Goal: Feedback & Contribution: Contribute content

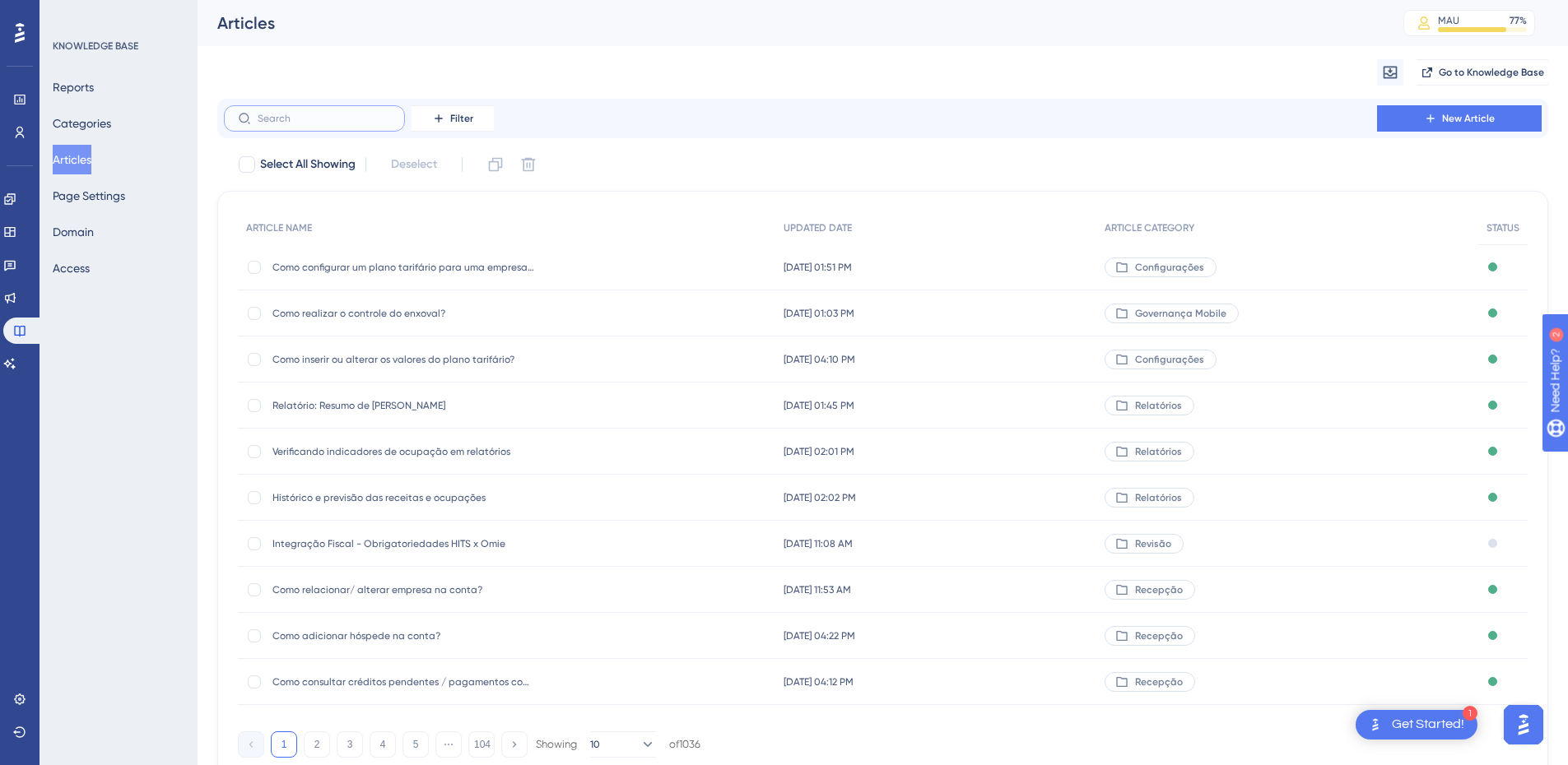
click at [351, 119] on input "text" at bounding box center [325, 118] width 134 height 12
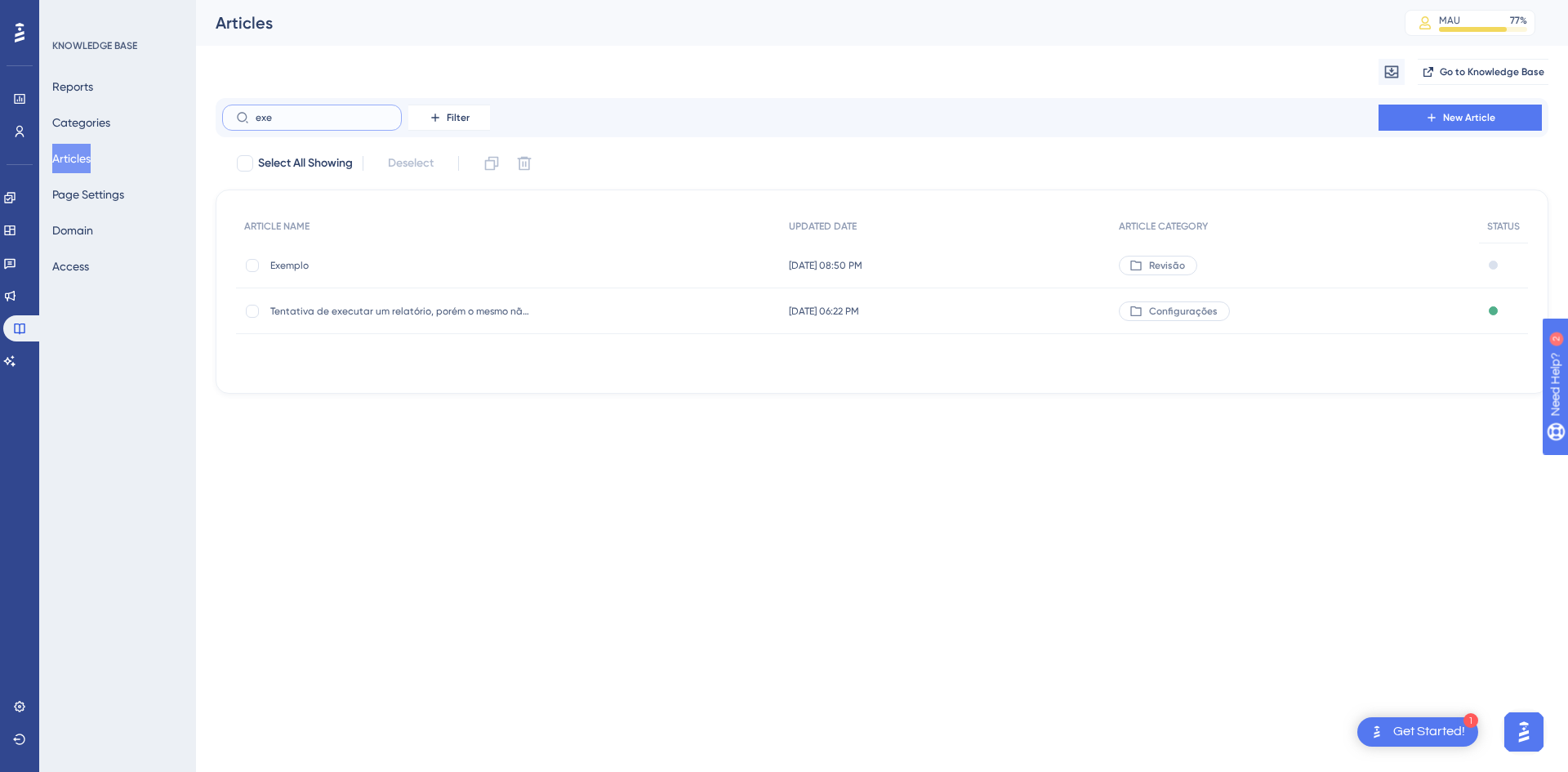
type input "exe"
click at [244, 270] on div "Exemplo Exemplo" at bounding box center [508, 265] width 545 height 46
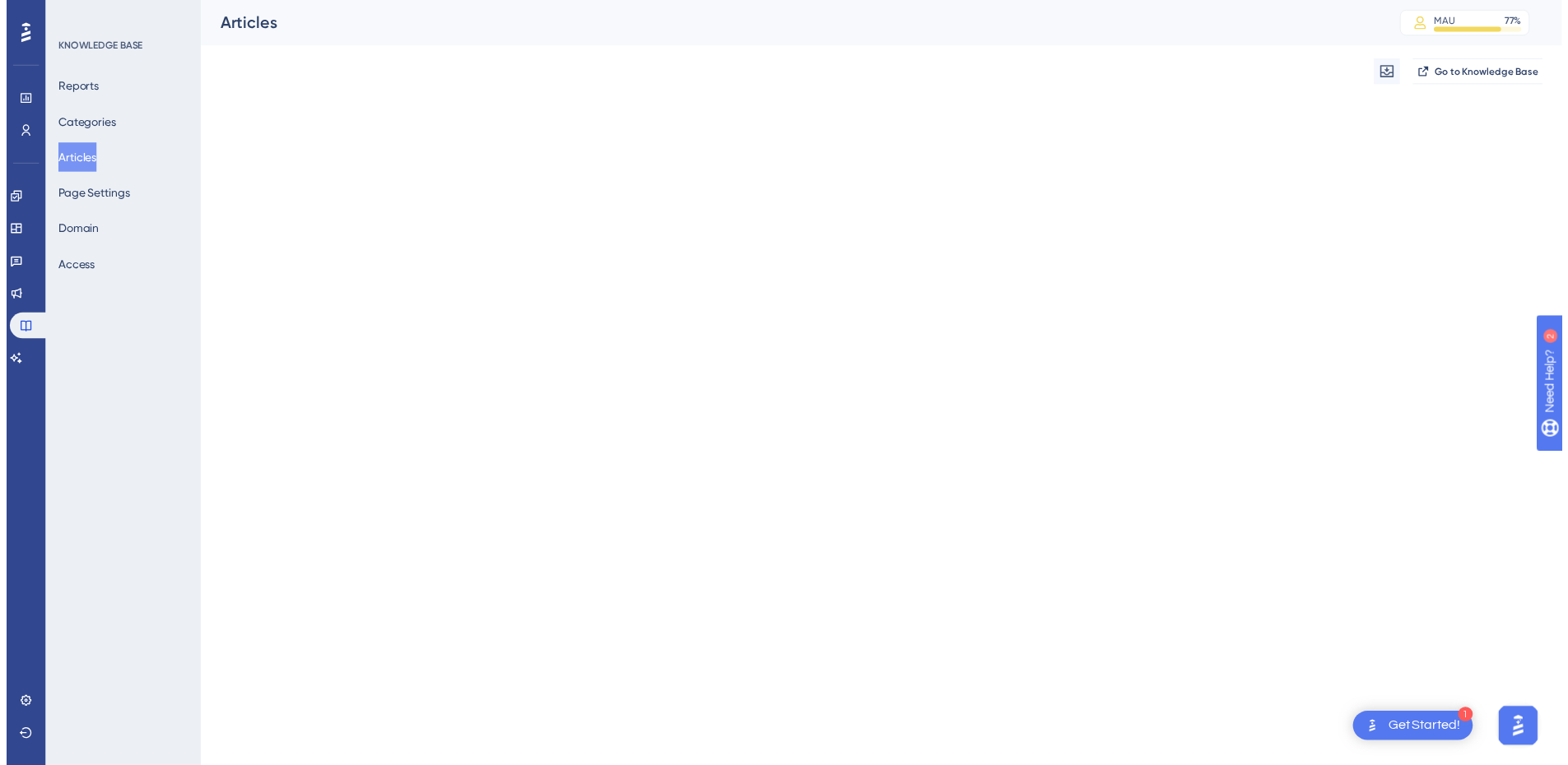
scroll to position [1, 0]
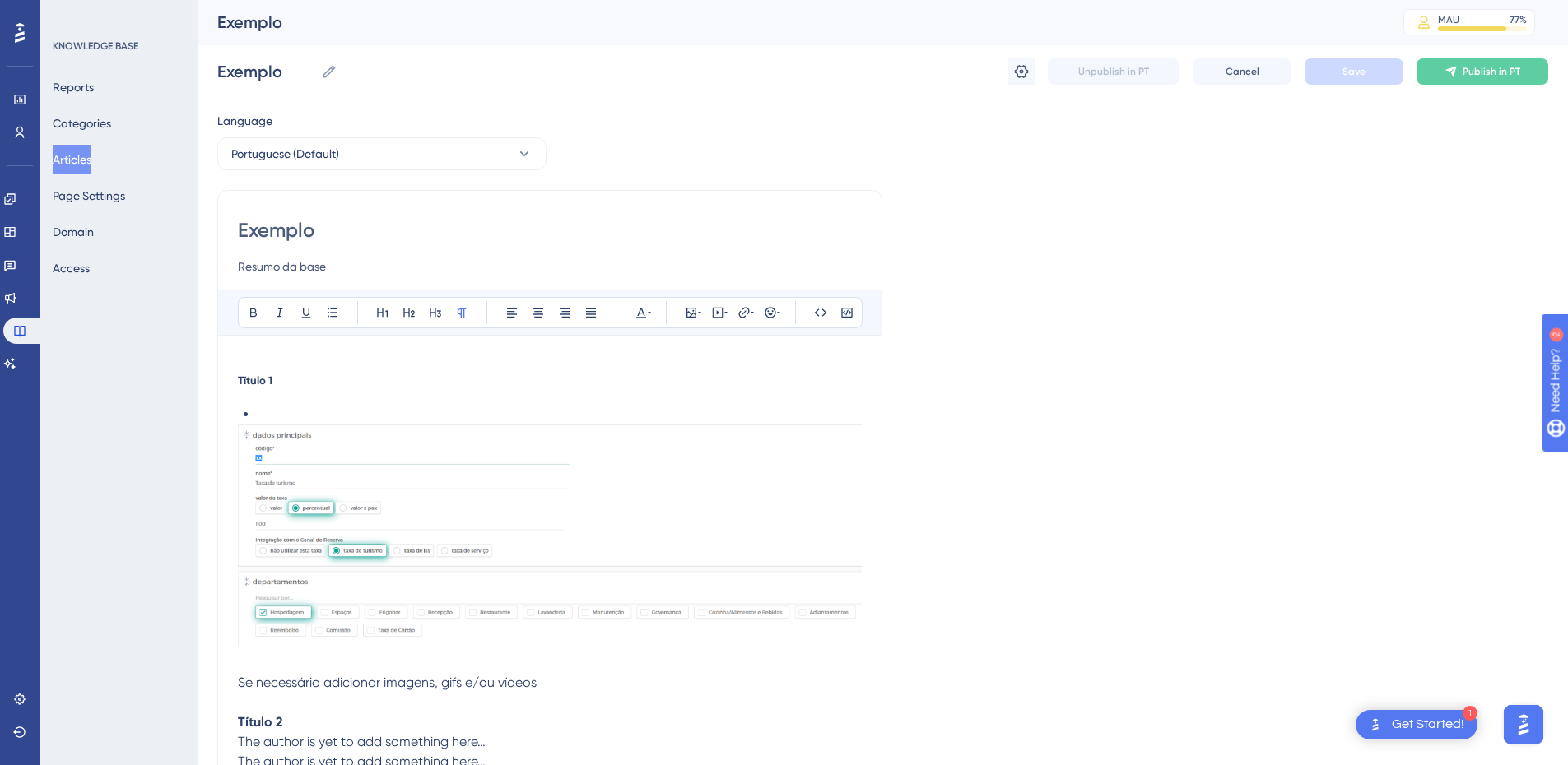
click at [79, 162] on button "Articles" at bounding box center [72, 160] width 38 height 30
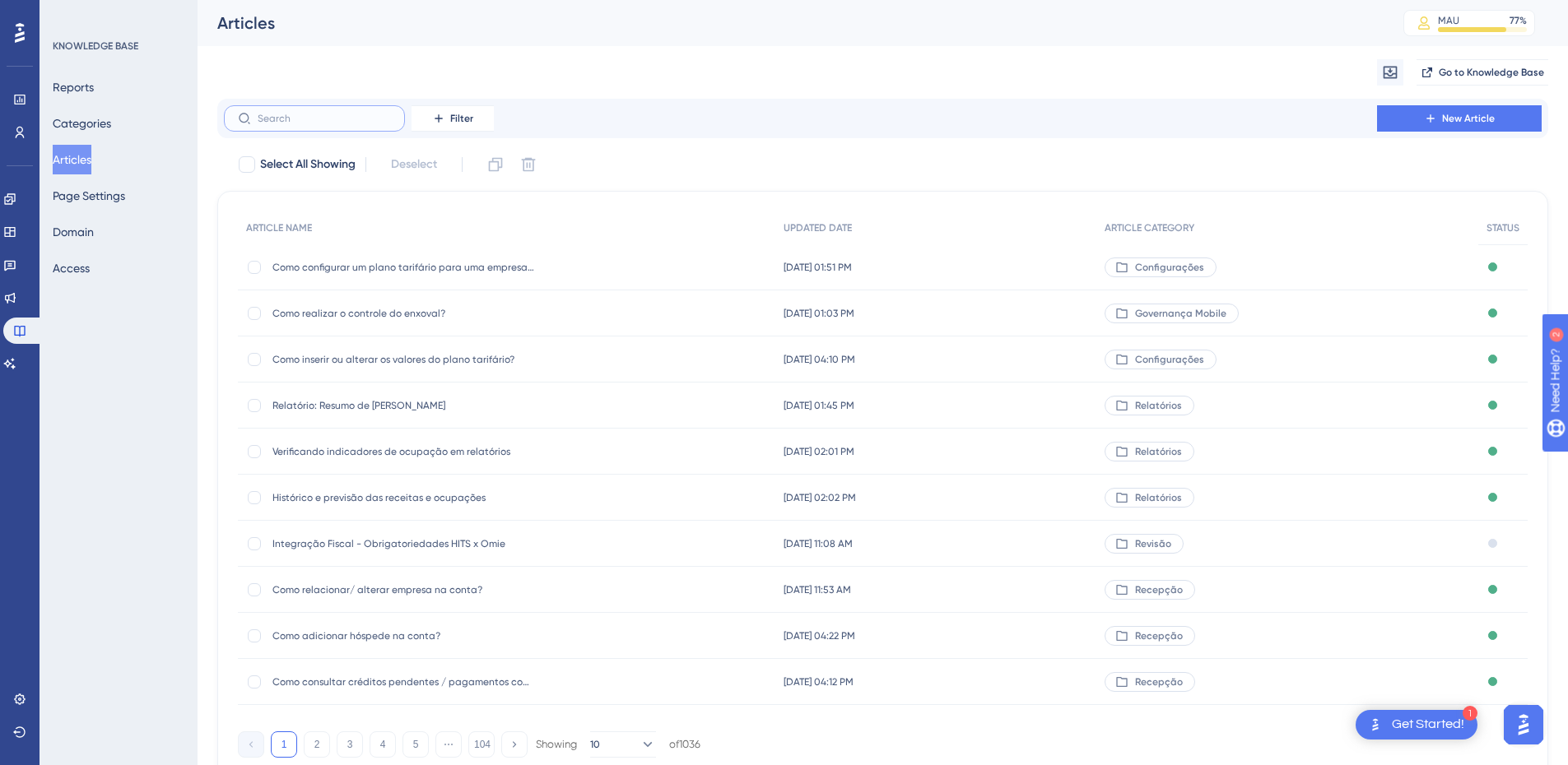
click at [297, 122] on input "text" at bounding box center [325, 118] width 134 height 12
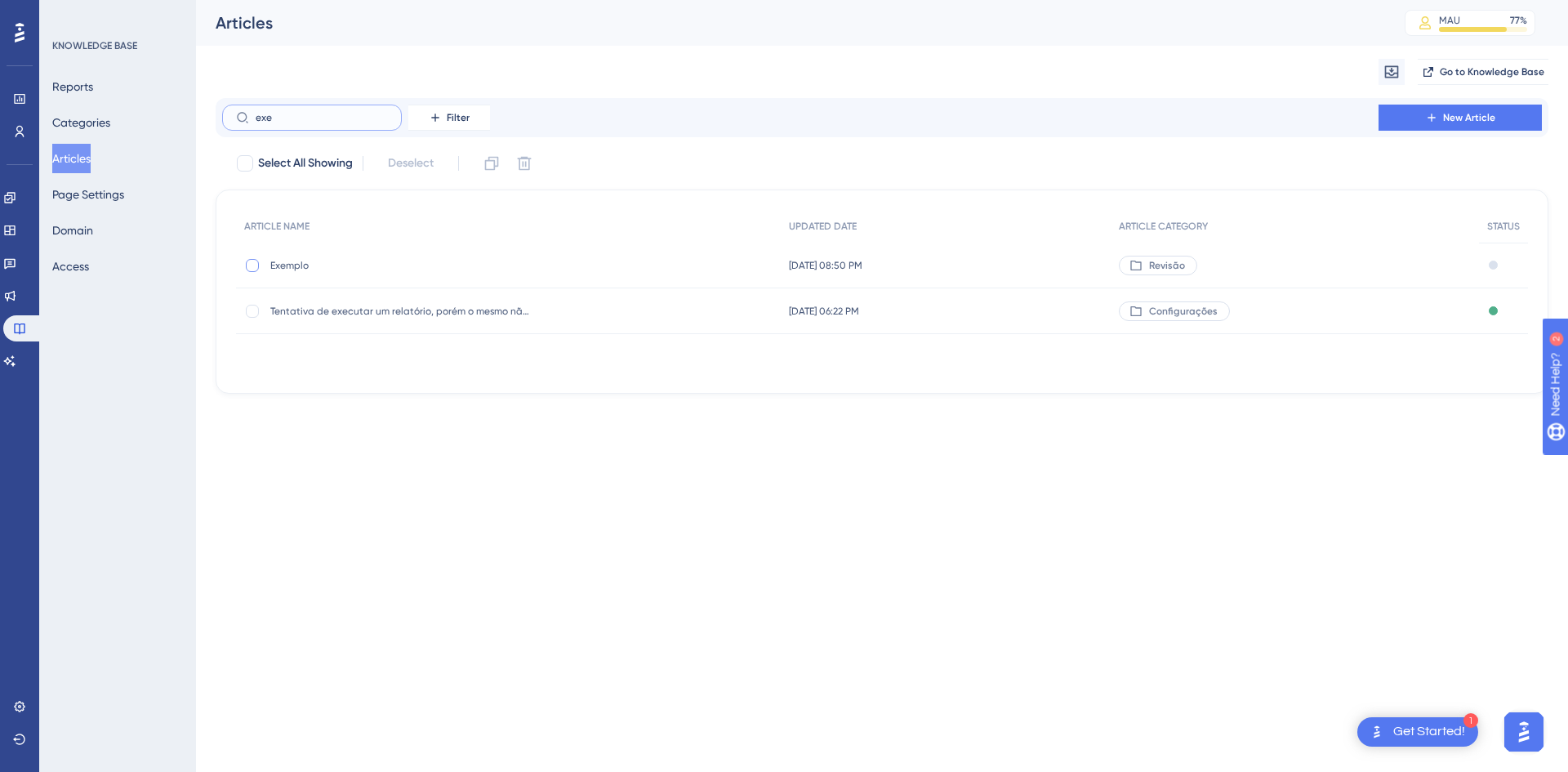
type input "exe"
click at [257, 265] on div at bounding box center [253, 266] width 13 height 13
click at [495, 157] on icon at bounding box center [492, 163] width 14 height 14
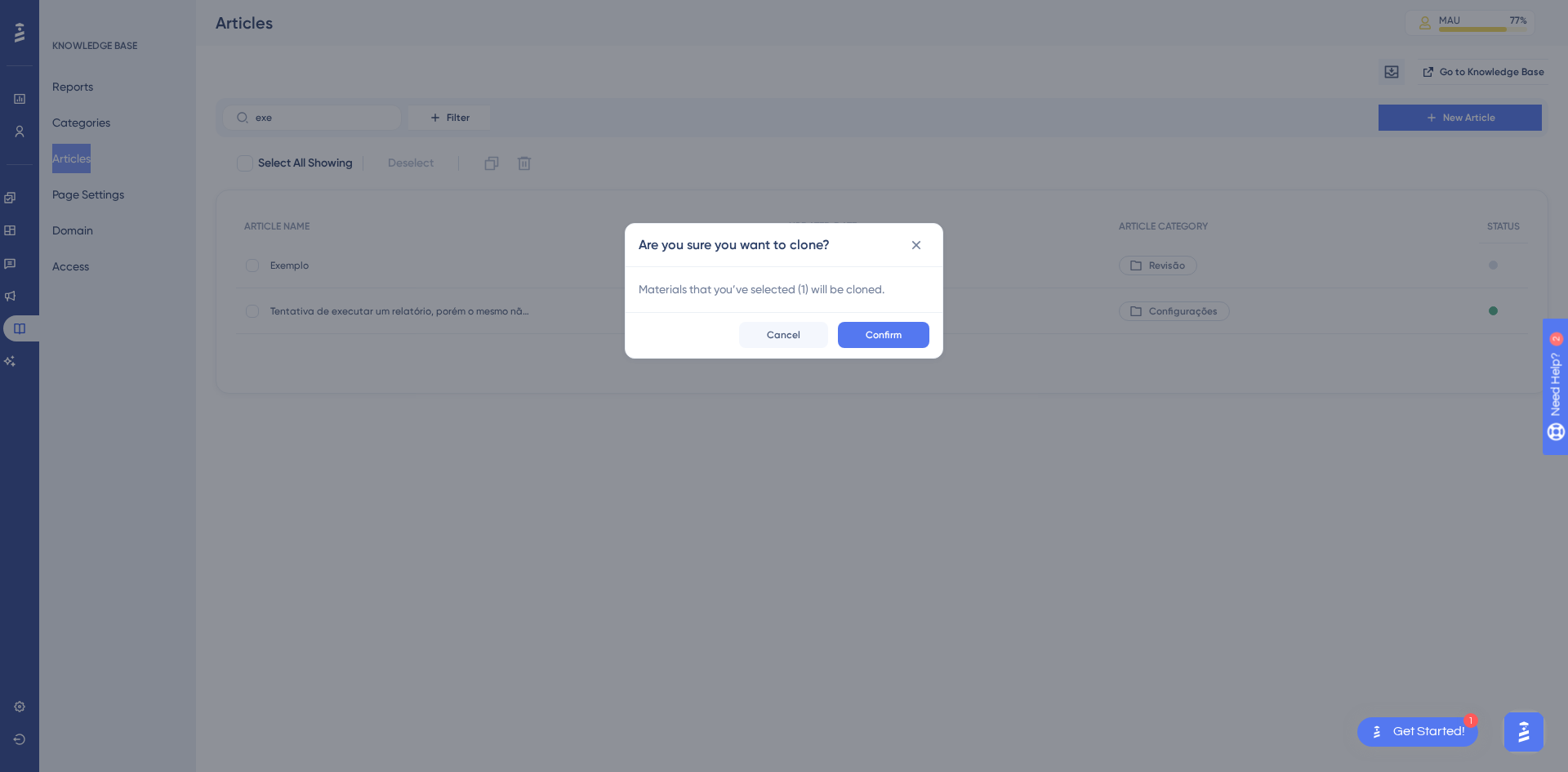
checkbox input "false"
click at [892, 340] on span "Confirm" at bounding box center [883, 335] width 36 height 13
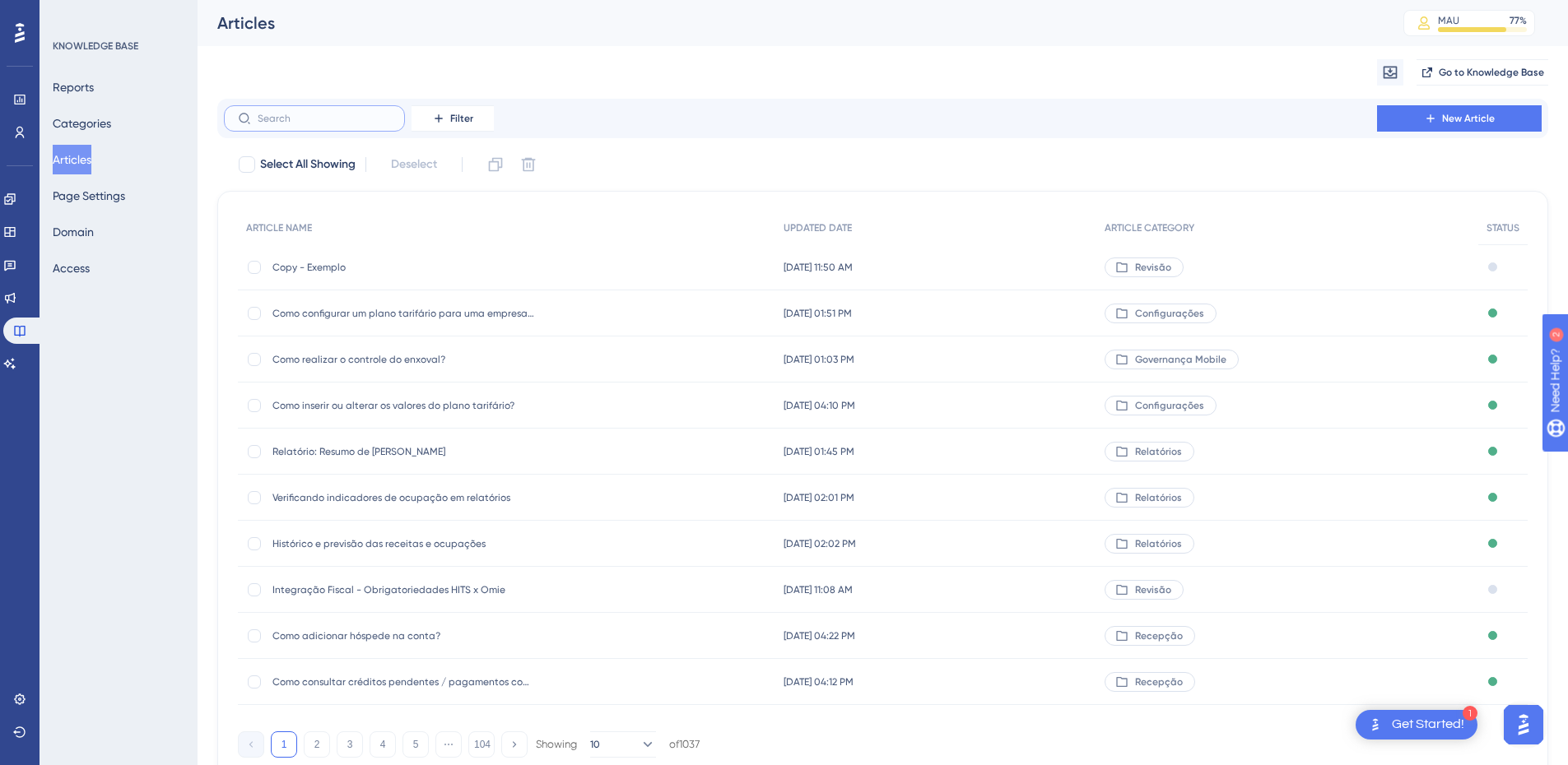
click at [336, 118] on input "text" at bounding box center [325, 118] width 134 height 12
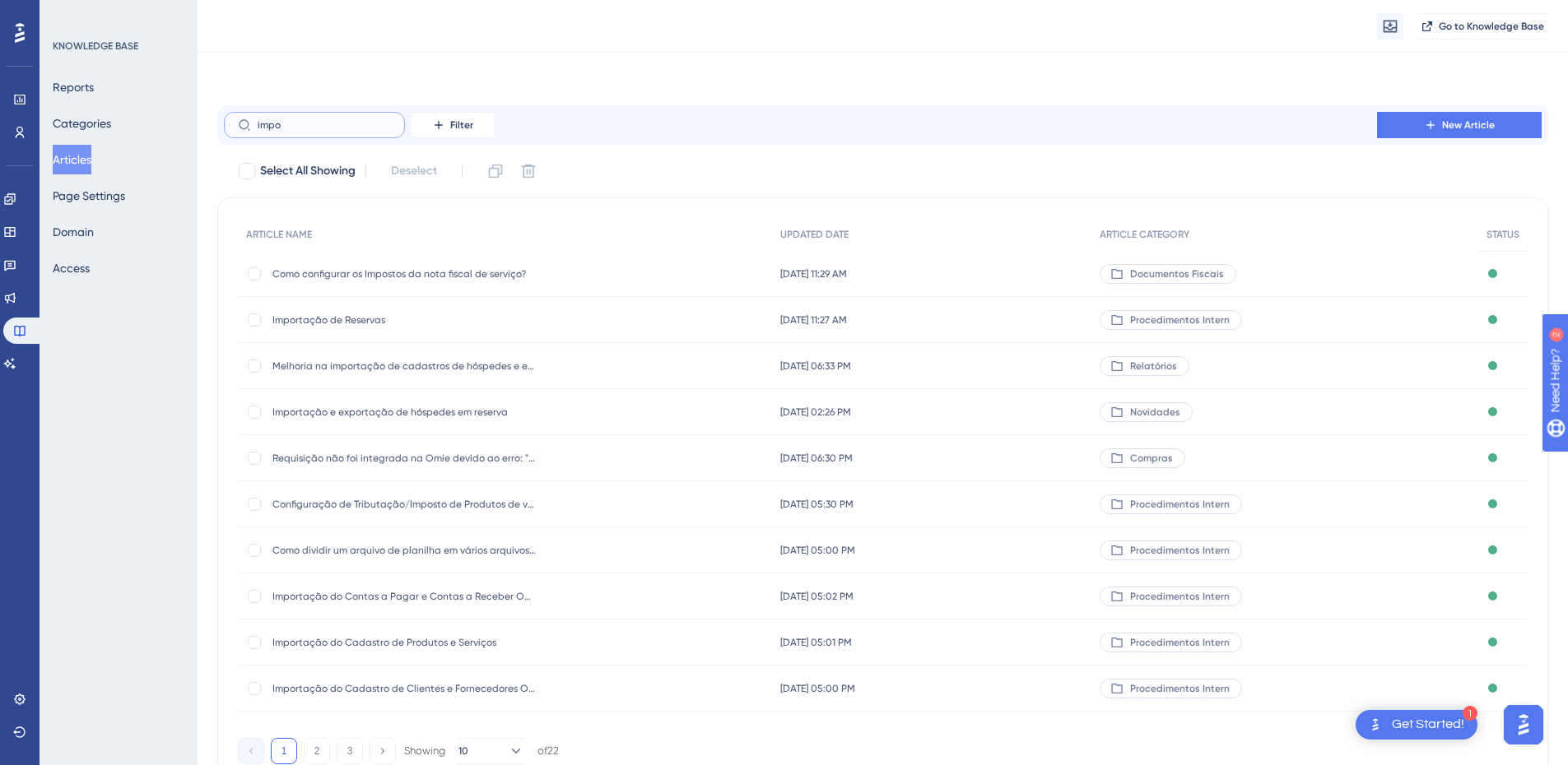
scroll to position [66, 0]
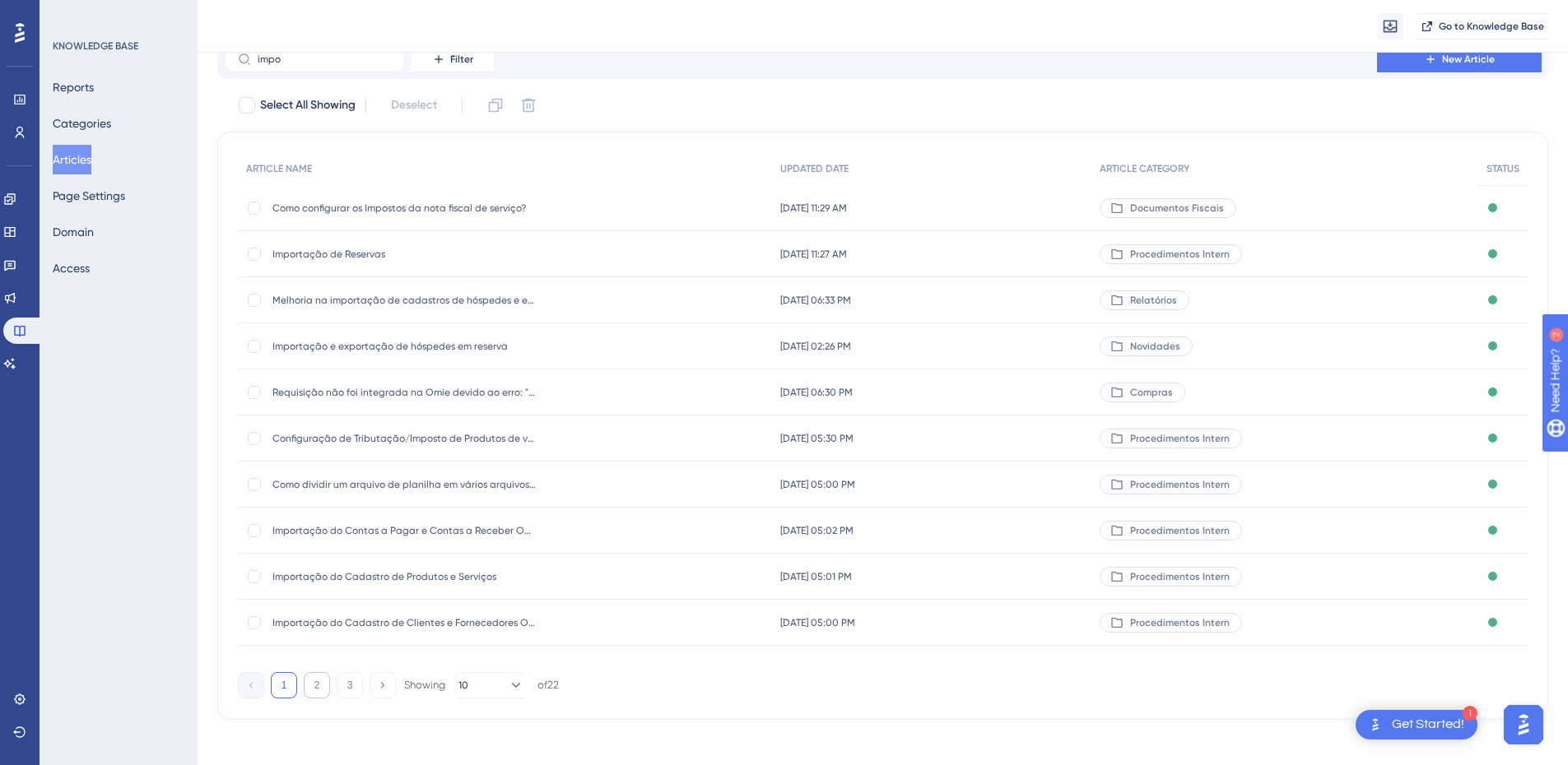
click at [320, 688] on button "2" at bounding box center [317, 686] width 27 height 27
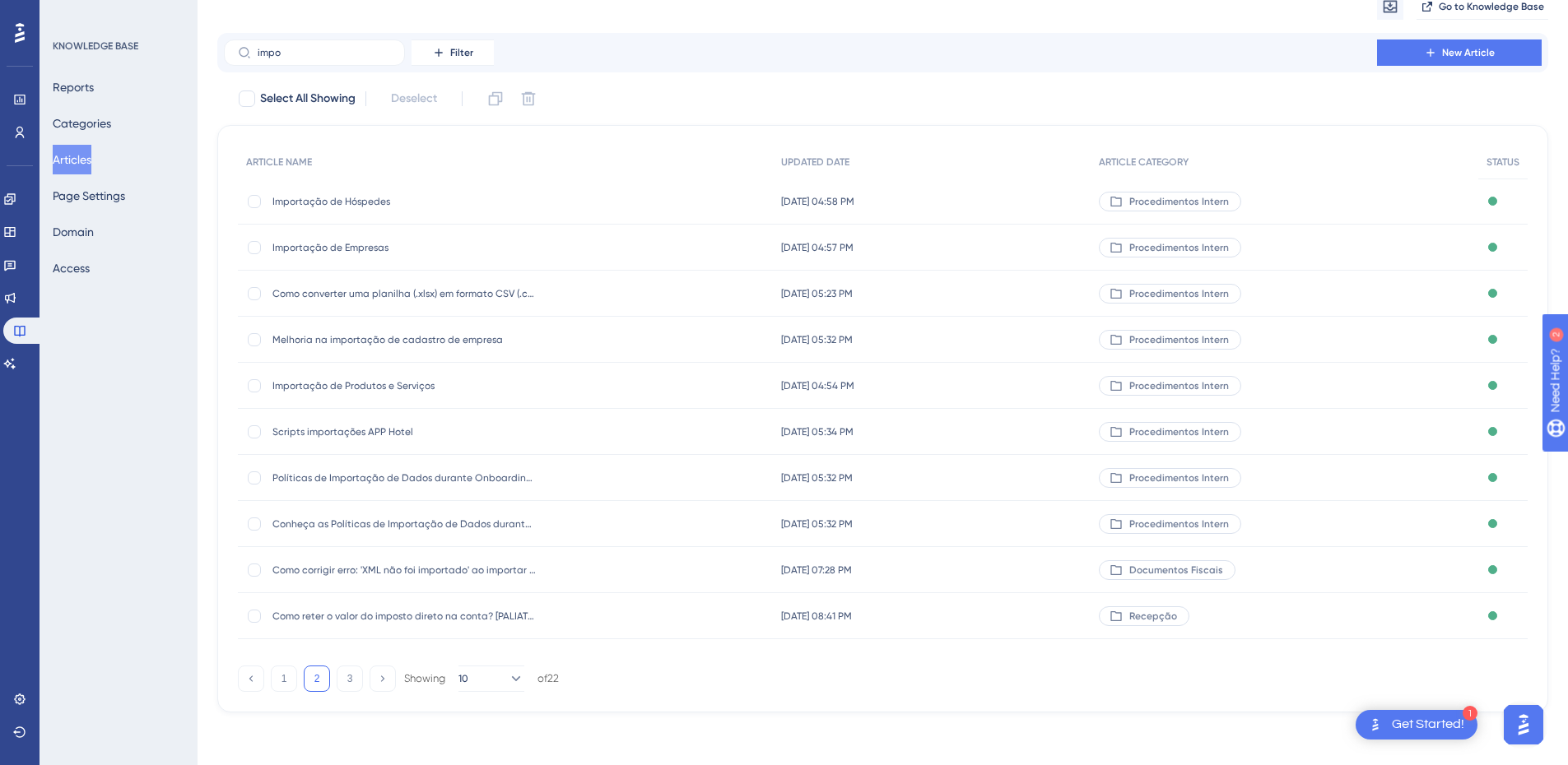
scroll to position [0, 0]
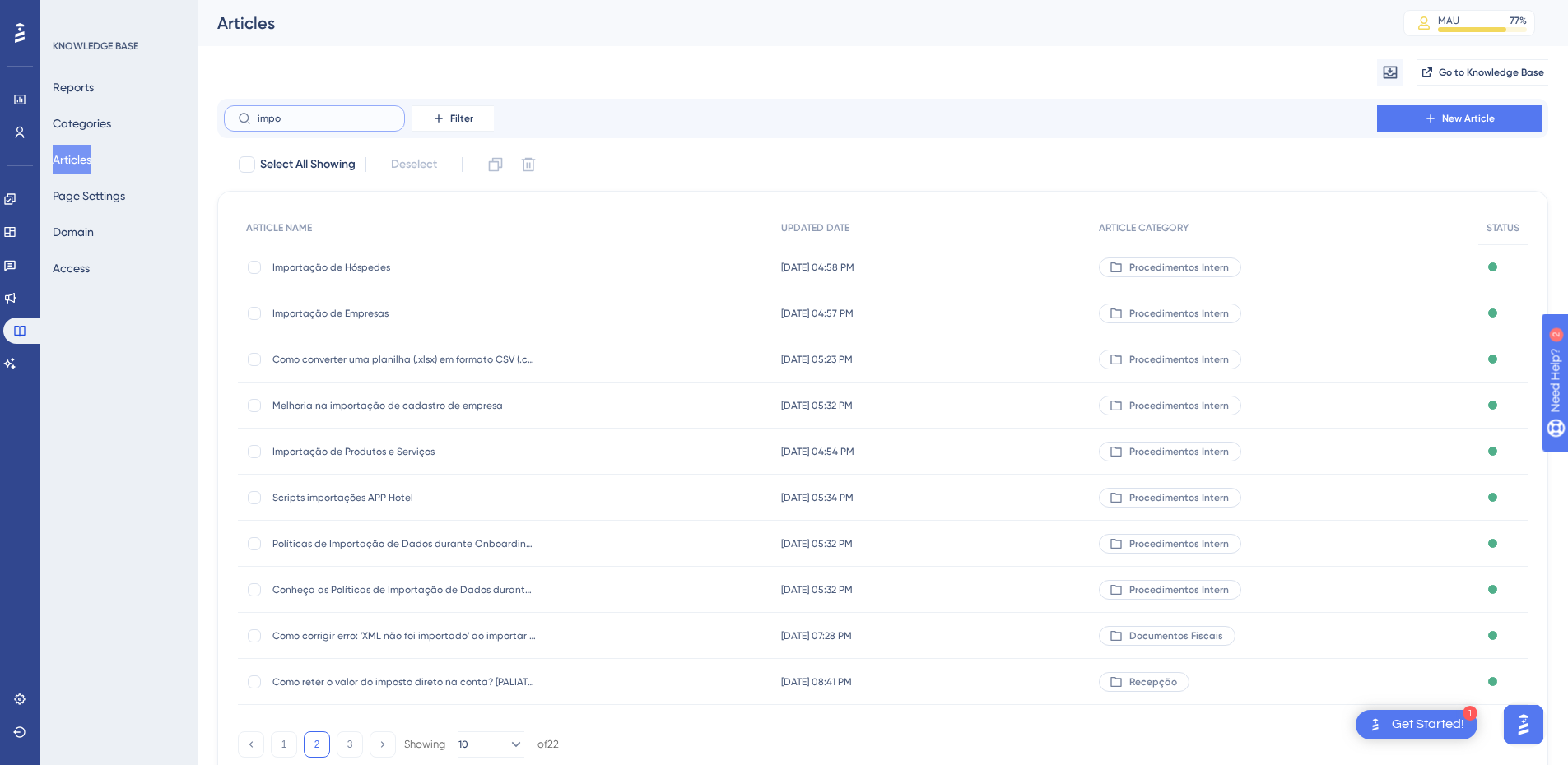
click at [313, 122] on input "impo" at bounding box center [325, 118] width 134 height 12
type input "i"
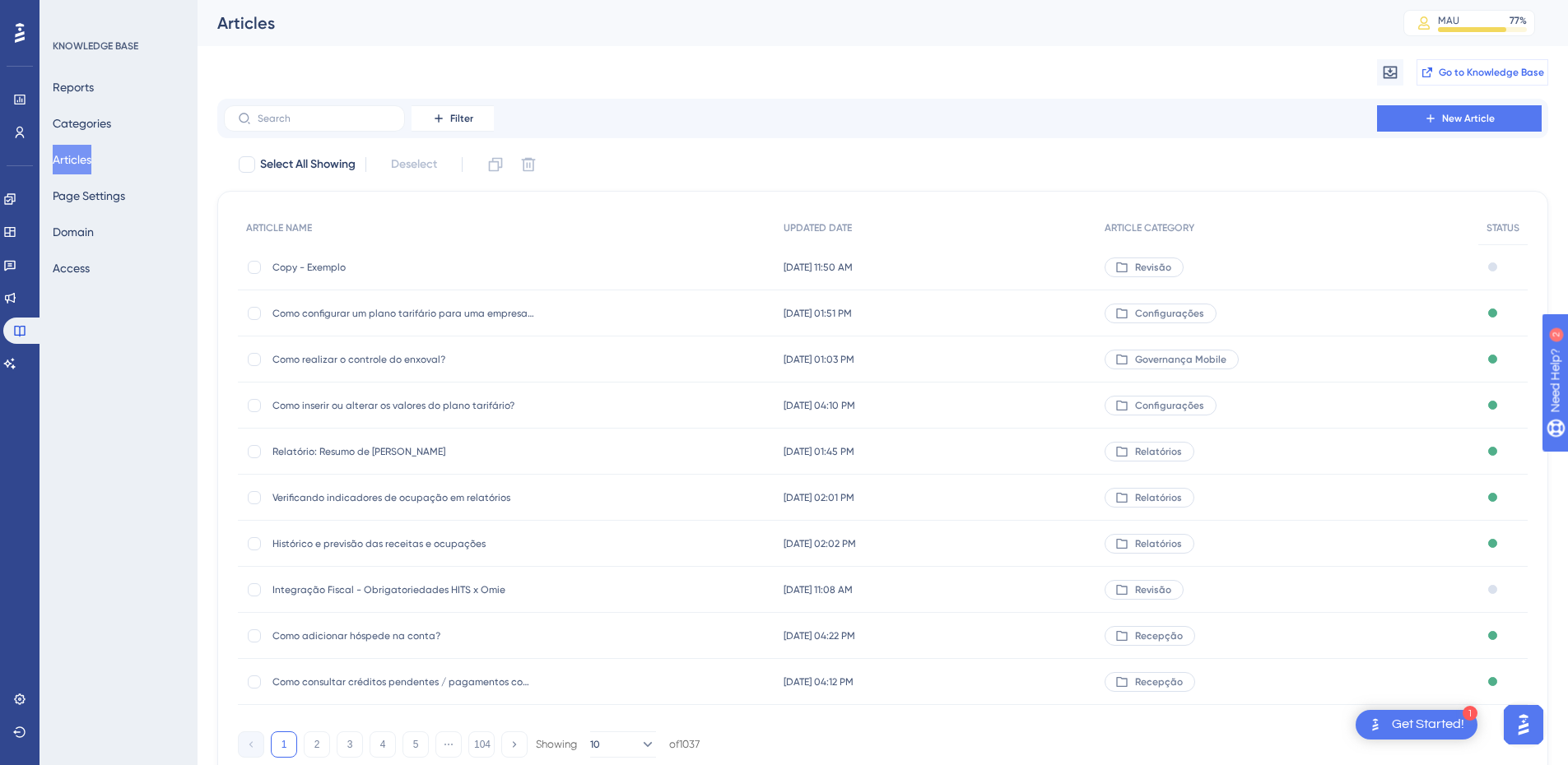
click at [1485, 69] on span "Go to Knowledge Base" at bounding box center [1491, 73] width 105 height 13
click at [295, 271] on span "Copy - Exemplo" at bounding box center [405, 268] width 264 height 13
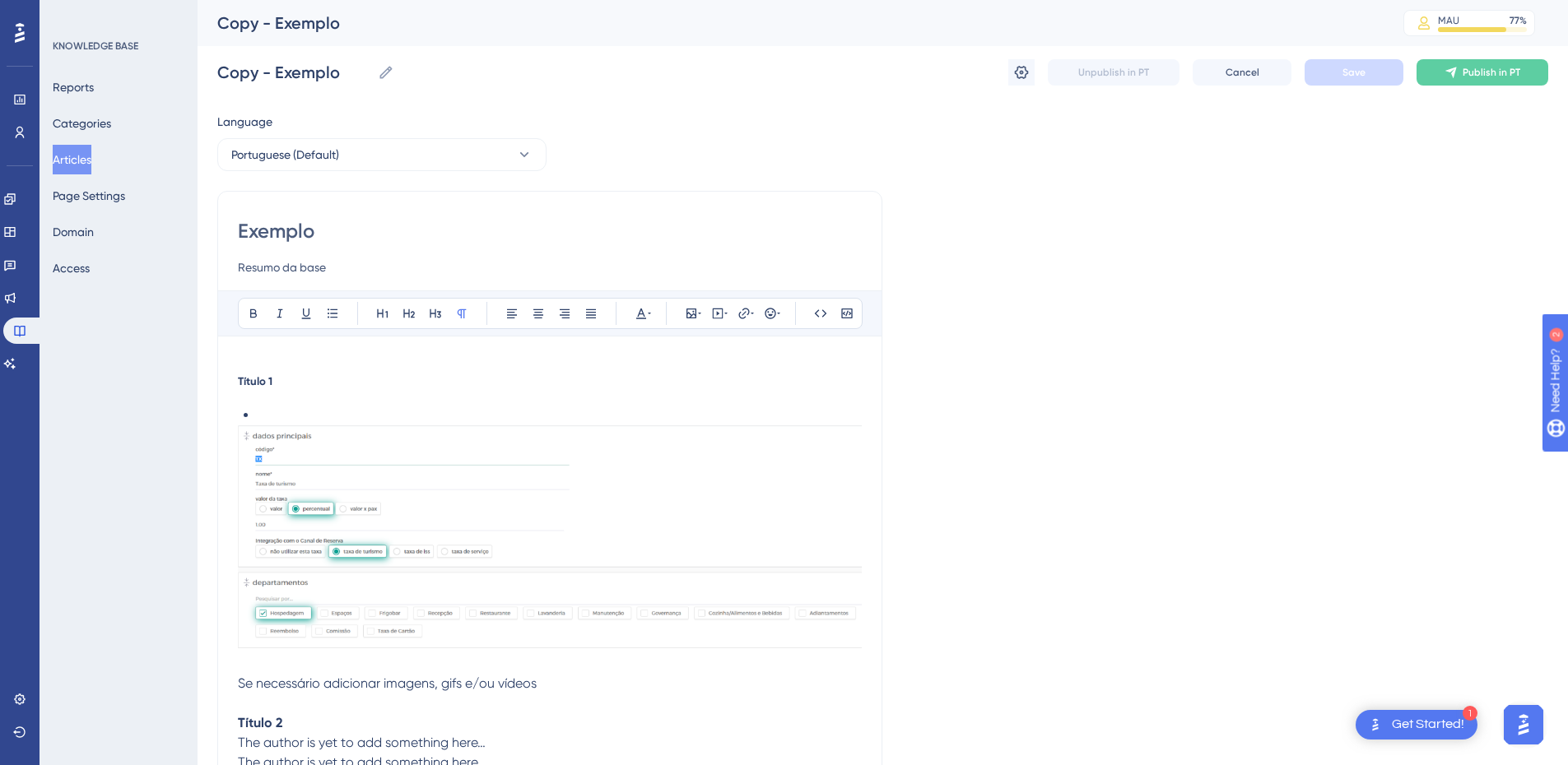
scroll to position [1, 0]
click at [279, 369] on div "Título 1 Se necessário adicionar imagens, gifs e/ou vídeos Título 2 The author …" at bounding box center [550, 672] width 624 height 634
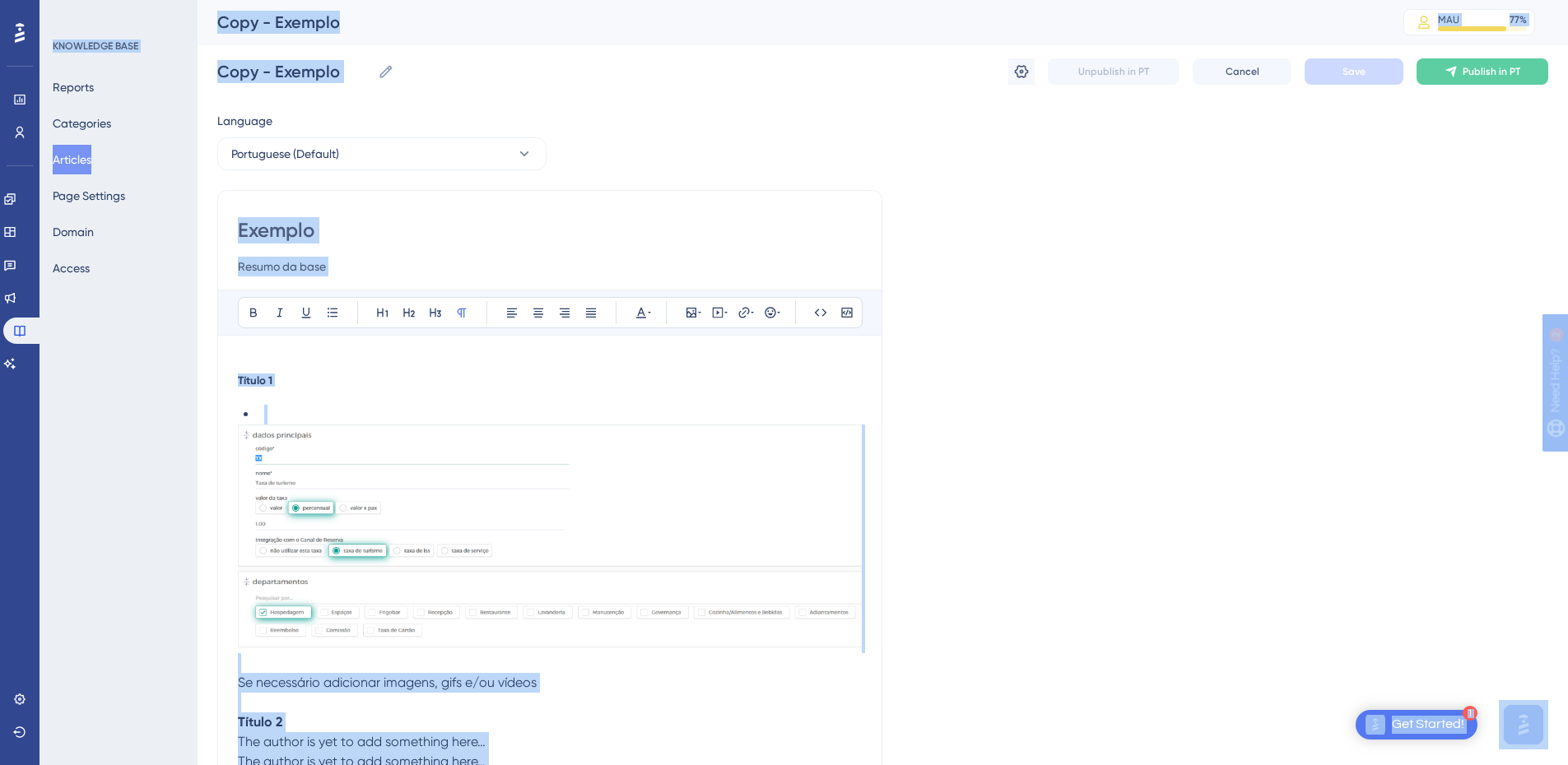
click at [251, 368] on div "Título 1 Se necessário adicionar imagens, gifs e/ou vídeos Título 2 The author …" at bounding box center [550, 672] width 624 height 634
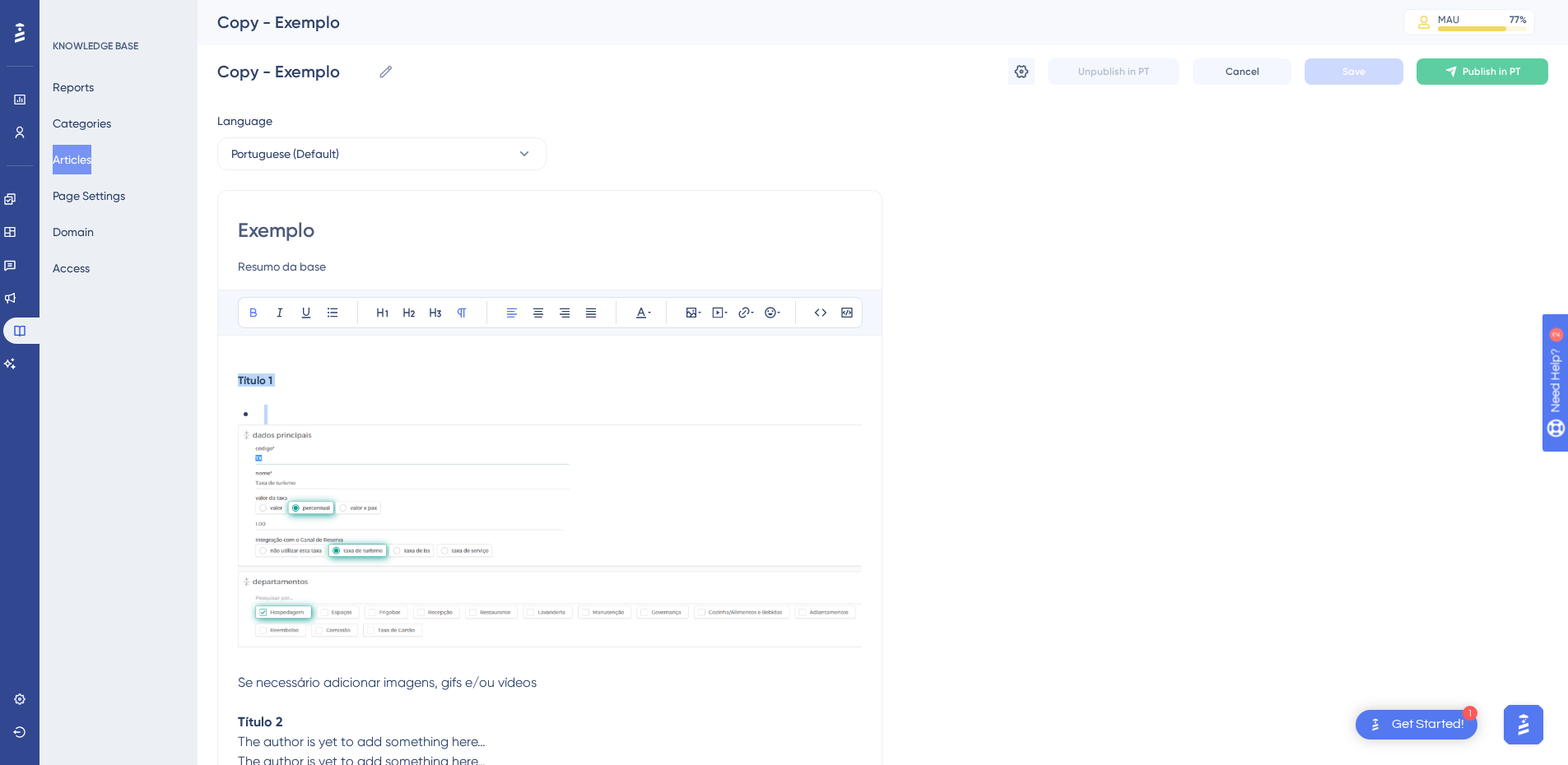
scroll to position [390, 0]
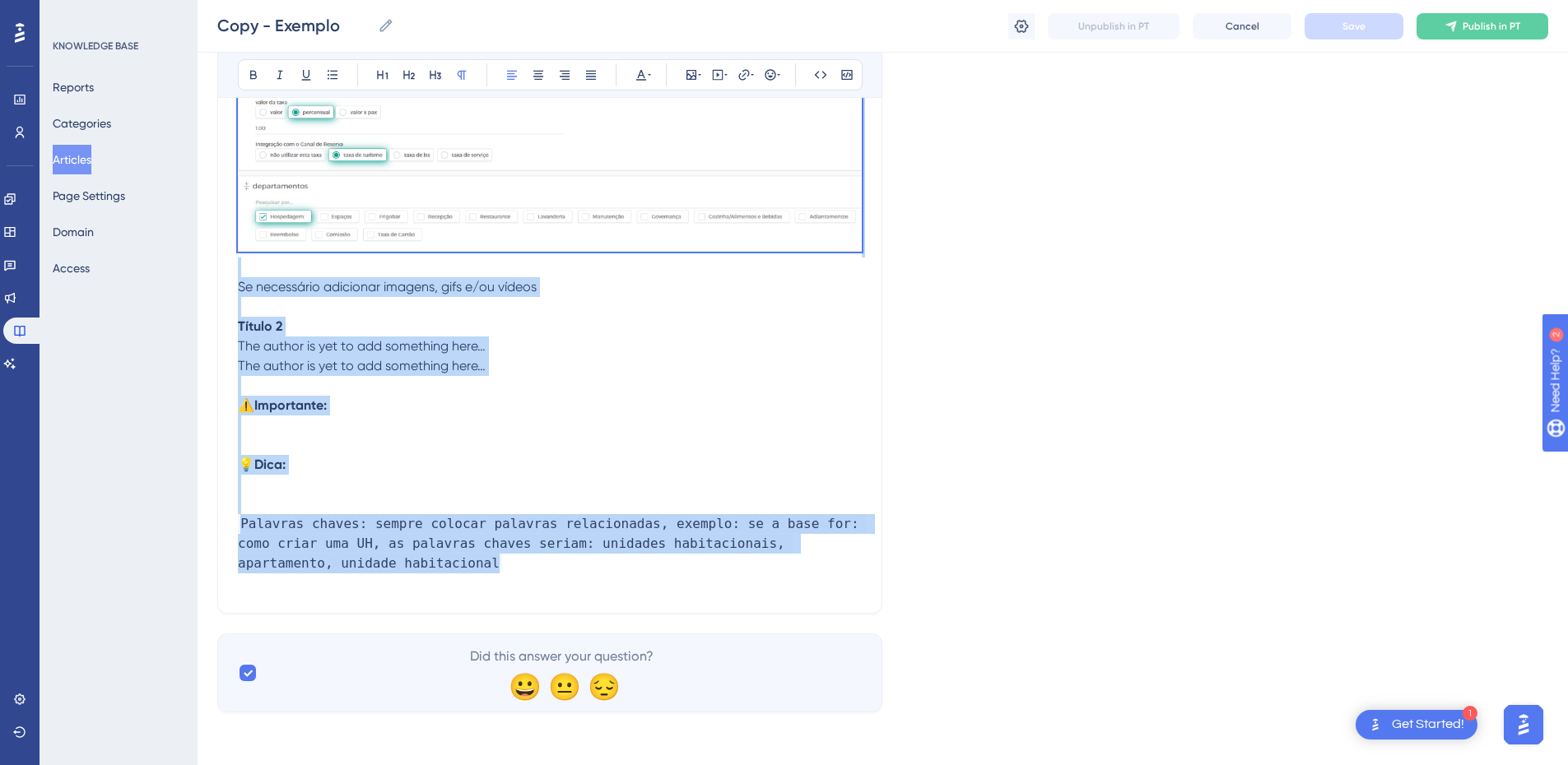
drag, startPoint x: 239, startPoint y: 381, endPoint x: 394, endPoint y: 571, distance: 245.2
click at [394, 571] on div "Título 1 Se necessário adicionar imagens, gifs e/ou vídeos Título 2 The author …" at bounding box center [550, 294] width 624 height 634
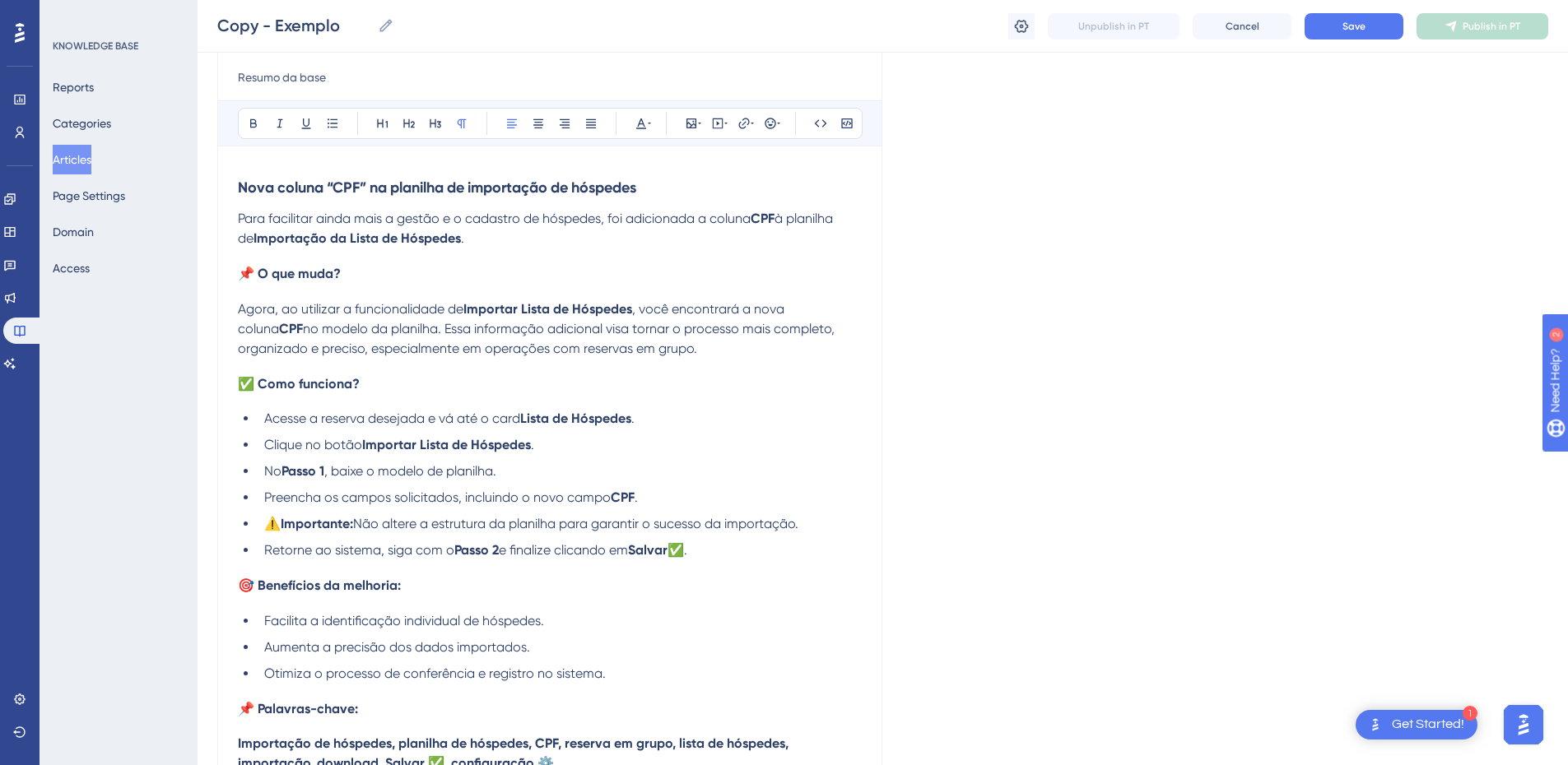
scroll to position [0, 0]
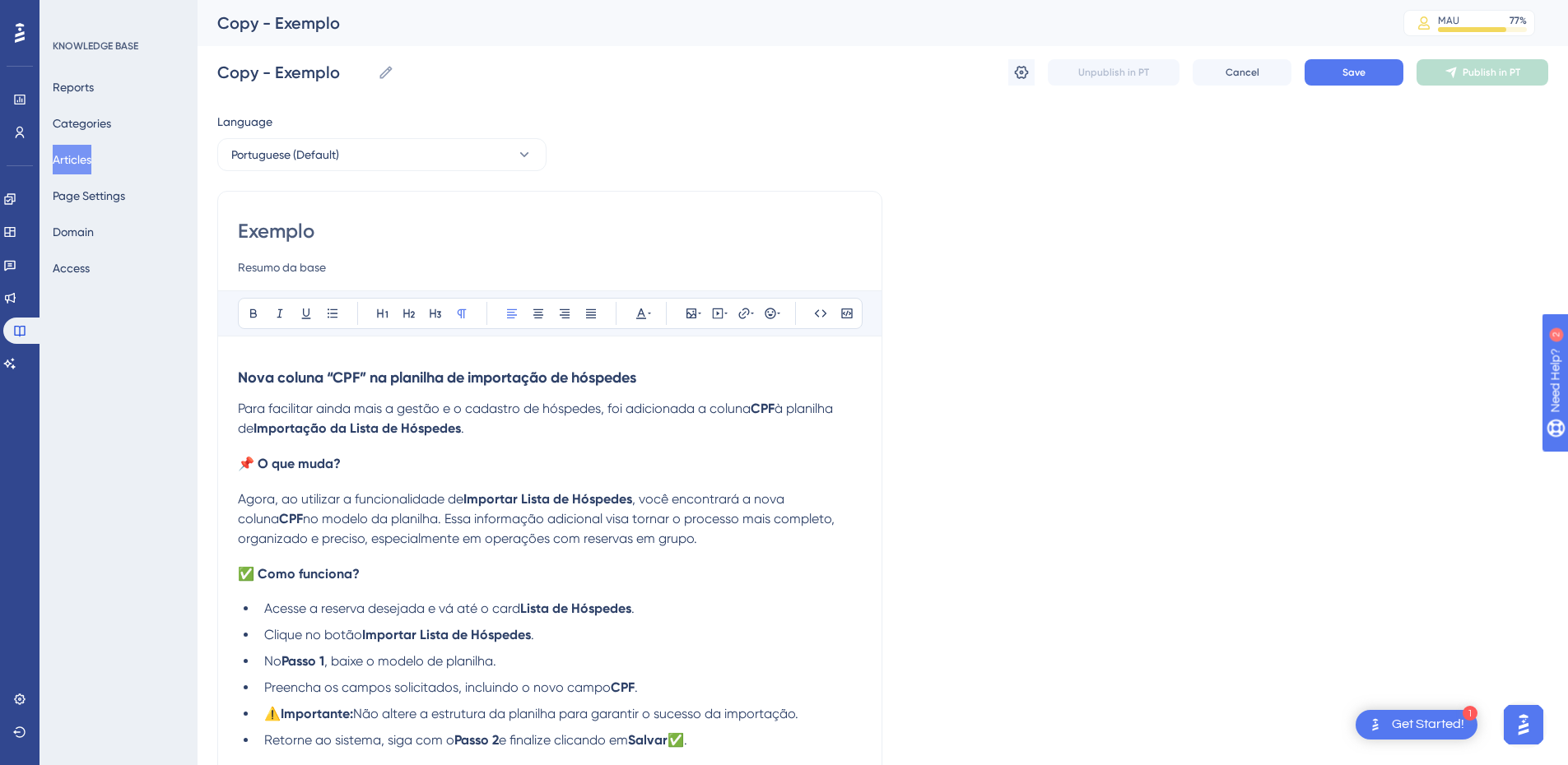
click at [353, 383] on strong "Nova coluna “CPF” na planilha de importação de hóspedes" at bounding box center [436, 378] width 398 height 18
drag, startPoint x: 299, startPoint y: 375, endPoint x: 237, endPoint y: 385, distance: 62.8
click at [237, 385] on div "Exemplo Resumo da base Bold Italic Underline Bullet Point Heading 1 Heading 2 H…" at bounding box center [549, 597] width 665 height 813
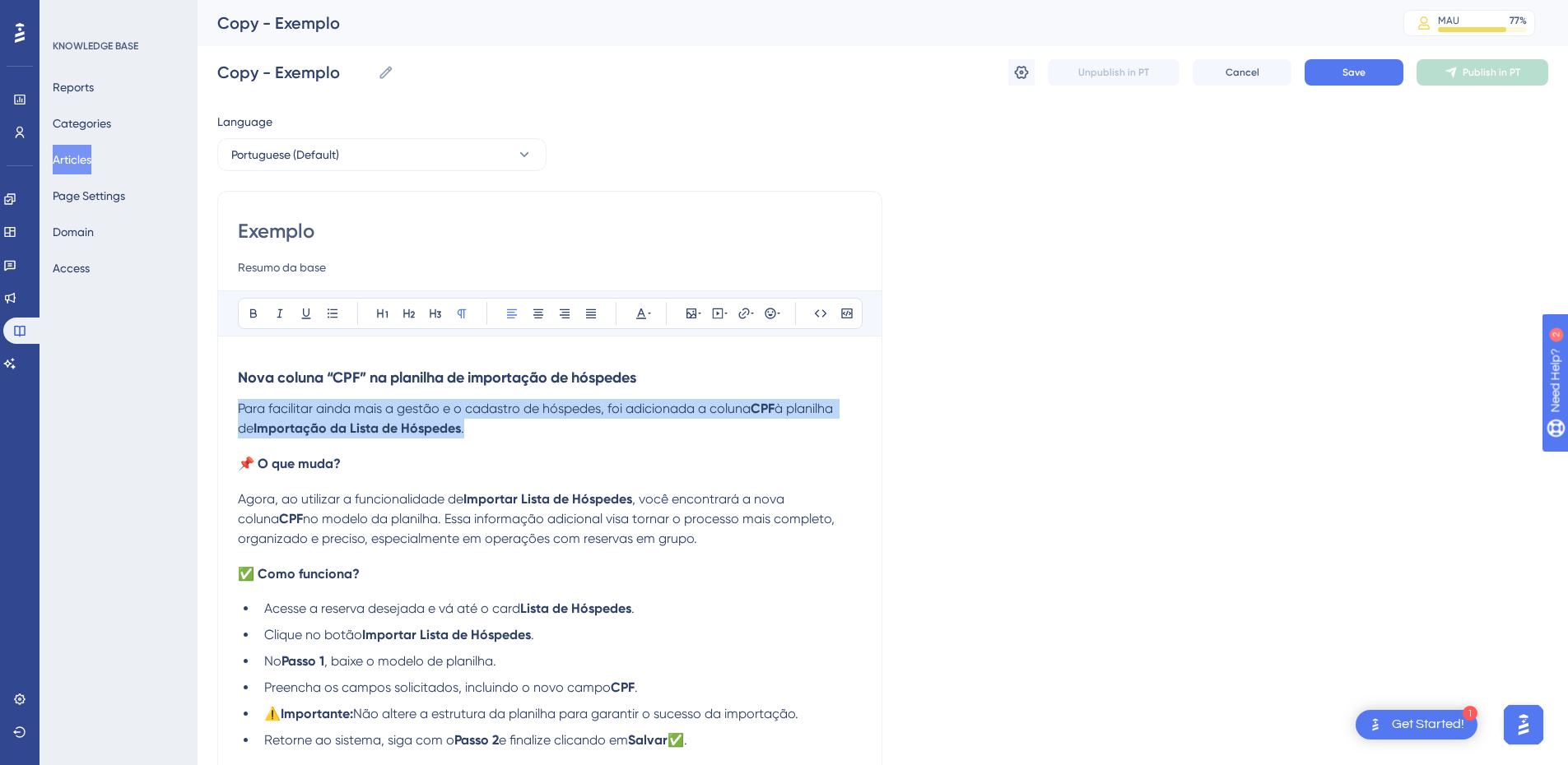
drag, startPoint x: 475, startPoint y: 429, endPoint x: 235, endPoint y: 410, distance: 240.8
click at [235, 410] on div "Exemplo Resumo da base Bold Italic Underline Bullet Point Heading 1 Heading 2 H…" at bounding box center [549, 597] width 665 height 813
copy p "Para facilitar ainda mais a gestão e o cadastro de hóspedes, foi adicionada a c…"
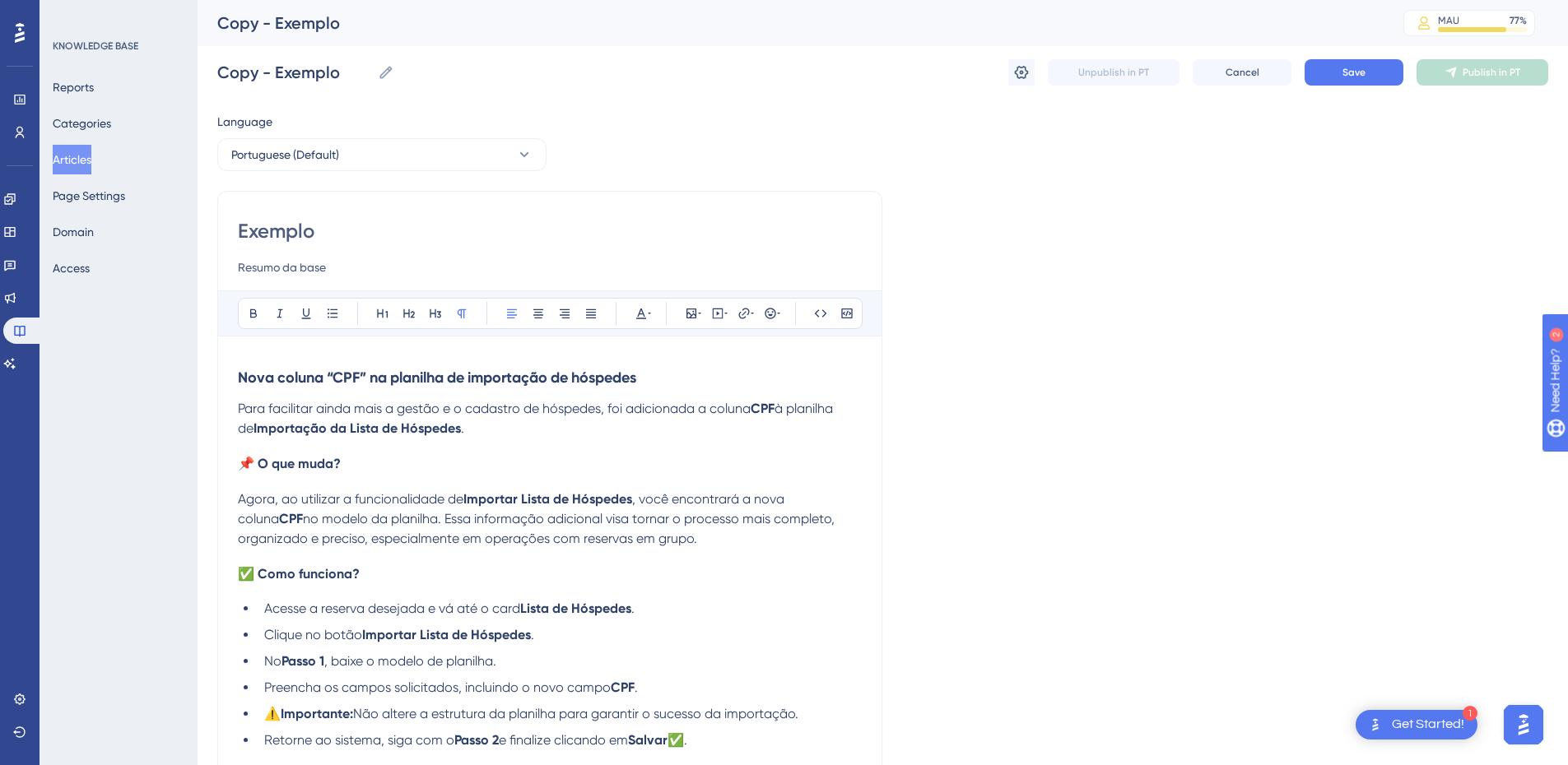
click at [250, 273] on input "Resumo da base" at bounding box center [550, 268] width 624 height 20
paste input "Para facilitar ainda mais a gestão e o cadastro de hóspedes, foi adicionada a c…"
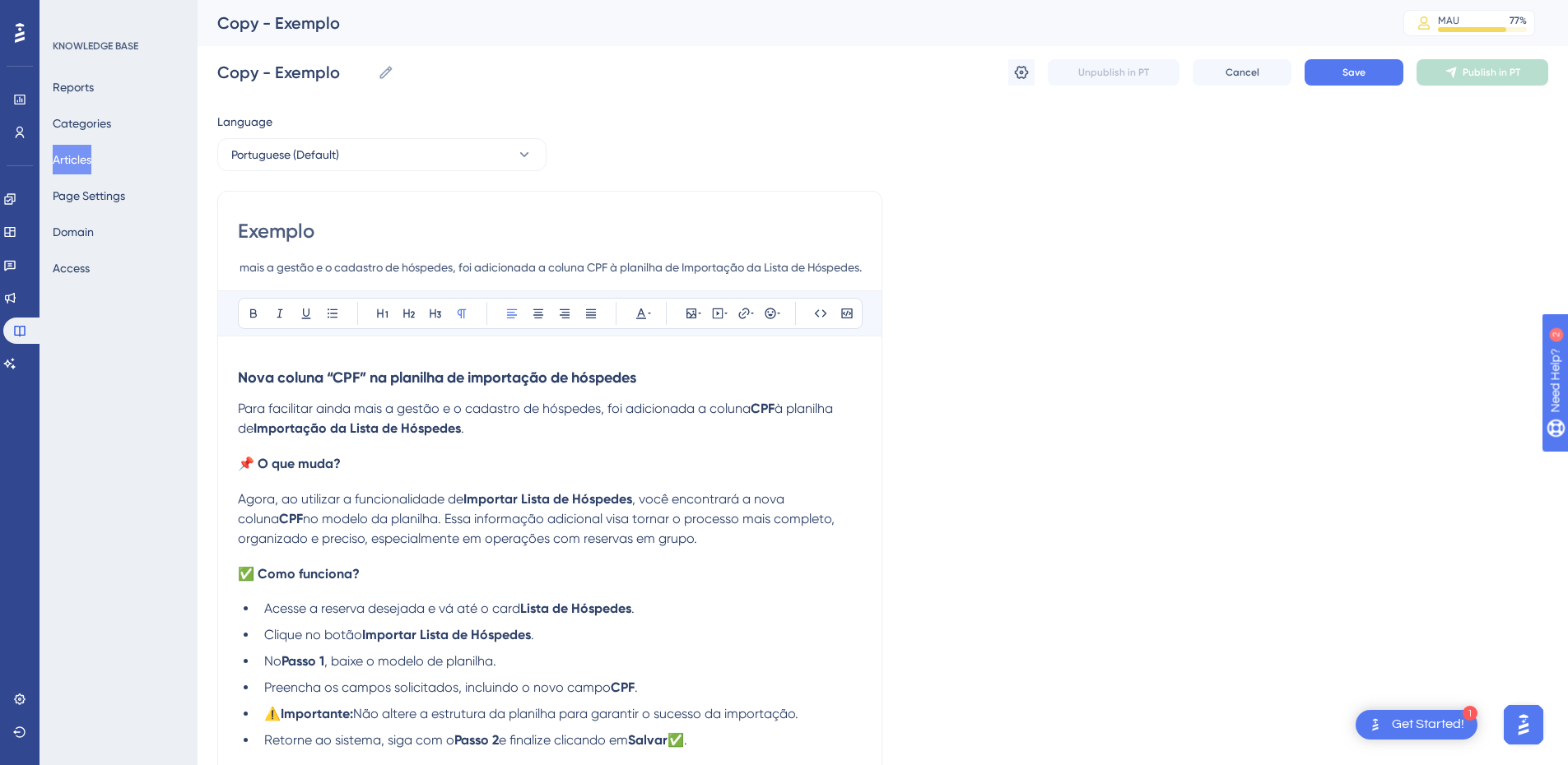
drag, startPoint x: 503, startPoint y: 266, endPoint x: 891, endPoint y: 298, distance: 389.3
click at [891, 298] on div "Language Portuguese (Default) Exemplo Para facilitar ainda mais a gestão e o ca…" at bounding box center [882, 607] width 1331 height 991
click at [859, 269] on input "Para facilitar ainda mais a gestão e o cadastro de hóspedes, foi adicionada a c…" at bounding box center [550, 268] width 624 height 20
click at [859, 266] on input "Para facilitar ainda mais a gestão e o cadastro de hóspedes, foi adicionada a c…" at bounding box center [550, 268] width 624 height 20
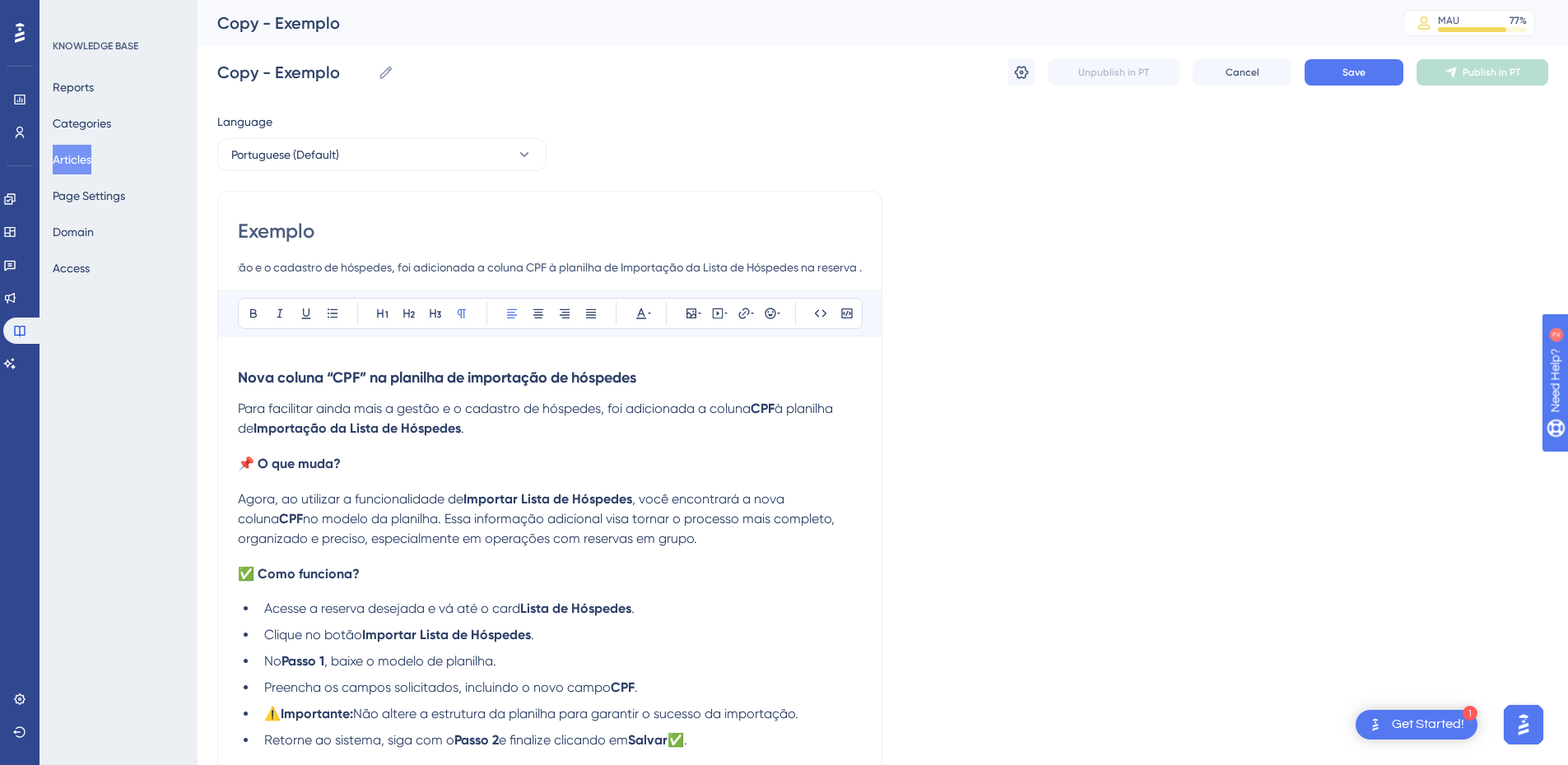
paste input "🚀🥳"
type input "Para facilitar ainda mais a gestão e o cadastro de hóspedes, foi adicionada a c…"
click at [280, 222] on input "Exemplo" at bounding box center [550, 231] width 624 height 27
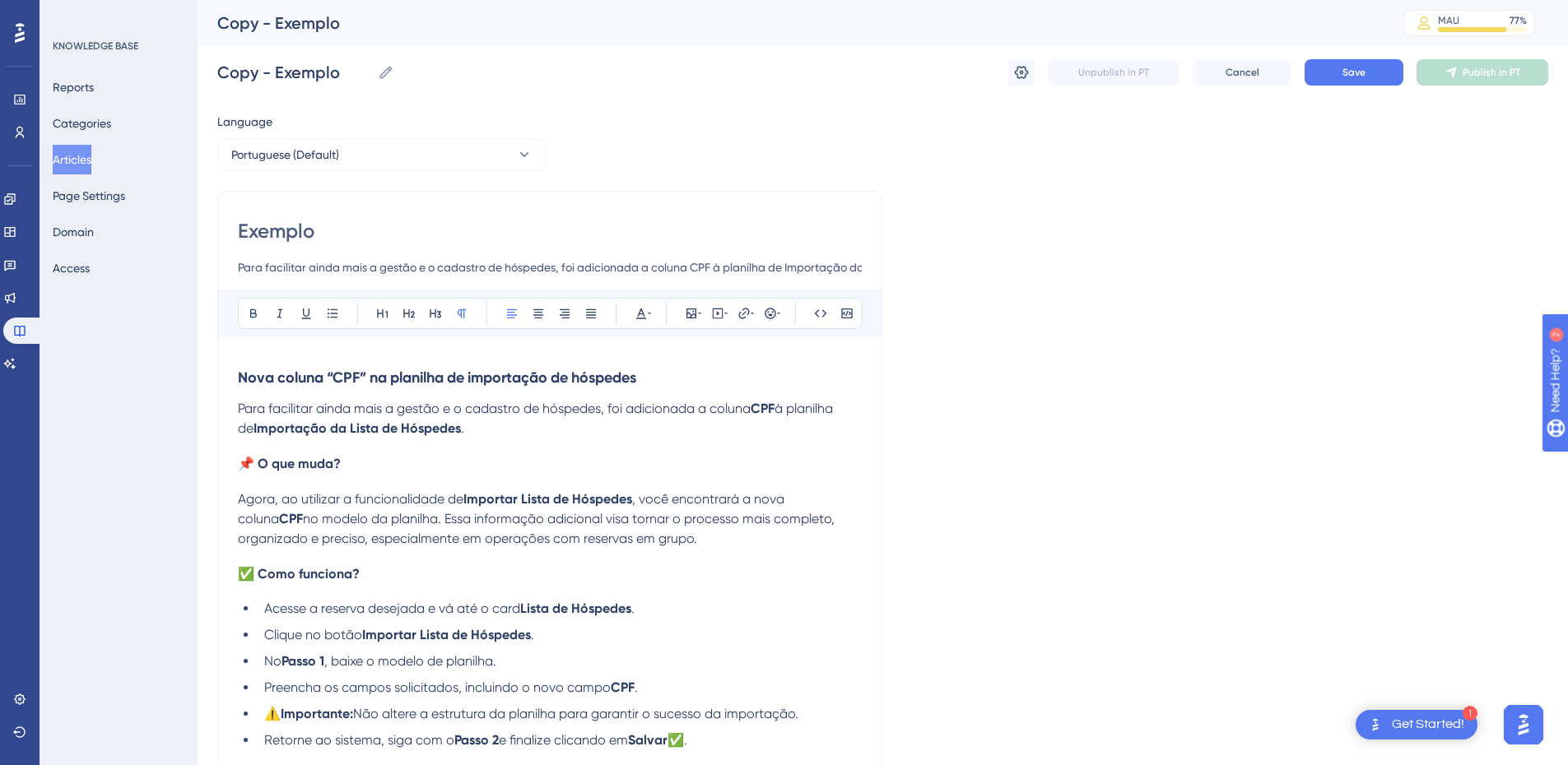
click at [280, 222] on input "Exemplo" at bounding box center [550, 231] width 624 height 27
paste input "Nova coluna “CPF” na planilha de importação de hóspedes na reserva"
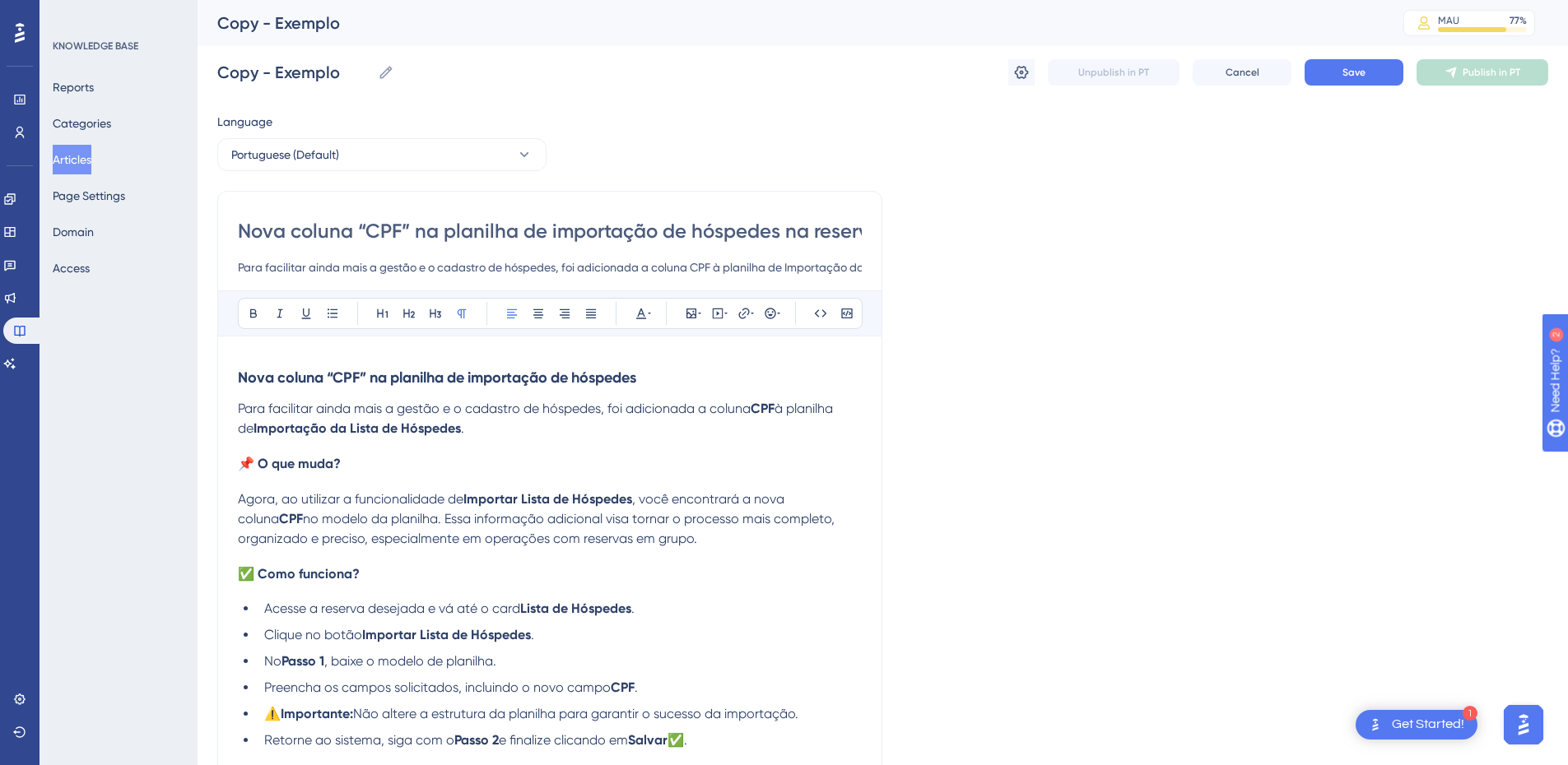
scroll to position [0, 18]
click at [347, 236] on input "Nova coluna “CPF” na planilha de importação de hóspedes na reserva" at bounding box center [550, 231] width 624 height 27
drag, startPoint x: 343, startPoint y: 232, endPoint x: 140, endPoint y: 238, distance: 203.1
click at [0, 0] on div "Performance Users Engagement Widgets Feedback Product Updates Knowledge Base AI…" at bounding box center [0, 0] width 0 height 0
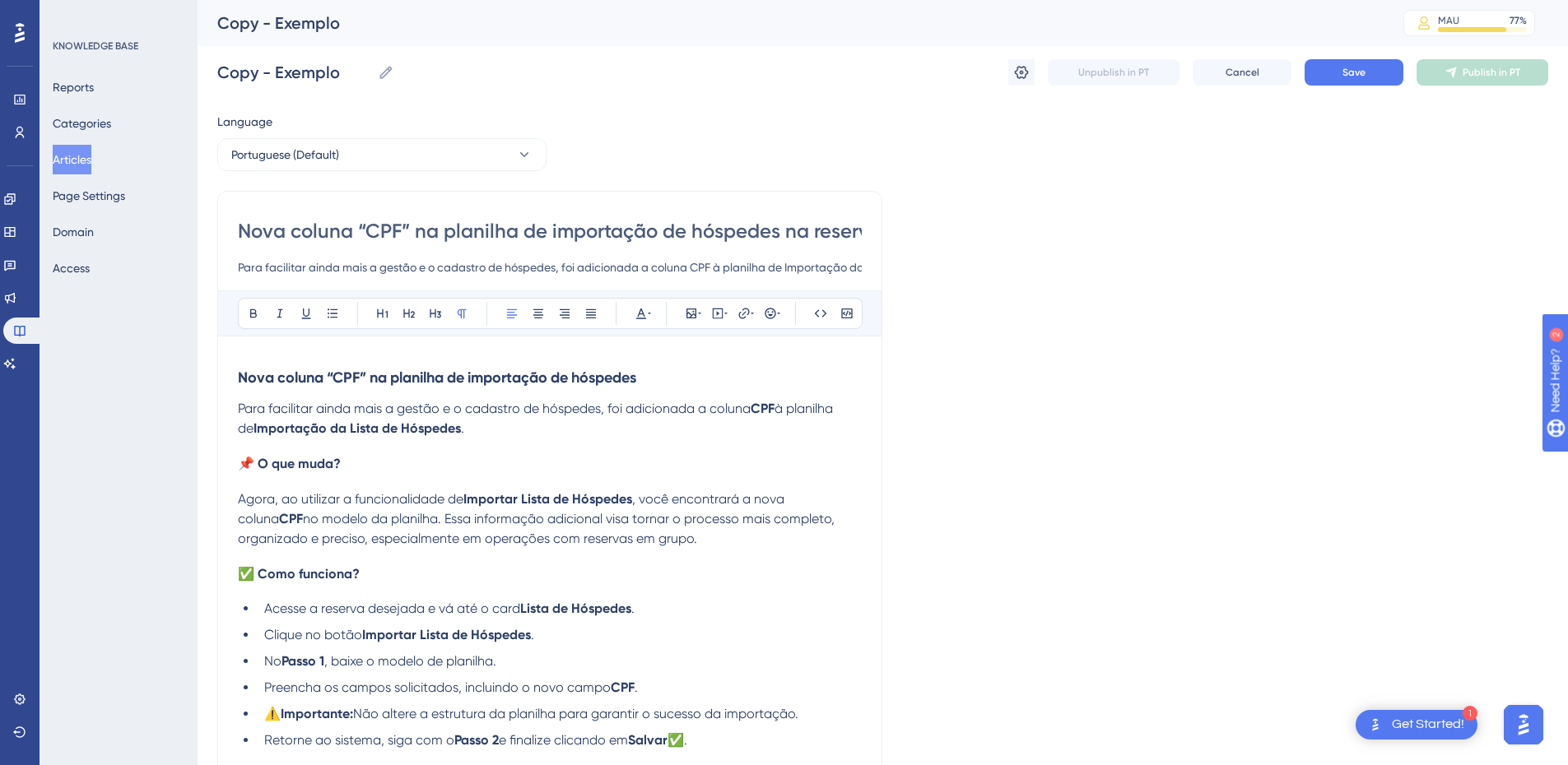
click at [412, 235] on input "Nova coluna “CPF” na planilha de importação de hóspedes na reserva" at bounding box center [550, 231] width 624 height 27
drag, startPoint x: 569, startPoint y: 233, endPoint x: 885, endPoint y: 259, distance: 317.1
click at [885, 259] on div "Language Portuguese (Default) Nova coluna “CPF” na planilha de importação de hó…" at bounding box center [882, 607] width 1331 height 991
type input "Nova coluna “CPF” na planilha de importação de hóspedes na reserva"
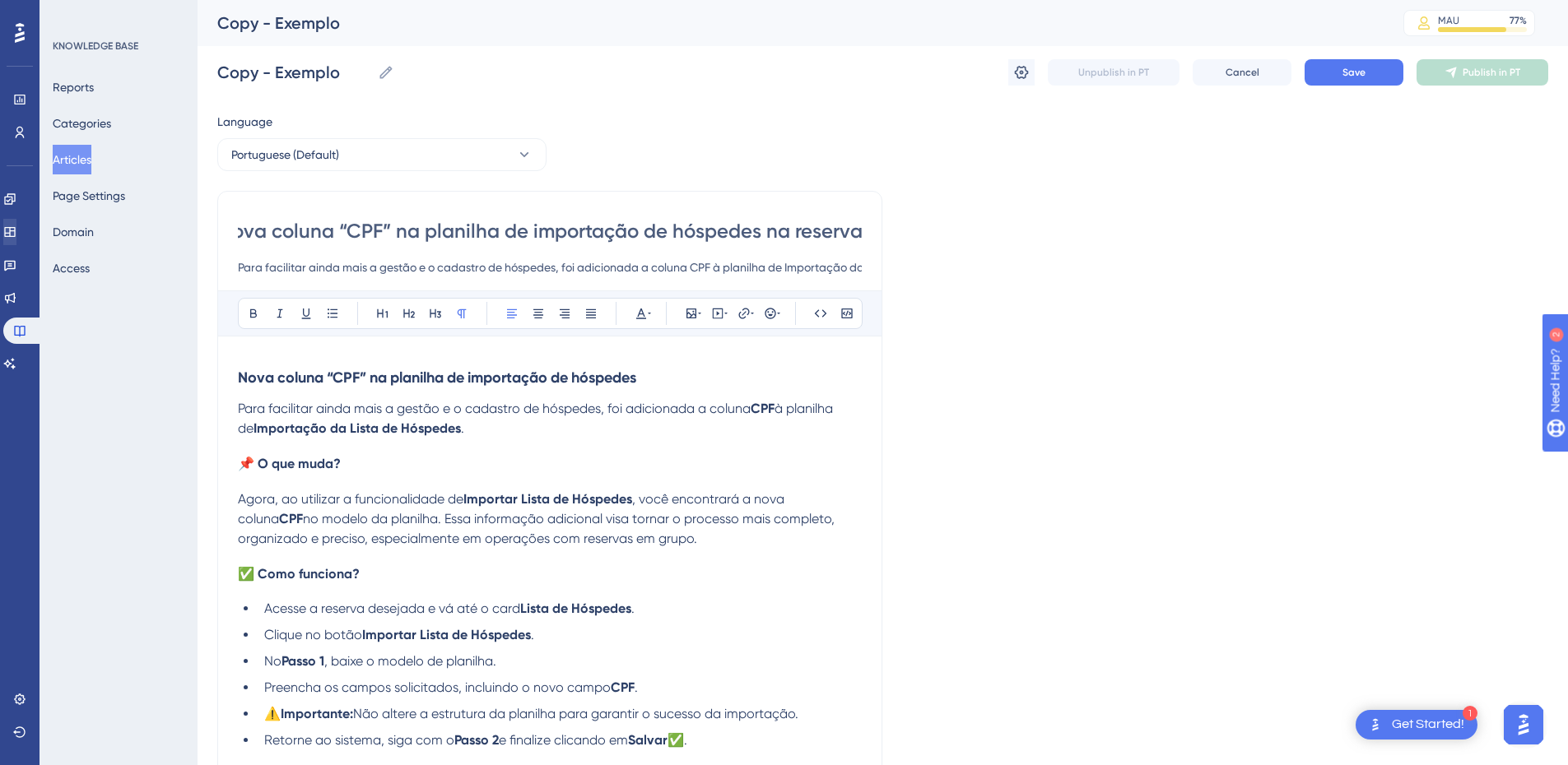
scroll to position [0, 0]
click at [652, 269] on input "Para facilitar ainda mais a gestão e o cadastro de hóspedes, foi adicionada a c…" at bounding box center [550, 268] width 624 height 20
click at [845, 274] on input "Para facilitar ainda mais a gestão e o cadastro de hóspedes, foi adicionada a c…" at bounding box center [550, 268] width 624 height 20
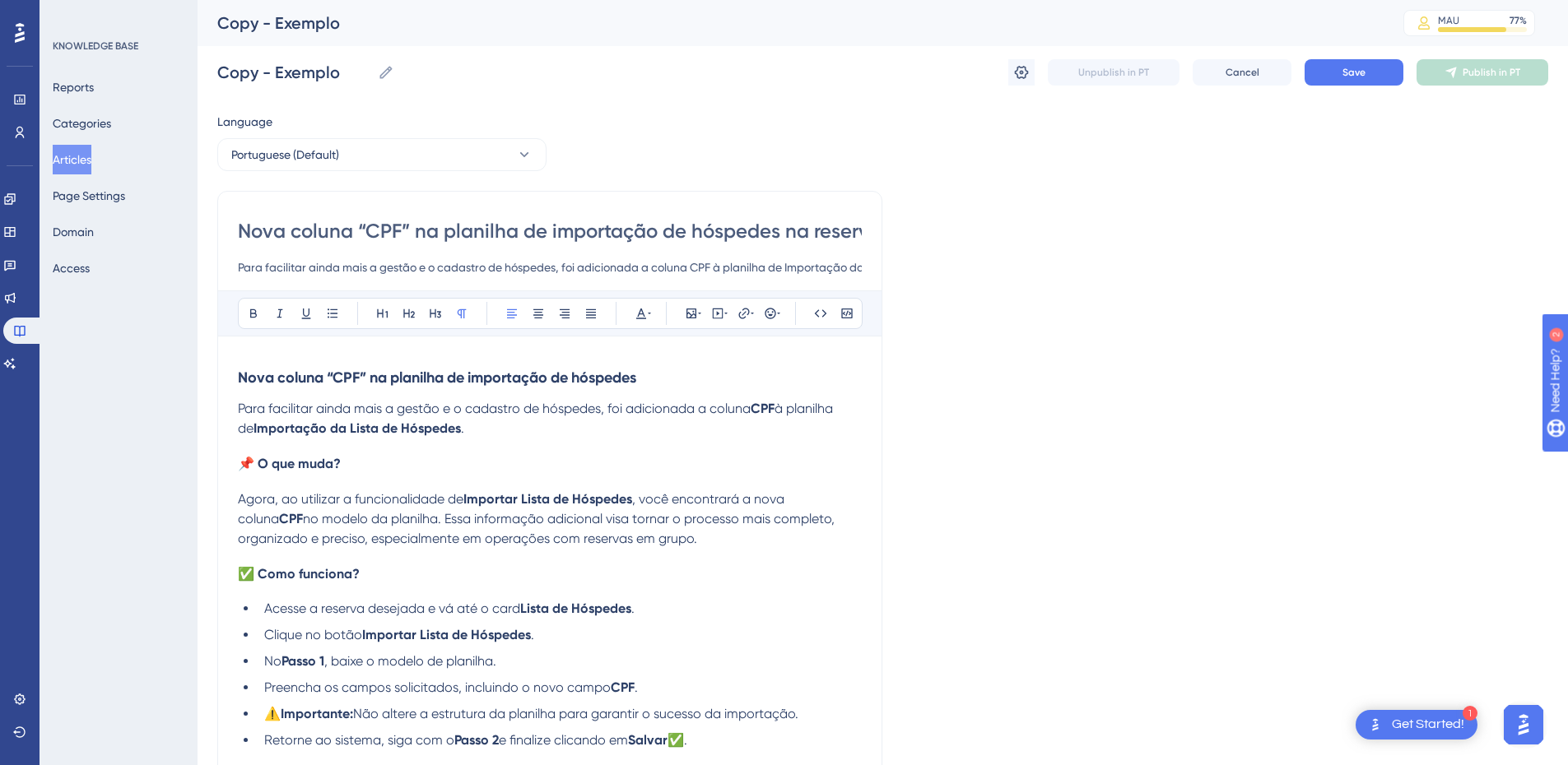
drag, startPoint x: 861, startPoint y: 272, endPoint x: 876, endPoint y: 274, distance: 15.1
click at [876, 274] on div "Nova coluna “CPF” na planilha de importação de hóspedes na reserva Para facilit…" at bounding box center [549, 597] width 665 height 813
drag, startPoint x: 851, startPoint y: 264, endPoint x: 877, endPoint y: 268, distance: 26.3
click at [877, 268] on div "Nova coluna “CPF” na planilha de importação de hóspedes na reserva Para facilit…" at bounding box center [549, 597] width 665 height 813
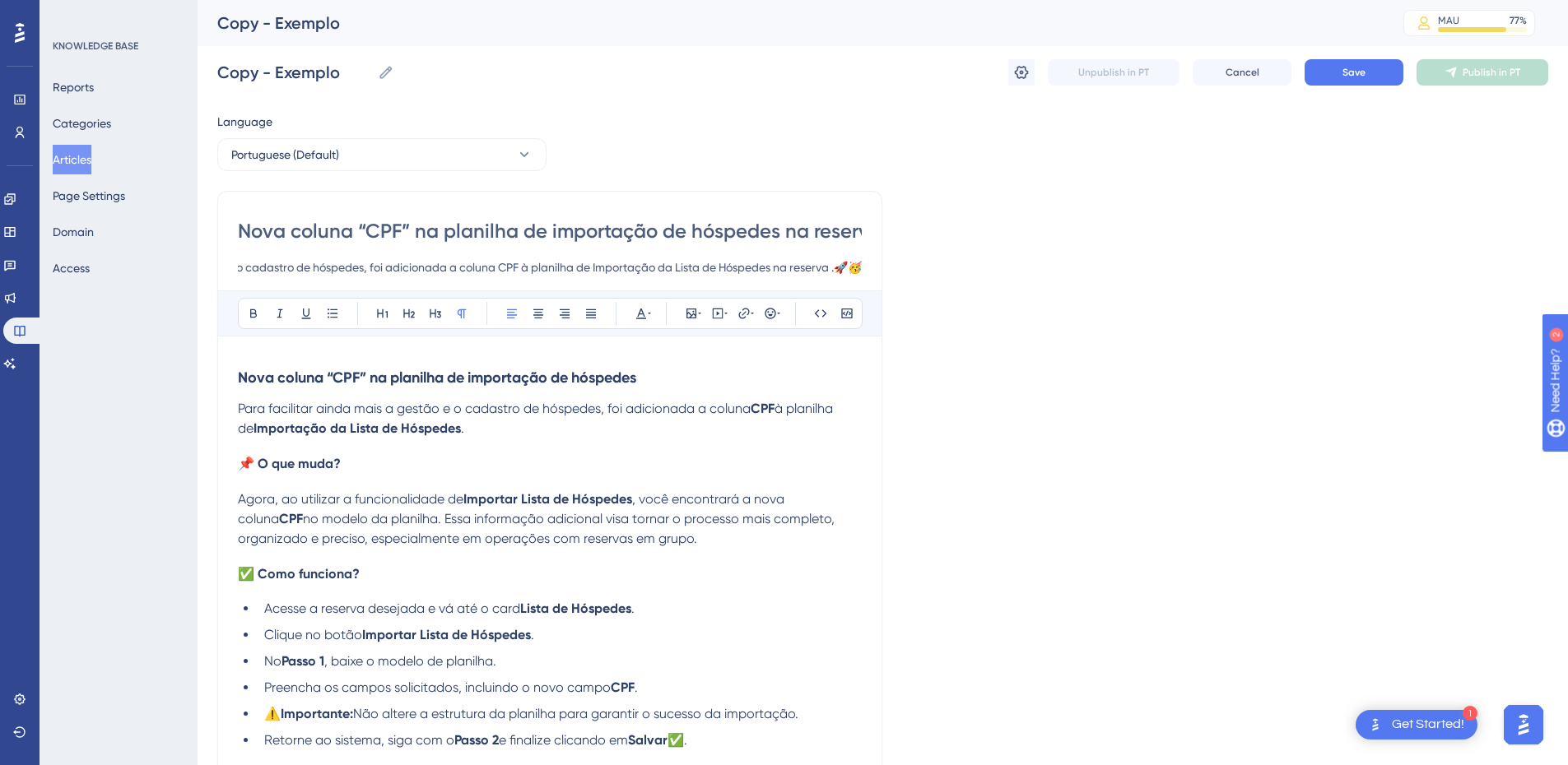
click at [831, 268] on input "Para facilitar ainda mais a gestão e o cadastro de hóspedes, foi adicionada a c…" at bounding box center [550, 268] width 624 height 20
drag, startPoint x: 831, startPoint y: 268, endPoint x: 144, endPoint y: 254, distance: 687.1
click at [0, 0] on div "Performance Users Engagement Widgets Feedback Product Updates Knowledge Base AI…" at bounding box center [0, 0] width 0 height 0
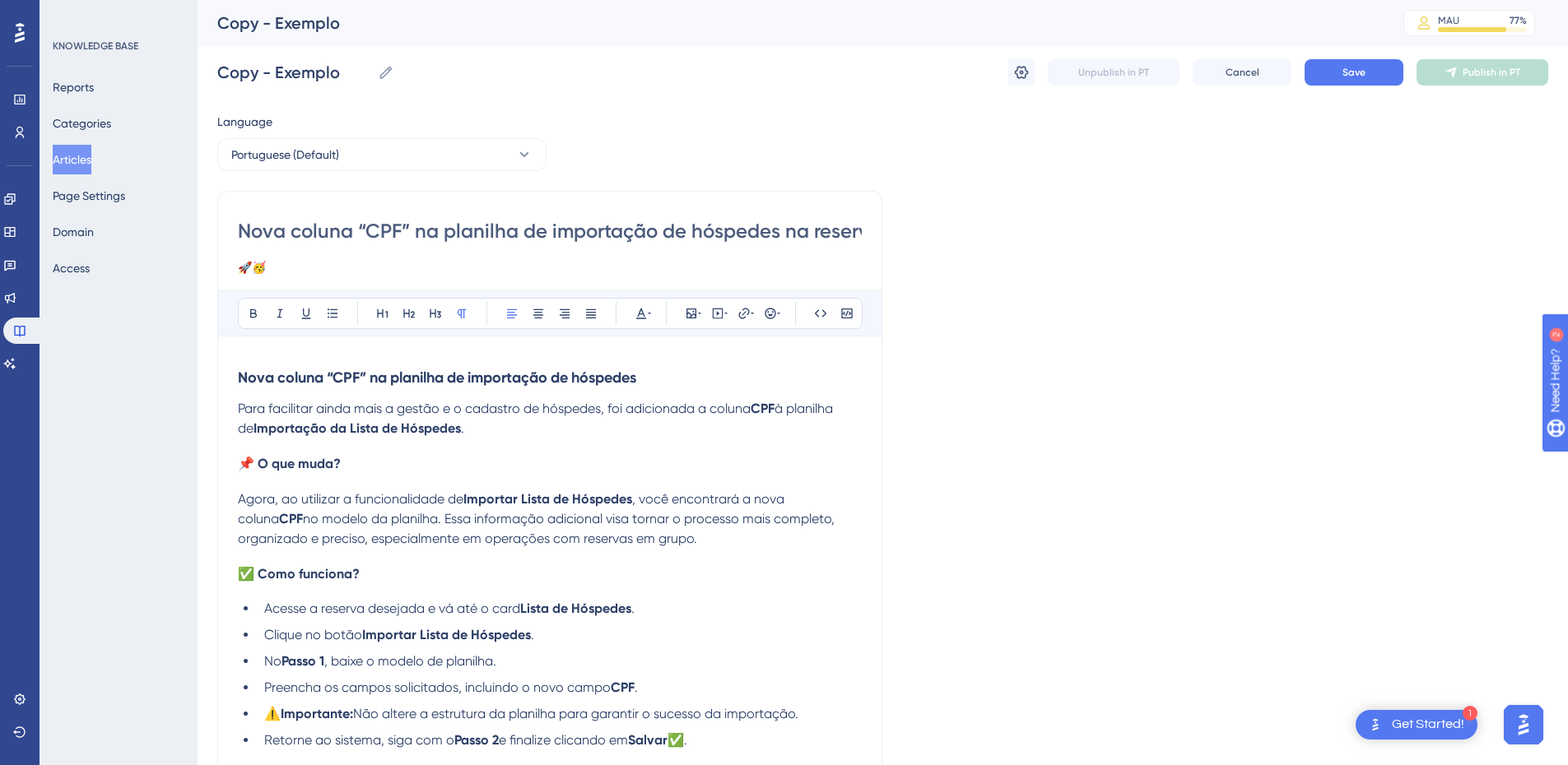
paste input "Para tornar a gestão de reservas ainda mais eficiente e completa, foi adicionad…"
type input "Para tornar a gestão de reservas ainda mais eficiente e completa, foi adicionad…"
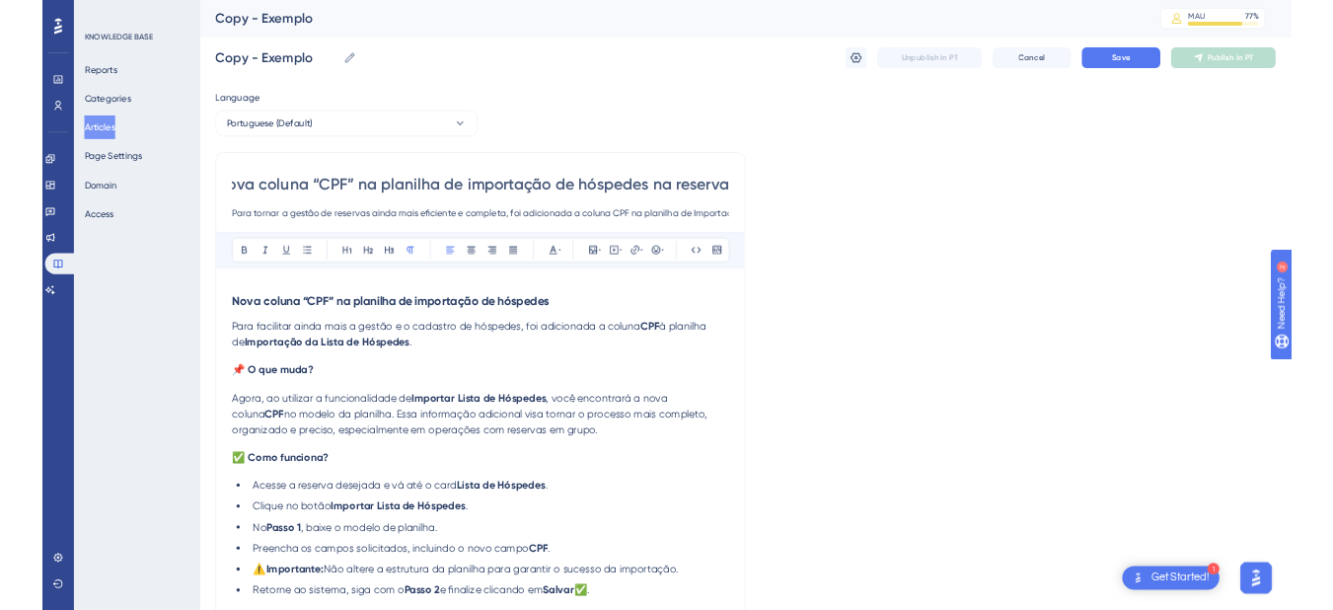
scroll to position [0, 0]
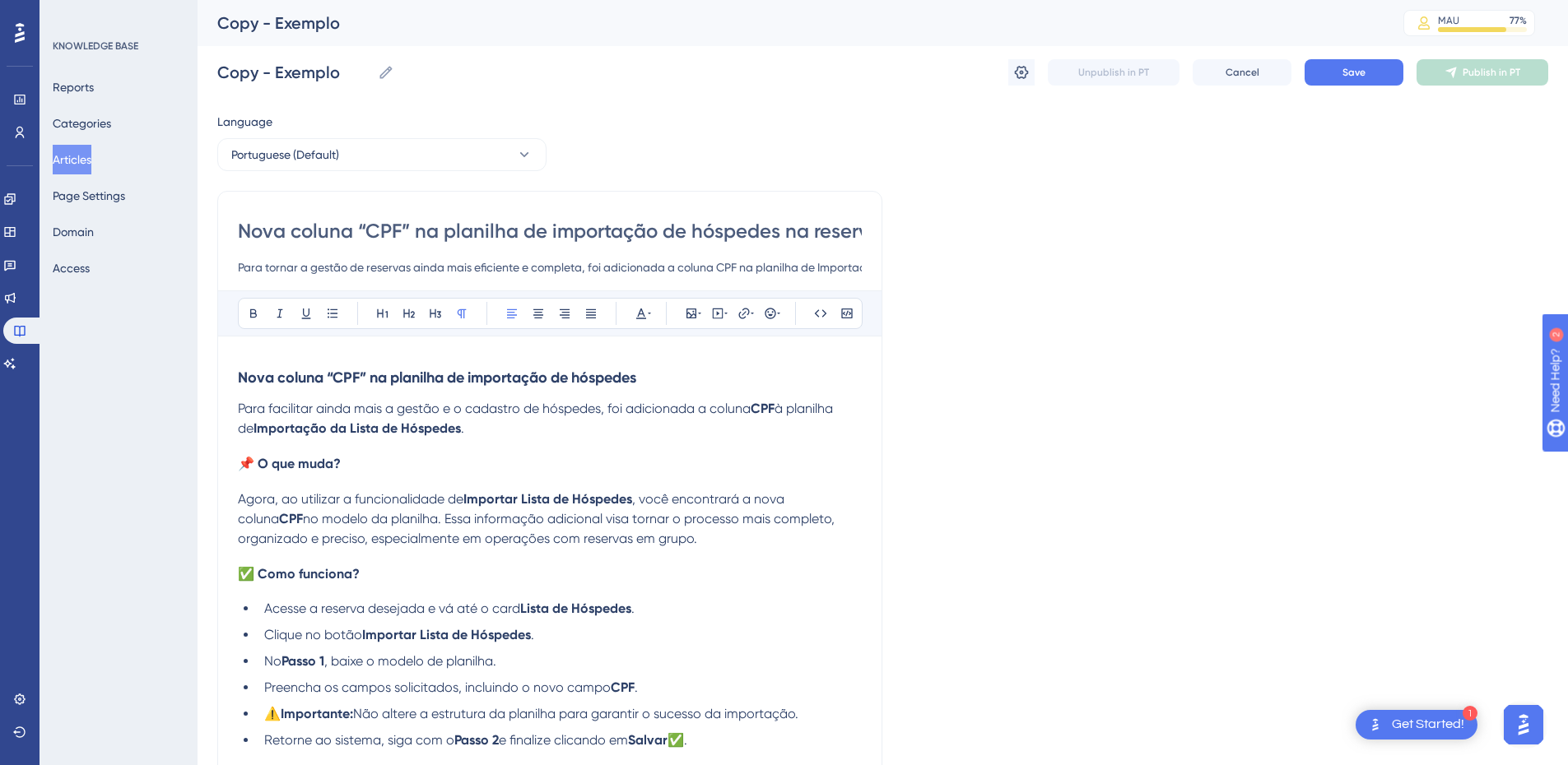
drag, startPoint x: 401, startPoint y: 233, endPoint x: 180, endPoint y: 239, distance: 221.1
click at [0, 0] on div "Performance Users Engagement Widgets Feedback Product Updates Knowledge Base AI…" at bounding box center [0, 0] width 0 height 0
click at [242, 395] on h3 "Nova coluna “CPF” na planilha de importação de hóspedes" at bounding box center [550, 377] width 624 height 43
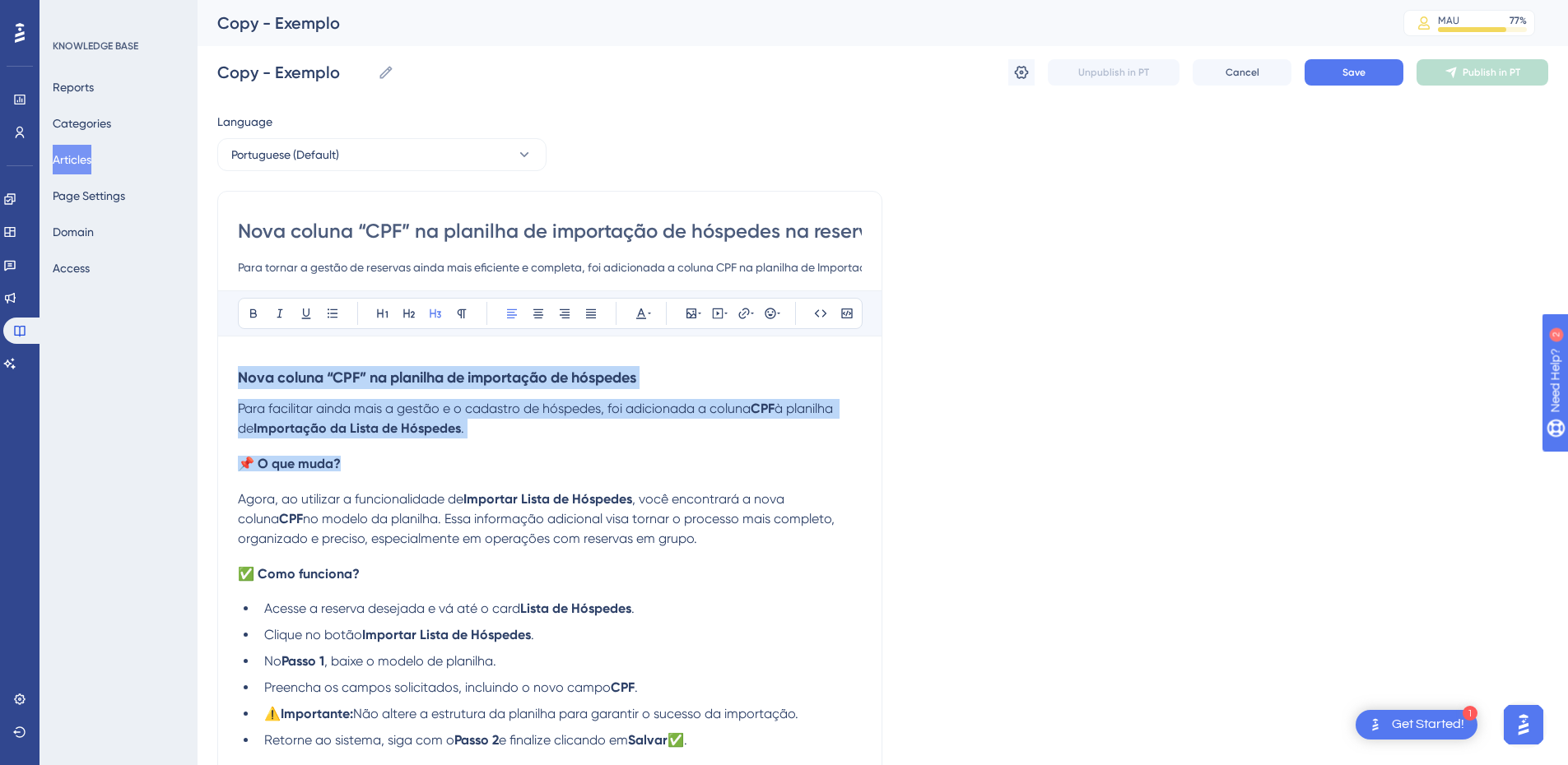
drag, startPoint x: 482, startPoint y: 445, endPoint x: 214, endPoint y: 366, distance: 279.4
click at [0, 0] on div "Performance Users Engagement Widgets Feedback Product Updates Knowledge Base AI…" at bounding box center [0, 0] width 0 height 0
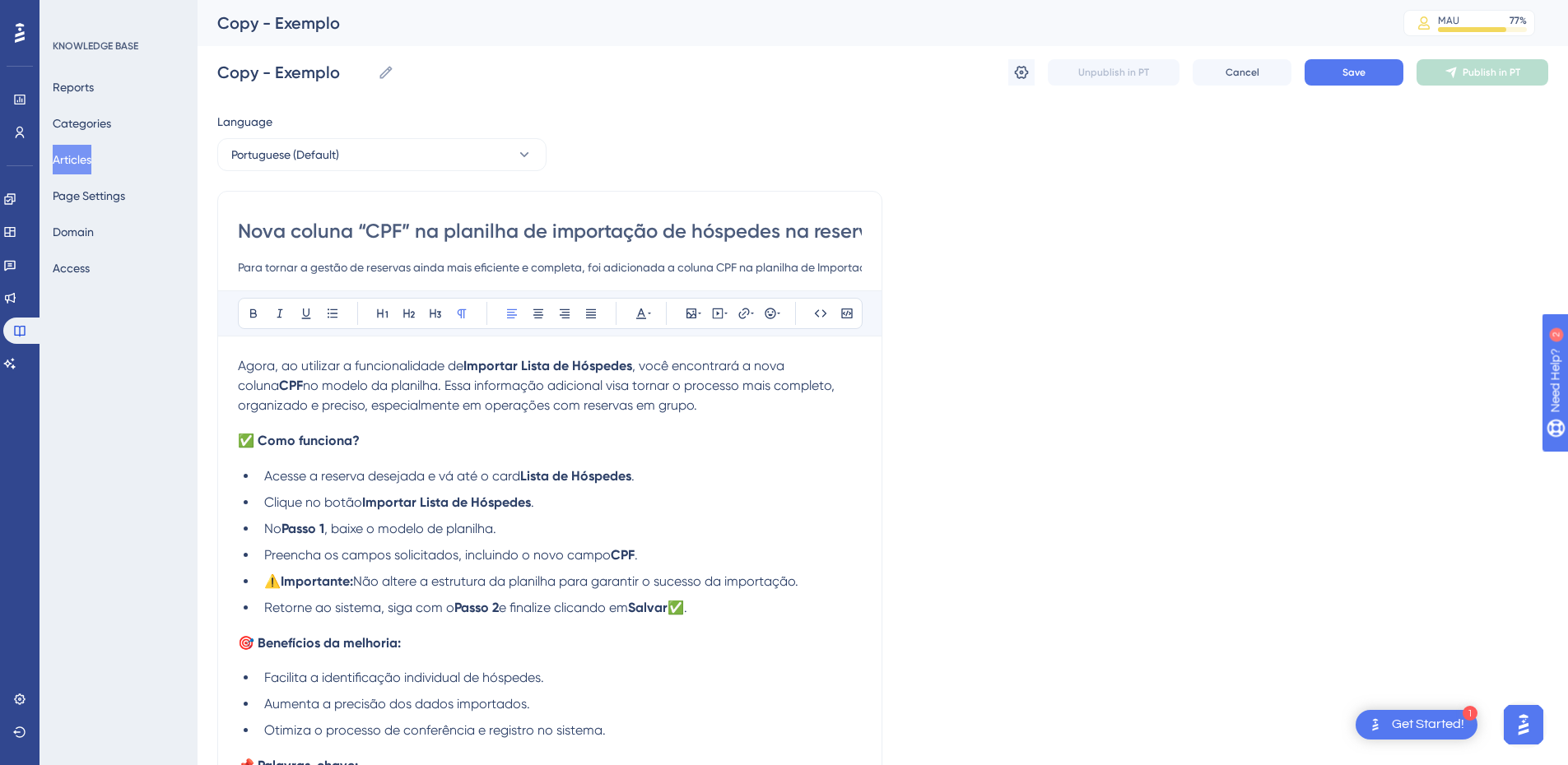
drag, startPoint x: 629, startPoint y: 406, endPoint x: 223, endPoint y: 362, distance: 408.4
click at [223, 362] on div "Nova coluna “CPF” na planilha de importação de hóspedes na reserva Para tornar …" at bounding box center [549, 531] width 665 height 681
drag, startPoint x: 275, startPoint y: 368, endPoint x: 258, endPoint y: 399, distance: 35.4
click at [258, 399] on span "no modelo da planilha. Essa informação adicional visa tornar o processo mais co…" at bounding box center [537, 395] width 600 height 35
drag, startPoint x: 640, startPoint y: 410, endPoint x: 231, endPoint y: 363, distance: 411.7
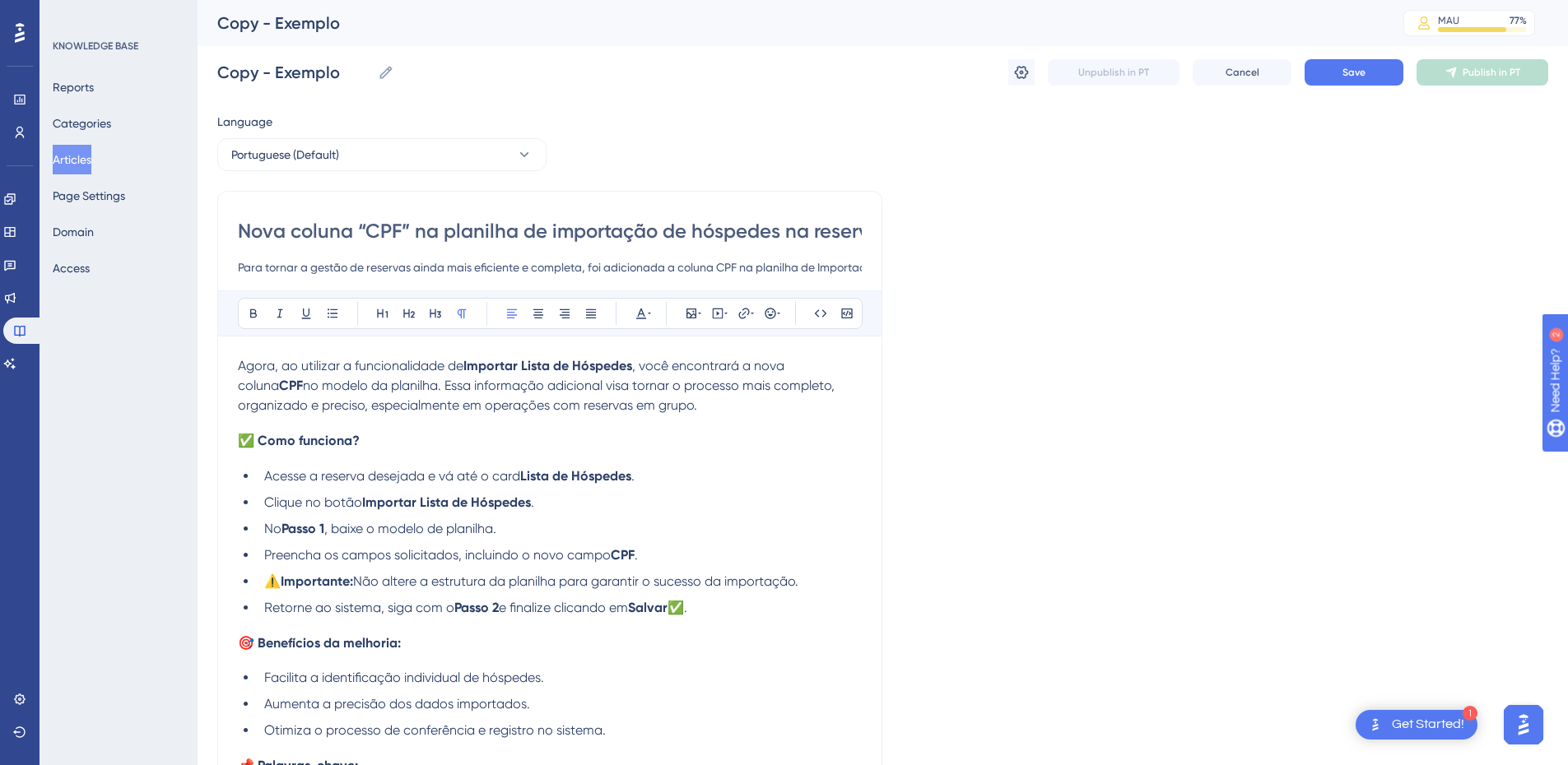
click at [231, 363] on div "Nova coluna “CPF” na planilha de importação de hóspedes na reserva Para tornar …" at bounding box center [549, 531] width 665 height 681
copy p "Agora, ao utilizar a funcionalidade de Importar Lista de Hóspedes , você encont…"
click at [386, 420] on div "Agora, ao utilizar a funcionalidade de Importar Lista de Hóspedes , você encont…" at bounding box center [550, 603] width 624 height 495
click at [549, 507] on li "Clique no botão Importar Lista de Hóspedes ." at bounding box center [560, 503] width 604 height 20
click at [679, 564] on li "Preencha os campos solicitados, incluindo o novo campo CPF ." at bounding box center [560, 556] width 604 height 20
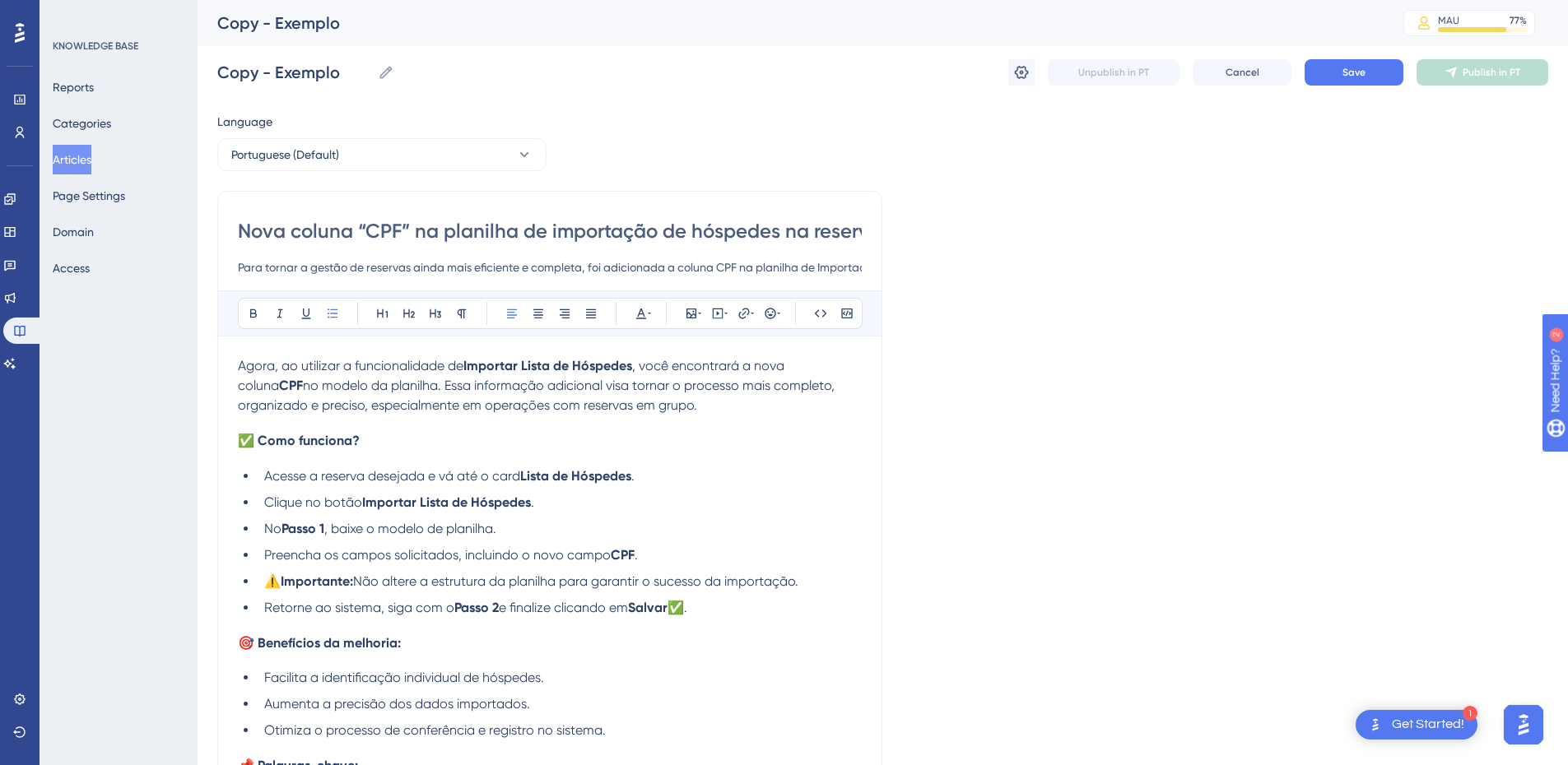
click at [764, 605] on li "Retorne ao sistema, siga com o Passo 2 e finalize clicando em Salvar ✅." at bounding box center [560, 608] width 604 height 20
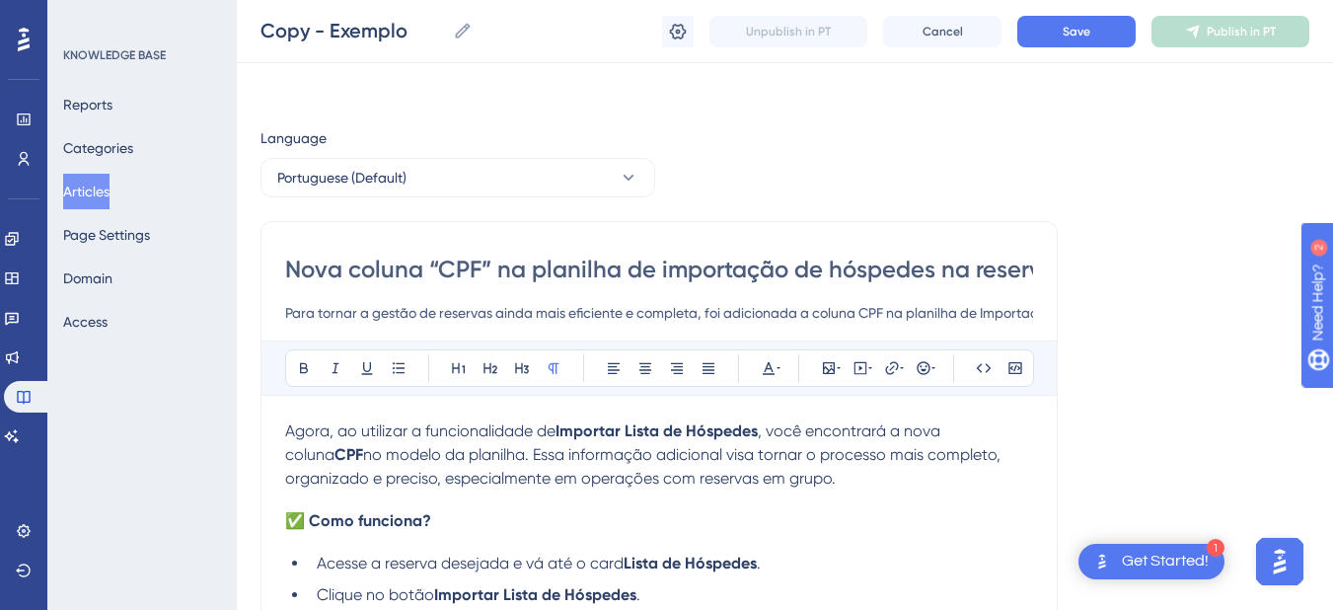
scroll to position [230, 0]
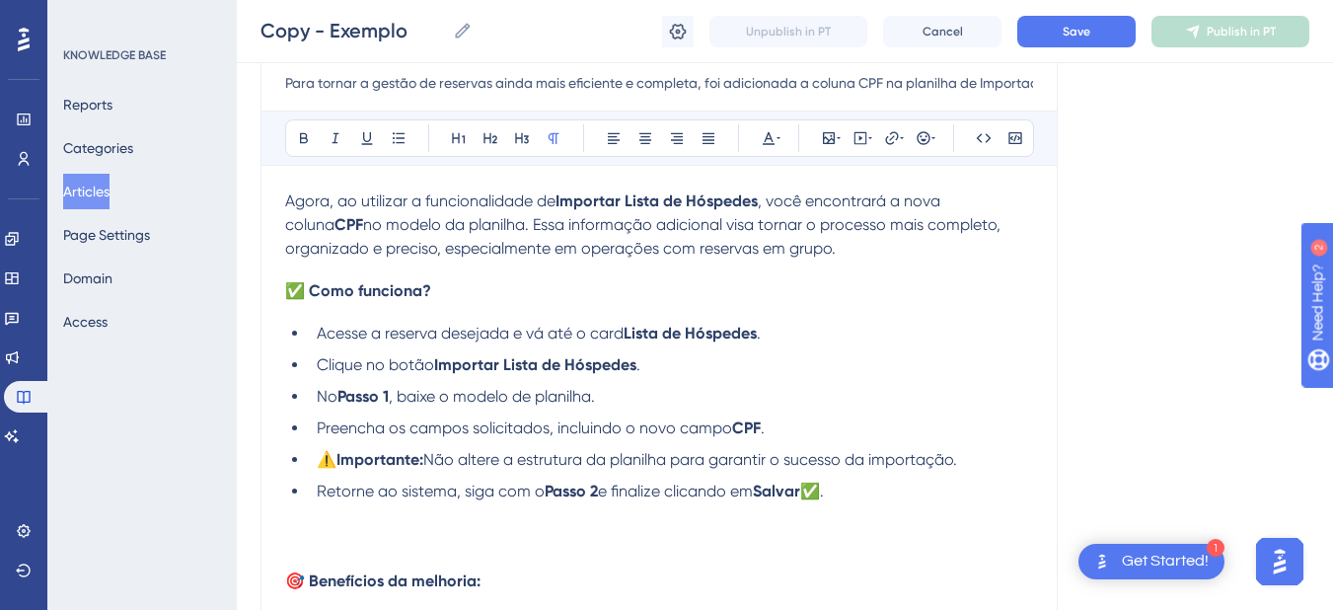
click at [366, 540] on p at bounding box center [659, 539] width 748 height 24
click at [832, 132] on icon at bounding box center [829, 138] width 12 height 12
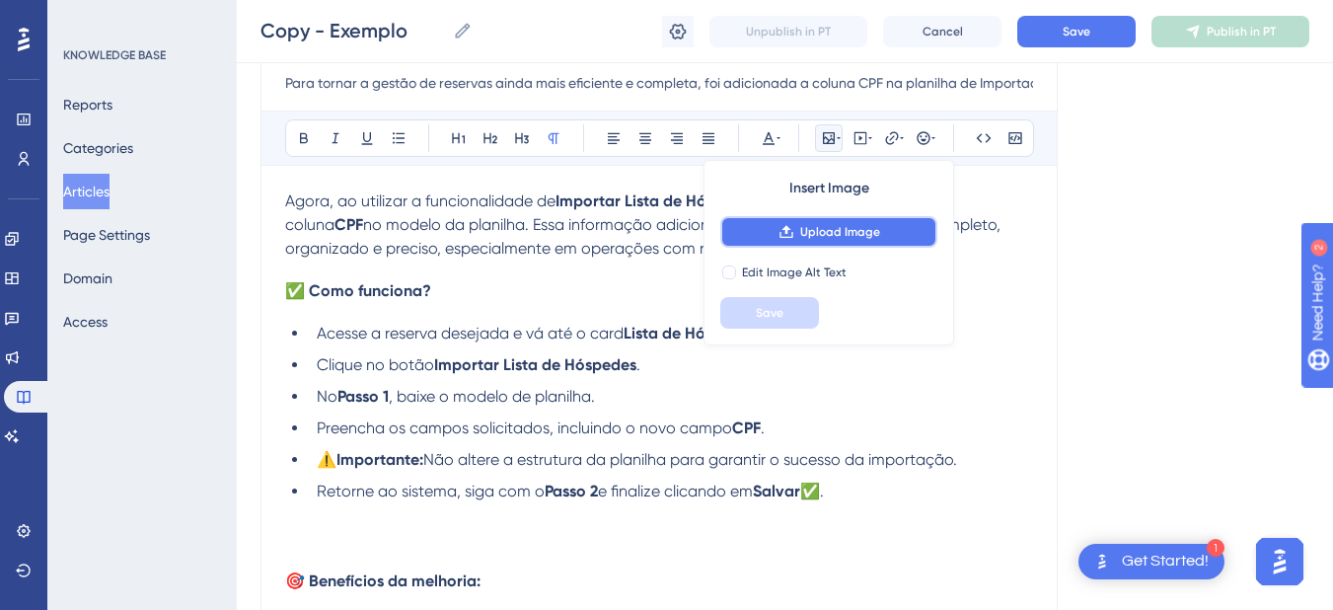
click at [800, 224] on span "Upload Image" at bounding box center [840, 232] width 80 height 16
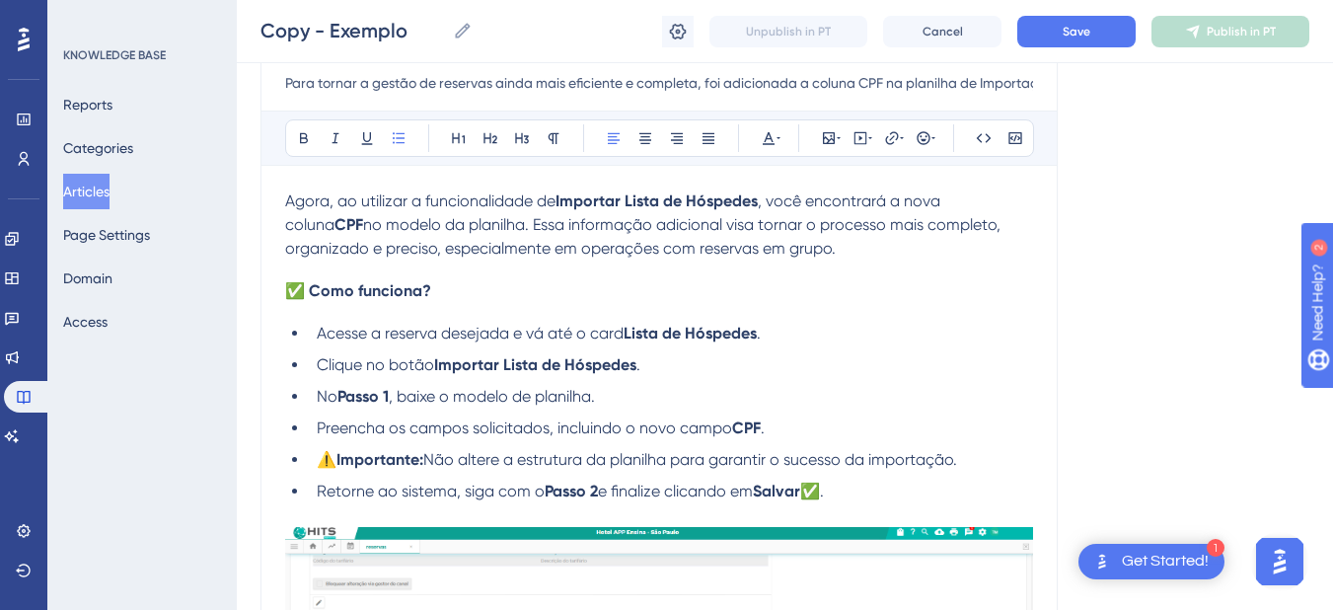
drag, startPoint x: 889, startPoint y: 491, endPoint x: 320, endPoint y: 397, distance: 577.1
click at [320, 397] on ul "Acesse a reserva desejada e vá até o card Lista de Hóspedes . Clique no botão I…" at bounding box center [659, 413] width 748 height 182
copy ul "No Passo 1 , baixe o modelo de planilha. Preencha os campos solicitados, inclui…"
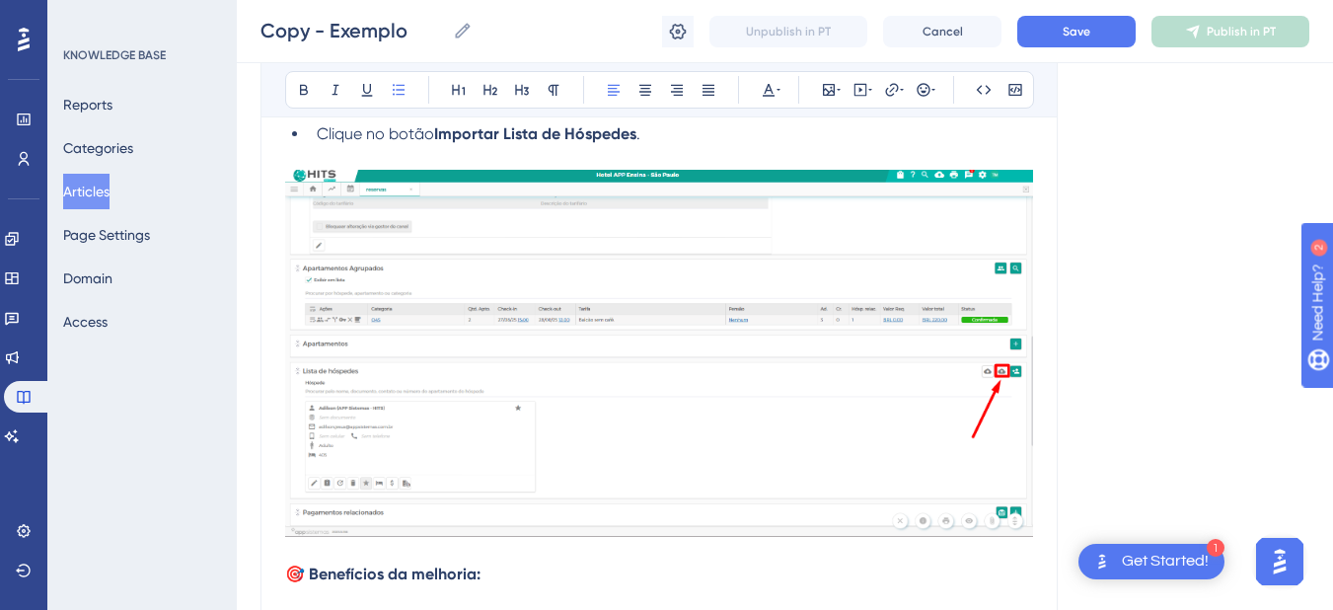
scroll to position [691, 0]
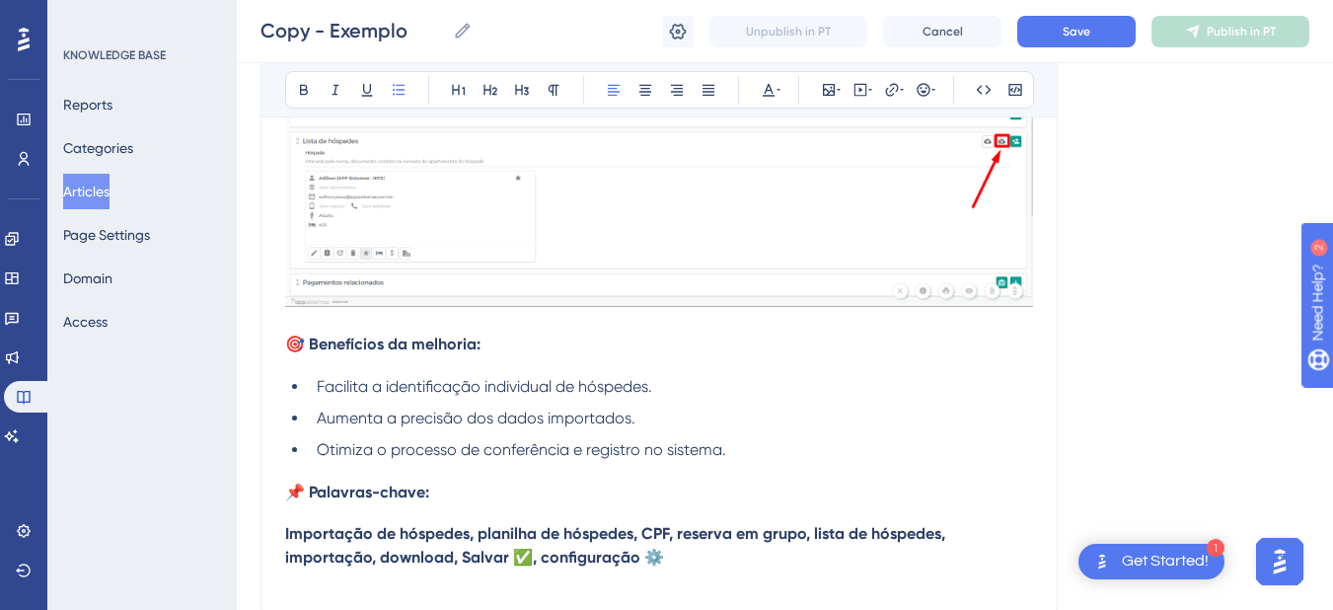
click at [291, 324] on div "Agora, ao utilizar a funcionalidade de Importar Lista de Hóspedes , você encont…" at bounding box center [659, 161] width 748 height 864
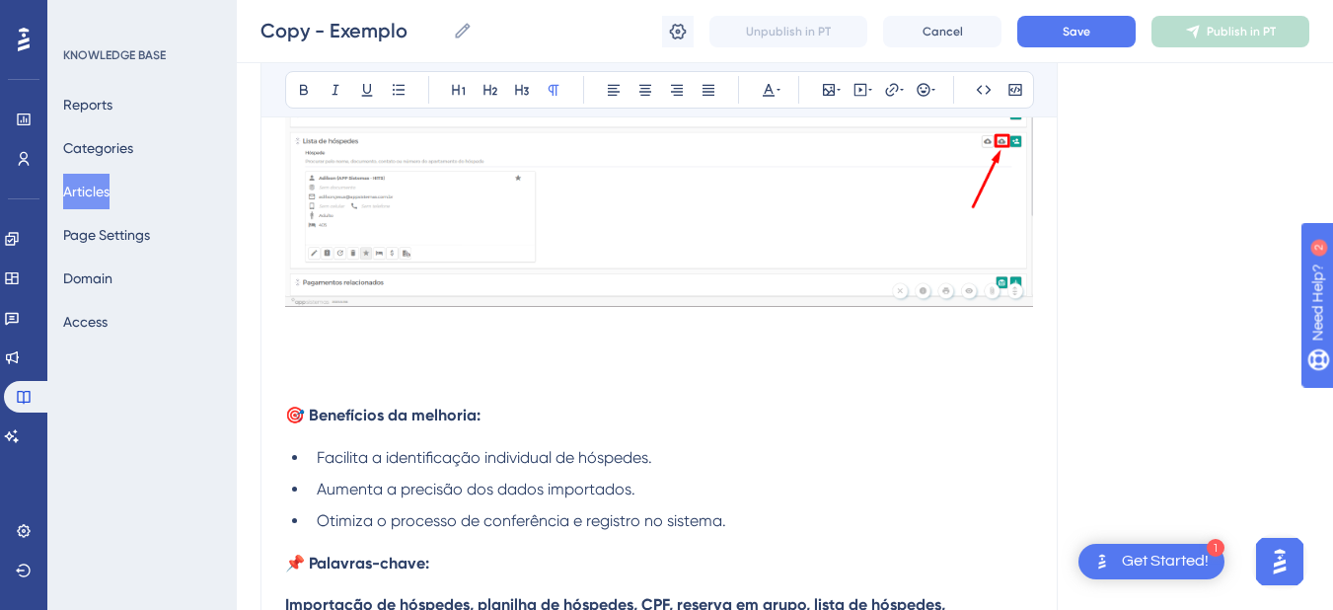
click at [307, 345] on p at bounding box center [659, 349] width 748 height 24
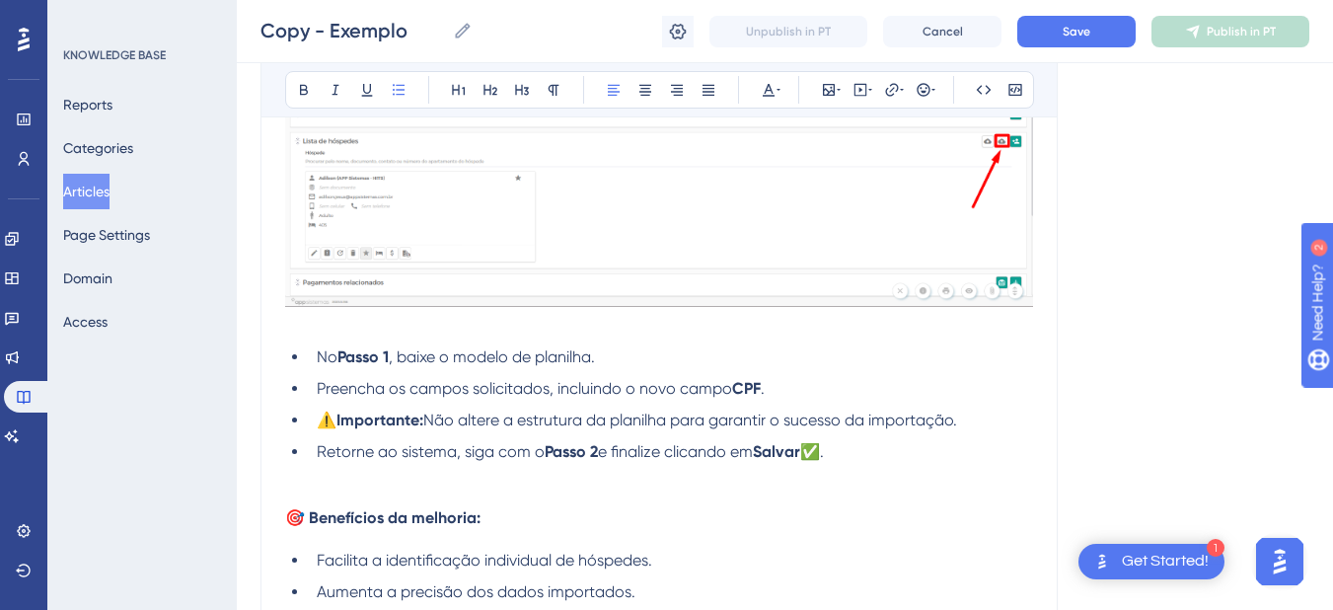
click at [743, 364] on li "No Passo 1 , baixe o modelo de planilha." at bounding box center [671, 357] width 724 height 24
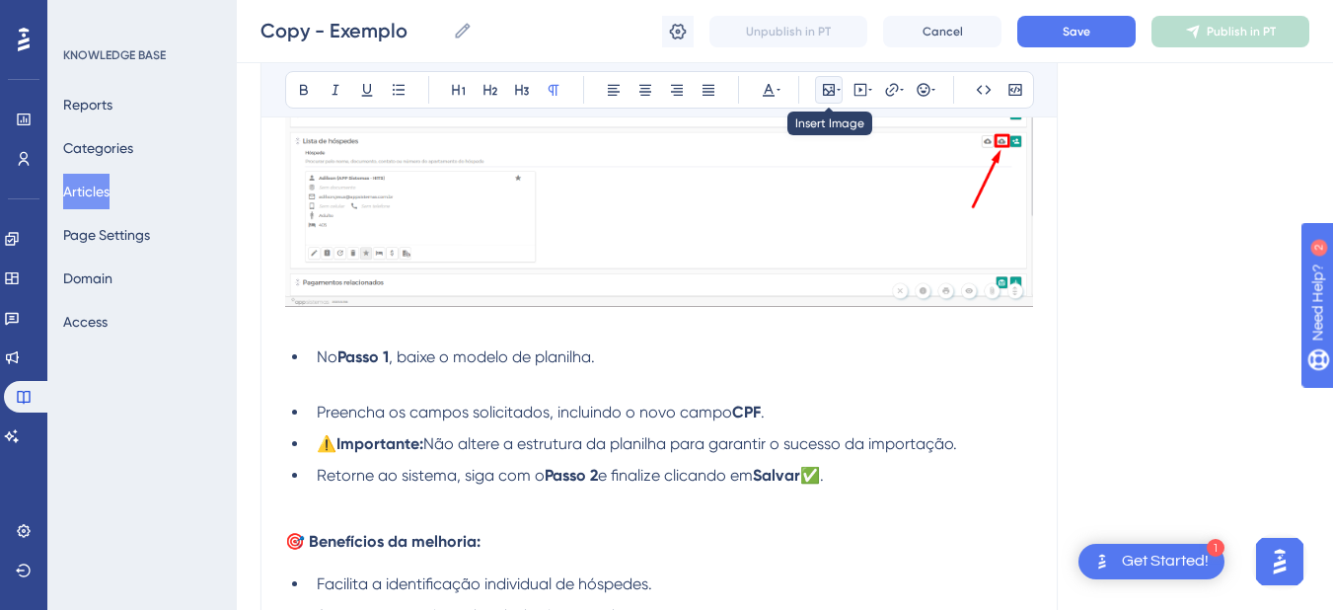
click at [831, 94] on icon at bounding box center [829, 90] width 16 height 16
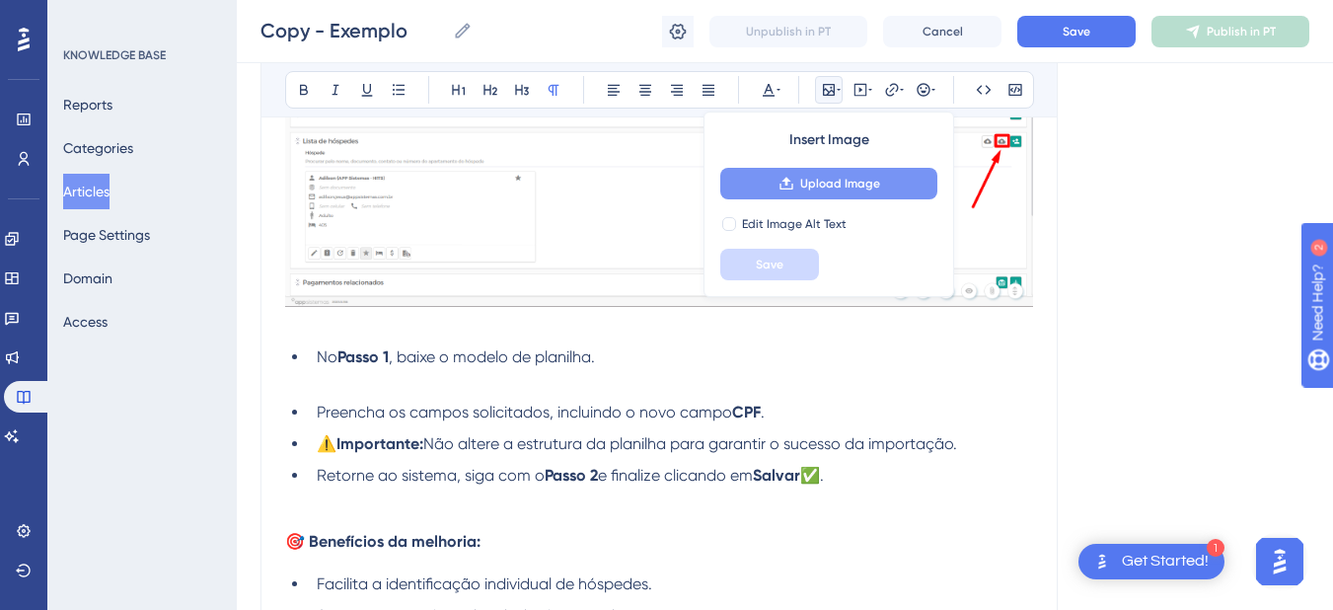
click at [784, 181] on icon at bounding box center [785, 183] width 13 height 13
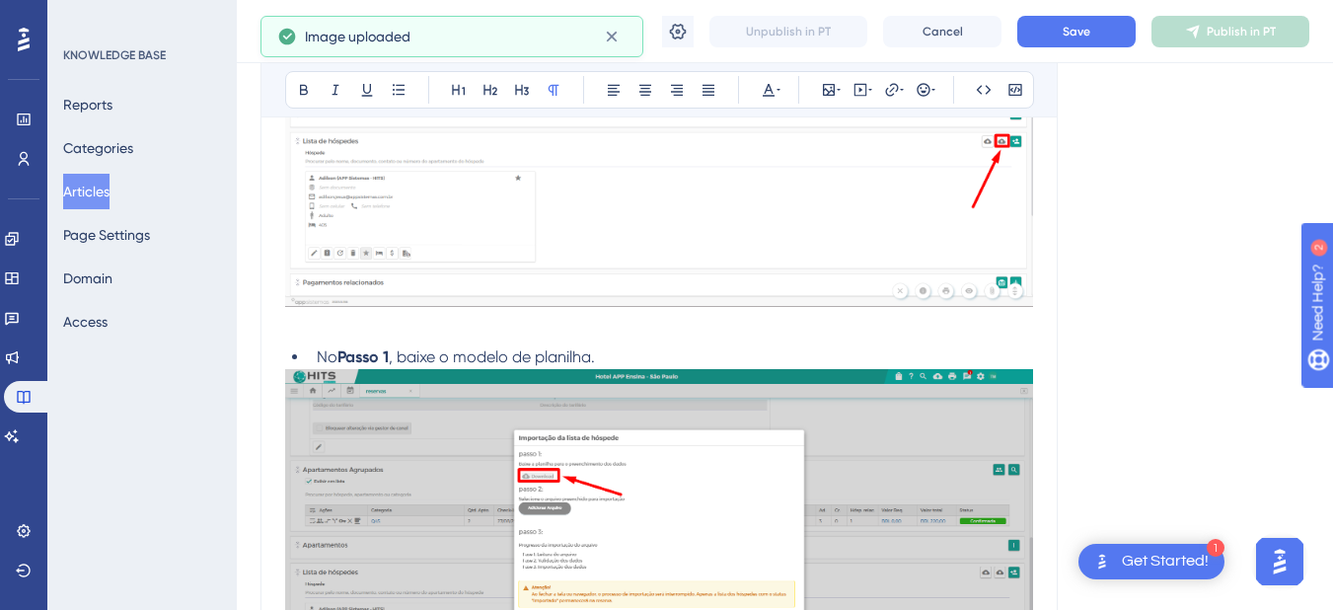
click at [696, 346] on li "No Passo 1 , baixe o modelo de planilha." at bounding box center [671, 357] width 724 height 24
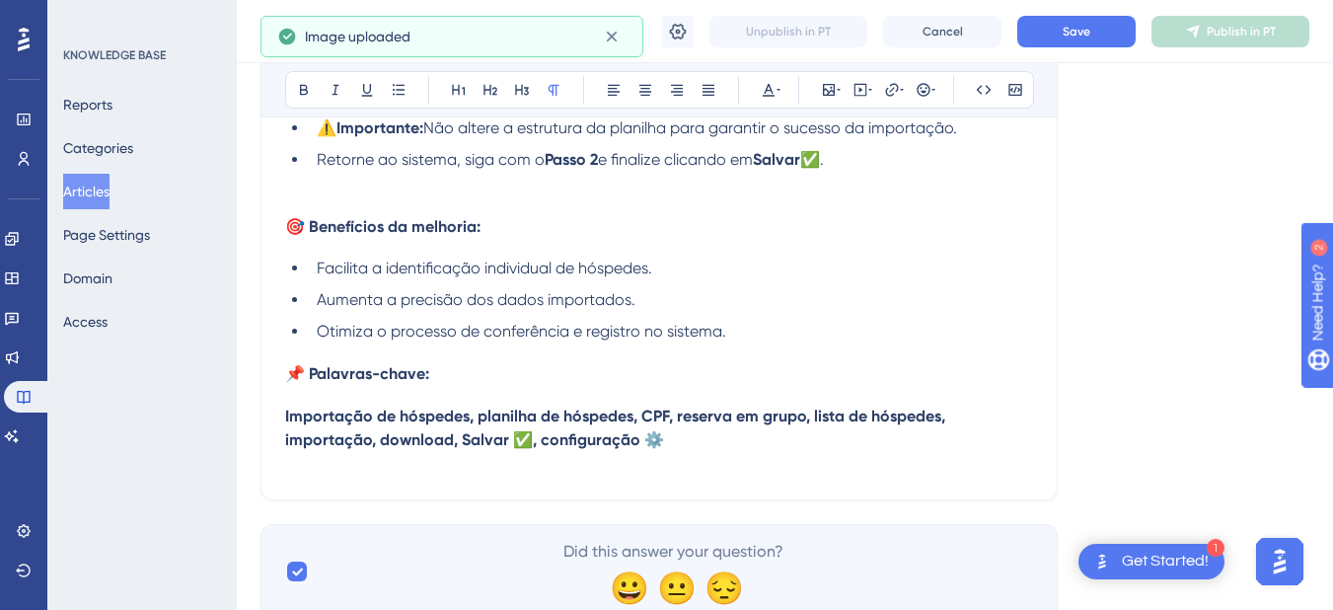
scroll to position [1151, 0]
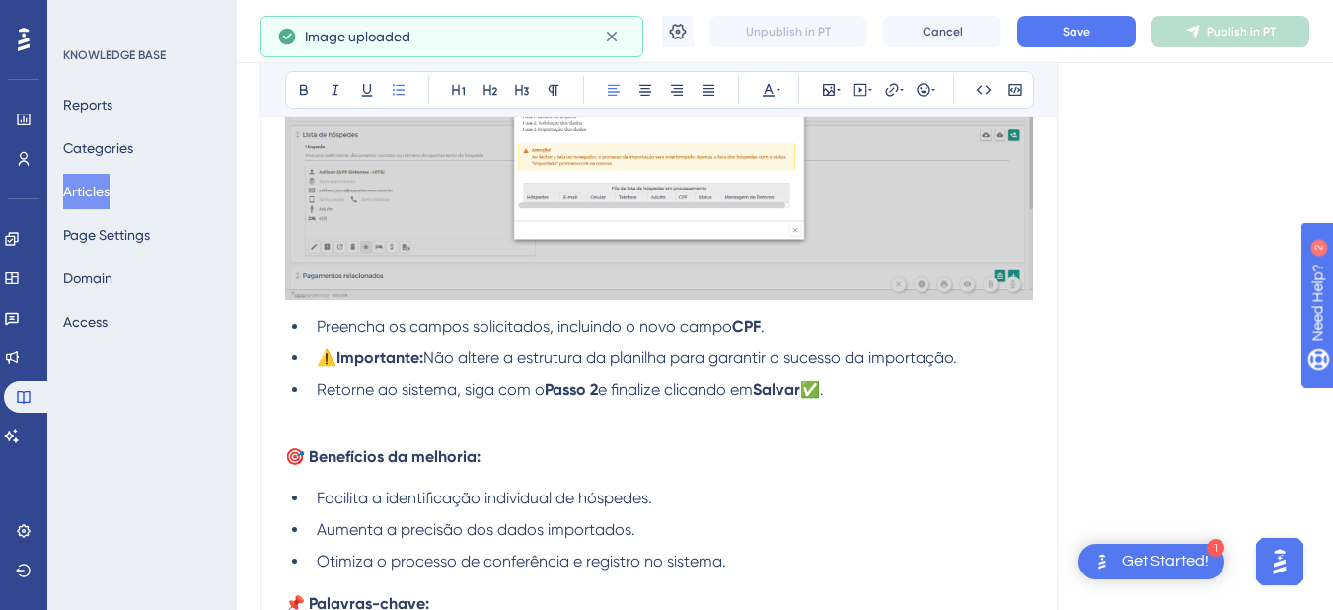
click at [872, 321] on li "Preencha os campos solicitados, incluindo o novo campo CPF ." at bounding box center [671, 327] width 724 height 24
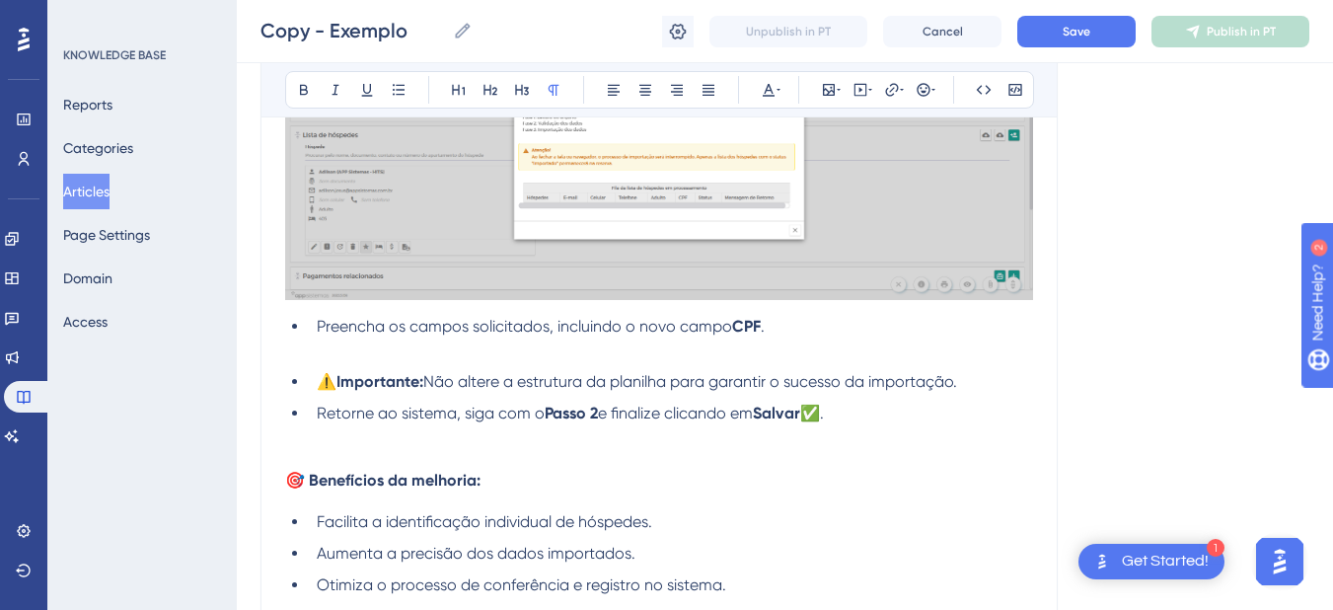
click at [501, 347] on p at bounding box center [659, 350] width 748 height 24
click at [828, 330] on li "Preencha os campos solicitados, incluindo o novo campo CPF ." at bounding box center [671, 327] width 724 height 24
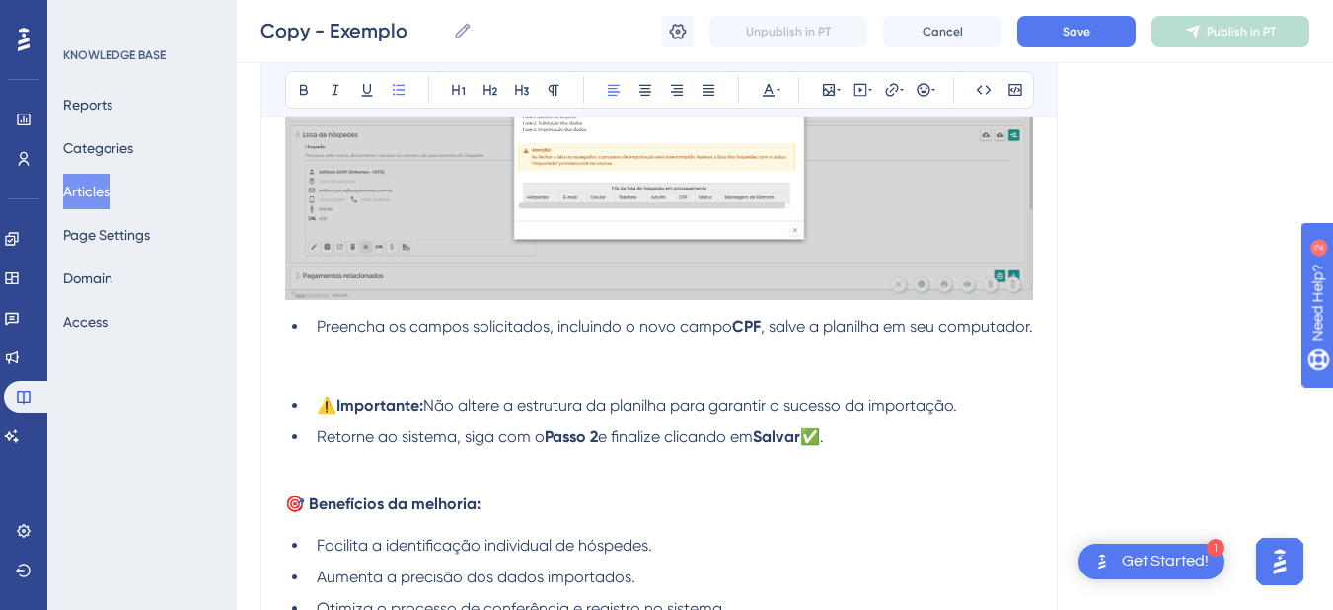
click at [536, 338] on li "Preencha os campos solicitados, incluindo o novo campo CPF , salve a planilha e…" at bounding box center [671, 327] width 724 height 24
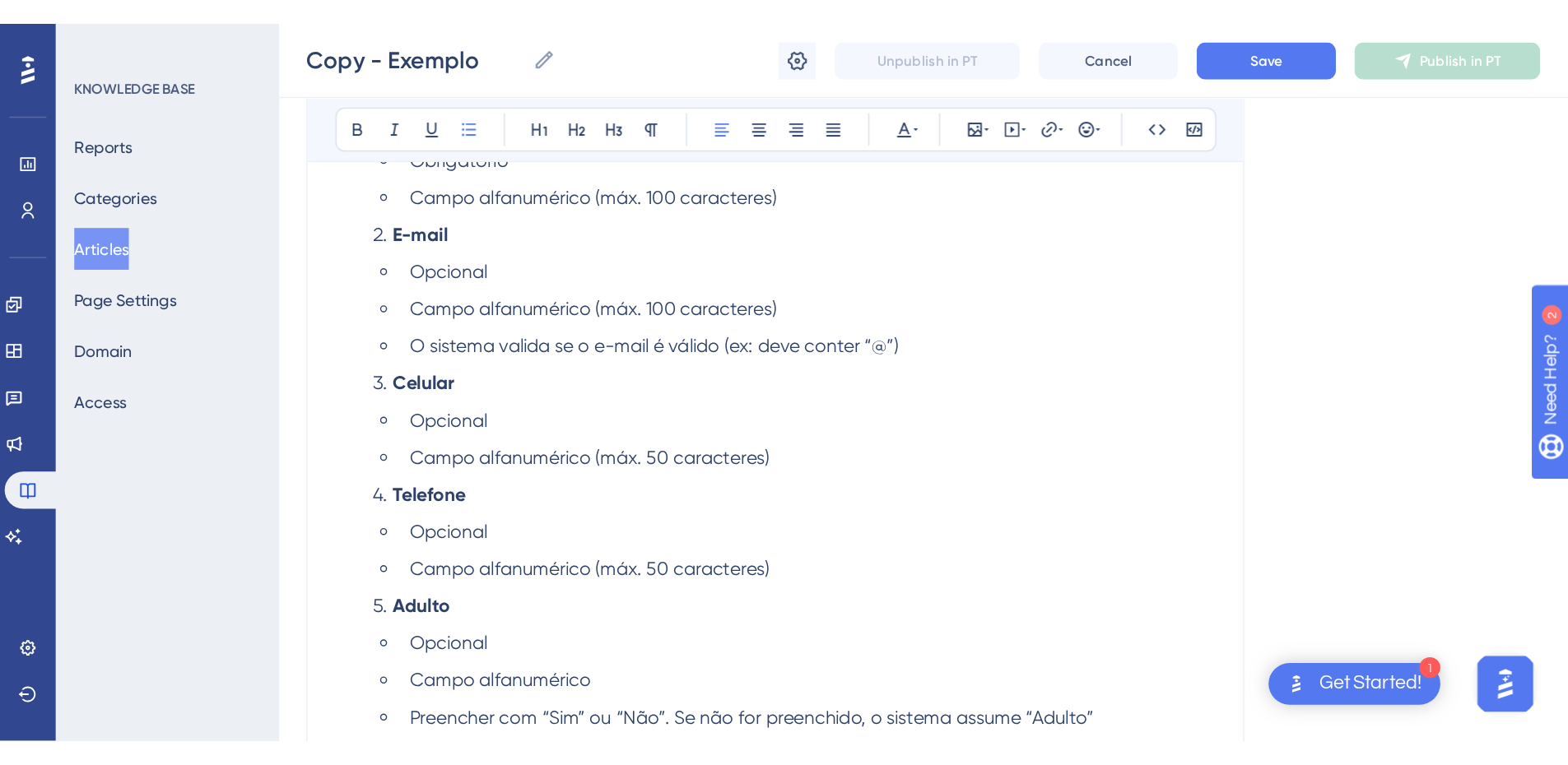
scroll to position [1407, 0]
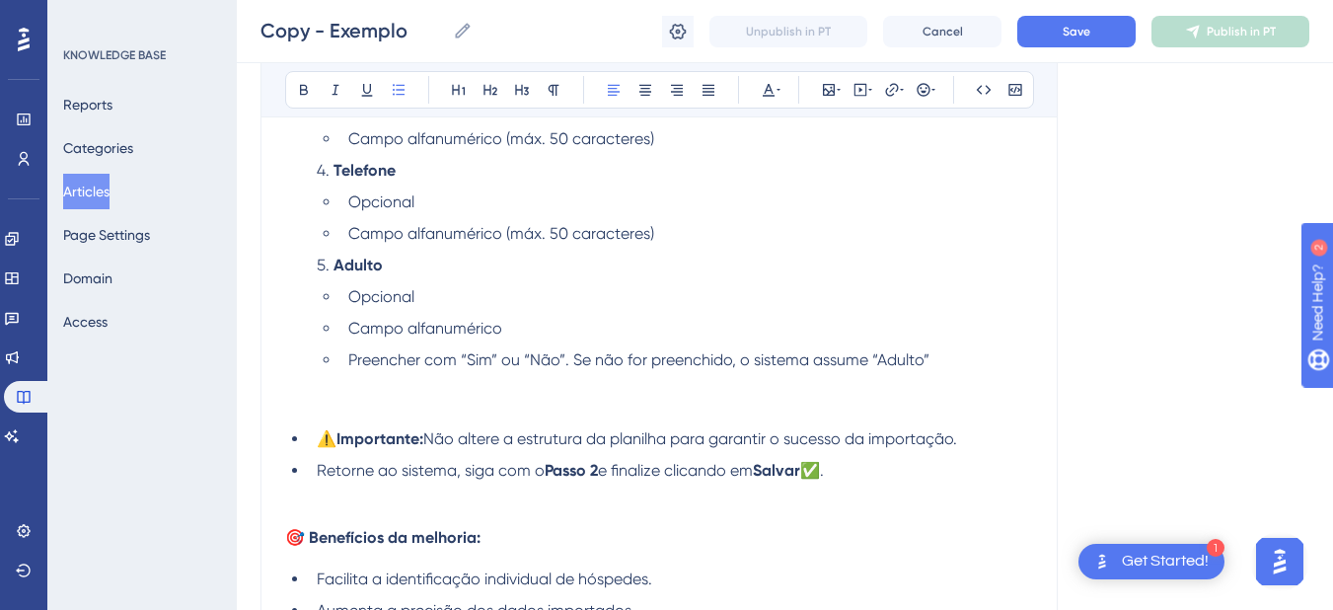
click at [965, 372] on li "Preencher com “Sim” ou “Não”. Se não for preenchido, o sistema assume “Adulto”" at bounding box center [686, 360] width 693 height 24
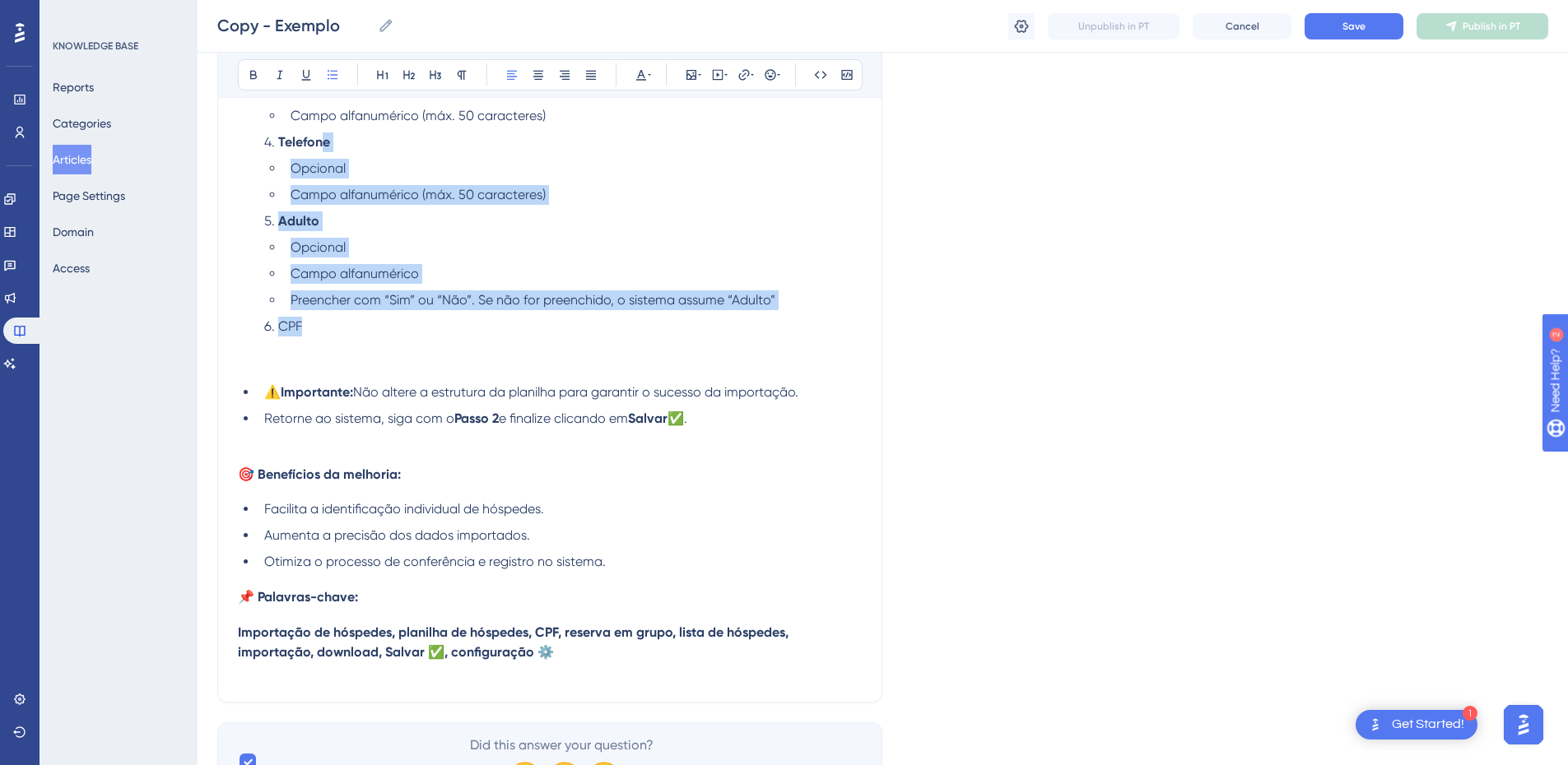
scroll to position [1022, 0]
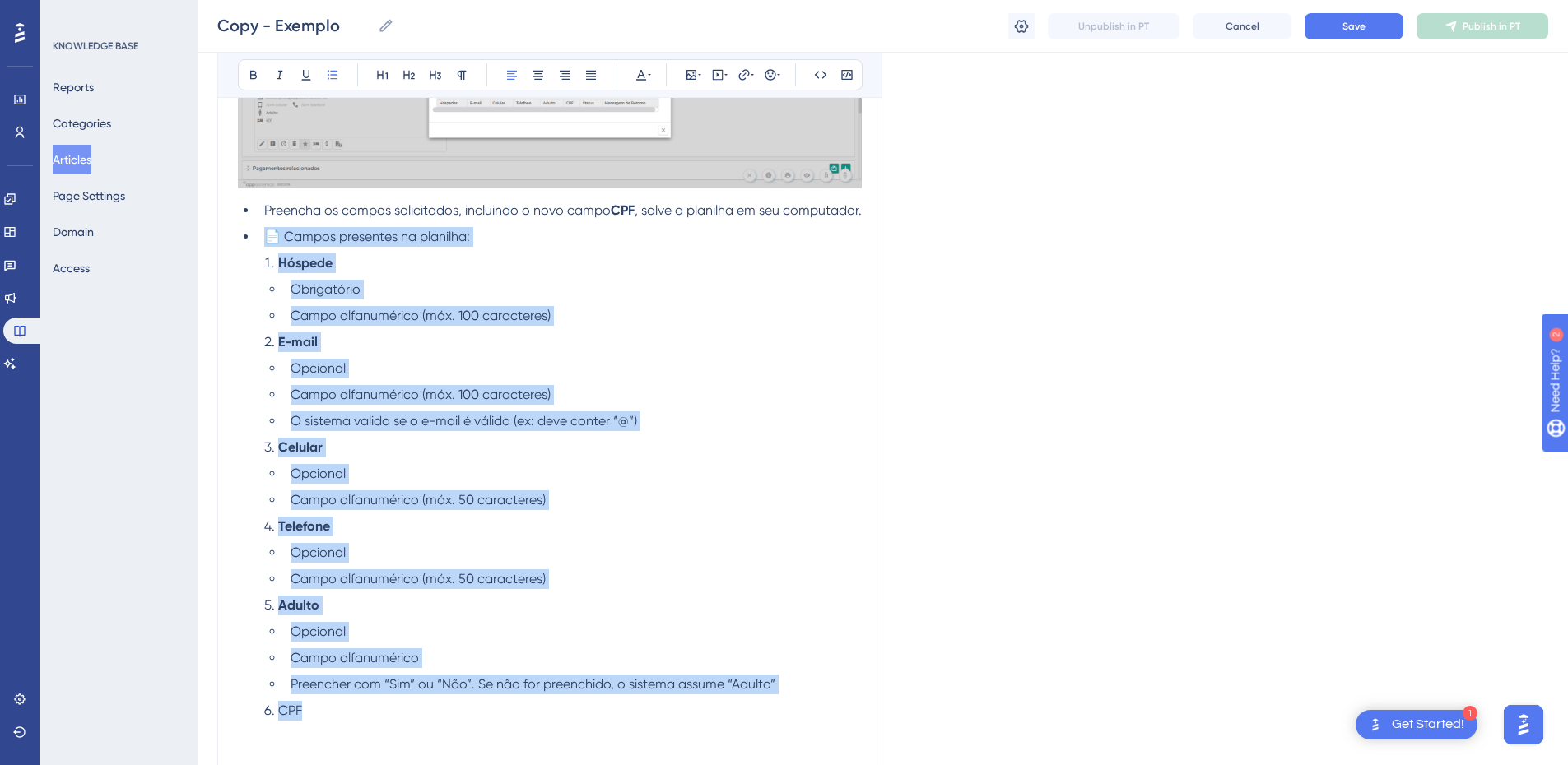
drag, startPoint x: 348, startPoint y: 355, endPoint x: 259, endPoint y: 256, distance: 133.1
click at [259, 256] on div "Agora, ao utilizar a funcionalidade de Importar Lista de Hóspedes , você encont…" at bounding box center [550, 197] width 624 height 1739
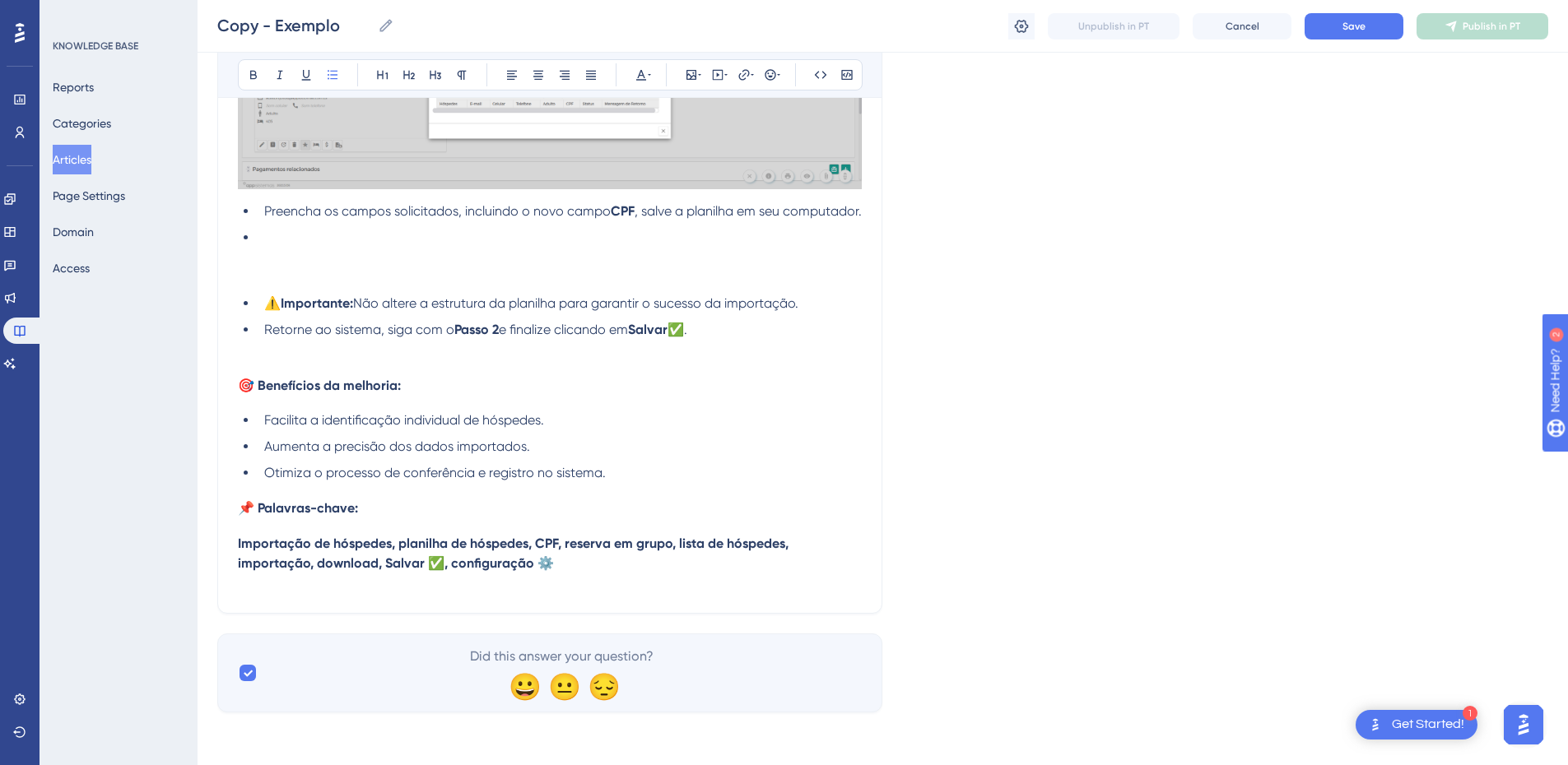
scroll to position [1019, 0]
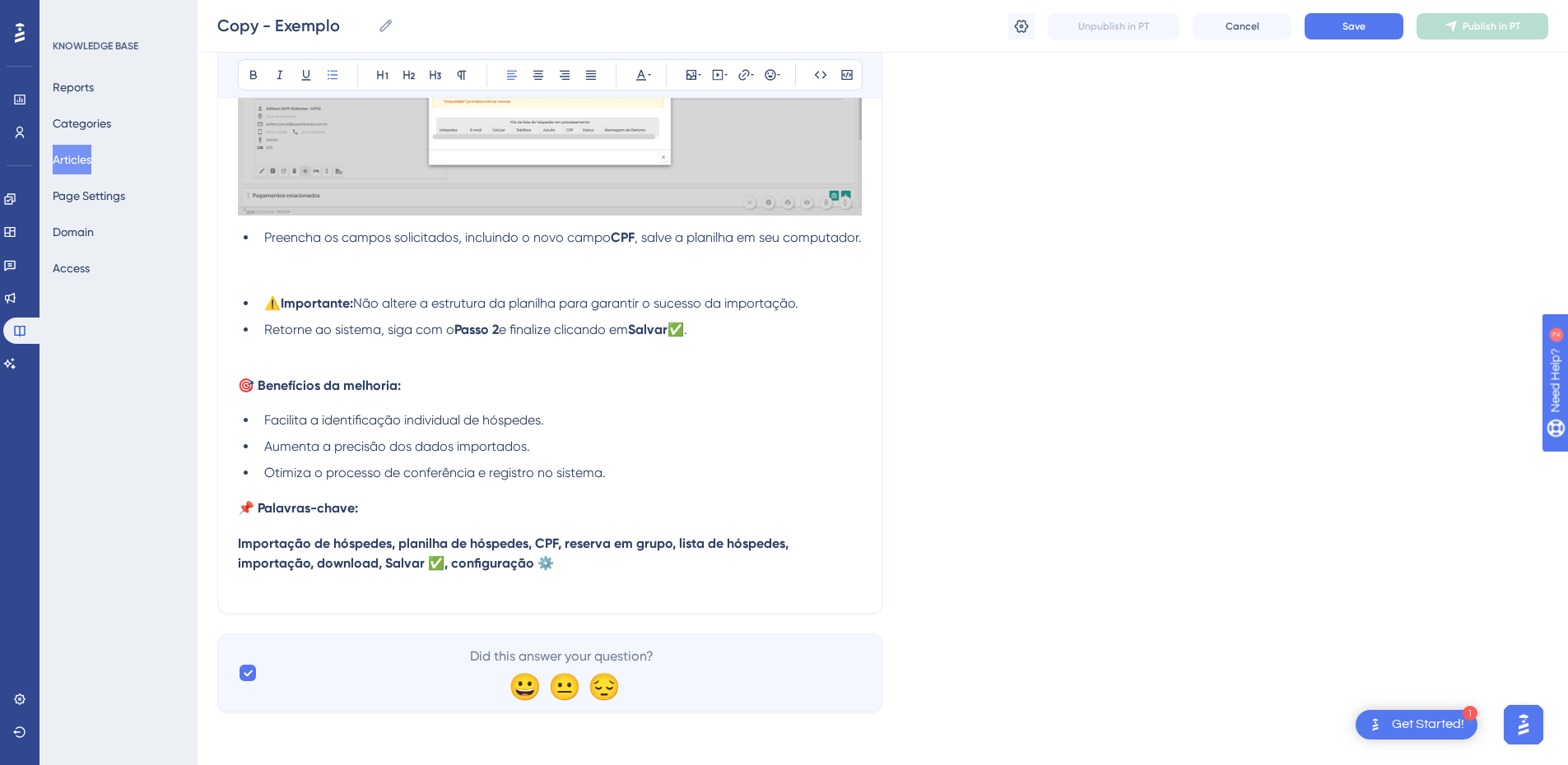
click at [366, 239] on li "Preencha os campos solicitados, incluindo o novo campo CPF , salve a planilha e…" at bounding box center [560, 238] width 604 height 20
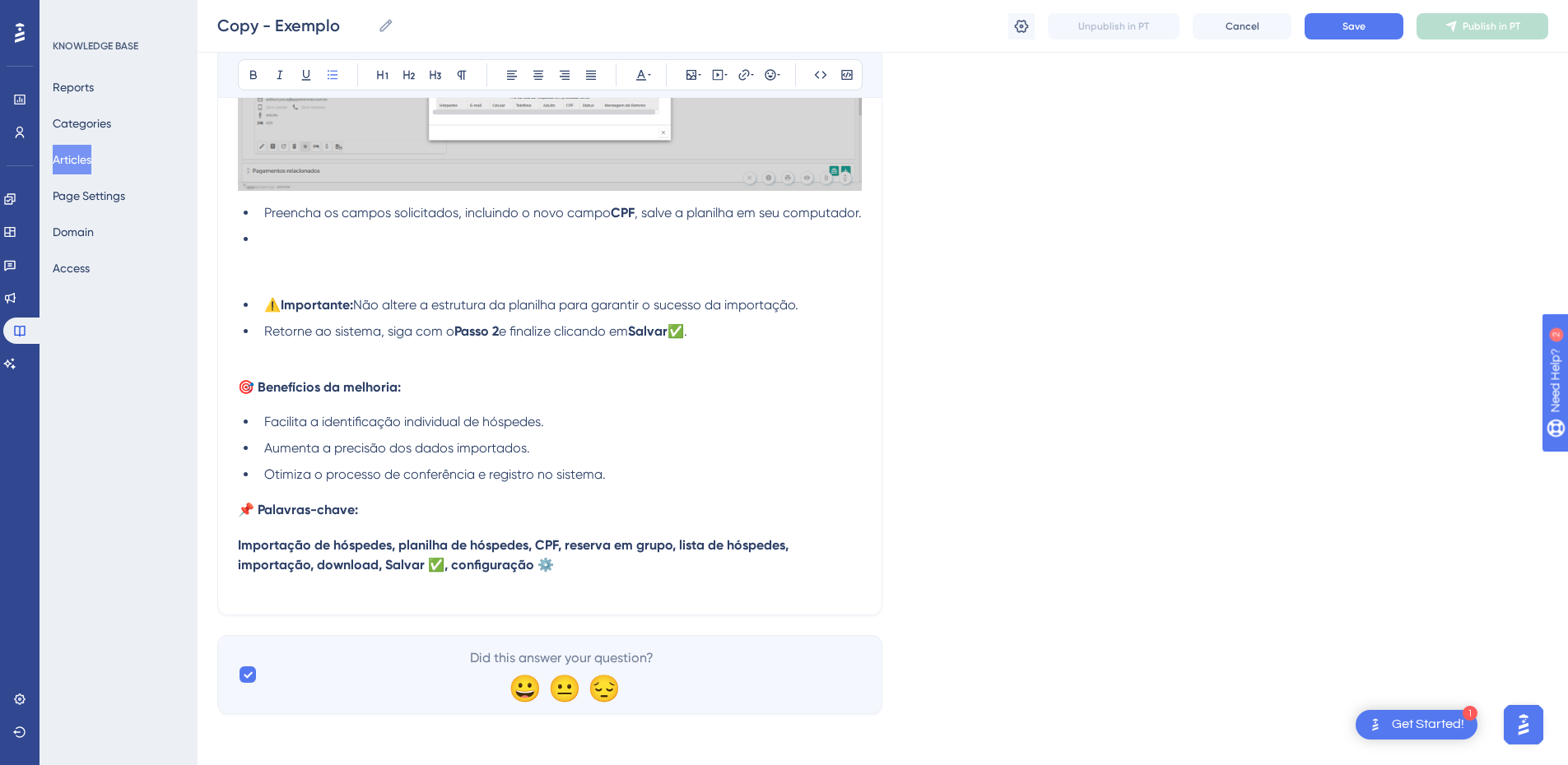
scroll to position [1022, 0]
drag, startPoint x: 306, startPoint y: 254, endPoint x: 489, endPoint y: 235, distance: 184.0
click at [489, 221] on li "Preencha os campos solicitados, incluindo o novo campo CPF , salve a planilha e…" at bounding box center [560, 212] width 604 height 20
drag, startPoint x: 489, startPoint y: 235, endPoint x: 643, endPoint y: 218, distance: 154.9
click at [643, 218] on li "Preencha os campos solicitados, incluindo o novo campo CPF , salve a planilha e…" at bounding box center [560, 212] width 604 height 20
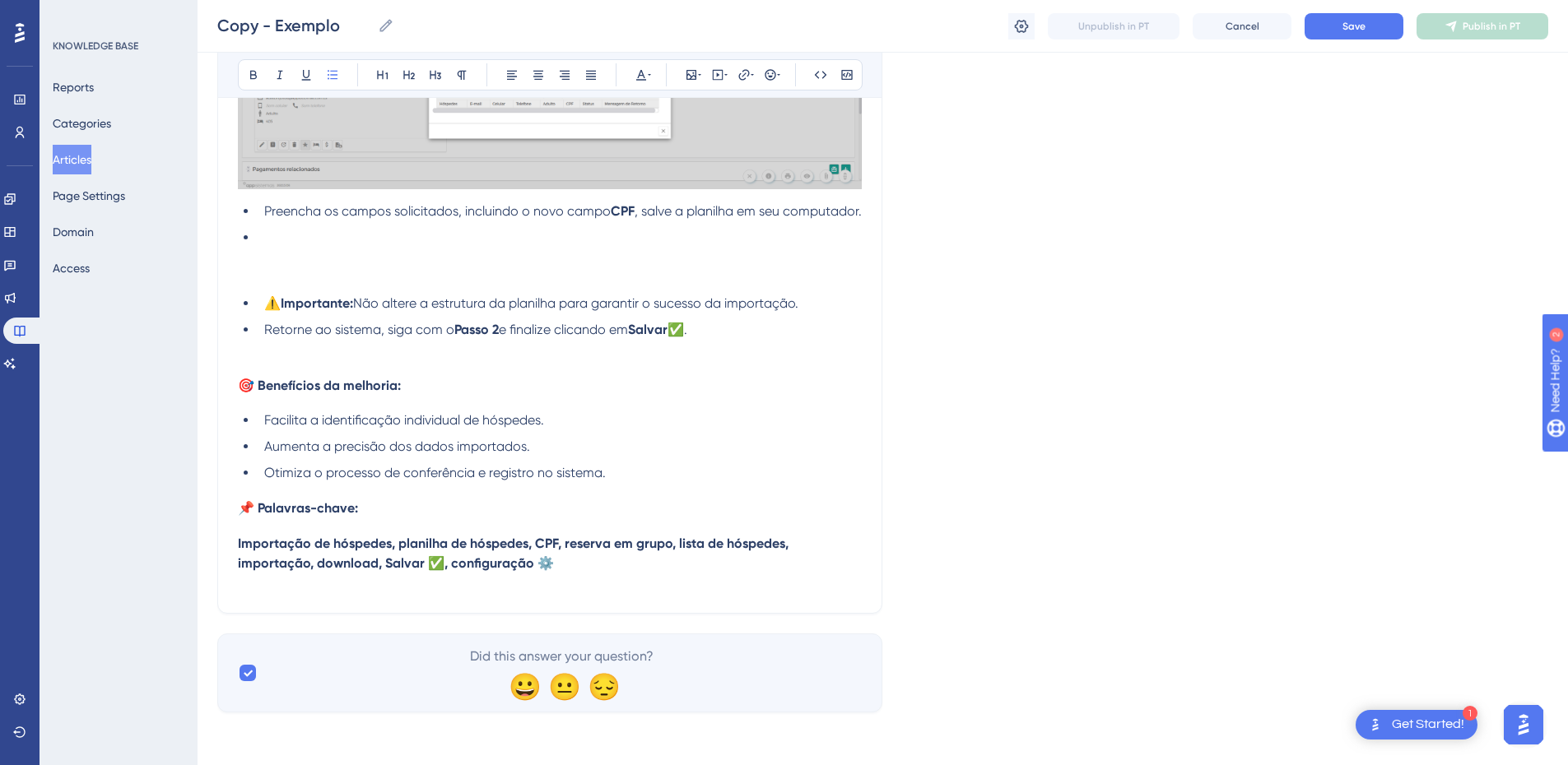
click at [295, 248] on li at bounding box center [560, 238] width 604 height 20
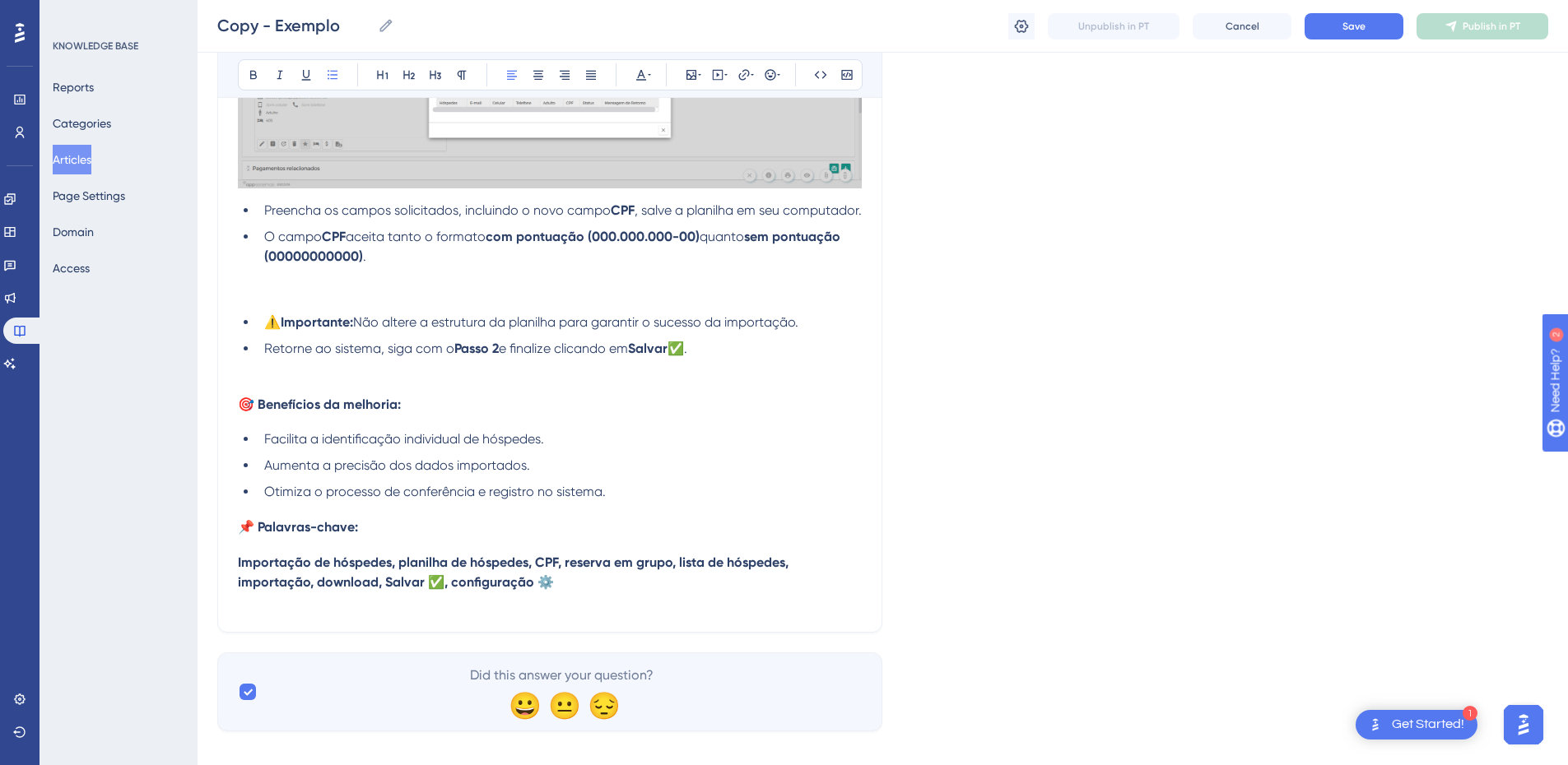
click at [689, 359] on li "Retorne ao sistema, siga com o Passo 2 e finalize clicando em Salvar ✅." at bounding box center [560, 349] width 604 height 20
click at [388, 267] on li "O campo CPF aceita tanto o formato com pontuação (000.000.000-00) quanto sem po…" at bounding box center [560, 246] width 604 height 39
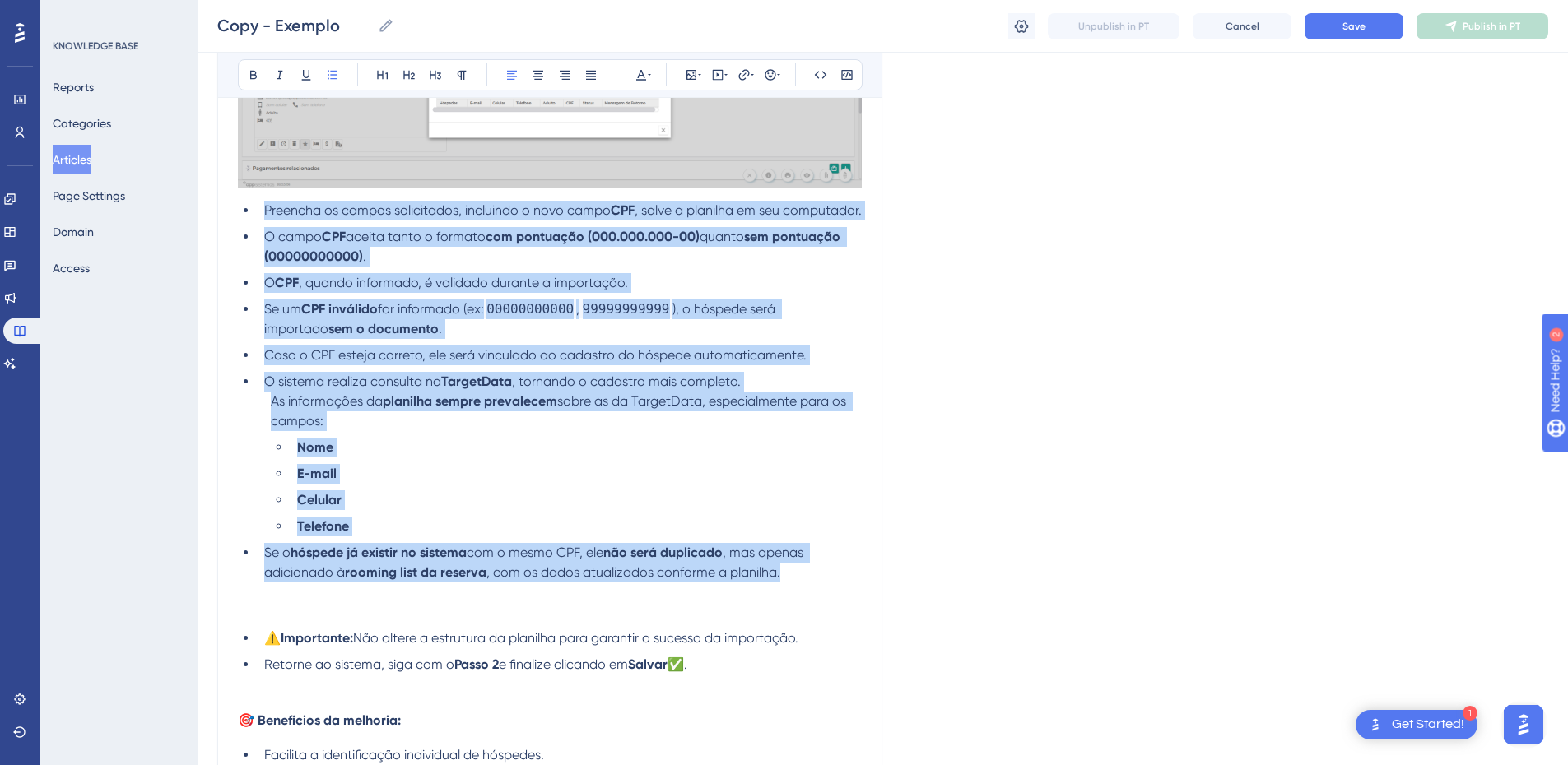
drag, startPoint x: 799, startPoint y: 602, endPoint x: 264, endPoint y: 212, distance: 662.1
click at [264, 212] on ul "Preencha os campos solicitados, incluindo o novo campo CPF , salve a planilha e…" at bounding box center [550, 392] width 624 height 382
copy ul "Preencha os campos solicitados, incluindo o novo campo CPF , salve a planilha e…"
click at [796, 582] on li "Se o hóspede já existir no sistema com o mesmo CPF, ele não será duplicado , ma…" at bounding box center [560, 562] width 604 height 39
drag, startPoint x: 796, startPoint y: 593, endPoint x: 244, endPoint y: 210, distance: 671.9
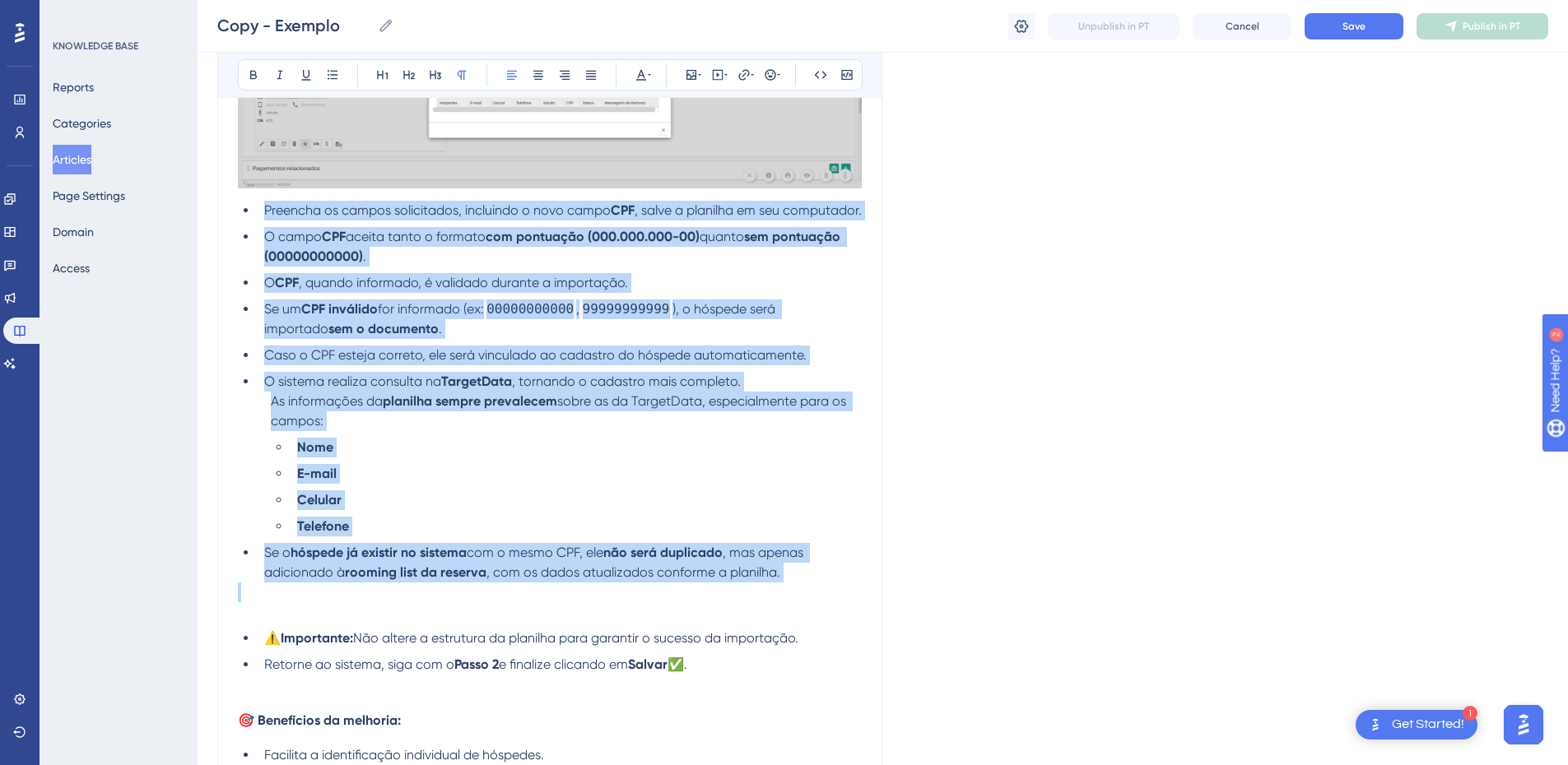
click at [244, 210] on ul "Preencha os campos solicitados, incluindo o novo campo CPF , salve a planilha e…" at bounding box center [550, 392] width 624 height 382
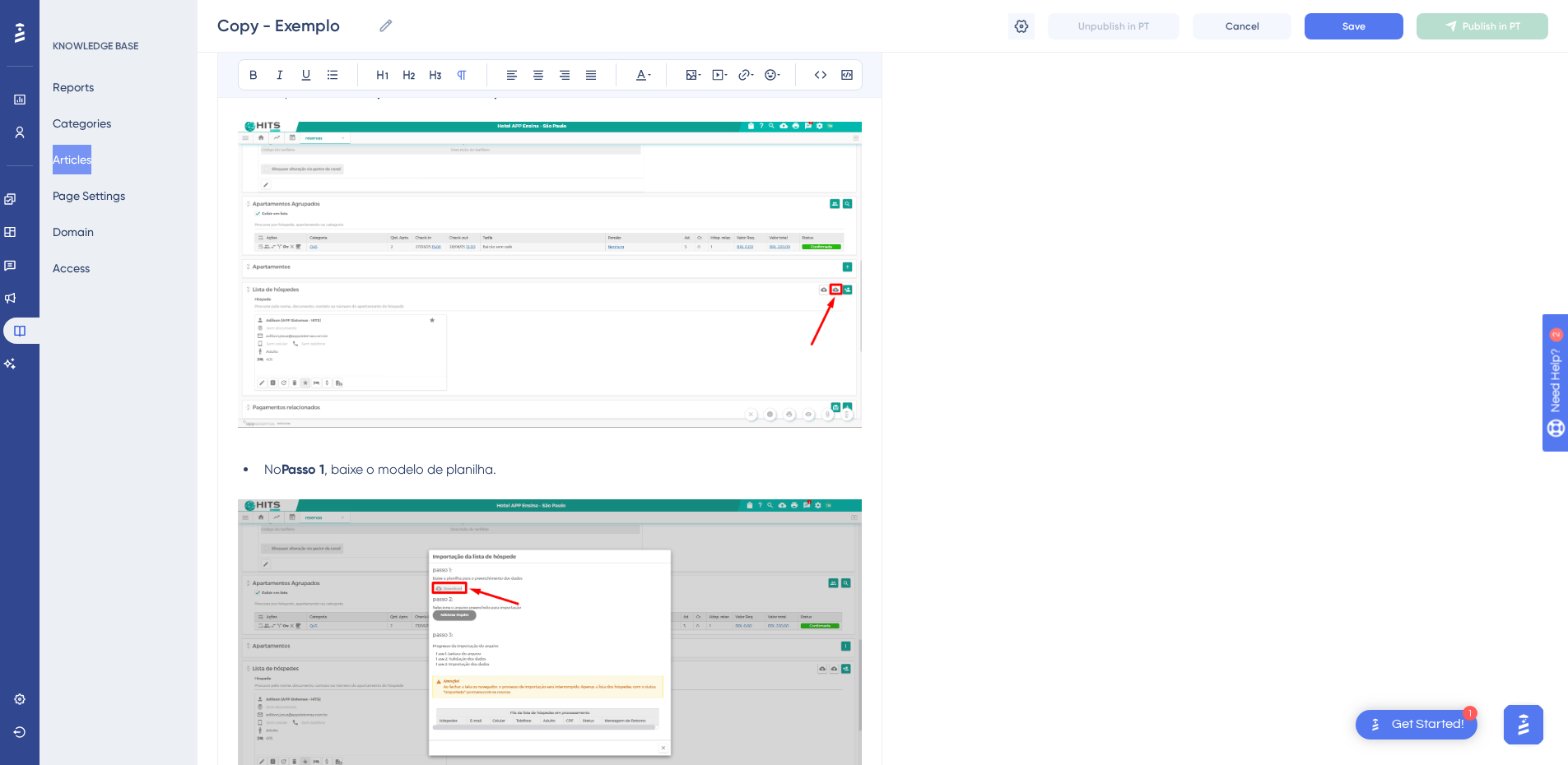
scroll to position [20, 0]
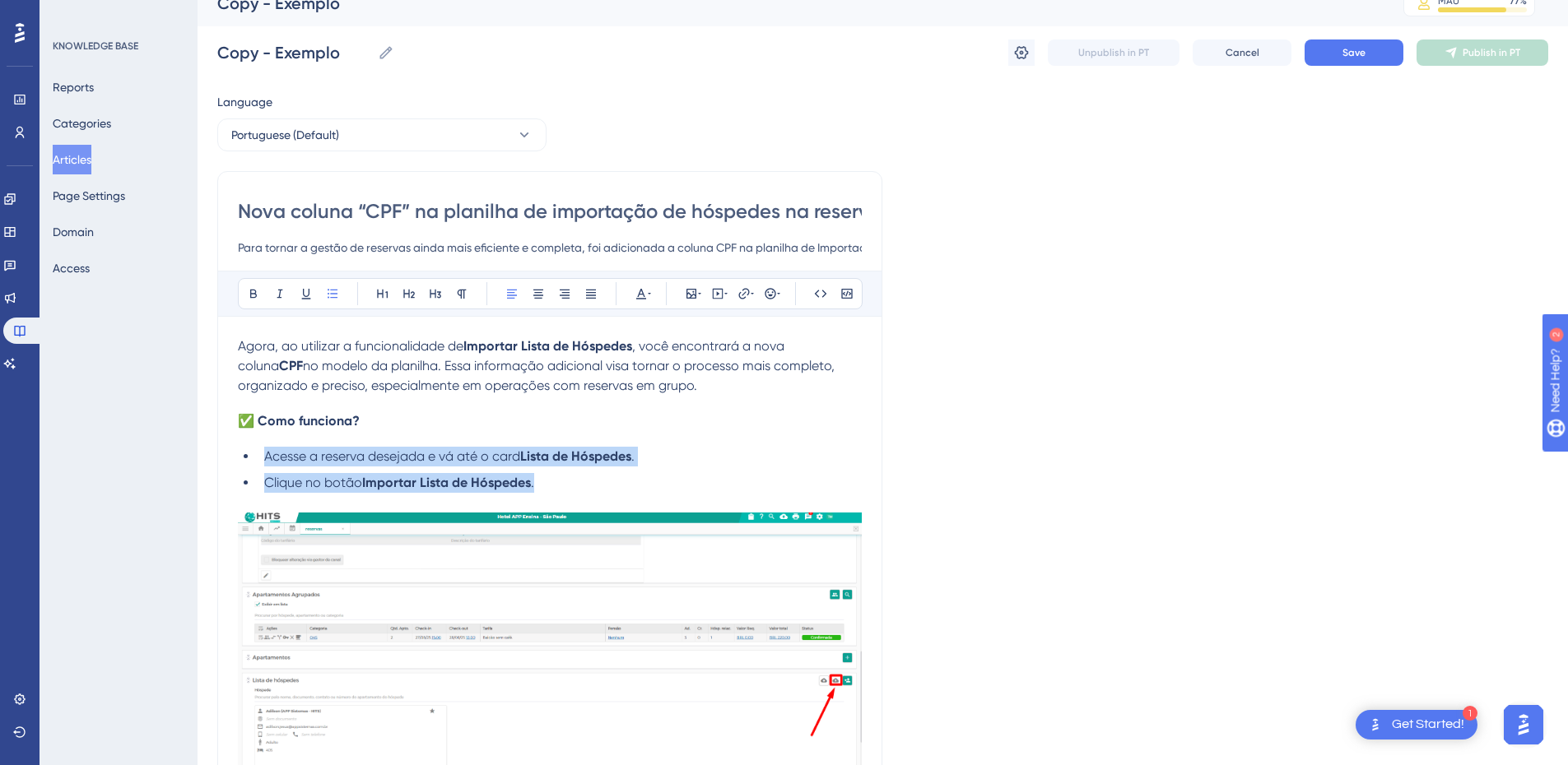
drag, startPoint x: 575, startPoint y: 472, endPoint x: 265, endPoint y: 459, distance: 310.3
click at [265, 459] on ul "Acesse a reserva desejada e vá até o card Lista de Hóspedes . Clique no botão I…" at bounding box center [550, 470] width 624 height 46
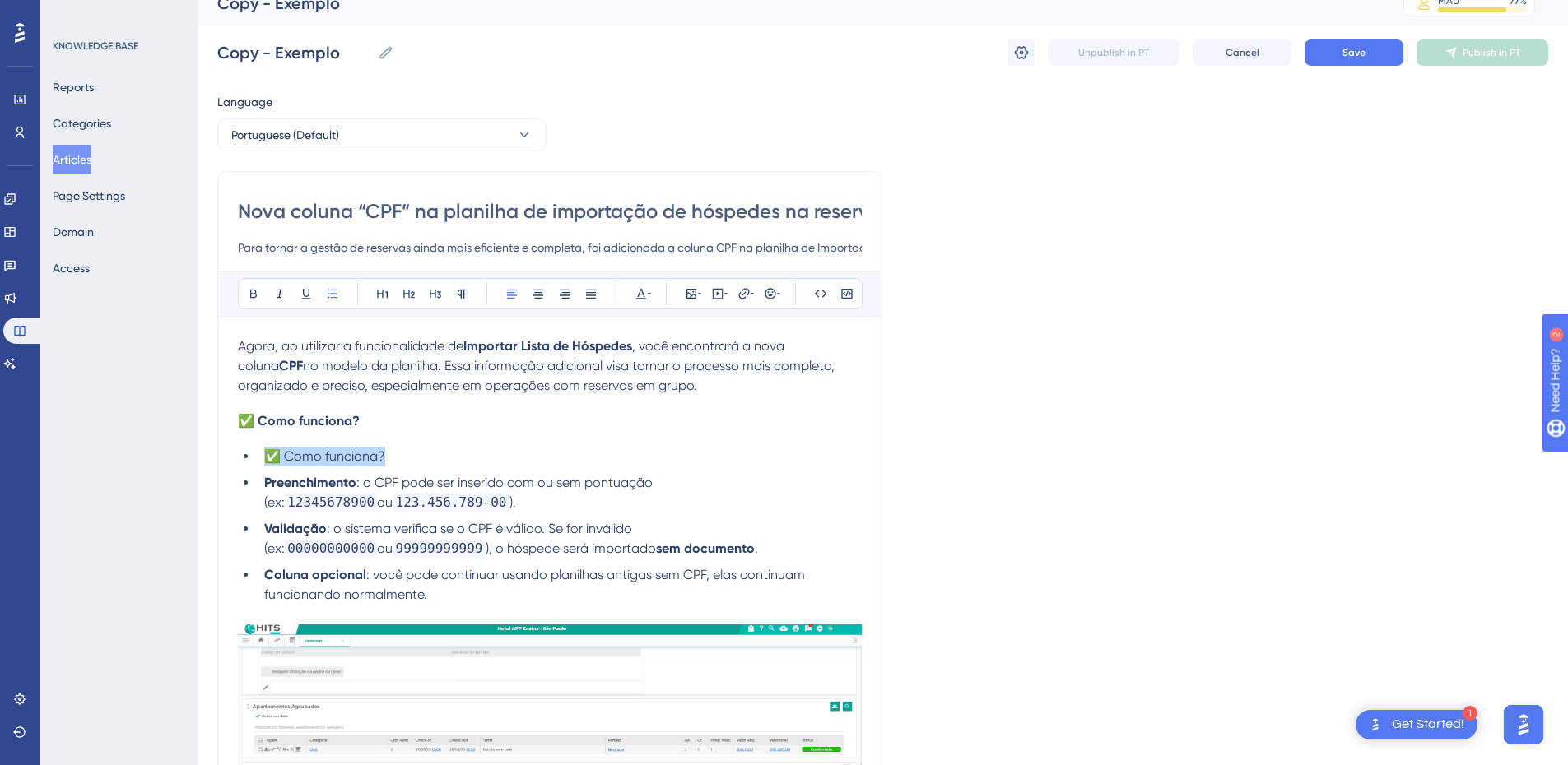
drag, startPoint x: 405, startPoint y: 458, endPoint x: 259, endPoint y: 433, distance: 148.1
click at [257, 483] on ul "Preenchimento : o CPF pode ser inserido com ou sem pontuação (ex: 12345678900 o…" at bounding box center [550, 526] width 624 height 158
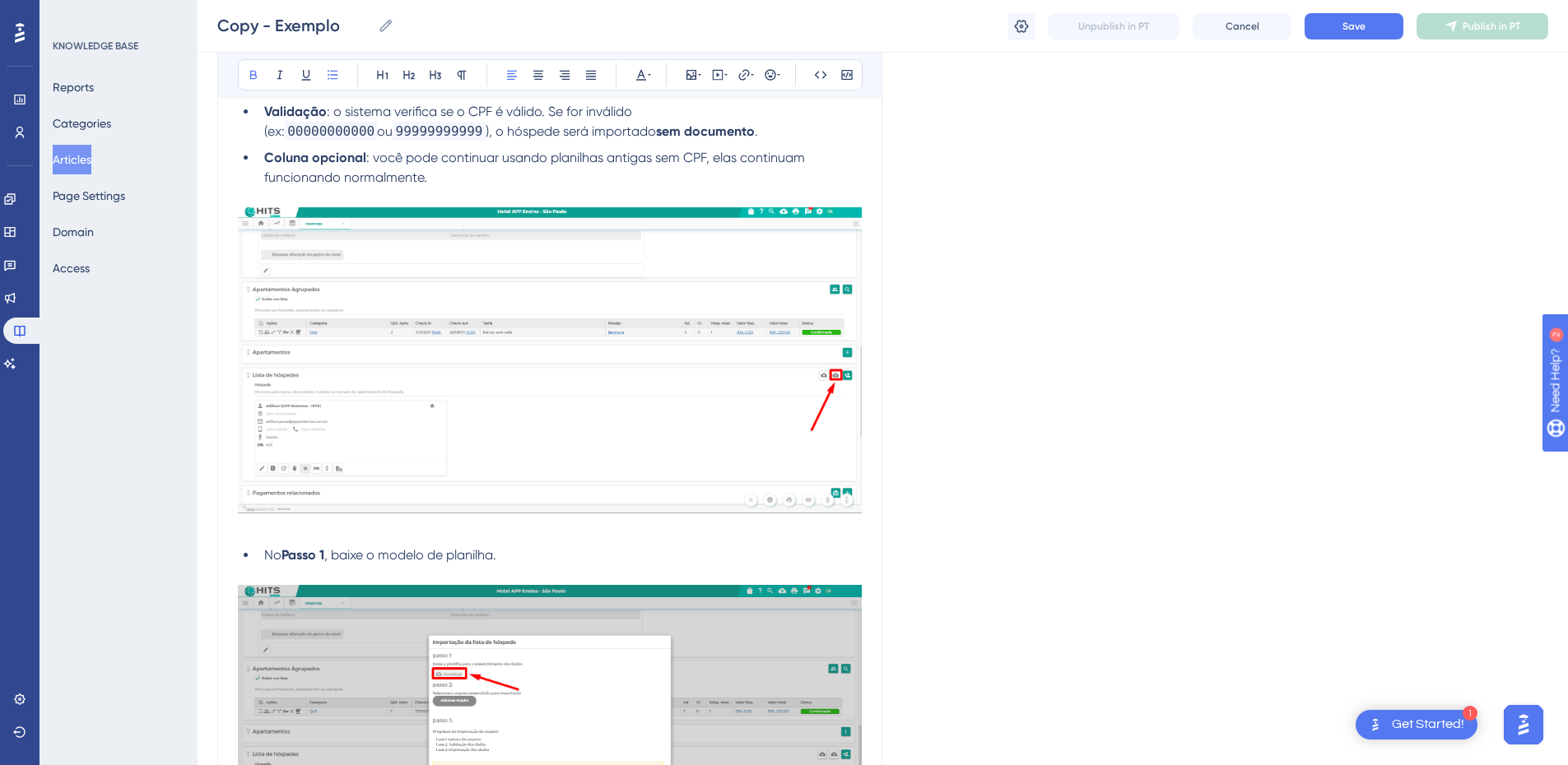
scroll to position [213, 0]
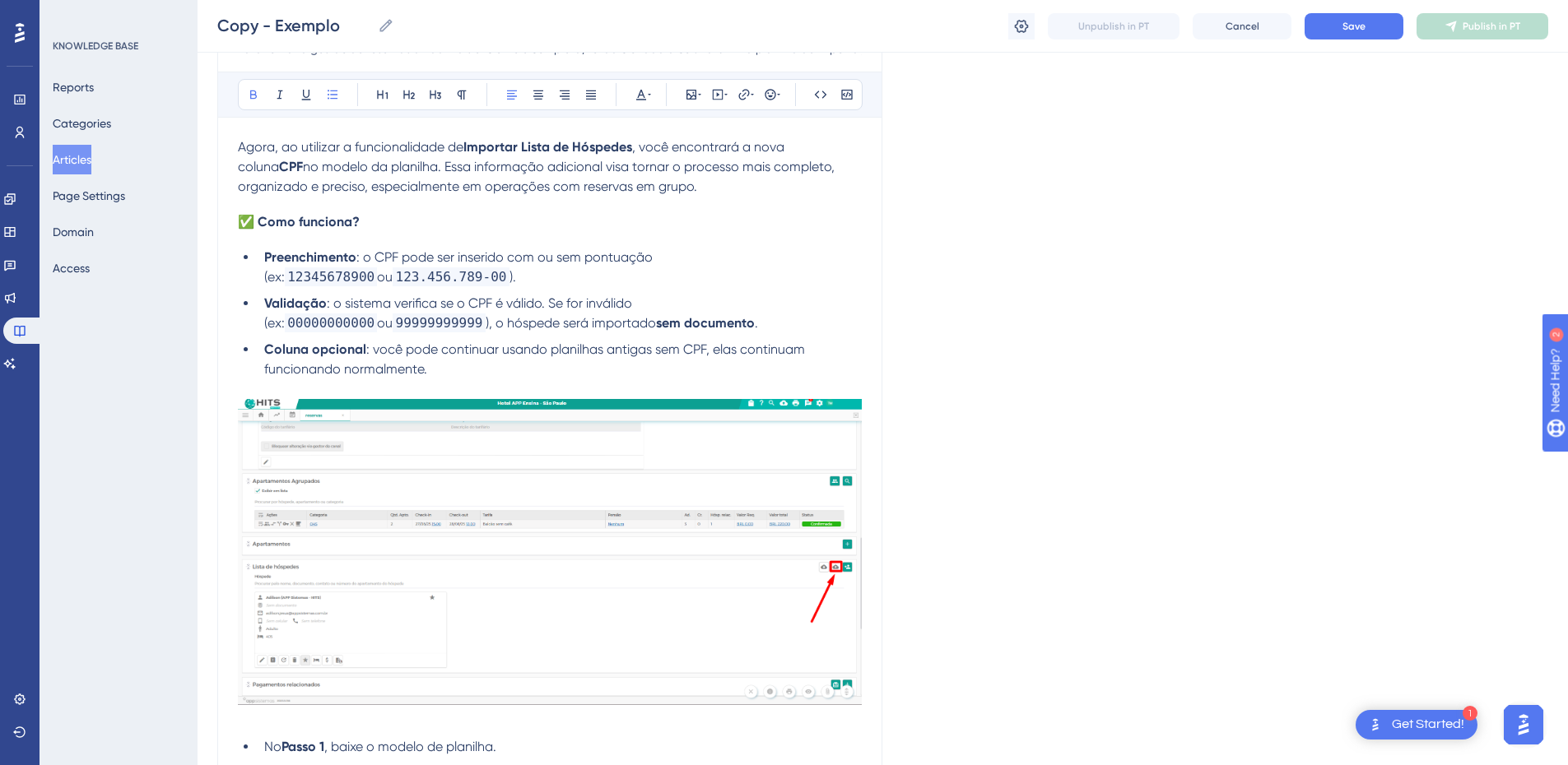
click at [483, 366] on li "Coluna opcional : você pode continuar usando planilhas antigas sem CPF, elas co…" at bounding box center [560, 359] width 604 height 39
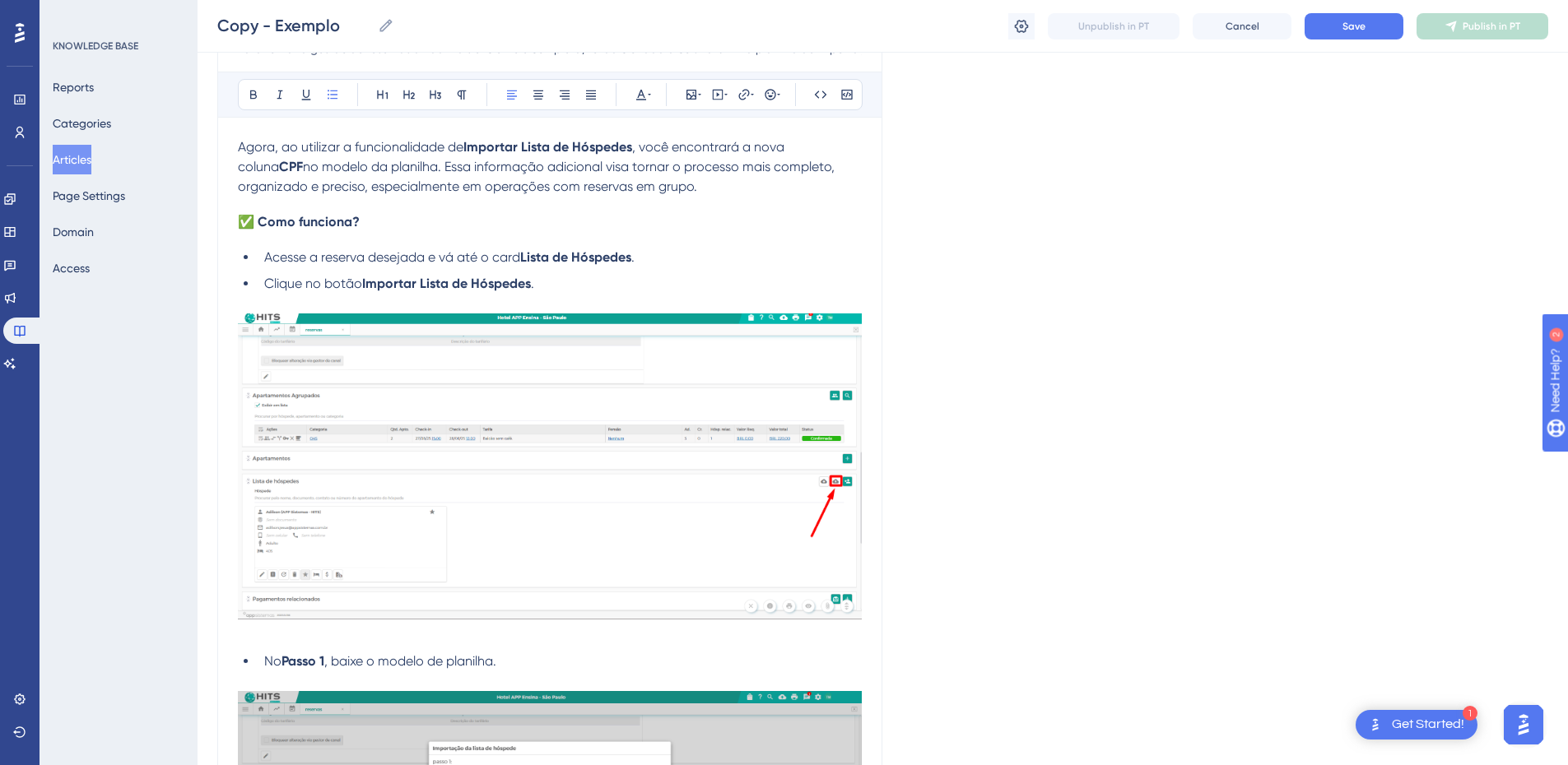
click at [421, 225] on h4 "✅ Como funciona?" at bounding box center [550, 222] width 624 height 16
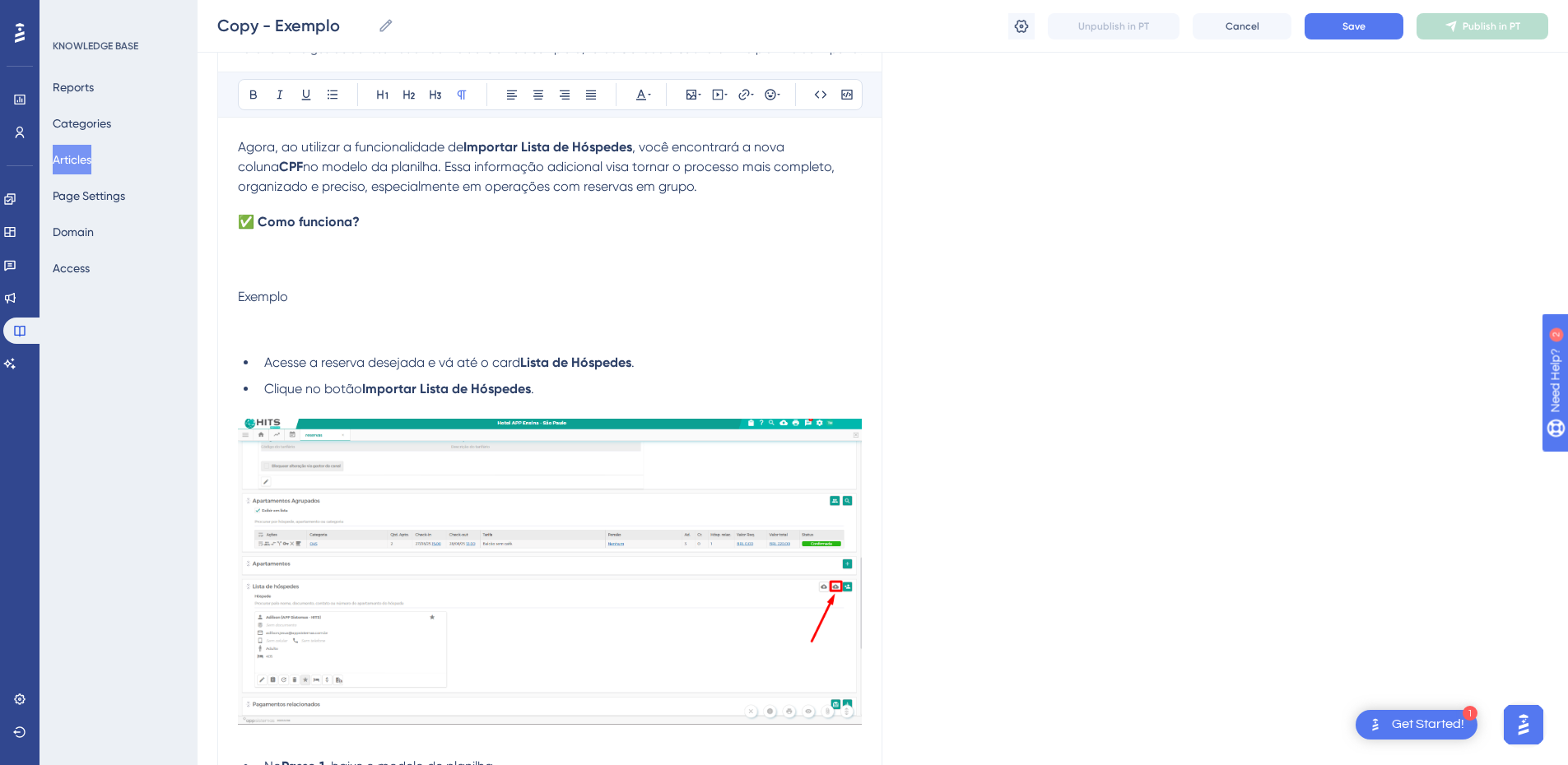
click at [285, 256] on p at bounding box center [550, 258] width 624 height 20
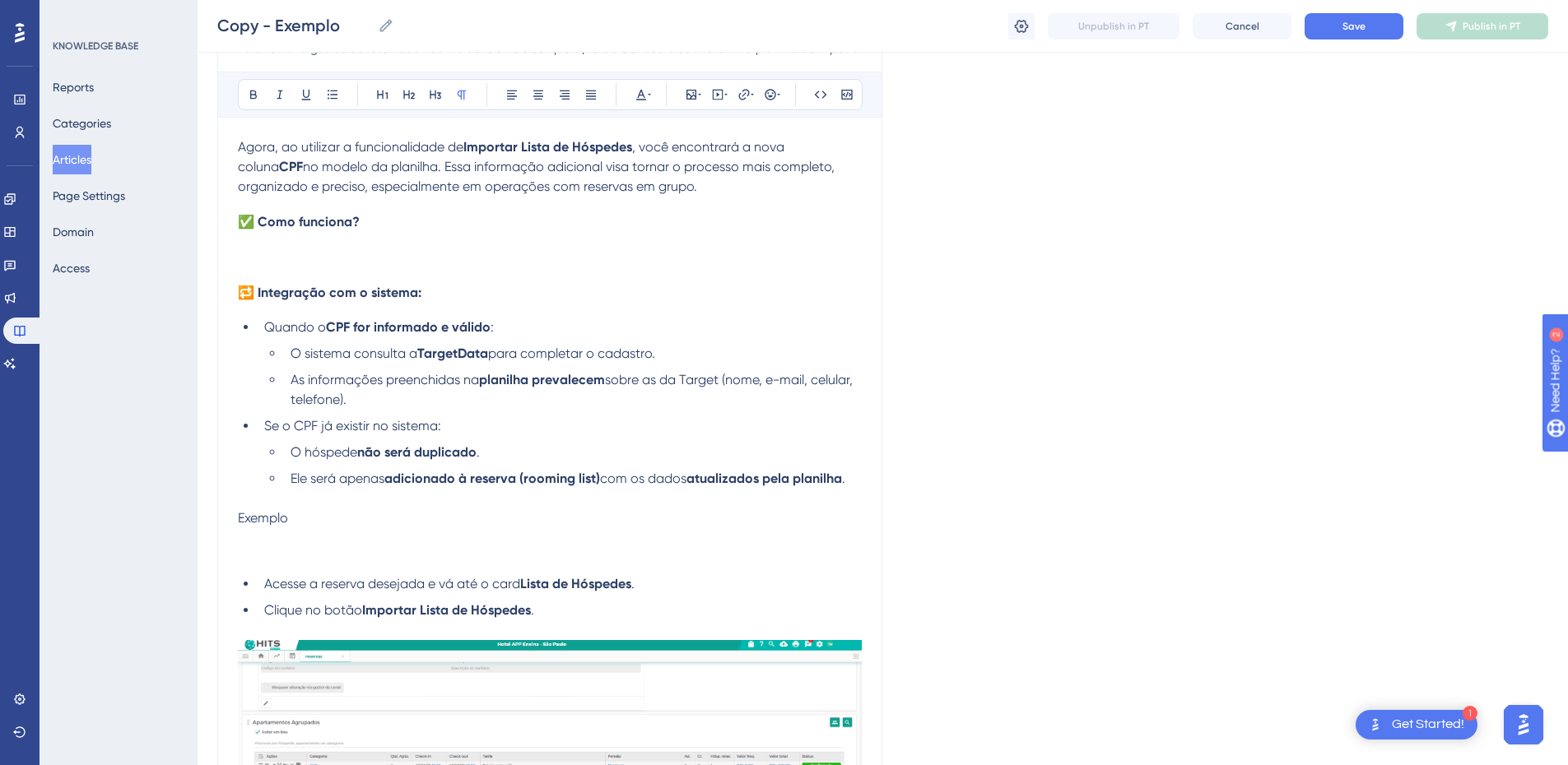
click at [325, 502] on p at bounding box center [550, 499] width 624 height 20
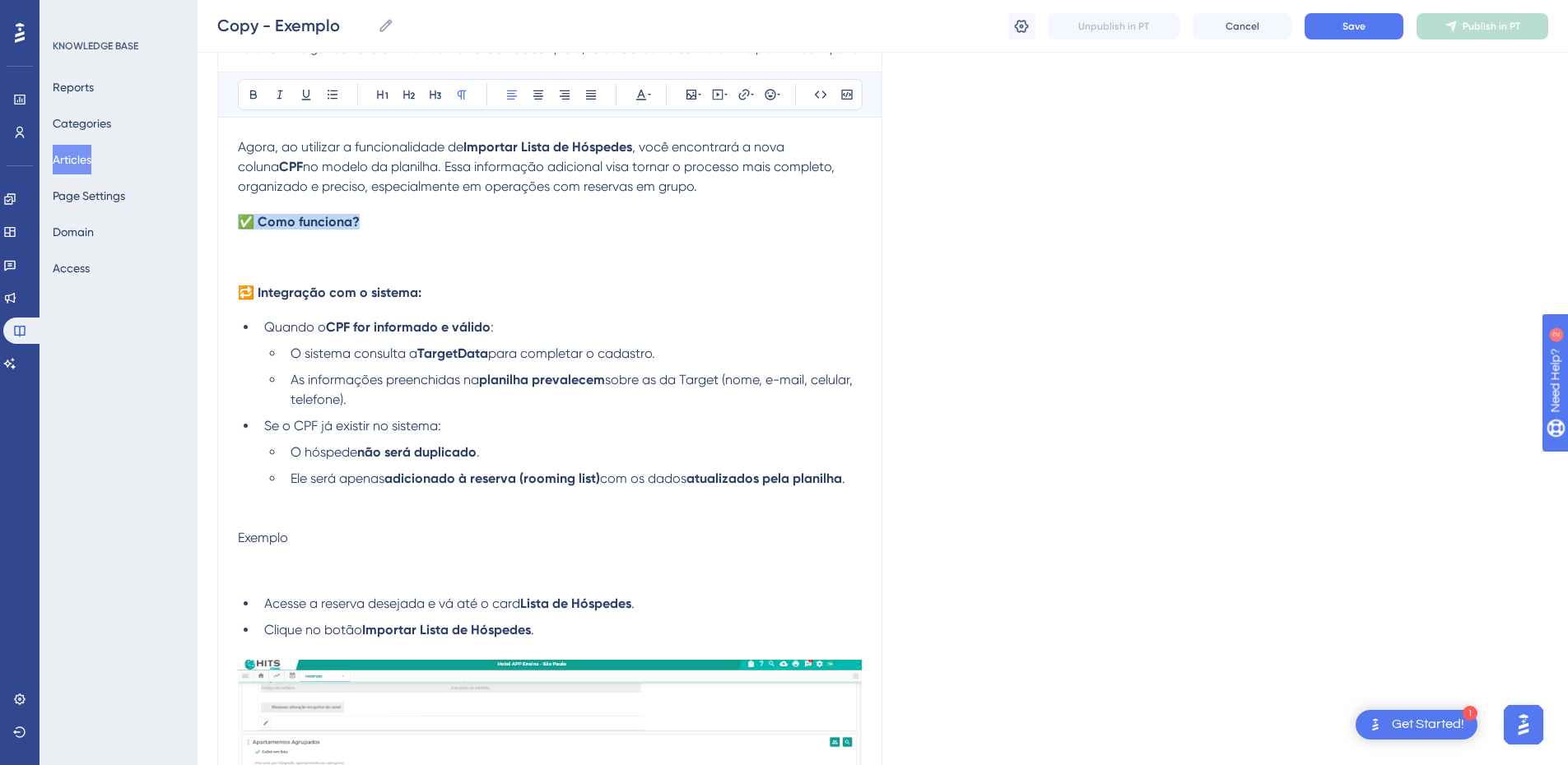
drag, startPoint x: 394, startPoint y: 230, endPoint x: 216, endPoint y: 220, distance: 178.3
click at [0, 0] on div "Performance Users Engagement Widgets Feedback Product Updates Knowledge Base AI…" at bounding box center [0, 0] width 0 height 0
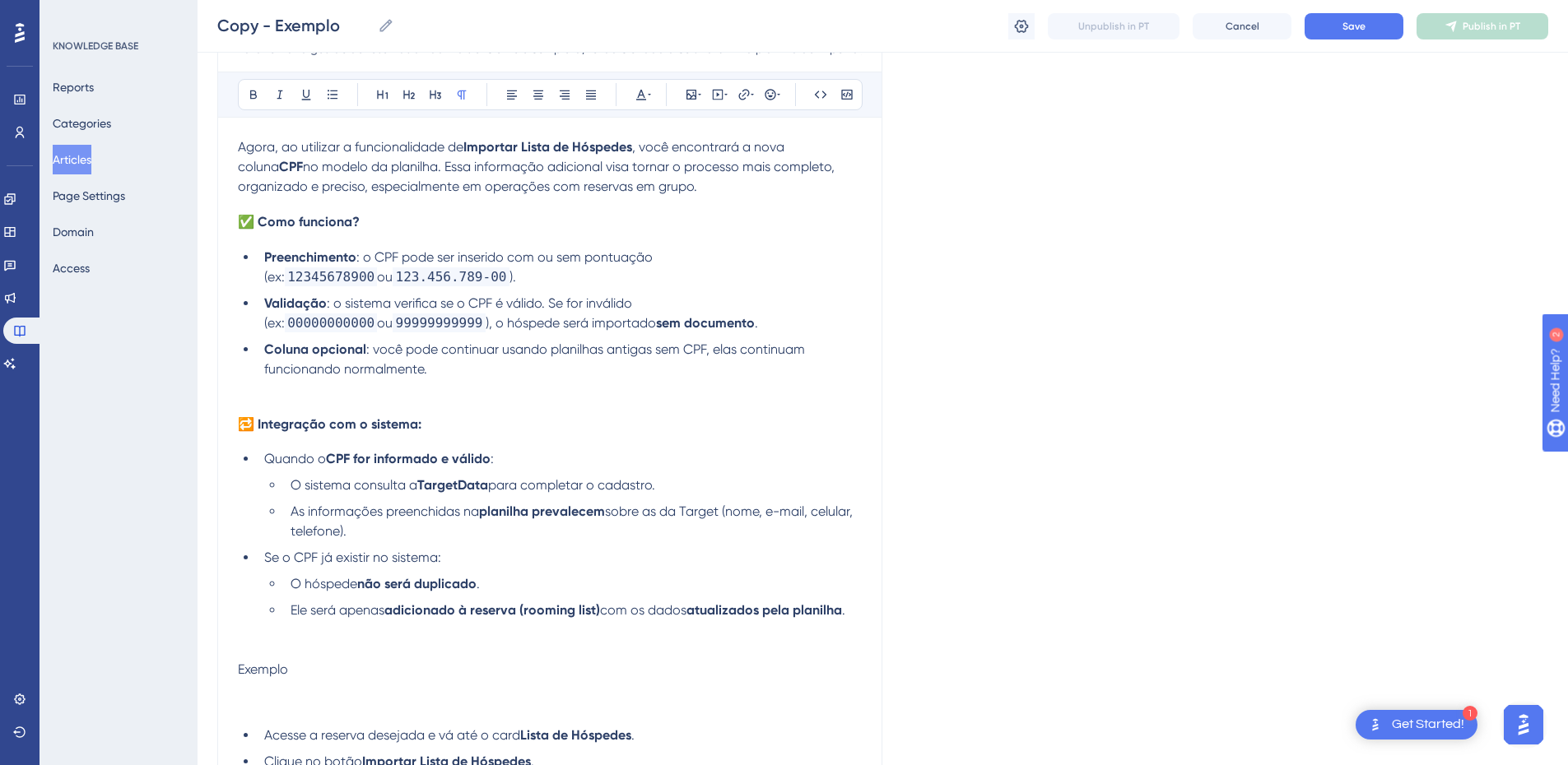
click at [290, 395] on p at bounding box center [550, 390] width 624 height 20
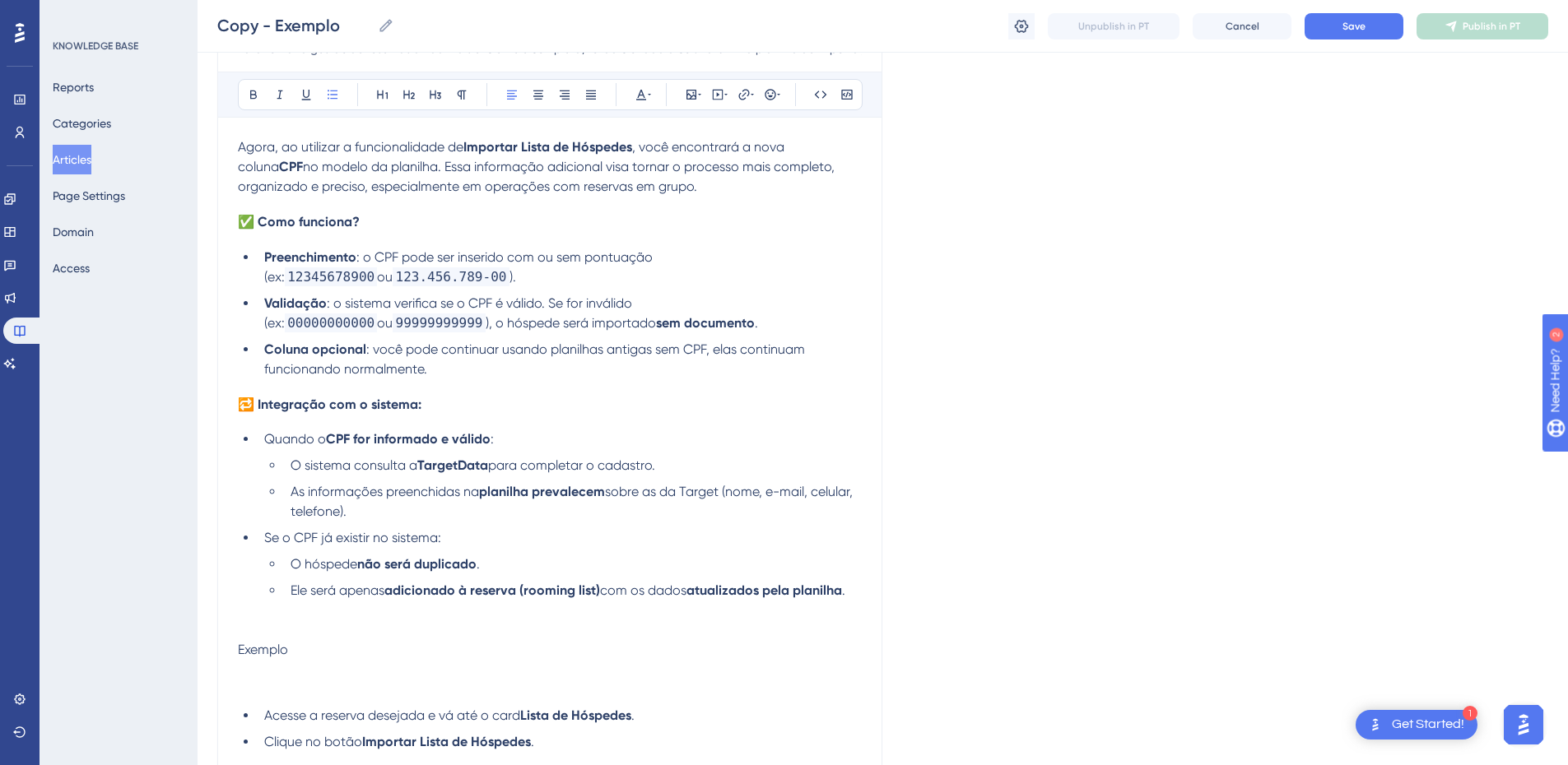
click at [491, 468] on span "para completar o cadastro." at bounding box center [572, 466] width 167 height 16
click at [349, 464] on span "O sistema consulta a" at bounding box center [354, 466] width 127 height 16
click at [415, 471] on span "O sistema realiza a consulta a" at bounding box center [382, 466] width 184 height 16
click at [461, 465] on span "O sistema realiza a consulta a" at bounding box center [381, 466] width 181 height 16
drag, startPoint x: 516, startPoint y: 470, endPoint x: 597, endPoint y: 470, distance: 81.0
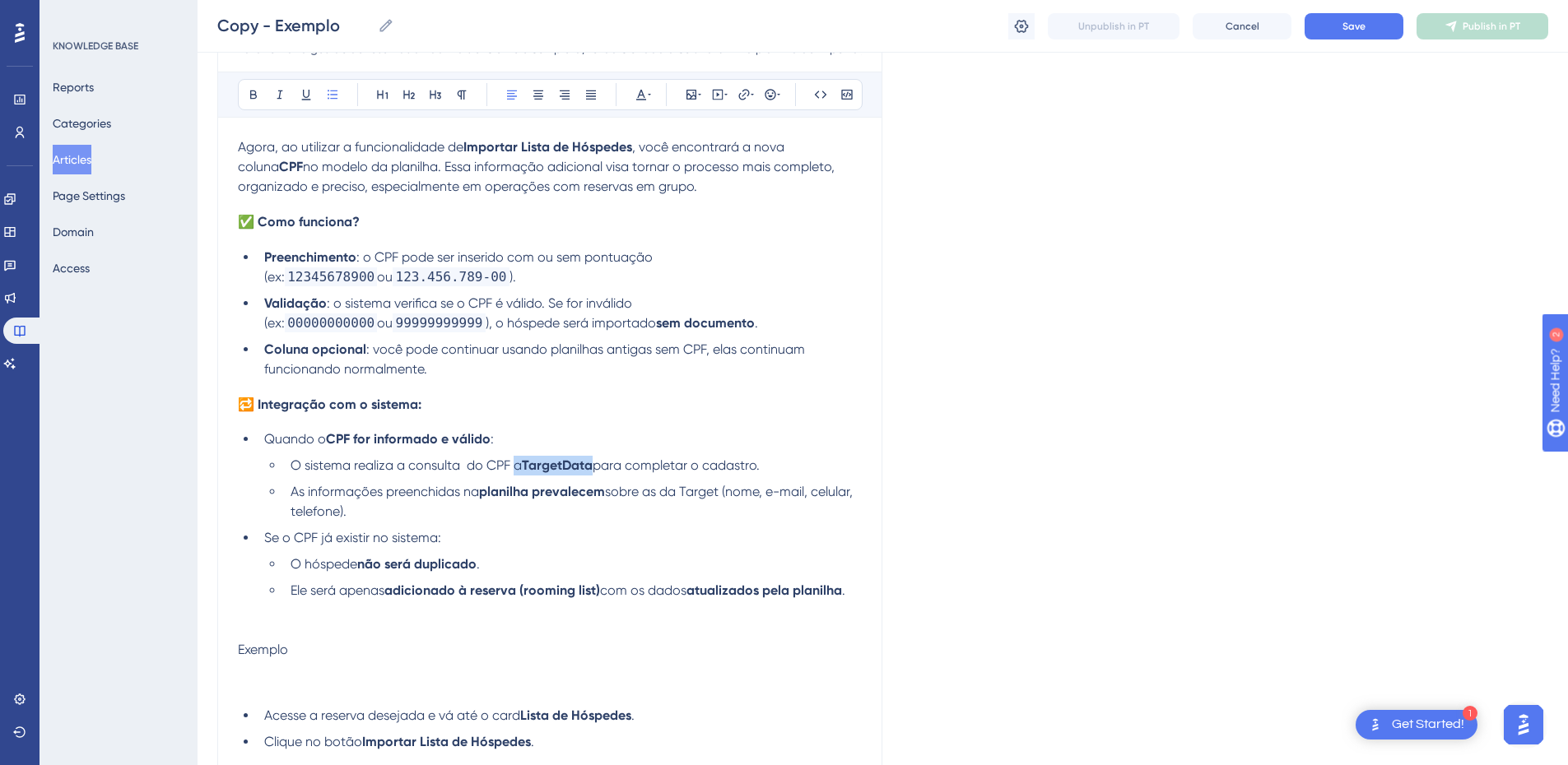
click at [597, 470] on li "O sistema realiza a consulta do CPF a TargetData para completar o cadastro." at bounding box center [572, 466] width 578 height 20
click at [663, 497] on span "sobre as da Target (nome, e-mail, celular, telefone)." at bounding box center [573, 501] width 566 height 35
click at [681, 496] on span "sobre as da Target (nome, e-mail, celular, telefone)." at bounding box center [573, 501] width 566 height 35
drag, startPoint x: 686, startPoint y: 496, endPoint x: 728, endPoint y: 494, distance: 42.0
click at [728, 494] on span "sobre as da Target (nome, e-mail, celular, telefone)." at bounding box center [573, 501] width 566 height 35
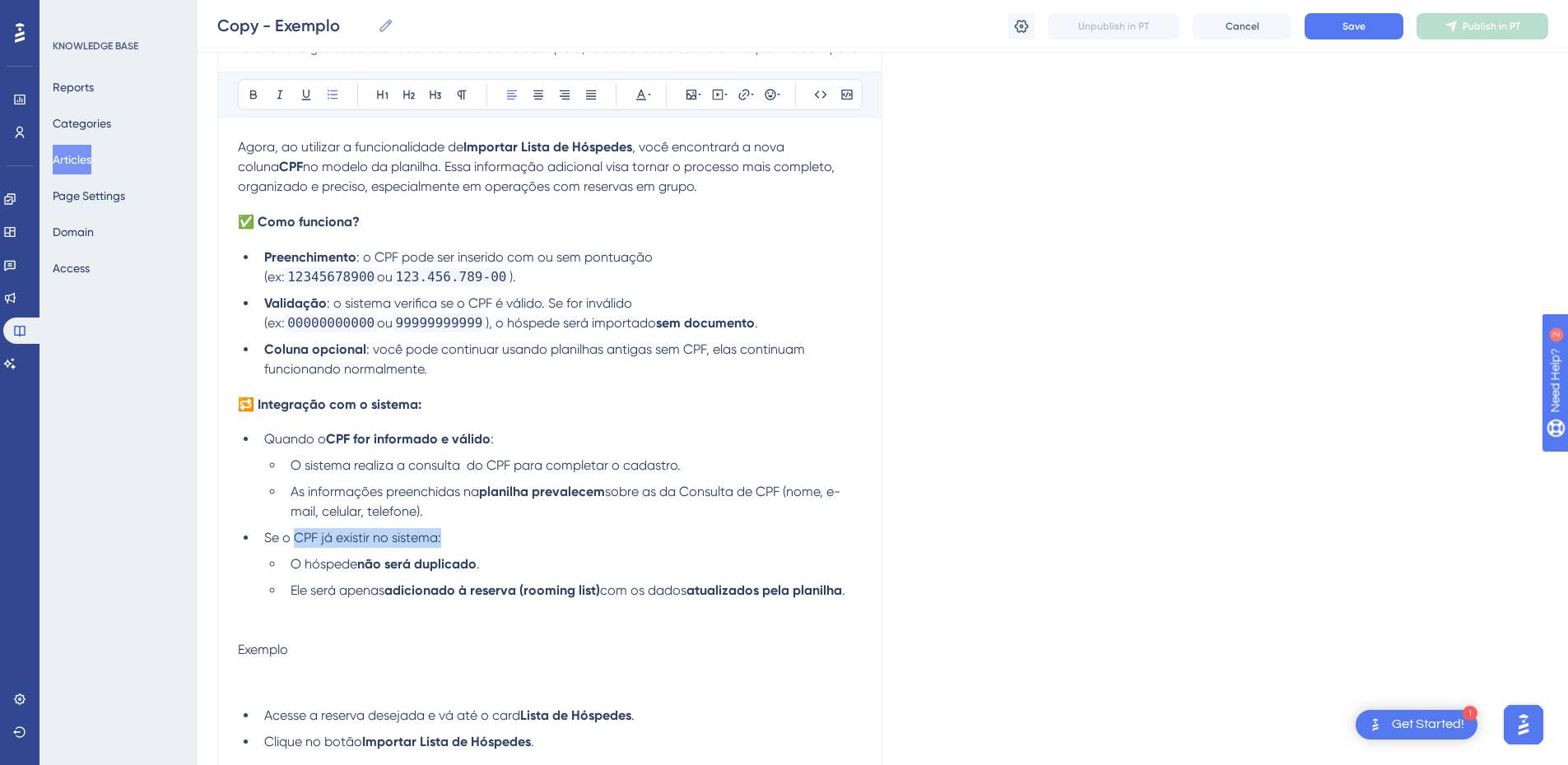
drag, startPoint x: 475, startPoint y: 536, endPoint x: 296, endPoint y: 543, distance: 179.1
click at [296, 543] on li "Se o CPF já existir no sistema:" at bounding box center [560, 538] width 604 height 20
click at [246, 92] on button at bounding box center [254, 95] width 23 height 23
click at [505, 533] on li "Se o CPF já existir no sistema:" at bounding box center [560, 538] width 604 height 20
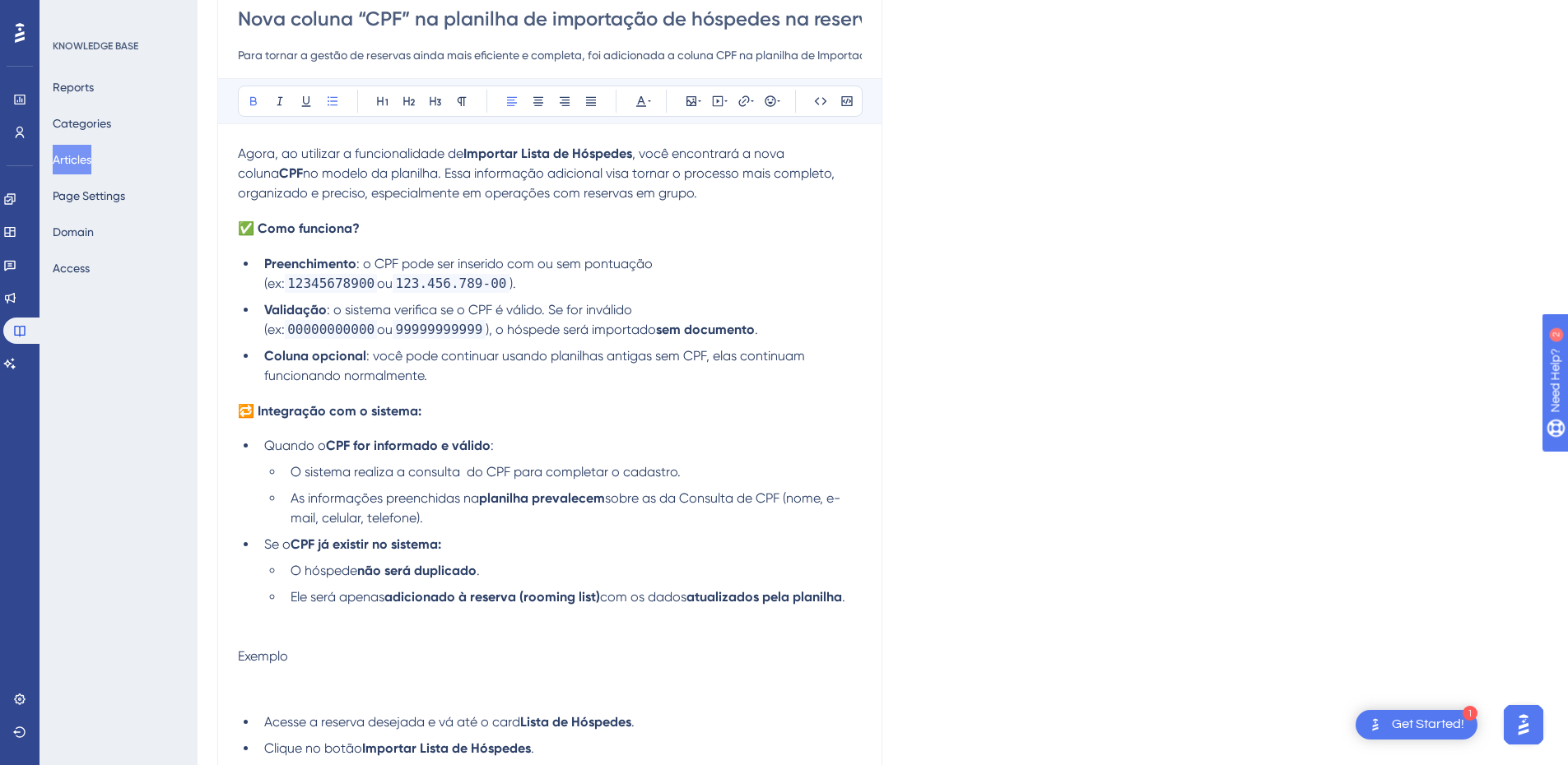
scroll to position [20, 0]
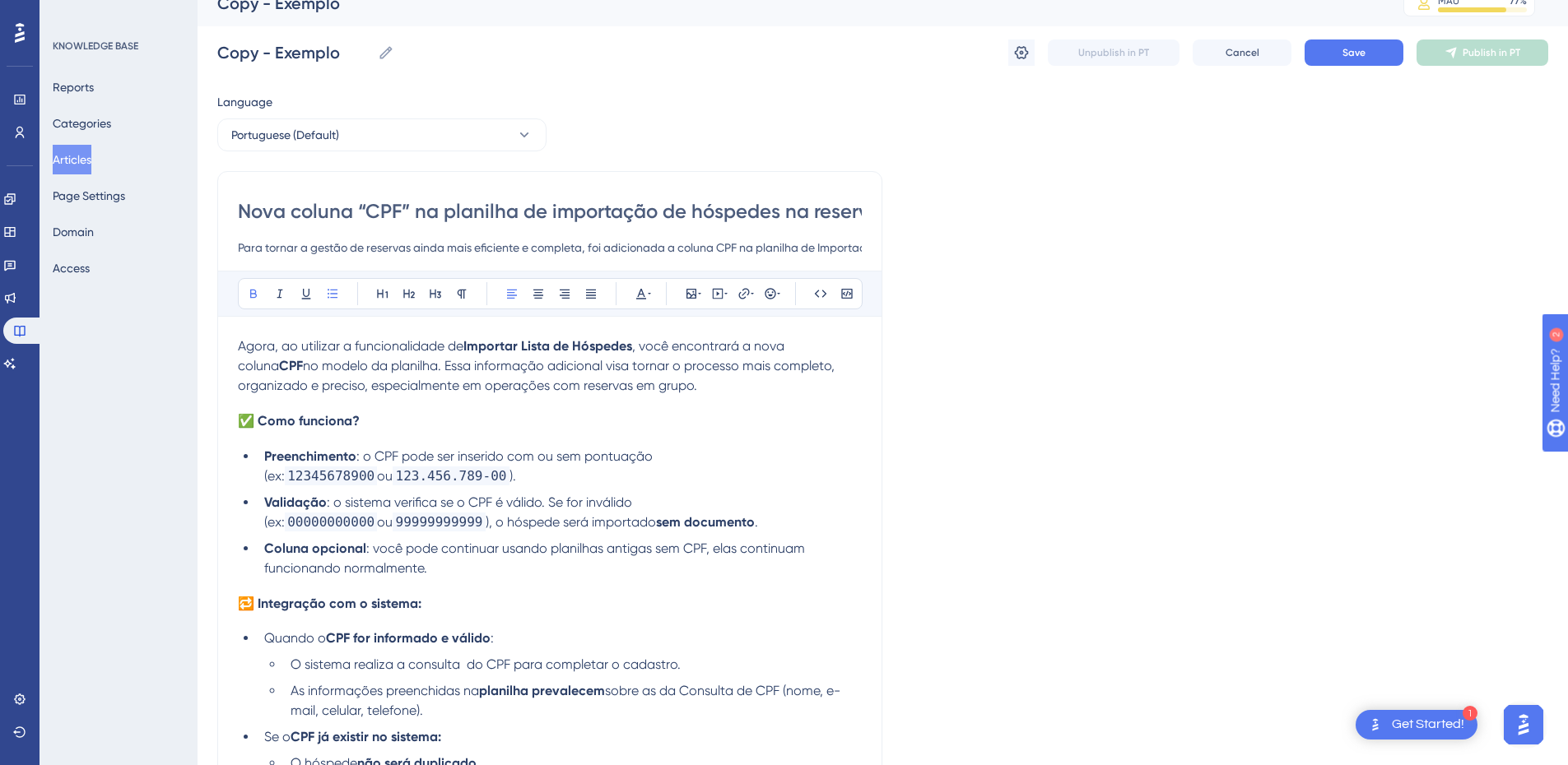
click at [631, 392] on p "Agora, ao utilizar a funcionalidade de Importar Lista de Hóspedes , você encont…" at bounding box center [550, 365] width 624 height 59
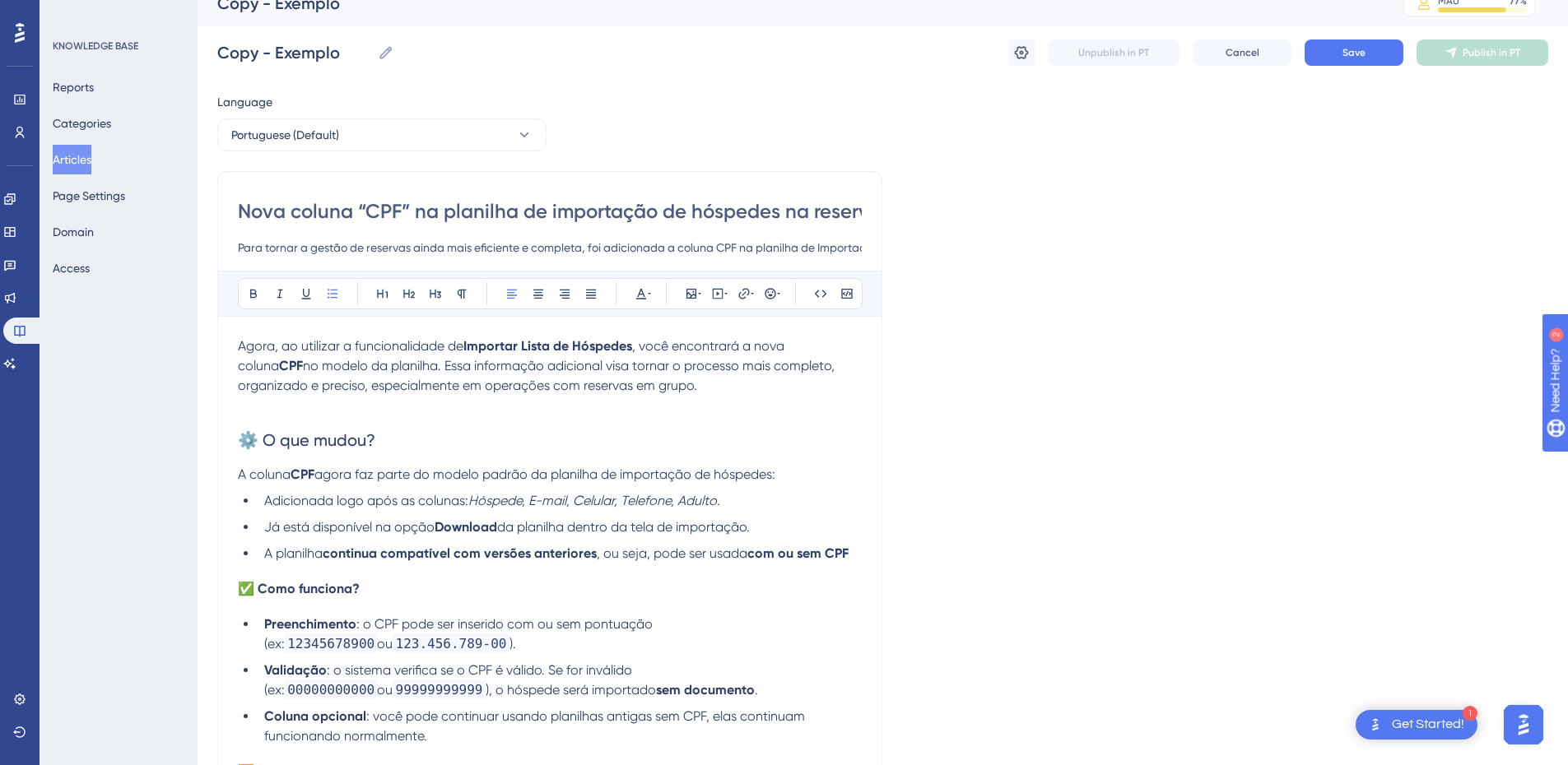
scroll to position [0, 0]
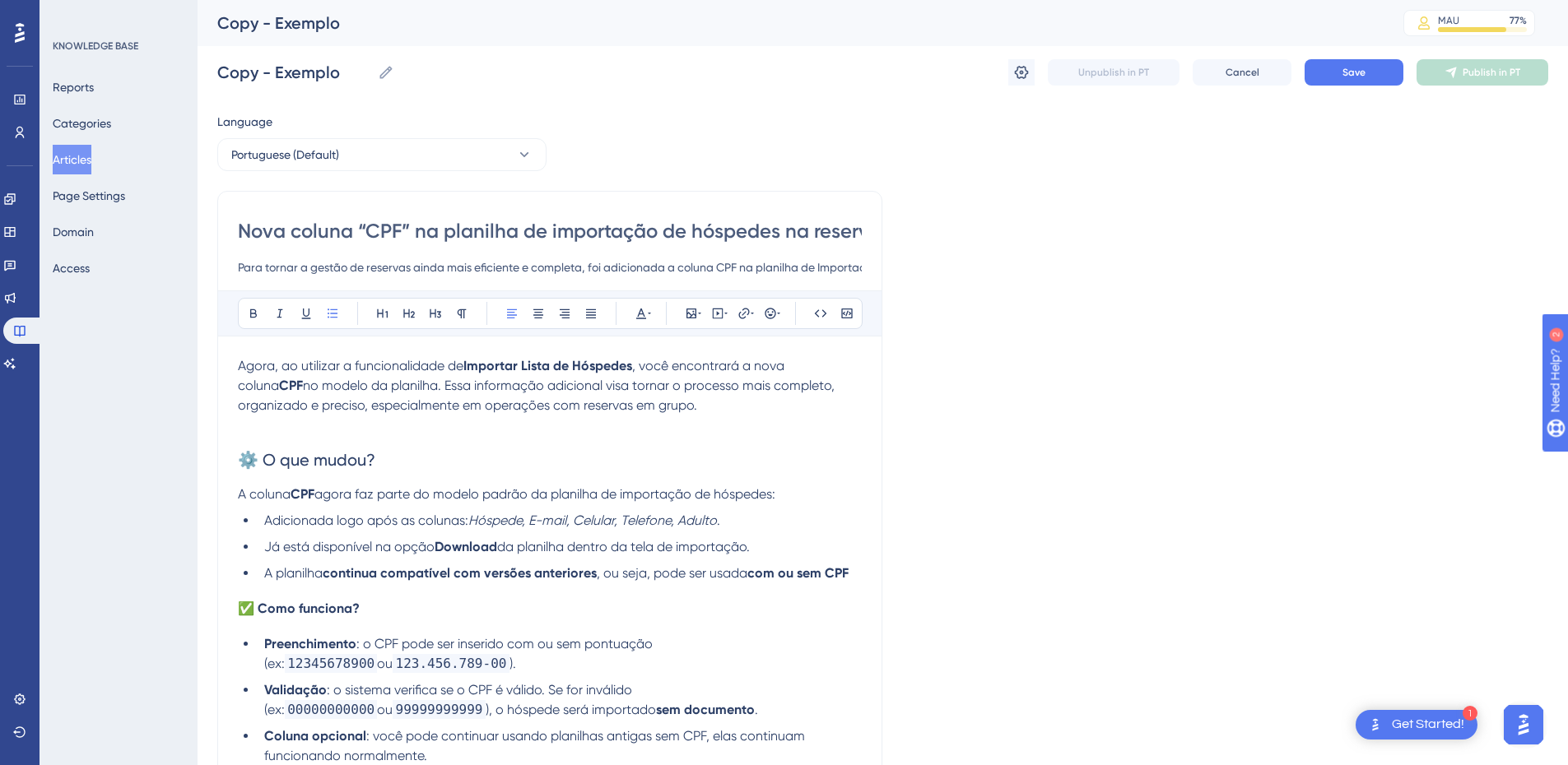
click at [345, 230] on input "Nova coluna “CPF” na planilha de importação de hóspedes na reserva" at bounding box center [550, 231] width 624 height 27
click at [260, 73] on input "Copy - Exemplo" at bounding box center [294, 73] width 154 height 23
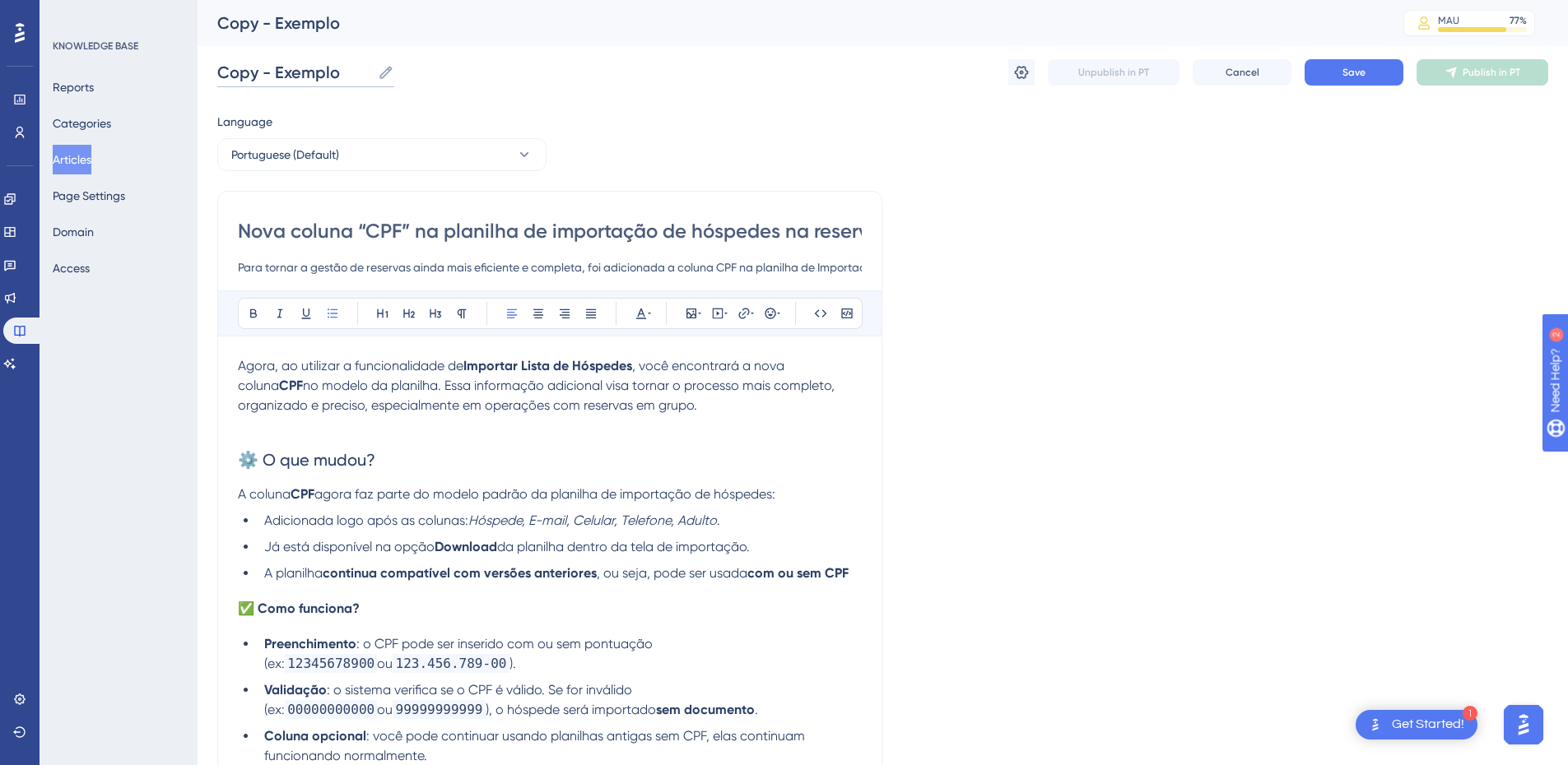
click at [260, 73] on input "Copy - Exemplo" at bounding box center [294, 73] width 154 height 23
paste input "Nova coluna “CPF” na planilha de importação de hóspedes na reserva"
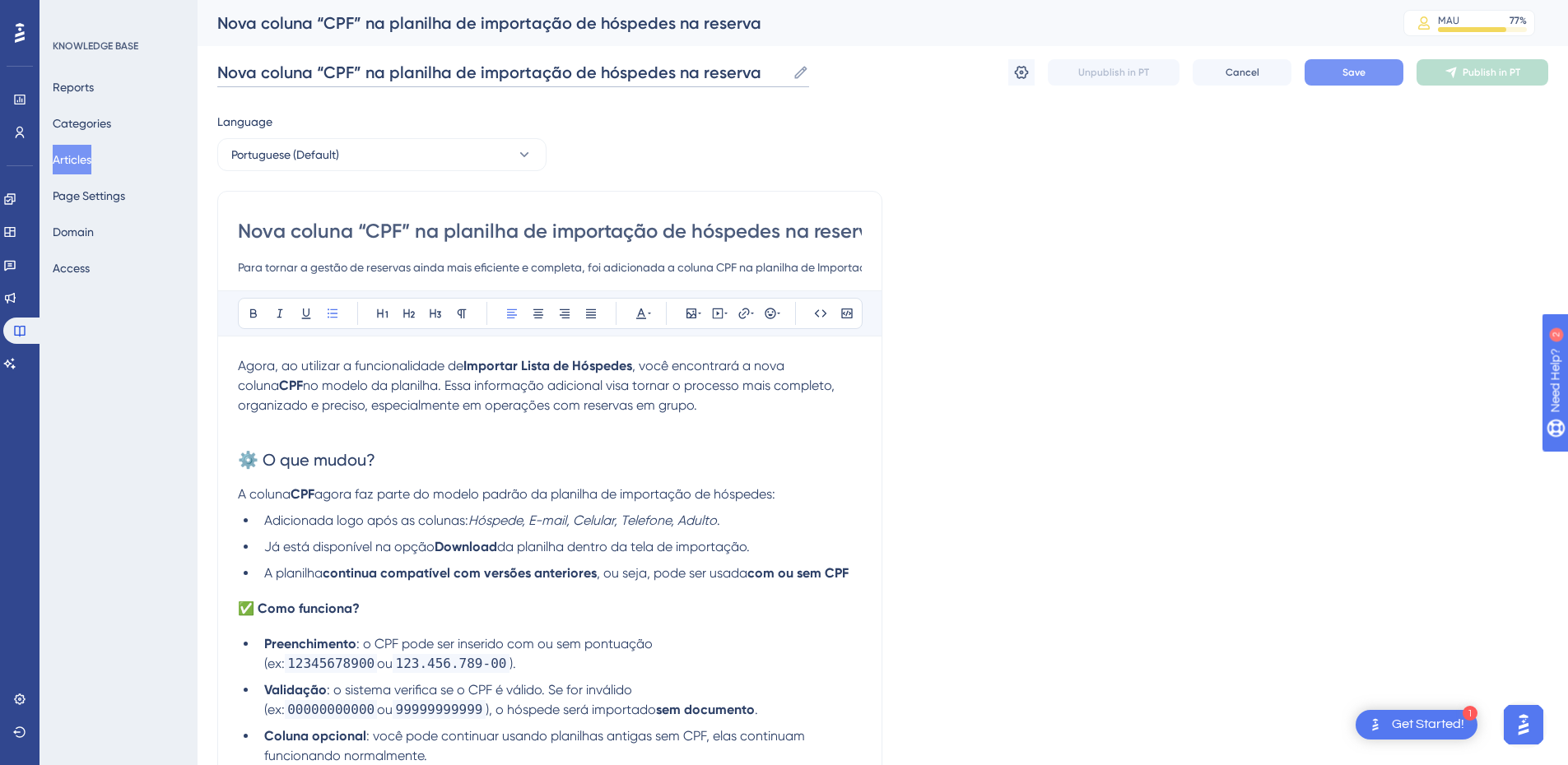
type input "Nova coluna “CPF” na planilha de importação de hóspedes na reserva"
click at [1339, 68] on button "Save" at bounding box center [1354, 73] width 98 height 27
click at [636, 402] on p "Agora, ao utilizar a funcionalidade de Importar Lista de Hóspedes , você encont…" at bounding box center [550, 385] width 624 height 59
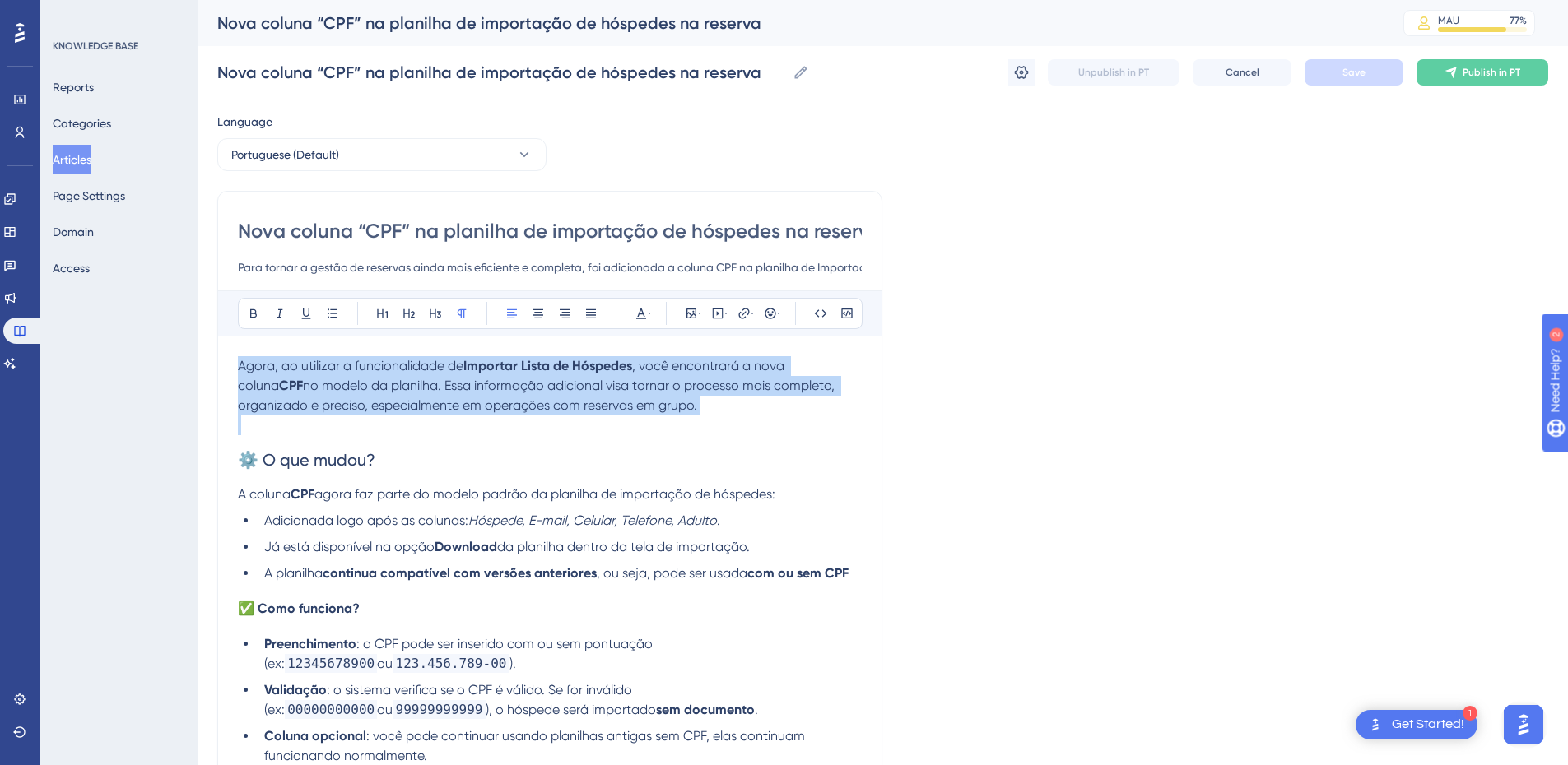
drag, startPoint x: 636, startPoint y: 402, endPoint x: 226, endPoint y: 339, distance: 414.8
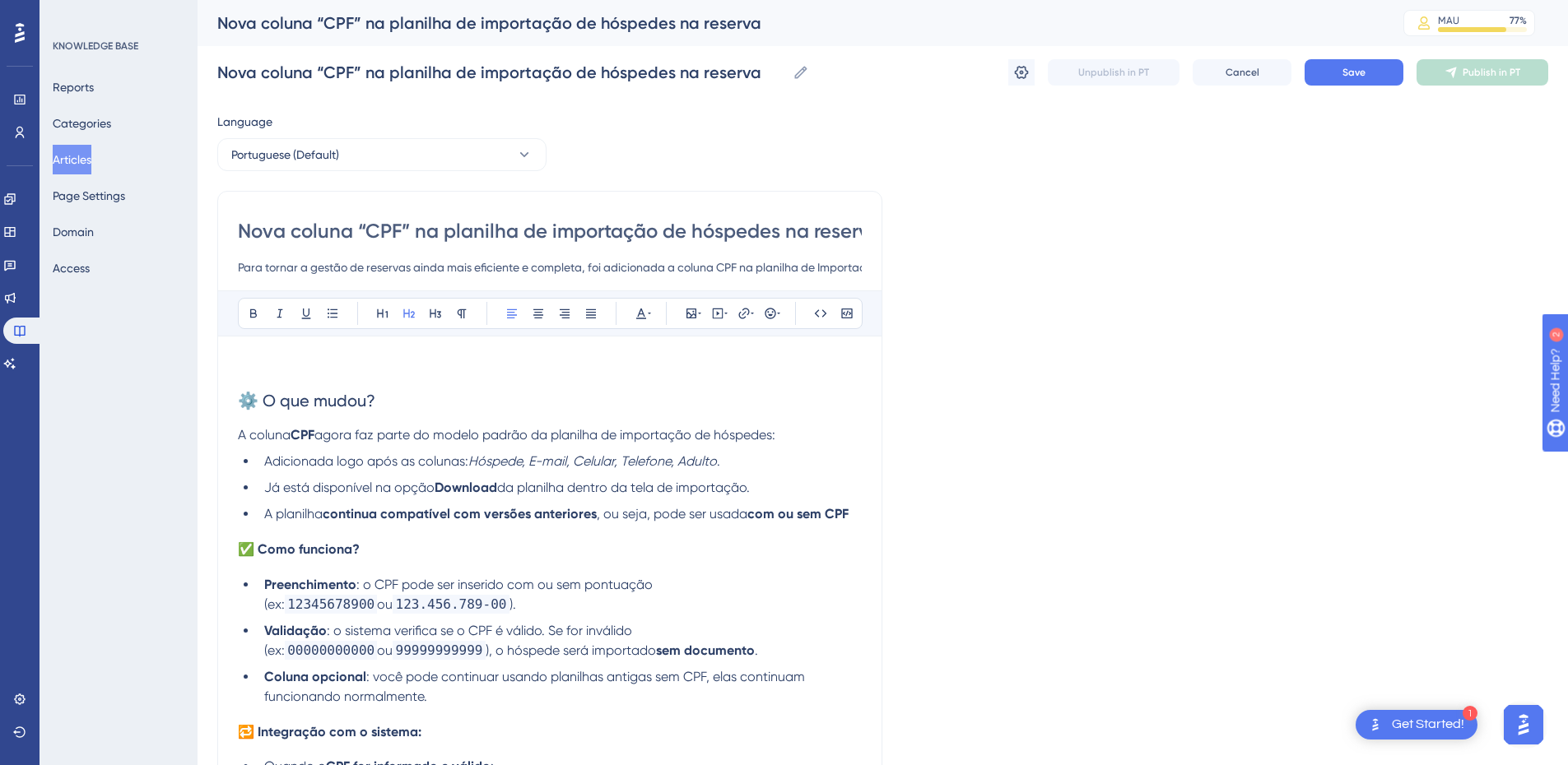
click at [267, 400] on span "⚙️ O que mudou?" at bounding box center [306, 401] width 138 height 20
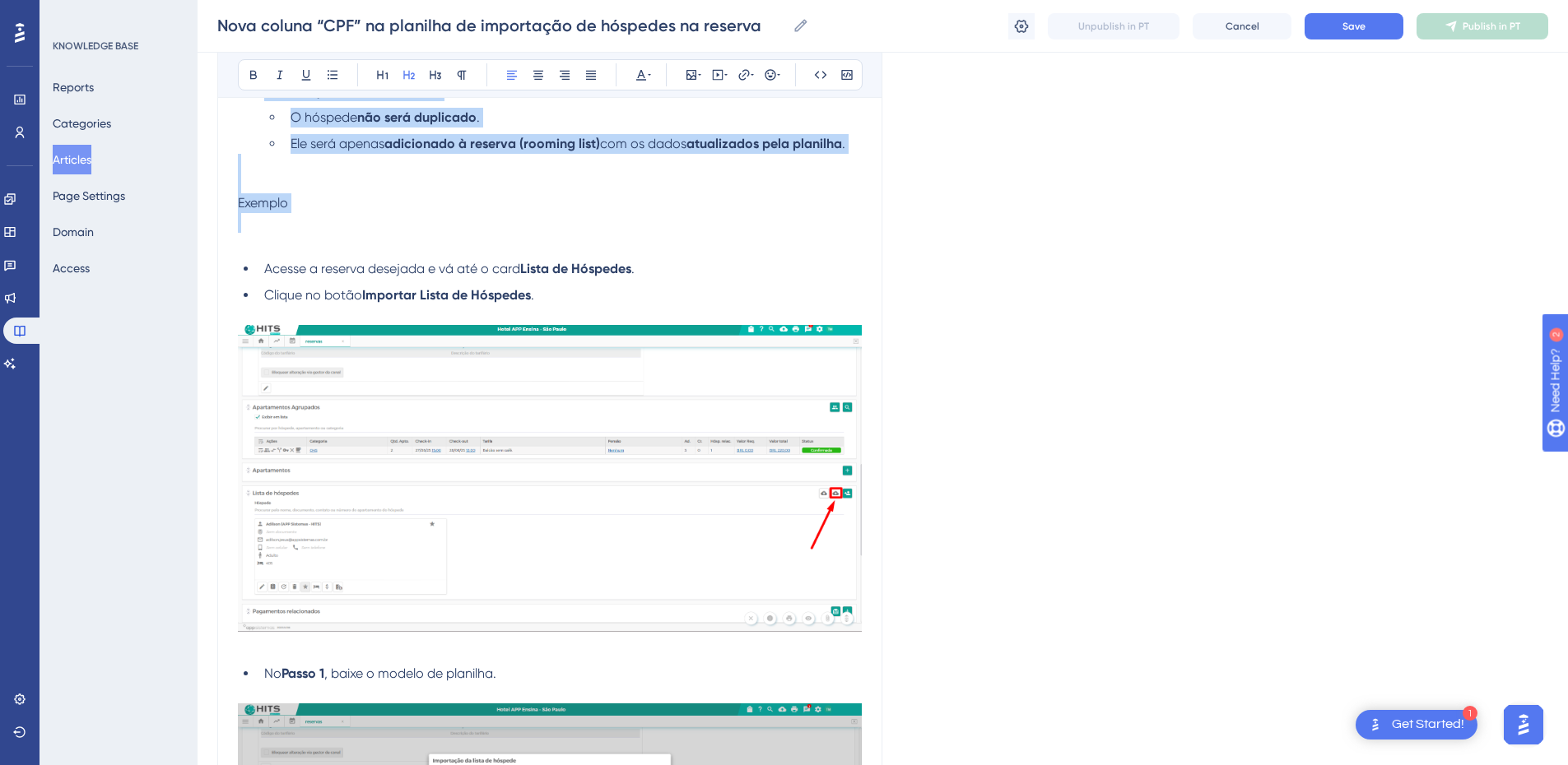
scroll to position [385, 0]
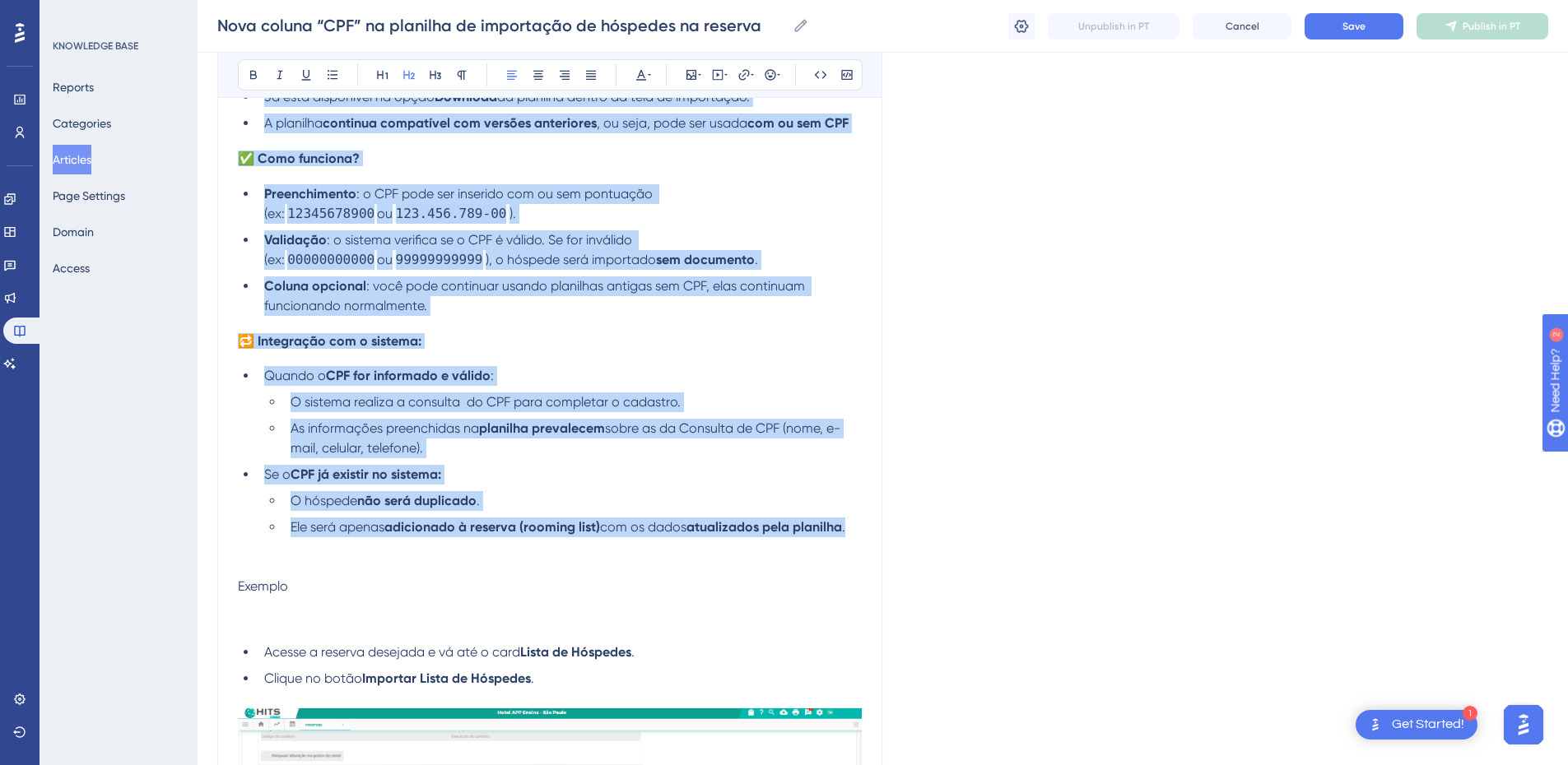
drag, startPoint x: 248, startPoint y: 397, endPoint x: 865, endPoint y: 532, distance: 631.6
click at [864, 532] on div "Nova coluna “CPF” na planilha de importação de hóspedes na reserva Para tornar …" at bounding box center [549, 773] width 665 height 1945
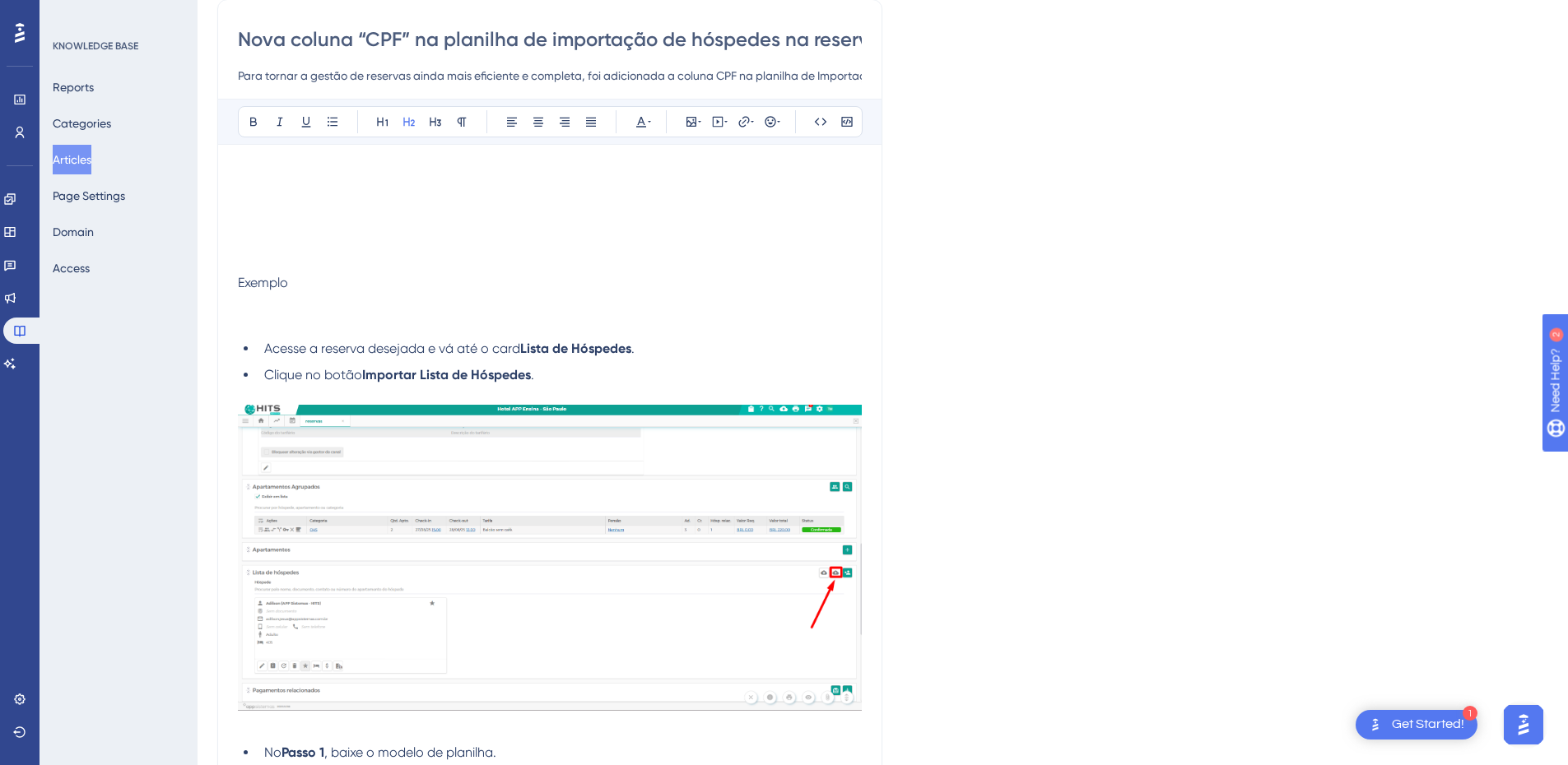
scroll to position [0, 0]
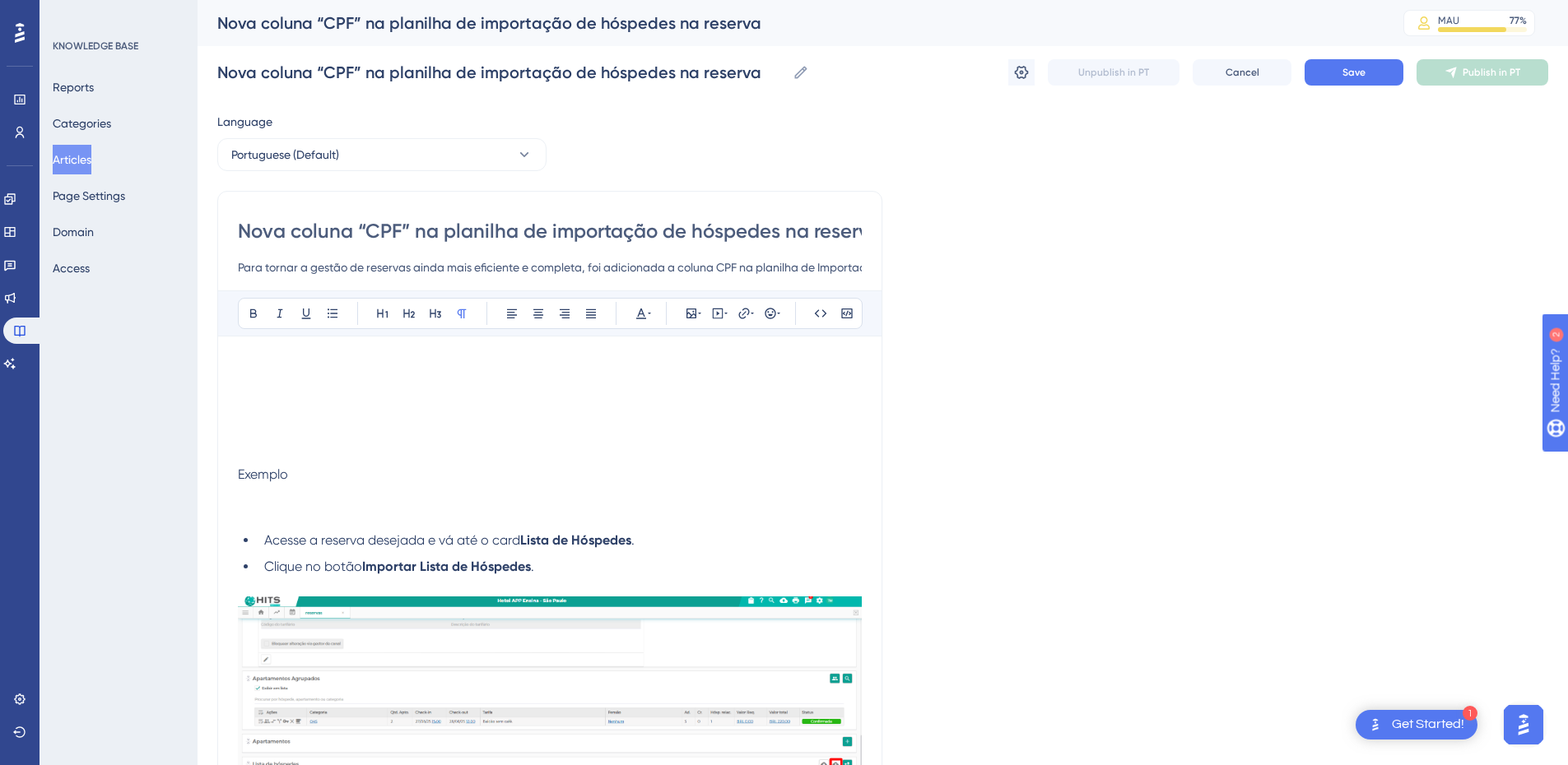
click at [248, 360] on p at bounding box center [550, 366] width 624 height 20
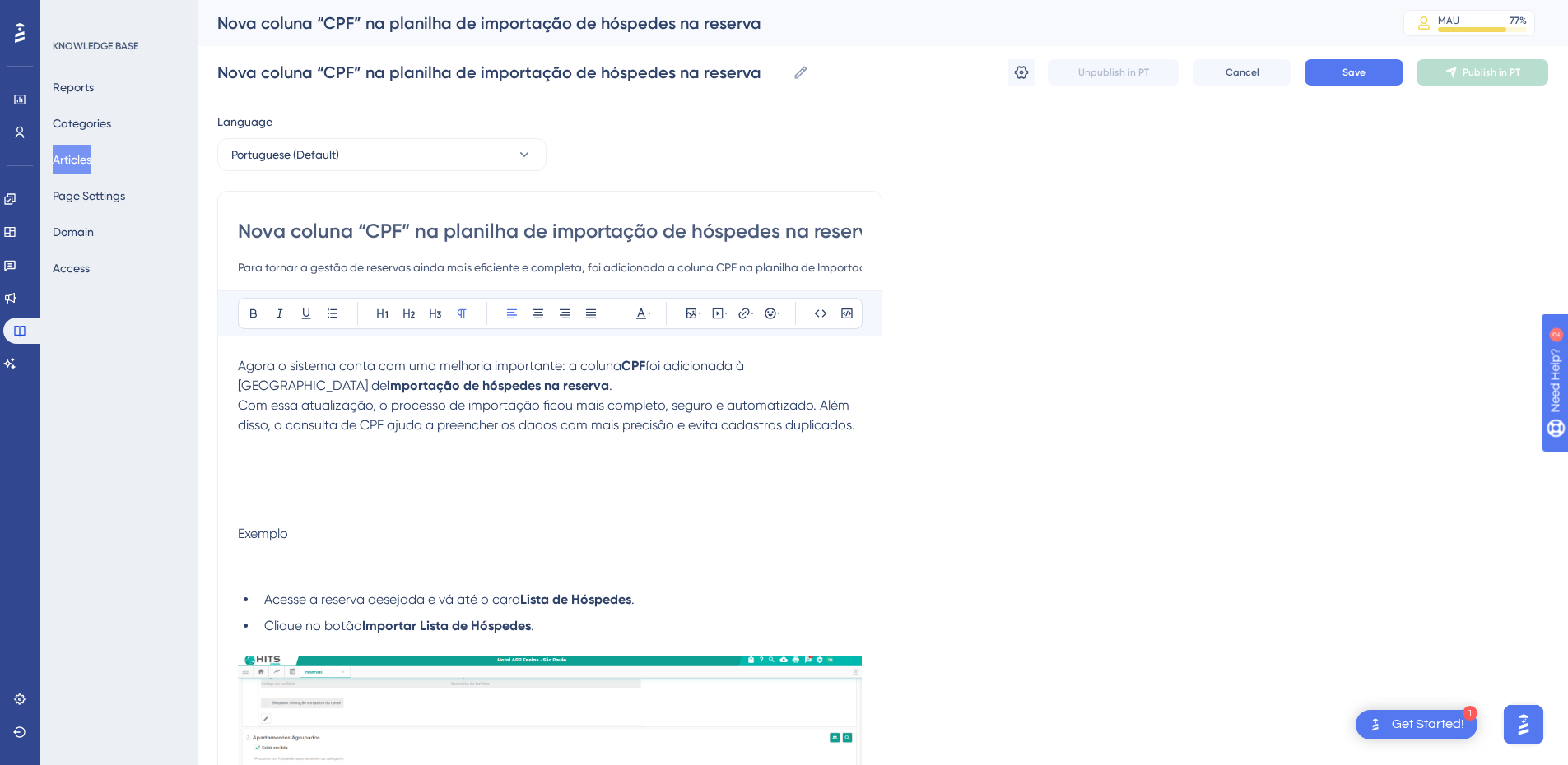
click at [492, 265] on input "Para tornar a gestão de reservas ainda mais eficiente e completa, foi adicionad…" at bounding box center [550, 268] width 624 height 20
drag, startPoint x: 492, startPoint y: 265, endPoint x: 137, endPoint y: 232, distance: 356.5
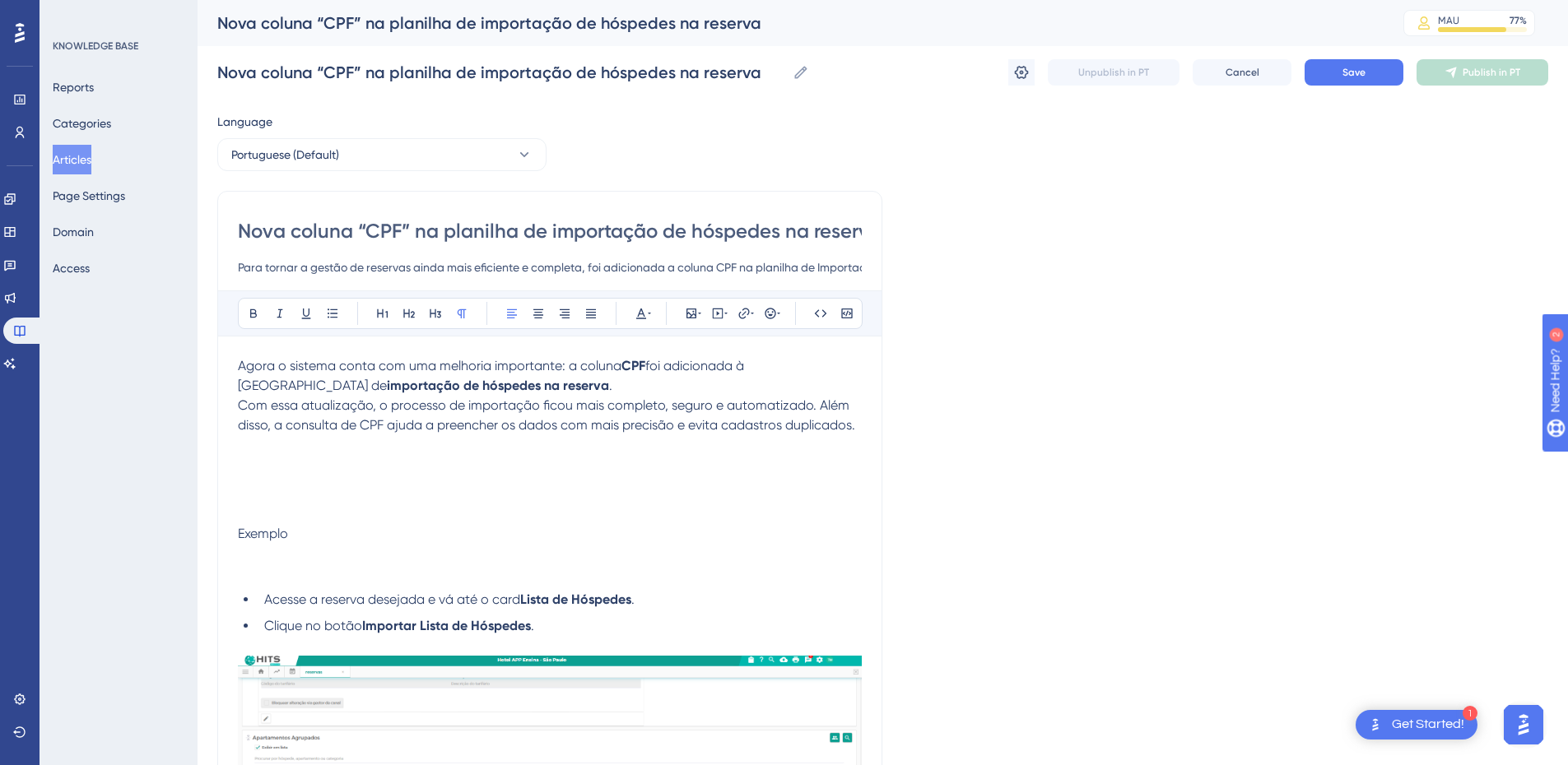
click at [0, 0] on div "Performance Users Engagement Widgets Feedback Product Updates Knowledge Base AI…" at bounding box center [0, 0] width 0 height 0
click at [534, 363] on span "Agora o sistema conta com uma melhoria importante: a coluna" at bounding box center [430, 365] width 384 height 16
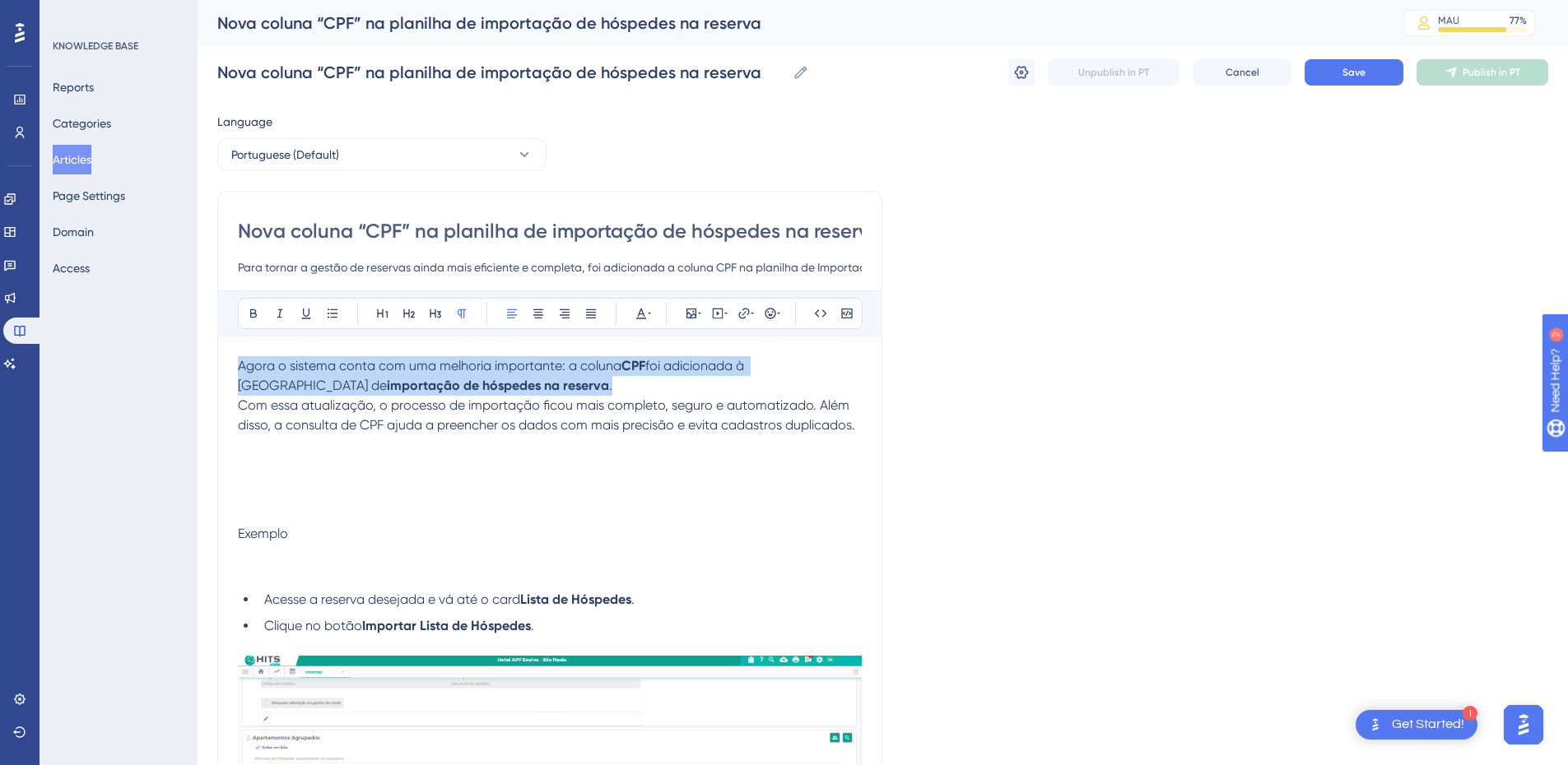
drag, startPoint x: 488, startPoint y: 385, endPoint x: 209, endPoint y: 363, distance: 279.9
click at [0, 0] on div "Performance Users Engagement Widgets Feedback Product Updates Knowledge Base AI…" at bounding box center [0, 0] width 0 height 0
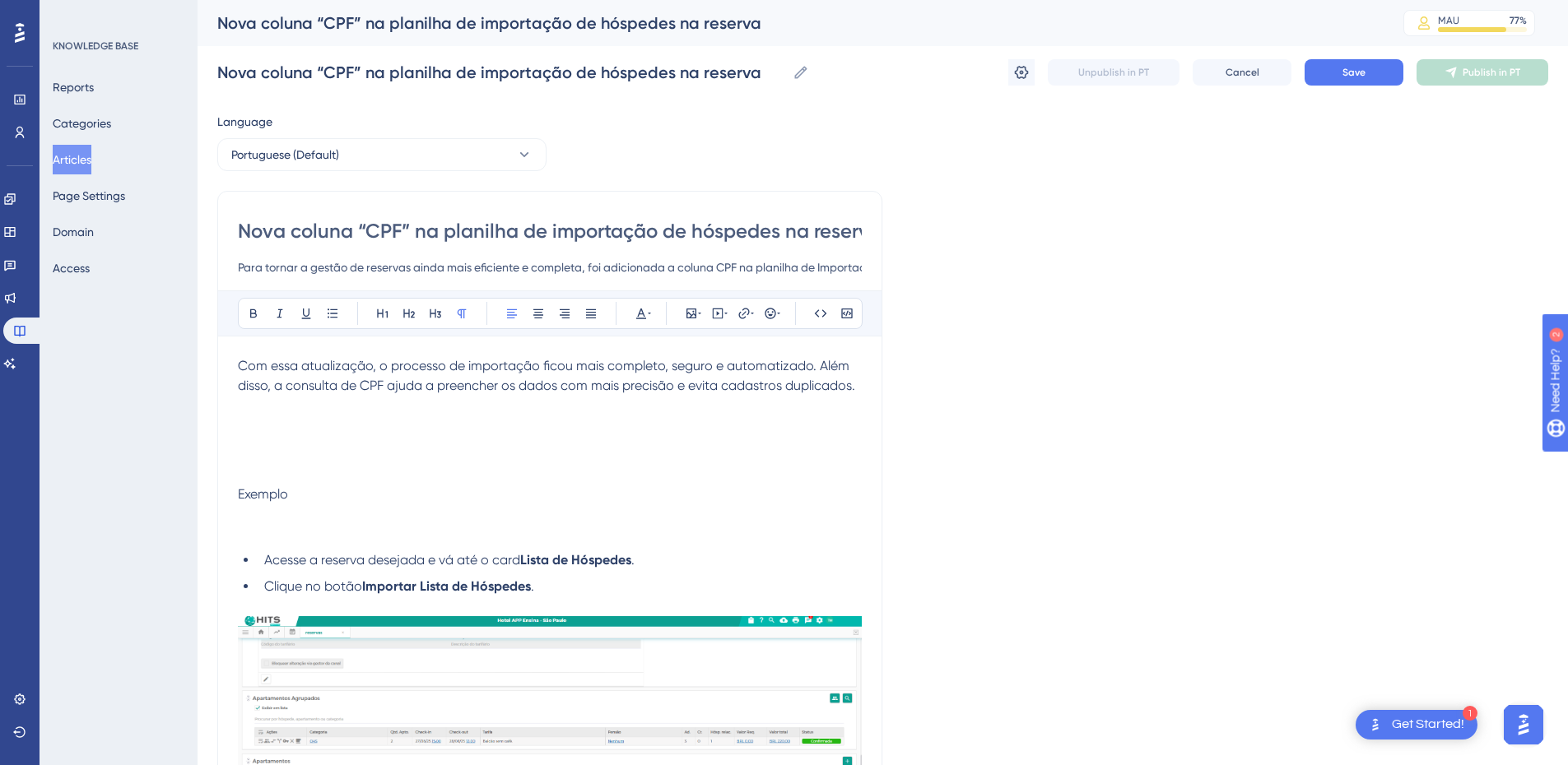
click at [280, 425] on h2 at bounding box center [550, 420] width 624 height 49
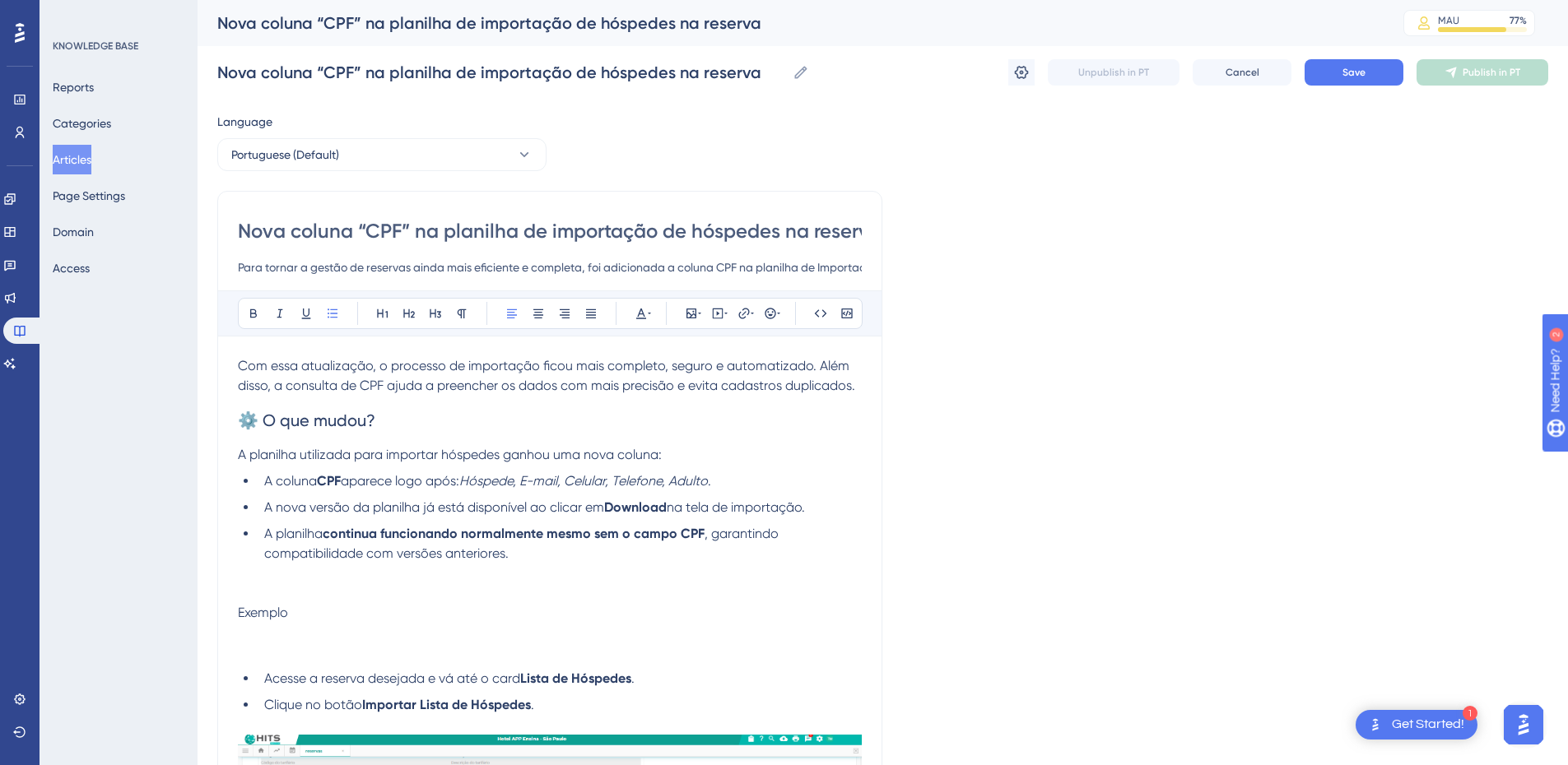
click at [254, 418] on span "⚙️ O que mudou?" at bounding box center [306, 420] width 138 height 20
click at [315, 419] on span "O que mudou?" at bounding box center [294, 420] width 113 height 20
click at [250, 310] on icon at bounding box center [254, 314] width 13 height 13
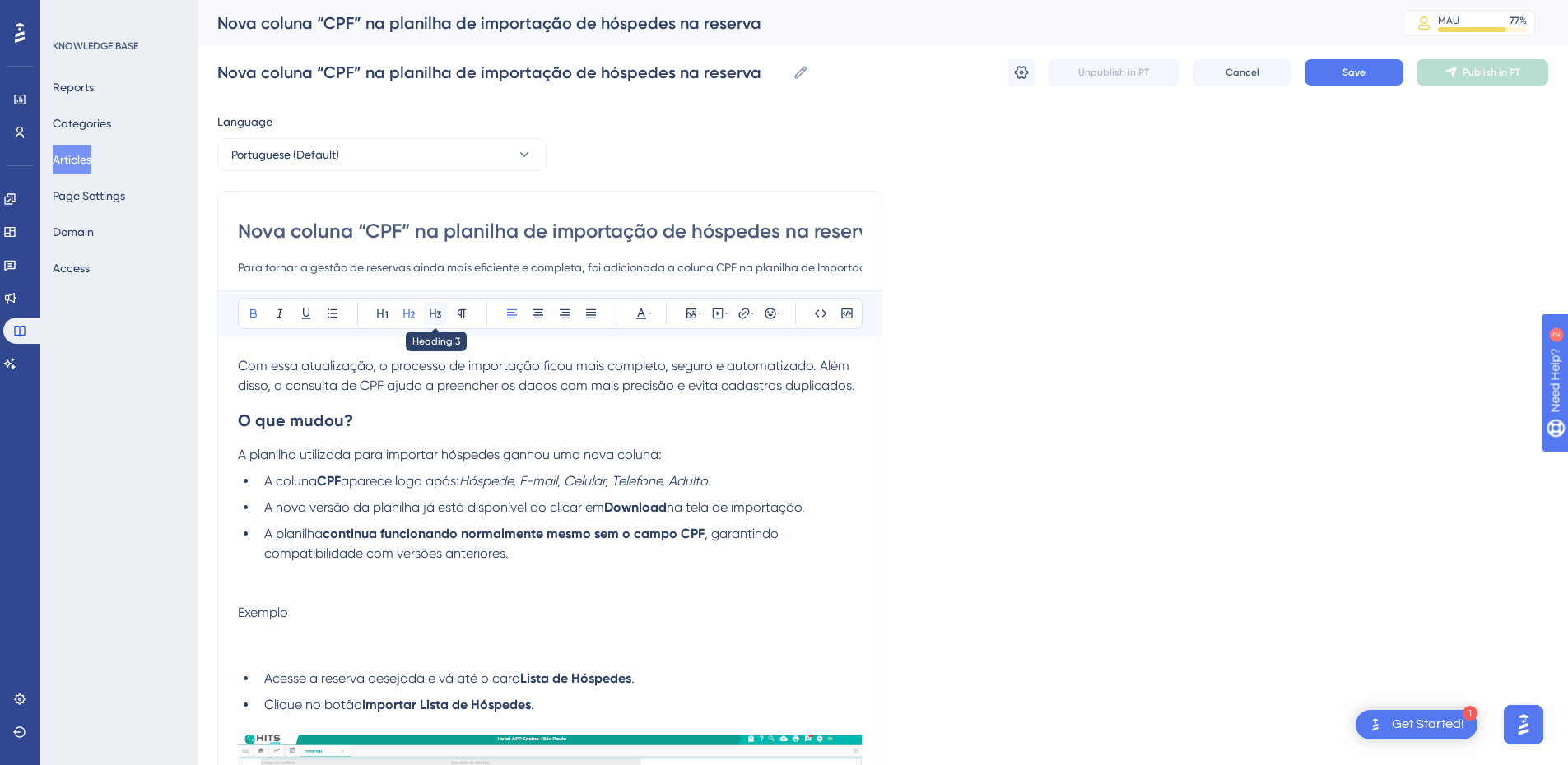
click at [434, 320] on button at bounding box center [436, 314] width 23 height 23
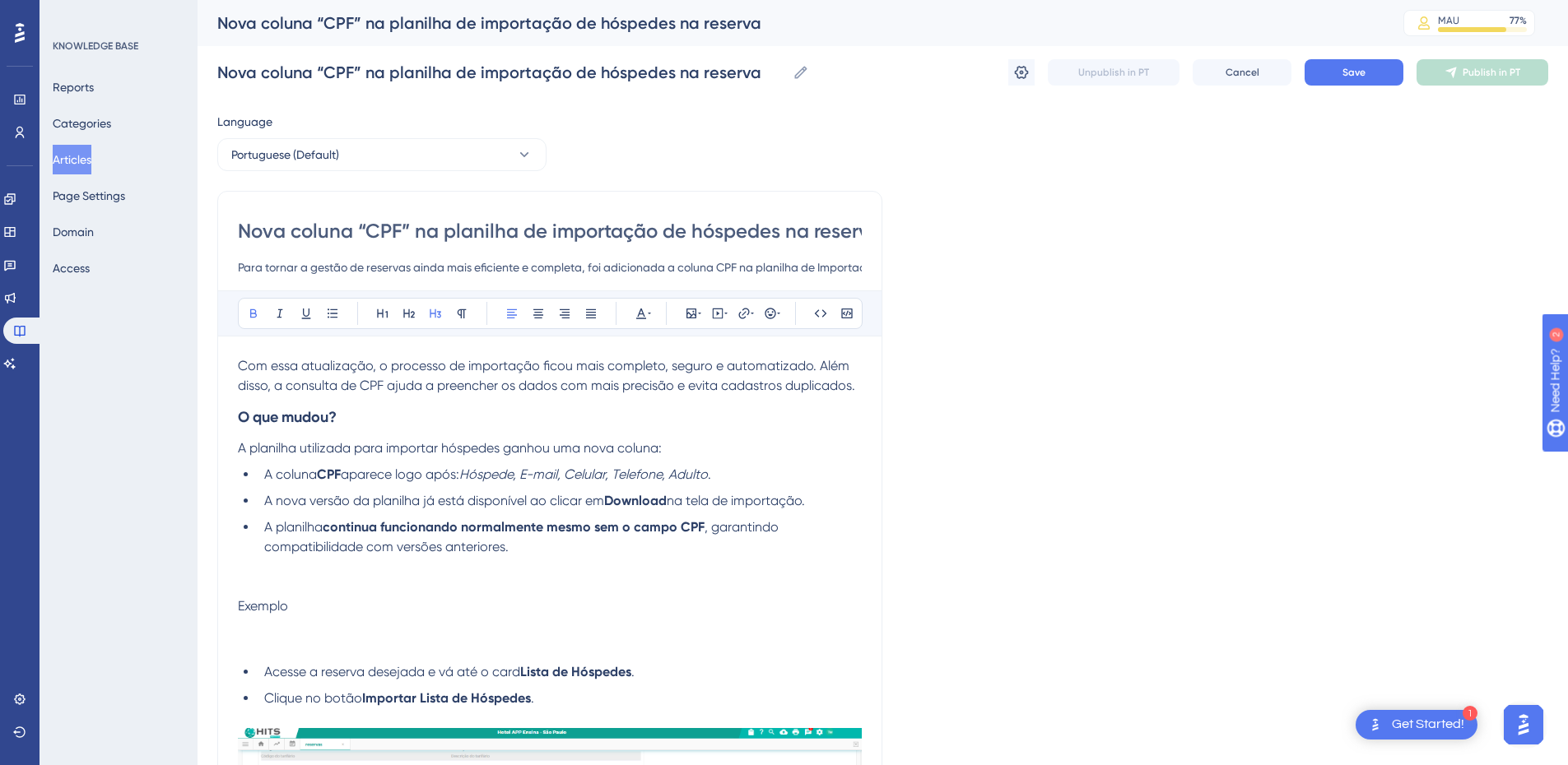
click at [420, 413] on h3 "O que mudou?" at bounding box center [550, 417] width 624 height 43
click at [245, 410] on strong "O que mudou?" at bounding box center [287, 417] width 98 height 18
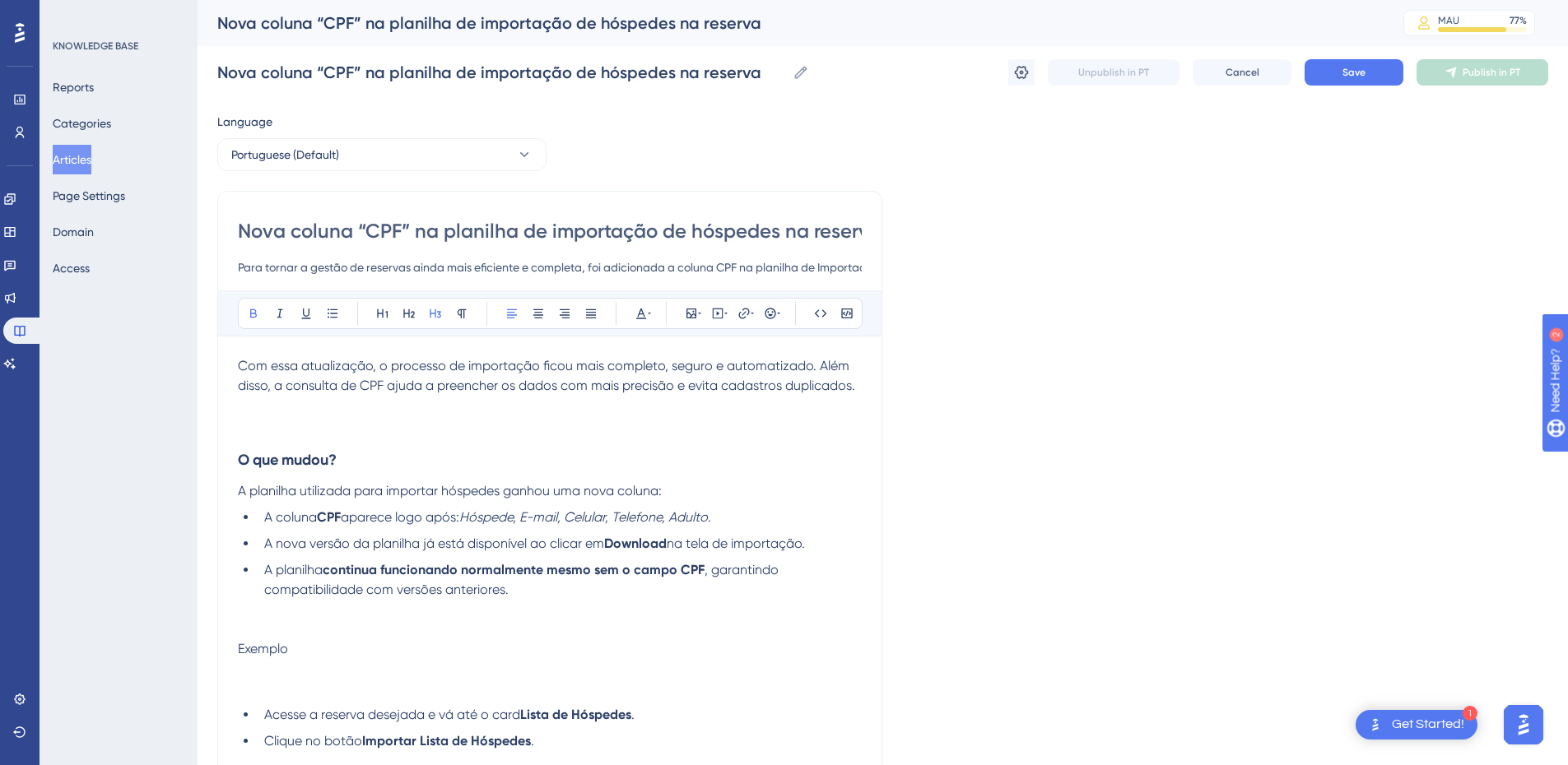
click at [805, 541] on span "na tela de importação." at bounding box center [736, 543] width 139 height 16
drag, startPoint x: 807, startPoint y: 544, endPoint x: 692, endPoint y: 540, distance: 115.1
click at [692, 540] on span "na tela de importação." at bounding box center [736, 543] width 139 height 16
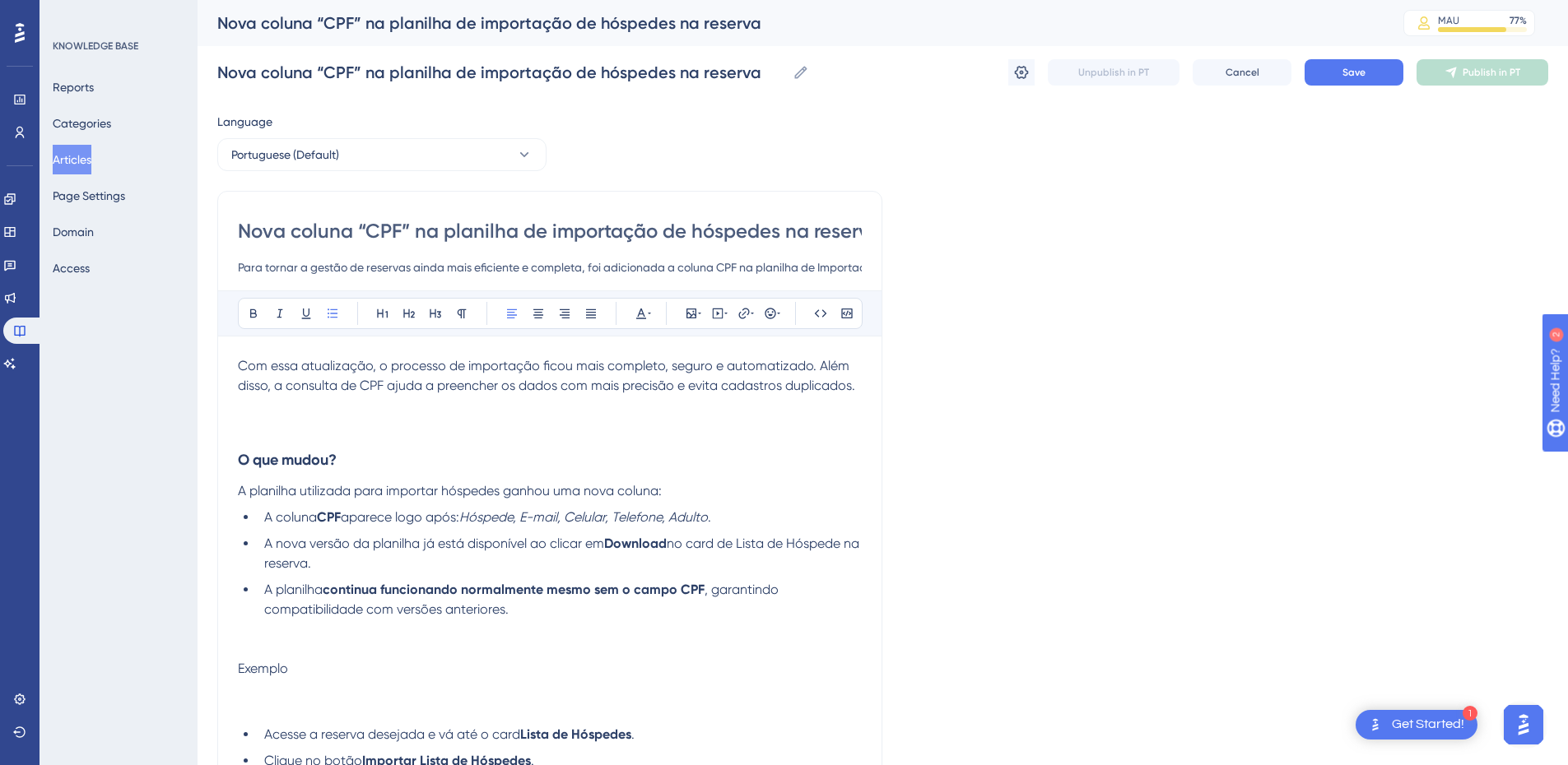
click at [643, 619] on li "A planilha continua funcionando normalmente mesmo sem o campo CPF , garantindo …" at bounding box center [560, 600] width 604 height 39
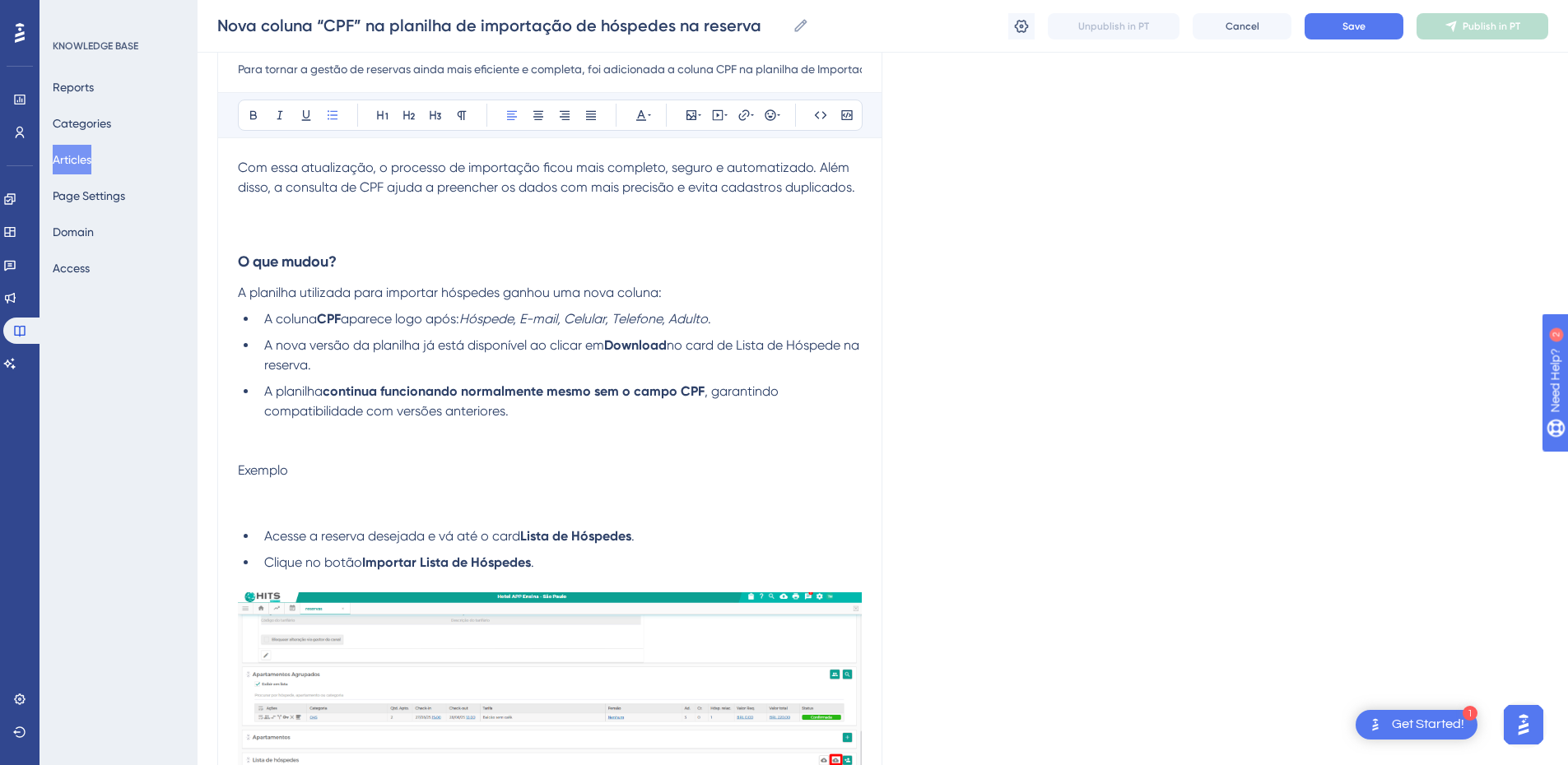
click at [306, 438] on p at bounding box center [550, 431] width 624 height 20
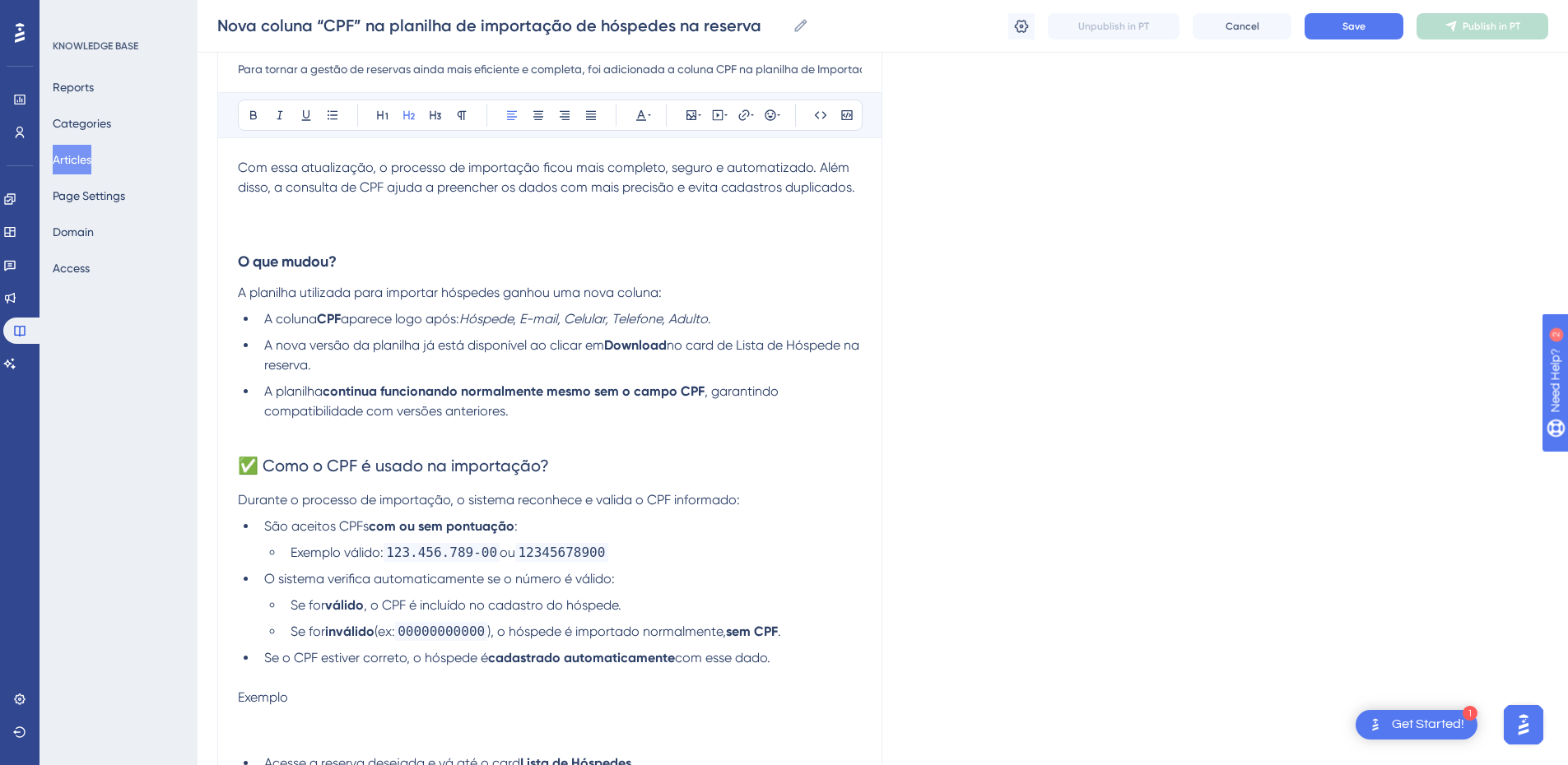
click at [320, 468] on span "✅ Como o CPF é usado na importação?" at bounding box center [393, 466] width 311 height 20
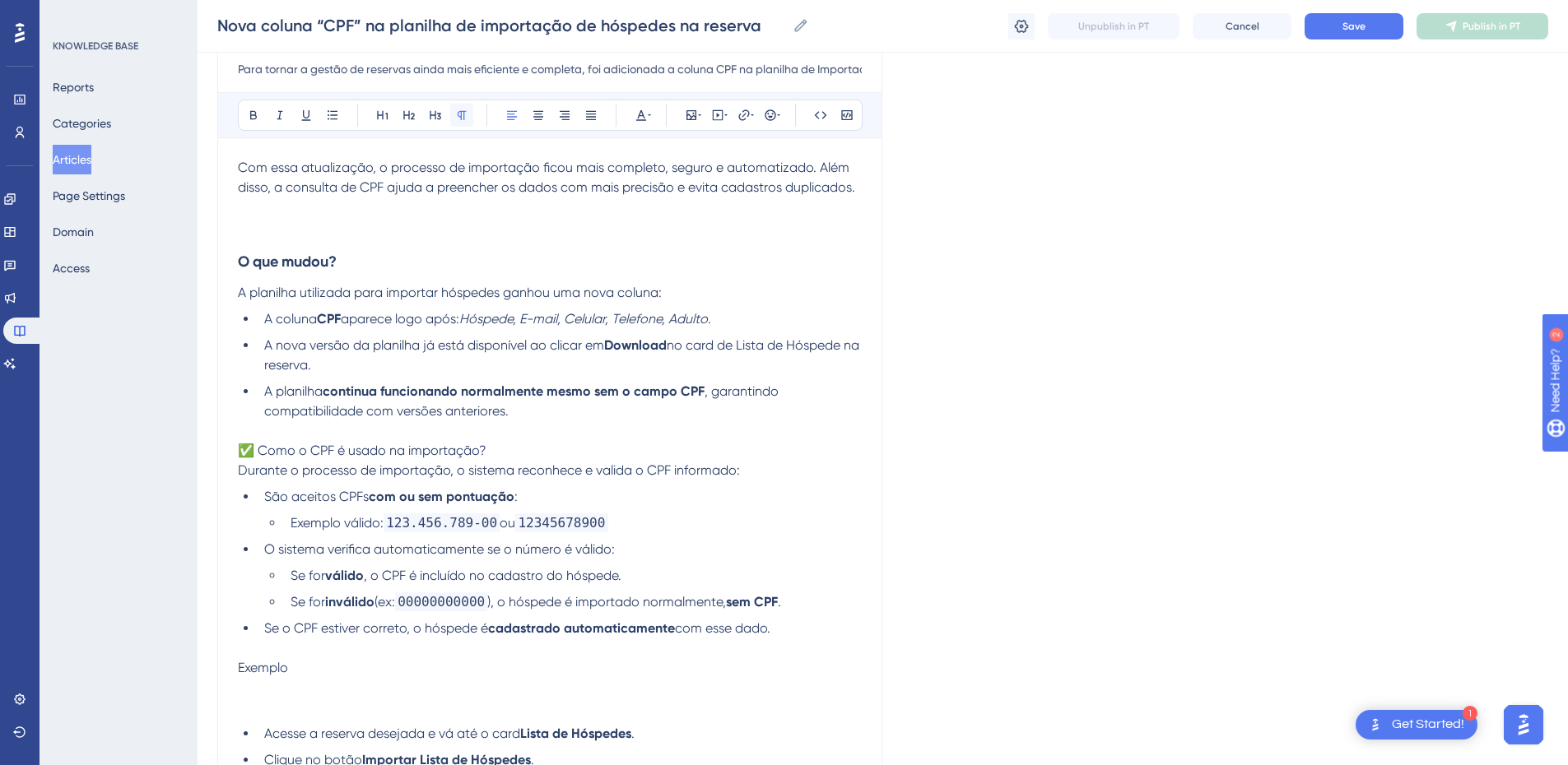
click at [452, 119] on button at bounding box center [462, 115] width 23 height 23
click at [443, 113] on button at bounding box center [436, 115] width 23 height 23
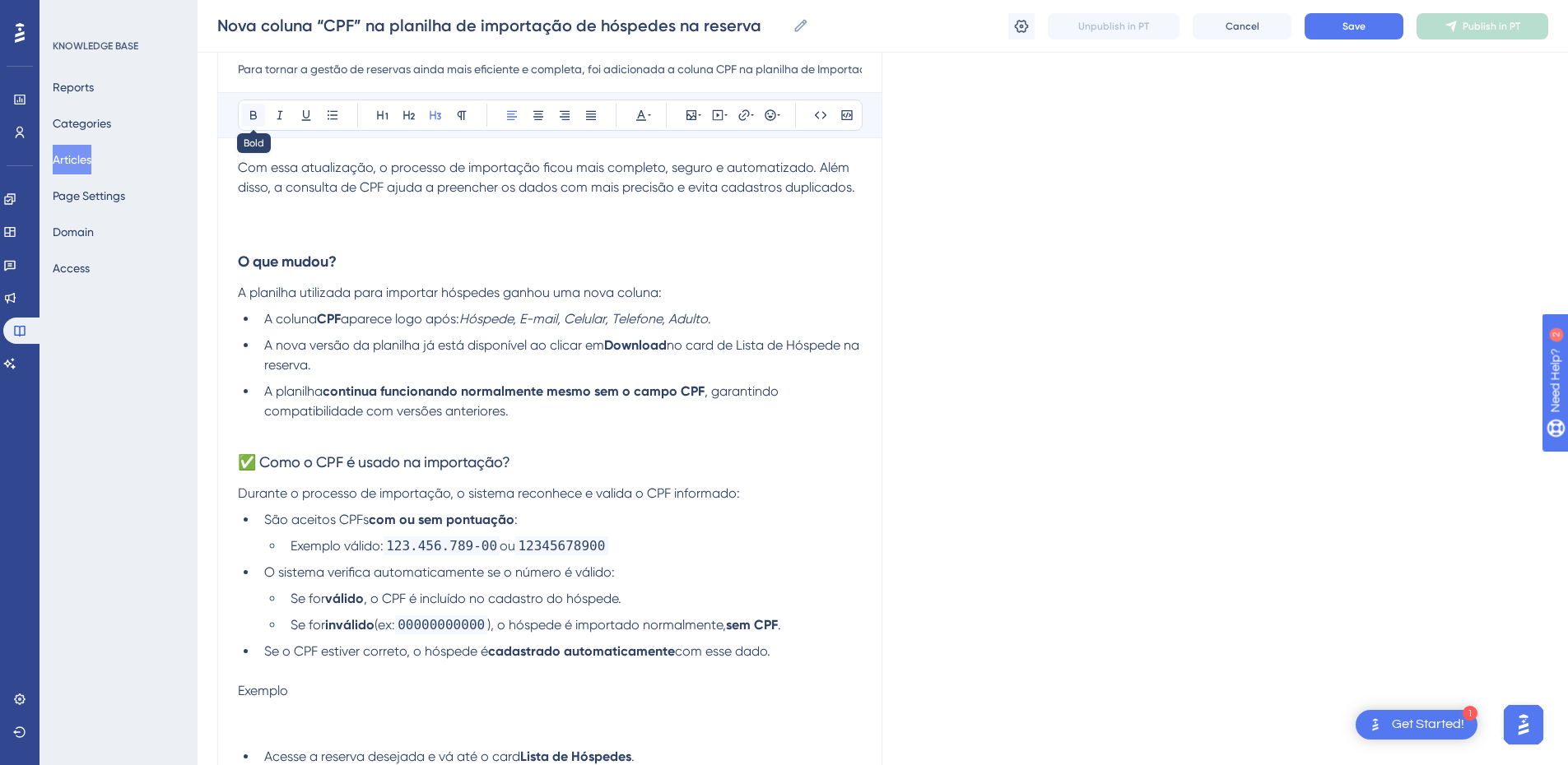
click at [254, 109] on icon at bounding box center [254, 115] width 13 height 13
click at [540, 447] on h3 "✅ Como o CPF é usado na importação?" at bounding box center [550, 462] width 624 height 43
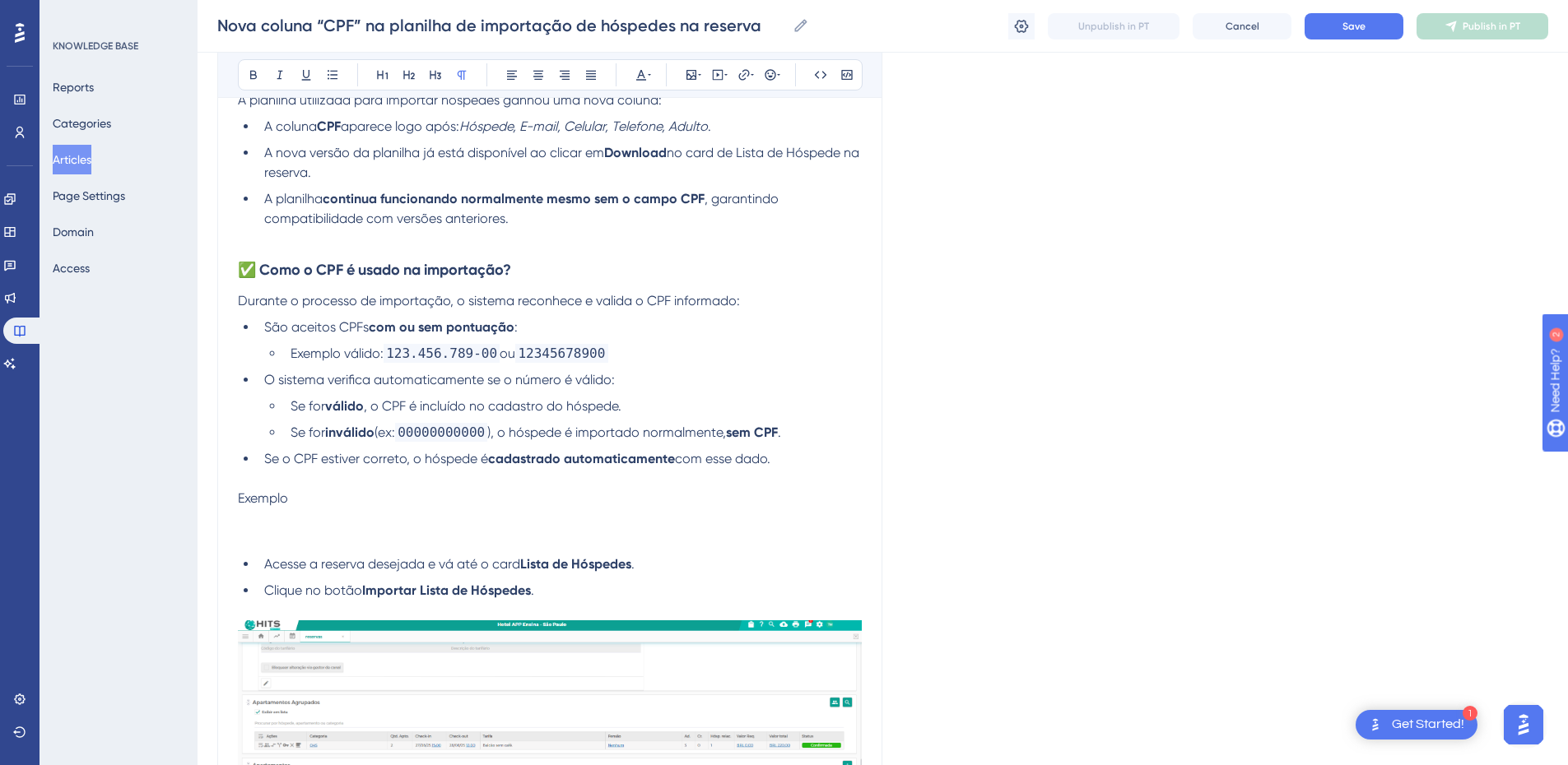
click at [310, 526] on p at bounding box center [550, 519] width 624 height 20
click at [255, 481] on p at bounding box center [550, 479] width 624 height 20
click at [235, 503] on div "Nova coluna “CPF” na planilha de importação de hóspedes na reserva Para tornar …" at bounding box center [549, 728] width 665 height 1858
click at [240, 499] on span "Exemplo" at bounding box center [263, 498] width 50 height 16
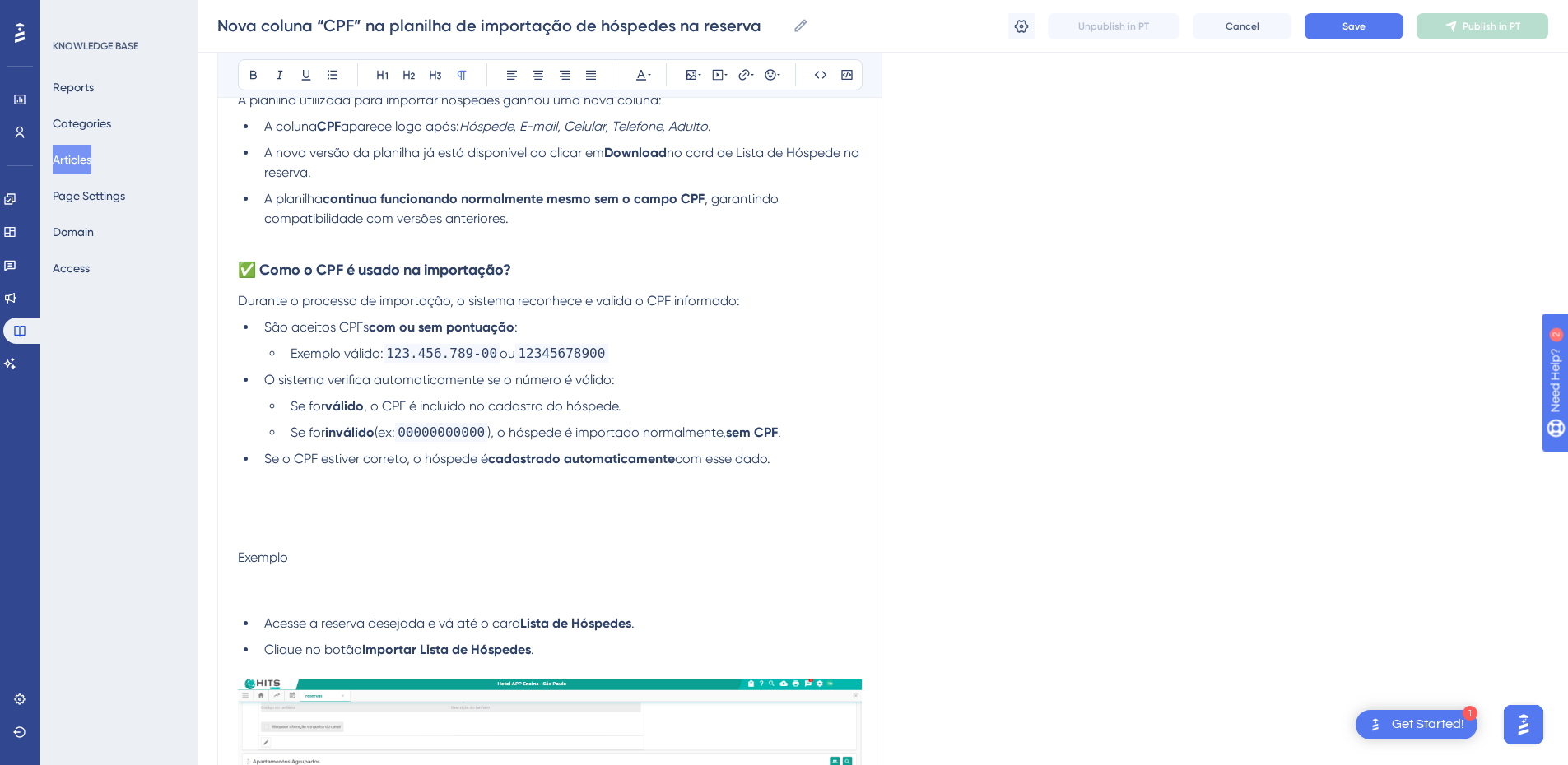
click at [243, 500] on p at bounding box center [550, 499] width 624 height 20
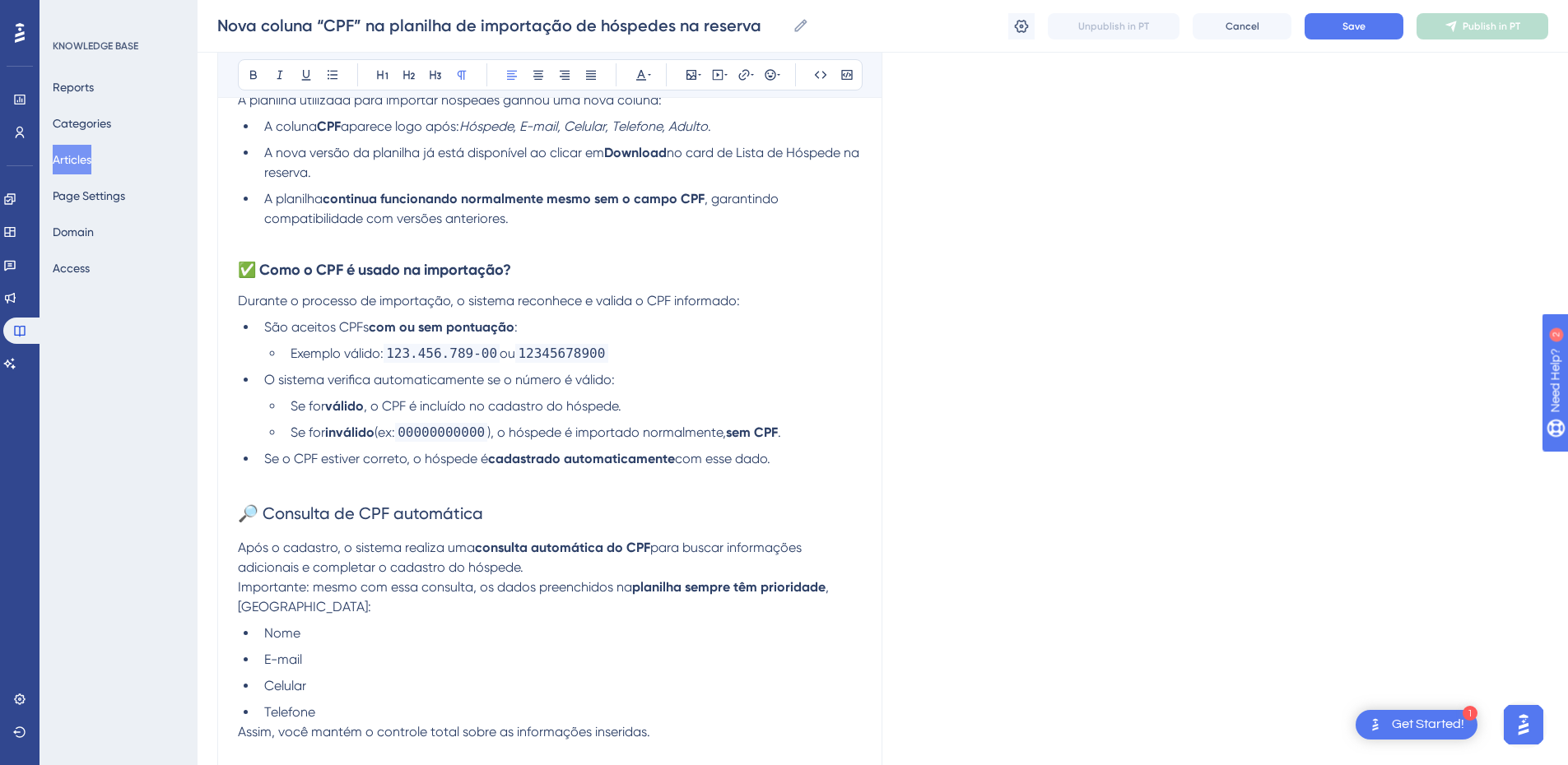
scroll to position [576, 0]
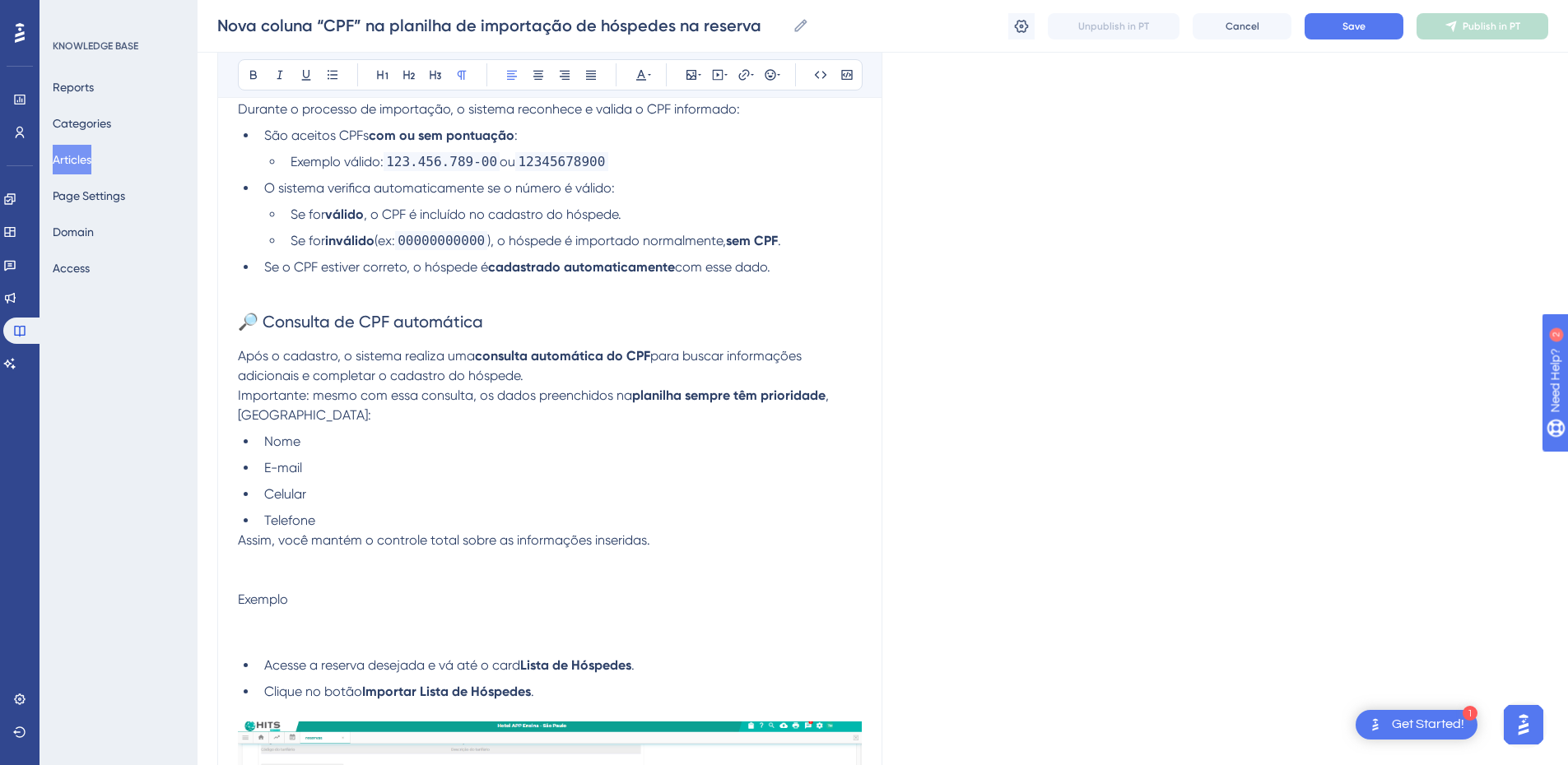
click at [336, 357] on span "Após o cadastro, o sistema realiza uma" at bounding box center [356, 355] width 237 height 16
drag, startPoint x: 339, startPoint y: 359, endPoint x: 229, endPoint y: 355, distance: 110.1
click at [233, 355] on div "Nova coluna “CPF” na planilha de importação de hóspedes na reserva Para tornar …" at bounding box center [549, 683] width 665 height 2151
click at [708, 535] on p "Assim, você mantém o controle total sobre as informações inseridas." at bounding box center [550, 541] width 624 height 20
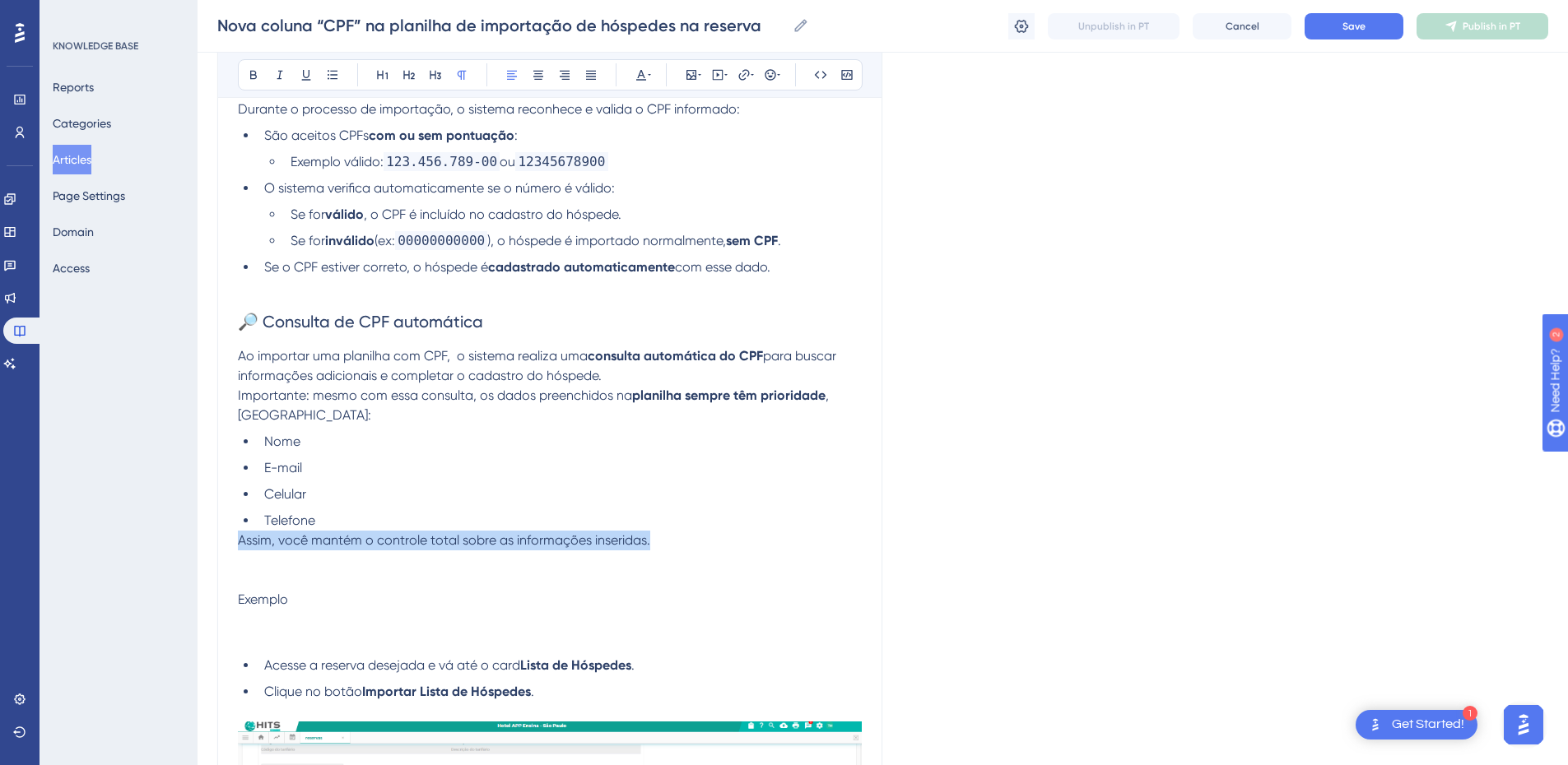
drag, startPoint x: 708, startPoint y: 535, endPoint x: 218, endPoint y: 539, distance: 490.0
click at [218, 539] on div "Nova coluna “CPF” na planilha de importação de hóspedes na reserva Para tornar …" at bounding box center [549, 683] width 665 height 2151
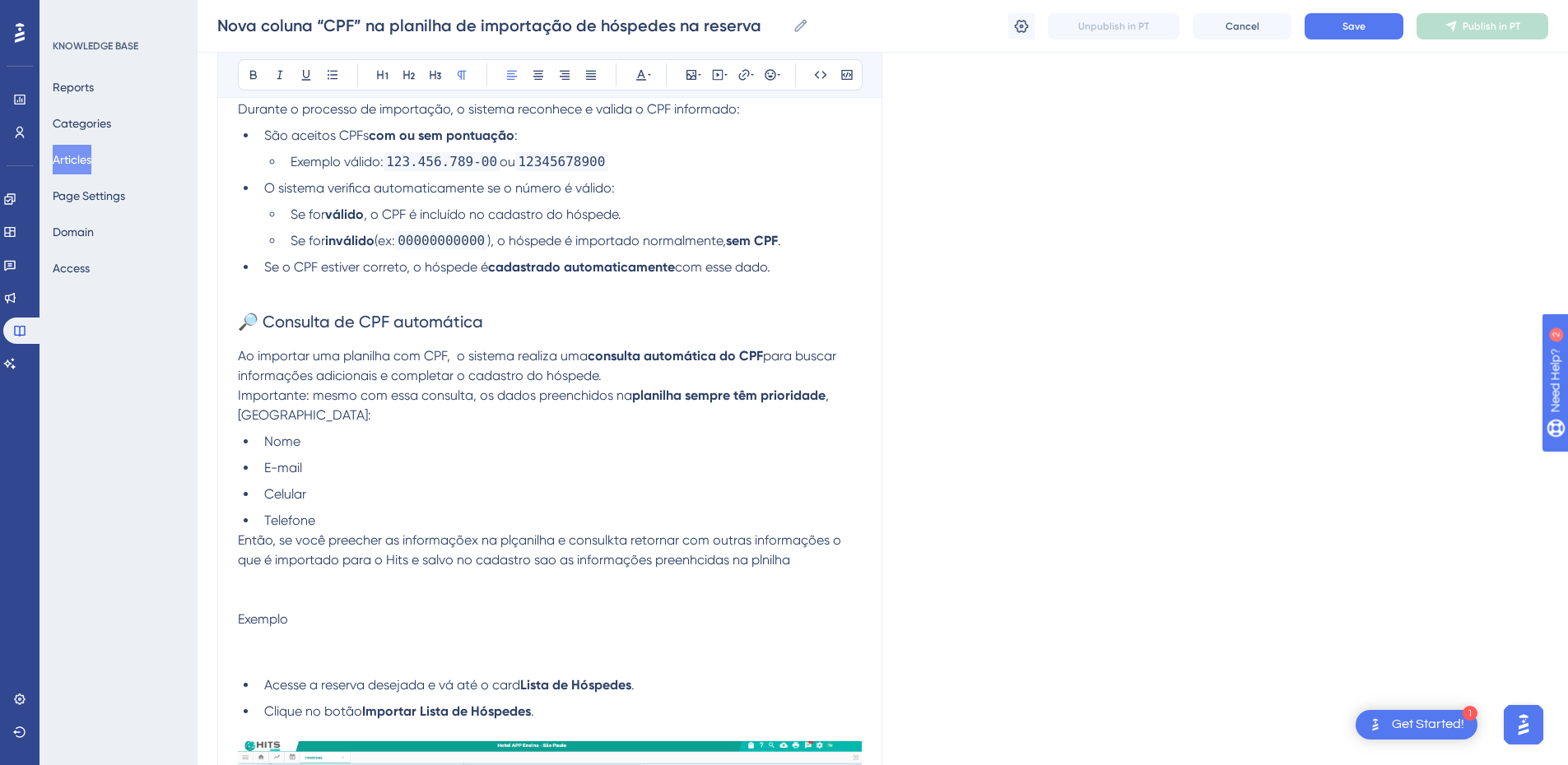
click at [317, 545] on span "Então, se você preecher as informaçõex na plçanilha e consulkta retornar com ou…" at bounding box center [541, 550] width 607 height 35
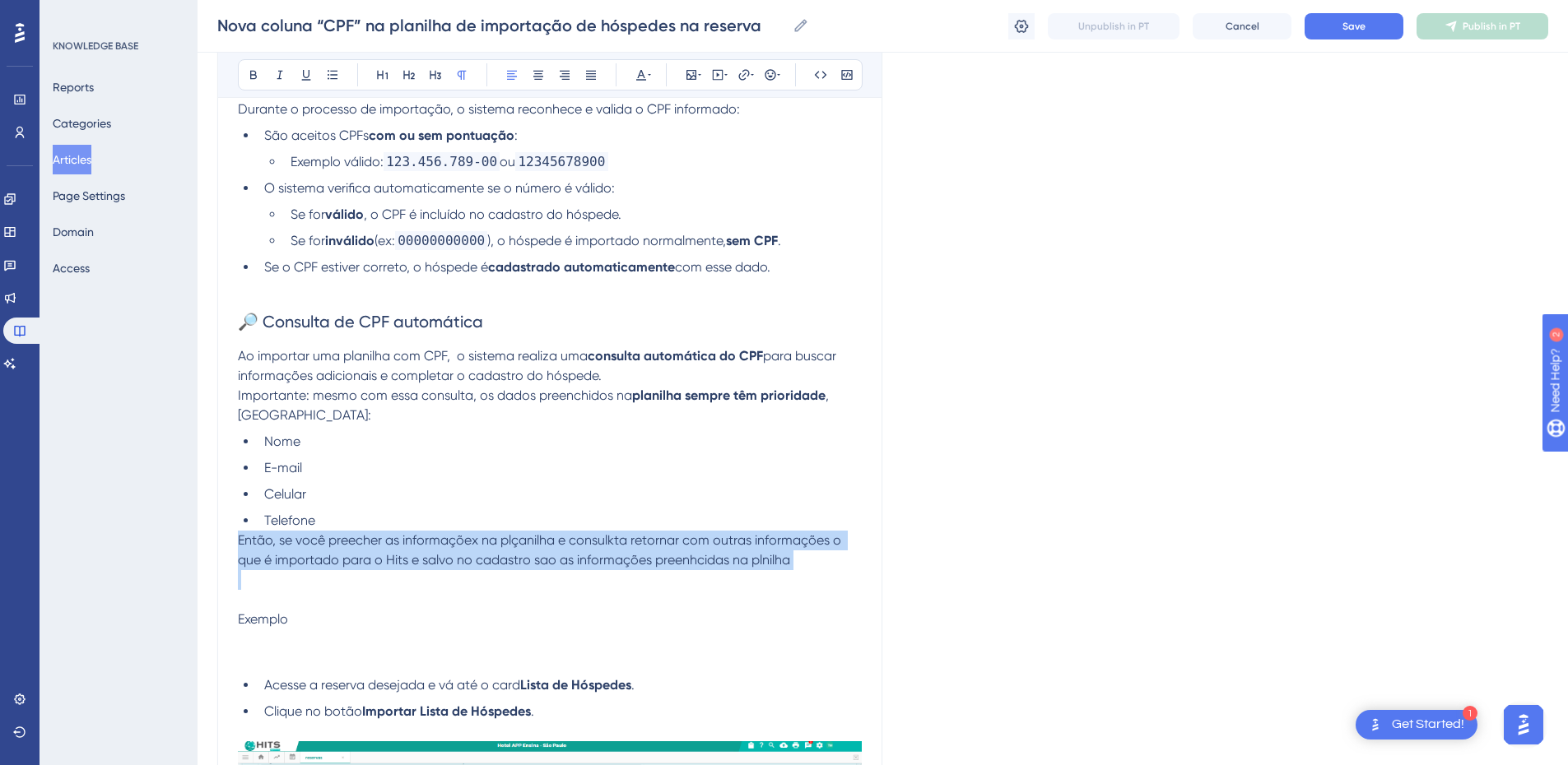
click at [317, 545] on span "Então, se você preecher as informaçõex na plçanilha e consulkta retornar com ou…" at bounding box center [541, 550] width 607 height 35
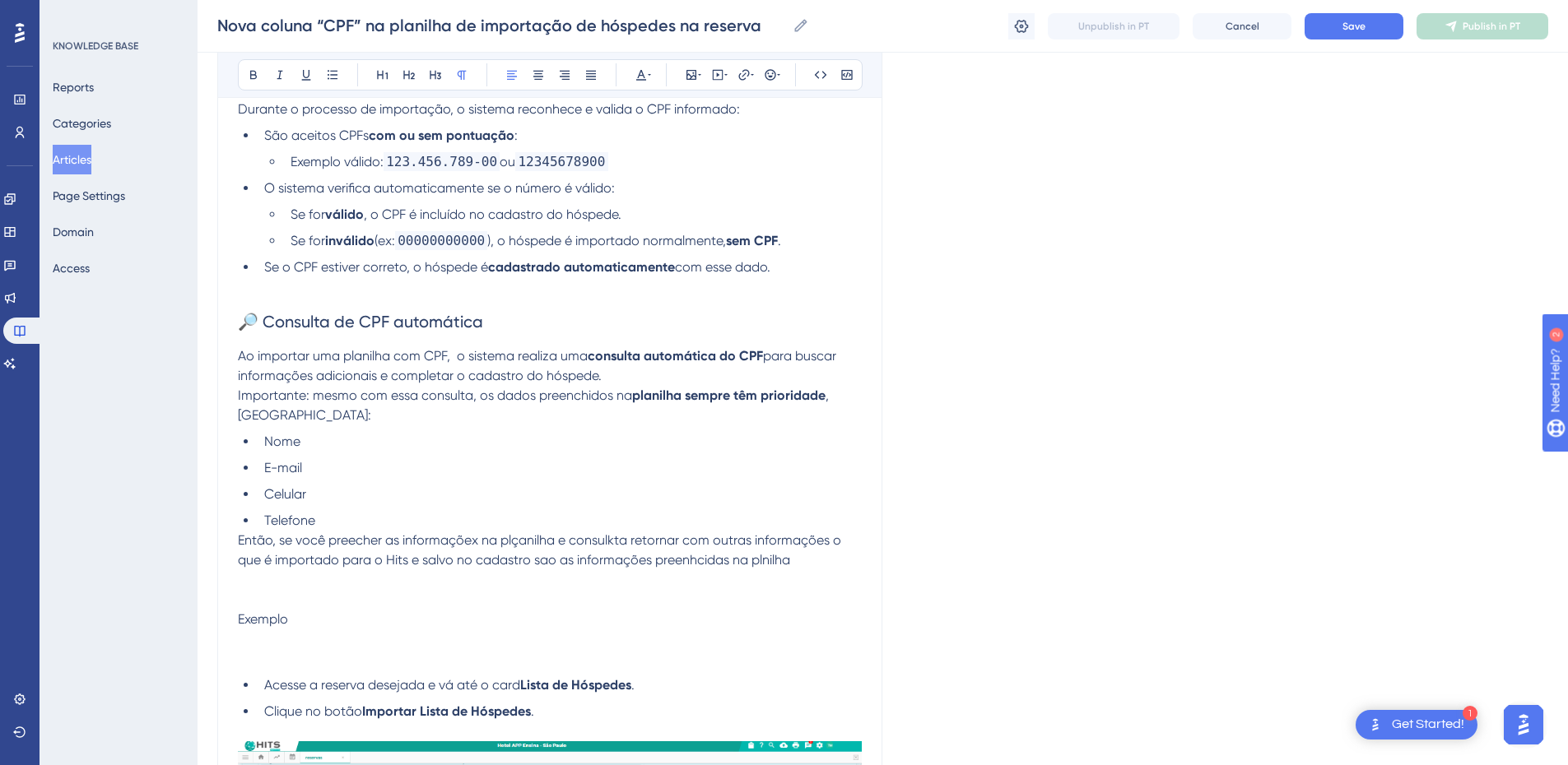
scroll to position [768, 0]
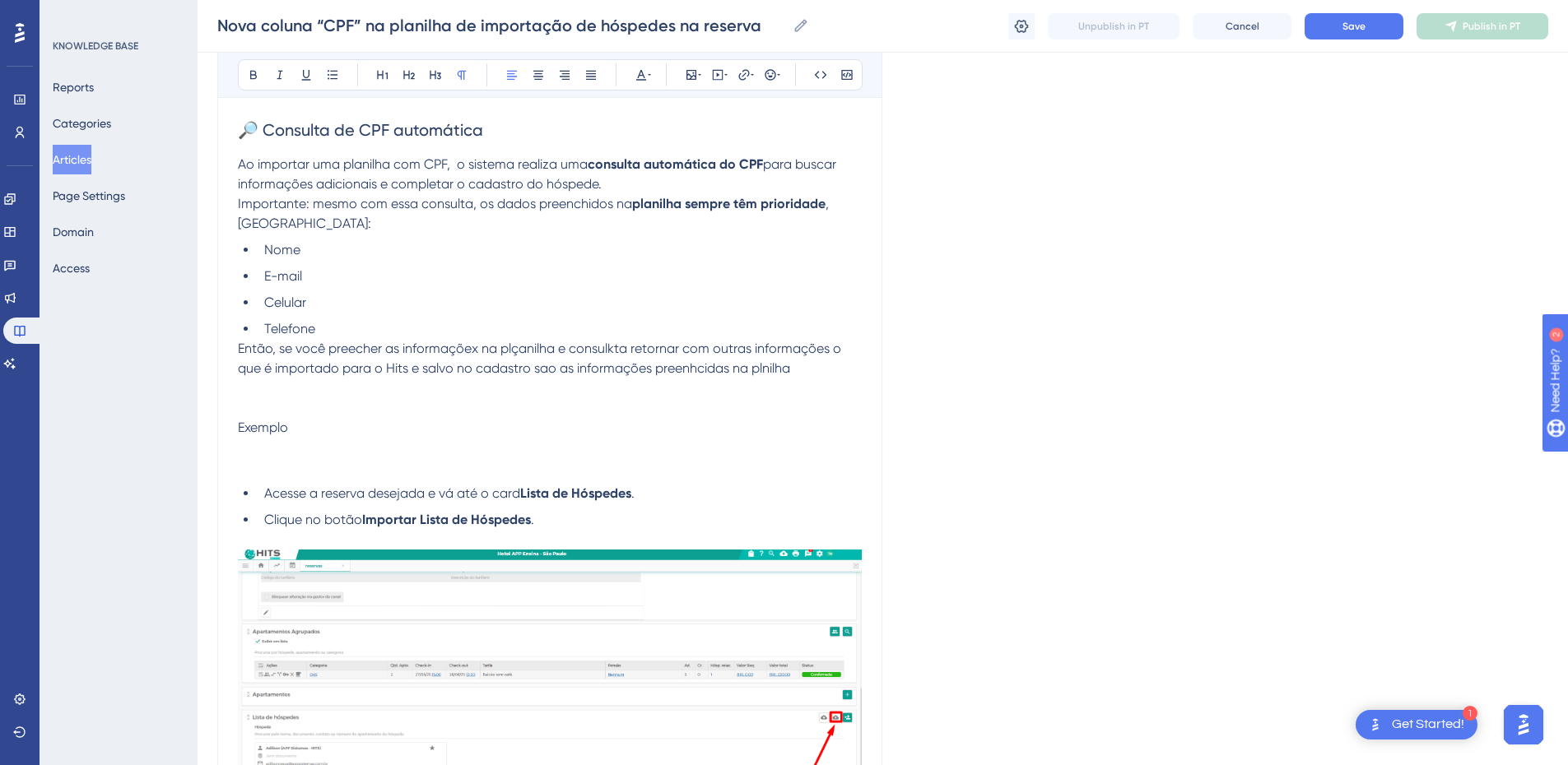
click at [267, 405] on p at bounding box center [550, 408] width 624 height 20
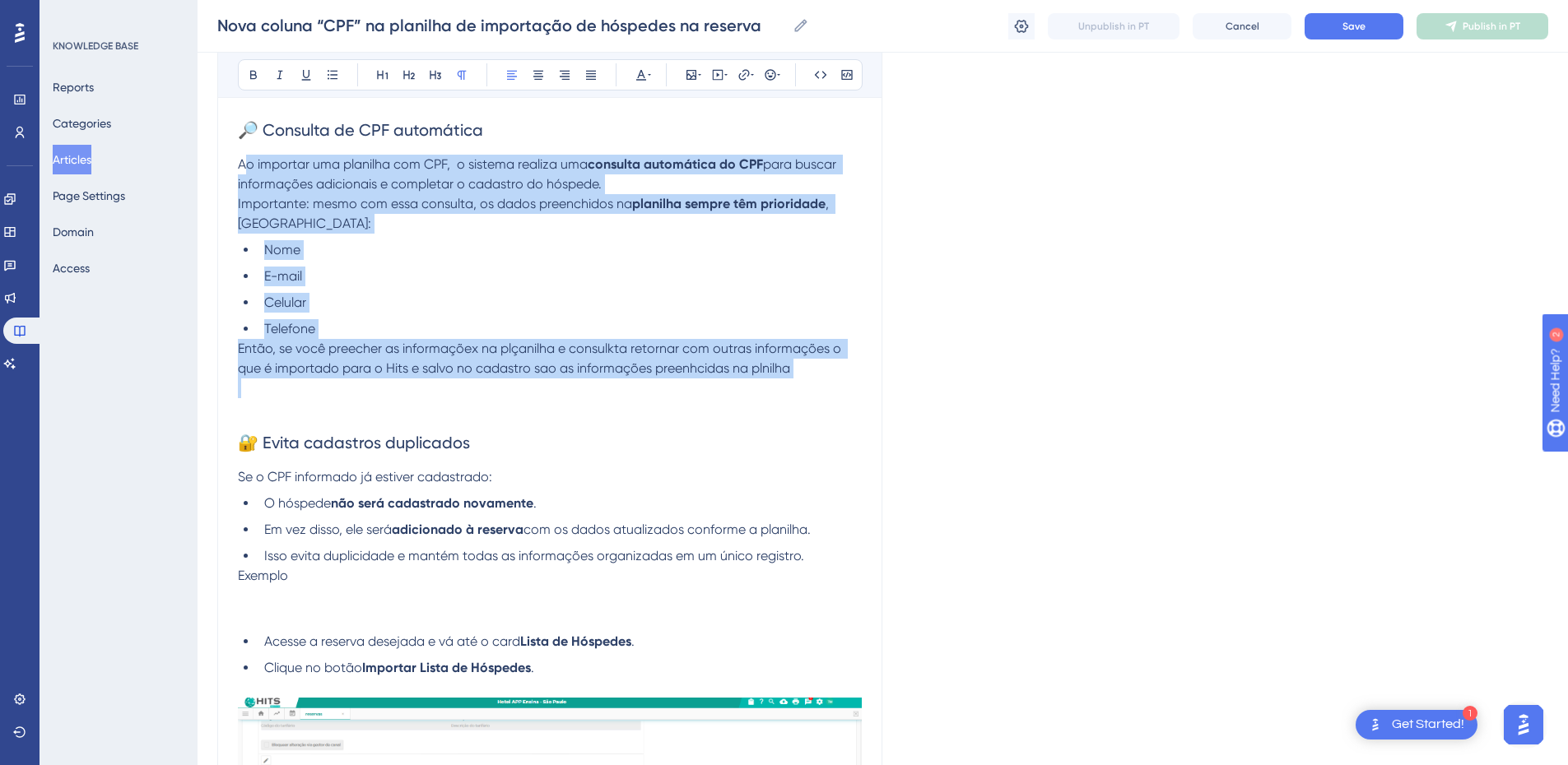
drag, startPoint x: 808, startPoint y: 379, endPoint x: 242, endPoint y: 164, distance: 605.5
click at [242, 164] on div "Com essa atualização, o processo de importação ficou mais completo, seguro e au…" at bounding box center [550, 648] width 624 height 2132
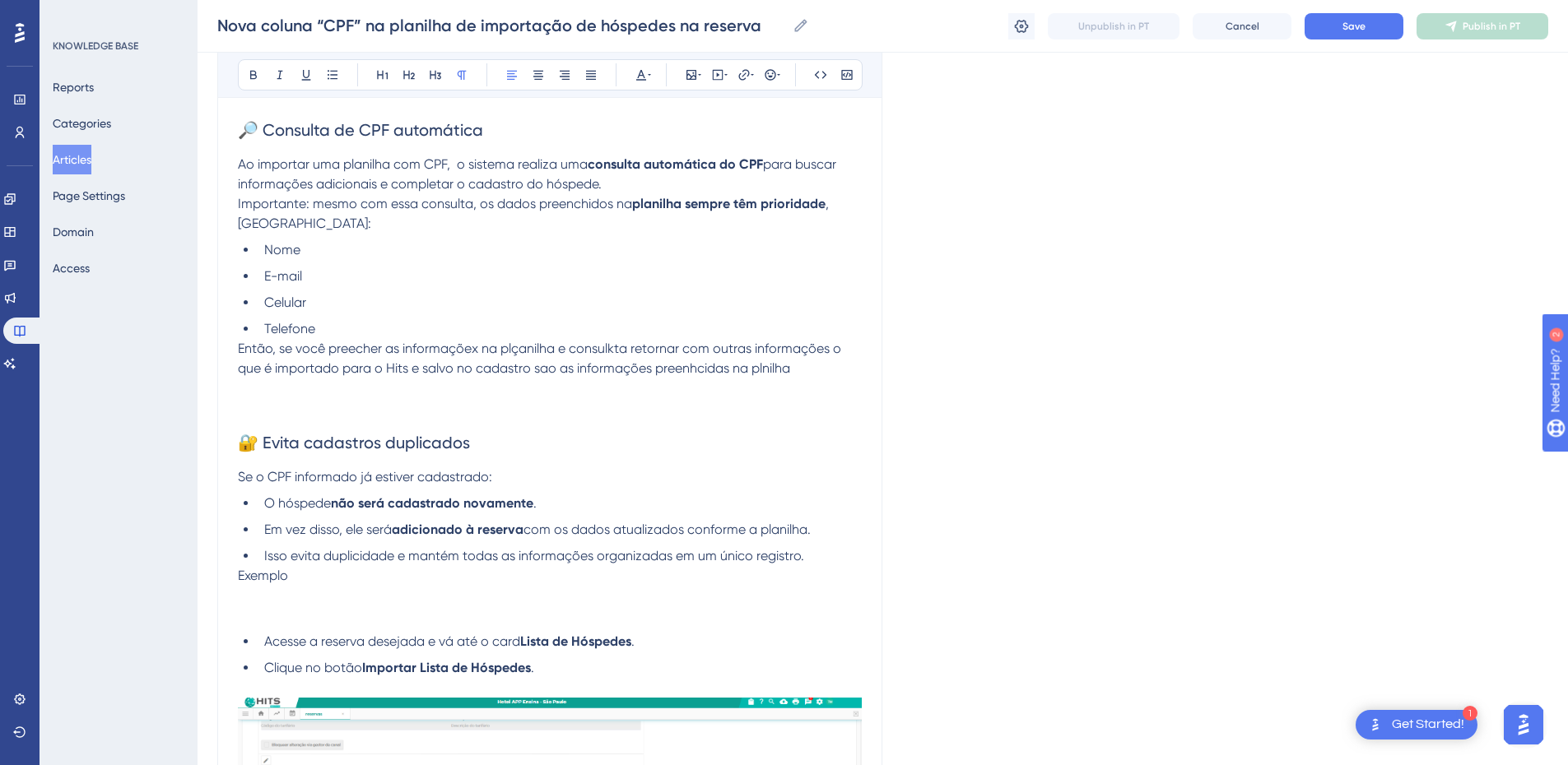
click at [230, 166] on div "Nova coluna “CPF” na planilha de importação de hóspedes na reserva Para tornar …" at bounding box center [549, 576] width 665 height 2318
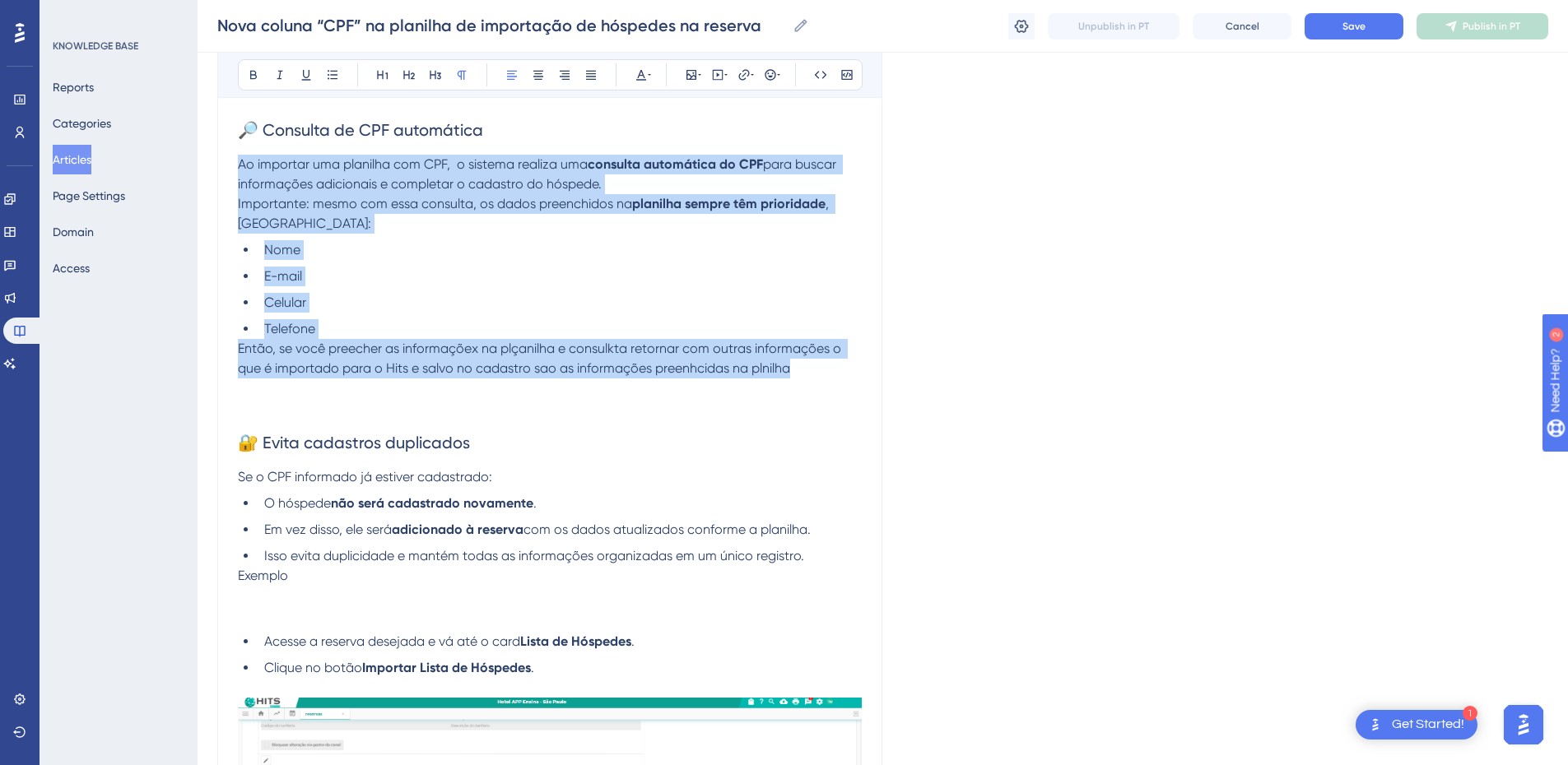
drag, startPoint x: 238, startPoint y: 166, endPoint x: 809, endPoint y: 369, distance: 606.0
click at [809, 369] on div "Com essa atualização, o processo de importação ficou mais completo, seguro e au…" at bounding box center [550, 648] width 624 height 2132
copy div "Ao importar uma planilha com CPF, o sistema realiza uma consulta automática do …"
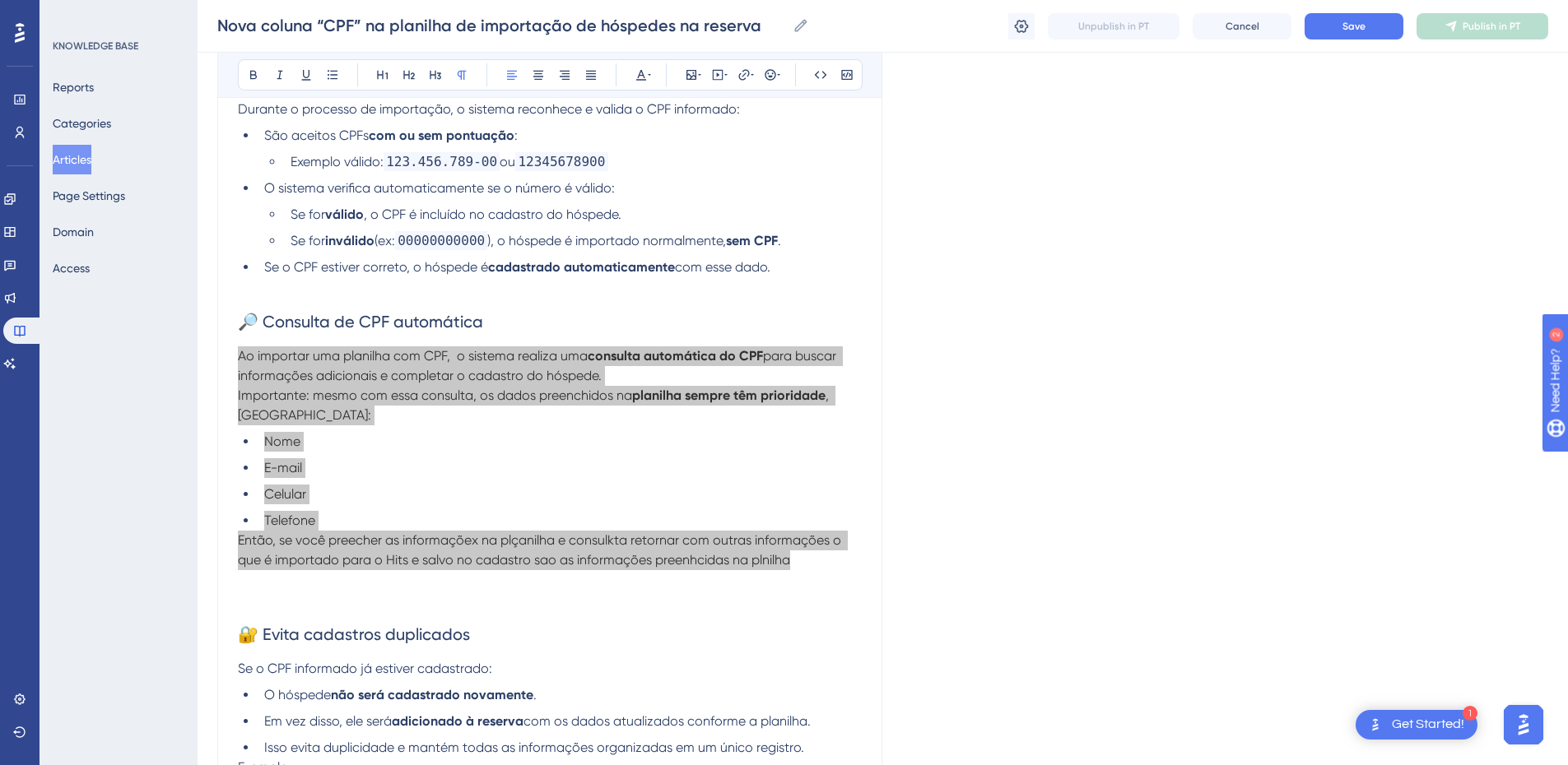
scroll to position [385, 0]
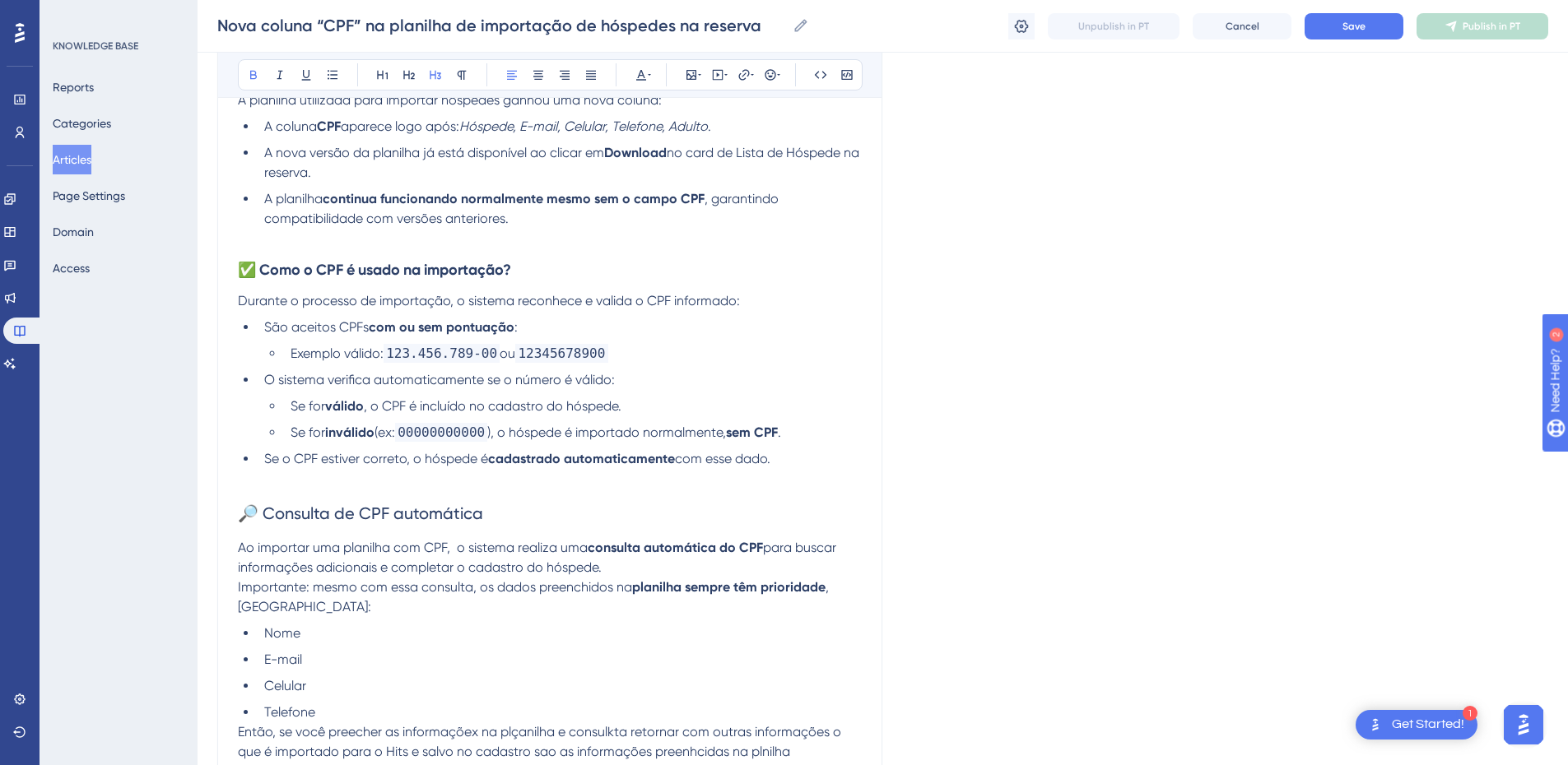
click at [252, 273] on strong "✅ Como o CPF é usado na importação?" at bounding box center [375, 270] width 274 height 18
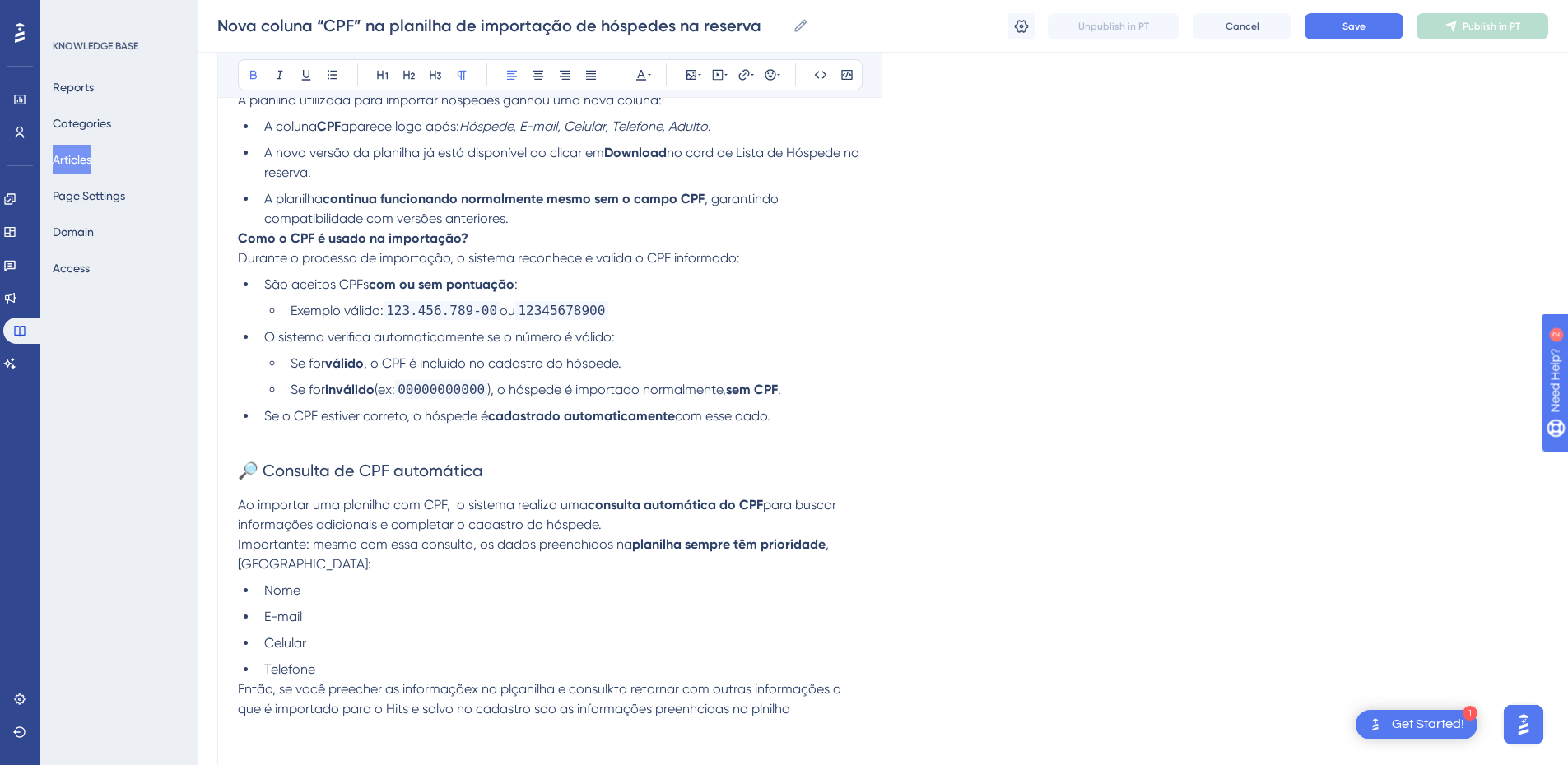
scroll to position [192, 0]
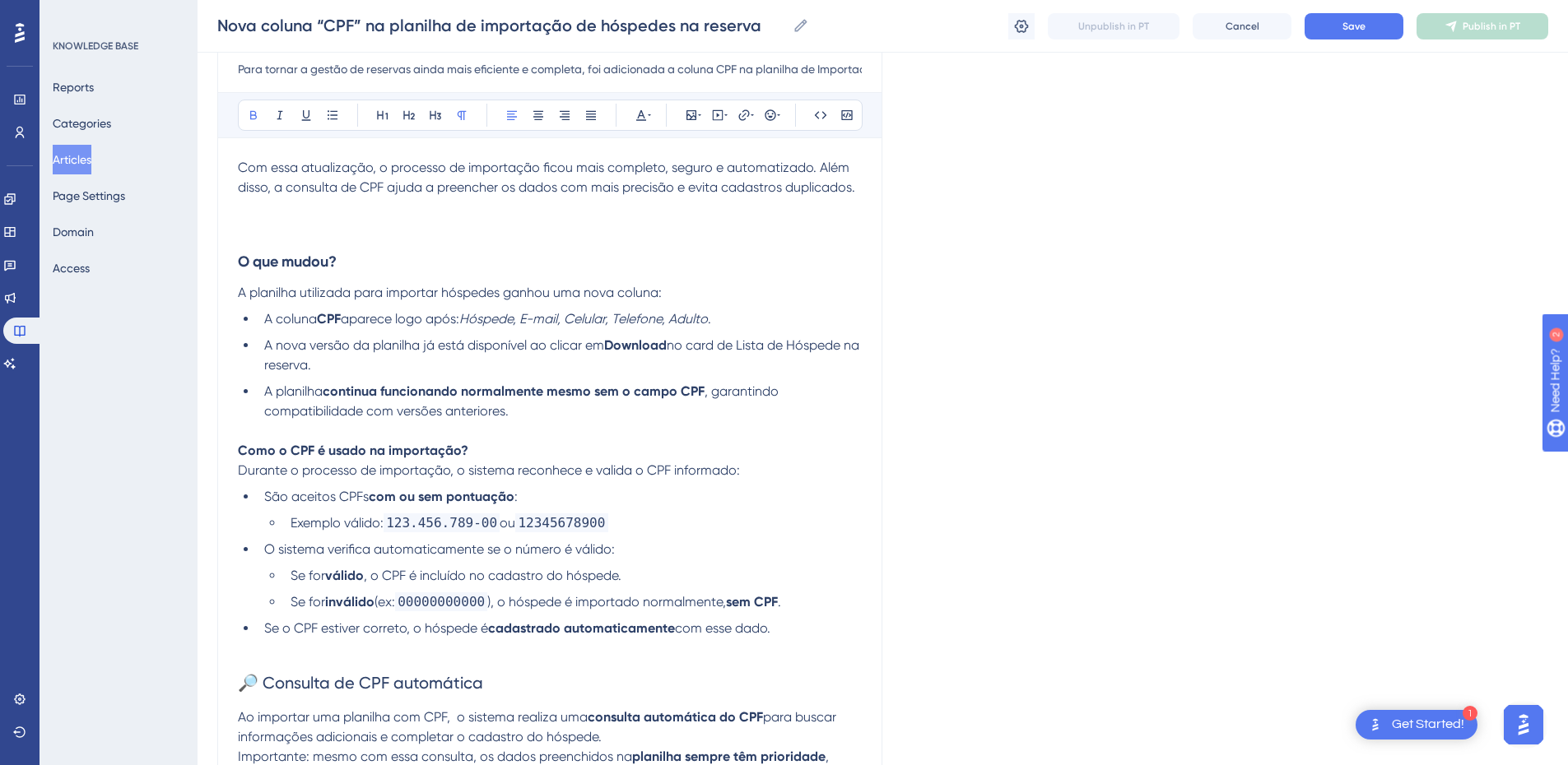
click at [249, 455] on strong "Como o CPF é usado na importação?" at bounding box center [353, 450] width 230 height 16
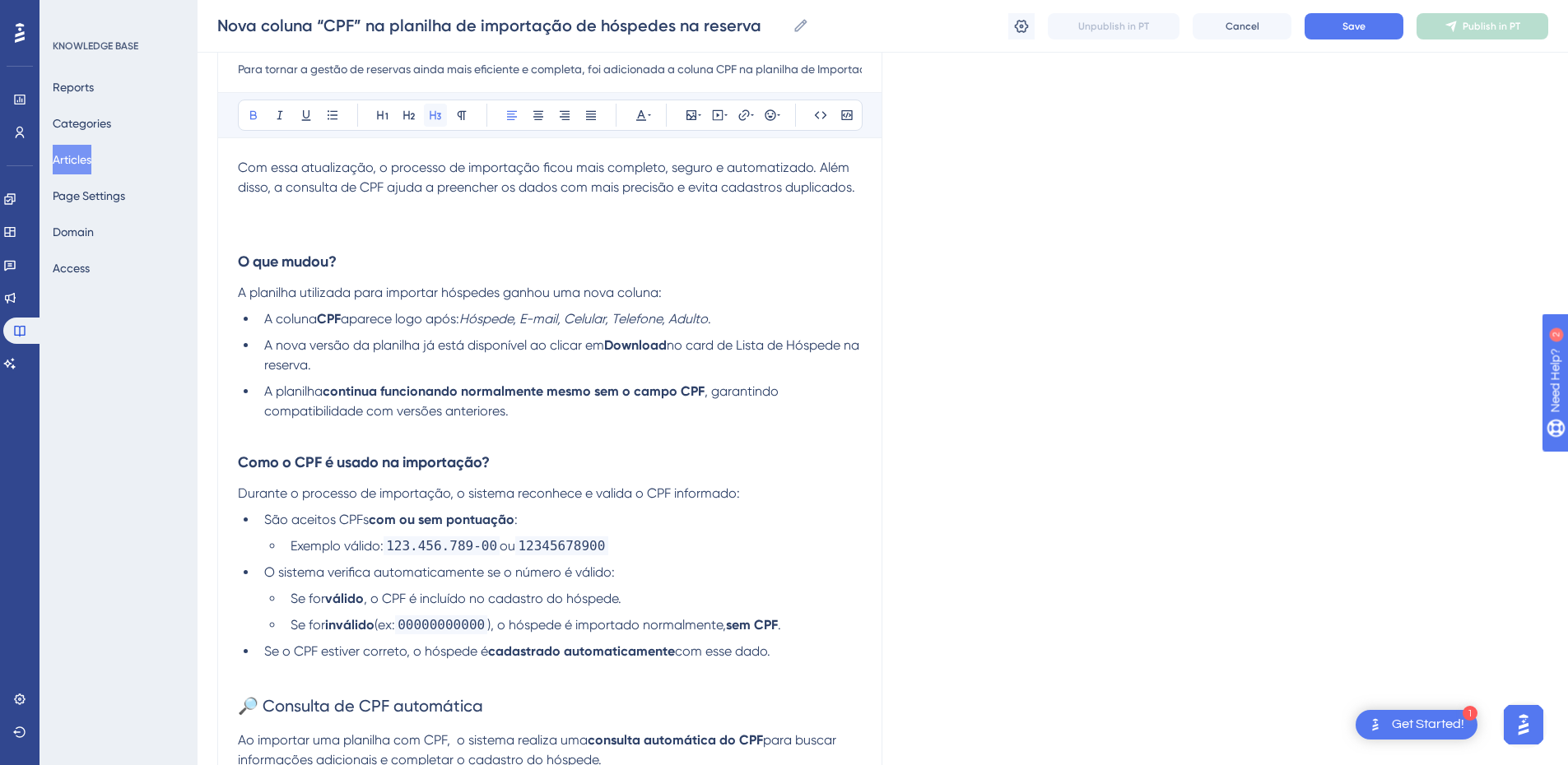
click at [438, 111] on icon at bounding box center [436, 115] width 13 height 13
click at [558, 449] on h3 "Como o CPF é usado na importação?" at bounding box center [550, 462] width 624 height 43
click at [433, 437] on p at bounding box center [550, 431] width 624 height 20
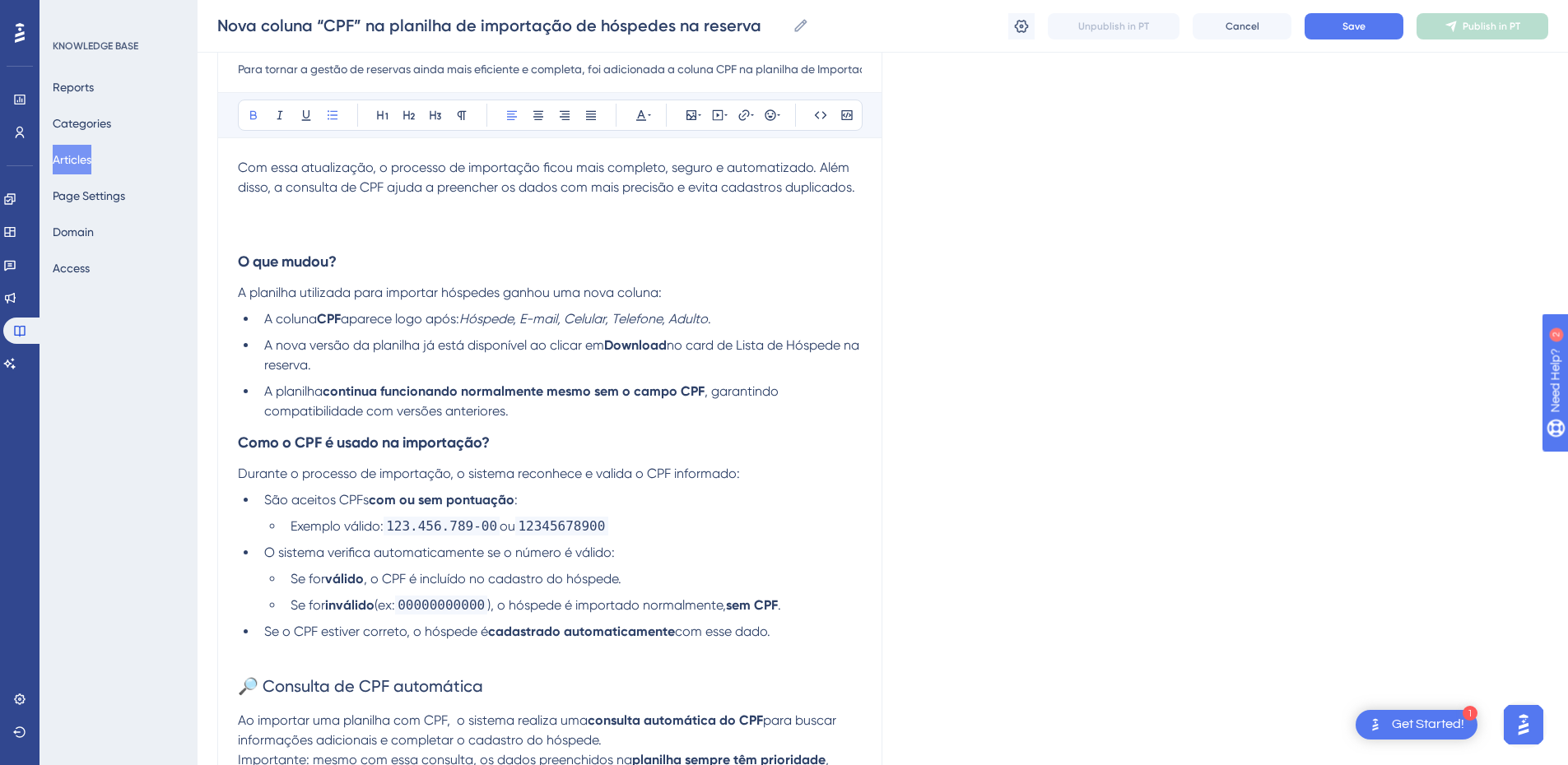
scroll to position [0, 0]
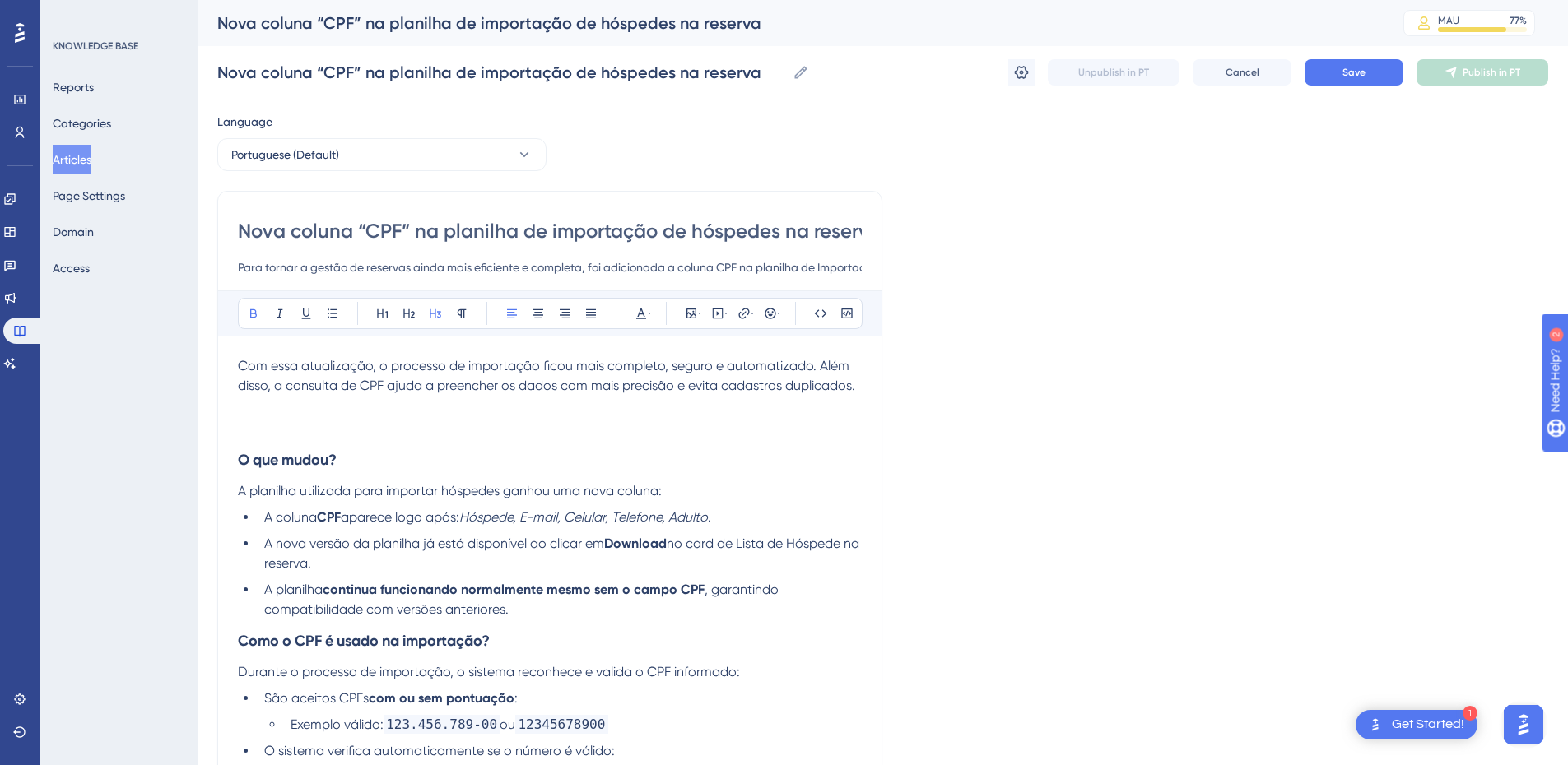
click at [273, 435] on h3 at bounding box center [550, 417] width 624 height 43
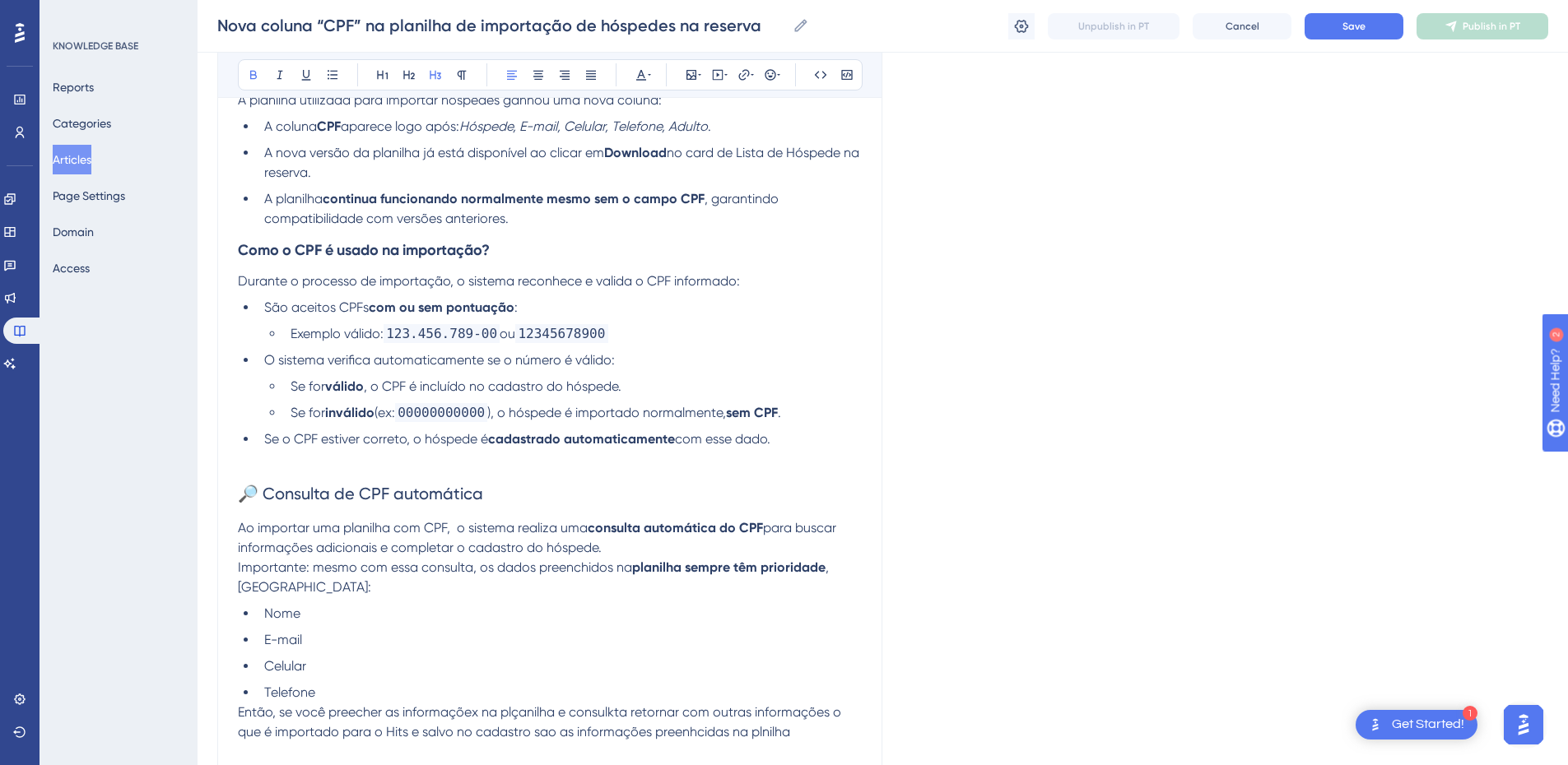
scroll to position [576, 0]
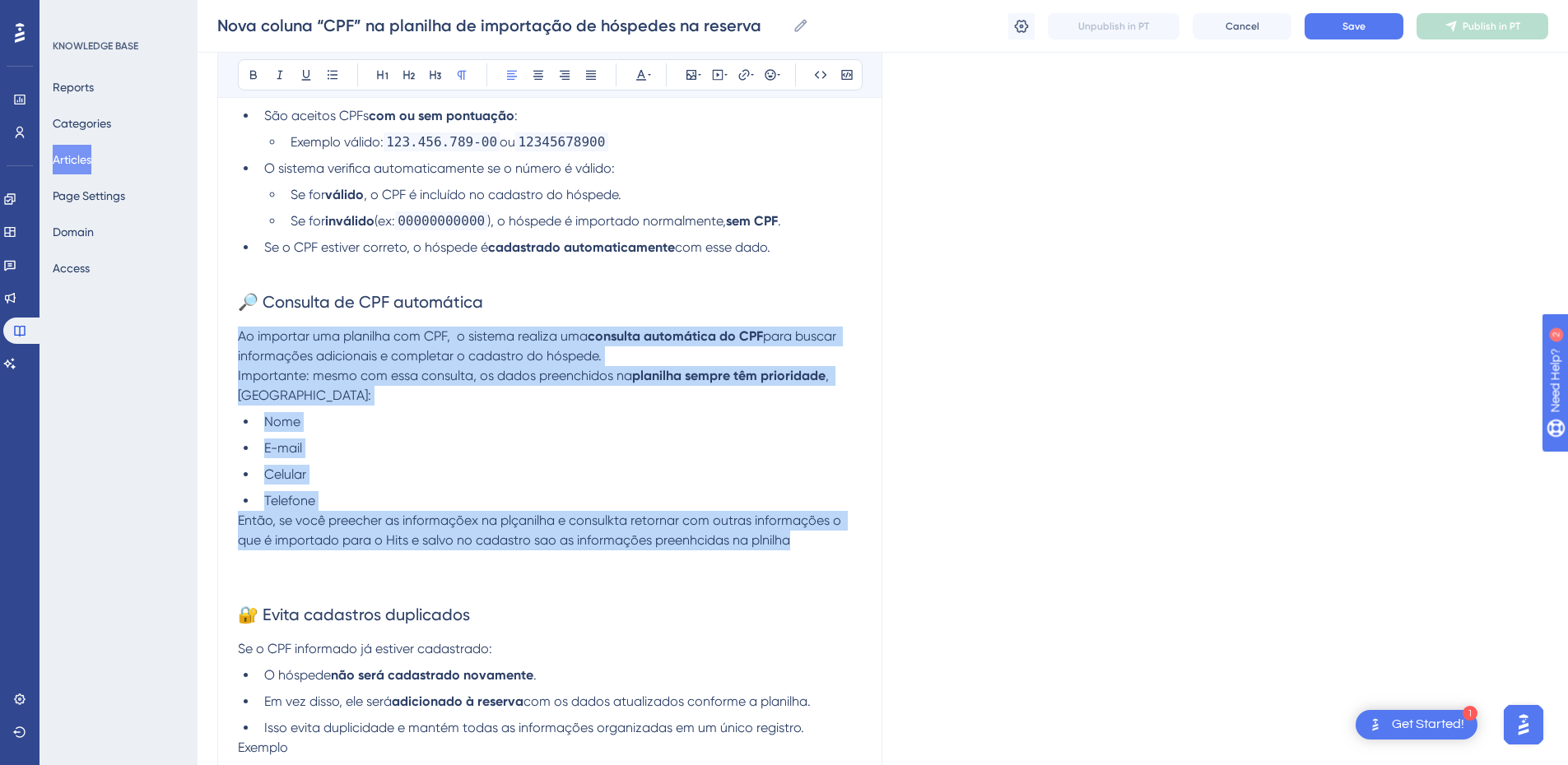
drag, startPoint x: 797, startPoint y: 539, endPoint x: 223, endPoint y: 330, distance: 610.9
click at [223, 330] on div "Nova coluna “CPF” na planilha de importação de hóspedes na reserva Para tornar …" at bounding box center [549, 757] width 665 height 2298
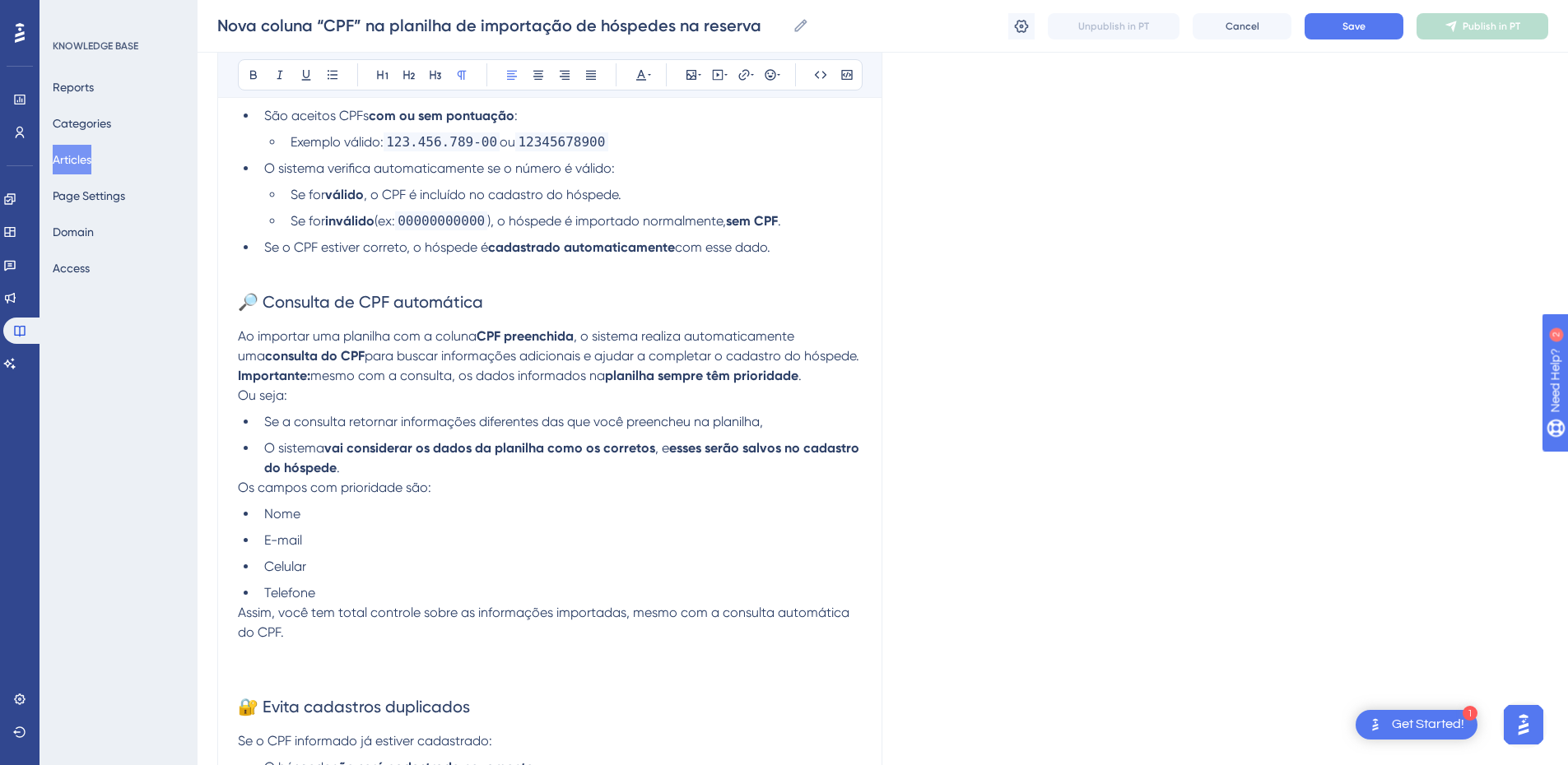
click at [847, 356] on p "Ao importar uma planilha com a coluna CPF preenchida , o sistema realiza automa…" at bounding box center [550, 346] width 624 height 39
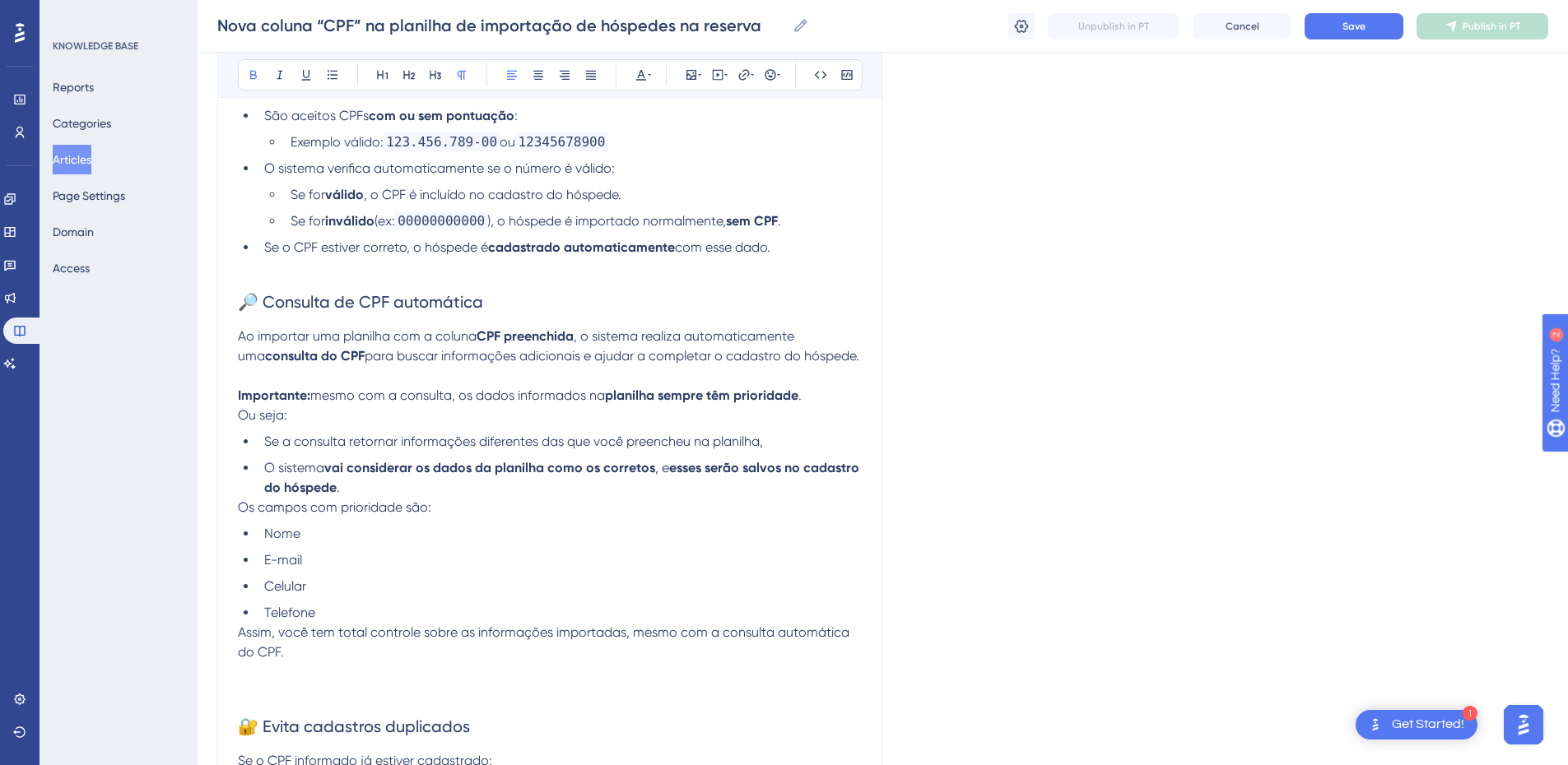
click at [240, 398] on strong "Importante:" at bounding box center [274, 395] width 73 height 16
click at [239, 397] on strong "Importante:" at bounding box center [274, 395] width 73 height 16
click at [768, 74] on icon at bounding box center [769, 74] width 11 height 11
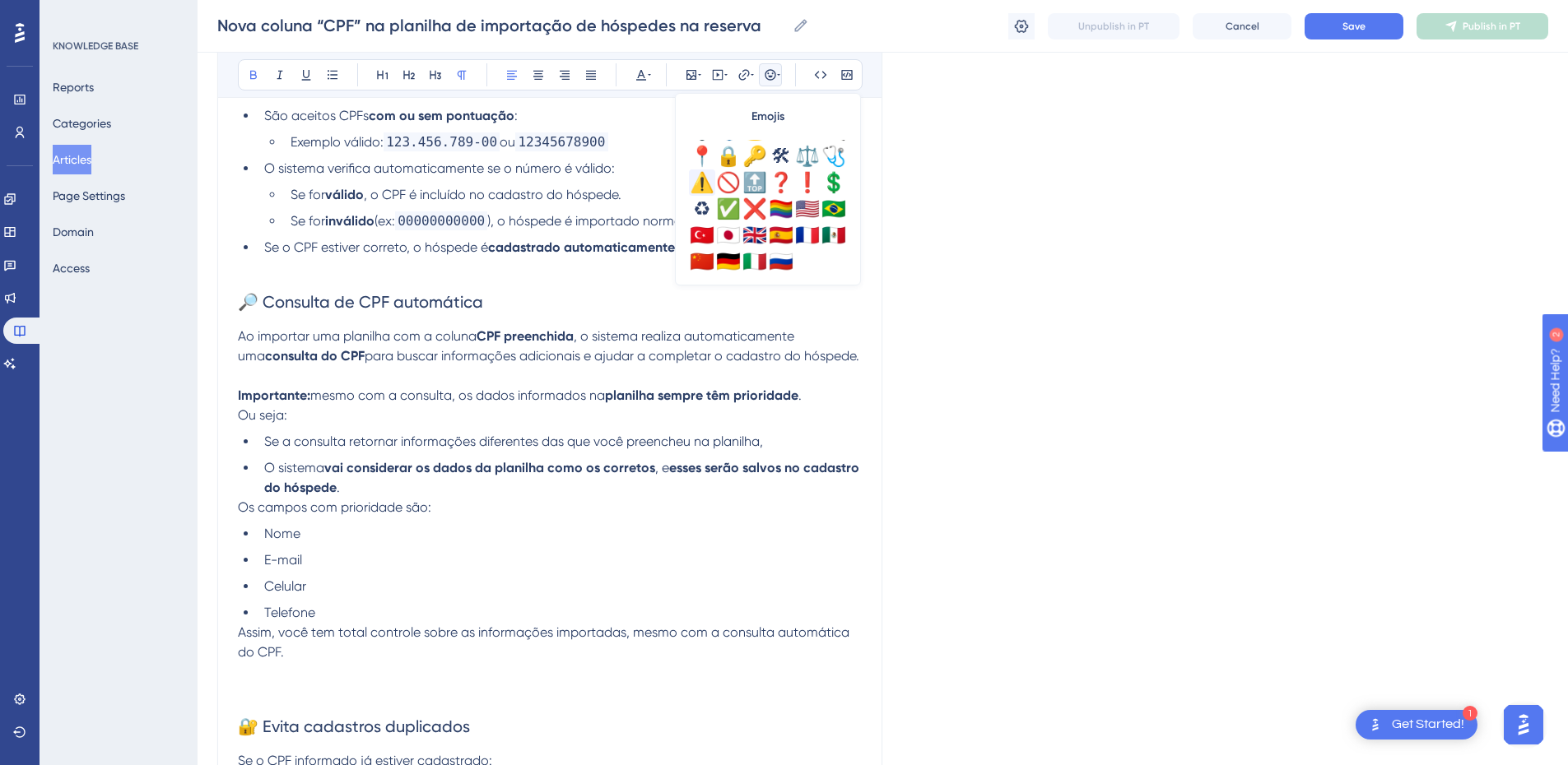
click at [699, 174] on div "⚠️" at bounding box center [703, 183] width 27 height 27
click at [436, 407] on p "Ou seja:" at bounding box center [550, 415] width 624 height 20
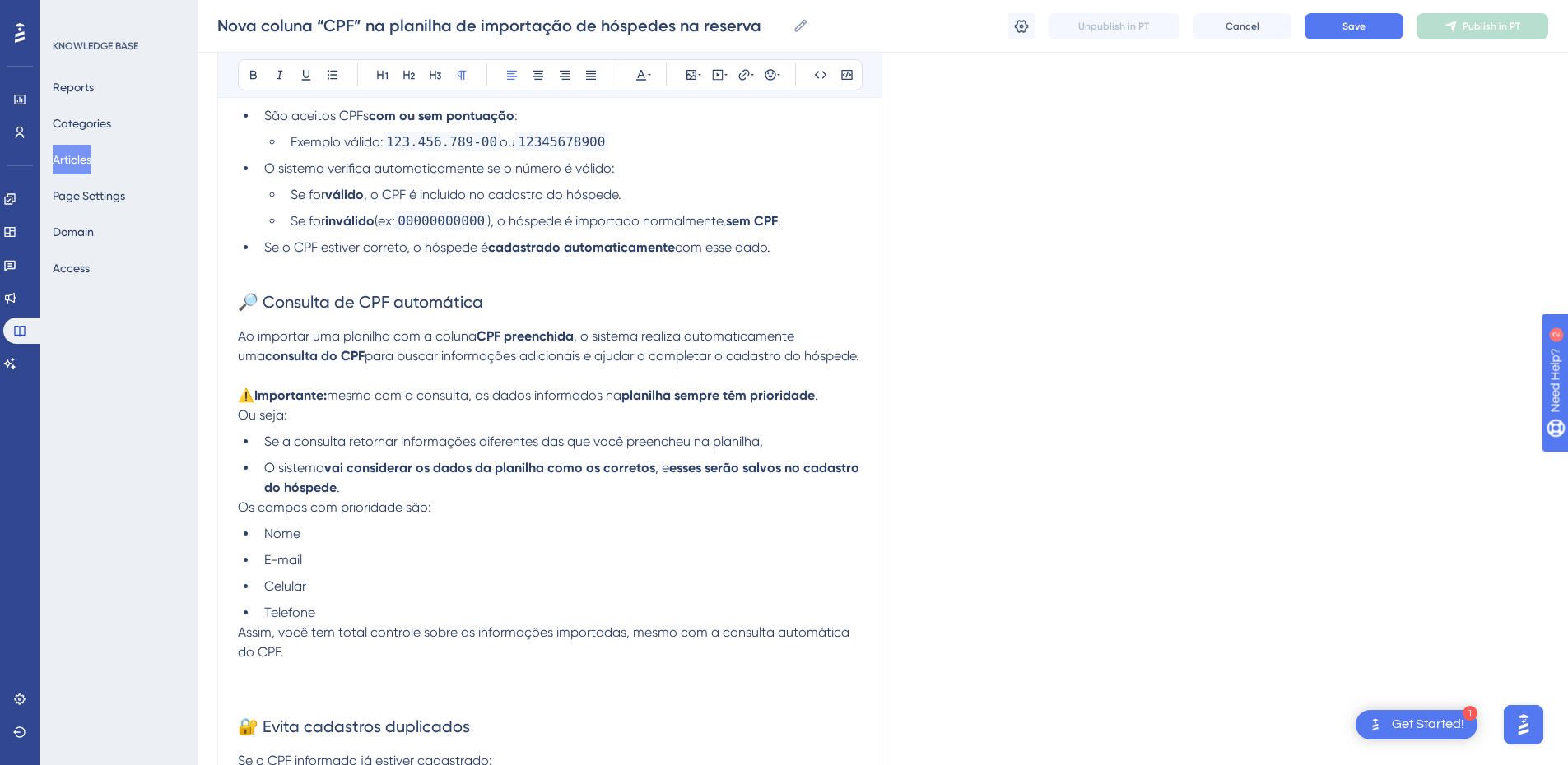
click at [383, 486] on li "O sistema vai considerar os dados da planilha como os corretos , e esses serão …" at bounding box center [560, 478] width 604 height 39
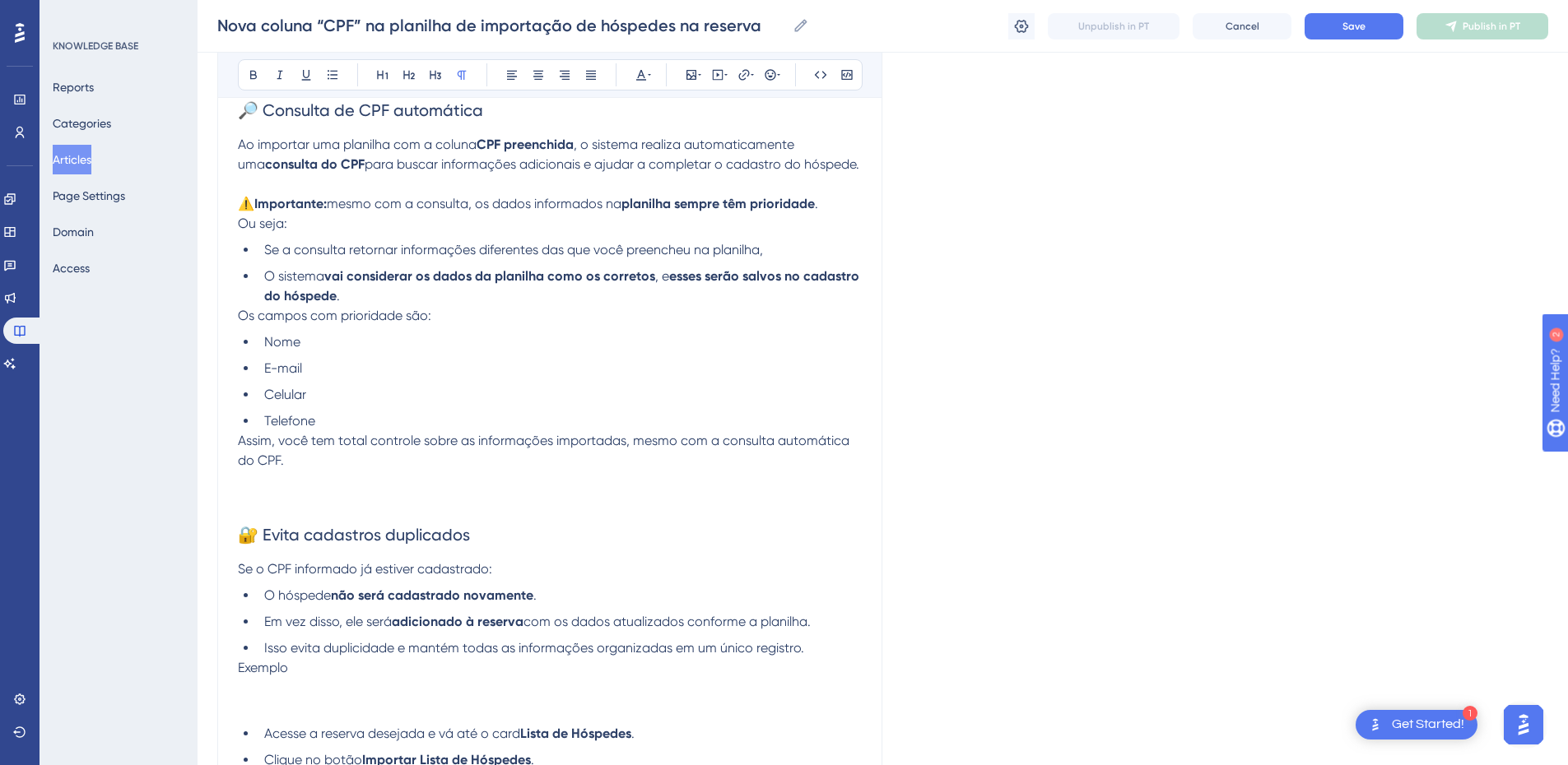
click at [300, 481] on p at bounding box center [550, 481] width 624 height 20
click at [270, 508] on p at bounding box center [550, 501] width 624 height 20
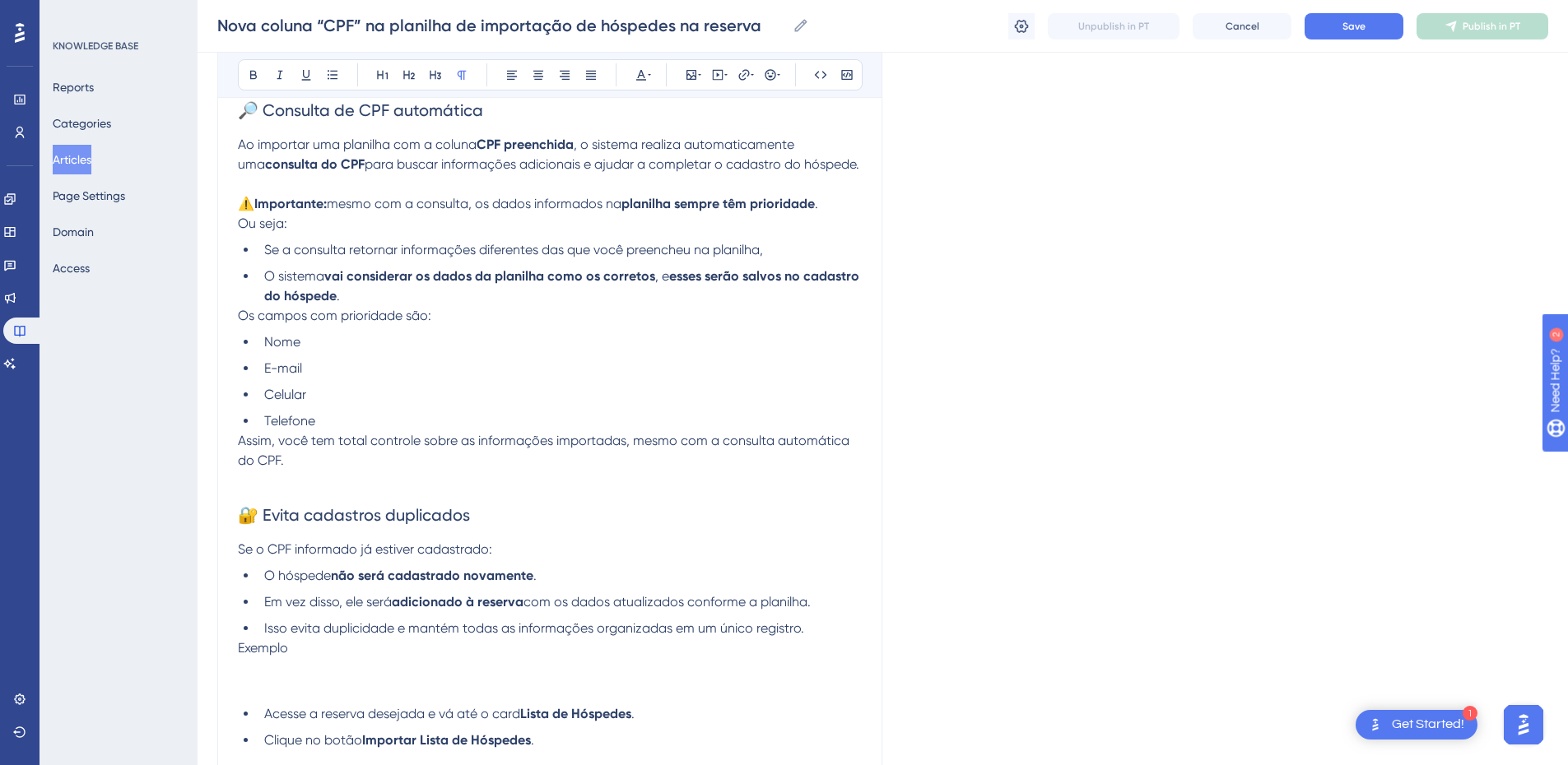
scroll to position [960, 0]
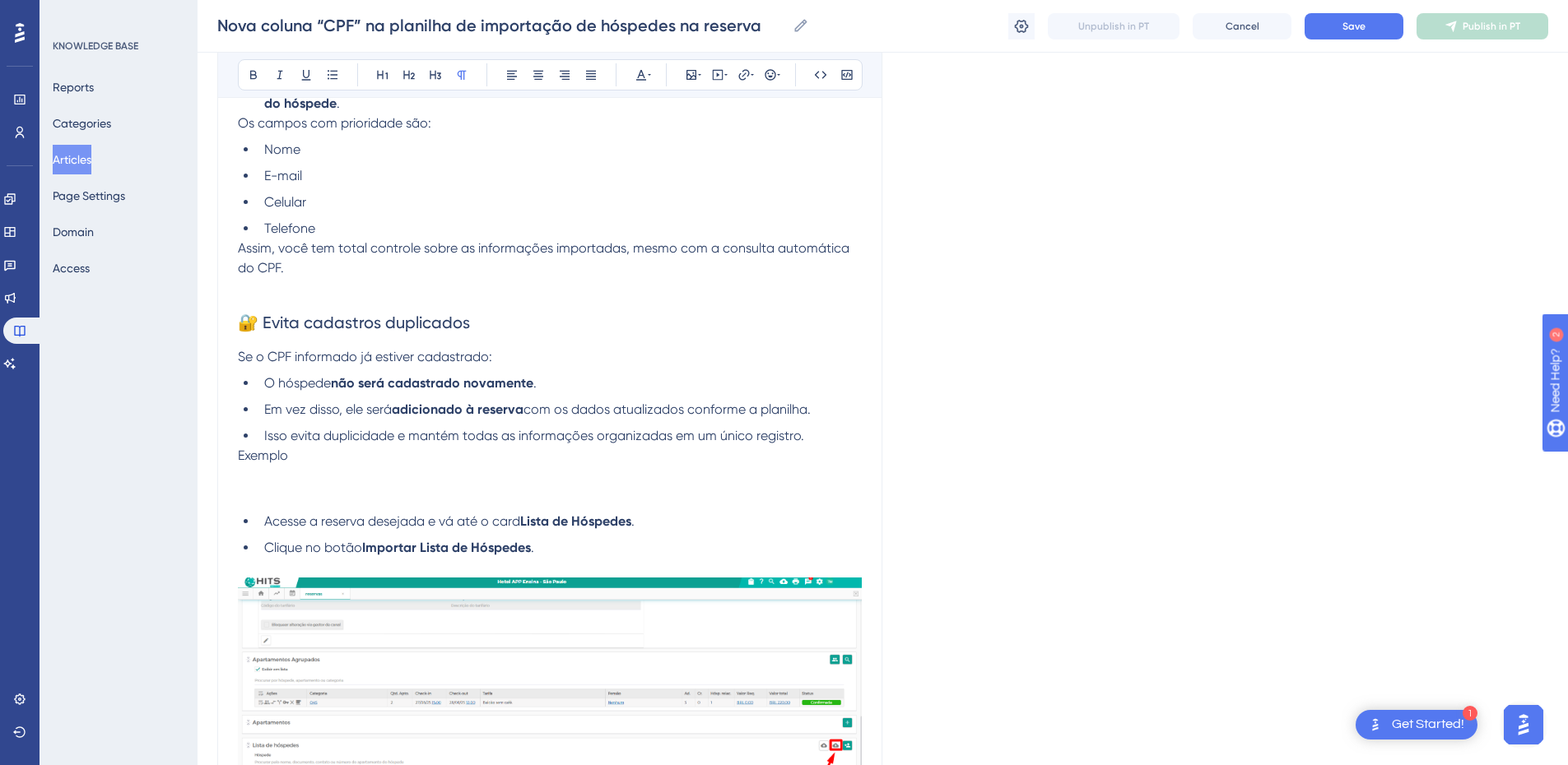
click at [317, 476] on p at bounding box center [550, 476] width 624 height 20
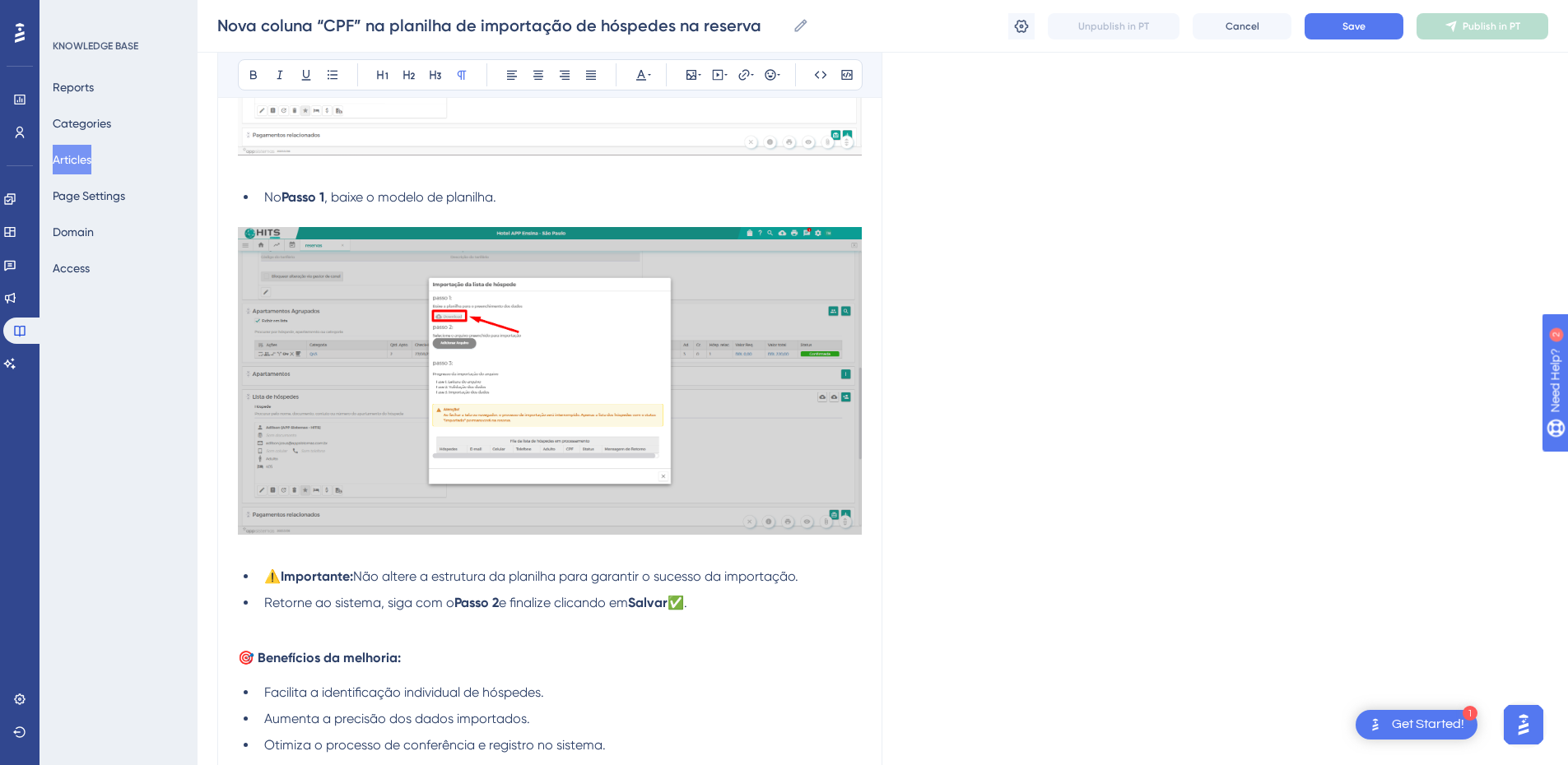
scroll to position [2004, 0]
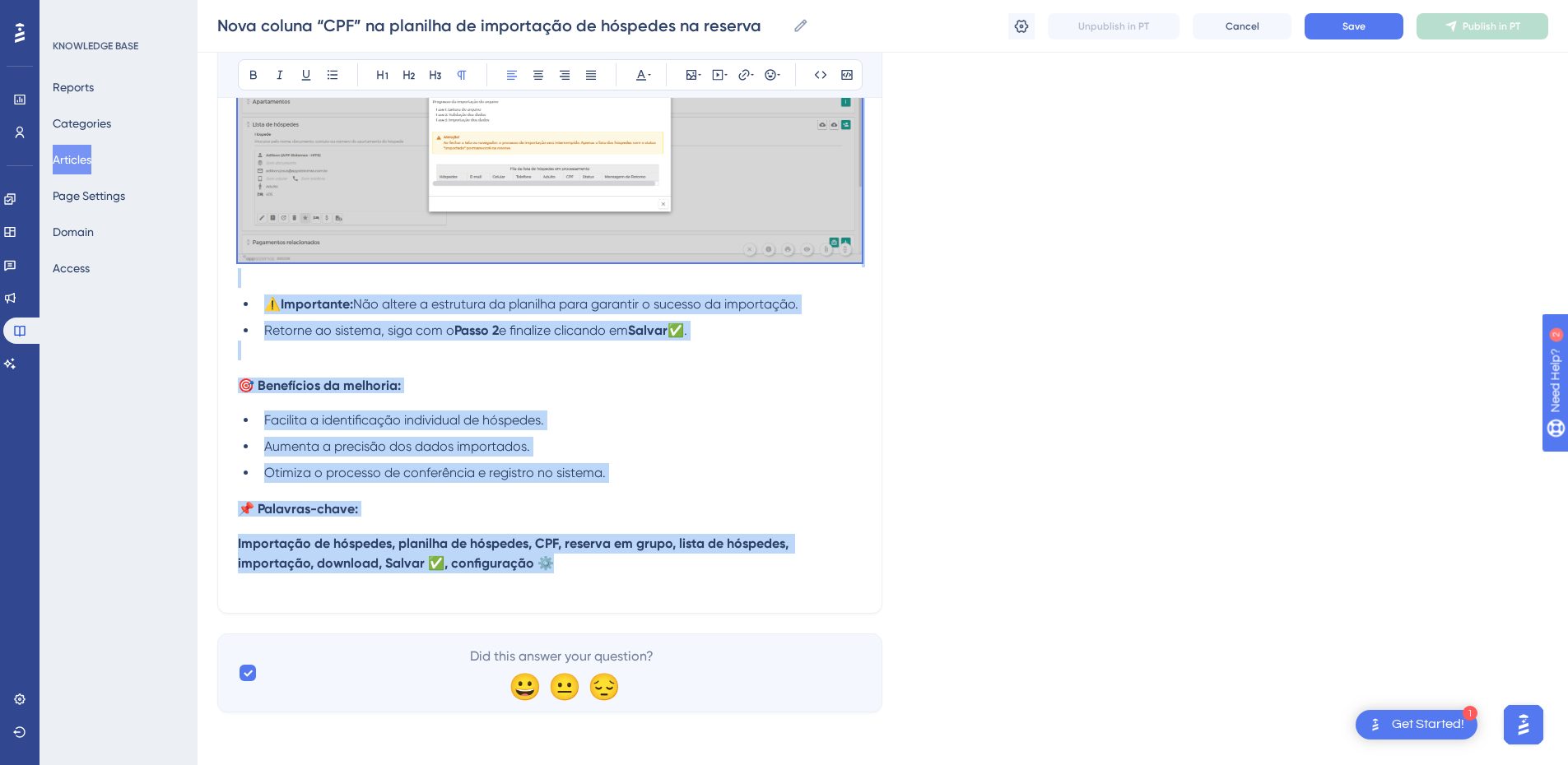
drag, startPoint x: 239, startPoint y: 512, endPoint x: 590, endPoint y: 571, distance: 355.9
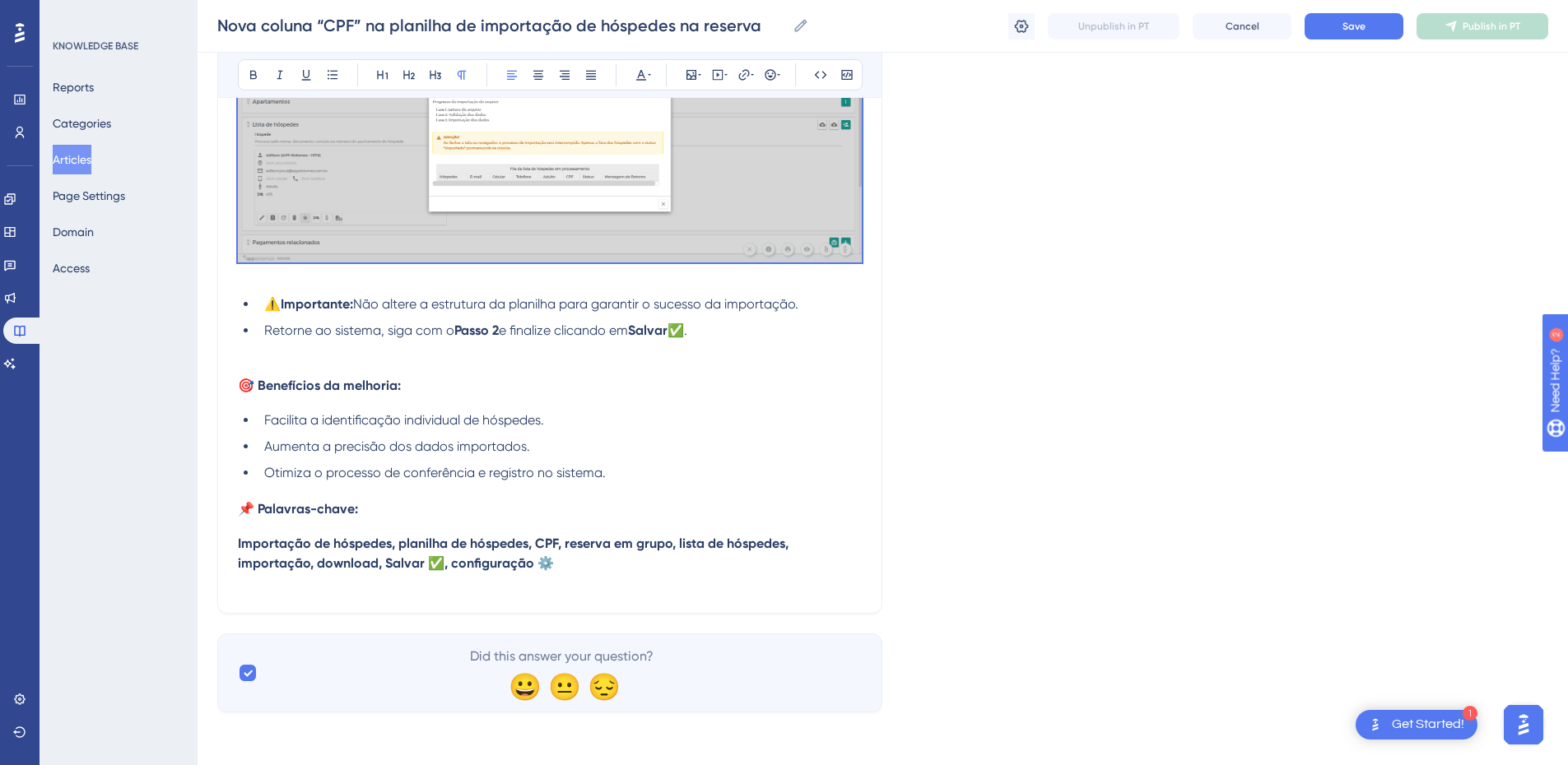
scroll to position [912, 0]
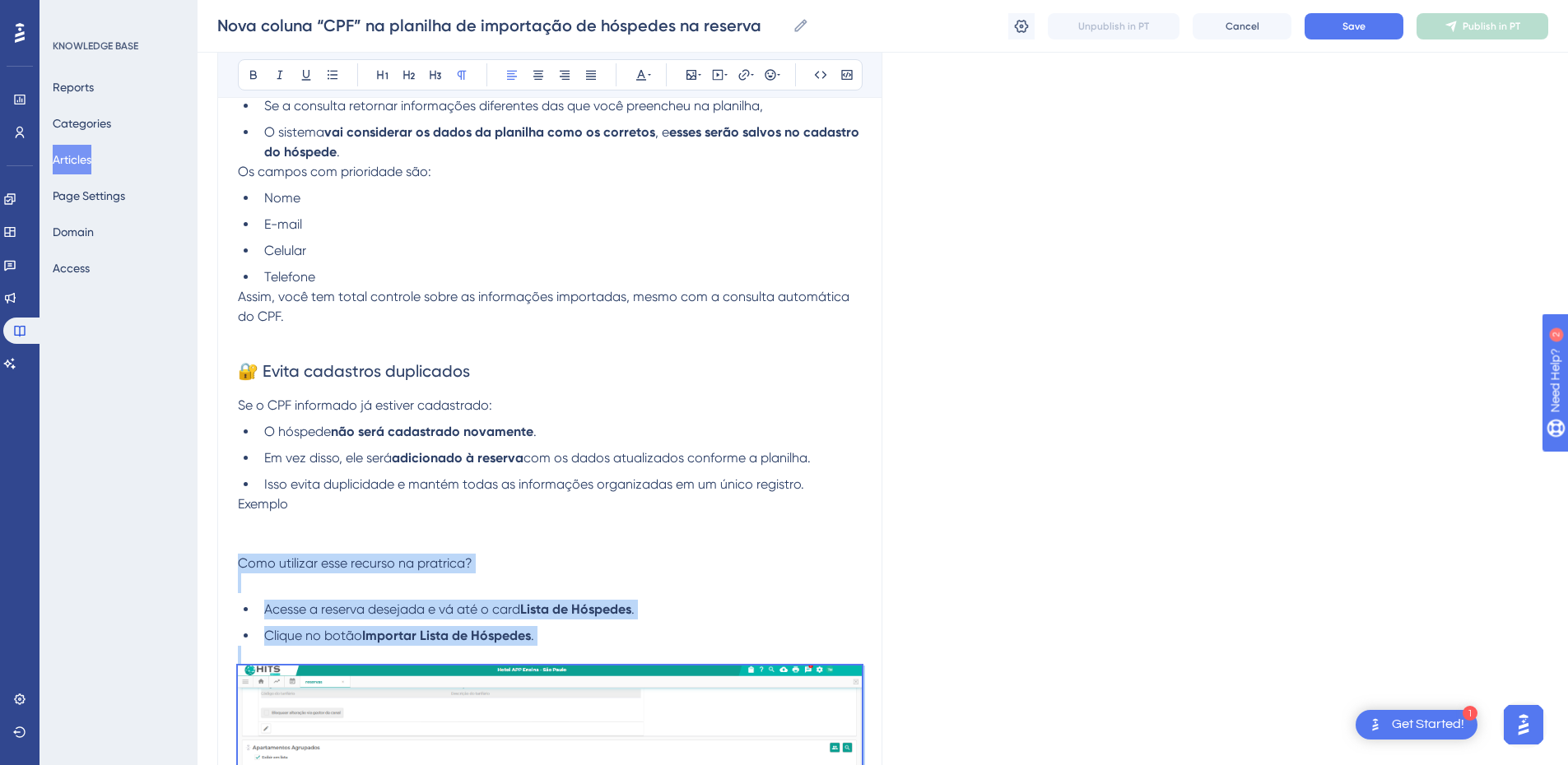
copy div "Como utilizar esse recurso na pratrica? Acesse a reserva desejada e vá até o ca…"
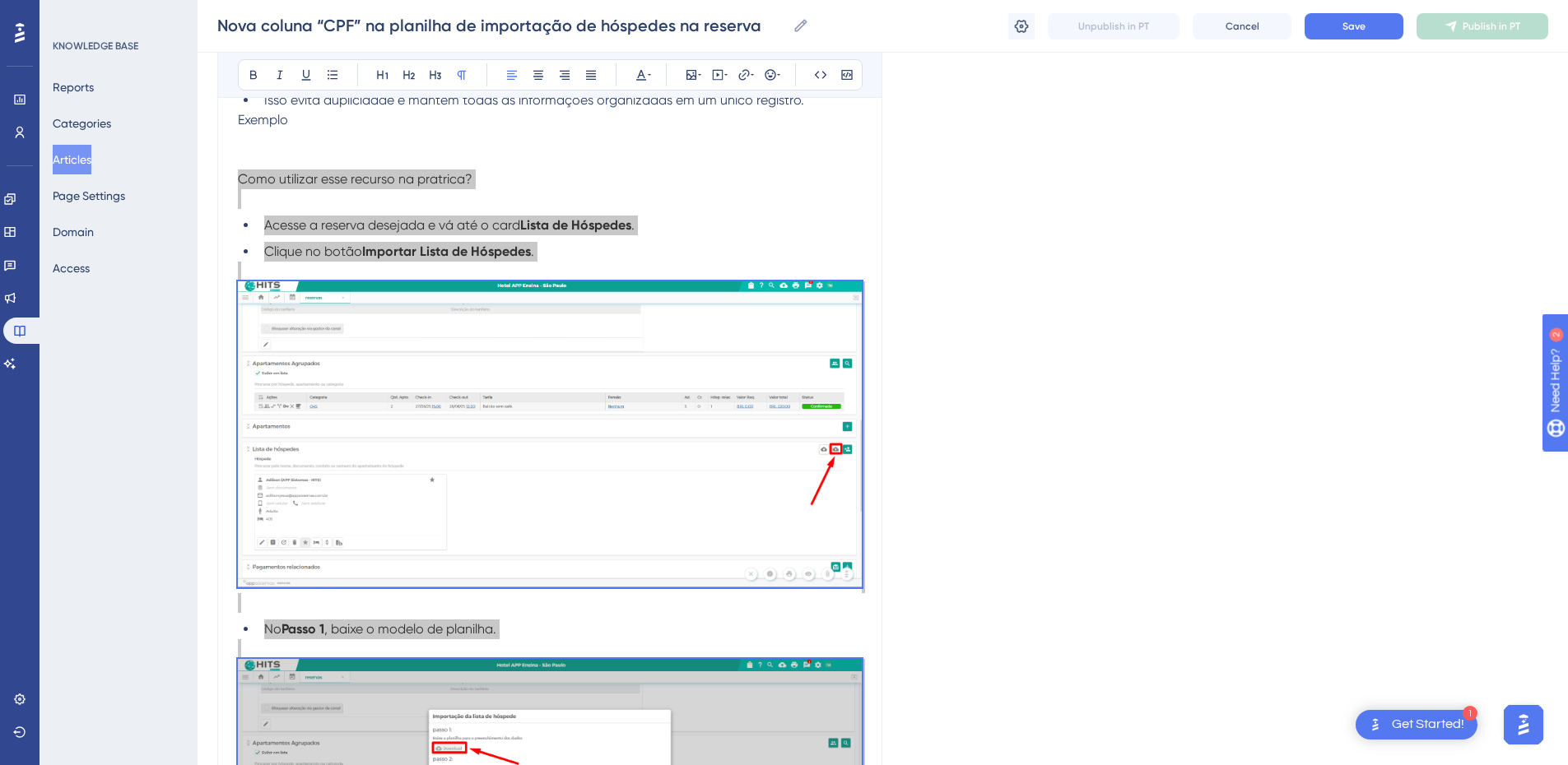
scroll to position [1104, 0]
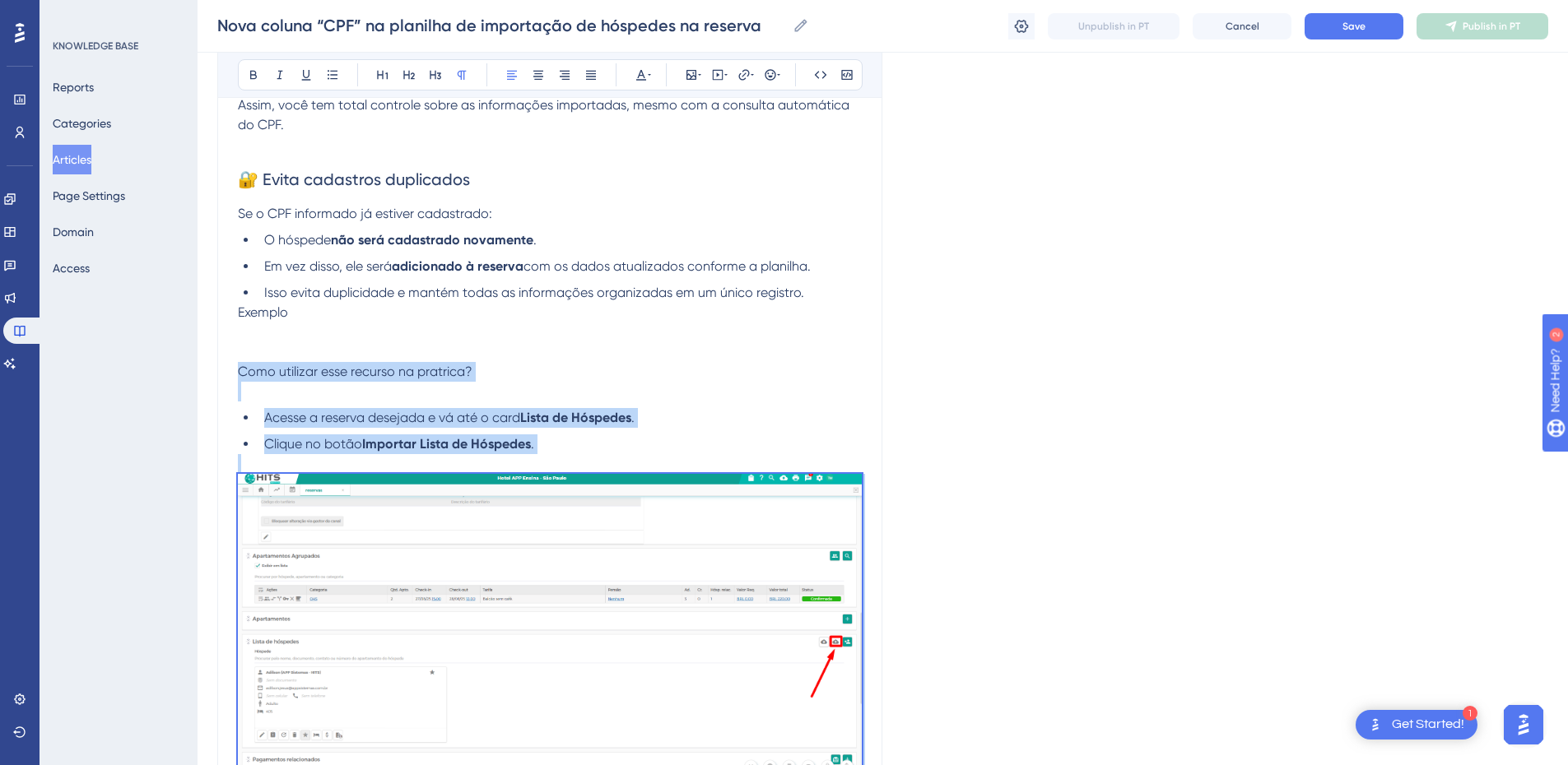
click at [340, 365] on span "Como utilizar esse recurso na pratrica?" at bounding box center [355, 371] width 234 height 16
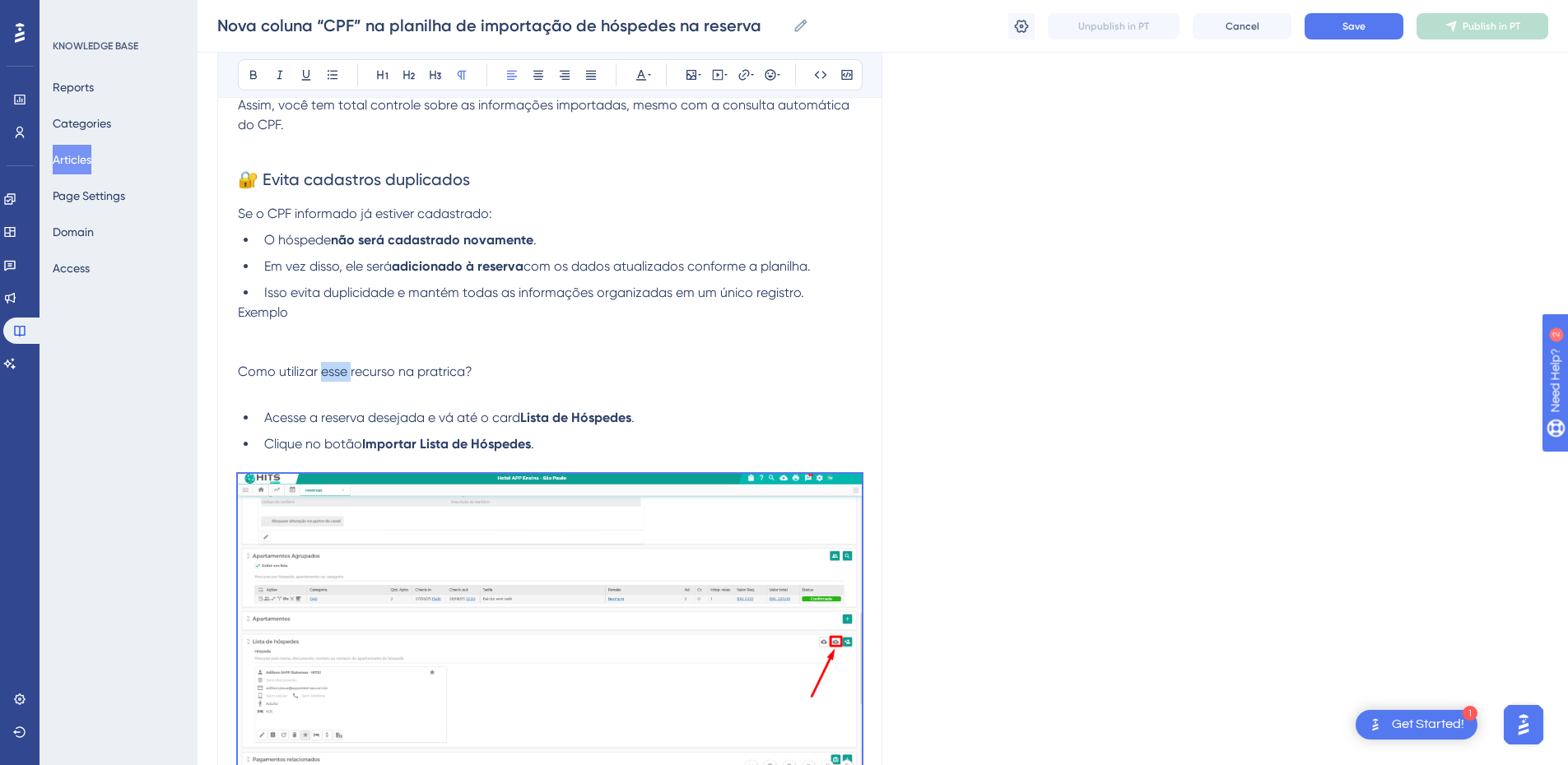
click at [340, 365] on span "Como utilizar esse recurso na pratrica?" at bounding box center [355, 371] width 234 height 16
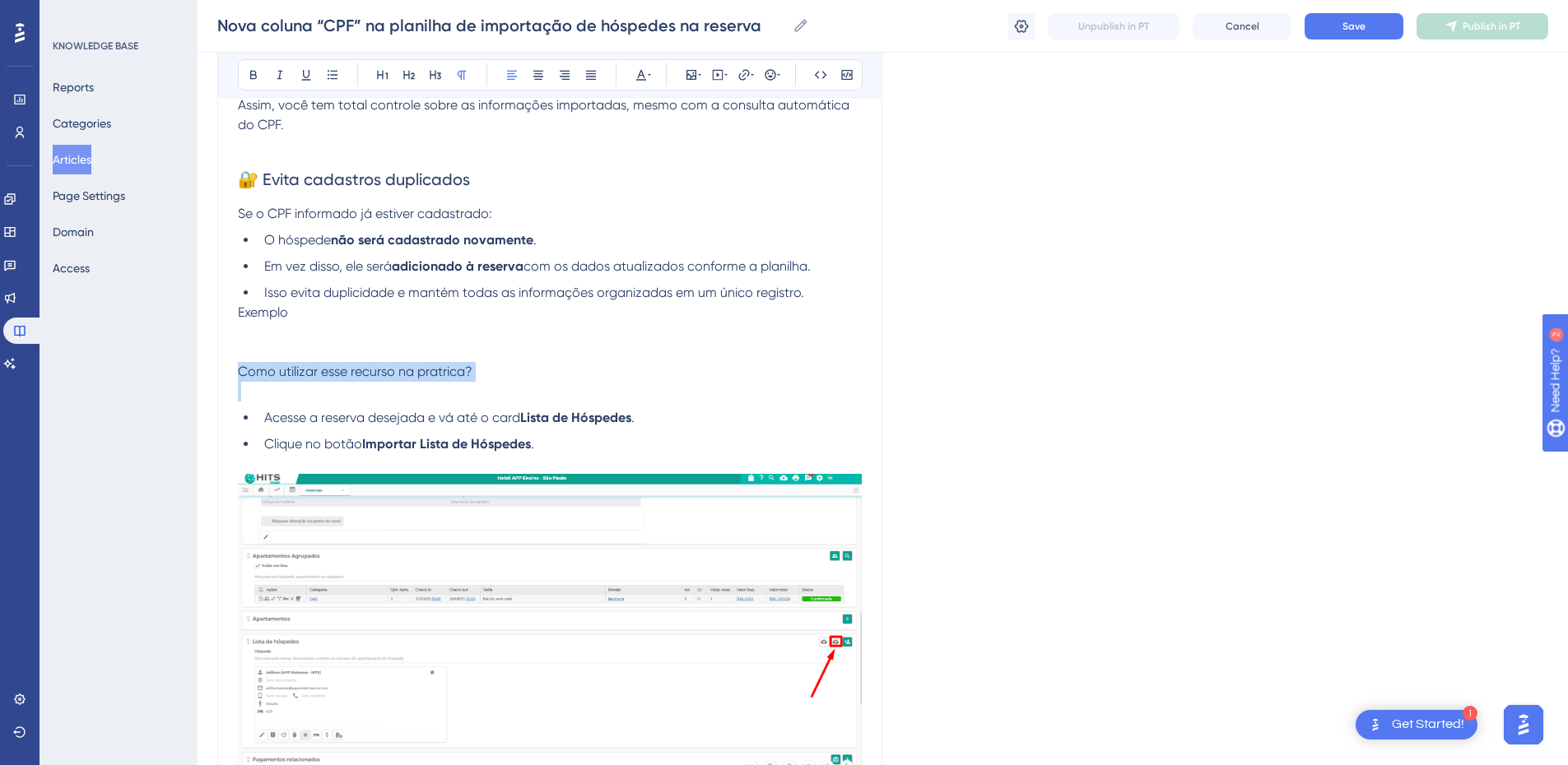
click at [340, 365] on span "Como utilizar esse recurso na pratrica?" at bounding box center [355, 371] width 234 height 16
click at [340, 365] on span "▶️ Como utilizar esse recurso na prática" at bounding box center [359, 371] width 243 height 16
click at [247, 70] on icon at bounding box center [254, 75] width 13 height 13
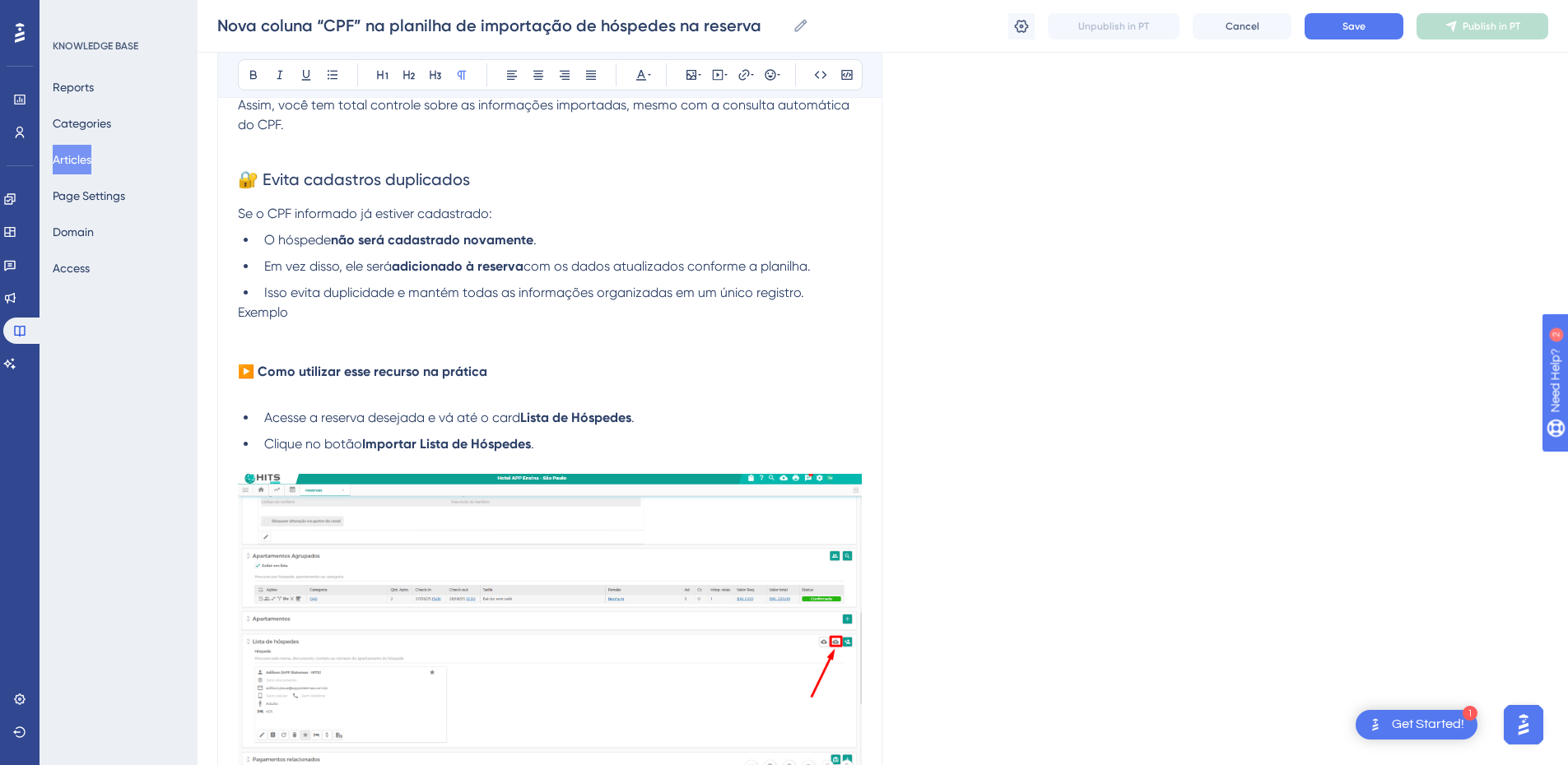
click at [278, 395] on p at bounding box center [550, 392] width 624 height 20
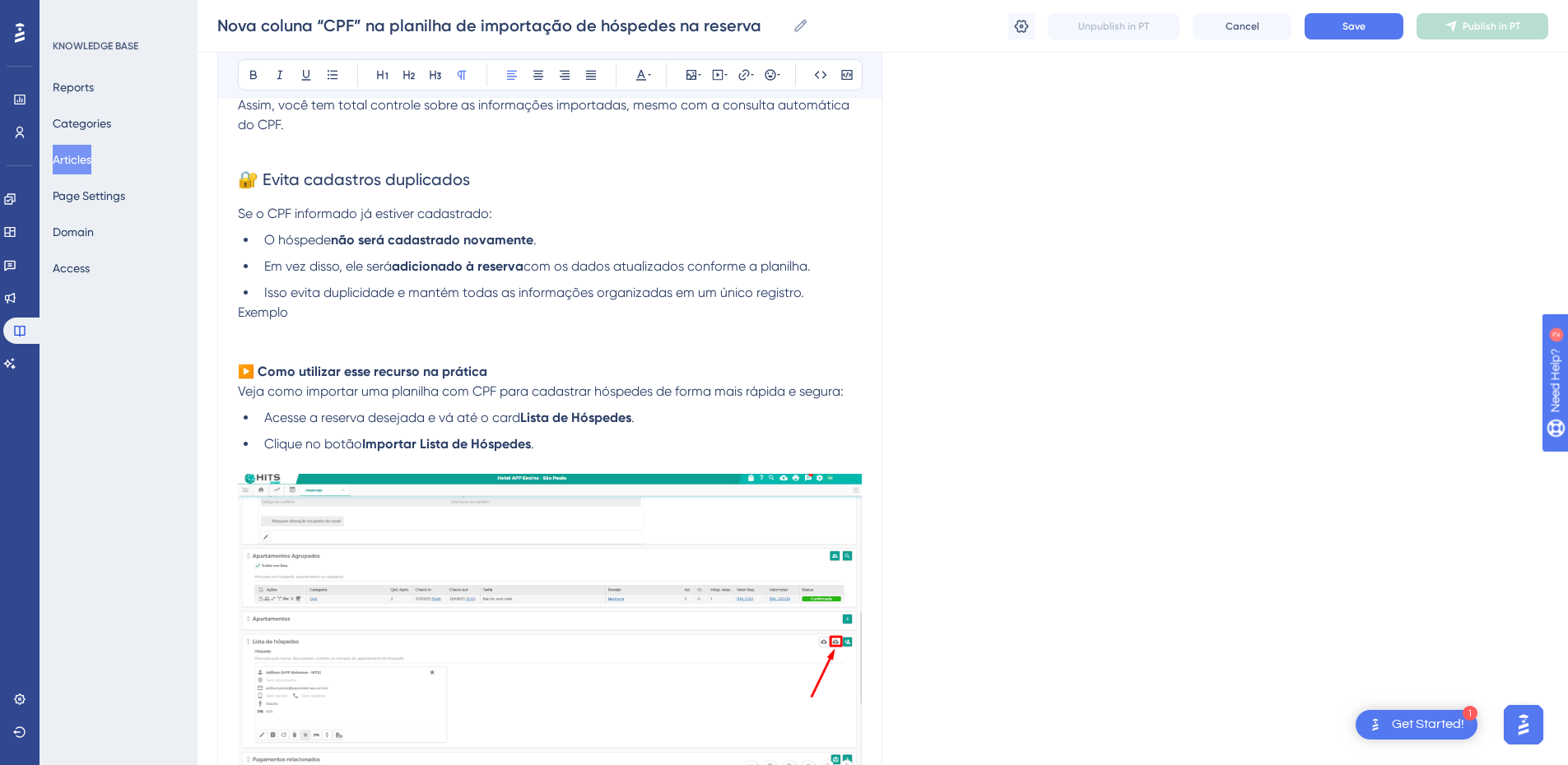
click at [525, 366] on p "▶️ Como utilizar esse recurso na prática" at bounding box center [550, 372] width 624 height 20
click at [554, 440] on li "Clique no botão Importar Lista de Hóspedes ." at bounding box center [560, 445] width 604 height 20
drag, startPoint x: 553, startPoint y: 443, endPoint x: 250, endPoint y: 424, distance: 303.6
click at [250, 424] on ul "Acesse a reserva desejada e vá até o card Lista de Hóspedes . Clique no botão I…" at bounding box center [550, 430] width 624 height 46
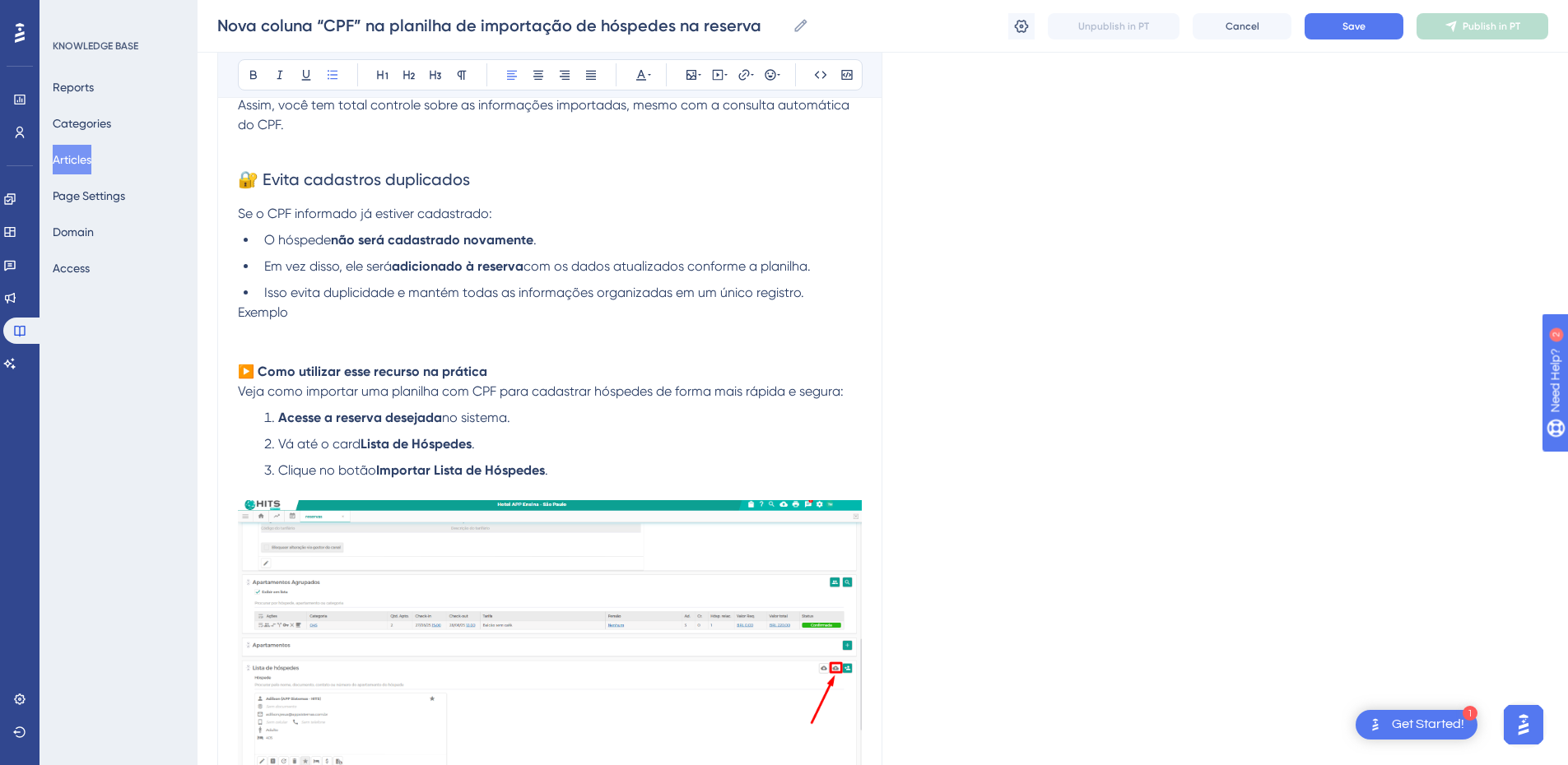
click at [848, 392] on p "Veja como importar uma planilha com CPF para cadastrar hóspedes de forma mais r…" at bounding box center [550, 392] width 624 height 20
click at [557, 370] on p "▶️ Como utilizar esse recurso na prática" at bounding box center [550, 372] width 624 height 20
drag, startPoint x: 522, startPoint y: 375, endPoint x: 225, endPoint y: 356, distance: 297.6
click at [224, 374] on div "Nova coluna “CPF” na planilha de importação de hóspedes na reserva Para tornar …" at bounding box center [549, 309] width 665 height 2457
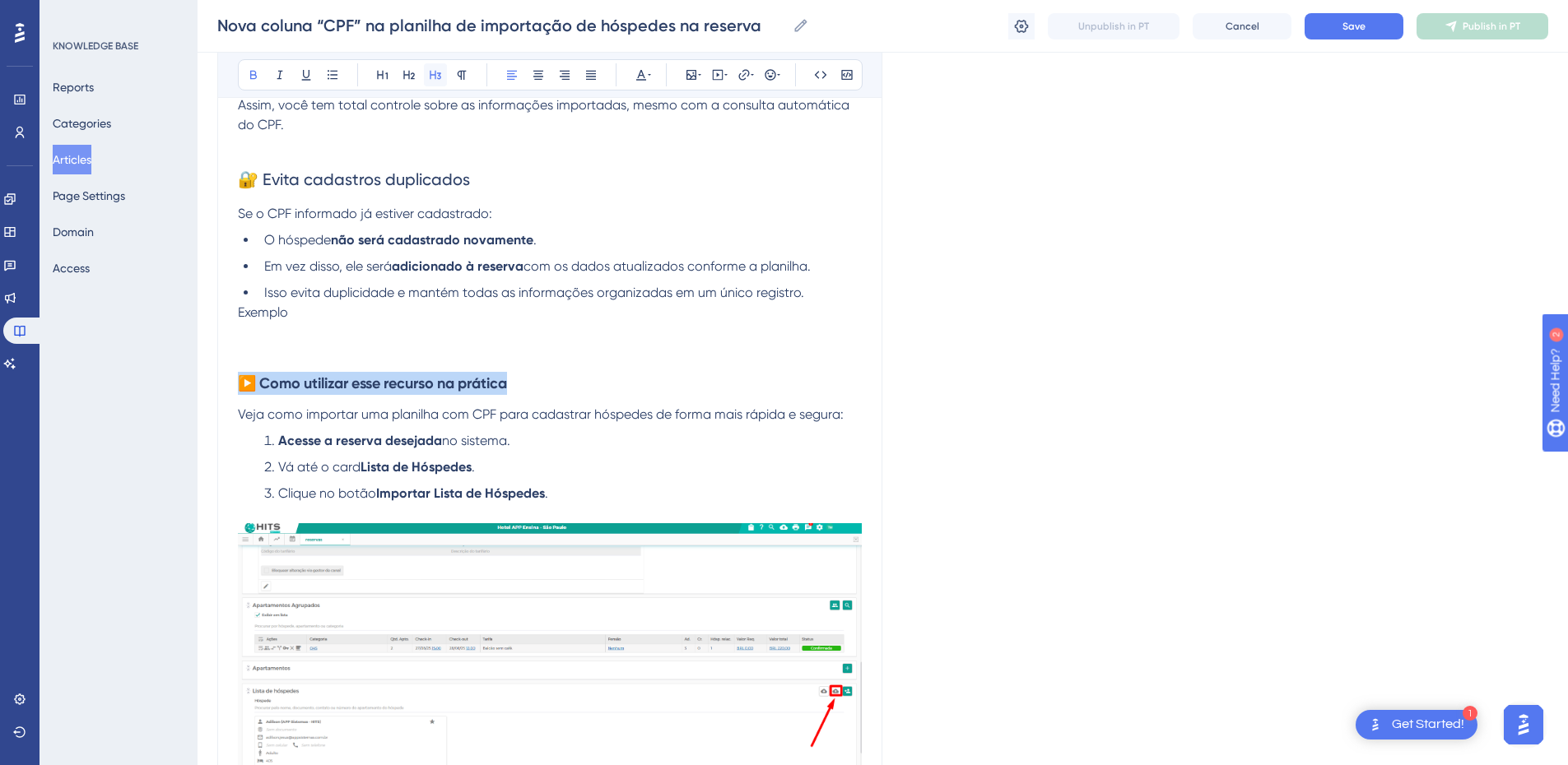
click at [435, 73] on icon at bounding box center [436, 75] width 13 height 13
click at [552, 385] on h3 "▶️ Como utilizar esse recurso na prática" at bounding box center [550, 383] width 624 height 43
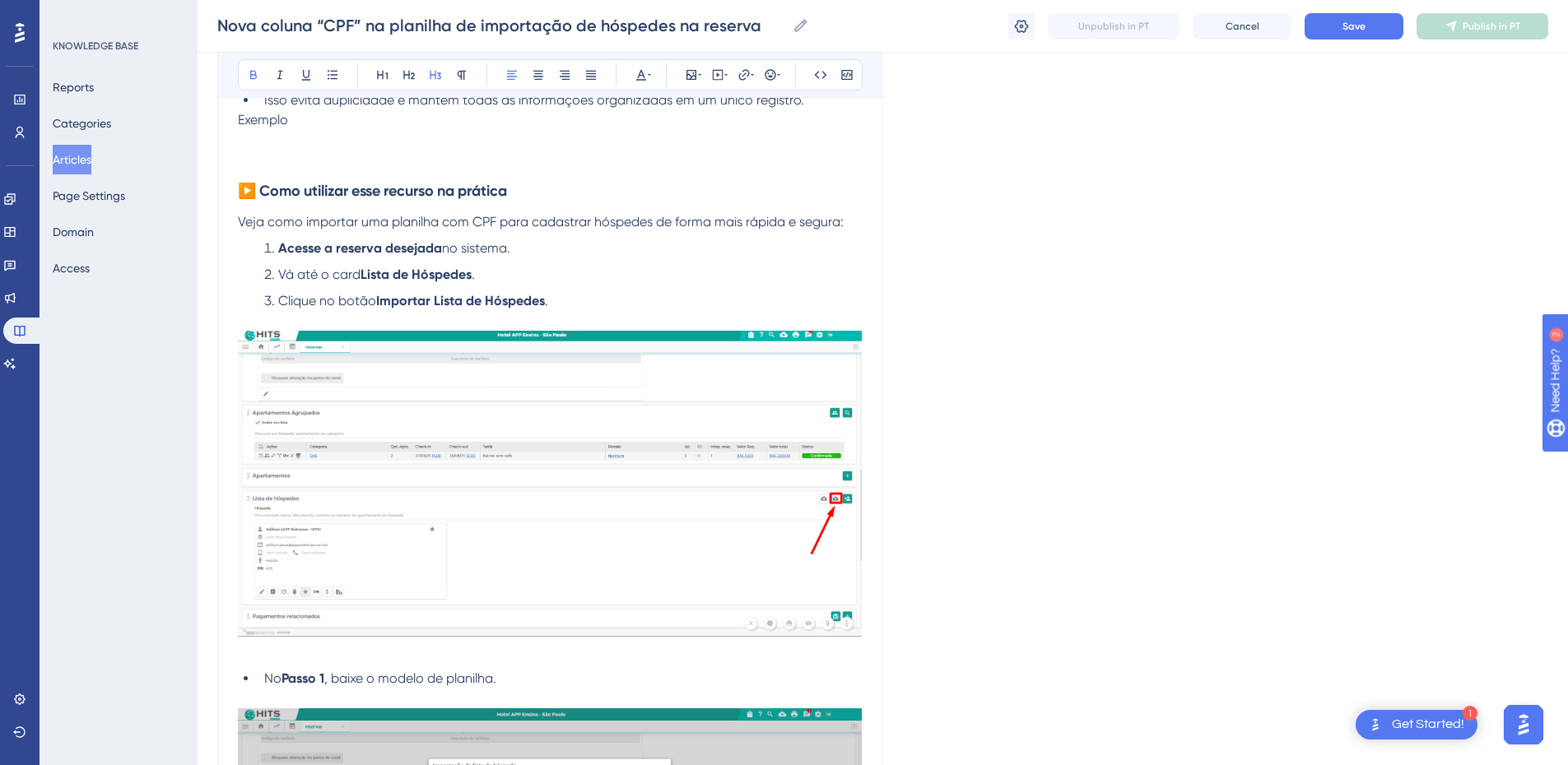
scroll to position [1488, 0]
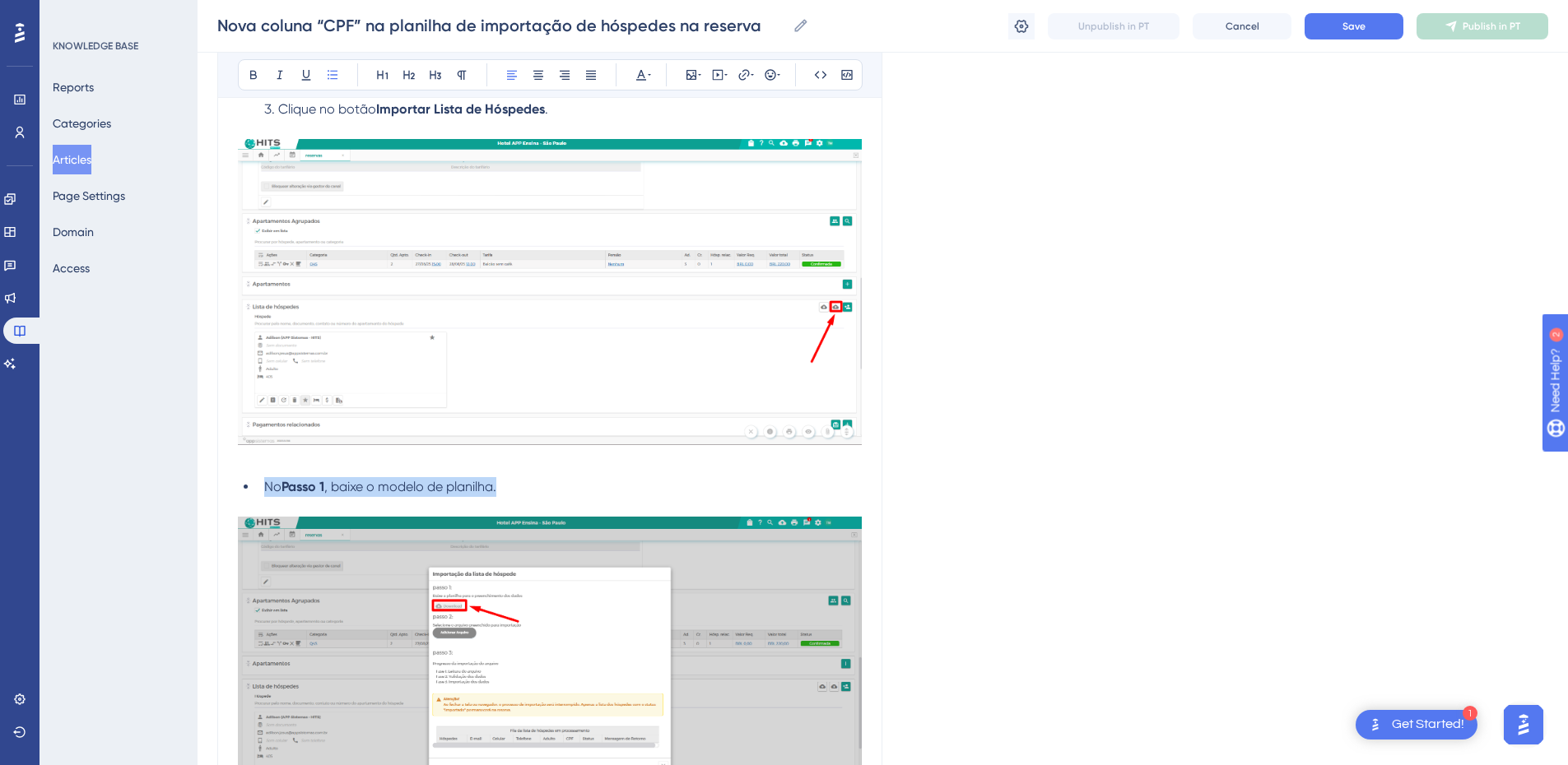
drag, startPoint x: 532, startPoint y: 483, endPoint x: 244, endPoint y: 475, distance: 288.1
click at [244, 475] on div "Com essa atualização, o processo de importação ficou mais completo, seguro e au…" at bounding box center [550, 8] width 624 height 2293
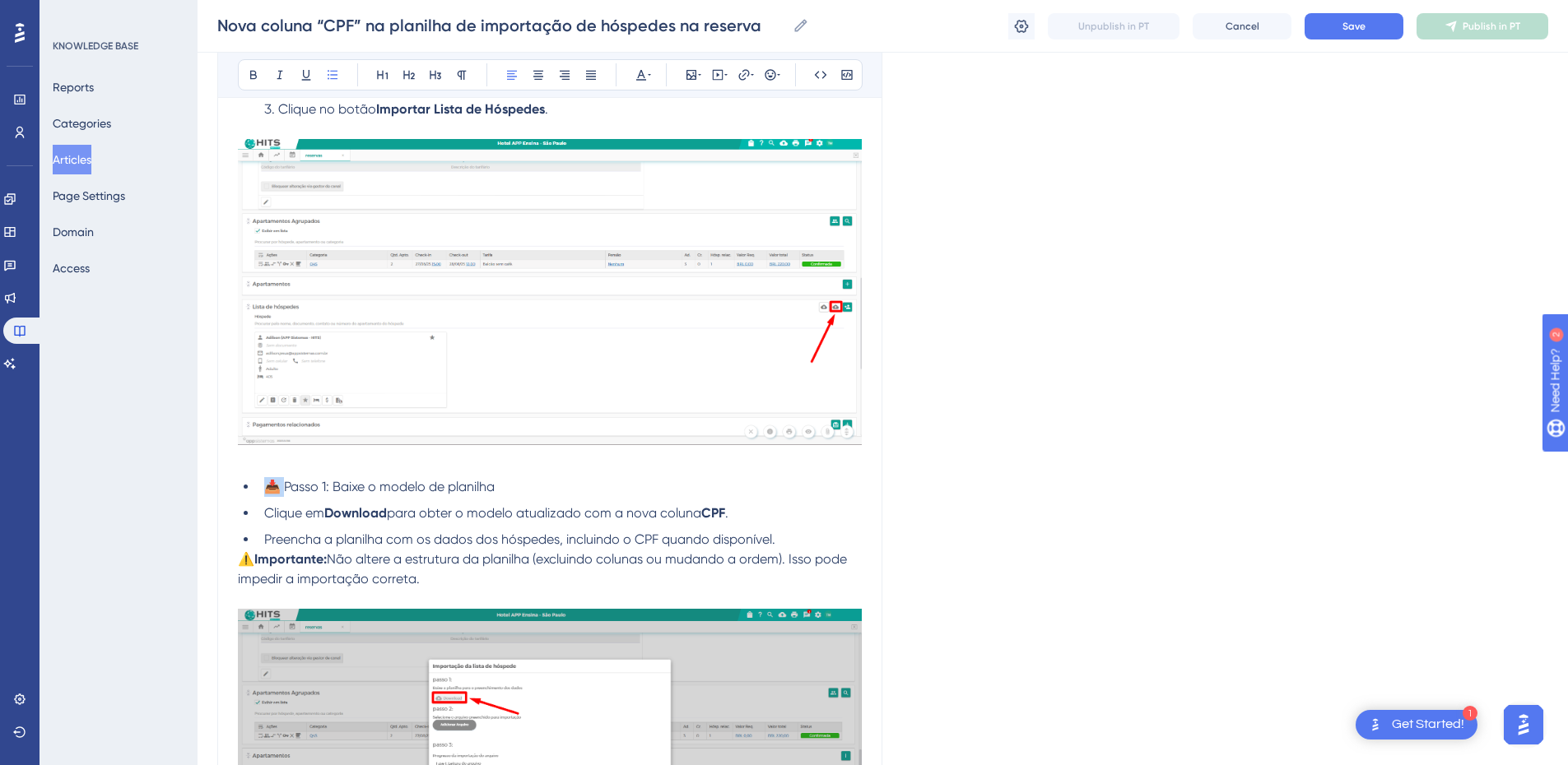
drag, startPoint x: 284, startPoint y: 485, endPoint x: 260, endPoint y: 485, distance: 24.0
click at [260, 485] on li "📥 Passo 1: Baixe o modelo de planilha" at bounding box center [560, 487] width 604 height 20
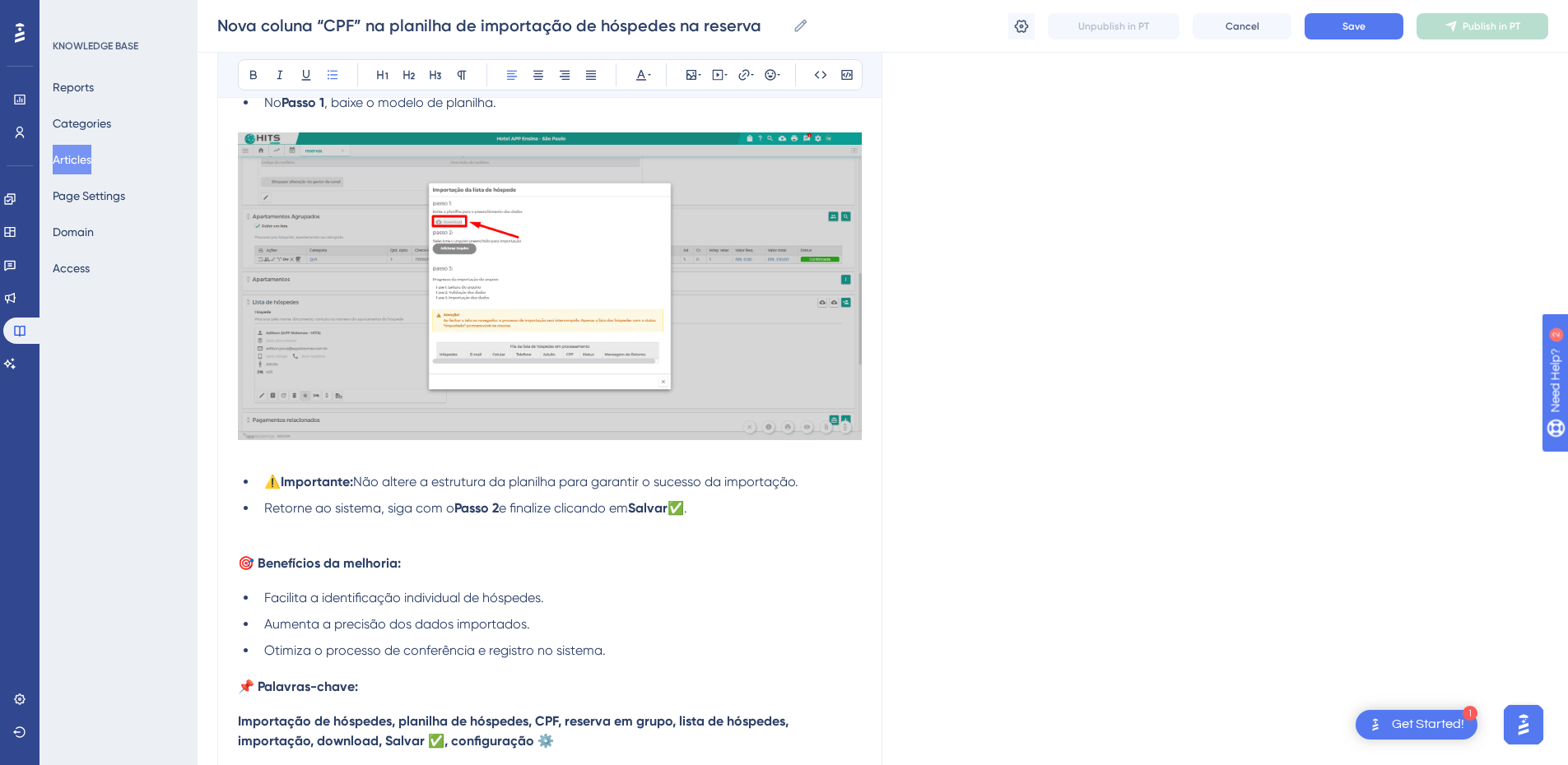
scroll to position [1680, 0]
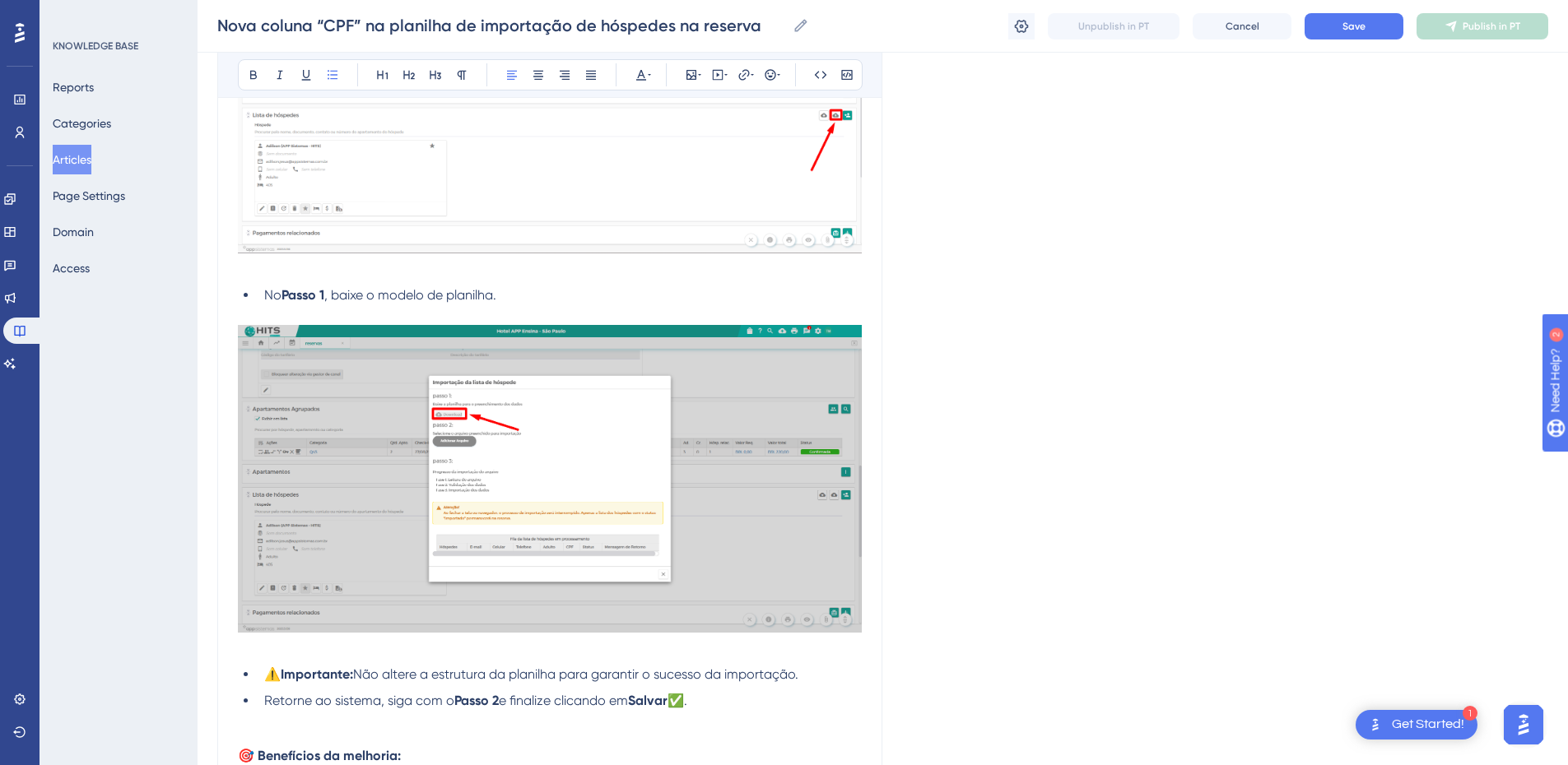
click at [535, 298] on li "No Passo 1 , baixe o modelo de planilha." at bounding box center [560, 295] width 604 height 20
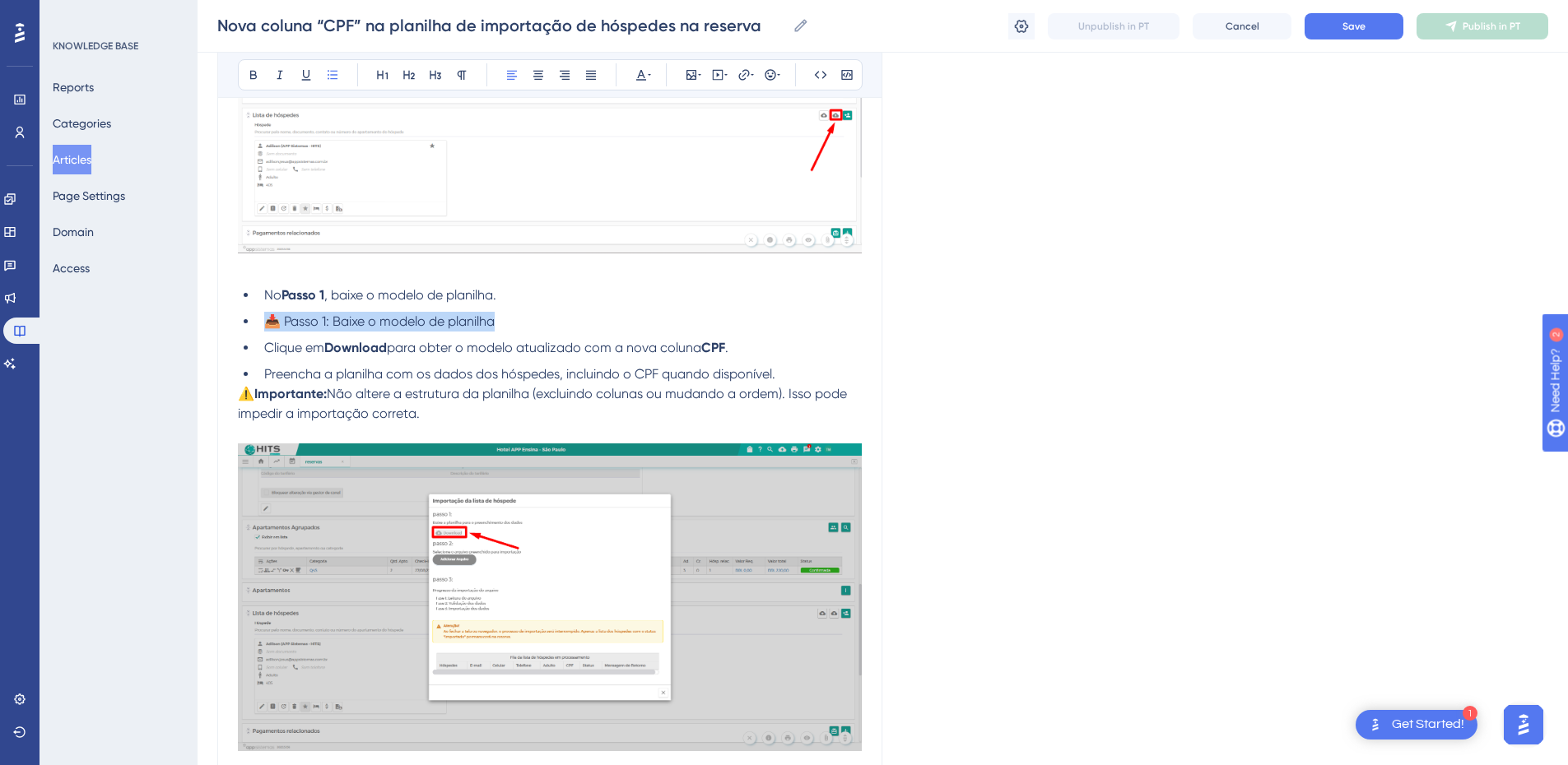
drag, startPoint x: 499, startPoint y: 322, endPoint x: 267, endPoint y: 320, distance: 232.0
click at [267, 320] on span "📥 Passo 1: Baixe o modelo de planilha" at bounding box center [380, 321] width 230 height 16
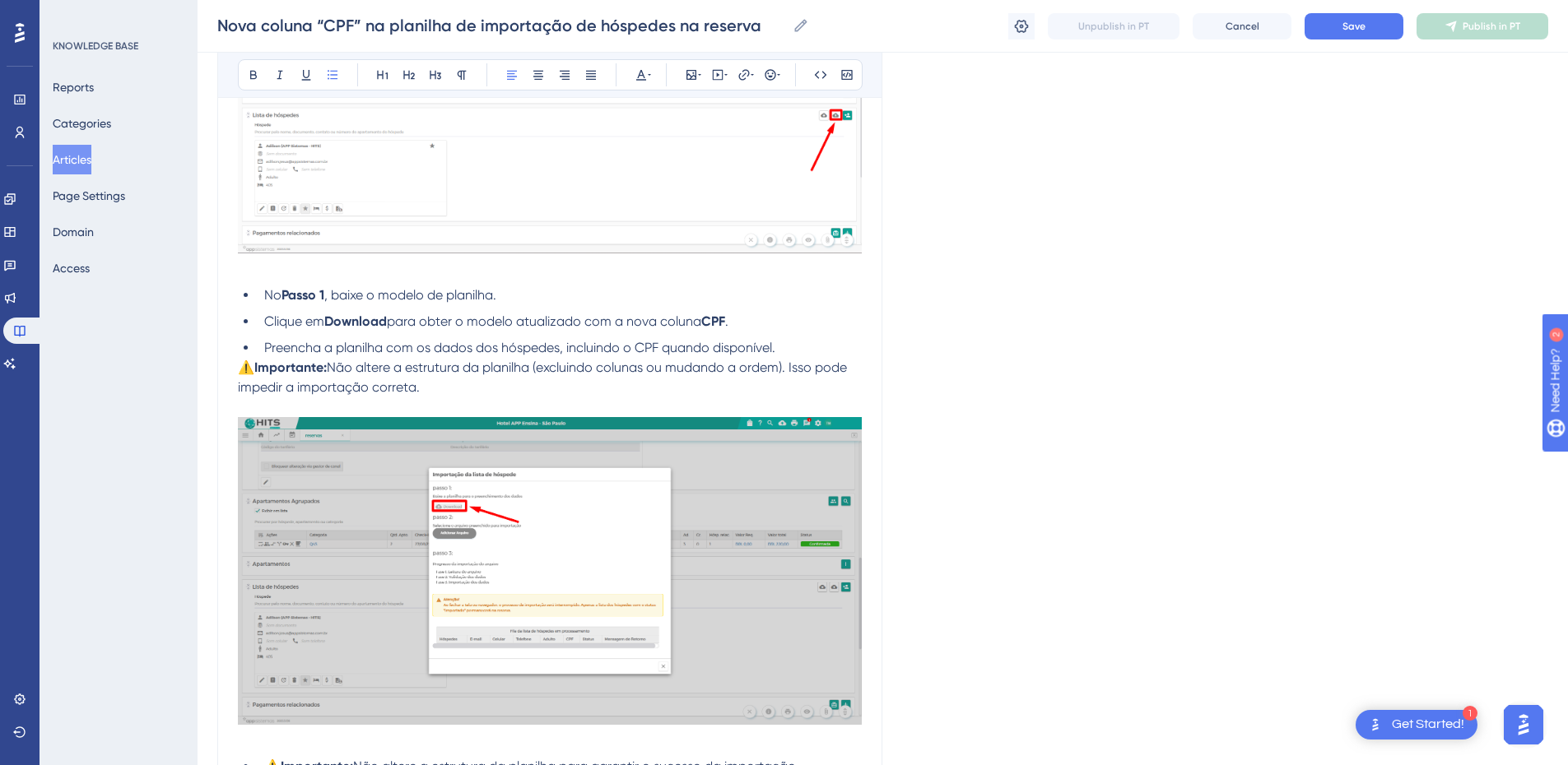
click at [804, 339] on li "Preencha a planilha com os dados dos hóspedes, incluindo o CPF quando disponíve…" at bounding box center [560, 348] width 604 height 20
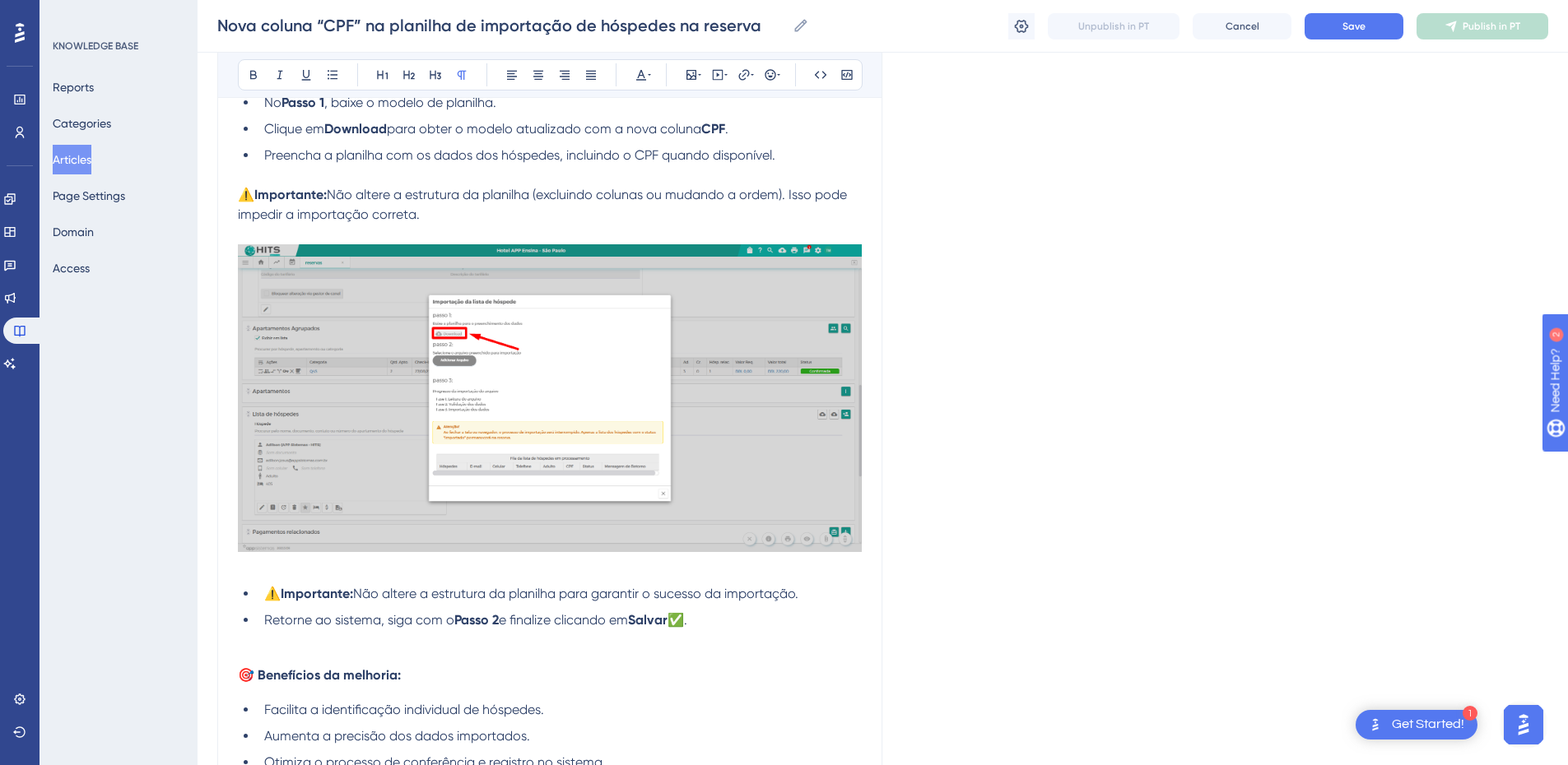
scroll to position [2064, 0]
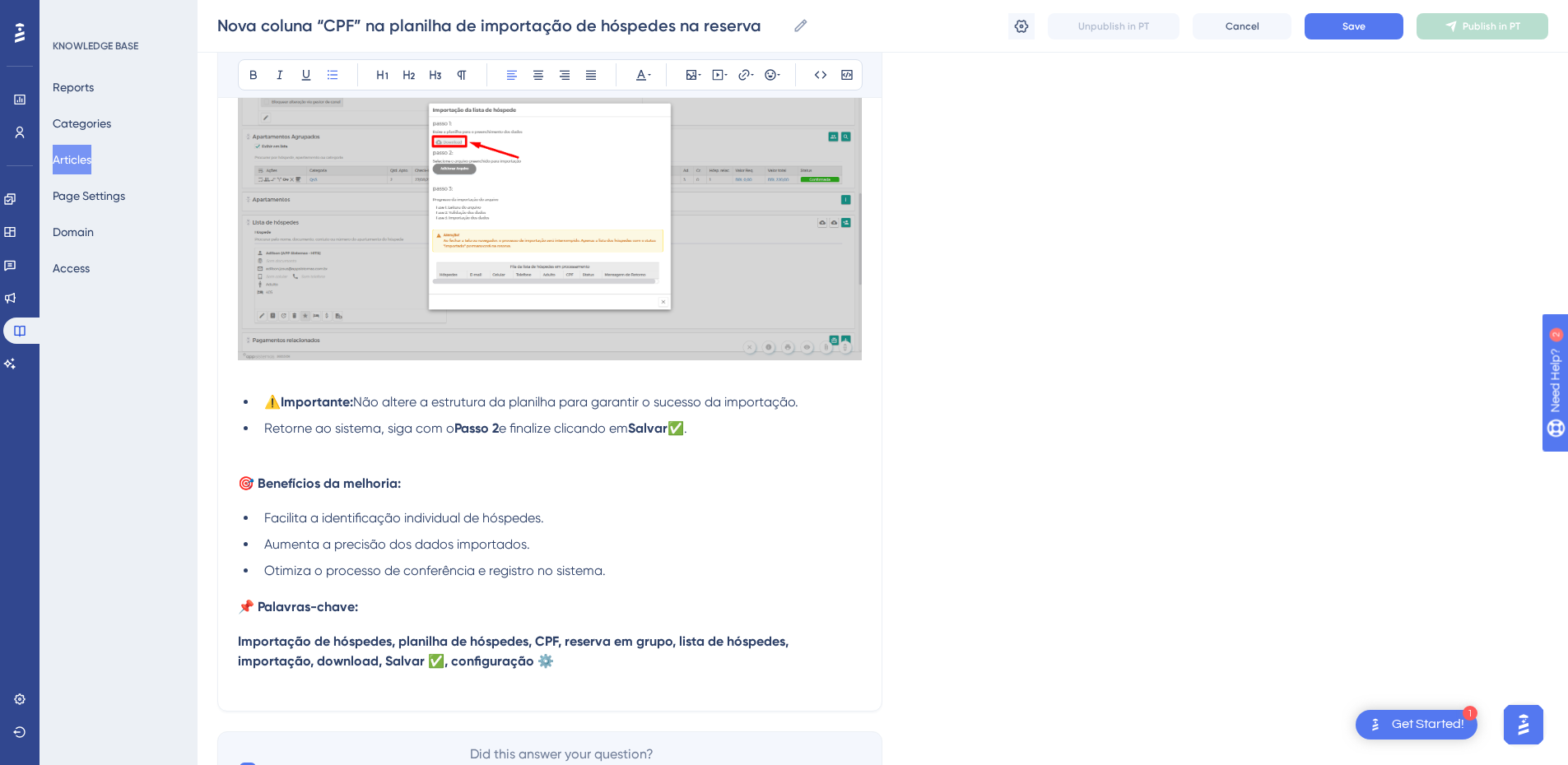
drag, startPoint x: 762, startPoint y: 432, endPoint x: 611, endPoint y: 435, distance: 151.0
click at [611, 435] on li "Retorne ao sistema, siga com o Passo 2 e finalize clicando em Salvar ✅." at bounding box center [560, 429] width 604 height 20
click at [733, 408] on span "Não altere a estrutura da planilha para garantir o sucesso da importação." at bounding box center [576, 402] width 446 height 16
drag, startPoint x: 817, startPoint y: 401, endPoint x: 245, endPoint y: 400, distance: 572.0
click at [258, 401] on li "⚠️ Importante: Não altere a estrutura da planilha para garantir o sucesso da im…" at bounding box center [560, 403] width 604 height 20
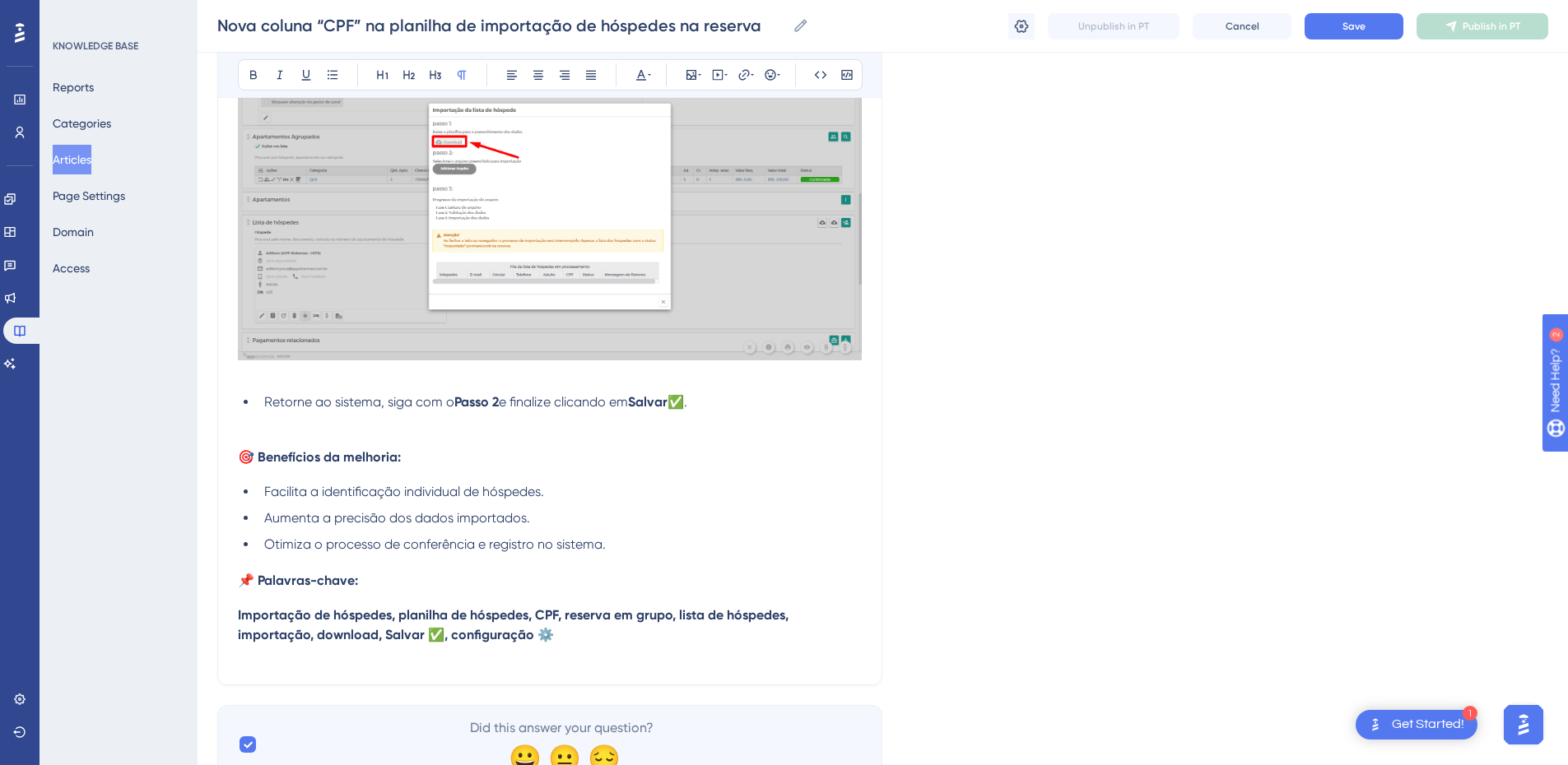
scroll to position [2139, 0]
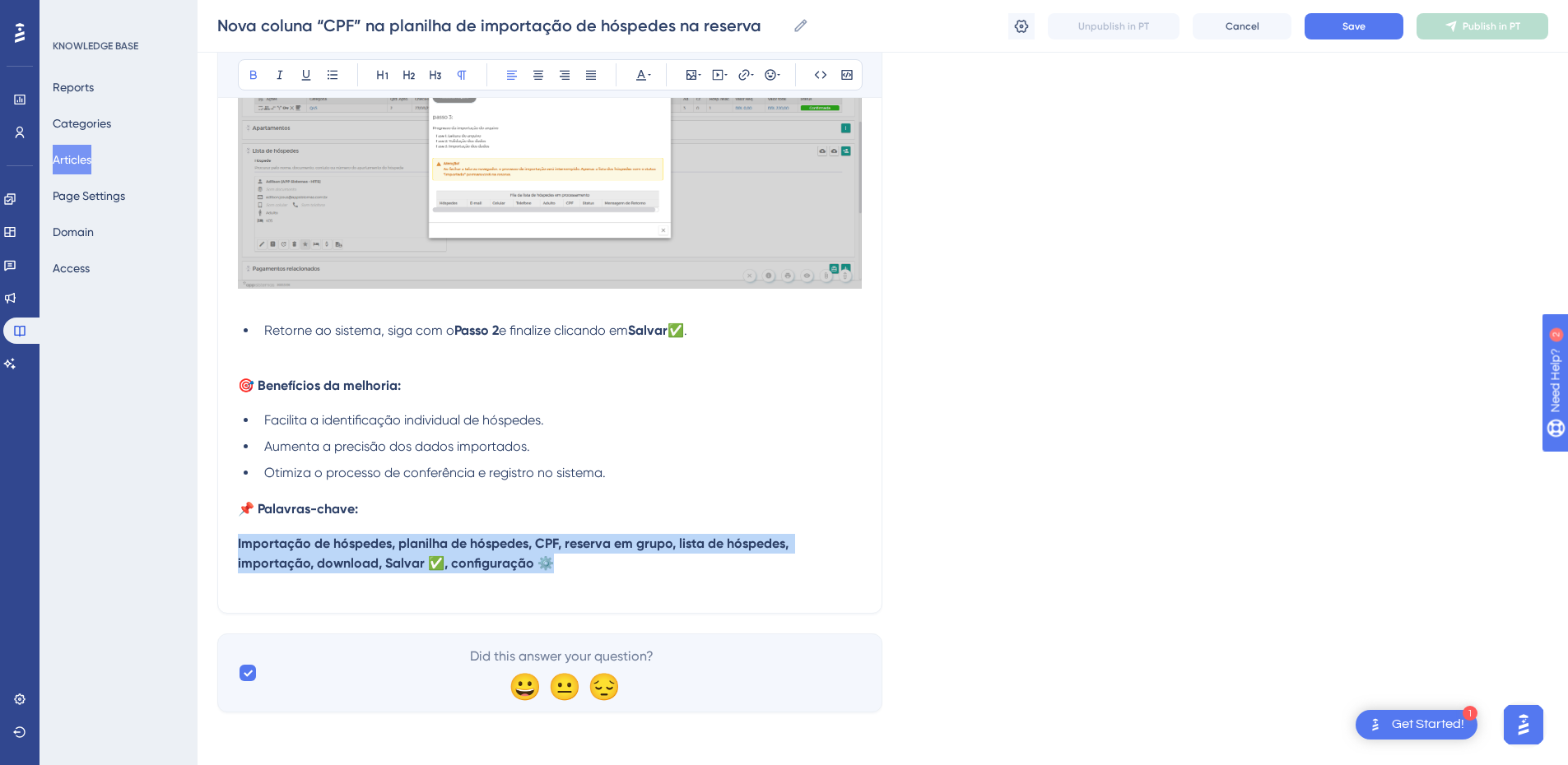
drag, startPoint x: 599, startPoint y: 571, endPoint x: 278, endPoint y: 420, distance: 354.7
click at [0, 0] on div "Performance Users Engagement Widgets Feedback Product Updates Knowledge Base AI…" at bounding box center [0, 0] width 0 height 0
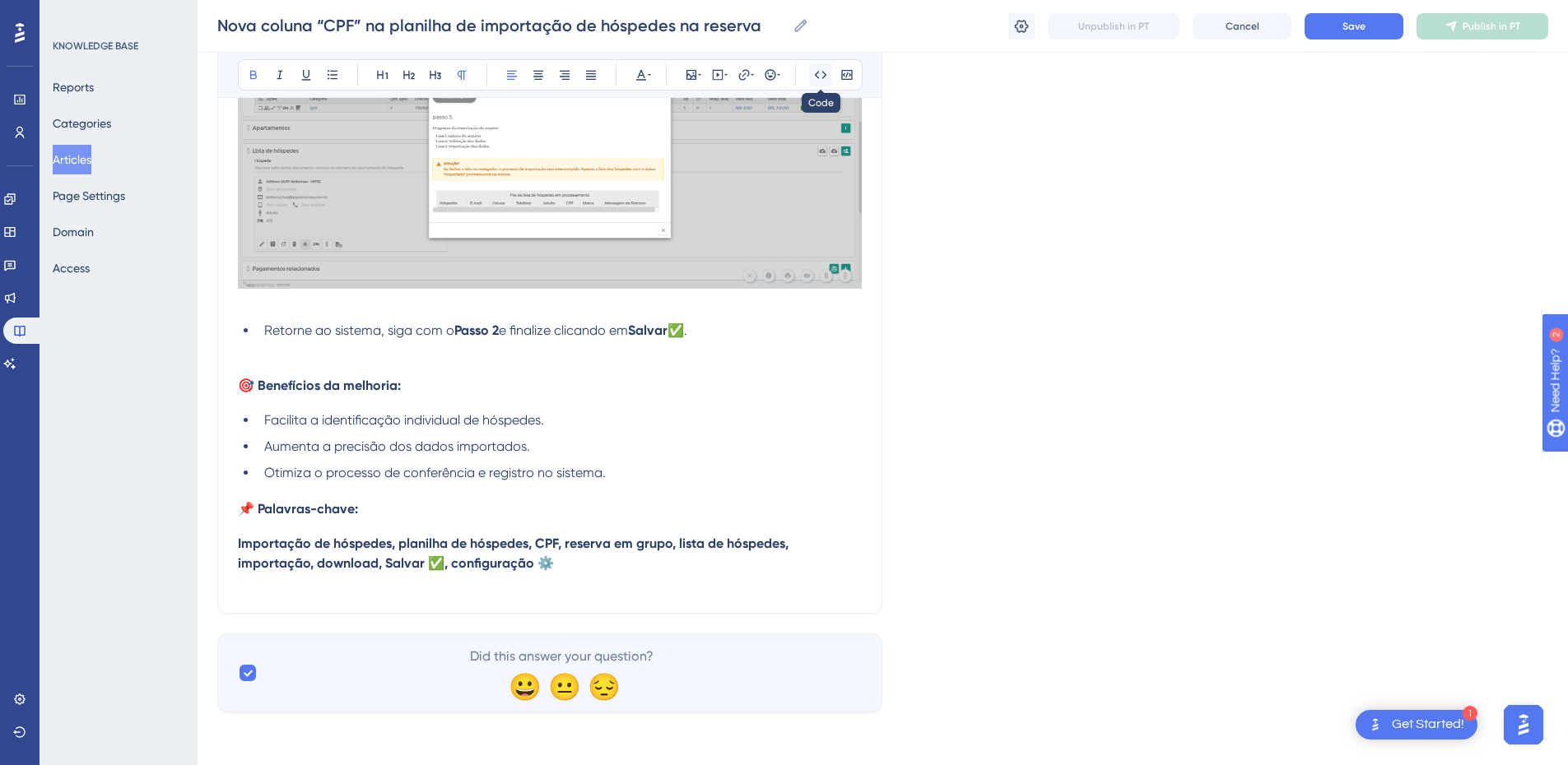
click at [820, 78] on icon at bounding box center [821, 75] width 13 height 13
click at [670, 576] on p at bounding box center [550, 584] width 624 height 20
drag, startPoint x: 671, startPoint y: 565, endPoint x: 652, endPoint y: 565, distance: 19.0
click at [652, 565] on p "Importação de hóspedes, planilha de hóspedes, CPF, reserva em grupo, lista de h…" at bounding box center [550, 553] width 624 height 39
drag, startPoint x: 536, startPoint y: 566, endPoint x: 516, endPoint y: 566, distance: 20.0
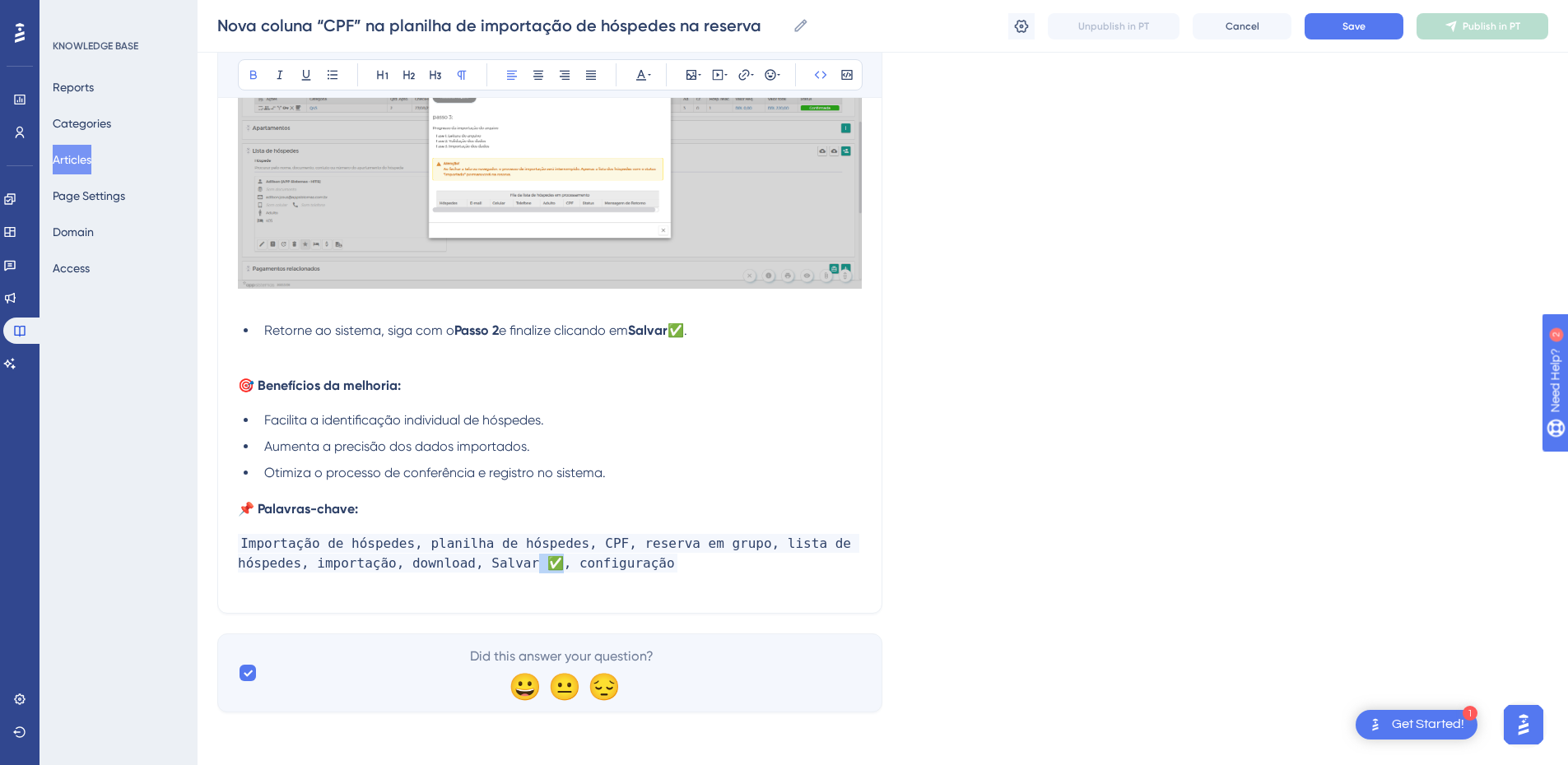
click at [516, 566] on strong "Importação de hóspedes, planilha de hóspedes, CPF, reserva em grupo, lista de h…" at bounding box center [548, 553] width 622 height 38
click at [245, 544] on strong "Importação de hóspedes, planilha de hóspedes, CPF, reserva em grupo, lista de h…" at bounding box center [548, 553] width 622 height 38
click at [242, 544] on strong "Importação de hóspedes, planilha de hóspedes, CPF, reserva em grupo, lista de h…" at bounding box center [548, 553] width 622 height 38
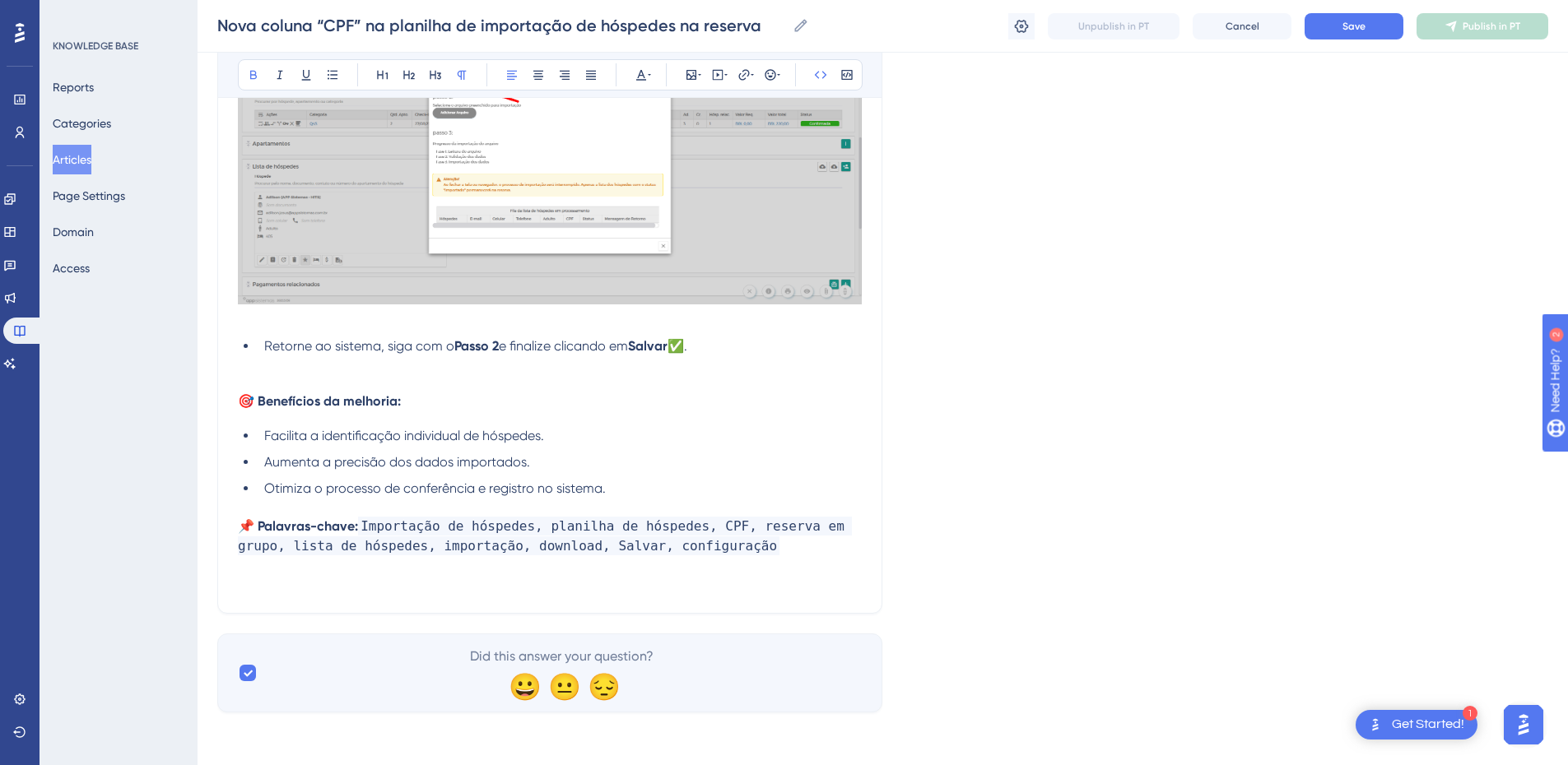
scroll to position [2121, 0]
drag, startPoint x: 373, startPoint y: 528, endPoint x: 215, endPoint y: 529, distance: 158.0
click at [0, 0] on div "Performance Users Engagement Widgets Feedback Product Updates Knowledge Base AI…" at bounding box center [0, 0] width 0 height 0
click at [818, 74] on icon at bounding box center [821, 75] width 13 height 13
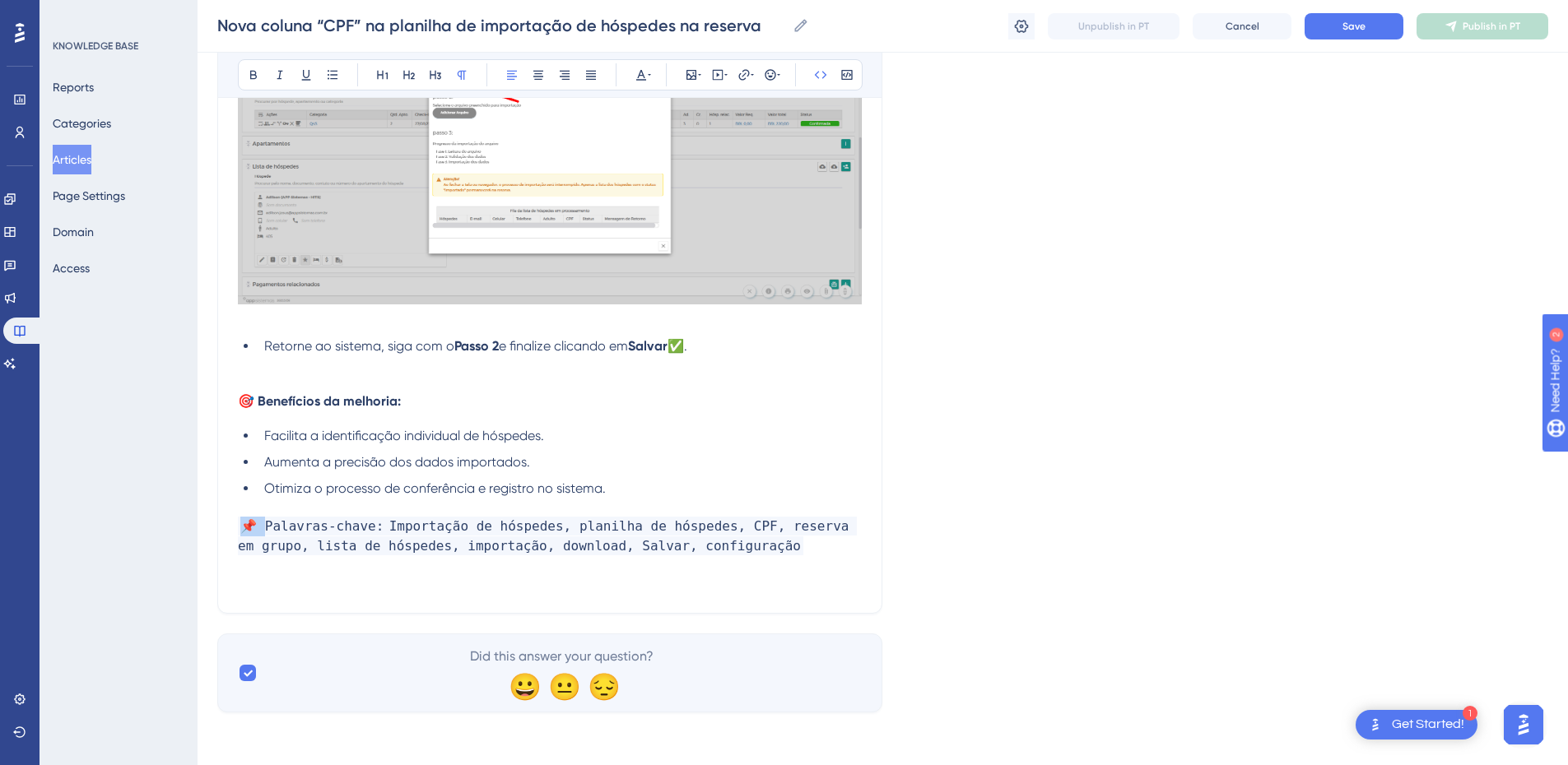
drag, startPoint x: 267, startPoint y: 531, endPoint x: 234, endPoint y: 533, distance: 33.1
click at [245, 528] on span "Palavras-chave:" at bounding box center [300, 526] width 124 height 19
click at [239, 529] on span "Palavras-chave:" at bounding box center [300, 526] width 124 height 19
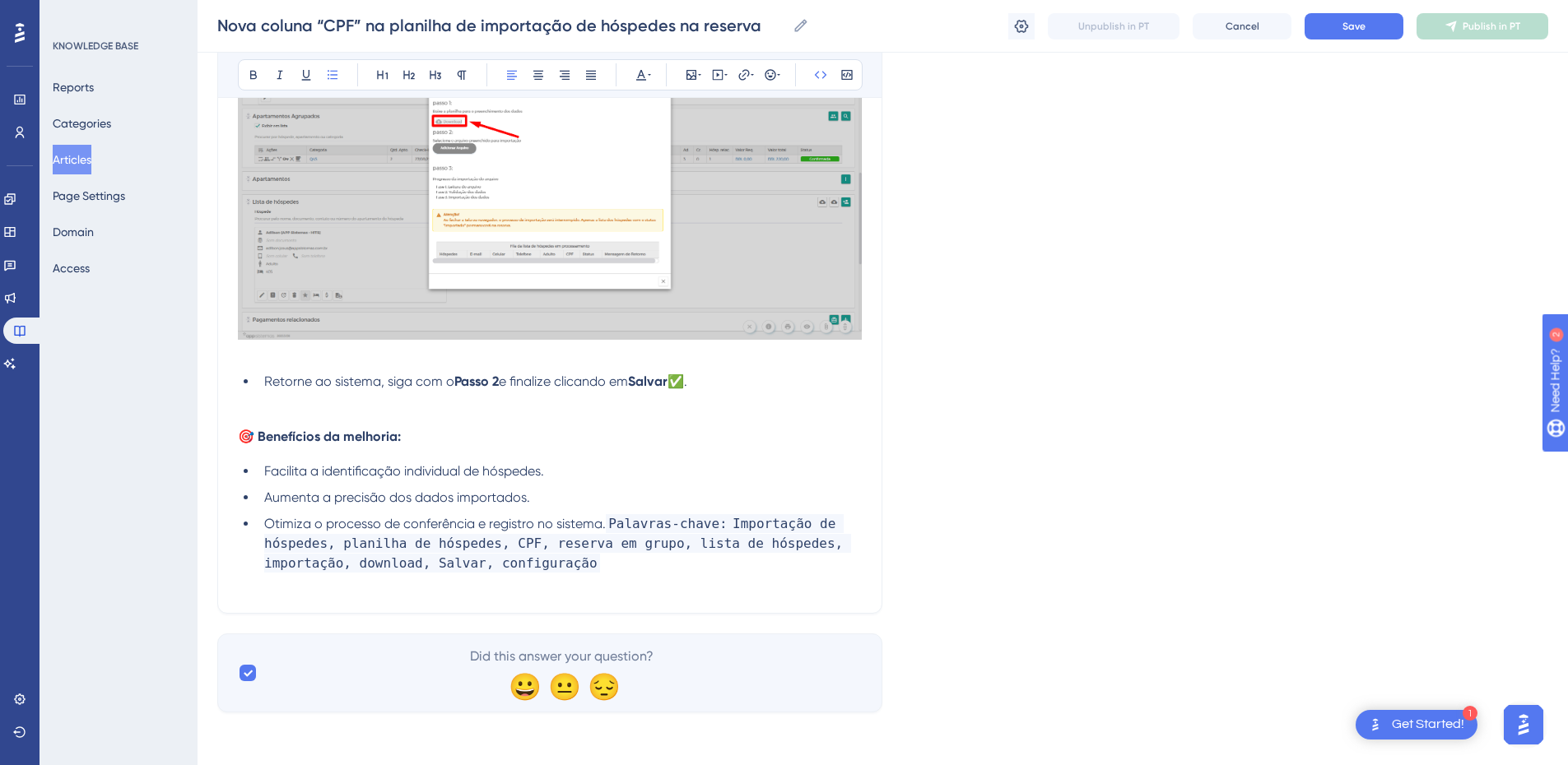
scroll to position [2086, 0]
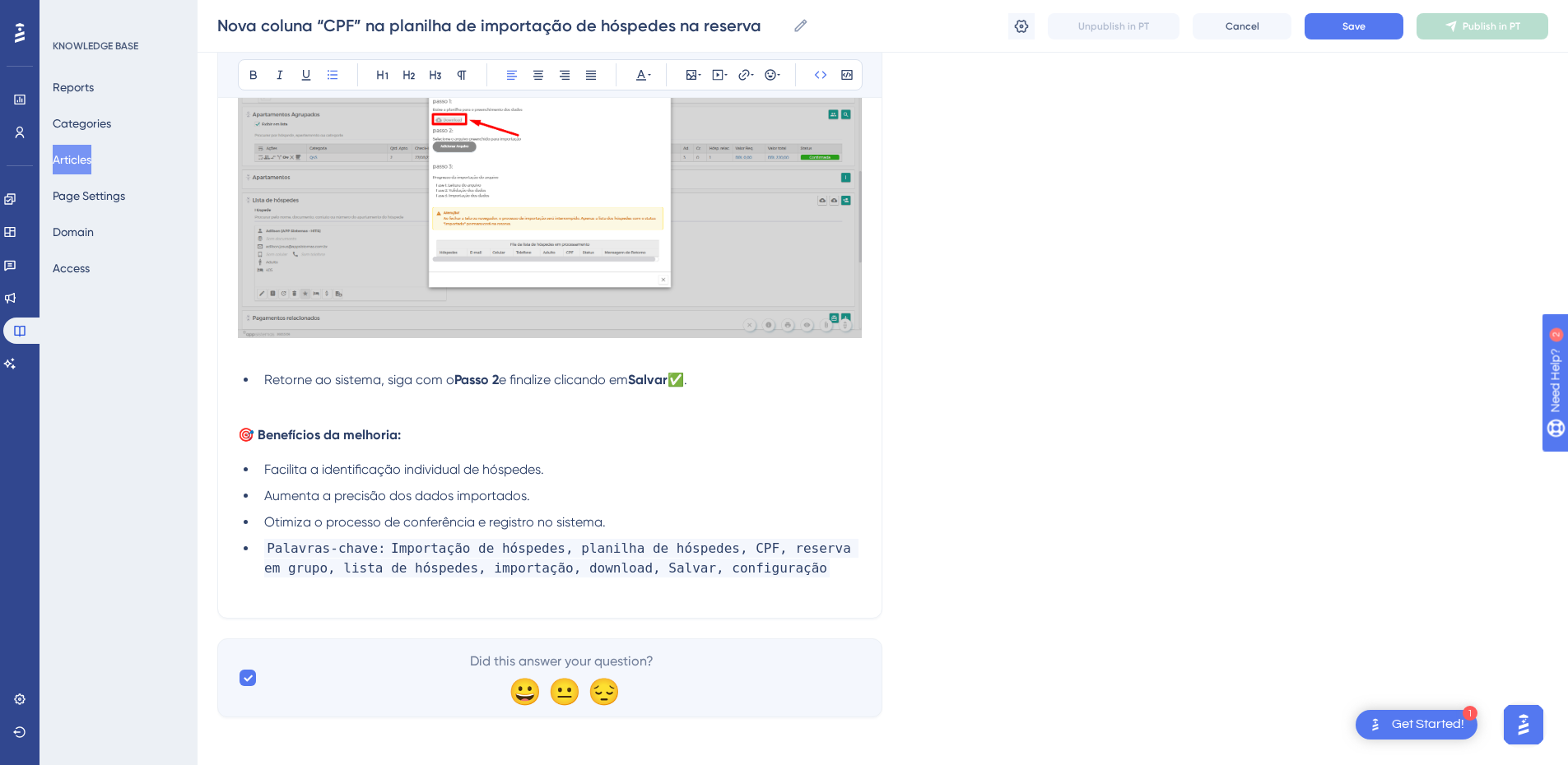
click at [706, 543] on strong "Importação de hóspedes, planilha de hóspedes, CPF, reserva em grupo, lista de h…" at bounding box center [562, 558] width 594 height 38
click at [662, 527] on li "Otimiza o processo de conferência e registro no sistema." at bounding box center [560, 523] width 604 height 20
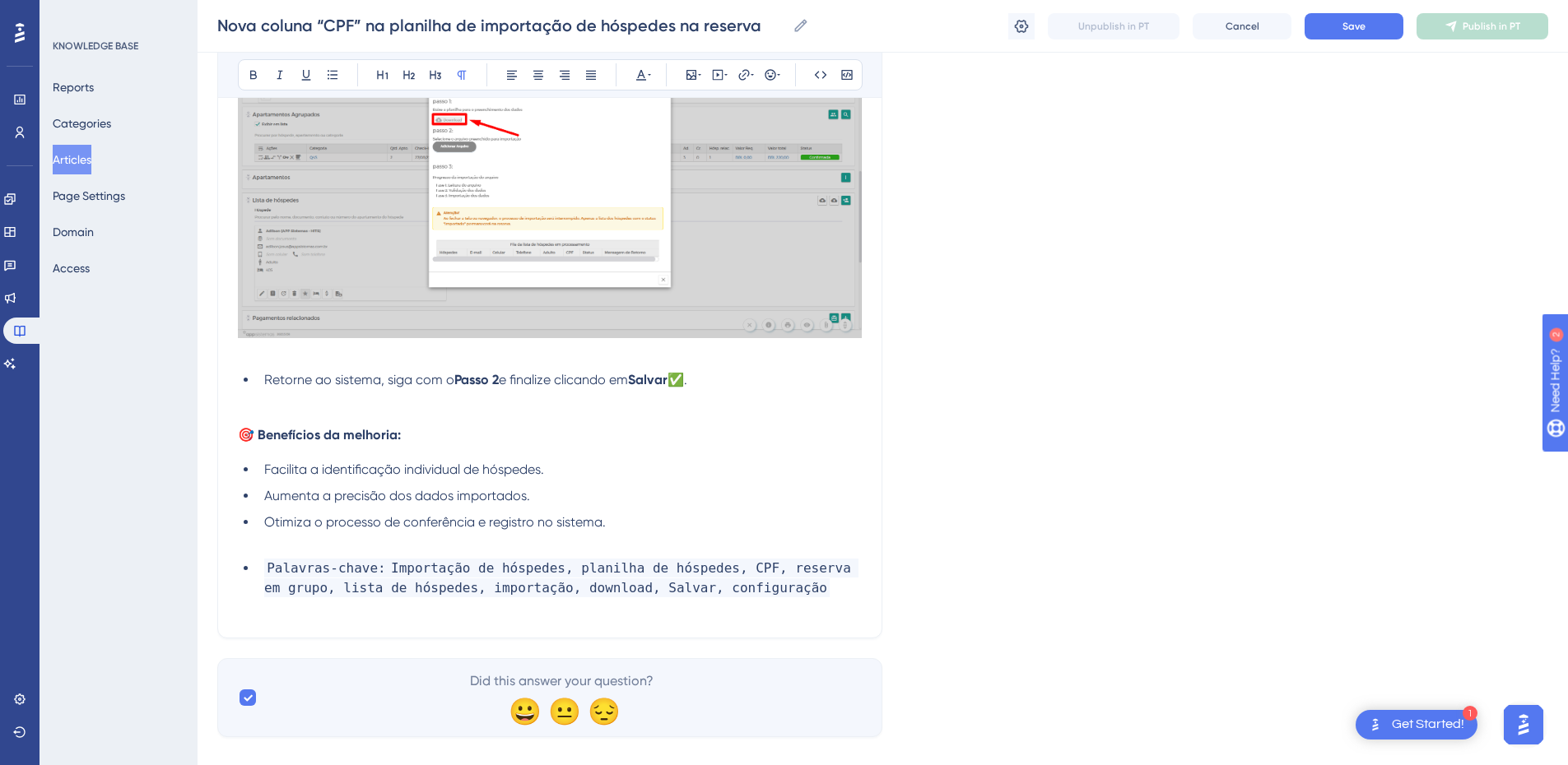
click at [266, 576] on span "Palavras-chave:" at bounding box center [326, 568] width 124 height 19
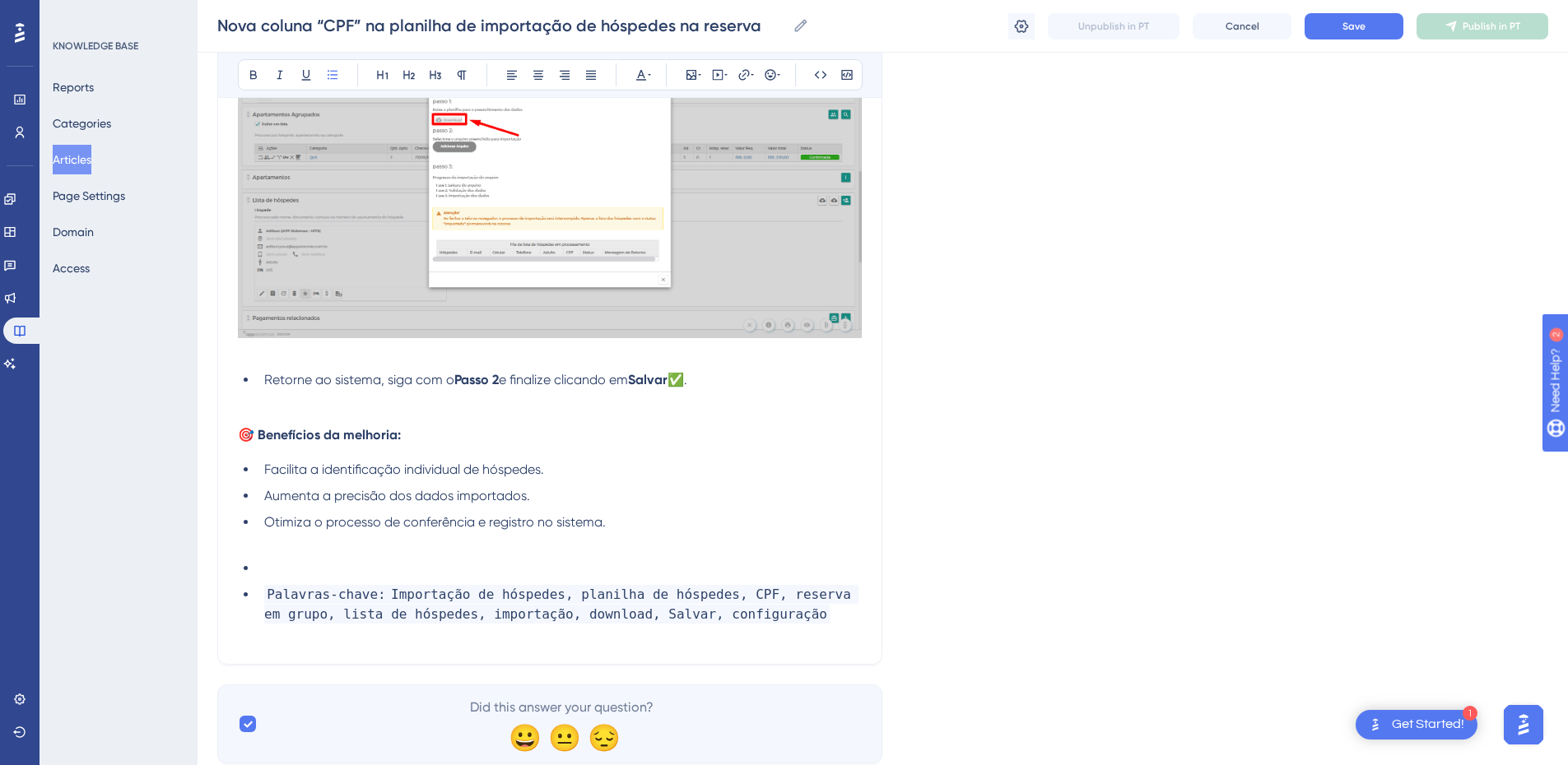
click at [266, 578] on li at bounding box center [560, 569] width 604 height 20
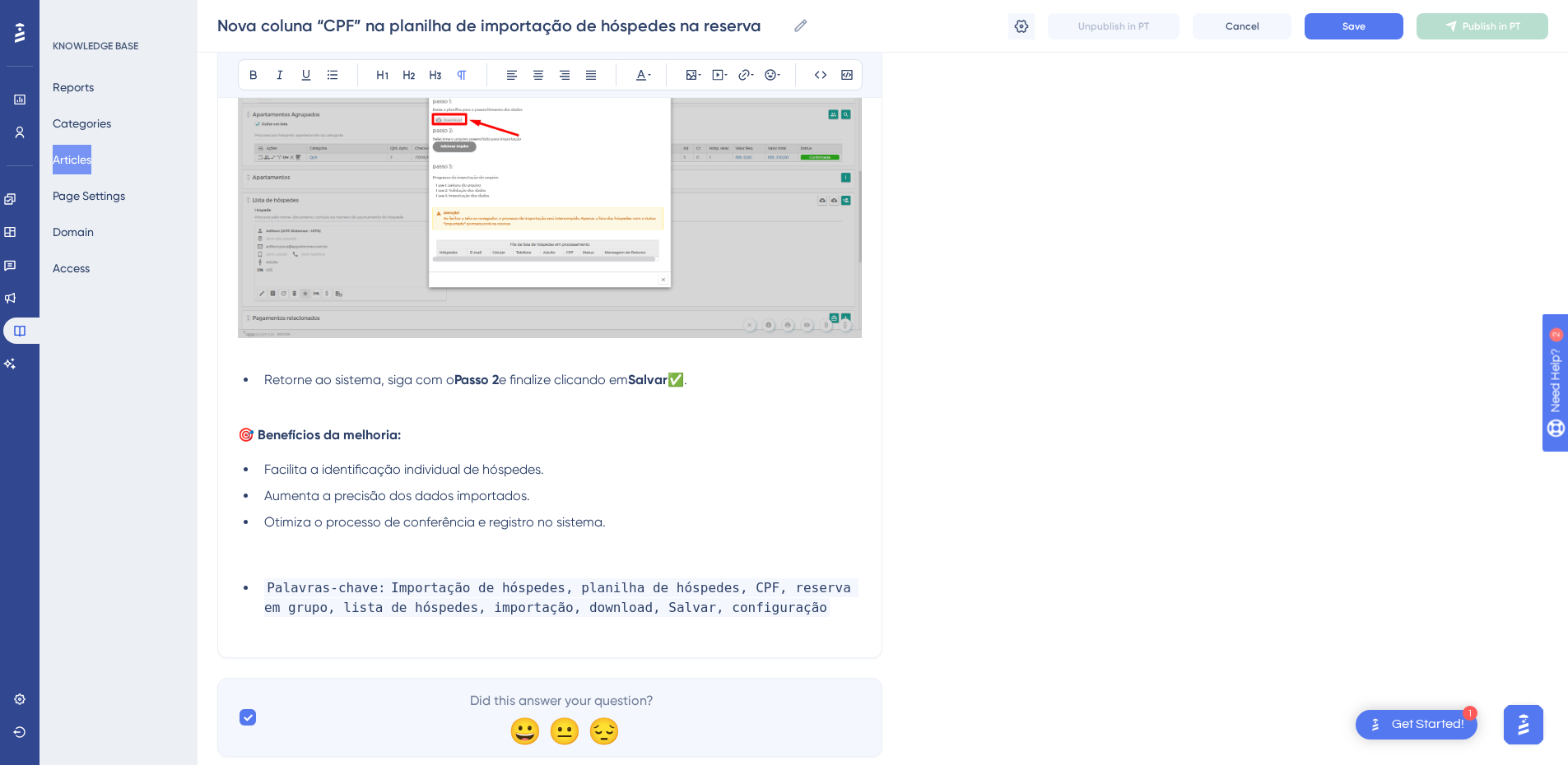
click at [256, 586] on ul "Palavras-chave: Importação de hóspedes, planilha de hóspedes, CPF, reserva em g…" at bounding box center [550, 598] width 624 height 39
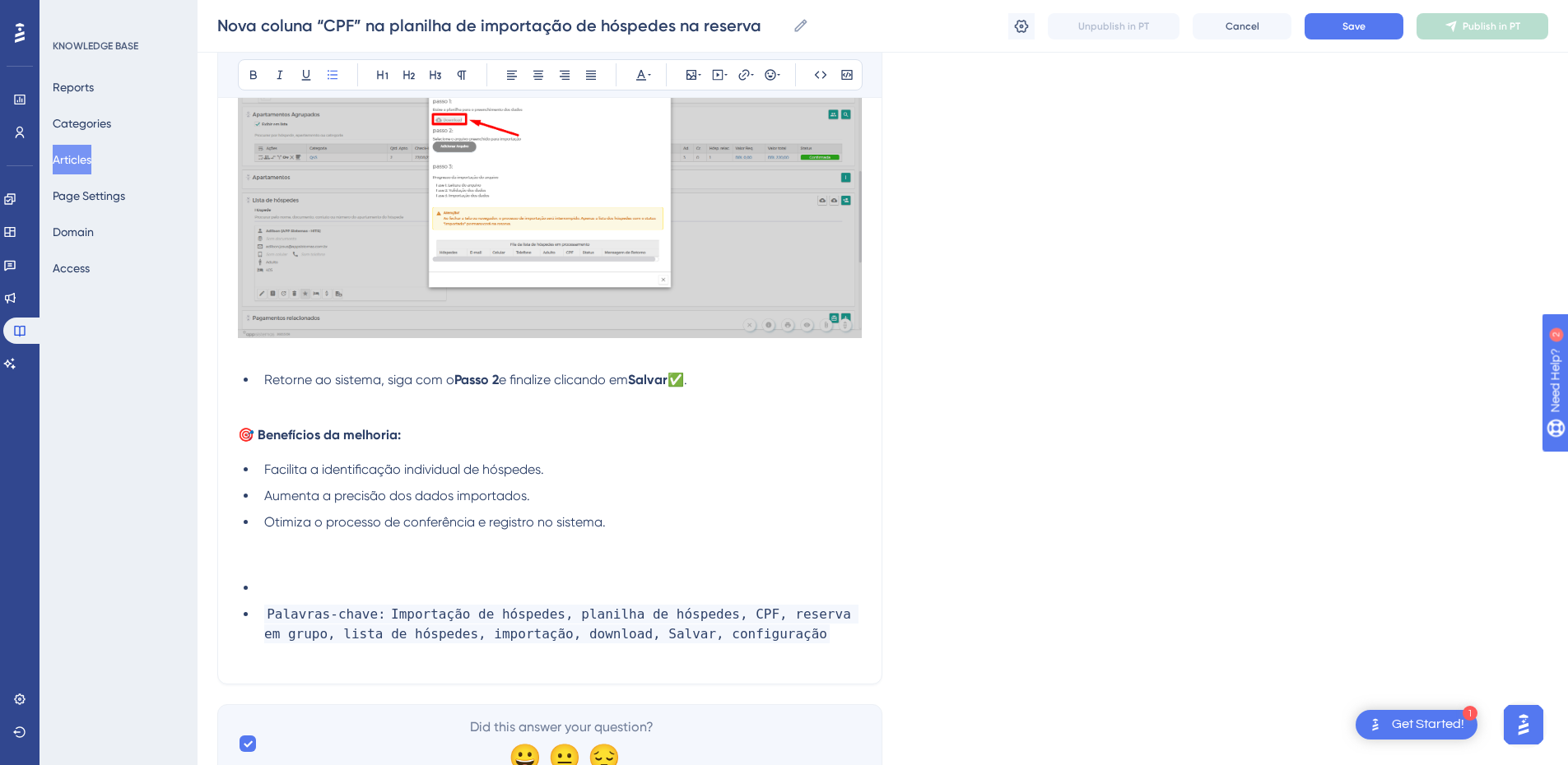
click at [265, 597] on li at bounding box center [560, 589] width 604 height 20
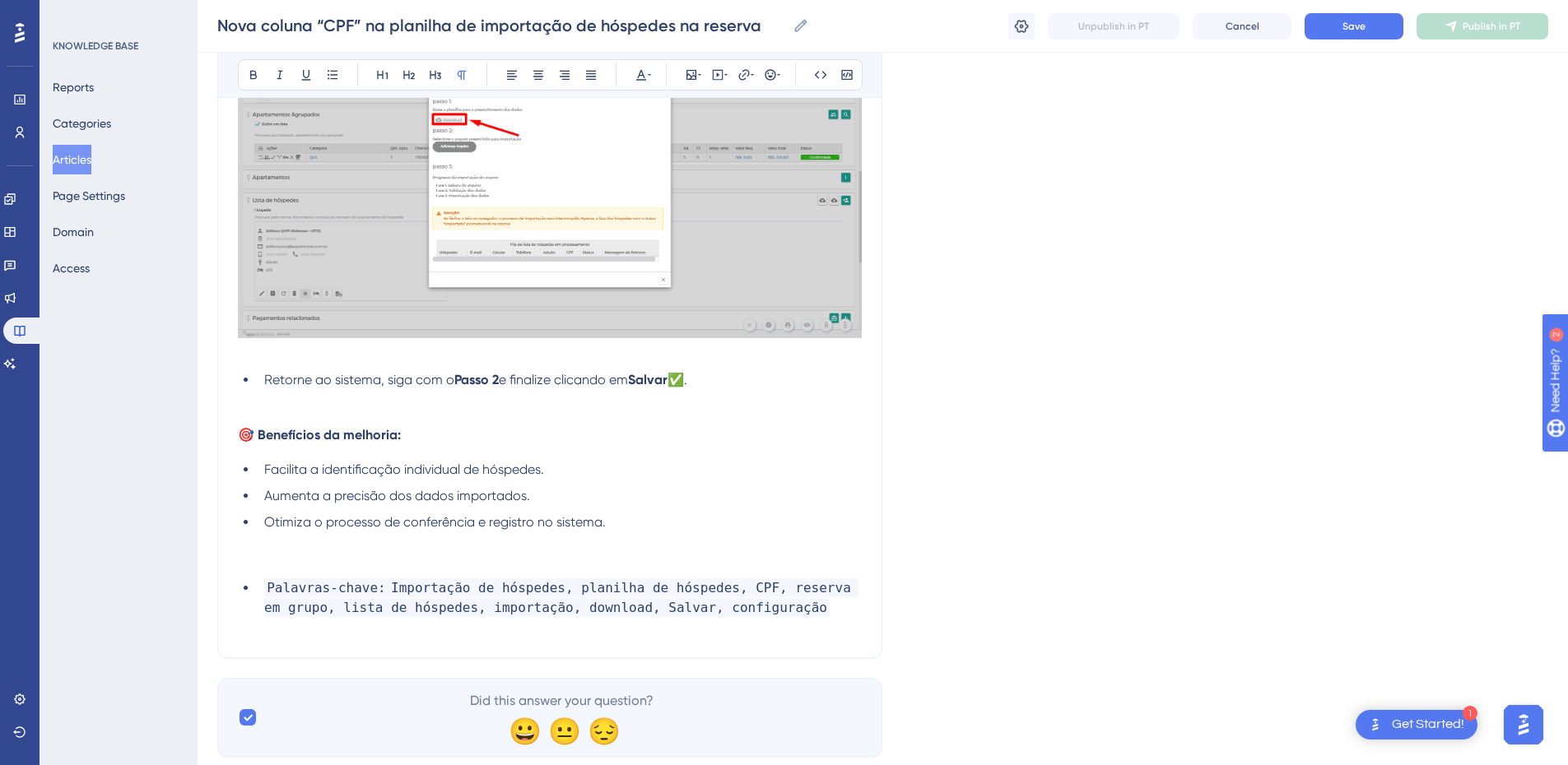
click at [253, 589] on ul "Palavras-chave: Importação de hóspedes, planilha de hóspedes, CPF, reserva em g…" at bounding box center [550, 598] width 624 height 39
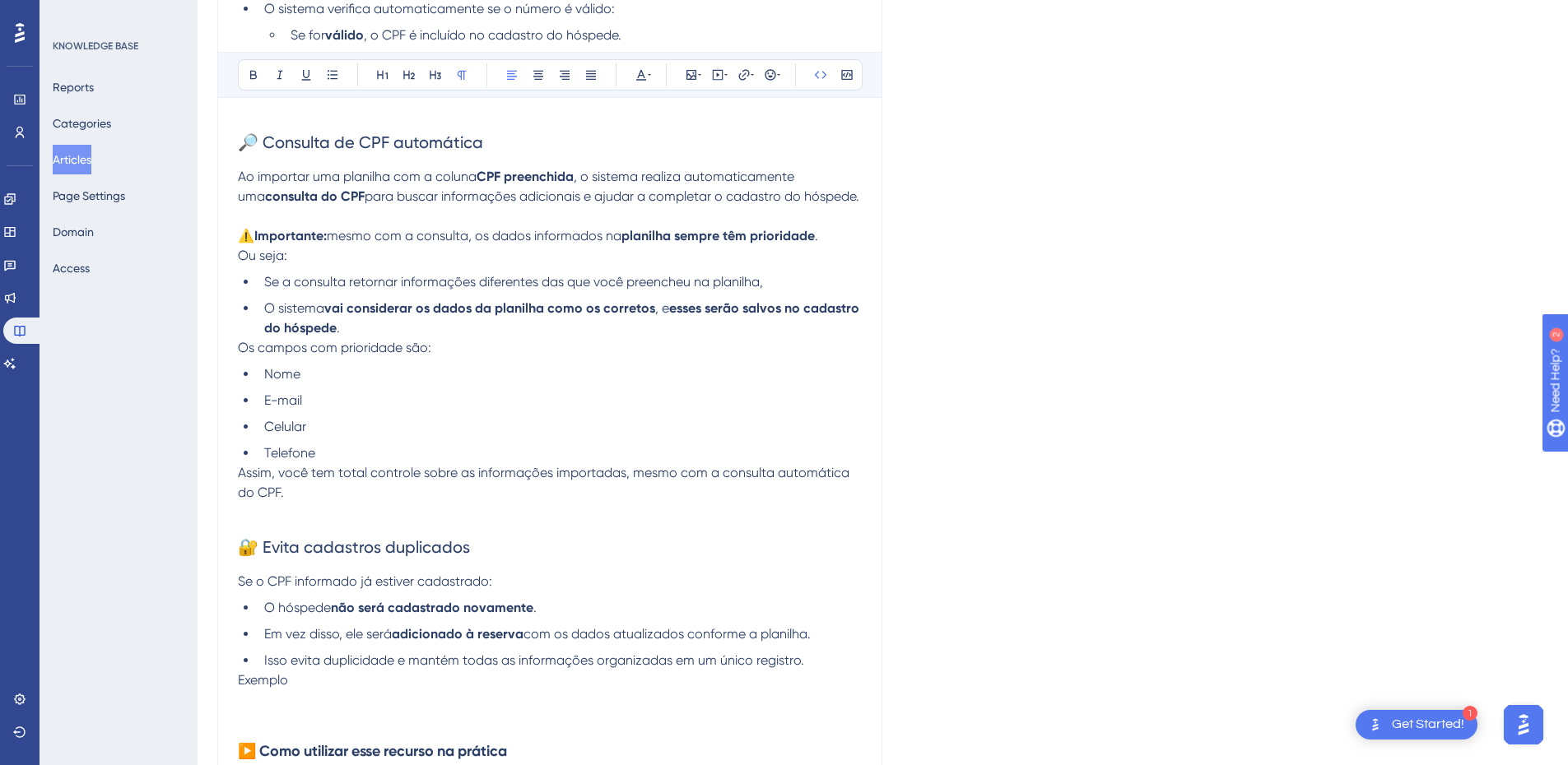
scroll to position [0, 0]
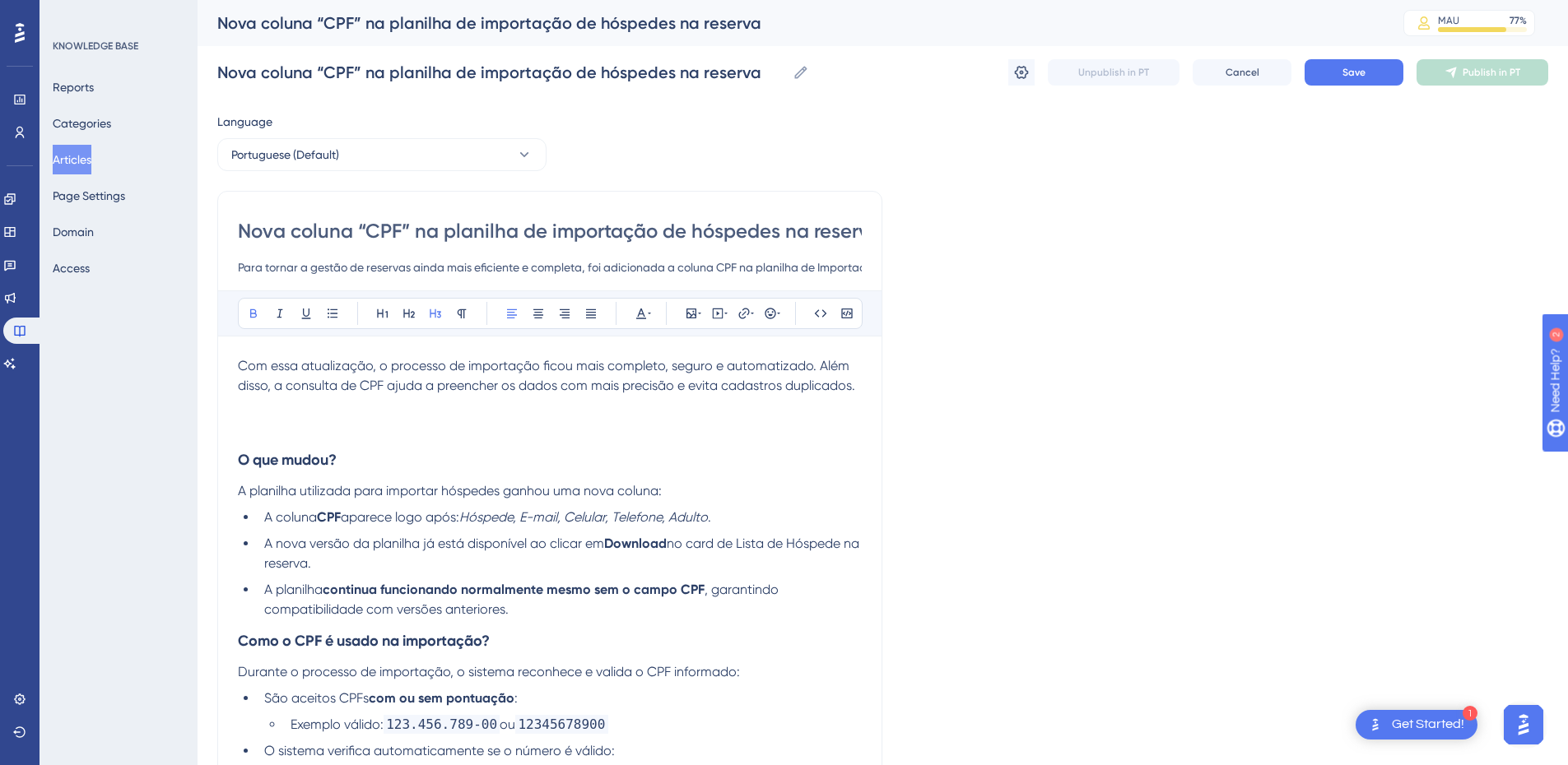
click at [270, 427] on h3 at bounding box center [550, 417] width 624 height 43
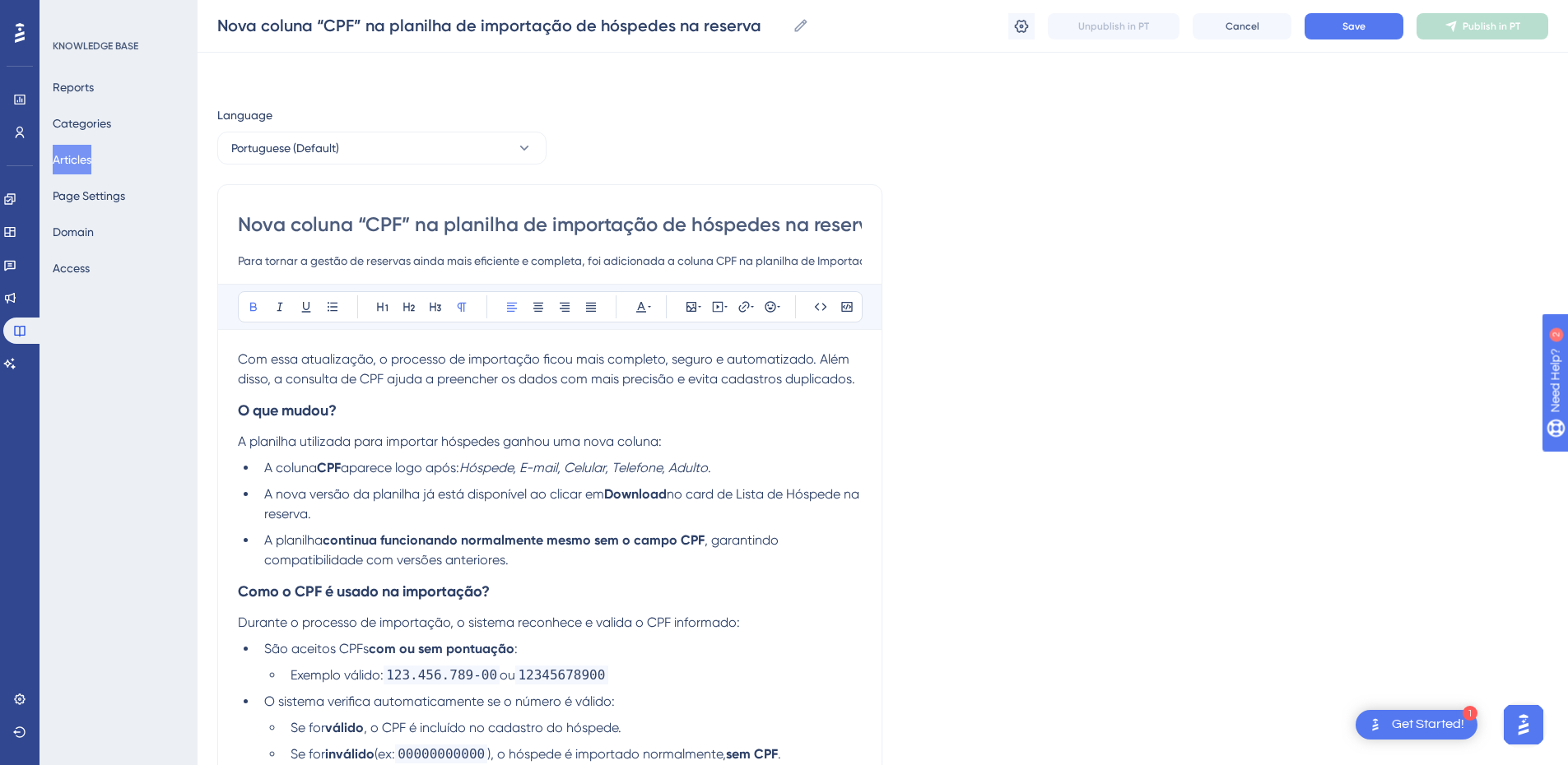
scroll to position [192, 0]
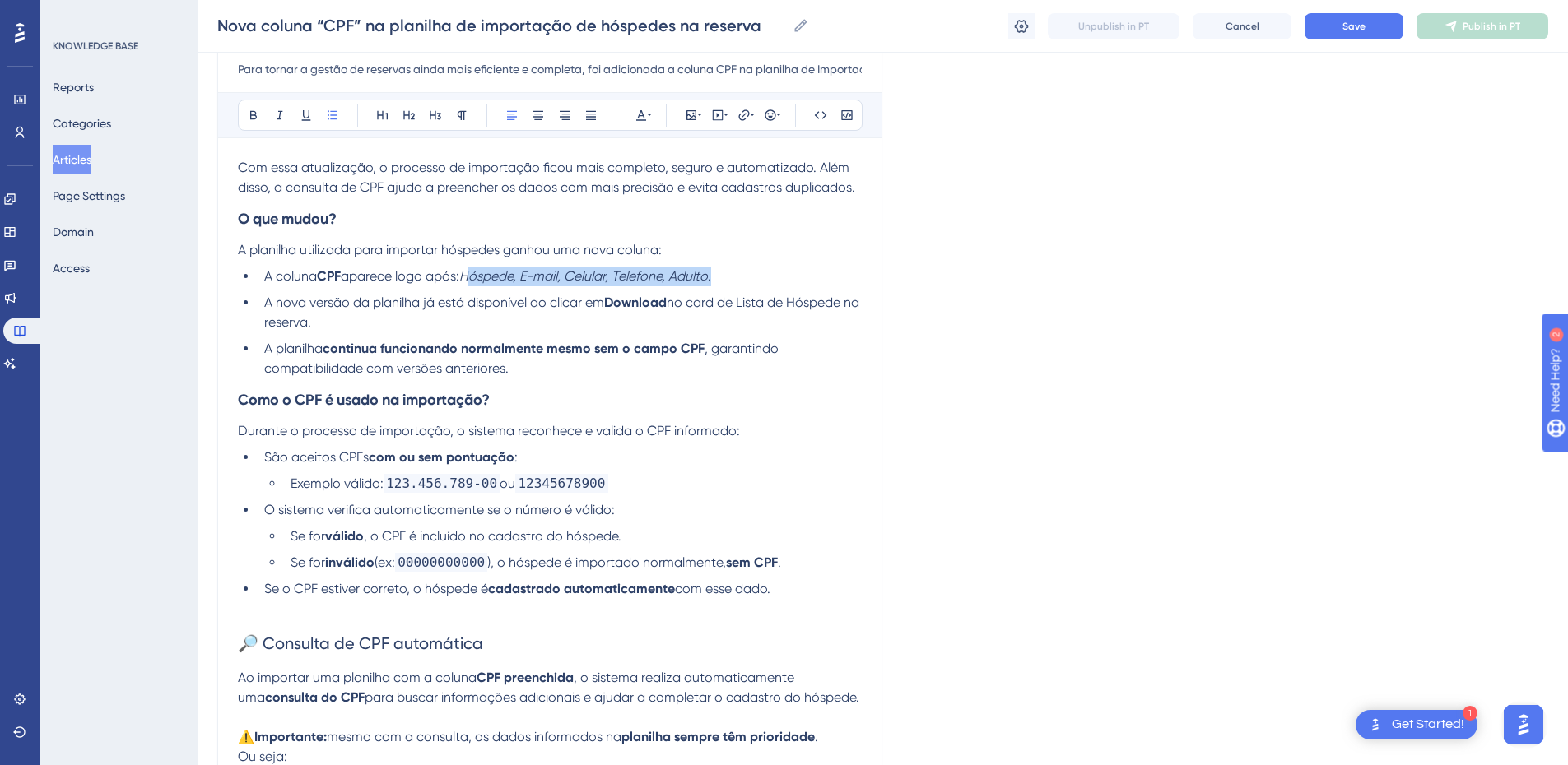
drag, startPoint x: 738, startPoint y: 275, endPoint x: 475, endPoint y: 279, distance: 263.0
click at [475, 279] on li "A coluna CPF aparece logo após: Hóspede, E-mail, Celular, Telefone, Adulto ." at bounding box center [560, 277] width 604 height 20
click at [746, 284] on li "A coluna CPF aparece logo após: Hóspede, E-mail, Celular, Telefone, Adulto ." at bounding box center [560, 277] width 604 height 20
drag, startPoint x: 740, startPoint y: 274, endPoint x: 455, endPoint y: 260, distance: 285.3
click at [470, 280] on li "A coluna CPF aparece logo após: Hóspede, E-mail, Celular, Telefone, Adulto ." at bounding box center [560, 277] width 604 height 20
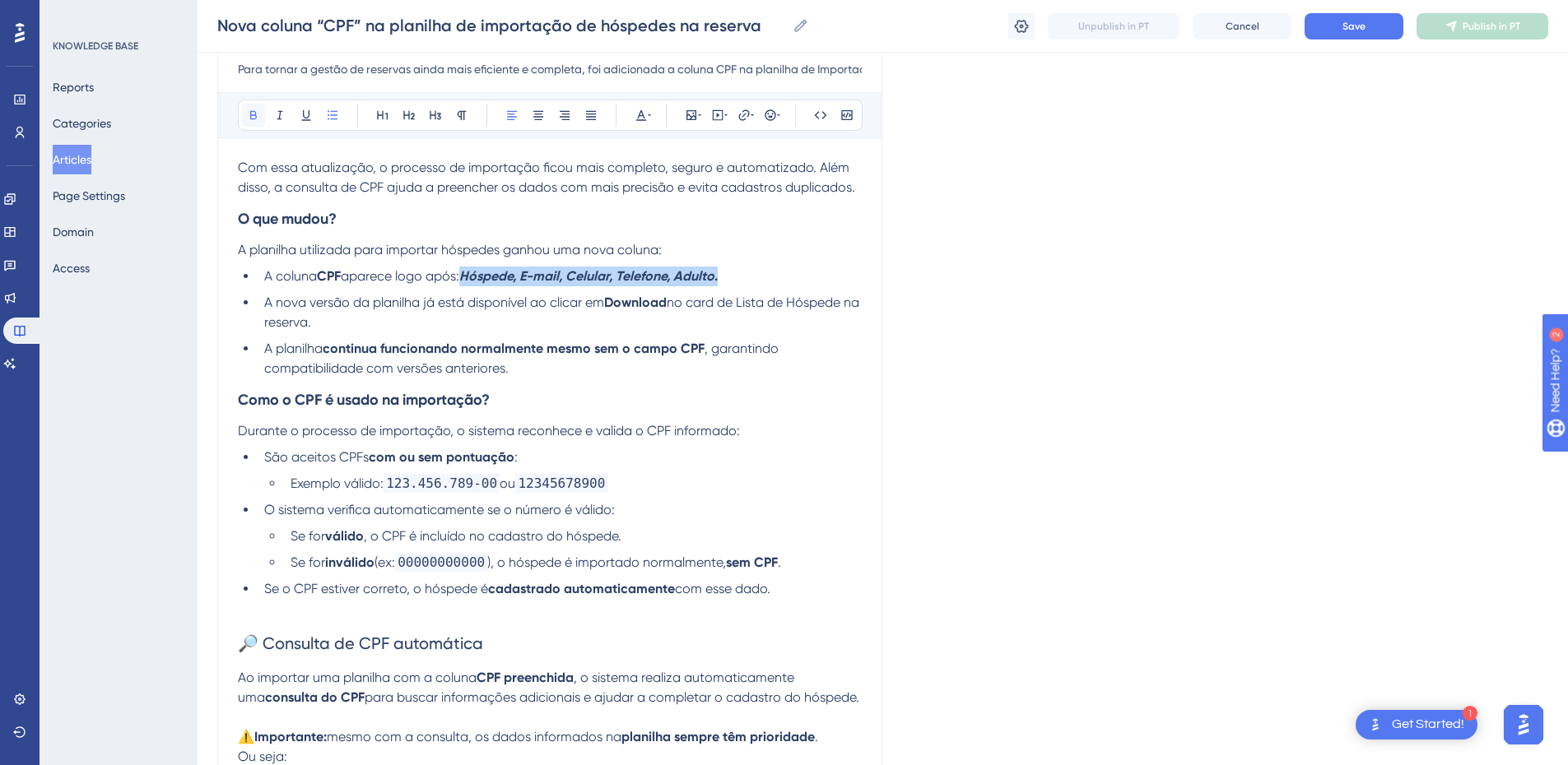
click at [246, 113] on button at bounding box center [254, 115] width 23 height 23
click at [468, 308] on span "A nova versão da planilha já está disponível ao clicar em" at bounding box center [434, 302] width 340 height 16
click at [239, 398] on strong "Como o CPF é usado na importação?" at bounding box center [364, 400] width 252 height 18
click at [243, 400] on strong "Como o CPF é usado na importação?" at bounding box center [364, 400] width 252 height 18
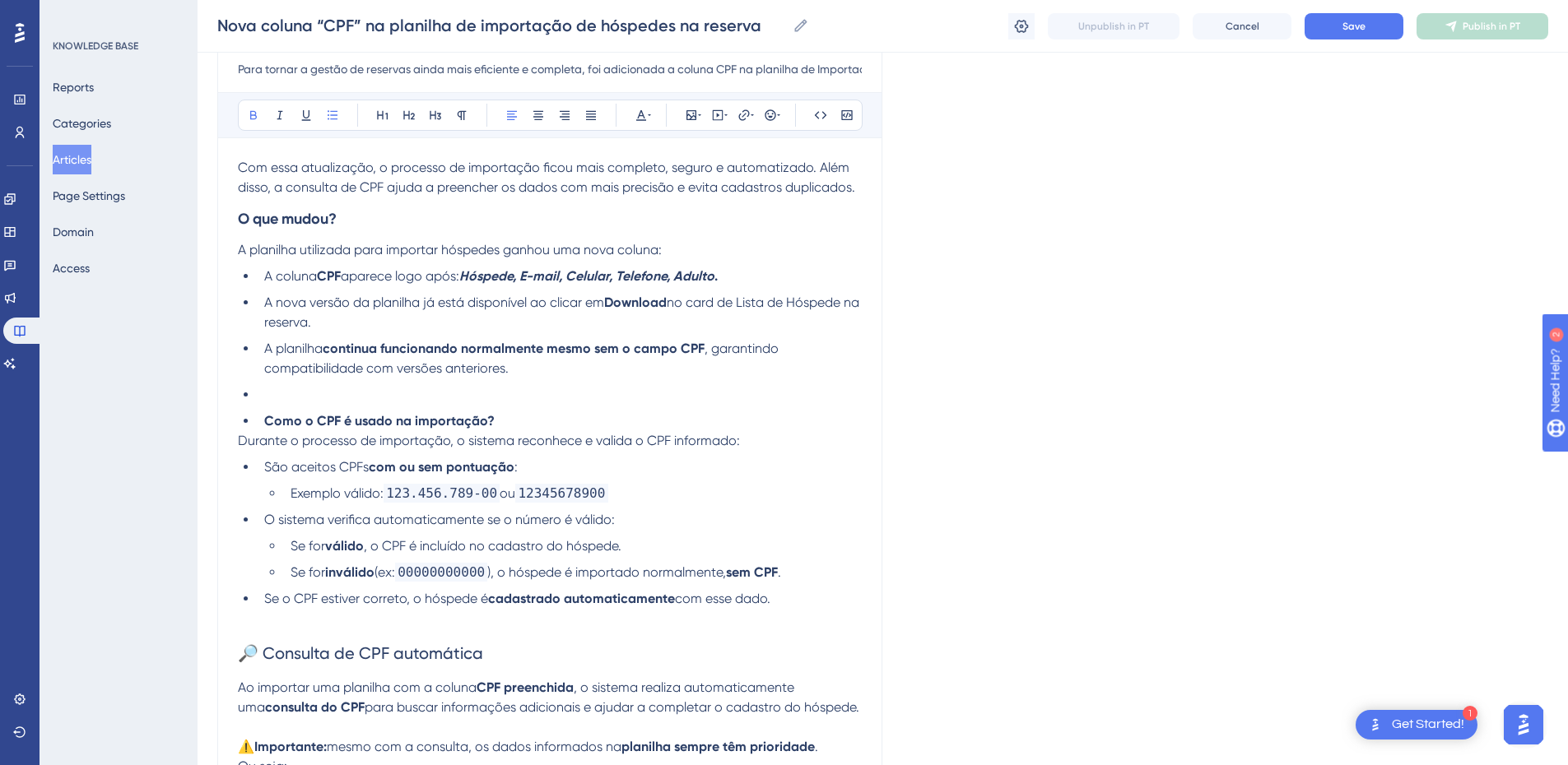
click at [524, 375] on li "A planilha continua funcionando normalmente mesmo sem o campo CPF , garantindo …" at bounding box center [560, 358] width 604 height 39
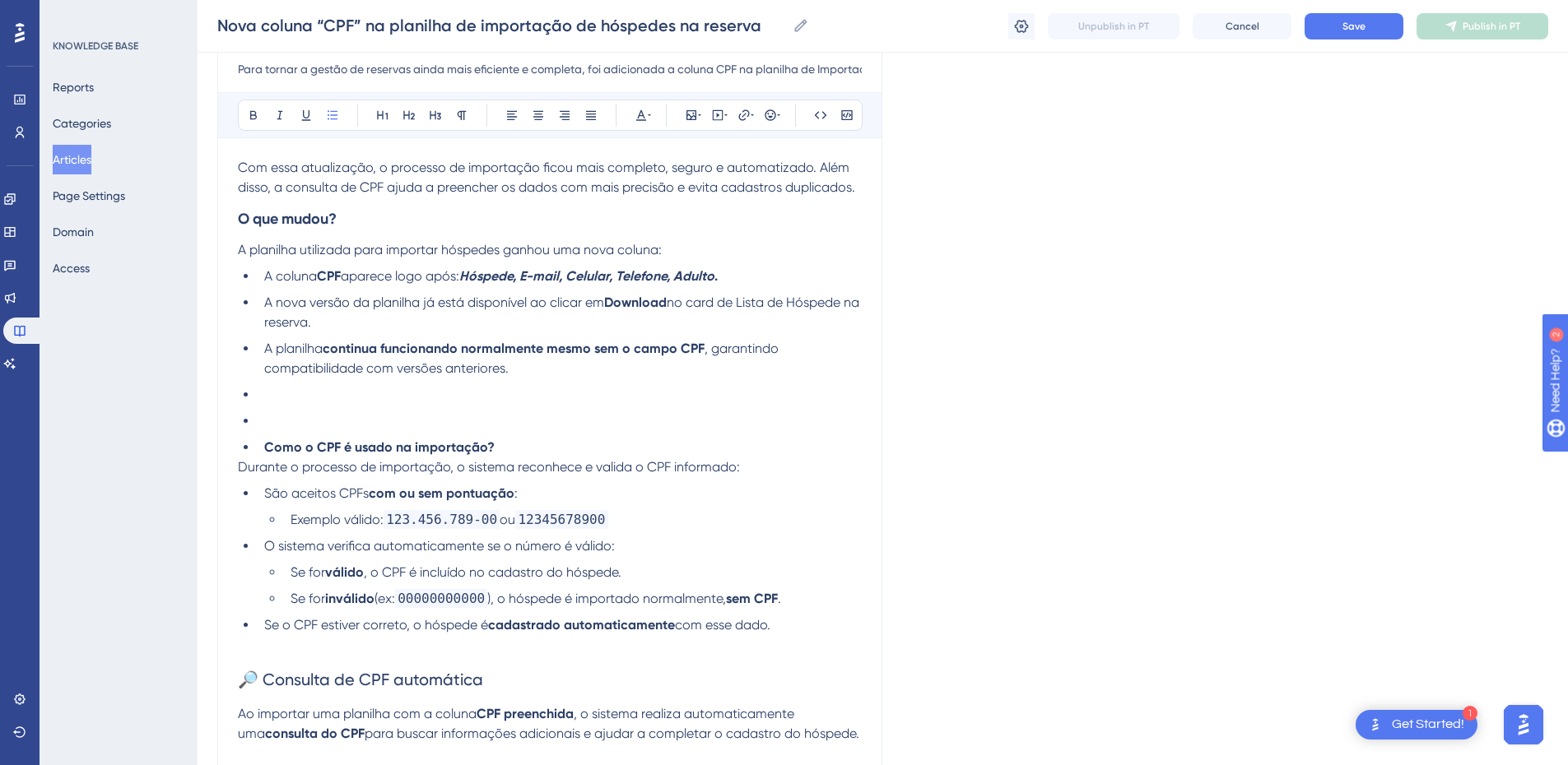
click at [256, 445] on ul "A coluna CPF aparece logo após: Hóspede, E-mail, Celular, Telefone, Adulto . A …" at bounding box center [550, 362] width 624 height 191
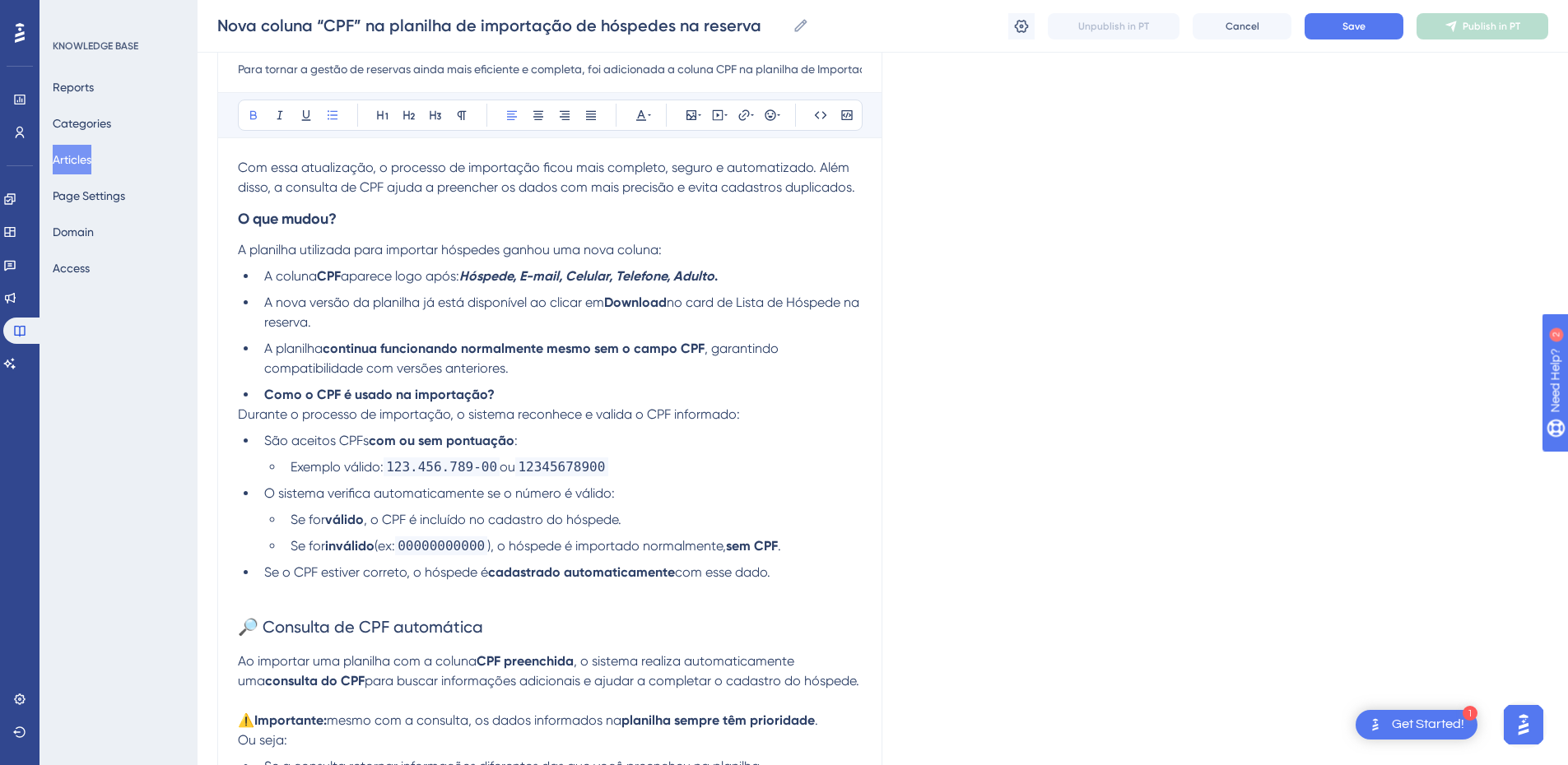
click at [567, 367] on li "A planilha continua funcionando normalmente mesmo sem o campo CPF , garantindo …" at bounding box center [560, 358] width 604 height 39
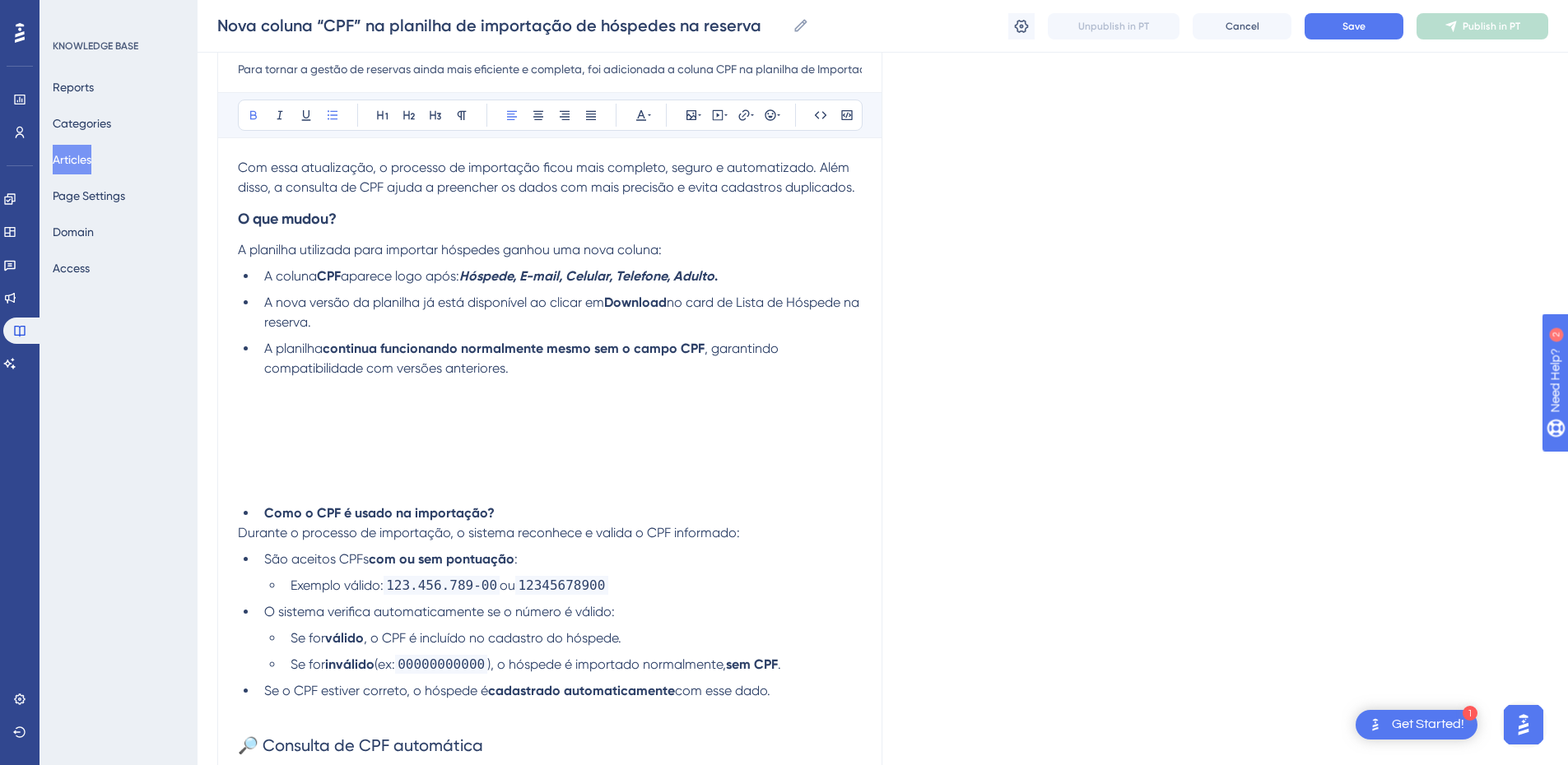
click at [260, 510] on li "Como o CPF é usado na importação?" at bounding box center [560, 514] width 604 height 20
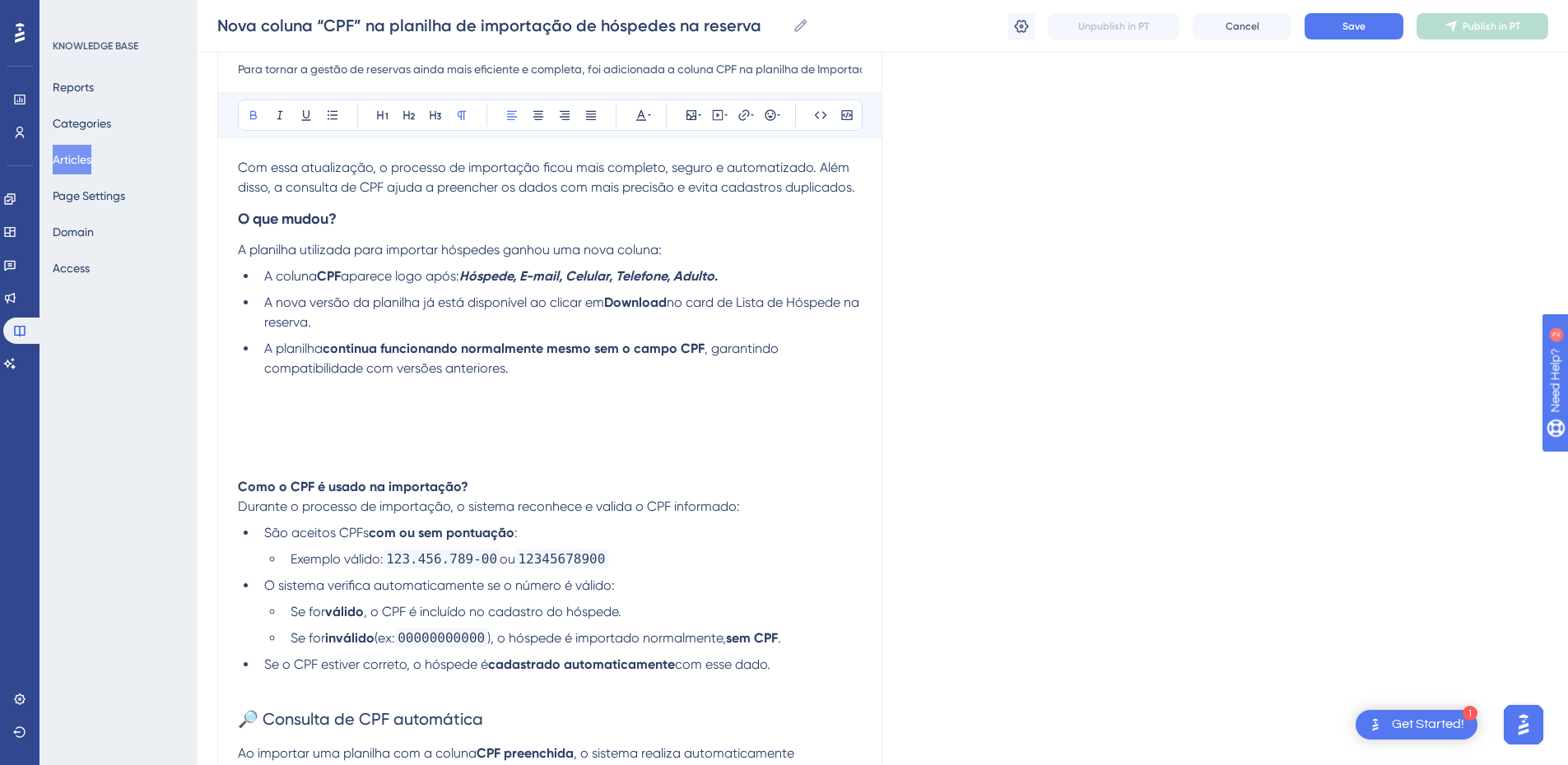
click at [278, 490] on strong "Como o CPF é usado na importação?" at bounding box center [353, 486] width 230 height 16
click at [428, 119] on button at bounding box center [436, 115] width 23 height 23
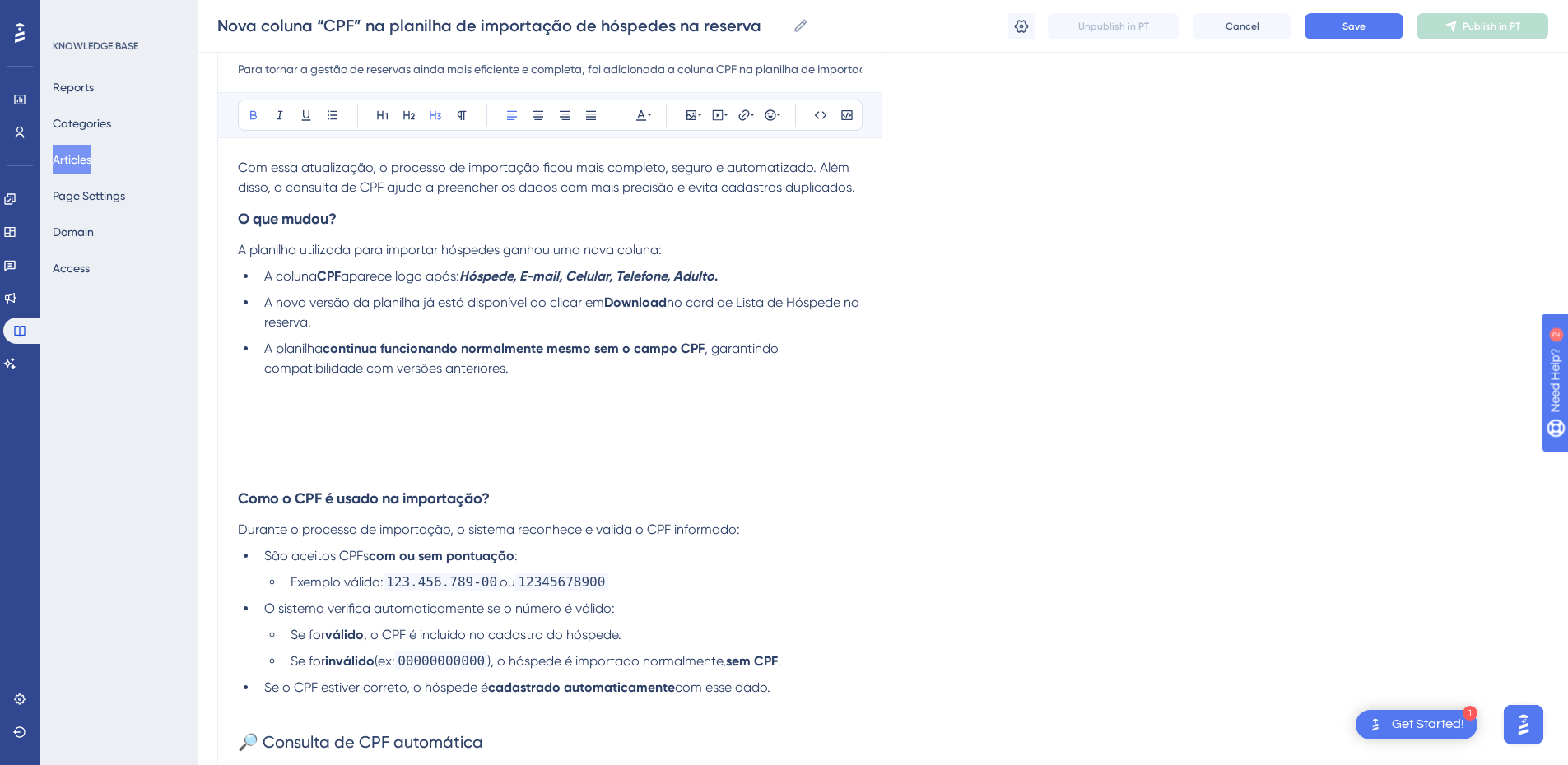
click at [255, 459] on p at bounding box center [550, 468] width 624 height 20
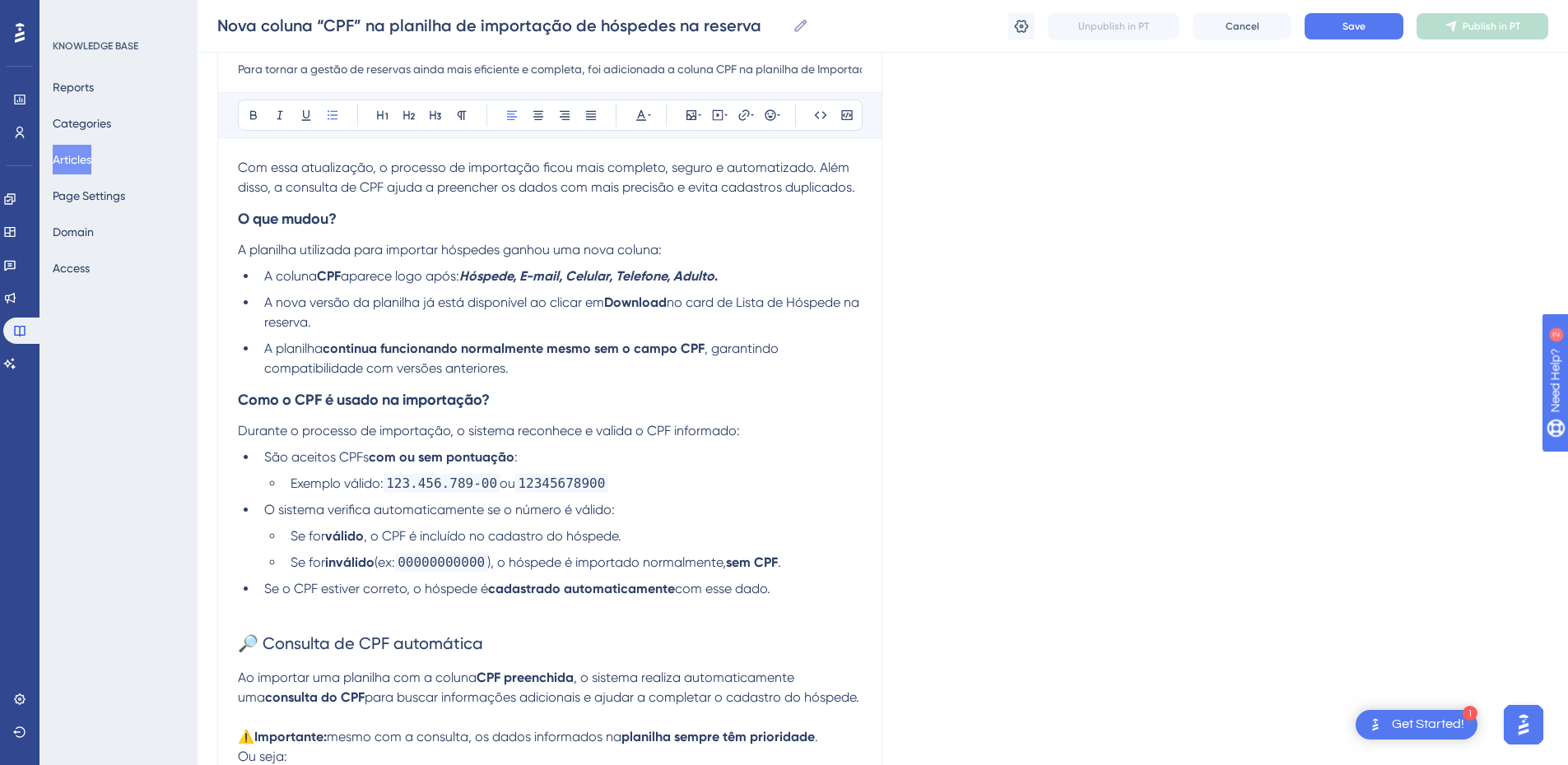
scroll to position [385, 0]
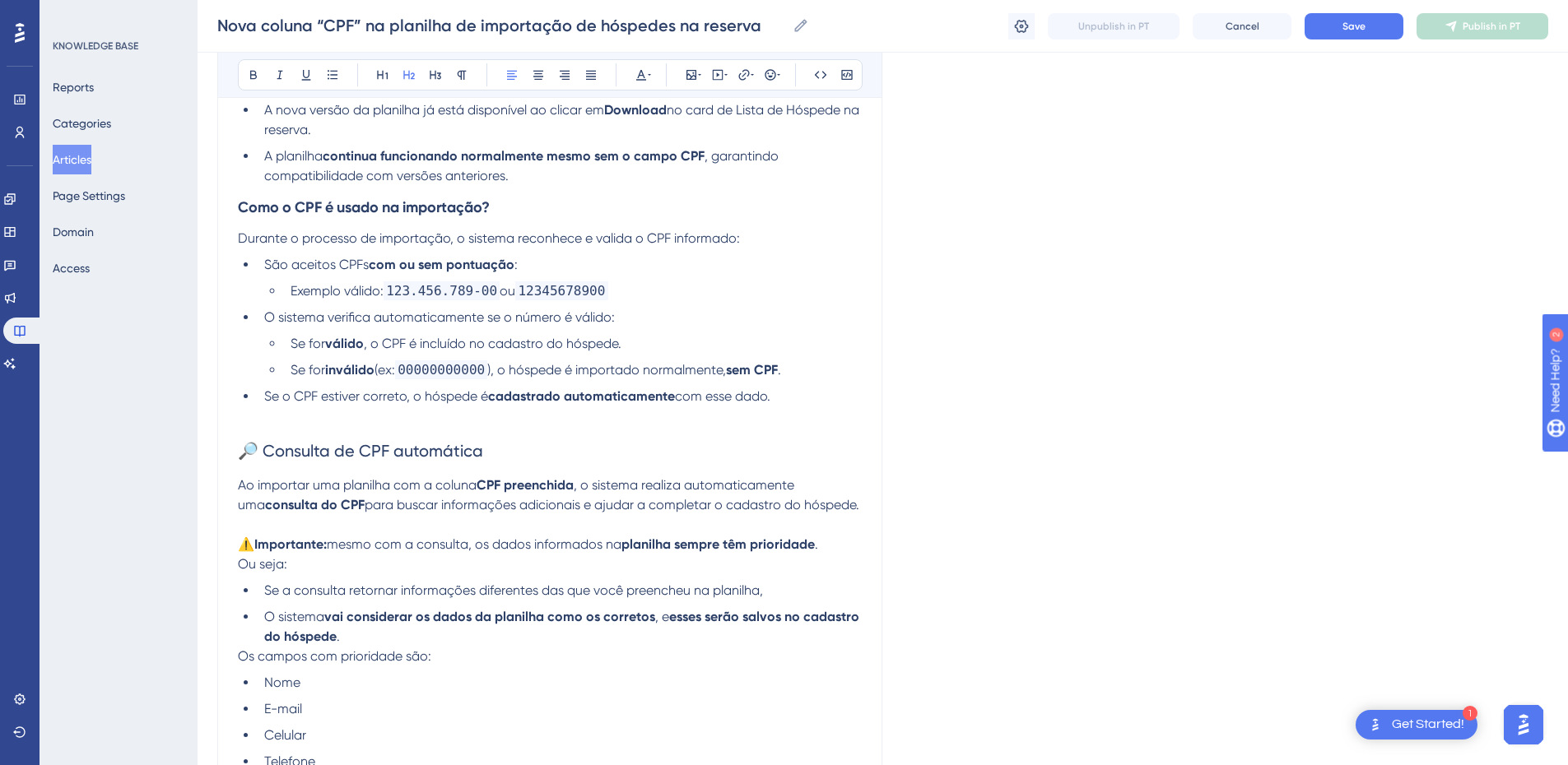
click at [255, 461] on h2 "🔎 Consulta de CPF automática" at bounding box center [550, 450] width 624 height 49
click at [300, 449] on span "Consulta de CPF automática" at bounding box center [348, 451] width 220 height 20
click at [426, 68] on button at bounding box center [436, 75] width 23 height 23
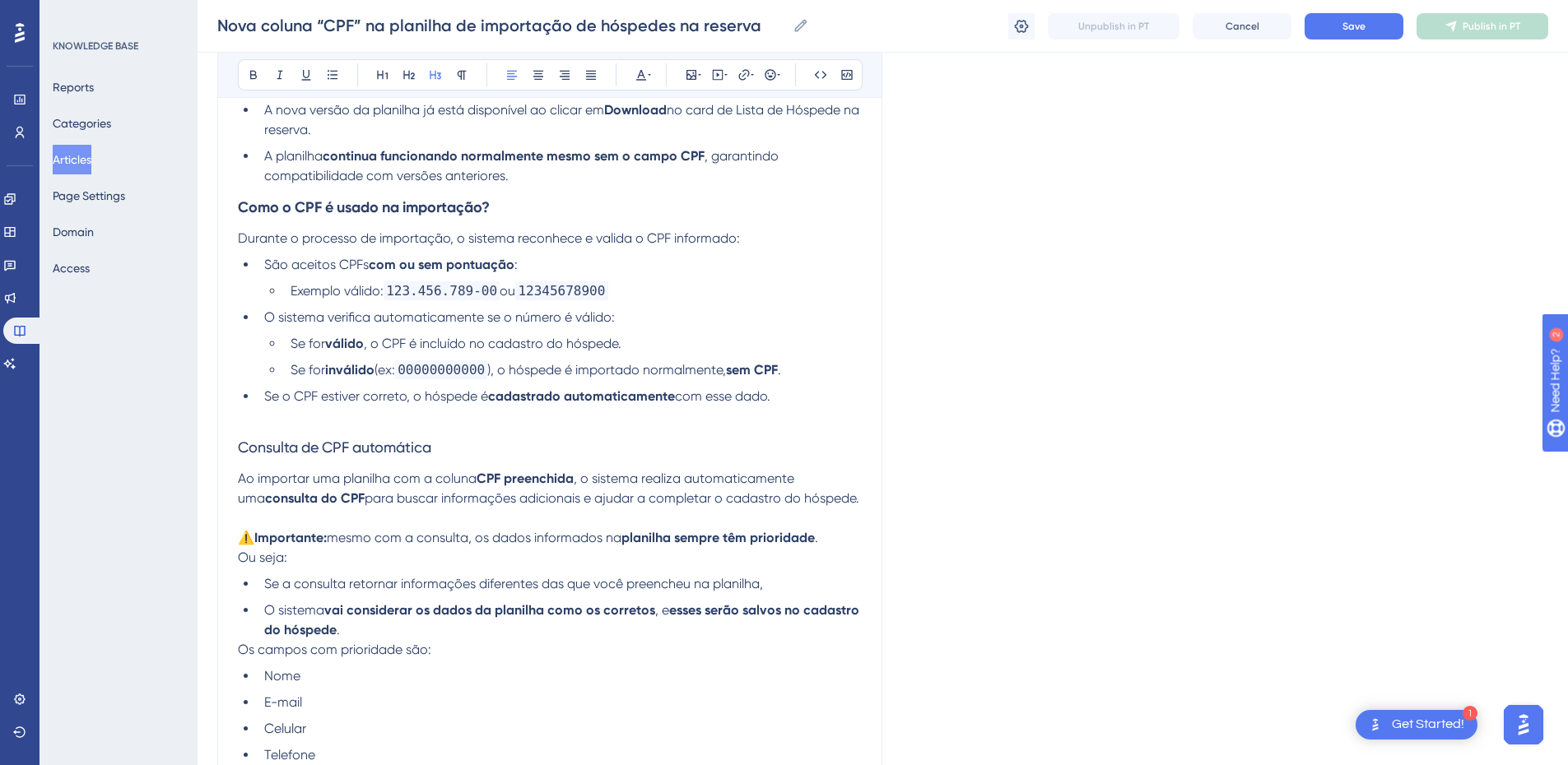
click at [255, 63] on div "Bold Italic Underline Bullet Point Heading 1 Heading 2 Heading 3 Normal Align L…" at bounding box center [550, 74] width 625 height 31
click at [239, 71] on div "Bold Italic Underline Bullet Point Heading 1 Heading 2 Heading 3 Normal Align L…" at bounding box center [550, 74] width 625 height 31
drag, startPoint x: 247, startPoint y: 64, endPoint x: 248, endPoint y: 98, distance: 34.0
click at [246, 64] on button at bounding box center [254, 75] width 23 height 23
click at [262, 420] on p at bounding box center [550, 416] width 624 height 20
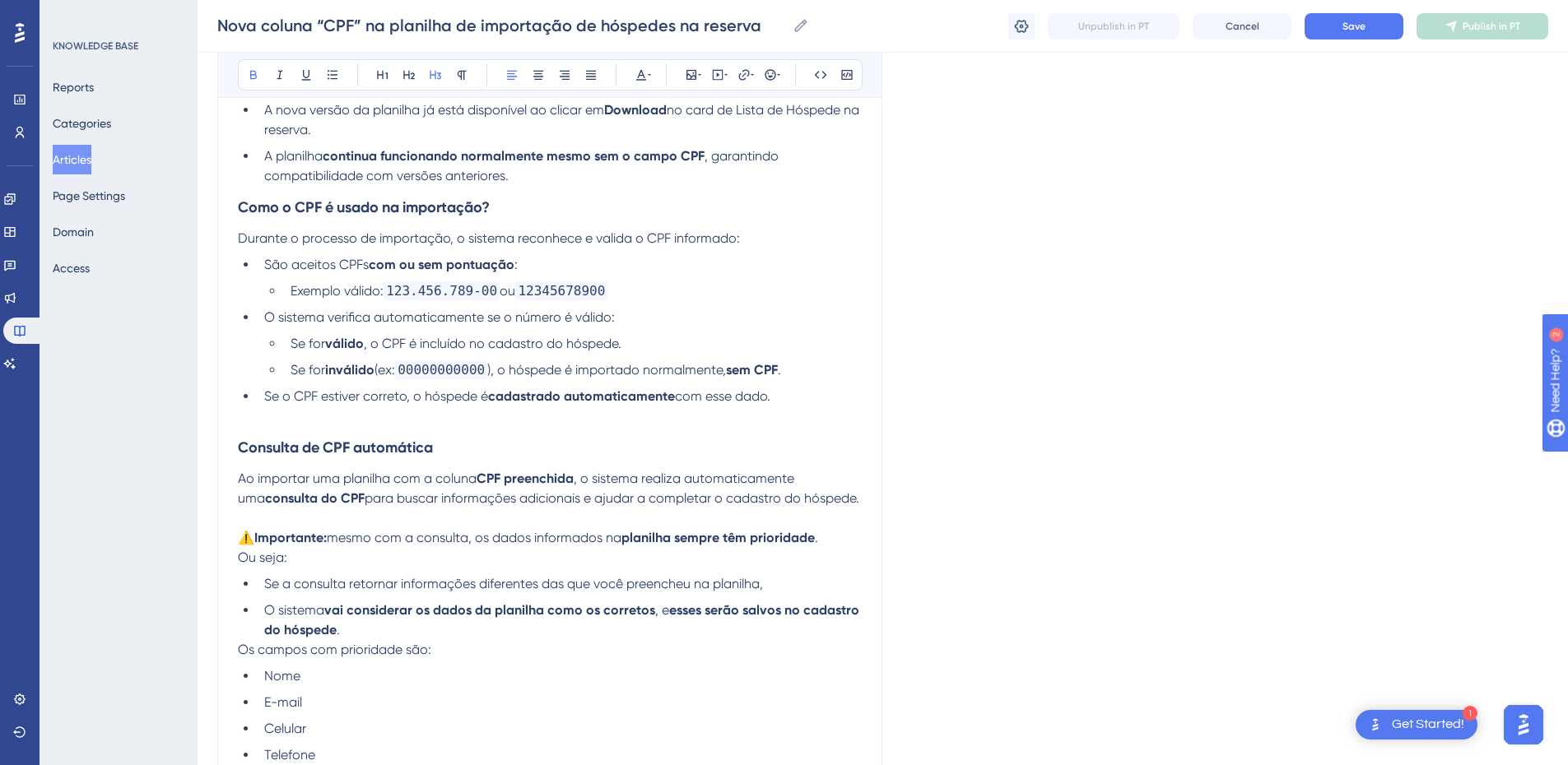
click at [243, 457] on h3 "Consulta de CPF automática" at bounding box center [550, 447] width 624 height 43
click at [1361, 36] on button "Save" at bounding box center [1354, 27] width 98 height 27
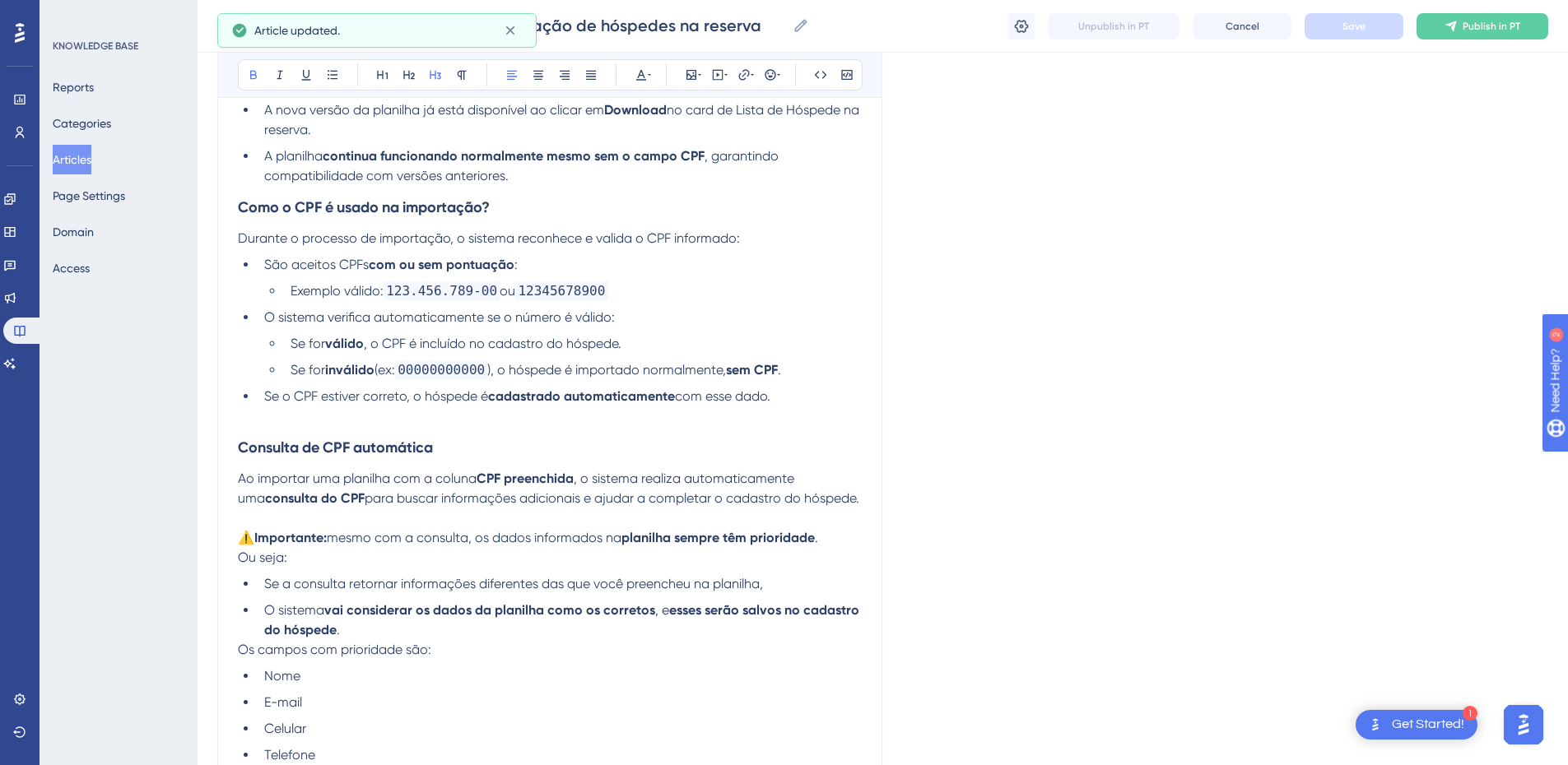
scroll to position [576, 0]
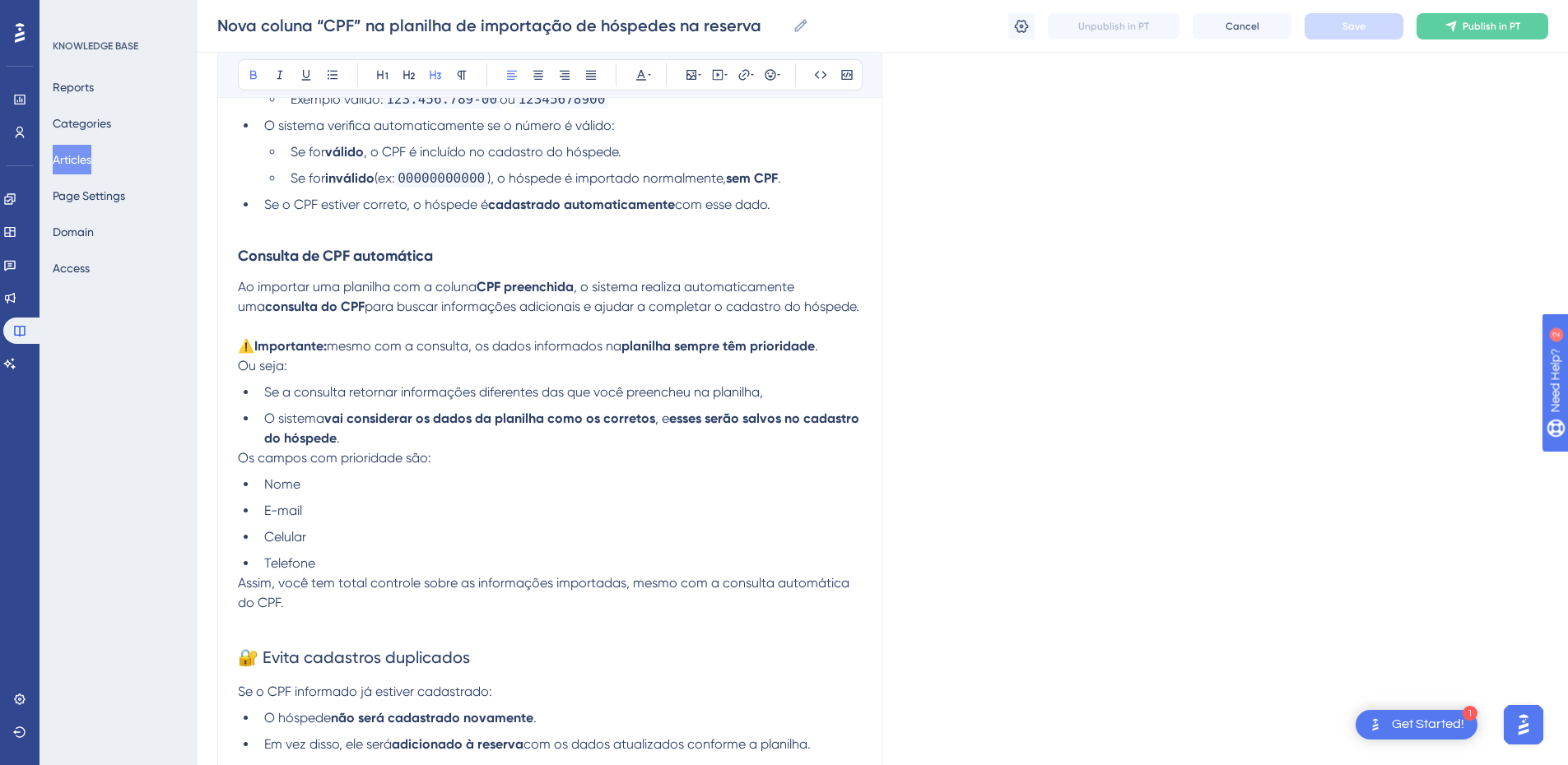
click at [283, 335] on p at bounding box center [550, 327] width 624 height 20
click at [238, 345] on span "⚠️" at bounding box center [246, 345] width 17 height 16
click at [319, 304] on strong "consulta do CPF" at bounding box center [315, 306] width 99 height 16
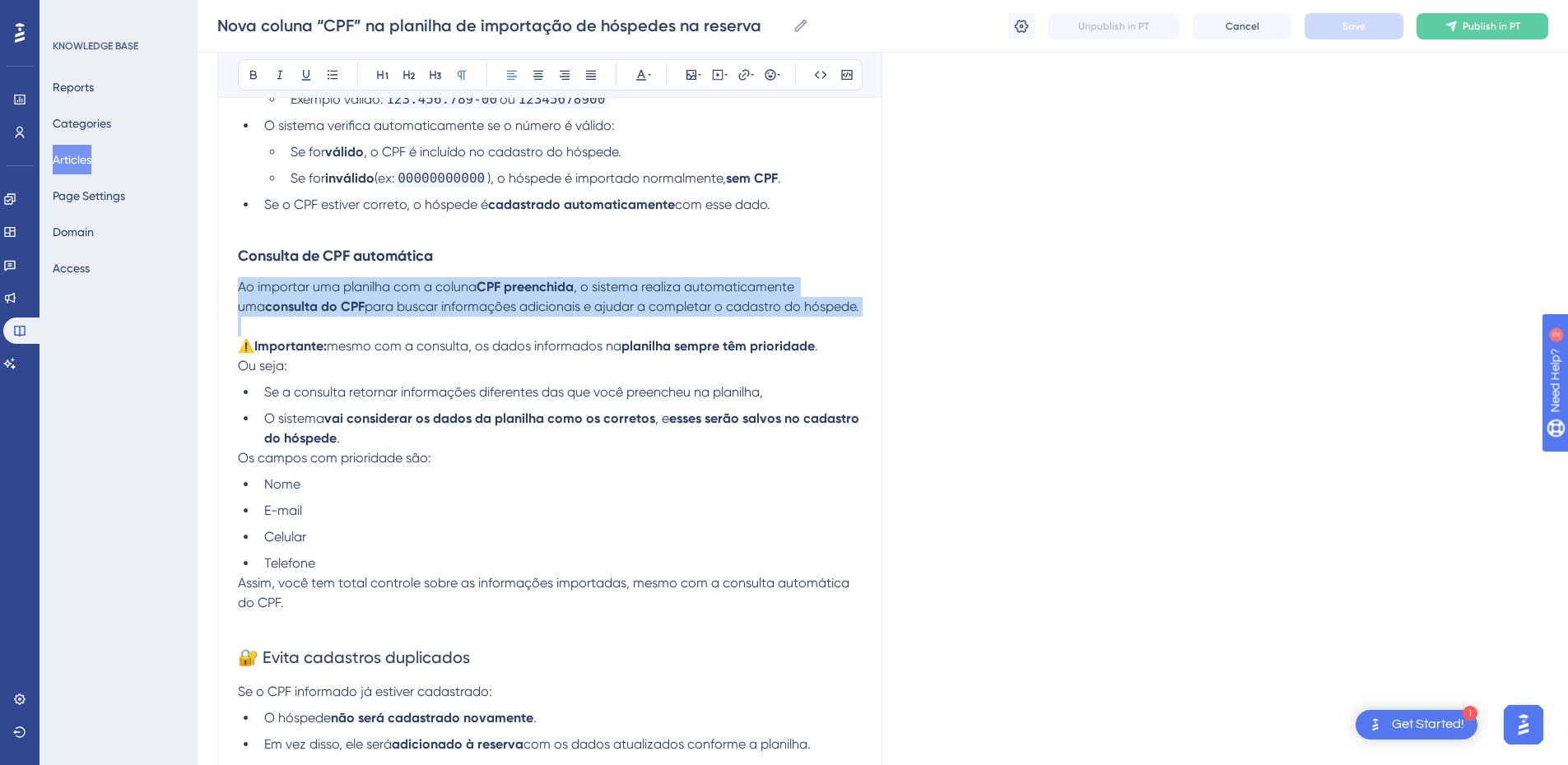
click at [319, 304] on strong "consulta do CPF" at bounding box center [315, 306] width 99 height 16
click at [334, 75] on icon at bounding box center [333, 74] width 10 height 9
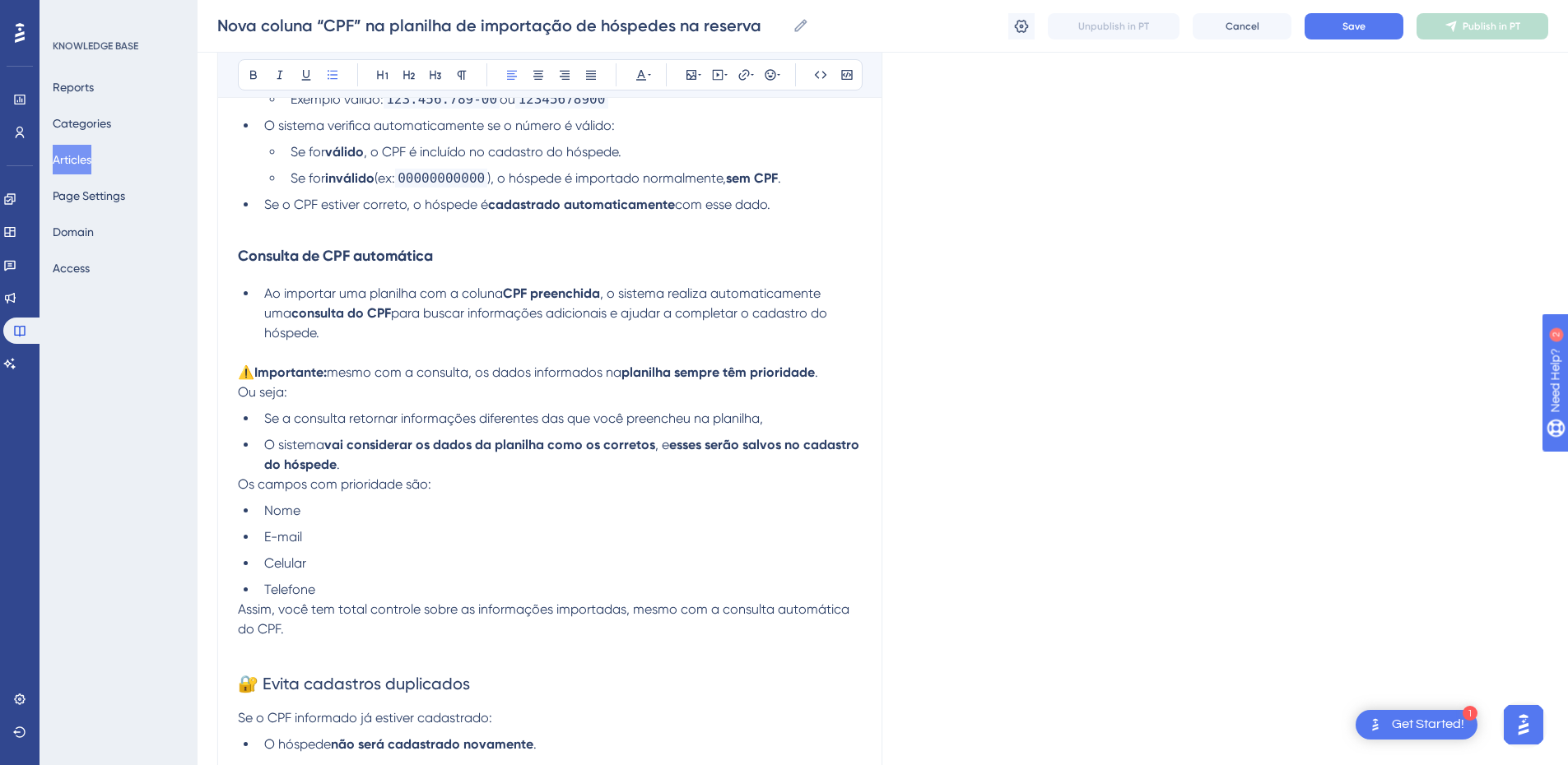
click at [258, 343] on p at bounding box center [550, 353] width 624 height 20
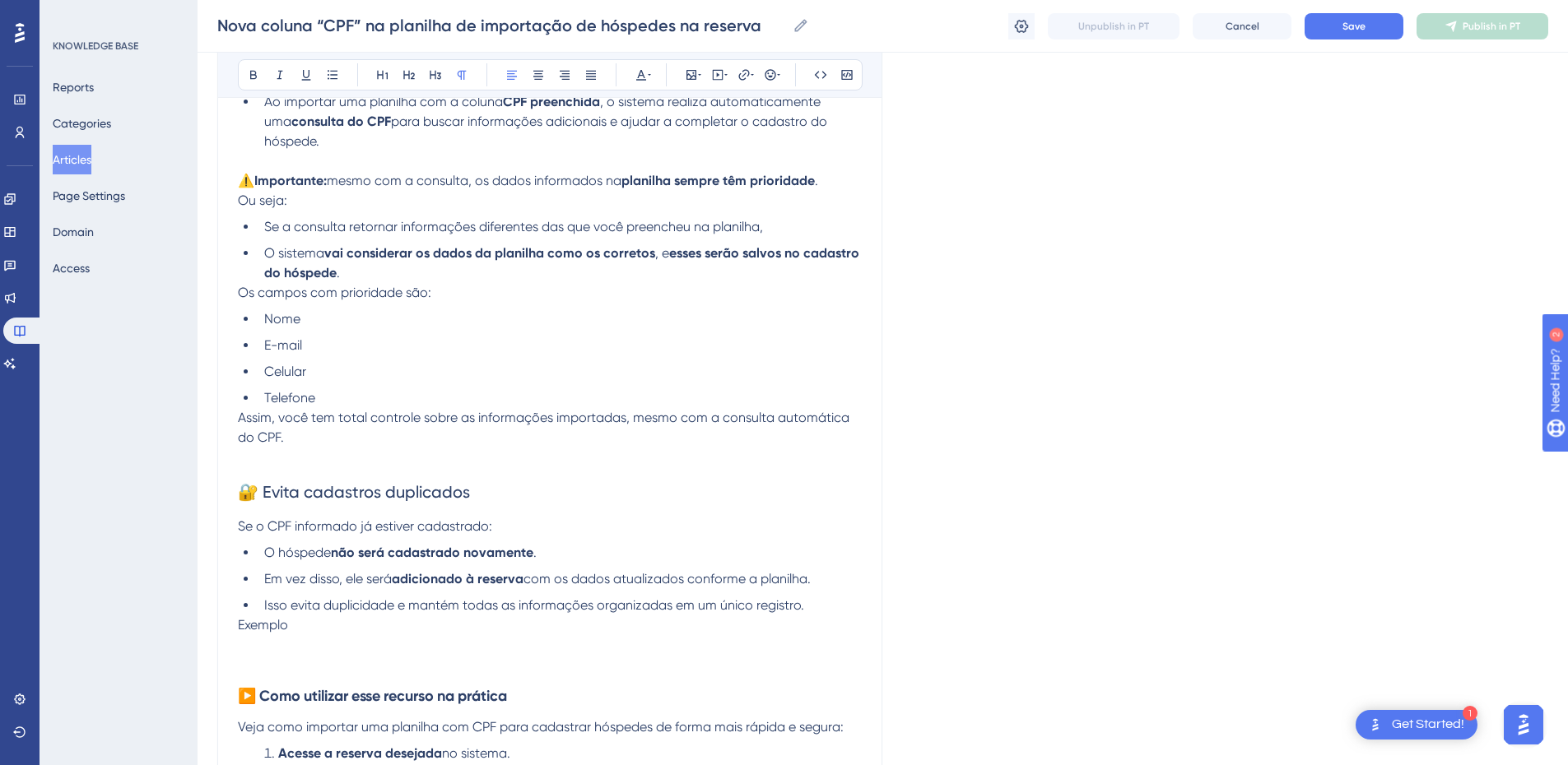
click at [238, 410] on span "Assim, você tem total controle sobre as informações importadas, mesmo com a con…" at bounding box center [545, 427] width 615 height 35
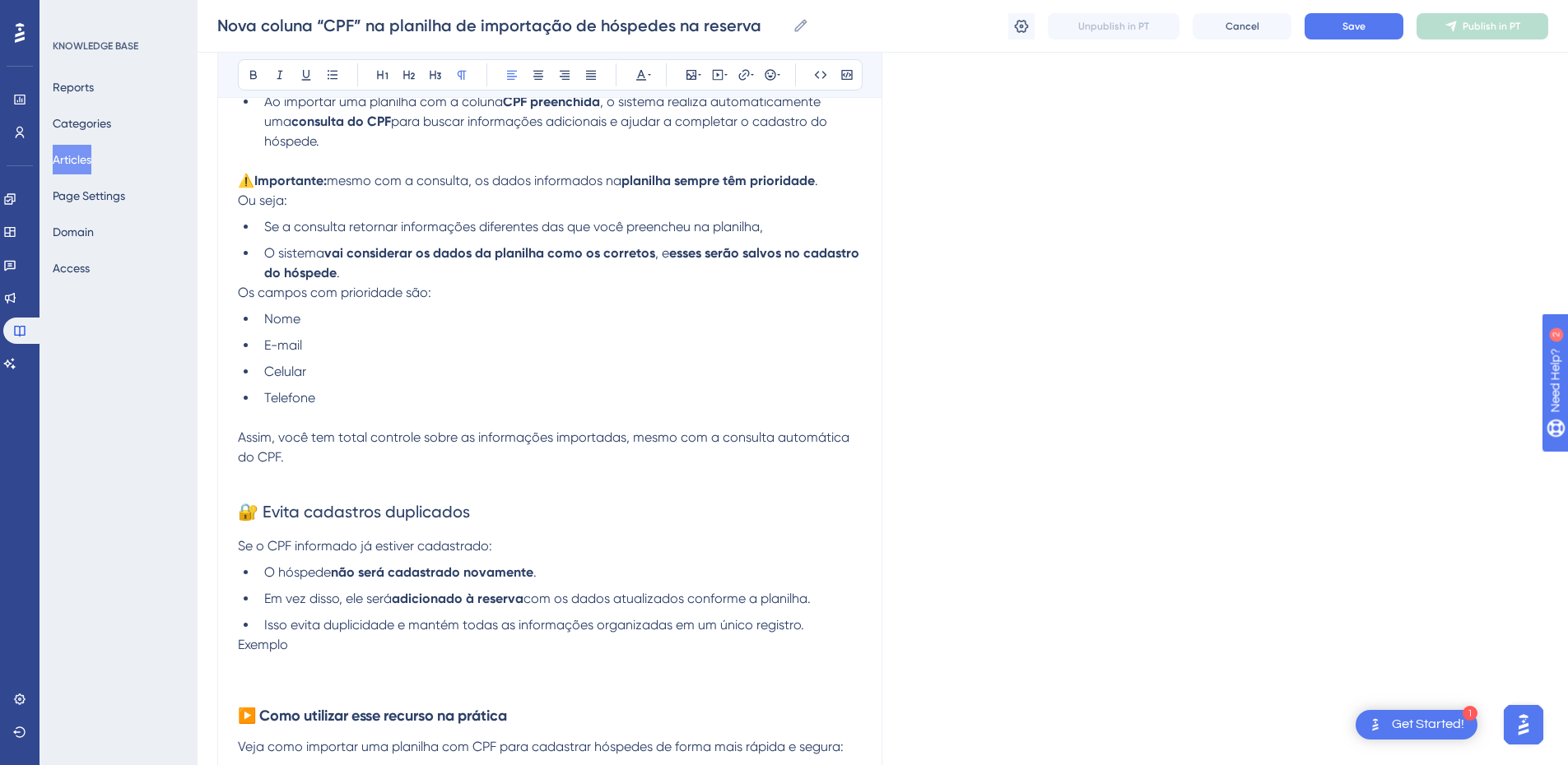
click at [281, 467] on p at bounding box center [550, 477] width 624 height 20
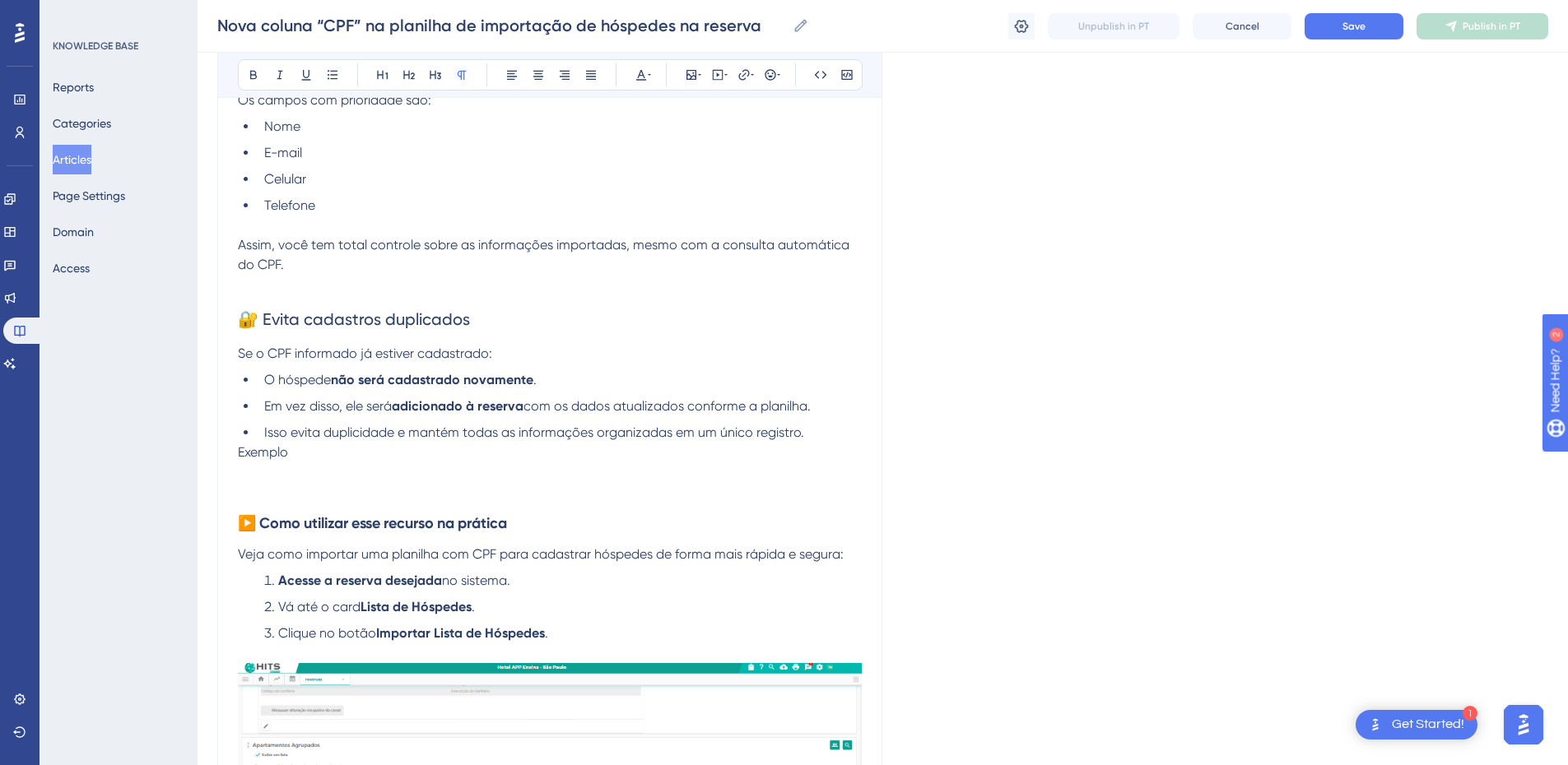
click at [334, 310] on span "🔐 Evita cadastros duplicados" at bounding box center [354, 320] width 232 height 20
click at [315, 310] on span "🔐 Evita cadastros duplicados" at bounding box center [354, 320] width 232 height 20
click at [334, 294] on h2 "🔐 Evita cadastros duplicados" at bounding box center [550, 319] width 624 height 49
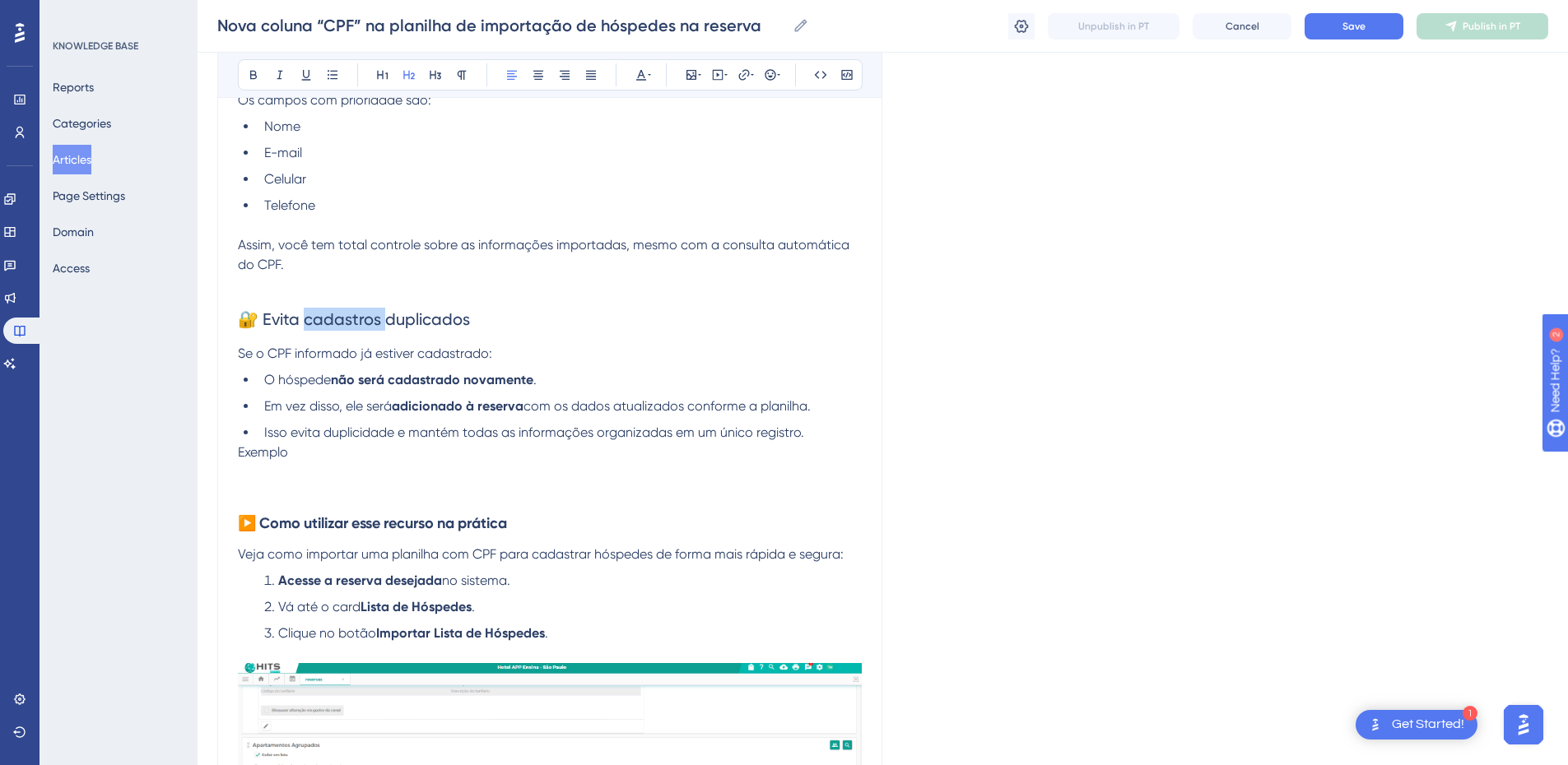
click at [334, 294] on h2 "🔐 Evita cadastros duplicados" at bounding box center [550, 319] width 624 height 49
click at [266, 310] on span "🔐 Evita cadastros duplicados" at bounding box center [354, 320] width 232 height 20
click at [264, 310] on span "🔐 Evita cadastros duplicados" at bounding box center [354, 320] width 232 height 20
click at [288, 310] on span "🔐 Evita cadastros duplicados" at bounding box center [354, 320] width 232 height 20
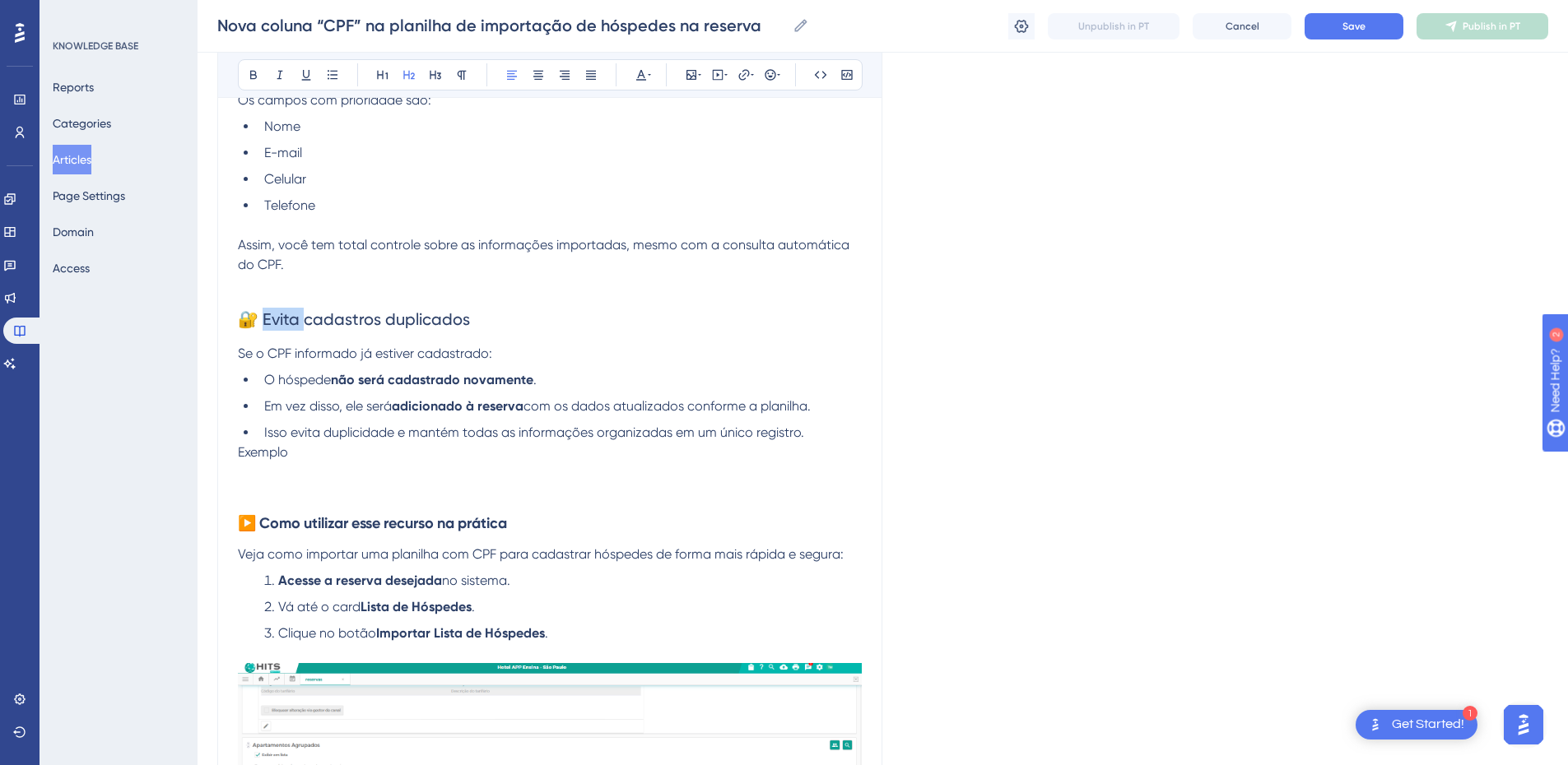
click at [288, 310] on span "🔐 Evita cadastros duplicados" at bounding box center [354, 320] width 232 height 20
click at [336, 462] on p at bounding box center [550, 472] width 624 height 20
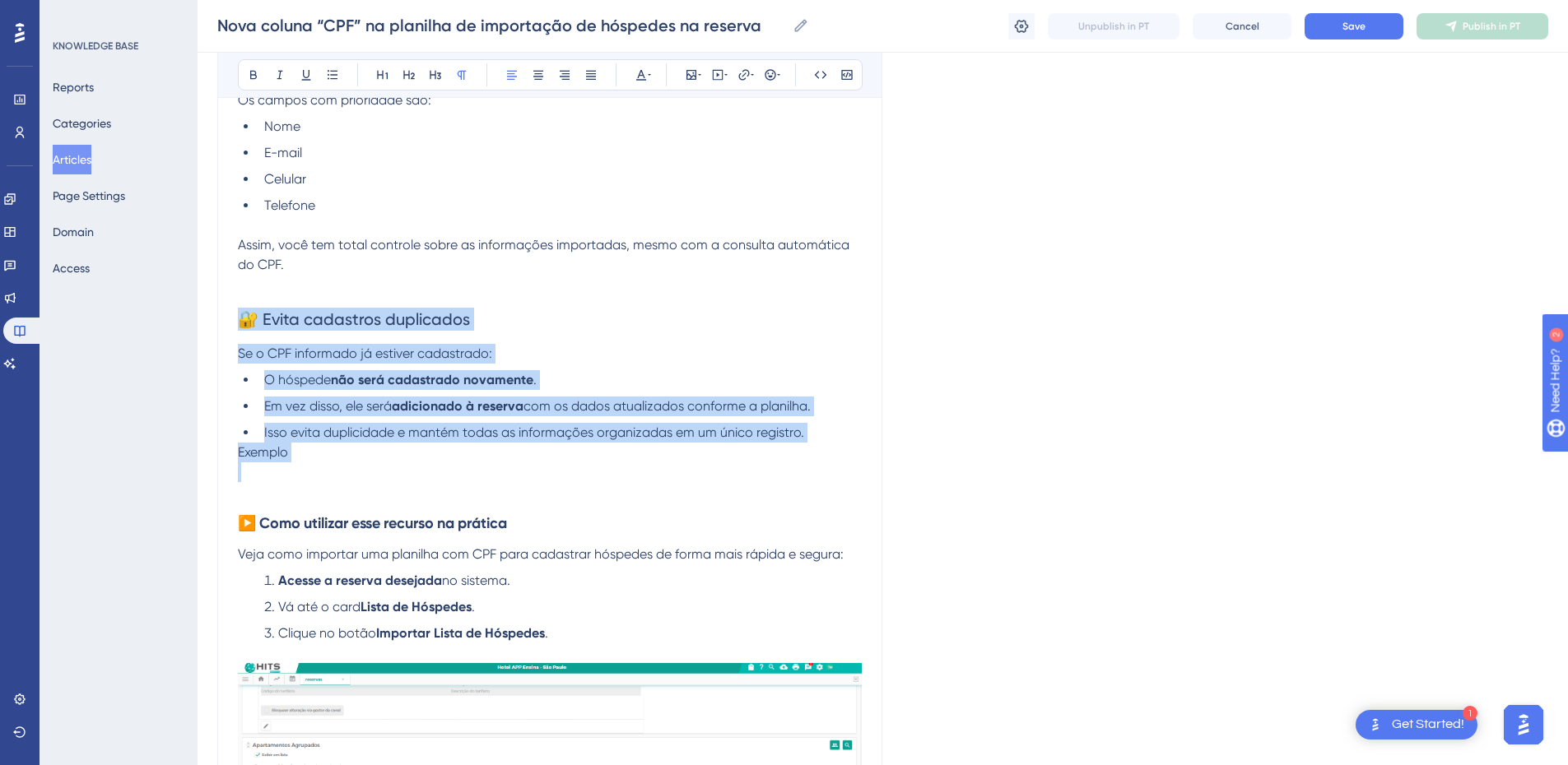
drag, startPoint x: 315, startPoint y: 444, endPoint x: 229, endPoint y: 296, distance: 171.2
click at [229, 296] on div "Nova coluna “CPF” na planilha de importação de hóspedes na reserva Para tornar …" at bounding box center [549, 499] width 665 height 2550
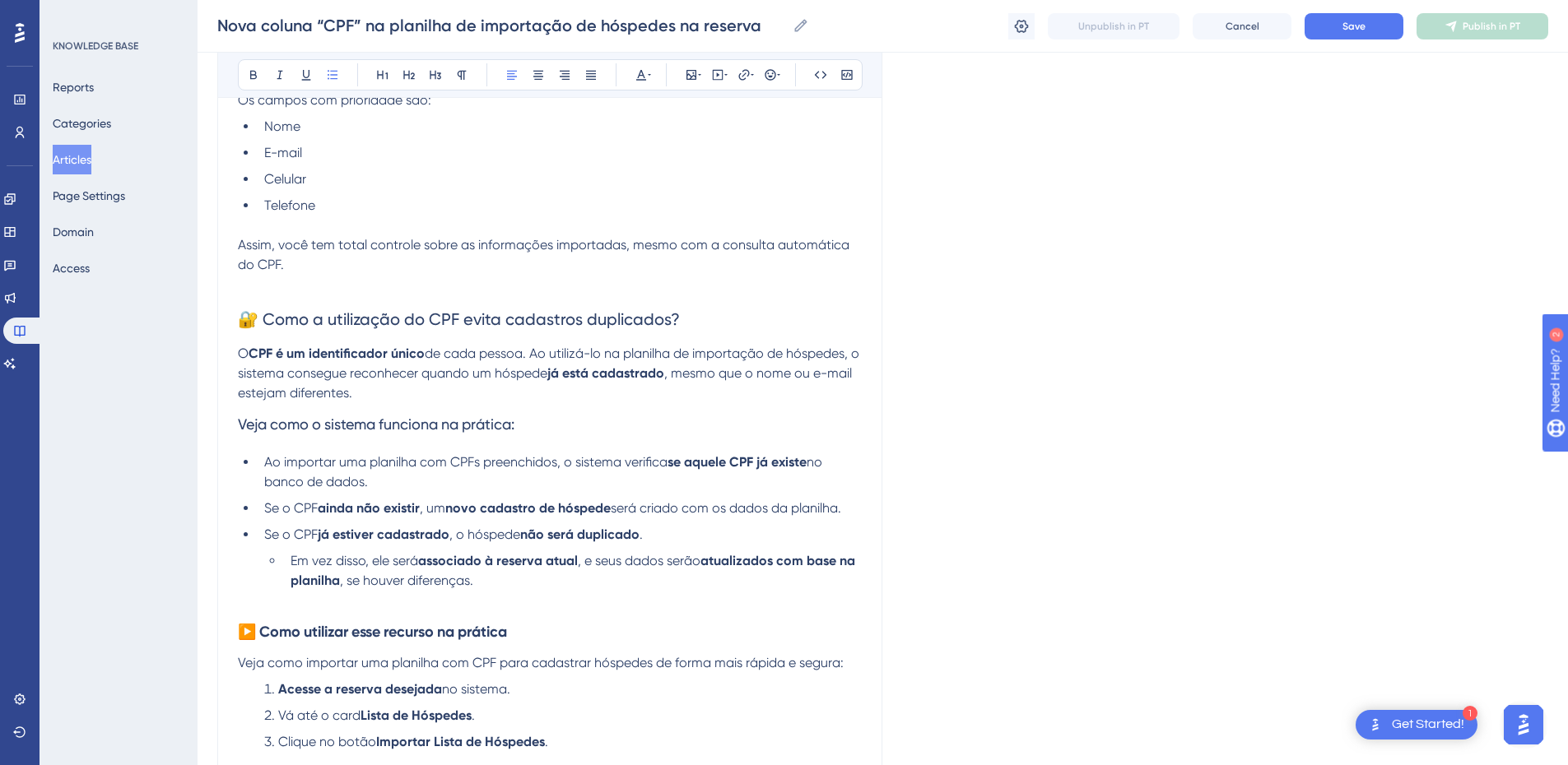
click at [328, 313] on h2 "🔐 Como a utilização do CPF evita cadastros duplicados?" at bounding box center [550, 319] width 624 height 49
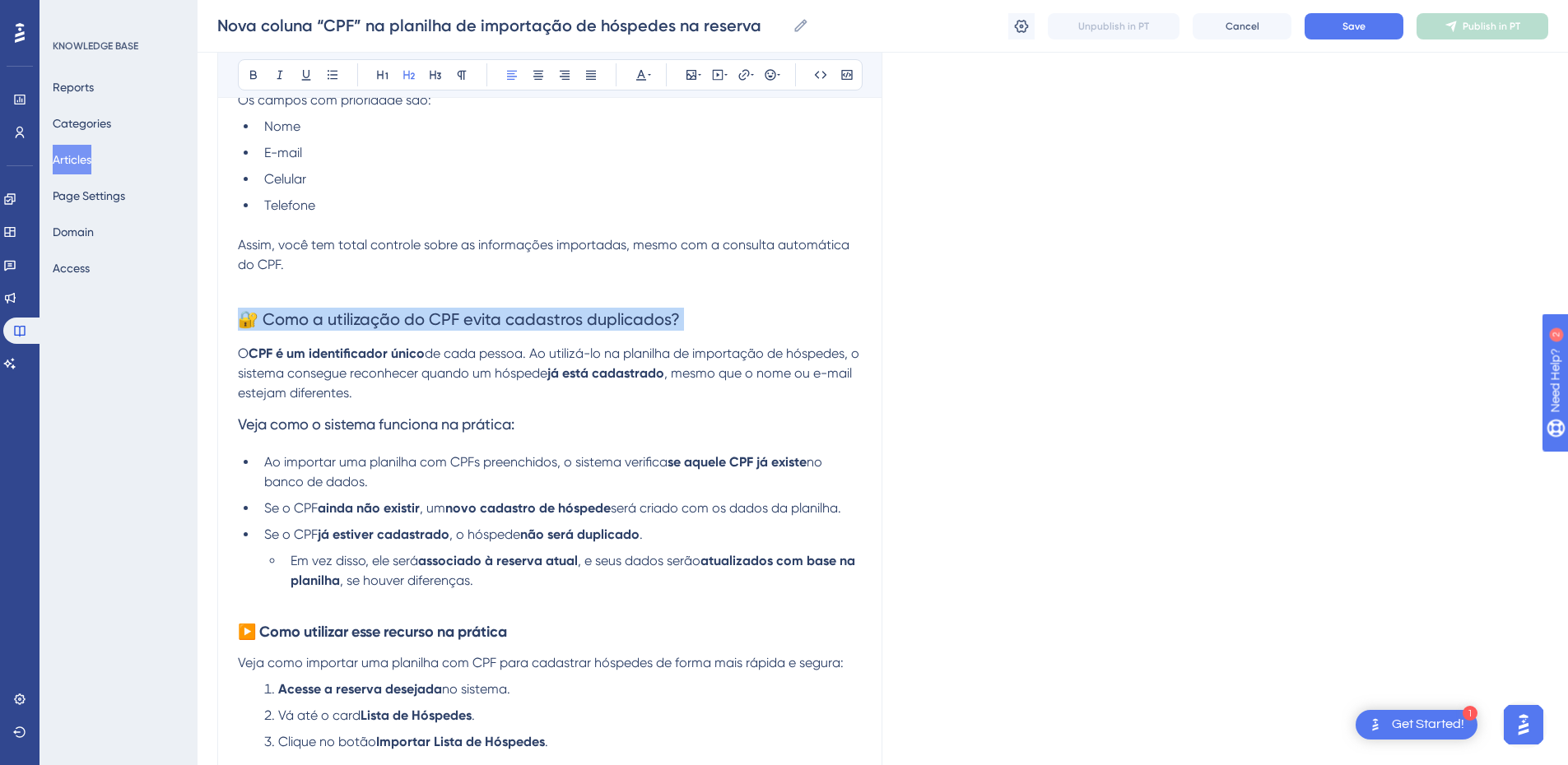
click at [328, 313] on h2 "🔐 Como a utilização do CPF evita cadastros duplicados?" at bounding box center [550, 319] width 624 height 49
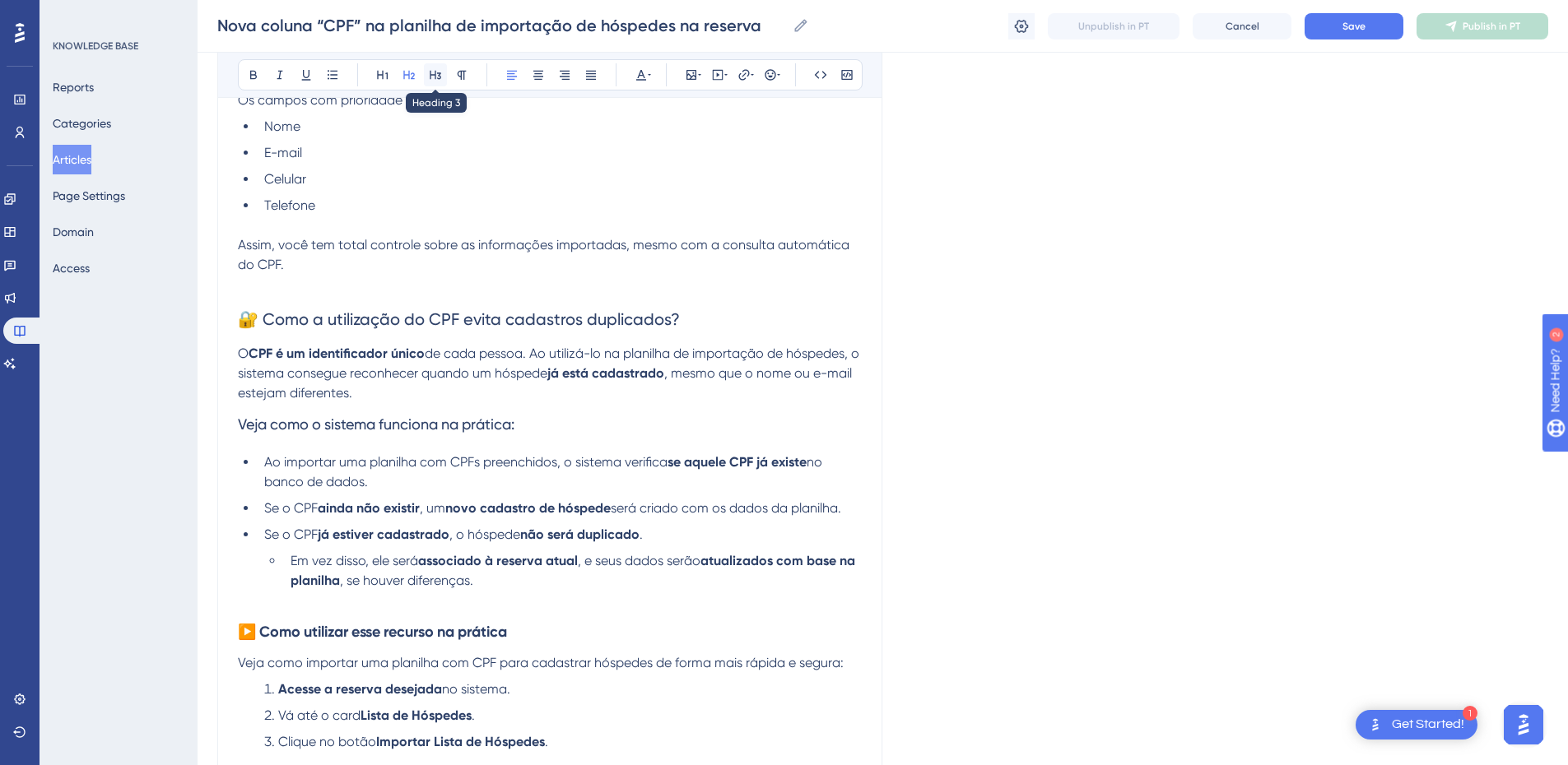
click at [433, 81] on icon at bounding box center [436, 75] width 13 height 13
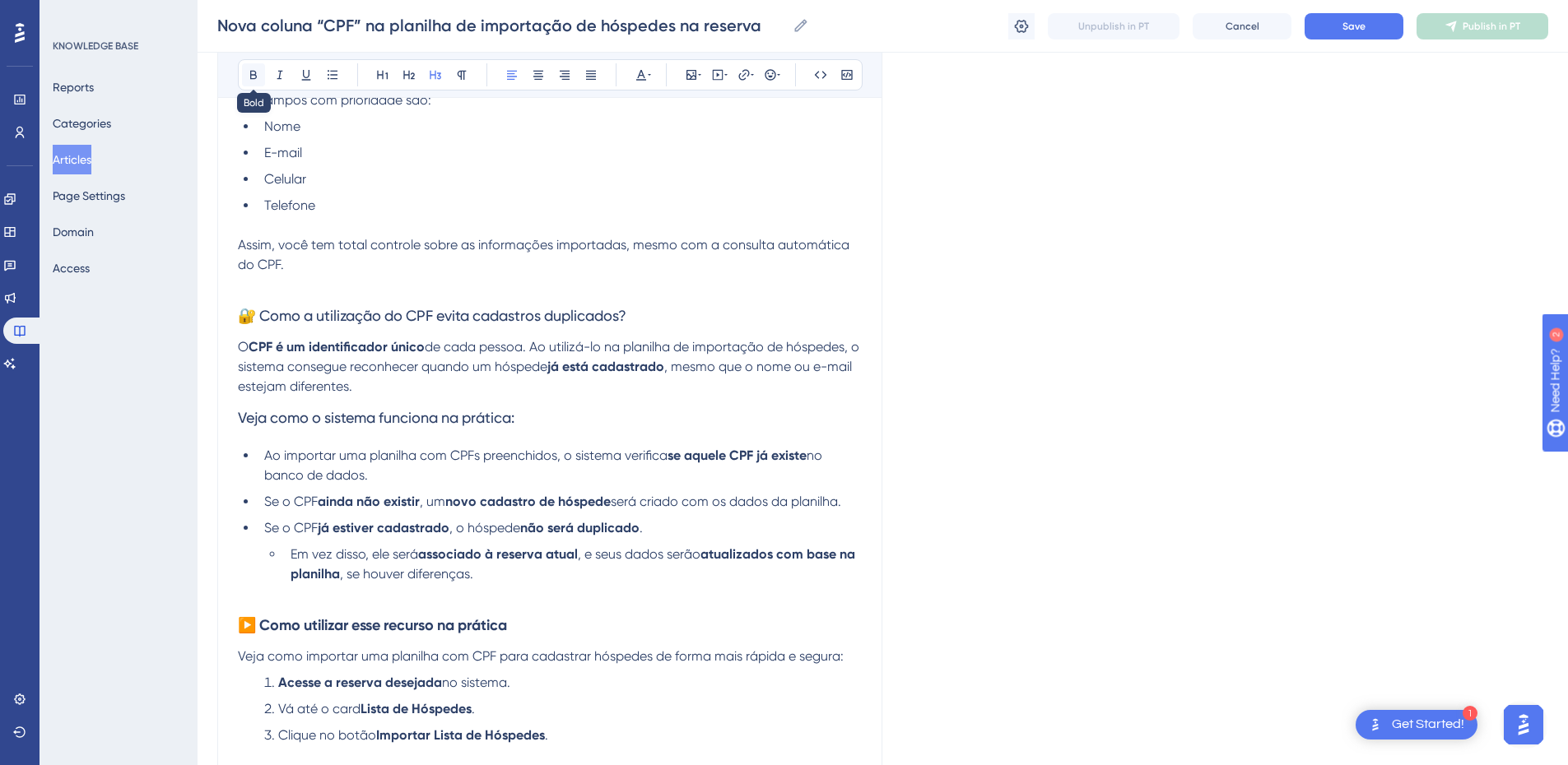
click at [257, 76] on icon at bounding box center [254, 75] width 13 height 13
click at [270, 307] on strong "🔐 Como a utilização do CPF evita cadastros duplicados?" at bounding box center [433, 316] width 391 height 18
click at [247, 307] on strong "🔐 Como a utilização do CPF evita cadastros duplicados?" at bounding box center [433, 316] width 391 height 18
click at [258, 307] on strong "🔐 Como a utilização do CPF evita cadastros duplicados?" at bounding box center [433, 316] width 391 height 18
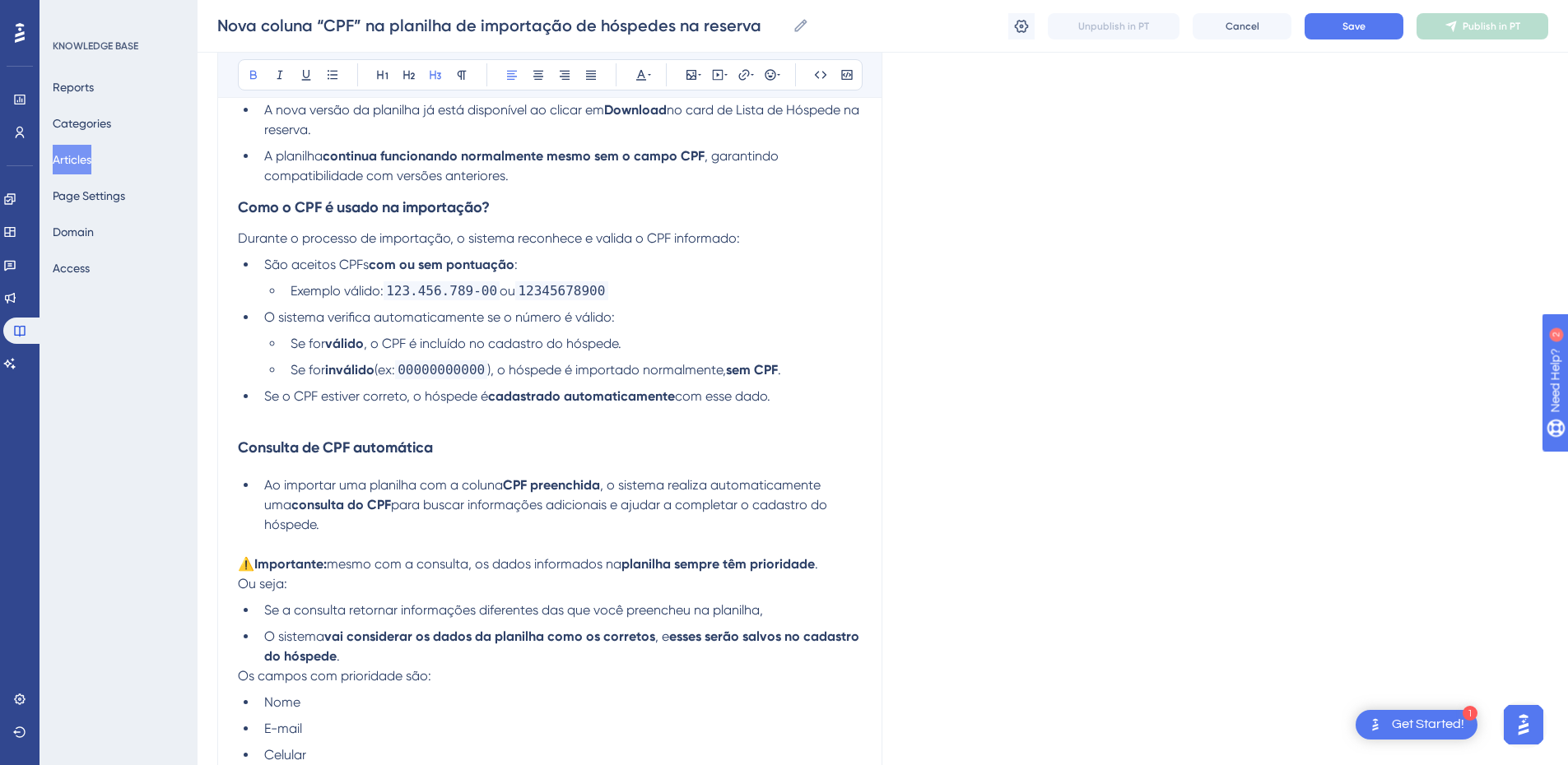
scroll to position [192, 0]
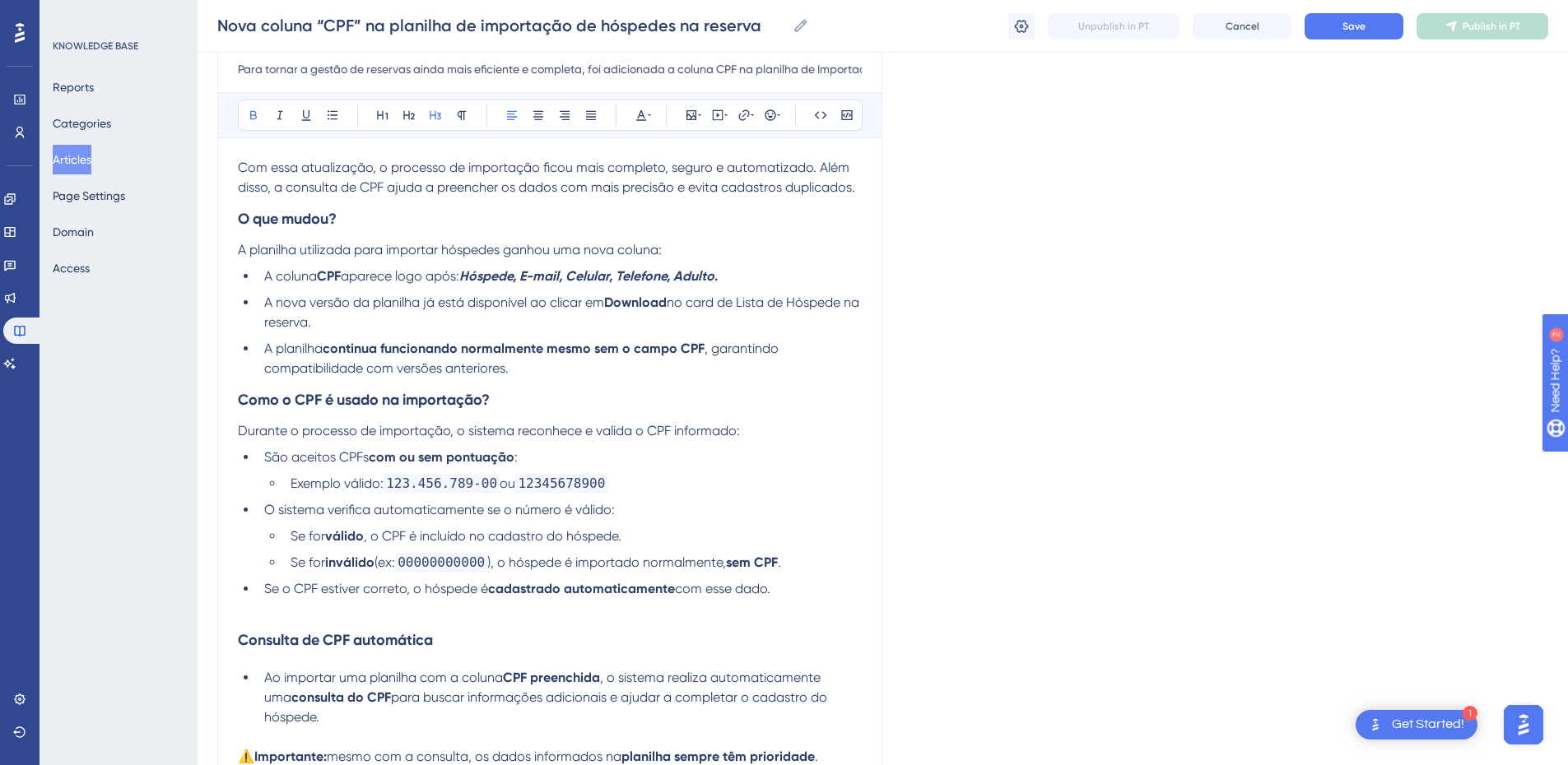
click at [356, 394] on strong "Como o CPF é usado na importação?" at bounding box center [364, 400] width 252 height 18
click at [824, 596] on li "Se o CPF estiver correto, o hóspede é cadastrado automaticamente com esse dado." at bounding box center [560, 590] width 604 height 20
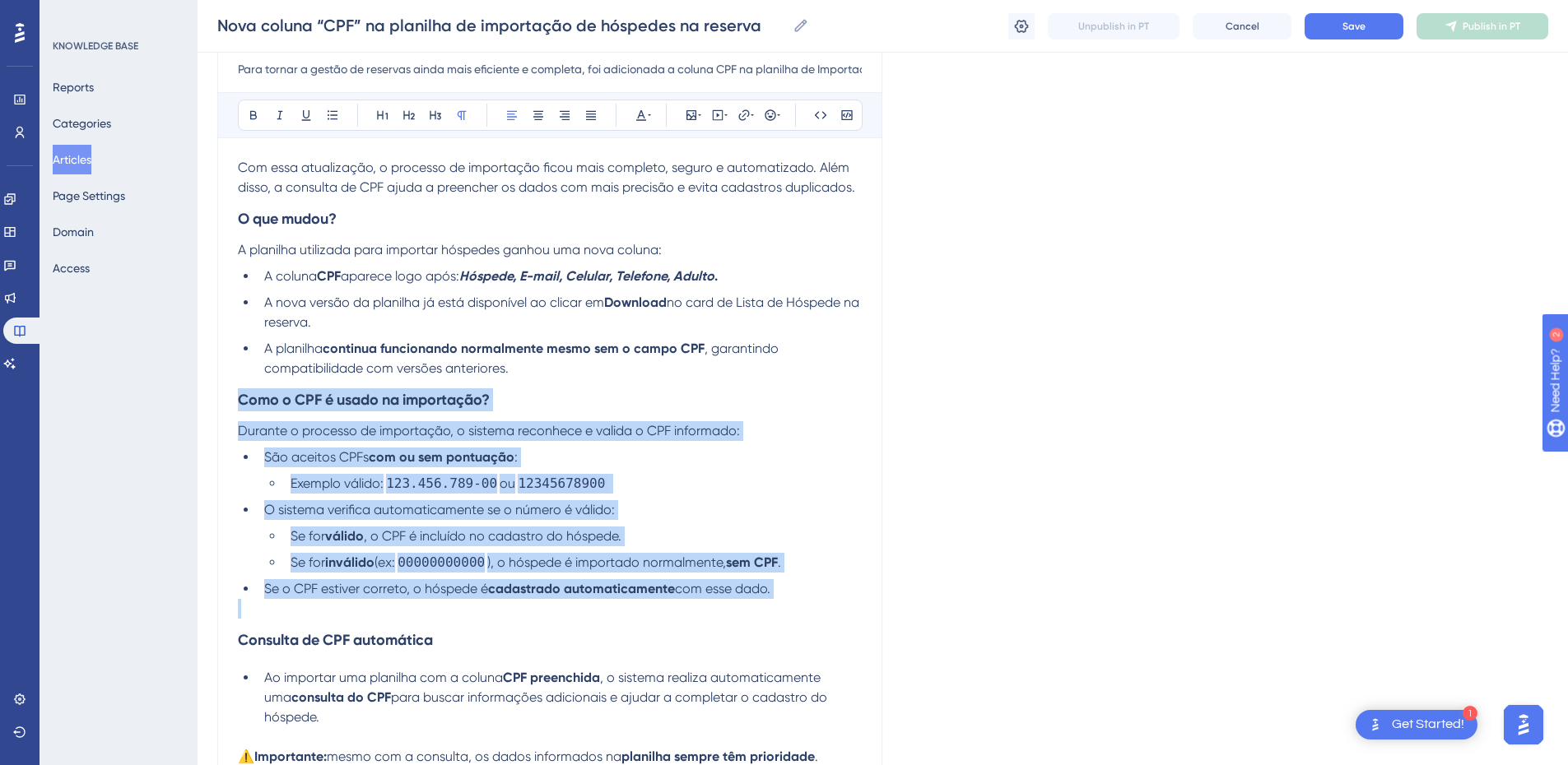
drag, startPoint x: 824, startPoint y: 595, endPoint x: 230, endPoint y: 411, distance: 621.8
copy div "Como o CPF é usado na importação? Durante o processo de importação, o sistema r…"
click at [837, 581] on li "Se o CPF estiver correto, o hóspede é cadastrado automaticamente com esse dado." at bounding box center [560, 590] width 604 height 20
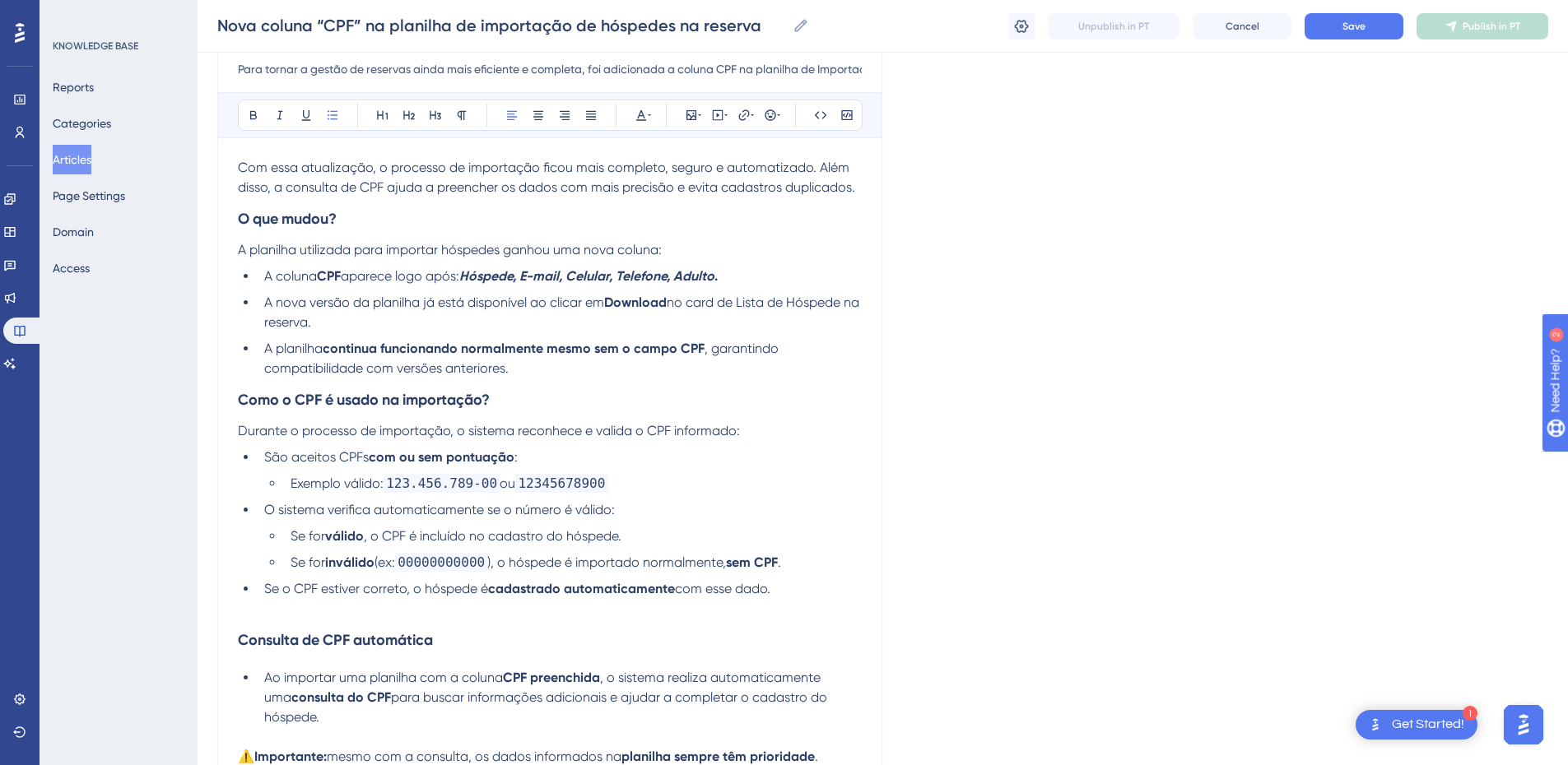
drag, startPoint x: 764, startPoint y: 596, endPoint x: 222, endPoint y: 405, distance: 574.7
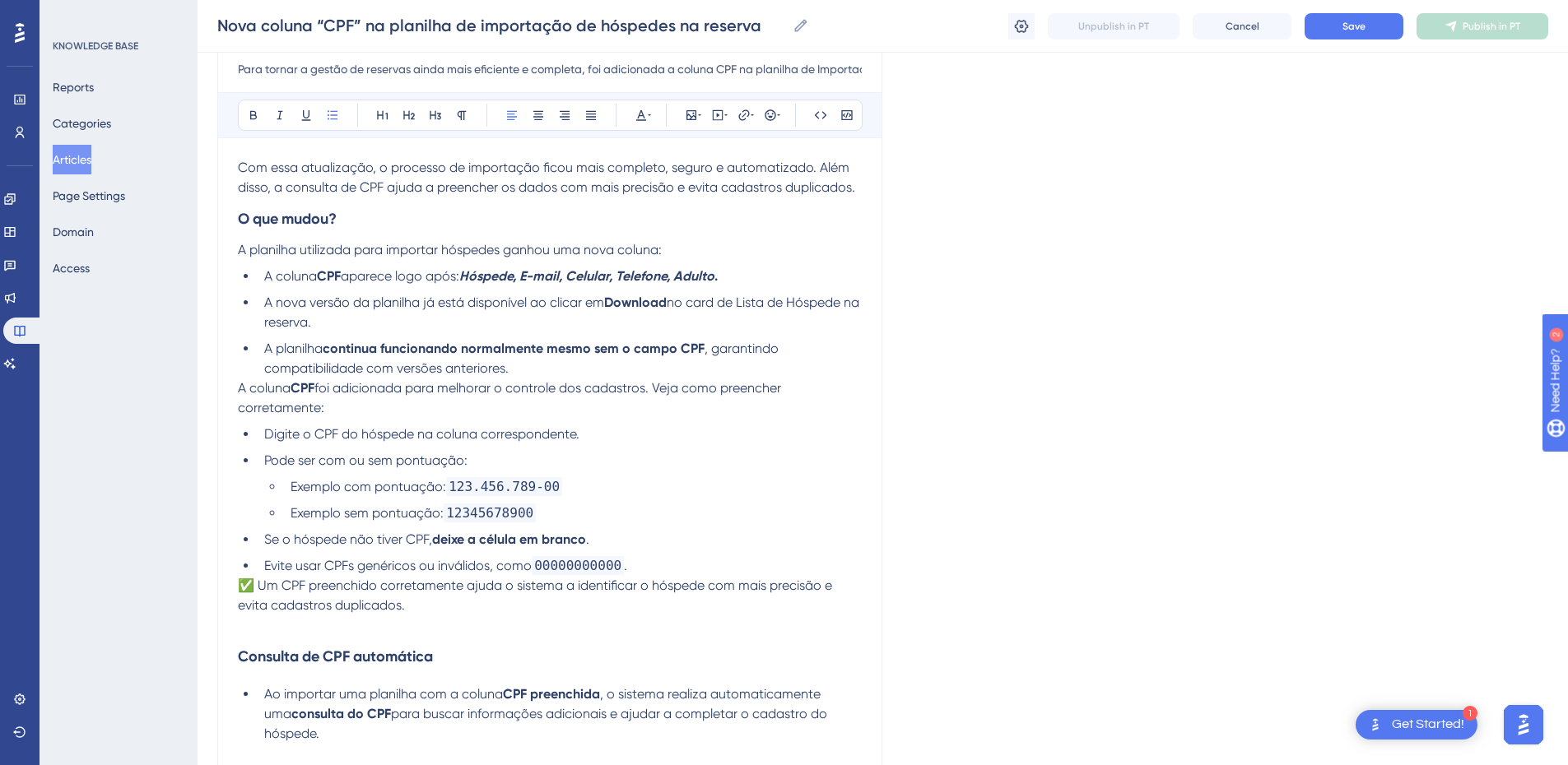
click at [562, 371] on li "A planilha continua funcionando normalmente mesmo sem o campo CPF , garantindo …" at bounding box center [560, 358] width 604 height 39
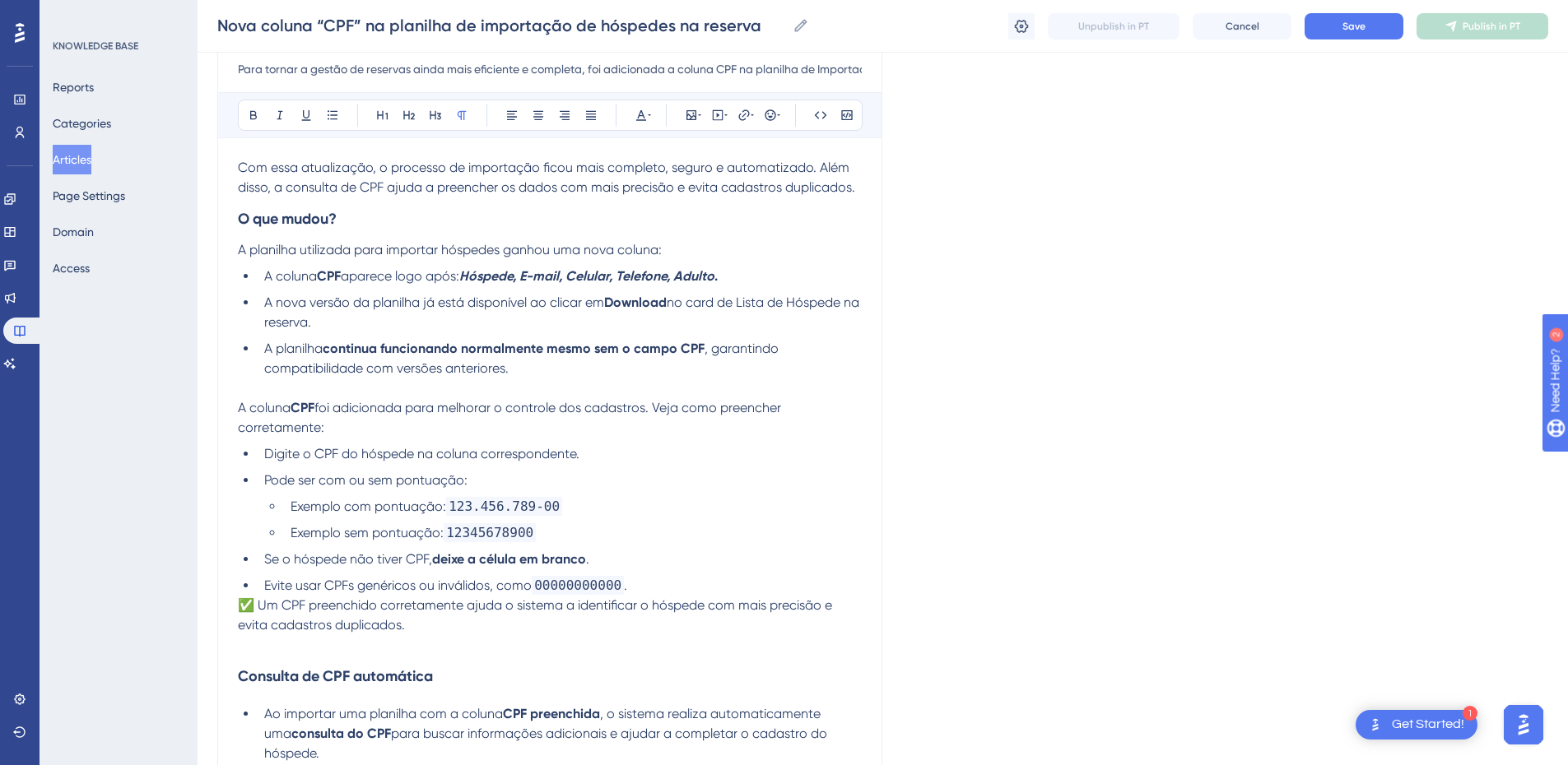
click at [270, 380] on p at bounding box center [550, 389] width 624 height 20
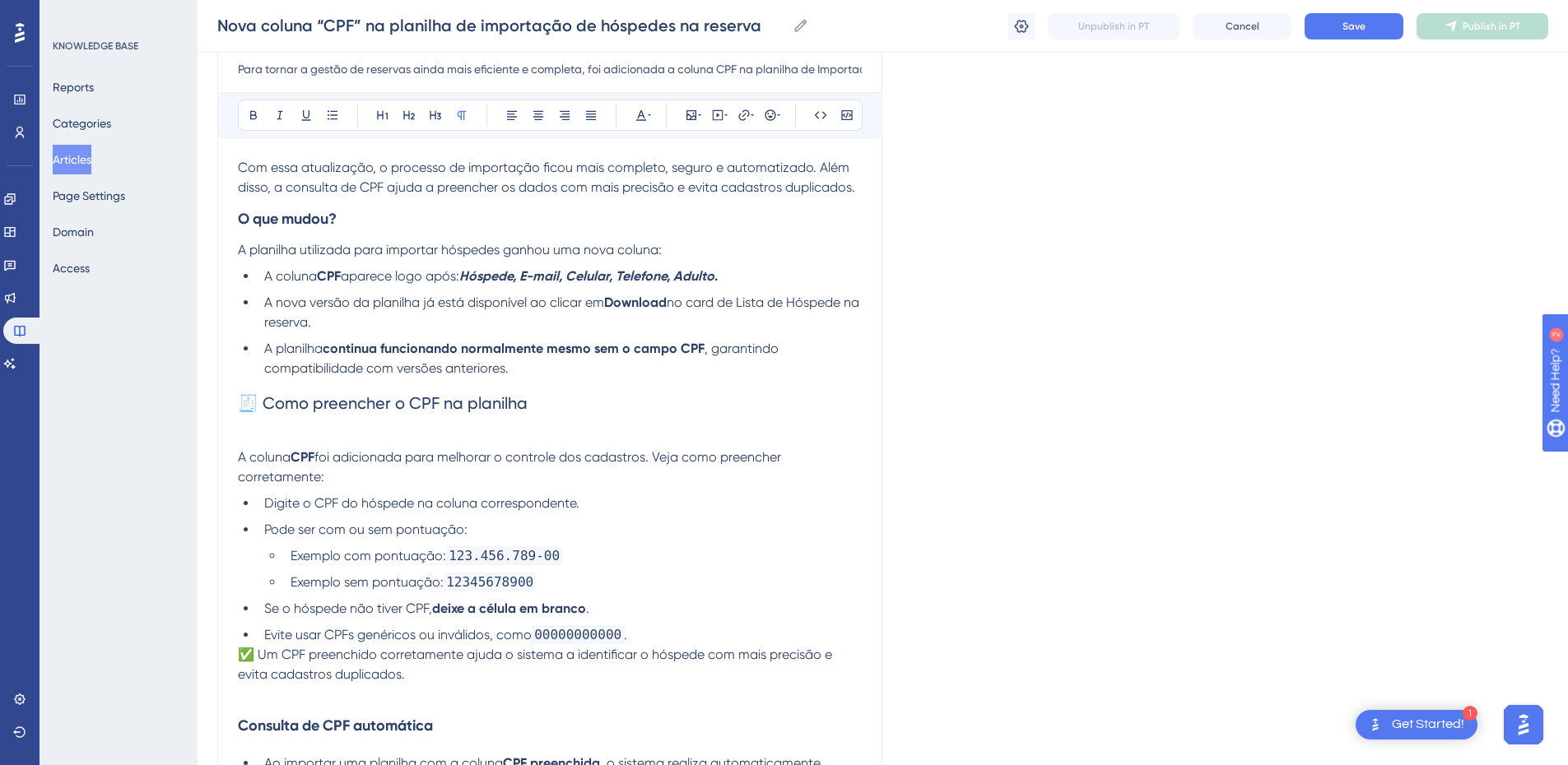
click at [257, 413] on h2 "🧾 Como preencher o CPF na planilha" at bounding box center [550, 403] width 624 height 49
click at [282, 400] on span "Como preencher o CPF na planilha" at bounding box center [371, 404] width 265 height 20
click at [249, 108] on icon at bounding box center [254, 115] width 13 height 13
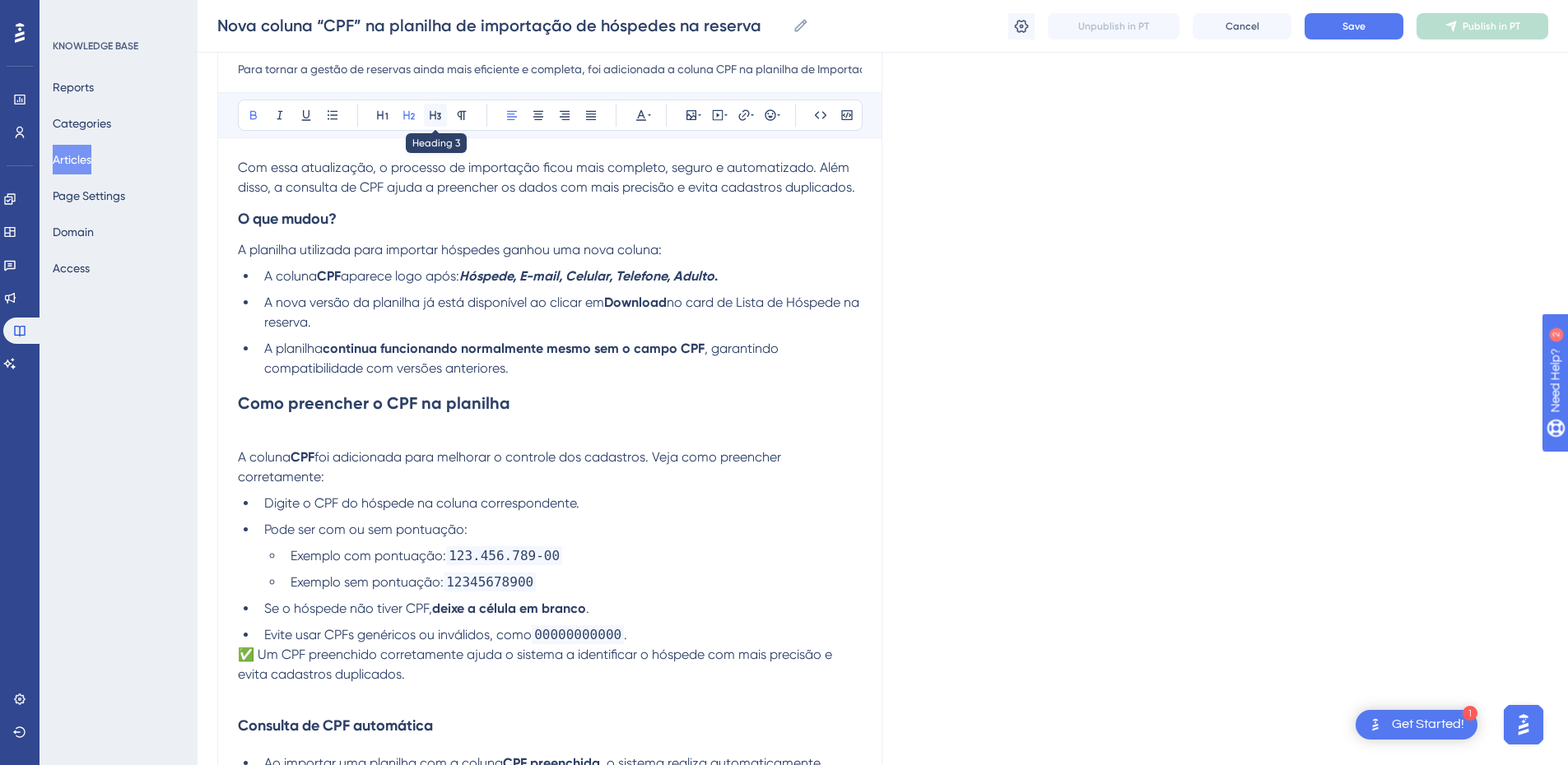
click at [439, 113] on icon at bounding box center [436, 115] width 13 height 13
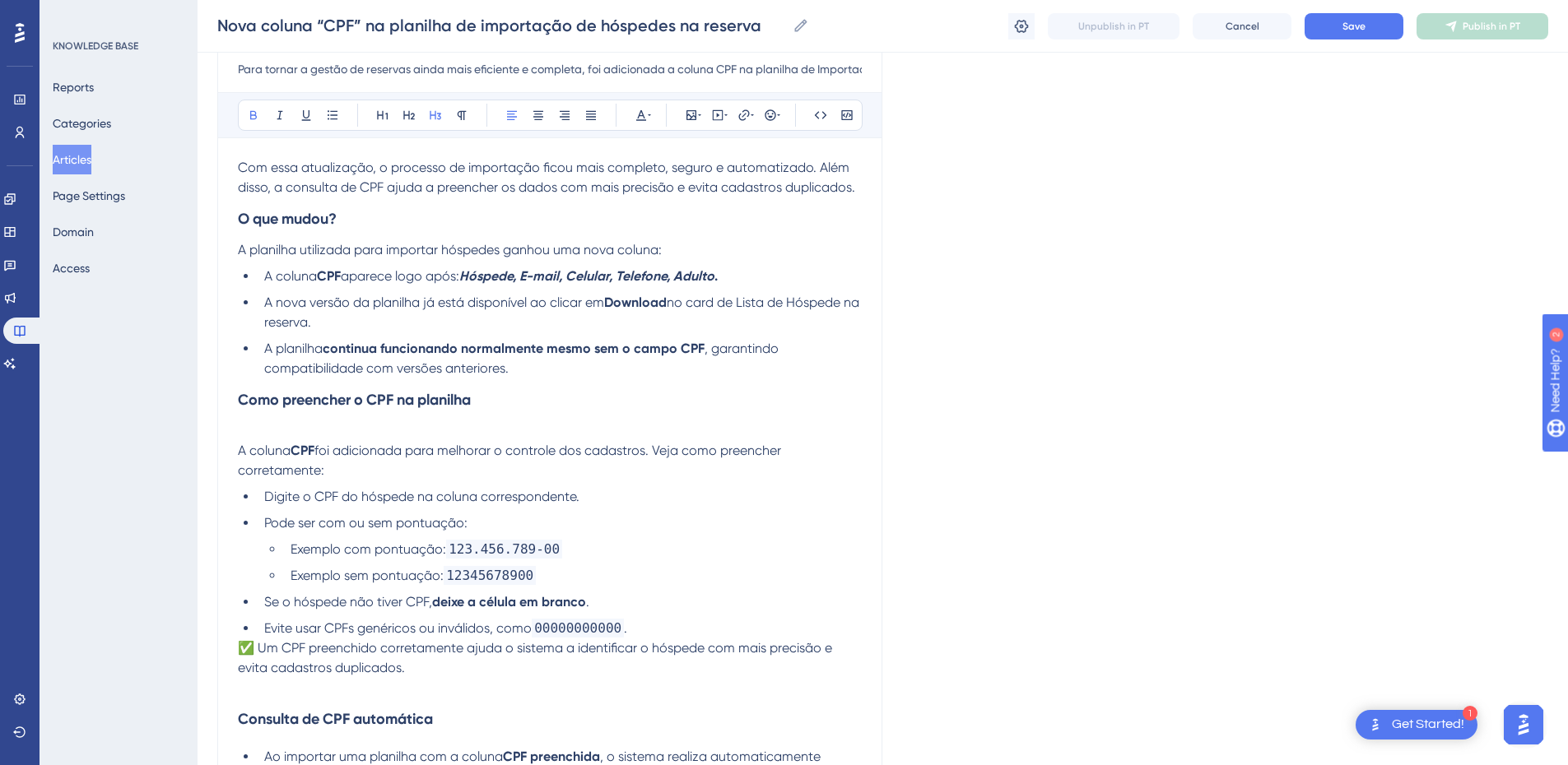
click at [241, 394] on strong "Como preencher o CPF na planilha" at bounding box center [354, 400] width 233 height 18
click at [250, 426] on p at bounding box center [550, 431] width 624 height 20
drag, startPoint x: 350, startPoint y: 470, endPoint x: 230, endPoint y: 455, distance: 120.9
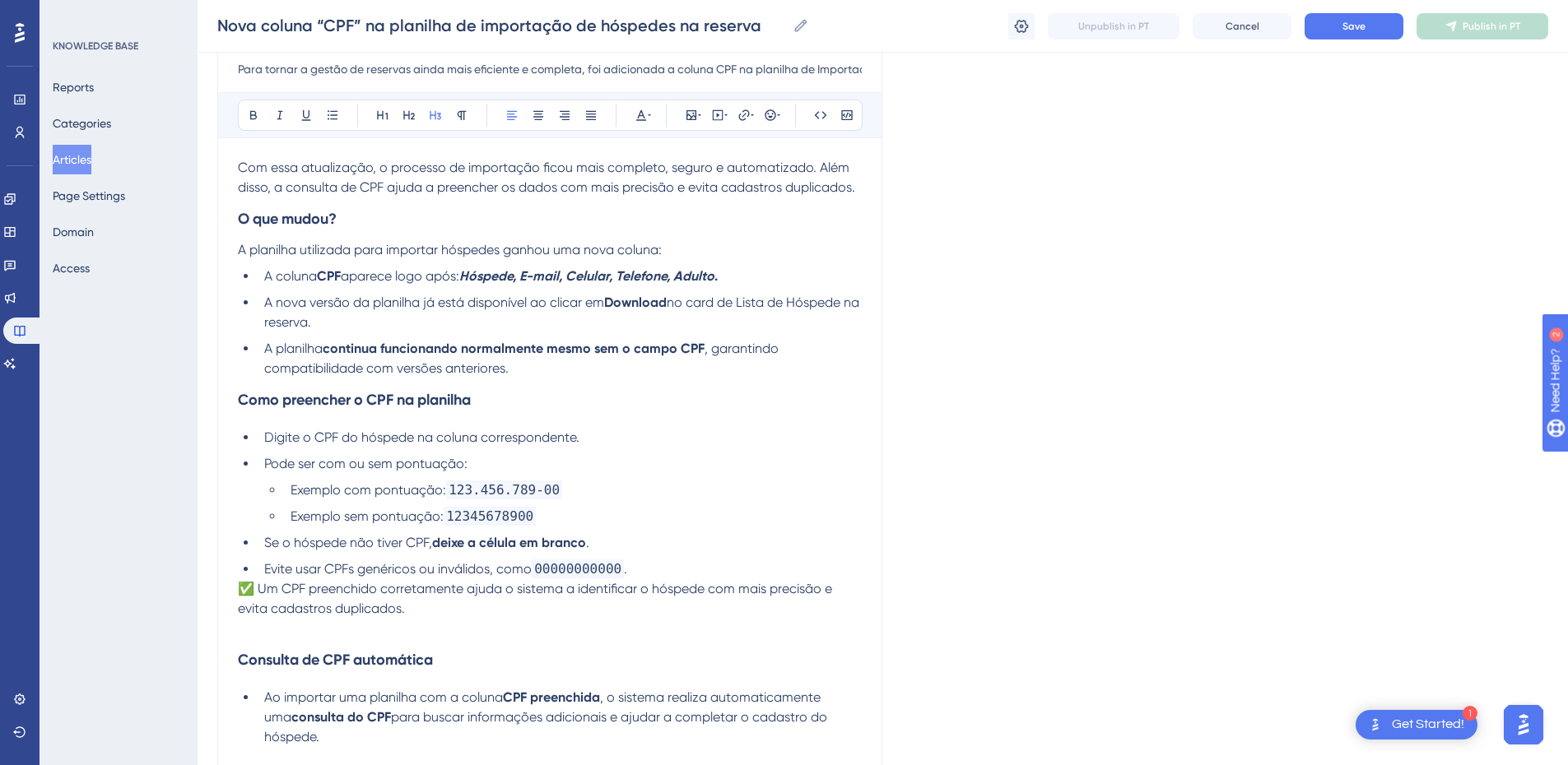
scroll to position [385, 0]
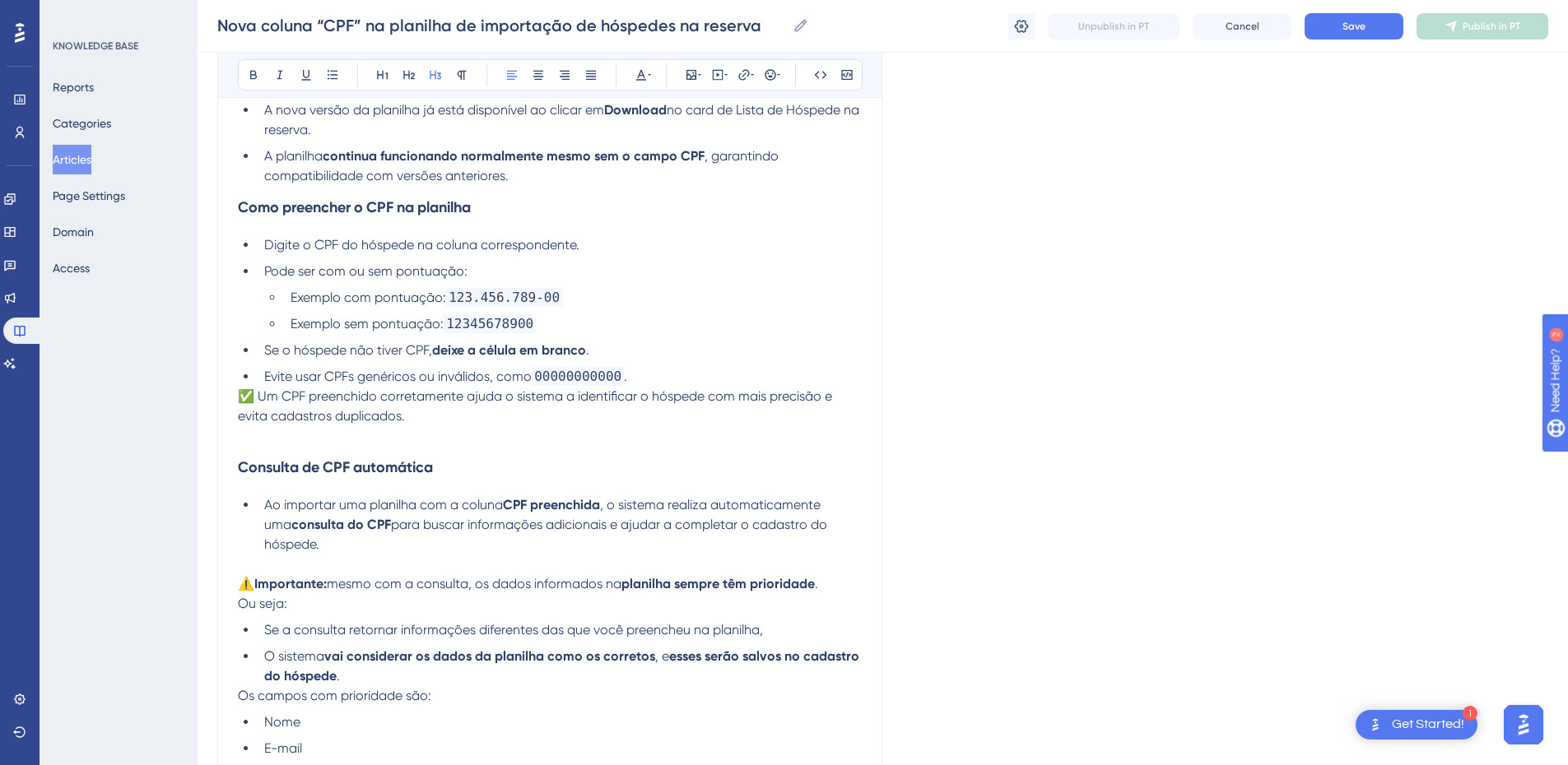
click at [240, 396] on span "✅ Um CPF preenchido corretamente ajuda o sistema a identificar o hóspede com ma…" at bounding box center [537, 406] width 597 height 35
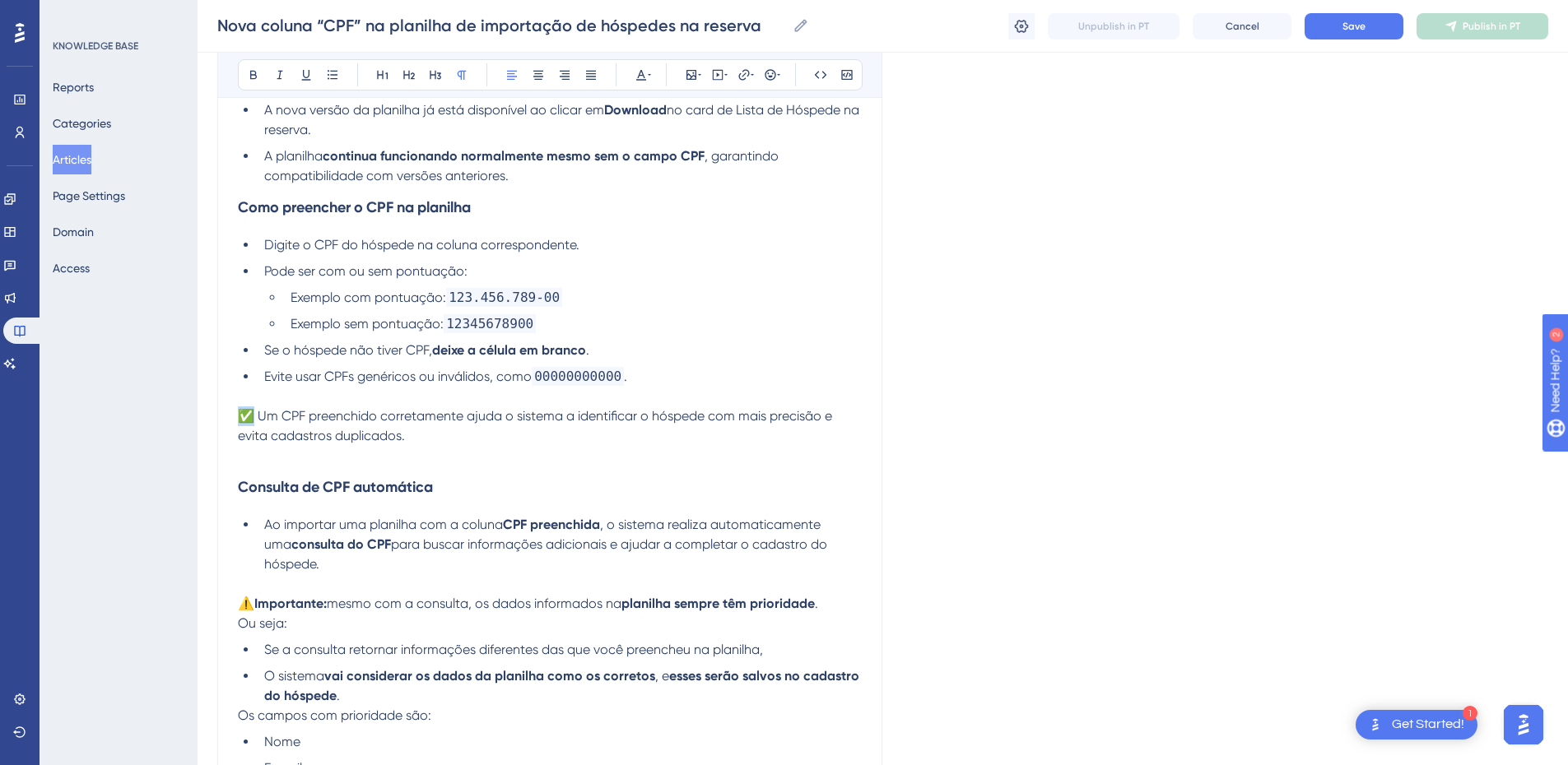
drag, startPoint x: 255, startPoint y: 414, endPoint x: 214, endPoint y: 413, distance: 41.0
click at [0, 0] on div "Performance Users Engagement Widgets Feedback Product Updates Knowledge Base AI…" at bounding box center [0, 0] width 0 height 0
click at [435, 431] on p "✅ Um CPF preenchido corretamente ajuda o sistema a identificar o hóspede com ma…" at bounding box center [550, 425] width 624 height 39
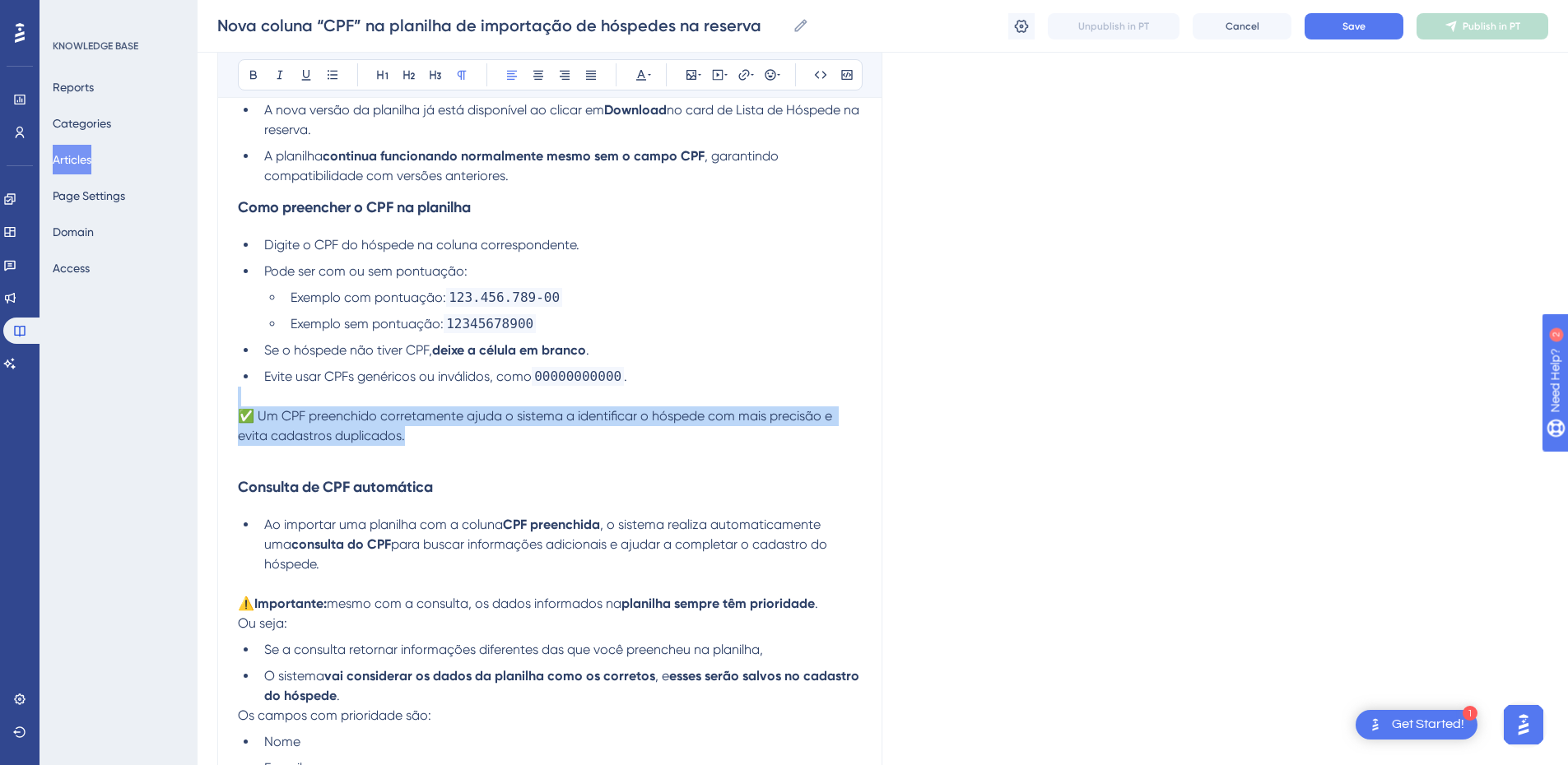
drag, startPoint x: 324, startPoint y: 413, endPoint x: 202, endPoint y: 399, distance: 122.8
click at [0, 0] on div "Performance Users Engagement Widgets Feedback Product Updates Knowledge Base AI…" at bounding box center [0, 0] width 0 height 0
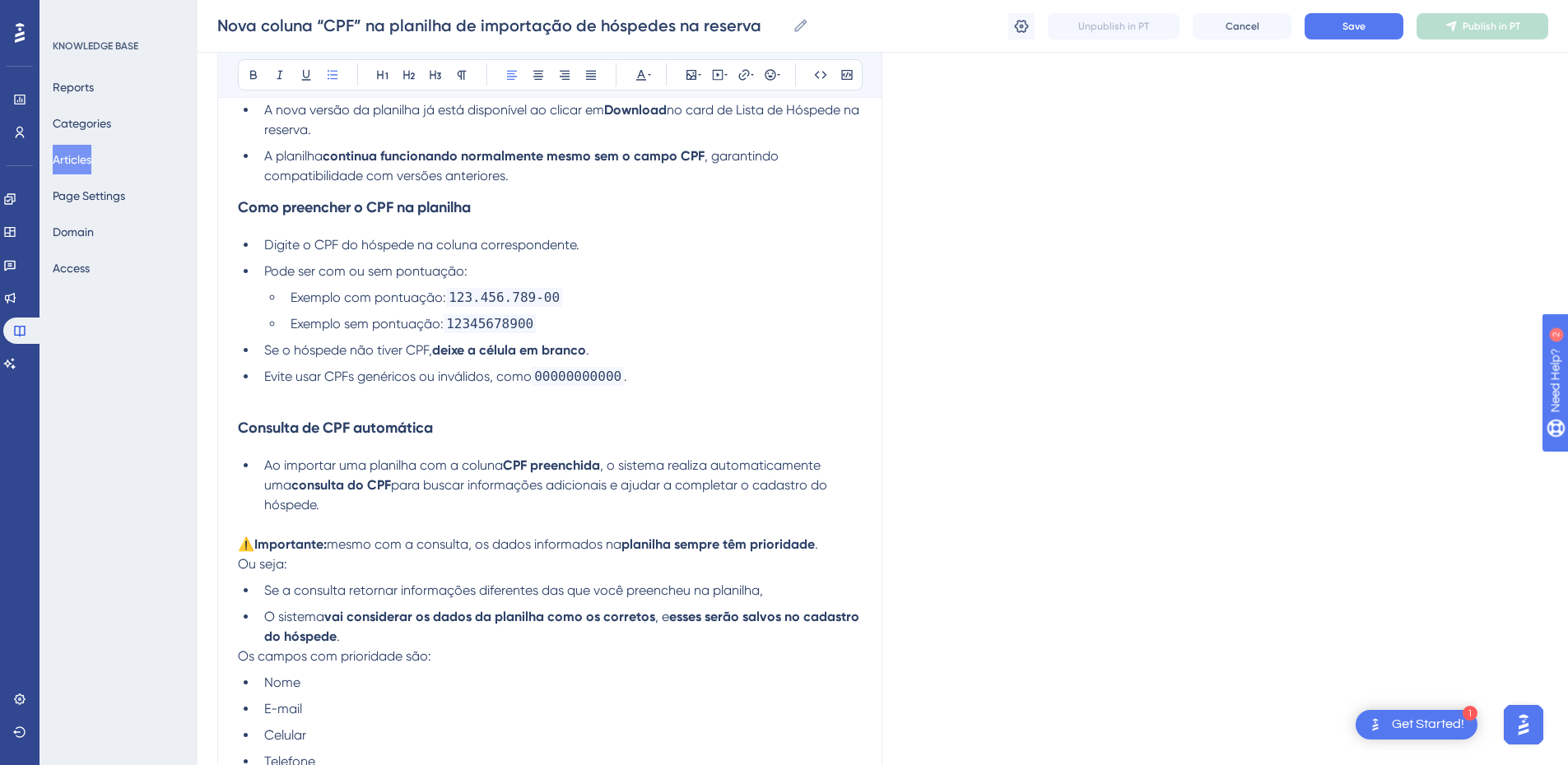
click at [319, 405] on p at bounding box center [550, 397] width 624 height 20
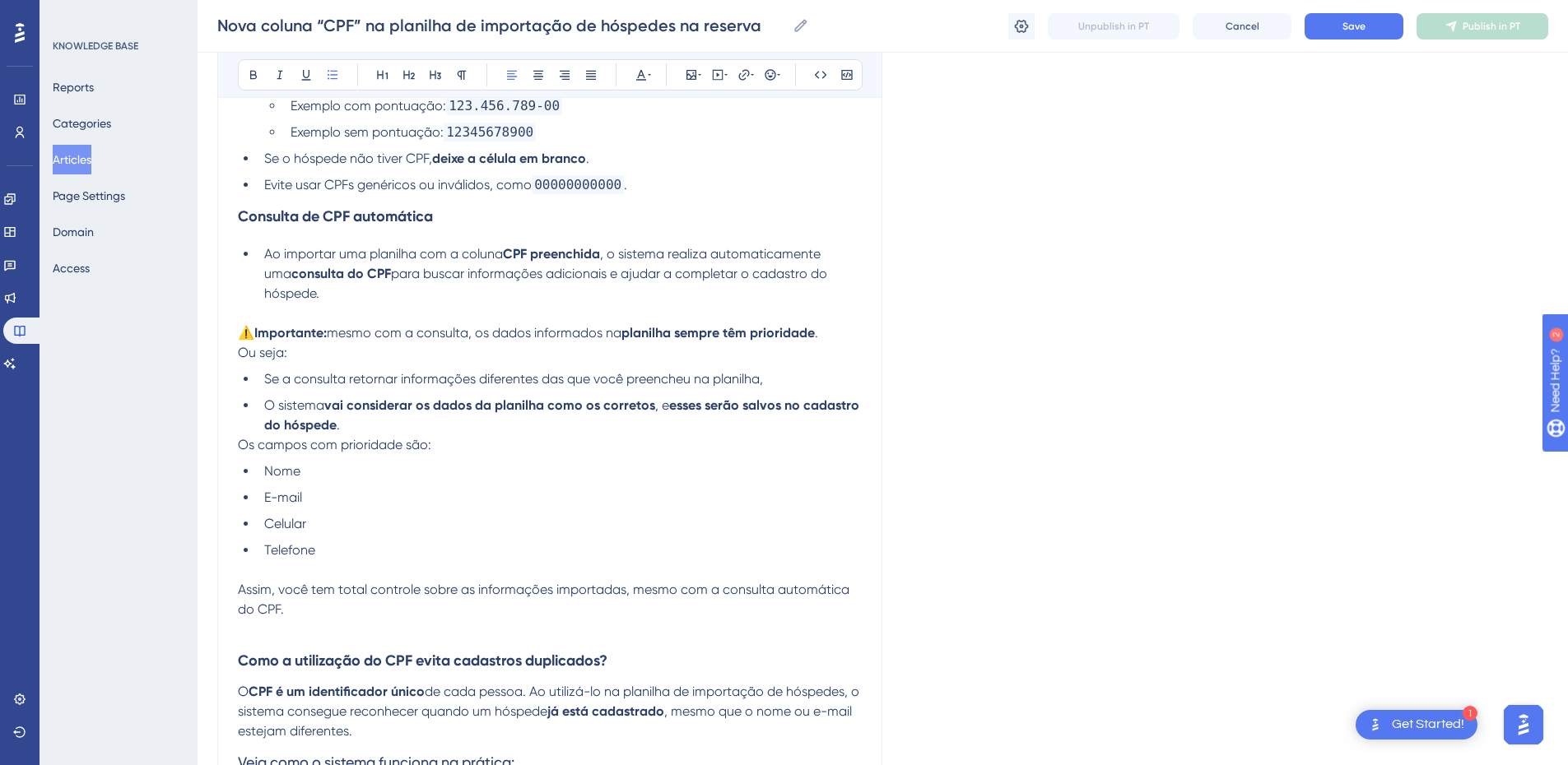
scroll to position [960, 0]
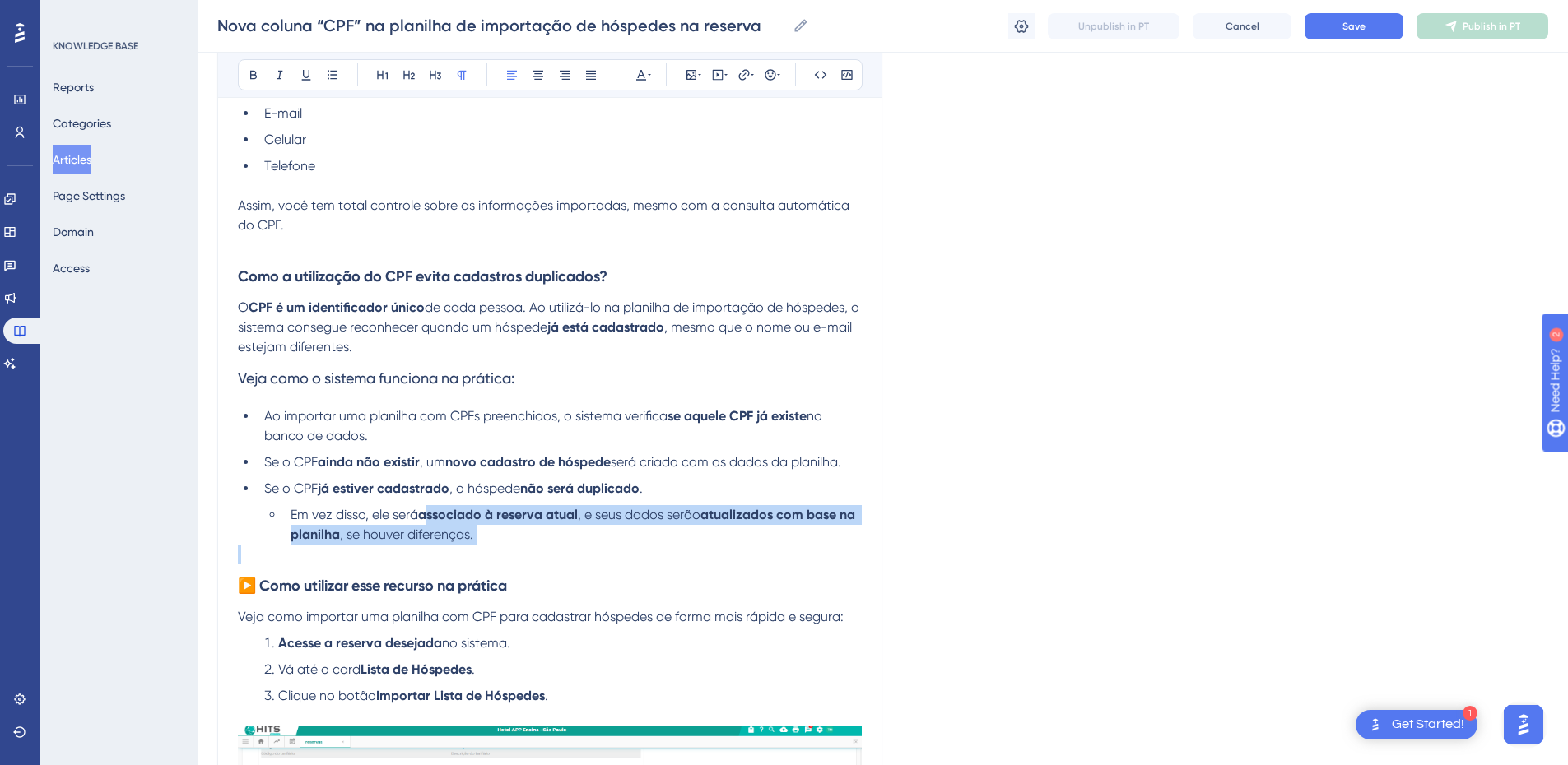
drag, startPoint x: 525, startPoint y: 526, endPoint x: 432, endPoint y: 491, distance: 99.4
click at [432, 491] on div "Com essa atualização, o processo de importação ficou mais completo, seguro e au…" at bounding box center [550, 602] width 624 height 2427
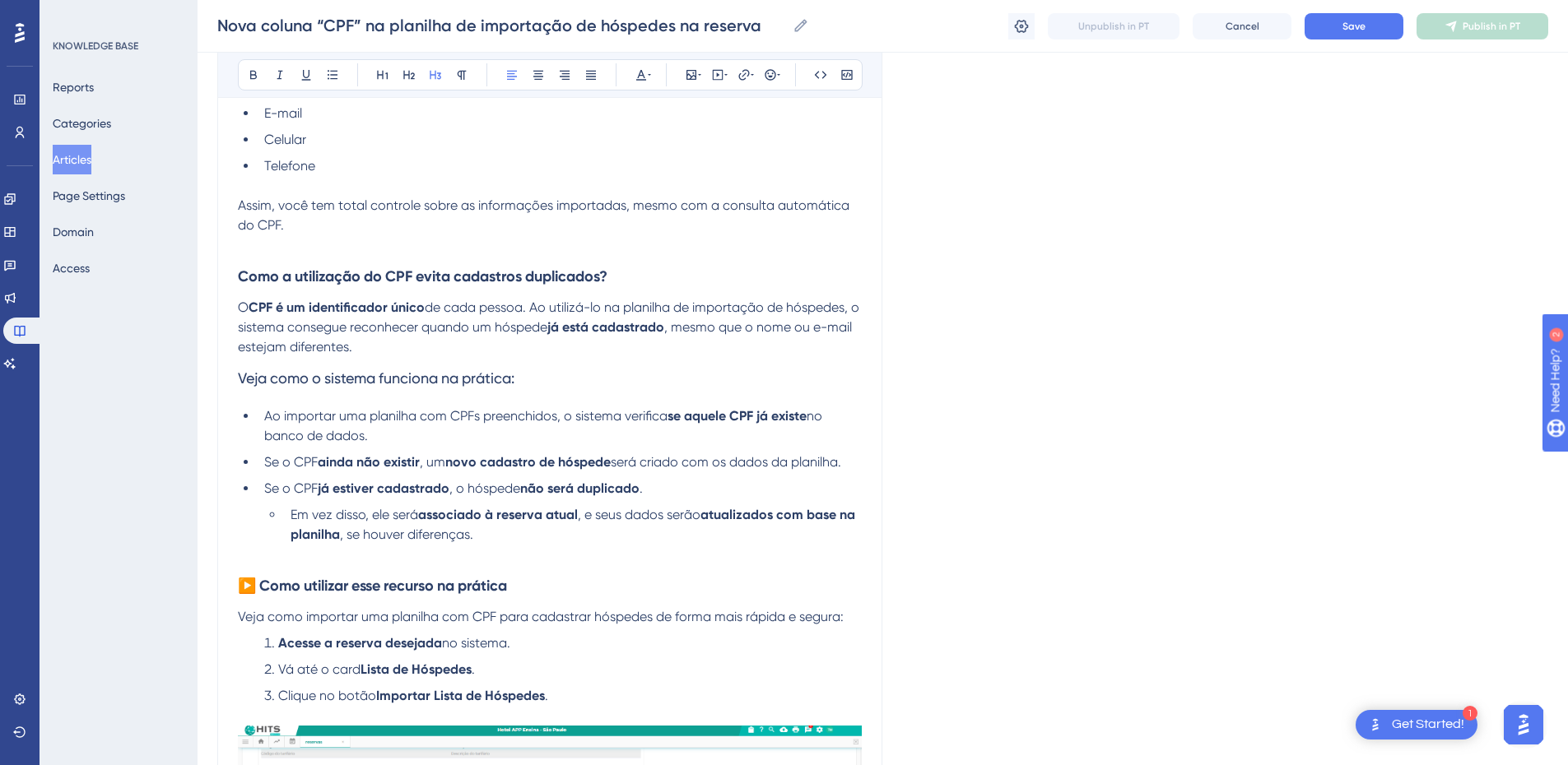
click at [370, 379] on h3 "Veja como o sistema funciona na prática:" at bounding box center [550, 378] width 624 height 43
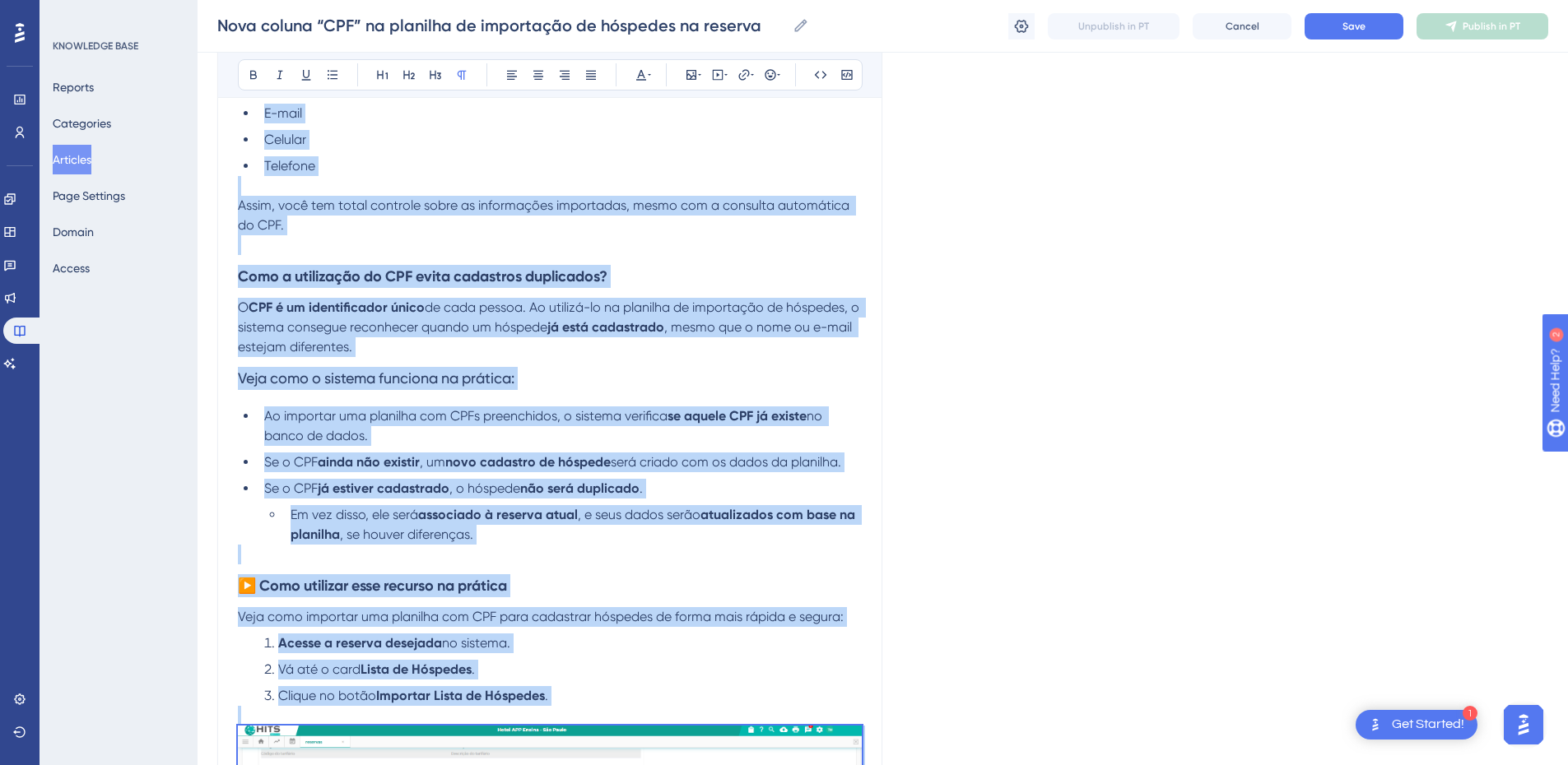
copy div "Com essa atualização, o processo de importação ficou mais completo, seguro e au…"
click at [525, 357] on h3 "Veja como o sistema funciona na prática:" at bounding box center [550, 378] width 624 height 43
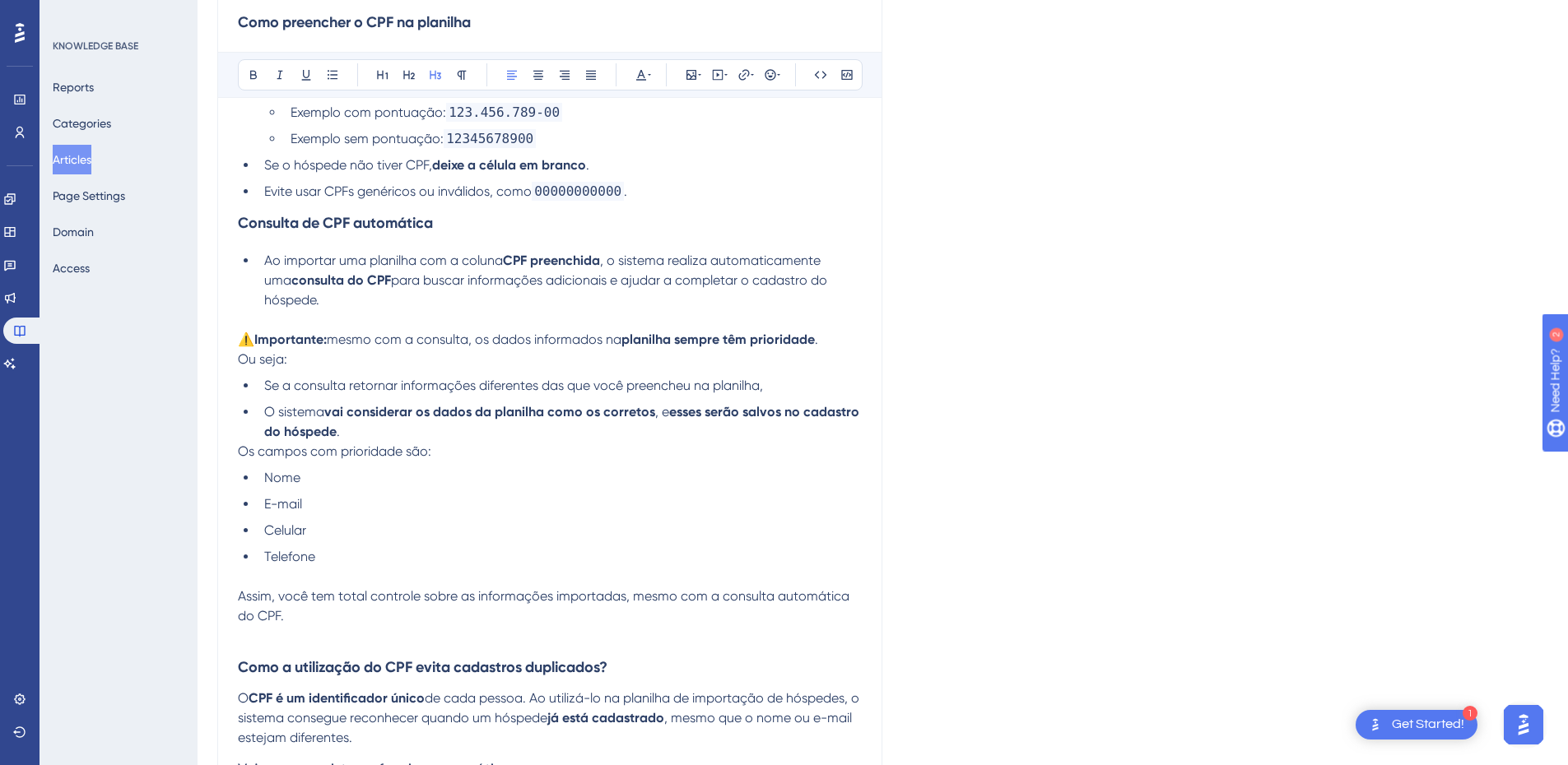
scroll to position [0, 0]
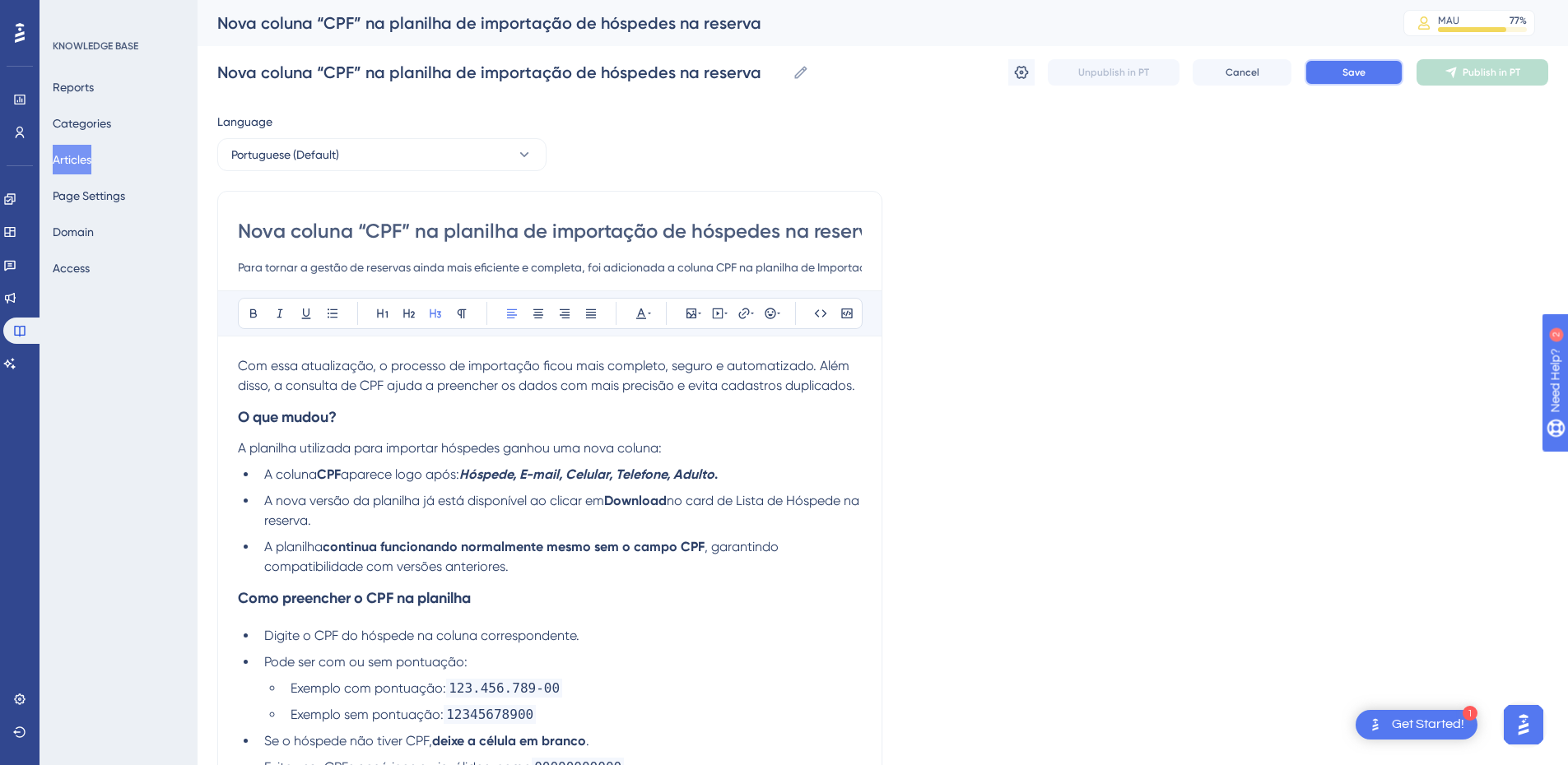
click at [1323, 68] on button "Save" at bounding box center [1354, 73] width 98 height 27
click at [474, 515] on li "A nova versão da planilha já está disponível ao clicar em Download no card de L…" at bounding box center [560, 511] width 604 height 39
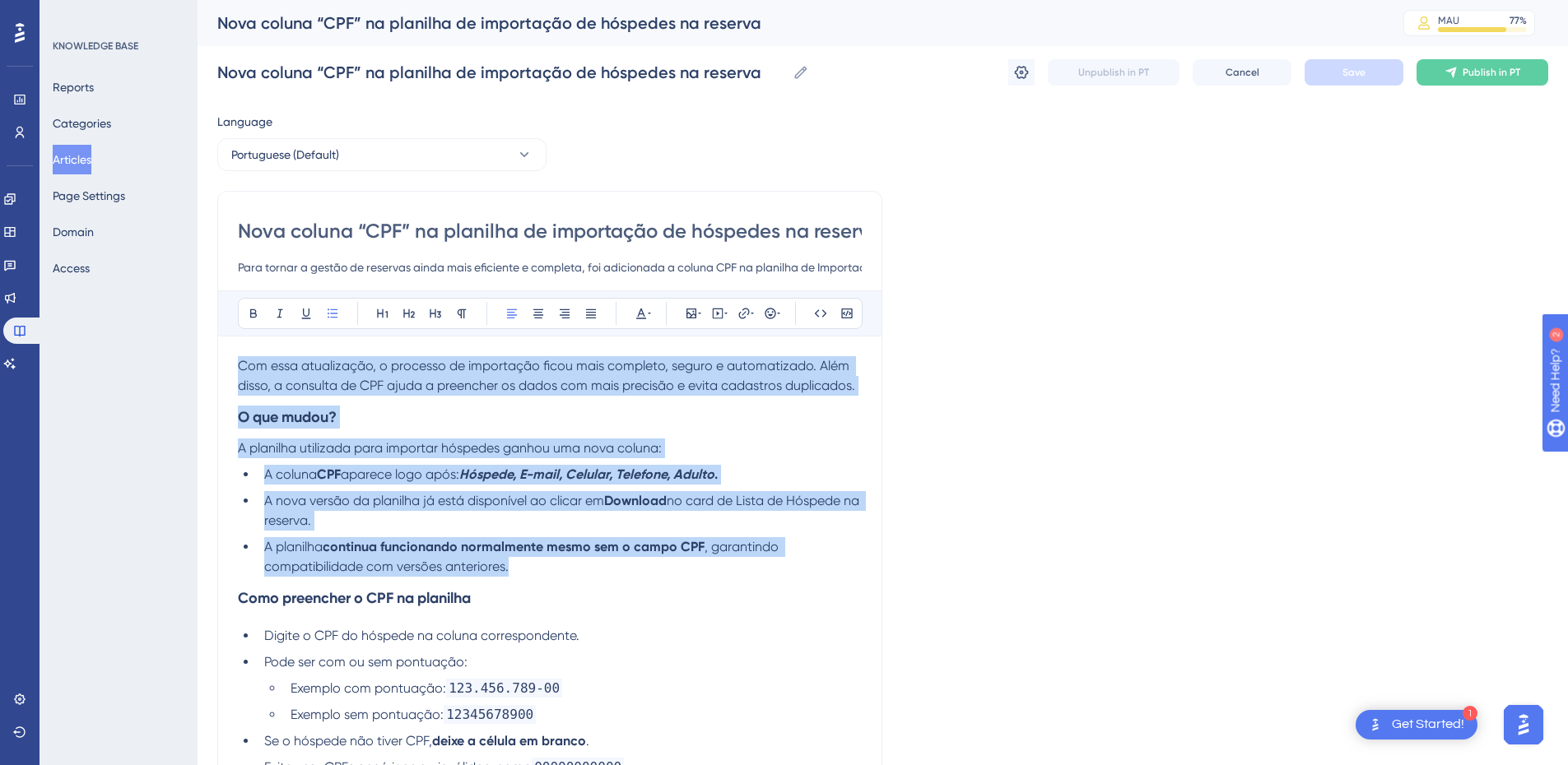
drag, startPoint x: 524, startPoint y: 561, endPoint x: 232, endPoint y: 369, distance: 349.5
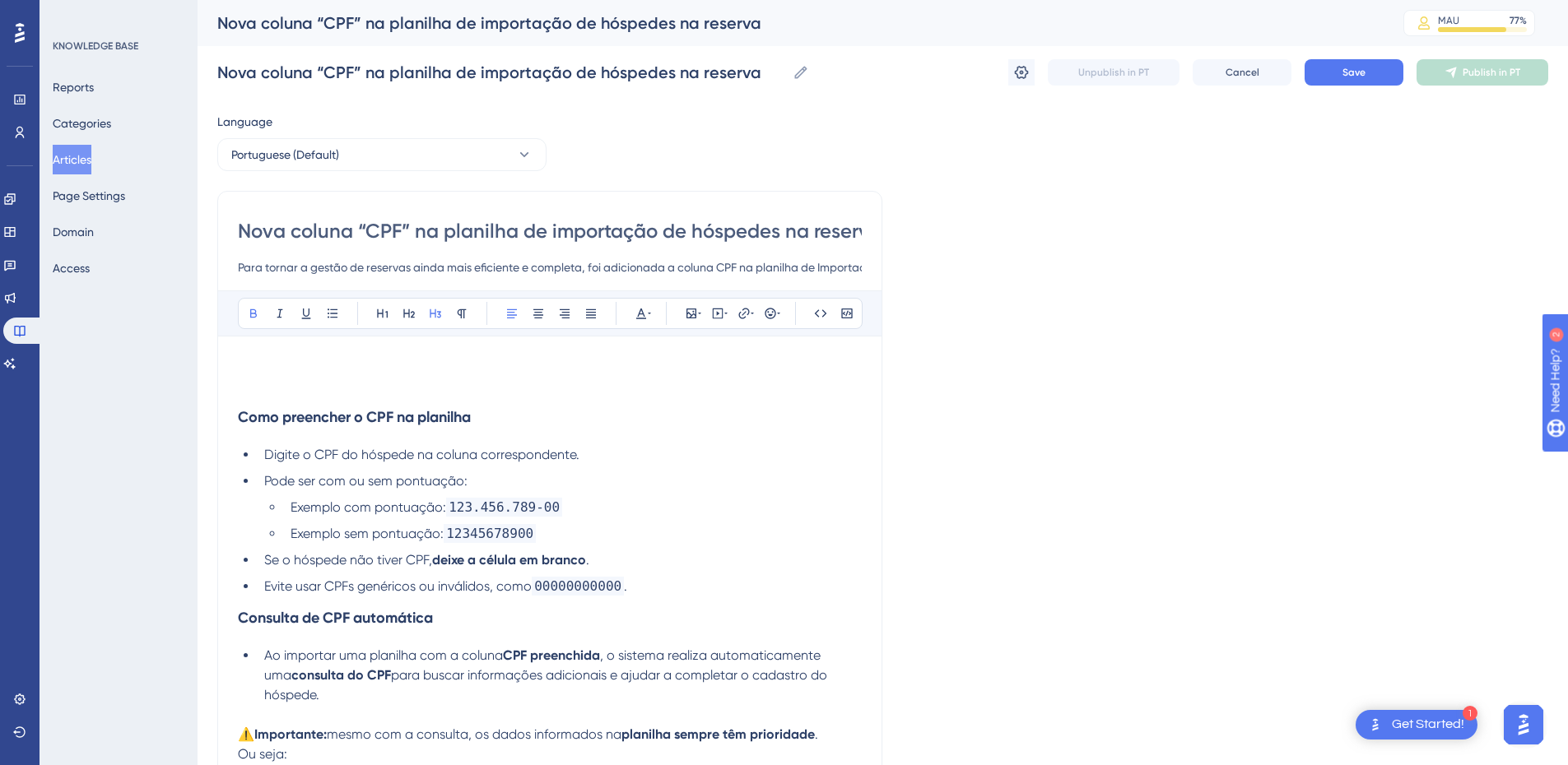
click at [247, 378] on p at bounding box center [550, 386] width 624 height 20
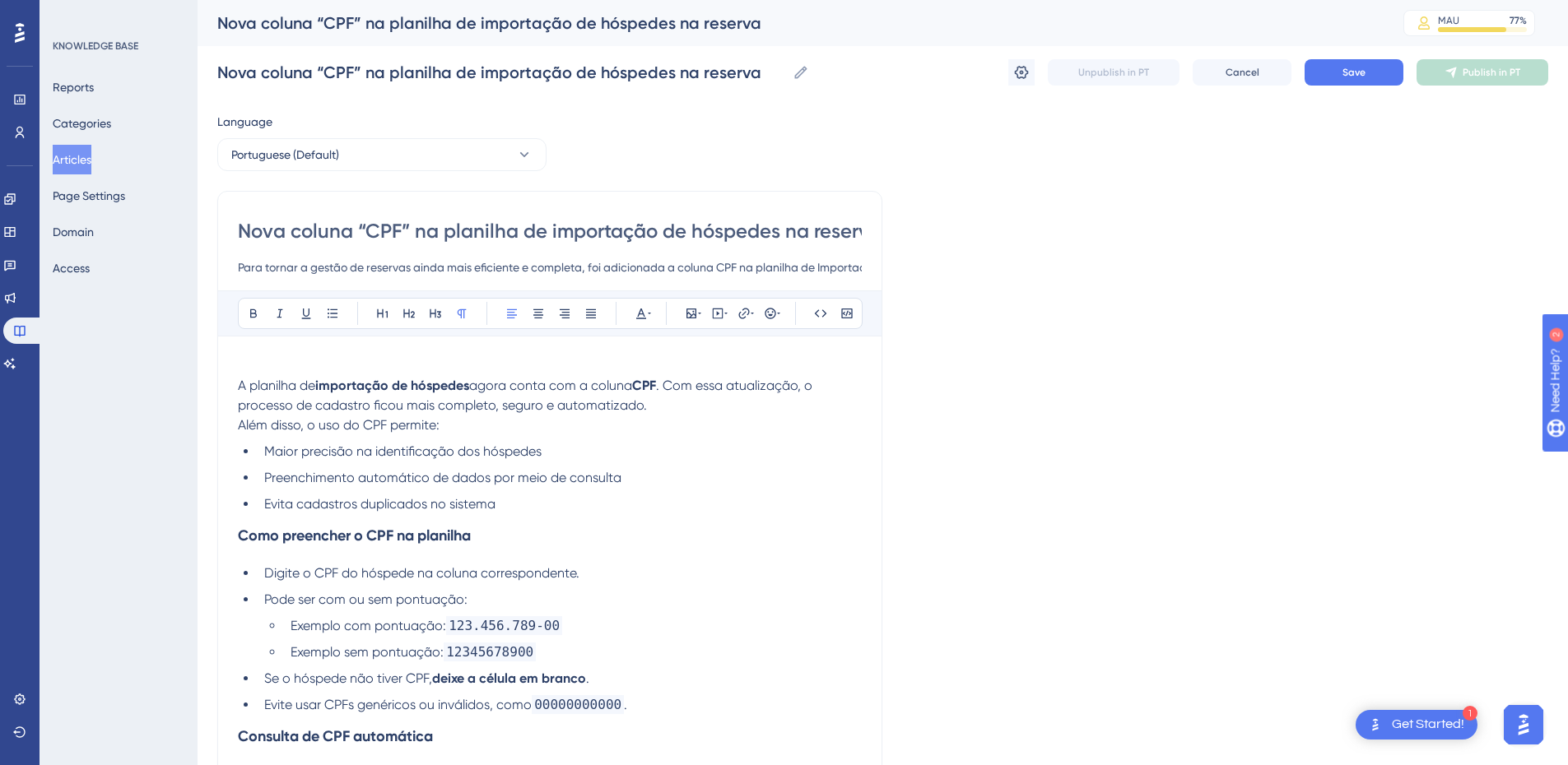
click at [242, 385] on span "A planilha de" at bounding box center [276, 385] width 78 height 16
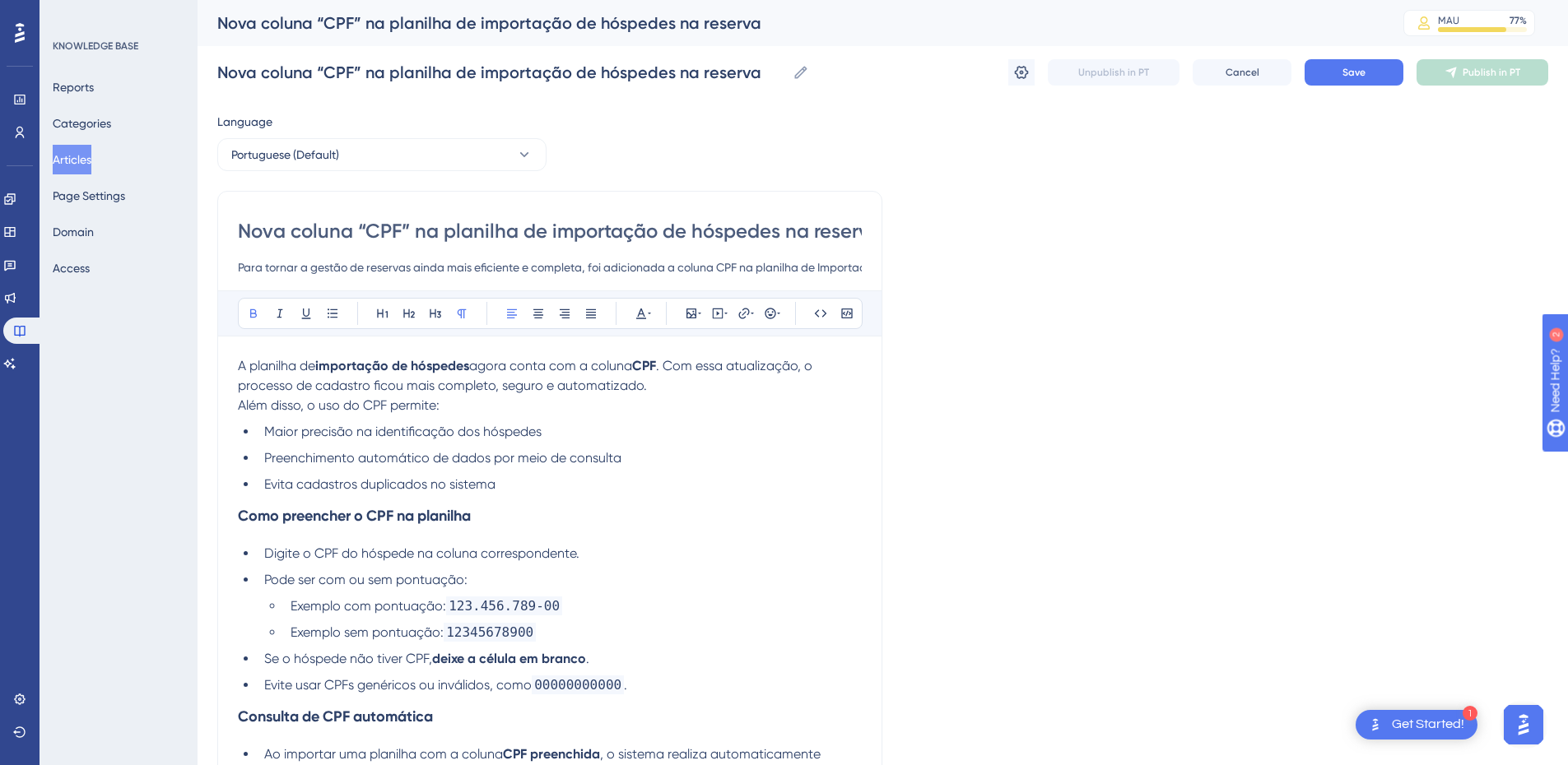
click at [469, 365] on strong "importação de hóspedes" at bounding box center [392, 365] width 154 height 16
click at [772, 385] on p "A planilha de importação de hóspedes na reserva agora conta com a coluna CPF . …" at bounding box center [550, 375] width 624 height 39
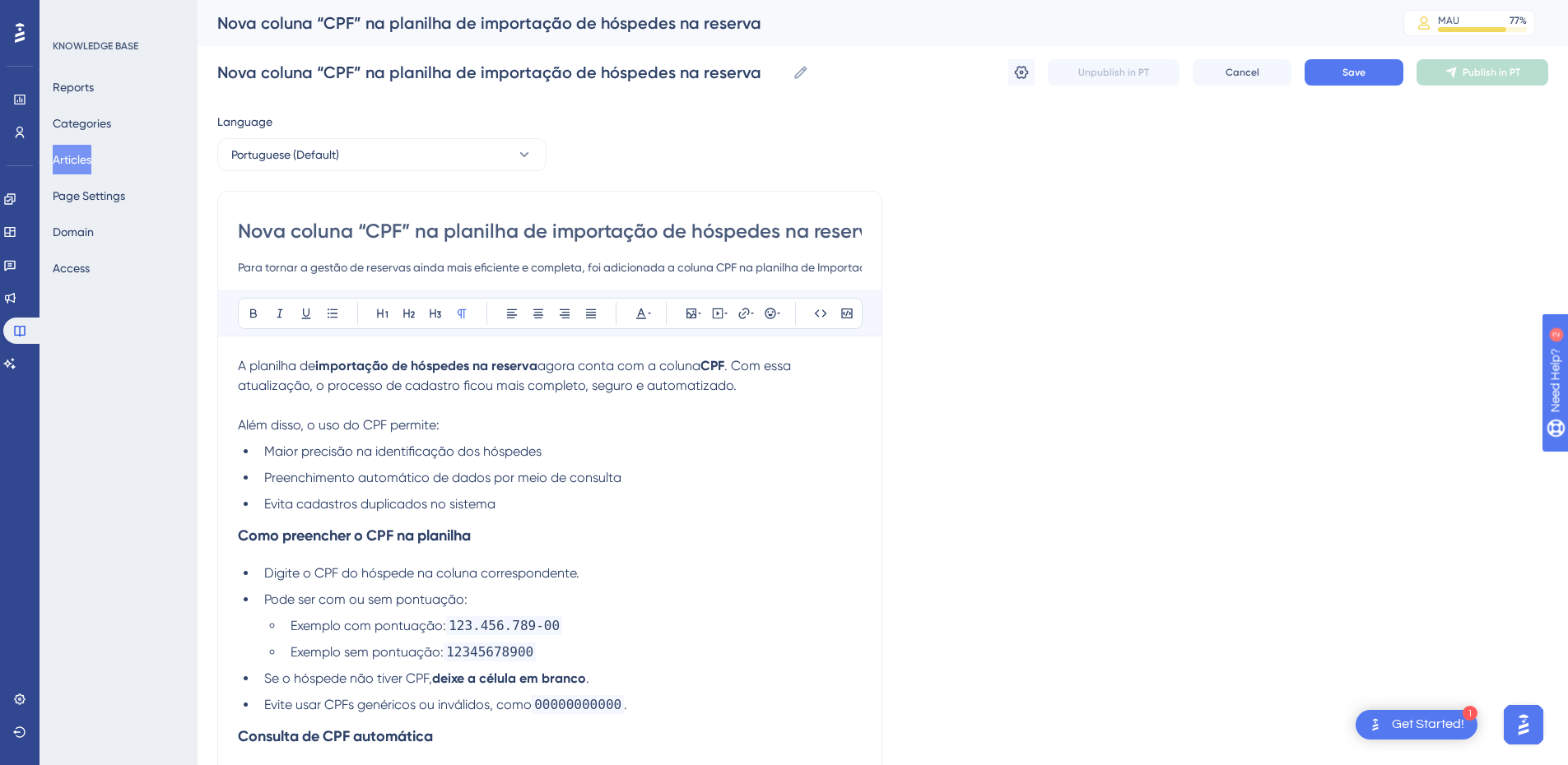
click at [582, 496] on li "Evita cadastros duplicados no sistema" at bounding box center [560, 505] width 604 height 20
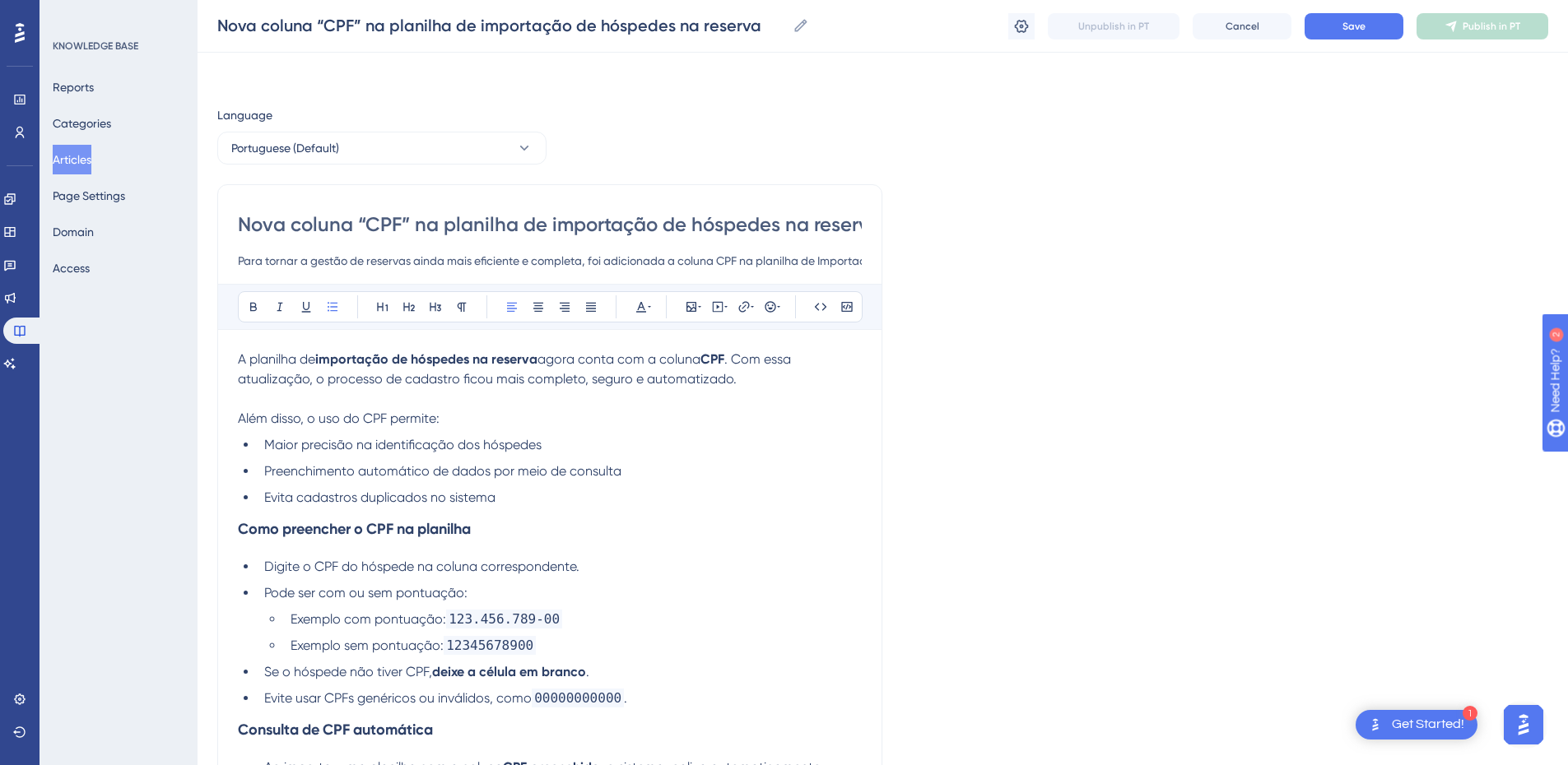
scroll to position [192, 0]
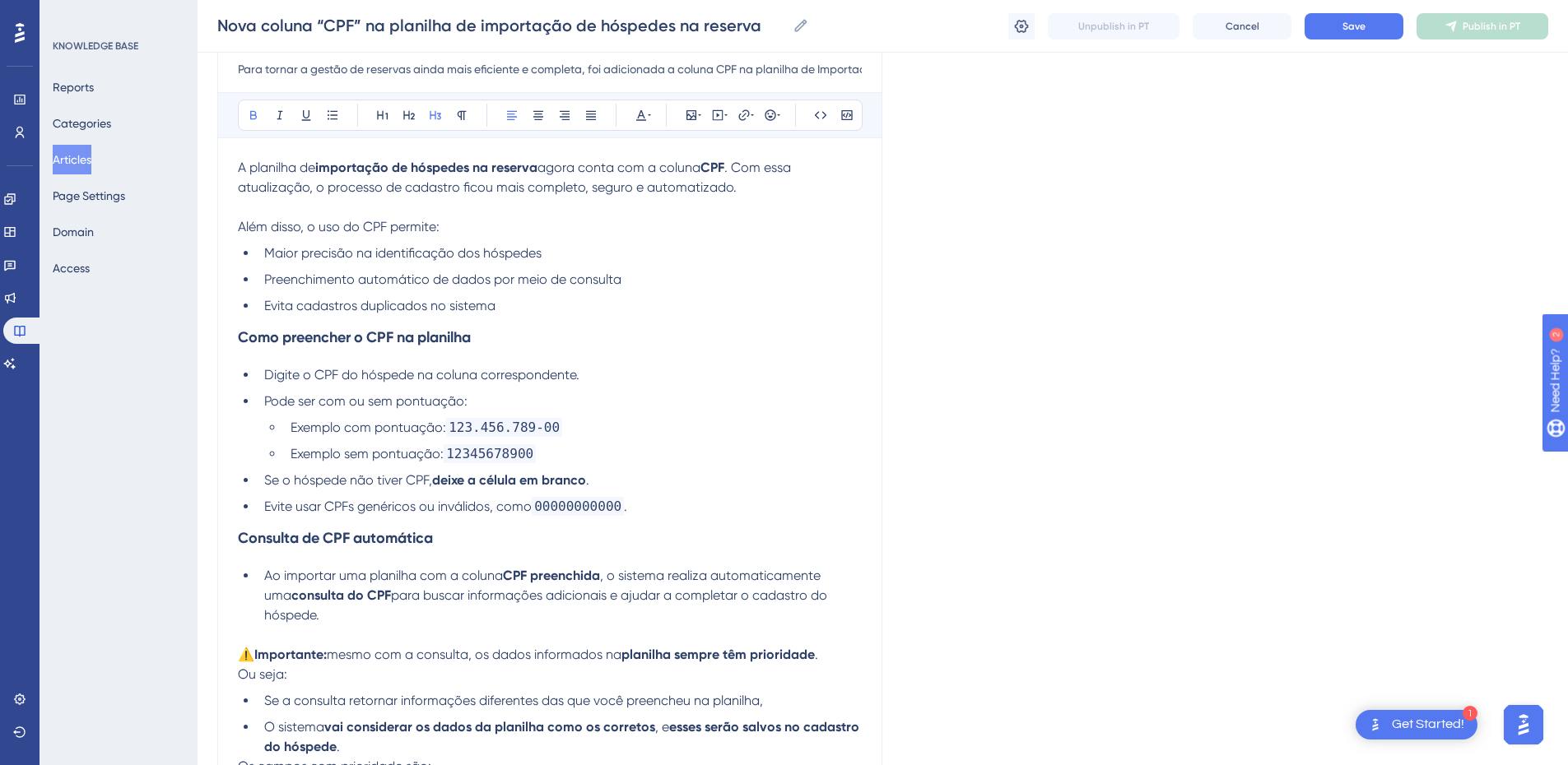
click at [680, 517] on h3 "Consulta de CPF automática" at bounding box center [550, 538] width 624 height 43
click at [566, 315] on li "Evita cadastros duplicados no sistema" at bounding box center [560, 306] width 604 height 20
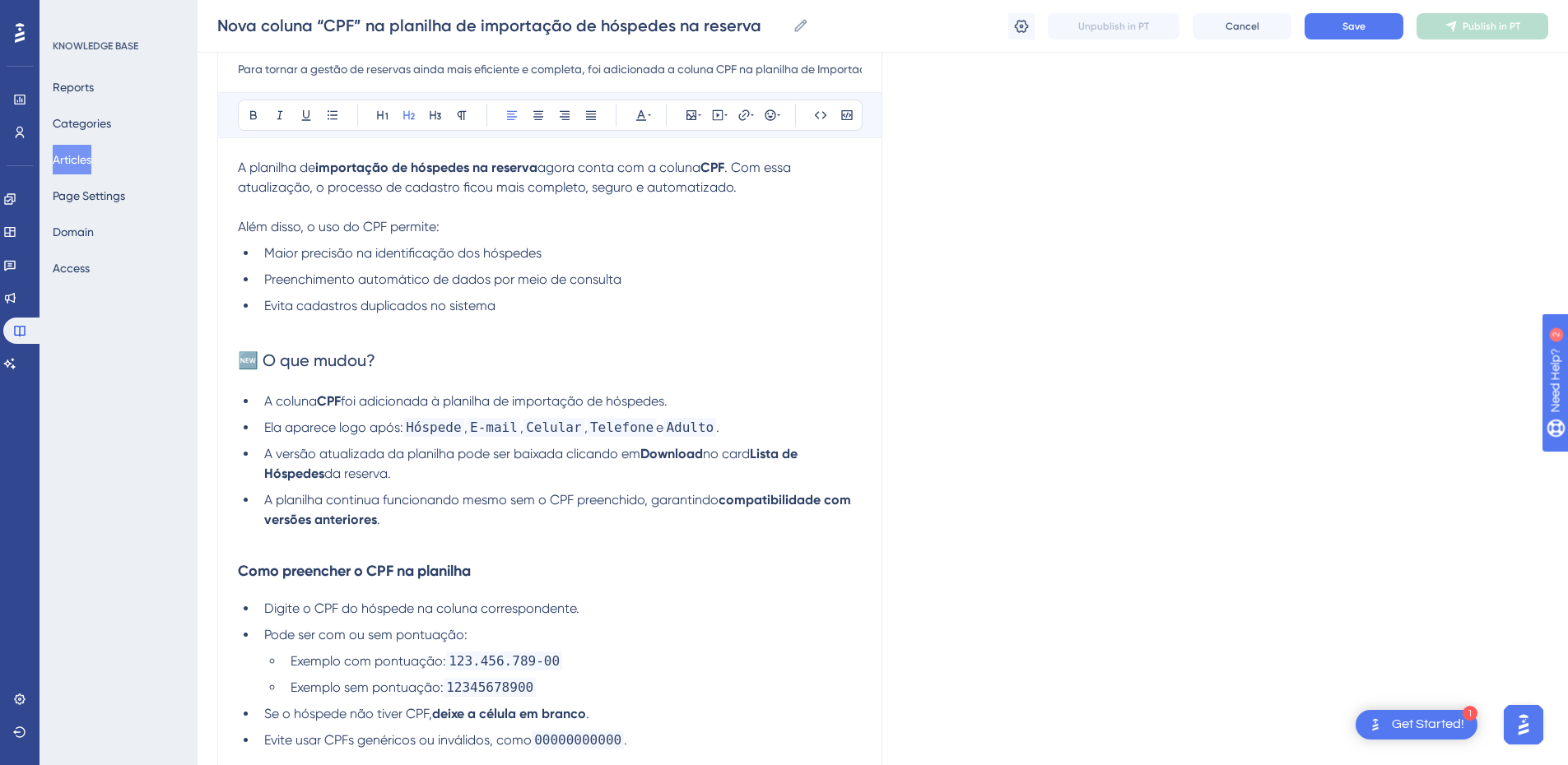
click at [255, 360] on span "🆕 O que mudou?" at bounding box center [306, 360] width 138 height 20
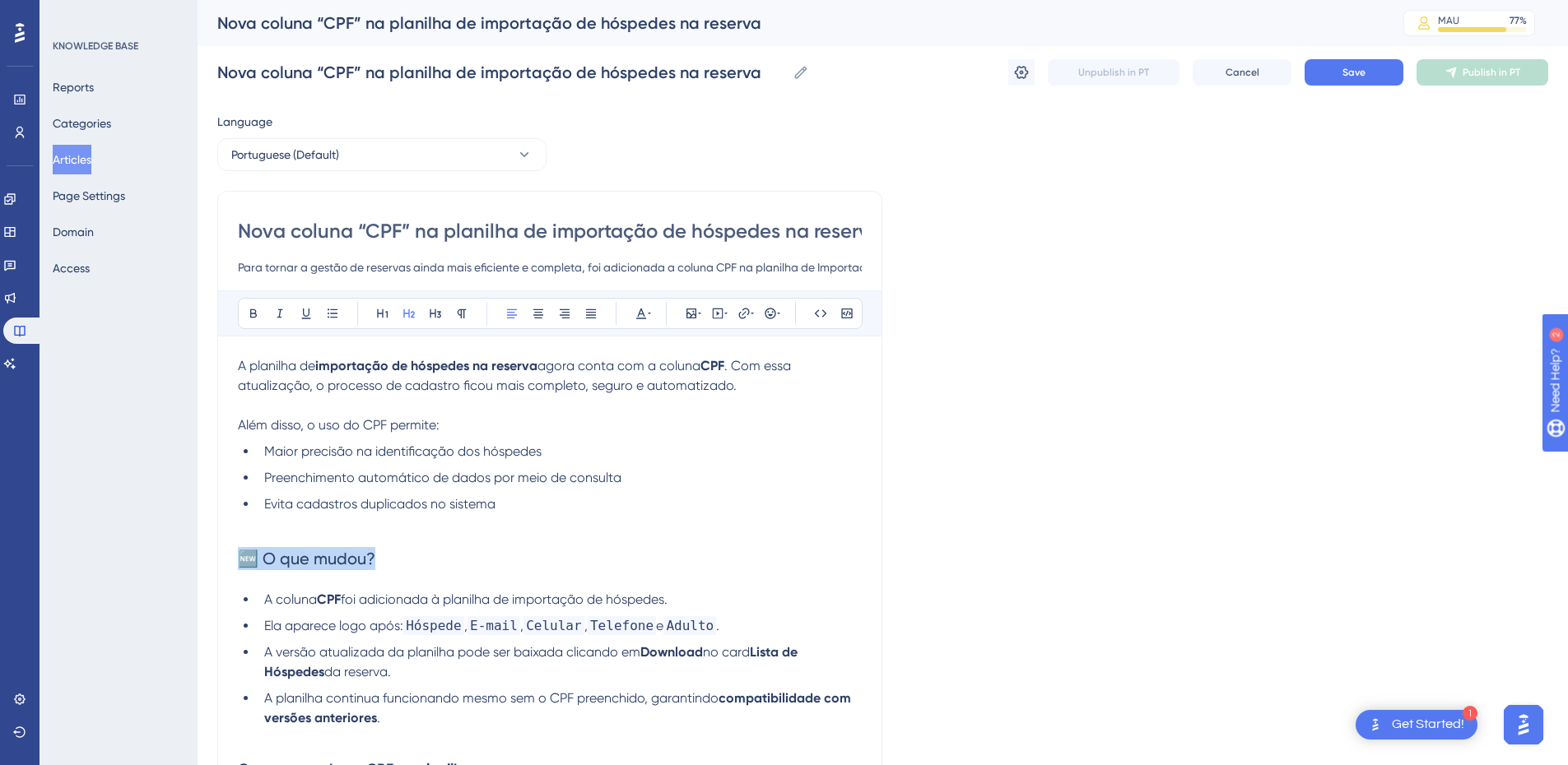
drag, startPoint x: 386, startPoint y: 558, endPoint x: 186, endPoint y: 528, distance: 202.2
click at [0, 0] on div "Performance Users Engagement Widgets Feedback Product Updates Knowledge Base AI…" at bounding box center [0, 0] width 0 height 0
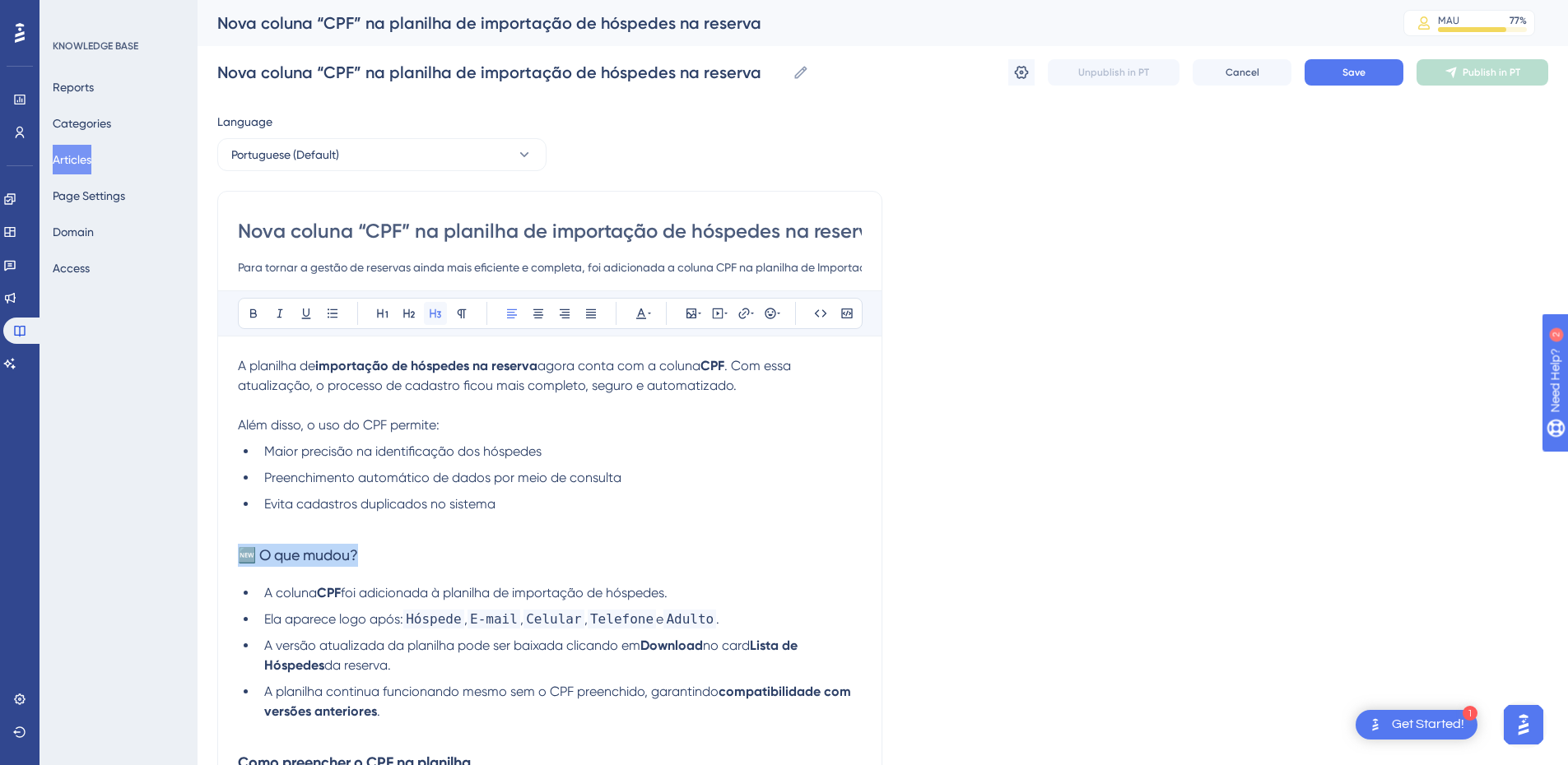
click at [438, 316] on icon at bounding box center [436, 314] width 13 height 13
click at [384, 551] on h3 "🆕 O que mudou?" at bounding box center [550, 555] width 624 height 43
click at [270, 556] on span "🆕 O que mudou?" at bounding box center [298, 555] width 120 height 18
click at [255, 556] on span "🆕 O que mudou?" at bounding box center [298, 555] width 120 height 18
click at [300, 555] on span "O que mudou?" at bounding box center [287, 555] width 98 height 18
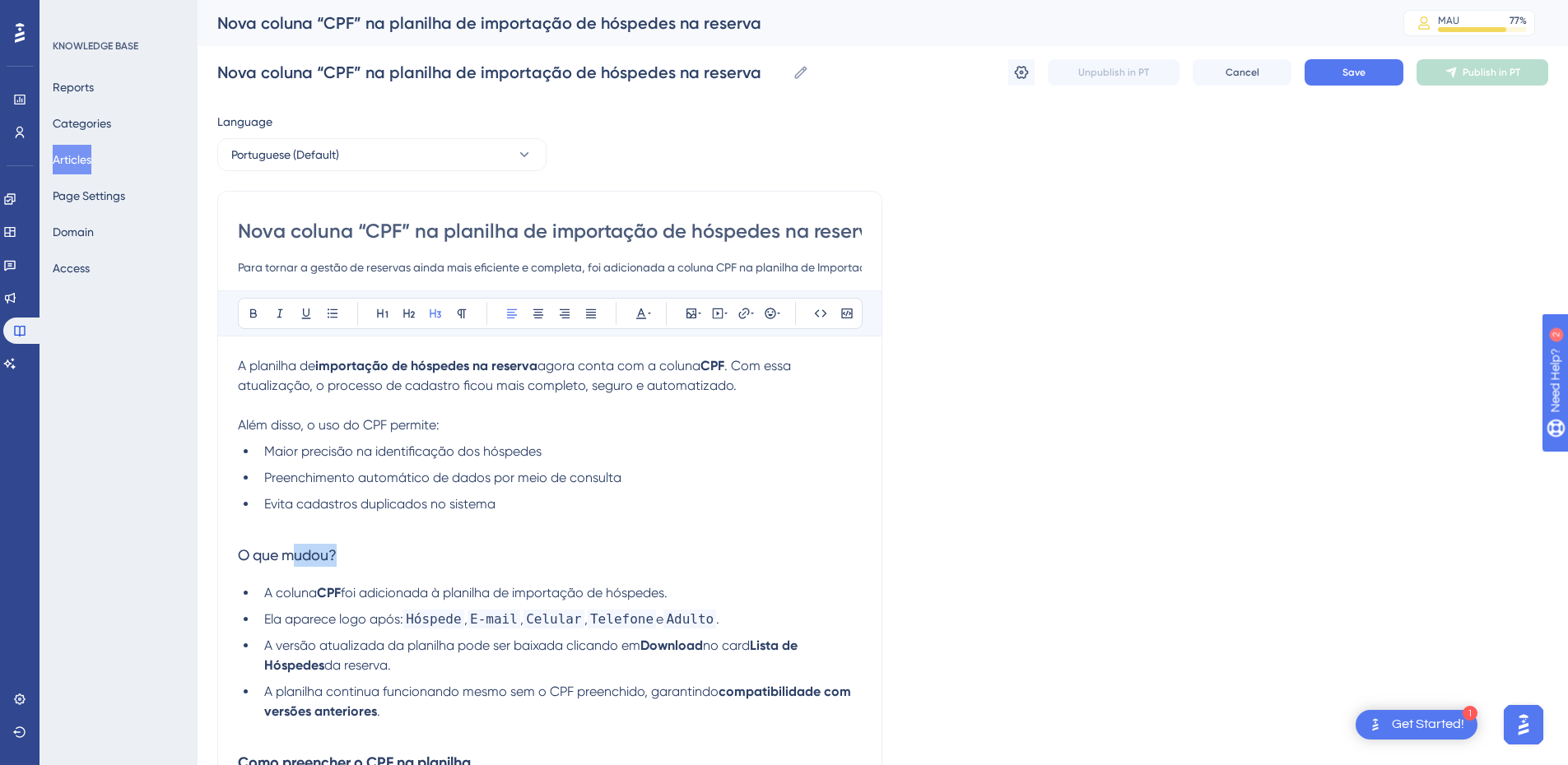
click at [300, 555] on span "O que mudou?" at bounding box center [287, 555] width 98 height 18
click at [255, 309] on icon at bounding box center [254, 314] width 13 height 13
click at [303, 512] on li "Evita cadastros duplicados no sistema" at bounding box center [560, 505] width 604 height 20
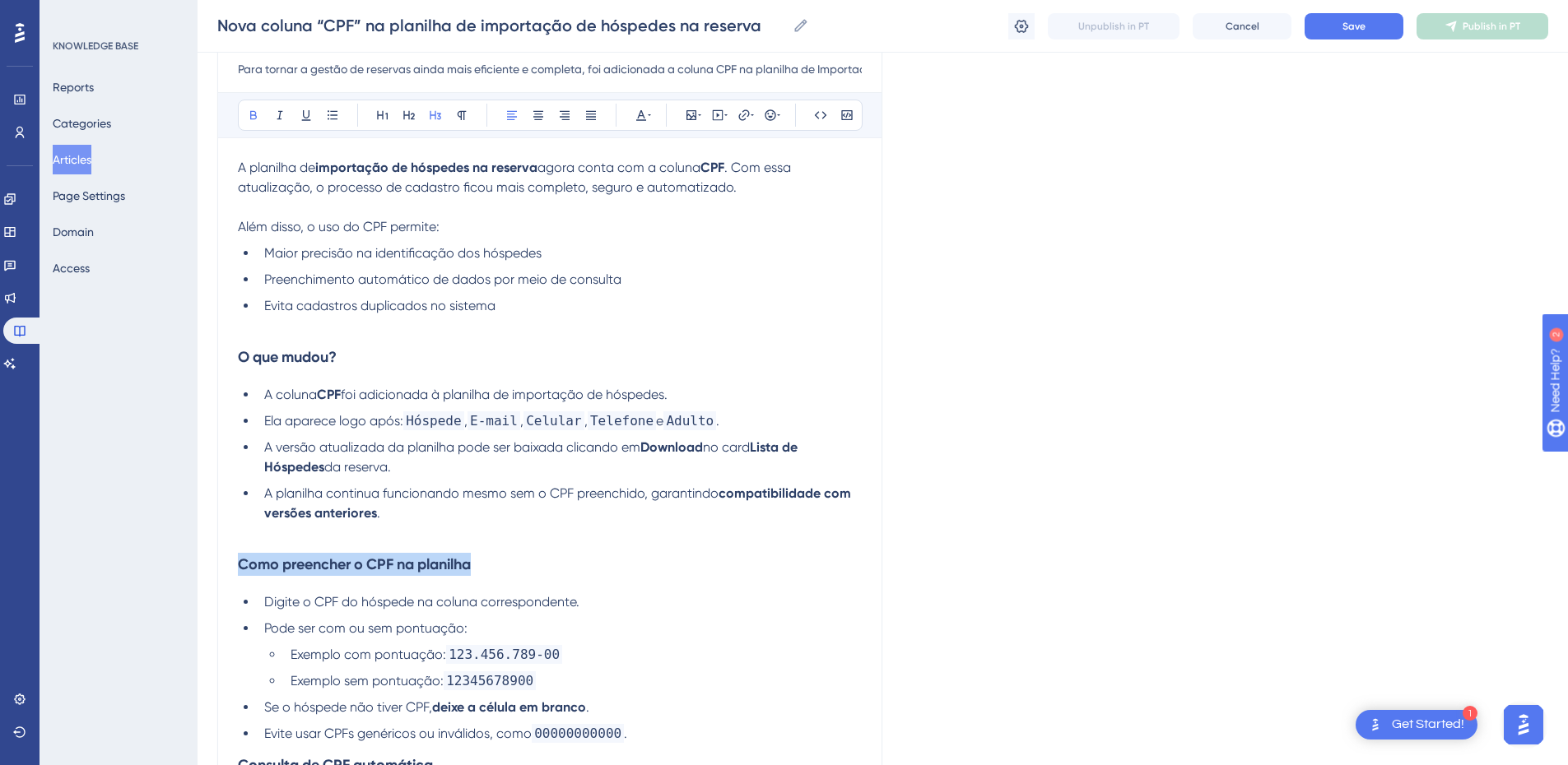
drag, startPoint x: 456, startPoint y: 571, endPoint x: 199, endPoint y: 574, distance: 257.0
click at [0, 0] on div "Performance Users Engagement Widgets Feedback Product Updates Knowledge Base AI…" at bounding box center [0, 0] width 0 height 0
click at [345, 571] on span "Como preencher o CPF na planilha" at bounding box center [354, 564] width 233 height 18
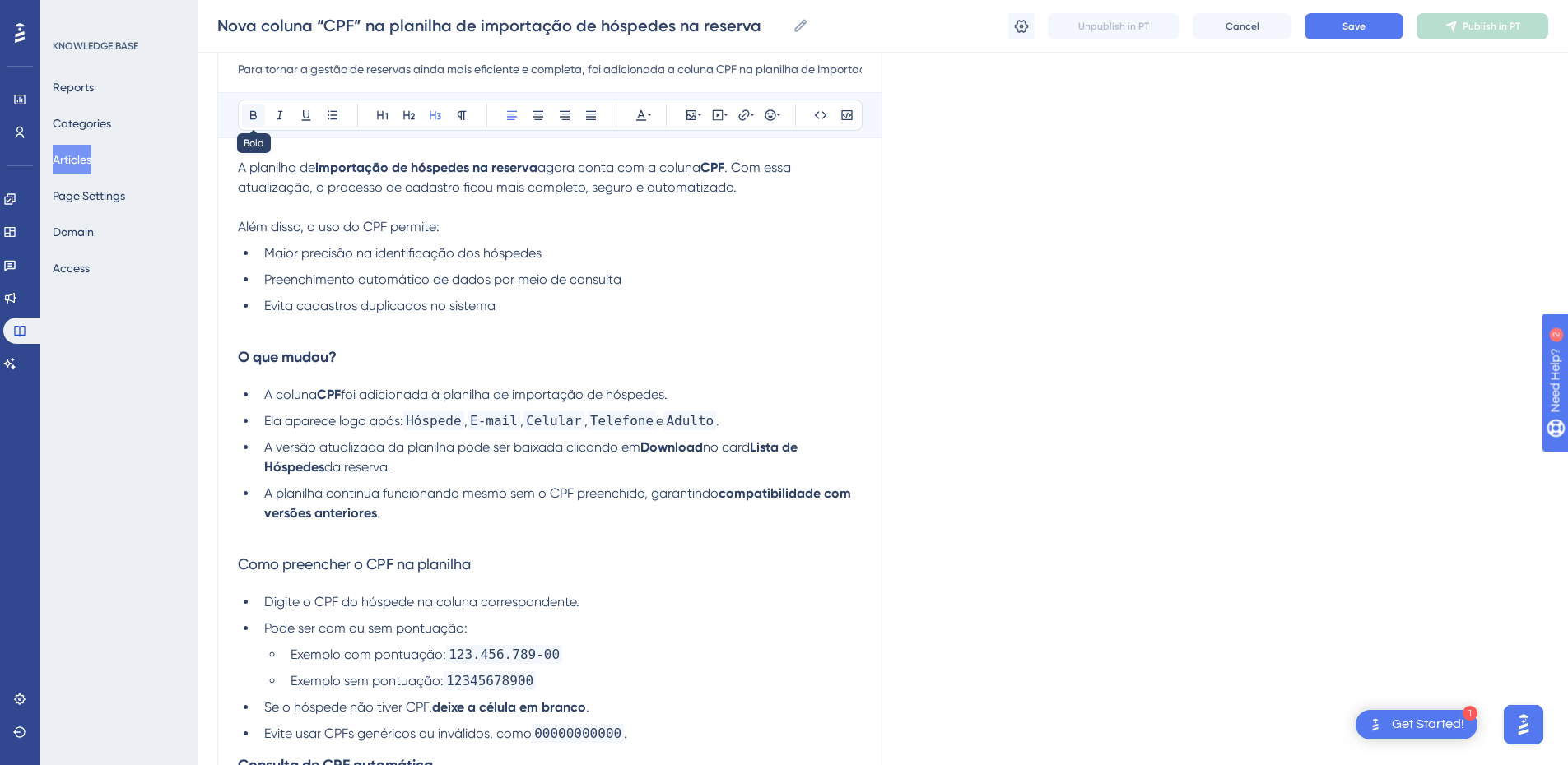
click at [252, 112] on icon at bounding box center [254, 115] width 7 height 9
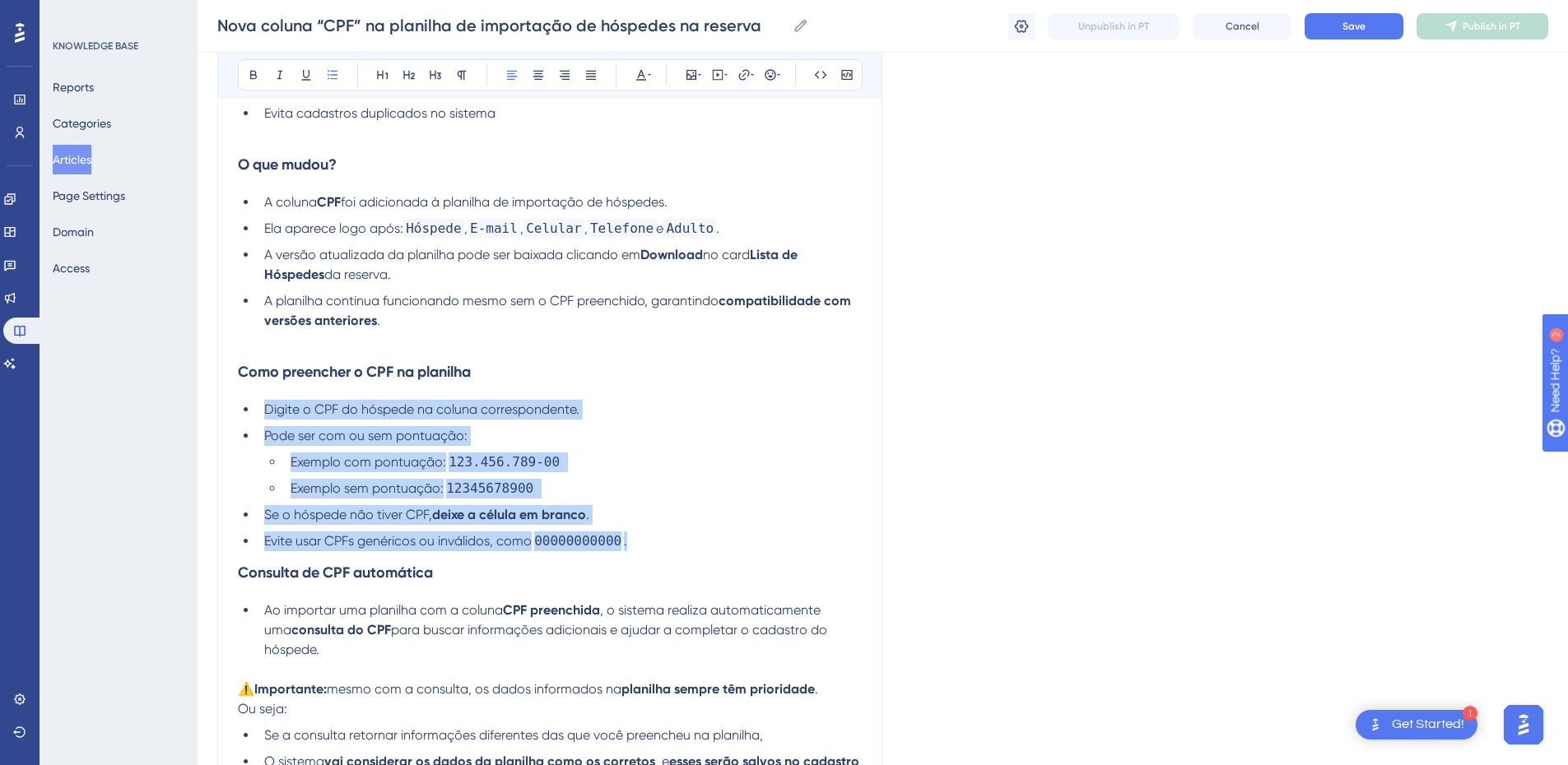
drag, startPoint x: 657, startPoint y: 550, endPoint x: 245, endPoint y: 406, distance: 436.4
click at [245, 406] on ul "Digite o CPF do hóspede na coluna correspondente. Pode ser com ou sem pontuação…" at bounding box center [550, 476] width 624 height 152
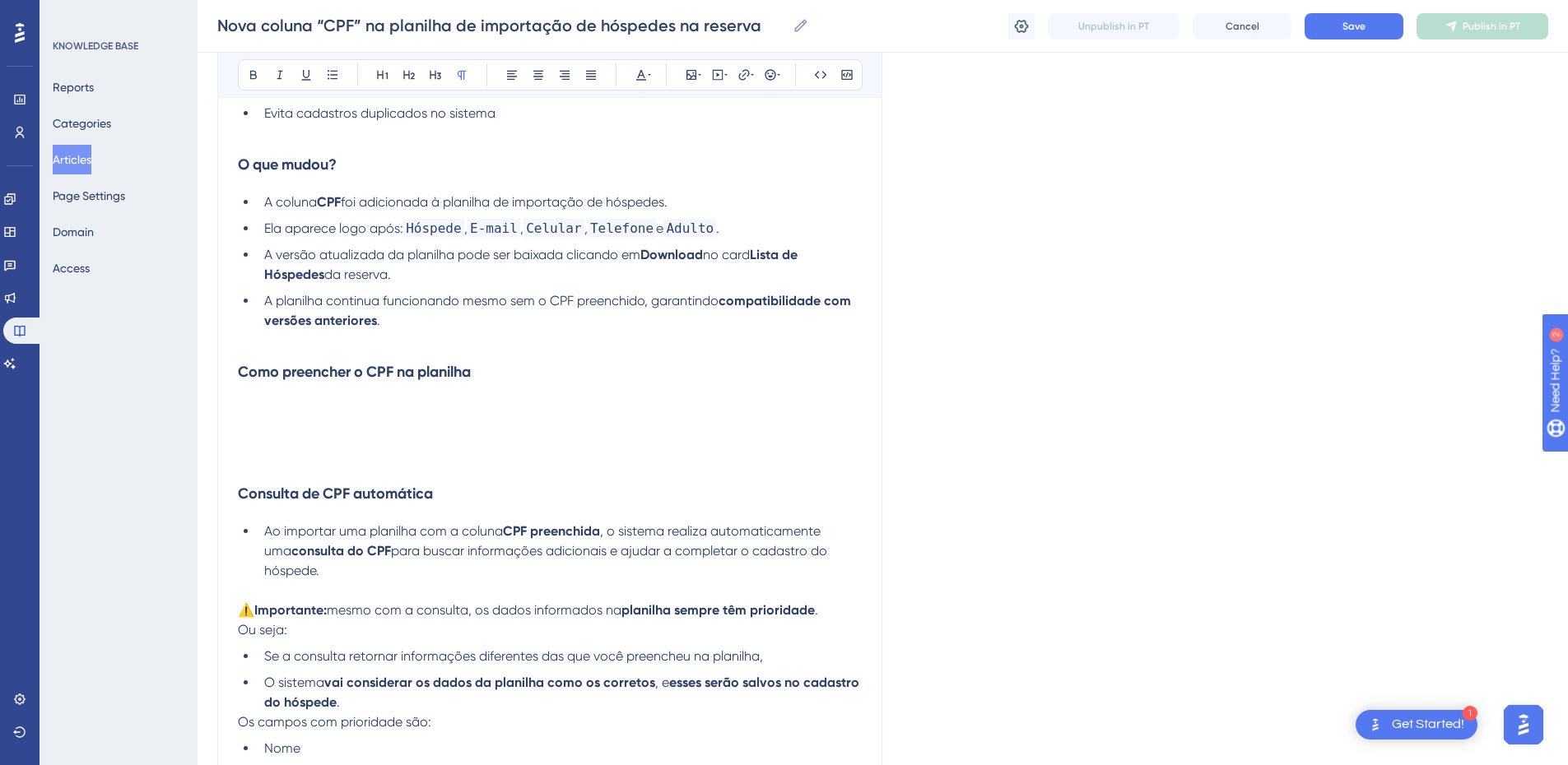
click at [245, 406] on p at bounding box center [550, 404] width 624 height 20
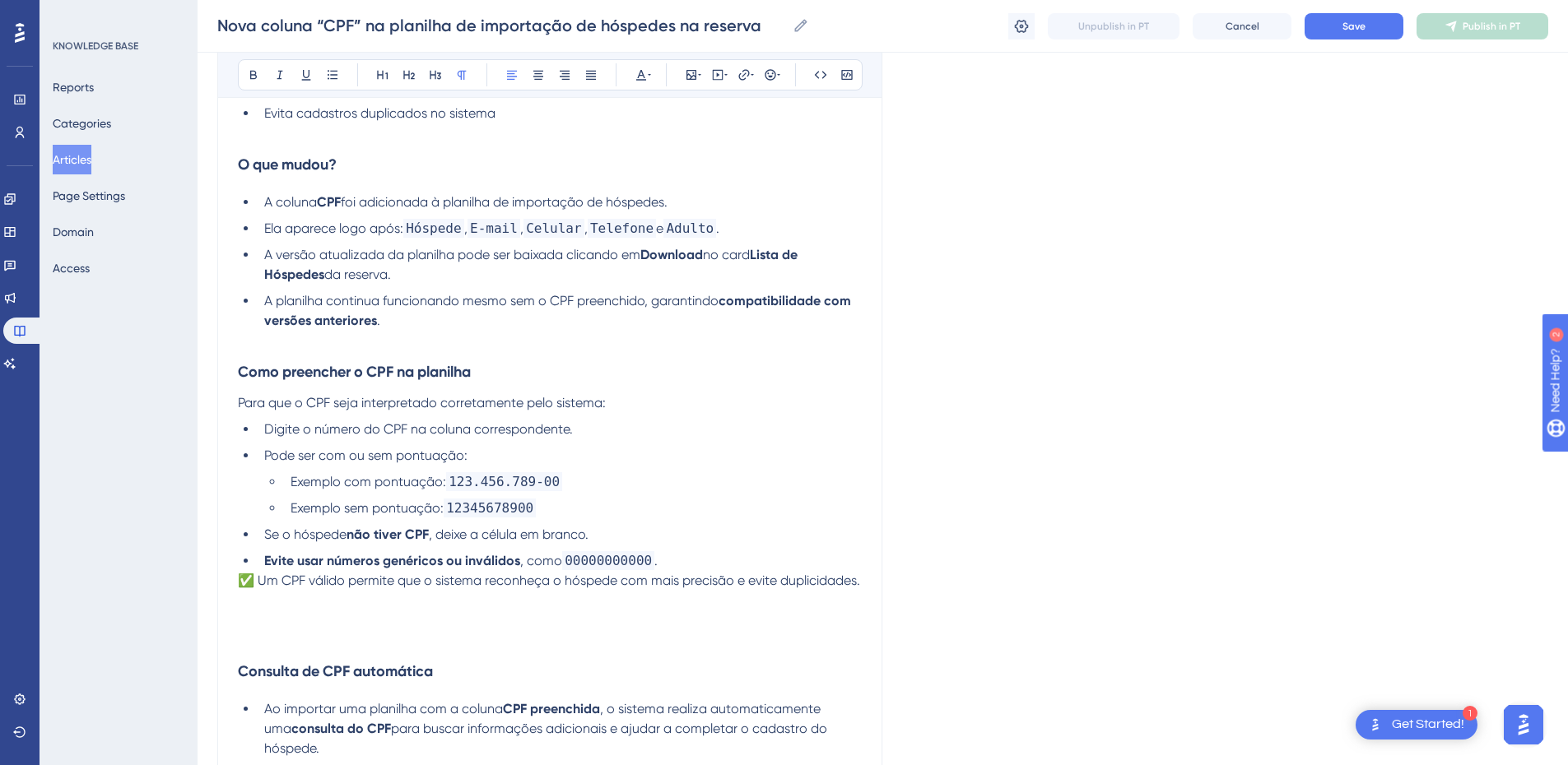
click at [238, 581] on span "✅ Um CPF válido permite que o sistema reconheça o hóspede com mais precisão e e…" at bounding box center [549, 581] width 623 height 16
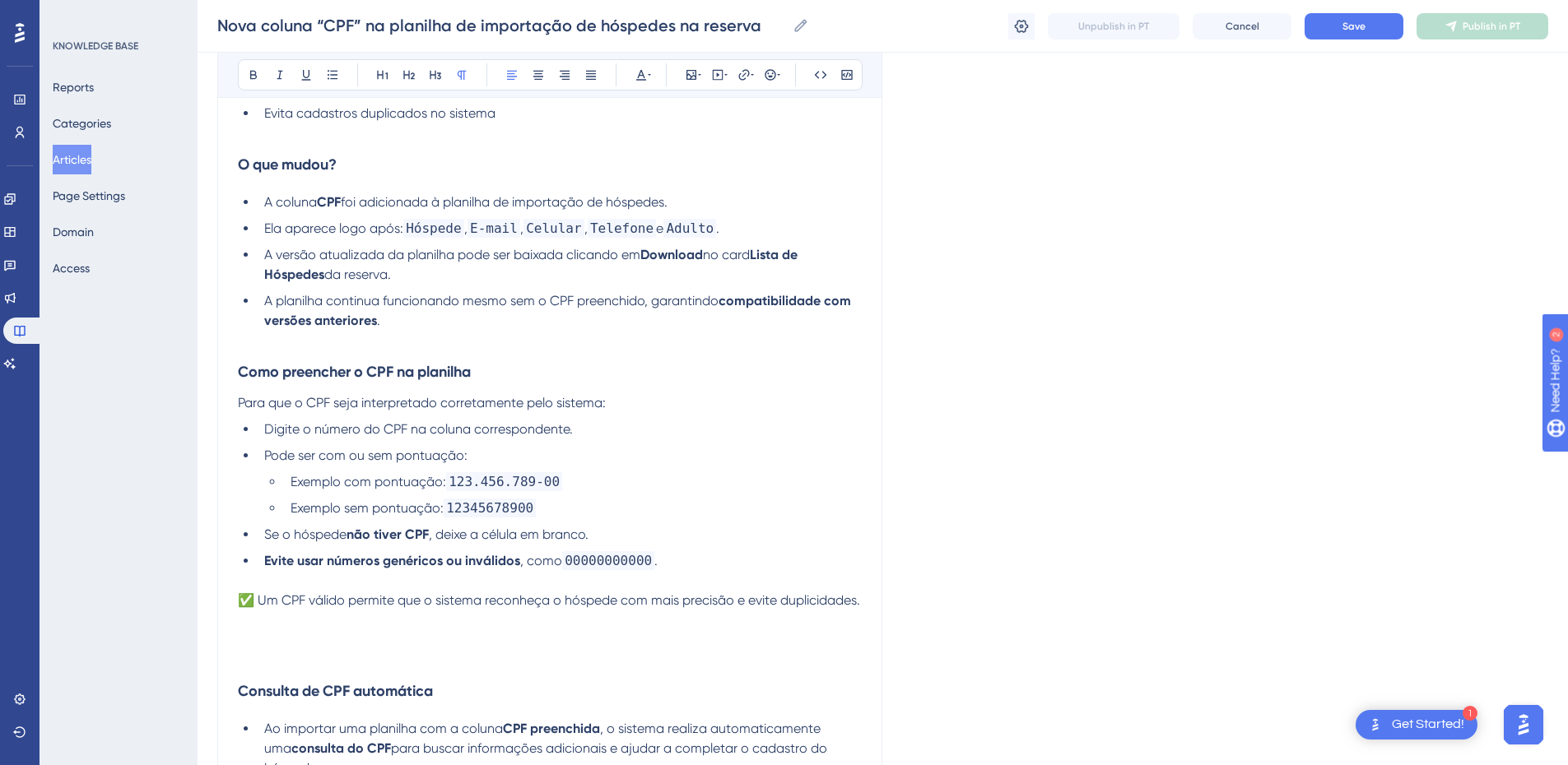
scroll to position [576, 0]
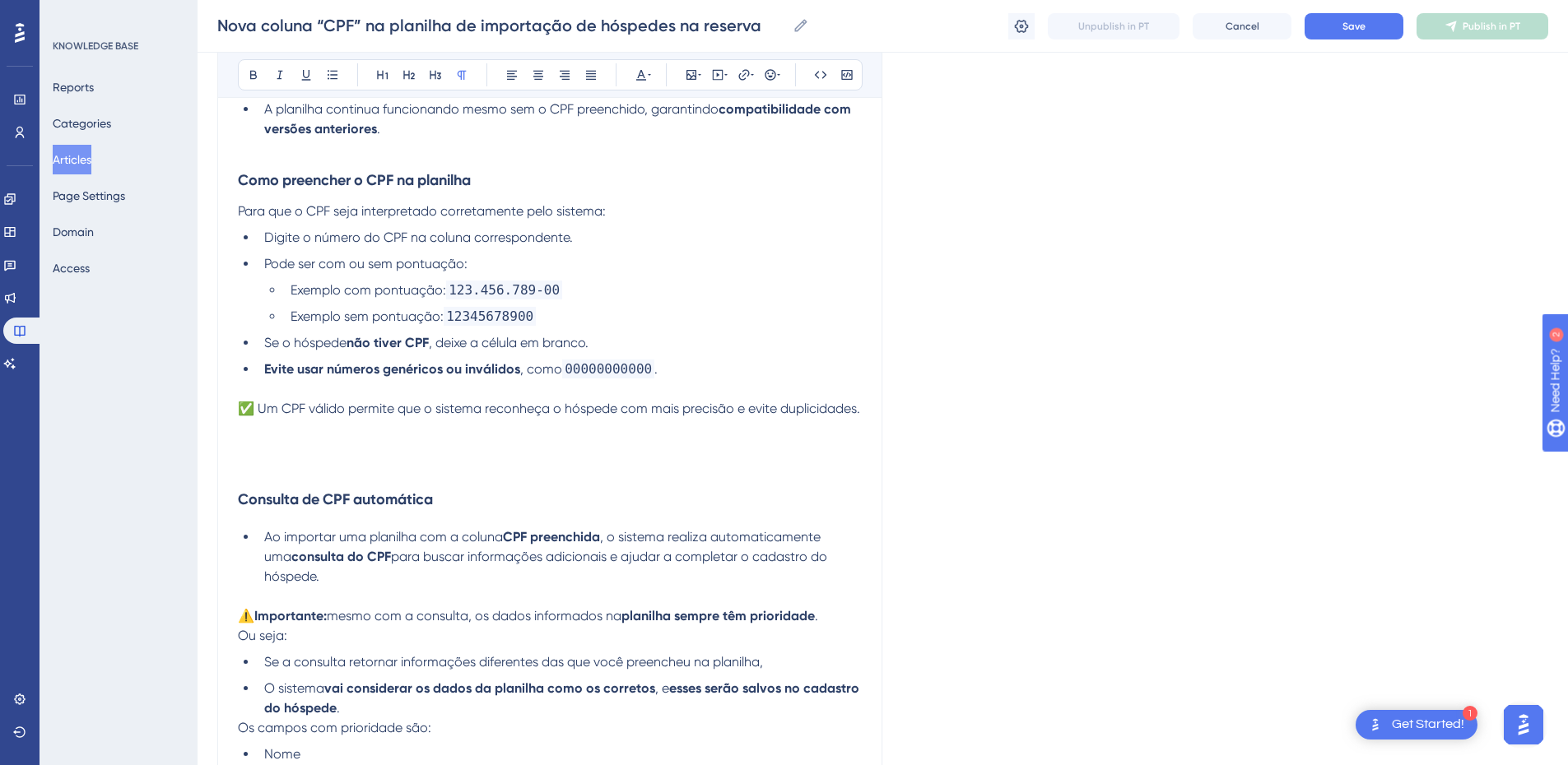
click at [291, 478] on p at bounding box center [550, 469] width 624 height 20
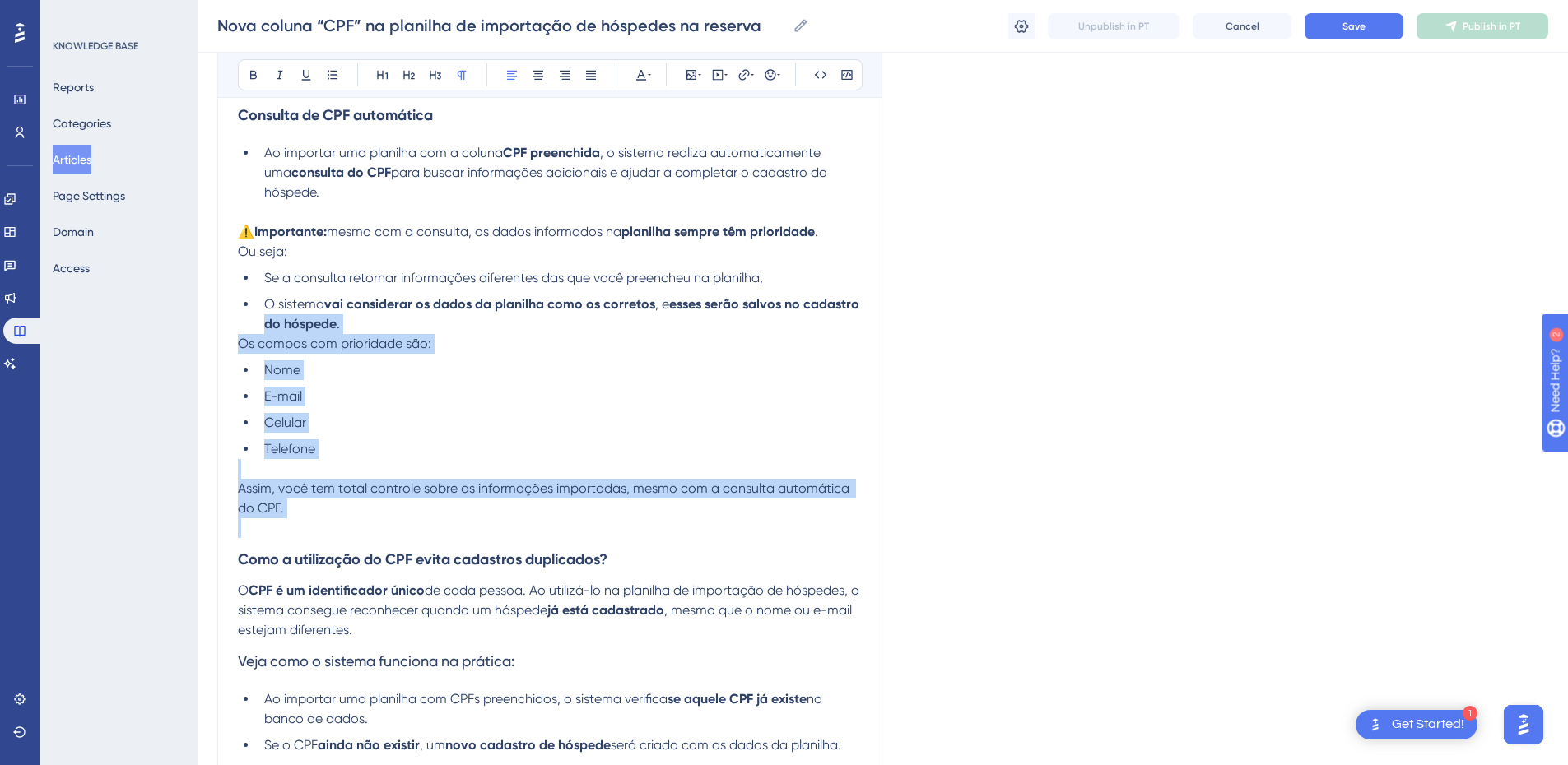
scroll to position [768, 0]
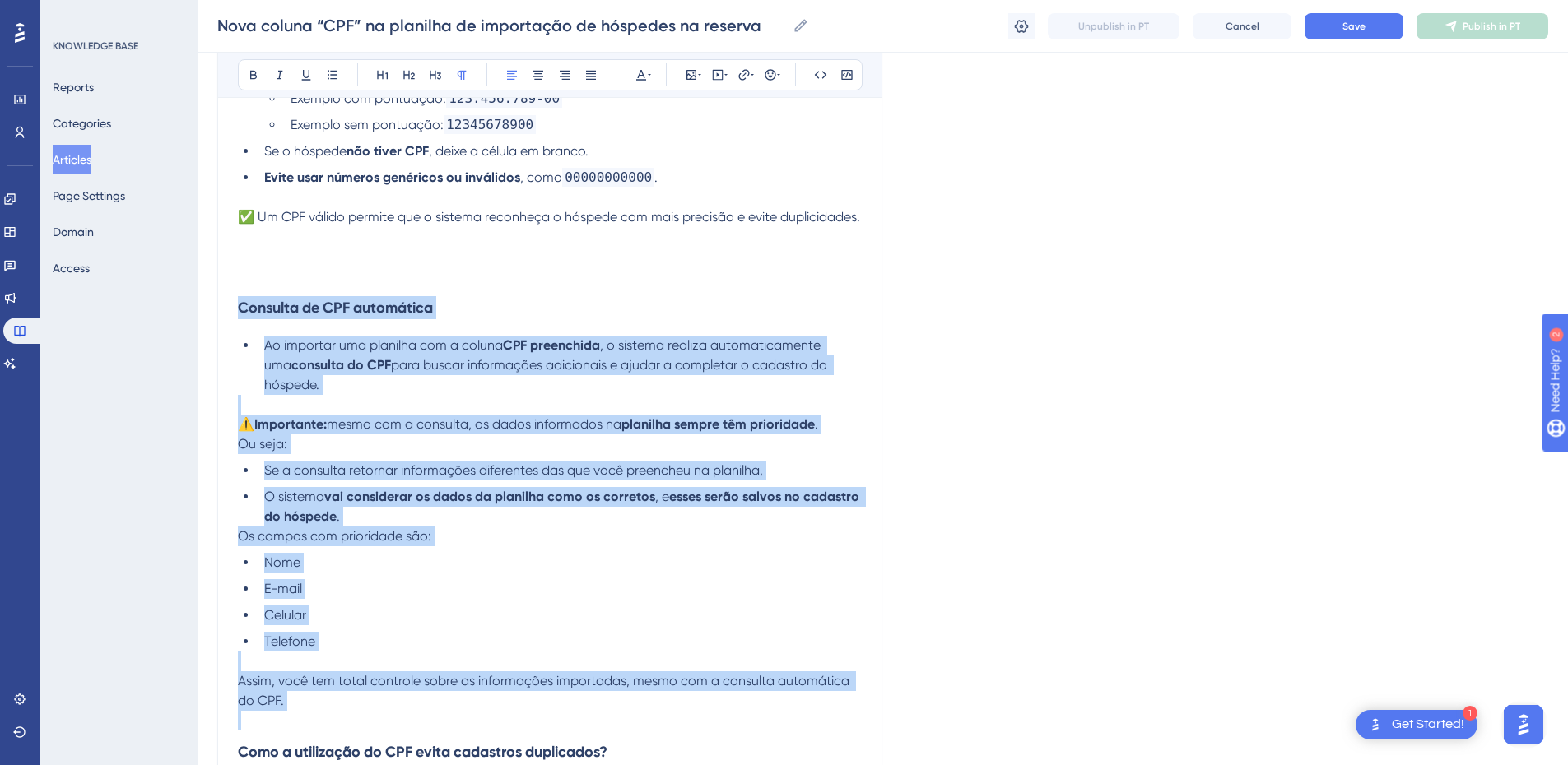
drag, startPoint x: 292, startPoint y: 521, endPoint x: 215, endPoint y: 327, distance: 208.7
click at [0, 0] on div "Performance Users Engagement Widgets Feedback Product Updates Knowledge Base AI…" at bounding box center [0, 0] width 0 height 0
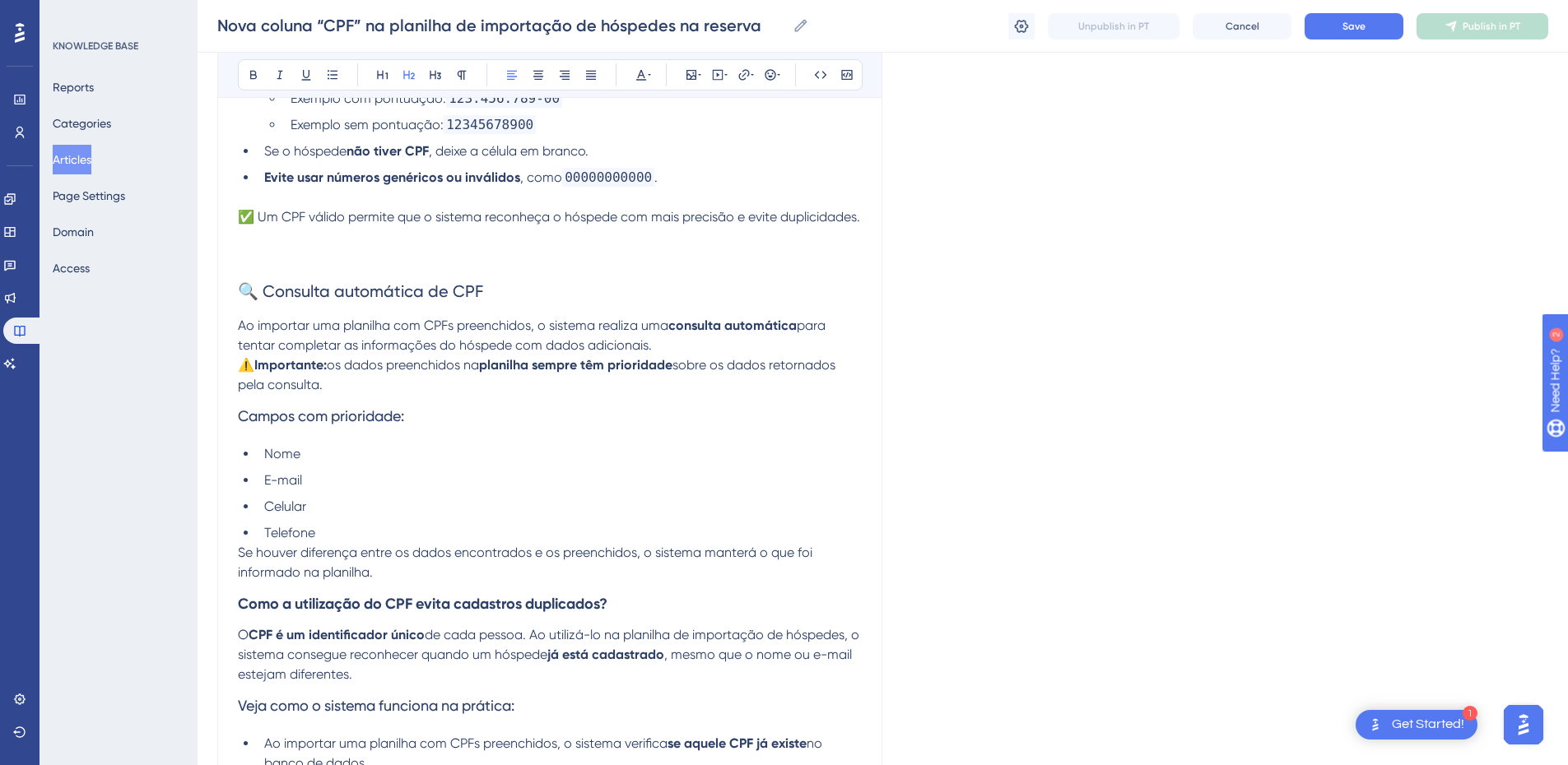
click at [406, 301] on span "🔍 Consulta automática de CPF" at bounding box center [360, 291] width 245 height 20
click at [247, 75] on icon at bounding box center [254, 75] width 13 height 13
click at [438, 82] on button at bounding box center [436, 75] width 23 height 23
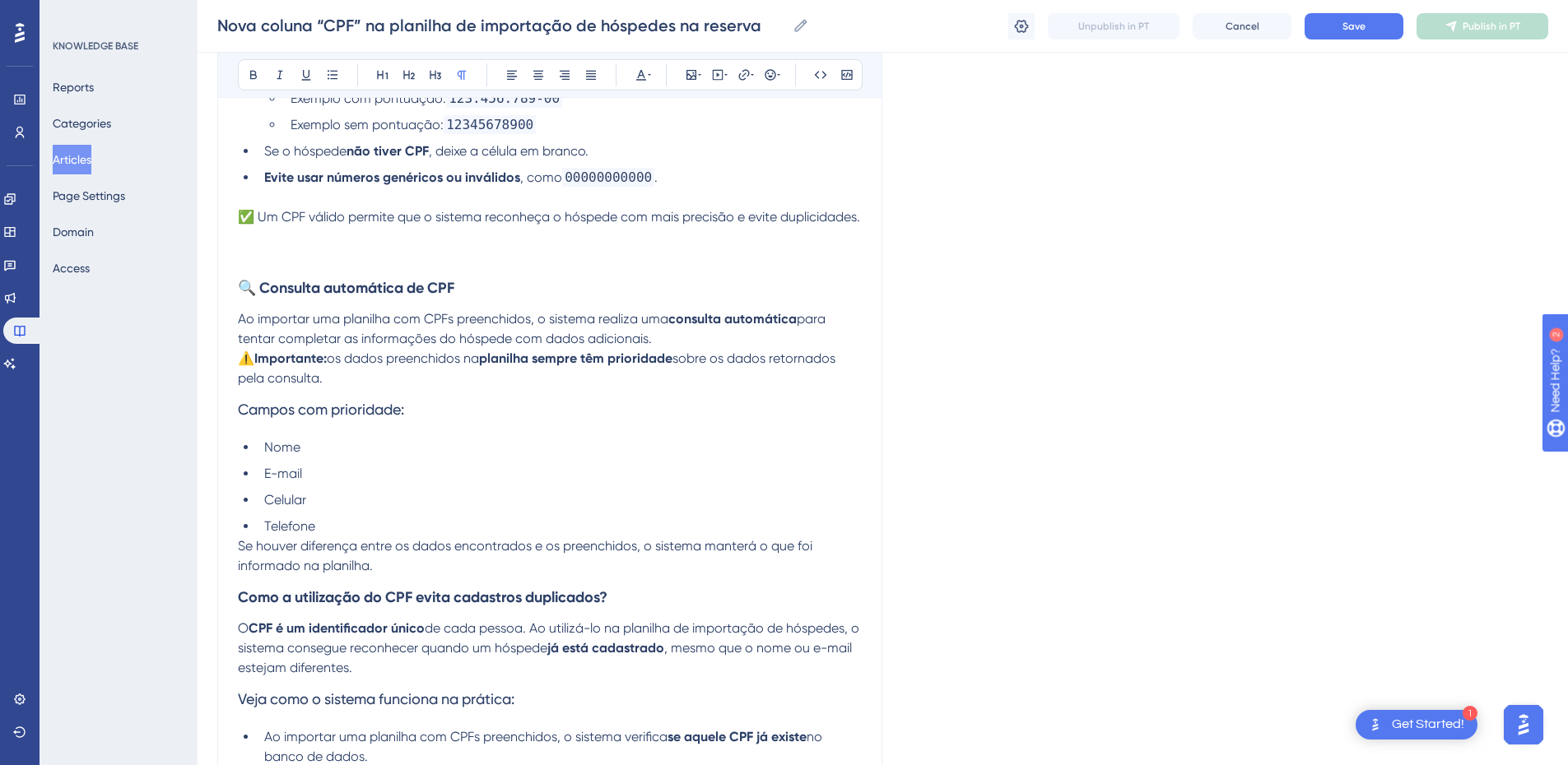
click at [248, 267] on p at bounding box center [550, 257] width 624 height 20
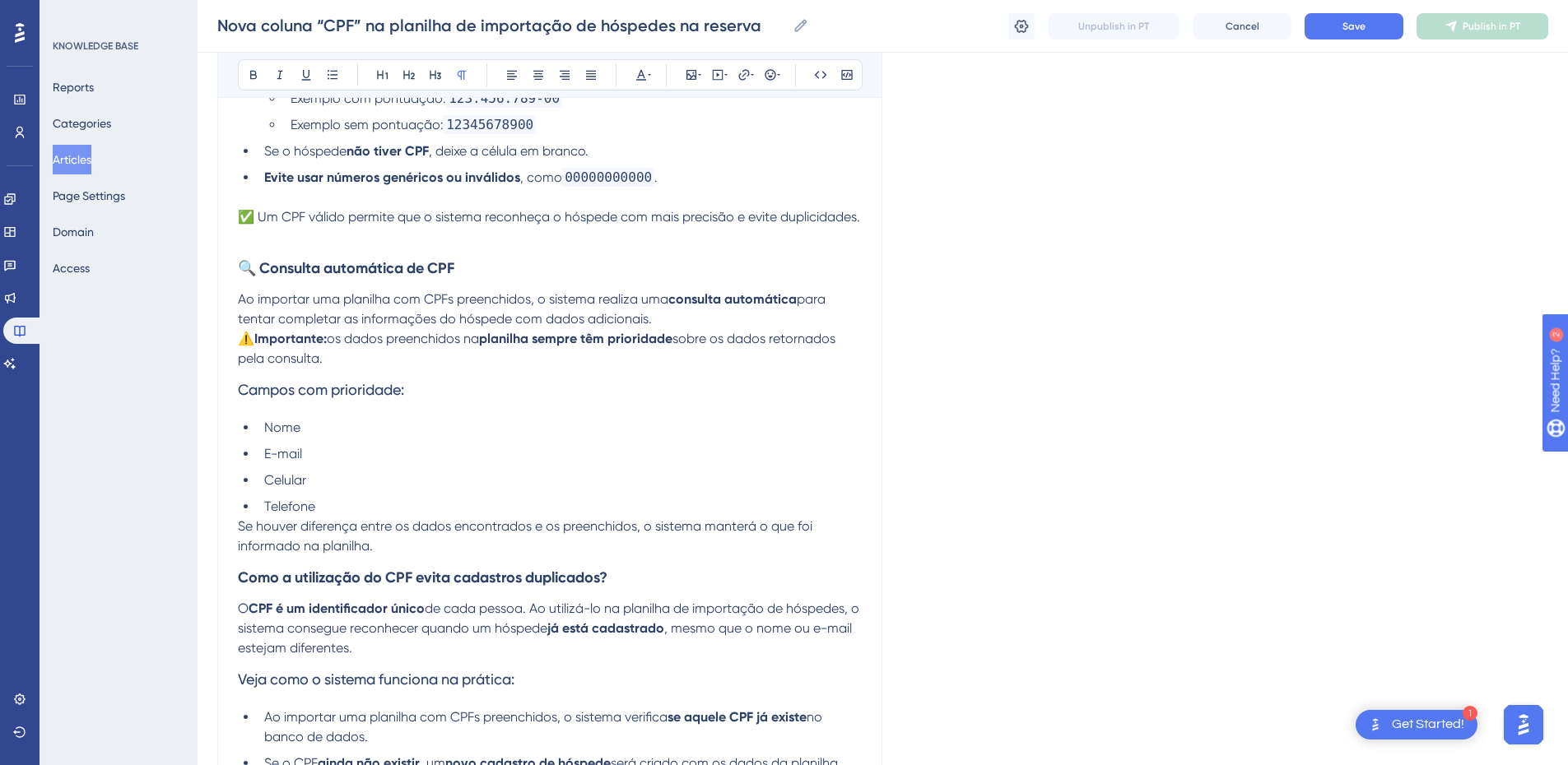
click at [255, 218] on span "✅ Um CPF válido permite que o sistema reconheça o hóspede com mais precisão e e…" at bounding box center [549, 217] width 623 height 16
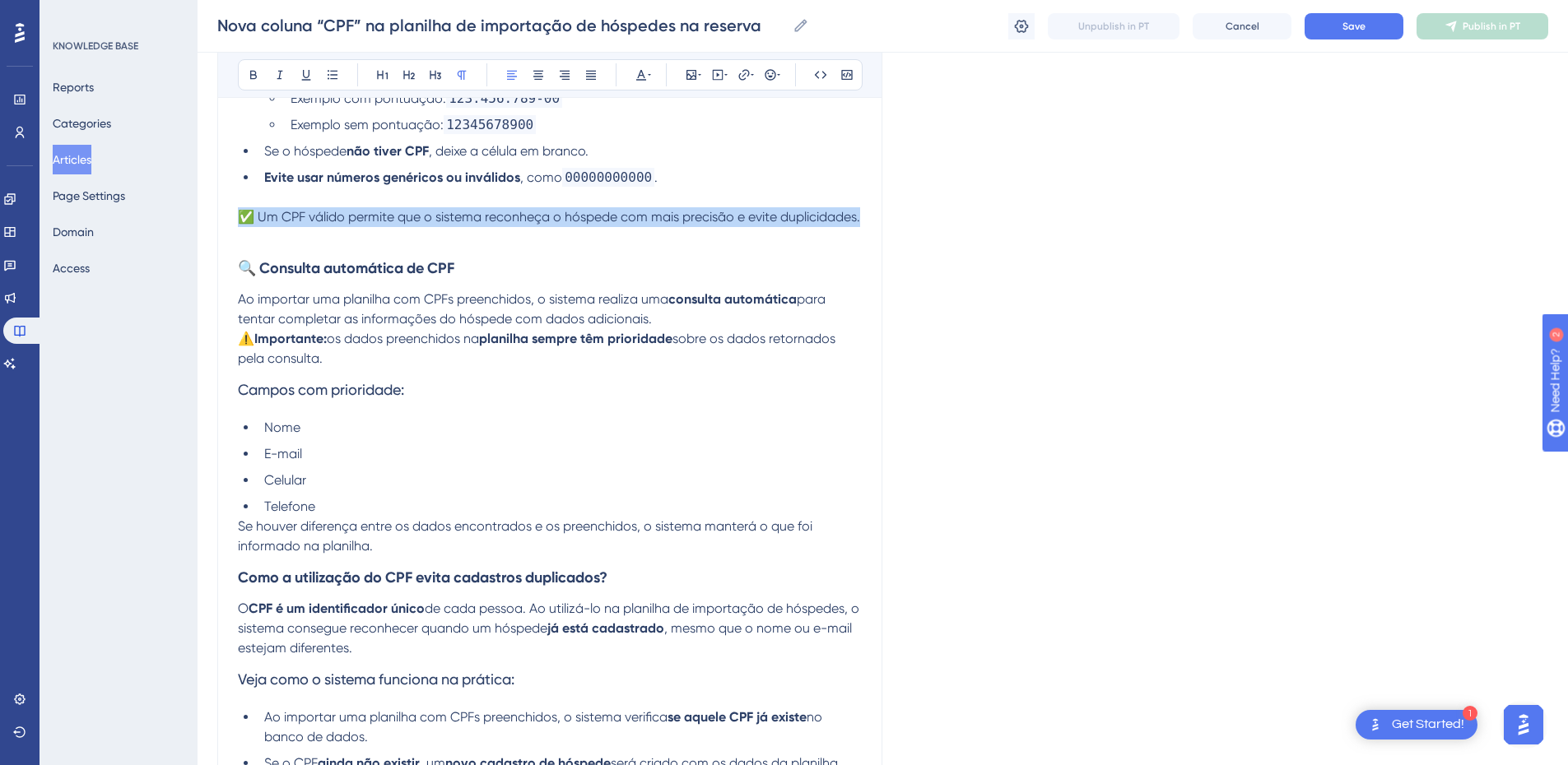
drag, startPoint x: 334, startPoint y: 239, endPoint x: 234, endPoint y: 219, distance: 102.0
click at [234, 219] on div "Nova coluna “CPF” na planilha de importação de hóspedes na reserva Para tornar …" at bounding box center [549, 778] width 665 height 2721
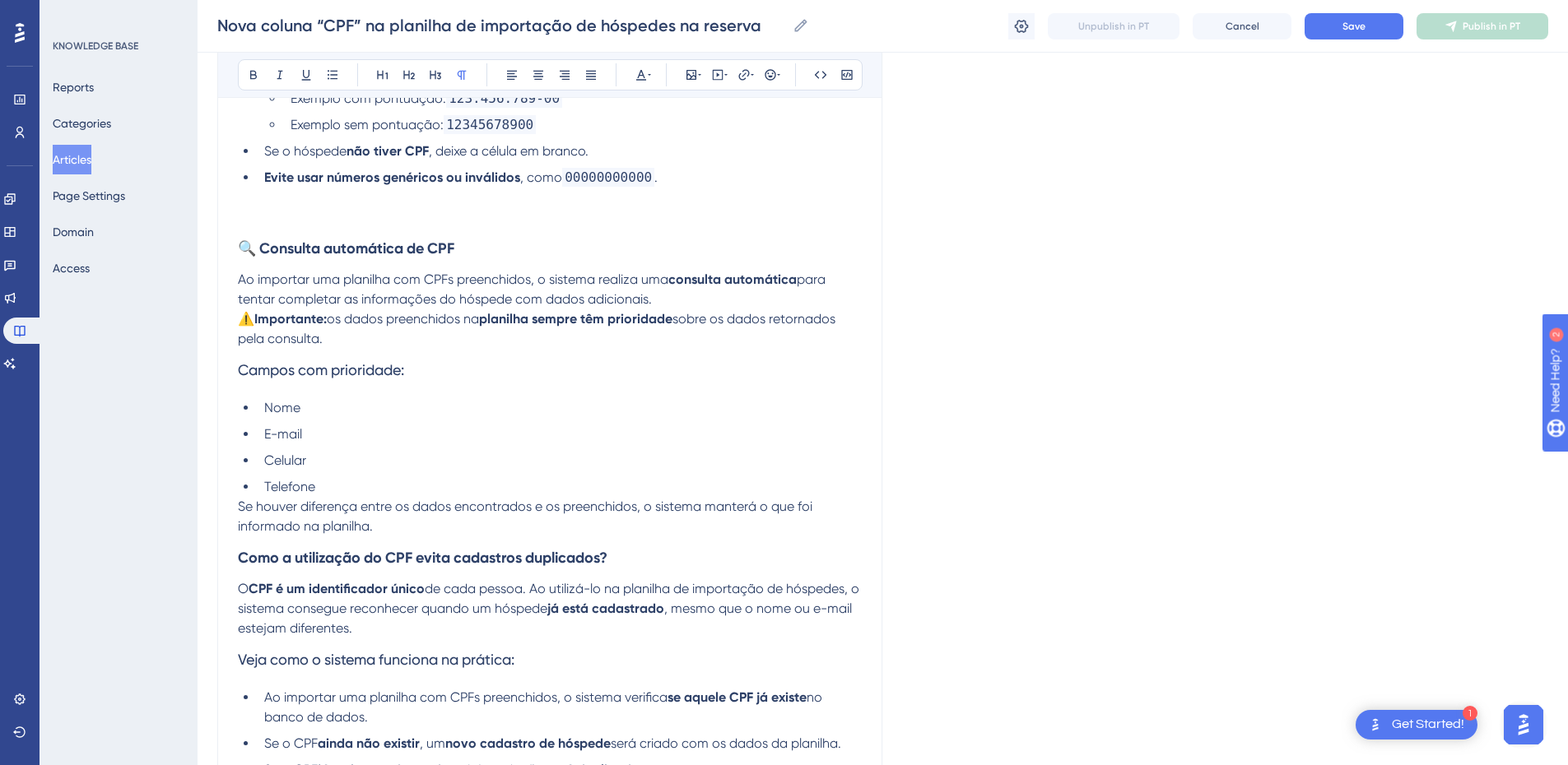
click at [262, 224] on p at bounding box center [550, 218] width 624 height 20
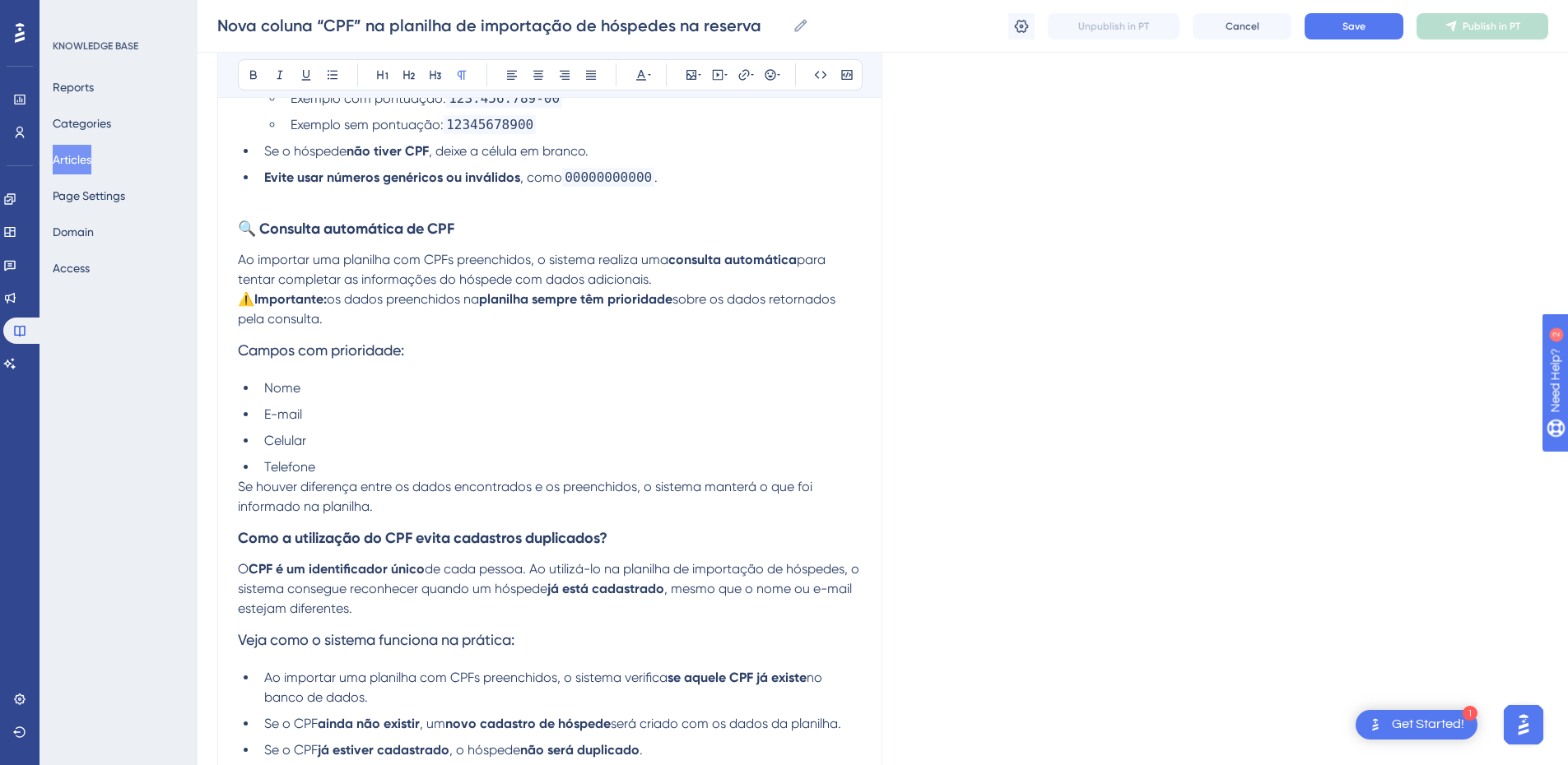
click at [239, 301] on span "⚠️" at bounding box center [246, 299] width 17 height 16
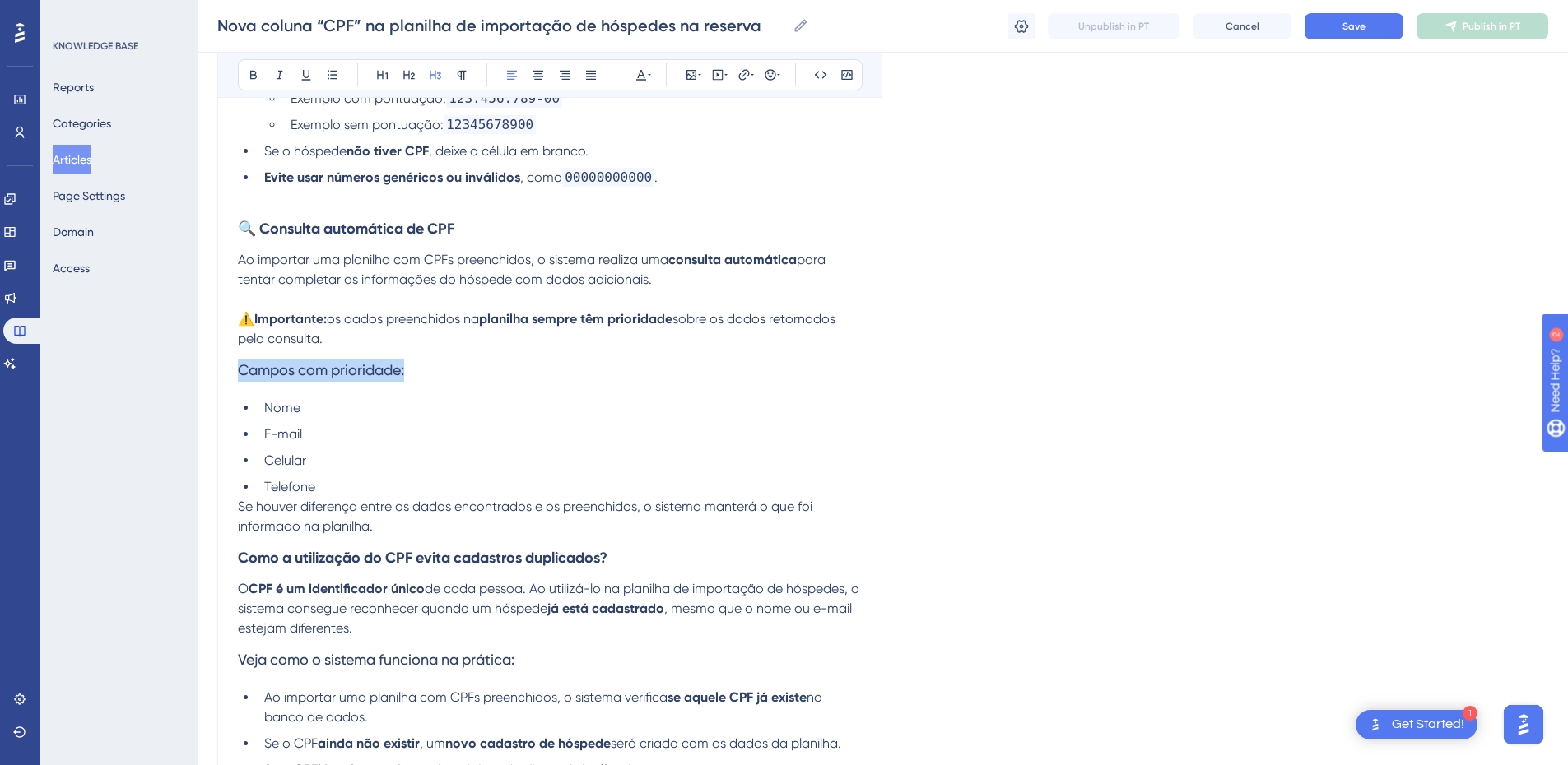
drag, startPoint x: 363, startPoint y: 372, endPoint x: 213, endPoint y: 372, distance: 150.0
click at [0, 0] on div "Performance Users Engagement Widgets Feedback Product Updates Knowledge Base AI…" at bounding box center [0, 0] width 0 height 0
click at [250, 72] on icon at bounding box center [254, 75] width 13 height 13
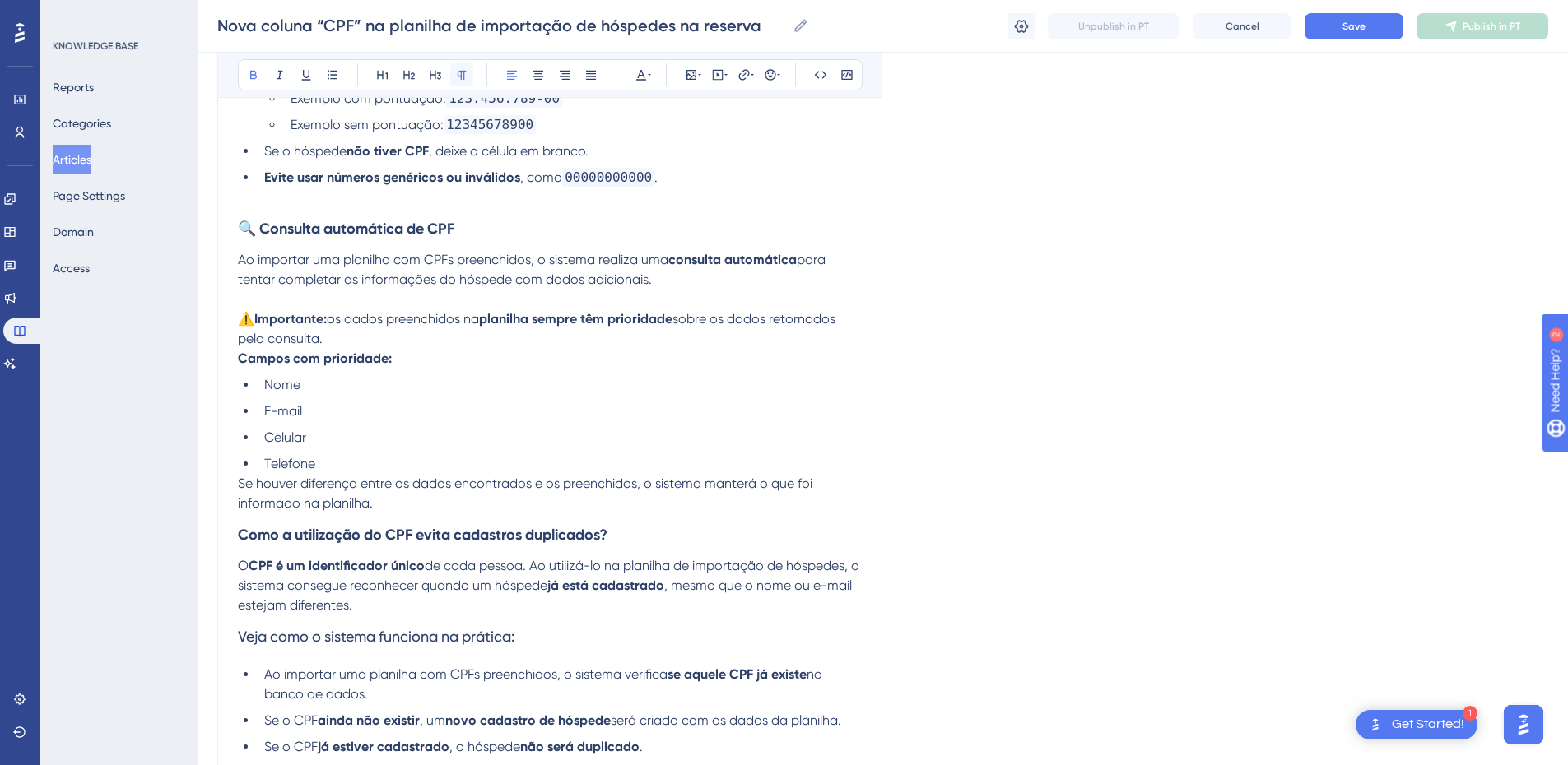
click at [460, 82] on button at bounding box center [462, 75] width 23 height 23
click at [345, 332] on p "⚠️ Importante: os dados preenchidos na planilha sempre têm prioridade sobre os …" at bounding box center [550, 329] width 624 height 39
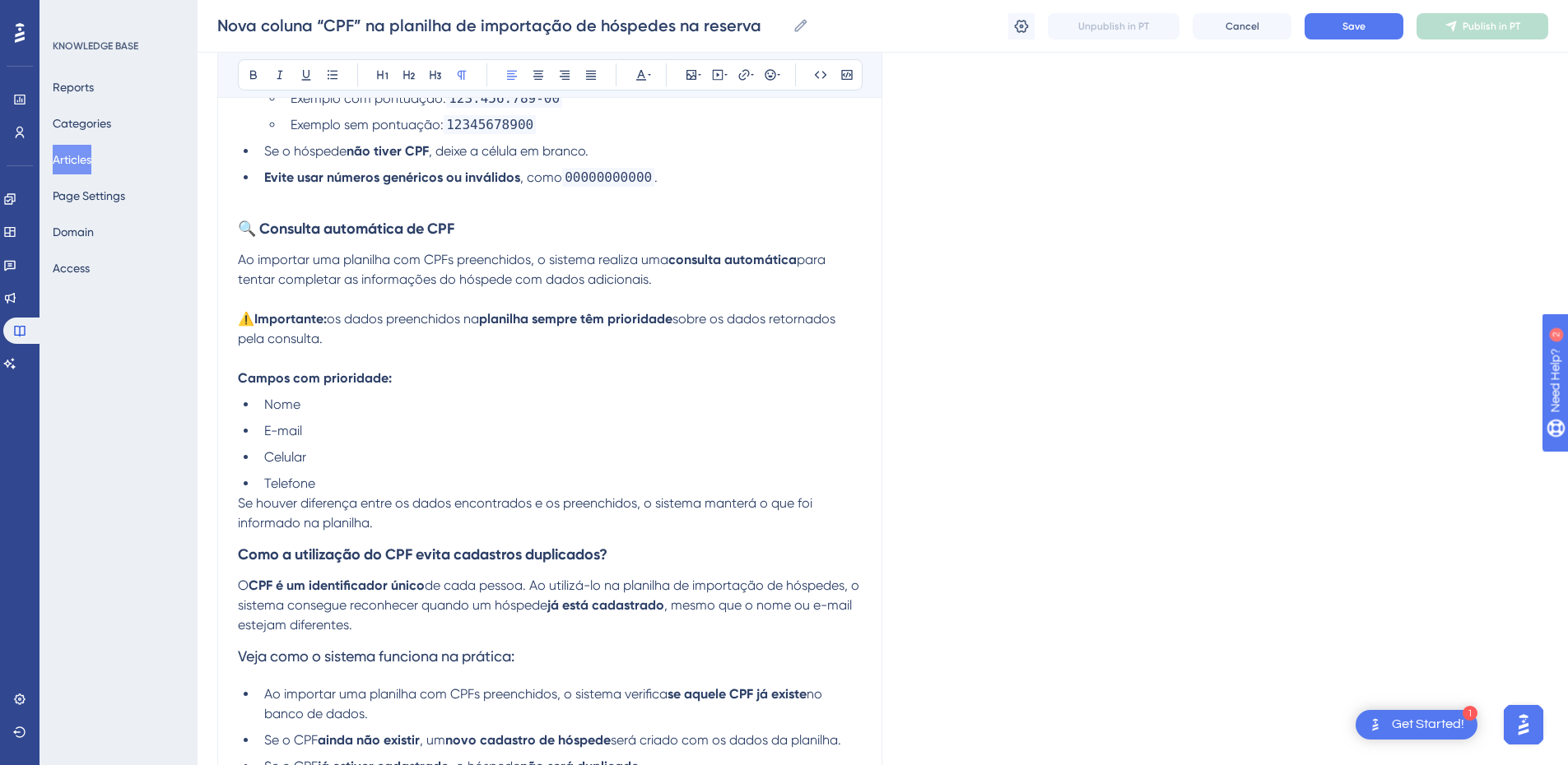
click at [240, 505] on span "Se houver diferença entre os dados encontrados e os preenchidos, o sistema mant…" at bounding box center [527, 513] width 578 height 35
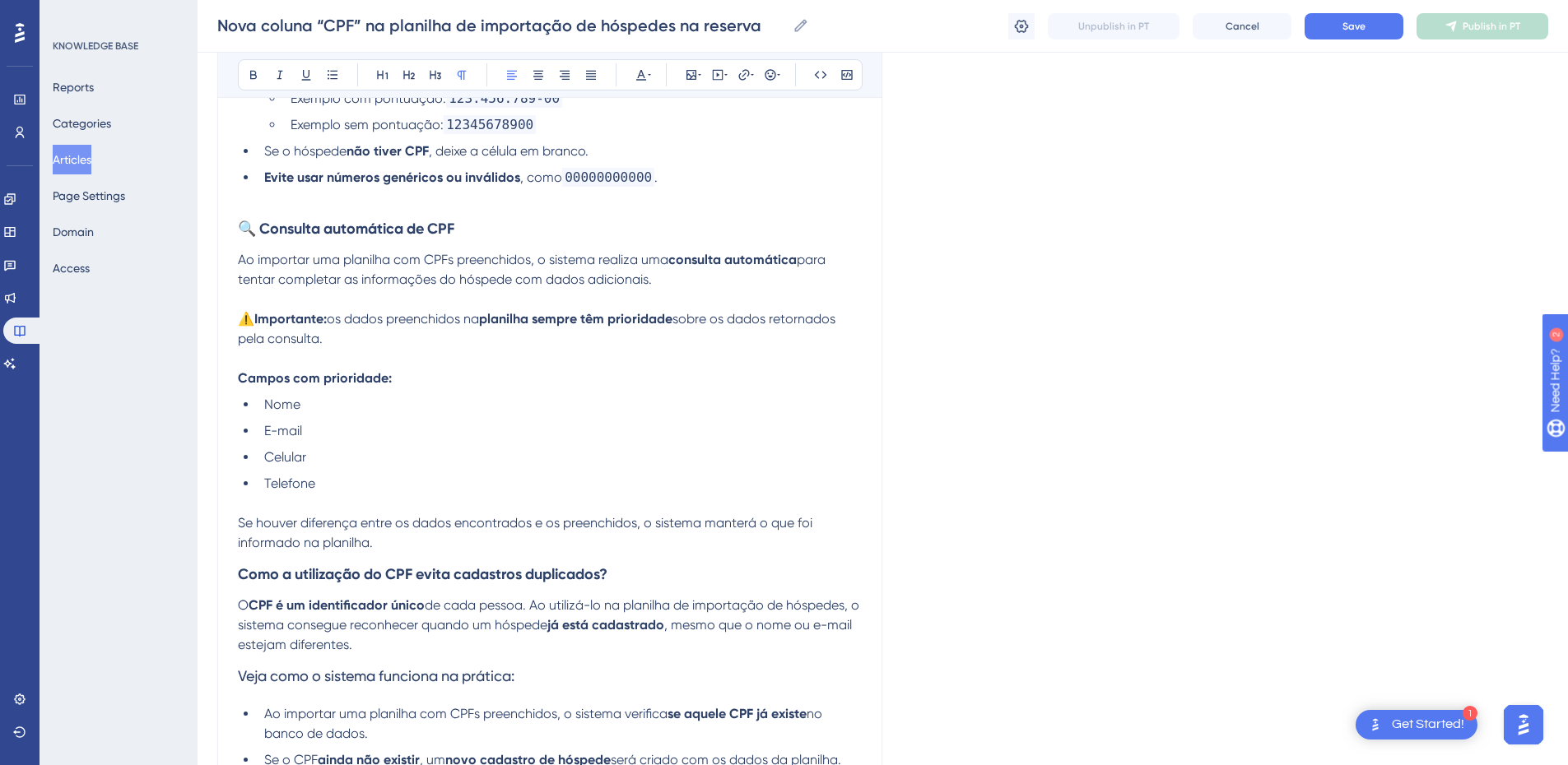
scroll to position [960, 0]
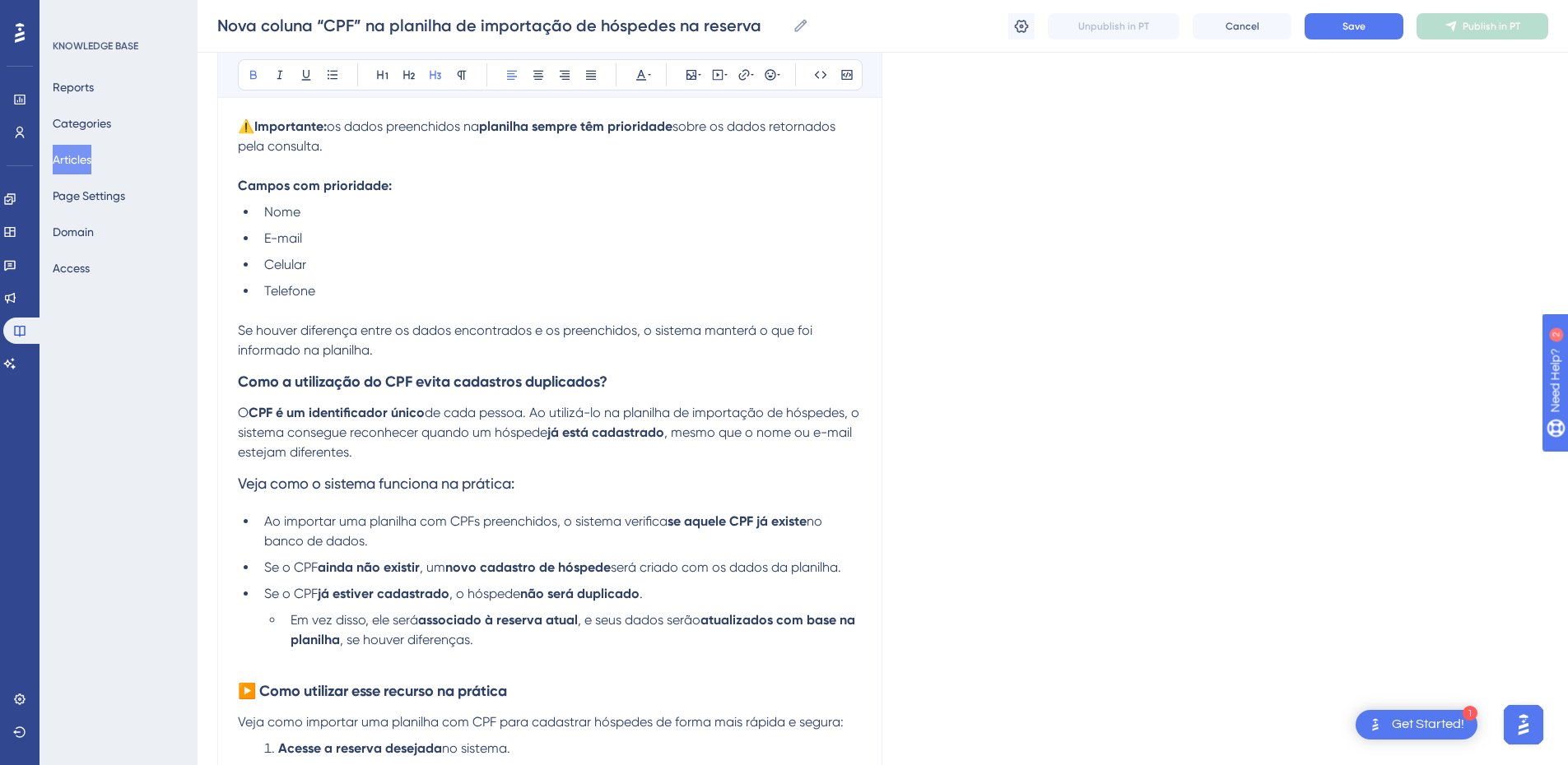
drag, startPoint x: 613, startPoint y: 382, endPoint x: 165, endPoint y: 378, distance: 448.0
click at [0, 0] on div "Performance Users Engagement Widgets Feedback Product Updates Knowledge Base AI…" at bounding box center [0, 0] width 0 height 0
click at [341, 364] on h3 "🔐 Como o CPF evita cadastros duplicados?" at bounding box center [550, 381] width 624 height 43
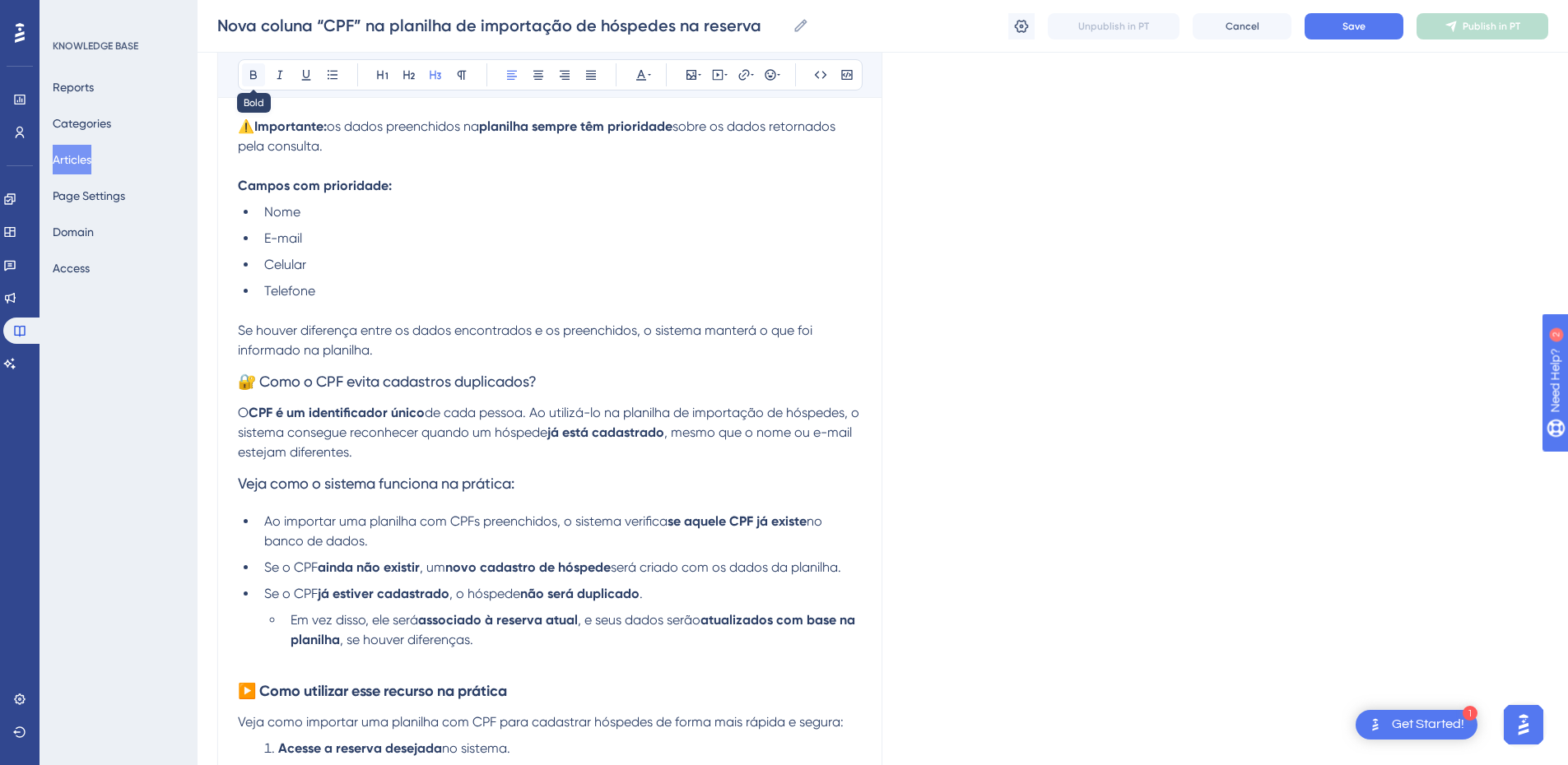
click at [254, 70] on icon at bounding box center [254, 75] width 13 height 13
click at [432, 358] on p "Se houver diferença entre os dados encontrados e os preenchidos, o sistema mant…" at bounding box center [550, 340] width 624 height 39
click at [418, 449] on p "O CPF é um identificador único de cada pessoa. Ao utilizá-lo na planilha de imp…" at bounding box center [550, 432] width 624 height 59
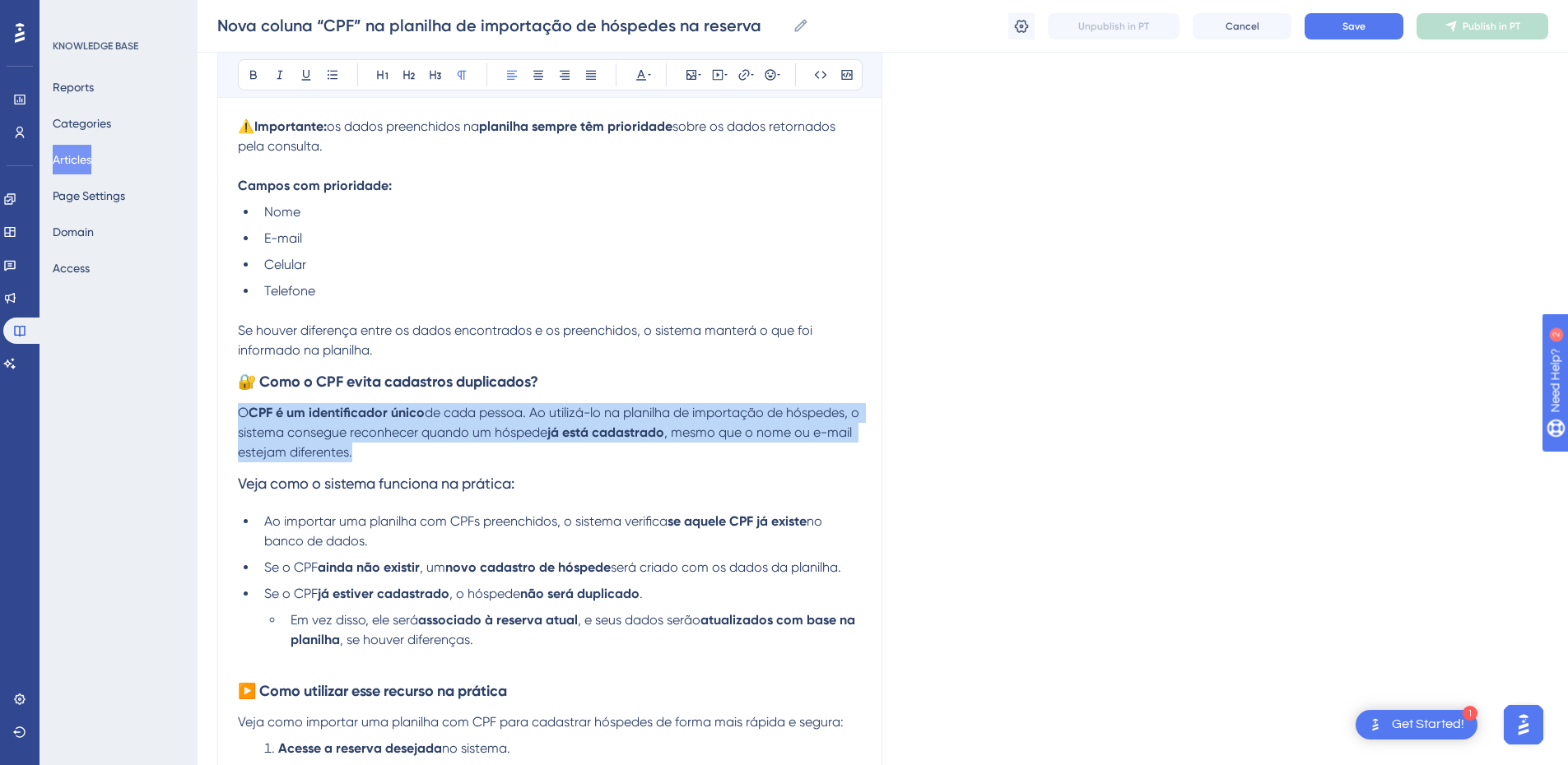
drag, startPoint x: 396, startPoint y: 455, endPoint x: 231, endPoint y: 413, distance: 170.3
click at [231, 413] on div "Nova coluna “CPF” na planilha de importação de hóspedes na reserva Para tornar …" at bounding box center [549, 583] width 665 height 2719
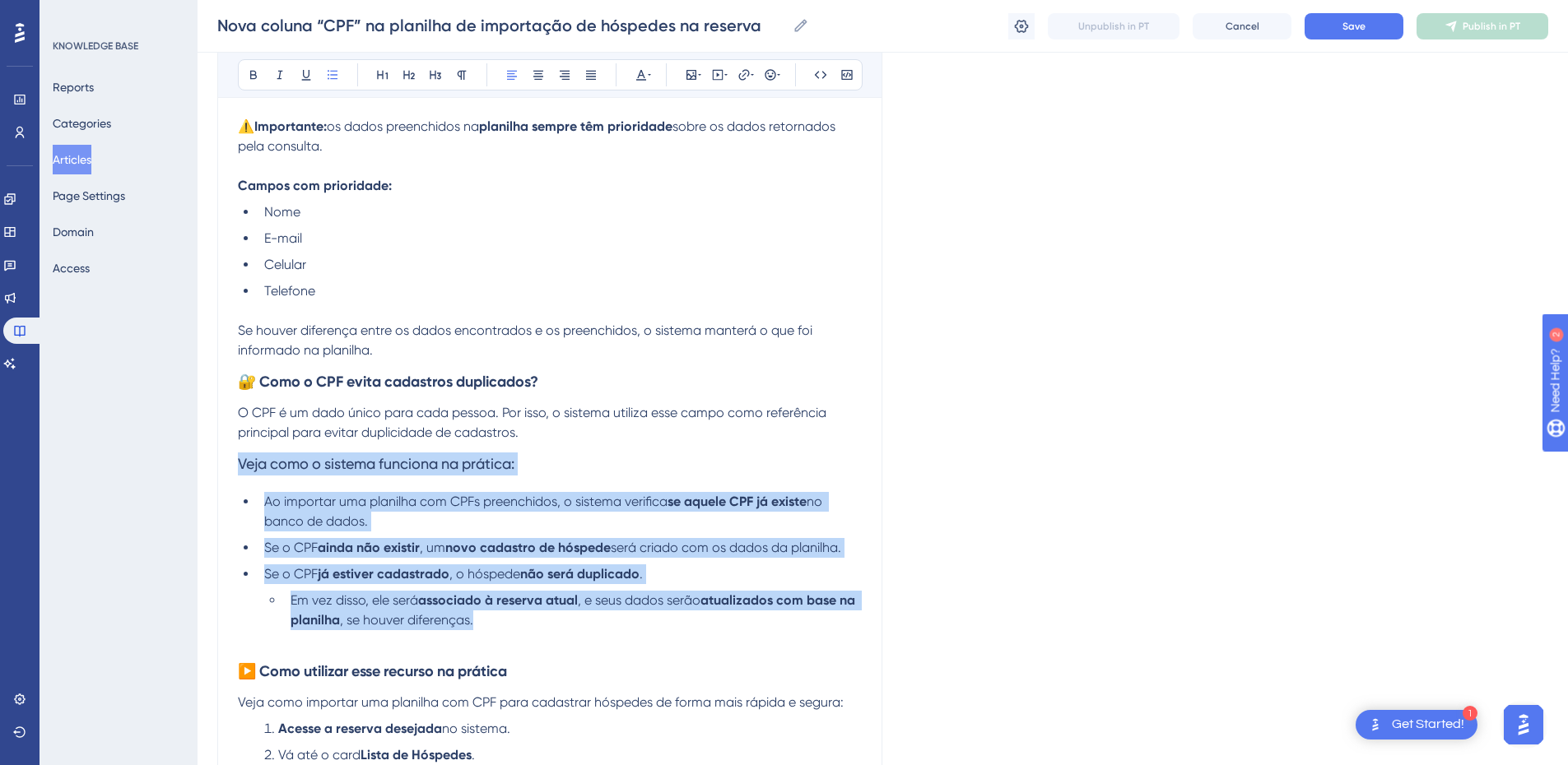
drag, startPoint x: 508, startPoint y: 624, endPoint x: 224, endPoint y: 472, distance: 322.1
click at [224, 472] on div "Nova coluna “CPF” na planilha de importação de hóspedes na reserva Para tornar …" at bounding box center [549, 573] width 665 height 2699
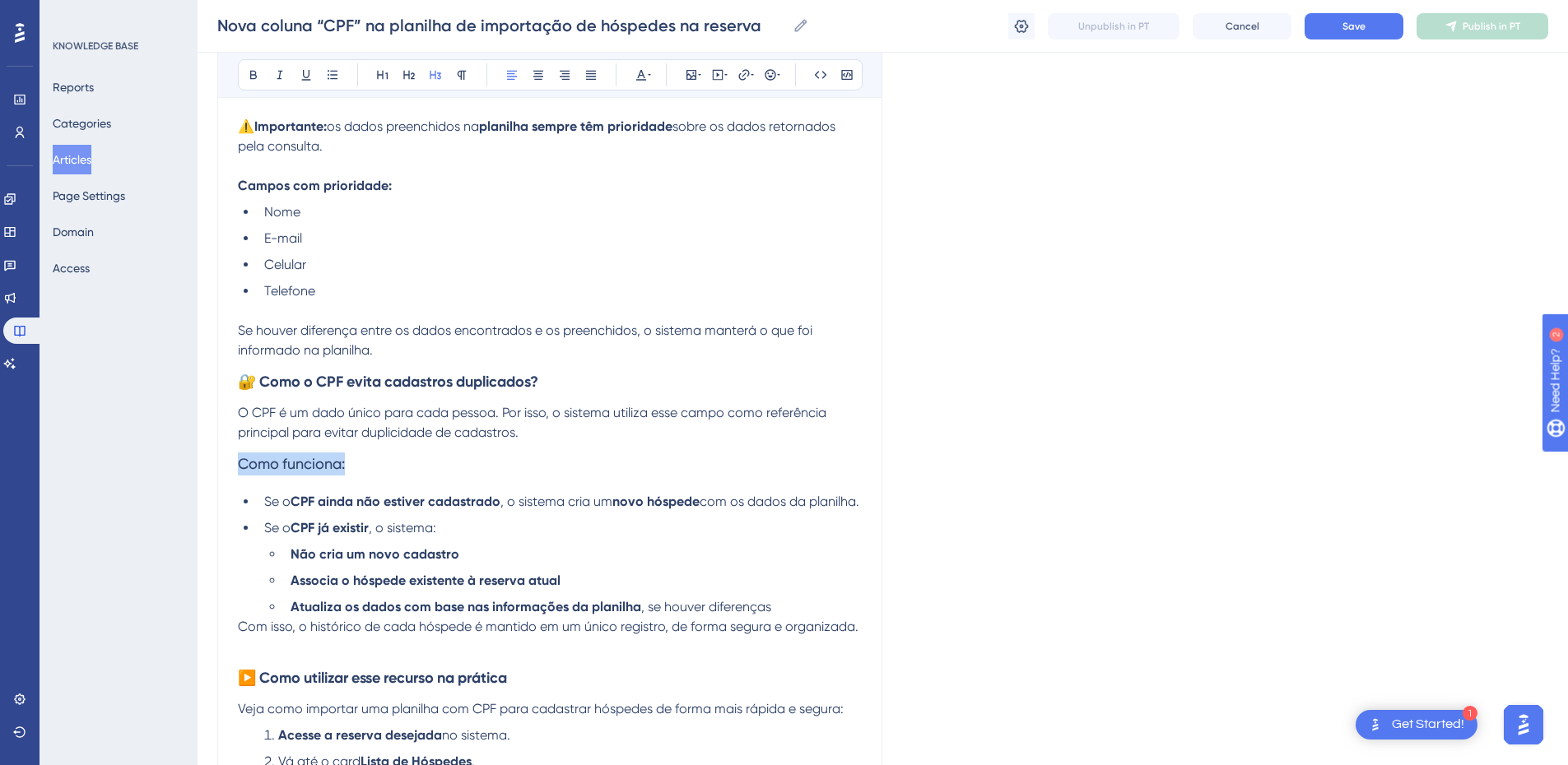
drag, startPoint x: 356, startPoint y: 465, endPoint x: 184, endPoint y: 454, distance: 172.4
click at [0, 0] on div "Performance Users Engagement Widgets Feedback Product Updates Knowledge Base AI…" at bounding box center [0, 0] width 0 height 0
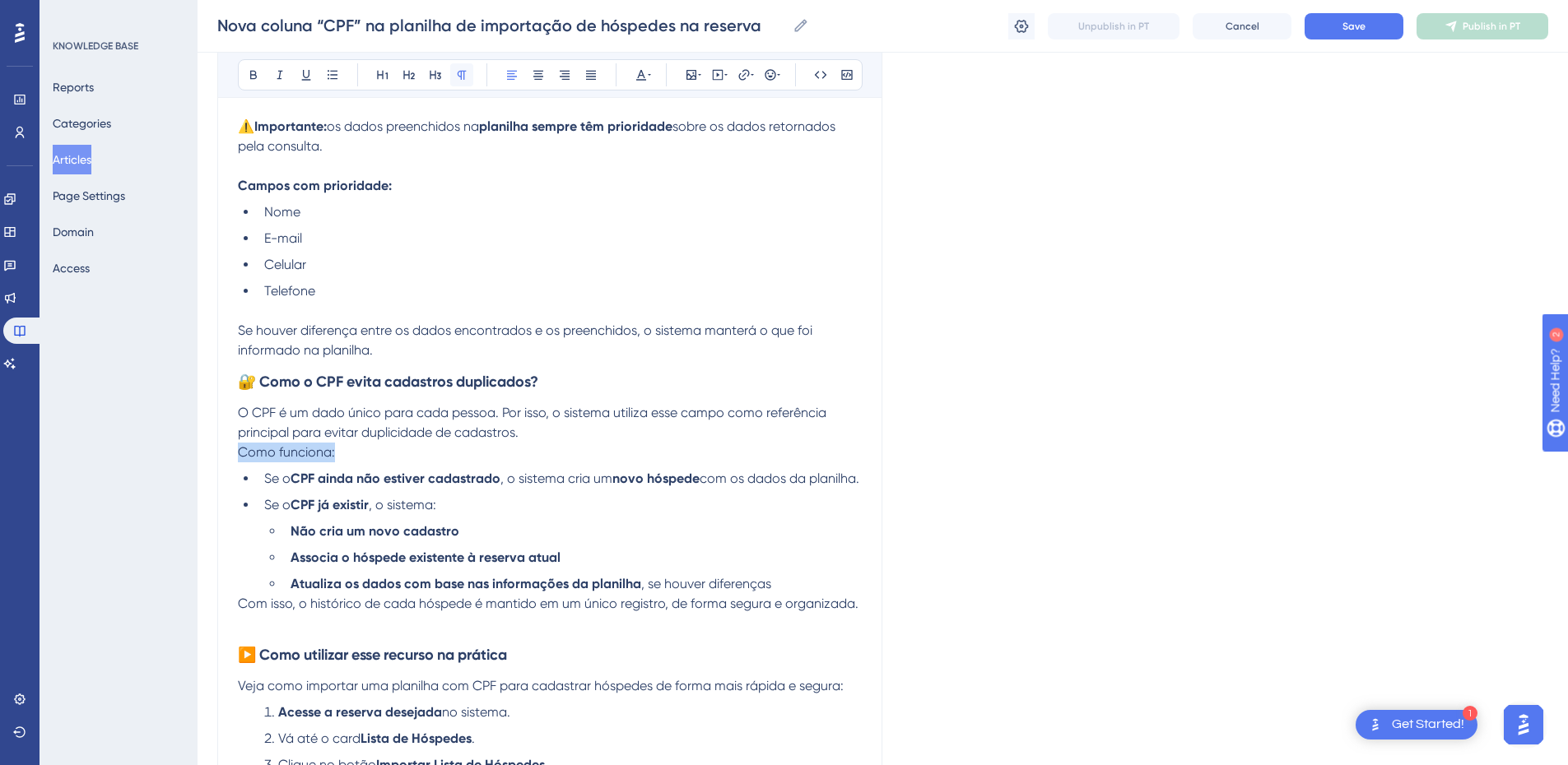
click at [469, 76] on button at bounding box center [462, 75] width 23 height 23
click at [363, 455] on p "Como funciona:" at bounding box center [550, 453] width 624 height 20
click at [557, 435] on p "O CPF é um dado único para cada pessoa. Por isso, o sistema utiliza esse campo …" at bounding box center [550, 422] width 624 height 39
drag, startPoint x: 345, startPoint y: 452, endPoint x: 205, endPoint y: 444, distance: 140.2
click at [0, 0] on div "Performance Users Engagement Widgets Feedback Product Updates Knowledge Base AI…" at bounding box center [0, 0] width 0 height 0
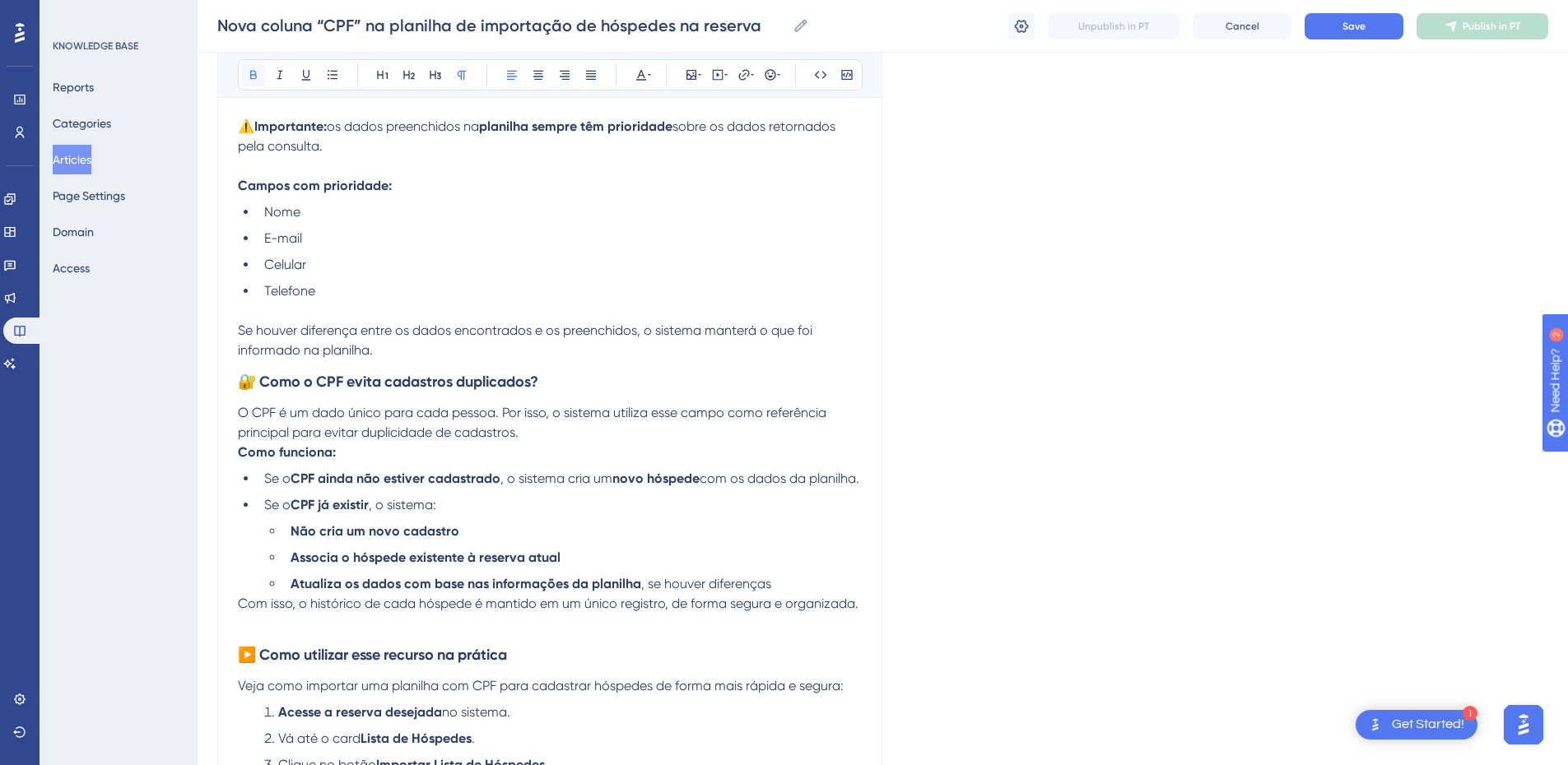
click at [253, 78] on icon at bounding box center [254, 75] width 13 height 13
click at [546, 425] on p "O CPF é um dado único para cada pessoa. Por isso, o sistema utiliza esse campo …" at bounding box center [550, 422] width 624 height 39
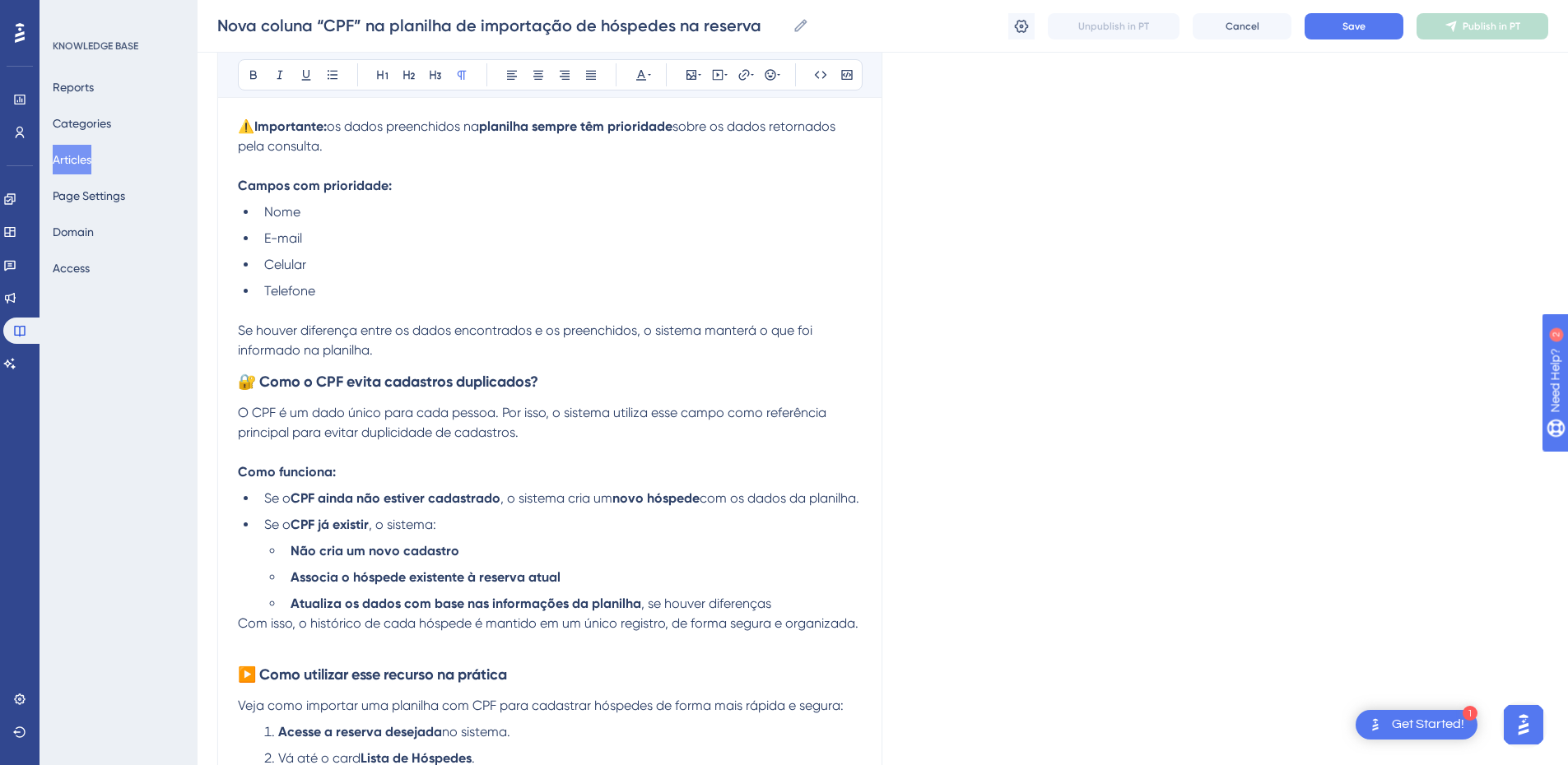
click at [300, 424] on p "O CPF é um dado único para cada pessoa. Por isso, o sistema utiliza esse campo …" at bounding box center [550, 422] width 624 height 39
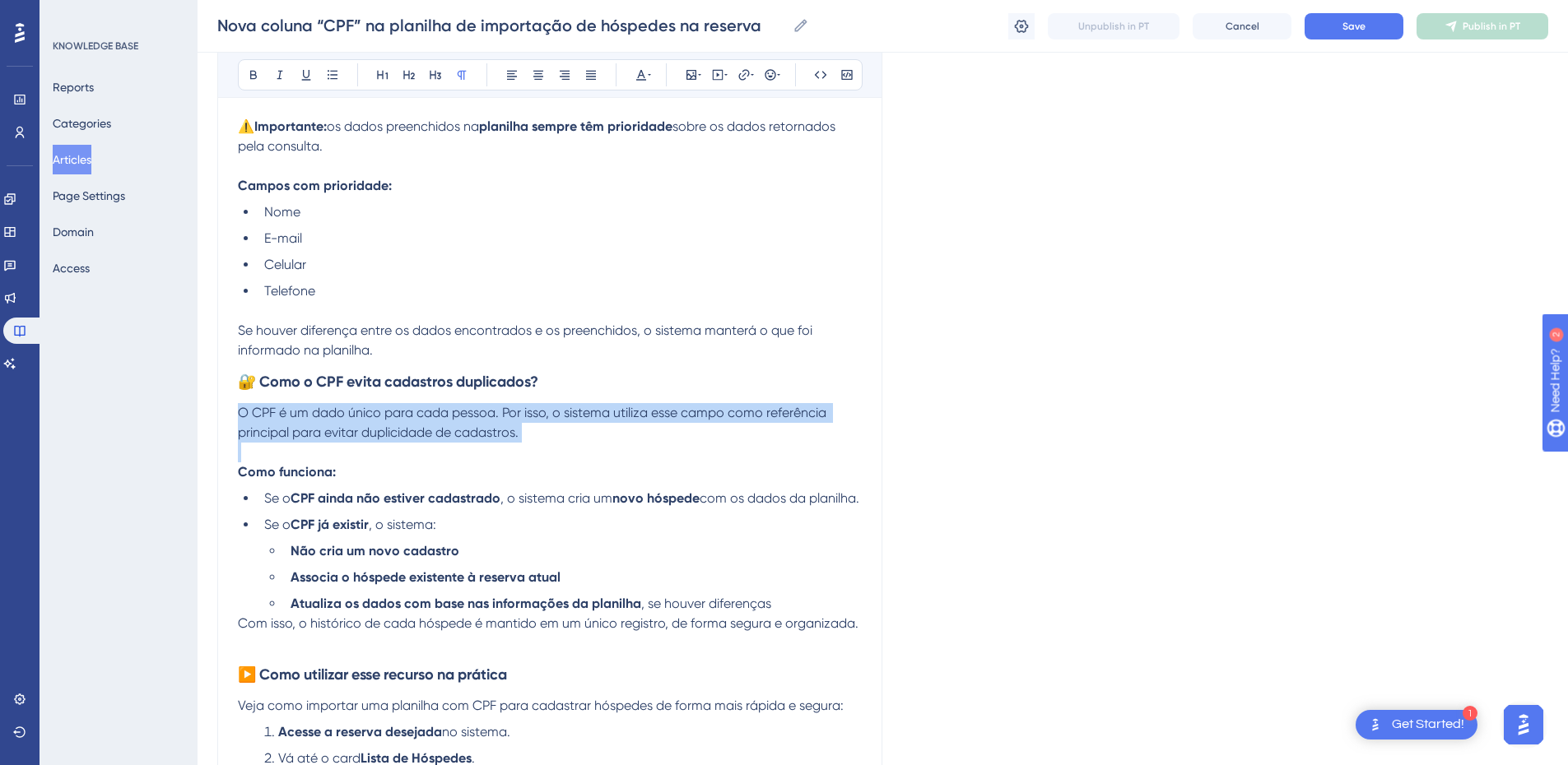
click at [300, 424] on p "O CPF é um dado único para cada pessoa. Por isso, o sistema utiliza esse campo …" at bounding box center [550, 422] width 624 height 39
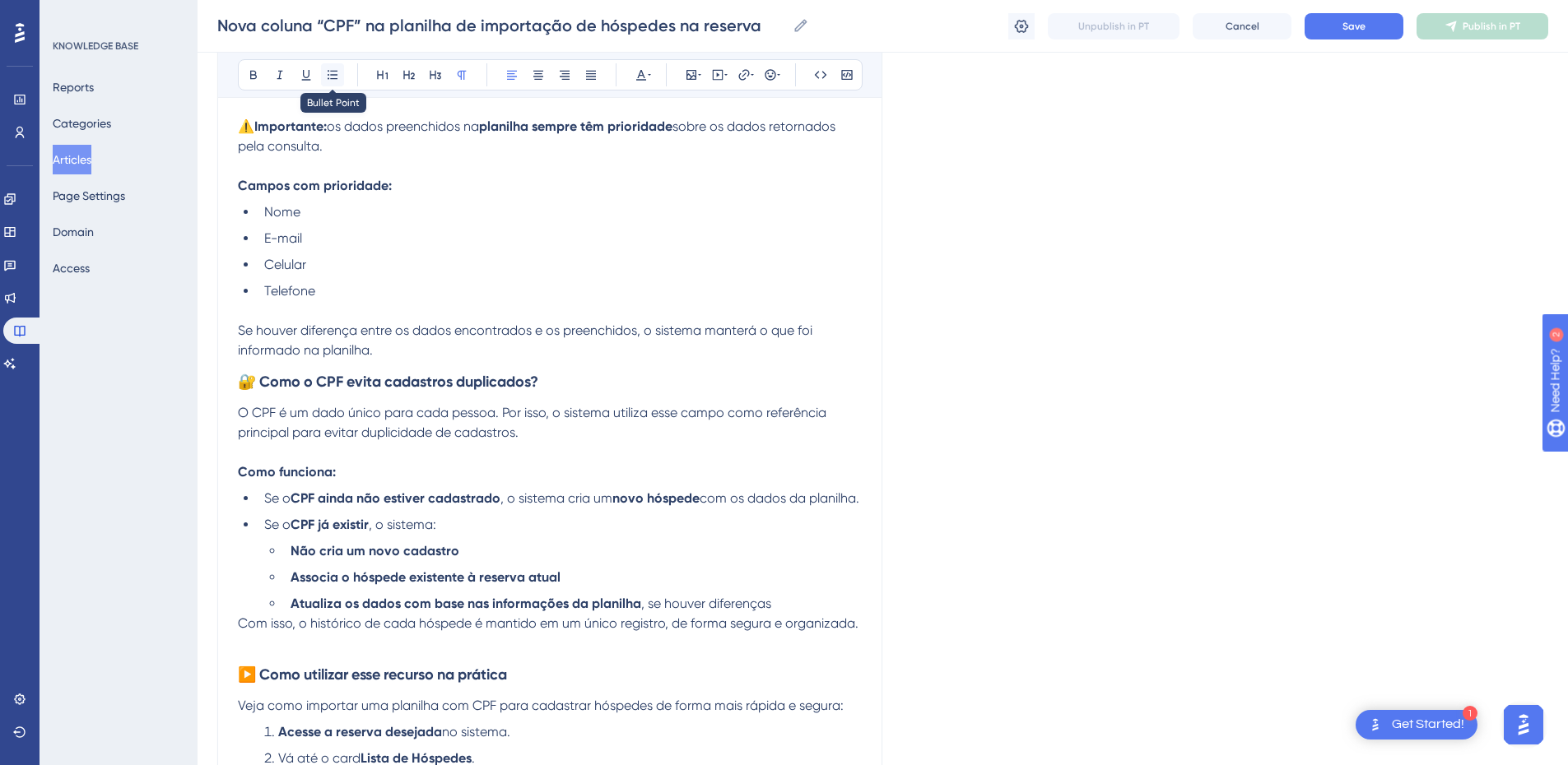
click at [329, 83] on button at bounding box center [333, 75] width 23 height 23
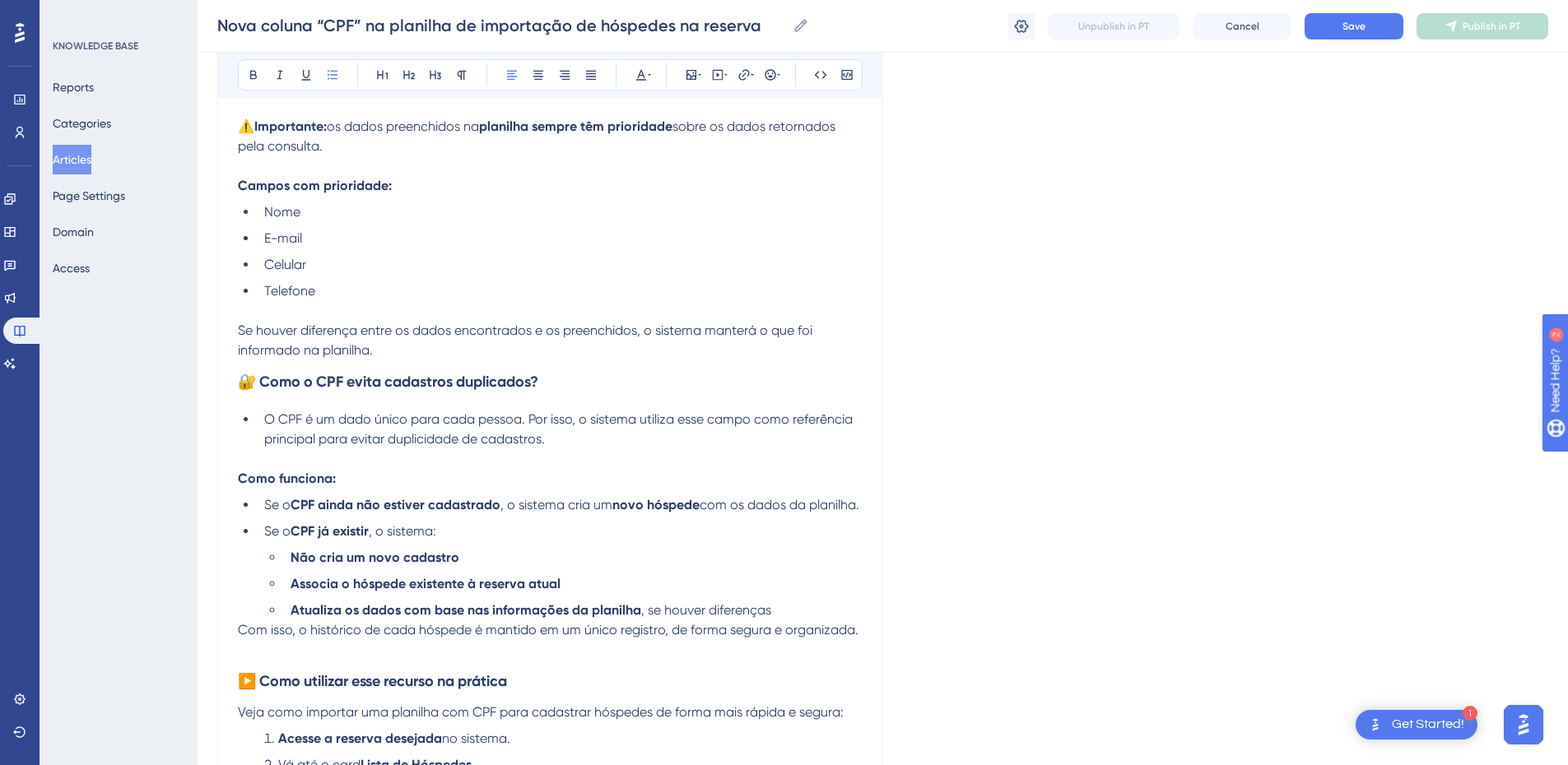
click at [295, 446] on span "O CPF é um dado único para cada pessoa. Por isso, o sistema utiliza esse campo …" at bounding box center [560, 429] width 592 height 35
click at [232, 481] on div "Nova coluna “CPF” na planilha de importação de hóspedes na reserva Para tornar …" at bounding box center [549, 578] width 665 height 2709
click at [523, 463] on p at bounding box center [550, 460] width 624 height 20
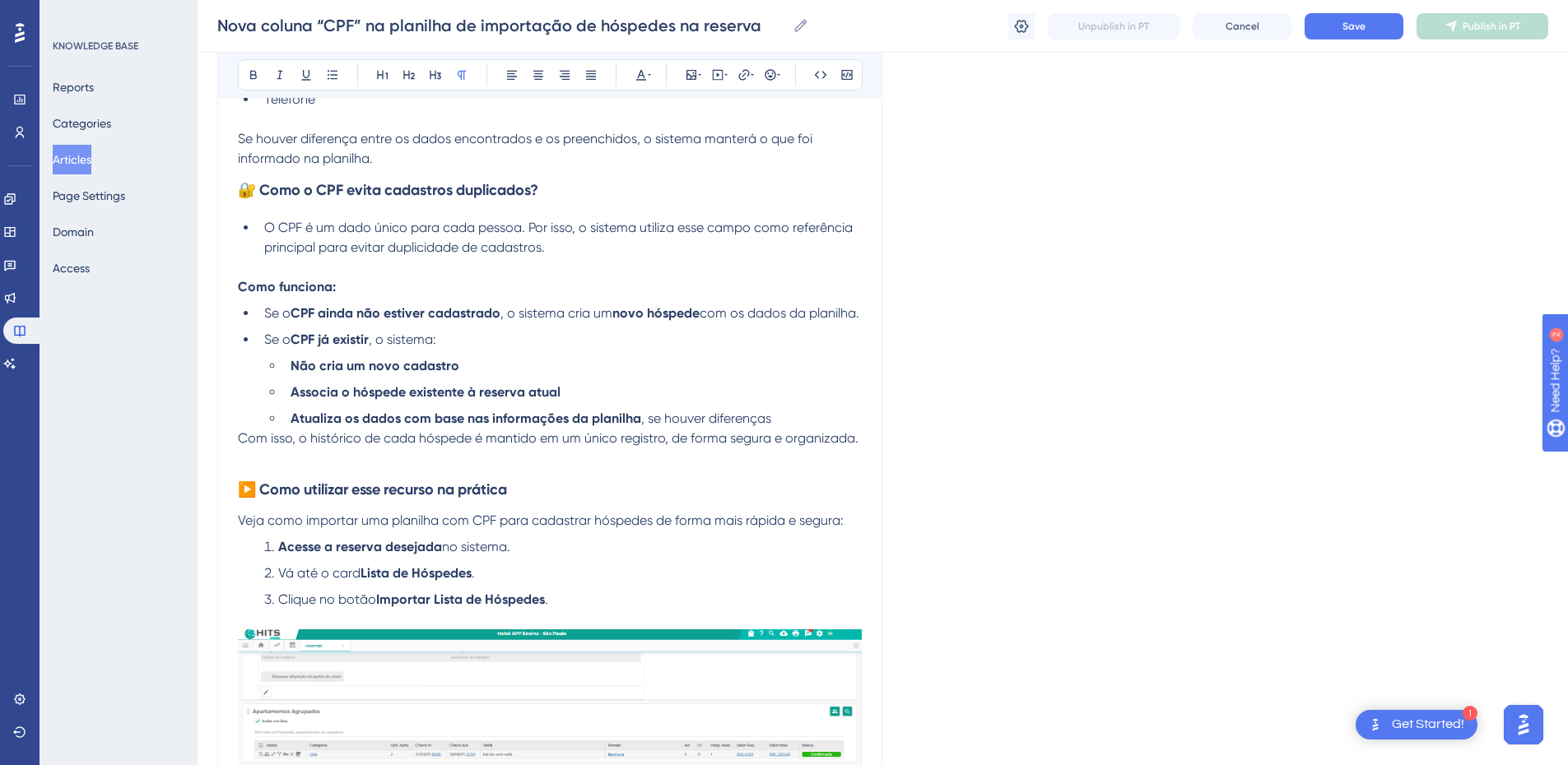
click at [237, 459] on div "Nova coluna “CPF” na planilha de importação de hóspedes na reserva Para tornar …" at bounding box center [549, 386] width 665 height 2709
click at [241, 446] on span "Com isso, o histórico de cada hóspede é mantido em um único registro, de forma …" at bounding box center [548, 438] width 621 height 16
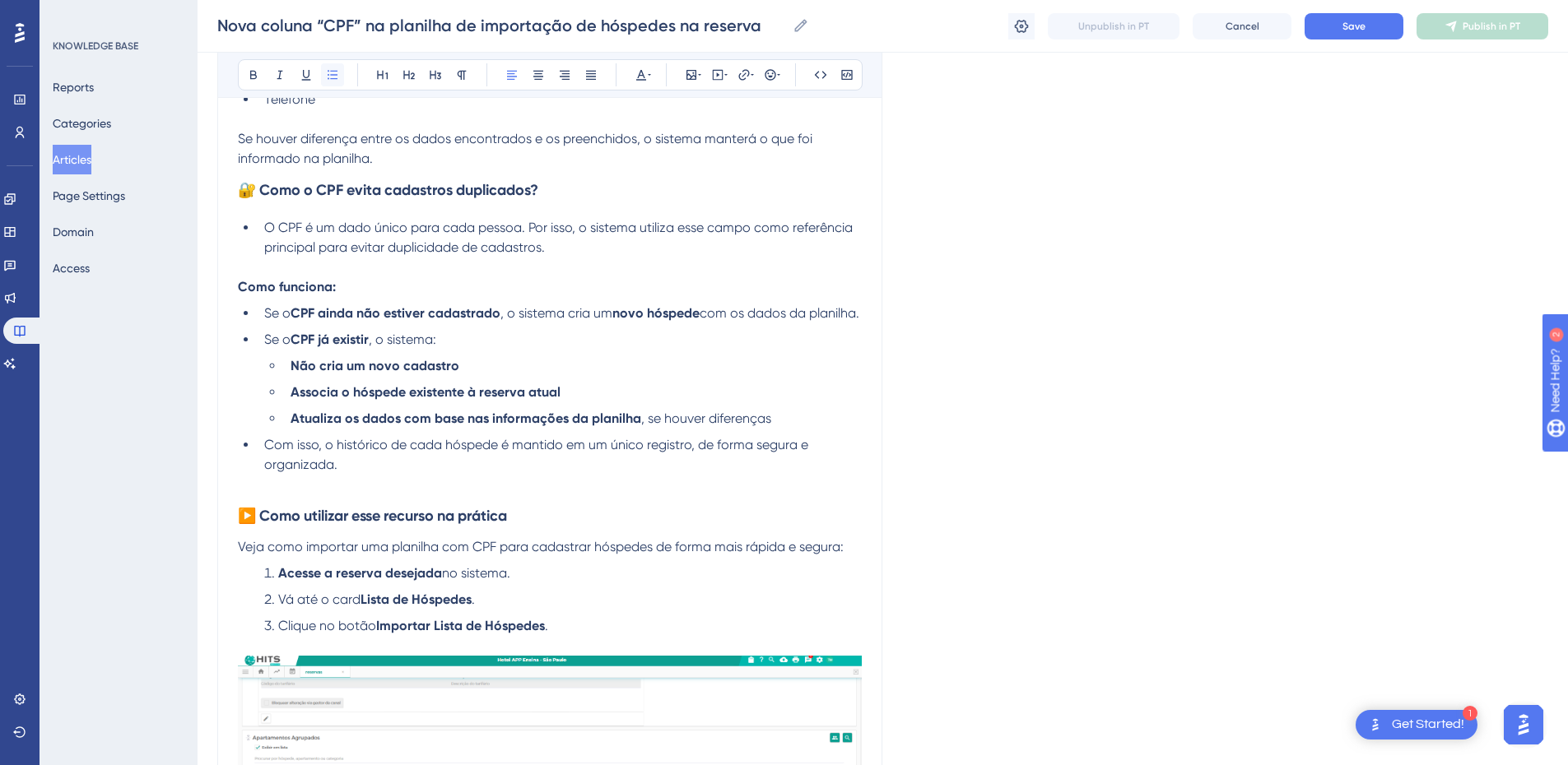
click at [329, 67] on button at bounding box center [333, 75] width 23 height 23
drag, startPoint x: 45, startPoint y: 415, endPoint x: 314, endPoint y: 492, distance: 279.8
click at [314, 475] on li "Com isso, o histórico de cada hóspede é mantido em um único registro, de forma …" at bounding box center [560, 455] width 604 height 39
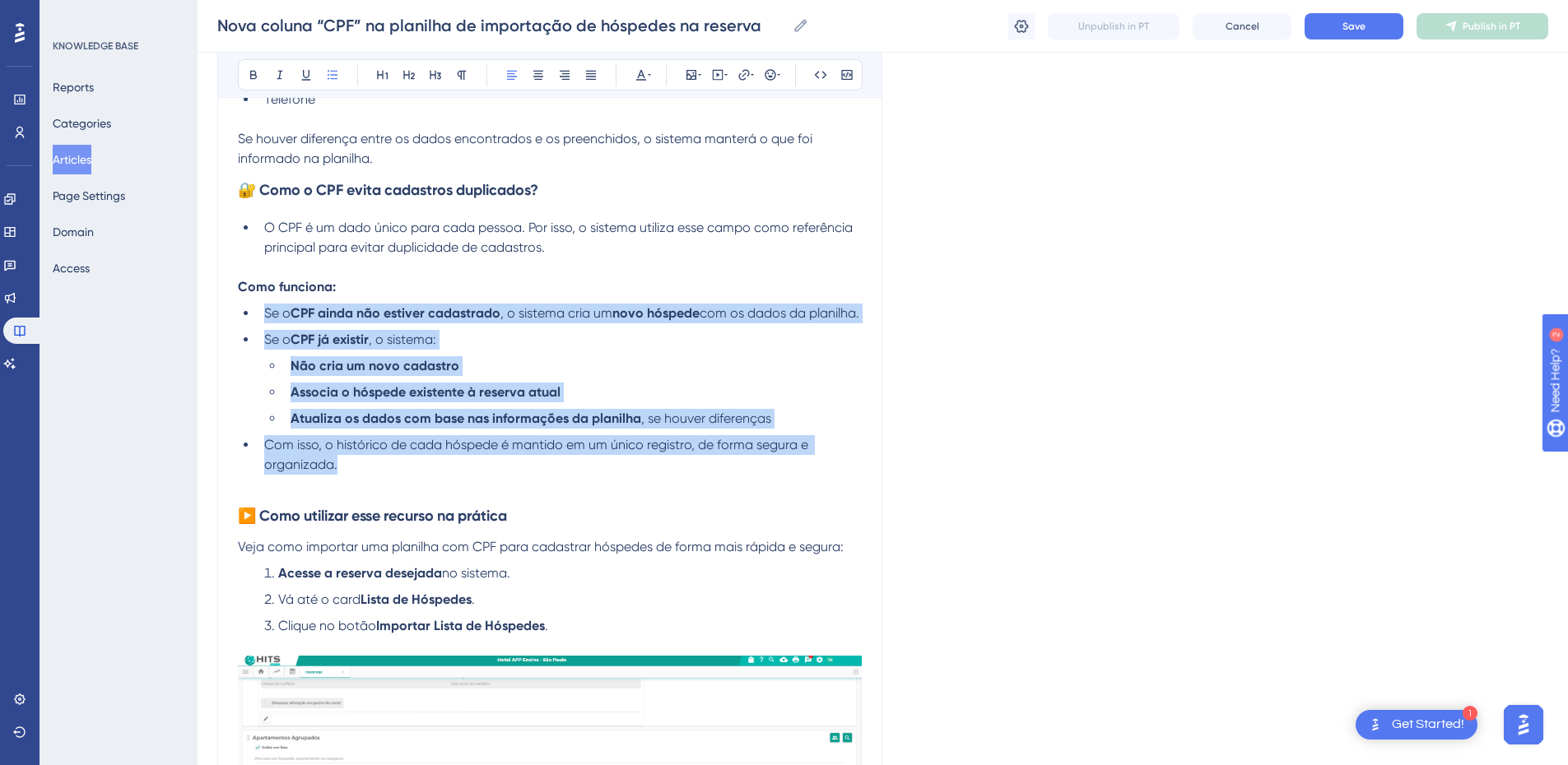
drag, startPoint x: 342, startPoint y: 491, endPoint x: 241, endPoint y: 306, distance: 210.8
click at [241, 306] on ul "Se o CPF ainda não estiver cadastrado , o sistema cria um novo hóspede com os d…" at bounding box center [550, 389] width 624 height 171
copy ul "Se o CPF ainda não estiver cadastrado , o sistema cria um novo hóspede com os d…"
click at [337, 475] on li "Com isso, o histórico de cada hóspede é mantido em um único registro, de forma …" at bounding box center [560, 455] width 604 height 39
click at [363, 475] on li "Com isso, o histórico de cada hóspede é mantido em um único registro, de forma …" at bounding box center [560, 455] width 604 height 39
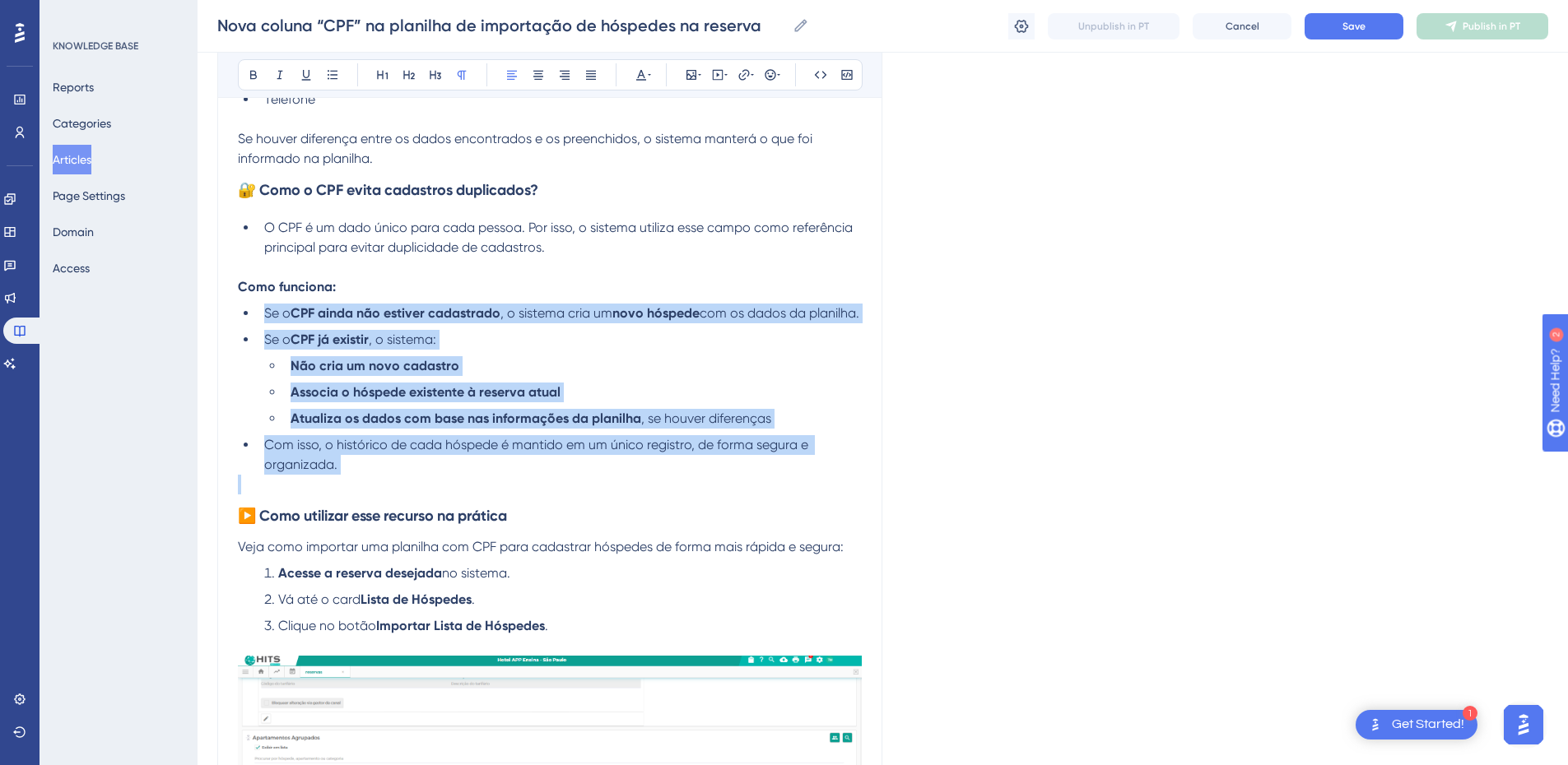
drag, startPoint x: 363, startPoint y: 490, endPoint x: 265, endPoint y: 318, distance: 198.0
click at [265, 318] on ul "Se o CPF ainda não estiver cadastrado , o sistema cria um novo hóspede com os d…" at bounding box center [550, 389] width 624 height 171
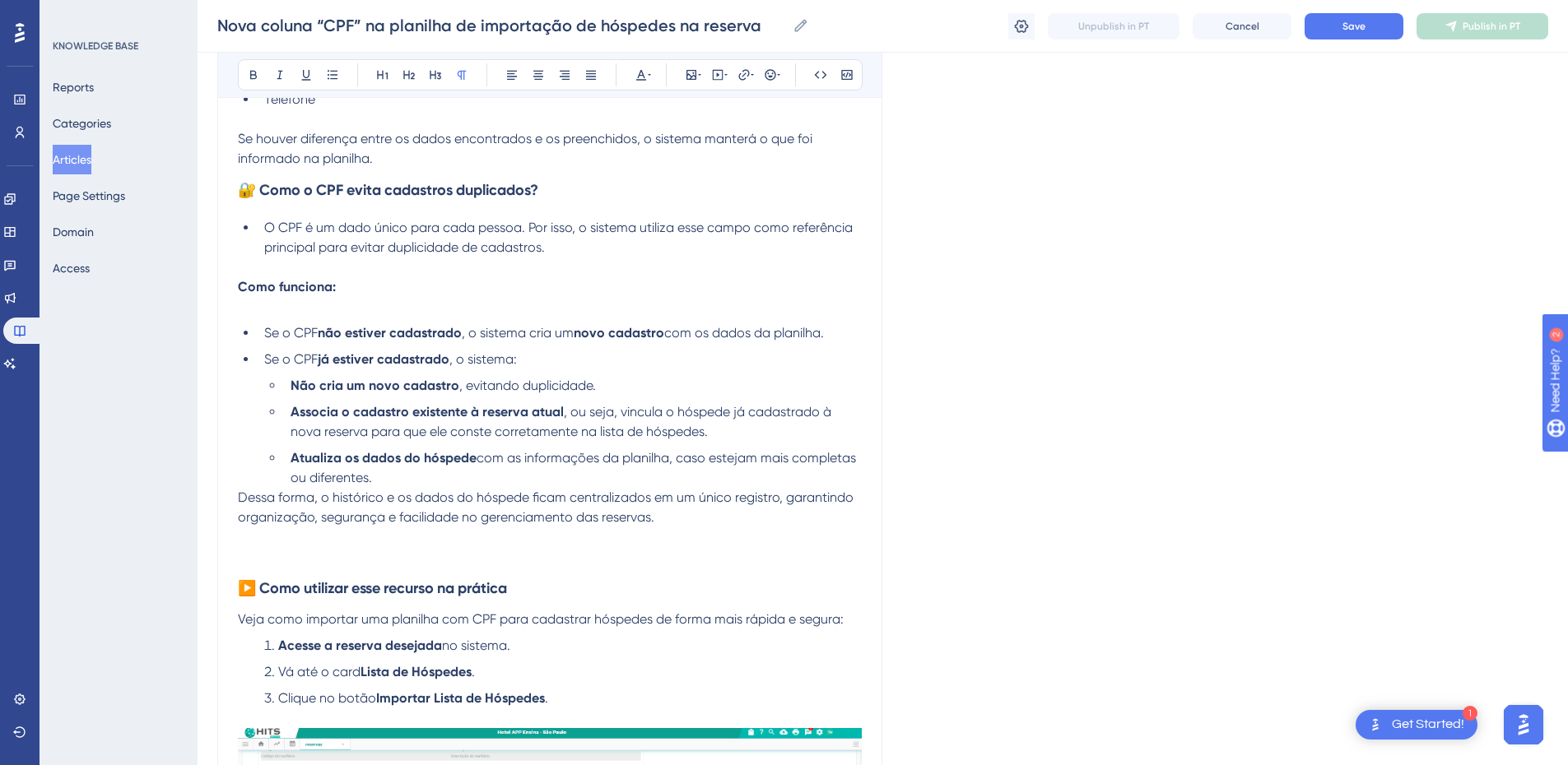
click at [259, 311] on p at bounding box center [550, 307] width 624 height 20
click at [233, 288] on div "Nova coluna “CPF” na planilha de importação de hóspedes na reserva Para tornar …" at bounding box center [549, 435] width 665 height 2807
click at [261, 310] on p at bounding box center [550, 307] width 624 height 20
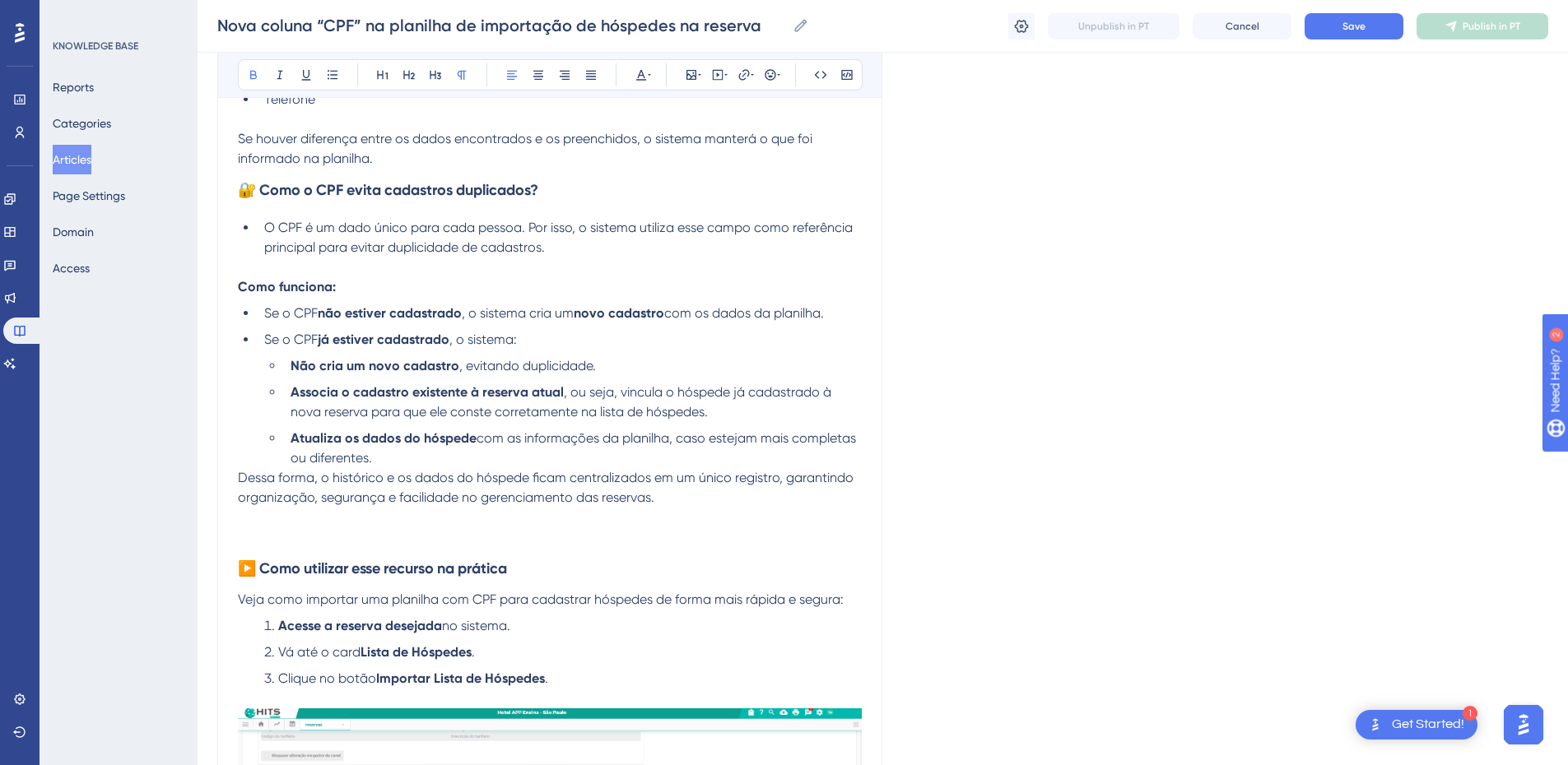
click at [240, 291] on strong "Como funciona:" at bounding box center [286, 286] width 98 height 16
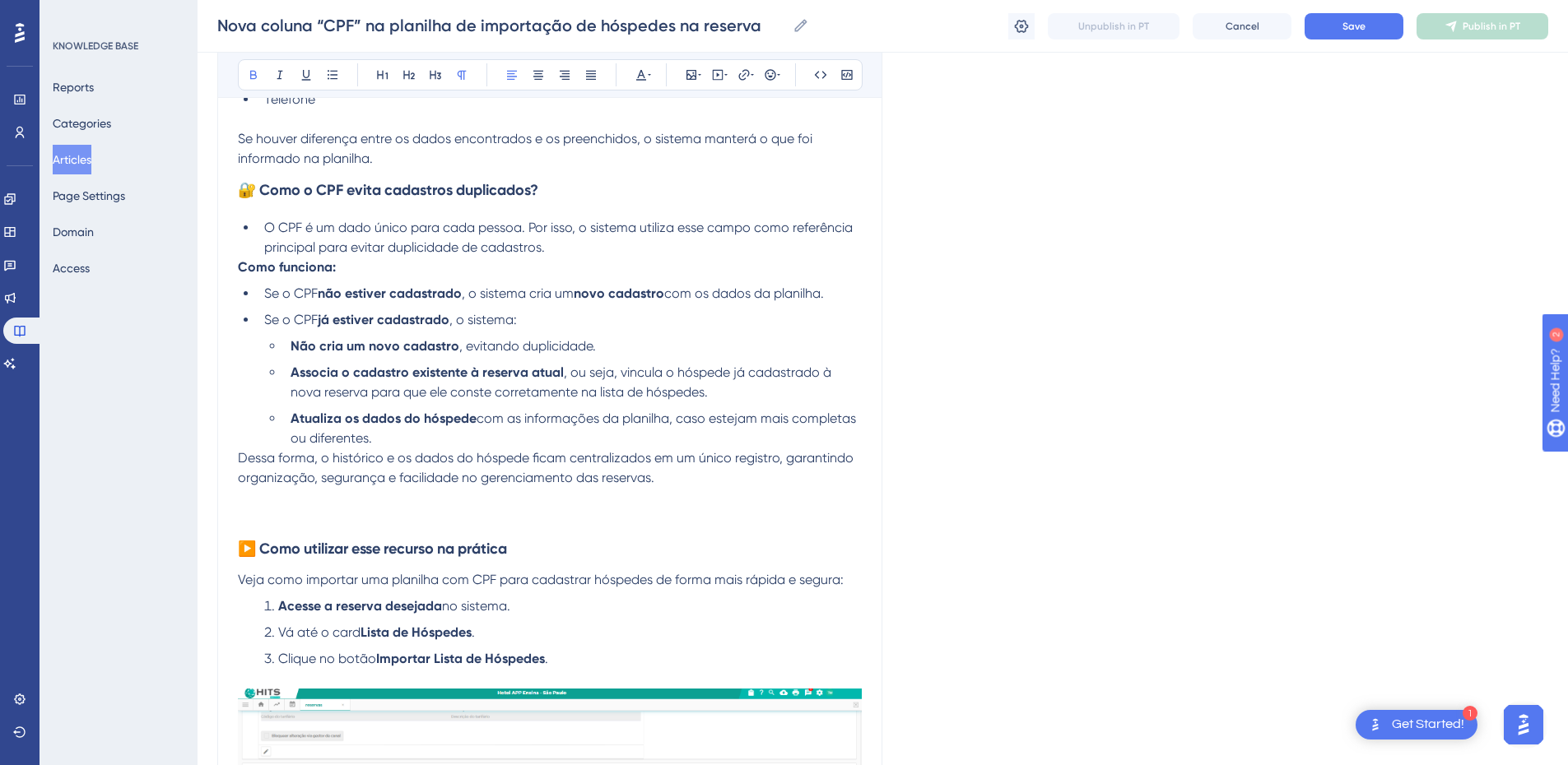
click at [260, 227] on li "O CPF é um dado único para cada pessoa. Por isso, o sistema utiliza esse campo …" at bounding box center [560, 237] width 604 height 39
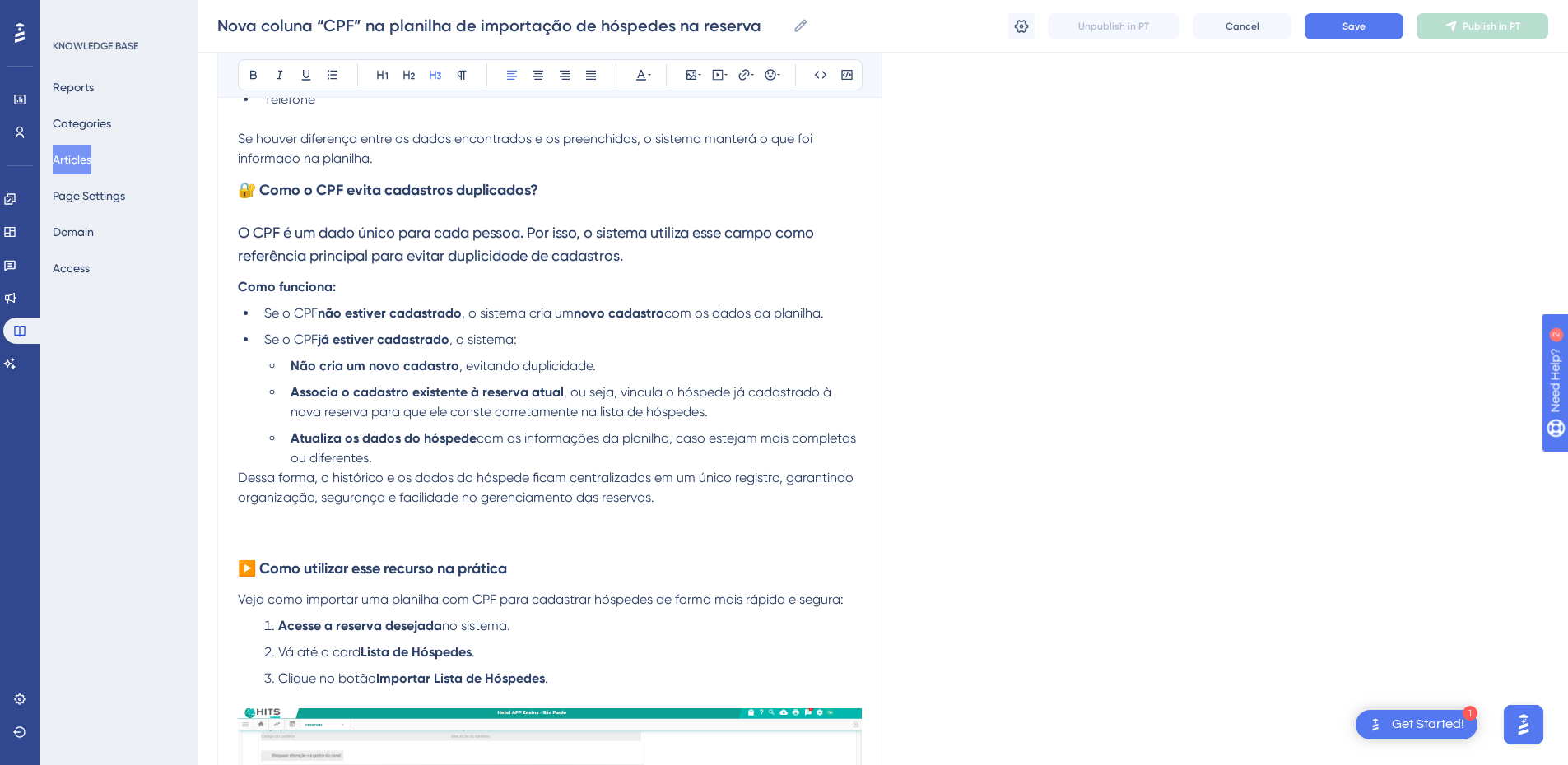
click at [296, 254] on span "O CPF é um dado único para cada pessoa. Por isso, o sistema utiliza esse campo …" at bounding box center [527, 244] width 580 height 40
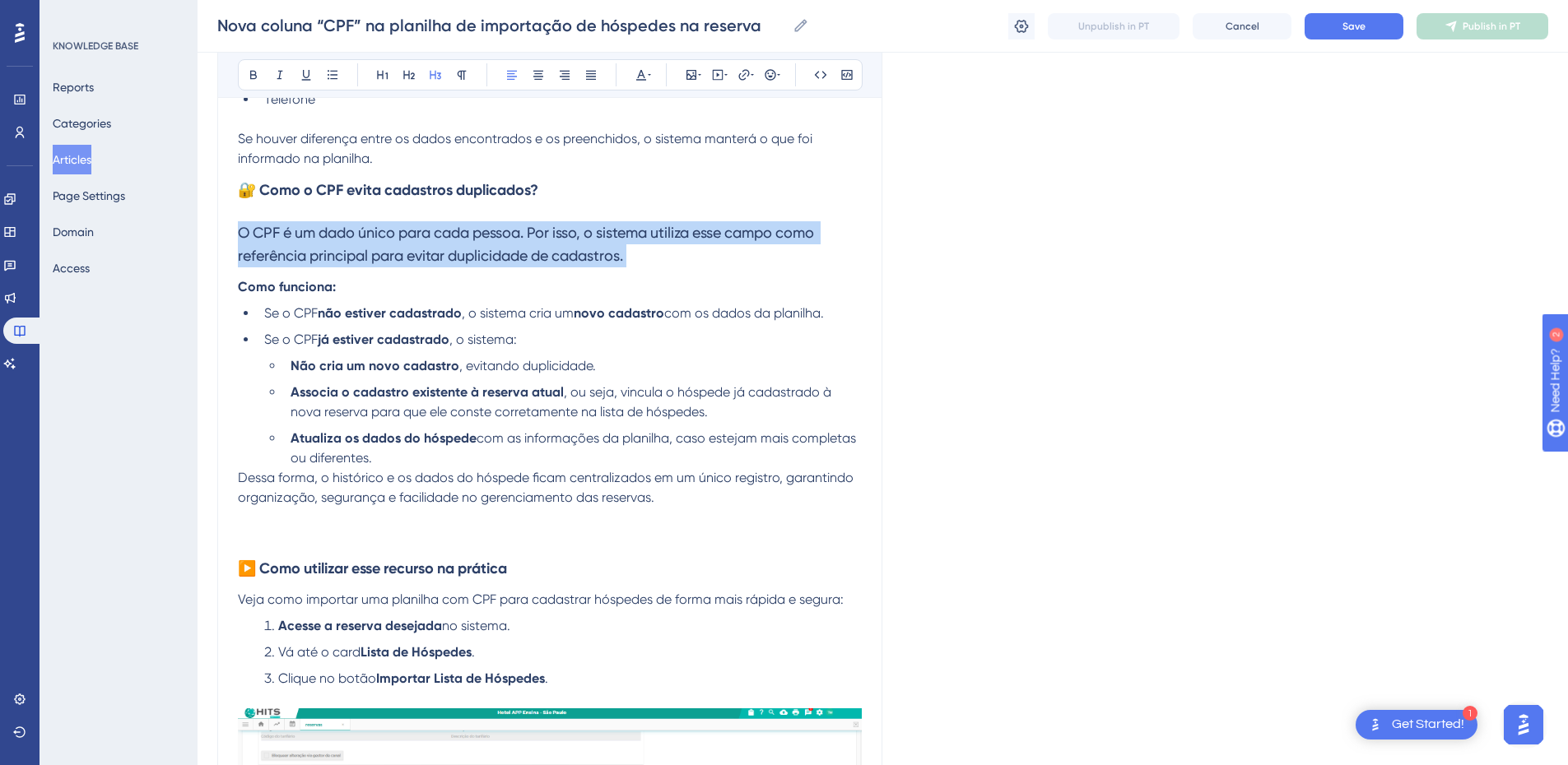
click at [296, 254] on span "O CPF é um dado único para cada pessoa. Por isso, o sistema utiliza esse campo …" at bounding box center [527, 244] width 580 height 40
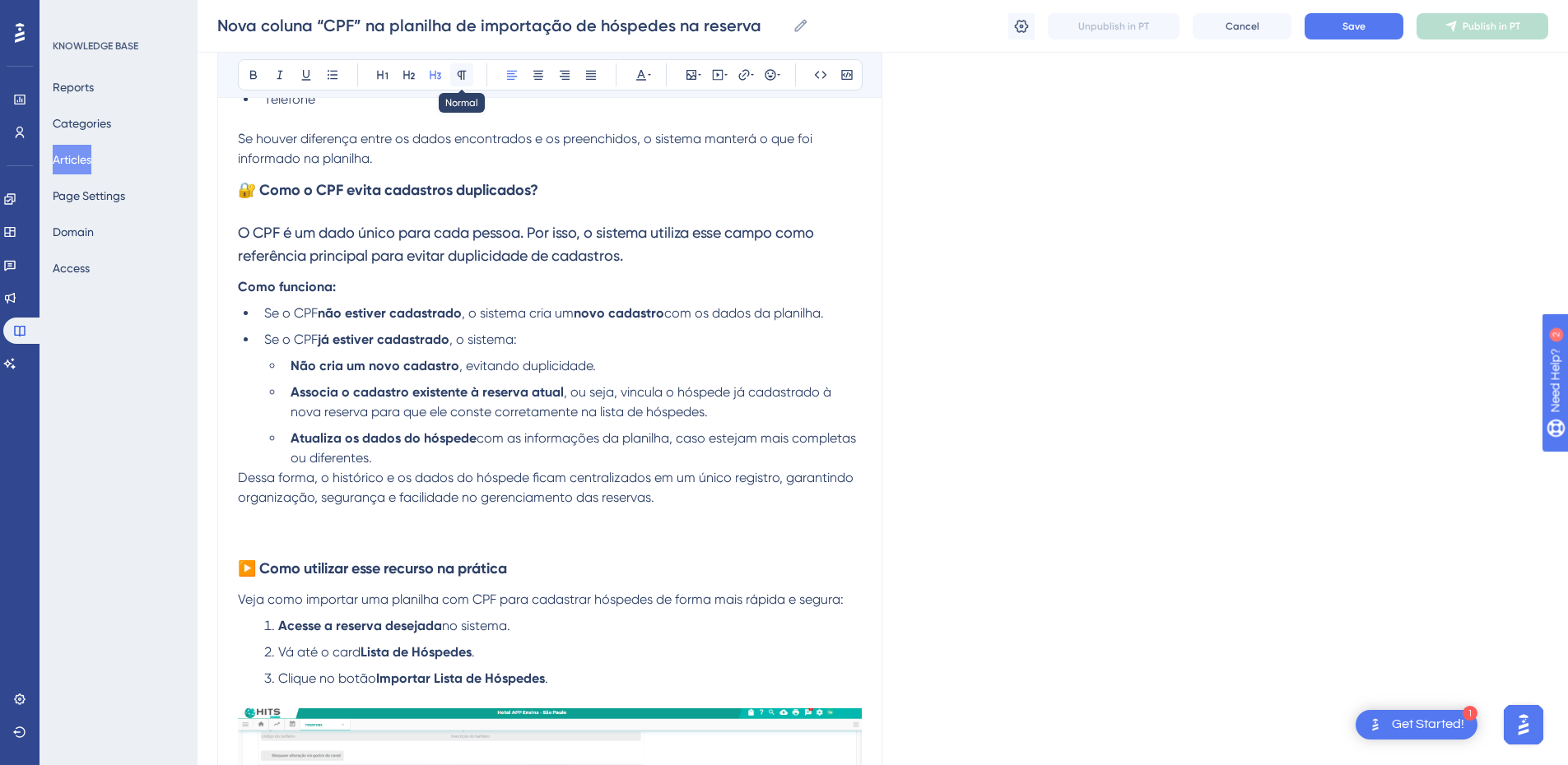
click at [463, 69] on icon at bounding box center [462, 75] width 13 height 13
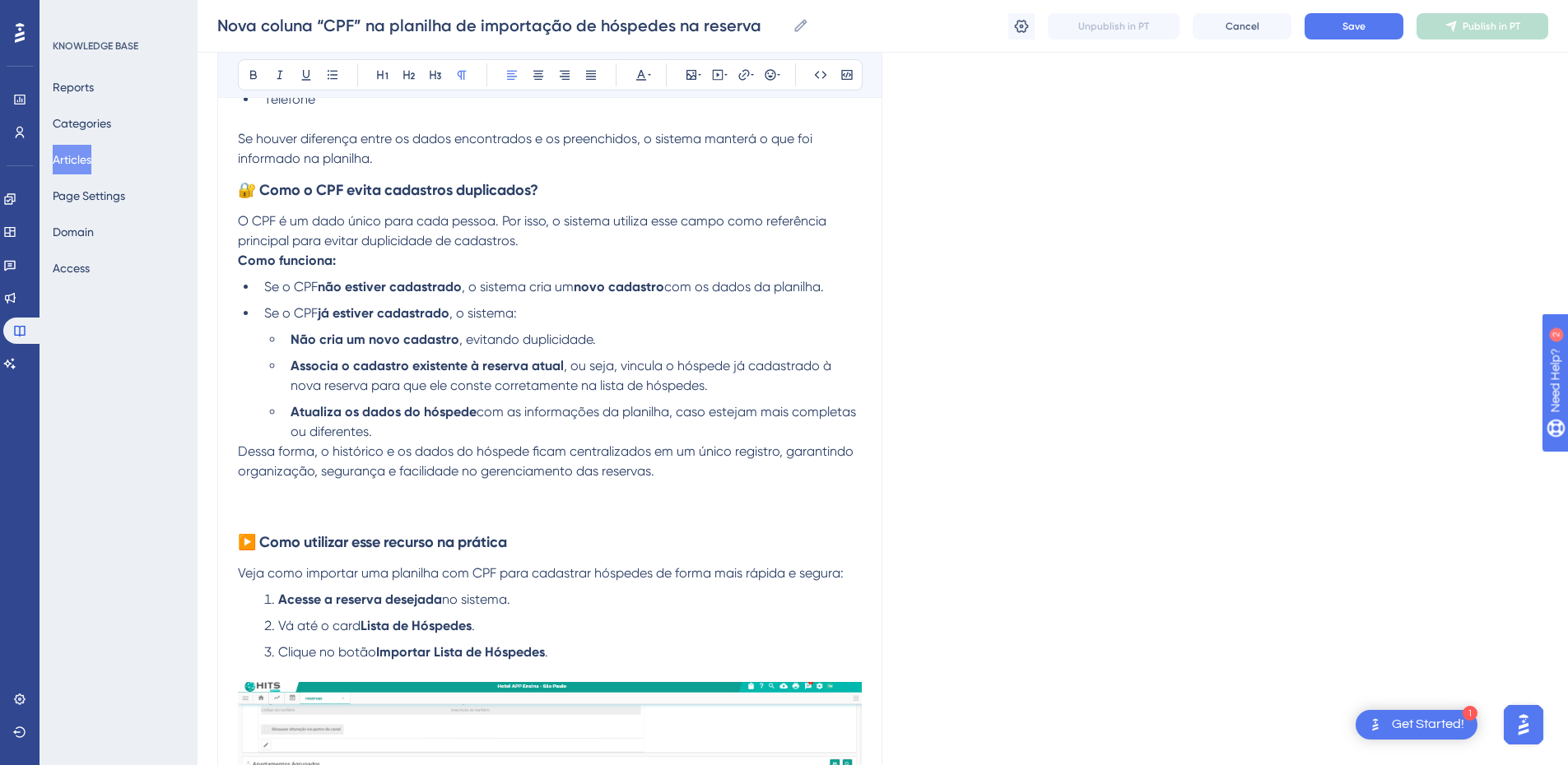
click at [588, 238] on p "O CPF é um dado único para cada pessoa. Por isso, o sistema utiliza esse campo …" at bounding box center [550, 231] width 624 height 39
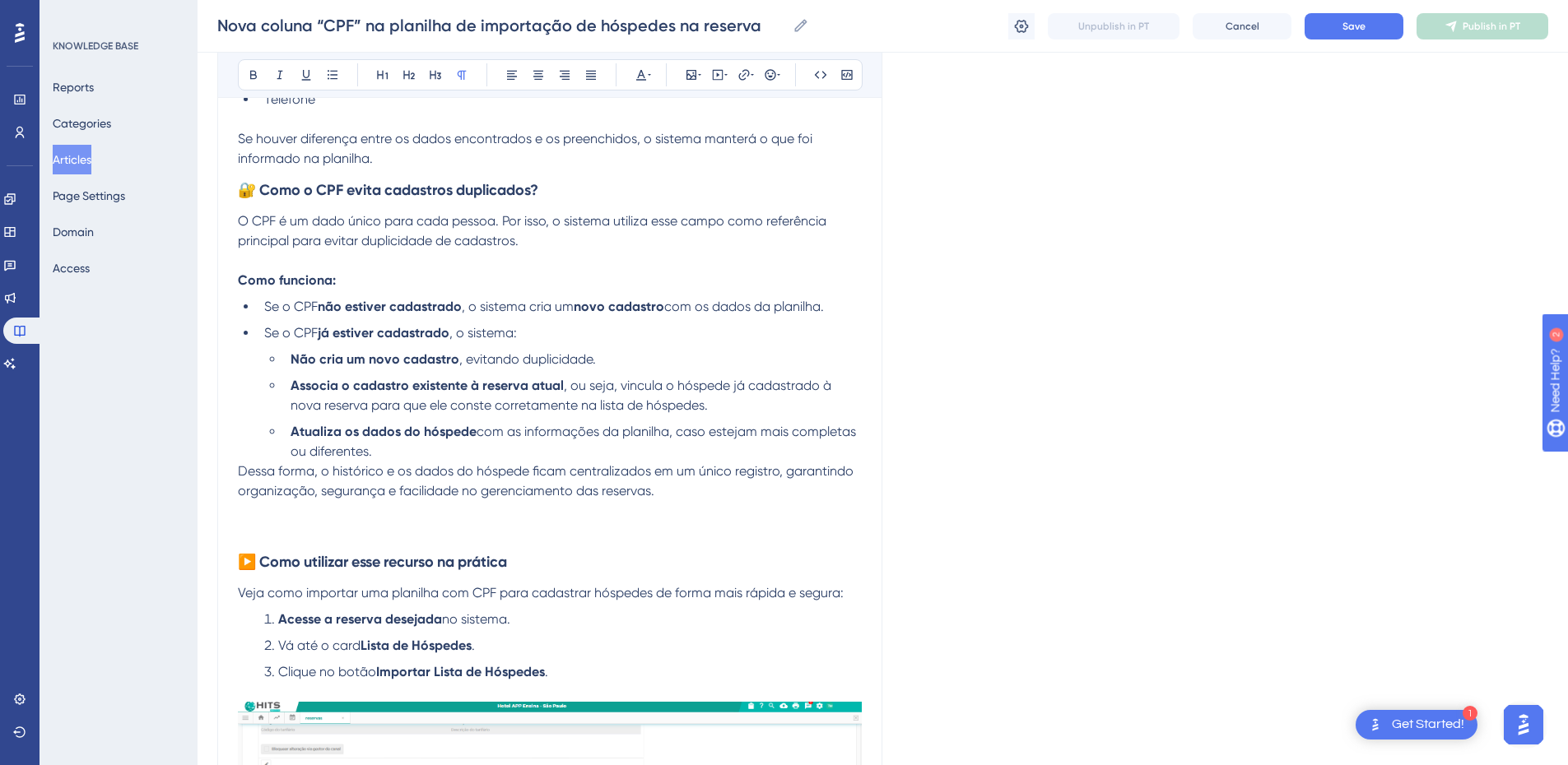
click at [368, 400] on span ", ou seja, vincula o hóspede já cadastrado à nova reserva para que ele conste c…" at bounding box center [562, 395] width 544 height 35
click at [701, 406] on span ", ou seja, vincula o hóspede já cadastrado à nova reserva para que ele conste c…" at bounding box center [562, 395] width 544 height 35
click at [703, 401] on span ", ou seja, vincula o hóspede já cadastrado à nova reserva para que ele conste c…" at bounding box center [562, 395] width 544 height 35
click at [404, 512] on p at bounding box center [550, 511] width 624 height 20
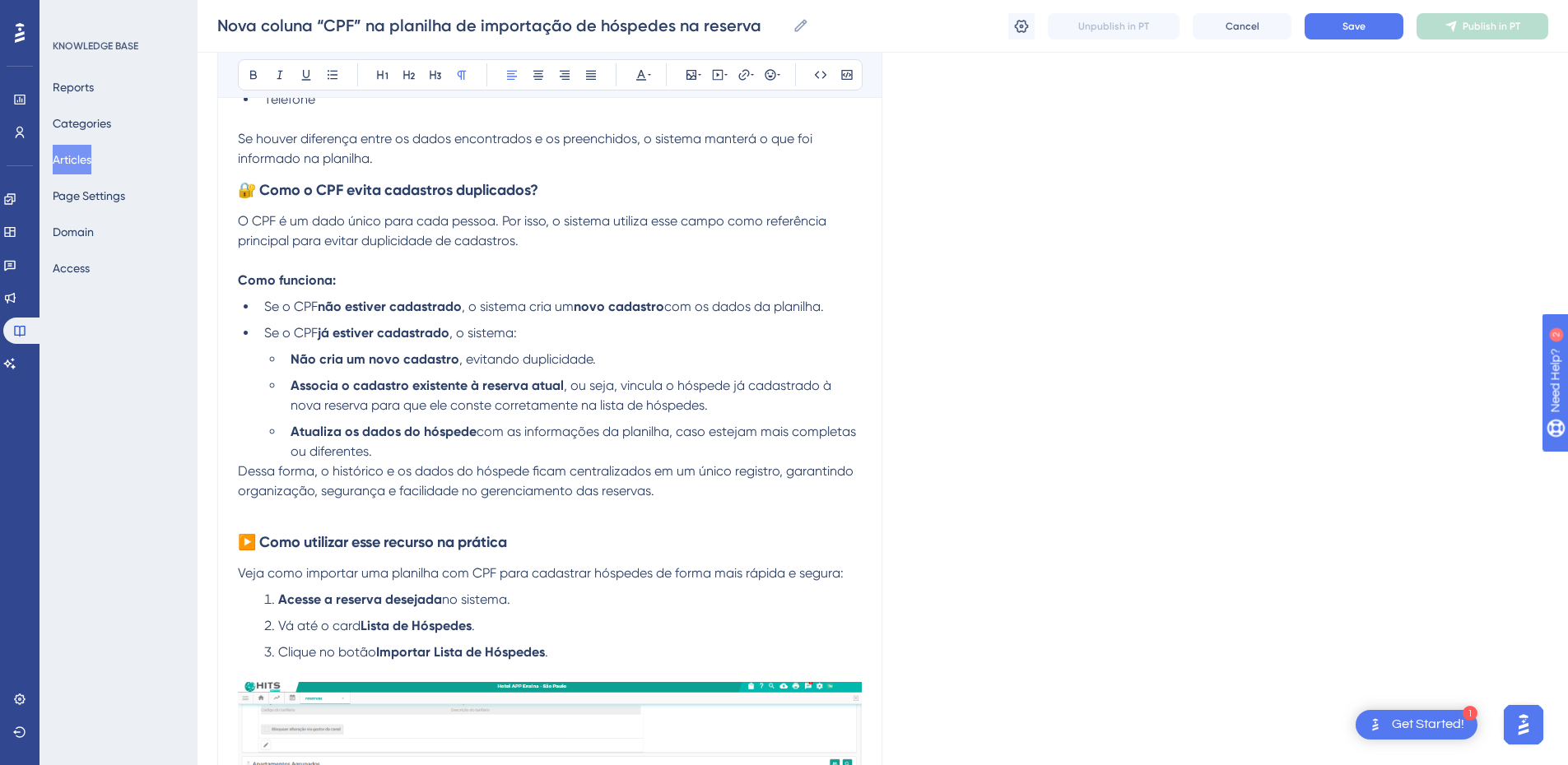
click at [236, 468] on div "Nova coluna “CPF” na planilha de importação de hóspedes na reserva Para tornar …" at bounding box center [549, 413] width 665 height 2761
click at [239, 469] on span "Dessa forma, o histórico e os dados do hóspede ficam centralizados em um único …" at bounding box center [547, 481] width 619 height 35
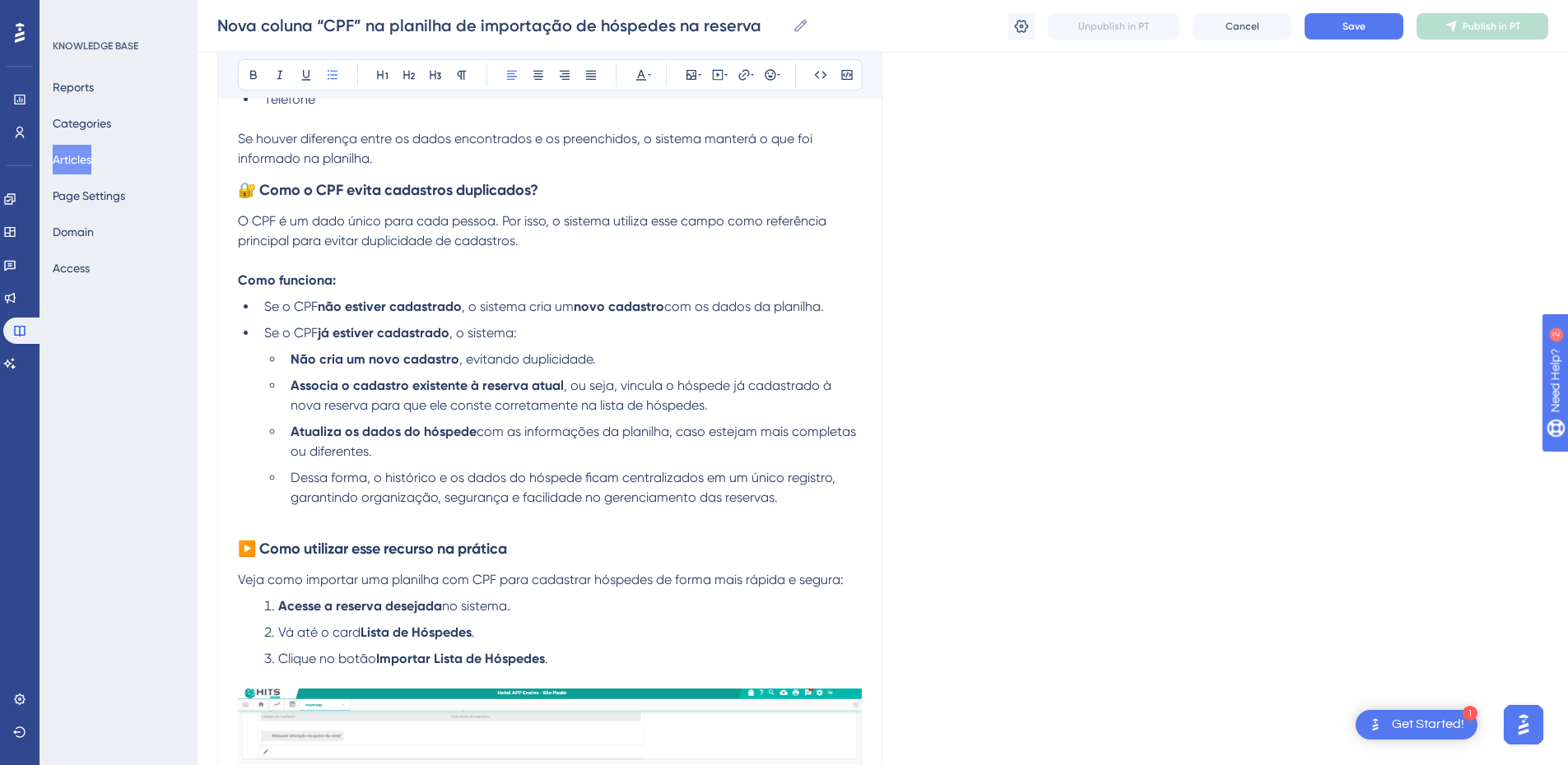
click at [348, 493] on span "Dessa forma, o histórico e os dados do hóspede ficam centralizados em um único …" at bounding box center [564, 487] width 548 height 35
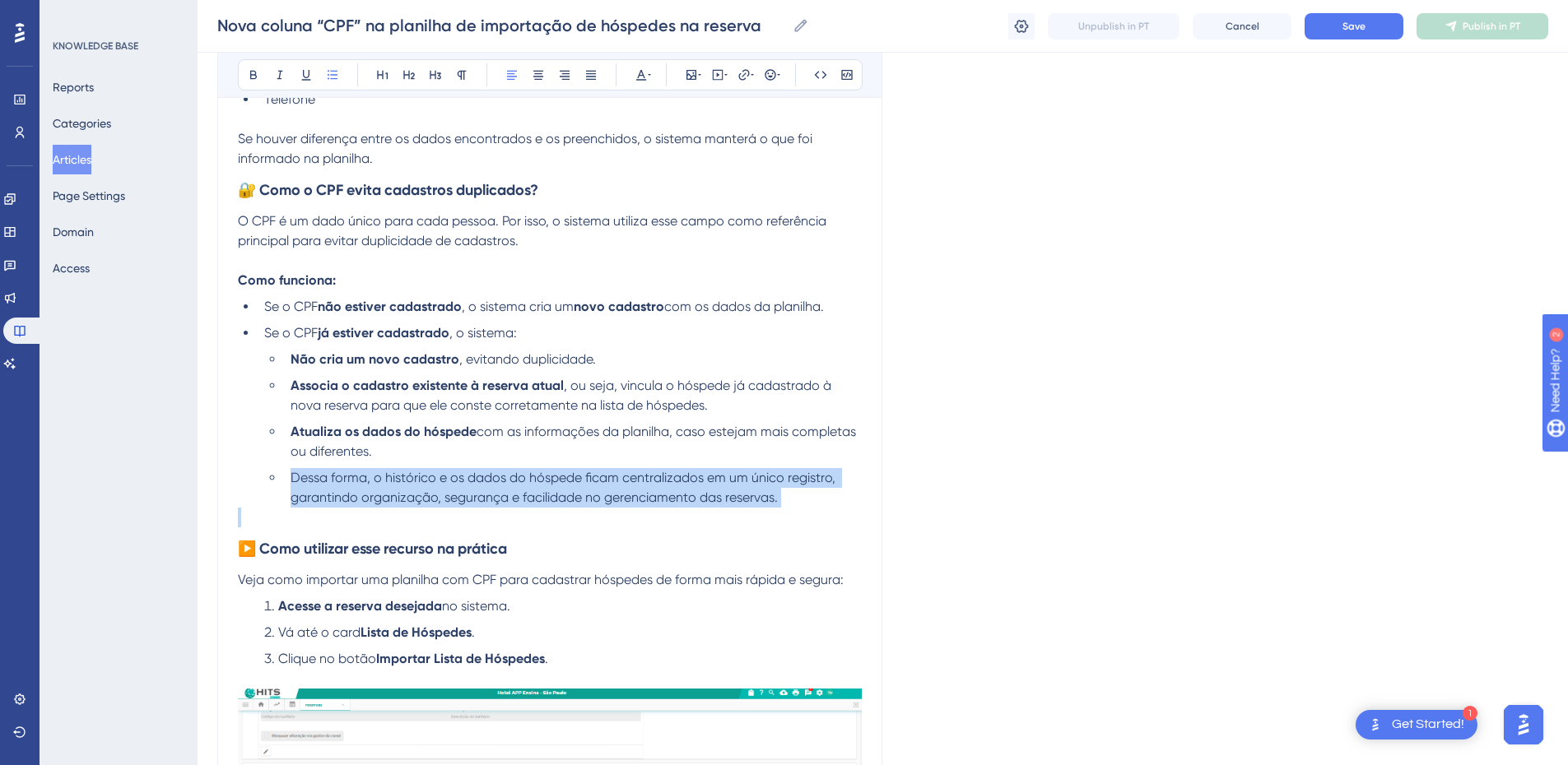
click at [348, 493] on span "Dessa forma, o histórico e os dados do hóspede ficam centralizados em um único …" at bounding box center [564, 487] width 548 height 35
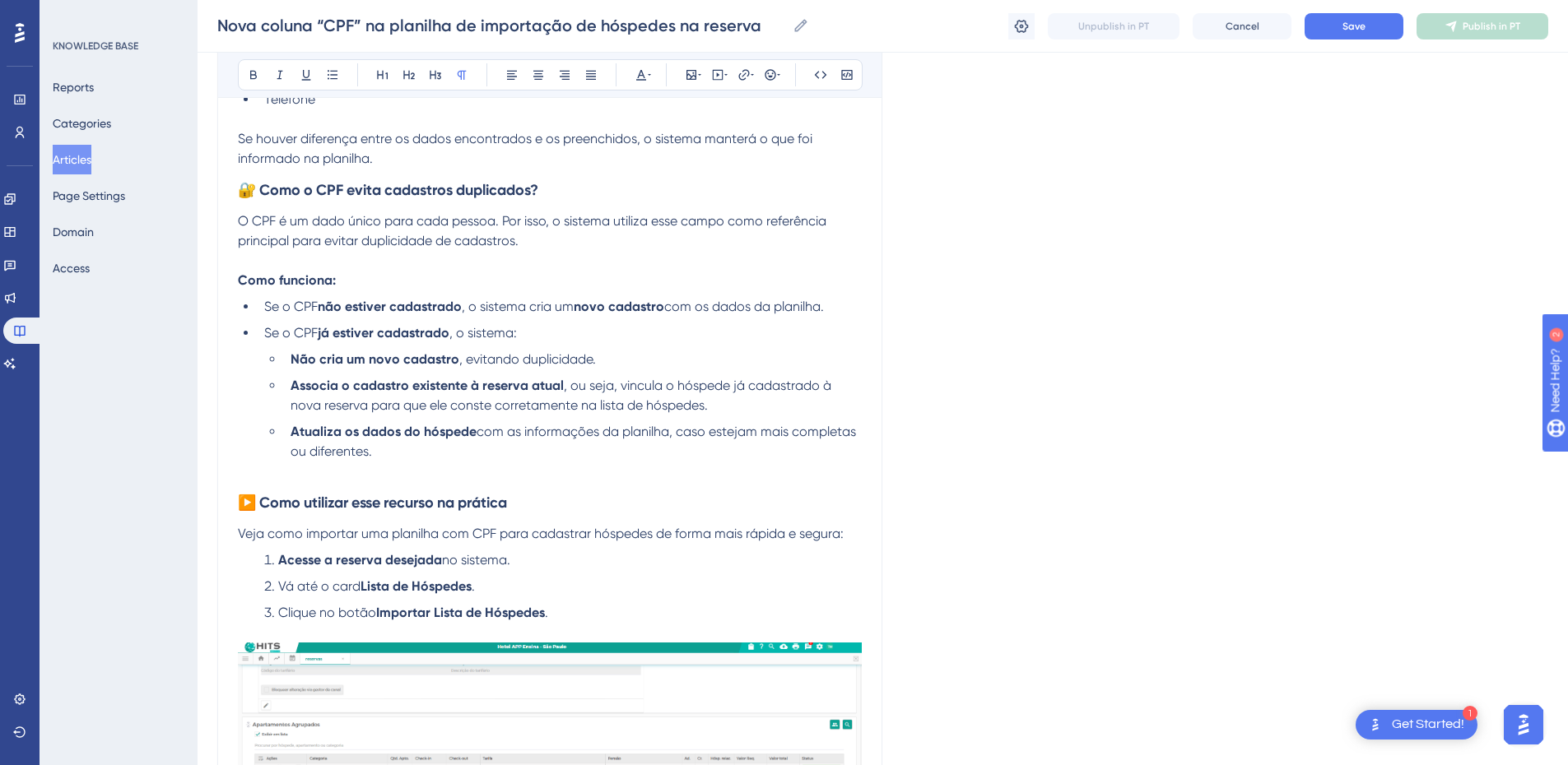
click at [239, 474] on p at bounding box center [550, 471] width 624 height 20
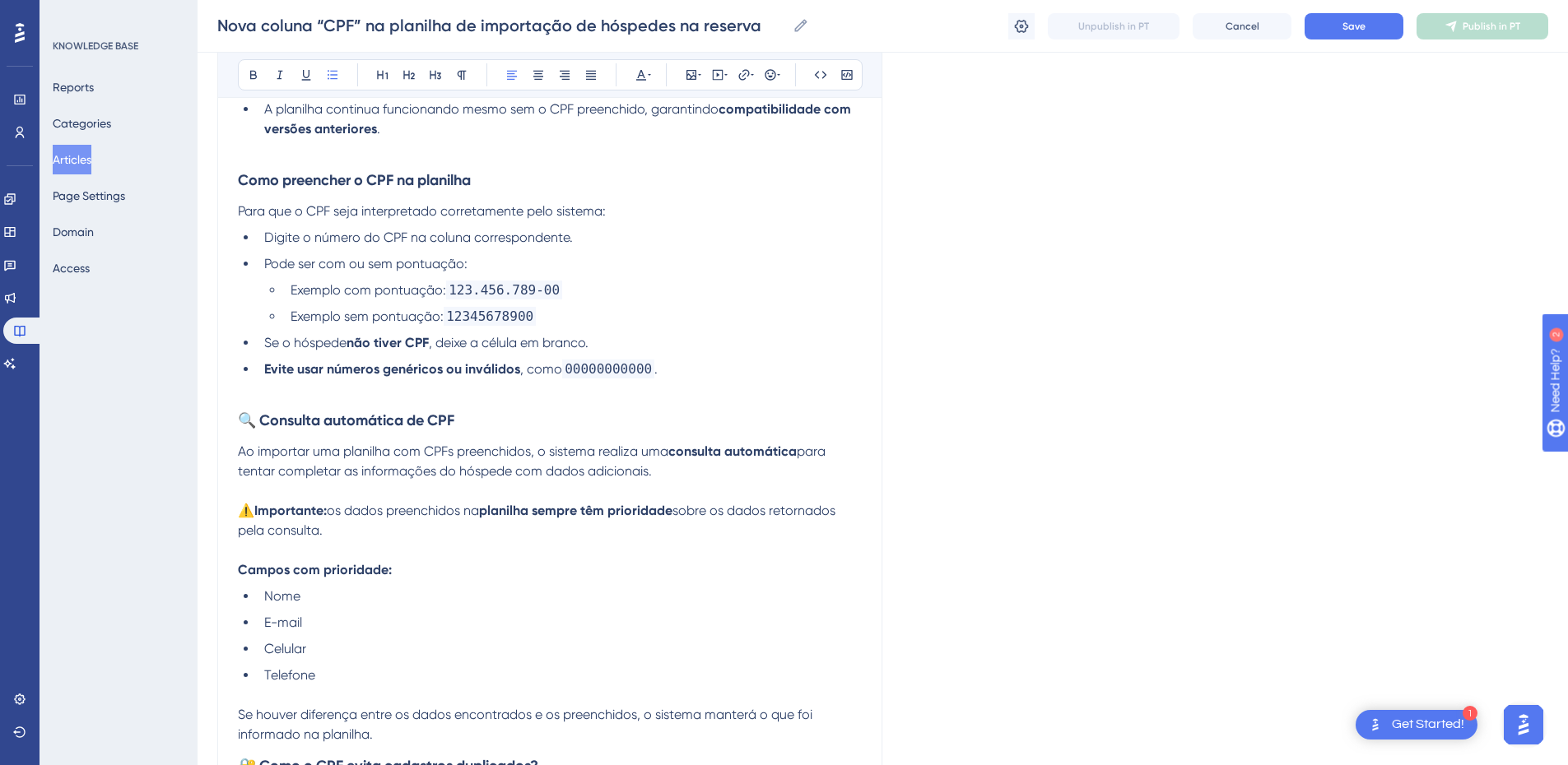
scroll to position [385, 0]
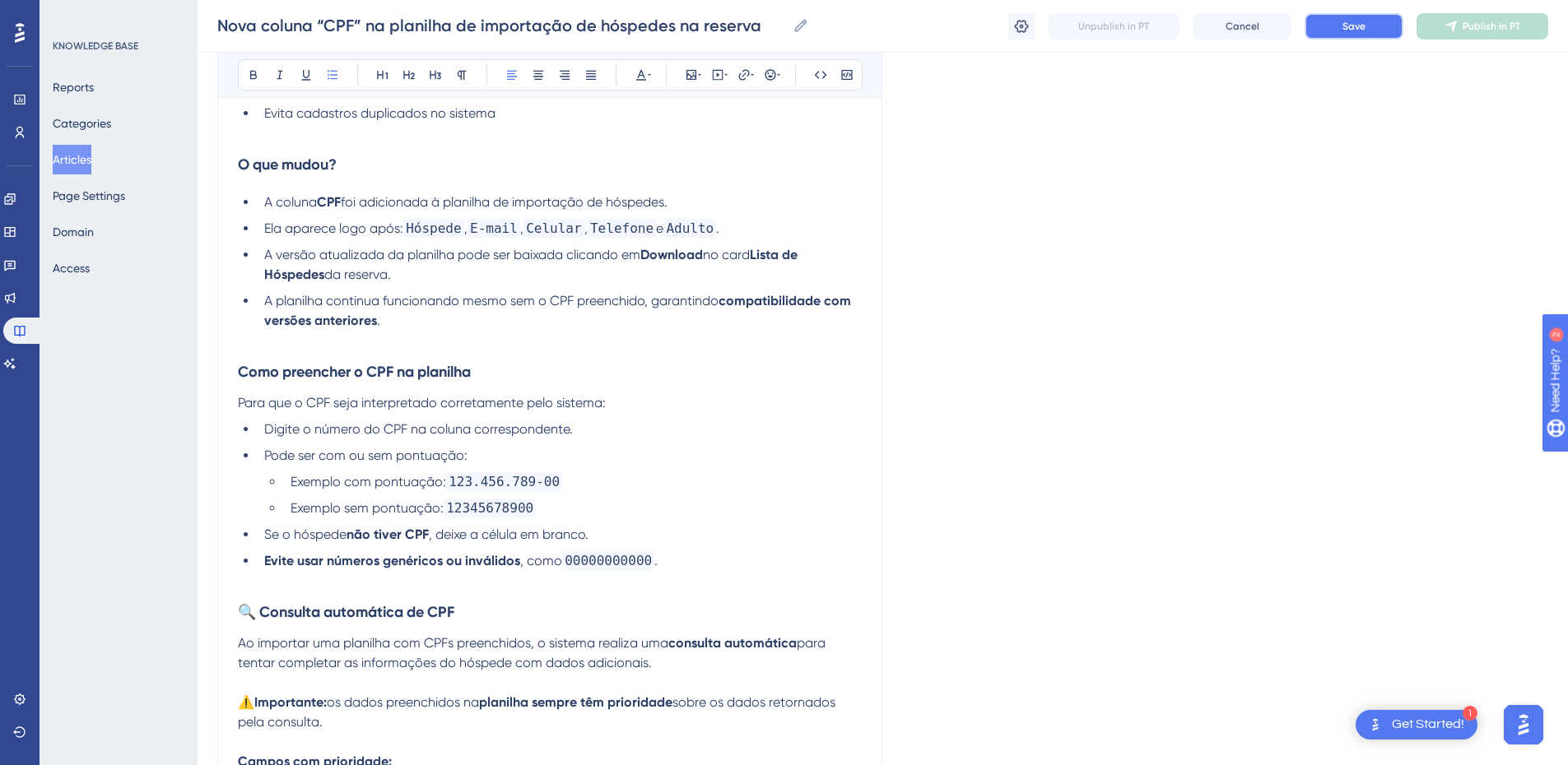
click at [1325, 25] on button "Save" at bounding box center [1354, 27] width 98 height 27
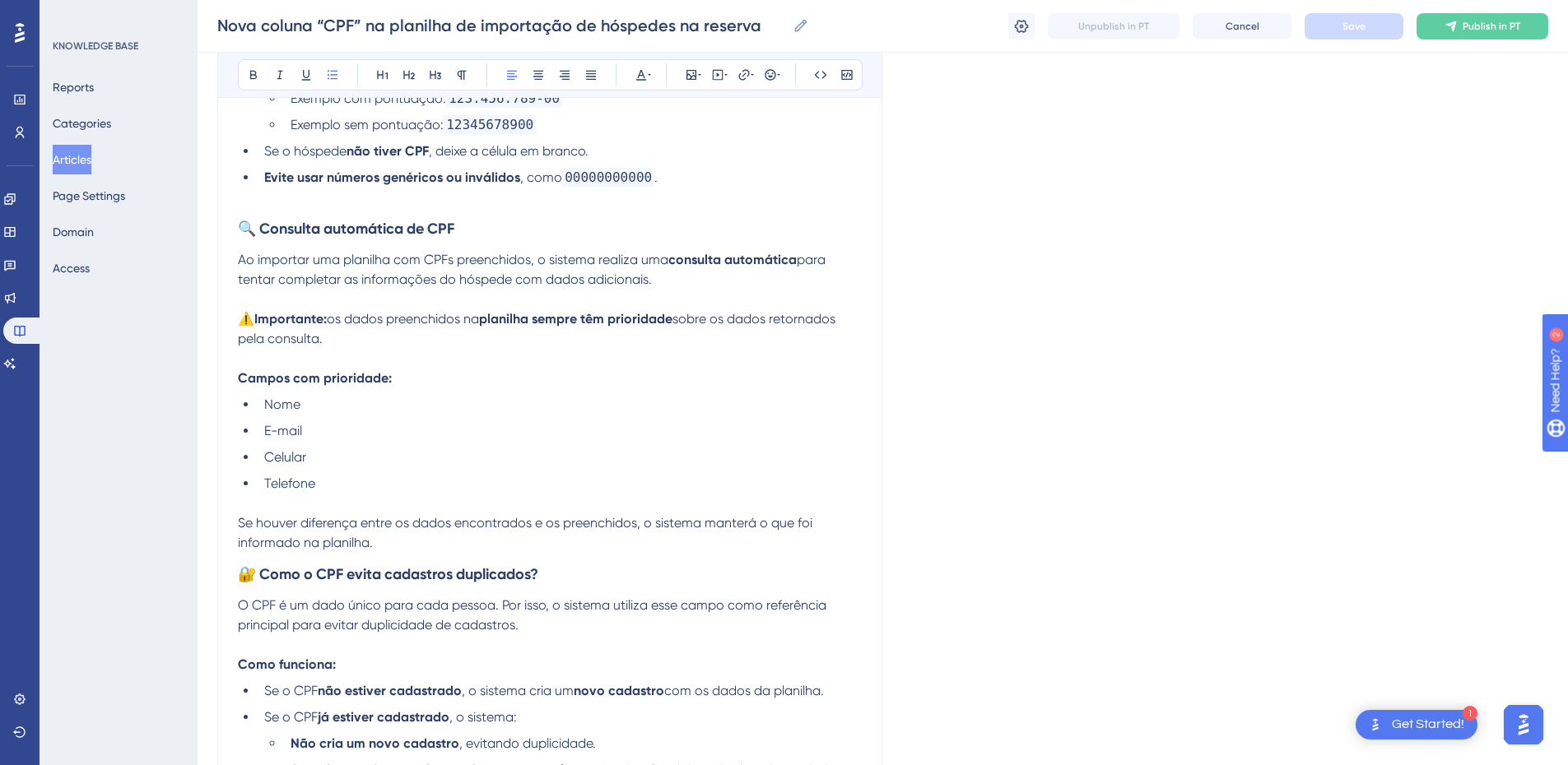
scroll to position [576, 0]
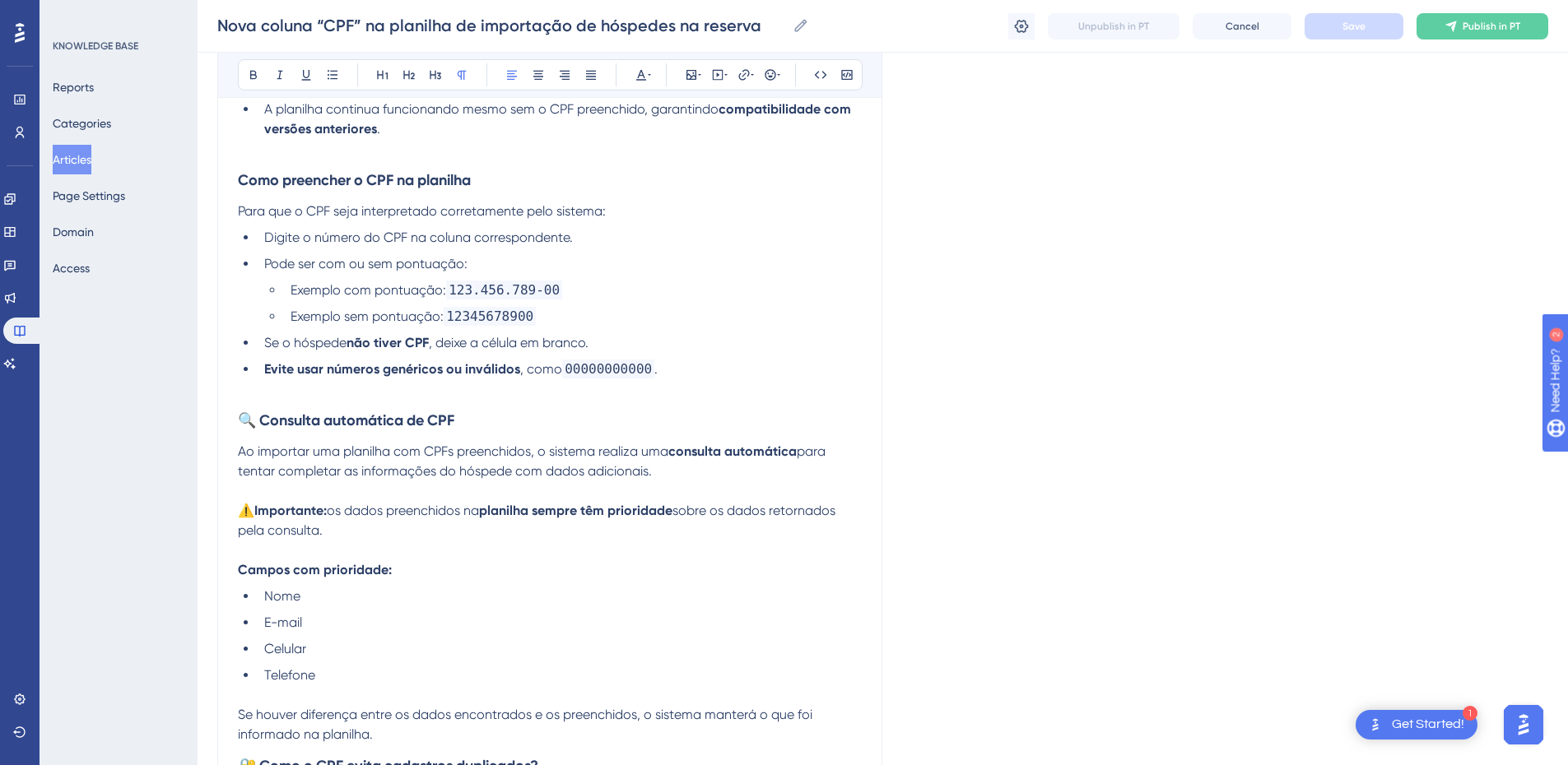
click at [305, 460] on p "Ao importar uma planilha com CPFs preenchidos, o sistema realiza uma consulta a…" at bounding box center [550, 461] width 624 height 39
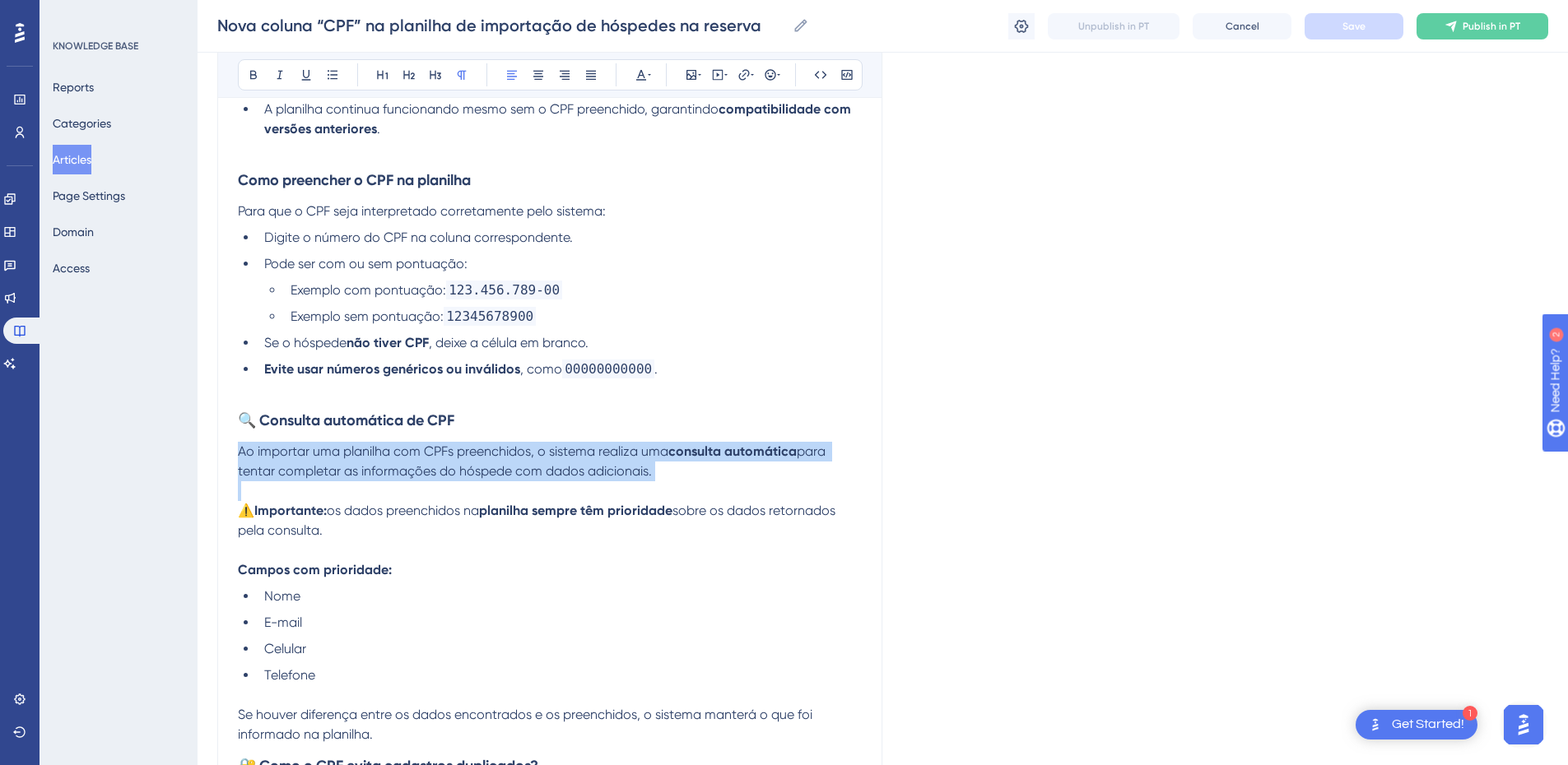
click at [305, 460] on p "Ao importar uma planilha com CPFs preenchidos, o sistema realiza uma consulta a…" at bounding box center [550, 461] width 624 height 39
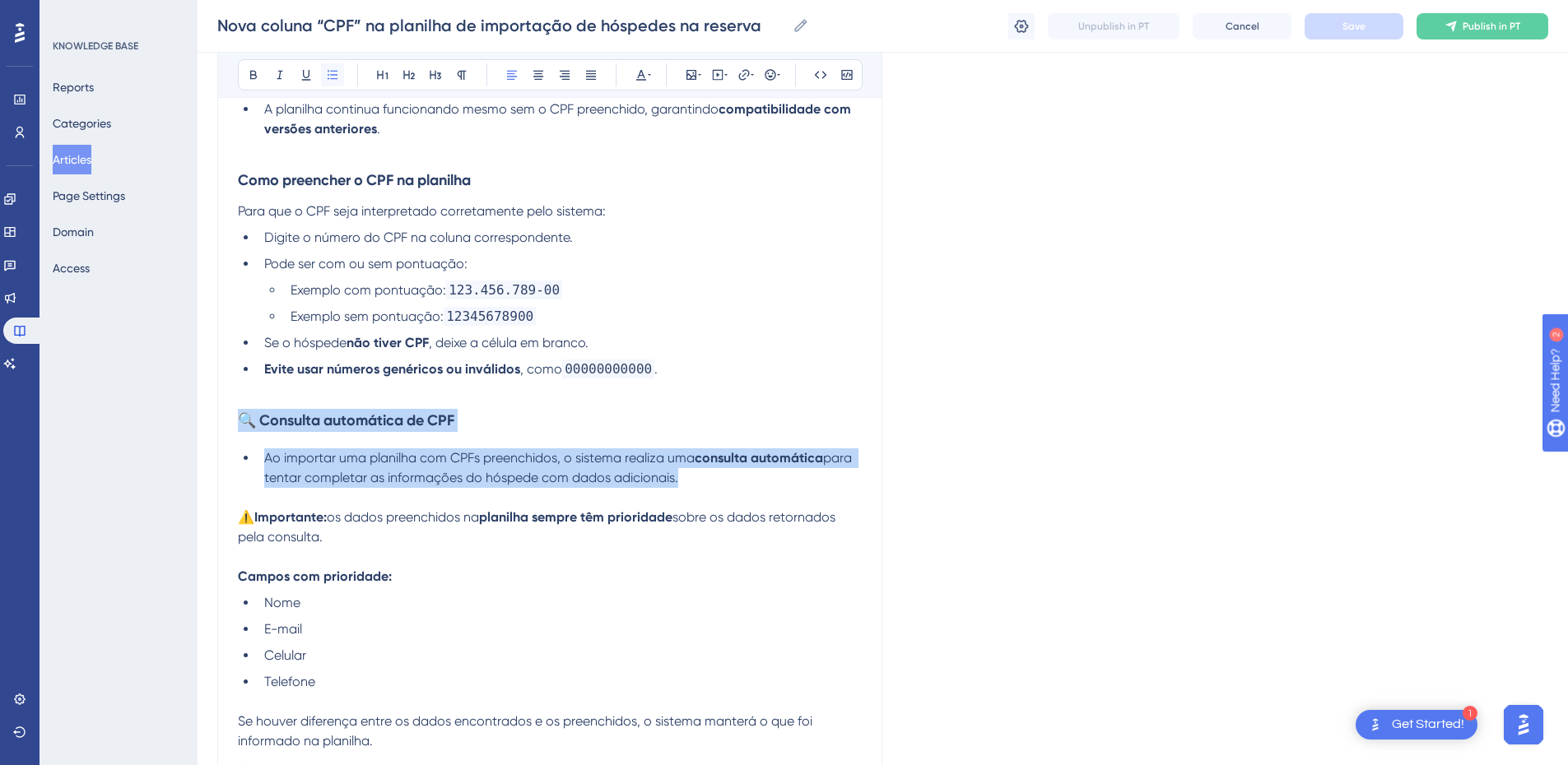
click at [333, 82] on button at bounding box center [333, 75] width 23 height 23
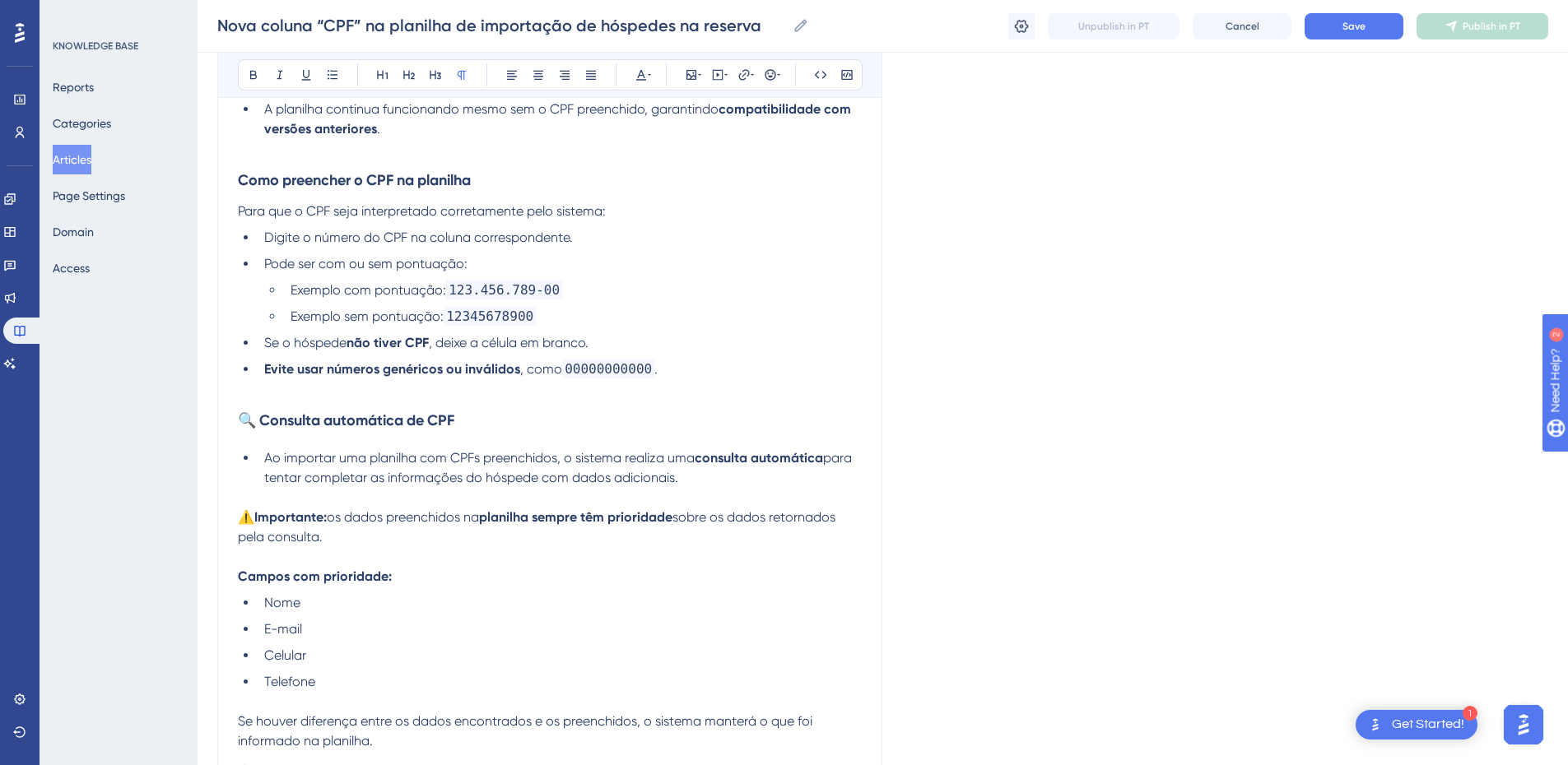
click at [250, 503] on p at bounding box center [550, 498] width 624 height 20
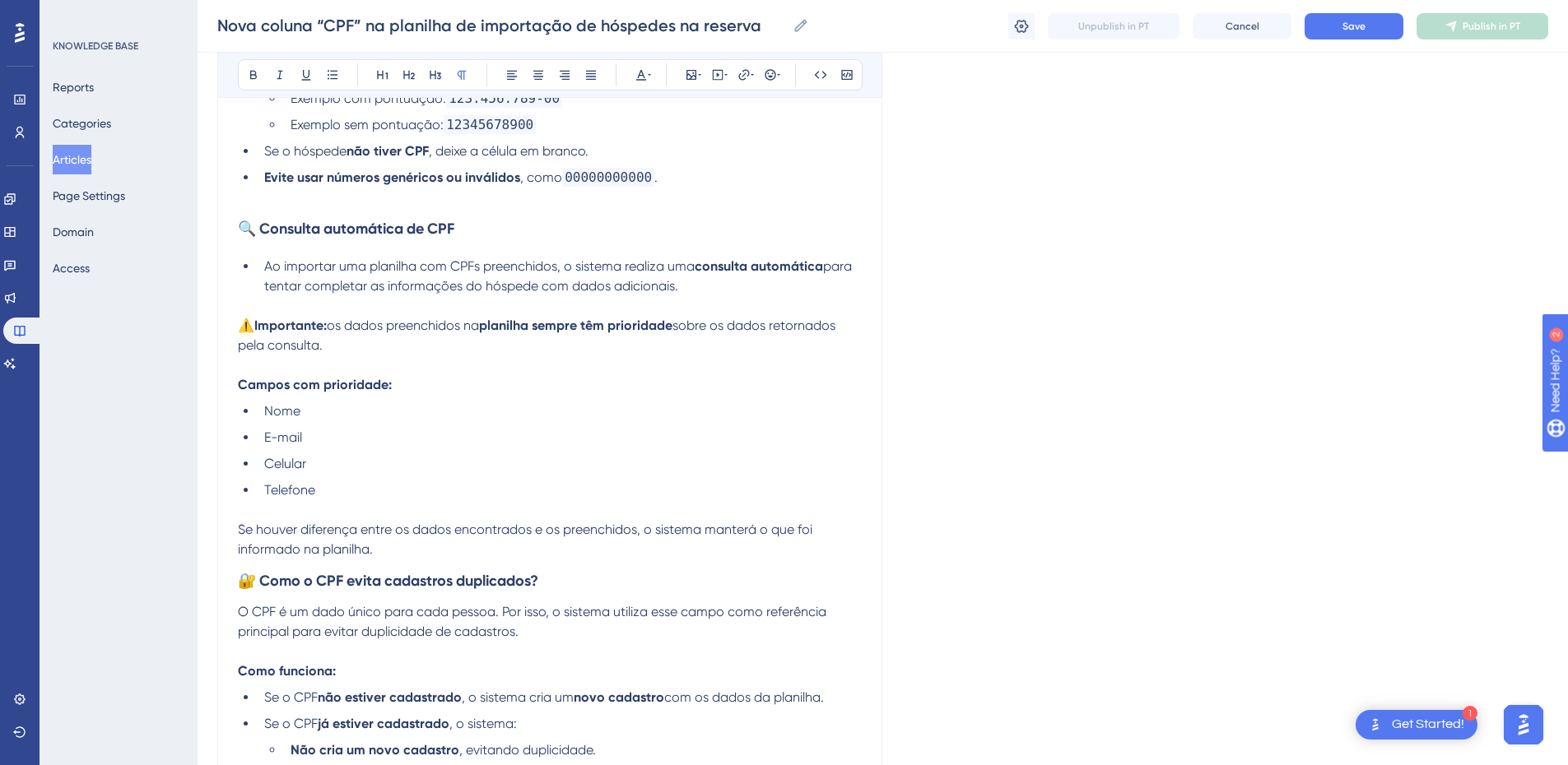
click at [263, 370] on p at bounding box center [550, 365] width 624 height 20
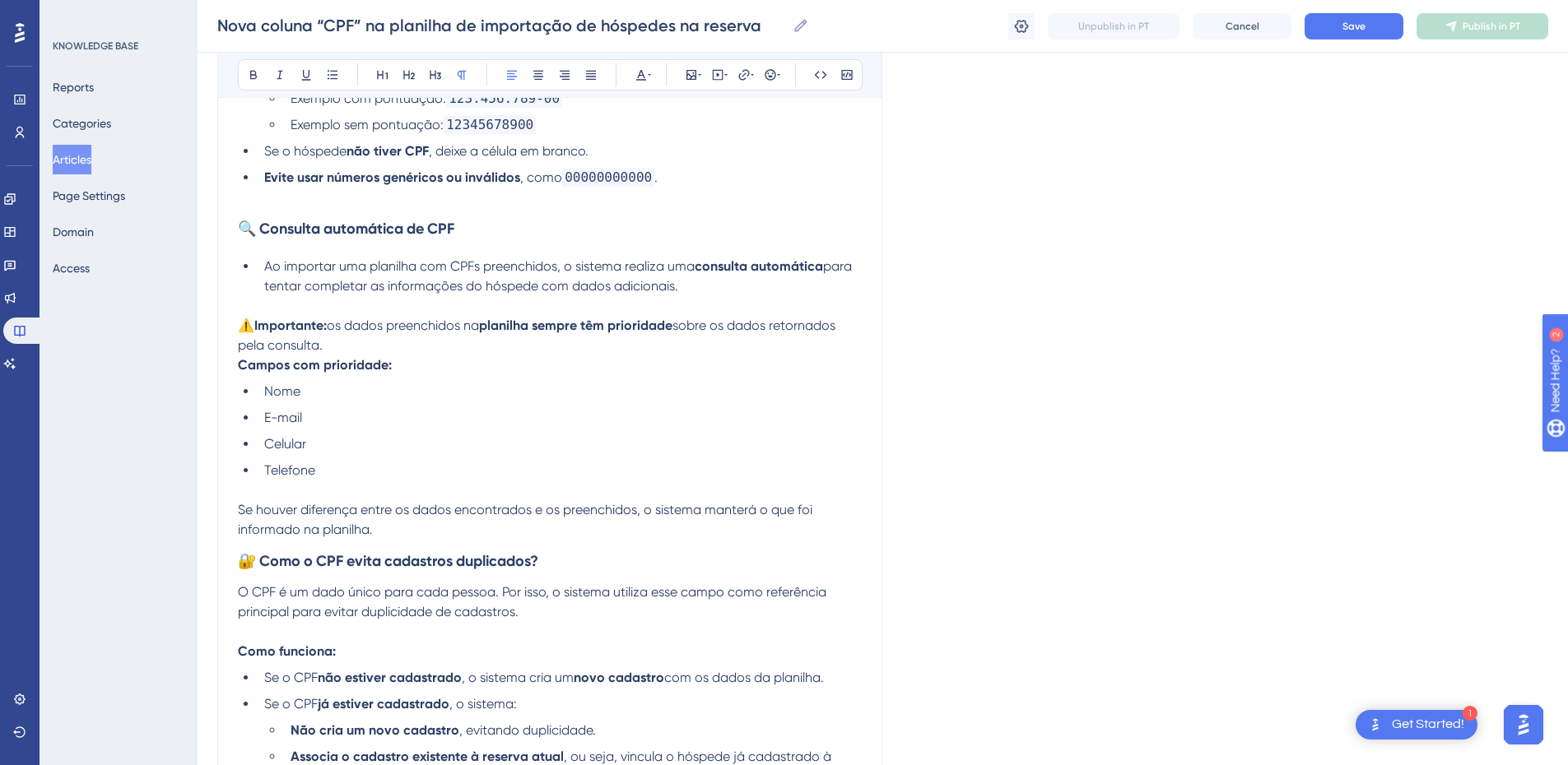
click at [299, 530] on span "Se houver diferença entre os dados encontrados e os preenchidos, o sistema mant…" at bounding box center [527, 520] width 578 height 35
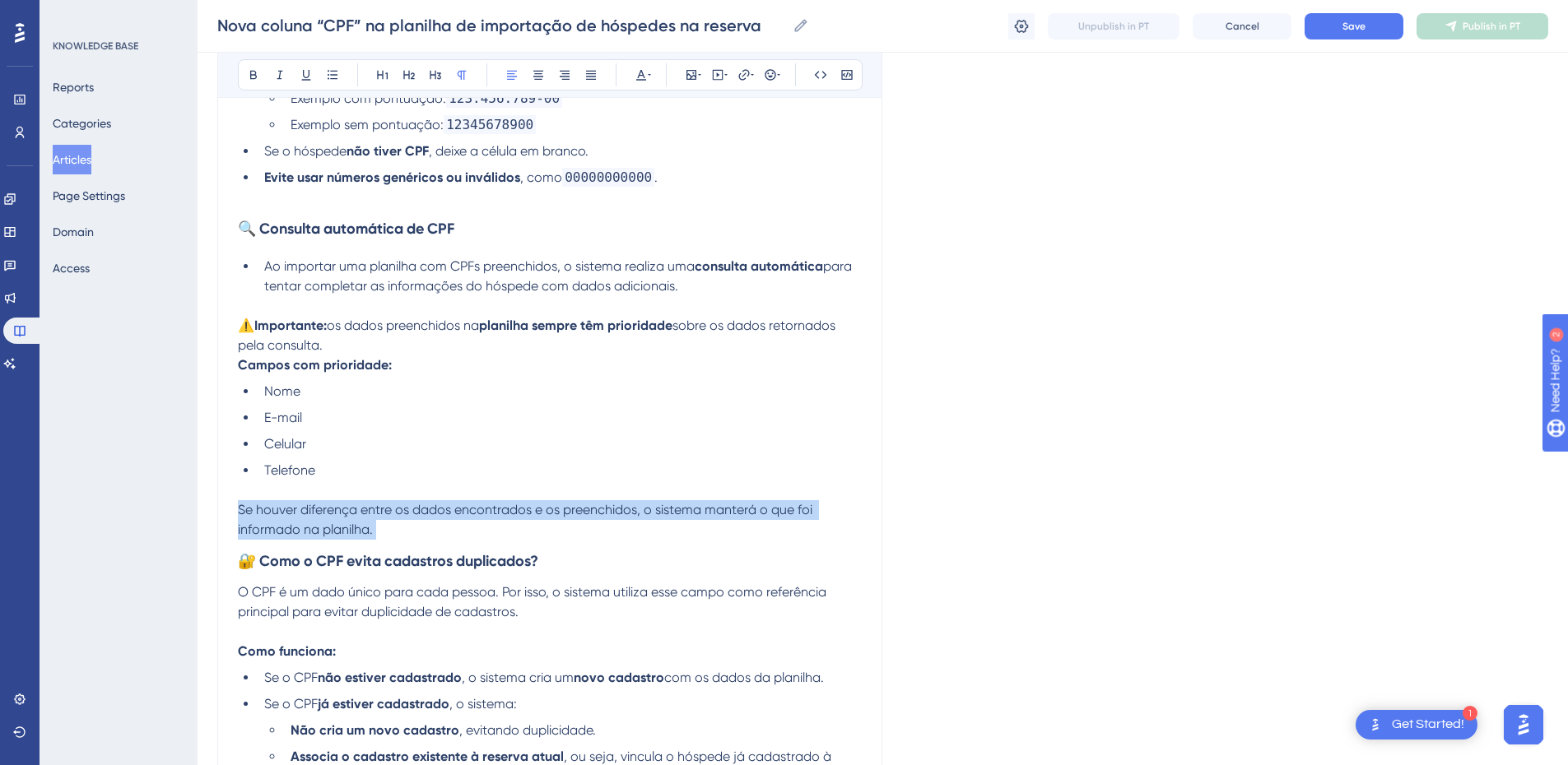
click at [299, 530] on span "Se houver diferença entre os dados encontrados e os preenchidos, o sistema mant…" at bounding box center [527, 520] width 578 height 35
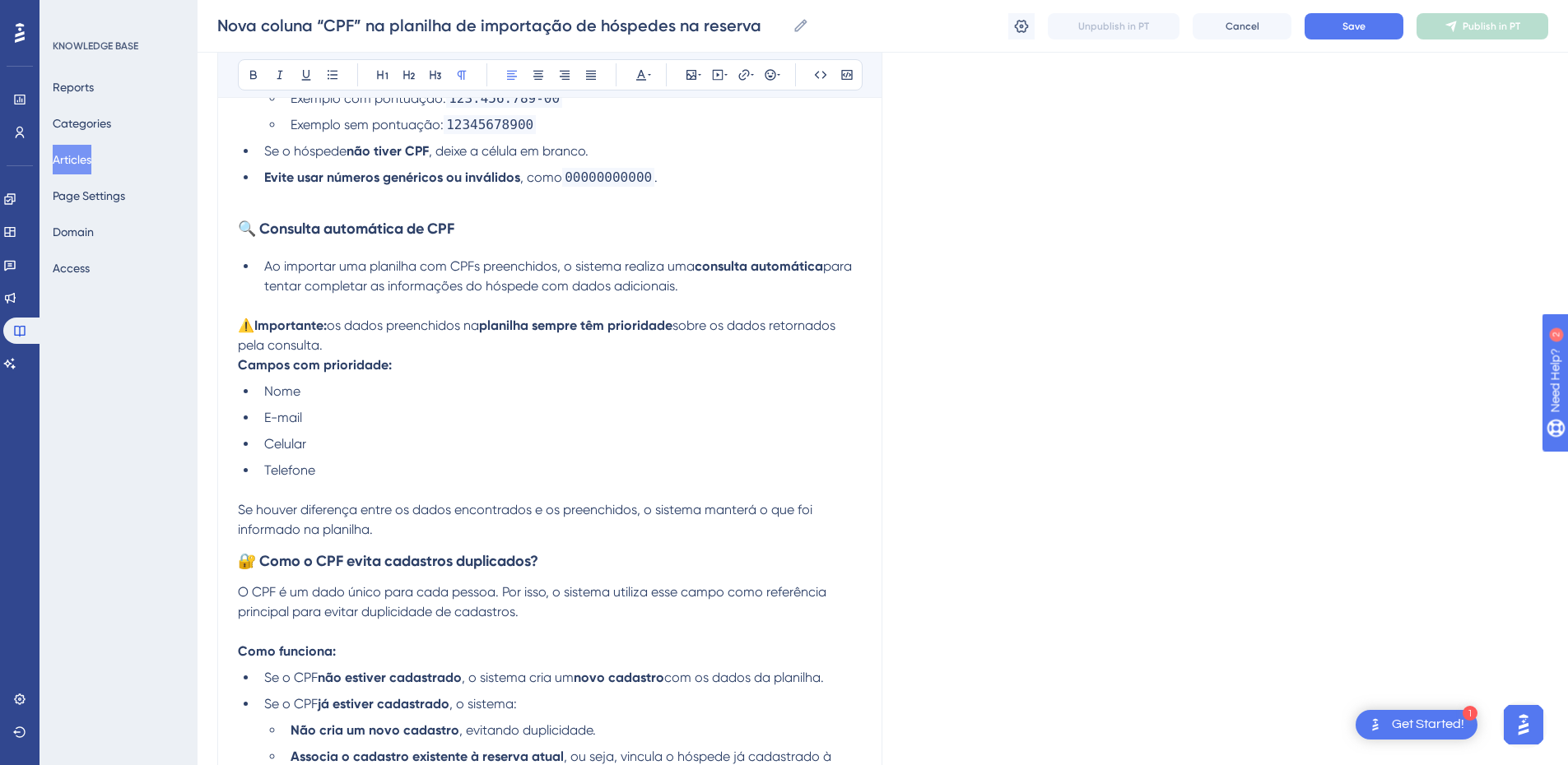
click at [440, 529] on p "Se houver diferença entre os dados encontrados e os preenchidos, o sistema mant…" at bounding box center [550, 520] width 624 height 39
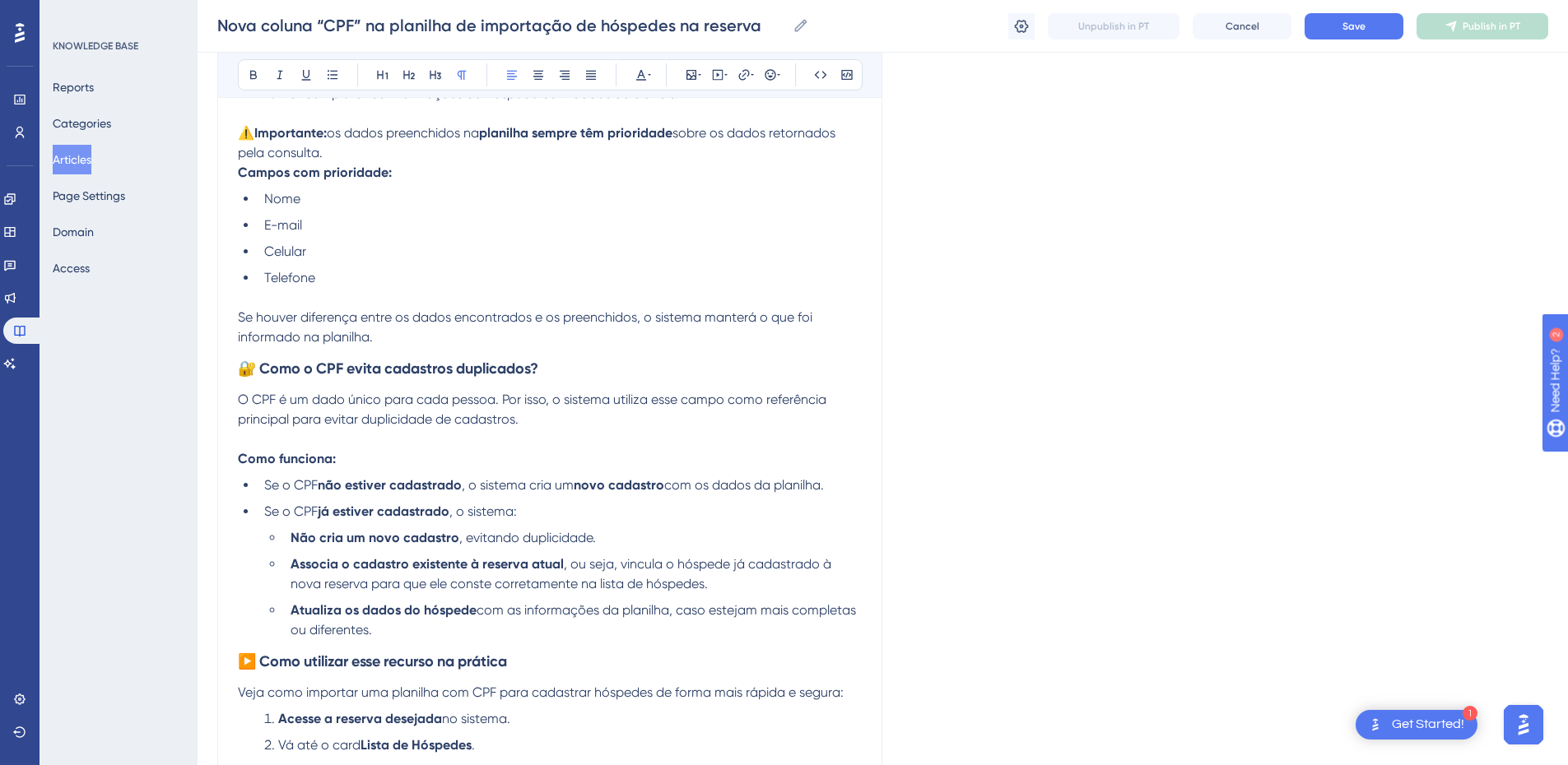
scroll to position [1152, 0]
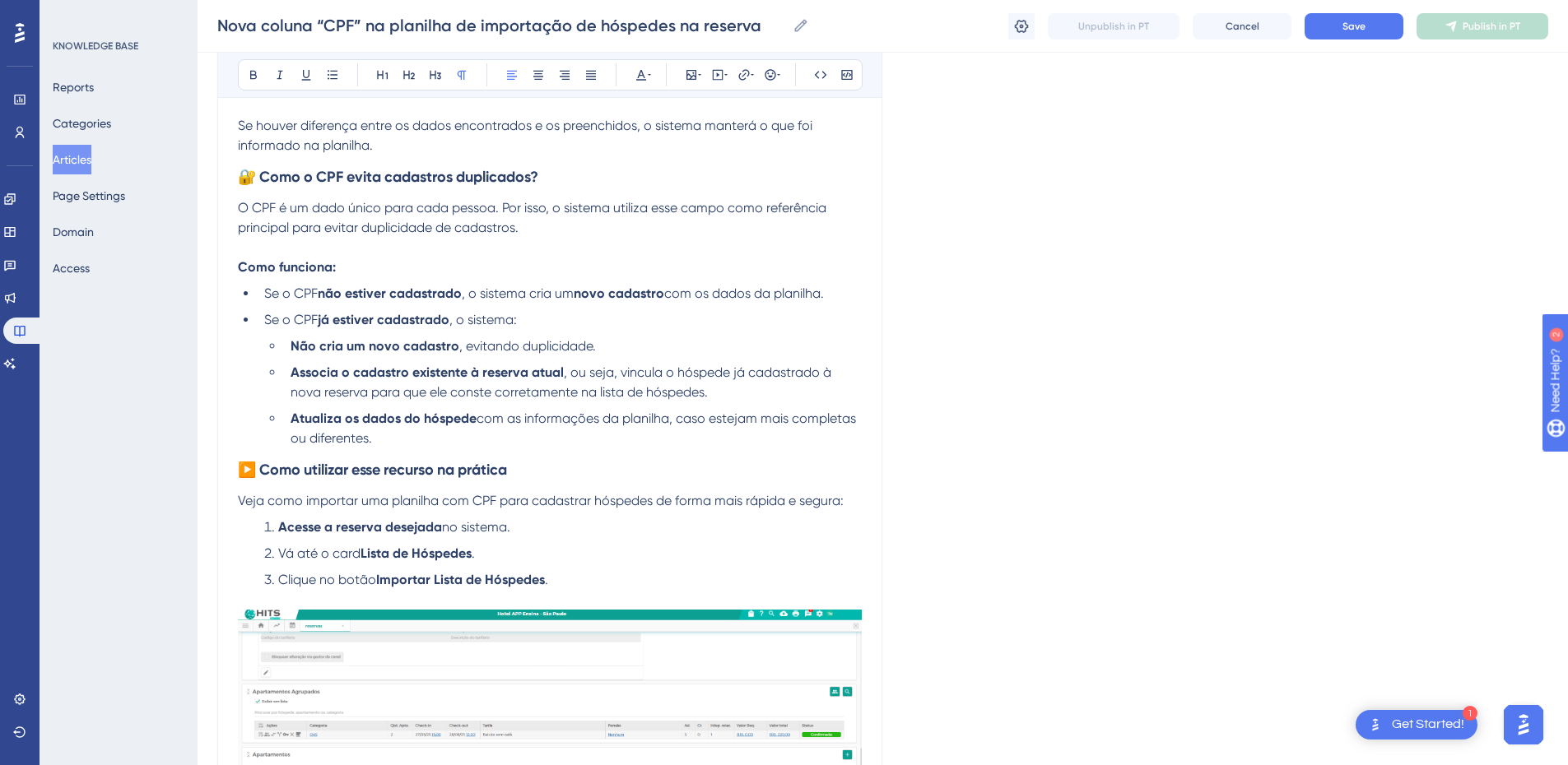
click at [265, 474] on strong "▶️ Como utilizar esse recurso na prática" at bounding box center [372, 470] width 270 height 18
click at [1323, 13] on button "Save" at bounding box center [1354, 27] width 98 height 27
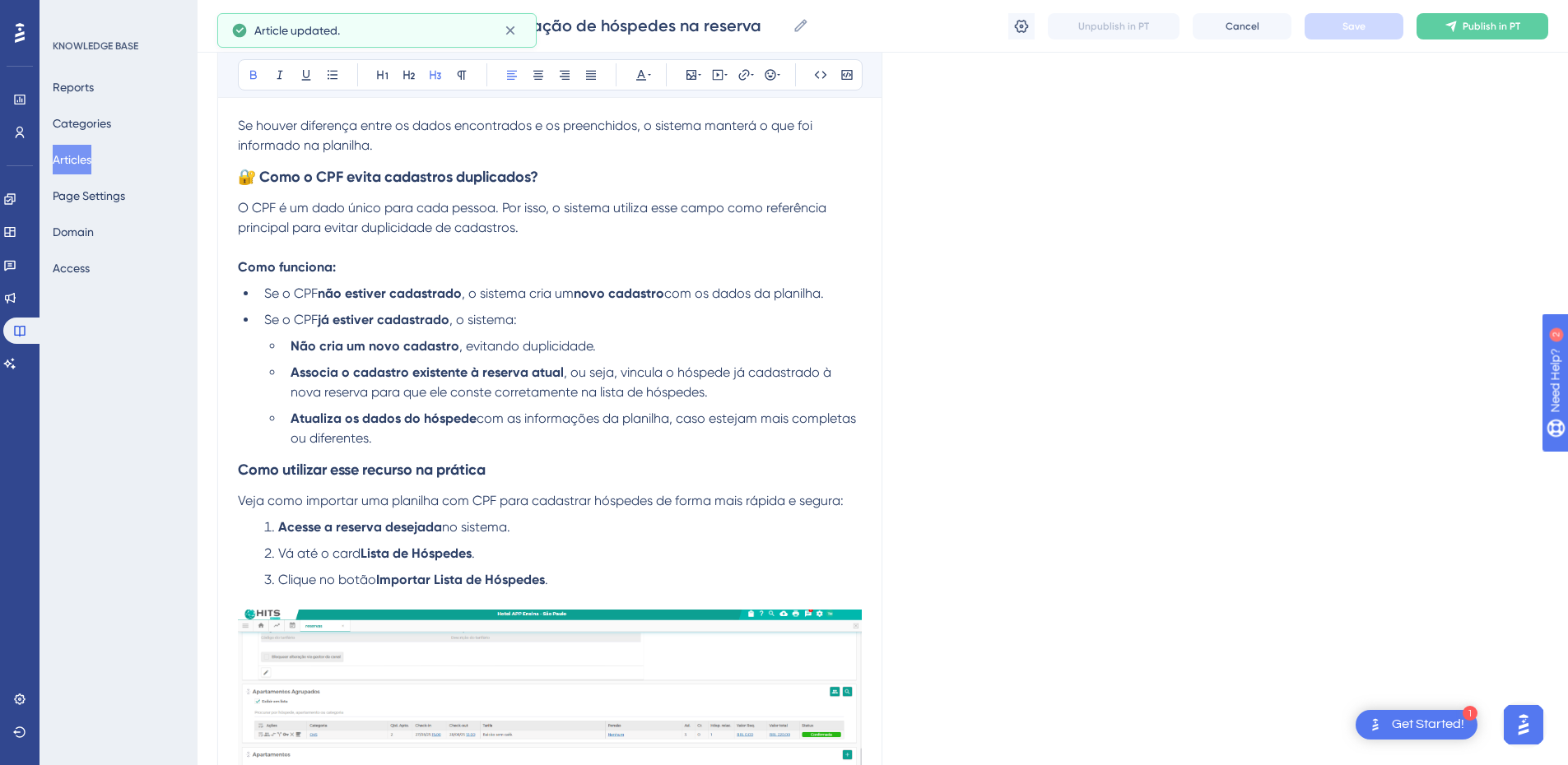
click at [423, 455] on h3 "Como utilizar esse recurso na prática" at bounding box center [550, 470] width 624 height 43
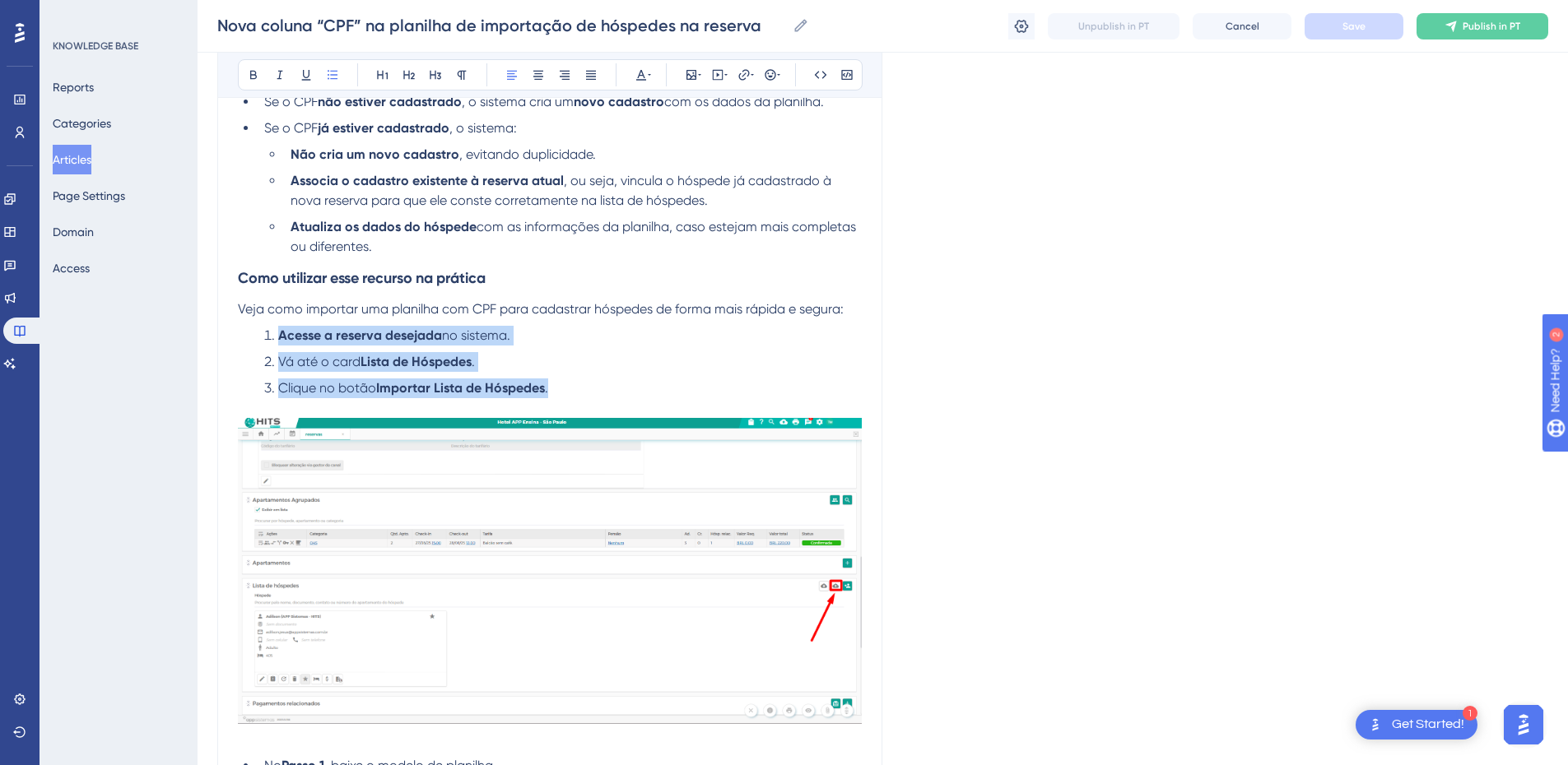
drag, startPoint x: 567, startPoint y: 393, endPoint x: 265, endPoint y: 312, distance: 312.7
click at [265, 336] on ol "Acesse a reserva desejada no sistema. Vá até o card Lista de Hóspedes . Clique …" at bounding box center [550, 362] width 624 height 73
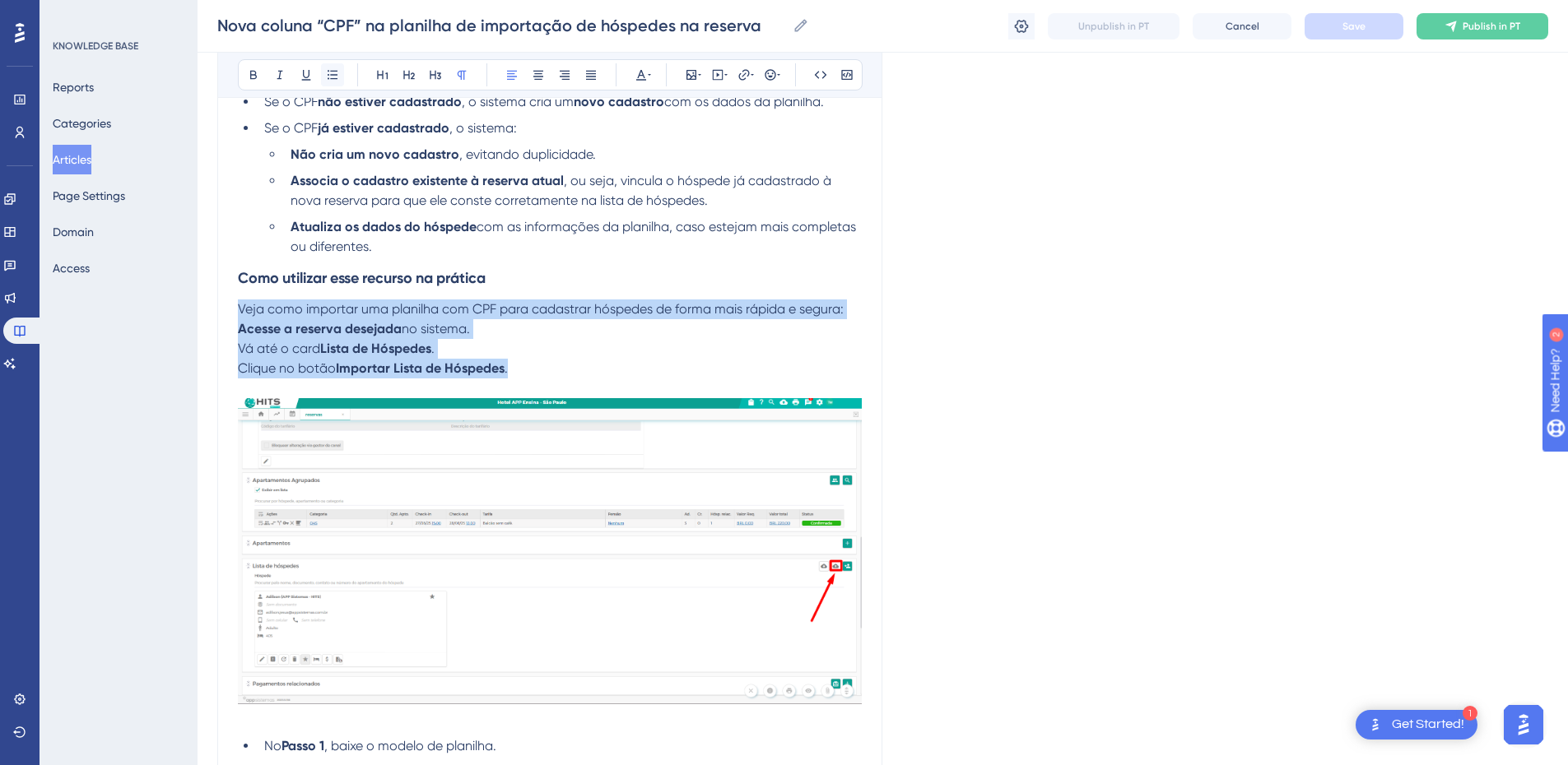
click at [322, 75] on button at bounding box center [333, 75] width 23 height 23
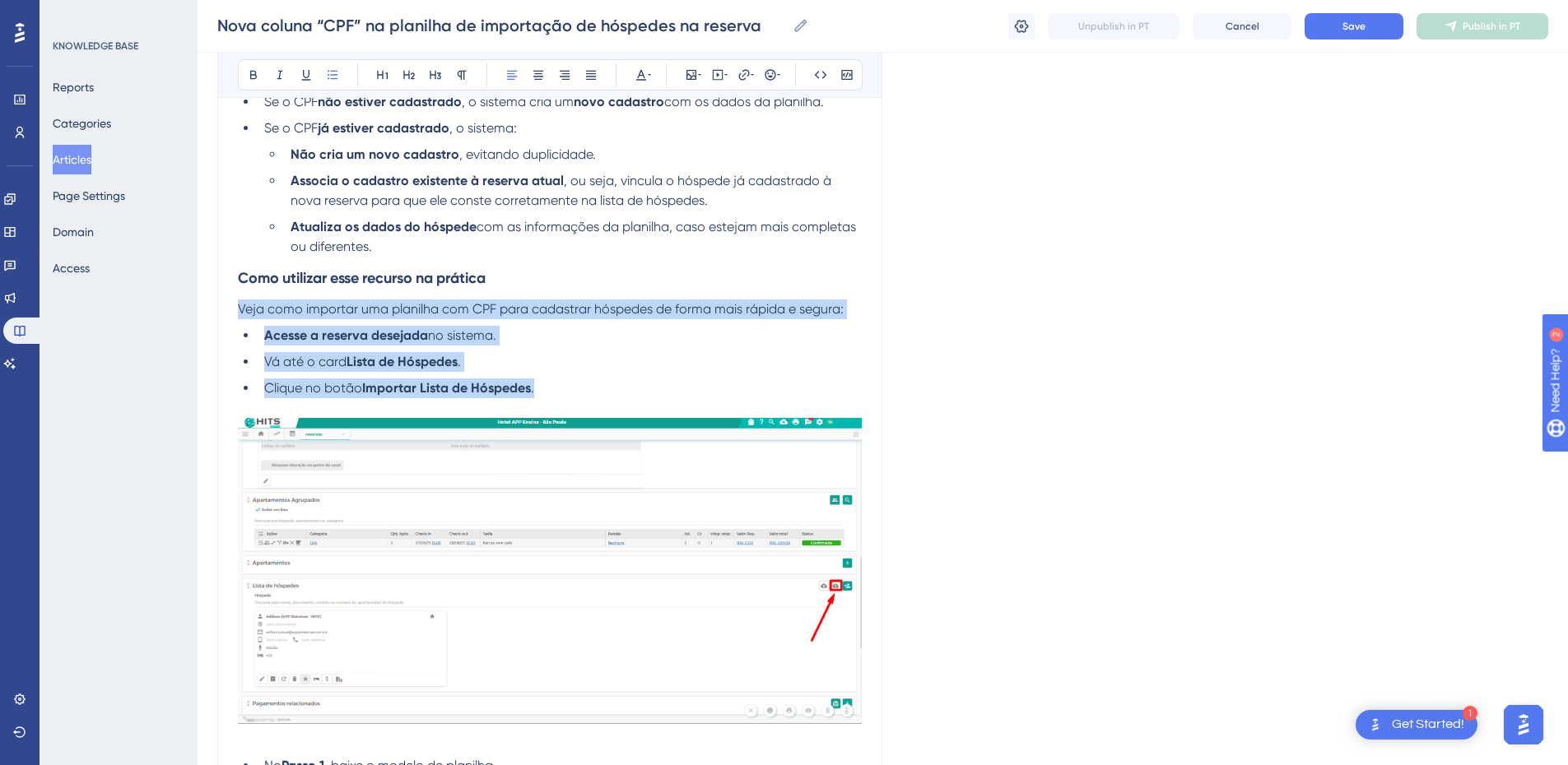
click at [546, 346] on ul "Acesse a reserva desejada no sistema. Vá até o card Lista de Hóspedes . Clique …" at bounding box center [550, 362] width 624 height 73
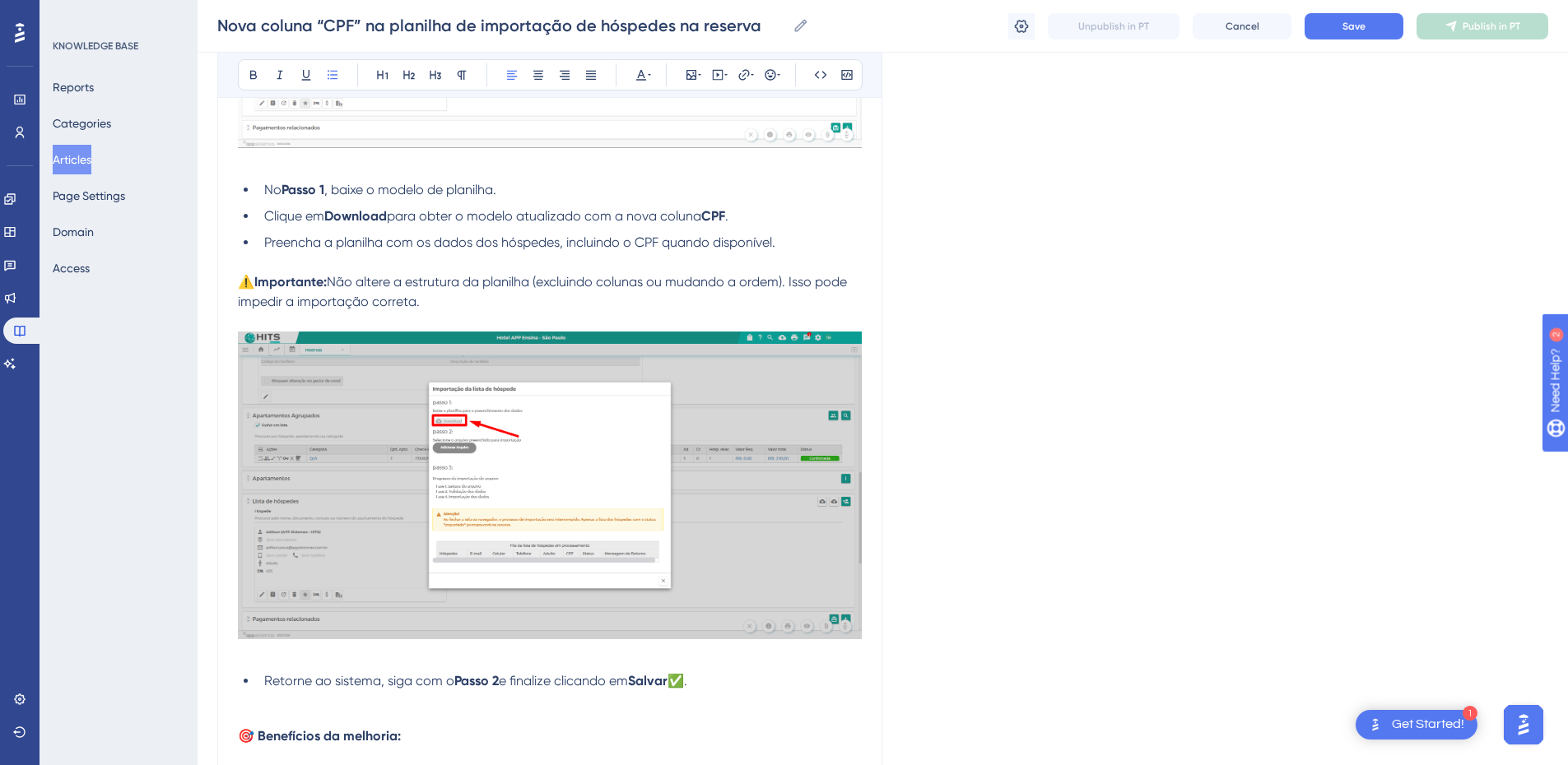
scroll to position [2112, 0]
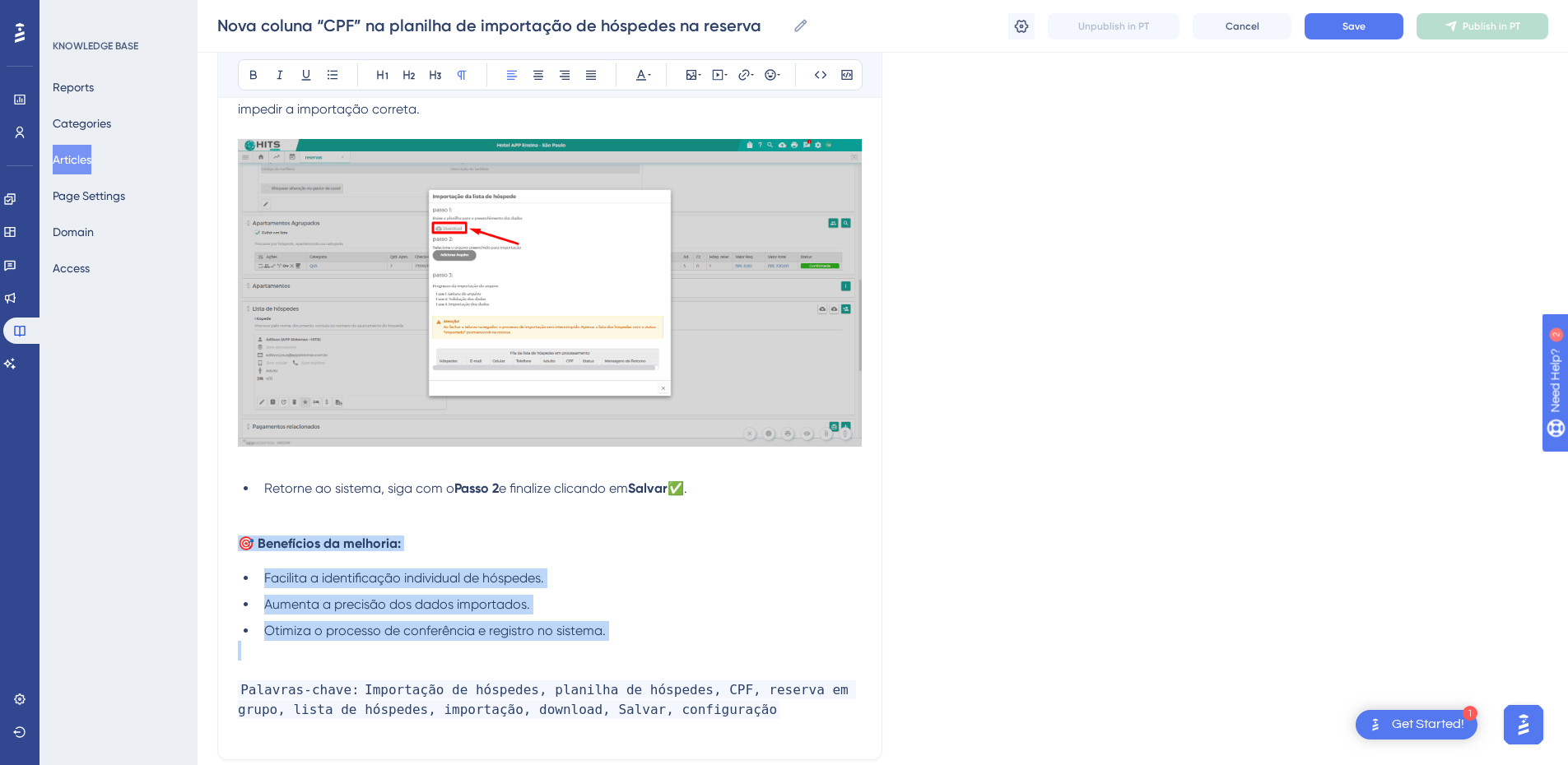
drag, startPoint x: 623, startPoint y: 642, endPoint x: 230, endPoint y: 543, distance: 405.3
copy div "🎯 Benefícios da melhoria: Facilita a identificação individual de hóspedes. Aume…"
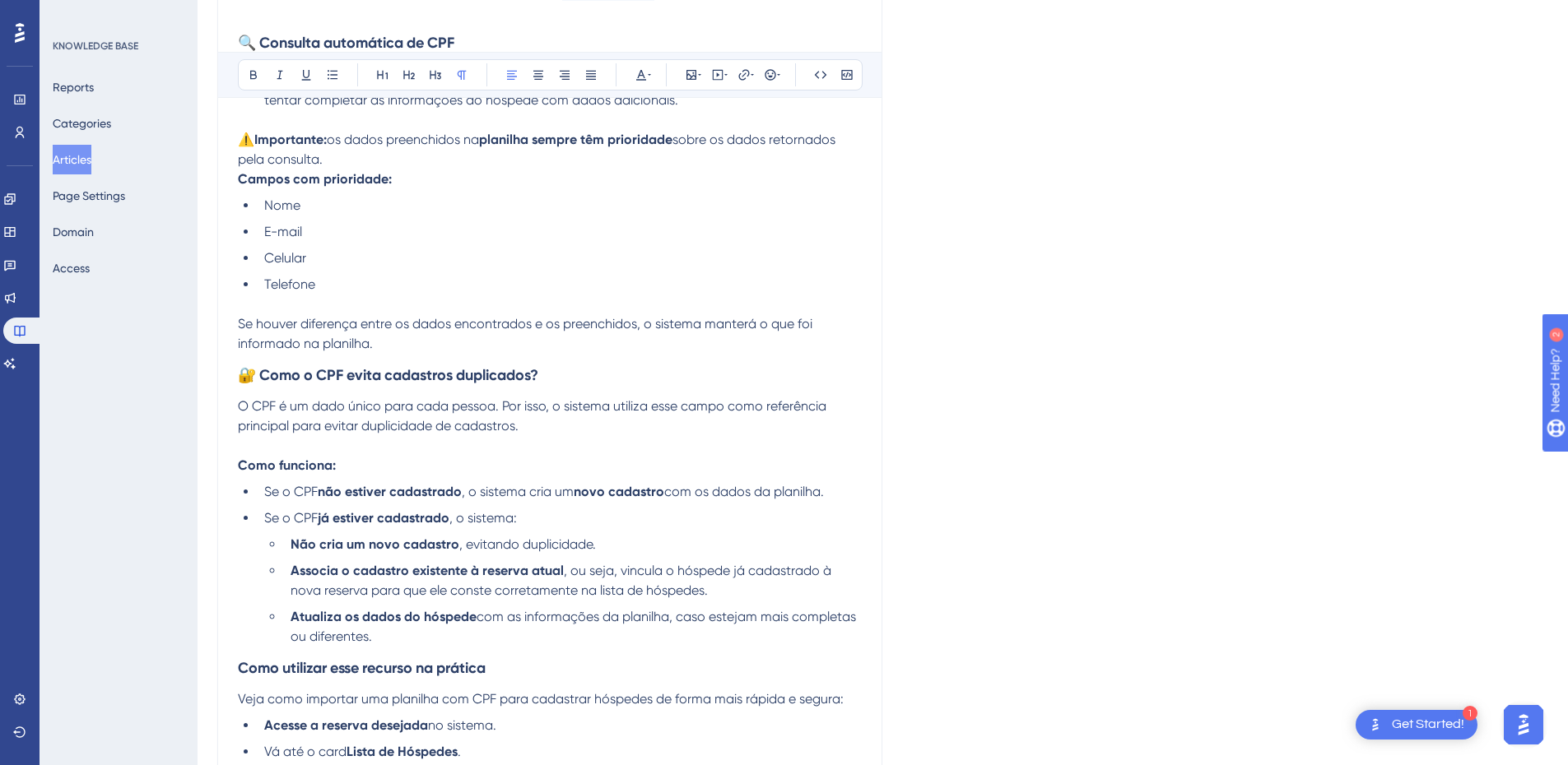
scroll to position [0, 0]
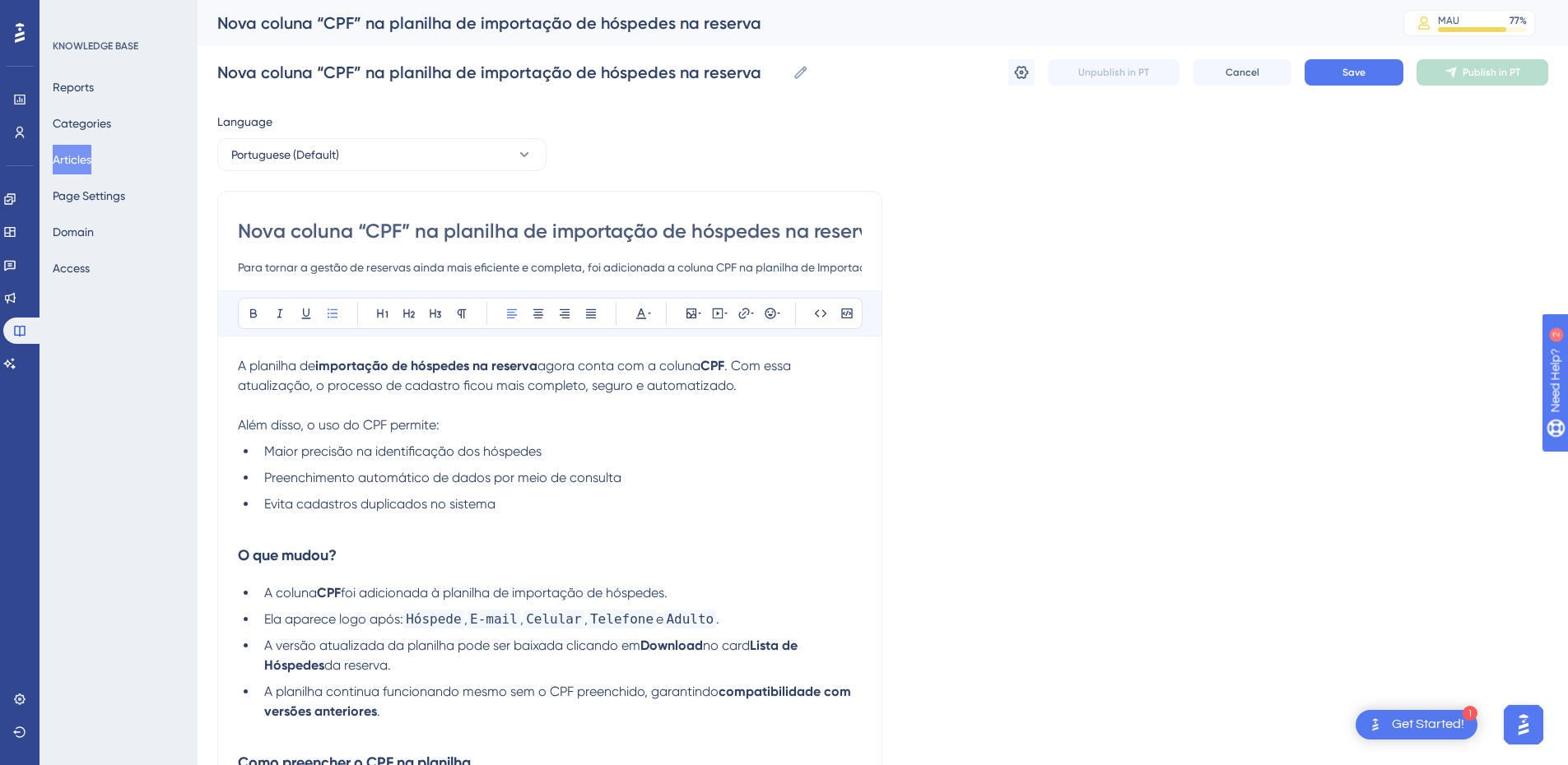
click at [536, 508] on li "Evita cadastros duplicados no sistema" at bounding box center [560, 505] width 604 height 20
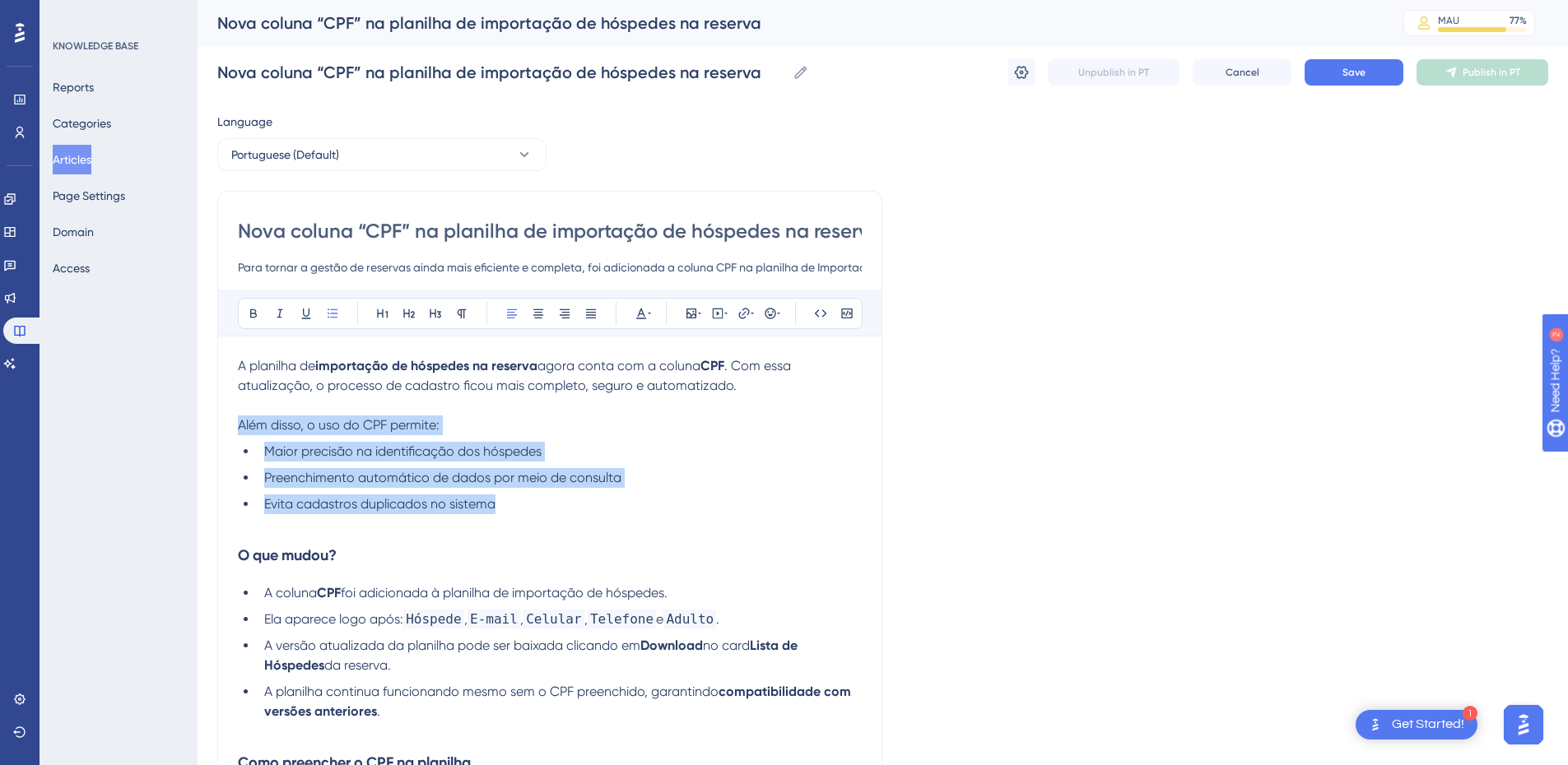
drag, startPoint x: 519, startPoint y: 510, endPoint x: 200, endPoint y: 426, distance: 329.9
click at [0, 0] on div "Performance Users Engagement Widgets Feedback Product Updates Knowledge Base AI…" at bounding box center [0, 0] width 0 height 0
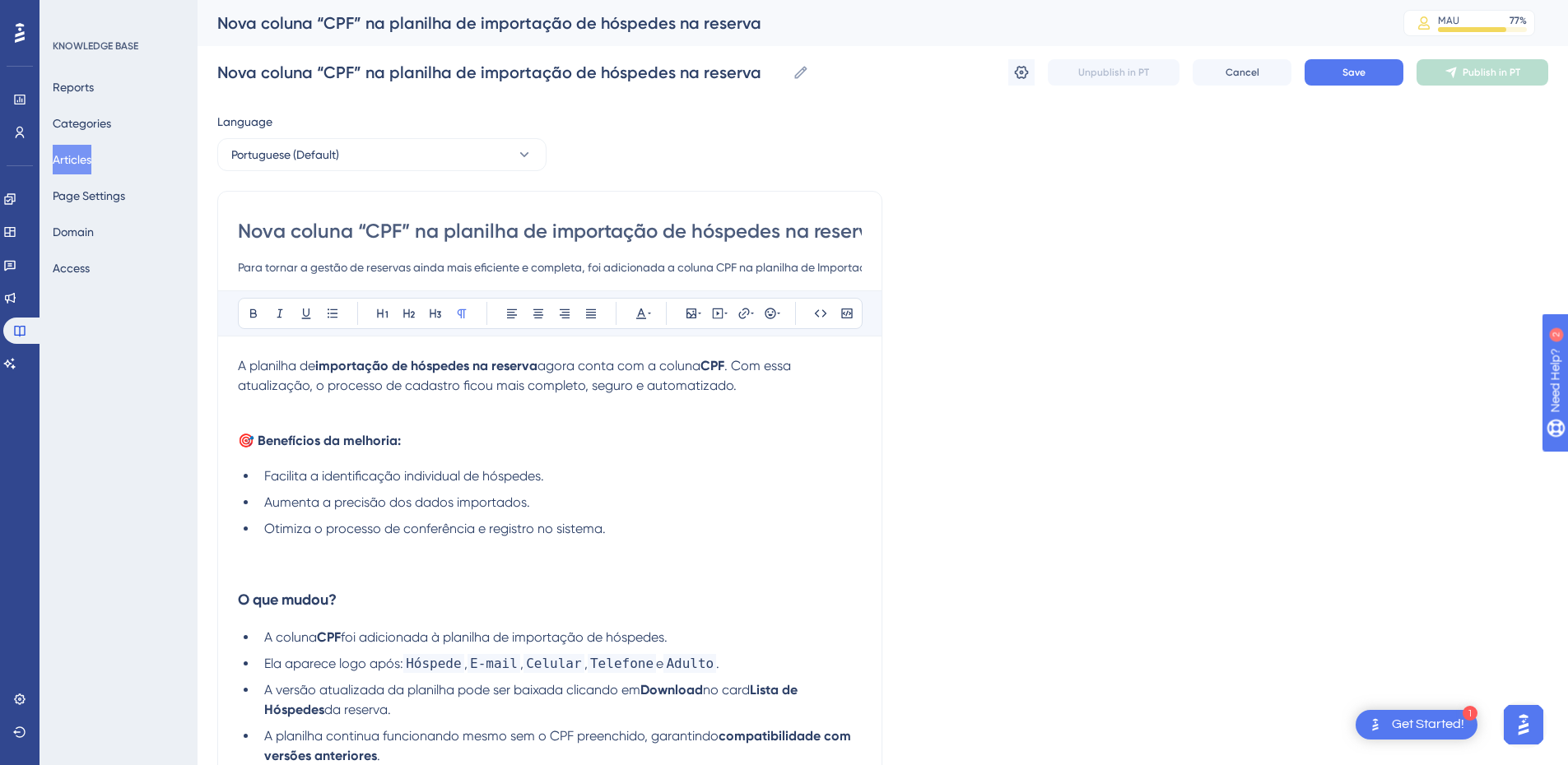
click at [279, 413] on p at bounding box center [550, 406] width 624 height 20
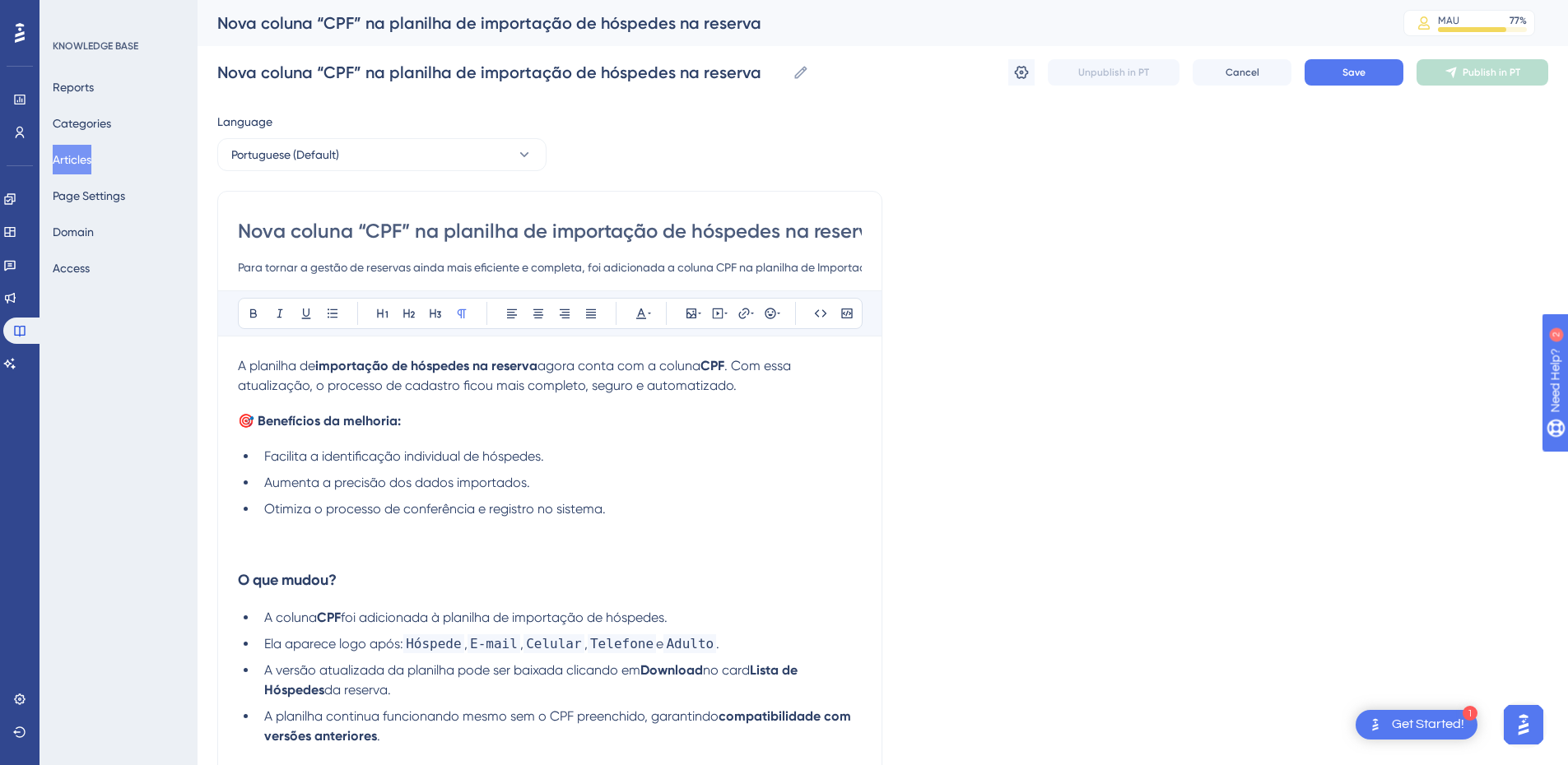
click at [271, 542] on p at bounding box center [550, 549] width 624 height 20
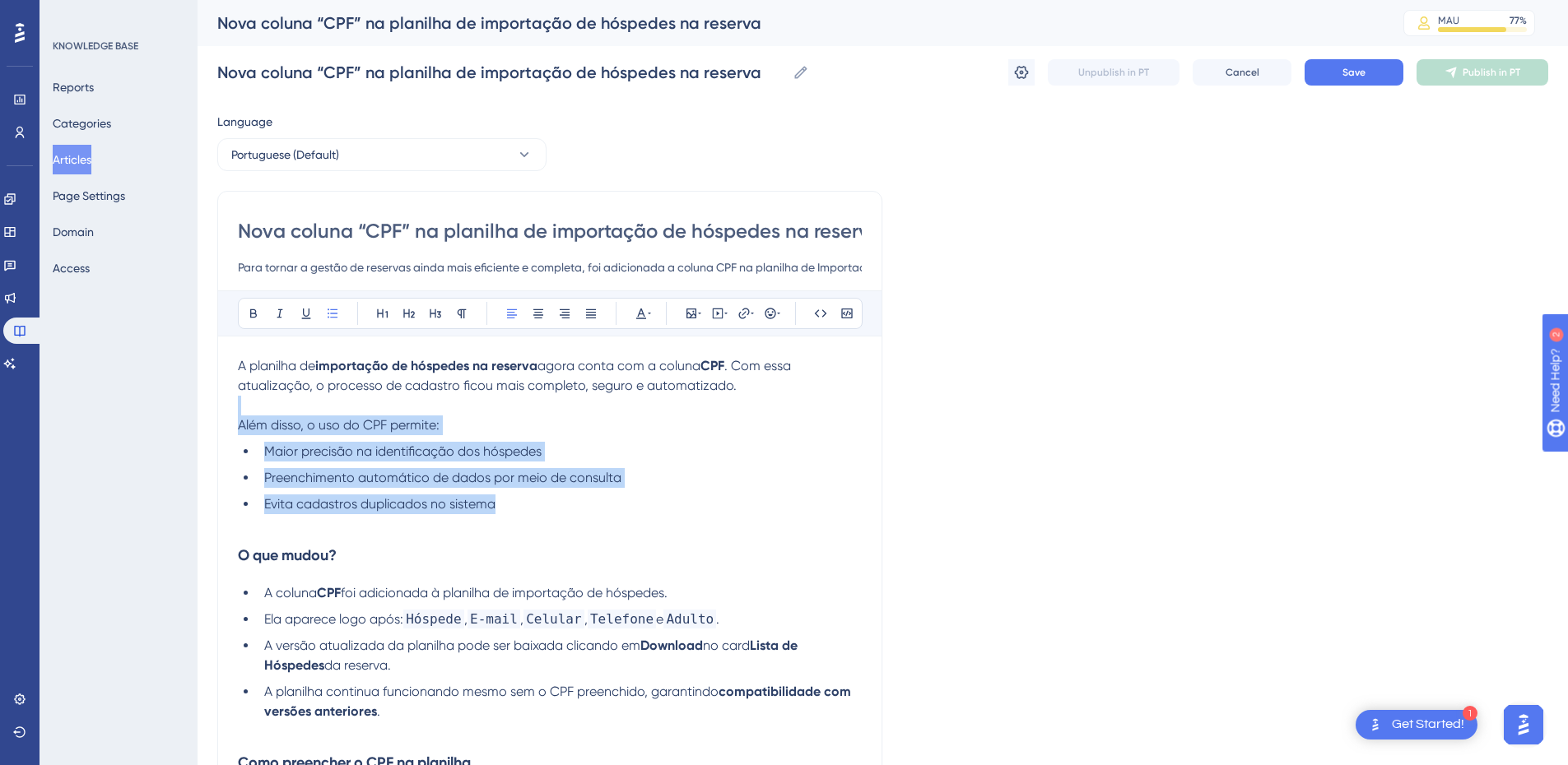
click at [526, 494] on ul "Maior precisão na identificação dos hóspedes Preenchimento automático de dados …" at bounding box center [550, 478] width 624 height 73
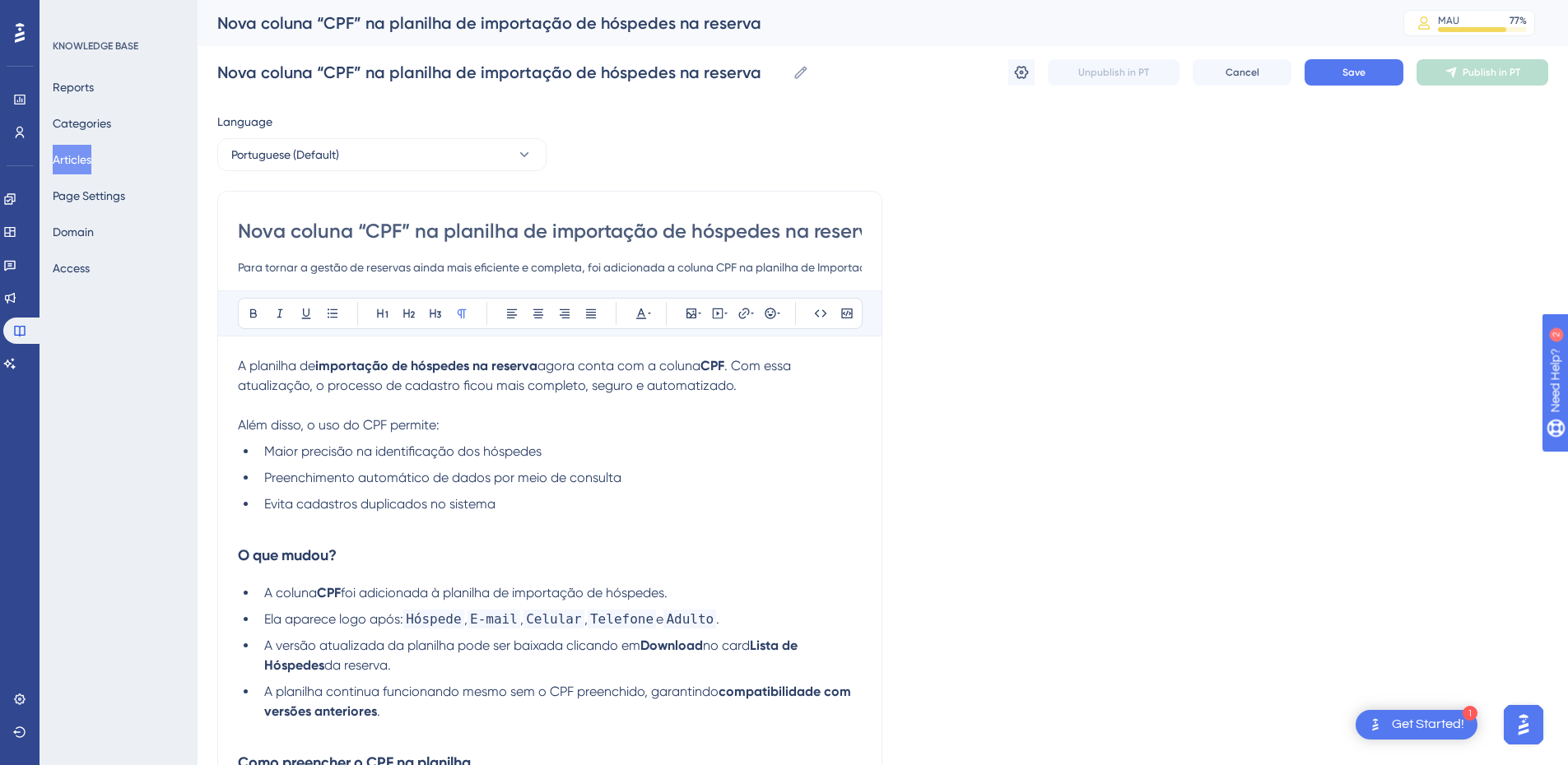
click at [577, 524] on p at bounding box center [550, 525] width 624 height 20
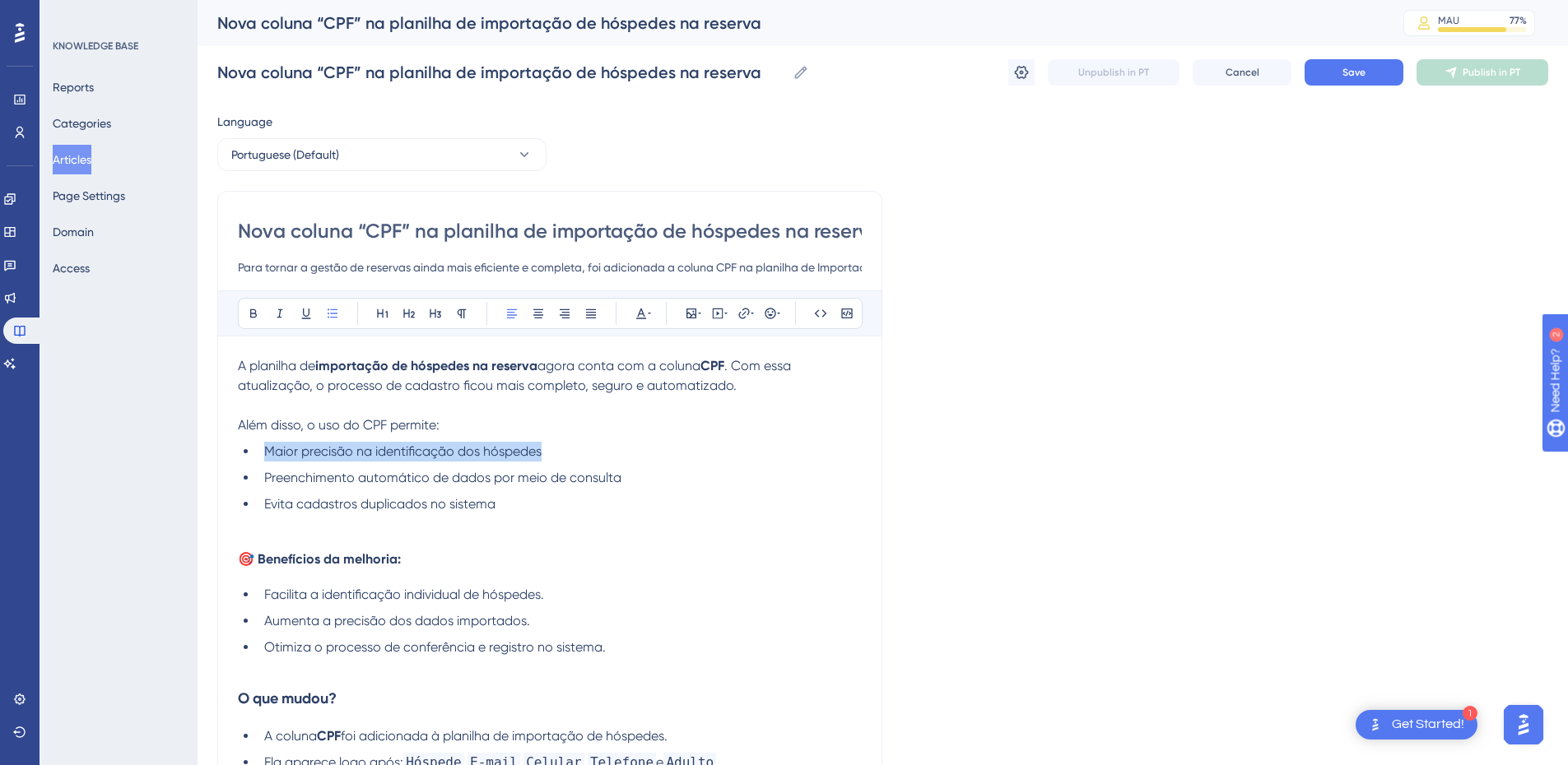
drag, startPoint x: 591, startPoint y: 453, endPoint x: 268, endPoint y: 452, distance: 323.0
click at [268, 452] on li "Maior precisão na identificação dos hóspedes" at bounding box center [560, 452] width 604 height 20
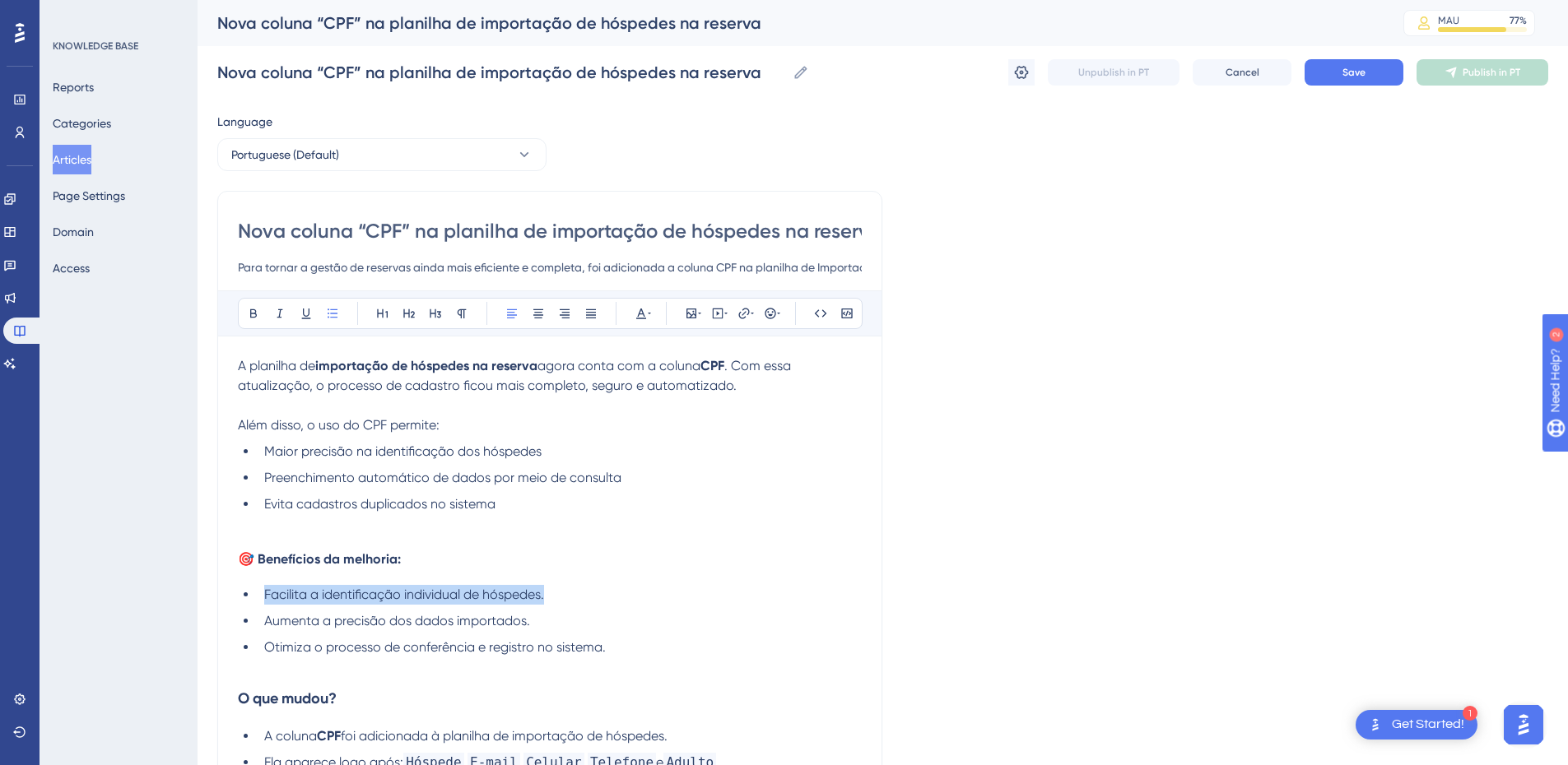
drag, startPoint x: 582, startPoint y: 593, endPoint x: 260, endPoint y: 594, distance: 322.0
click at [260, 594] on li "Facilita a identificação individual de hóspedes." at bounding box center [560, 595] width 604 height 20
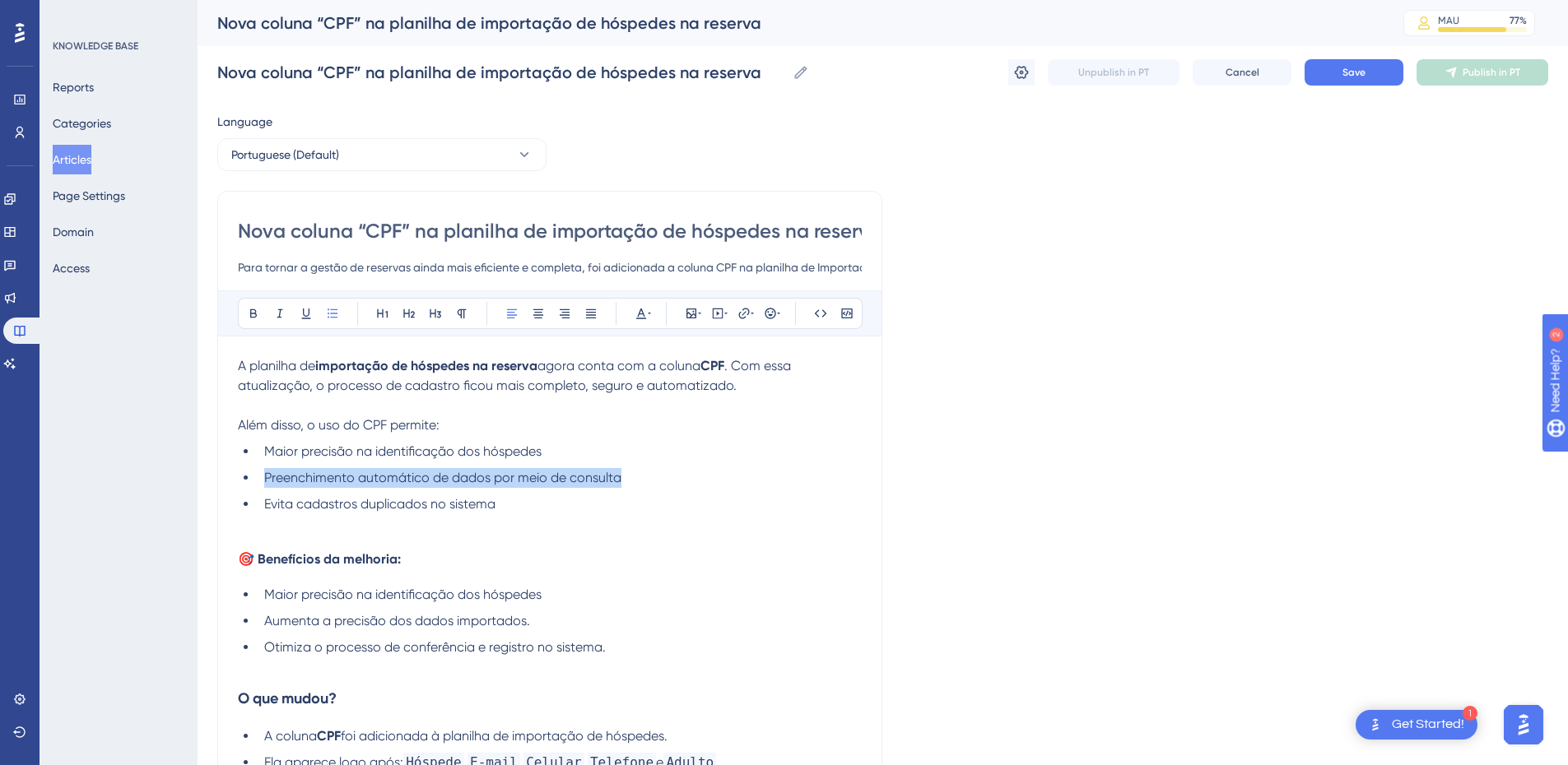
drag, startPoint x: 648, startPoint y: 481, endPoint x: 232, endPoint y: 481, distance: 416.0
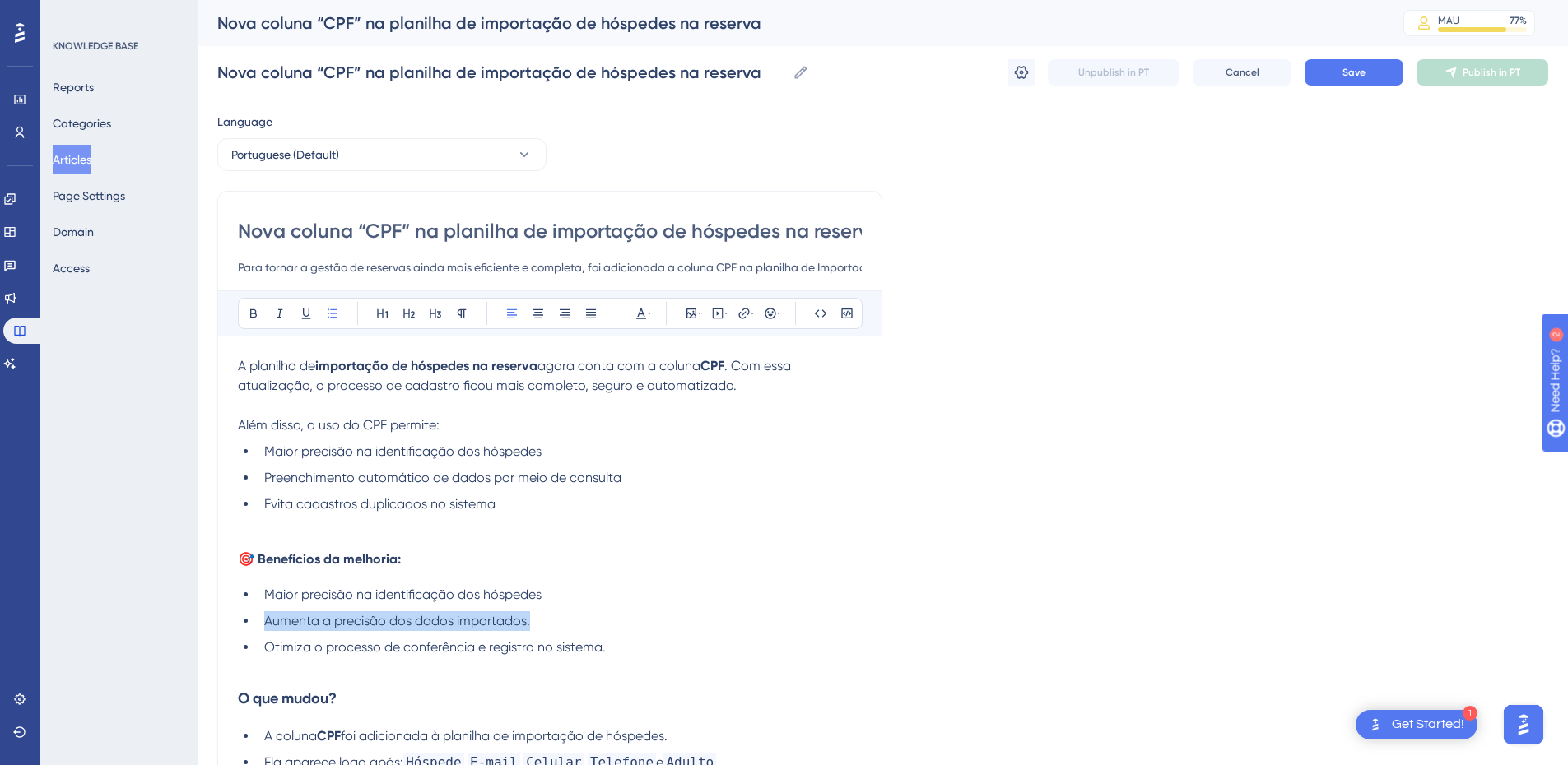
drag, startPoint x: 525, startPoint y: 630, endPoint x: 245, endPoint y: 630, distance: 280.0
click at [258, 630] on li "Aumenta a precisão dos dados importados." at bounding box center [560, 622] width 604 height 20
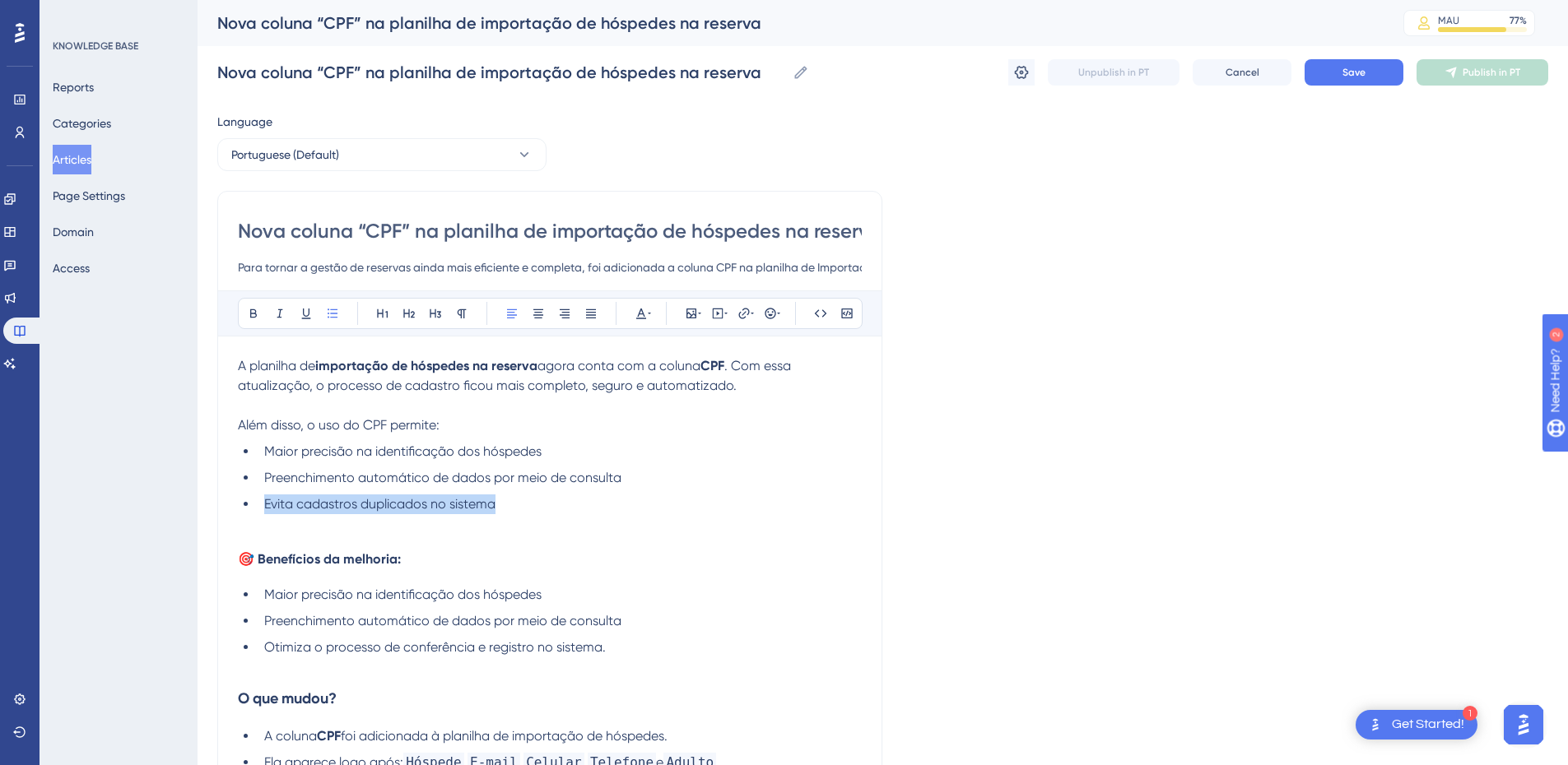
drag, startPoint x: 514, startPoint y: 507, endPoint x: 258, endPoint y: 503, distance: 256.0
click at [258, 503] on li "Evita cadastros duplicados no sistema" at bounding box center [560, 505] width 604 height 20
click at [633, 630] on li "Preenchimento automático de dados por meio de consulta" at bounding box center [560, 622] width 604 height 20
drag, startPoint x: 547, startPoint y: 514, endPoint x: 275, endPoint y: 510, distance: 272.0
click at [261, 514] on li "Evita cadastros duplicados no sistema" at bounding box center [560, 505] width 604 height 20
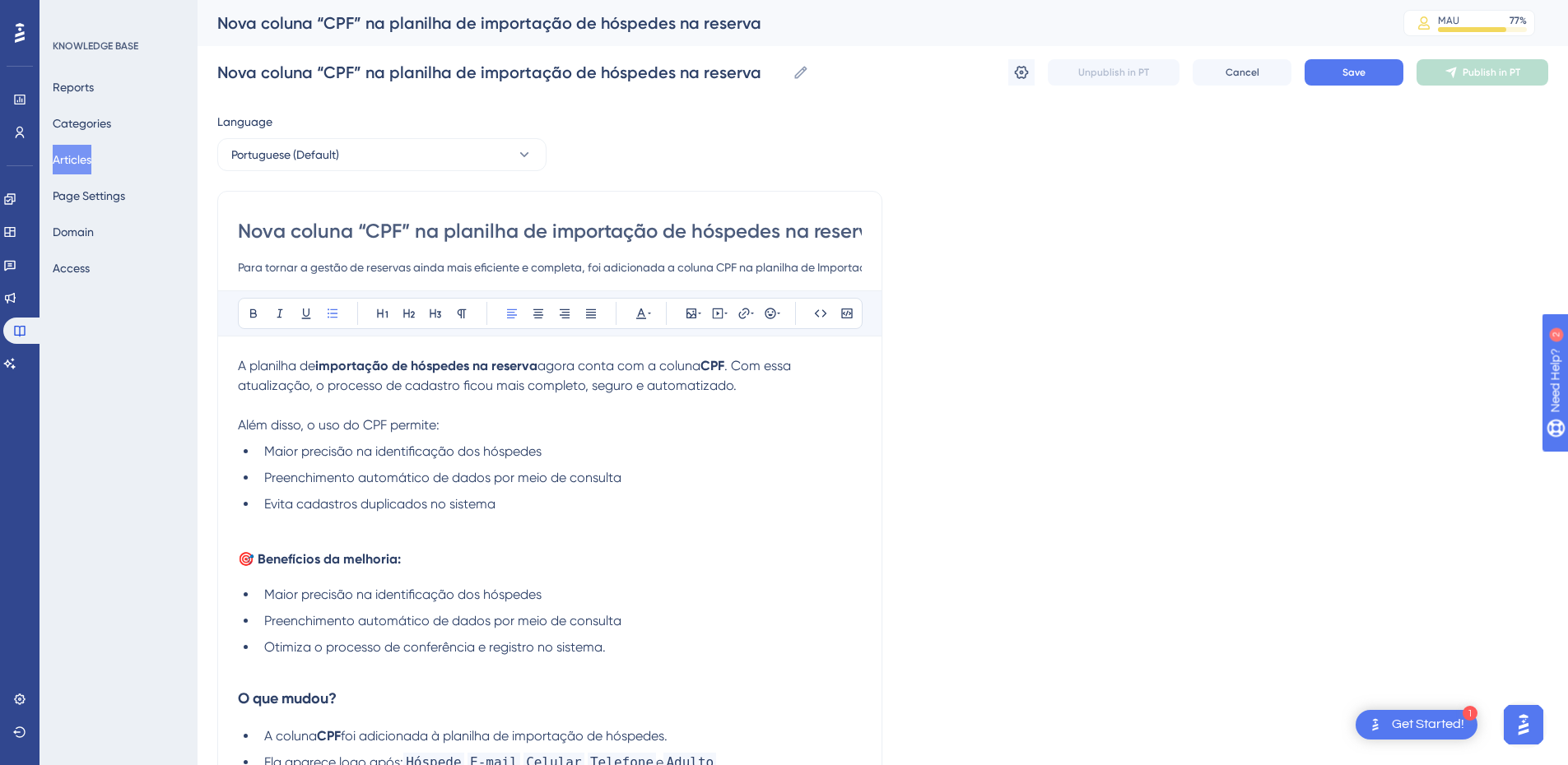
click at [648, 632] on li "Preenchimento automático de dados por meio de consulta" at bounding box center [560, 622] width 604 height 20
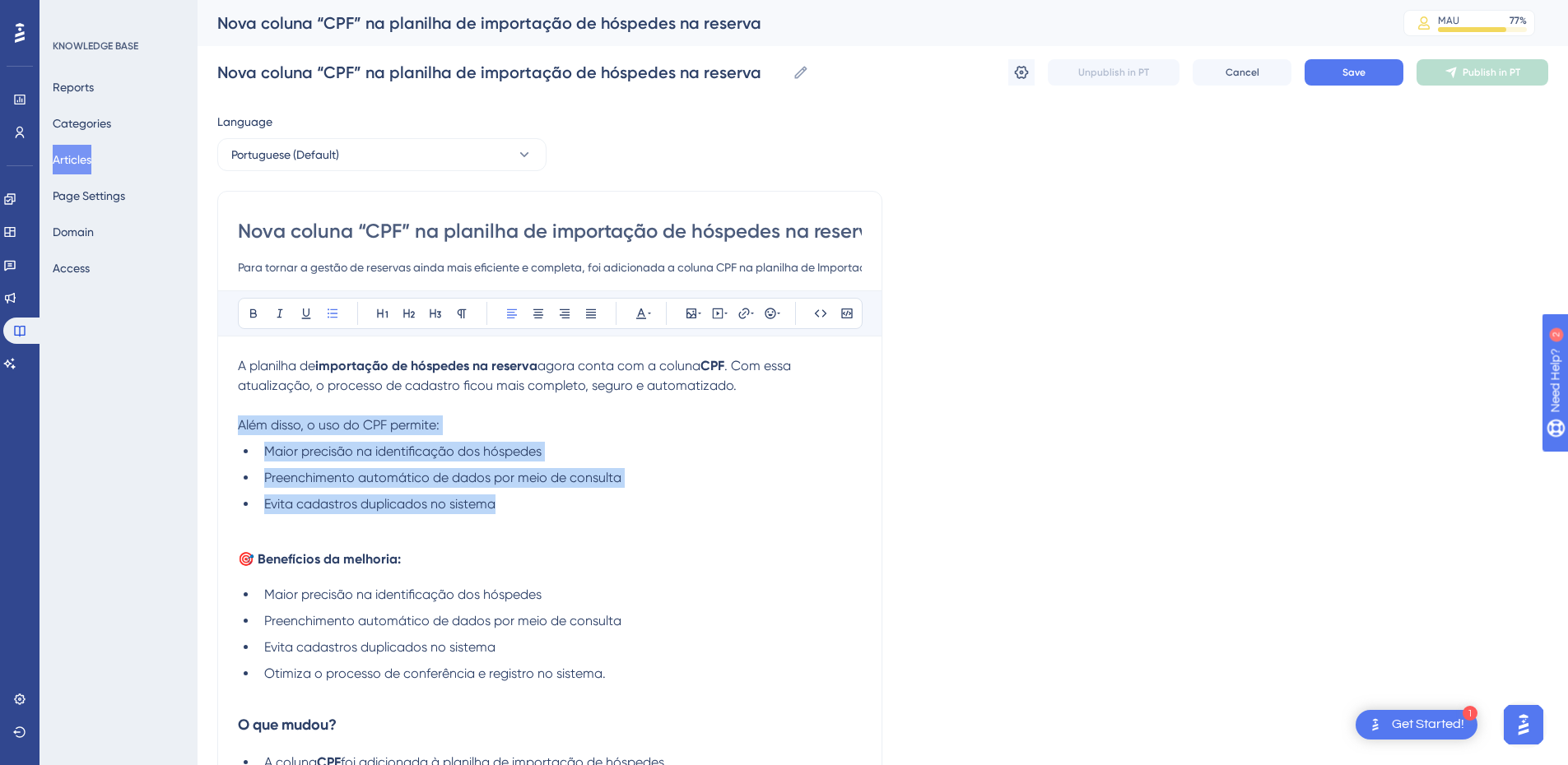
drag, startPoint x: 554, startPoint y: 513, endPoint x: 234, endPoint y: 427, distance: 331.4
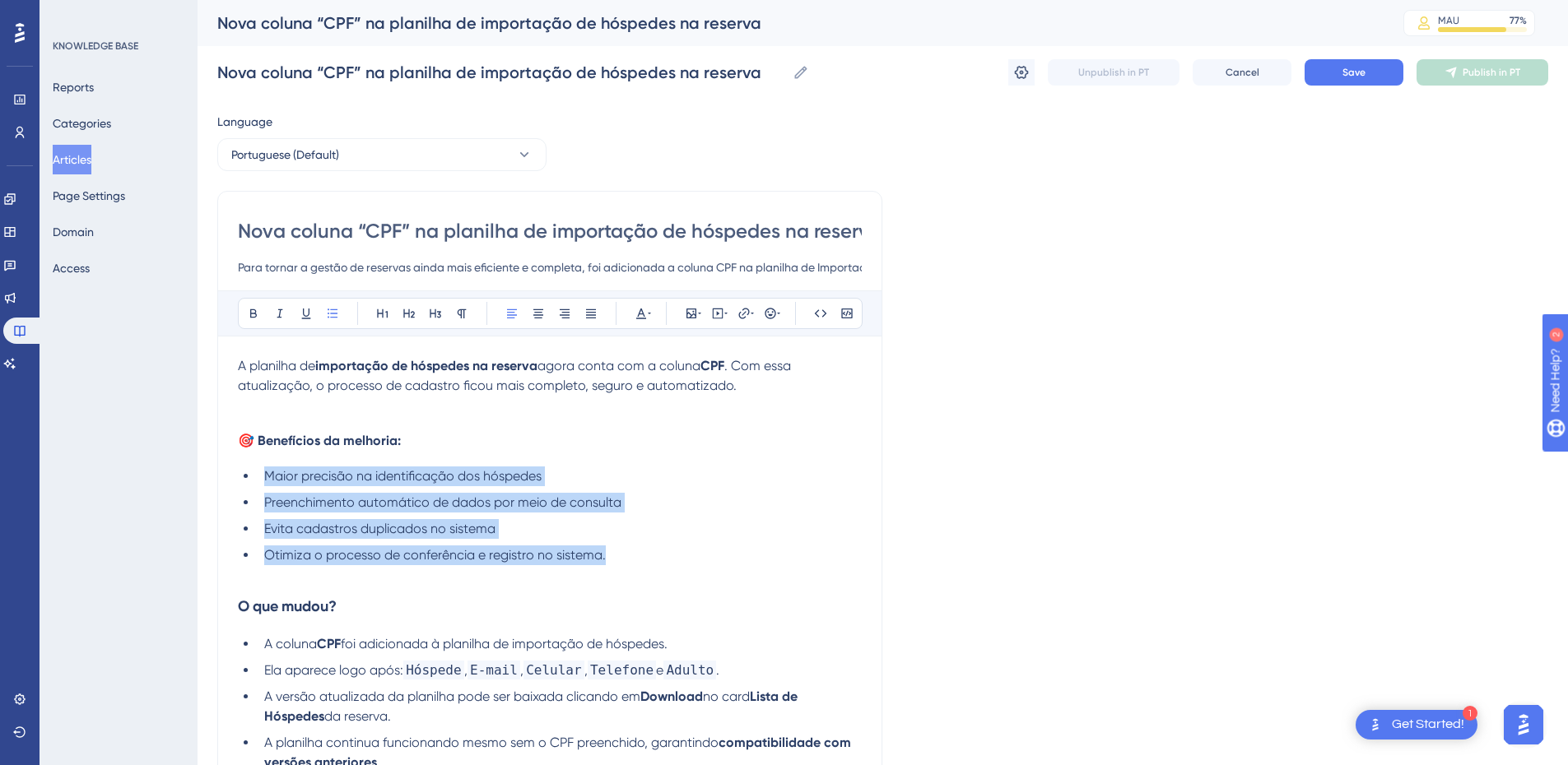
drag, startPoint x: 602, startPoint y: 556, endPoint x: 226, endPoint y: 480, distance: 383.6
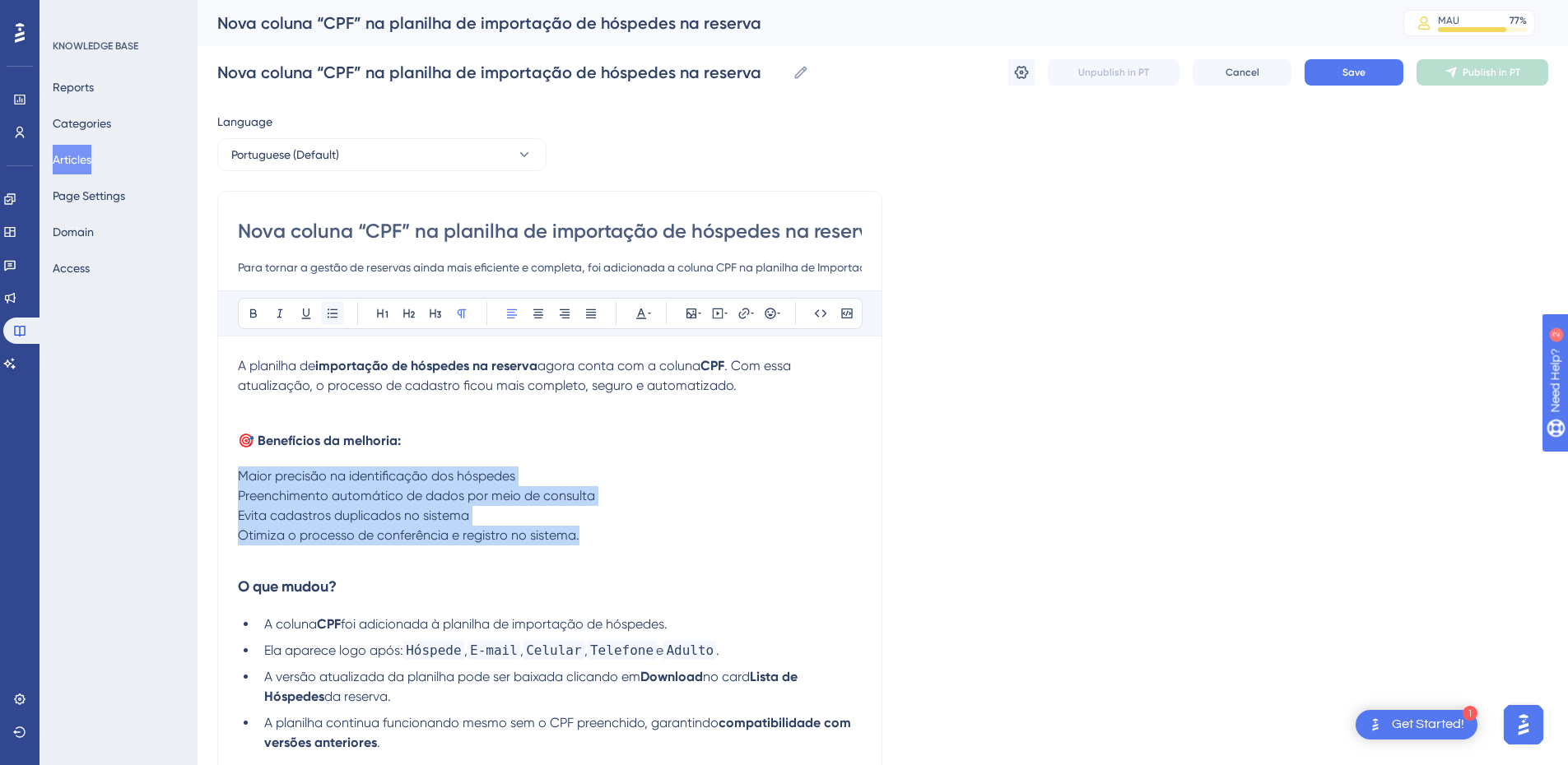
click at [335, 323] on button at bounding box center [333, 314] width 23 height 23
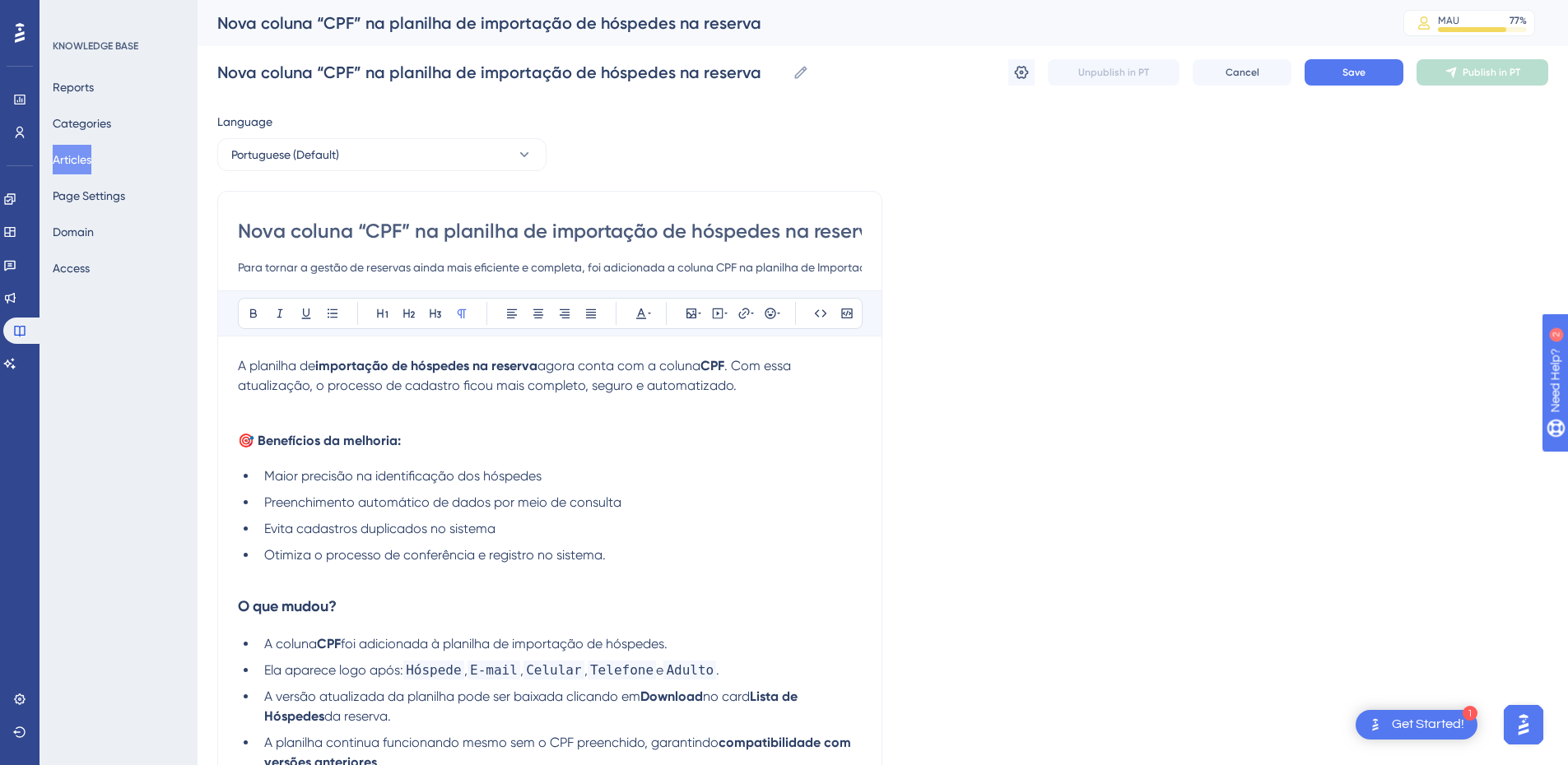
click at [249, 407] on p at bounding box center [550, 406] width 624 height 20
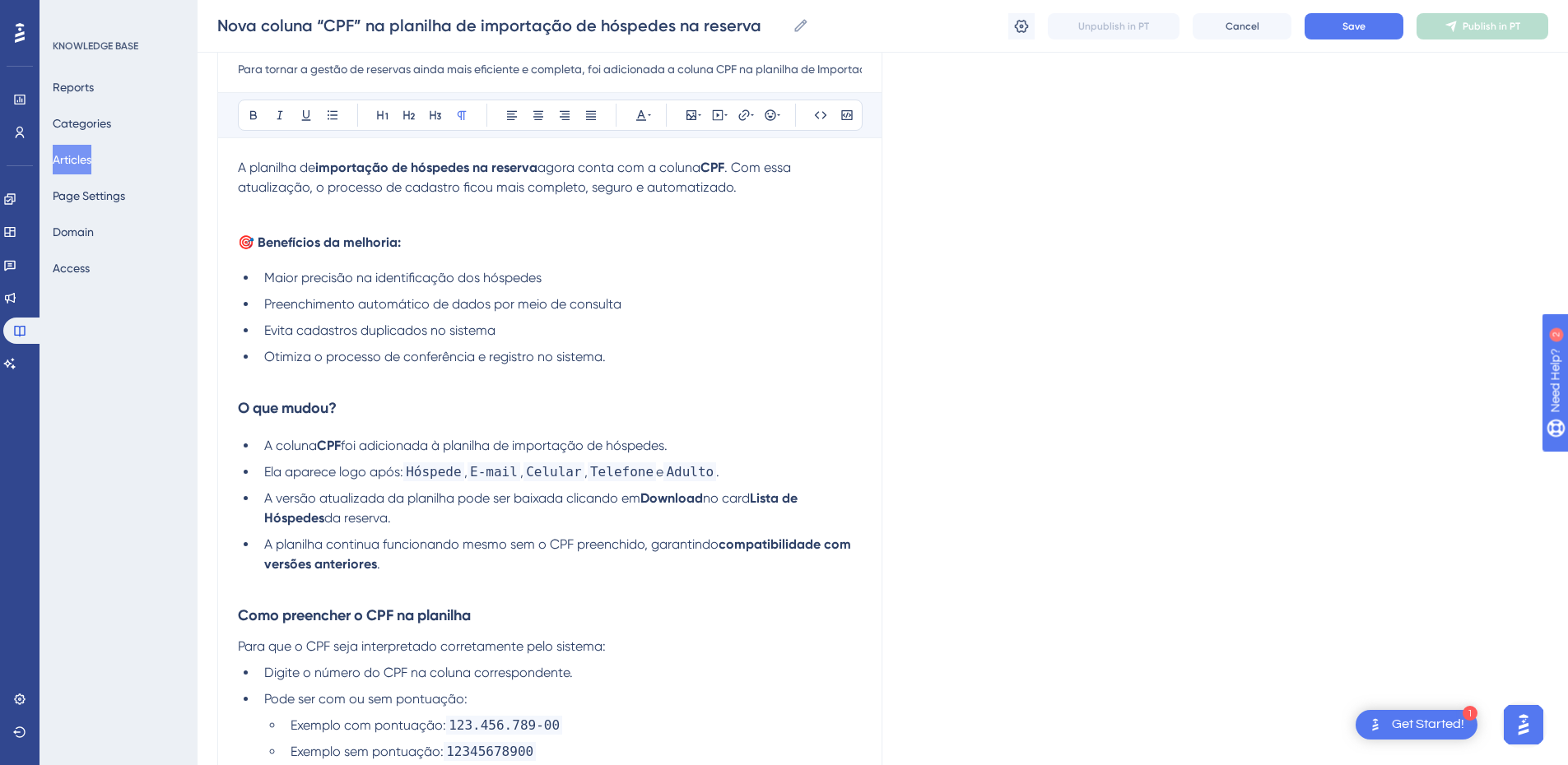
click at [338, 390] on h3 "O que mudou?" at bounding box center [550, 408] width 624 height 43
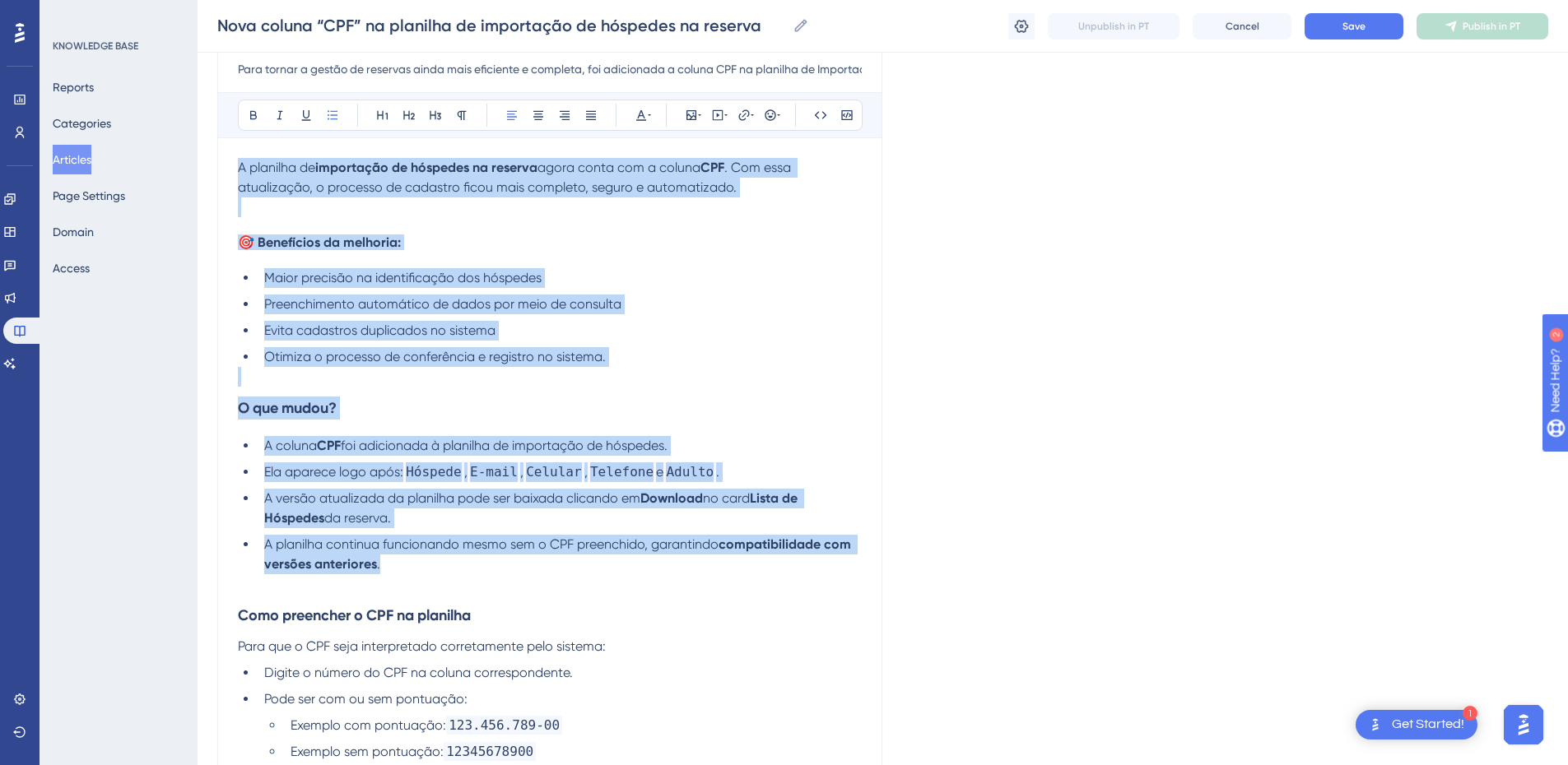
drag, startPoint x: 388, startPoint y: 553, endPoint x: 229, endPoint y: 171, distance: 413.8
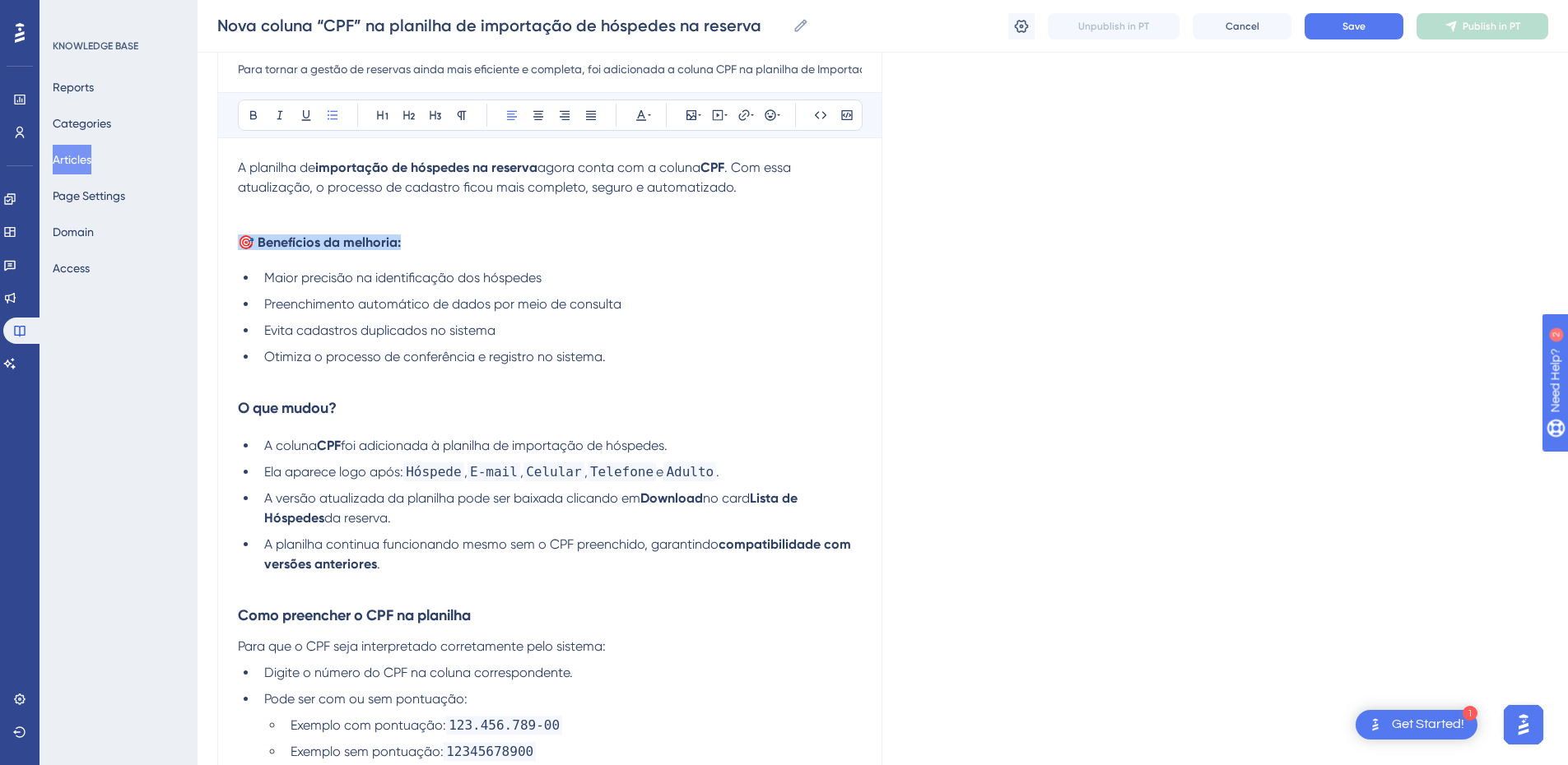
drag, startPoint x: 487, startPoint y: 251, endPoint x: 176, endPoint y: 252, distance: 311.0
click at [0, 0] on div "Performance Users Engagement Widgets Feedback Product Updates Knowledge Base AI…" at bounding box center [0, 0] width 0 height 0
click at [381, 562] on li "A planilha continua funcionando mesmo sem o CPF preenchido, garantindo compatib…" at bounding box center [560, 554] width 604 height 39
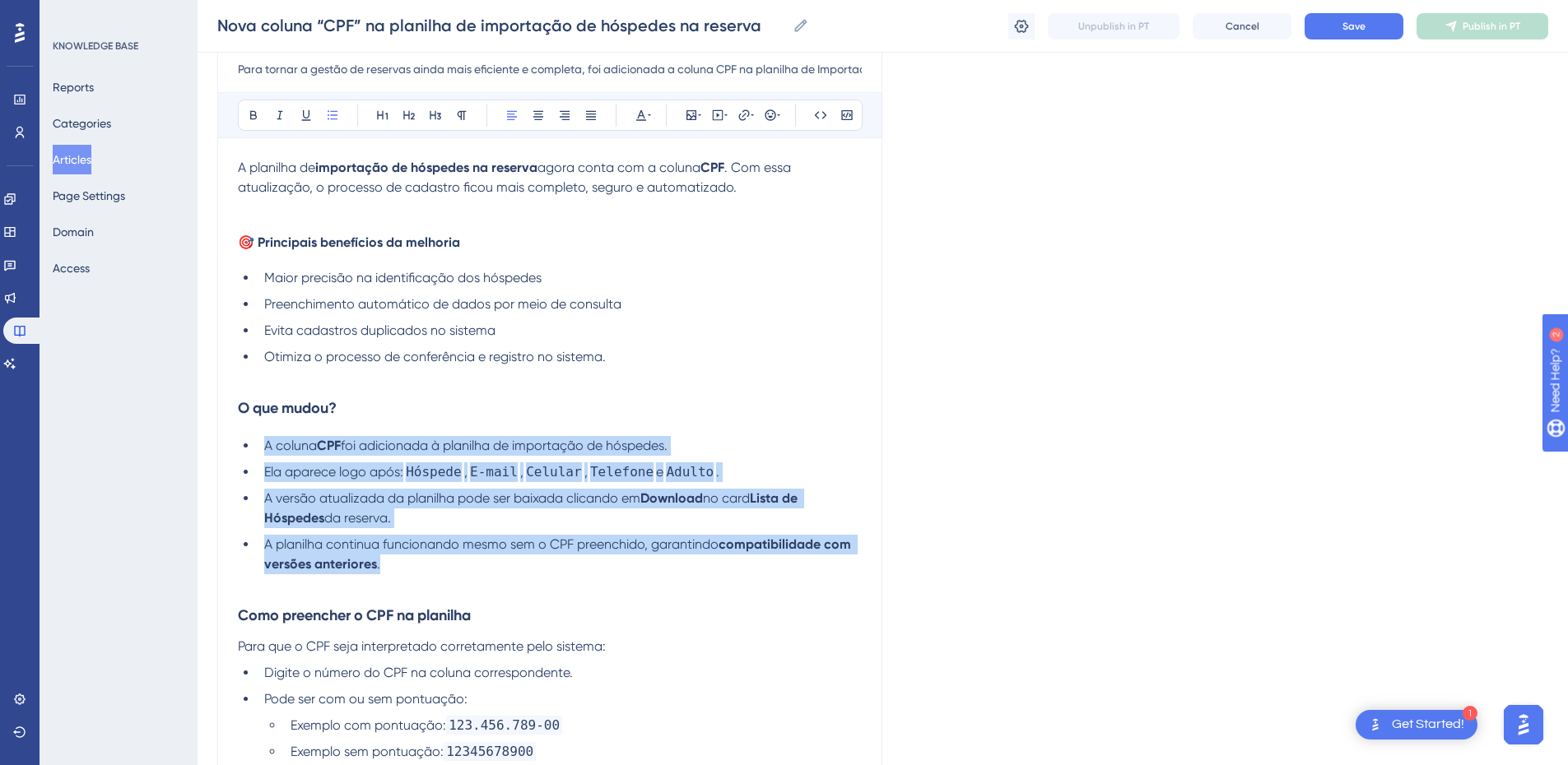
drag, startPoint x: 400, startPoint y: 573, endPoint x: 258, endPoint y: 450, distance: 187.9
click at [260, 447] on ul "A coluna CPF foi adicionada à planilha de importação de hóspedes. Ela aparece l…" at bounding box center [550, 506] width 624 height 138
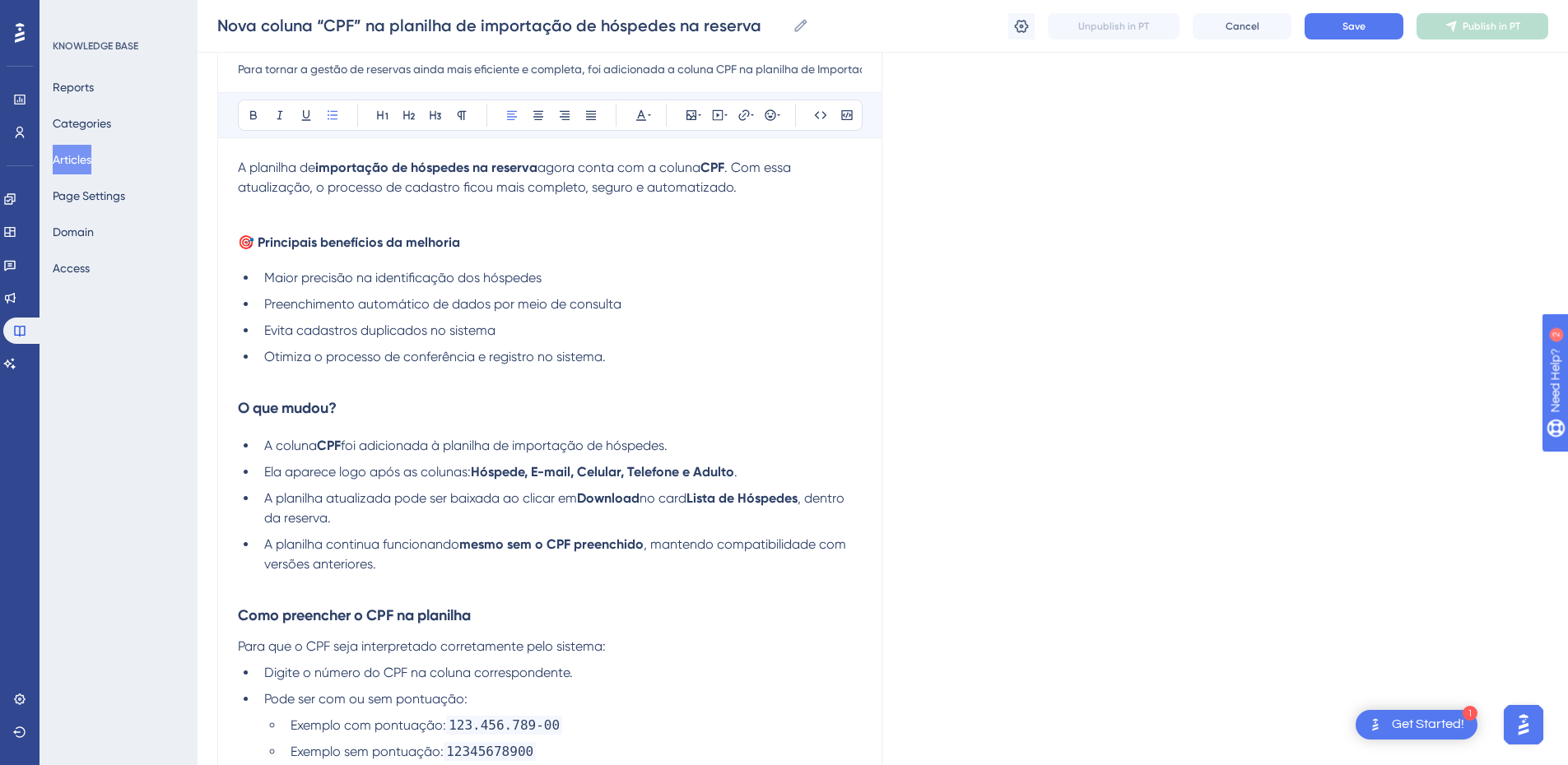
click at [668, 445] on span "foi adicionada à planilha de importação de hóspedes." at bounding box center [504, 445] width 327 height 16
drag, startPoint x: 675, startPoint y: 447, endPoint x: 698, endPoint y: 433, distance: 26.9
click at [668, 446] on span "foi adicionada à planilha de importação de hóspedes." at bounding box center [504, 445] width 327 height 16
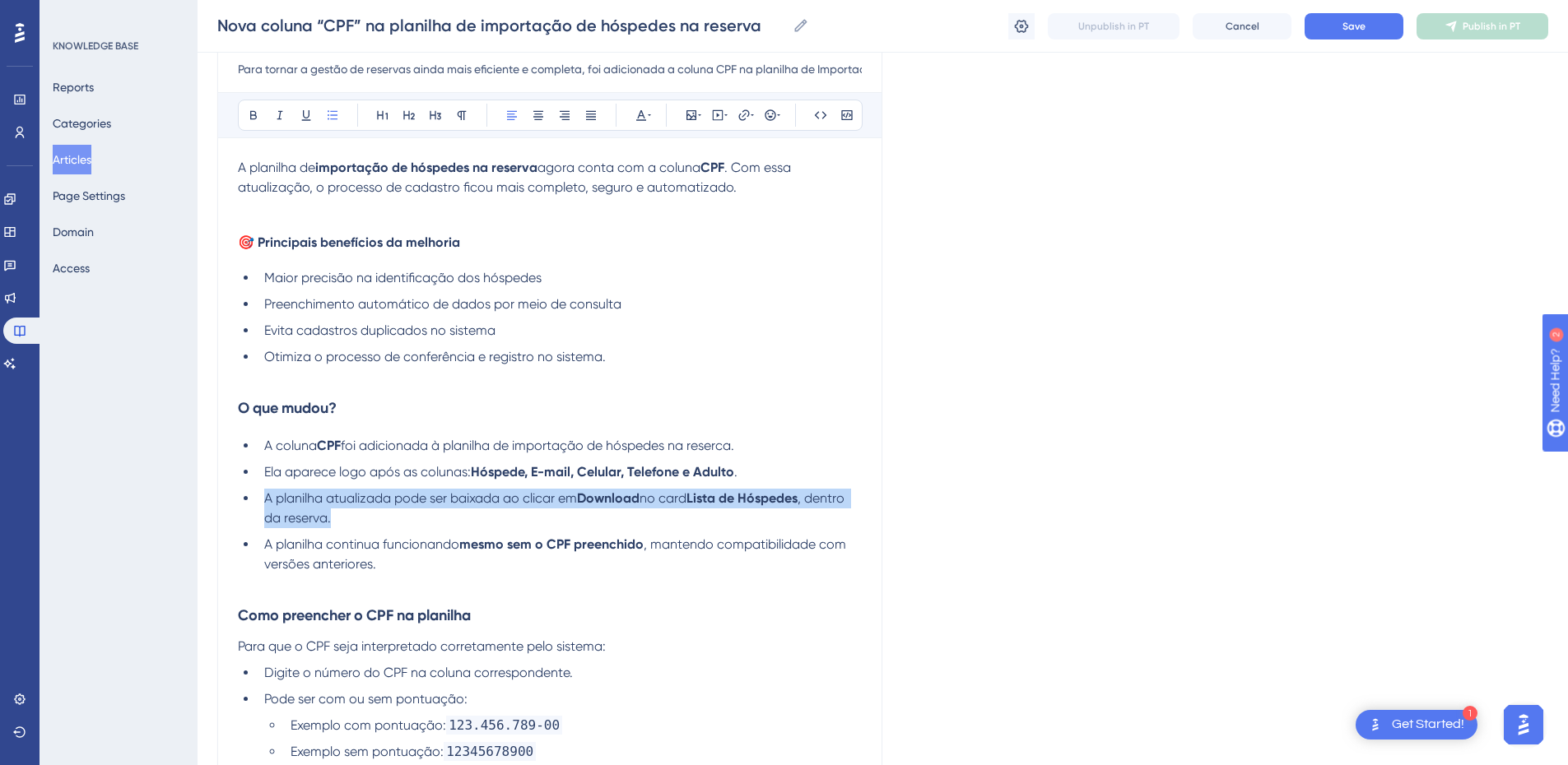
drag, startPoint x: 368, startPoint y: 521, endPoint x: 267, endPoint y: 499, distance: 103.4
click at [267, 499] on li "A planilha atualizada pode ser baixada ao clicar em Download no card Lista de H…" at bounding box center [560, 508] width 604 height 39
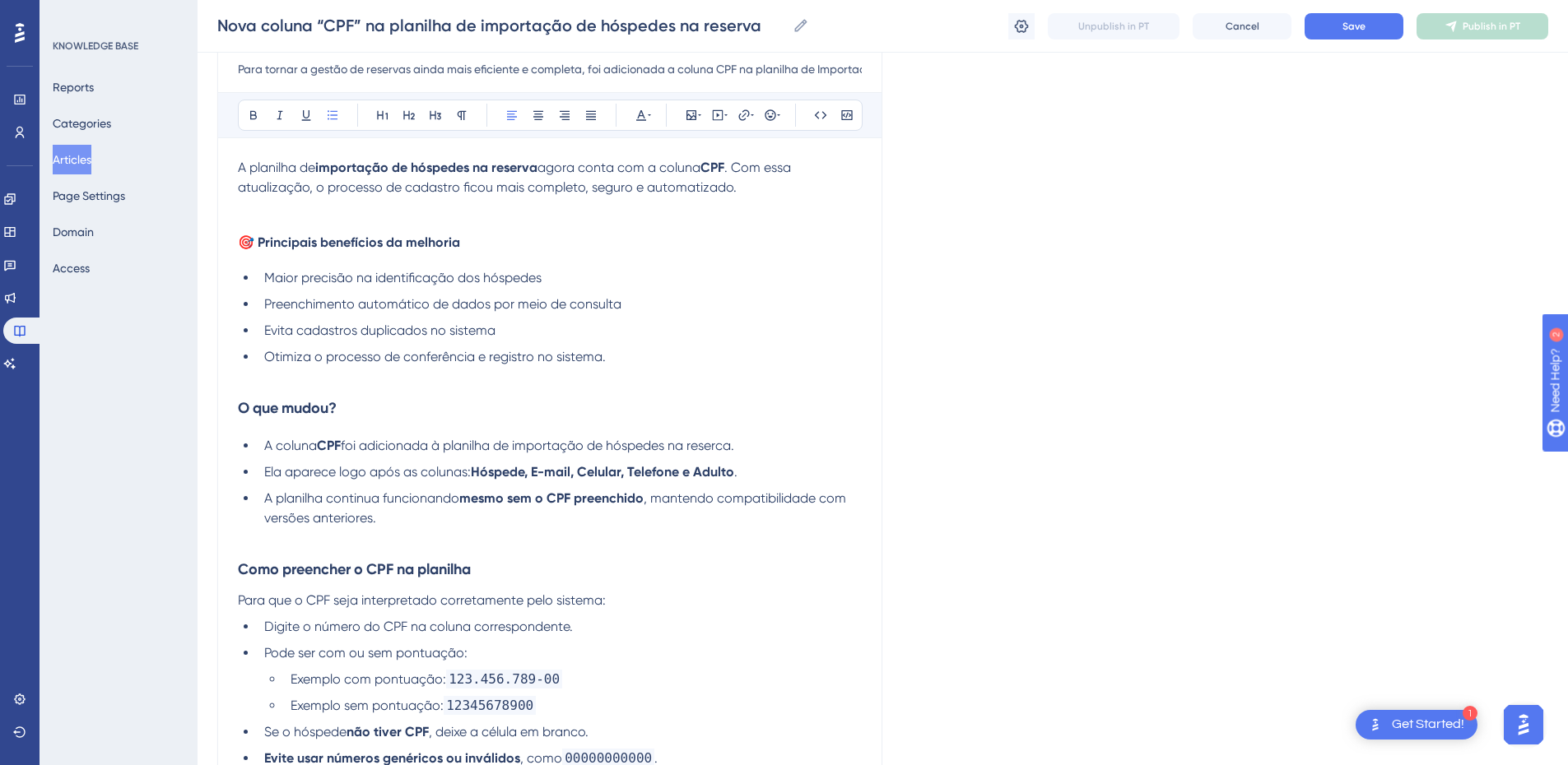
click at [269, 501] on span "A planilha continua funcionando" at bounding box center [362, 498] width 195 height 16
click at [372, 519] on span ", mantendo compatibilidade com versões anteriores." at bounding box center [557, 508] width 585 height 35
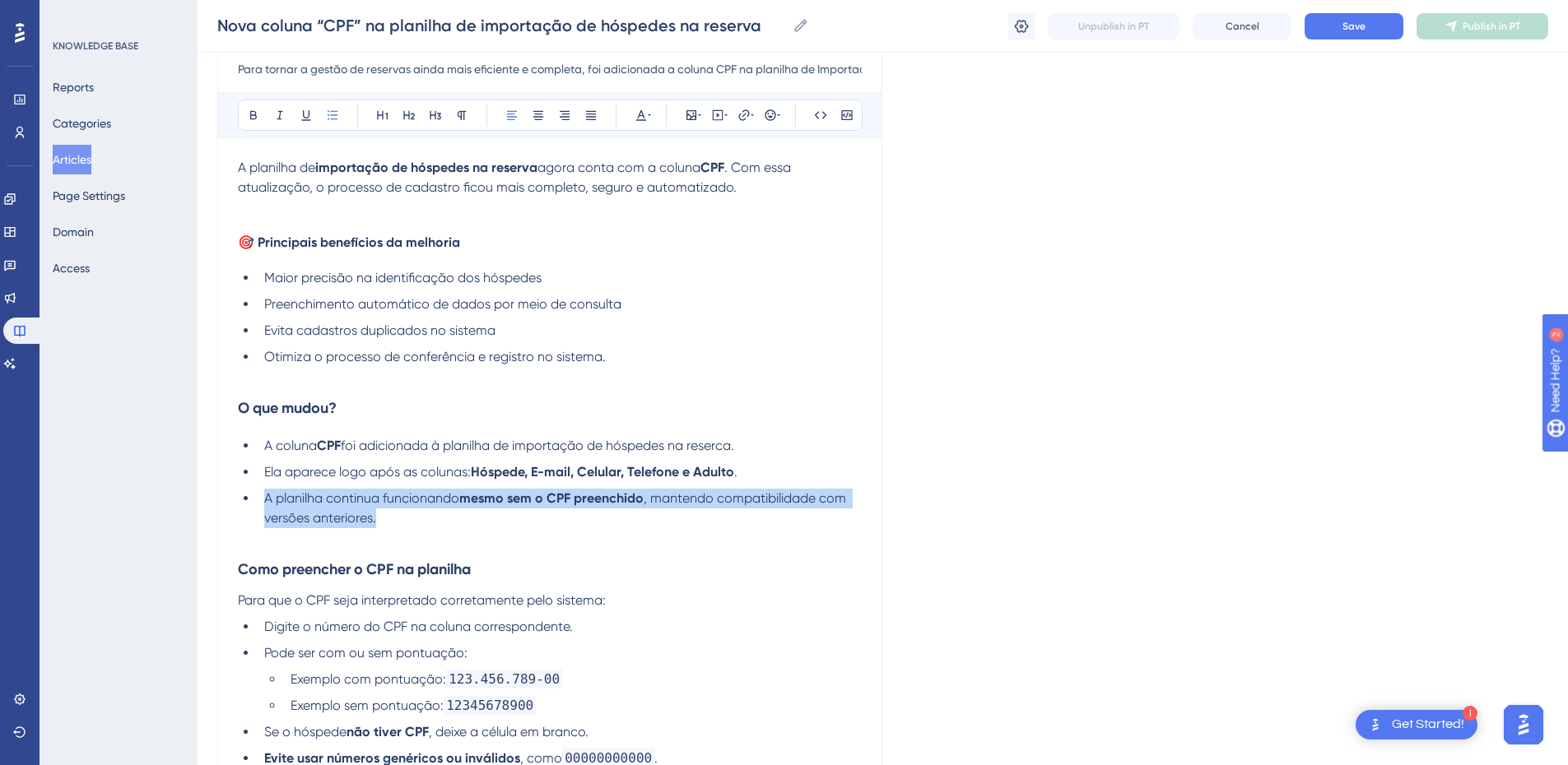
drag, startPoint x: 401, startPoint y: 519, endPoint x: 249, endPoint y: 491, distance: 154.6
click at [249, 491] on ul "A coluna CPF foi adicionada à planilha de importação de hóspedes na reserca. El…" at bounding box center [550, 482] width 624 height 92
click at [389, 534] on p at bounding box center [550, 538] width 624 height 20
drag, startPoint x: 330, startPoint y: 517, endPoint x: 257, endPoint y: 497, distance: 75.7
click at [257, 497] on ul "A coluna CPF foi adicionada à planilha de importação de hóspedes na reserca. El…" at bounding box center [550, 482] width 624 height 92
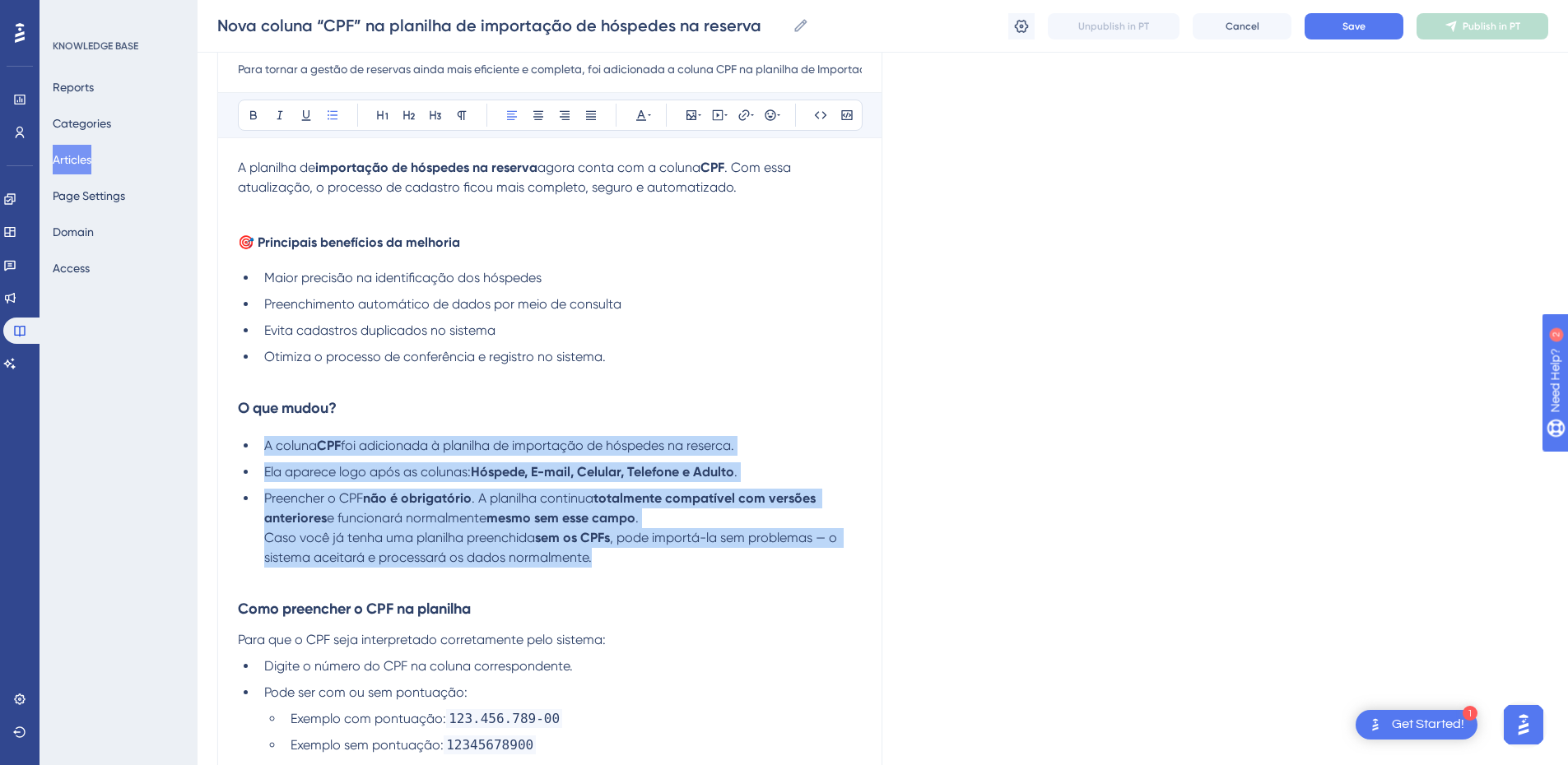
drag, startPoint x: 593, startPoint y: 556, endPoint x: 239, endPoint y: 450, distance: 369.5
click at [239, 450] on ul "A coluna CPF foi adicionada à planilha de importação de hóspedes na reserca. El…" at bounding box center [550, 502] width 624 height 132
click at [642, 565] on li "Preencher o CPF não é obrigatório . A planilha continua totalmente compatível c…" at bounding box center [560, 528] width 604 height 79
drag, startPoint x: 642, startPoint y: 565, endPoint x: 255, endPoint y: 452, distance: 403.2
click at [255, 452] on ul "A coluna CPF foi adicionada à planilha de importação de hóspedes na reserca. El…" at bounding box center [550, 502] width 624 height 132
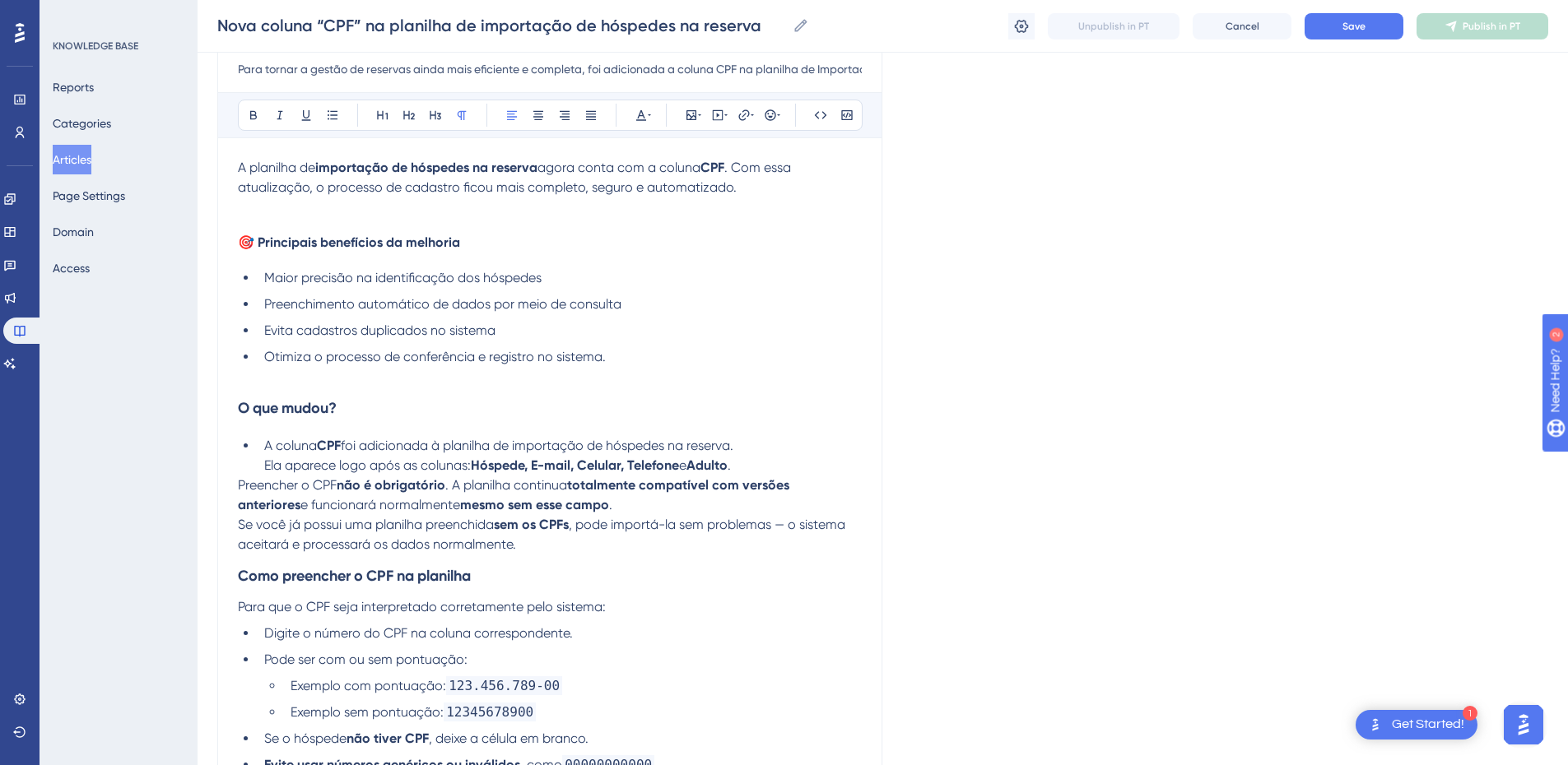
click at [245, 487] on span "Preencher o CPF" at bounding box center [287, 485] width 98 height 16
click at [243, 488] on span "Preencher o CPF" at bounding box center [287, 485] width 98 height 16
click at [240, 488] on span "Preencher o CPF" at bounding box center [287, 485] width 98 height 16
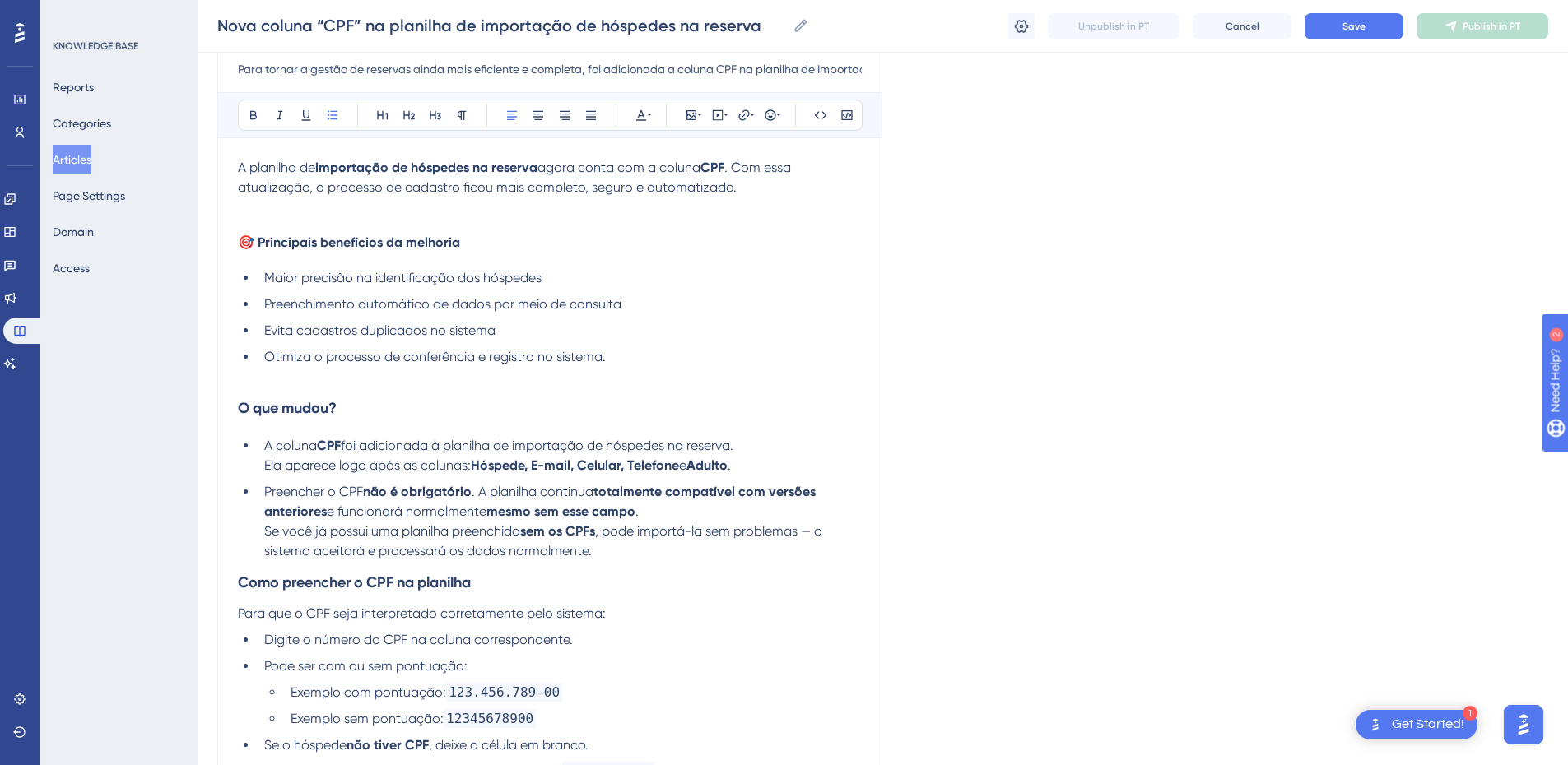
click at [263, 471] on li "A coluna CPF foi adicionada à planilha de importação de hóspedes na reserva. El…" at bounding box center [560, 455] width 604 height 39
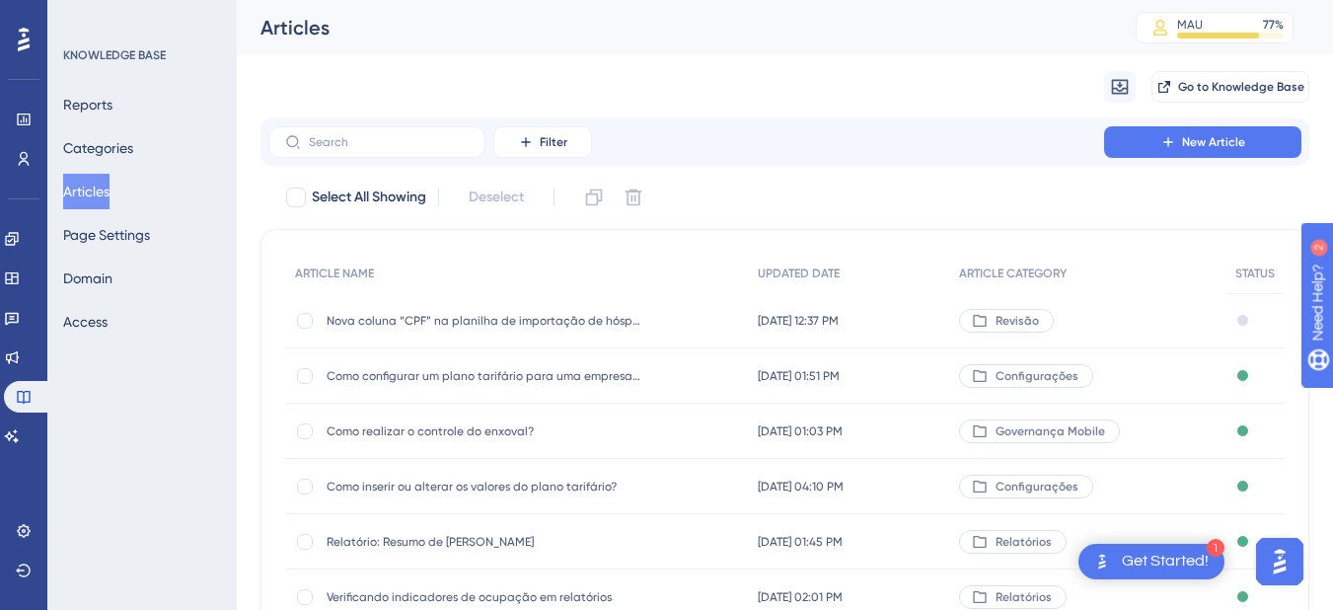
click at [427, 308] on div "Nova coluna “CPF” na planilha de importação de hóspedes na reserva Nova coluna …" at bounding box center [485, 320] width 316 height 55
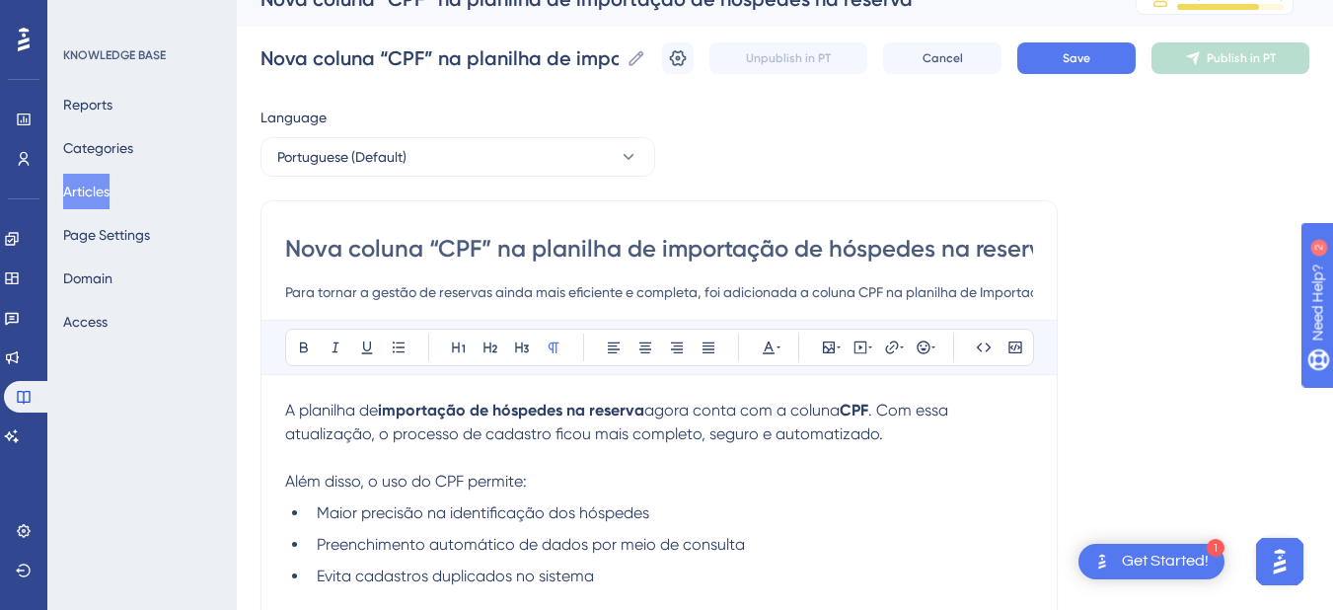
scroll to position [489, 0]
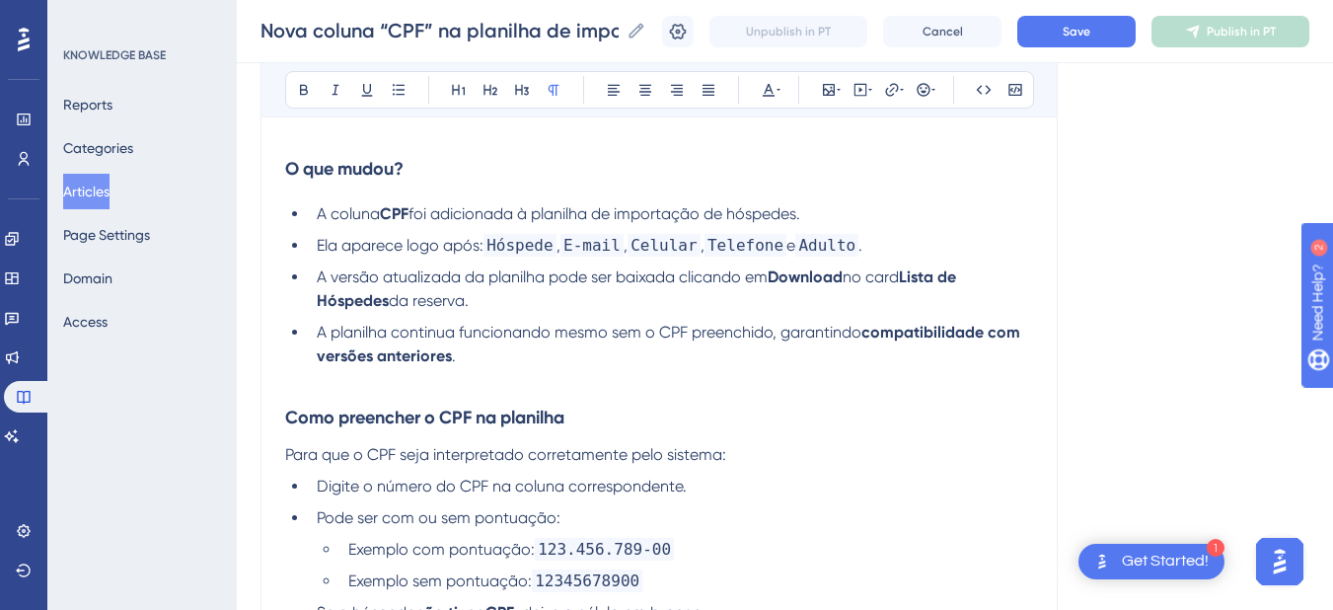
click at [496, 366] on li "A planilha continua funcionando mesmo sem o CPF preenchido, garantindo compatib…" at bounding box center [671, 344] width 724 height 47
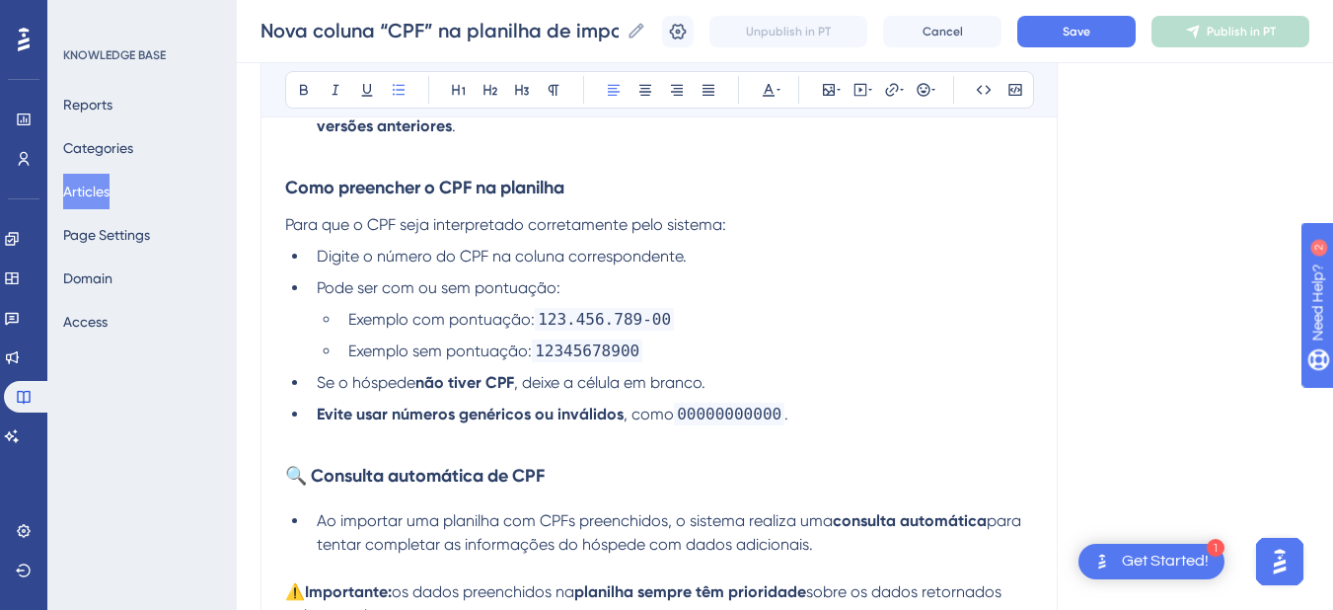
click at [845, 417] on li "Evite usar números genéricos ou inválidos , como 00000000000 ." at bounding box center [671, 415] width 724 height 24
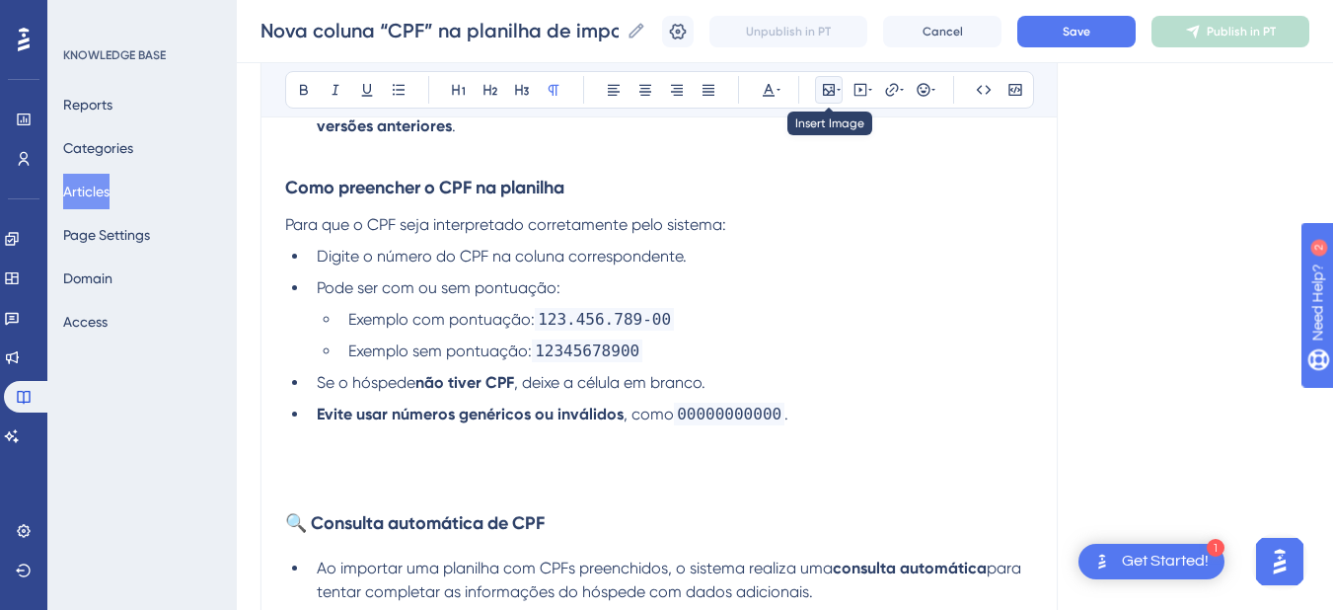
click at [821, 92] on icon at bounding box center [829, 90] width 16 height 16
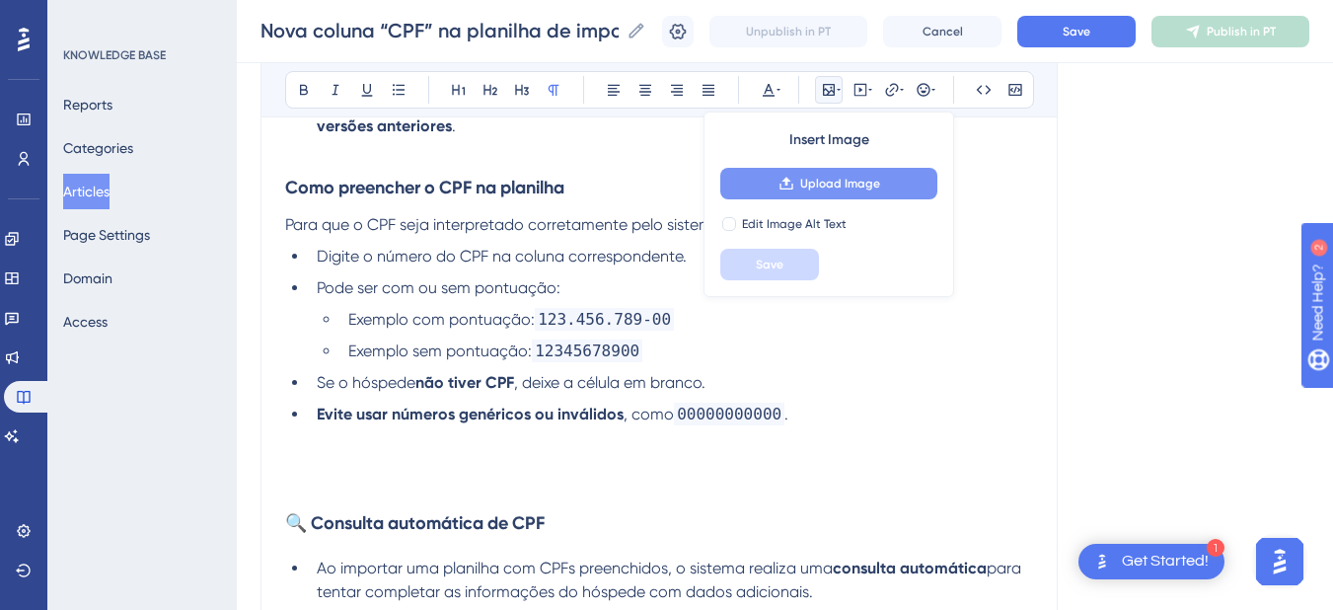
click at [790, 176] on icon at bounding box center [786, 184] width 16 height 16
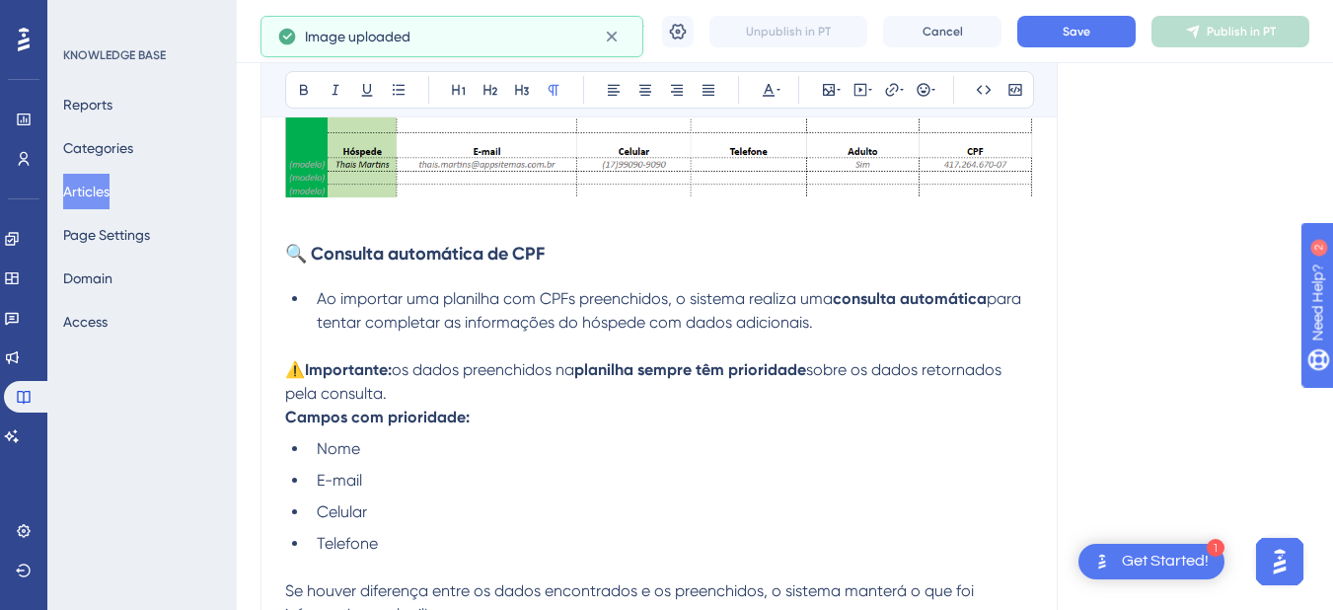
scroll to position [949, 0]
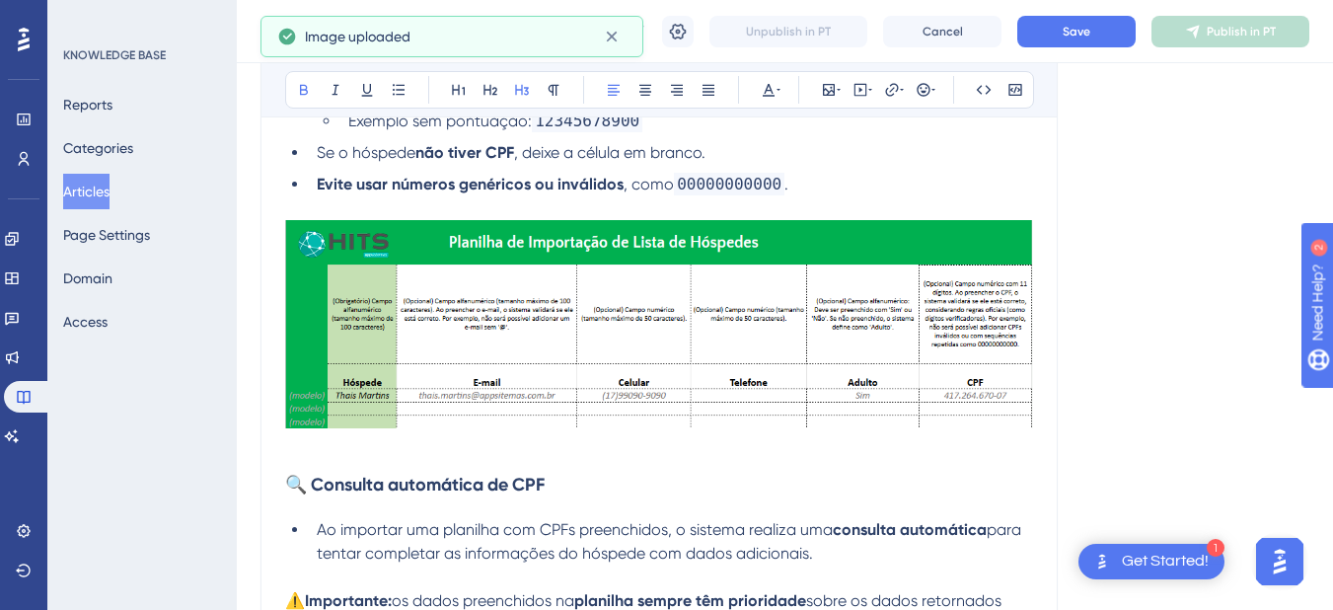
click at [331, 464] on h3 "🔍 Consulta automática de CPF" at bounding box center [659, 484] width 748 height 51
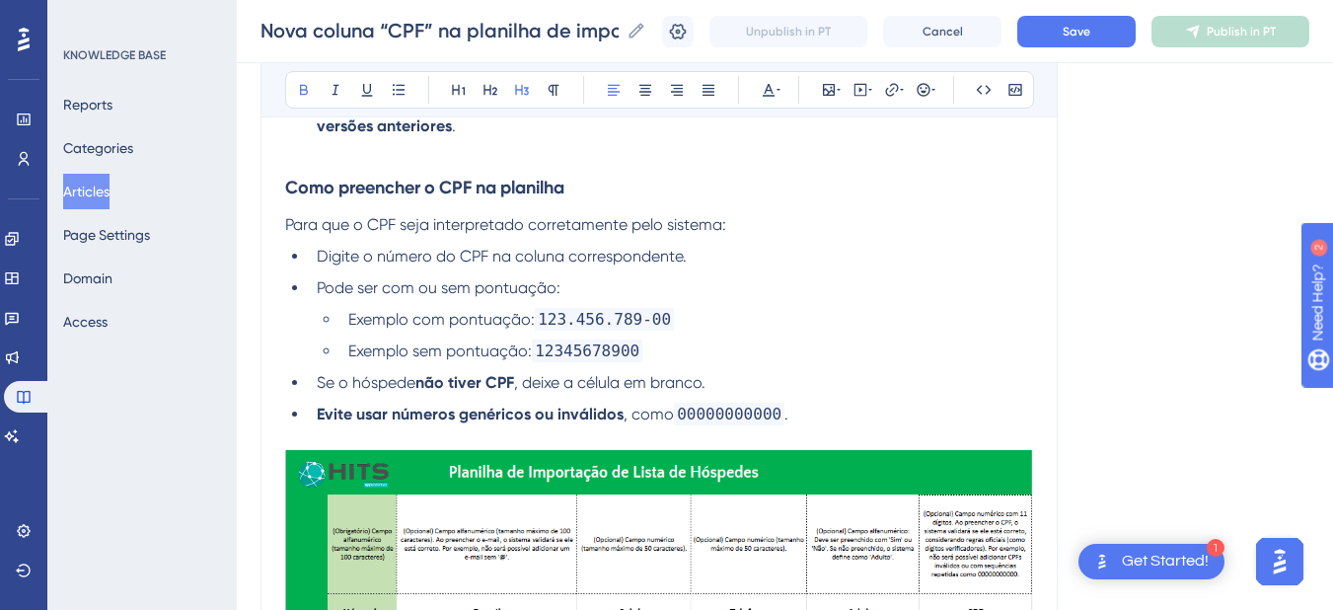
scroll to position [489, 0]
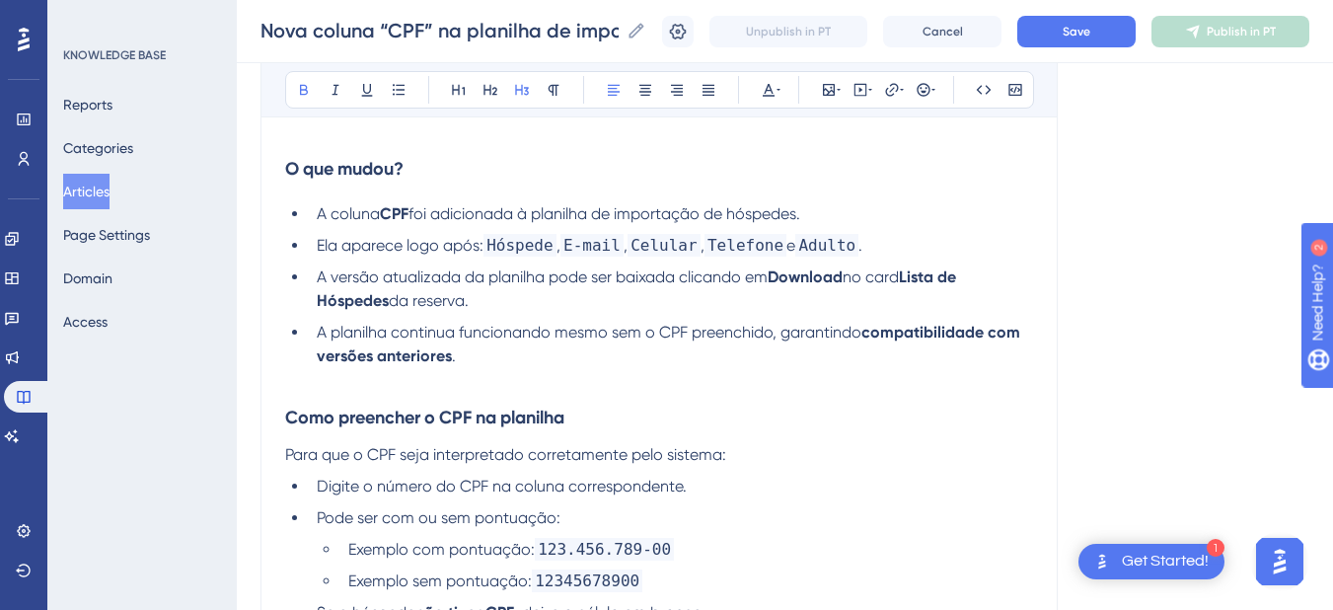
click at [330, 392] on h3 "Como preencher o CPF na planilha" at bounding box center [659, 417] width 748 height 51
click at [492, 352] on li "A planilha continua funcionando mesmo sem o CPF preenchido, garantindo compatib…" at bounding box center [671, 344] width 724 height 47
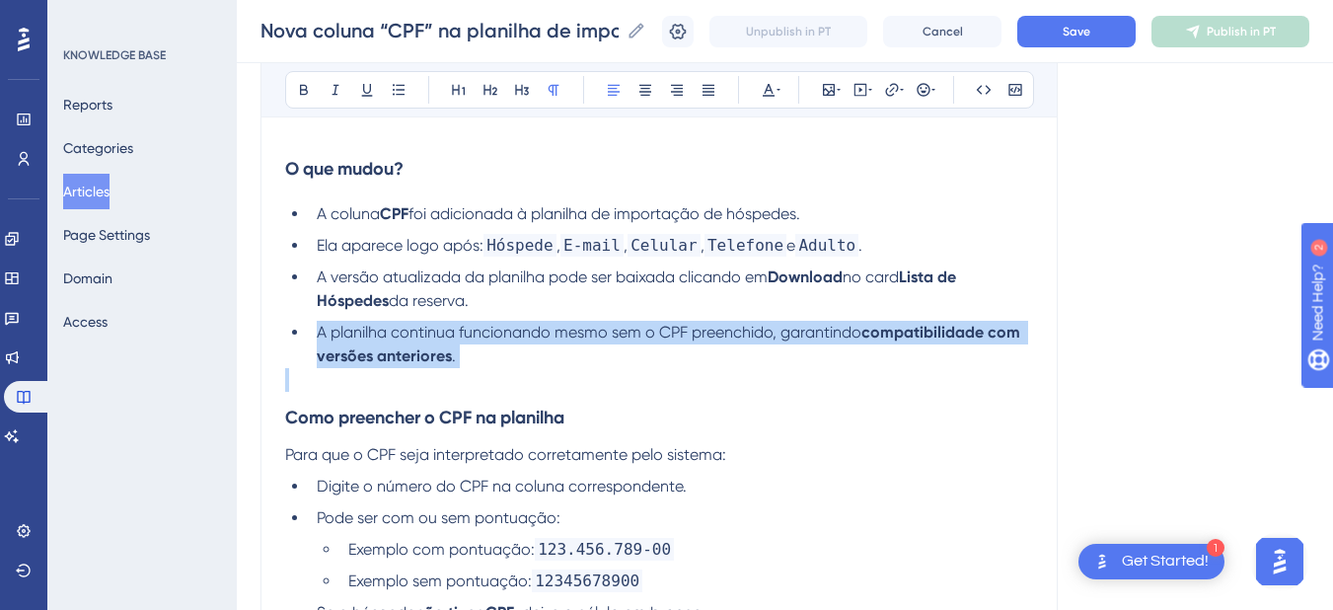
drag, startPoint x: 492, startPoint y: 352, endPoint x: 319, endPoint y: 340, distance: 174.0
click at [319, 340] on li "A planilha continua funcionando mesmo sem o CPF preenchido, garantindo compatib…" at bounding box center [671, 344] width 724 height 47
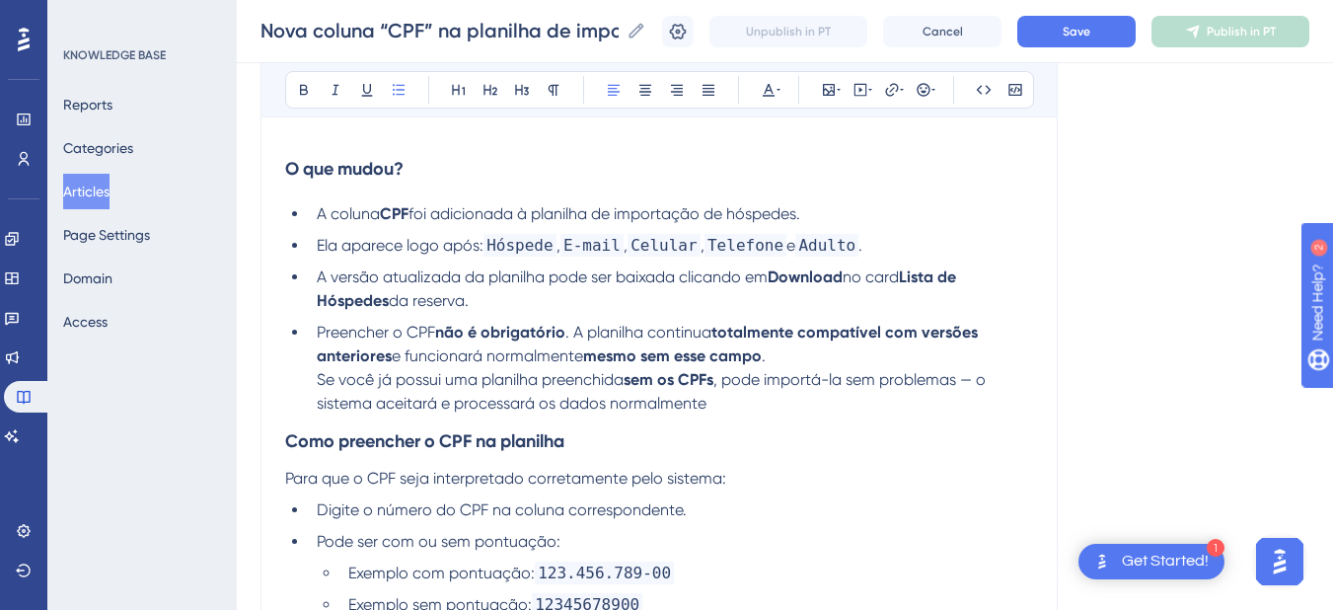
click at [507, 300] on li "A versão atualizada da planilha pode ser baixada clicando em Download no card L…" at bounding box center [671, 288] width 724 height 47
drag, startPoint x: 507, startPoint y: 300, endPoint x: 306, endPoint y: 275, distance: 202.8
click at [306, 275] on ul "A coluna CPF foi adicionada à planilha de importação de hóspedes. Ela aparece l…" at bounding box center [659, 308] width 748 height 213
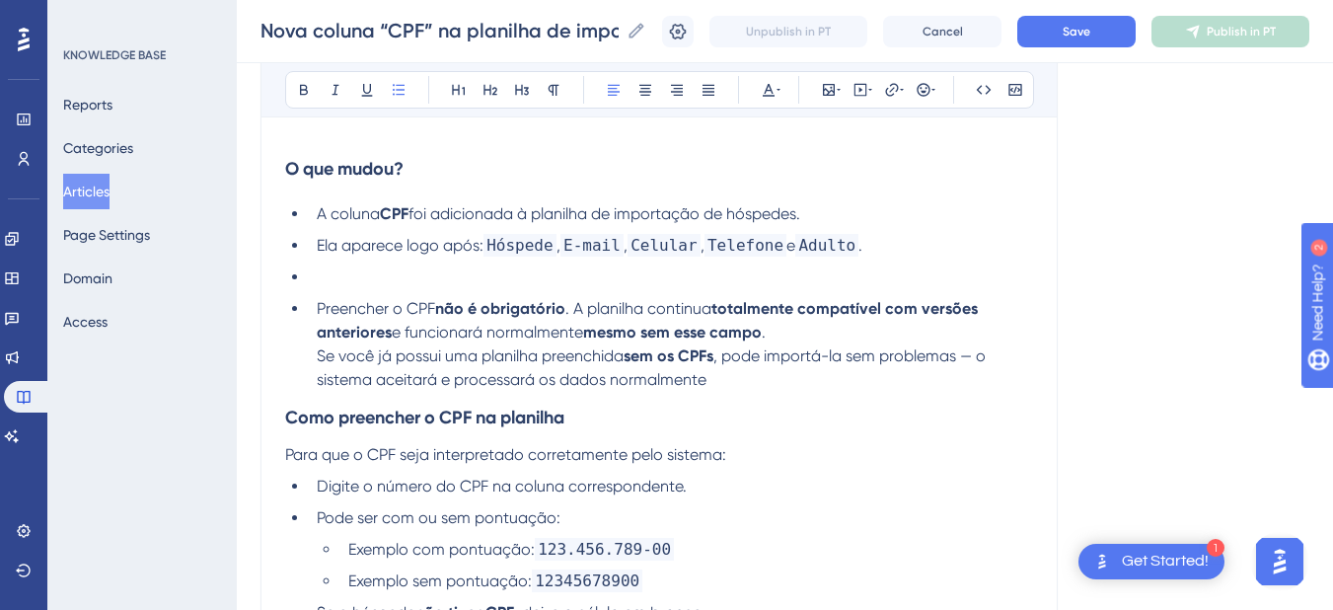
click at [315, 315] on li "Preencher o CPF não é obrigatório . A planilha continua totalmente compatível c…" at bounding box center [671, 344] width 724 height 95
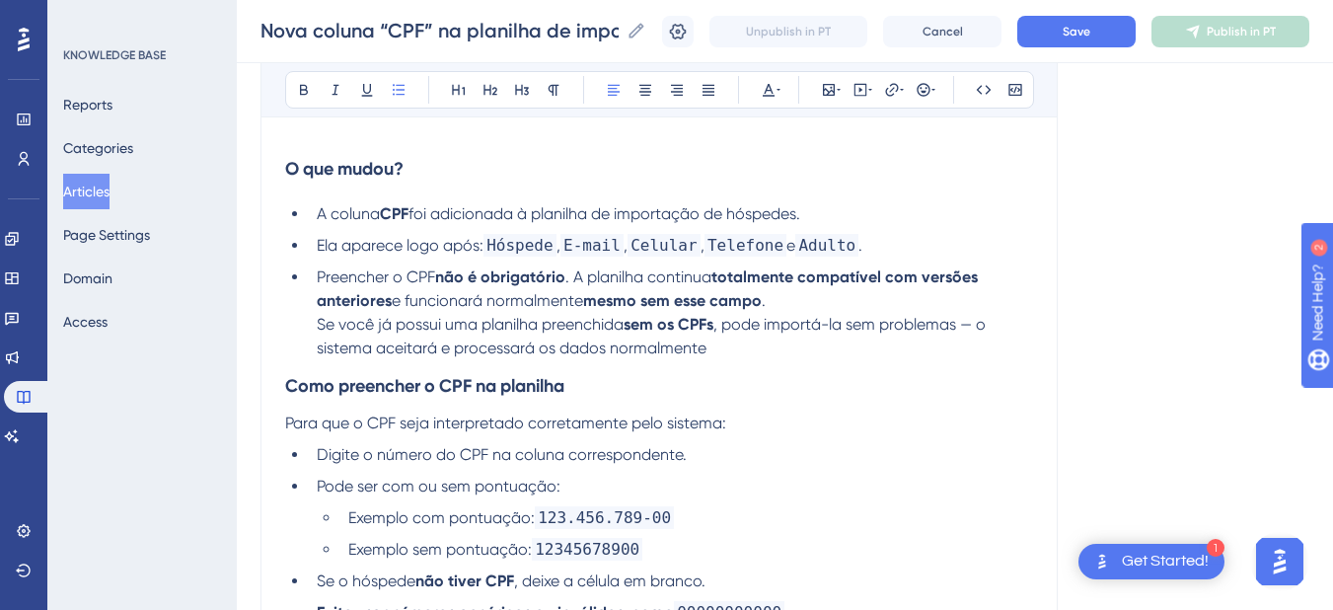
click at [319, 324] on span "Se você já possui uma planilha preenchida" at bounding box center [470, 324] width 307 height 19
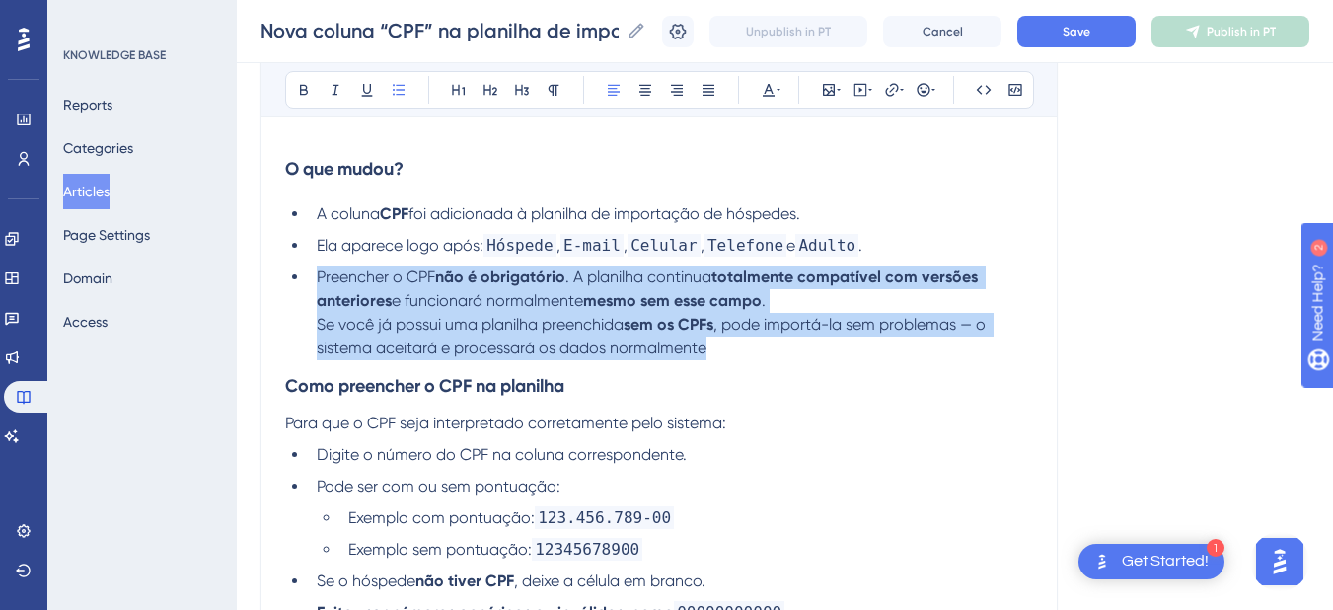
drag, startPoint x: 690, startPoint y: 349, endPoint x: 306, endPoint y: 284, distance: 389.2
click at [306, 284] on ul "A coluna CPF foi adicionada à planilha de importação de hóspedes. Ela aparece l…" at bounding box center [659, 281] width 748 height 158
copy li "Preencher o CPF não é obrigatório . A planilha continua totalmente compatível c…"
click at [739, 358] on li "Preencher o CPF não é obrigatório . A planilha continua totalmente compatível c…" at bounding box center [671, 312] width 724 height 95
drag, startPoint x: 623, startPoint y: 347, endPoint x: 283, endPoint y: 266, distance: 348.9
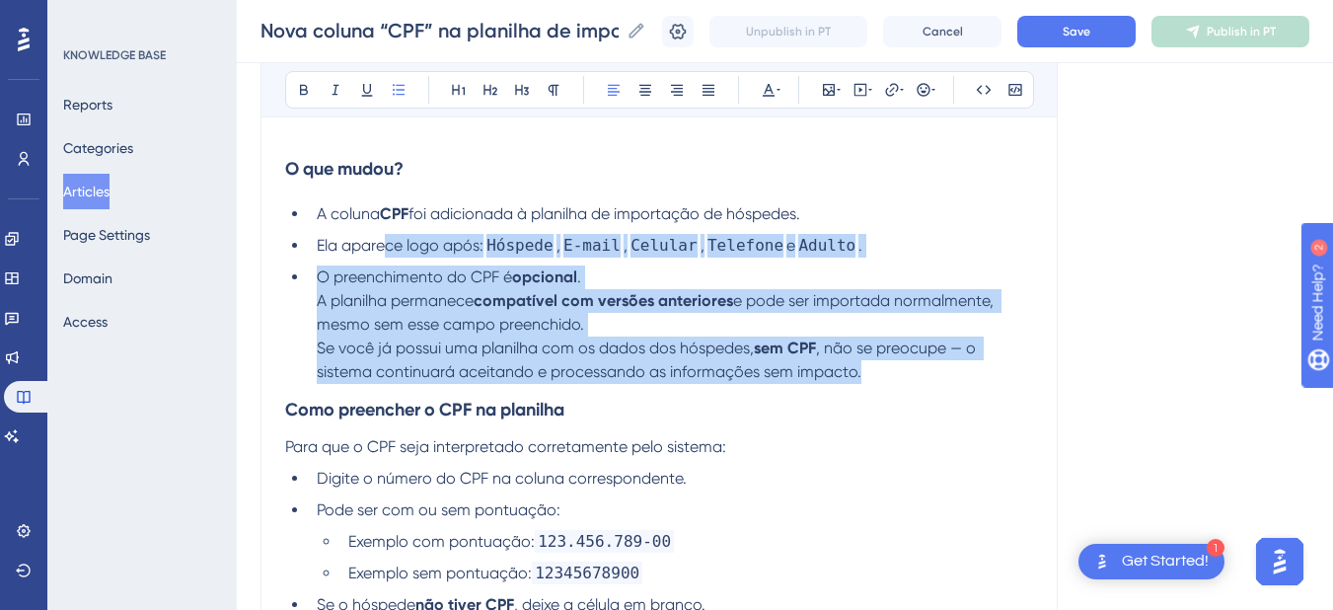
drag, startPoint x: 874, startPoint y: 369, endPoint x: 387, endPoint y: 244, distance: 503.2
click at [387, 244] on ul "A coluna CPF foi adicionada à planilha de importação de hóspedes. Ela aparece l…" at bounding box center [659, 293] width 748 height 182
click at [341, 333] on li "O preenchimento do CPF é opcional . A planilha permanece compatível com versões…" at bounding box center [671, 324] width 724 height 118
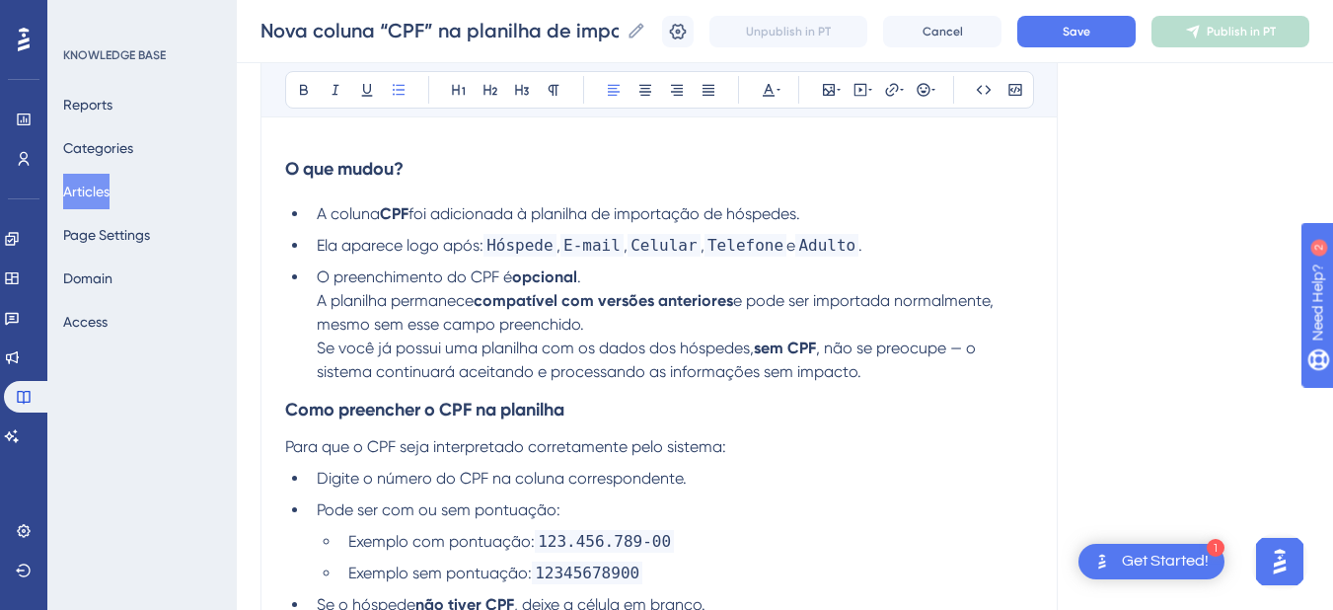
click at [315, 306] on li "O preenchimento do CPF é opcional . A planilha permanece compatível com versões…" at bounding box center [671, 324] width 724 height 118
click at [317, 246] on span "Ela aparece logo após:" at bounding box center [400, 245] width 167 height 19
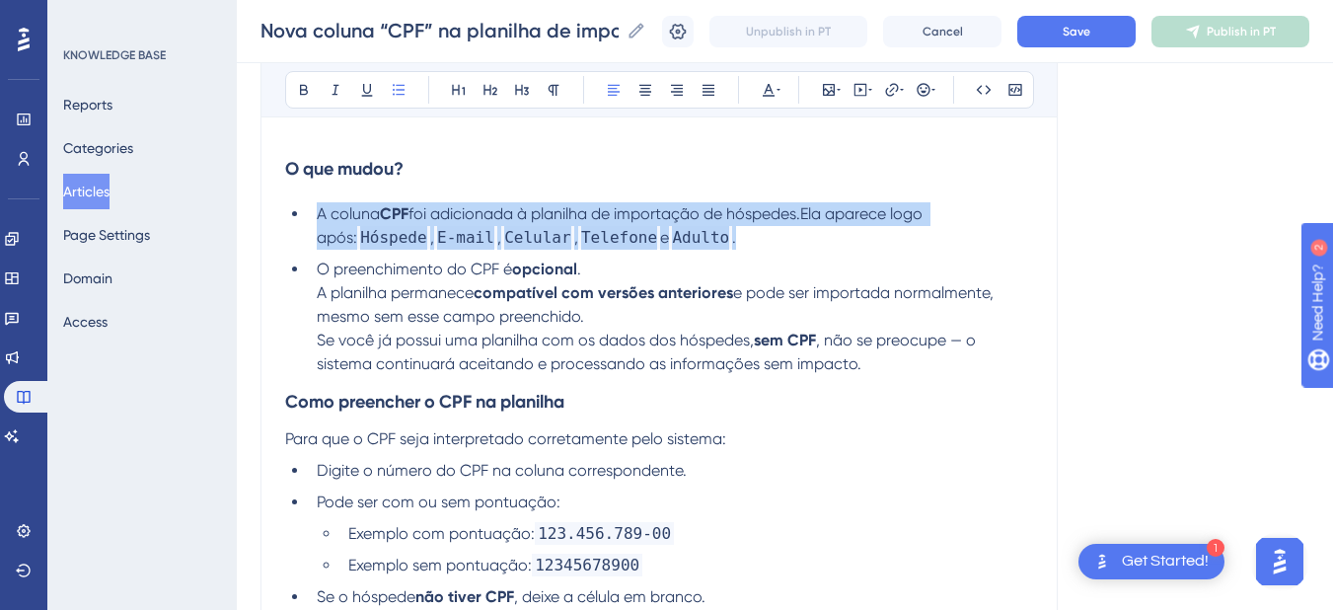
drag, startPoint x: 740, startPoint y: 234, endPoint x: 236, endPoint y: 216, distance: 504.4
click at [0, 0] on div "Performance Users Engagement Widgets Feedback Product Updates Knowledge Base AI…" at bounding box center [0, 0] width 0 height 0
copy li "A coluna CPF foi adicionada à planilha de importação de hóspedes.Ela aparece lo…"
click at [429, 212] on span "foi adicionada à planilha de importação de hóspedes.Ela aparece logo após:" at bounding box center [622, 225] width 610 height 42
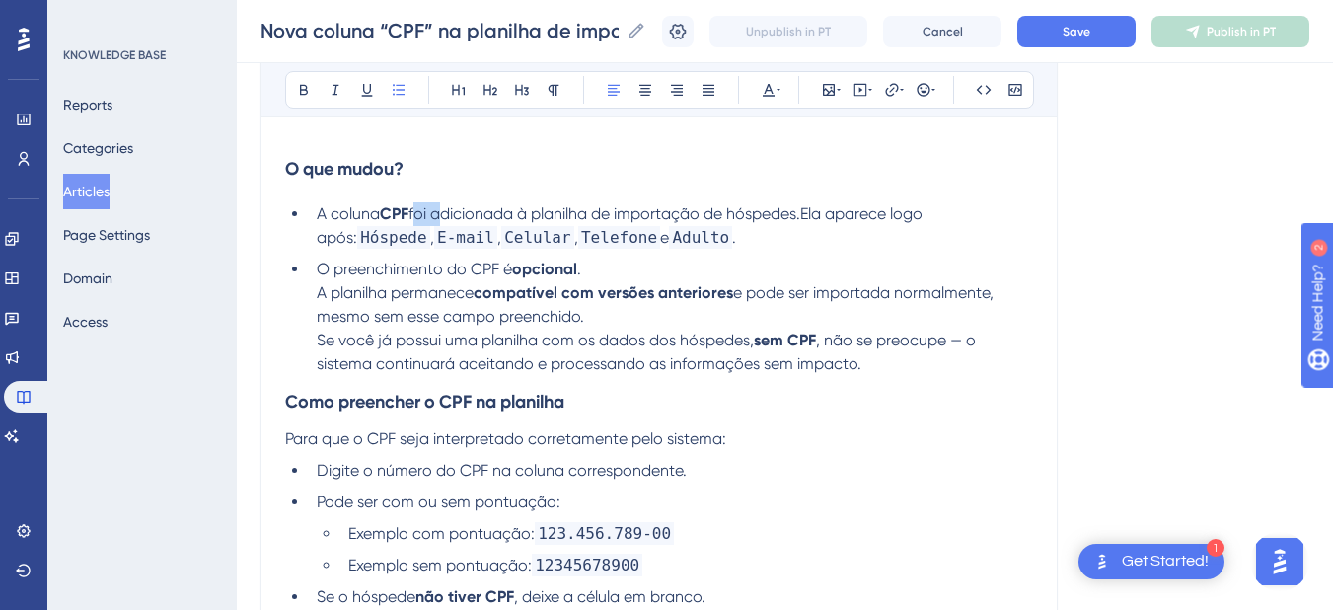
click at [429, 212] on span "foi adicionada à planilha de importação de hóspedes.Ela aparece logo após:" at bounding box center [622, 225] width 610 height 42
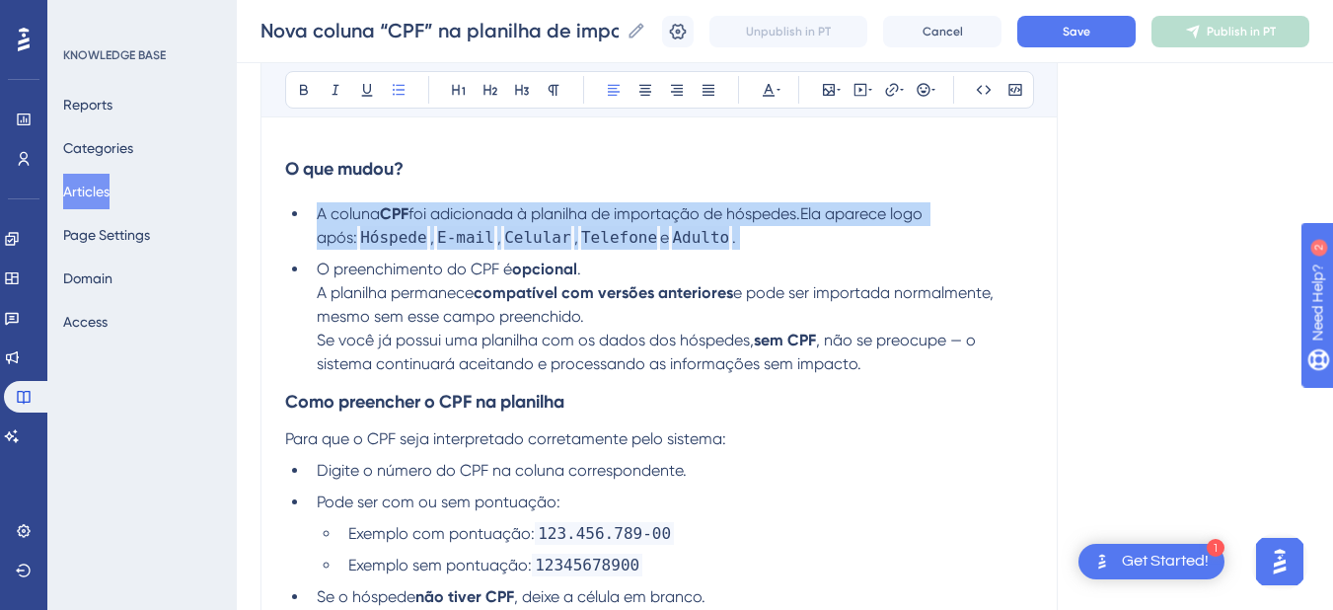
click at [429, 212] on span "foi adicionada à planilha de importação de hóspedes.Ela aparece logo após:" at bounding box center [622, 225] width 610 height 42
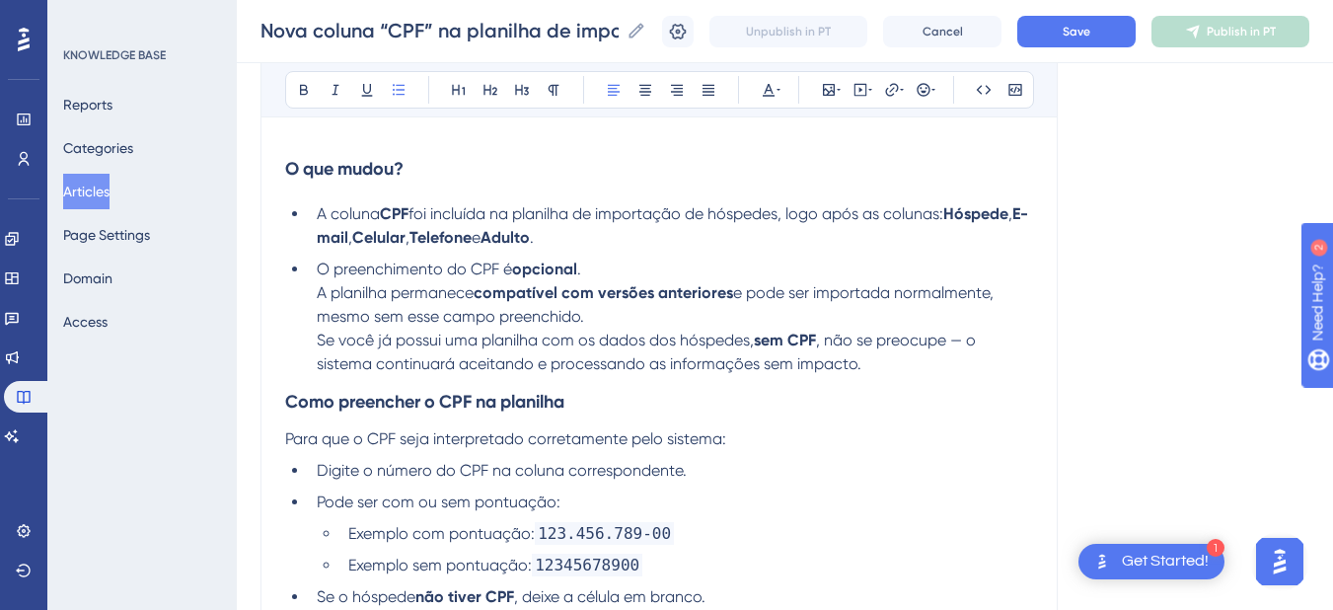
click at [313, 296] on li "O preenchimento do CPF é opcional . A planilha permanece compatível com versões…" at bounding box center [671, 316] width 724 height 118
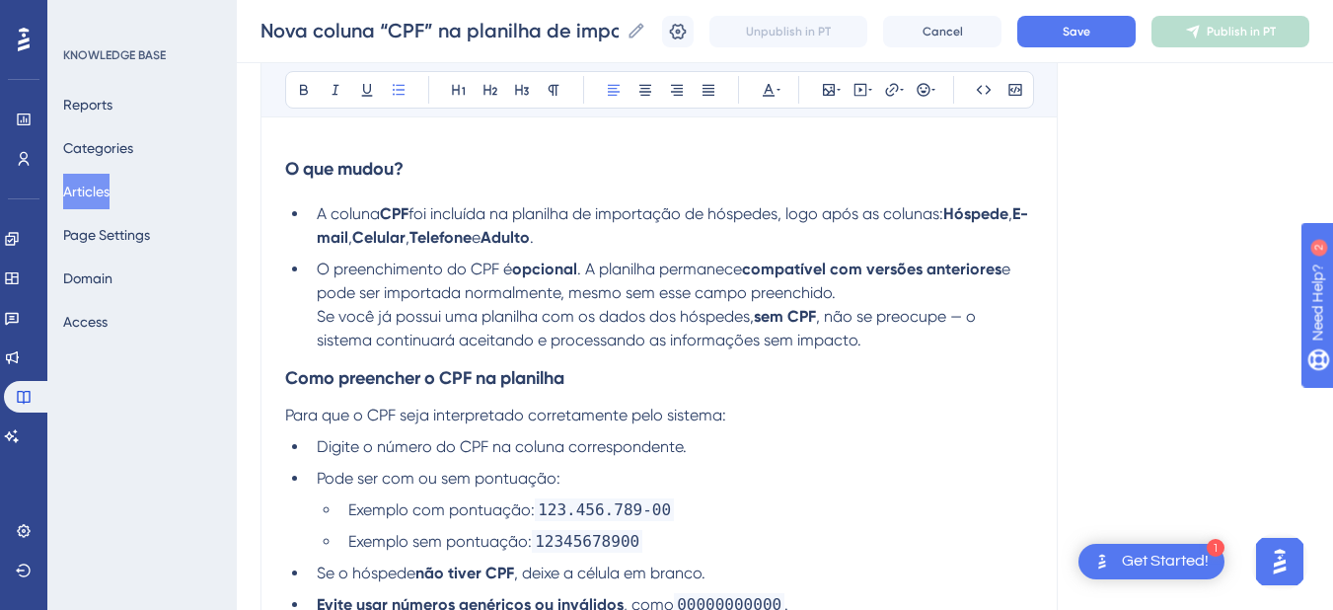
drag, startPoint x: 662, startPoint y: 289, endPoint x: 588, endPoint y: 266, distance: 77.4
click at [588, 266] on li "O preenchimento do CPF é opcional . A planilha permanece compatível com versões…" at bounding box center [671, 304] width 724 height 95
copy li "A planilha permanece compatível com versões anteriores e pode ser importada nor…"
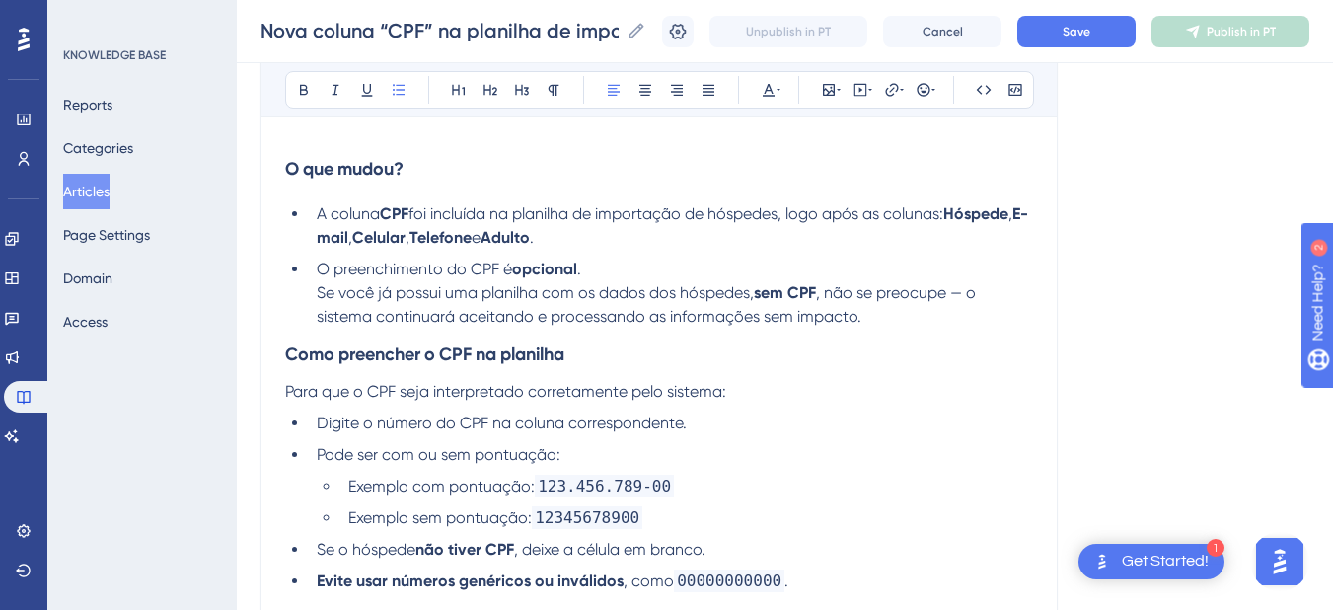
click at [314, 298] on li "O preenchimento do CPF é opcional . Se você já possui uma planilha com os dados…" at bounding box center [671, 292] width 724 height 71
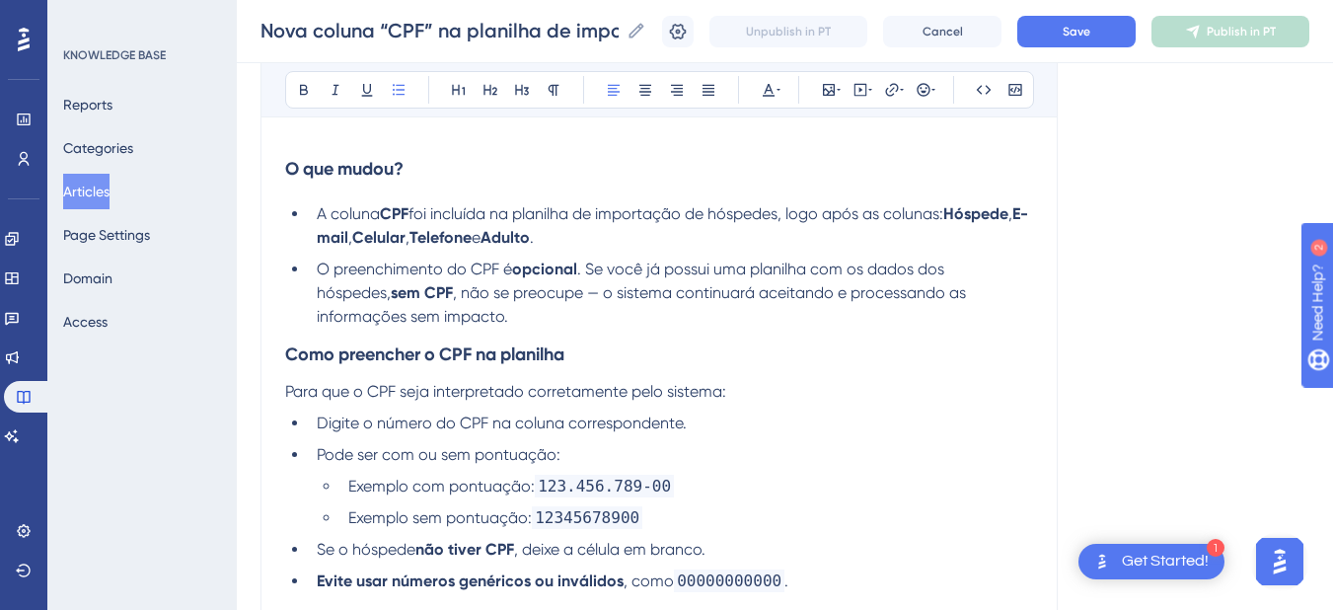
click at [416, 325] on li "O preenchimento do CPF é opcional . Se você já possui uma planilha com os dados…" at bounding box center [671, 292] width 724 height 71
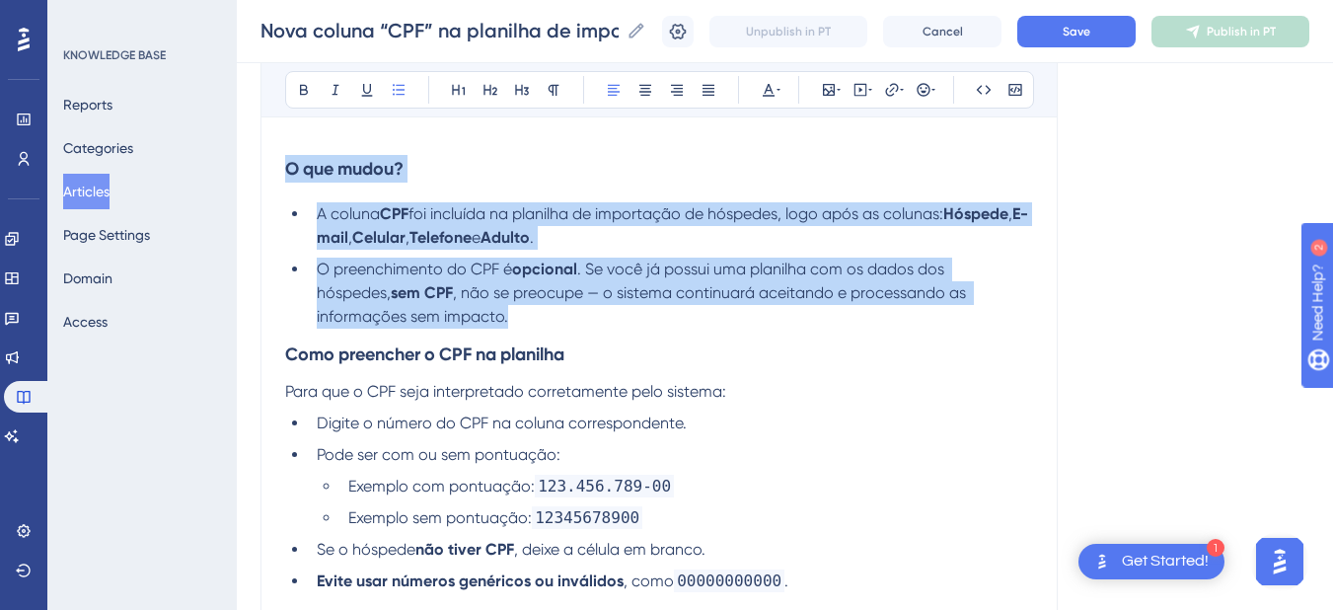
drag, startPoint x: 401, startPoint y: 322, endPoint x: 278, endPoint y: 166, distance: 198.1
copy div "O que mudou? A coluna CPF foi incluída na planilha de importação de hóspedes, l…"
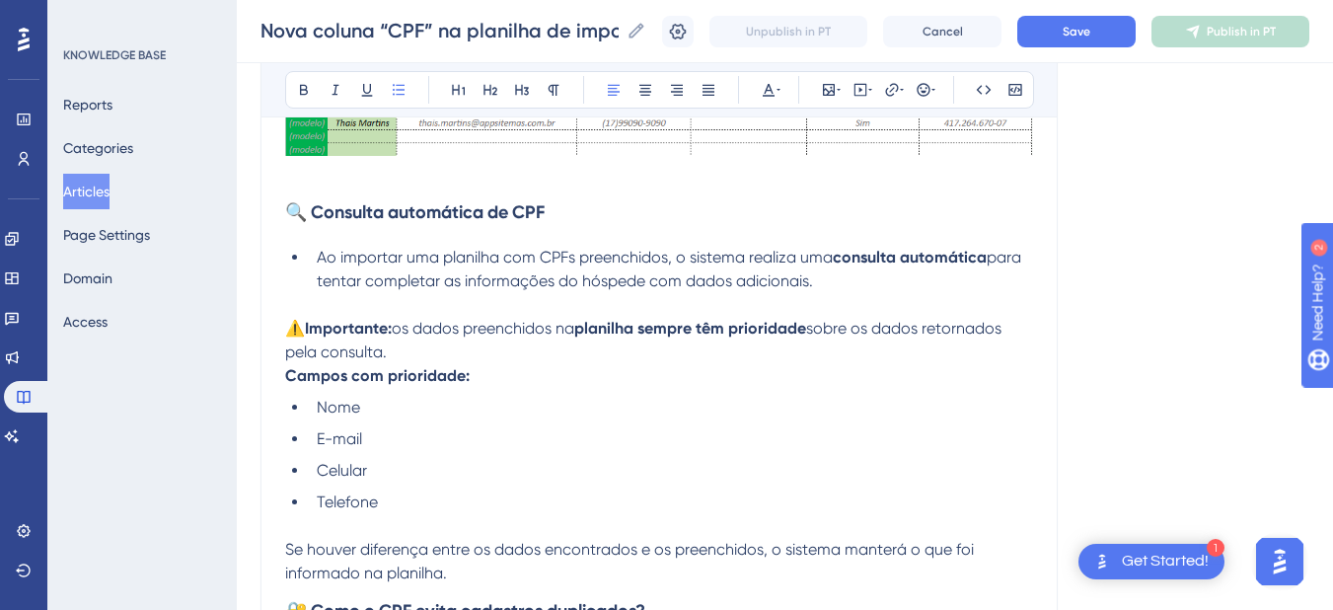
scroll to position [719, 0]
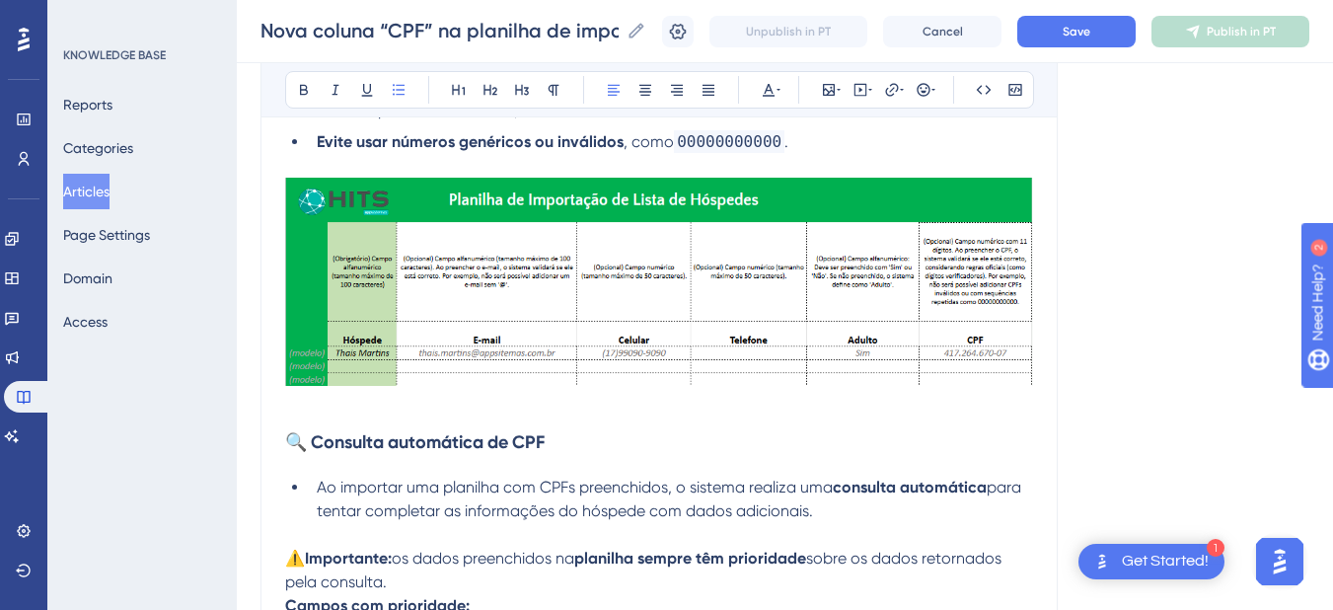
click at [296, 414] on p at bounding box center [659, 405] width 748 height 24
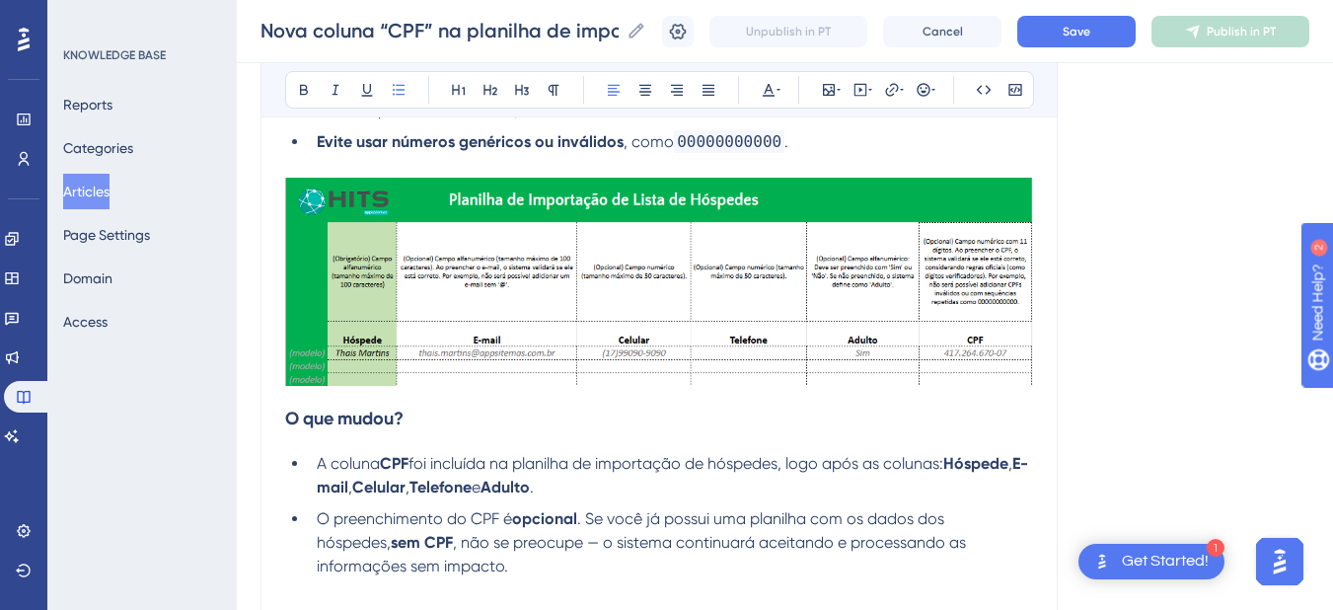
scroll to position [949, 0]
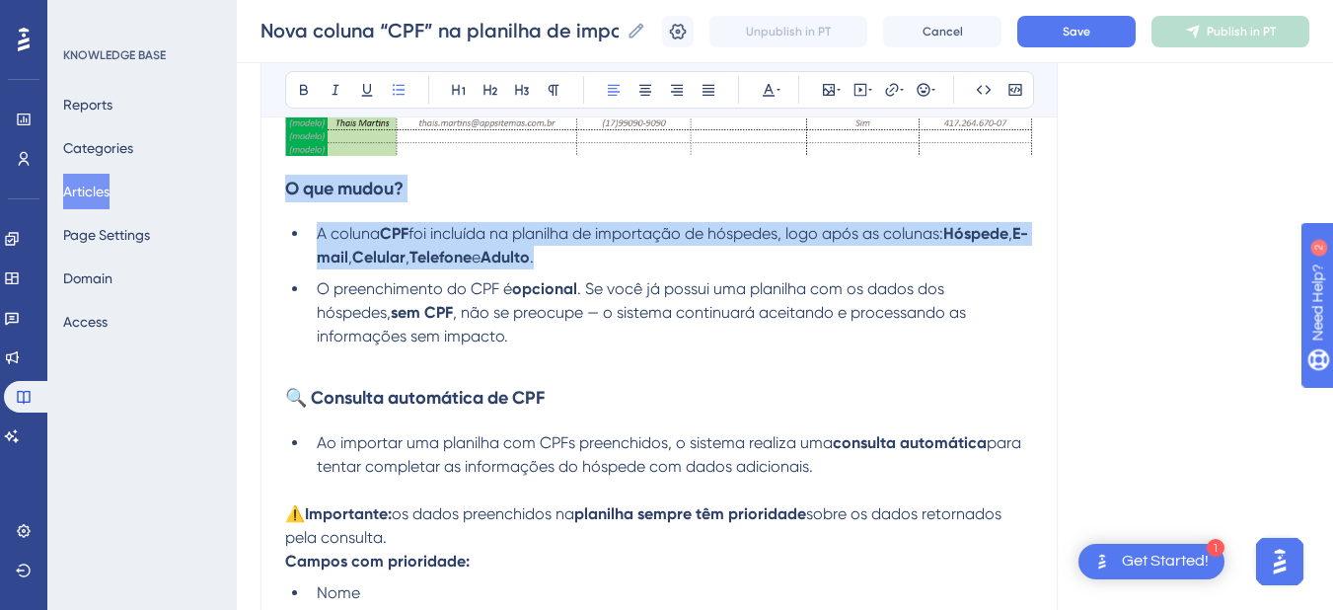
drag, startPoint x: 577, startPoint y: 259, endPoint x: 287, endPoint y: 198, distance: 296.4
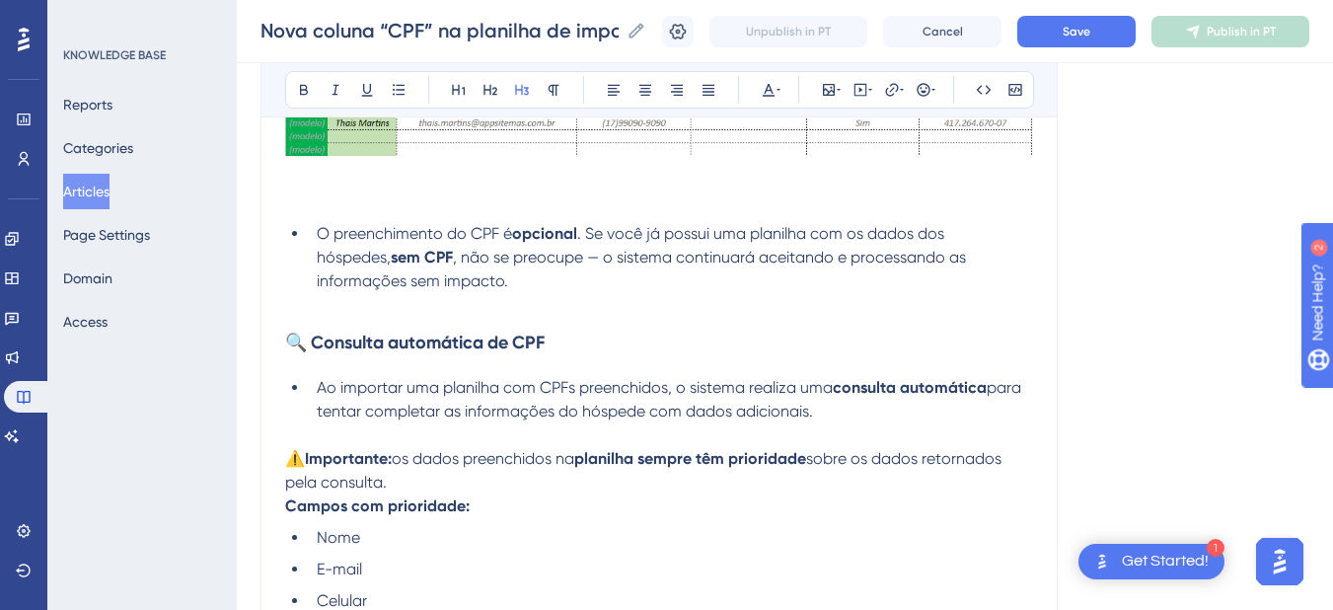
click at [313, 229] on li "O preenchimento do CPF é opcional . Se você já possui uma planilha com os dados…" at bounding box center [671, 257] width 724 height 71
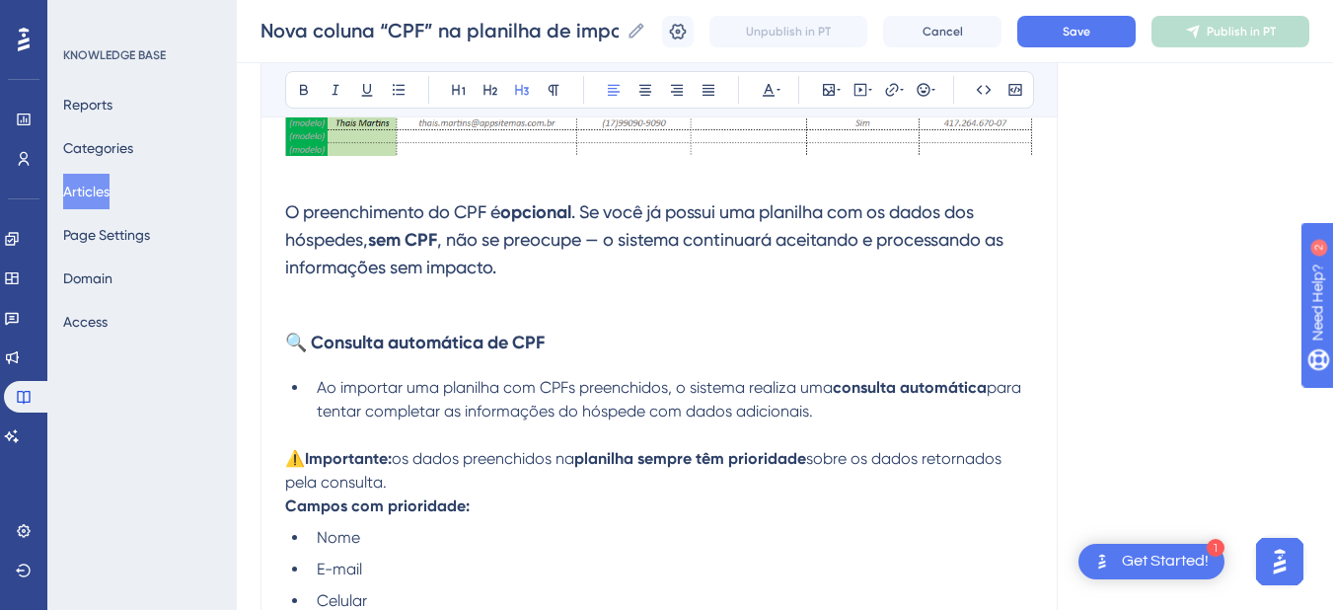
click at [379, 258] on span ", não se preocupe — o sistema continuará aceitando e processando as informações…" at bounding box center [646, 253] width 722 height 48
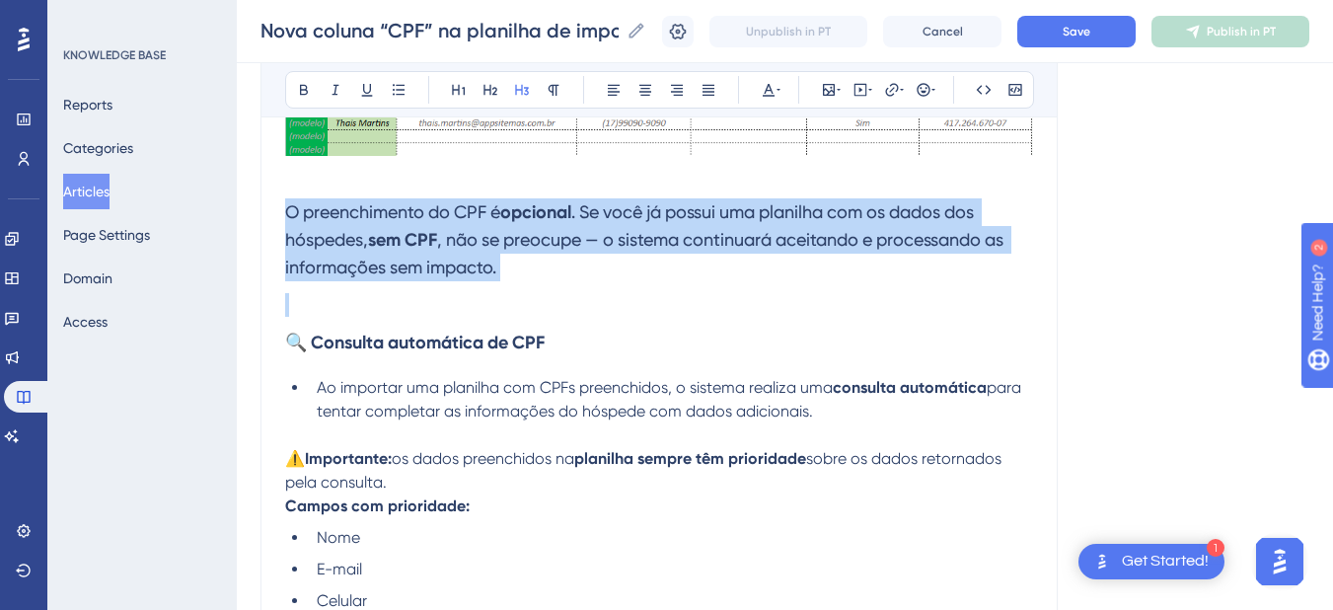
click at [379, 258] on span ", não se preocupe — o sistema continuará aceitando e processando as informações…" at bounding box center [646, 253] width 722 height 48
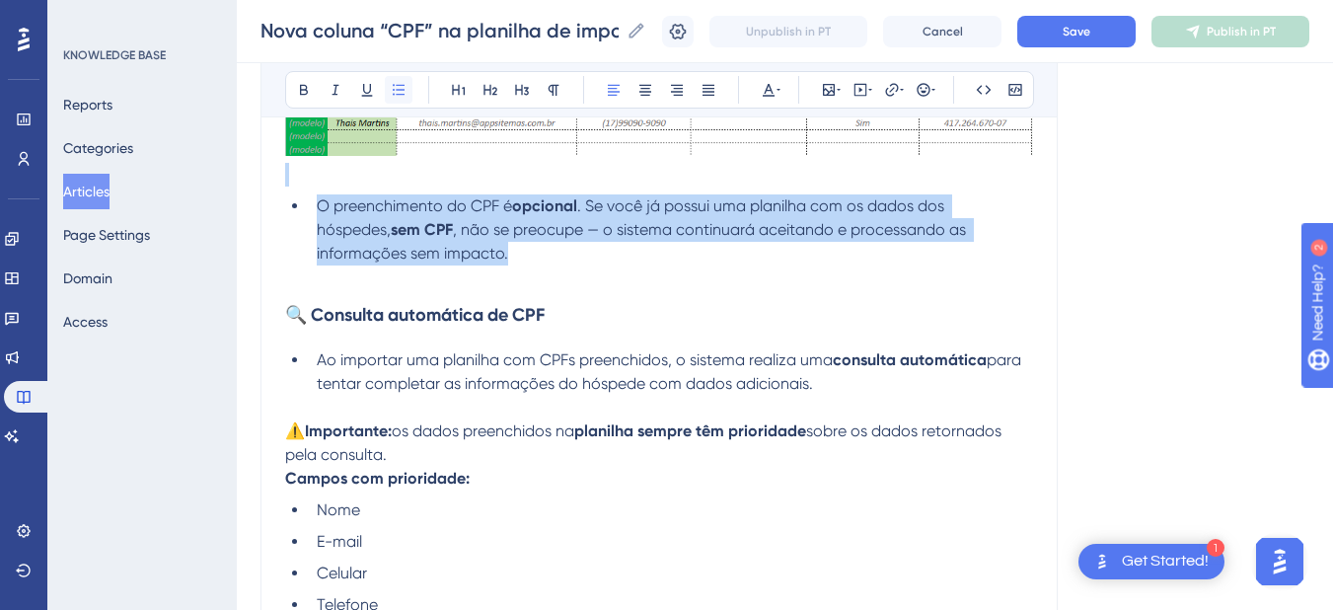
click at [399, 96] on icon at bounding box center [399, 90] width 16 height 16
click at [368, 243] on li "O preenchimento do CPF é opcional . Se você já possui uma planilha com os dados…" at bounding box center [671, 229] width 724 height 71
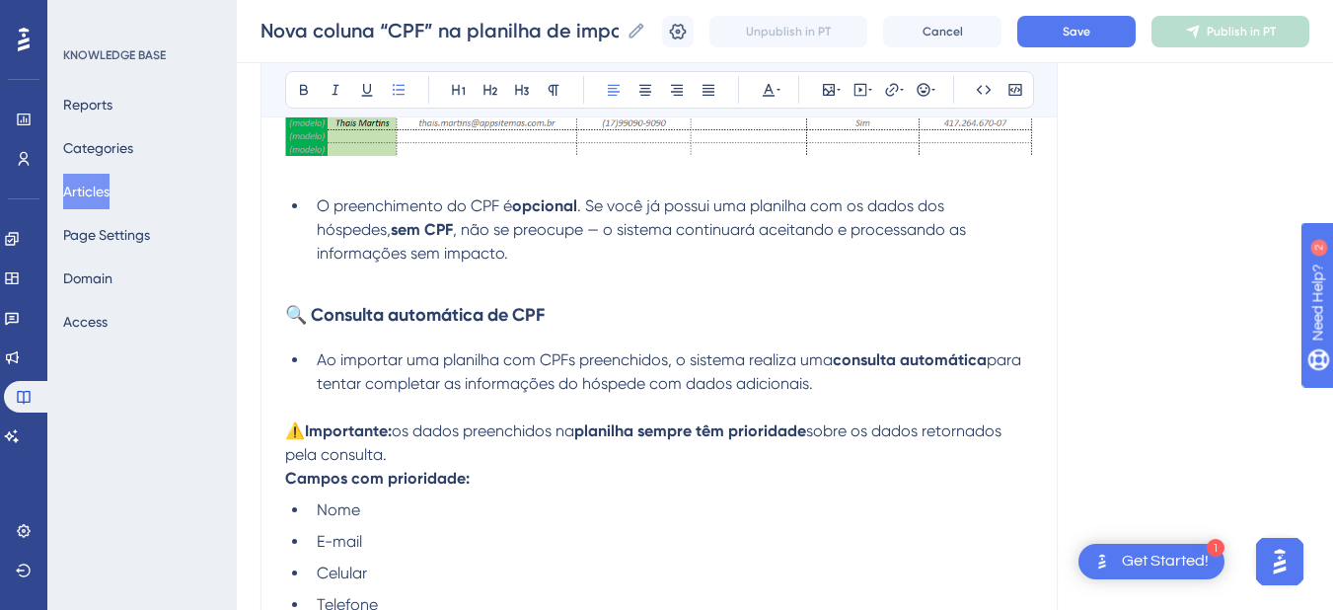
click at [422, 258] on li "O preenchimento do CPF é opcional . Se você já possui uma planilha com os dados…" at bounding box center [671, 229] width 724 height 71
click at [948, 201] on span ". Se você já possui uma planilha com os dados dos hóspedes," at bounding box center [632, 217] width 631 height 42
click at [593, 258] on li "O preenchimento do CPF é opcional . Se você já possui uma planilha com os dados…" at bounding box center [671, 229] width 724 height 71
click at [450, 279] on p at bounding box center [659, 277] width 748 height 24
click at [308, 317] on strong "🔍 Consulta automática de CPF" at bounding box center [414, 315] width 259 height 22
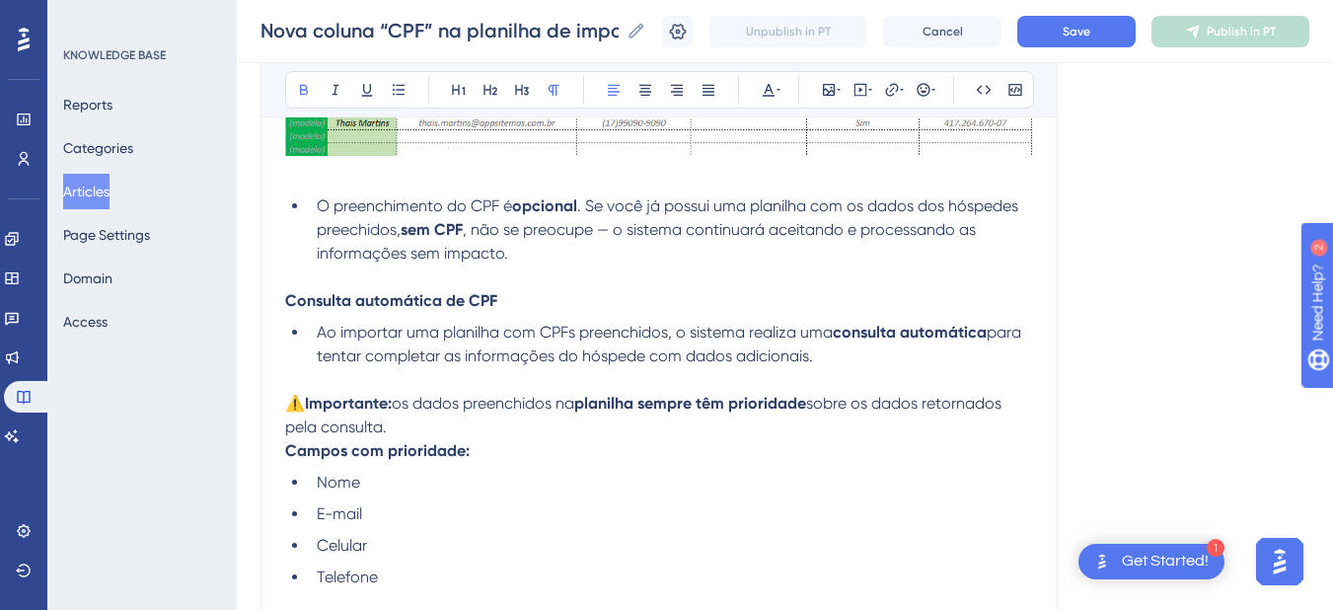
click at [359, 302] on strong "Consulta automática de CPF" at bounding box center [391, 300] width 212 height 19
click at [522, 88] on icon at bounding box center [522, 90] width 14 height 11
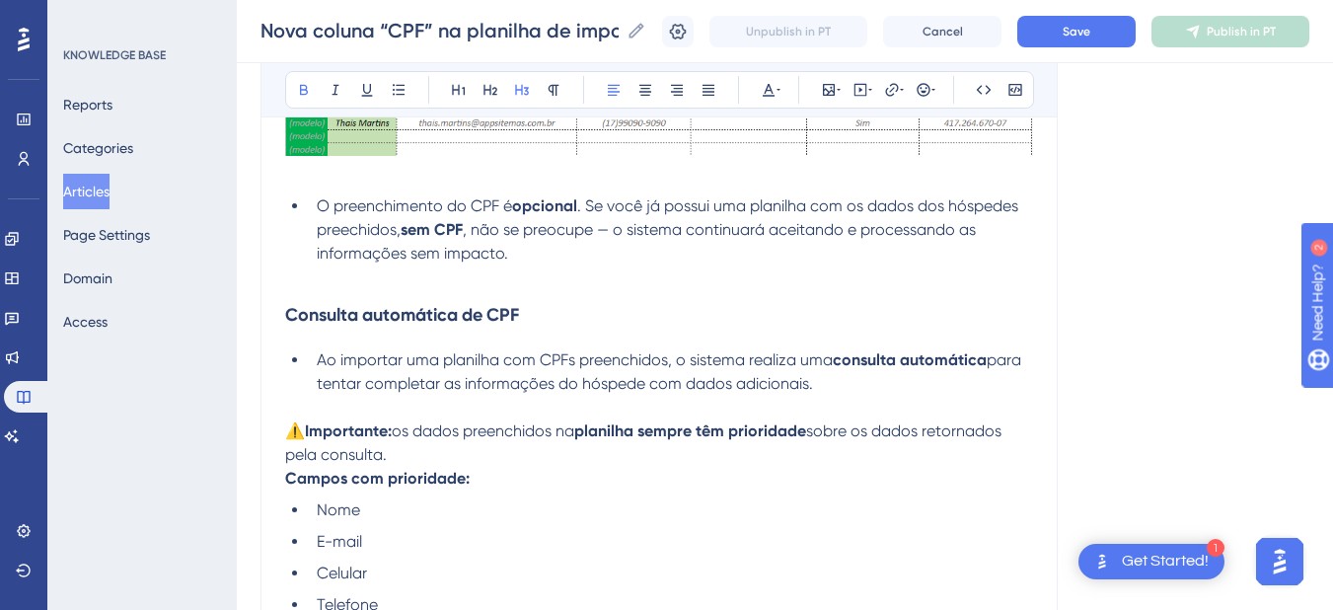
click at [364, 290] on h3 "Consulta automática de CPF" at bounding box center [659, 314] width 748 height 51
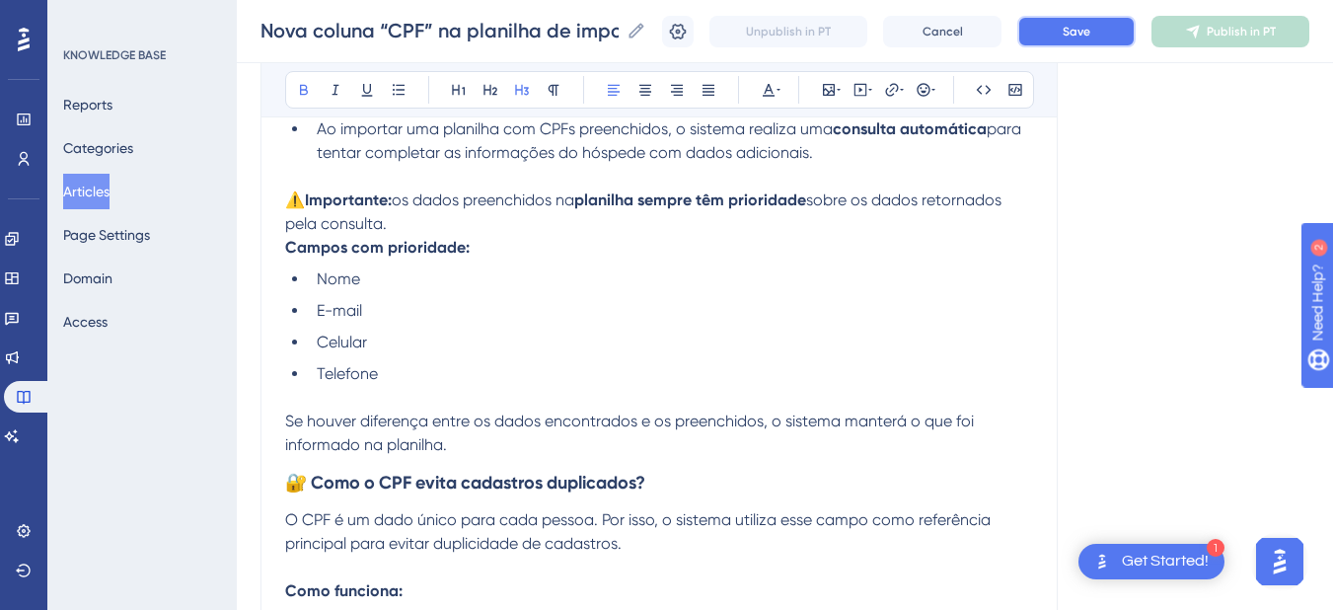
click at [1045, 37] on button "Save" at bounding box center [1076, 32] width 118 height 32
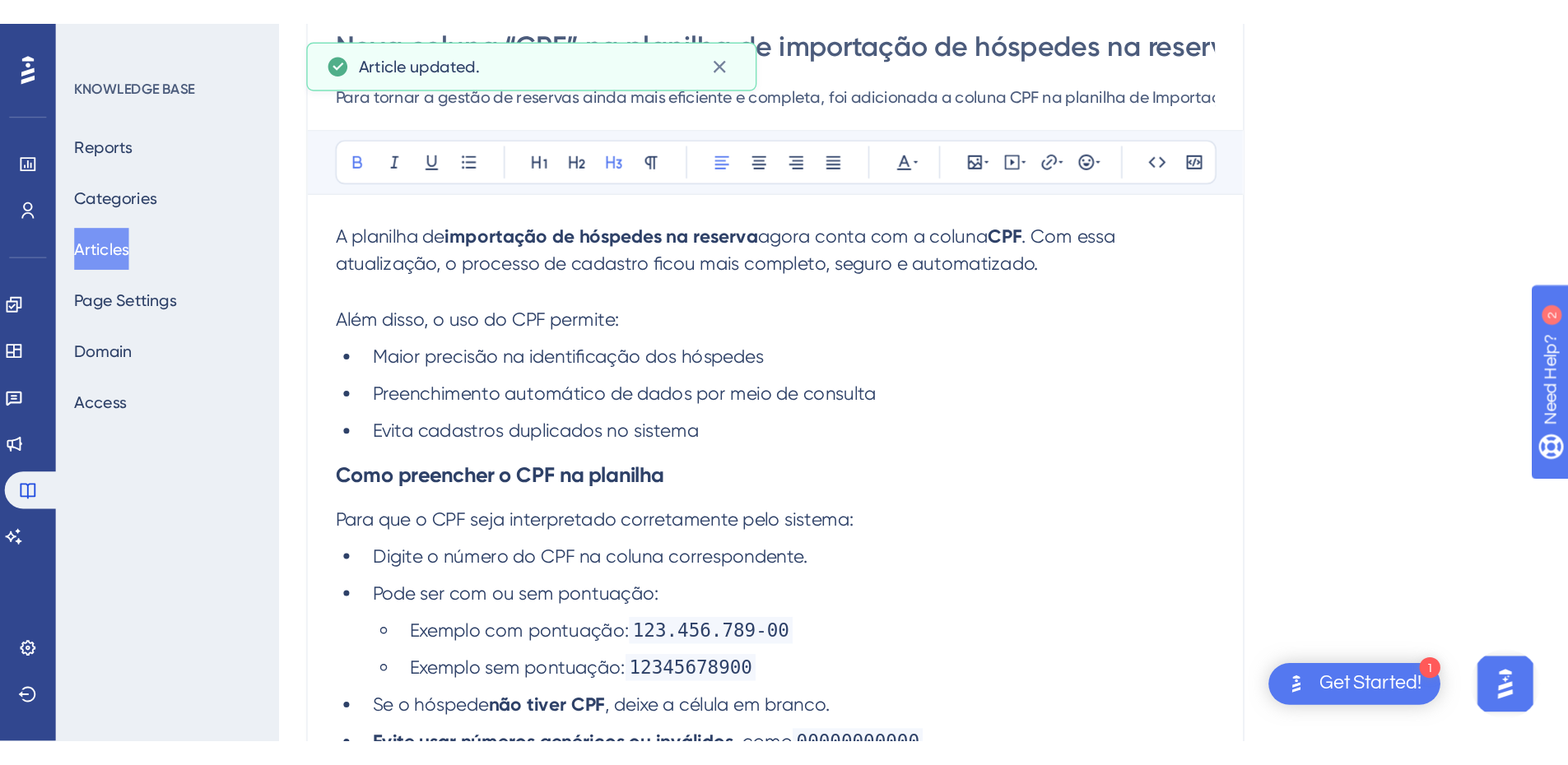
scroll to position [0, 0]
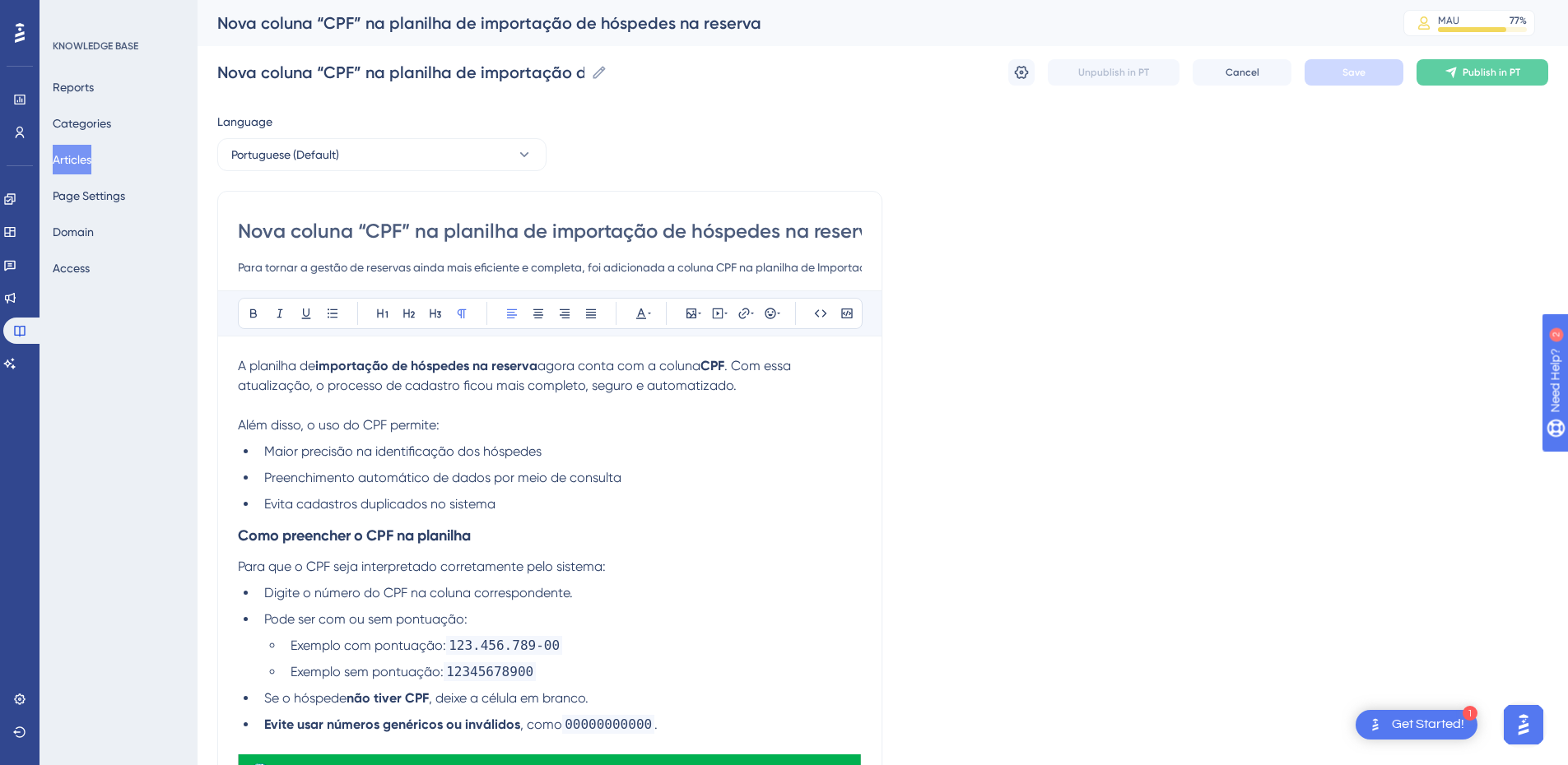
click at [493, 429] on p "Além disso, o uso do CPF permite:" at bounding box center [550, 425] width 624 height 20
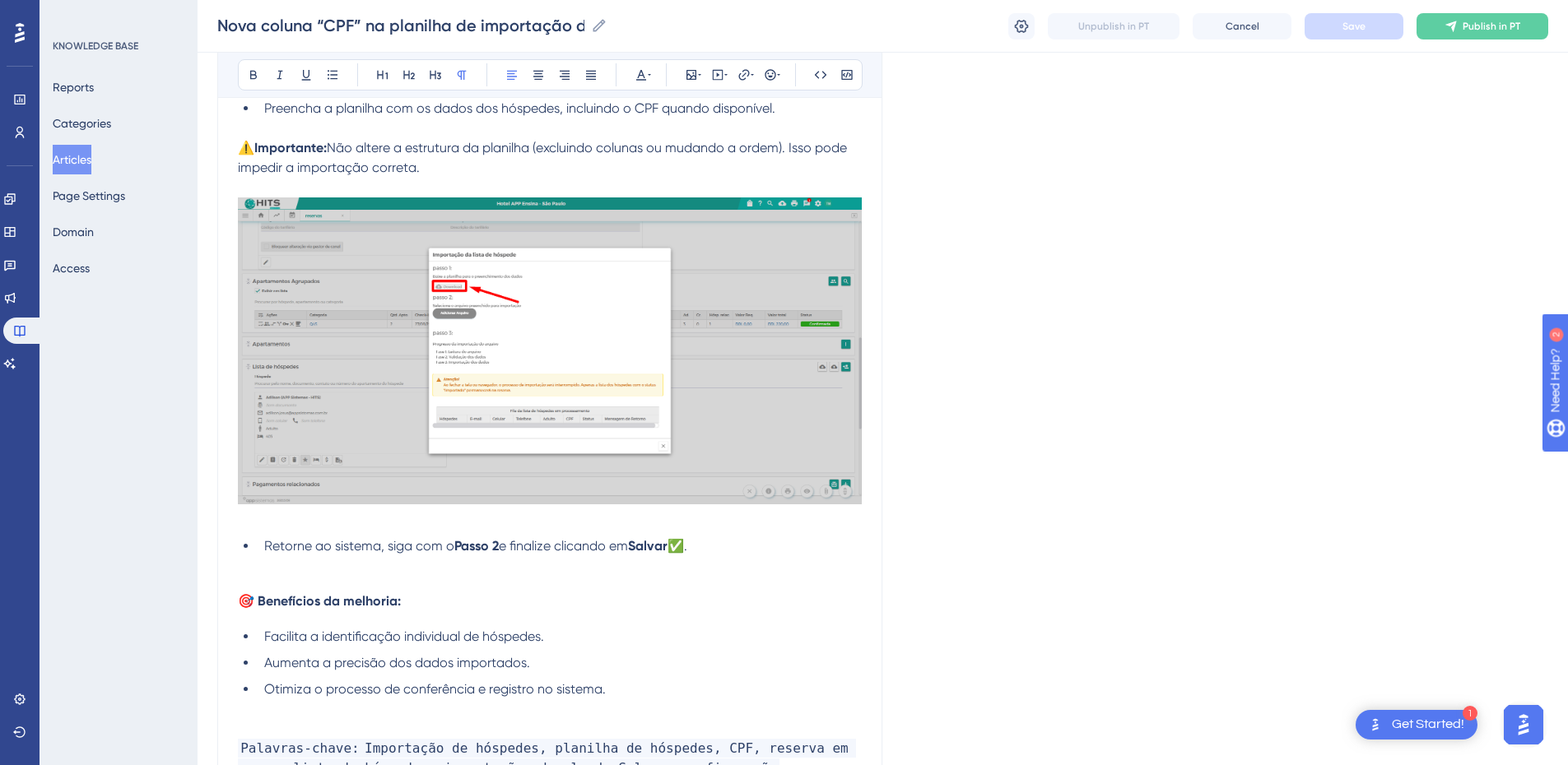
scroll to position [2319, 0]
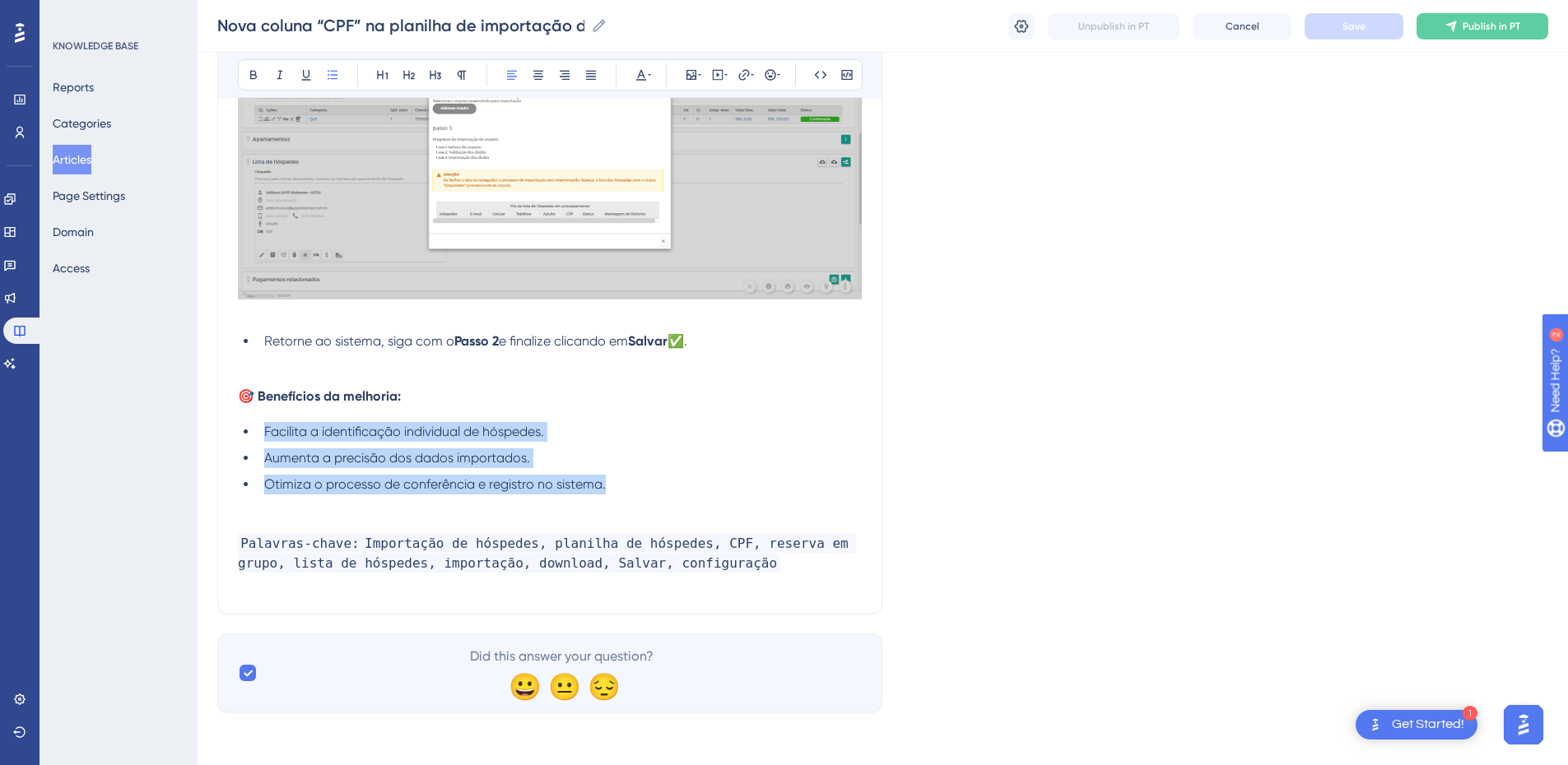
drag, startPoint x: 628, startPoint y: 489, endPoint x: 242, endPoint y: 405, distance: 395.0
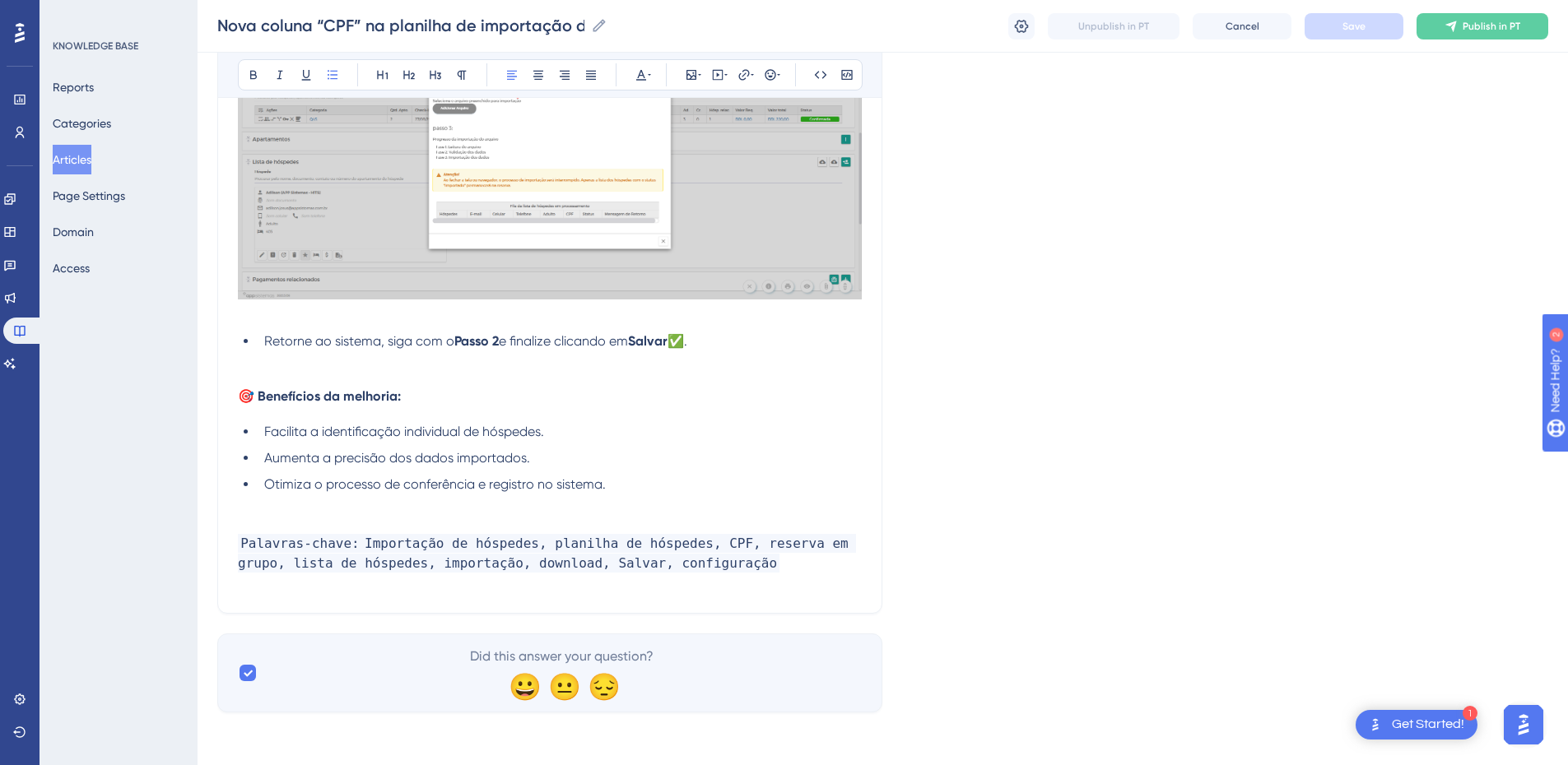
click at [296, 395] on span "🎯 Benefícios da melhoria:" at bounding box center [319, 396] width 163 height 16
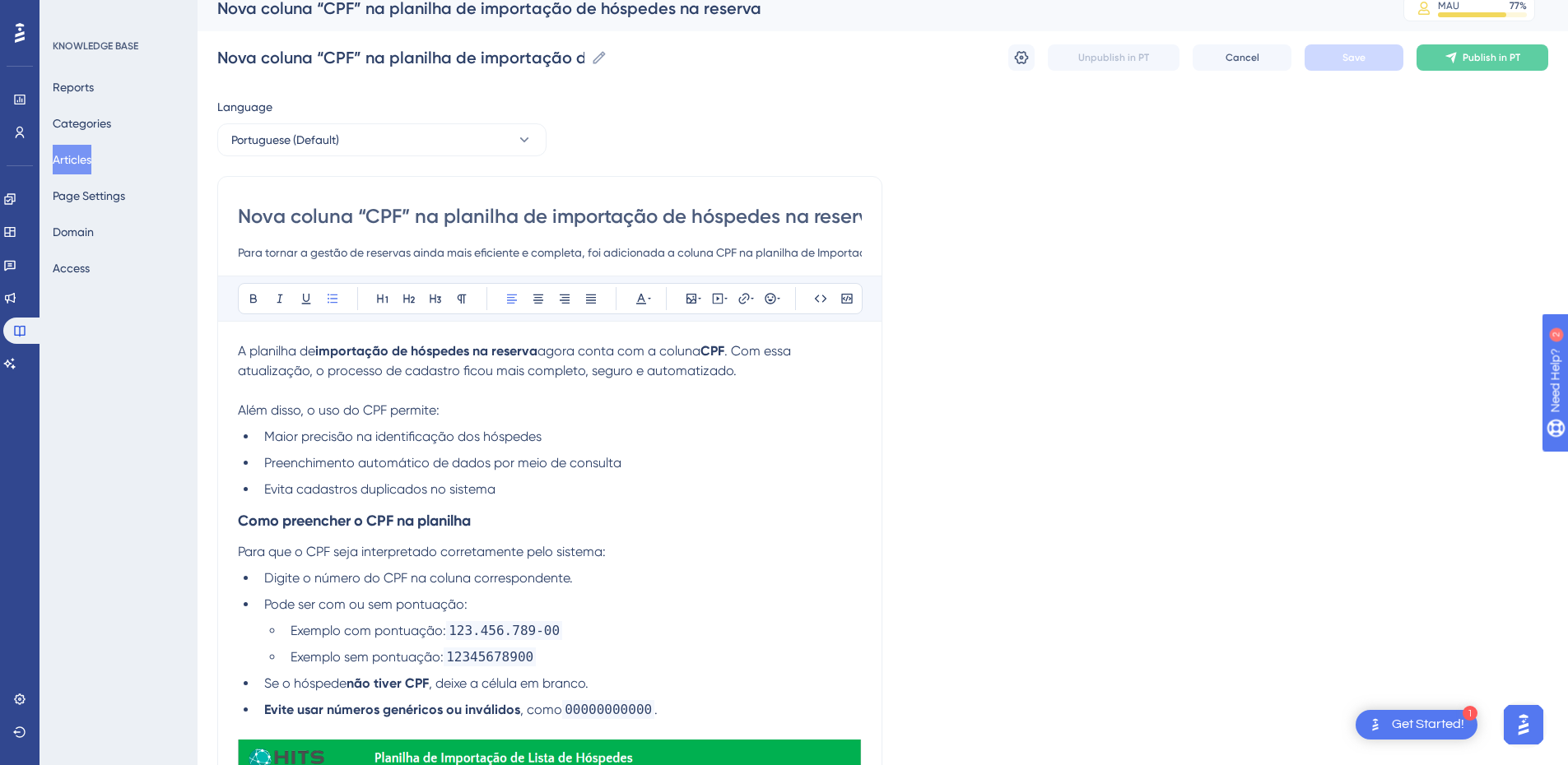
scroll to position [0, 0]
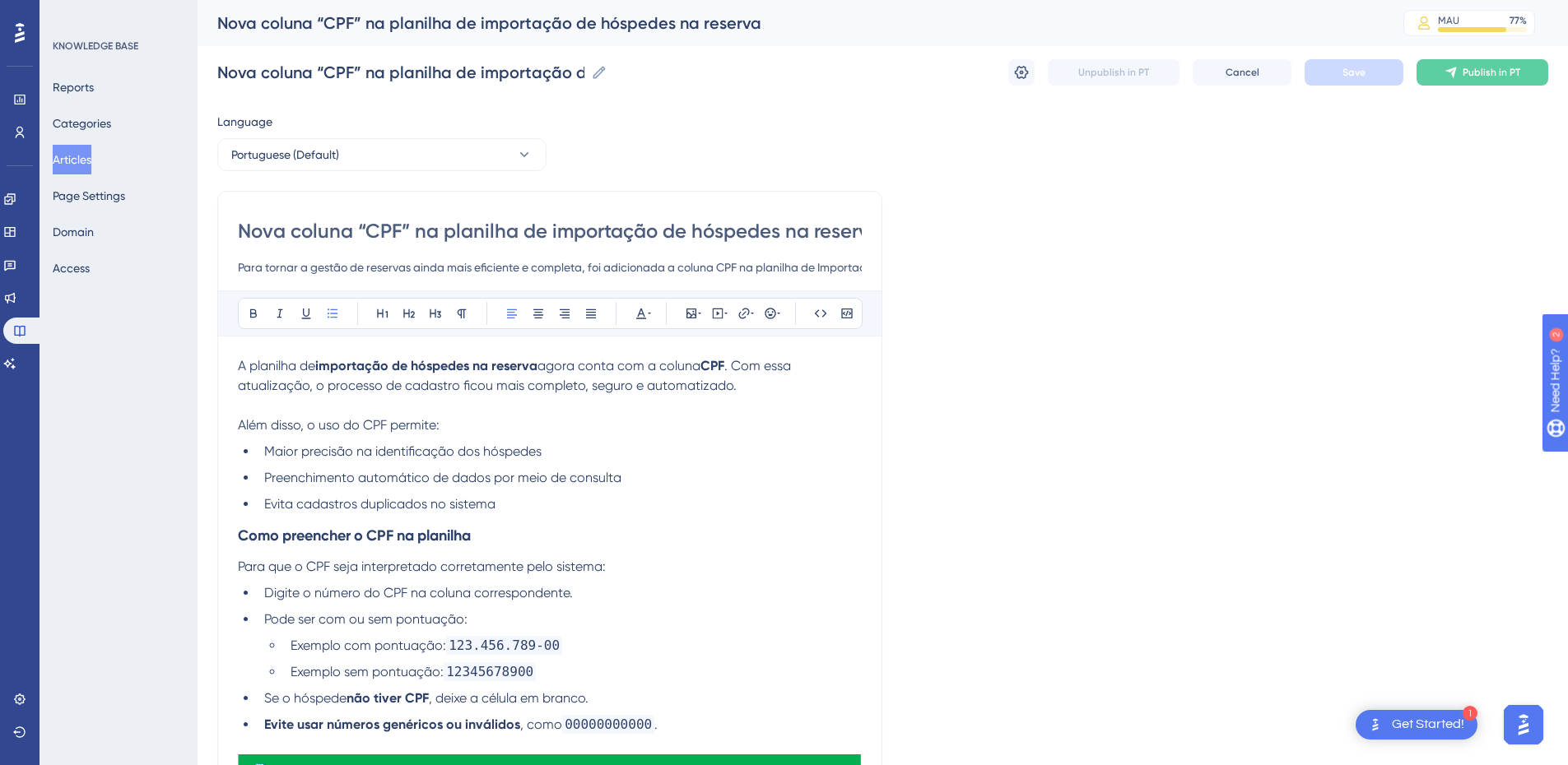
click at [528, 500] on li "Evita cadastros duplicados no sistema" at bounding box center [560, 505] width 604 height 20
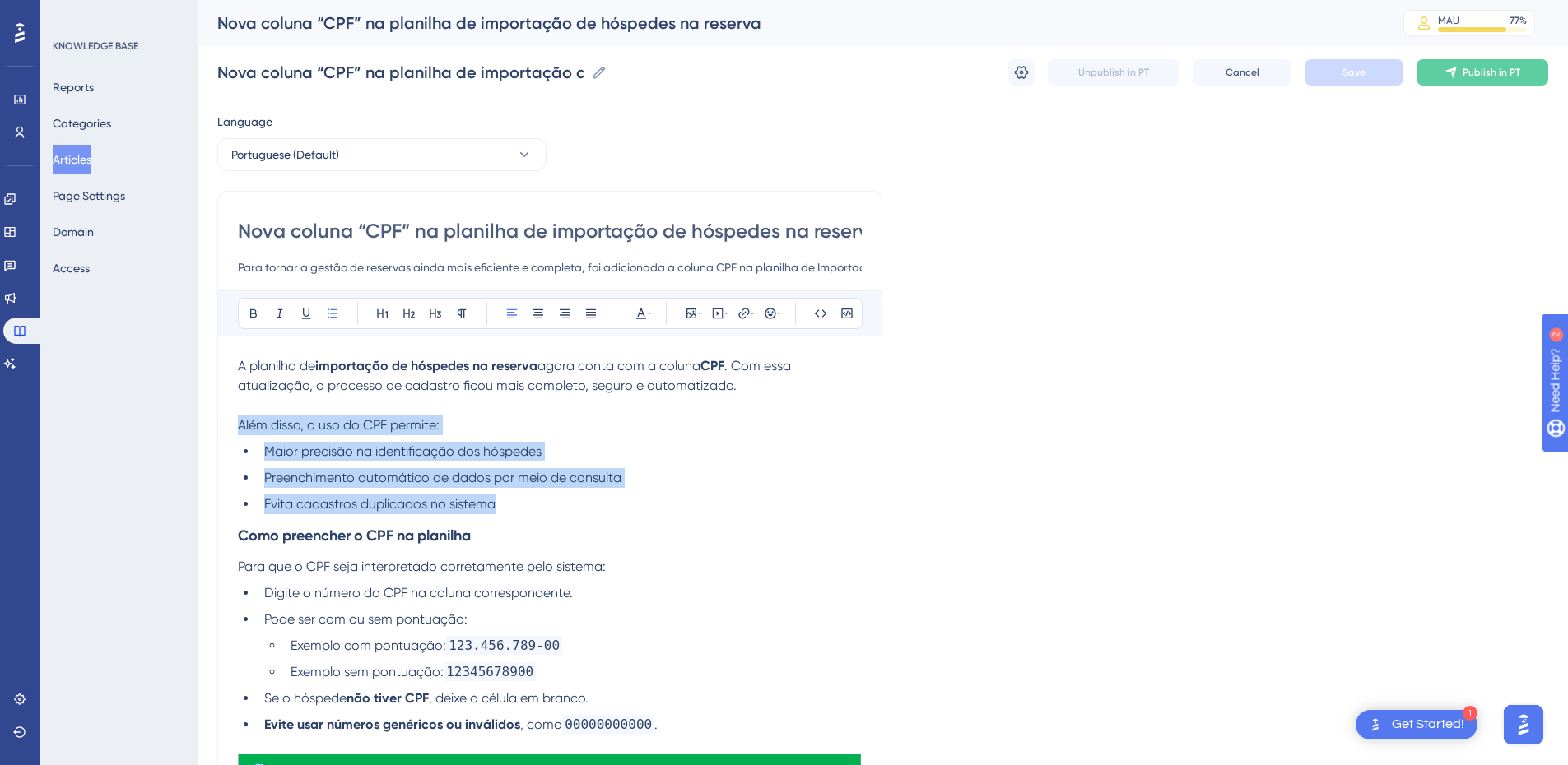
drag, startPoint x: 523, startPoint y: 497, endPoint x: 237, endPoint y: 421, distance: 295.9
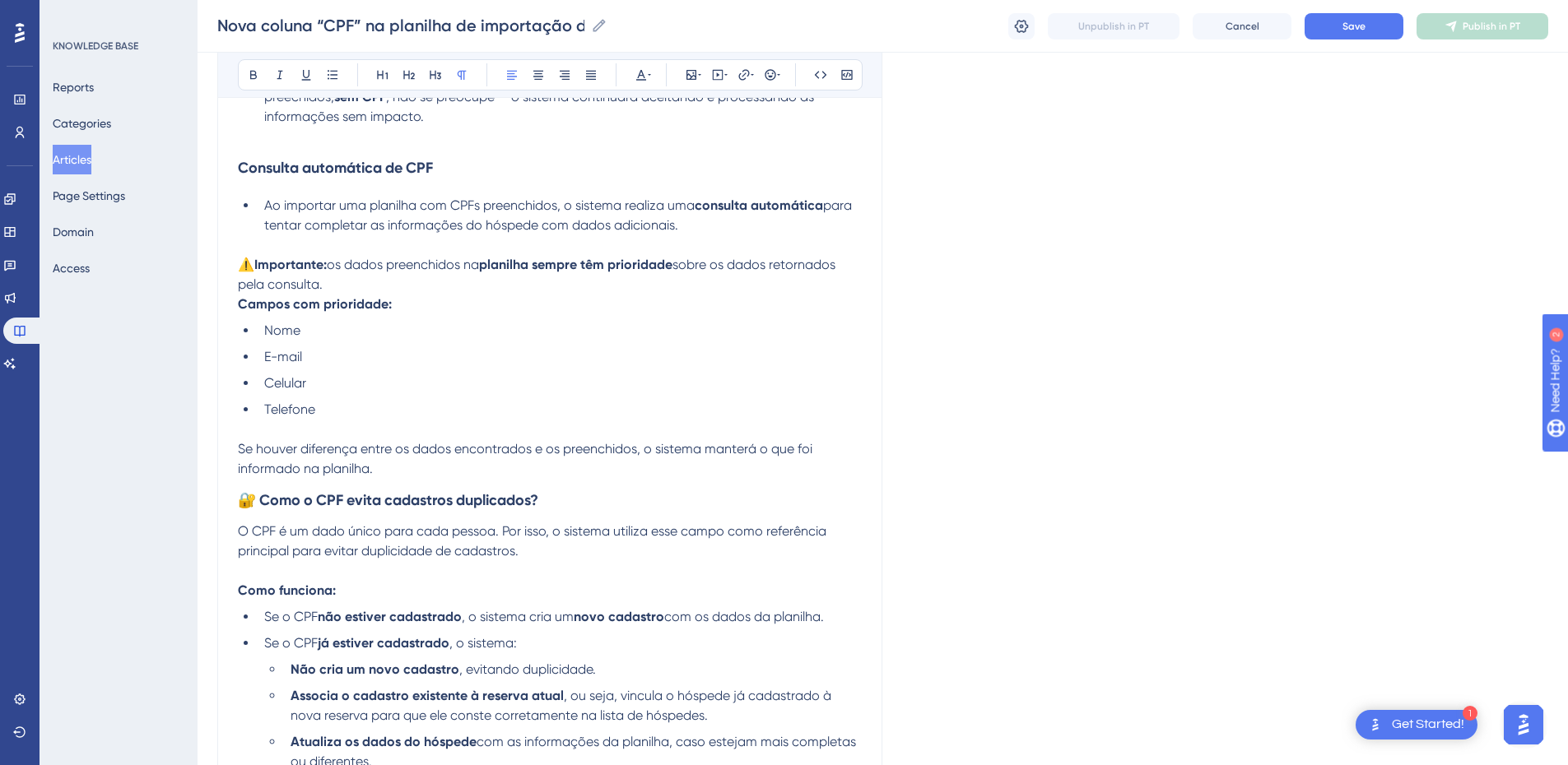
scroll to position [1344, 0]
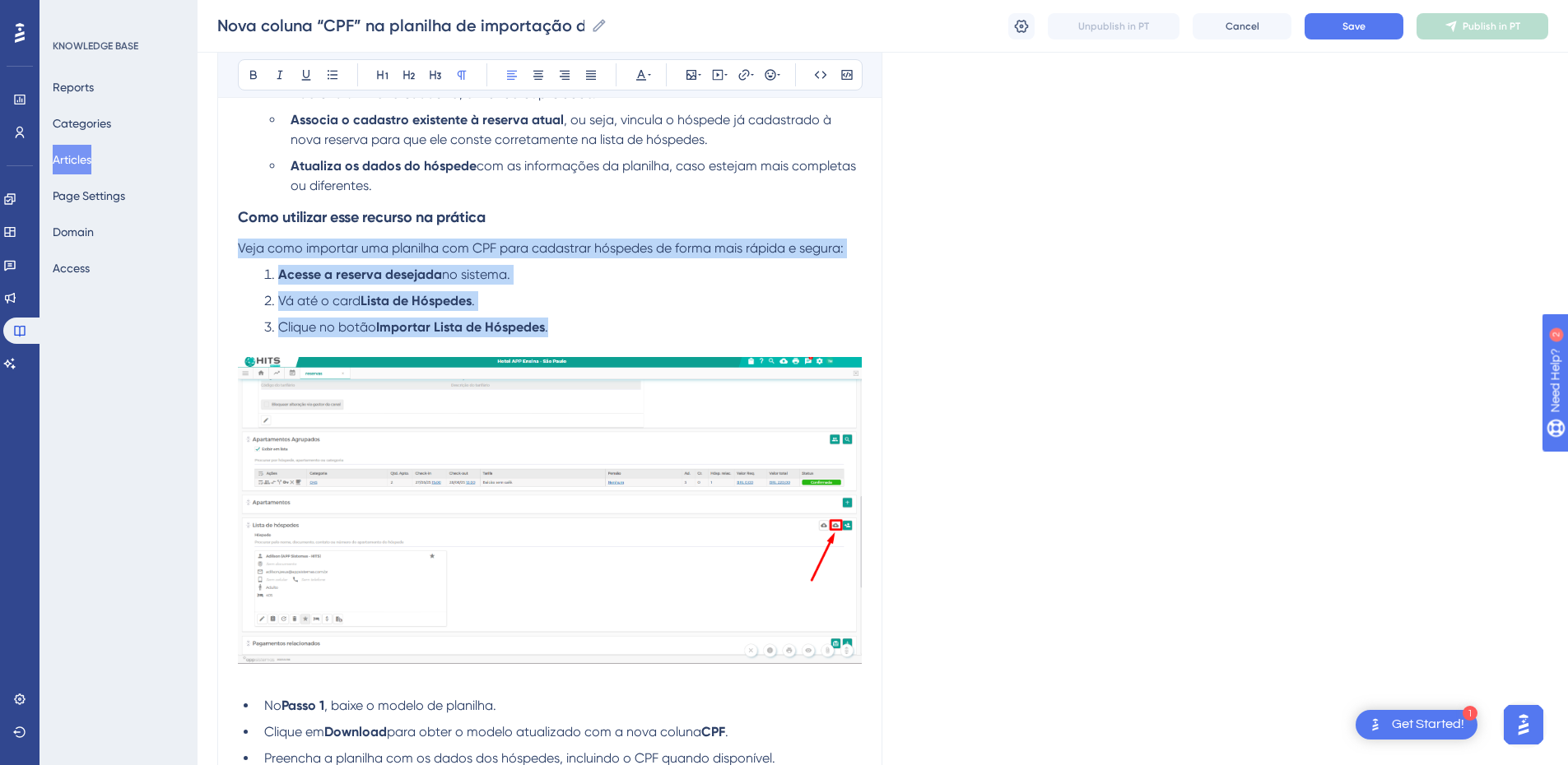
drag, startPoint x: 239, startPoint y: 246, endPoint x: 560, endPoint y: 328, distance: 331.3
click at [560, 328] on div "A planilha de importação de hóspedes na reserva agora conta com a coluna CPF . …" at bounding box center [550, 227] width 624 height 2443
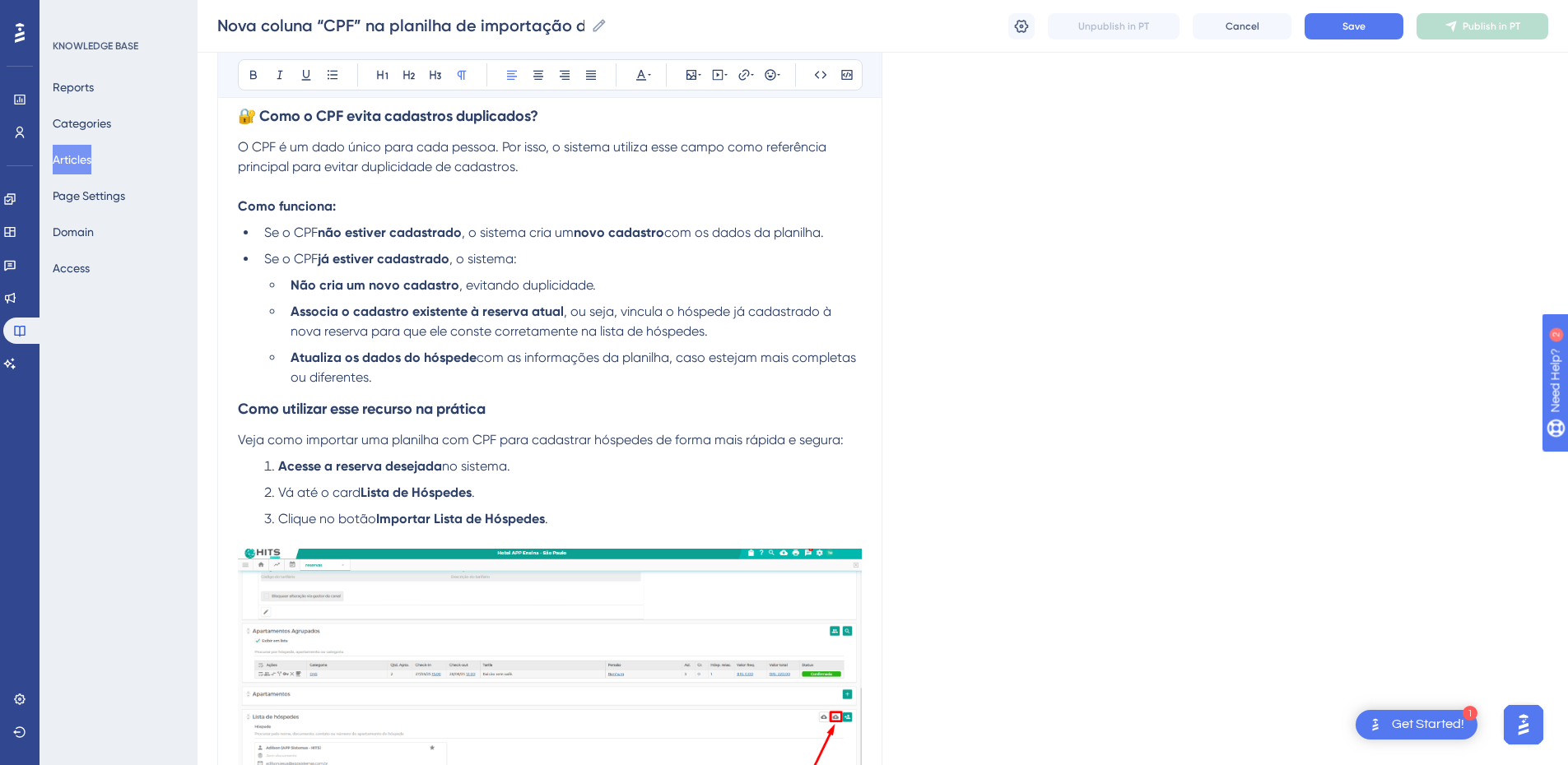
click at [368, 372] on span "com as informações da planilha, caso estejam mais completas ou diferentes." at bounding box center [575, 367] width 569 height 35
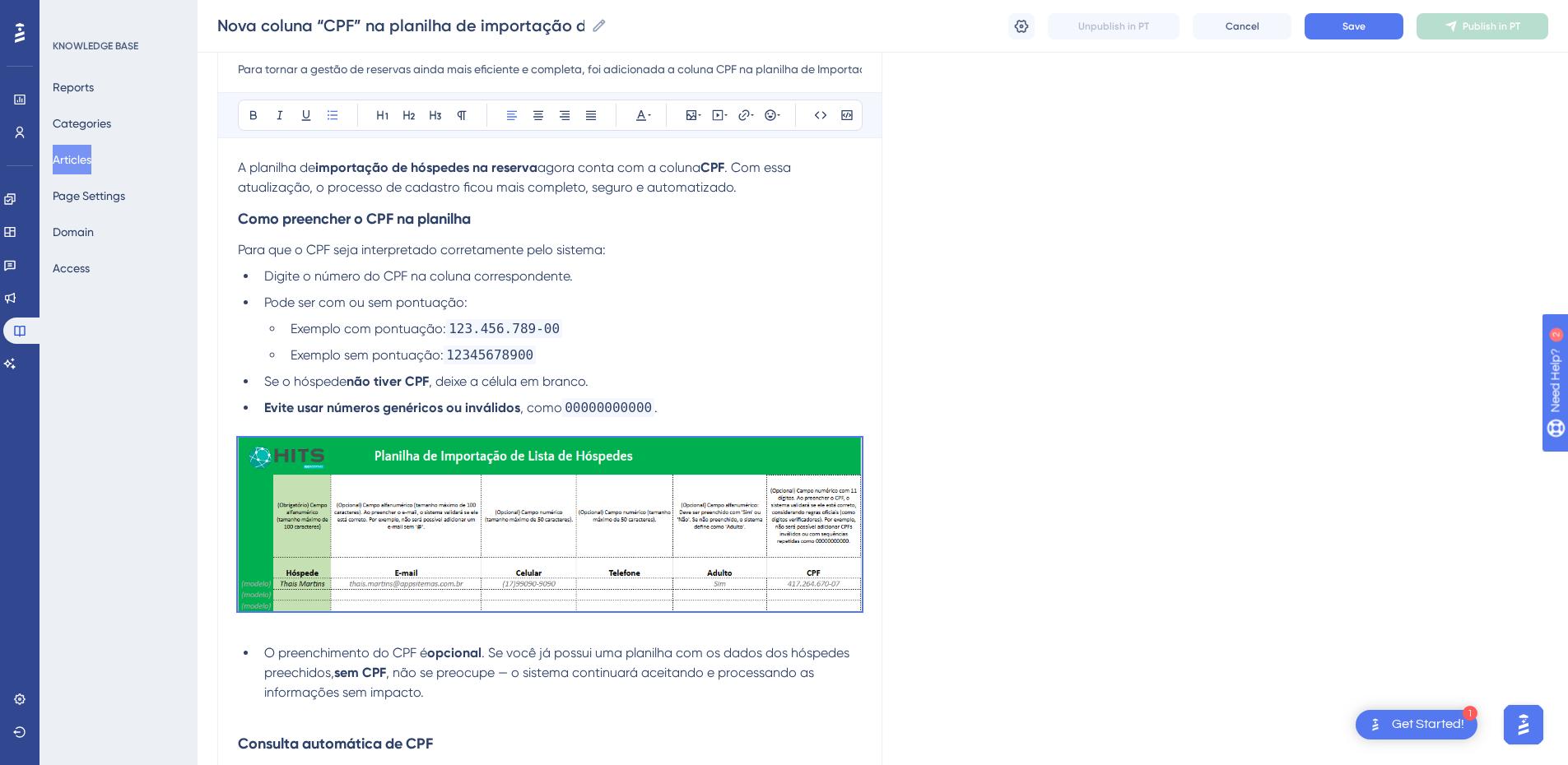
scroll to position [0, 0]
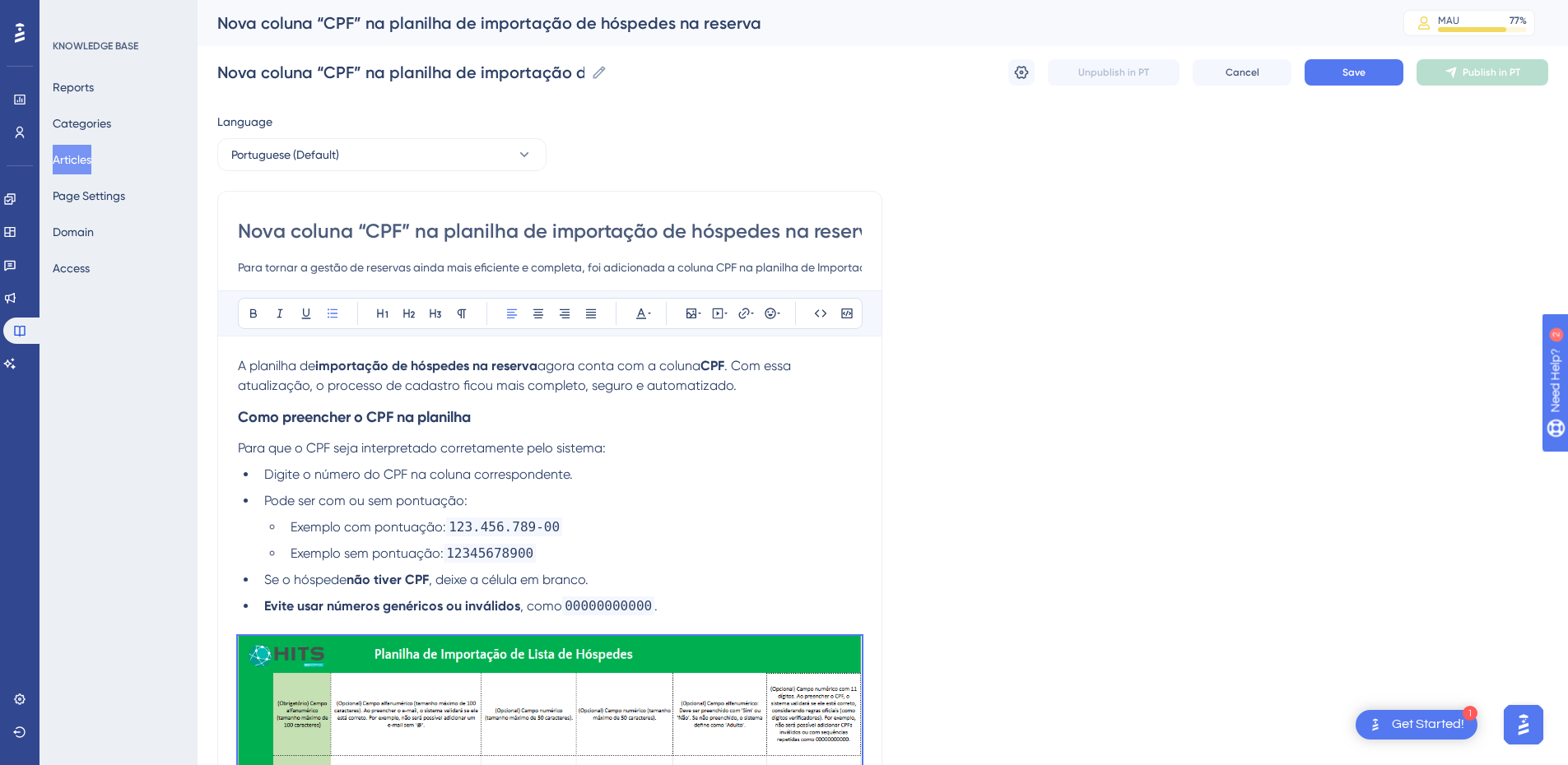
drag, startPoint x: 388, startPoint y: 383, endPoint x: 226, endPoint y: 409, distance: 164.1
copy div "Lore ipsumdolo s AME co adipisci Elit sed d EIU temp incididuntut laboreetdolo …"
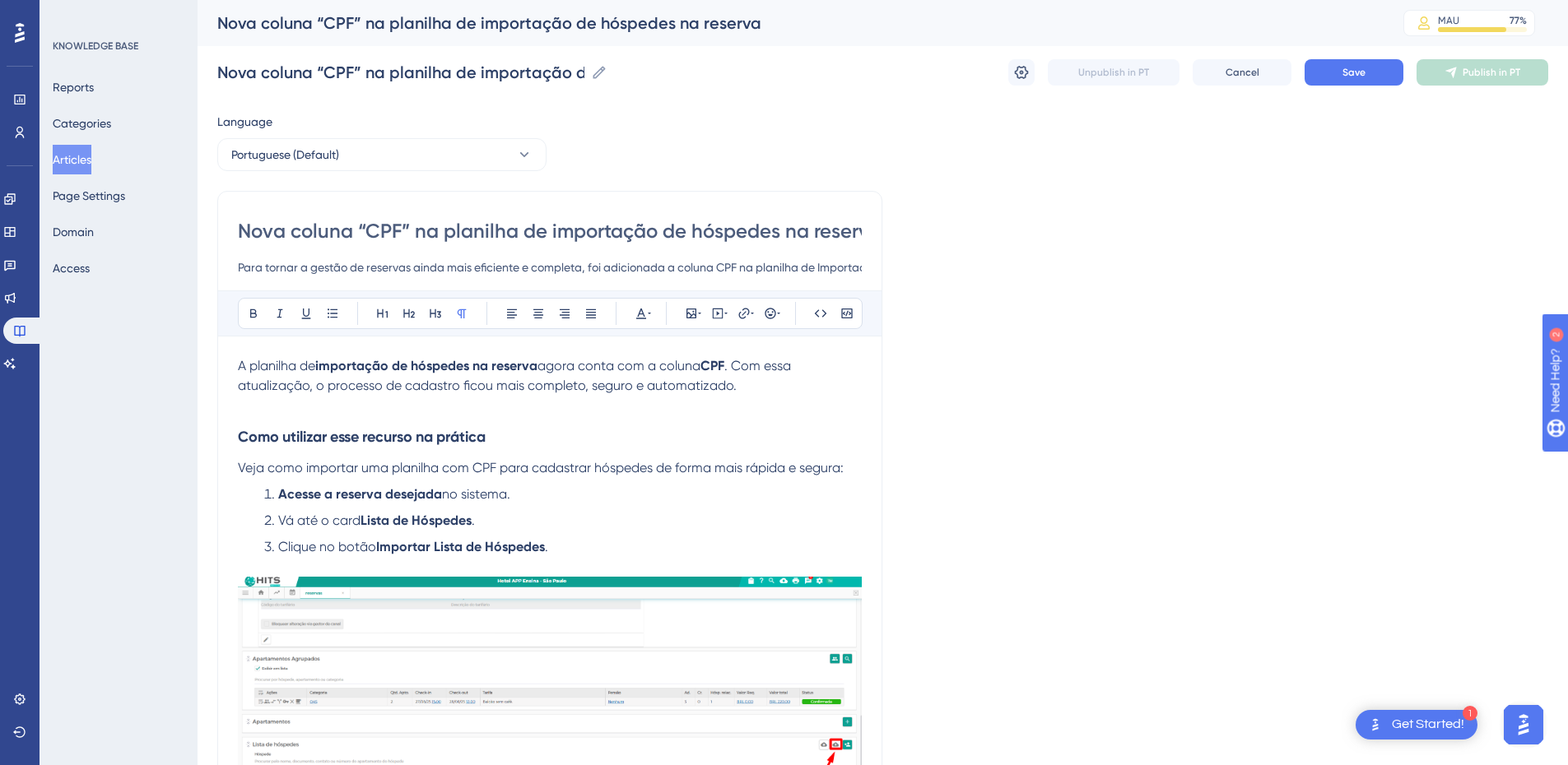
click at [477, 440] on strong "Como utilizar esse recurso na prática" at bounding box center [361, 437] width 248 height 18
drag, startPoint x: 506, startPoint y: 439, endPoint x: 208, endPoint y: 414, distance: 299.0
click at [0, 0] on div "Performance Users Engagement Widgets Feedback Product Updates Knowledge Base AI…" at bounding box center [0, 0] width 0 height 0
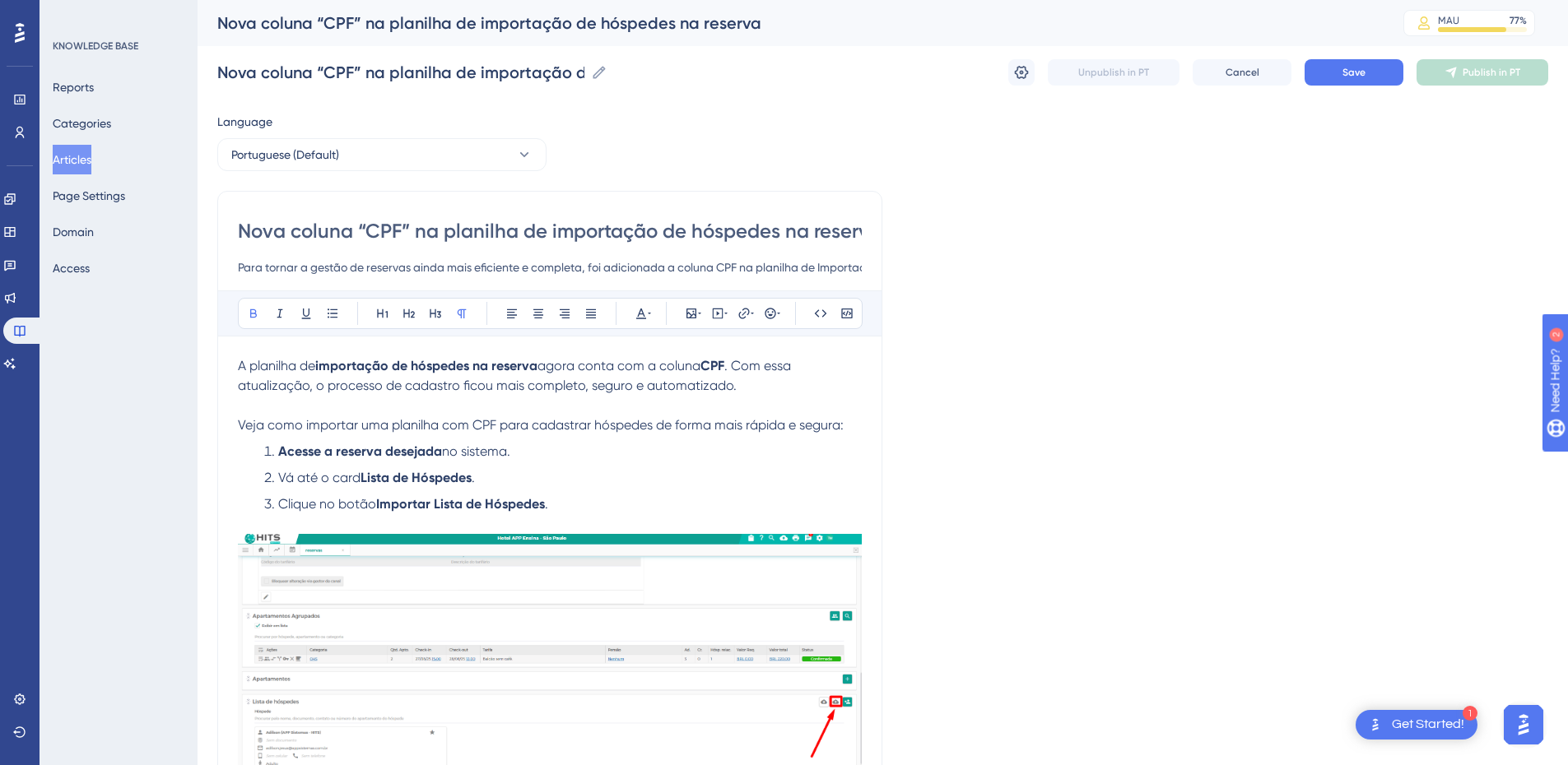
click at [581, 465] on ol "Acesse a reserva desejada no sistema. Vá até o card Lista de Hóspedes . Clique …" at bounding box center [550, 478] width 624 height 73
click at [748, 382] on p "A planilha de importação de hóspedes na reserva agora conta com a coluna CPF . …" at bounding box center [550, 375] width 624 height 39
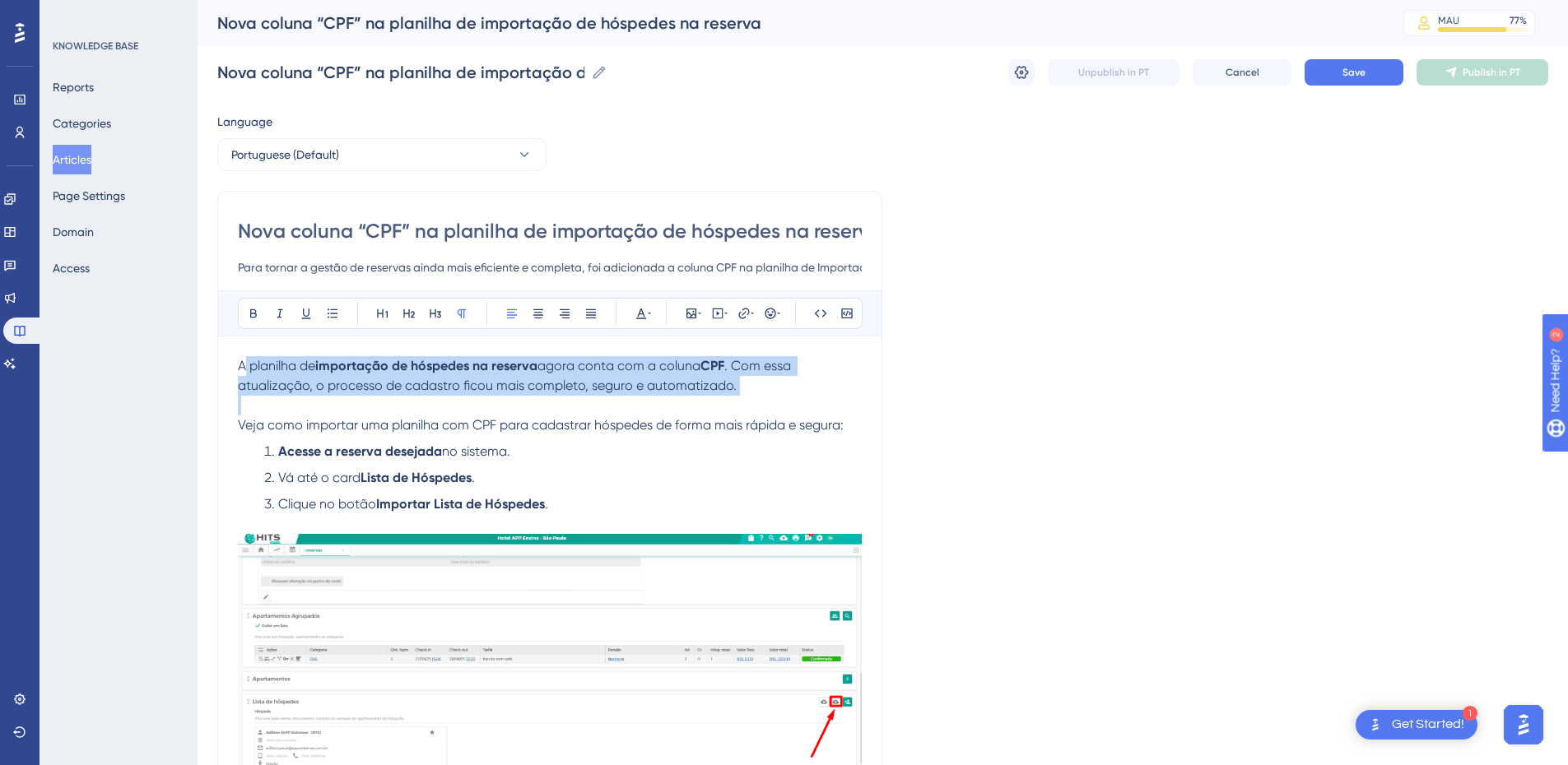
drag, startPoint x: 748, startPoint y: 382, endPoint x: 246, endPoint y: 360, distance: 502.5
click at [246, 360] on p "A planilha de importação de hóspedes na reserva agora conta com a coluna CPF . …" at bounding box center [550, 375] width 624 height 39
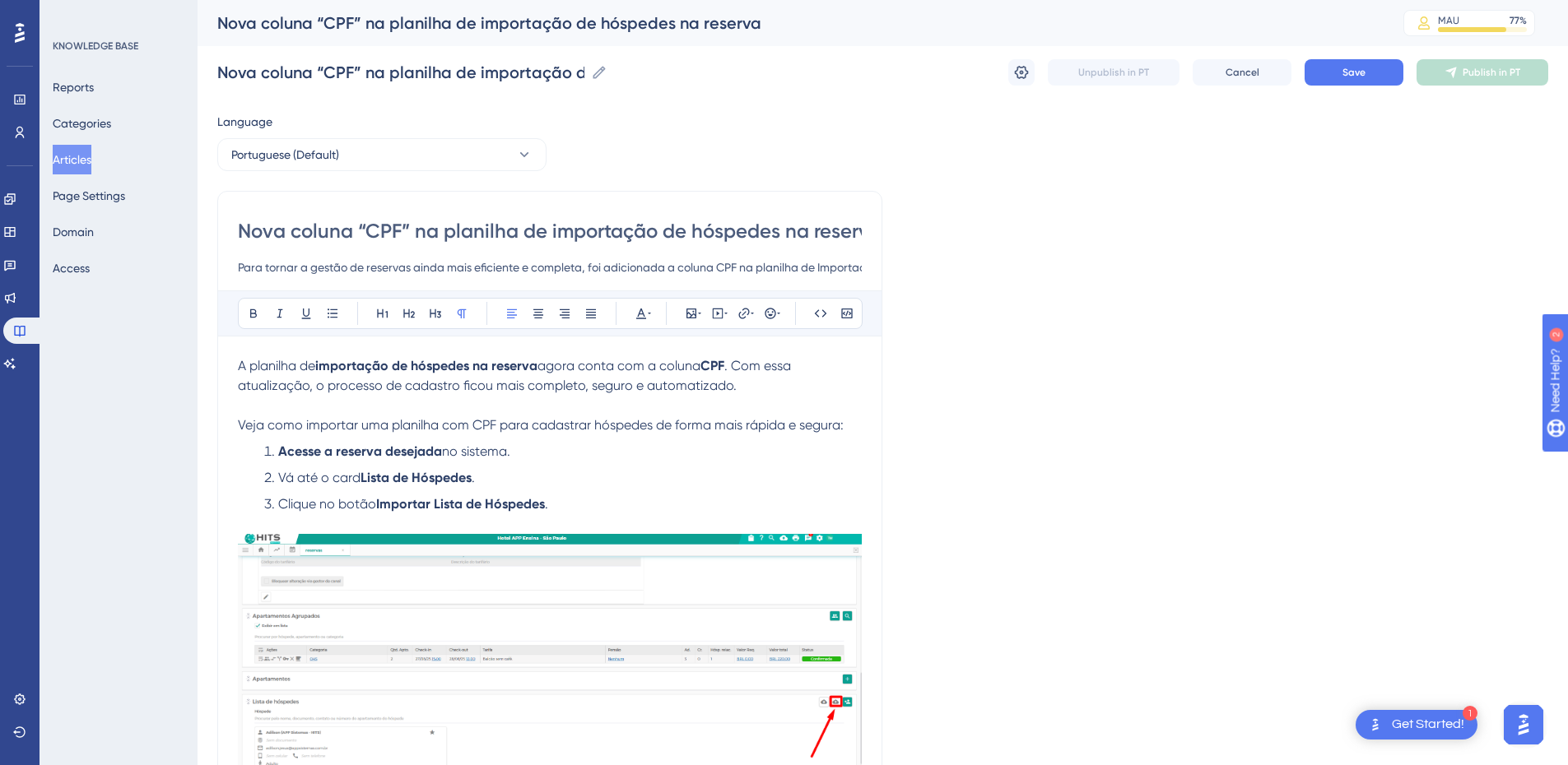
click at [376, 445] on strong "Acesse a reserva desejada" at bounding box center [360, 451] width 164 height 16
click at [294, 385] on span ". Com essa atualização, o processo de cadastro ficou mais completo, seguro e au…" at bounding box center [516, 375] width 557 height 35
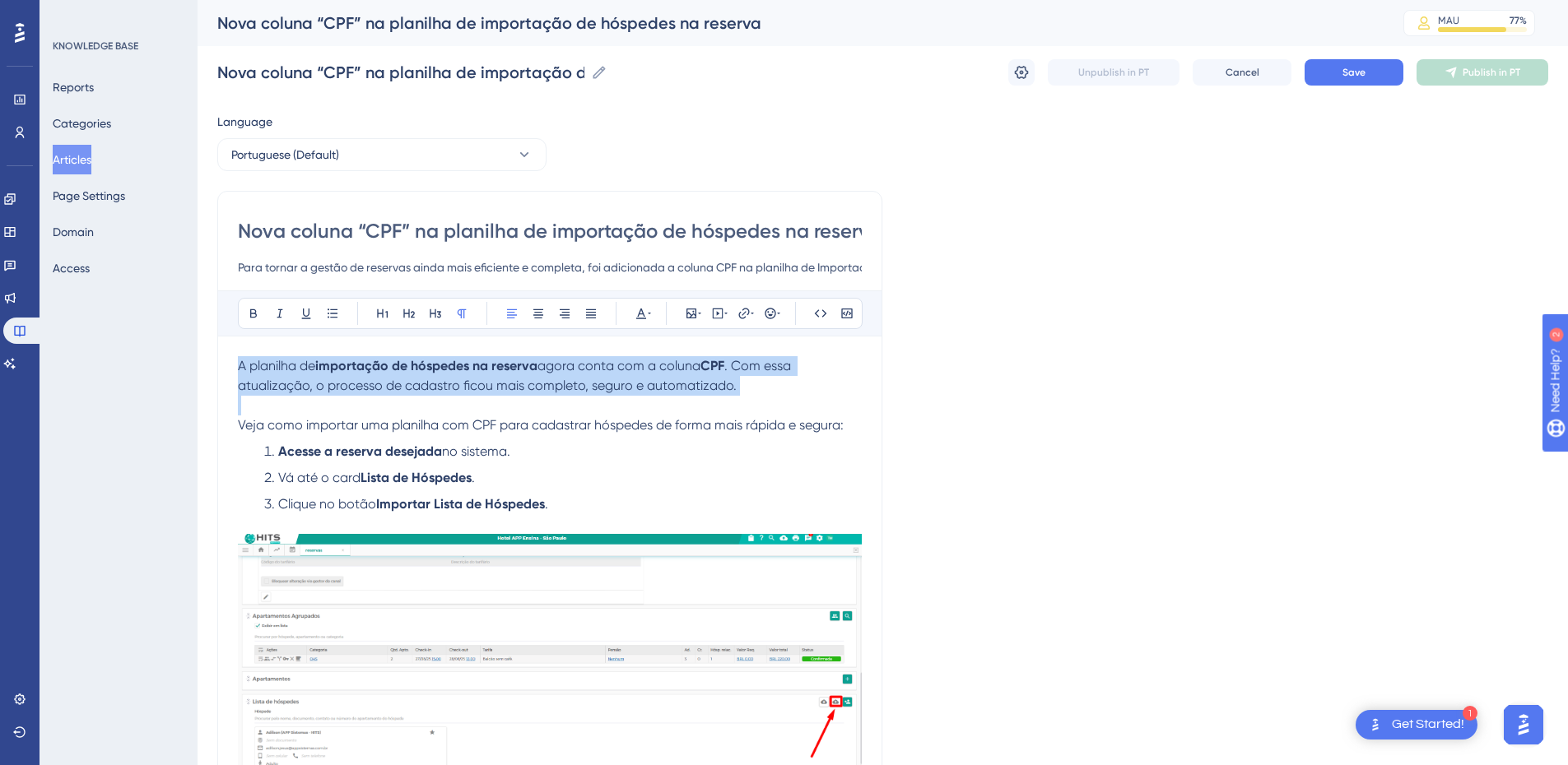
click at [294, 385] on span ". Com essa atualização, o processo de cadastro ficou mais completo, seguro e au…" at bounding box center [516, 375] width 557 height 35
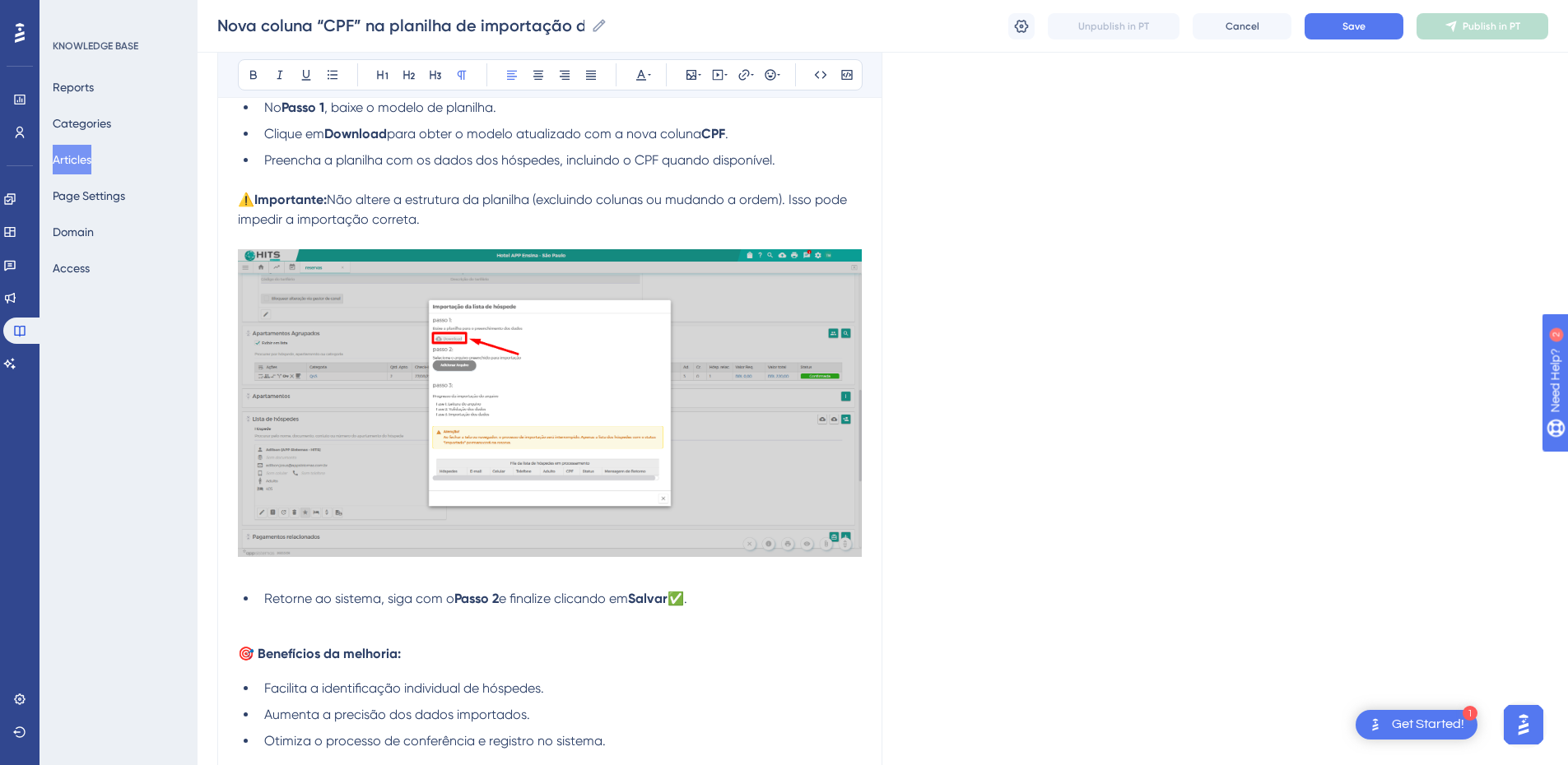
scroll to position [960, 0]
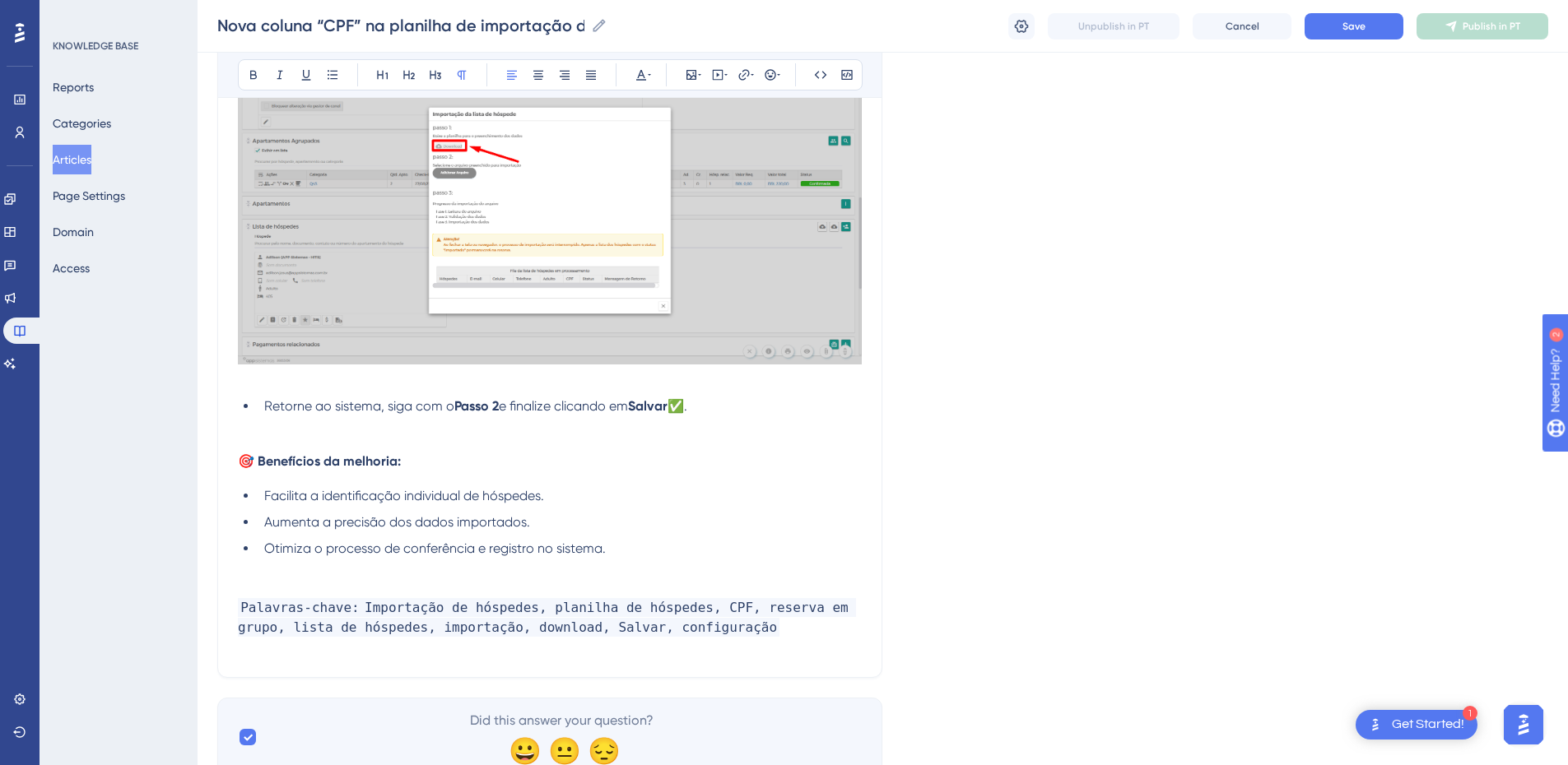
click at [274, 436] on div "A planilha de importação de hóspedes na reserva agora conta com a coluna CPF . …" at bounding box center [550, 23] width 624 height 1268
click at [260, 423] on p at bounding box center [550, 426] width 624 height 20
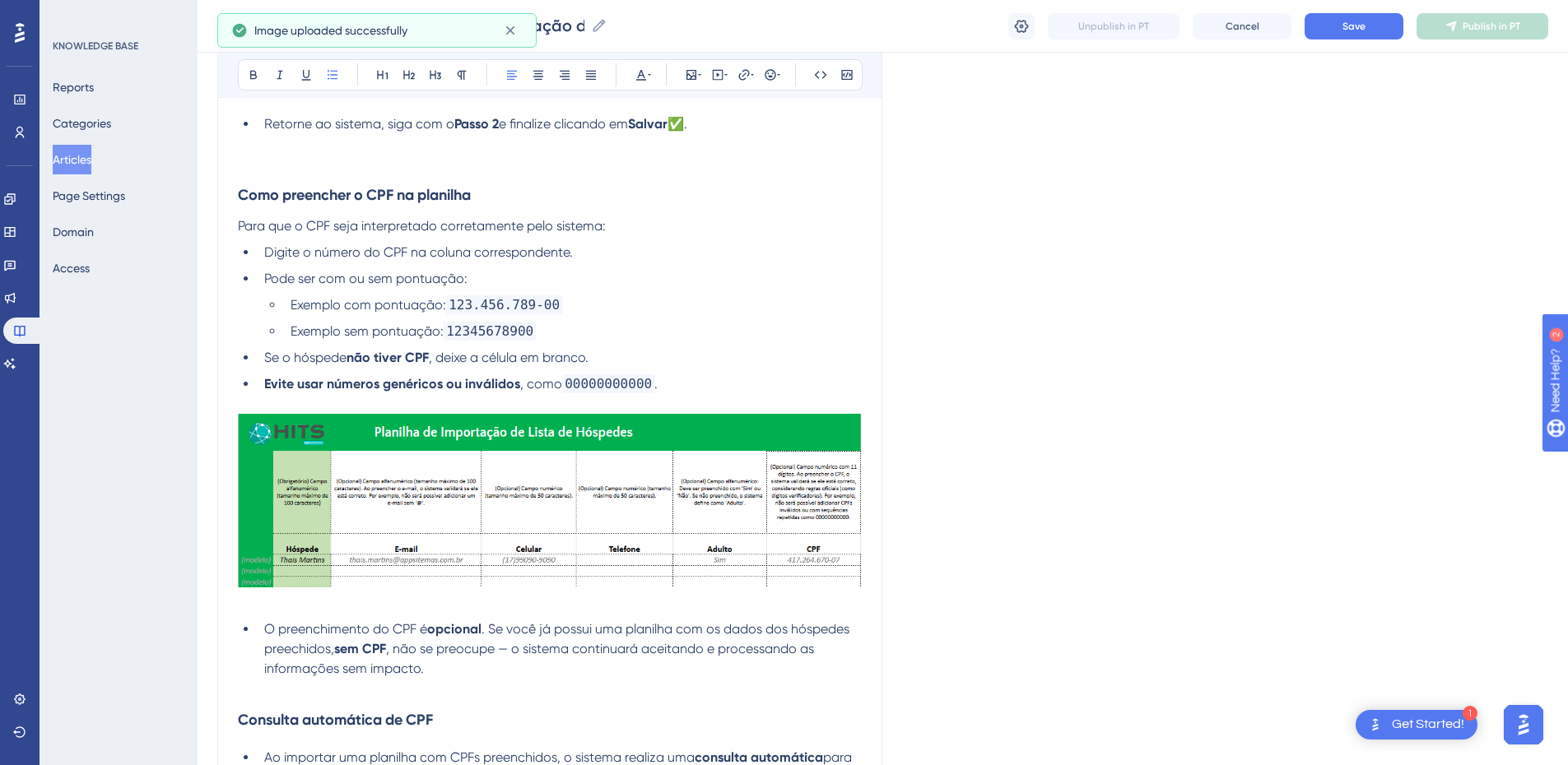
scroll to position [858, 0]
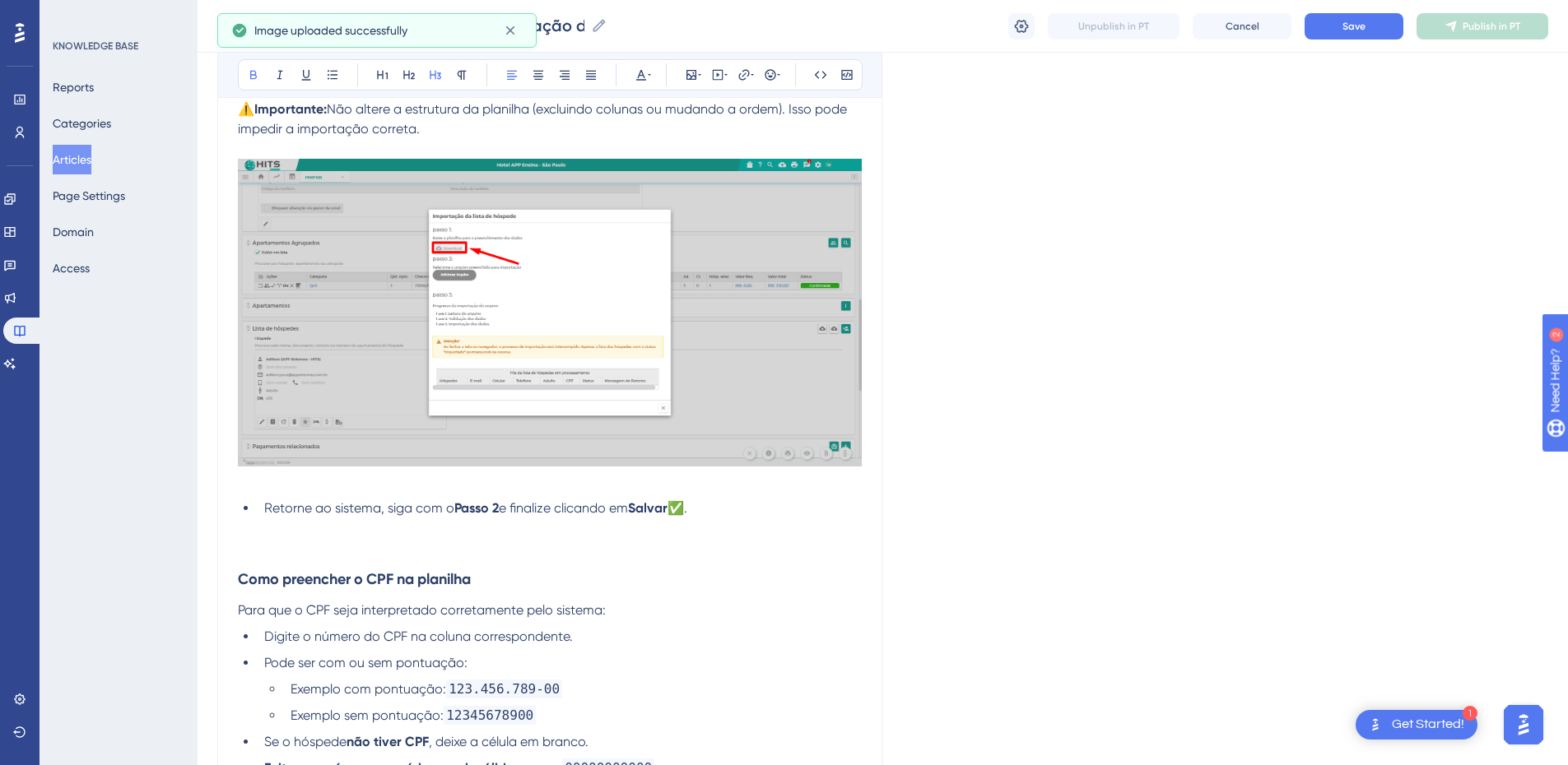
click at [240, 508] on h3 "Como preencher o CPF na planilha" at bounding box center [550, 579] width 624 height 43
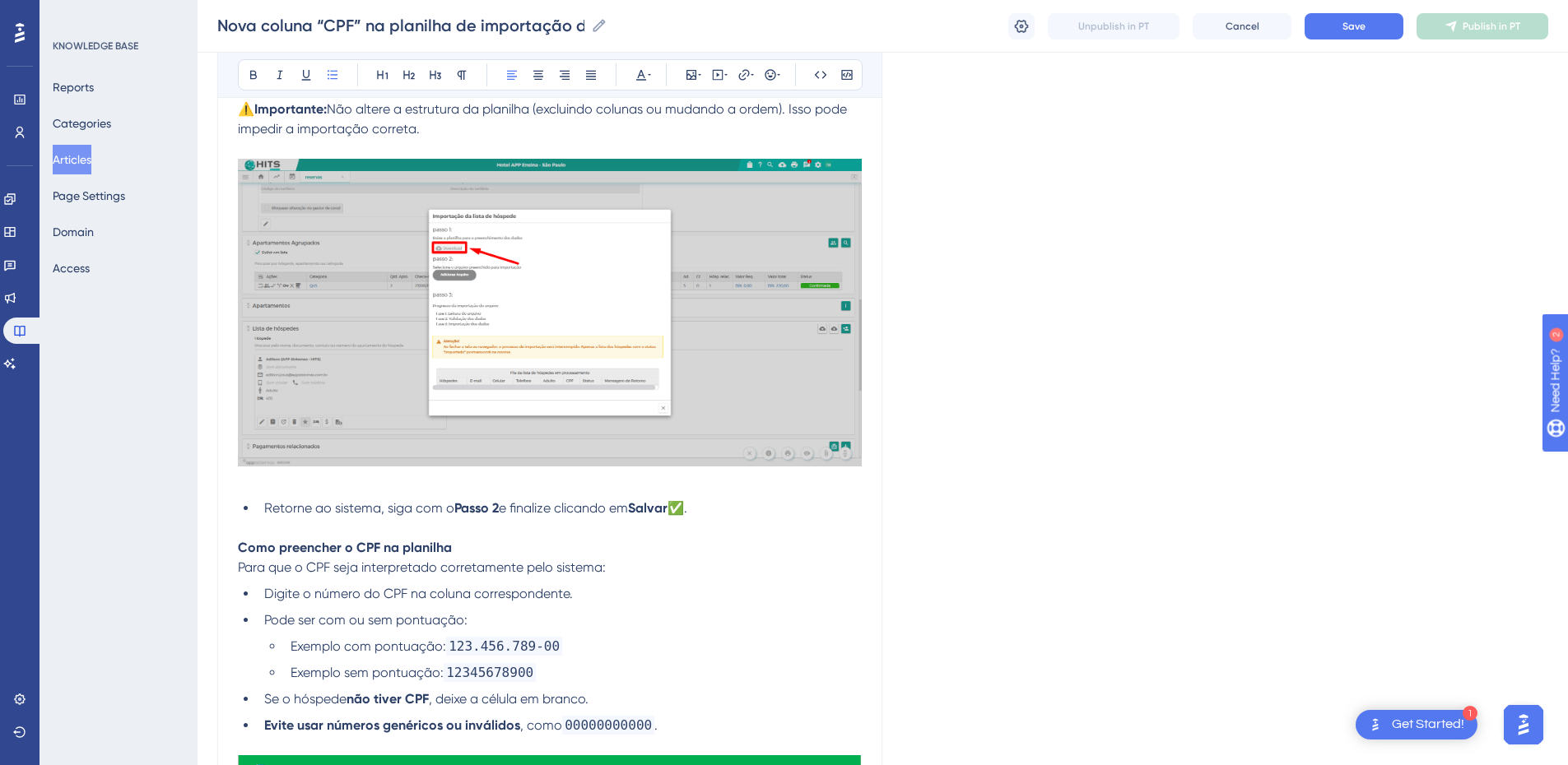
drag, startPoint x: 562, startPoint y: 531, endPoint x: 267, endPoint y: 506, distance: 296.1
click at [267, 506] on li "Retorne ao sistema, siga com o Passo 2 e finalize clicando em Salvar ✅." at bounding box center [560, 509] width 604 height 20
copy li "Retorne ao sistema, siga com o Passo 2 e finalize clicando em Salvar ✅."
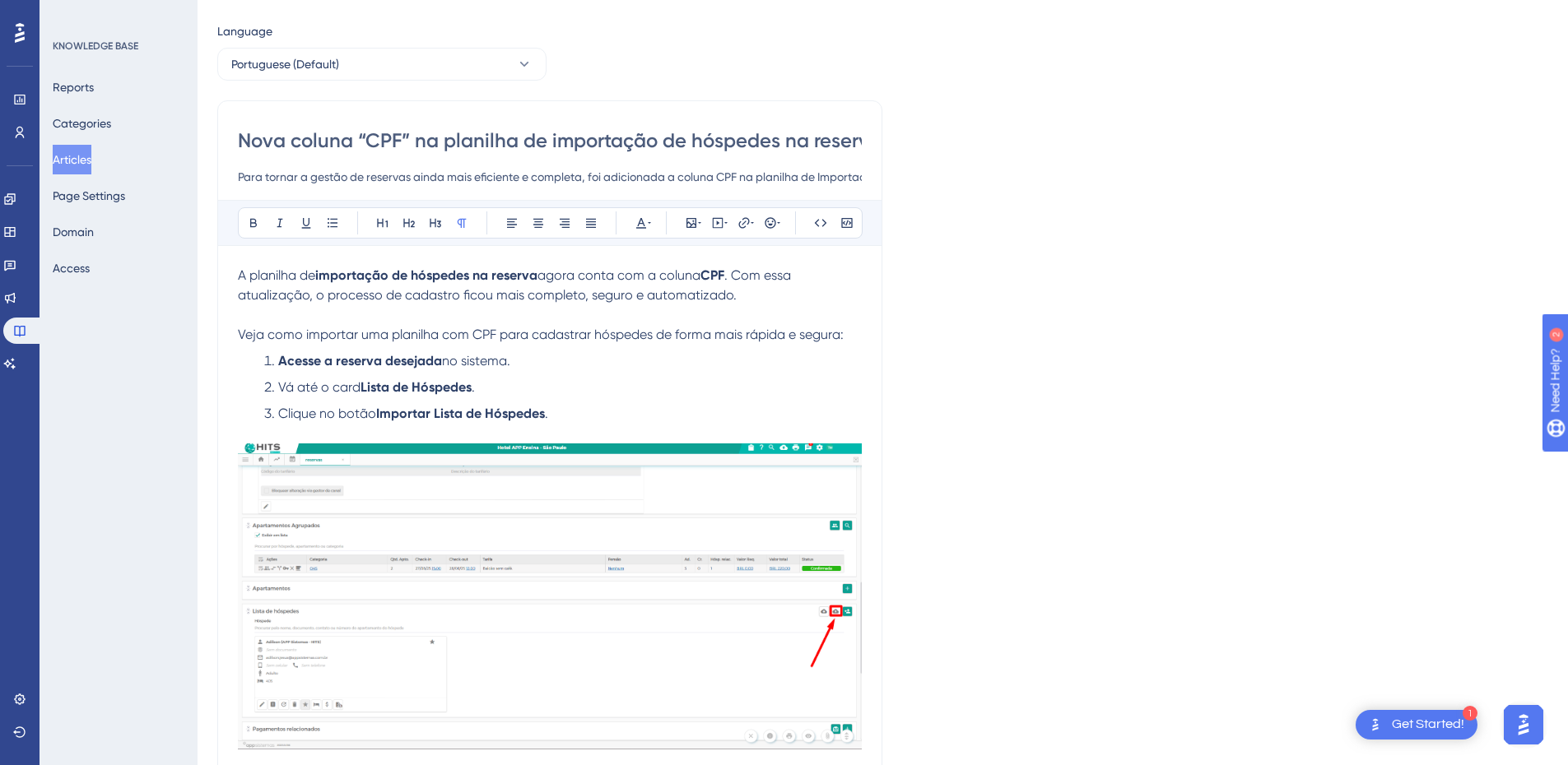
scroll to position [0, 0]
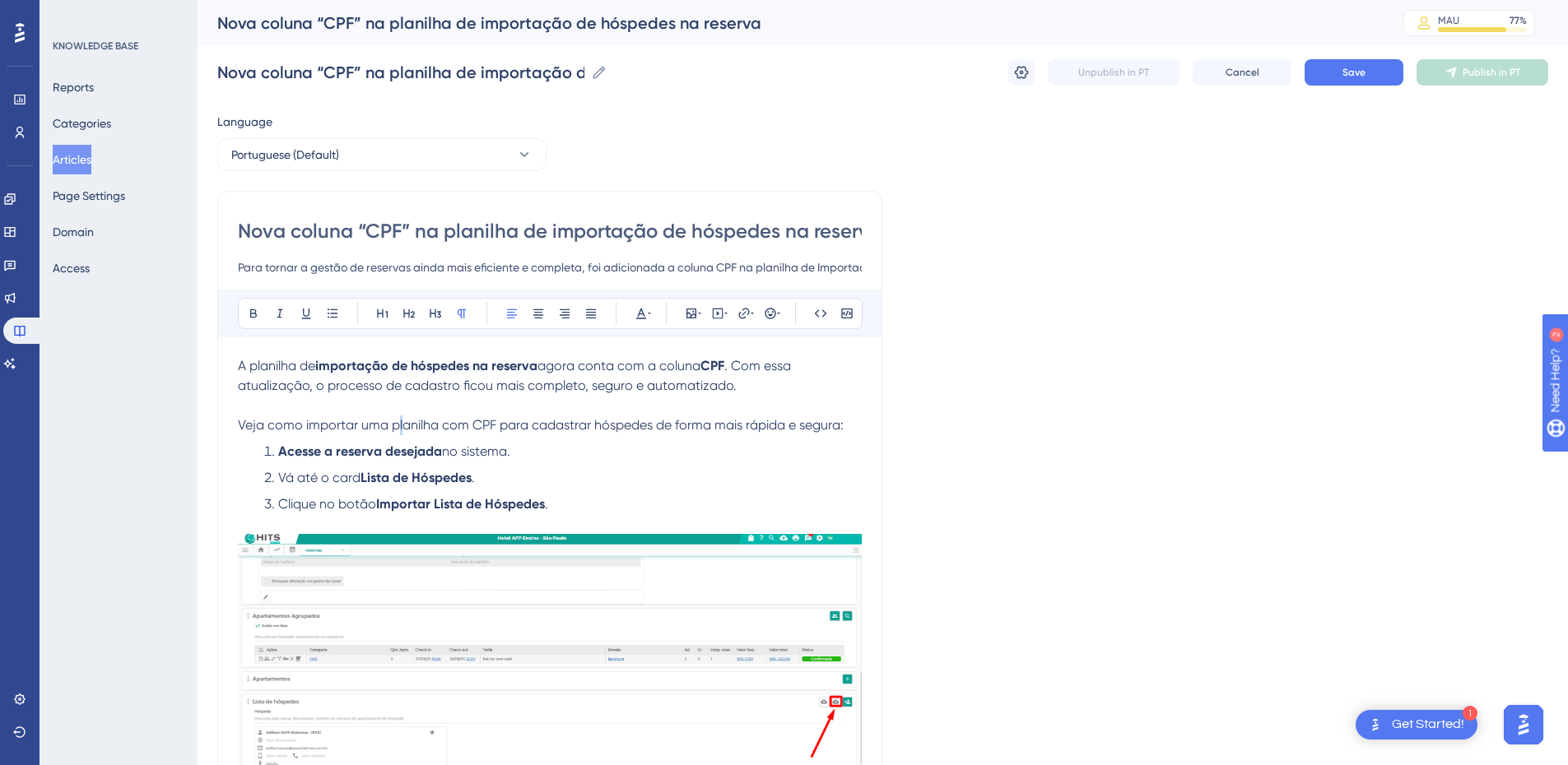
click at [399, 428] on span "Veja como importar uma planilha com CPF para cadastrar hóspedes de forma mais r…" at bounding box center [541, 425] width 606 height 16
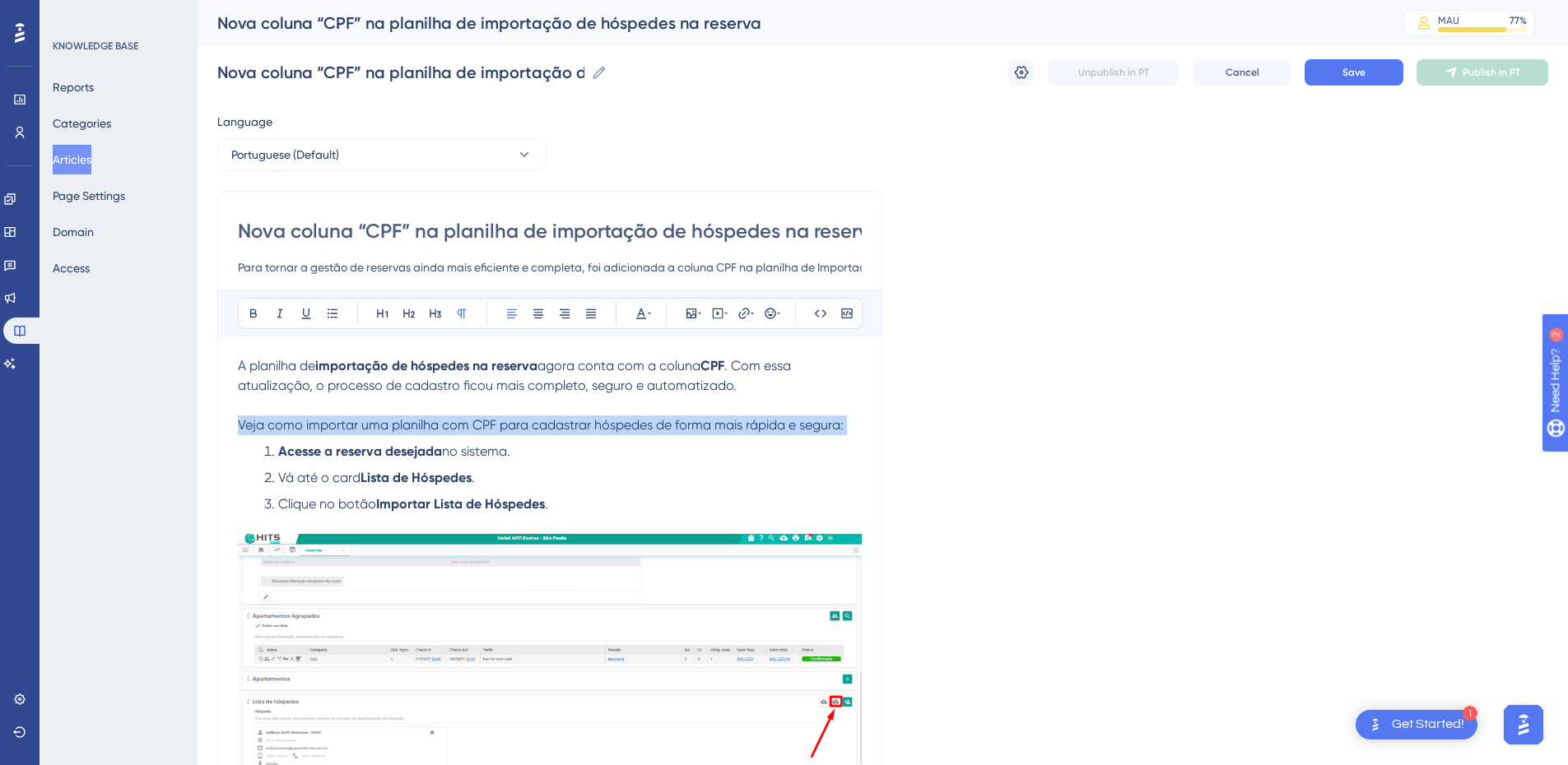
click at [399, 428] on span "Veja como importar uma planilha com CPF para cadastrar hóspedes de forma mais r…" at bounding box center [541, 425] width 606 height 16
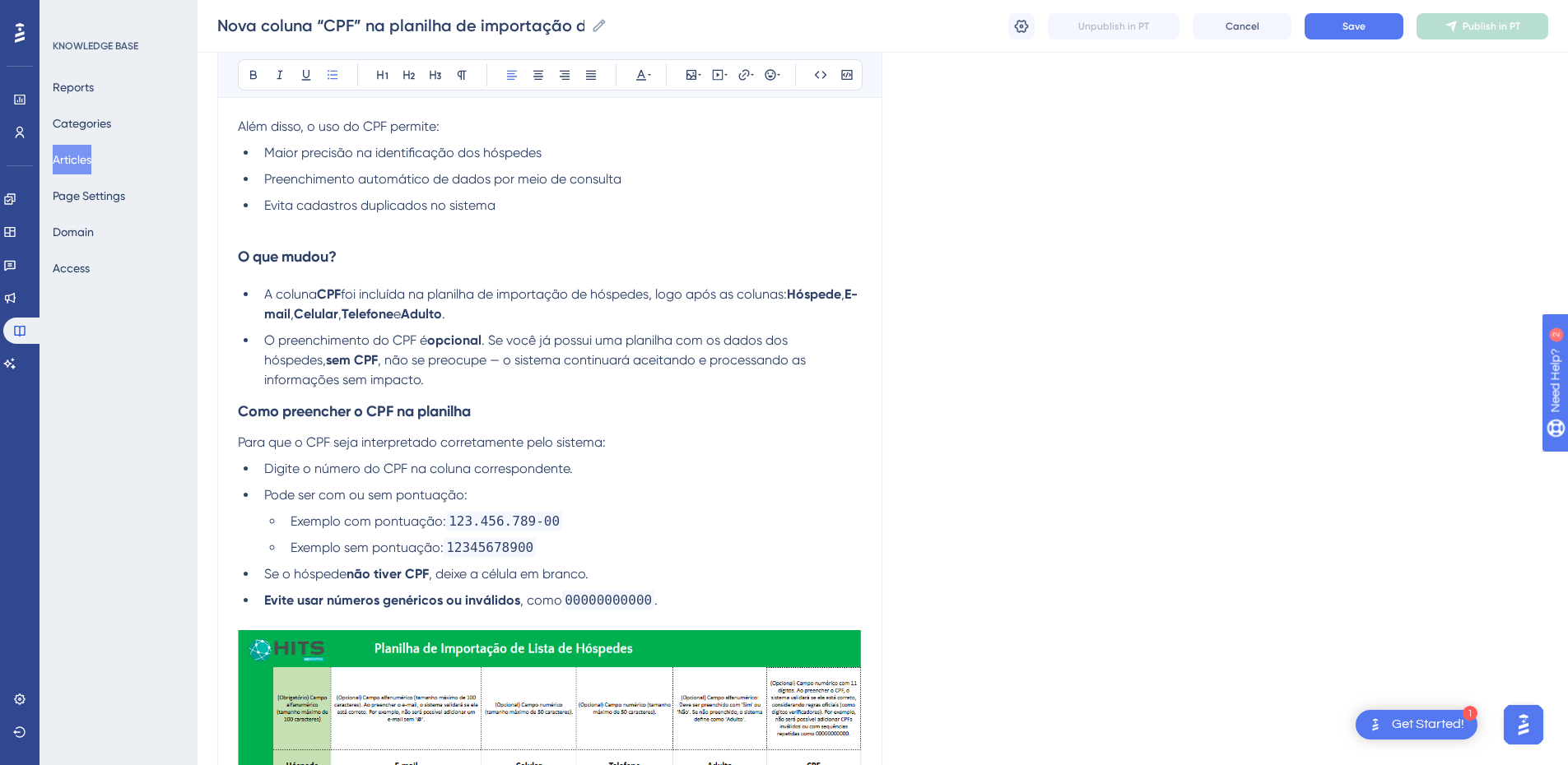
scroll to position [100, 0]
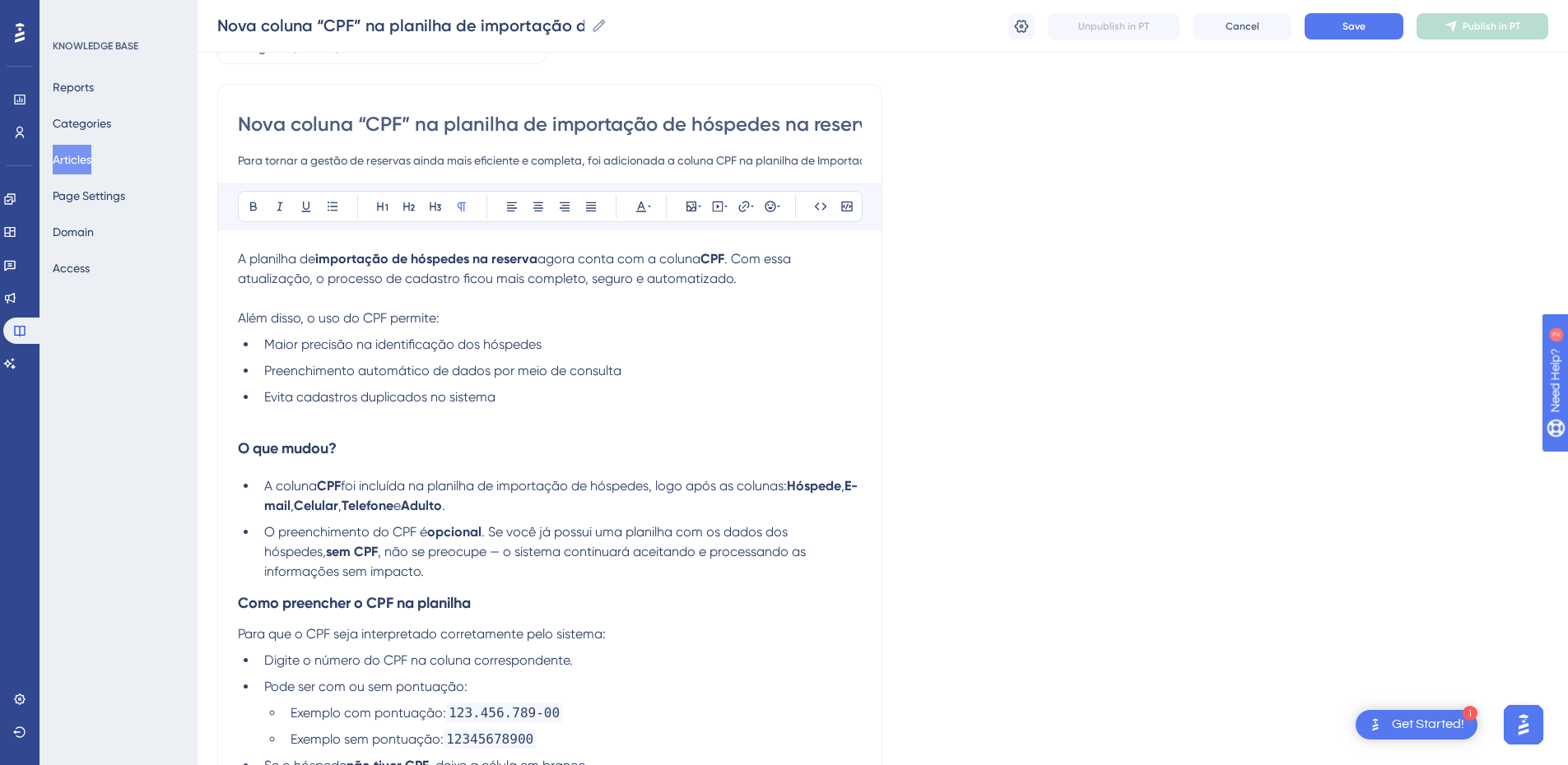
click at [303, 416] on p at bounding box center [550, 417] width 624 height 20
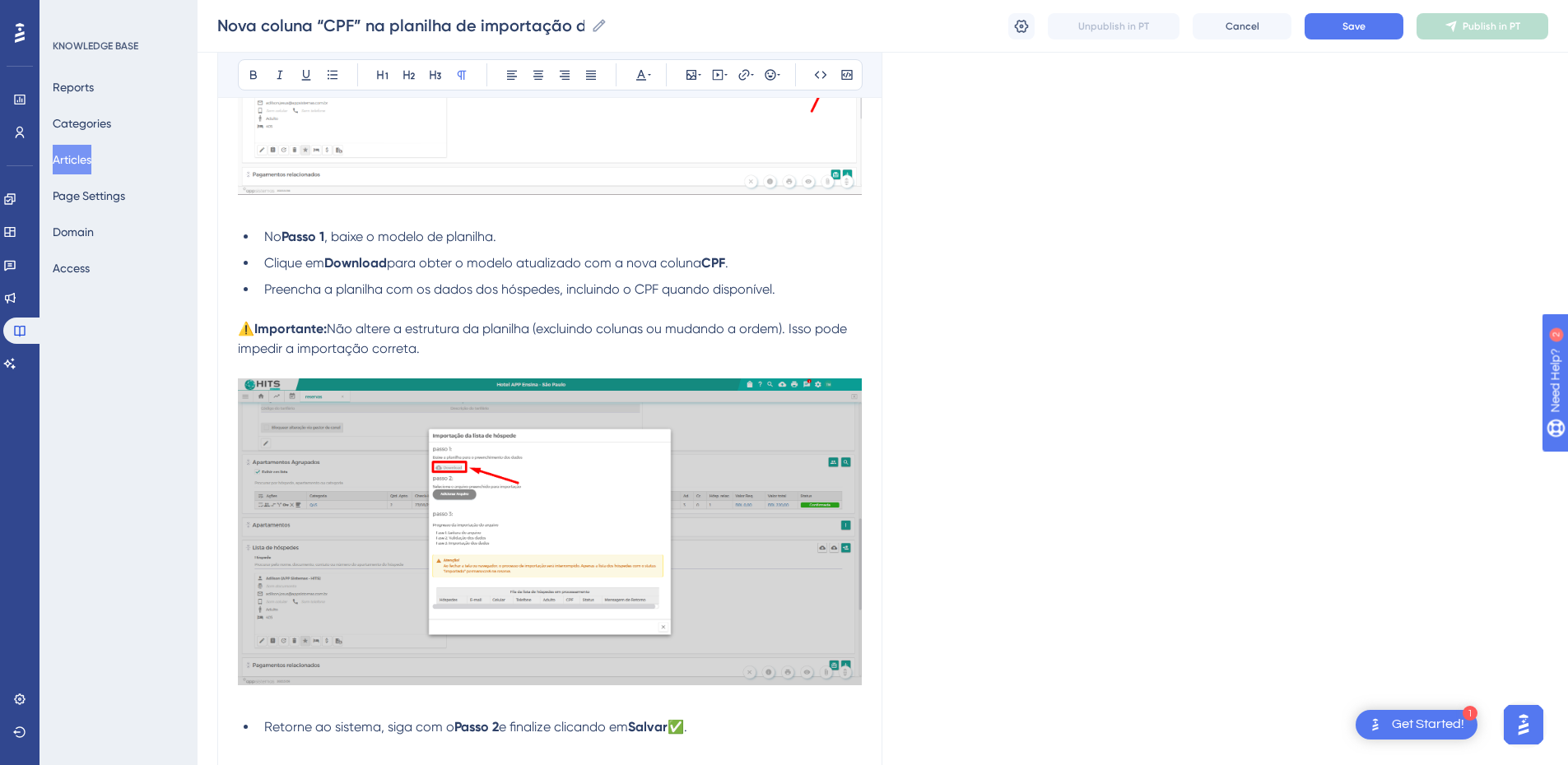
scroll to position [2408, 0]
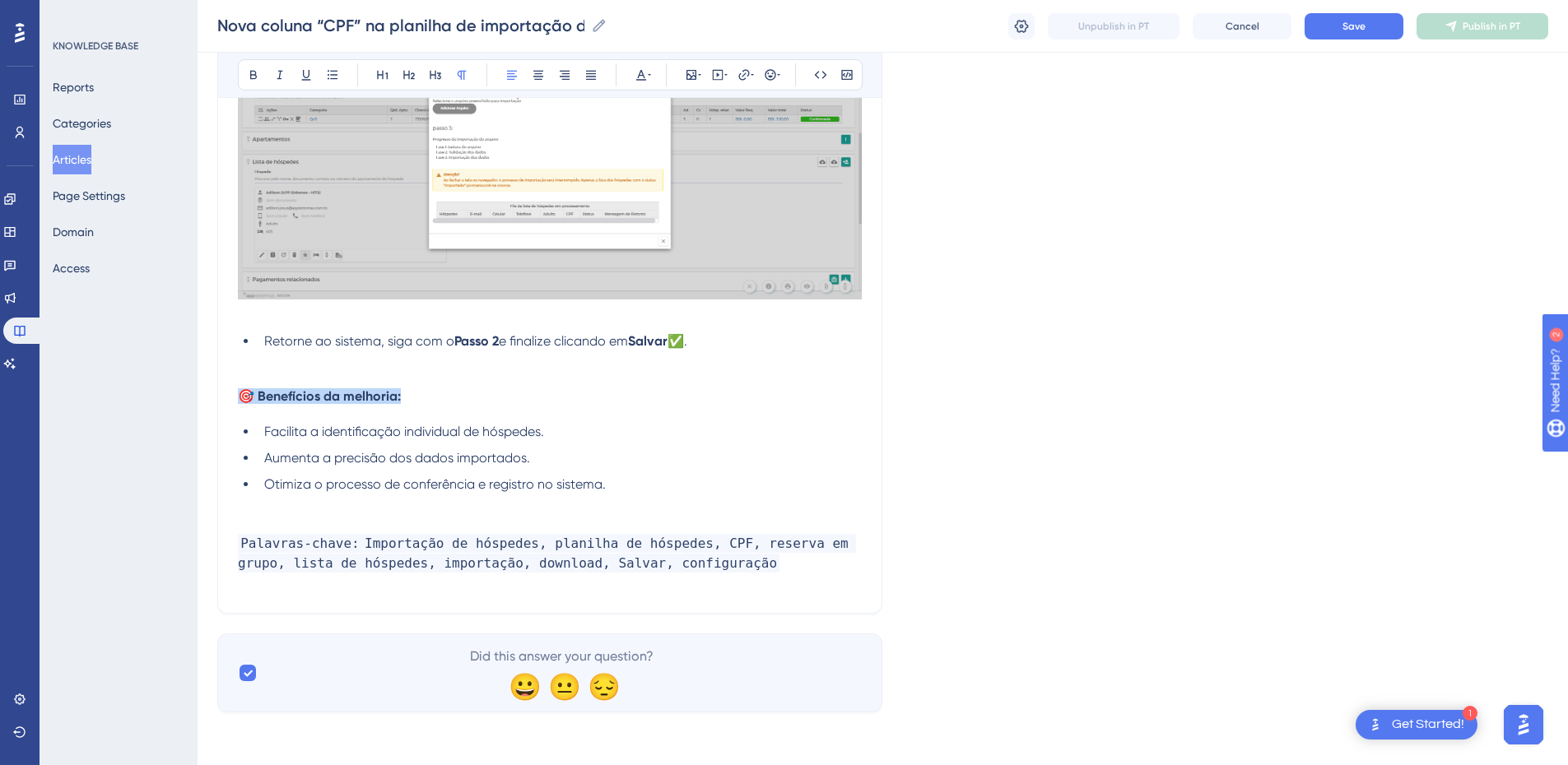
drag, startPoint x: 401, startPoint y: 397, endPoint x: 219, endPoint y: 397, distance: 182.0
copy span "🎯 Benefícios da melhoria:"
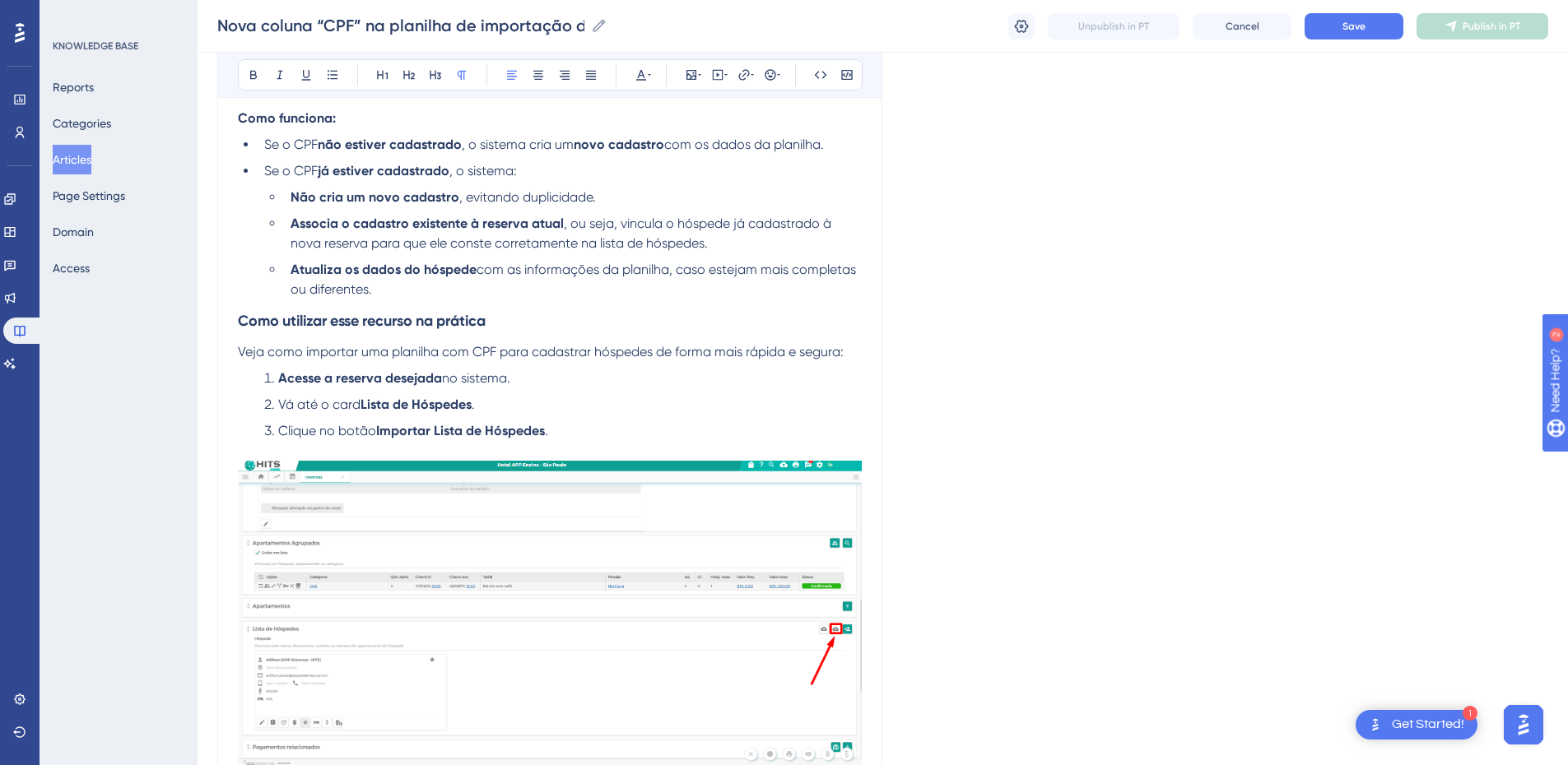
scroll to position [0, 0]
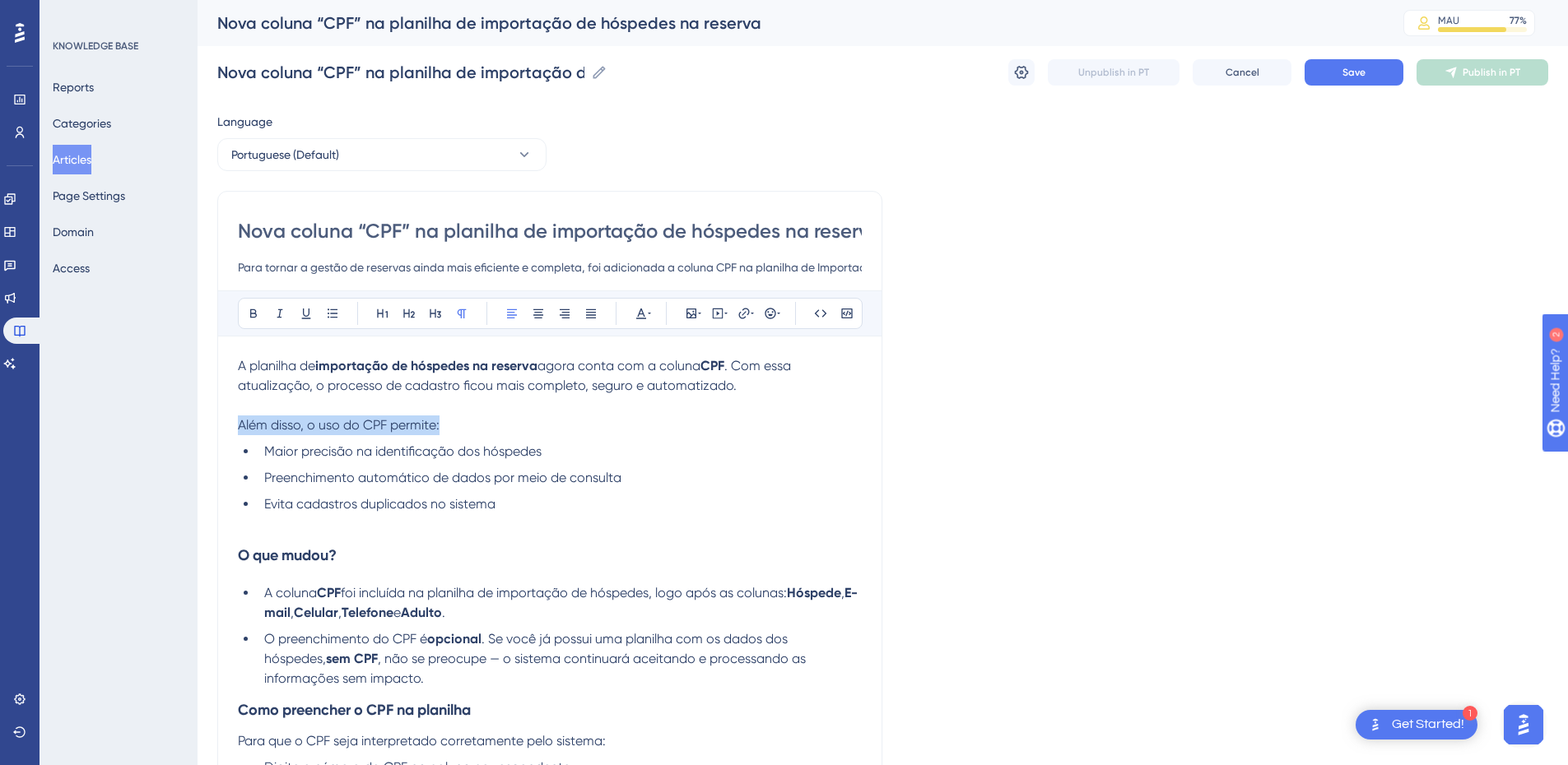
drag, startPoint x: 461, startPoint y: 430, endPoint x: 212, endPoint y: 427, distance: 249.0
click at [0, 0] on div "Performance Users Engagement Widgets Feedback Product Updates Knowledge Base AI…" at bounding box center [0, 0] width 0 height 0
click at [250, 426] on span "Além disso, o uso do CPF permite:" at bounding box center [339, 425] width 202 height 16
click at [512, 426] on p "Além disso, o uso do CPF permite:" at bounding box center [550, 425] width 624 height 20
drag, startPoint x: 513, startPoint y: 504, endPoint x: 426, endPoint y: 489, distance: 88.3
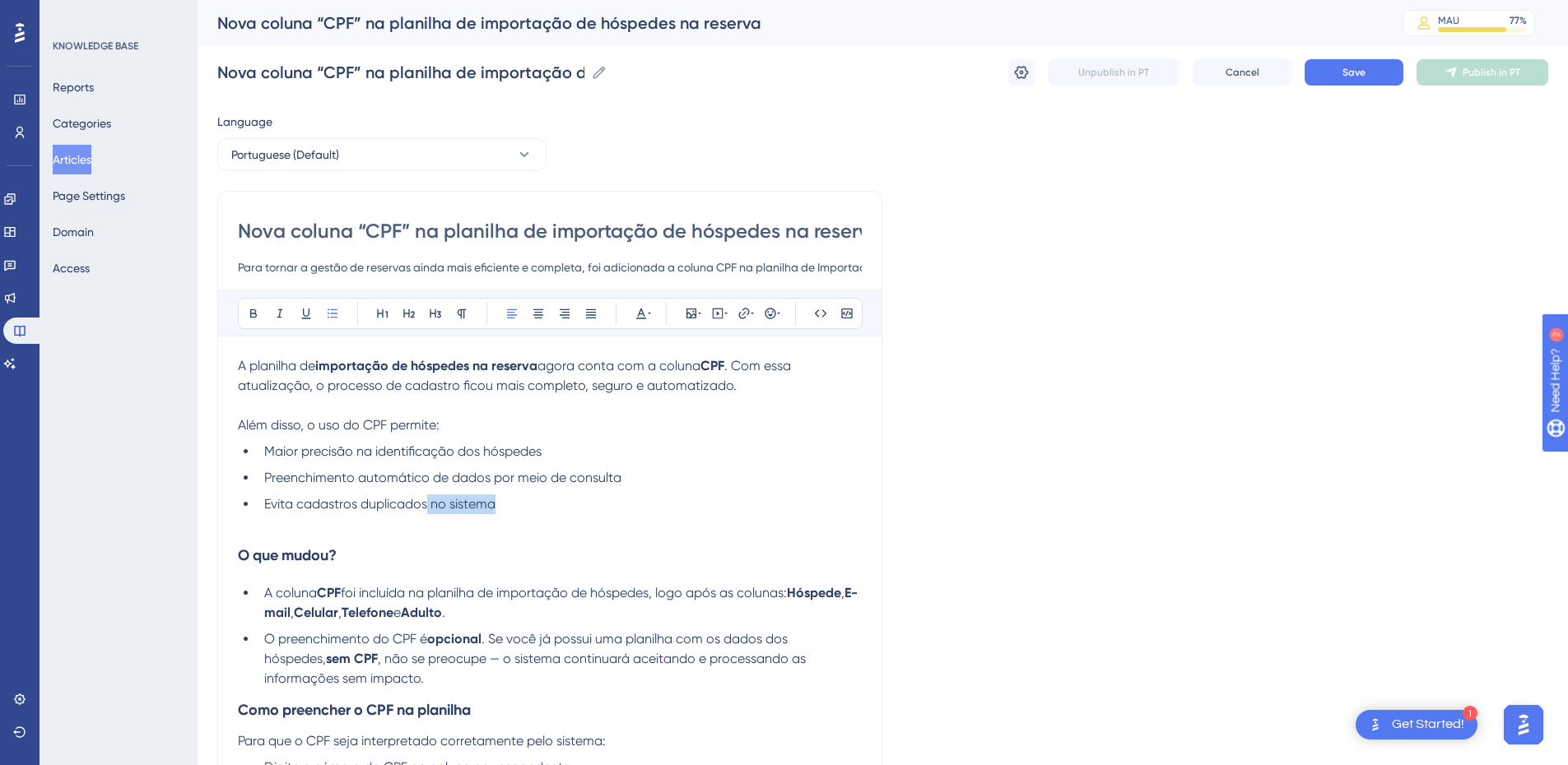
click at [426, 489] on ul "Maior precisão na identificação dos hóspedes Preenchimento automático de dados …" at bounding box center [550, 478] width 624 height 73
click at [300, 462] on ul "Maior precisão na identificação dos hóspedes Preenchimento automático de dados …" at bounding box center [550, 478] width 624 height 73
drag, startPoint x: 266, startPoint y: 478, endPoint x: 429, endPoint y: 479, distance: 163.0
click at [429, 479] on span "Preenchimento automático de dados por meio de consulta" at bounding box center [443, 477] width 357 height 16
click at [255, 317] on icon at bounding box center [254, 314] width 7 height 9
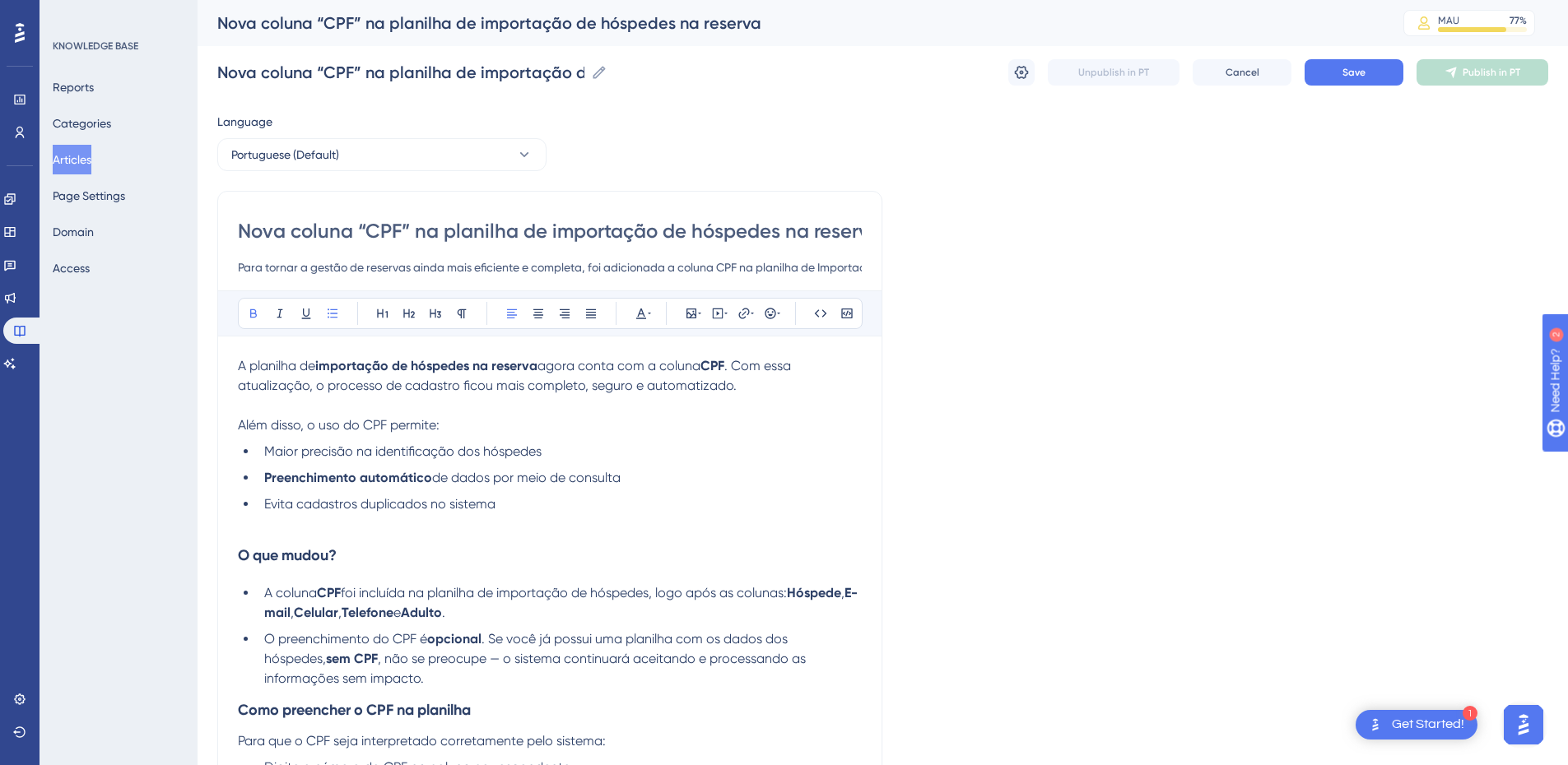
click at [339, 493] on ul "Maior precisão na identificação dos hóspedes Preenchimento automático de dados …" at bounding box center [550, 478] width 624 height 73
drag, startPoint x: 300, startPoint y: 511, endPoint x: 427, endPoint y: 508, distance: 127.0
click at [427, 508] on span "Evita cadastros duplicados no sistema" at bounding box center [380, 504] width 231 height 16
click at [250, 312] on icon at bounding box center [254, 314] width 7 height 9
click at [312, 456] on span "Maior precisão na identificação dos hóspedes" at bounding box center [403, 451] width 277 height 16
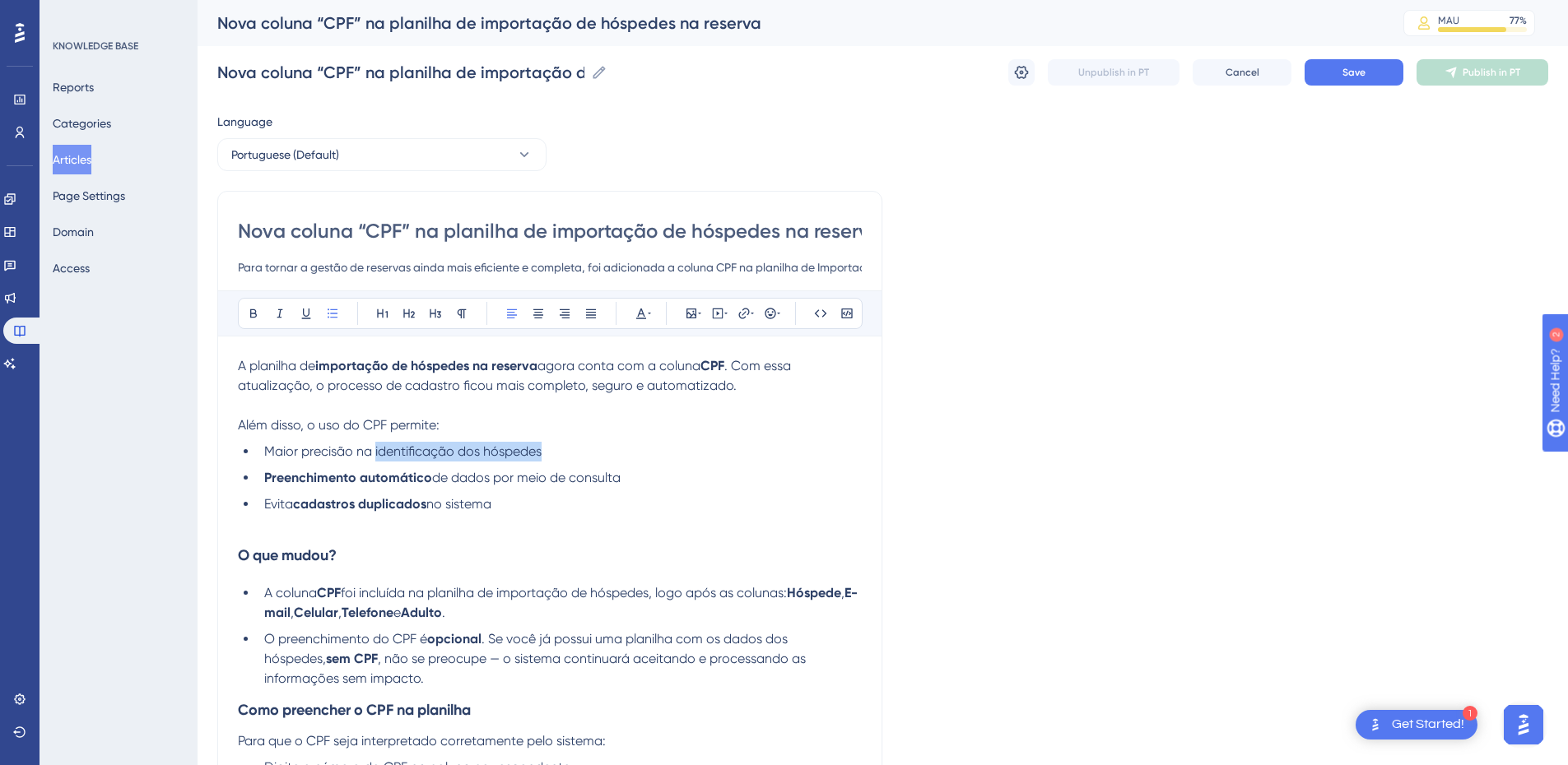
drag, startPoint x: 377, startPoint y: 455, endPoint x: 401, endPoint y: 384, distance: 74.9
click at [542, 453] on span "Maior precisão na identificação dos hóspedes" at bounding box center [403, 451] width 277 height 16
click at [246, 306] on button at bounding box center [254, 314] width 23 height 23
click at [656, 450] on li "Maior precisão na identificação dos hóspedes" at bounding box center [560, 452] width 604 height 20
click at [445, 367] on strong "importação de hóspedes na reserva" at bounding box center [426, 365] width 222 height 16
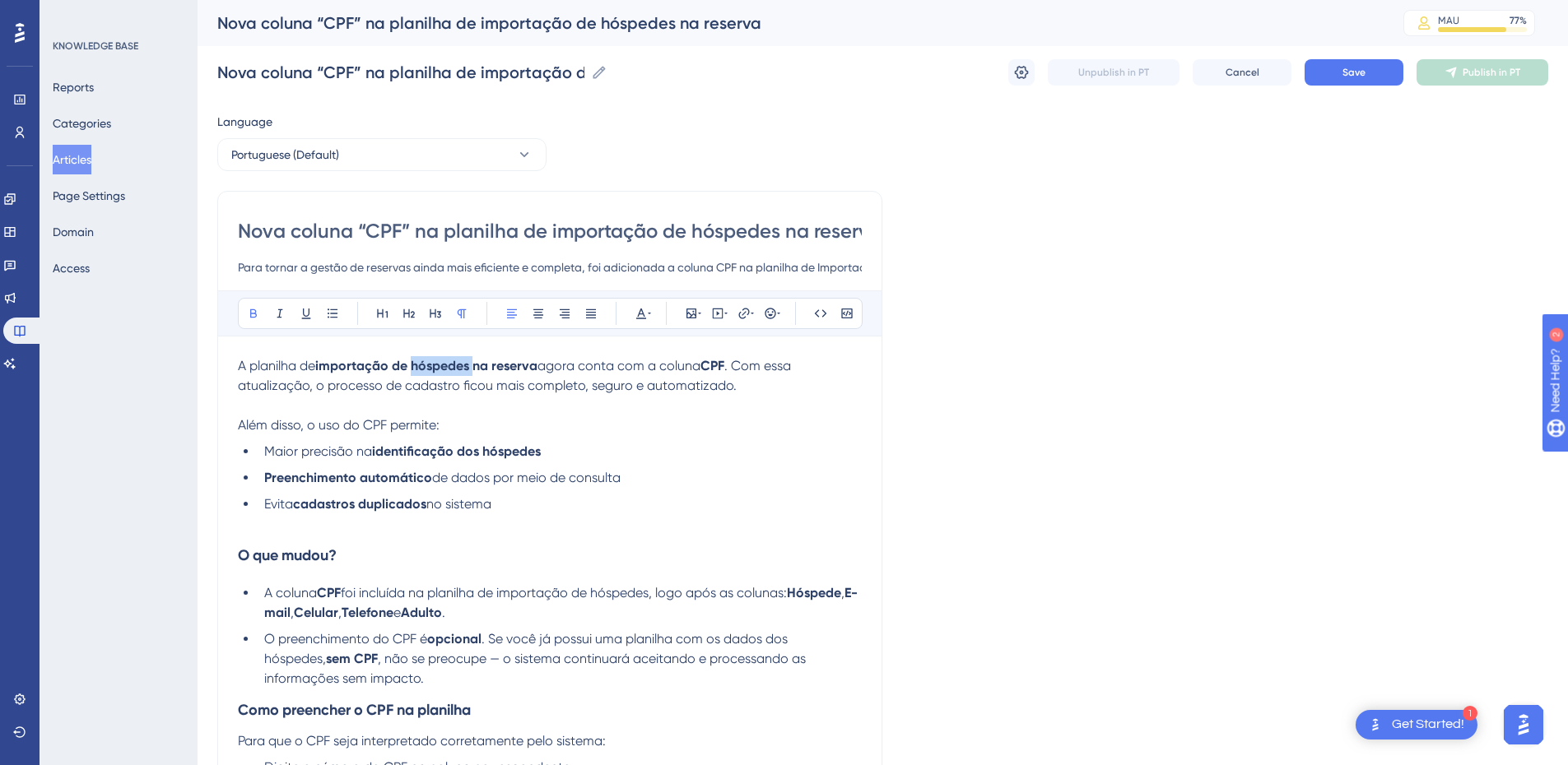
click at [445, 367] on strong "importação de hóspedes na reserva" at bounding box center [426, 365] width 222 height 16
click at [547, 503] on li "Evita cadastros duplicados no sistema" at bounding box center [560, 505] width 604 height 20
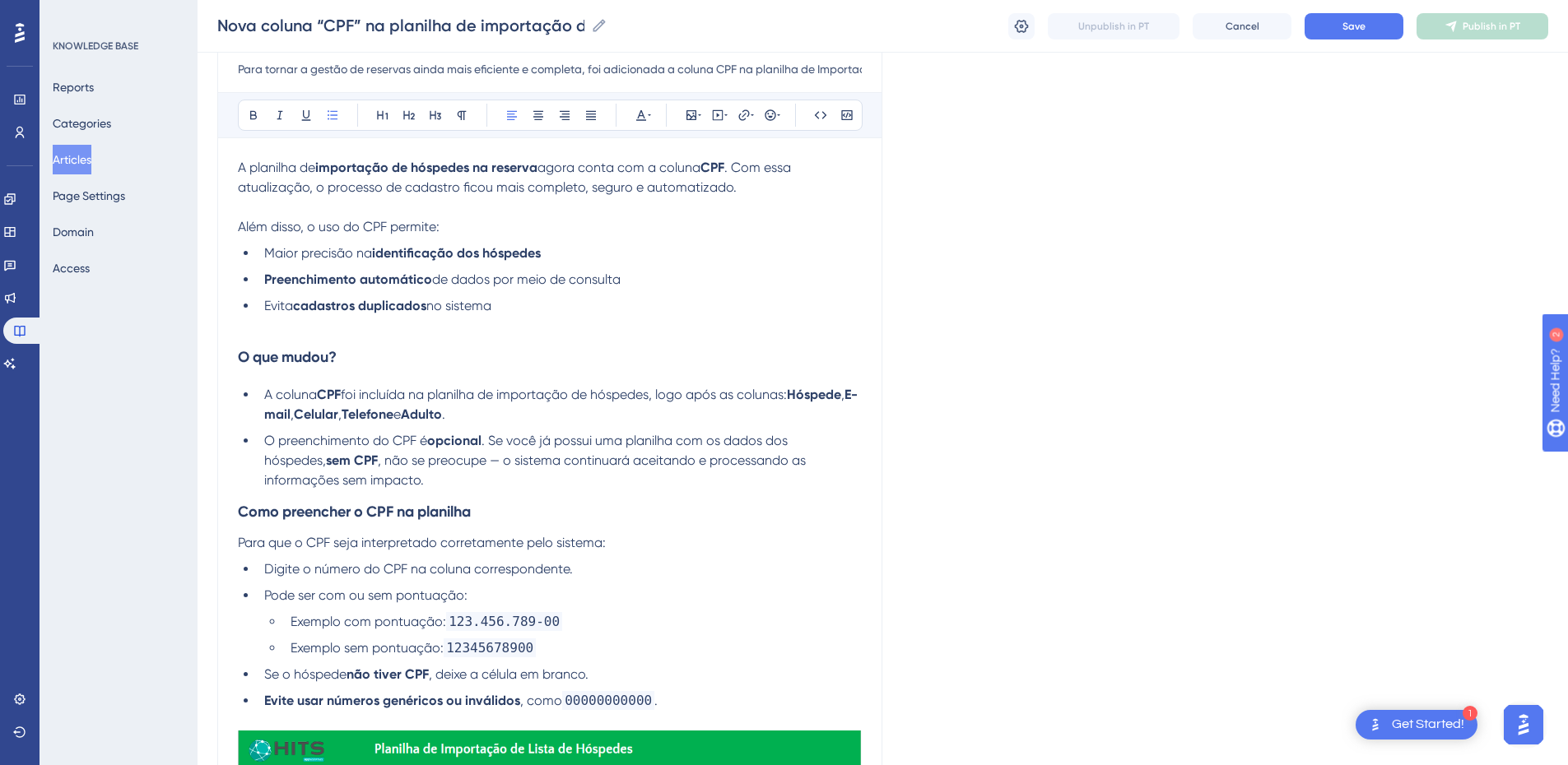
click at [440, 459] on span ", não se preocupe — o sistema continuará aceitando e processando as informações…" at bounding box center [537, 471] width 545 height 35
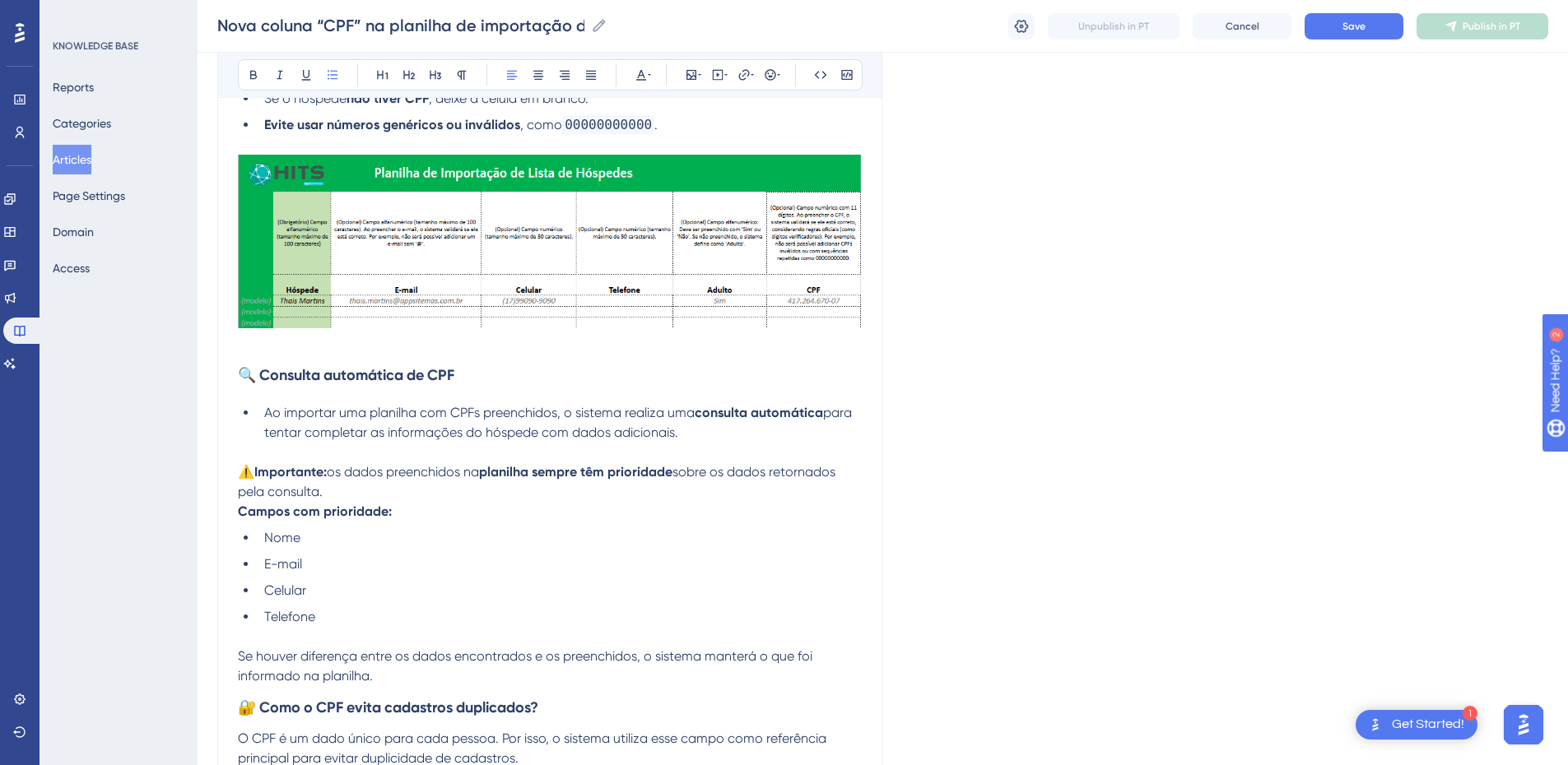
scroll to position [960, 0]
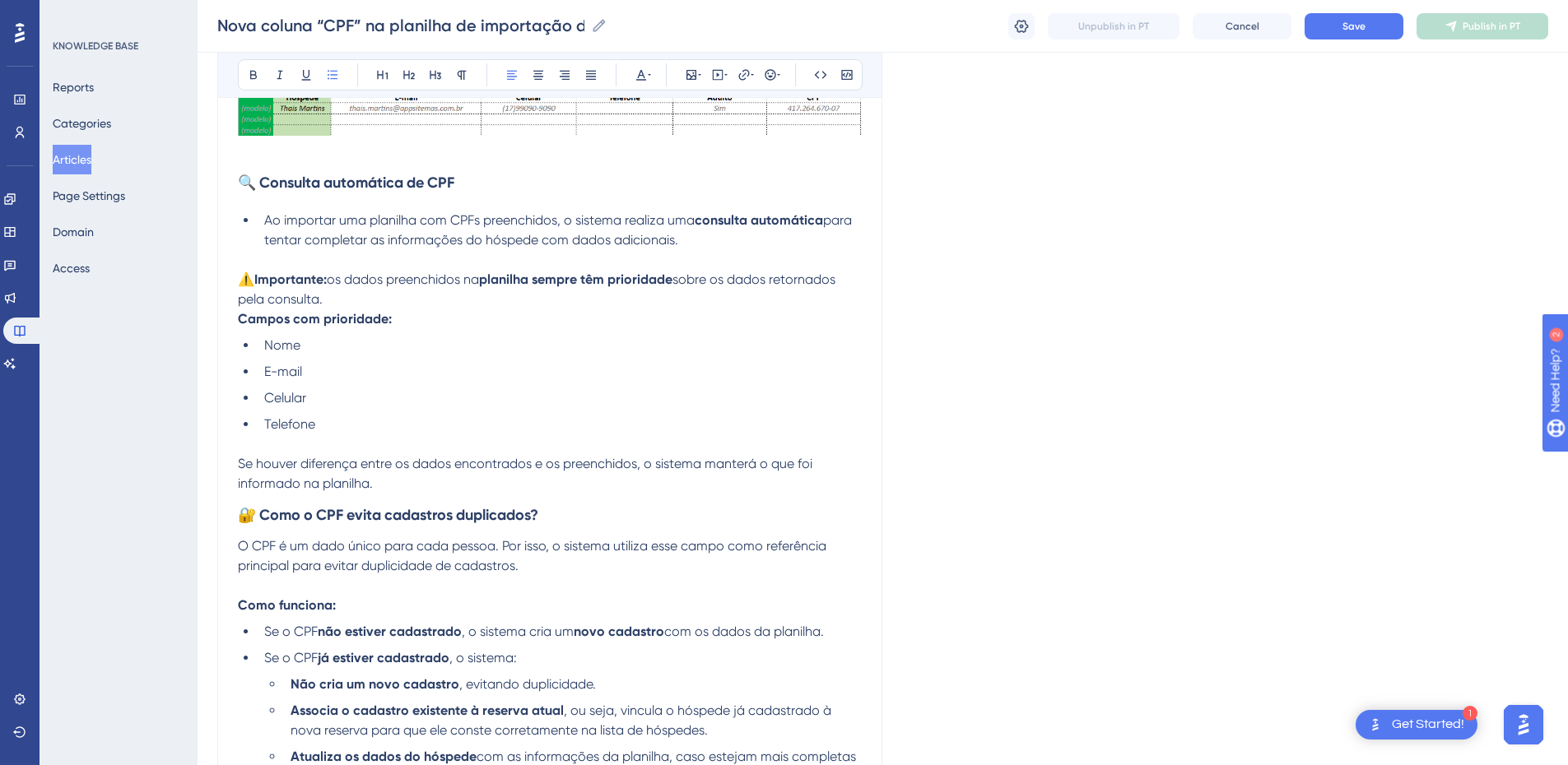
click at [343, 283] on span "os dados preenchidos na" at bounding box center [403, 279] width 153 height 16
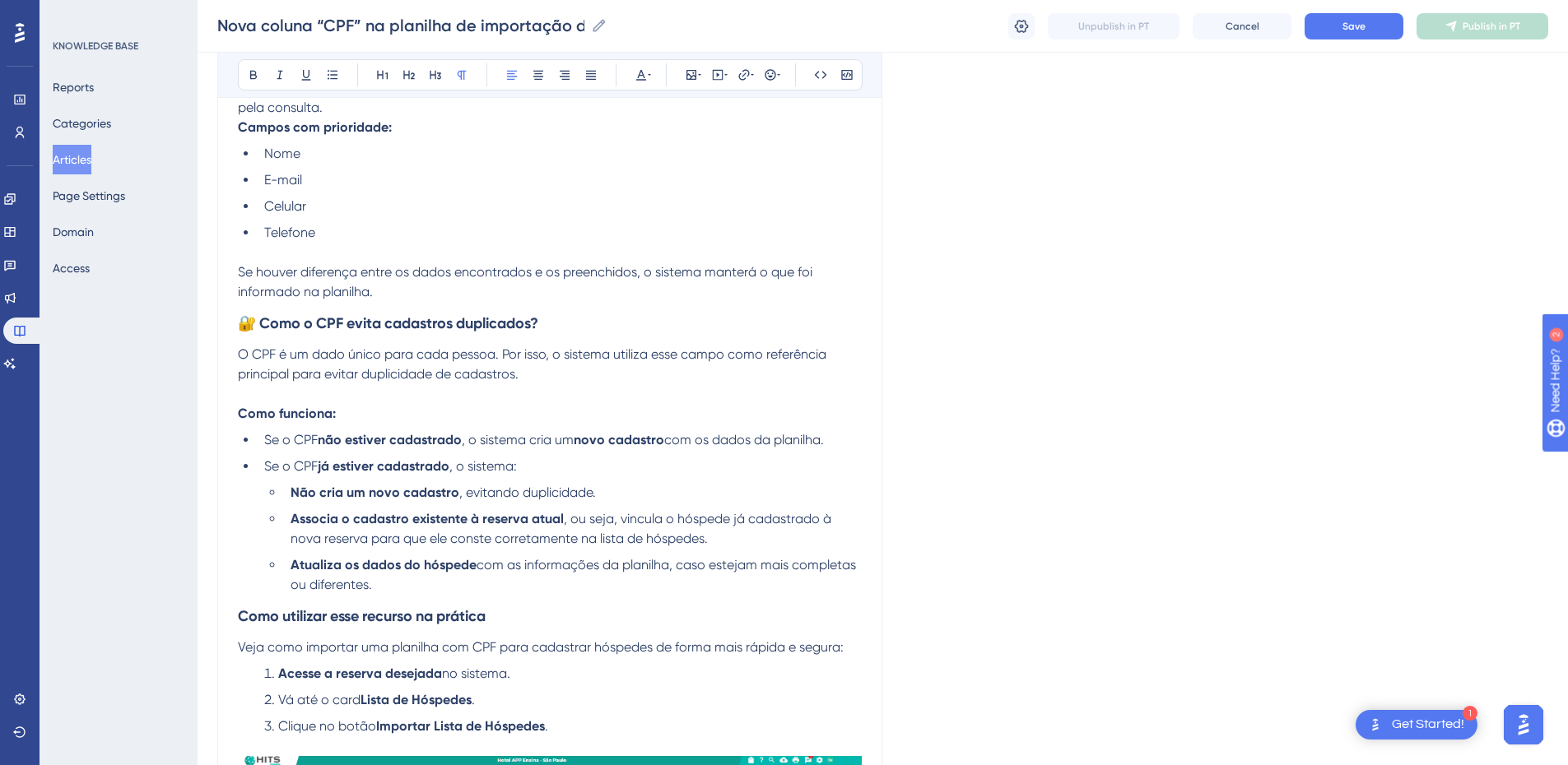
click at [429, 283] on p "Se houver diferença entre os dados encontrados e os preenchidos, o sistema mant…" at bounding box center [550, 282] width 624 height 39
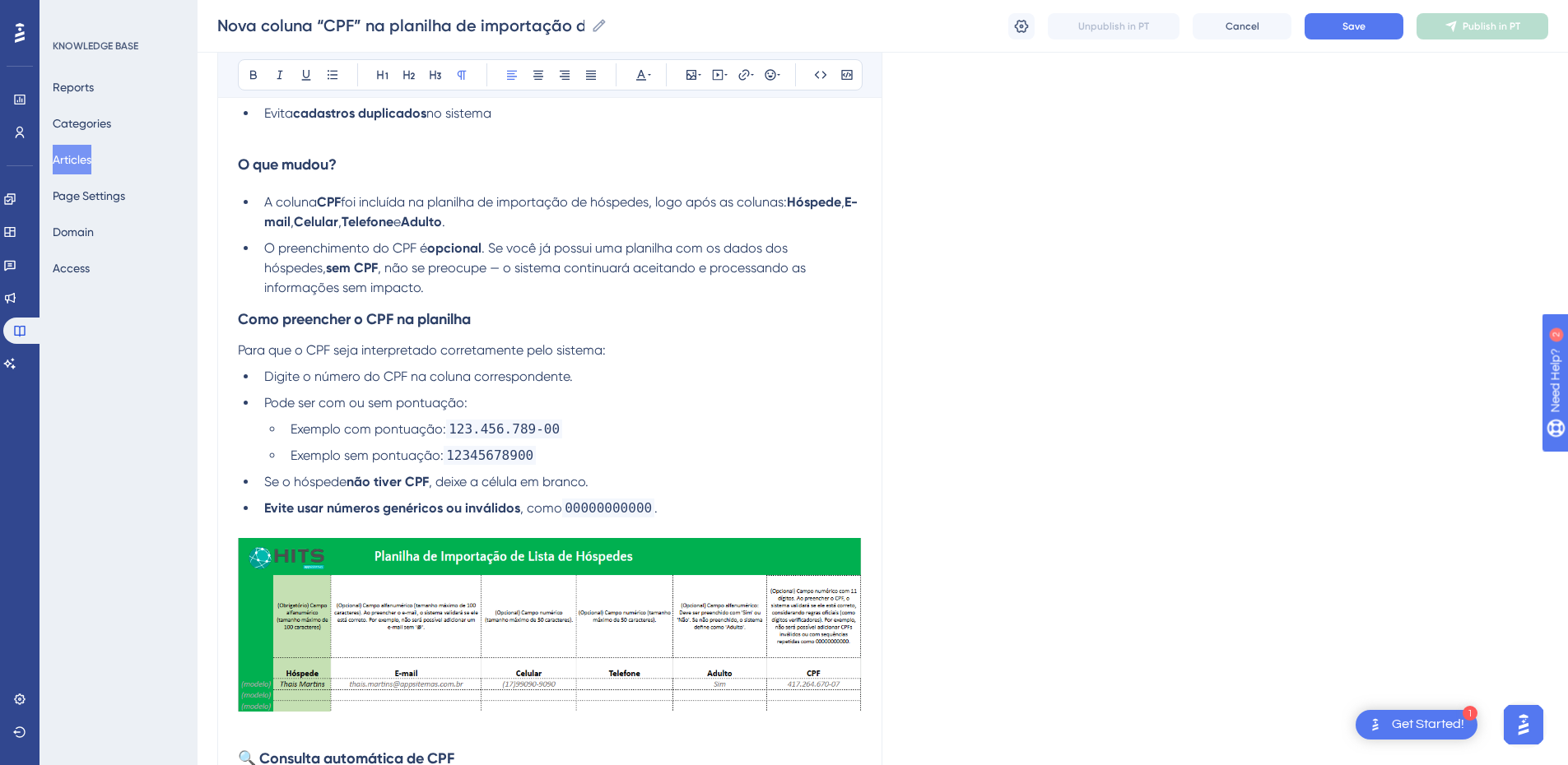
scroll to position [768, 0]
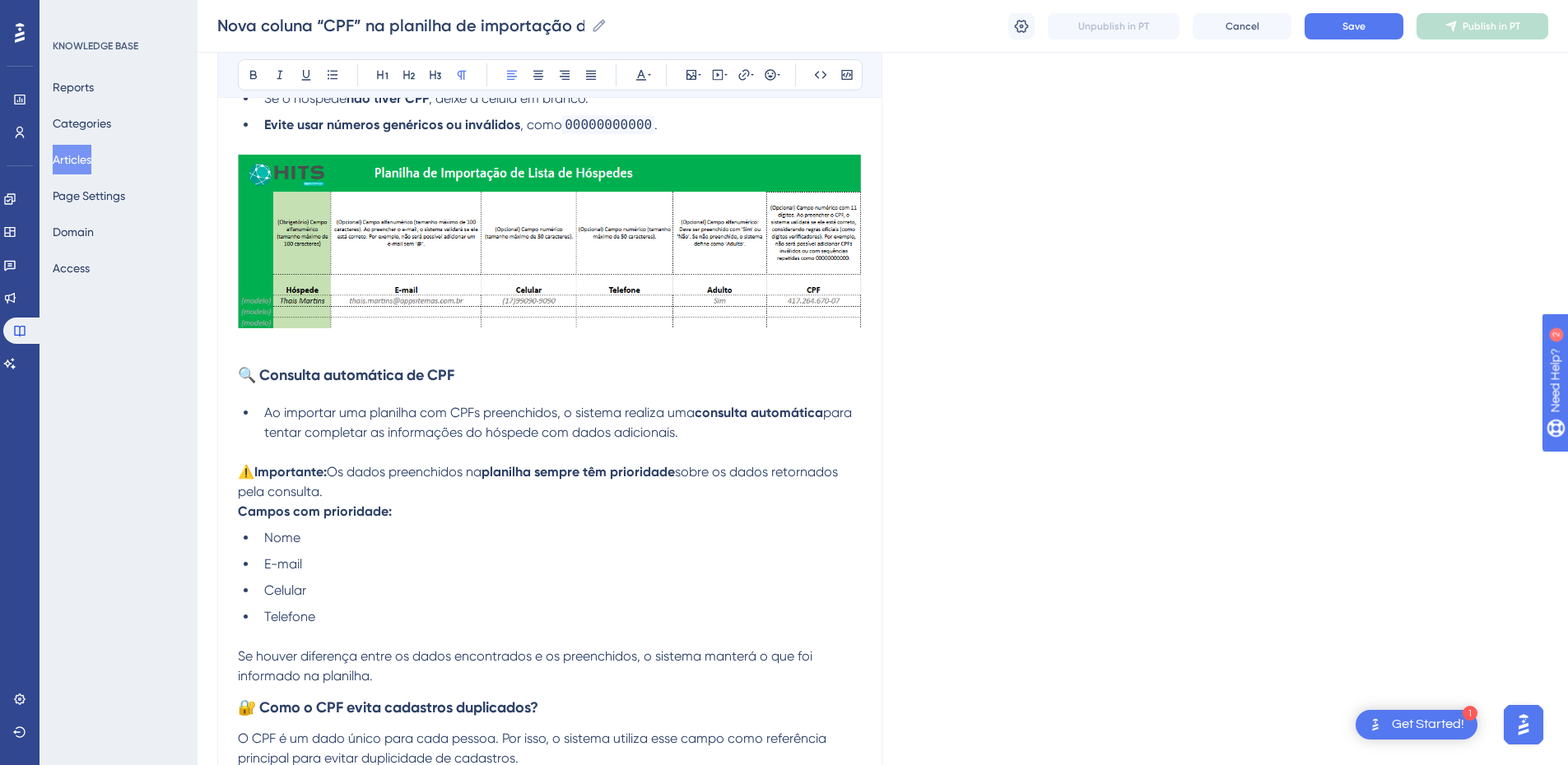
click at [260, 375] on strong "🔍 Consulta automática de CPF" at bounding box center [345, 375] width 216 height 18
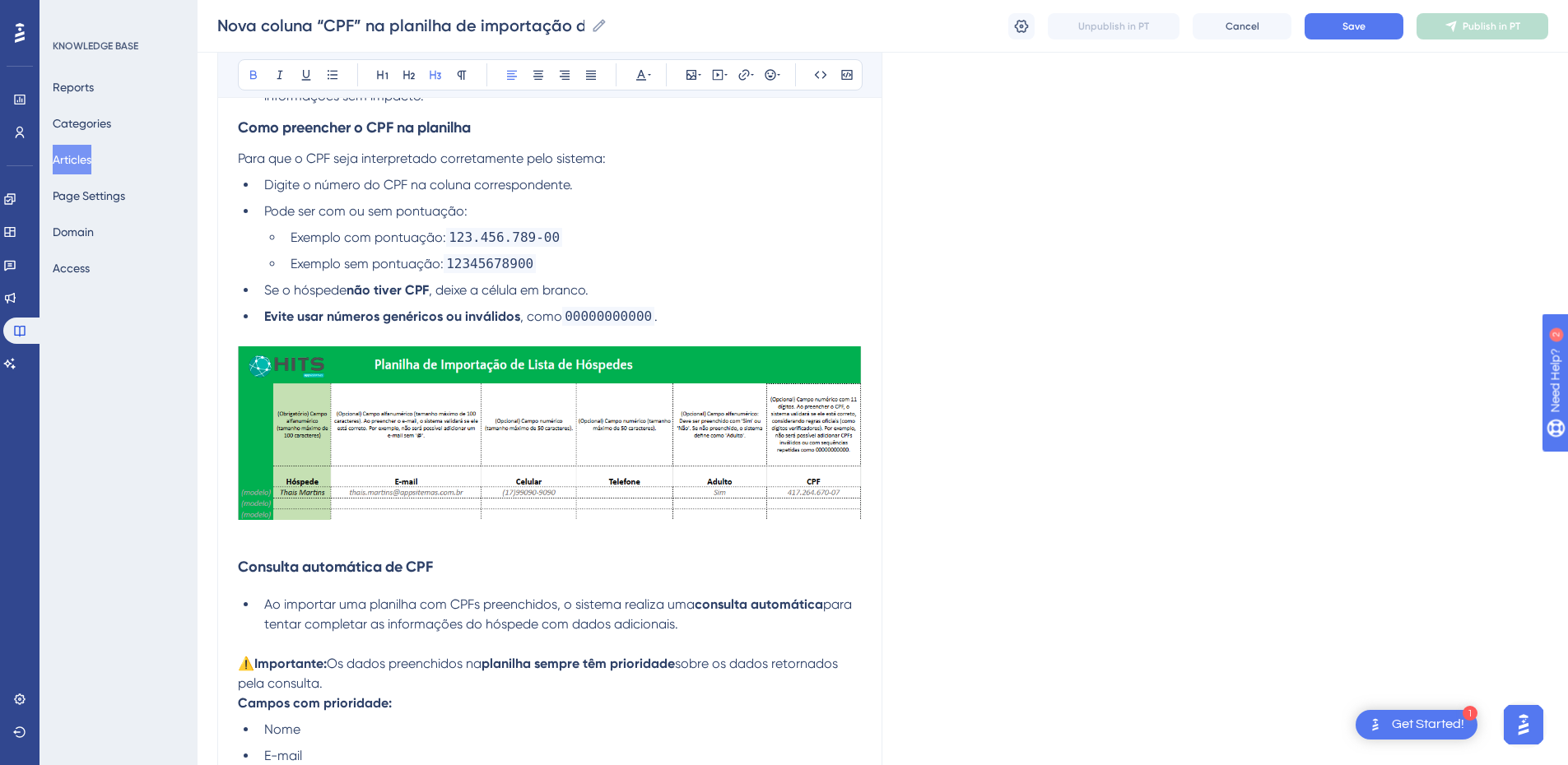
click at [348, 422] on img at bounding box center [550, 433] width 624 height 174
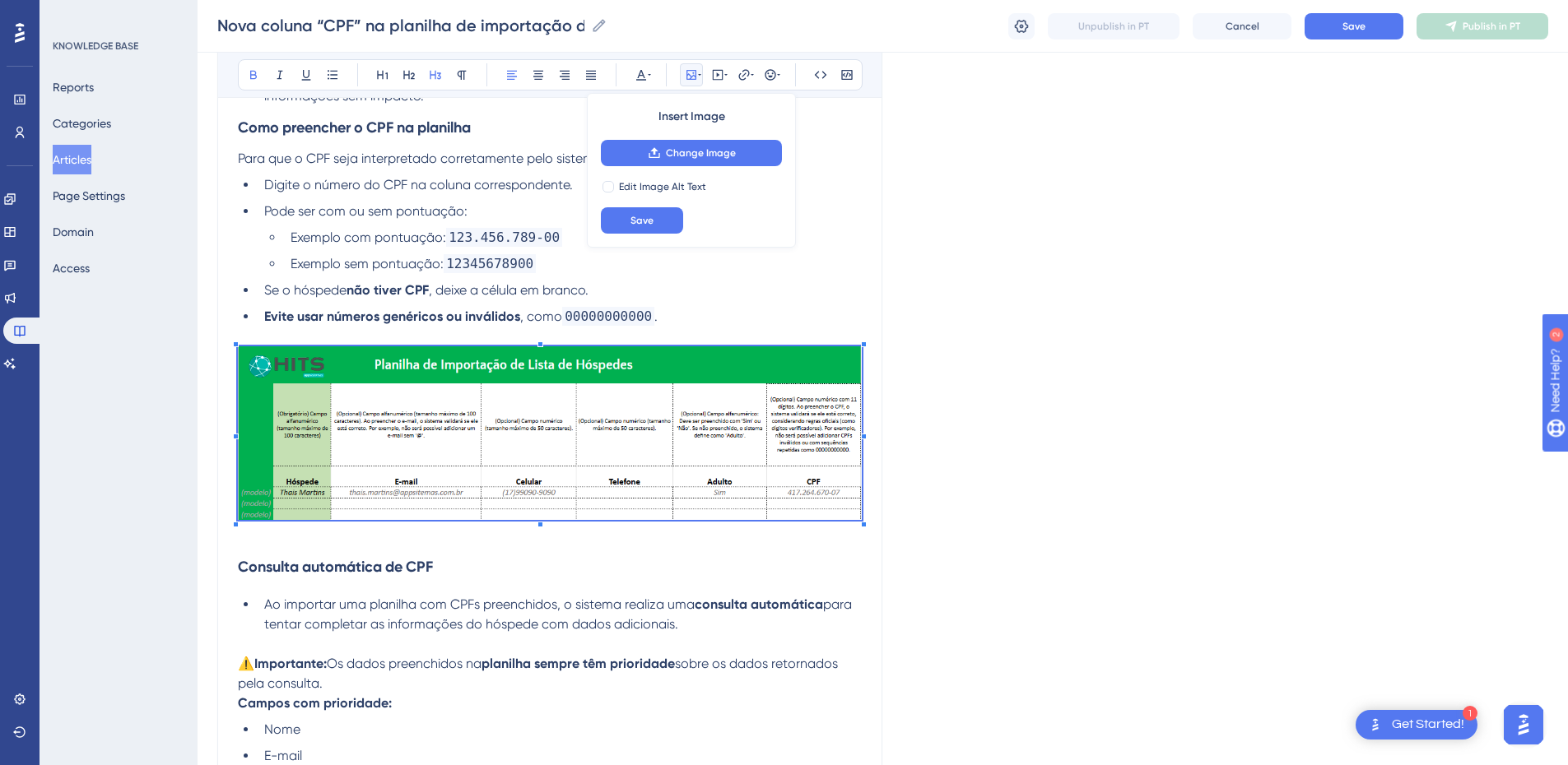
click at [693, 311] on li "Evite usar números genéricos ou inválidos , como 00000000000 ." at bounding box center [560, 317] width 604 height 20
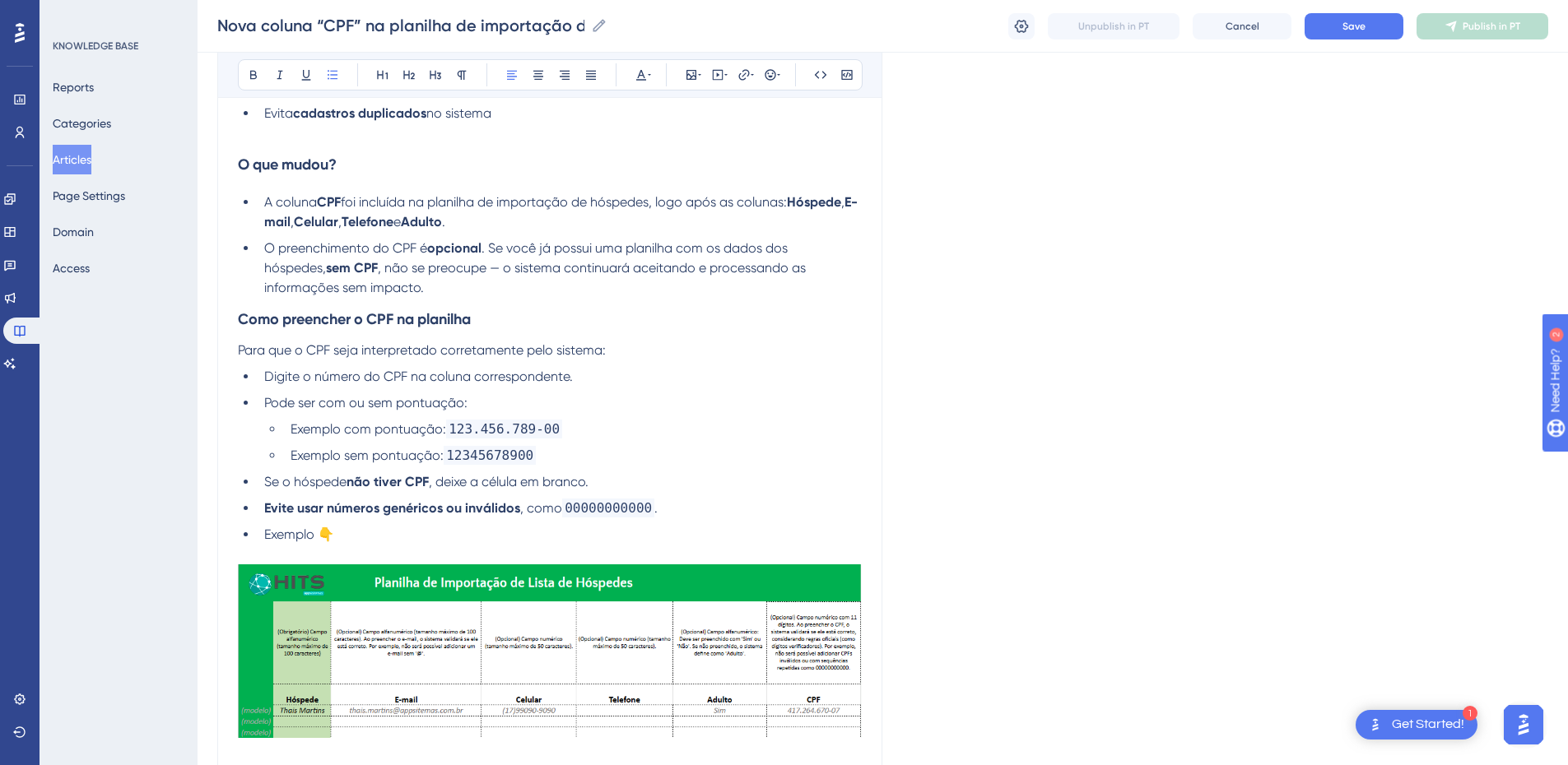
scroll to position [192, 0]
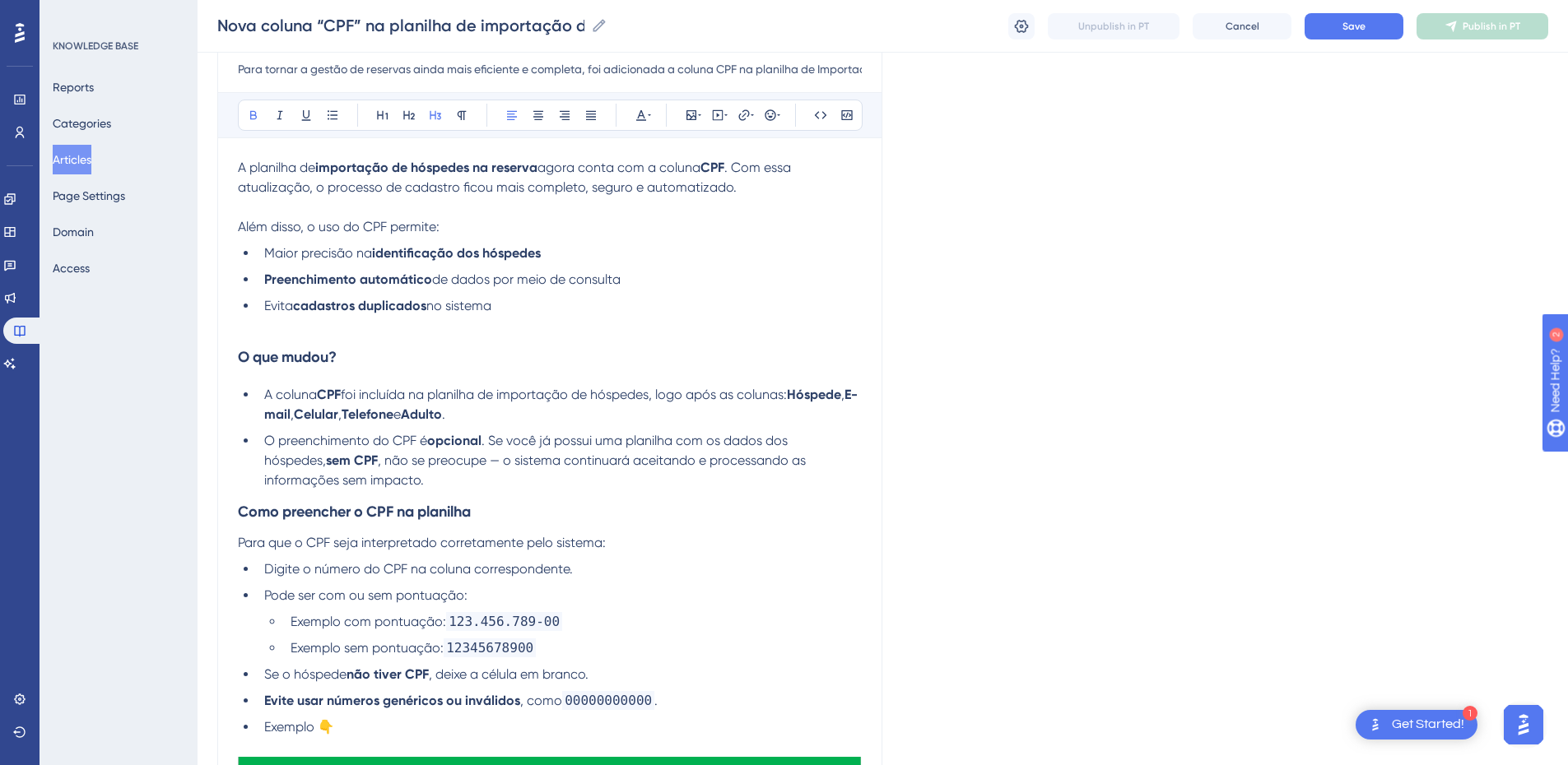
click at [284, 336] on h3 "O que mudou?" at bounding box center [550, 357] width 624 height 43
click at [262, 327] on p at bounding box center [550, 326] width 624 height 20
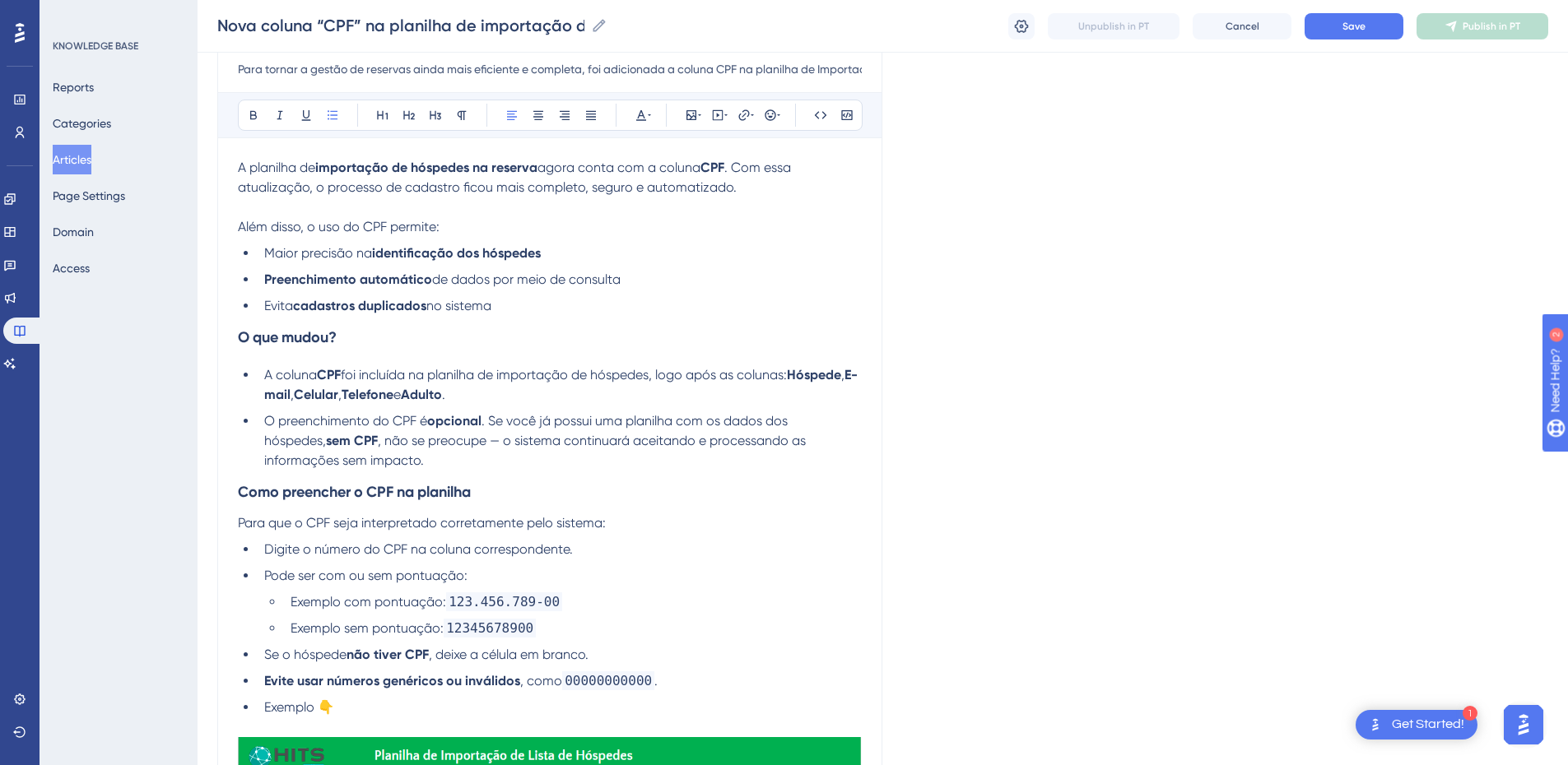
drag, startPoint x: 451, startPoint y: 292, endPoint x: 260, endPoint y: 250, distance: 195.6
click at [260, 250] on ul "Maior precisão na identificação dos hóspedes Preenchimento automático de dados …" at bounding box center [550, 279] width 624 height 73
click at [567, 305] on li "Evita cadastros duplicados no sistema" at bounding box center [560, 306] width 604 height 20
click at [515, 313] on li "Evita cadastros duplicados no sistema" at bounding box center [560, 306] width 604 height 20
drag, startPoint x: 528, startPoint y: 310, endPoint x: 218, endPoint y: 165, distance: 342.2
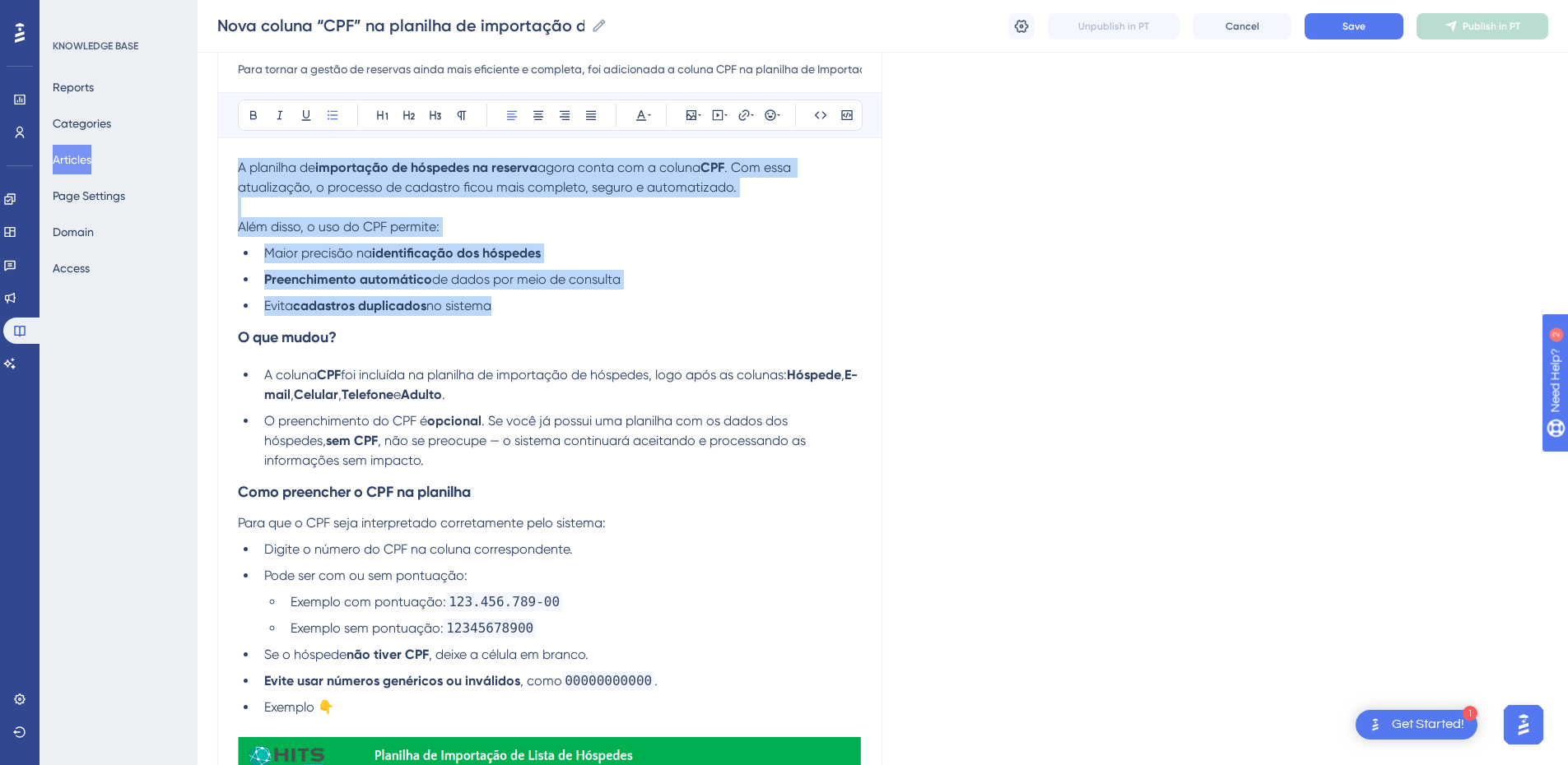
click at [507, 311] on li "Evita cadastros duplicados no sistema" at bounding box center [560, 306] width 604 height 20
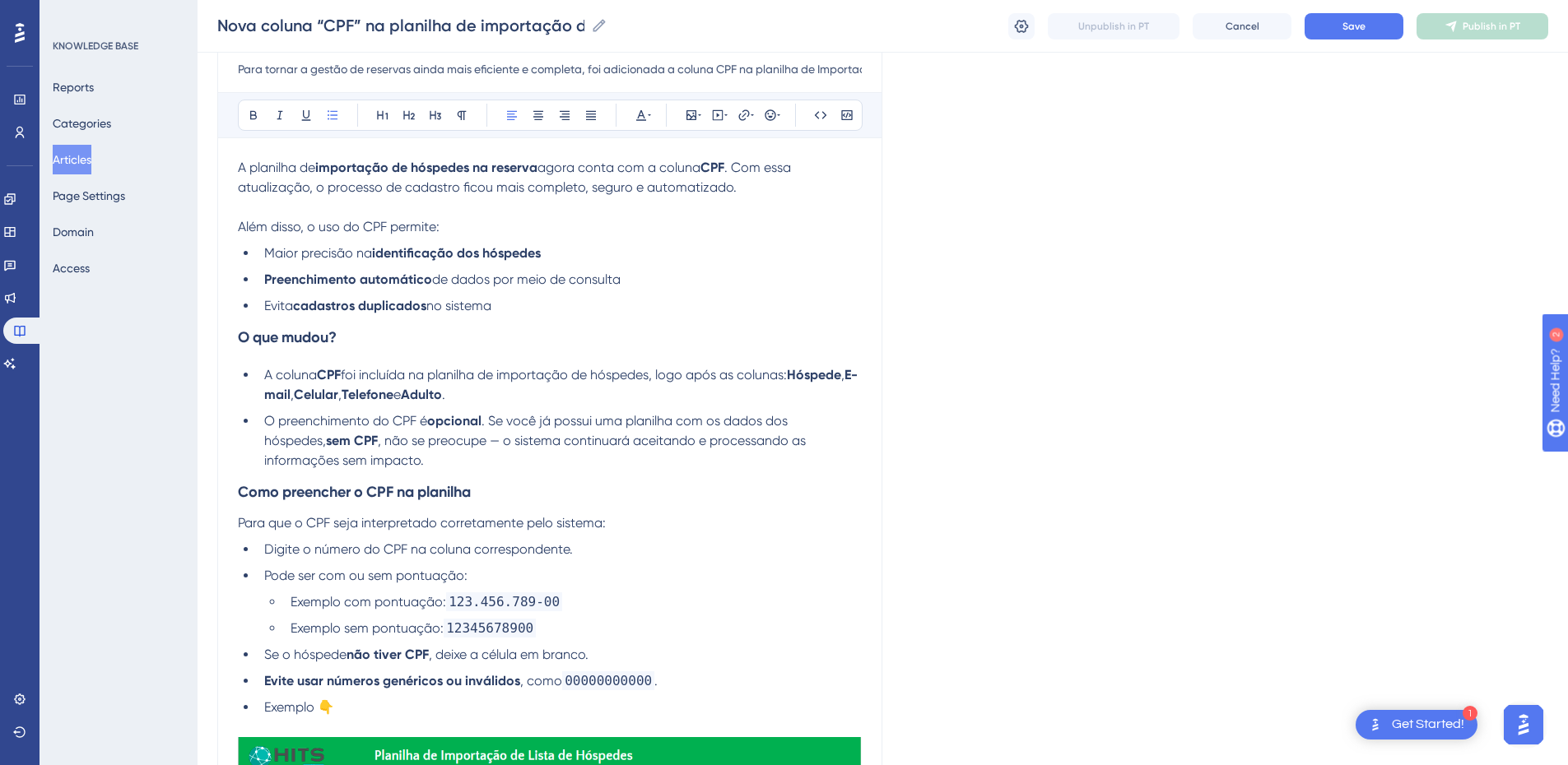
drag, startPoint x: 513, startPoint y: 311, endPoint x: 221, endPoint y: 174, distance: 322.5
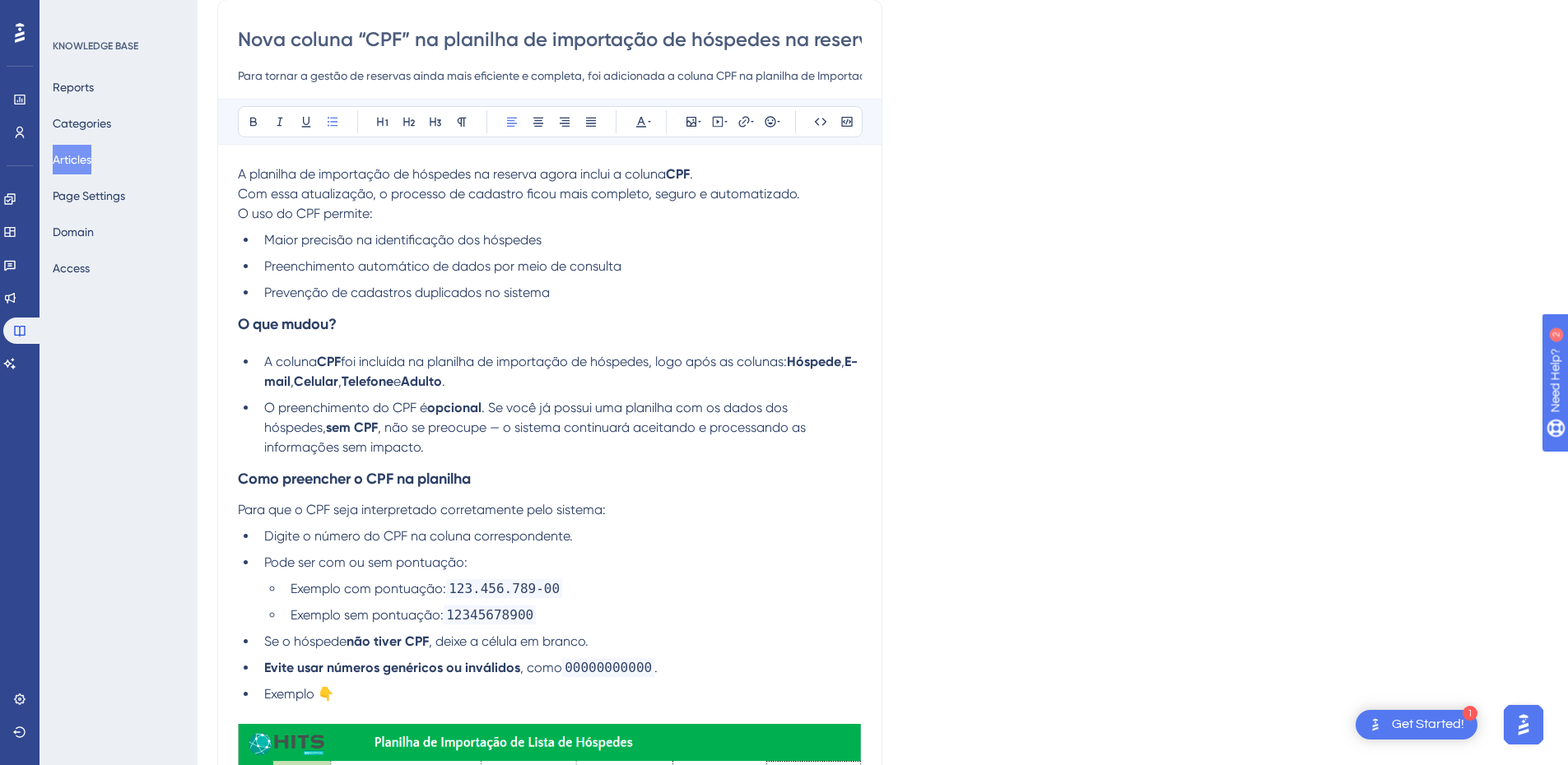
scroll to position [0, 0]
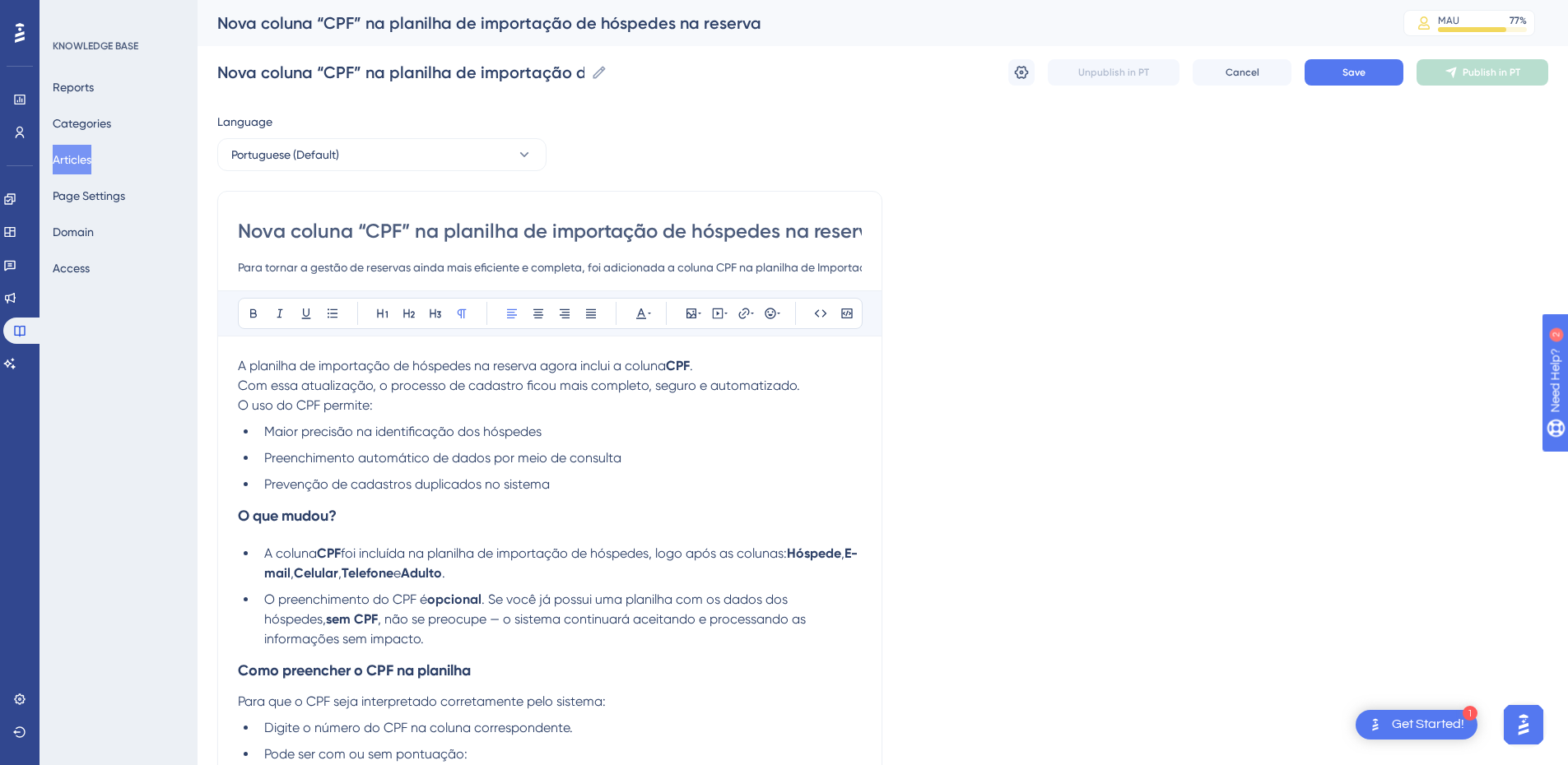
click at [349, 369] on span "A planilha de importação de hóspedes na reserva agora inclui a coluna" at bounding box center [451, 365] width 428 height 16
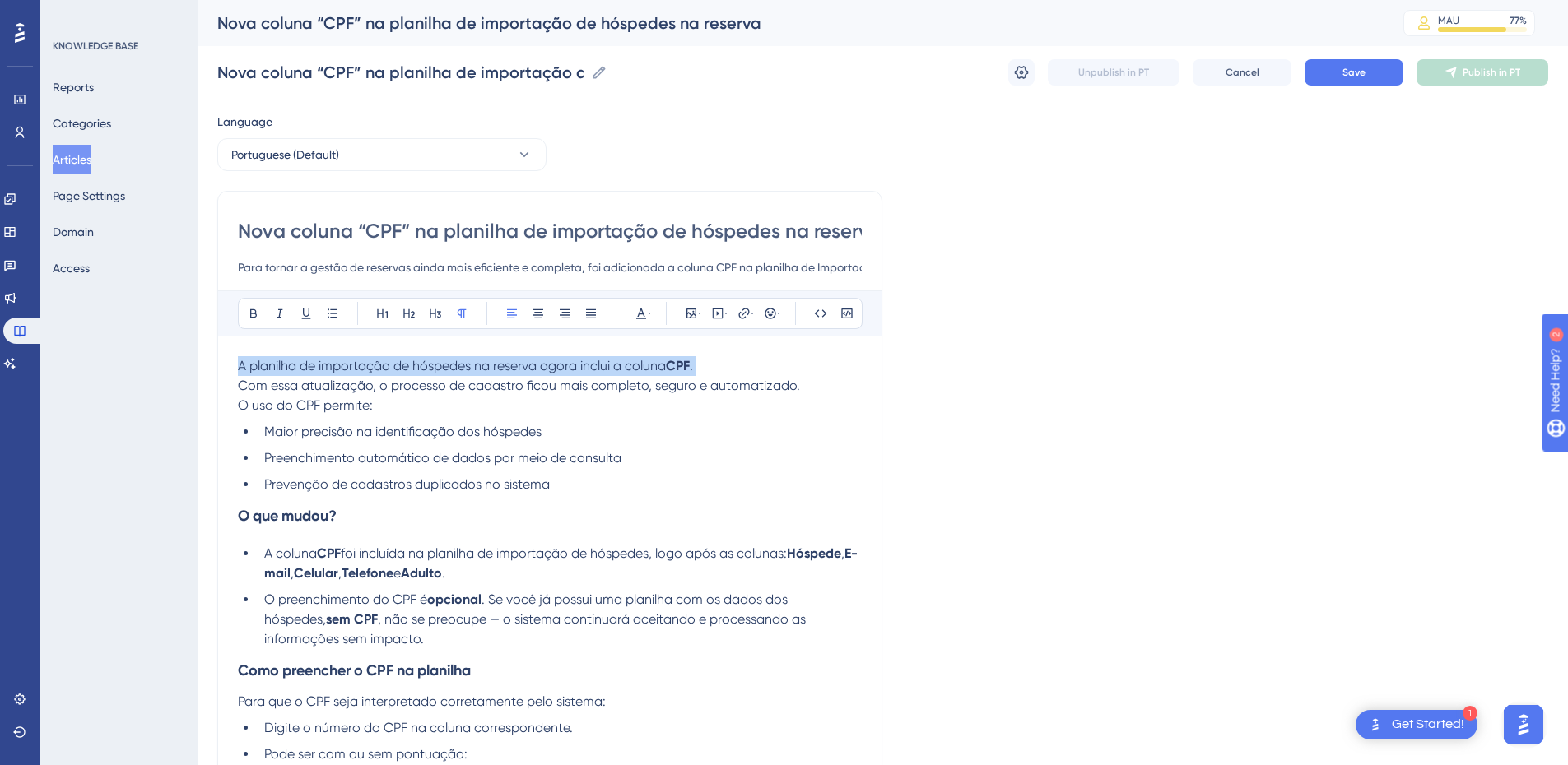
click at [349, 369] on span "A planilha de importação de hóspedes na reserva agora inclui a coluna" at bounding box center [451, 365] width 428 height 16
click at [345, 360] on span "A planilha de importação de hóspedes na reserva agora inclui a coluna" at bounding box center [451, 365] width 428 height 16
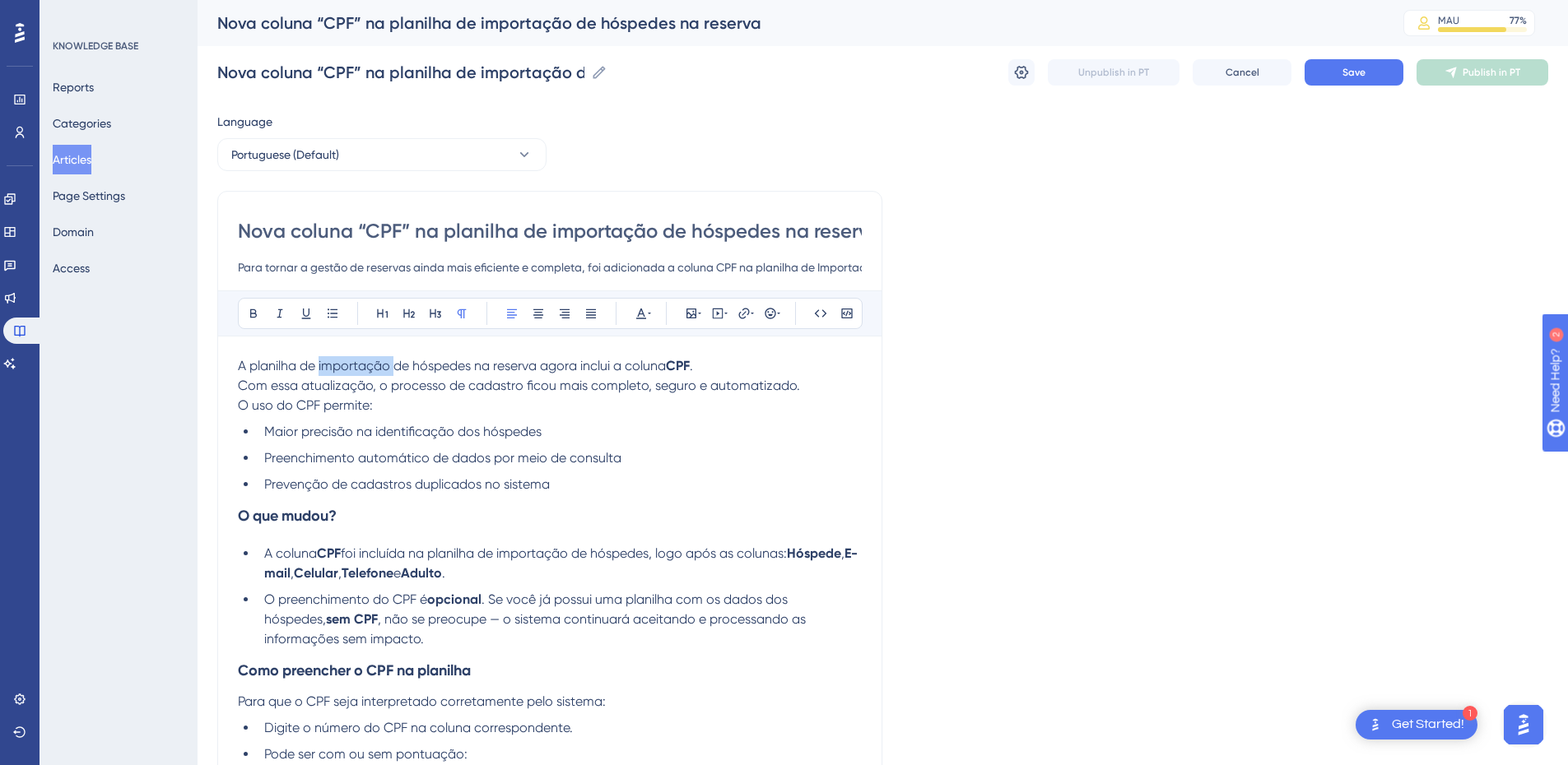
click at [345, 360] on span "A planilha de importação de hóspedes na reserva agora inclui a coluna" at bounding box center [451, 365] width 428 height 16
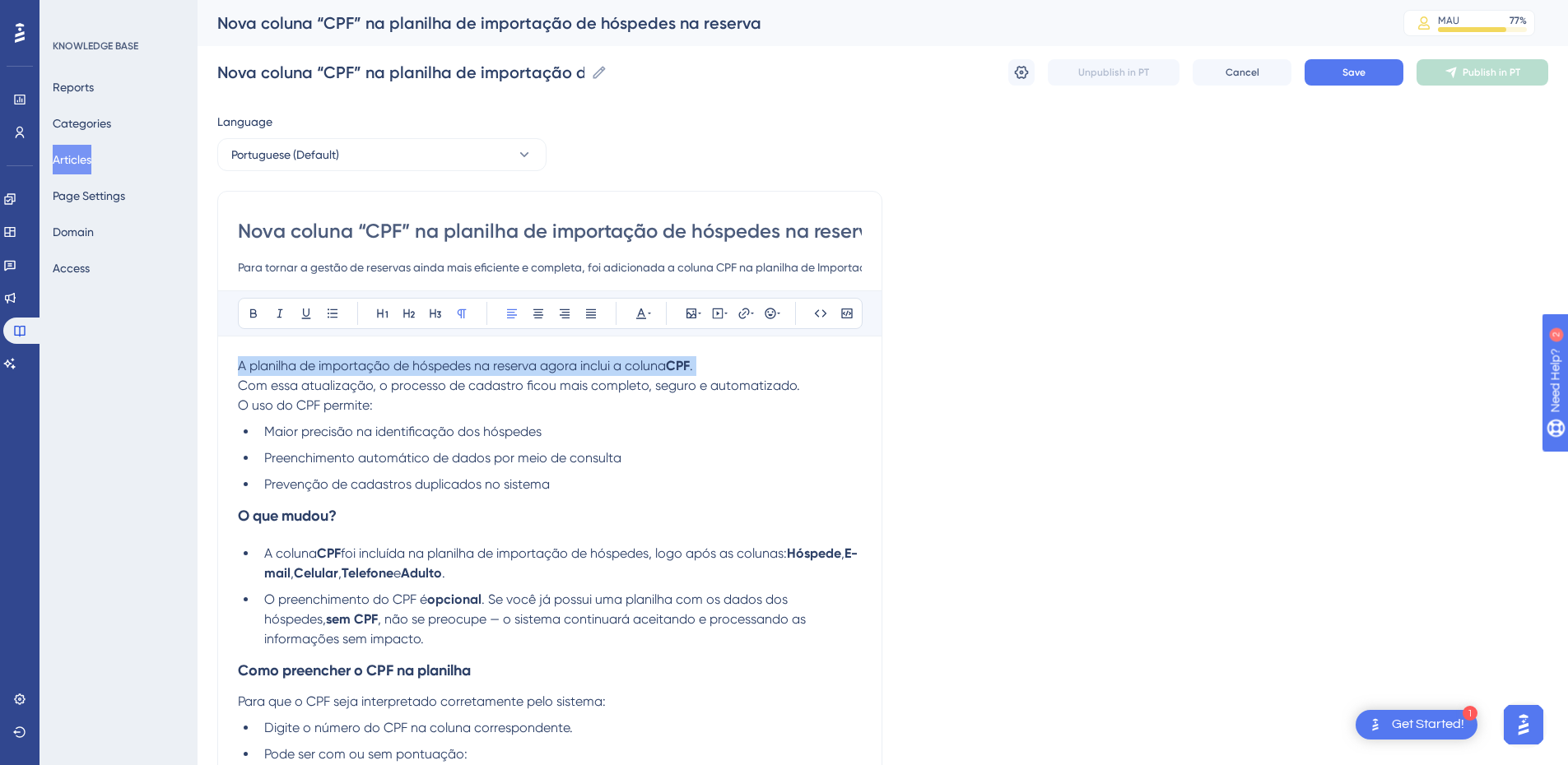
click at [345, 360] on span "A planilha de importação de hóspedes na reserva agora inclui a coluna" at bounding box center [451, 365] width 428 height 16
drag, startPoint x: 660, startPoint y: 363, endPoint x: 160, endPoint y: 334, distance: 500.8
click at [0, 0] on div "Performance Users Engagement Widgets Feedback Product Updates Knowledge Base AI…" at bounding box center [0, 0] width 0 height 0
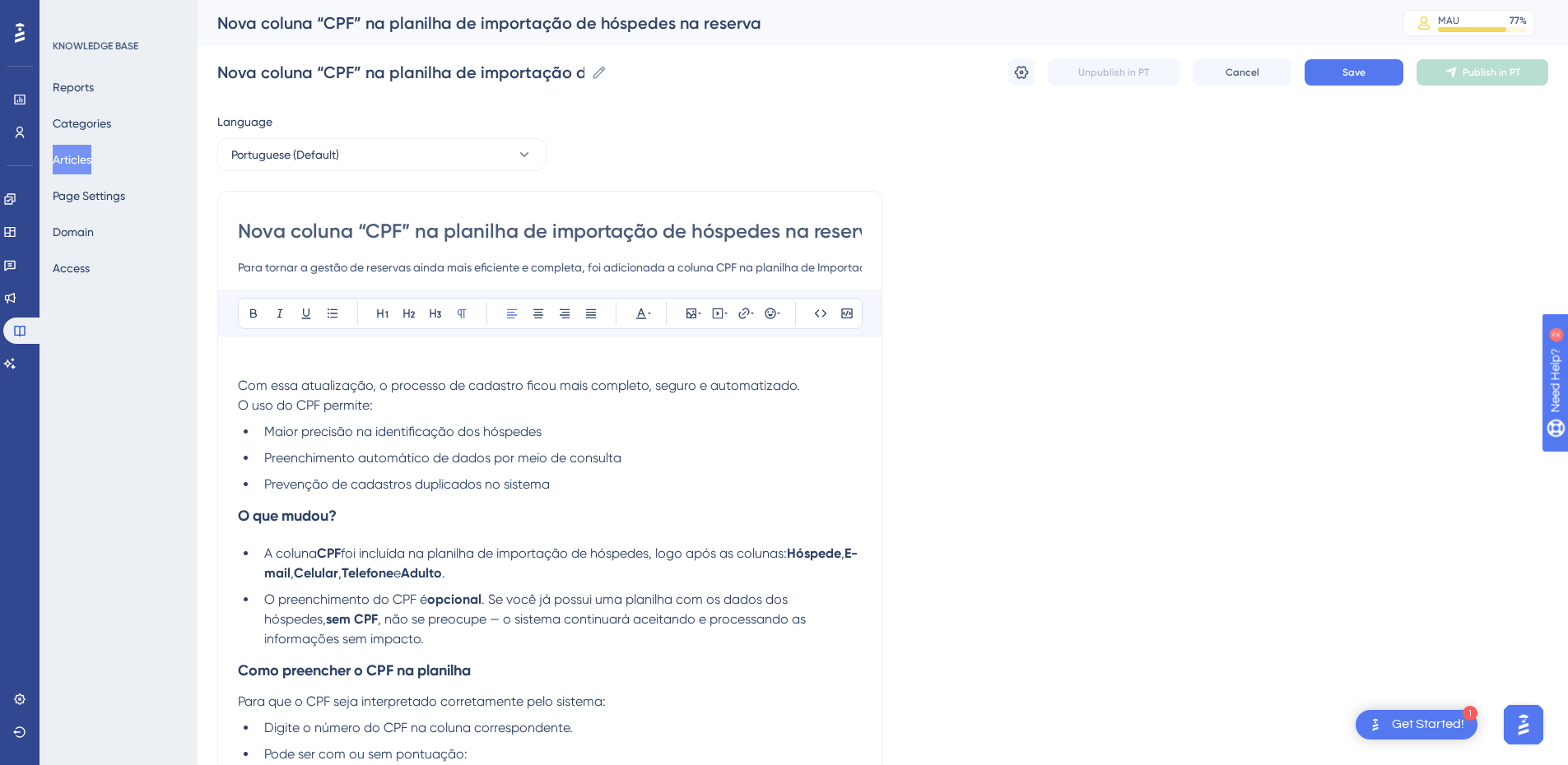
click at [241, 388] on span "Com essa atualização, o processo de cadastro ficou mais completo, seguro e auto…" at bounding box center [519, 385] width 562 height 16
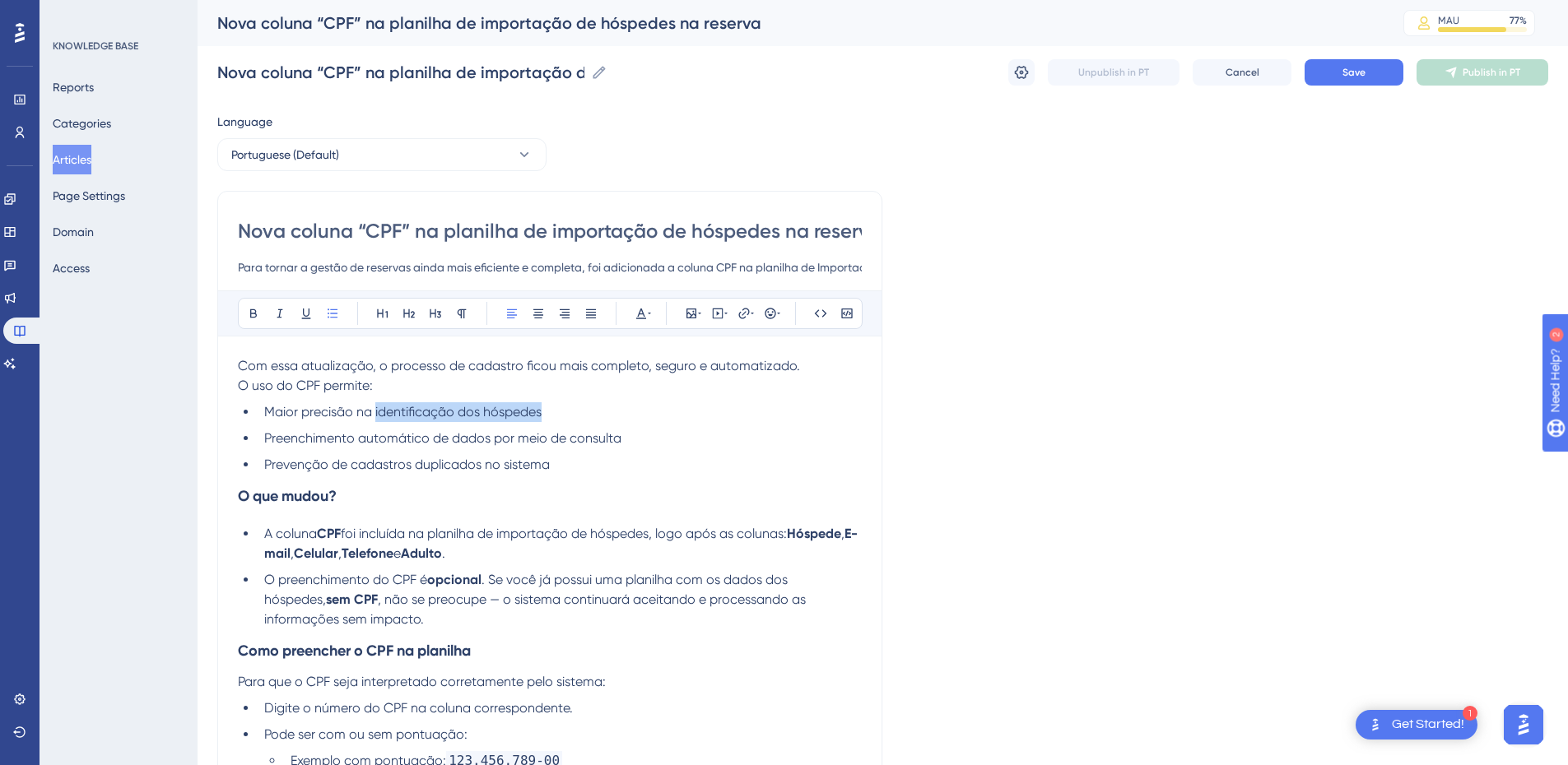
drag, startPoint x: 376, startPoint y: 413, endPoint x: 339, endPoint y: 349, distance: 73.9
click at [547, 407] on li "Maior precisão na identificação dos hóspedes" at bounding box center [560, 412] width 604 height 20
click at [244, 307] on button at bounding box center [254, 314] width 23 height 23
click at [416, 443] on span "Preenchimento automático de dados por meio de consulta" at bounding box center [443, 438] width 357 height 16
drag, startPoint x: 265, startPoint y: 439, endPoint x: 431, endPoint y: 437, distance: 166.0
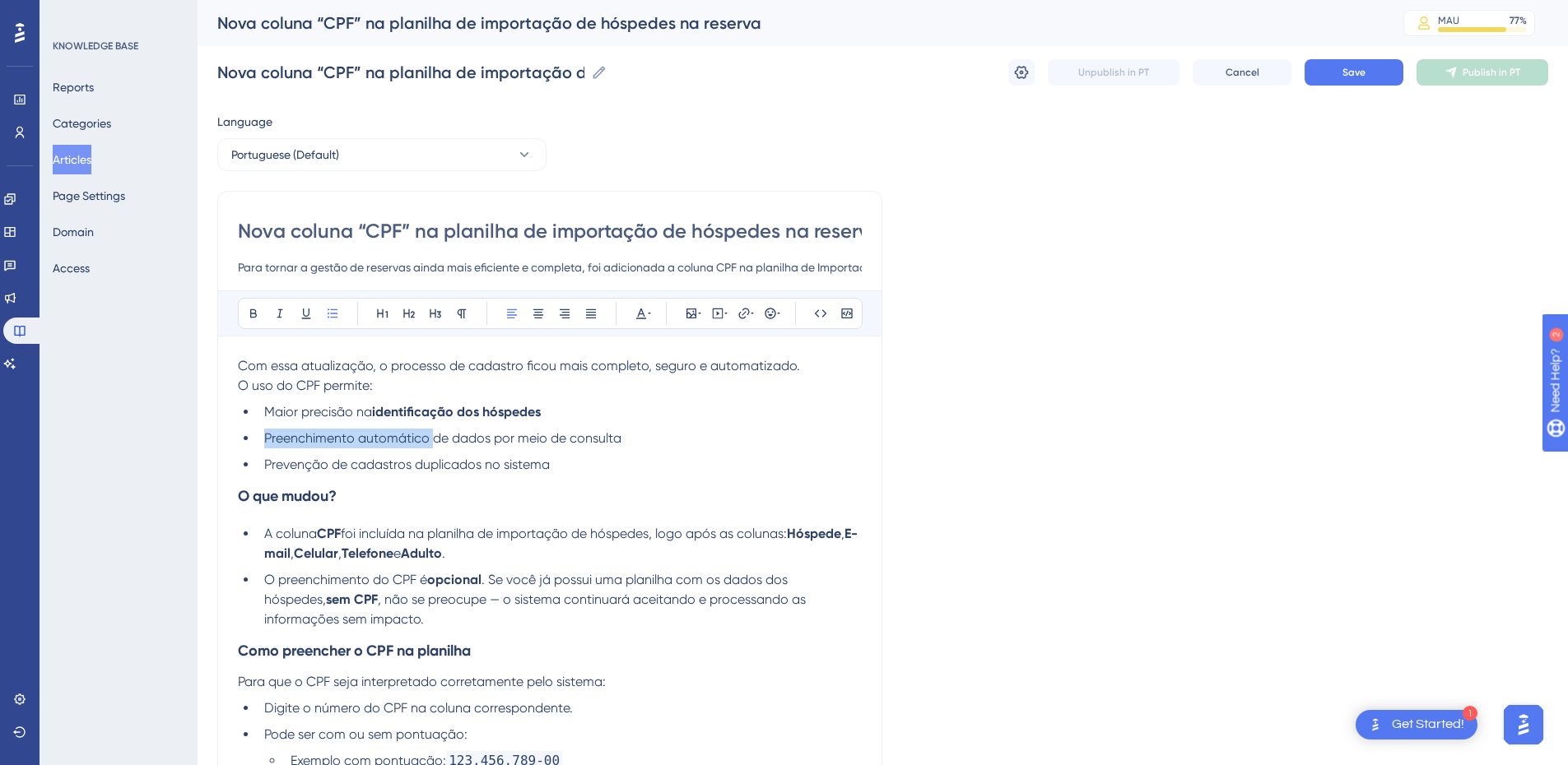
click at [431, 437] on span "Preenchimento automático de dados por meio de consulta" at bounding box center [443, 438] width 357 height 16
click at [251, 302] on button at bounding box center [254, 314] width 23 height 23
click at [362, 501] on h3 "O que mudou?" at bounding box center [550, 496] width 624 height 43
drag, startPoint x: 351, startPoint y: 466, endPoint x: 479, endPoint y: 471, distance: 128.1
click at [479, 471] on span "Prevenção de cadastros duplicados no sistema" at bounding box center [407, 465] width 285 height 16
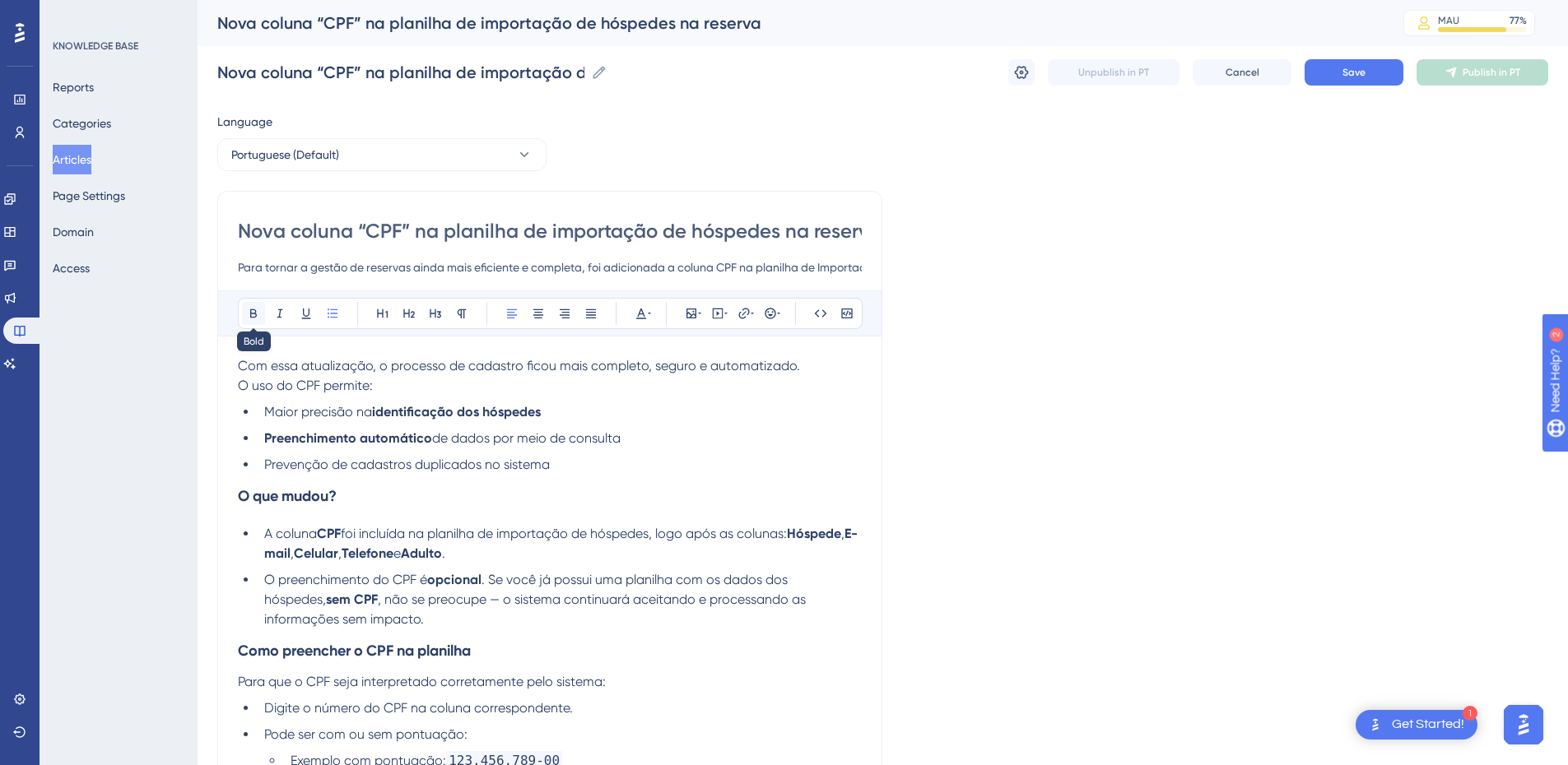
click at [245, 308] on button at bounding box center [254, 314] width 23 height 23
click at [401, 508] on span "e" at bounding box center [397, 553] width 8 height 16
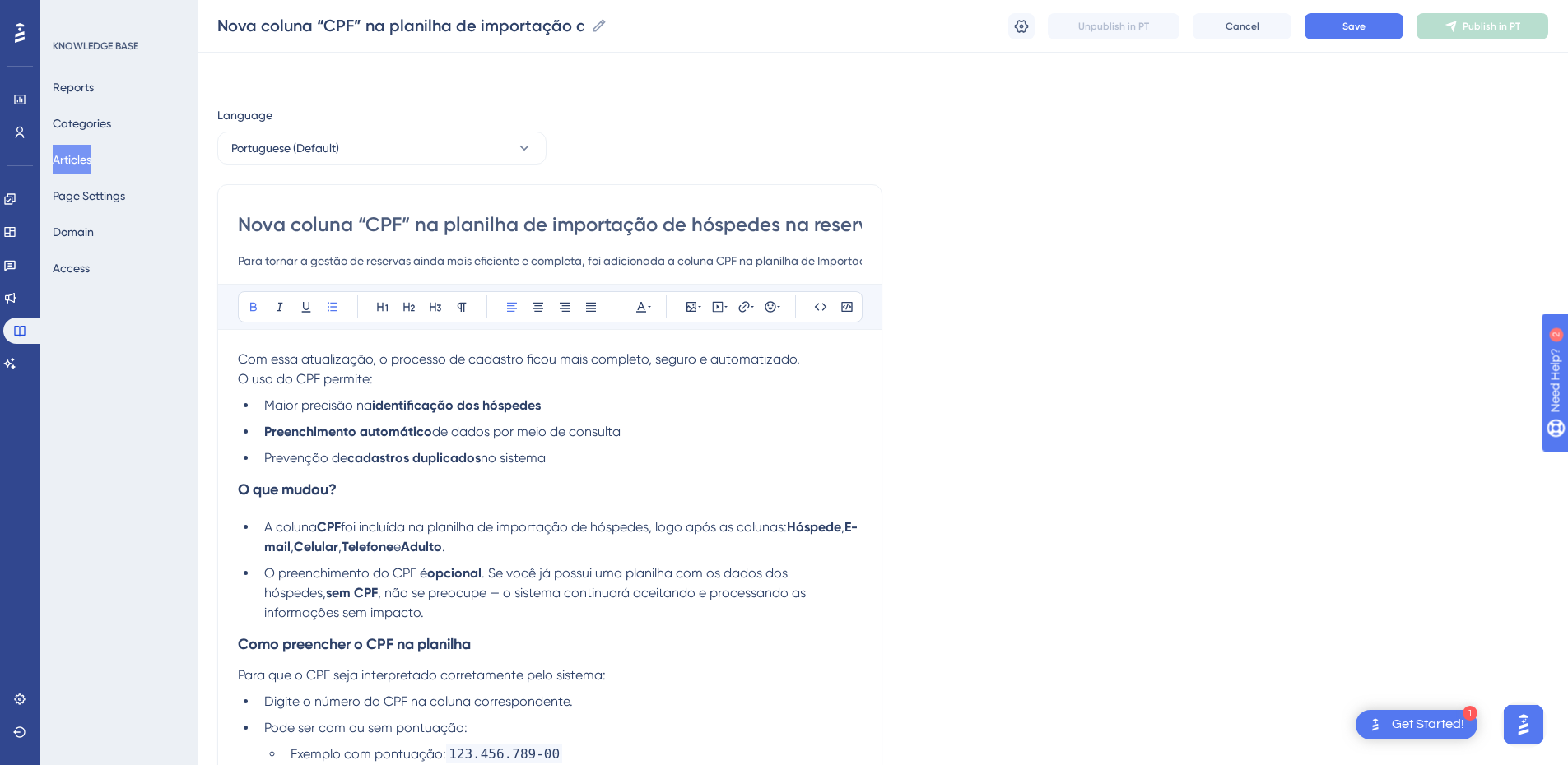
scroll to position [192, 0]
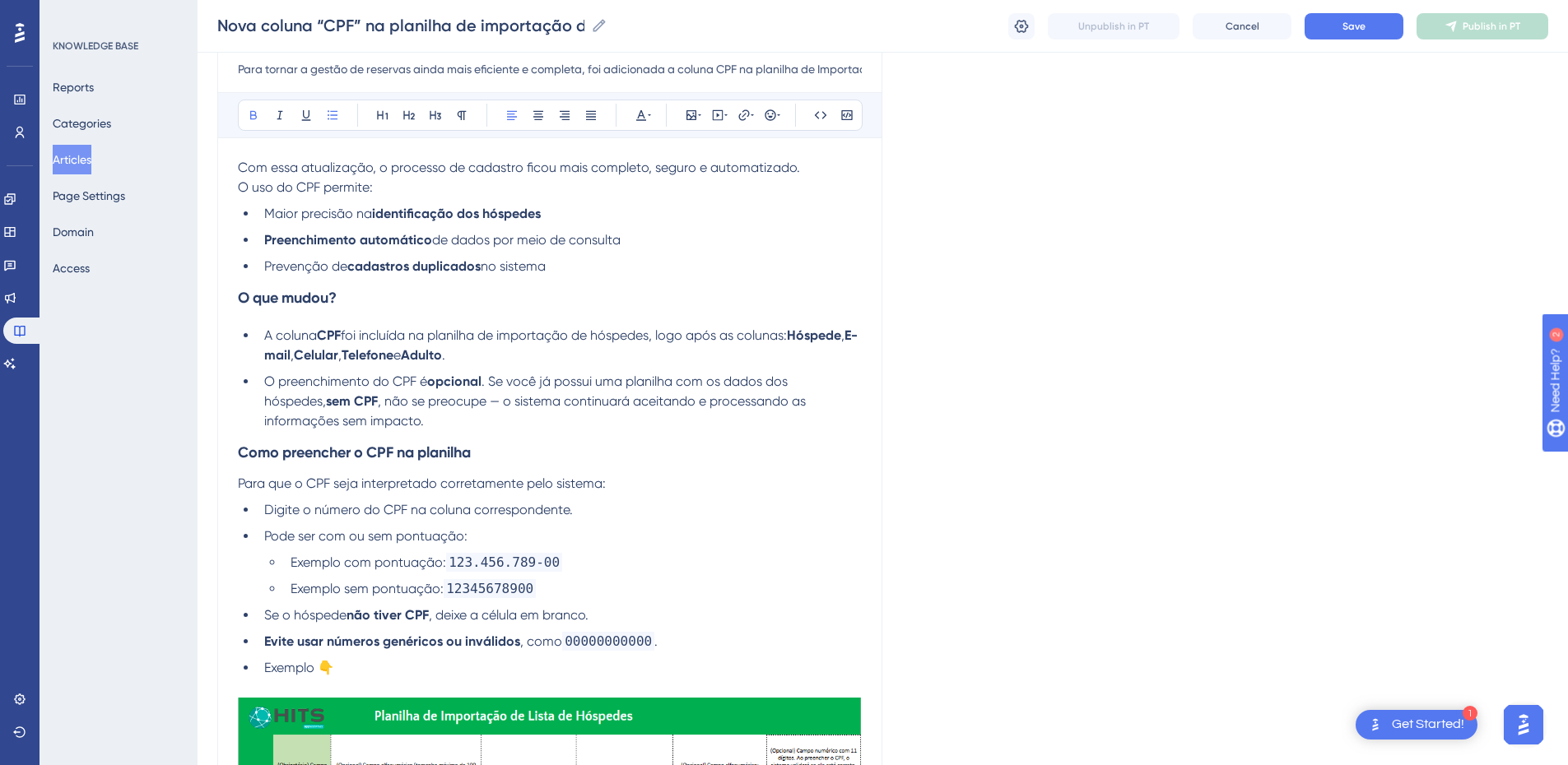
click at [655, 338] on span "foi incluída na planilha de importação de hóspedes, logo após as colunas:" at bounding box center [563, 335] width 446 height 16
click at [354, 417] on li "O preenchimento do CPF é opcional . Se você já possui uma planilha com os dados…" at bounding box center [560, 401] width 604 height 59
drag, startPoint x: 354, startPoint y: 417, endPoint x: 650, endPoint y: 402, distance: 296.4
click at [650, 402] on li "O preenchimento do CPF é opcional . Se você já possui uma planilha com os dados…" at bounding box center [560, 401] width 604 height 59
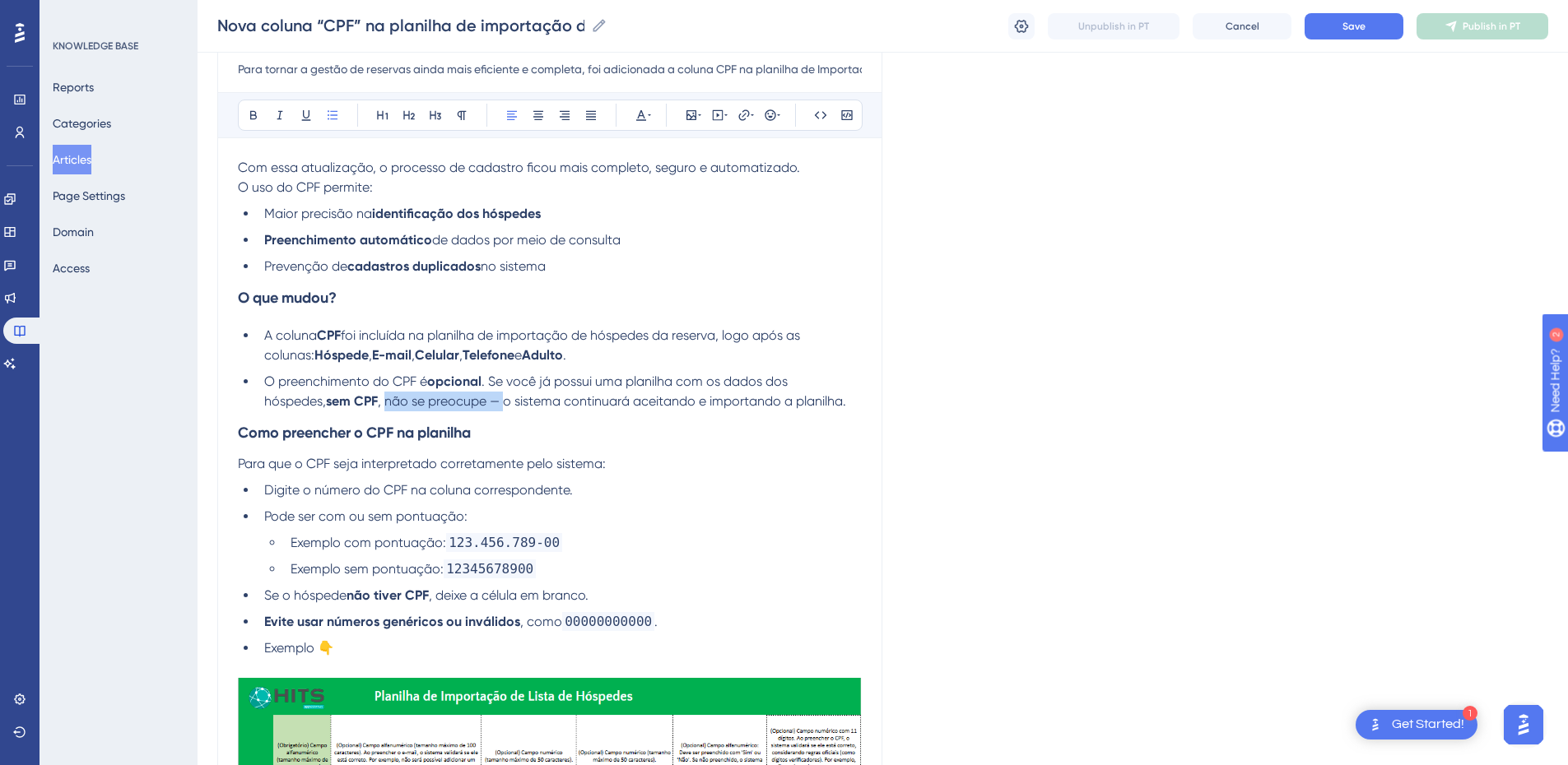
drag, startPoint x: 442, startPoint y: 402, endPoint x: 322, endPoint y: 400, distance: 120.0
click at [378, 400] on span ", não se preocupe — o sistema continuará aceitando e importando a planilha." at bounding box center [612, 401] width 468 height 16
click at [663, 400] on span ", o sistema continuará aceitando e importando a planilha." at bounding box center [552, 401] width 350 height 16
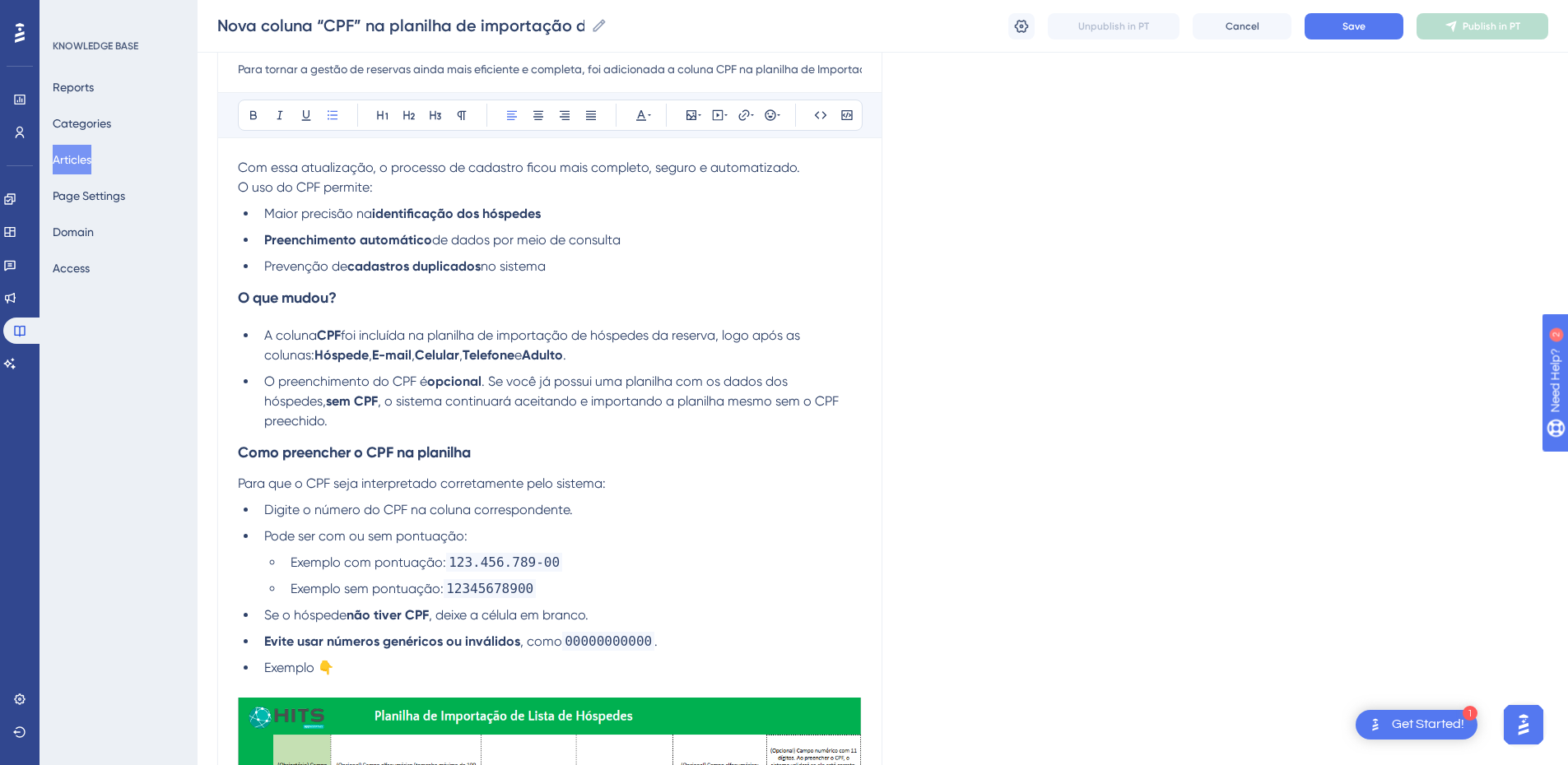
click at [753, 395] on span ", o sistema continuará aceitando e importando a planilha mesmo sem o CPF preech…" at bounding box center [553, 411] width 578 height 35
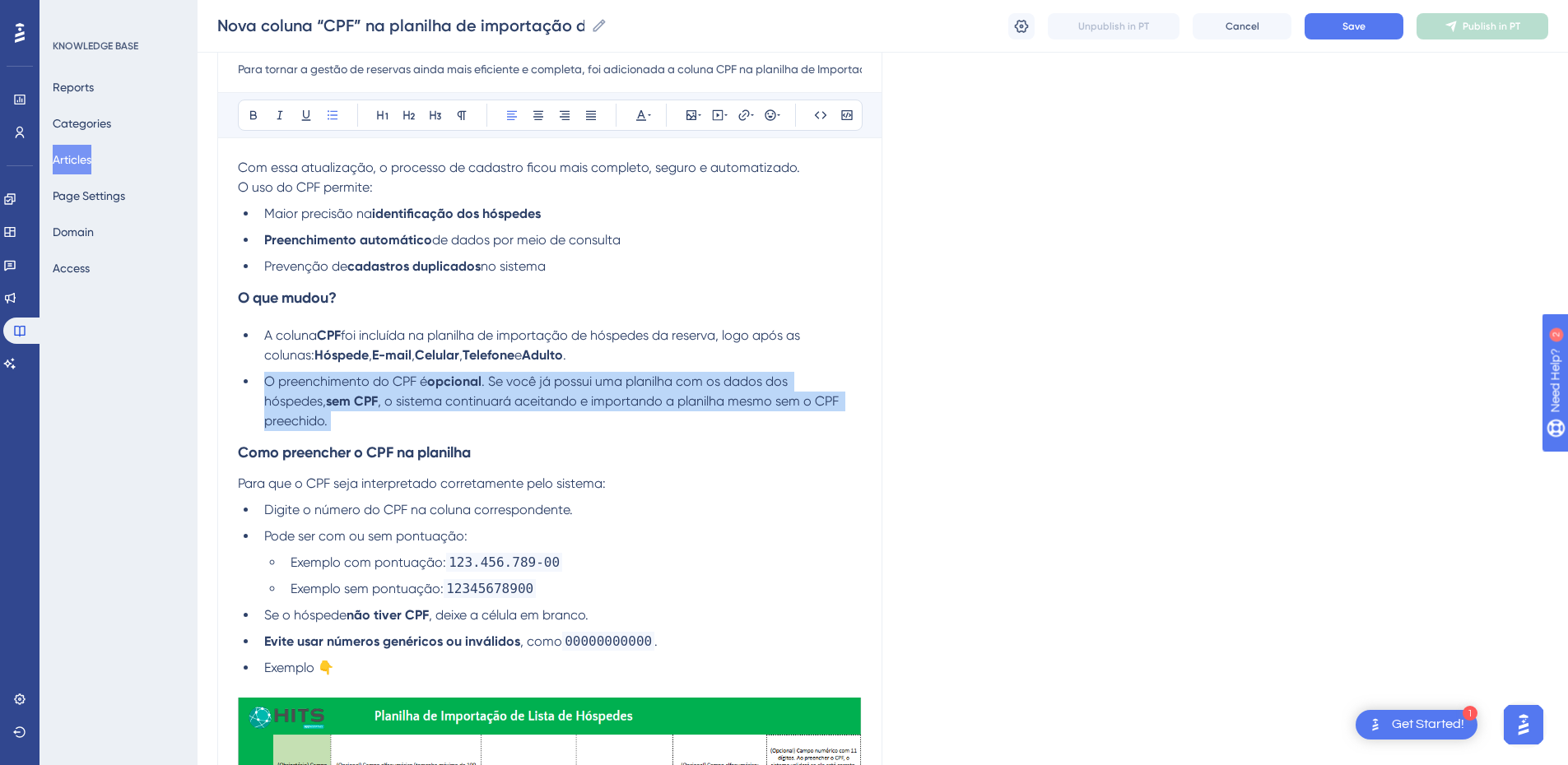
click at [753, 395] on span ", o sistema continuará aceitando e importando a planilha mesmo sem o CPF preech…" at bounding box center [553, 411] width 578 height 35
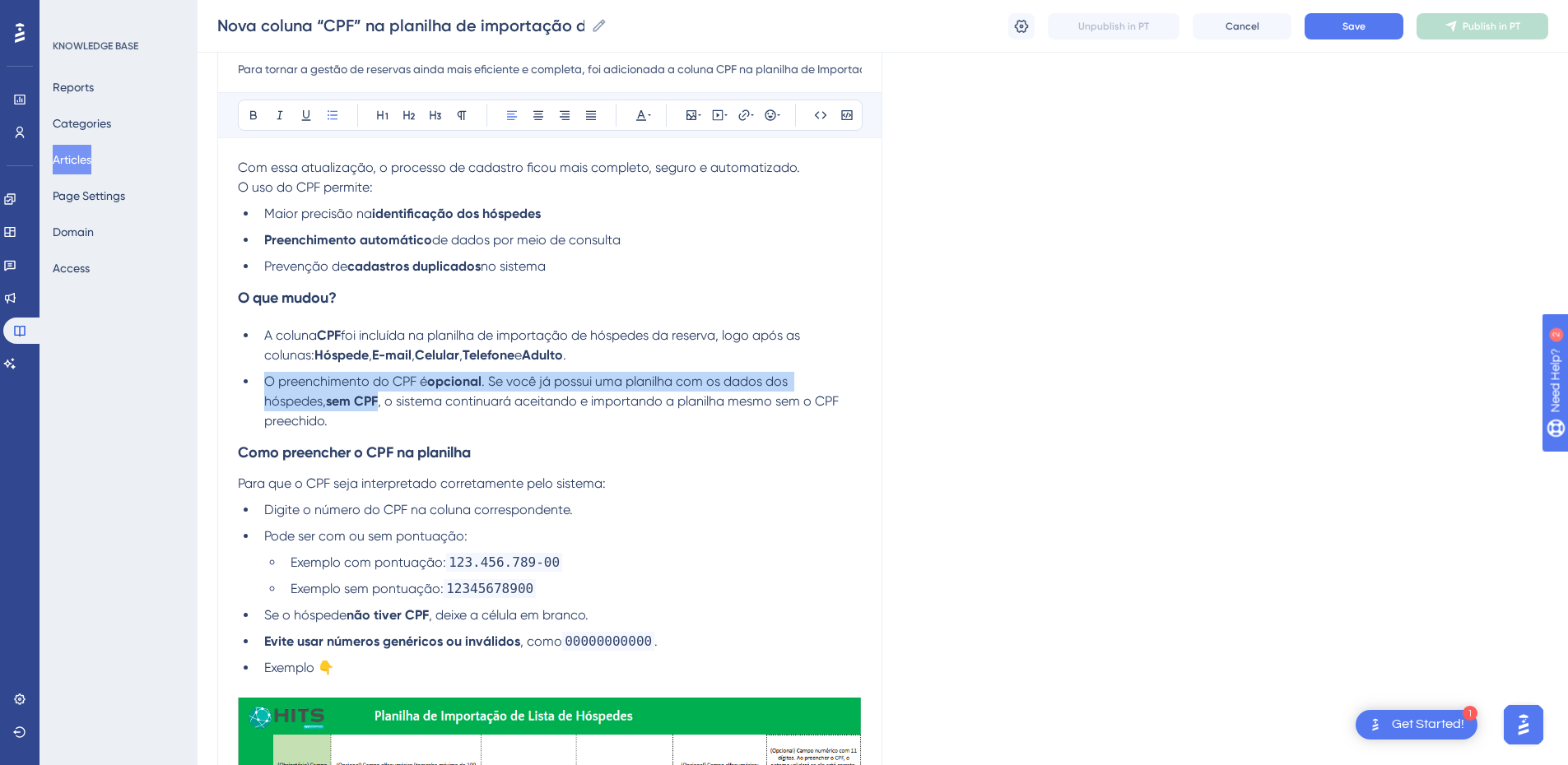
copy li "O preenchimento do CPF é opcional . Se você já possui uma planilha com os dados…"
click at [491, 395] on span ", o sistema continuará aceitando e importando a planilha mesmo sem o CPF preech…" at bounding box center [553, 411] width 578 height 35
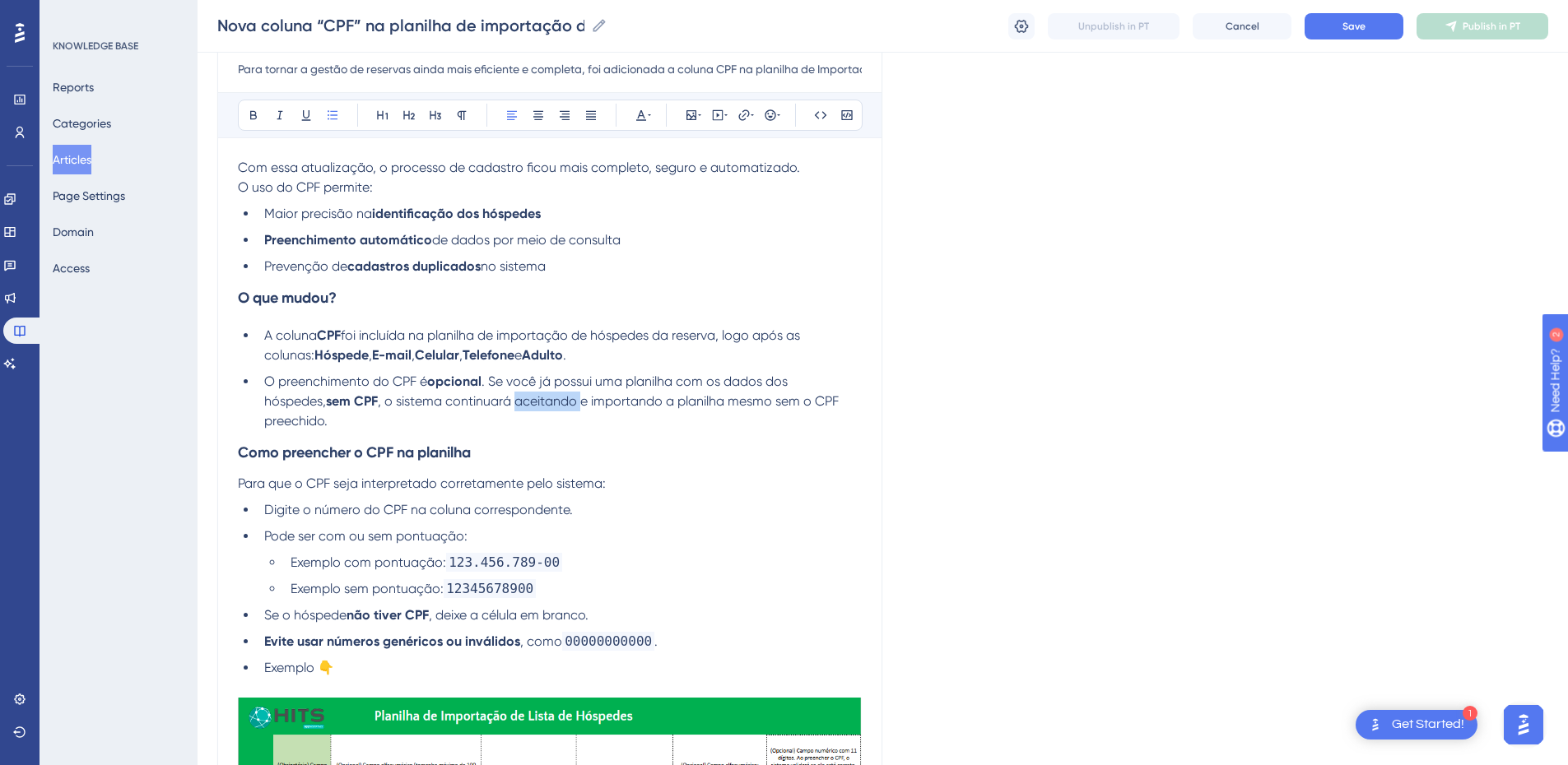
click at [491, 395] on span ", o sistema continuará aceitando e importando a planilha mesmo sem o CPF preech…" at bounding box center [553, 411] width 578 height 35
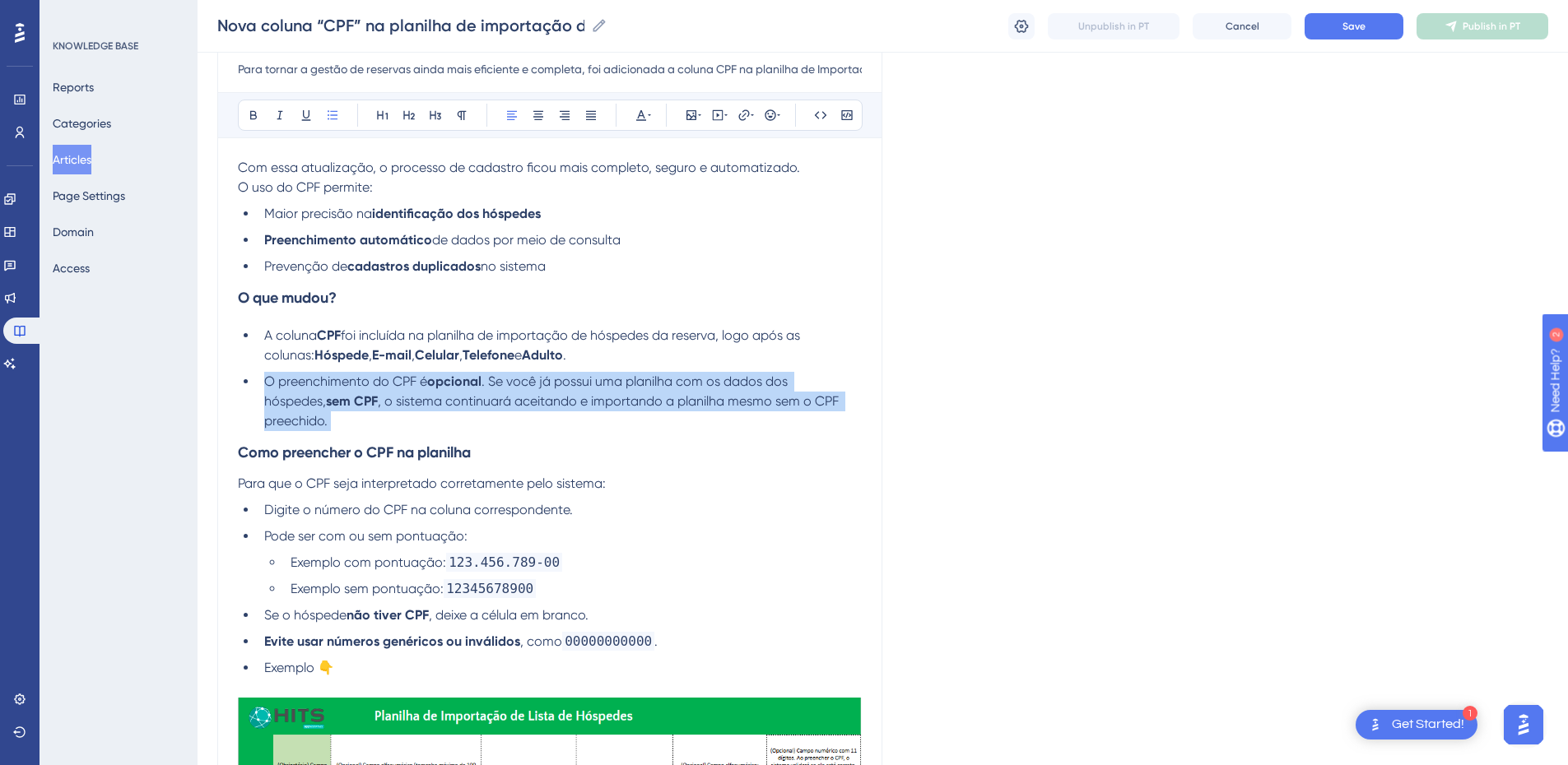
click at [491, 395] on span ", o sistema continuará aceitando e importando a planilha mesmo sem o CPF preech…" at bounding box center [553, 411] width 578 height 35
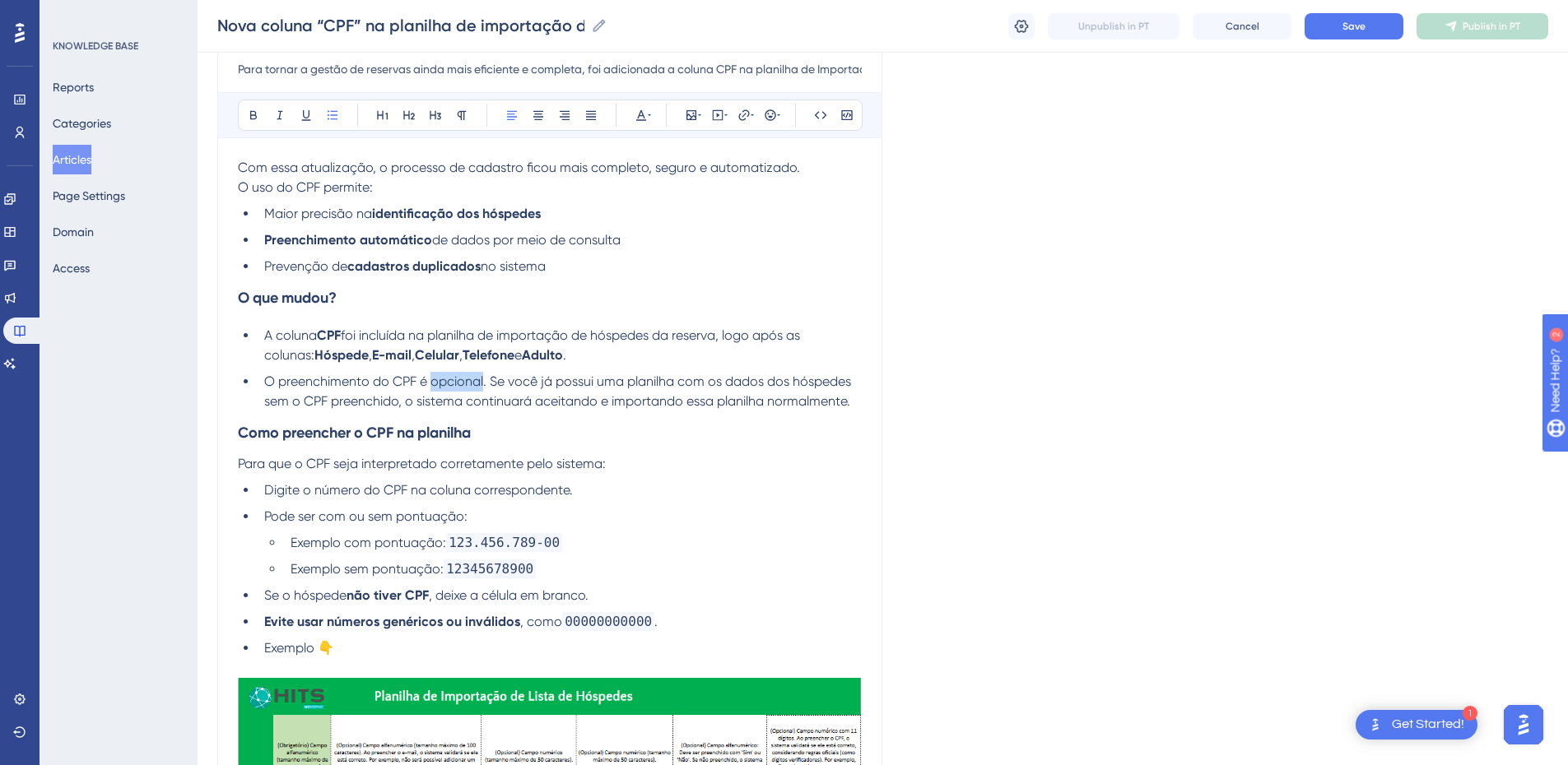
drag, startPoint x: 482, startPoint y: 380, endPoint x: 433, endPoint y: 383, distance: 49.1
click at [433, 383] on span "O preenchimento do CPF é opcional. Se você já possui uma planilha com os dados …" at bounding box center [559, 391] width 590 height 35
click at [250, 106] on button at bounding box center [254, 115] width 23 height 23
click at [584, 400] on span ". Se você já possui uma planilha com os dados dos hóspedes sem o CPF preenchido…" at bounding box center [558, 391] width 588 height 35
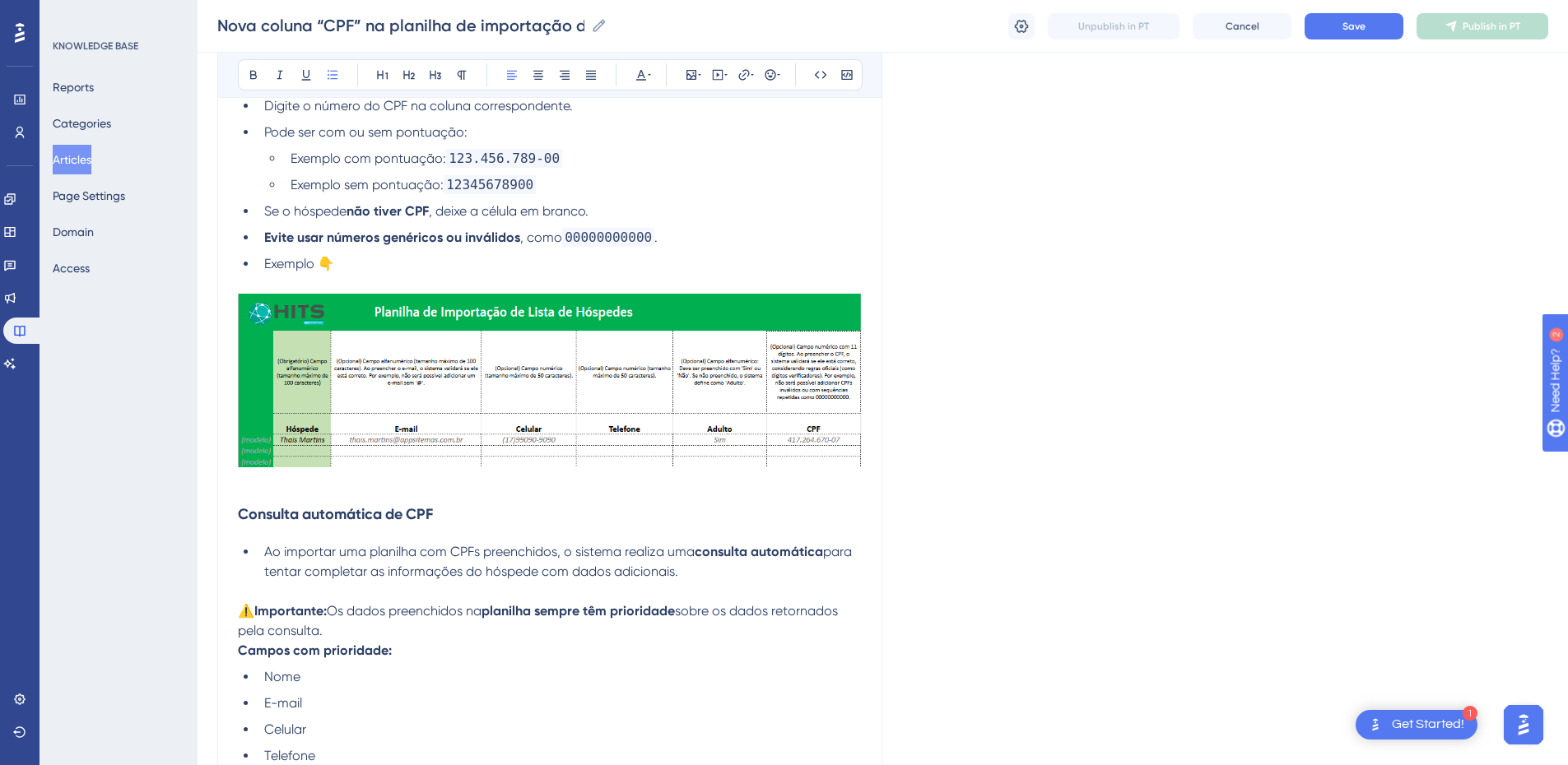
scroll to position [768, 0]
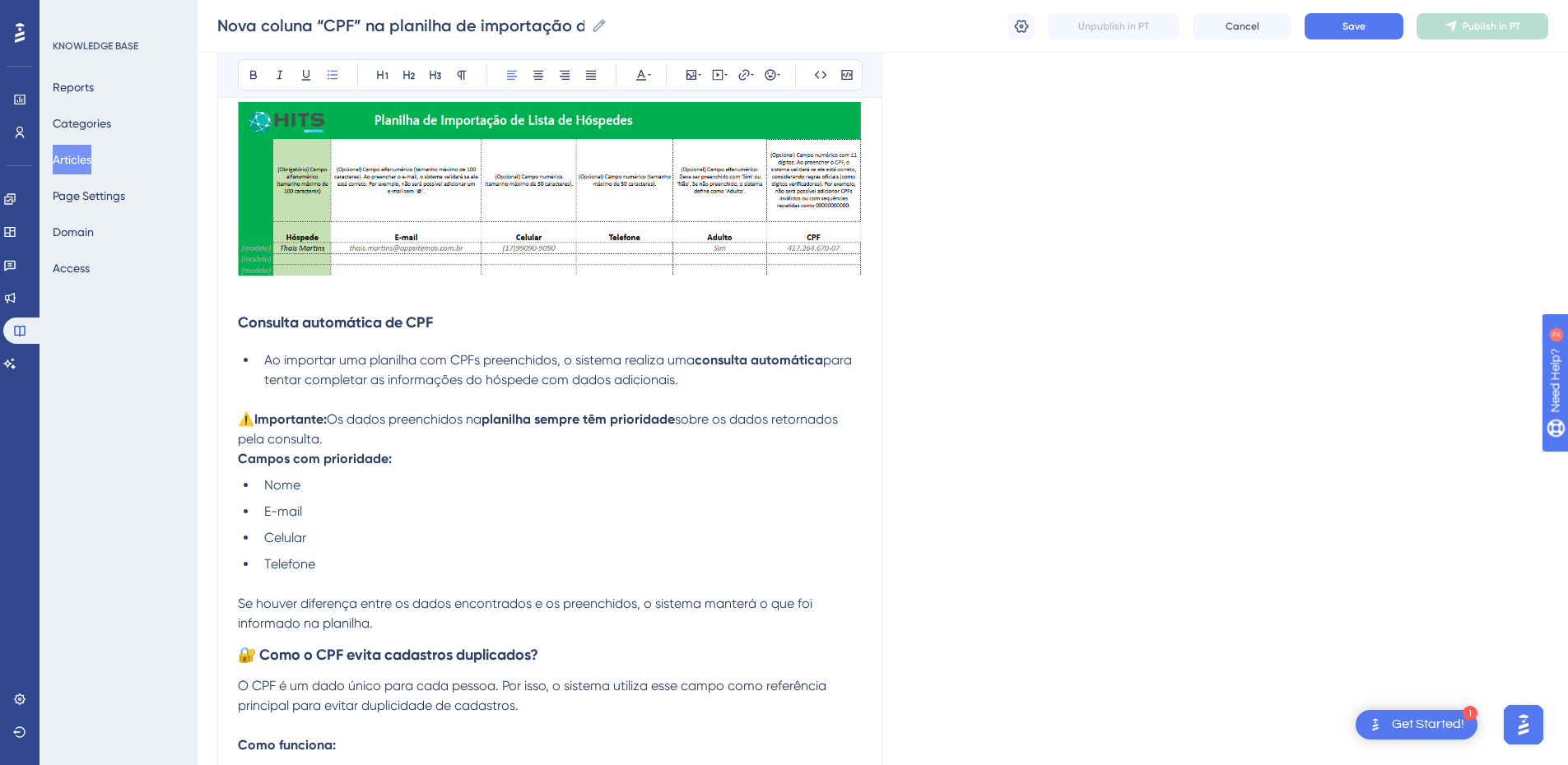
click at [242, 399] on p at bounding box center [550, 400] width 624 height 20
click at [265, 424] on strong "Importante:" at bounding box center [290, 419] width 73 height 16
click at [255, 421] on span "⚠️" at bounding box center [246, 419] width 17 height 16
drag, startPoint x: 331, startPoint y: 419, endPoint x: 204, endPoint y: 410, distance: 127.3
click at [0, 0] on div "Performance Users Engagement Widgets Feedback Product Updates Knowledge Base AI…" at bounding box center [0, 0] width 0 height 0
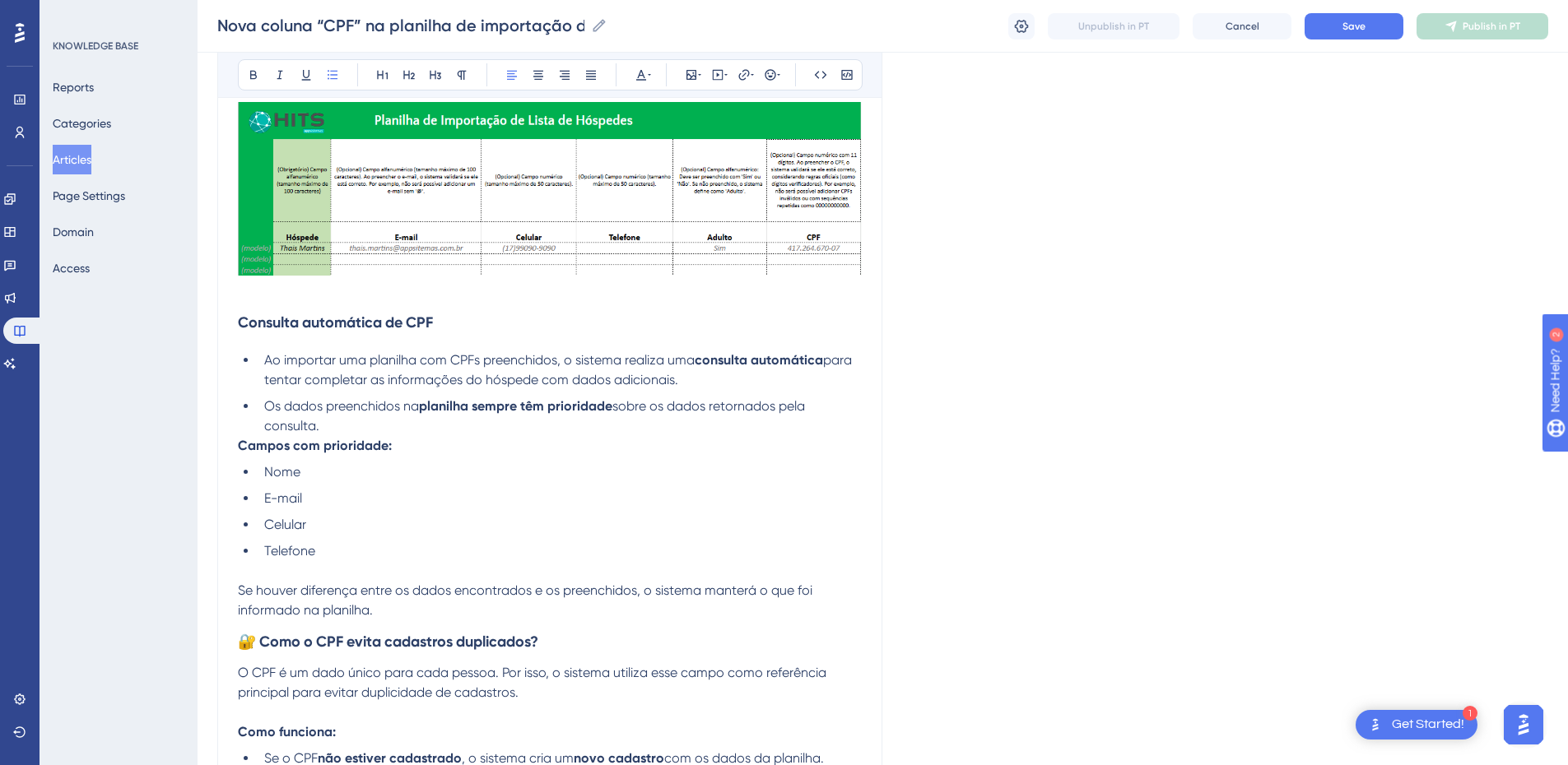
click at [245, 445] on strong "Campos com prioridade:" at bounding box center [315, 445] width 154 height 16
click at [243, 445] on strong "Campos com prioridade:" at bounding box center [315, 445] width 154 height 16
click at [239, 444] on strong "Campos com prioridade:" at bounding box center [315, 445] width 154 height 16
click at [773, 67] on button at bounding box center [771, 75] width 23 height 23
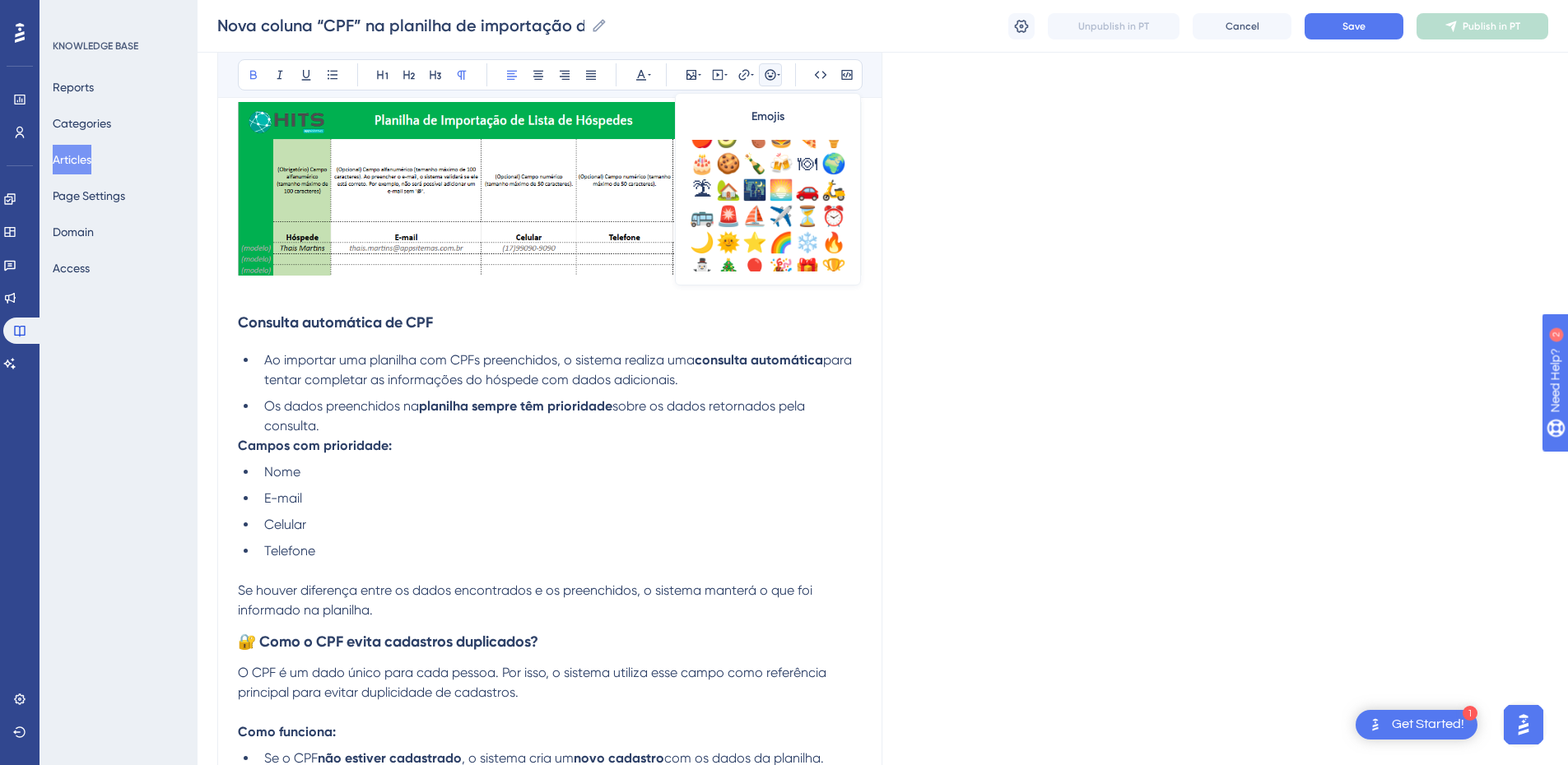
scroll to position [576, 0]
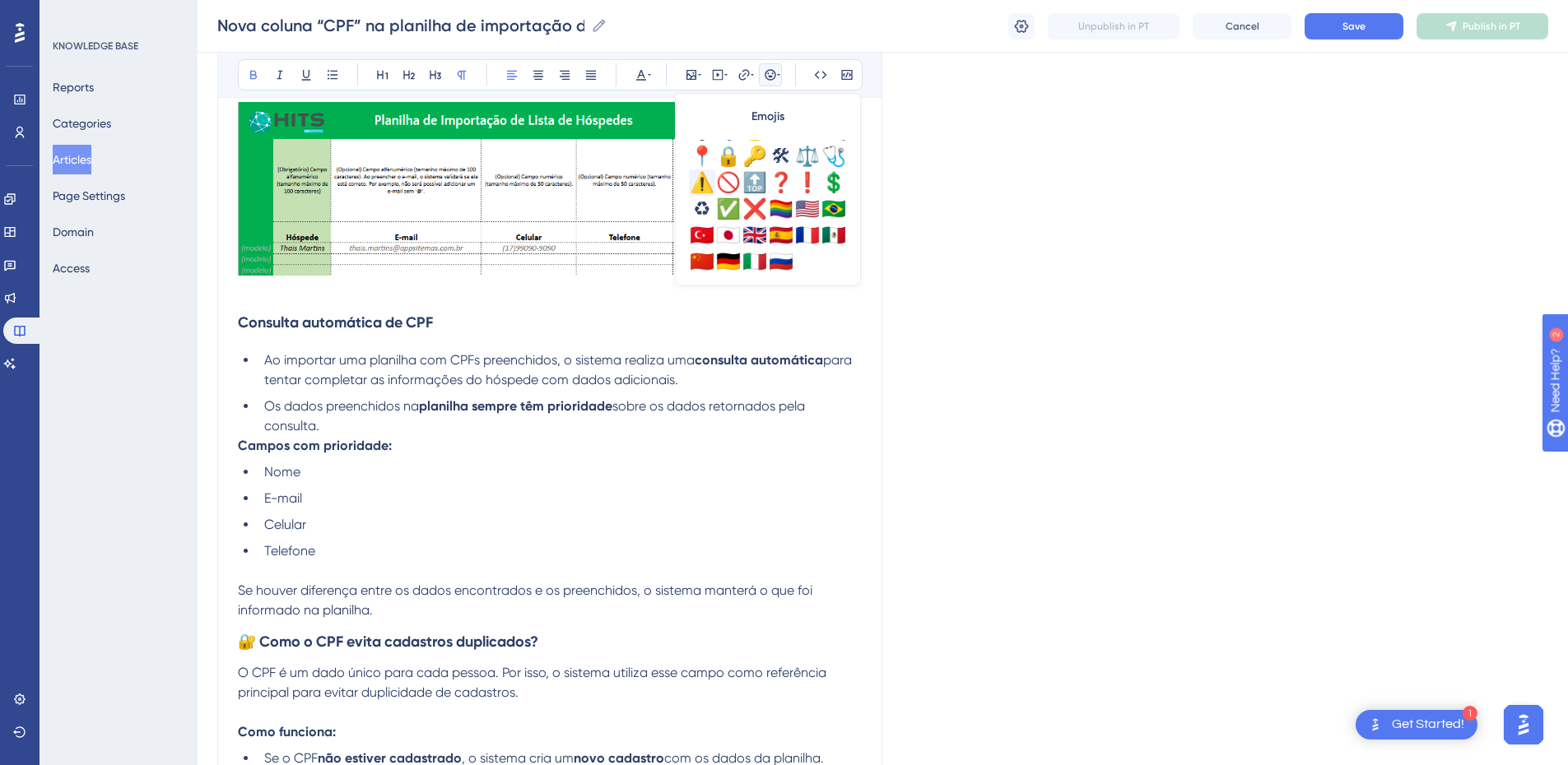
click at [697, 186] on div "⚠️" at bounding box center [703, 183] width 27 height 27
click at [453, 435] on li "Os dados preenchidos na planilha sempre têm prioridade sobre os dados retornado…" at bounding box center [560, 416] width 604 height 39
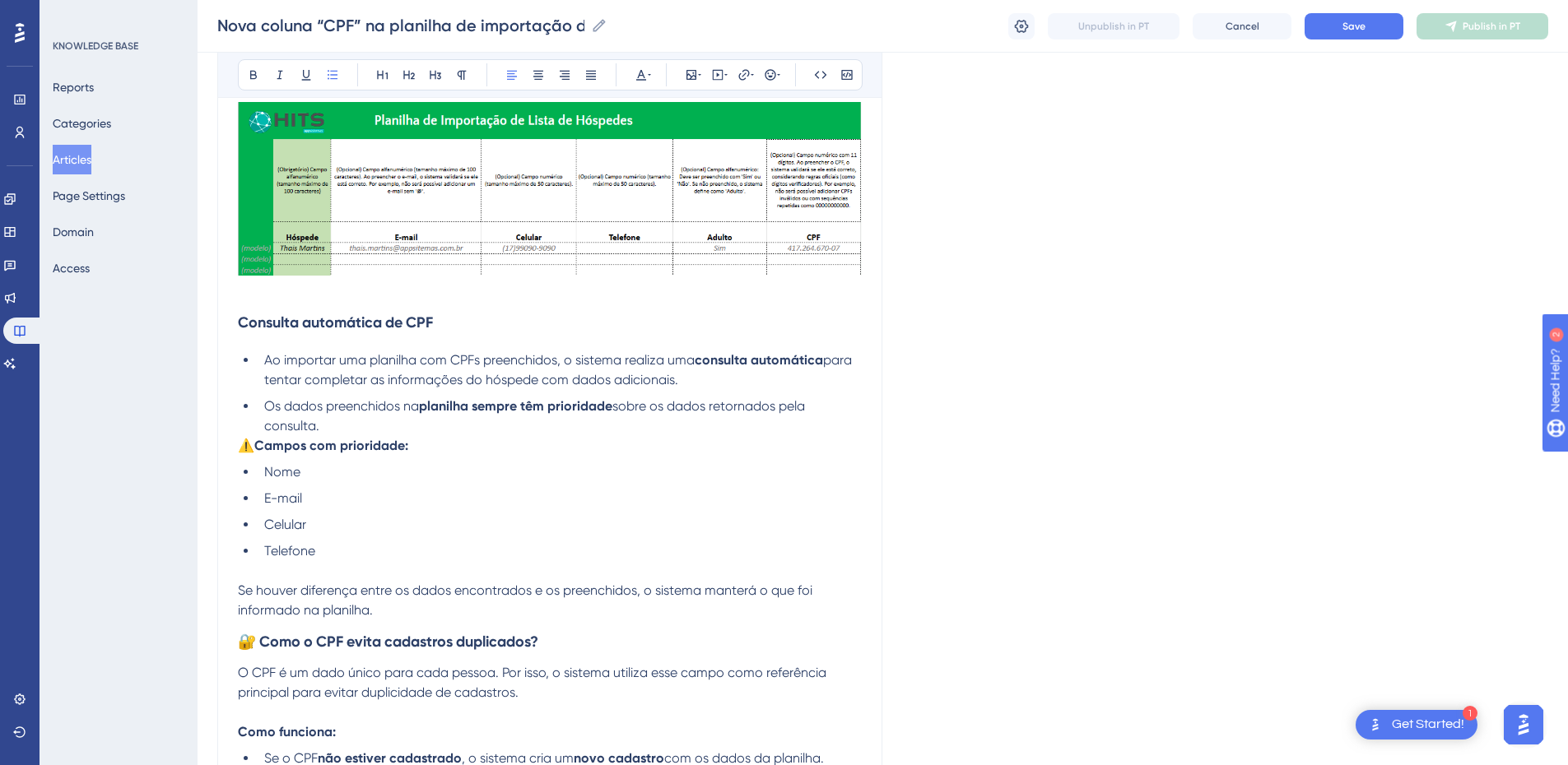
scroll to position [960, 0]
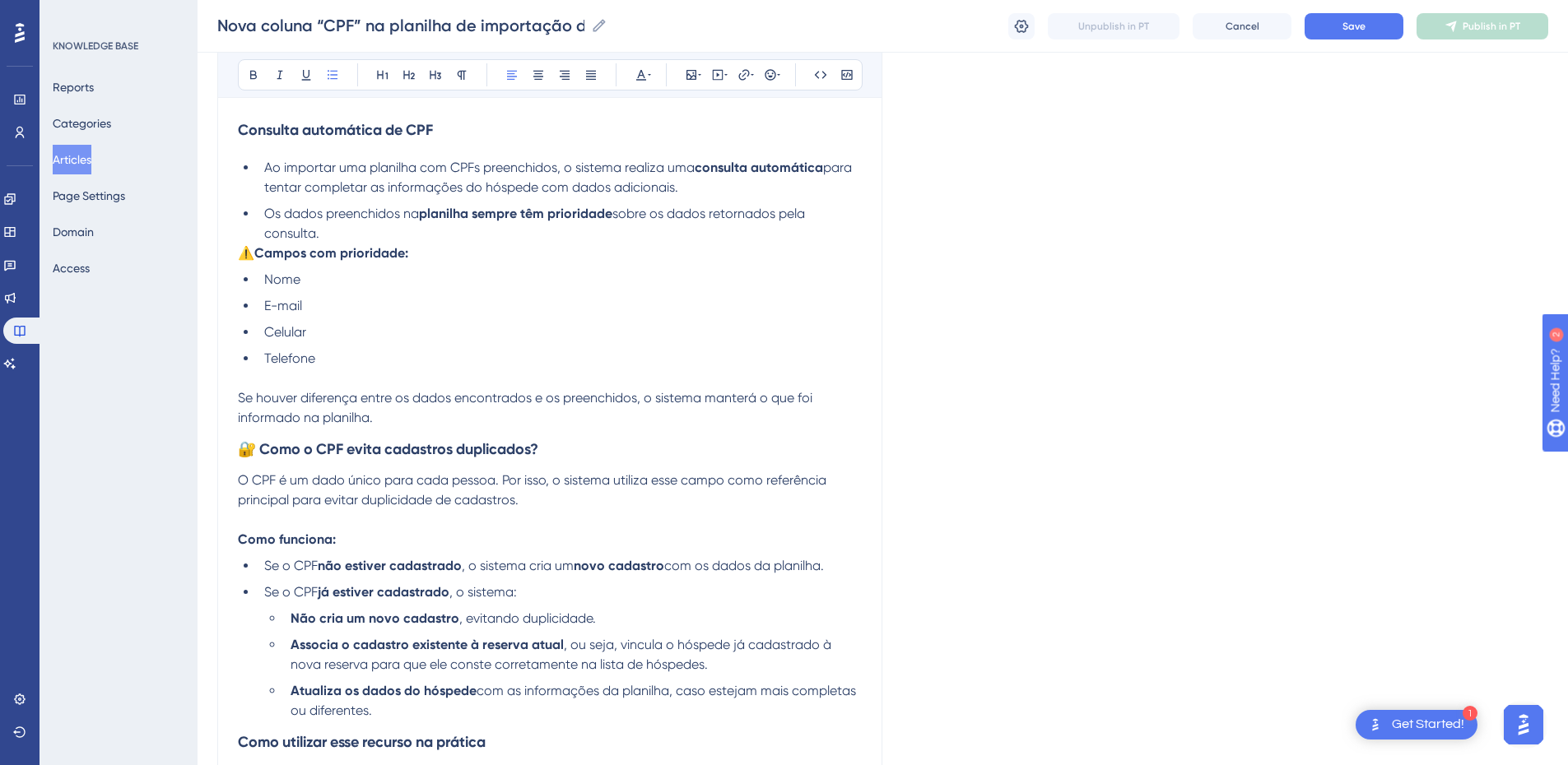
click at [531, 399] on span "Se houver diferença entre os dados encontrados e os preenchidos, o sistema mant…" at bounding box center [527, 408] width 578 height 35
click at [469, 418] on p "Se houver diferença entre os dados encontrados na consulta e os preenchidos, o …" at bounding box center [550, 408] width 624 height 39
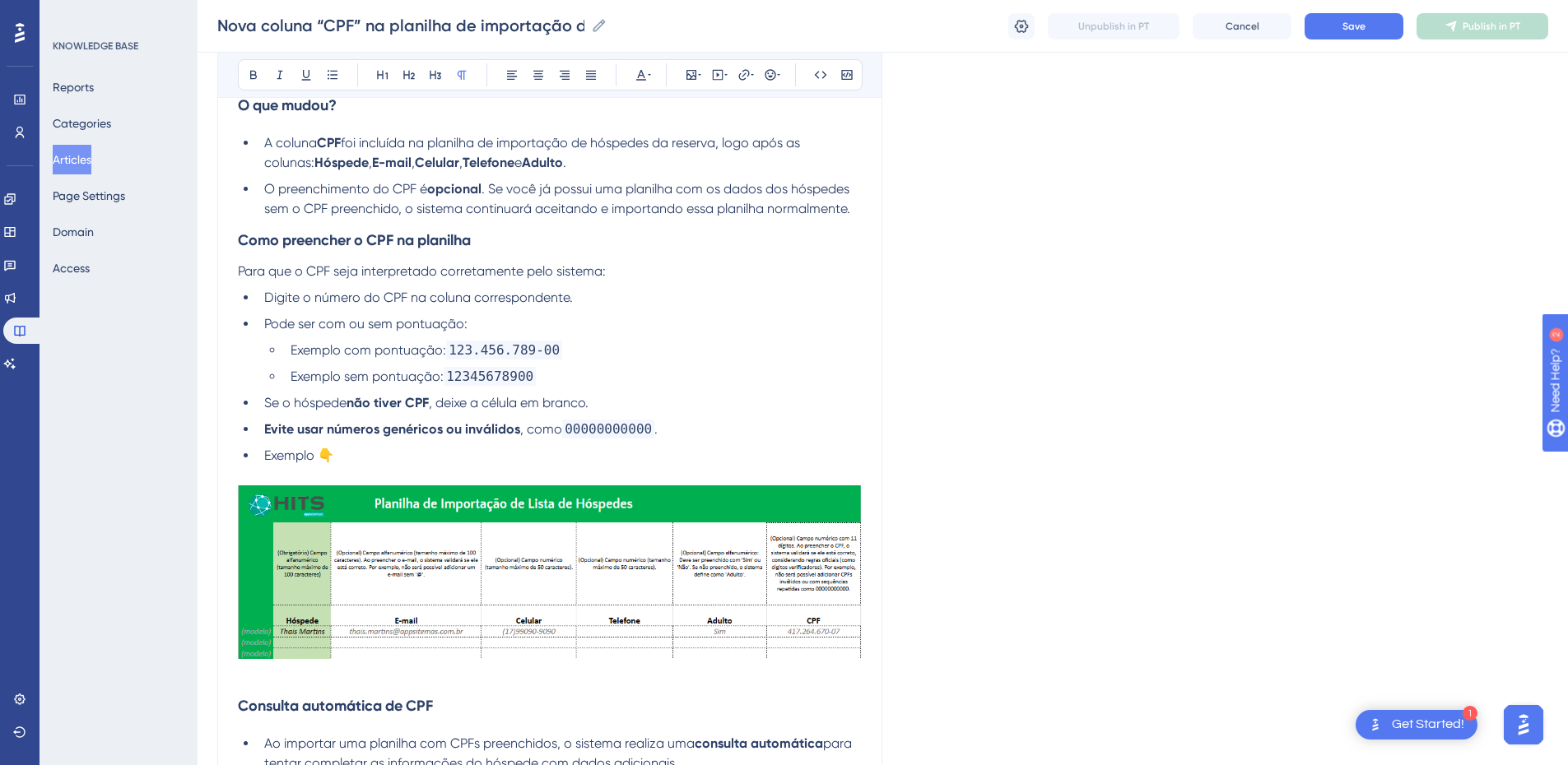
scroll to position [192, 0]
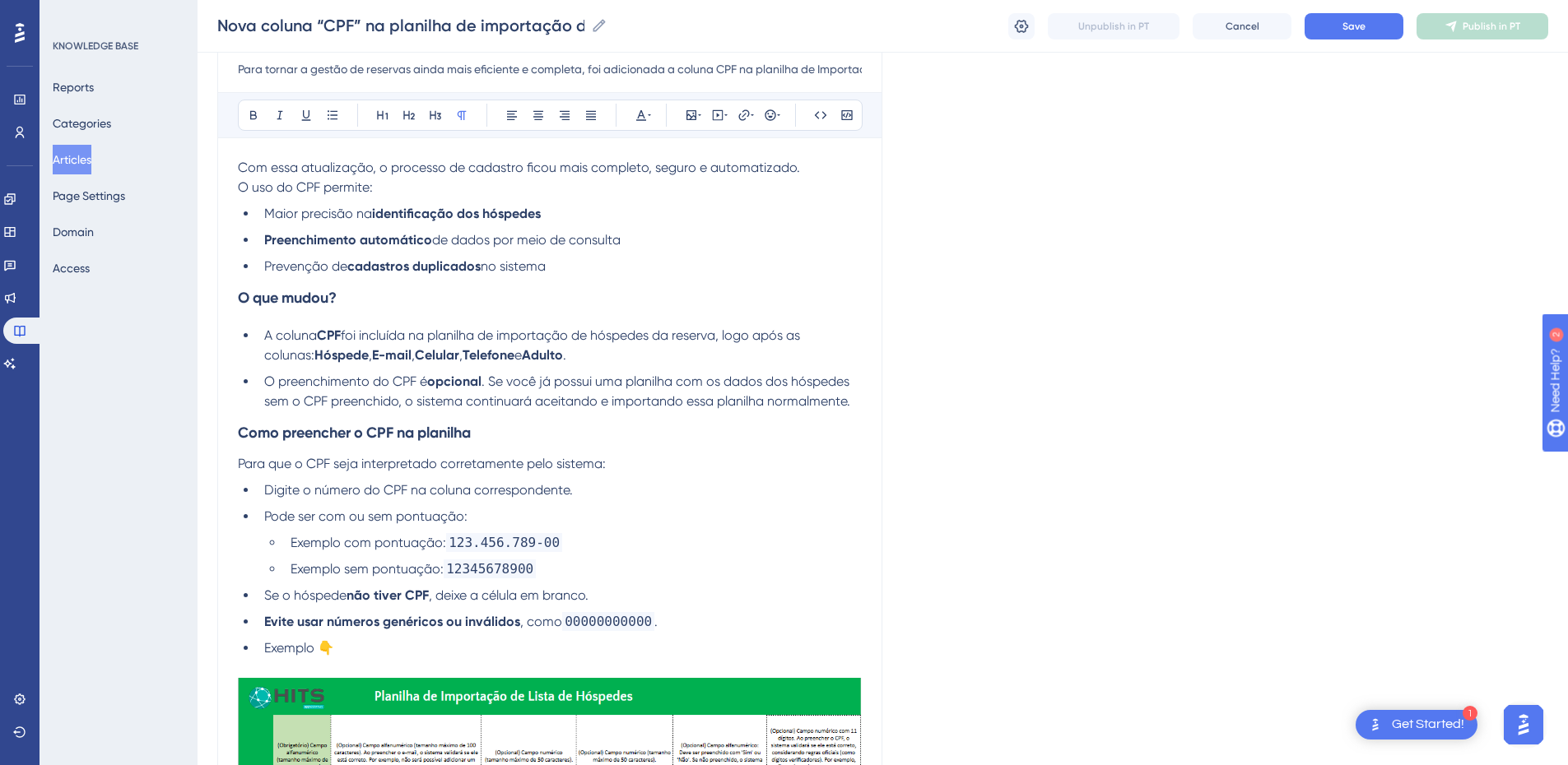
click at [851, 398] on li "O preenchimento do CPF é opcional . Se você já possui uma planilha com os dados…" at bounding box center [560, 391] width 604 height 39
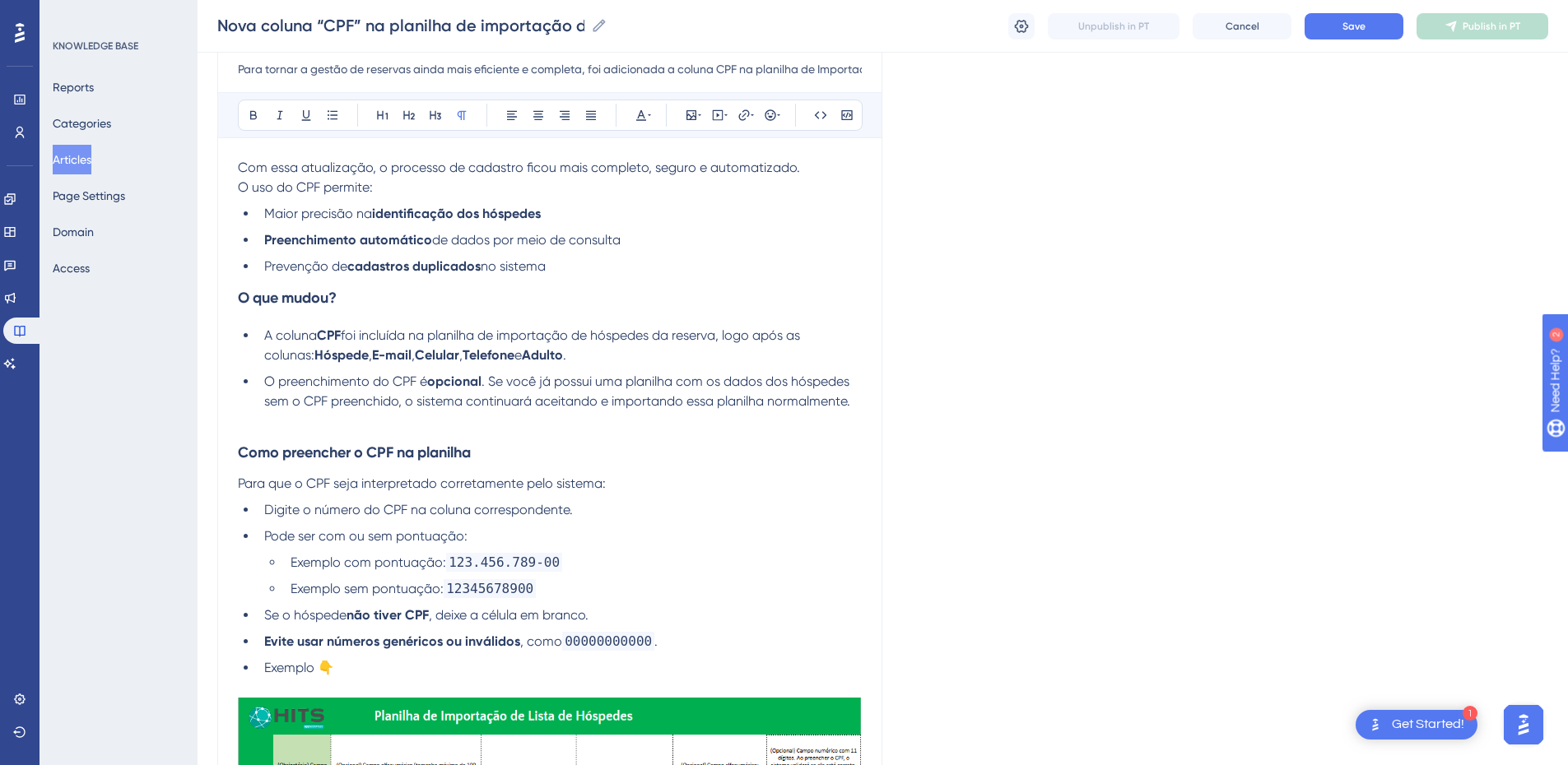
scroll to position [0, 0]
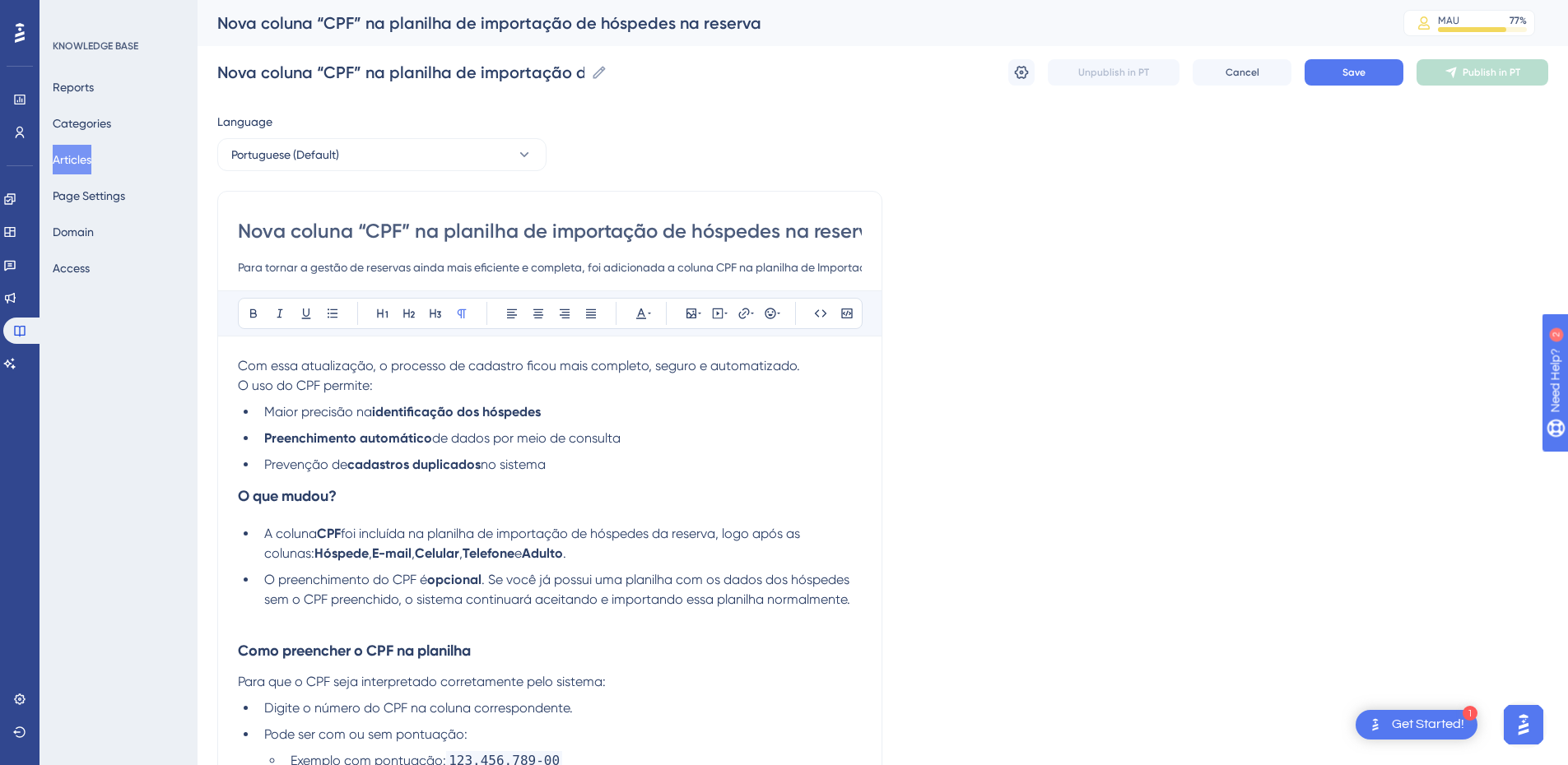
click at [597, 466] on li "Prevenção de cadastros duplicados no sistema" at bounding box center [560, 466] width 604 height 20
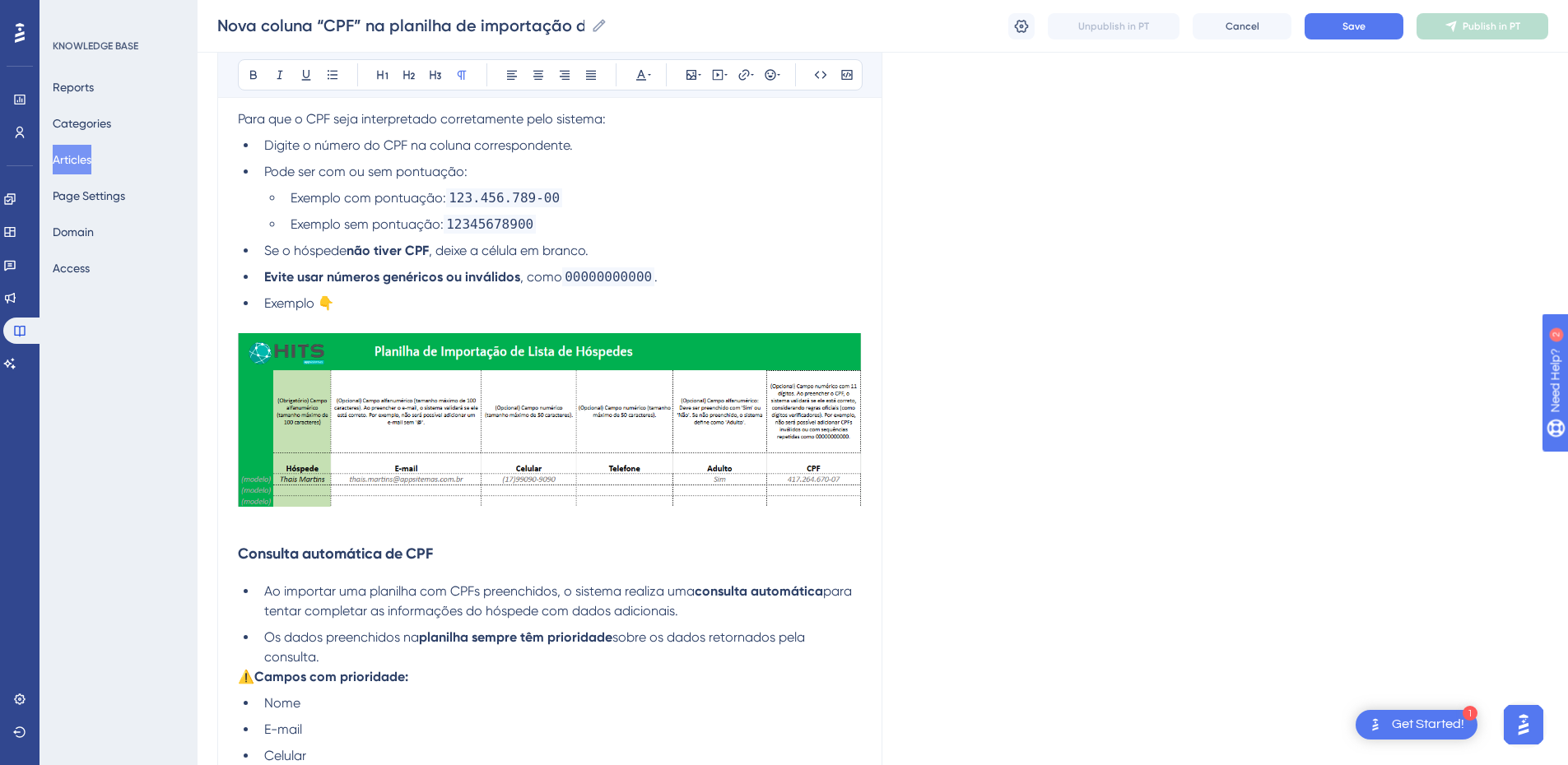
scroll to position [960, 0]
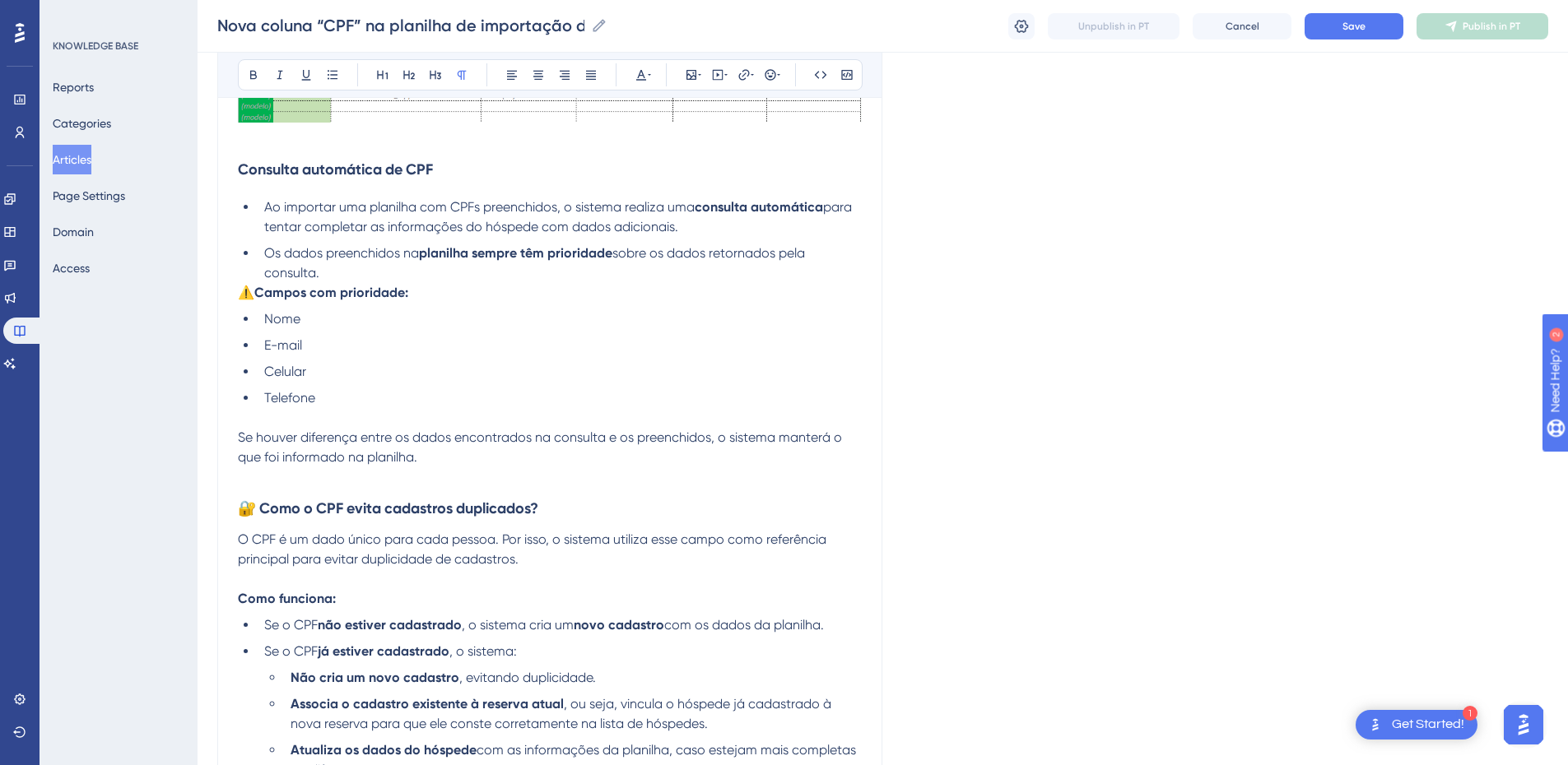
click at [251, 143] on p at bounding box center [550, 138] width 624 height 20
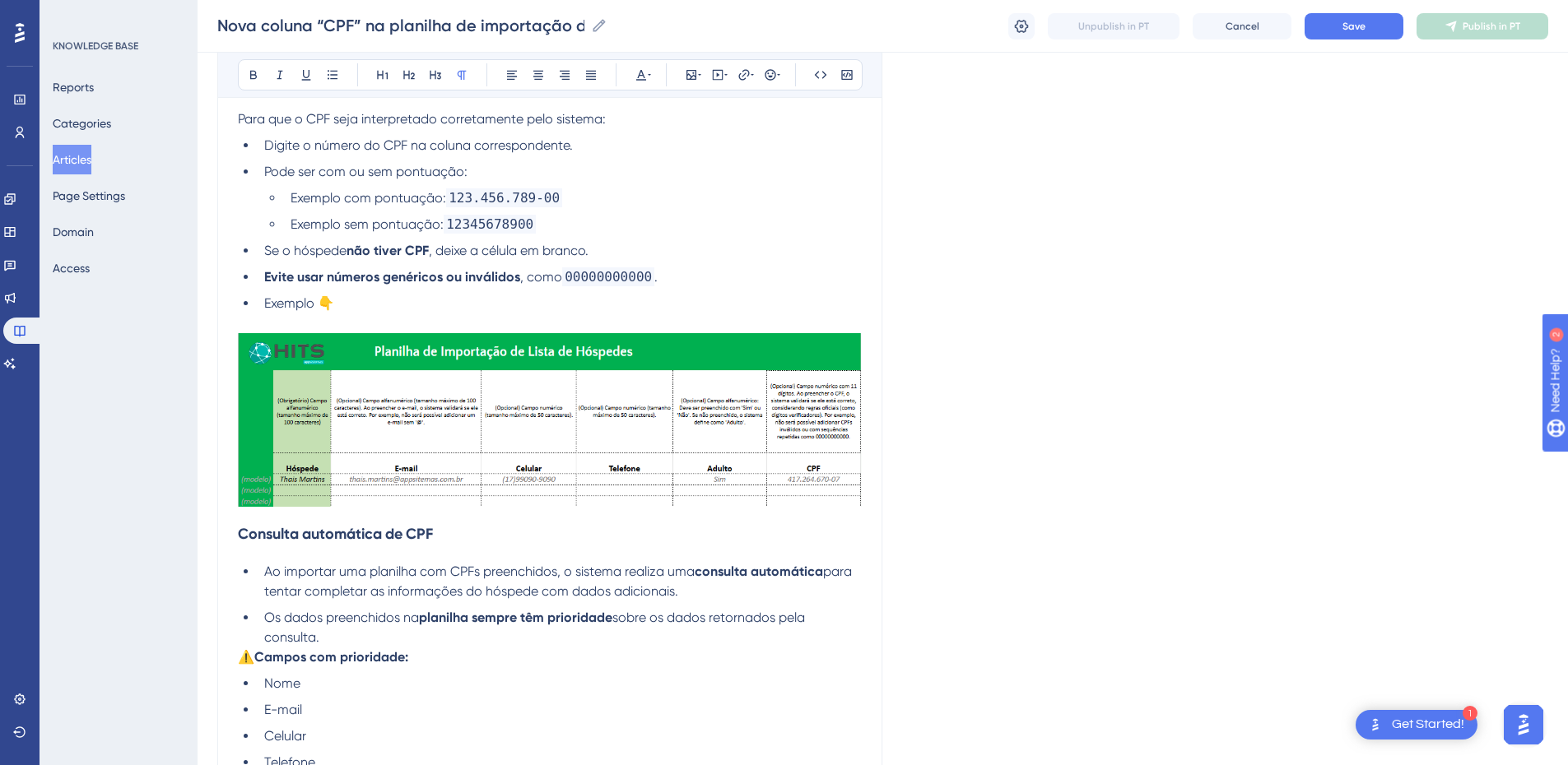
scroll to position [385, 0]
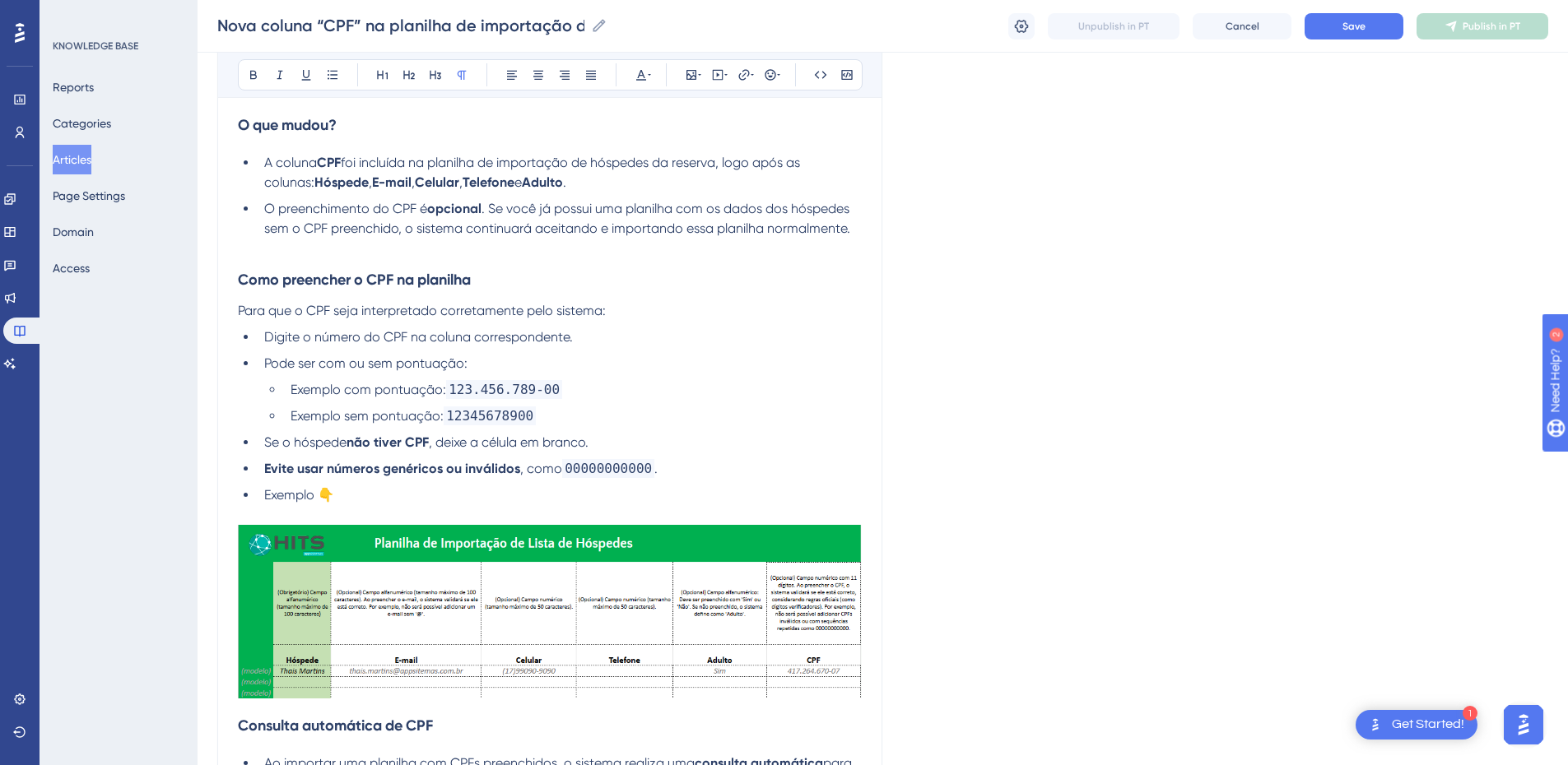
click at [304, 257] on p at bounding box center [550, 249] width 624 height 20
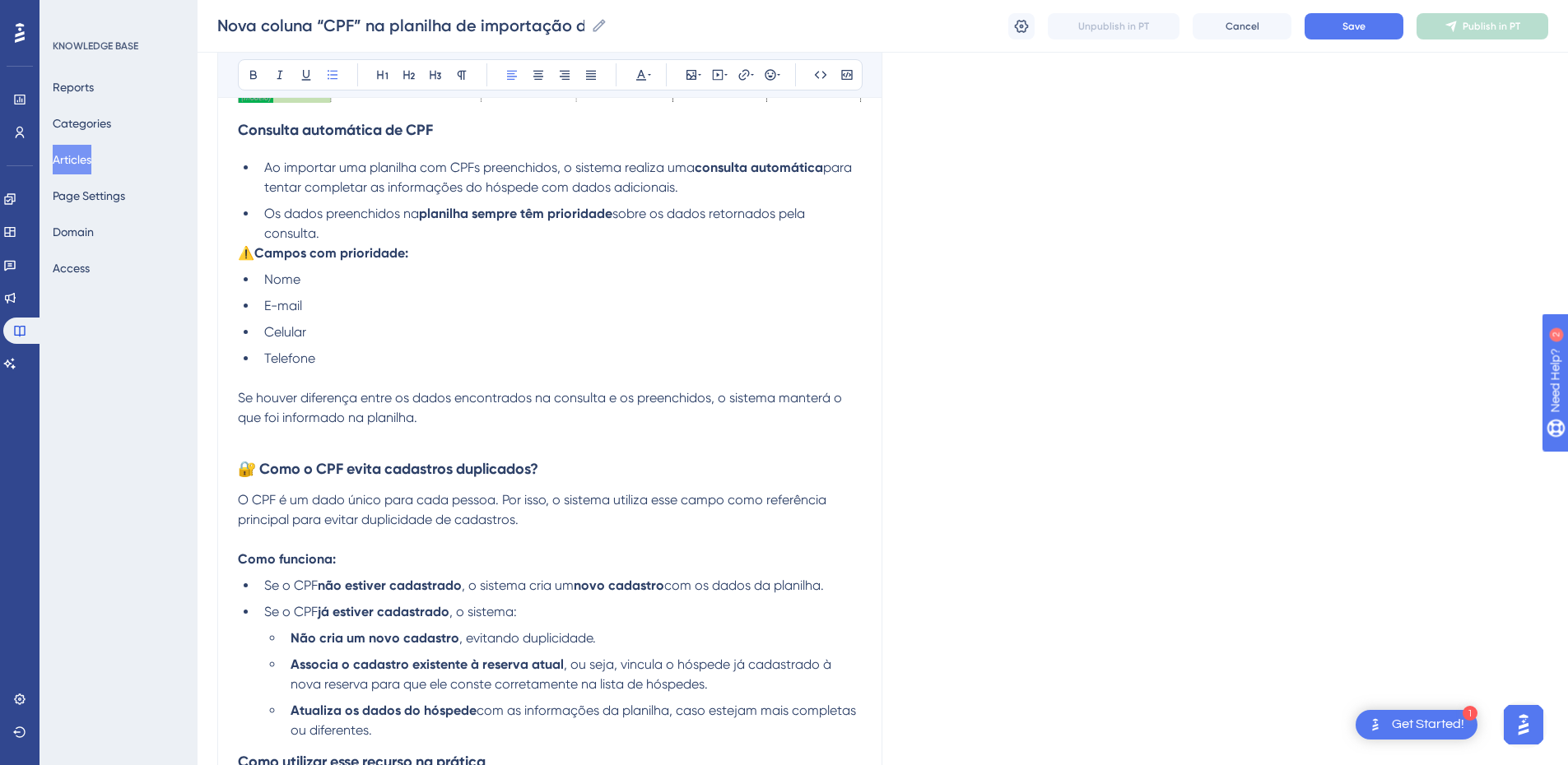
scroll to position [768, 0]
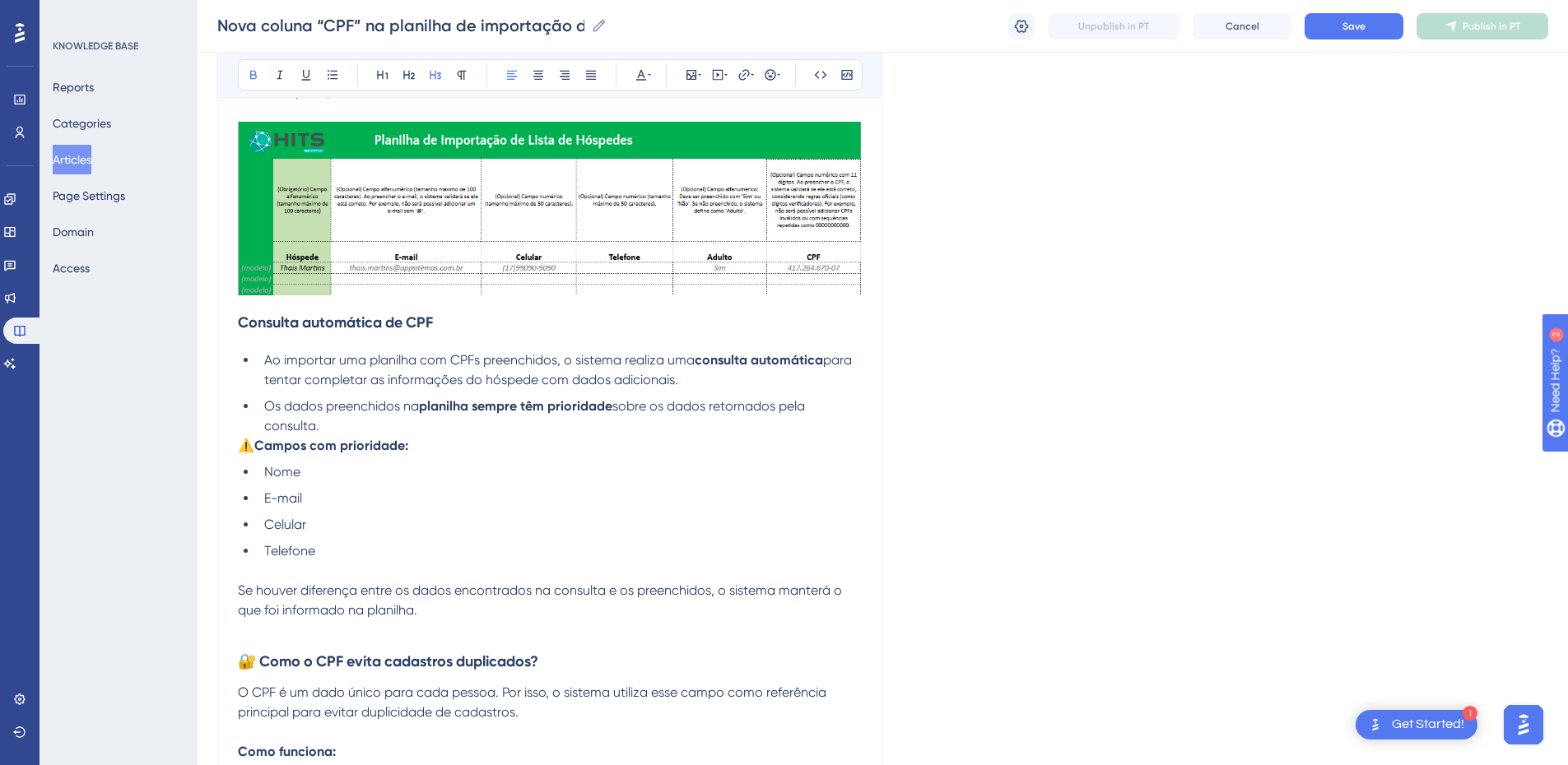
click at [273, 307] on h3 "Consulta automática de CPF" at bounding box center [550, 322] width 624 height 43
click at [240, 325] on strong "Consulta automática de CPF" at bounding box center [335, 323] width 195 height 18
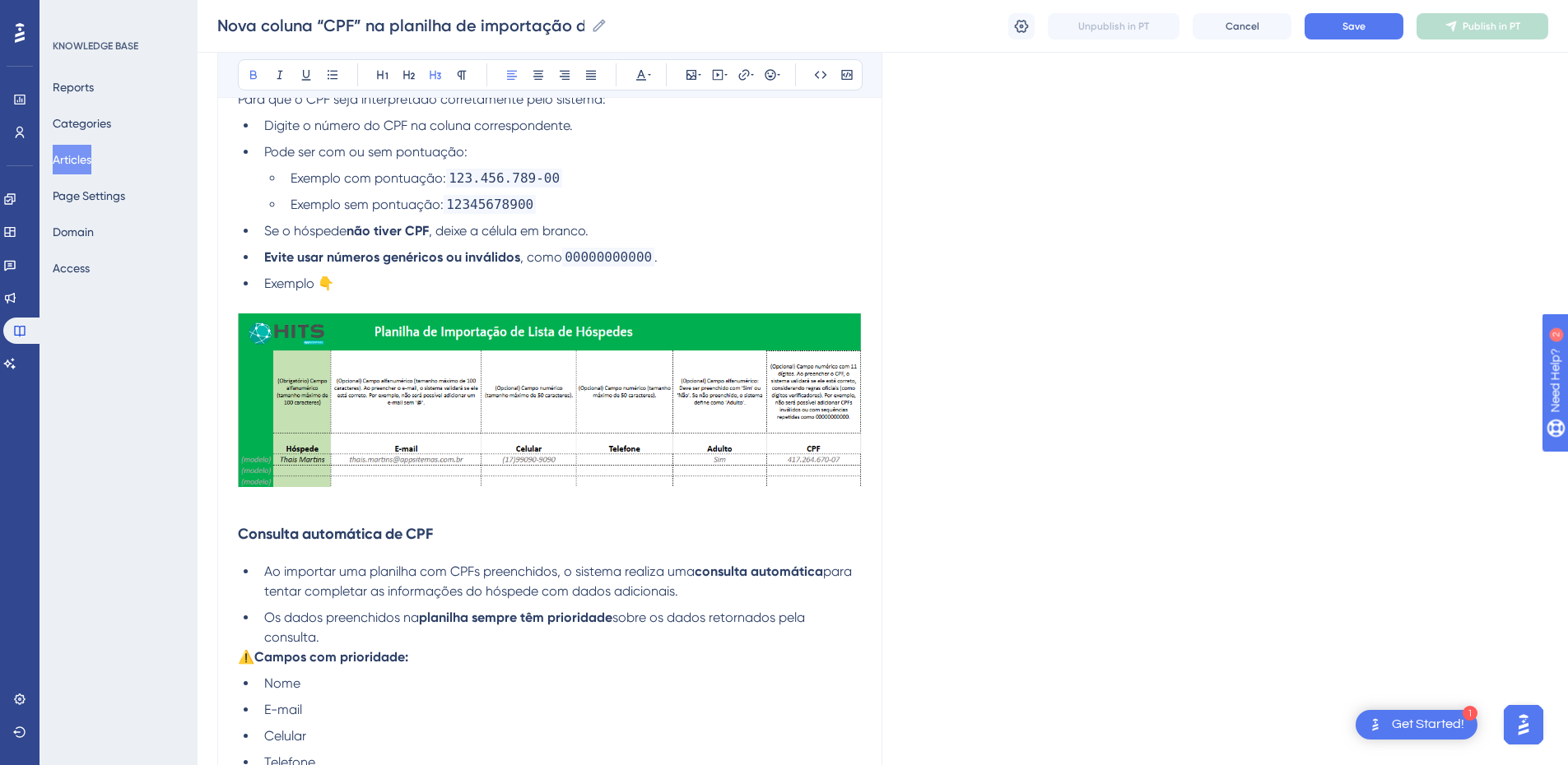
scroll to position [385, 0]
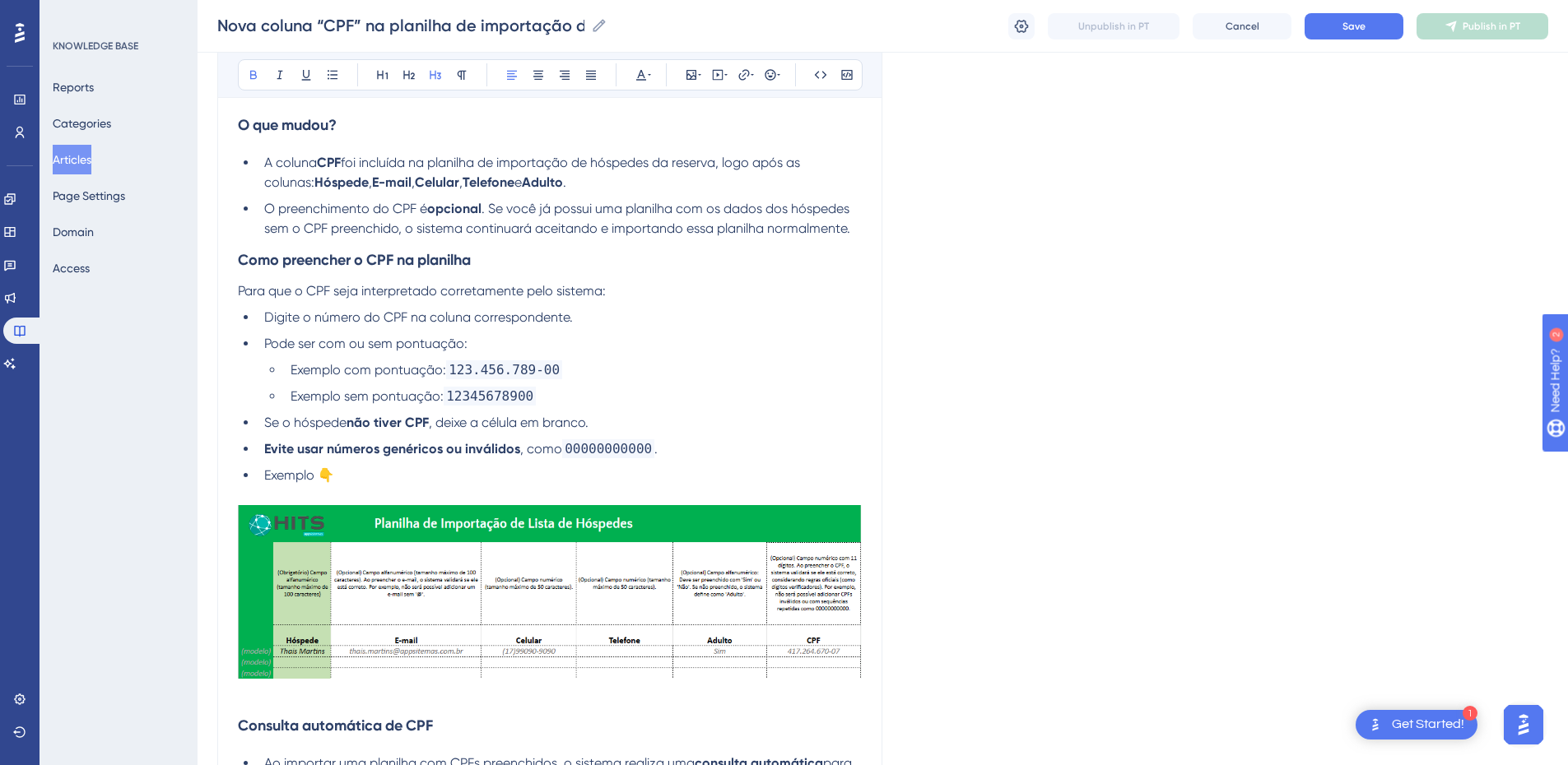
click at [239, 259] on strong "Como preencher o CPF na planilha" at bounding box center [354, 260] width 233 height 18
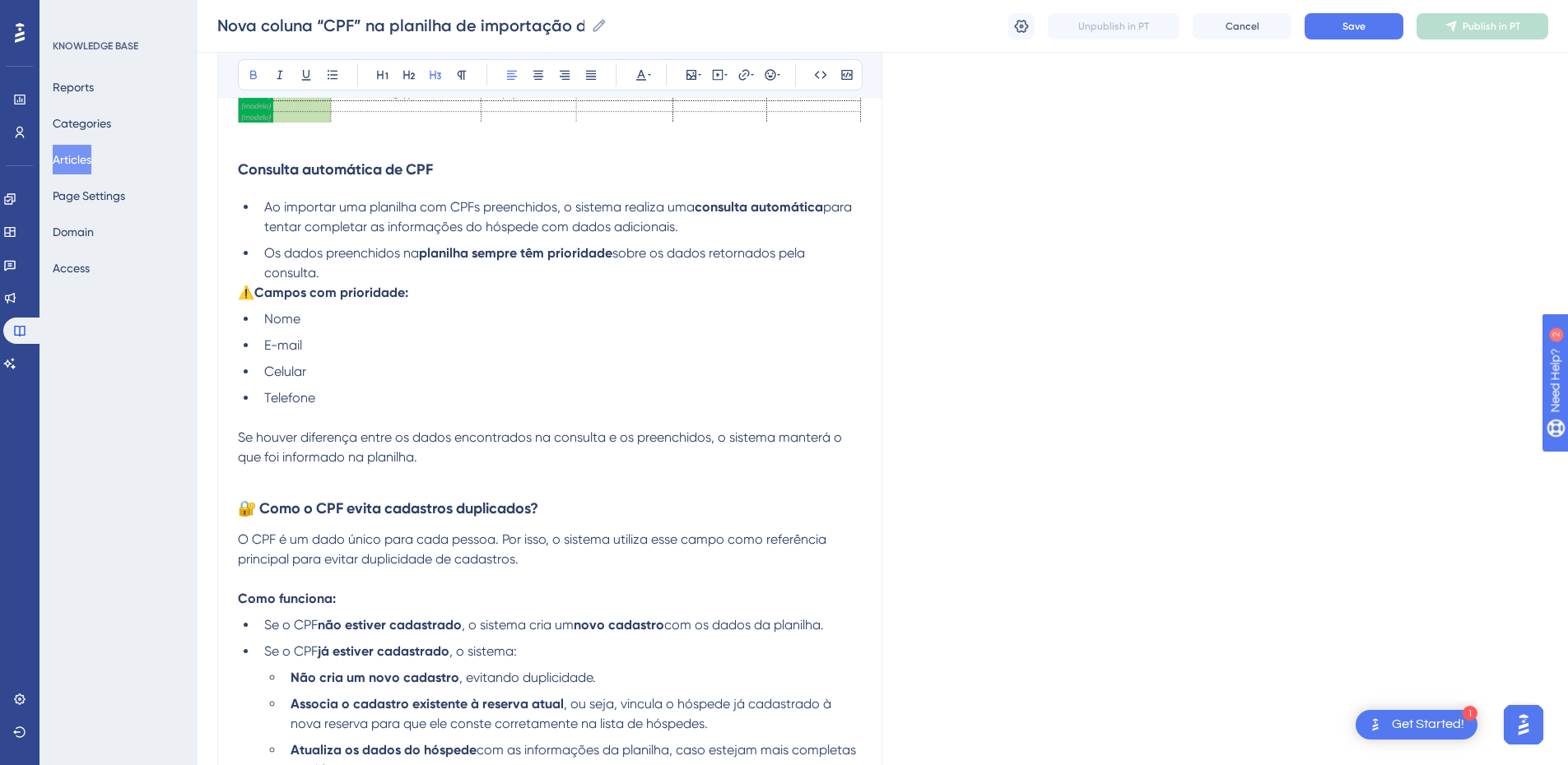
scroll to position [1152, 0]
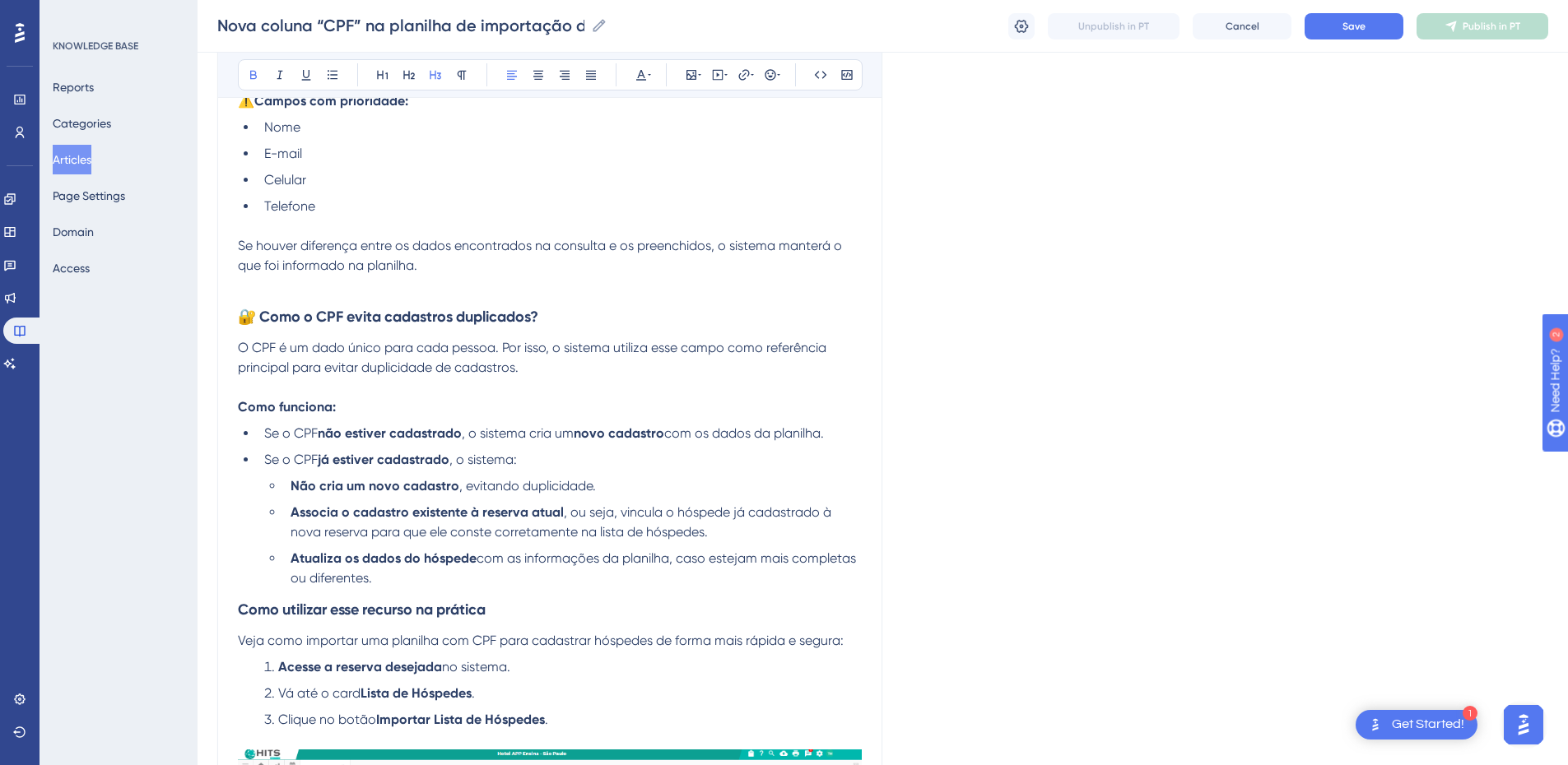
click at [254, 315] on strong "🔐 Como o CPF evita cadastros duplicados?" at bounding box center [388, 317] width 300 height 18
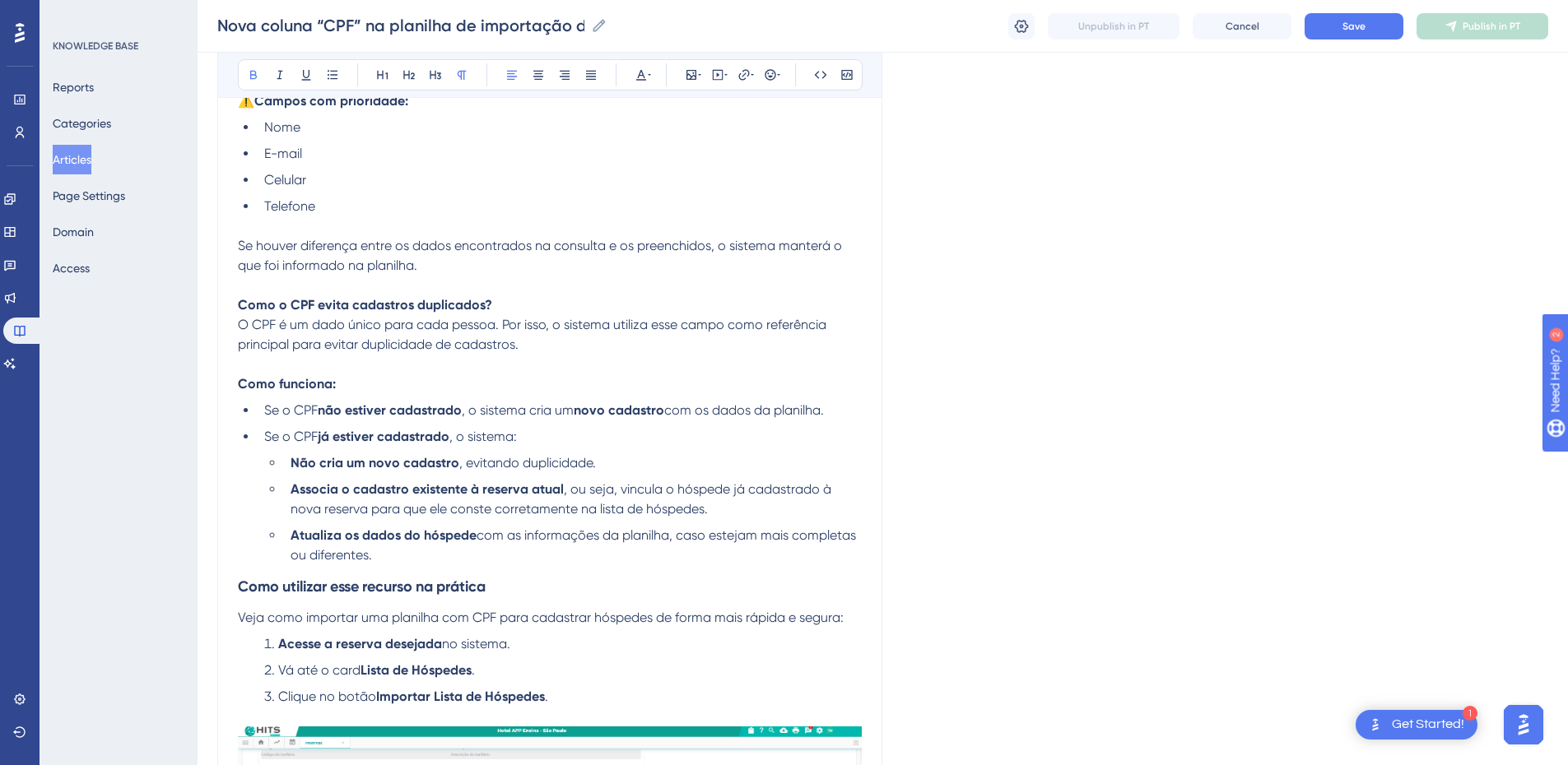
click at [286, 304] on strong "Como o CPF evita cadastros duplicados?" at bounding box center [365, 304] width 255 height 16
click at [441, 73] on icon at bounding box center [436, 75] width 13 height 13
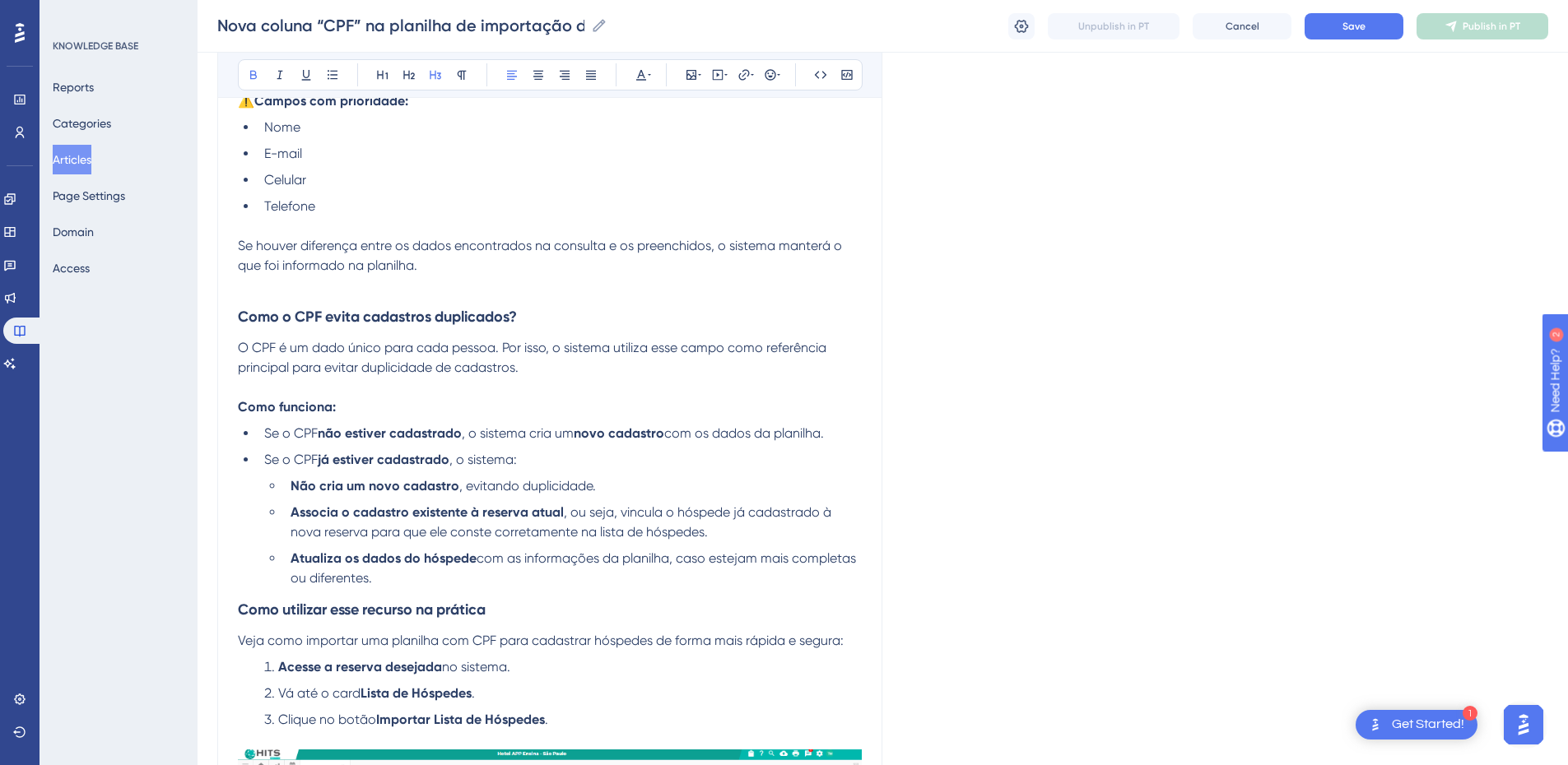
click at [563, 306] on h3 "Como o CPF evita cadastros duplicados?" at bounding box center [550, 316] width 624 height 43
click at [315, 357] on p "O CPF é um dado único para cada pessoa. Por isso, o sistema utiliza esse campo …" at bounding box center [550, 357] width 624 height 39
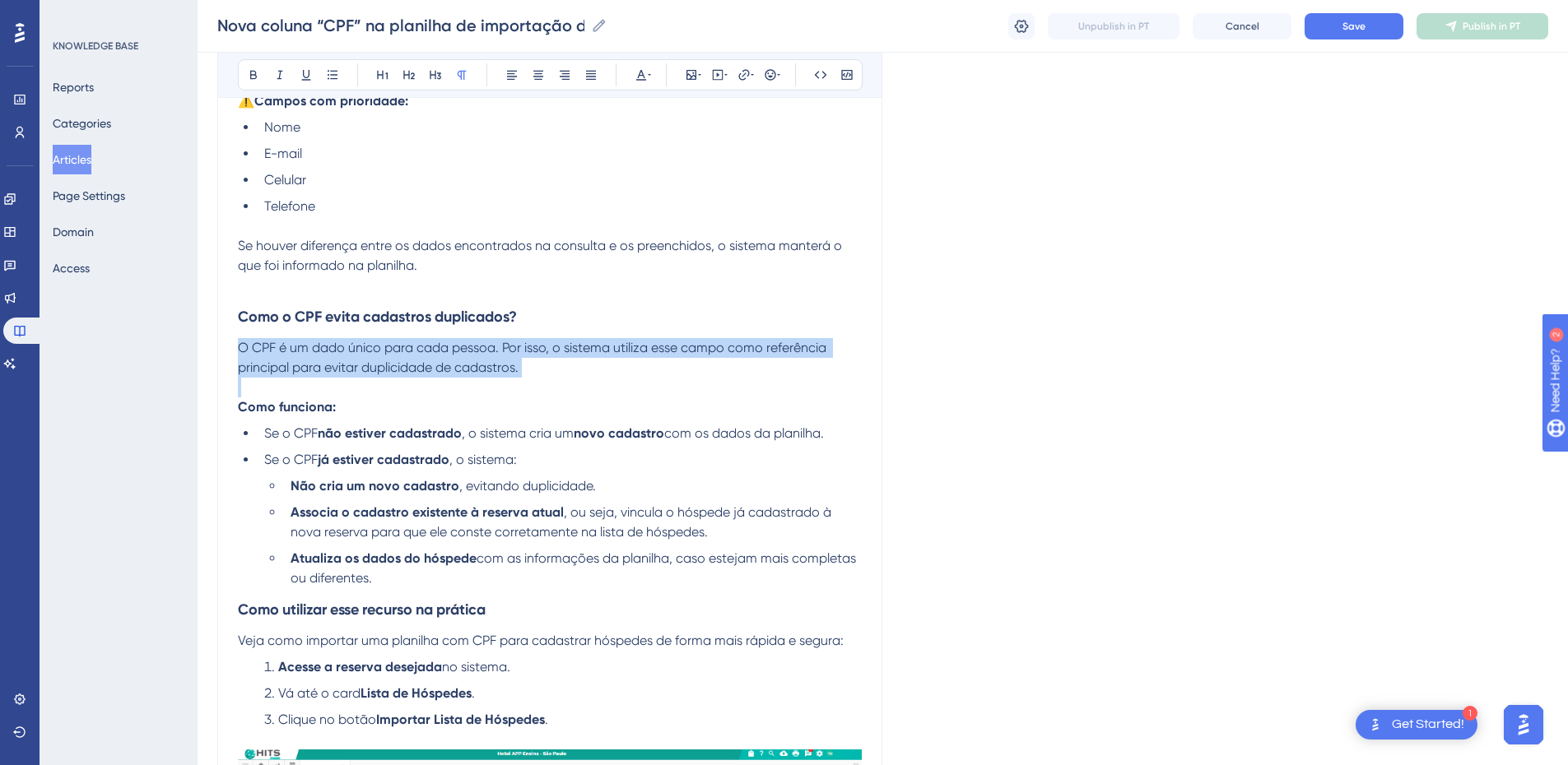
click at [315, 357] on p "O CPF é um dado único para cada pessoa. Por isso, o sistema utiliza esse campo …" at bounding box center [550, 357] width 624 height 39
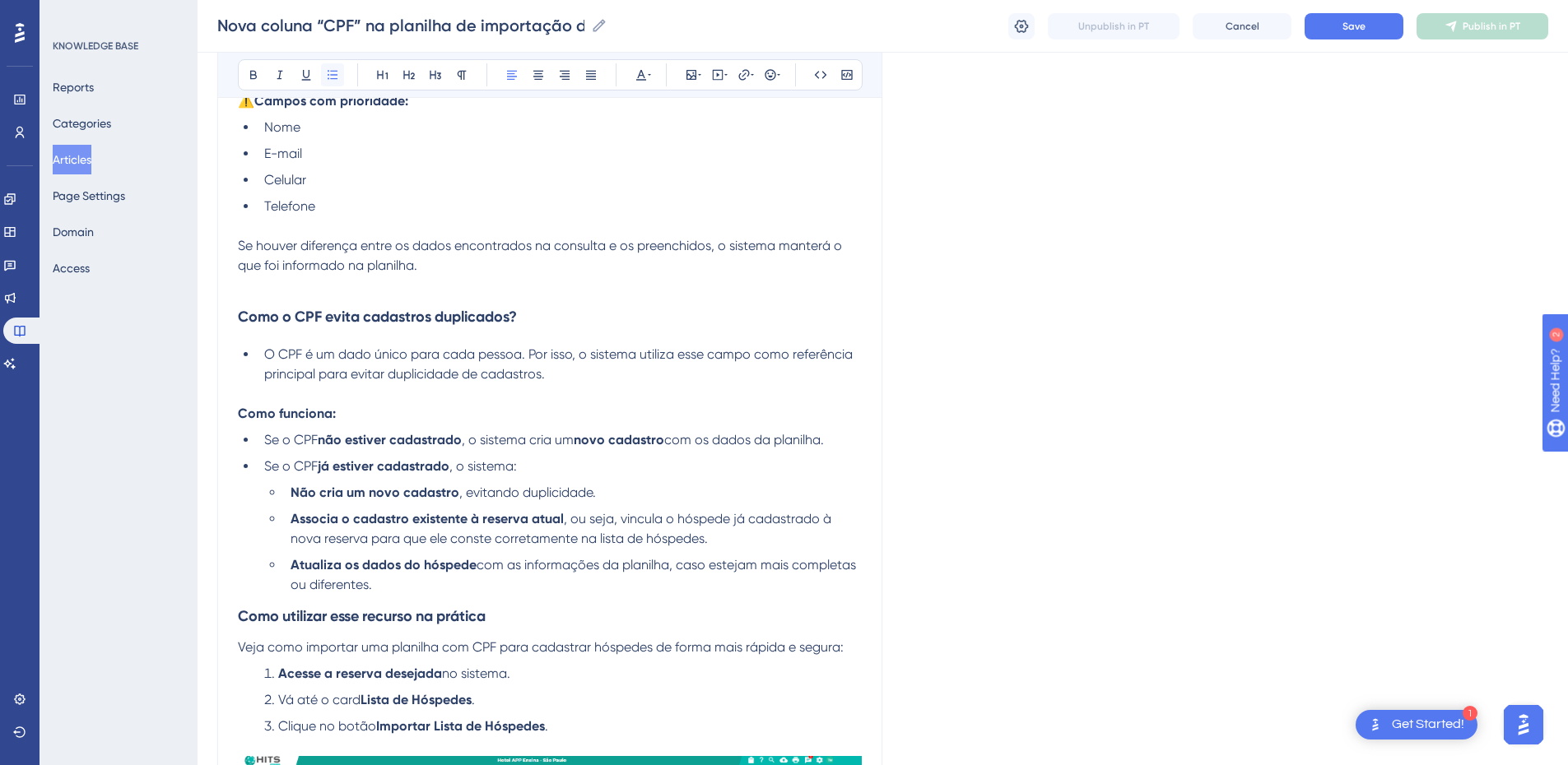
click at [335, 73] on icon at bounding box center [333, 75] width 13 height 13
click at [309, 280] on p at bounding box center [550, 285] width 624 height 20
drag, startPoint x: 359, startPoint y: 202, endPoint x: 259, endPoint y: 119, distance: 130.0
click at [259, 119] on ul "Nome E-mail Celular Telefone" at bounding box center [550, 167] width 624 height 98
click at [271, 155] on span "E-mail" at bounding box center [283, 154] width 38 height 16
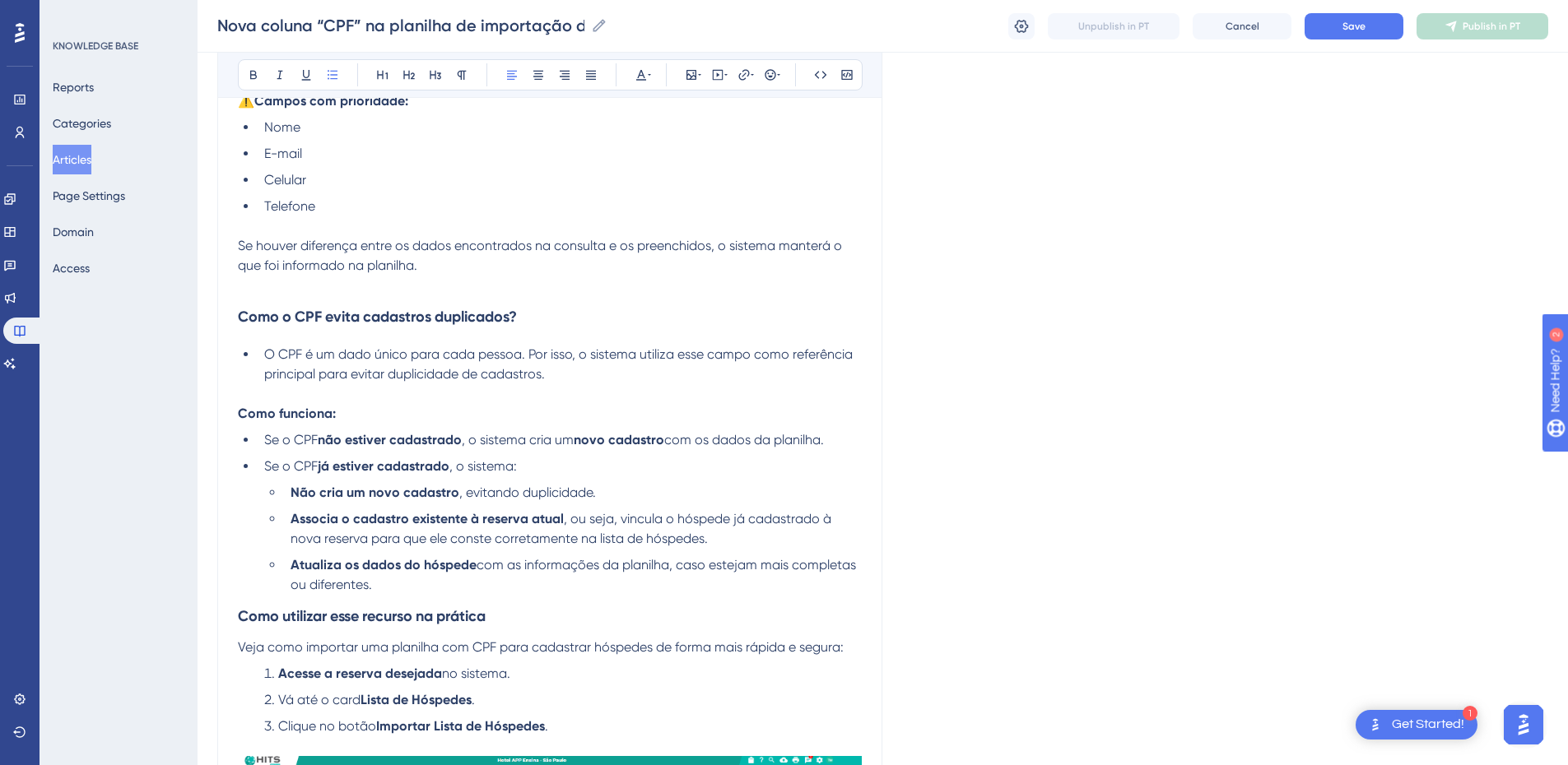
click at [249, 154] on ul "Nome E-mail Celular Telefone" at bounding box center [550, 167] width 624 height 98
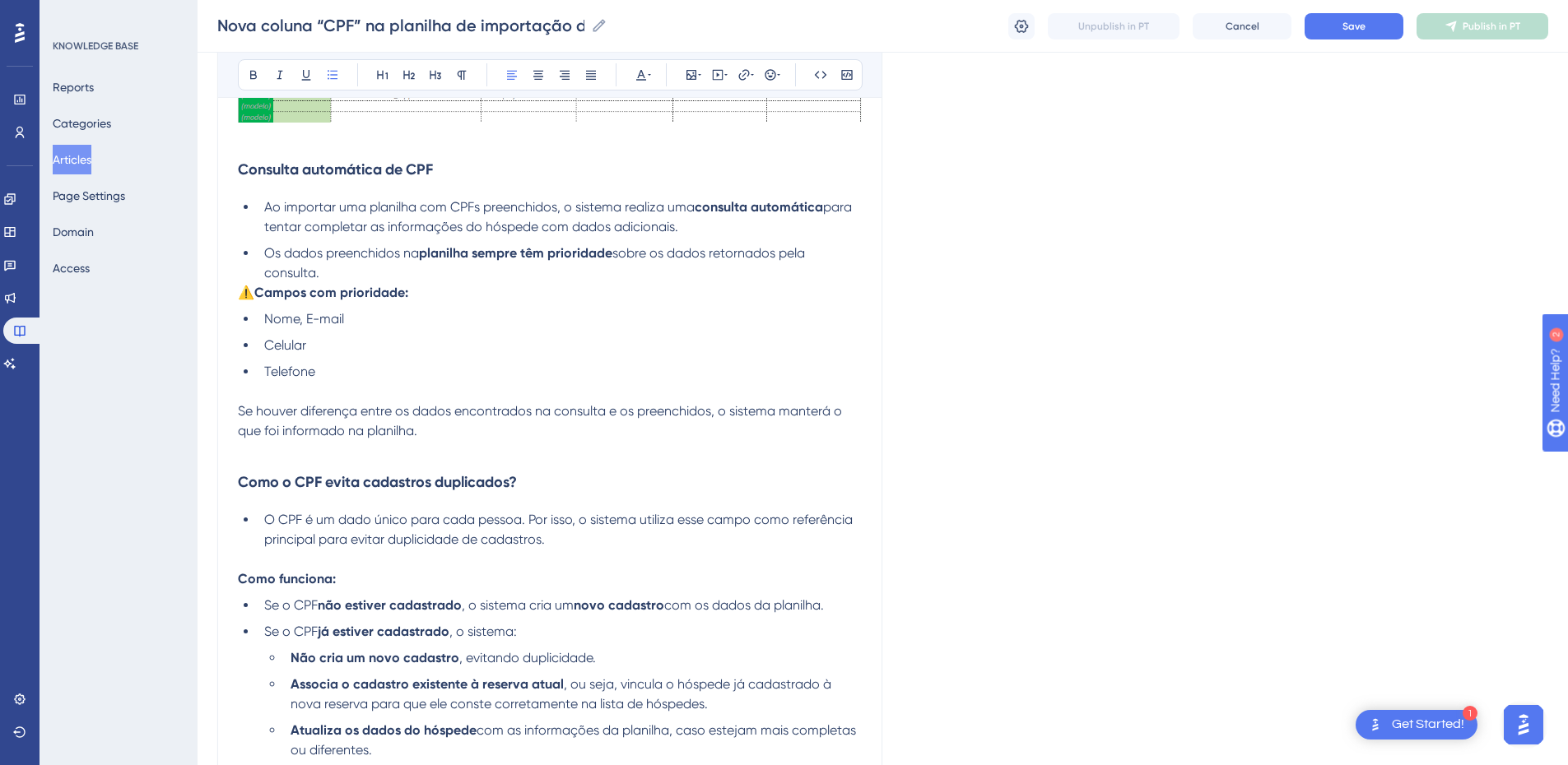
click at [262, 347] on li "Celular" at bounding box center [560, 346] width 604 height 20
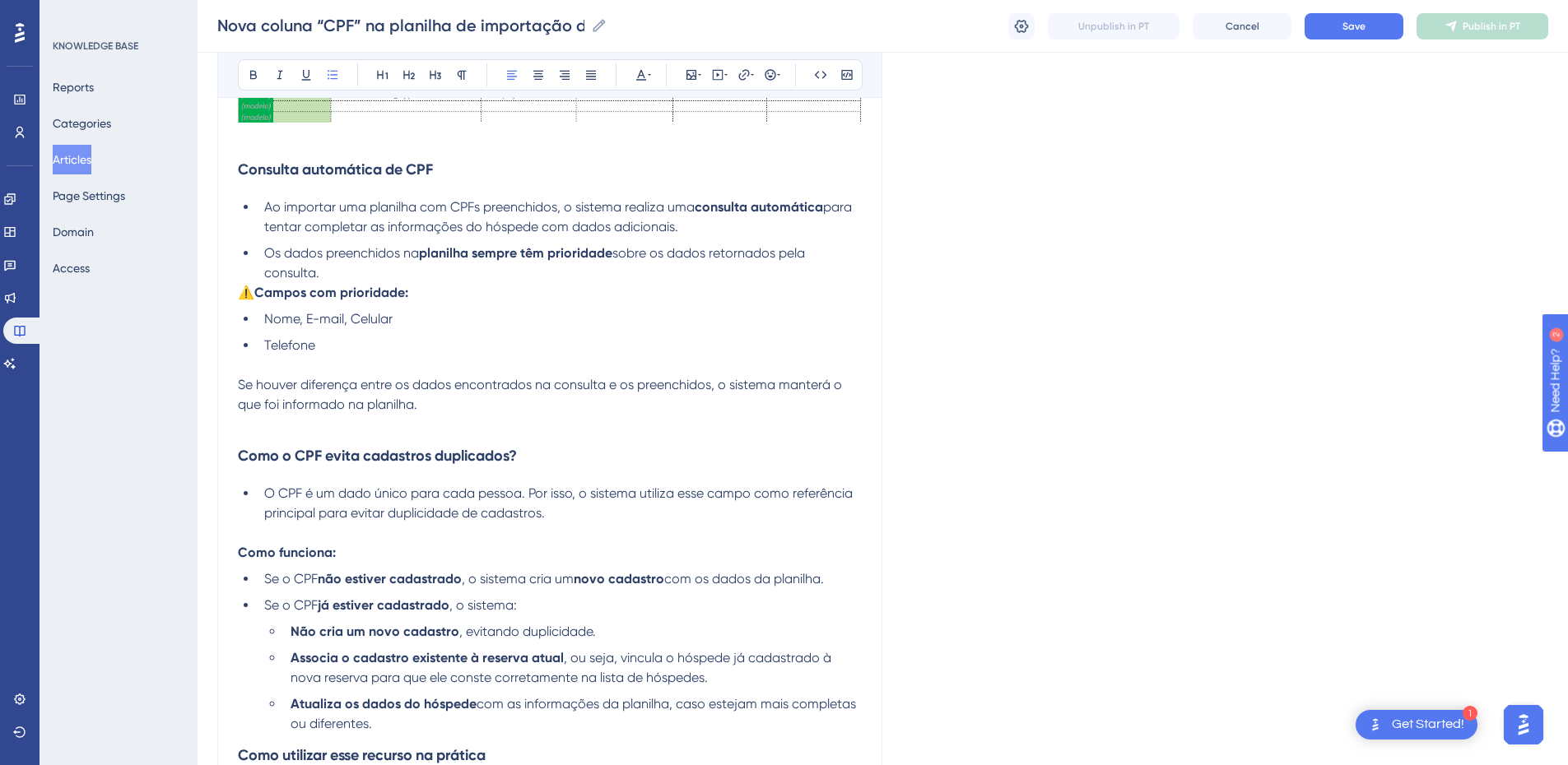
click at [261, 345] on li "Telefone" at bounding box center [560, 346] width 604 height 20
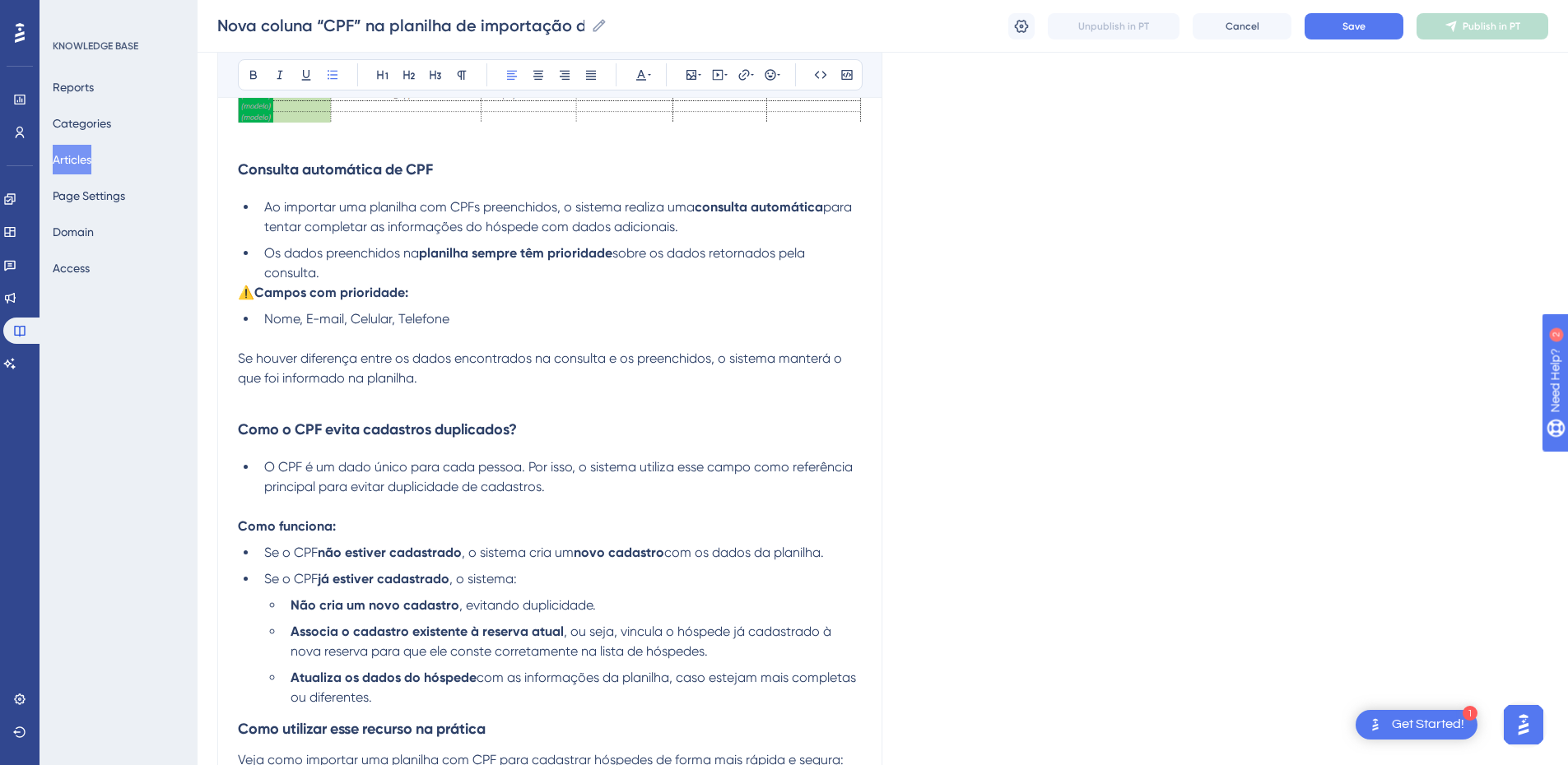
click at [262, 318] on li "Nome, E-mail, Celular, Telefone" at bounding box center [560, 320] width 604 height 20
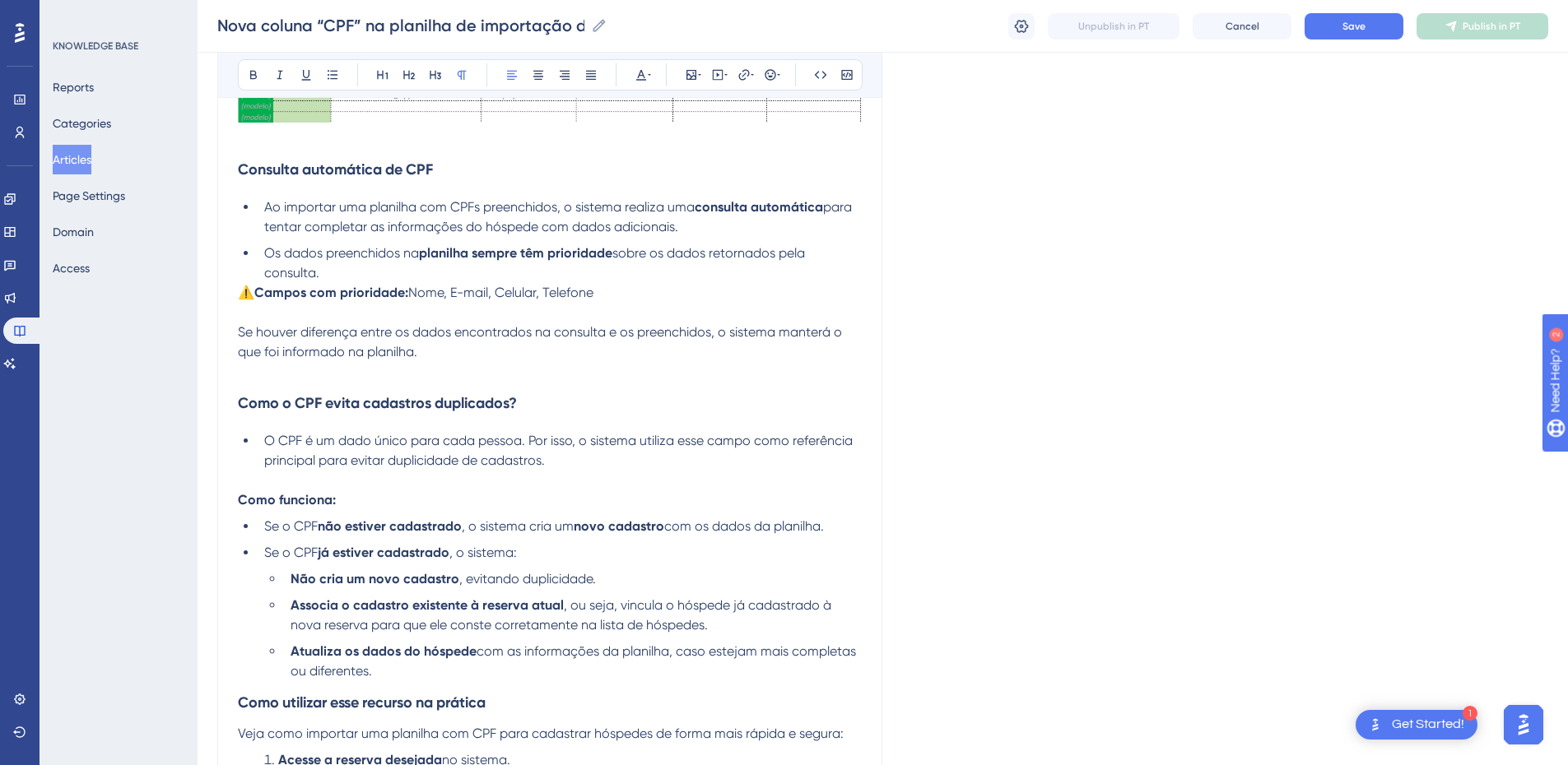
click at [290, 335] on span "Se houver diferença entre os dados encontrados na consulta e os preenchidos, o …" at bounding box center [542, 342] width 608 height 35
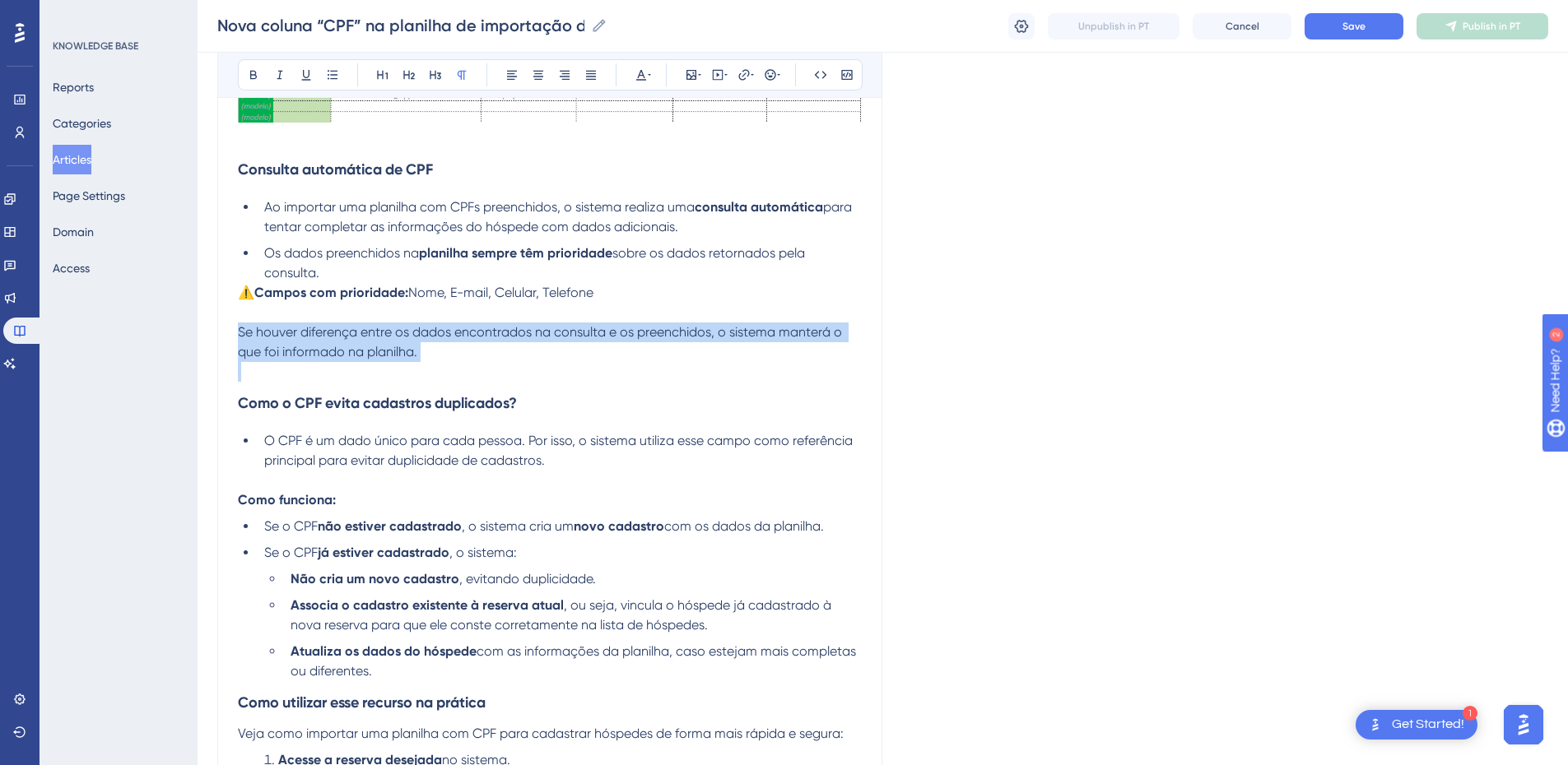
click at [290, 335] on span "Se houver diferença entre os dados encontrados na consulta e os preenchidos, o …" at bounding box center [542, 342] width 608 height 35
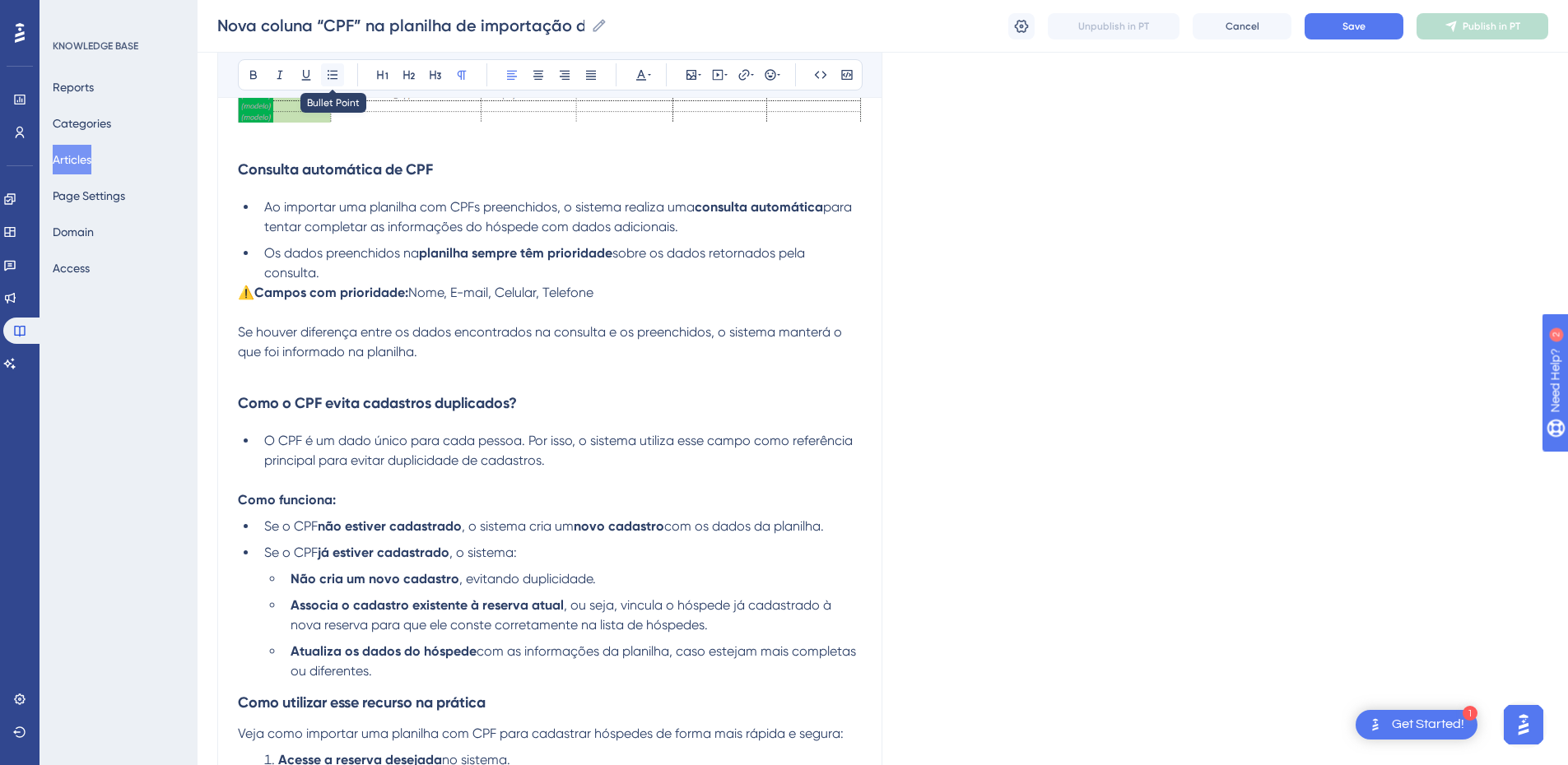
click at [321, 73] on button at bounding box center [333, 75] width 23 height 23
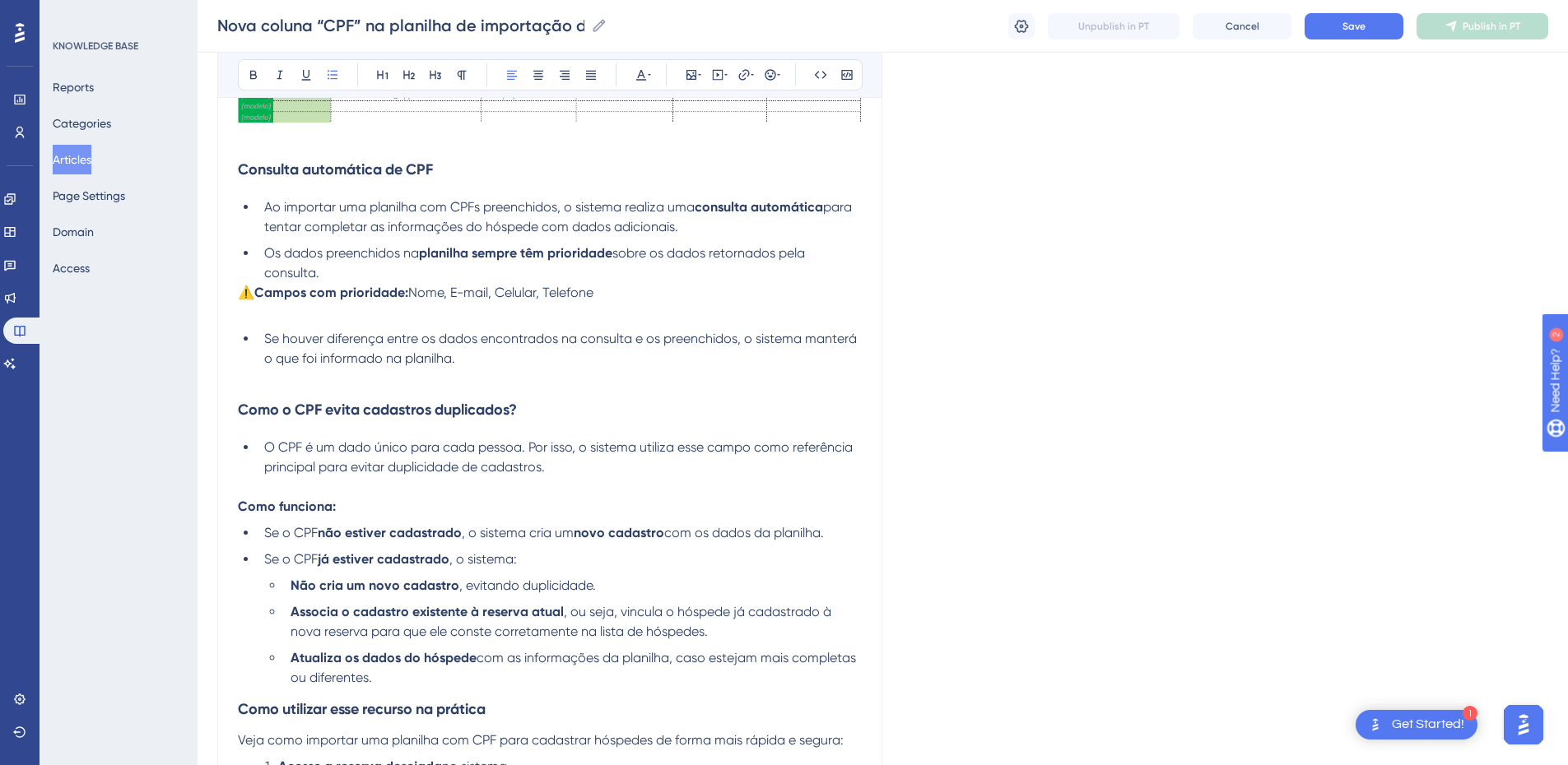
click at [237, 289] on div "Nova coluna “CPF” na planilha de importação de hóspedes na reserva Para tornar …" at bounding box center [549, 592] width 665 height 2737
click at [246, 295] on span "⚠️" at bounding box center [246, 292] width 17 height 16
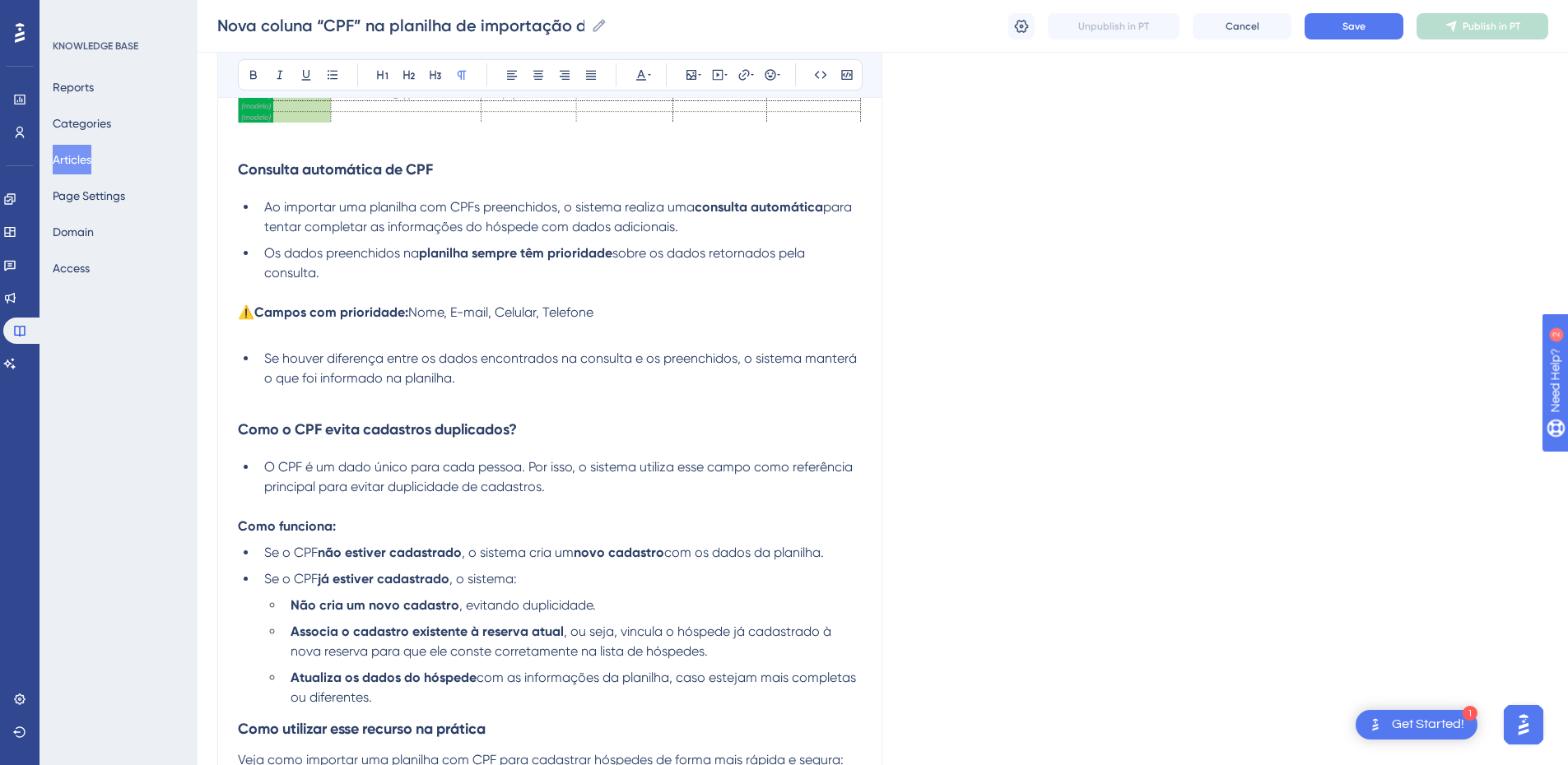
click at [295, 337] on p at bounding box center [550, 333] width 624 height 20
click at [426, 312] on span "Nome, E-mail, Celular, Telefone" at bounding box center [501, 312] width 185 height 16
click at [278, 310] on strong "Campos com prioridade:" at bounding box center [331, 312] width 154 height 16
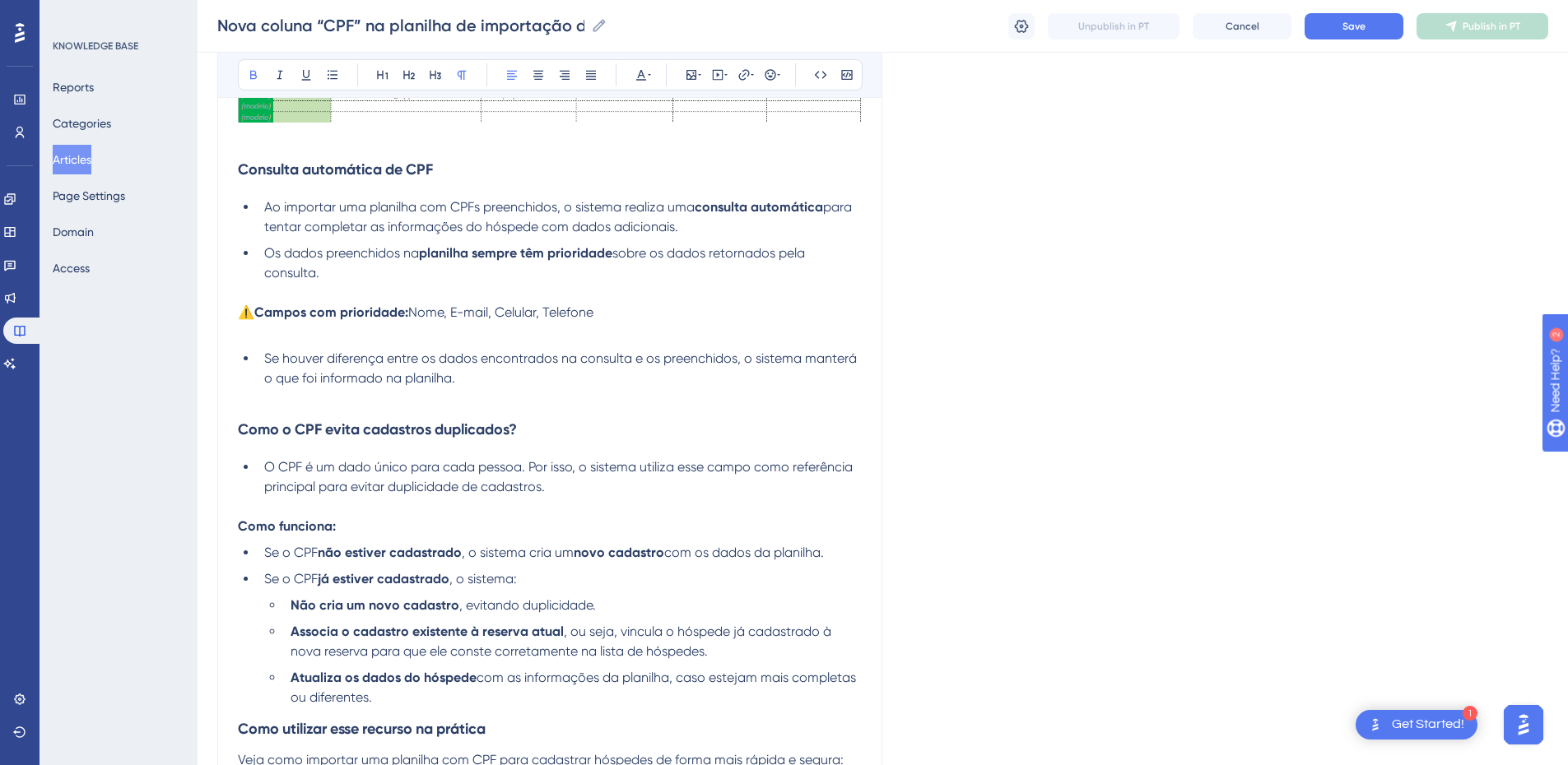
click at [235, 310] on div "Nova coluna “CPF” na planilha de importação de hóspedes na reserva Para tornar …" at bounding box center [549, 602] width 665 height 2757
click at [242, 313] on span "⚠️" at bounding box center [246, 312] width 17 height 16
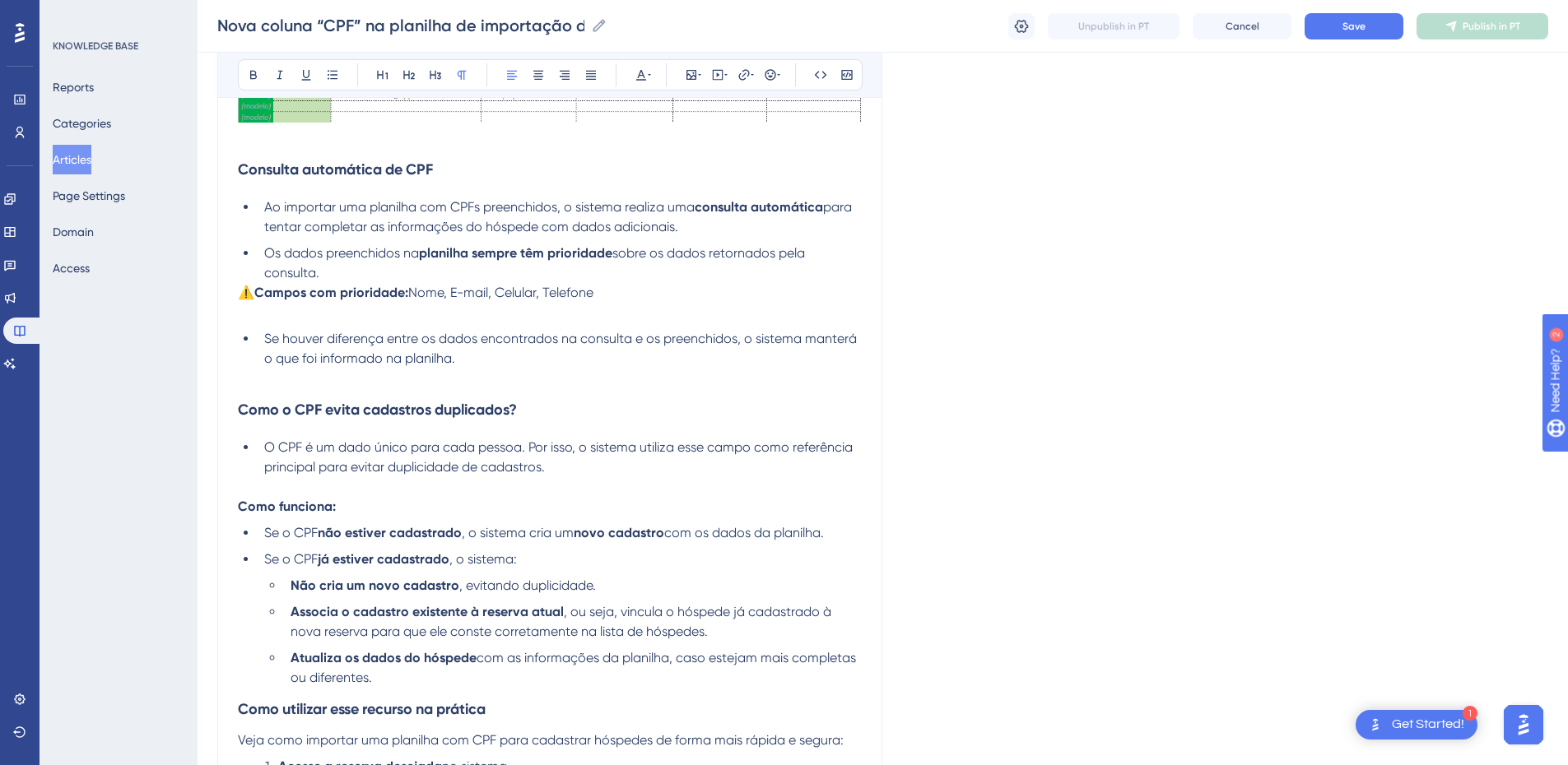
drag, startPoint x: 615, startPoint y: 293, endPoint x: 263, endPoint y: 255, distance: 354.0
click at [263, 255] on div "Com essa atualização, o processo de cadastro ficou mais completo, seguro e auto…" at bounding box center [550, 665] width 624 height 2551
copy div "Os dados preenchidos na planilha sempre têm prioridade sobre os dados retornado…"
click at [1124, 33] on button "Save" at bounding box center [1354, 27] width 98 height 27
click at [466, 379] on p at bounding box center [550, 379] width 624 height 20
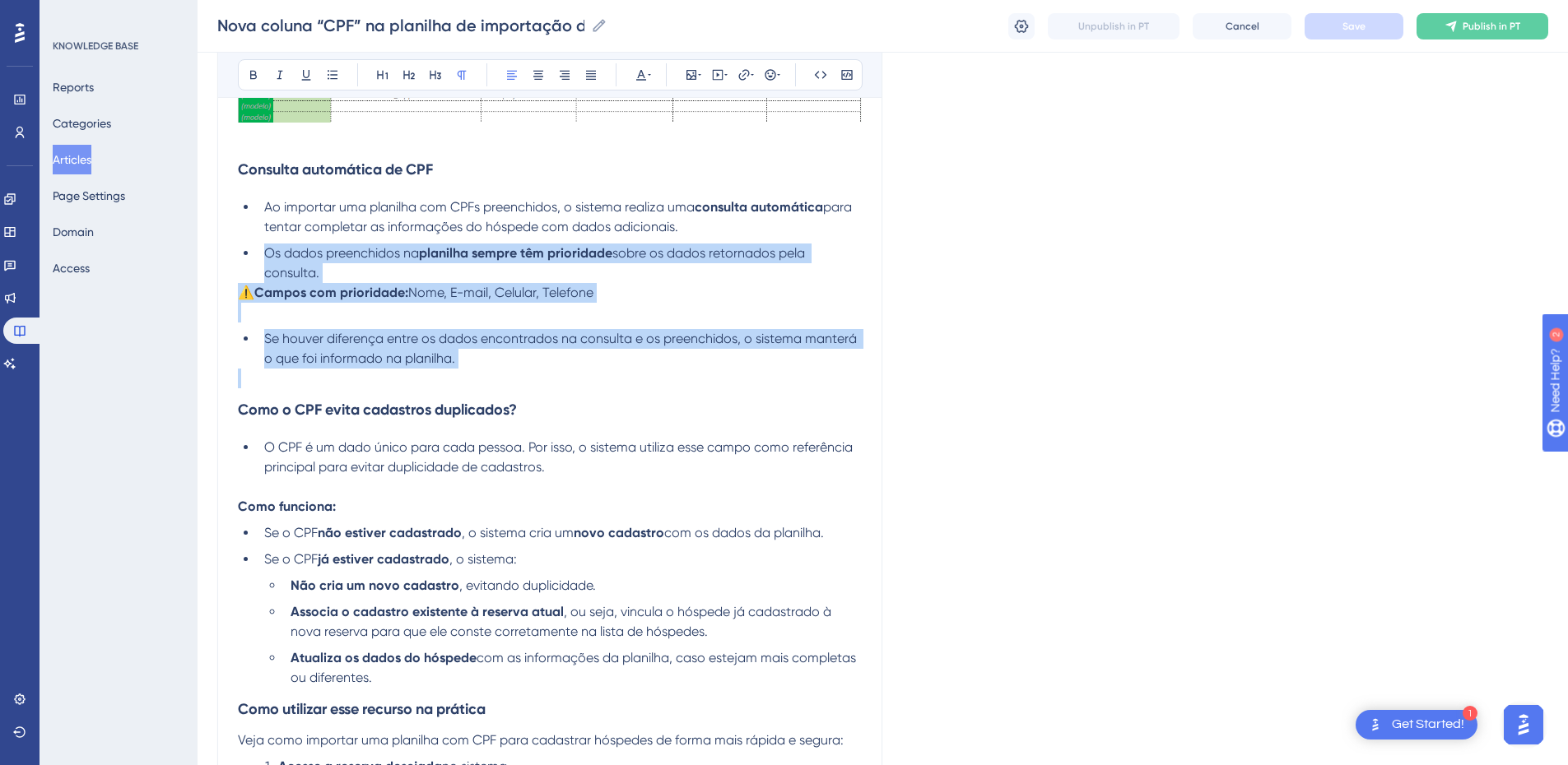
drag, startPoint x: 481, startPoint y: 375, endPoint x: 262, endPoint y: 255, distance: 249.7
click at [262, 255] on div "Com essa atualização, o processo de cadastro ficou mais completo, seguro e auto…" at bounding box center [550, 665] width 624 height 2551
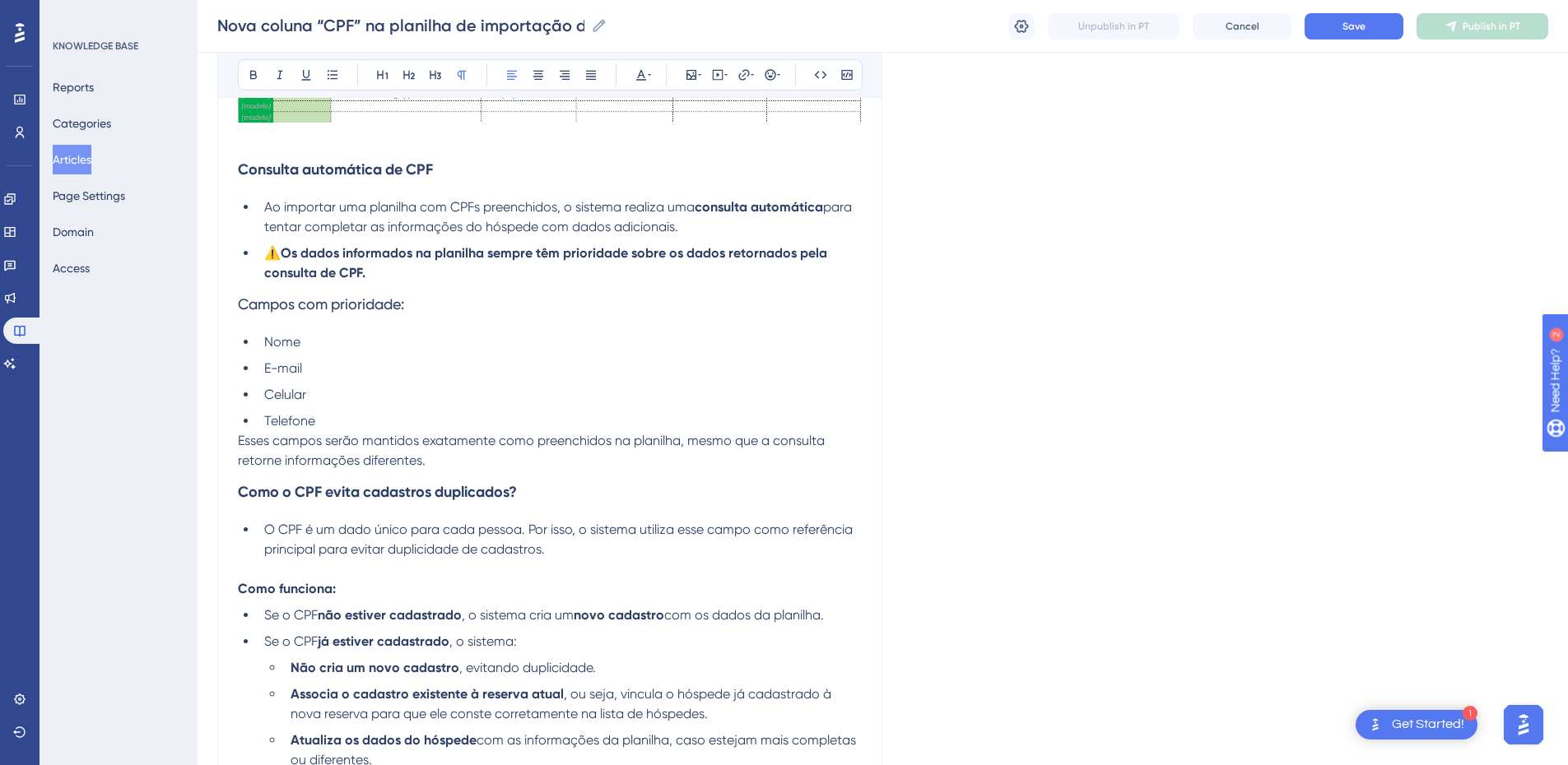
click at [262, 255] on li "⚠️ Os dados informados na planilha sempre têm prioridade sobre os dados retorna…" at bounding box center [560, 263] width 604 height 39
click at [721, 230] on li "Ao importar uma planilha com CPFs preenchidos, o sistema realiza uma consulta a…" at bounding box center [560, 217] width 604 height 39
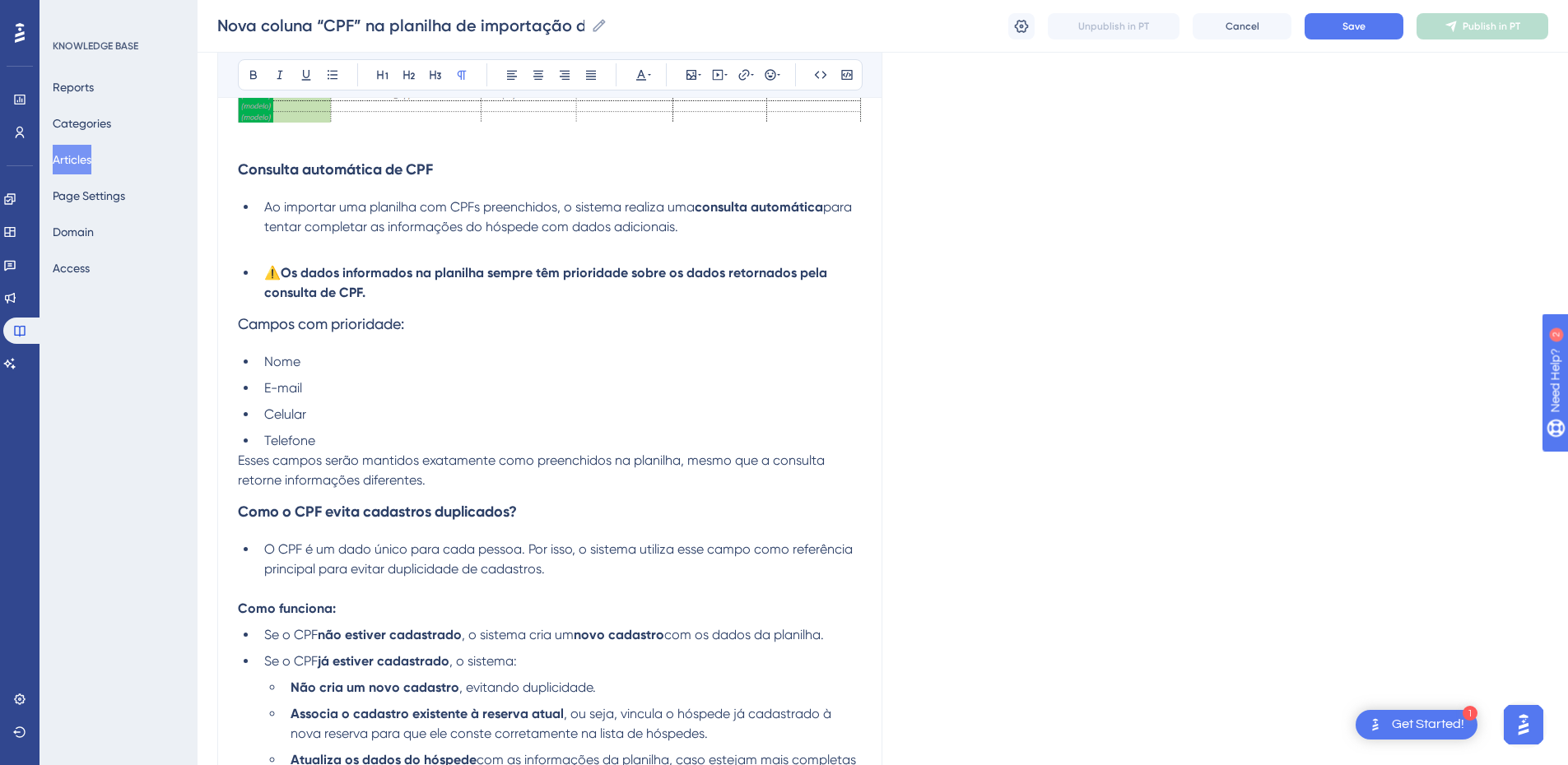
click at [254, 281] on ul "⚠️ Os dados informados na planilha sempre têm prioridade sobre os dados retorna…" at bounding box center [550, 283] width 624 height 39
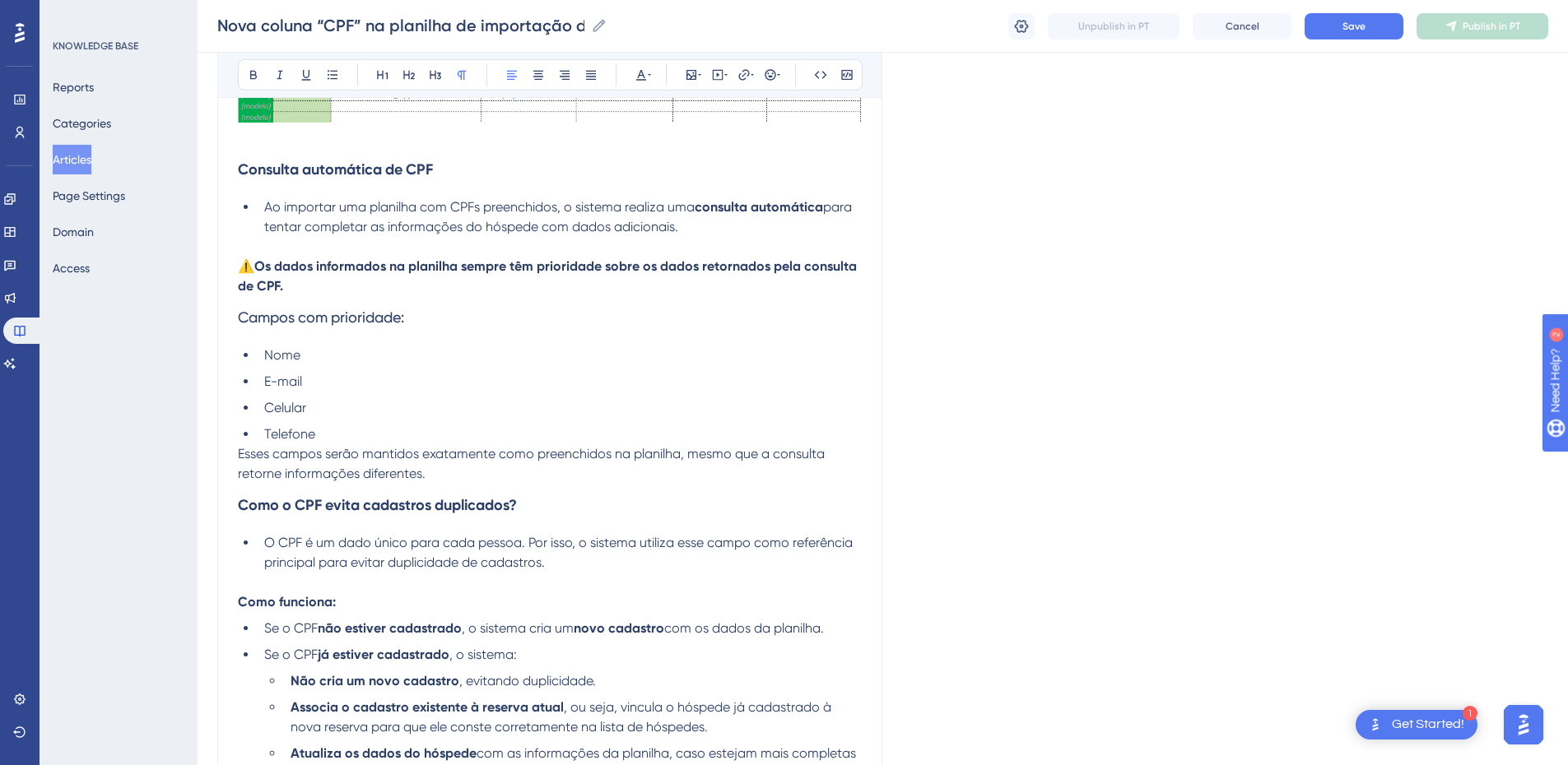
click at [235, 319] on div "Nova coluna “CPF” na planilha de importação de hóspedes na reserva Para tornar …" at bounding box center [549, 641] width 665 height 2833
click at [238, 322] on span "Campos com prioridade:" at bounding box center [320, 317] width 166 height 18
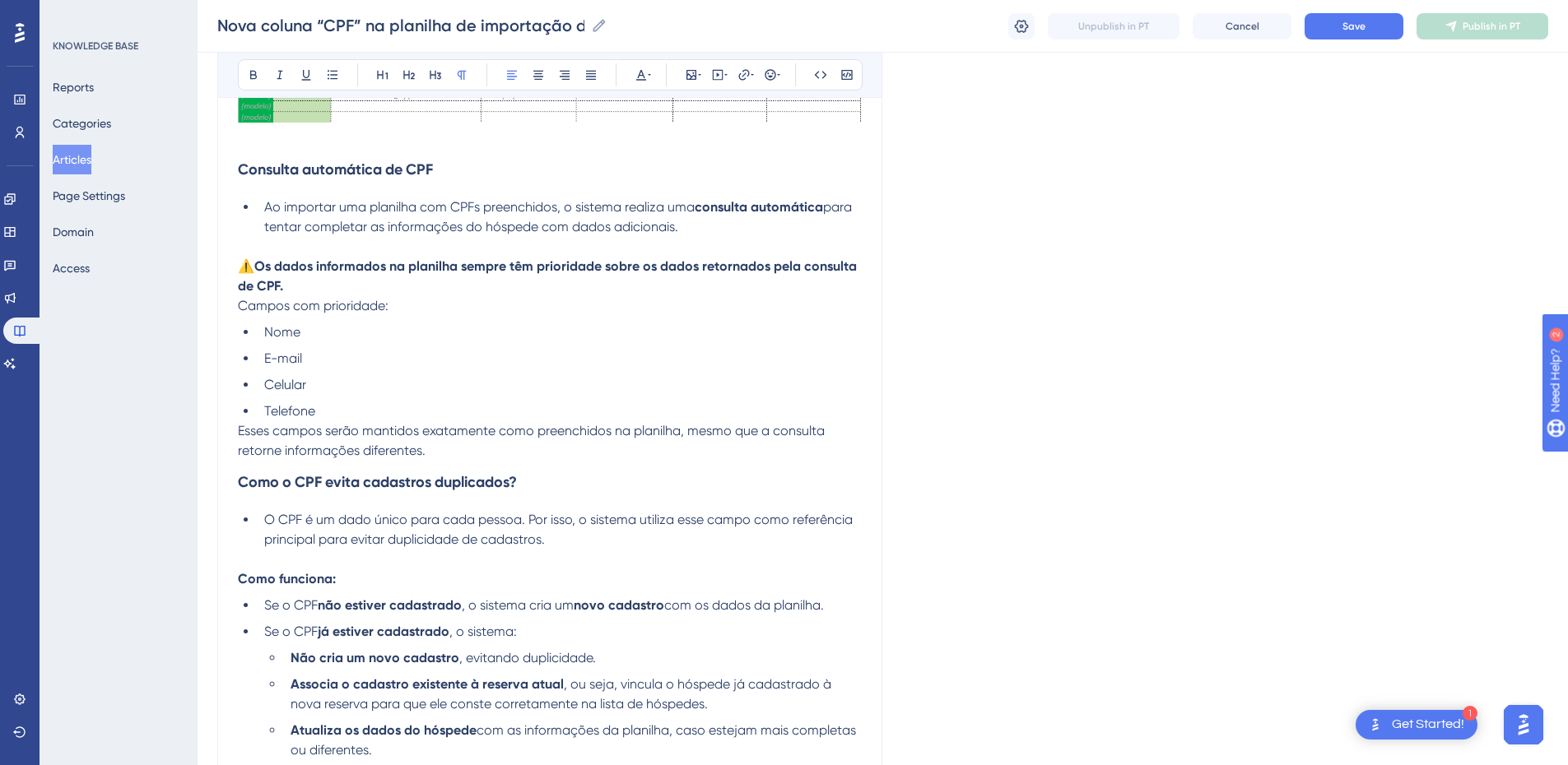
click at [238, 430] on span "Esses campos serão mantidos exatamente como preenchidos na planilha, mesmo que …" at bounding box center [532, 440] width 590 height 35
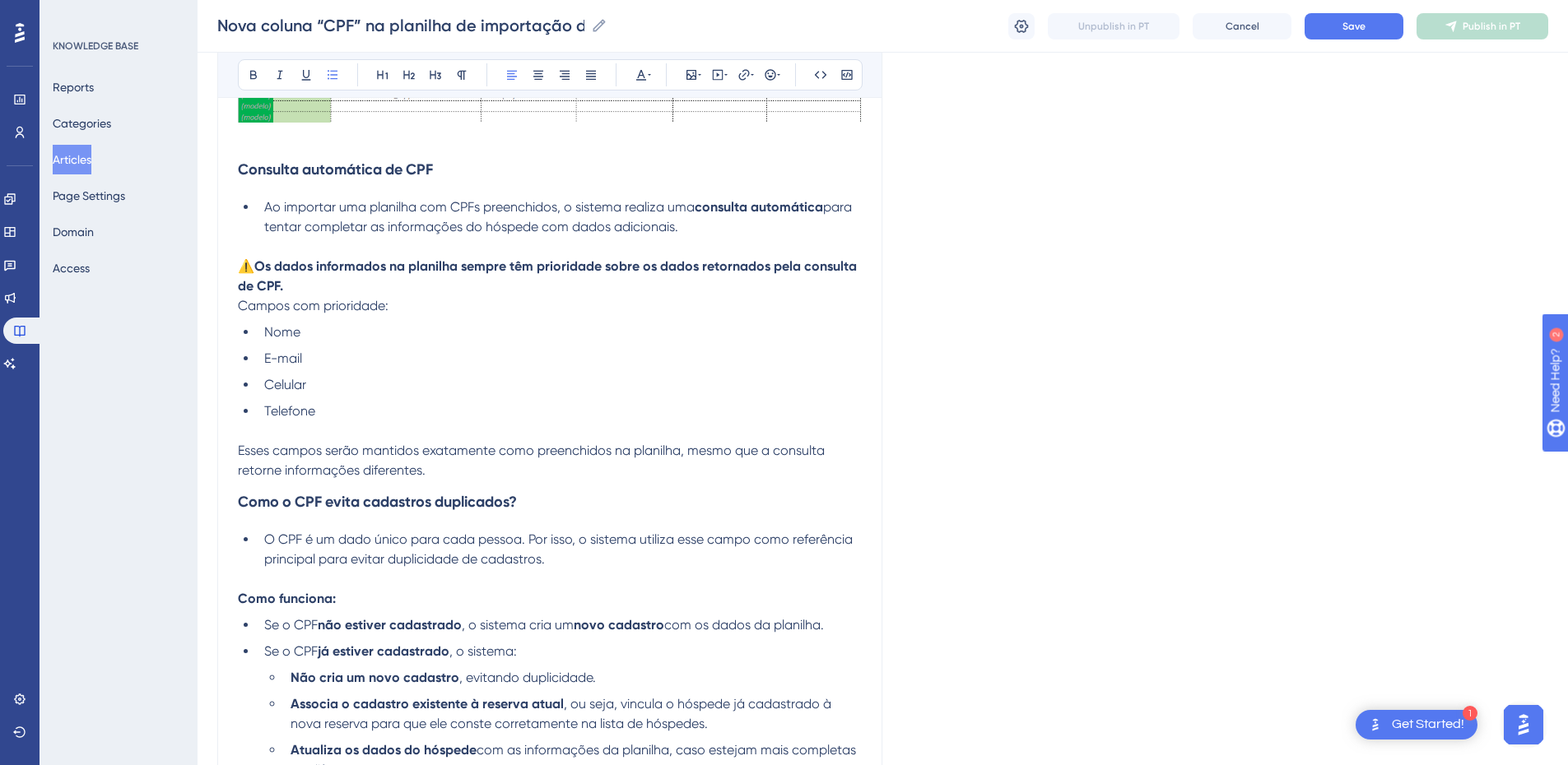
click at [330, 420] on li "Telefone" at bounding box center [560, 411] width 604 height 20
click at [256, 361] on ul "Nome E-mail Celular Telefone" at bounding box center [550, 372] width 624 height 98
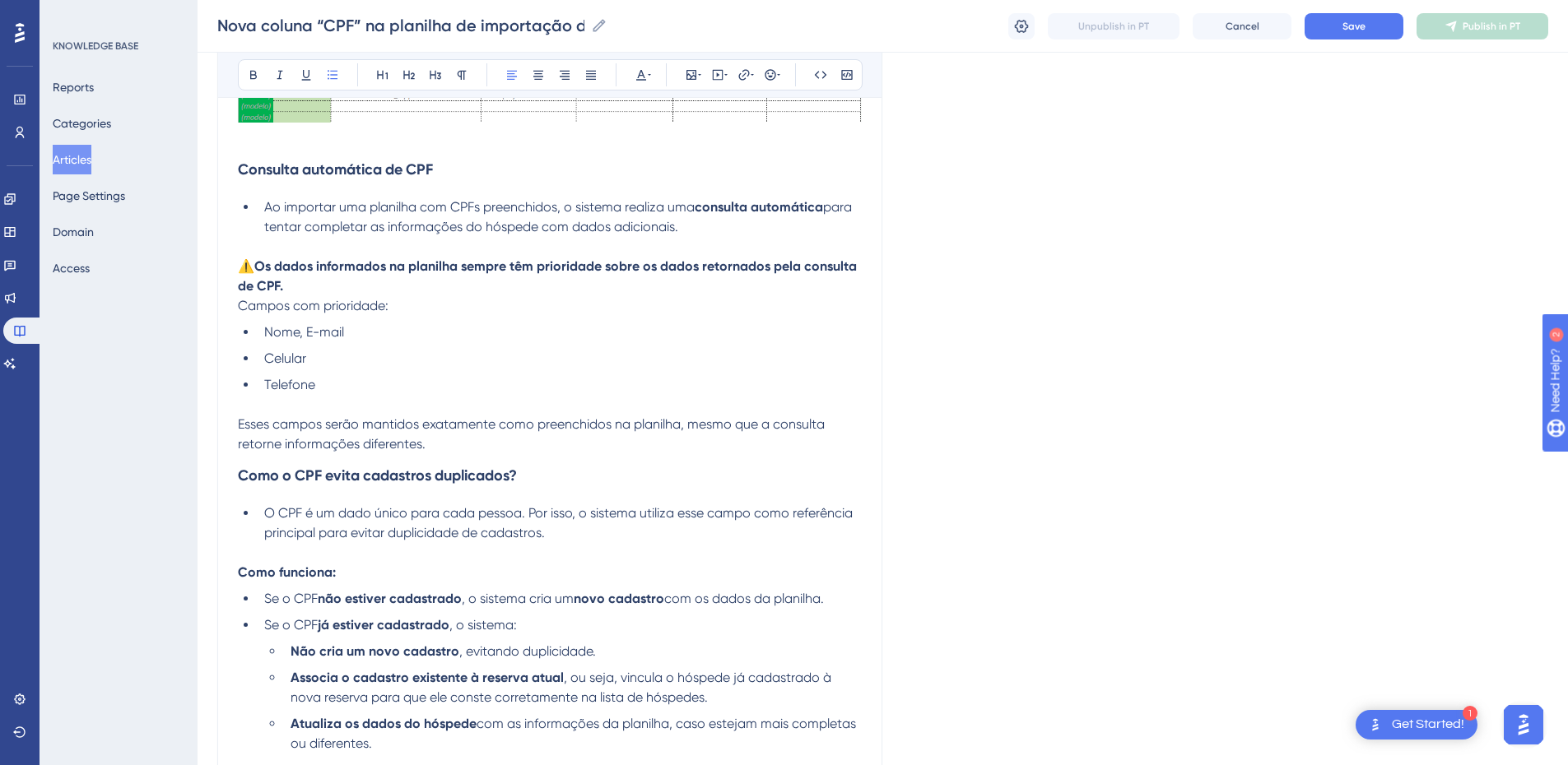
click at [265, 362] on span "Celular" at bounding box center [285, 358] width 42 height 16
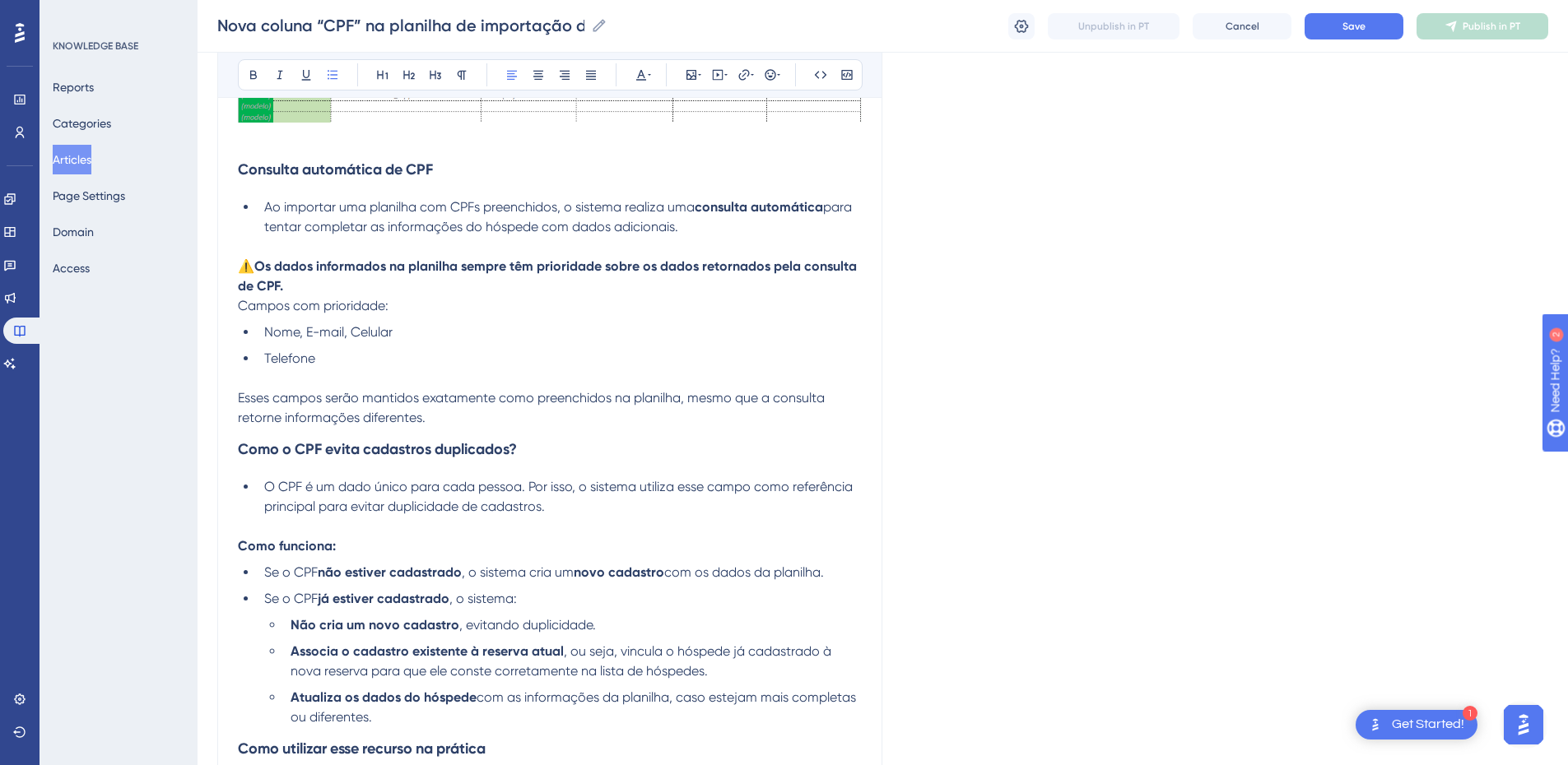
click at [268, 356] on span "Telefone" at bounding box center [290, 358] width 51 height 16
click at [254, 358] on ul "Nome, E-mail, Celular Telefone" at bounding box center [550, 345] width 624 height 46
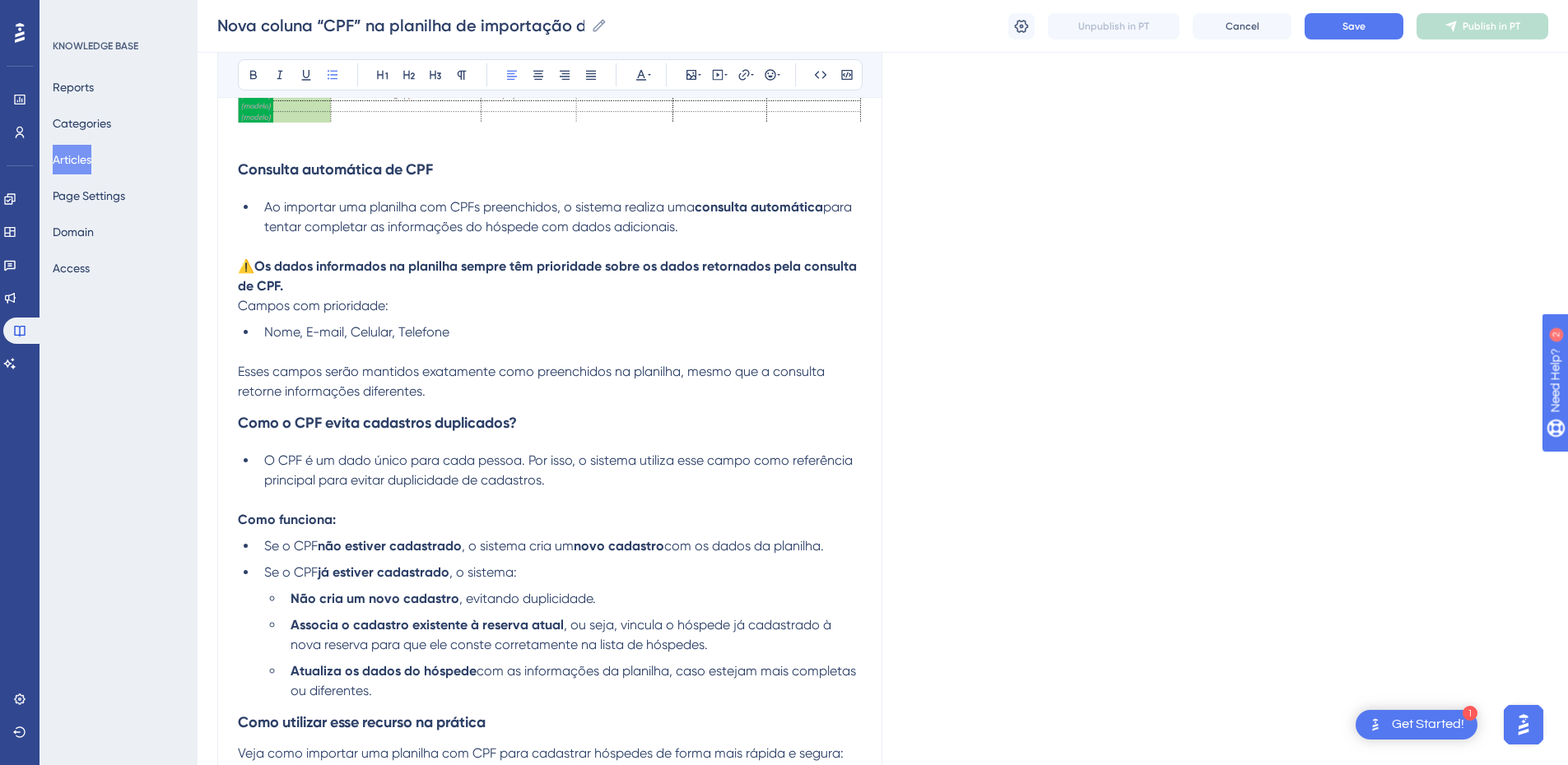
click at [286, 383] on p "Esses campos serão mantidos exatamente como preenchidos na planilha, mesmo que …" at bounding box center [550, 381] width 624 height 39
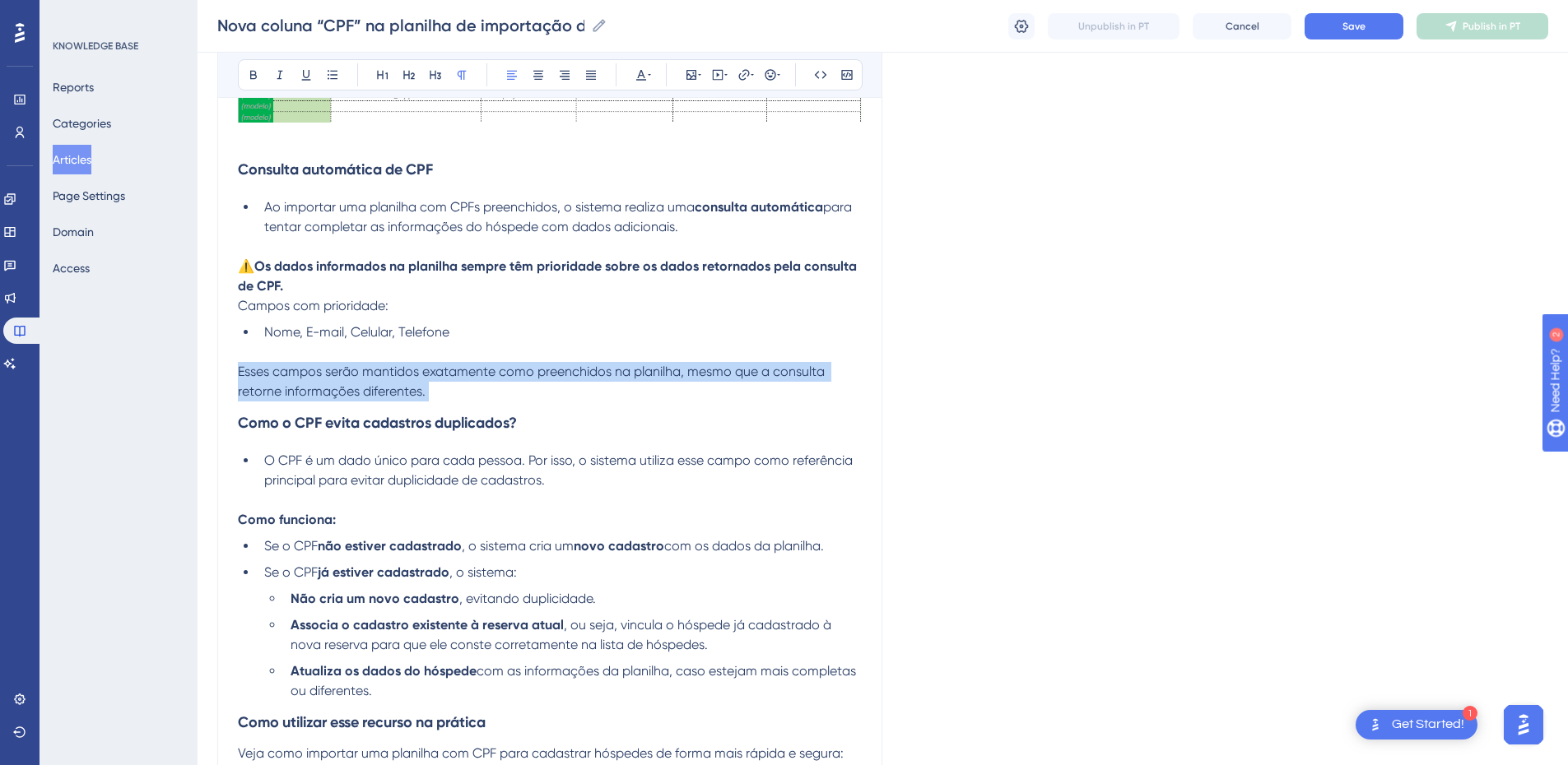
click at [286, 383] on p "Esses campos serão mantidos exatamente como preenchidos na planilha, mesmo que …" at bounding box center [550, 381] width 624 height 39
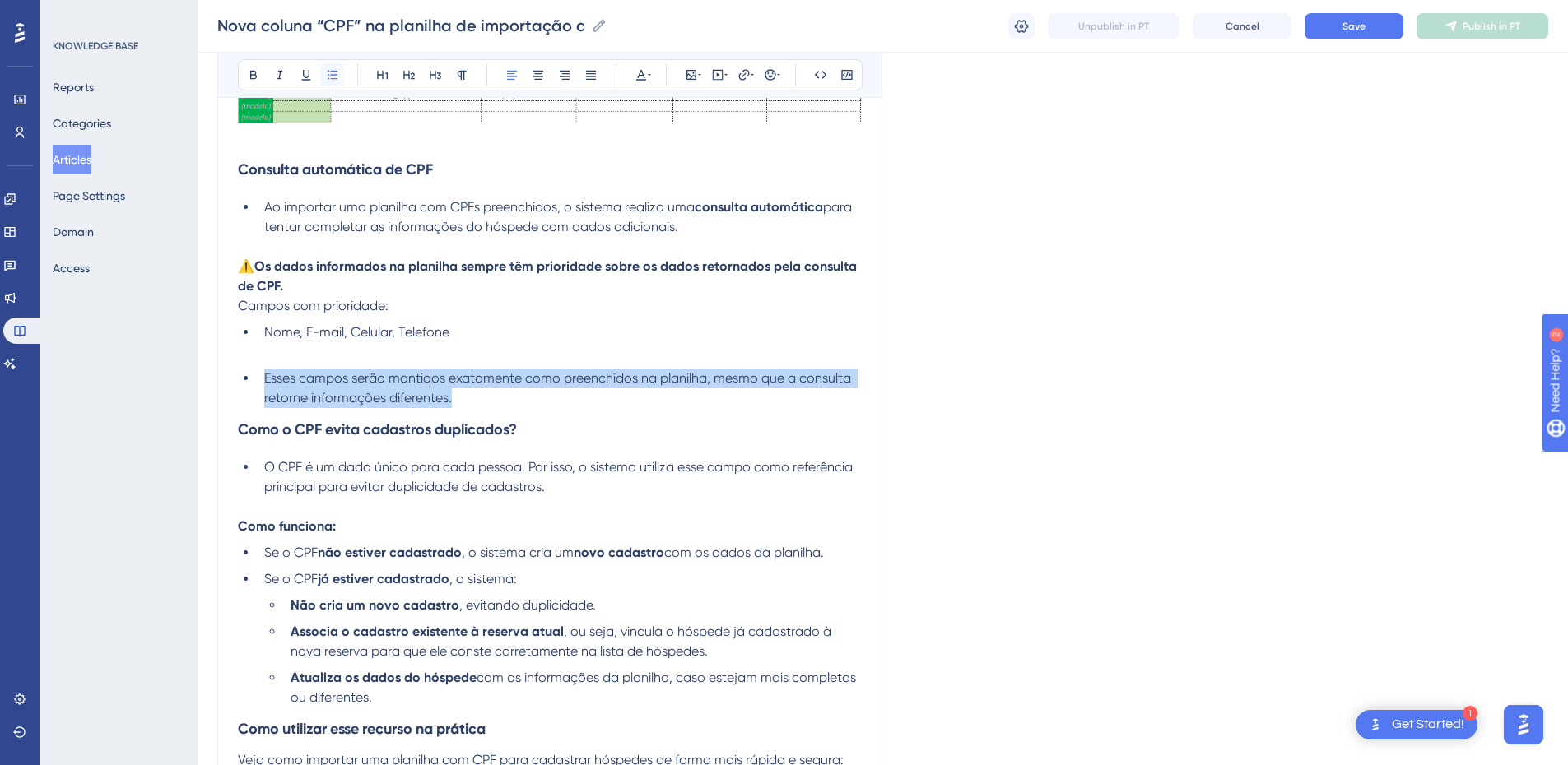
click at [331, 67] on button at bounding box center [333, 75] width 23 height 23
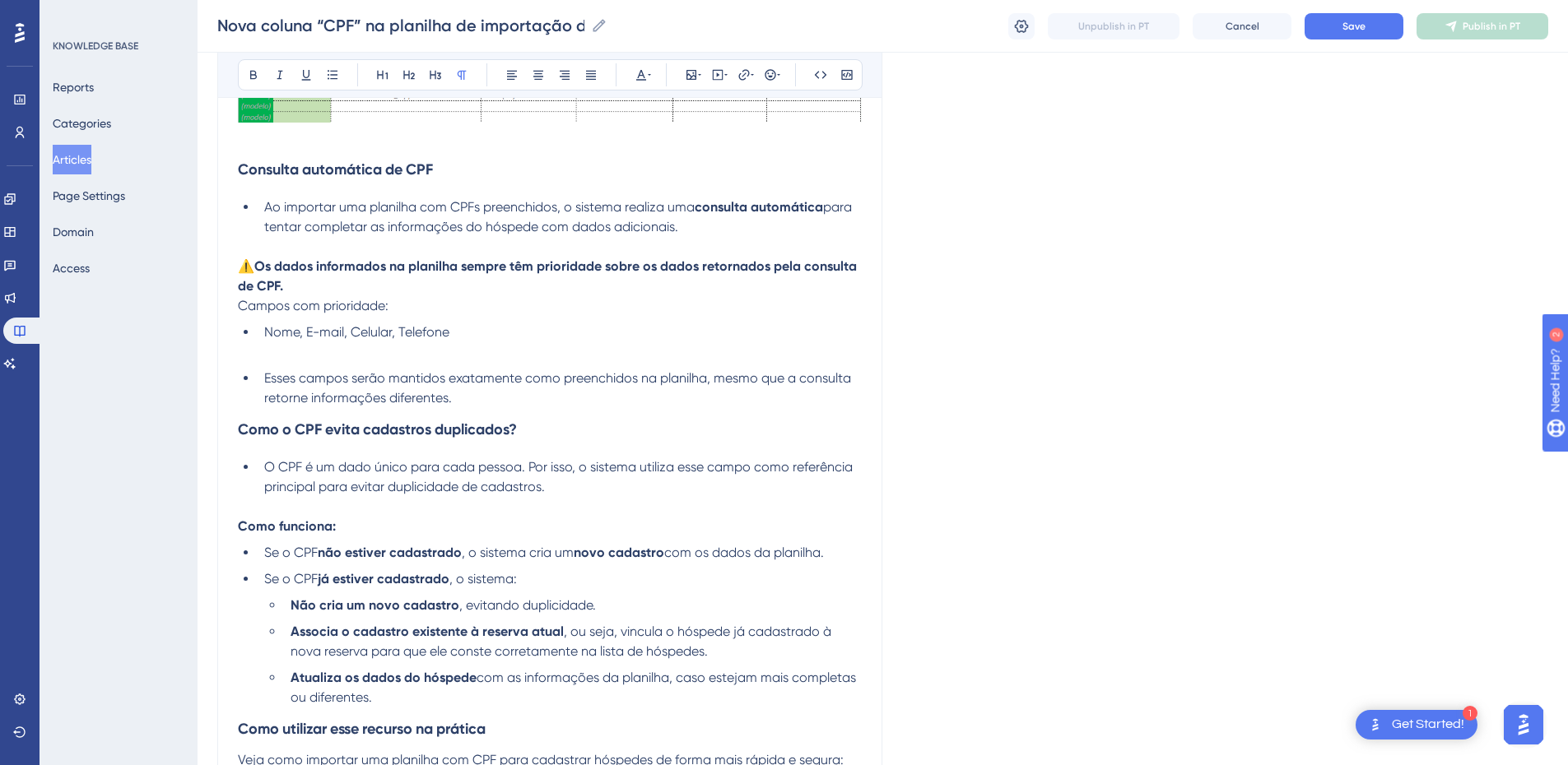
click at [269, 344] on p at bounding box center [550, 352] width 624 height 20
click at [253, 338] on ul "Nome, E-mail, Celular, Telefone" at bounding box center [550, 333] width 624 height 20
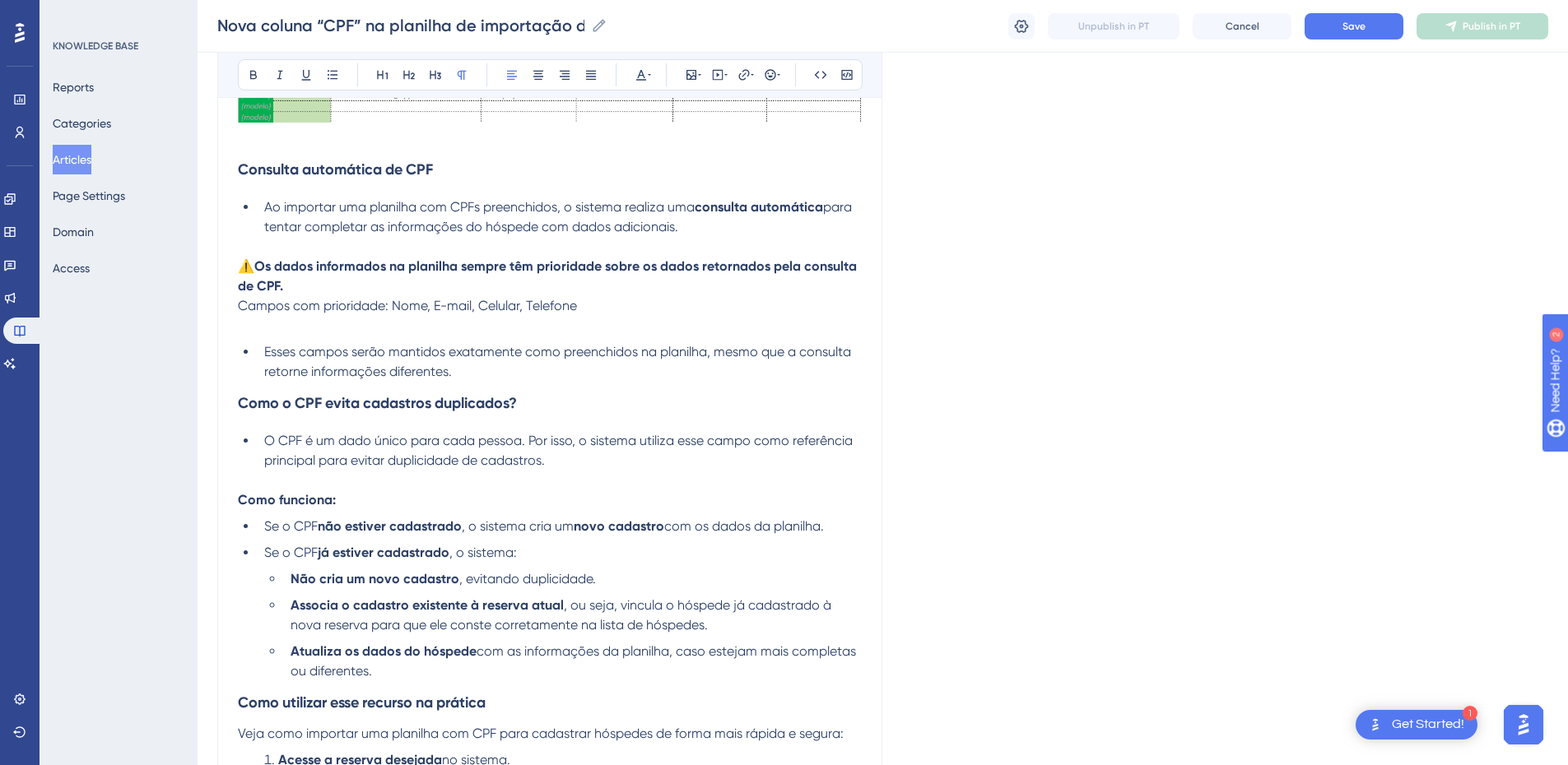
click at [237, 307] on div "Nova coluna “CPF” na planilha de importação de hóspedes na reserva Para tornar …" at bounding box center [549, 589] width 665 height 2730
click at [242, 308] on span "Campos com prioridade: Nome, E-mail, Celular, Telefone" at bounding box center [407, 305] width 339 height 16
click at [248, 308] on span "Campos com prioridade: Nome, E-mail, Celular, Telefone" at bounding box center [407, 305] width 339 height 16
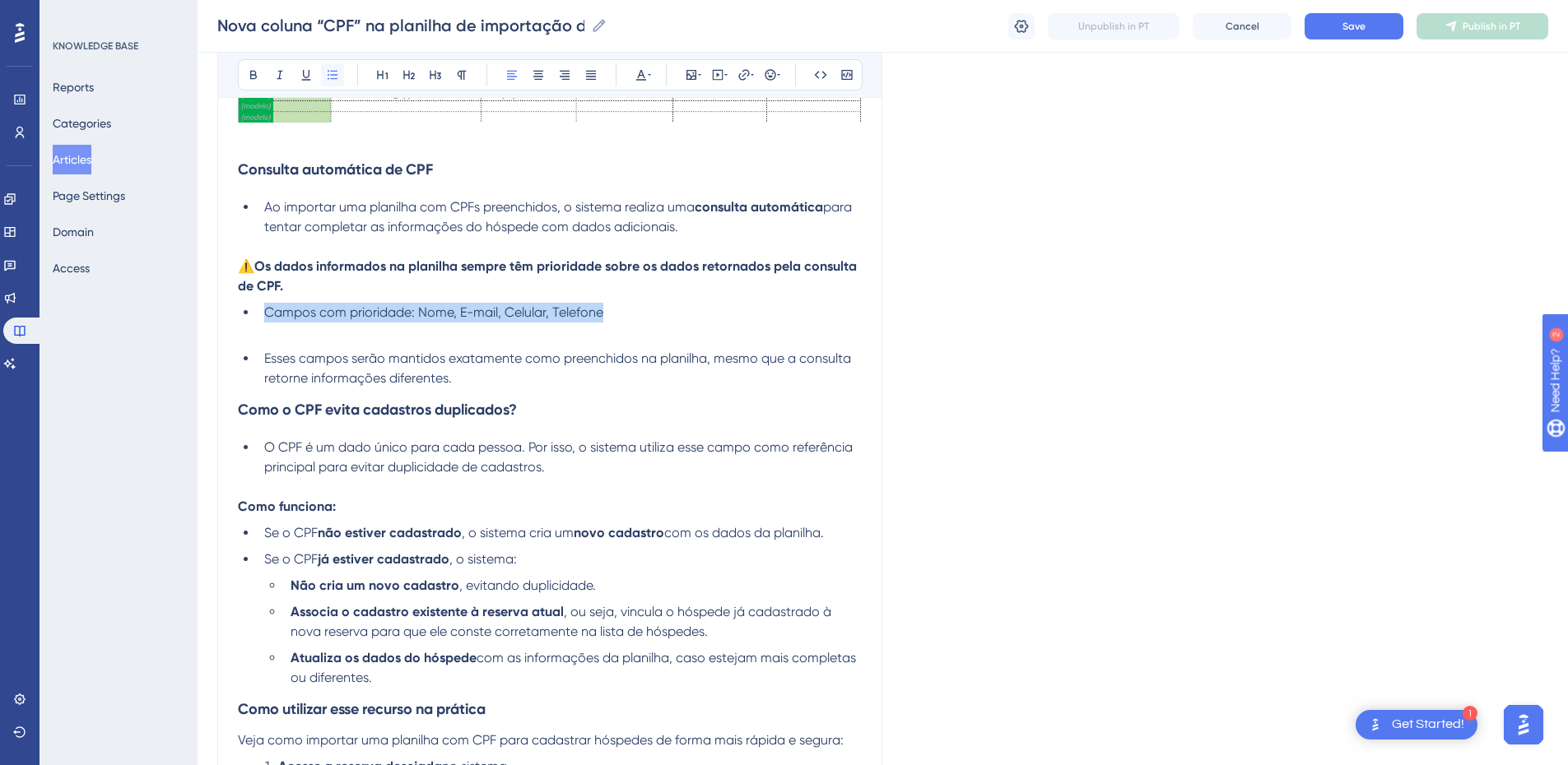
click at [335, 83] on button at bounding box center [333, 75] width 23 height 23
click at [300, 334] on p at bounding box center [550, 333] width 624 height 20
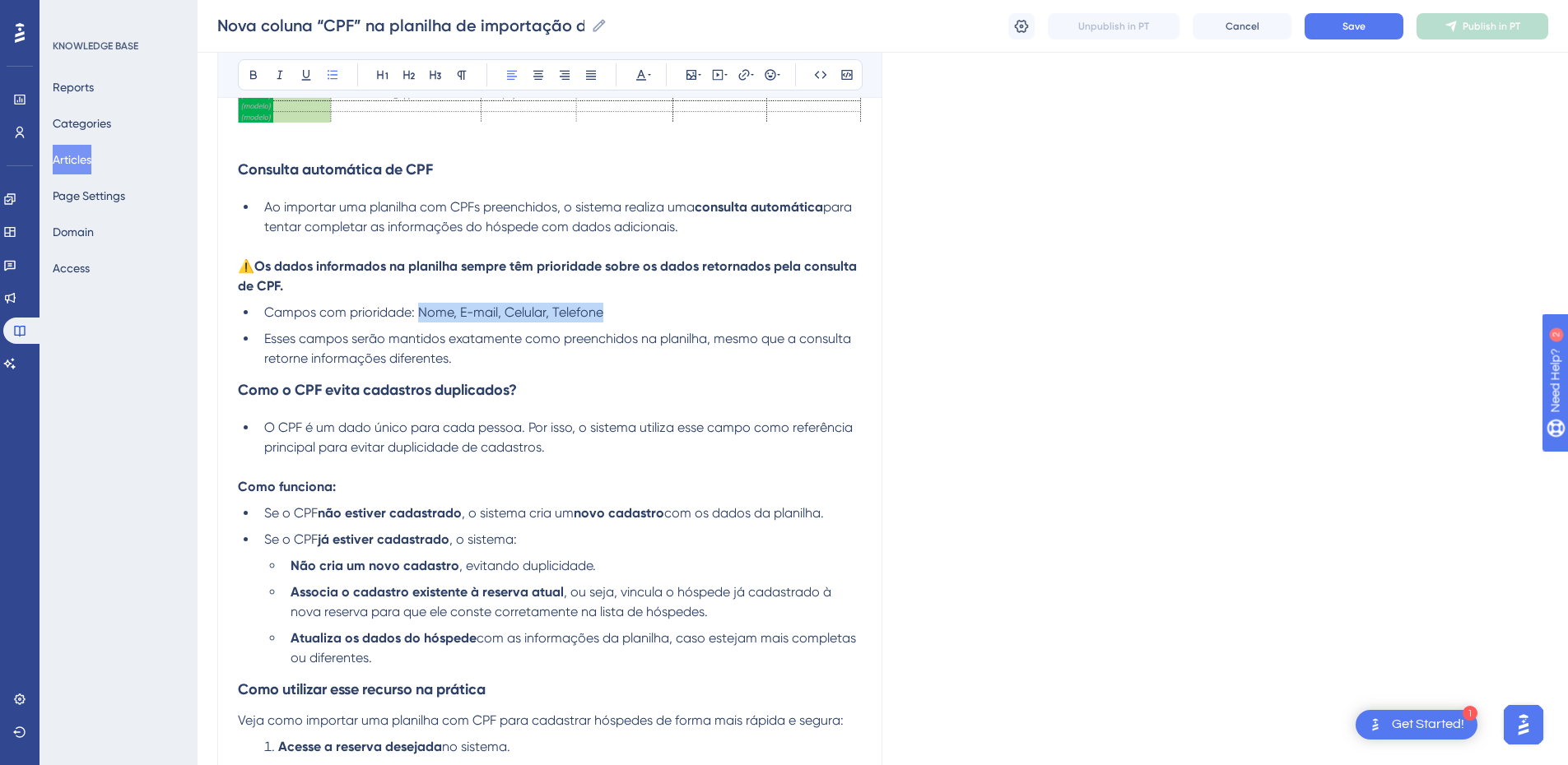
drag, startPoint x: 627, startPoint y: 311, endPoint x: 421, endPoint y: 313, distance: 206.0
click at [421, 313] on li "Campos com prioridade: Nome, E-mail, Celular, Telefone" at bounding box center [560, 313] width 604 height 20
click at [254, 73] on icon at bounding box center [254, 75] width 13 height 13
click at [501, 348] on li "Esses campos serão mantidos exatamente como preenchidos na planilha, mesmo que …" at bounding box center [560, 349] width 604 height 39
click at [500, 338] on span "Esses campos serão mantidos exatamente como preenchidos na planilha, mesmo que …" at bounding box center [559, 349] width 590 height 35
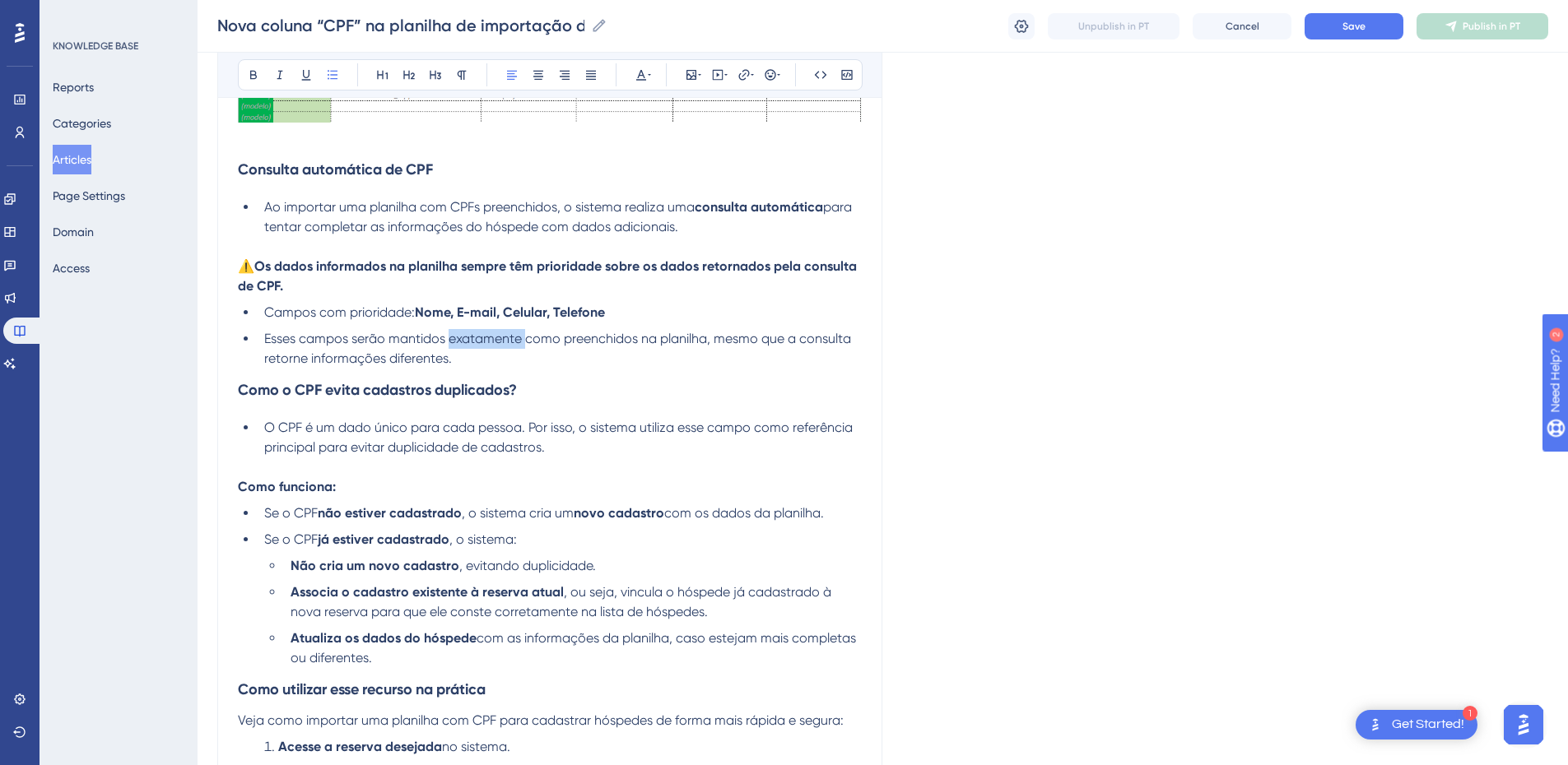
click at [500, 338] on span "Esses campos serão mantidos exatamente como preenchidos na planilha, mesmo que …" at bounding box center [559, 349] width 590 height 35
click at [432, 355] on li "Esses campos serão mantidos como preenchidos na planilha, mesmo que a consulta …" at bounding box center [560, 349] width 604 height 39
click at [242, 393] on strong "Como o CPF evita cadastros duplicados?" at bounding box center [377, 390] width 279 height 18
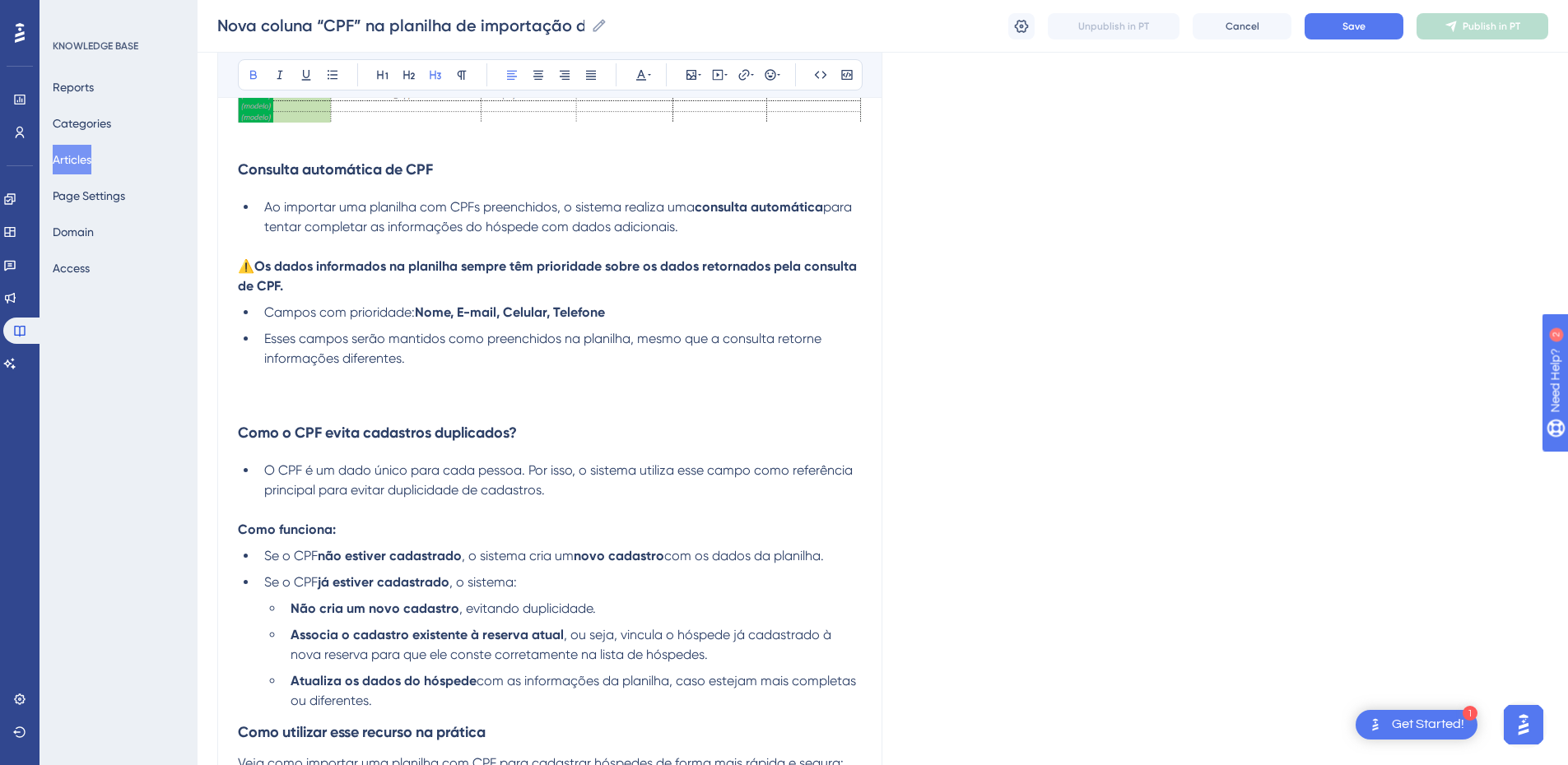
click at [368, 405] on h3 at bounding box center [550, 390] width 624 height 43
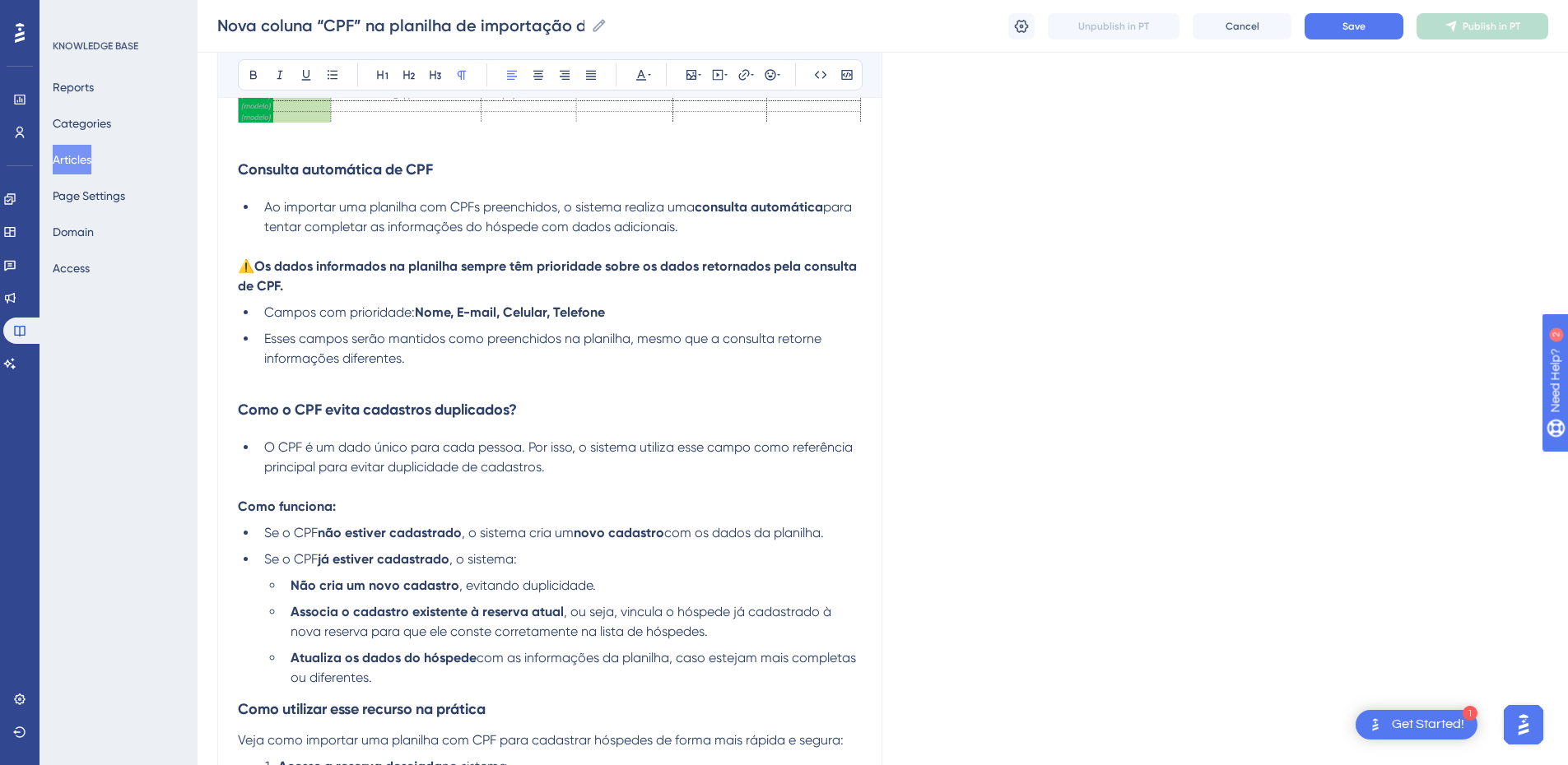
click at [254, 269] on span "⚠️" at bounding box center [246, 266] width 17 height 16
click at [258, 307] on li "Campos com prioridade: Nome, E-mail, Celular, Telefone" at bounding box center [560, 313] width 604 height 20
click at [1124, 36] on button "Save" at bounding box center [1354, 27] width 98 height 27
click at [295, 379] on p at bounding box center [550, 379] width 624 height 20
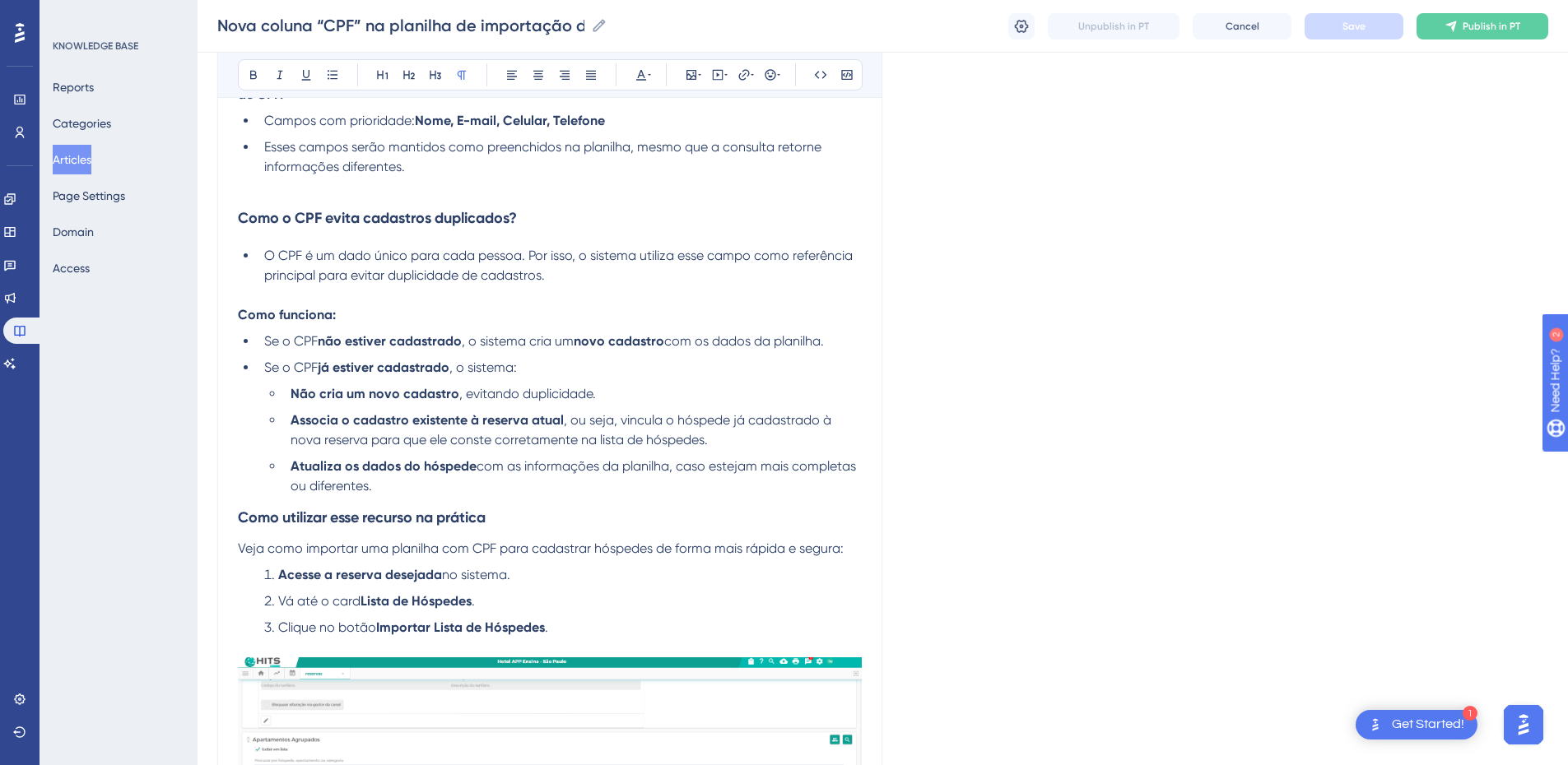
click at [245, 299] on p at bounding box center [550, 295] width 624 height 20
drag, startPoint x: 393, startPoint y: 319, endPoint x: 182, endPoint y: 306, distance: 211.4
click at [0, 0] on div "Performance Users Engagement Widgets Feedback Product Updates Knowledge Base AI…" at bounding box center [0, 0] width 0 height 0
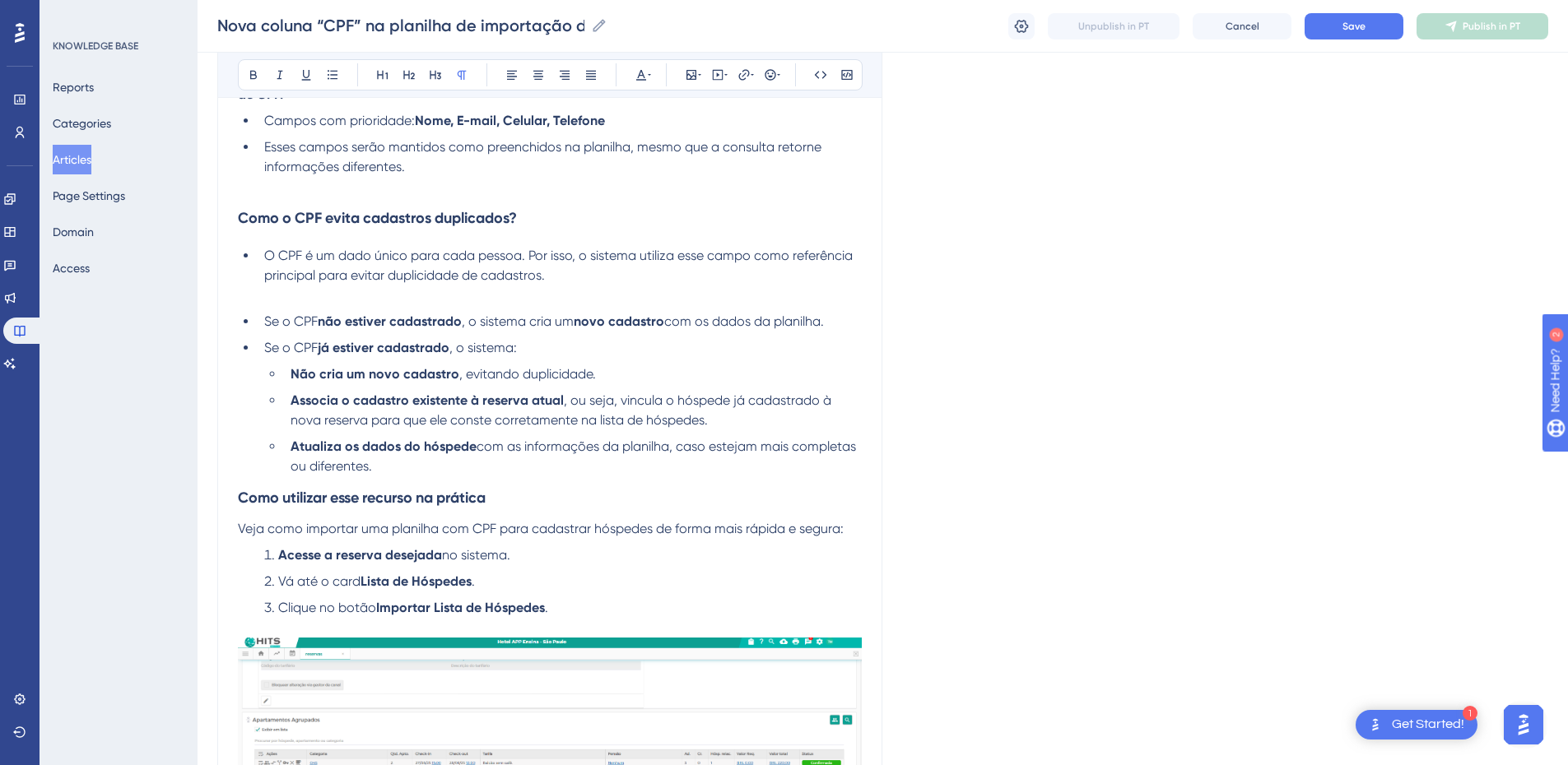
click at [257, 256] on ul "O CPF é um dado único para cada pessoa. Por isso, o sistema utiliza esse campo …" at bounding box center [550, 265] width 624 height 39
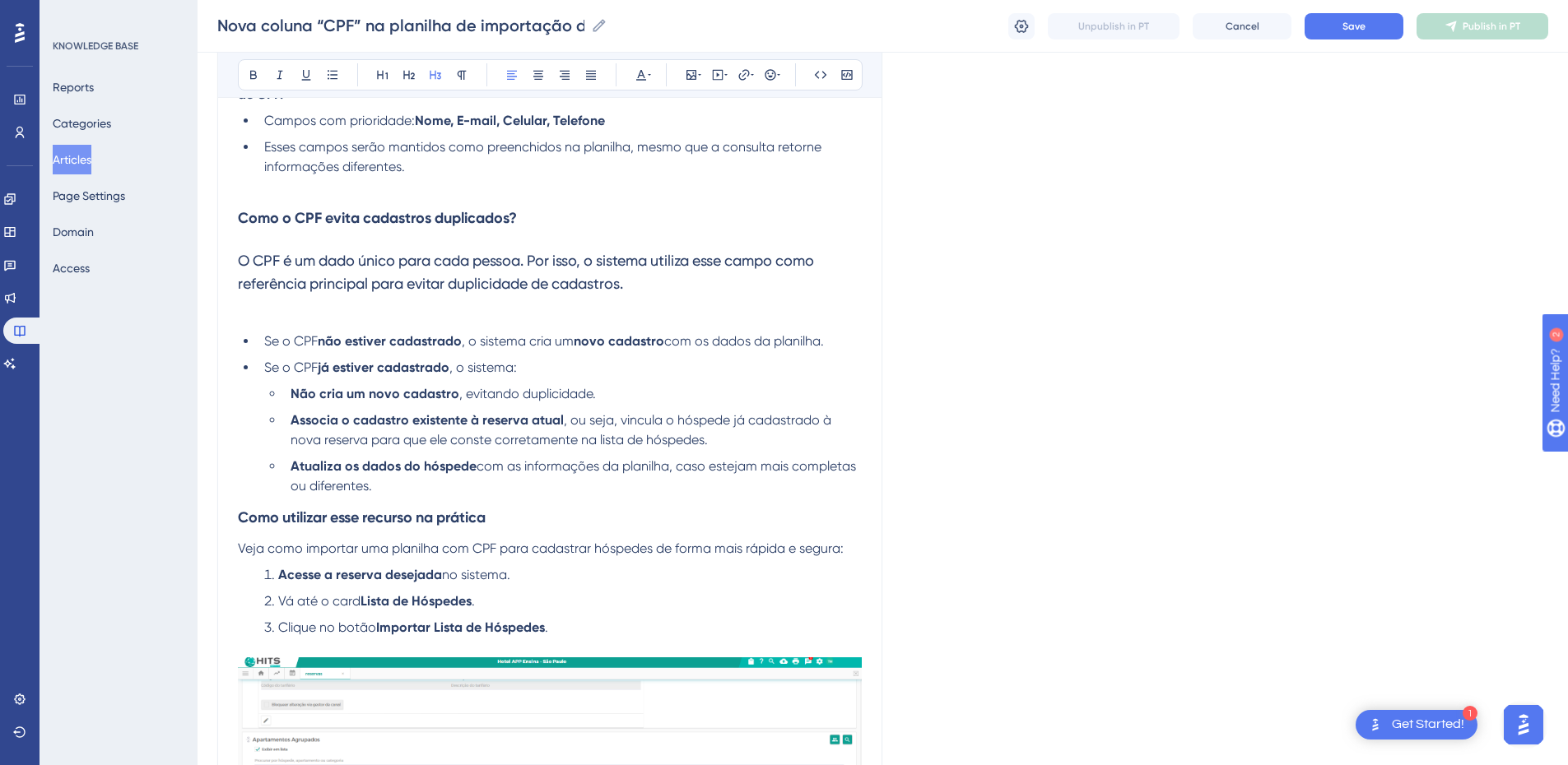
click at [329, 273] on h3 "O CPF é um dado único para cada pessoa. Por isso, o sistema utiliza esse campo …" at bounding box center [550, 272] width 624 height 66
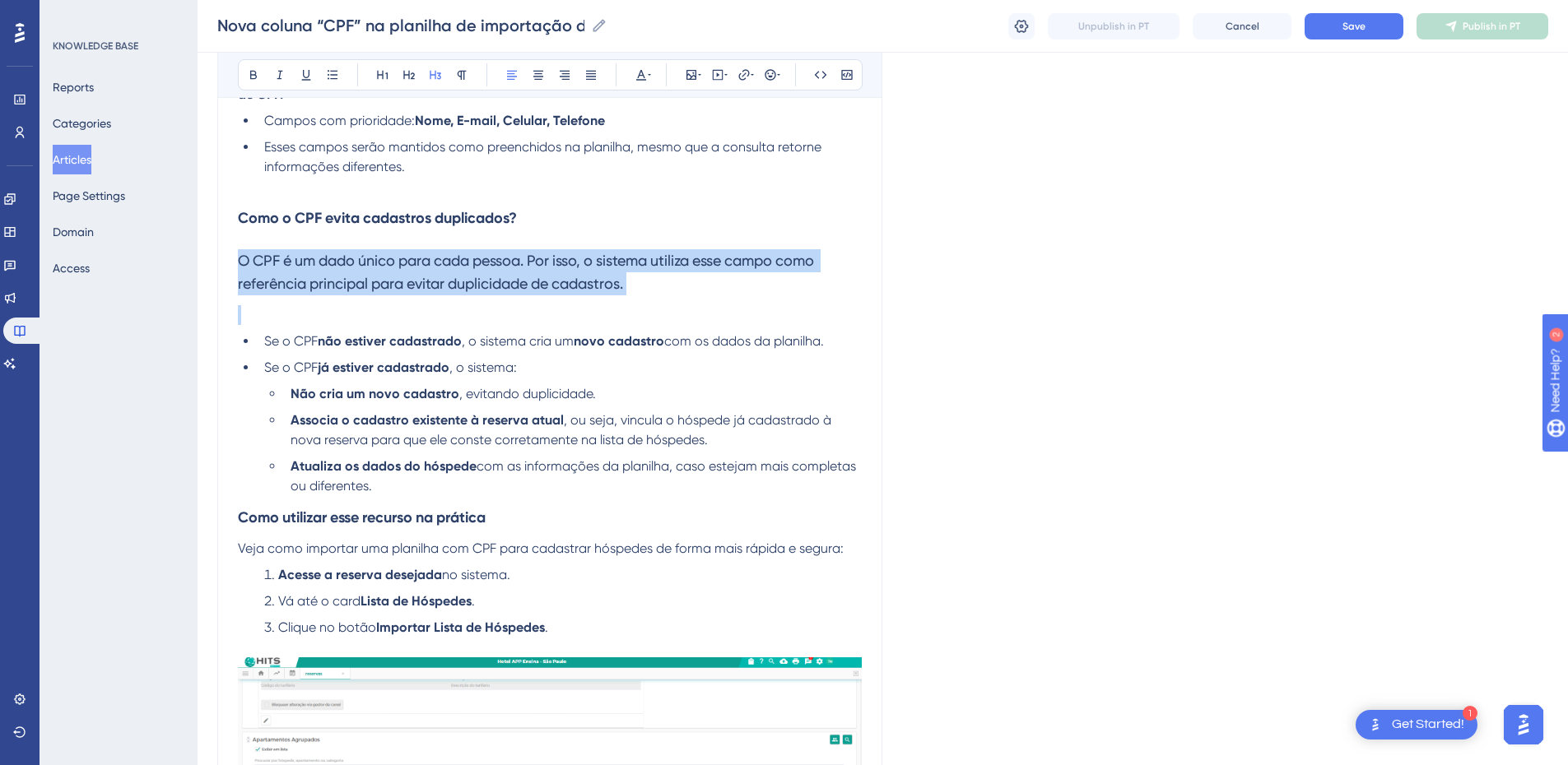
click at [329, 273] on h3 "O CPF é um dado único para cada pessoa. Por isso, o sistema utiliza esse campo …" at bounding box center [550, 272] width 624 height 66
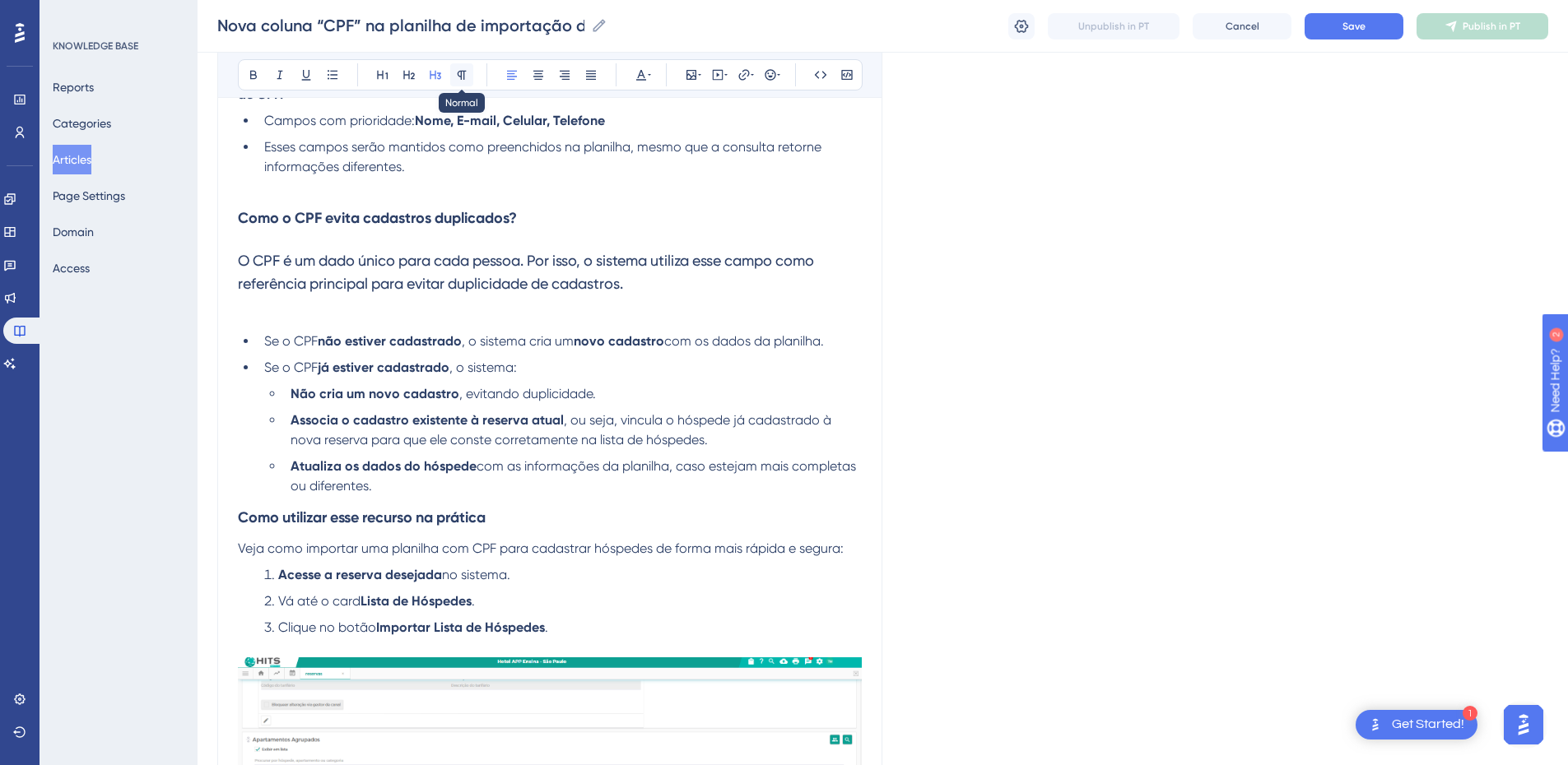
click at [469, 79] on button at bounding box center [462, 75] width 23 height 23
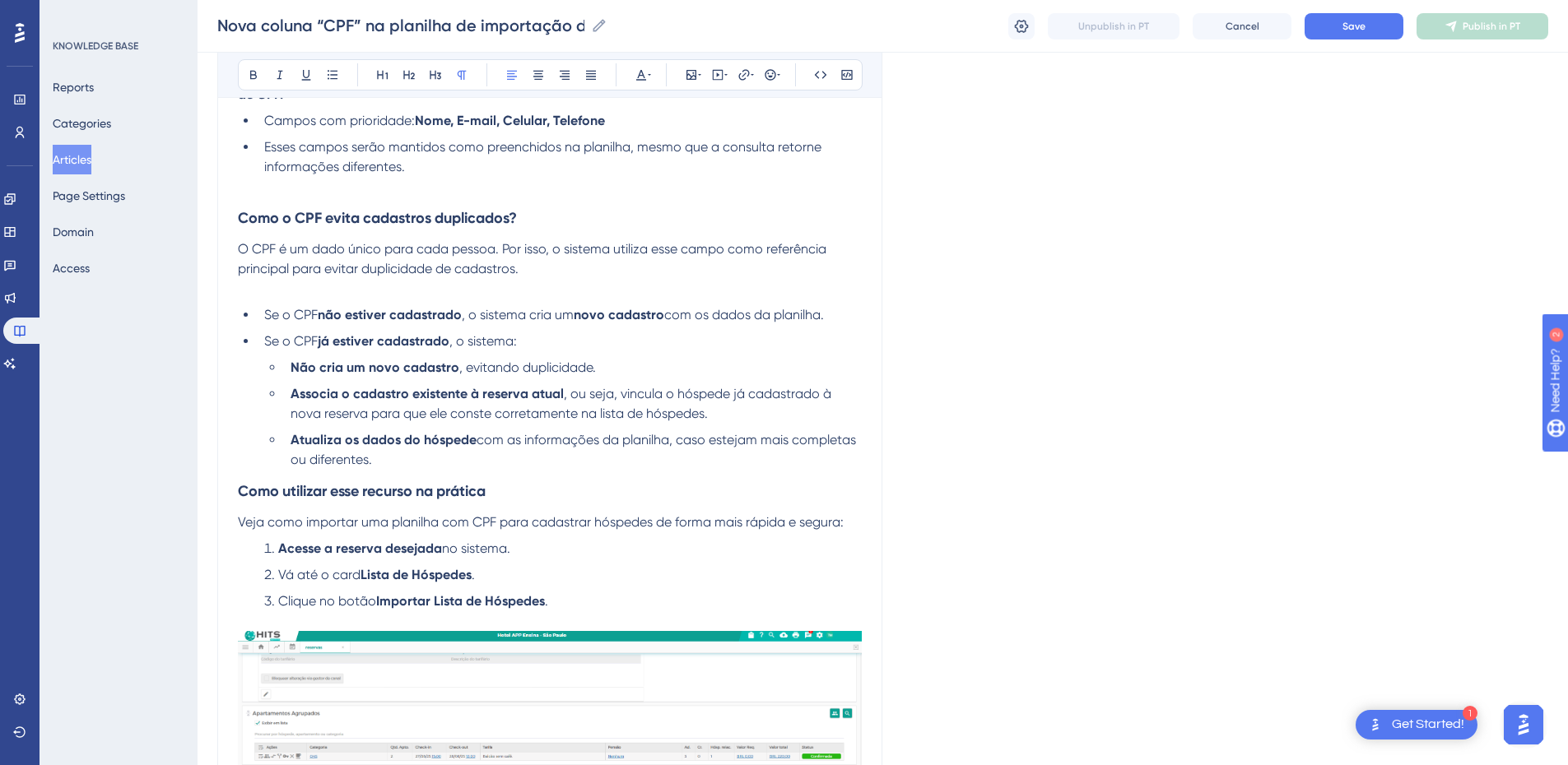
click at [511, 295] on p at bounding box center [550, 289] width 624 height 20
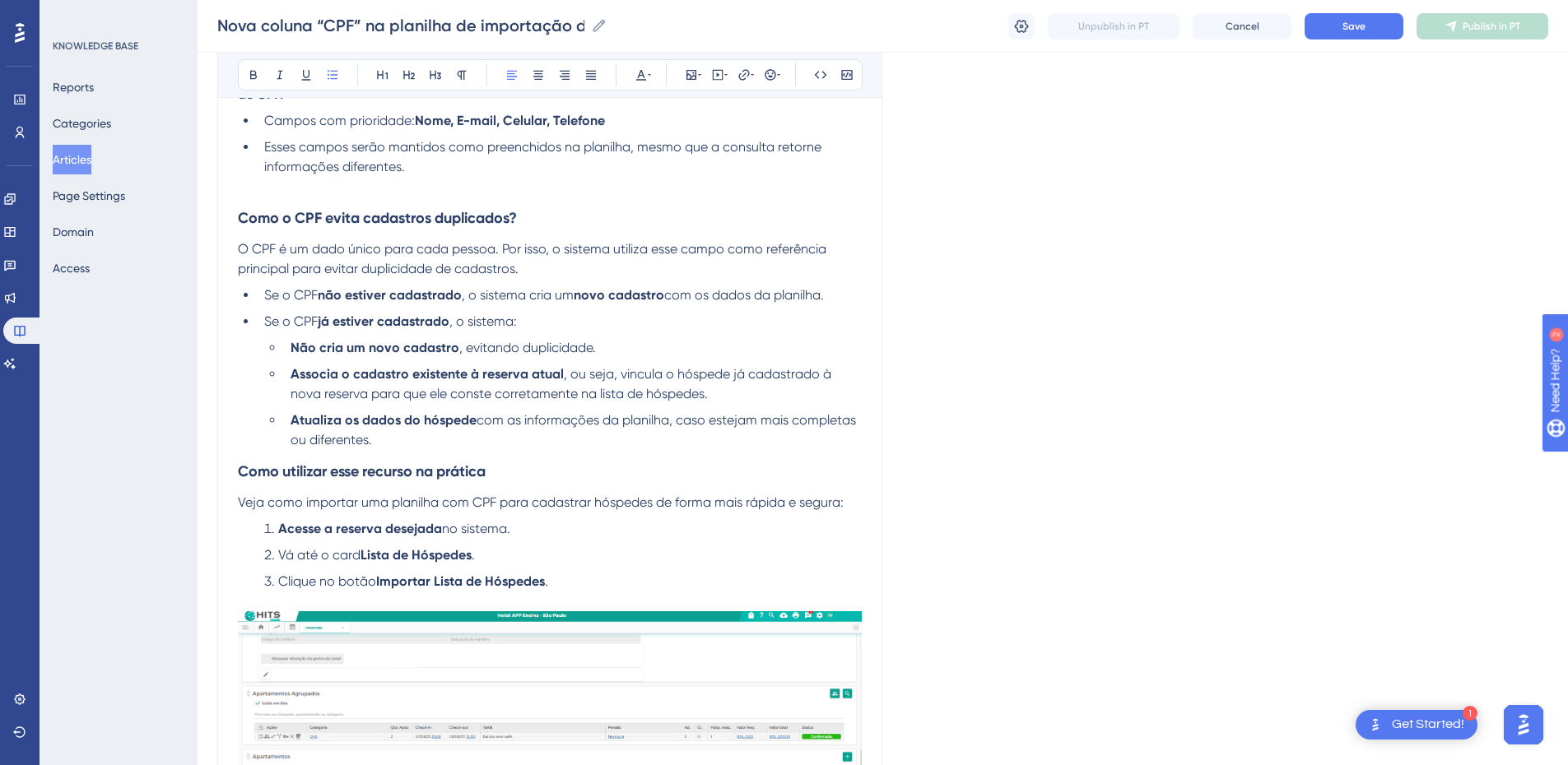
click at [343, 450] on li "Atualiza os dados do hóspede com as informações da planilha, caso estejam mais …" at bounding box center [572, 430] width 578 height 39
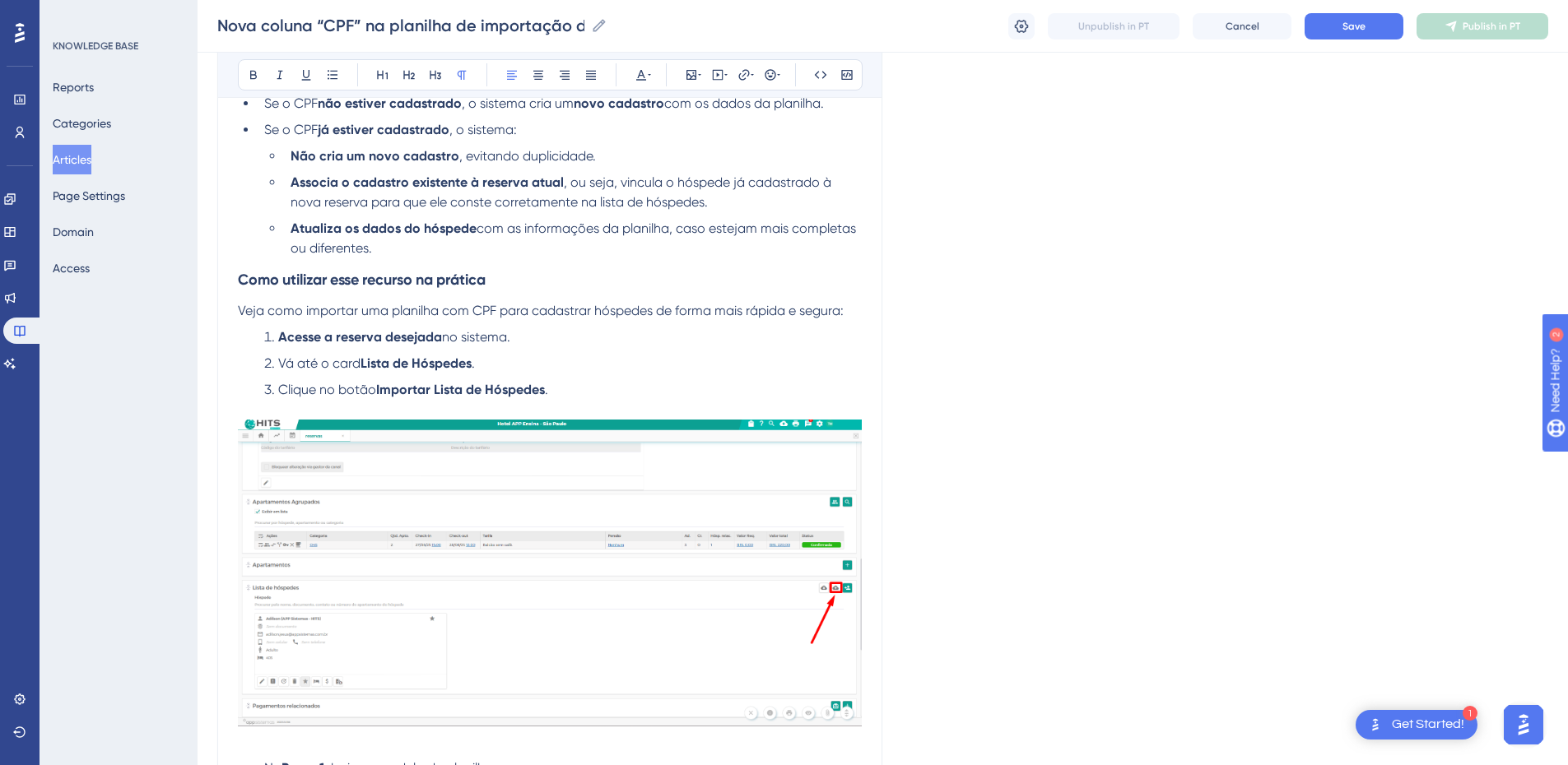
click at [299, 311] on span "Veja como importar uma planilha com CPF para cadastrar hóspedes de forma mais r…" at bounding box center [541, 310] width 606 height 16
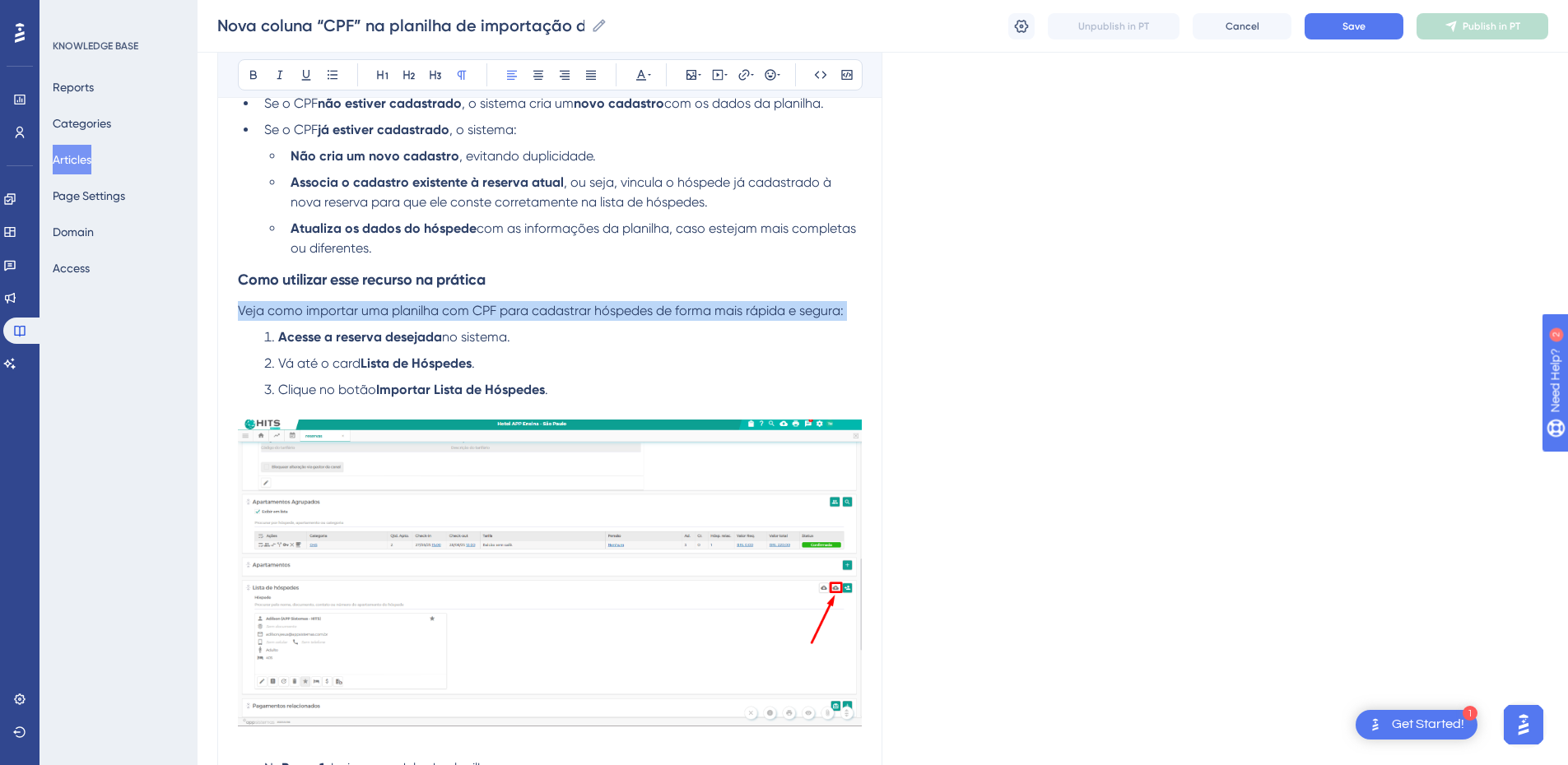
click at [299, 311] on span "Veja como importar uma planilha com CPF para cadastrar hóspedes de forma mais r…" at bounding box center [541, 310] width 606 height 16
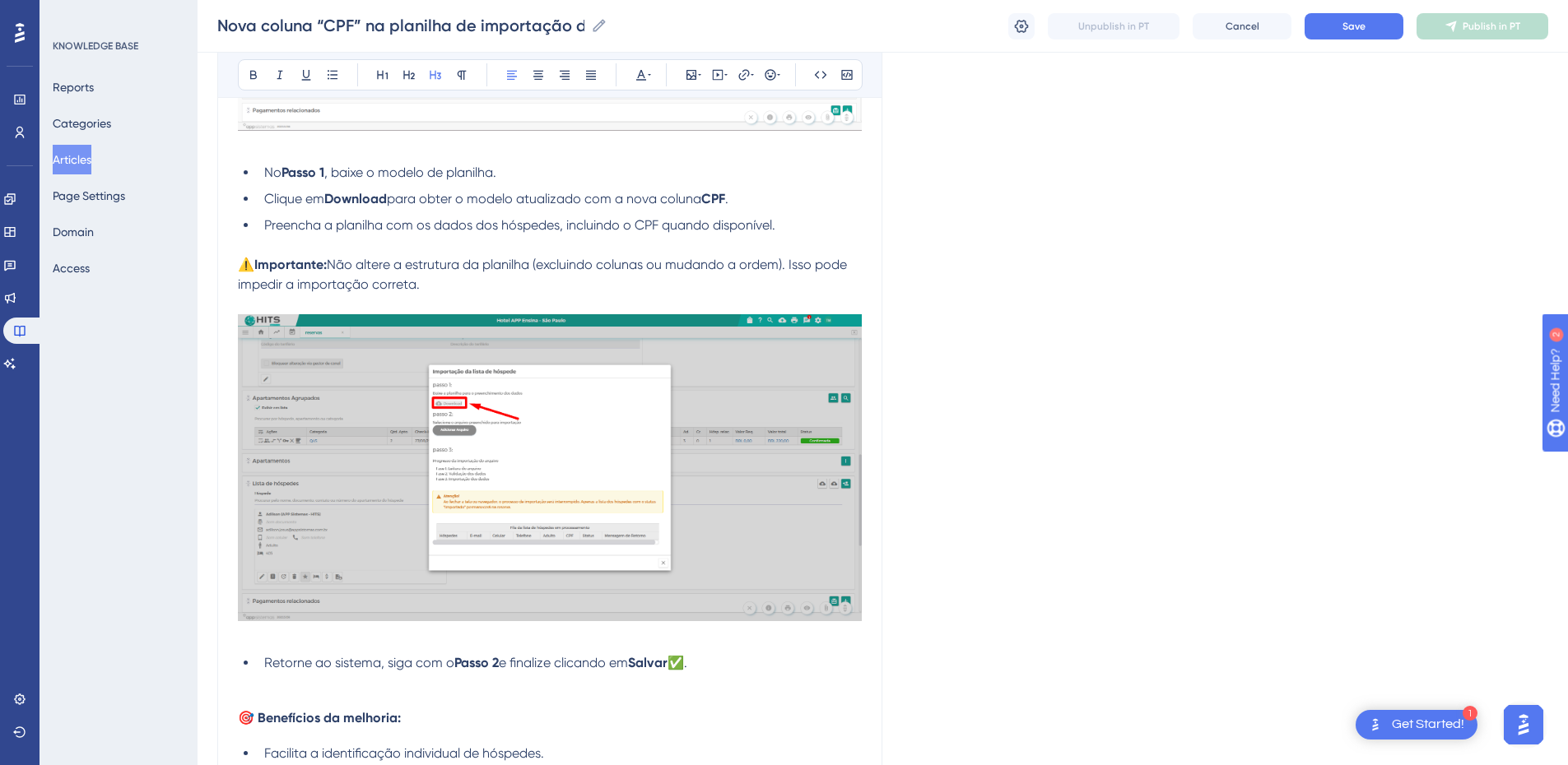
scroll to position [2112, 0]
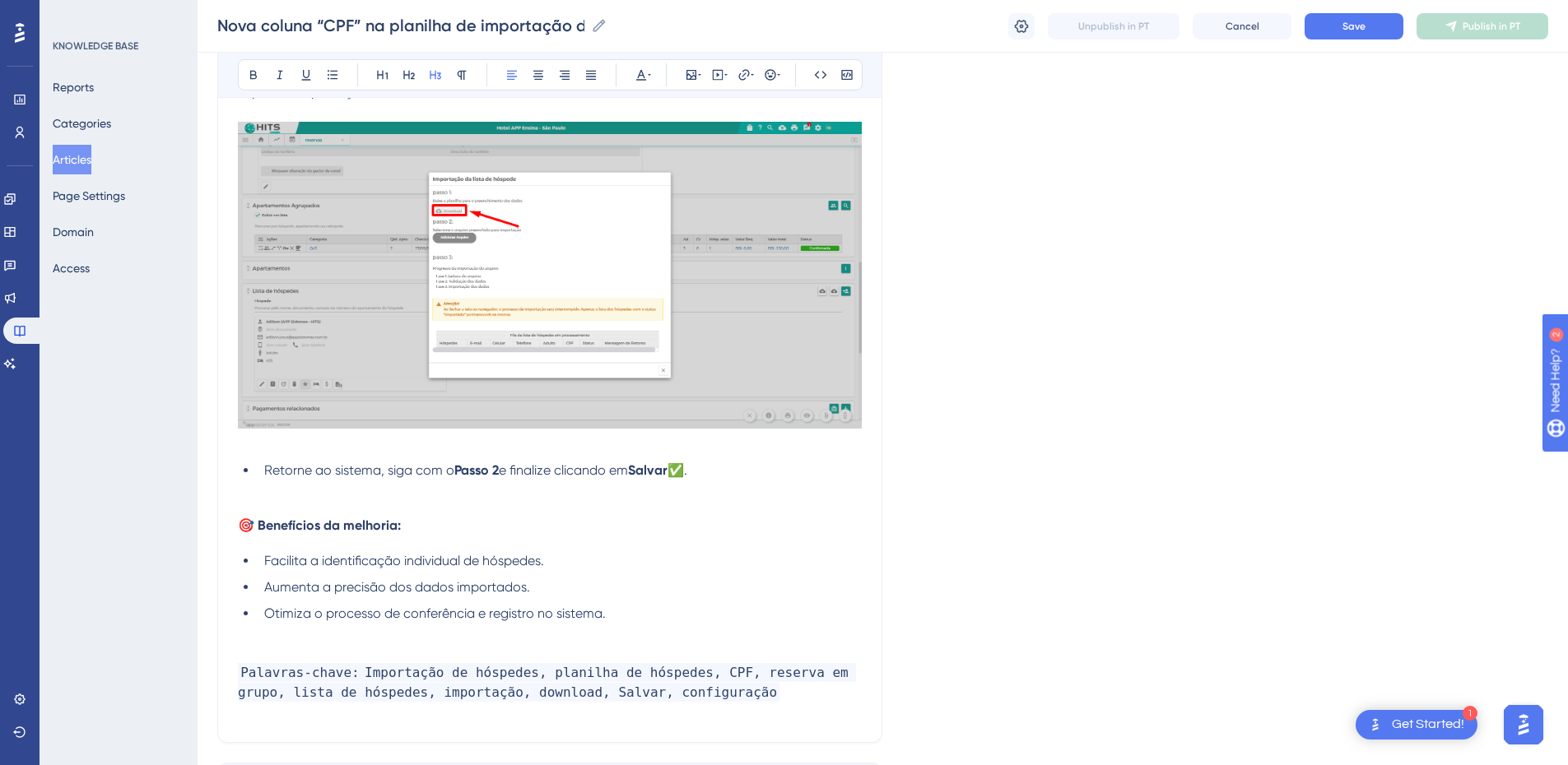
click at [340, 496] on p at bounding box center [550, 491] width 624 height 20
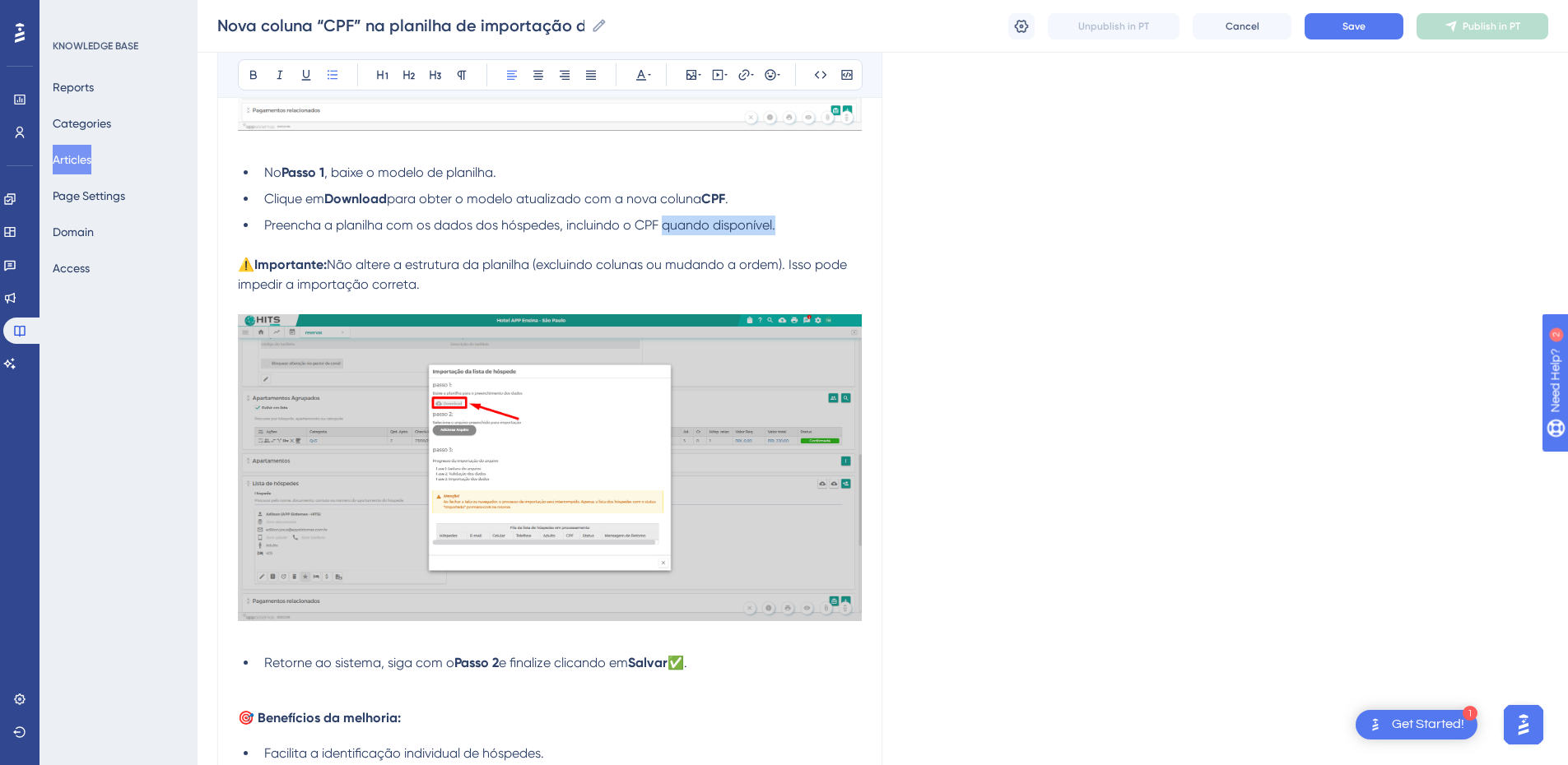
drag, startPoint x: 777, startPoint y: 224, endPoint x: 664, endPoint y: 220, distance: 113.1
click at [664, 220] on span "Preencha a planilha com os dados dos hóspedes, incluindo o CPF quando disponíve…" at bounding box center [520, 224] width 512 height 16
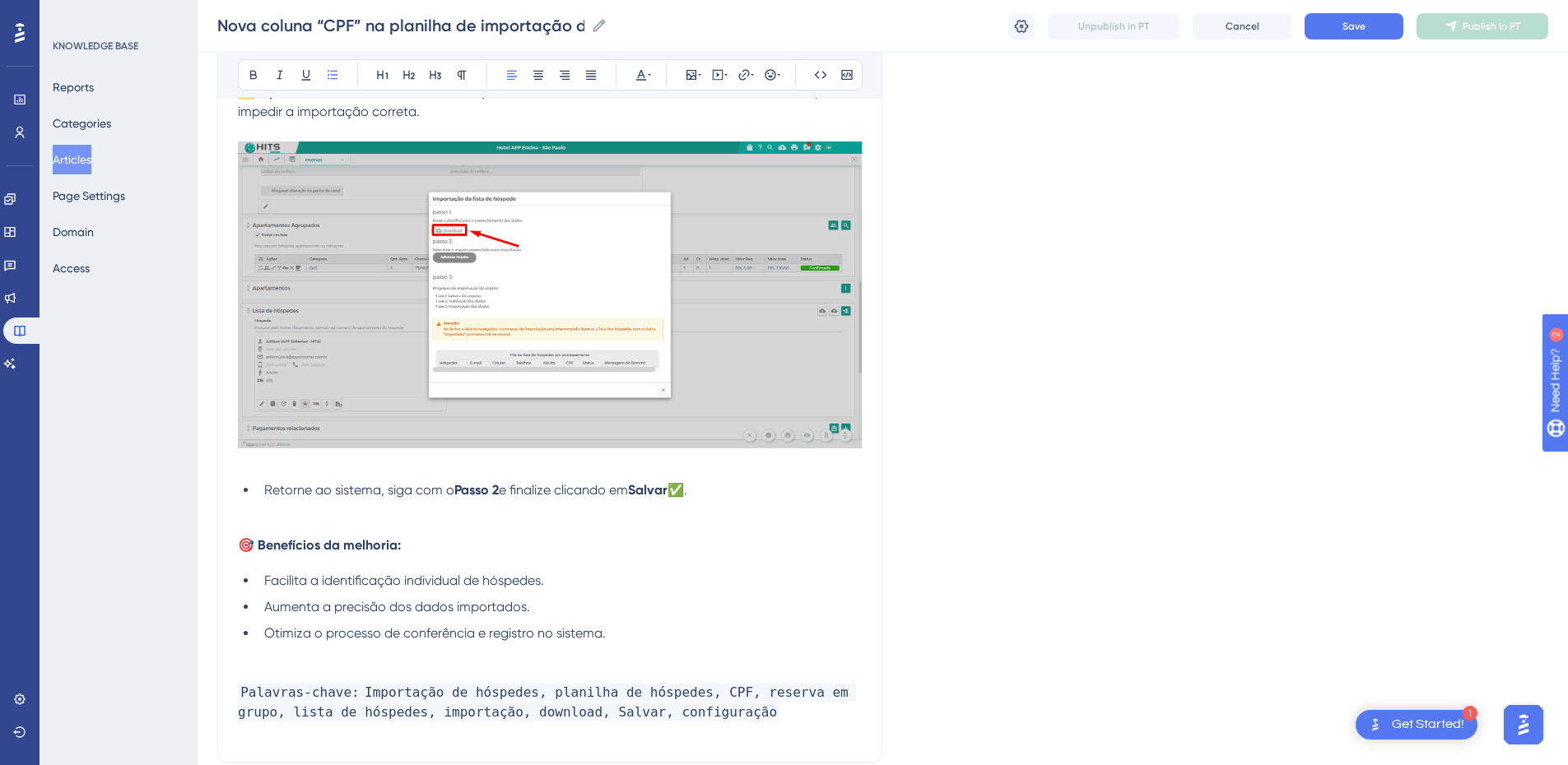
scroll to position [2263, 0]
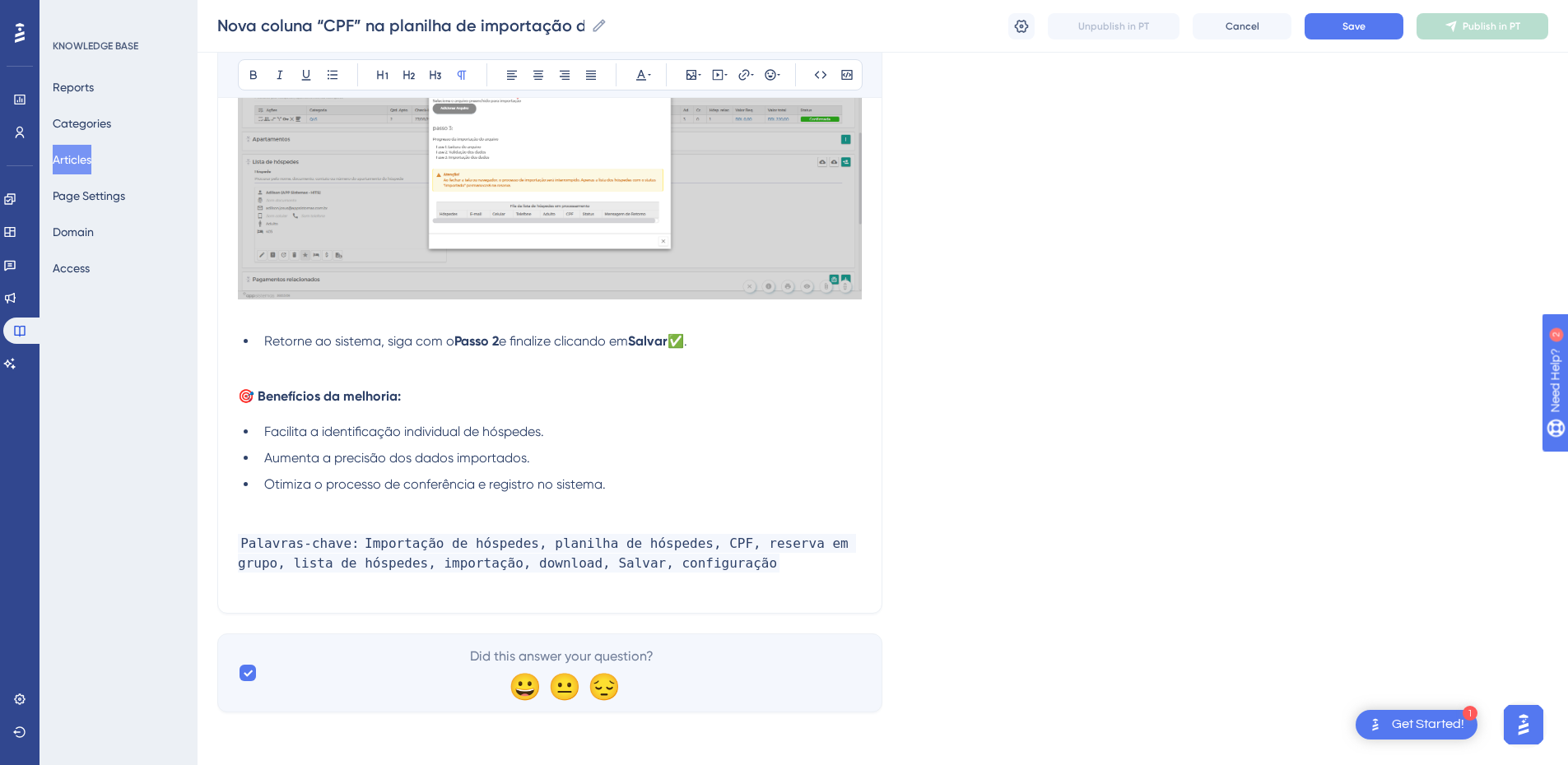
click at [295, 362] on p at bounding box center [550, 361] width 624 height 20
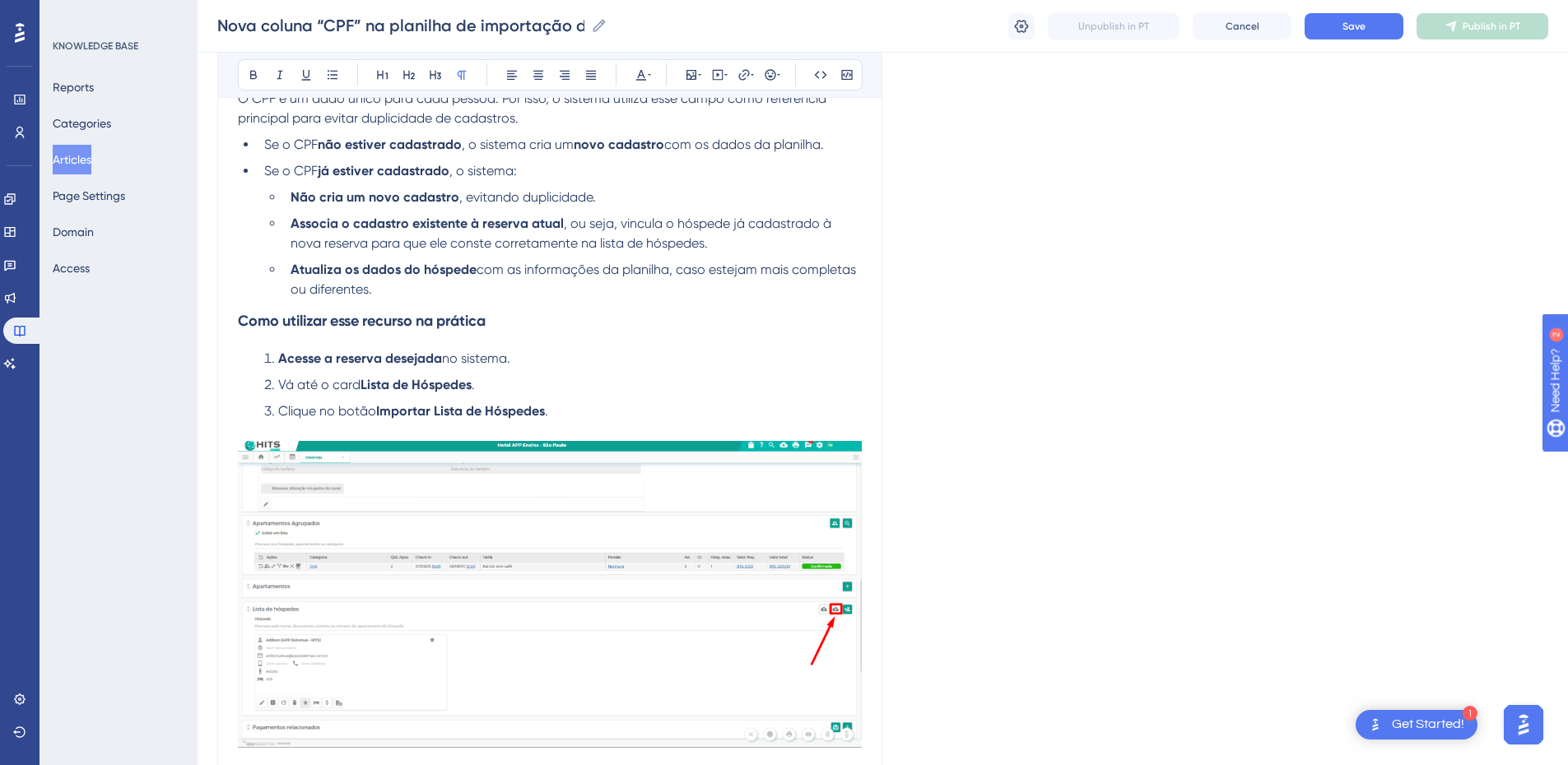
scroll to position [1111, 0]
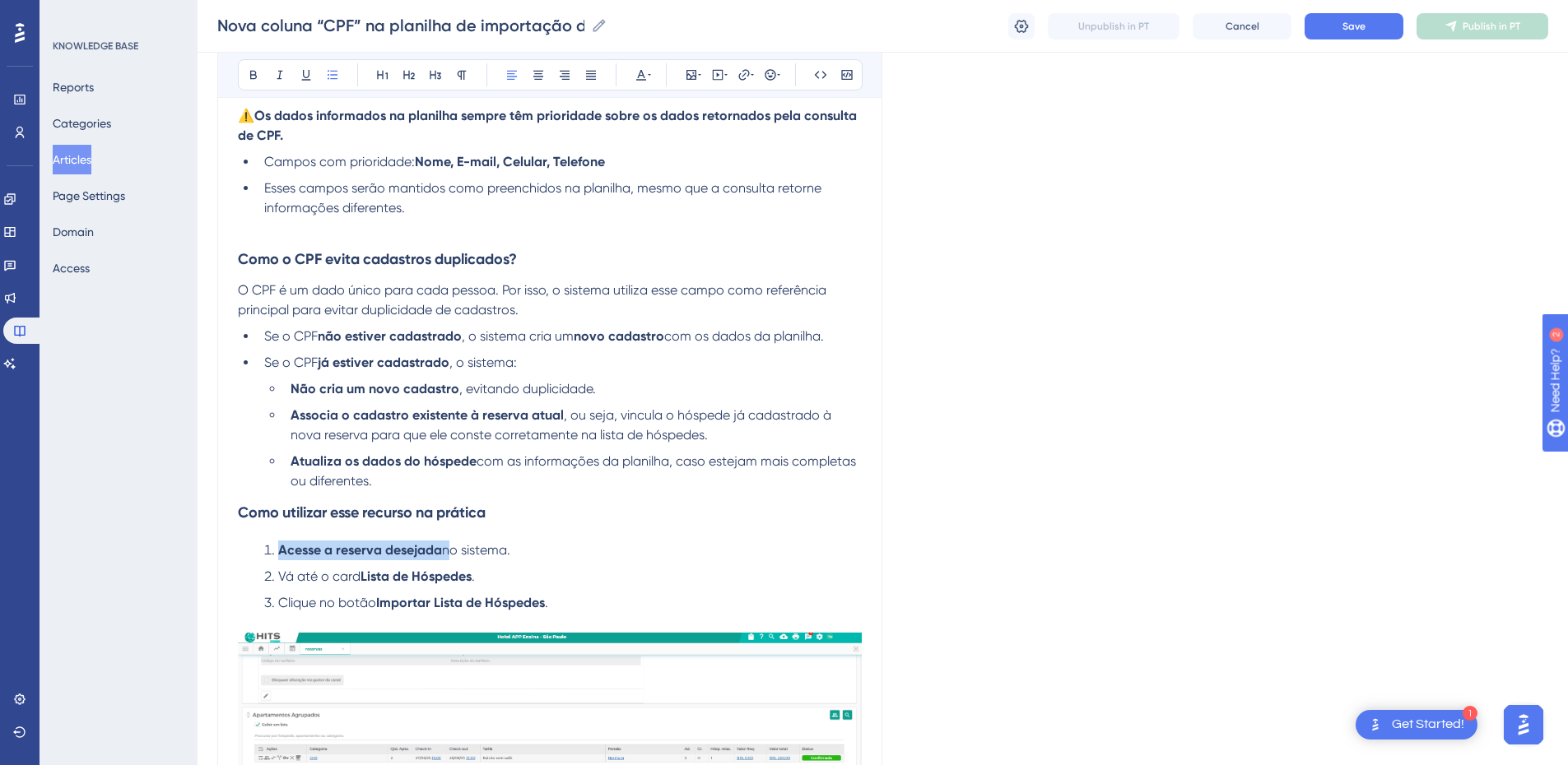
drag, startPoint x: 441, startPoint y: 548, endPoint x: 279, endPoint y: 551, distance: 162.0
click at [279, 508] on li "Acesse a reserva desejada no sistema." at bounding box center [560, 551] width 604 height 20
click at [245, 74] on button at bounding box center [254, 75] width 23 height 23
click at [548, 508] on li "Acesse a reserva desejada no sistema." at bounding box center [560, 551] width 604 height 20
drag, startPoint x: 504, startPoint y: 584, endPoint x: 265, endPoint y: 581, distance: 239.0
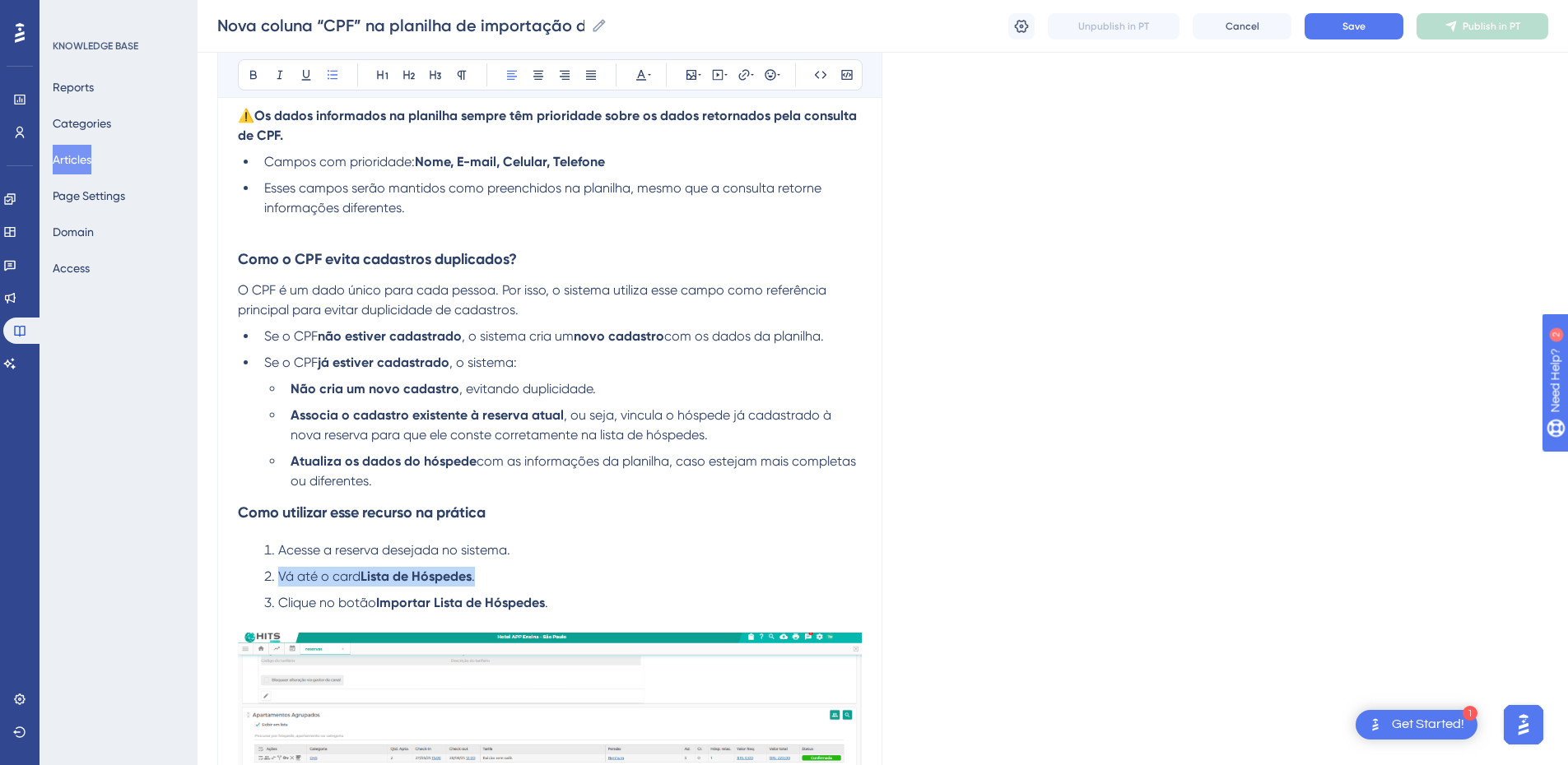
click at [265, 508] on li "Vá até o card Lista de Hóspedes ." at bounding box center [560, 577] width 604 height 20
click at [245, 73] on button at bounding box center [254, 75] width 23 height 23
click at [469, 508] on li "Vá até o card Lista de Hóspedes." at bounding box center [560, 577] width 604 height 20
drag, startPoint x: 563, startPoint y: 600, endPoint x: 269, endPoint y: 224, distance: 477.3
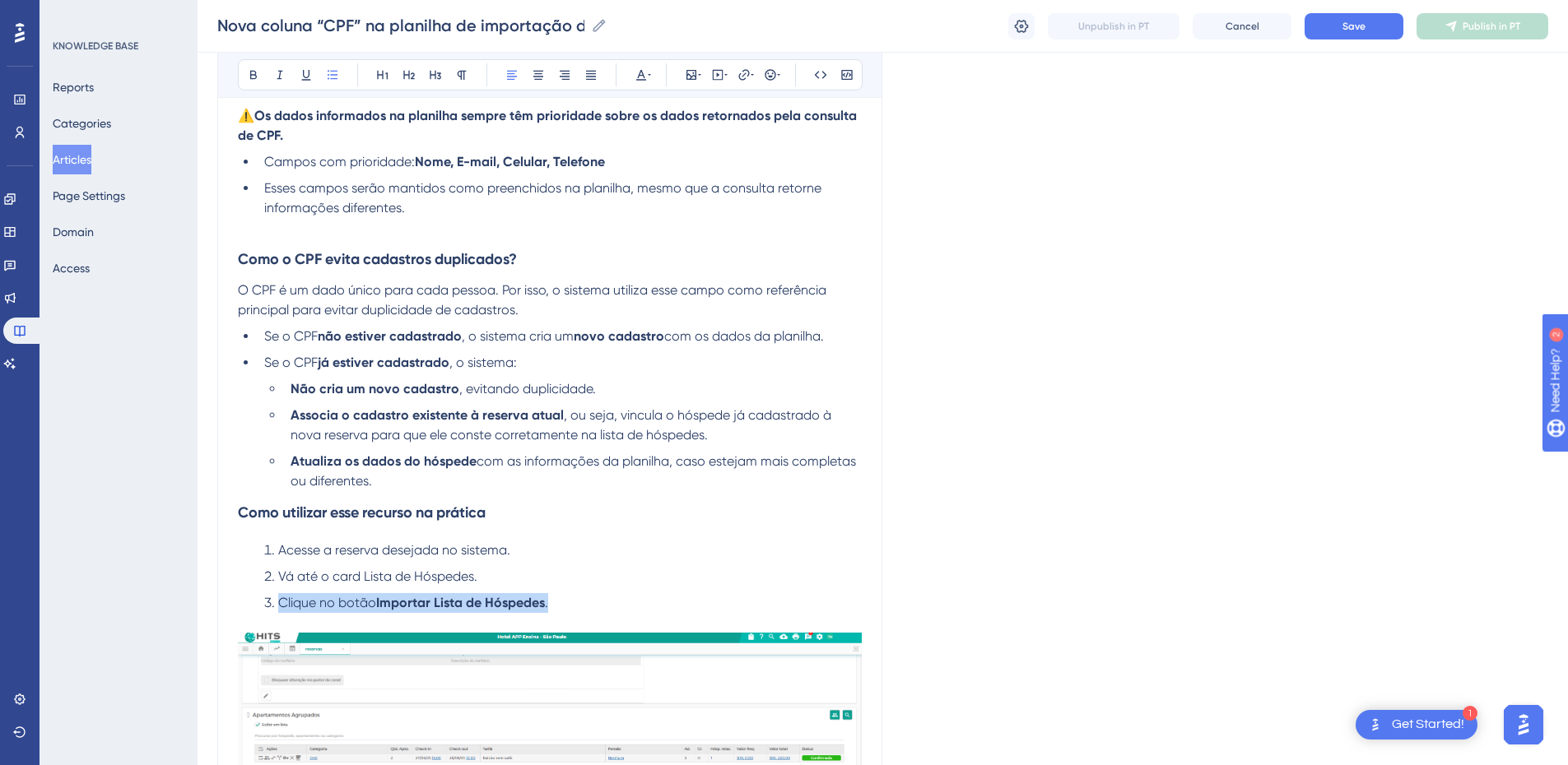
click at [270, 508] on li "Clique no botão Importar Lista de Hóspedes ." at bounding box center [560, 603] width 604 height 20
click at [249, 72] on icon at bounding box center [254, 75] width 13 height 13
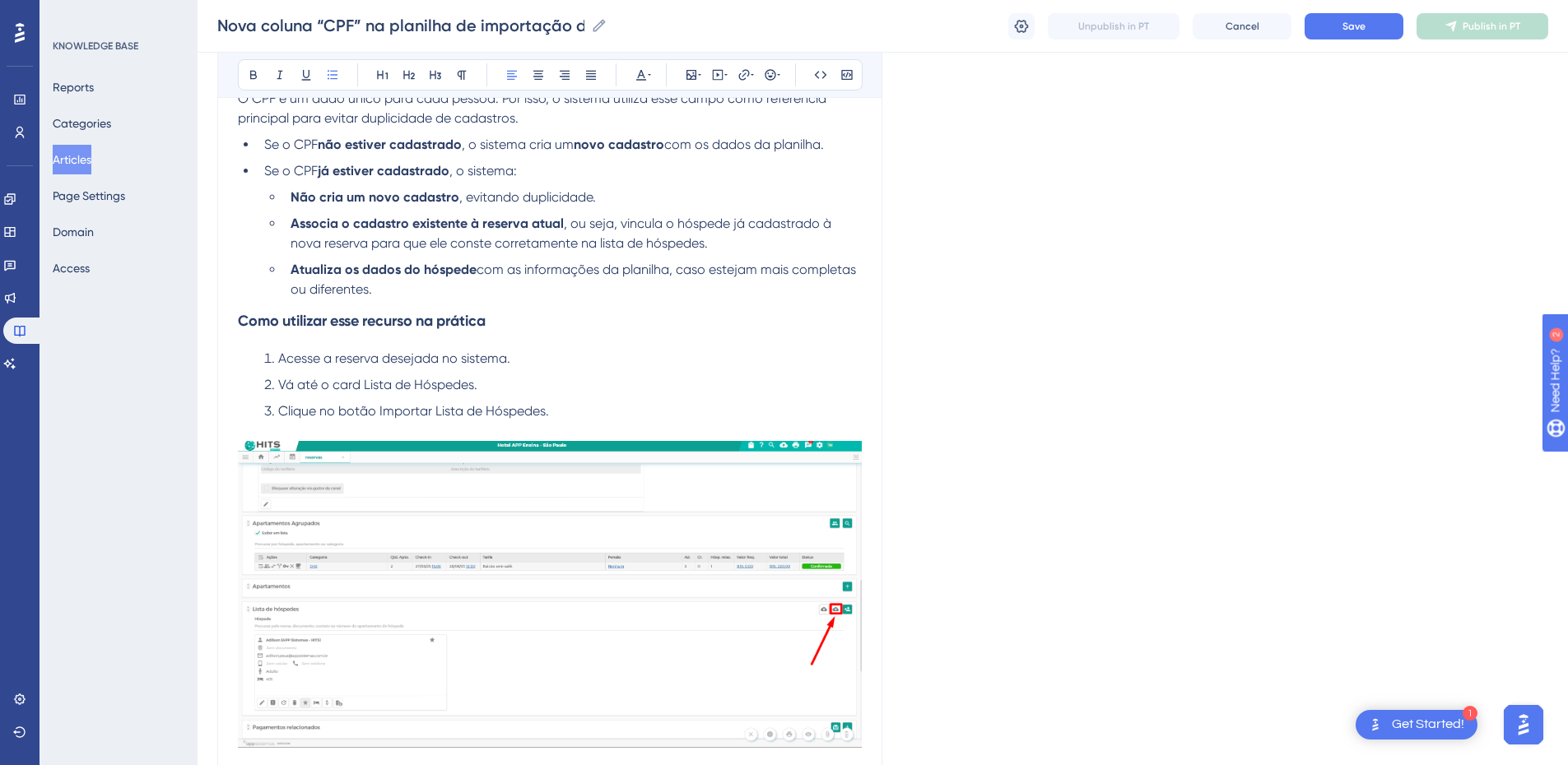
click at [320, 384] on span "Vá até o card Lista de Hóspedes." at bounding box center [377, 385] width 199 height 16
drag, startPoint x: 320, startPoint y: 384, endPoint x: 277, endPoint y: 385, distance: 43.0
click at [278, 385] on span "Vá até o card Lista de Hóspedes." at bounding box center [377, 385] width 199 height 16
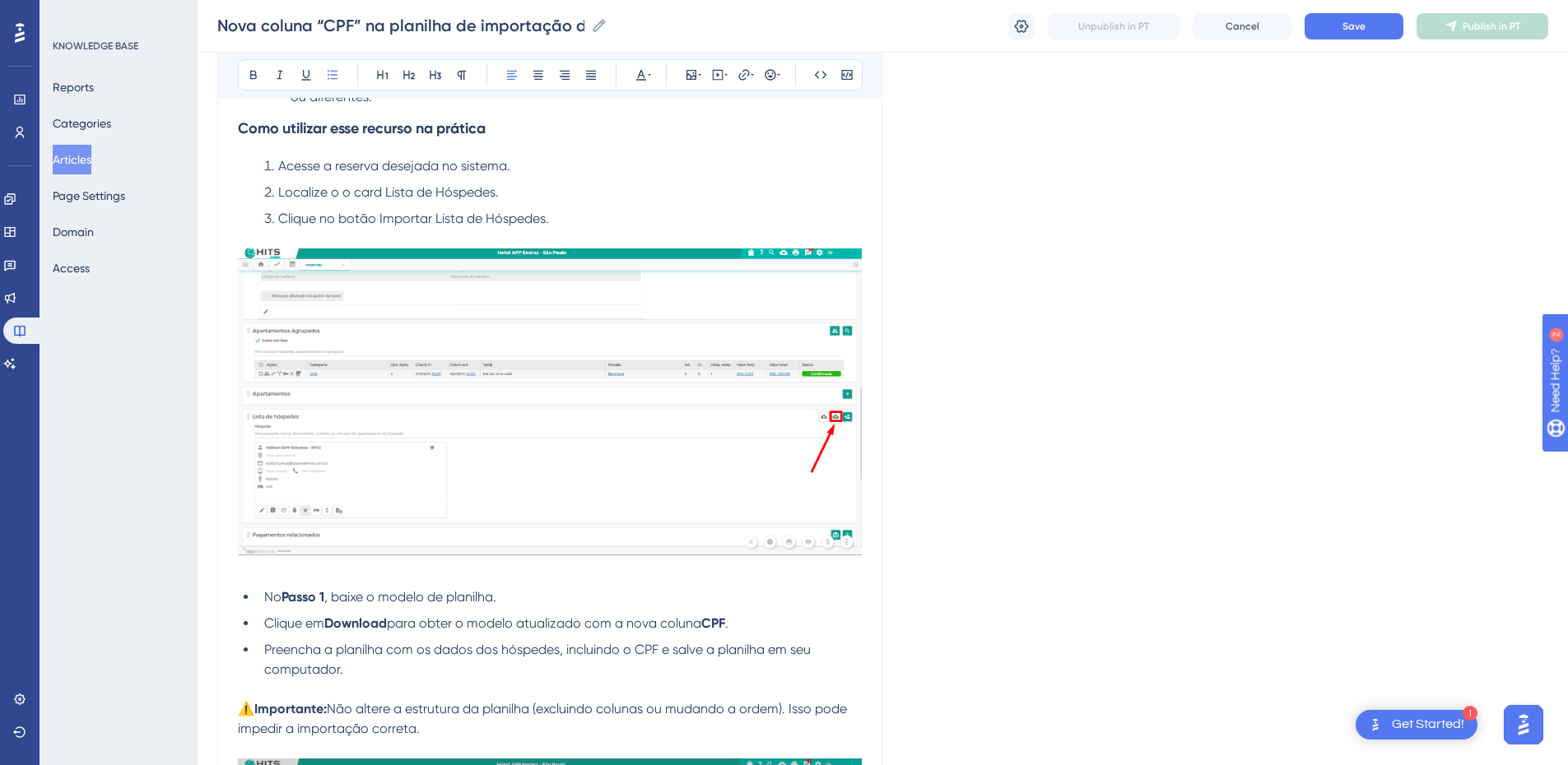
click at [545, 221] on span "Clique no botão Importar Lista de Hóspedes." at bounding box center [413, 219] width 271 height 16
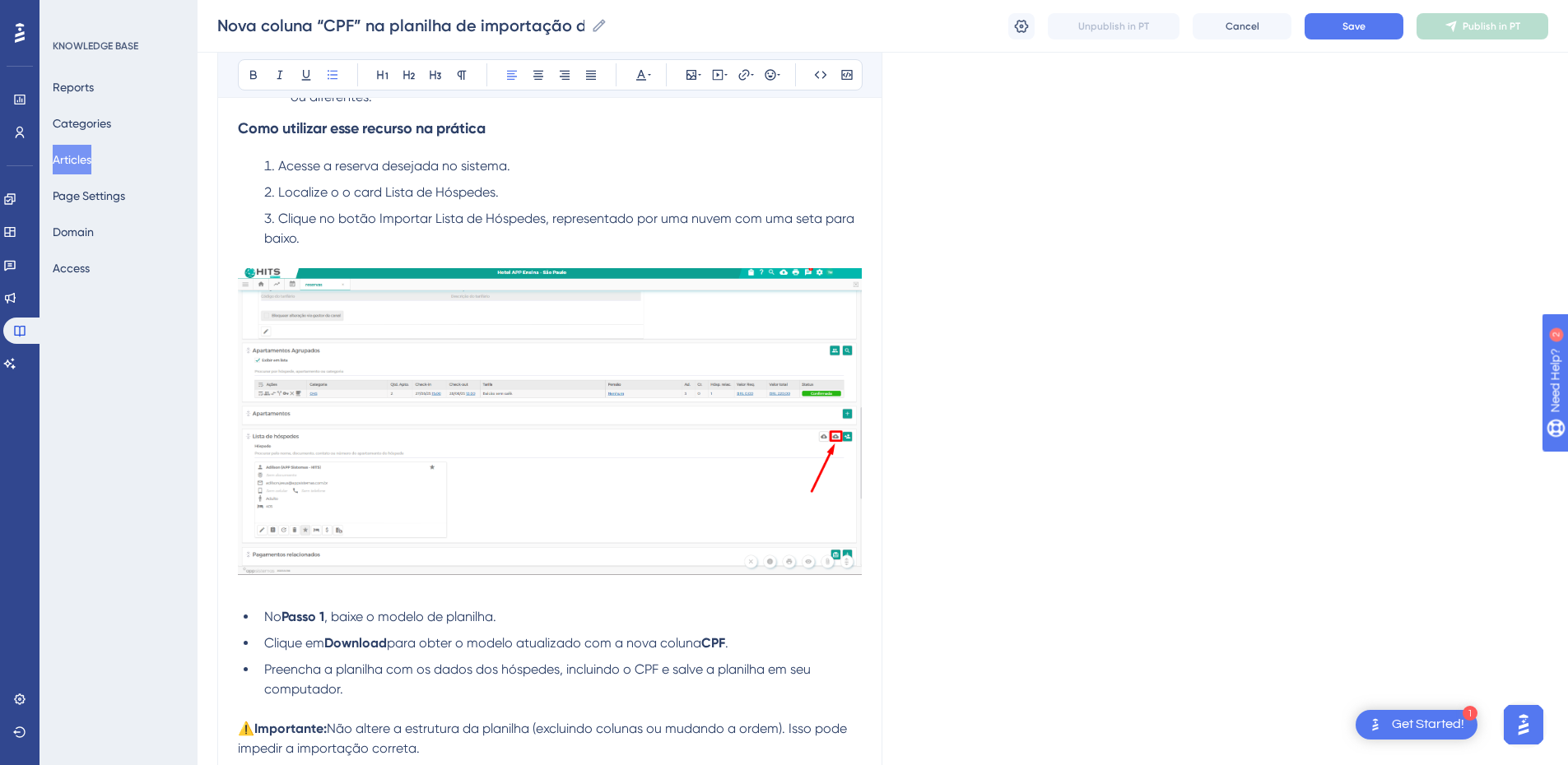
click at [346, 230] on li "Clique no botão Importar Lista de Hóspedes, representado por uma nuvem com uma …" at bounding box center [560, 229] width 604 height 39
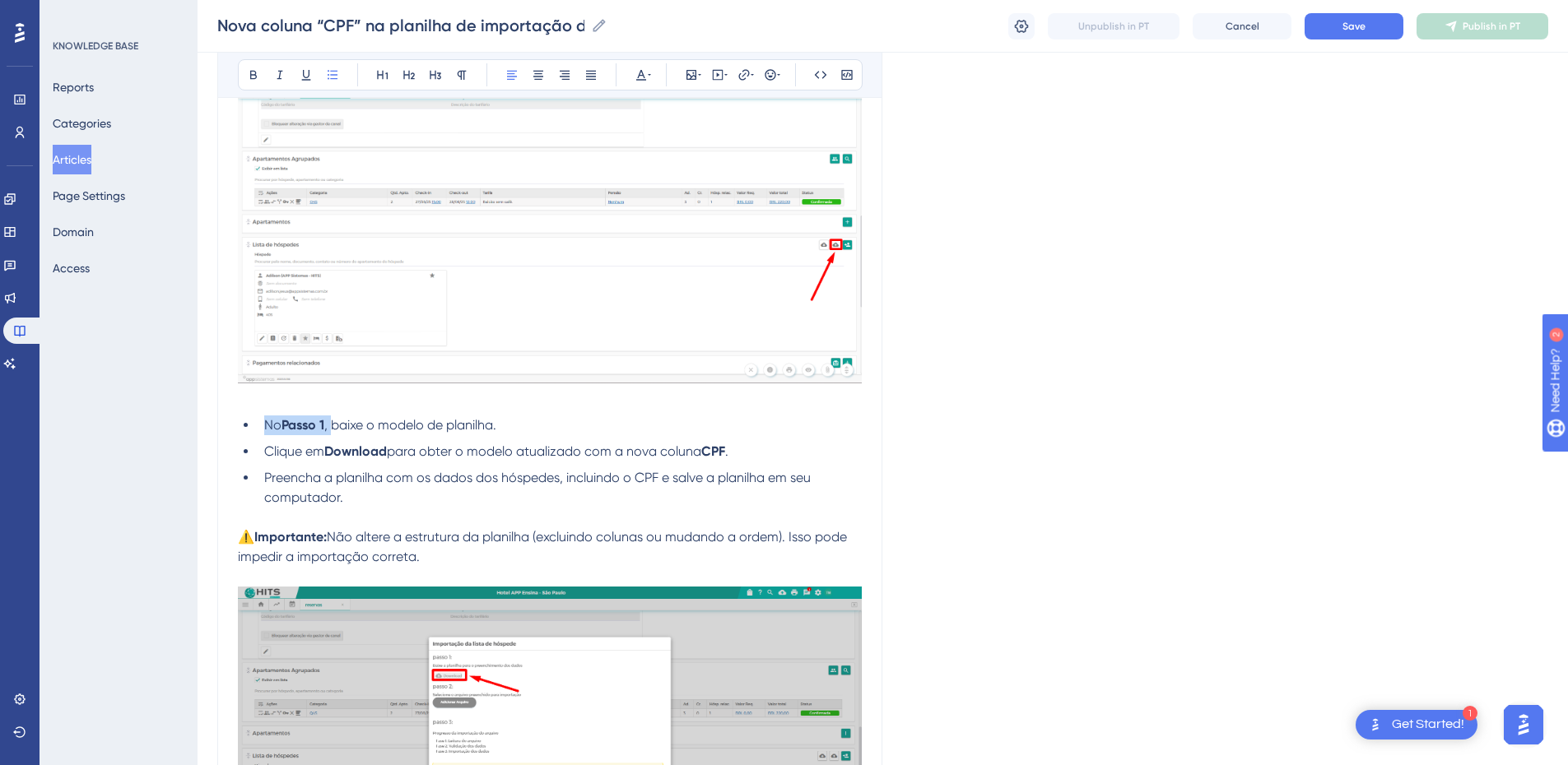
drag, startPoint x: 260, startPoint y: 427, endPoint x: 337, endPoint y: 427, distance: 77.0
click at [337, 427] on li "No Passo 1 , baixe o modelo de planilha." at bounding box center [560, 425] width 604 height 20
click at [256, 71] on icon at bounding box center [254, 75] width 13 height 13
click at [422, 434] on li "No Passo 1, baixe o modelo de planilha." at bounding box center [560, 425] width 604 height 20
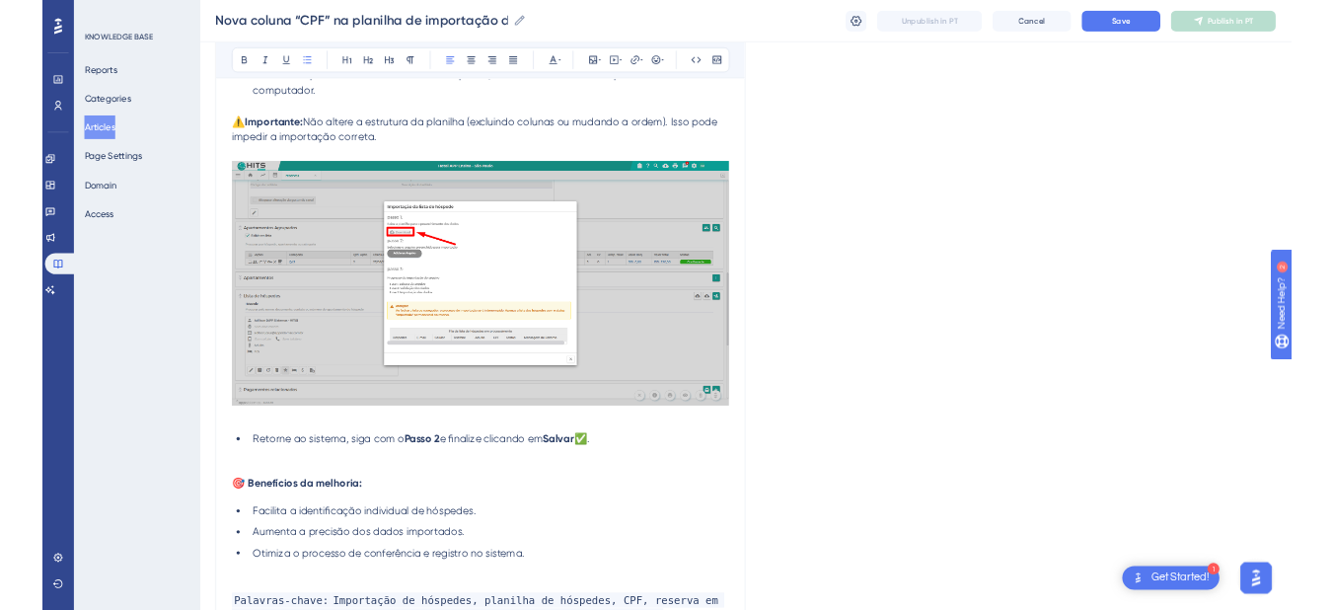
scroll to position [2713, 0]
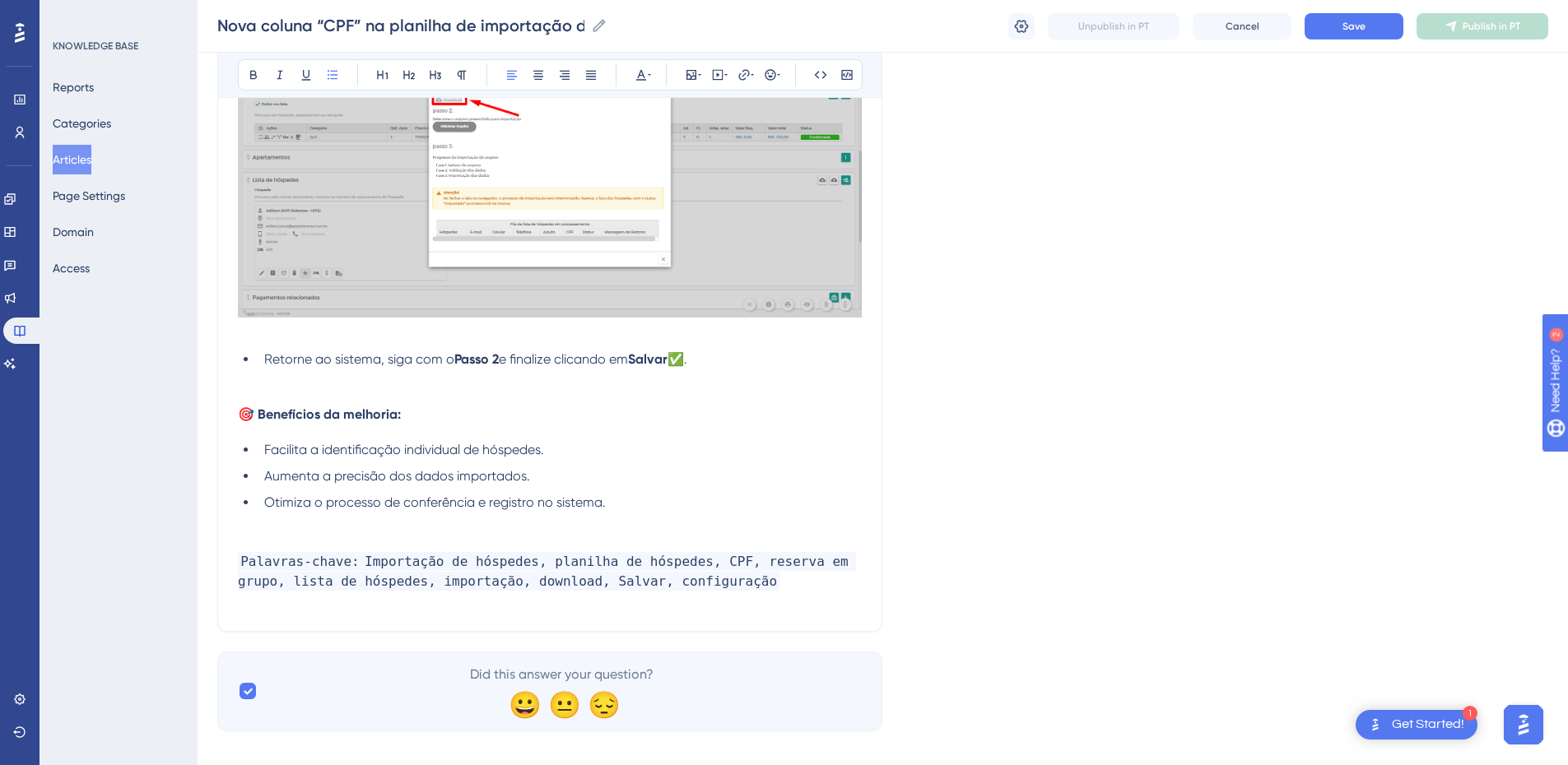
click at [315, 389] on p at bounding box center [550, 380] width 624 height 20
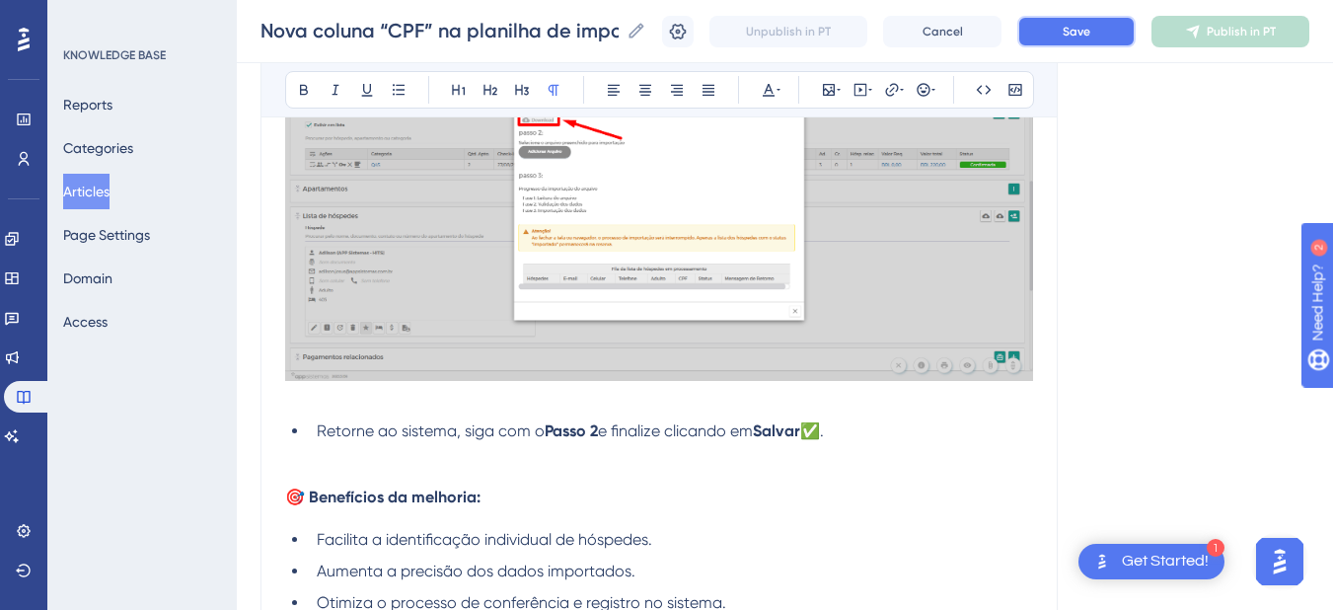
click at [1094, 40] on button "Save" at bounding box center [1076, 32] width 118 height 32
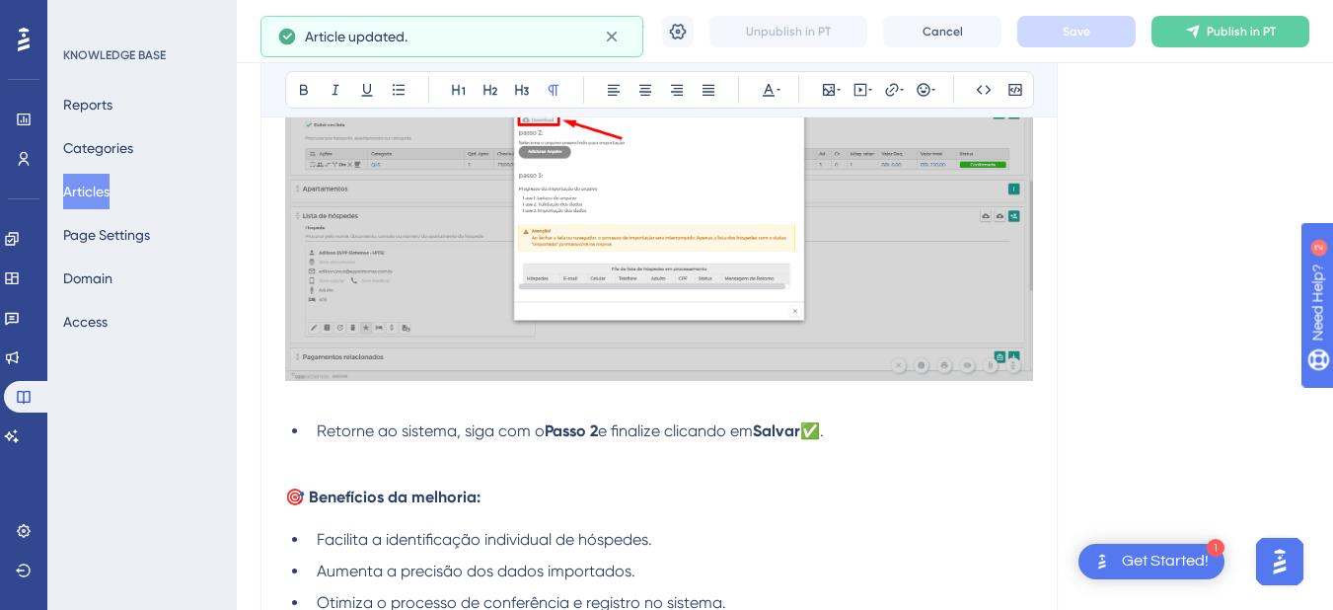
click at [375, 488] on h4 "🎯 Benefícios da melhoria:" at bounding box center [659, 496] width 748 height 19
click at [377, 465] on p at bounding box center [659, 455] width 748 height 24
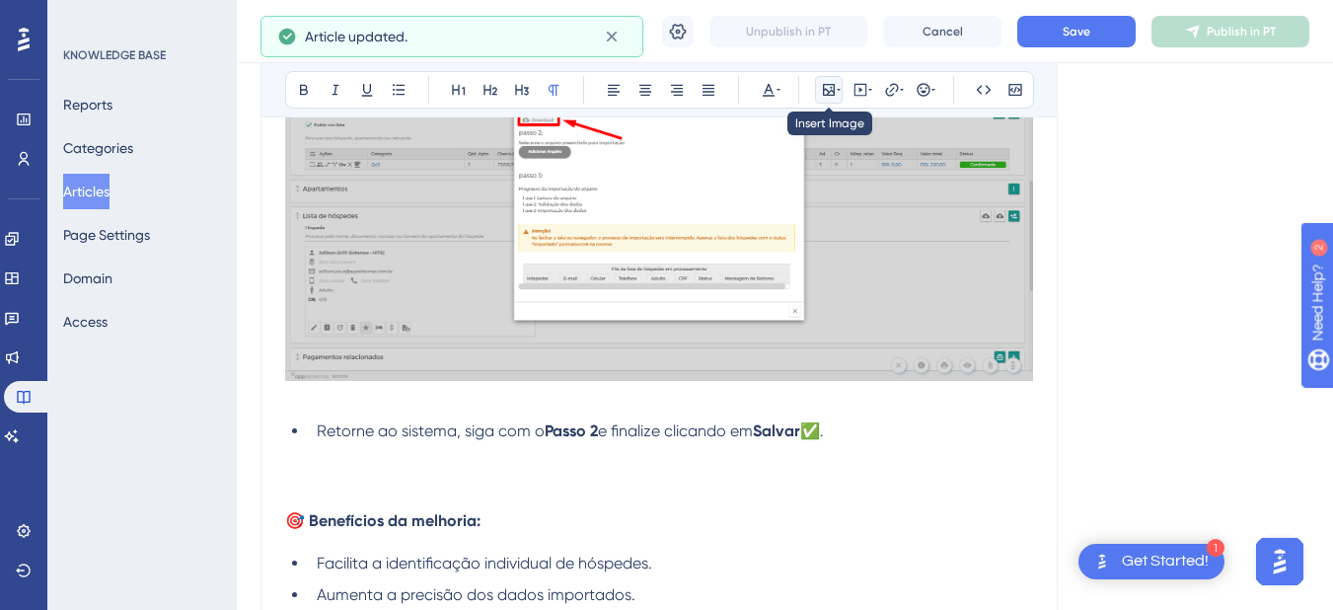
click at [826, 94] on icon at bounding box center [829, 90] width 16 height 16
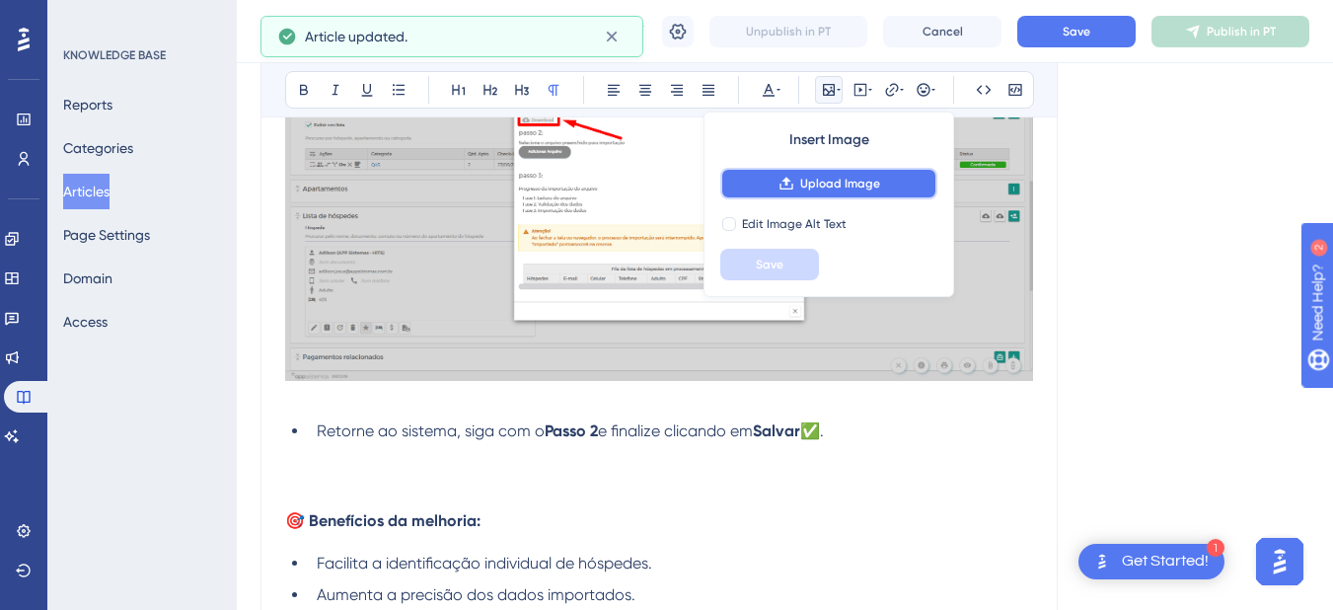
click at [806, 180] on span "Upload Image" at bounding box center [840, 184] width 80 height 16
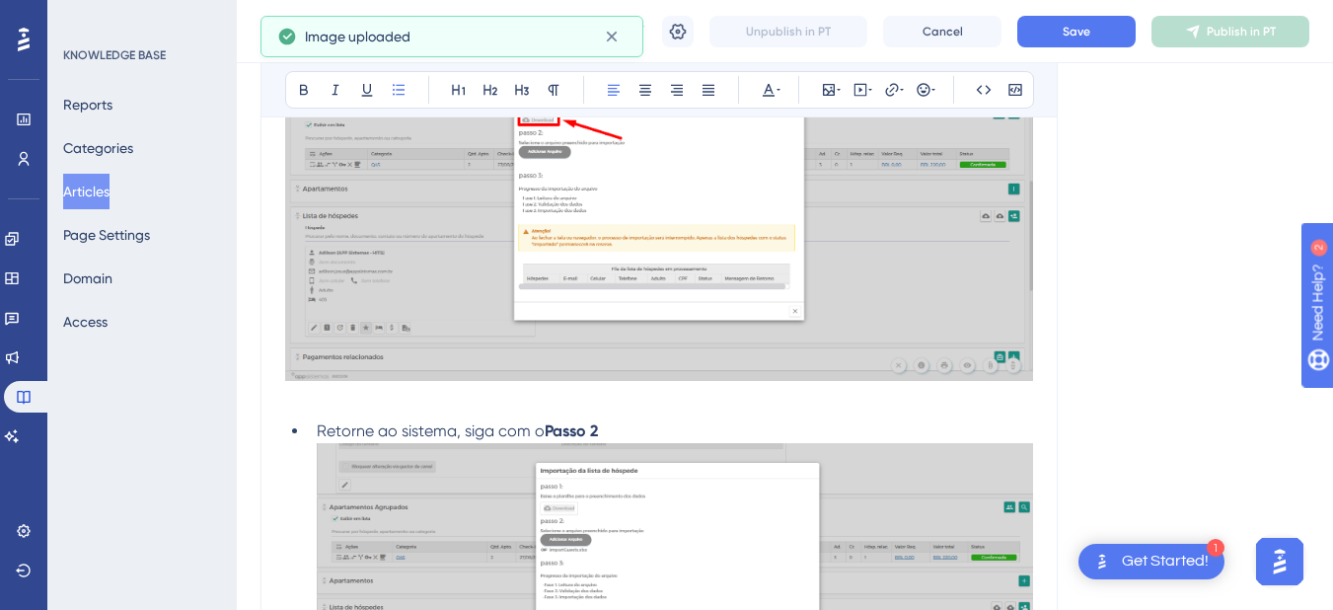
drag, startPoint x: 607, startPoint y: 437, endPoint x: 773, endPoint y: 436, distance: 166.7
click at [773, 436] on li "Retorne ao sistema, siga com o Passo 2 e finalize clicando em Salvar ✅." at bounding box center [671, 589] width 724 height 340
click at [637, 419] on li "Retorne ao sistema, siga com o Passo 2 e finalize clicando em Salvar ✅." at bounding box center [671, 589] width 724 height 340
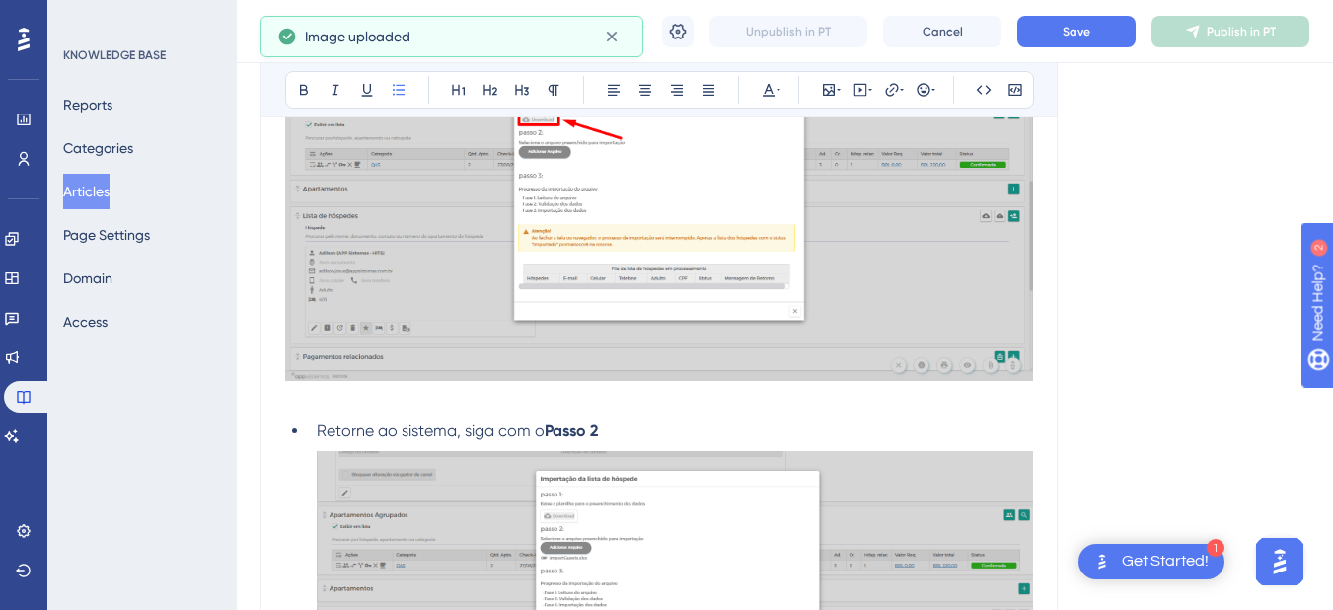
scroll to position [2832, 0]
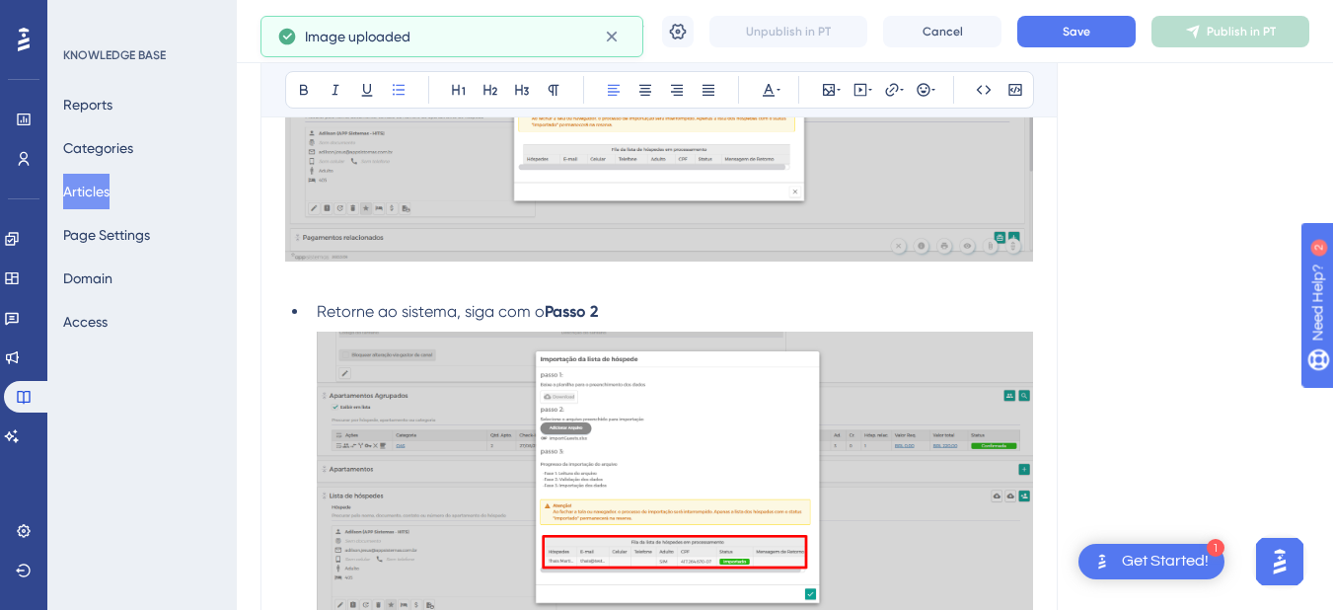
click at [645, 316] on li "Retorne ao sistema, siga com o Passo 2" at bounding box center [671, 312] width 724 height 24
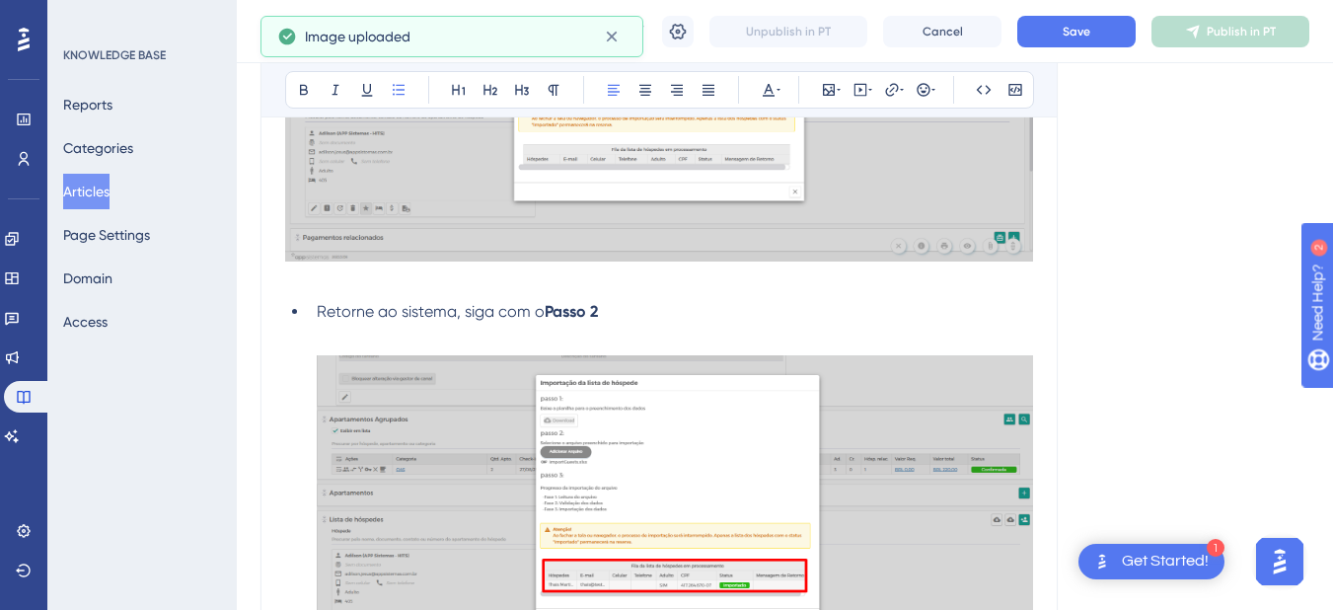
click at [636, 317] on li "Retorne ao sistema, siga com o Passo 2" at bounding box center [671, 312] width 724 height 24
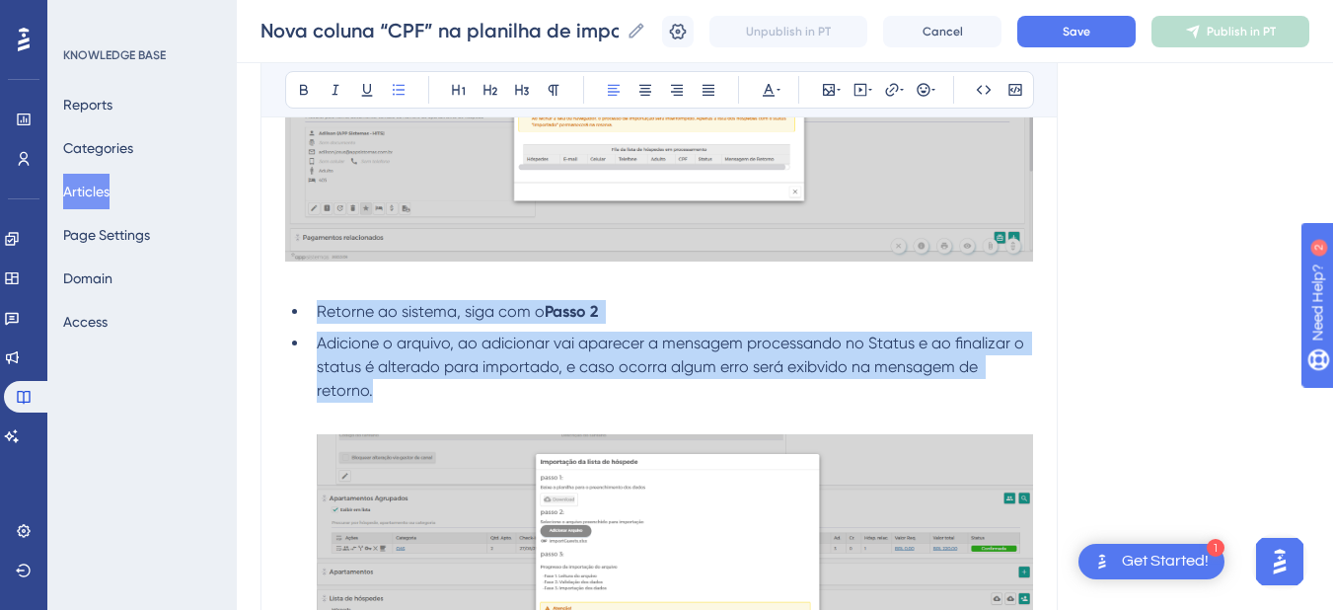
drag, startPoint x: 399, startPoint y: 395, endPoint x: 312, endPoint y: 301, distance: 127.8
click at [312, 301] on ul "Retorne ao sistema, siga com o Passo 2 Adicione o arquivo, ao adicionar vai apa…" at bounding box center [659, 351] width 748 height 103
copy ul "Retorne ao sistema, siga com o Passo 2 Adicione o arquivo, ao adicionar vai apa…"
drag, startPoint x: 495, startPoint y: 382, endPoint x: 405, endPoint y: 386, distance: 89.9
click at [495, 382] on li "Adicione o arquivo, ao adicionar vai aparecer a mensagem processando no Status …" at bounding box center [671, 366] width 724 height 71
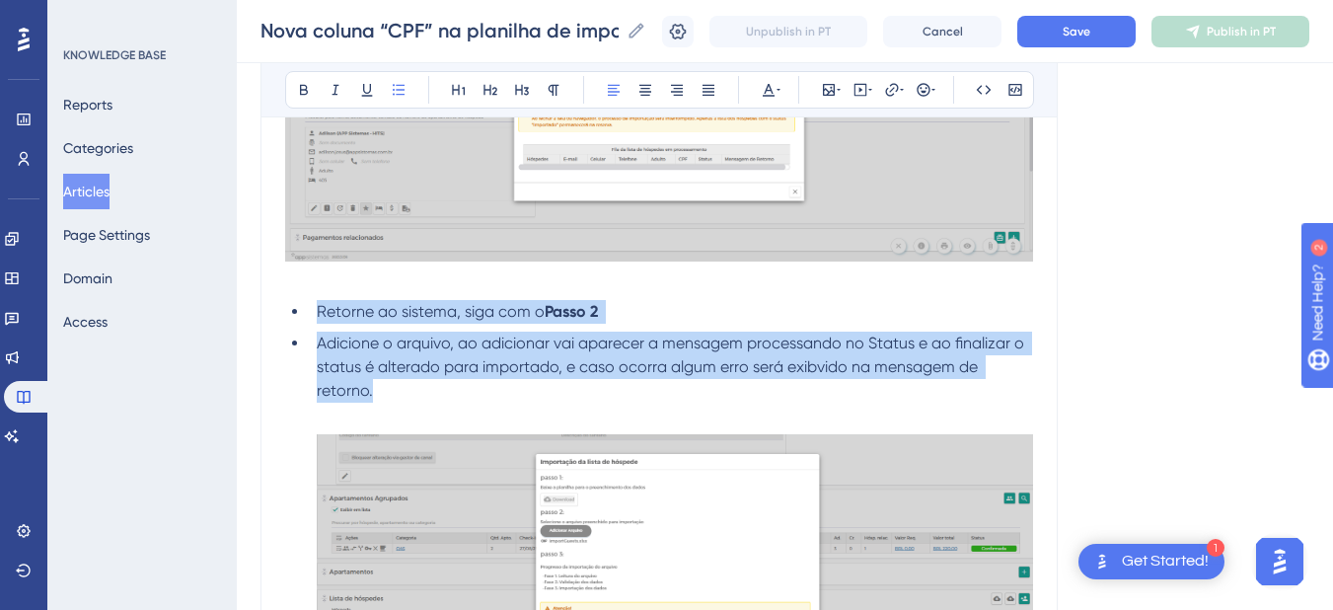
drag, startPoint x: 394, startPoint y: 390, endPoint x: 310, endPoint y: 302, distance: 121.4
click at [310, 302] on ul "Retorne ao sistema, siga com o Passo 2 Adicione o arquivo, ao adicionar vai apa…" at bounding box center [659, 351] width 748 height 103
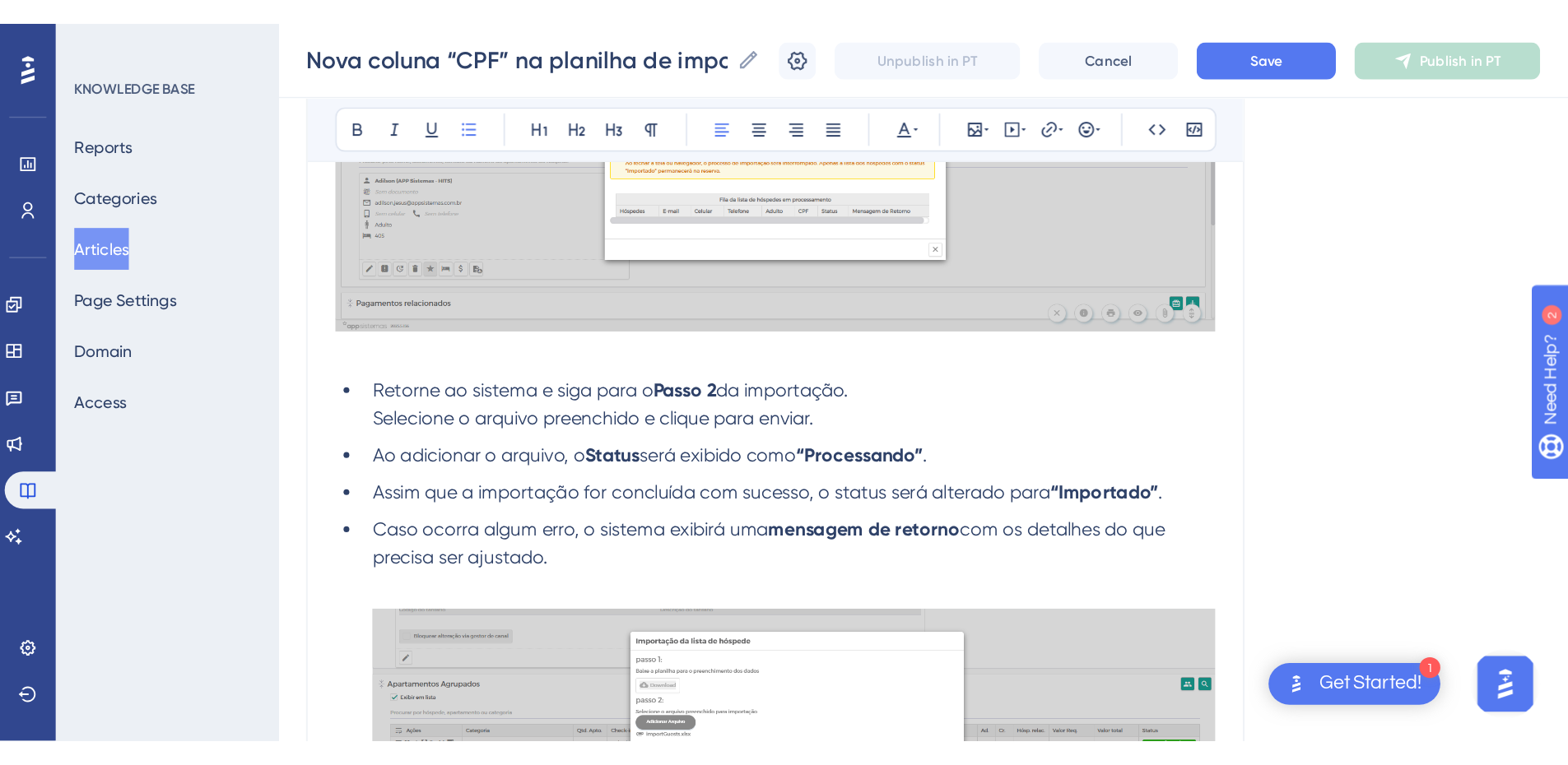
scroll to position [1979, 0]
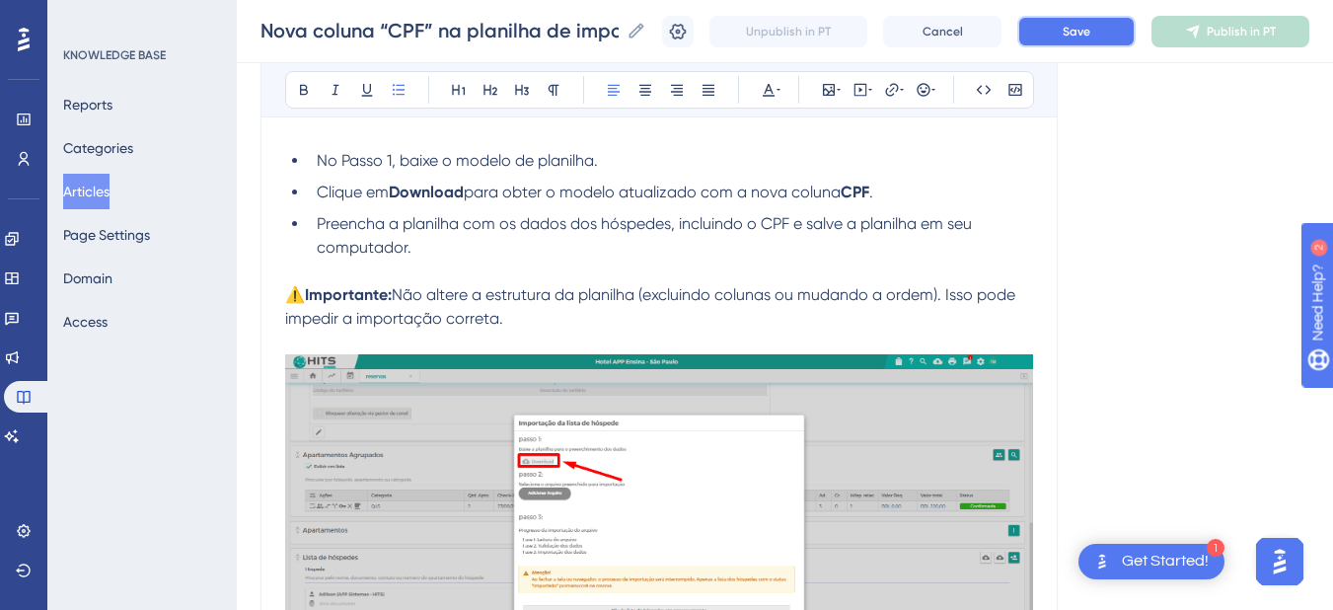
click at [1075, 42] on button "Save" at bounding box center [1076, 32] width 118 height 32
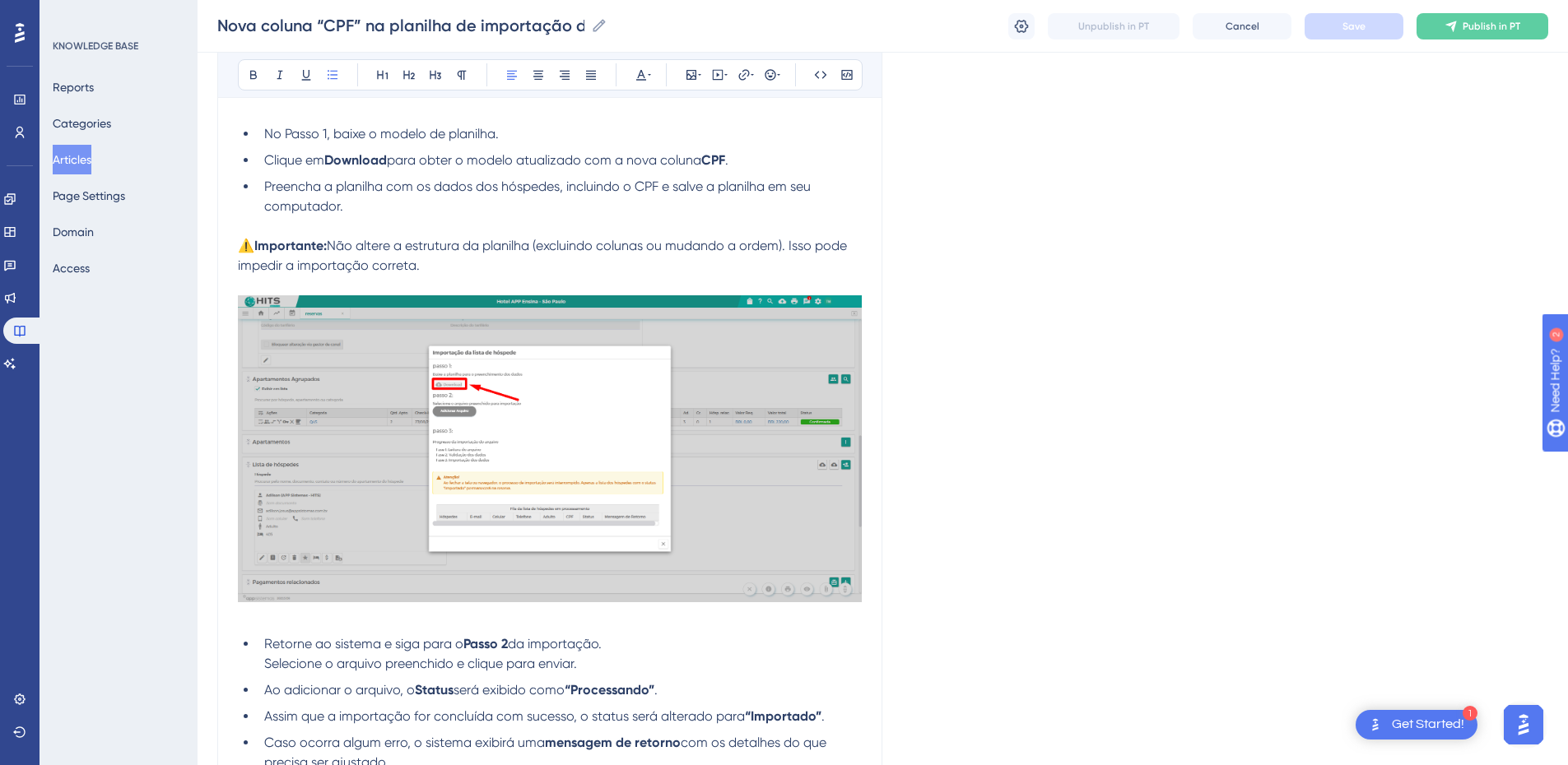
scroll to position [2363, 0]
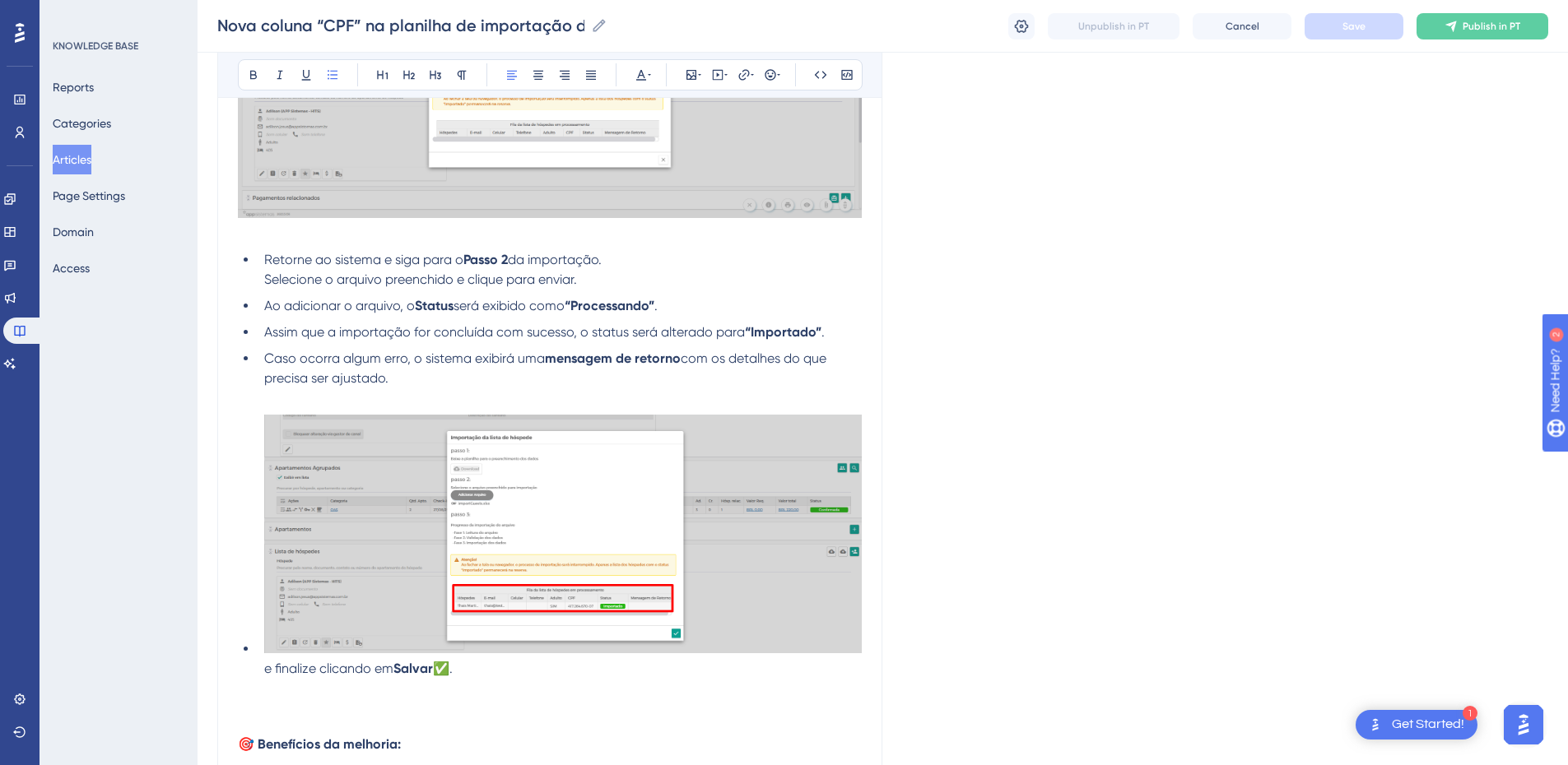
click at [645, 278] on li "Retorne ao sistema e siga para o Passo 2 da importação. Selecione o arquivo pre…" at bounding box center [560, 269] width 604 height 39
click at [732, 308] on li "Ao adicionar o arquivo, o Status será exibido como “Processando” ." at bounding box center [560, 306] width 604 height 20
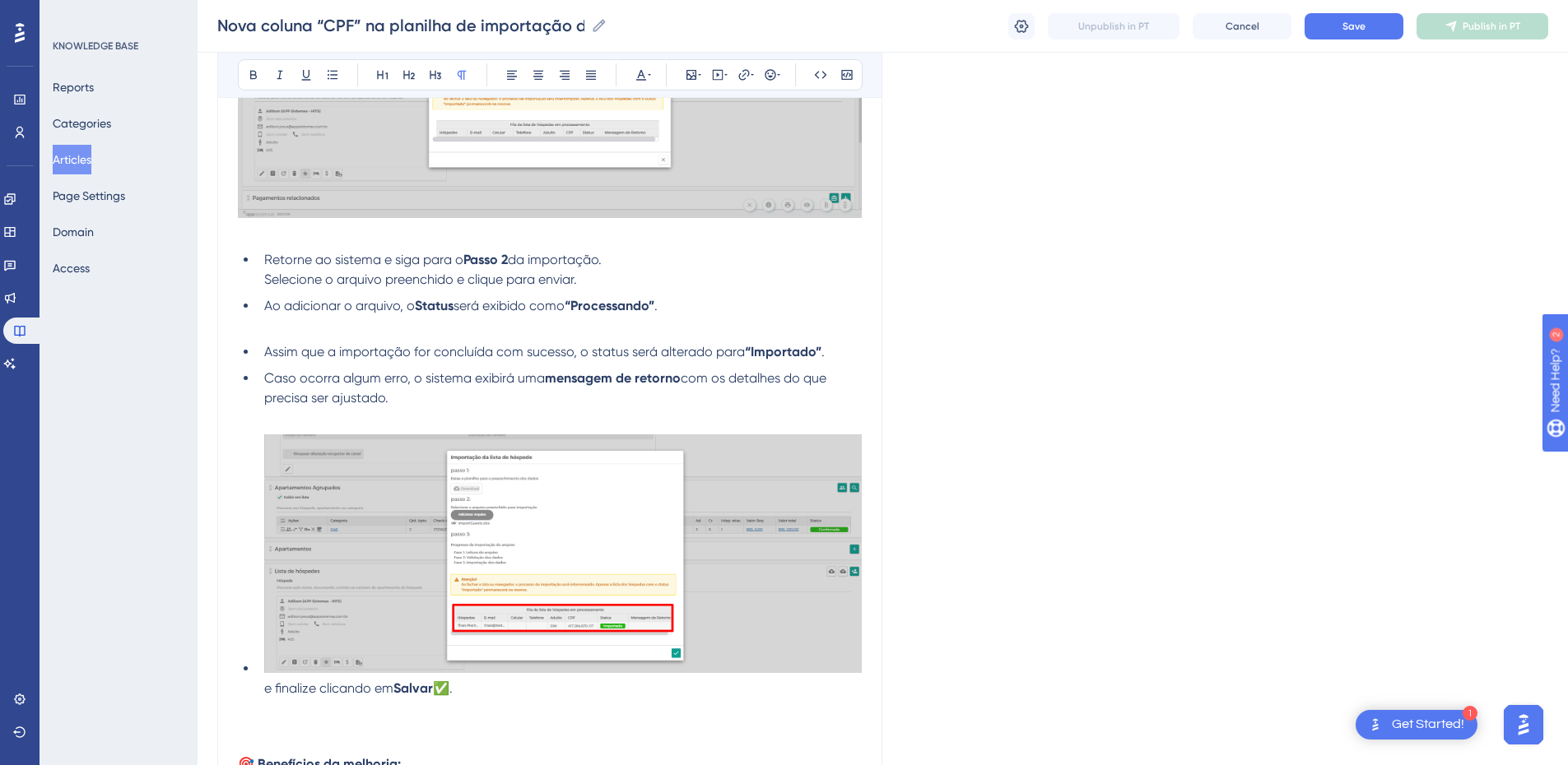
click at [460, 508] on img at bounding box center [563, 554] width 597 height 239
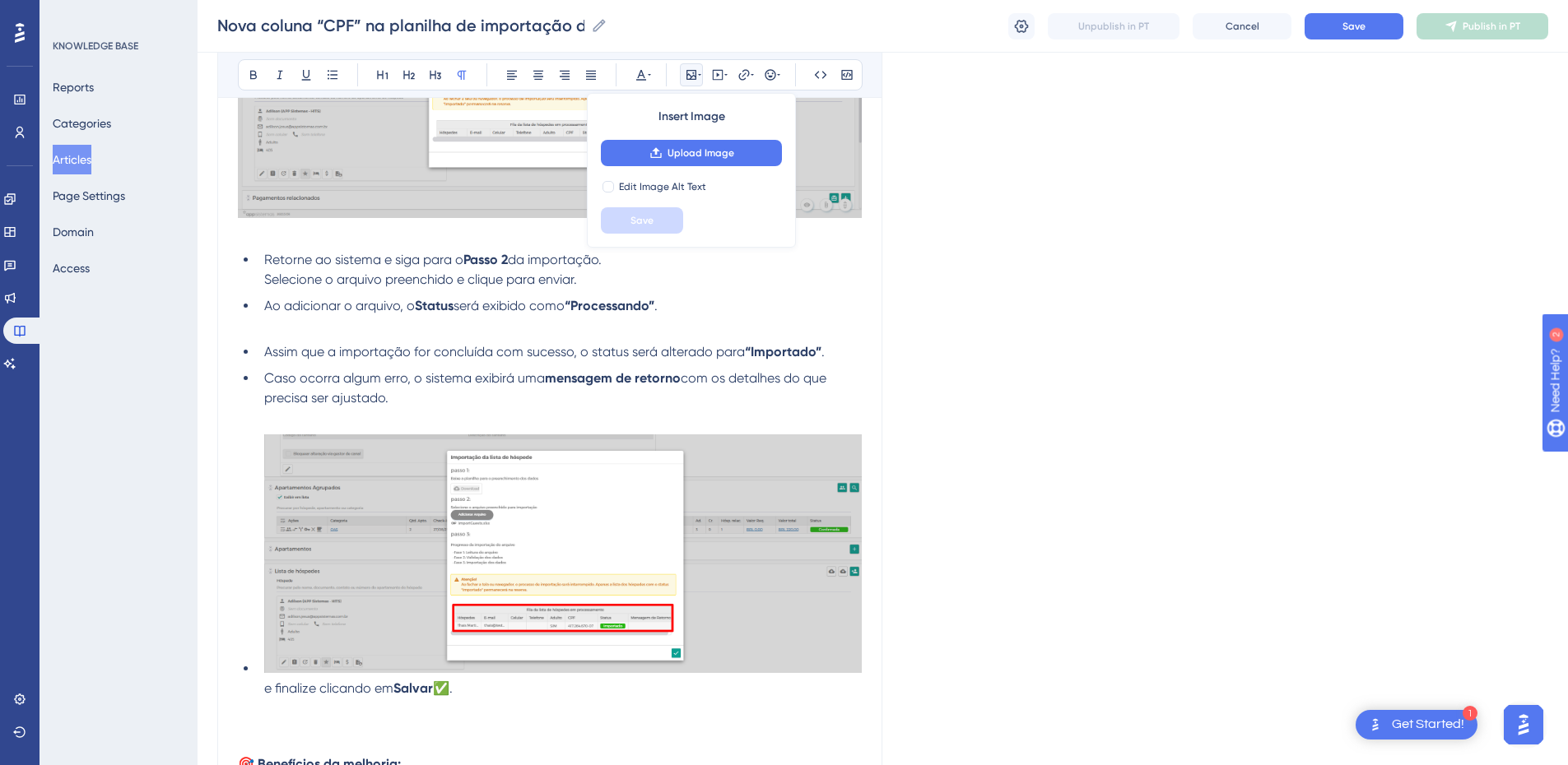
click at [361, 330] on p at bounding box center [550, 326] width 624 height 20
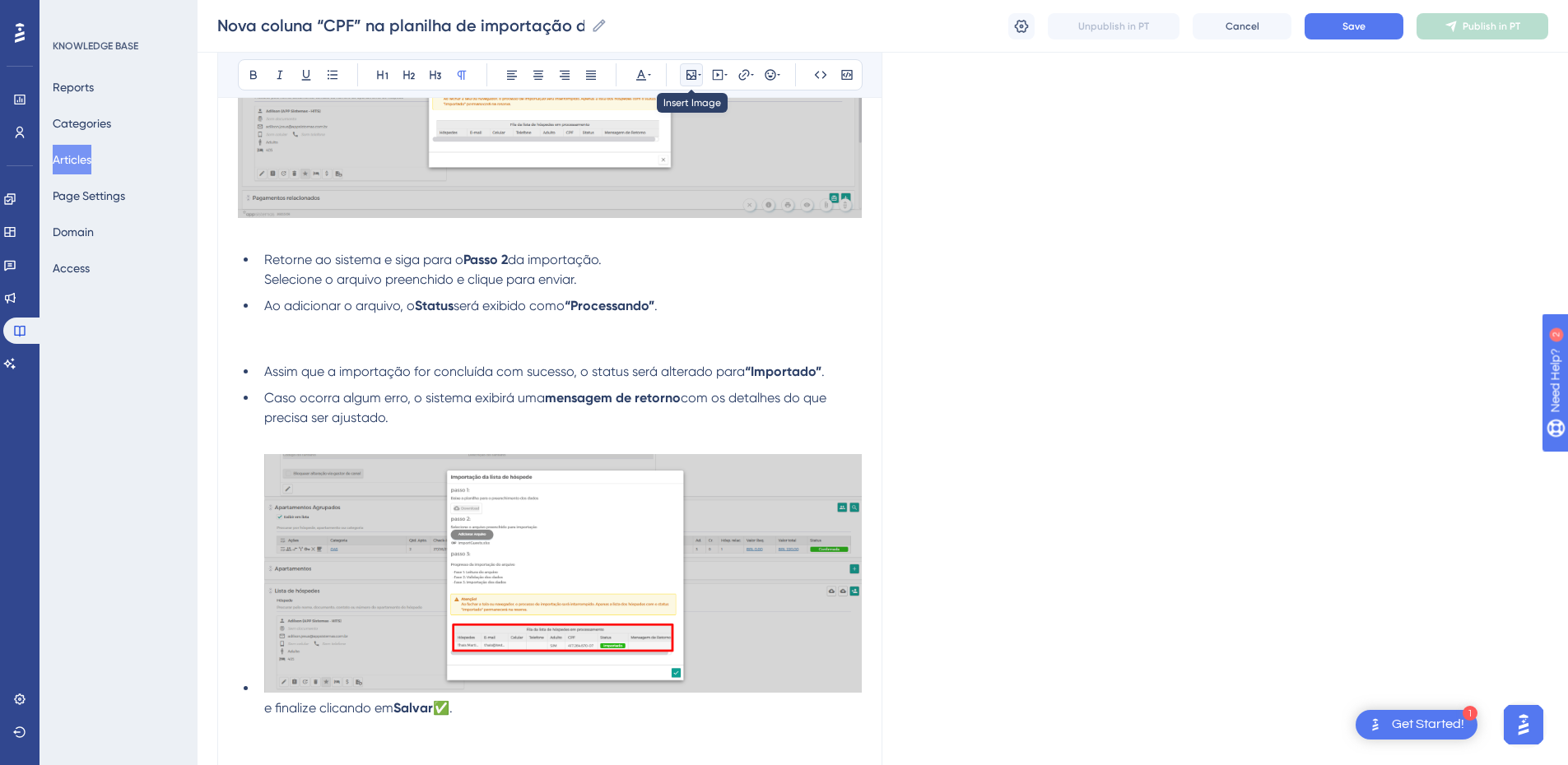
click at [693, 74] on icon at bounding box center [692, 75] width 13 height 13
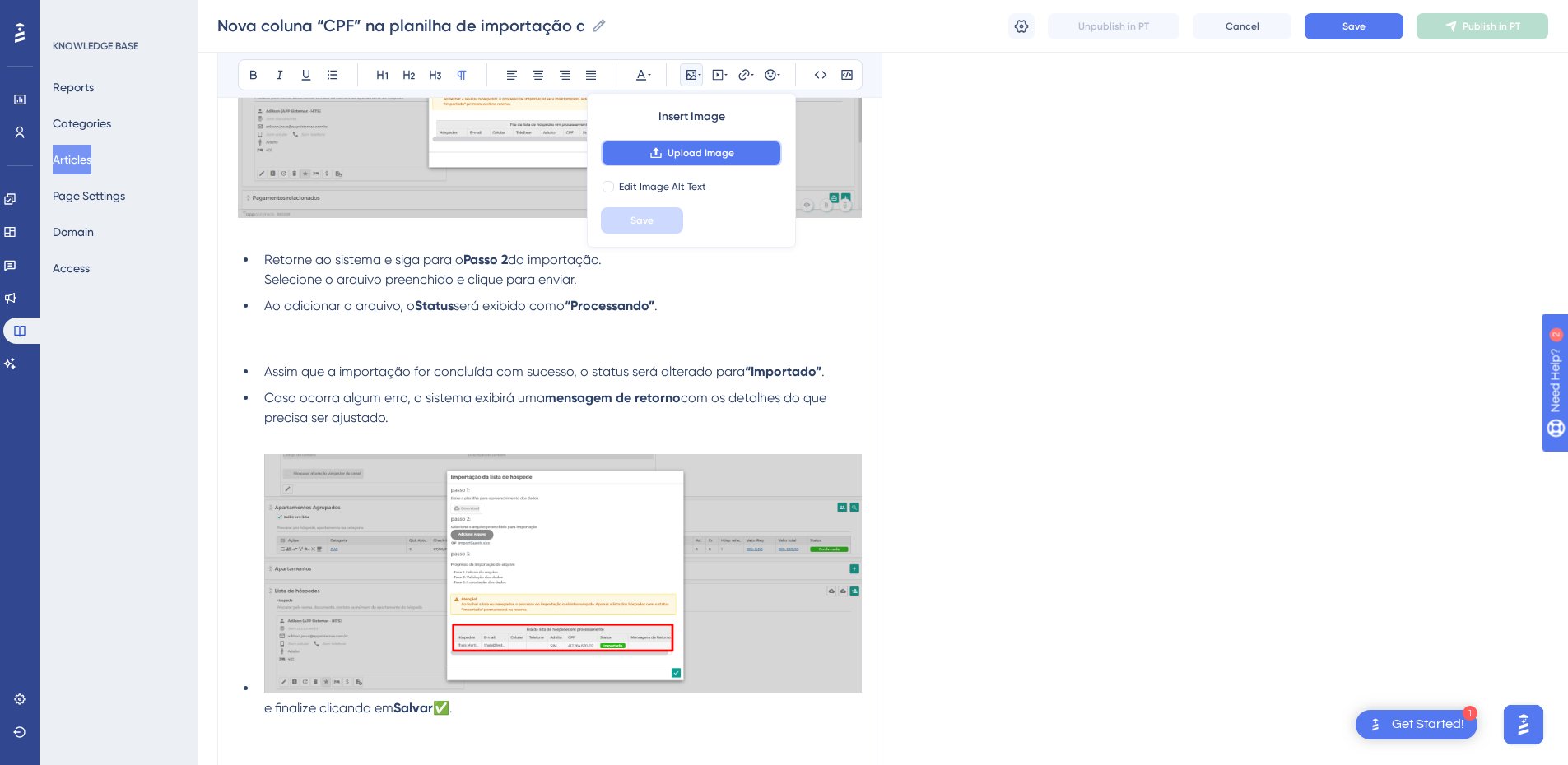
click at [661, 149] on icon at bounding box center [656, 154] width 13 height 13
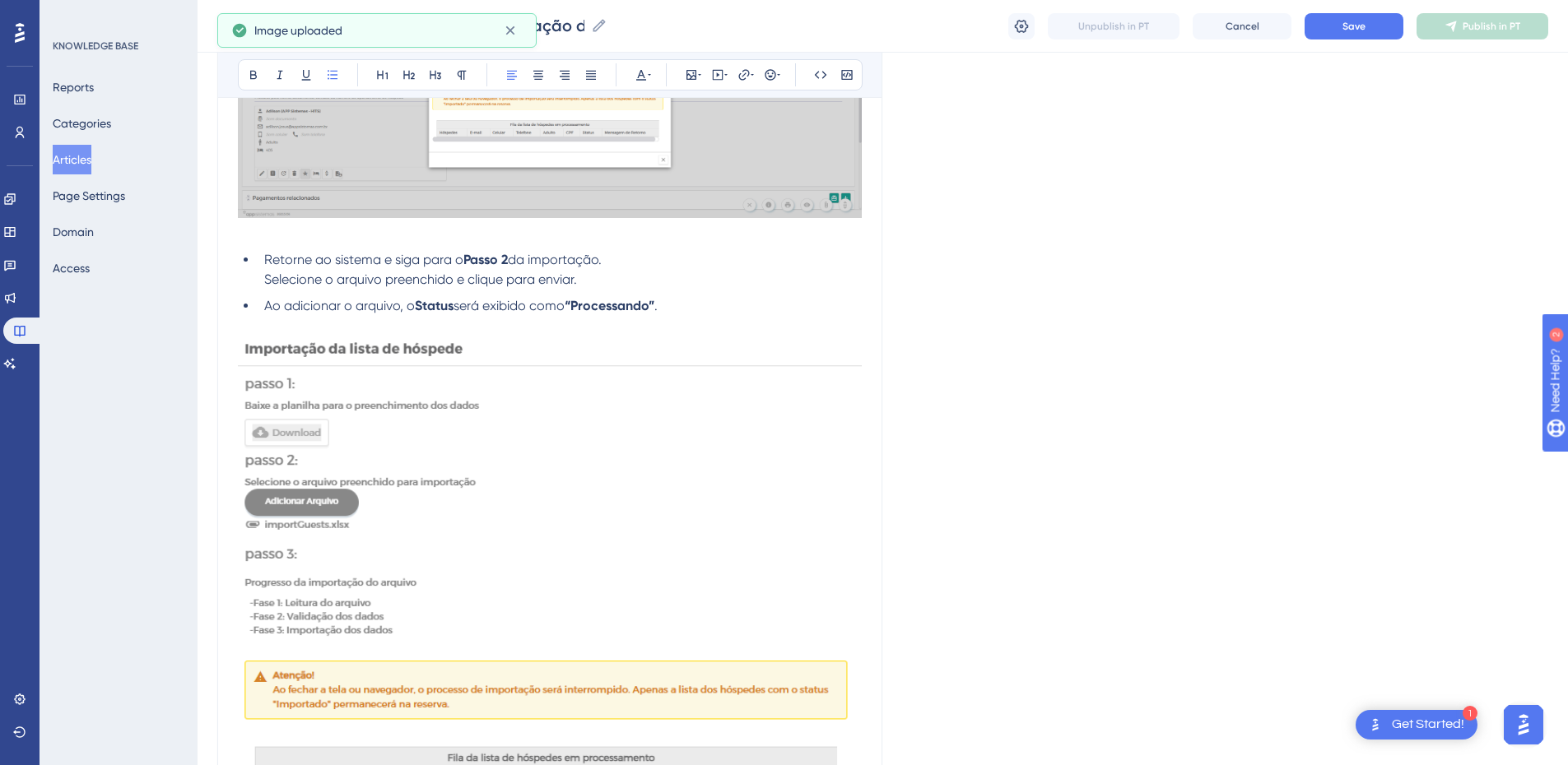
click at [718, 307] on li "Ao adicionar o arquivo, o Status será exibido como “Processando” ." at bounding box center [560, 306] width 604 height 20
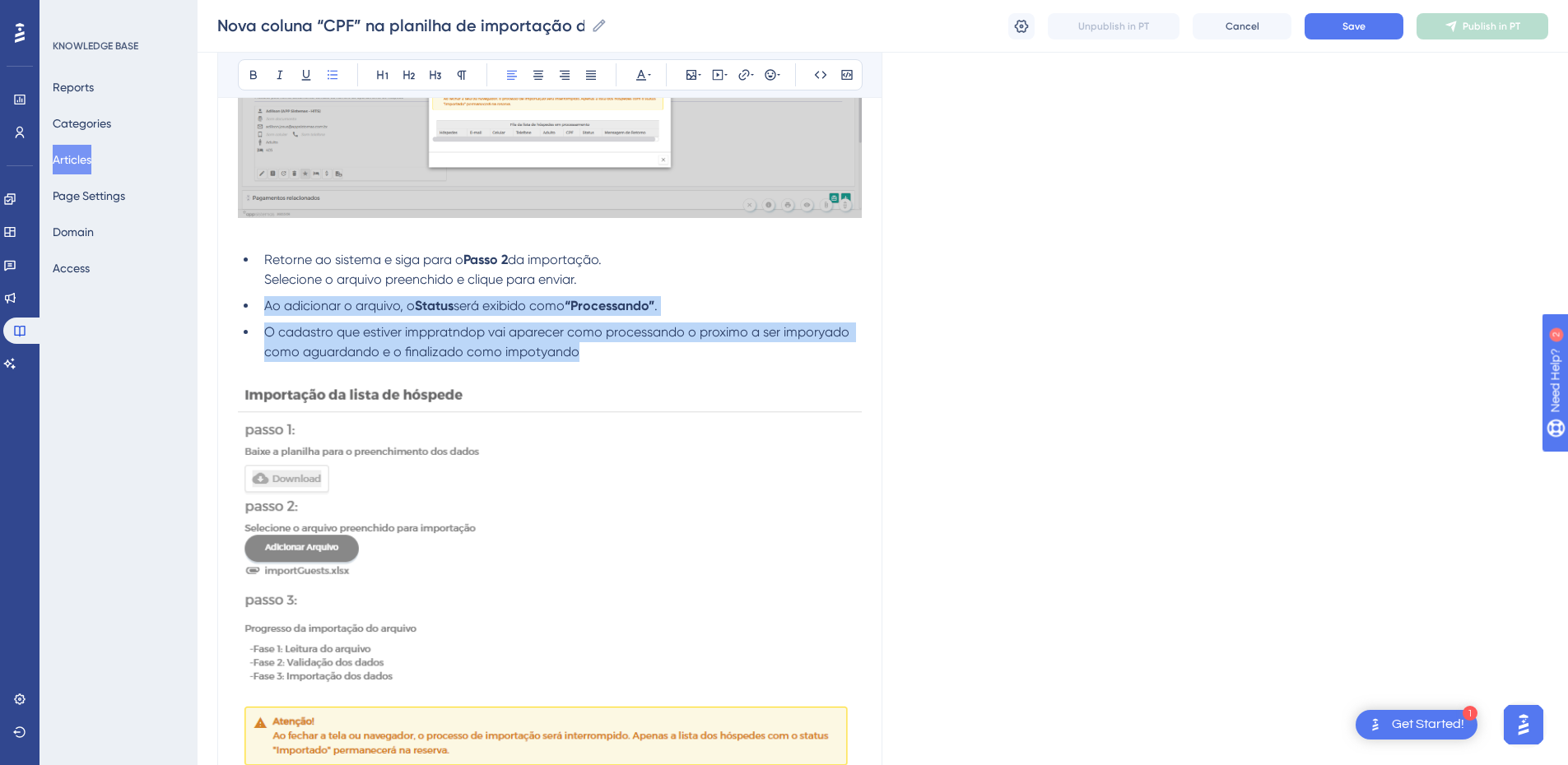
drag, startPoint x: 599, startPoint y: 350, endPoint x: 256, endPoint y: 310, distance: 345.3
click at [256, 310] on ul "Retorne ao sistema e siga para o Passo 2 da importação. Selecione o arquivo pre…" at bounding box center [550, 306] width 624 height 112
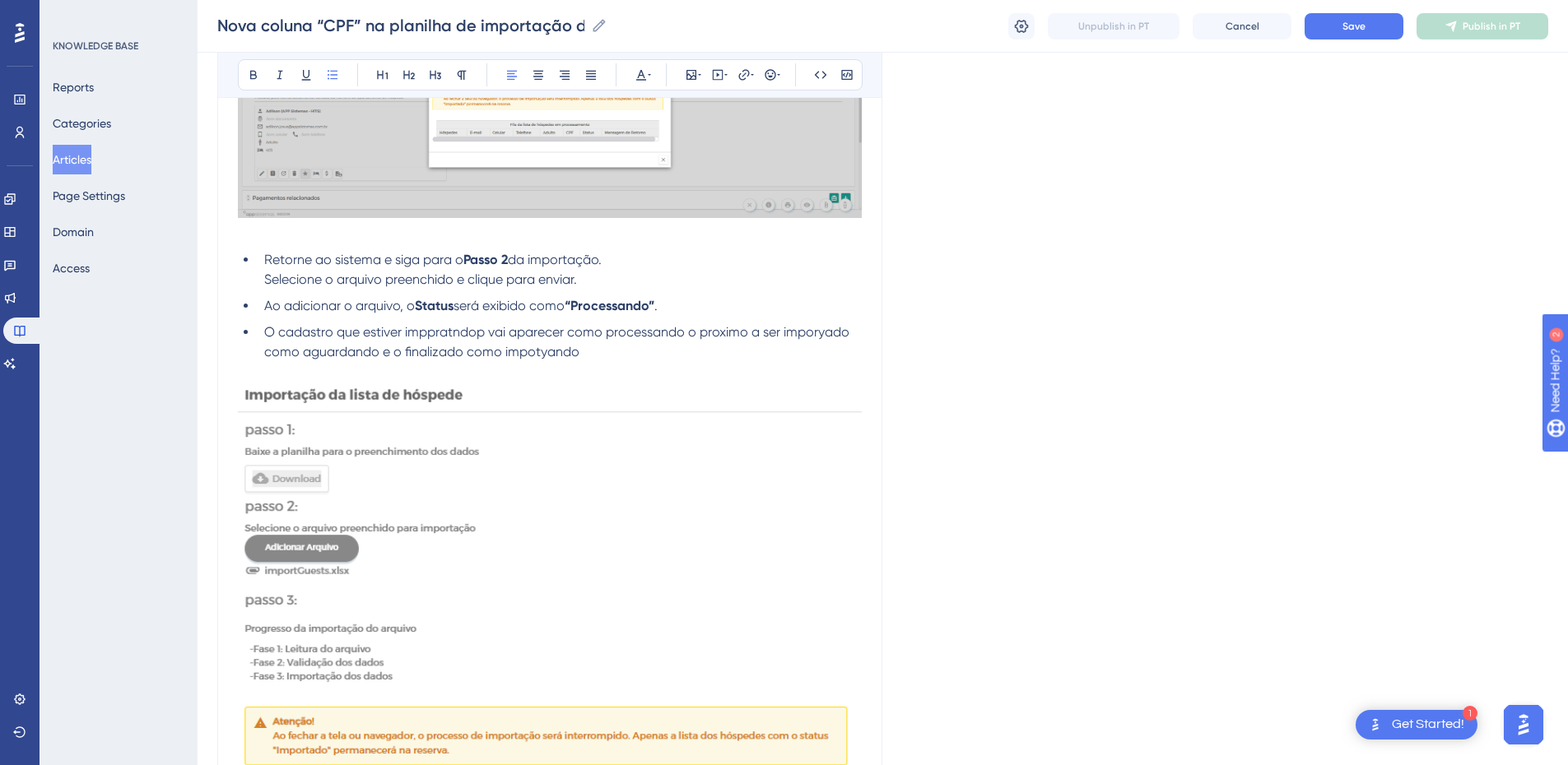
click at [585, 368] on p at bounding box center [550, 372] width 624 height 20
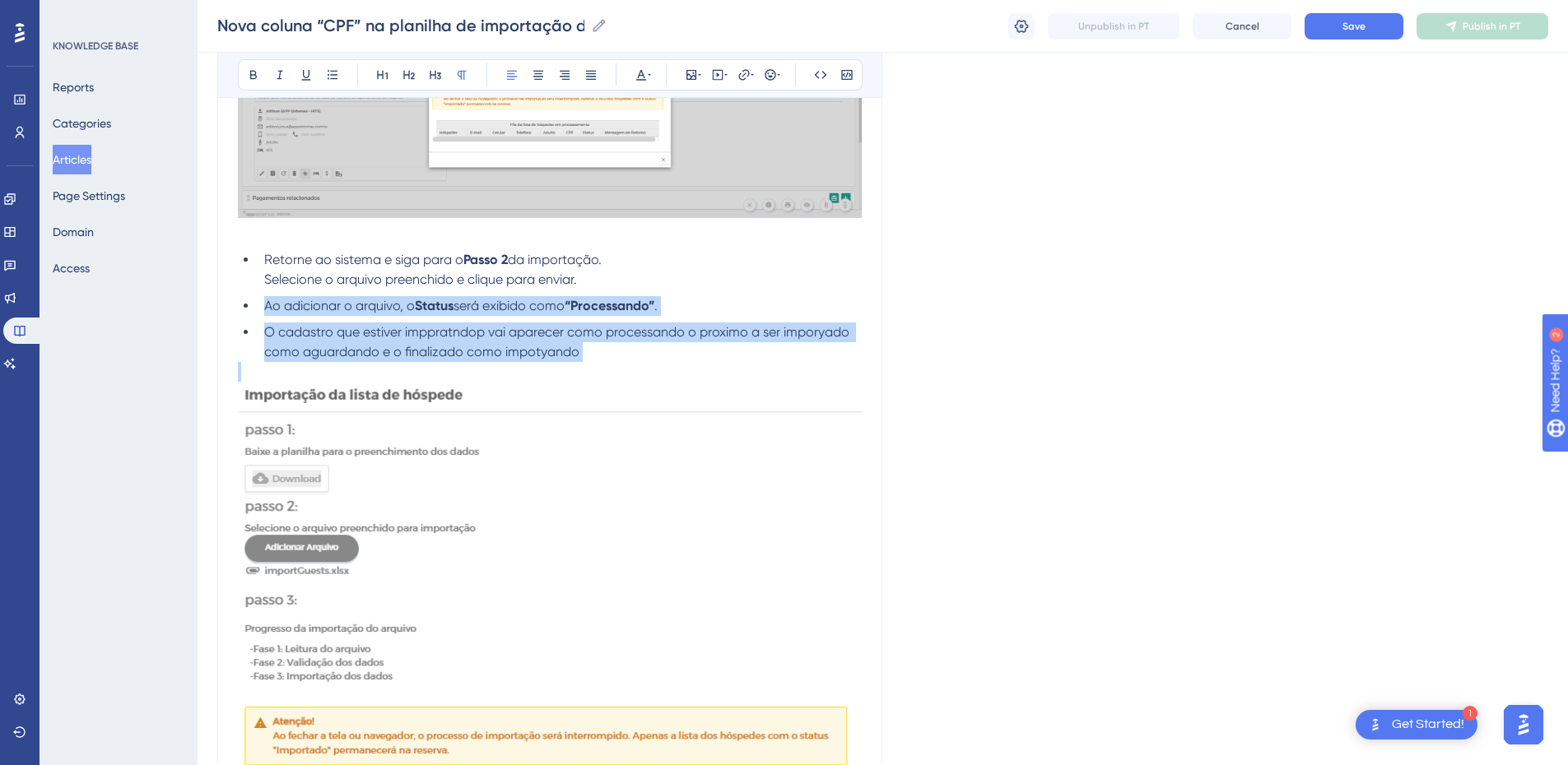
drag, startPoint x: 593, startPoint y: 361, endPoint x: 256, endPoint y: 299, distance: 342.7
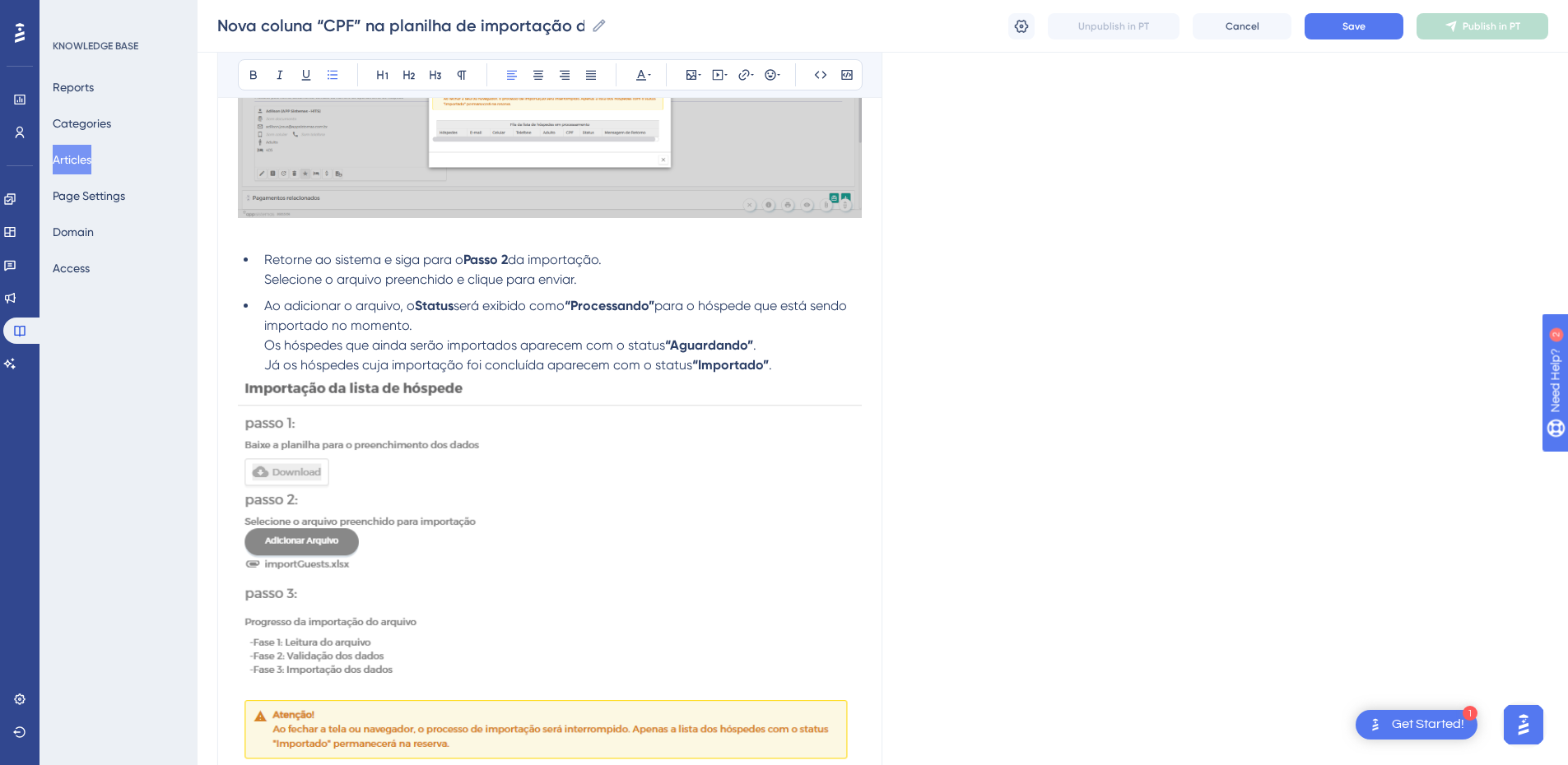
click at [258, 346] on li "Ao adicionar o arquivo, o Status será exibido como “Processando” para o hóspede…" at bounding box center [560, 335] width 604 height 79
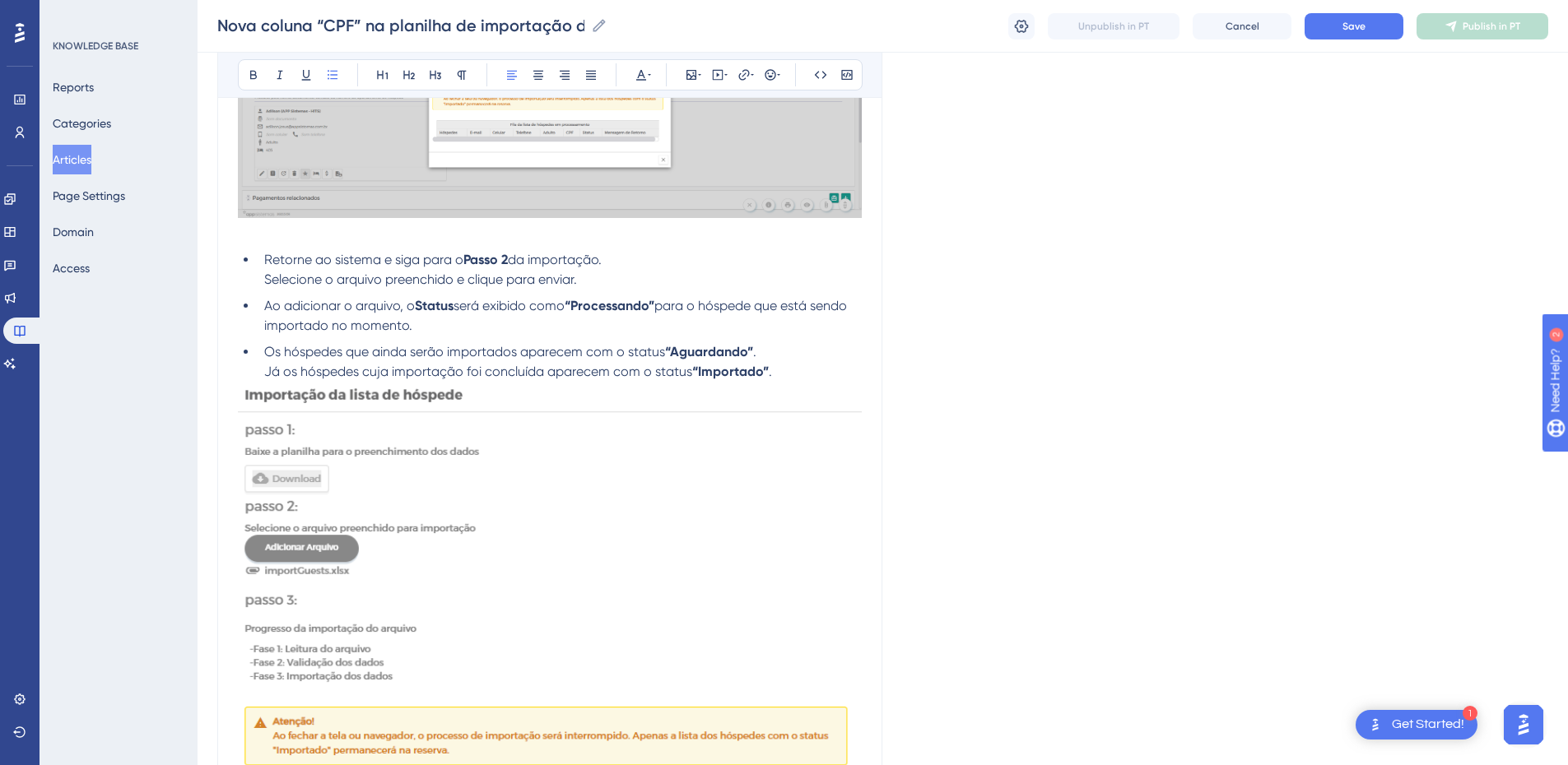
click at [263, 366] on li "Os hóspedes que ainda serão importados aparecem com o status “Aguardando” . Já …" at bounding box center [560, 361] width 604 height 39
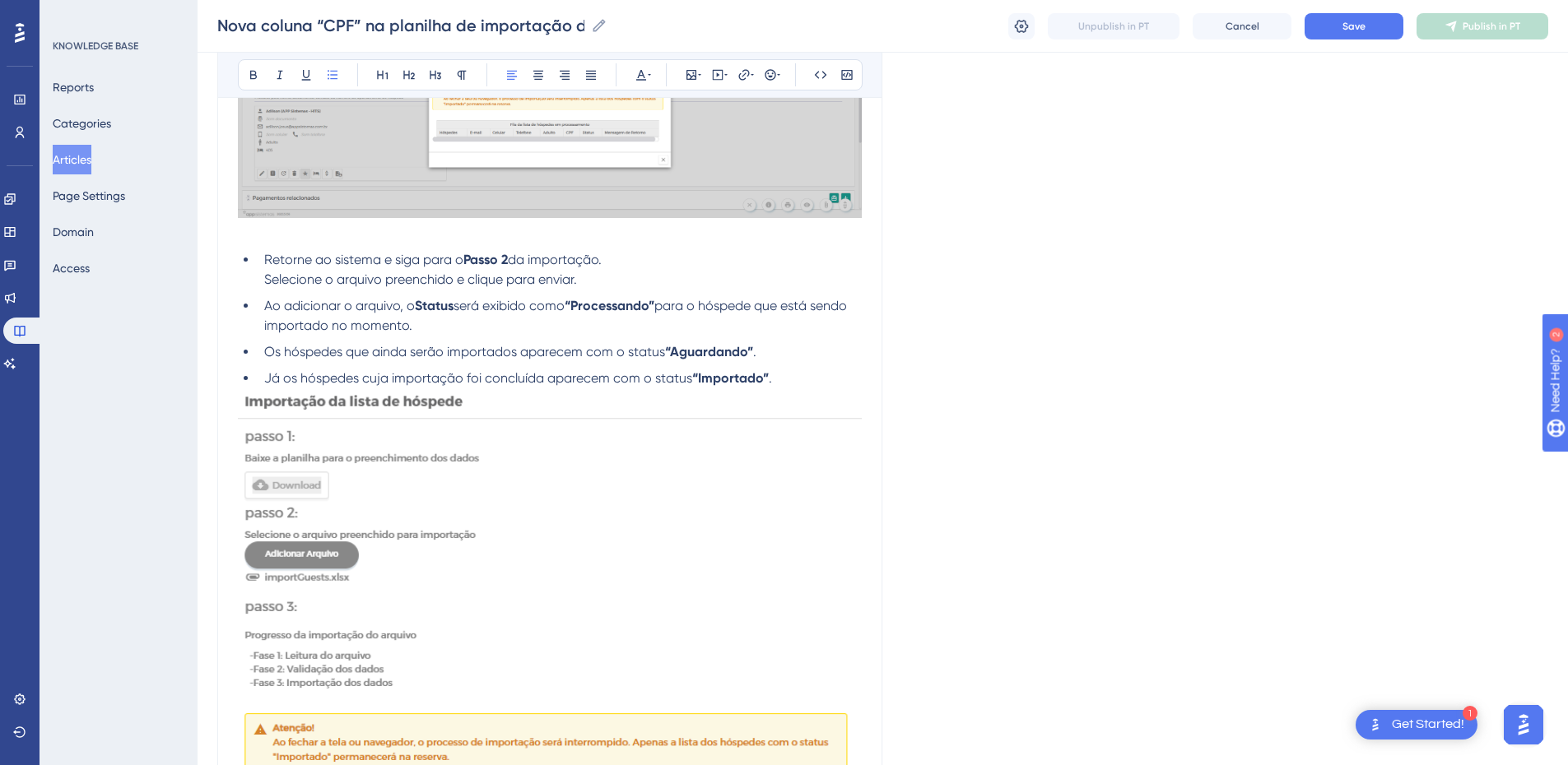
click at [819, 382] on li "Já os hóspedes cuja importação foi concluída aparecem com o status “Importado” ." at bounding box center [560, 379] width 604 height 20
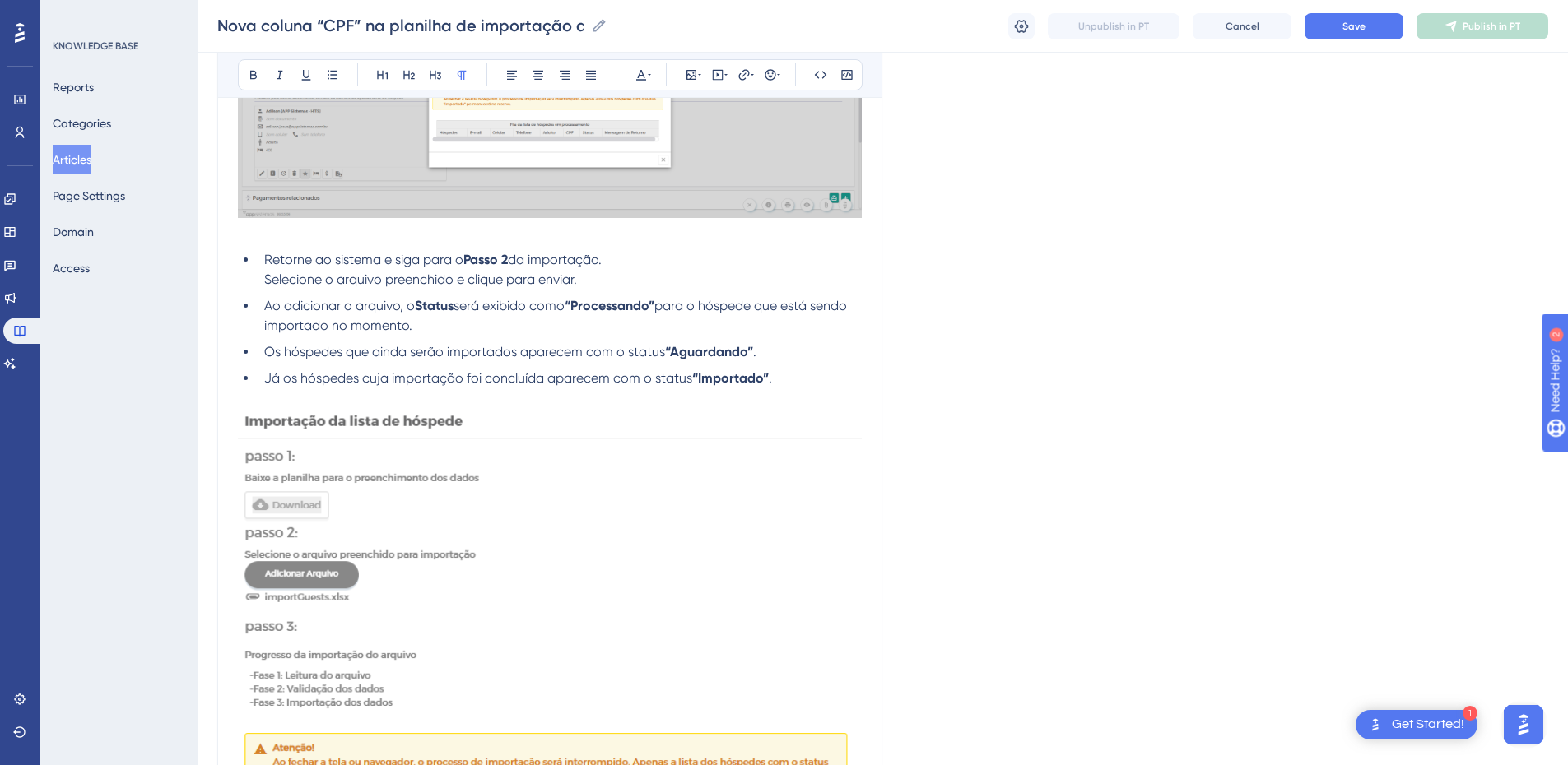
click at [671, 350] on strong "“Aguardando”" at bounding box center [709, 351] width 88 height 16
click at [673, 347] on strong "“Aguardando”" at bounding box center [709, 351] width 88 height 16
click at [700, 376] on strong "“Importado”" at bounding box center [731, 378] width 77 height 16
click at [764, 375] on span "." at bounding box center [765, 378] width 3 height 16
click at [582, 310] on strong "“Processando”" at bounding box center [610, 305] width 90 height 16
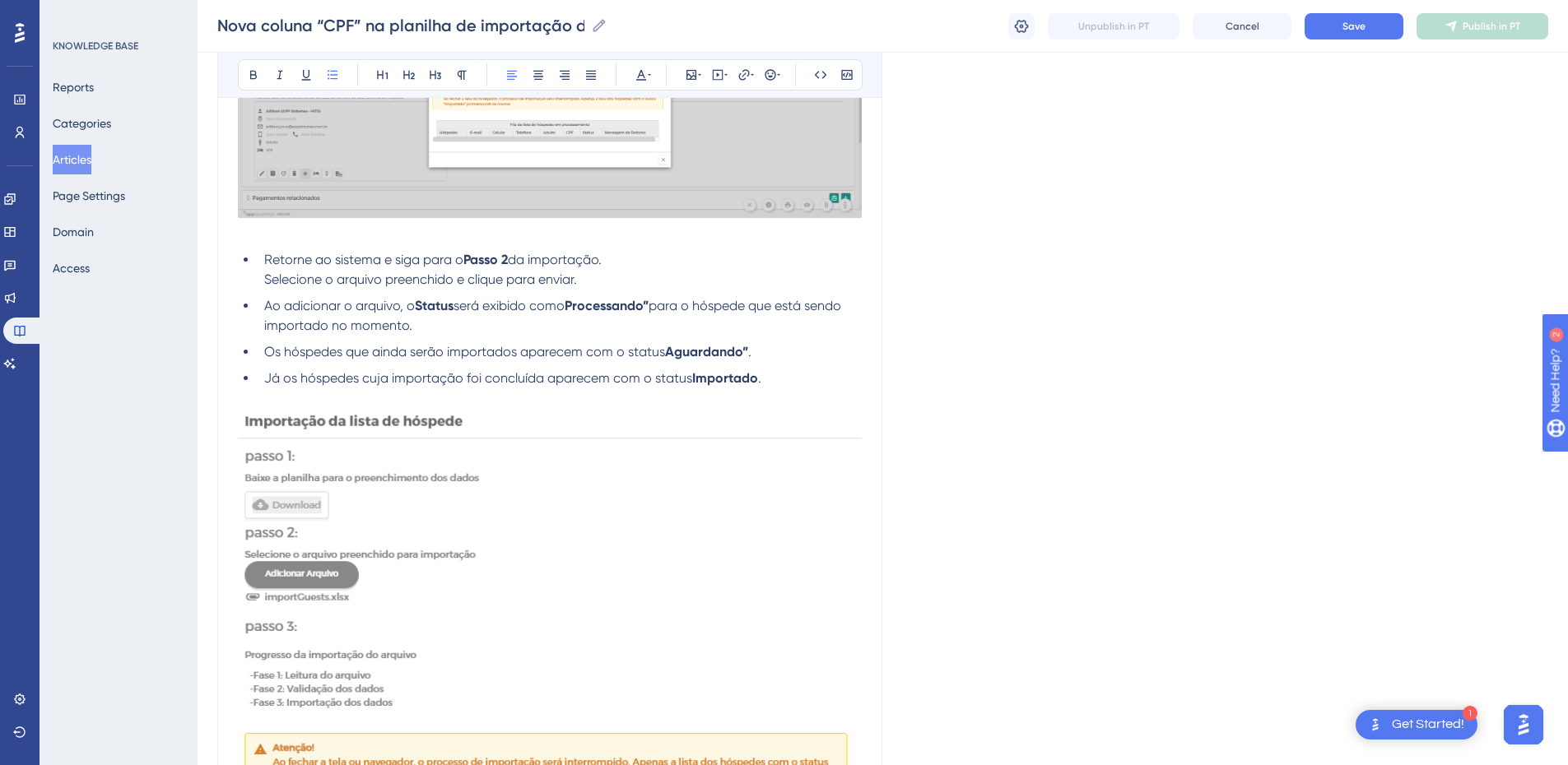
click at [648, 303] on strong "Processando”" at bounding box center [607, 305] width 84 height 16
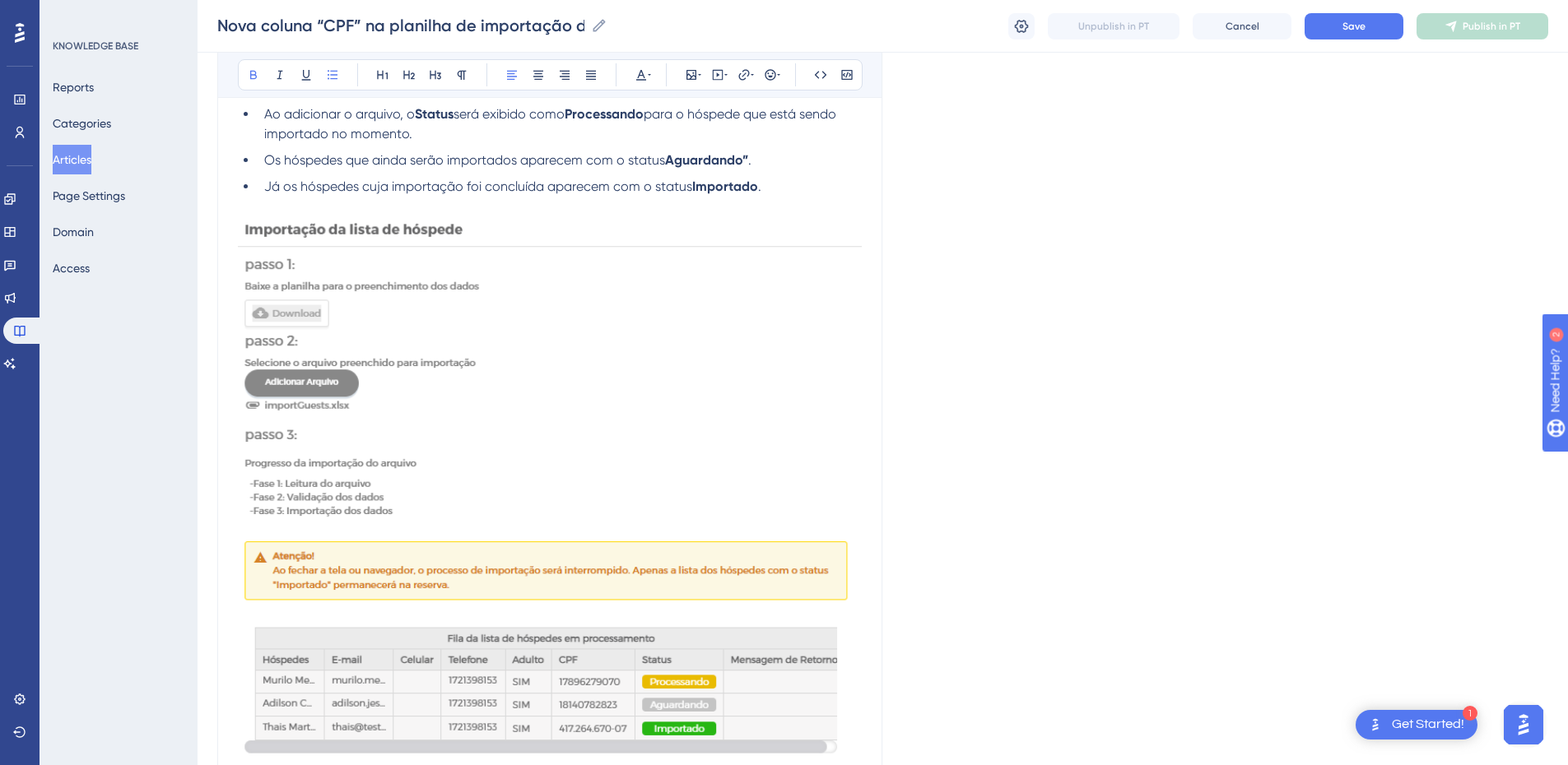
click at [431, 415] on img at bounding box center [550, 515] width 624 height 597
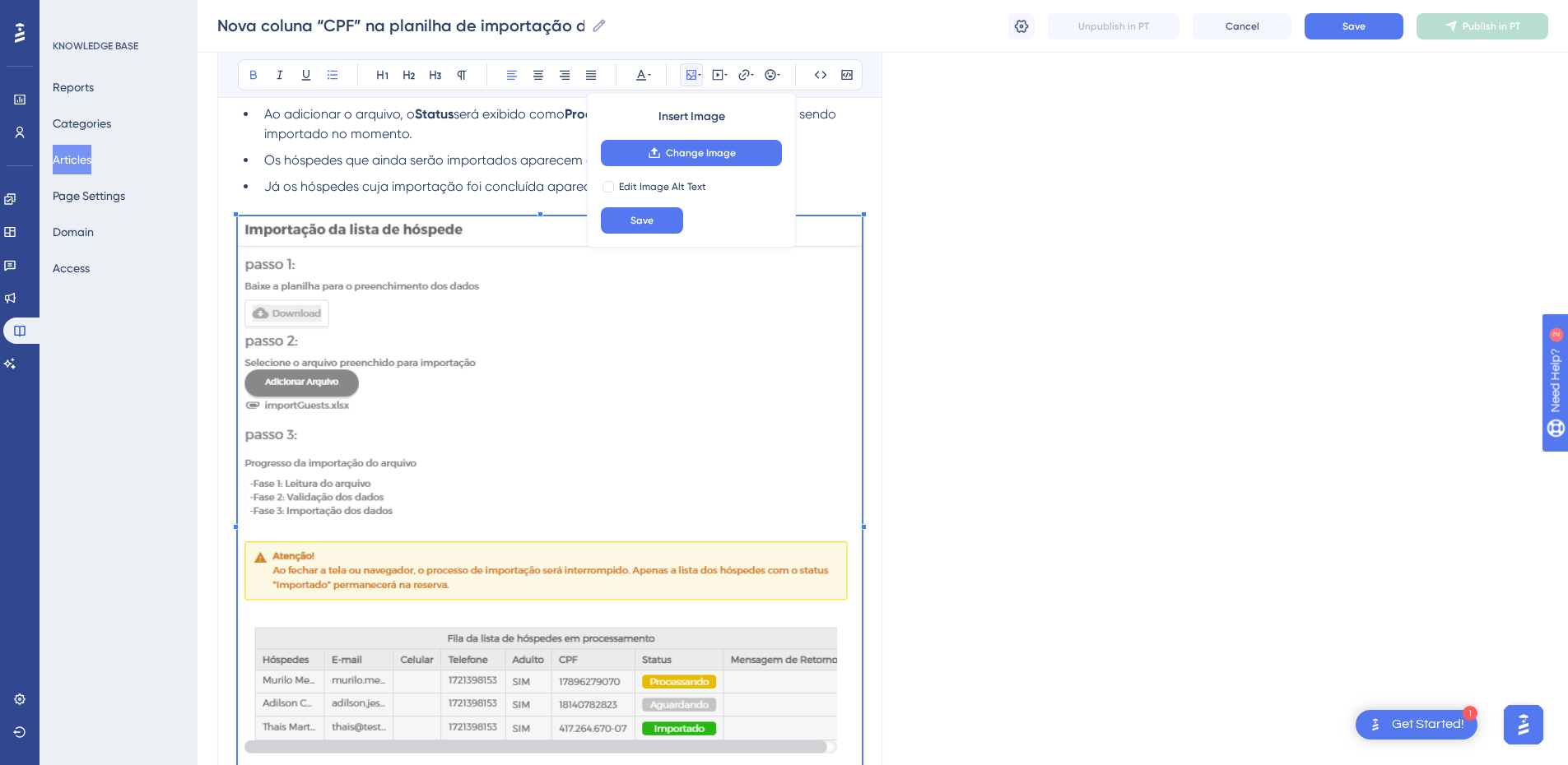
scroll to position [2939, 0]
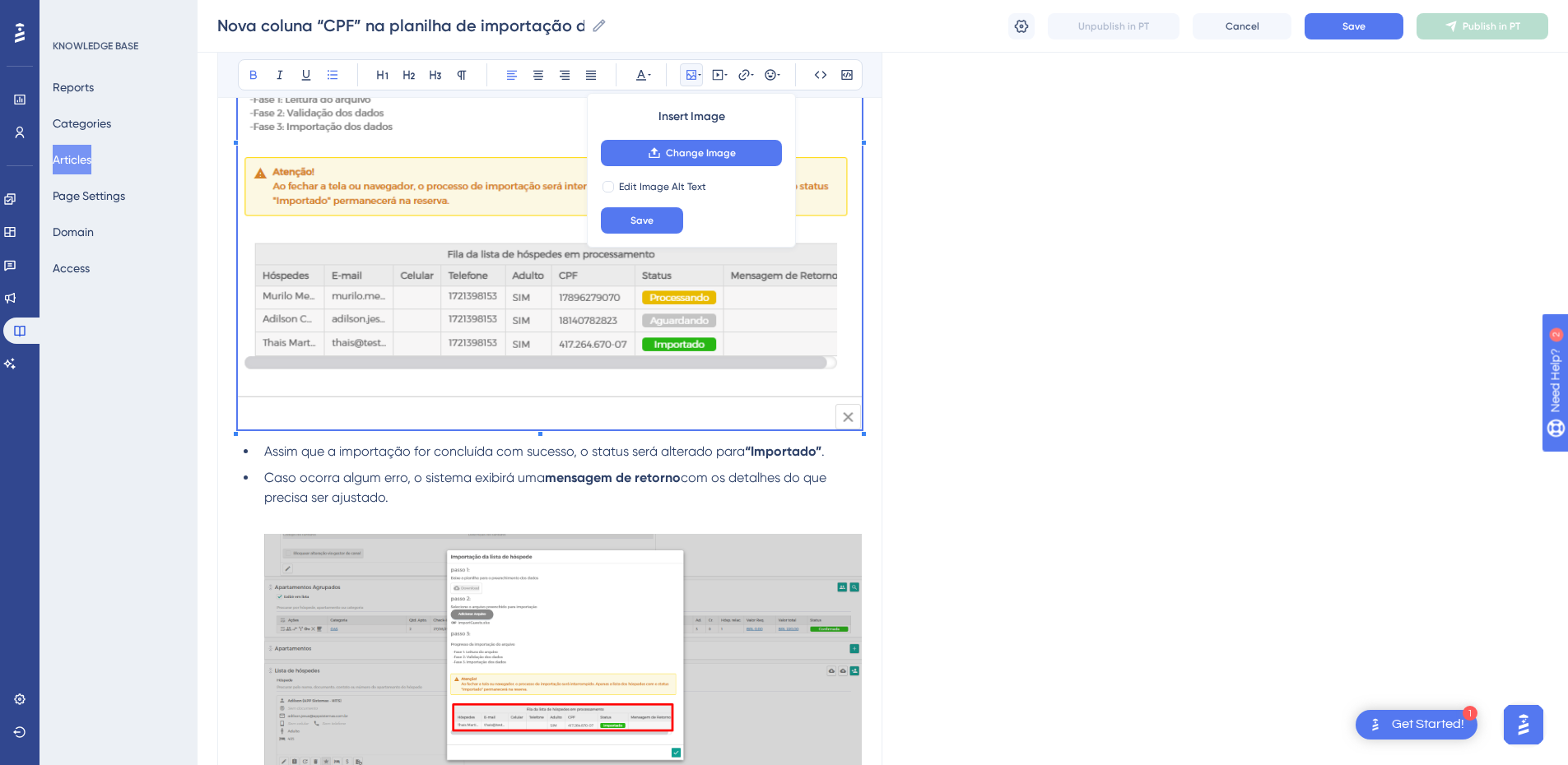
click at [343, 498] on span "com os detalhes do que precisa ser ajustado." at bounding box center [547, 487] width 566 height 35
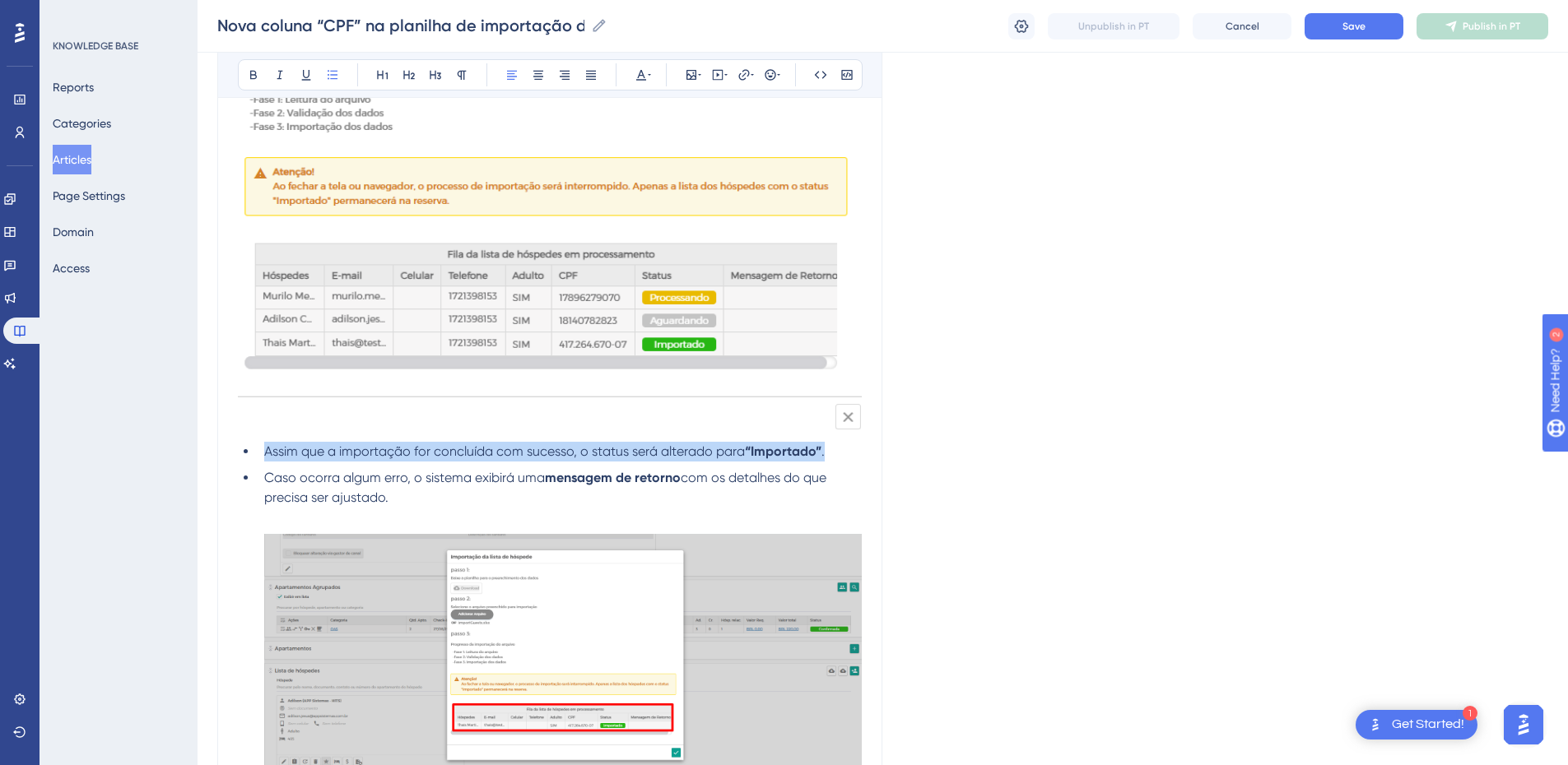
drag, startPoint x: 850, startPoint y: 450, endPoint x: 260, endPoint y: 443, distance: 590.0
click at [260, 443] on li "Assim que a importação for concluída com sucesso, o status será alterado para “…" at bounding box center [560, 452] width 604 height 20
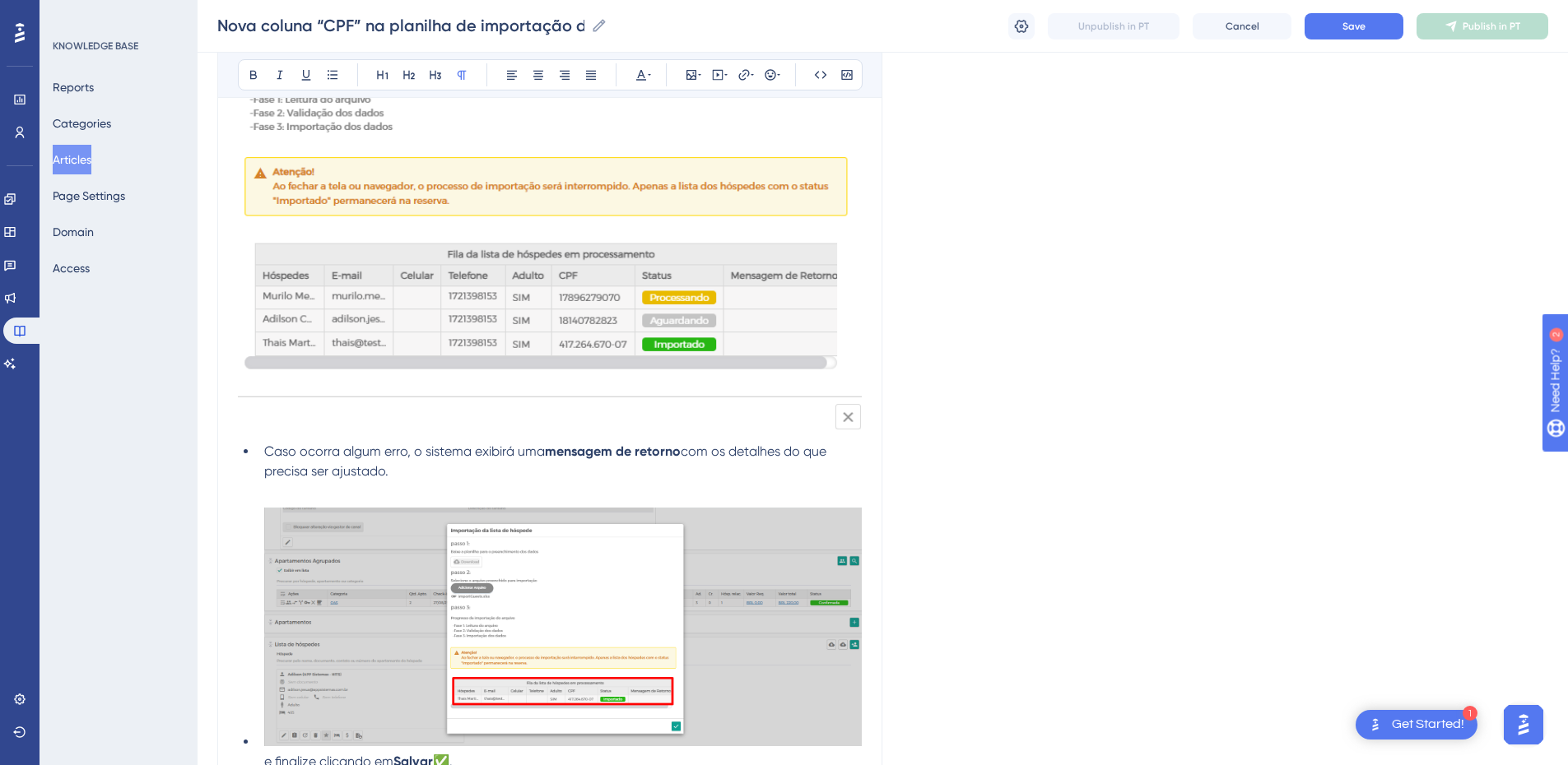
click at [368, 508] on img at bounding box center [563, 627] width 597 height 239
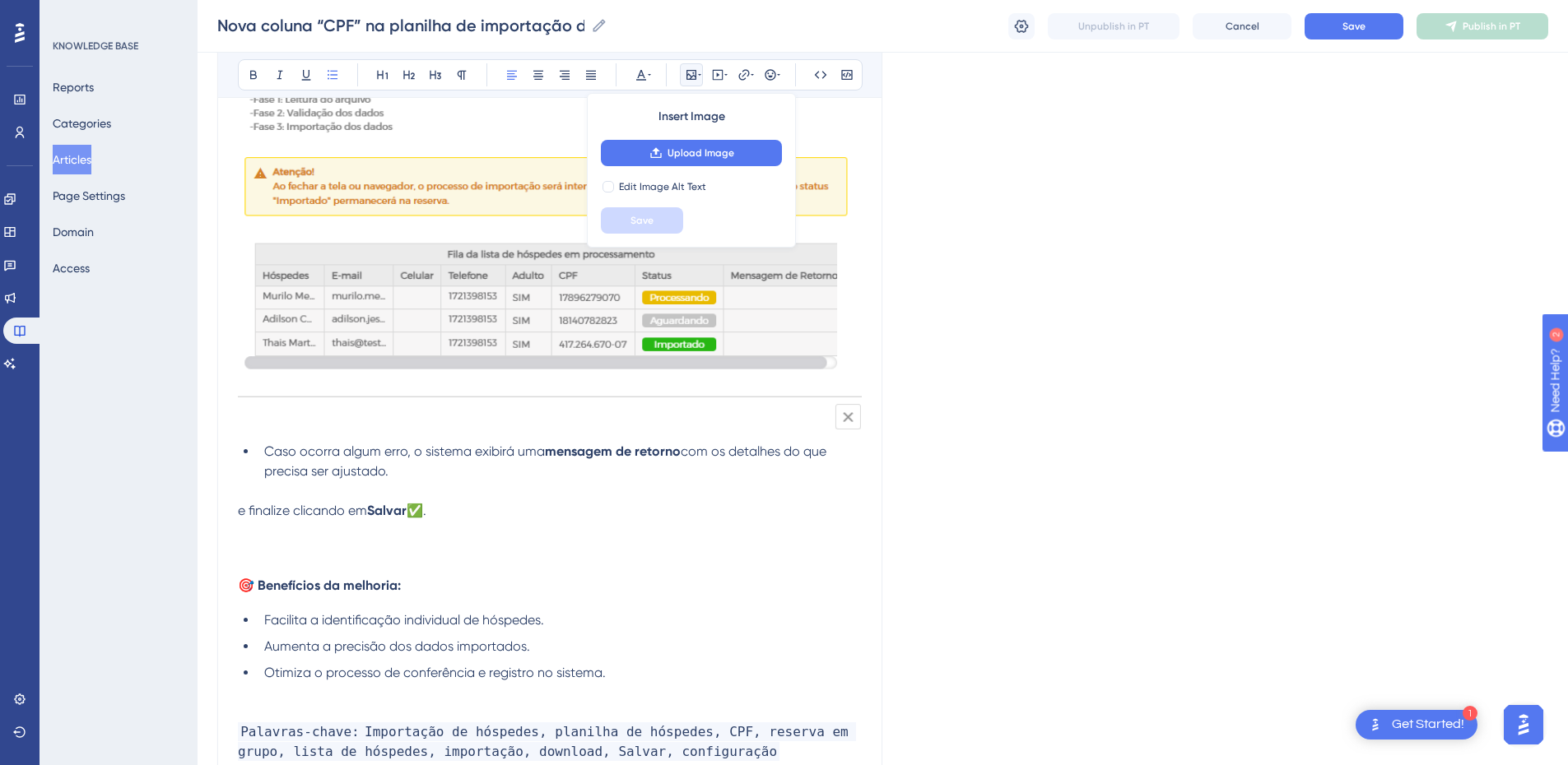
click at [419, 472] on li "Caso ocorra algum erro, o sistema exibirá uma mensagem de retorno com os detalh…" at bounding box center [560, 461] width 604 height 39
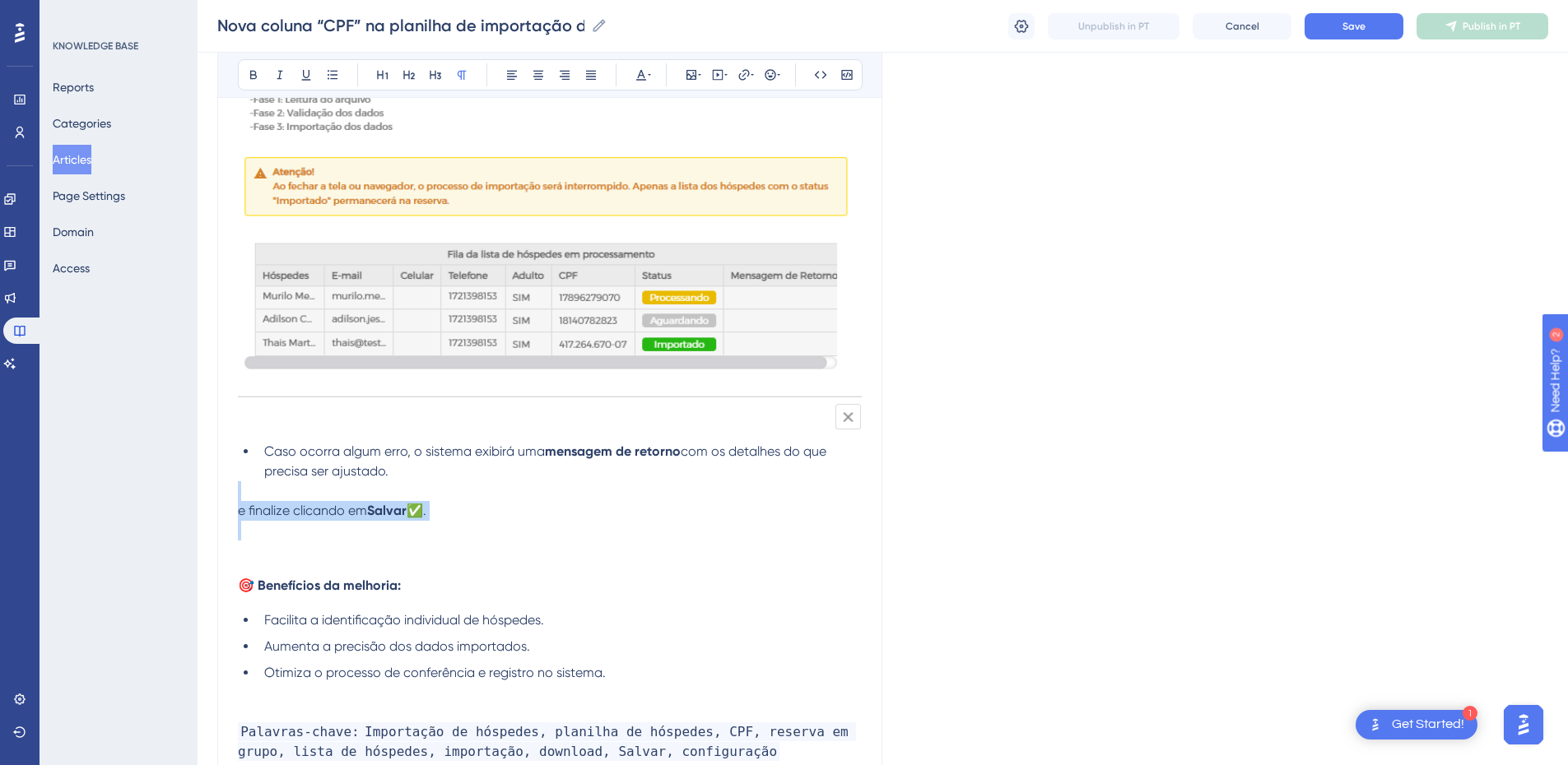
drag, startPoint x: 464, startPoint y: 521, endPoint x: 233, endPoint y: 496, distance: 232.3
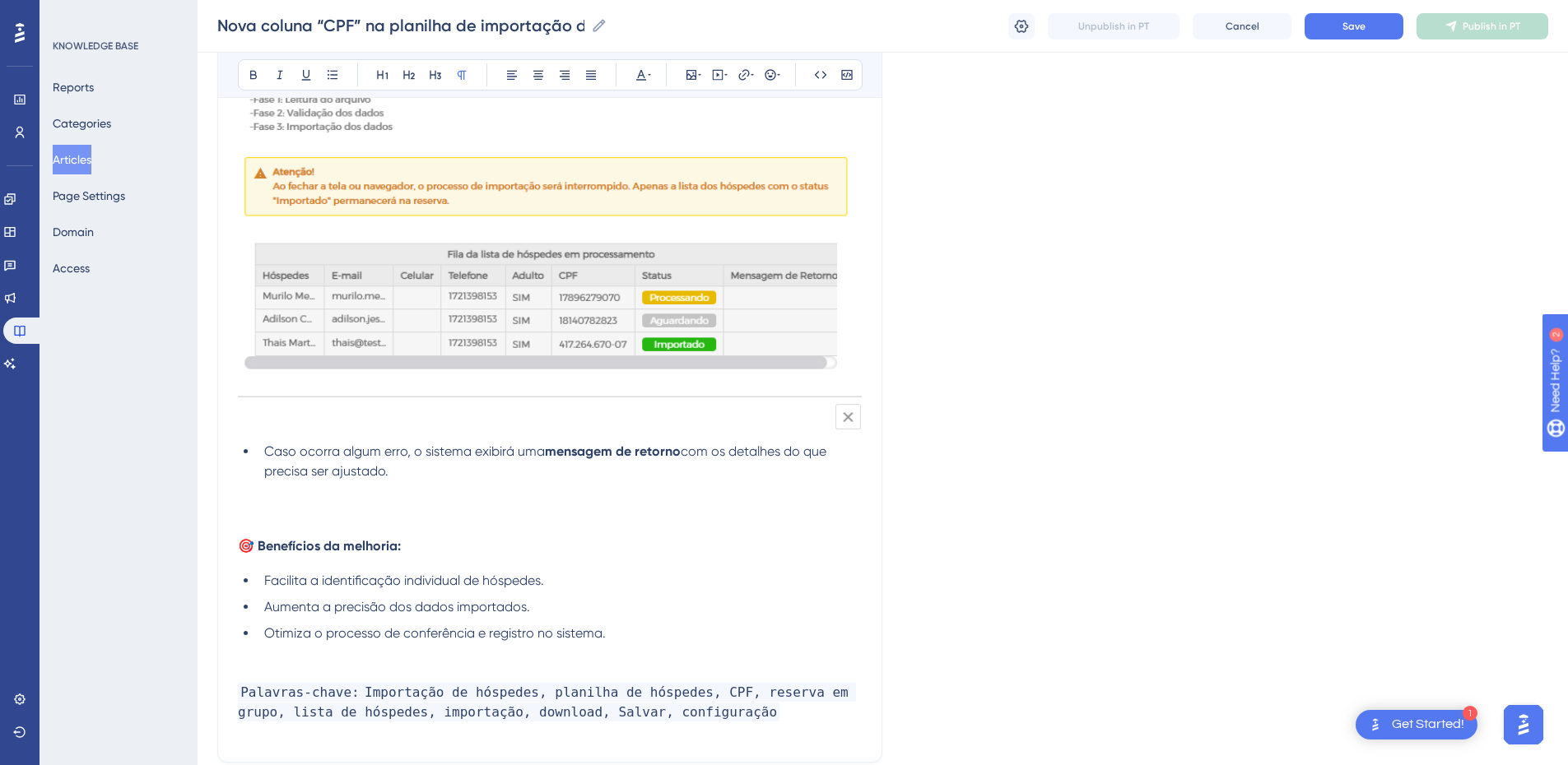
click at [268, 508] on p at bounding box center [550, 511] width 624 height 20
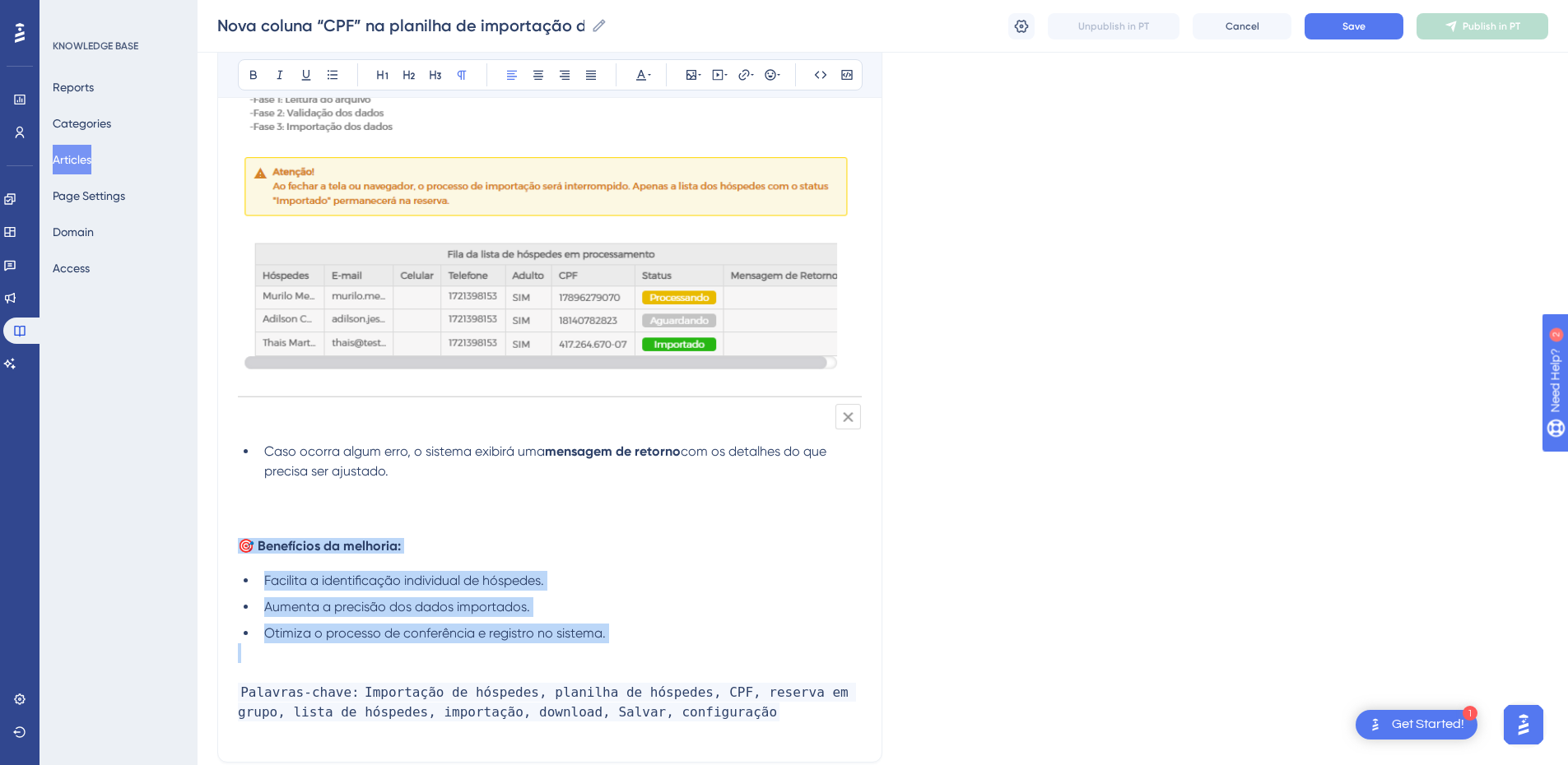
drag, startPoint x: 627, startPoint y: 650, endPoint x: 204, endPoint y: 545, distance: 435.8
click at [0, 0] on div "Performance Users Engagement Widgets Feedback Product Updates Knowledge Base AI…" at bounding box center [0, 0] width 0 height 0
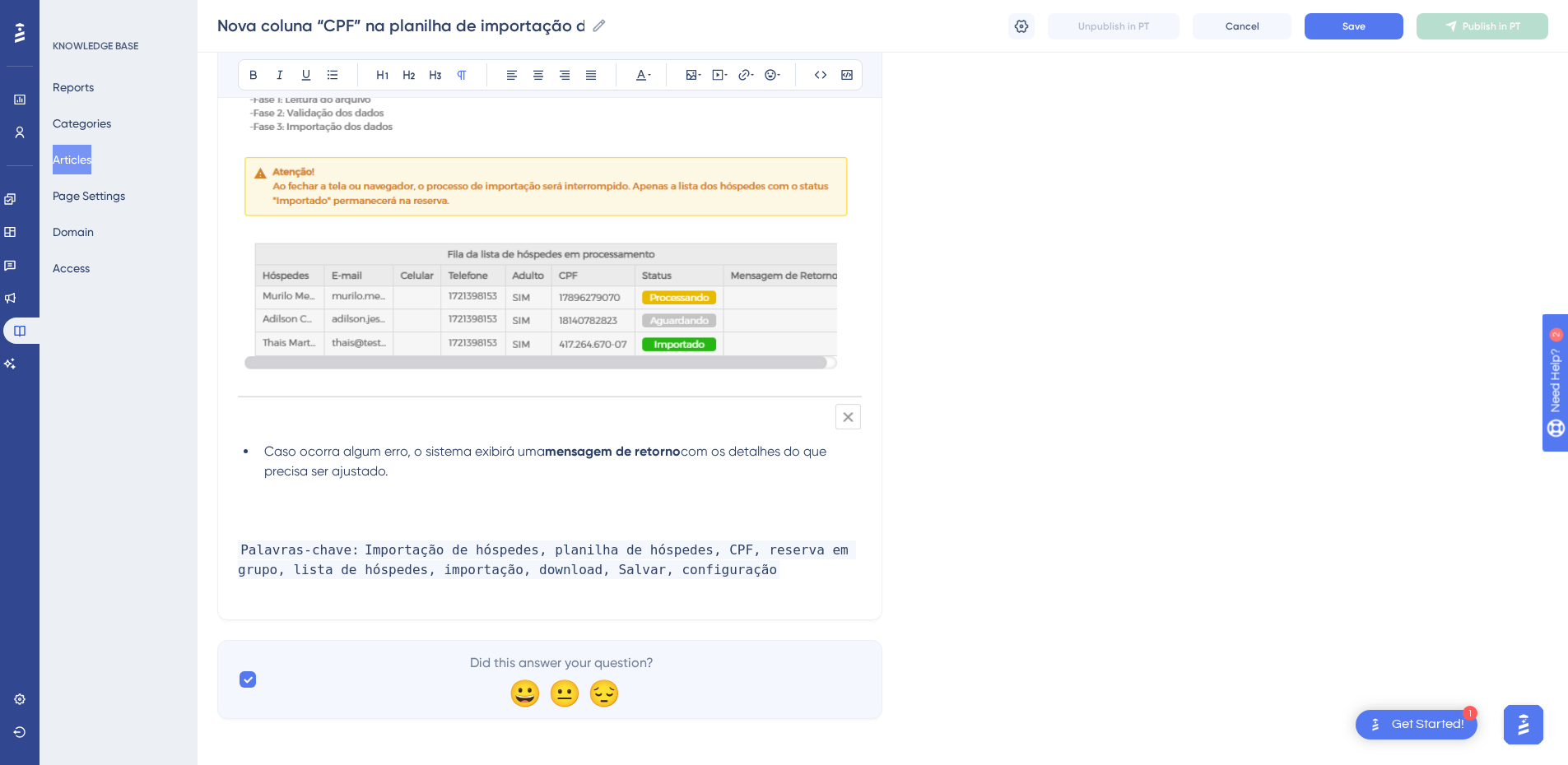
click at [295, 504] on p at bounding box center [550, 511] width 624 height 20
click at [415, 472] on li "Caso ocorra algum erro, o sistema exibirá uma mensagem de retorno com os detalh…" at bounding box center [560, 461] width 604 height 39
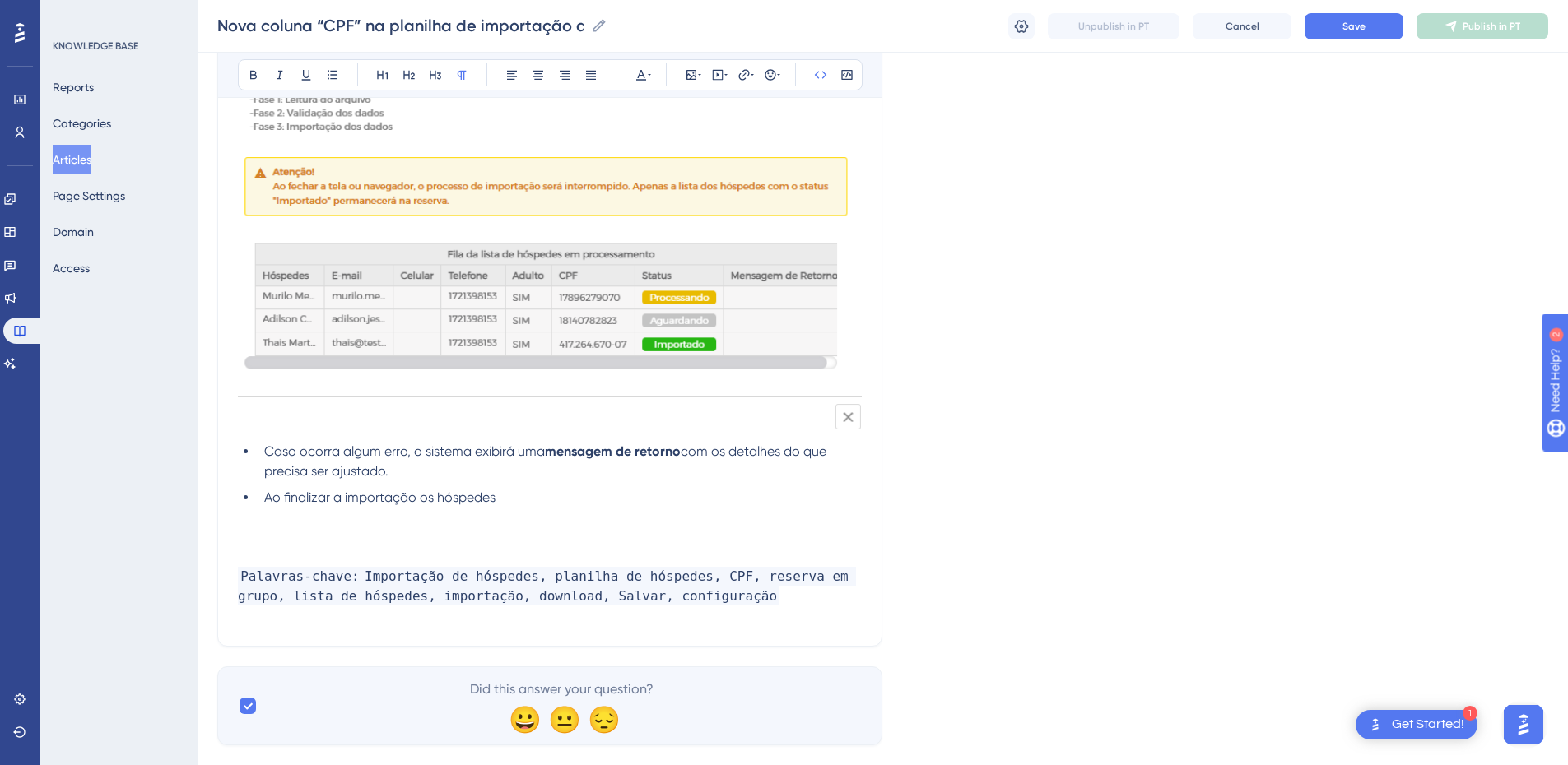
click at [393, 508] on p at bounding box center [550, 557] width 624 height 20
click at [685, 73] on icon at bounding box center [692, 75] width 13 height 13
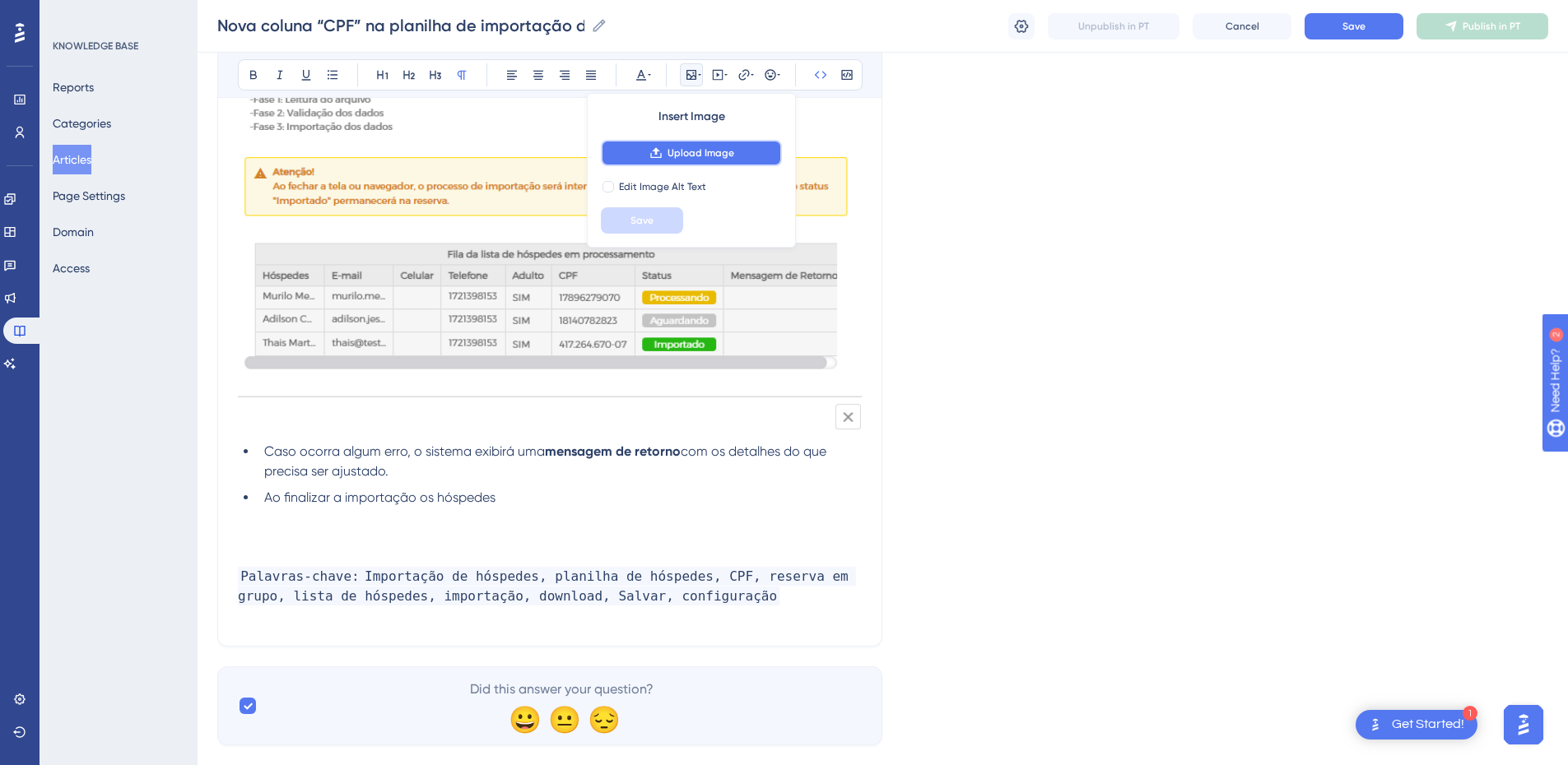
click at [674, 157] on span "Upload Image" at bounding box center [701, 154] width 67 height 13
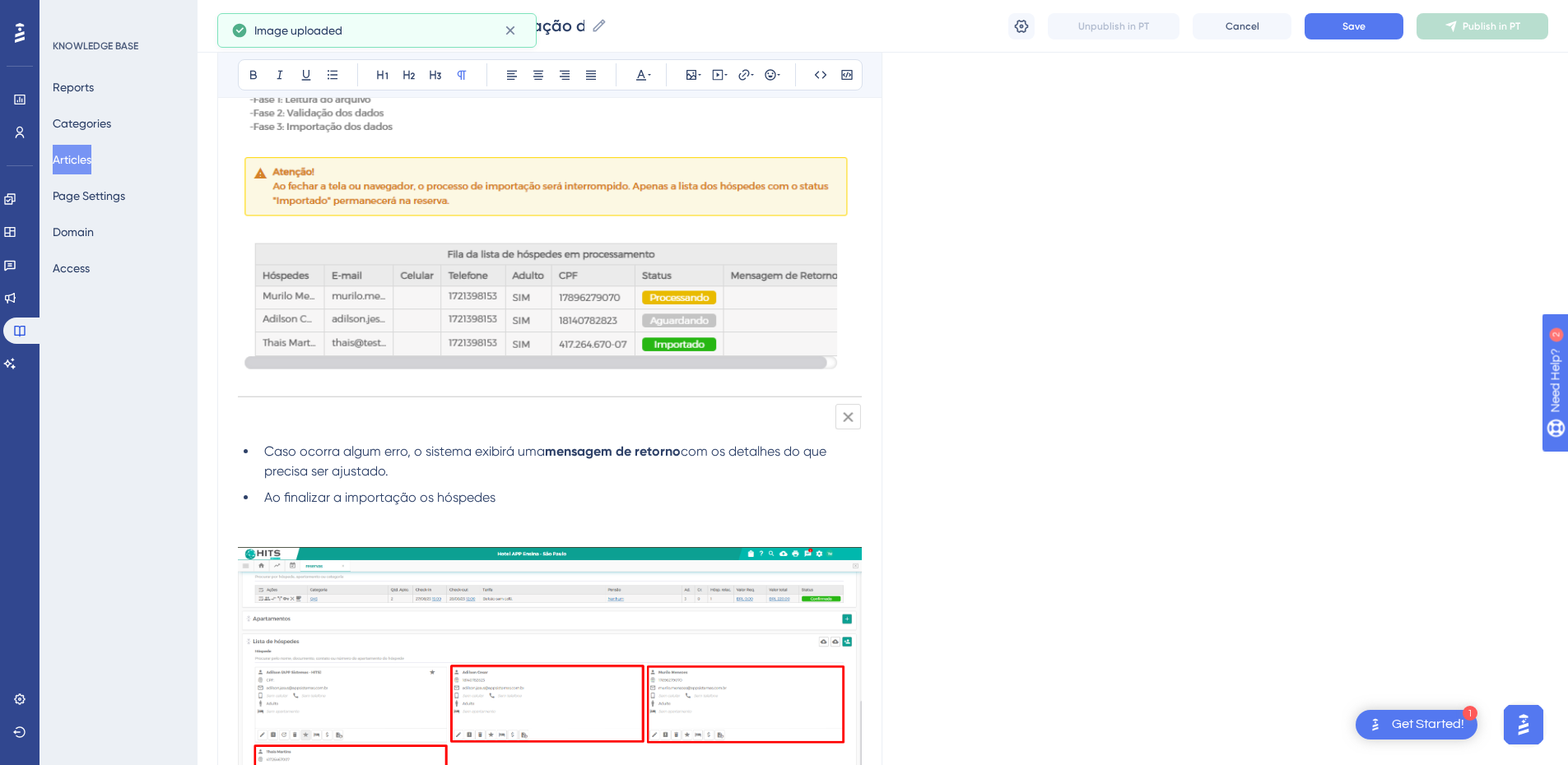
click at [535, 508] on p at bounding box center [550, 518] width 624 height 20
click at [538, 498] on li "Ao finalizar a importação os hóspedes" at bounding box center [560, 498] width 604 height 20
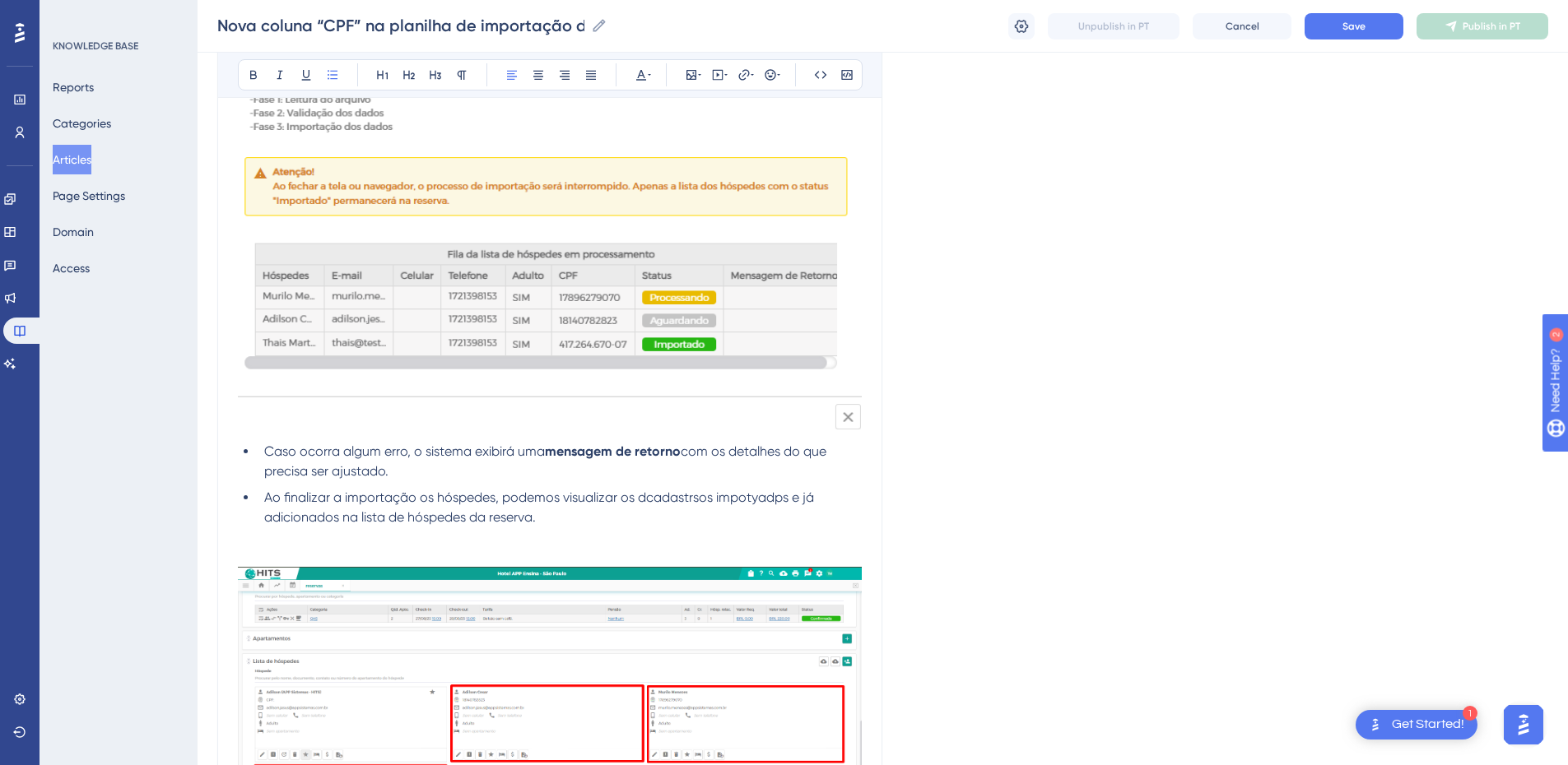
click at [420, 465] on li "Caso ocorra algum erro, o sistema exibirá uma mensagem de retorno com os detalh…" at bounding box center [560, 461] width 604 height 39
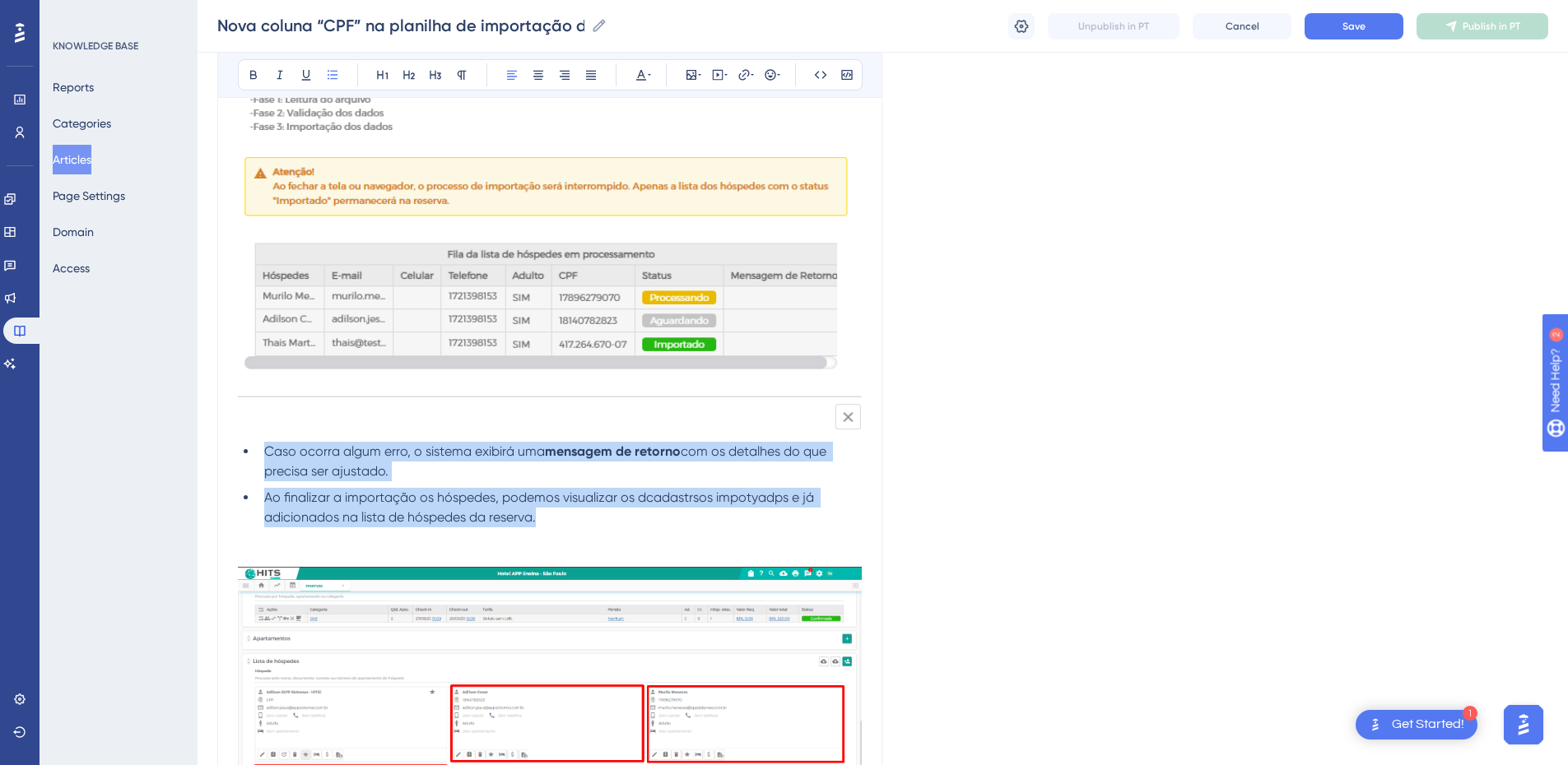
drag, startPoint x: 568, startPoint y: 520, endPoint x: 261, endPoint y: 450, distance: 314.9
click at [261, 450] on ul "Caso ocorra algum erro, o sistema exibirá uma mensagem de retorno com os detalh…" at bounding box center [550, 485] width 624 height 86
click at [331, 501] on span "Ao finalizar a importação os hóspedes, podemos visualizar os dcadastrsos impoty…" at bounding box center [541, 507] width 553 height 35
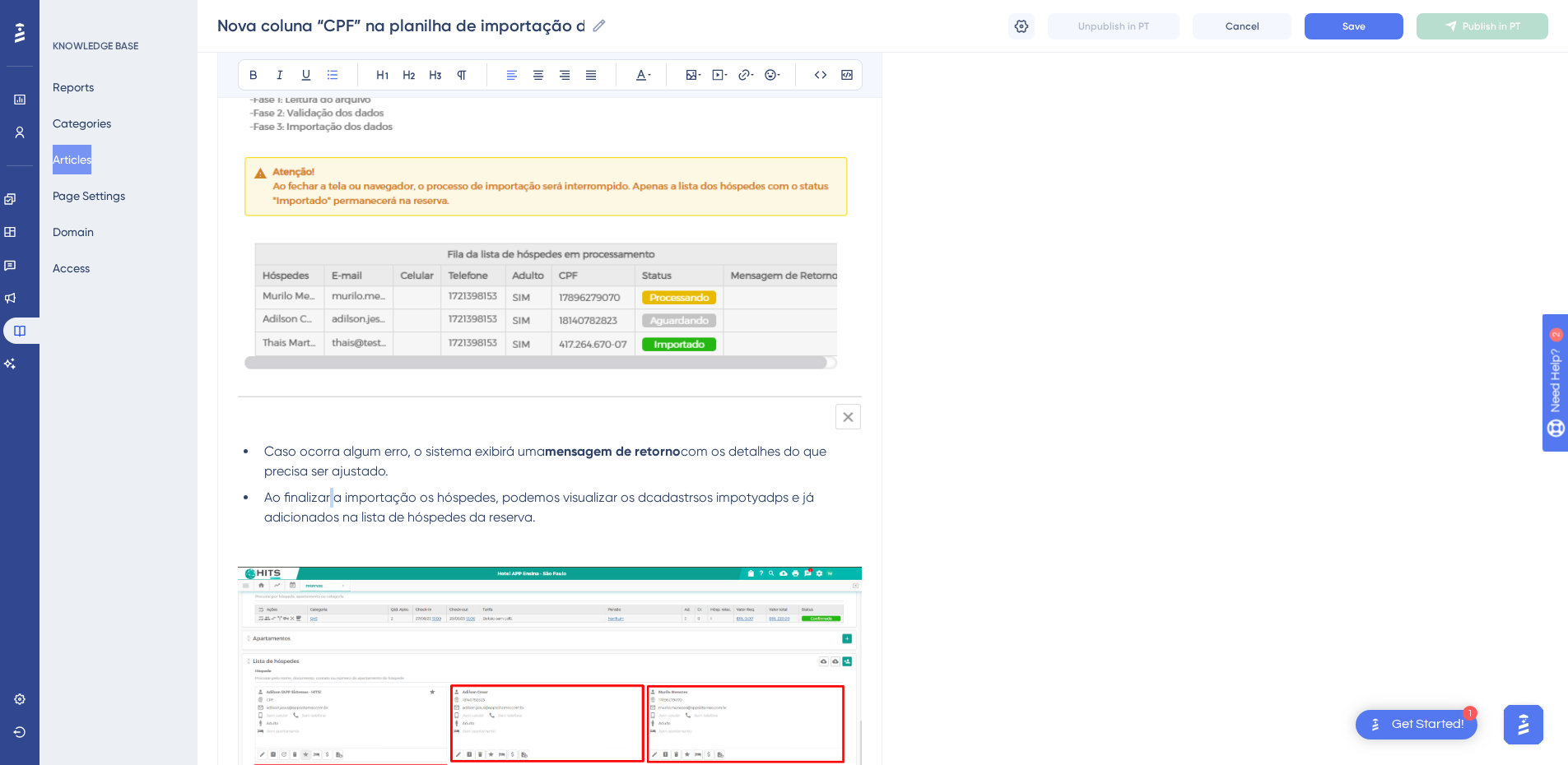
click at [331, 501] on span "Ao finalizar a importação os hóspedes, podemos visualizar os dcadastrsos impoty…" at bounding box center [541, 507] width 553 height 35
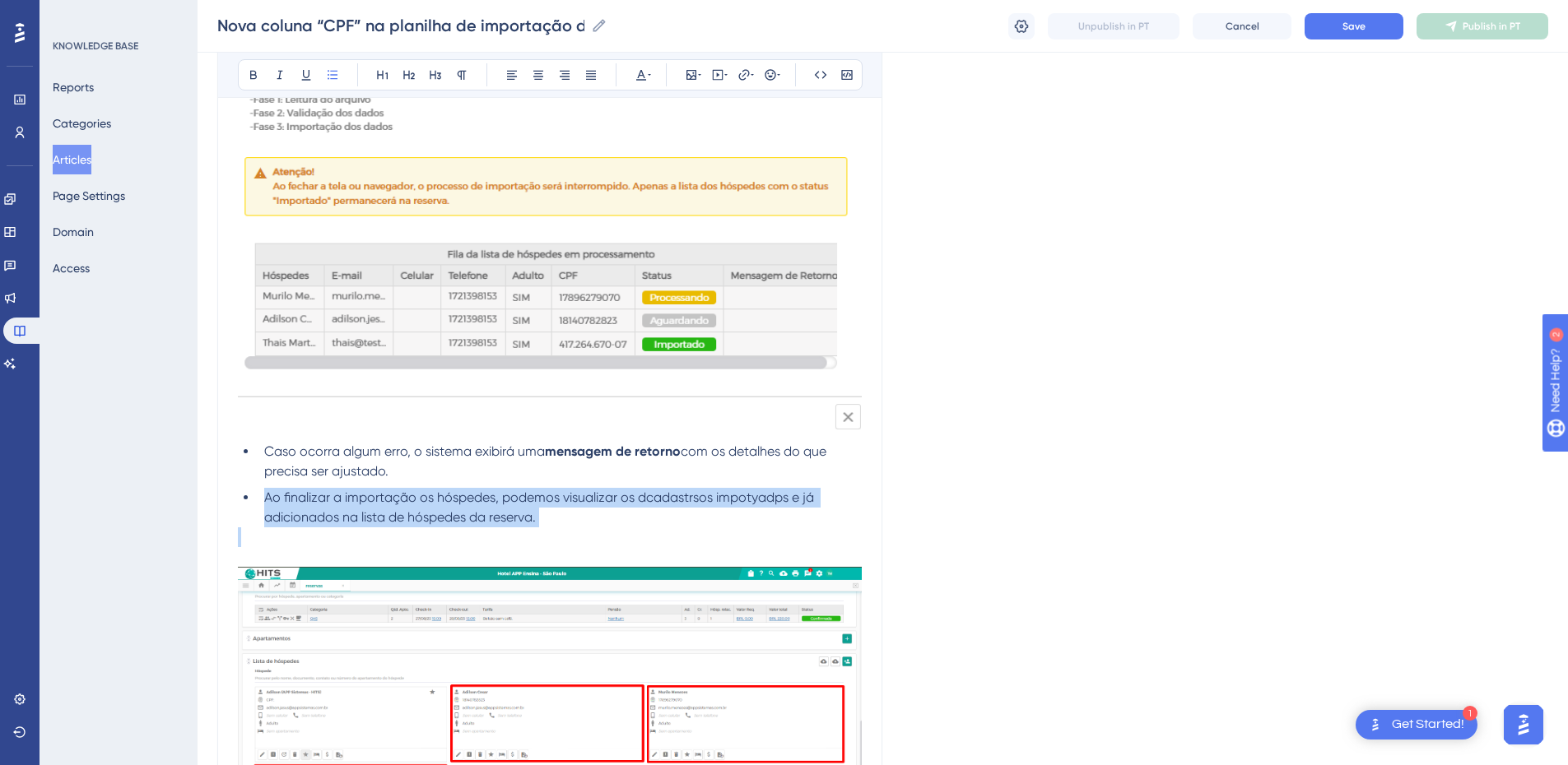
click at [331, 501] on span "Ao finalizar a importação os hóspedes, podemos visualizar os dcadastrsos impoty…" at bounding box center [541, 507] width 553 height 35
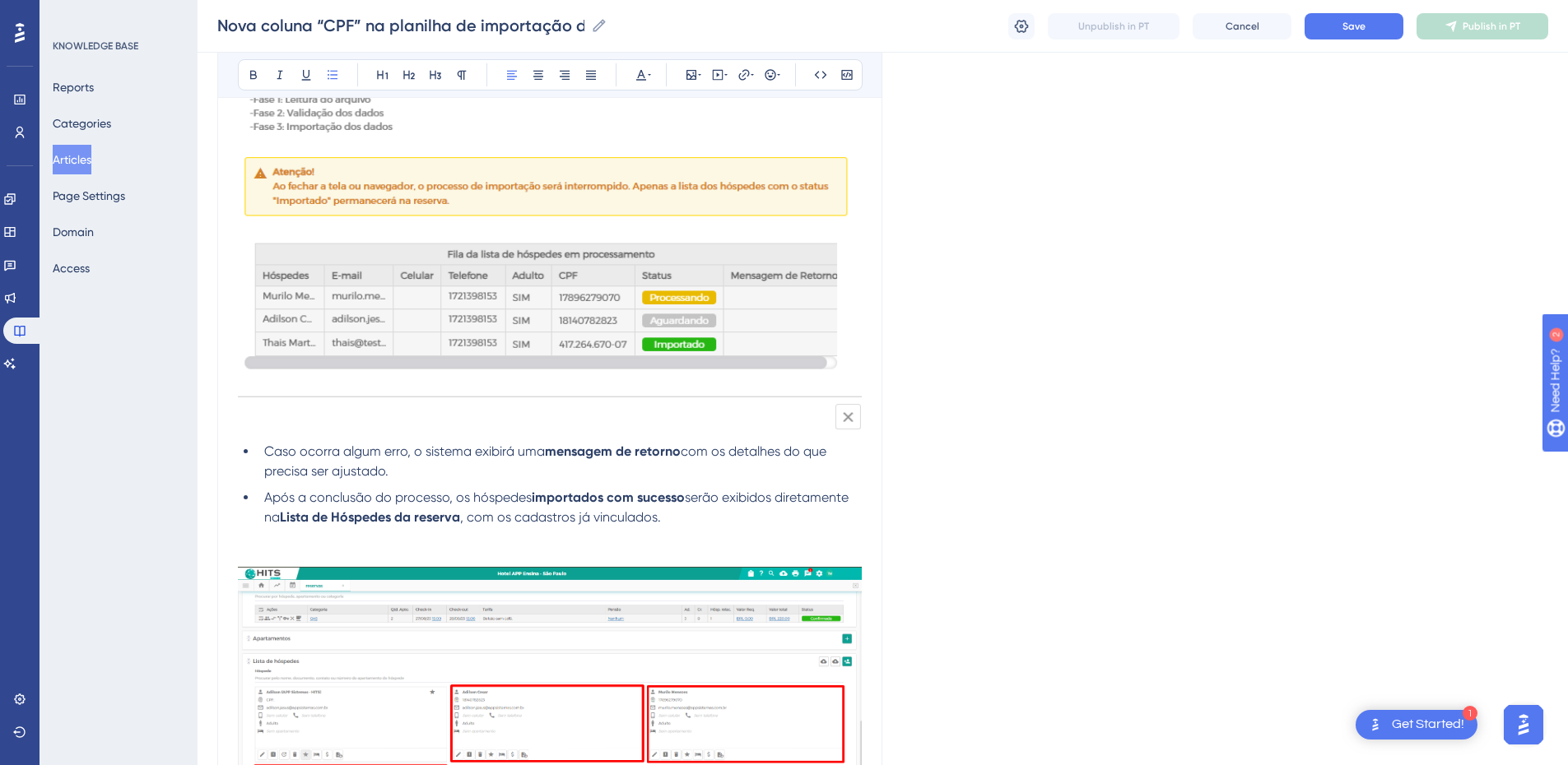
click at [305, 508] on p at bounding box center [550, 557] width 624 height 20
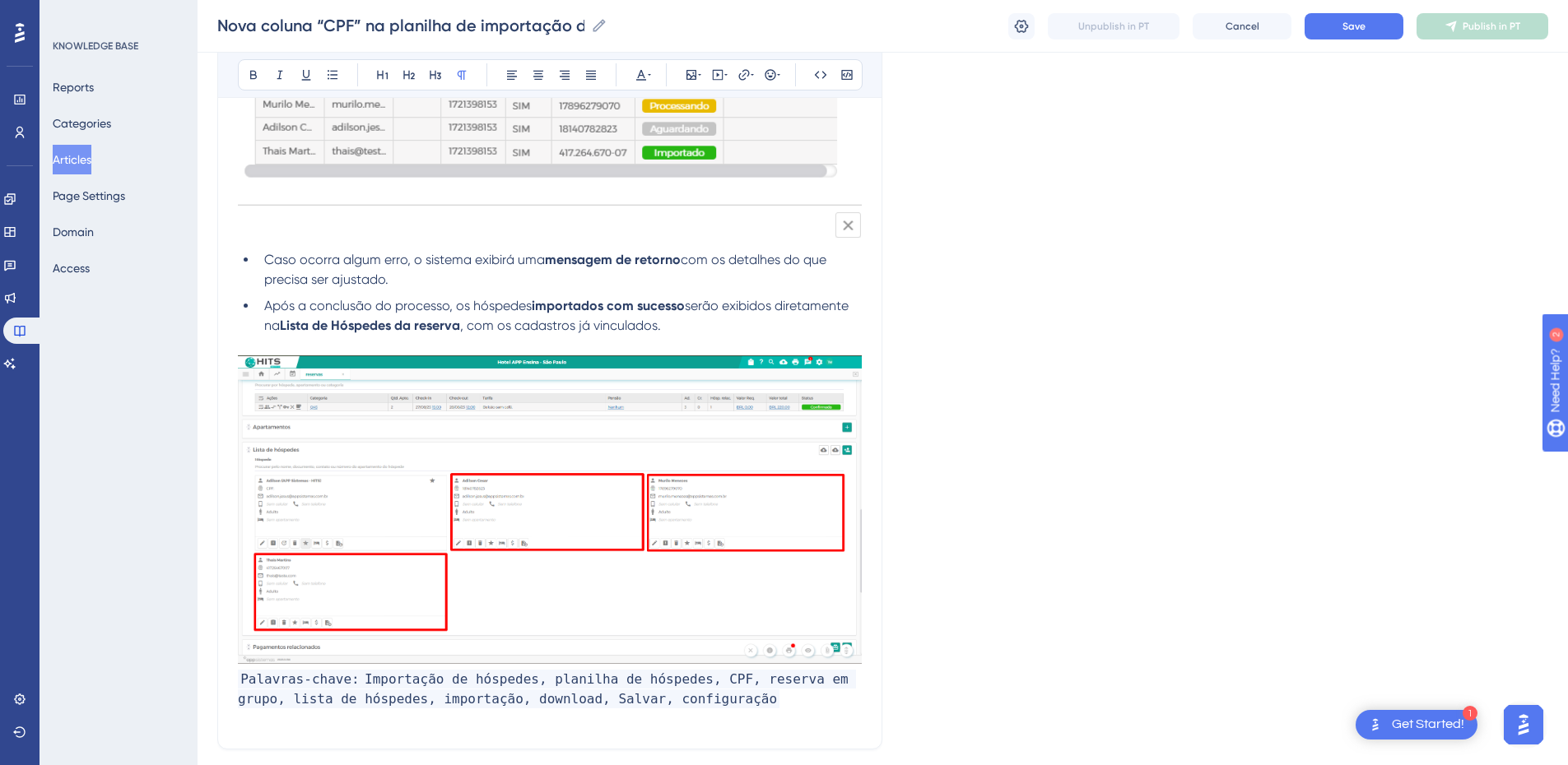
scroll to position [3267, 0]
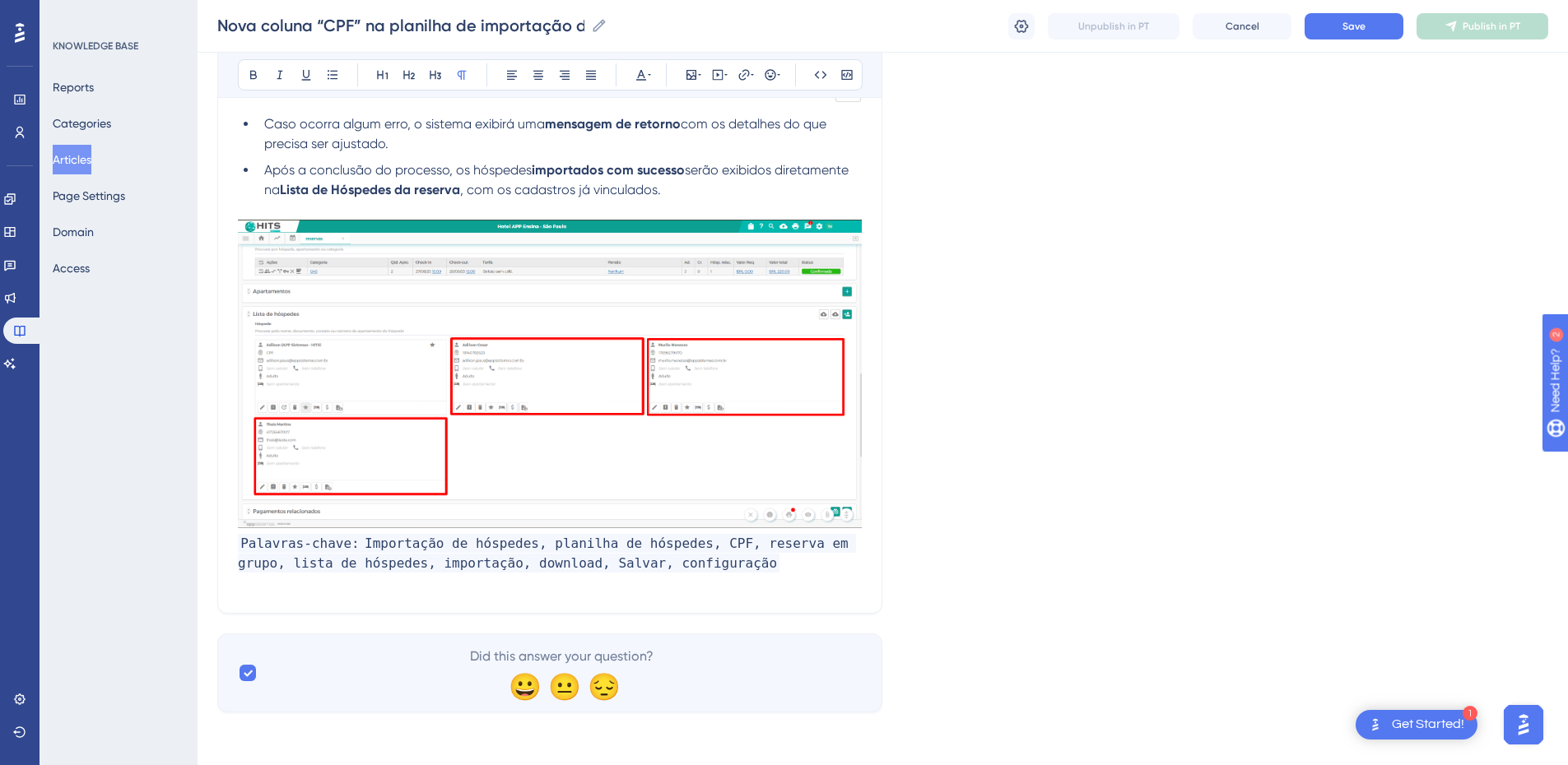
click at [239, 508] on span "Palavras-chave:" at bounding box center [300, 543] width 124 height 19
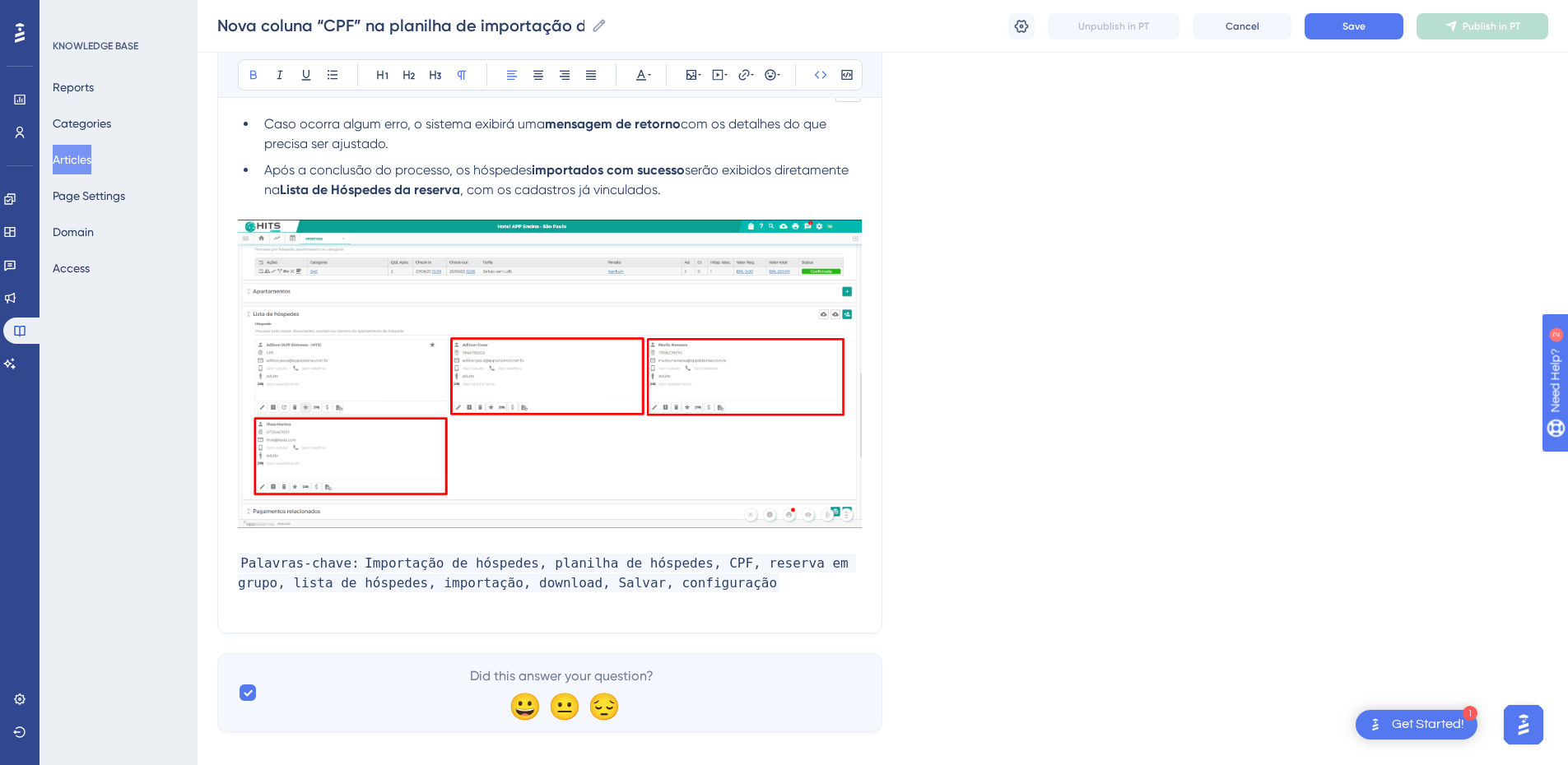
click at [521, 508] on strong "Importação de hóspedes, planilha de hóspedes, CPF, reserva em grupo, lista de h…" at bounding box center [547, 573] width 618 height 38
click at [454, 508] on strong "Importação de hóspedes, planilha de hóspedes, CPF, reserva em grupo, lista de h…" at bounding box center [547, 573] width 618 height 38
click at [439, 508] on strong "Importação de hóspedes, planilha de hóspedes, CPF, reserva em grupo, lista de h…" at bounding box center [547, 573] width 618 height 38
click at [447, 508] on strong "Importação de hóspedes, planilha de hóspedes, CPF, reserva em grupo, lista de h…" at bounding box center [547, 573] width 618 height 38
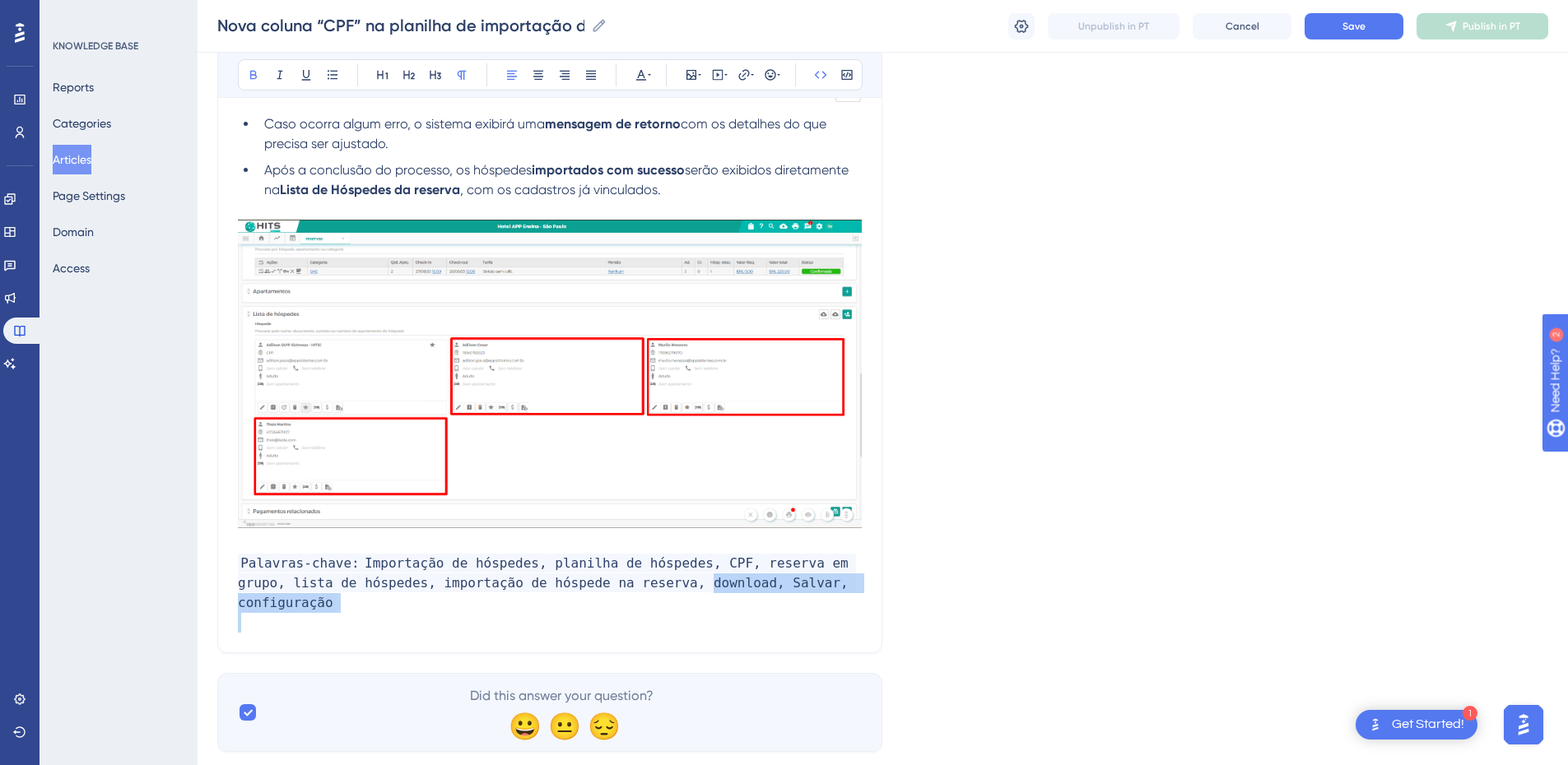
drag, startPoint x: 618, startPoint y: 591, endPoint x: 917, endPoint y: 597, distance: 299.1
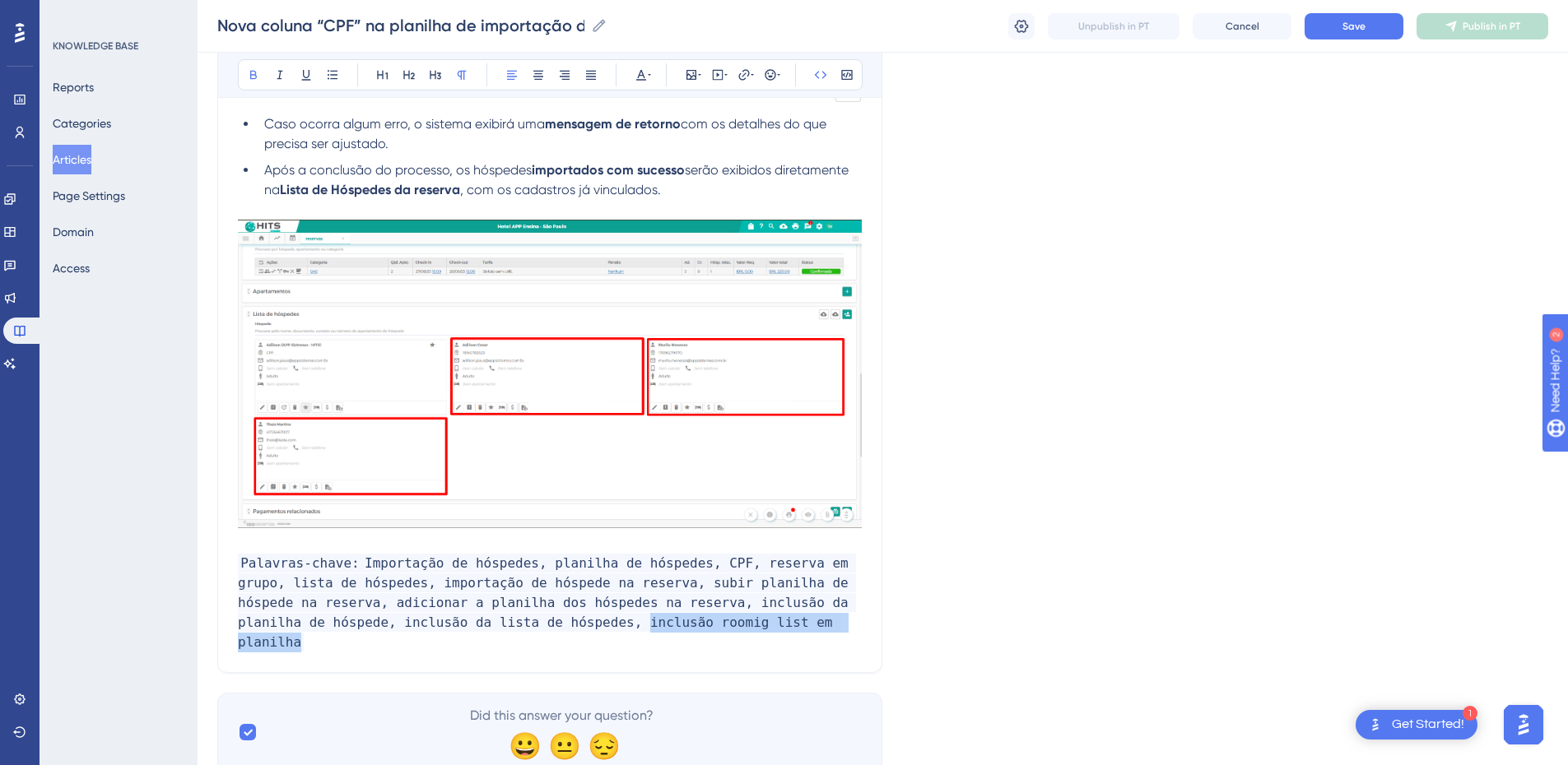
drag, startPoint x: 798, startPoint y: 616, endPoint x: 559, endPoint y: 624, distance: 239.1
click at [526, 508] on p "Palavras-chave: Importação de hóspedes, planilha de hóspedes, CPF, reserva em g…" at bounding box center [550, 603] width 624 height 98
click at [779, 508] on p "Palavras-chave: Importação de hóspedes, planilha de hóspedes, CPF, reserva em g…" at bounding box center [550, 603] width 624 height 98
click at [774, 508] on p "Palavras-chave: Importação de hóspedes, planilha de hóspedes, CPF, reserva em g…" at bounding box center [550, 603] width 624 height 98
drag, startPoint x: 773, startPoint y: 621, endPoint x: 526, endPoint y: 621, distance: 247.0
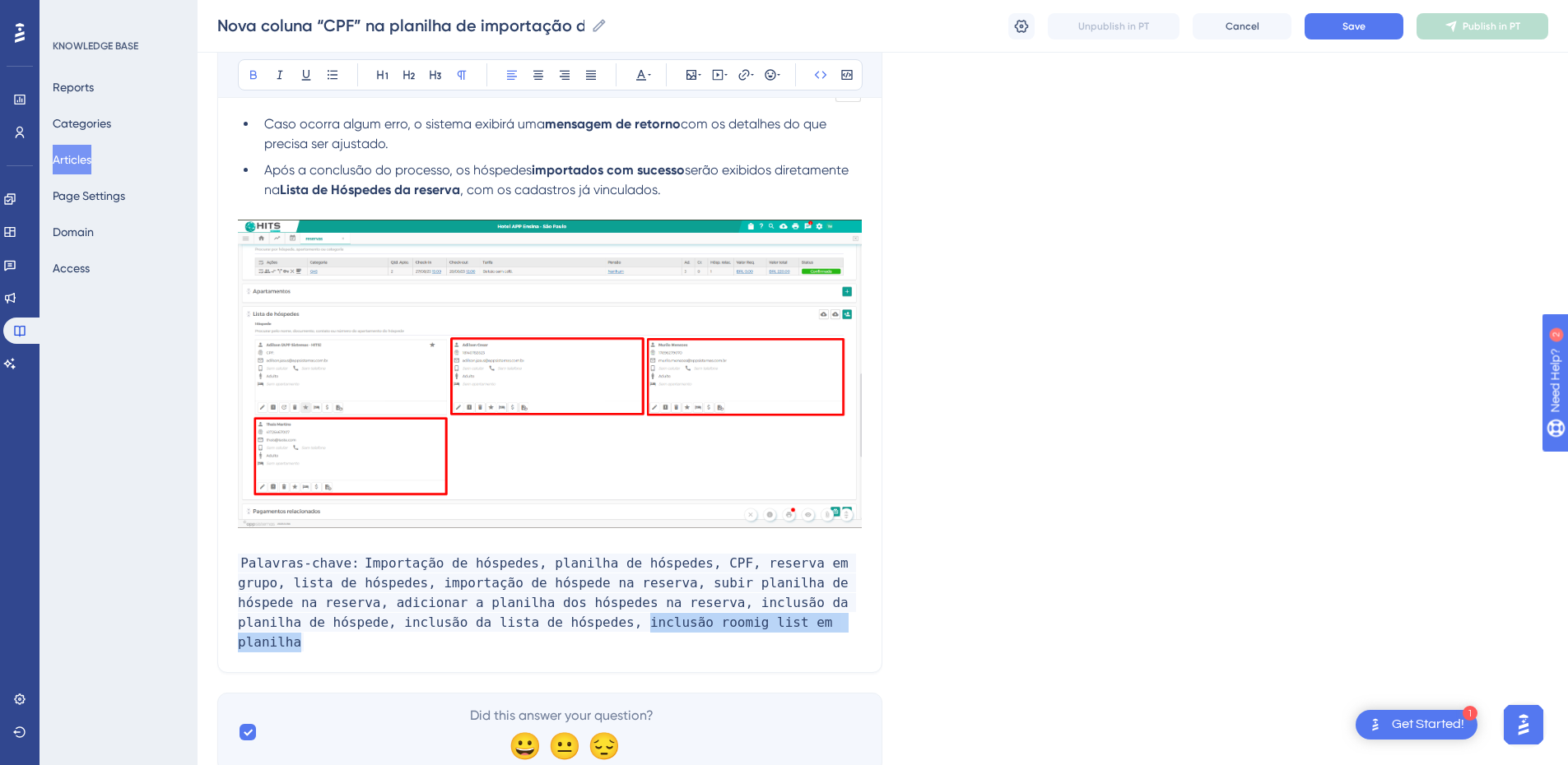
click at [526, 508] on p "Palavras-chave: Importação de hóspedes, planilha de hóspedes, CPF, reserva em g…" at bounding box center [550, 603] width 624 height 98
click at [614, 508] on strong "Importação de hóspedes, planilha de hóspedes, CPF, reserva em grupo, lista de h…" at bounding box center [547, 602] width 618 height 98
drag, startPoint x: 587, startPoint y: 623, endPoint x: 673, endPoint y: 627, distance: 86.1
click at [673, 508] on strong "Importação de hóspedes, planilha de hóspedes, CPF, reserva em grupo, lista de h…" at bounding box center [547, 602] width 618 height 98
click at [582, 508] on strong "Importação de hóspedes, planilha de hóspedes, CPF, reserva em grupo, lista de h…" at bounding box center [547, 602] width 618 height 98
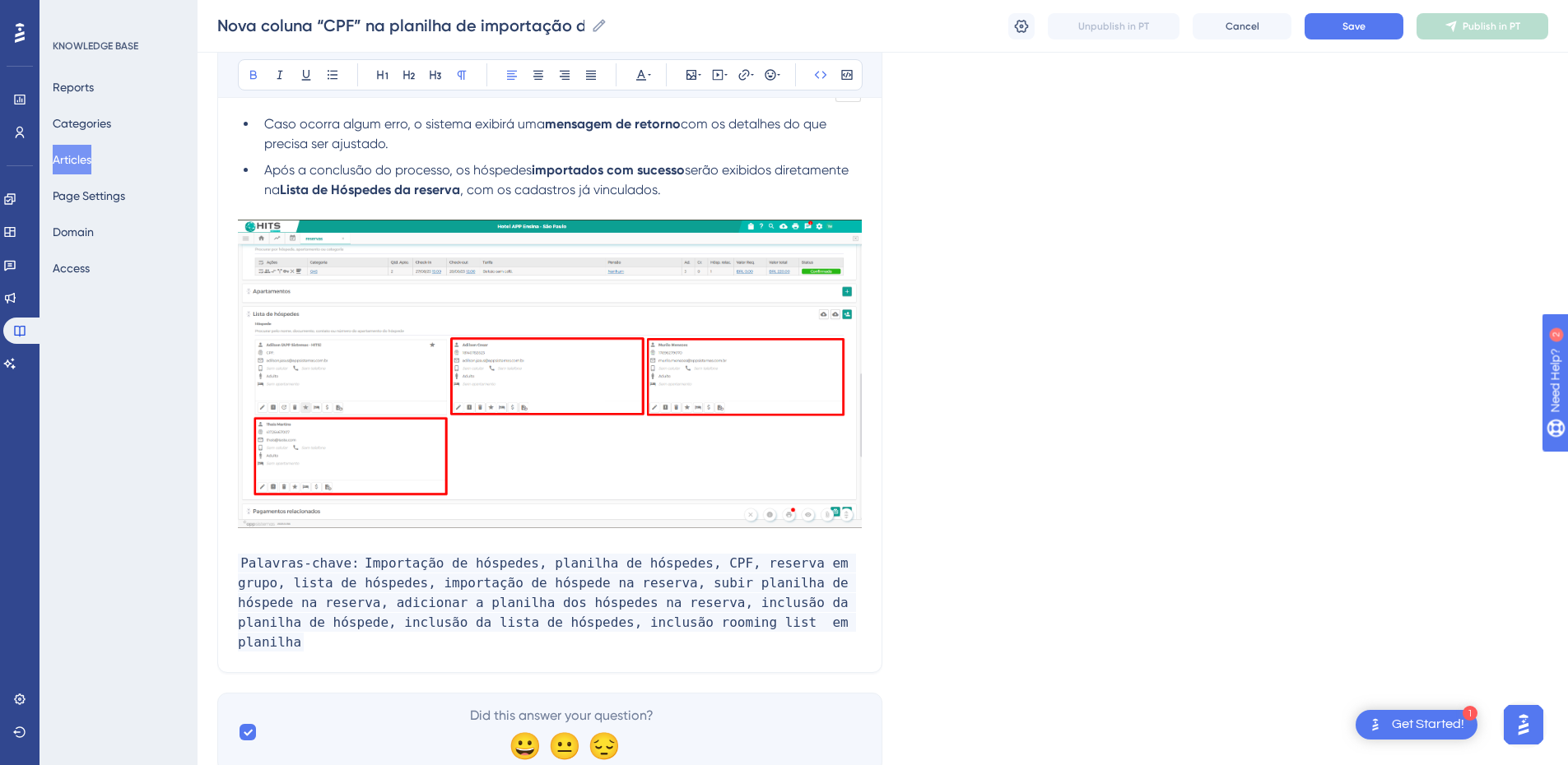
click at [800, 508] on p "Palavras-chave: Importação de hóspedes, planilha de hóspedes, CPF, reserva em g…" at bounding box center [550, 603] width 624 height 98
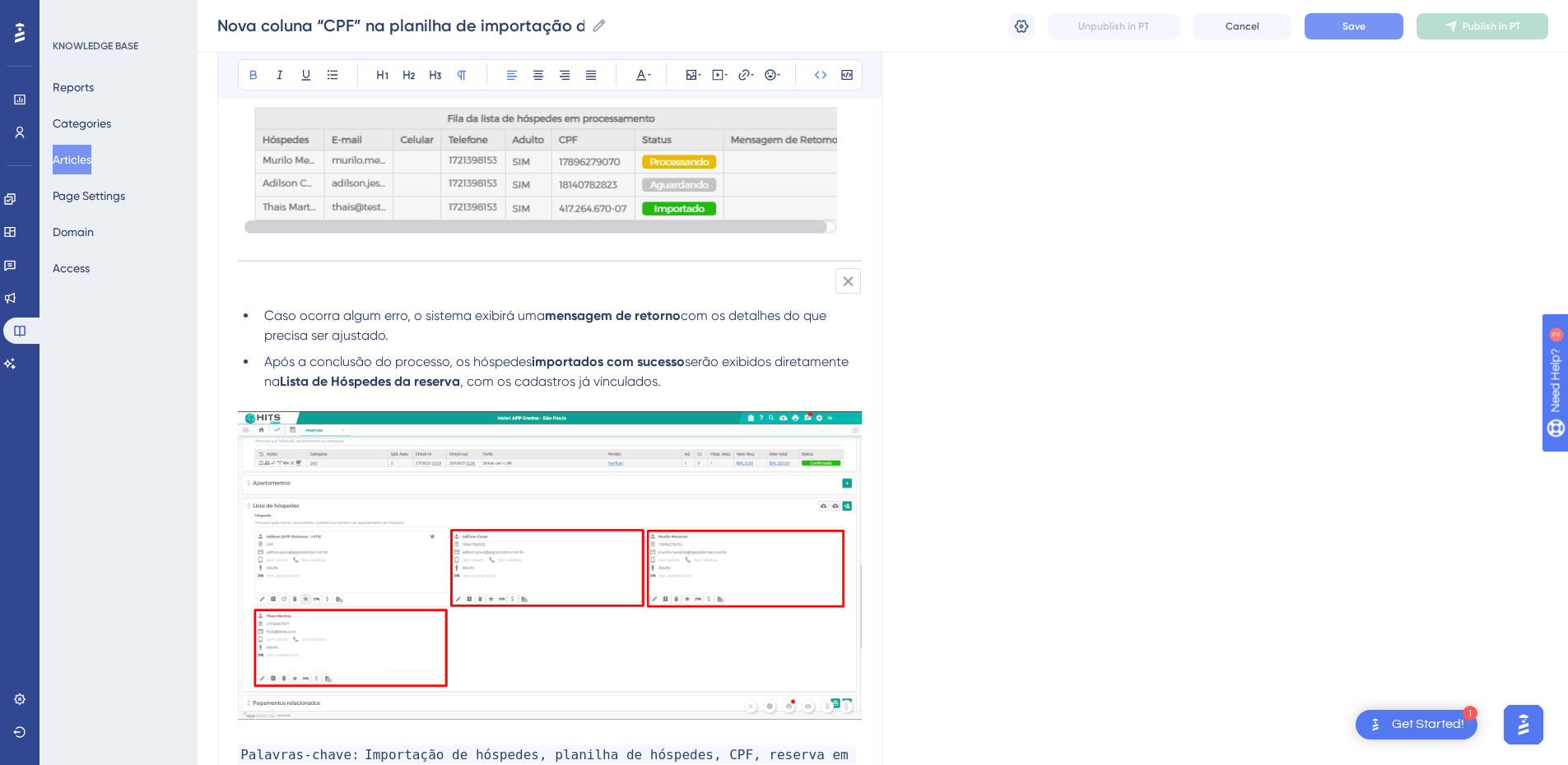
click at [1124, 33] on button "Save" at bounding box center [1354, 27] width 98 height 27
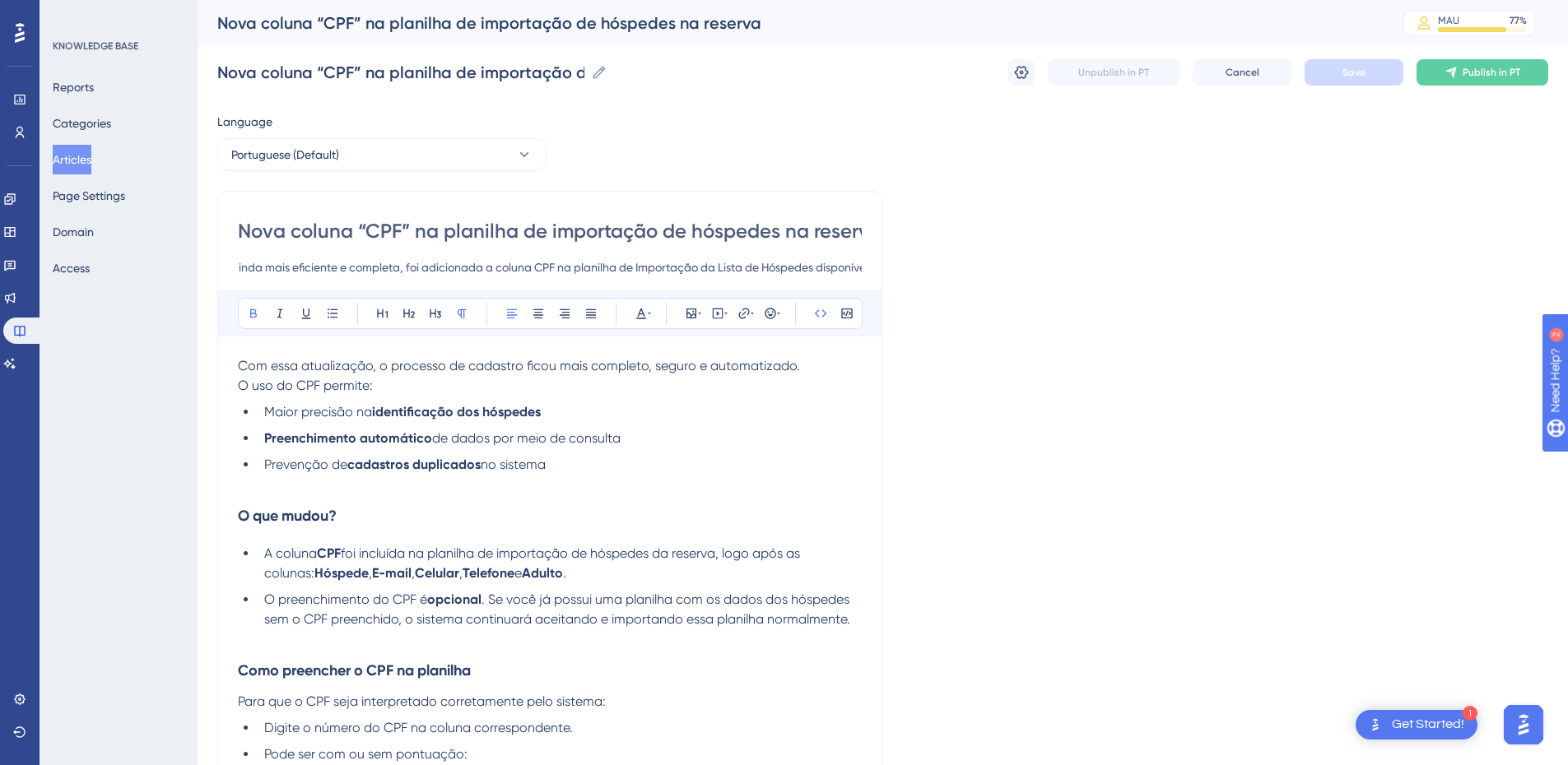
scroll to position [0, 0]
drag, startPoint x: 260, startPoint y: 268, endPoint x: 173, endPoint y: 265, distance: 87.1
click at [0, 0] on div "Performance Users Engagement Widgets Feedback Product Updates Knowledge Base AI…" at bounding box center [0, 0] width 0 height 0
click at [413, 385] on p "O uso do CPF permite:" at bounding box center [550, 386] width 624 height 20
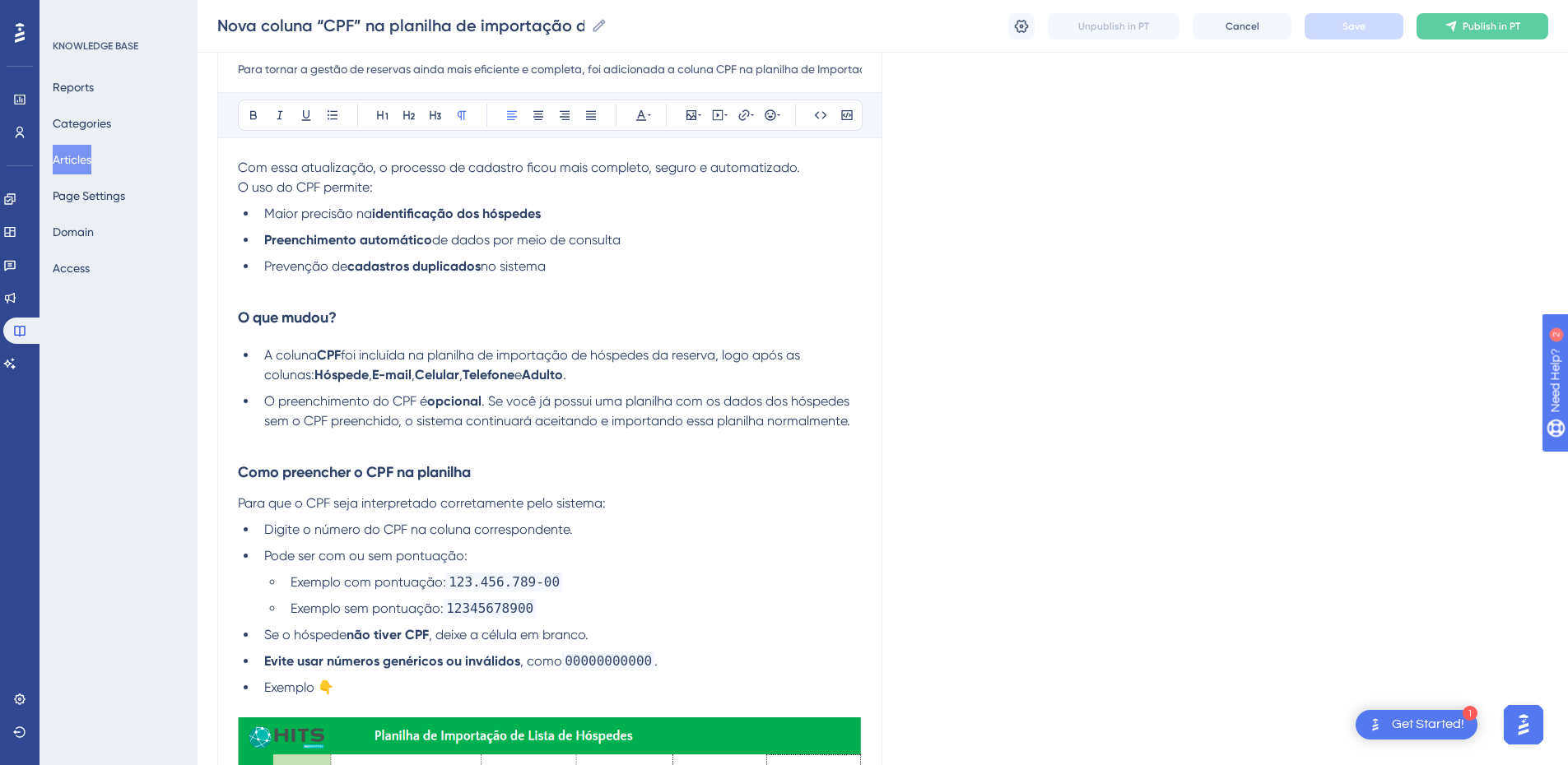
click at [320, 294] on p at bounding box center [550, 286] width 624 height 20
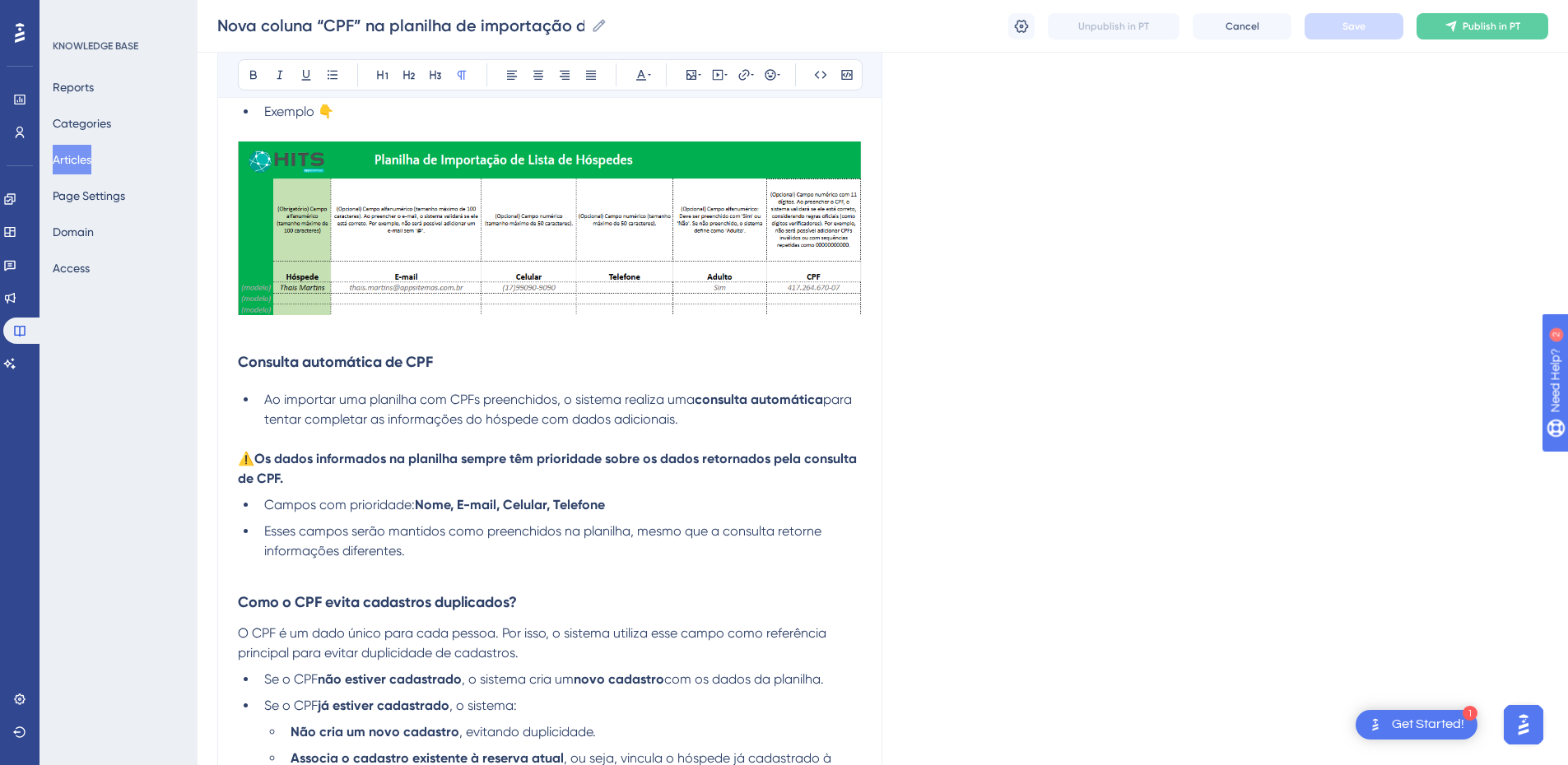
scroll to position [960, 0]
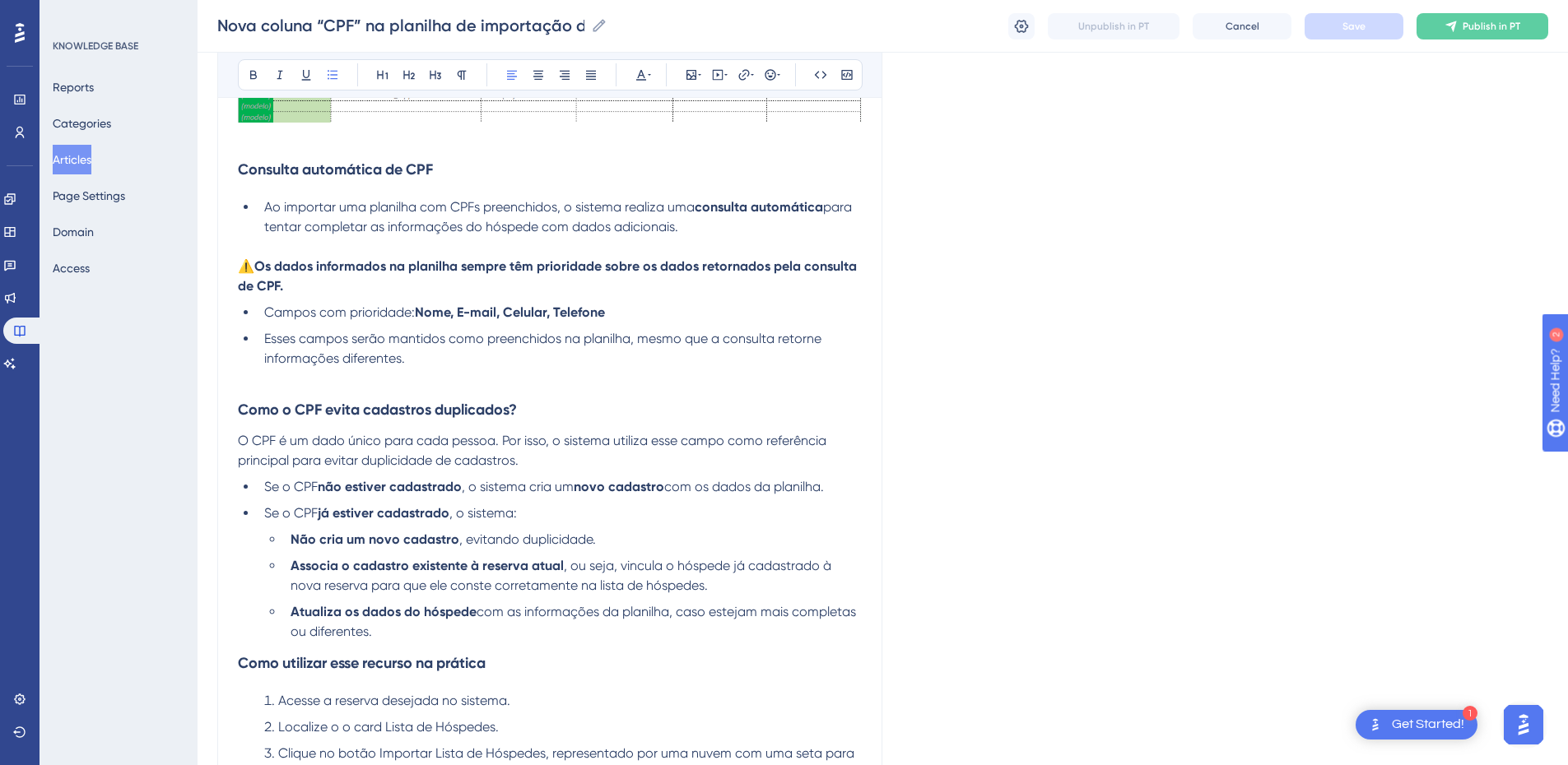
click at [669, 208] on span "Ao importar uma planilha com CPFs preenchidos, o sistema realiza uma" at bounding box center [480, 207] width 431 height 16
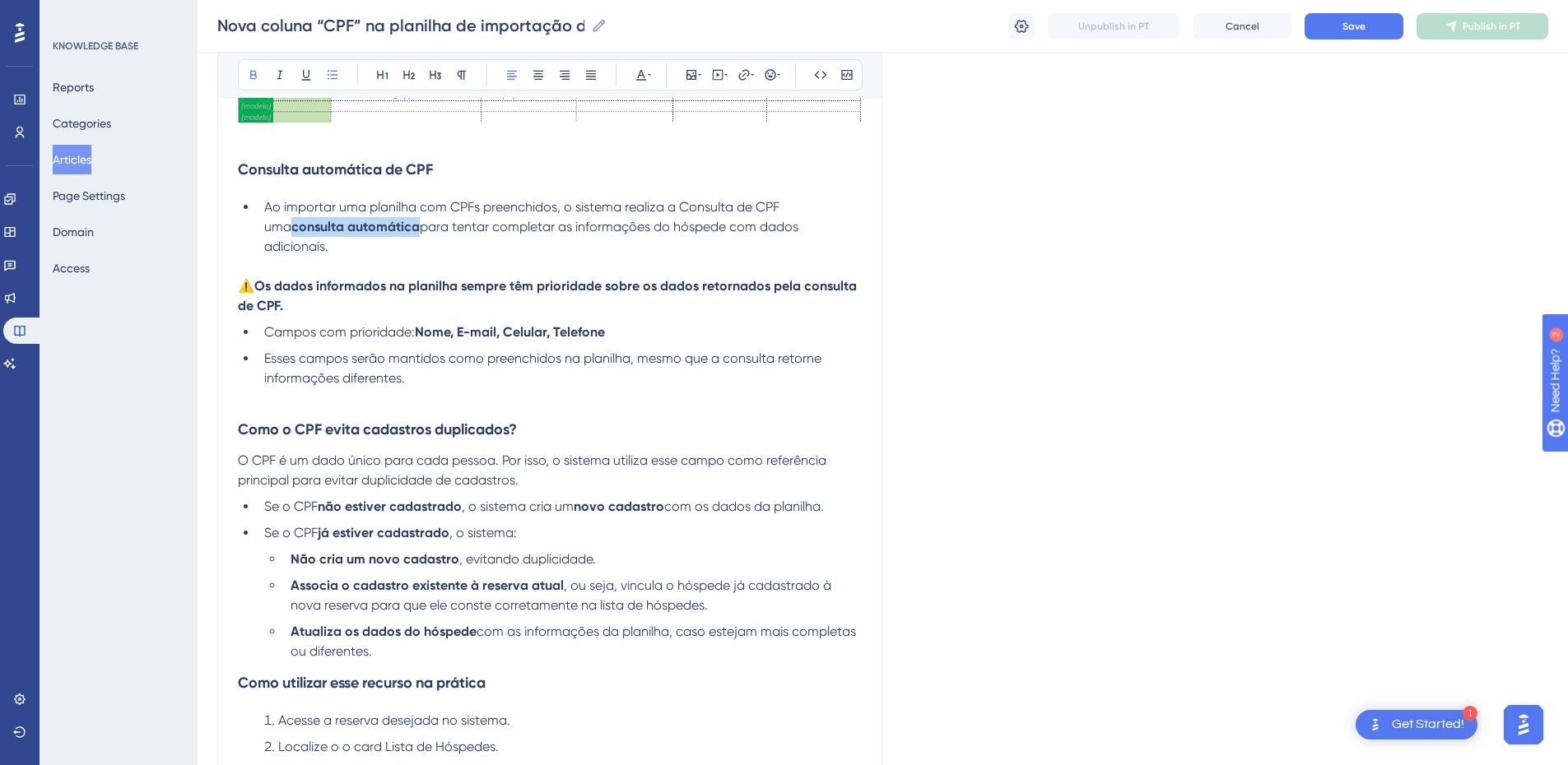
drag, startPoint x: 391, startPoint y: 225, endPoint x: 259, endPoint y: 227, distance: 132.0
click at [259, 227] on li "Ao importar uma planilha com CPFs preenchidos, o sistema realiza a Consulta de …" at bounding box center [560, 227] width 604 height 59
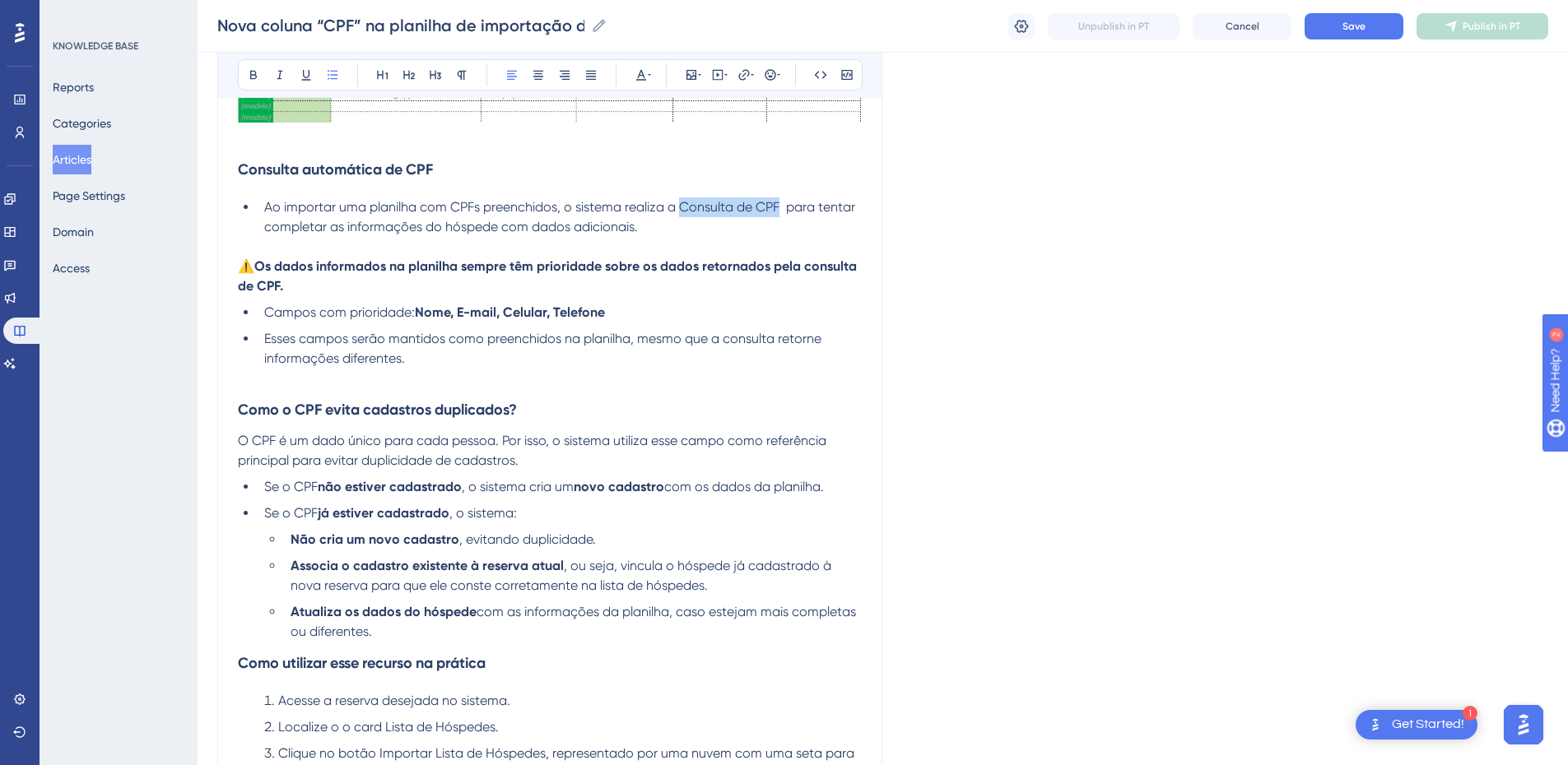
drag, startPoint x: 780, startPoint y: 206, endPoint x: 678, endPoint y: 207, distance: 102.0
click at [678, 207] on span "Ao importar uma planilha com CPFs preenchidos, o sistema realiza a Consulta de …" at bounding box center [562, 217] width 594 height 35
click at [238, 73] on div "Bold Italic Underline Bullet Point Heading 1 Heading 2 Heading 3 Normal Align L…" at bounding box center [550, 74] width 625 height 31
click at [245, 73] on button at bounding box center [254, 75] width 23 height 23
click at [705, 239] on p at bounding box center [550, 247] width 624 height 20
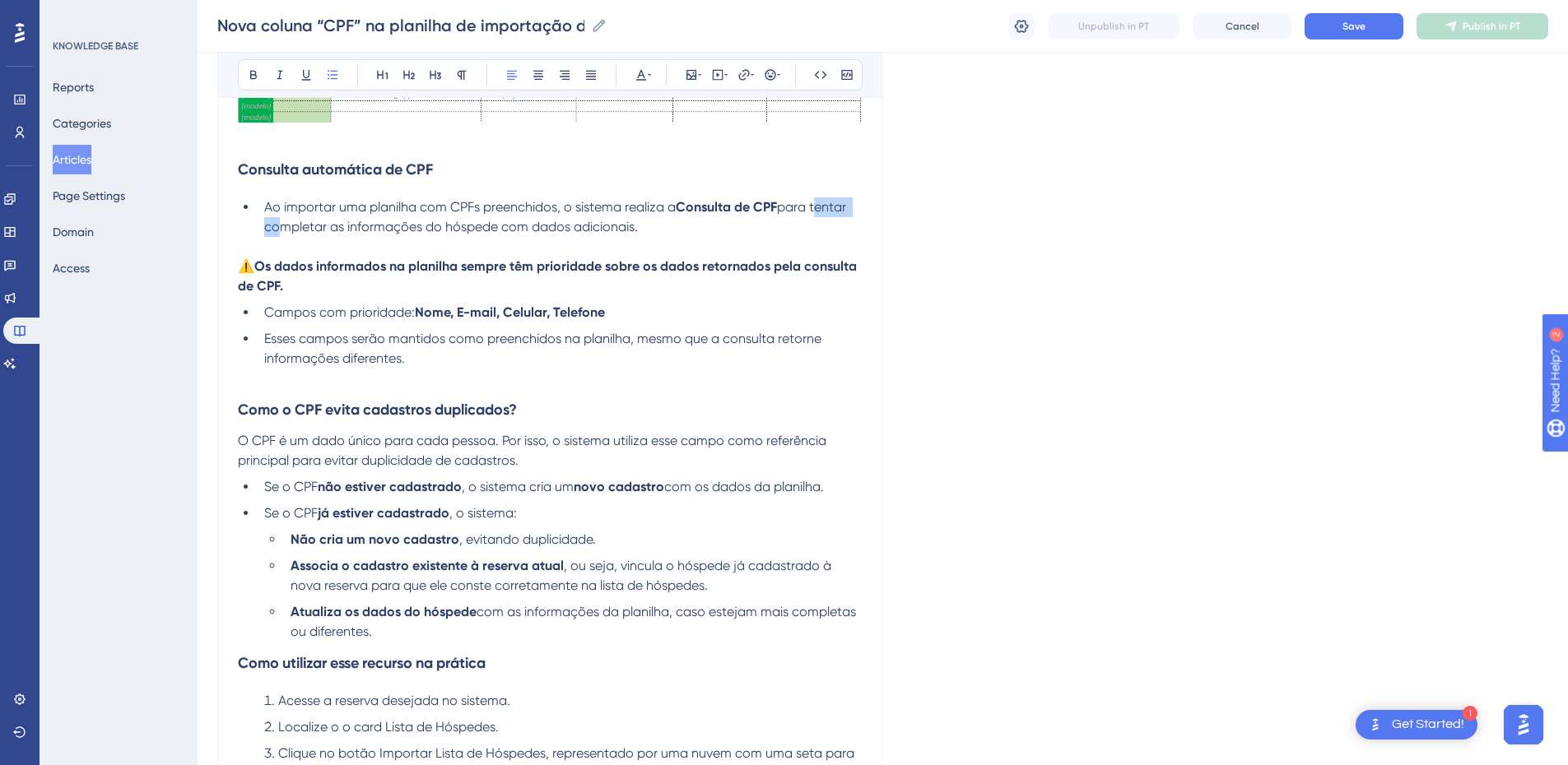
drag, startPoint x: 818, startPoint y: 211, endPoint x: 860, endPoint y: 208, distance: 42.1
click at [860, 208] on li "Ao importar uma planilha com CPFs preenchidos, o sistema realiza a Consulta de …" at bounding box center [560, 217] width 604 height 39
click at [426, 247] on p at bounding box center [550, 247] width 624 height 20
click at [270, 211] on span "Ao importar uma planilha com CPFs preenchidos, o sistema realiza a" at bounding box center [470, 207] width 411 height 16
drag, startPoint x: 267, startPoint y: 211, endPoint x: 654, endPoint y: 229, distance: 387.4
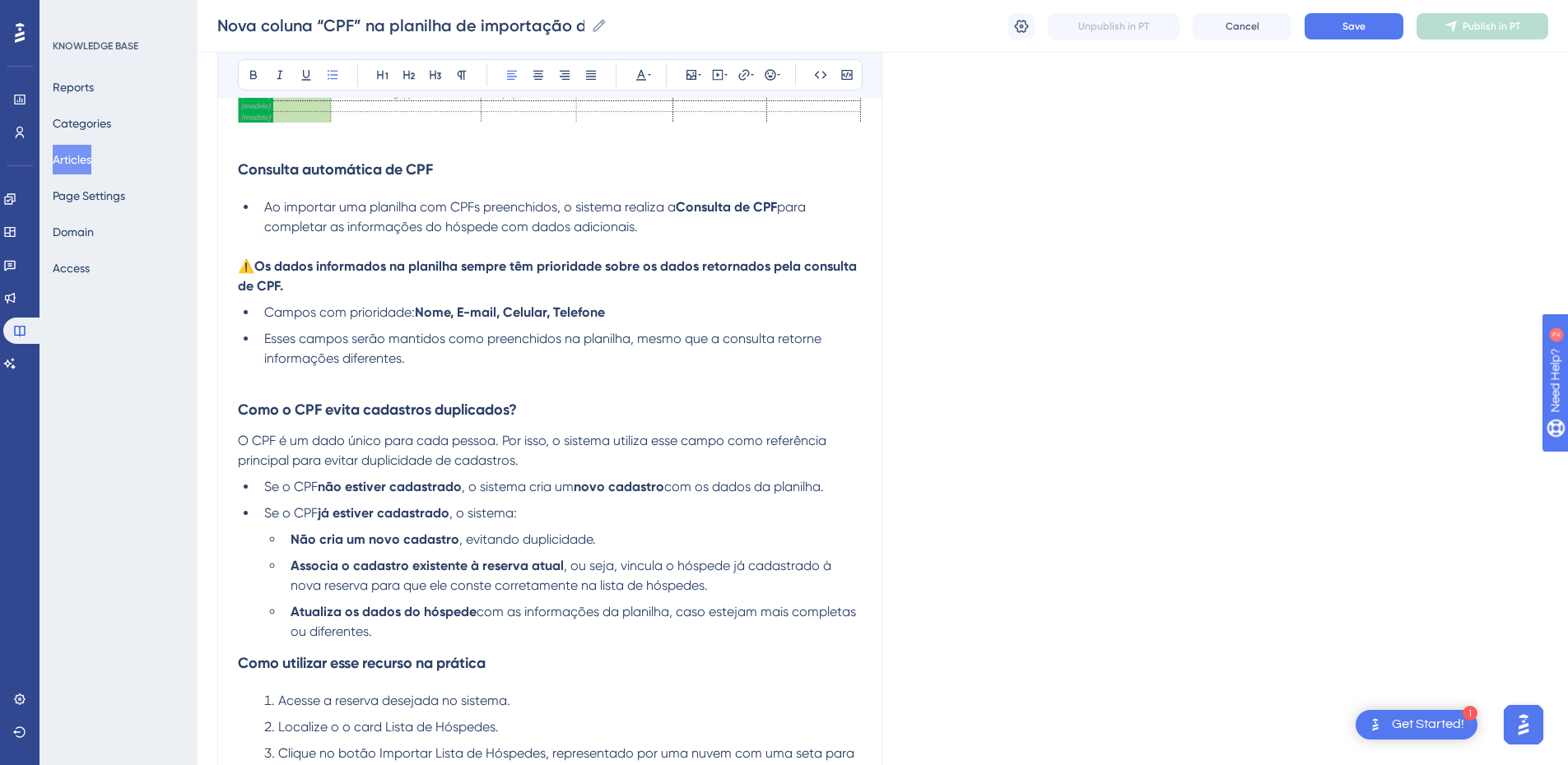
click at [654, 229] on li "Ao importar uma planilha com CPFs preenchidos, o sistema realiza a Consulta de …" at bounding box center [560, 217] width 604 height 39
click at [360, 280] on p "⚠️ Os dados informados na planilha sempre têm prioridade sobre os dados retorna…" at bounding box center [550, 276] width 624 height 39
click at [635, 228] on span "para completar as informações do hóspede com dados adicionais." at bounding box center [537, 217] width 545 height 35
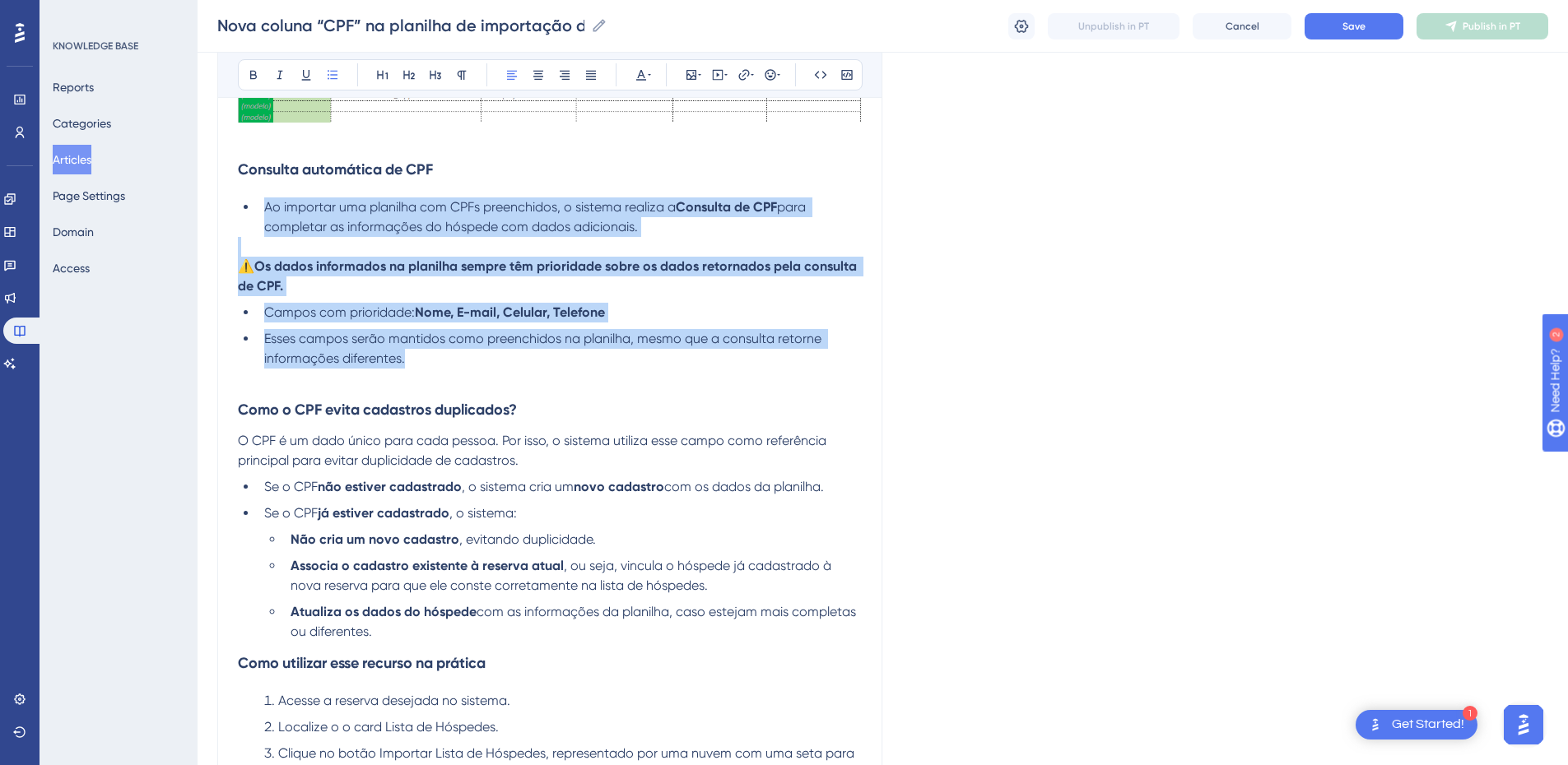
drag, startPoint x: 459, startPoint y: 356, endPoint x: 249, endPoint y: 208, distance: 256.9
click at [393, 221] on span "para completar as informações do hóspede com dados adicionais." at bounding box center [537, 217] width 545 height 35
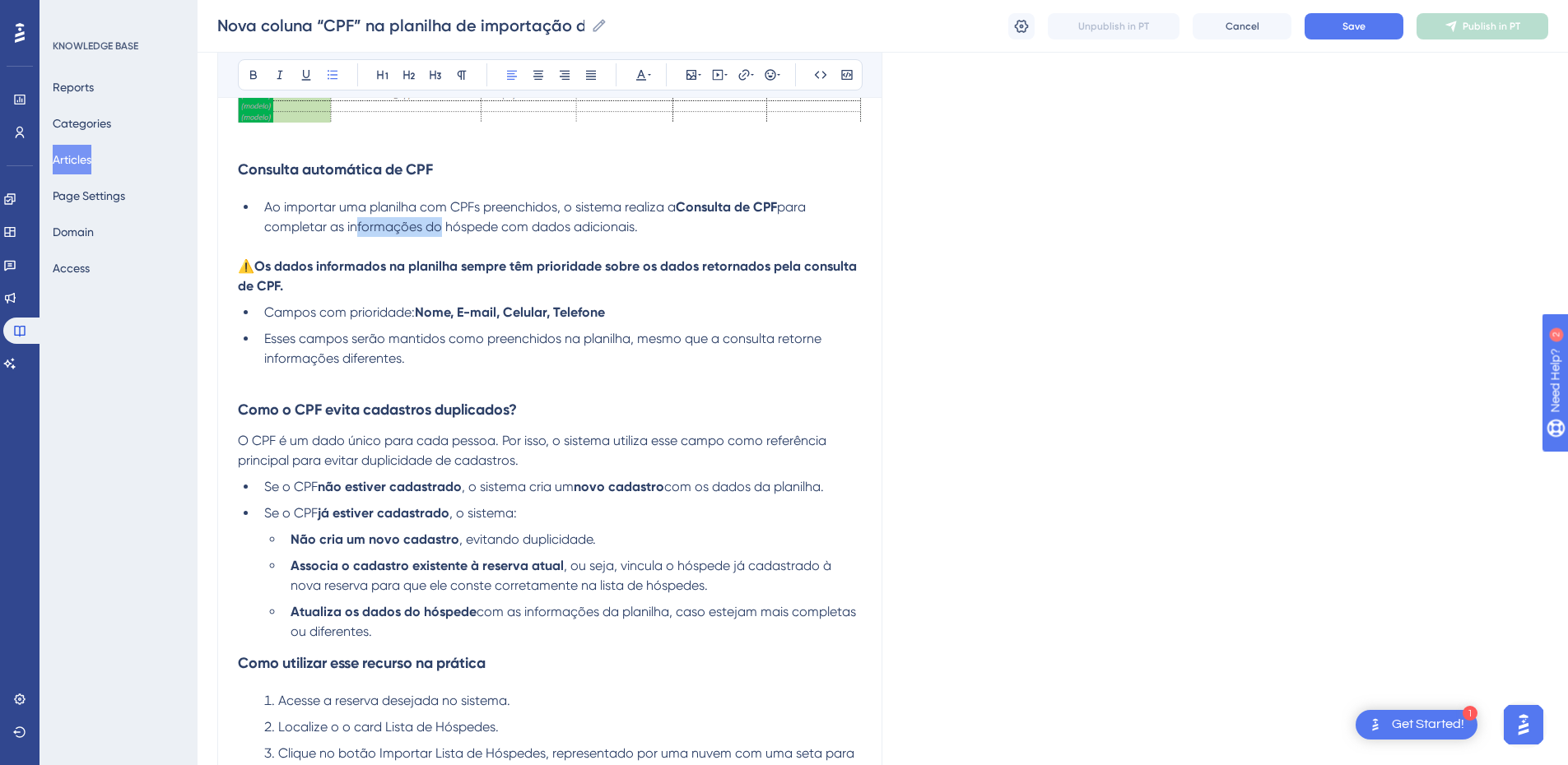
click at [393, 221] on span "para completar as informações do hóspede com dados adicionais." at bounding box center [537, 217] width 545 height 35
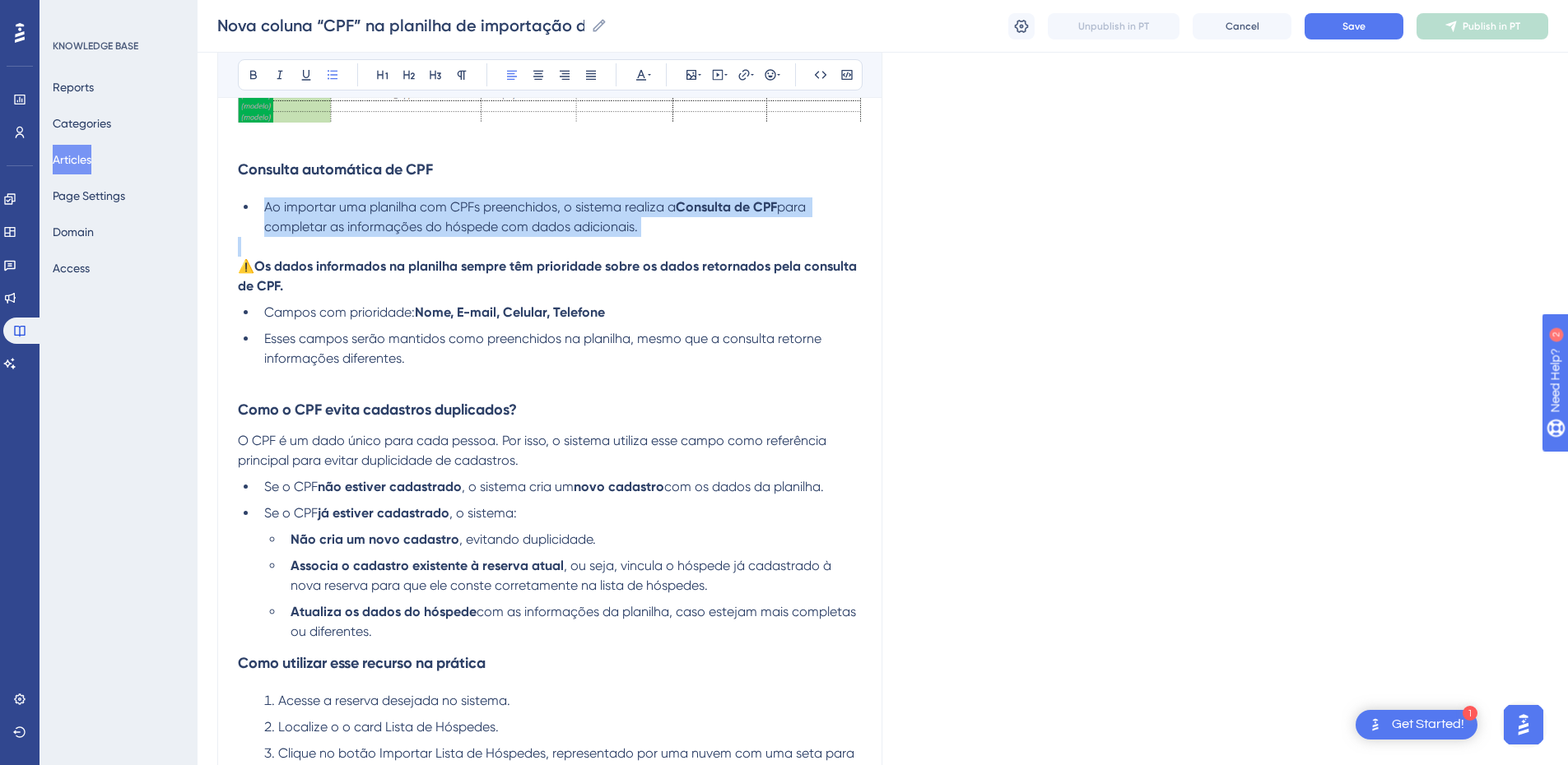
click at [393, 221] on span "para completar as informações do hóspede com dados adicionais." at bounding box center [537, 217] width 545 height 35
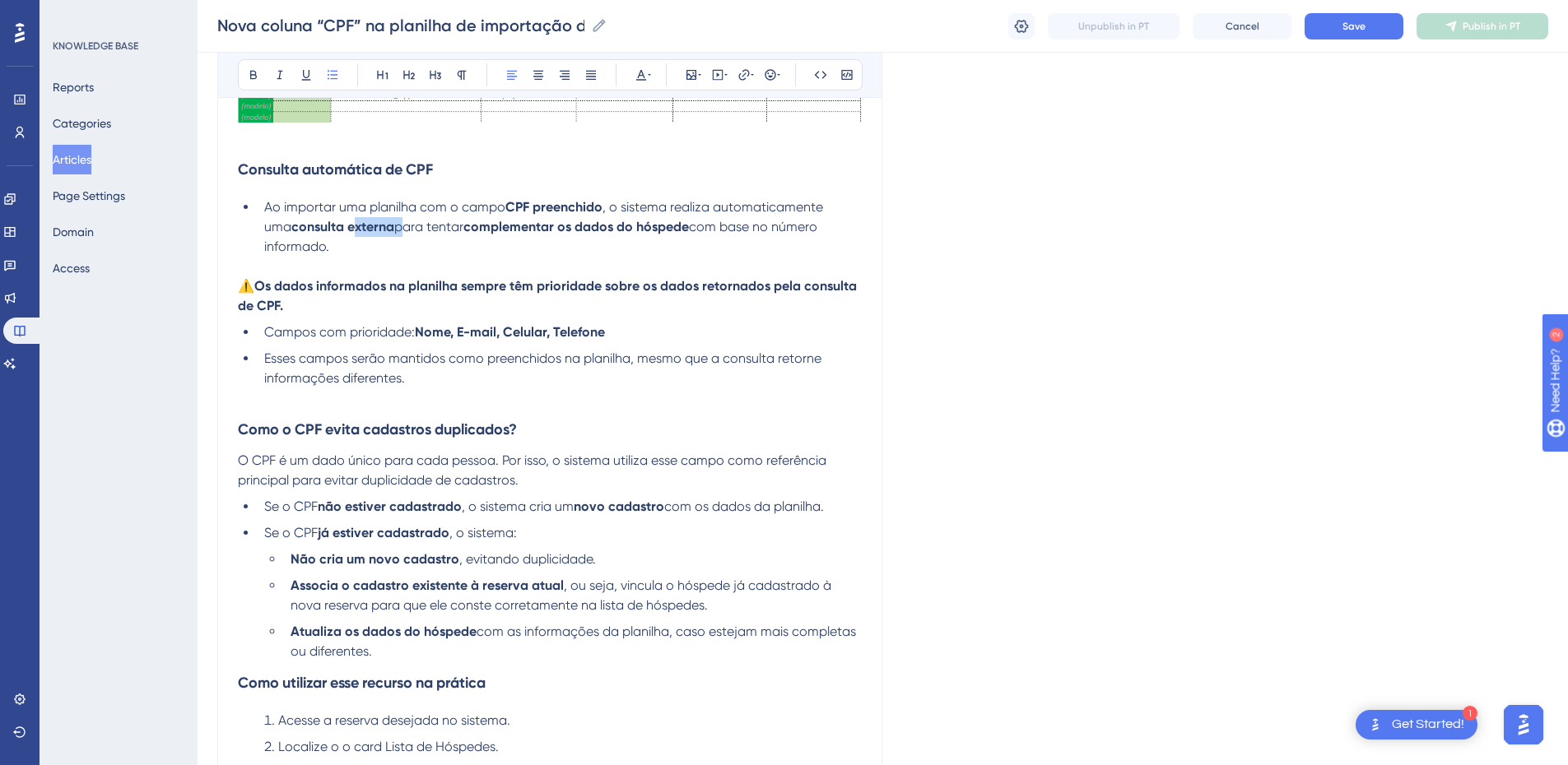
drag, startPoint x: 372, startPoint y: 229, endPoint x: 324, endPoint y: 229, distance: 48.0
click at [324, 229] on li "Ao importar uma planilha com o campo CPF preenchido , o sistema realiza automat…" at bounding box center [560, 227] width 604 height 59
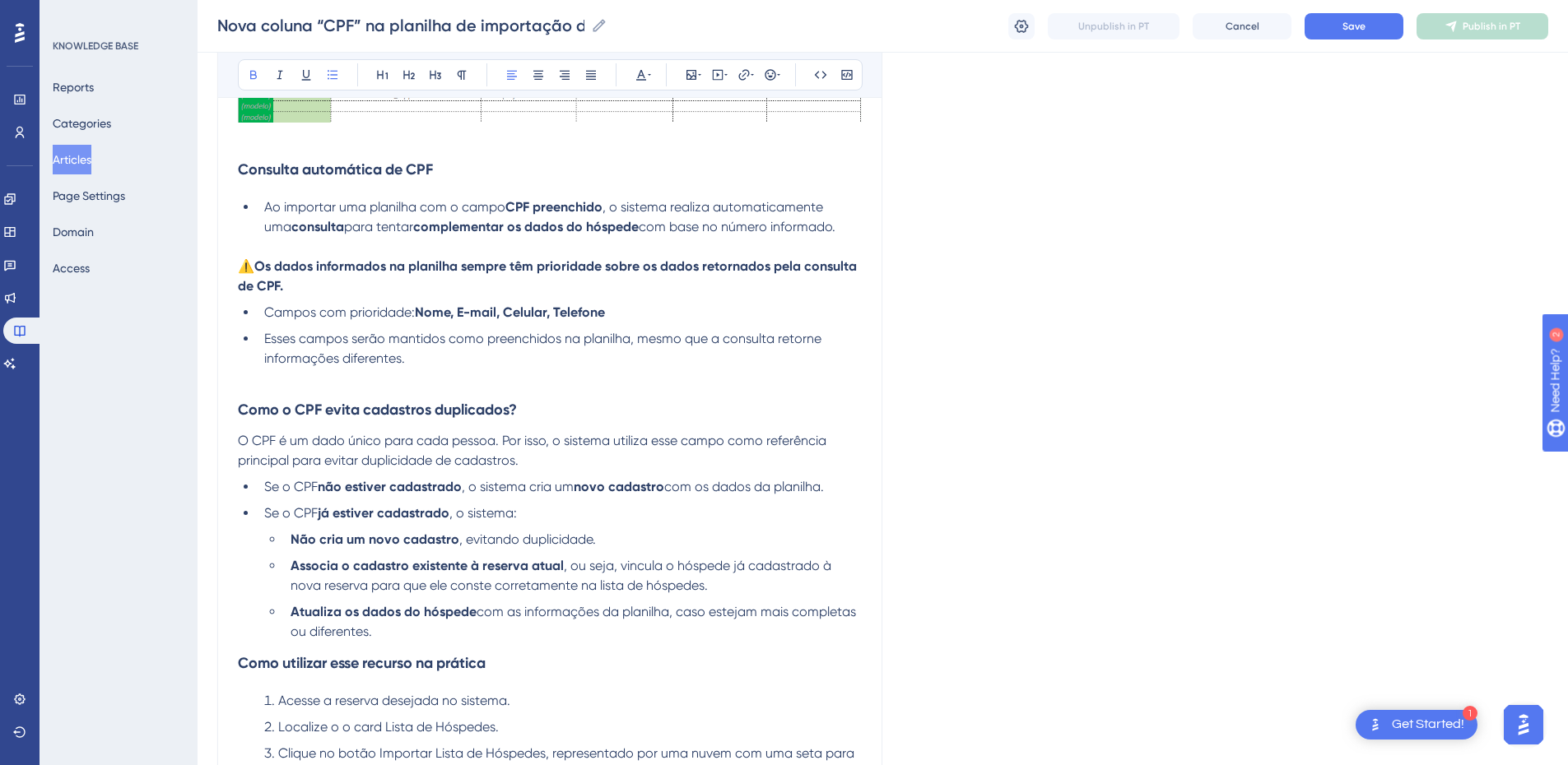
click at [248, 266] on span "⚠️" at bounding box center [246, 266] width 17 height 16
click at [256, 271] on span "⚠️⚠️" at bounding box center [254, 266] width 33 height 16
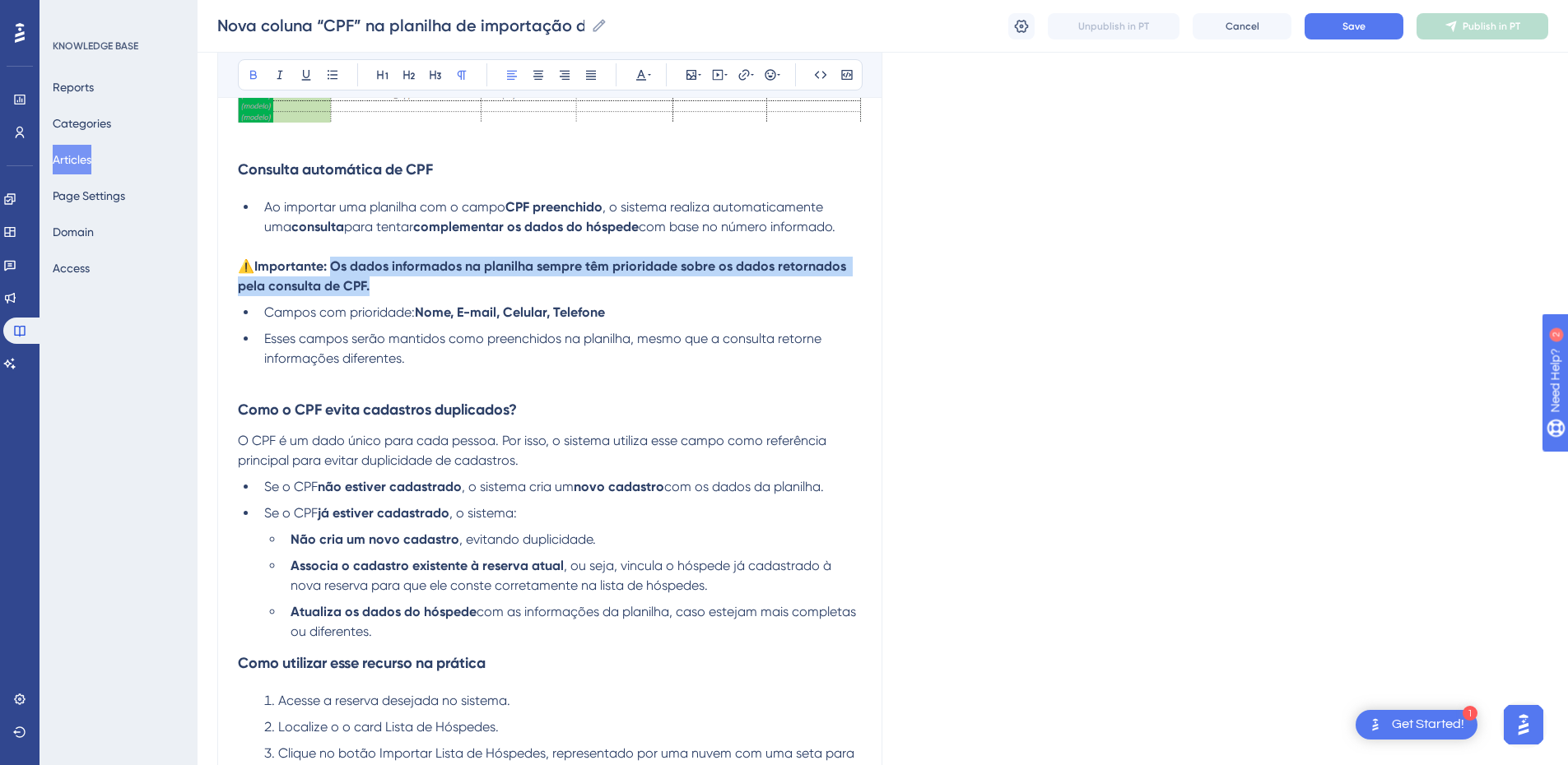
drag, startPoint x: 336, startPoint y: 268, endPoint x: 369, endPoint y: 283, distance: 36.2
click at [369, 283] on strong "Os dados informados na planilha sempre têm prioridade sobre os dados retornados…" at bounding box center [543, 276] width 612 height 35
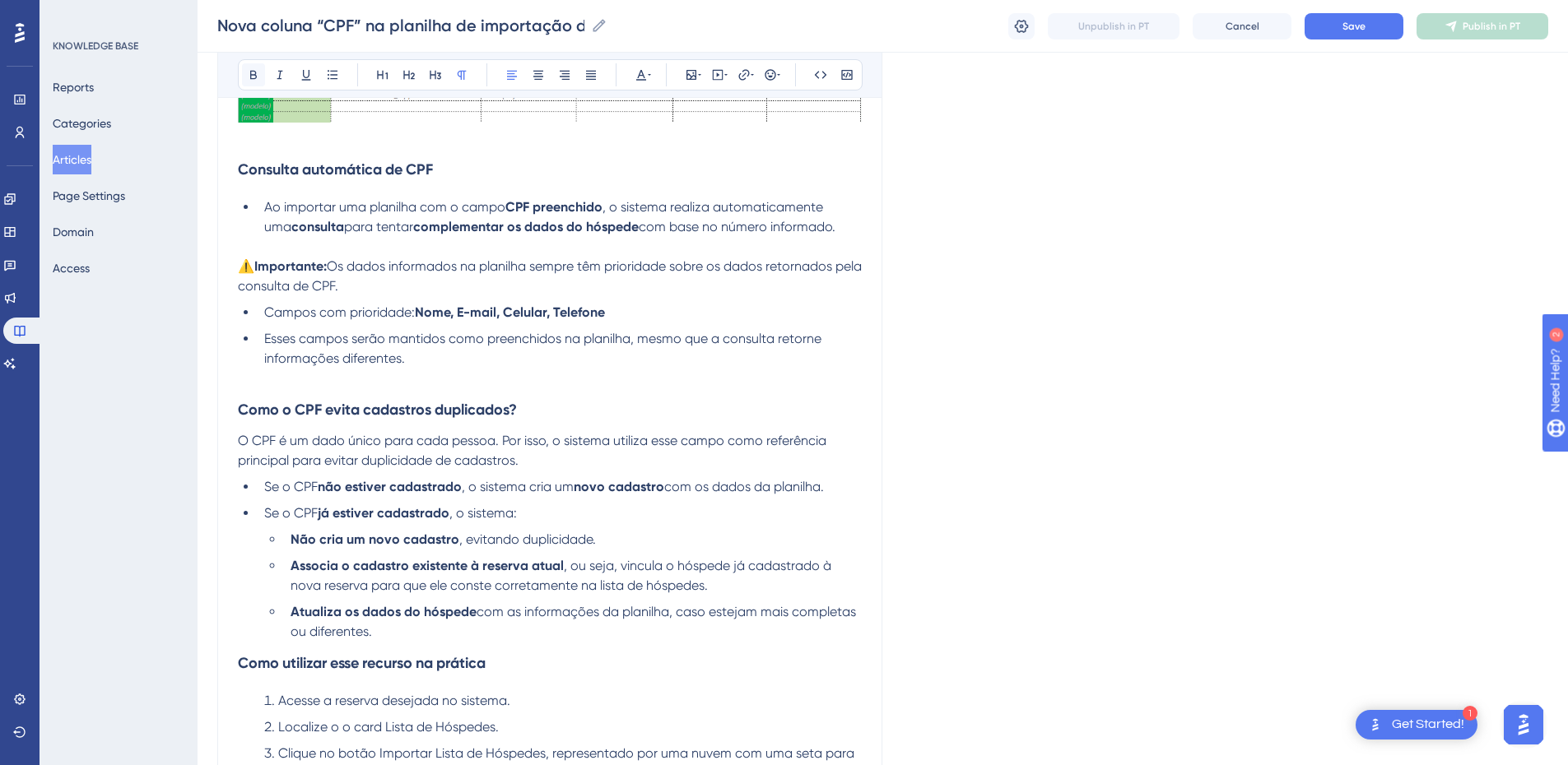
click at [251, 72] on icon at bounding box center [254, 75] width 7 height 9
click at [391, 284] on p "⚠️ Importante: Os dados informados na planilha sempre têm prioridade sobre os d…" at bounding box center [550, 276] width 624 height 39
click at [401, 357] on span "Esses campos serão mantidos como preenchidos na planilha, mesmo que a consulta …" at bounding box center [545, 349] width 561 height 35
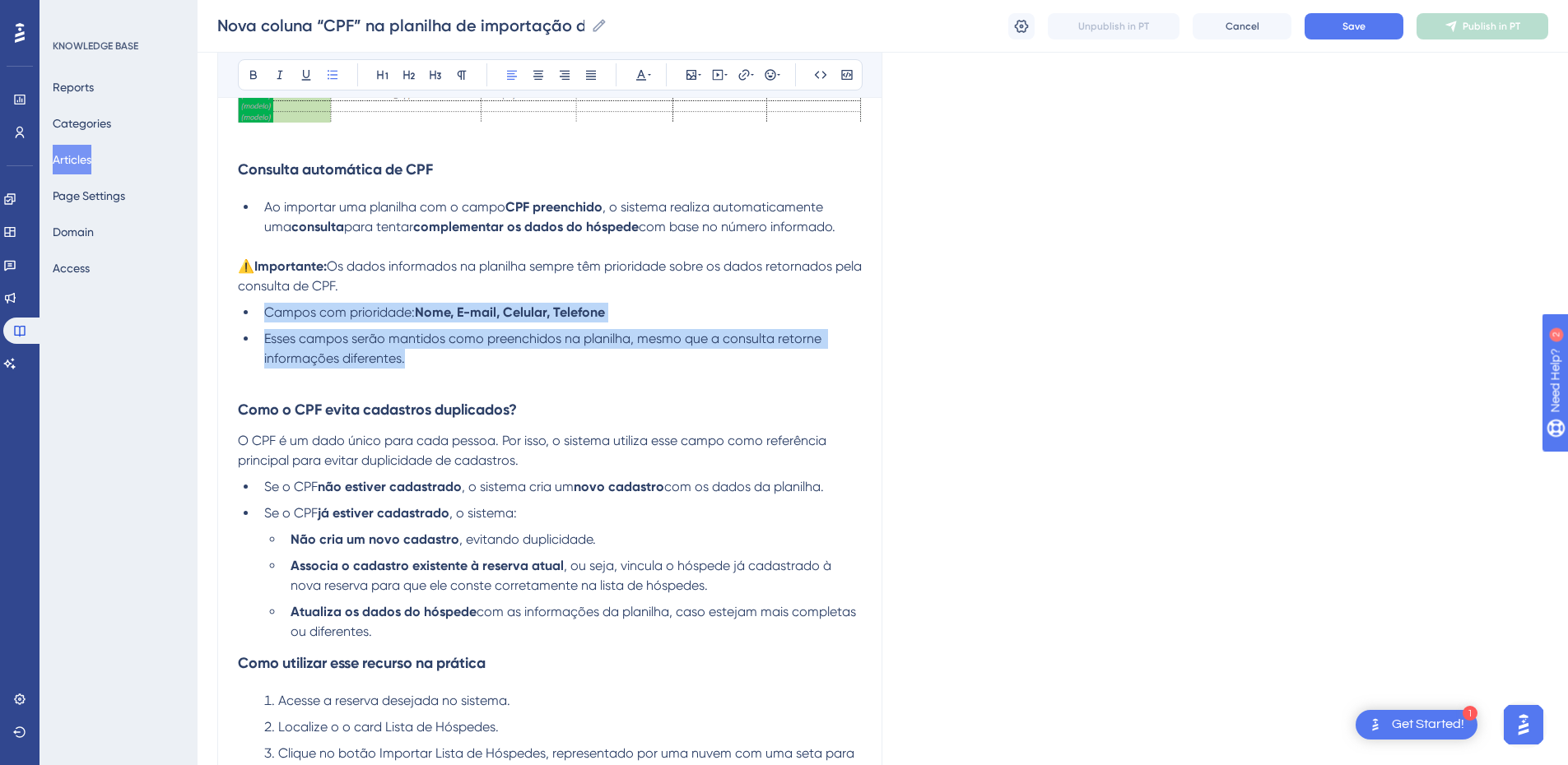
drag, startPoint x: 339, startPoint y: 352, endPoint x: 214, endPoint y: 318, distance: 129.5
click at [0, 0] on div "Performance Users Engagement Widgets Feedback Product Updates Knowledge Base AI…" at bounding box center [0, 0] width 0 height 0
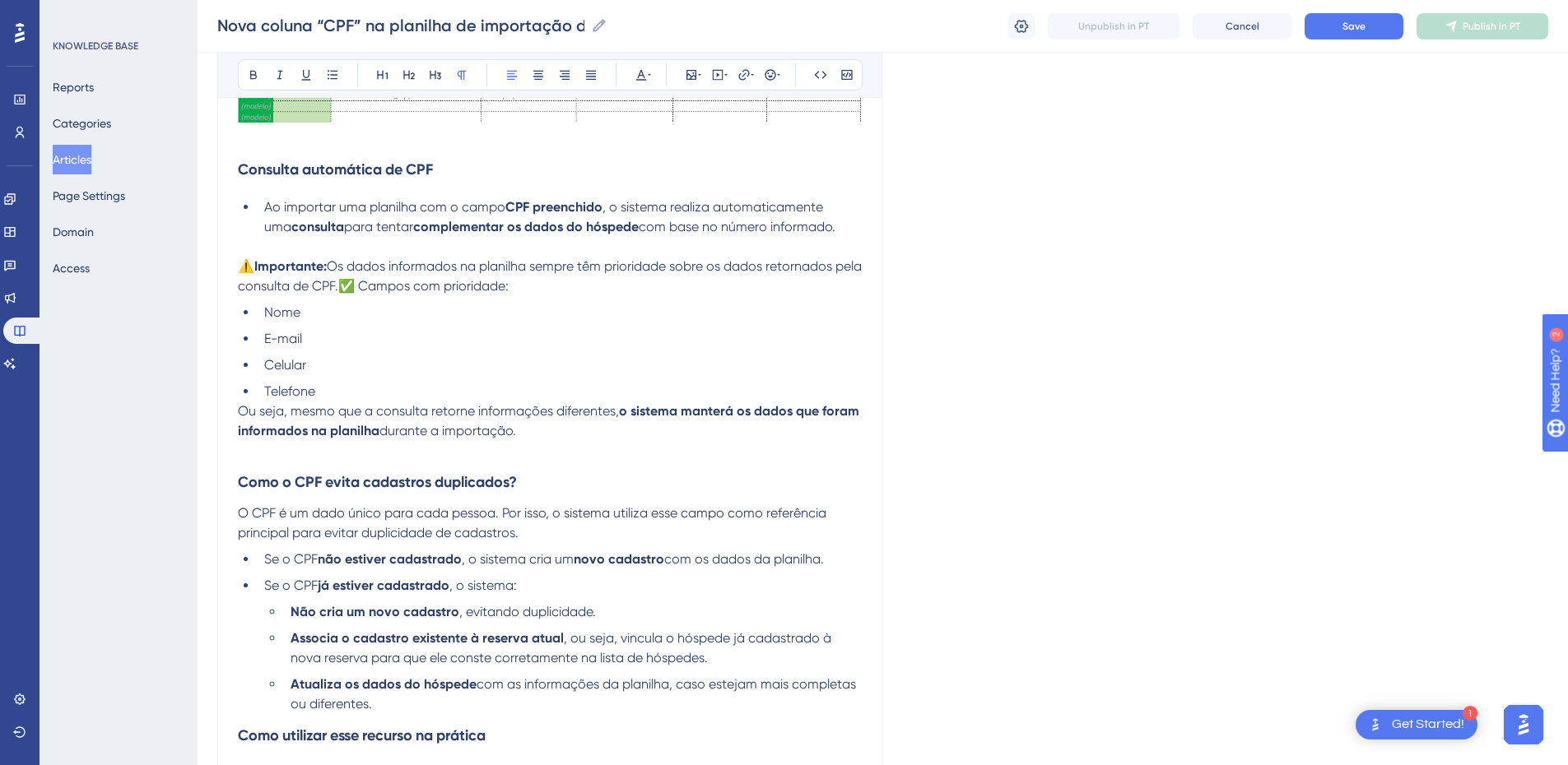
click at [371, 284] on span "Os dados informados na planilha sempre têm prioridade sobre os dados retornados…" at bounding box center [552, 276] width 628 height 35
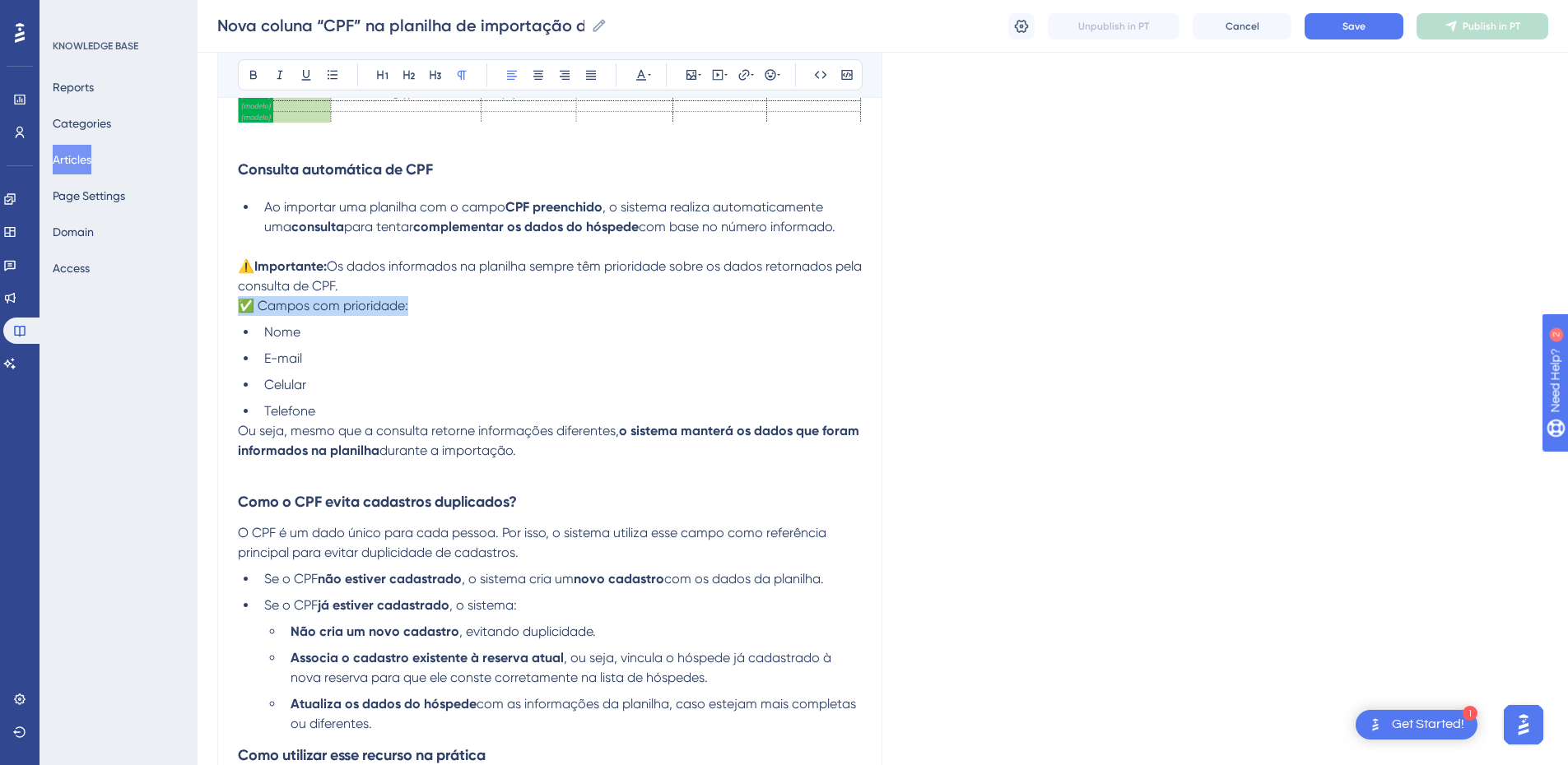
drag, startPoint x: 416, startPoint y: 310, endPoint x: 223, endPoint y: 300, distance: 193.3
click at [247, 67] on button at bounding box center [254, 75] width 23 height 23
click at [404, 275] on p "⚠️ Importante: Os dados informados na planilha sempre têm prioridade sobre os d…" at bounding box center [550, 276] width 624 height 39
click at [393, 288] on p "⚠️ Importante: Os dados informados na planilha sempre têm prioridade sobre os d…" at bounding box center [550, 276] width 624 height 39
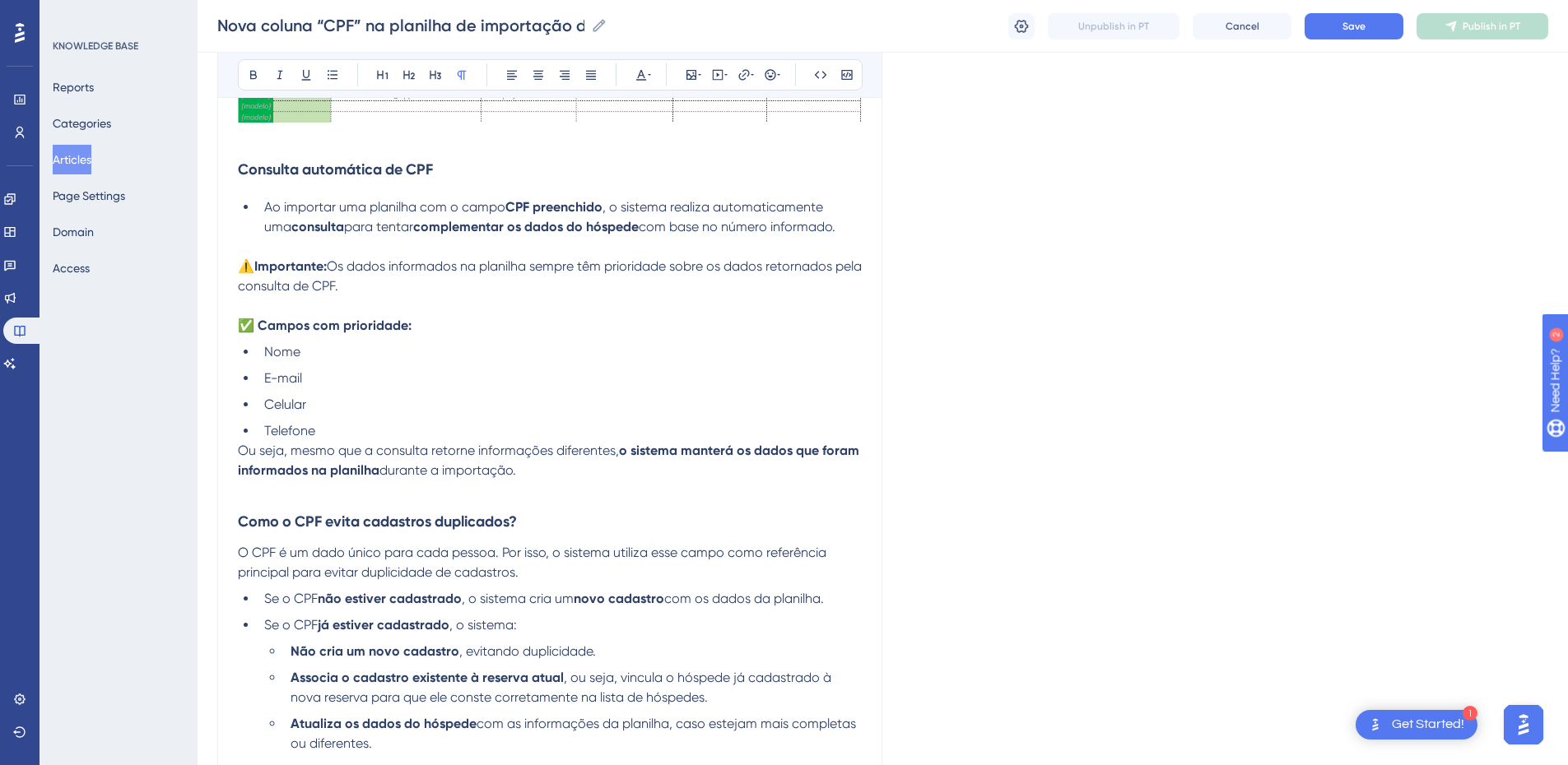
click at [238, 454] on span "Ou seja, mesmo que a consulta retorne informações diferentes," at bounding box center [428, 450] width 381 height 16
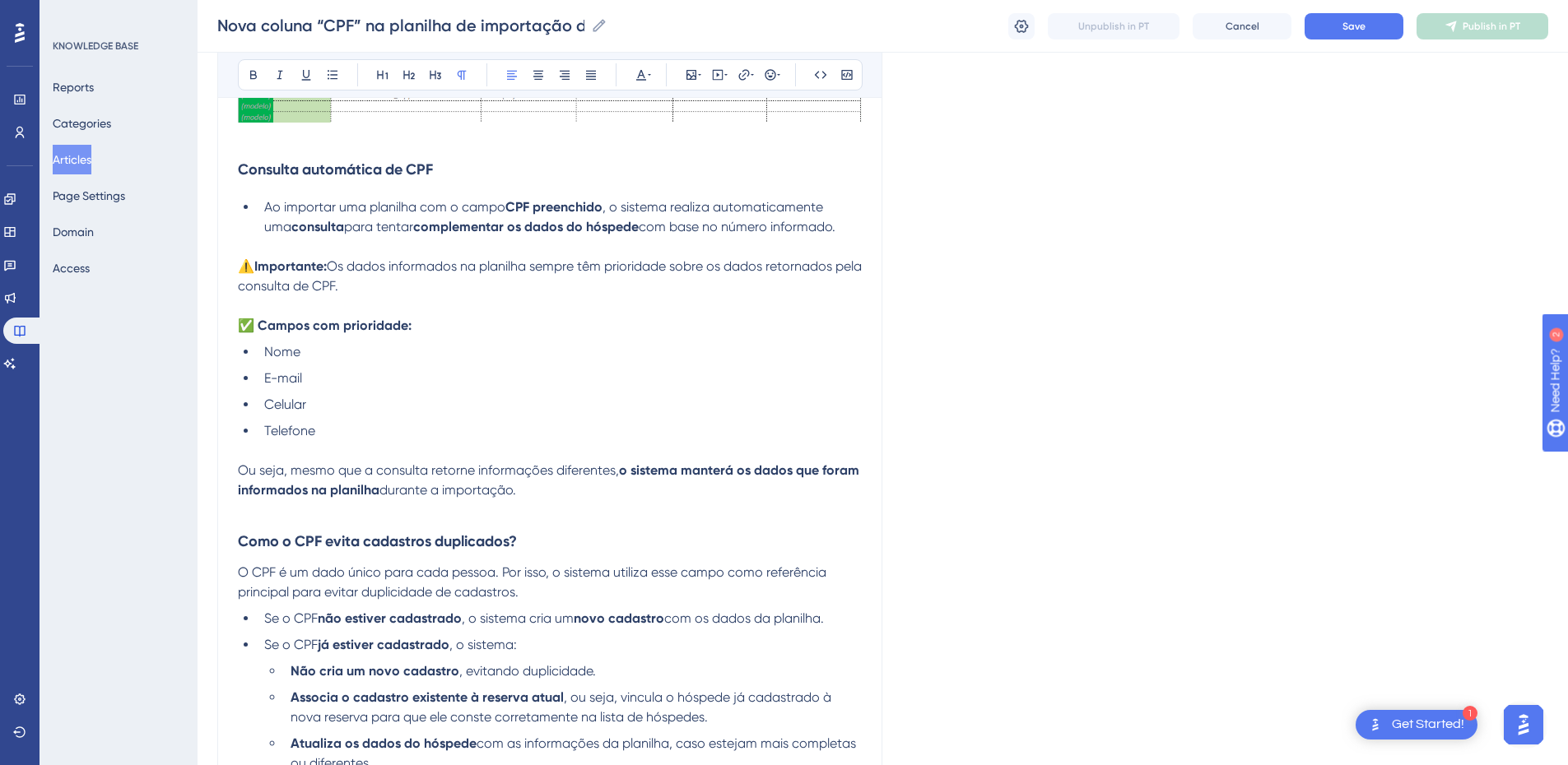
scroll to position [1152, 0]
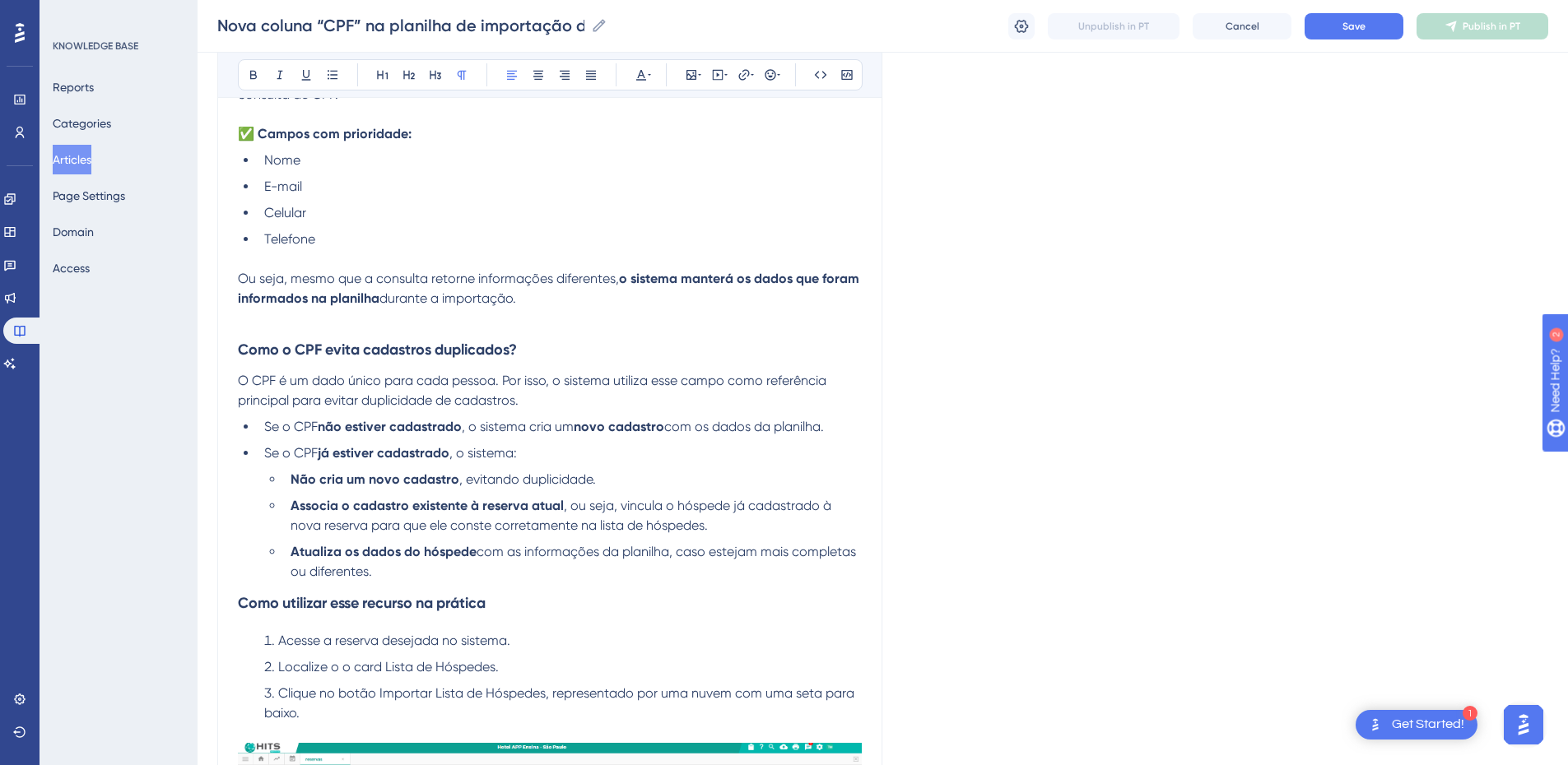
click at [280, 325] on p at bounding box center [550, 319] width 624 height 20
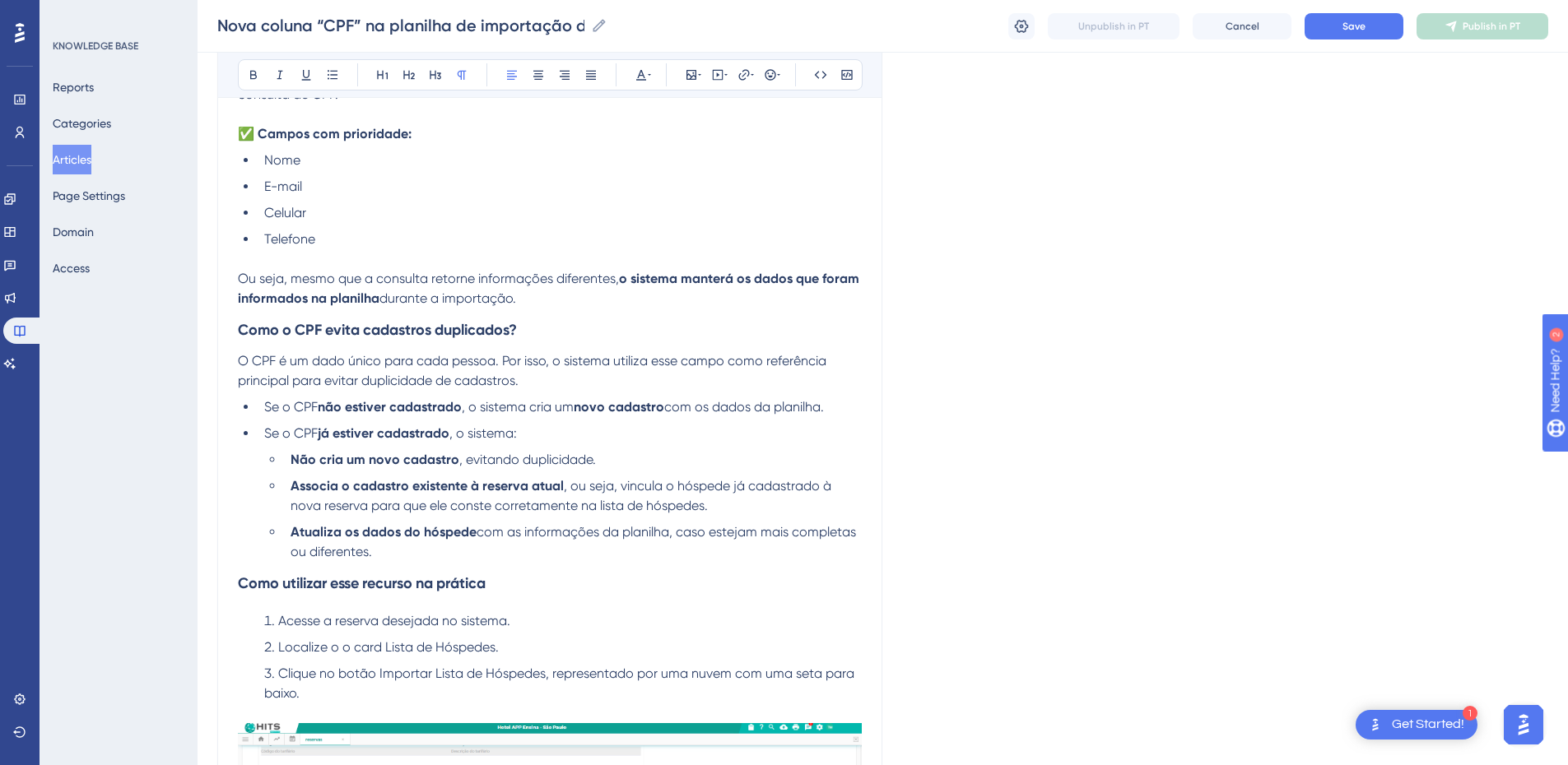
click at [517, 298] on span "durante a importação." at bounding box center [448, 298] width 137 height 16
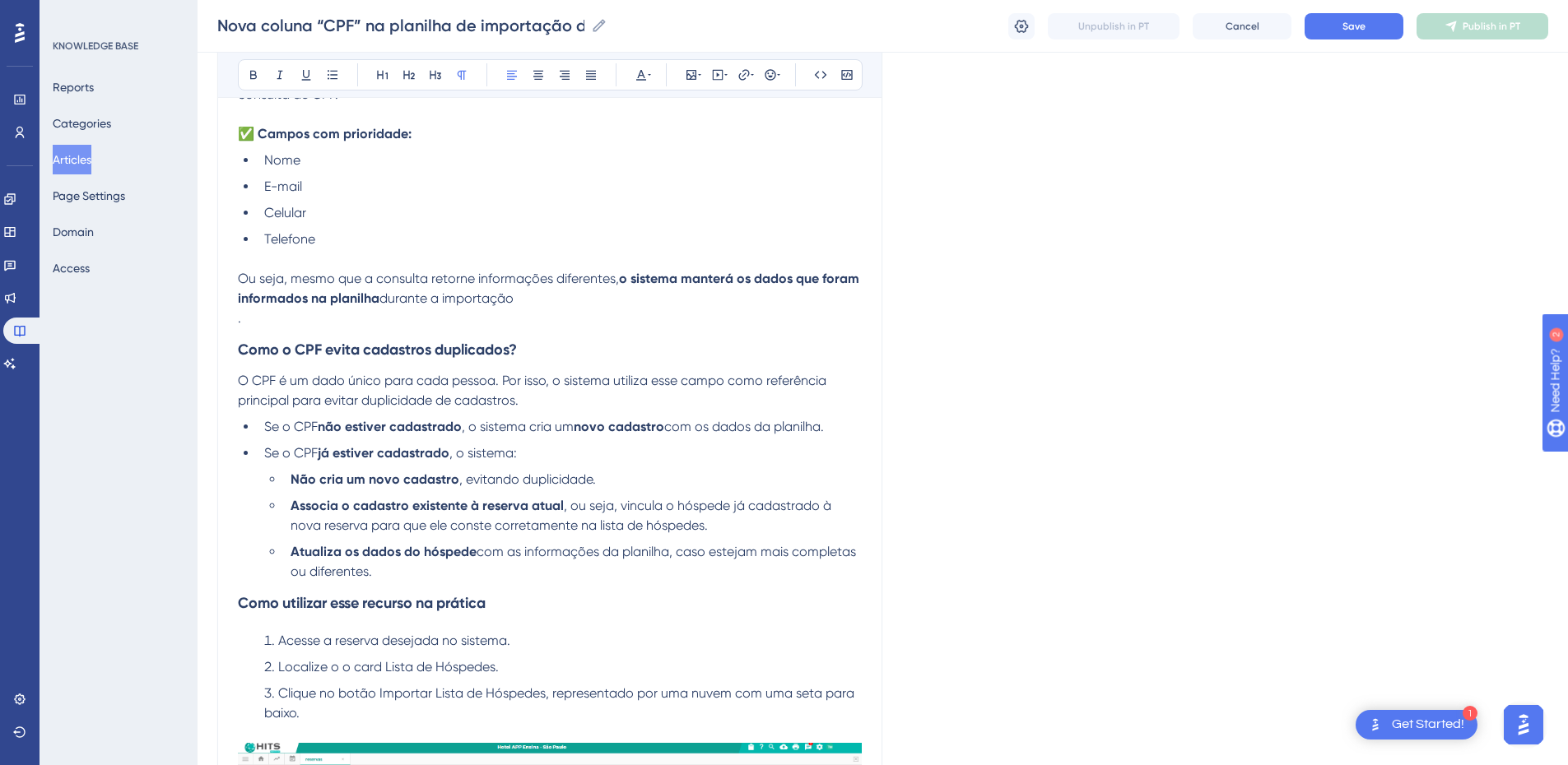
click at [409, 331] on h3 "Como o CPF evita cadastros duplicados?" at bounding box center [550, 350] width 624 height 43
click at [398, 323] on p "." at bounding box center [550, 319] width 624 height 20
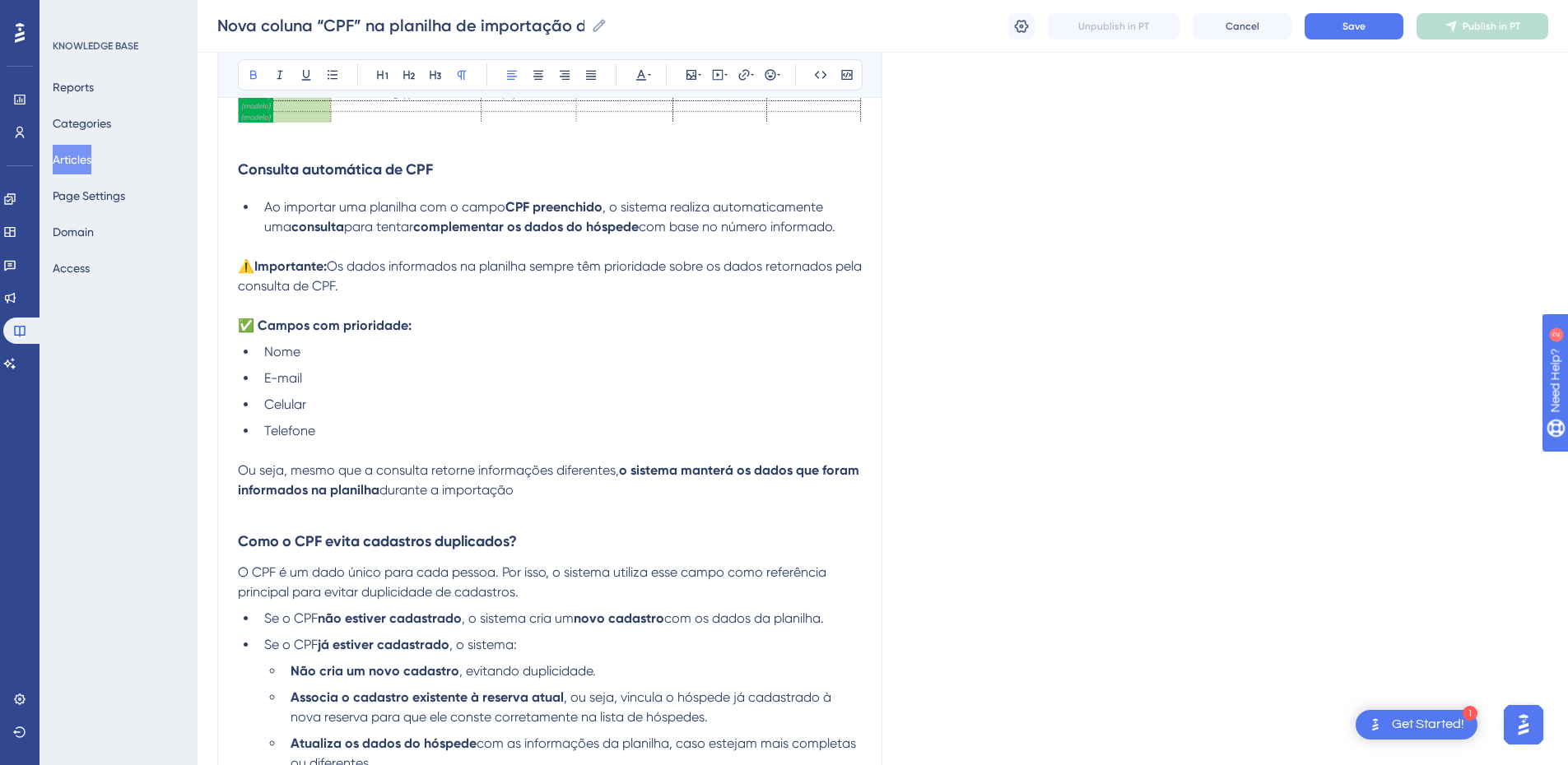
click at [345, 487] on strong "o sistema manterá os dados que foram informados na planilha" at bounding box center [550, 480] width 625 height 35
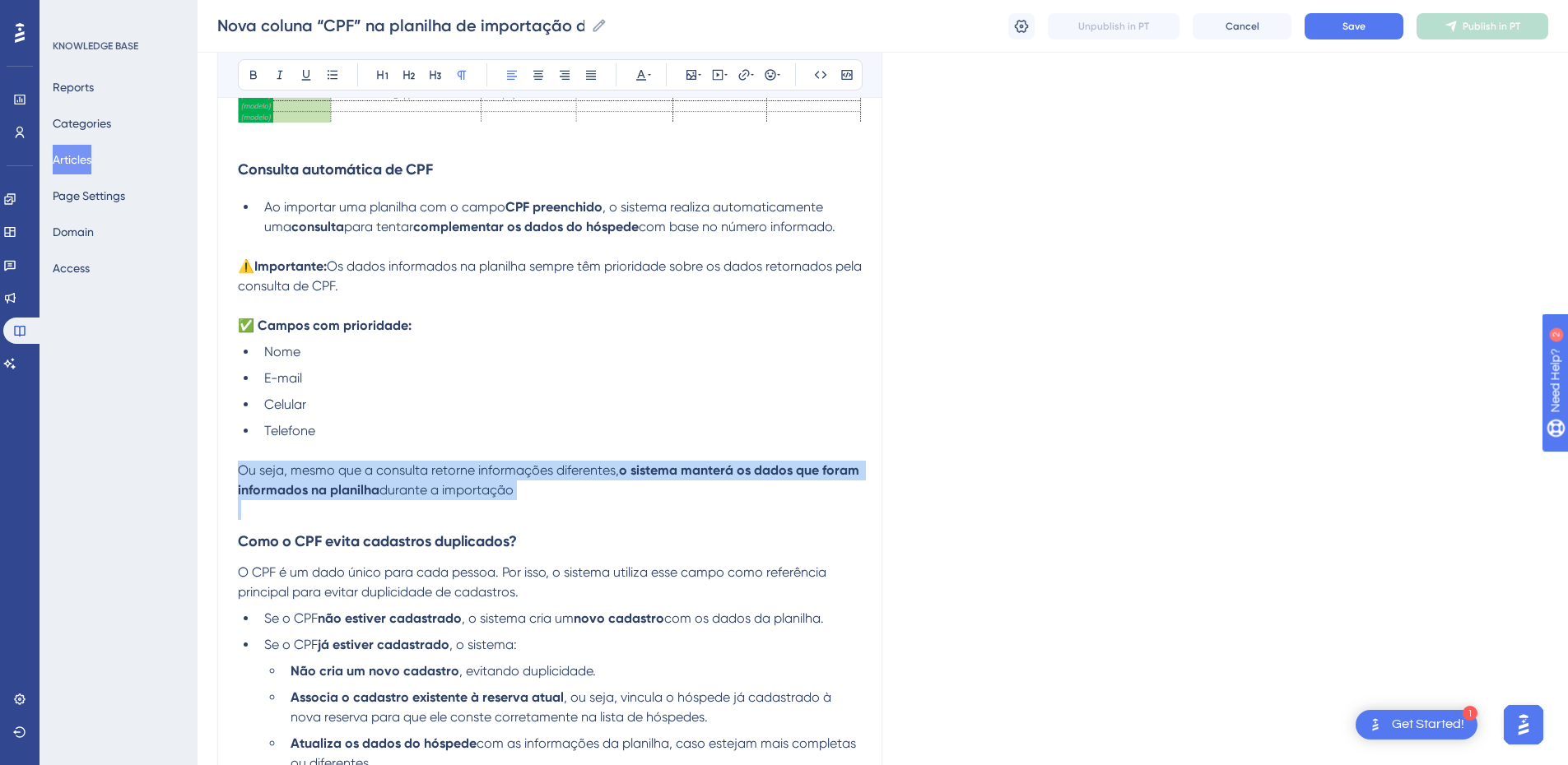
click at [345, 487] on strong "o sistema manterá os dados que foram informados na planilha" at bounding box center [550, 480] width 625 height 35
click at [337, 73] on icon at bounding box center [333, 75] width 13 height 13
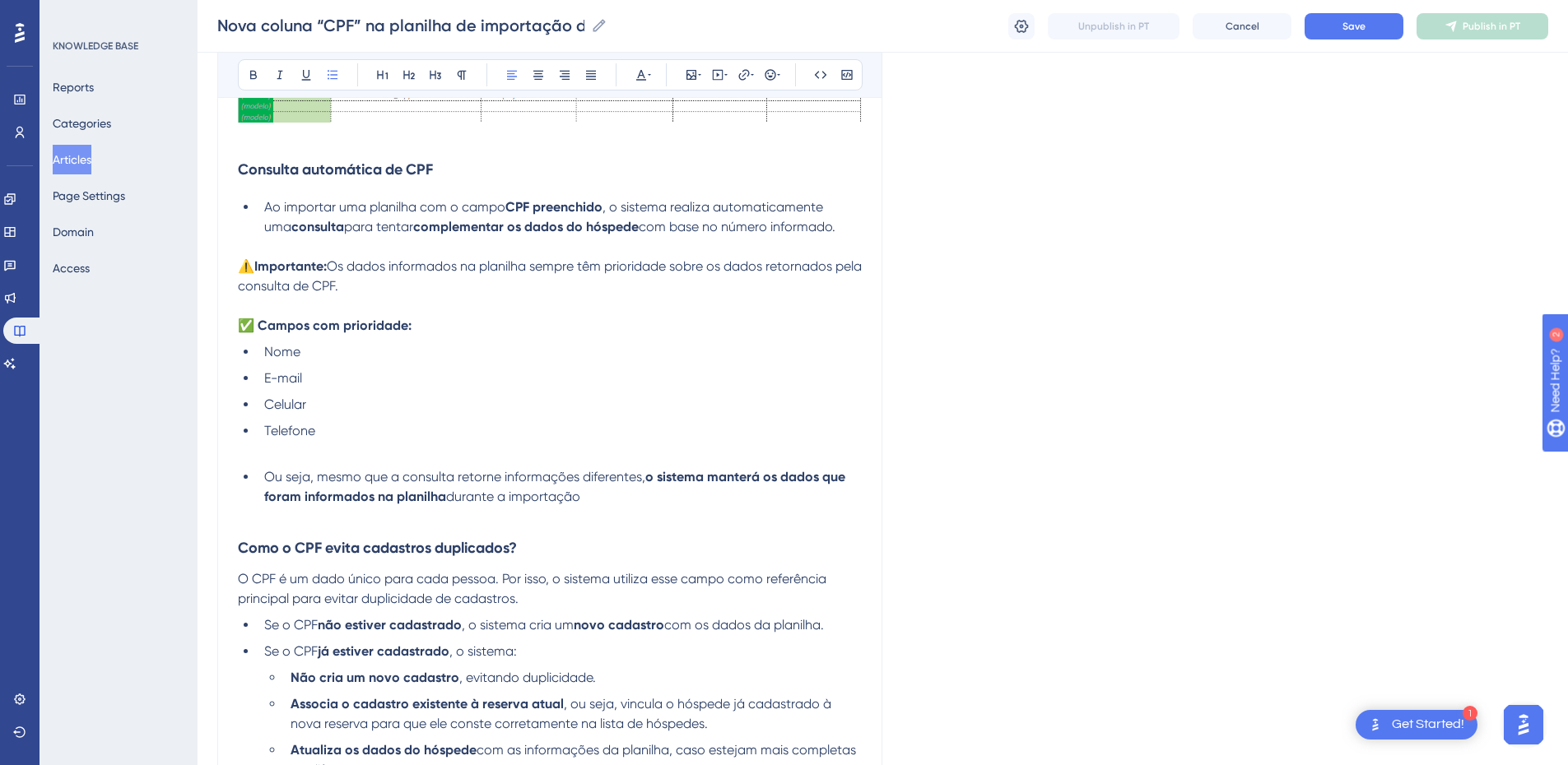
click at [266, 438] on span "Telefone" at bounding box center [290, 430] width 51 height 16
drag, startPoint x: 325, startPoint y: 423, endPoint x: 265, endPoint y: 346, distance: 97.6
click at [265, 346] on ul "Nome E-mail Celular Telefone" at bounding box center [550, 391] width 624 height 98
click at [355, 417] on ul "Nome E-mail Celular Telefone" at bounding box center [550, 391] width 624 height 98
drag, startPoint x: 600, startPoint y: 494, endPoint x: 232, endPoint y: 328, distance: 403.7
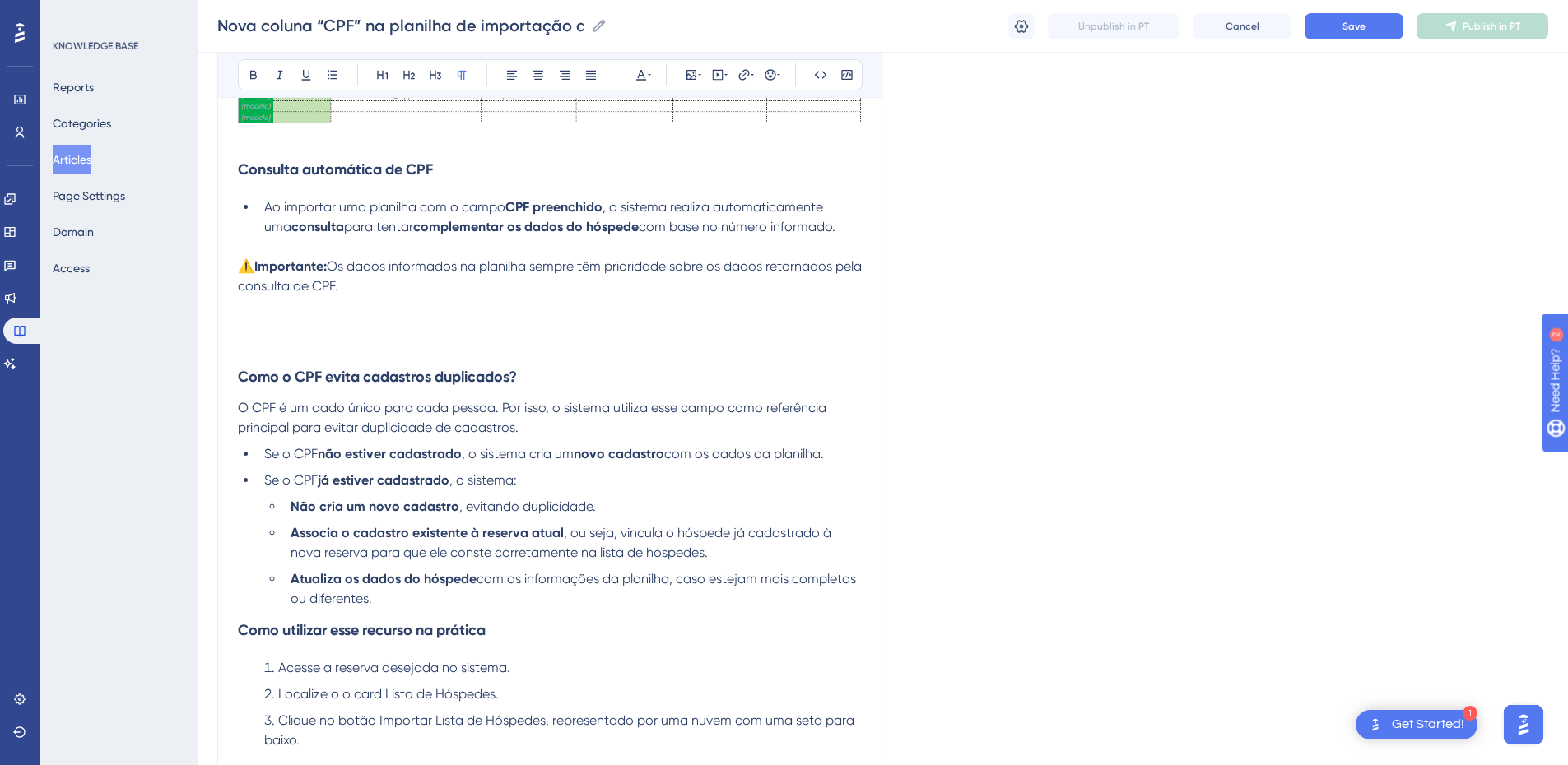
drag, startPoint x: 350, startPoint y: 322, endPoint x: 334, endPoint y: 318, distance: 16.5
click at [350, 322] on p at bounding box center [550, 326] width 624 height 20
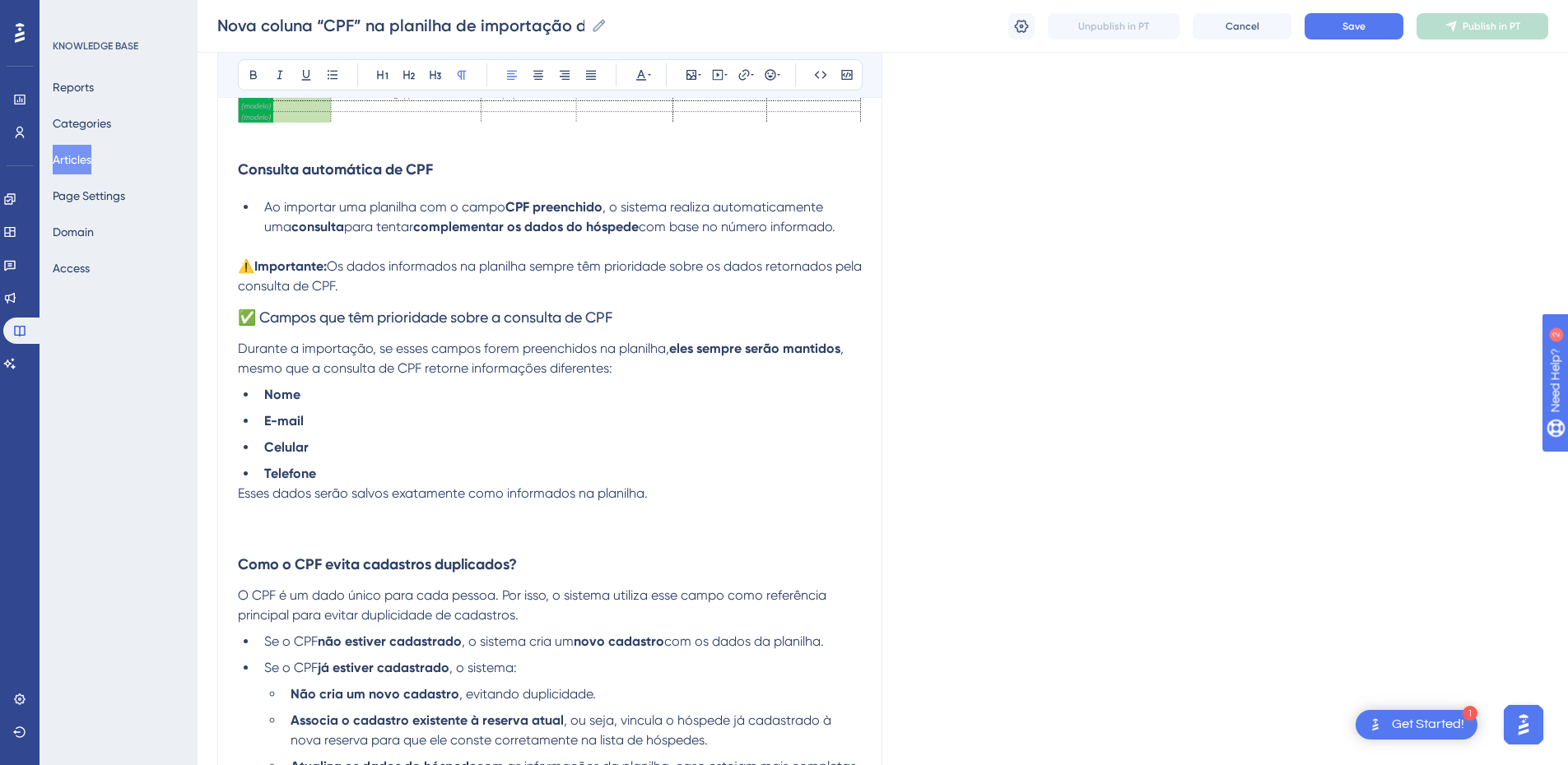
click at [400, 296] on p "⚠️ Importante: Os dados informados na planilha sempre têm prioridade sobre os d…" at bounding box center [550, 276] width 624 height 39
drag, startPoint x: 318, startPoint y: 249, endPoint x: 263, endPoint y: 204, distance: 71.1
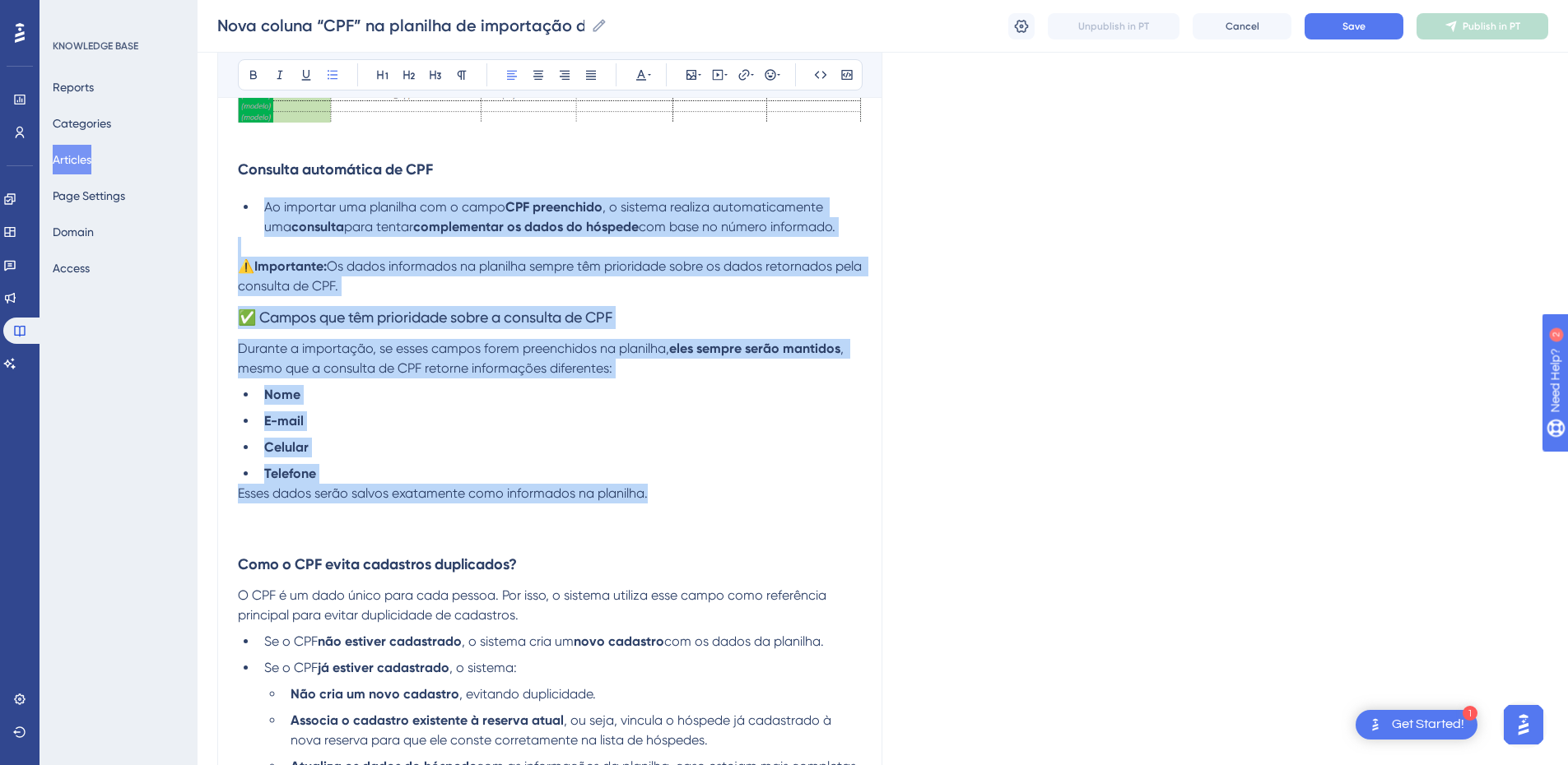
drag, startPoint x: 260, startPoint y: 204, endPoint x: 680, endPoint y: 502, distance: 515.0
click at [542, 484] on p "Esses dados serão salvos exatamente como informados na planilha." at bounding box center [550, 494] width 624 height 20
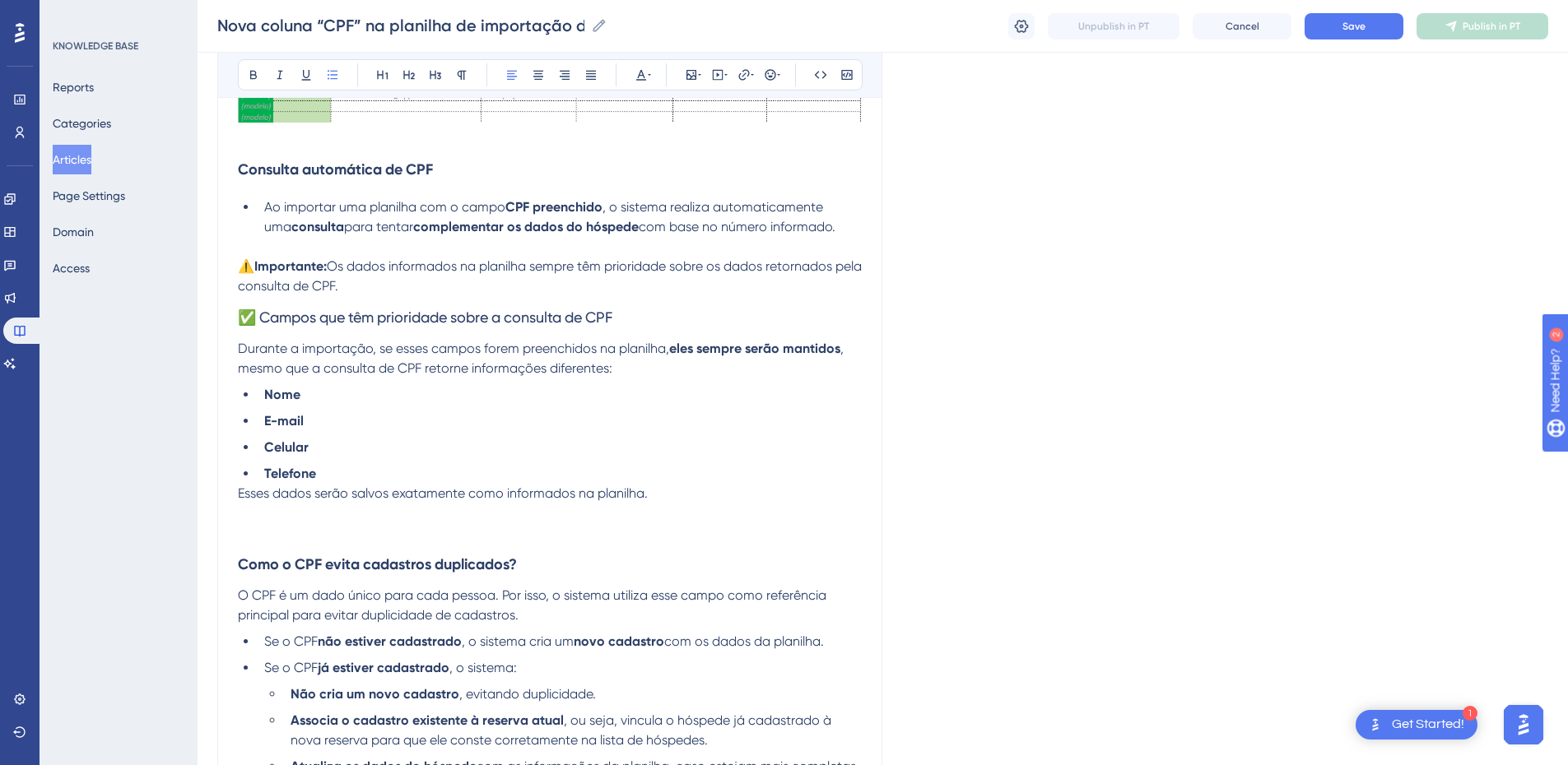
click at [717, 508] on p at bounding box center [550, 514] width 624 height 20
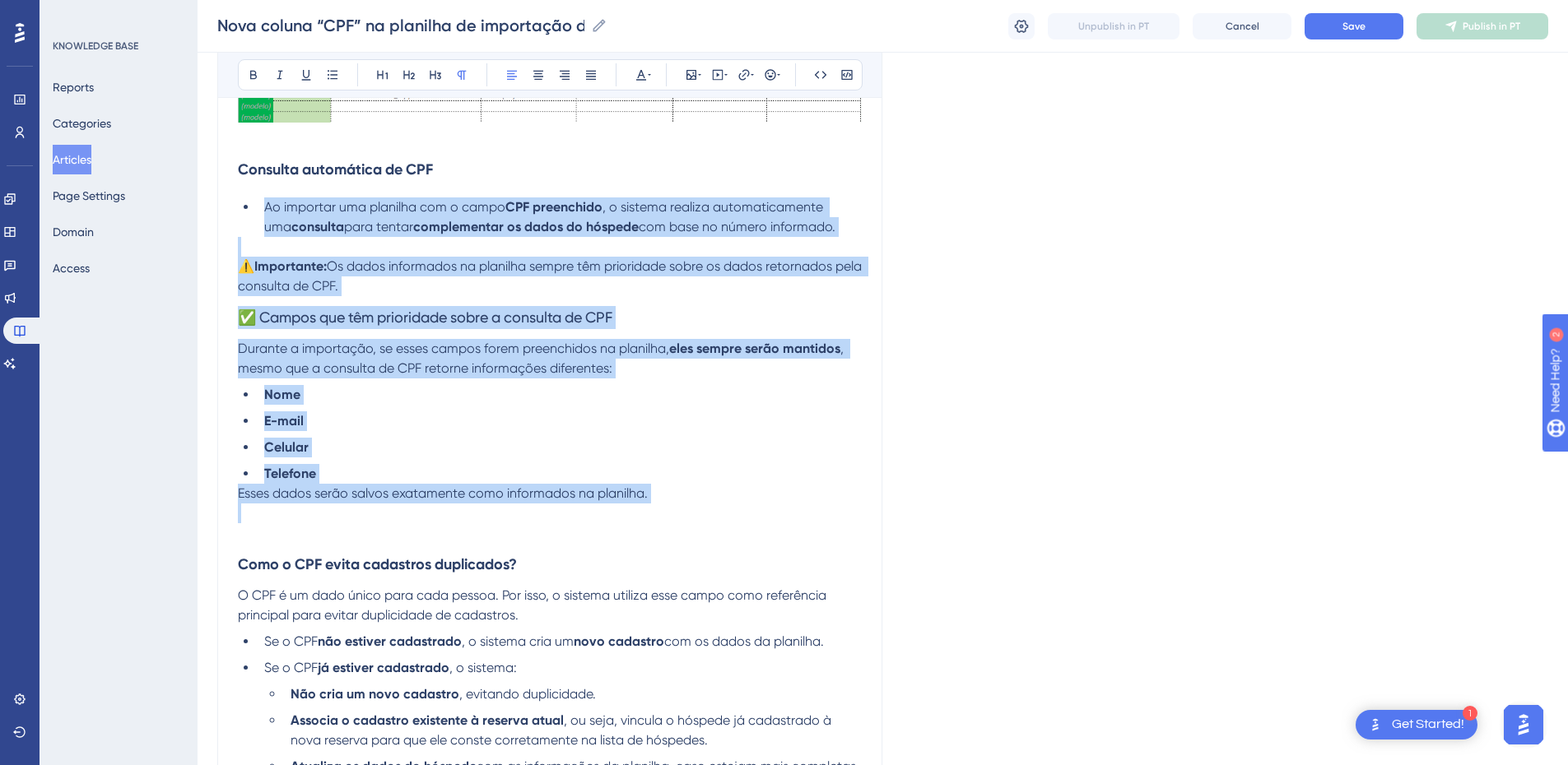
drag, startPoint x: 712, startPoint y: 508, endPoint x: 267, endPoint y: 214, distance: 533.3
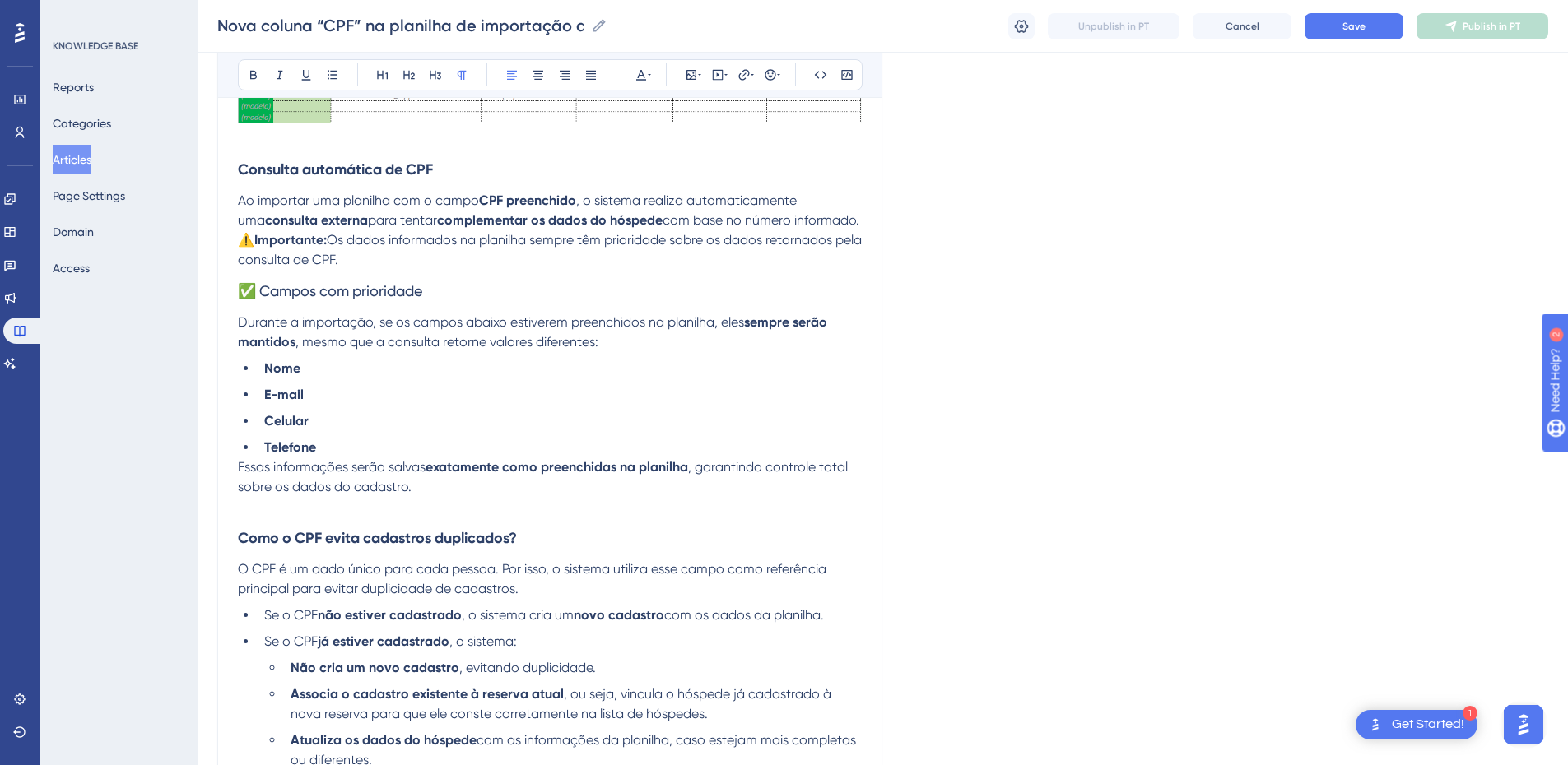
click at [308, 216] on strong "consulta externa" at bounding box center [316, 220] width 103 height 16
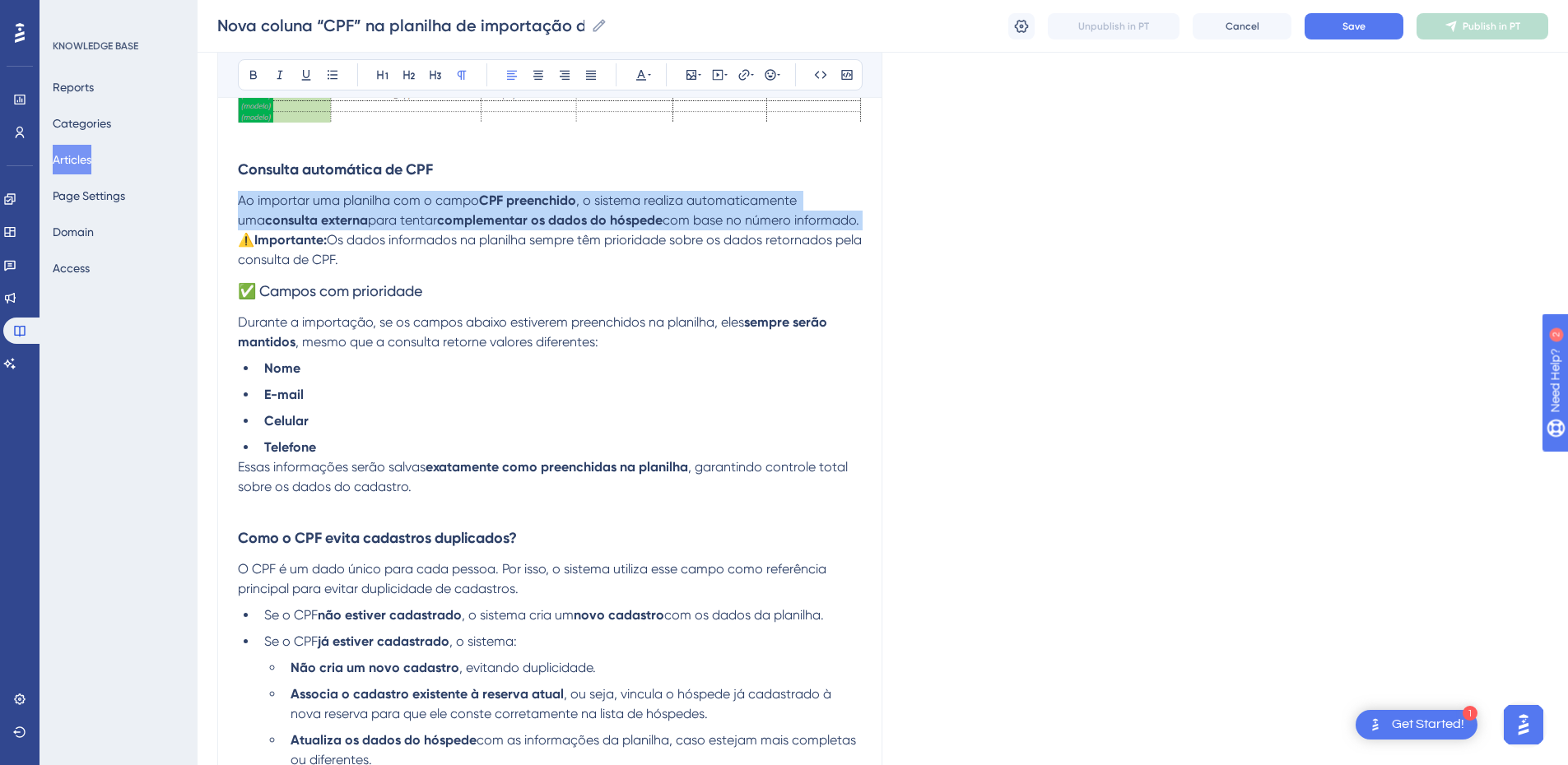
click at [308, 216] on strong "consulta externa" at bounding box center [316, 220] width 103 height 16
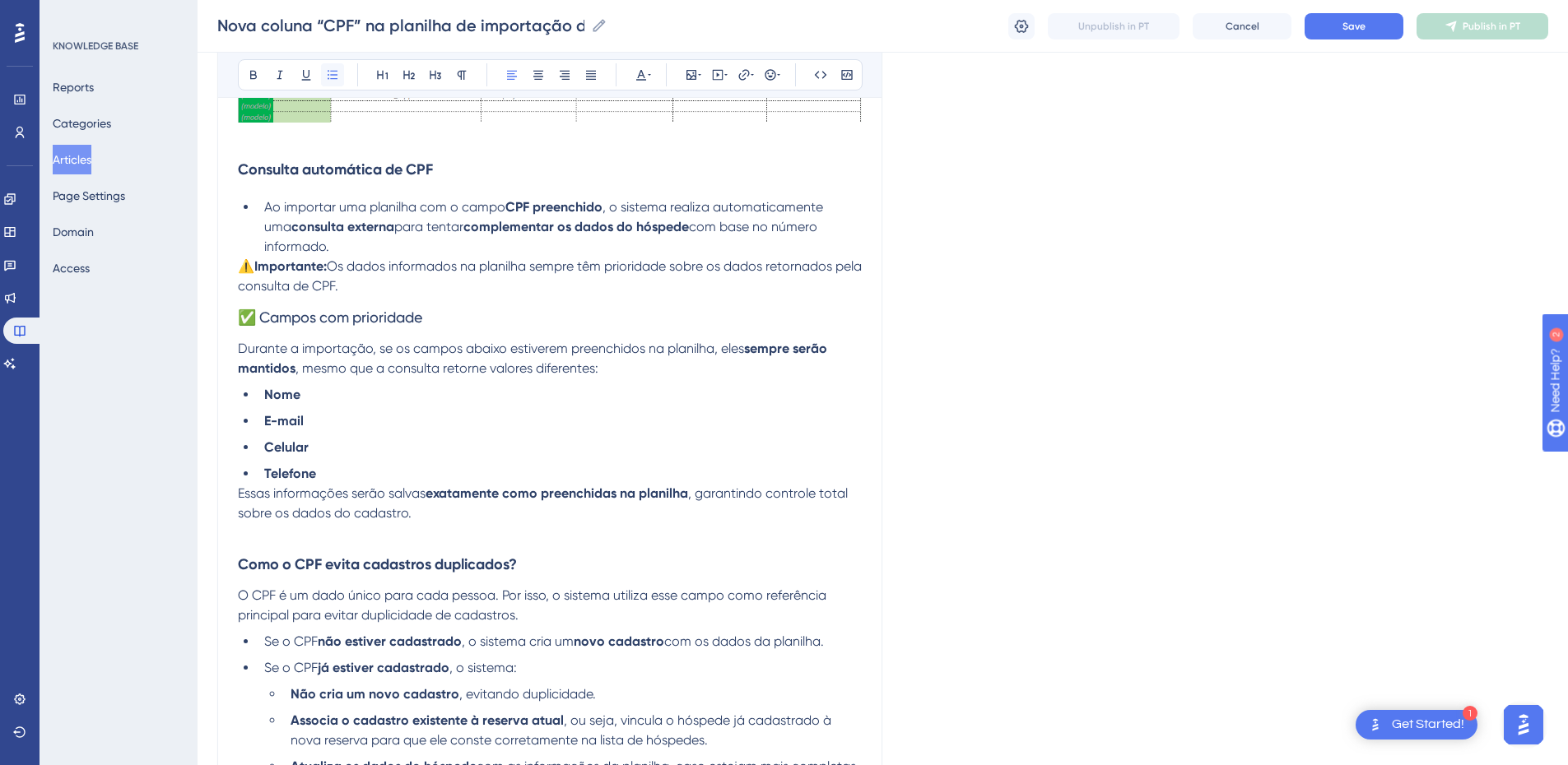
click at [336, 70] on icon at bounding box center [333, 75] width 13 height 13
click at [360, 272] on span "Os dados informados na planilha sempre têm prioridade sobre os dados retornados…" at bounding box center [552, 276] width 628 height 35
click at [289, 366] on strong "sempre serão mantidos" at bounding box center [534, 358] width 592 height 35
click at [254, 498] on span "Essas informações serão salvas" at bounding box center [331, 493] width 188 height 16
click at [239, 498] on span "Essas informações serão salvas" at bounding box center [331, 493] width 188 height 16
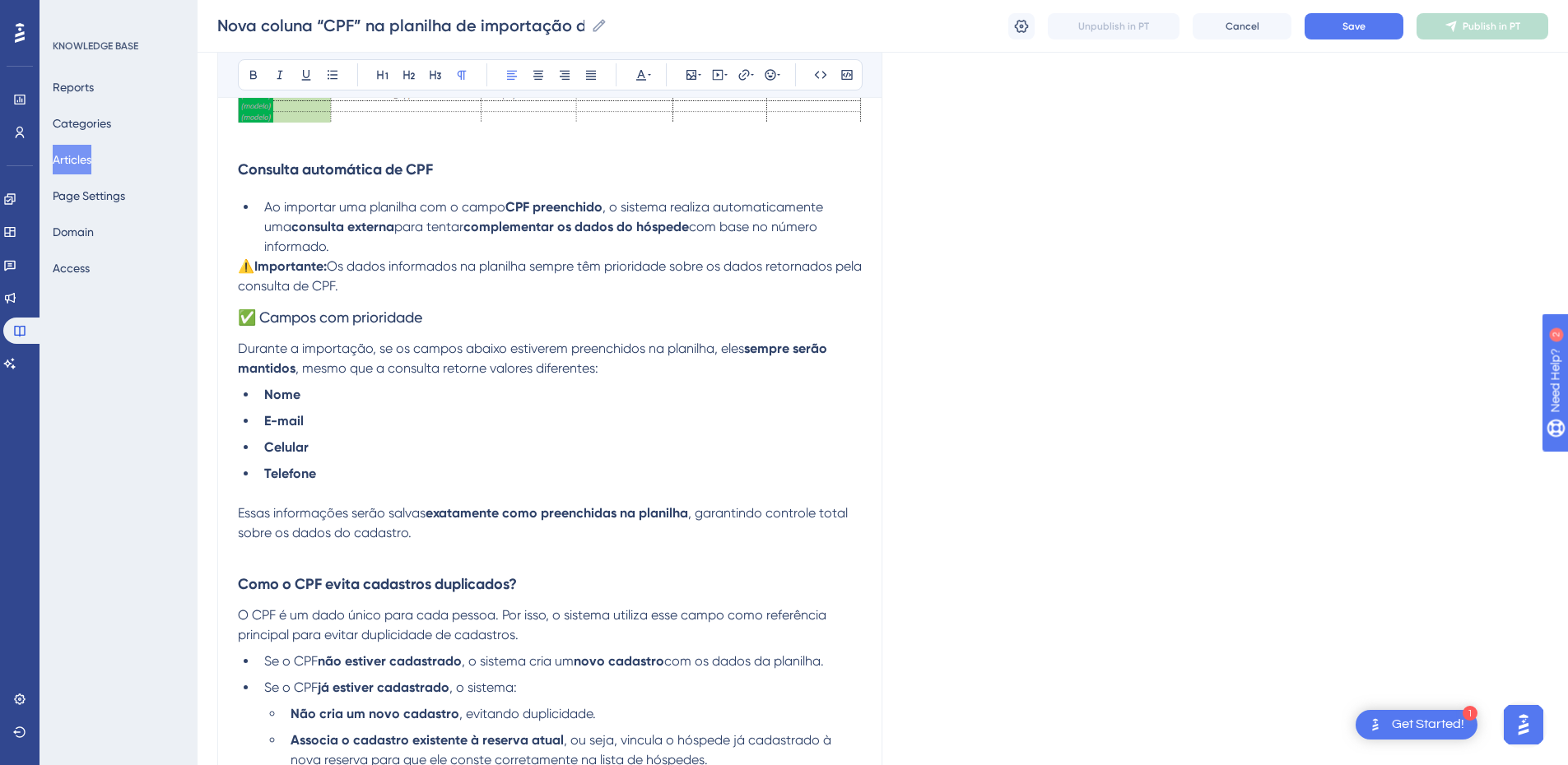
click at [282, 319] on span "✅ Campos com prioridade" at bounding box center [330, 317] width 184 height 18
click at [461, 83] on button at bounding box center [462, 75] width 23 height 23
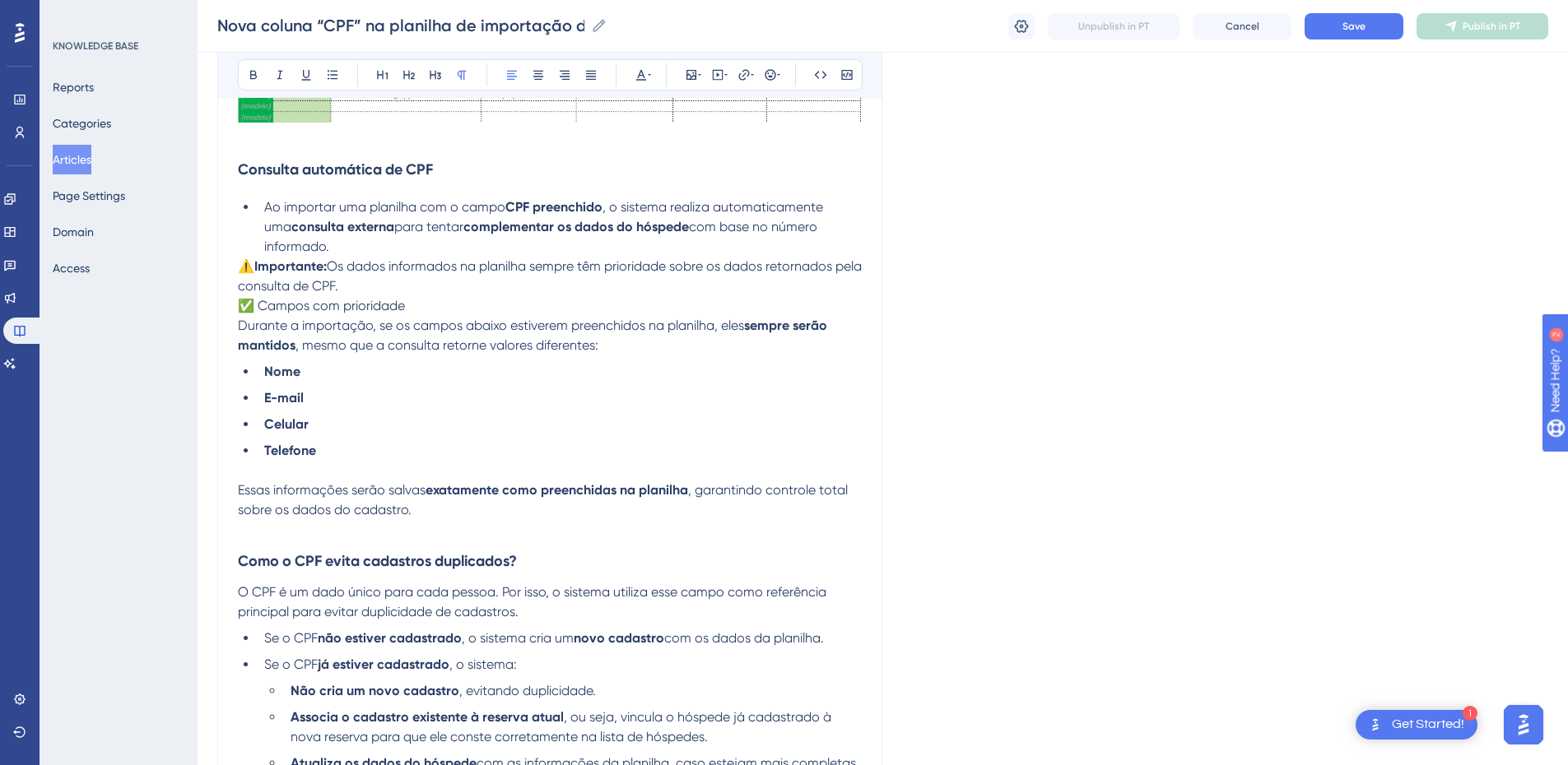
click at [239, 316] on p "Durante a importação, se os campos abaixo estiverem preenchidos na planilha, el…" at bounding box center [550, 335] width 624 height 39
click at [241, 304] on span "✅ Campos com prioridade" at bounding box center [321, 305] width 167 height 16
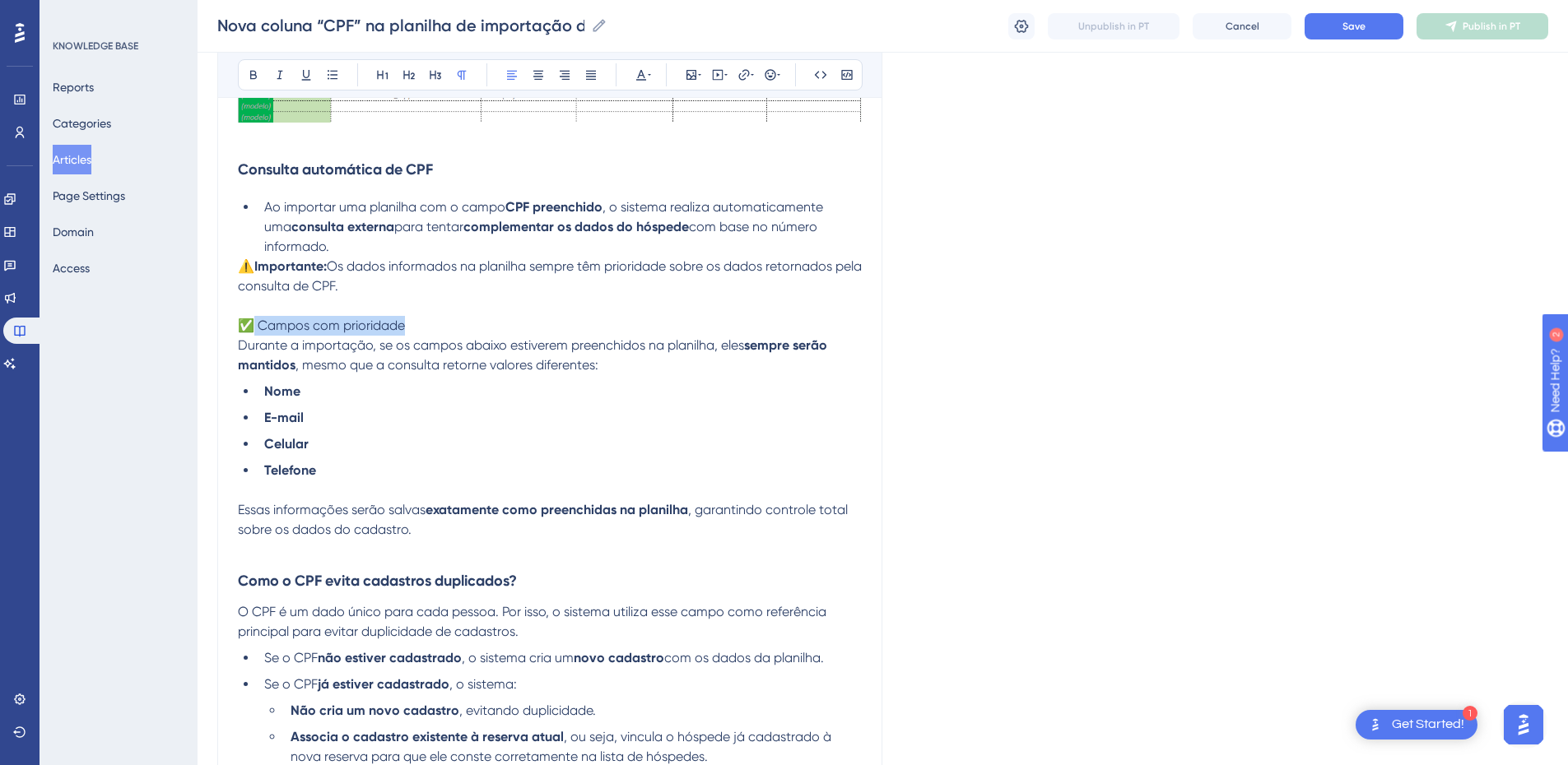
drag, startPoint x: 436, startPoint y: 331, endPoint x: 254, endPoint y: 332, distance: 182.0
click at [254, 332] on p "✅ Campos com prioridade" at bounding box center [550, 326] width 624 height 20
click at [248, 72] on button at bounding box center [254, 75] width 23 height 23
click at [267, 372] on strong "sempre serão mantidos" at bounding box center [534, 355] width 592 height 35
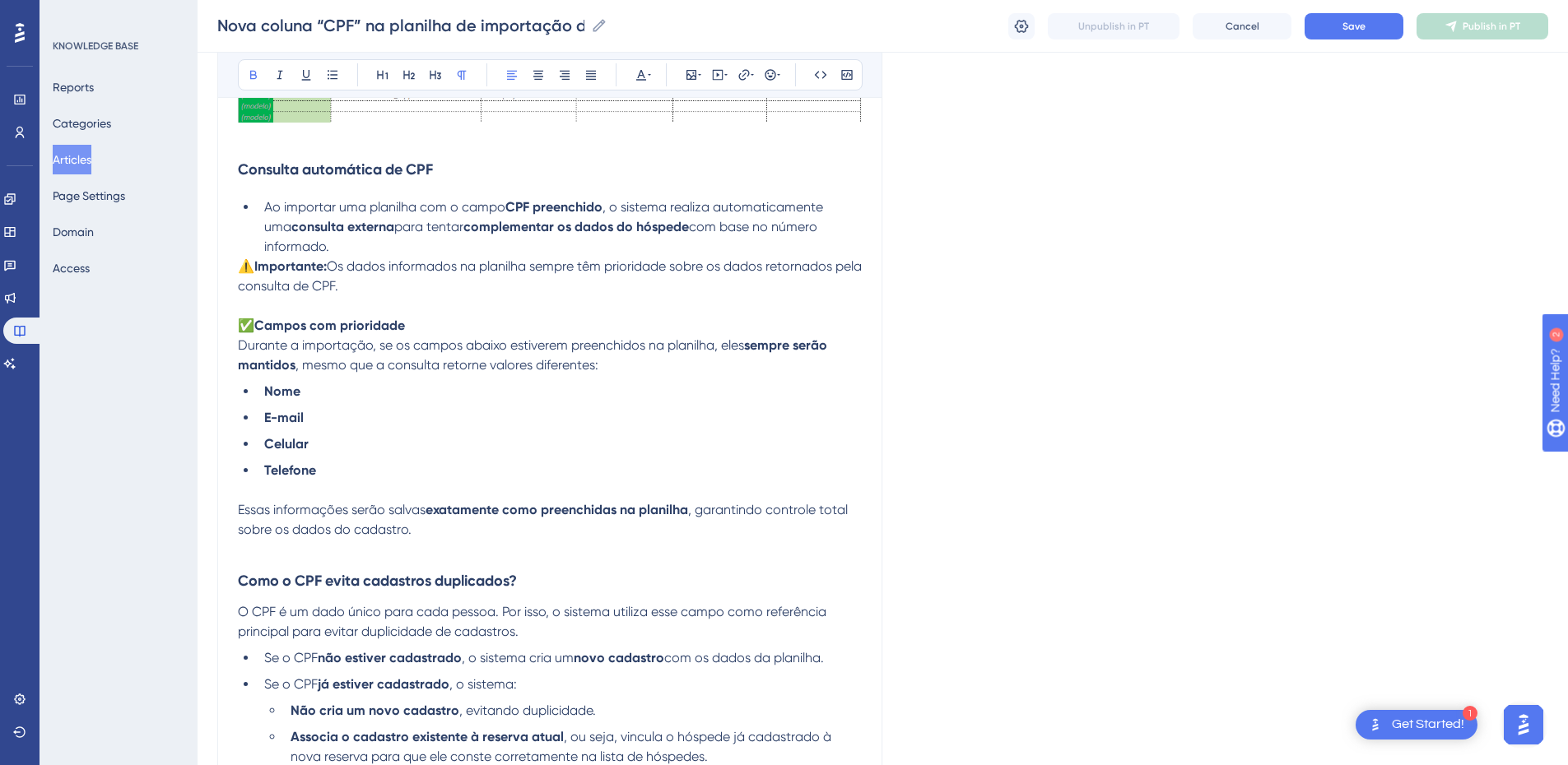
click at [244, 347] on span "Durante a importação, se os campos abaixo estiverem preenchidos na planilha, el…" at bounding box center [491, 345] width 507 height 16
click at [239, 346] on span "Durante a importação, se os campos abaixo estiverem preenchidos na planilha, el…" at bounding box center [491, 345] width 507 height 16
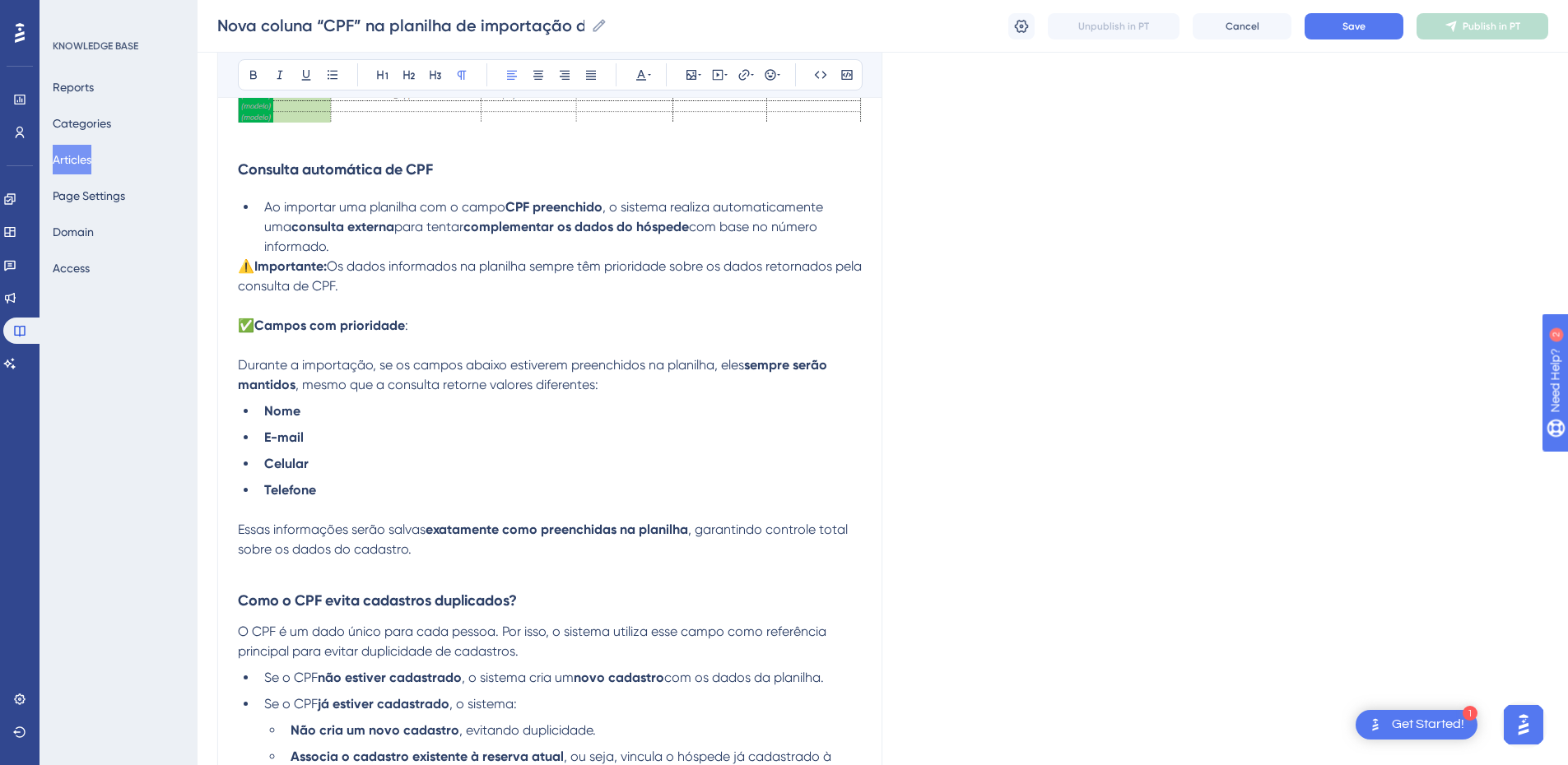
drag, startPoint x: 443, startPoint y: 335, endPoint x: 236, endPoint y: 272, distance: 216.4
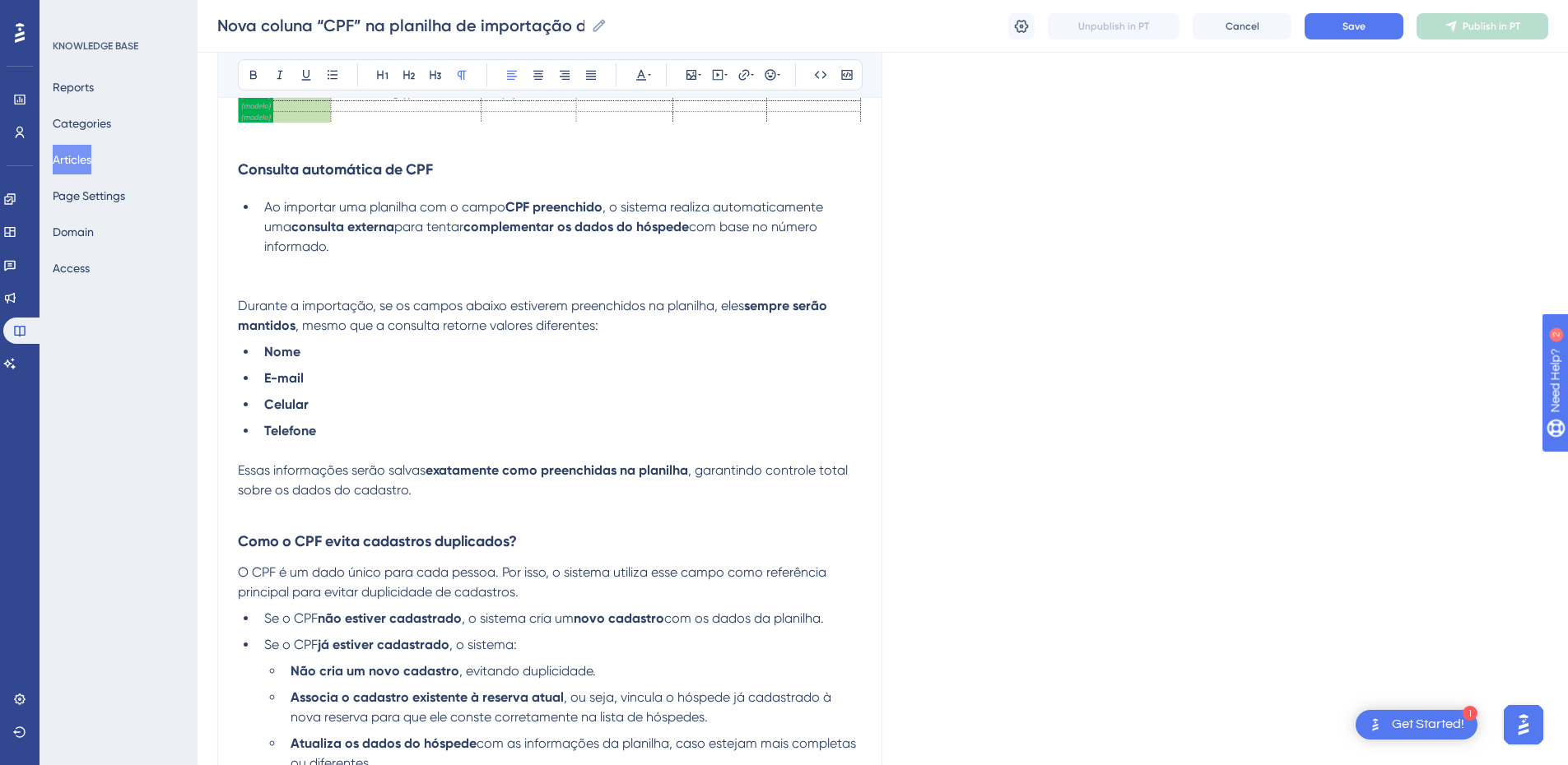
click at [239, 304] on span "Durante a importação, se os campos abaixo estiverem preenchidos na planilha, el…" at bounding box center [491, 305] width 507 height 16
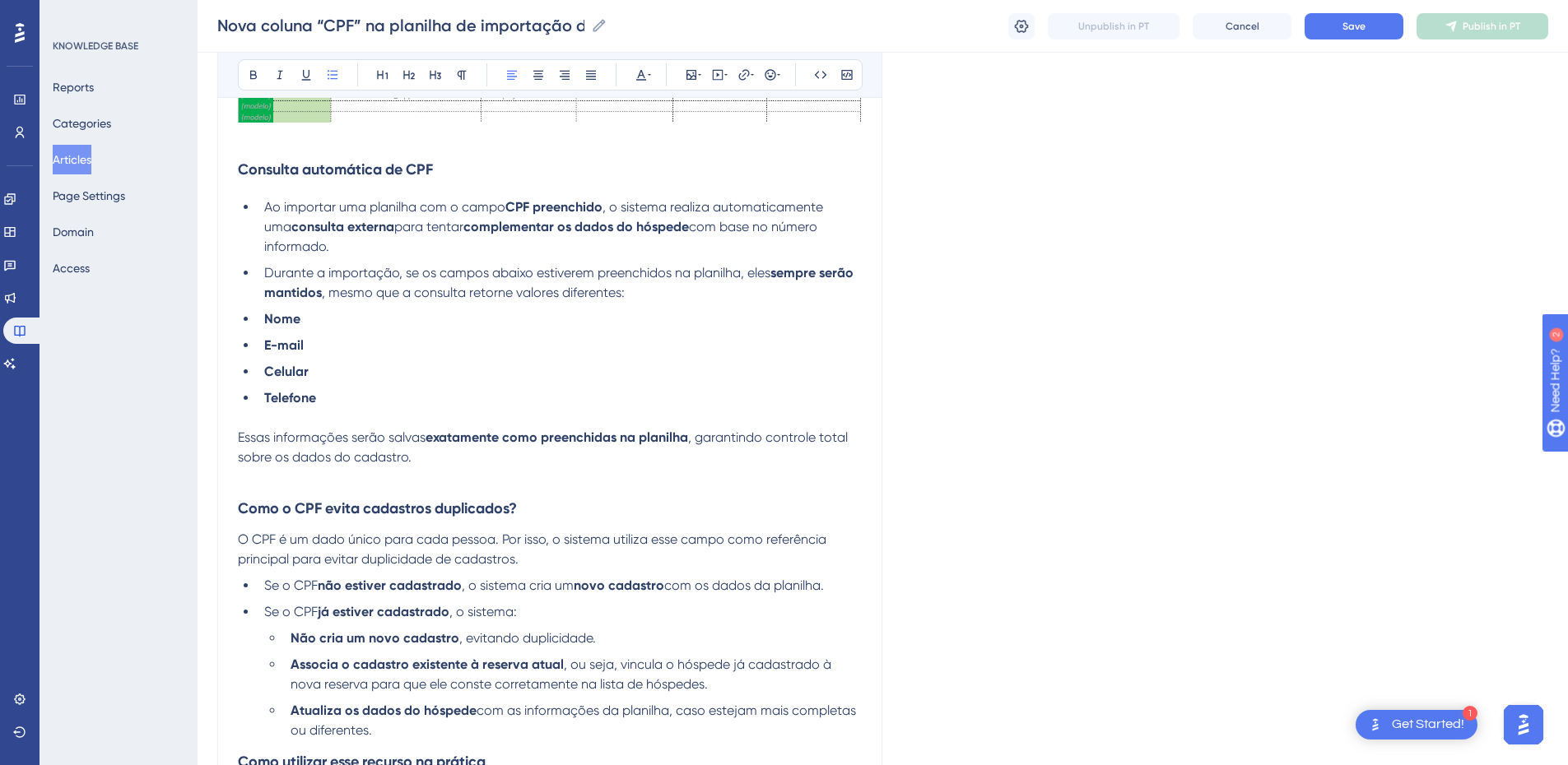
click at [264, 318] on li "Nome" at bounding box center [560, 320] width 604 height 20
drag, startPoint x: 264, startPoint y: 318, endPoint x: 318, endPoint y: 404, distance: 101.5
click at [318, 404] on ul "Ao importar uma planilha com o campo CPF preenchido , o sistema realiza automat…" at bounding box center [550, 303] width 624 height 211
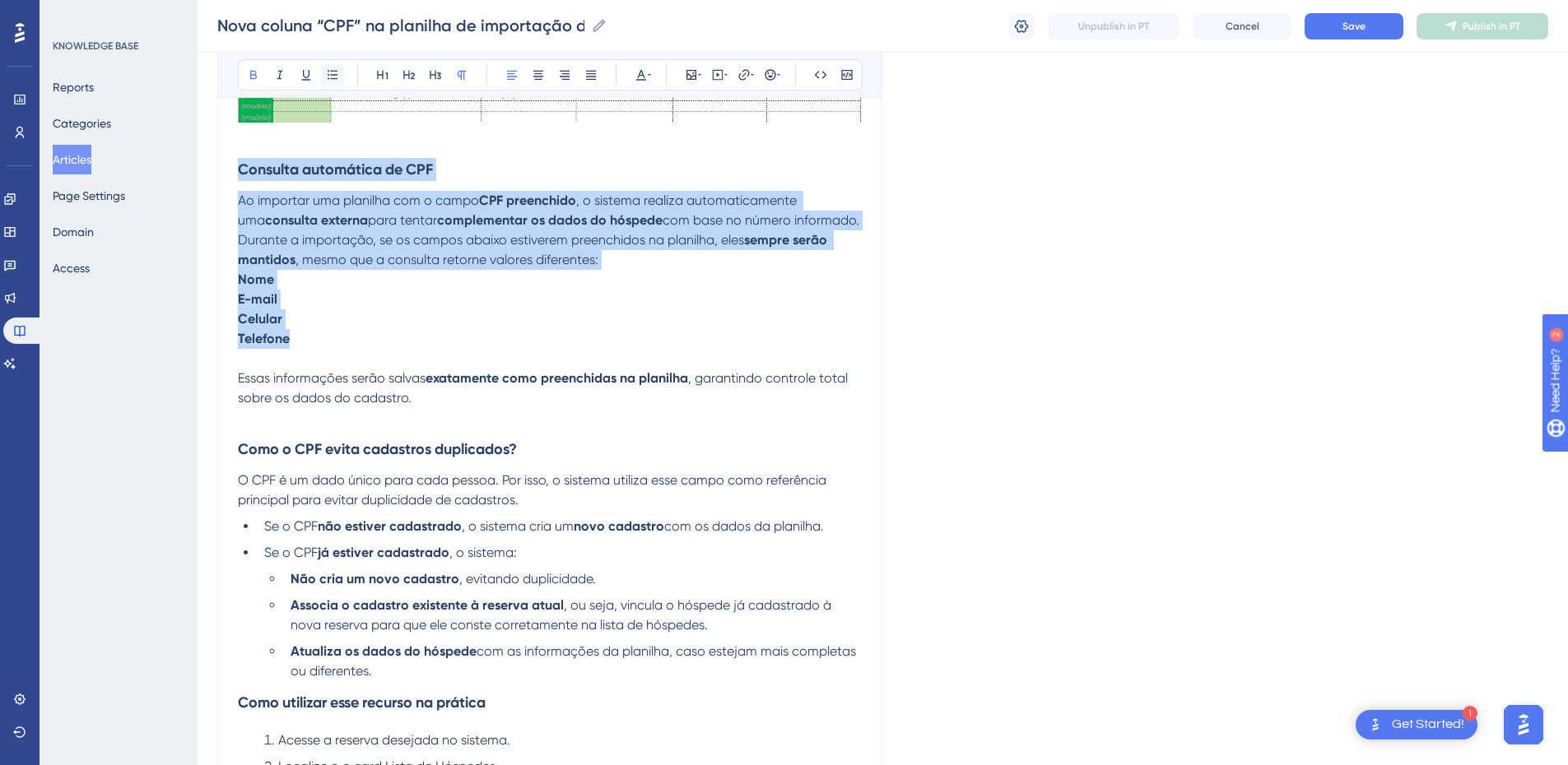
click at [332, 79] on icon at bounding box center [333, 74] width 10 height 9
click at [646, 75] on icon at bounding box center [642, 75] width 13 height 13
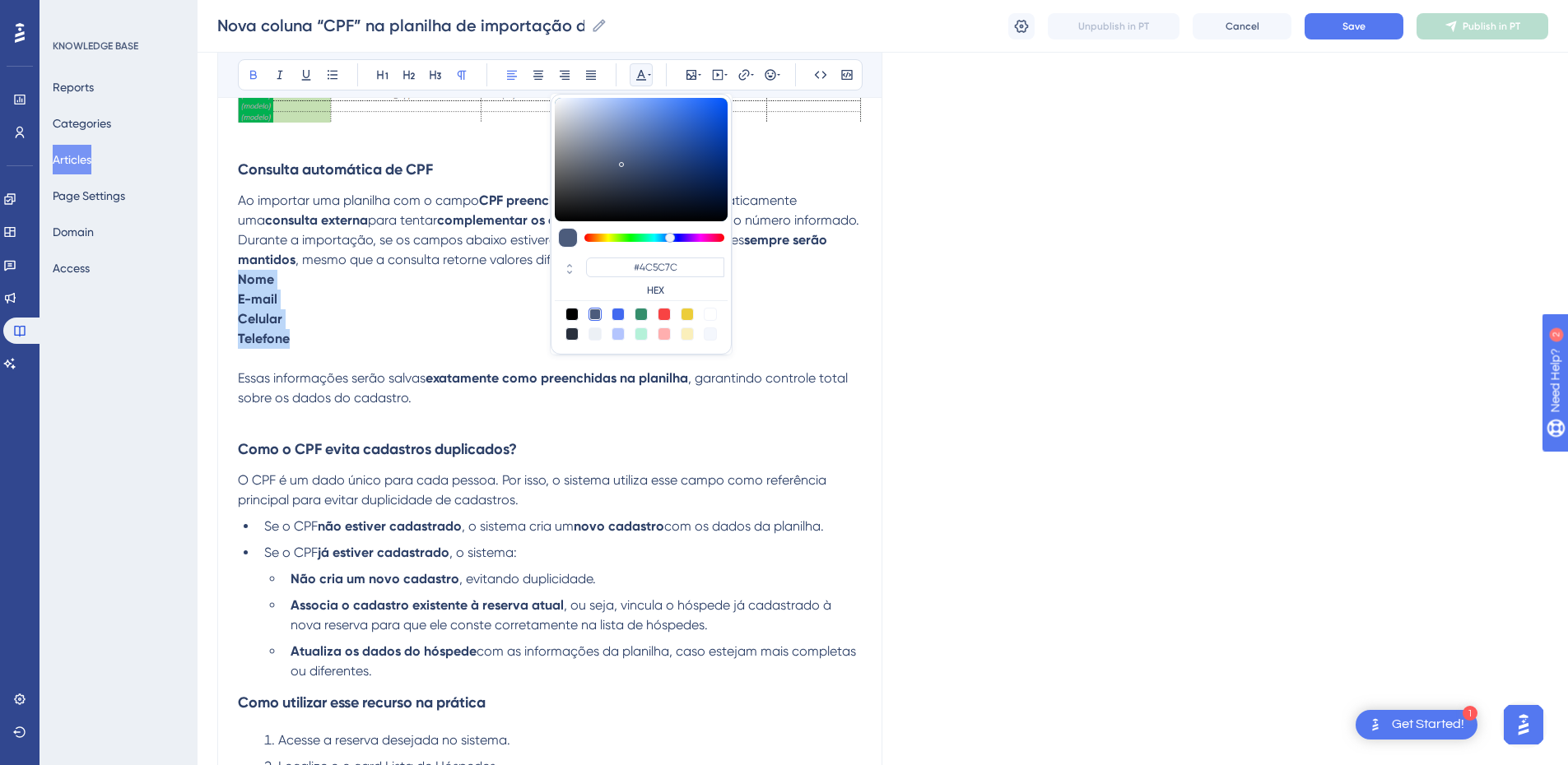
click at [313, 327] on p "Celular" at bounding box center [550, 320] width 624 height 20
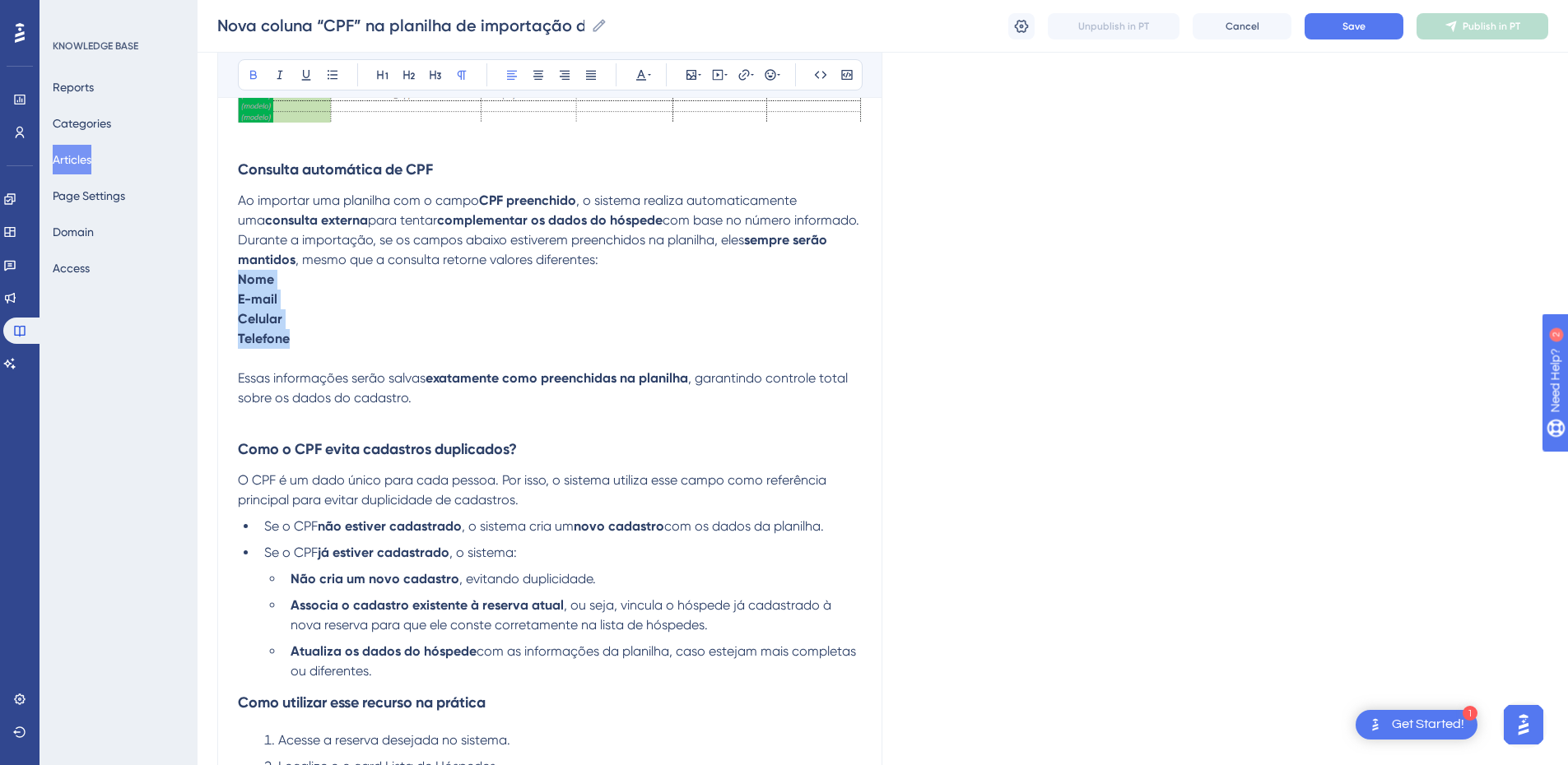
drag, startPoint x: 309, startPoint y: 345, endPoint x: 229, endPoint y: 283, distance: 101.2
click at [284, 508] on li "Não cria um novo cadastro , evitando duplicidade." at bounding box center [572, 580] width 578 height 20
drag, startPoint x: 287, startPoint y: 581, endPoint x: 238, endPoint y: 581, distance: 49.0
click at [238, 508] on ul "Se o CPF não estiver cadastrado , o sistema cria um novo cadastro com os dados …" at bounding box center [550, 599] width 624 height 164
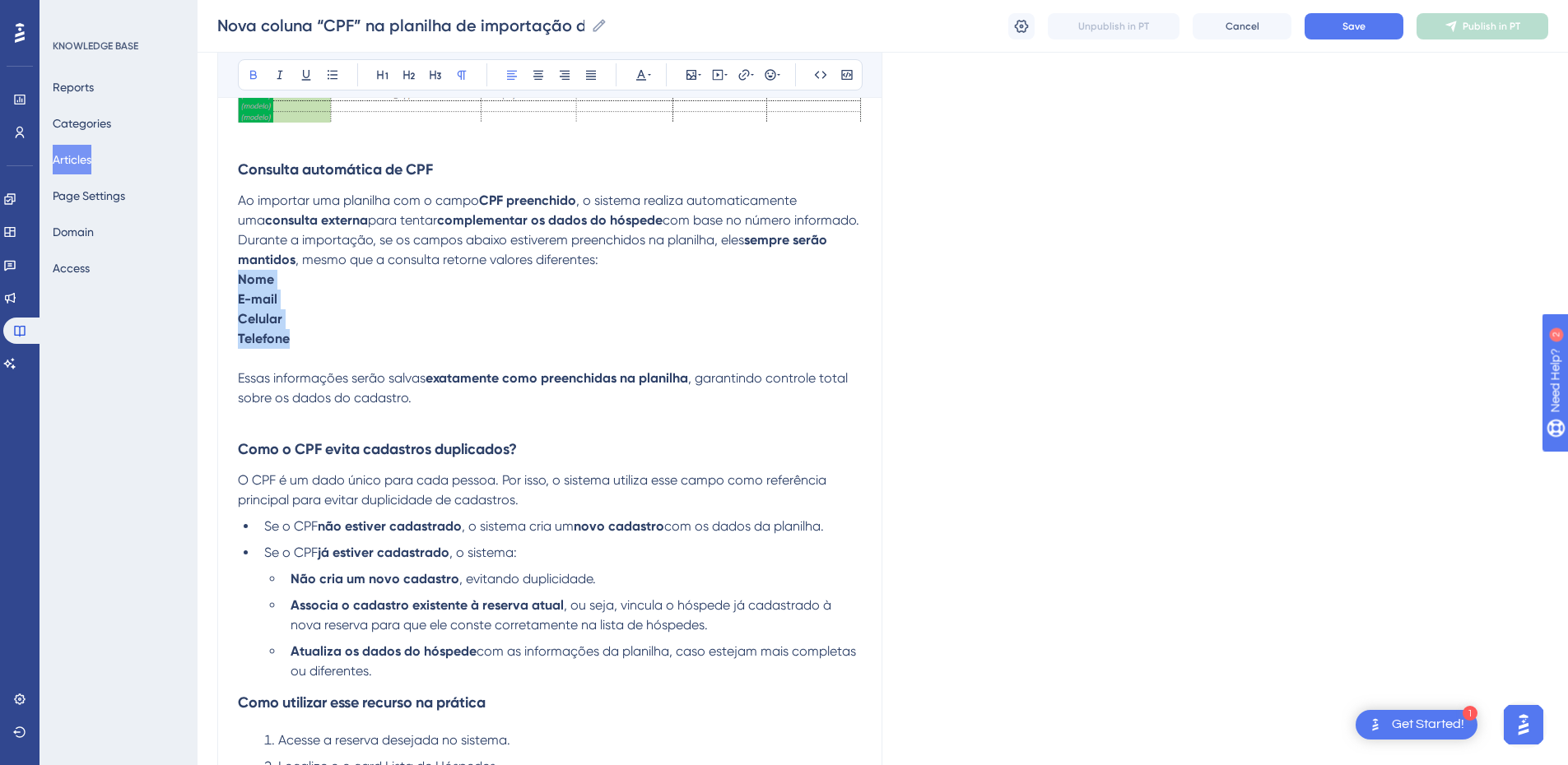
drag, startPoint x: 295, startPoint y: 338, endPoint x: 234, endPoint y: 287, distance: 79.5
click at [311, 350] on p at bounding box center [550, 359] width 624 height 20
drag, startPoint x: 311, startPoint y: 350, endPoint x: 231, endPoint y: 288, distance: 101.2
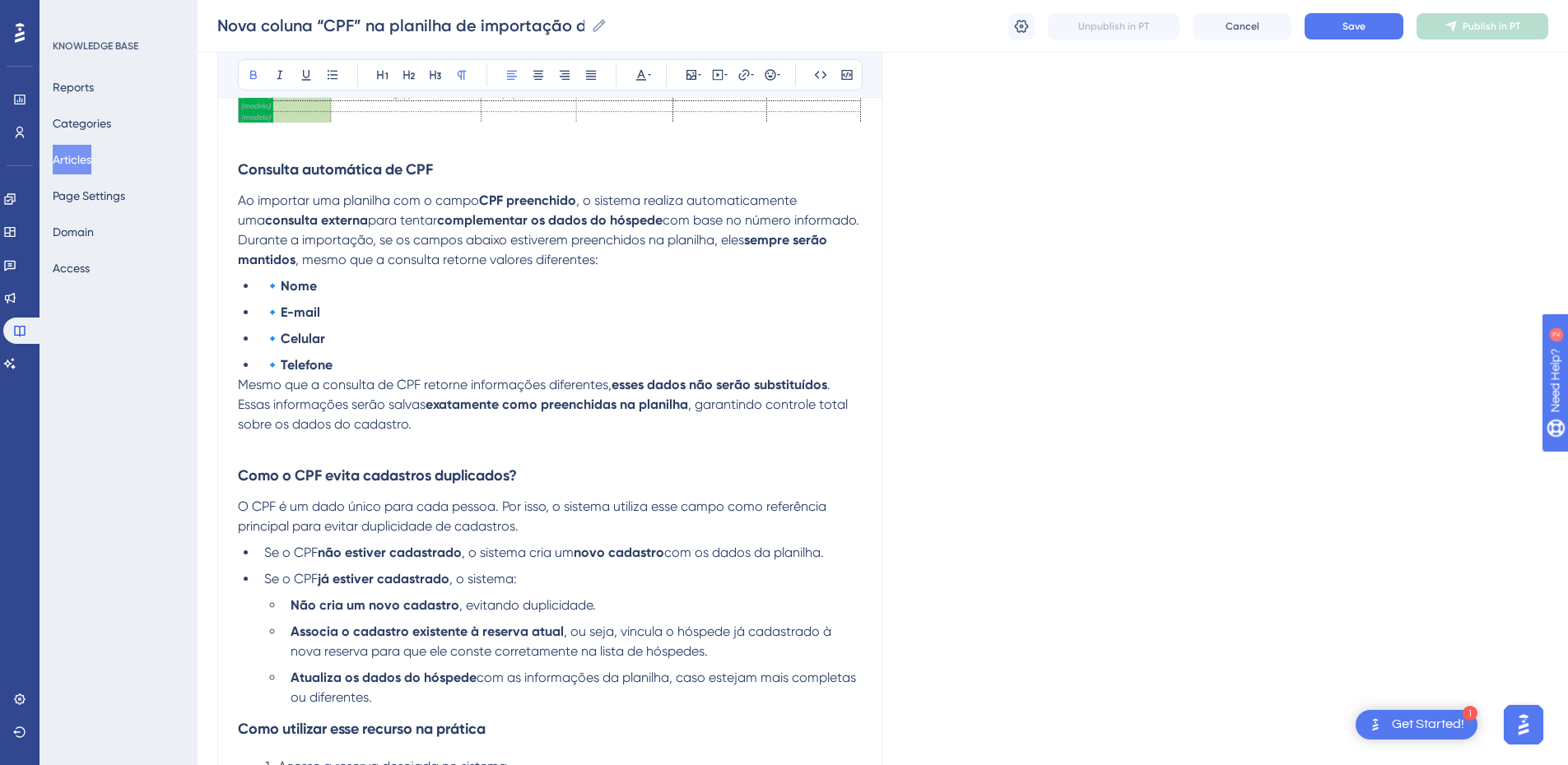
click at [254, 295] on ul "🔹 Nome 🔹 E-mail 🔹 Celular 🔹 Telefone" at bounding box center [550, 325] width 624 height 98
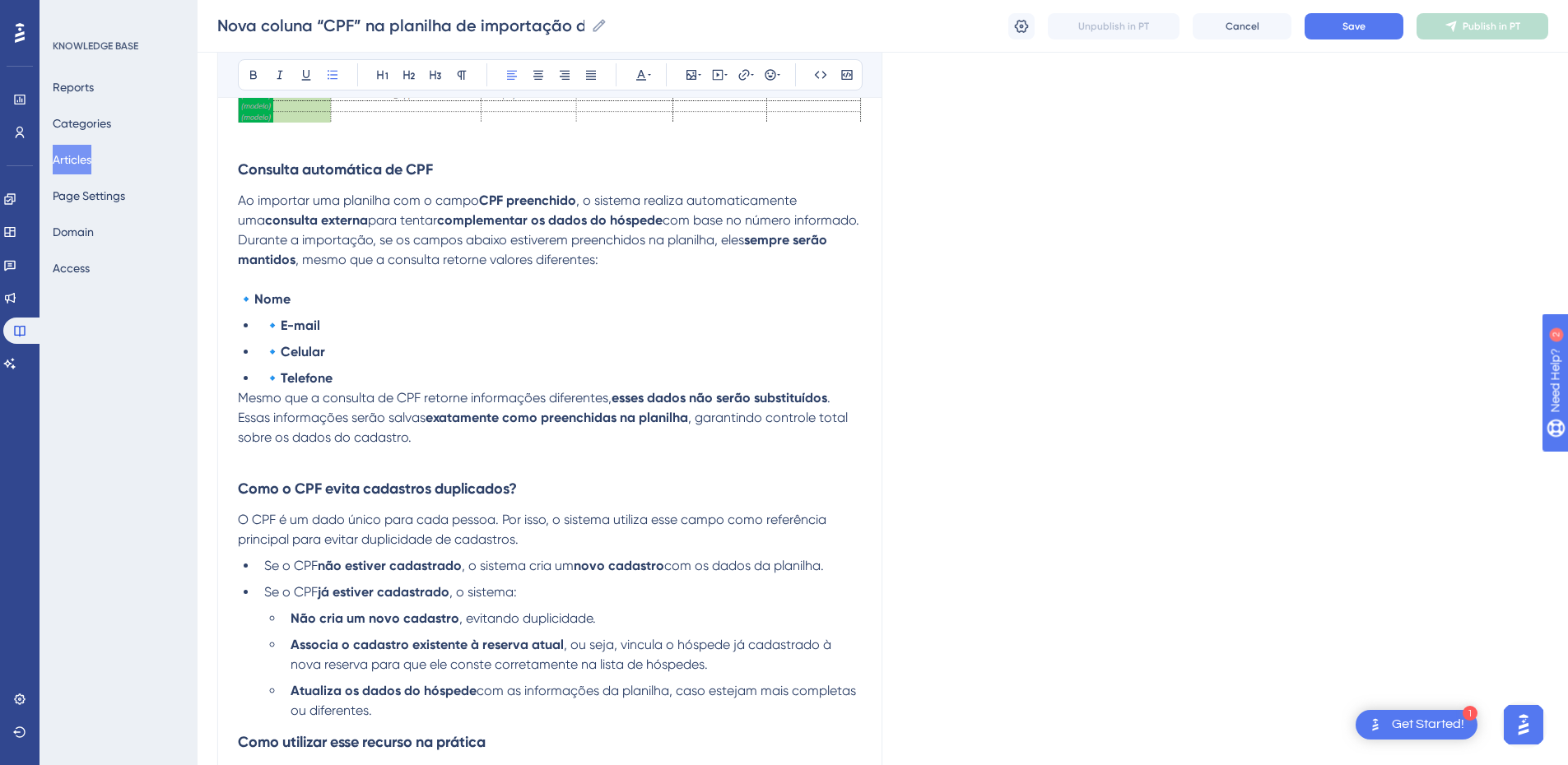
click at [260, 322] on li "🔹 E-mail" at bounding box center [560, 326] width 604 height 20
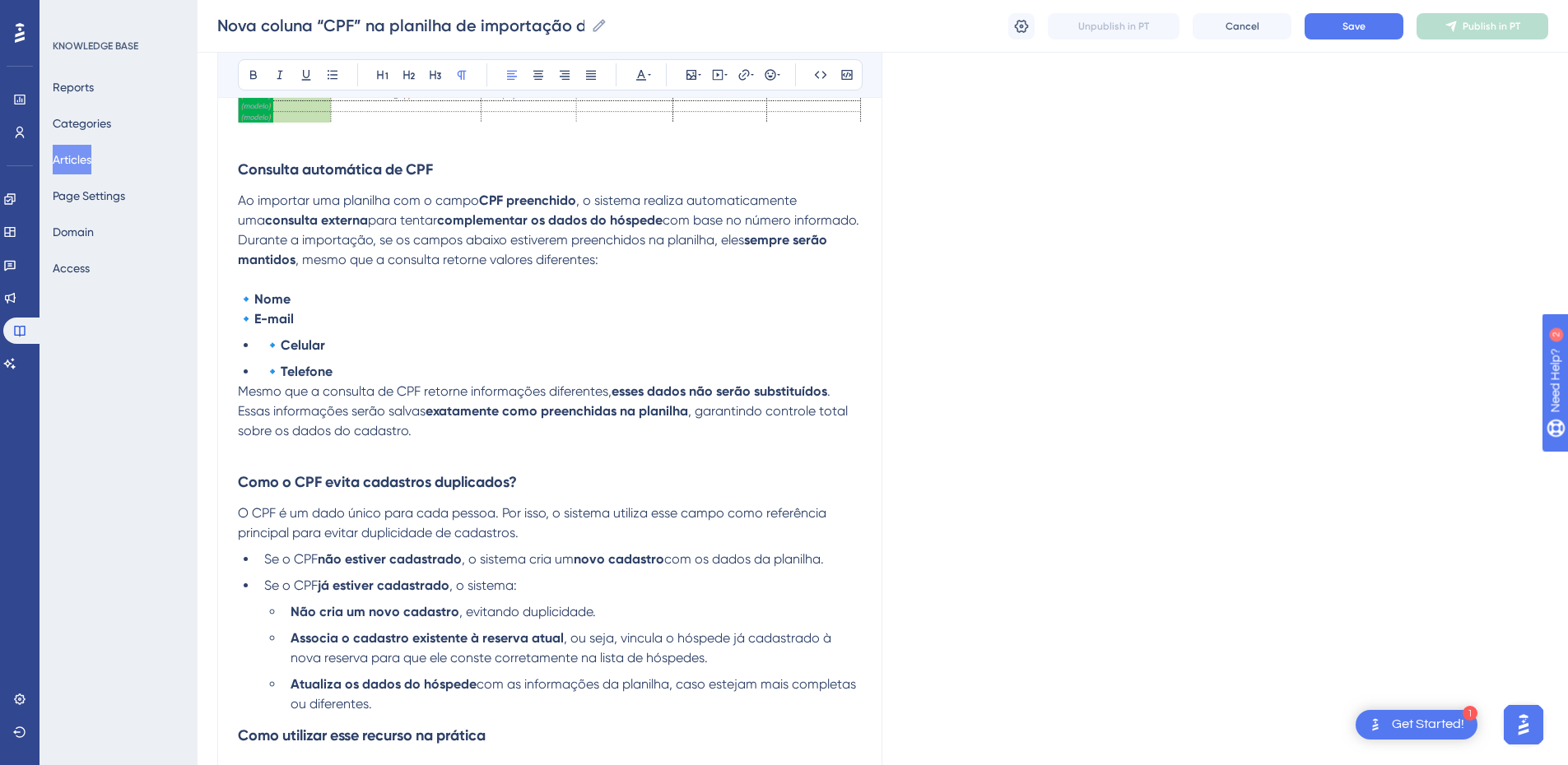
click at [261, 348] on li "🔹 Celular" at bounding box center [560, 346] width 604 height 20
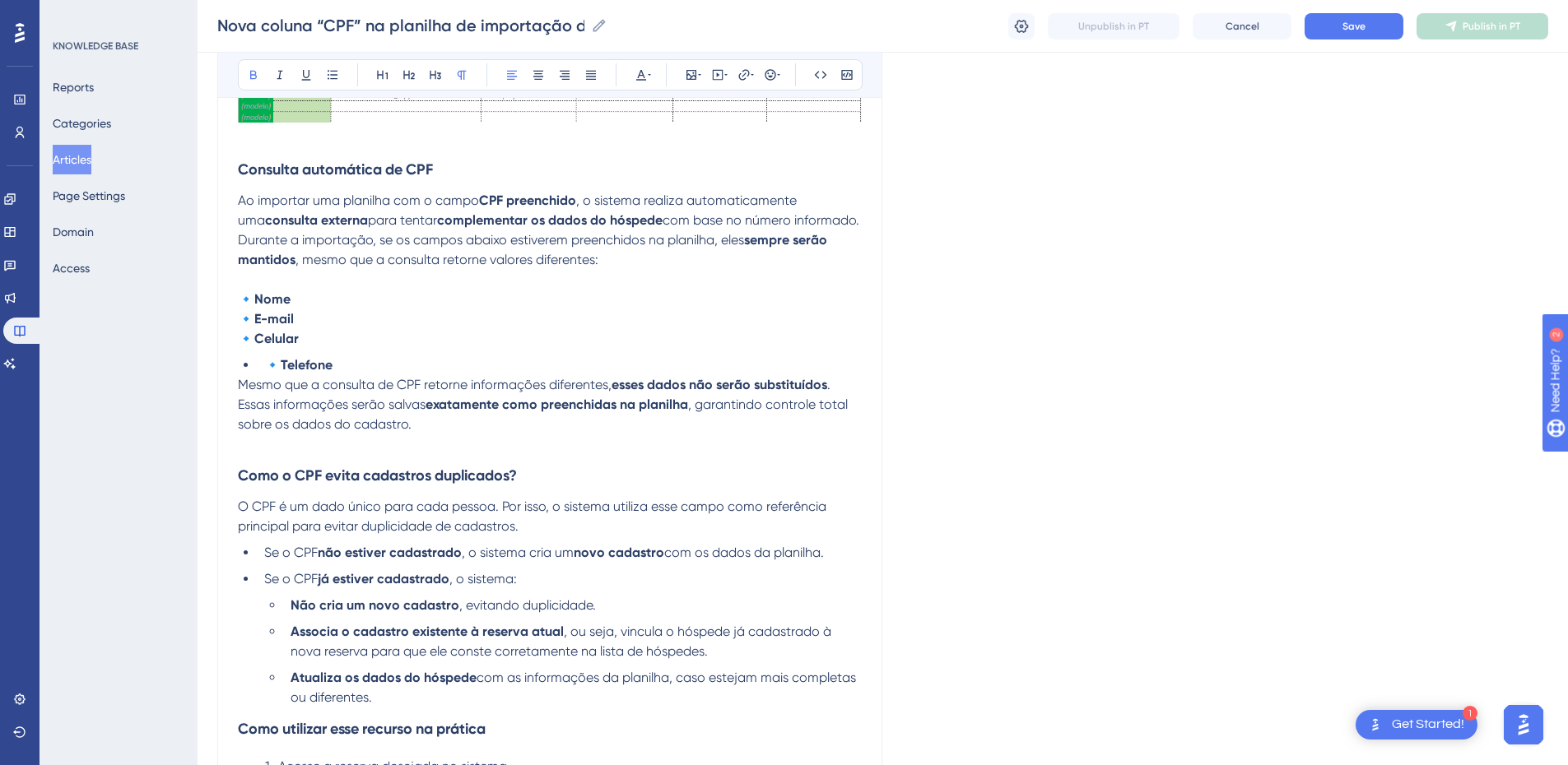
click at [265, 369] on span "🔹" at bounding box center [273, 365] width 17 height 16
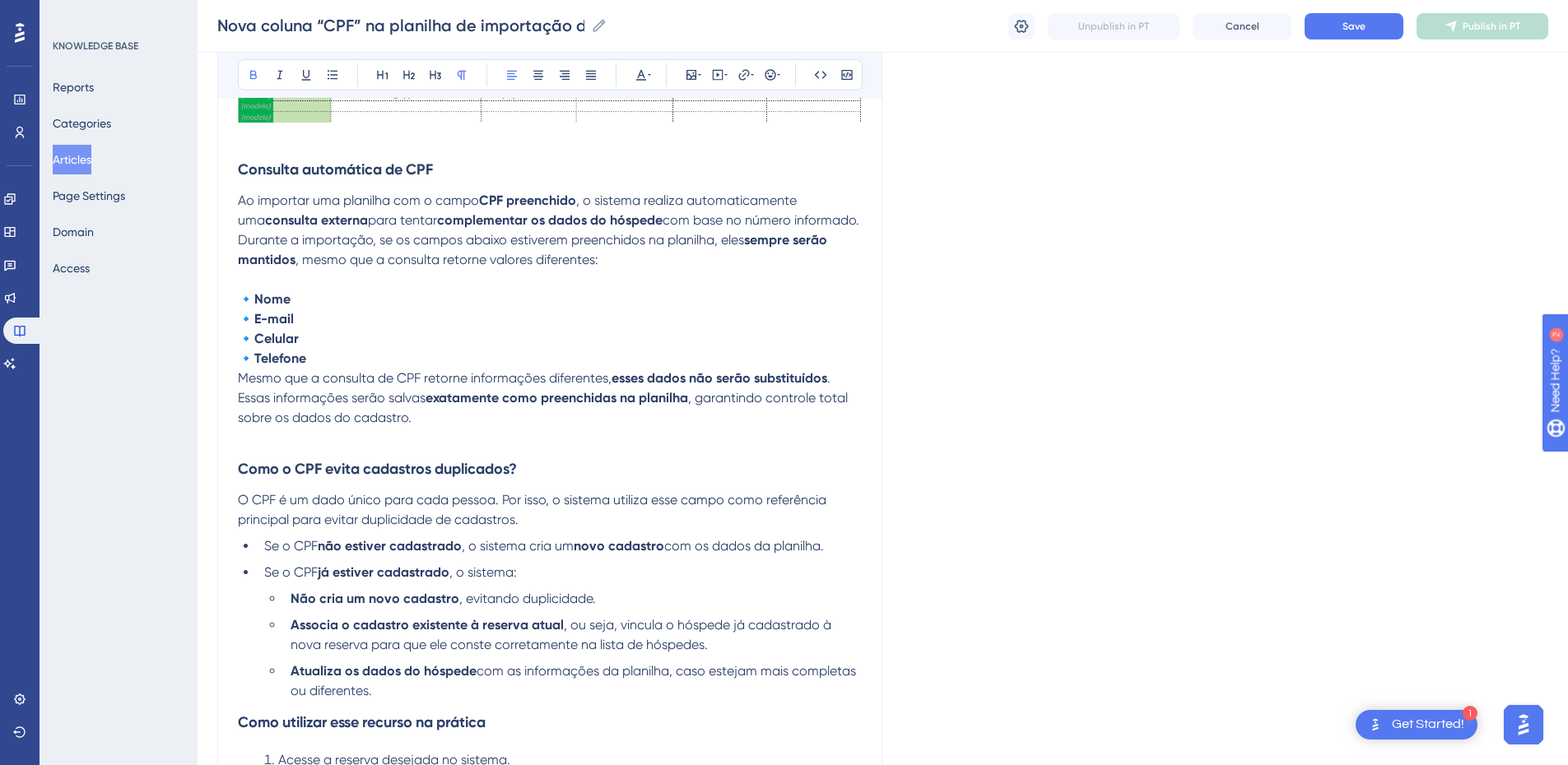
click at [377, 361] on p "🔹 Telefone" at bounding box center [550, 359] width 624 height 20
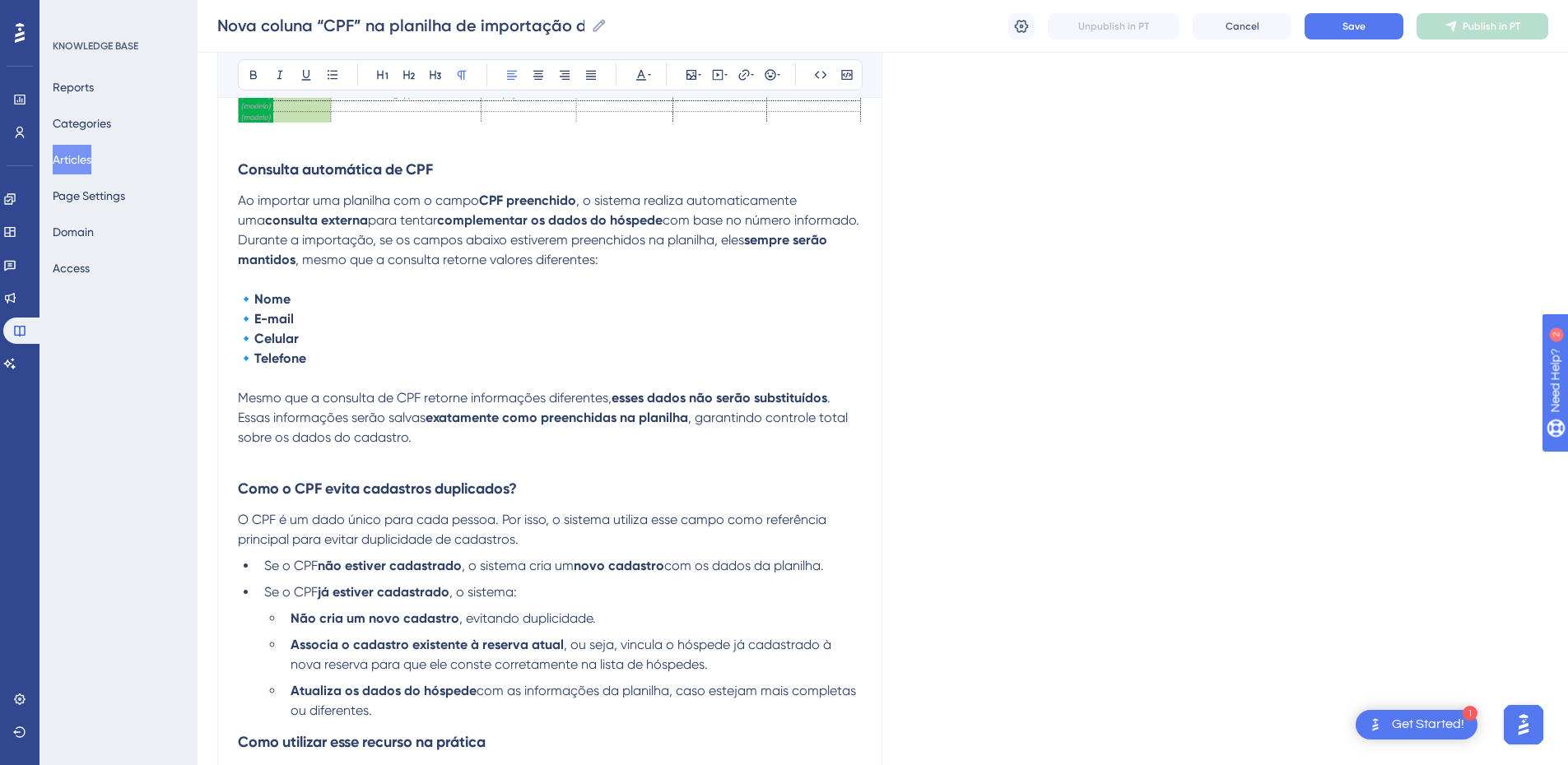
click at [572, 395] on span "Mesmo que a consulta de CPF retorne informações diferentes," at bounding box center [425, 398] width 374 height 16
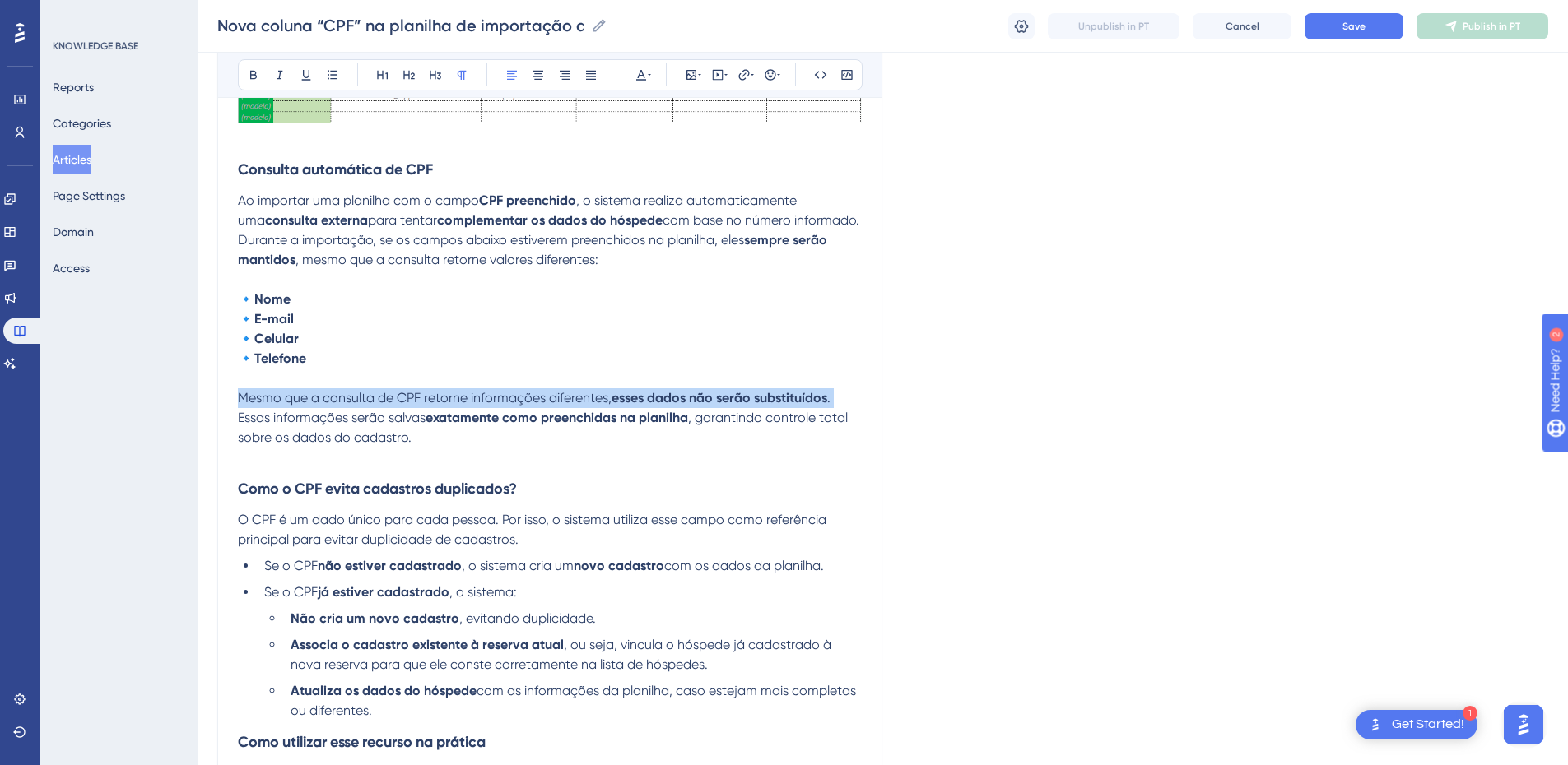
click at [572, 395] on span "Mesmo que a consulta de CPF retorne informações diferentes," at bounding box center [425, 398] width 374 height 16
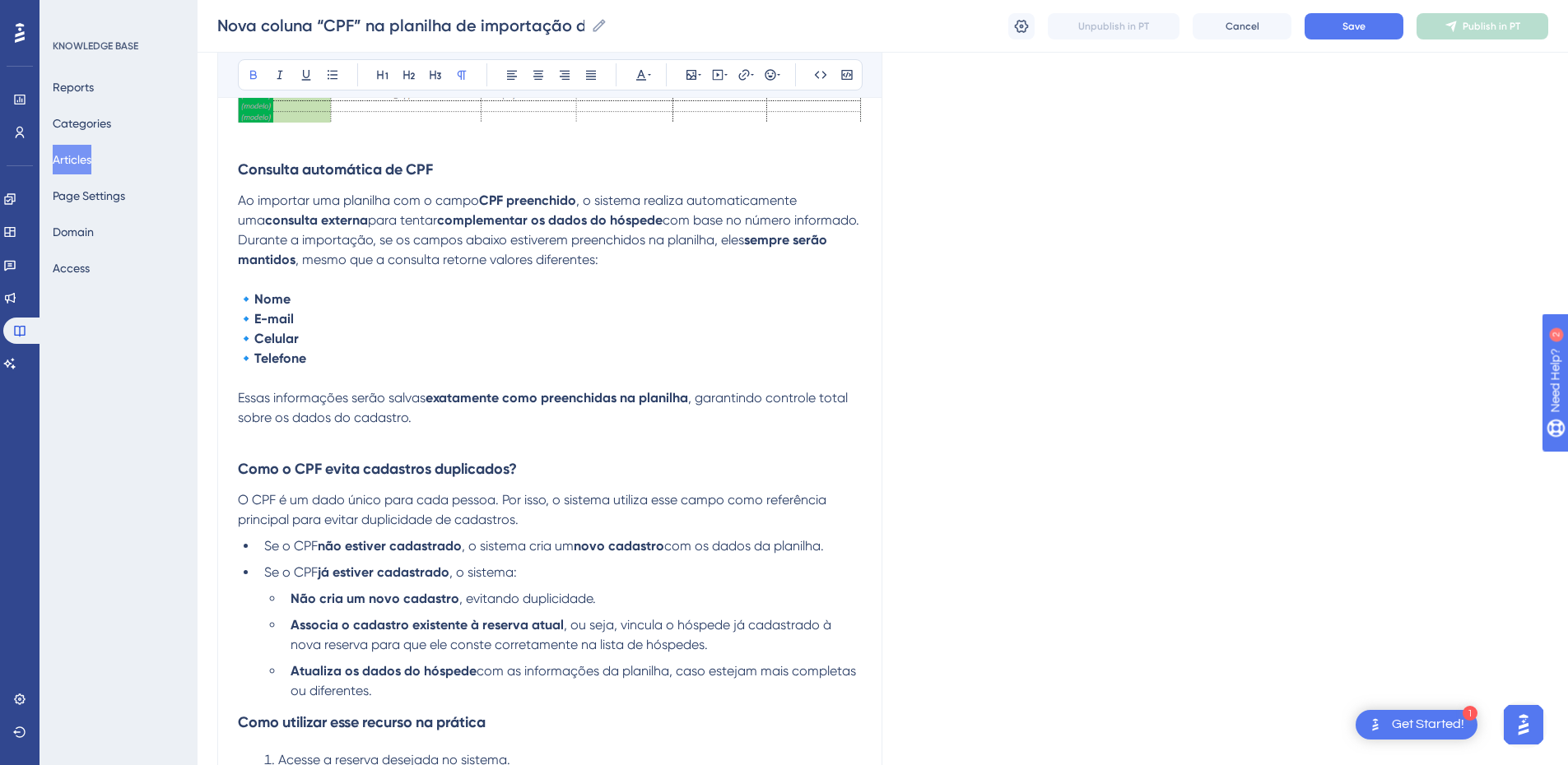
click at [494, 396] on strong "exatamente como preenchidas na planilha" at bounding box center [557, 398] width 263 height 16
drag, startPoint x: 616, startPoint y: 397, endPoint x: 622, endPoint y: 424, distance: 27.7
click at [622, 424] on p "Essas informações serão salvas como preenchidas na planilha , garantindo contro…" at bounding box center [550, 408] width 624 height 39
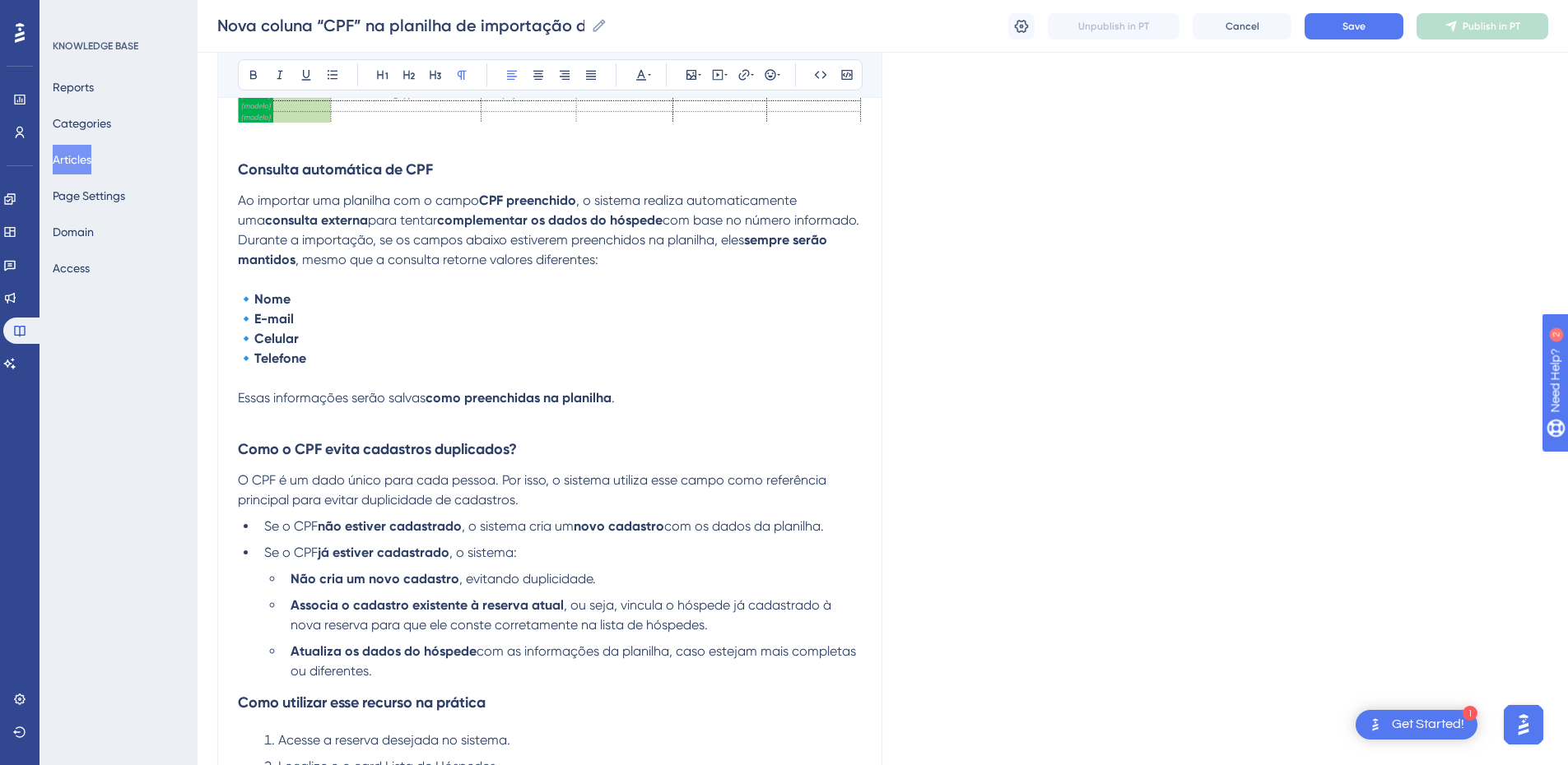
click at [274, 400] on span "Essas informações serão salvas" at bounding box center [331, 398] width 188 height 16
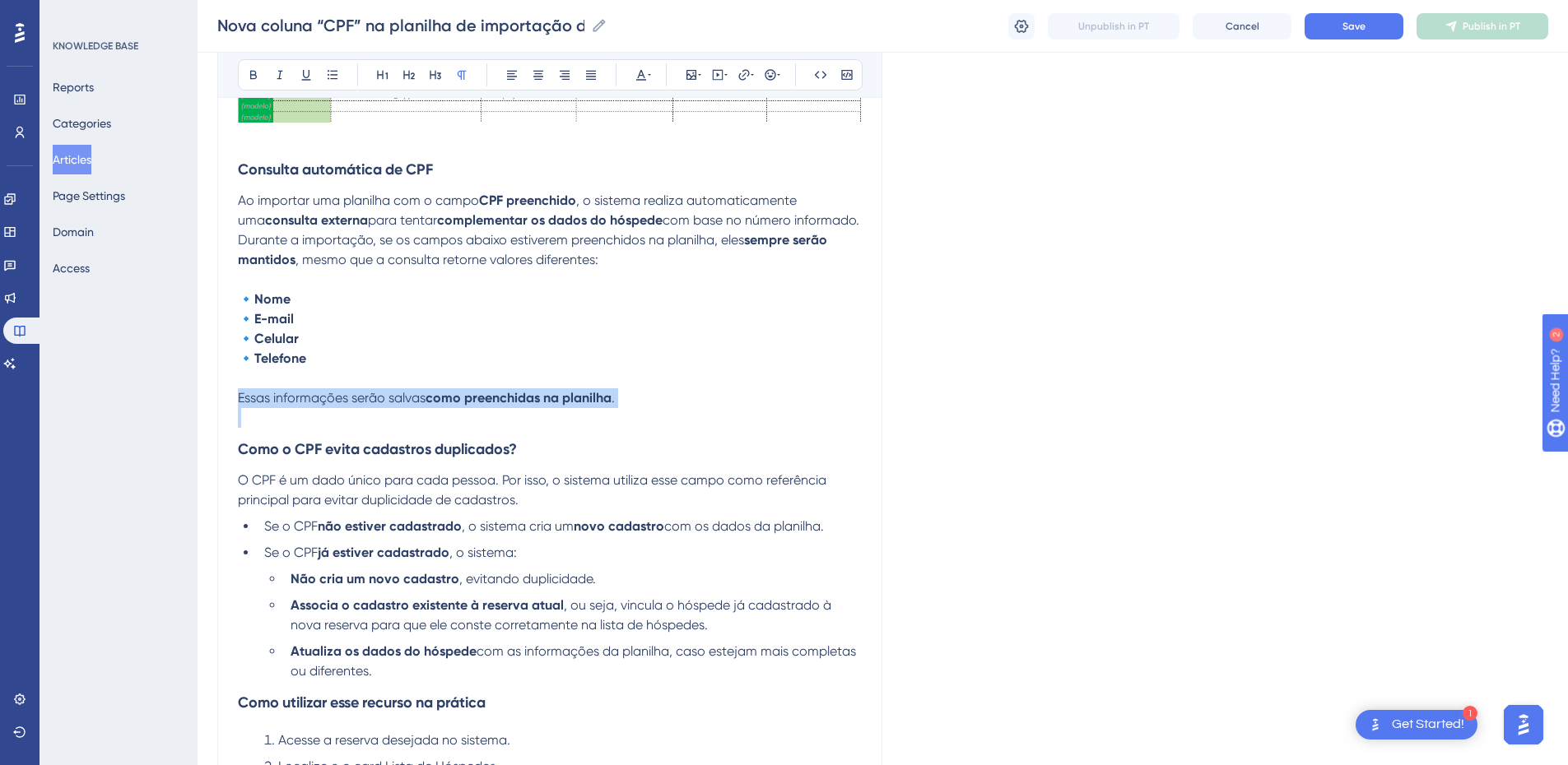
click at [274, 400] on span "Essas informações serão salvas" at bounding box center [331, 398] width 188 height 16
click at [339, 72] on button at bounding box center [333, 75] width 23 height 23
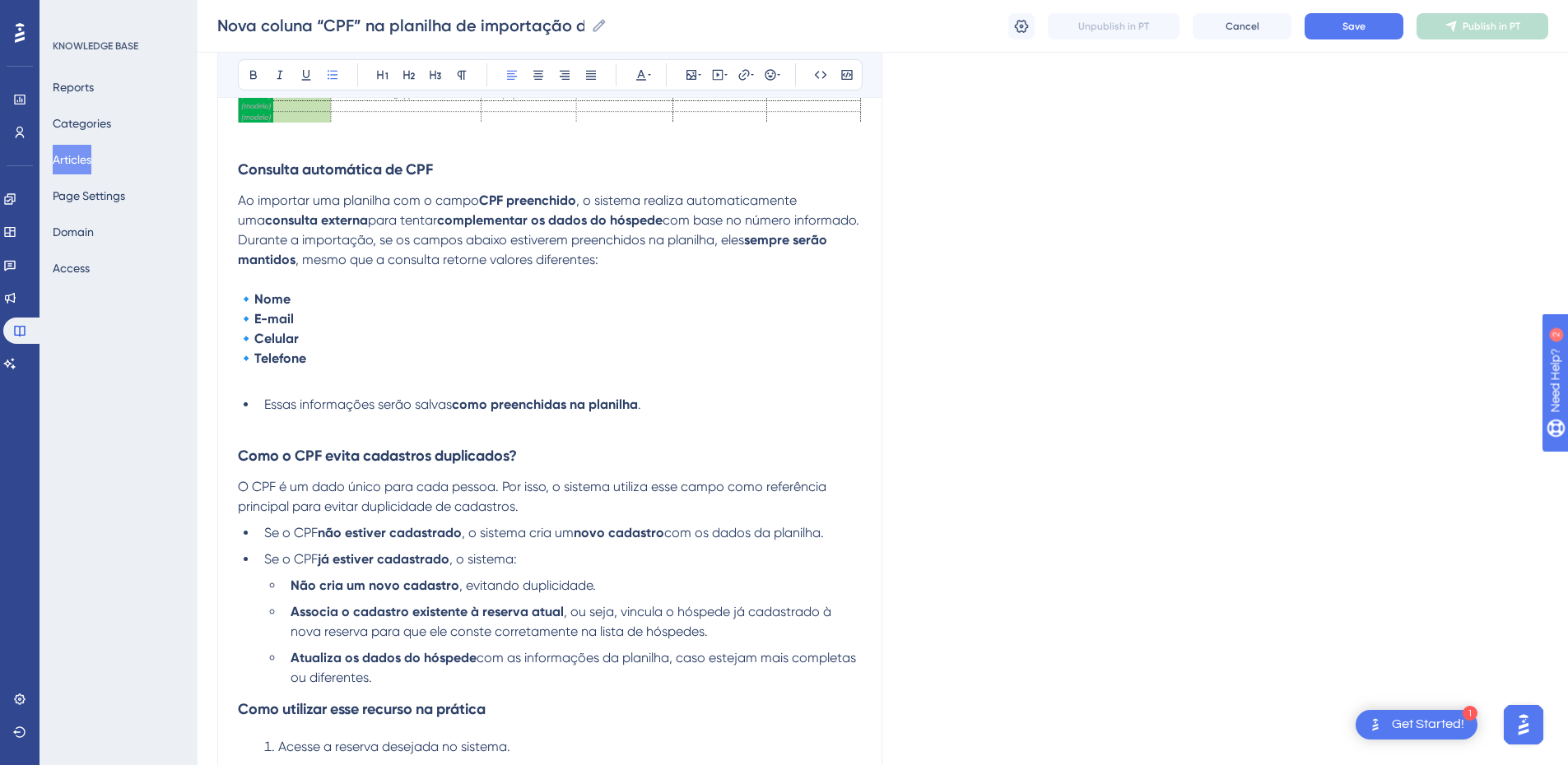
click at [280, 239] on span "Durante a importação, se os campos abaixo estiverem preenchidos na planilha, el…" at bounding box center [491, 239] width 507 height 16
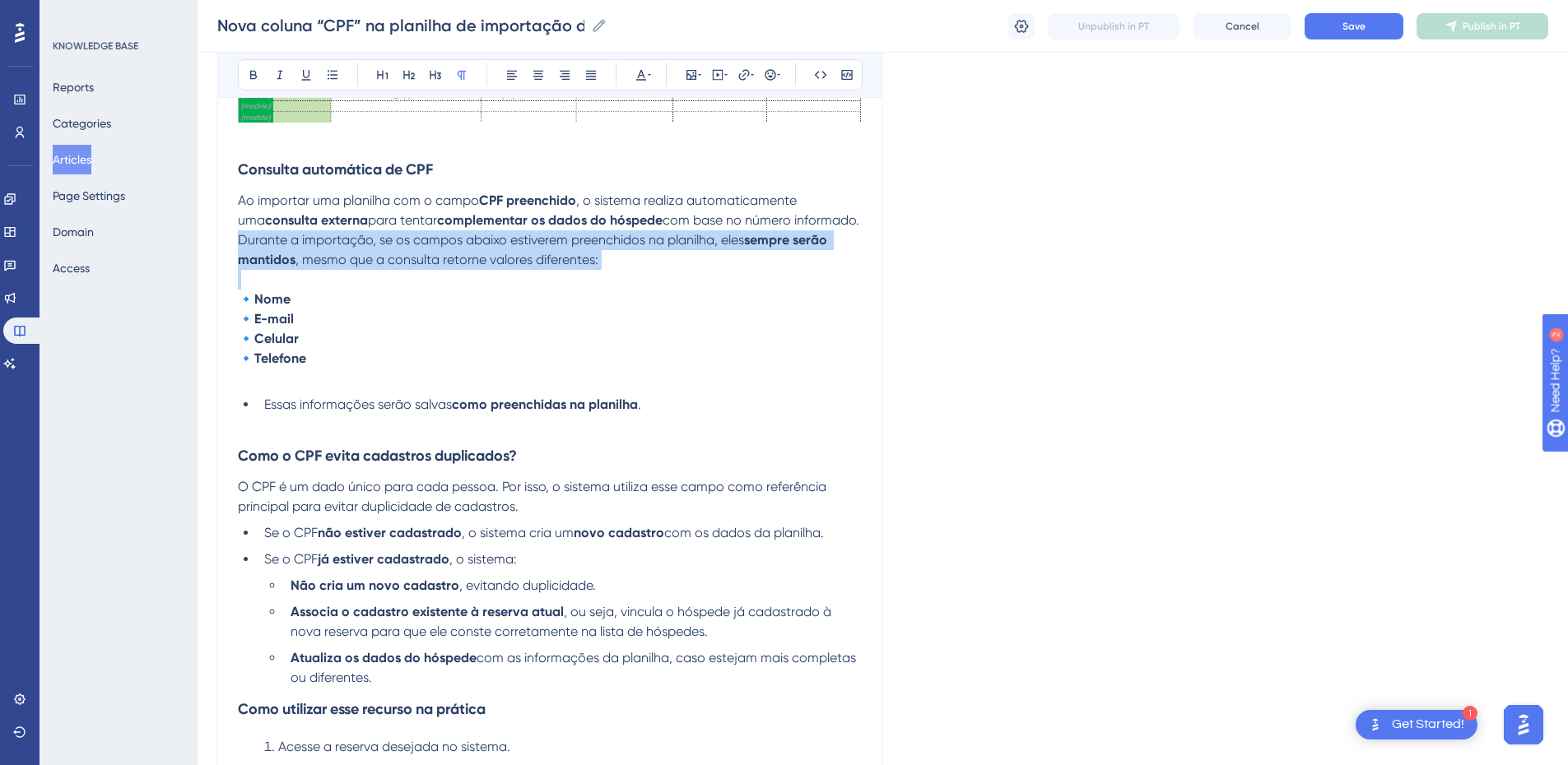
click at [280, 239] on span "Durante a importação, se os campos abaixo estiverem preenchidos na planilha, el…" at bounding box center [491, 239] width 507 height 16
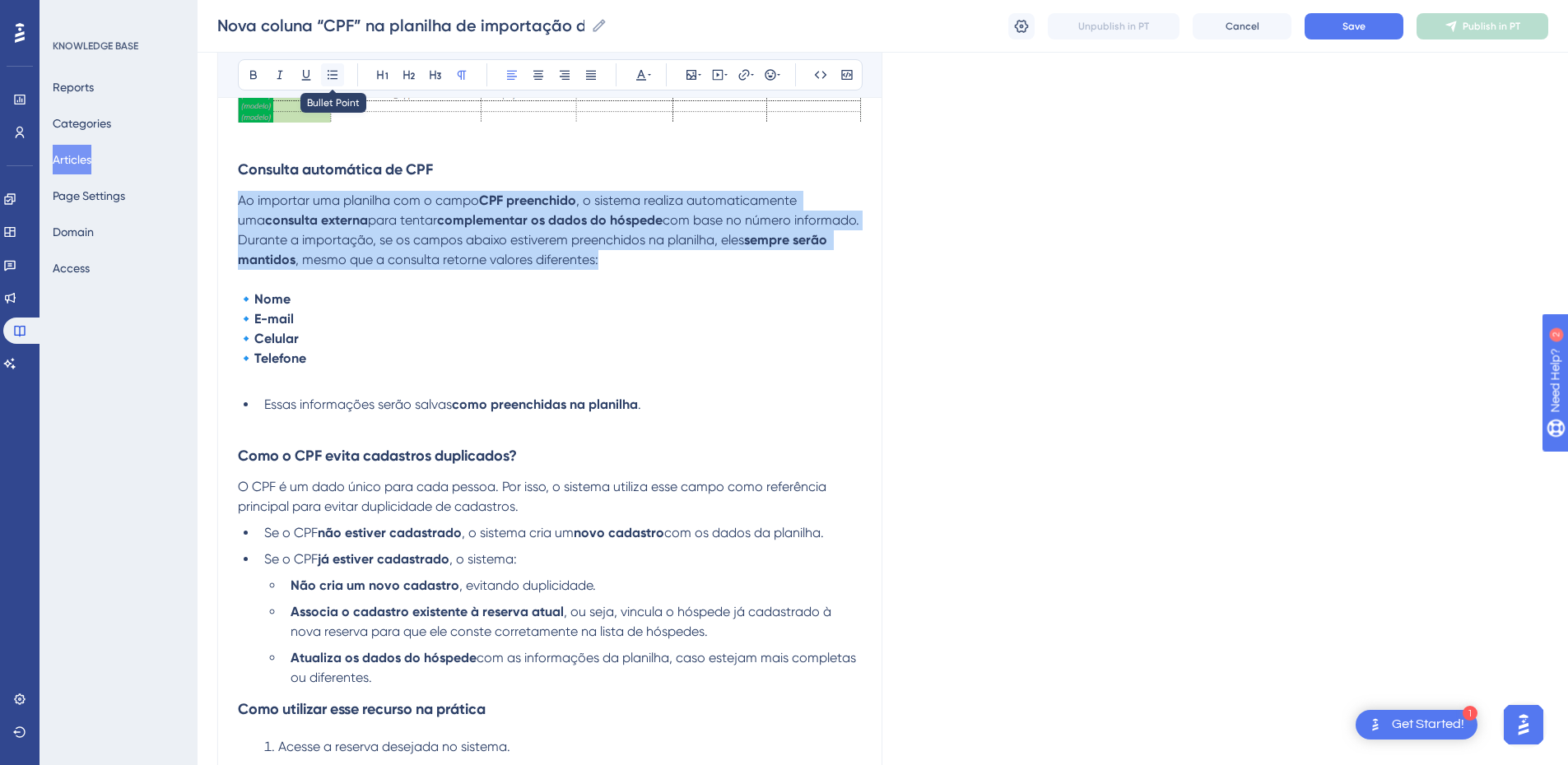
click at [327, 73] on icon at bounding box center [333, 75] width 13 height 13
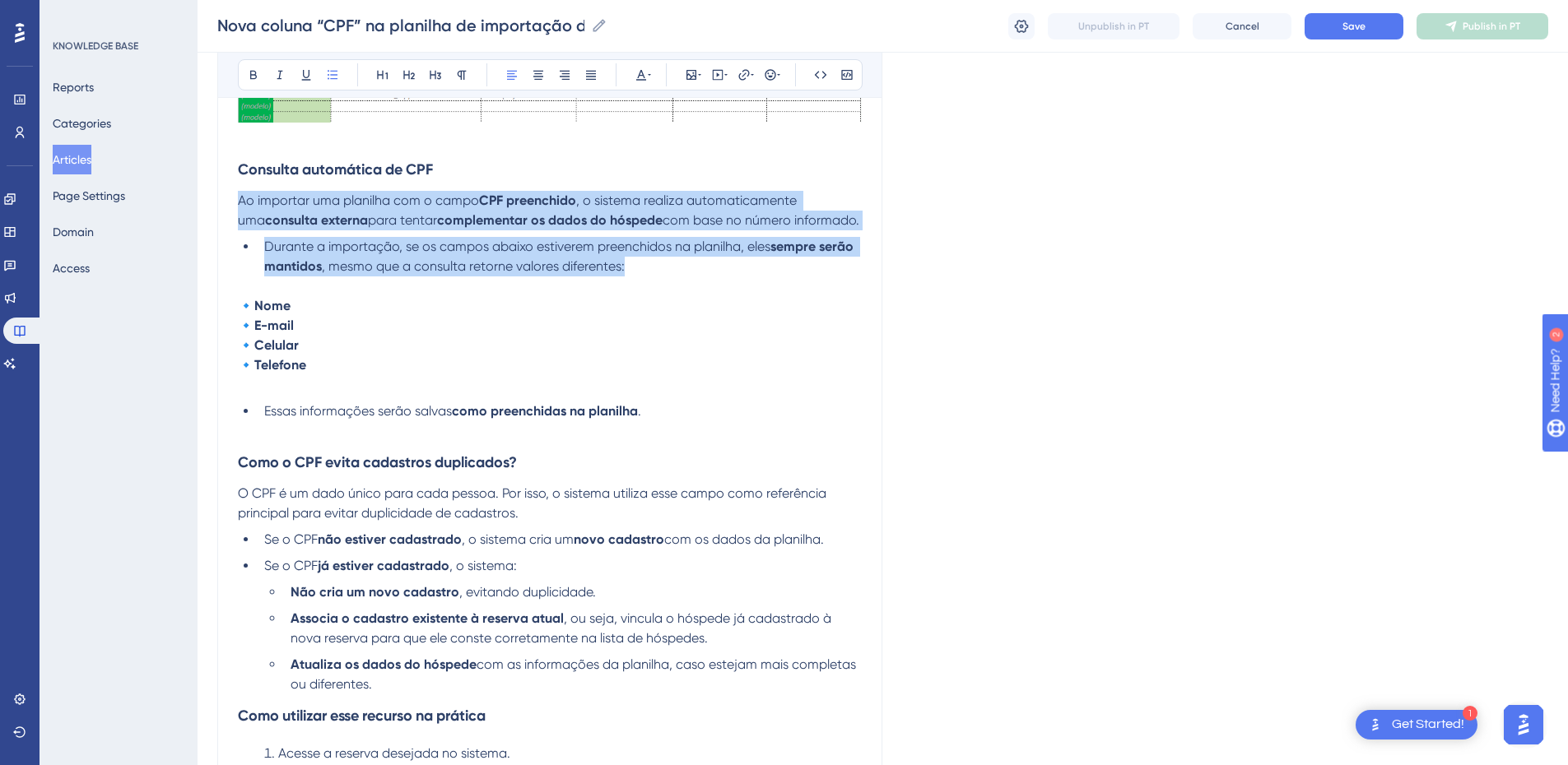
click at [373, 239] on span "Durante a importação, se os campos abaixo estiverem preenchidos na planilha, el…" at bounding box center [517, 246] width 507 height 16
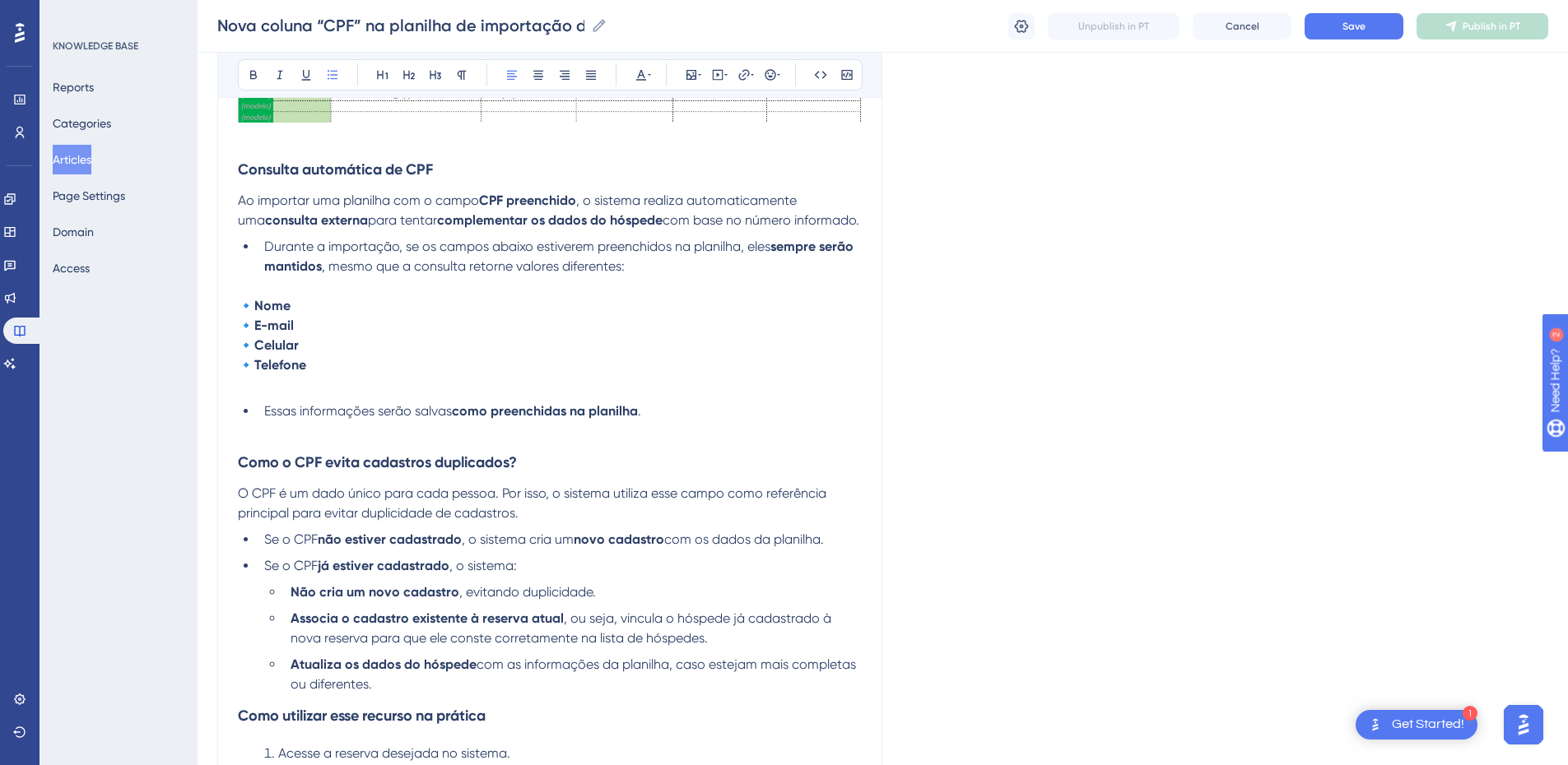
click at [255, 207] on span "Ao importar uma planilha com o campo" at bounding box center [358, 200] width 241 height 16
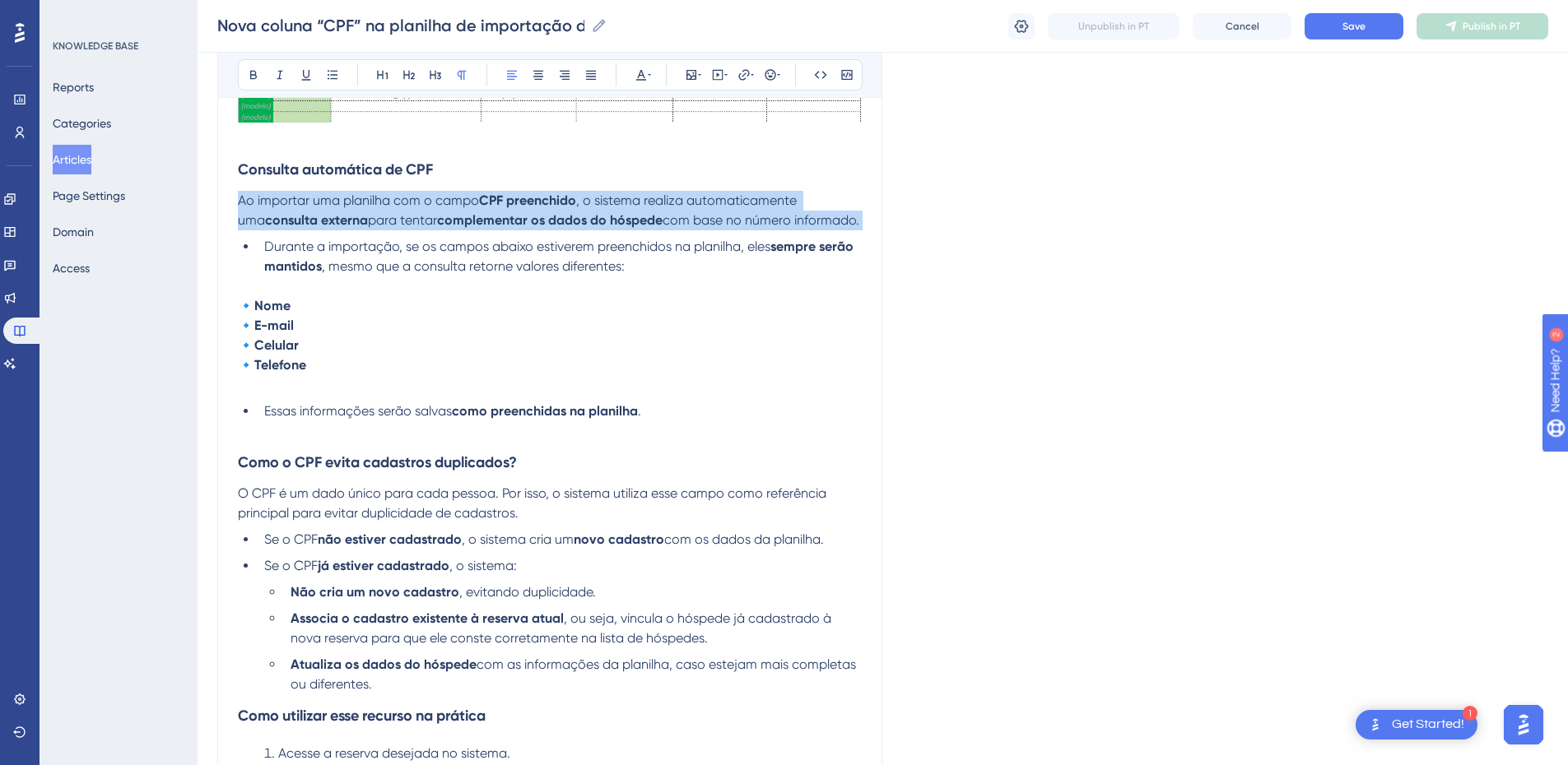
click at [255, 207] on span "Ao importar uma planilha com o campo" at bounding box center [358, 200] width 241 height 16
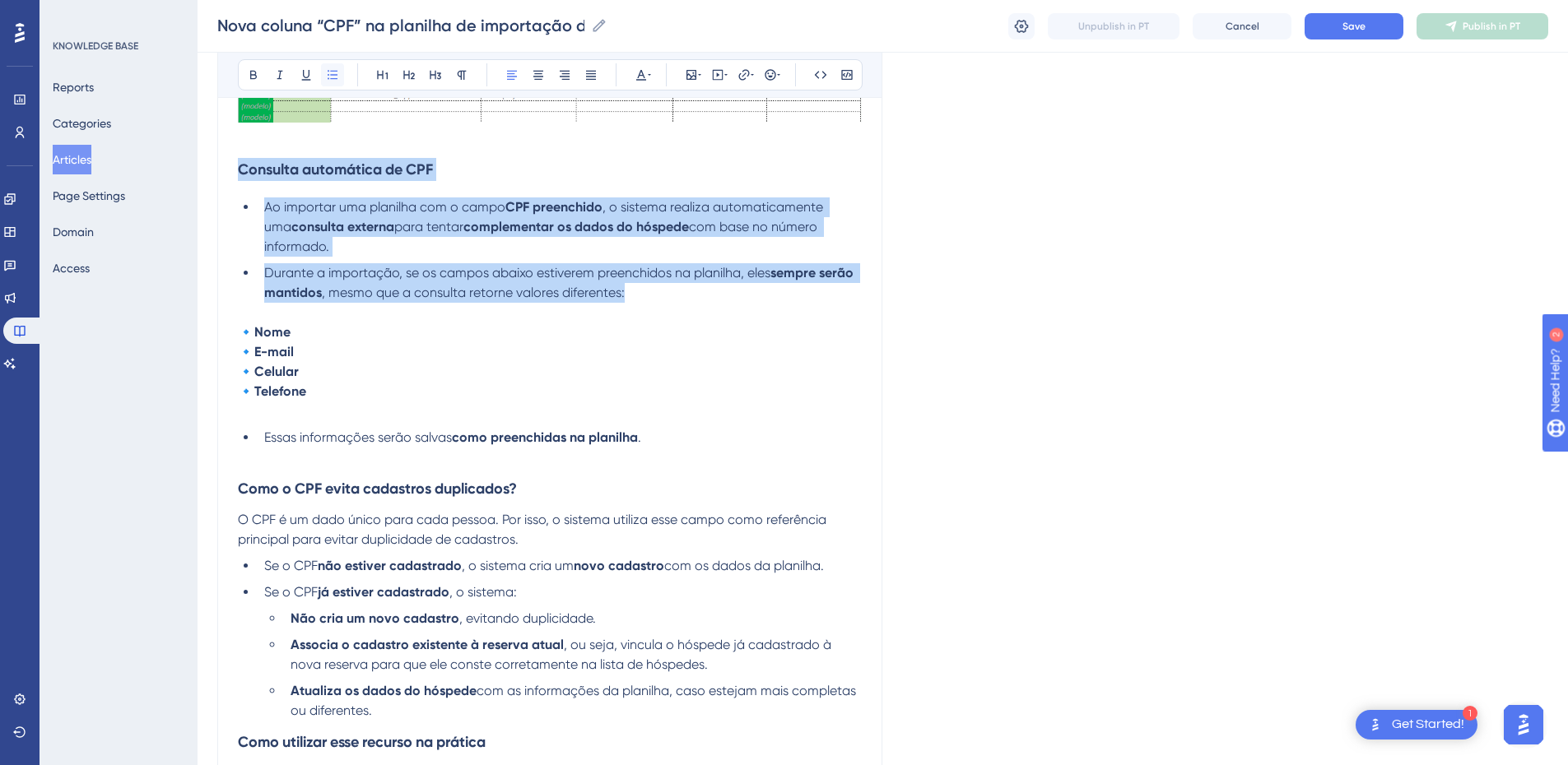
click at [334, 73] on icon at bounding box center [333, 75] width 13 height 13
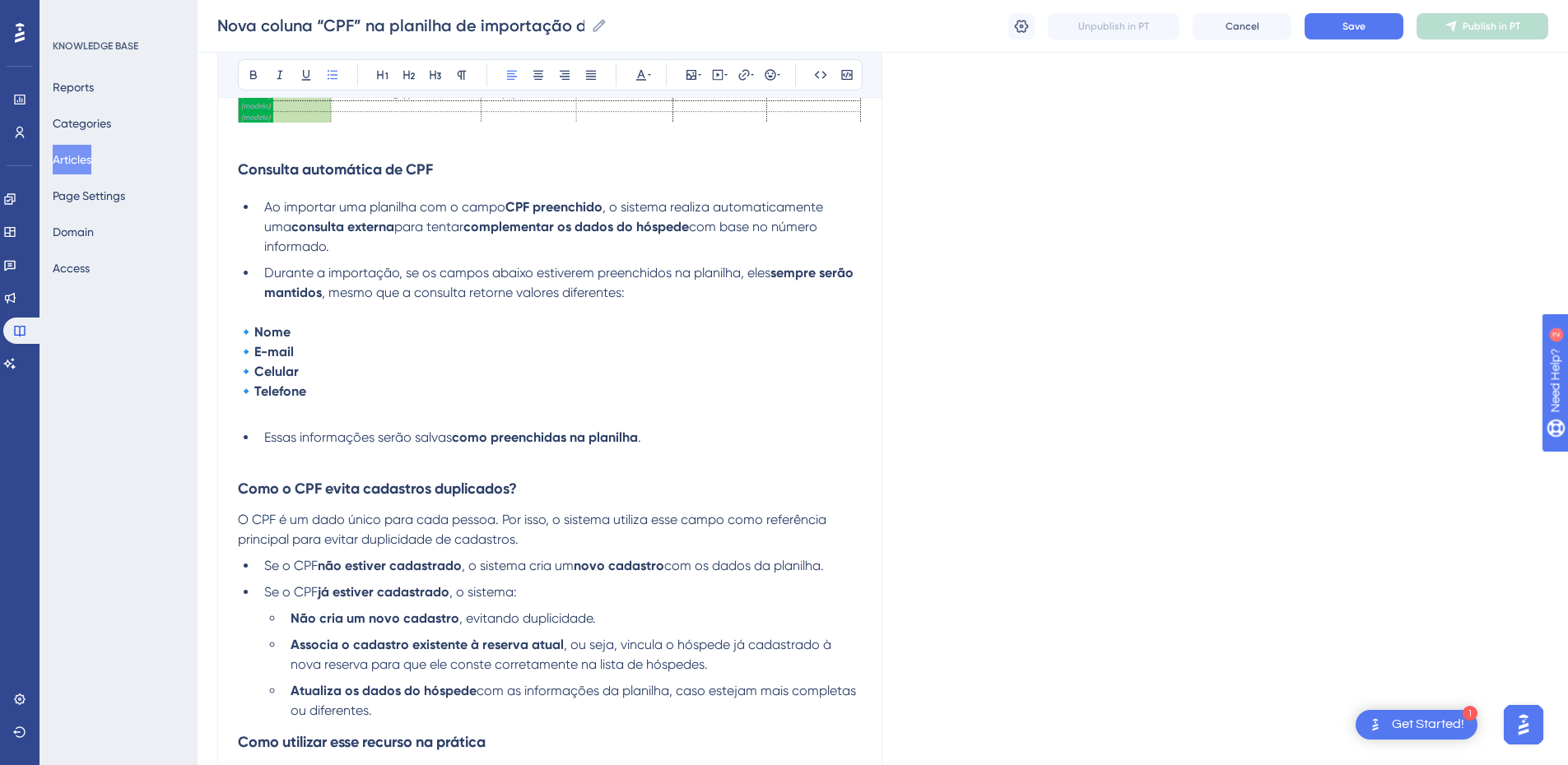
click at [246, 304] on p at bounding box center [550, 313] width 624 height 20
click at [280, 414] on p at bounding box center [550, 411] width 624 height 20
drag, startPoint x: 325, startPoint y: 400, endPoint x: 240, endPoint y: 322, distance: 115.4
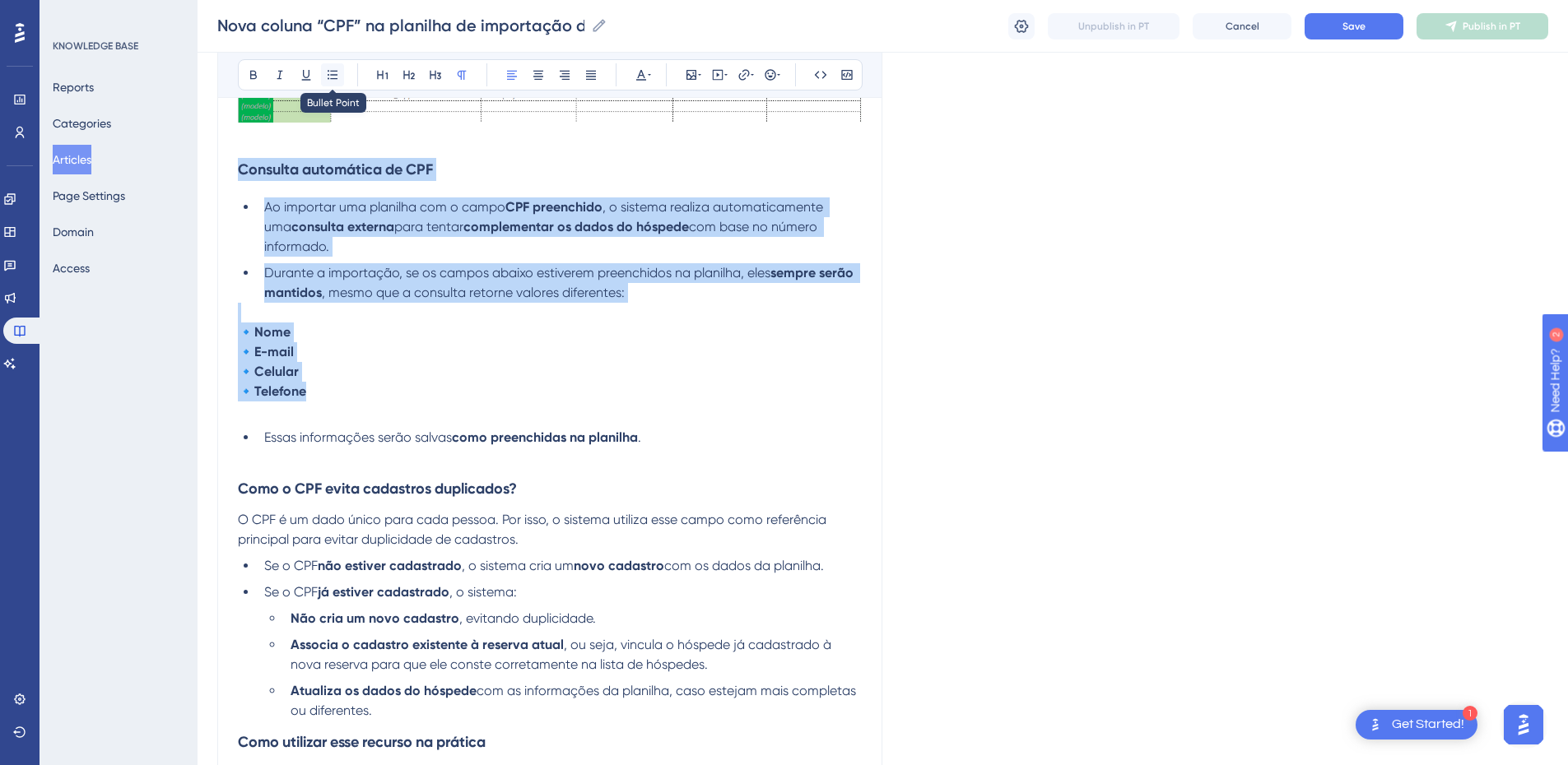
click at [325, 71] on button at bounding box center [333, 75] width 23 height 23
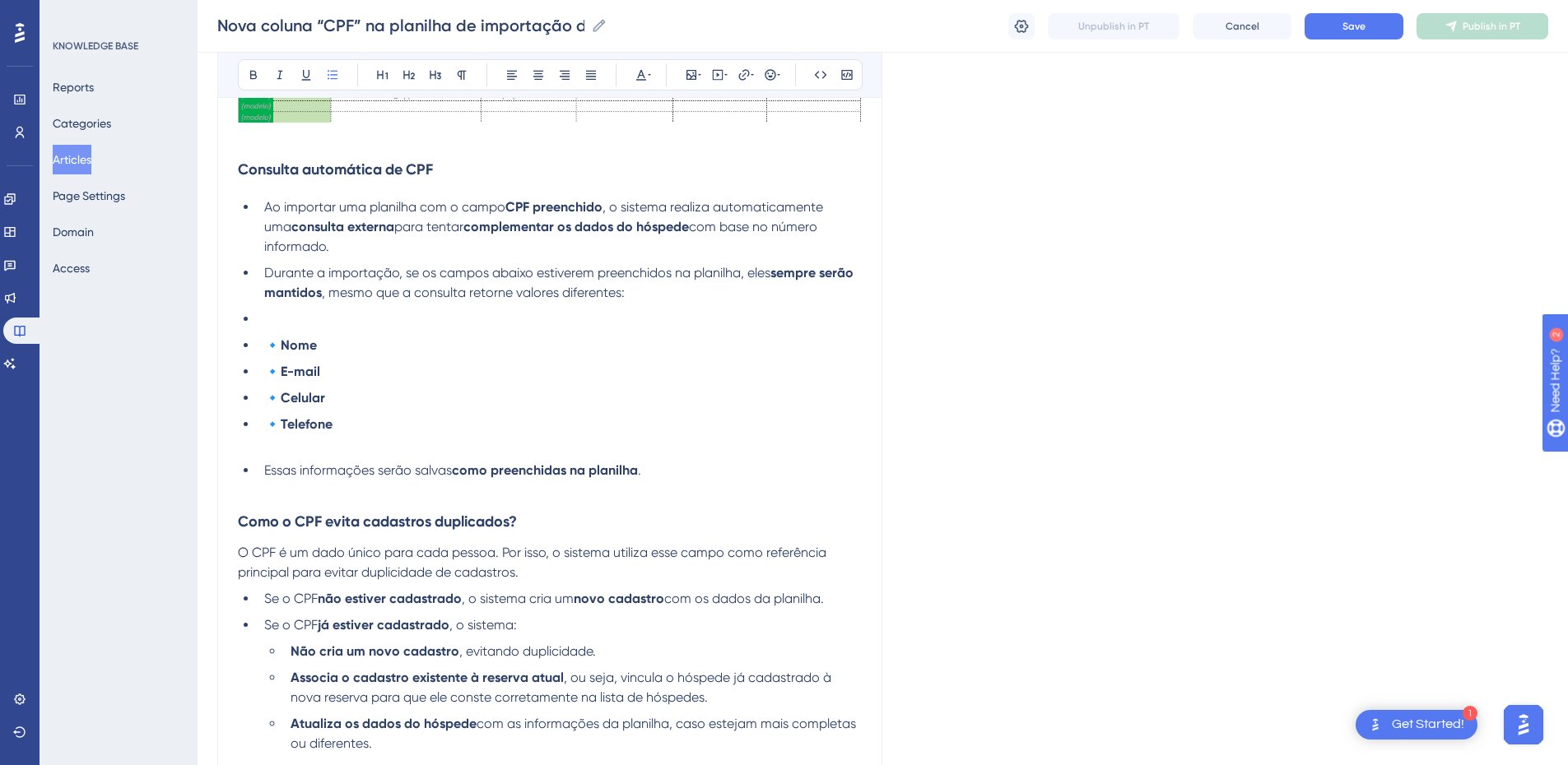
click at [316, 320] on li at bounding box center [560, 320] width 604 height 20
click at [265, 321] on li at bounding box center [560, 320] width 604 height 20
click at [265, 342] on span "🔹" at bounding box center [273, 345] width 17 height 16
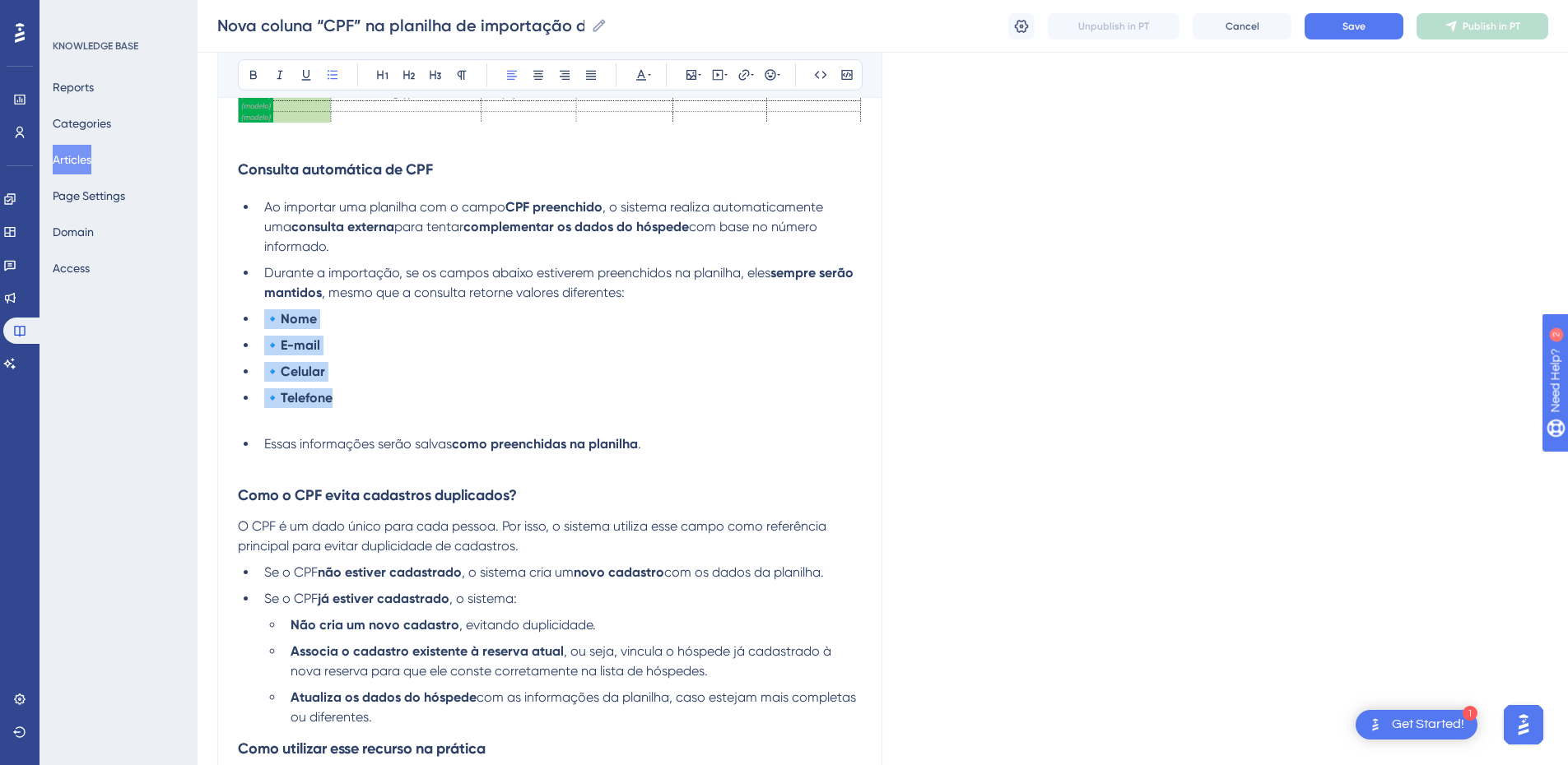
drag, startPoint x: 354, startPoint y: 397, endPoint x: 250, endPoint y: 250, distance: 180.1
click at [268, 316] on ul "Ao importar uma planilha com o campo CPF preenchido , o sistema realiza automat…" at bounding box center [550, 303] width 624 height 211
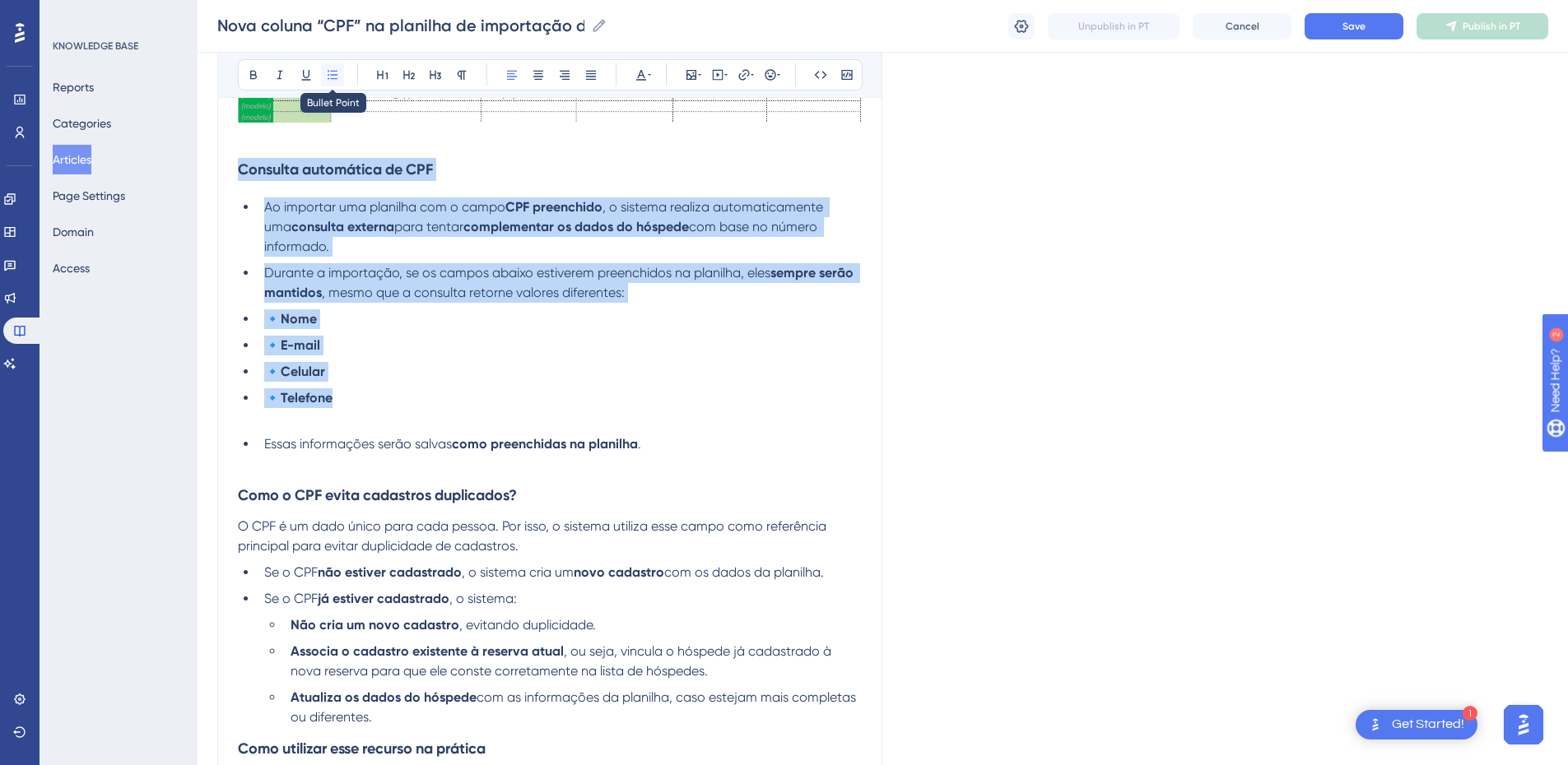
click at [334, 68] on icon at bounding box center [333, 75] width 13 height 13
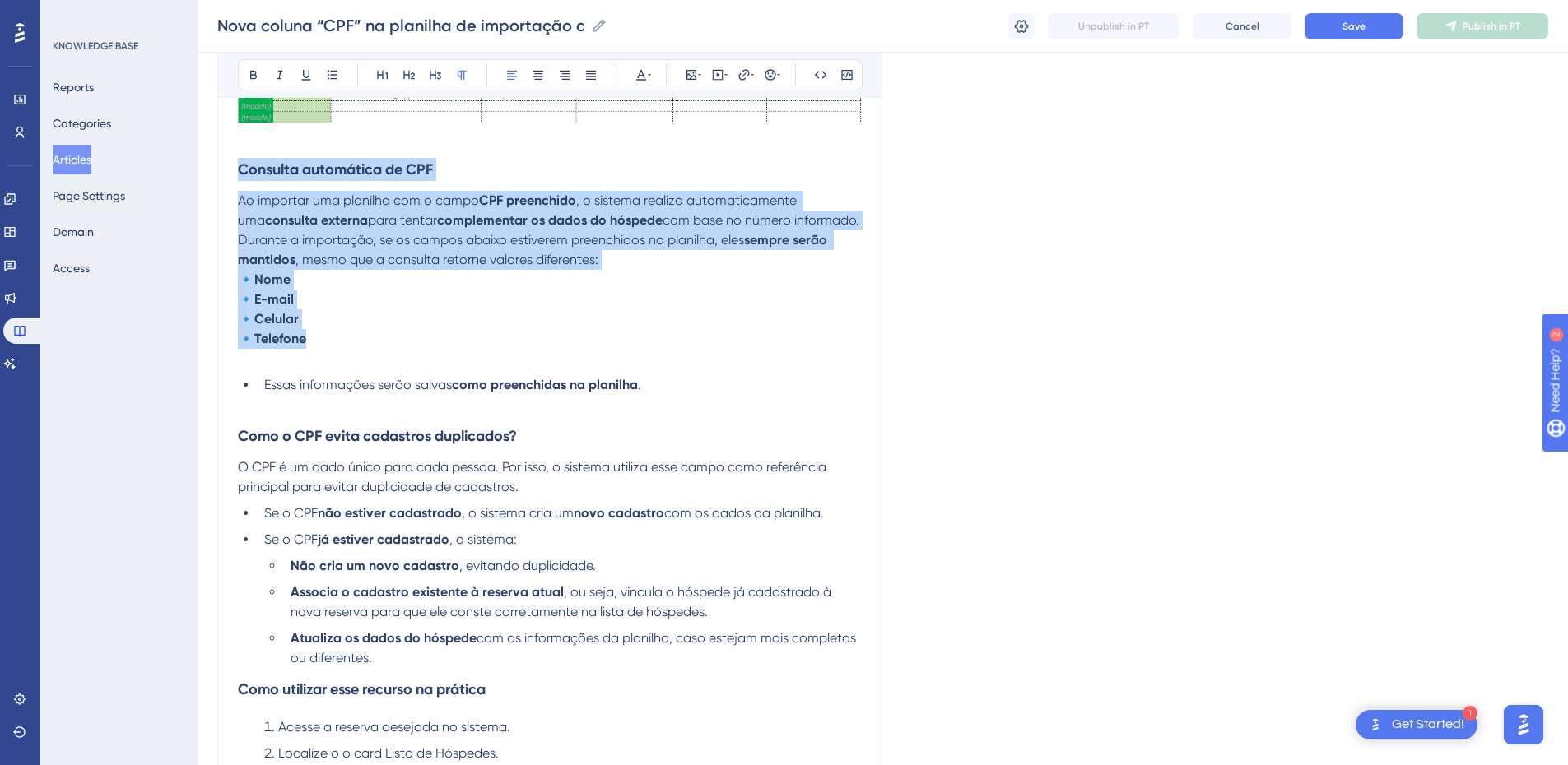
click at [245, 282] on span "🔹" at bounding box center [246, 279] width 17 height 16
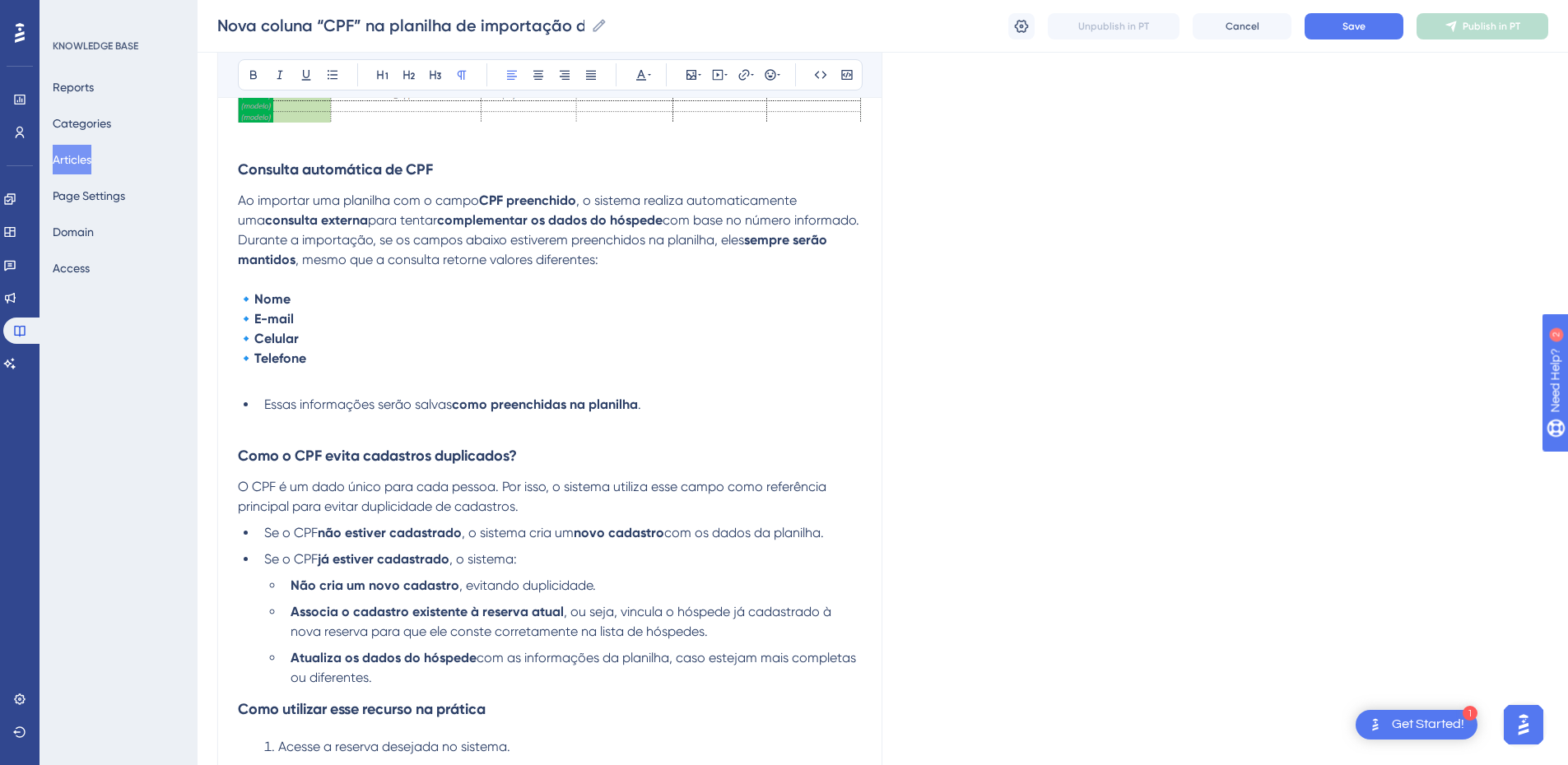
click at [314, 300] on p "🔹 Nome" at bounding box center [550, 299] width 624 height 20
click at [251, 319] on span "🔹" at bounding box center [246, 319] width 17 height 16
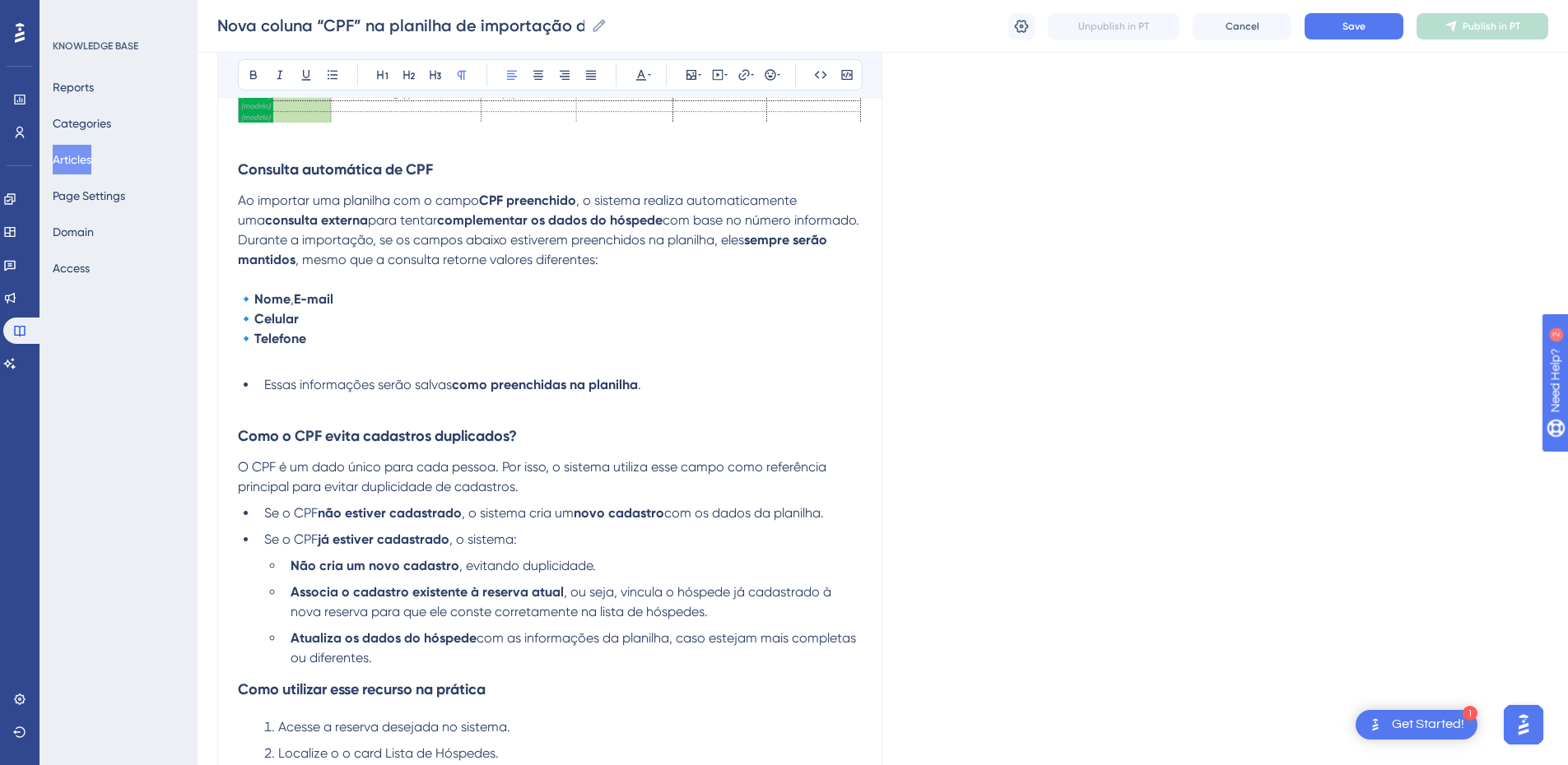
click at [259, 317] on strong "Celular" at bounding box center [276, 319] width 44 height 16
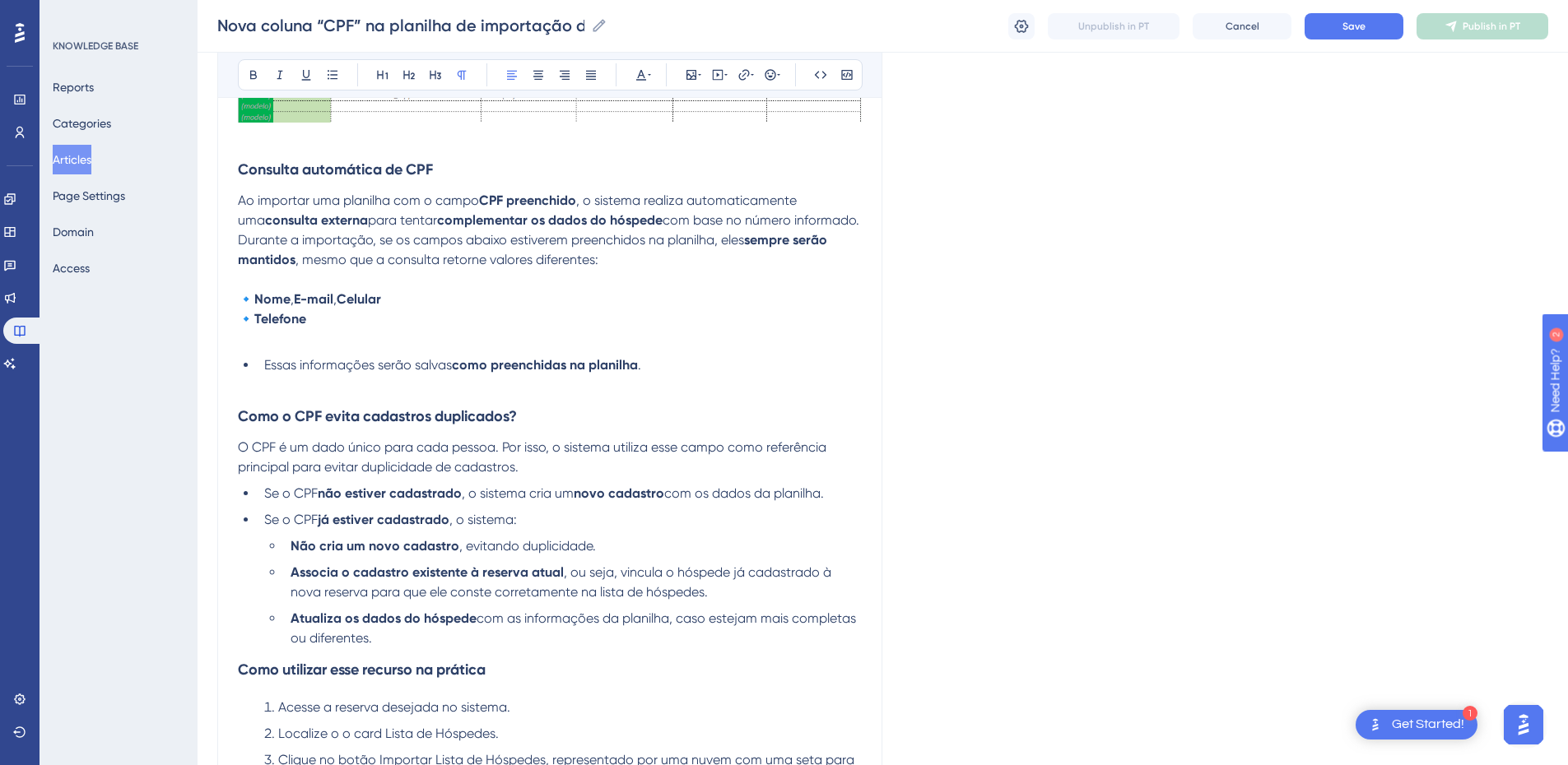
click at [255, 322] on span "🔹" at bounding box center [246, 319] width 17 height 16
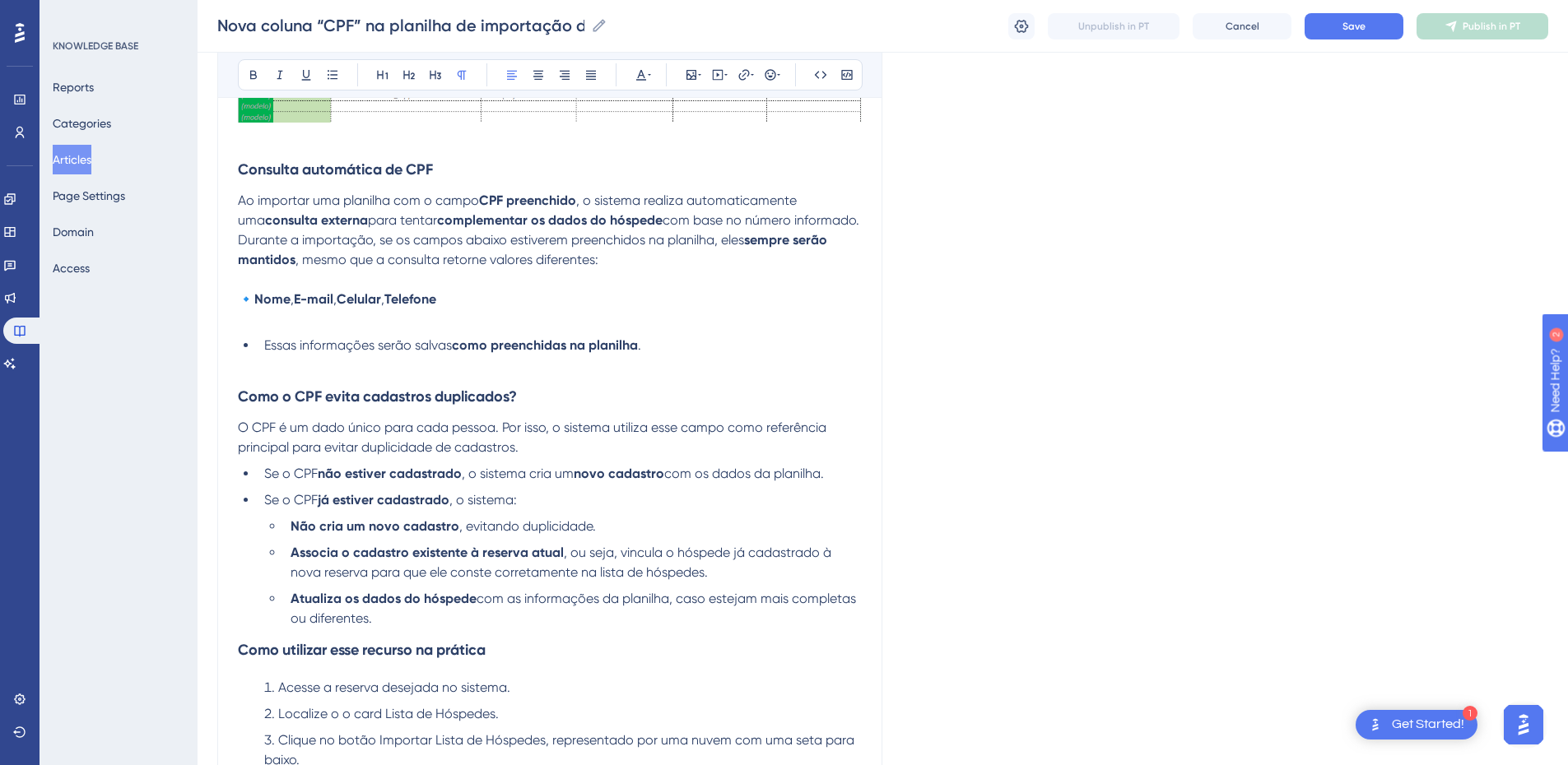
click at [255, 302] on span "🔹" at bounding box center [246, 299] width 17 height 16
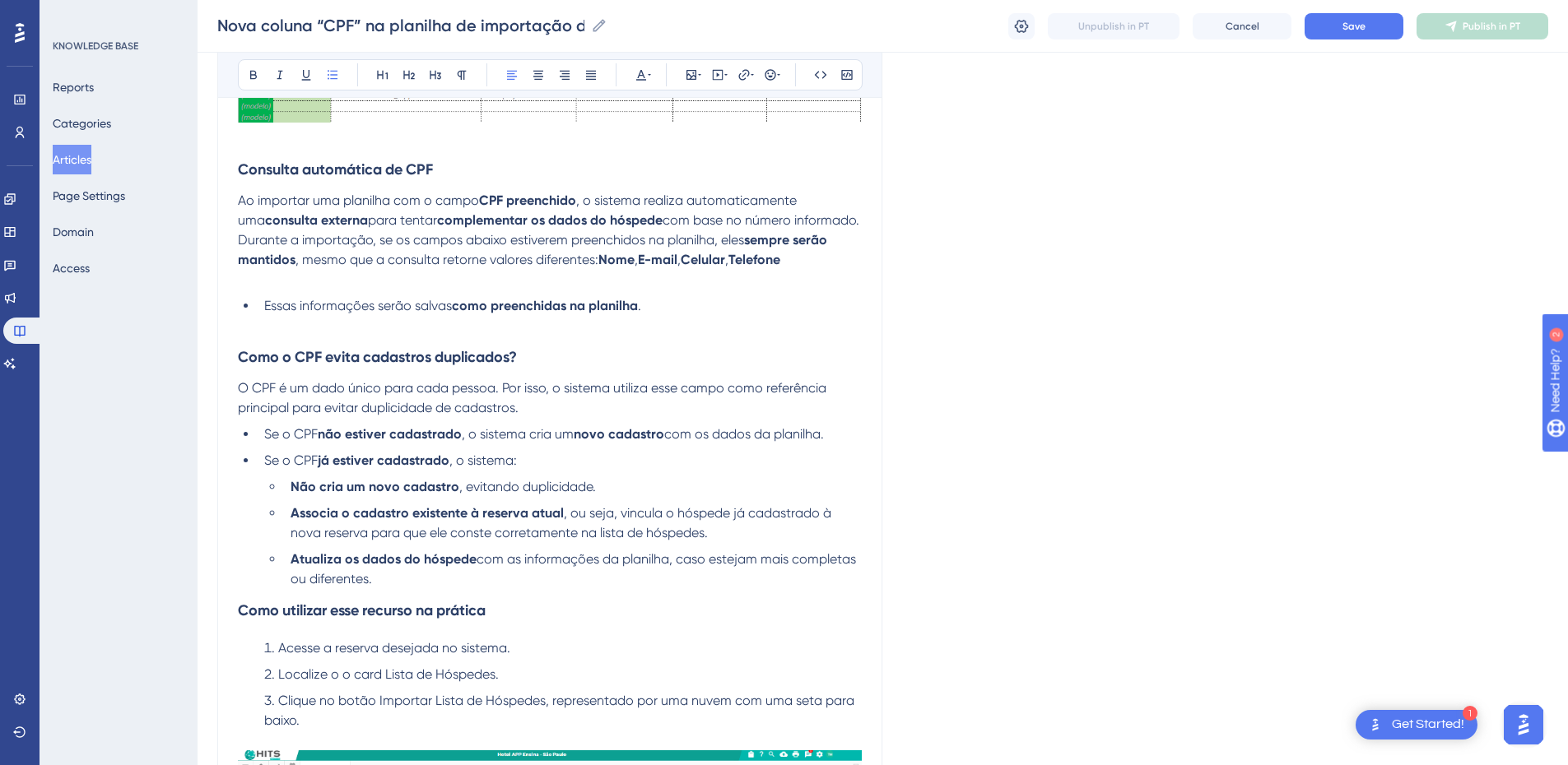
click at [301, 300] on span "Essas informações serão salvas" at bounding box center [358, 305] width 188 height 16
click at [283, 279] on p at bounding box center [550, 280] width 624 height 20
click at [275, 262] on strong "sempre serão mantidos" at bounding box center [534, 249] width 592 height 35
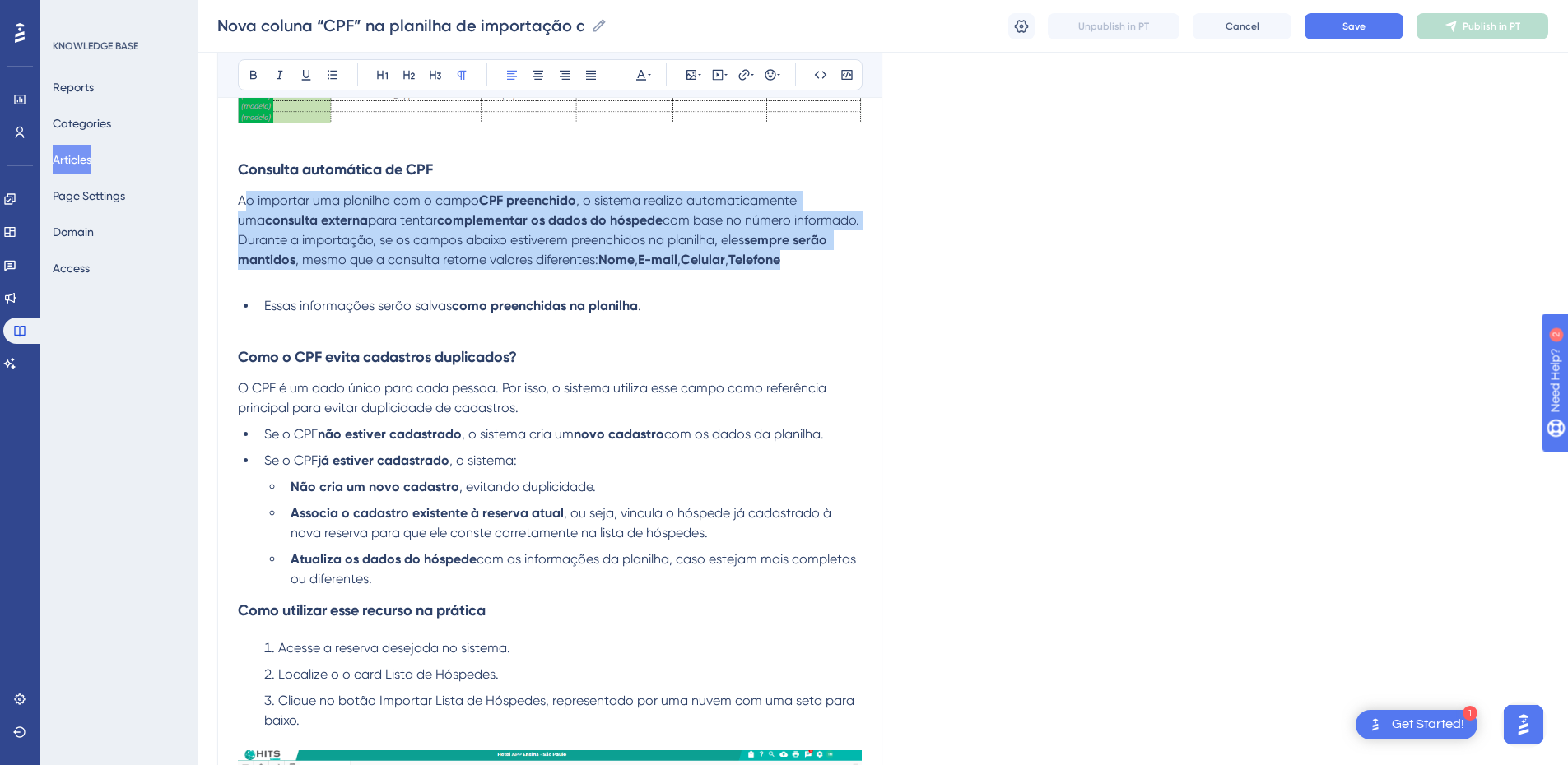
drag, startPoint x: 244, startPoint y: 198, endPoint x: 818, endPoint y: 262, distance: 577.6
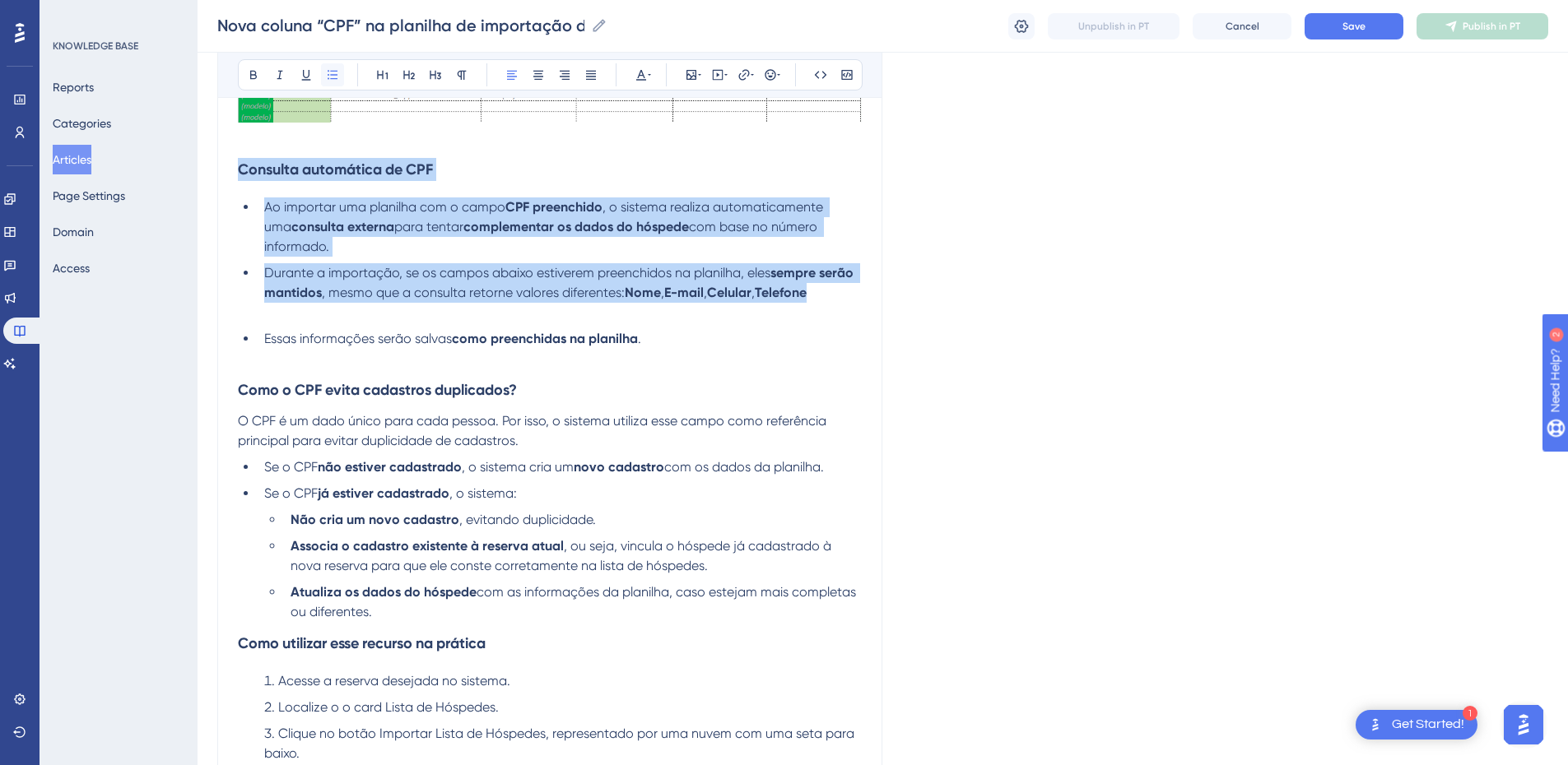
click at [324, 74] on button at bounding box center [333, 75] width 23 height 23
click at [308, 204] on span "Ao importar uma planilha com o campo" at bounding box center [385, 207] width 241 height 16
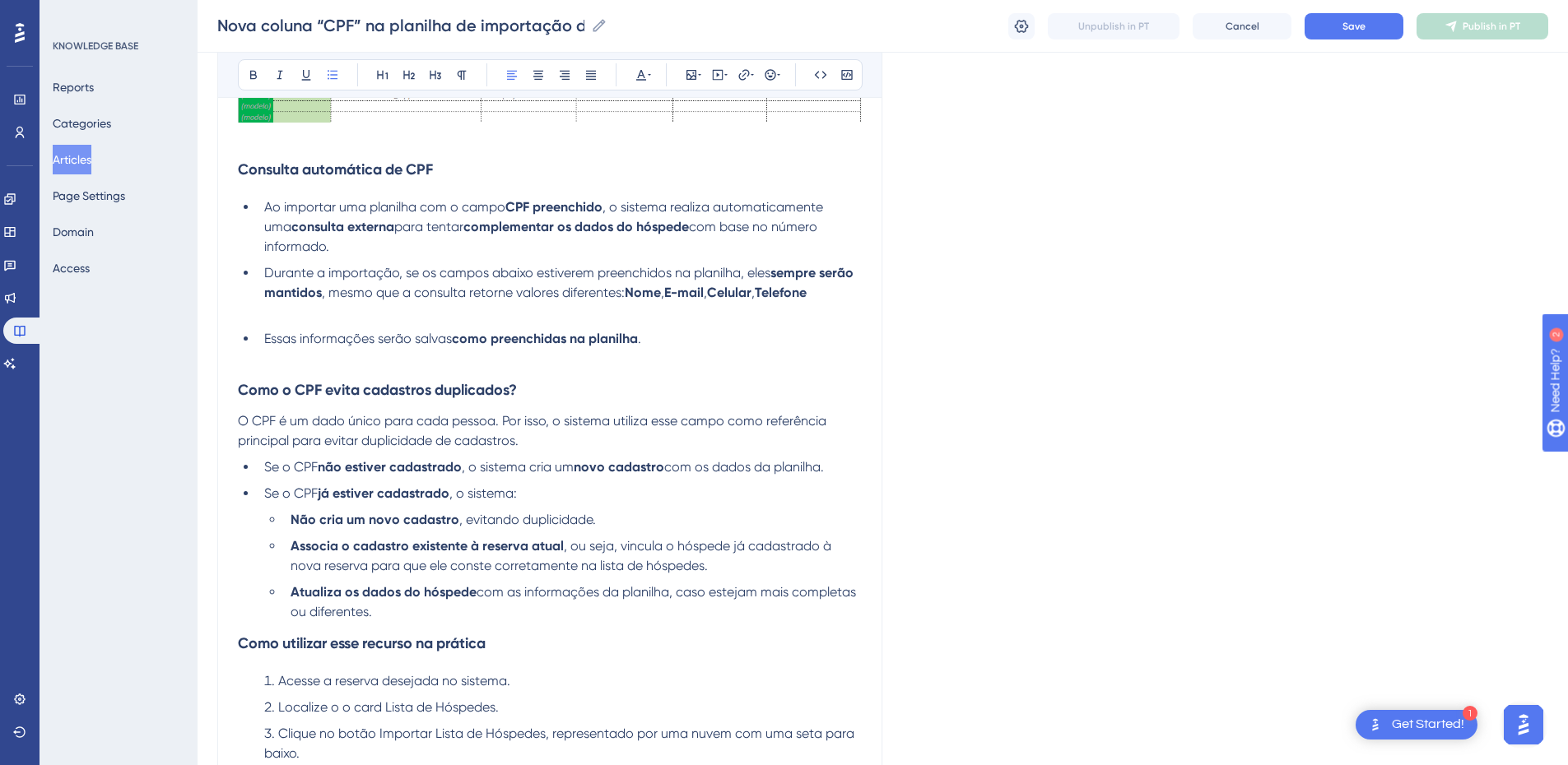
click at [293, 315] on p at bounding box center [550, 313] width 624 height 20
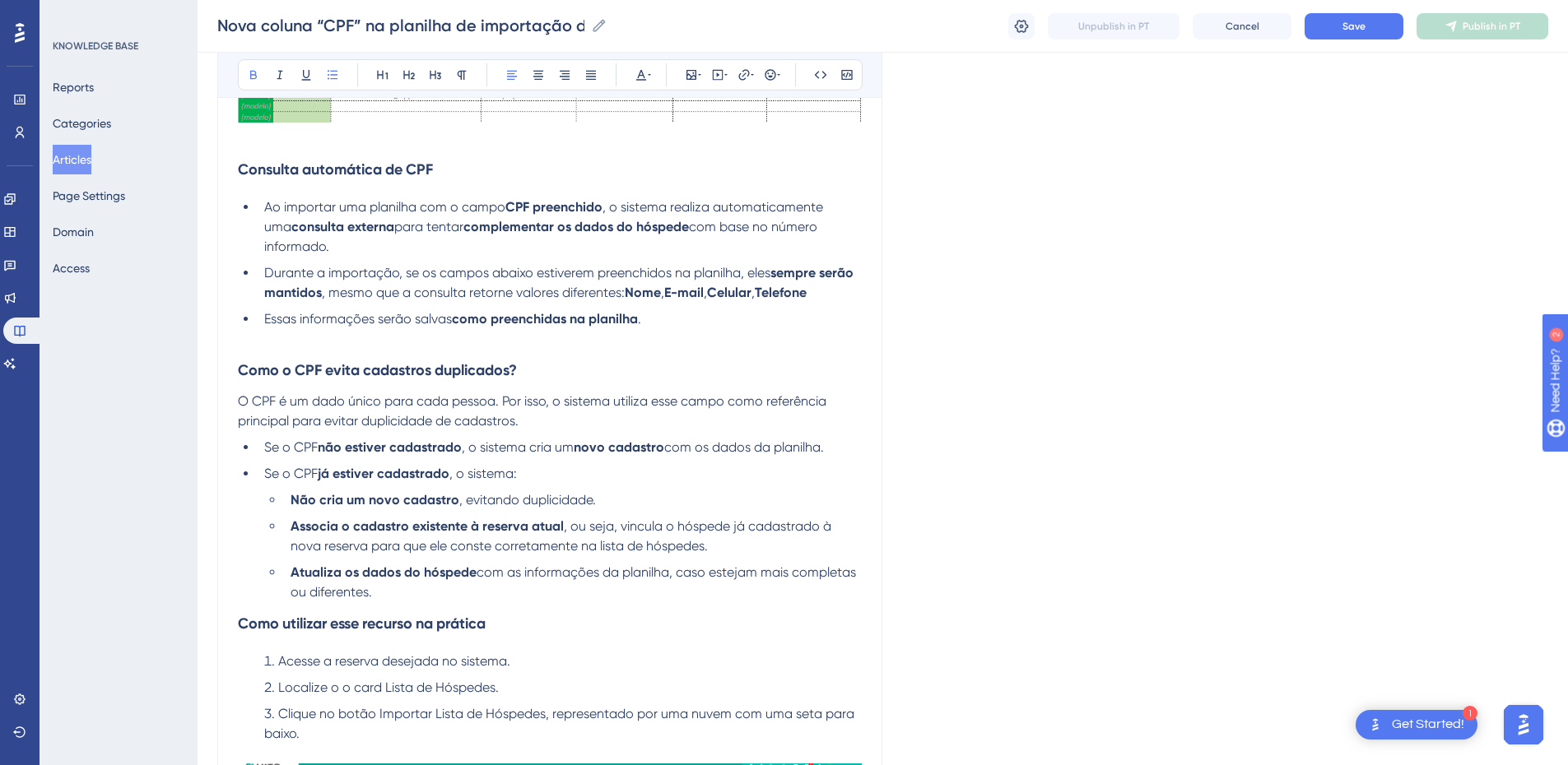
click at [264, 319] on li "Essas informações serão salvas como preenchidas na planilha ." at bounding box center [560, 320] width 604 height 20
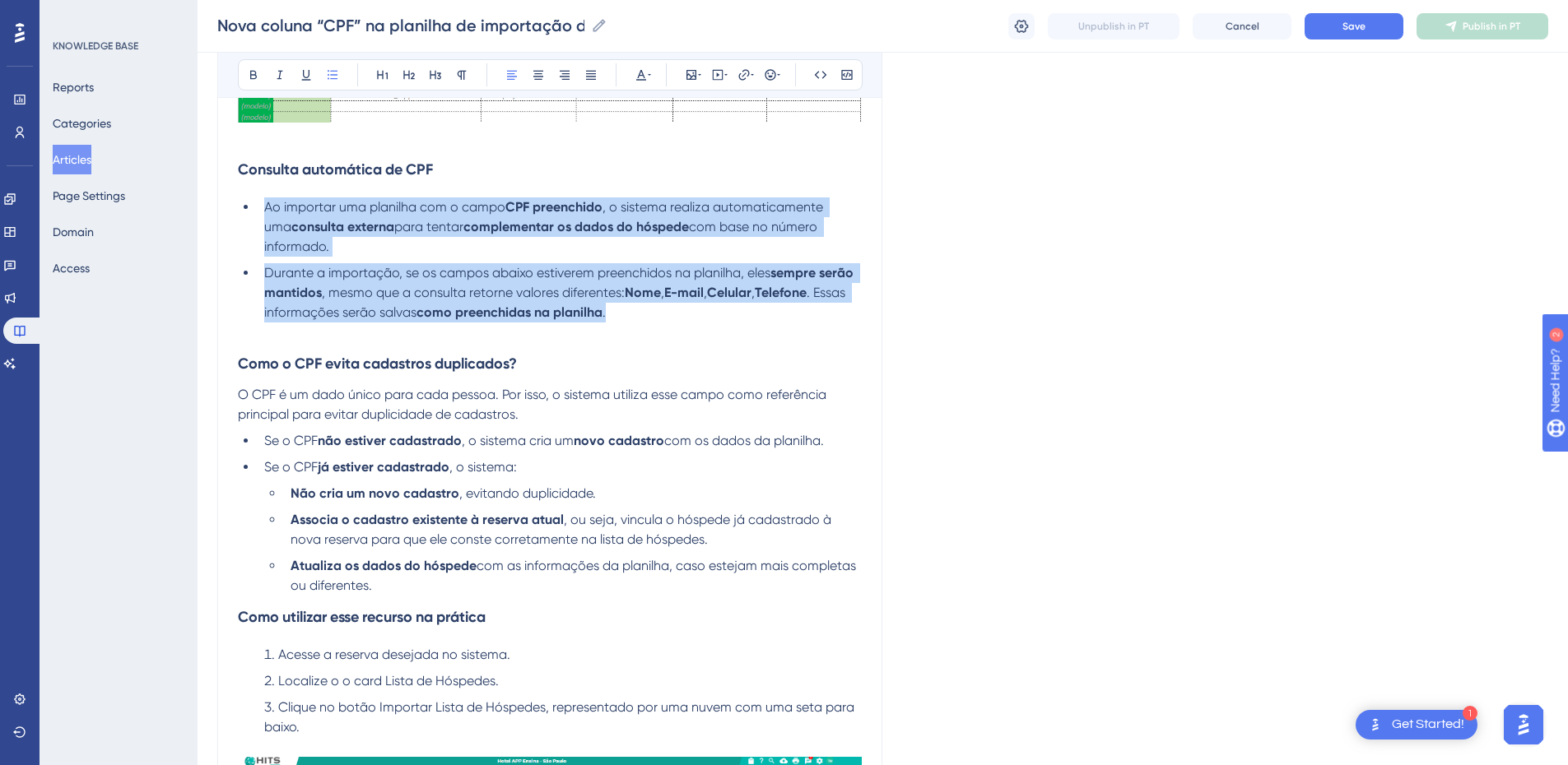
drag, startPoint x: 627, startPoint y: 318, endPoint x: 257, endPoint y: 212, distance: 384.9
click at [257, 212] on ul "Ao importar uma planilha com o campo CPF preenchido , o sistema realiza automat…" at bounding box center [550, 260] width 624 height 125
click at [648, 308] on li "Durante a importação, se os campos abaixo estiverem preenchidos na planilha, el…" at bounding box center [560, 293] width 604 height 59
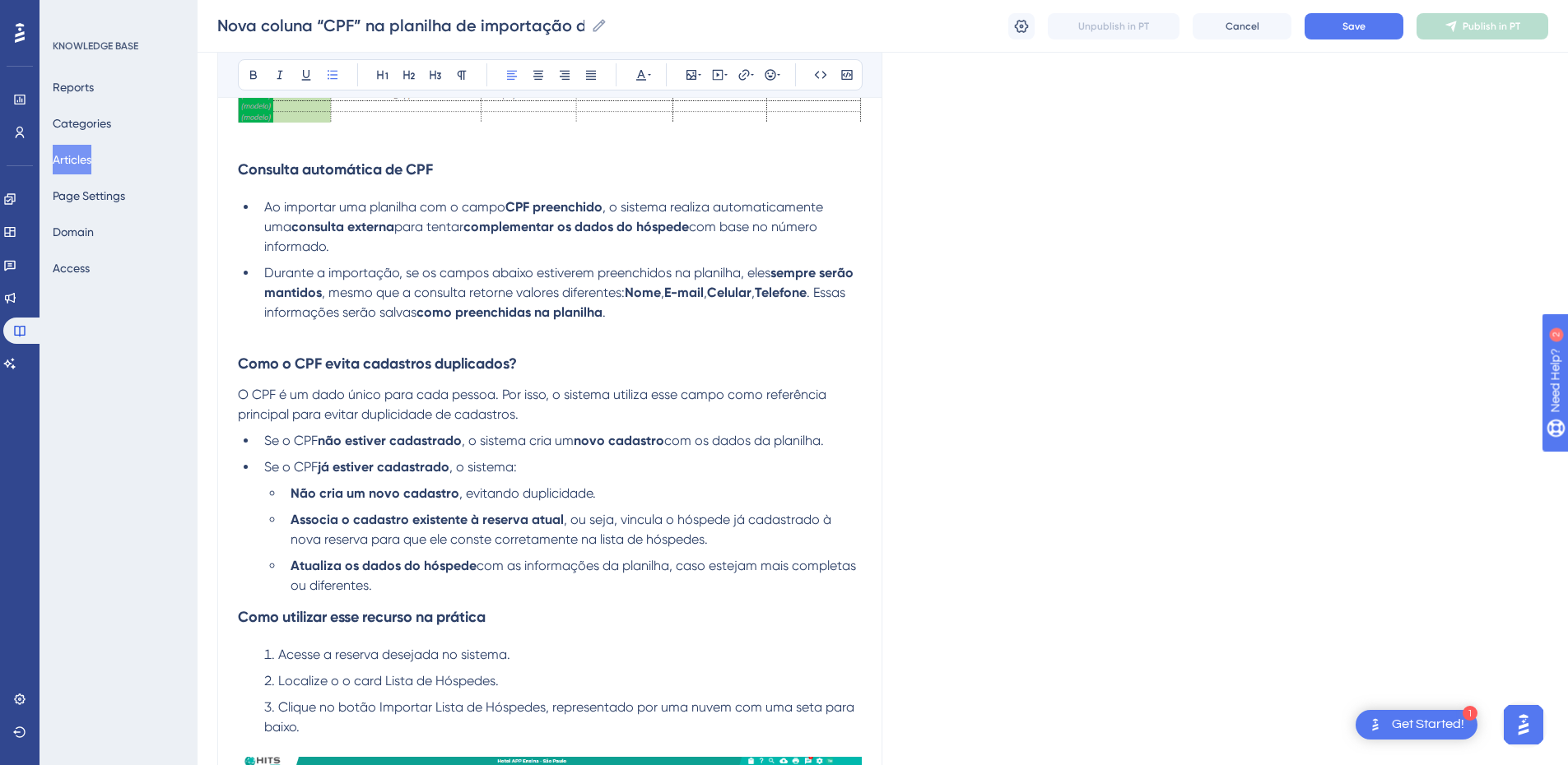
click at [641, 311] on li "Durante a importação, se os campos abaixo estiverem preenchidos na planilha, el…" at bounding box center [560, 293] width 604 height 59
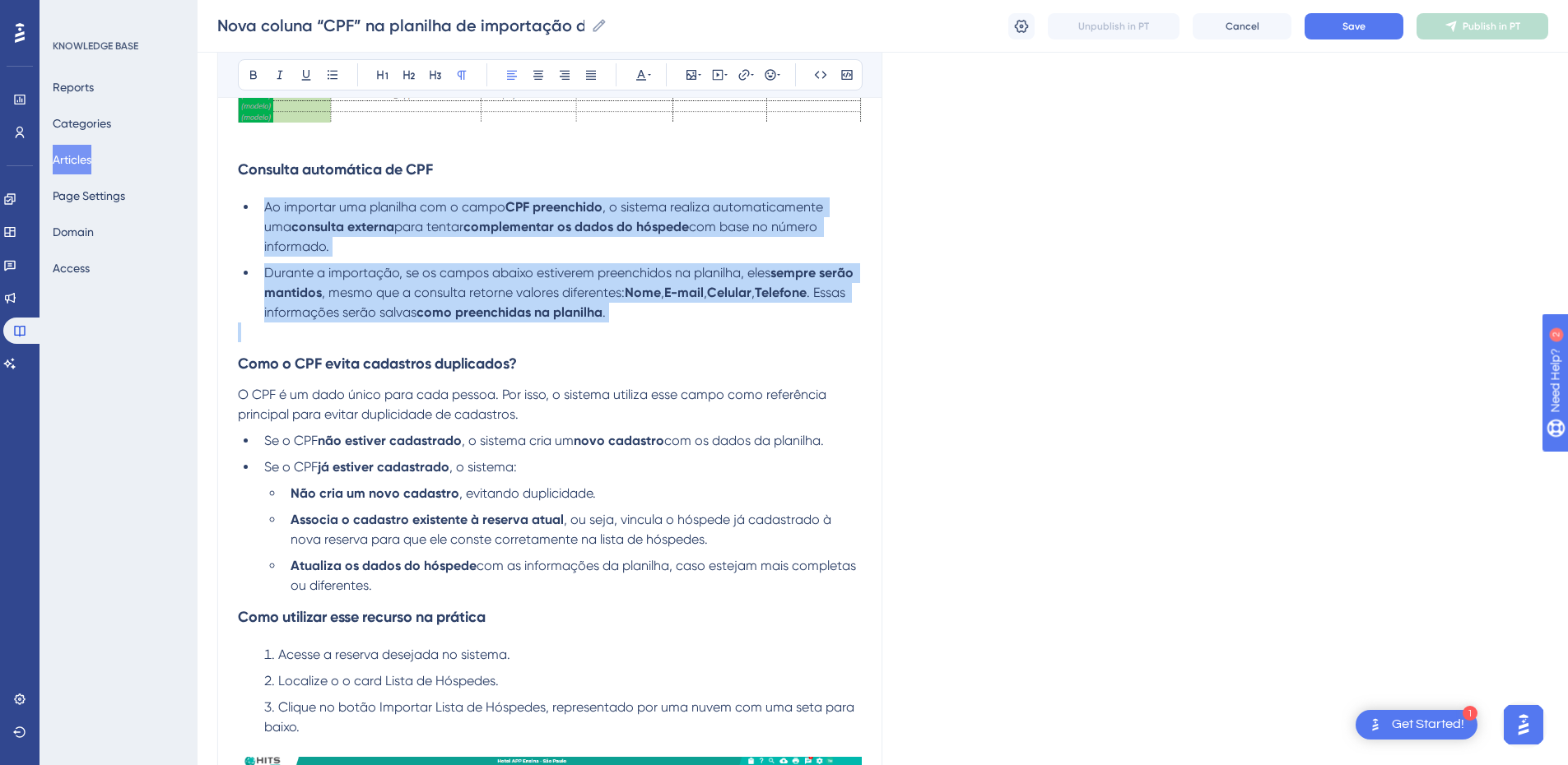
drag, startPoint x: 641, startPoint y: 311, endPoint x: 275, endPoint y: 214, distance: 378.6
click at [275, 214] on ul "Ao importar uma planilha com o campo CPF preenchido , o sistema realiza automat…" at bounding box center [550, 260] width 624 height 125
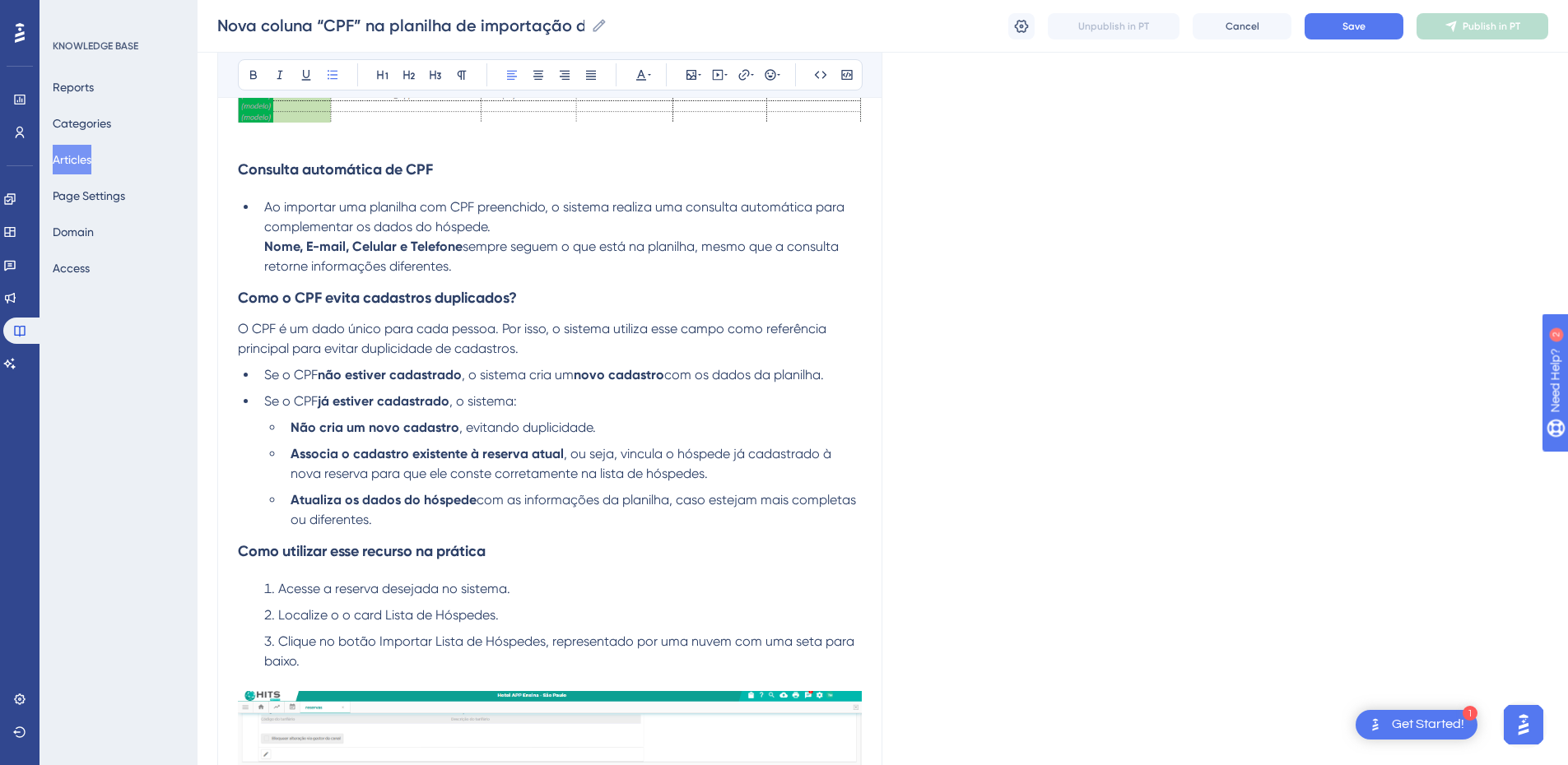
click at [531, 267] on li "Ao importar uma planilha com CPF preenchido, o sistema realiza uma consulta aut…" at bounding box center [560, 237] width 604 height 79
drag, startPoint x: 471, startPoint y: 271, endPoint x: 269, endPoint y: 214, distance: 209.9
click at [269, 214] on li "Ao importar uma planilha com CPF preenchido, o sistema realiza uma consulta aut…" at bounding box center [560, 237] width 604 height 79
click at [275, 270] on span "sempre seguem o que está na planilha, mesmo que a consulta retorne informações …" at bounding box center [553, 256] width 578 height 35
click at [261, 247] on li "Ao importar uma planilha com CPF preenchido, o sistema realiza uma consulta aut…" at bounding box center [560, 237] width 604 height 79
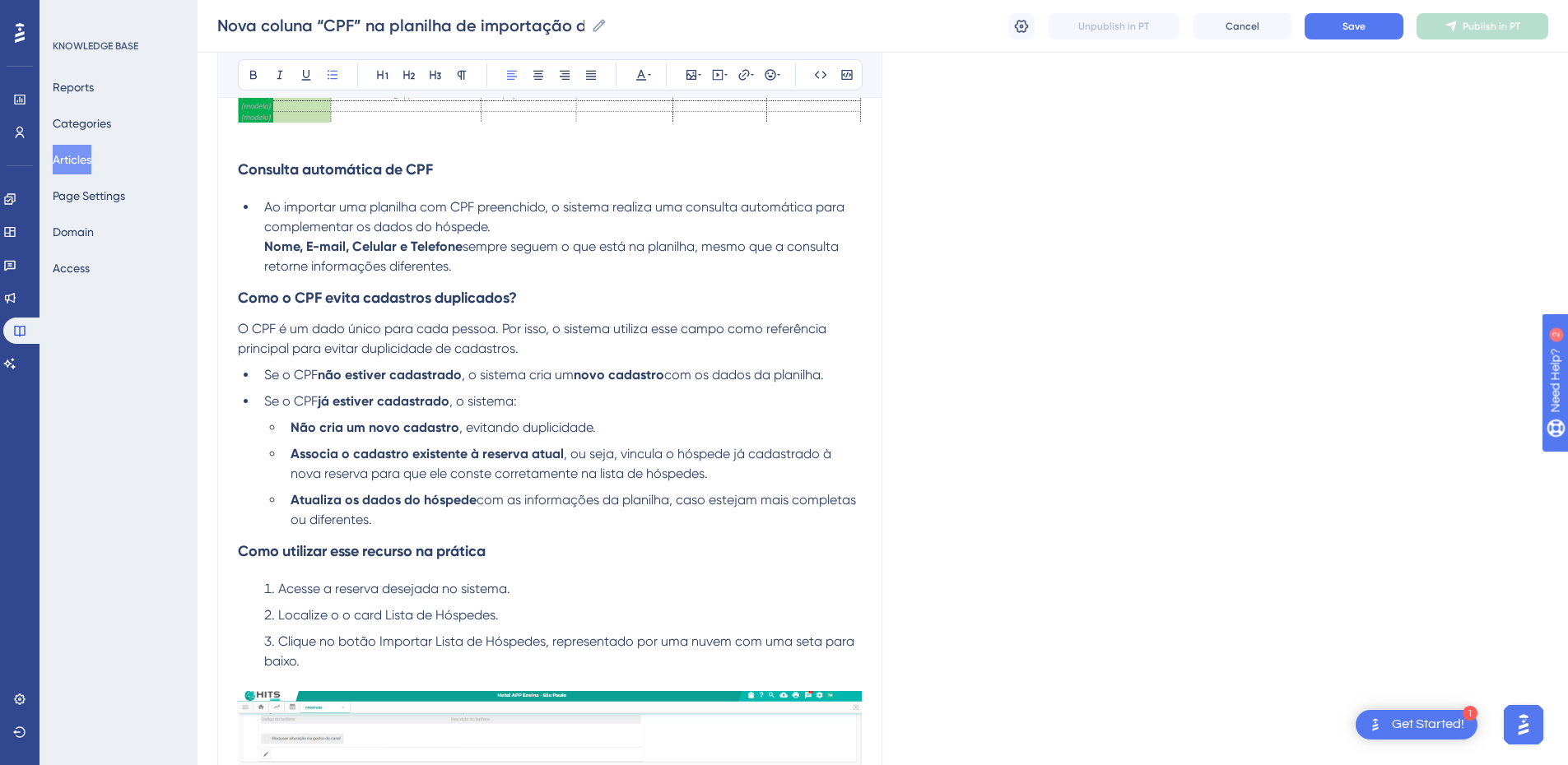
click at [502, 267] on li "Ao importar uma planilha com CPF preenchido, o sistema realiza uma consulta aut…" at bounding box center [560, 237] width 604 height 79
drag, startPoint x: 475, startPoint y: 267, endPoint x: 261, endPoint y: 214, distance: 220.5
click at [261, 214] on li "Ao importar uma planilha com CPF preenchido, o sistema realiza uma consulta aut…" at bounding box center [560, 237] width 604 height 79
click at [254, 250] on ul "Ao importar uma planilha com CPF preenchido, o sistema faz uma consulta automát…" at bounding box center [550, 237] width 624 height 79
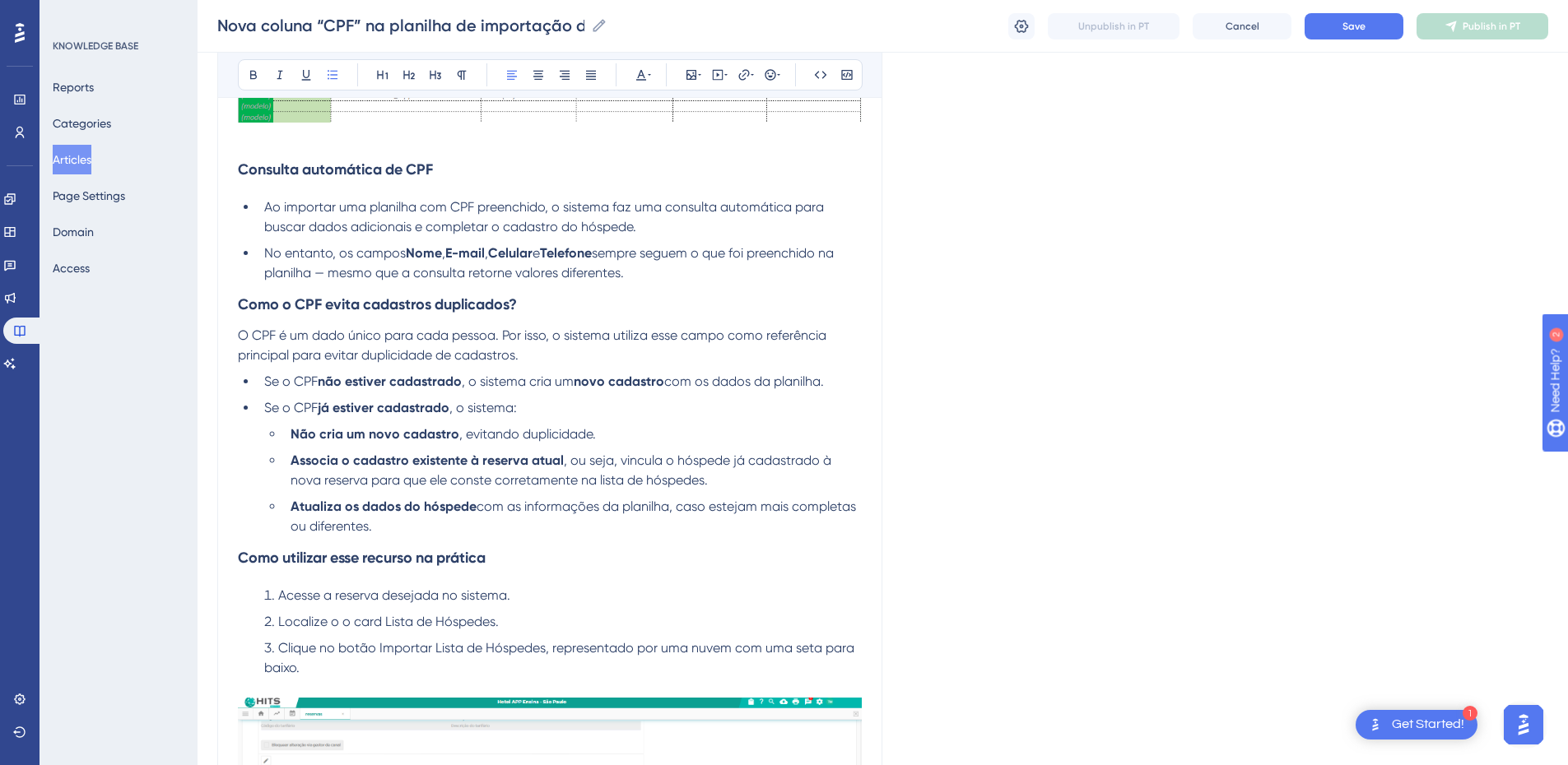
click at [328, 275] on span "sempre seguem o que foi preenchido na planilha — mesmo que a consulta retorne v…" at bounding box center [551, 263] width 573 height 35
click at [633, 271] on li "No entanto, os campos Nome , E-mail , Celular e Telefone sempre seguem o que fo…" at bounding box center [560, 263] width 604 height 39
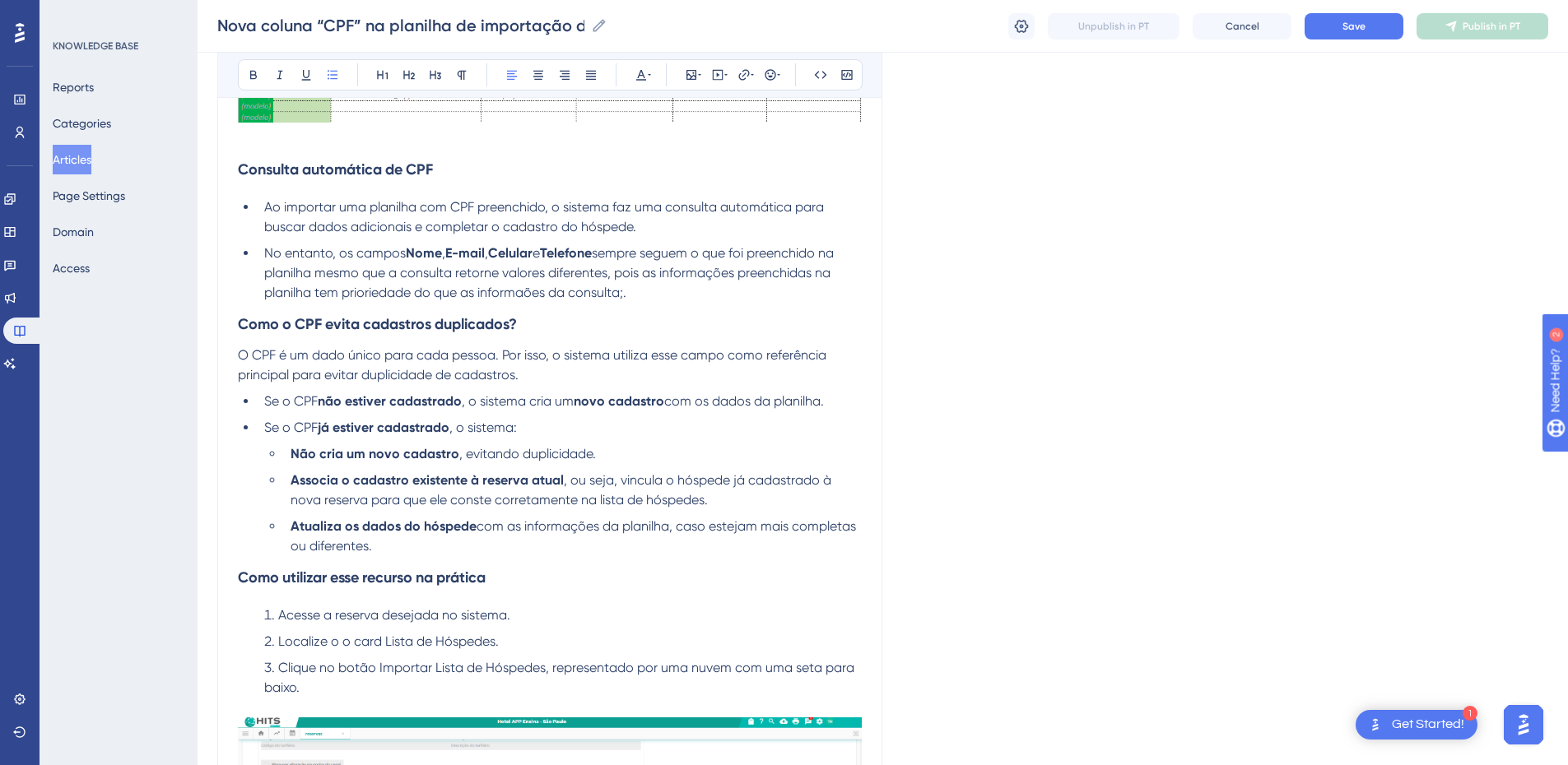
drag, startPoint x: 649, startPoint y: 286, endPoint x: 260, endPoint y: 251, distance: 390.6
click at [260, 251] on li "No entanto, os campos Nome , E-mail , Celular e Telefone sempre seguem o que fo…" at bounding box center [560, 273] width 604 height 59
click at [308, 360] on span "O CPF é um dado único para cada pessoa. Por isso, o sistema utiliza esse campo …" at bounding box center [533, 365] width 592 height 35
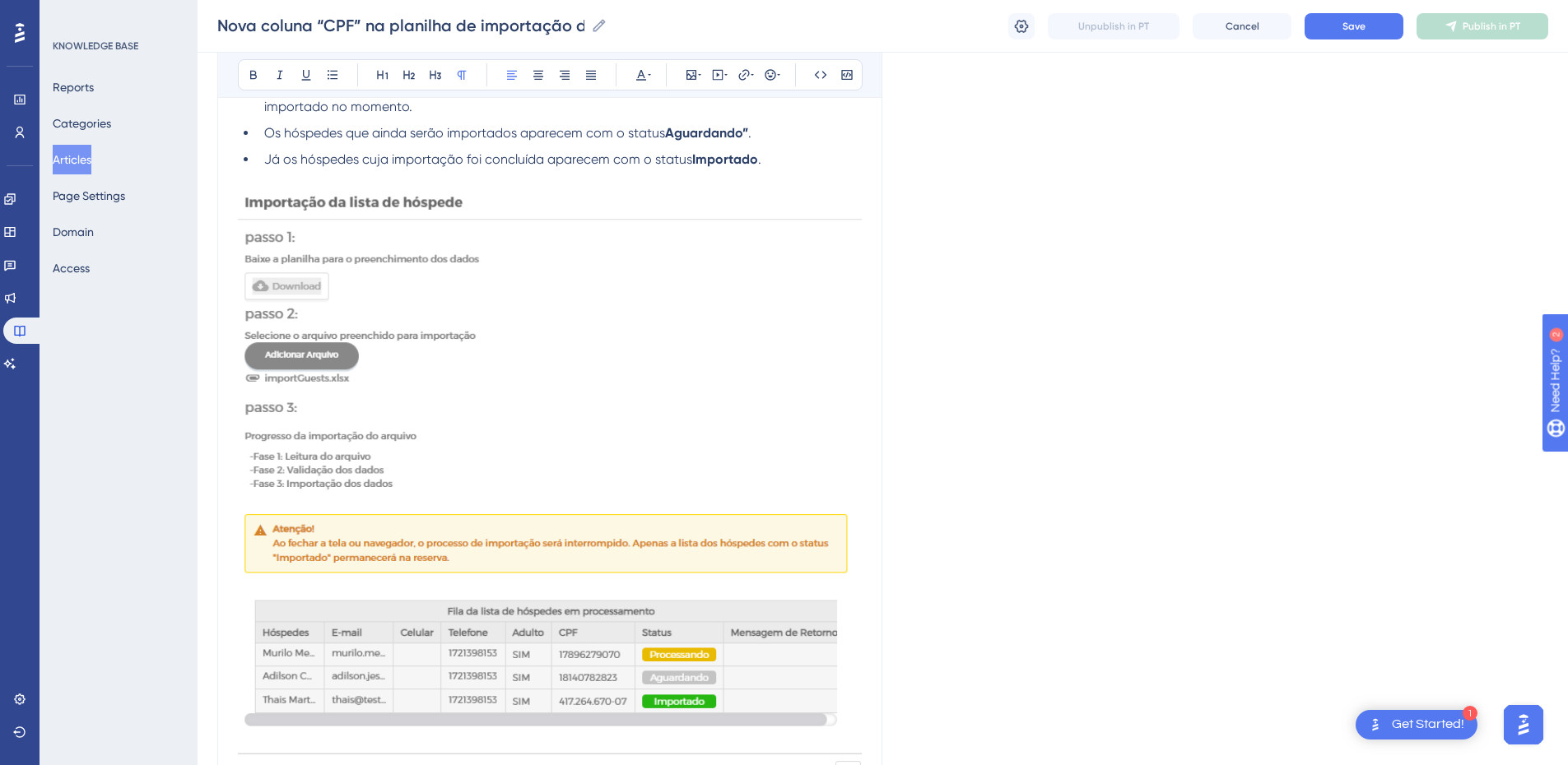
scroll to position [2689, 0]
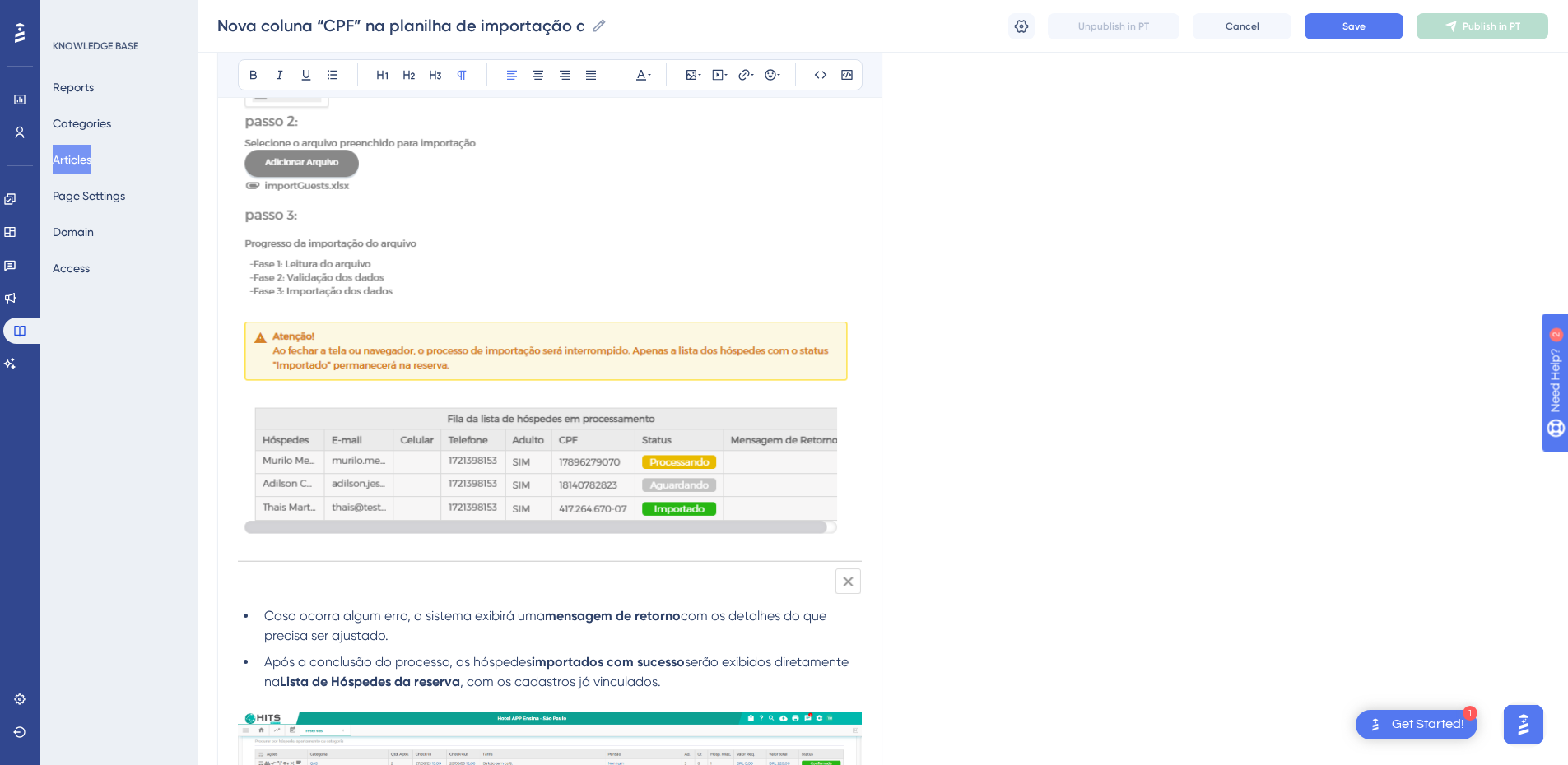
click at [374, 396] on img at bounding box center [550, 295] width 624 height 597
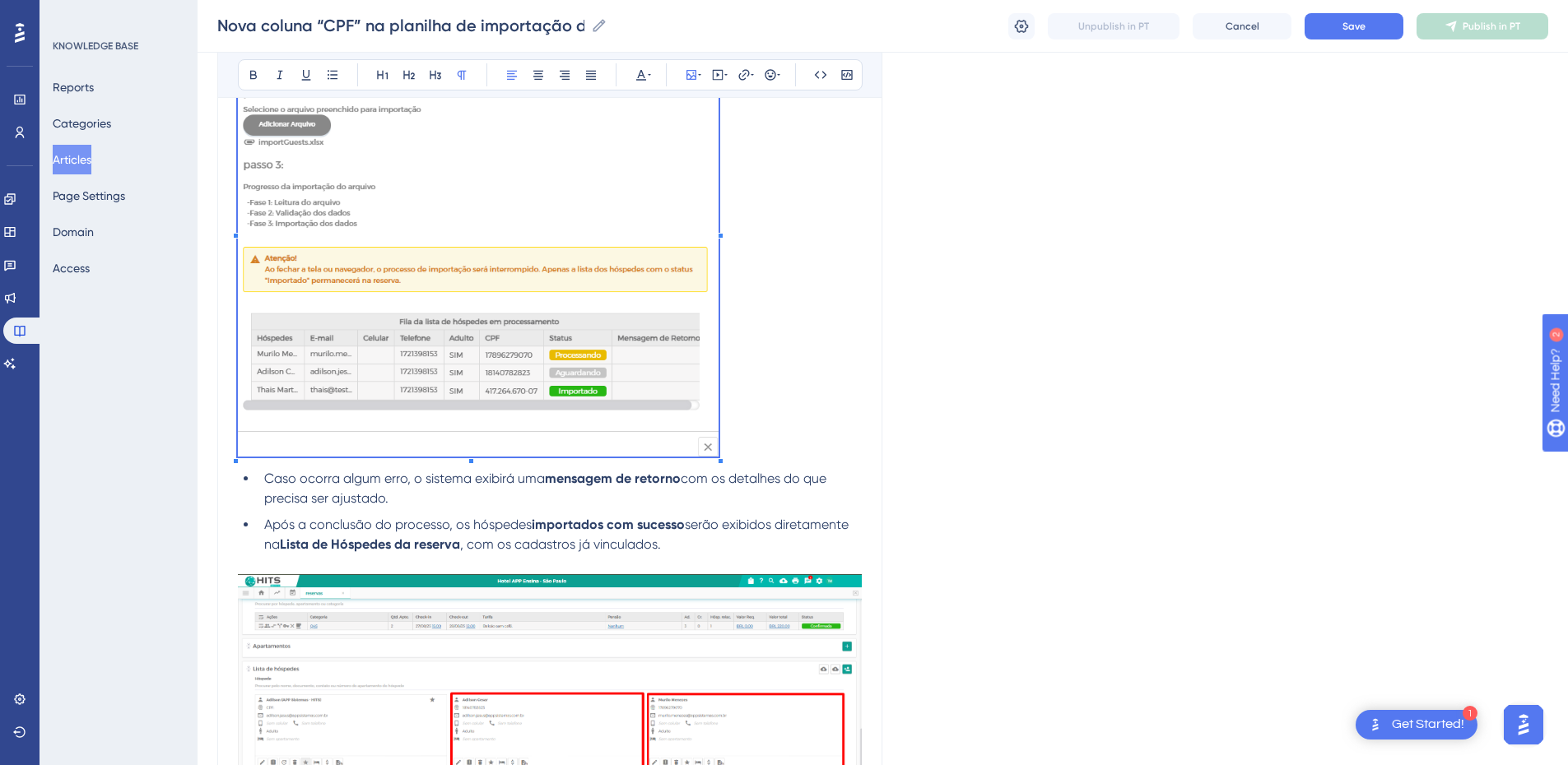
click at [540, 88] on div "Bold Italic Underline Bullet Point Heading 1 Heading 2 Heading 3 Normal Align L…" at bounding box center [550, 74] width 625 height 31
click at [543, 81] on icon at bounding box center [538, 75] width 13 height 13
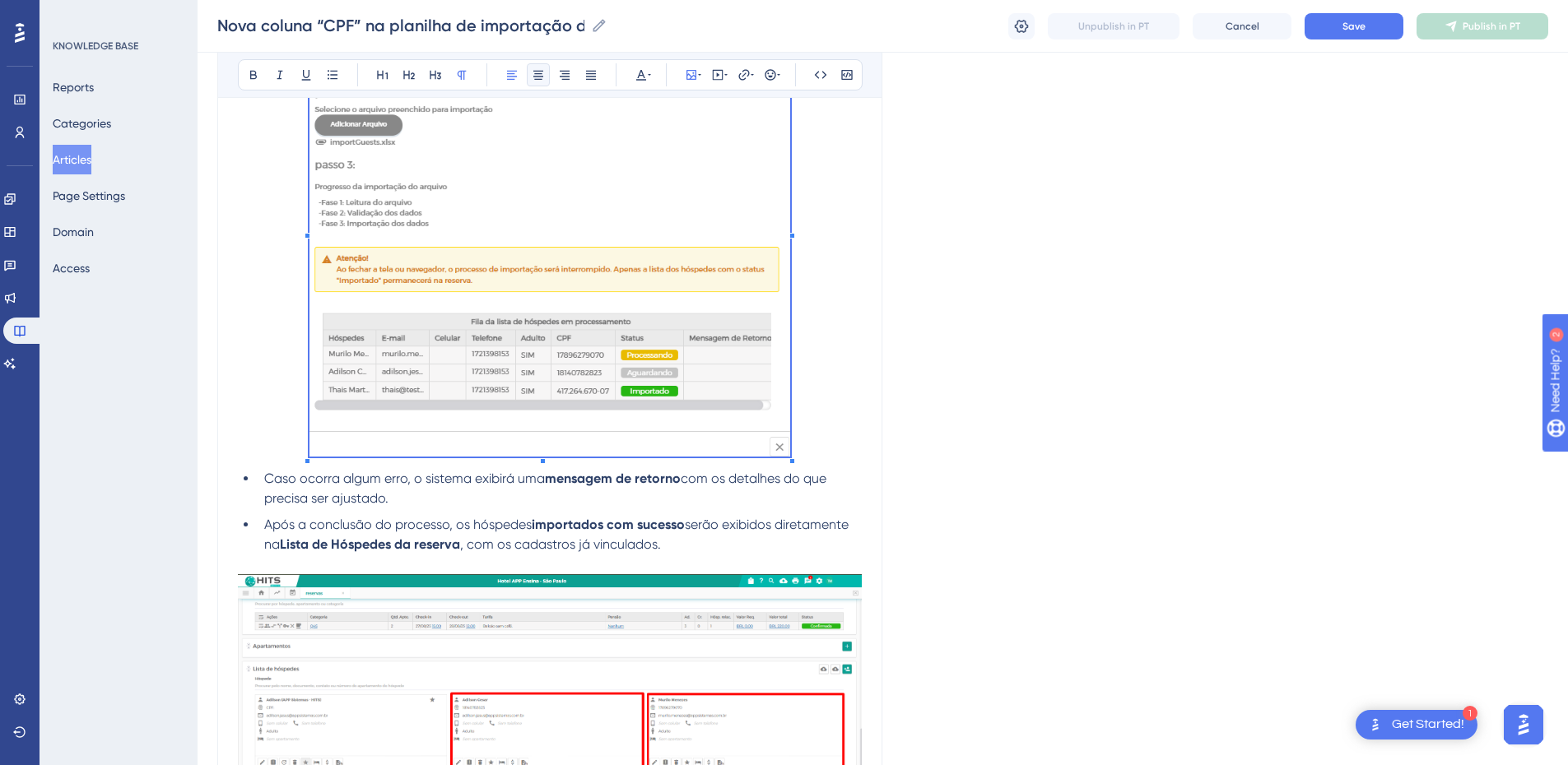
scroll to position [2304, 0]
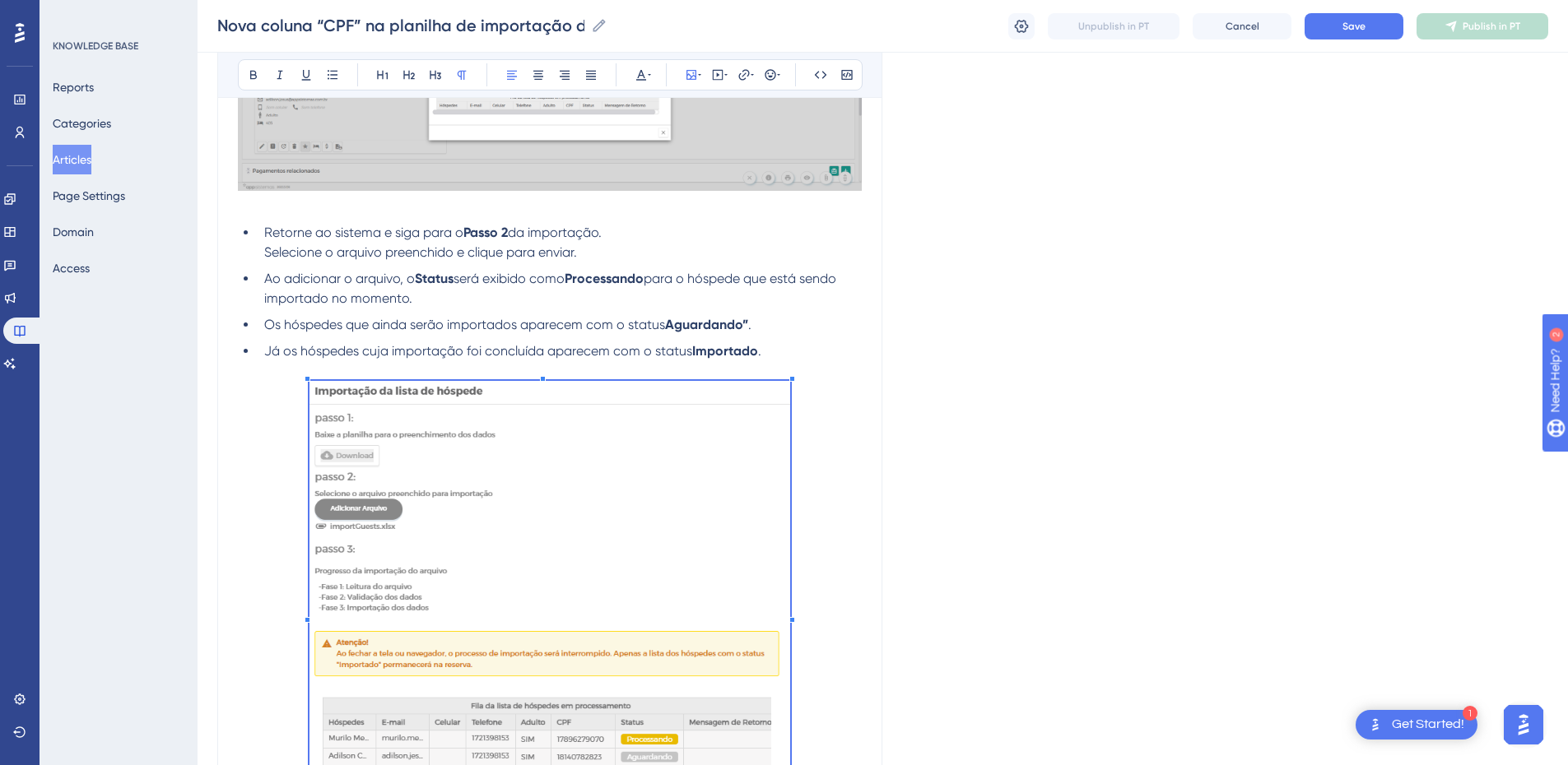
click at [528, 340] on ul "Retorne ao sistema e siga para o Passo 2 da importação. Selecione o arquivo pre…" at bounding box center [550, 292] width 624 height 138
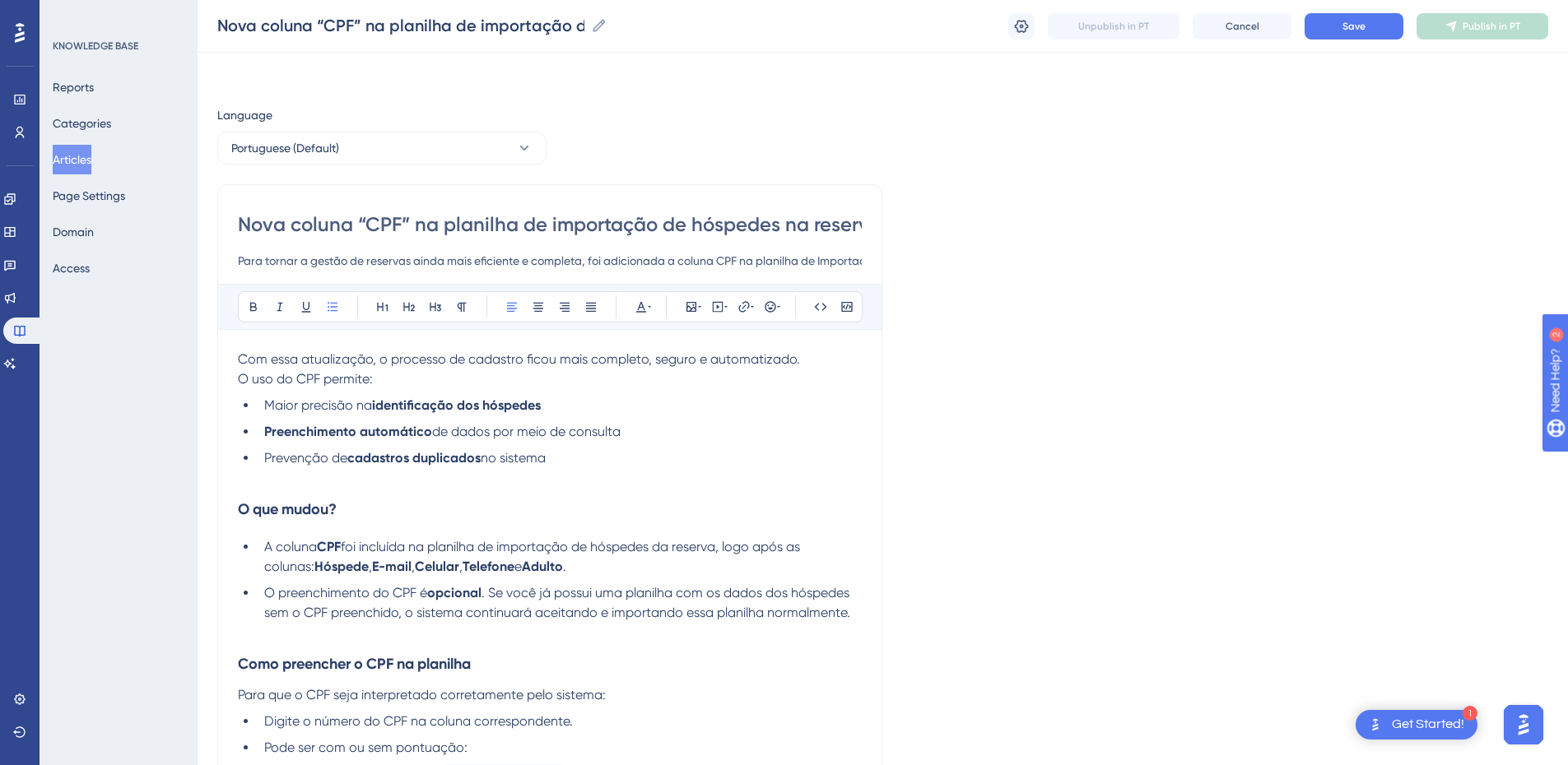
scroll to position [385, 0]
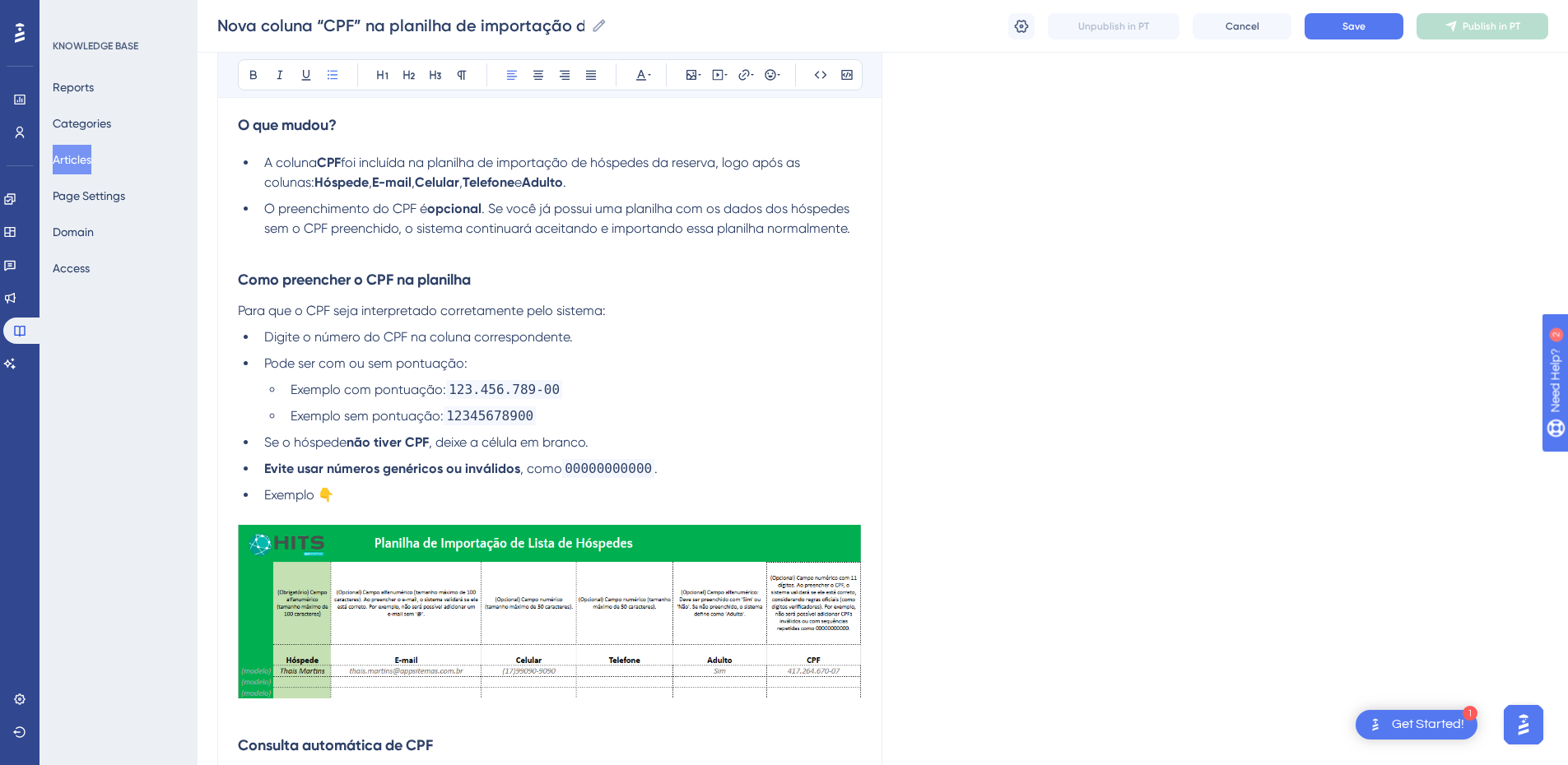
click at [317, 221] on span ". Se você já possui uma planilha com os dados dos hóspedes sem o CPF preenchido…" at bounding box center [558, 219] width 588 height 35
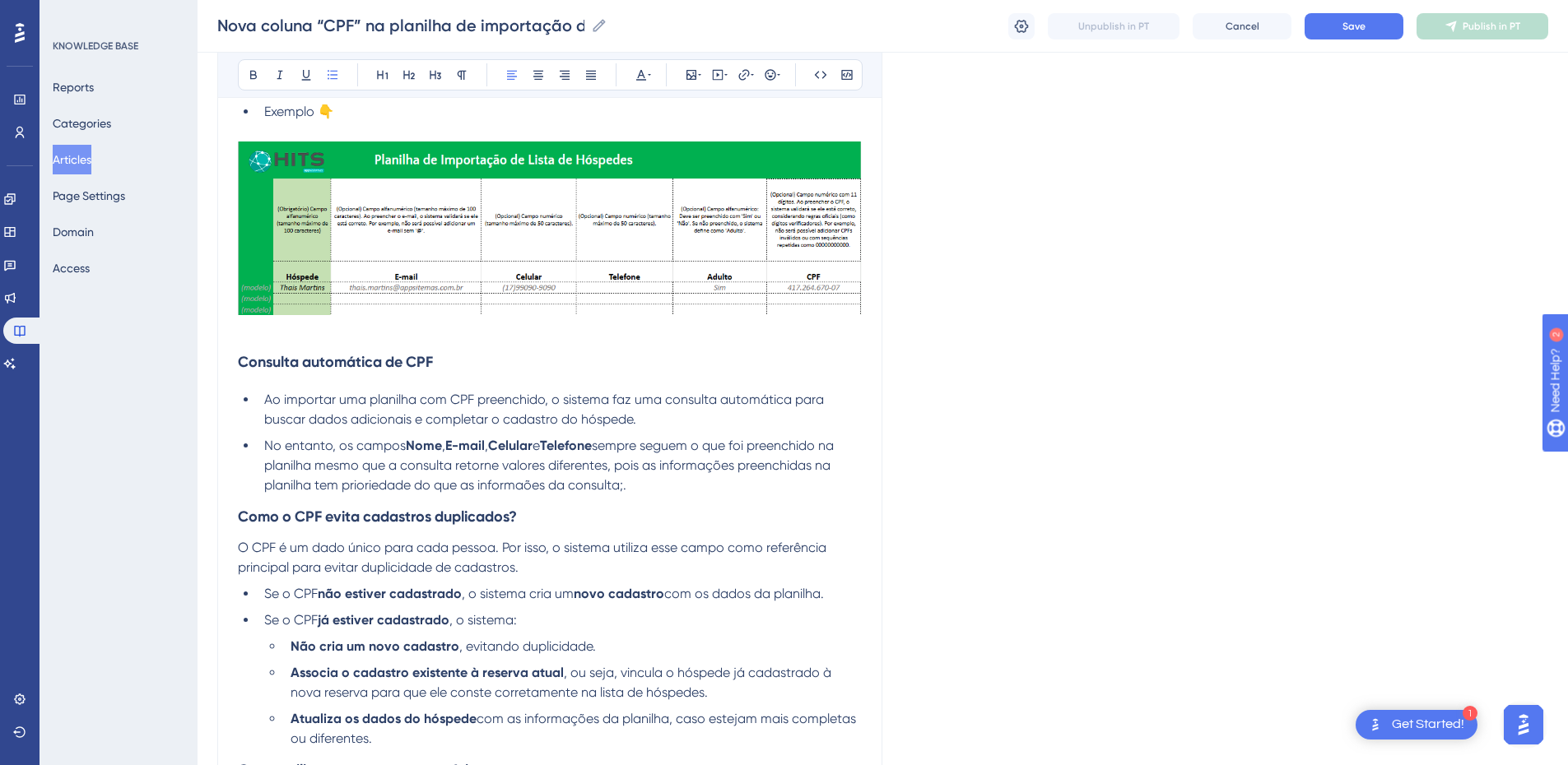
scroll to position [960, 0]
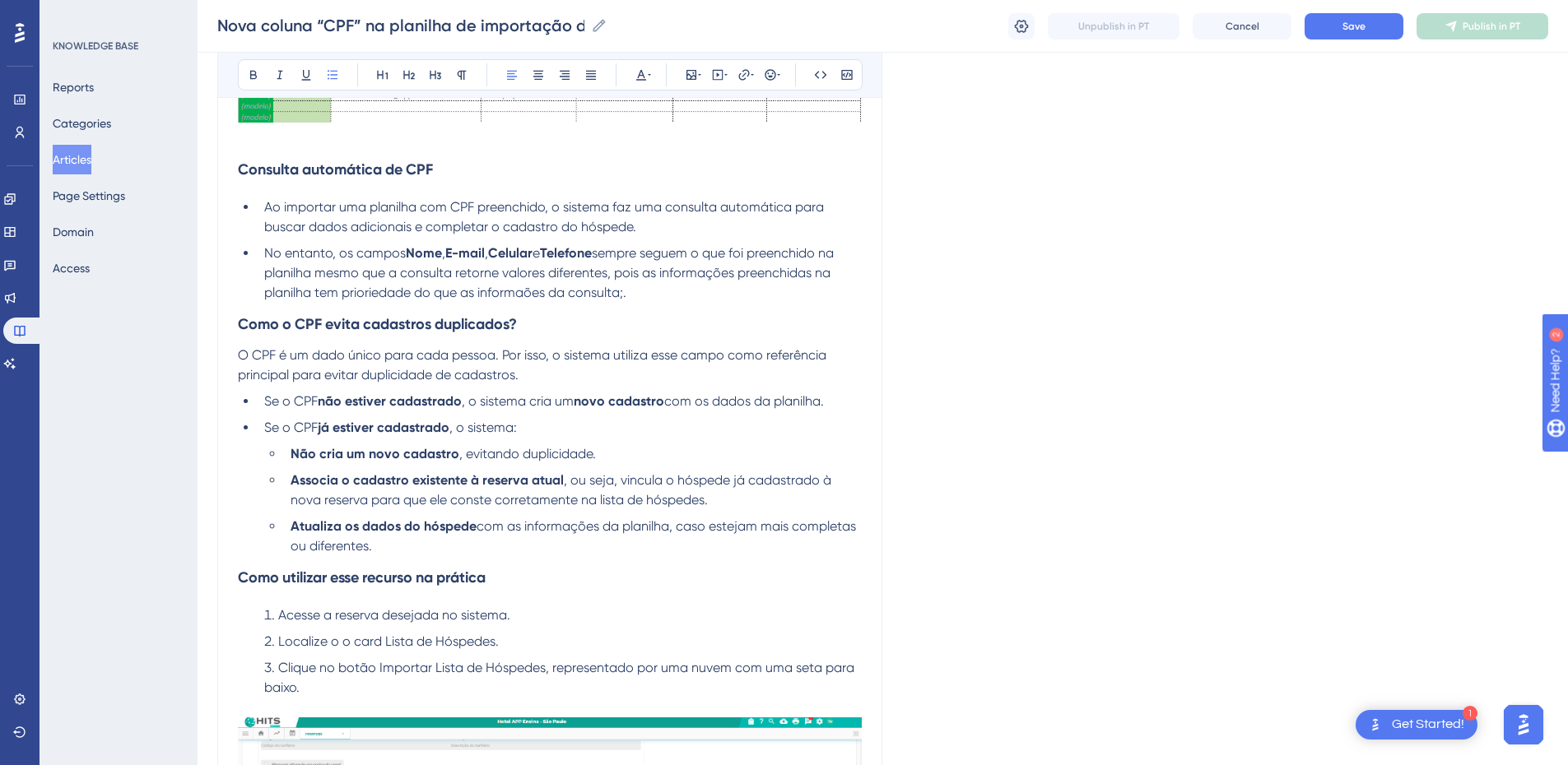
click at [339, 282] on li "No entanto, os campos Nome , E-mail , Celular e Telefone sempre seguem o que fo…" at bounding box center [560, 273] width 604 height 59
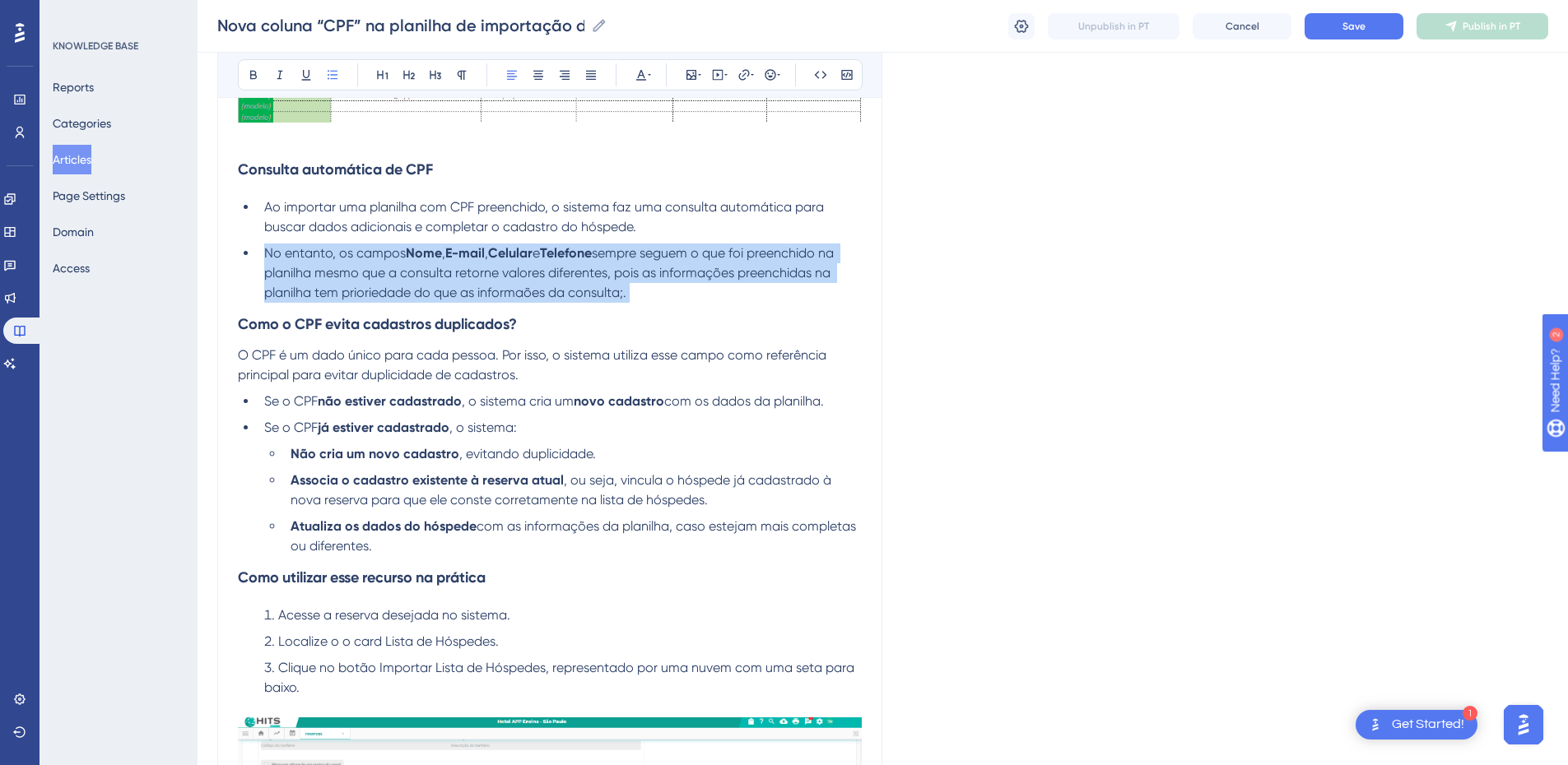
click at [339, 282] on li "No entanto, os campos Nome , E-mail , Celular e Telefone sempre seguem o que fo…" at bounding box center [560, 273] width 604 height 59
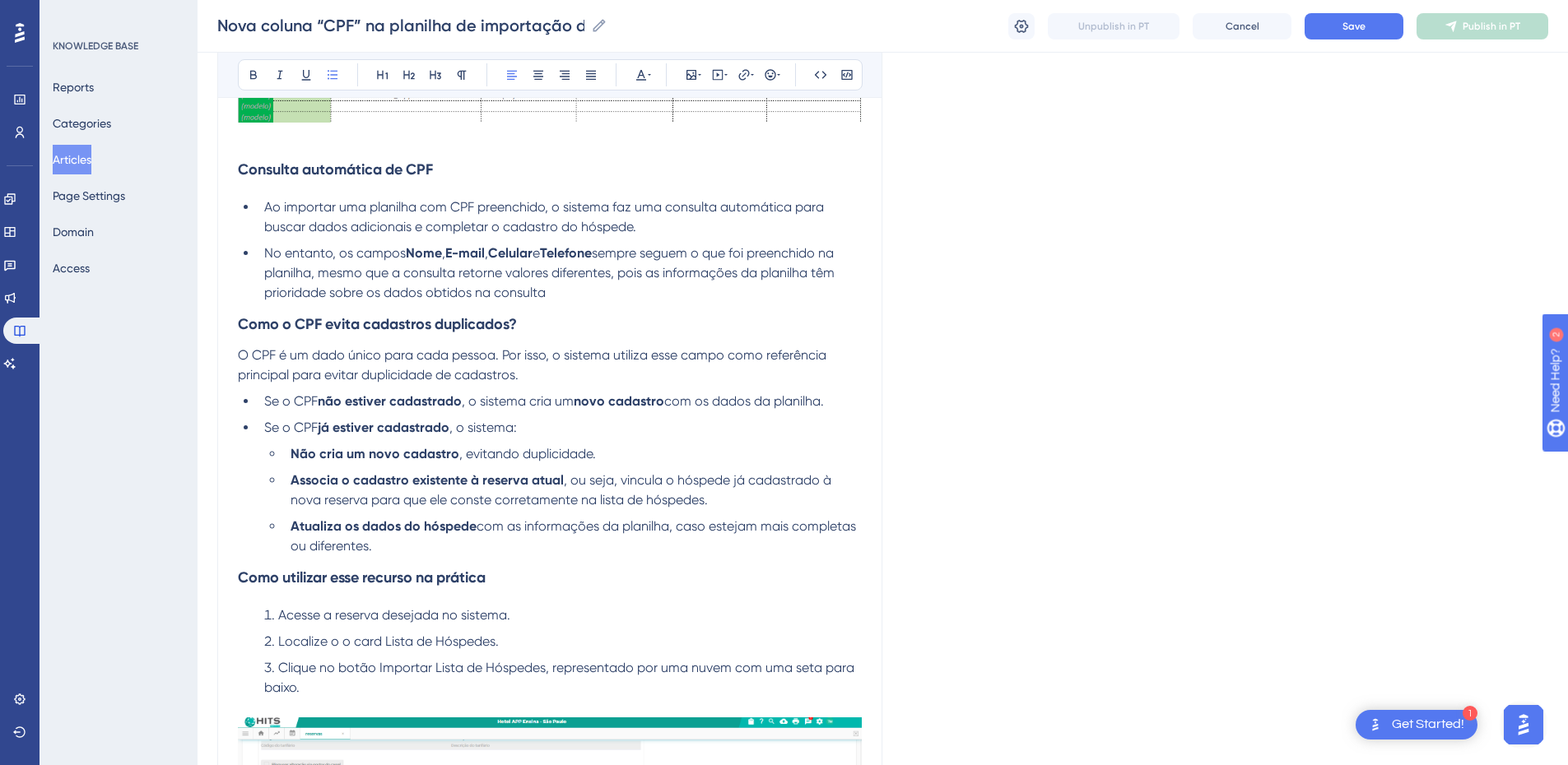
click at [633, 226] on span "Ao importar uma planilha com CPF preenchido, o sistema faz uma consulta automát…" at bounding box center [546, 217] width 563 height 35
click at [673, 222] on li "Ao importar uma planilha com CPF preenchido, o sistema faz uma consulta automát…" at bounding box center [560, 217] width 604 height 39
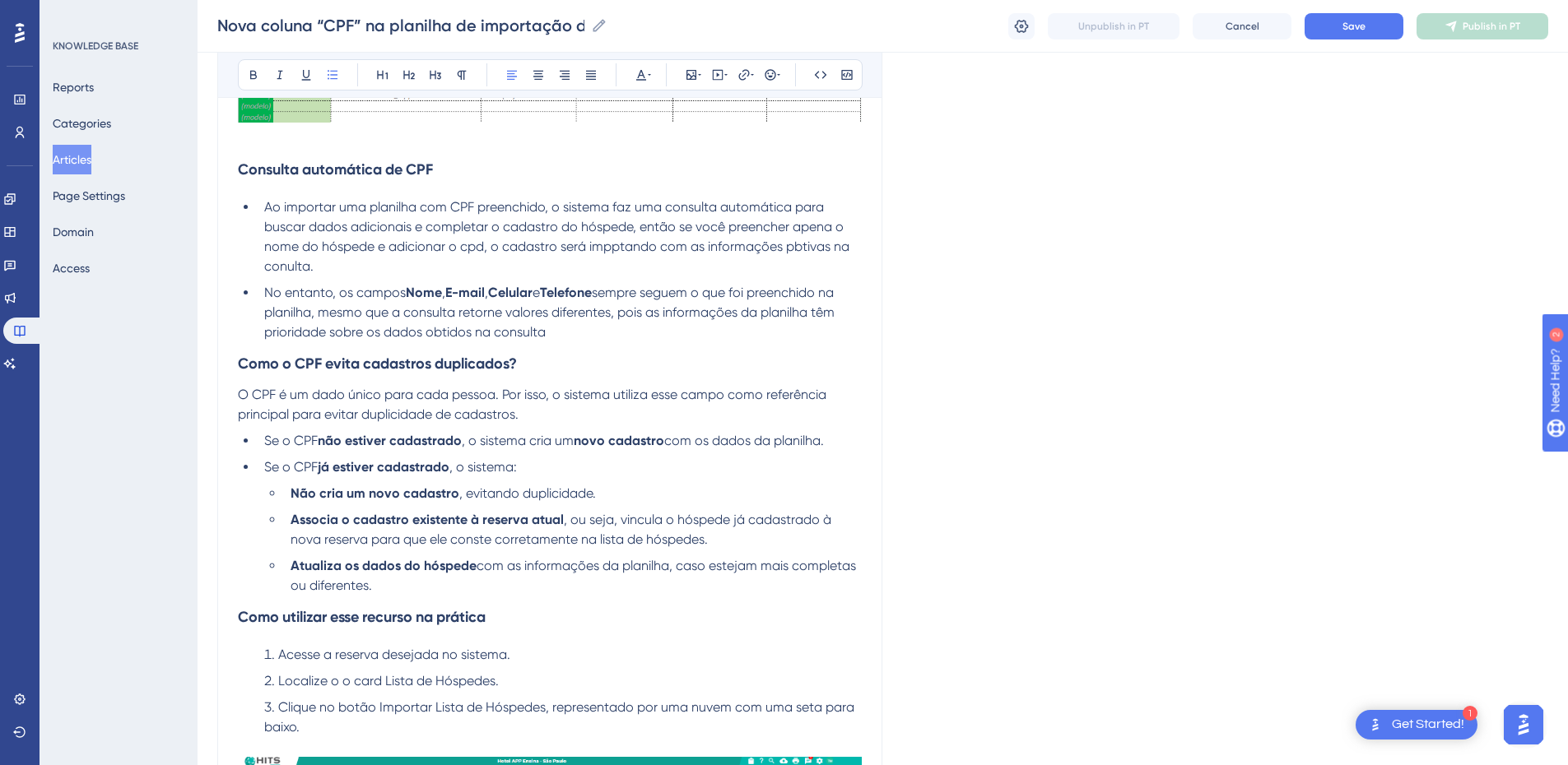
drag, startPoint x: 587, startPoint y: 333, endPoint x: 257, endPoint y: 210, distance: 352.2
click at [257, 210] on ul "Ao importar uma planilha com CPF preenchido, o sistema faz uma consulta automát…" at bounding box center [550, 270] width 624 height 145
click at [444, 259] on li "Ao importar uma planilha com CPF preenchido, o sistema faz uma consulta automát…" at bounding box center [560, 237] width 604 height 79
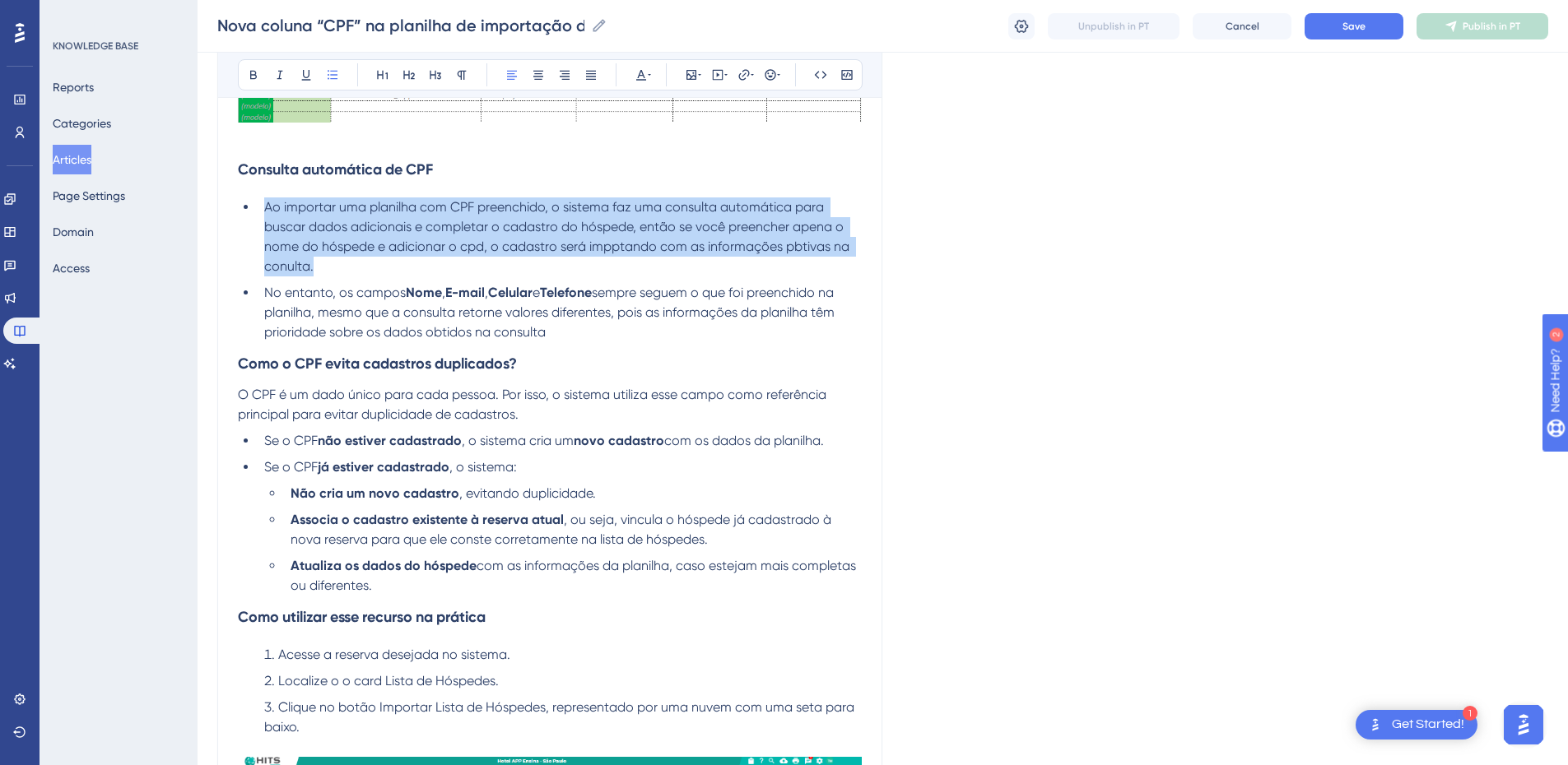
drag, startPoint x: 330, startPoint y: 263, endPoint x: 262, endPoint y: 207, distance: 88.1
click at [262, 207] on li "Ao importar uma planilha com CPF preenchido, o sistema faz uma consulta automát…" at bounding box center [560, 237] width 604 height 79
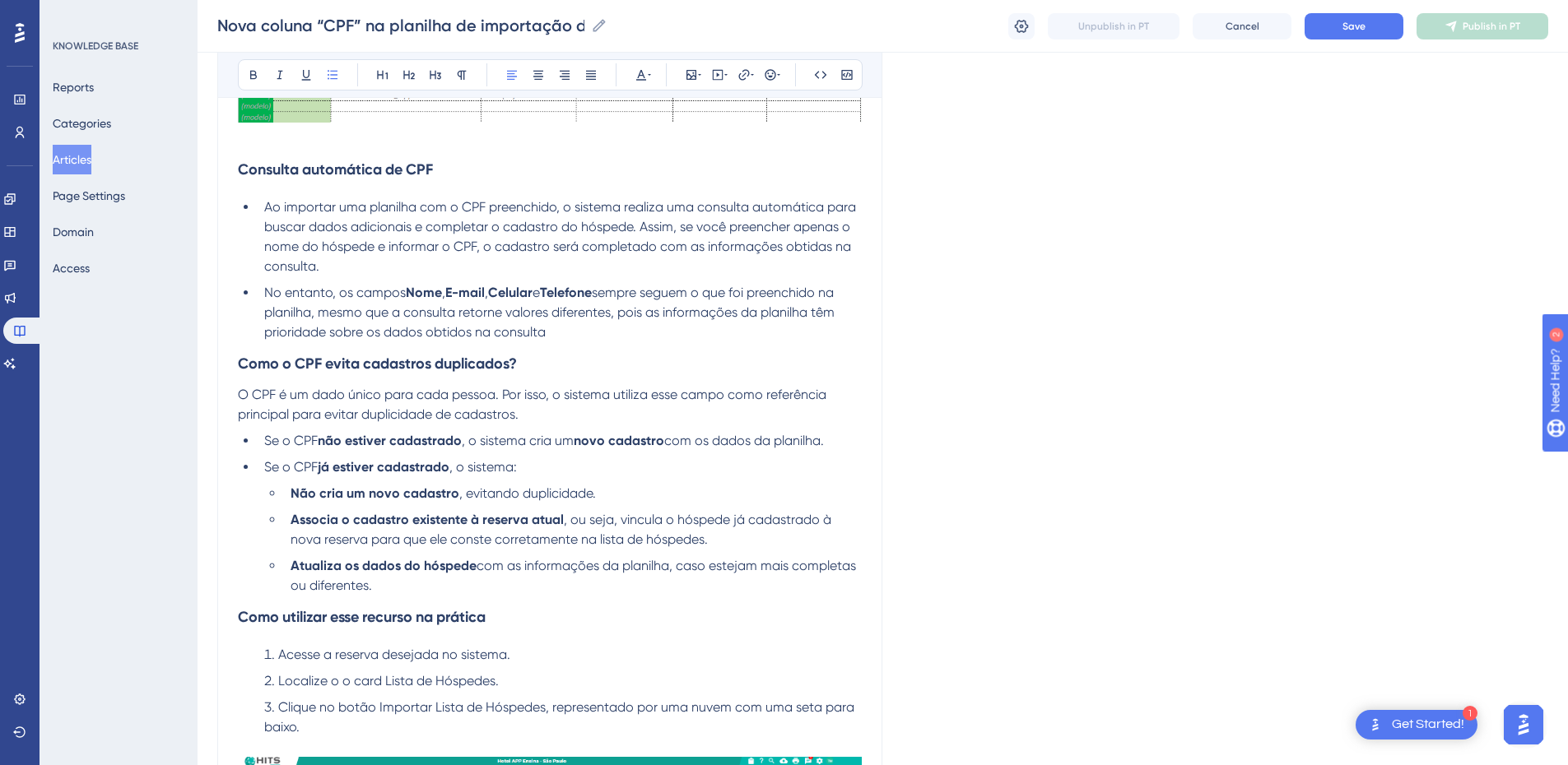
click at [413, 305] on span "sempre seguem o que foi preenchido na planilha, mesmo que a consulta retorne va…" at bounding box center [552, 312] width 574 height 55
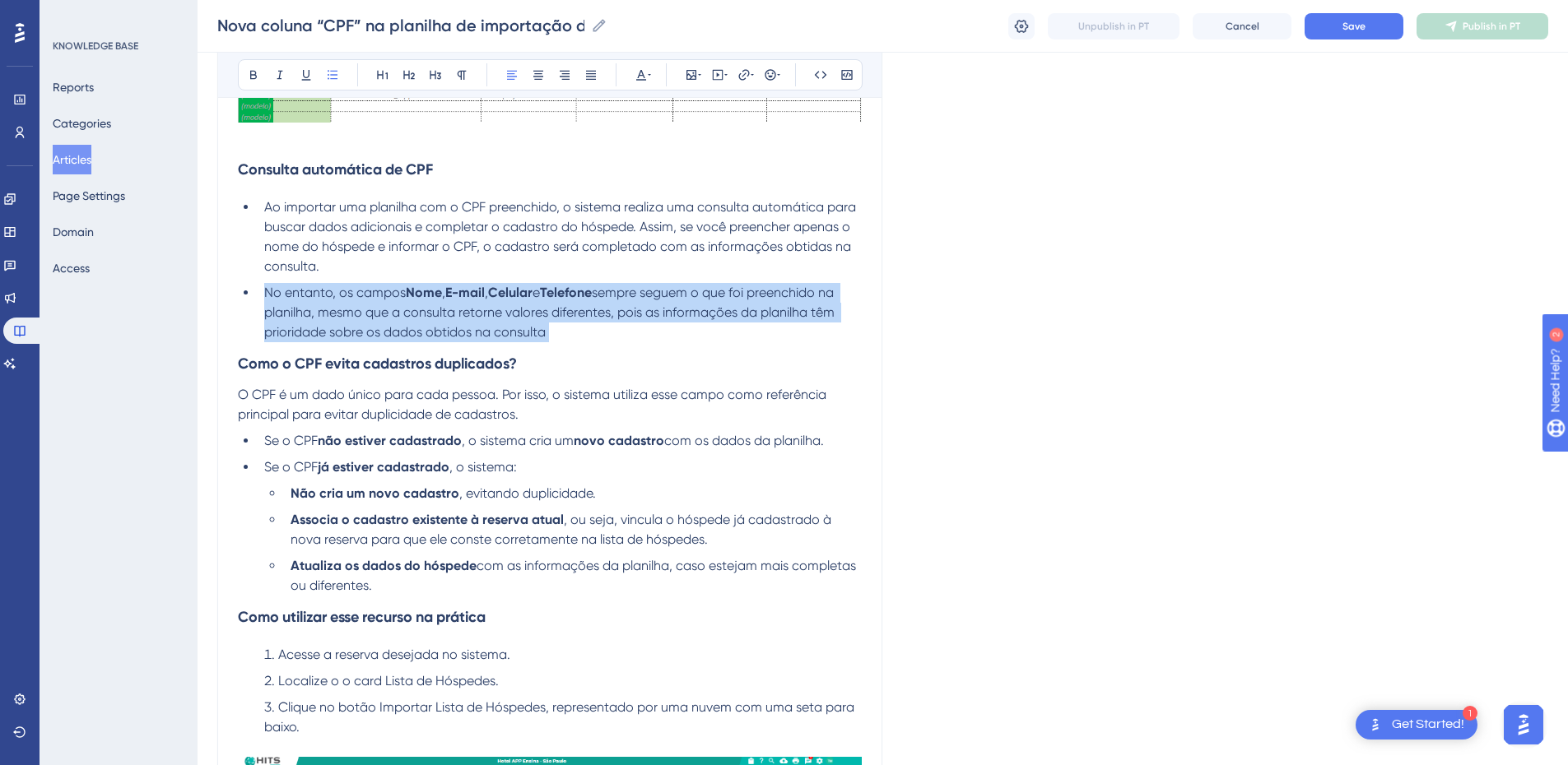
click at [413, 305] on span "sempre seguem o que foi preenchido na planilha, mesmo que a consulta retorne va…" at bounding box center [552, 312] width 574 height 55
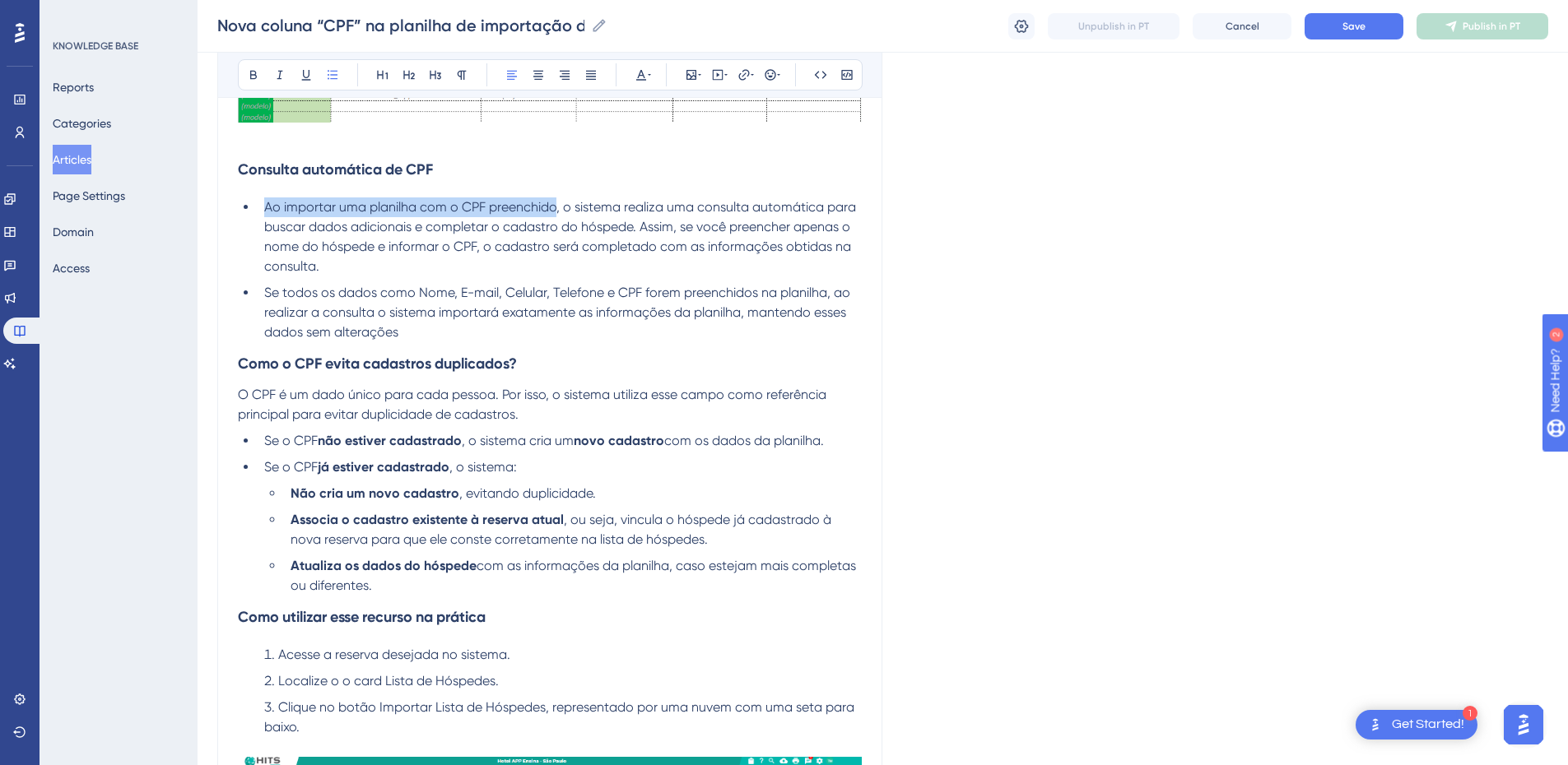
drag, startPoint x: 266, startPoint y: 209, endPoint x: 554, endPoint y: 212, distance: 288.0
click at [554, 212] on span "Ao importar uma planilha com o CPF preenchido, o sistema realiza uma consulta a…" at bounding box center [562, 237] width 595 height 75
click at [441, 209] on span "Ao importar uma planilha com o CPF preenchido, o sistema realiza uma consulta a…" at bounding box center [562, 237] width 595 height 75
drag, startPoint x: 428, startPoint y: 209, endPoint x: 556, endPoint y: 209, distance: 128.0
click at [556, 209] on span "Ao importar uma planilha com o CPF preenchido, o sistema realiza uma consulta a…" at bounding box center [562, 237] width 595 height 75
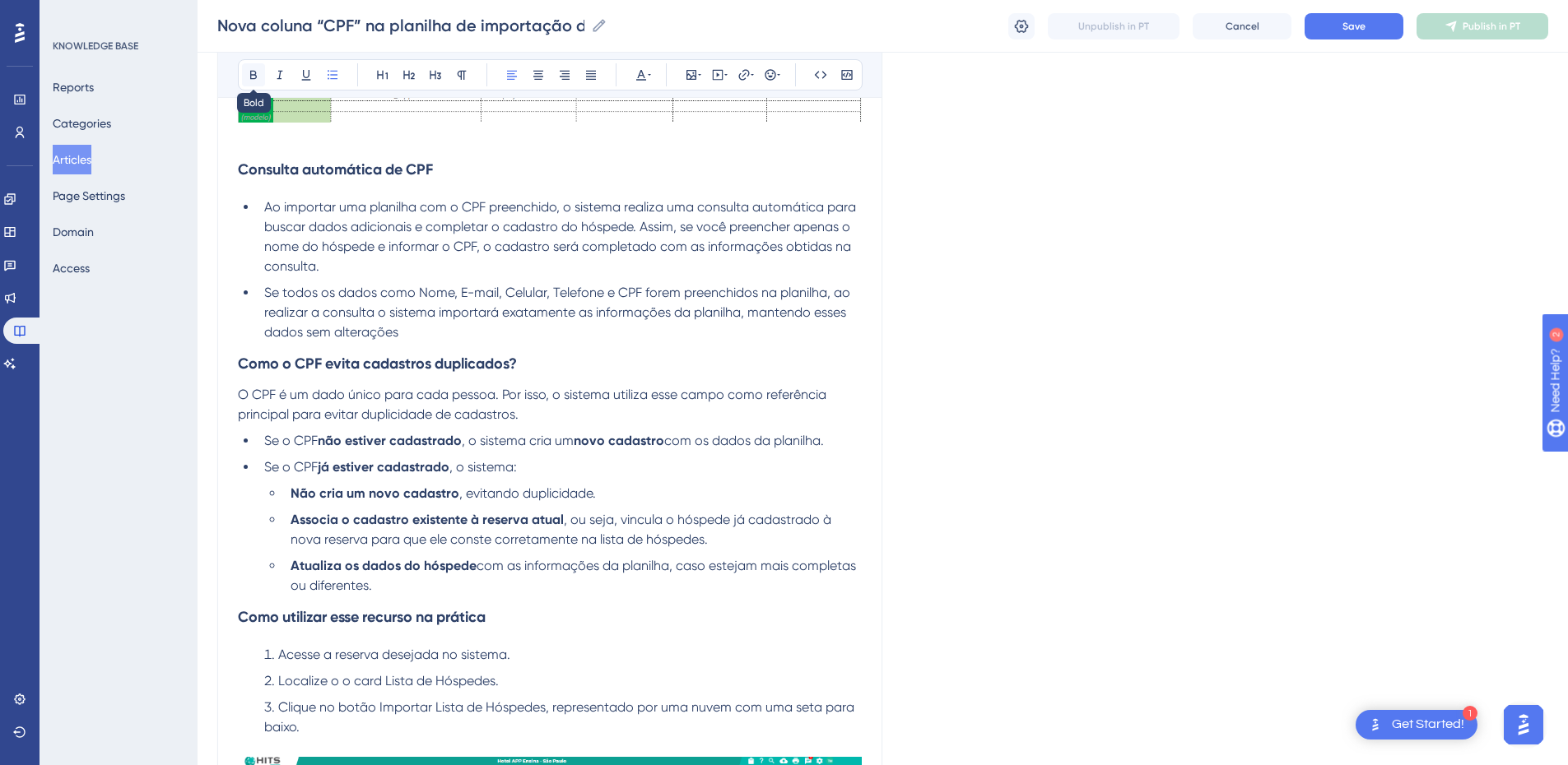
click at [255, 76] on icon at bounding box center [254, 75] width 7 height 9
click at [681, 245] on span ", o sistema realiza uma consulta automática para buscar dados adicionais e comp…" at bounding box center [562, 237] width 594 height 75
drag, startPoint x: 701, startPoint y: 208, endPoint x: 823, endPoint y: 210, distance: 122.0
click at [823, 210] on span ", o sistema realiza uma consulta automática para buscar dados adicionais e comp…" at bounding box center [562, 237] width 594 height 75
click at [250, 82] on button at bounding box center [254, 75] width 23 height 23
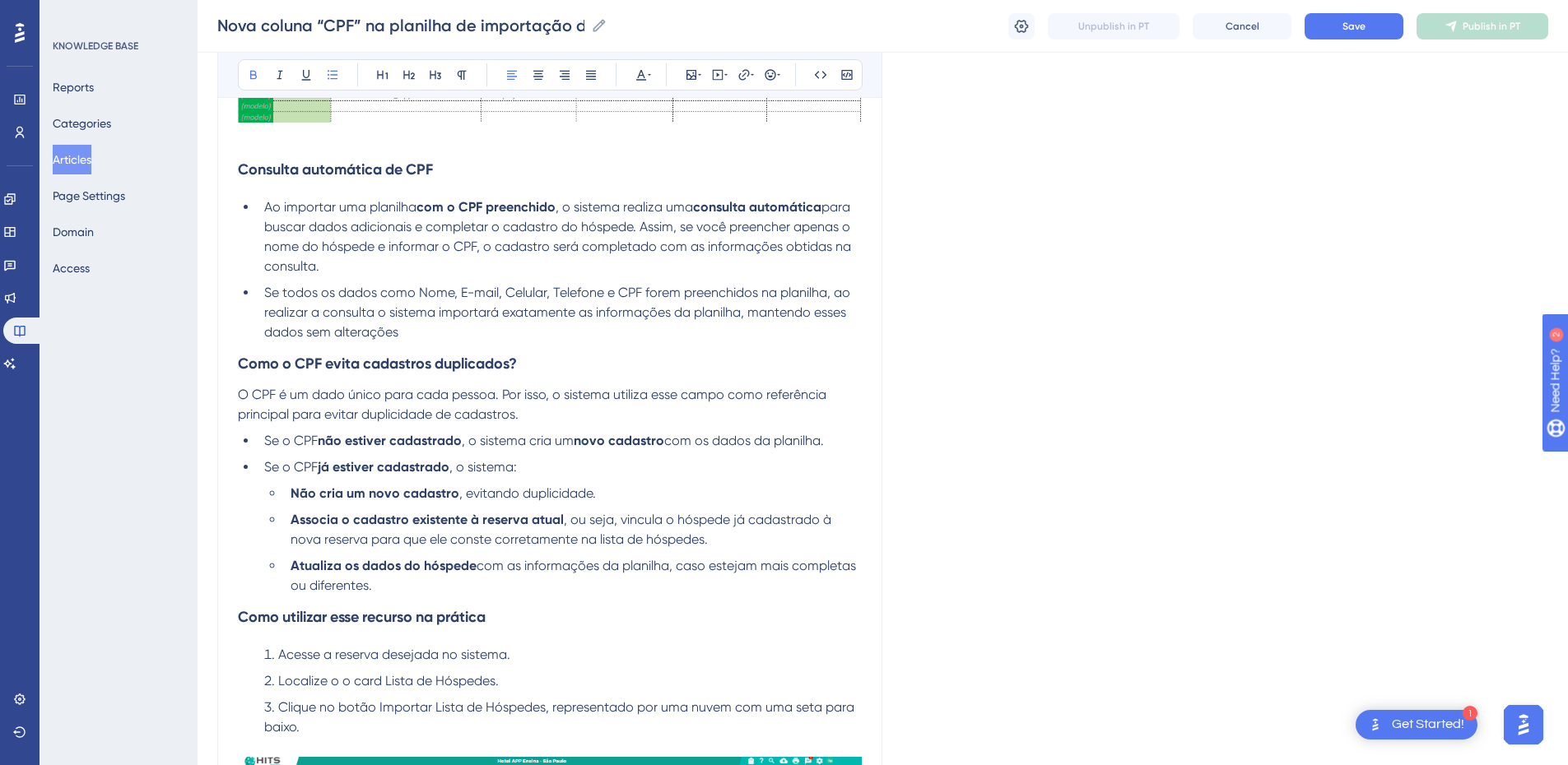
drag, startPoint x: 326, startPoint y: 239, endPoint x: 299, endPoint y: 224, distance: 30.9
click at [328, 241] on span "para buscar dados adicionais e completar o cadastro do hóspede. Assim, se você …" at bounding box center [559, 237] width 590 height 75
drag, startPoint x: 259, startPoint y: 224, endPoint x: 414, endPoint y: 221, distance: 155.0
click at [414, 221] on li "Ao importar uma planilha com o CPF preenchido , o sistema realiza uma consulta …" at bounding box center [560, 237] width 604 height 79
drag, startPoint x: 429, startPoint y: 226, endPoint x: 633, endPoint y: 226, distance: 204.0
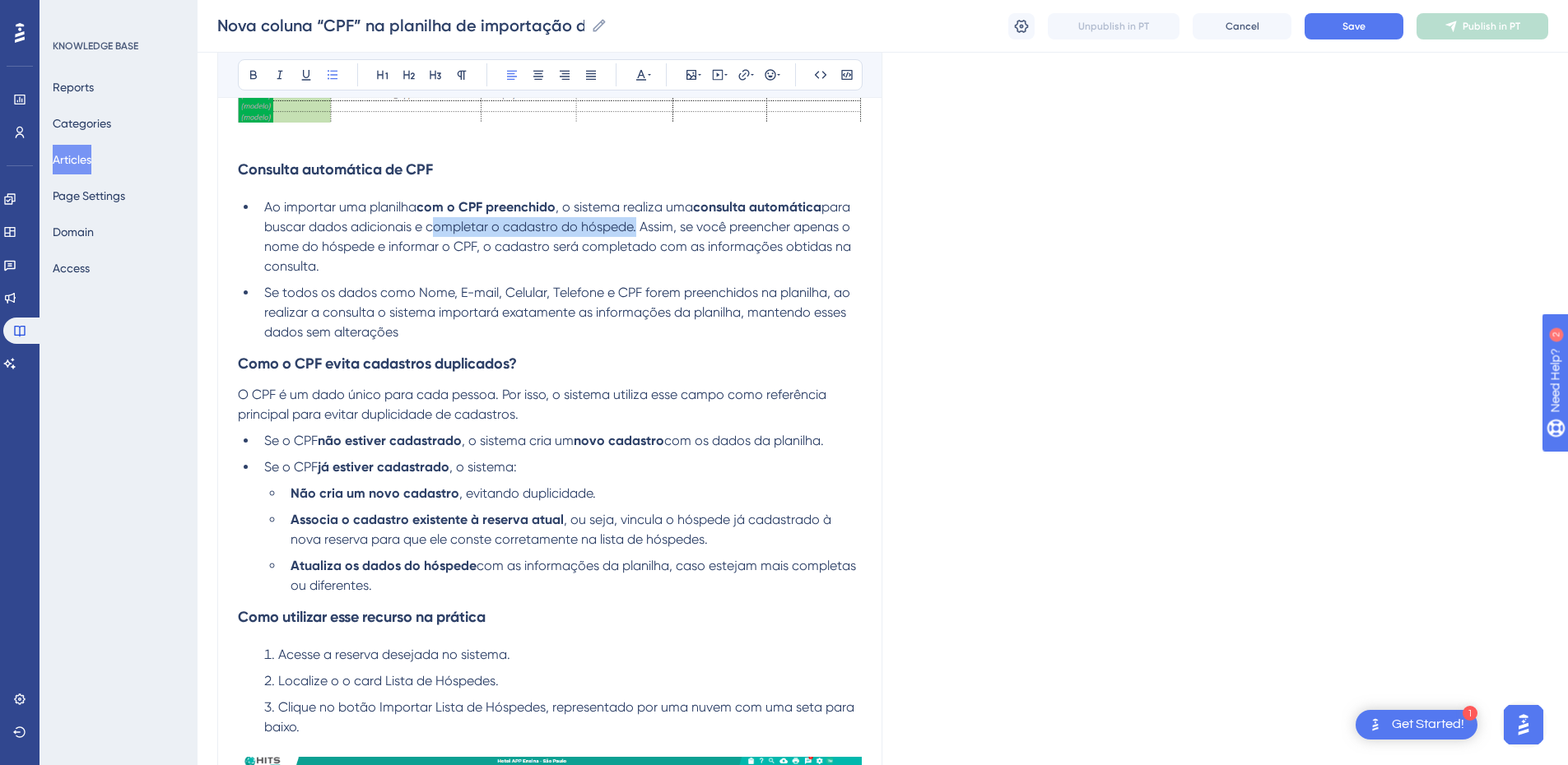
click at [633, 226] on span "para buscar dados adicionais e completar o cadastro do hóspede. Assim, se você …" at bounding box center [559, 237] width 590 height 75
click at [255, 74] on icon at bounding box center [254, 75] width 7 height 9
click at [445, 244] on span ". Assim, se você preencher apenas o nome do hóspede e informar o CPF, o cadastr…" at bounding box center [559, 246] width 590 height 55
click at [718, 228] on span ". Assim, se você preencher apenas o nome do hóspede e informar o CPF, o cadastr…" at bounding box center [559, 246] width 590 height 55
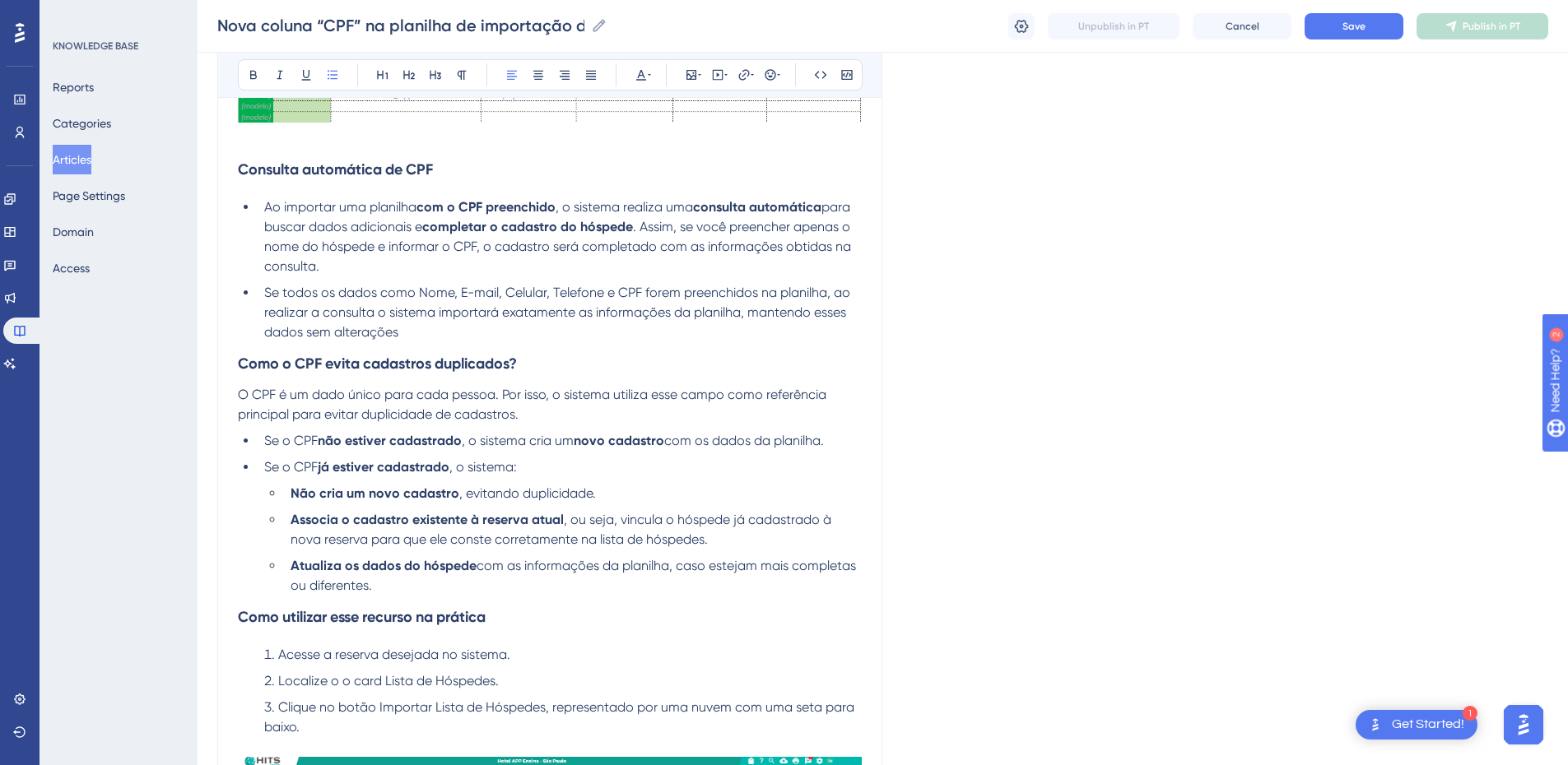
click at [727, 254] on span ". Assim, se você preencher apenas o nome do hóspede e informar o CPF, o cadastr…" at bounding box center [559, 246] width 590 height 55
drag, startPoint x: 262, startPoint y: 298, endPoint x: 608, endPoint y: 289, distance: 346.1
click at [608, 289] on li "Se todos os dados como Nome, E-mail, Celular, Telefone e CPF forem preenchidos …" at bounding box center [560, 312] width 604 height 59
click at [307, 287] on span "Se todos os dados como Nome, E-mail, Celular, Telefone e CPF forem preenchidos …" at bounding box center [559, 312] width 589 height 55
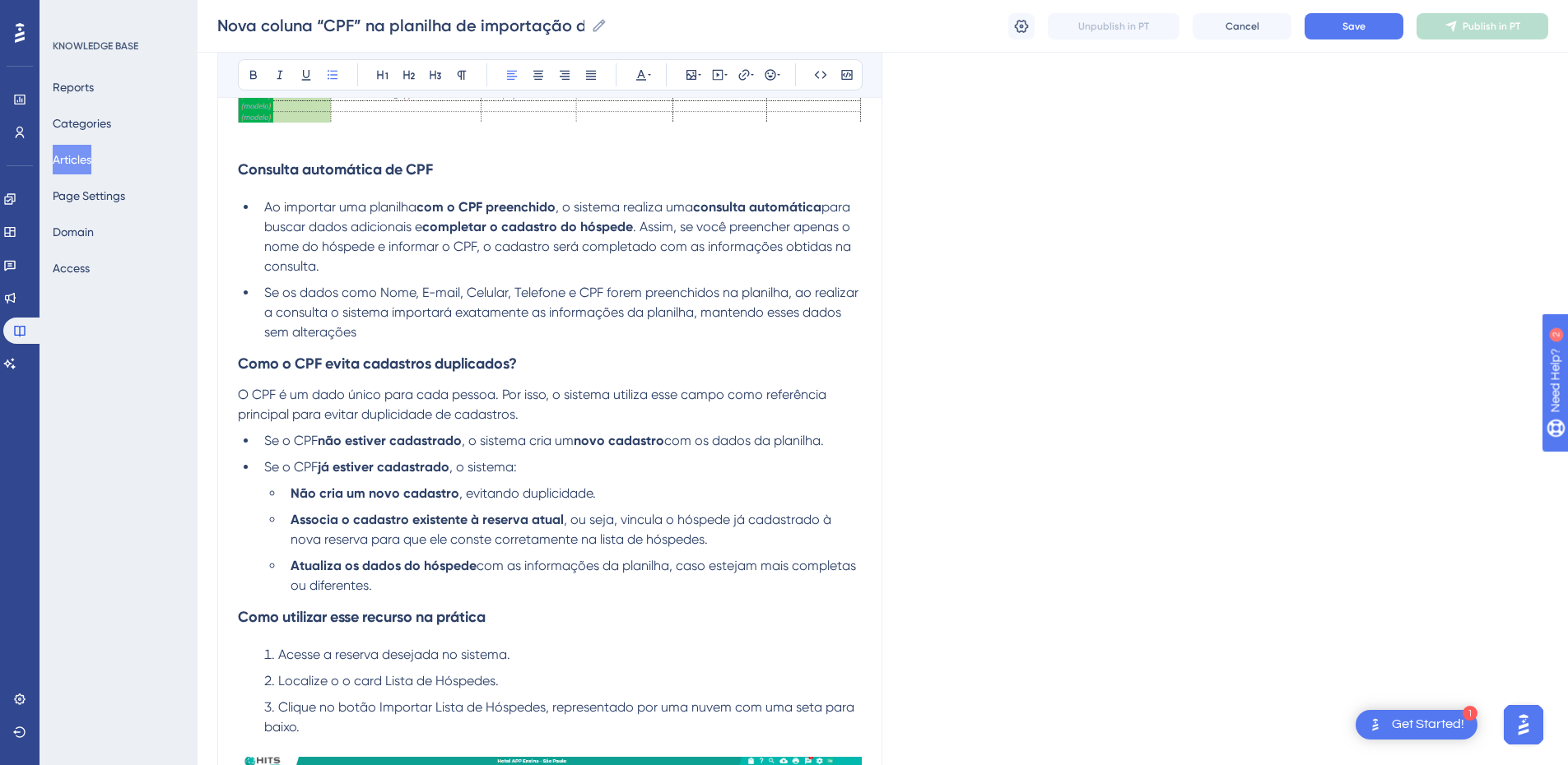
click at [388, 336] on li "Se os dados como Nome, E-mail, Celular, Telefone e CPF forem preenchidos na pla…" at bounding box center [560, 312] width 604 height 59
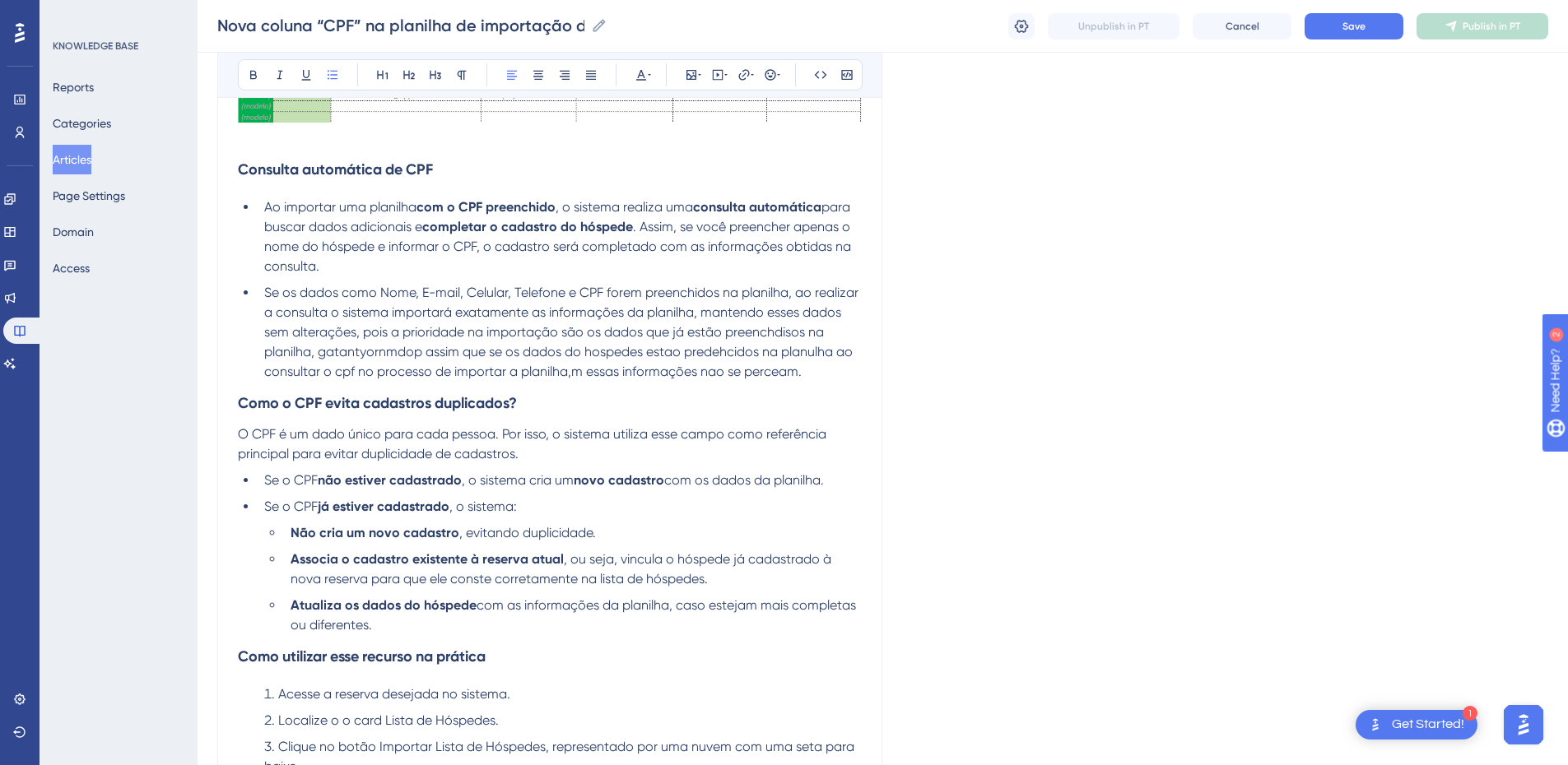
click at [500, 336] on span "Se os dados como Nome, E-mail, Celular, Telefone e CPF forem preenchidos na pla…" at bounding box center [563, 331] width 597 height 94
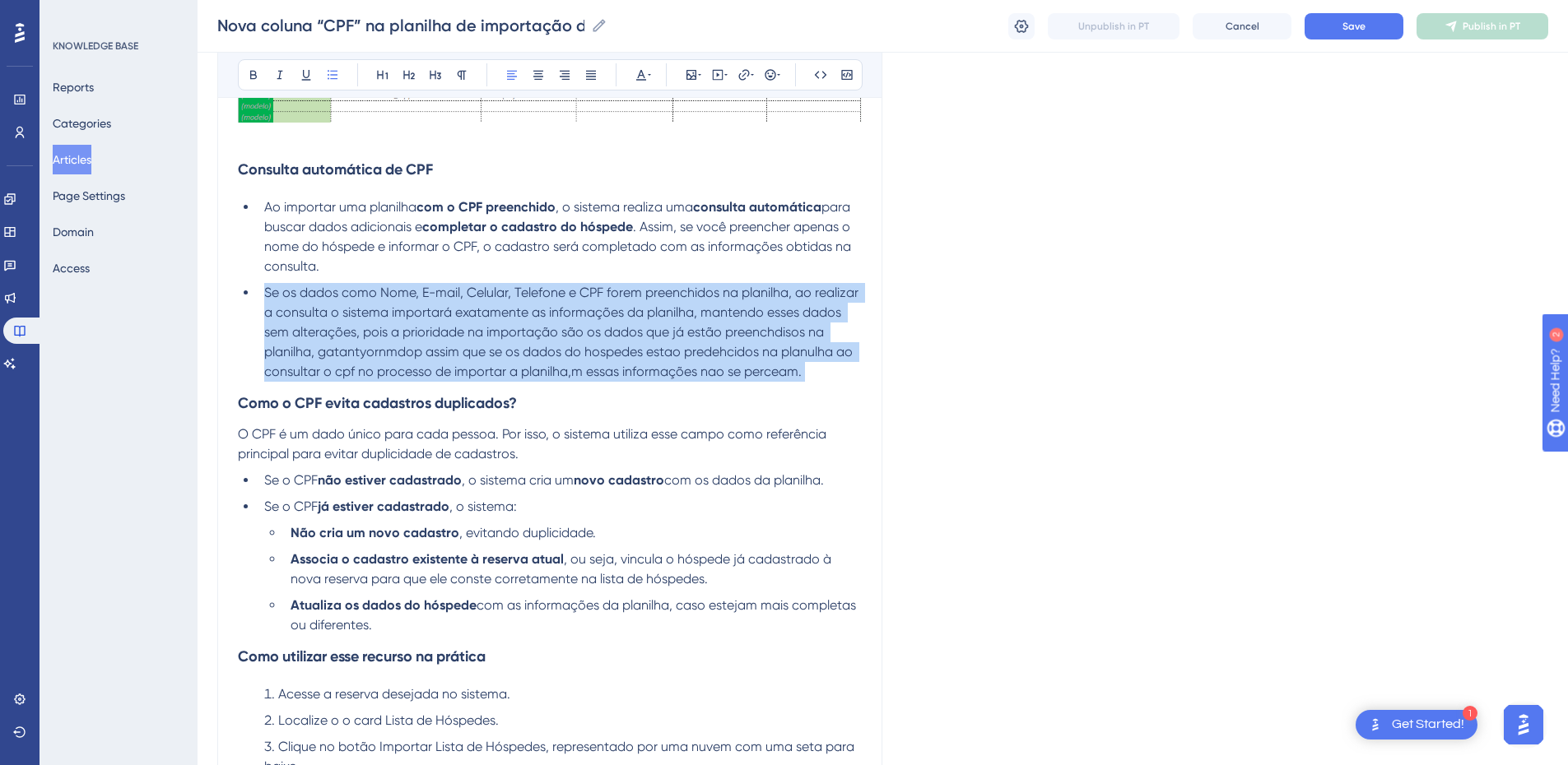
click at [500, 336] on span "Se os dados como Nome, E-mail, Celular, Telefone e CPF forem preenchidos na pla…" at bounding box center [563, 331] width 597 height 94
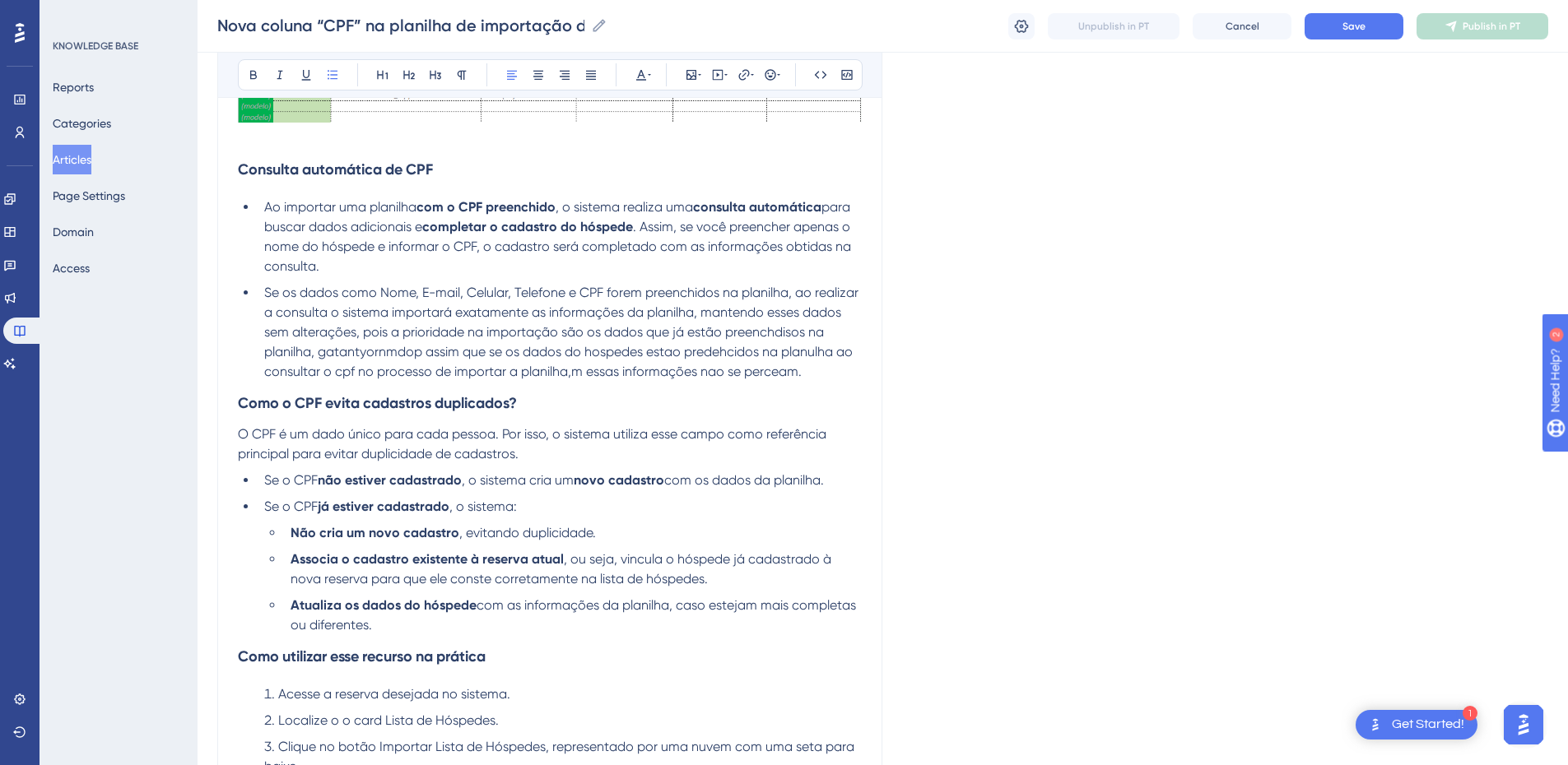
click at [361, 336] on span "Se os dados como Nome, E-mail, Celular, Telefone e CPF forem preenchidos na pla…" at bounding box center [563, 331] width 597 height 94
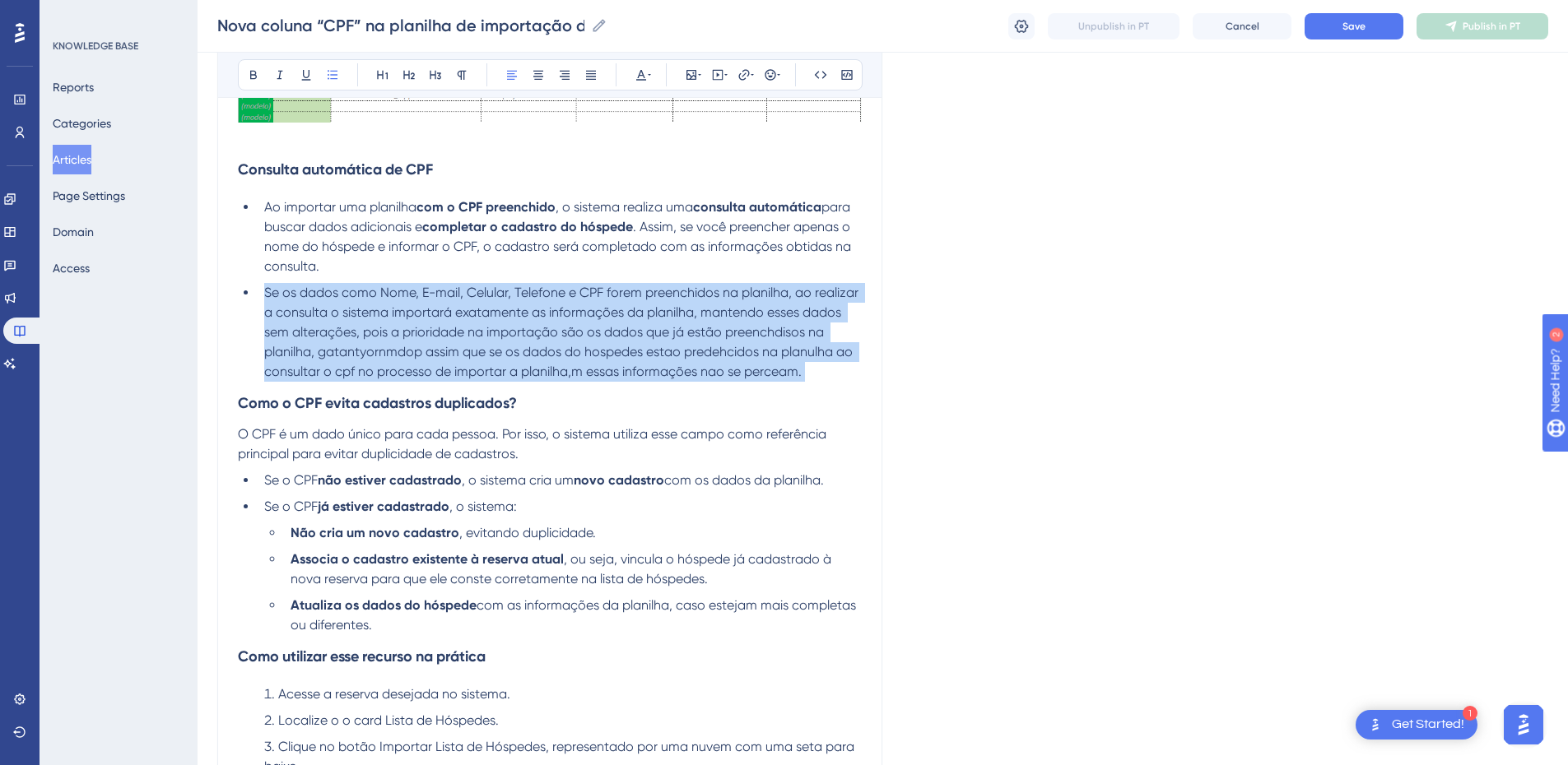
click at [361, 336] on span "Se os dados como Nome, E-mail, Celular, Telefone e CPF forem preenchidos na pla…" at bounding box center [563, 331] width 597 height 94
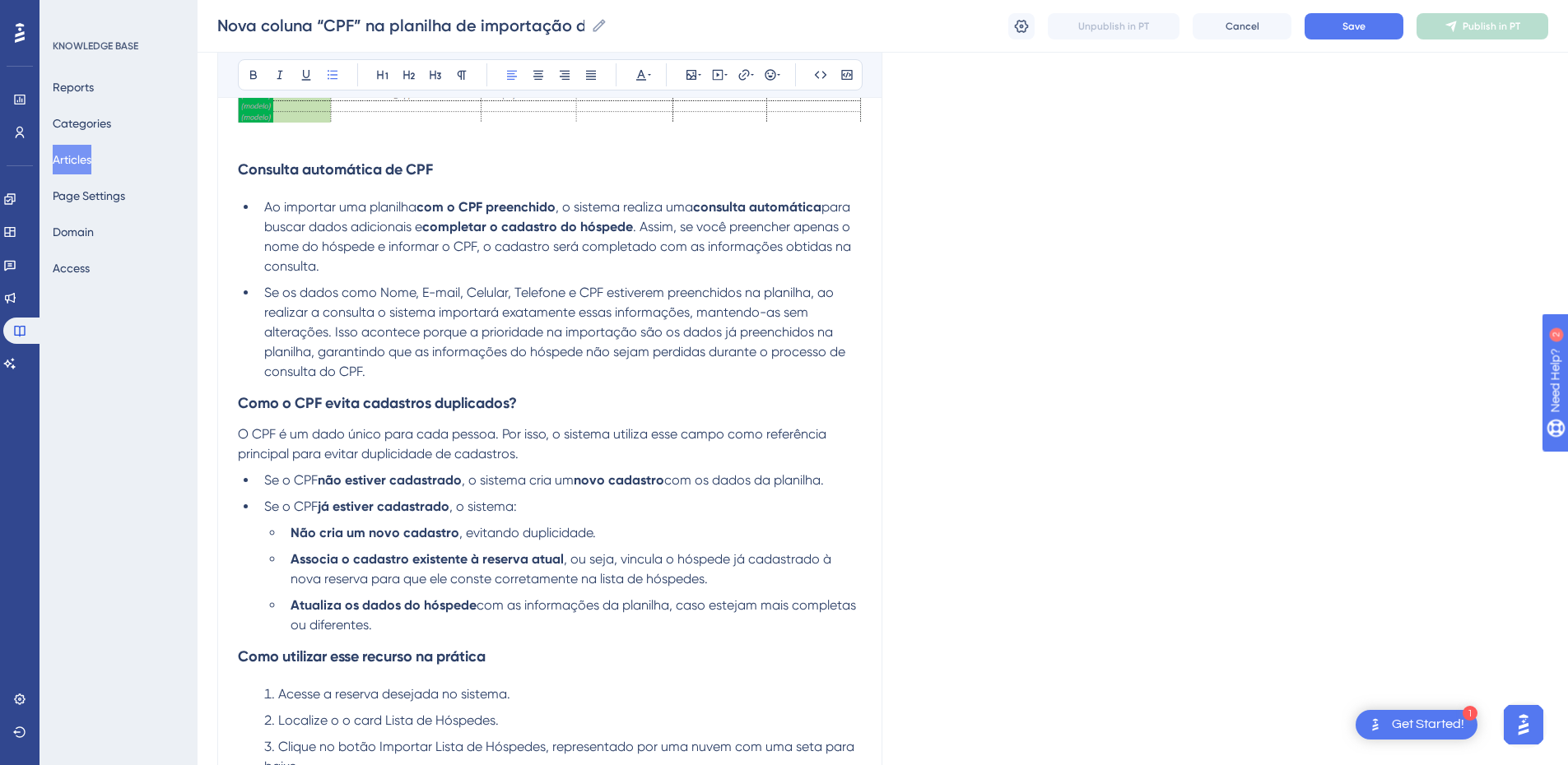
scroll to position [768, 0]
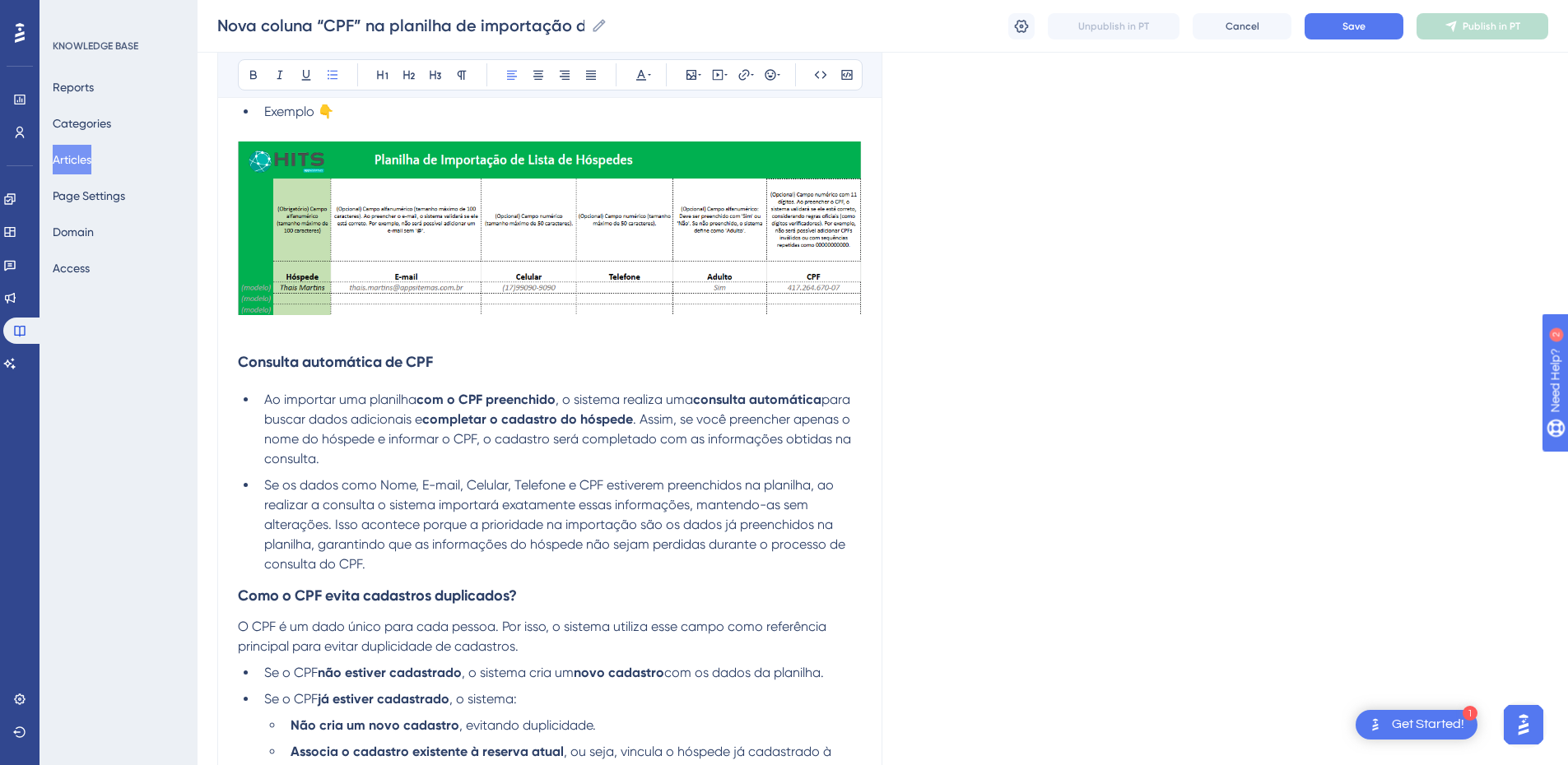
click at [459, 355] on h3 "Consulta automática de CPF" at bounding box center [550, 361] width 624 height 43
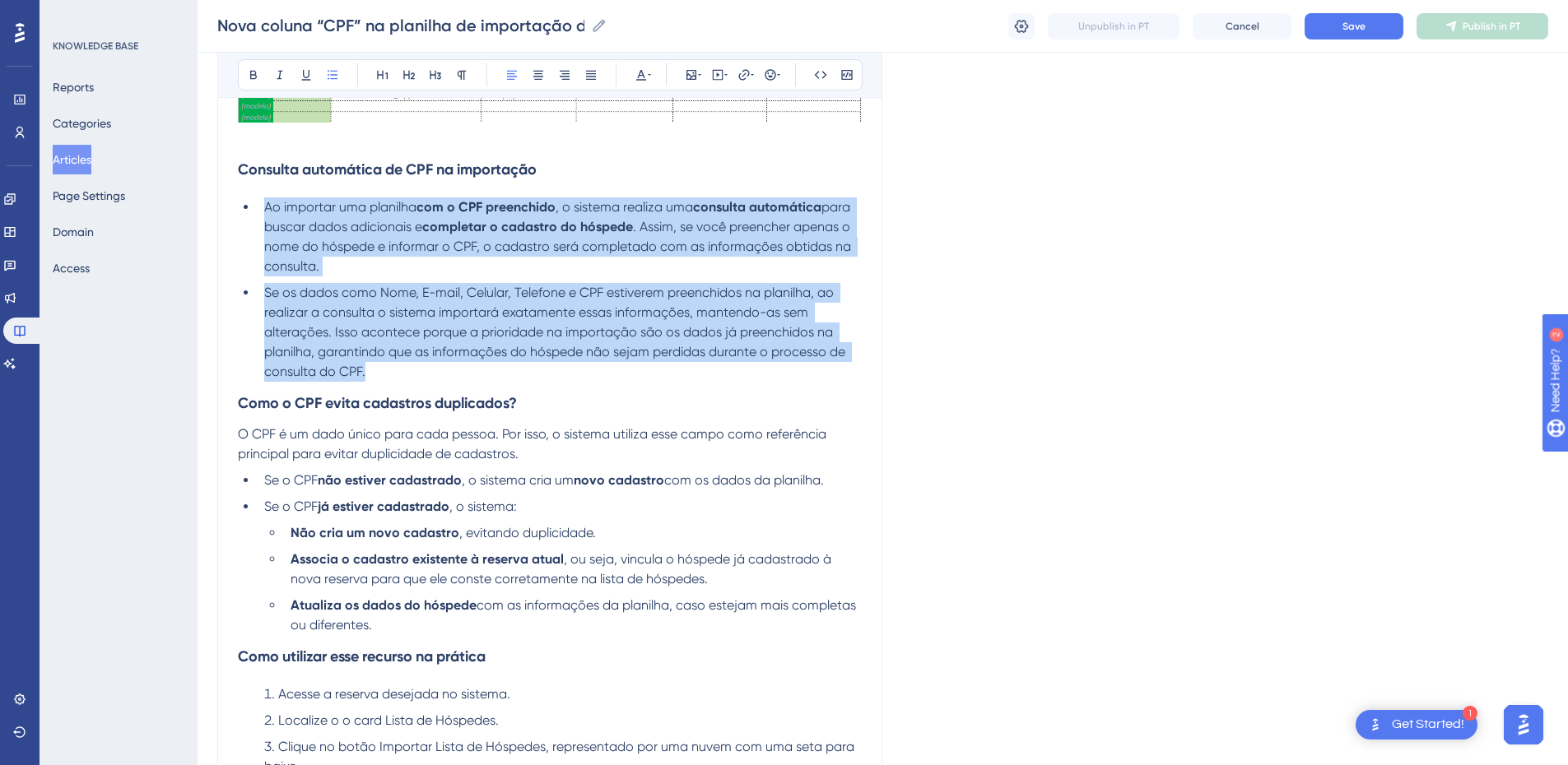
drag, startPoint x: 375, startPoint y: 370, endPoint x: 266, endPoint y: 213, distance: 191.1
click at [266, 213] on ul "Ao importar uma planilha com o CPF preenchido , o sistema realiza uma consulta …" at bounding box center [550, 289] width 624 height 184
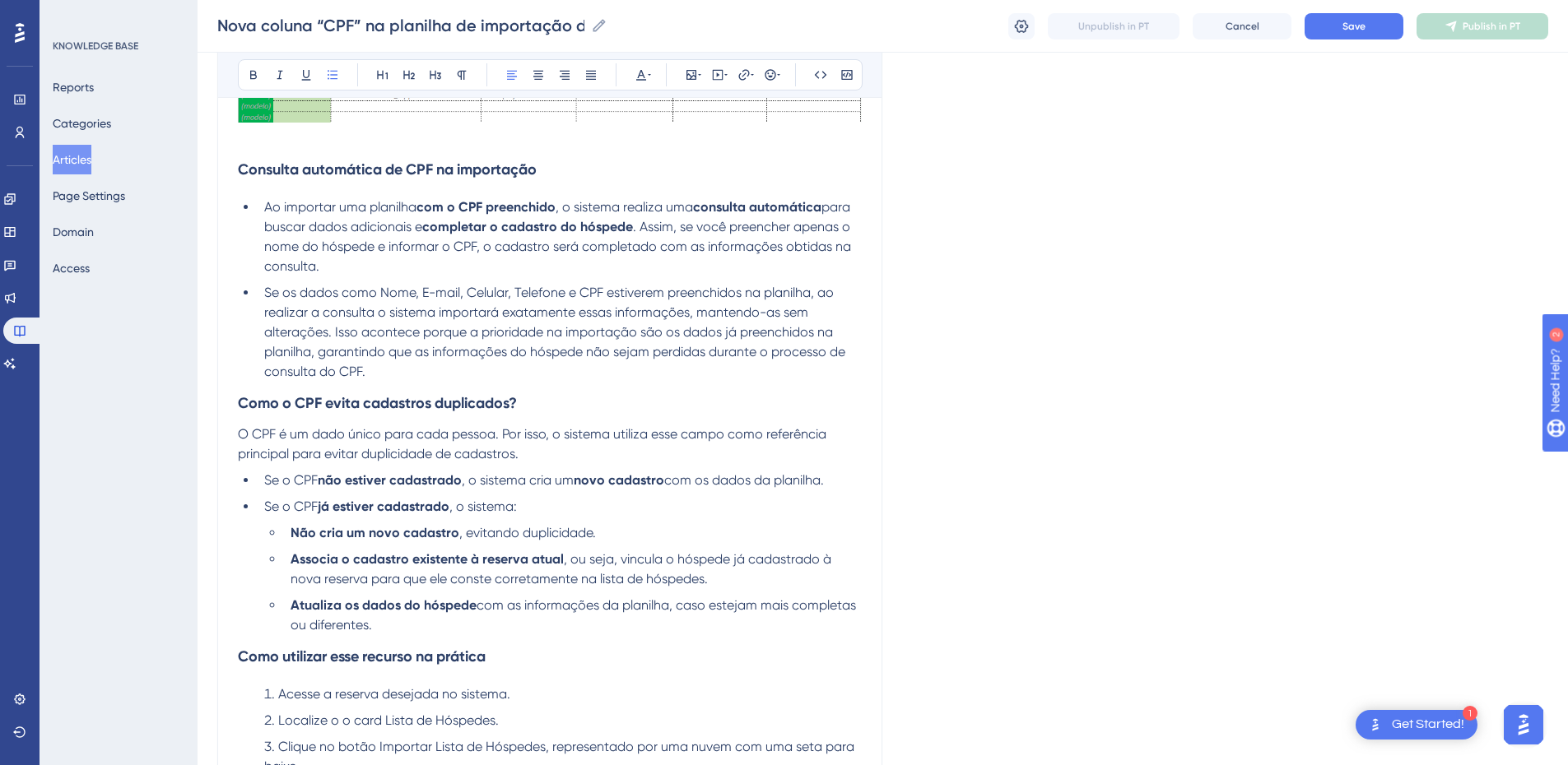
click at [255, 419] on h3 "Como o CPF evita cadastros duplicados?" at bounding box center [550, 403] width 624 height 43
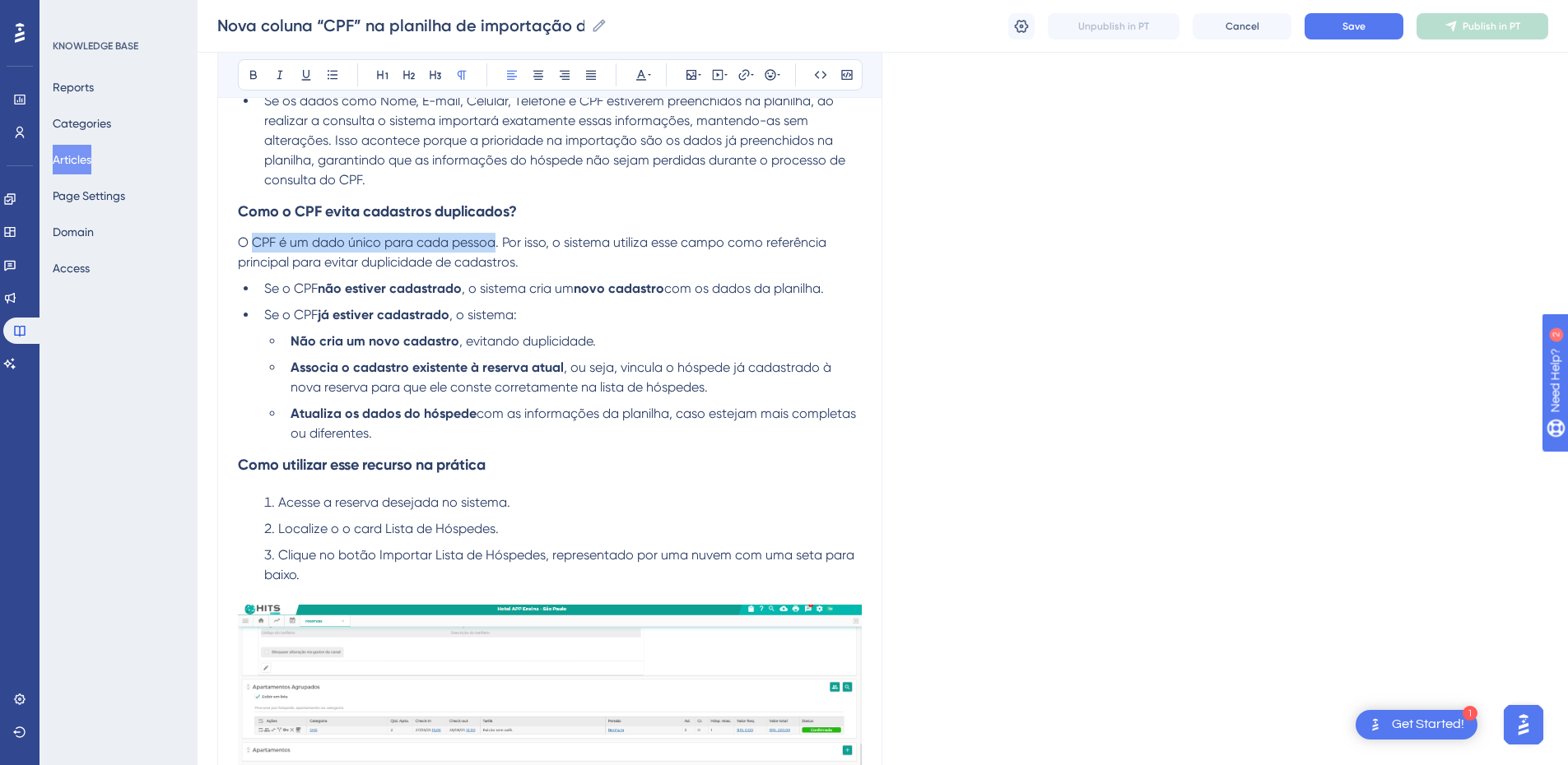
drag, startPoint x: 250, startPoint y: 244, endPoint x: 493, endPoint y: 244, distance: 243.0
click at [493, 244] on span "O CPF é um dado único para cada pessoa. Por isso, o sistema utiliza esse campo …" at bounding box center [533, 252] width 592 height 35
click at [251, 75] on icon at bounding box center [254, 75] width 7 height 9
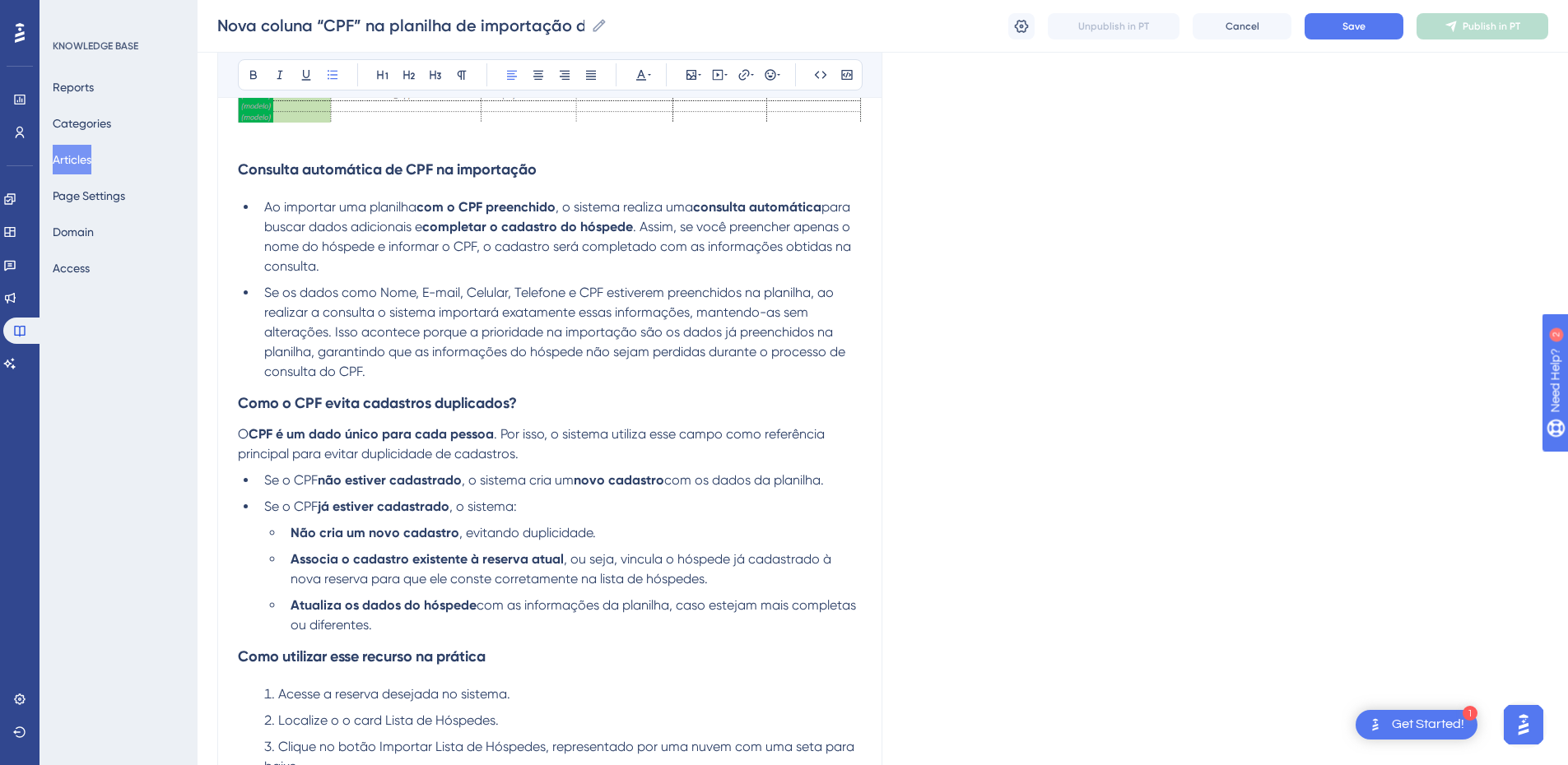
click at [392, 370] on li "Se os dados como Nome, E-mail, Celular, Telefone e CPF estiverem preenchidos na…" at bounding box center [560, 332] width 604 height 98
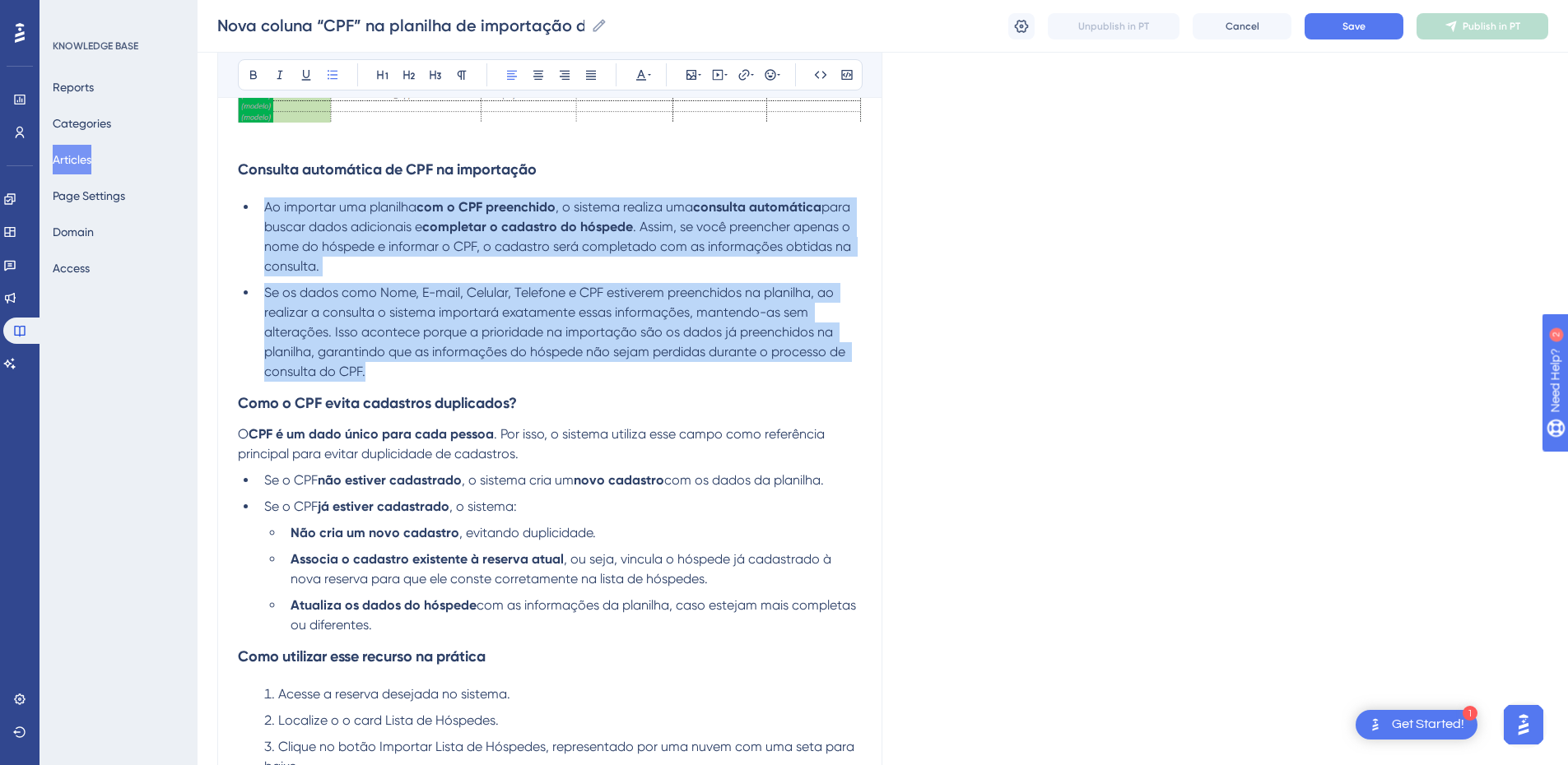
drag, startPoint x: 392, startPoint y: 370, endPoint x: 263, endPoint y: 213, distance: 203.2
click at [263, 213] on ul "Ao importar uma planilha com o CPF preenchido , o sistema realiza uma consulta …" at bounding box center [550, 289] width 624 height 184
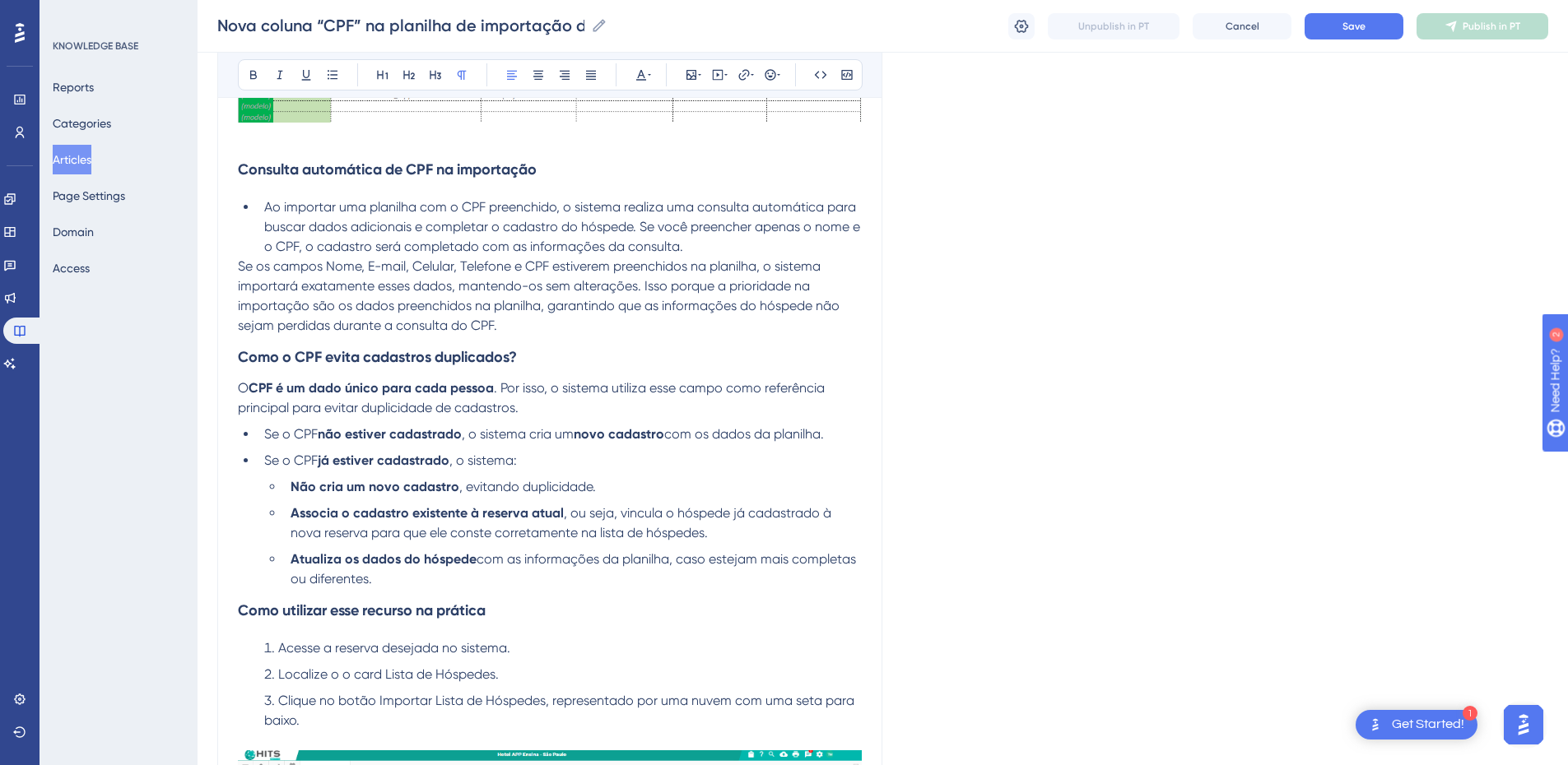
click at [244, 264] on span "Se os campos Nome, E-mail, Celular, Telefone e CPF estiverem preenchidos na pla…" at bounding box center [540, 296] width 605 height 75
click at [239, 269] on span "Se os campos Nome, E-mail, Celular, Telefone e CPF estiverem preenchidos na pla…" at bounding box center [540, 296] width 605 height 75
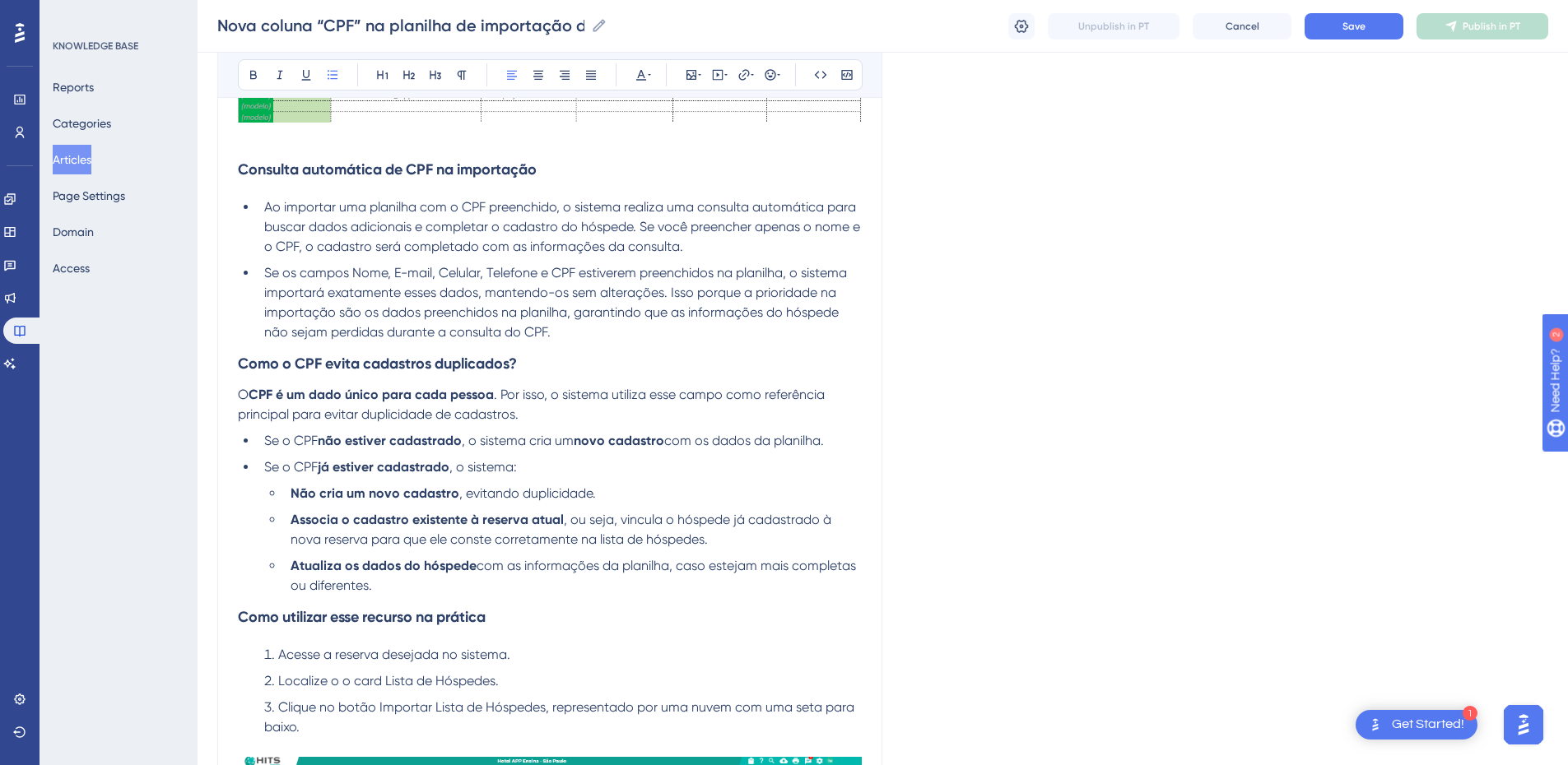
click at [287, 207] on span "Ao importar uma planilha com o CPF preenchido, o sistema realiza uma consulta a…" at bounding box center [564, 227] width 599 height 55
drag, startPoint x: 284, startPoint y: 207, endPoint x: 557, endPoint y: 205, distance: 273.0
click at [557, 205] on span "Ao importar uma planilha com o CPF preenchido, o sistema realiza uma consulta a…" at bounding box center [564, 227] width 599 height 55
click at [252, 78] on icon at bounding box center [254, 75] width 13 height 13
click at [514, 222] on span ", o sistema realiza uma consulta automática para buscar dados adicionais e comp…" at bounding box center [564, 227] width 599 height 55
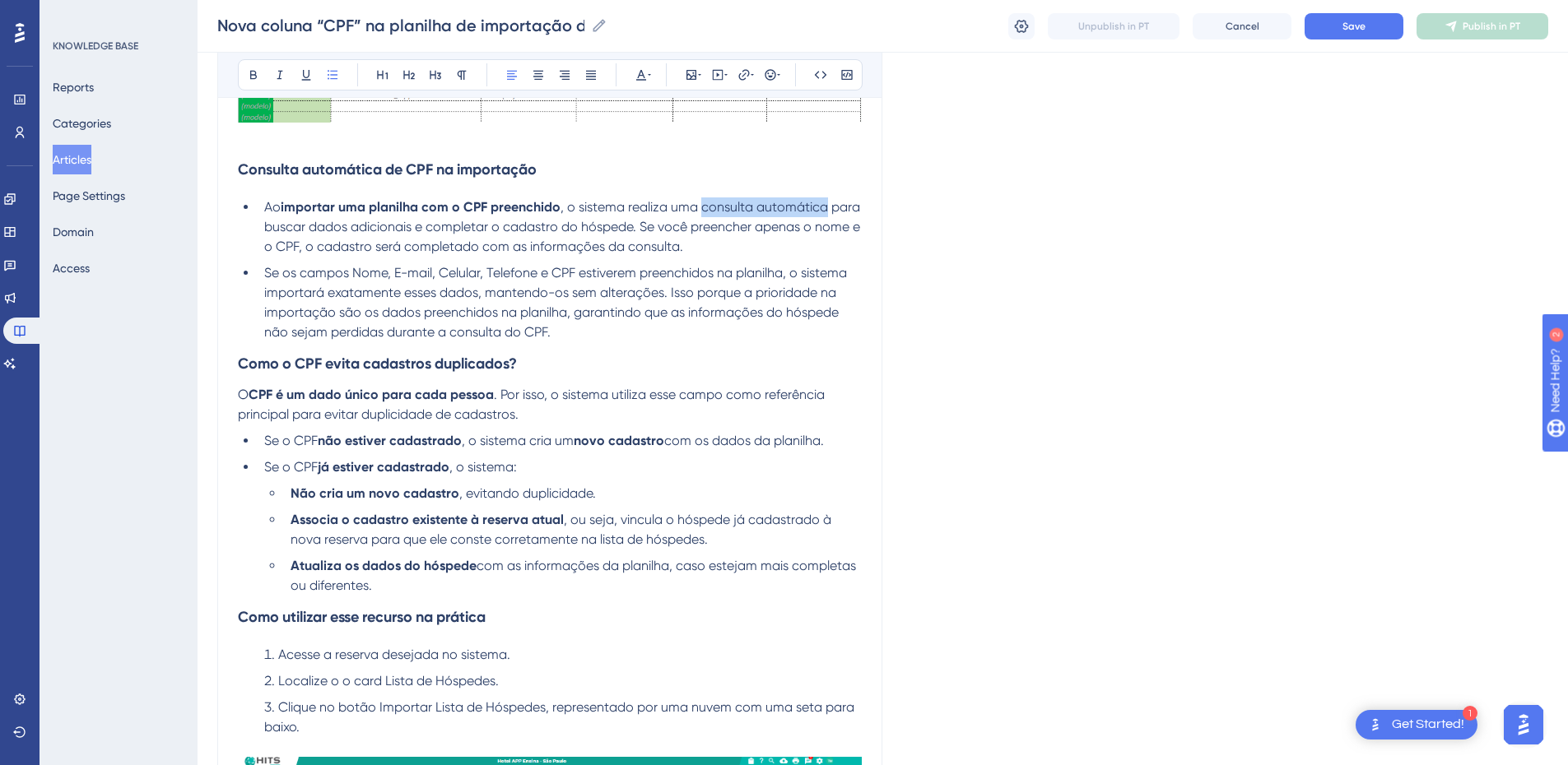
drag, startPoint x: 702, startPoint y: 209, endPoint x: 824, endPoint y: 209, distance: 122.0
click at [824, 209] on span ", o sistema realiza uma consulta automática para buscar dados adicionais e comp…" at bounding box center [564, 227] width 599 height 55
click at [250, 74] on icon at bounding box center [254, 75] width 7 height 9
click at [314, 225] on span "para buscar dados adicionais e completar o cadastro do hóspede. Se você preench…" at bounding box center [564, 227] width 599 height 55
drag, startPoint x: 431, startPoint y: 229, endPoint x: 634, endPoint y: 229, distance: 203.0
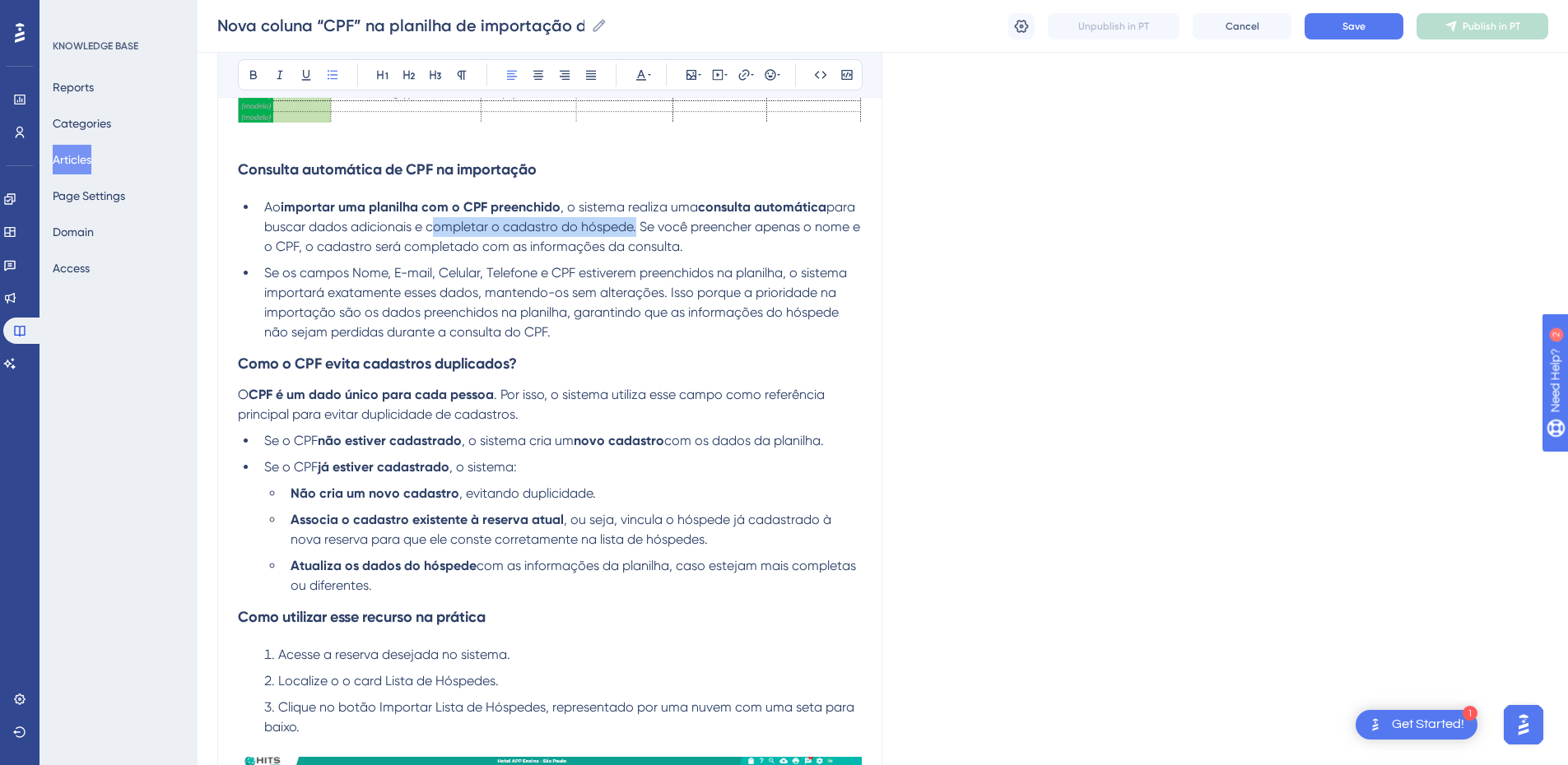
click at [634, 229] on span "para buscar dados adicionais e completar o cadastro do hóspede. Se você preench…" at bounding box center [564, 227] width 599 height 55
click at [249, 71] on icon at bounding box center [254, 75] width 13 height 13
click at [275, 299] on span "Se os campos Nome, E-mail, Celular, Telefone e CPF estiverem preenchidos na pla…" at bounding box center [557, 303] width 586 height 75
drag, startPoint x: 582, startPoint y: 277, endPoint x: 783, endPoint y: 277, distance: 201.0
click at [783, 277] on span "Se os campos Nome, E-mail, Celular, Telefone e CPF estiverem preenchidos na pla…" at bounding box center [557, 303] width 586 height 75
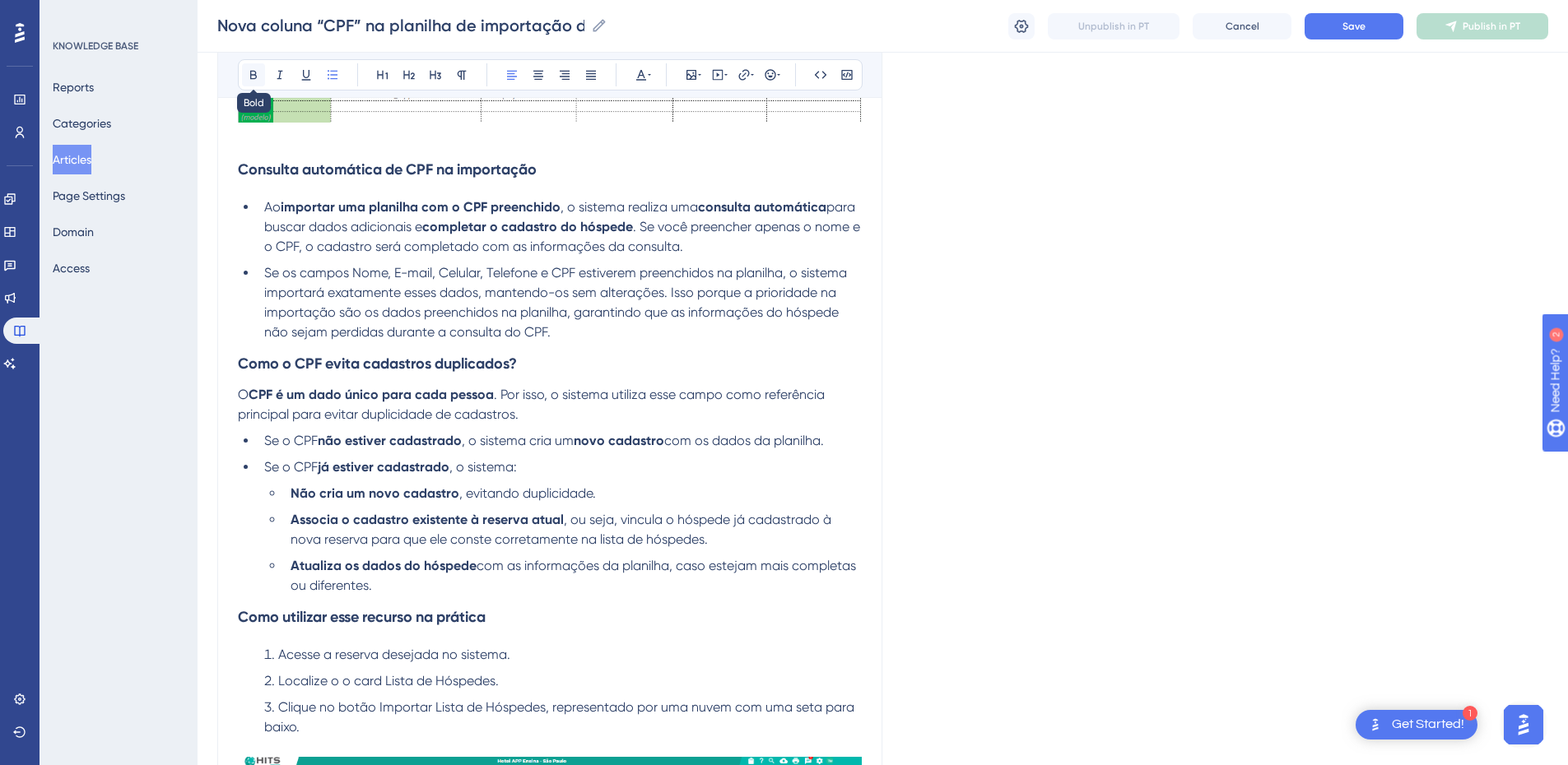
click at [247, 70] on icon at bounding box center [254, 75] width 13 height 13
click at [334, 289] on span ", o sistema importará exatamente esses dados, mantendo-os sem alterações. Isso …" at bounding box center [559, 303] width 589 height 75
drag, startPoint x: 328, startPoint y: 289, endPoint x: 476, endPoint y: 297, distance: 148.2
click at [476, 297] on span ", o sistema importará exatamente esses dados, mantendo-os sem alterações. Isso …" at bounding box center [559, 303] width 589 height 75
click at [350, 292] on span ", o sistema importará exatamente esses dados, mantendo-os sem alterações. Isso …" at bounding box center [559, 303] width 589 height 75
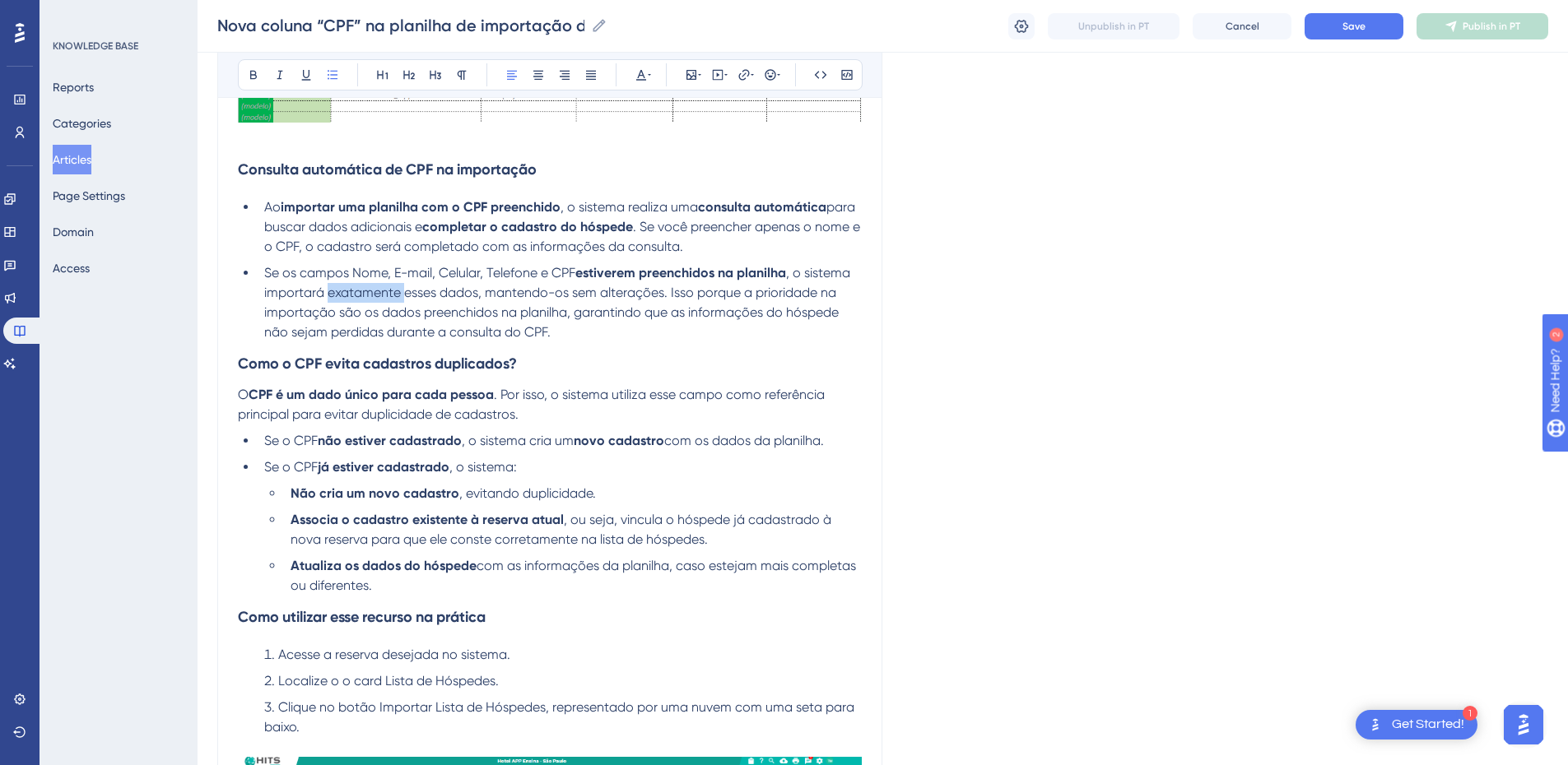
click at [350, 292] on span ", o sistema importará exatamente esses dados, mantendo-os sem alterações. Isso …" at bounding box center [559, 303] width 589 height 75
drag, startPoint x: 329, startPoint y: 294, endPoint x: 398, endPoint y: 294, distance: 69.0
click at [398, 294] on span ", o sistema importará esses dados, mantendo-os sem alterações. Isso porque a pr…" at bounding box center [564, 303] width 600 height 75
click at [330, 293] on span ", o sistema importará esses dados, mantendo-os sem alterações. Isso porque a pr…" at bounding box center [564, 303] width 600 height 75
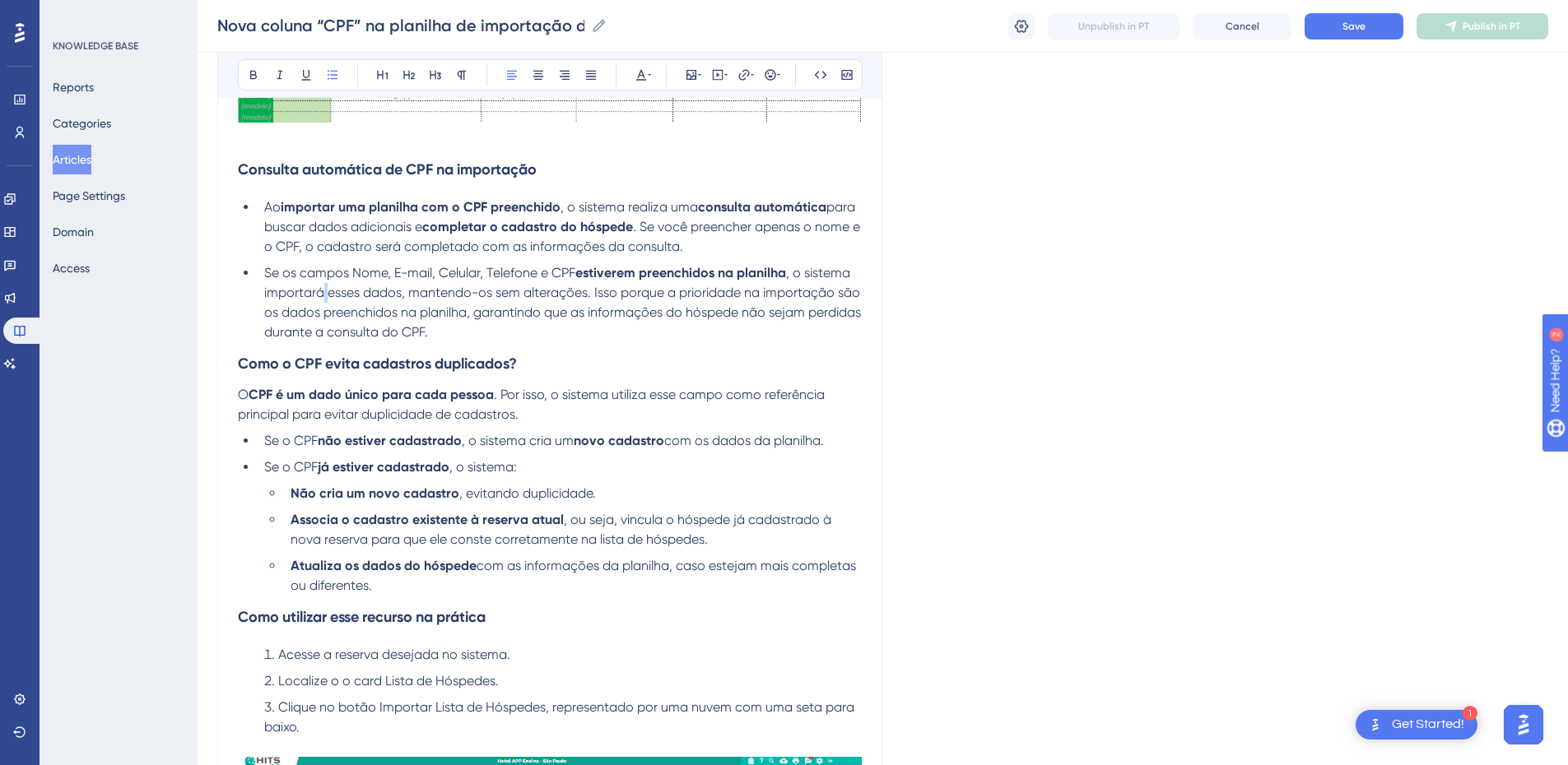
click at [330, 294] on span ", o sistema importará esses dados, mantendo-os sem alterações. Isso porque a pr…" at bounding box center [564, 303] width 600 height 75
drag, startPoint x: 330, startPoint y: 294, endPoint x: 385, endPoint y: 294, distance: 55.0
click at [385, 294] on span ", o sistema importará esses dados, mantendo-os sem alterações. Isso porque a pr…" at bounding box center [564, 303] width 600 height 75
click at [633, 333] on li "Se os campos Nome, E-mail, Celular, Telefone e CPF estiverem preenchidos na pla…" at bounding box center [560, 303] width 604 height 79
drag, startPoint x: 741, startPoint y: 292, endPoint x: 618, endPoint y: 290, distance: 123.0
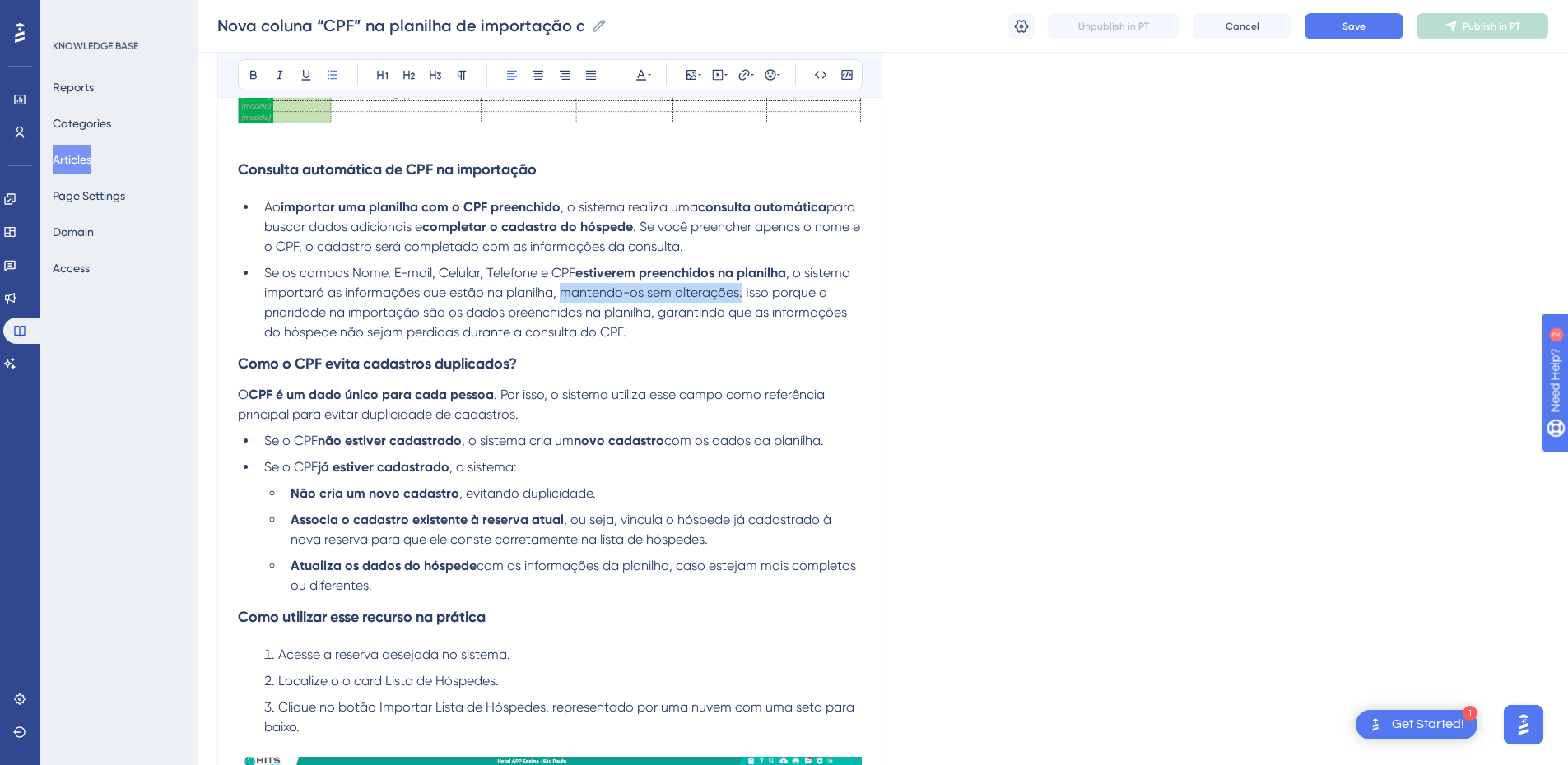
click at [558, 290] on span ", o sistema importará as informações que estão na planilha, mantendo-os sem alt…" at bounding box center [559, 303] width 589 height 75
click at [544, 330] on li "Se os campos Nome, E-mail, Celular, Telefone e CPF estiverem preenchidos na pla…" at bounding box center [560, 303] width 604 height 79
drag, startPoint x: 559, startPoint y: 296, endPoint x: 479, endPoint y: 297, distance: 80.0
click at [665, 294] on span ", o sistema importará as informações que estão na planilha. Isso porque a prior…" at bounding box center [559, 303] width 589 height 75
click at [474, 304] on li "Se os campos Nome, E-mail, Celular, Telefone e CPF estiverem preenchidos na pla…" at bounding box center [560, 303] width 604 height 79
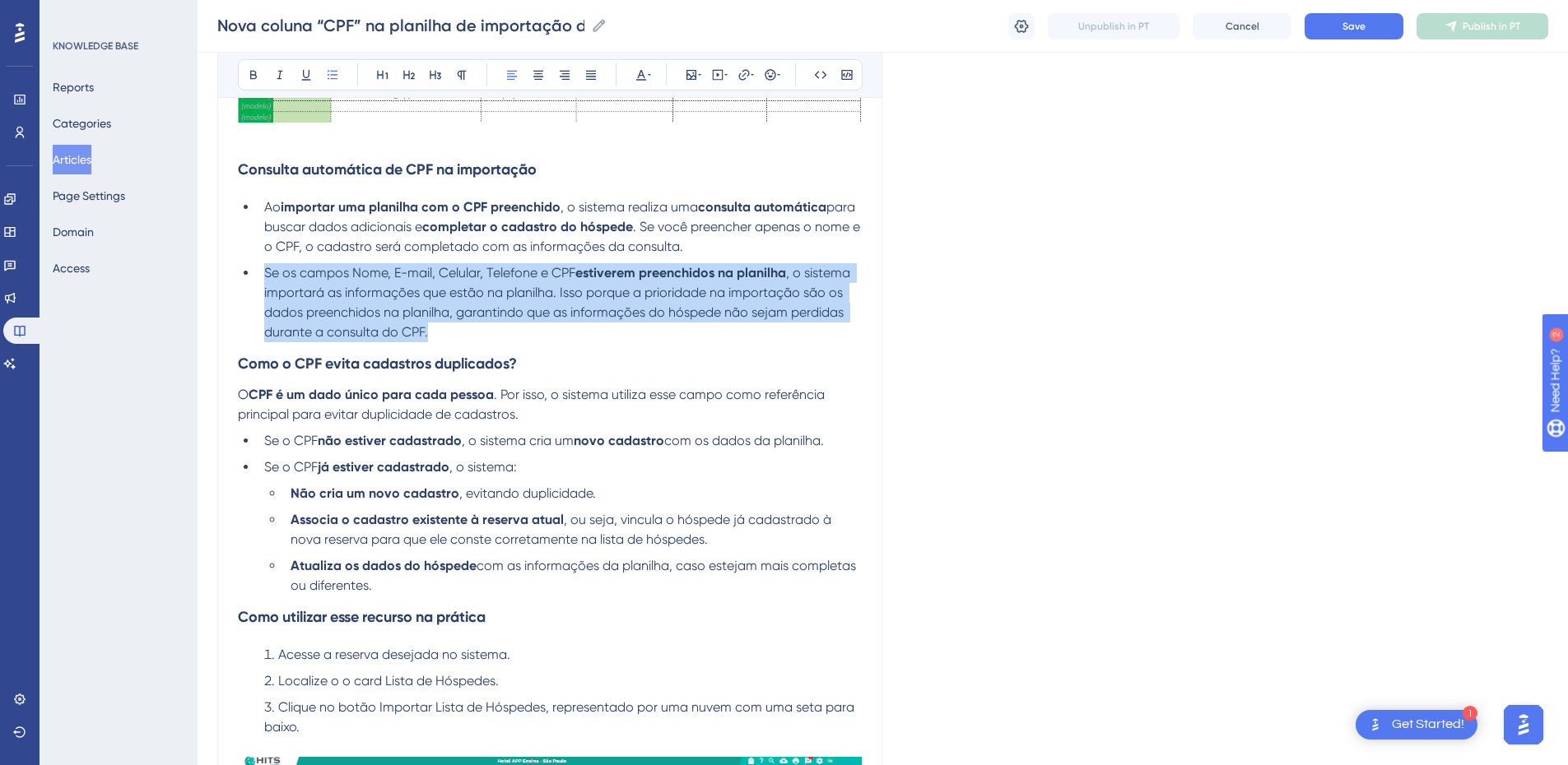
drag, startPoint x: 429, startPoint y: 334, endPoint x: 266, endPoint y: 275, distance: 173.3
click at [266, 275] on li "Se os campos Nome, E-mail, Celular, Telefone e CPF estiverem preenchidos na pla…" at bounding box center [560, 303] width 604 height 79
click at [438, 325] on li "Se os campos Nome, E-mail, Celular, Telefone e CPF estiverem preenchidos na pla…" at bounding box center [560, 303] width 604 height 79
drag, startPoint x: 359, startPoint y: 320, endPoint x: 259, endPoint y: 281, distance: 107.3
click at [259, 281] on li "Se os campos Nome, E-mail, Celular, Telefone e CPF estiverem preenchidos na pla…" at bounding box center [560, 303] width 604 height 79
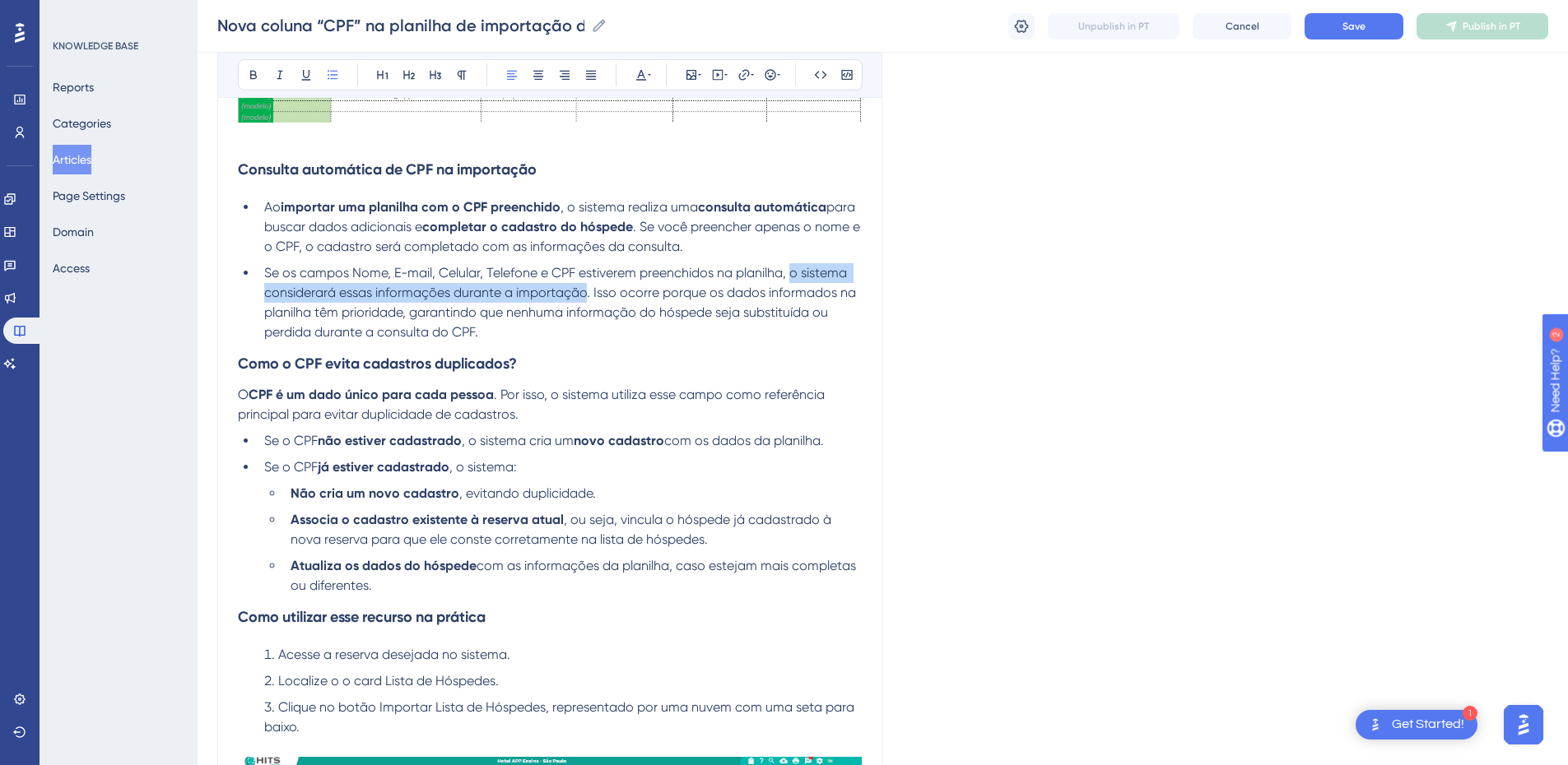
drag, startPoint x: 794, startPoint y: 271, endPoint x: 275, endPoint y: 202, distance: 523.6
click at [584, 296] on span "Se os campos Nome, E-mail, Celular, Telefone e CPF estiverem preenchidos na pla…" at bounding box center [562, 303] width 595 height 75
click at [254, 69] on icon at bounding box center [254, 75] width 13 height 13
click at [602, 343] on h3 "Como o CPF evita cadastros duplicados?" at bounding box center [550, 363] width 624 height 43
click at [517, 331] on li "Se os campos Nome, E-mail, Celular, Telefone e CPF estiverem preenchidos na pla…" at bounding box center [560, 303] width 604 height 79
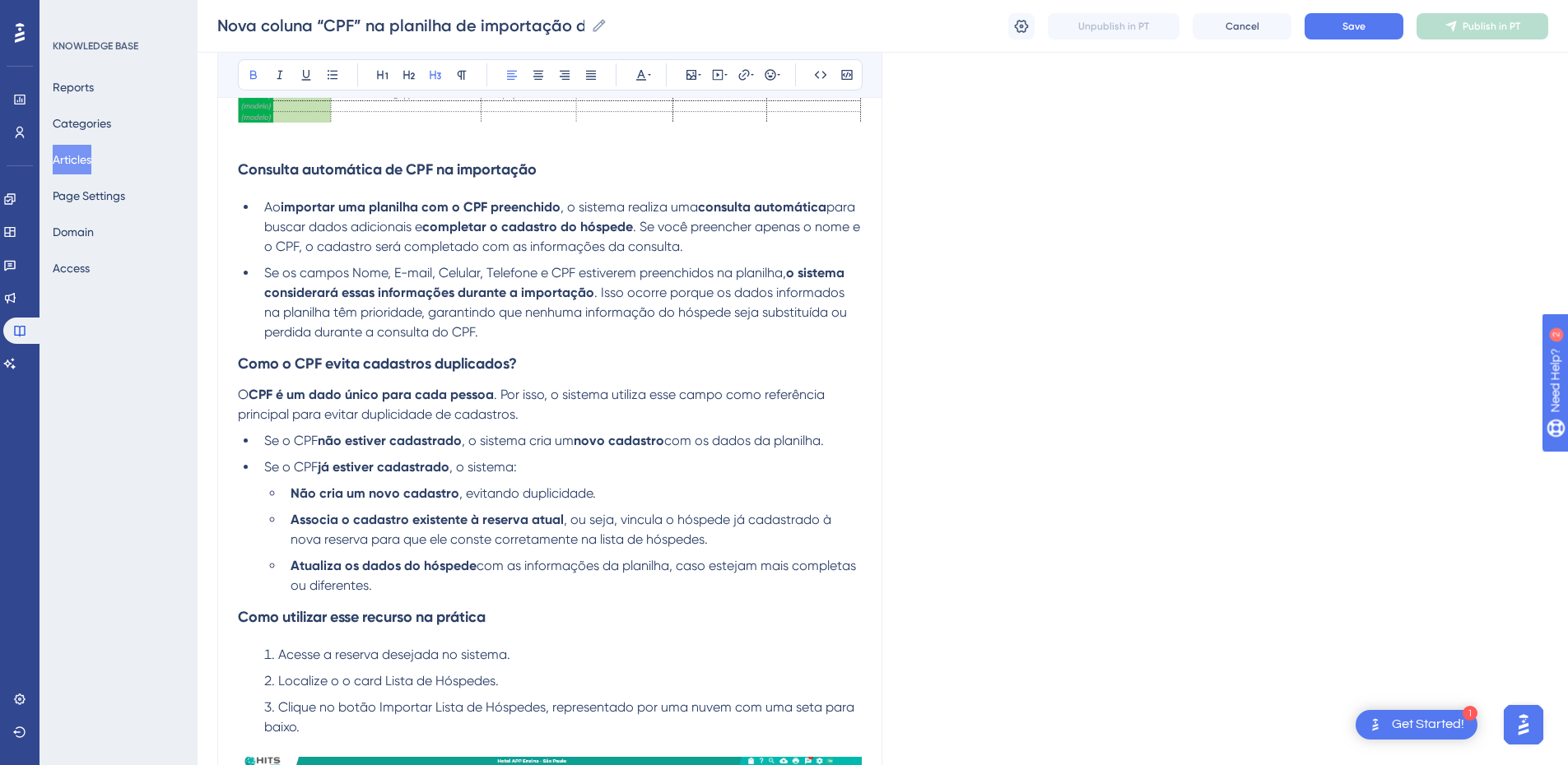
click at [240, 366] on strong "Como o CPF evita cadastros duplicados?" at bounding box center [377, 364] width 279 height 18
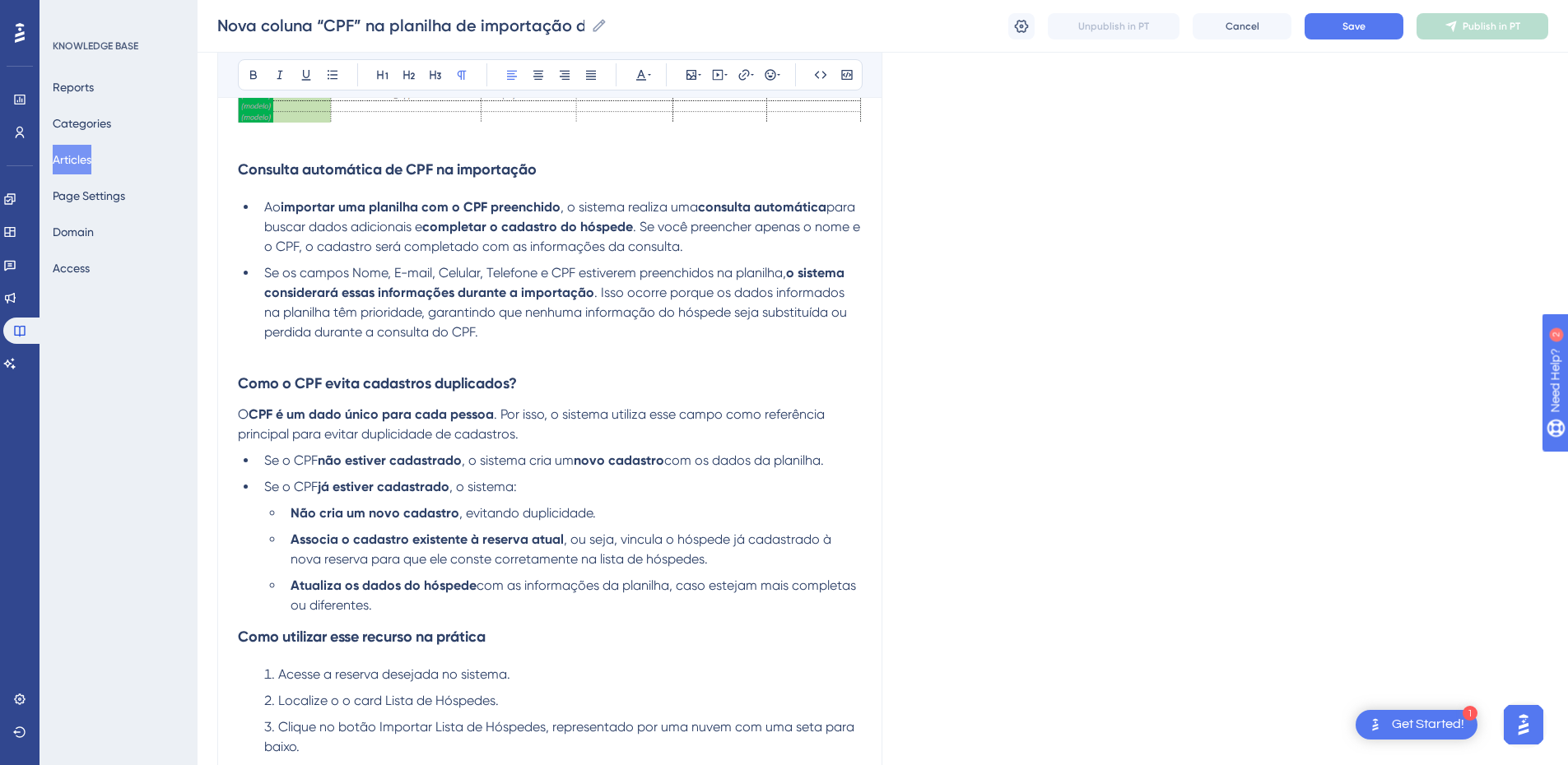
click at [242, 419] on span "O" at bounding box center [243, 414] width 11 height 16
click at [545, 433] on p "O CPF é um dado único para cada pessoa . Por isso, o sistema utiliza esse campo…" at bounding box center [550, 424] width 624 height 39
click at [815, 508] on span ", ou seja, vincula o hóspede já cadastrado à nova reserva para que ele conste c…" at bounding box center [562, 549] width 544 height 35
click at [474, 508] on span ", ou seja, vincula o hóspede já cadastrado no sistema à nova reserva para que e…" at bounding box center [566, 549] width 552 height 35
drag, startPoint x: 387, startPoint y: 561, endPoint x: 354, endPoint y: 561, distance: 33.0
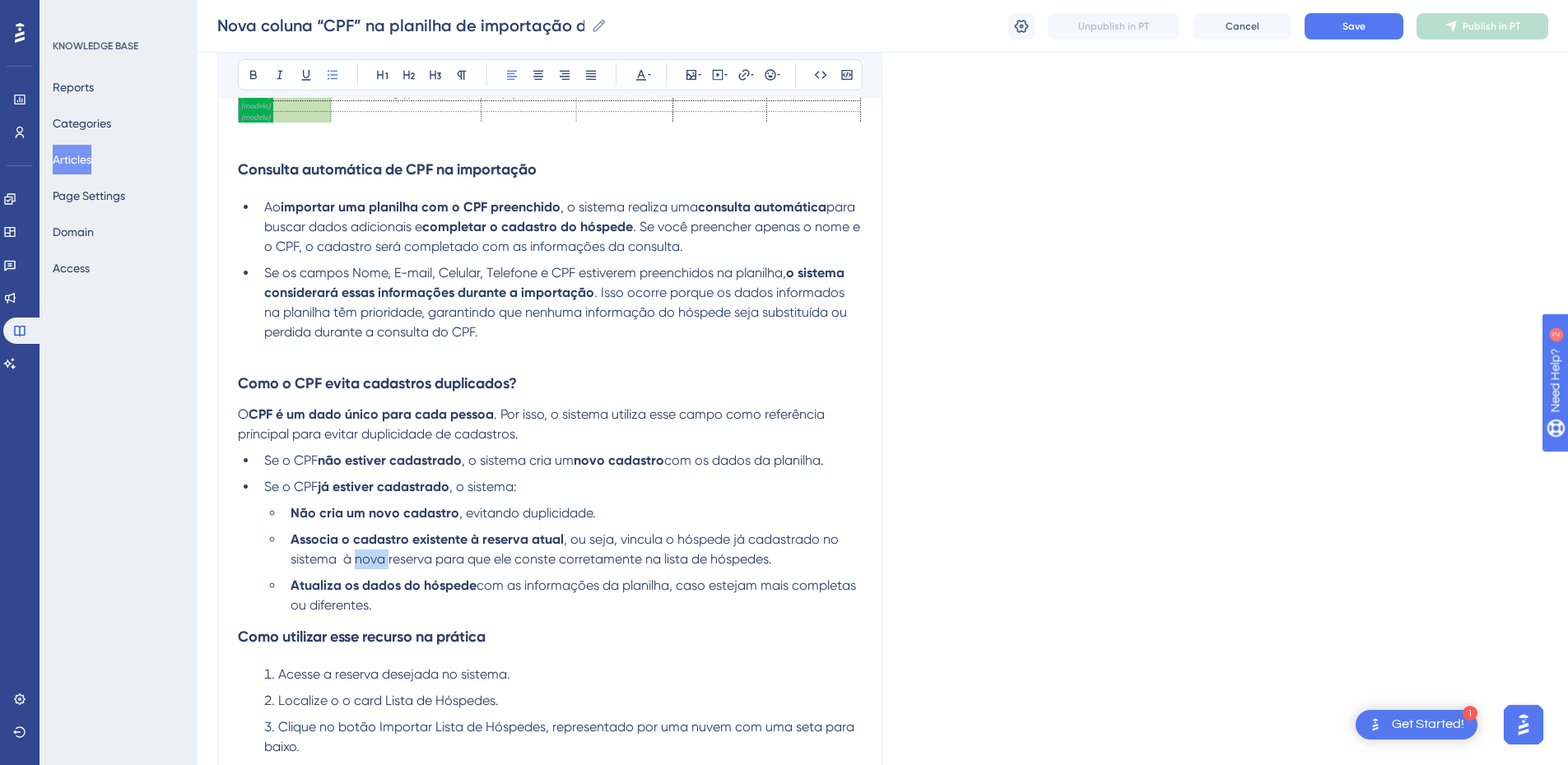
click at [354, 508] on span ", ou seja, vincula o hóspede já cadastrado no sistema à nova reserva para que e…" at bounding box center [566, 549] width 552 height 35
click at [401, 508] on li "Associa o cadastro existente à reserva atual , ou seja, vincula o hóspede já ca…" at bounding box center [572, 549] width 578 height 39
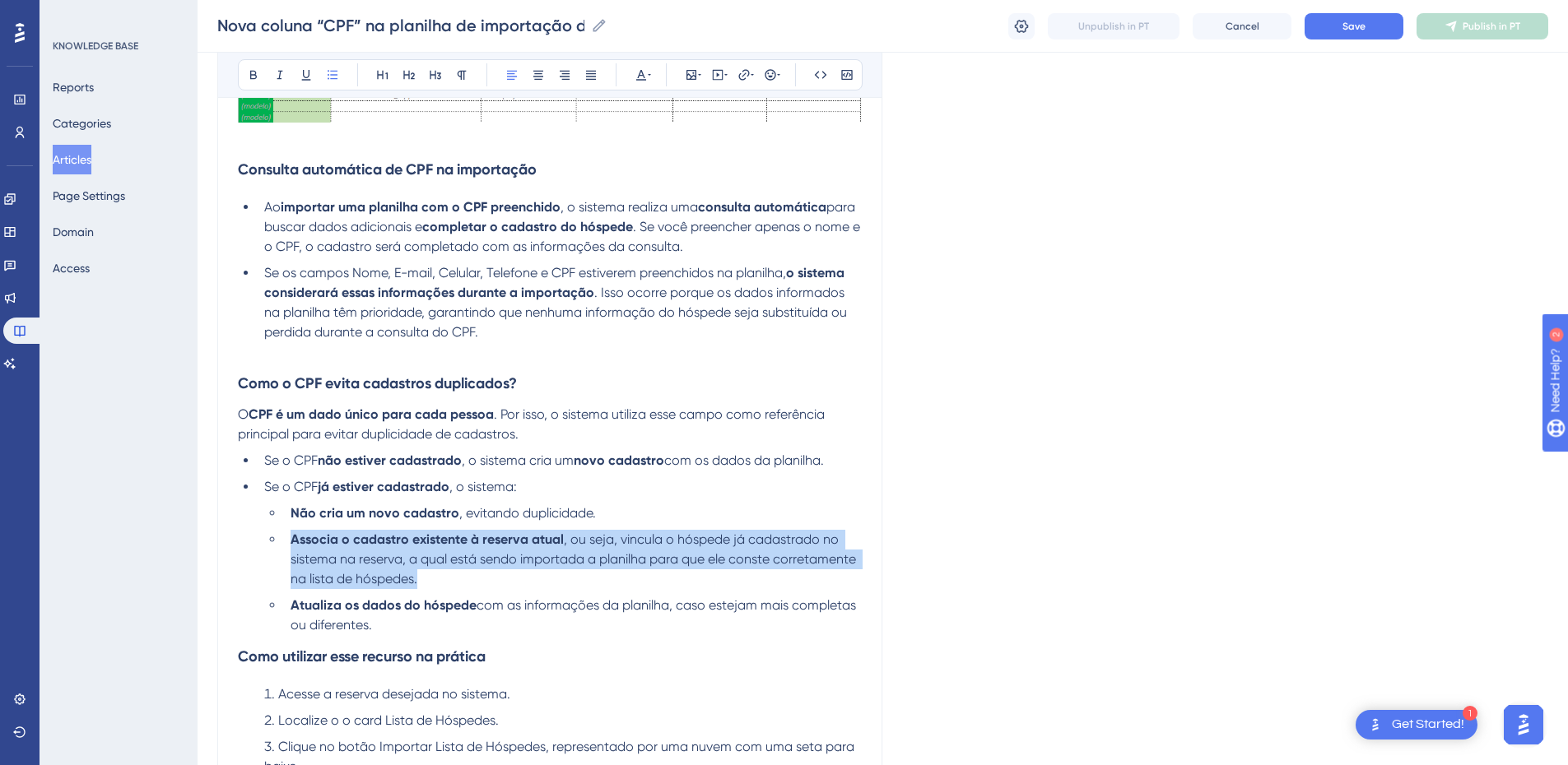
drag, startPoint x: 421, startPoint y: 577, endPoint x: 283, endPoint y: 540, distance: 142.9
click at [283, 508] on ul "Não cria um novo cadastro , evitando duplicidade. Associa o cadastro existente …" at bounding box center [563, 570] width 597 height 132
click at [511, 508] on li "Associa o cadastro existente à reserva atual , ou seja, vincula o hóspede já ca…" at bounding box center [572, 559] width 578 height 59
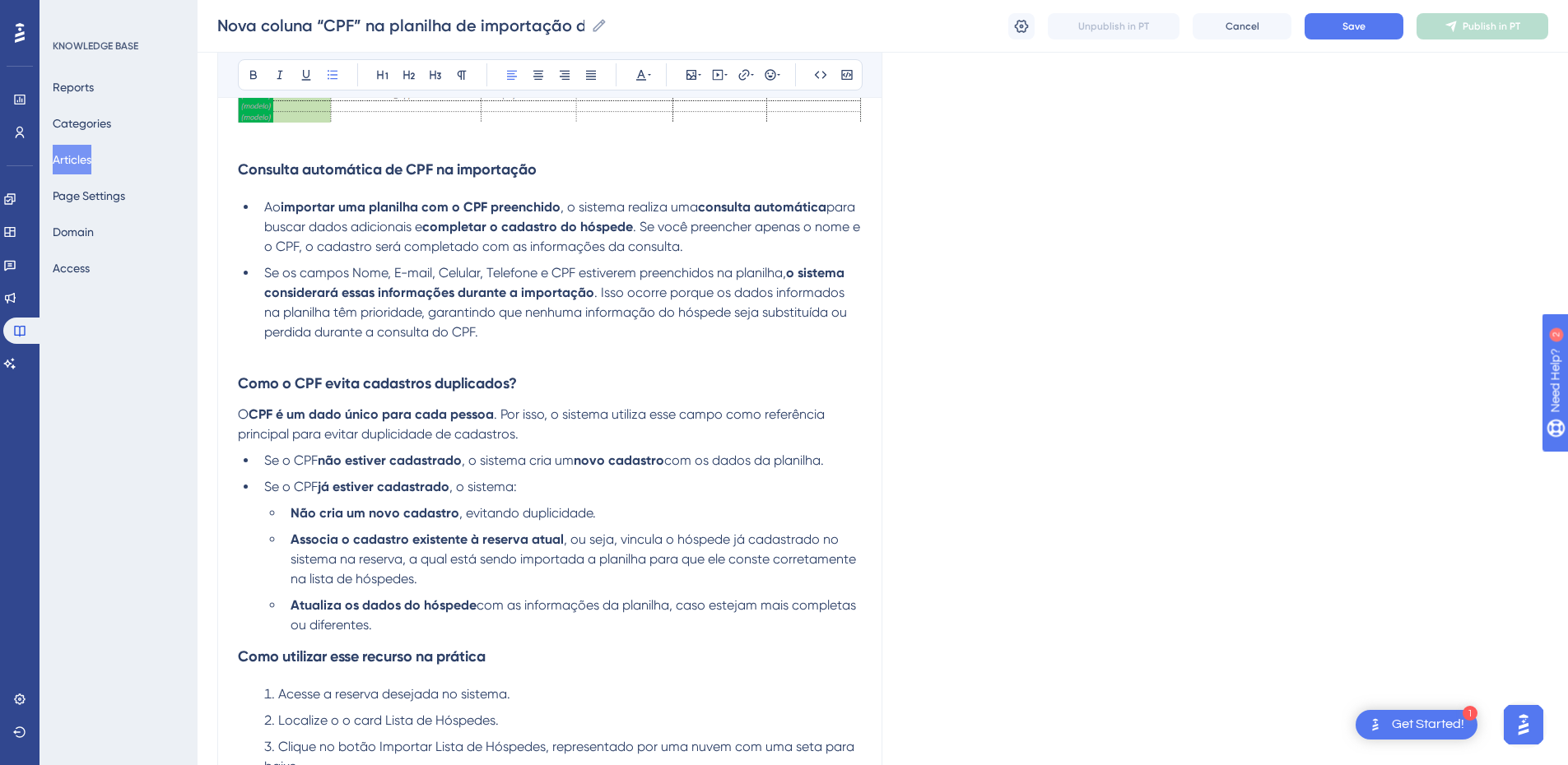
drag, startPoint x: 638, startPoint y: 623, endPoint x: 676, endPoint y: 611, distance: 39.8
click at [676, 508] on li "Atualiza os dados do hóspede com as informações da planilha, caso estejam mais …" at bounding box center [572, 615] width 578 height 39
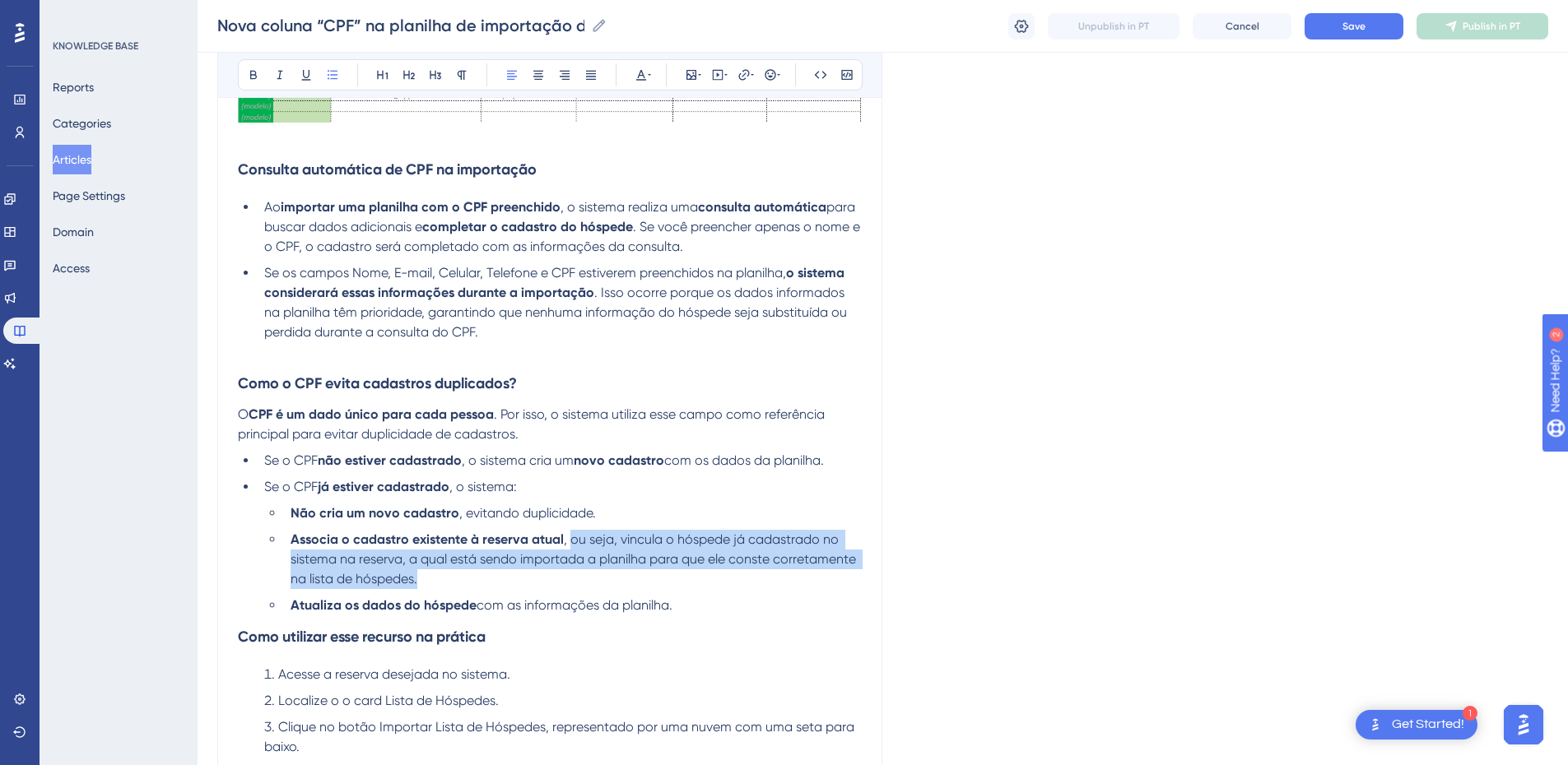
drag, startPoint x: 571, startPoint y: 541, endPoint x: 581, endPoint y: 580, distance: 40.3
click at [581, 508] on li "Associa o cadastro existente à reserva atual , ou seja, vincula o hóspede já ca…" at bounding box center [572, 559] width 578 height 59
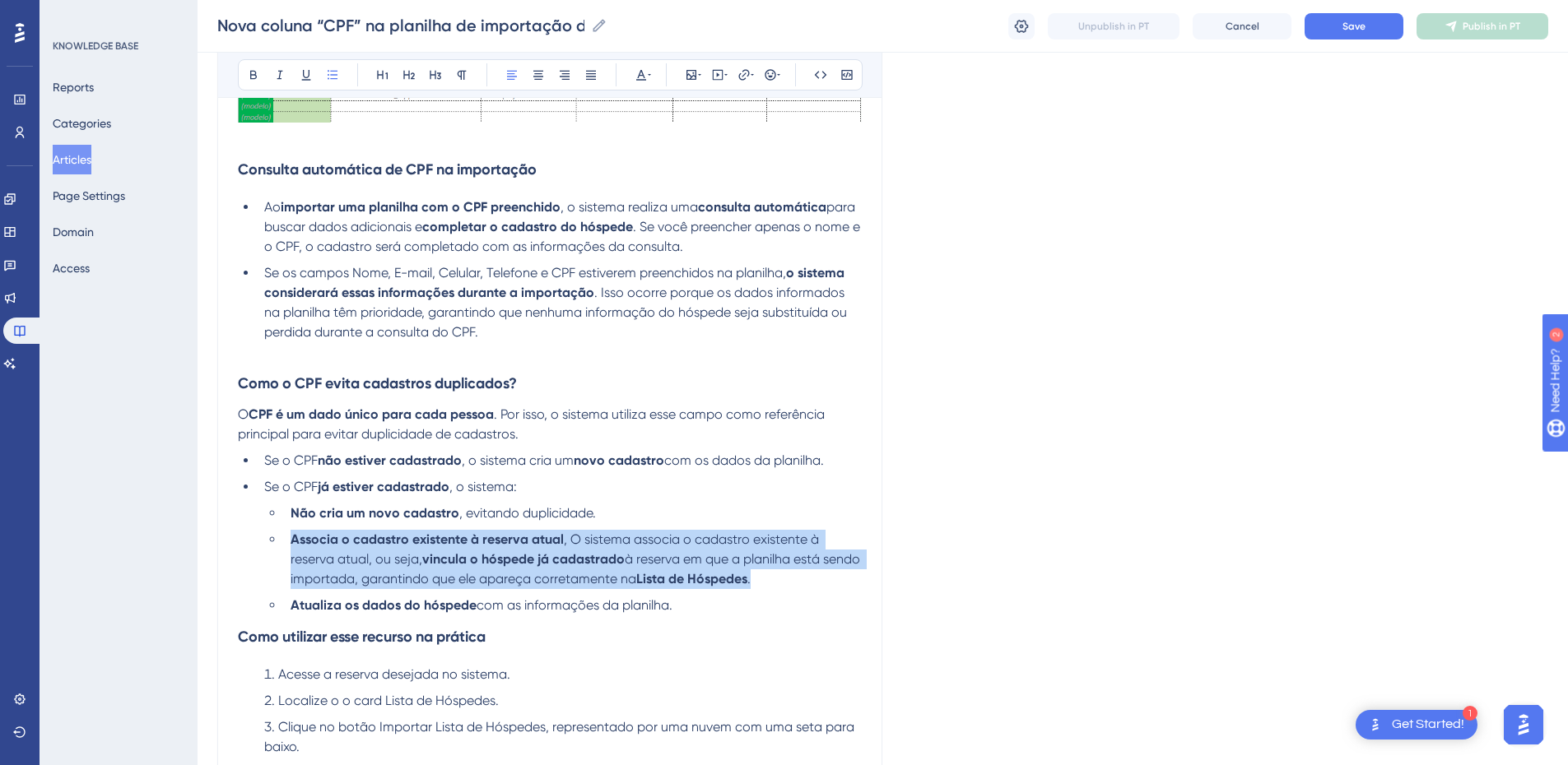
drag, startPoint x: 809, startPoint y: 581, endPoint x: 287, endPoint y: 536, distance: 523.9
click at [287, 508] on li "Associa o cadastro existente à reserva atual , O sistema associa o cadastro exi…" at bounding box center [572, 559] width 578 height 59
click at [451, 508] on span "à reserva em que a planilha está sendo importada, garantindo que ele apareça co…" at bounding box center [577, 569] width 573 height 35
drag, startPoint x: 814, startPoint y: 581, endPoint x: 281, endPoint y: 547, distance: 534.1
click at [281, 508] on ul "Não cria um novo cadastro , evitando duplicidade. Associa o cadastro existente …" at bounding box center [563, 560] width 597 height 112
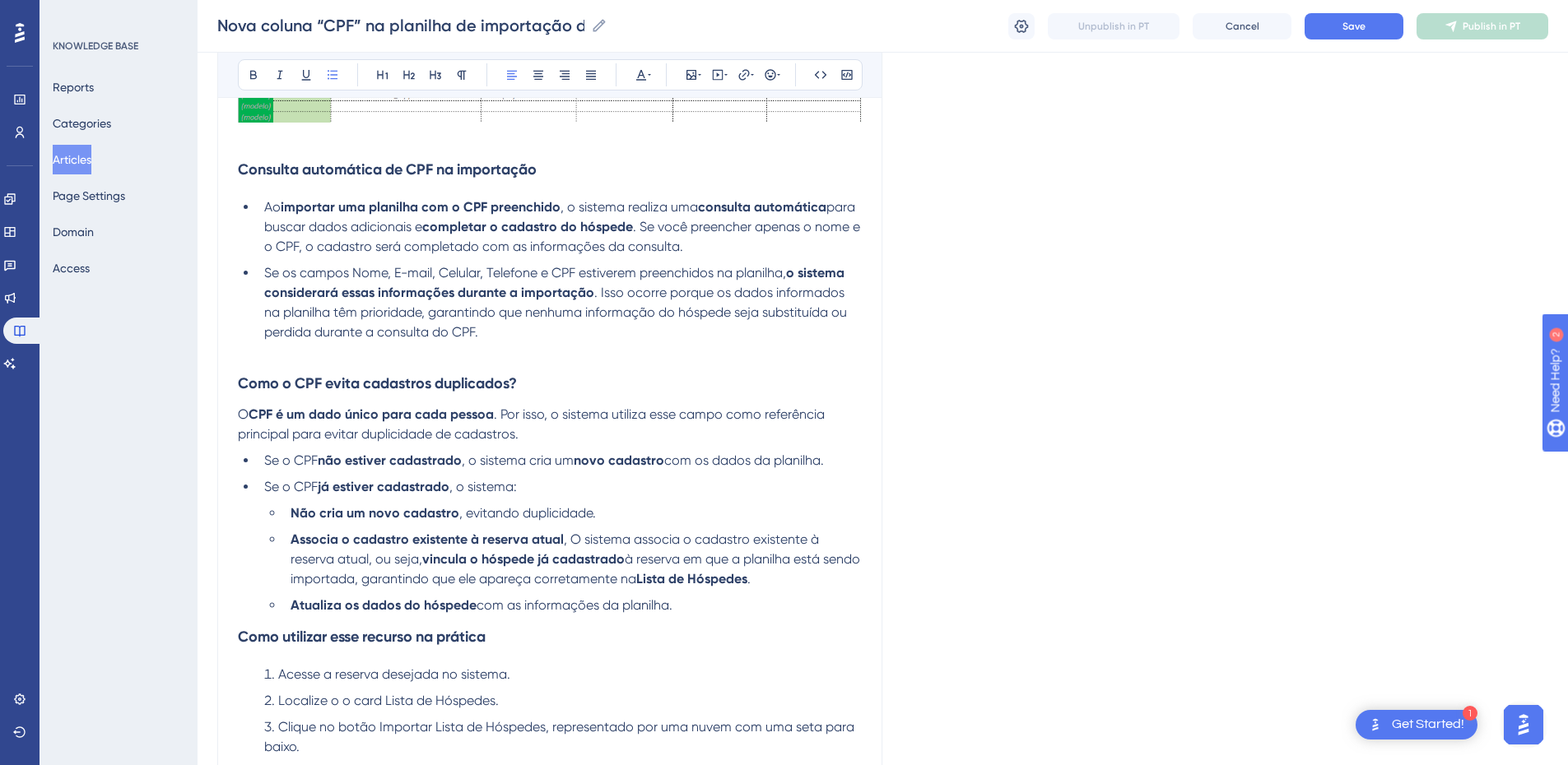
click at [573, 508] on strong "vincula o hóspede já cadastrado" at bounding box center [523, 559] width 203 height 16
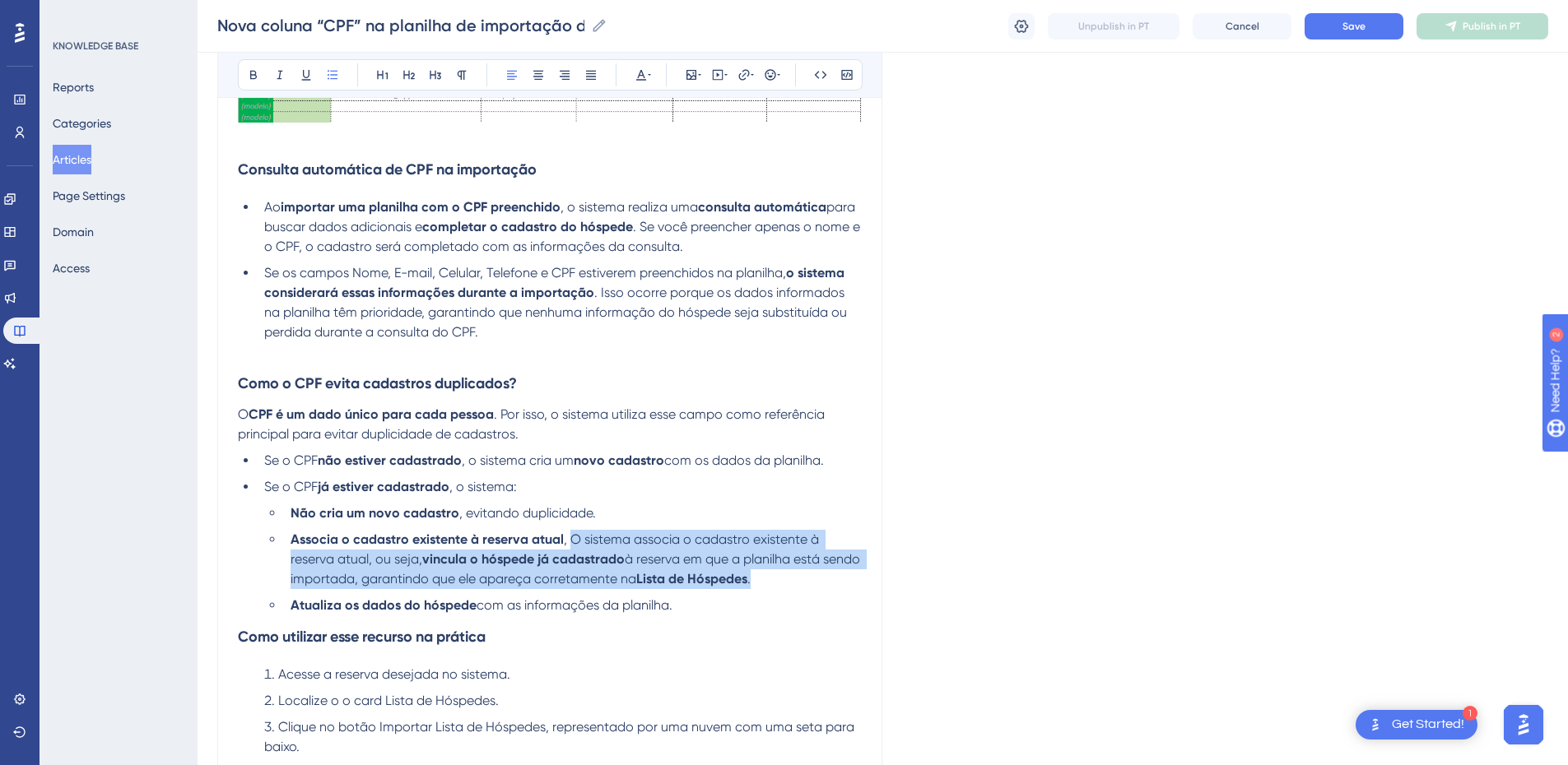
drag, startPoint x: 572, startPoint y: 537, endPoint x: 824, endPoint y: 586, distance: 256.7
click at [824, 508] on li "Associa o cadastro existente à reserva atual , O sistema associa o cadastro exi…" at bounding box center [572, 559] width 578 height 59
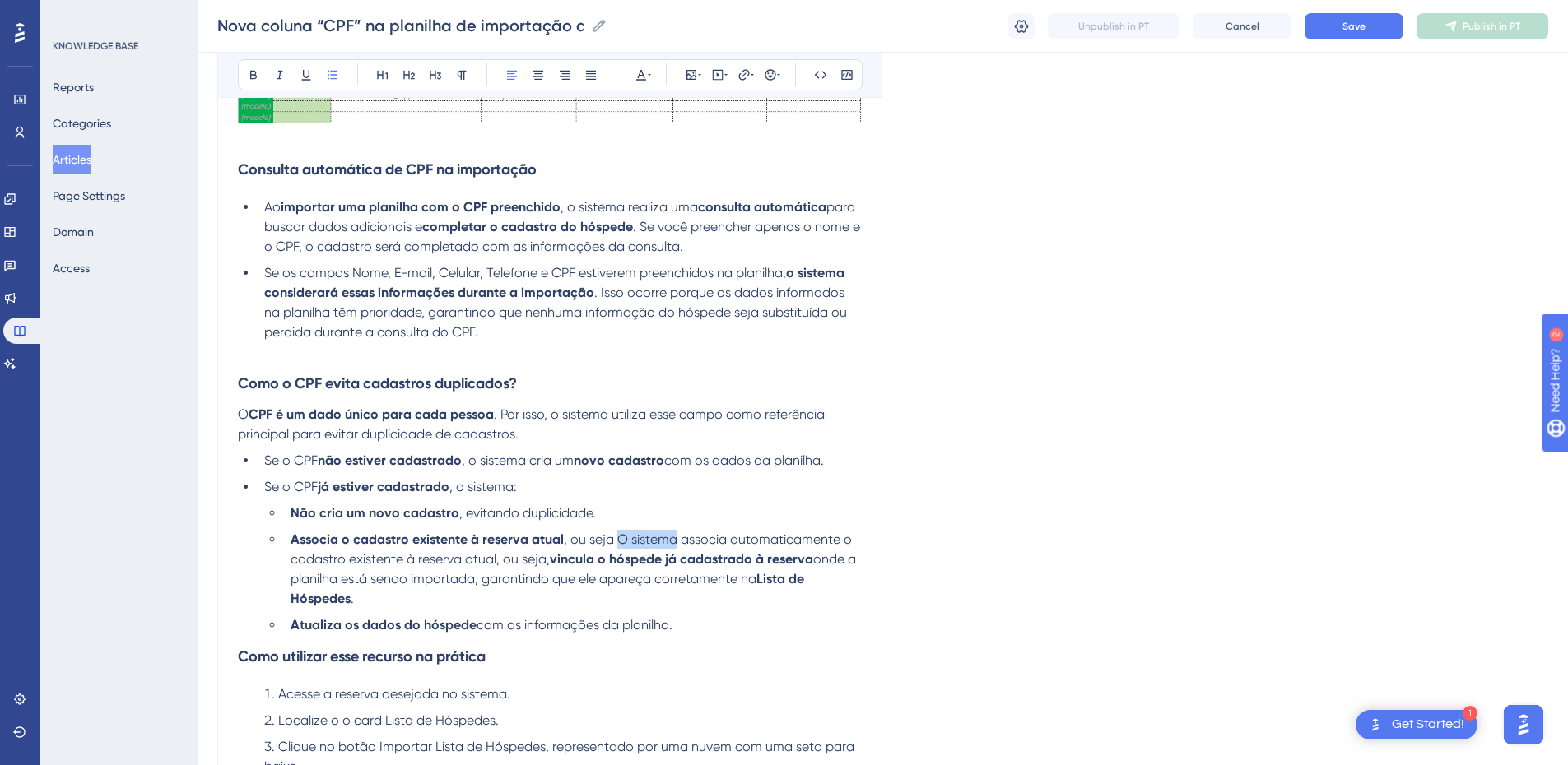
drag, startPoint x: 674, startPoint y: 536, endPoint x: 617, endPoint y: 536, distance: 57.0
click at [617, 508] on span ", ou seja O sistema associa automaticamente o cadastro existente à reserva atua…" at bounding box center [572, 549] width 565 height 35
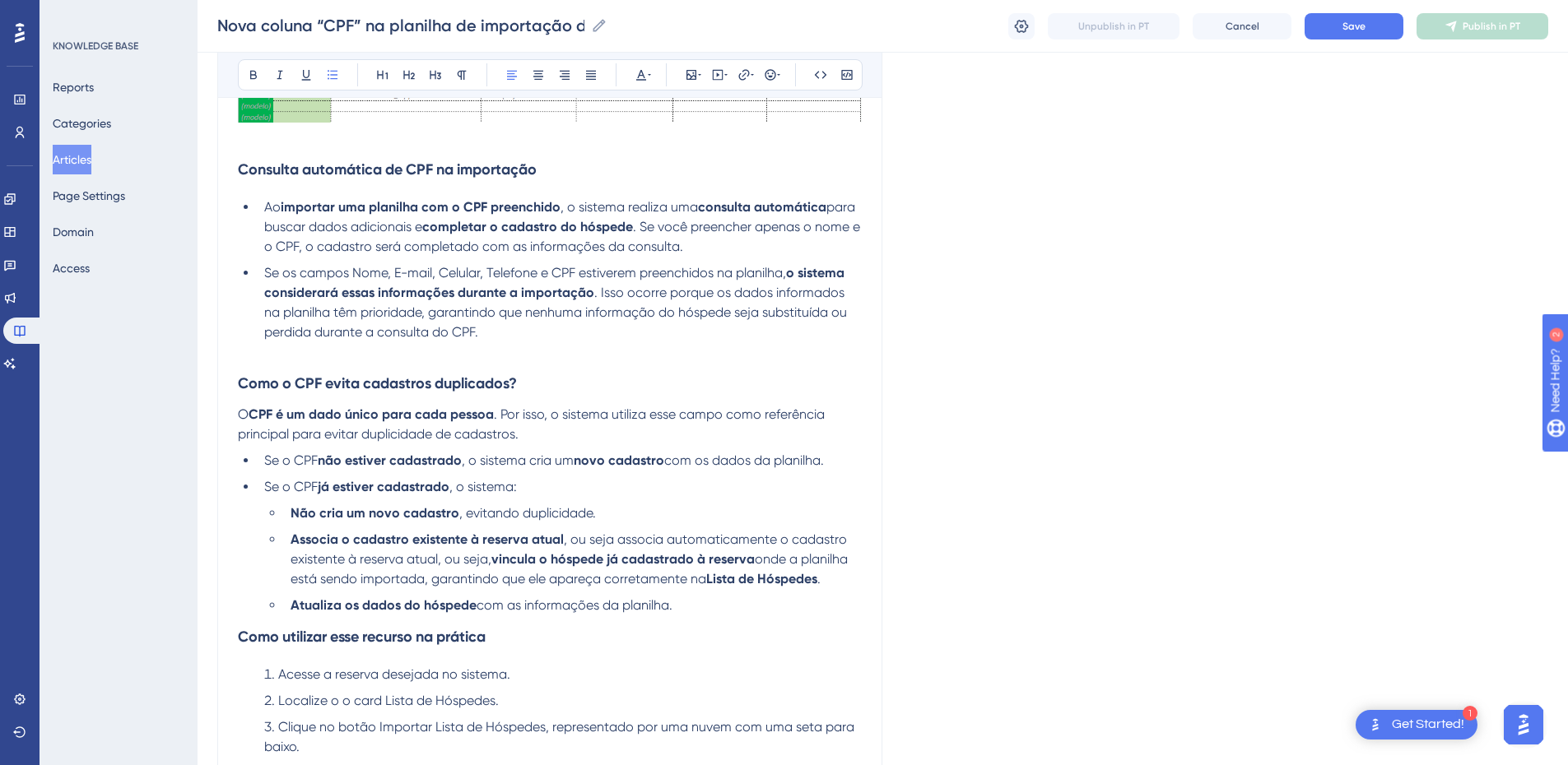
click at [705, 508] on strong "vincula o hóspede já cadastrado à reserva" at bounding box center [623, 559] width 264 height 16
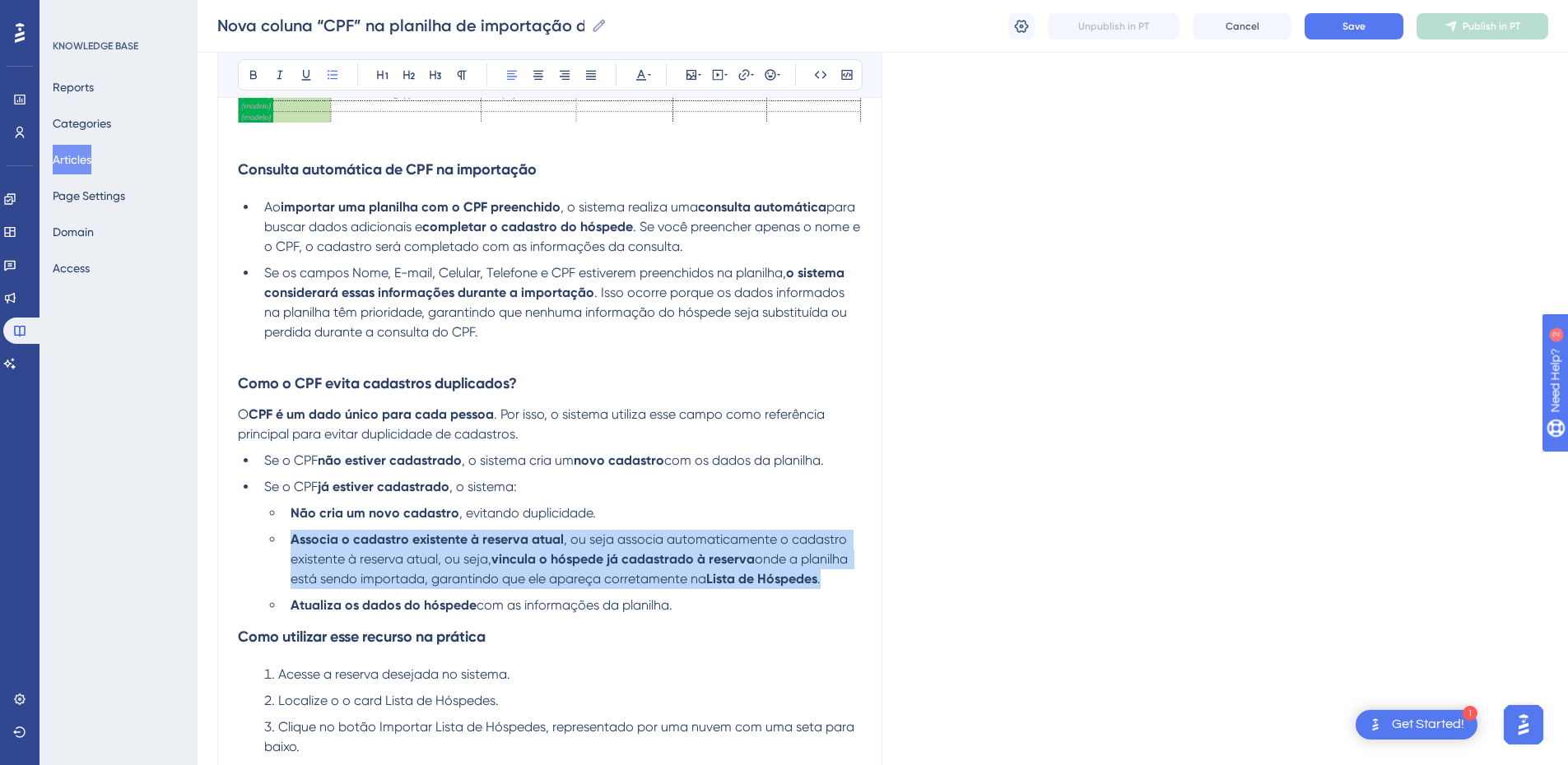
drag, startPoint x: 824, startPoint y: 582, endPoint x: 288, endPoint y: 541, distance: 537.6
click at [288, 508] on li "Associa o cadastro existente à reserva atual , ou seja associa automaticamente …" at bounding box center [572, 559] width 578 height 59
click at [520, 508] on li "Associa o cadastro existente à reserva atual , ou seja associa automaticamente …" at bounding box center [572, 559] width 578 height 59
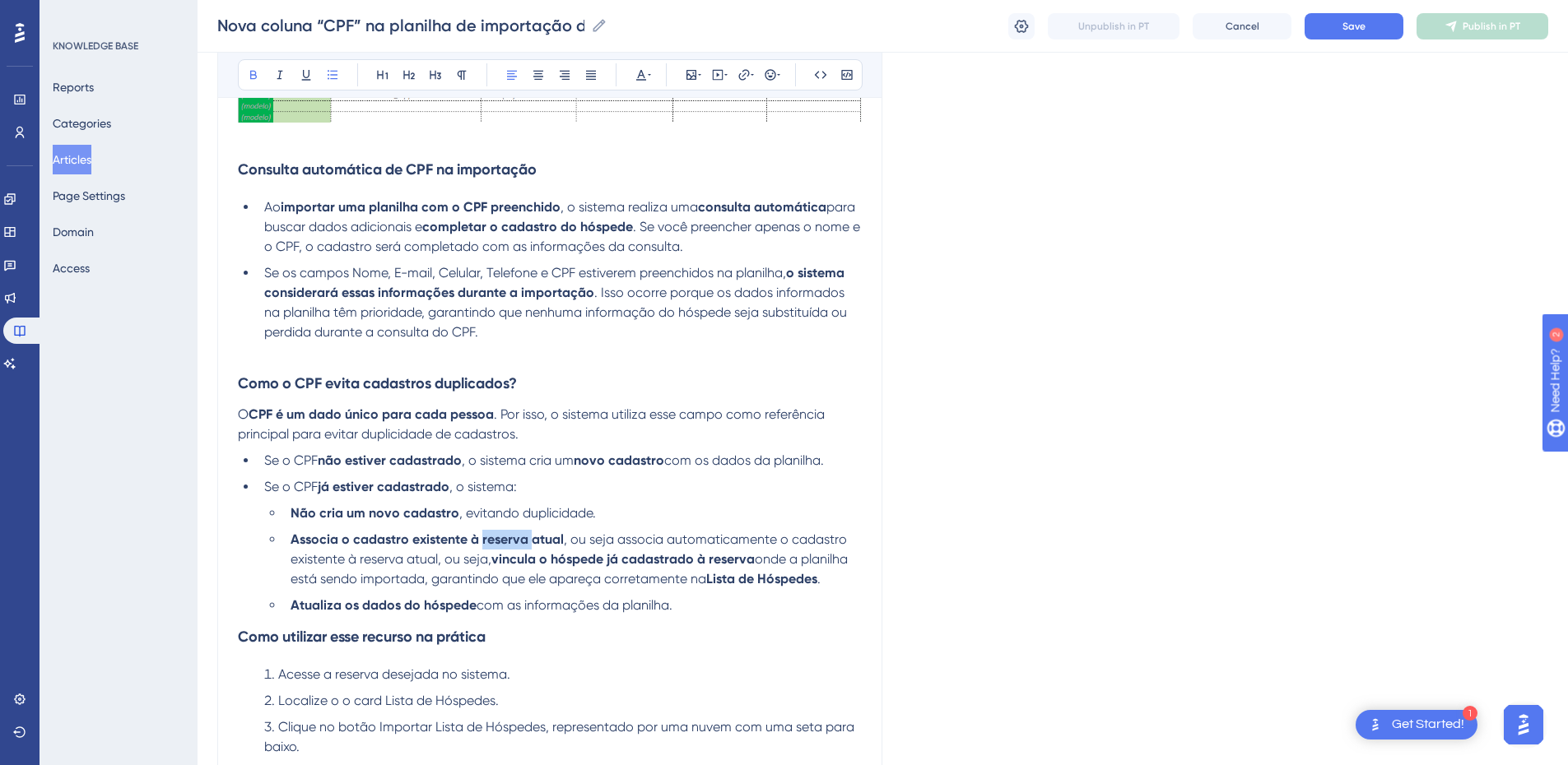
click at [520, 508] on li "Associa o cadastro existente à reserva atual , ou seja associa automaticamente …" at bounding box center [572, 559] width 578 height 59
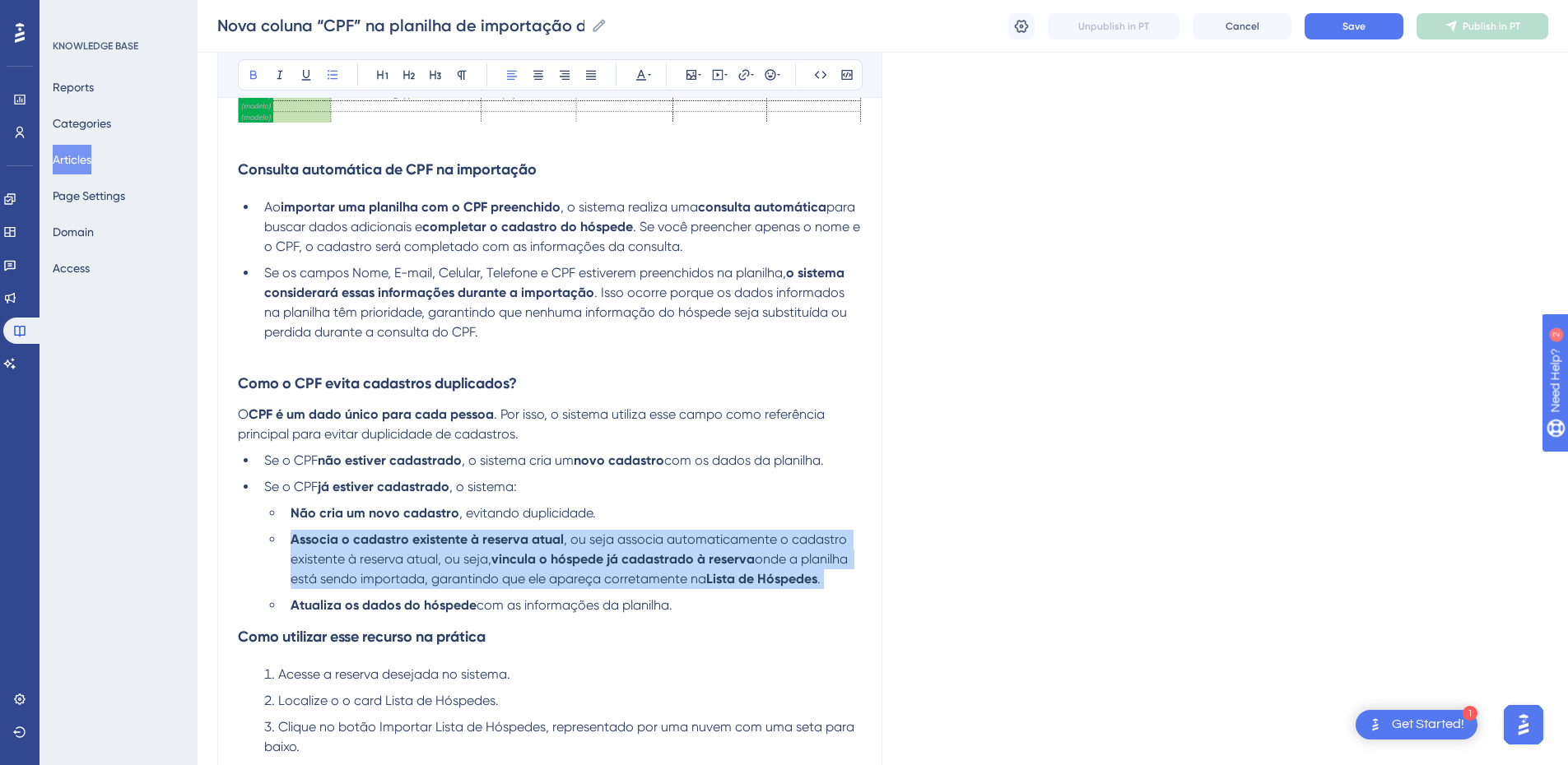
click at [520, 508] on li "Associa o cadastro existente à reserva atual , ou seja associa automaticamente …" at bounding box center [572, 559] width 578 height 59
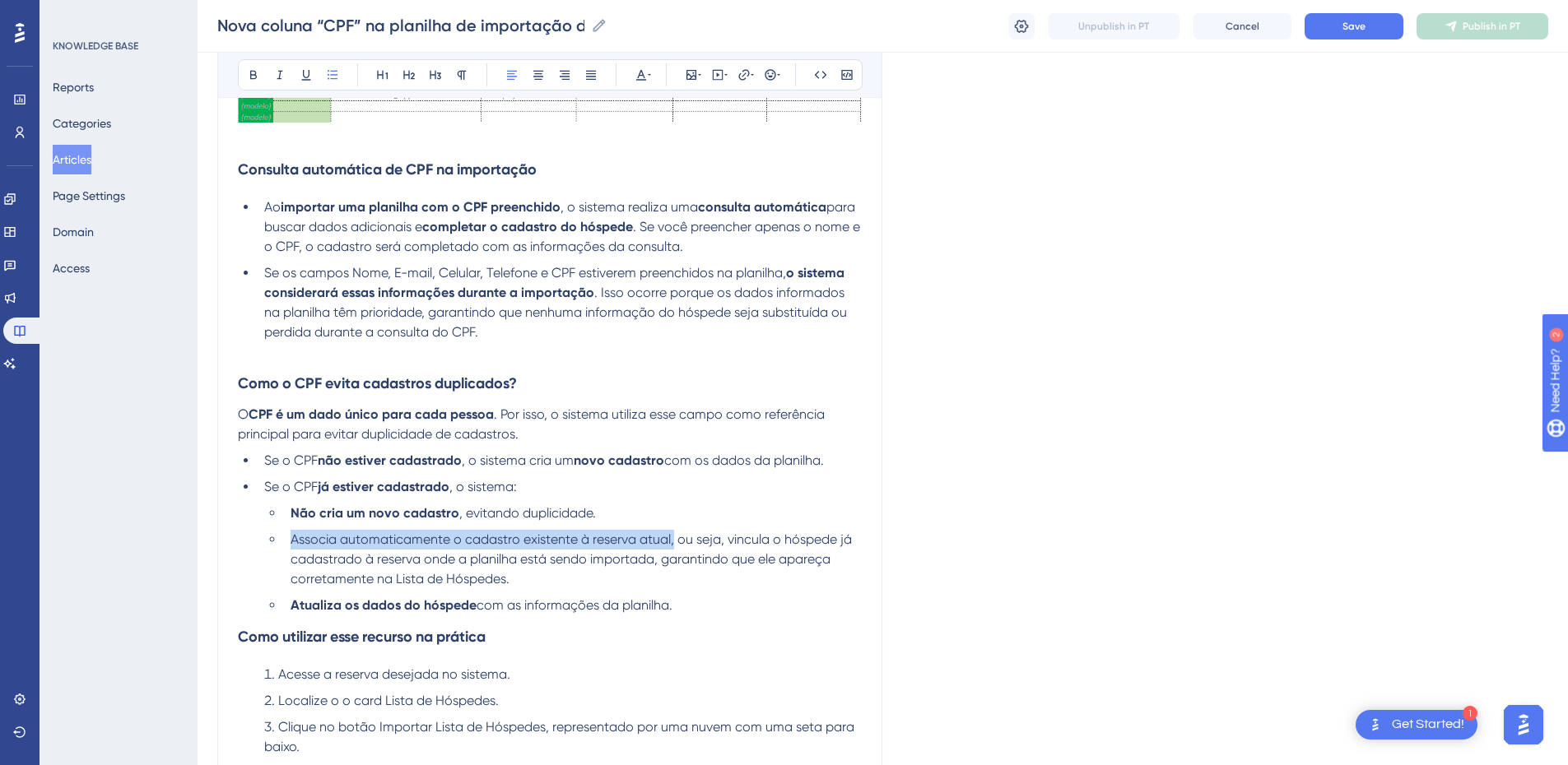
drag, startPoint x: 673, startPoint y: 537, endPoint x: 290, endPoint y: 539, distance: 383.0
click at [290, 508] on li "Associa automaticamente o cadastro existente à reserva atual, ou seja, vincula …" at bounding box center [572, 559] width 578 height 59
click at [263, 72] on button at bounding box center [254, 75] width 23 height 23
click at [766, 508] on li "Associa automaticamente o cadastro existente à reserva atual, ou seja, vincula …" at bounding box center [572, 559] width 578 height 59
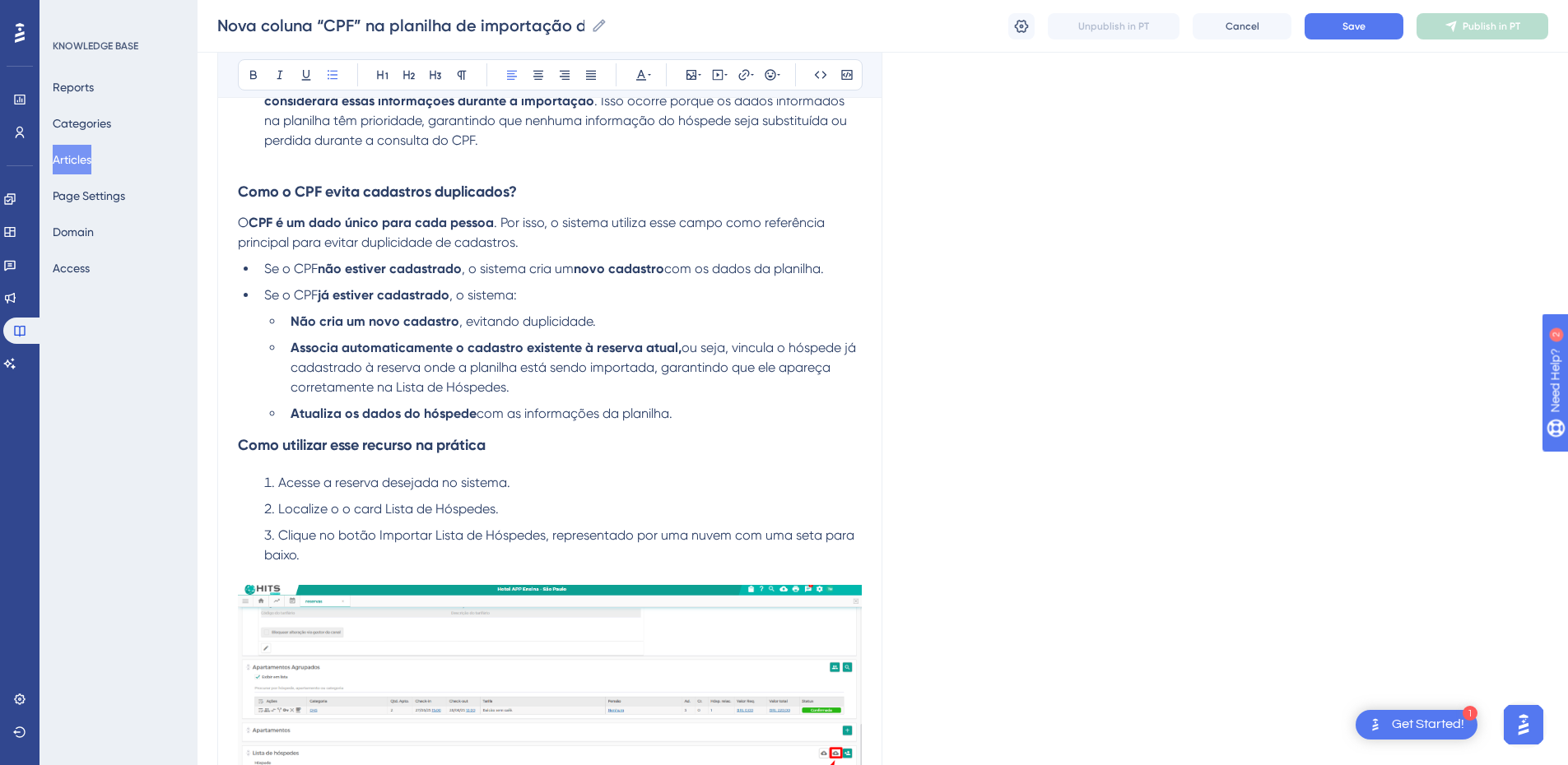
scroll to position [1344, 0]
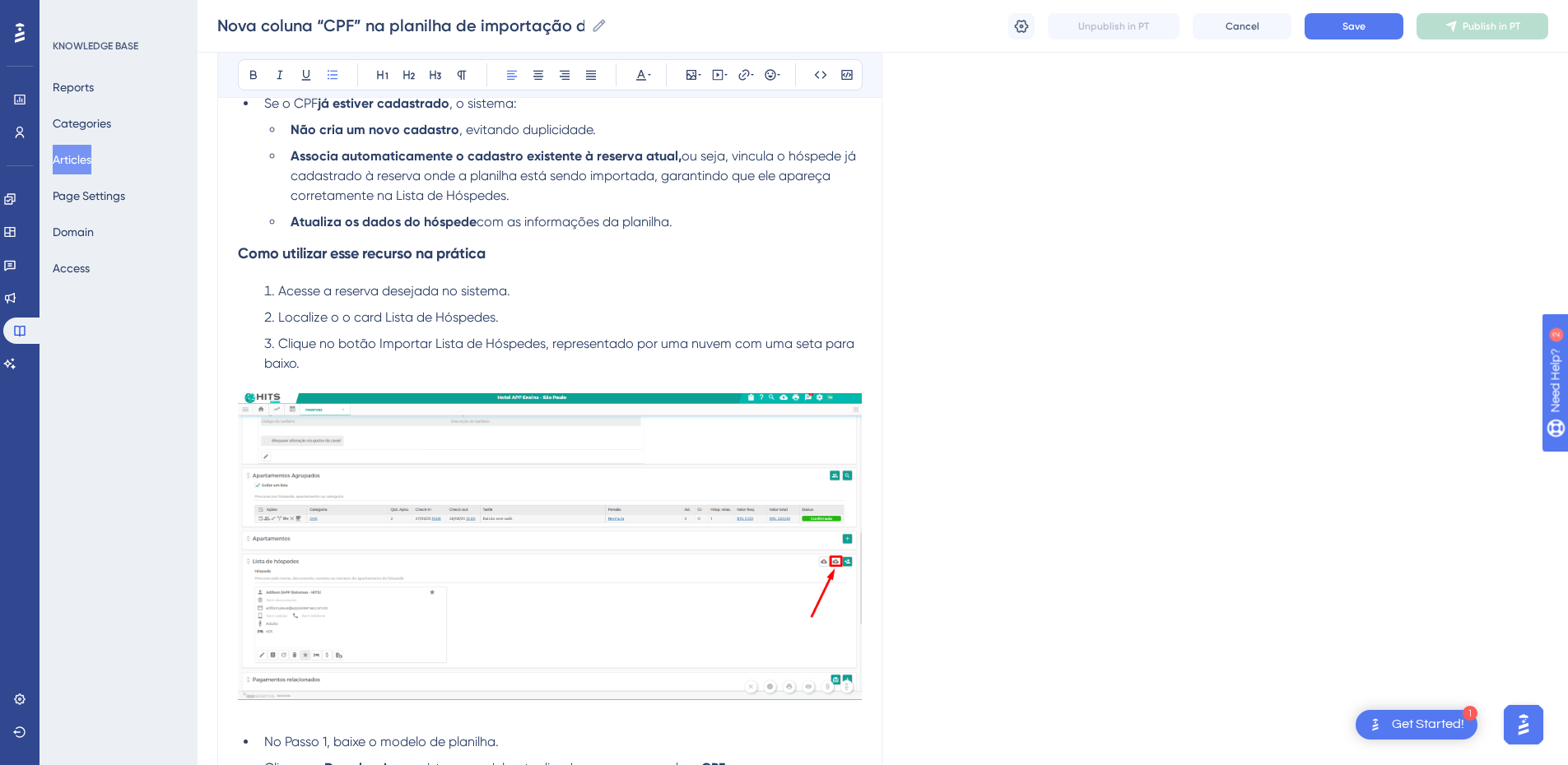
click at [234, 254] on div "Nova coluna “CPF” na planilha de importação de hóspedes na reserva Para tornar …" at bounding box center [549, 637] width 665 height 3592
click at [238, 254] on strong "Como utilizar esse recurso na prática" at bounding box center [361, 254] width 248 height 18
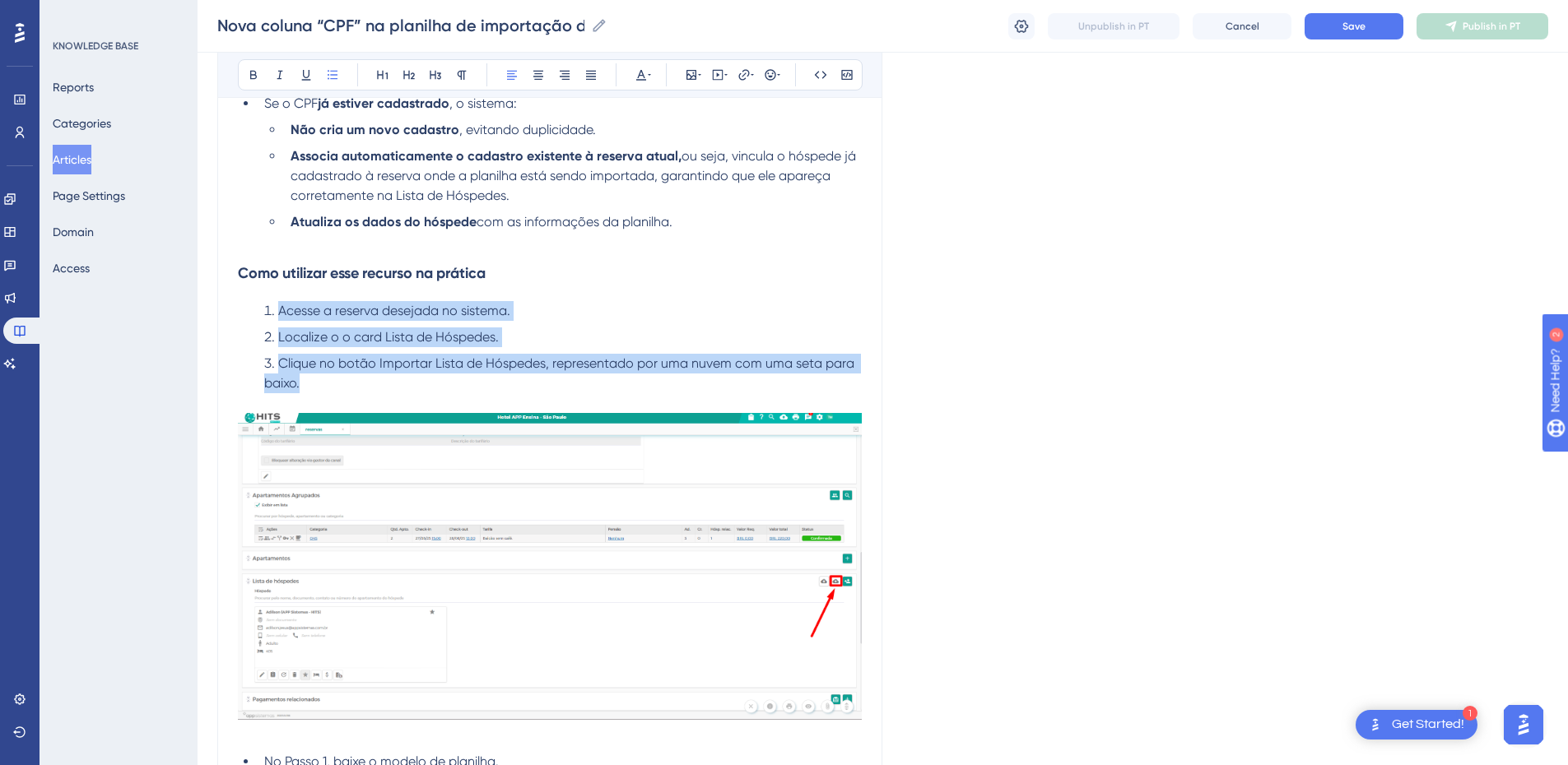
drag, startPoint x: 303, startPoint y: 381, endPoint x: 261, endPoint y: 310, distance: 82.5
click at [261, 310] on ol "Acesse a reserva desejada no sistema. Localize o o card Lista de Hóspedes. Cliq…" at bounding box center [550, 347] width 624 height 92
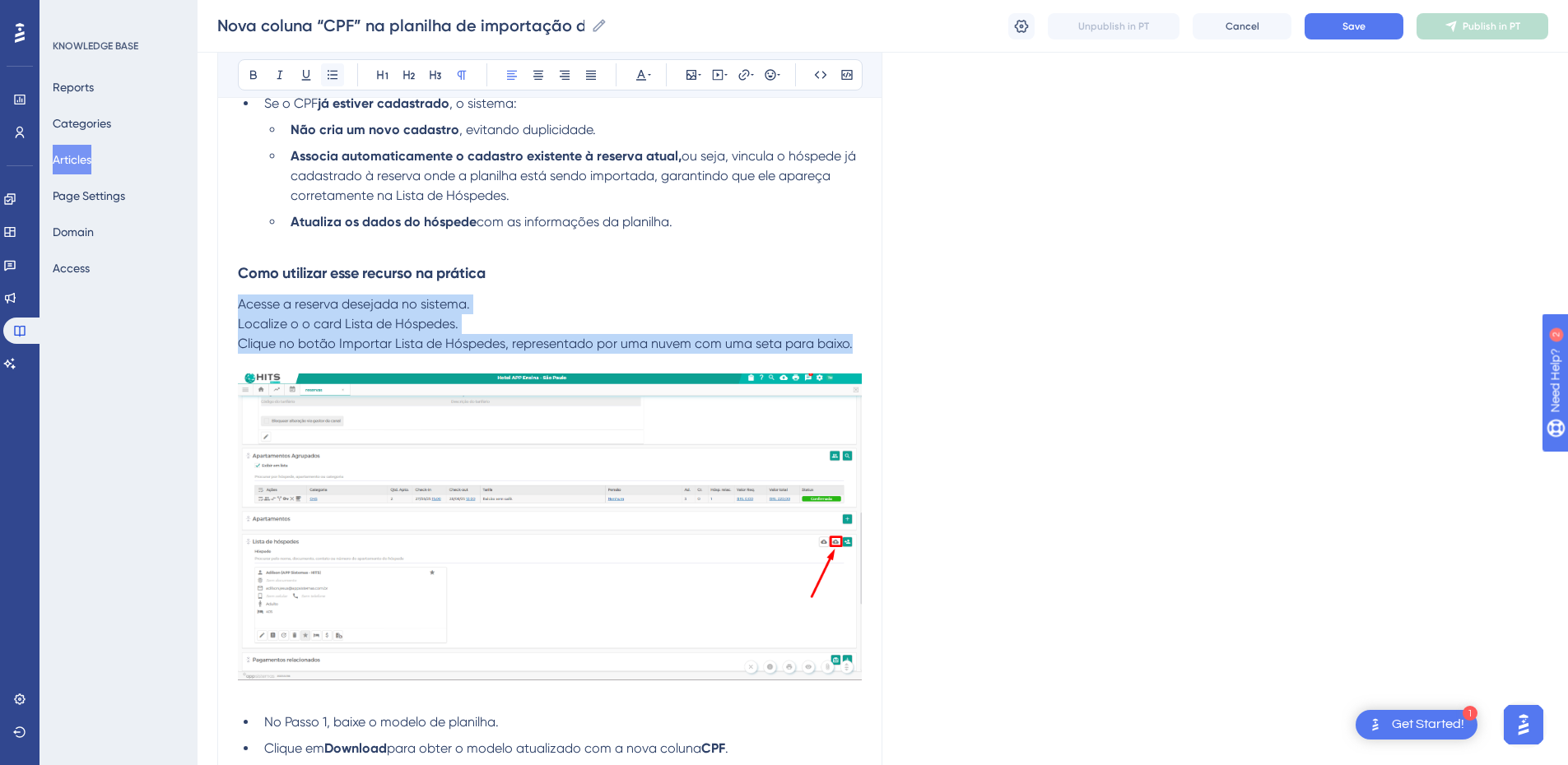
click at [330, 83] on button at bounding box center [333, 75] width 23 height 23
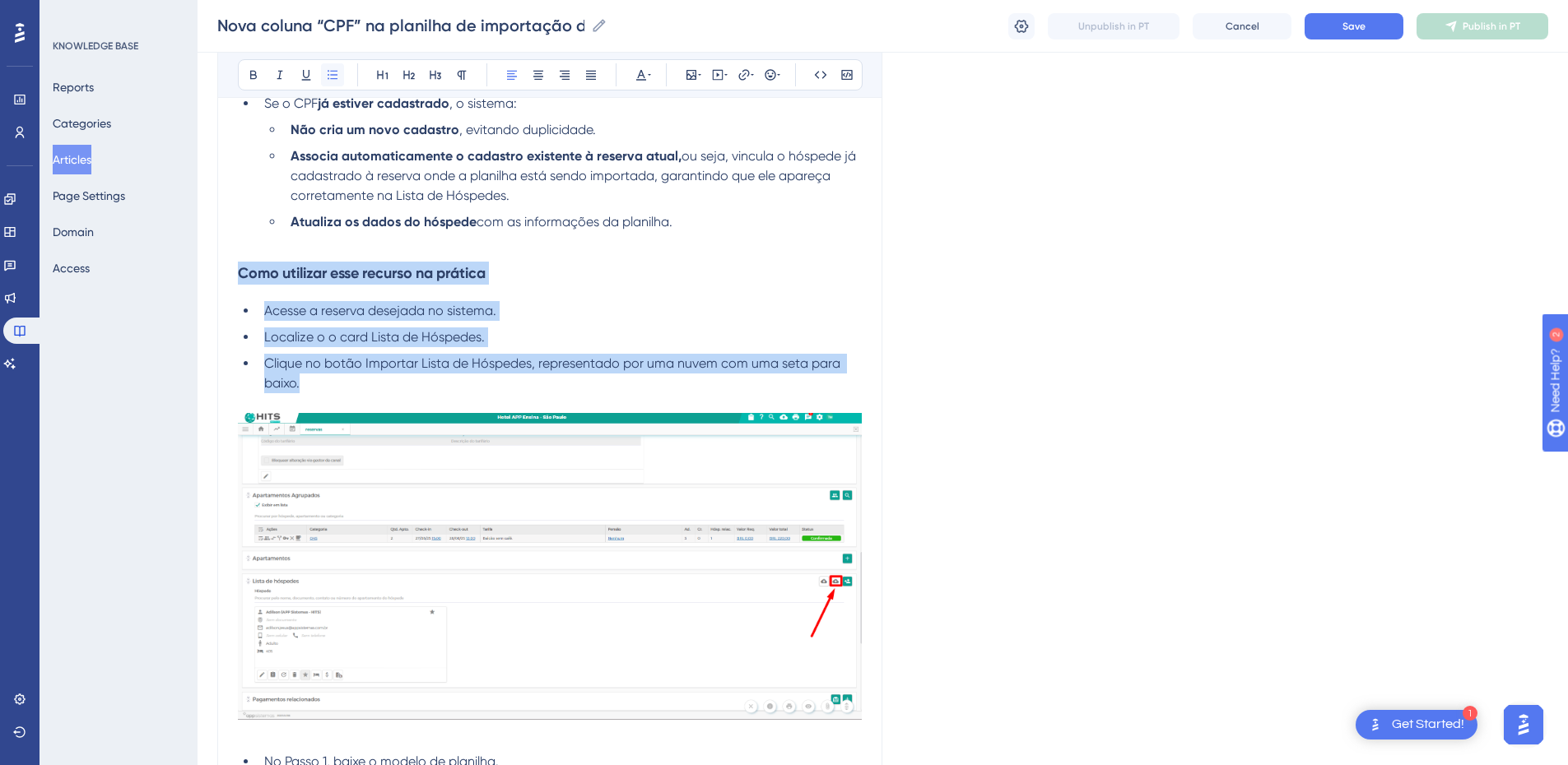
click at [330, 83] on button at bounding box center [333, 75] width 23 height 23
click at [348, 365] on span "Clique no botão Importar Lista de Hóspedes, representado por uma nuvem com uma …" at bounding box center [554, 373] width 580 height 35
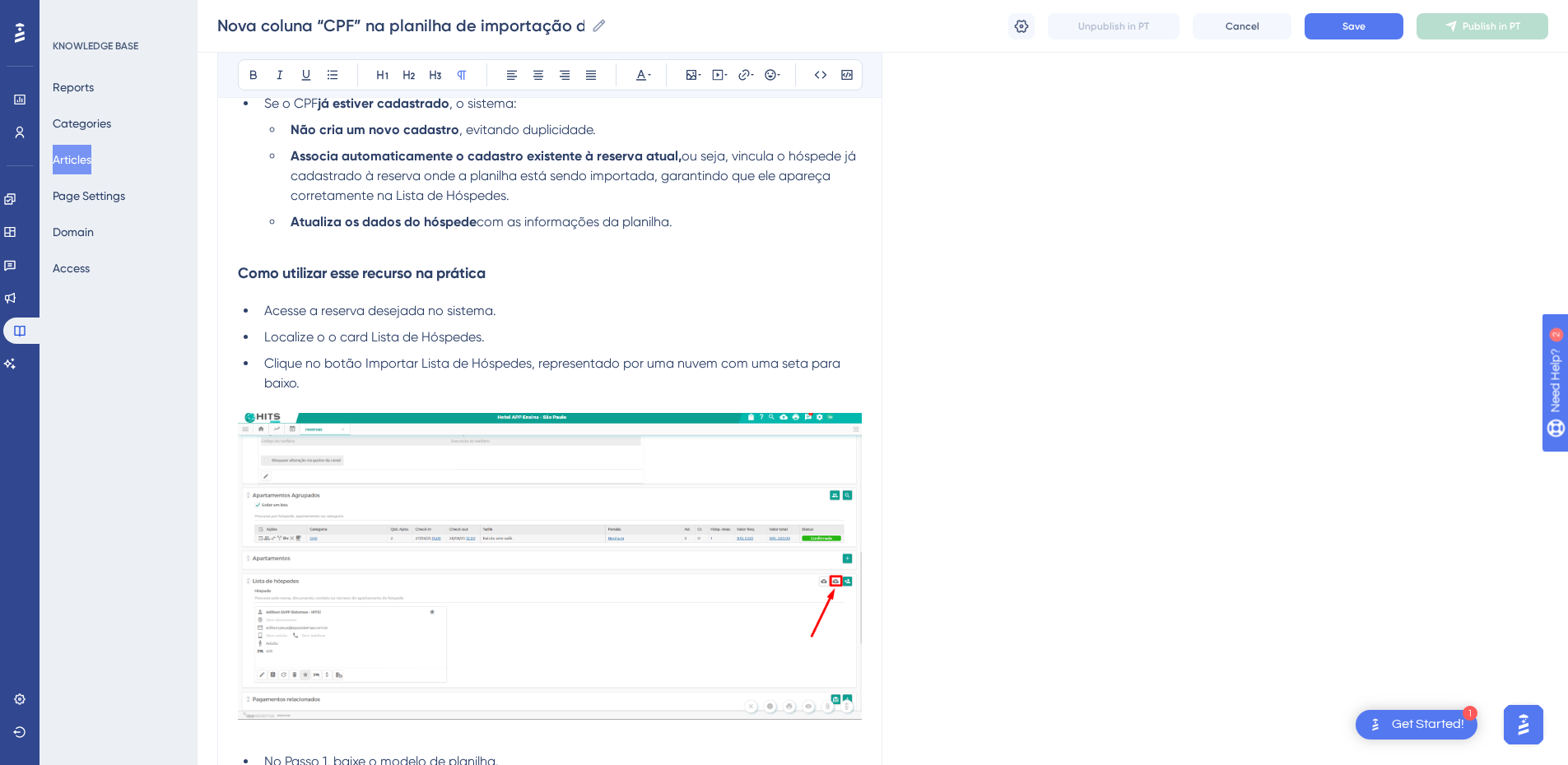
click at [360, 400] on p at bounding box center [550, 404] width 624 height 20
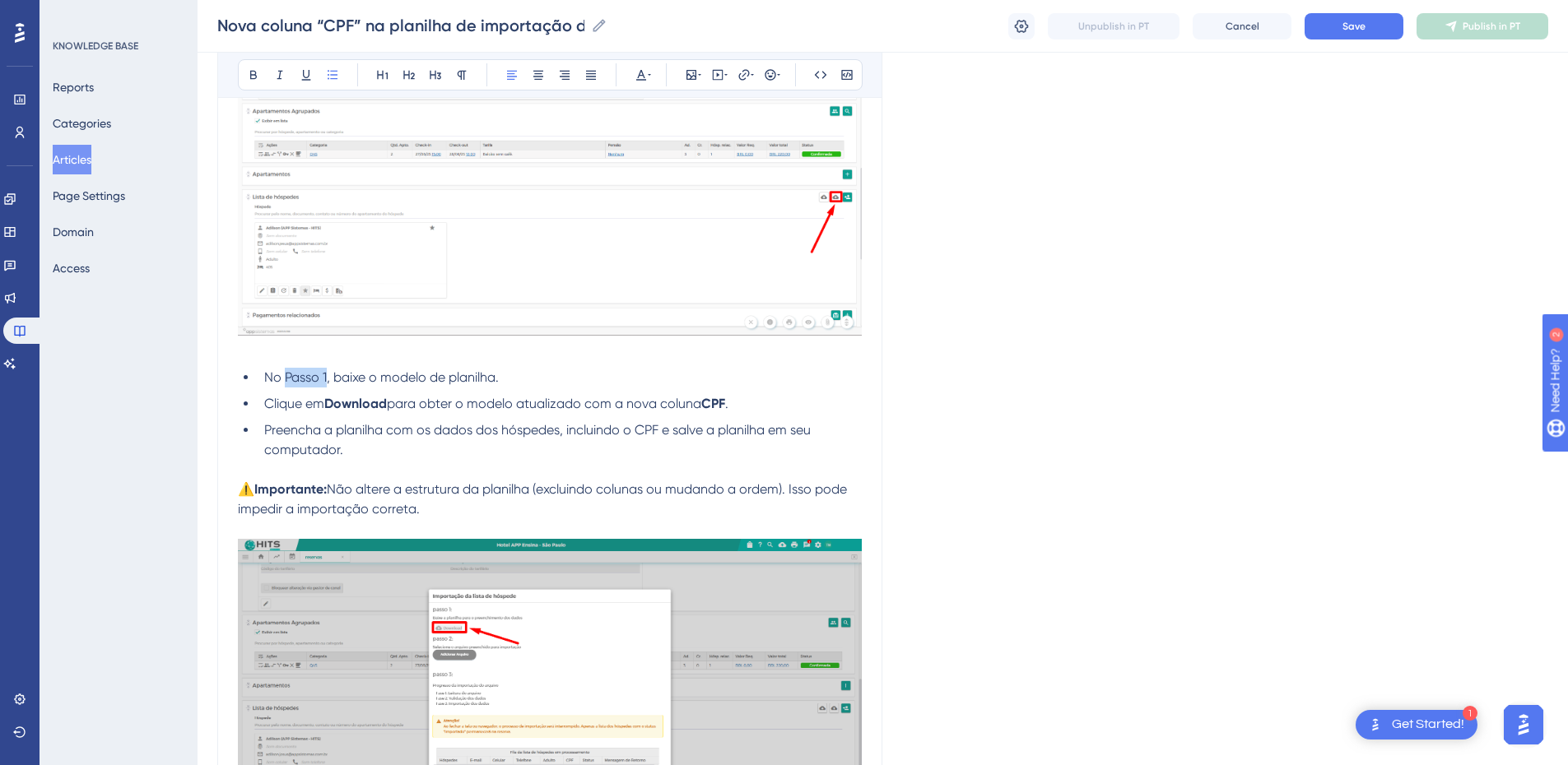
drag, startPoint x: 327, startPoint y: 375, endPoint x: 285, endPoint y: 380, distance: 42.3
click at [285, 380] on span "No Passo 1, baixe o modelo de planilha." at bounding box center [381, 377] width 234 height 16
click at [255, 79] on icon at bounding box center [254, 75] width 7 height 9
click at [394, 404] on span "para obter o modelo atualizado com a nova coluna" at bounding box center [544, 404] width 315 height 16
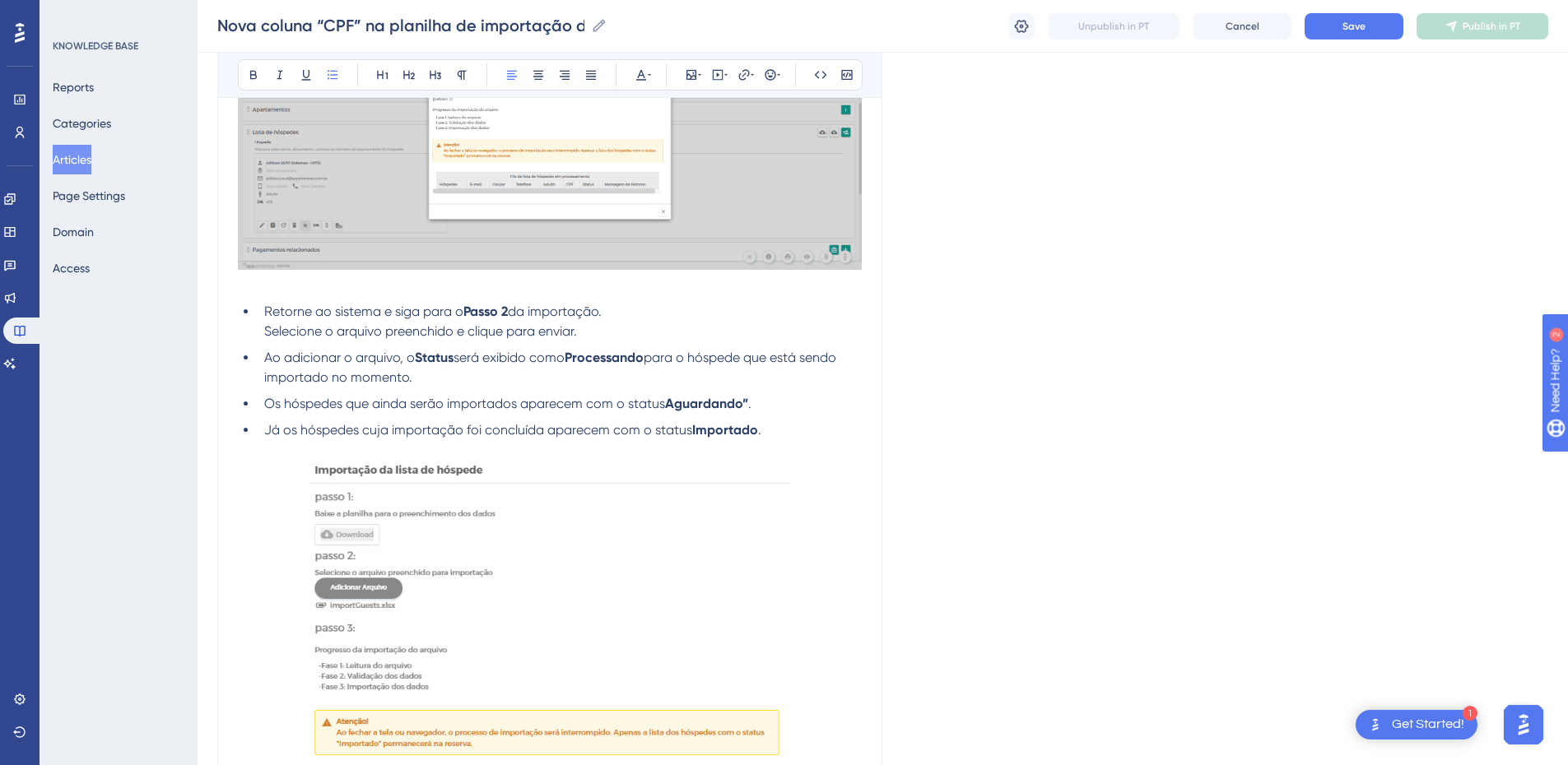
scroll to position [2112, 0]
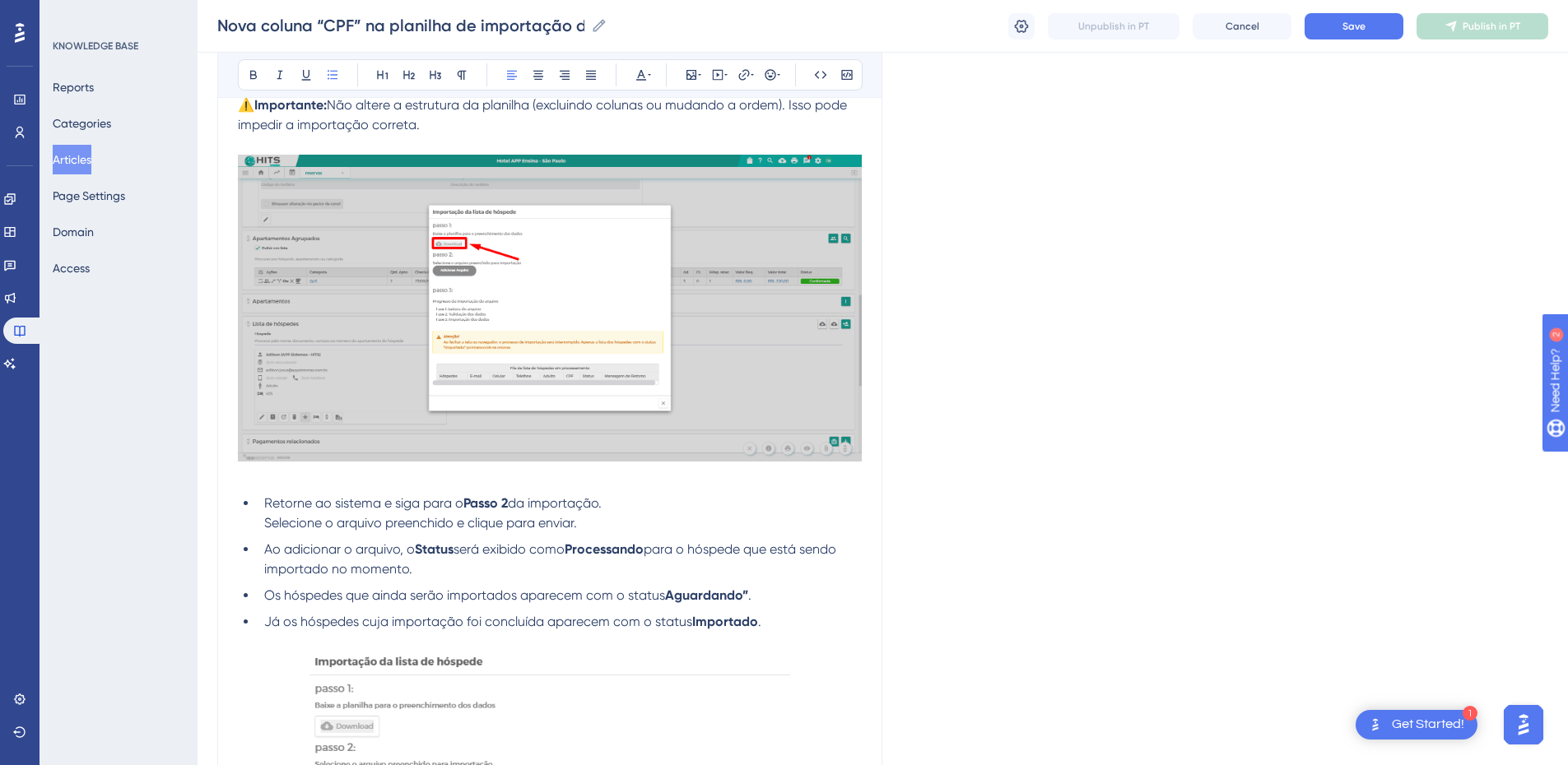
click at [601, 508] on li "Retorne ao sistema e siga para o Passo 2 da importação. Selecione o arquivo pre…" at bounding box center [560, 513] width 604 height 39
drag, startPoint x: 600, startPoint y: 524, endPoint x: 263, endPoint y: 524, distance: 337.0
click at [263, 508] on li "Retorne ao sistema e siga para o Passo 2 da importação. Selecione o arquivo pre…" at bounding box center [560, 513] width 604 height 39
click at [265, 508] on li "Retorne ao sistema e siga para o Passo 2 da importação. Selecione o arquivo pre…" at bounding box center [560, 513] width 604 height 39
drag, startPoint x: 461, startPoint y: 523, endPoint x: 603, endPoint y: 523, distance: 142.0
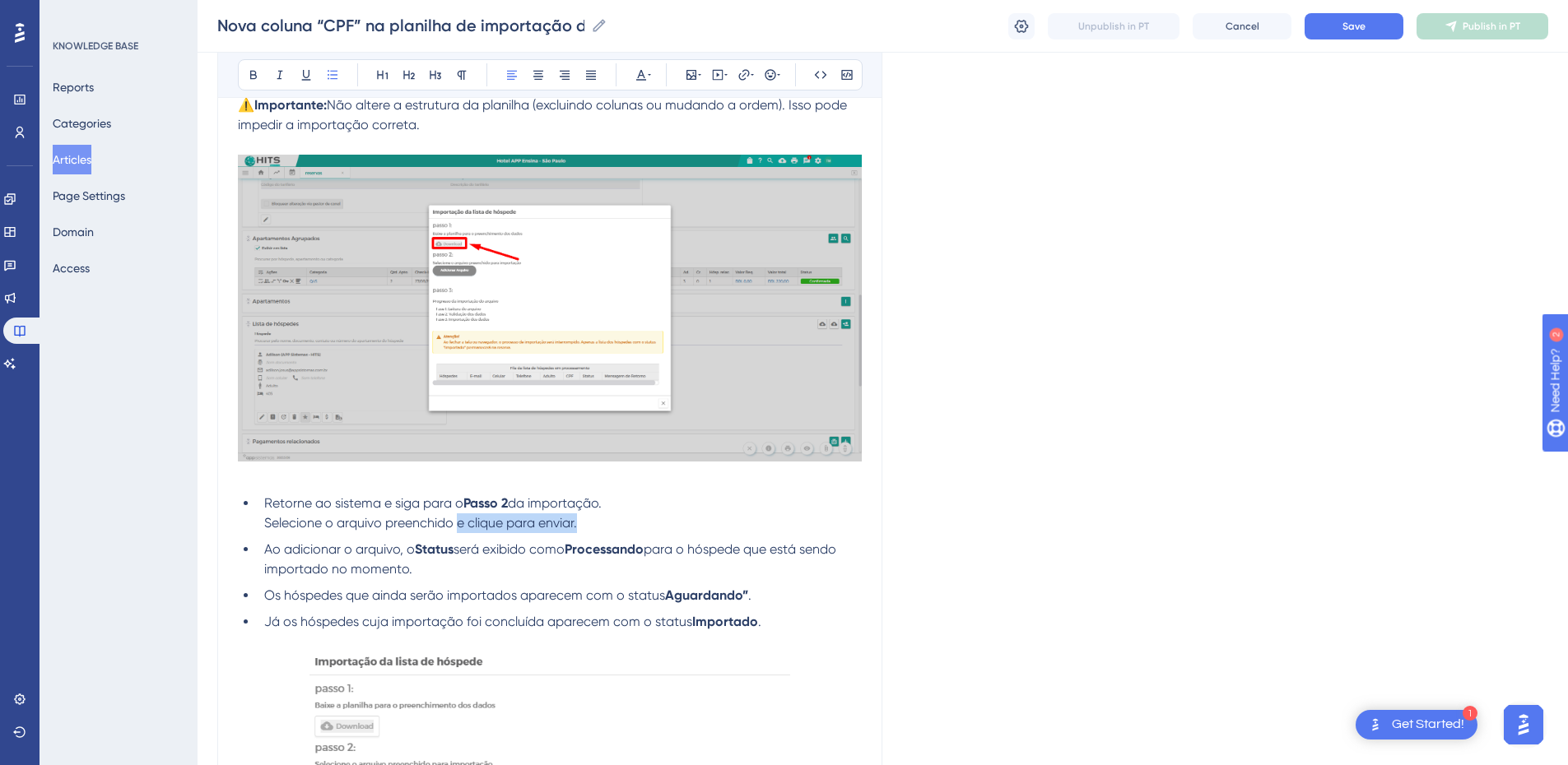
click at [603, 508] on li "Retorne ao sistema e siga para o Passo 2 da importação. Selecione o arquivo pre…" at bounding box center [560, 513] width 604 height 39
click at [265, 508] on span "Selecione o arquivo preenchido" at bounding box center [359, 523] width 189 height 16
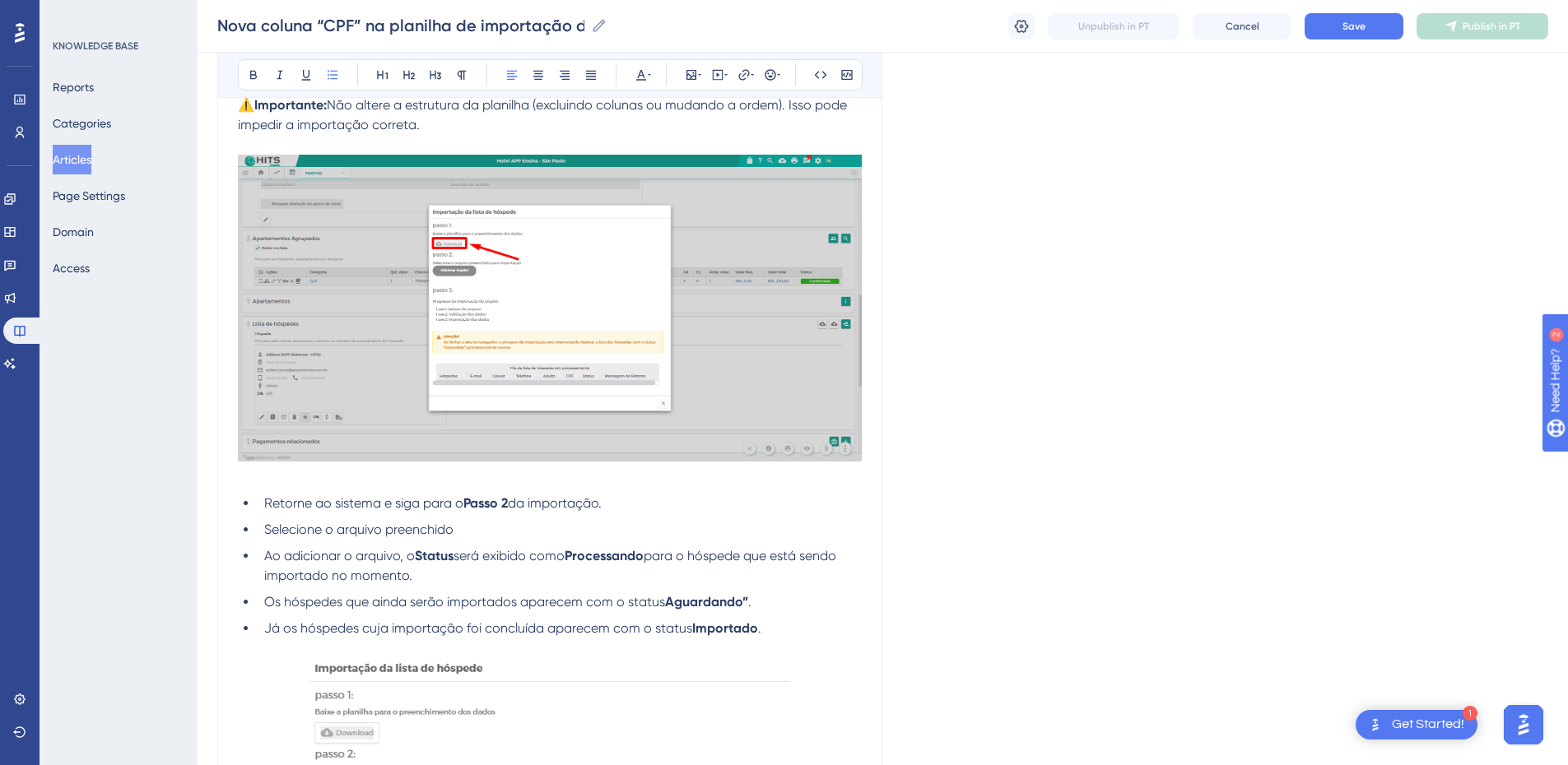
click at [403, 508] on span "Ao adicionar o arquivo, o" at bounding box center [340, 556] width 151 height 16
click at [592, 508] on span "para o hóspede que está sendo importado no momento." at bounding box center [551, 576] width 344 height 16
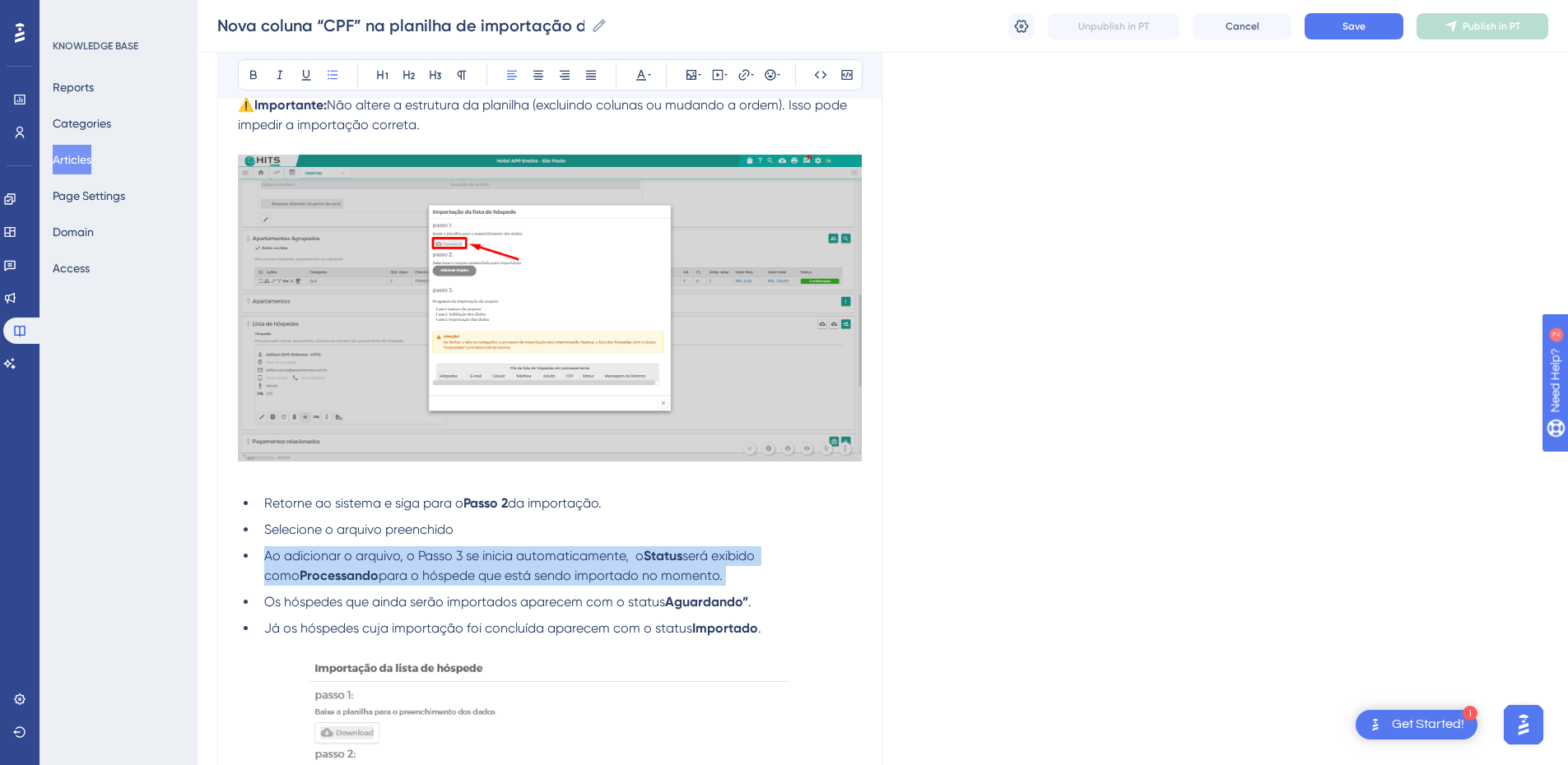
click at [592, 508] on span "para o hóspede que está sendo importado no momento." at bounding box center [551, 576] width 344 height 16
click at [379, 508] on span "para o hóspede que está sendo importado no momento." at bounding box center [551, 576] width 344 height 16
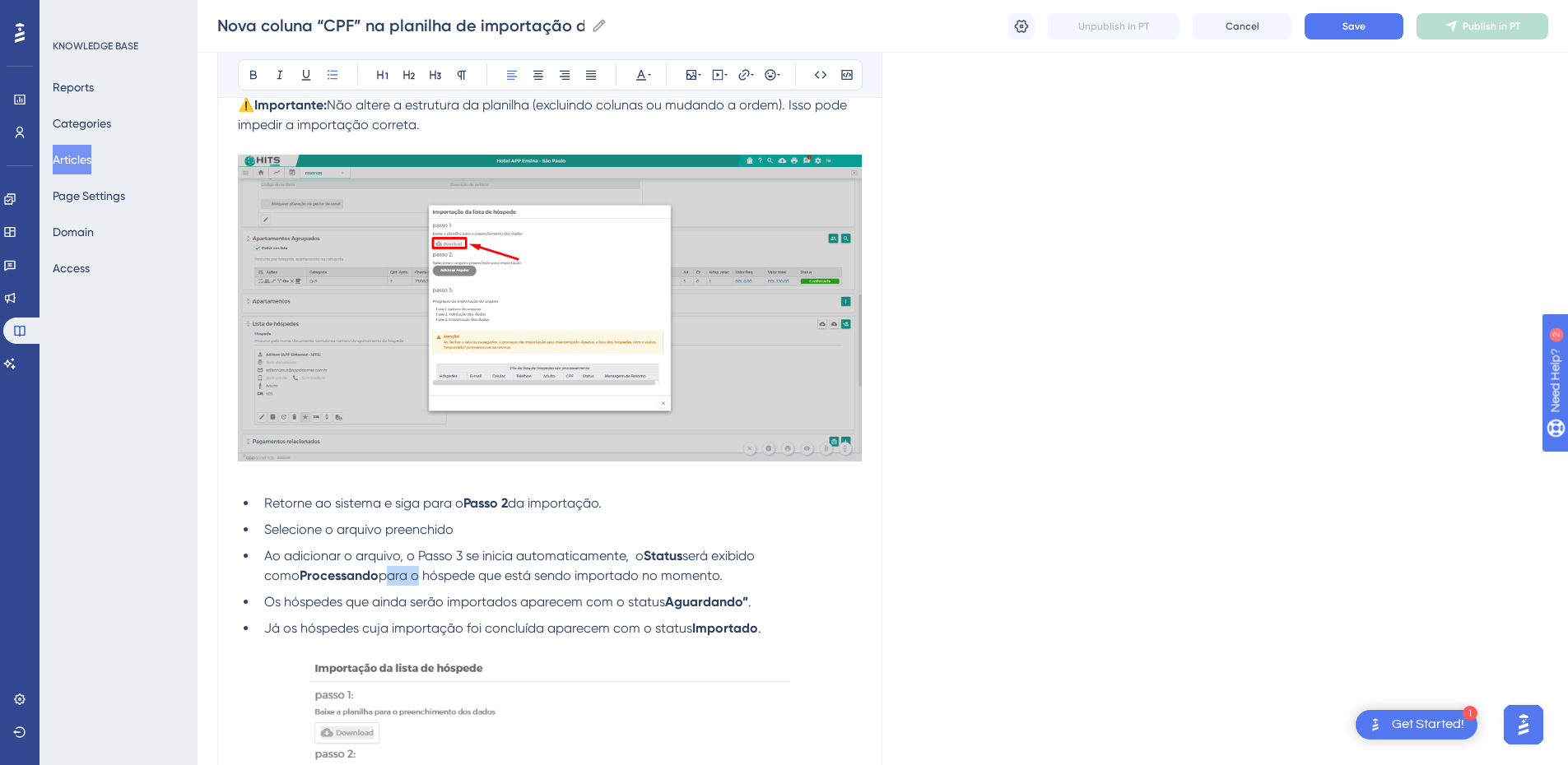
click at [379, 508] on span "para o hóspede que está sendo importado no momento." at bounding box center [551, 576] width 344 height 16
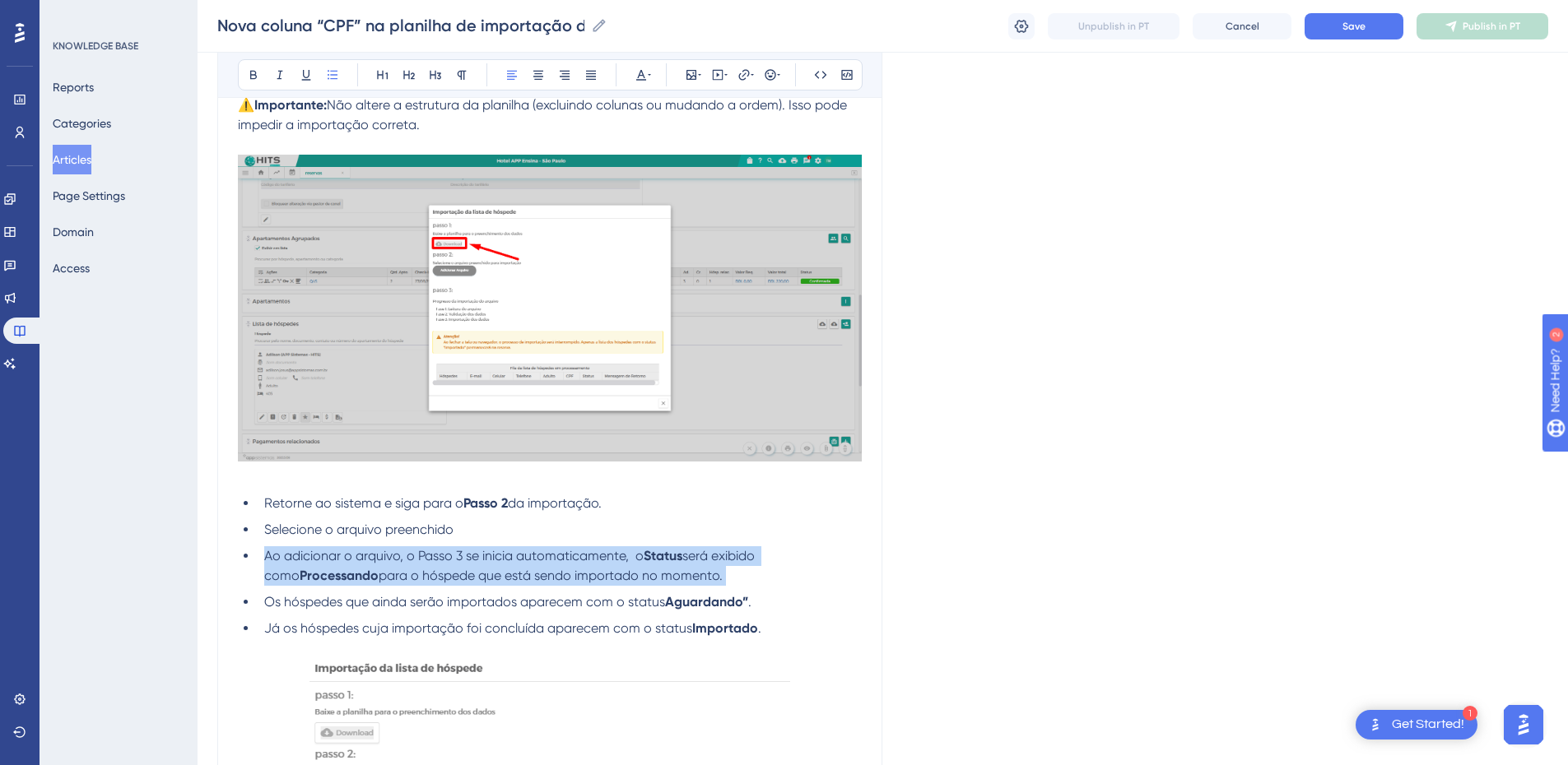
click at [379, 508] on span "para o hóspede que está sendo importado no momento." at bounding box center [551, 576] width 344 height 16
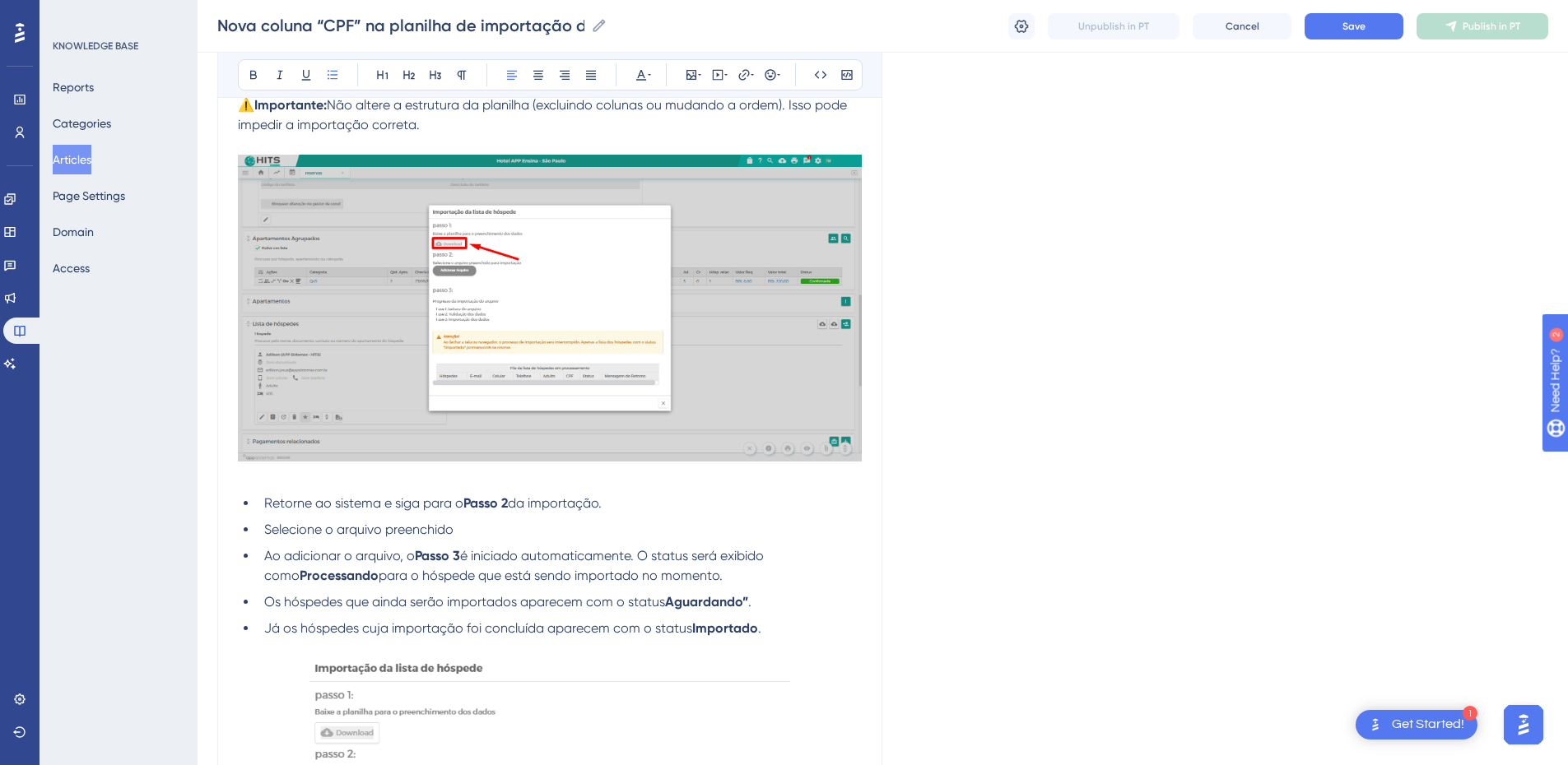
scroll to position [2304, 0]
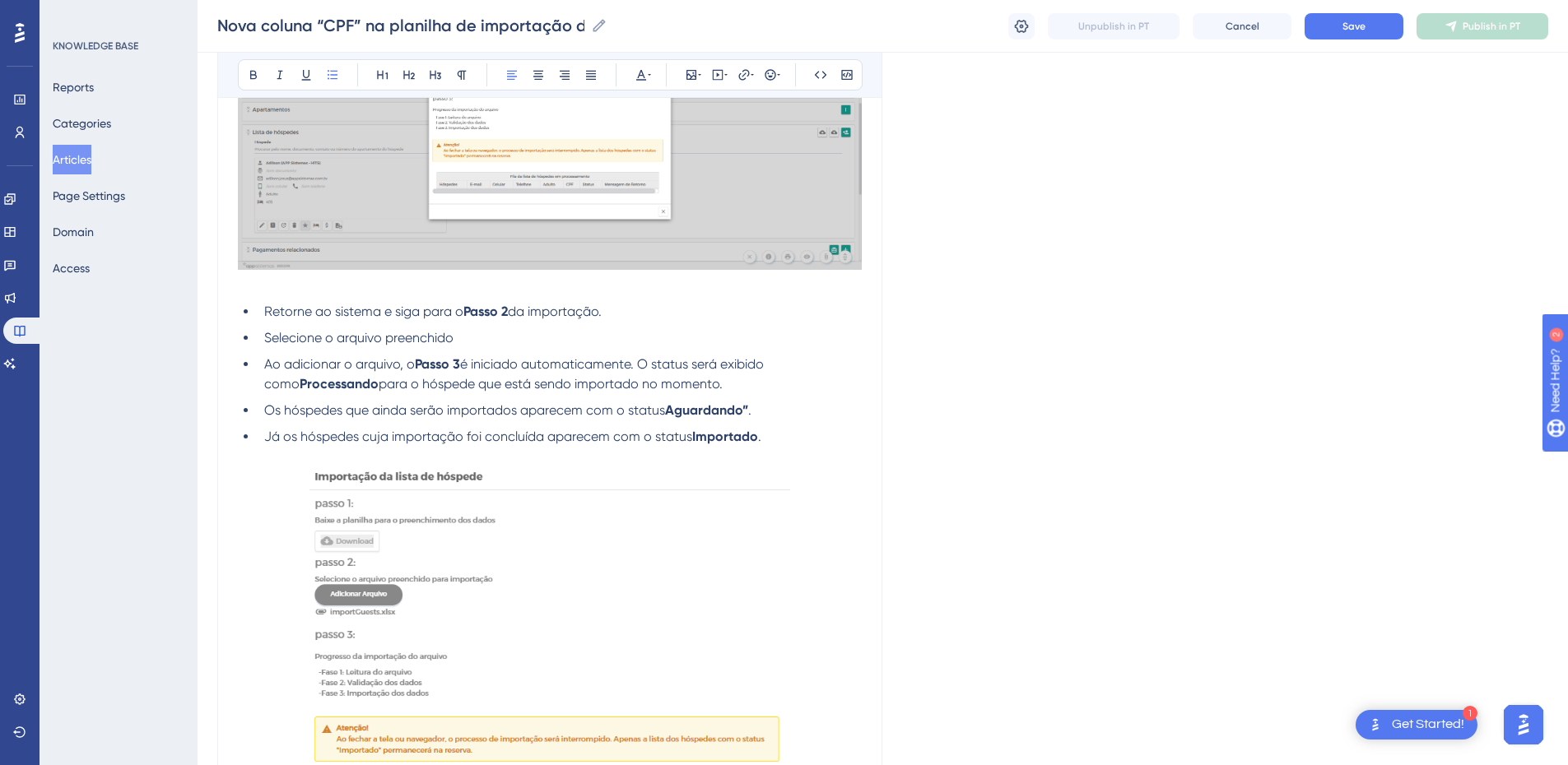
click at [748, 408] on strong "Aguardando”" at bounding box center [707, 410] width 83 height 16
click at [747, 410] on strong "Aguardando”" at bounding box center [707, 410] width 83 height 16
click at [754, 410] on li "Os hóspedes que ainda serão importados aparecem com o status Aguardando” ." at bounding box center [560, 410] width 604 height 20
click at [749, 408] on strong "Aguardando”" at bounding box center [707, 410] width 83 height 16
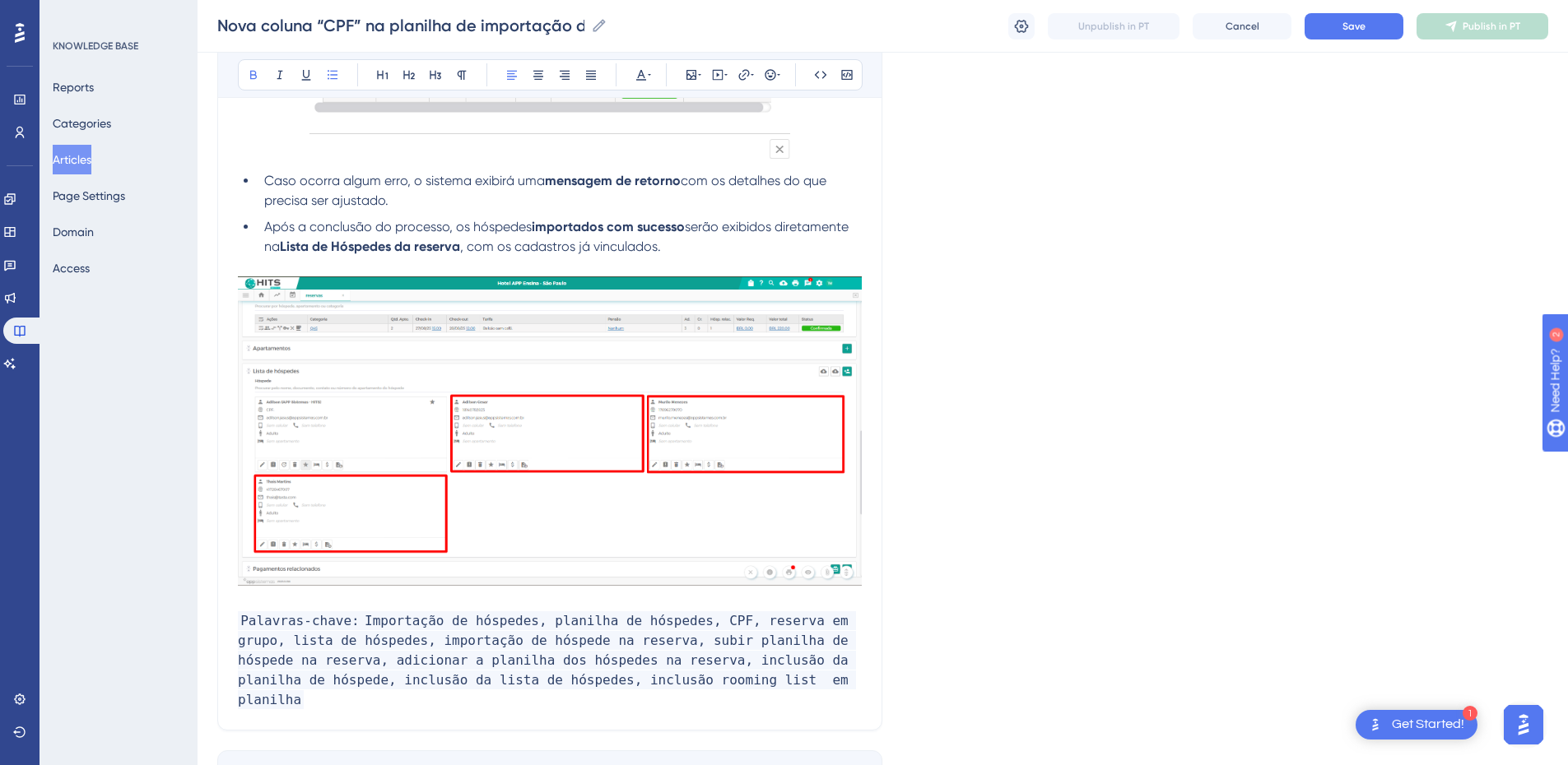
scroll to position [3169, 0]
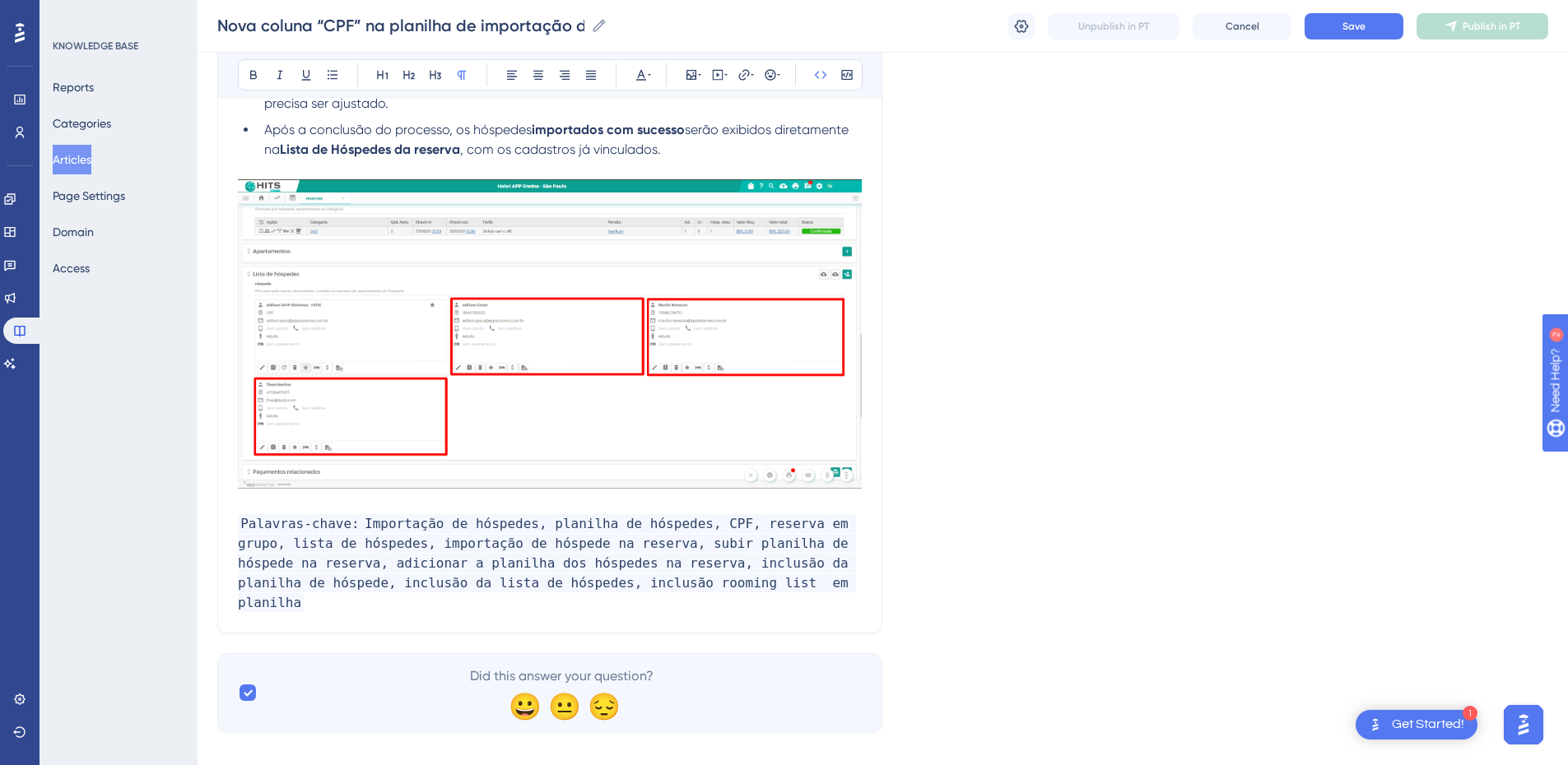
click at [260, 502] on p at bounding box center [550, 505] width 624 height 20
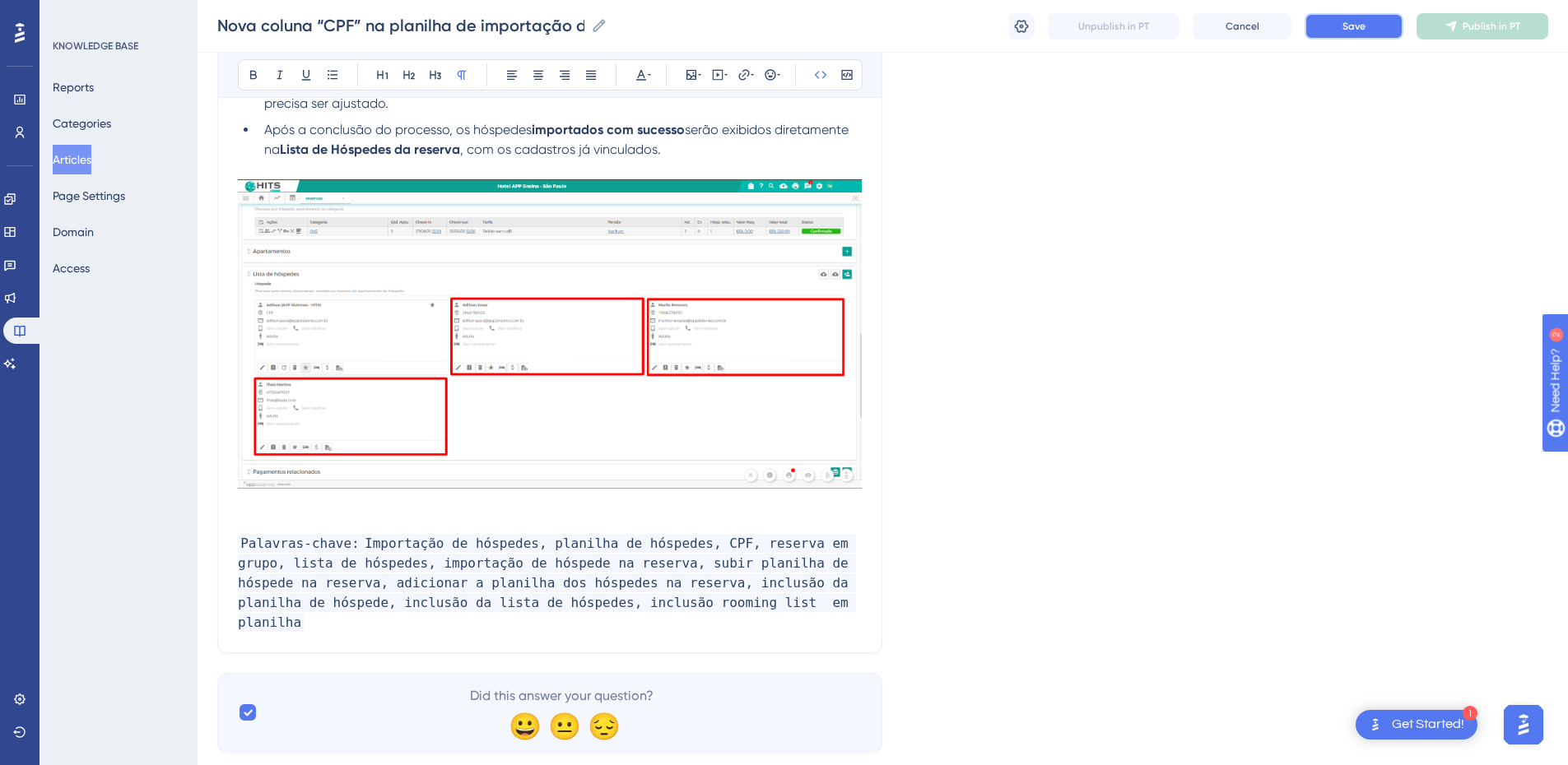
click at [1124, 38] on button "Save" at bounding box center [1354, 27] width 98 height 27
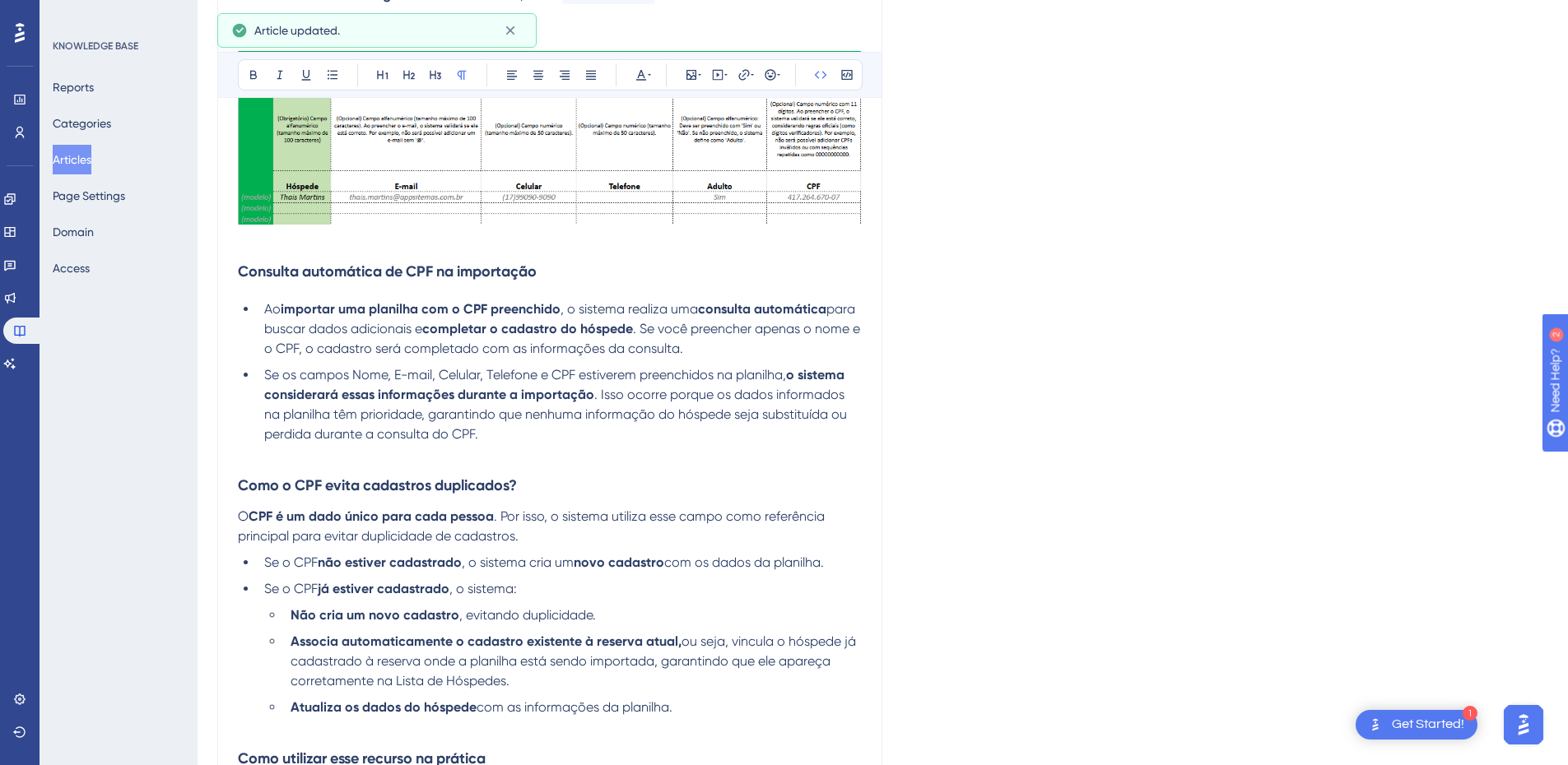
scroll to position [0, 0]
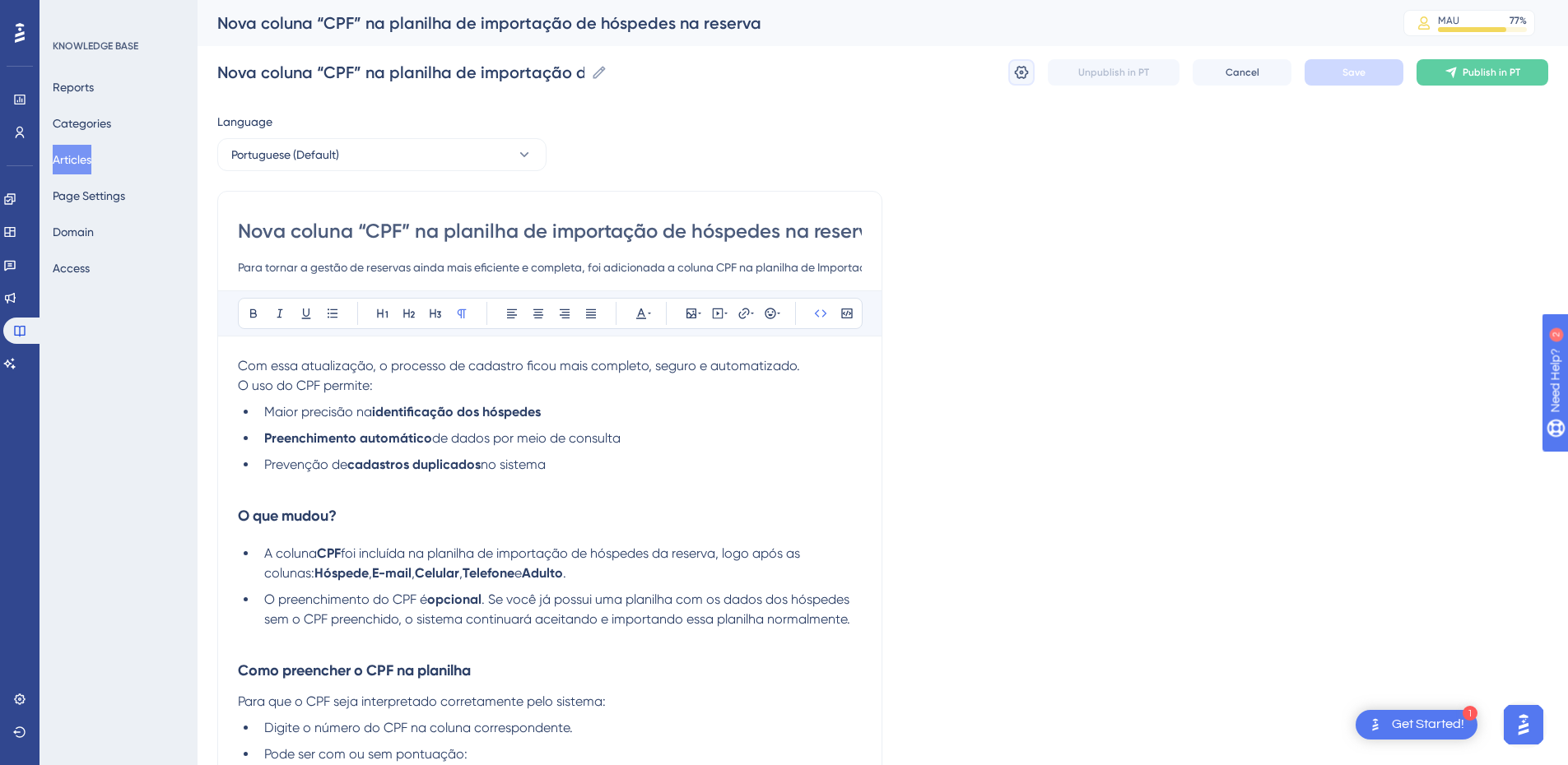
click at [1020, 71] on icon at bounding box center [1021, 73] width 17 height 17
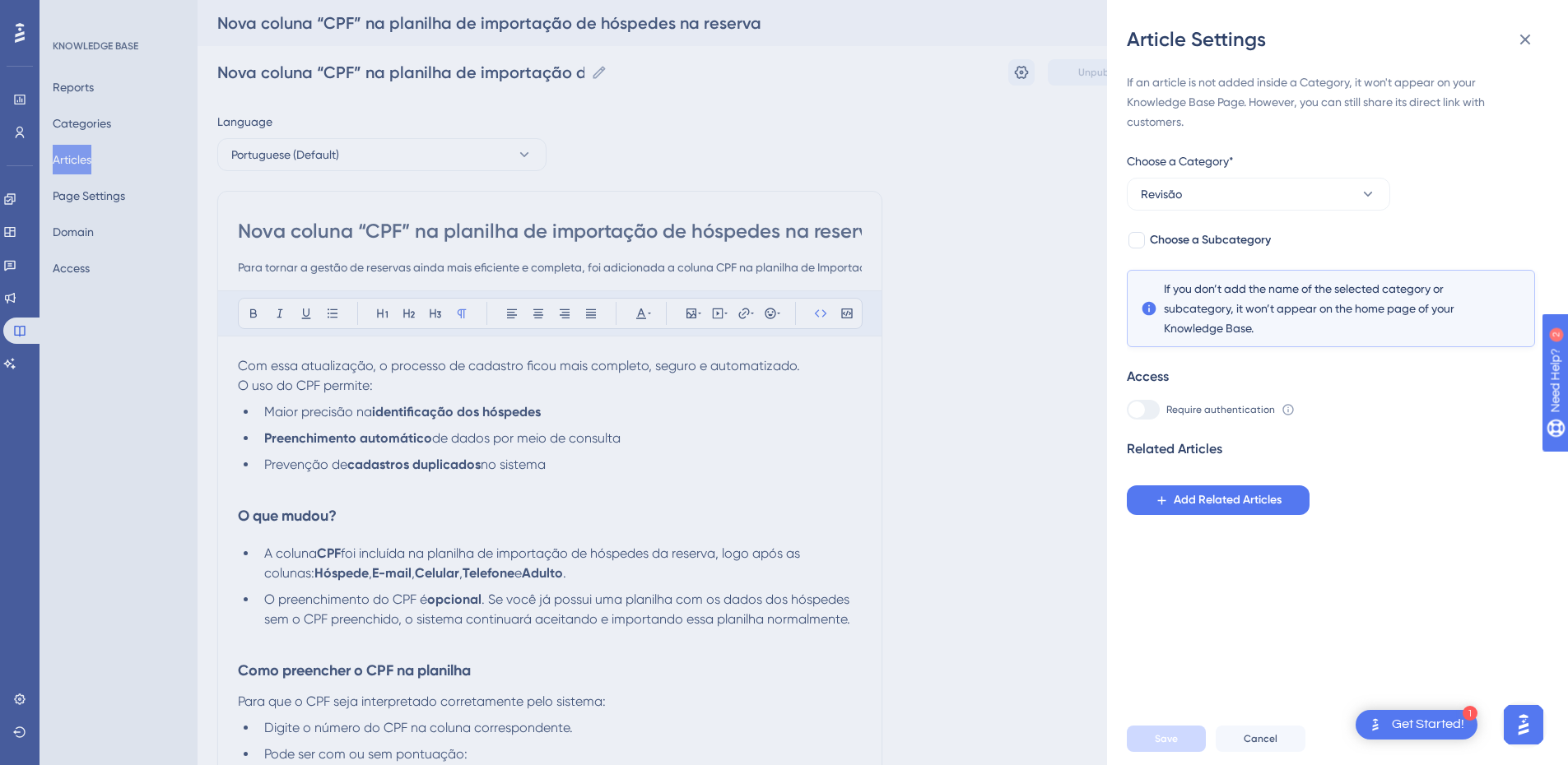
click at [1124, 508] on div "If an article is not added inside a Category, it won't appear on your Knowledge…" at bounding box center [1344, 382] width 435 height 660
click at [1124, 487] on button "Add Related Articles" at bounding box center [1218, 501] width 183 height 30
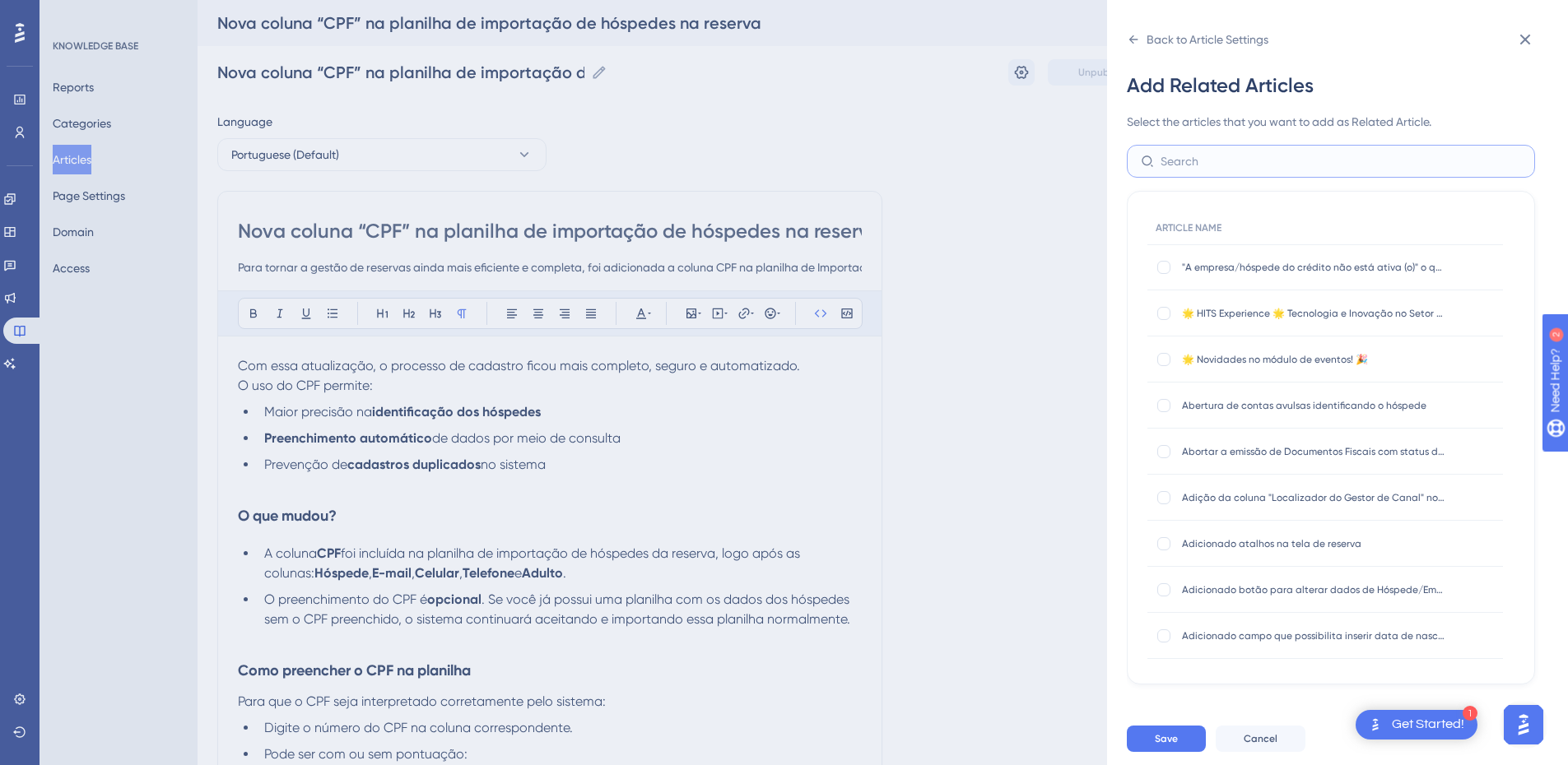
click at [1124, 158] on input "text" at bounding box center [1341, 162] width 360 height 18
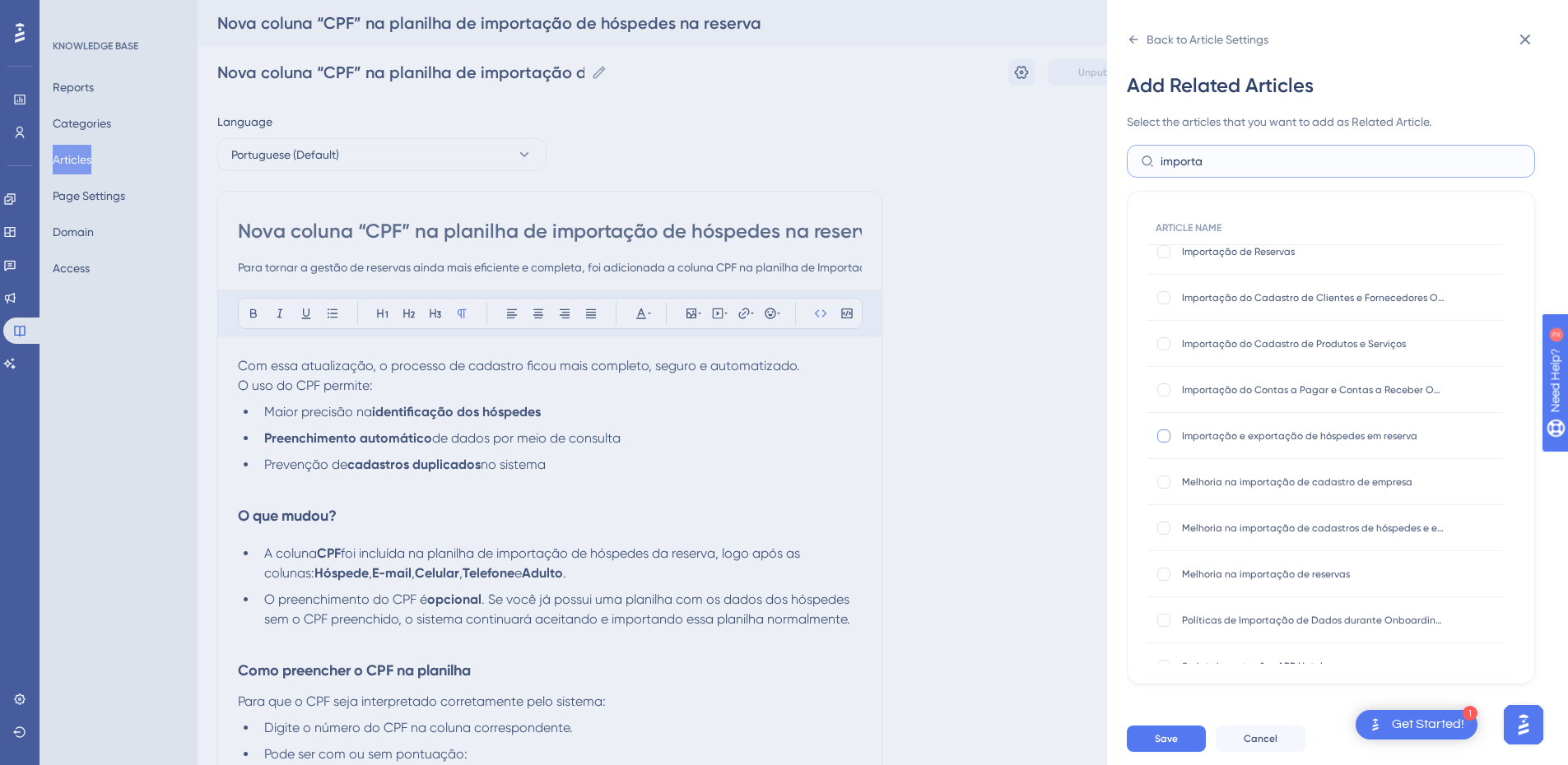
type input "importa"
click at [1124, 435] on div at bounding box center [1164, 436] width 13 height 13
checkbox input "true"
click at [1124, 508] on span "Save" at bounding box center [1167, 739] width 23 height 13
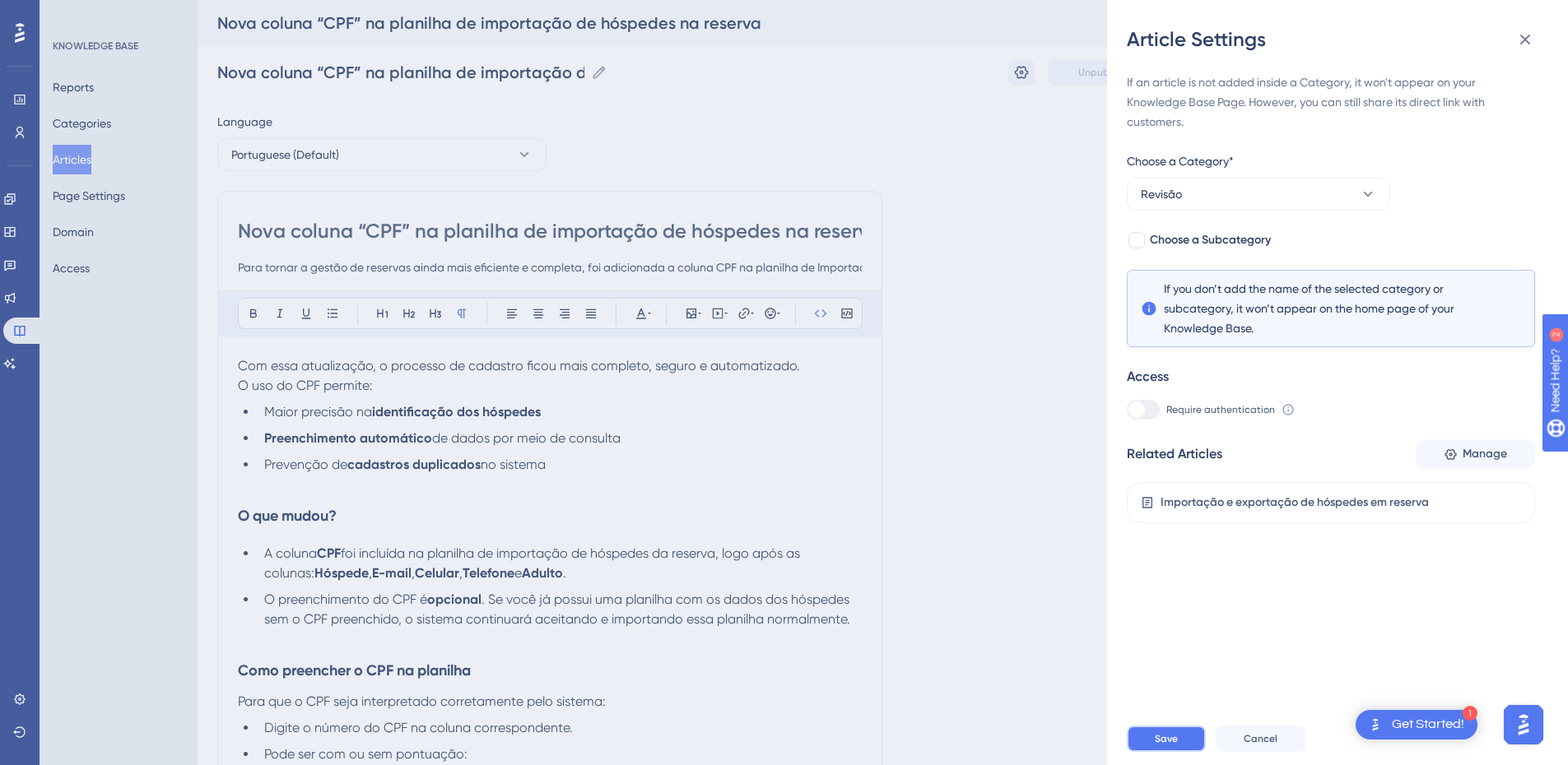
click at [1124, 508] on span "Save" at bounding box center [1167, 739] width 23 height 13
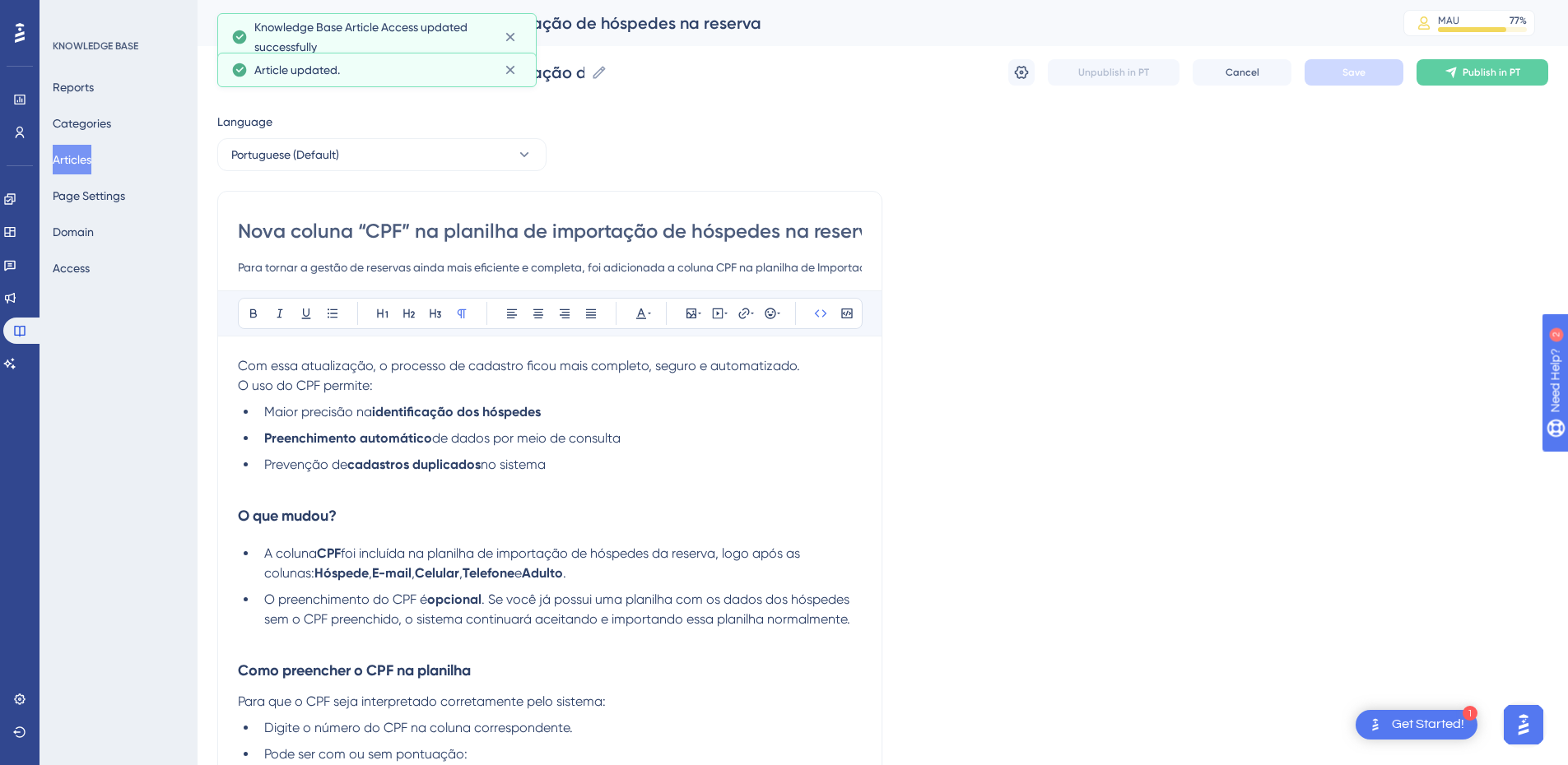
click at [1036, 73] on div "Unpublish in PT Cancel Save Publish in PT" at bounding box center [1278, 73] width 540 height 27
click at [1020, 75] on icon at bounding box center [1021, 73] width 17 height 17
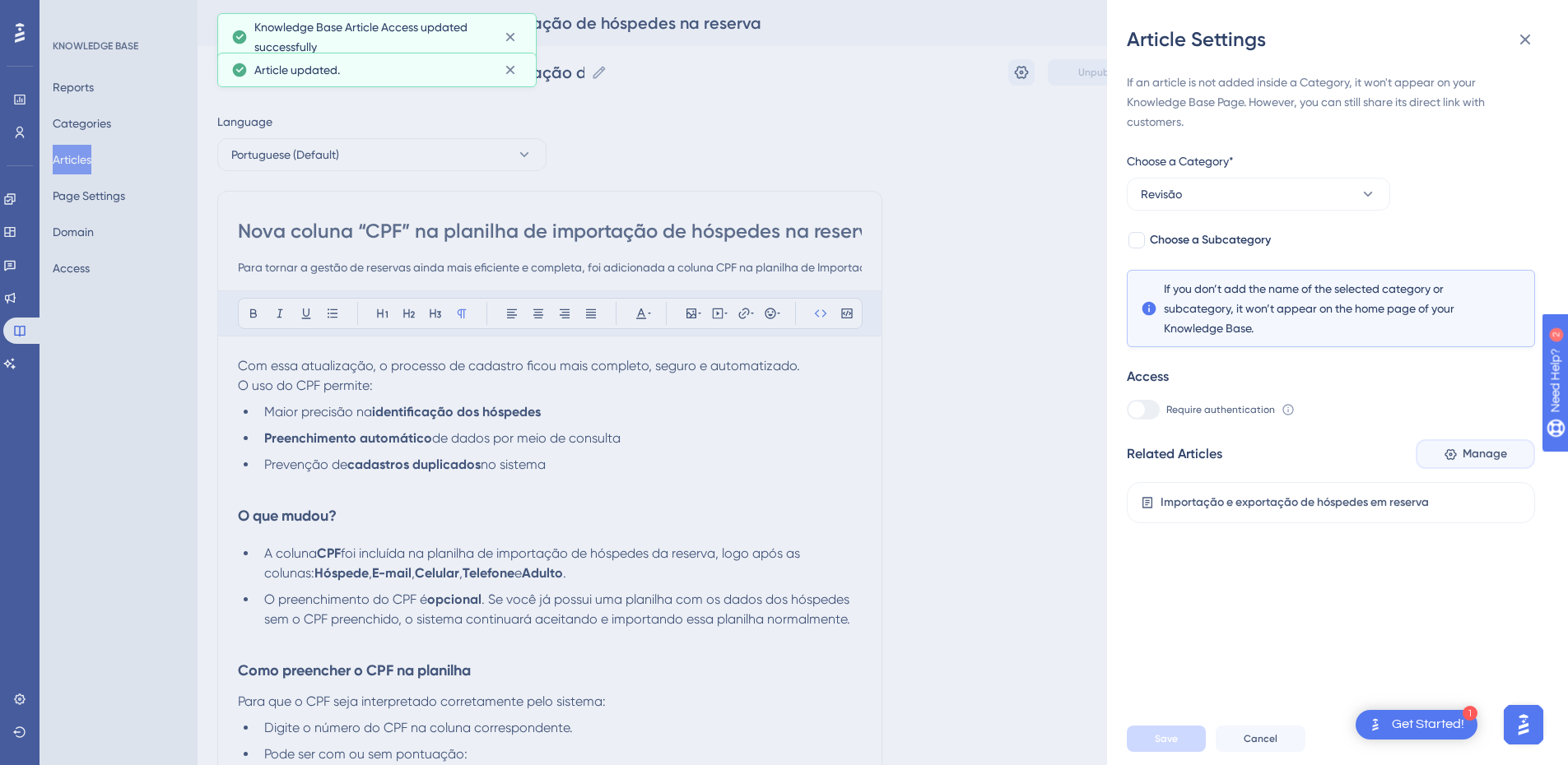
click at [1124, 453] on button "Manage" at bounding box center [1475, 455] width 119 height 30
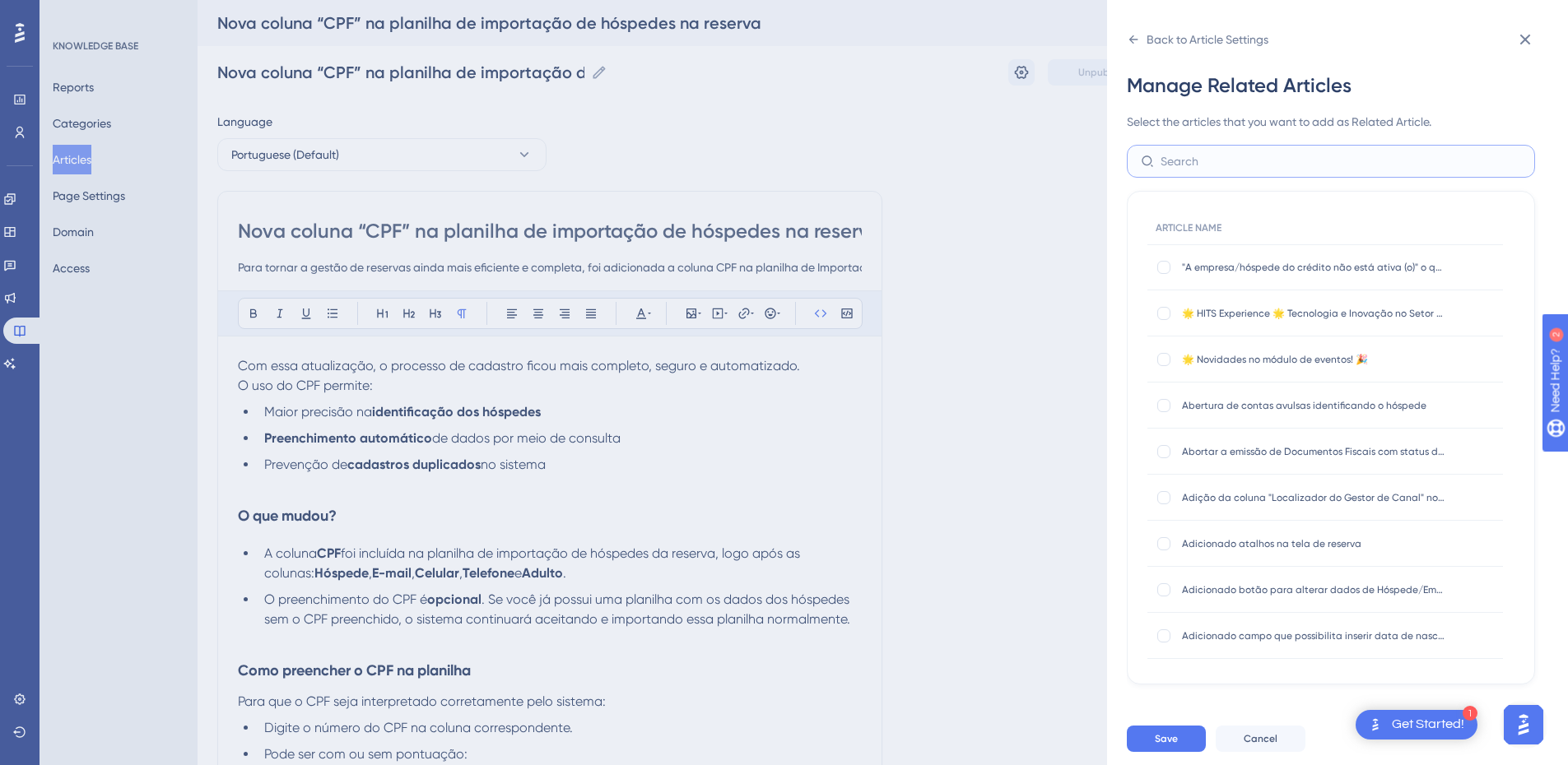
click at [1124, 164] on input "text" at bounding box center [1341, 162] width 360 height 18
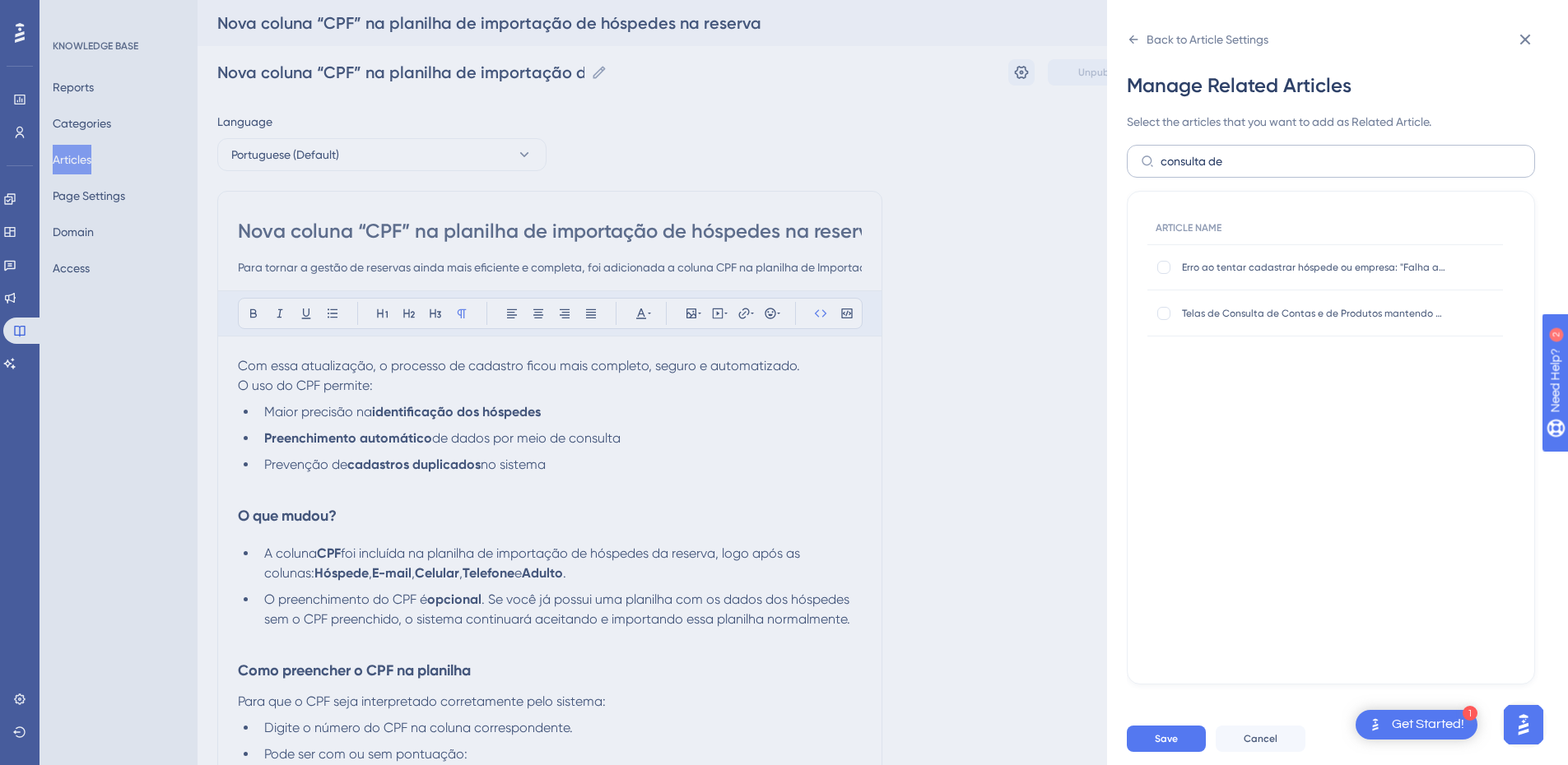
click at [1124, 174] on label "consulta de" at bounding box center [1331, 161] width 408 height 33
click at [1124, 170] on input "consulta de" at bounding box center [1341, 162] width 360 height 18
drag, startPoint x: 1251, startPoint y: 174, endPoint x: 1162, endPoint y: 169, distance: 89.1
click at [1124, 169] on label "consulta de" at bounding box center [1331, 161] width 408 height 33
click at [1124, 169] on input "consulta de" at bounding box center [1341, 162] width 360 height 18
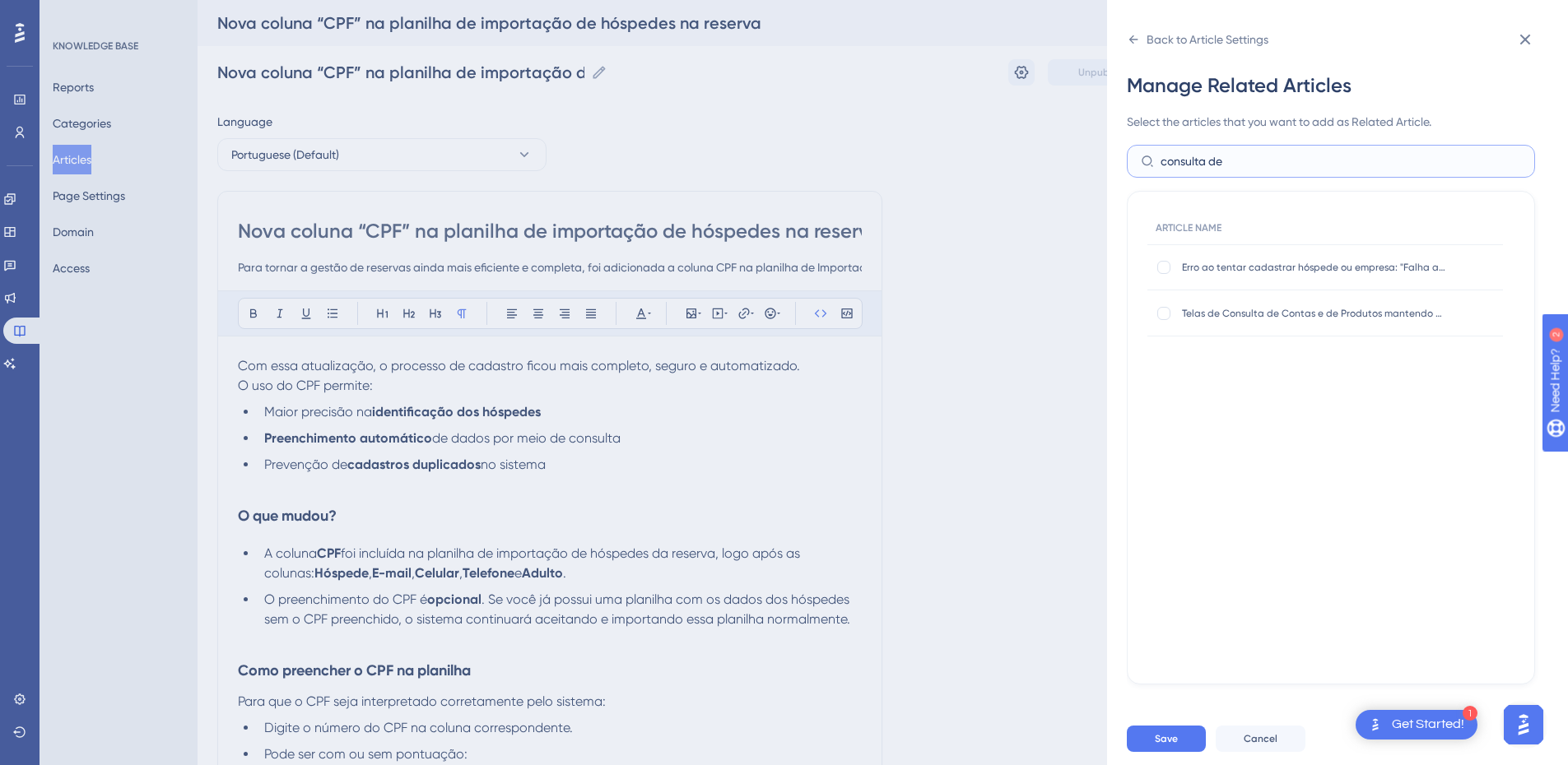
click at [1124, 162] on input "consulta de" at bounding box center [1341, 162] width 360 height 18
click at [1124, 158] on input "consulta de" at bounding box center [1341, 162] width 360 height 18
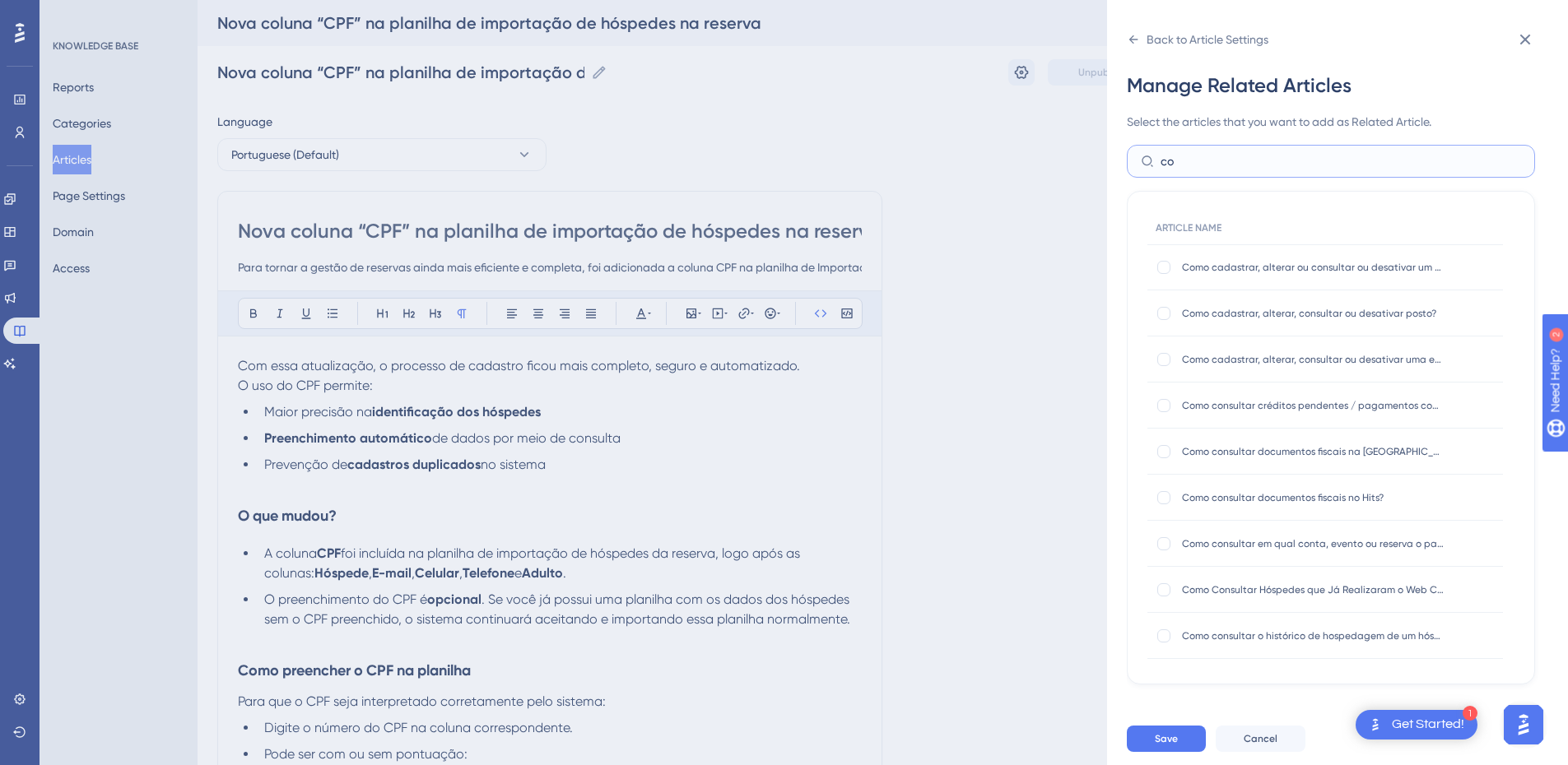
type input "c"
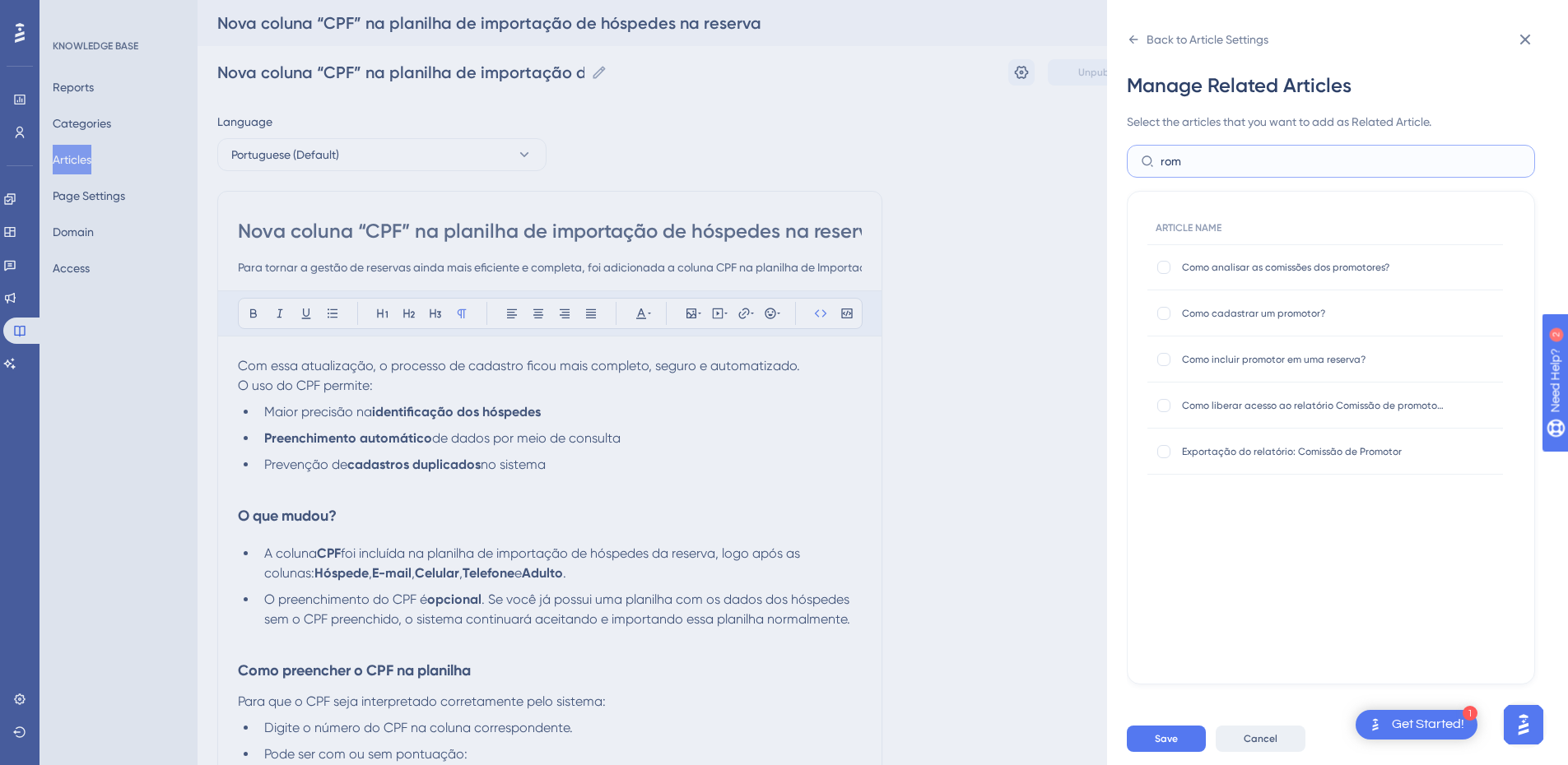
type input "rom"
click at [1124, 508] on span "Cancel" at bounding box center [1261, 739] width 33 height 13
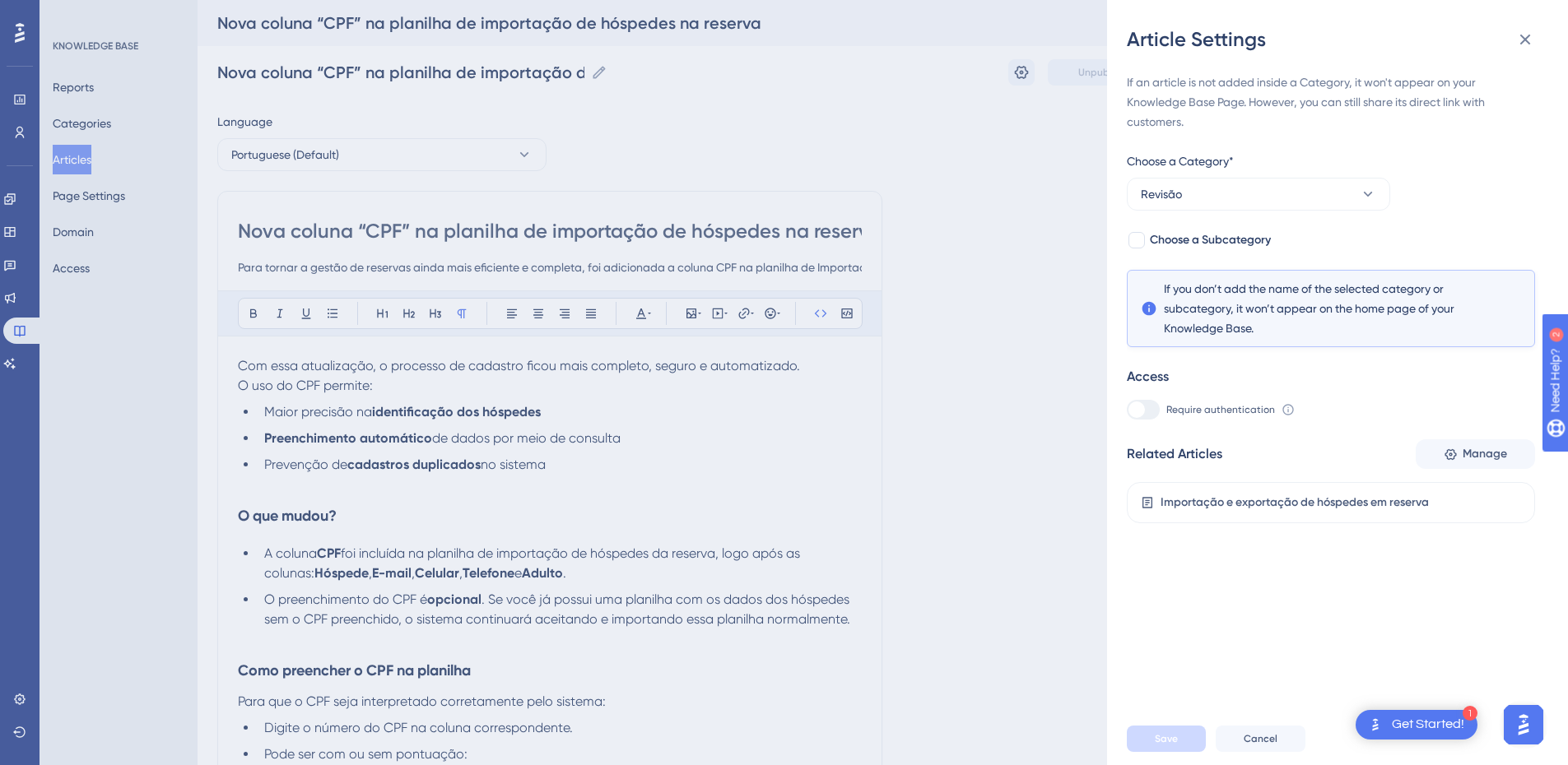
click at [95, 159] on div "Article Settings If an article is not added inside a Category, it won't appear …" at bounding box center [784, 382] width 1568 height 765
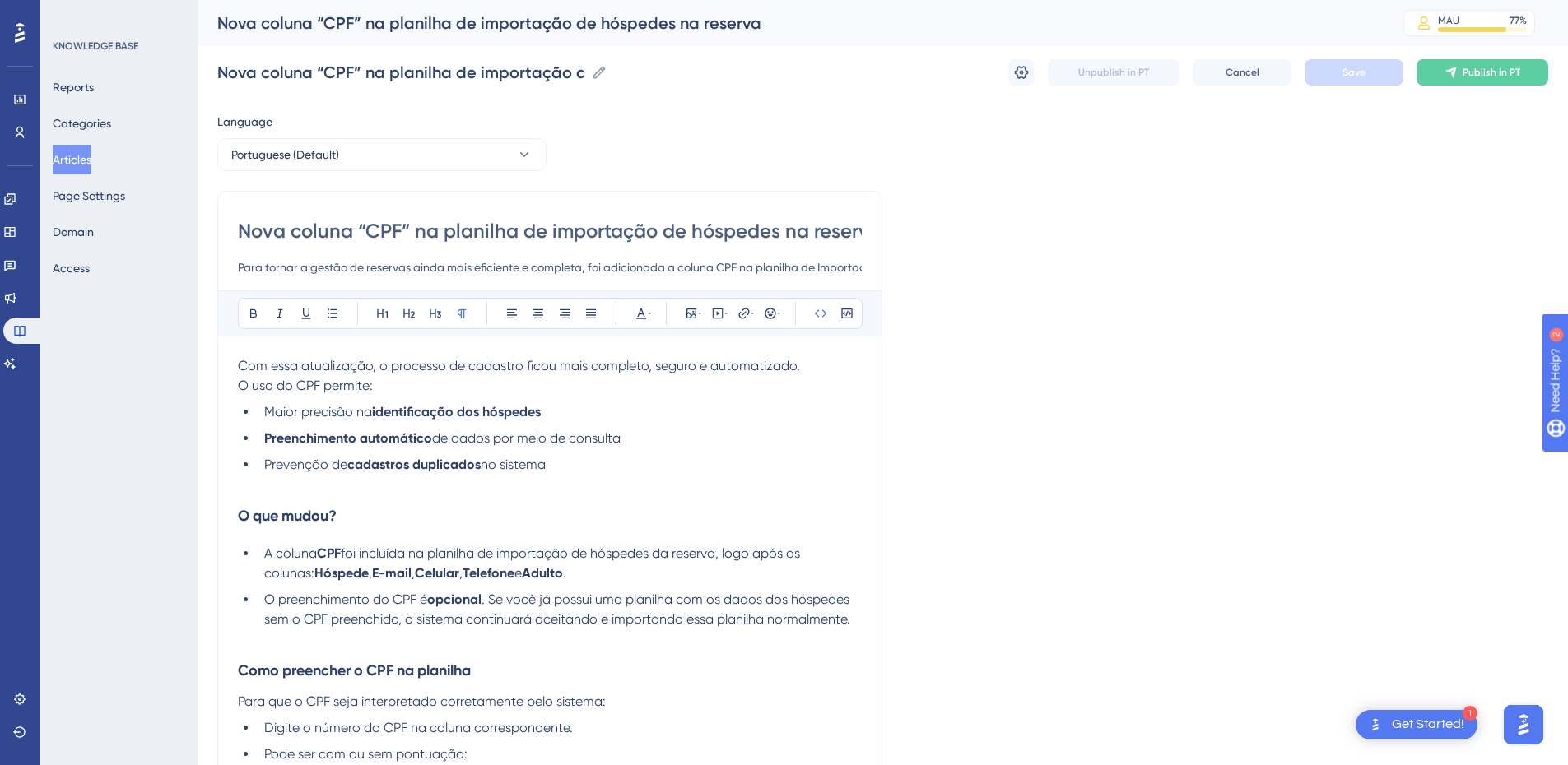
click at [92, 158] on button "Articles" at bounding box center [72, 160] width 38 height 30
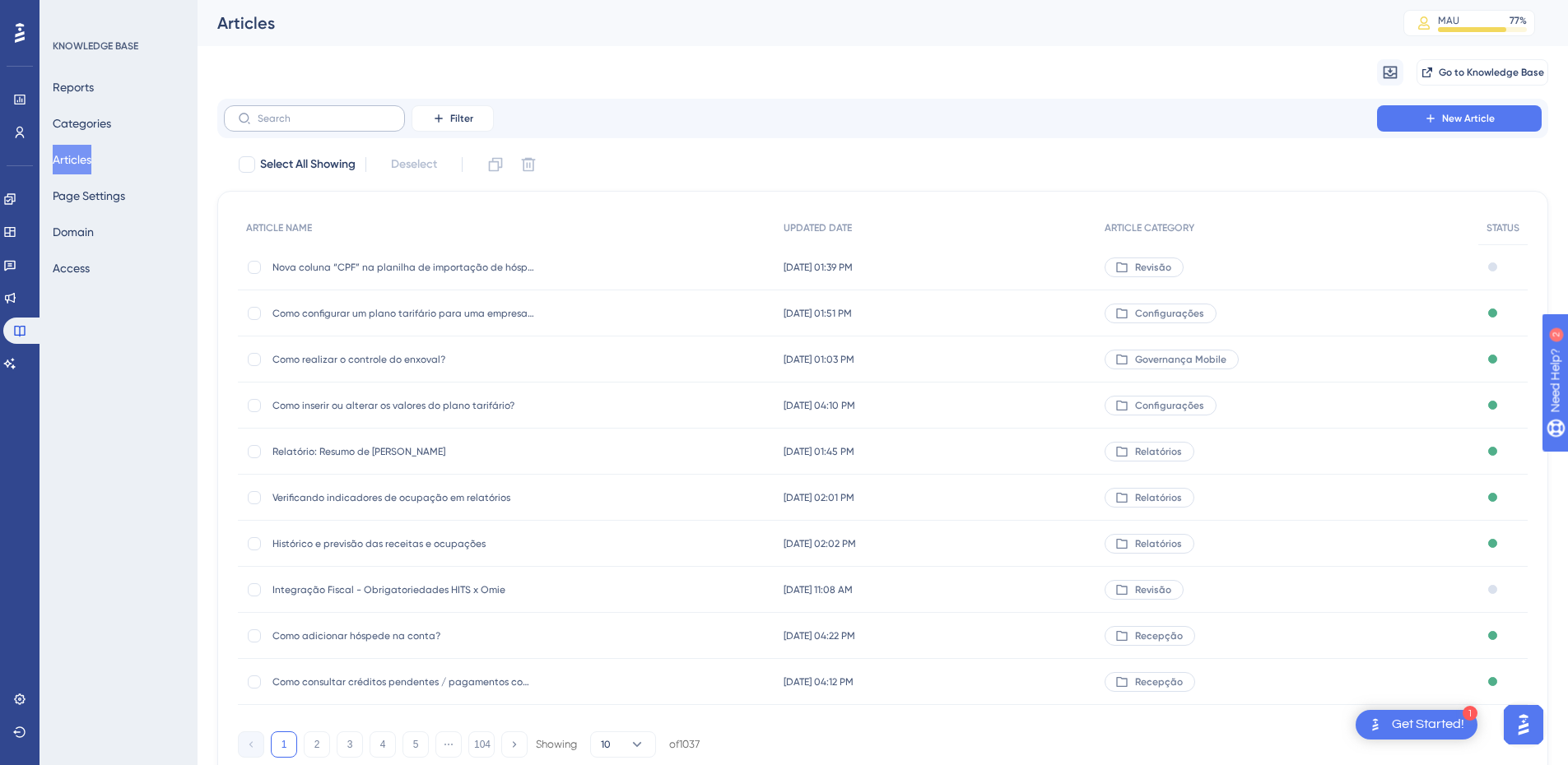
click at [324, 111] on label at bounding box center [314, 118] width 181 height 27
click at [324, 113] on input "text" at bounding box center [325, 118] width 134 height 12
type input "importaçãpo"
checkbox input "true"
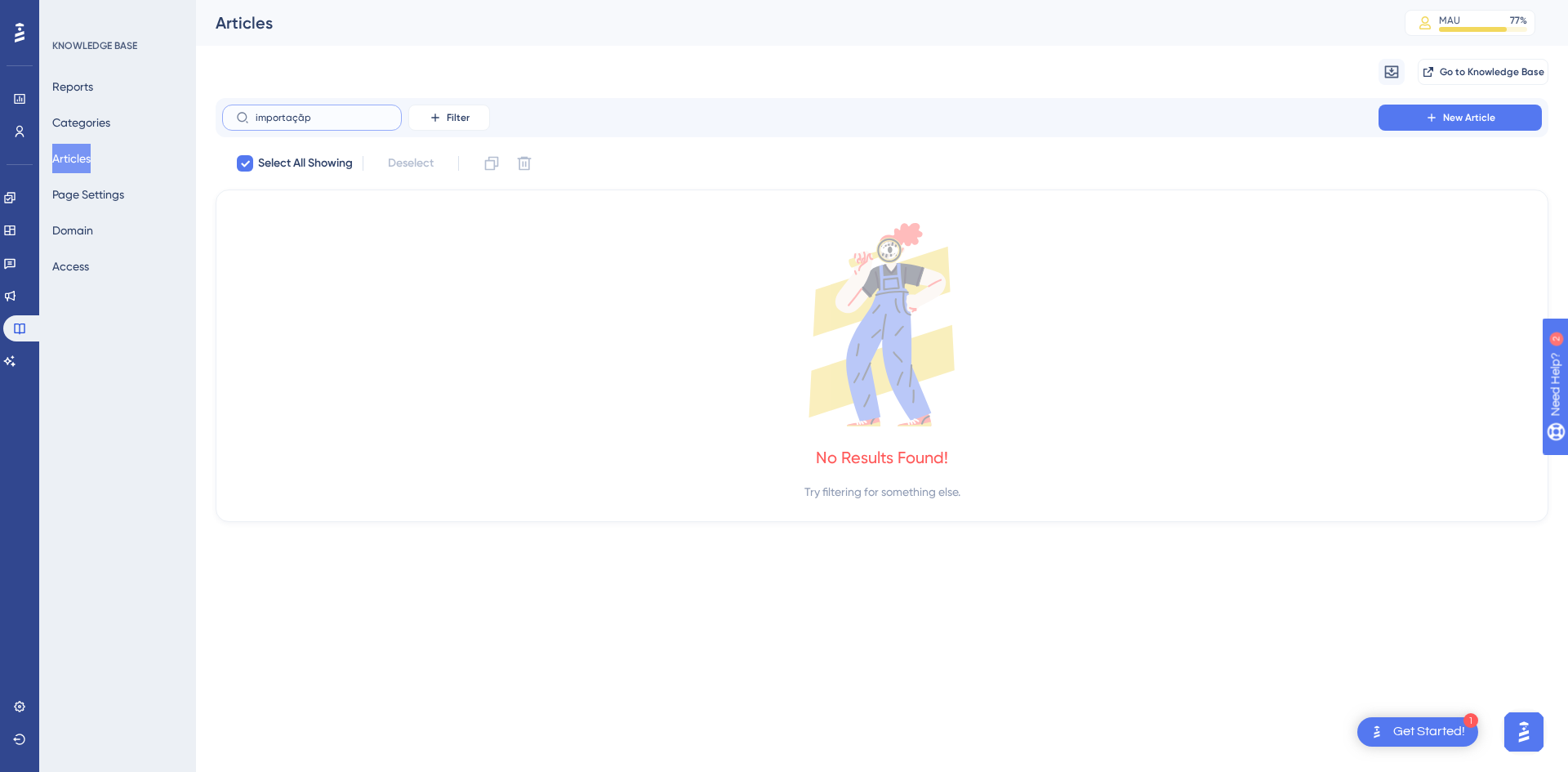
type input "importaçã"
checkbox input "false"
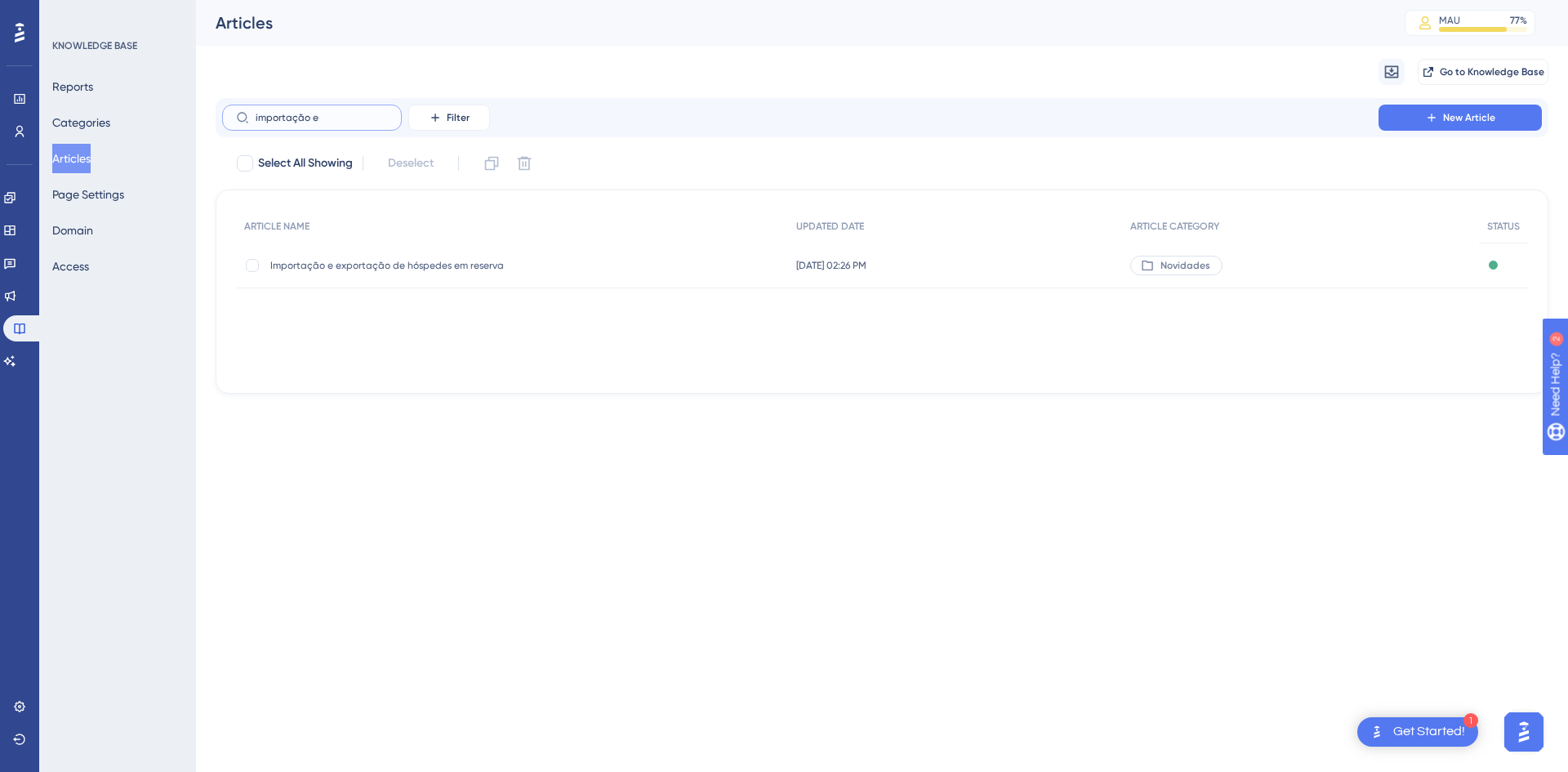
type input "importação e"
click at [364, 269] on span "Importação e exportação de hóspedes em reserva" at bounding box center [402, 266] width 262 height 13
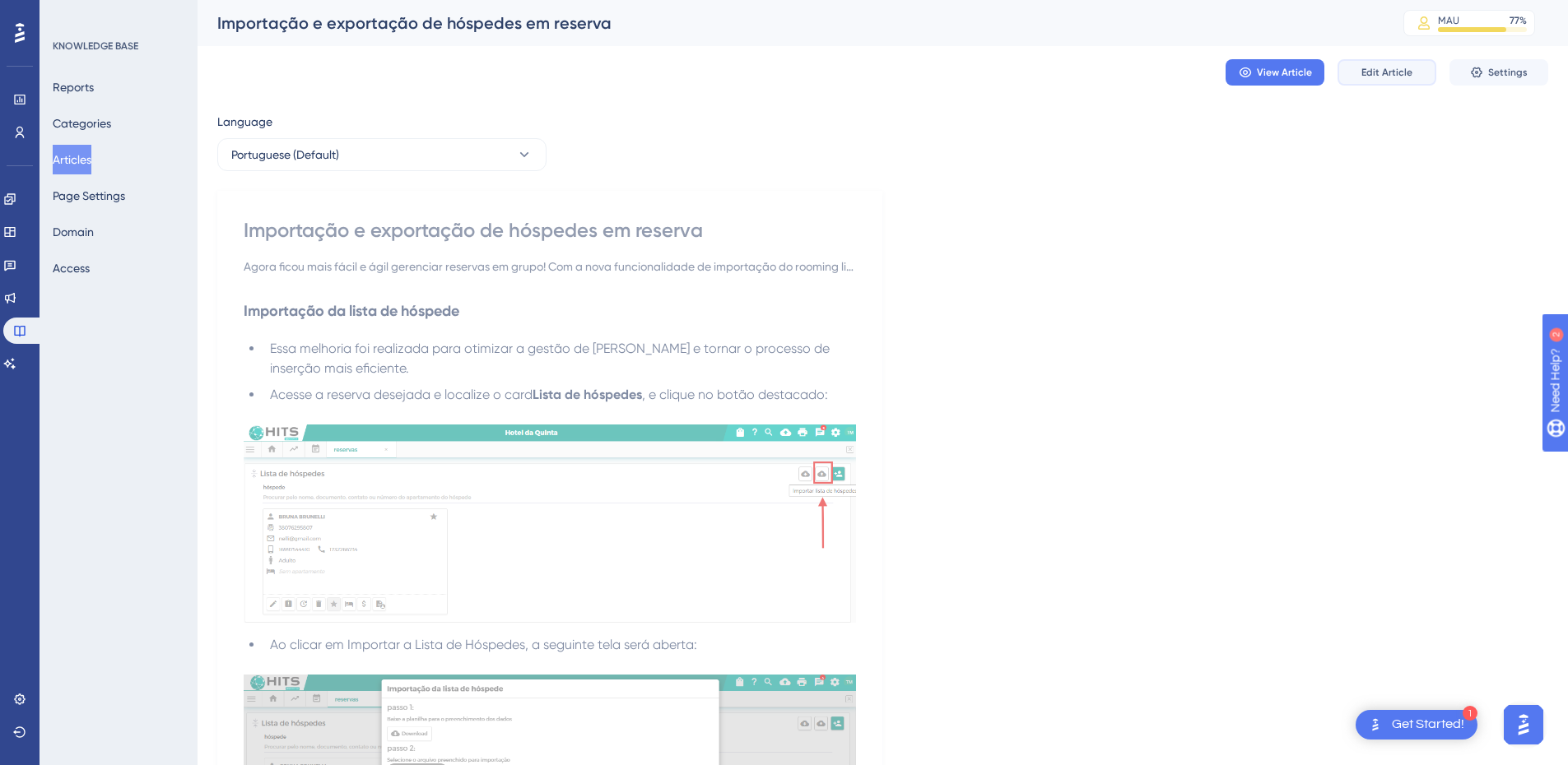
click at [1124, 78] on button "Edit Article" at bounding box center [1387, 73] width 98 height 27
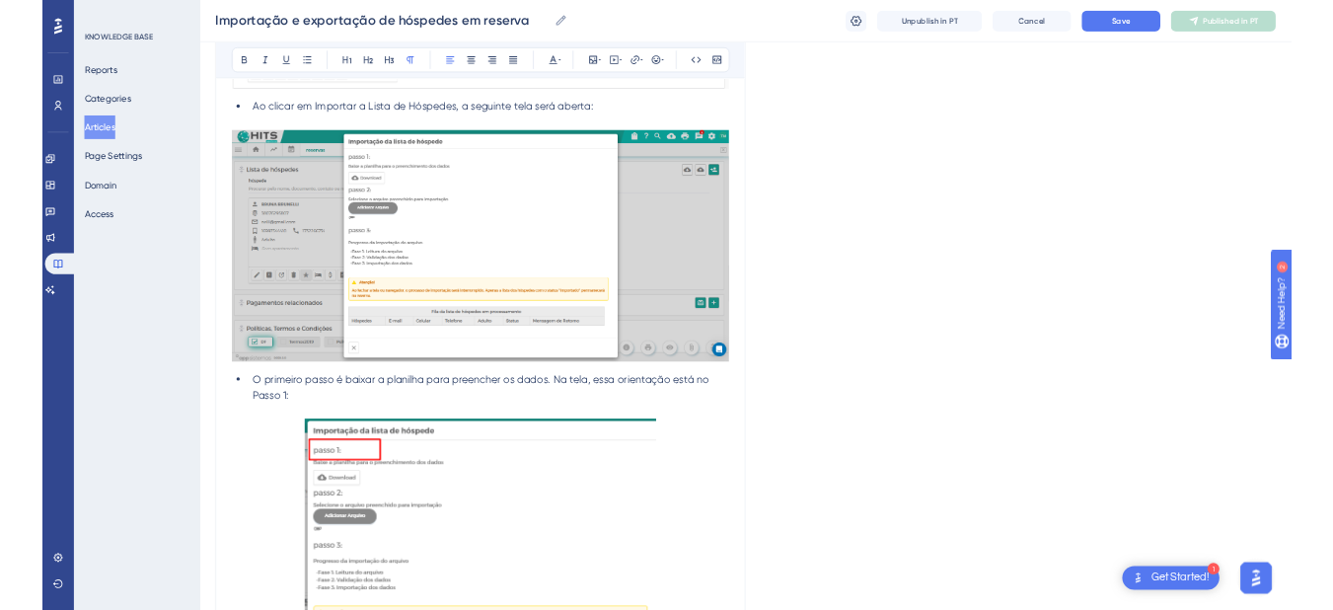
scroll to position [1381, 0]
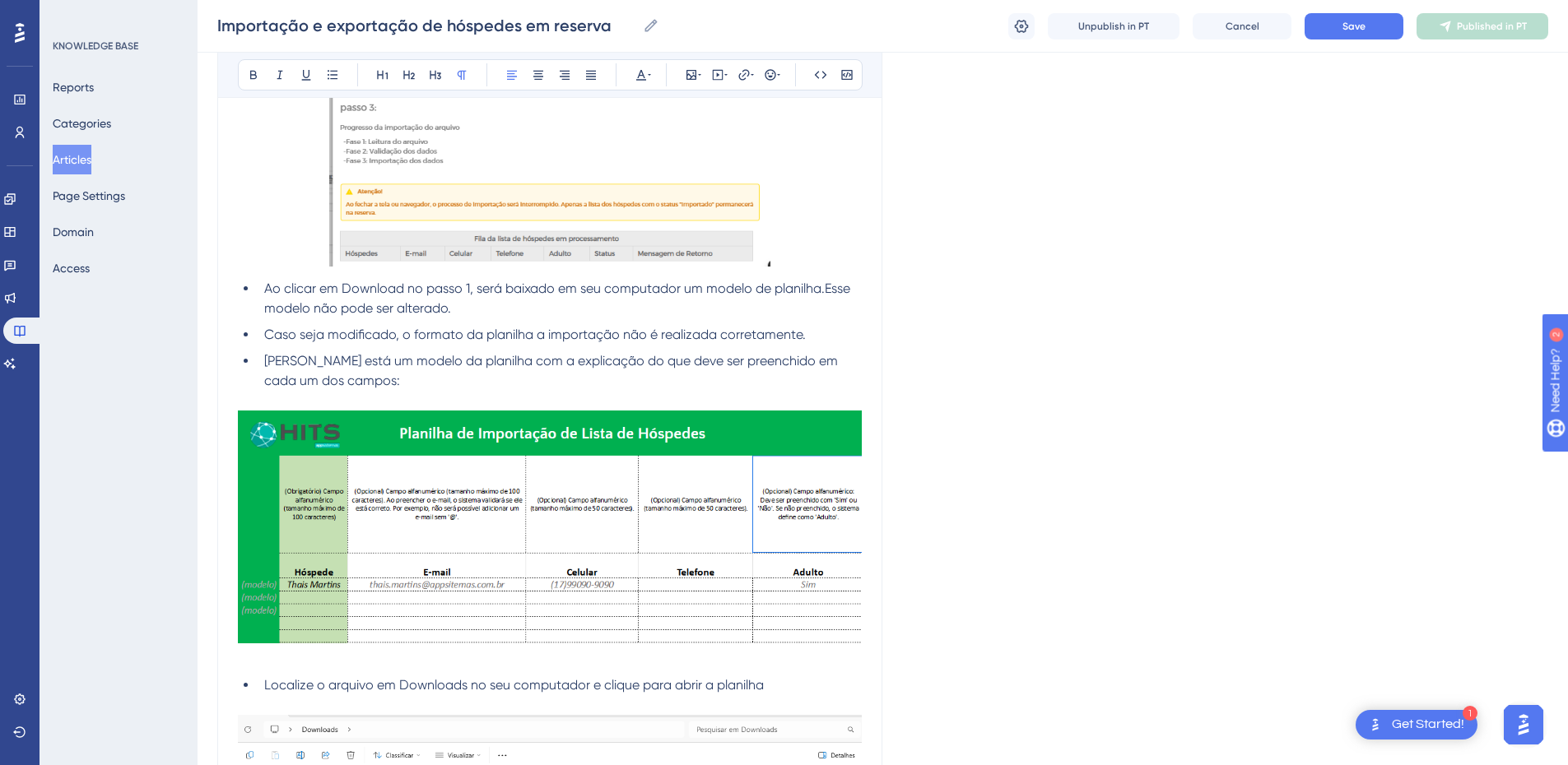
click at [462, 481] on img at bounding box center [550, 526] width 624 height 233
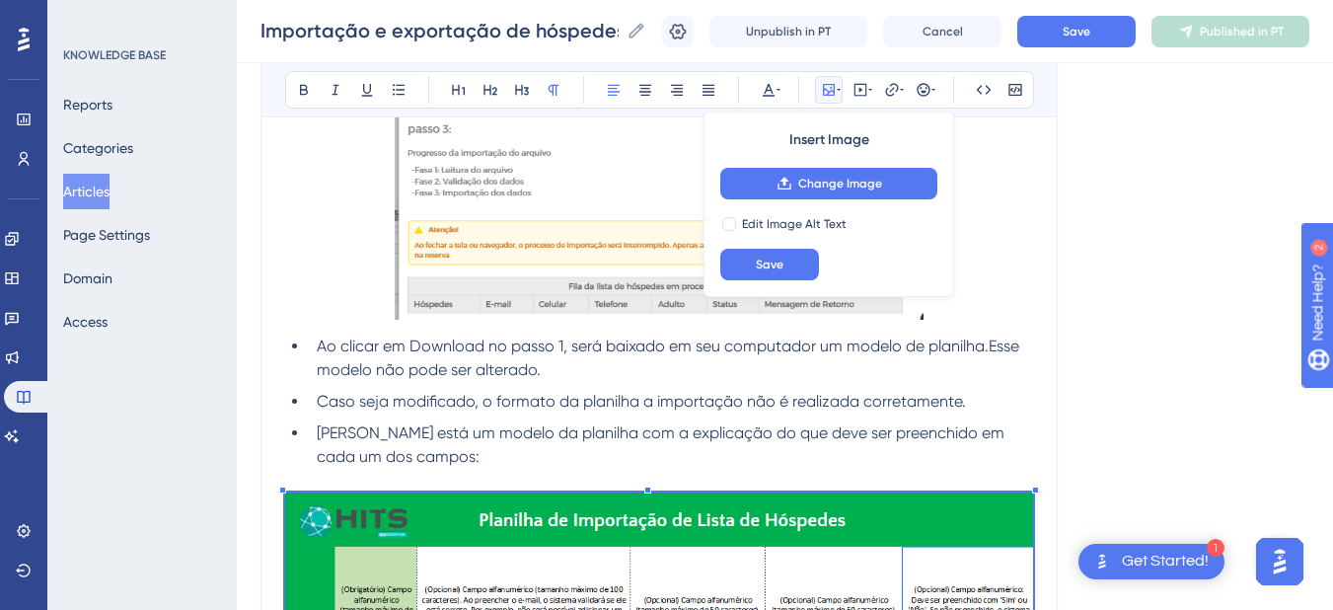
scroll to position [1611, 0]
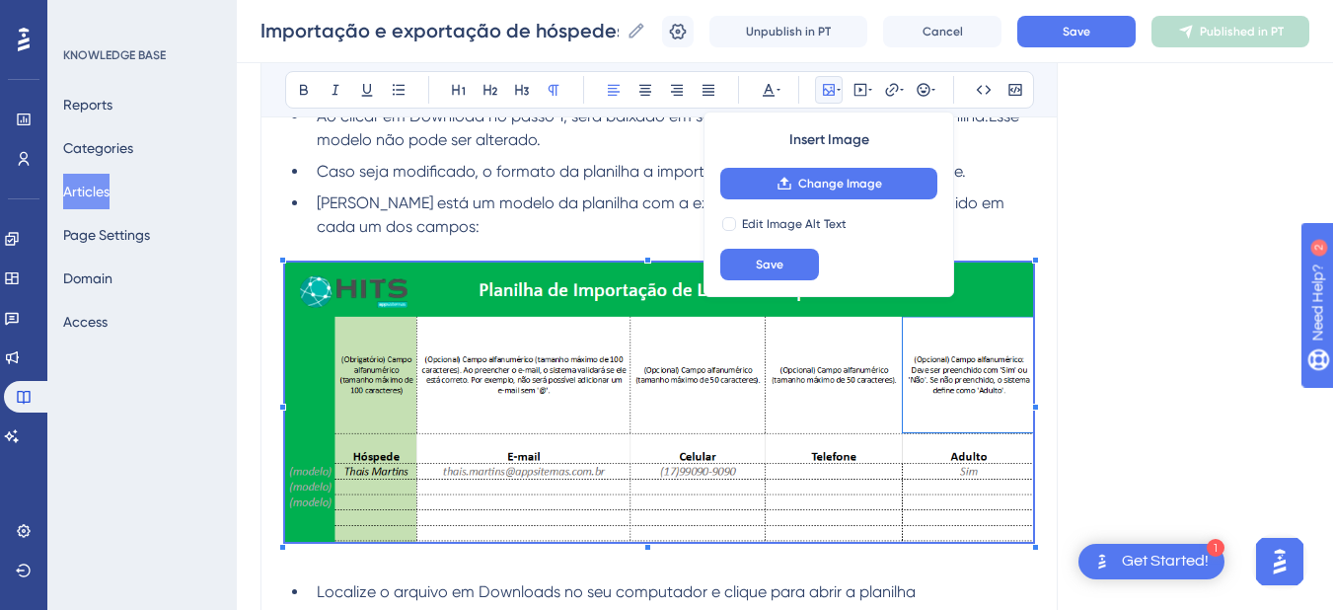
click at [434, 369] on img at bounding box center [659, 401] width 748 height 279
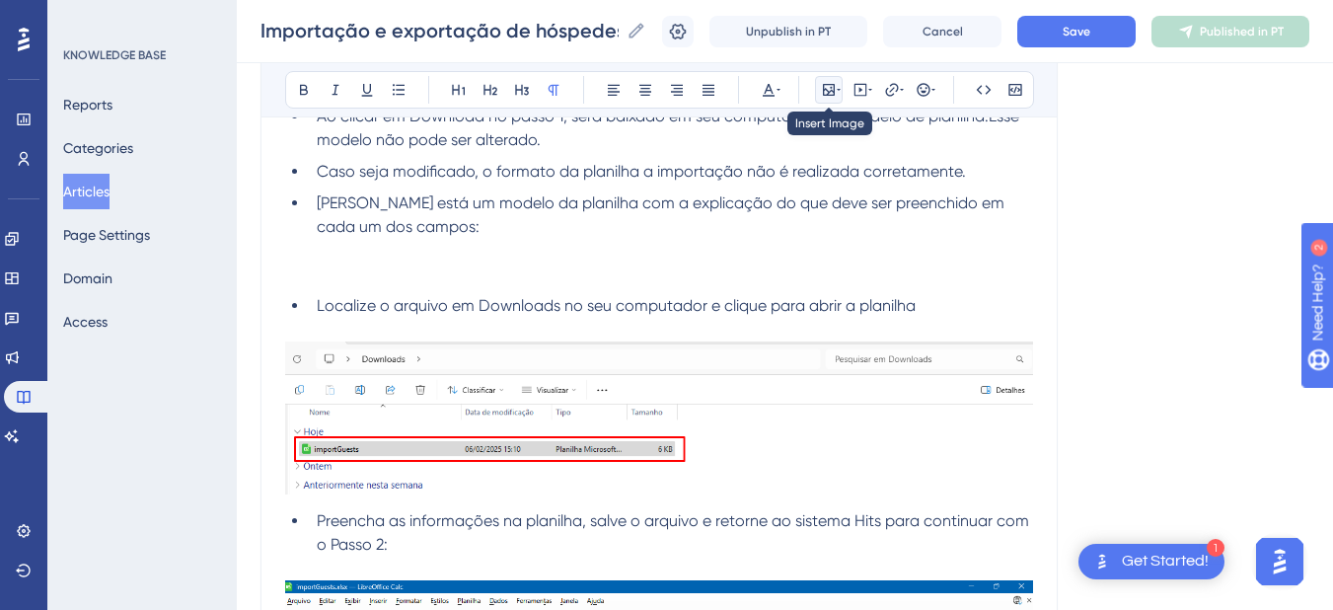
click at [838, 86] on icon at bounding box center [839, 90] width 4 height 16
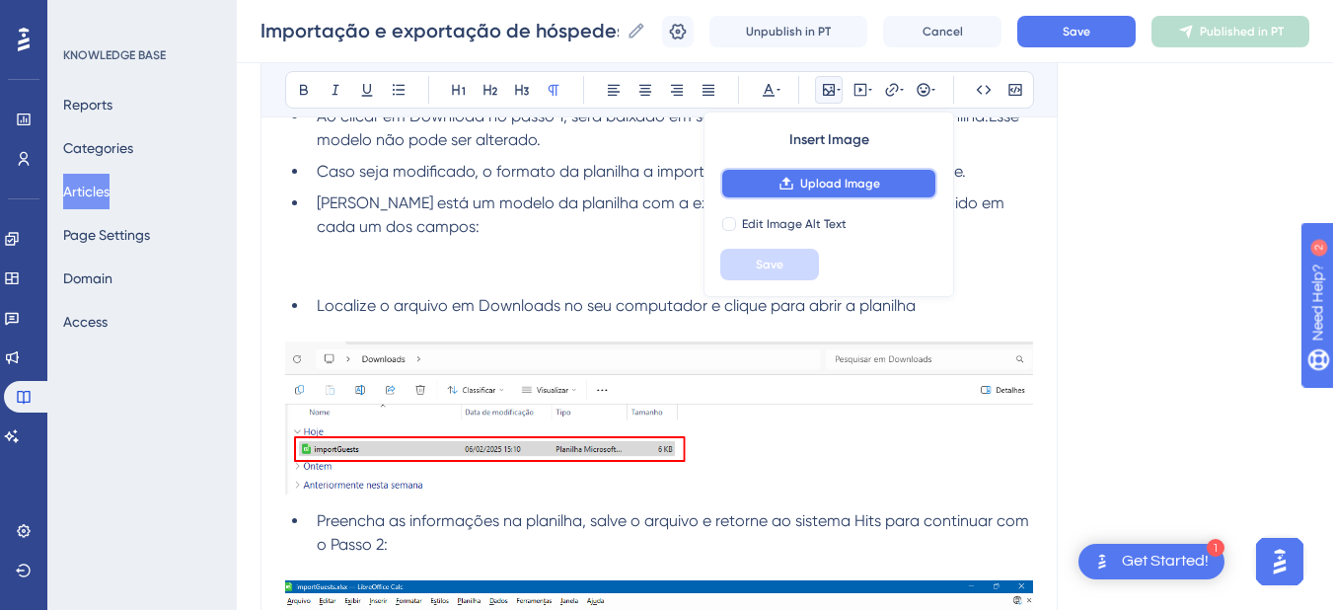
click at [792, 176] on icon at bounding box center [786, 184] width 16 height 16
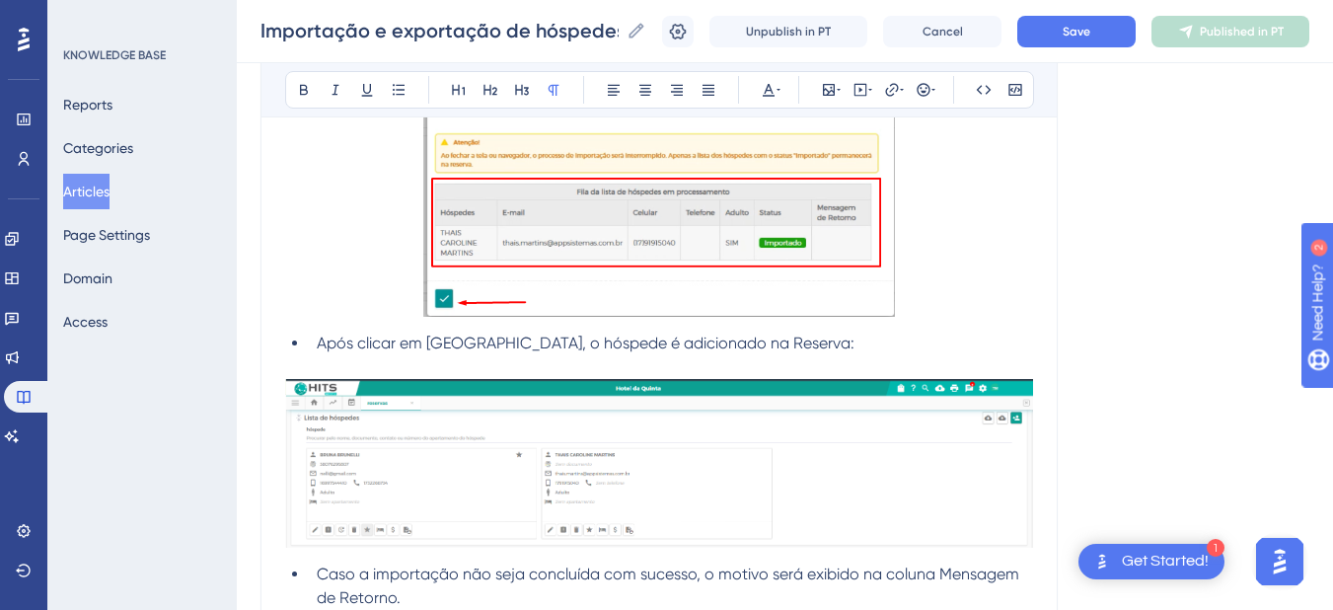
scroll to position [3453, 0]
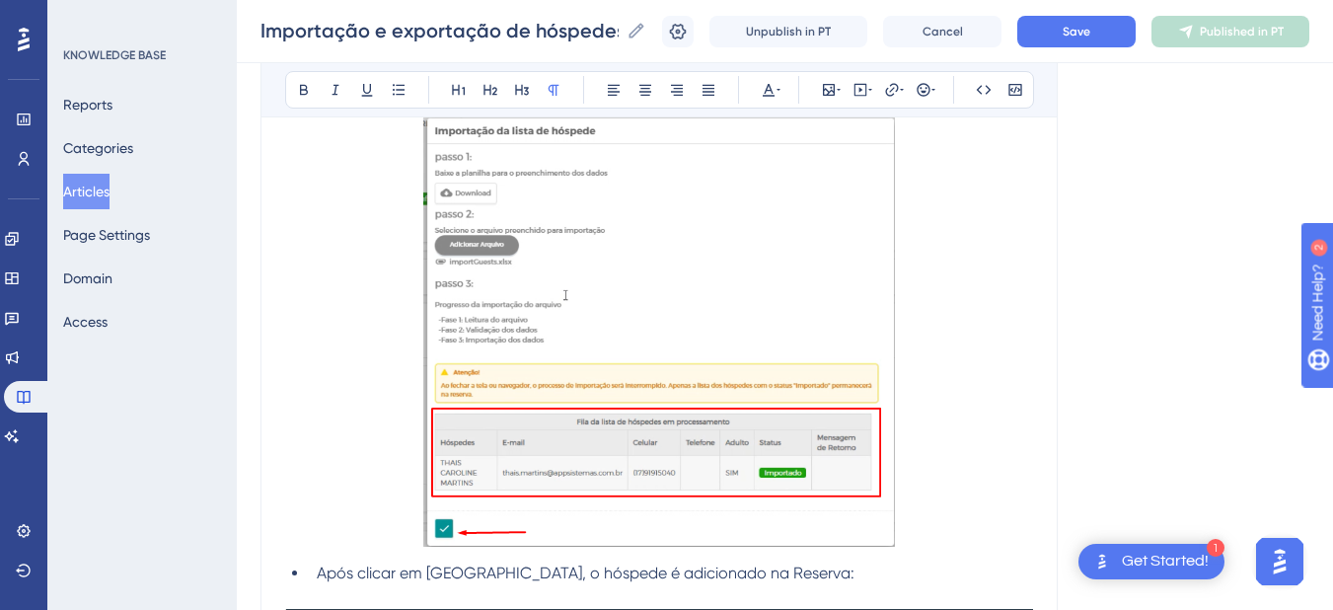
click at [672, 345] on img at bounding box center [659, 328] width 473 height 436
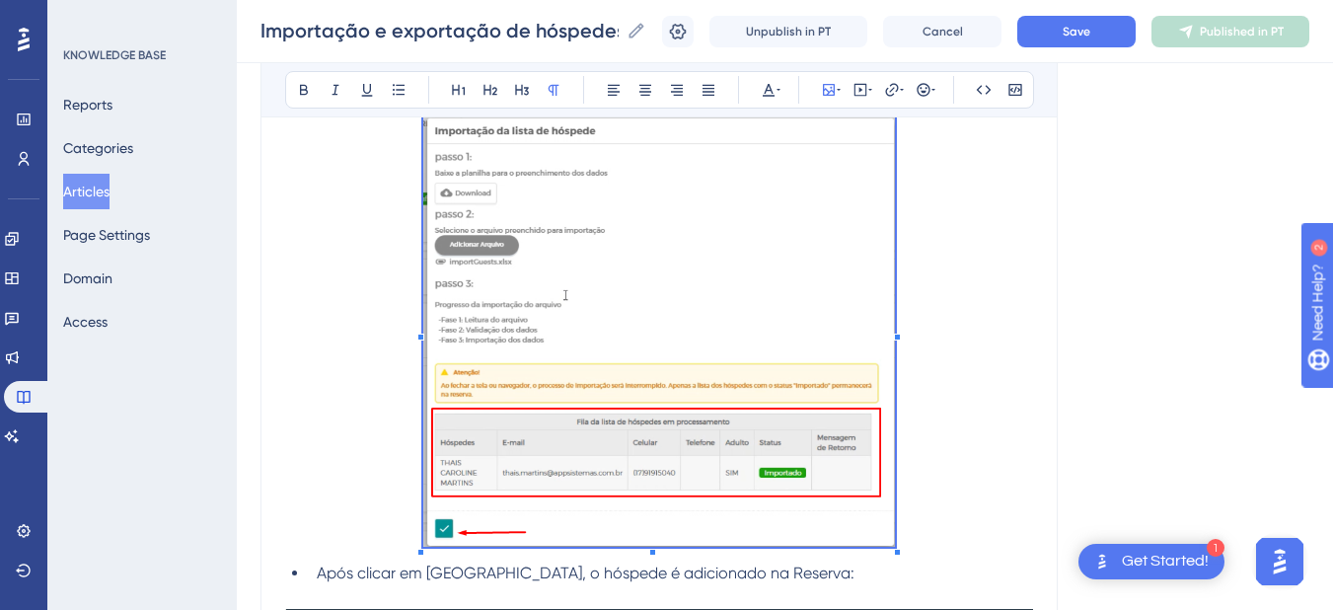
scroll to position [3223, 0]
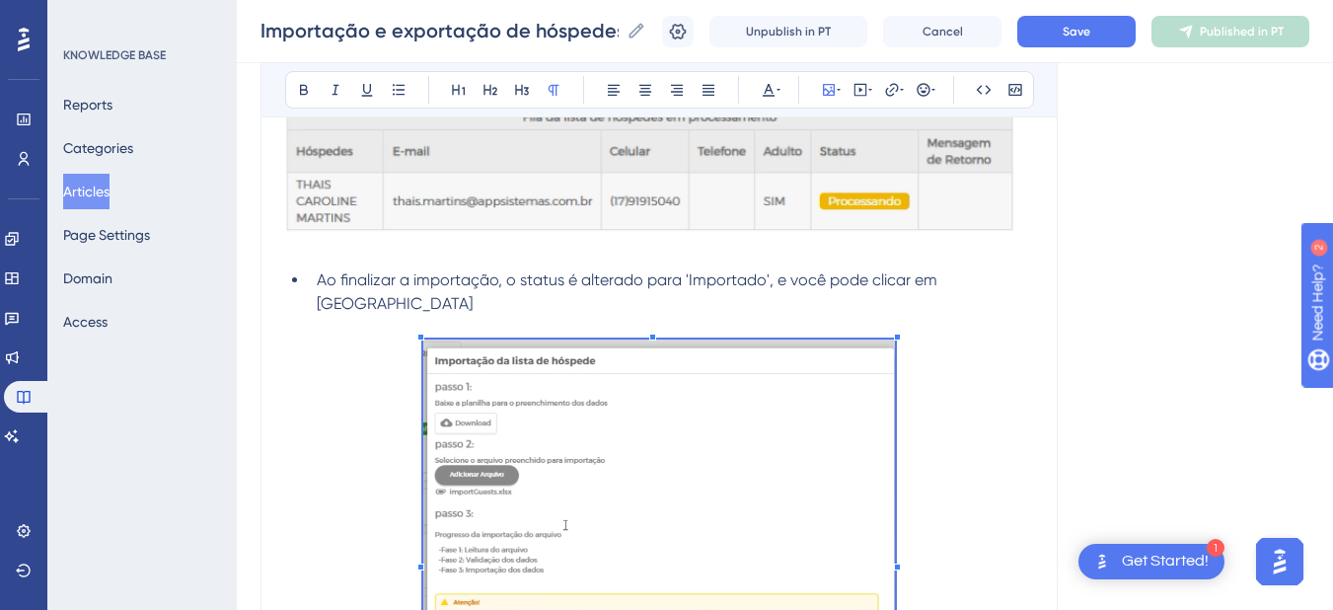
click at [646, 429] on img at bounding box center [659, 557] width 473 height 436
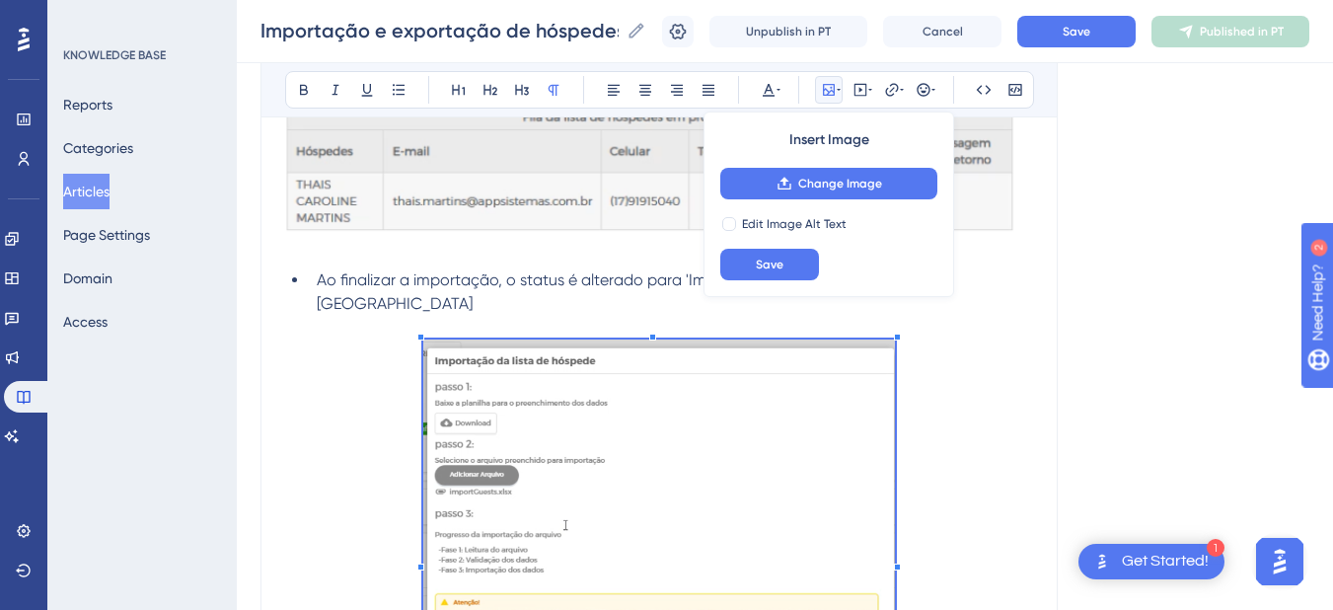
click at [642, 423] on img at bounding box center [659, 557] width 473 height 436
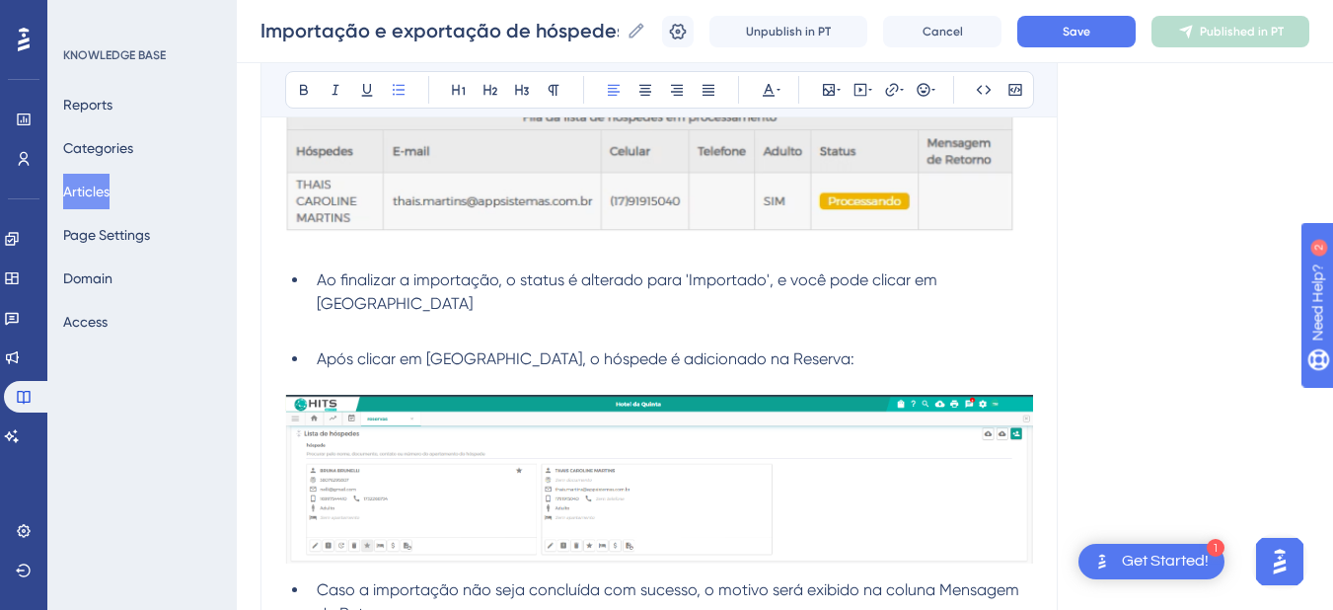
click at [465, 316] on p at bounding box center [659, 328] width 748 height 24
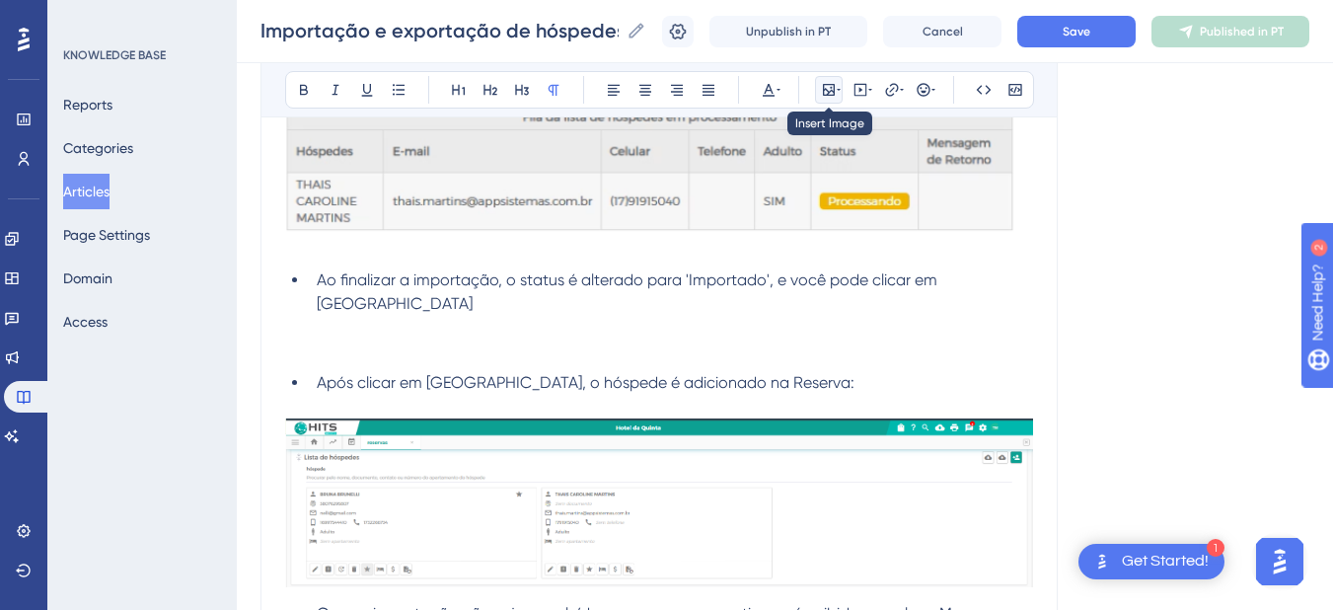
click at [826, 89] on icon at bounding box center [829, 90] width 12 height 12
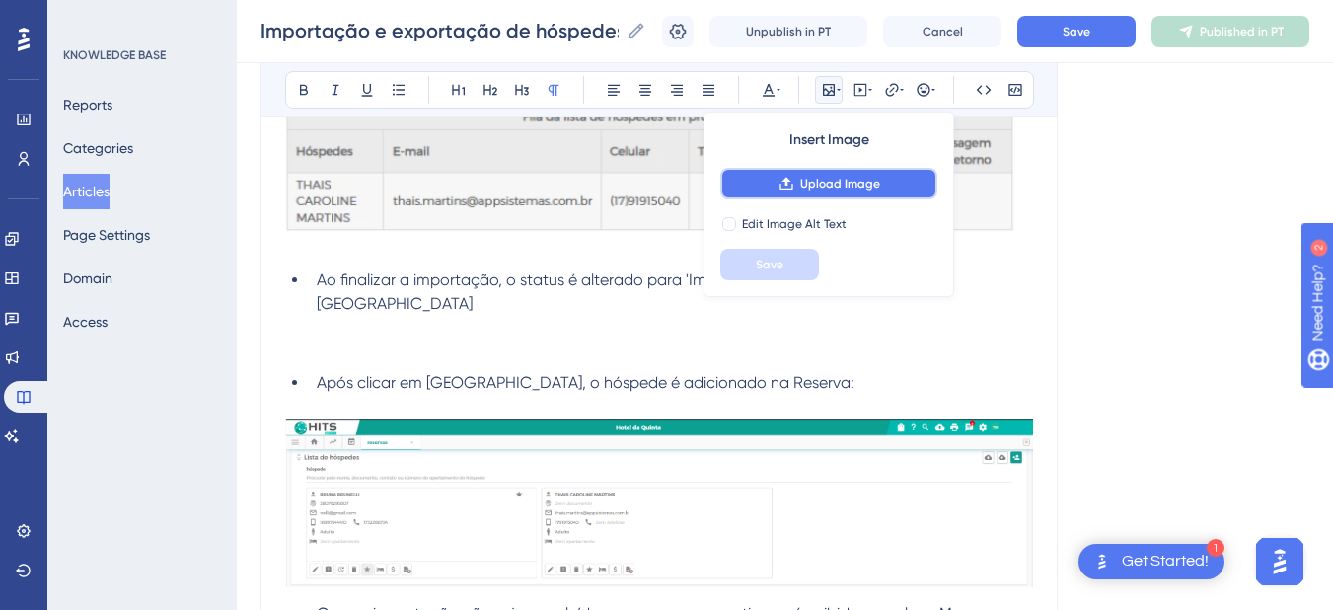
click at [776, 179] on button "Upload Image" at bounding box center [828, 184] width 217 height 32
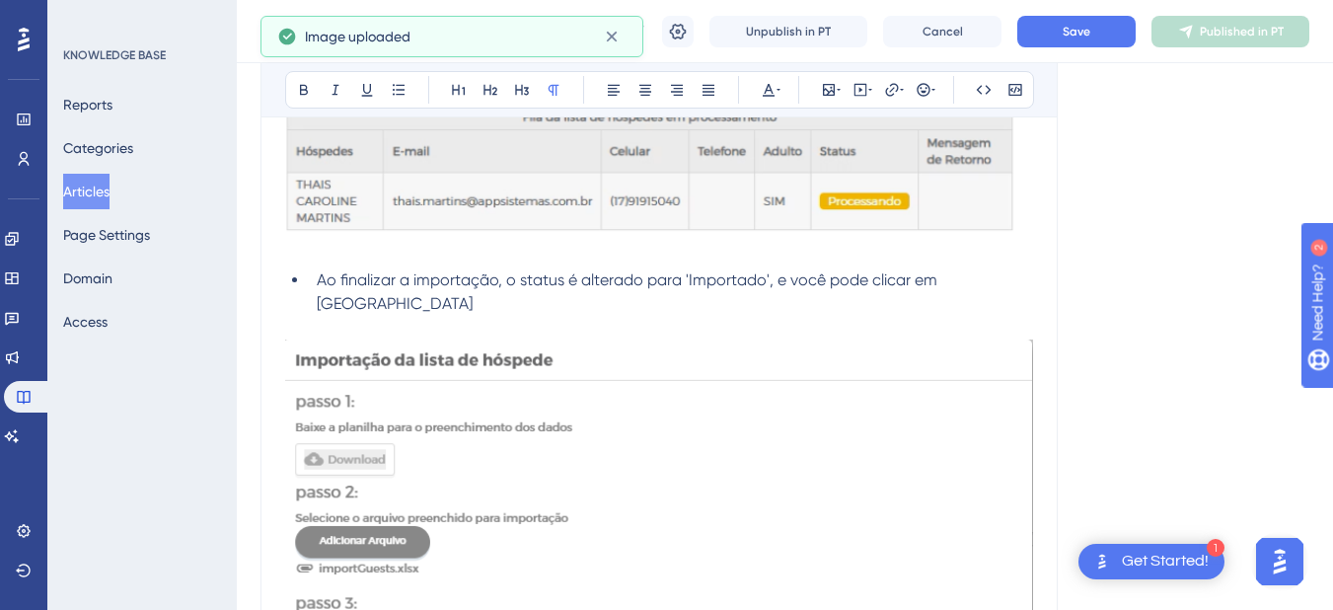
click at [992, 275] on li "Ao finalizar a importação, o status é alterado para 'Importado', e você pode cl…" at bounding box center [671, 291] width 724 height 47
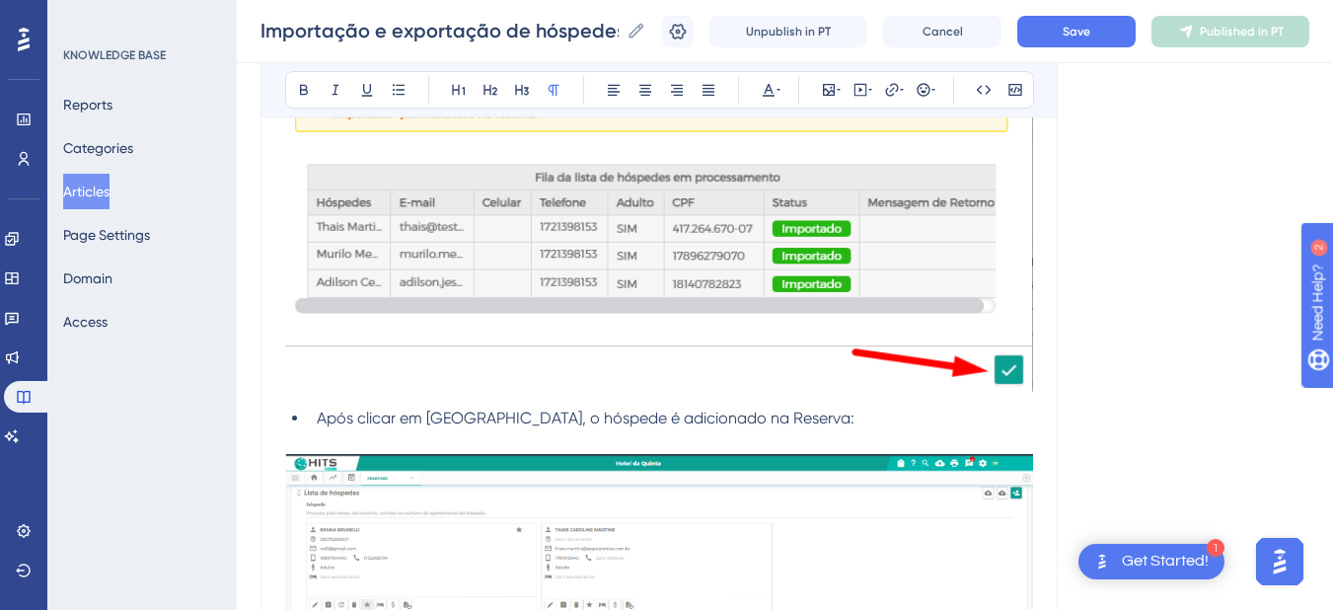
scroll to position [4143, 0]
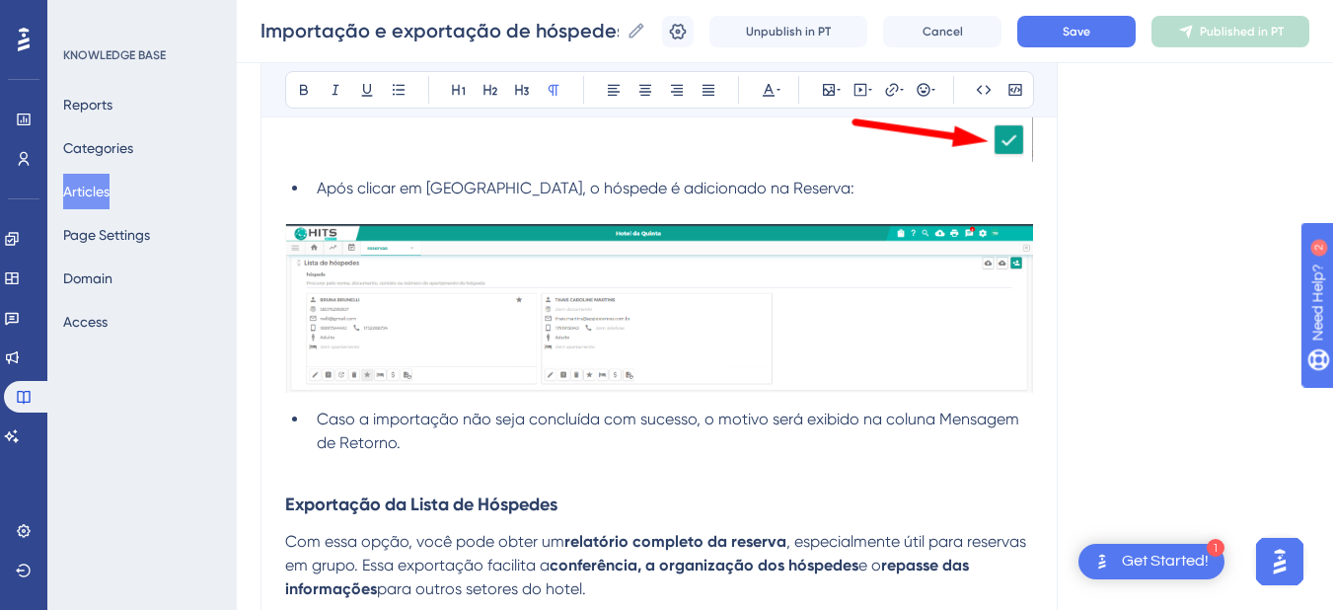
click at [461, 281] on img at bounding box center [659, 308] width 748 height 169
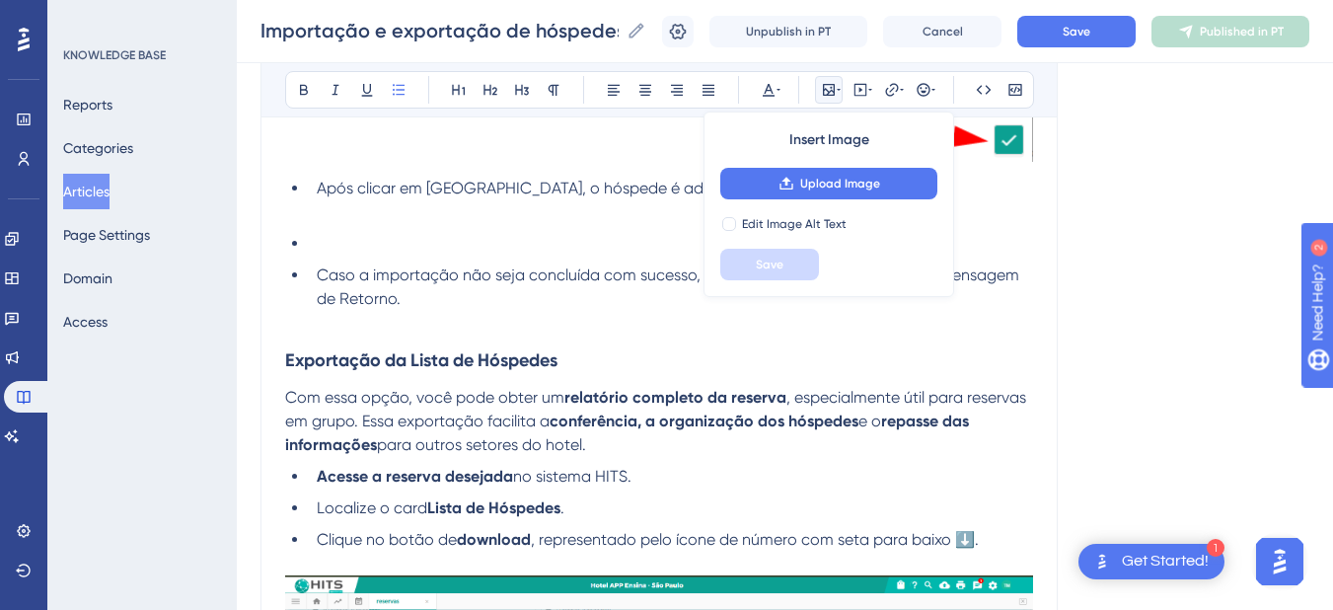
click at [346, 232] on li at bounding box center [671, 244] width 724 height 24
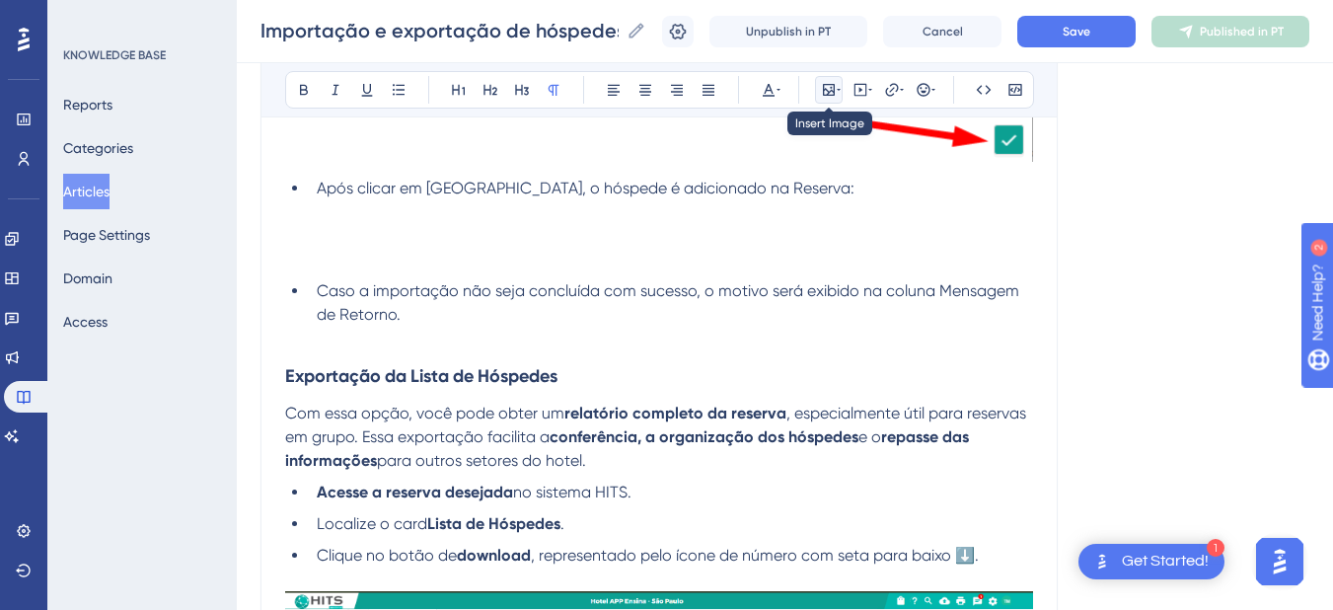
click at [831, 90] on icon at bounding box center [829, 90] width 16 height 16
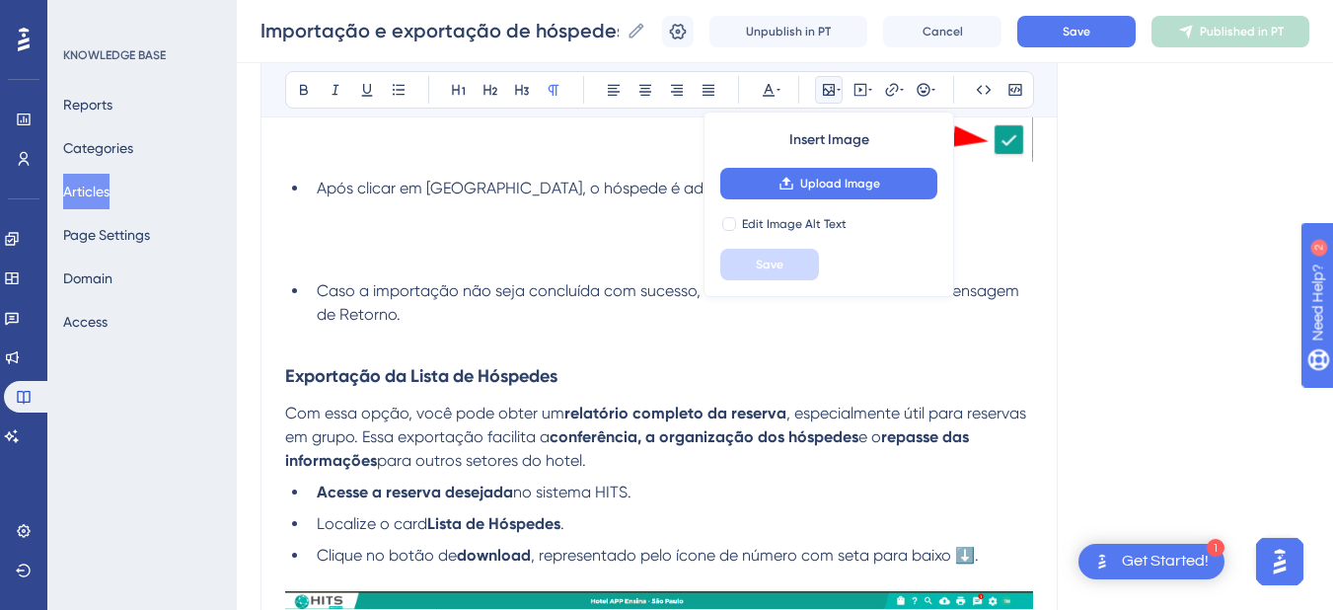
drag, startPoint x: 830, startPoint y: 95, endPoint x: 799, endPoint y: 172, distance: 82.8
click at [807, 160] on div "Insert Image Upload Image Edit Image Alt Text Save" at bounding box center [828, 203] width 251 height 185
click at [796, 183] on button "Upload Image" at bounding box center [828, 184] width 217 height 32
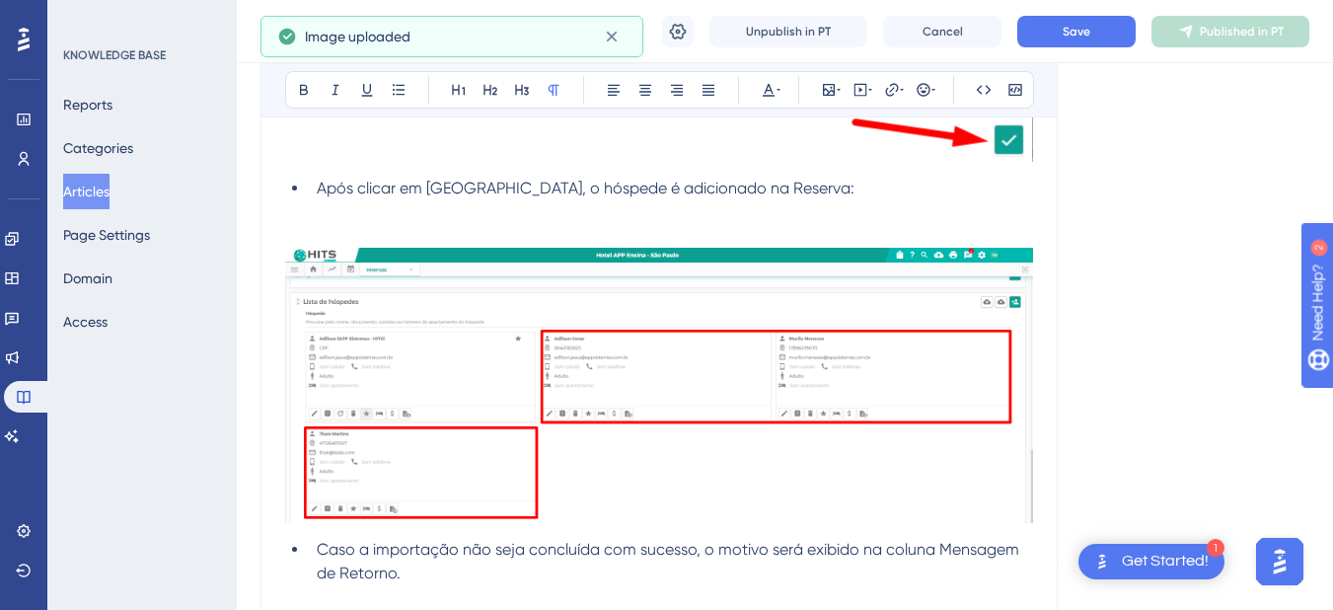
click at [320, 224] on p at bounding box center [659, 236] width 748 height 24
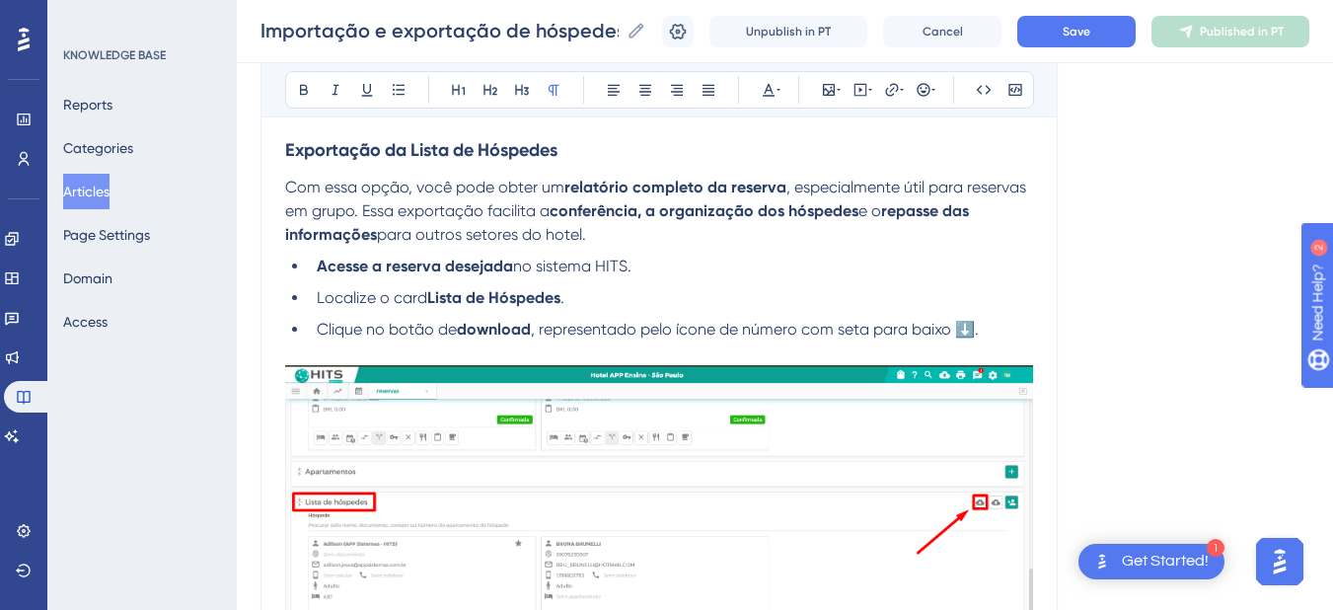
scroll to position [4834, 0]
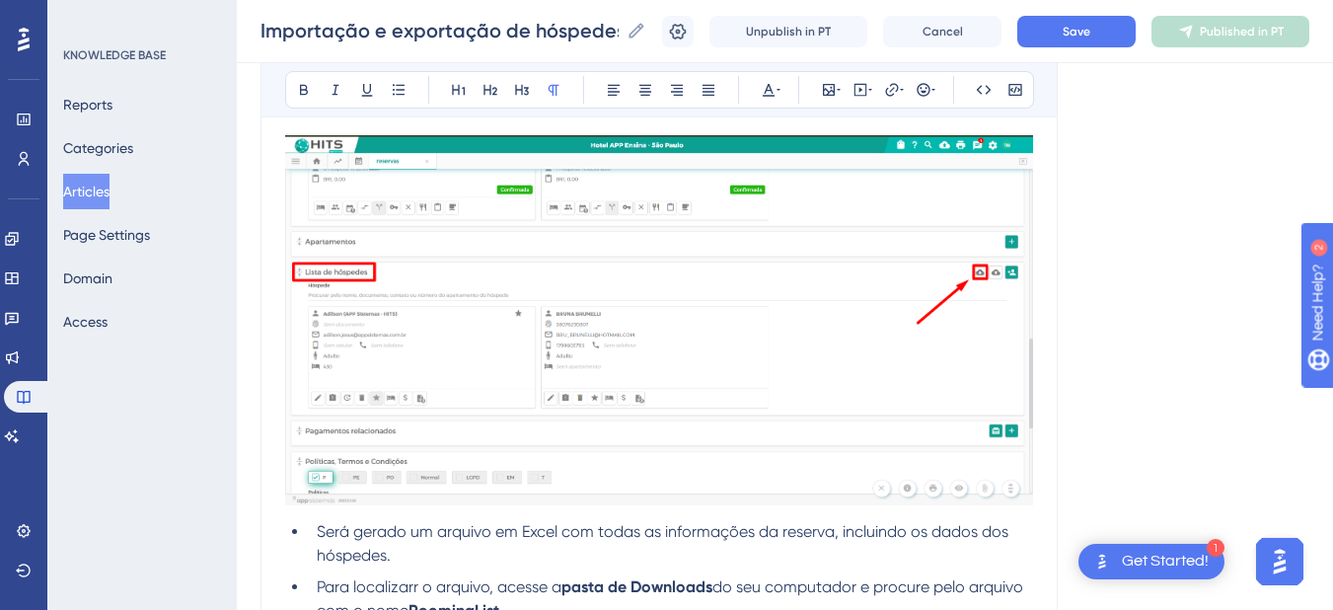
click at [481, 347] on img at bounding box center [659, 319] width 748 height 369
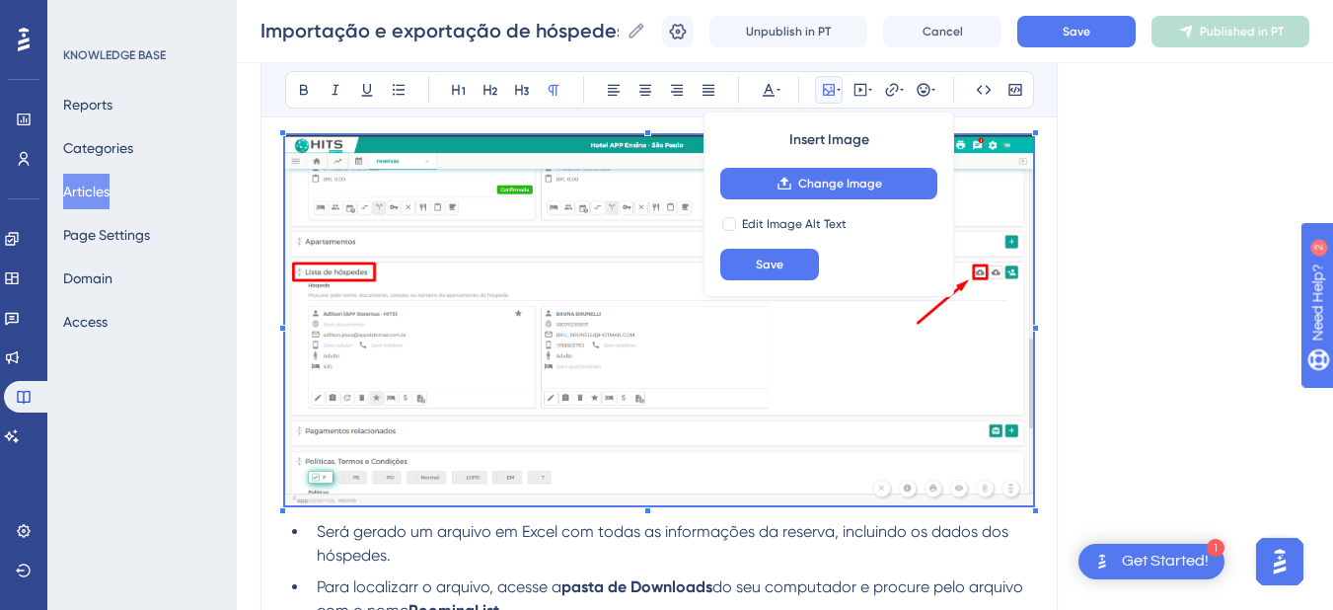
scroll to position [4604, 0]
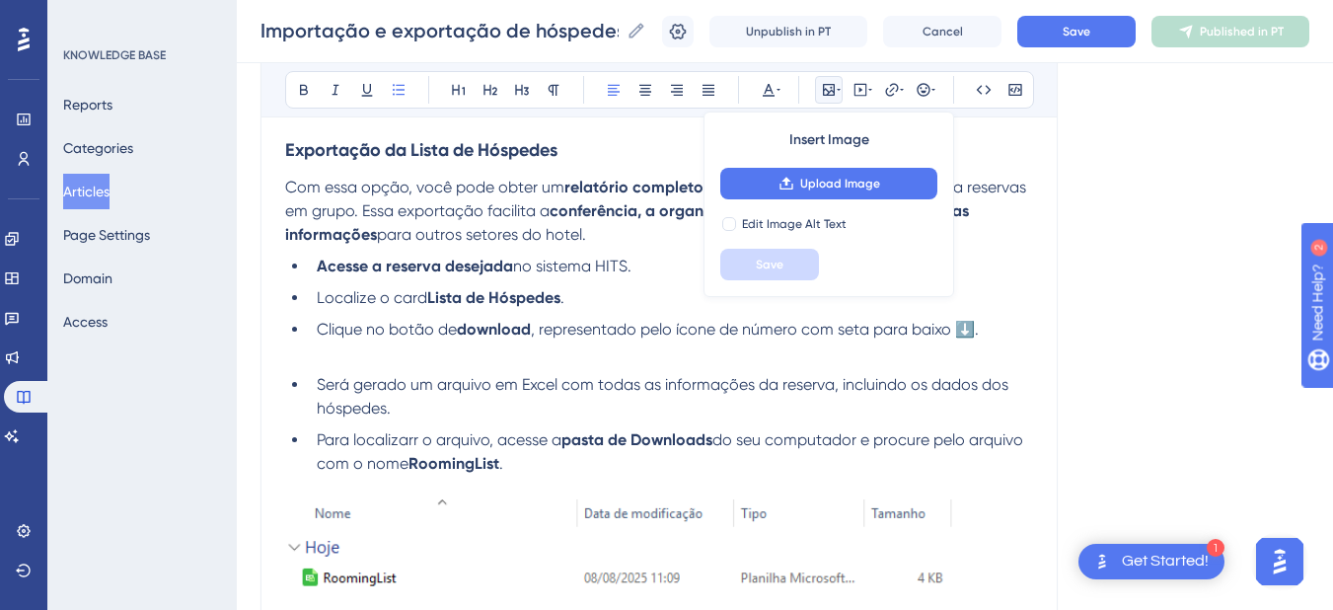
click at [368, 341] on p at bounding box center [659, 353] width 748 height 24
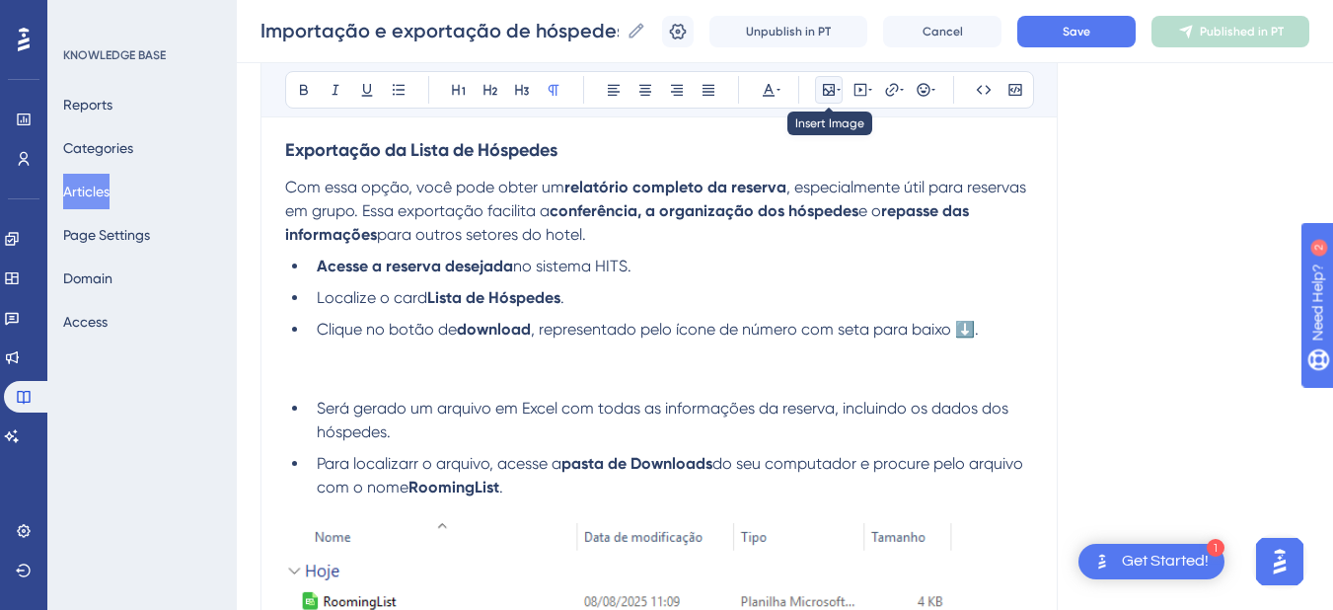
click at [826, 94] on icon at bounding box center [829, 90] width 16 height 16
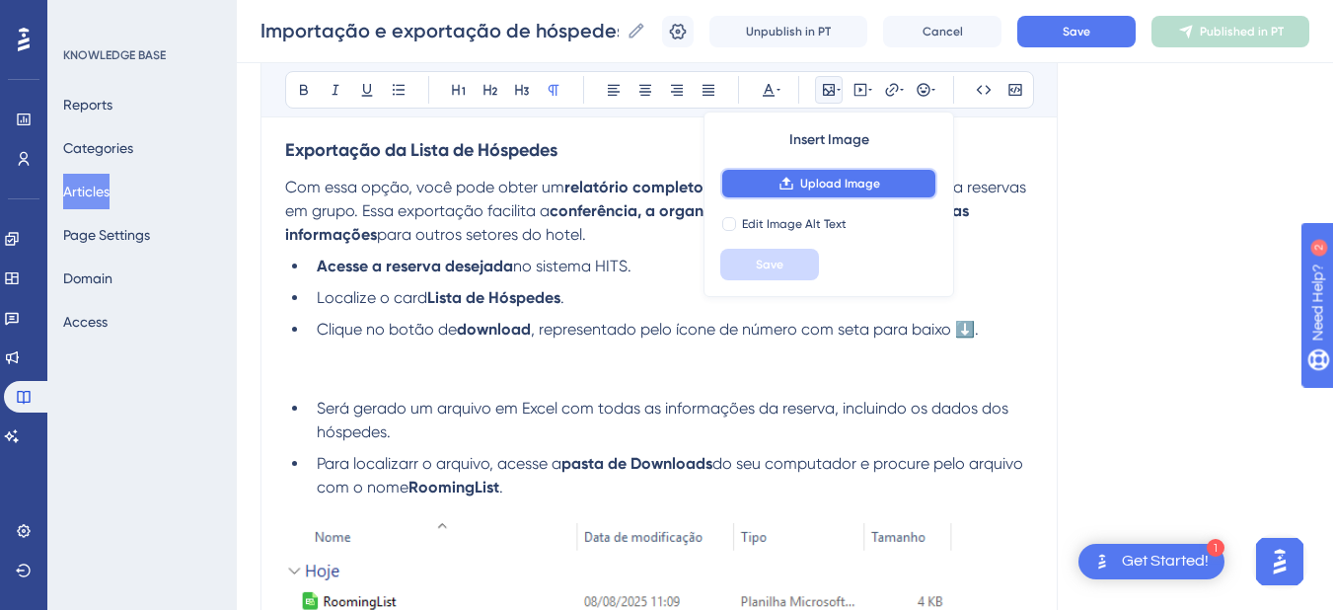
click at [819, 191] on button "Upload Image" at bounding box center [828, 184] width 217 height 32
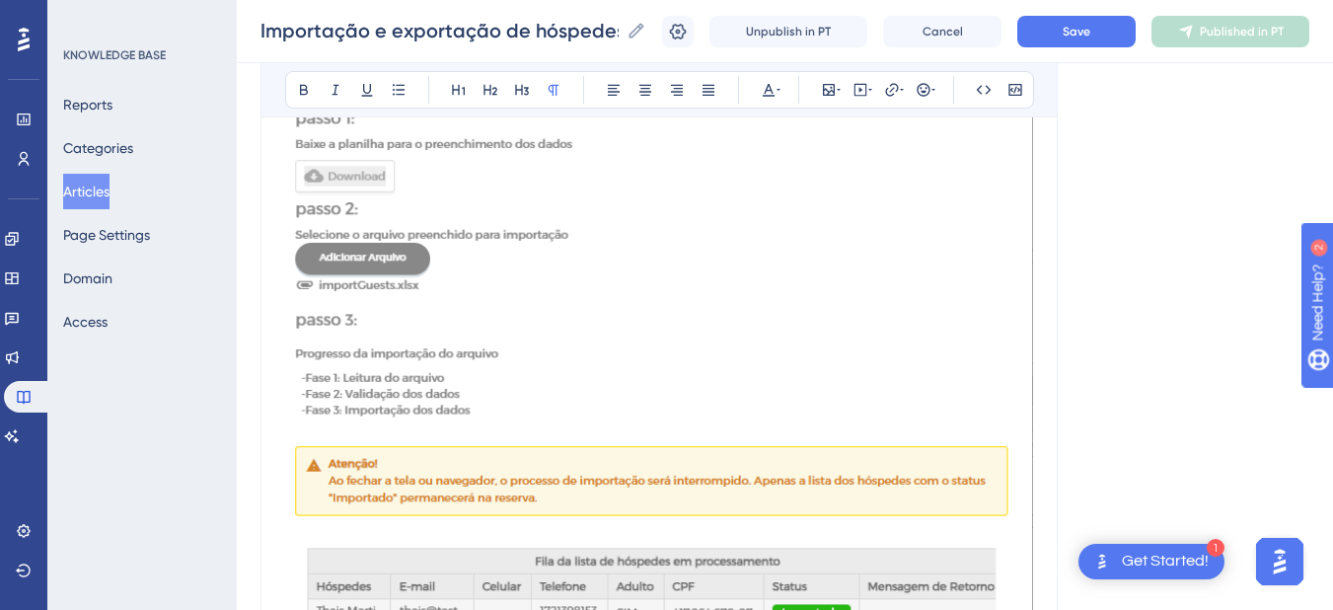
scroll to position [3069, 0]
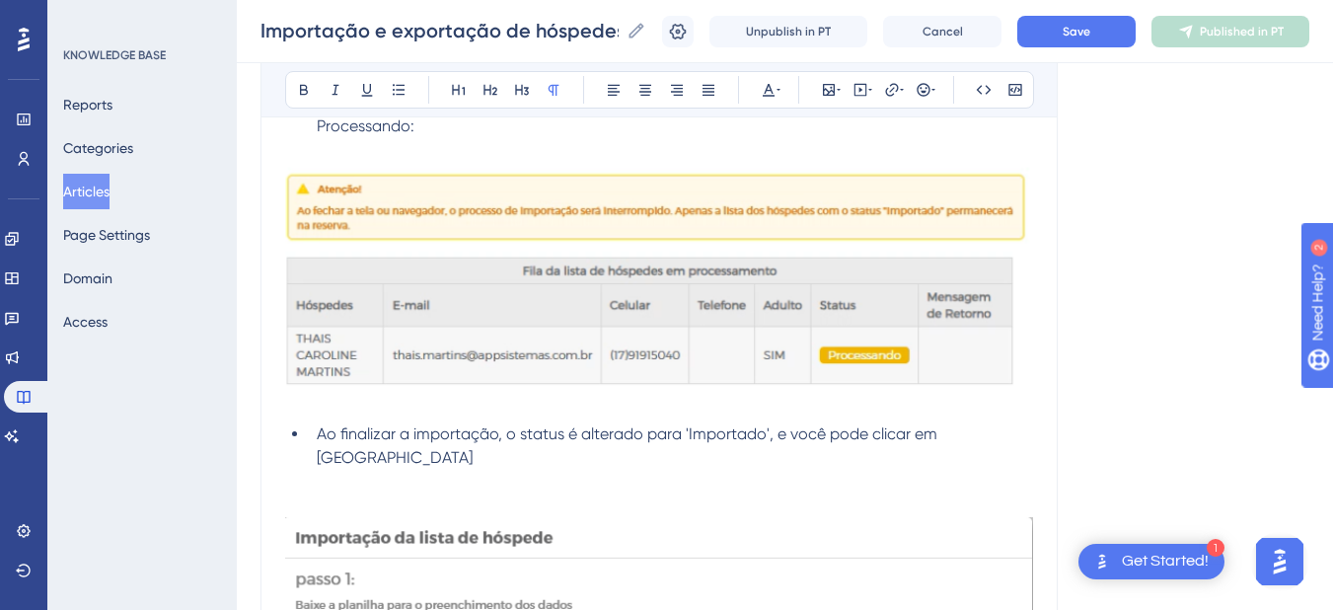
click at [586, 312] on img at bounding box center [659, 285] width 748 height 247
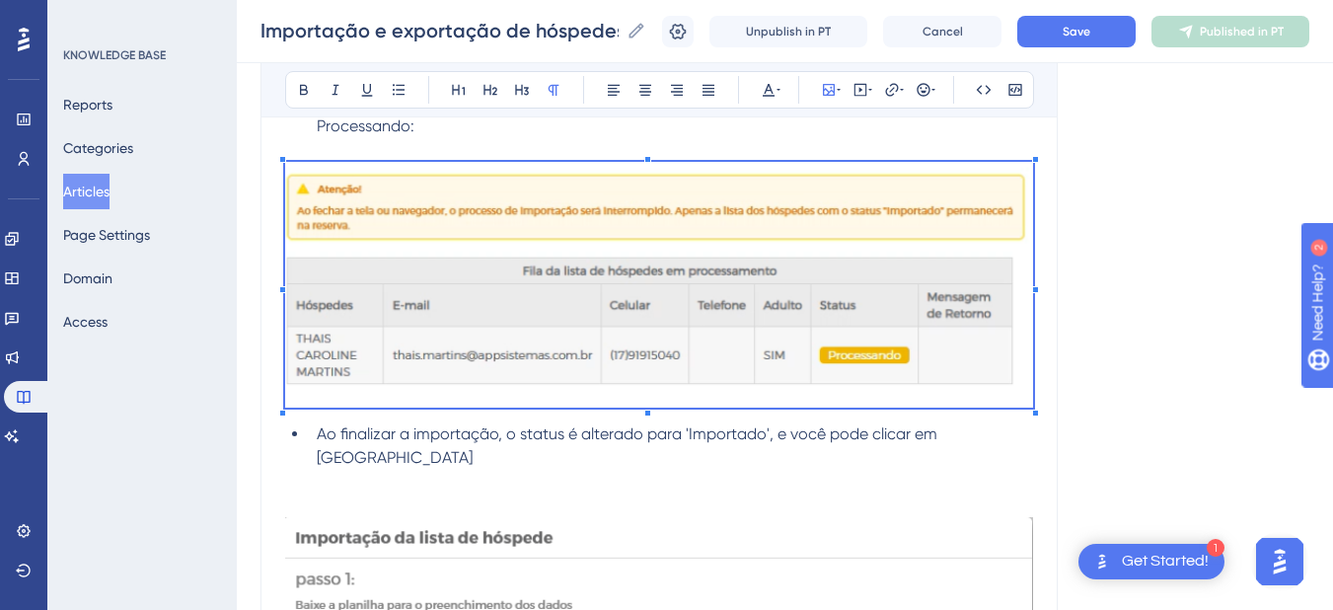
scroll to position [2839, 0]
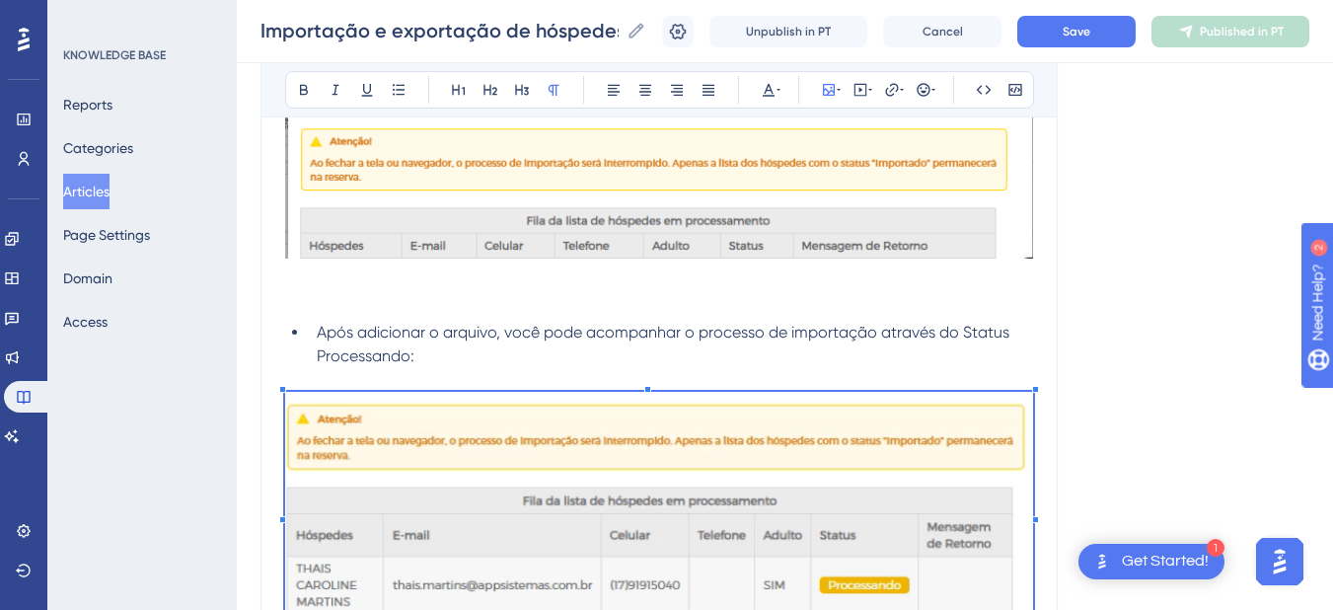
click at [433, 281] on p at bounding box center [659, 277] width 748 height 24
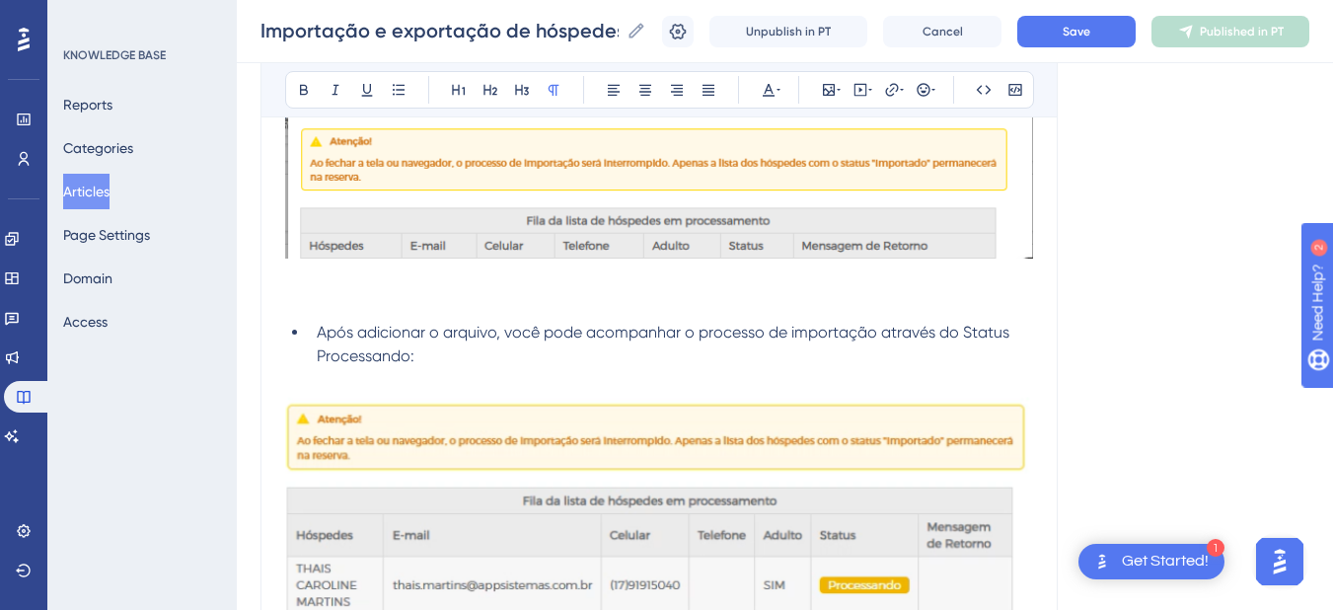
scroll to position [3069, 0]
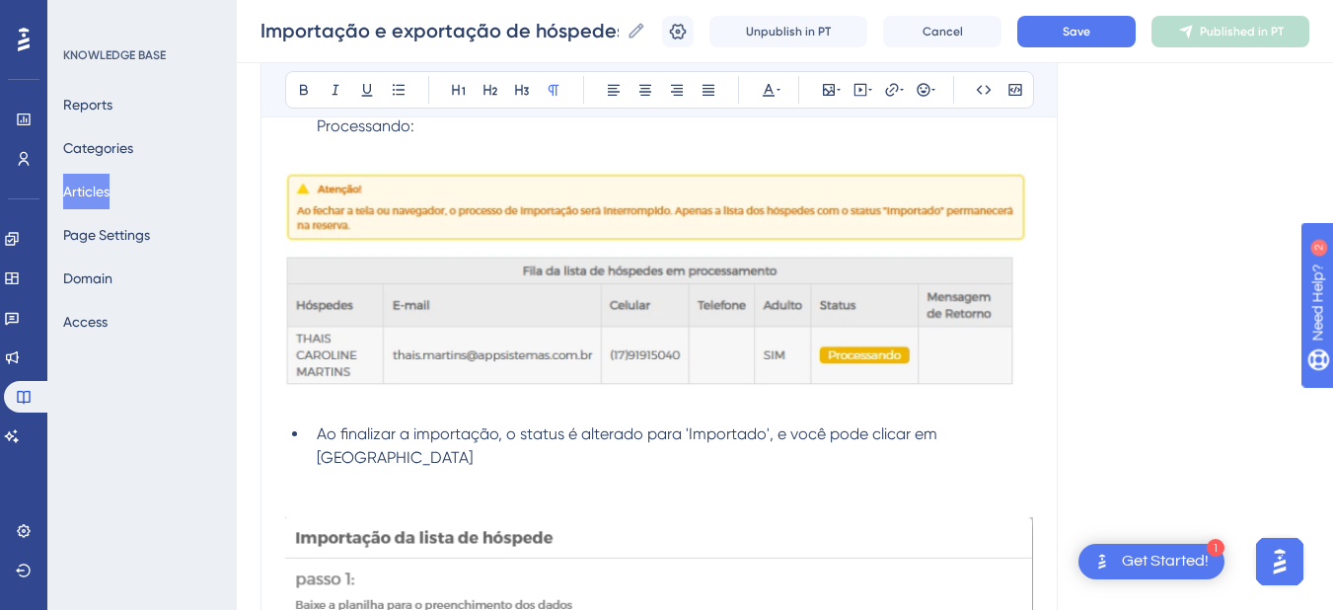
click at [461, 294] on img at bounding box center [659, 285] width 748 height 247
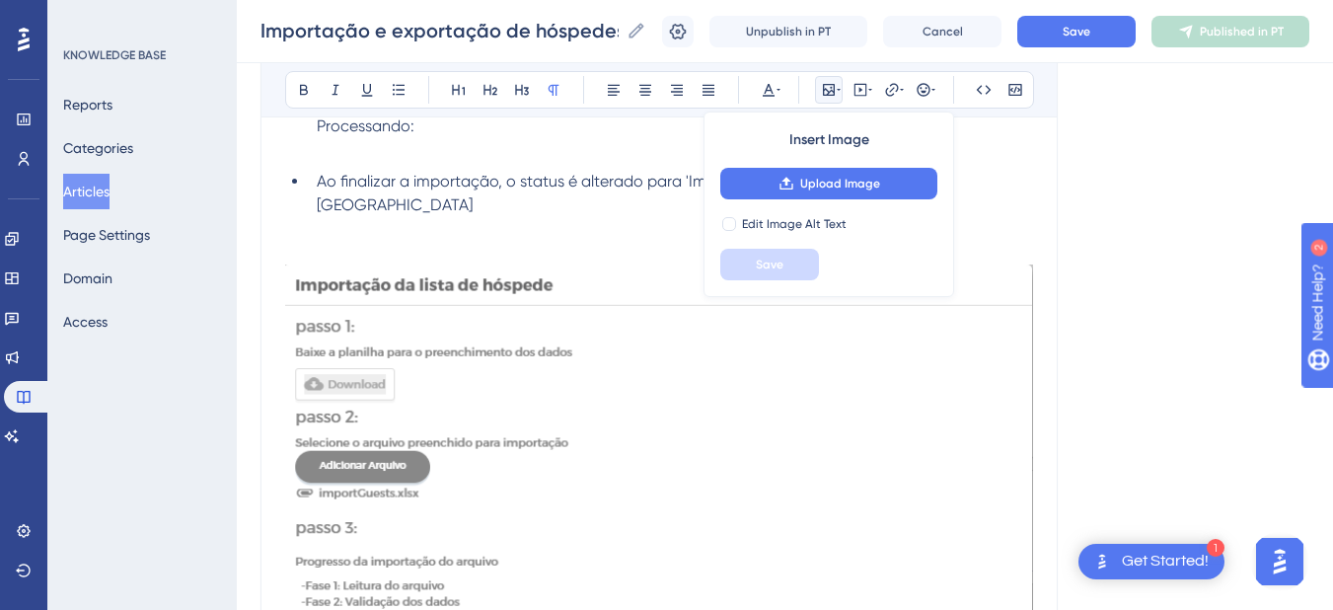
click at [409, 147] on p at bounding box center [659, 150] width 748 height 24
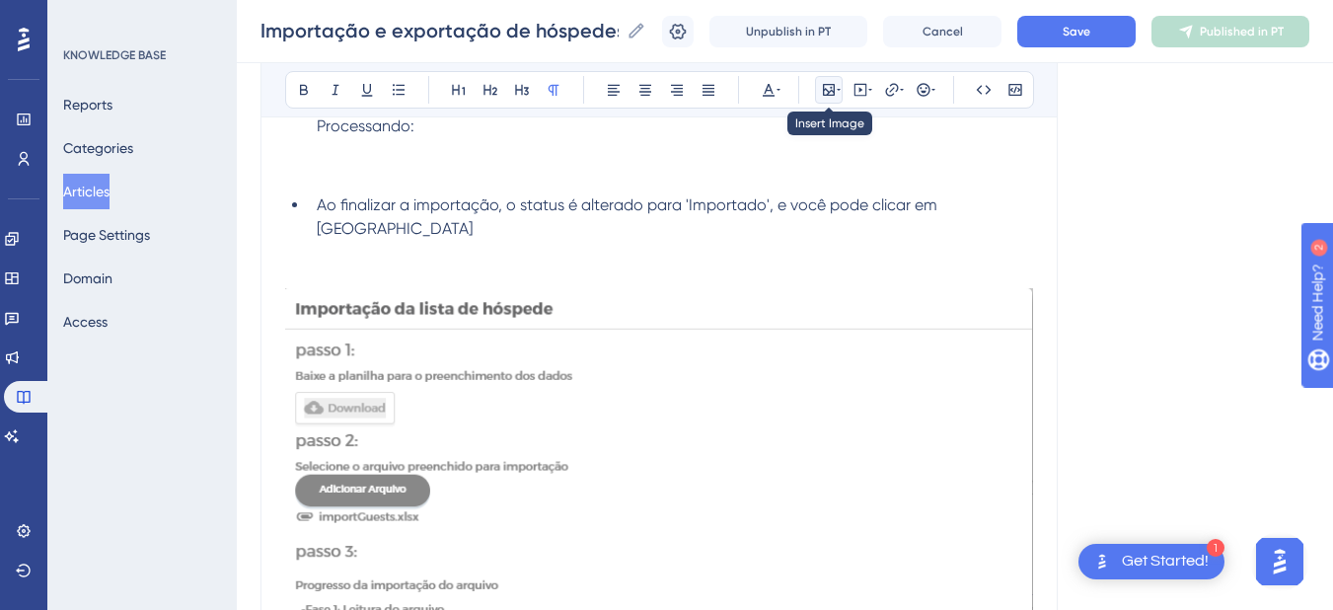
click at [824, 85] on icon at bounding box center [829, 90] width 12 height 12
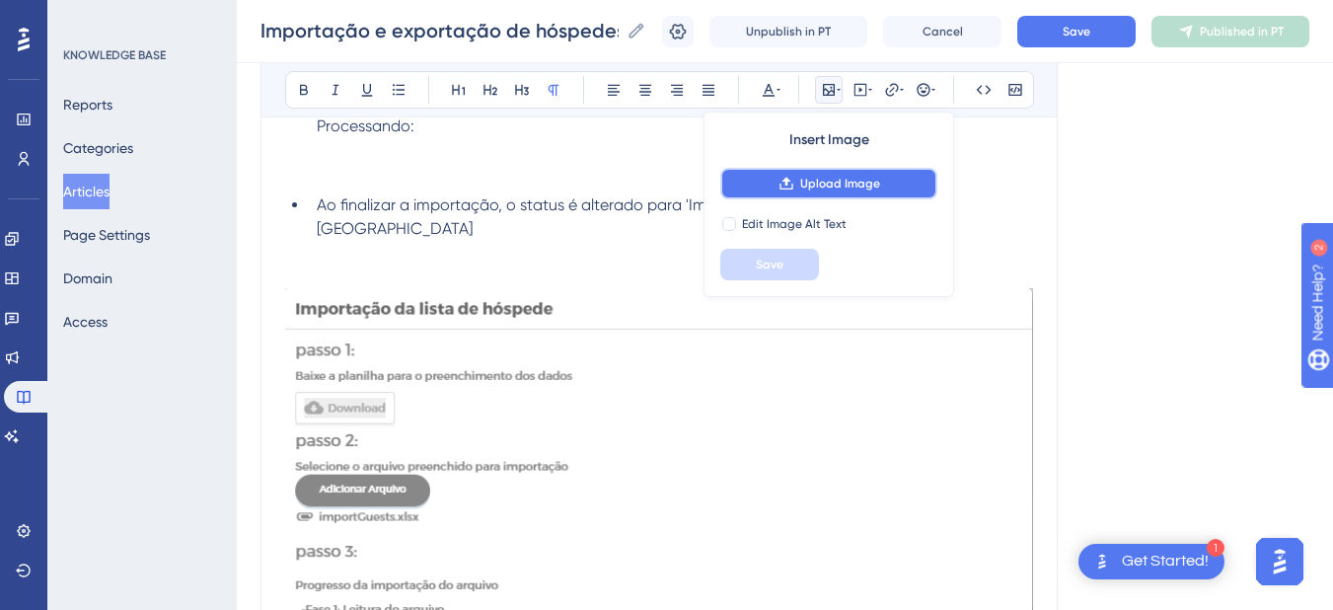
click at [782, 189] on icon at bounding box center [785, 183] width 13 height 13
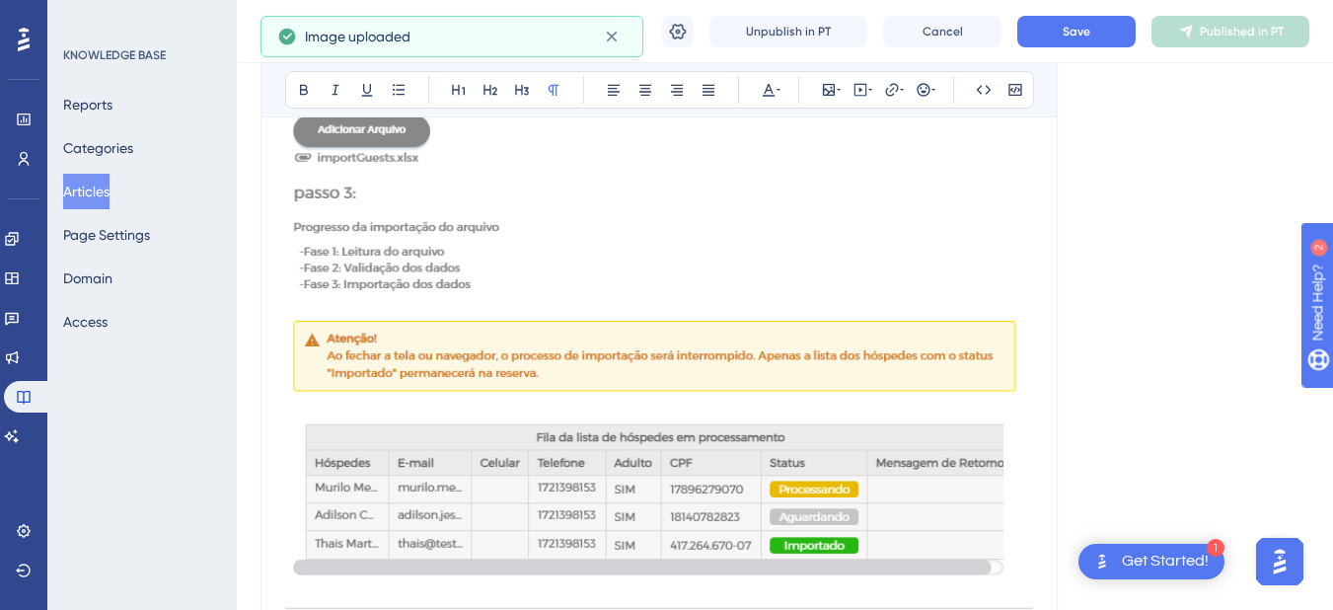
scroll to position [3530, 0]
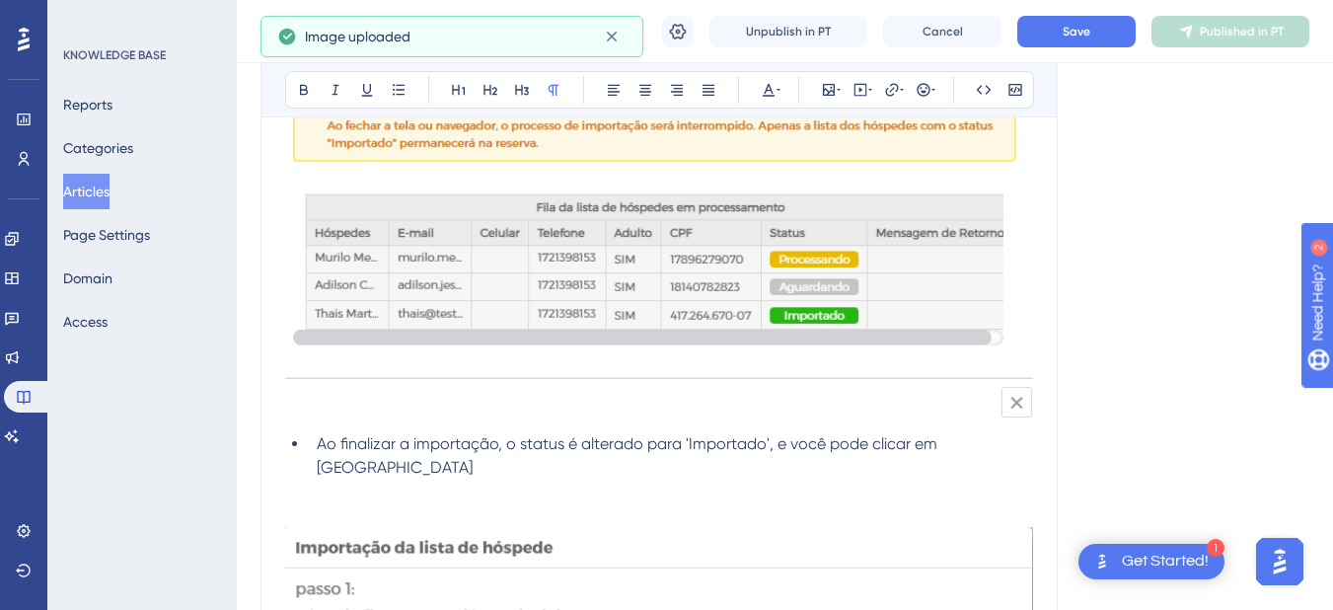
click at [368, 401] on img at bounding box center [659, 59] width 748 height 716
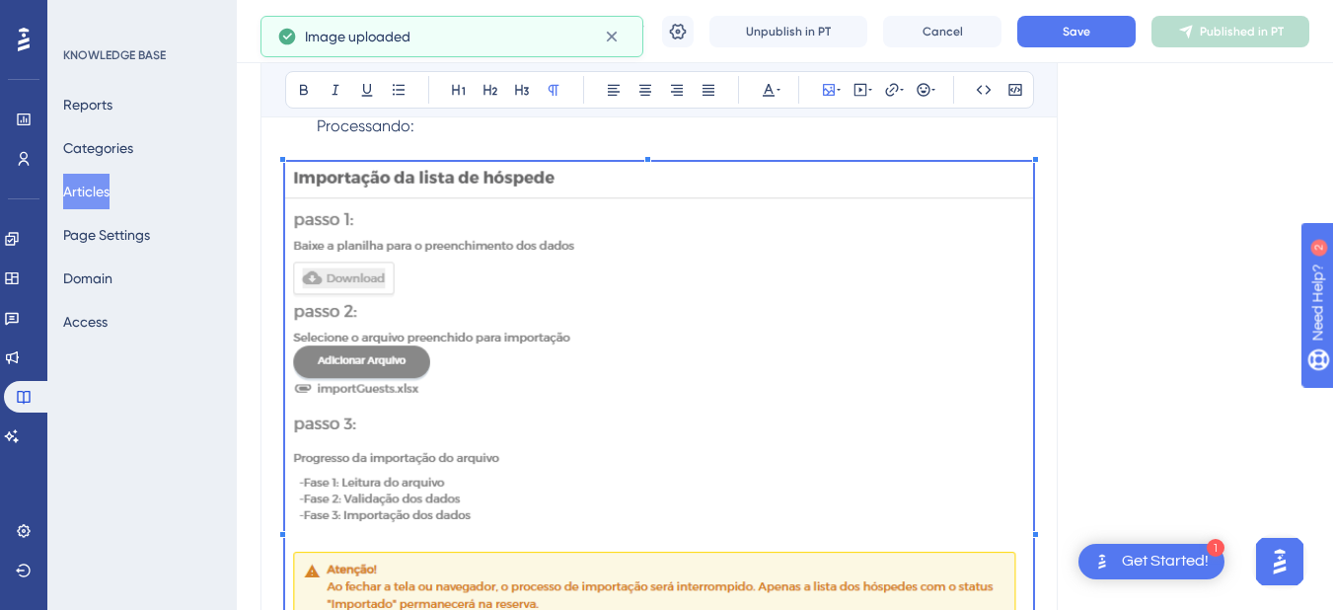
scroll to position [2839, 0]
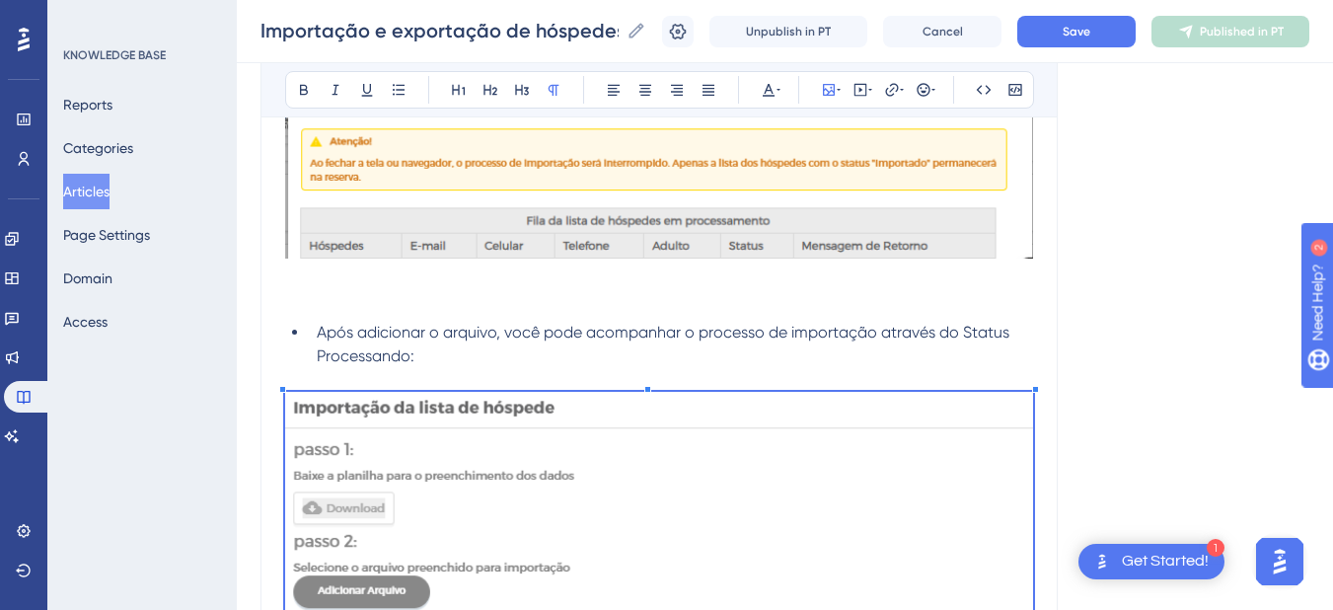
click at [410, 357] on span "Após adicionar o arquivo, você pode acompanhar o processo de importação através…" at bounding box center [665, 344] width 696 height 42
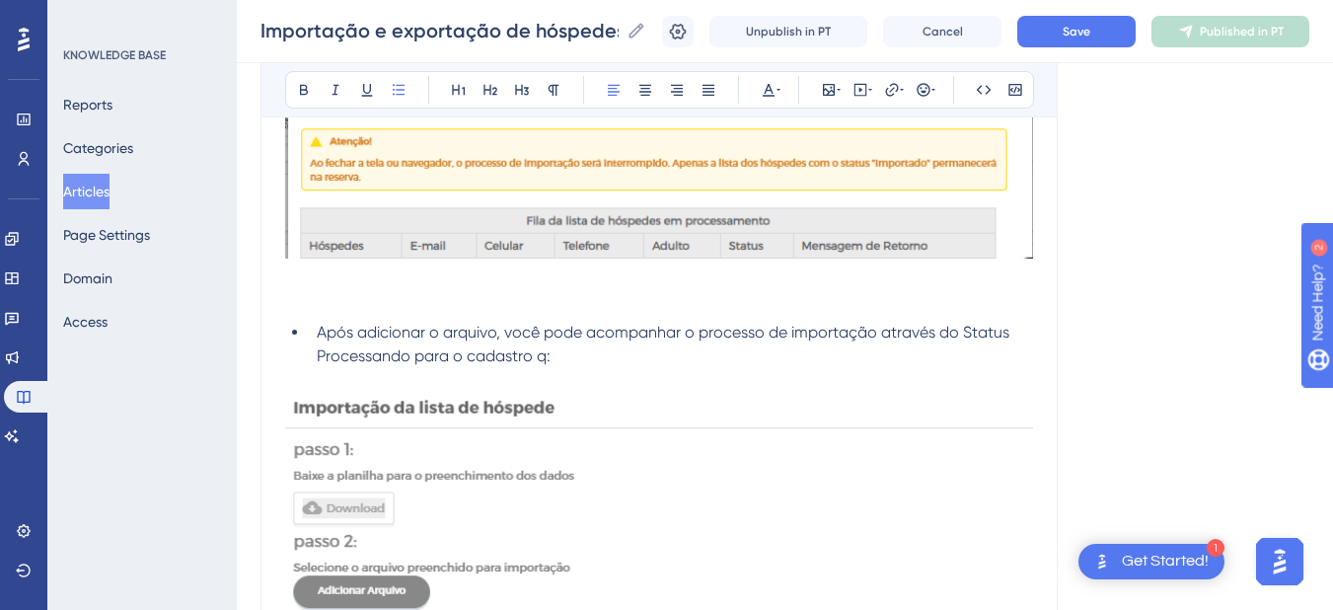
click at [481, 340] on span "Após adicionar o arquivo, você pode acompanhar o processo de importação através…" at bounding box center [665, 344] width 696 height 42
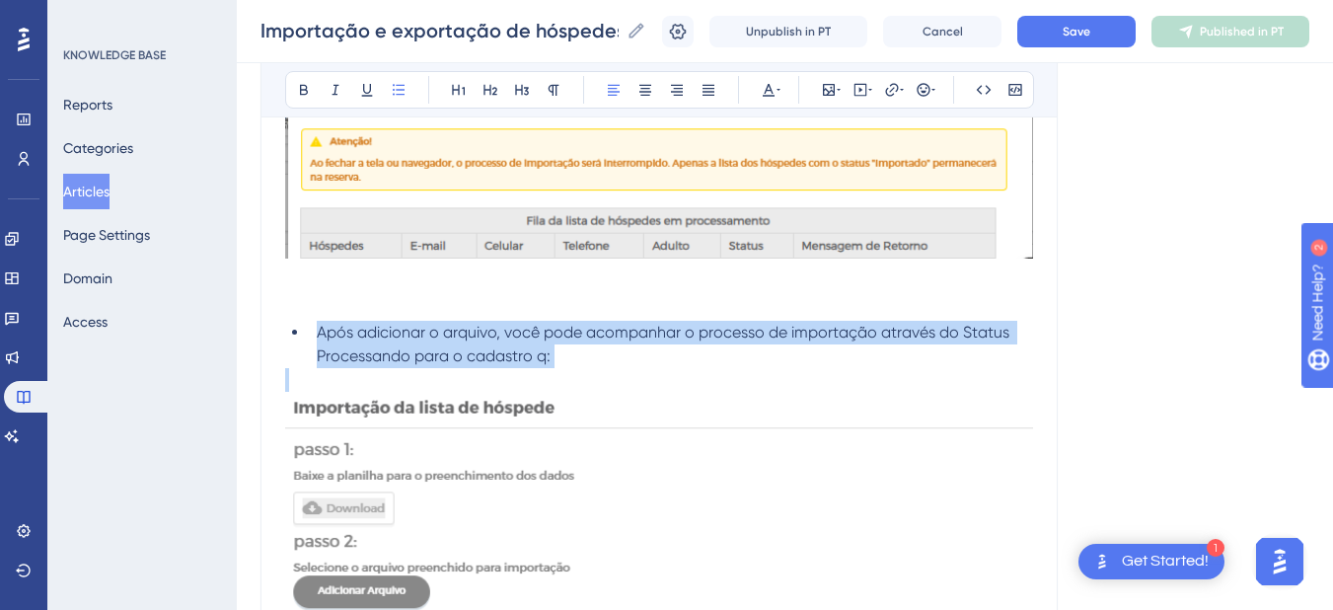
click at [481, 340] on span "Após adicionar o arquivo, você pode acompanhar o processo de importação através…" at bounding box center [665, 344] width 696 height 42
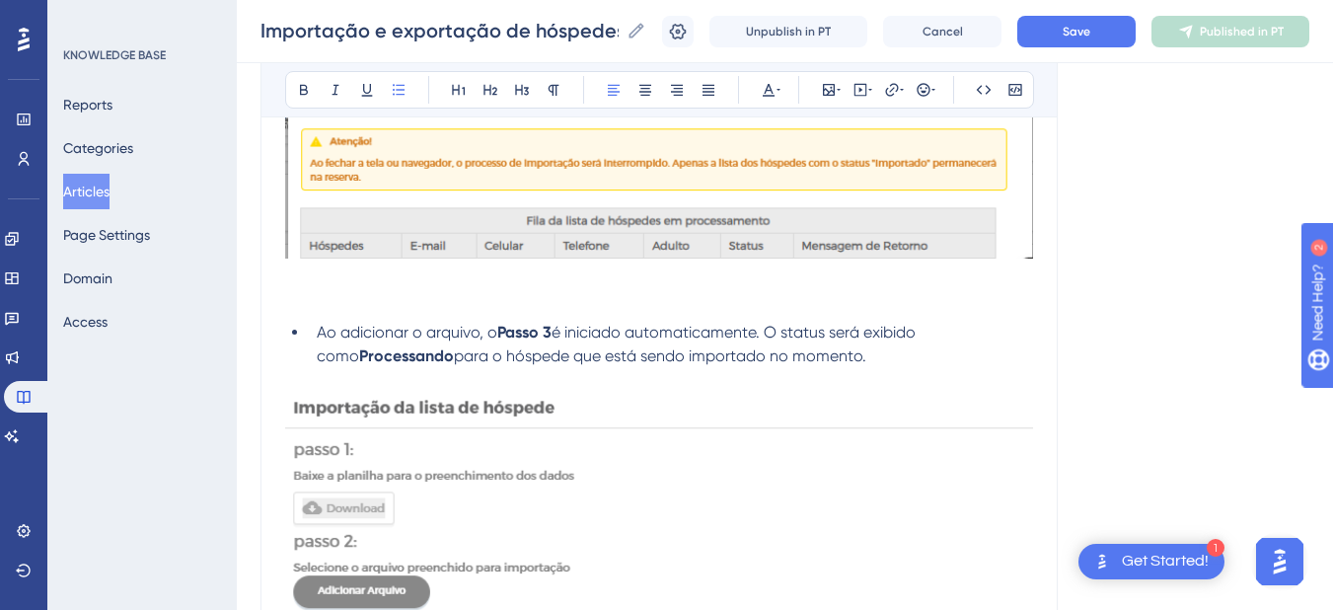
click at [454, 357] on span "para o hóspede que está sendo importado no momento." at bounding box center [660, 355] width 412 height 19
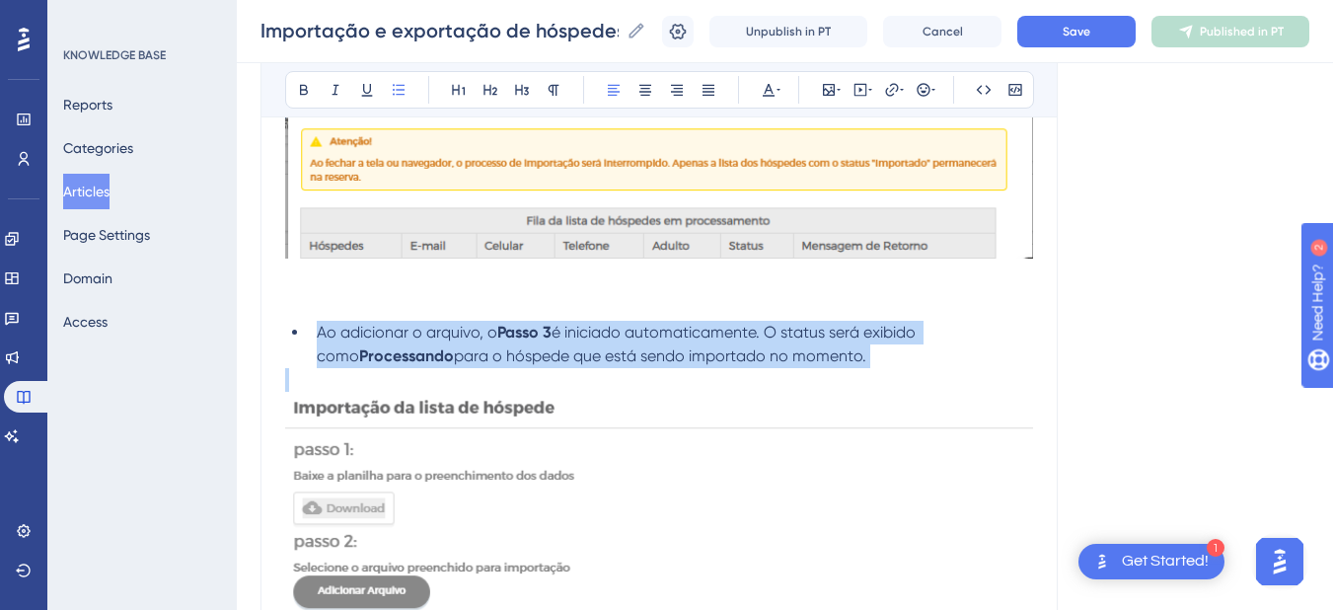
click at [454, 357] on span "para o hóspede que está sendo importado no momento." at bounding box center [660, 355] width 412 height 19
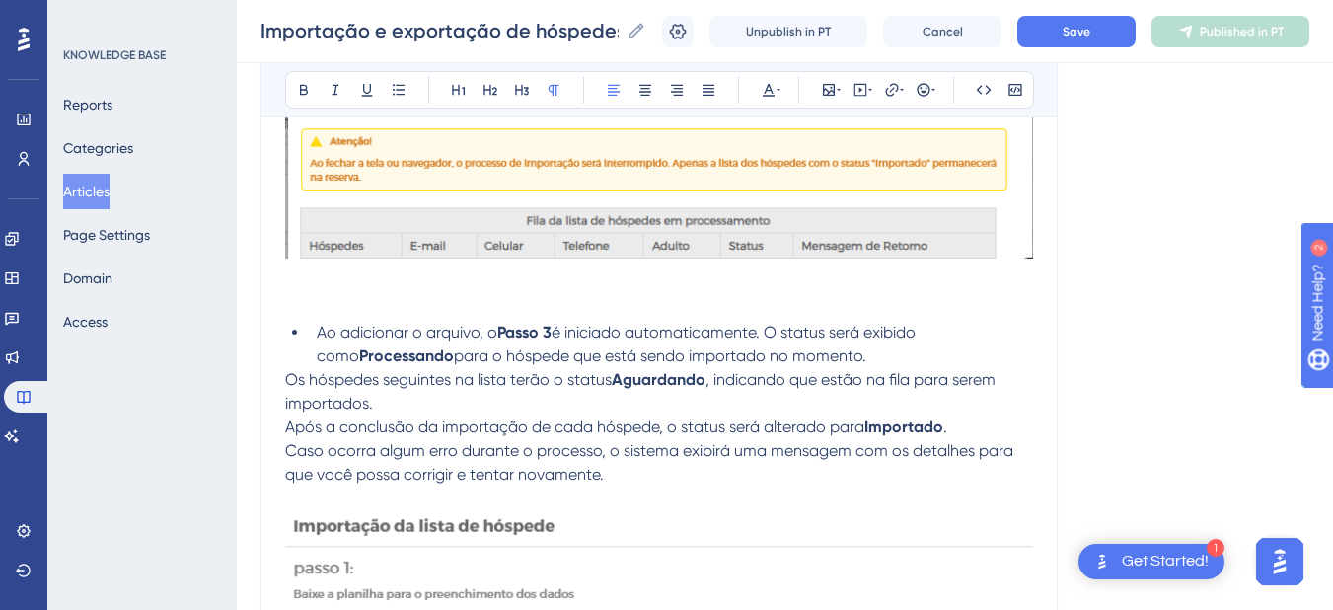
click at [288, 375] on span "Os hóspedes seguintes na lista terão o status" at bounding box center [448, 379] width 327 height 19
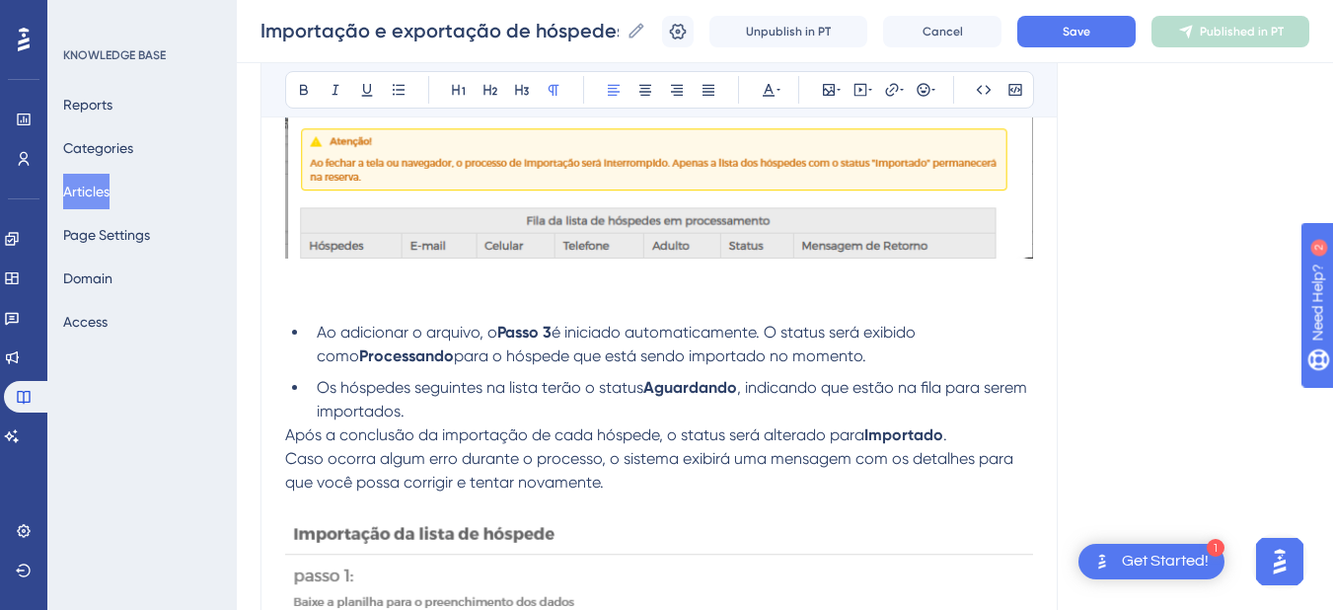
click at [285, 436] on span "Após a conclusão da importação de cada hóspede, o status será alterado para" at bounding box center [574, 434] width 579 height 19
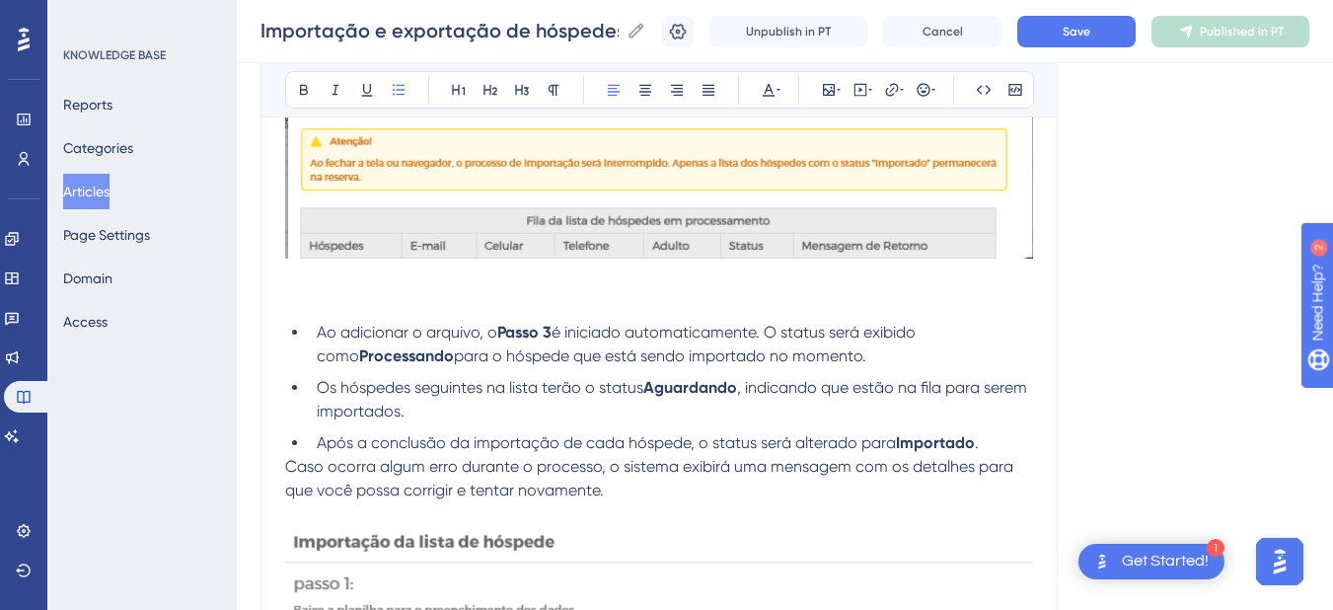
scroll to position [3069, 0]
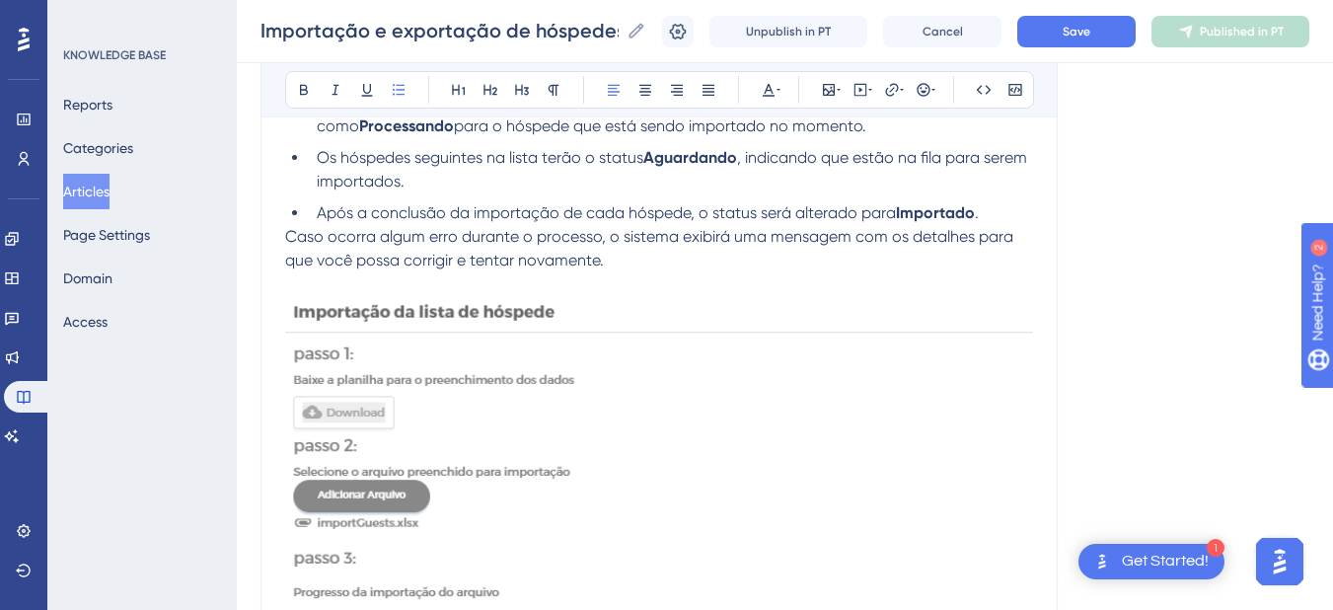
click at [286, 236] on span "Caso ocorra algum erro durante o processo, o sistema exibirá uma mensagem com o…" at bounding box center [651, 248] width 732 height 42
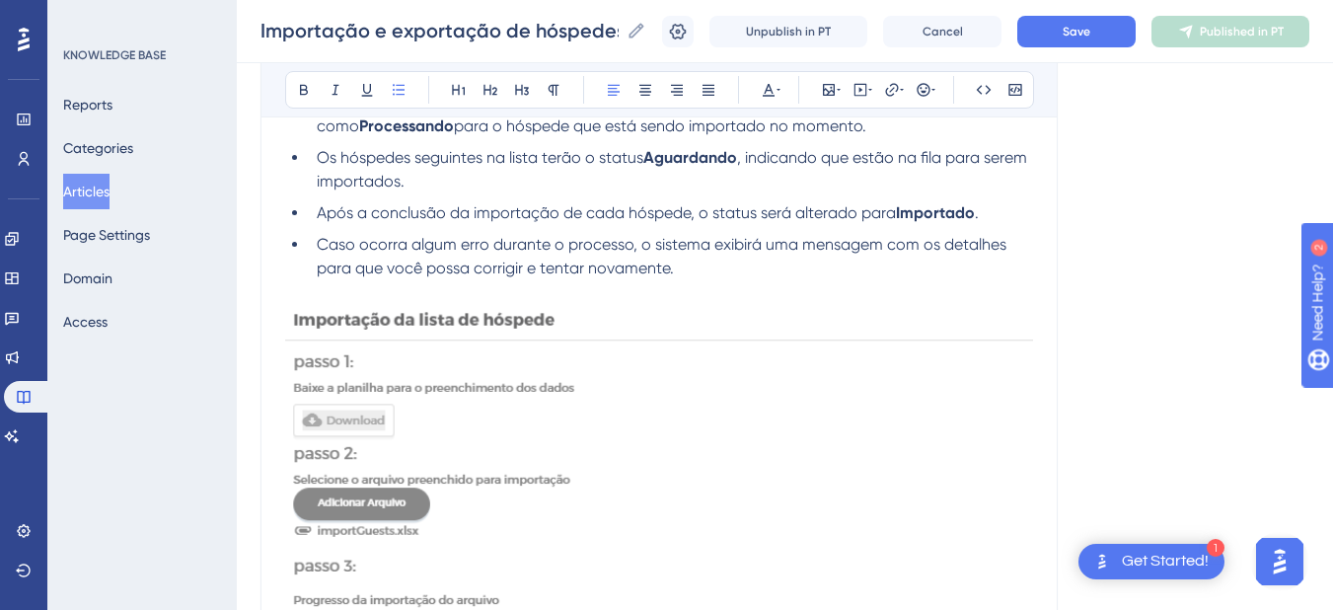
scroll to position [2839, 0]
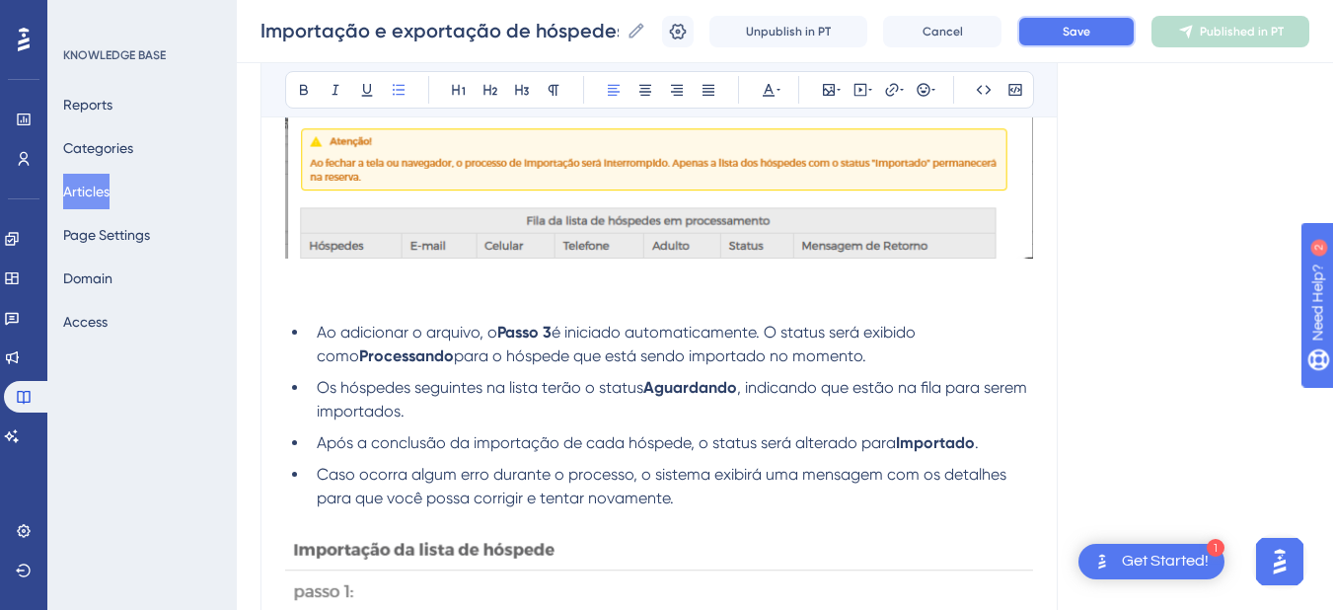
click at [1082, 35] on span "Save" at bounding box center [1077, 32] width 28 height 16
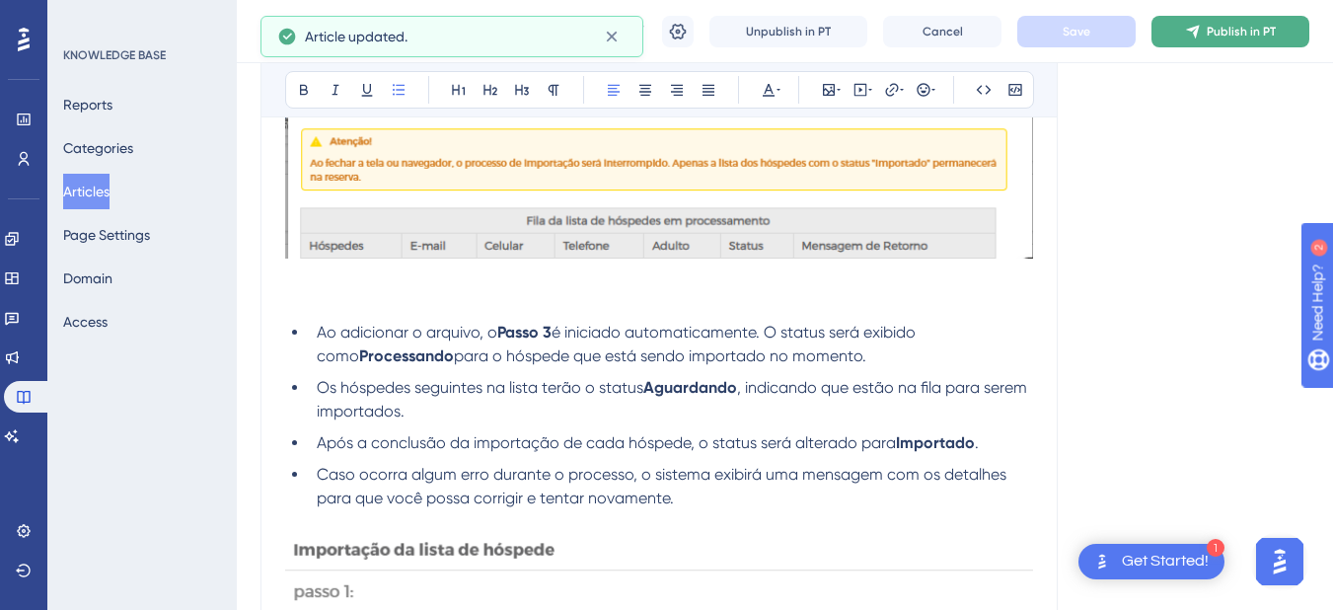
click at [1217, 34] on button "Publish in PT" at bounding box center [1230, 32] width 158 height 32
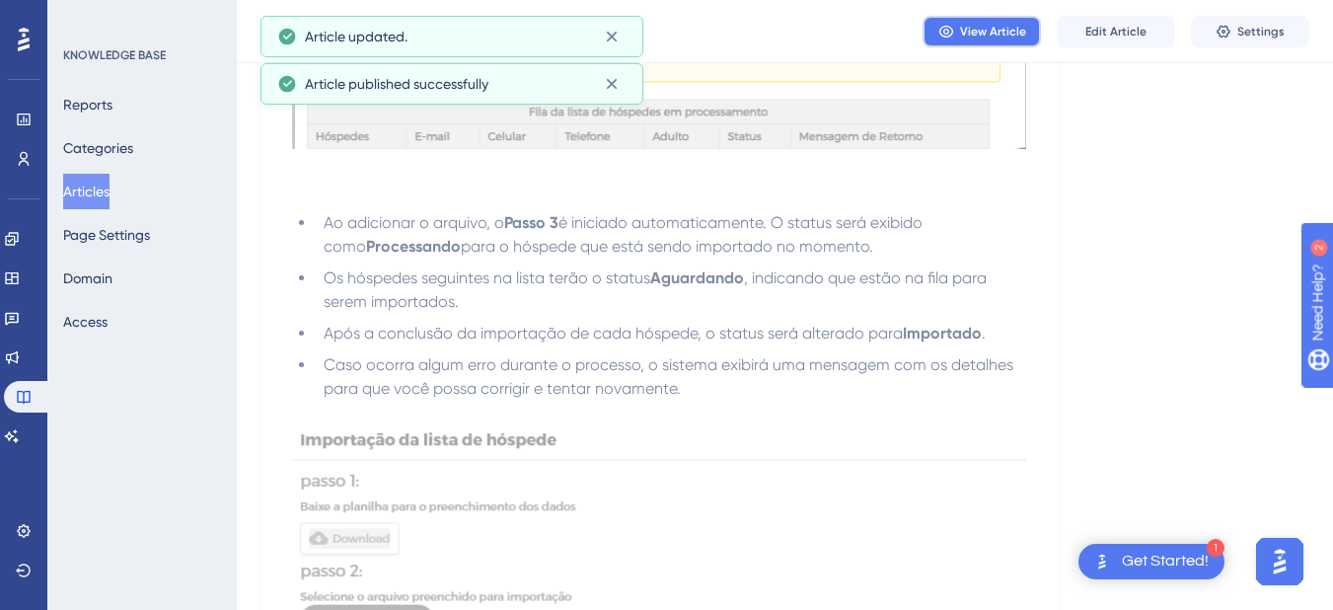
click at [970, 29] on span "View Article" at bounding box center [993, 32] width 66 height 16
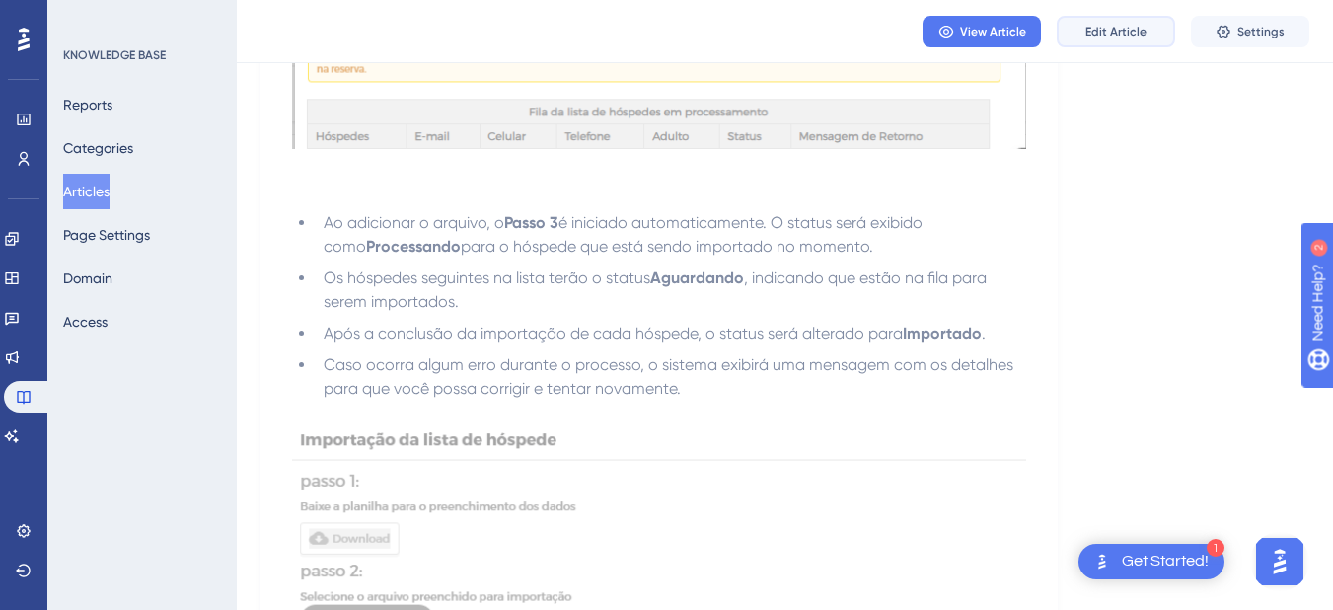
click at [1116, 21] on button "Edit Article" at bounding box center [1116, 32] width 118 height 32
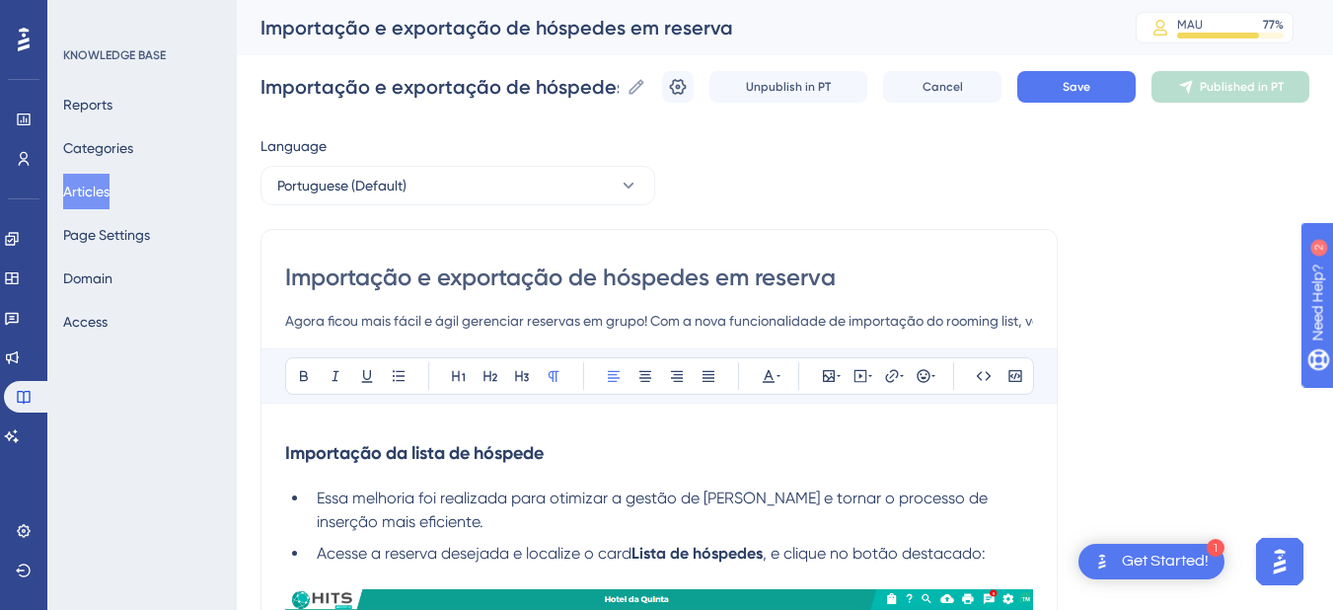
scroll to position [461, 0]
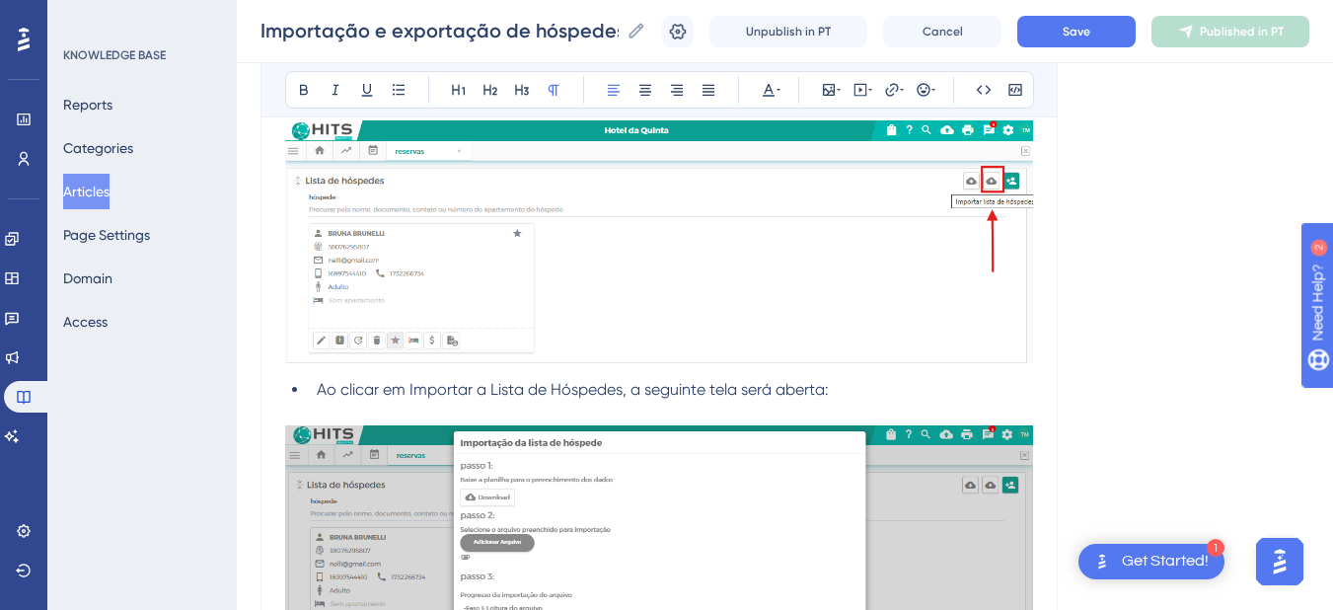
click at [503, 271] on img at bounding box center [659, 241] width 748 height 243
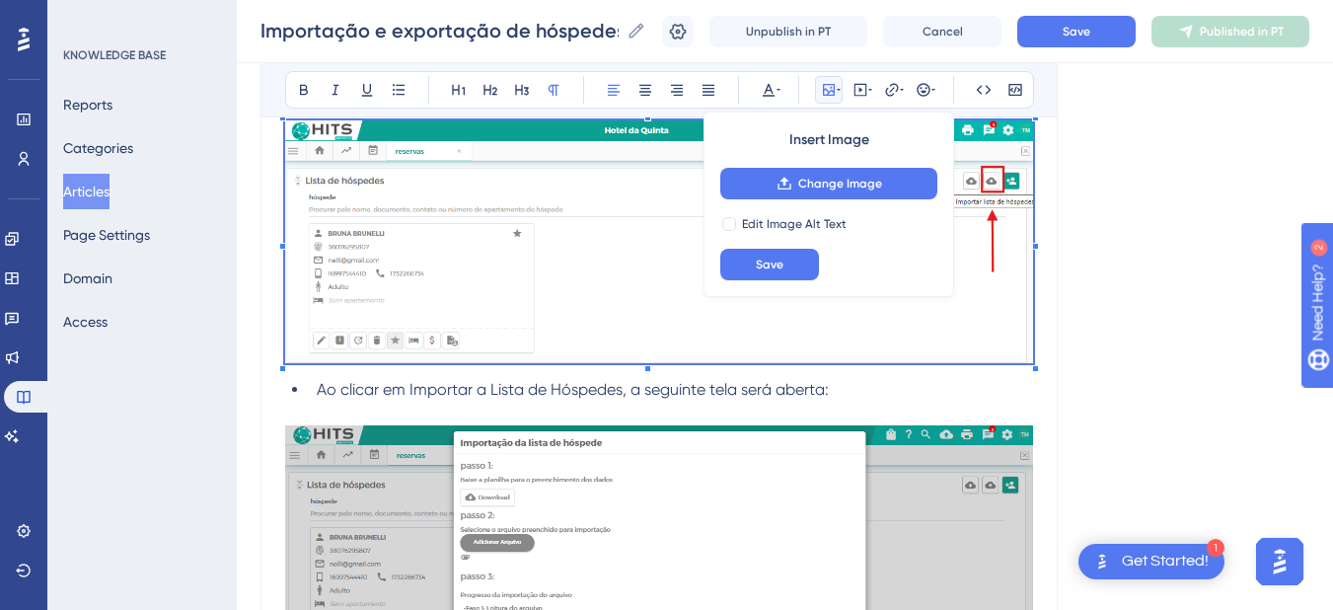
click at [399, 332] on img at bounding box center [659, 241] width 748 height 243
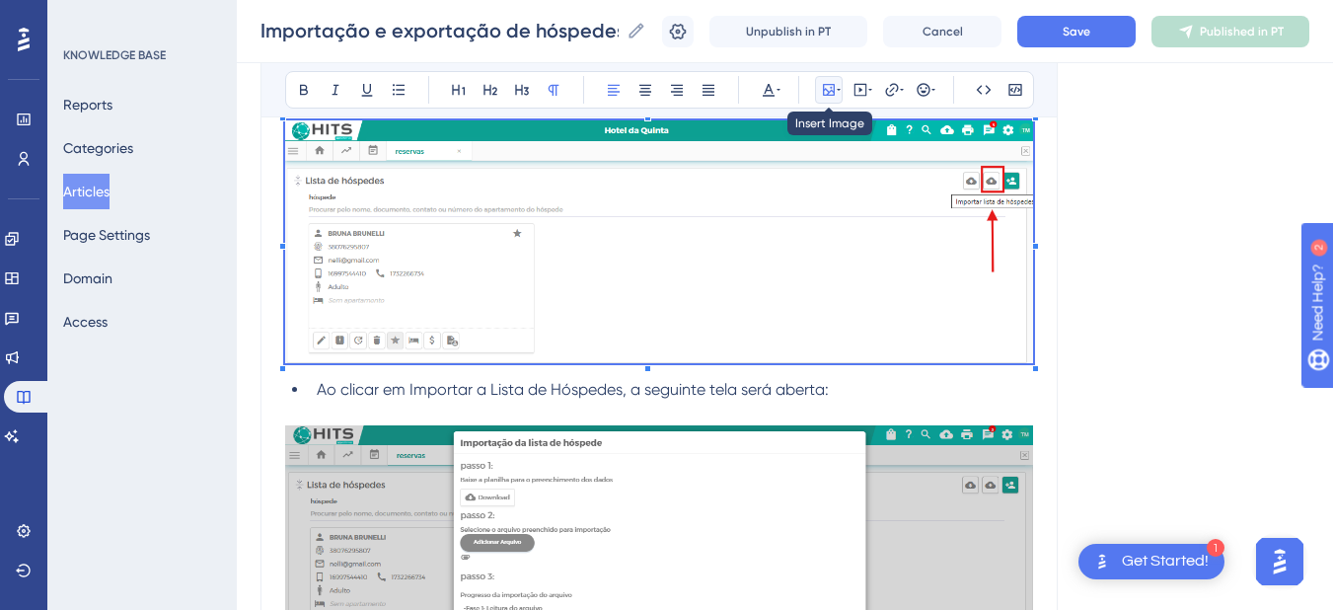
click at [830, 84] on icon at bounding box center [829, 90] width 12 height 12
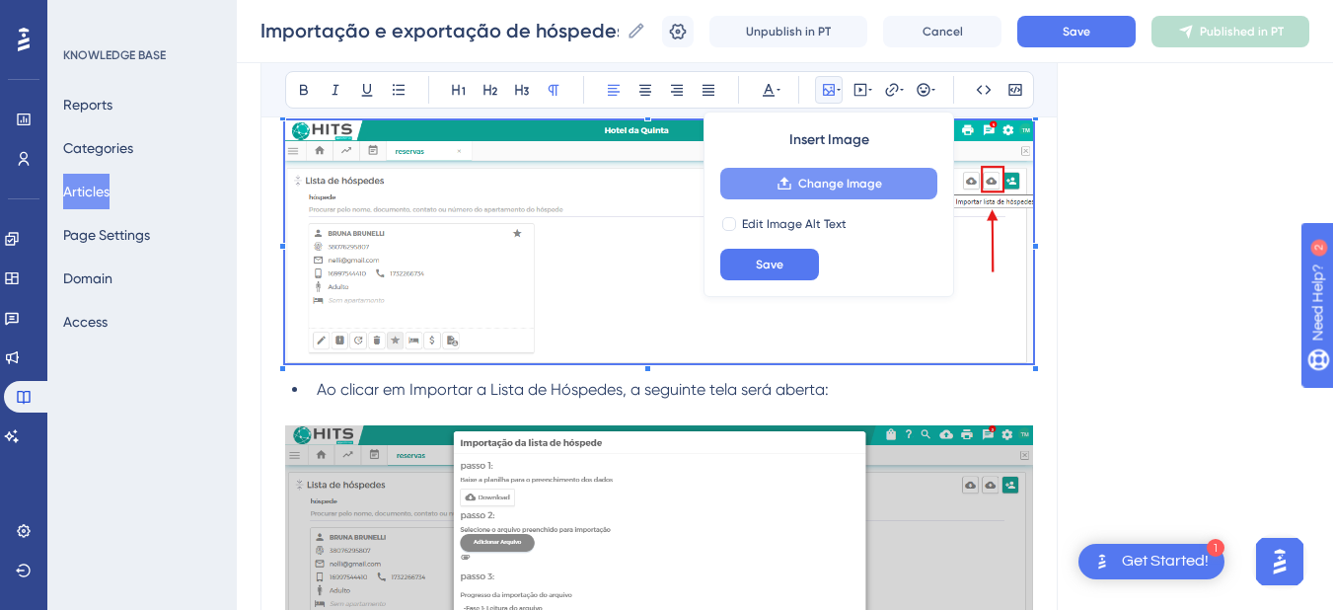
click at [753, 188] on button "Change Image" at bounding box center [828, 184] width 217 height 32
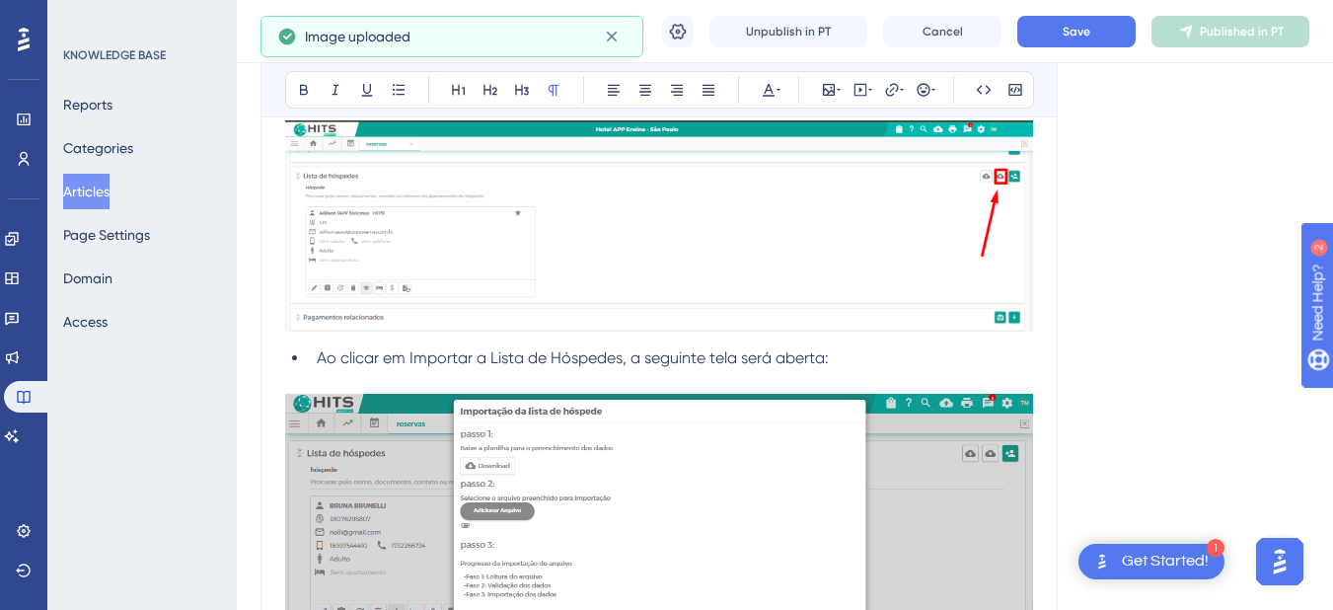
scroll to position [691, 0]
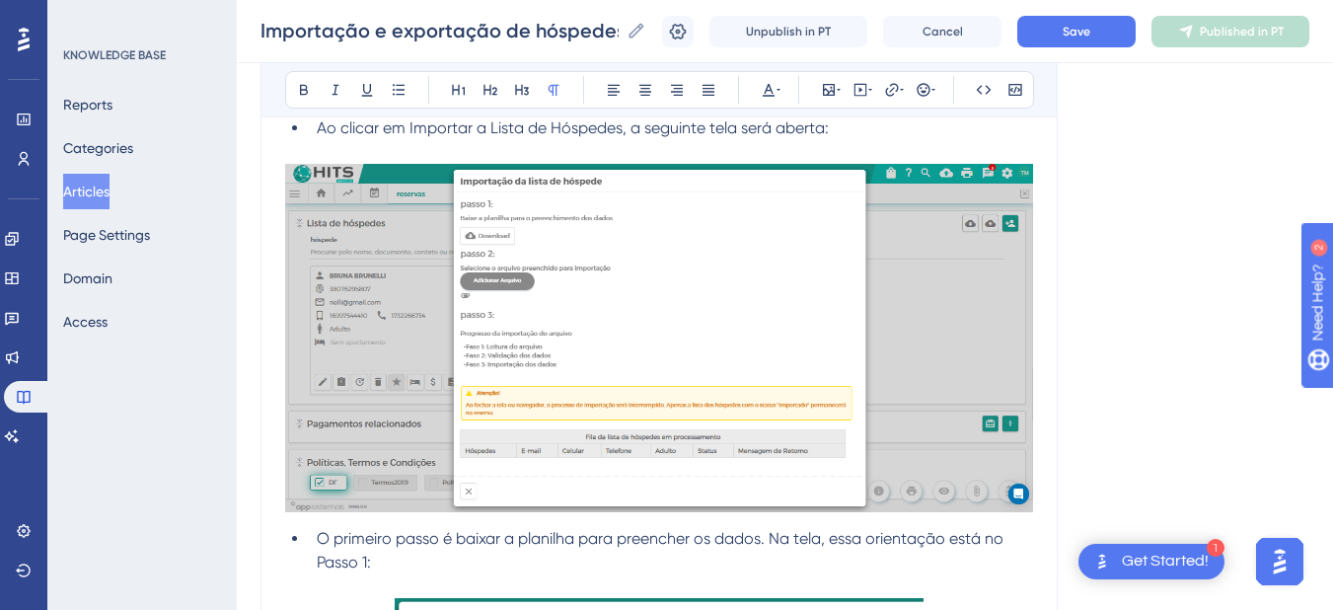
click at [658, 307] on img at bounding box center [659, 338] width 748 height 348
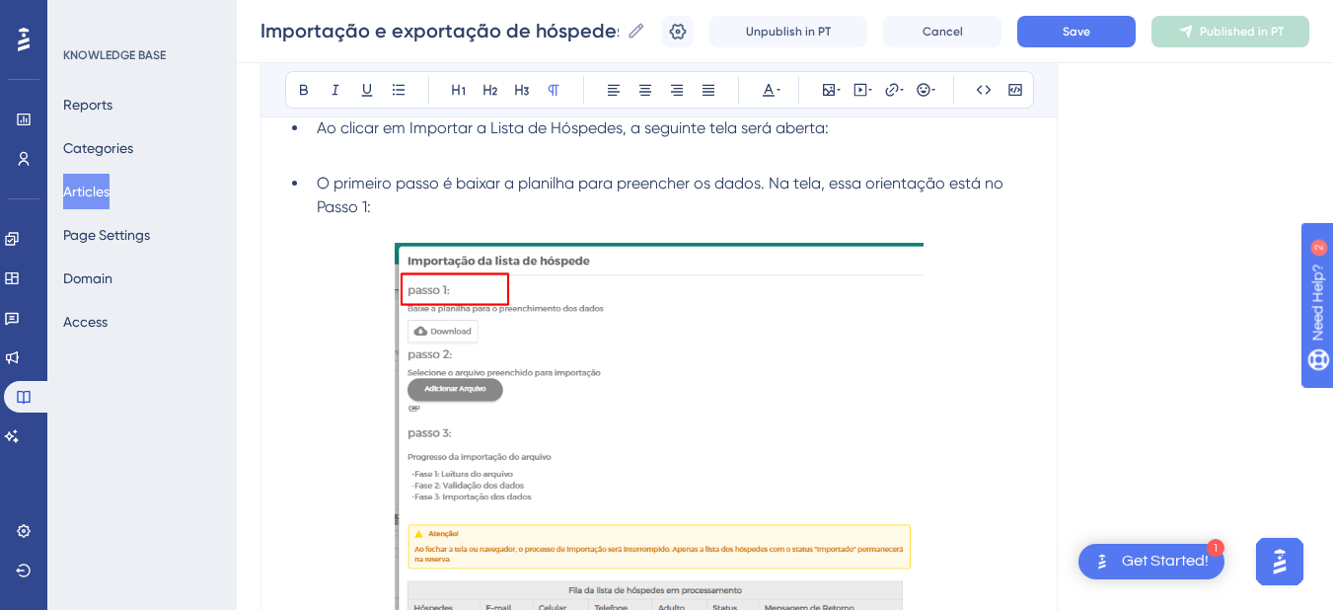
click at [329, 153] on p at bounding box center [659, 152] width 748 height 24
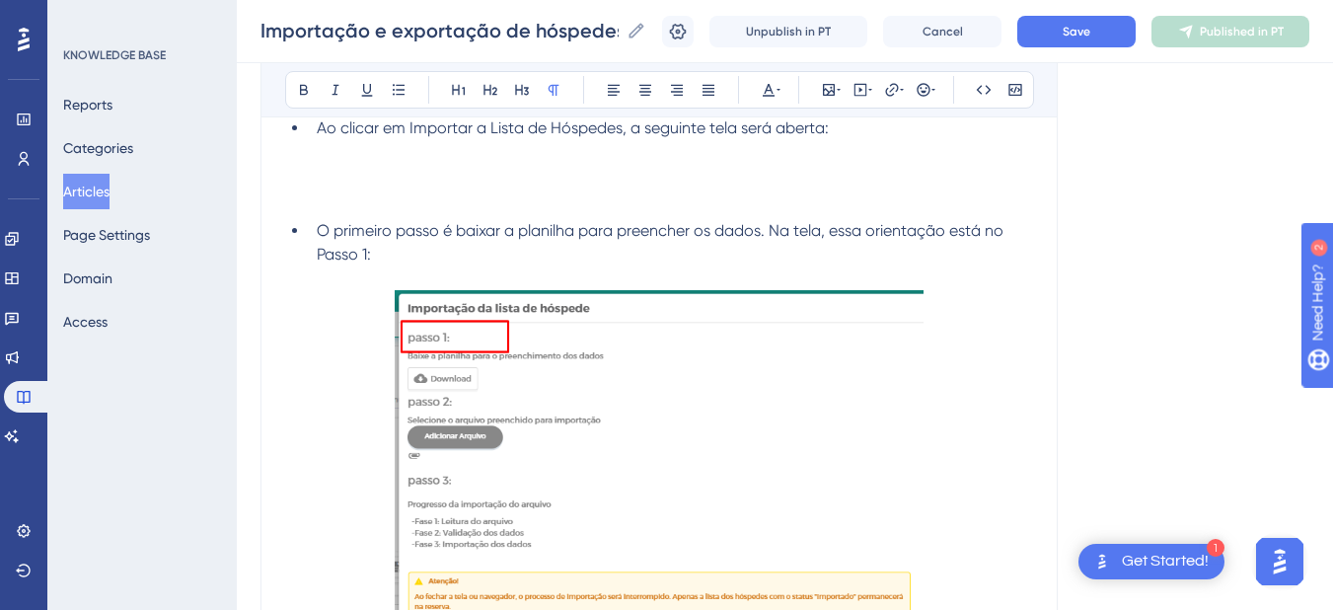
click at [387, 151] on p at bounding box center [659, 152] width 748 height 24
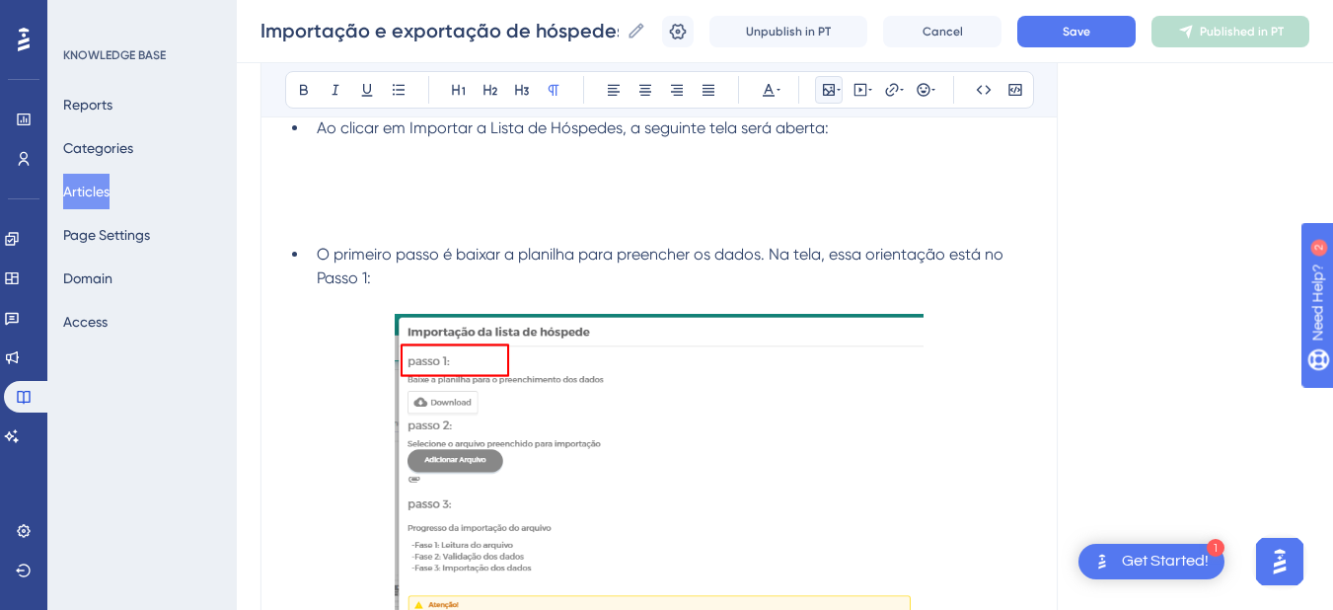
drag, startPoint x: 818, startPoint y: 87, endPoint x: 824, endPoint y: 102, distance: 15.9
click at [819, 87] on button at bounding box center [829, 90] width 28 height 28
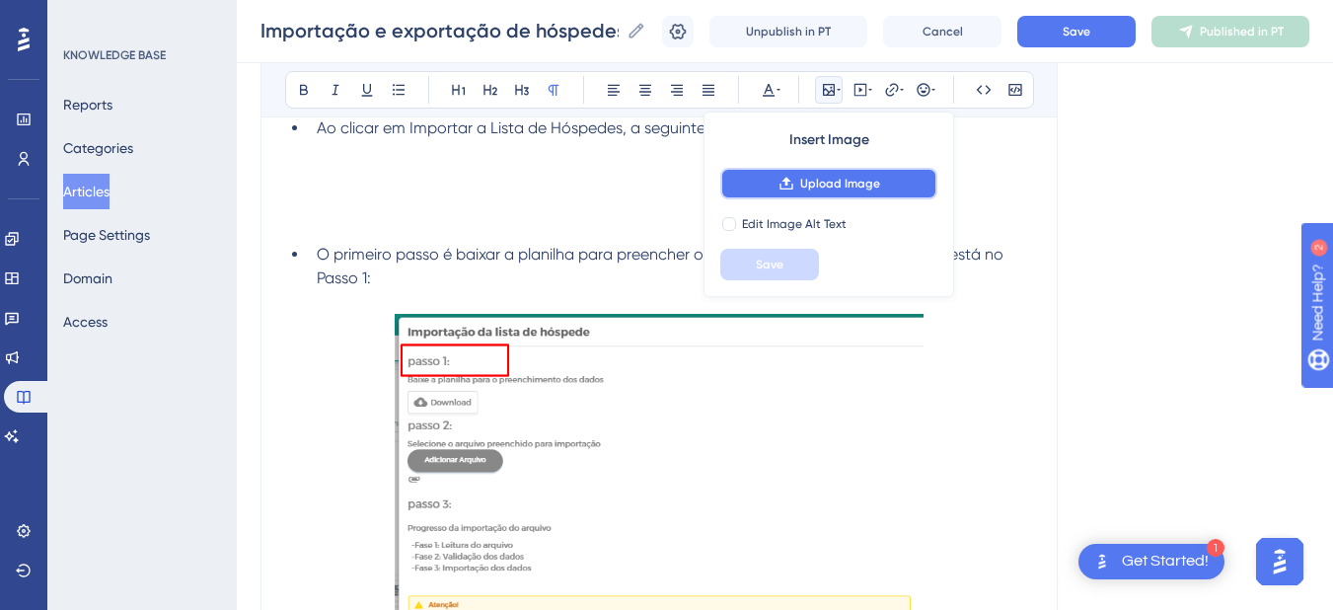
click at [840, 171] on button "Upload Image" at bounding box center [828, 184] width 217 height 32
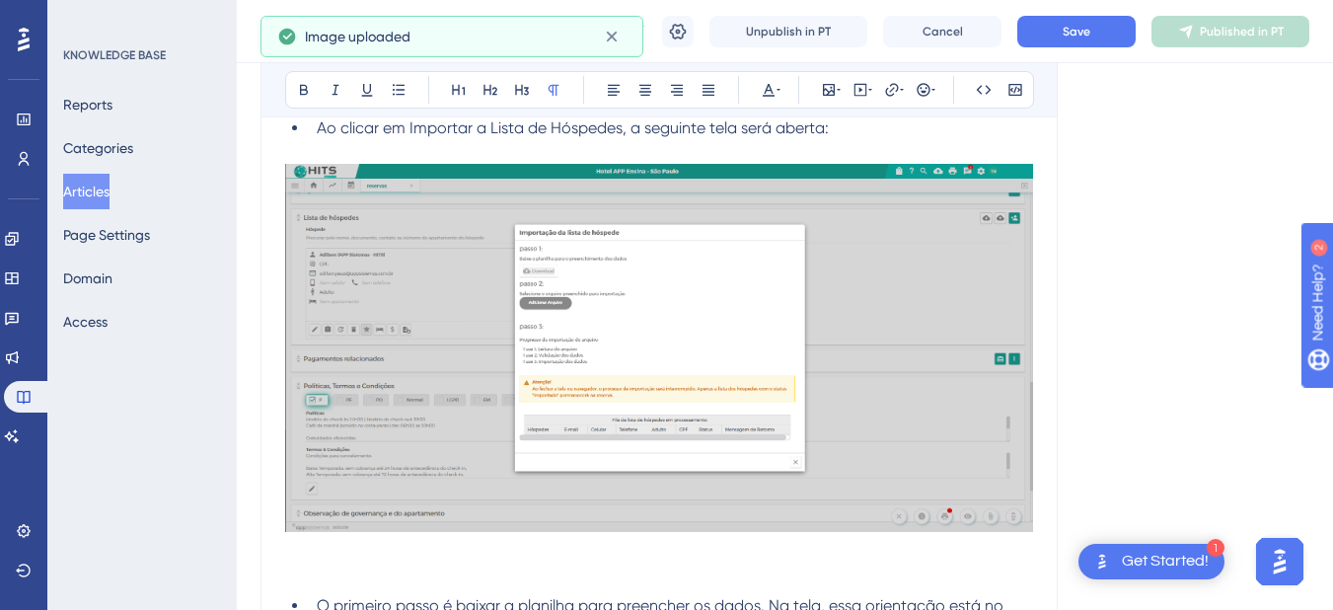
click at [382, 148] on p at bounding box center [659, 152] width 748 height 24
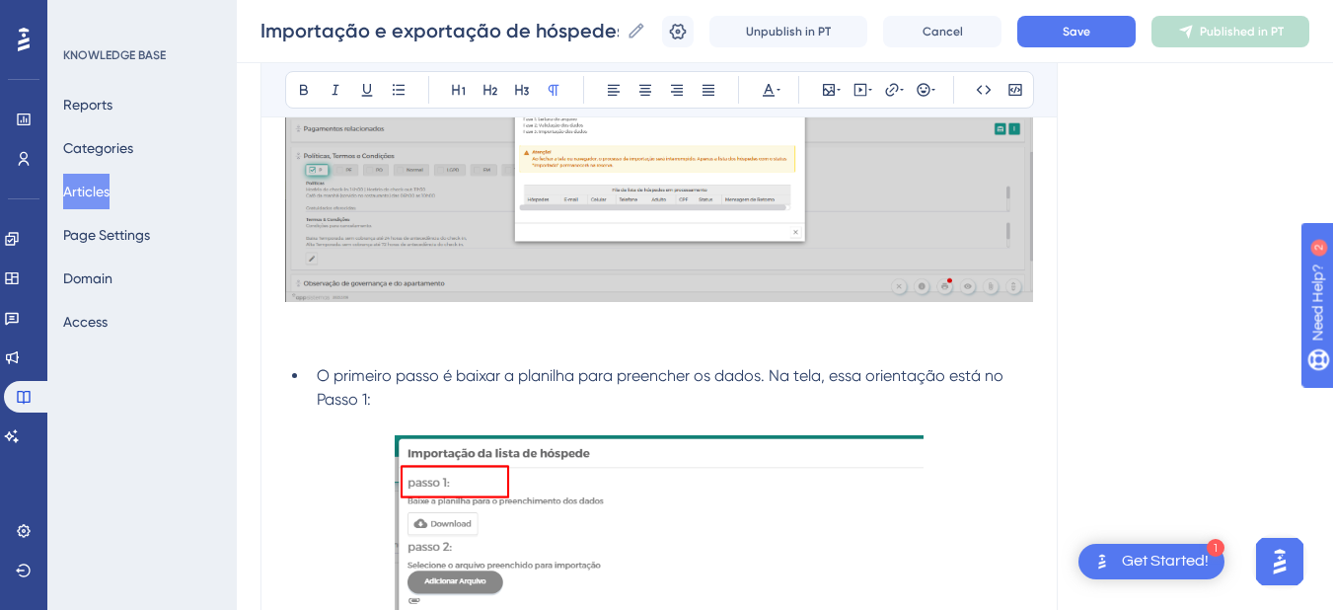
click at [325, 356] on p at bounding box center [659, 344] width 748 height 24
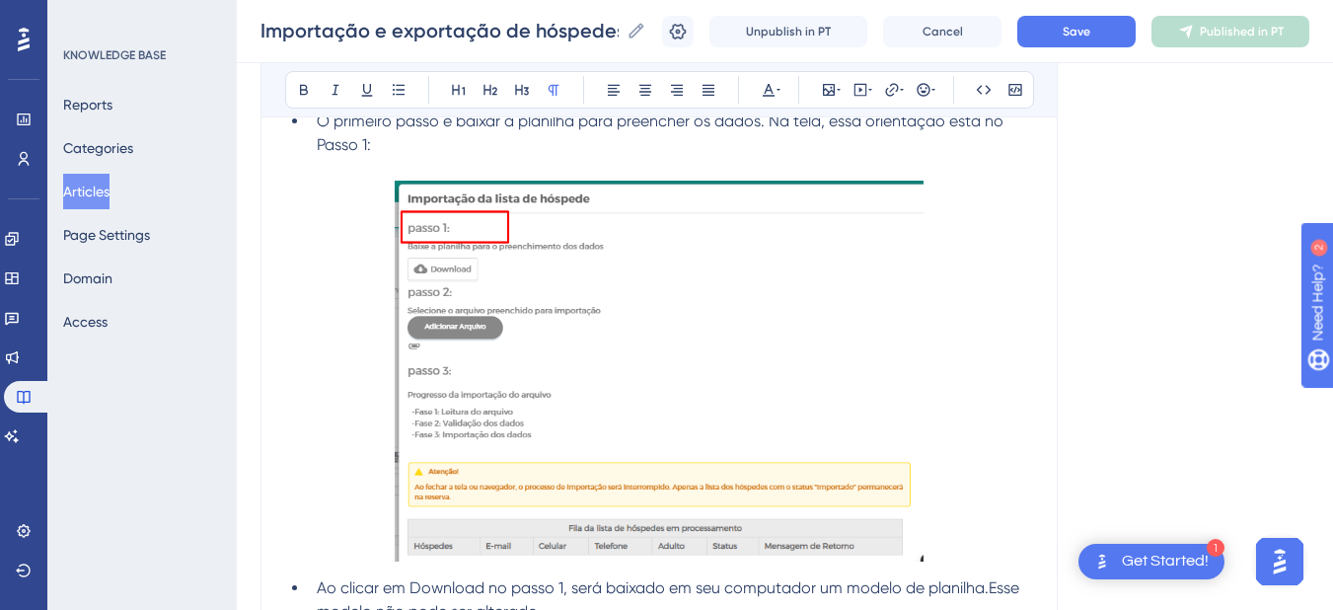
scroll to position [1381, 0]
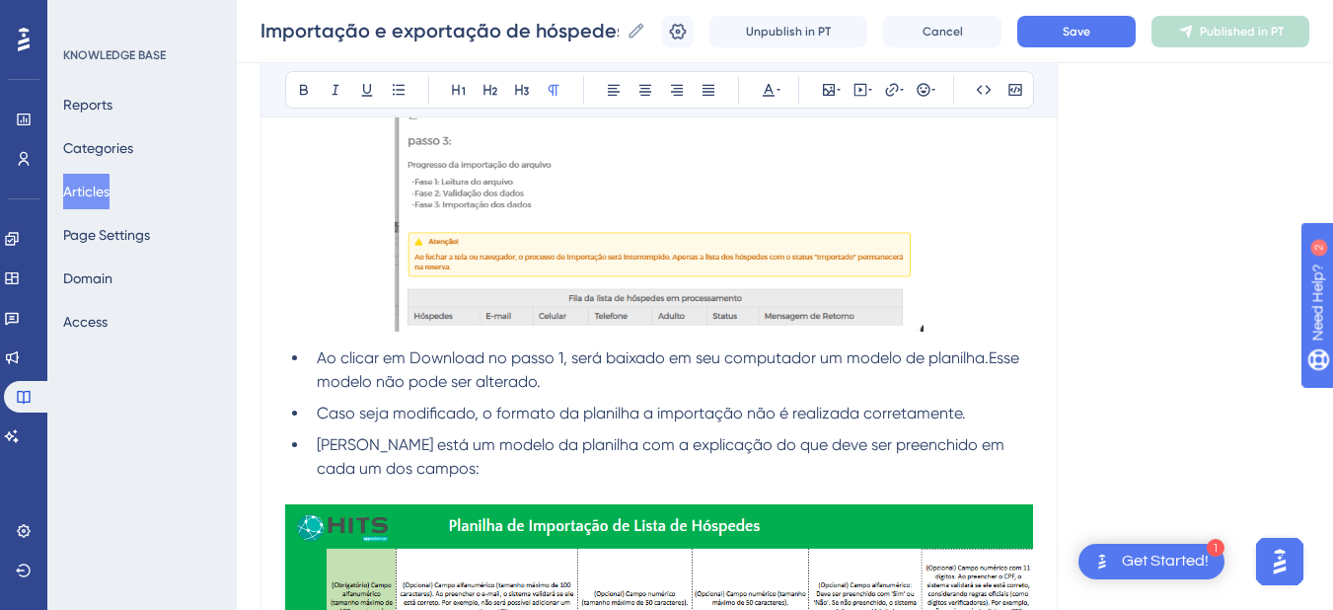
click at [1025, 218] on p at bounding box center [659, 145] width 748 height 388
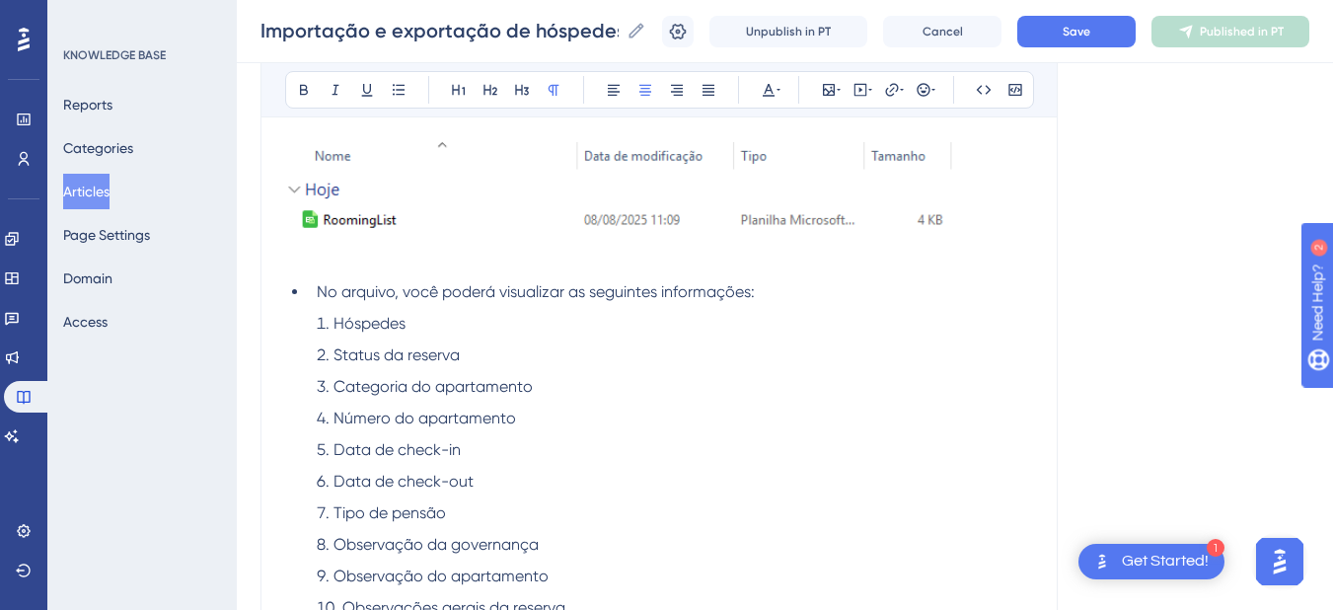
scroll to position [6906, 0]
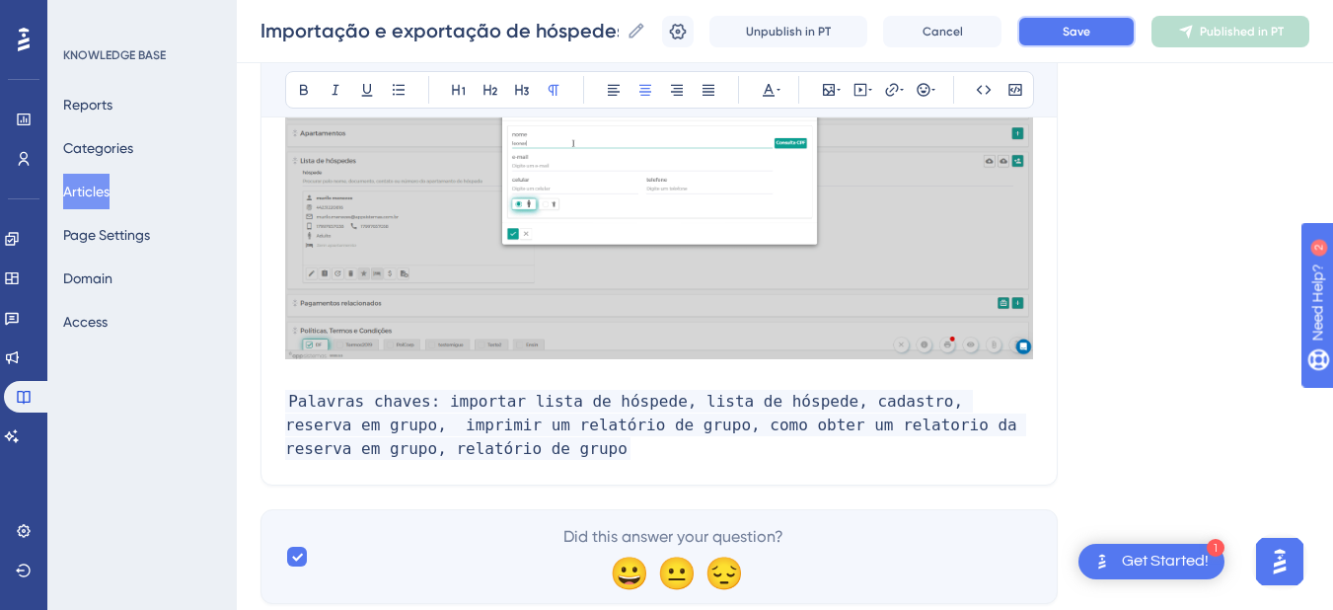
click at [1124, 36] on button "Save" at bounding box center [1076, 32] width 118 height 32
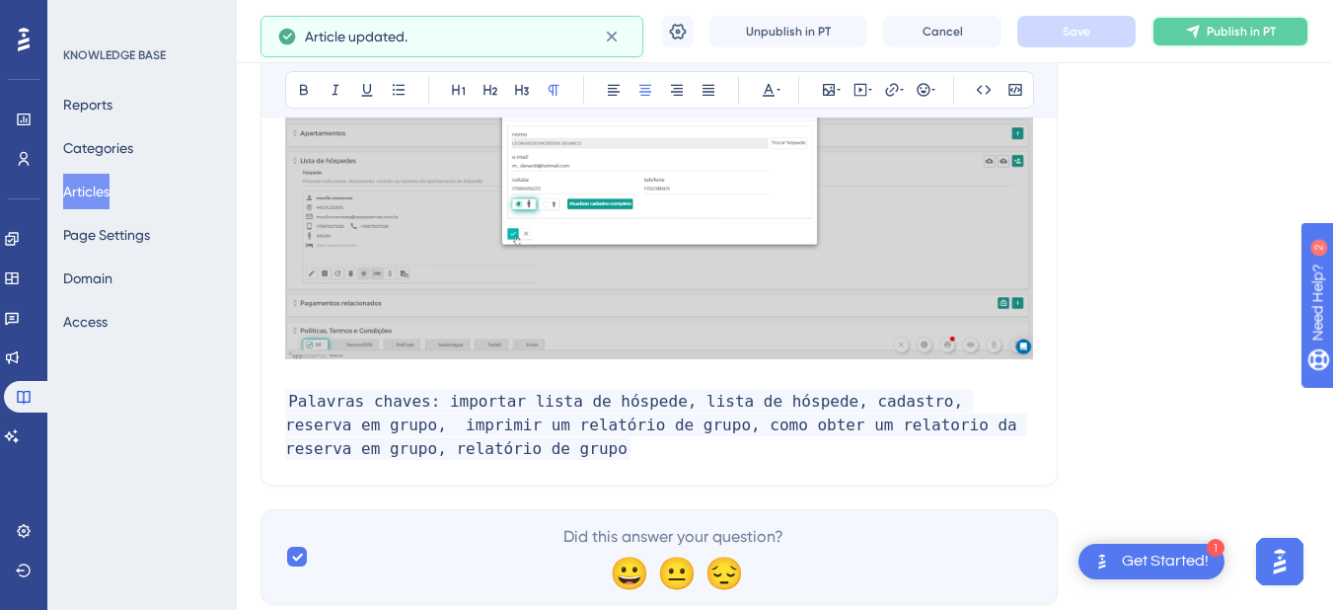
click at [1199, 29] on icon at bounding box center [1192, 31] width 13 height 13
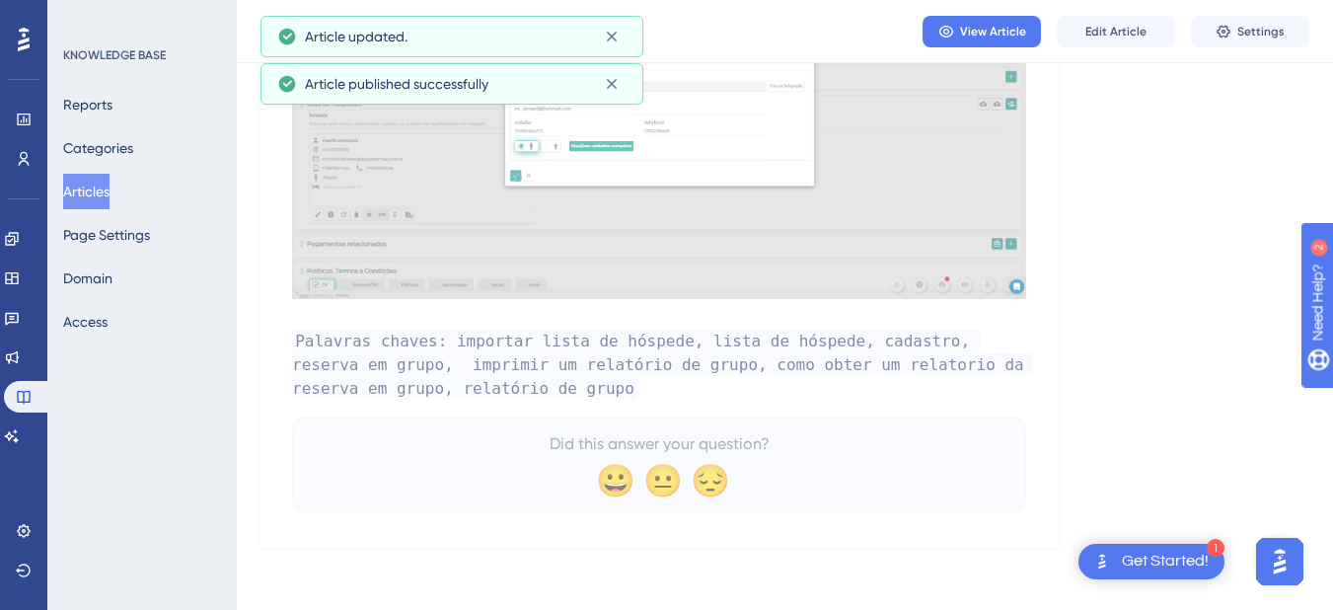
scroll to position [6786, 0]
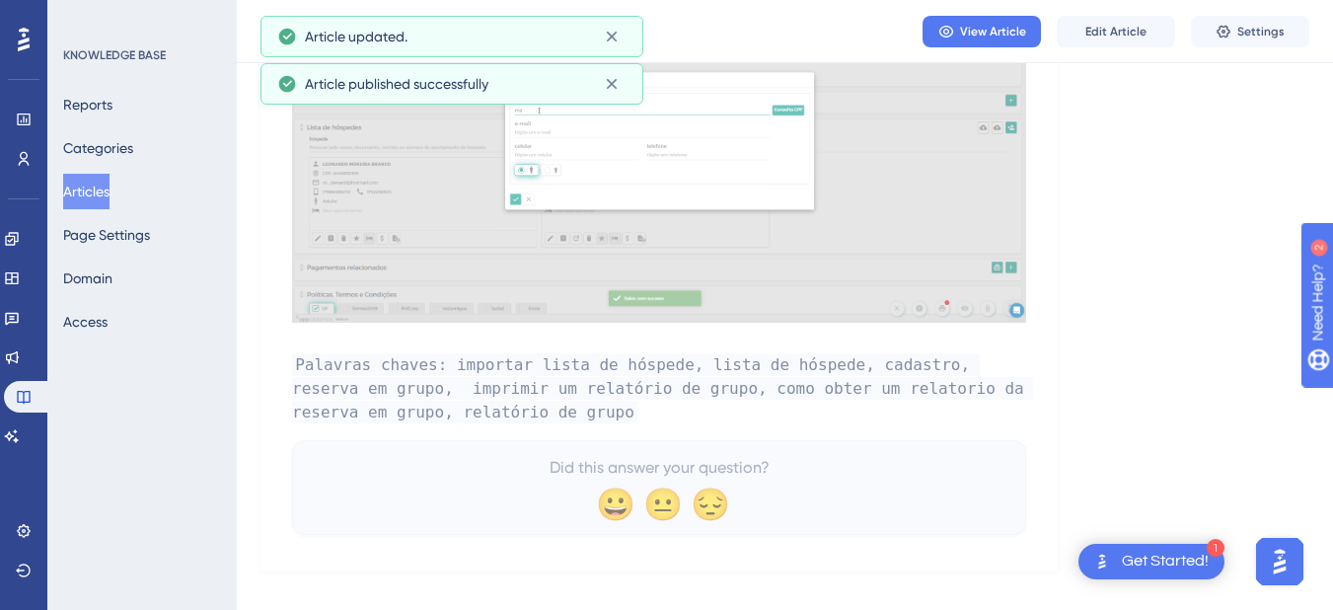
click at [94, 196] on button "Articles" at bounding box center [86, 192] width 46 height 36
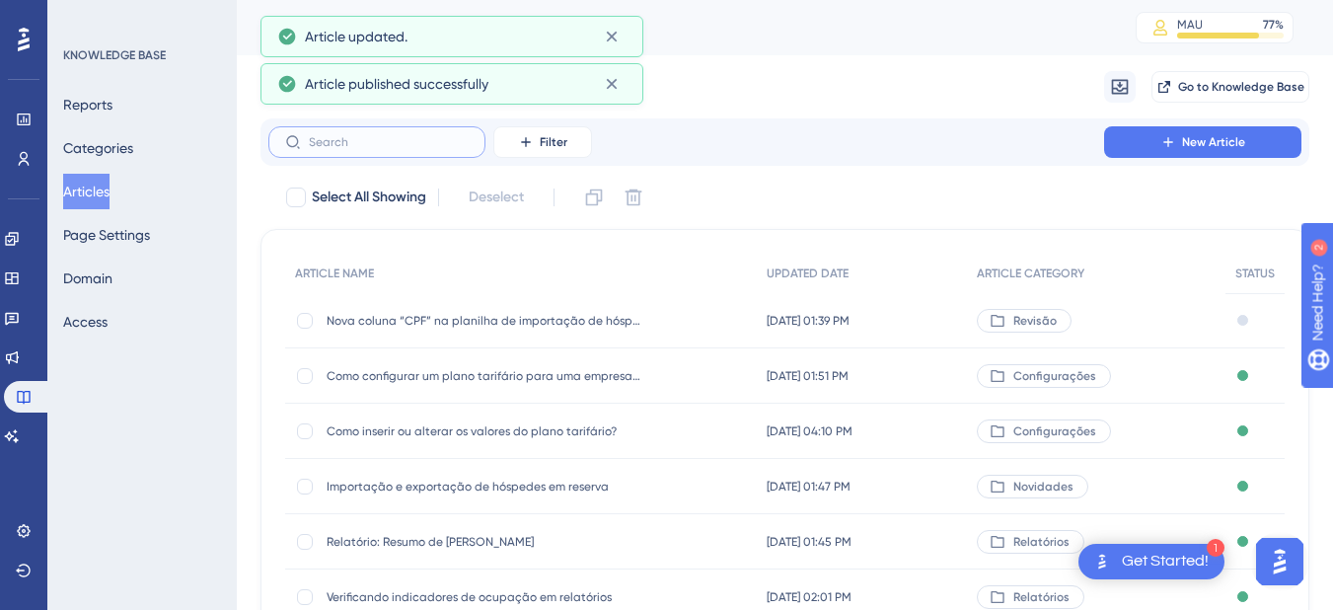
click at [350, 147] on input "text" at bounding box center [389, 142] width 160 height 14
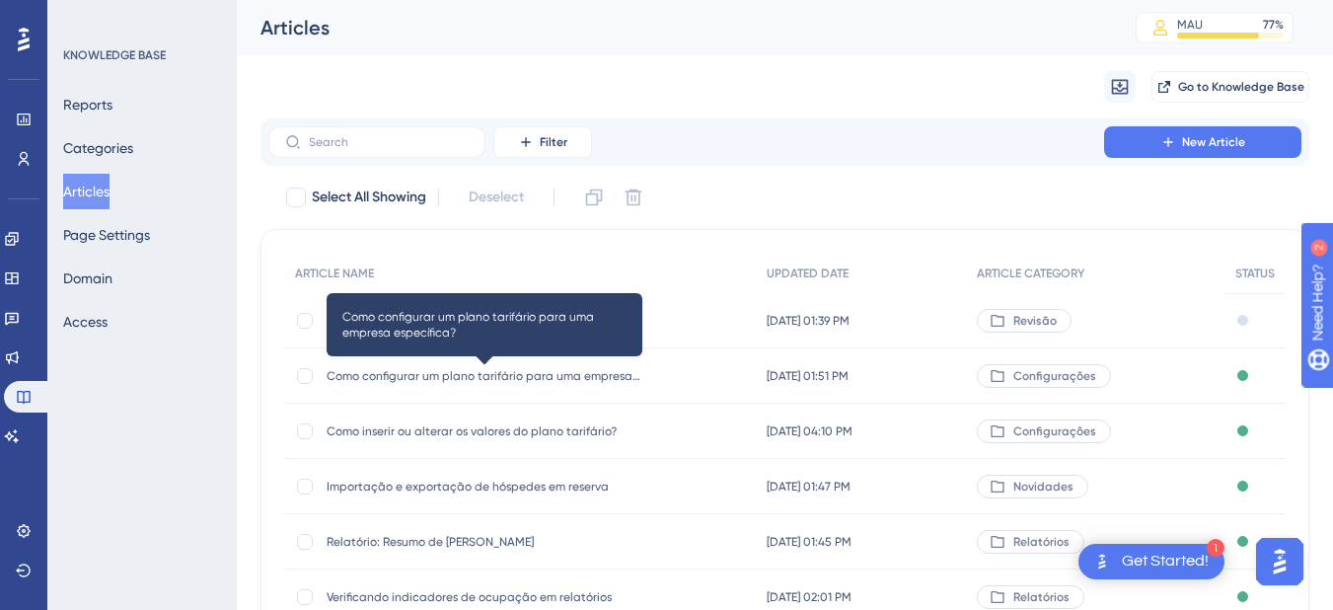
click at [405, 381] on span "Como configurar um plano tarifário para uma empresa específica?" at bounding box center [485, 376] width 316 height 16
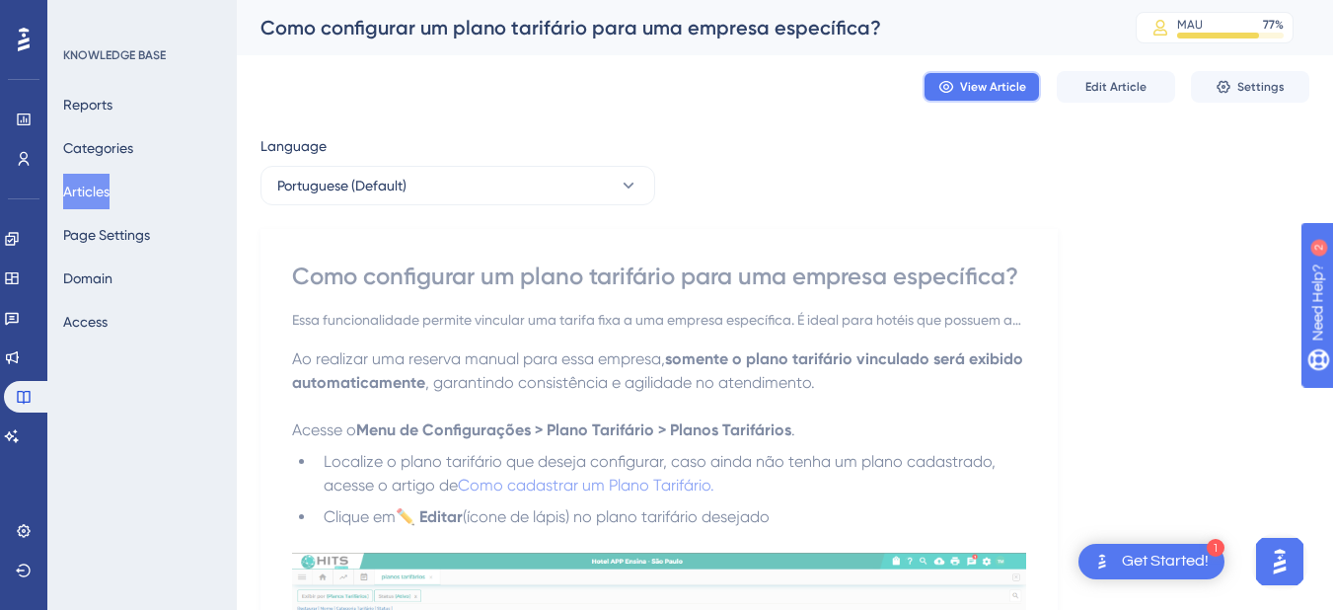
click at [1007, 72] on button "View Article" at bounding box center [981, 87] width 118 height 32
click at [106, 192] on button "Articles" at bounding box center [86, 192] width 46 height 36
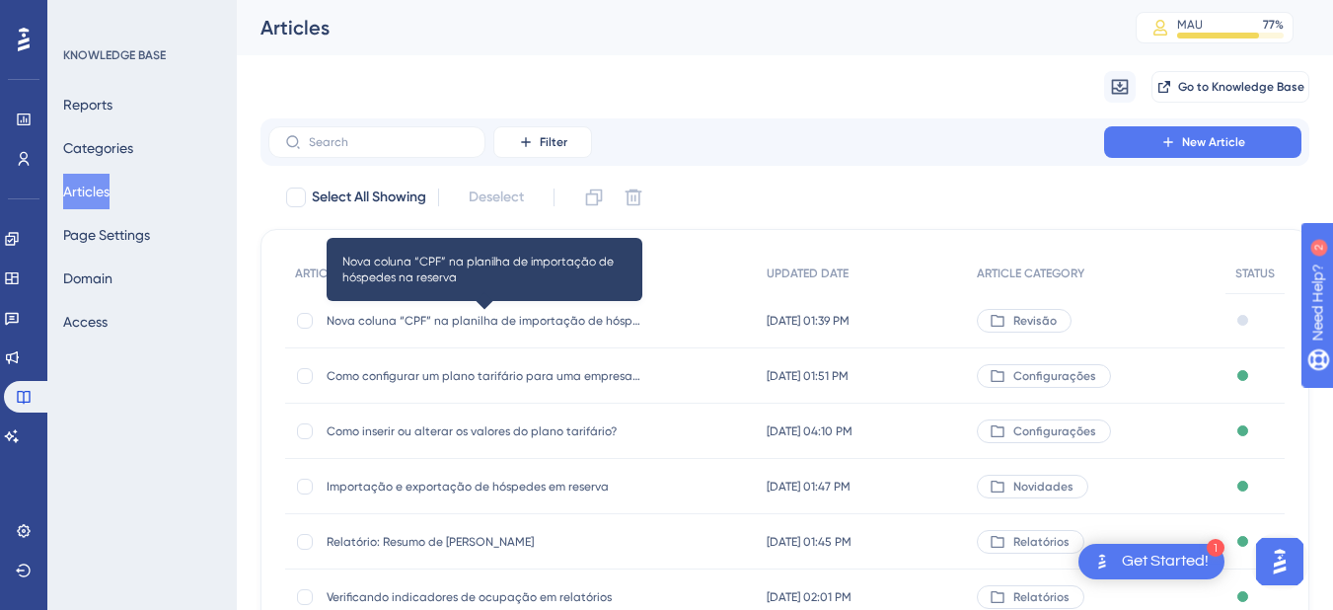
click at [460, 314] on span "Nova coluna “CPF” na planilha de importação de hóspedes na reserva" at bounding box center [485, 321] width 316 height 16
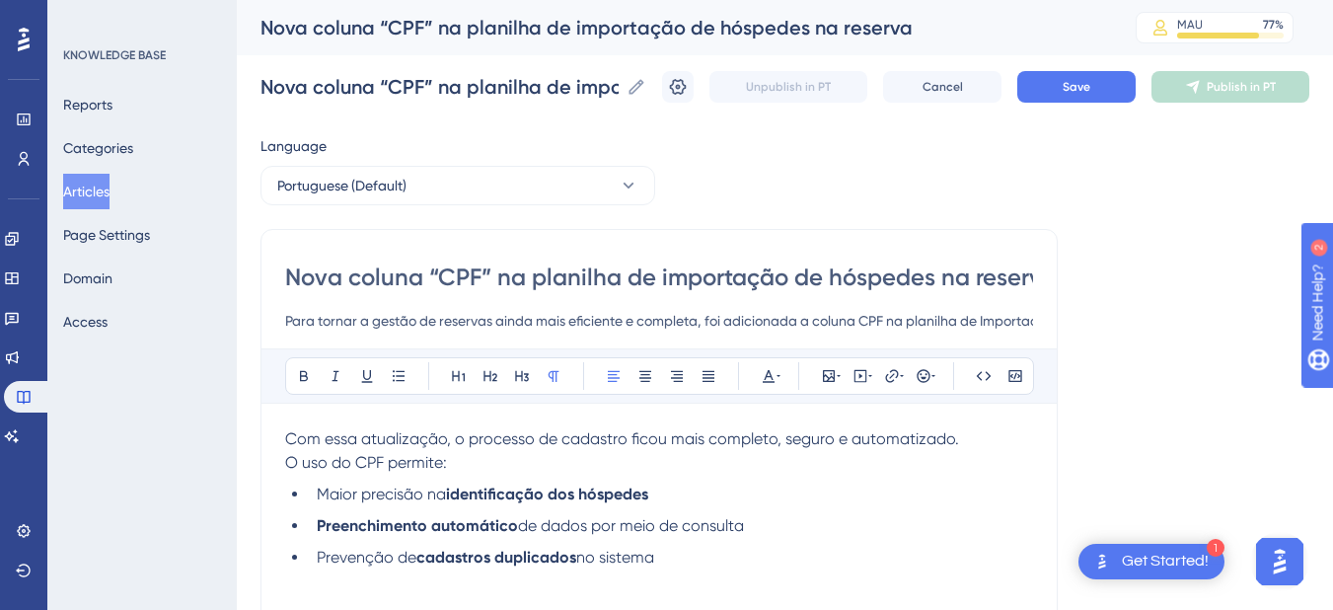
drag, startPoint x: 551, startPoint y: 282, endPoint x: 243, endPoint y: 261, distance: 309.5
click at [0, 0] on div "Performance Users Engagement Widgets Feedback Product Updates Knowledge Base AI…" at bounding box center [0, 0] width 0 height 0
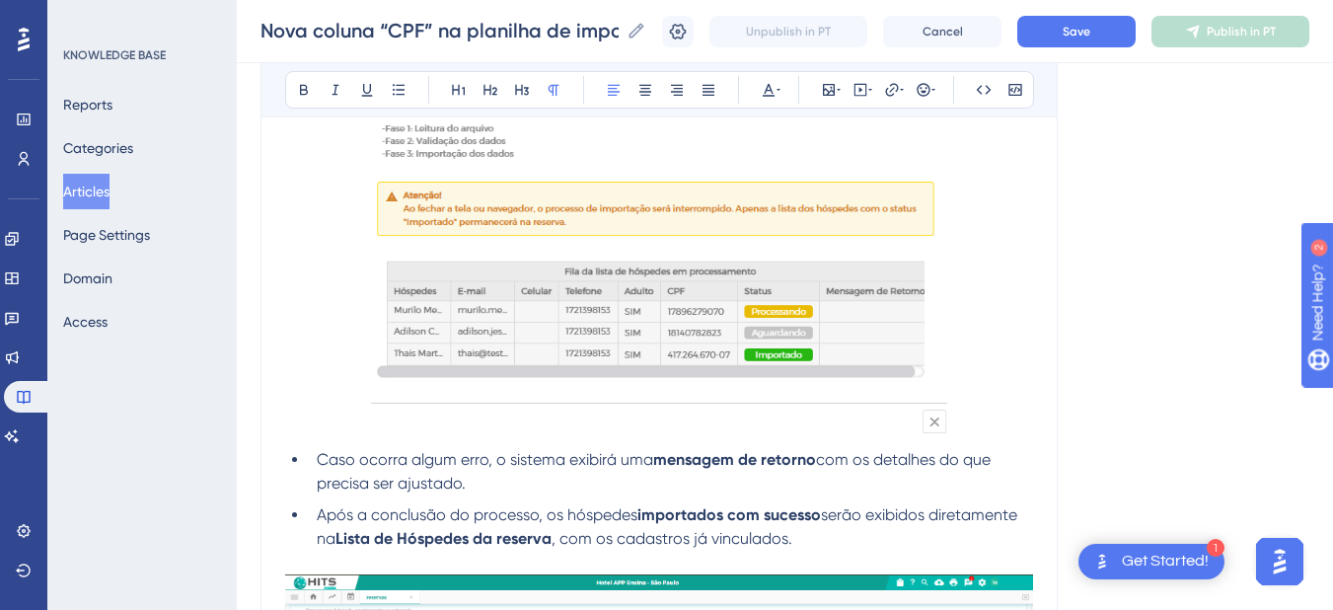
scroll to position [3670, 0]
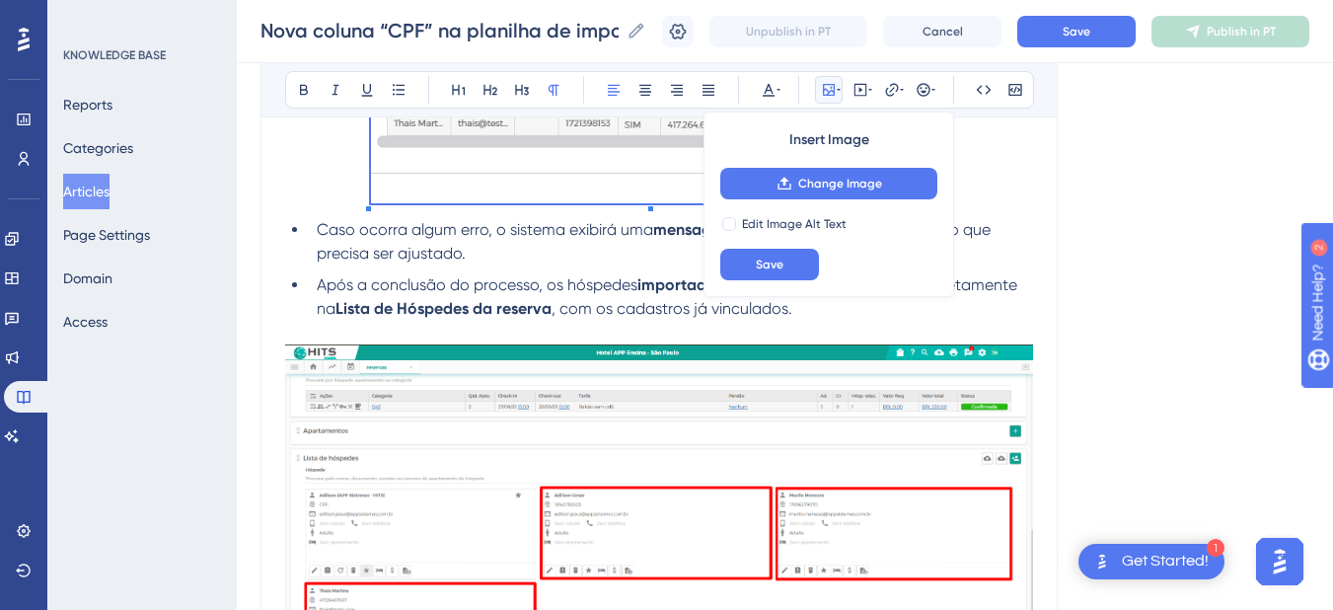
click at [390, 264] on li "Caso ocorra algum erro, o sistema exibirá uma mensagem de retorno com os detalh…" at bounding box center [671, 241] width 724 height 47
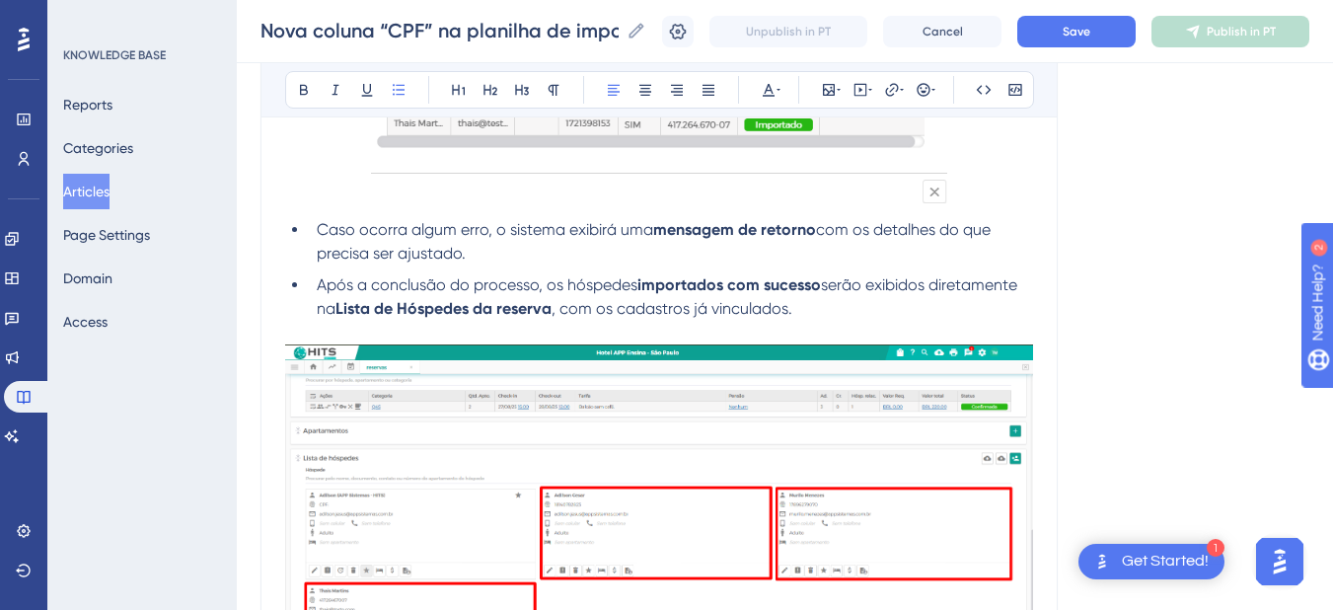
click at [302, 219] on ul "Caso ocorra algum erro, o sistema exibirá uma mensagem de retorno com os detalh…" at bounding box center [659, 269] width 748 height 103
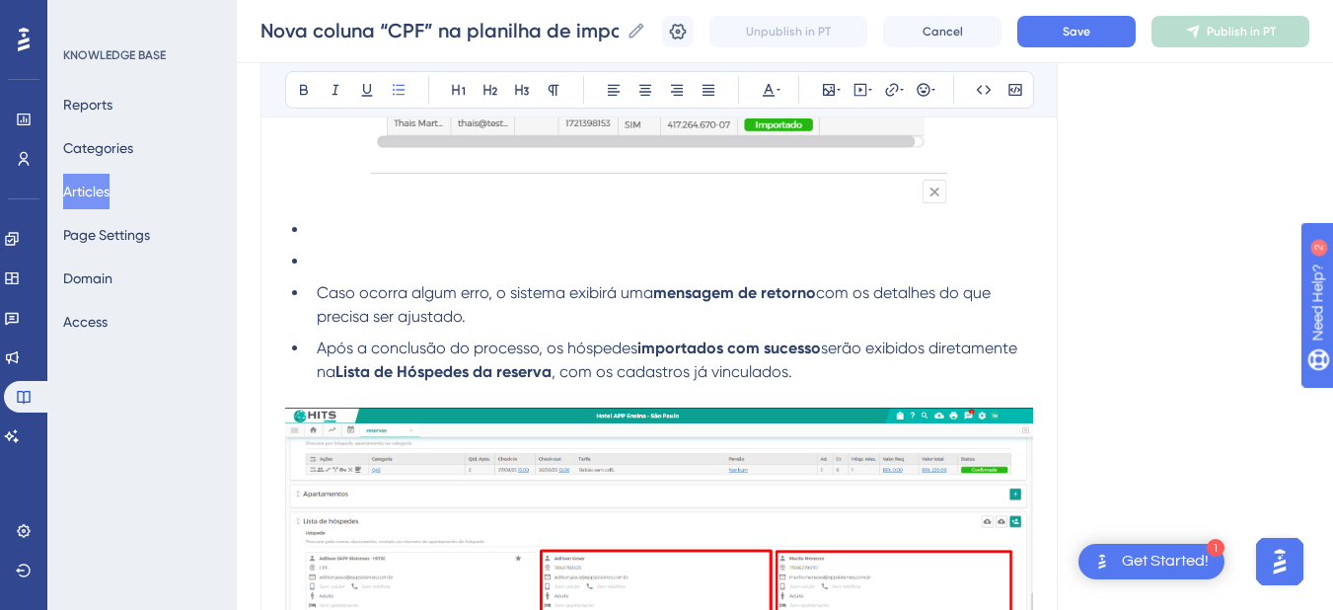
click at [330, 233] on li at bounding box center [671, 230] width 724 height 24
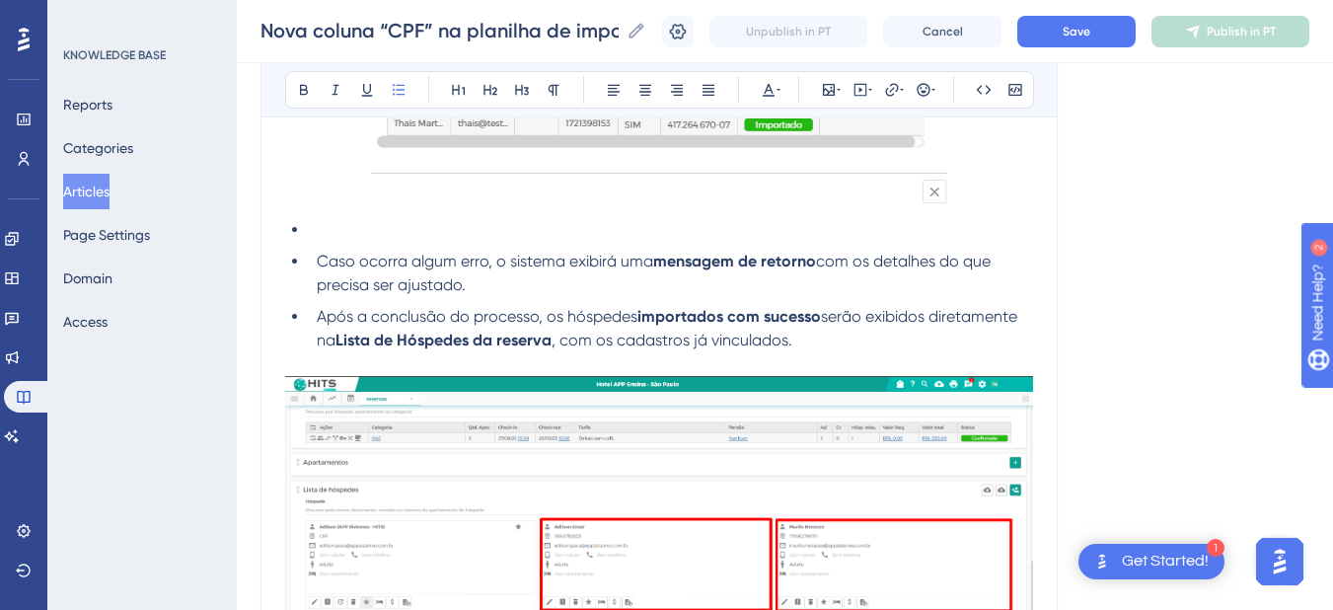
click at [325, 237] on li at bounding box center [671, 230] width 724 height 24
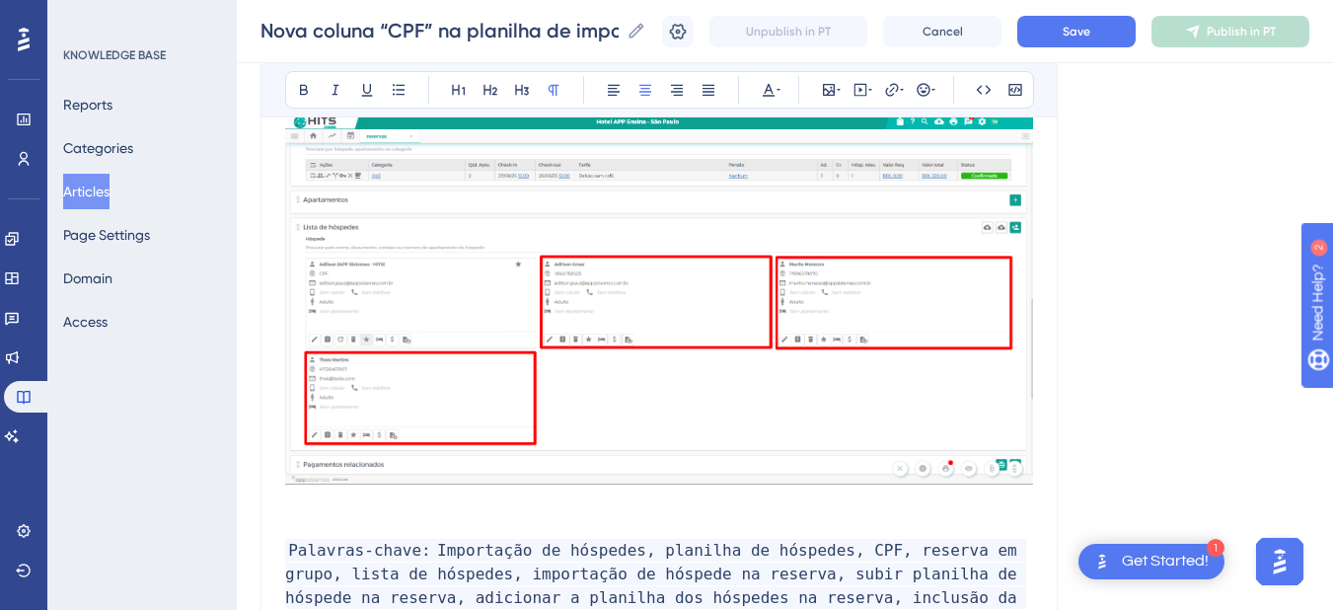
scroll to position [4131, 0]
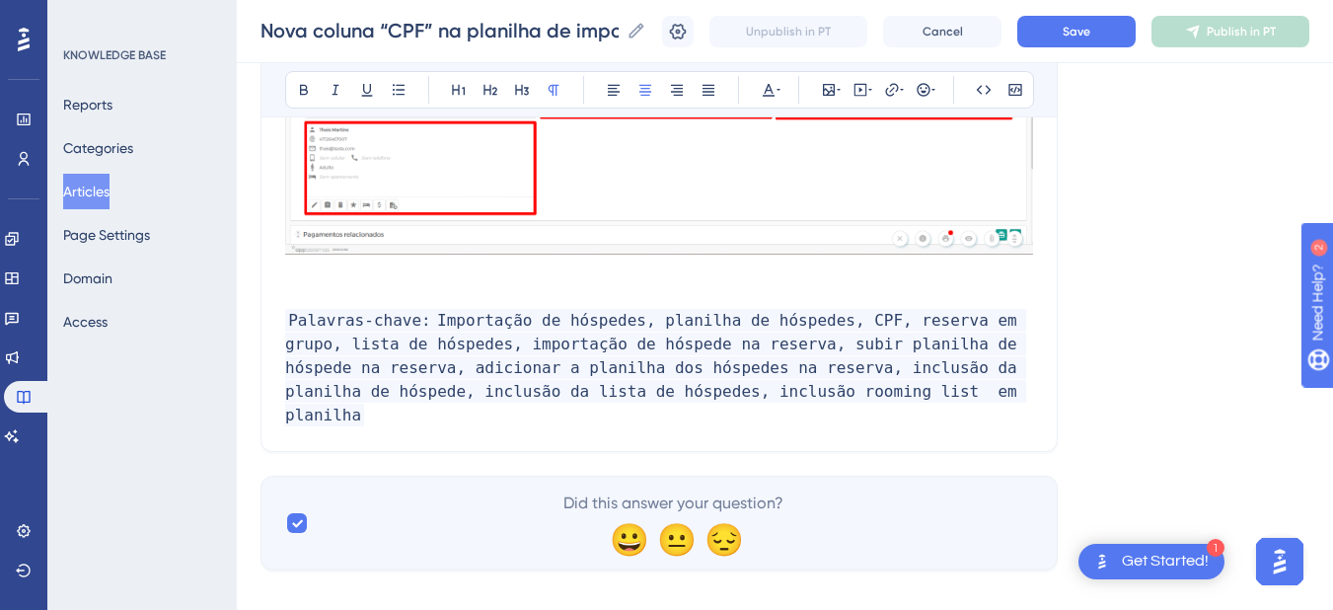
click at [345, 296] on p at bounding box center [659, 297] width 748 height 24
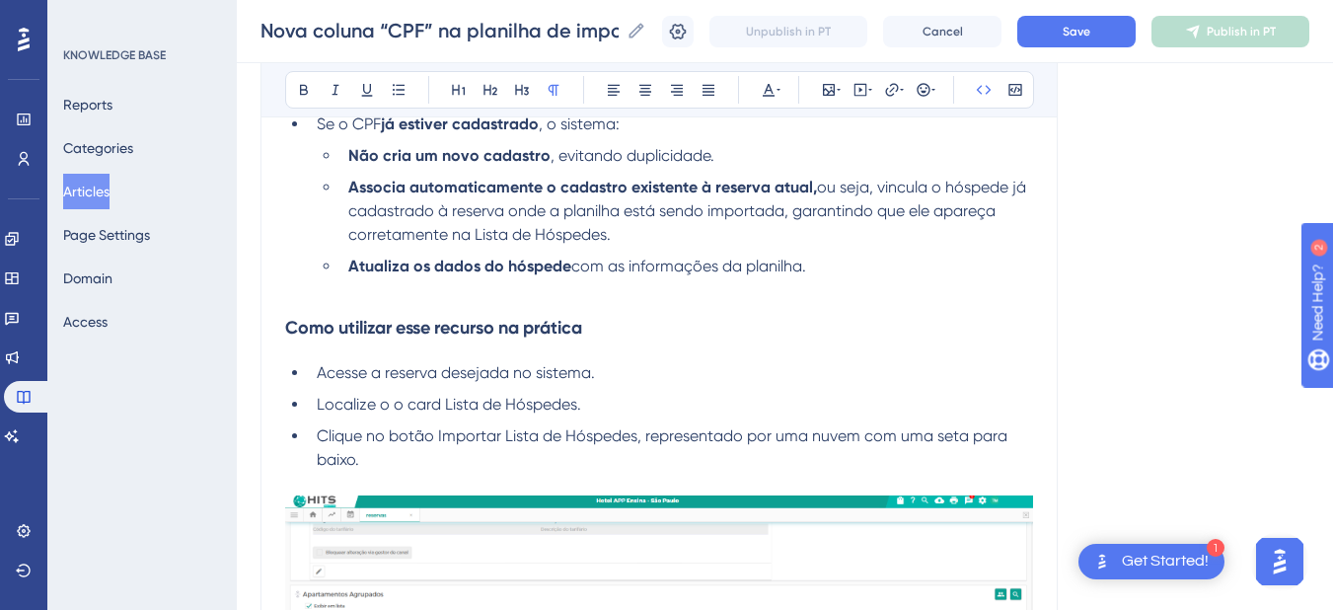
scroll to position [1381, 0]
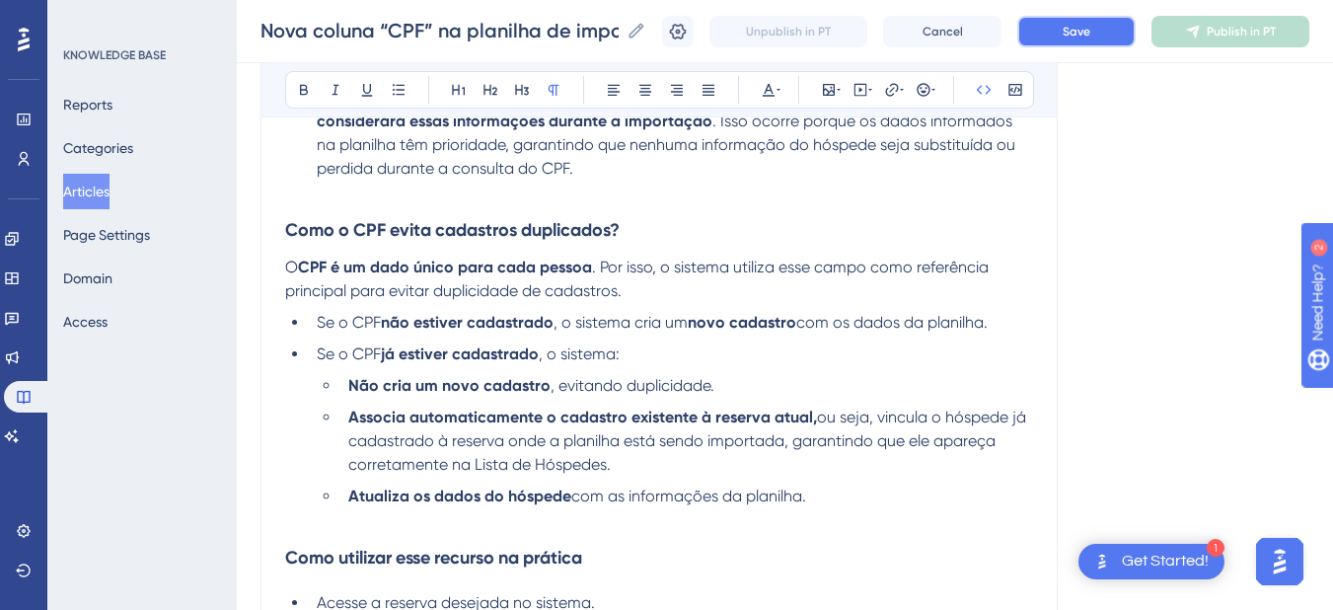
click at [1073, 33] on button "Save" at bounding box center [1076, 32] width 118 height 32
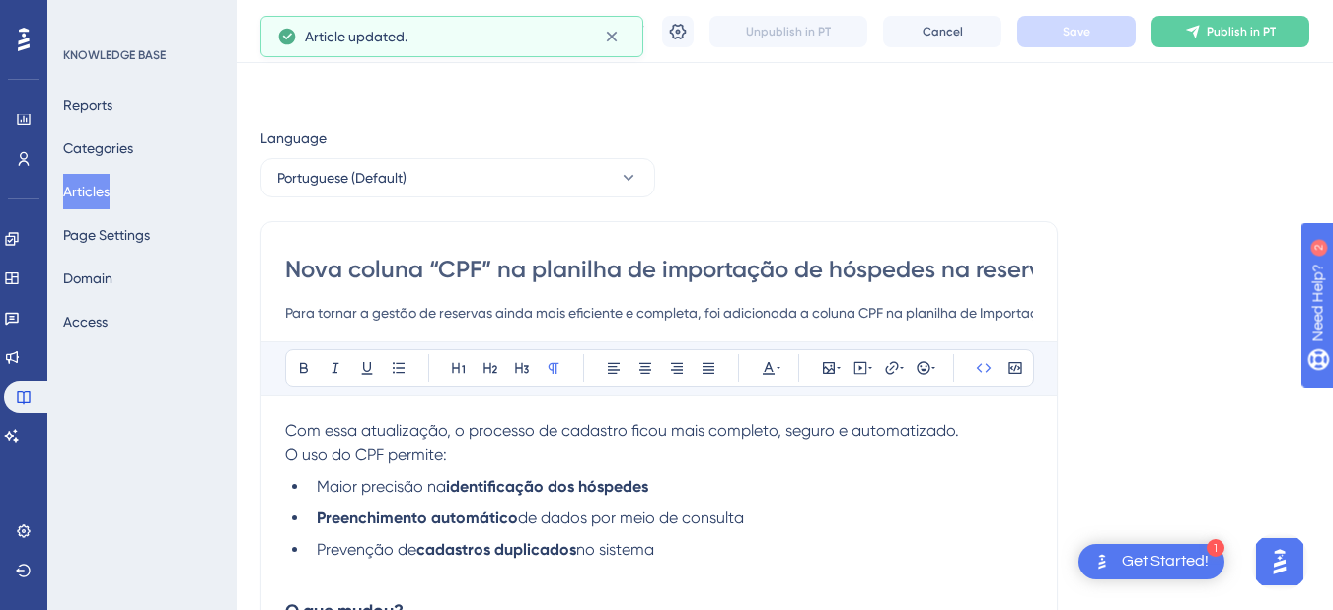
scroll to position [230, 0]
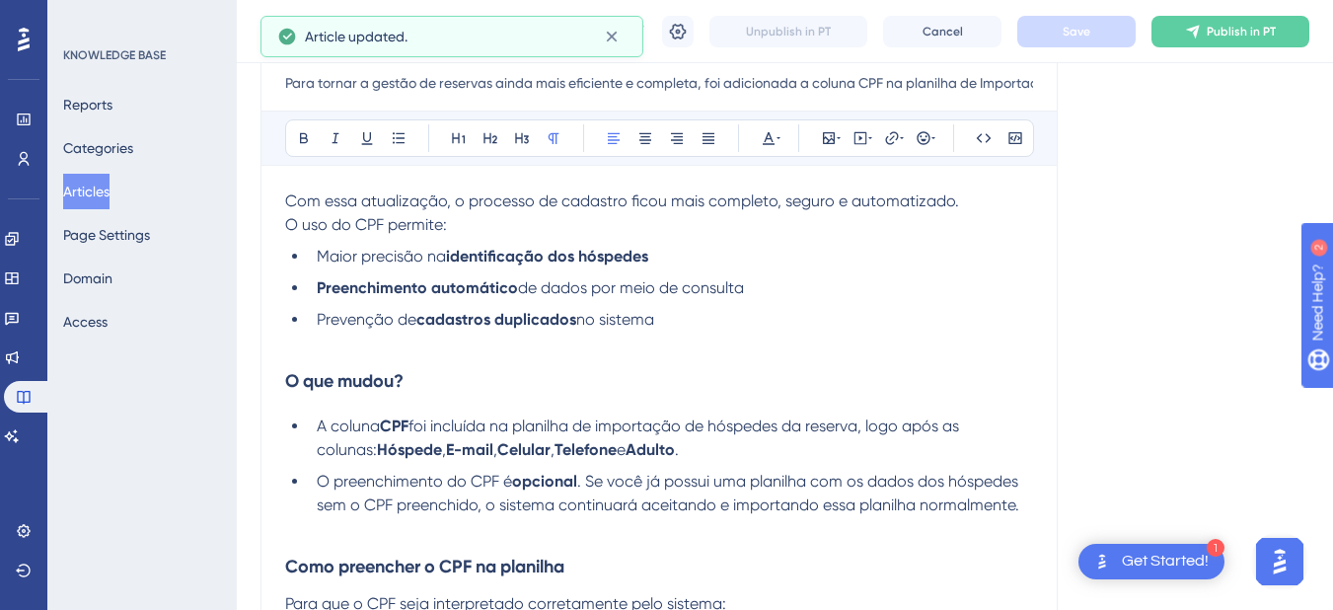
click at [459, 230] on p "O uso do CPF permite:" at bounding box center [659, 225] width 748 height 24
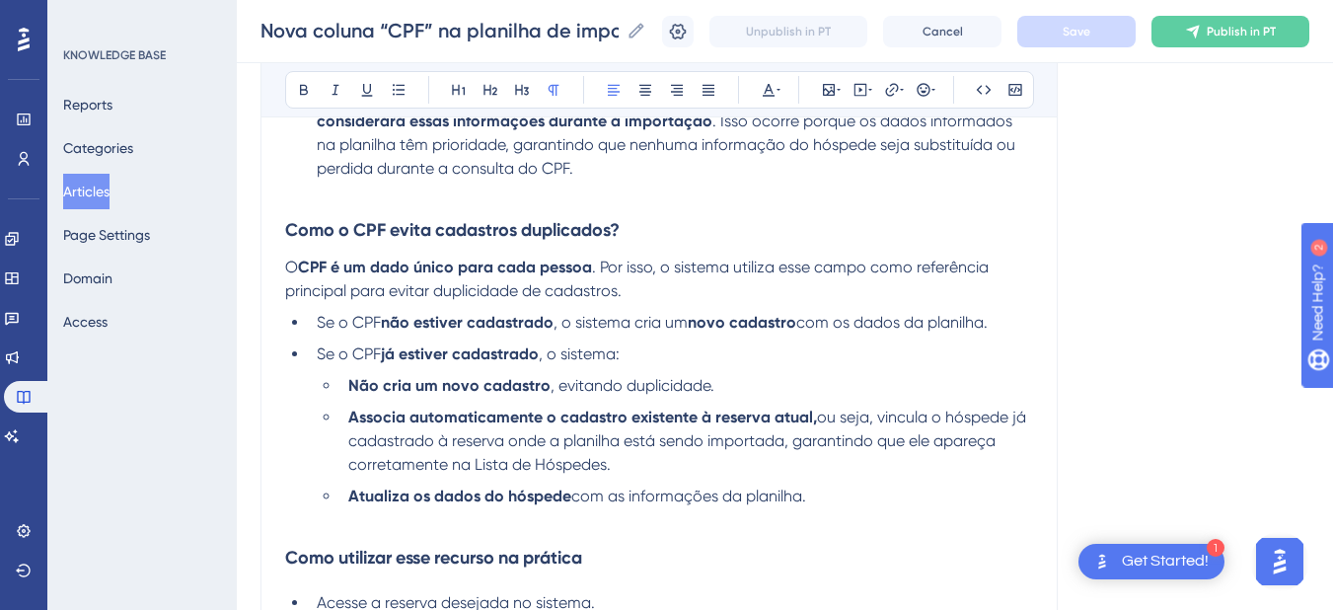
scroll to position [1611, 0]
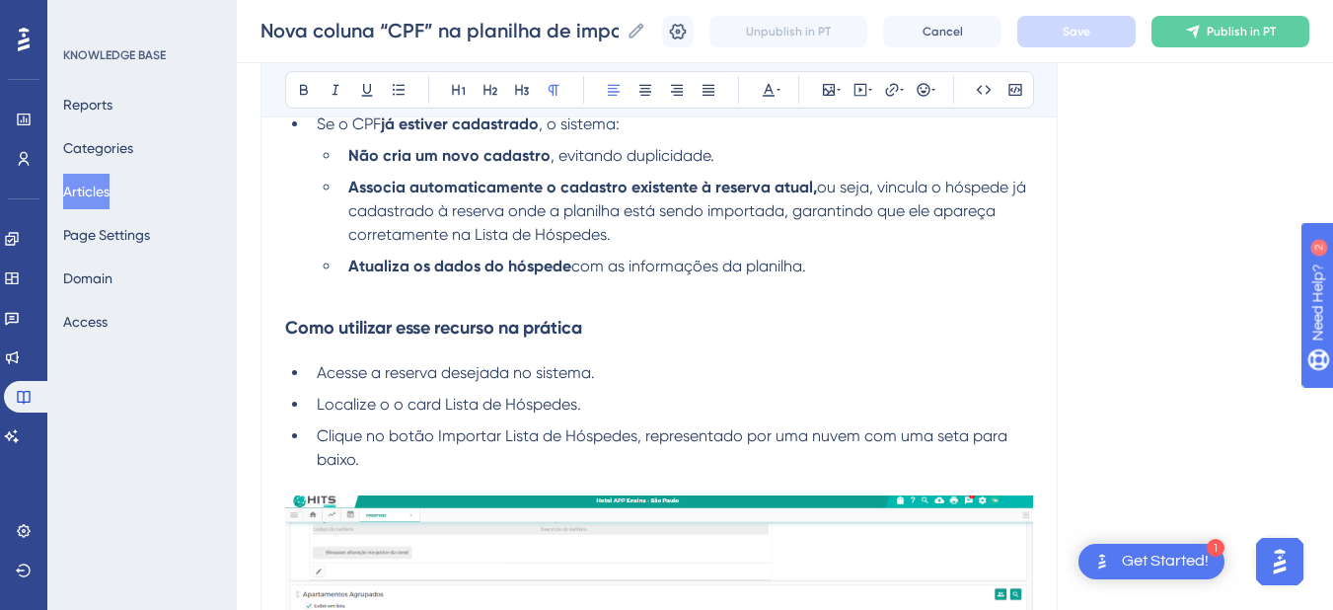
click at [110, 198] on button "Articles" at bounding box center [86, 192] width 46 height 36
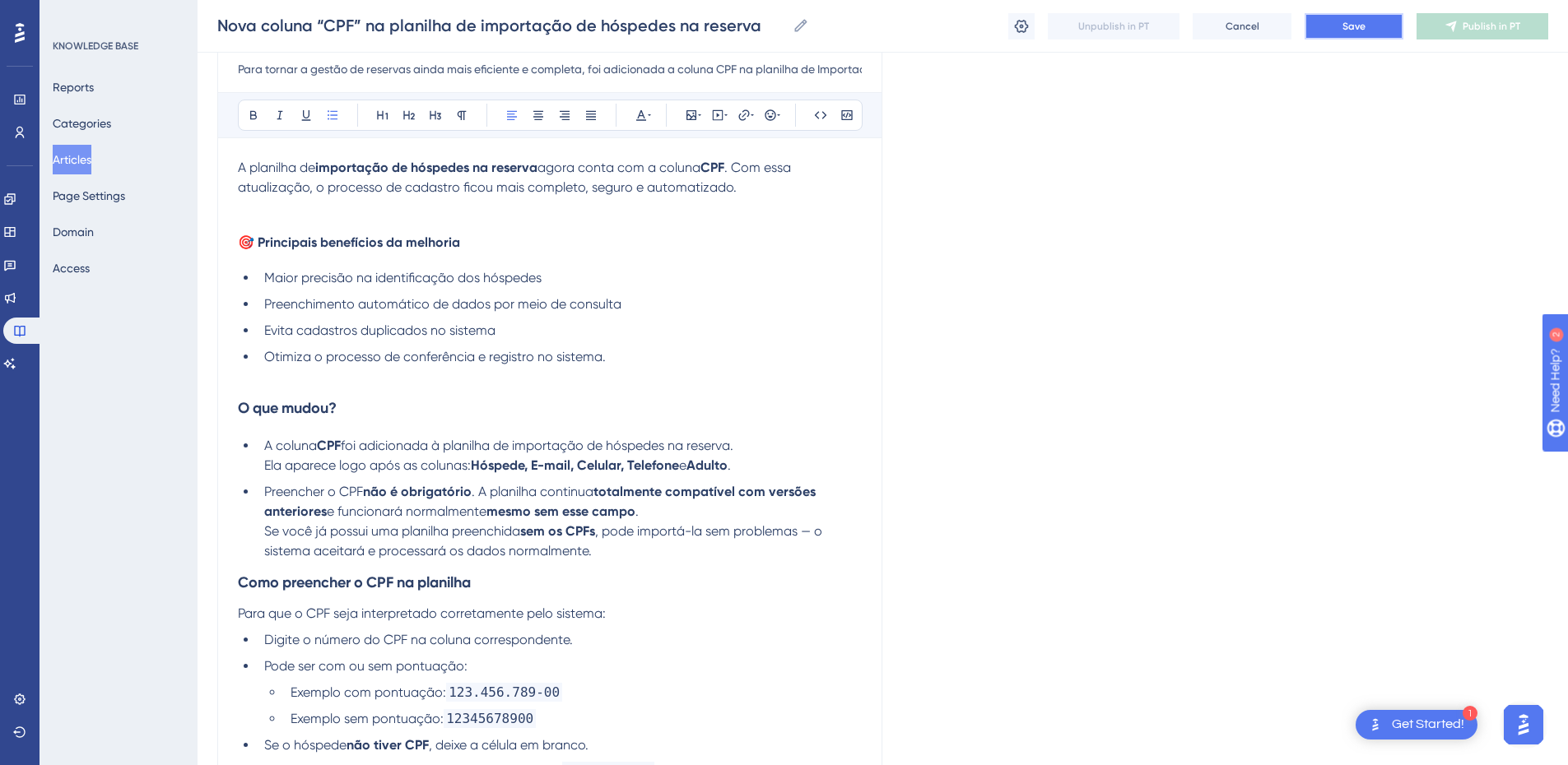
click at [1364, 32] on span "Save" at bounding box center [1354, 27] width 23 height 13
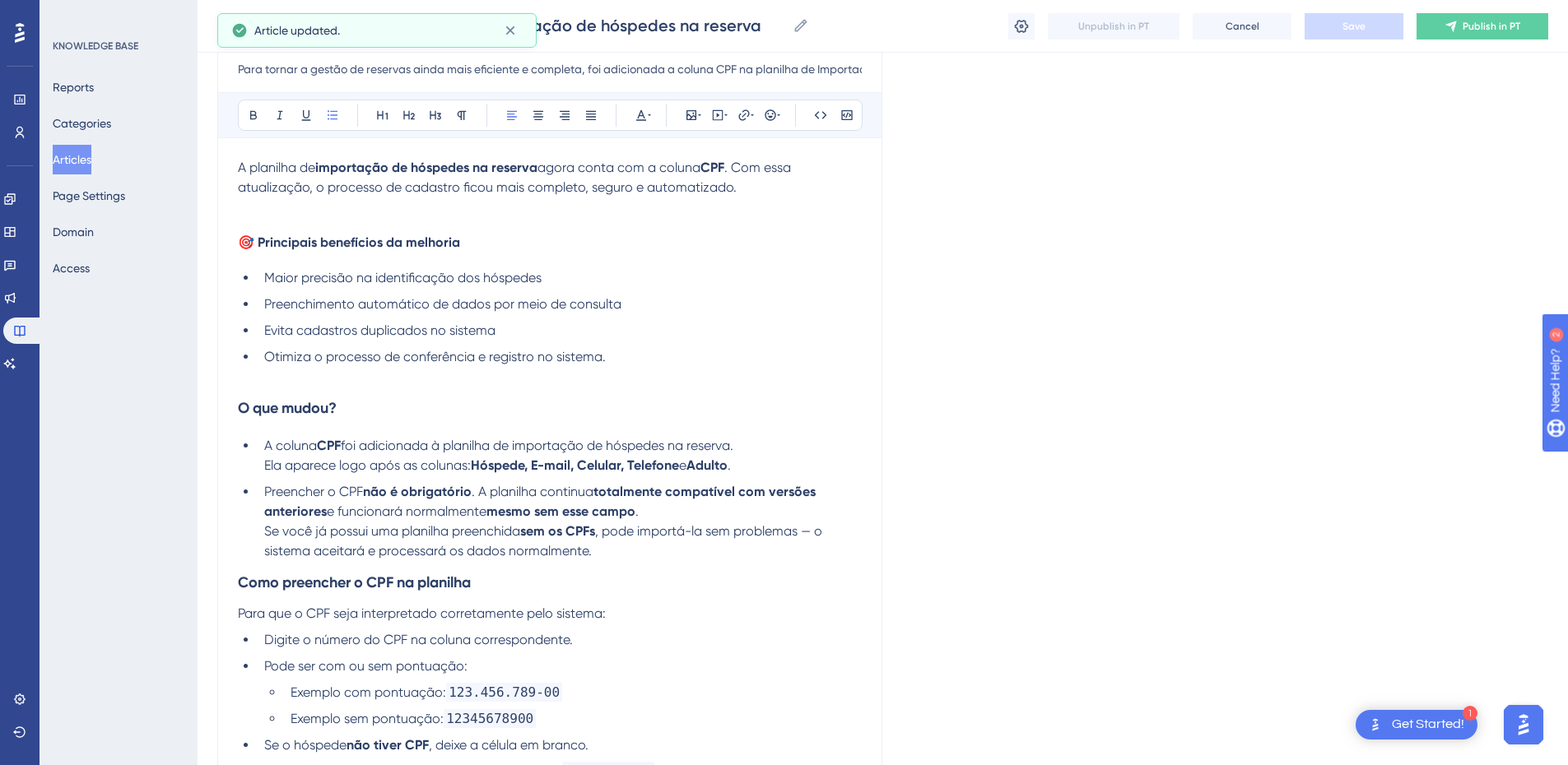
click at [79, 157] on button "Articles" at bounding box center [72, 160] width 38 height 30
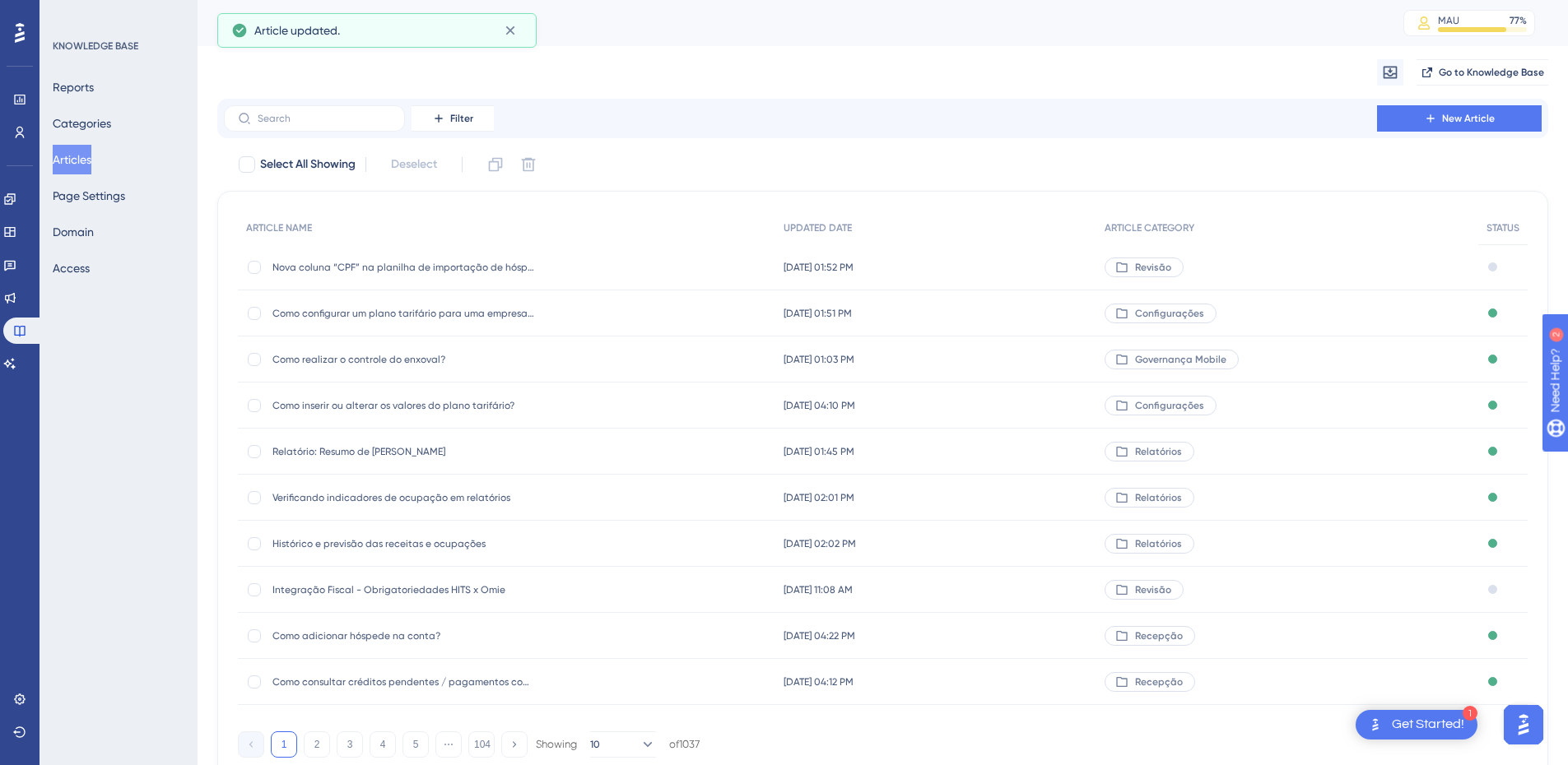
click at [79, 157] on button "Articles" at bounding box center [72, 160] width 38 height 30
click at [320, 118] on input "text" at bounding box center [325, 118] width 134 height 12
type input "c"
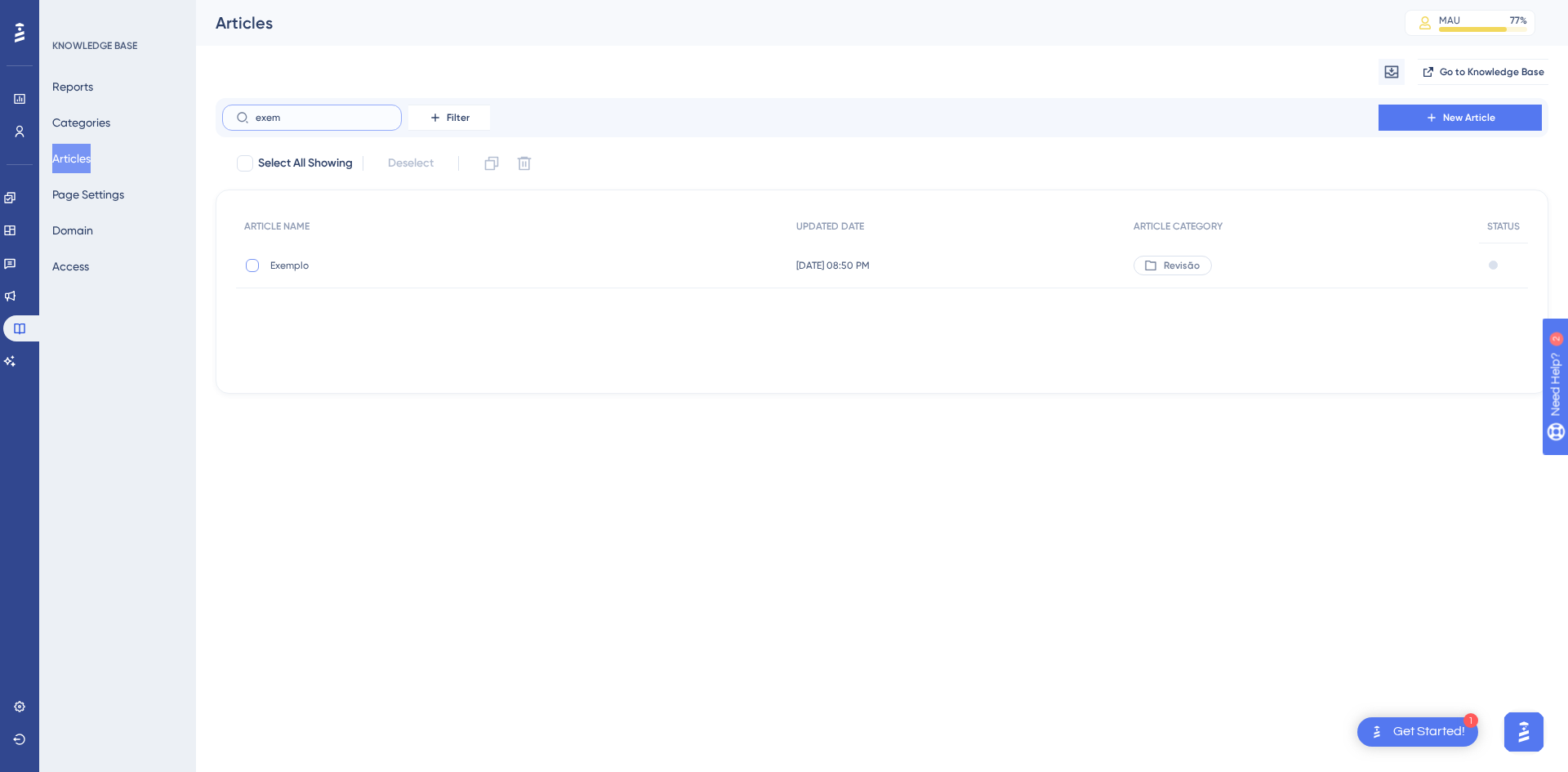
type input "exem"
click at [252, 269] on div at bounding box center [253, 266] width 13 height 13
checkbox input "true"
click at [495, 163] on icon at bounding box center [492, 163] width 17 height 17
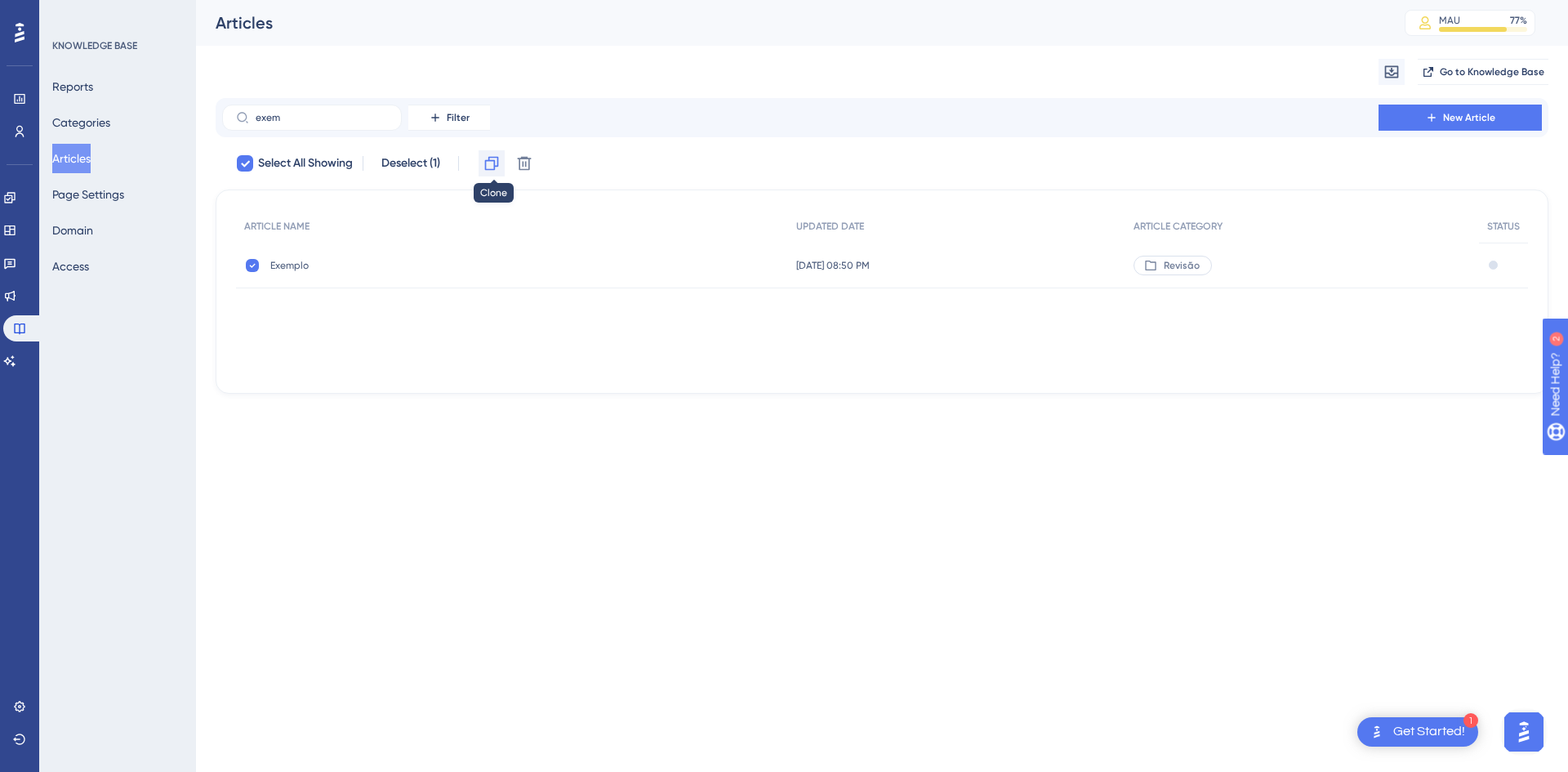
checkbox input "false"
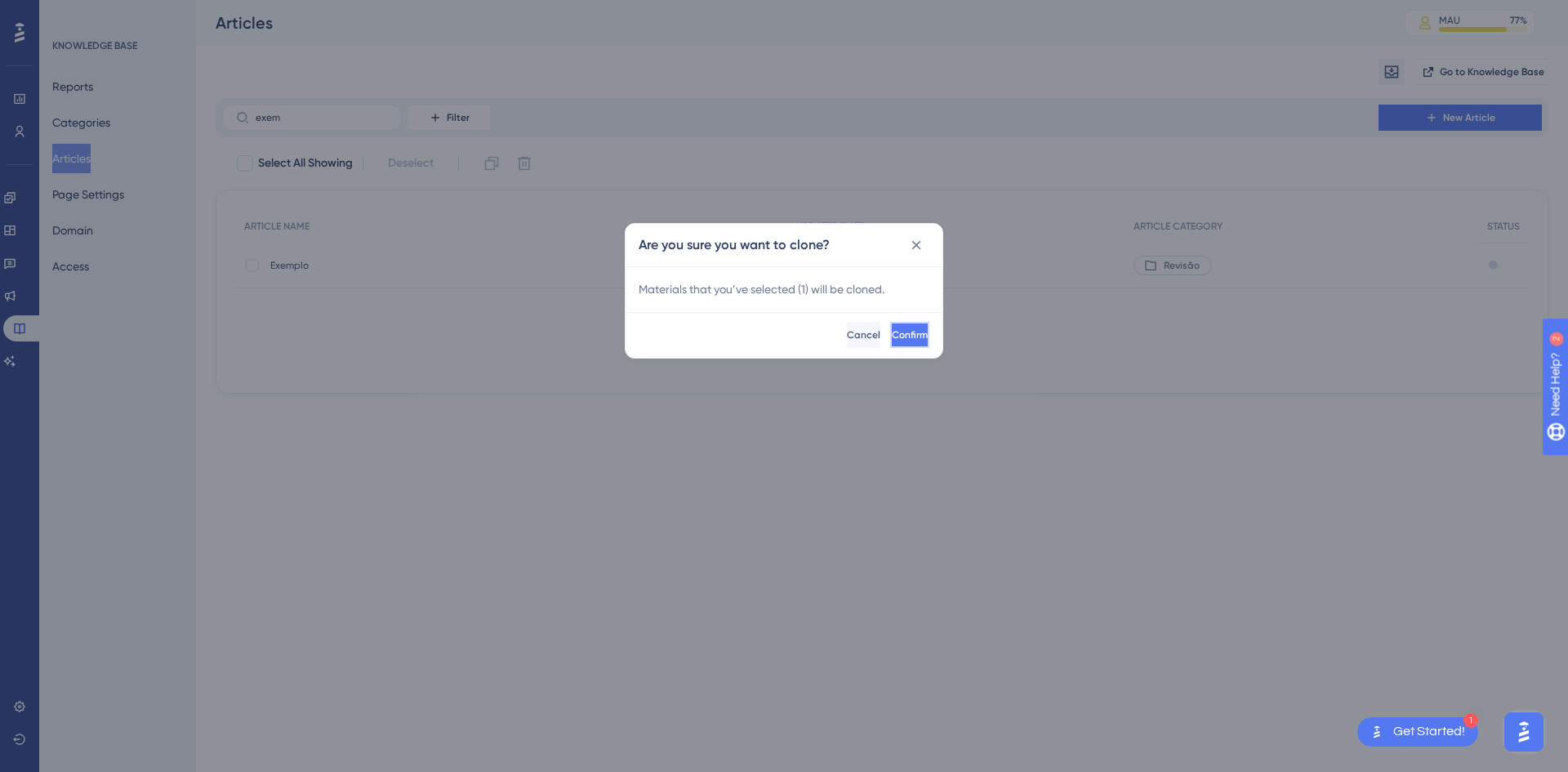
click at [892, 334] on span "Confirm" at bounding box center [909, 335] width 36 height 13
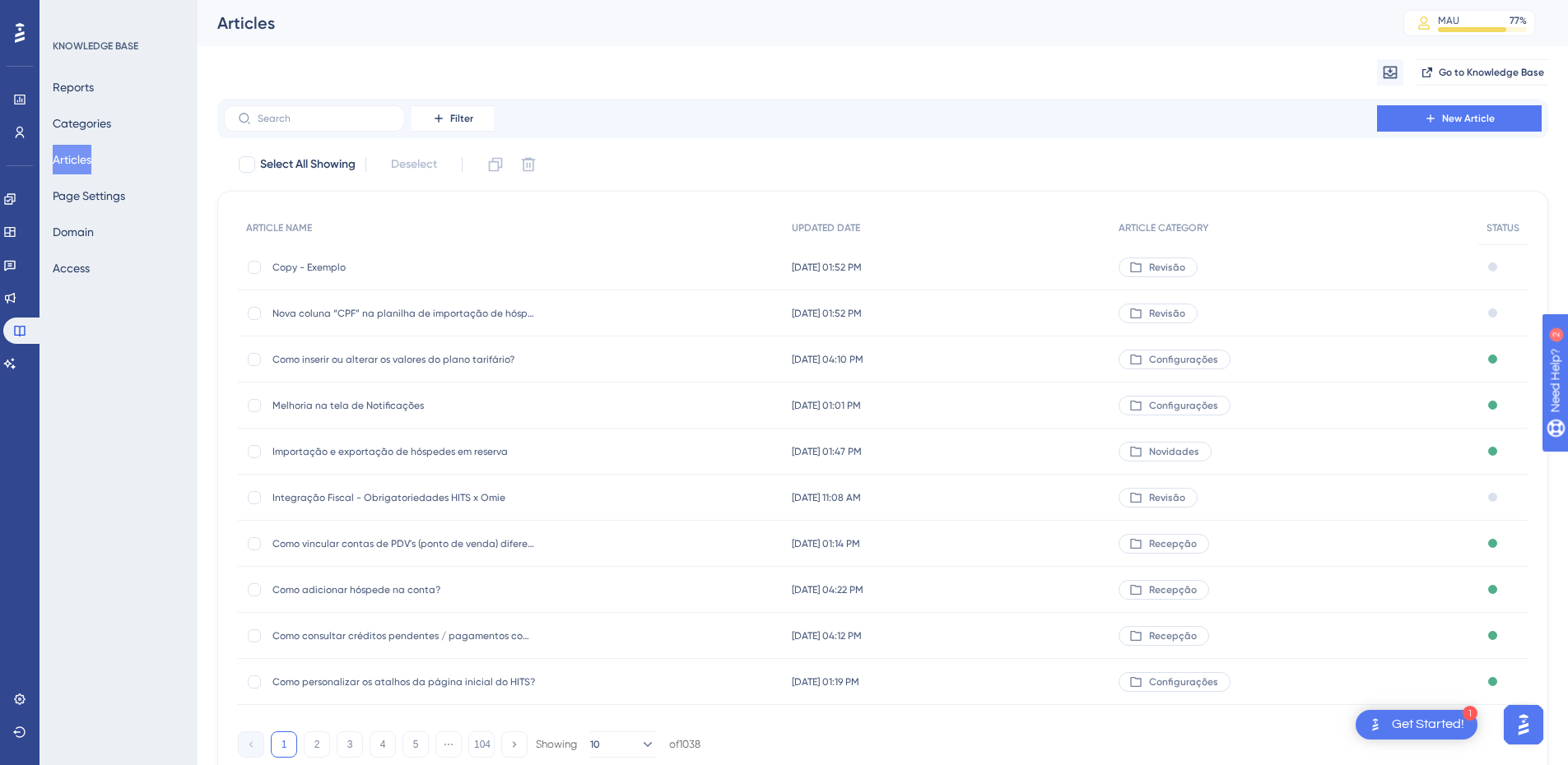
click at [280, 269] on span "Copy - Exemplo" at bounding box center [405, 268] width 264 height 13
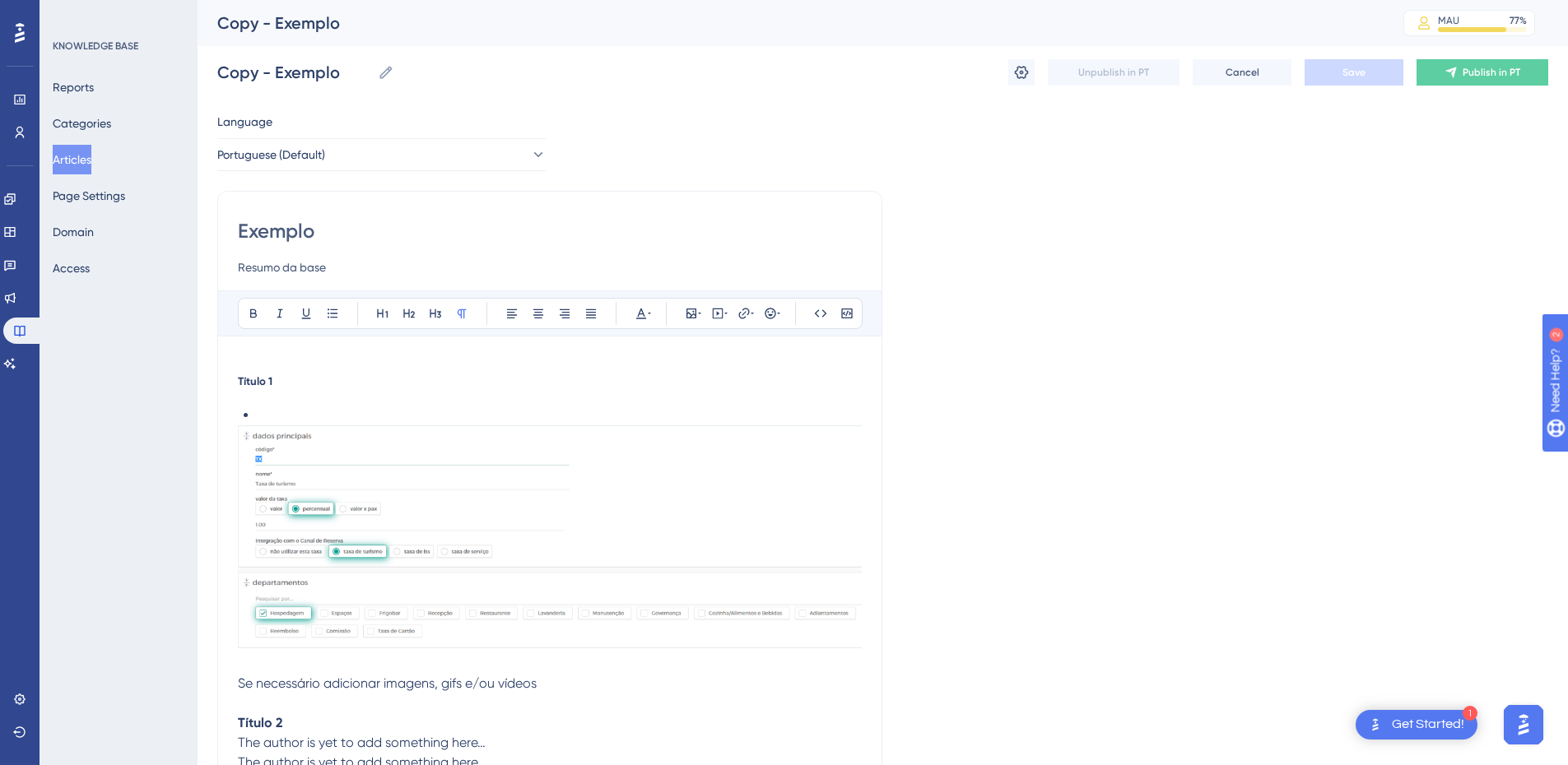
scroll to position [1, 0]
click at [280, 233] on input "Exemplo" at bounding box center [550, 230] width 624 height 27
paste input "Ajuste no layout das colunas do relatório Ordem de Serviç"
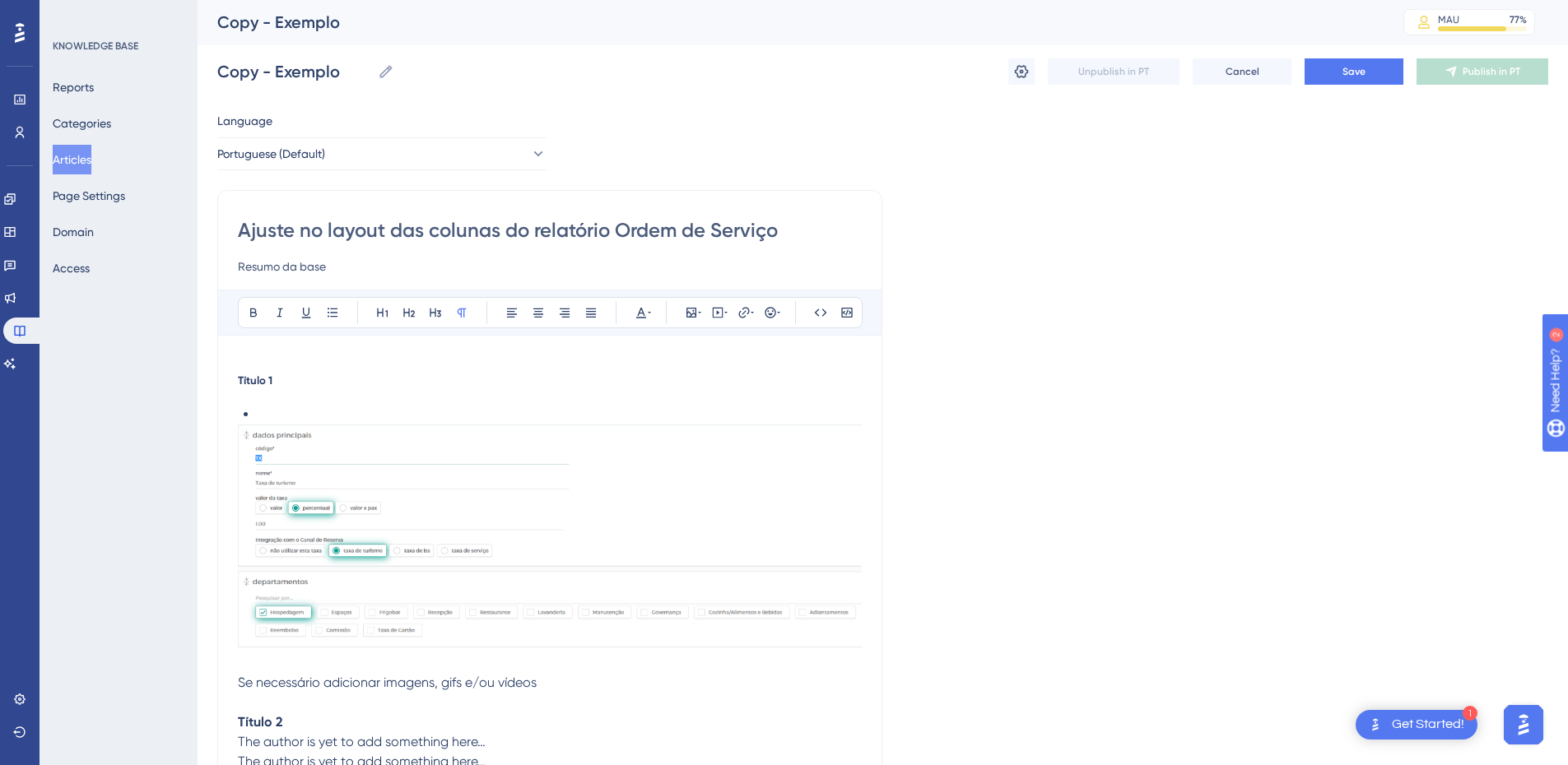
type input "Ajuste no layout das colunas do relatório Ordem de Serviço"
click at [310, 269] on input "Resumo da base" at bounding box center [550, 267] width 624 height 20
click at [271, 269] on input "Resumo da base" at bounding box center [550, 267] width 624 height 20
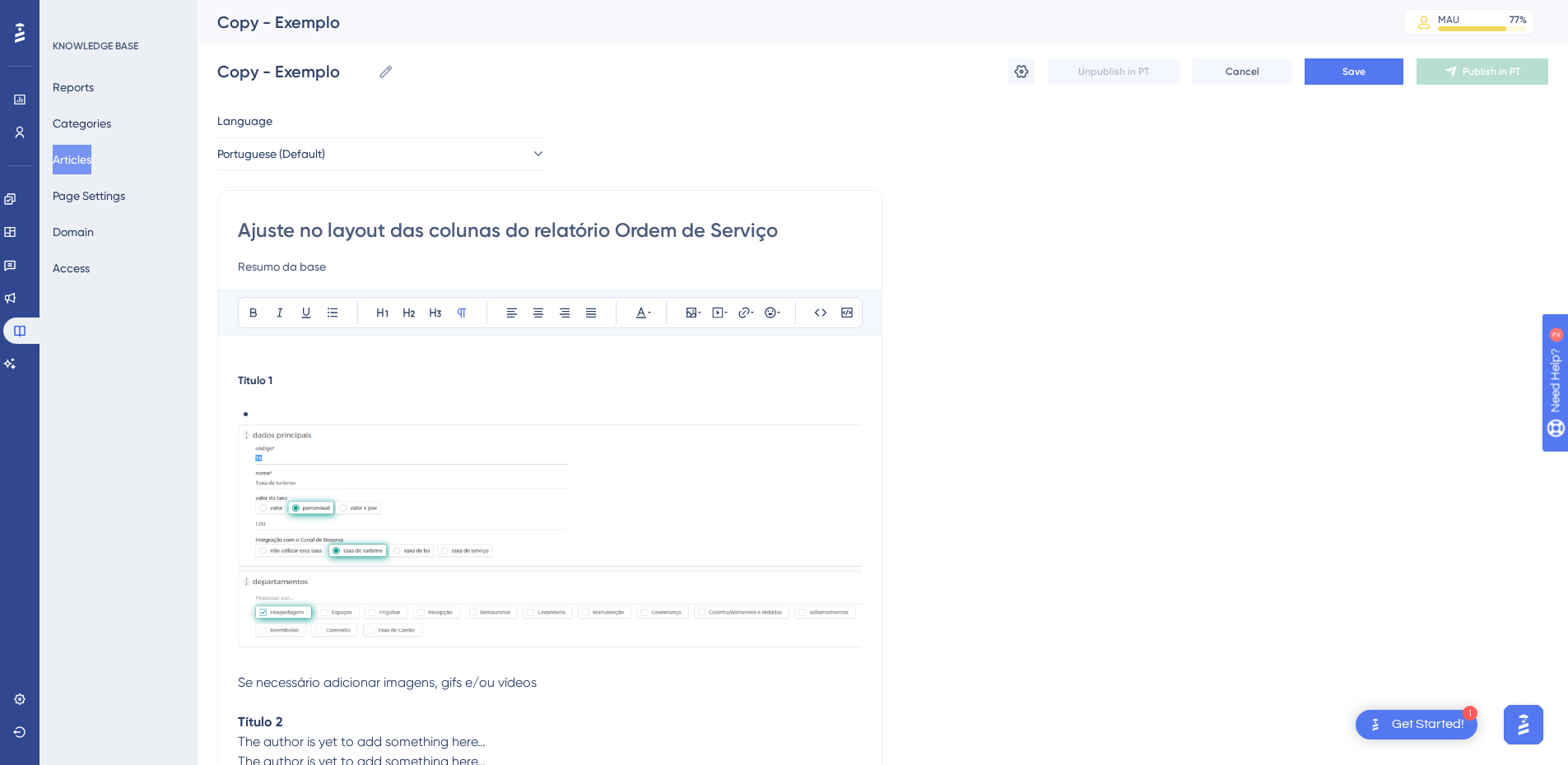
click at [271, 269] on input "Resumo da base" at bounding box center [550, 267] width 624 height 20
paste input "Ajustamos o layout das colunas do relatório Ordem de Serviço para melhorar a vi…"
type input "Ajustamos o layout das colunas do relatório Ordem de Serviço para melhorar a vi…"
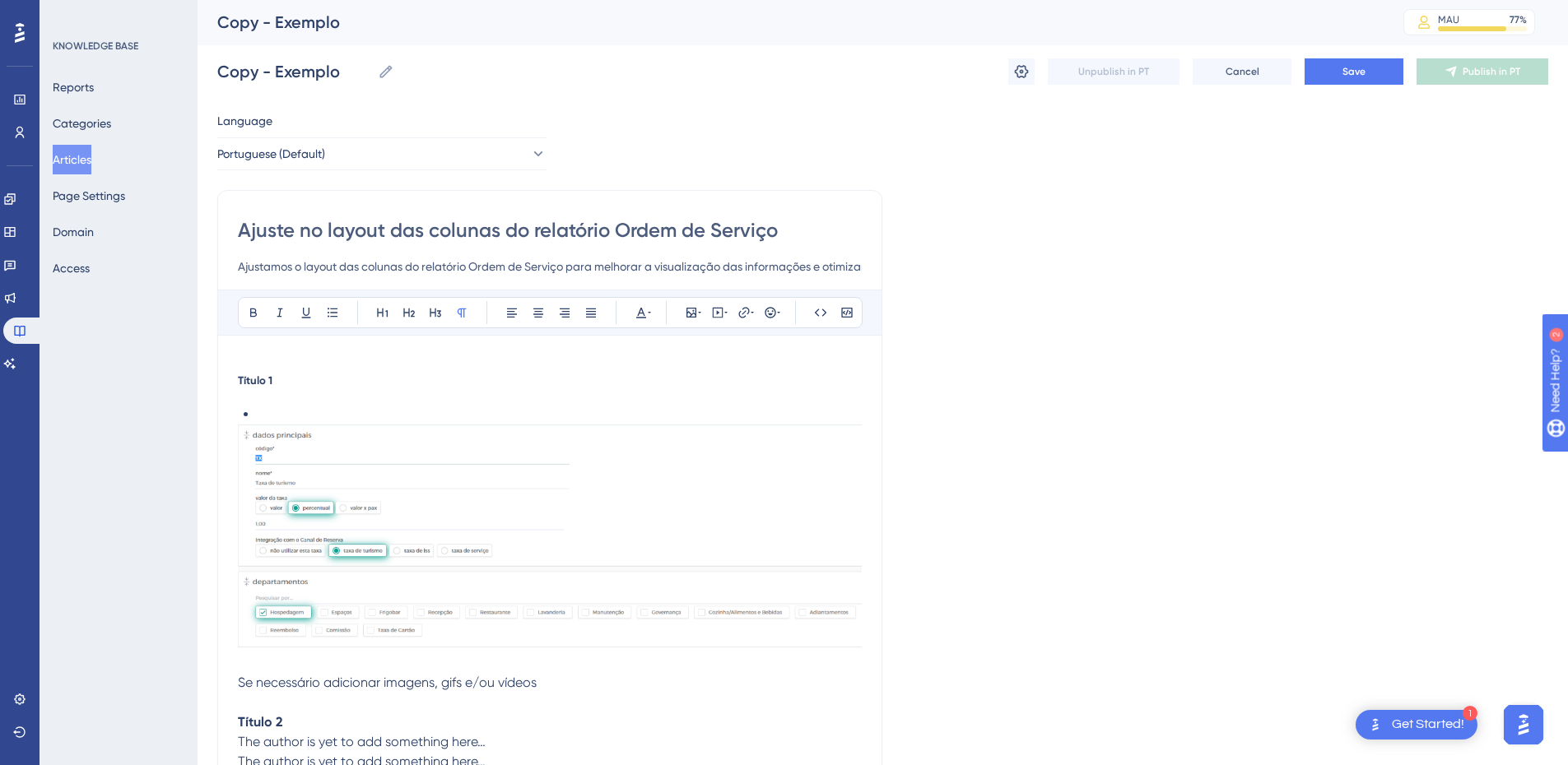
drag, startPoint x: 272, startPoint y: 392, endPoint x: 240, endPoint y: 375, distance: 36.2
click at [272, 394] on div "Título 1 Se necessário adicionar imagens, gifs e/ou vídeos Título 2 The author …" at bounding box center [550, 691] width 624 height 634
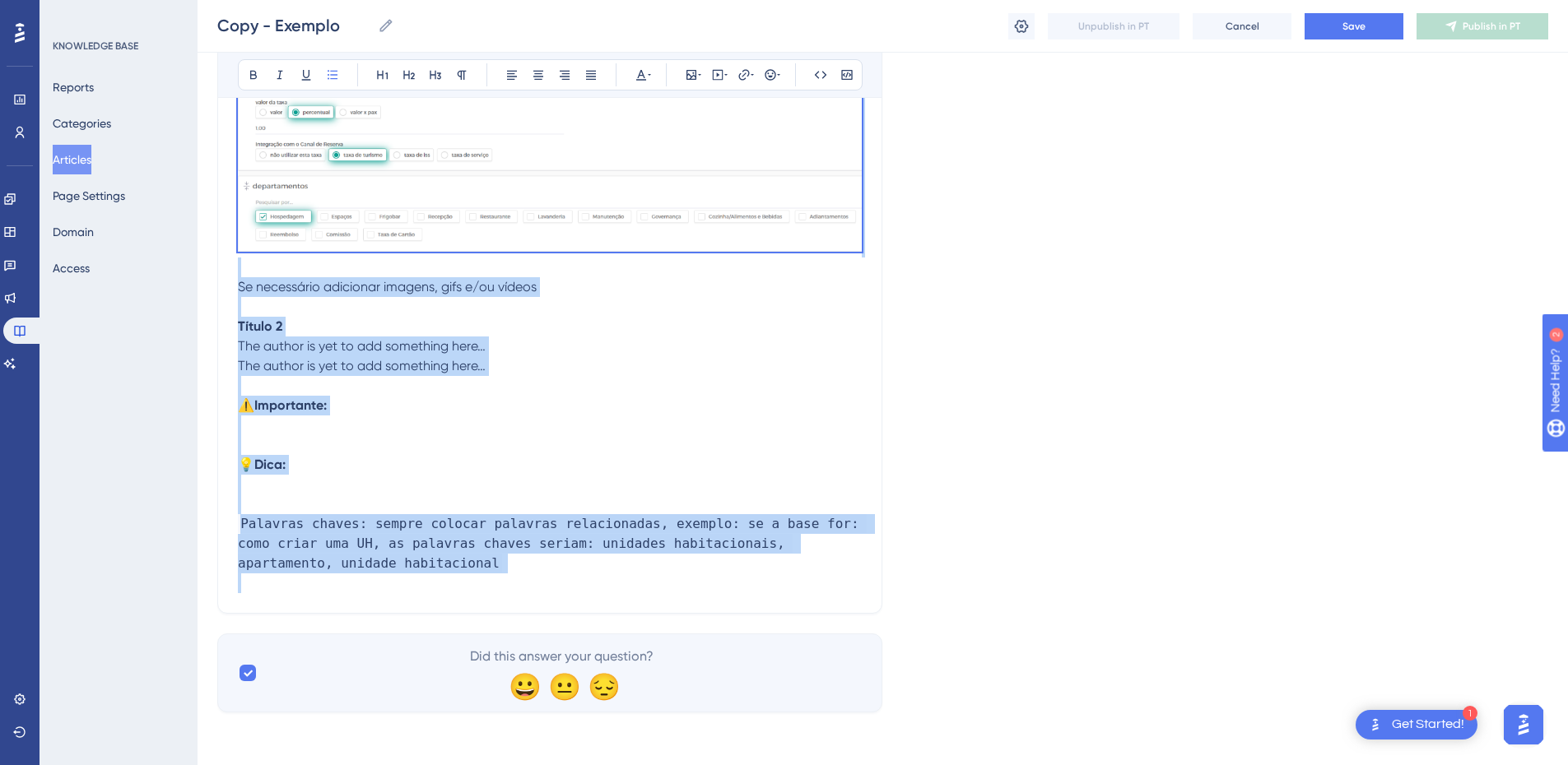
drag, startPoint x: 239, startPoint y: 380, endPoint x: 456, endPoint y: 579, distance: 294.4
click at [456, 579] on div "Título 1 Se necessário adicionar imagens, gifs e/ou vídeos Título 2 The author …" at bounding box center [550, 294] width 624 height 634
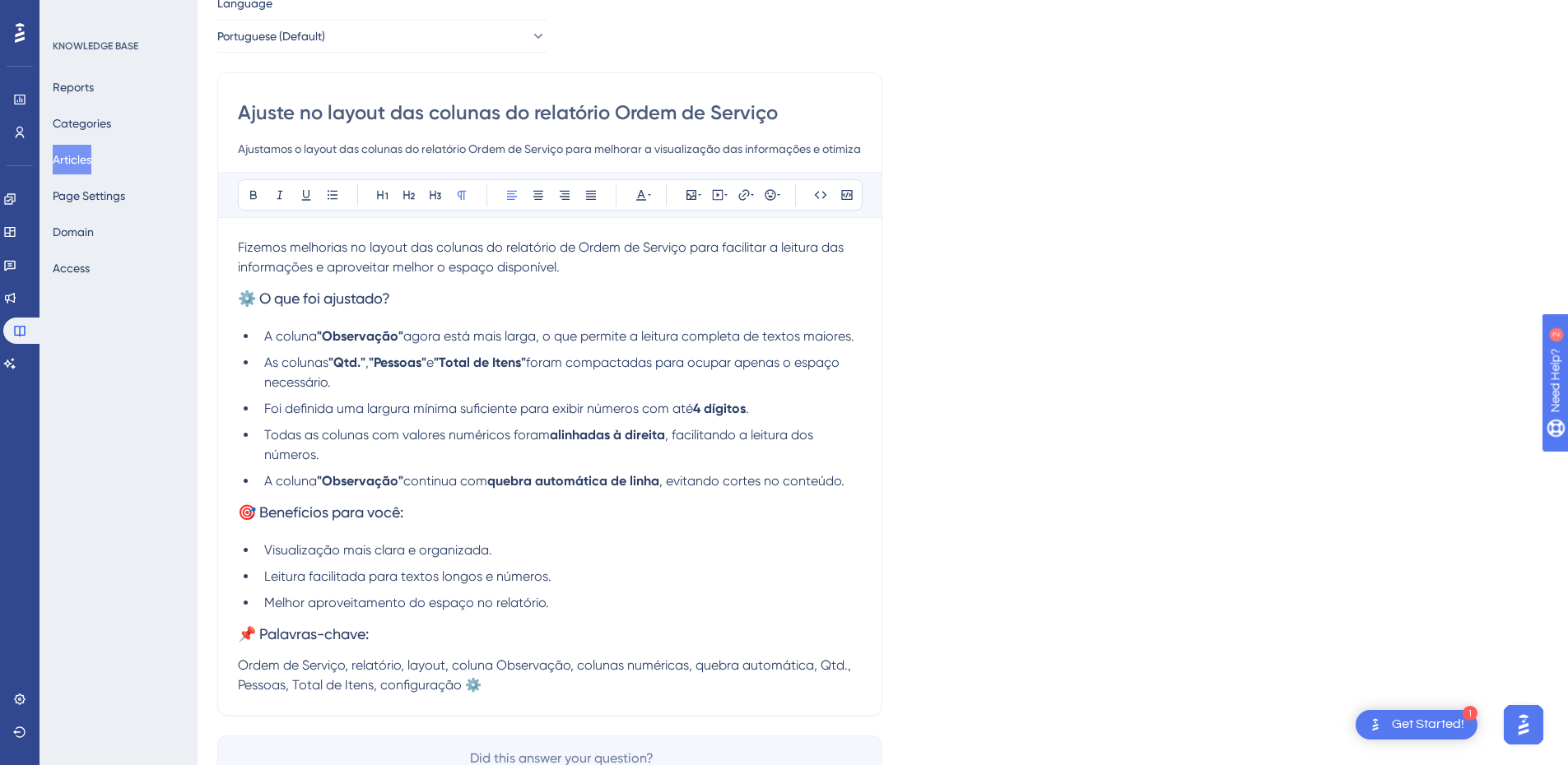
scroll to position [0, 0]
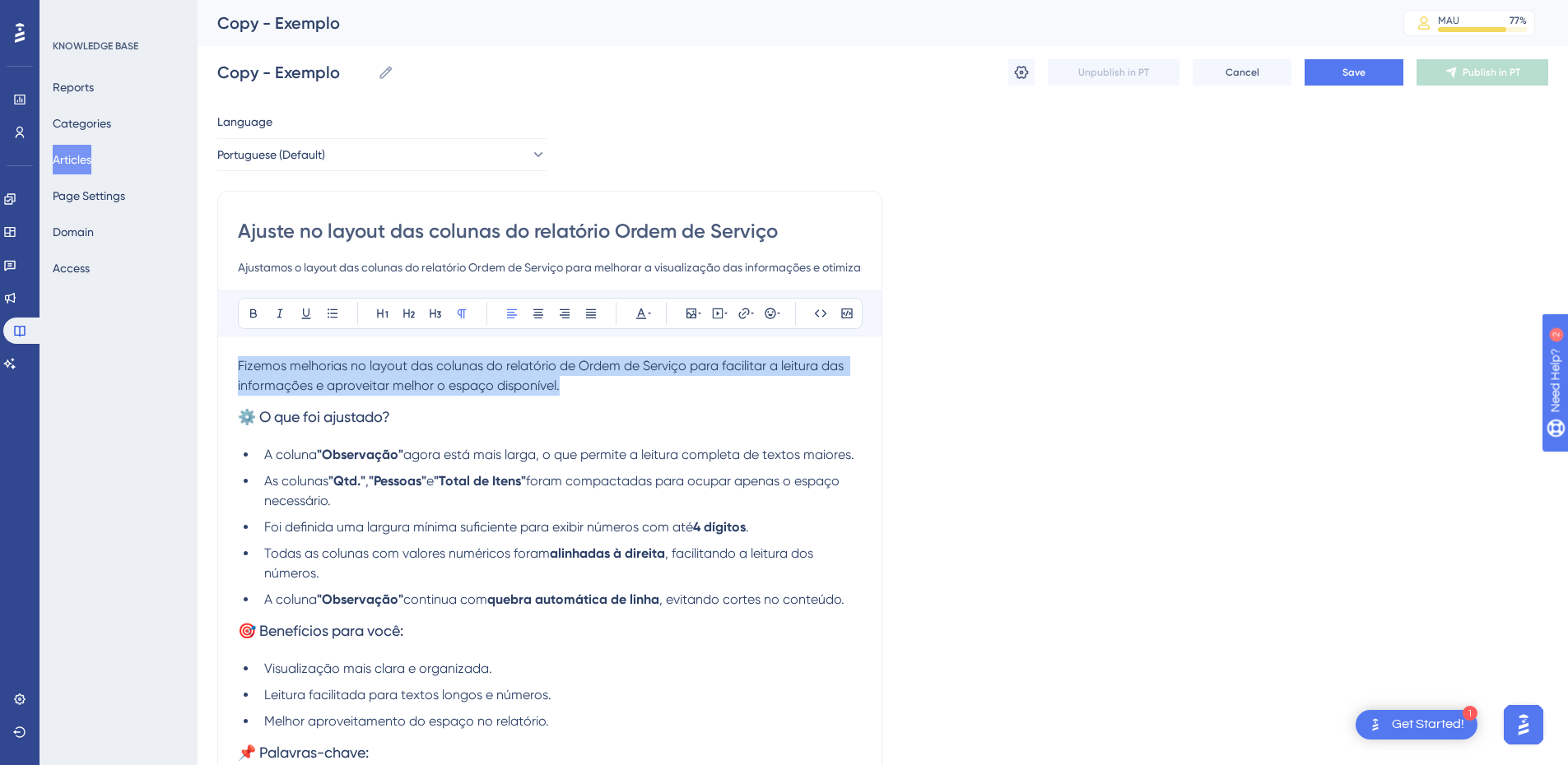
drag, startPoint x: 548, startPoint y: 392, endPoint x: 197, endPoint y: 343, distance: 354.4
click at [0, 0] on div "Performance Users Engagement Widgets Feedback Product Updates Knowledge Base AI…" at bounding box center [0, 0] width 0 height 0
copy span "Fizemos melhorias no layout das colunas do relatório de Ordem de Serviço para f…"
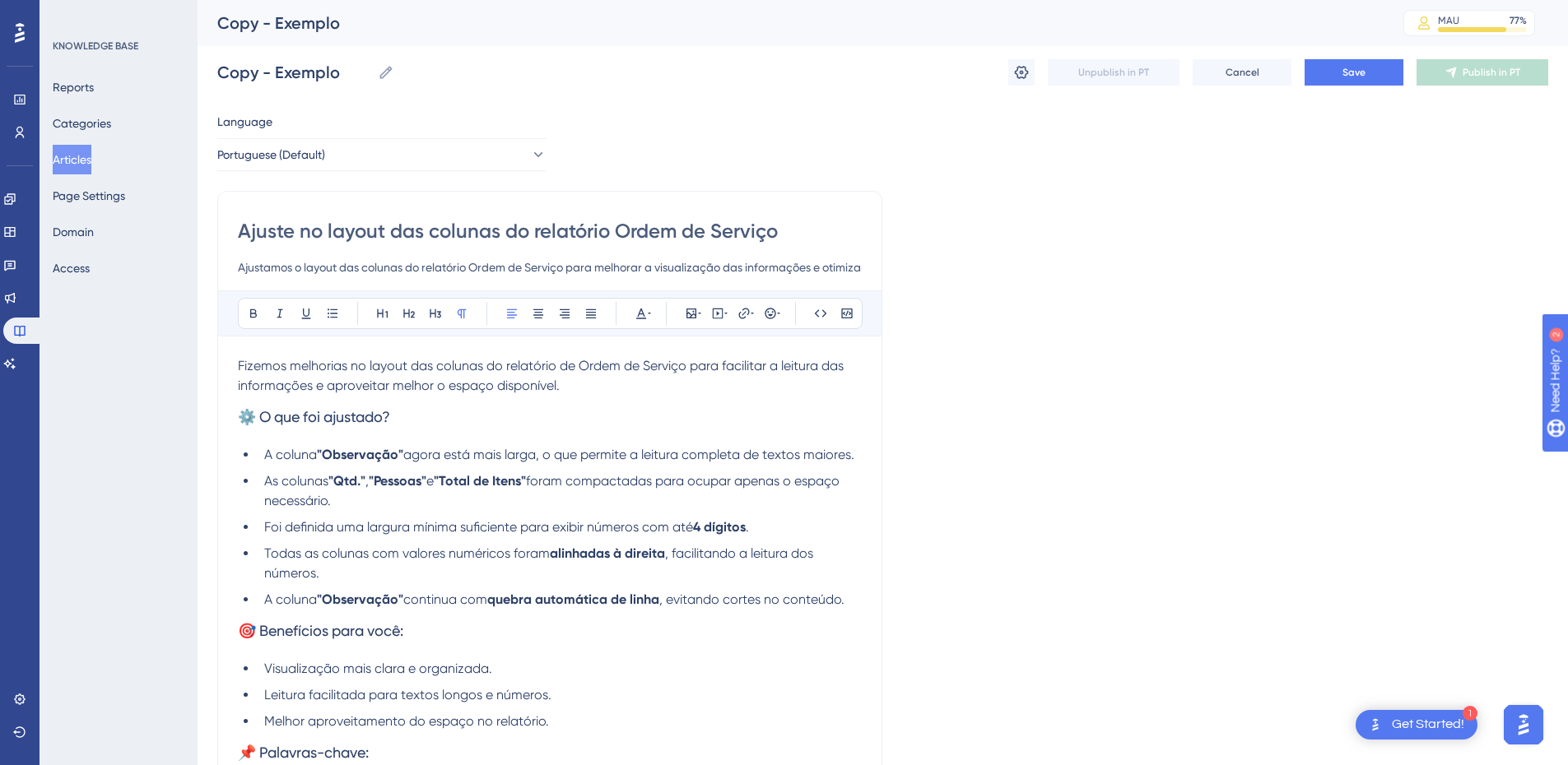
click at [319, 273] on input "Ajustamos o layout das colunas do relatório Ordem de Serviço para melhorar a vi…" at bounding box center [550, 268] width 624 height 20
paste input "Fizemos melhorias no layout das colunas do relatório de Ordem de Serviço para f…"
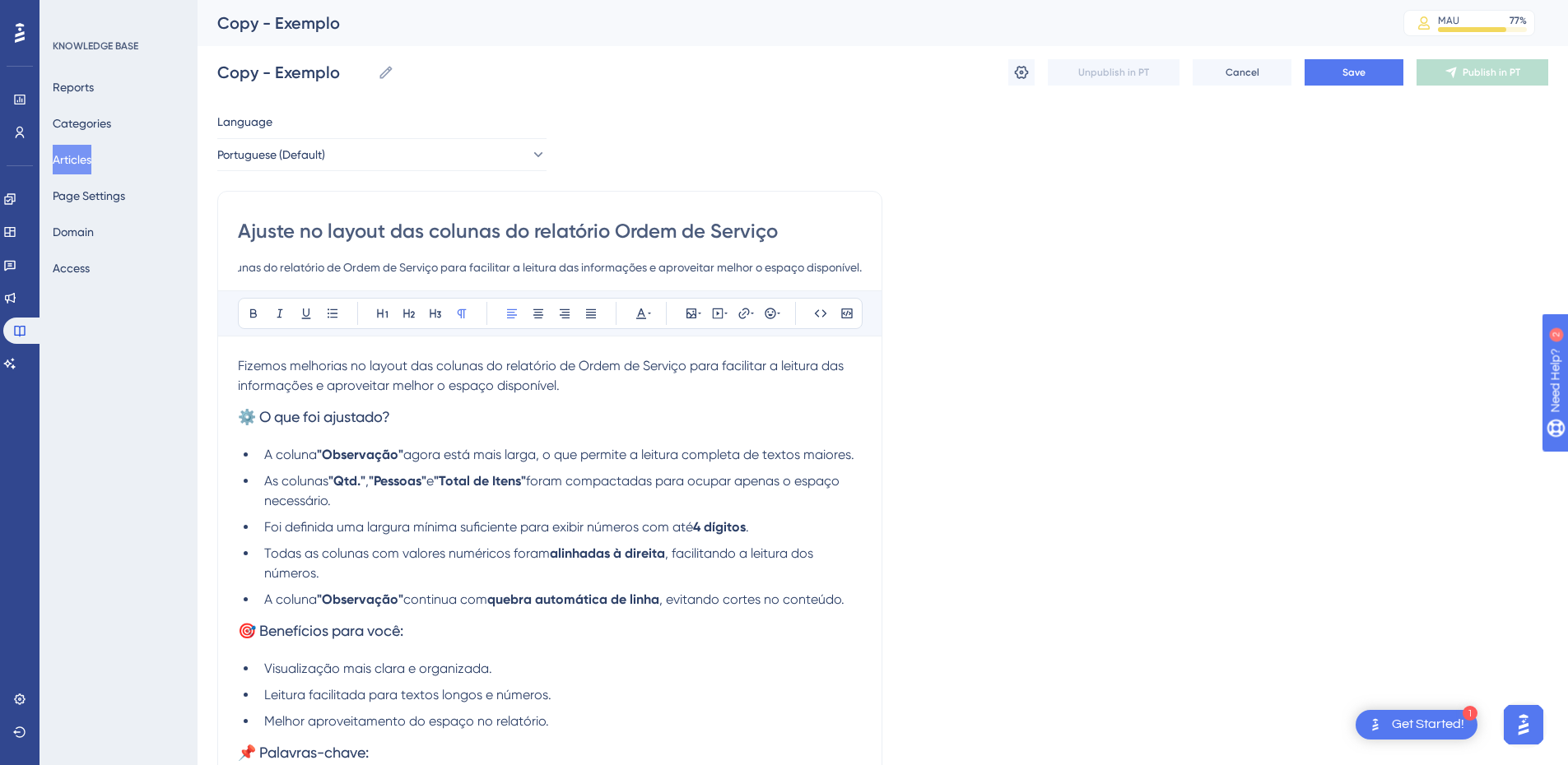
type input "Fizemos melhorias no layout das colunas do relatório de Ordem de Serviço para f…"
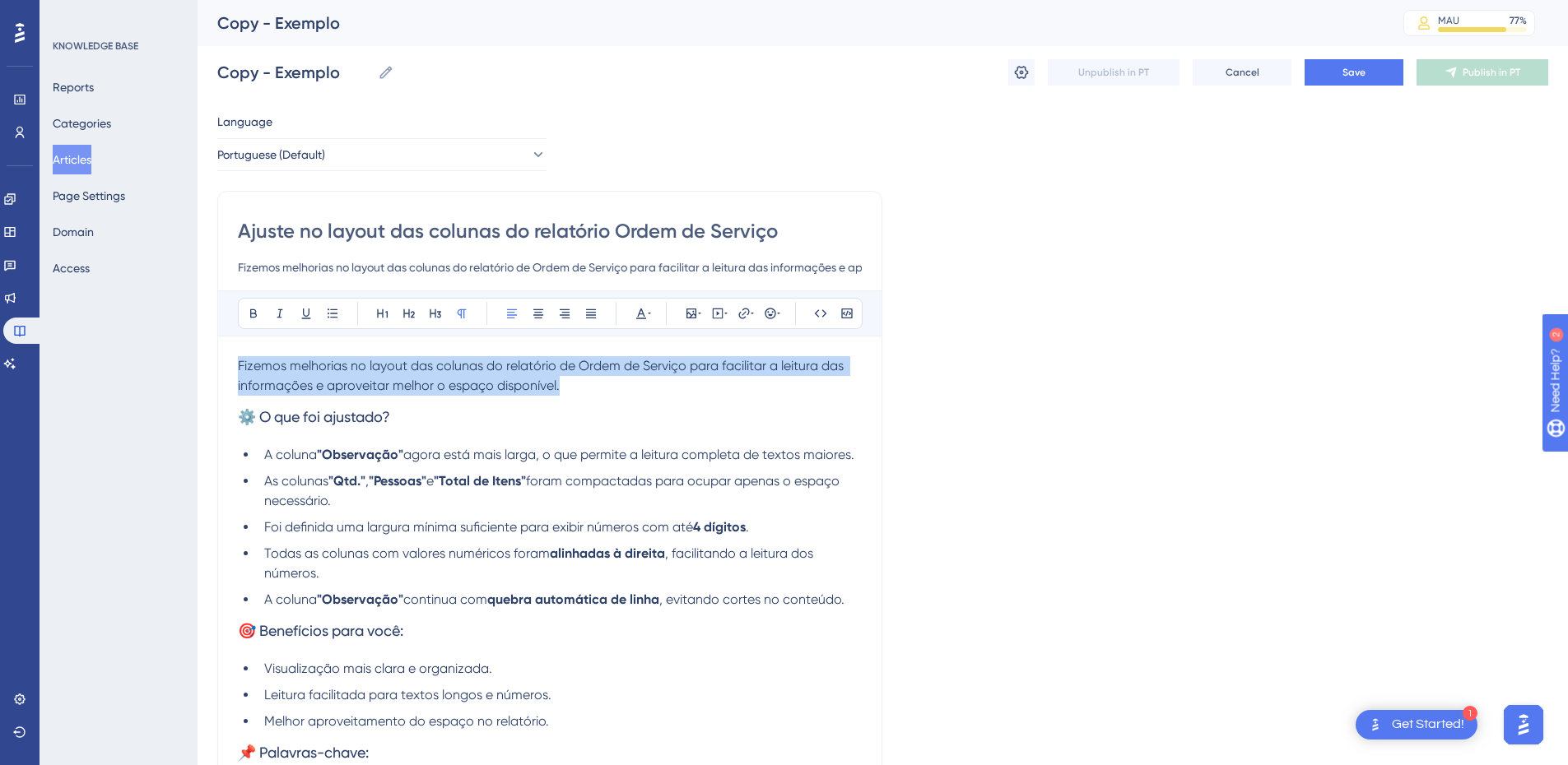
drag, startPoint x: 586, startPoint y: 387, endPoint x: 188, endPoint y: 360, distance: 398.9
click at [0, 0] on div "Performance Users Engagement Widgets Feedback Product Updates Knowledge Base AI…" at bounding box center [0, 0] width 0 height 0
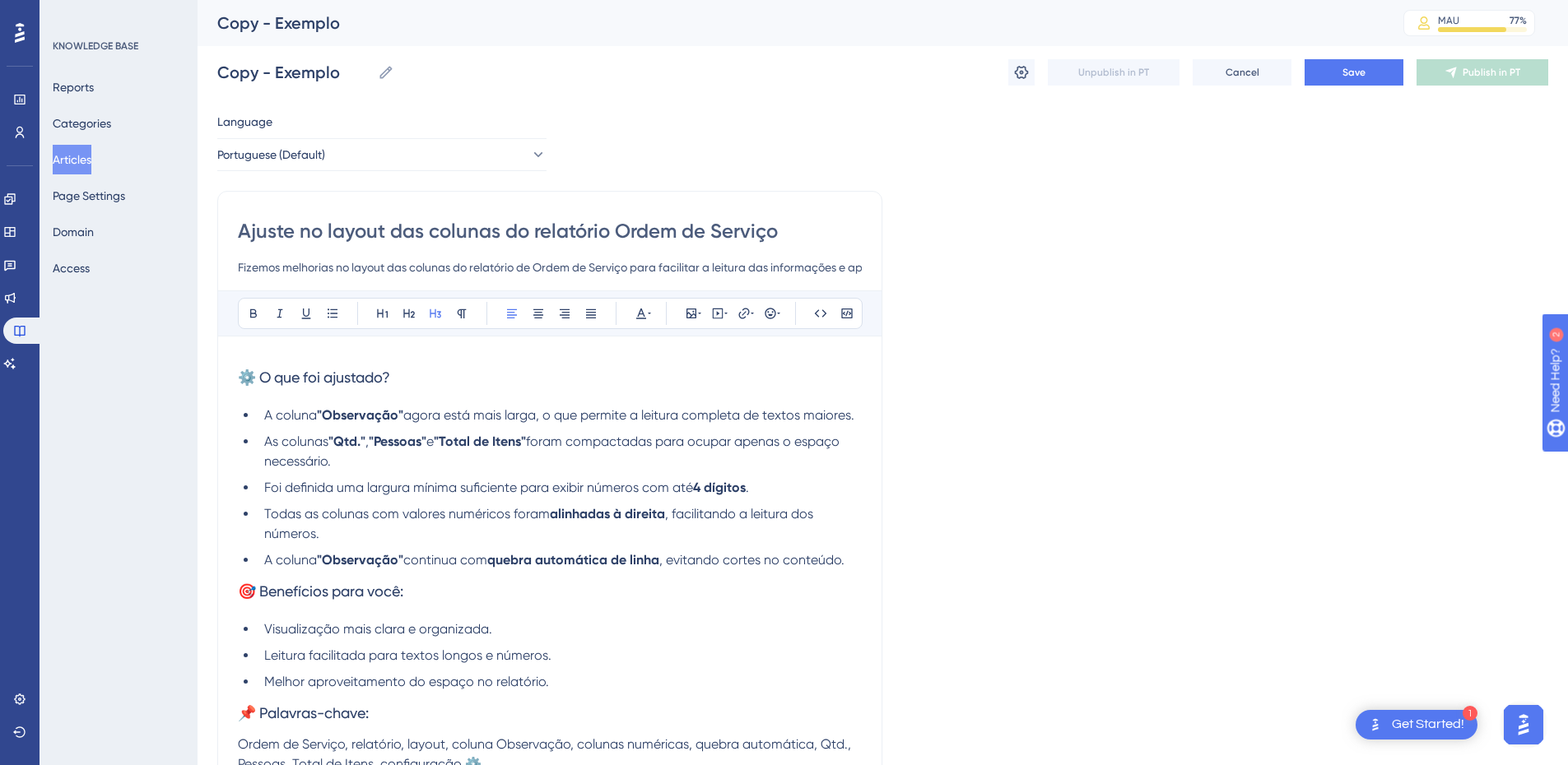
click at [252, 380] on span "⚙️ O que foi ajustado?" at bounding box center [314, 377] width 153 height 18
click at [289, 380] on span "O que foi ajustado?" at bounding box center [303, 377] width 131 height 18
click at [250, 305] on button at bounding box center [254, 314] width 23 height 23
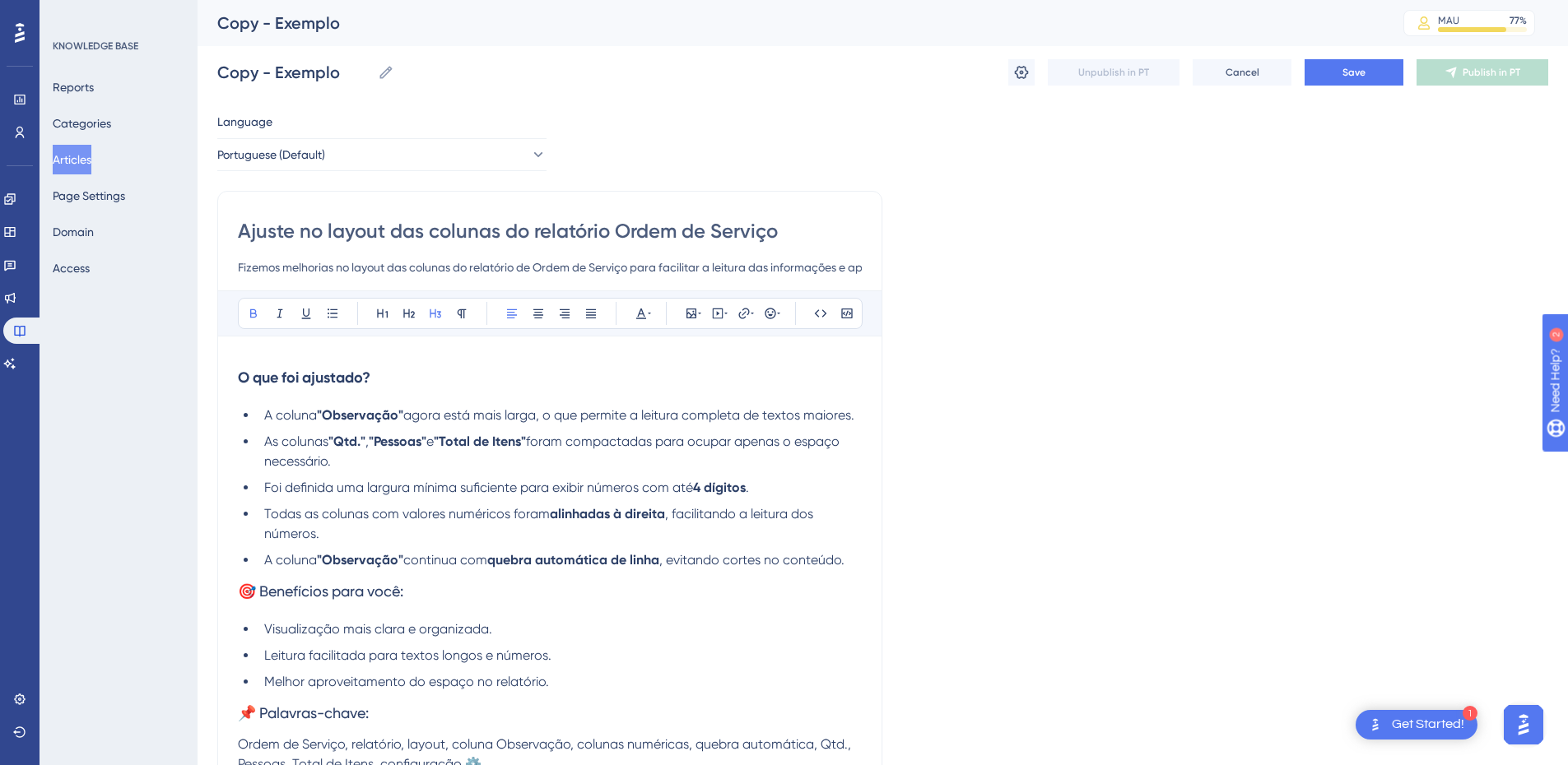
click at [446, 397] on h3 "O que foi ajustado?" at bounding box center [550, 377] width 624 height 43
click at [326, 413] on strong ""Observação"" at bounding box center [360, 415] width 87 height 16
click at [401, 413] on span "agora está mais larga, o que permite a leitura completa de textos maiores." at bounding box center [623, 415] width 451 height 16
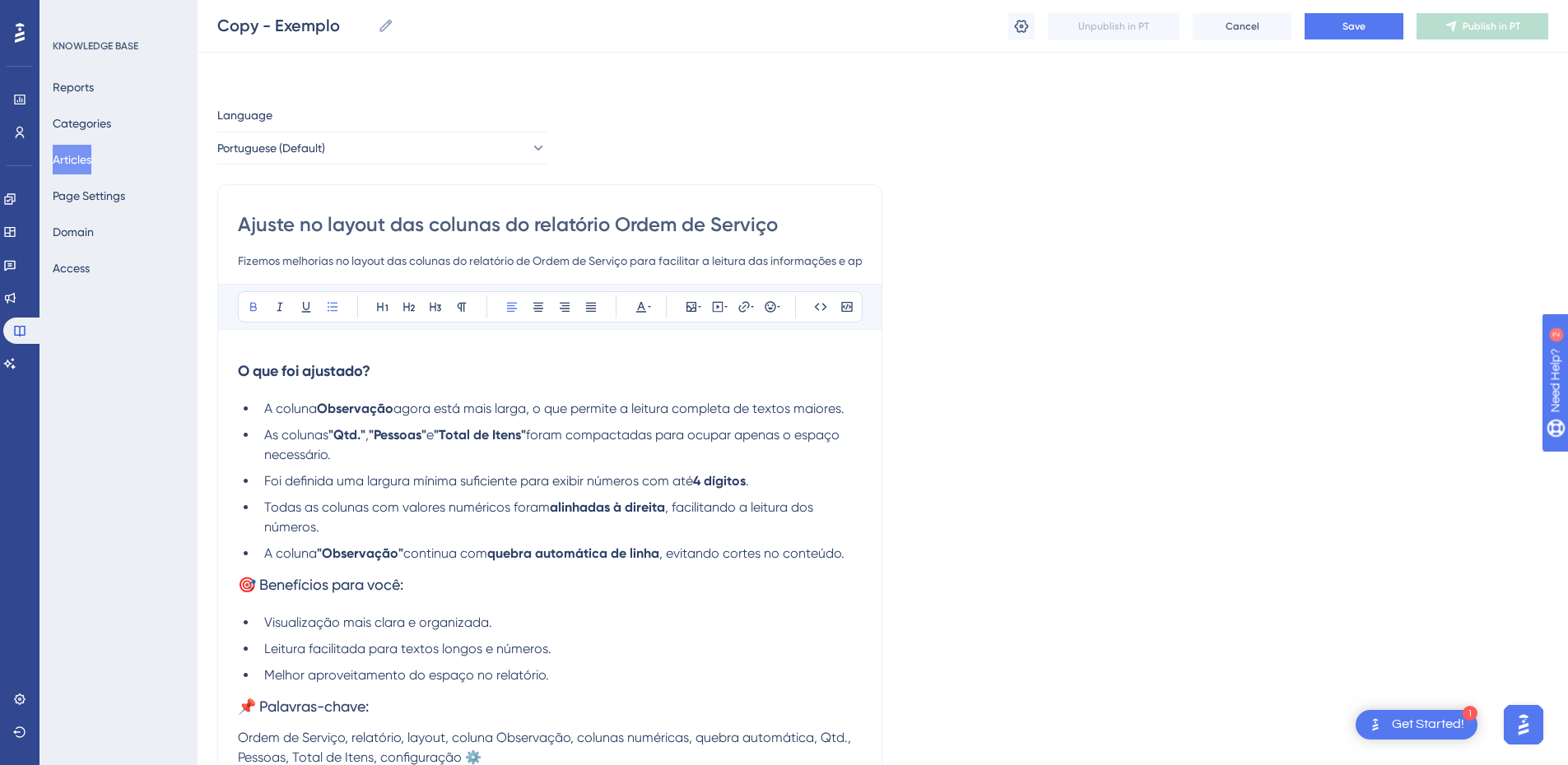
scroll to position [174, 0]
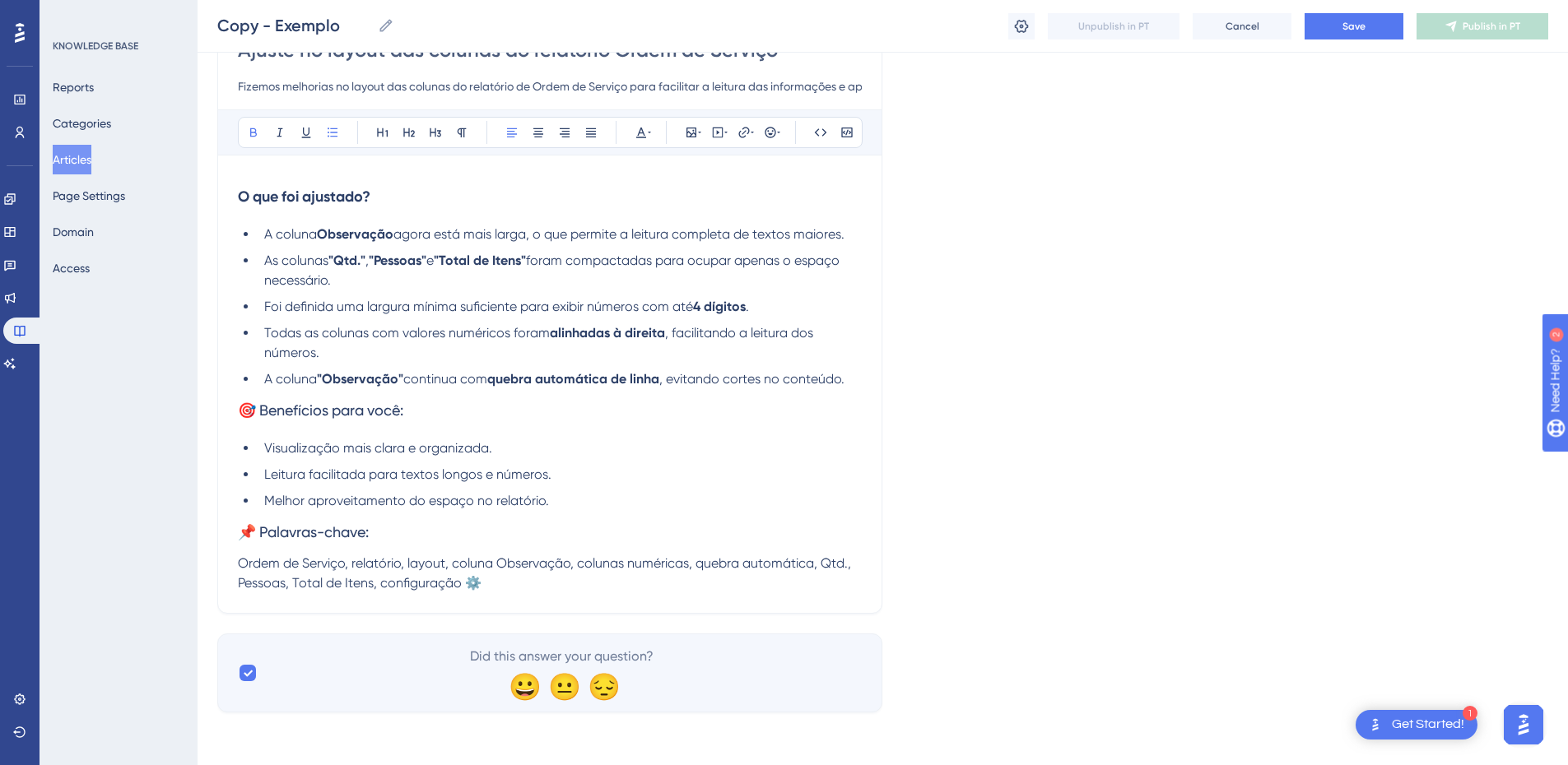
click at [325, 373] on strong ""Observação"" at bounding box center [360, 379] width 87 height 16
click at [400, 375] on span "continua com" at bounding box center [440, 379] width 84 height 16
click at [434, 418] on h3 "🎯 Benefícios para você:" at bounding box center [550, 410] width 624 height 43
click at [248, 412] on span "🎯 Benefícios para você:" at bounding box center [320, 410] width 165 height 18
drag, startPoint x: 406, startPoint y: 410, endPoint x: 335, endPoint y: 416, distance: 71.3
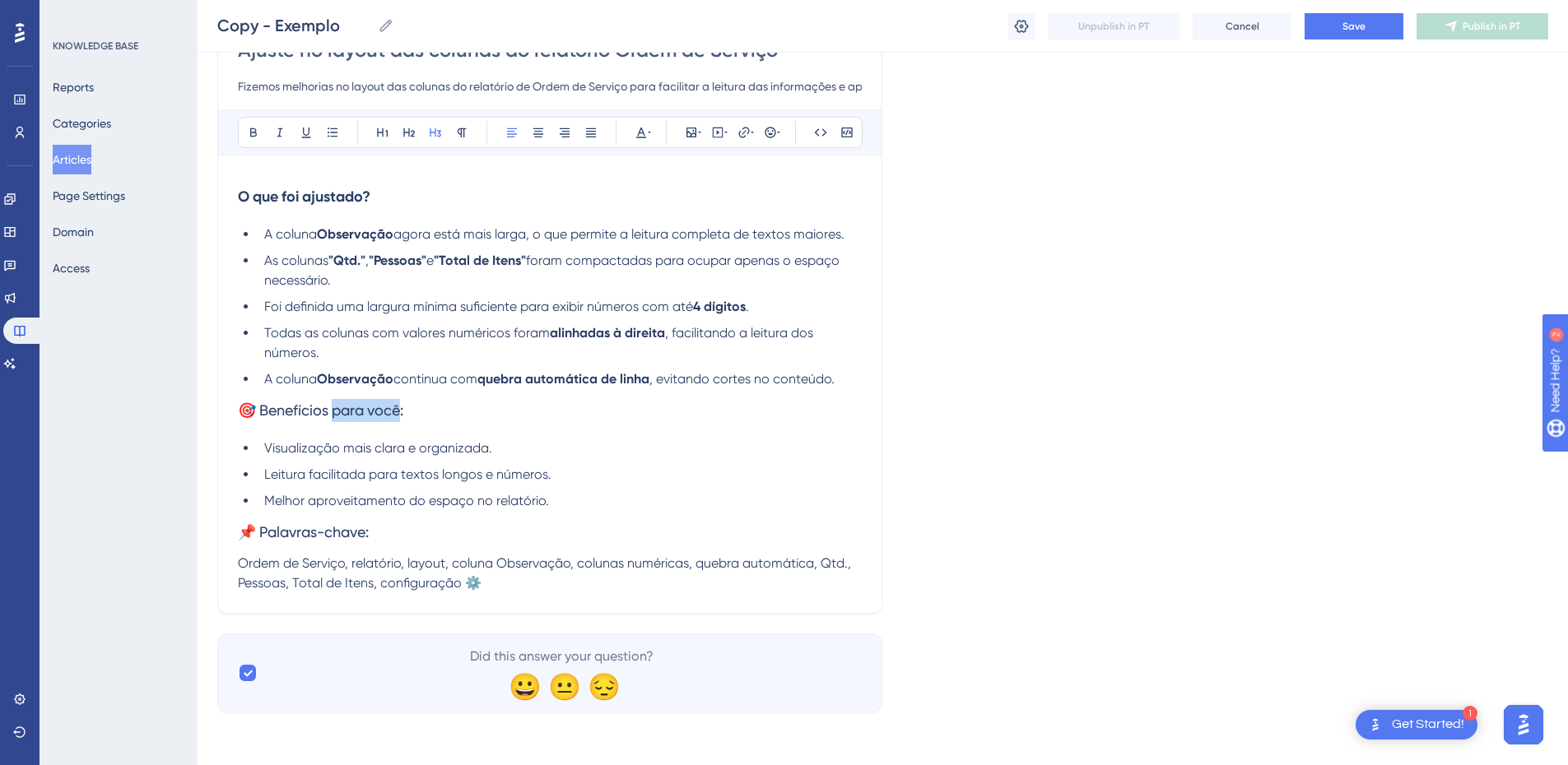
click at [335, 416] on span "🎯 Benefícios para você:" at bounding box center [320, 410] width 165 height 18
click at [244, 410] on span "🎯 Benefícios:" at bounding box center [285, 410] width 93 height 18
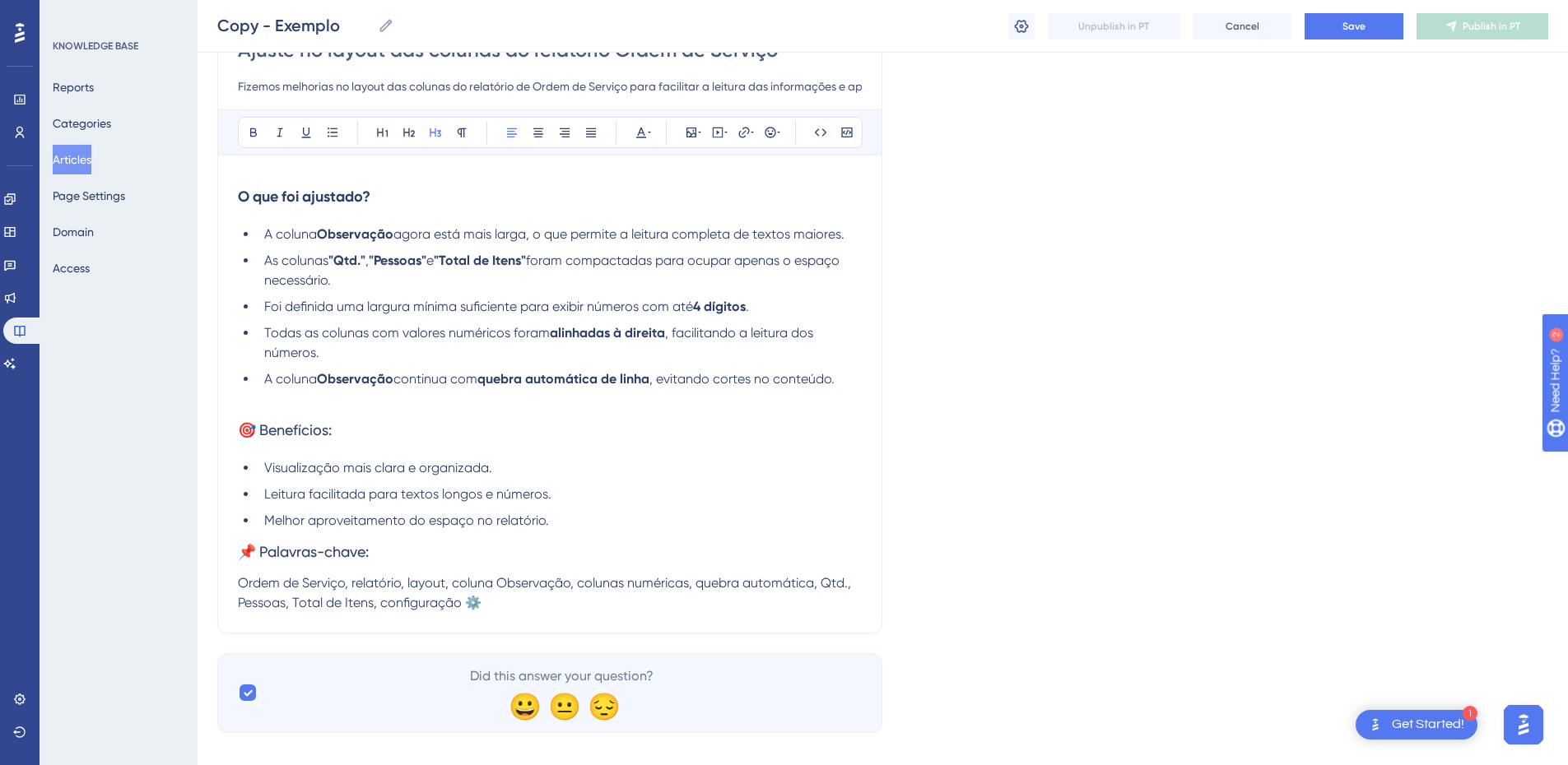
click at [265, 551] on span "📌 Palavras-chave:" at bounding box center [303, 551] width 131 height 18
click at [234, 589] on div "Ajuste no layout das colunas do relatório Ordem de Serviço Fizemos melhorias no…" at bounding box center [549, 322] width 665 height 624
click at [245, 586] on span "Ordem de Serviço, relatório, layout, coluna Observação, colunas numéricas, queb…" at bounding box center [546, 593] width 617 height 35
click at [236, 586] on div "Ajuste no layout das colunas do relatório Ordem de Serviço Fizemos melhorias no…" at bounding box center [549, 322] width 665 height 624
click at [239, 584] on span "Ordem de Serviço, relatório, layout, coluna Observação, colunas numéricas, queb…" at bounding box center [546, 593] width 617 height 35
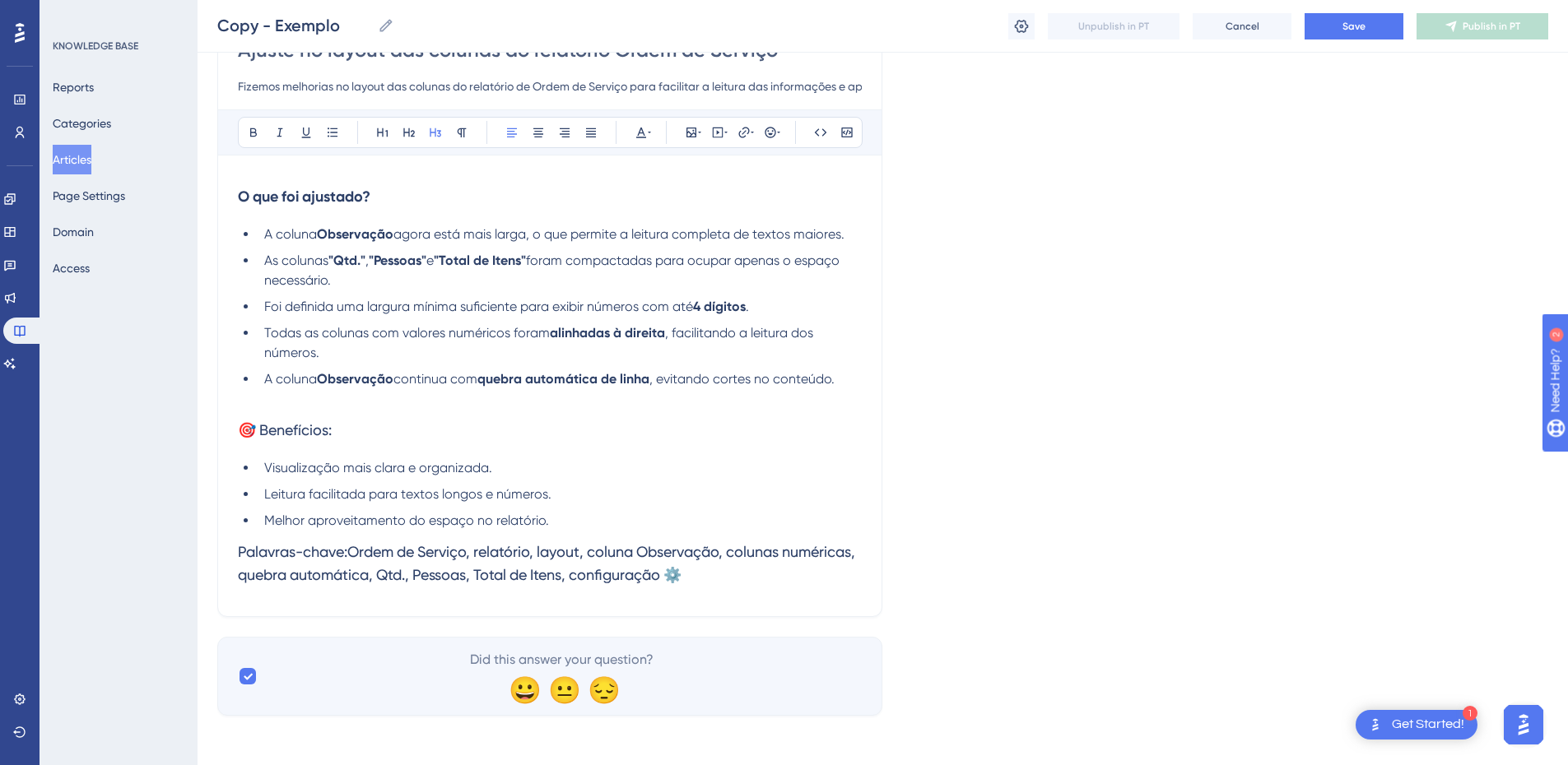
click at [792, 570] on h3 "Palavras-chave:Ordem de Serviço, relatório, layout, coluna Observação, colunas …" at bounding box center [550, 563] width 624 height 66
click at [770, 577] on h3 "Palavras-chave:Ordem de Serviço, relatório, layout, coluna Observação, colunas …" at bounding box center [550, 563] width 624 height 66
drag, startPoint x: 657, startPoint y: 579, endPoint x: 582, endPoint y: 267, distance: 320.9
click at [0, 0] on div "Performance Users Engagement Widgets Feedback Product Updates Knowledge Base AI…" at bounding box center [0, 0] width 0 height 0
click at [815, 136] on icon at bounding box center [821, 133] width 13 height 13
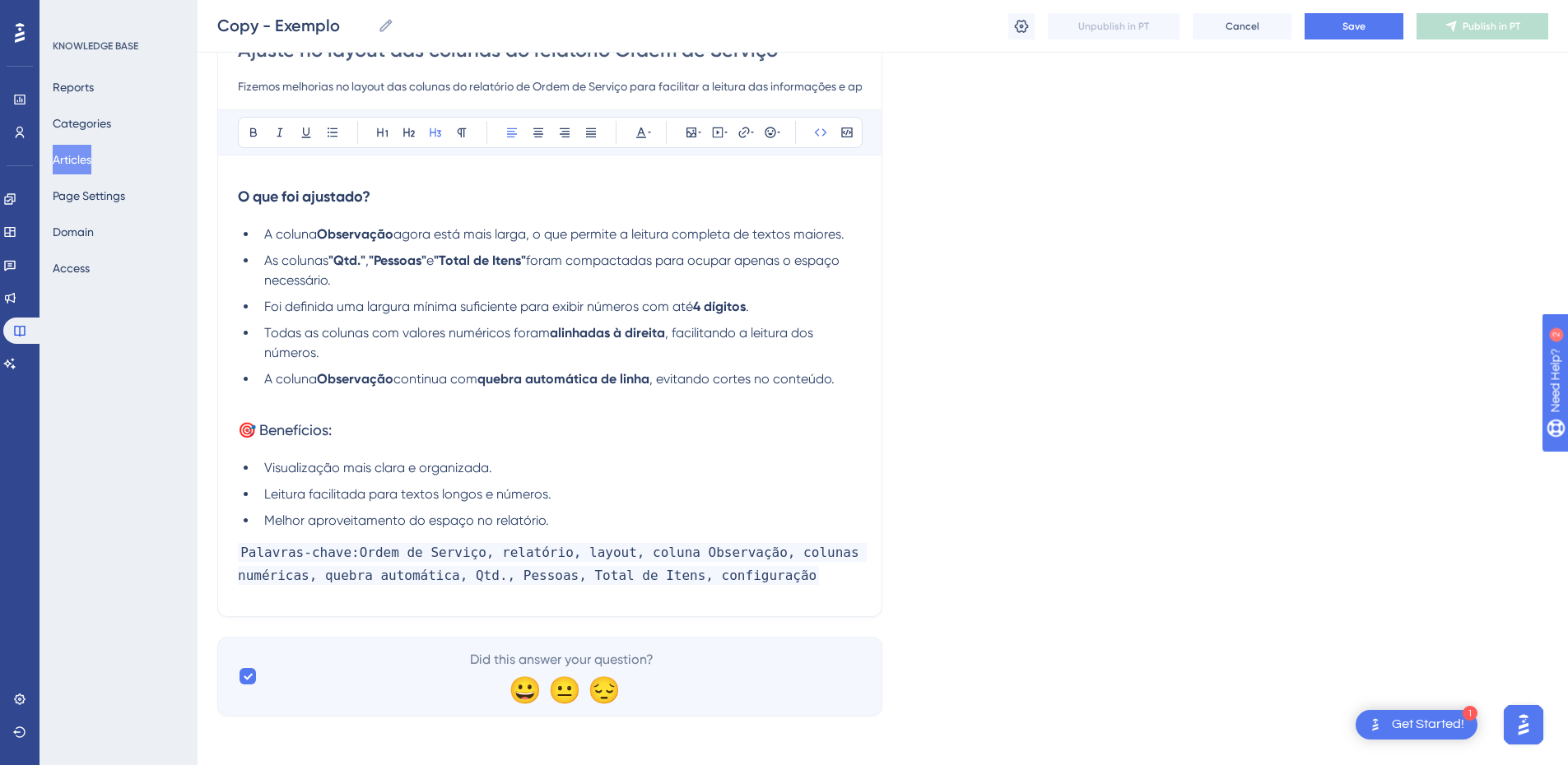
click at [373, 588] on h3 "Palavras-chave:Ordem de Serviço, relatório, layout, coluna Observação, colunas …" at bounding box center [550, 563] width 624 height 66
click at [241, 558] on span "Palavras-chave:Ordem de Serviço, relatório, layout, coluna Observação, colunas …" at bounding box center [552, 564] width 629 height 42
drag, startPoint x: 779, startPoint y: 579, endPoint x: 226, endPoint y: 555, distance: 553.5
click at [226, 555] on div "Ajuste no layout das colunas do relatório Ordem de Serviço Fizemos melhorias no…" at bounding box center [549, 314] width 665 height 607
copy span "Palavras-chave:Ordem de Serviço, relatório, layout, coluna Observação, colunas …"
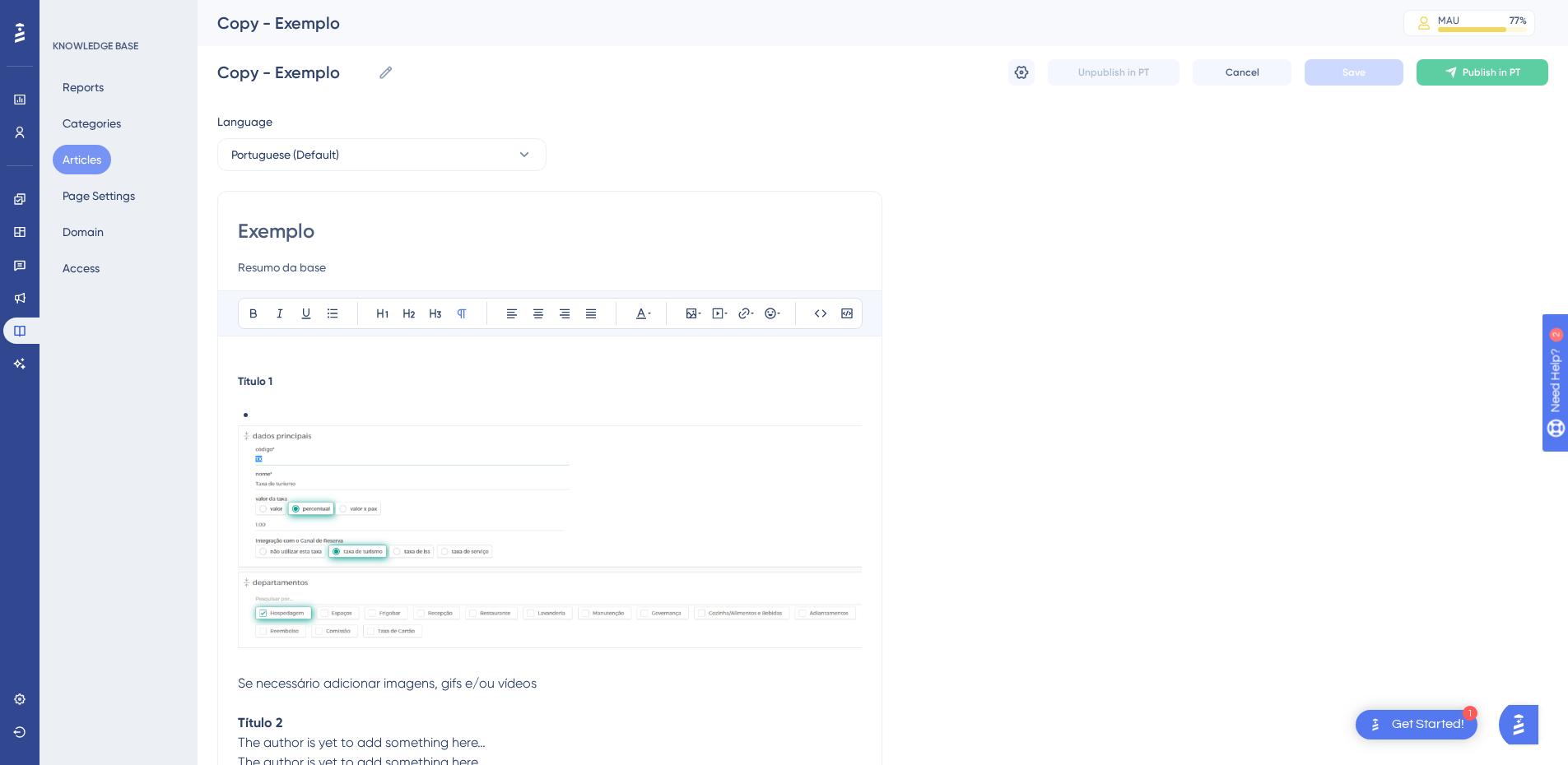
click at [93, 159] on button "Articles" at bounding box center [82, 160] width 58 height 30
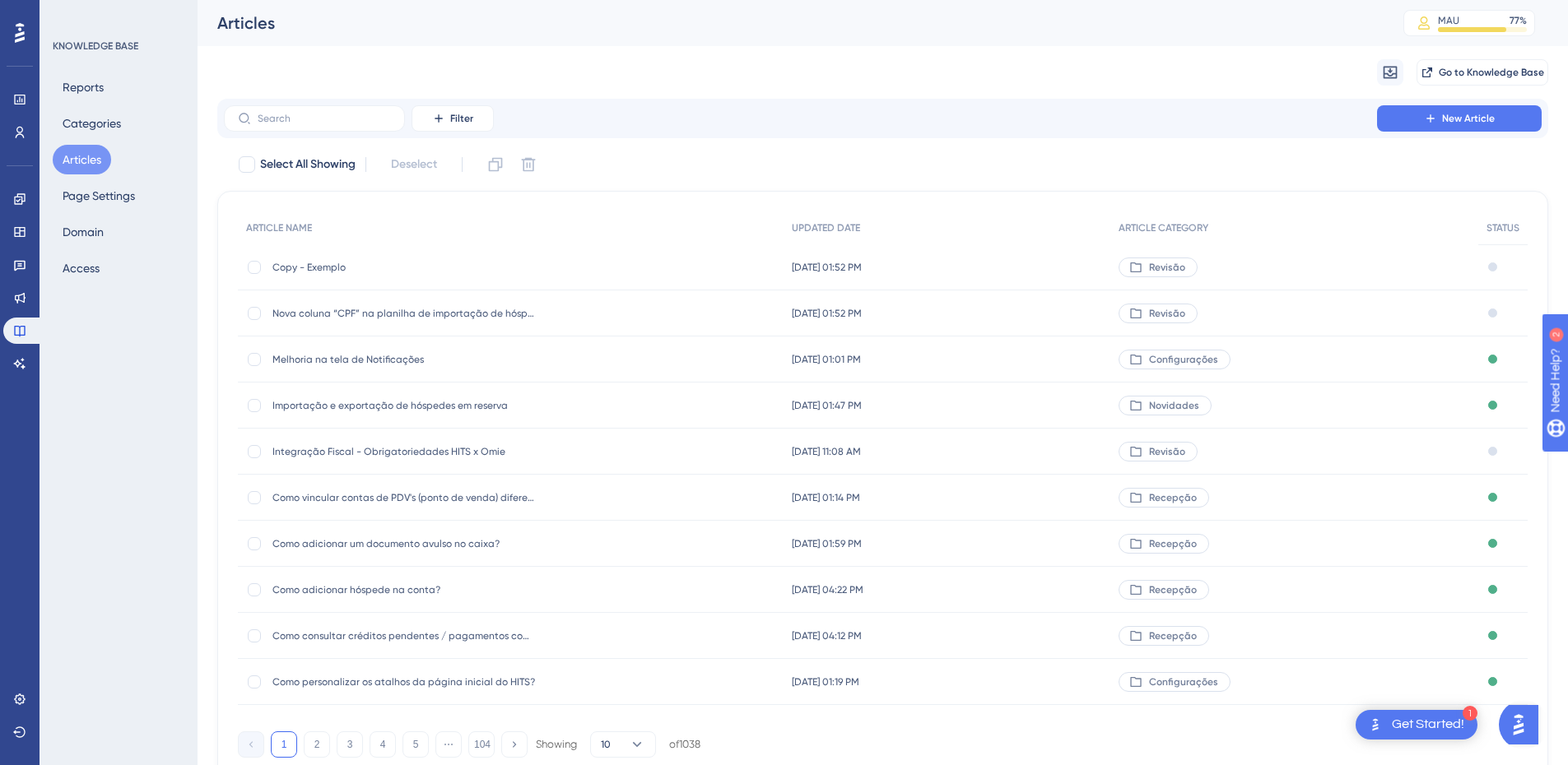
click at [327, 263] on span "Copy - Exemplo" at bounding box center [405, 268] width 264 height 13
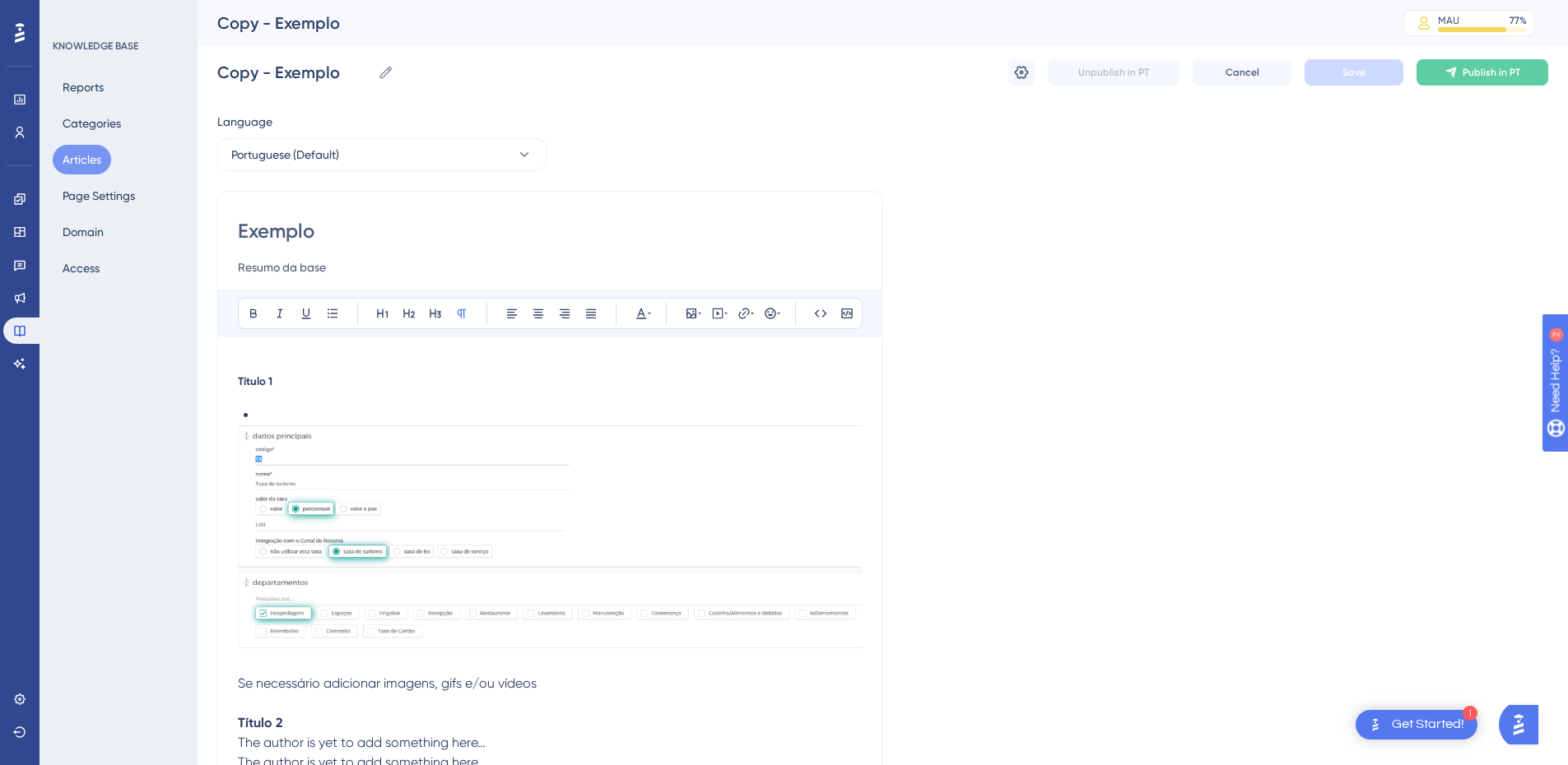
scroll to position [1, 0]
click at [278, 214] on div "Exemplo Resumo da base Bold Italic Underline Bullet Point Heading 1 Heading 2 H…" at bounding box center [549, 600] width 665 height 820
click at [264, 234] on input "Exemplo" at bounding box center [550, 230] width 624 height 27
click at [268, 374] on strong "Título 1" at bounding box center [255, 380] width 34 height 13
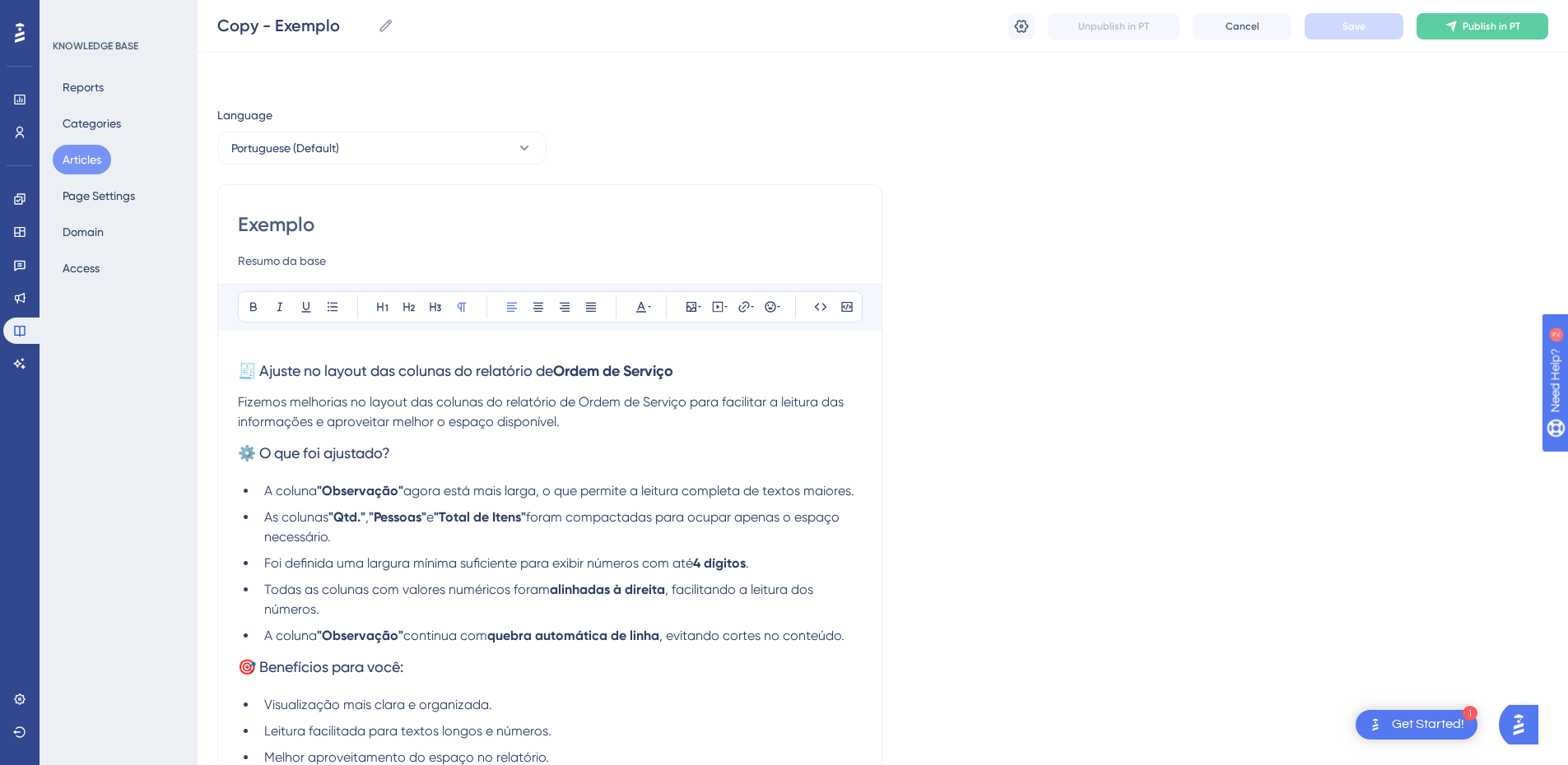
scroll to position [77, 0]
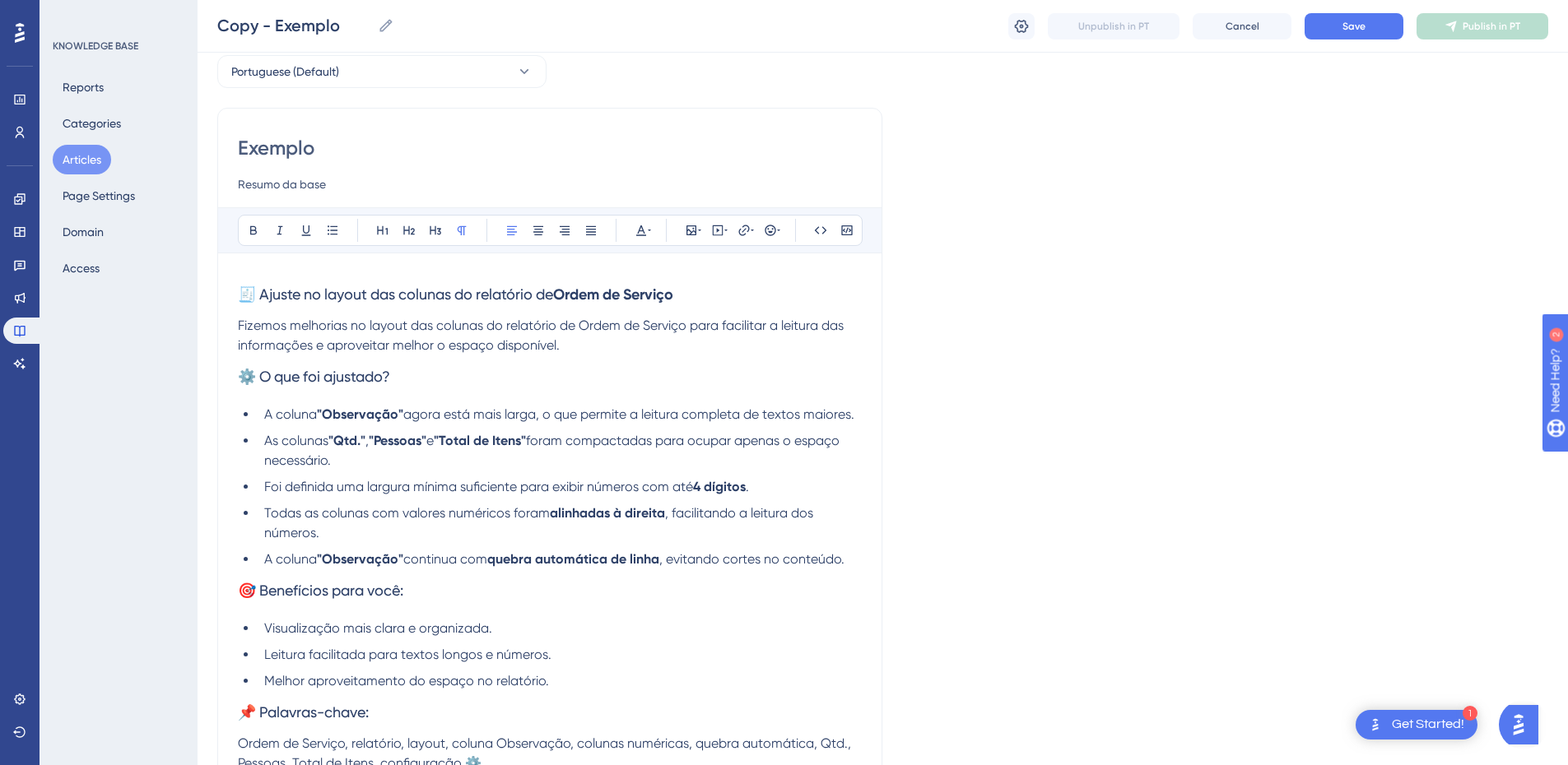
click at [335, 311] on h3 "🧾 Ajuste no layout das colunas do relatório de Ordem de Serviço" at bounding box center [550, 294] width 624 height 43
click at [332, 300] on span "🧾 Ajuste no layout das colunas do relatório de" at bounding box center [396, 294] width 315 height 18
copy span "🧾 Ajuste no layout das colunas do relatório de"
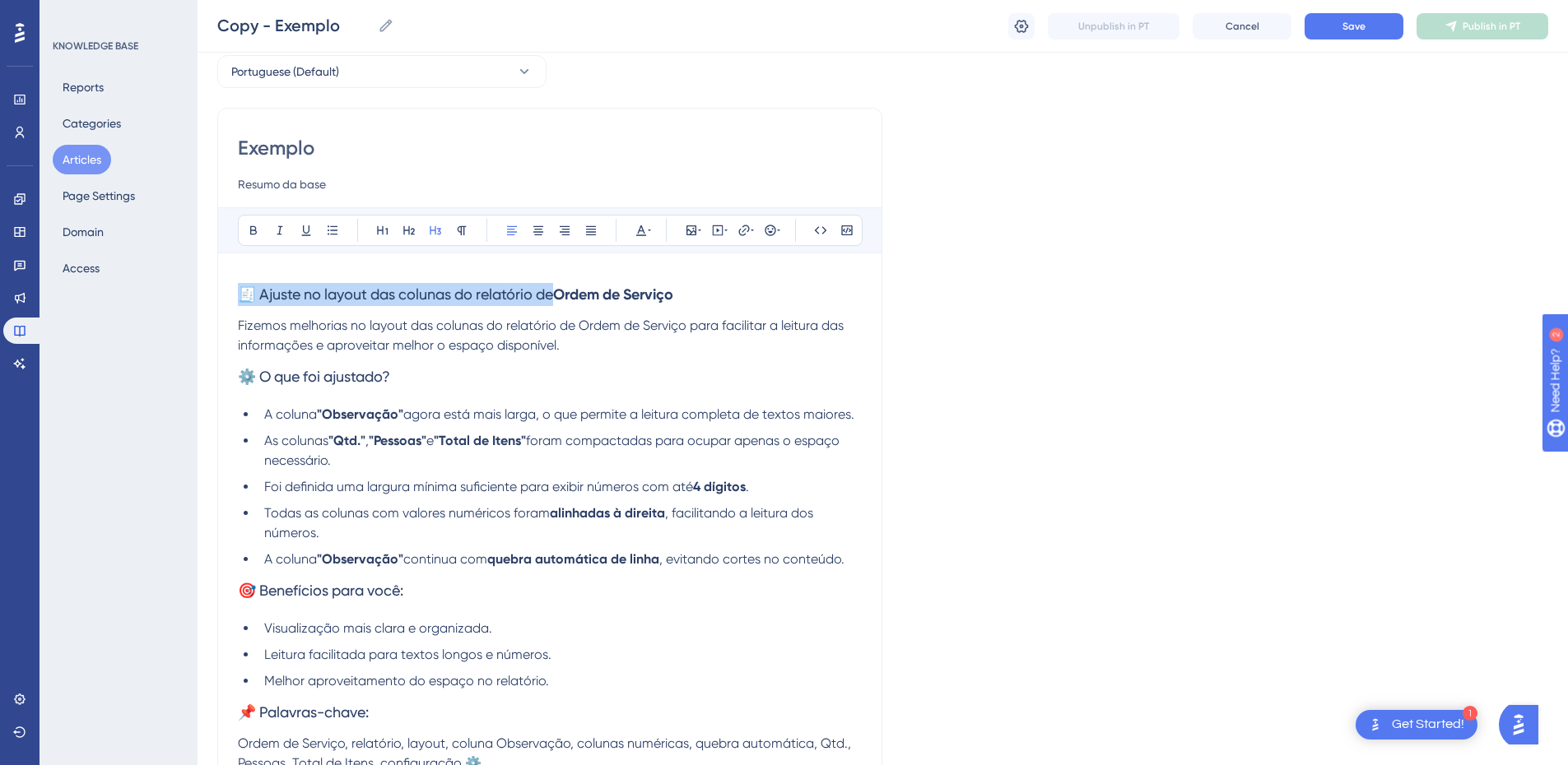
click at [337, 296] on span "🧾 Ajuste no layout das colunas do relatório de" at bounding box center [396, 294] width 315 height 18
copy span "🧾 Ajuste no layout das colunas do relatório de"
click at [300, 148] on input "Exemplo" at bounding box center [550, 148] width 624 height 27
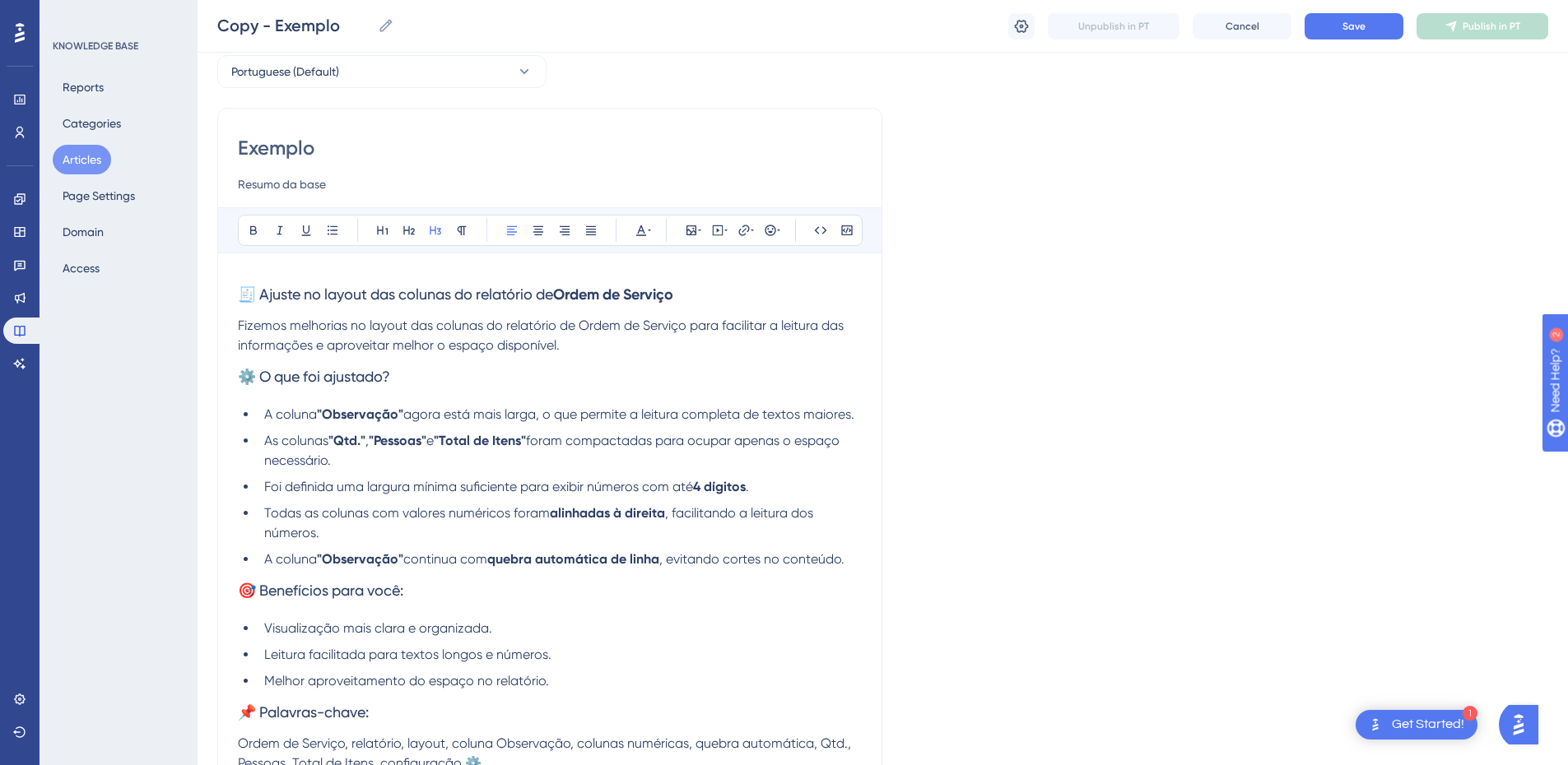
click at [300, 148] on input "Exemplo" at bounding box center [550, 148] width 624 height 27
paste input "🧾 Ajuste no layout das colunas do relatório de Ordem de Serviç"
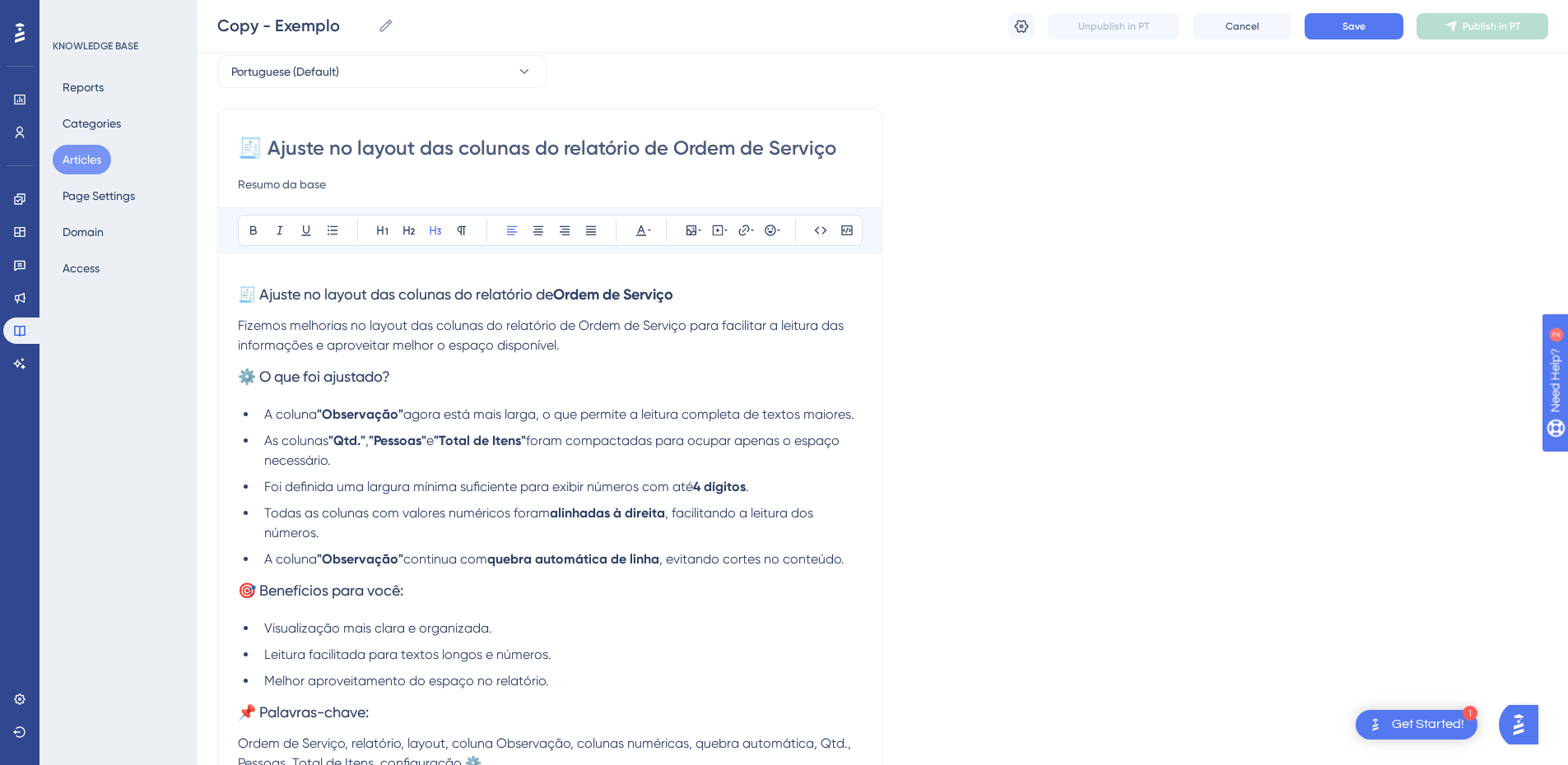
click at [257, 148] on input "🧾 Ajuste no layout das colunas do relatório de Ordem de Serviço" at bounding box center [550, 148] width 624 height 27
type input "Ajuste no layout das colunas do relatório de Ordem de Serviço"
click at [296, 296] on span "🧾 Ajuste no layout das colunas do relatório de" at bounding box center [396, 294] width 315 height 18
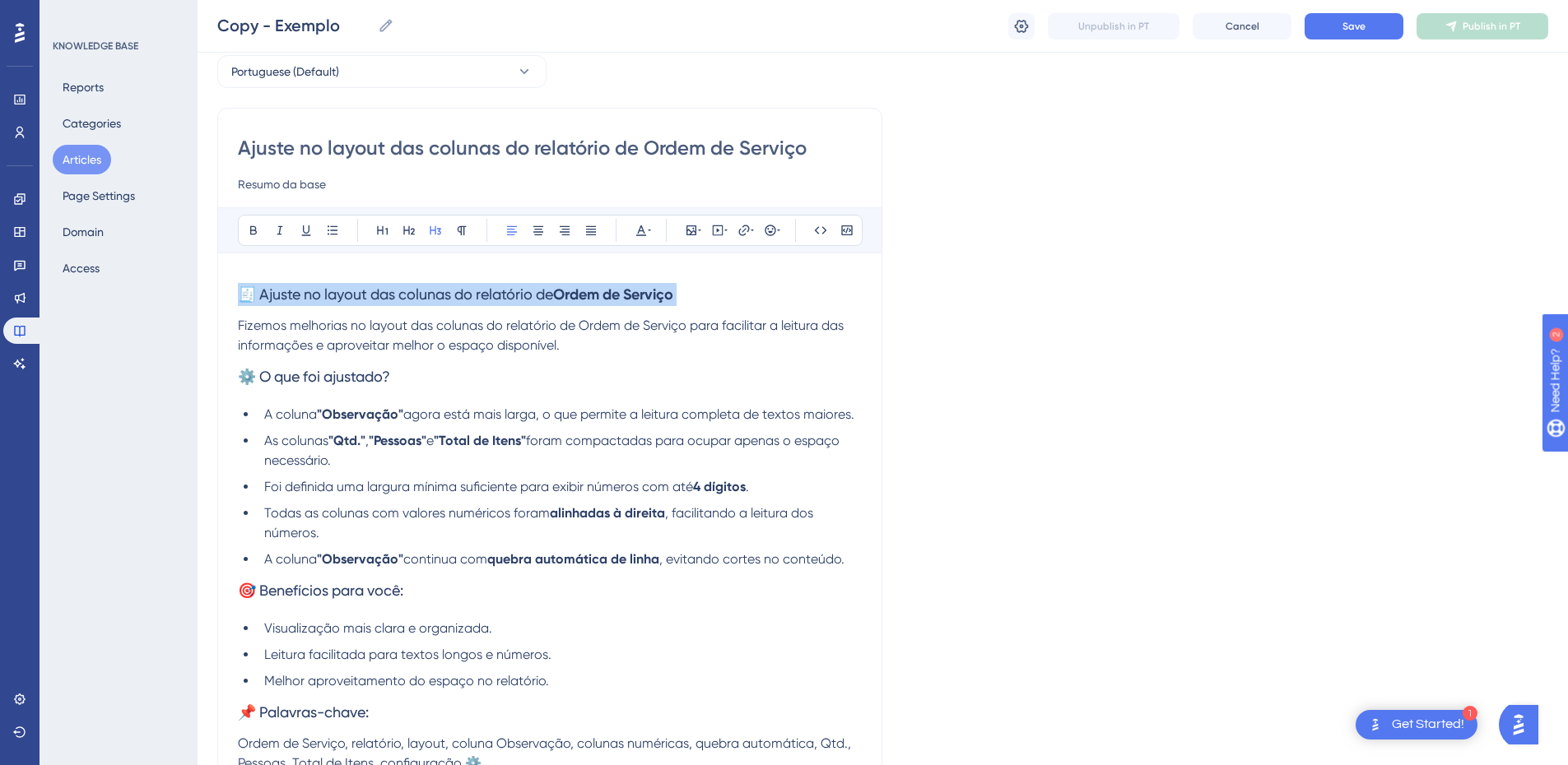
click at [296, 296] on span "🧾 Ajuste no layout das colunas do relatório de" at bounding box center [396, 294] width 315 height 18
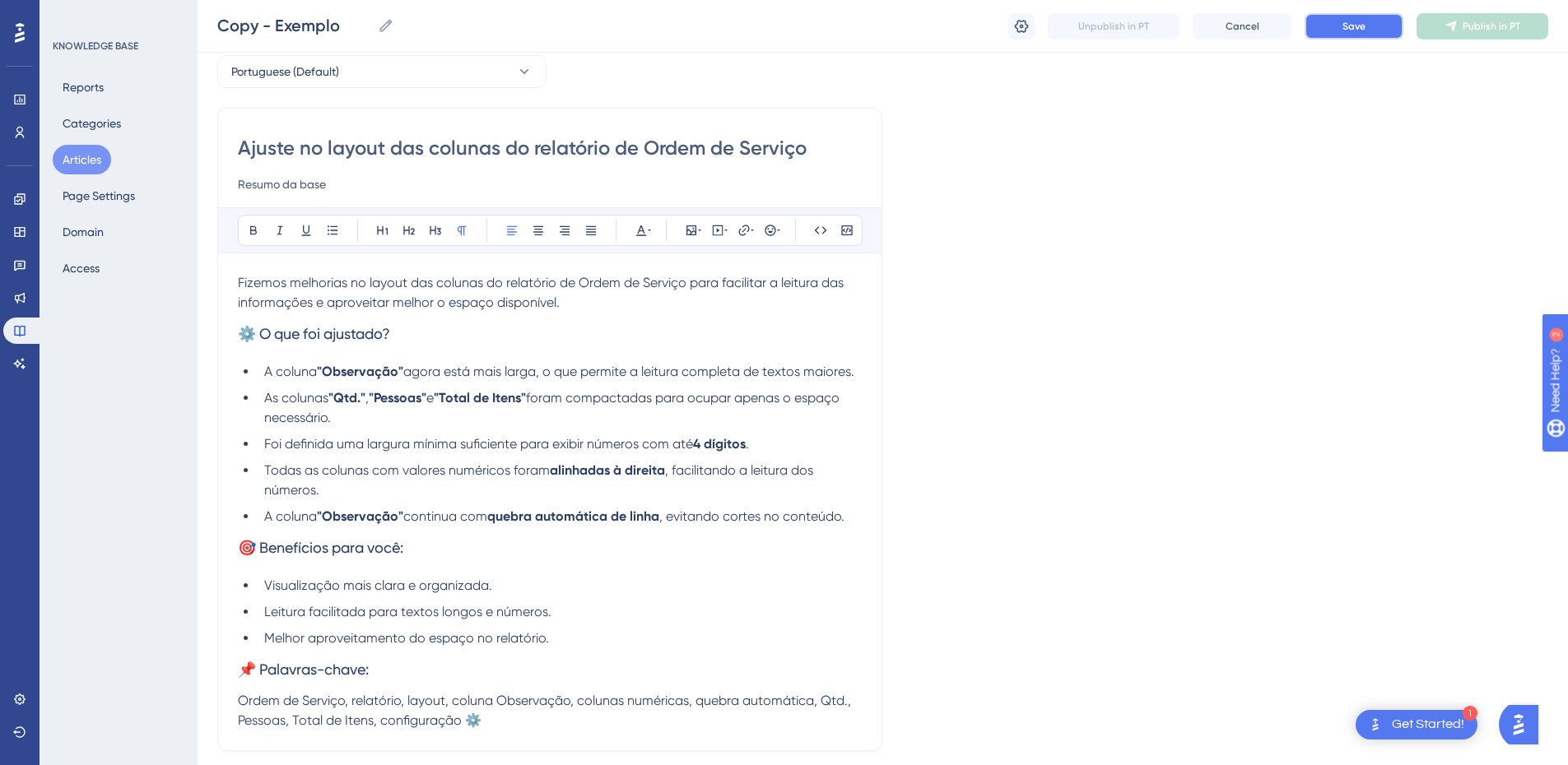
click at [1339, 28] on button "Save" at bounding box center [1354, 27] width 98 height 27
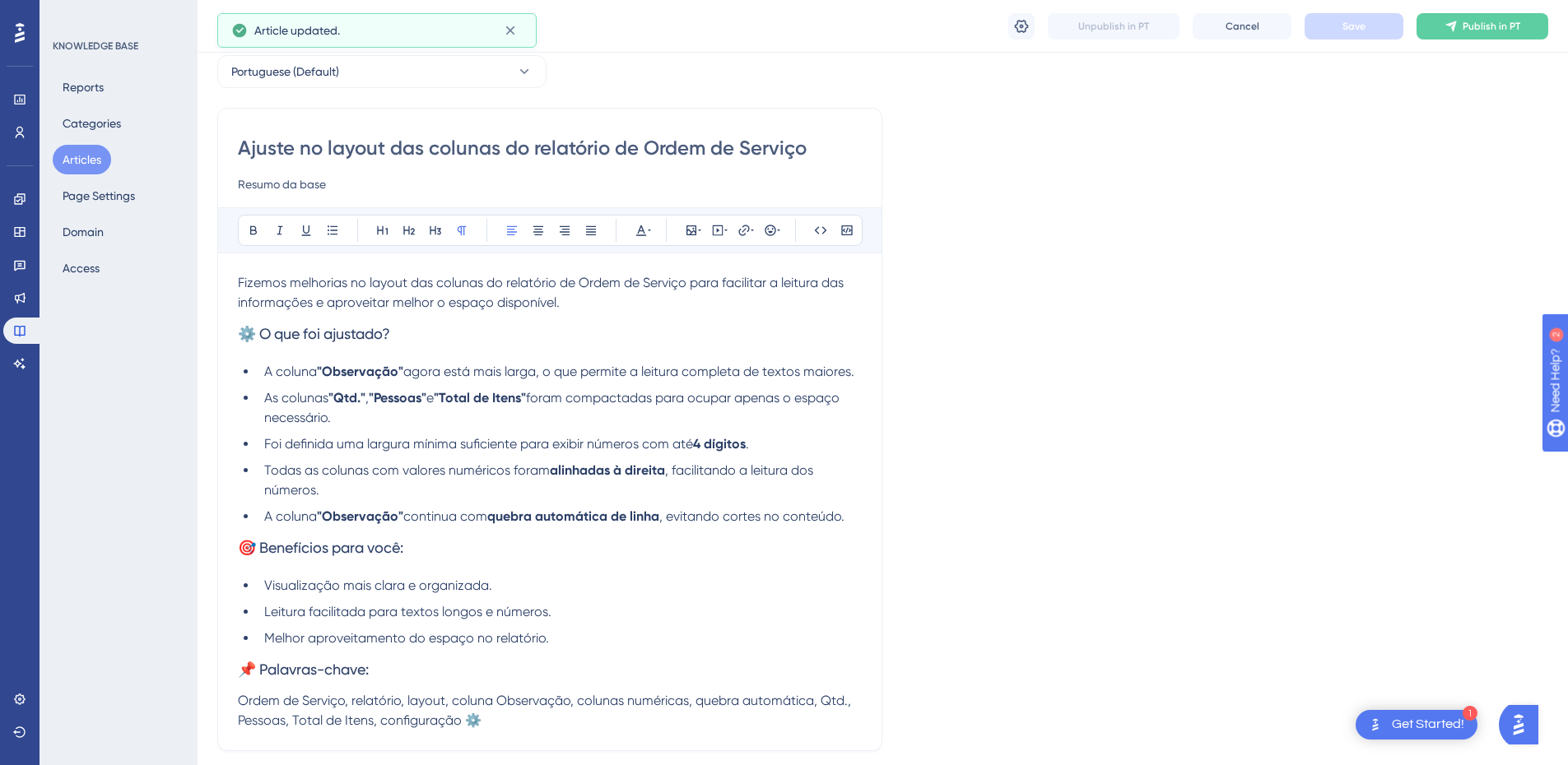
click at [331, 305] on span "Fizemos melhorias no layout das colunas do relatório de Ordem de Serviço para f…" at bounding box center [542, 293] width 609 height 35
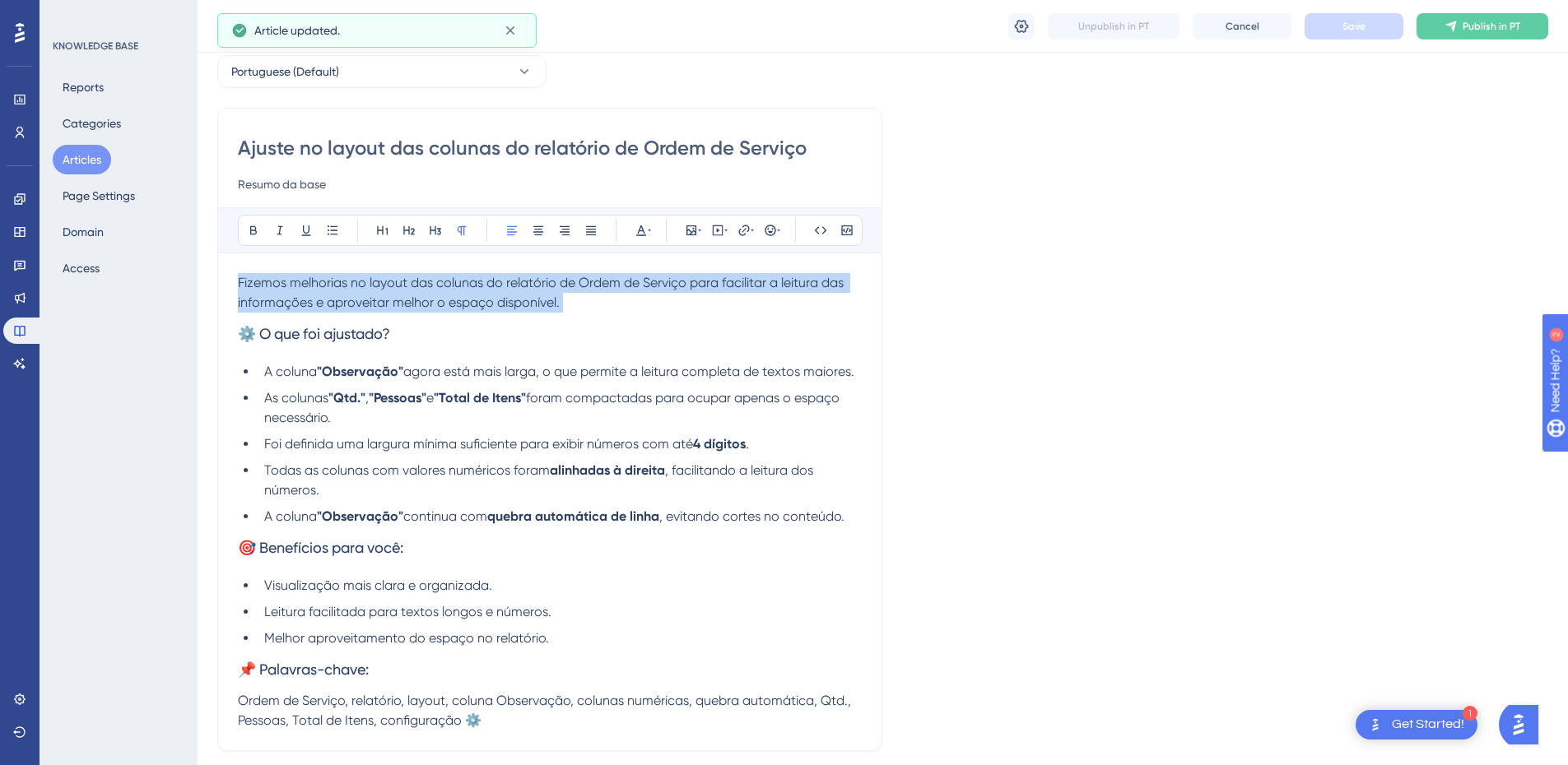
click at [331, 305] on span "Fizemos melhorias no layout das colunas do relatório de Ordem de Serviço para f…" at bounding box center [542, 293] width 609 height 35
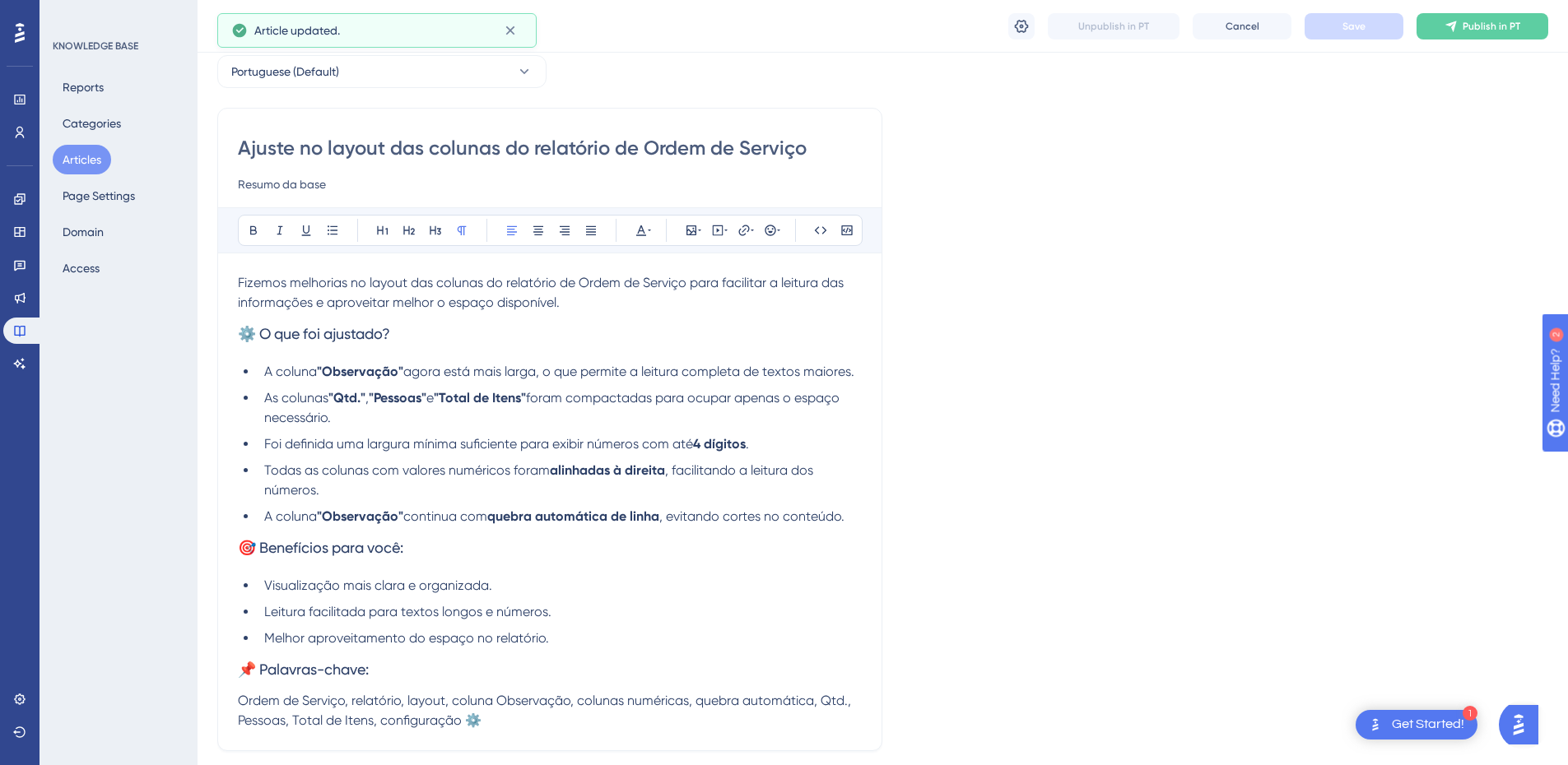
click at [275, 176] on input "Resumo da base" at bounding box center [550, 184] width 624 height 20
type input "da base"
drag, startPoint x: 275, startPoint y: 176, endPoint x: 271, endPoint y: 184, distance: 8.9
click at [271, 184] on input "da base" at bounding box center [550, 184] width 624 height 20
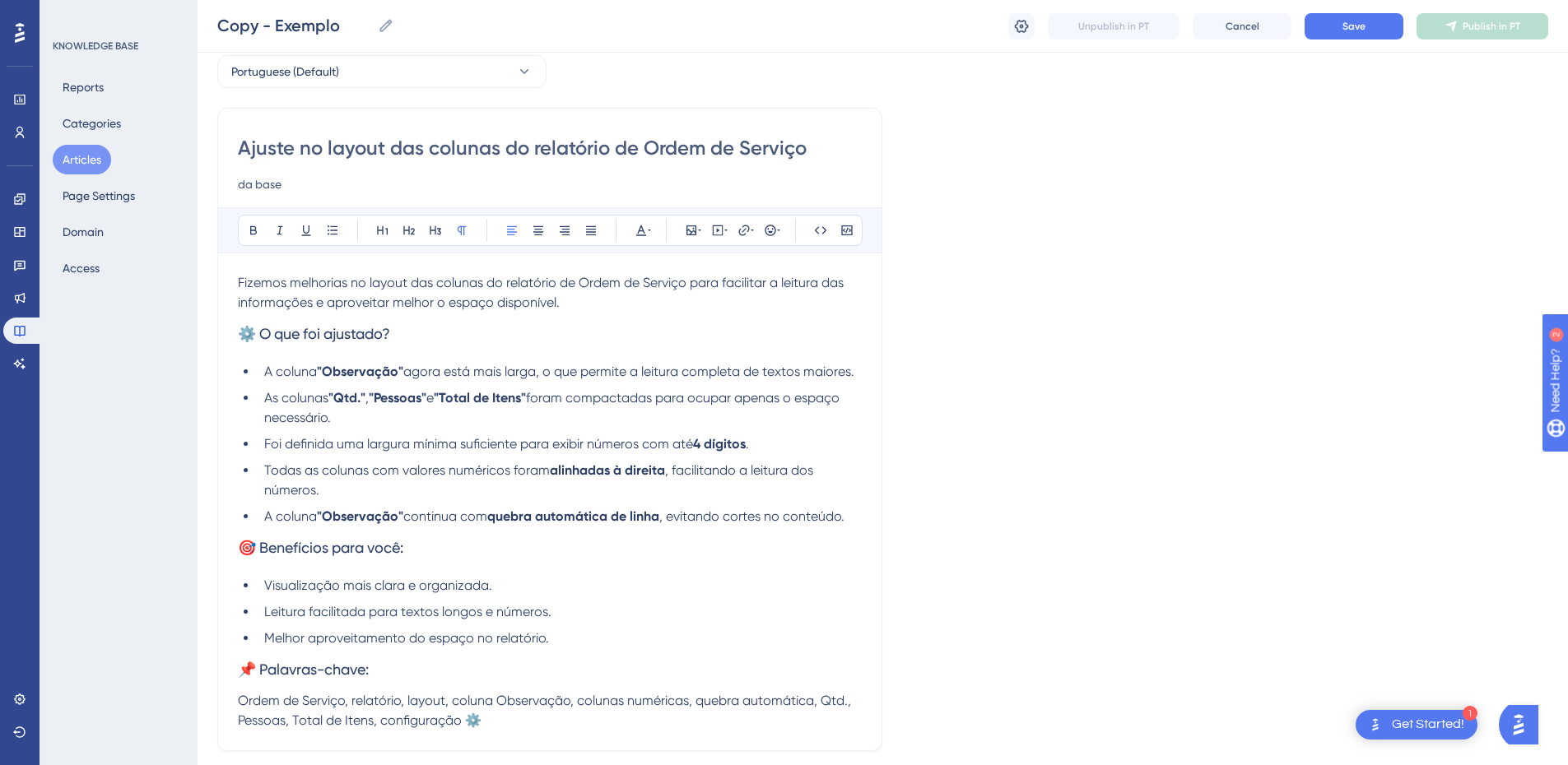
click at [271, 184] on input "da base" at bounding box center [550, 184] width 624 height 20
paste input "Fizemos melhorias no layout das colunas do relatório de Ordem de Serviço para f…"
type input "Fizemos melhorias no layout das colunas do relatório de Ordem de Serviço para f…"
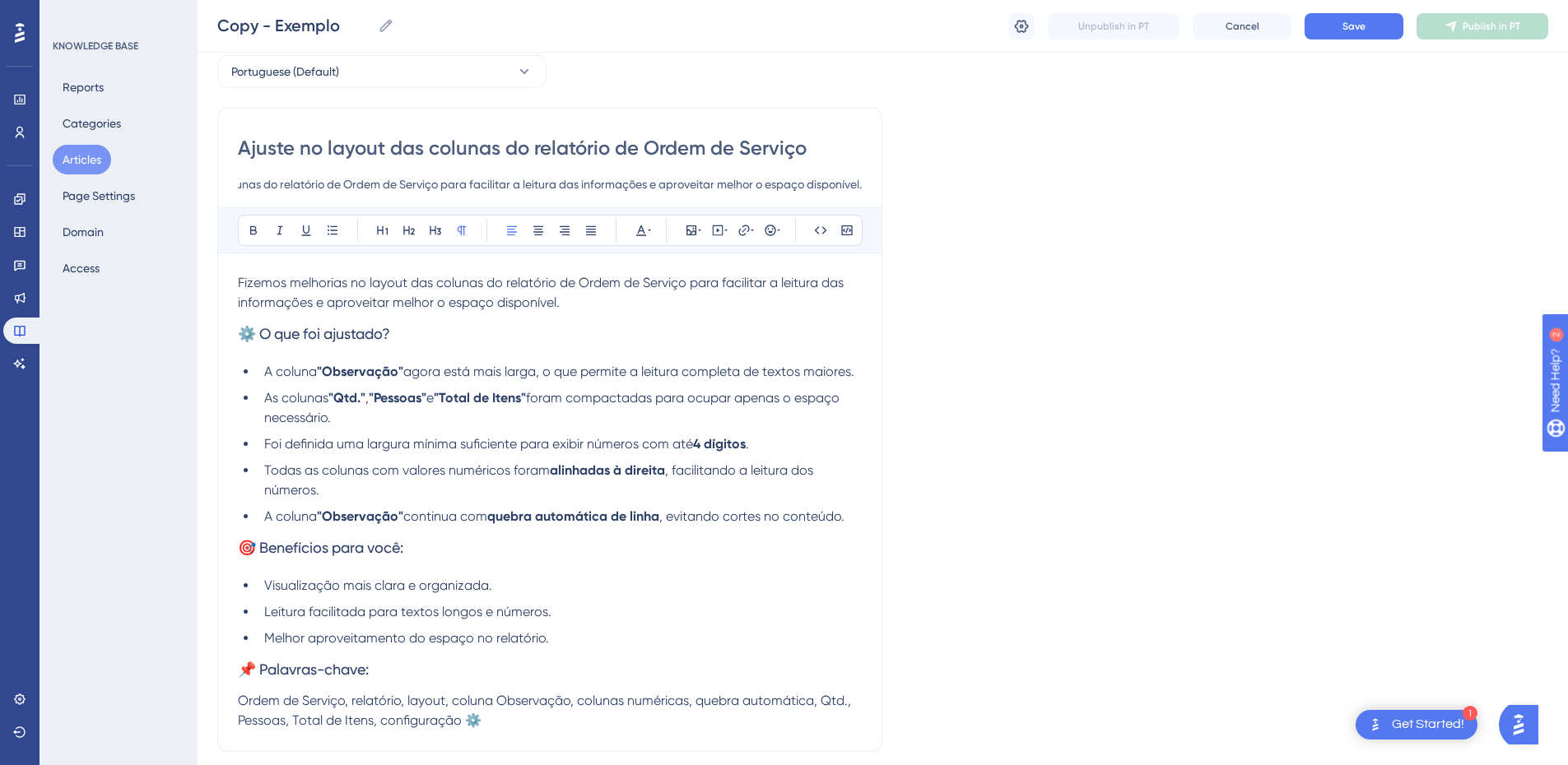
scroll to position [0, 0]
click at [469, 303] on span "Fizemos melhorias no layout das colunas do relatório de Ordem de Serviço para f…" at bounding box center [542, 293] width 609 height 35
click at [470, 303] on span "Fizemos melhorias no layout das colunas do relatório de Ordem de Serviço para f…" at bounding box center [542, 293] width 609 height 35
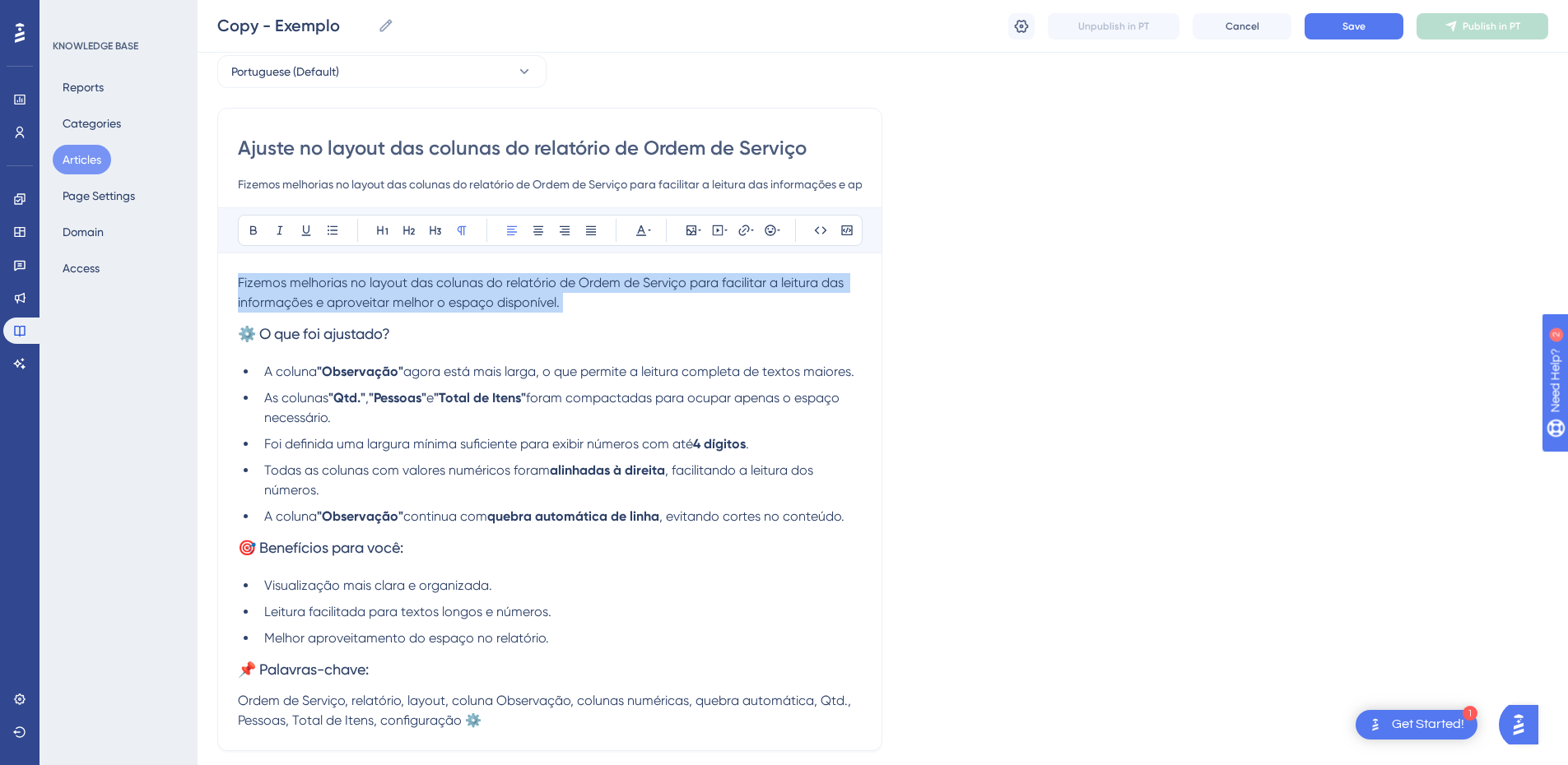
click at [470, 303] on span "Fizemos melhorias no layout das colunas do relatório de Ordem de Serviço para f…" at bounding box center [542, 293] width 609 height 35
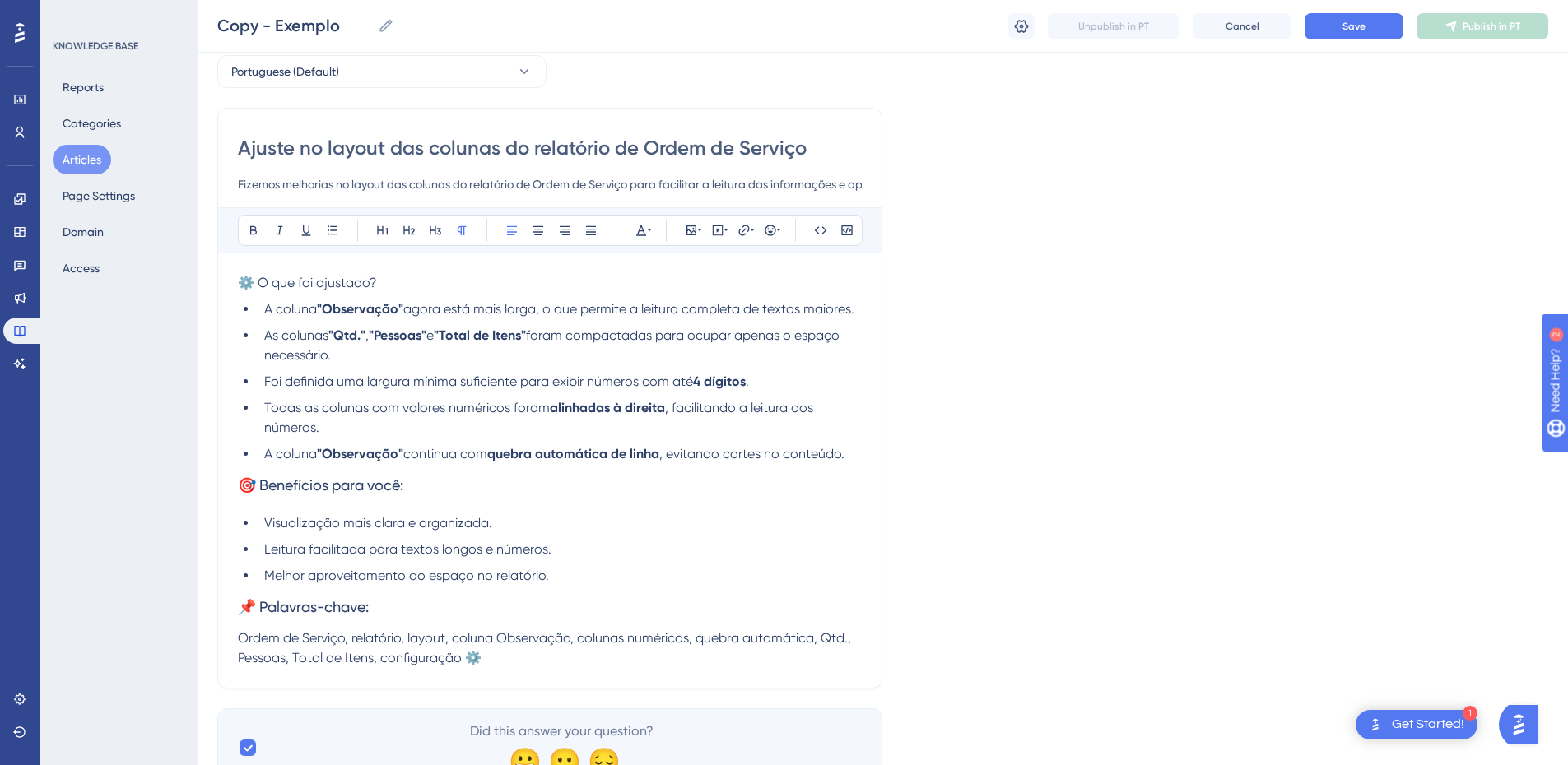
click at [258, 284] on span "⚙️ O que foi ajustado?" at bounding box center [307, 283] width 139 height 16
click at [286, 279] on span "⚙O que foi ajustado?" at bounding box center [303, 283] width 131 height 16
click at [248, 282] on span "⚙O que foi ajustado?" at bounding box center [303, 283] width 131 height 16
click at [295, 284] on span "⚙️ O que foi ajustado?" at bounding box center [307, 283] width 139 height 16
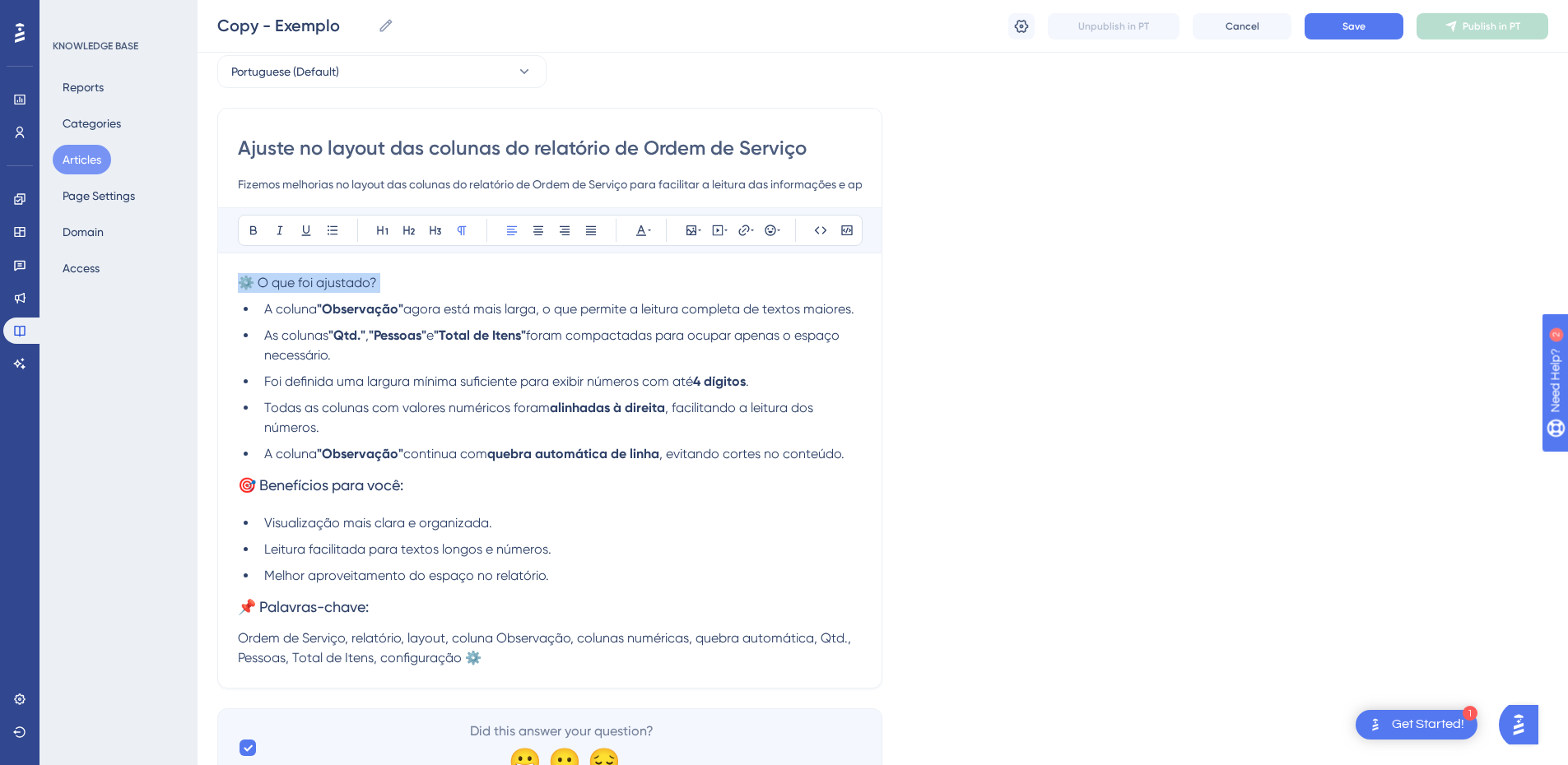
click at [295, 284] on span "⚙️ O que foi ajustado?" at bounding box center [307, 283] width 139 height 16
click at [254, 229] on icon at bounding box center [254, 230] width 13 height 13
click at [481, 269] on div "Bold Italic Underline Bullet Point Heading 1 Heading 2 Heading 3 Normal Align L…" at bounding box center [550, 438] width 624 height 461
click at [422, 288] on p "⚙️ O que foi ajustado?" at bounding box center [550, 284] width 624 height 20
click at [323, 309] on strong ""Observação"" at bounding box center [360, 309] width 87 height 16
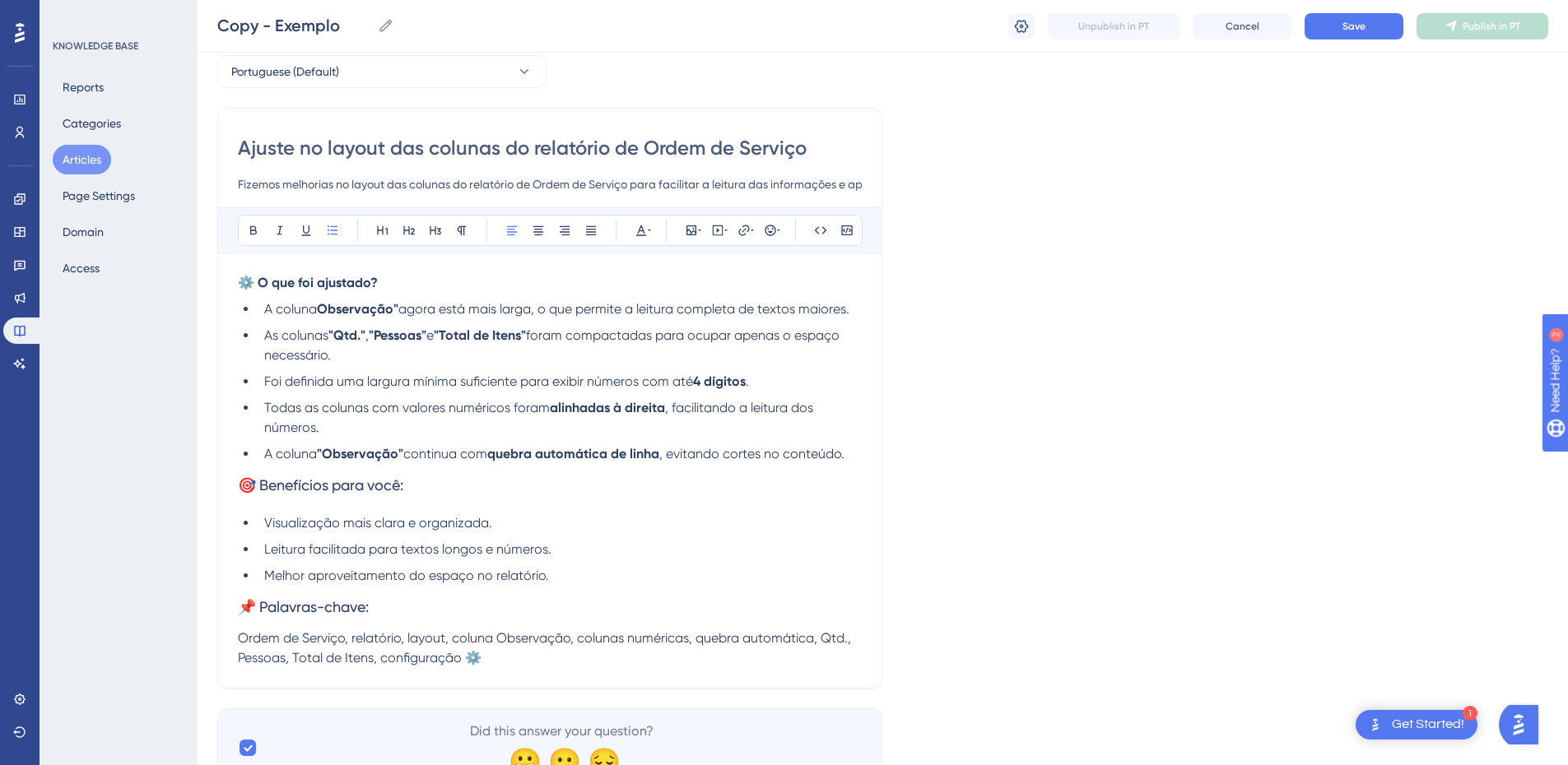
click at [398, 310] on strong "Observação"" at bounding box center [358, 309] width 82 height 16
click at [335, 337] on strong ""Qtd."" at bounding box center [347, 335] width 37 height 16
click at [360, 333] on strong "Qtd."" at bounding box center [345, 335] width 32 height 16
click at [364, 332] on span "," at bounding box center [362, 335] width 3 height 16
click at [371, 335] on strong ""Pessoas"" at bounding box center [387, 335] width 58 height 16
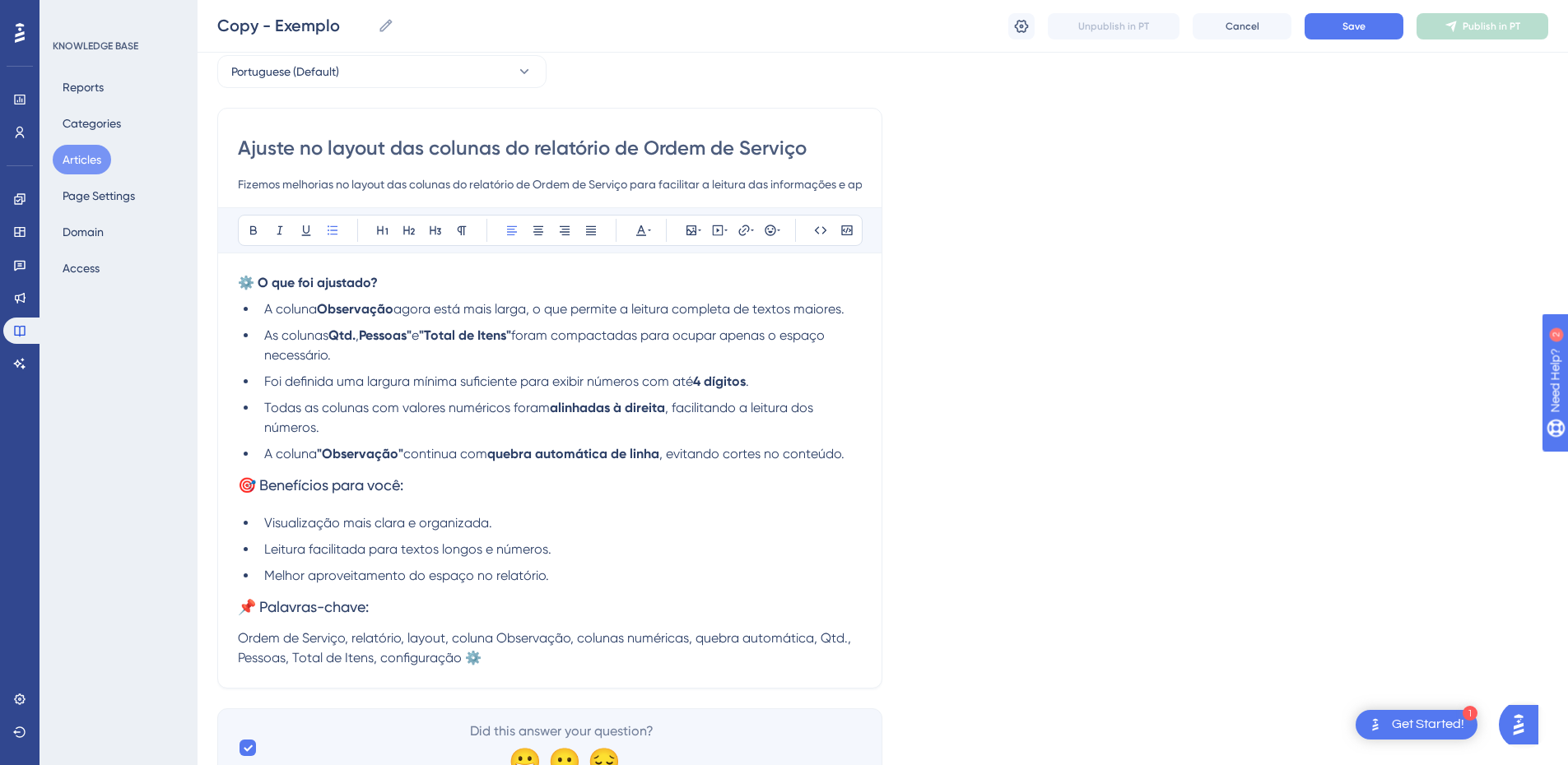
click at [419, 335] on span "e" at bounding box center [415, 335] width 8 height 16
click at [437, 331] on strong ""Total de Itens"" at bounding box center [460, 335] width 92 height 16
click at [435, 333] on strong ""Total de Itens"" at bounding box center [460, 335] width 92 height 16
click at [502, 336] on strong "Total de Itens"" at bounding box center [457, 335] width 88 height 16
click at [269, 380] on span "Foi definida uma largura mínima suficiente para exibir números com até" at bounding box center [479, 381] width 429 height 16
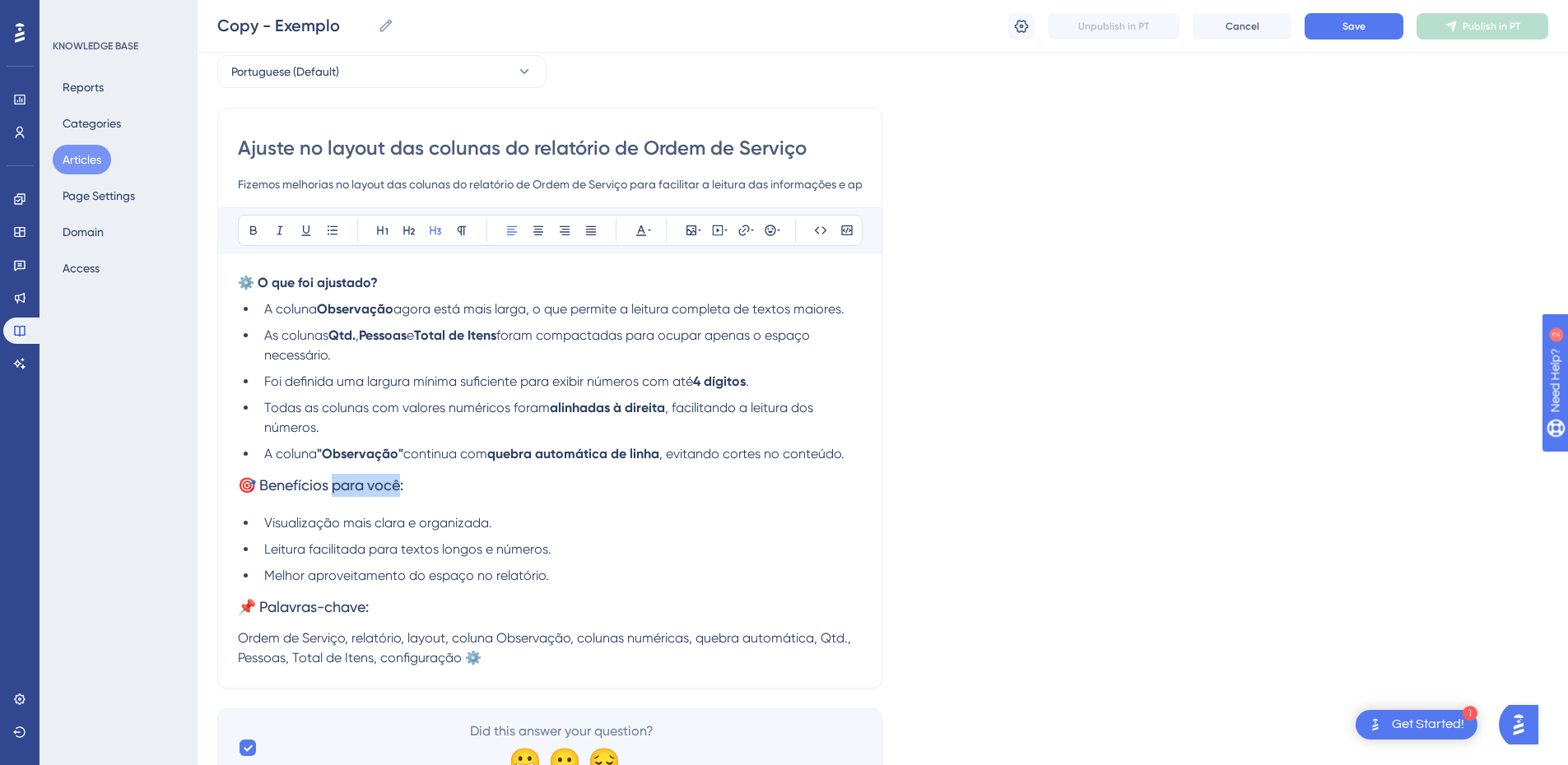
drag, startPoint x: 334, startPoint y: 486, endPoint x: 406, endPoint y: 487, distance: 72.0
click at [403, 487] on span "🎯 Benefícios para você:" at bounding box center [320, 485] width 165 height 18
click at [264, 611] on span "📌 Palavras-chave:" at bounding box center [303, 606] width 131 height 18
click at [241, 642] on span "Ordem de Serviço, relatório, layout, coluna Observação, colunas numéricas, queb…" at bounding box center [546, 648] width 617 height 35
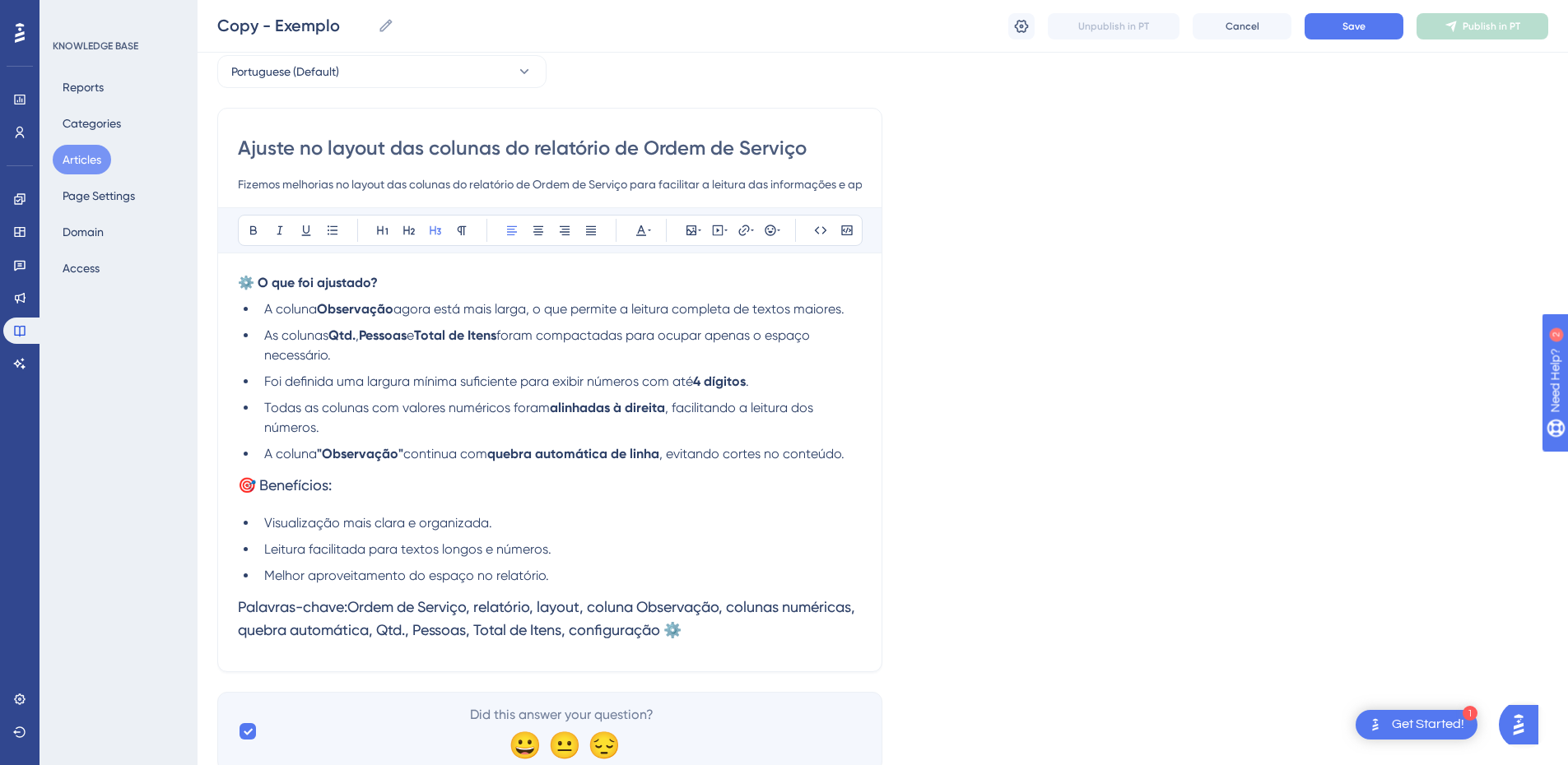
drag, startPoint x: 749, startPoint y: 614, endPoint x: 764, endPoint y: 622, distance: 17.0
click at [752, 615] on span "Palavras-chave:Ordem de Serviço, relatório, layout, coluna Observação, colunas …" at bounding box center [548, 618] width 621 height 40
click at [785, 634] on h3 "Palavras-chave:Ordem de Serviço, relatório, layout, coluna Observação, colunas …" at bounding box center [550, 618] width 624 height 66
click at [782, 633] on h3 "Palavras-chave:Ordem de Serviço, relatório, layout, coluna Observação, colunas …" at bounding box center [550, 618] width 624 height 66
drag, startPoint x: 782, startPoint y: 633, endPoint x: 205, endPoint y: 598, distance: 578.1
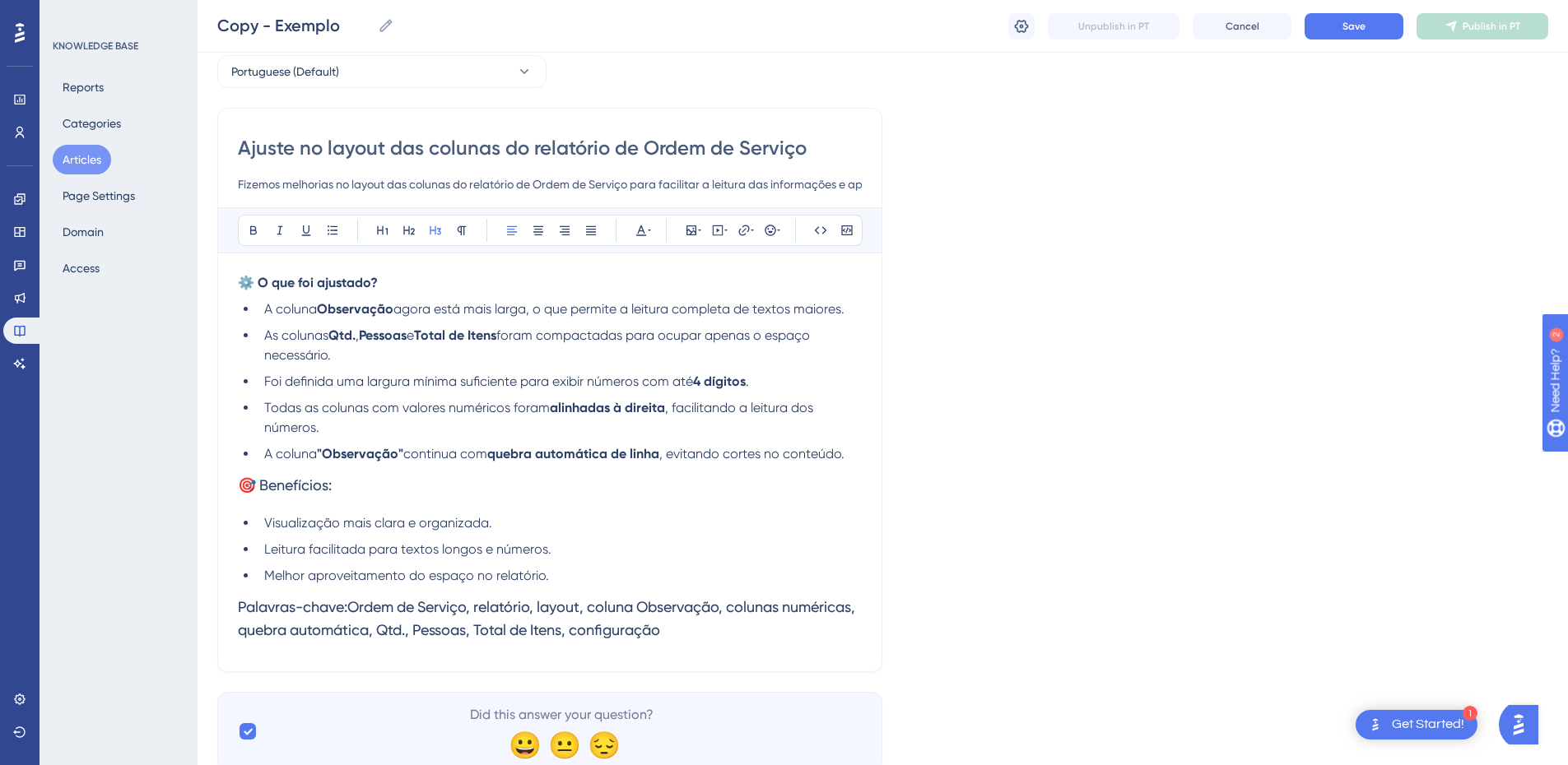
click at [0, 0] on div "Performance Users Engagement Widgets Feedback Product Updates Knowledge Base AI…" at bounding box center [0, 0] width 0 height 0
click at [818, 232] on icon at bounding box center [821, 229] width 13 height 8
click at [546, 620] on h3 "Palavras-chave:Ordem de Serviço, relatório, layout, coluna Observação, colunas …" at bounding box center [550, 618] width 624 height 66
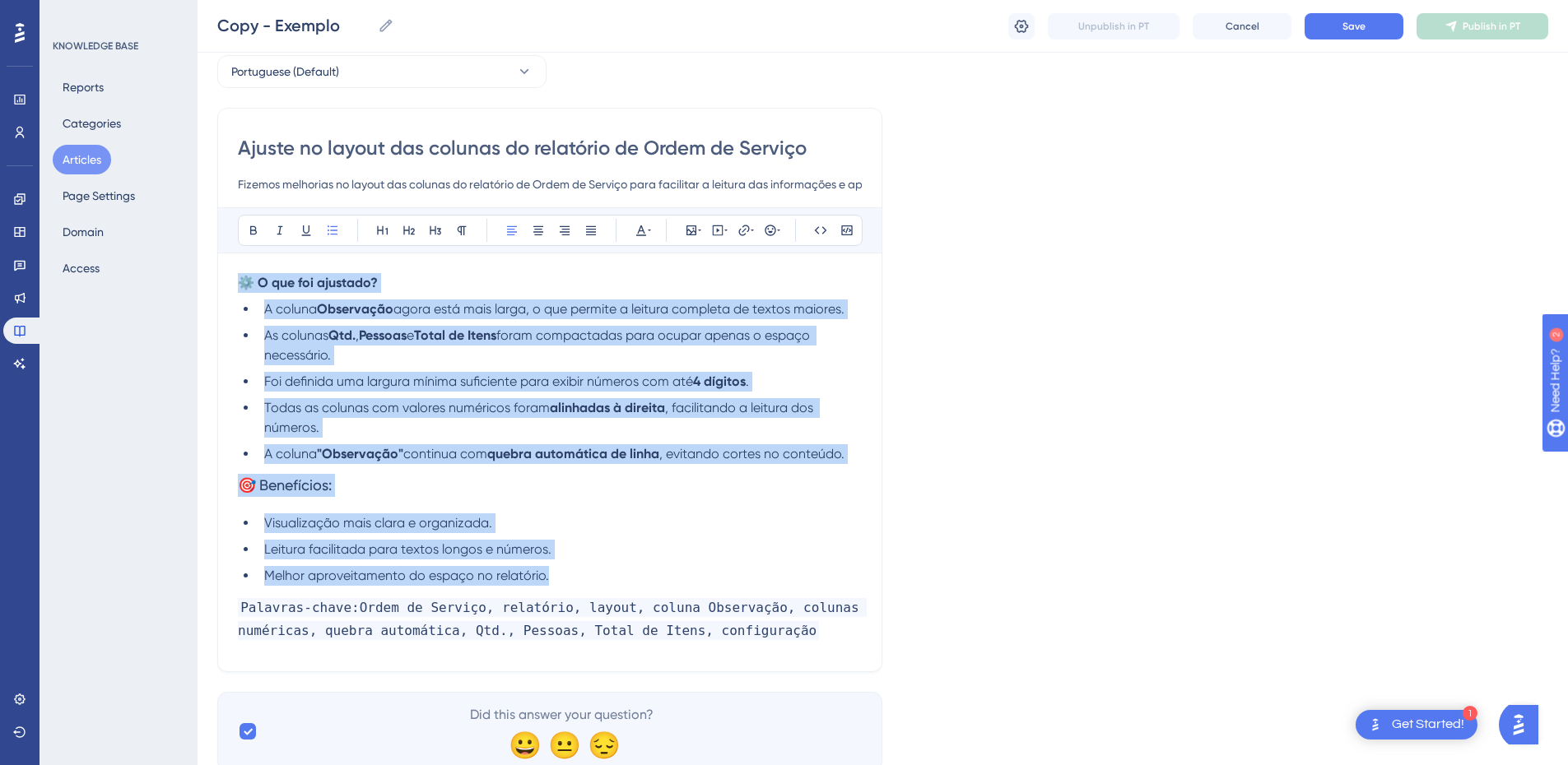
drag, startPoint x: 567, startPoint y: 578, endPoint x: 226, endPoint y: 267, distance: 461.5
click at [226, 267] on div "Ajuste no layout das colunas do relatório de Ordem de Serviço Fizemos melhorias…" at bounding box center [549, 390] width 665 height 565
copy div "⚙️ O que foi ajustado? A coluna Observação agora está mais larga, o que permite…"
click at [466, 365] on li "As colunas Qtd. , Pessoas e Total de Itens foram compactadas para ocupar apenas…" at bounding box center [560, 345] width 604 height 39
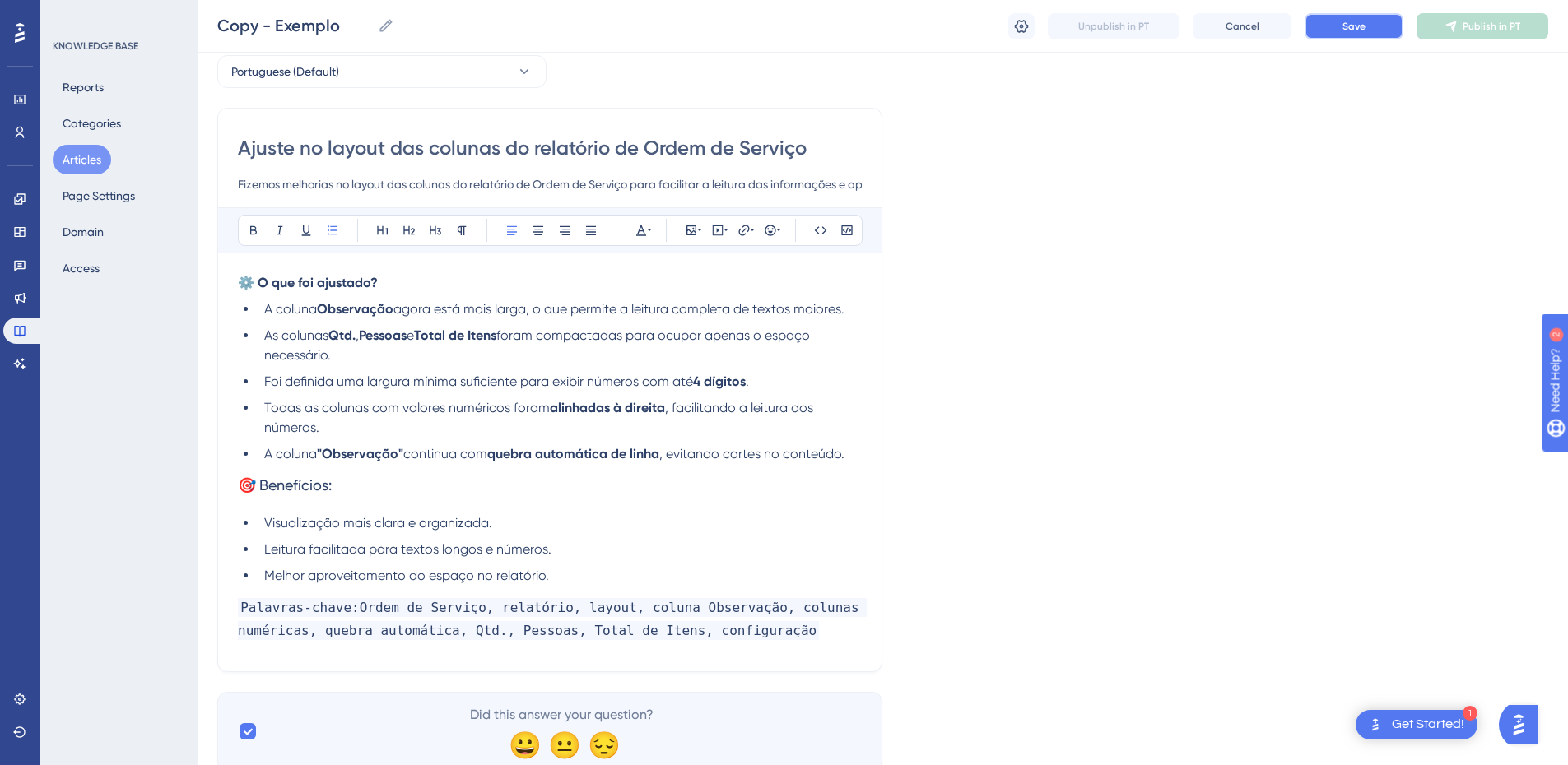
click at [1339, 29] on button "Save" at bounding box center [1354, 27] width 98 height 27
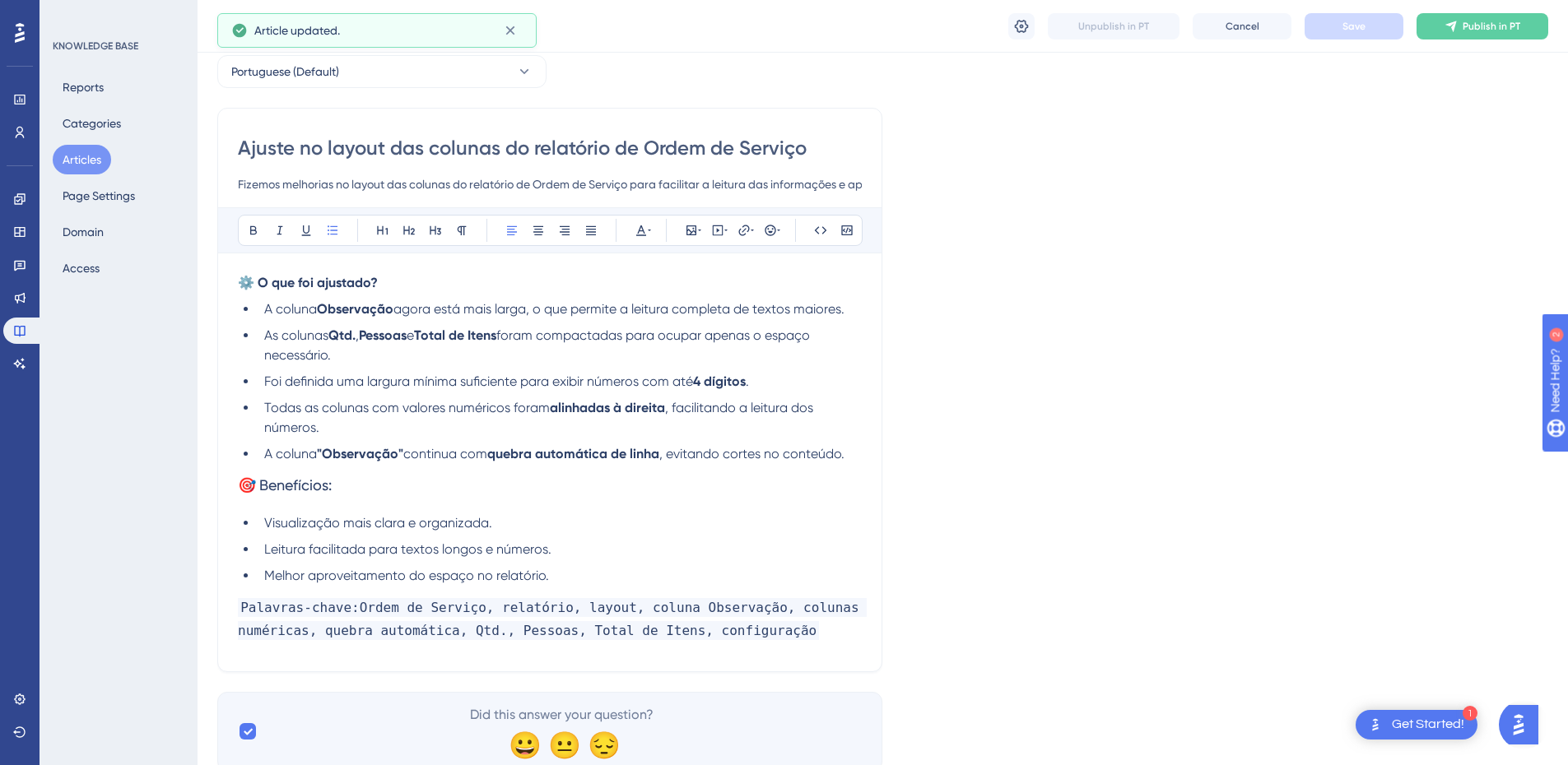
click at [72, 164] on button "Articles" at bounding box center [82, 160] width 58 height 30
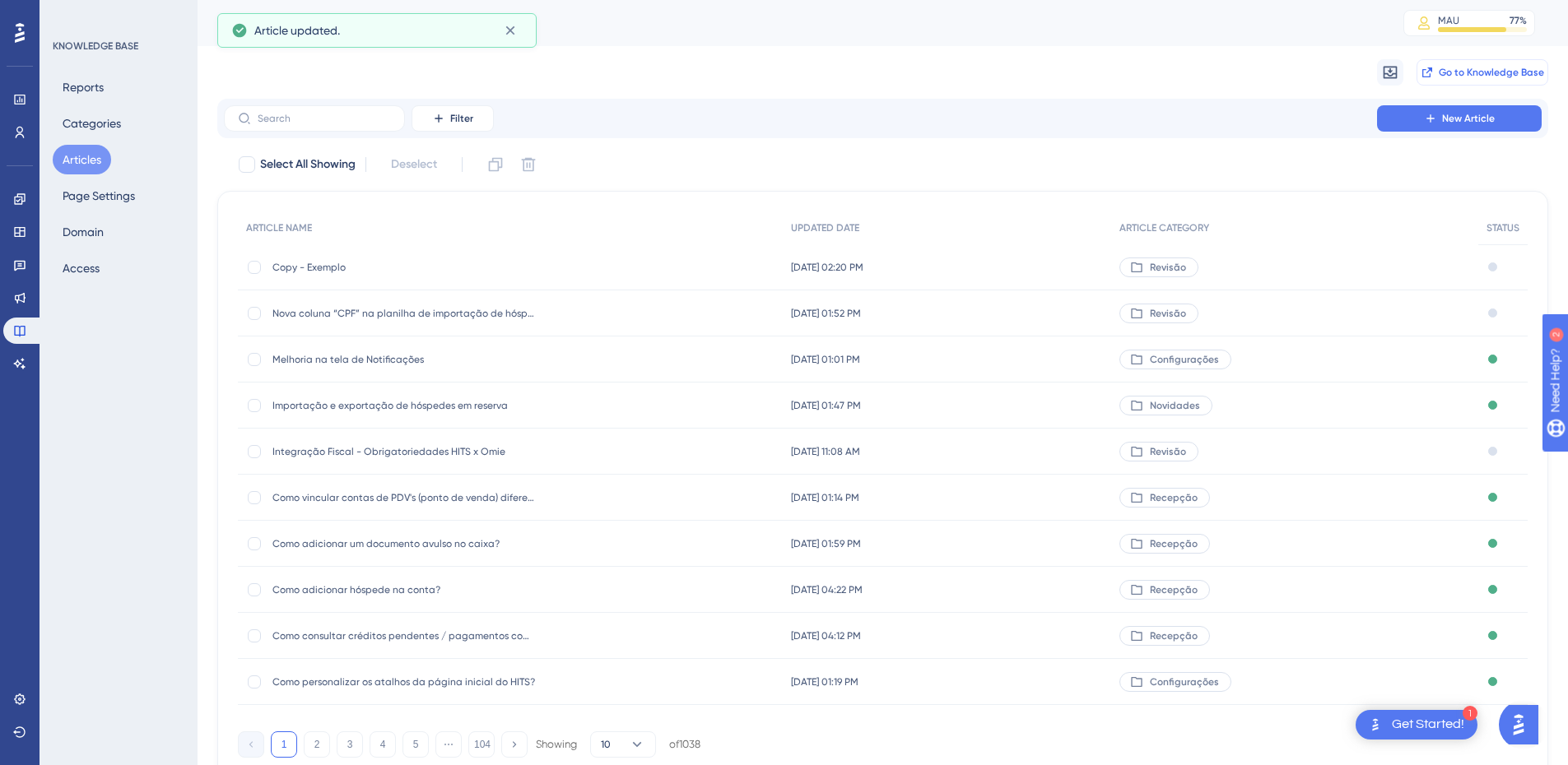
click at [1466, 59] on button "Go to Knowledge Base" at bounding box center [1483, 73] width 132 height 27
click at [358, 262] on span "Copy - Exemplo" at bounding box center [405, 268] width 264 height 13
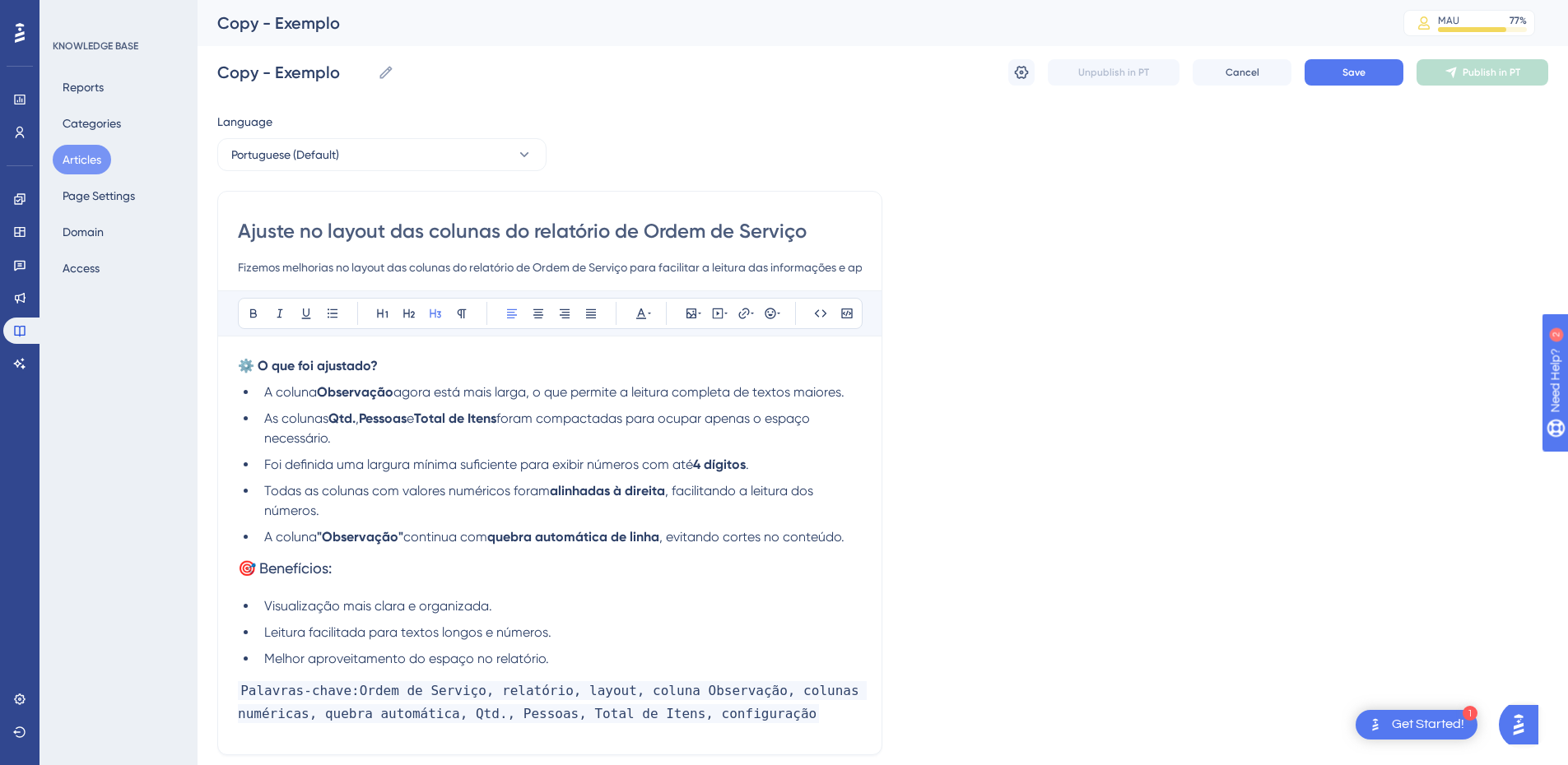
scroll to position [135, 0]
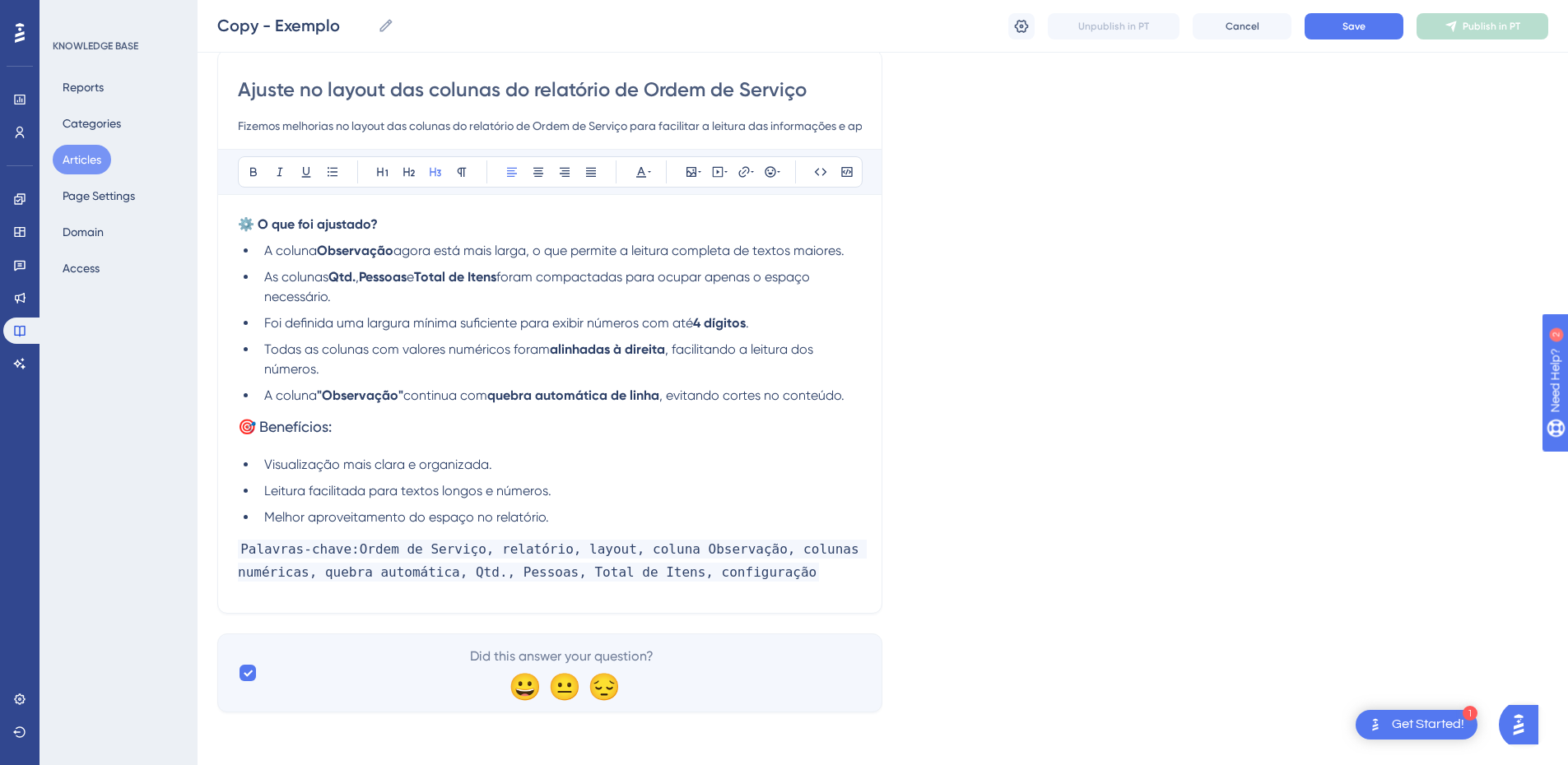
click at [429, 429] on h3 "🎯 Benefícios:" at bounding box center [550, 426] width 624 height 43
click at [851, 407] on h3 "🎯 Benefícios:" at bounding box center [550, 426] width 624 height 43
click at [862, 400] on div "Ajuste no layout das colunas do relatório de Ordem de Serviço Fizemos melhorias…" at bounding box center [549, 331] width 665 height 565
click at [855, 397] on li "A coluna "Observação" continua com quebra automática de linha , evitando cortes…" at bounding box center [560, 396] width 604 height 20
click at [614, 511] on li "Melhor aproveitamento do espaço no relatório." at bounding box center [560, 518] width 604 height 20
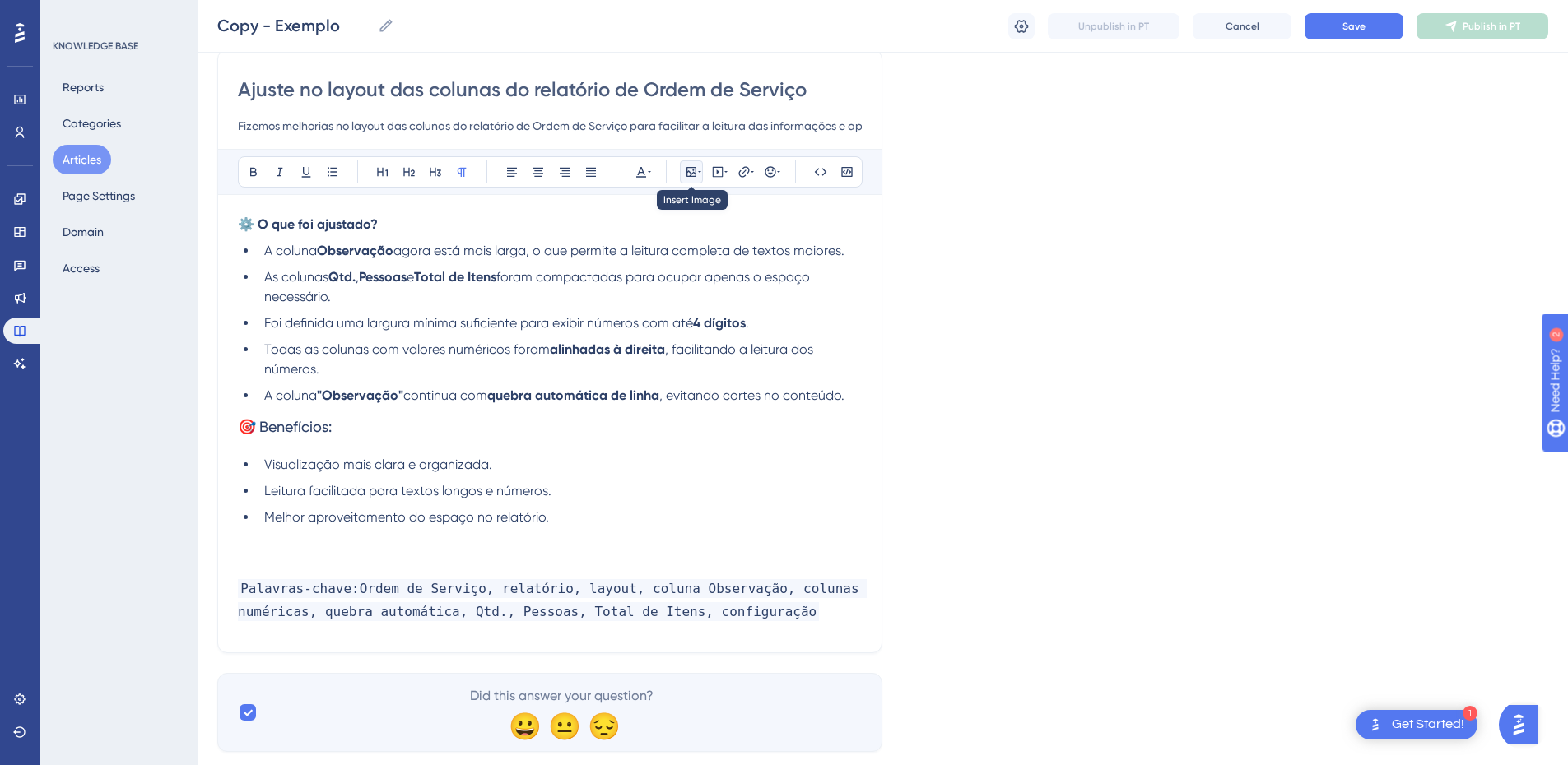
click at [688, 174] on icon at bounding box center [692, 172] width 10 height 10
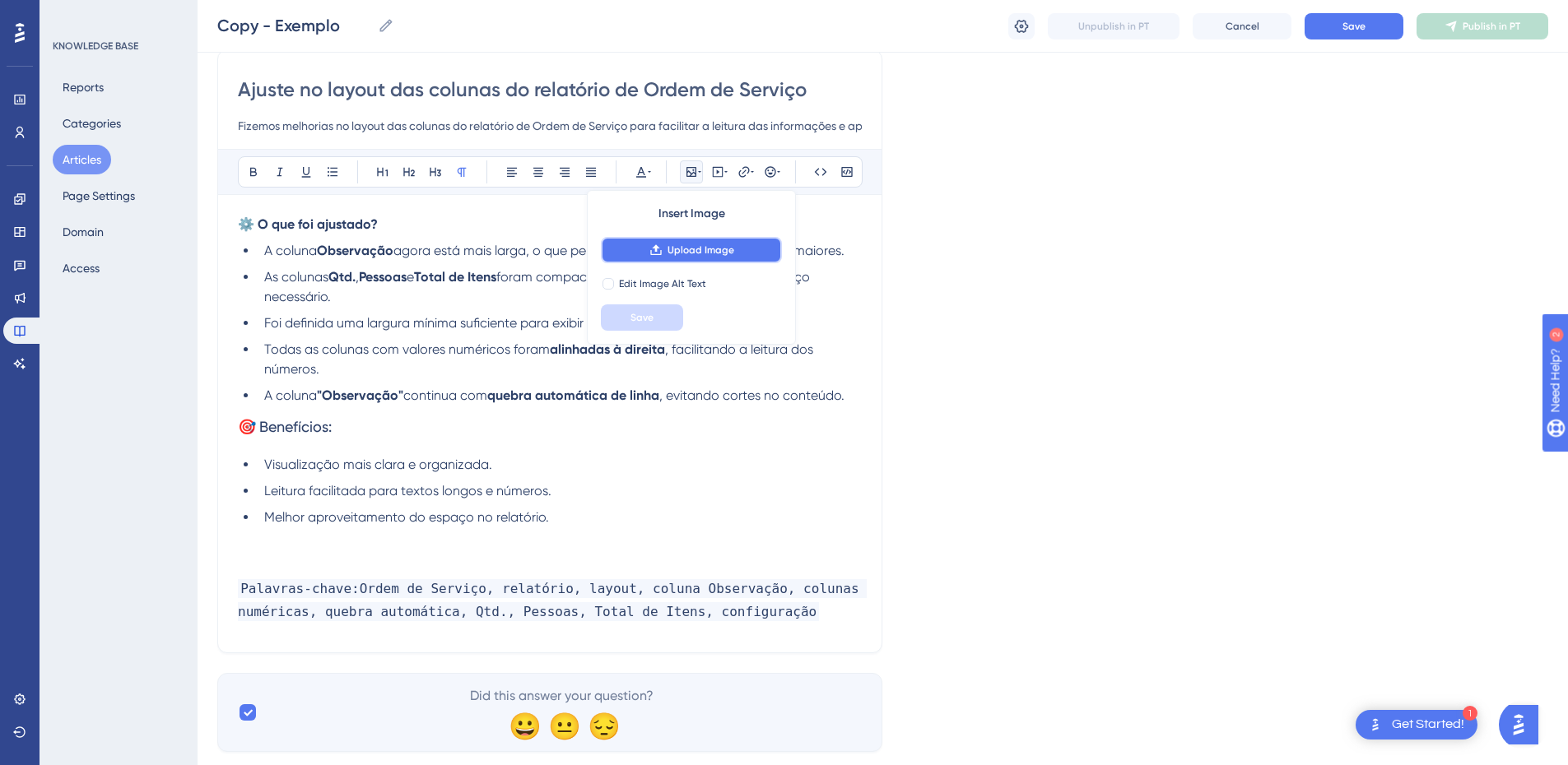
click at [680, 248] on span "Upload Image" at bounding box center [701, 250] width 67 height 13
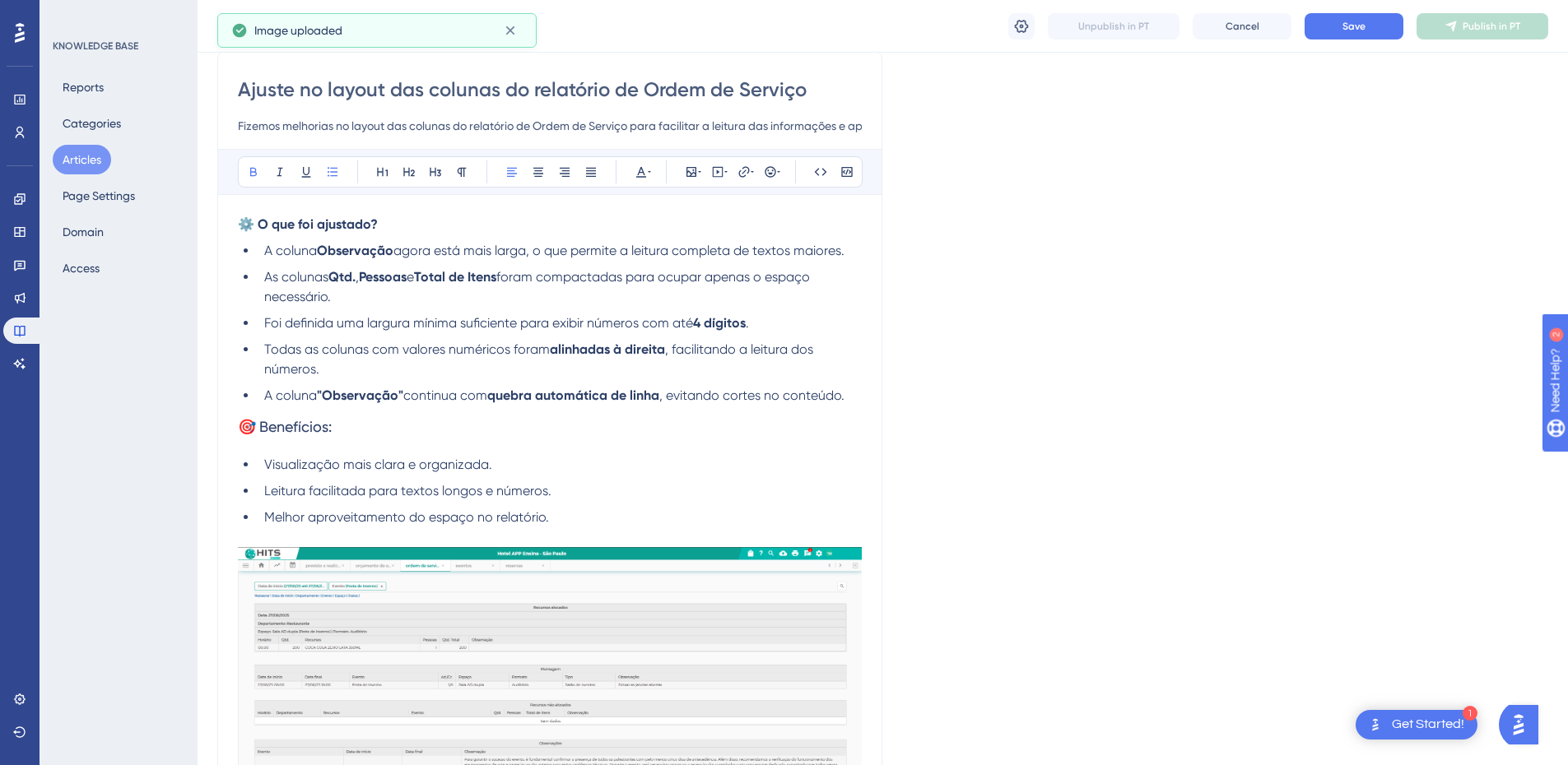
click at [323, 394] on strong ""Observação"" at bounding box center [360, 395] width 87 height 16
click at [322, 397] on strong ""Observação"" at bounding box center [360, 395] width 87 height 16
click at [326, 391] on strong ""Observação"" at bounding box center [360, 395] width 87 height 16
click at [403, 395] on span "continua com" at bounding box center [440, 395] width 84 height 16
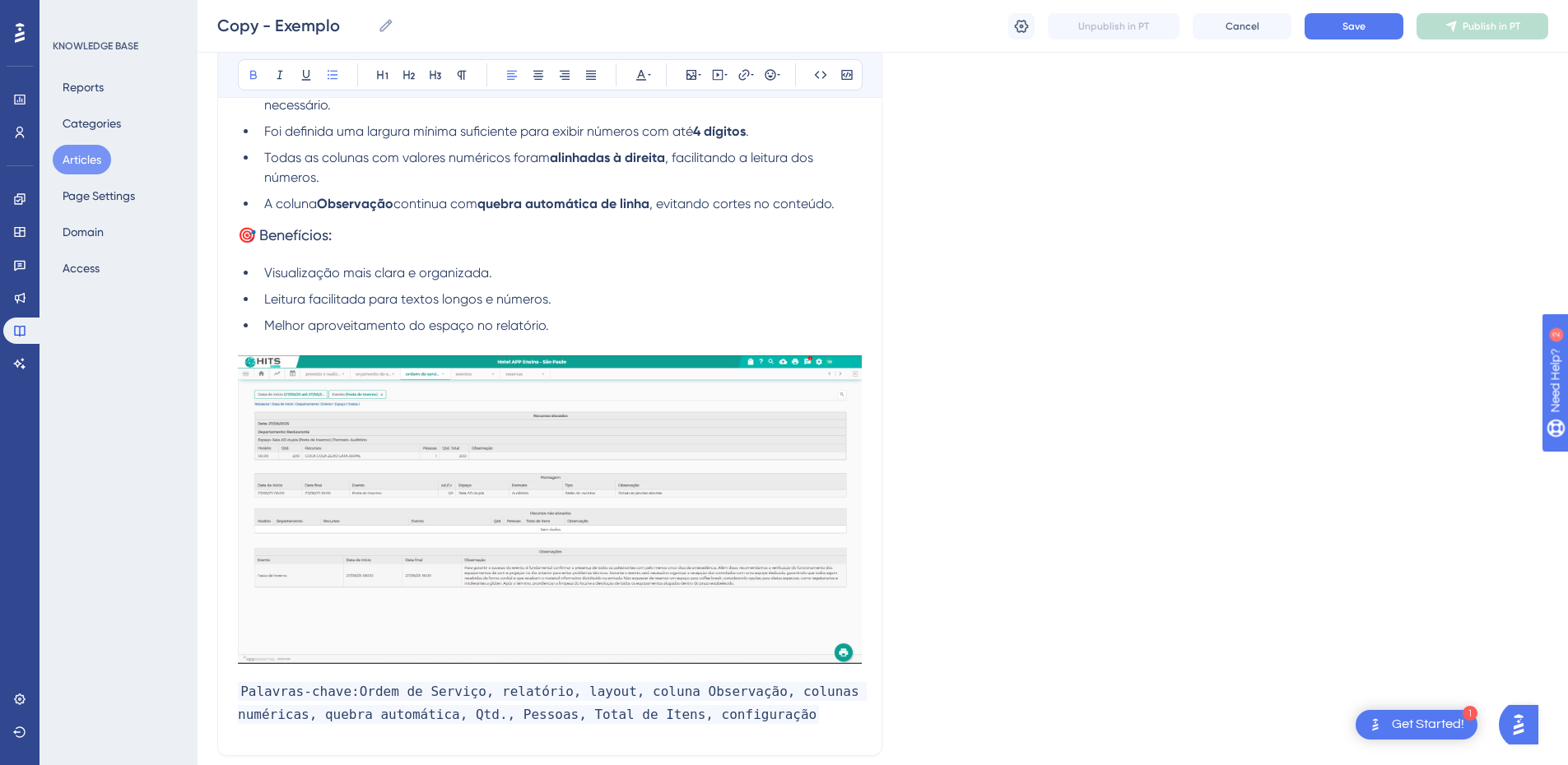
scroll to position [469, 0]
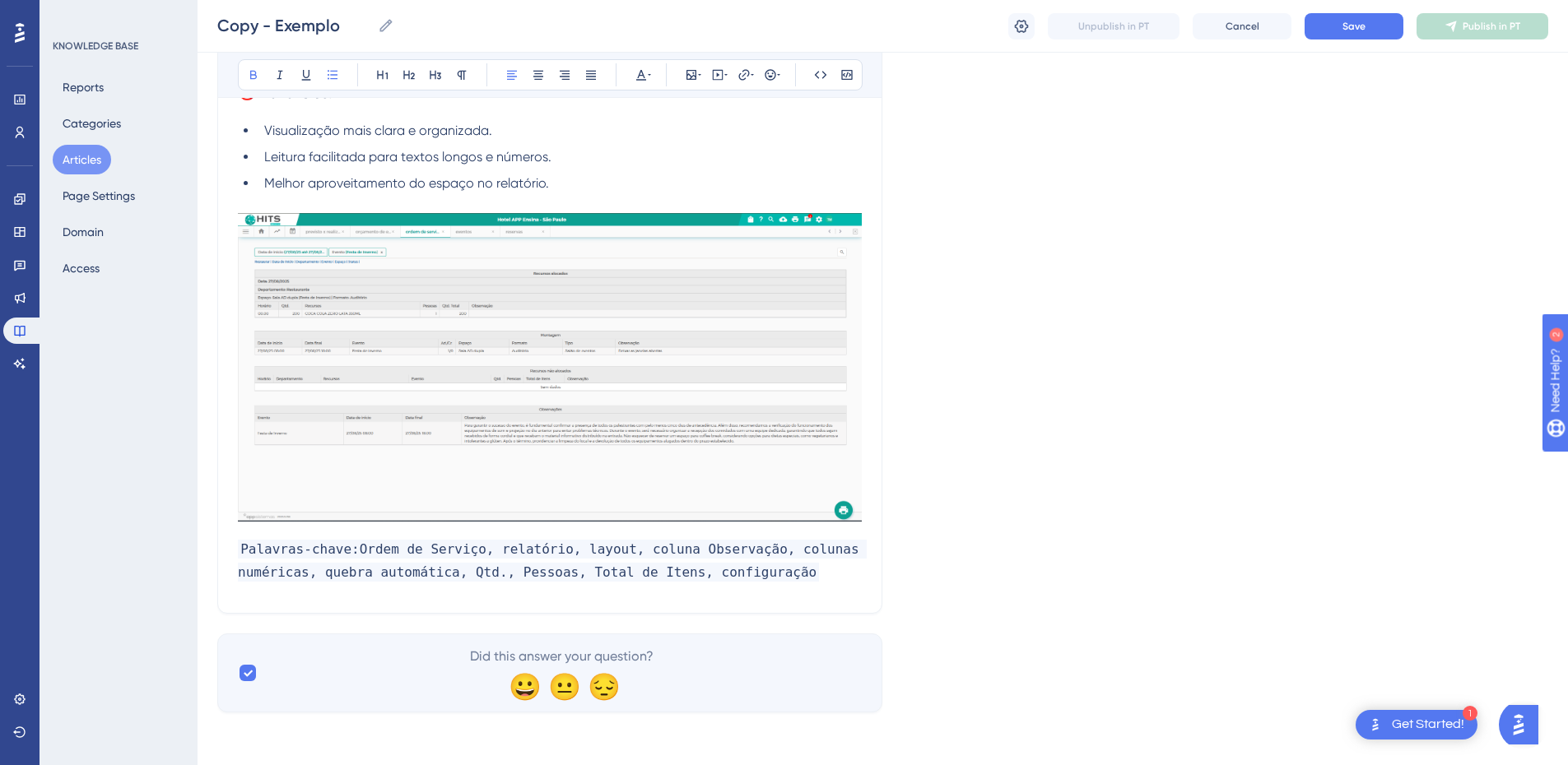
click at [241, 546] on span "Palavras-chave:Ordem de Serviço, relatório, layout, coluna Observação, colunas …" at bounding box center [552, 561] width 629 height 42
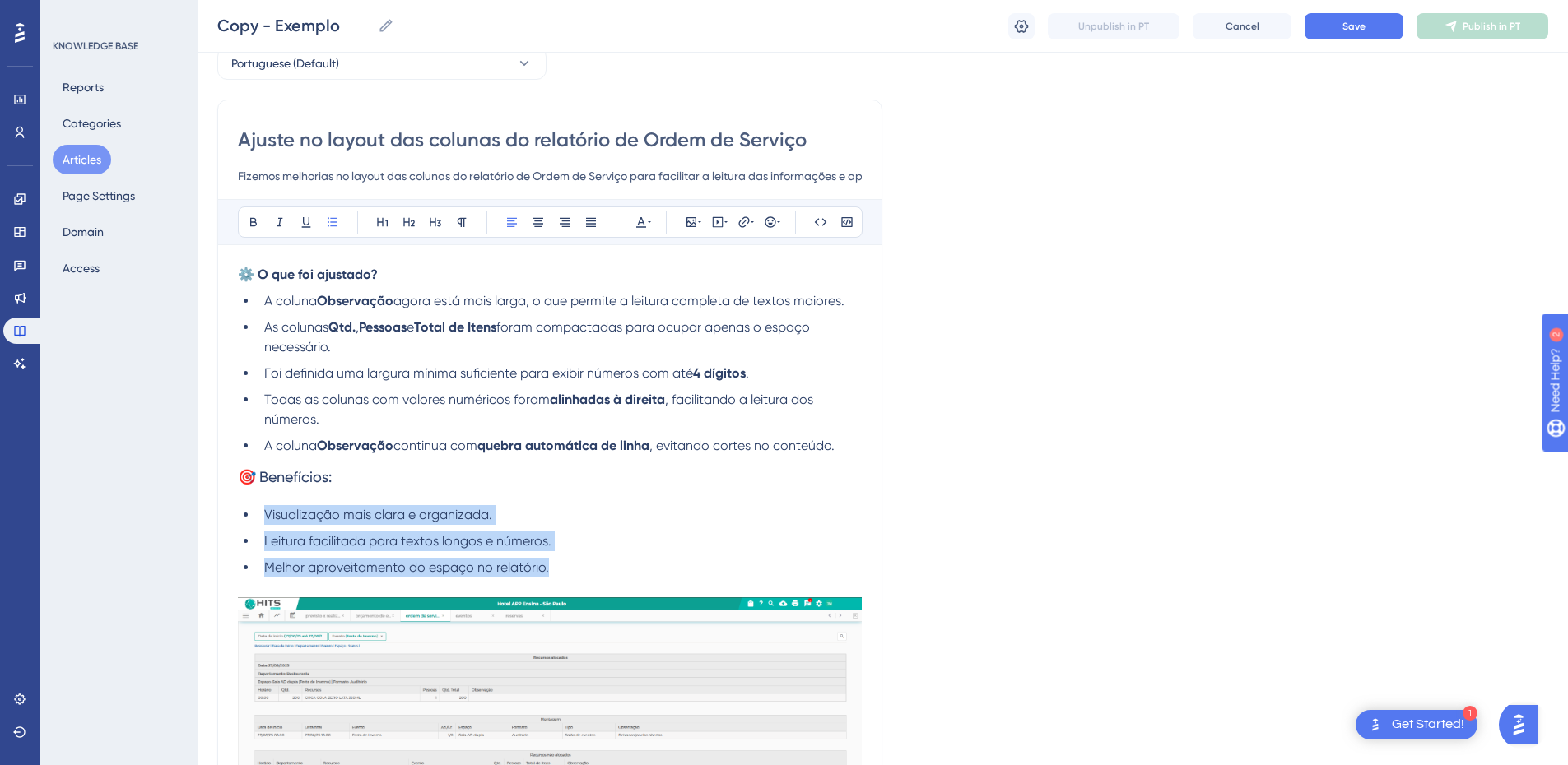
drag, startPoint x: 558, startPoint y: 576, endPoint x: 265, endPoint y: 510, distance: 300.3
click at [265, 510] on ul "Visualização mais clara e organizada. Leitura facilitada para textos longos e n…" at bounding box center [550, 541] width 624 height 73
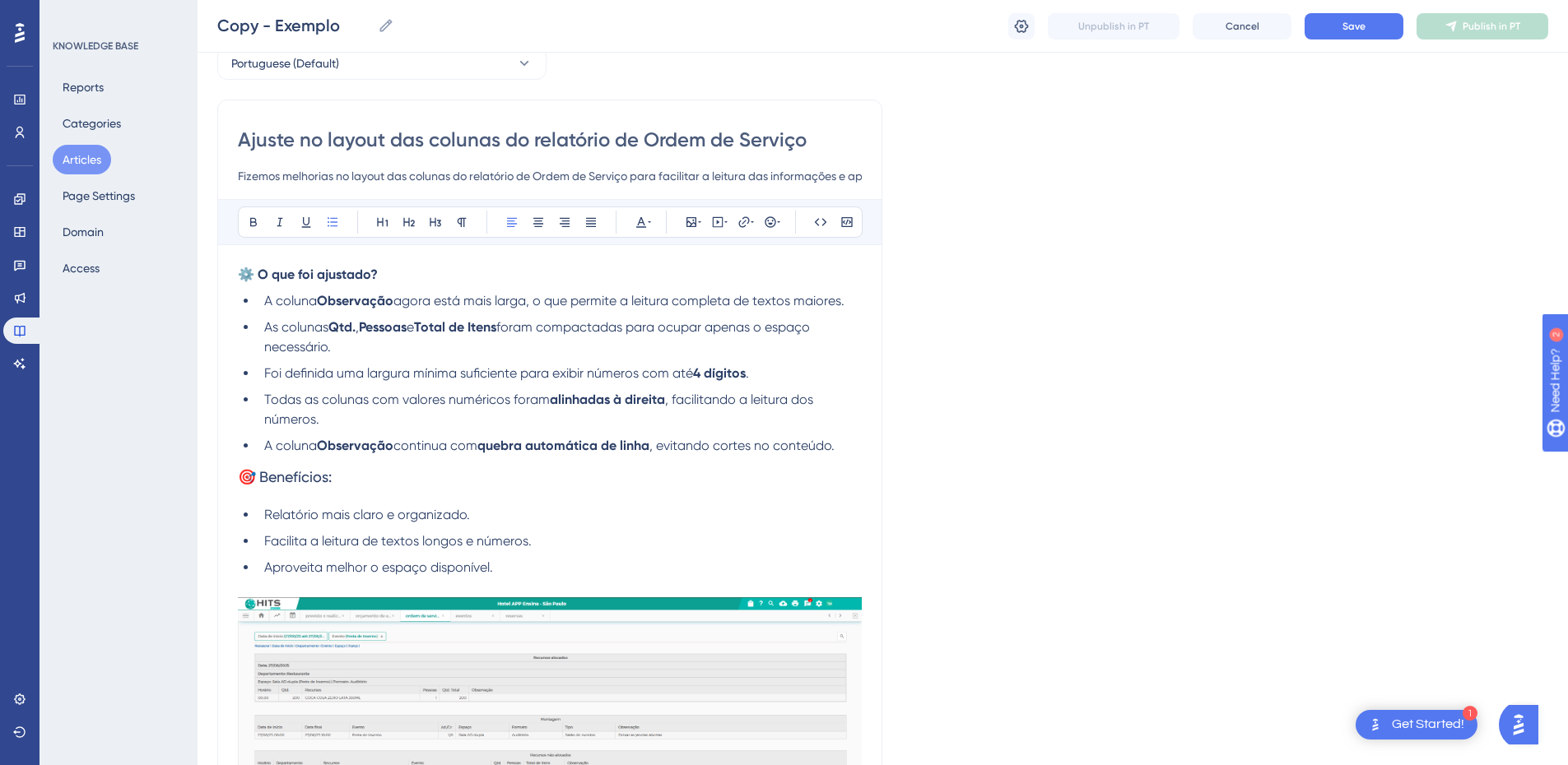
drag, startPoint x: 366, startPoint y: 412, endPoint x: 415, endPoint y: 410, distance: 49.0
click at [366, 412] on li "Todas as colunas com valores numéricos foram alinhadas à direita , facilitando …" at bounding box center [560, 410] width 604 height 39
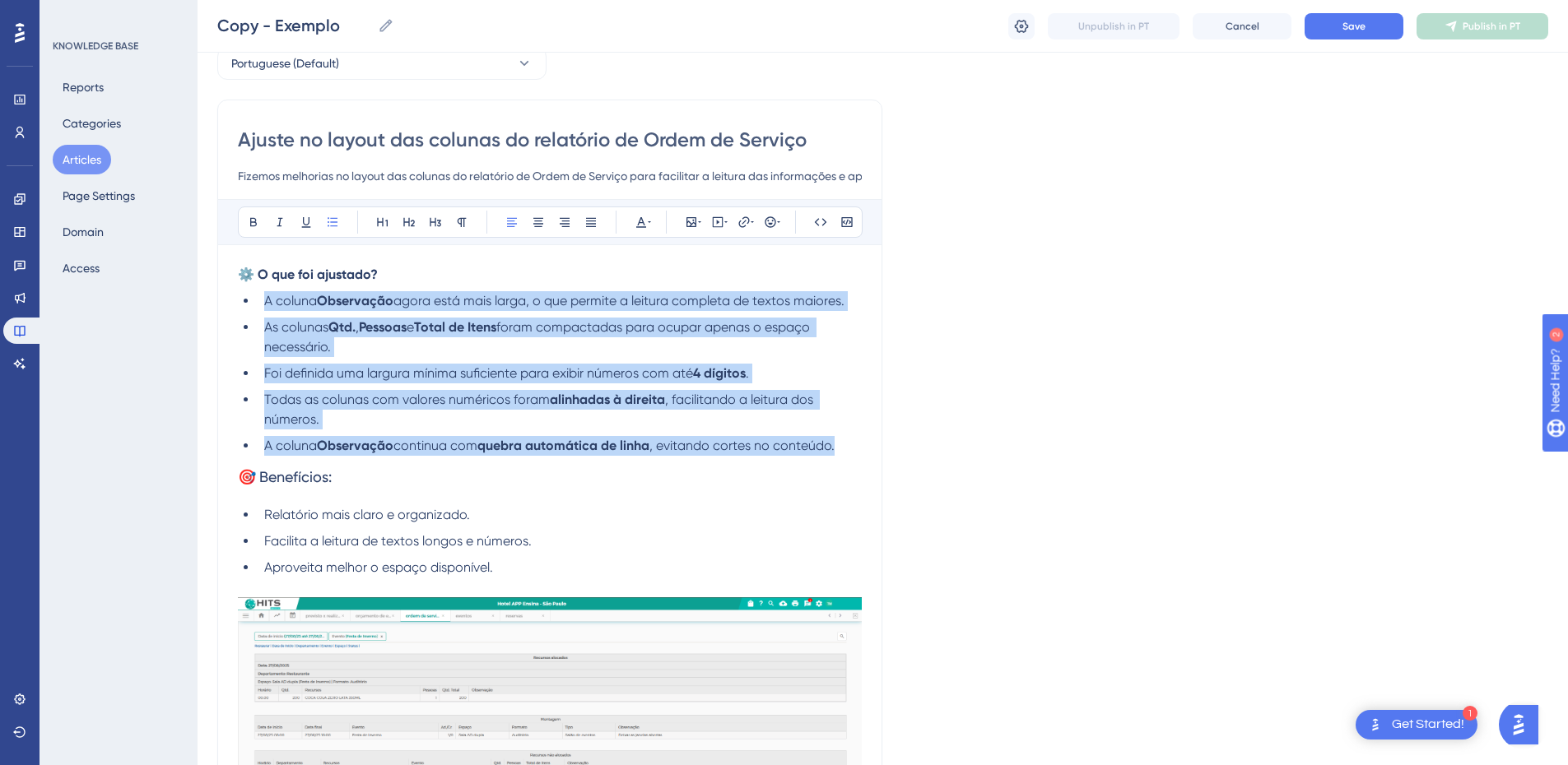
drag, startPoint x: 853, startPoint y: 445, endPoint x: 252, endPoint y: 295, distance: 619.4
click at [252, 295] on ul "A coluna Observação agora está mais larga, o que permite a leitura completa de …" at bounding box center [550, 373] width 624 height 164
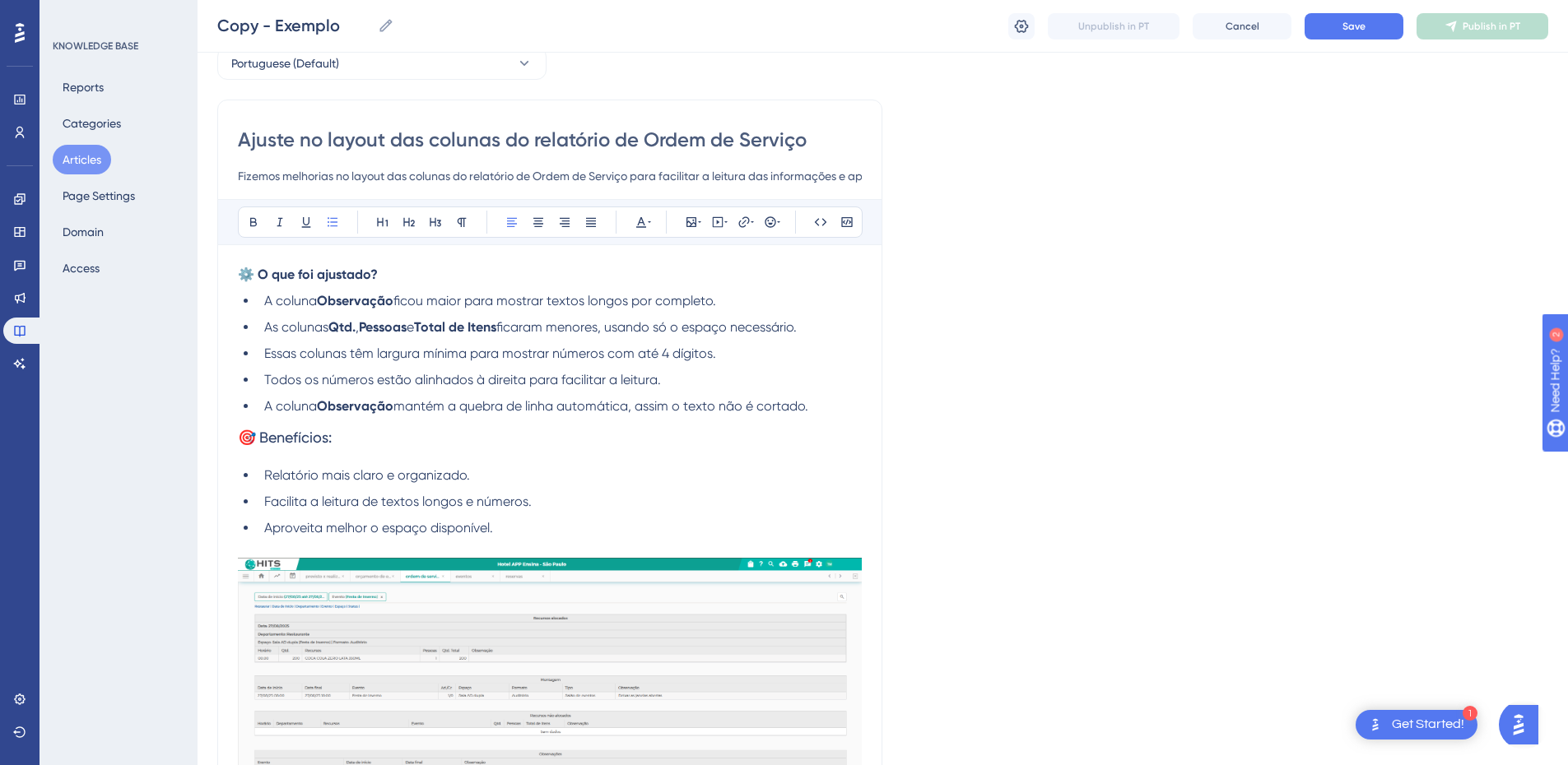
click at [266, 348] on span "Essas colunas têm largura mínima para mostrar números com até 4 dígitos." at bounding box center [491, 353] width 452 height 16
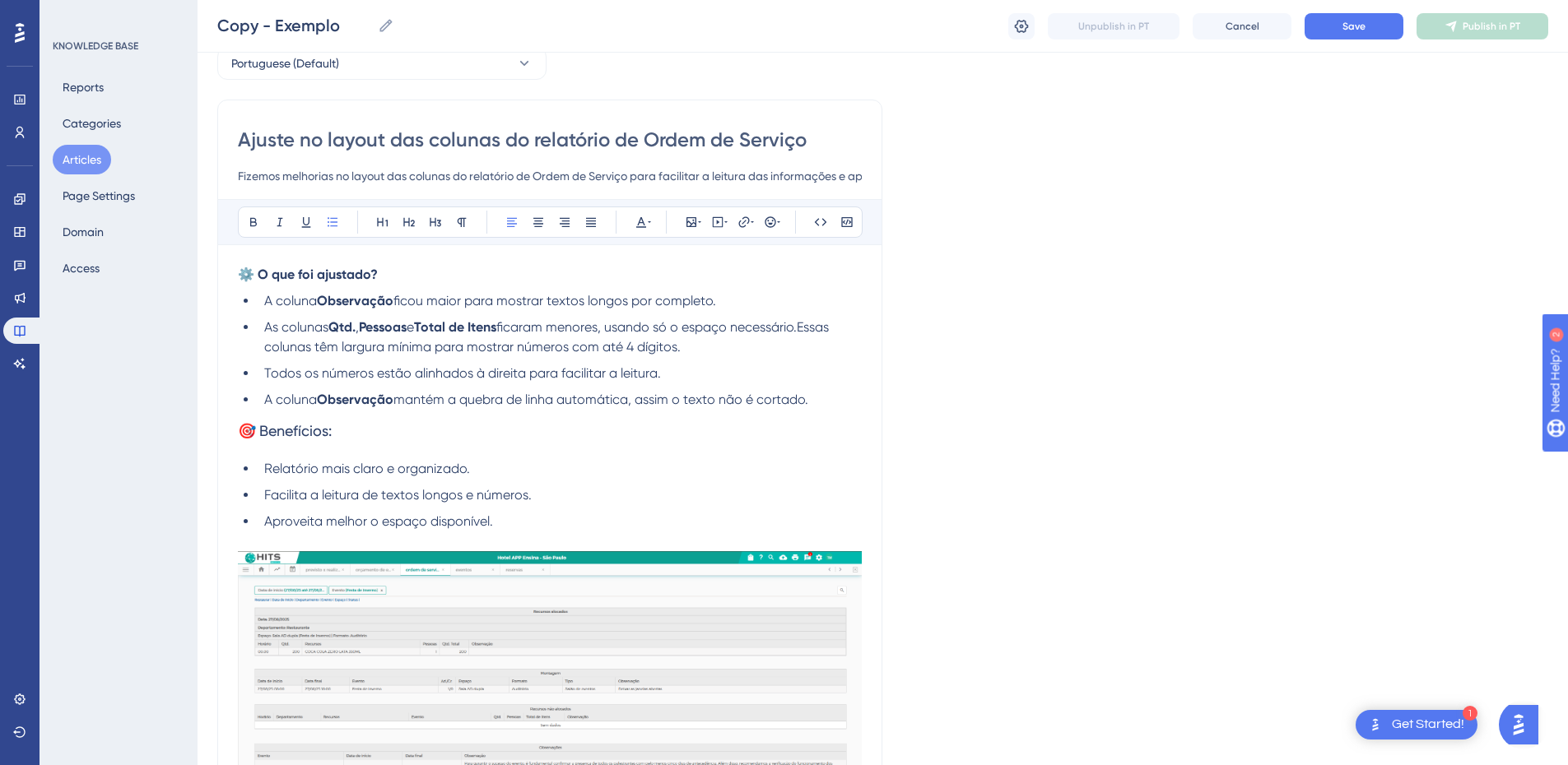
click at [261, 376] on li "Todos os números estão alinhados à direita para facilitar a leitura." at bounding box center [560, 374] width 604 height 20
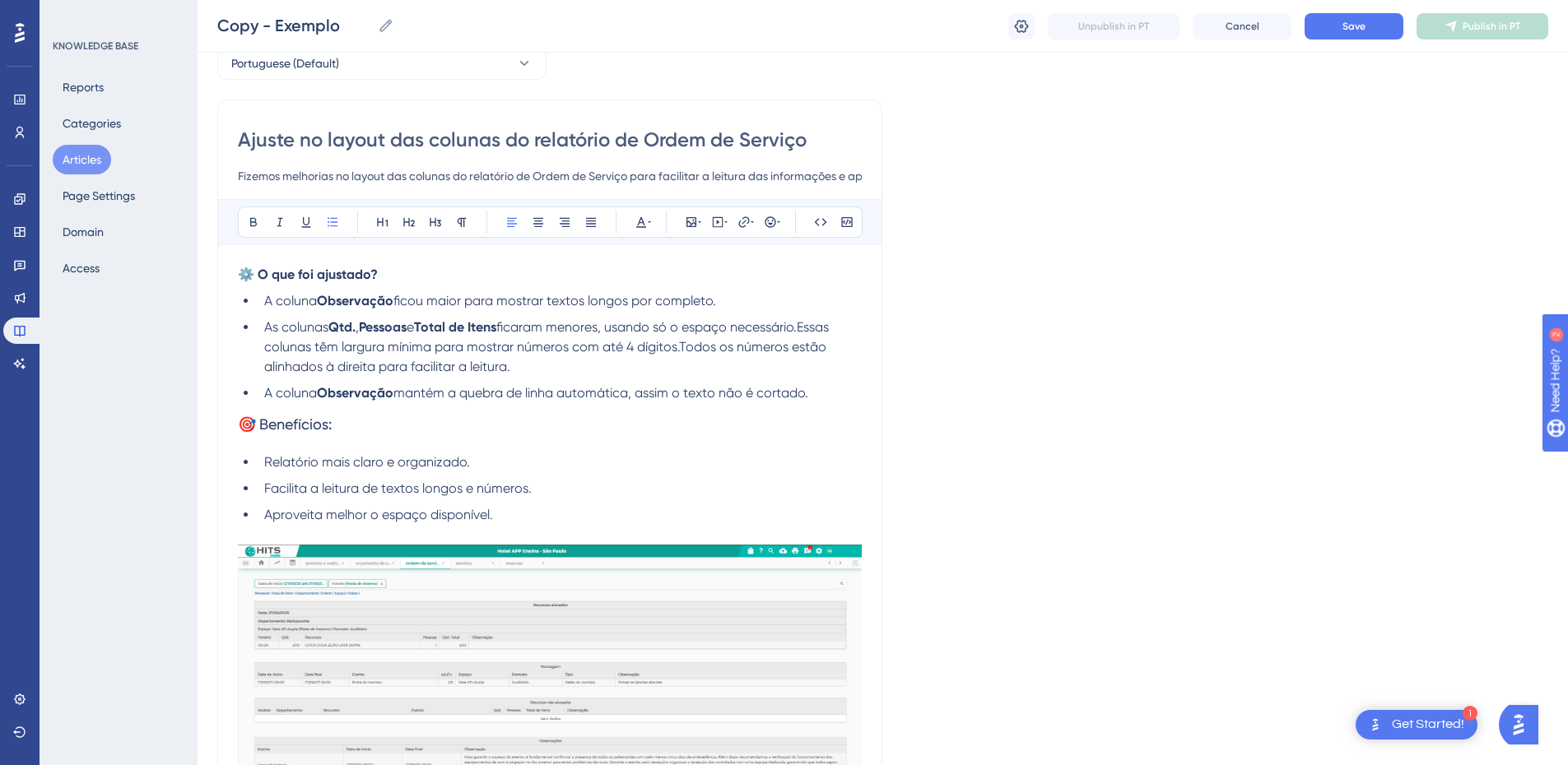
drag, startPoint x: 526, startPoint y: 371, endPoint x: 269, endPoint y: 331, distance: 260.1
click at [258, 332] on li "As colunas Qtd. , Pessoas e Total de Itens ficaram menores, usando só o espaço …" at bounding box center [560, 347] width 604 height 59
copy li "As colunas Qtd. , Pessoas e Total de Itens ficaram menores, usando só o espaço …"
click at [381, 363] on span "ficaram menores, usando só o espaço necessário.Essas colunas têm largura mínima…" at bounding box center [548, 347] width 568 height 55
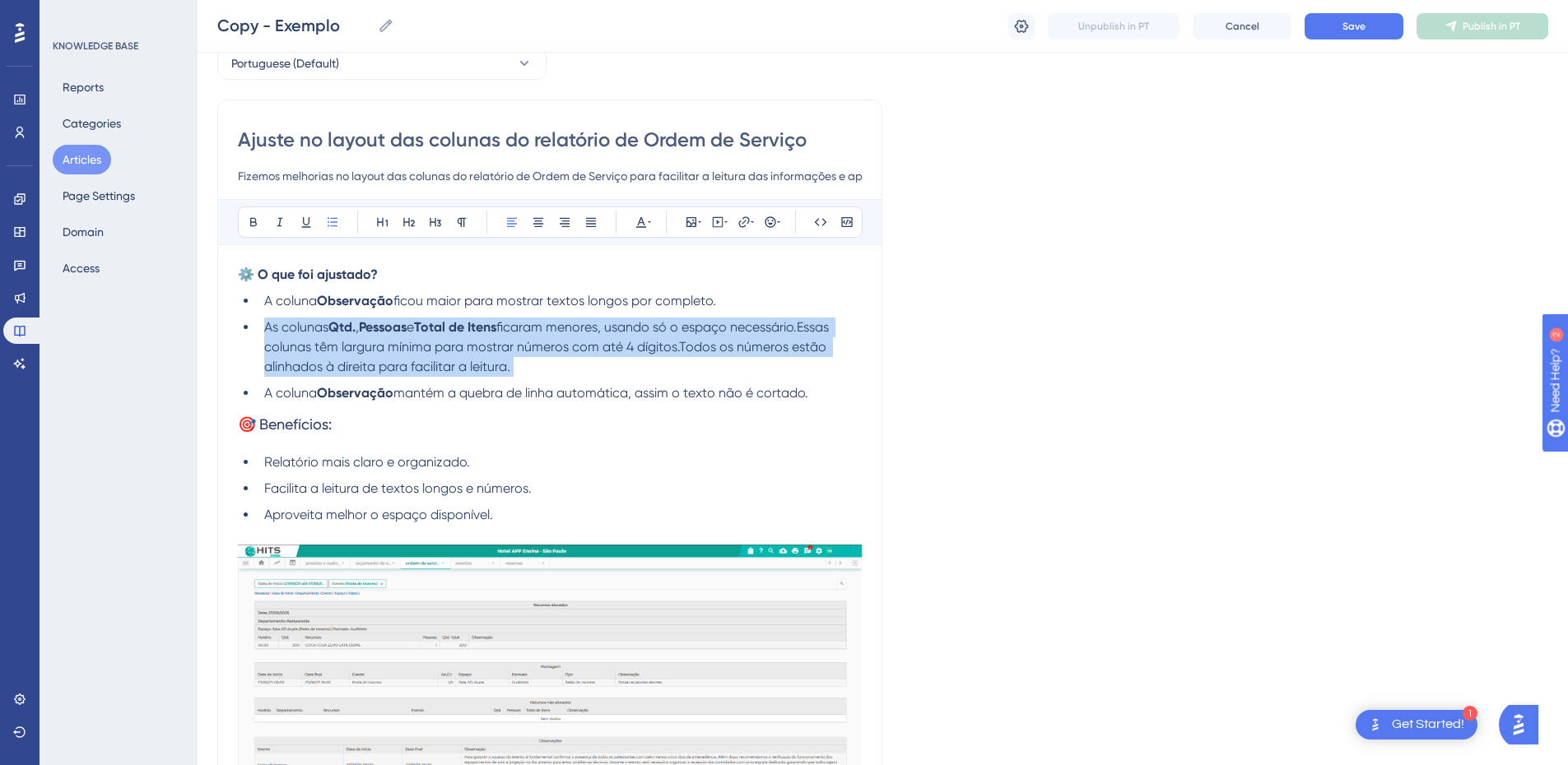
click at [381, 363] on span "ficaram menores, usando só o espaço necessário.Essas colunas têm largura mínima…" at bounding box center [548, 347] width 568 height 55
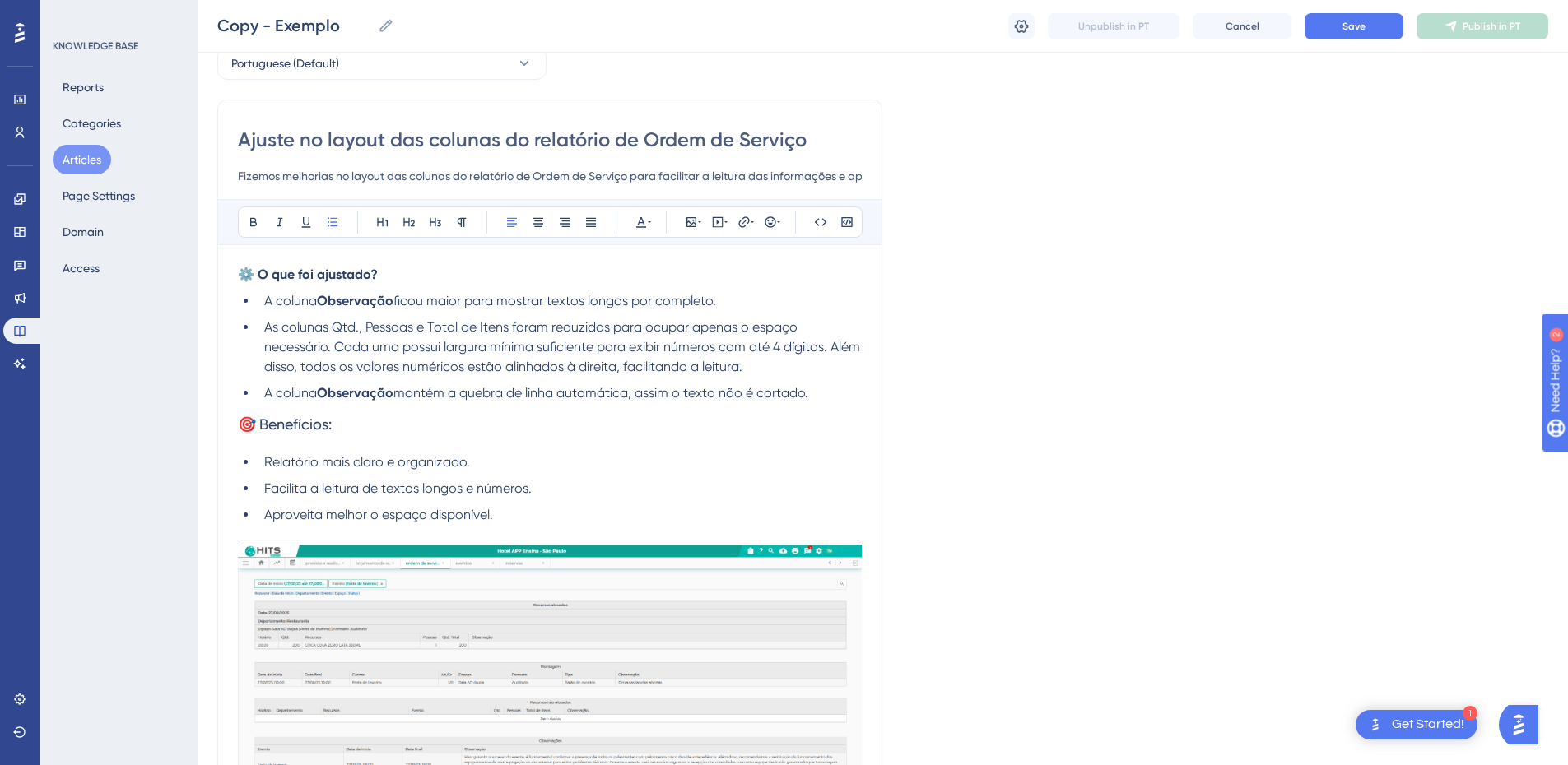
click at [619, 346] on span "As colunas Qtd., Pessoas e Total de Itens foram reduzidas para ocupar apenas o …" at bounding box center [564, 347] width 599 height 55
click at [786, 372] on li "As colunas Qtd., Pessoas e Total de Itens foram reduzidas para ocupar apenas o …" at bounding box center [560, 347] width 604 height 59
click at [764, 390] on span "mantém a quebra de linha automática, assim o texto não é cortado." at bounding box center [601, 393] width 415 height 16
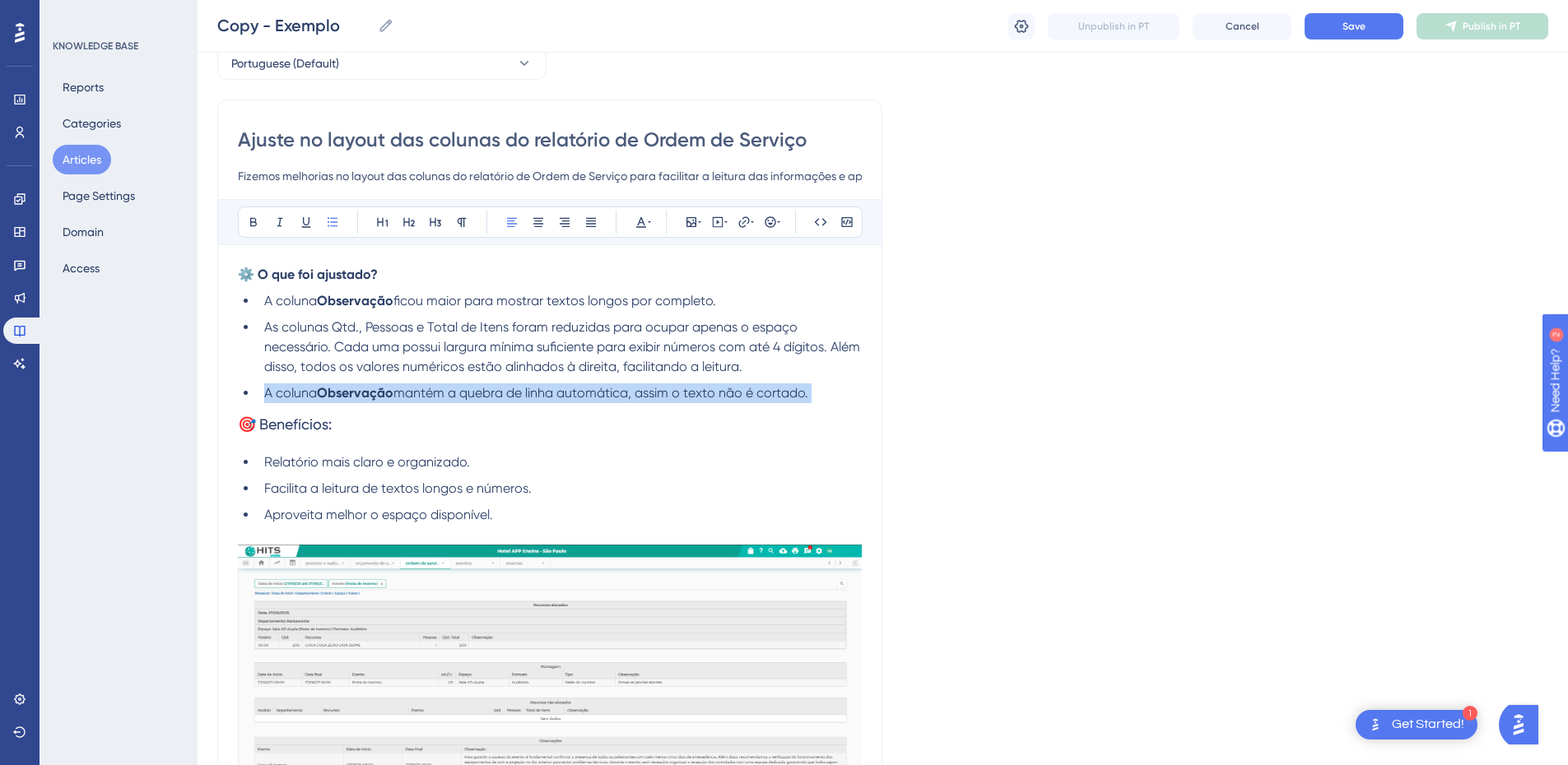
click at [764, 390] on span "mantém a quebra de linha automática, assim o texto não é cortado." at bounding box center [601, 393] width 415 height 16
copy li "A coluna Observação"
click at [350, 385] on strong "Observação" at bounding box center [355, 393] width 77 height 16
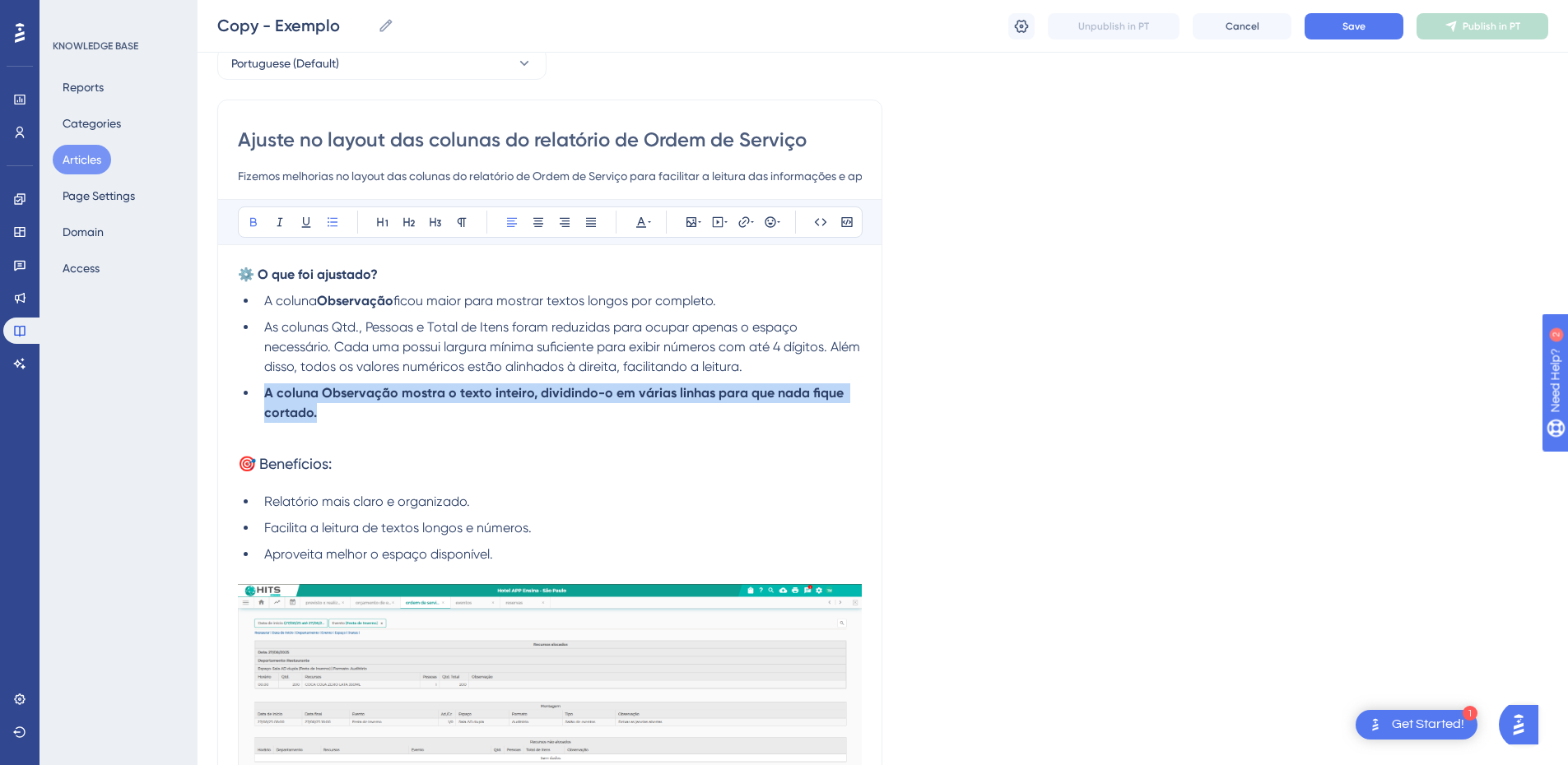
drag, startPoint x: 329, startPoint y: 410, endPoint x: 242, endPoint y: 373, distance: 94.5
click at [243, 383] on ul "A coluna Observação ficou maior para mostrar textos longos por completo. As col…" at bounding box center [550, 357] width 624 height 132
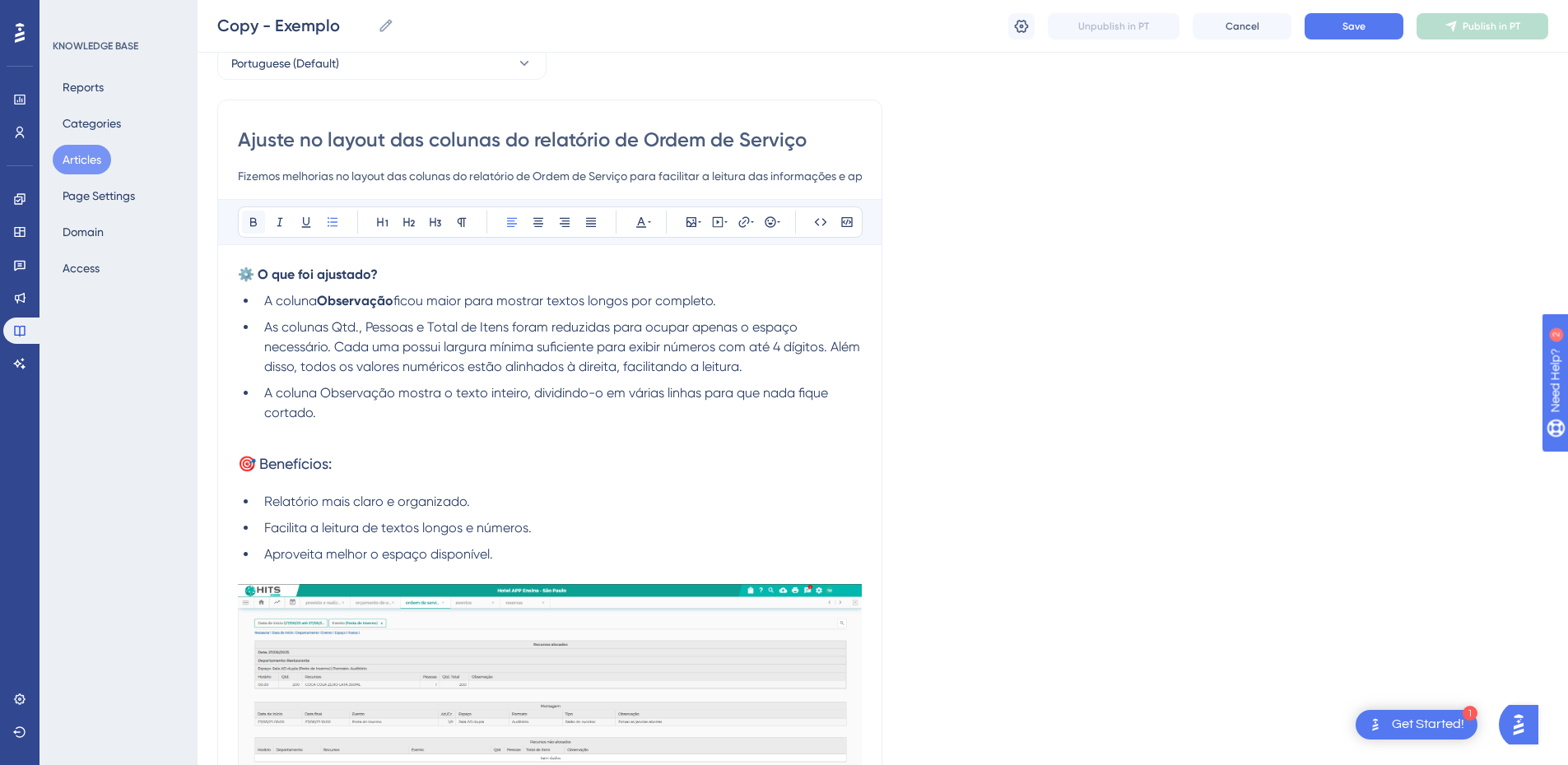
click at [250, 219] on icon at bounding box center [254, 222] width 7 height 9
click at [360, 457] on h3 "🎯 Benefícios:" at bounding box center [550, 464] width 624 height 43
drag, startPoint x: 319, startPoint y: 390, endPoint x: 522, endPoint y: 396, distance: 203.1
click at [522, 396] on span "A coluna Observação mostra o texto inteiro, dividindo-o em várias linhas para q…" at bounding box center [548, 403] width 567 height 35
click at [245, 222] on button at bounding box center [254, 223] width 23 height 23
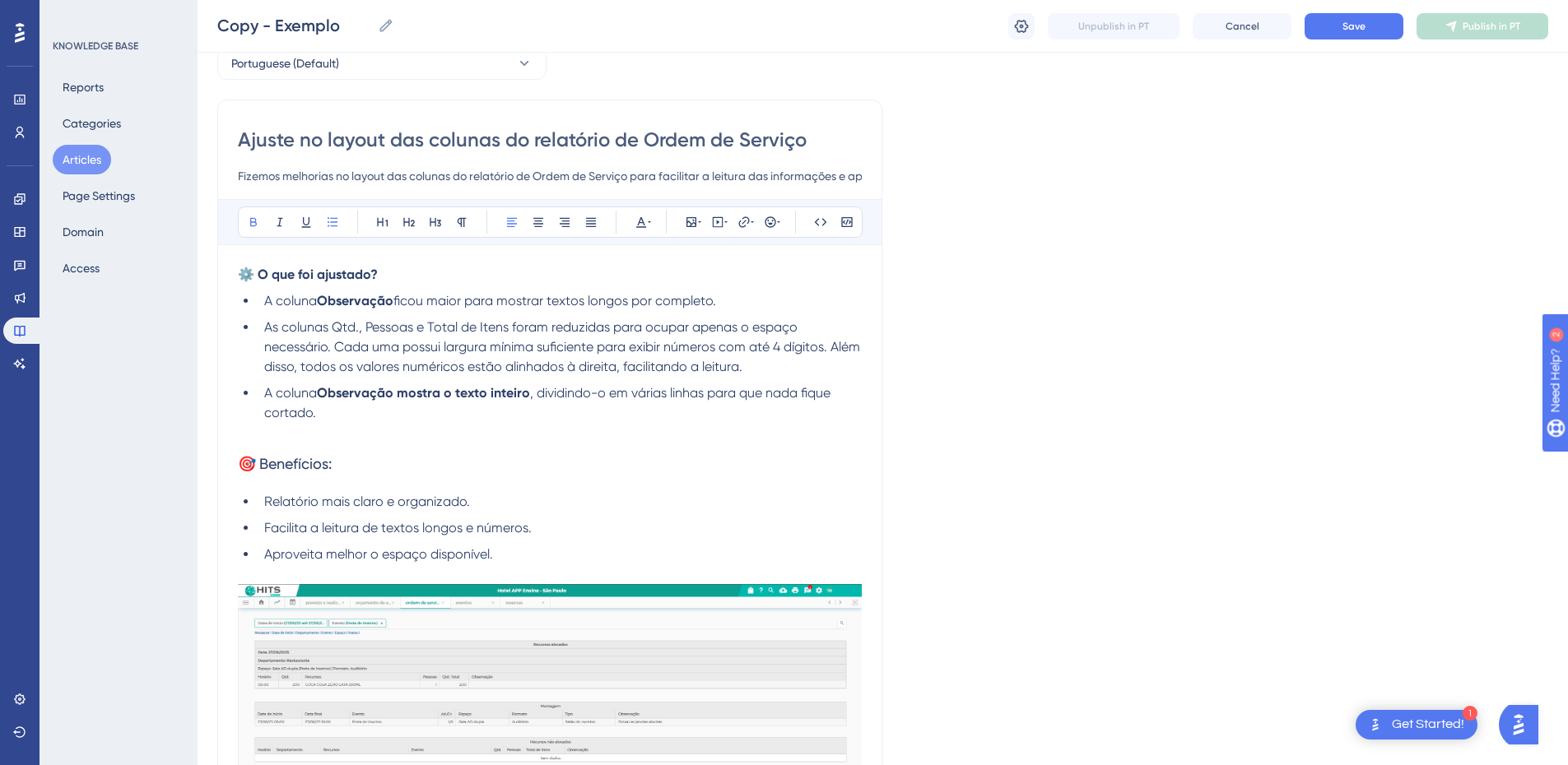
click at [335, 415] on li "A coluna Observação mostra o texto inteiro , dividindo-o em várias linhas para …" at bounding box center [560, 403] width 604 height 39
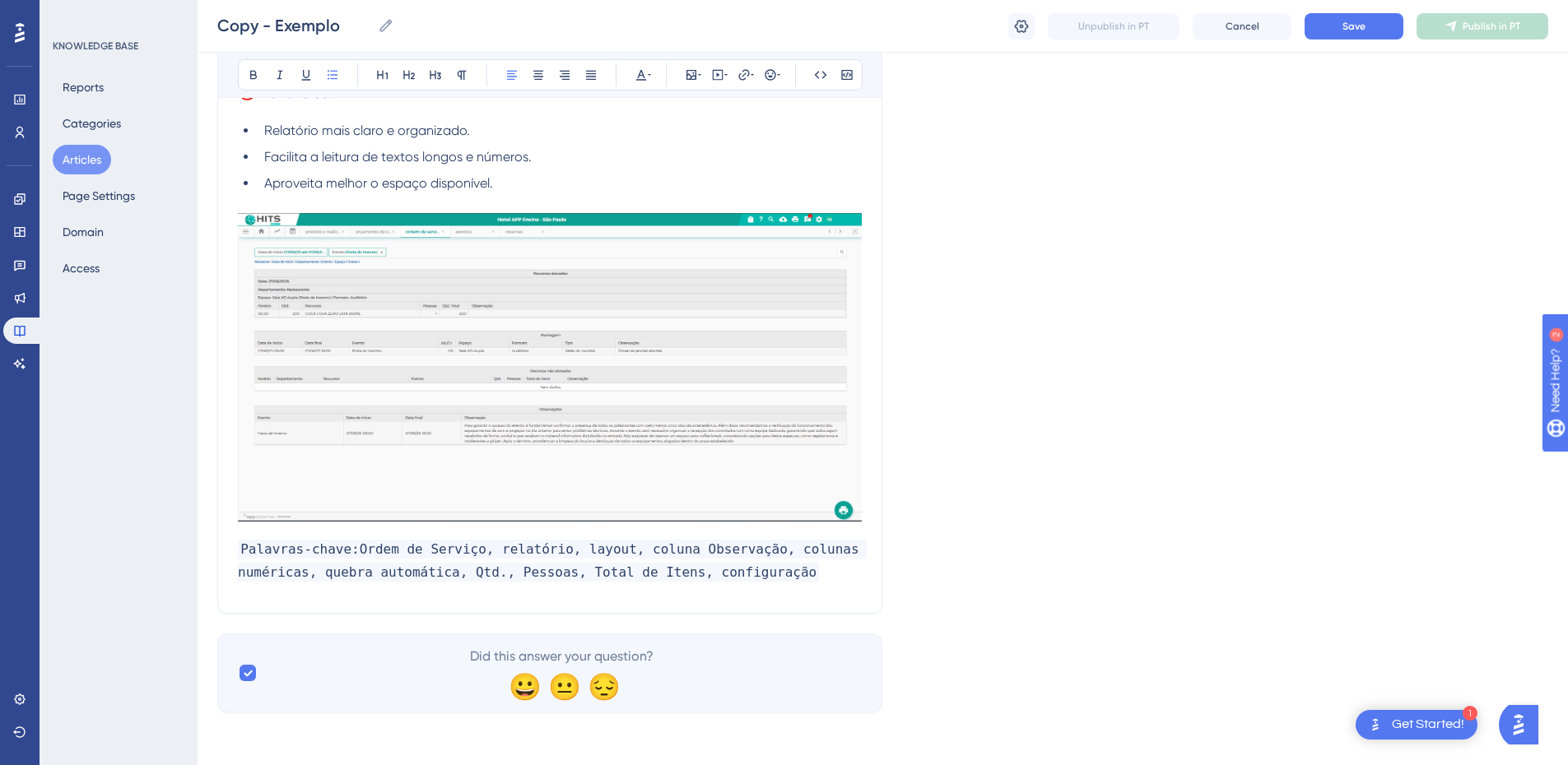
scroll to position [264, 0]
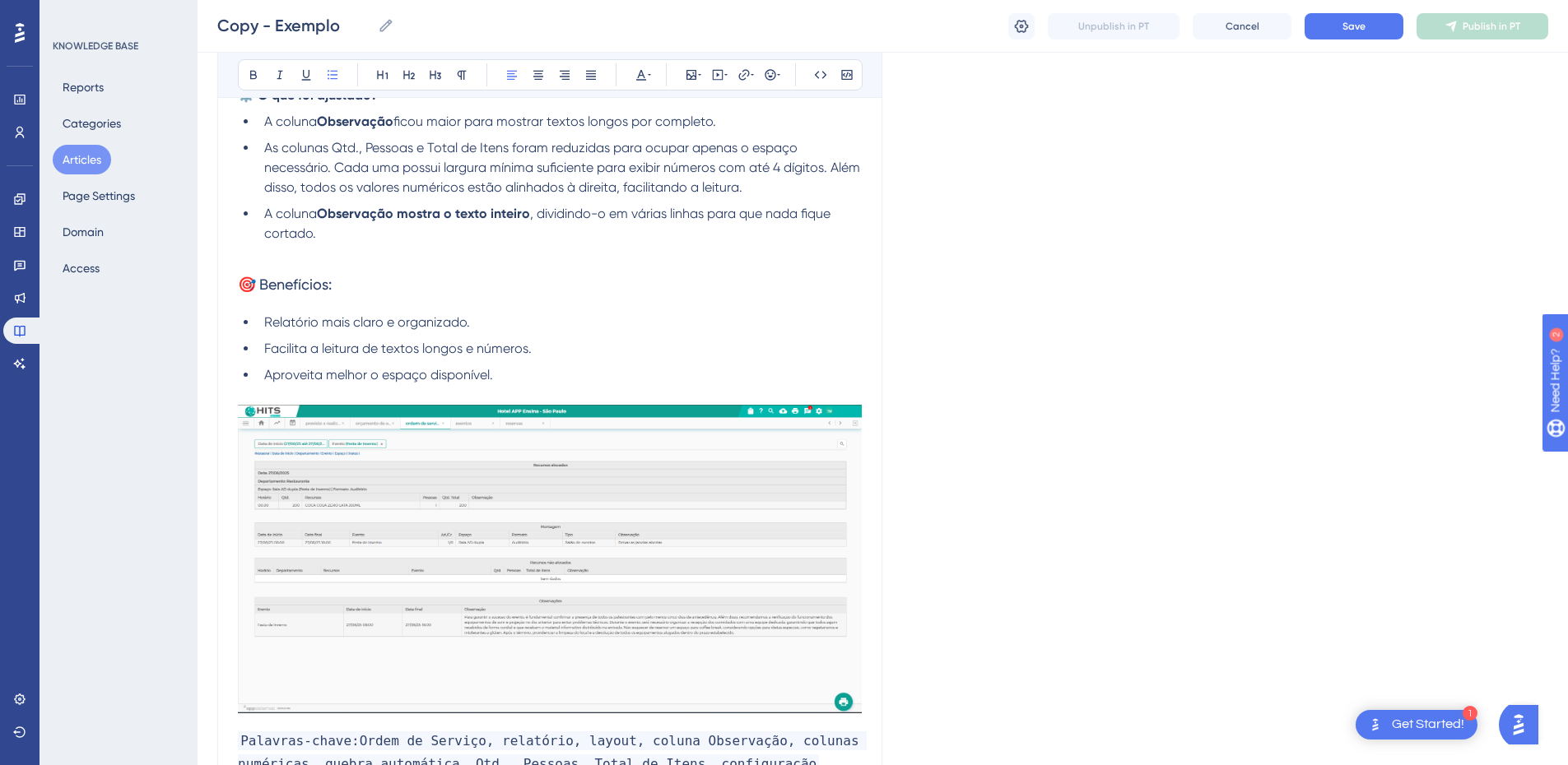
click at [269, 266] on h3 "🎯 Benefícios:" at bounding box center [550, 284] width 624 height 43
click at [271, 256] on p at bounding box center [550, 254] width 624 height 20
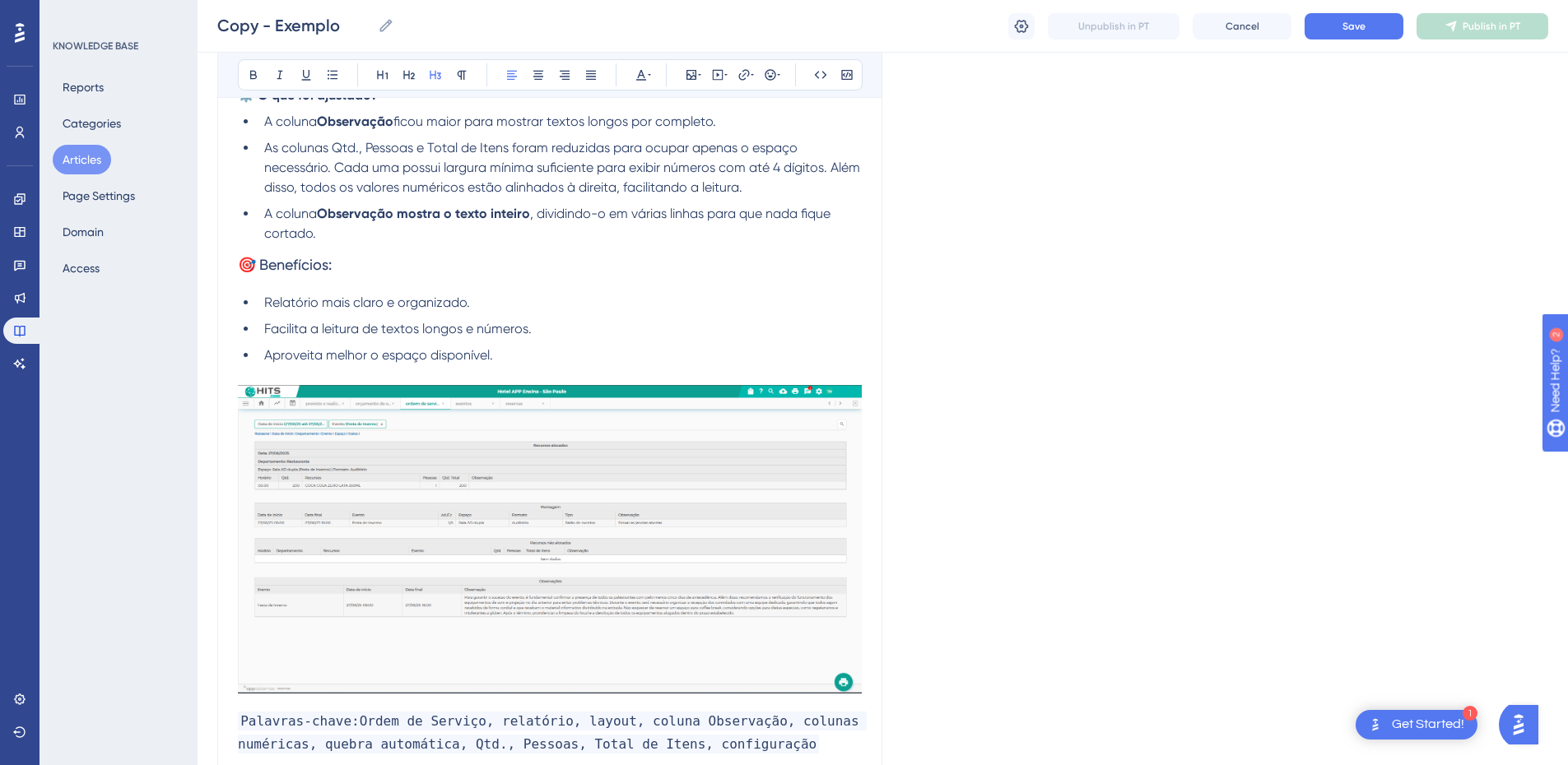
click at [292, 260] on span "🎯 Benefícios:" at bounding box center [285, 264] width 93 height 18
click at [248, 80] on icon at bounding box center [254, 75] width 13 height 13
click at [347, 213] on strong "Observação mostra o texto inteiro" at bounding box center [424, 214] width 214 height 16
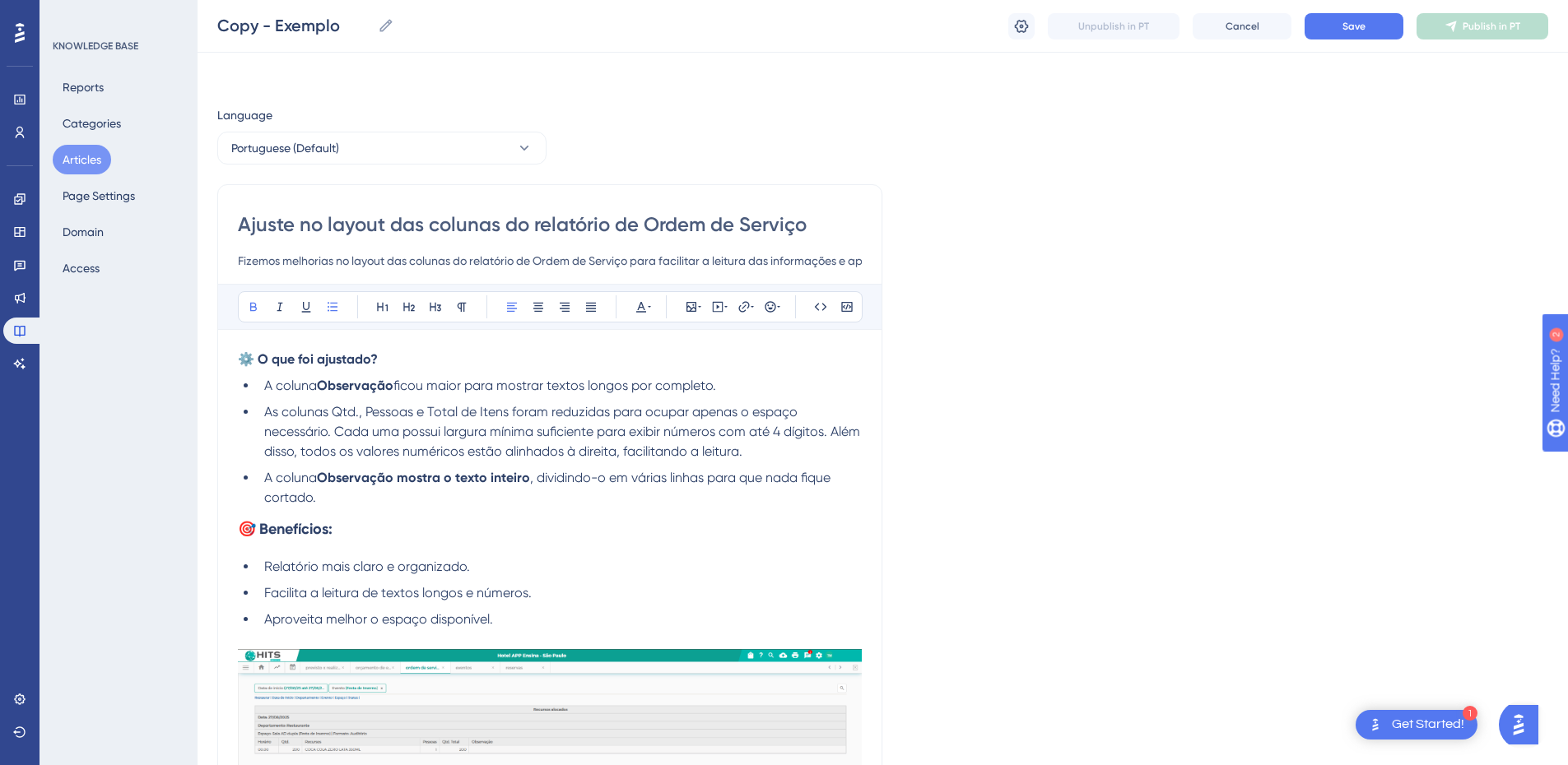
scroll to position [192, 0]
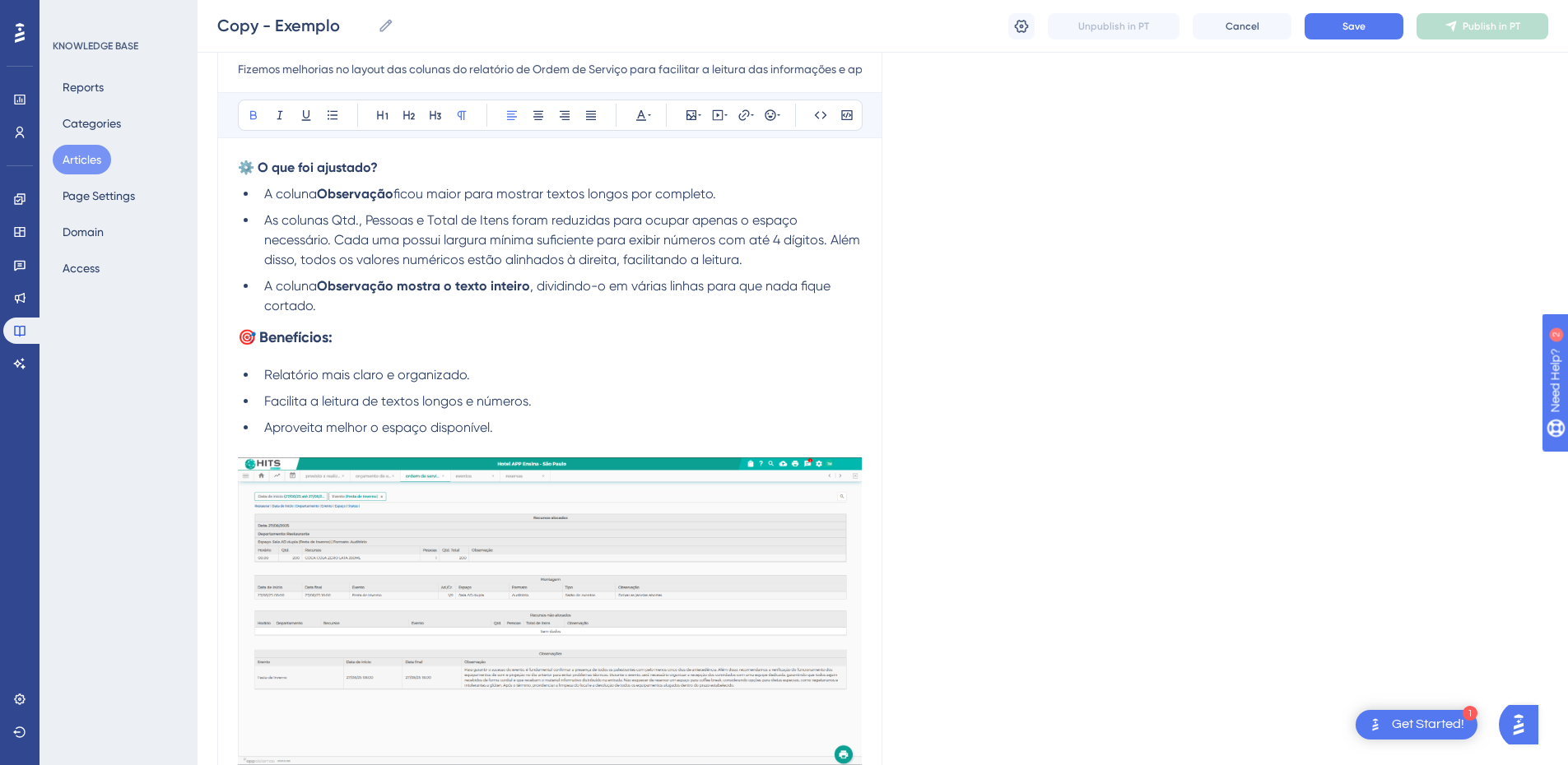
click at [298, 164] on strong "⚙️ O que foi ajustado?" at bounding box center [308, 167] width 140 height 16
click at [430, 108] on icon at bounding box center [436, 115] width 13 height 13
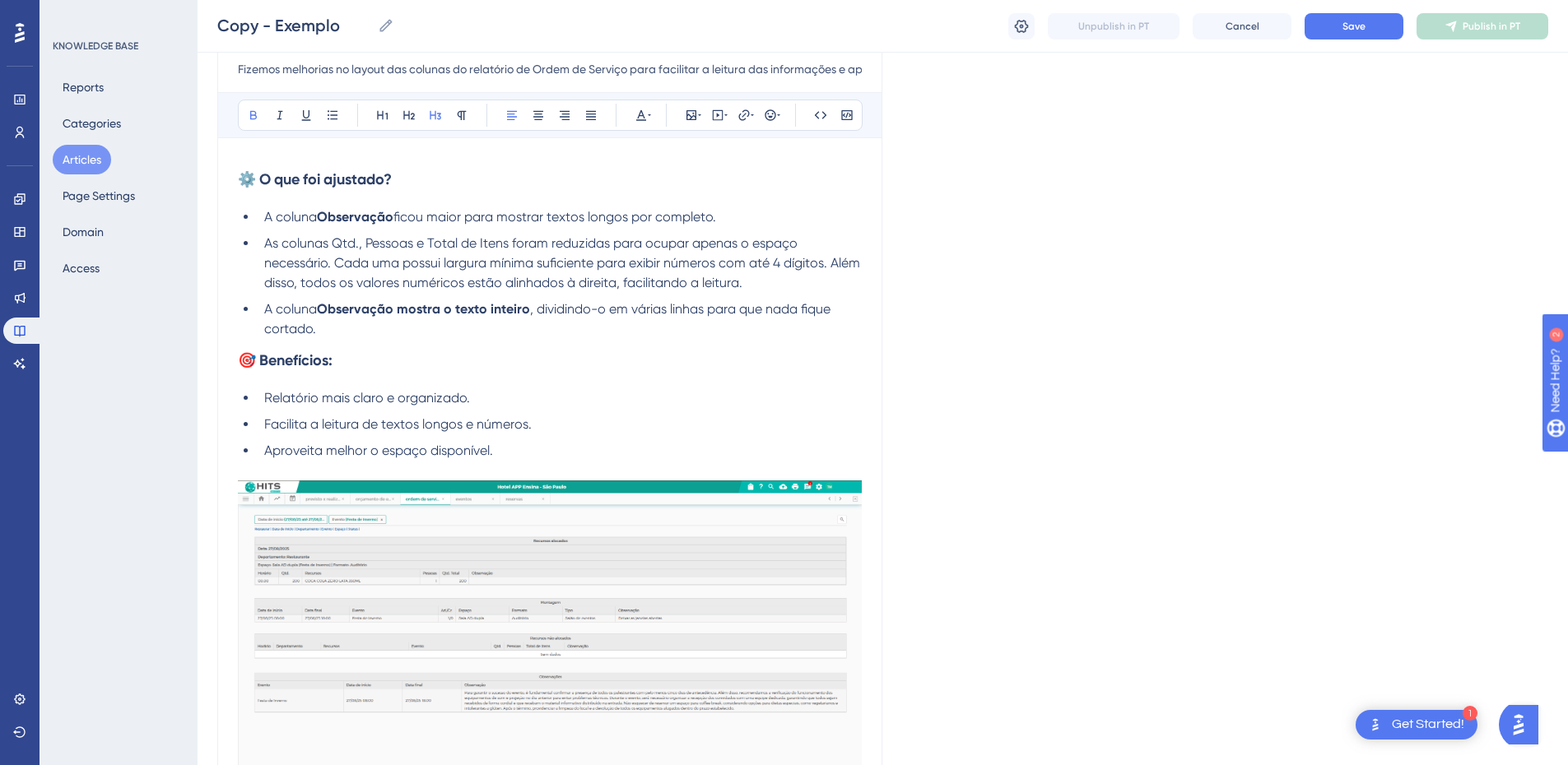
click at [294, 362] on strong "🎯 Benefícios:" at bounding box center [285, 360] width 94 height 18
click at [463, 376] on h3 "🎯 Benefícios:" at bounding box center [550, 360] width 624 height 43
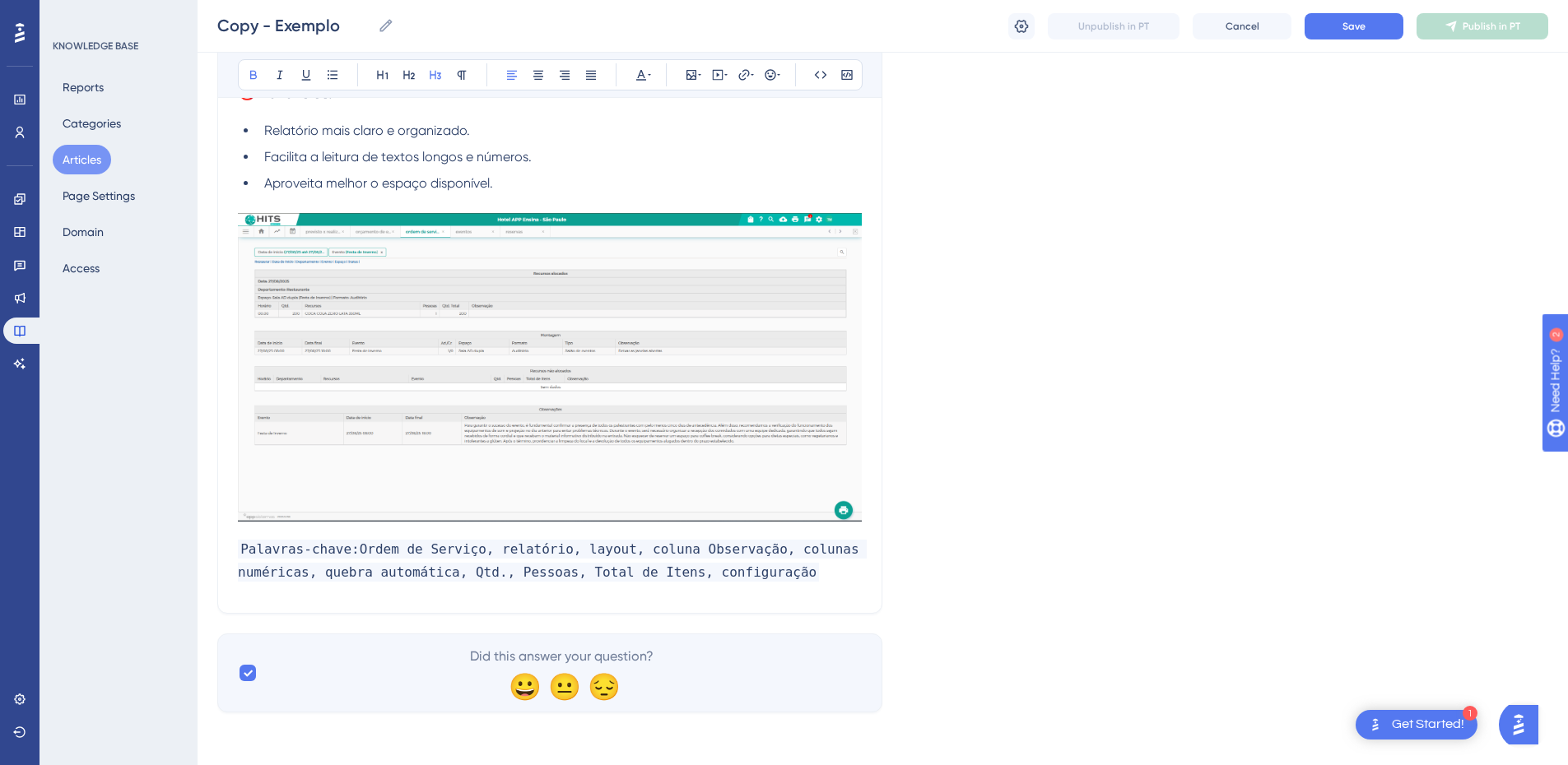
scroll to position [0, 0]
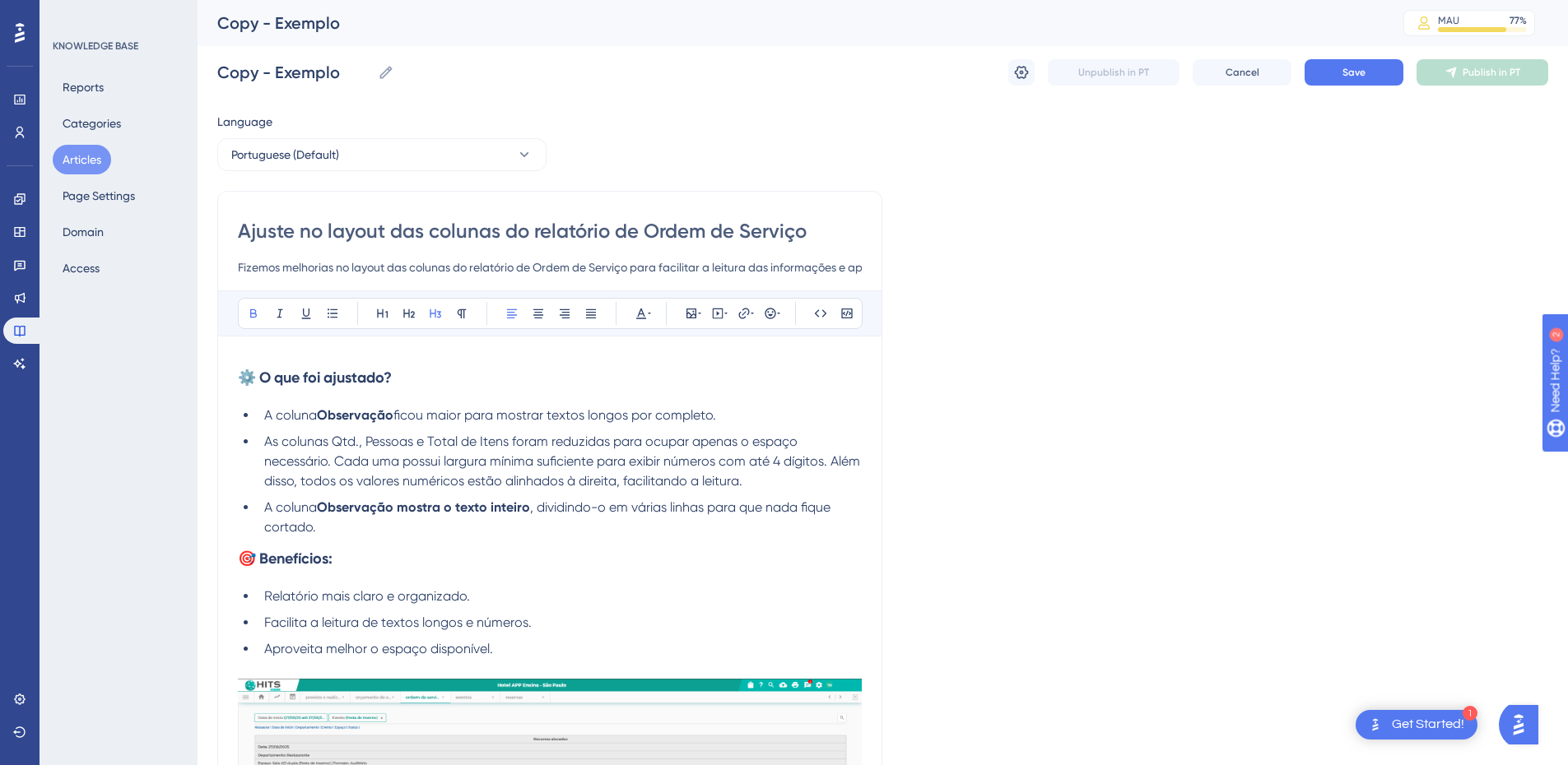
click at [320, 214] on div "Ajuste no layout das colunas do relatório de Ordem de Serviço Fizemos melhorias…" at bounding box center [549, 635] width 665 height 888
click at [304, 231] on input "Ajuste no layout das colunas do relatório de Ordem de Serviço" at bounding box center [550, 231] width 624 height 27
click at [280, 76] on input "Copy - Exemplo" at bounding box center [294, 73] width 154 height 23
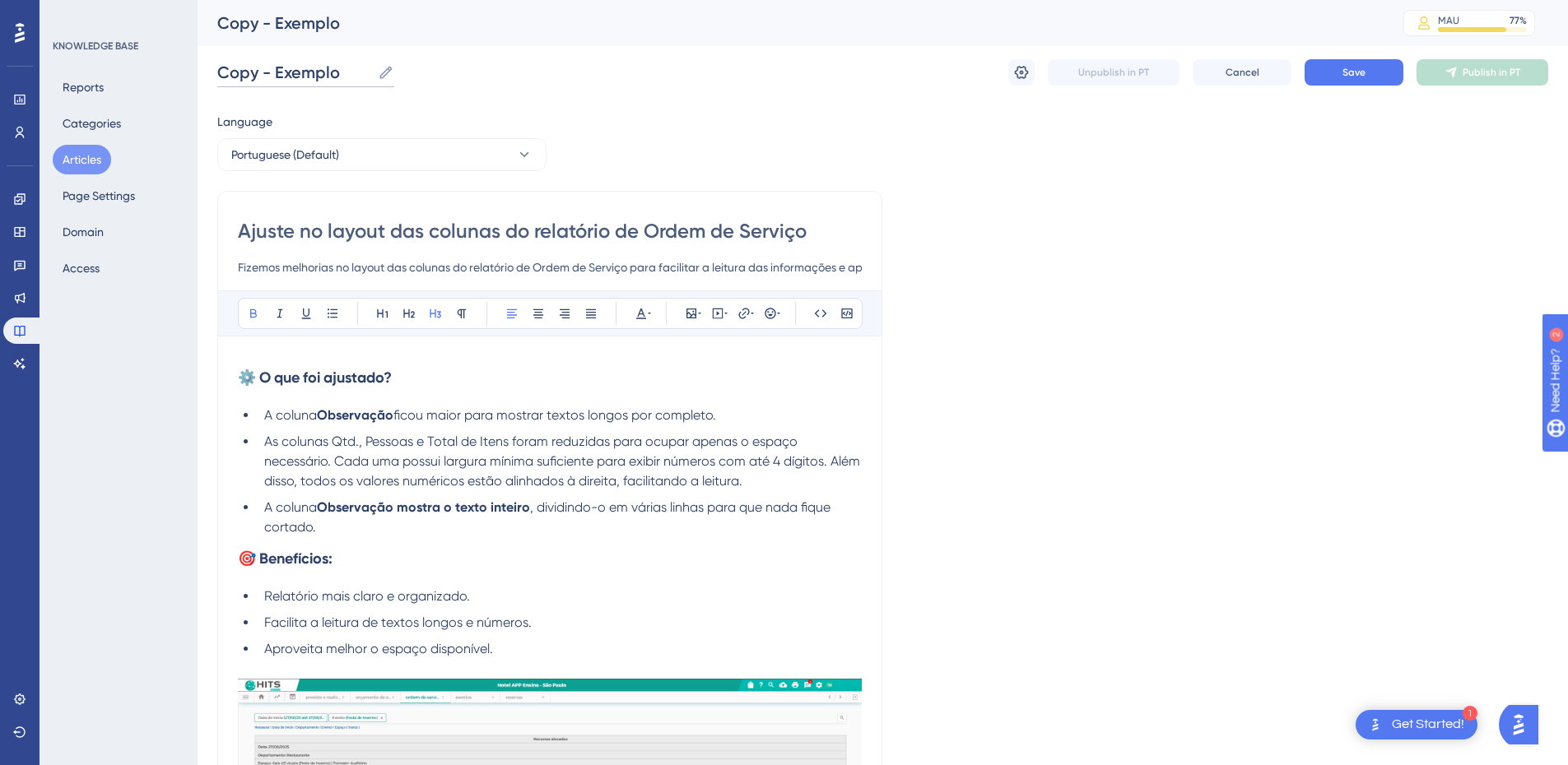
click at [280, 76] on input "Copy - Exemplo" at bounding box center [294, 73] width 154 height 23
paste input "Ajuste no layout das colunas do relatório de Ordem de Serviç"
type input "Ajuste no layout das colunas do relatório de Ordem de Serviço"
click at [315, 388] on h3 "⚙️ O que foi ajustado?" at bounding box center [550, 377] width 624 height 43
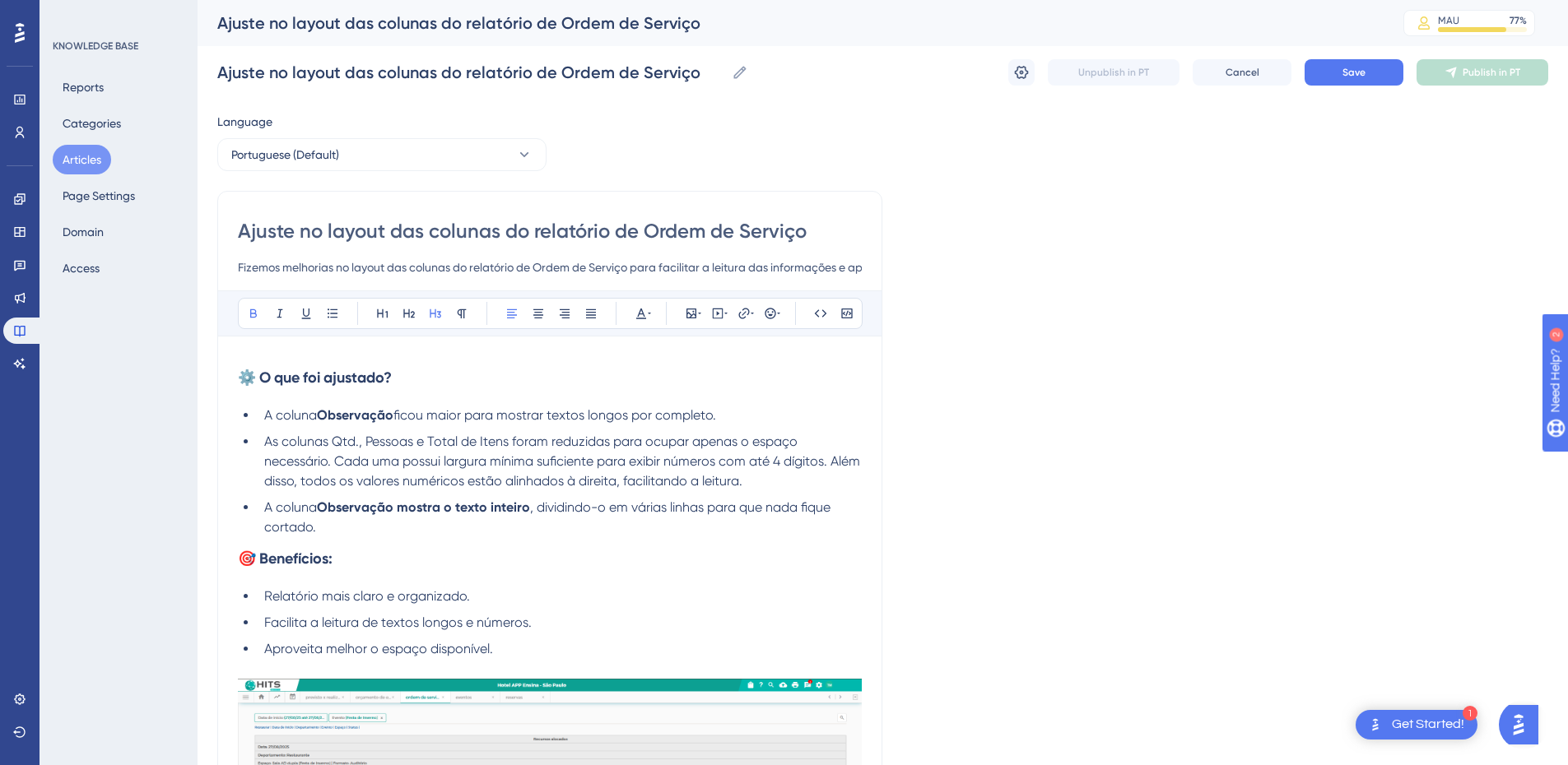
scroll to position [459, 0]
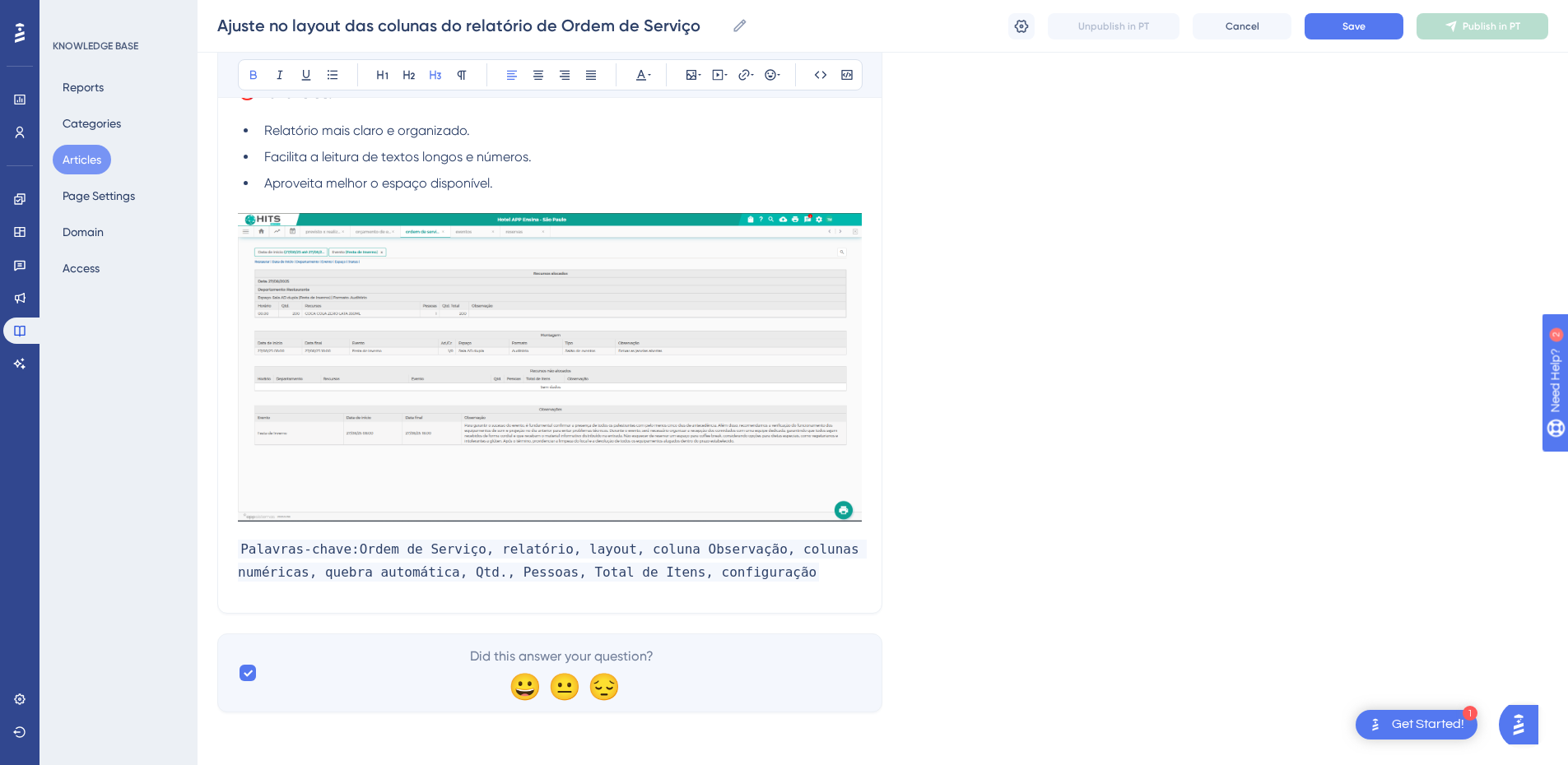
click at [350, 553] on span "Palavras-chave:Ordem de Serviço, relatório, layout, coluna Observação, colunas …" at bounding box center [552, 561] width 629 height 42
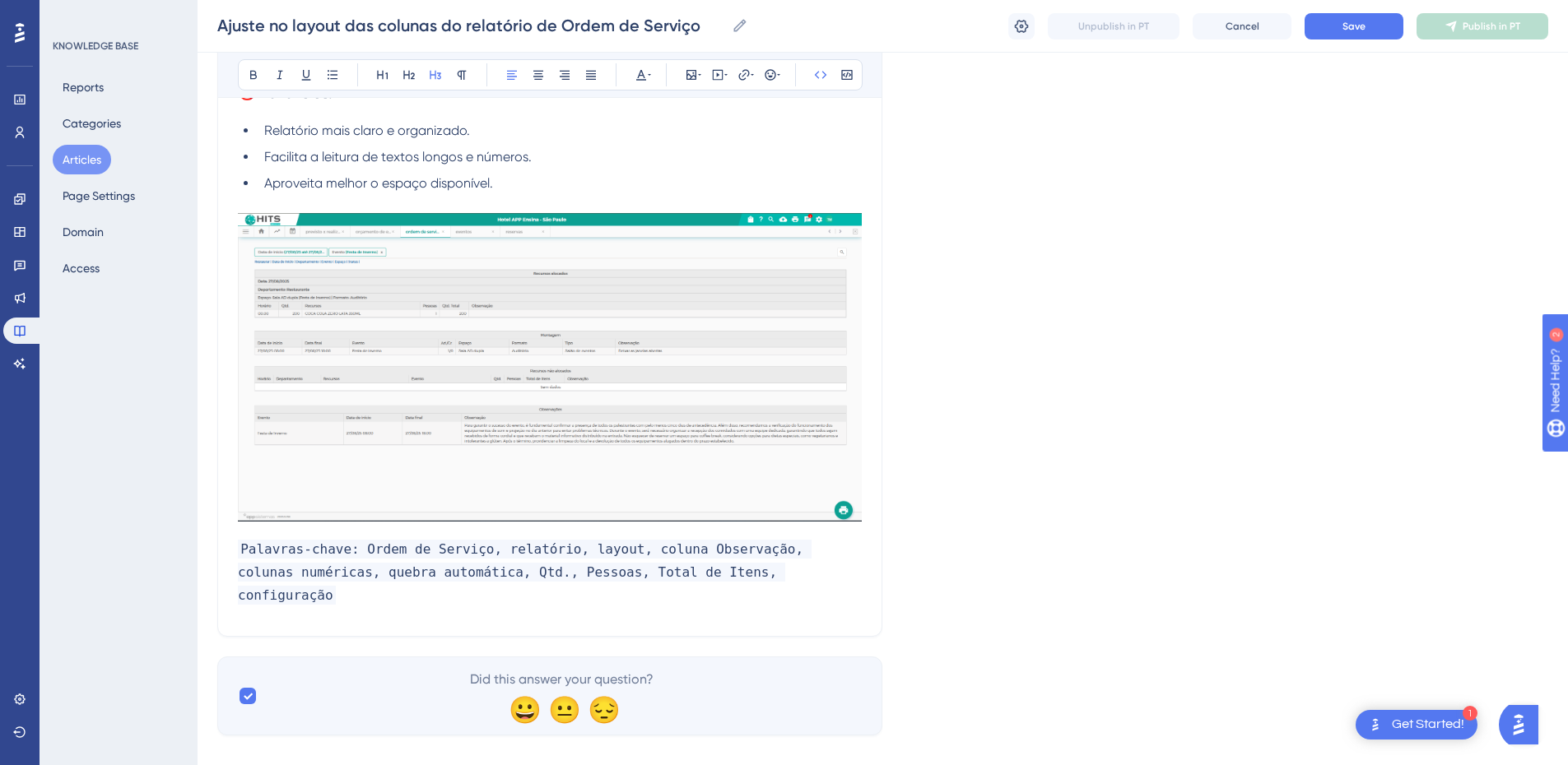
drag, startPoint x: 793, startPoint y: 567, endPoint x: 558, endPoint y: 552, distance: 235.5
click at [558, 552] on h3 "Palavras-chave: Ordem de Serviço, relatório, layout, coluna Observação, colunas…" at bounding box center [550, 571] width 624 height 89
click at [557, 551] on span "Palavras-chave: Ordem de Serviço, relatório, layout, coluna Observação, colunas…" at bounding box center [525, 572] width 574 height 65
drag, startPoint x: 567, startPoint y: 547, endPoint x: 480, endPoint y: 548, distance: 87.0
click at [480, 548] on span "Palavras-chave: Ordem de Serviço, relatório, layout, coluna Observação, colunas…" at bounding box center [525, 572] width 574 height 65
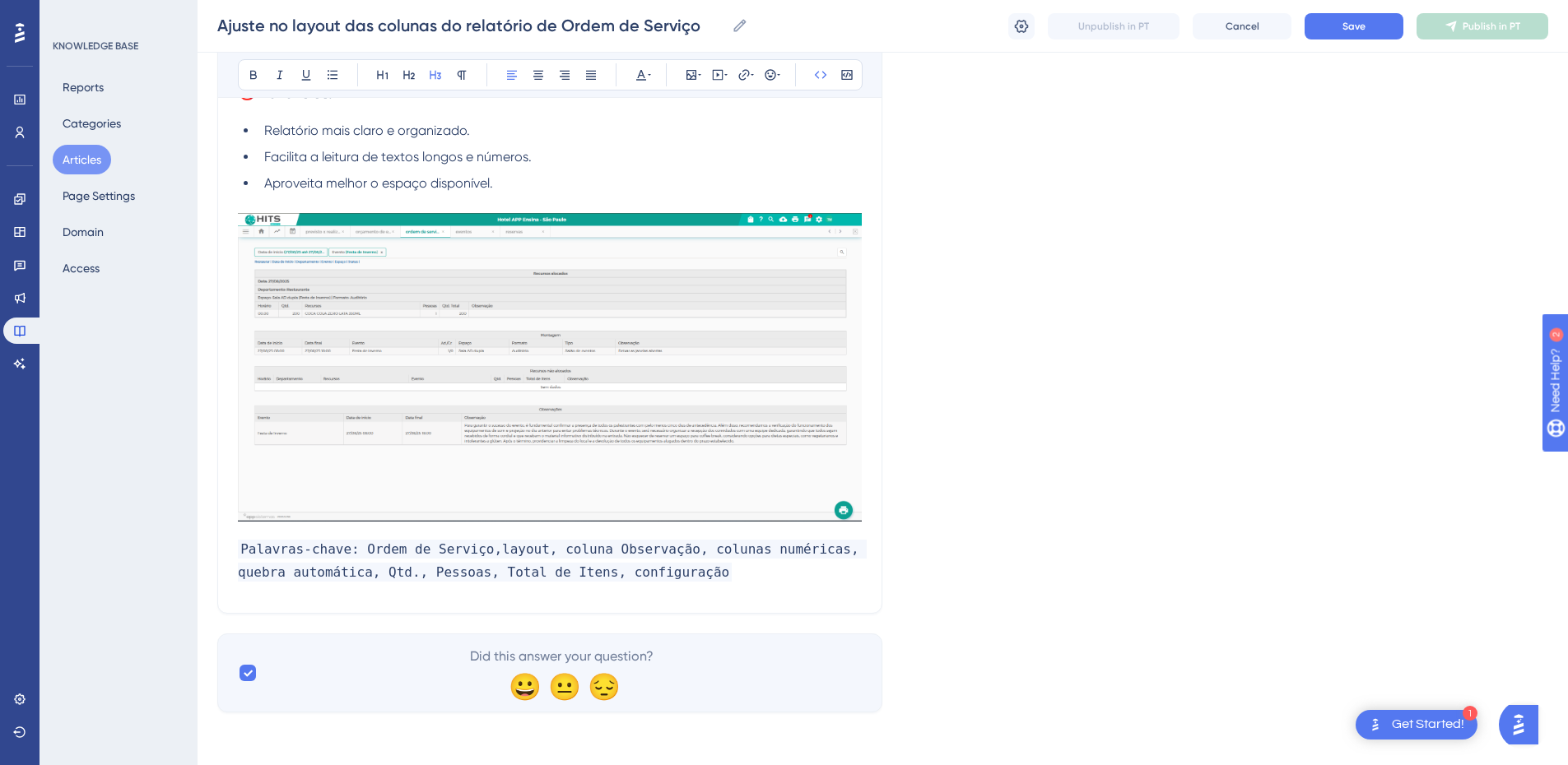
drag, startPoint x: 525, startPoint y: 550, endPoint x: 736, endPoint y: 594, distance: 215.5
click at [736, 594] on div "Ajuste no layout das colunas do relatório de Ordem de Serviço Fizemos melhorias…" at bounding box center [549, 169] width 665 height 888
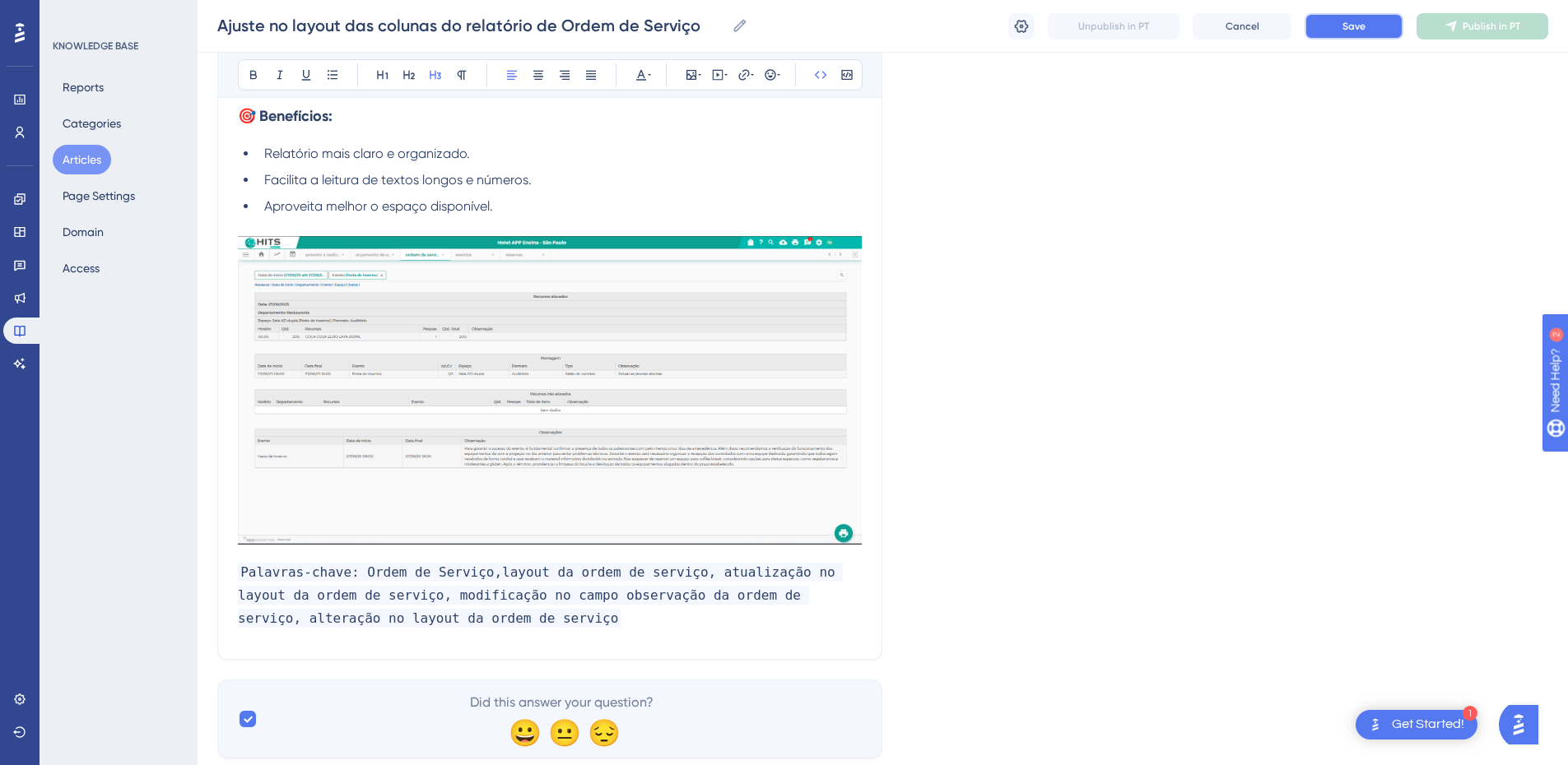
click at [1342, 37] on button "Save" at bounding box center [1354, 27] width 98 height 27
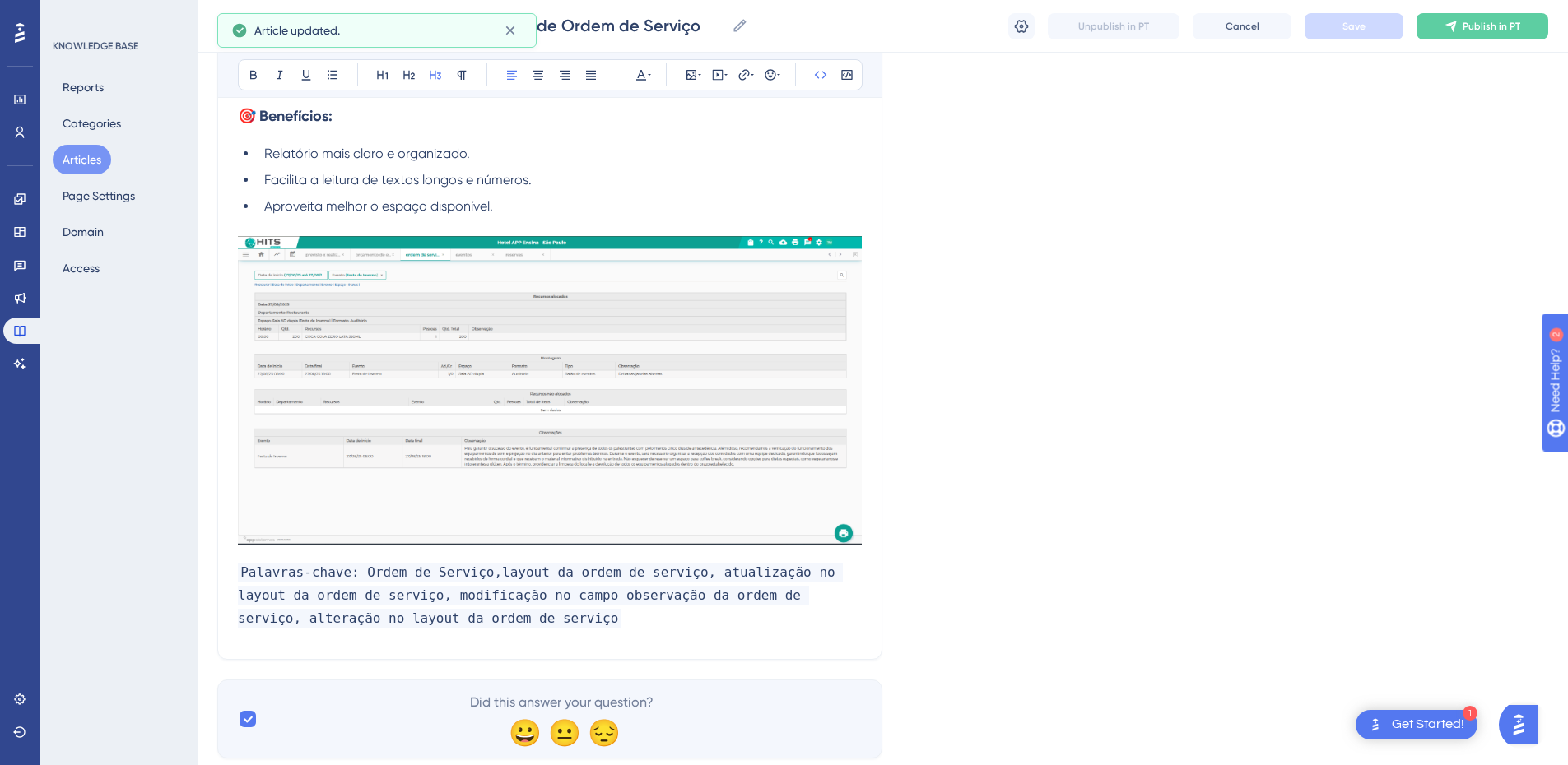
scroll to position [0, 0]
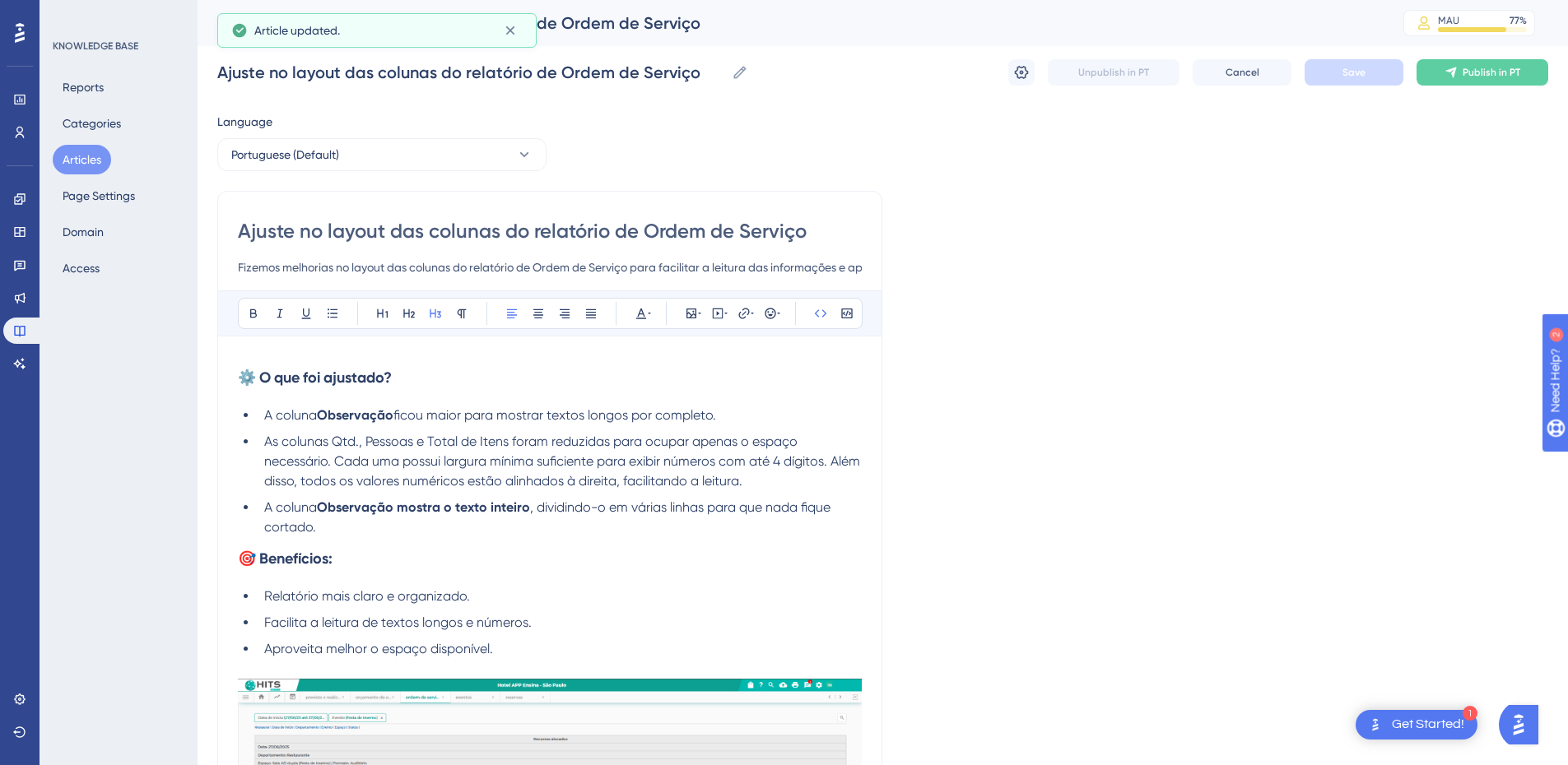
click at [66, 157] on button "Articles" at bounding box center [82, 160] width 58 height 30
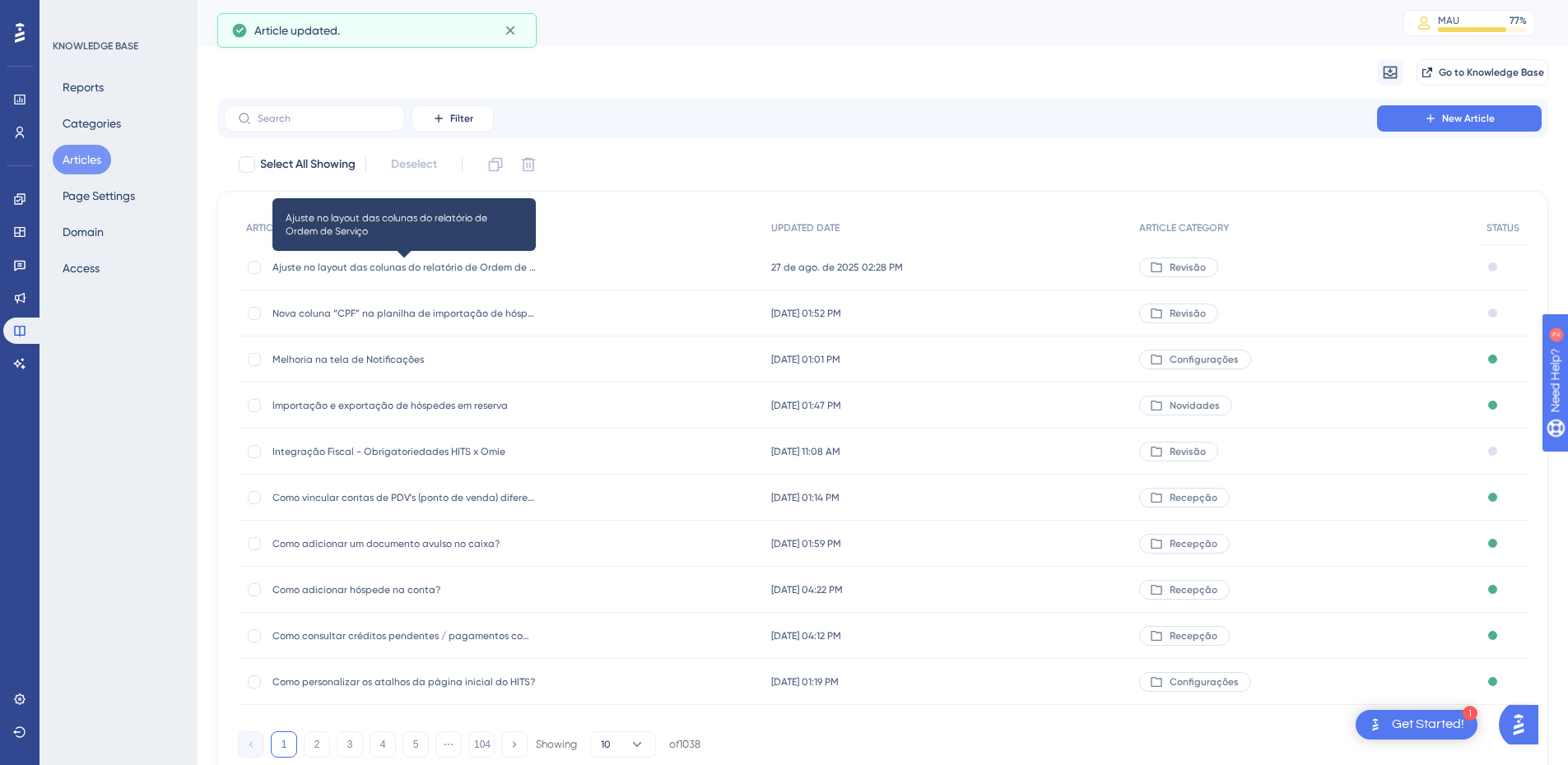
click at [386, 265] on span "Ajuste no layout das colunas do relatório de Ordem de Serviço" at bounding box center [405, 268] width 264 height 13
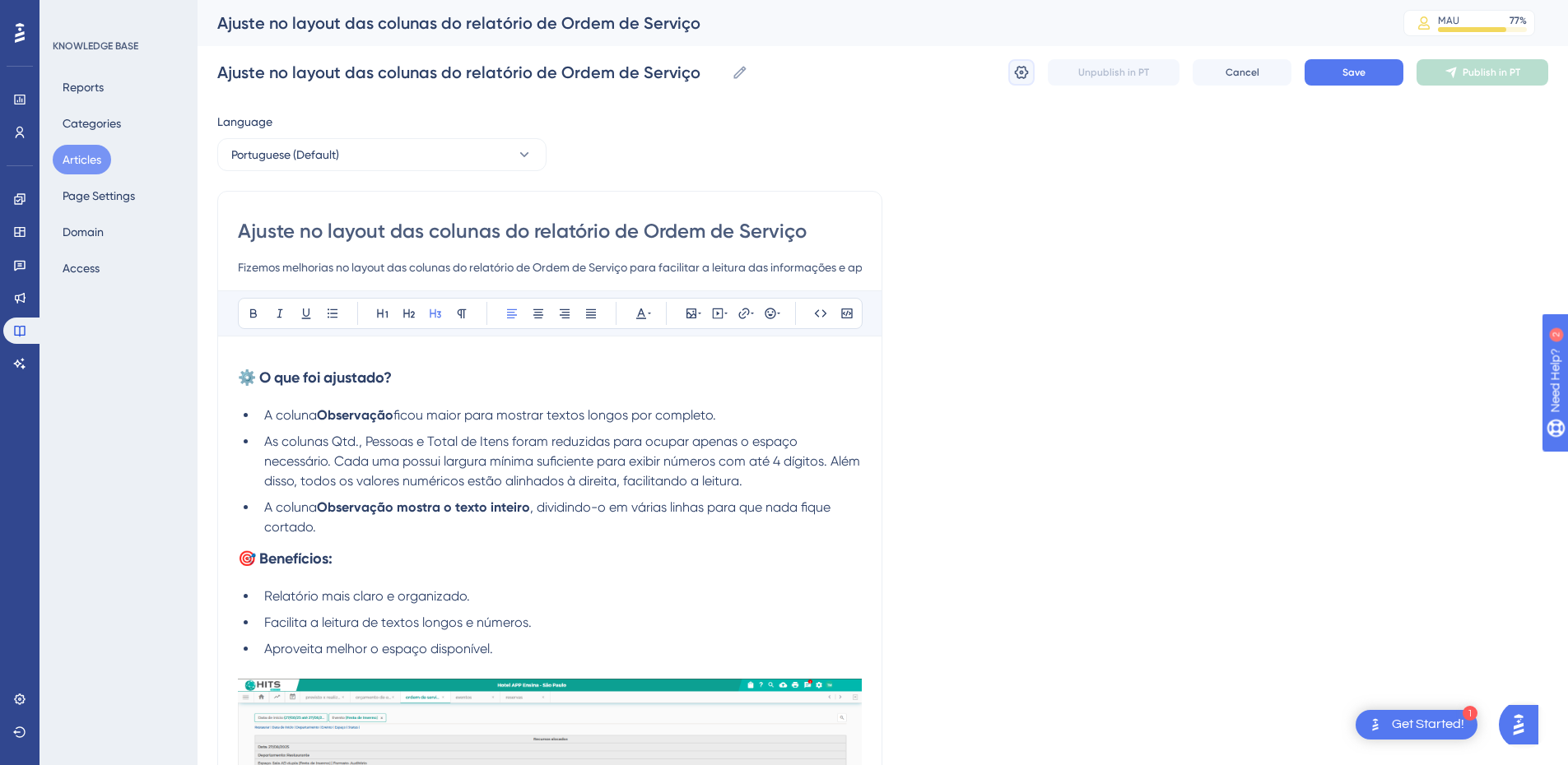
click at [1021, 78] on icon at bounding box center [1021, 73] width 14 height 13
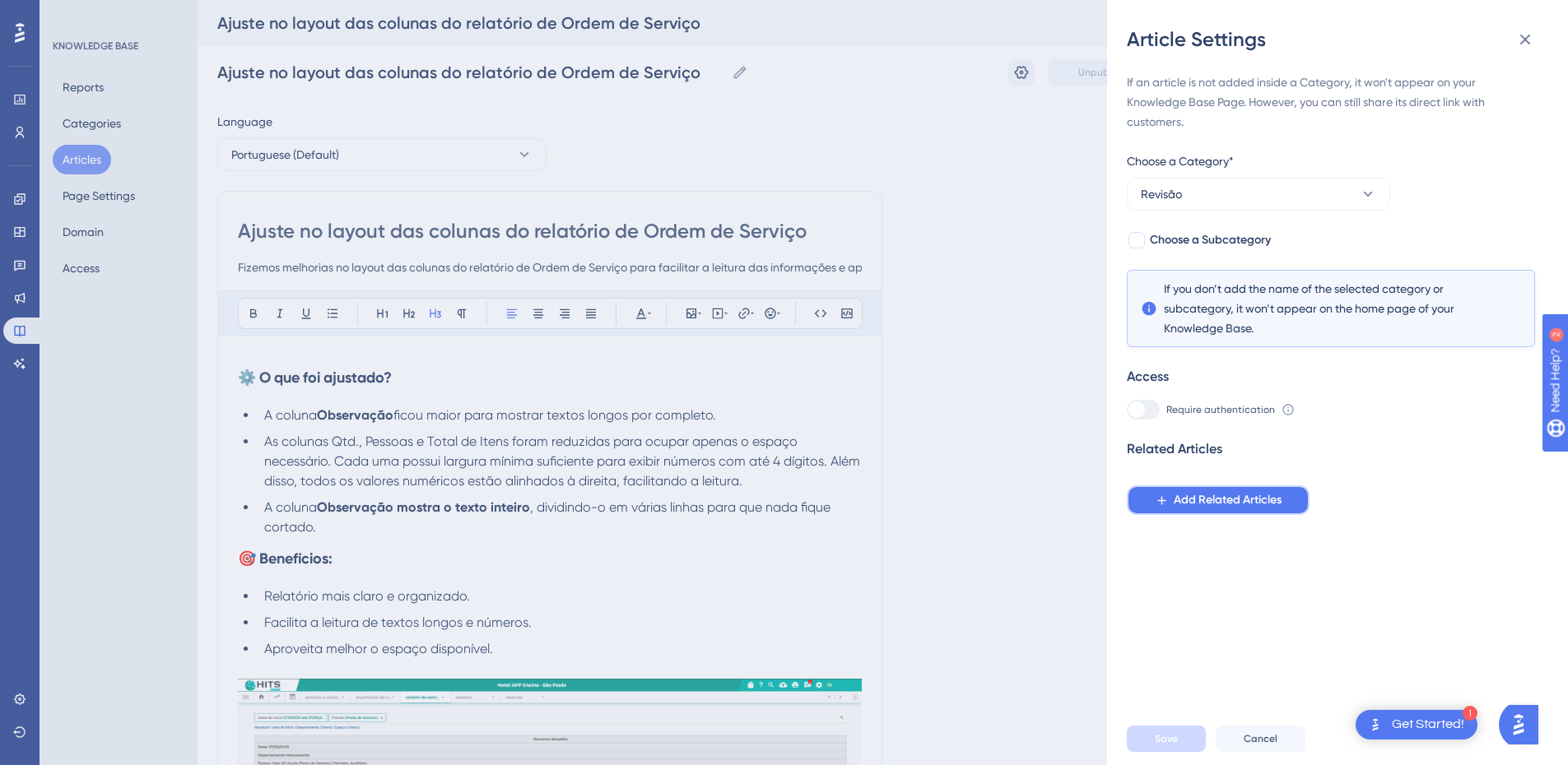
click at [1223, 489] on button "Add Related Articles" at bounding box center [1218, 501] width 183 height 30
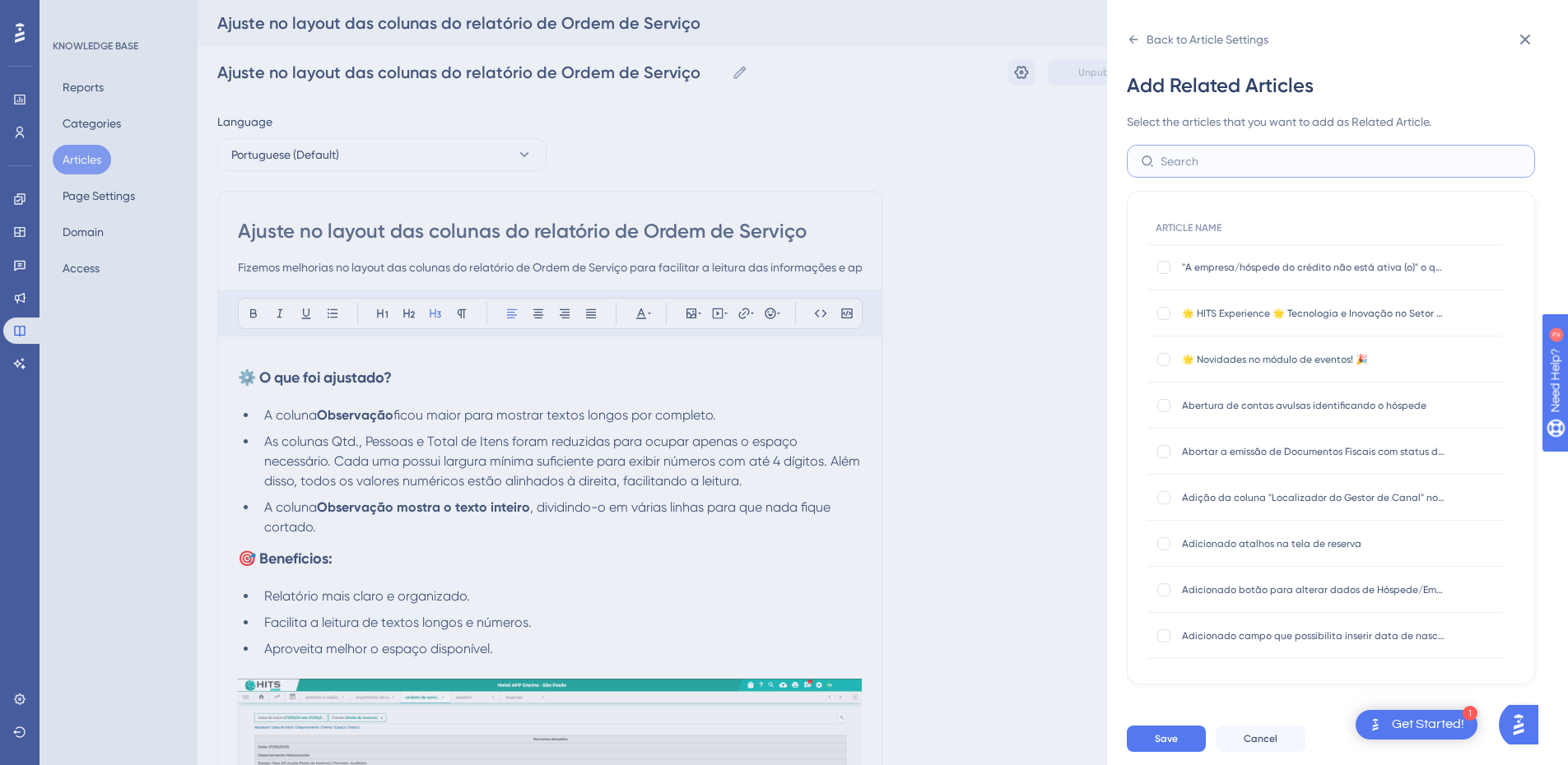
click at [1206, 169] on input "text" at bounding box center [1341, 162] width 360 height 18
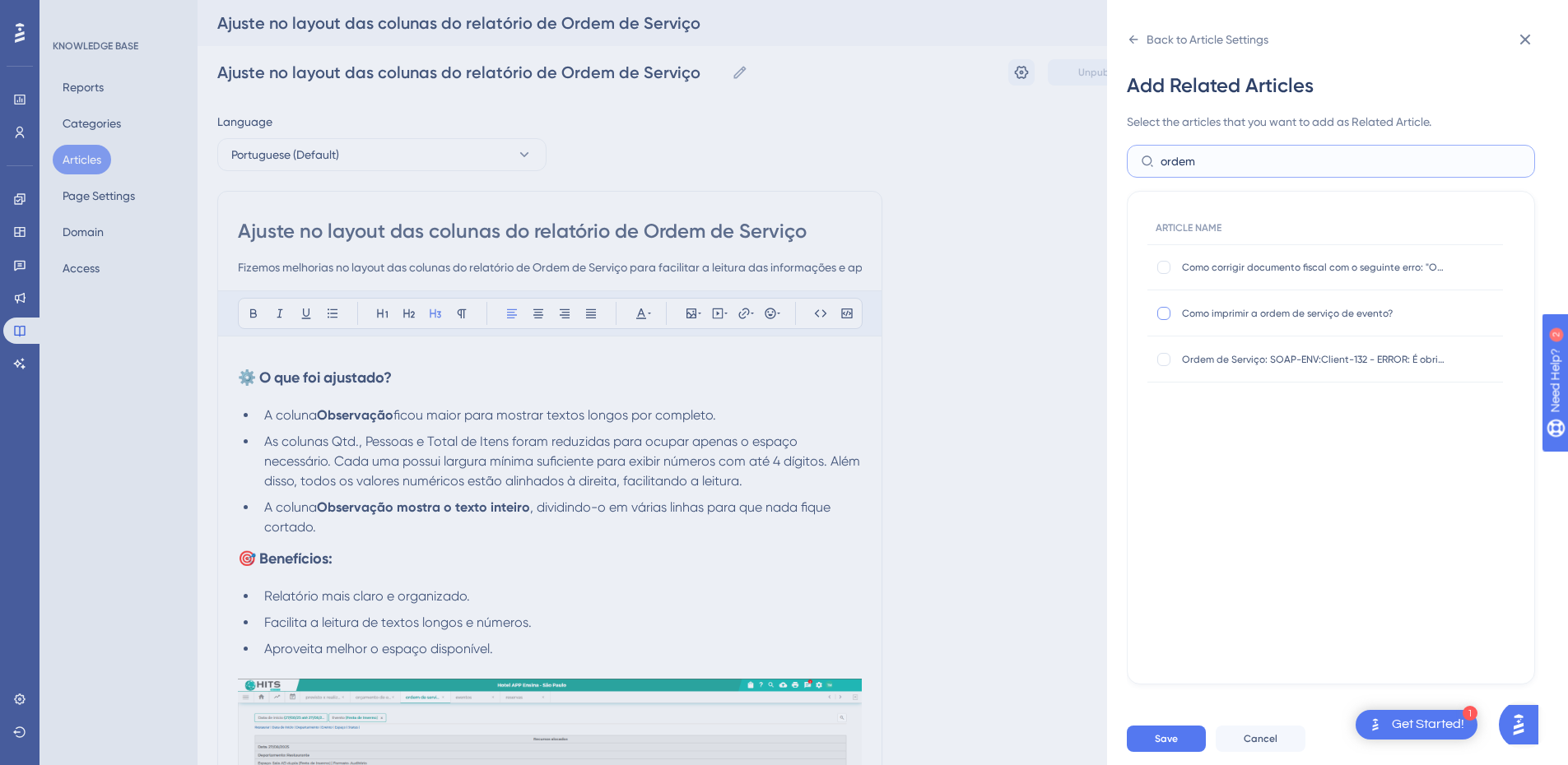
type input "ordem"
click at [1160, 309] on div at bounding box center [1164, 314] width 13 height 13
checkbox input "true"
click at [1144, 748] on button "Save" at bounding box center [1167, 739] width 79 height 27
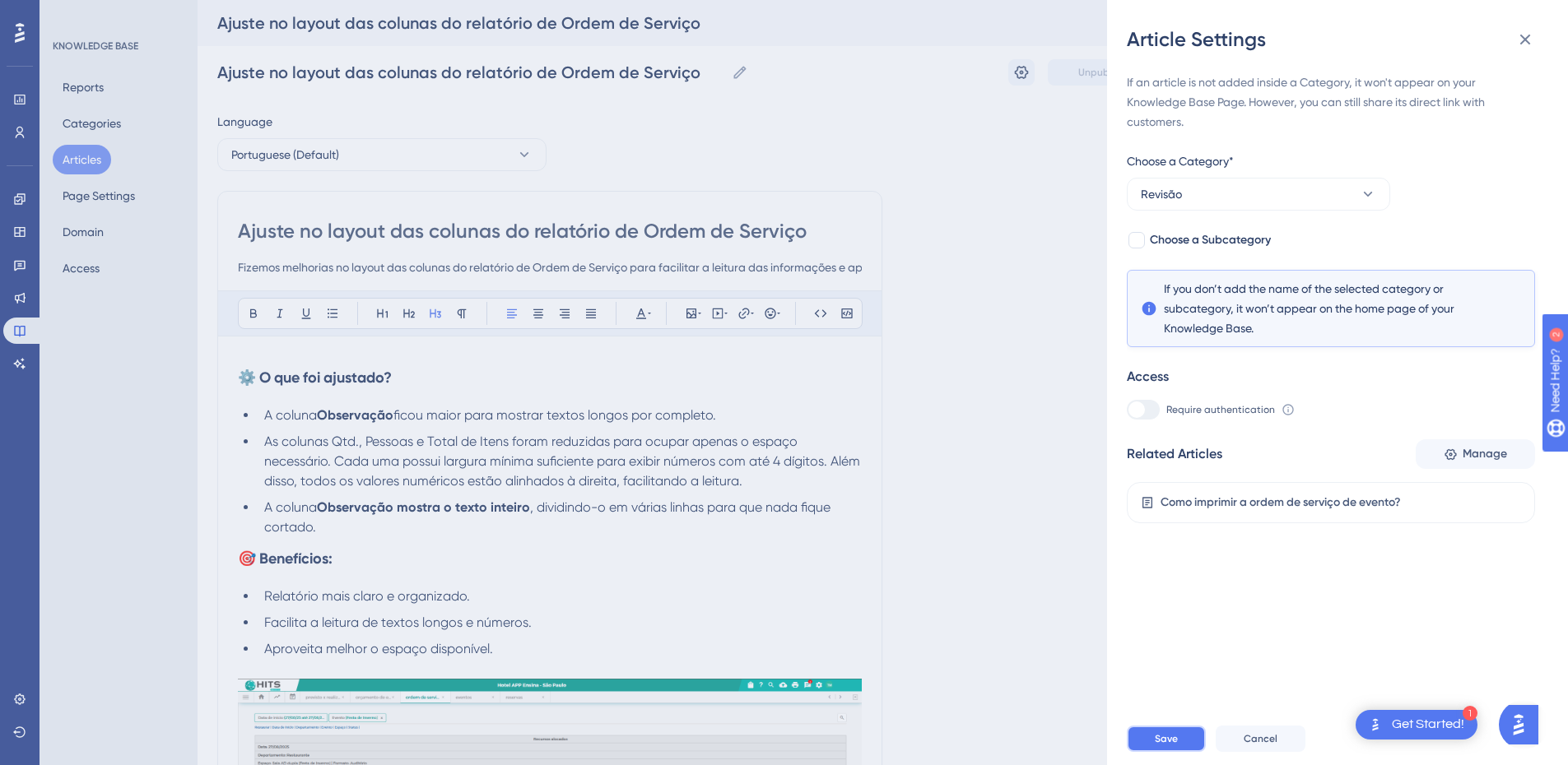
click at [1144, 749] on button "Save" at bounding box center [1167, 739] width 79 height 27
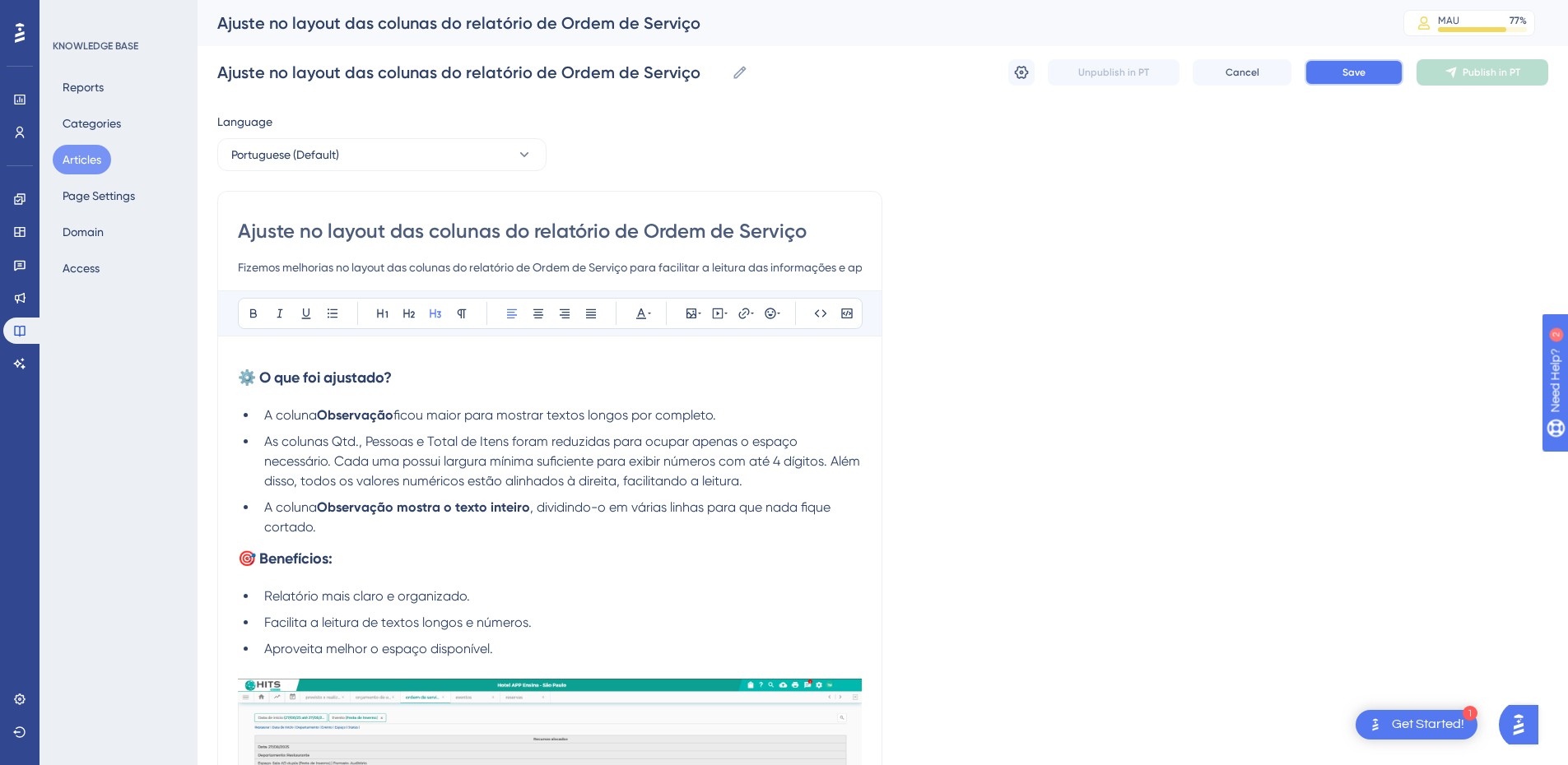
click at [1330, 60] on button "Save" at bounding box center [1354, 73] width 98 height 27
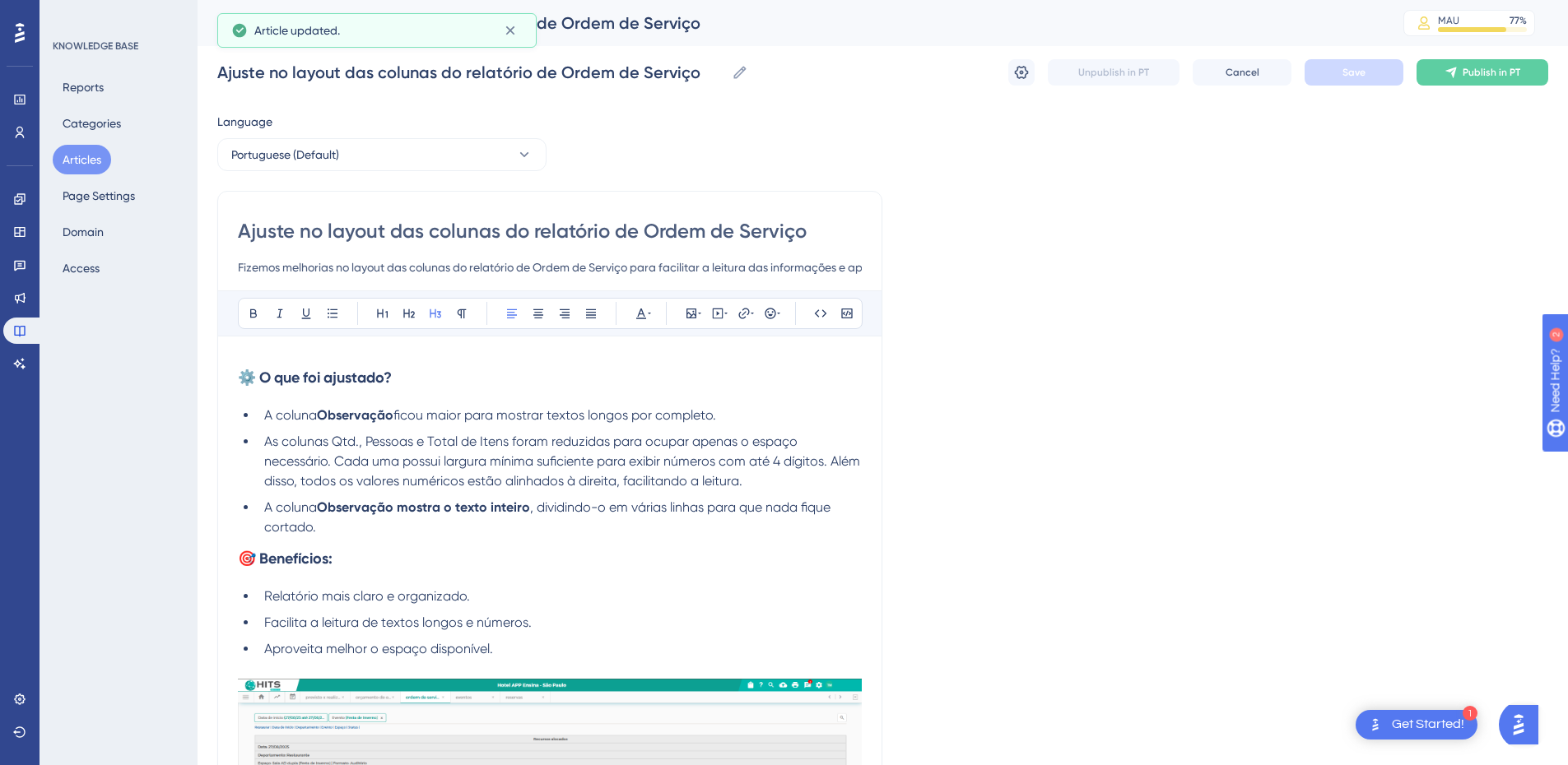
click at [76, 156] on button "Articles" at bounding box center [82, 160] width 58 height 30
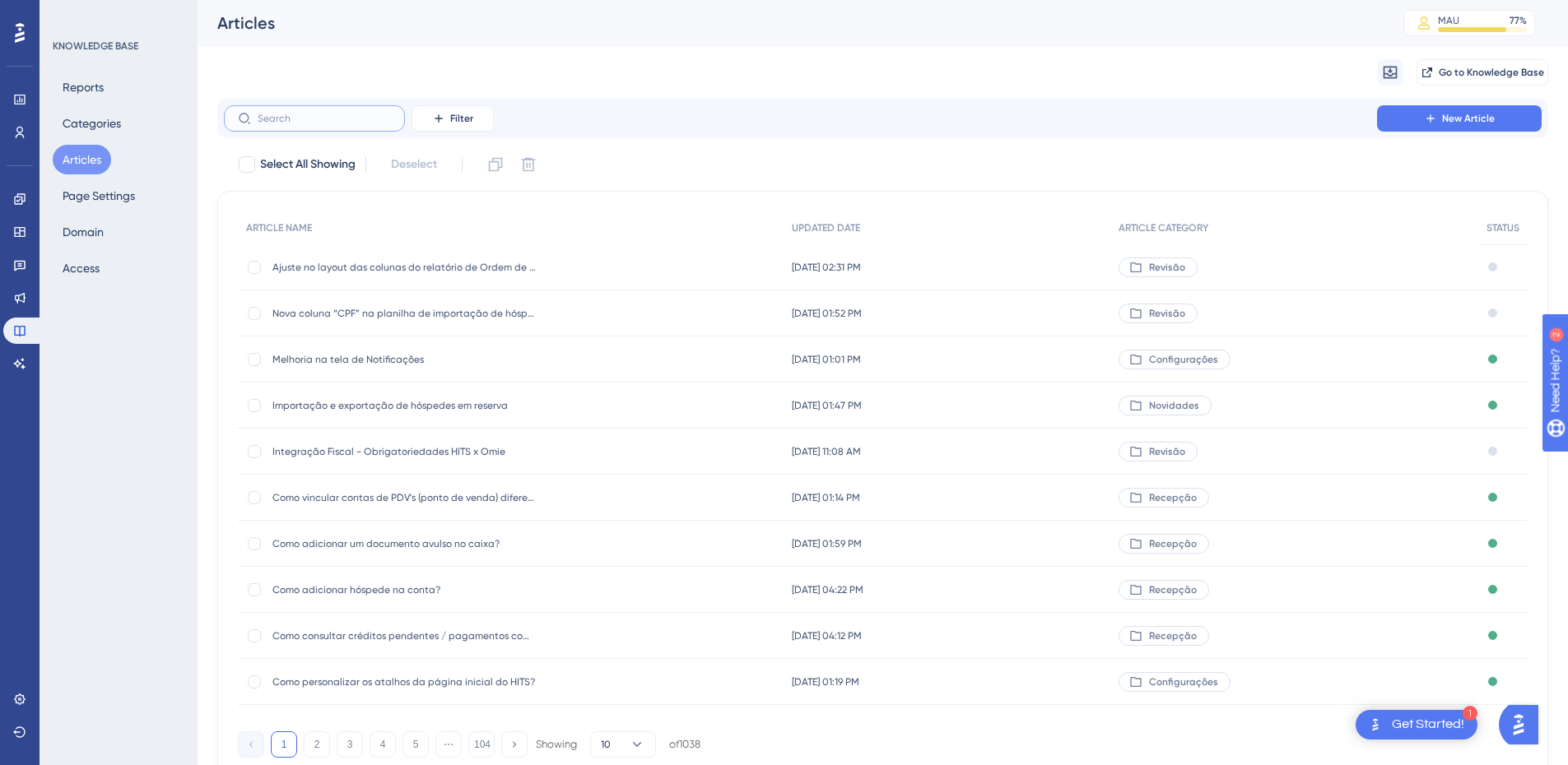
click at [322, 113] on input "text" at bounding box center [325, 118] width 134 height 12
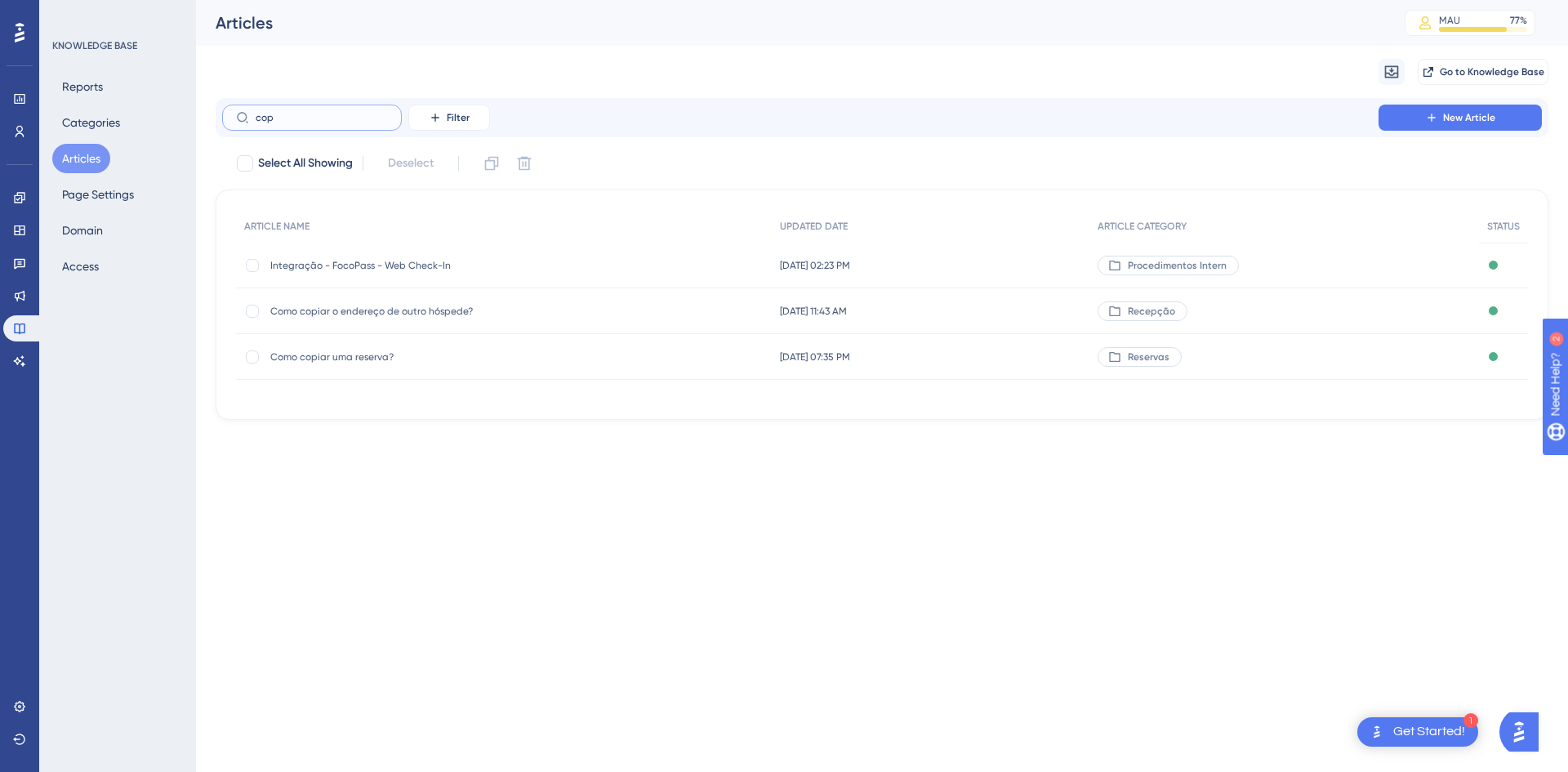
type input "copy"
checkbox input "true"
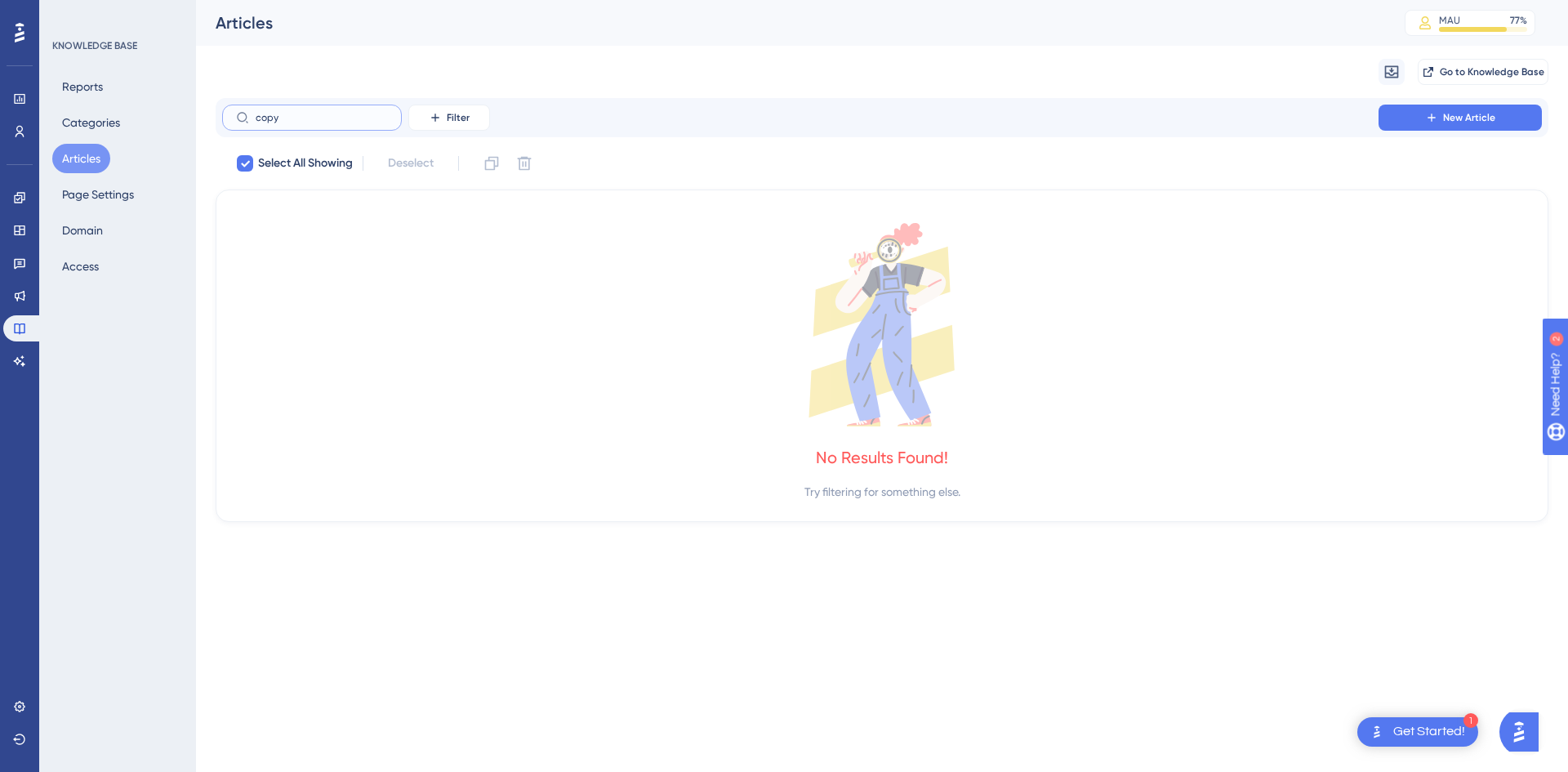
type input "cop"
checkbox input "false"
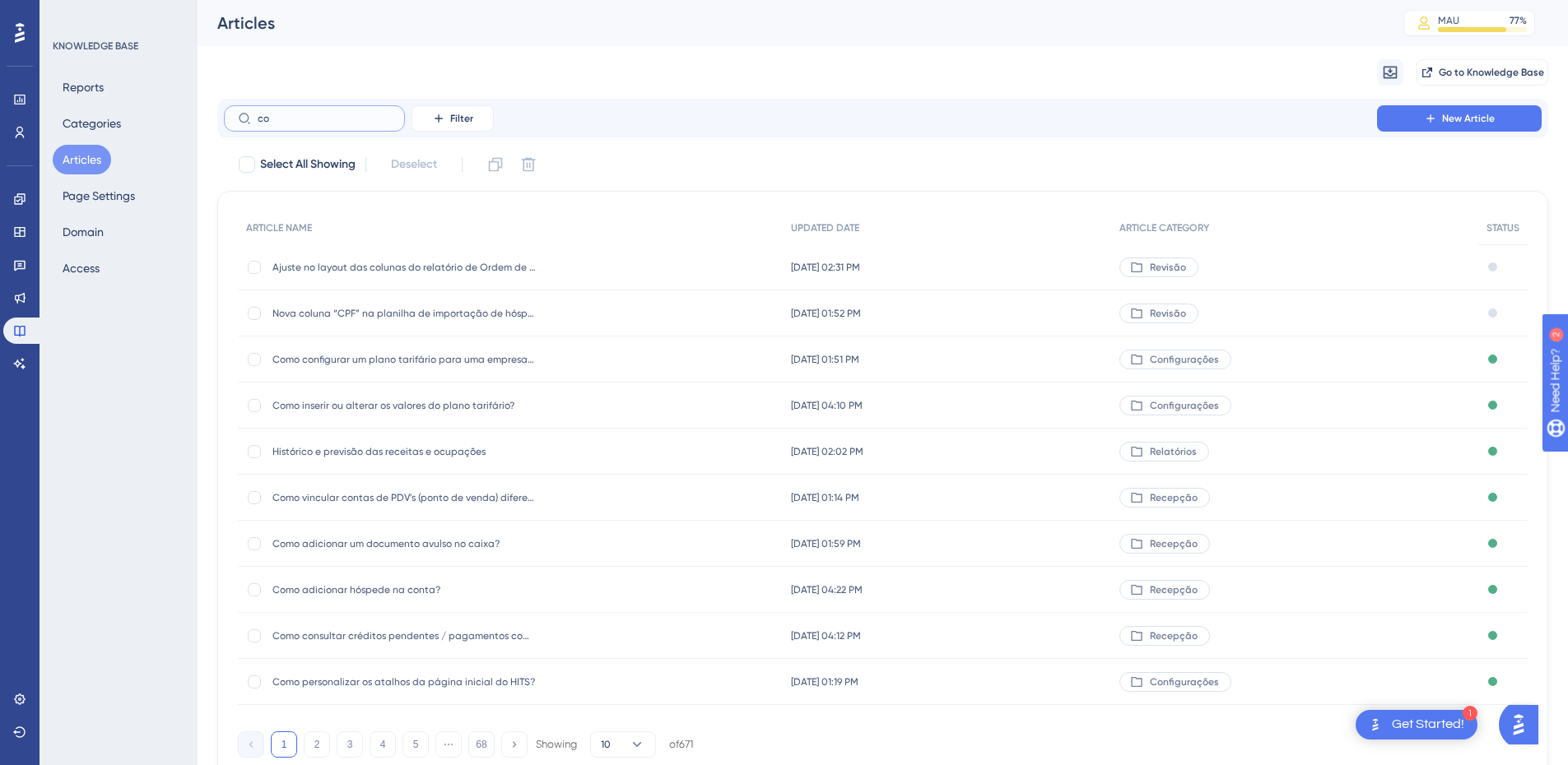
type input "c"
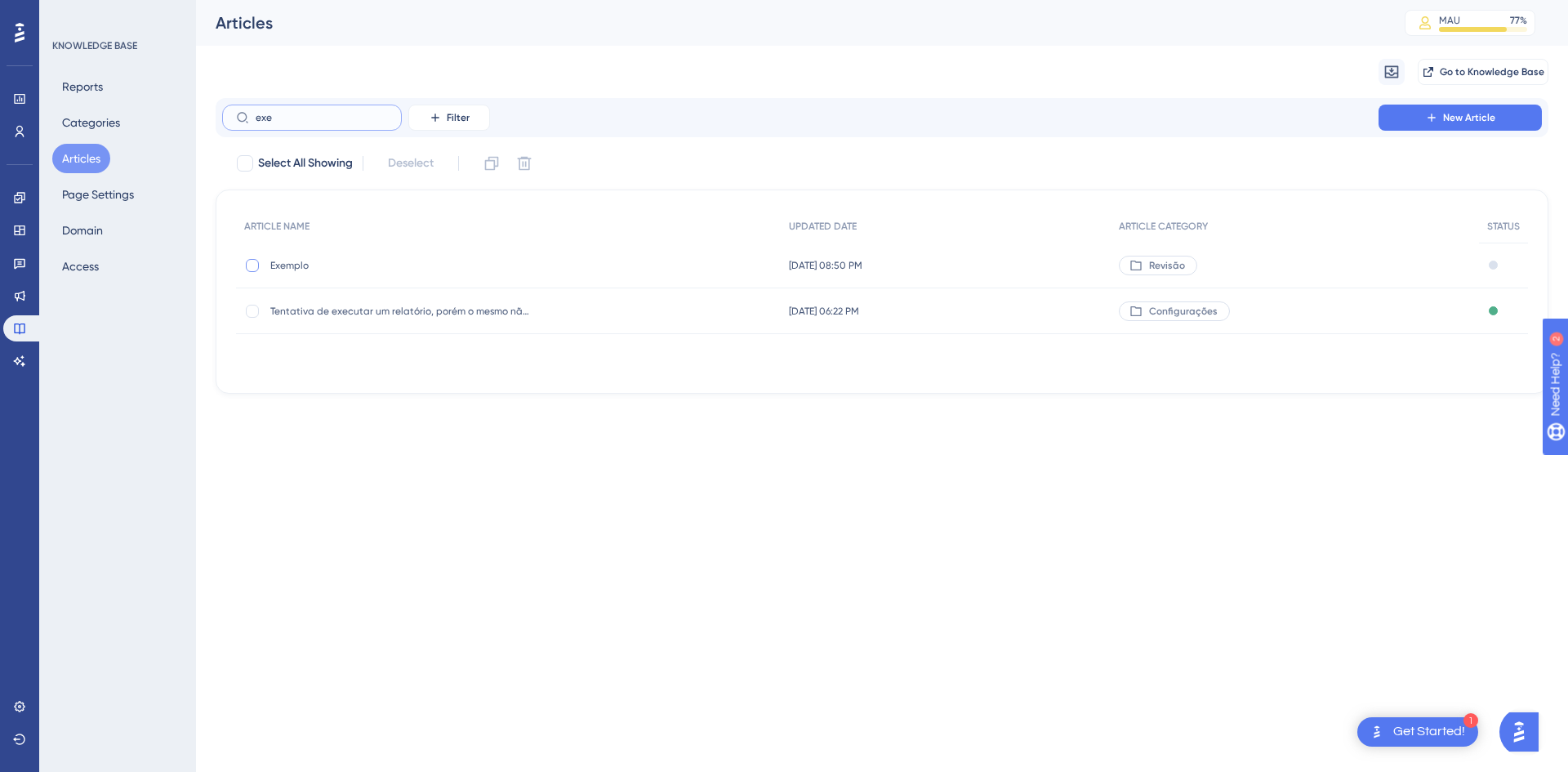
type input "exe"
click at [251, 263] on div at bounding box center [253, 266] width 13 height 13
click at [491, 163] on icon at bounding box center [492, 163] width 17 height 17
checkbox input "false"
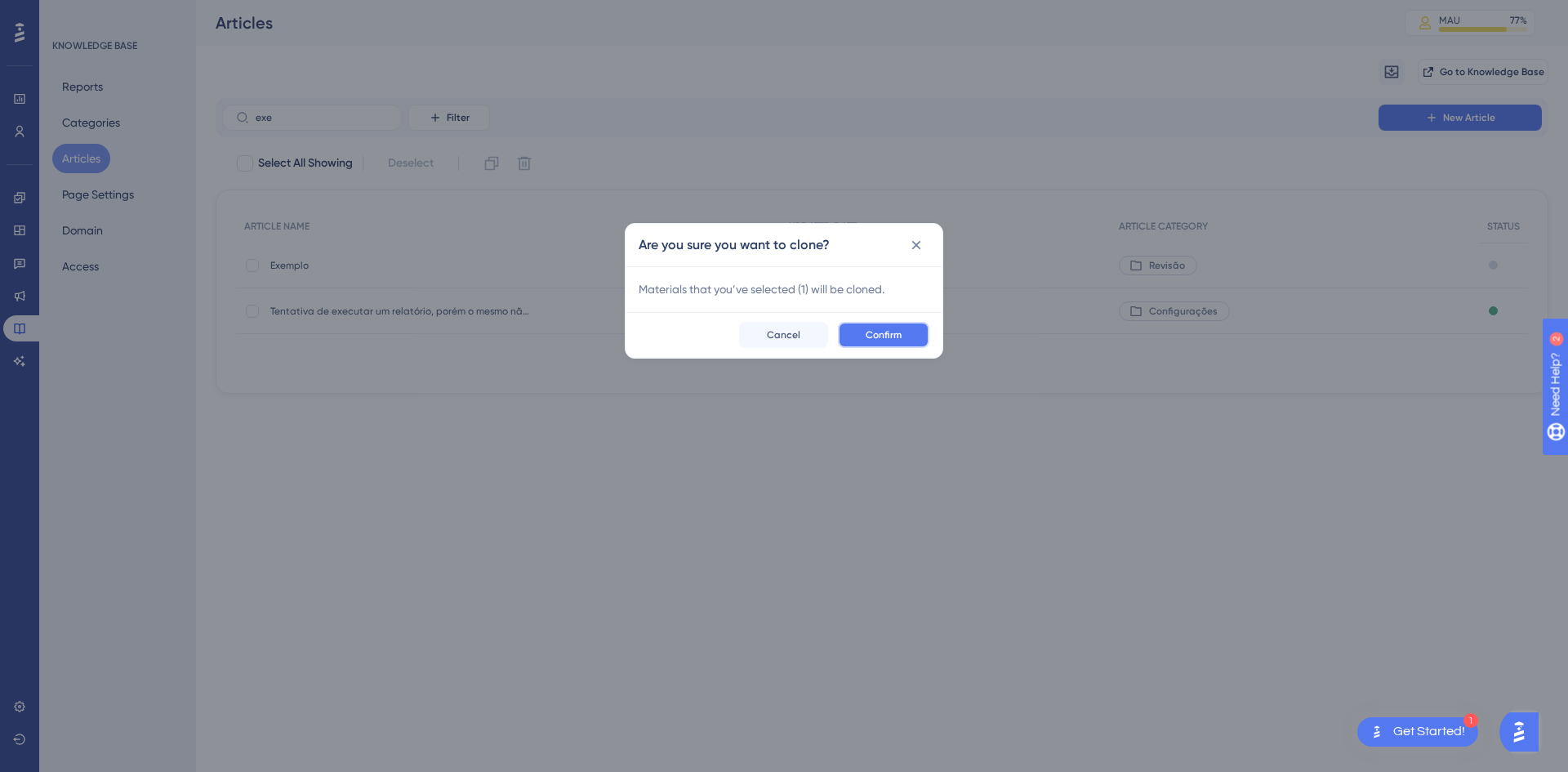
click at [864, 329] on button "Confirm" at bounding box center [883, 335] width 91 height 27
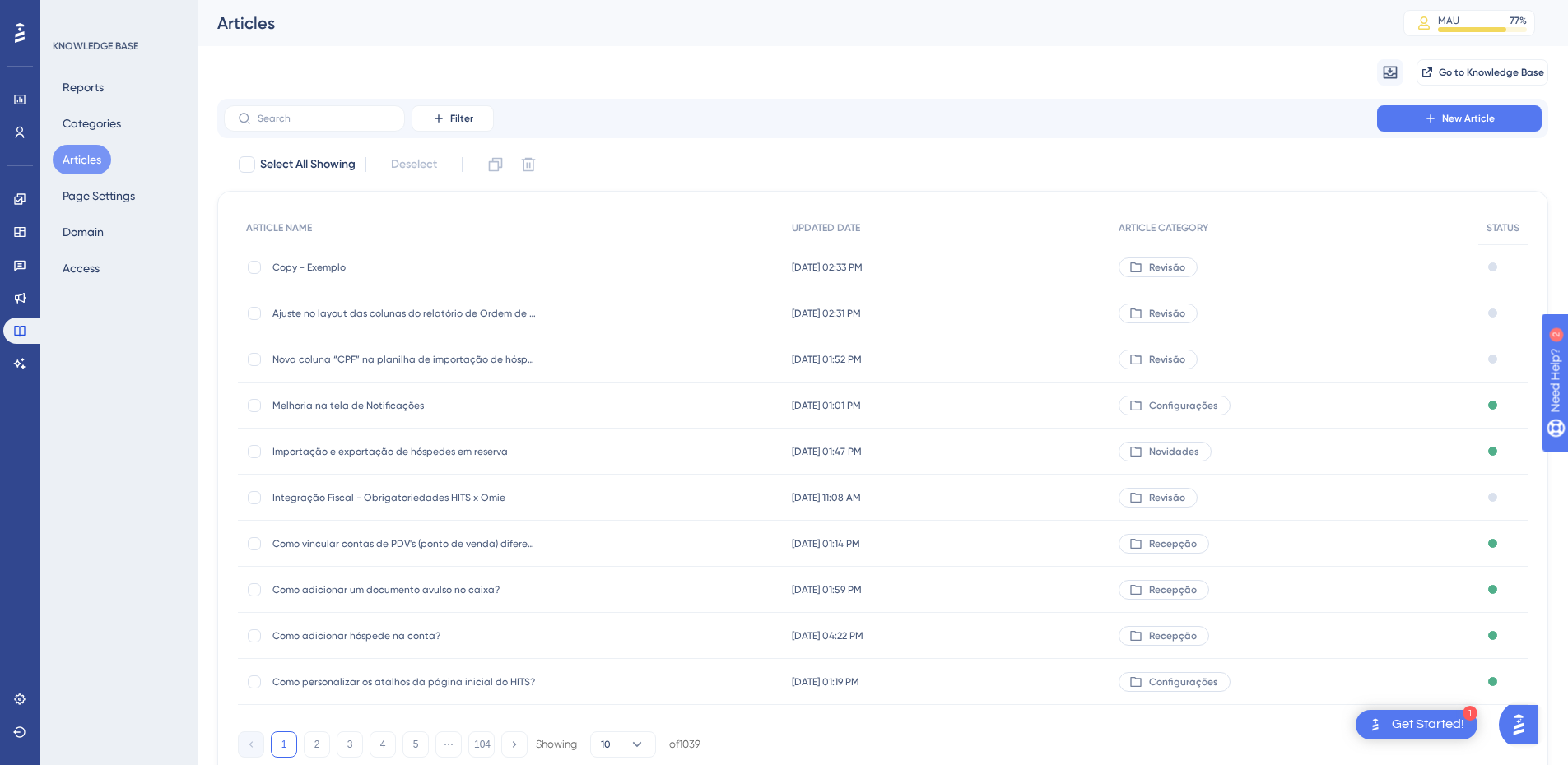
click at [379, 269] on span "Copy - Exemplo" at bounding box center [405, 268] width 264 height 13
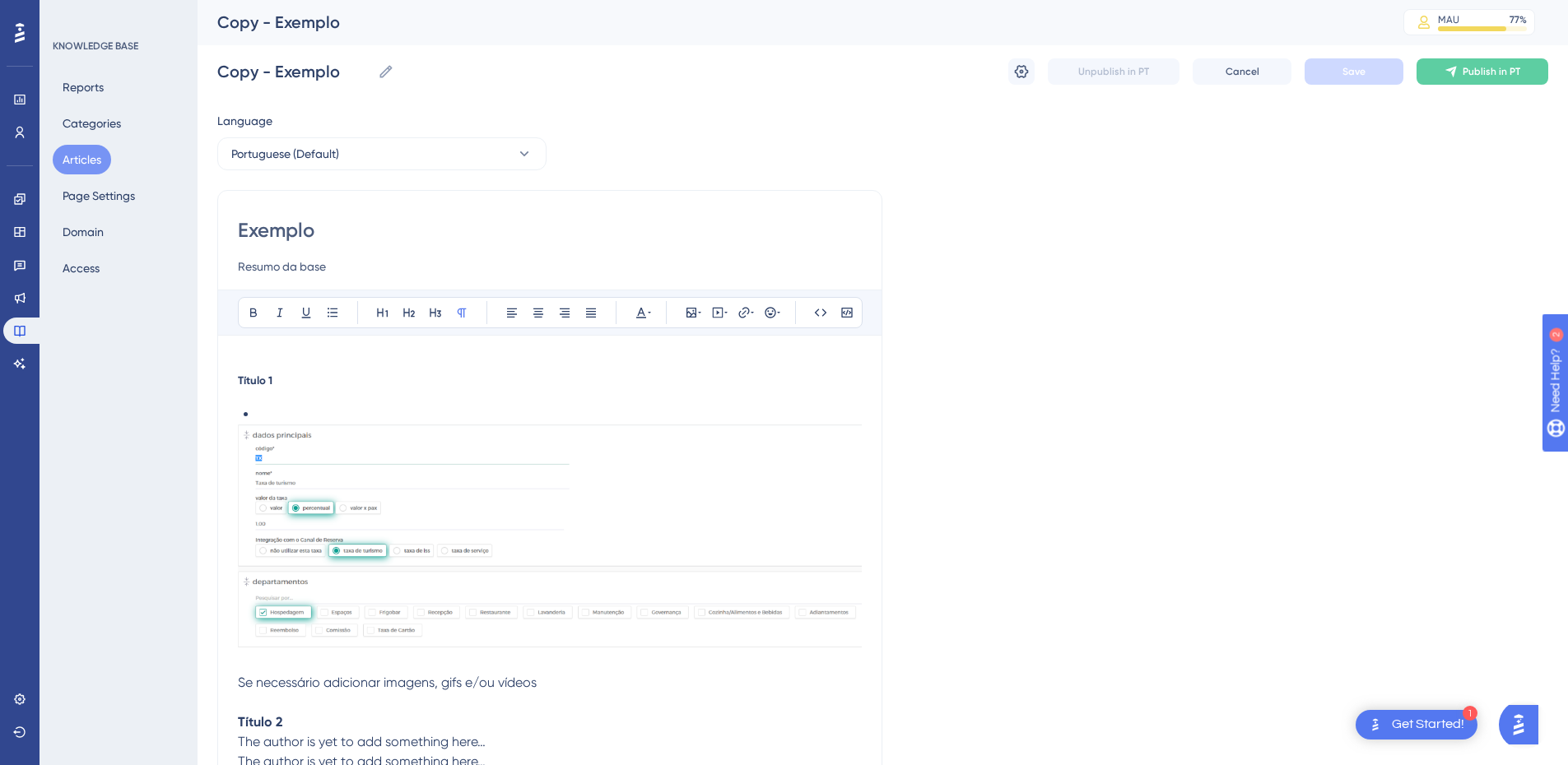
click at [290, 231] on input "Exemplo" at bounding box center [550, 230] width 624 height 27
paste input "Adequação fiscal para pagamentos PIX nas NFC-e – MT e RS"
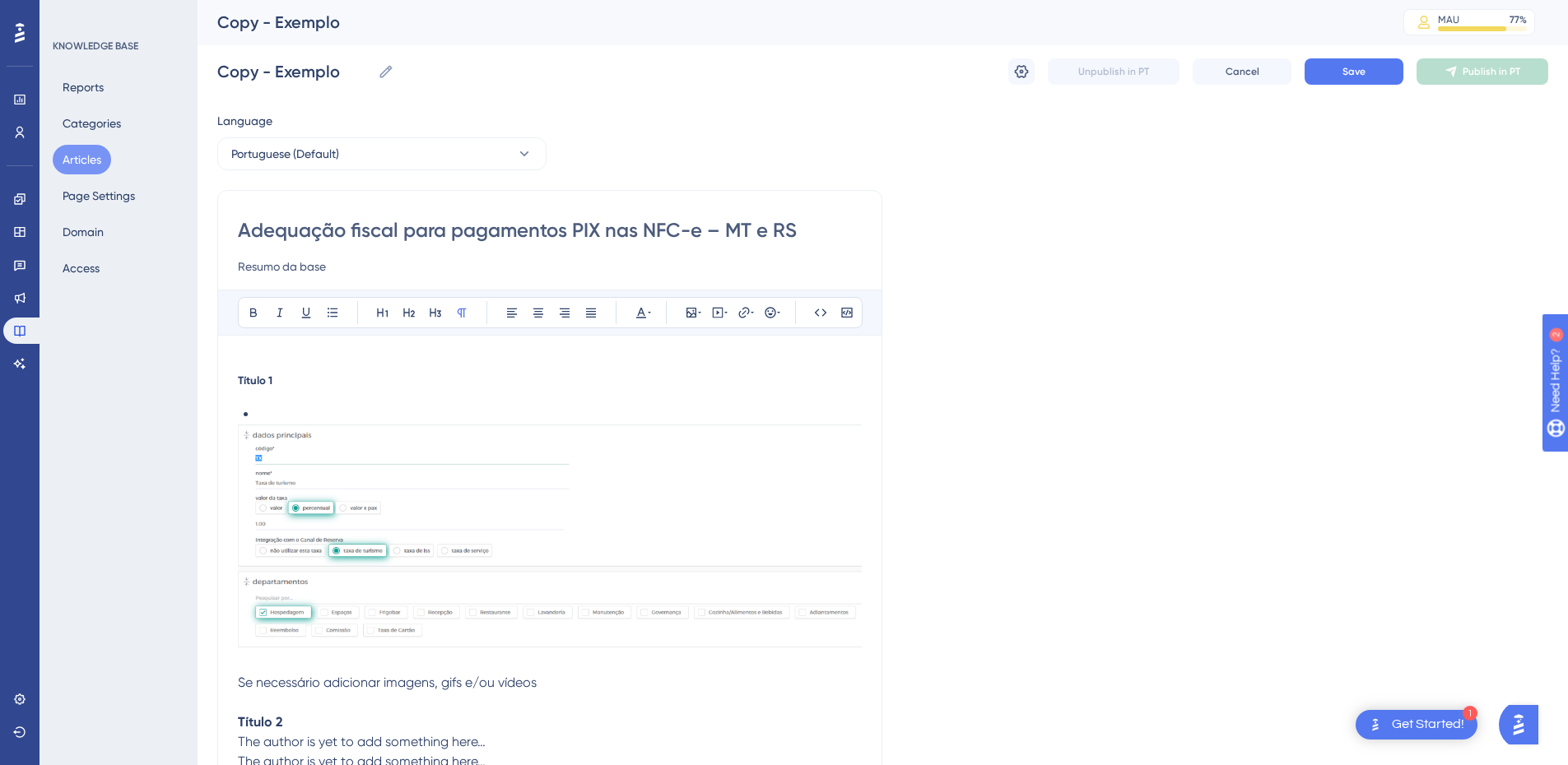
type input "Adequação fiscal para pagamentos PIX nas NFC-e – MT e RS"
click at [282, 268] on input "Resumo da base" at bounding box center [550, 267] width 624 height 20
paste input "O sistema HITS foi atualizado para atender às exigências fiscais relacionadas a…"
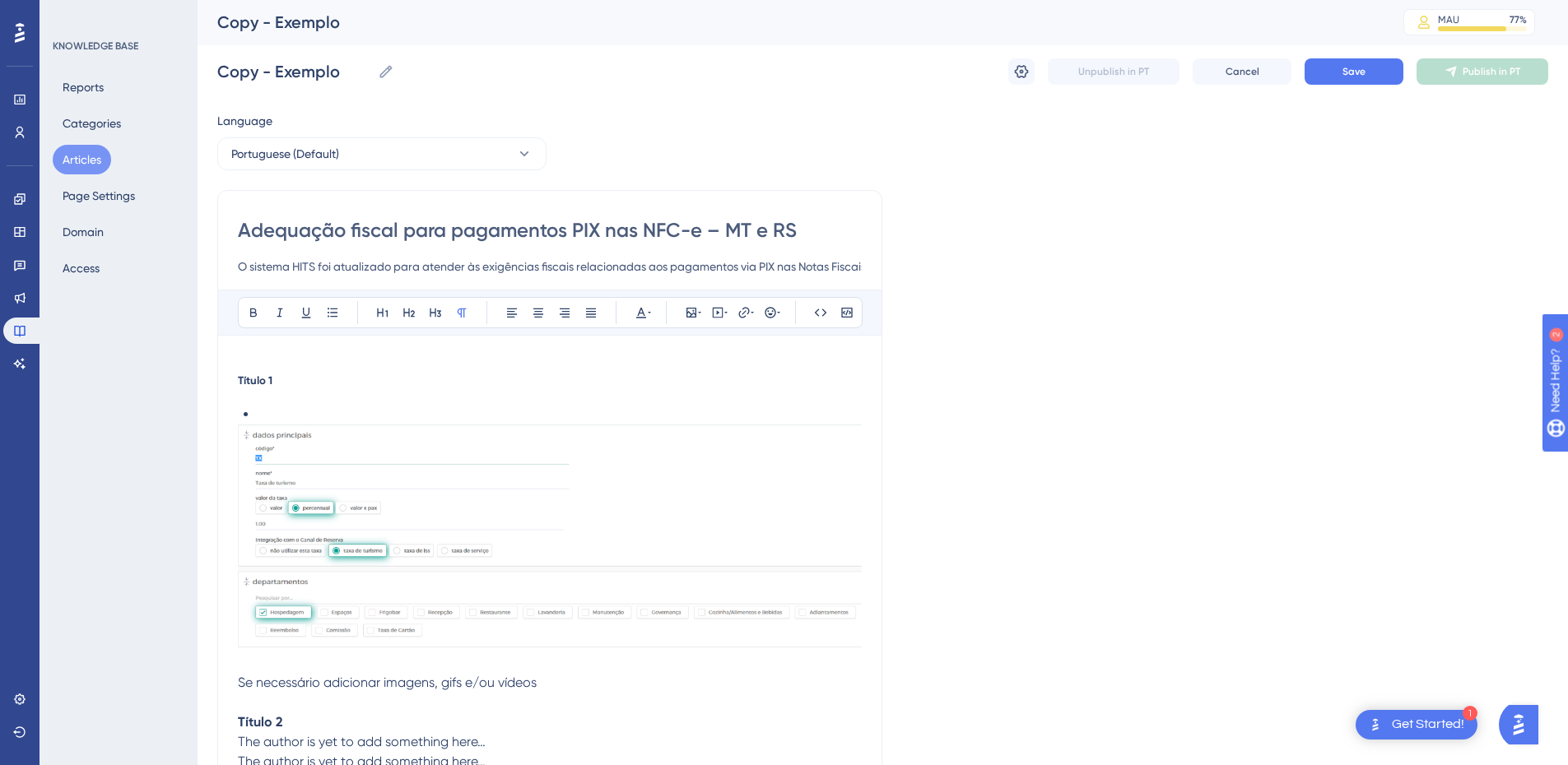
scroll to position [0, 639]
type input "O sistema HITS foi atualizado para atender às exigências fiscais relacionadas a…"
click at [237, 366] on div "Adequação fiscal para pagamentos PIX nas NFC-e – MT e RS O sistema HITS foi atu…" at bounding box center [549, 600] width 665 height 820
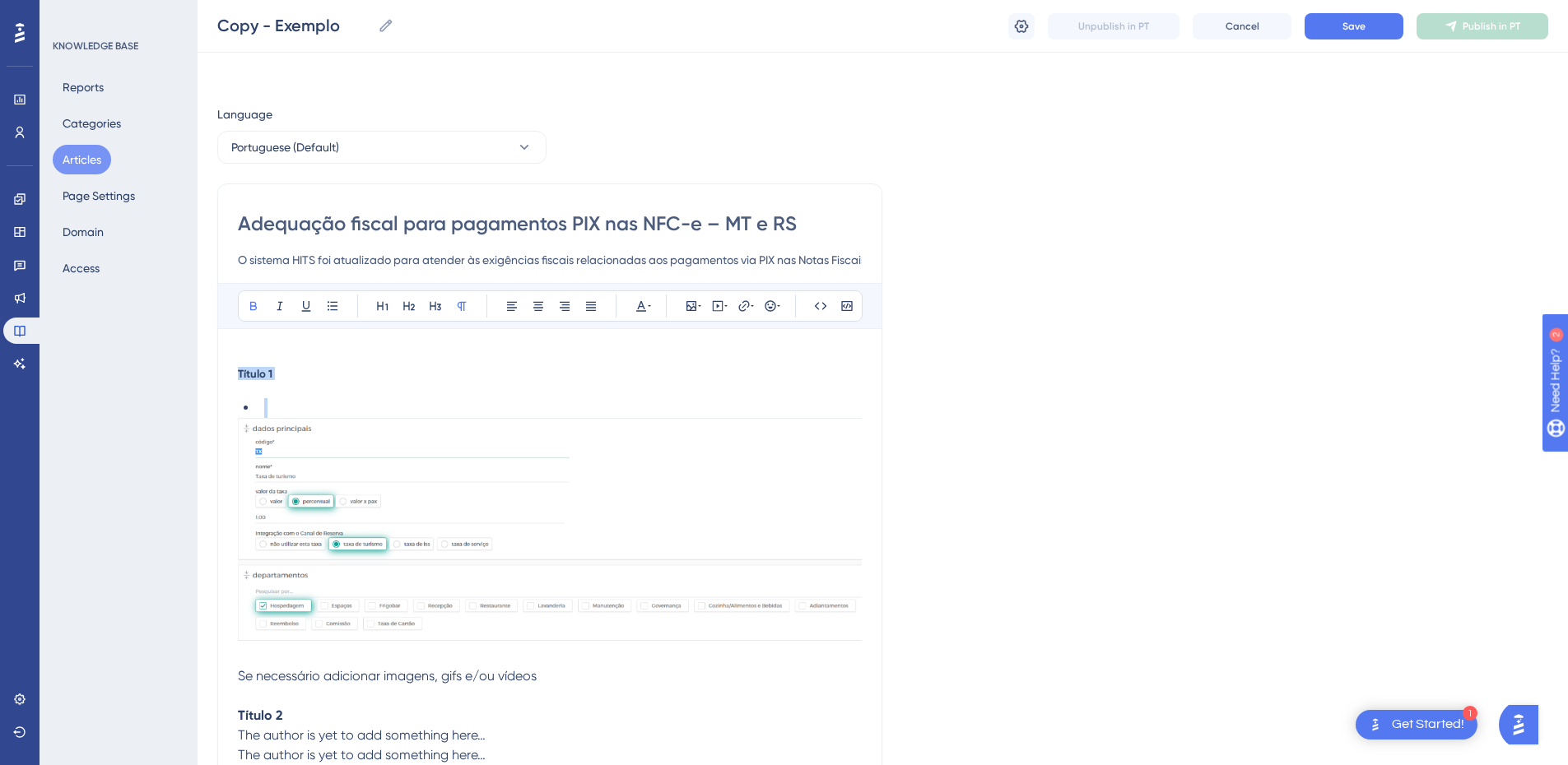
scroll to position [390, 0]
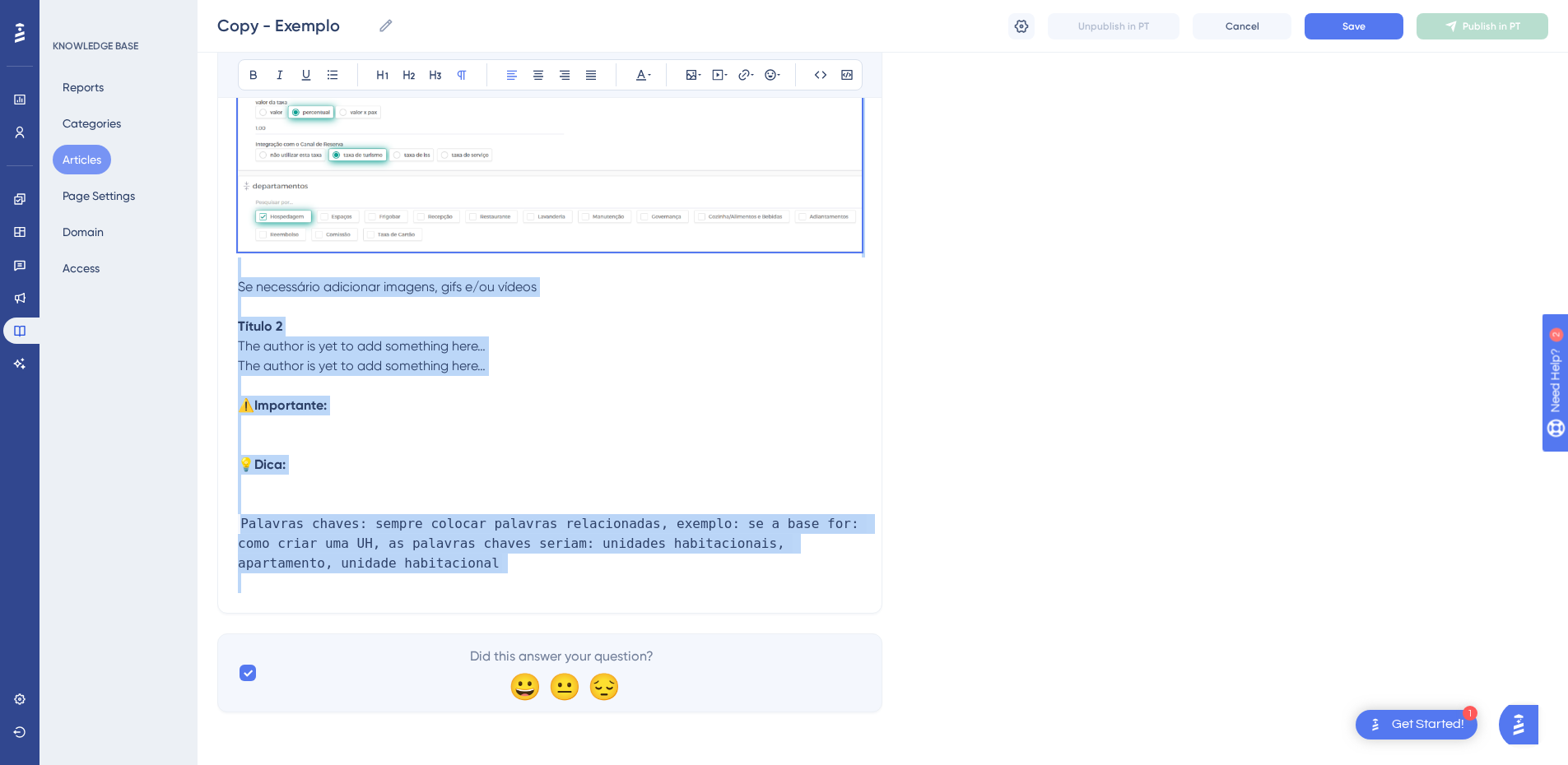
drag, startPoint x: 252, startPoint y: 385, endPoint x: 371, endPoint y: 581, distance: 229.3
click at [371, 581] on div "Título 1 Se necessário adicionar imagens, gifs e/ou vídeos Título 2 The author …" at bounding box center [550, 294] width 624 height 634
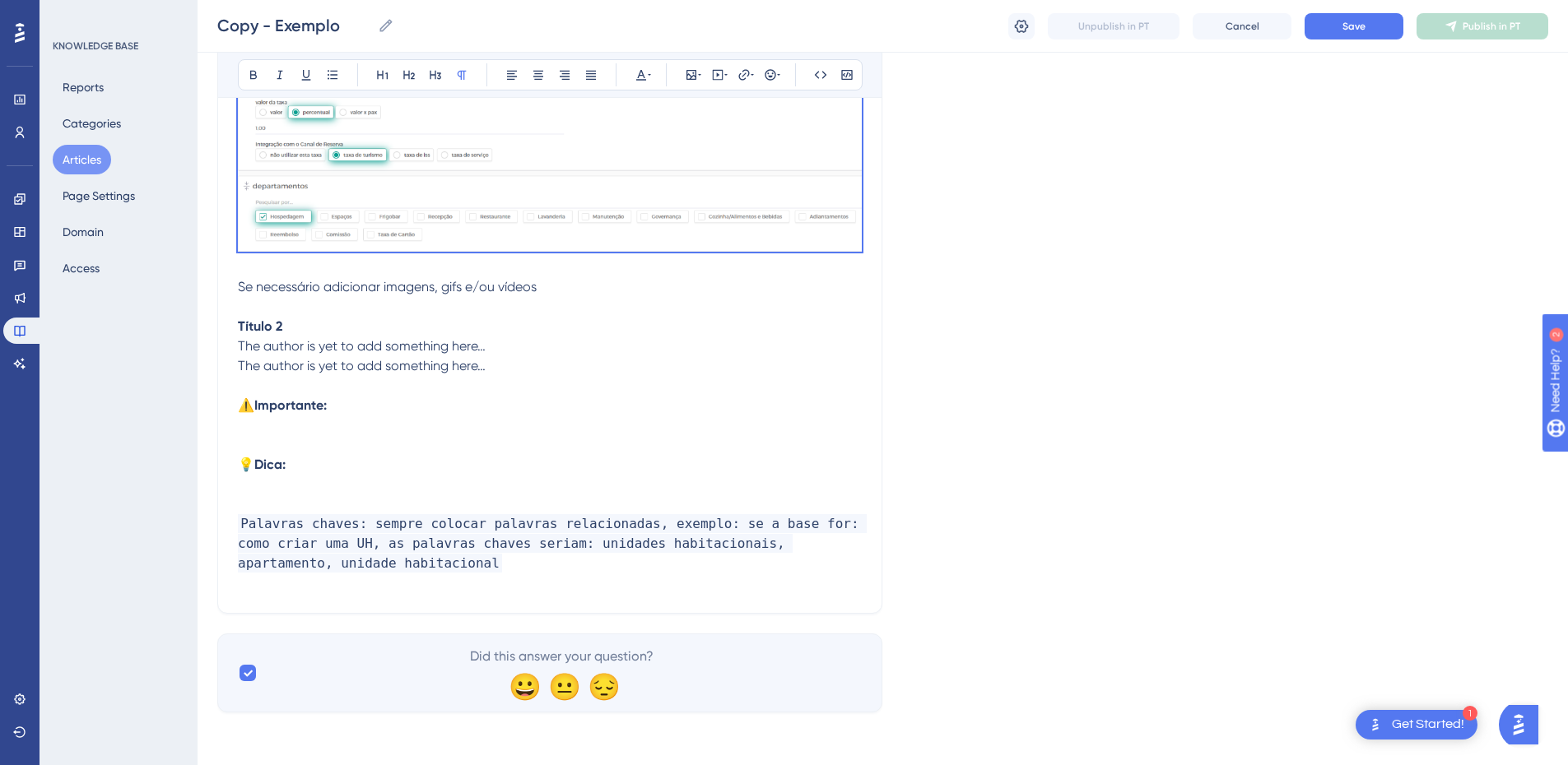
scroll to position [118, 0]
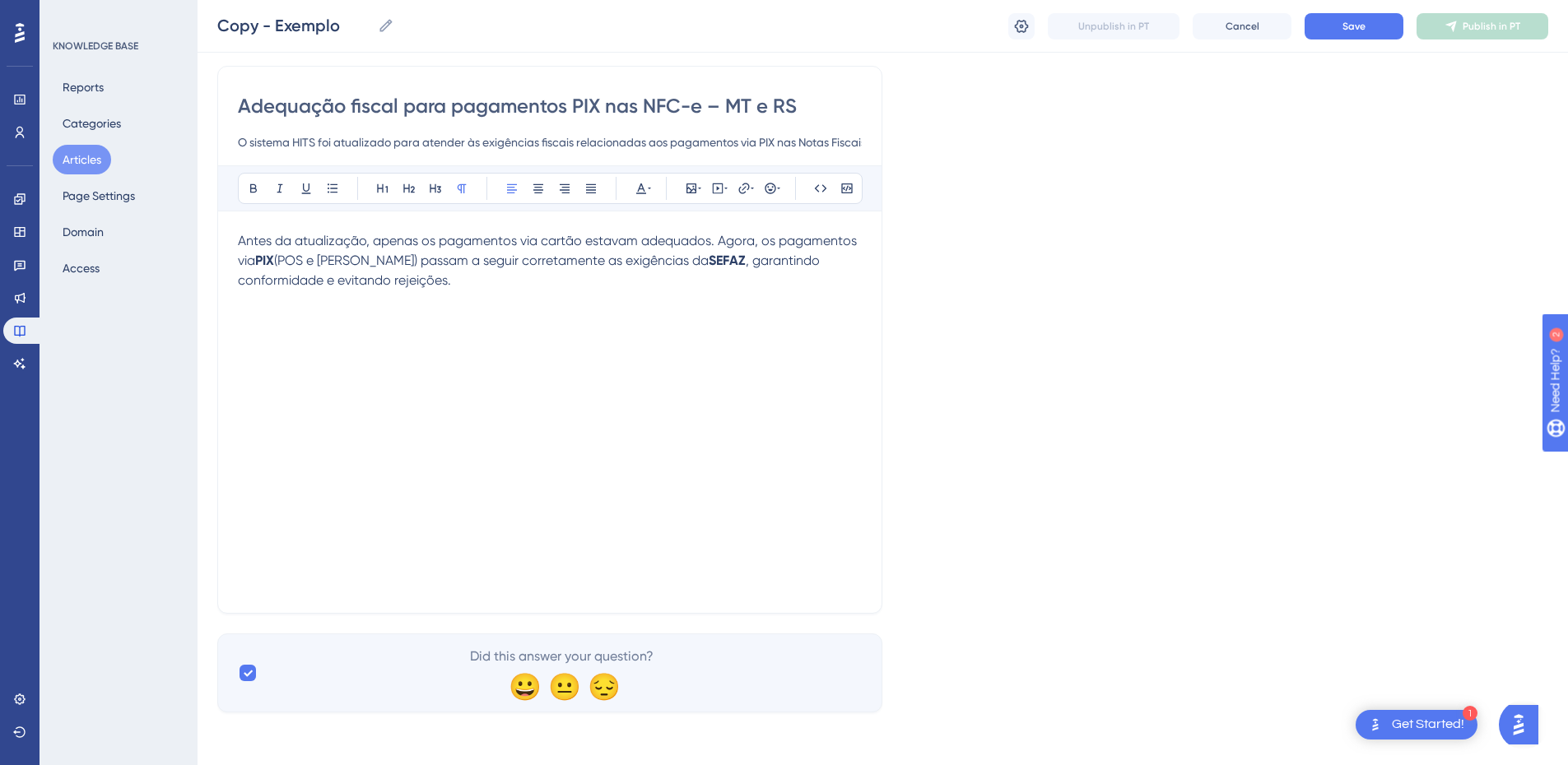
click at [299, 299] on div "Antes da atualização, apenas os pagamentos via cartão estavam adequados. Agora,…" at bounding box center [550, 412] width 624 height 362
click at [376, 289] on p "Antes da atualização, apenas os pagamentos via cartão estavam adequados. Agora,…" at bounding box center [550, 260] width 624 height 59
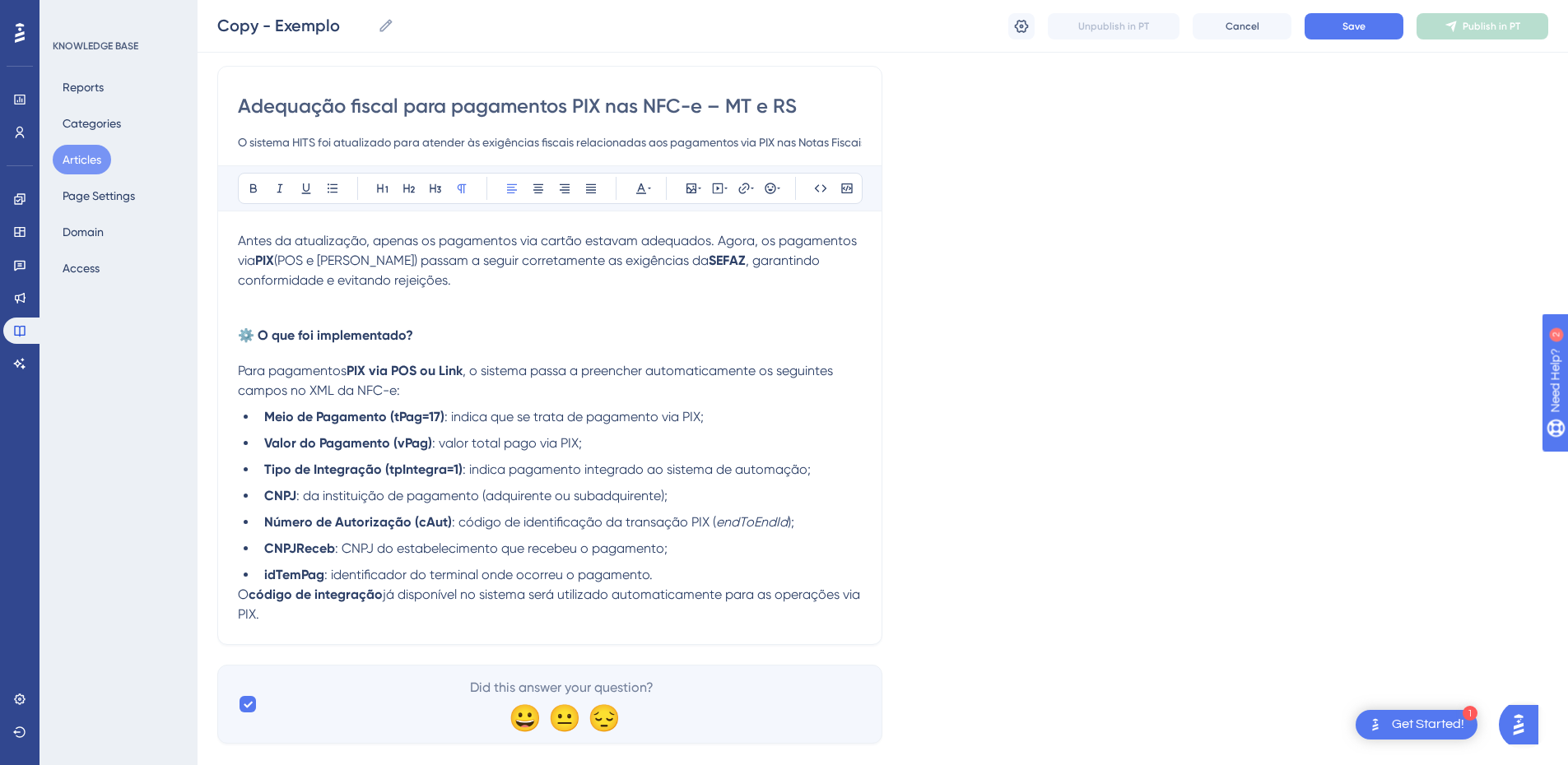
scroll to position [152, 0]
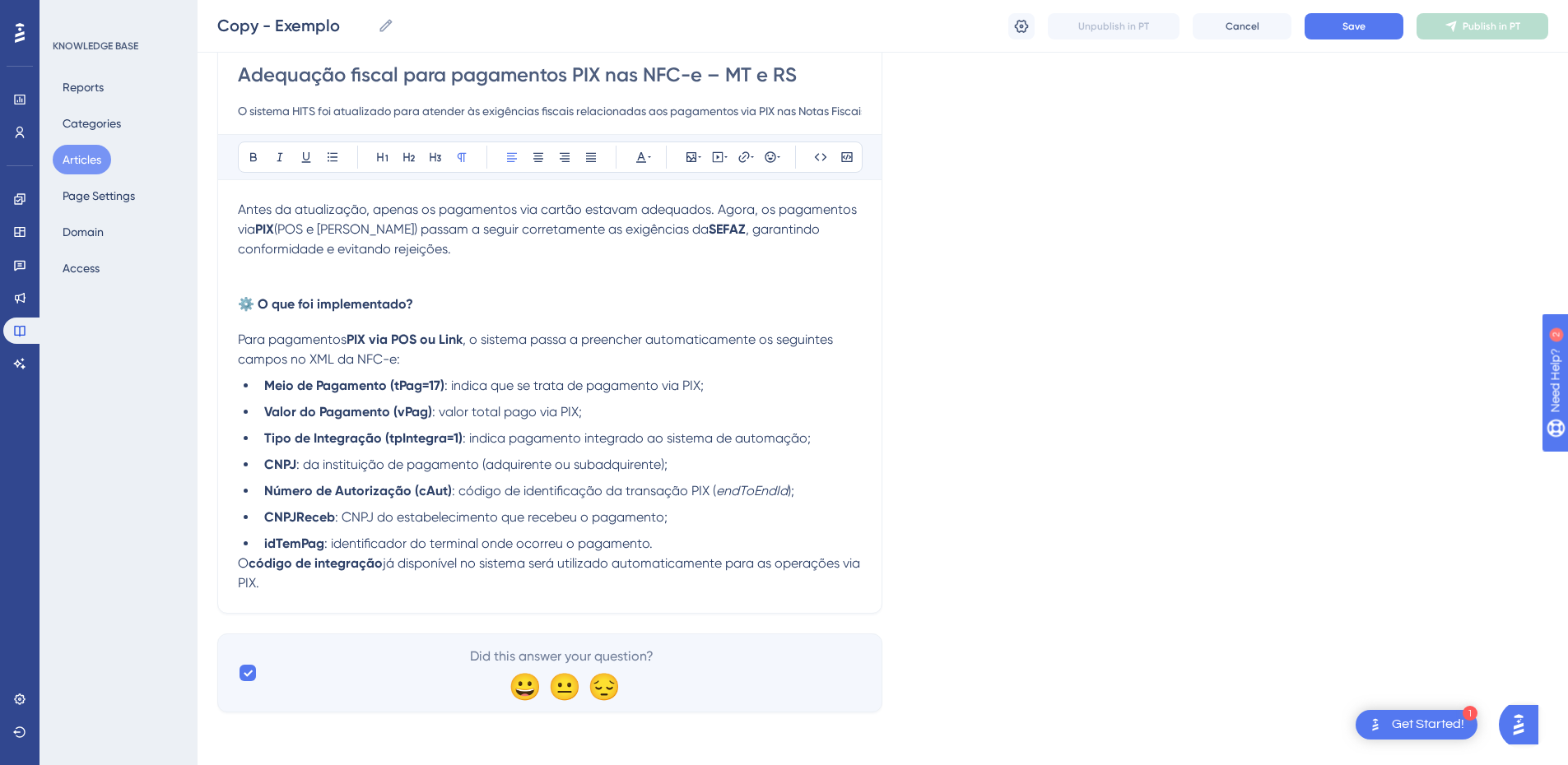
click at [335, 591] on p "O código de integração já disponível no sistema será utilizado automaticamente …" at bounding box center [550, 573] width 624 height 39
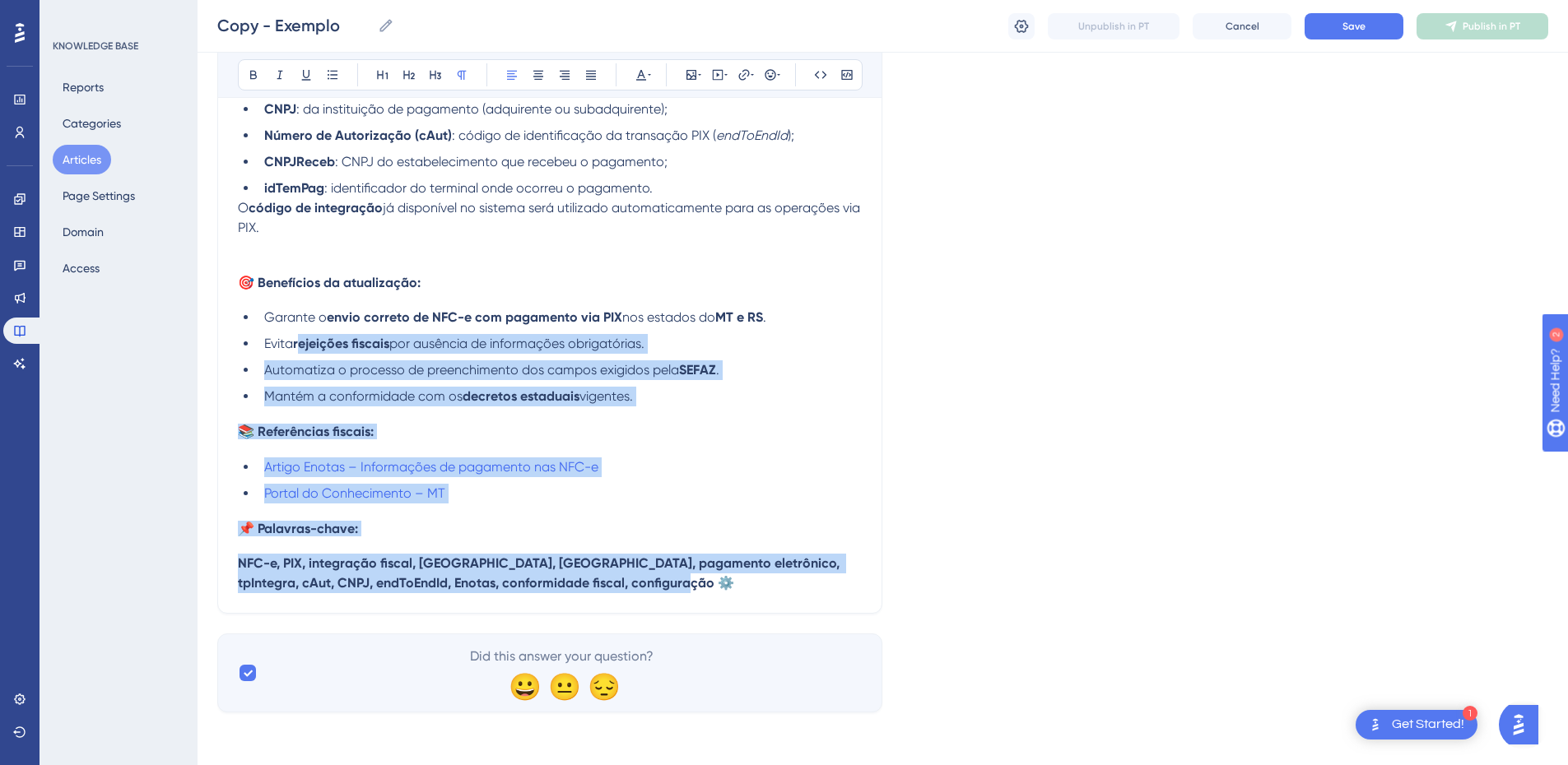
scroll to position [0, 0]
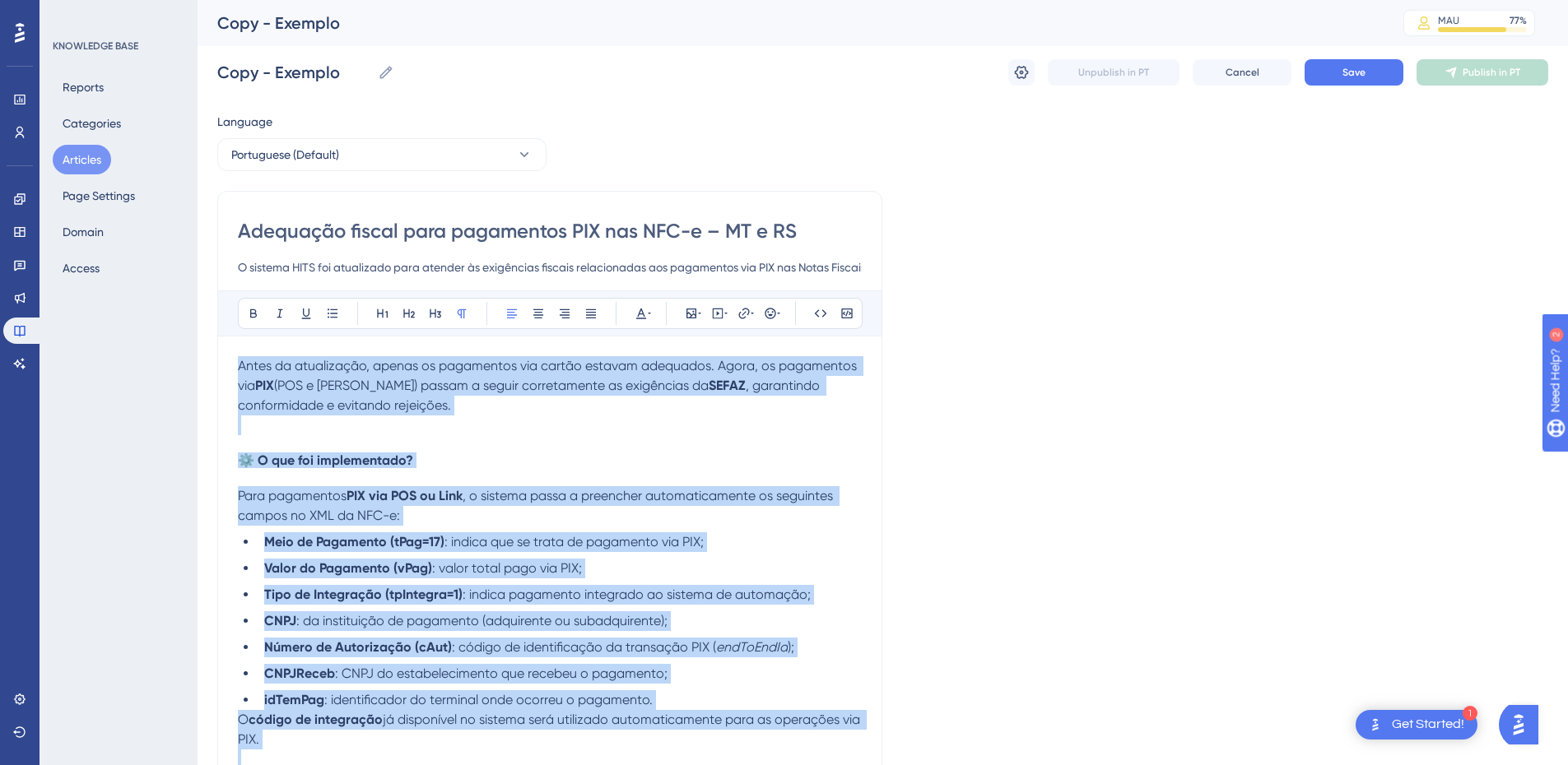
drag, startPoint x: 678, startPoint y: 587, endPoint x: 214, endPoint y: 363, distance: 515.2
click at [0, 0] on div "Performance Users Engagement Widgets Feedback Product Updates Knowledge Base AI…" at bounding box center [0, 0] width 0 height 0
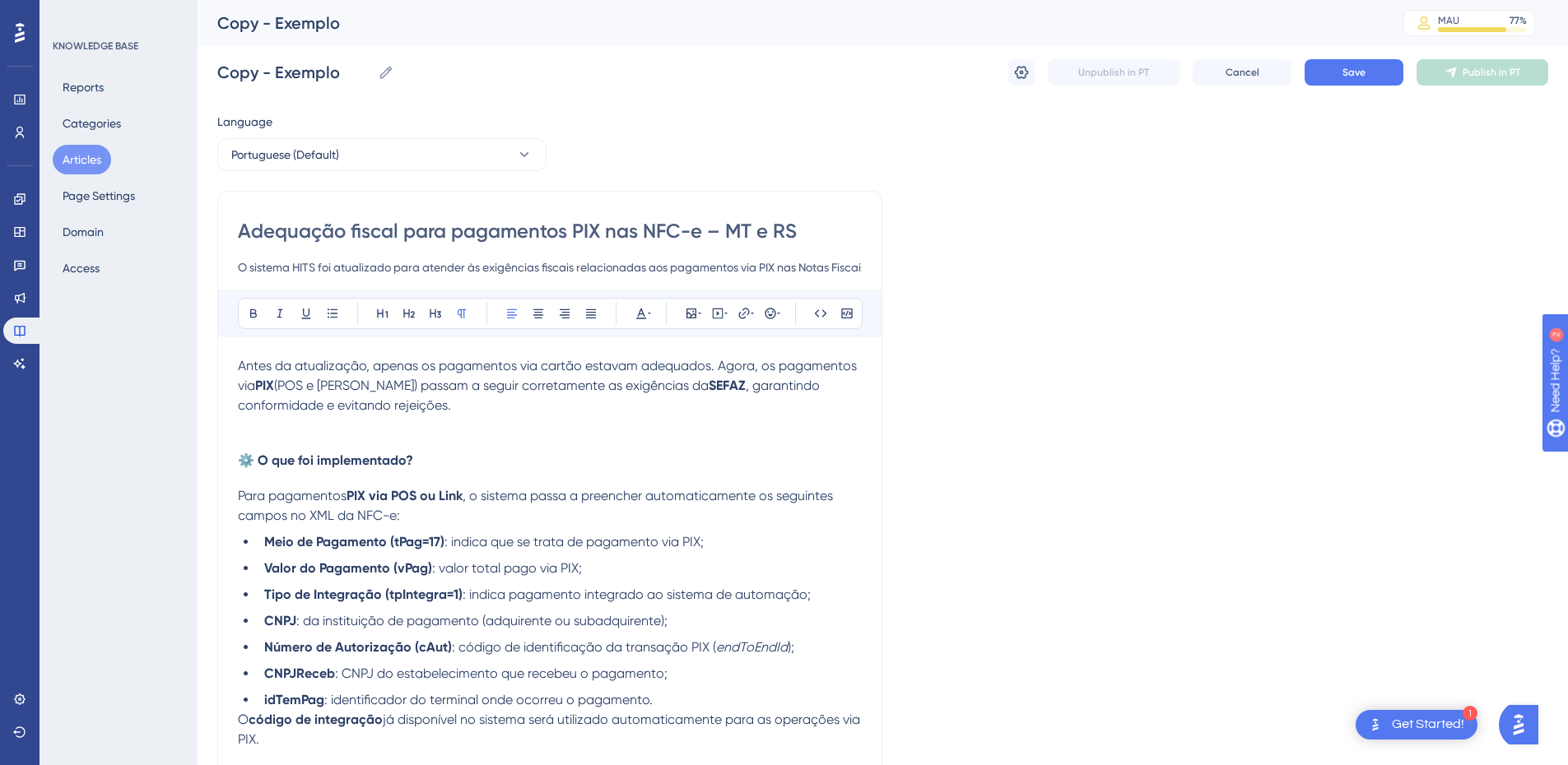
drag, startPoint x: 236, startPoint y: 375, endPoint x: 244, endPoint y: 366, distance: 12.0
click at [244, 366] on span "Antes da atualização, apenas os pagamentos via cartão estavam adequados. Agora,…" at bounding box center [549, 375] width 623 height 35
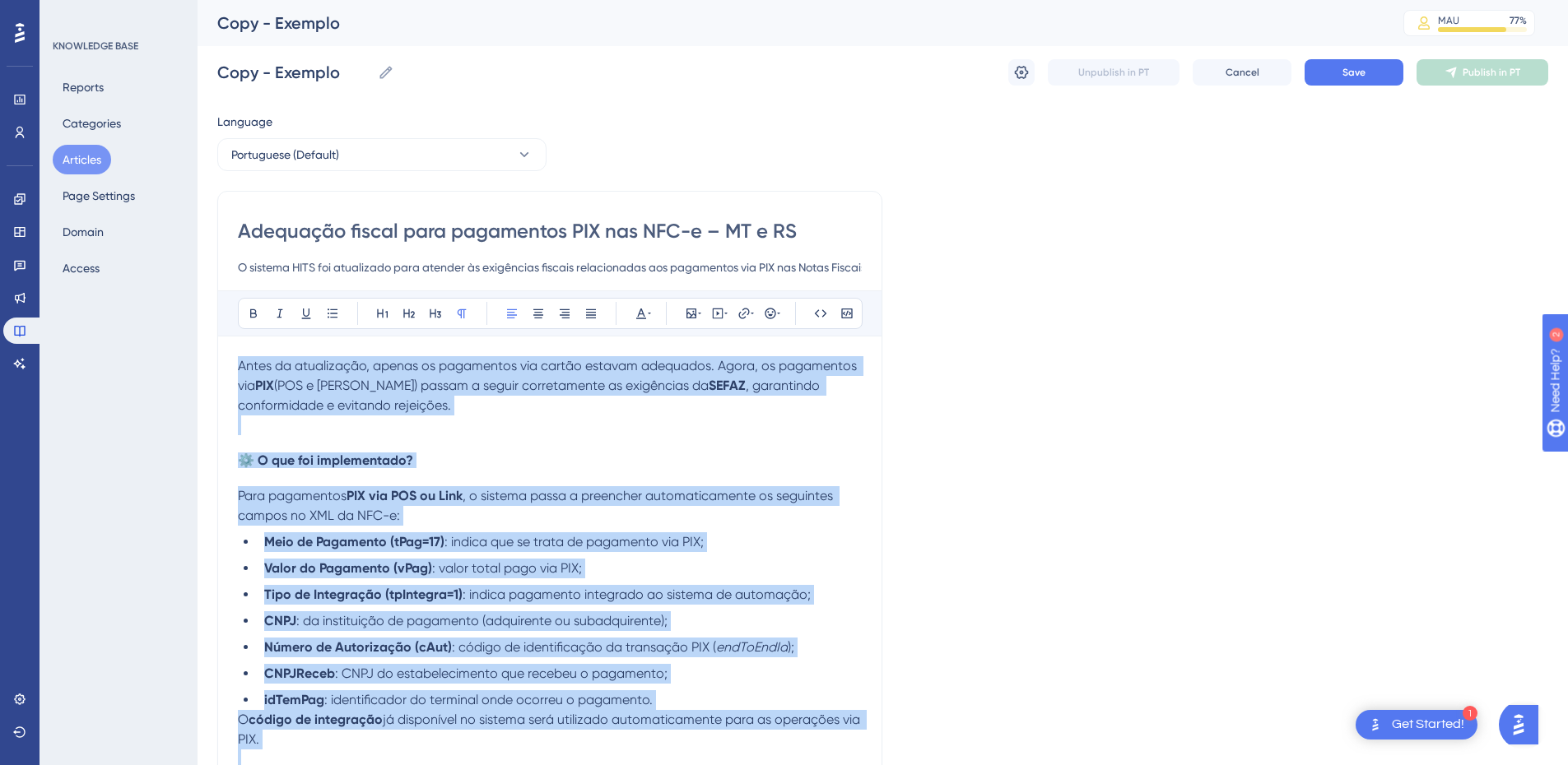
copy div "Antes da atualização, apenas os pagamentos via cartão estavam adequados. Agora,…"
click at [336, 377] on p "Antes da atualização, apenas os pagamentos via cartão estavam adequados. Agora,…" at bounding box center [550, 385] width 624 height 59
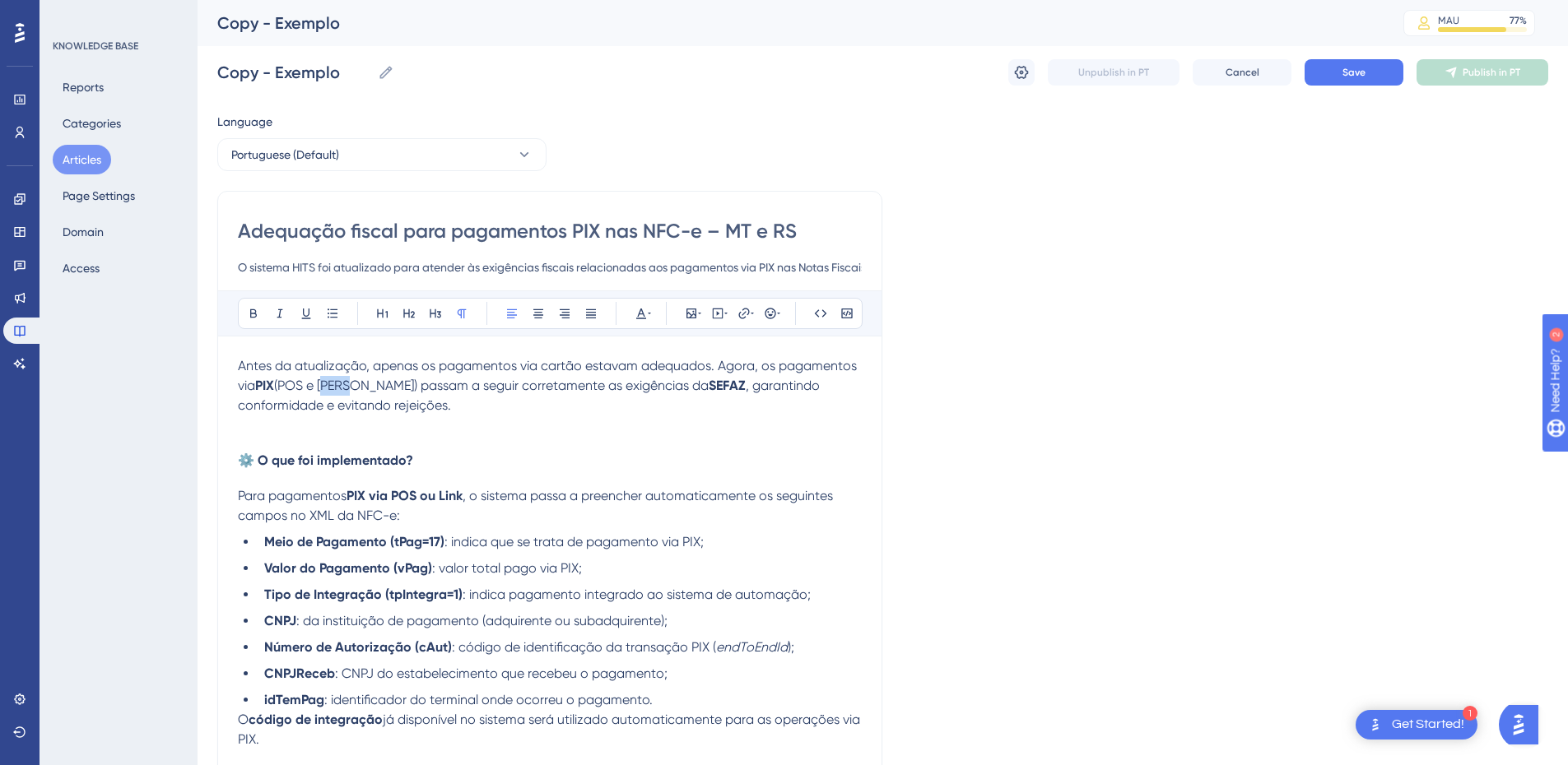
click at [336, 377] on p "Antes da atualização, apenas os pagamentos via cartão estavam adequados. Agora,…" at bounding box center [550, 385] width 624 height 59
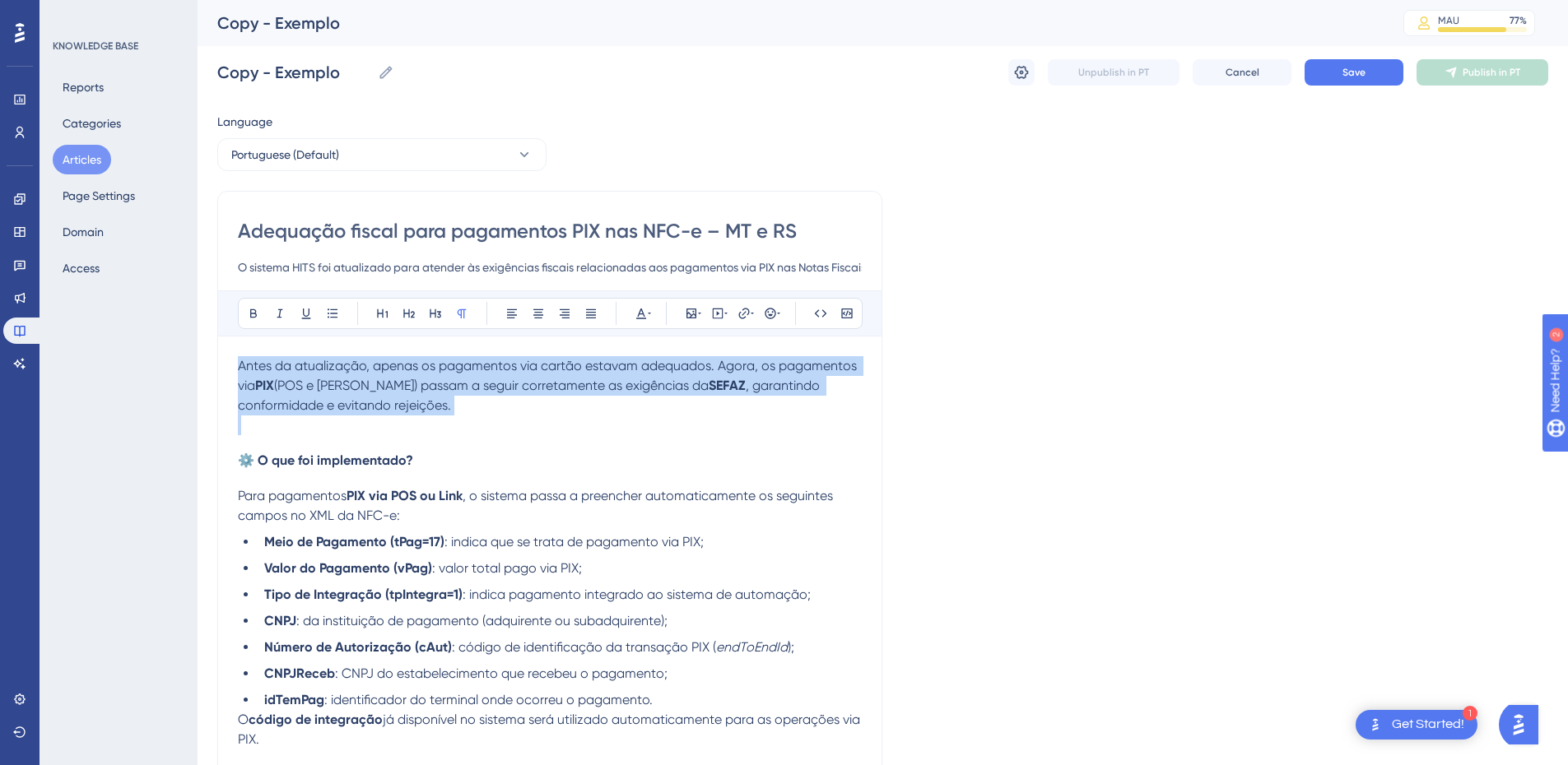
click at [336, 377] on p "Antes da atualização, apenas os pagamentos via cartão estavam adequados. Agora,…" at bounding box center [550, 385] width 624 height 59
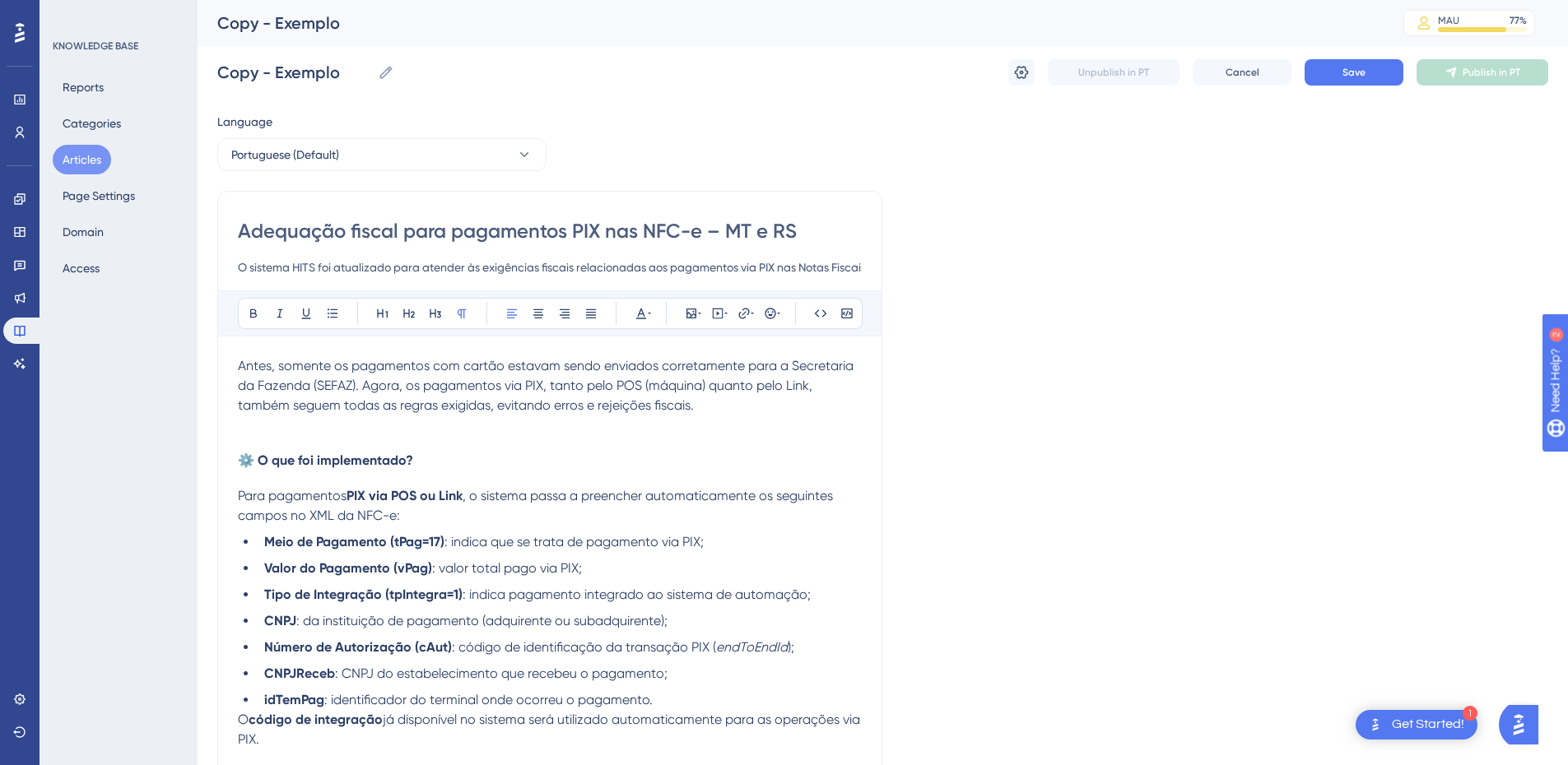
scroll to position [192, 0]
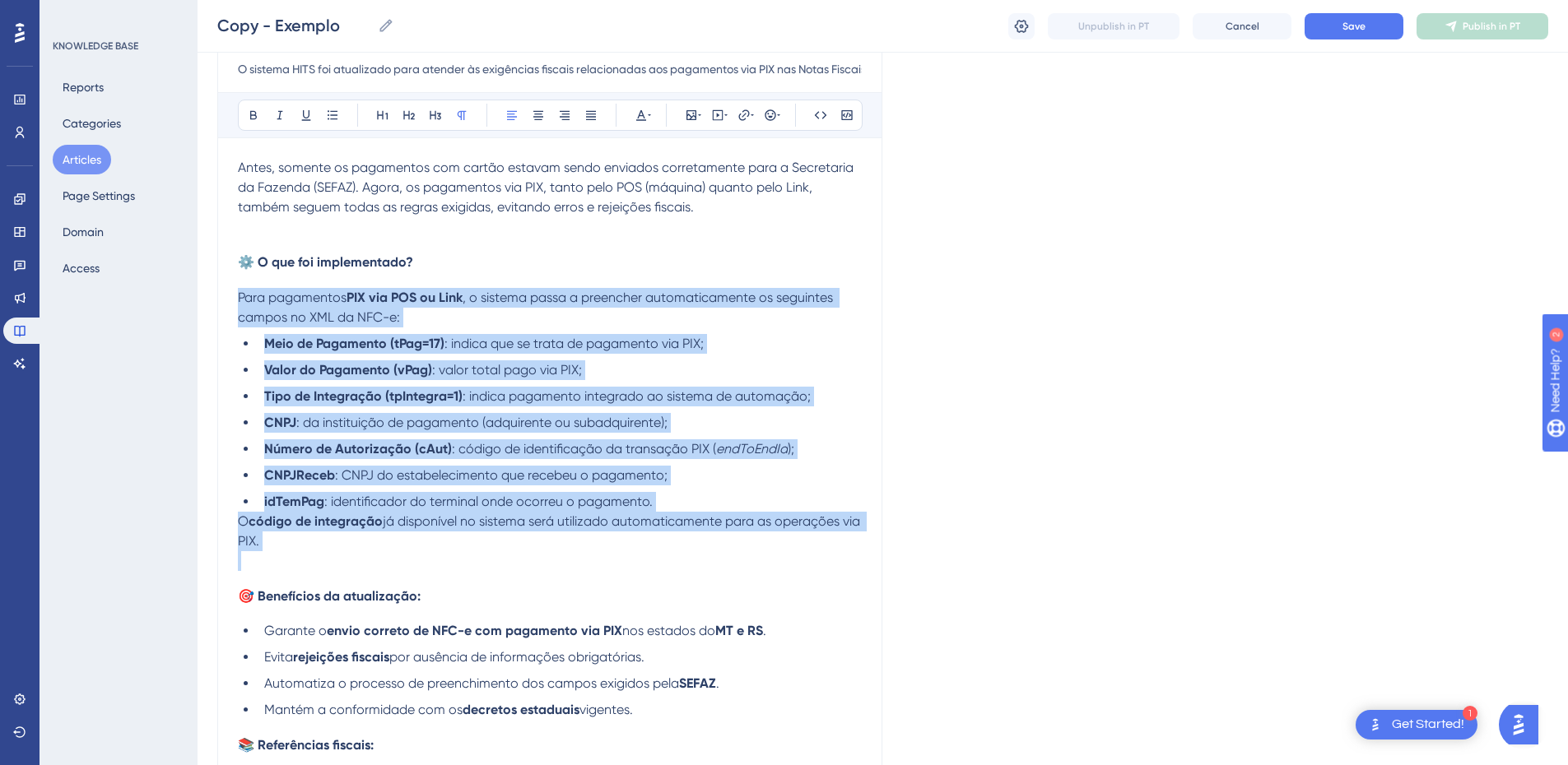
drag, startPoint x: 302, startPoint y: 561, endPoint x: 231, endPoint y: 296, distance: 274.3
click at [231, 296] on div "Adequação fiscal para pagamentos PIX nas NFC-e – MT e RS O sistema HITS foi atu…" at bounding box center [549, 460] width 665 height 935
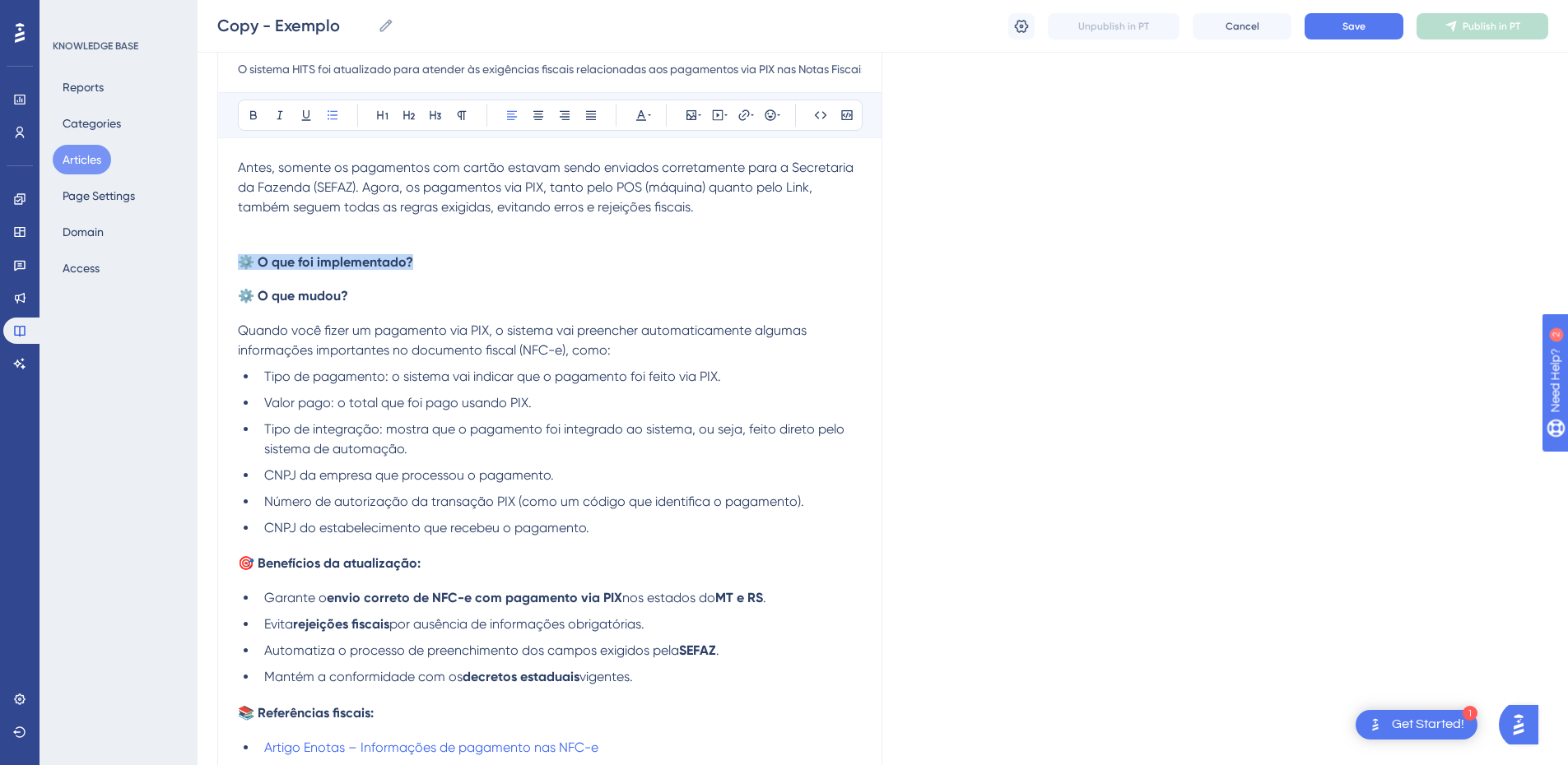
drag, startPoint x: 459, startPoint y: 263, endPoint x: 286, endPoint y: 261, distance: 173.0
click at [233, 263] on div "Adequação fiscal para pagamentos PIX nas NFC-e – MT e RS O sistema HITS foi atu…" at bounding box center [549, 443] width 665 height 902
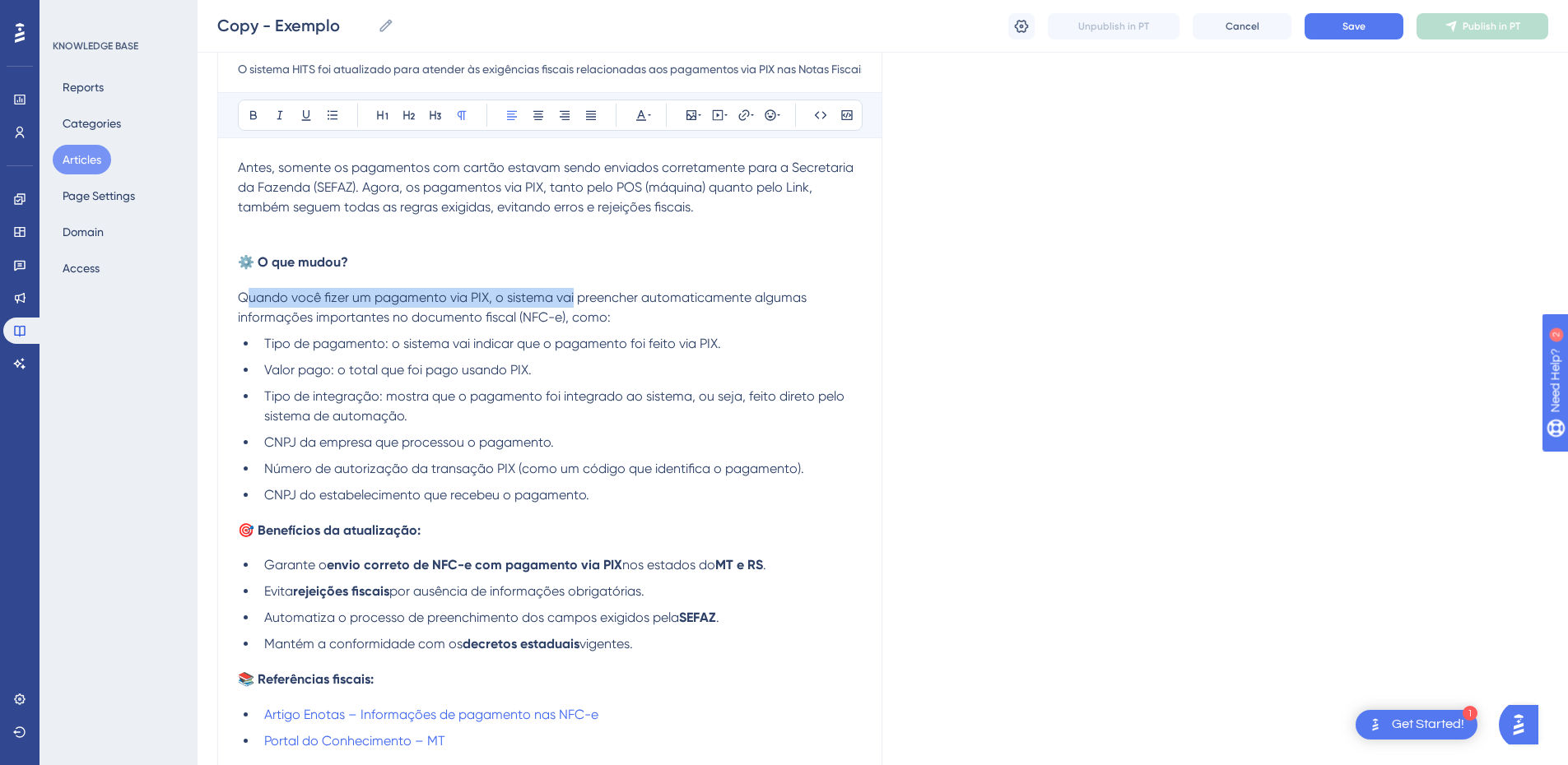
drag, startPoint x: 244, startPoint y: 306, endPoint x: 572, endPoint y: 295, distance: 328.2
click at [572, 295] on span "Quando você fizer um pagamento via PIX, o sistema vai preencher automaticamente…" at bounding box center [524, 307] width 572 height 35
click at [391, 299] on span "Quando você fizer um pagamento via PIX, o sistema vai preencher automaticamente…" at bounding box center [524, 307] width 572 height 35
click at [359, 299] on span "Quando você fizer um pagamento via PIX, o sistema vai preencher automaticamente…" at bounding box center [524, 307] width 572 height 35
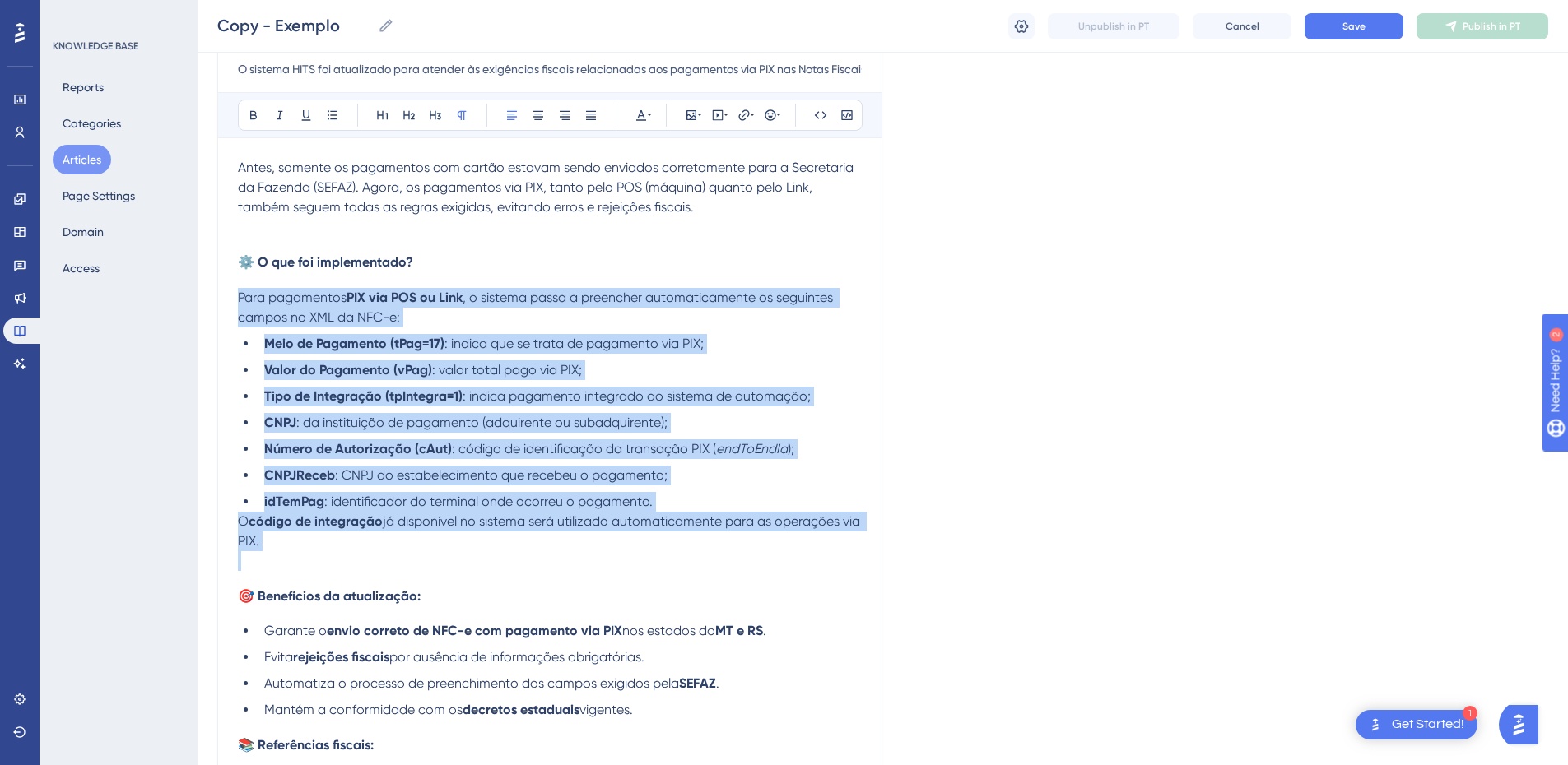
click at [395, 293] on strong "PIX via POS ou Link" at bounding box center [404, 297] width 116 height 16
click at [439, 313] on p "Para pagamentos PIX via POS ou Link , o sistema passa a preencher automaticamen…" at bounding box center [550, 307] width 624 height 39
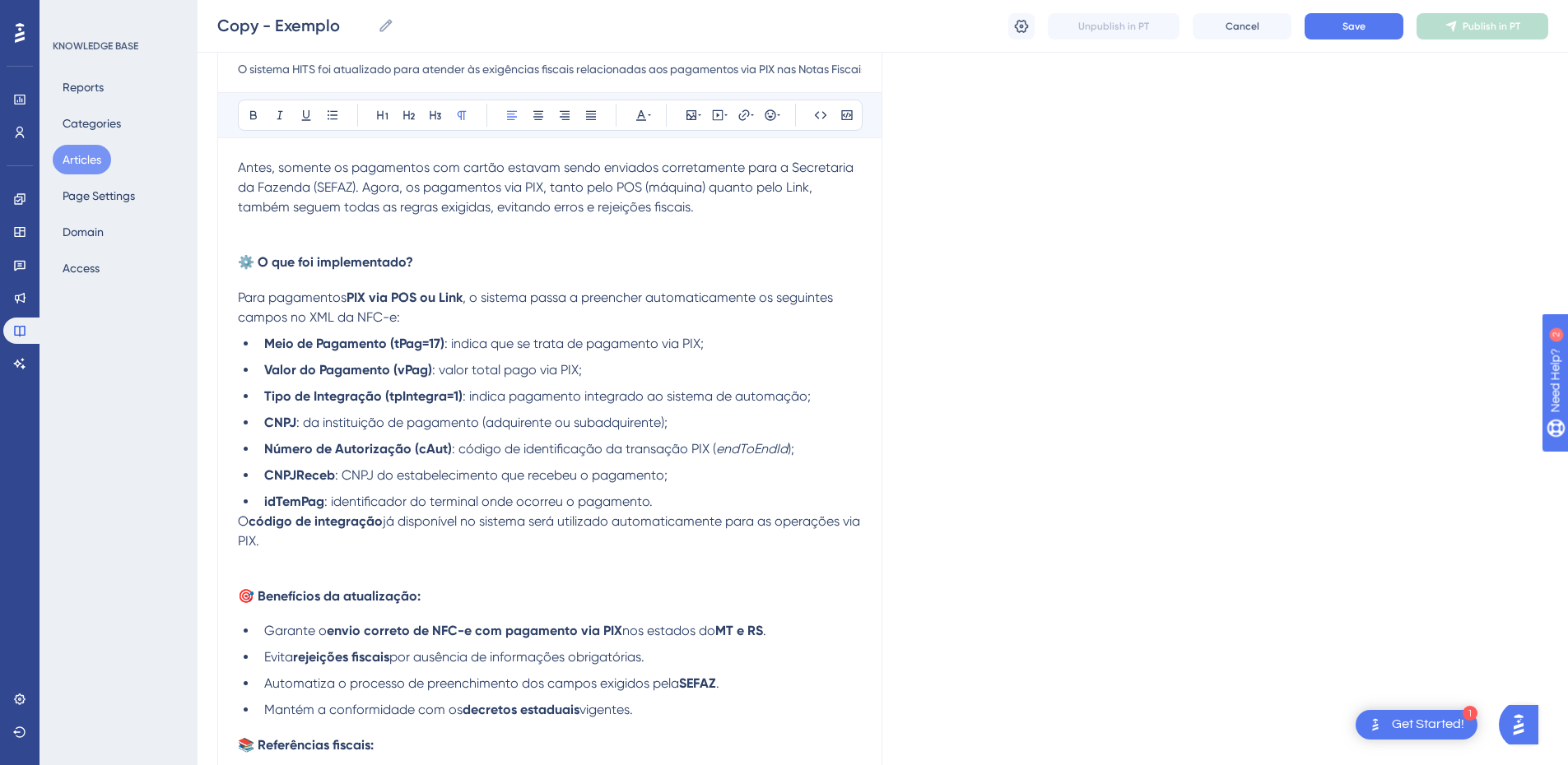
drag, startPoint x: 304, startPoint y: 547, endPoint x: 268, endPoint y: 350, distance: 200.3
click at [268, 350] on div "Antes, somente os pagamentos com cartão estavam sendo enviados corretamente par…" at bounding box center [550, 532] width 624 height 749
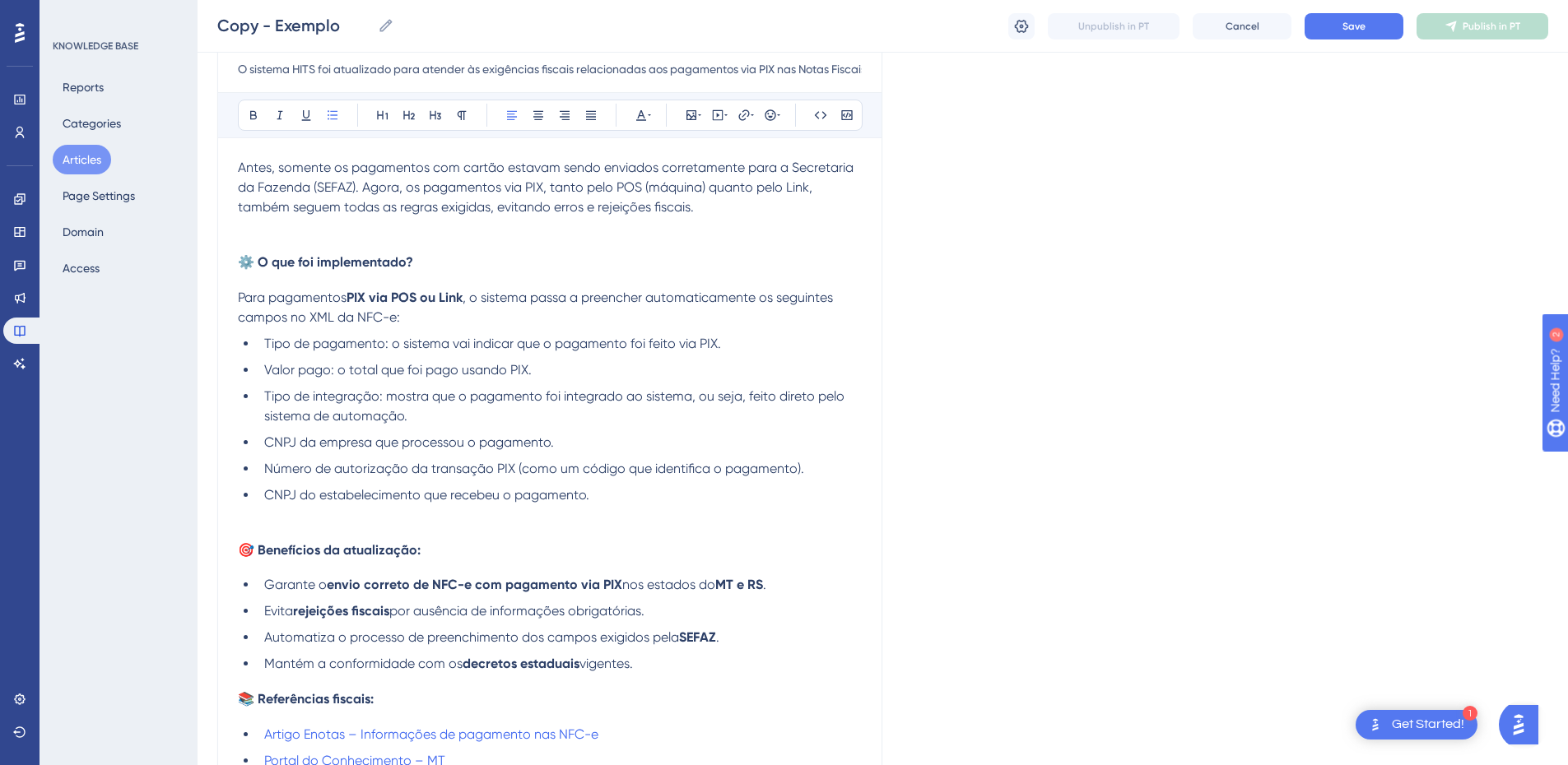
click at [433, 417] on li "Tipo de integração: mostra que o pagamento foi integrado ao sistema, ou seja, f…" at bounding box center [560, 406] width 604 height 39
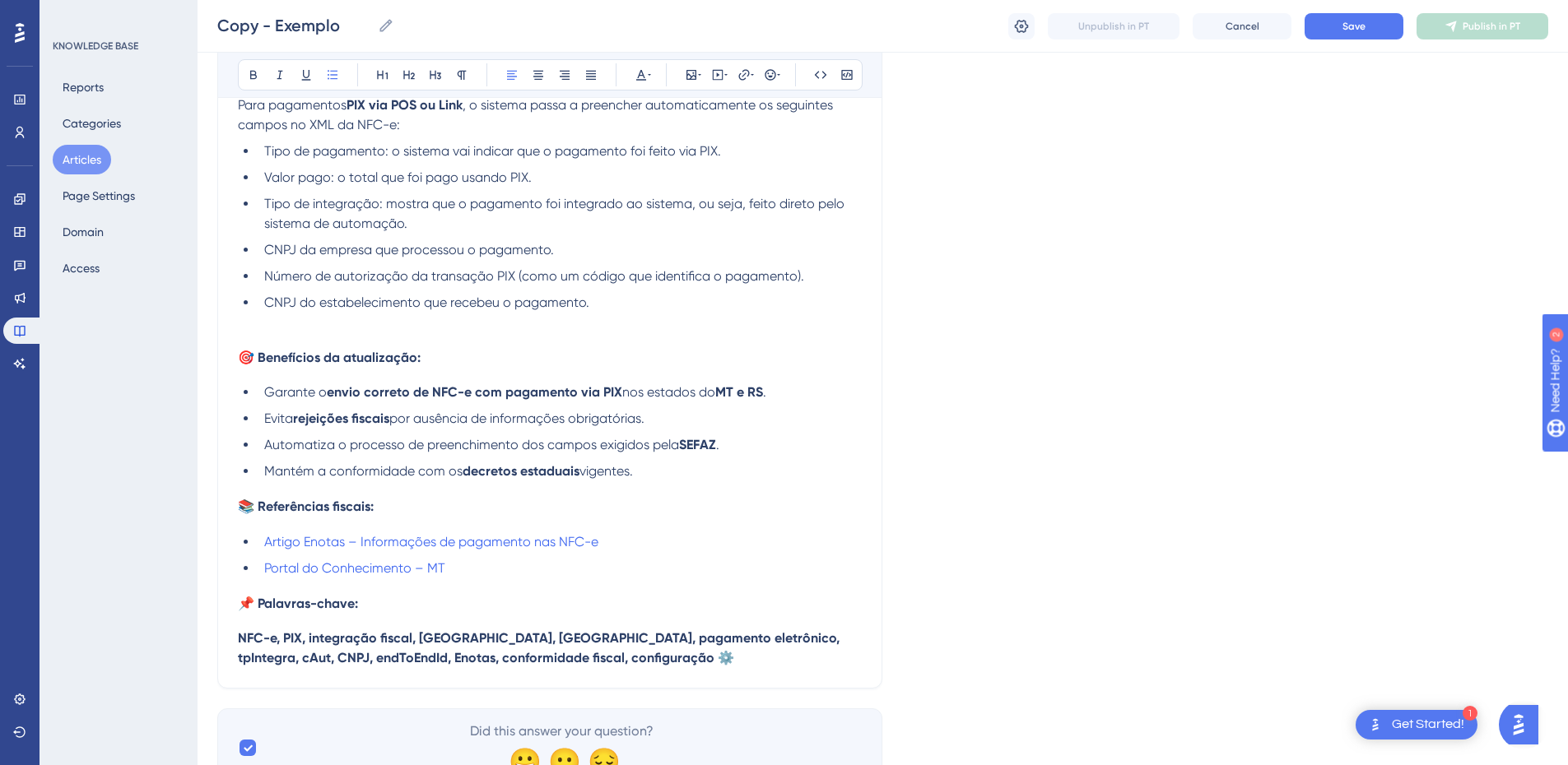
click at [650, 304] on li "CNPJ do estabelecimento que recebeu o pagamento." at bounding box center [560, 303] width 604 height 20
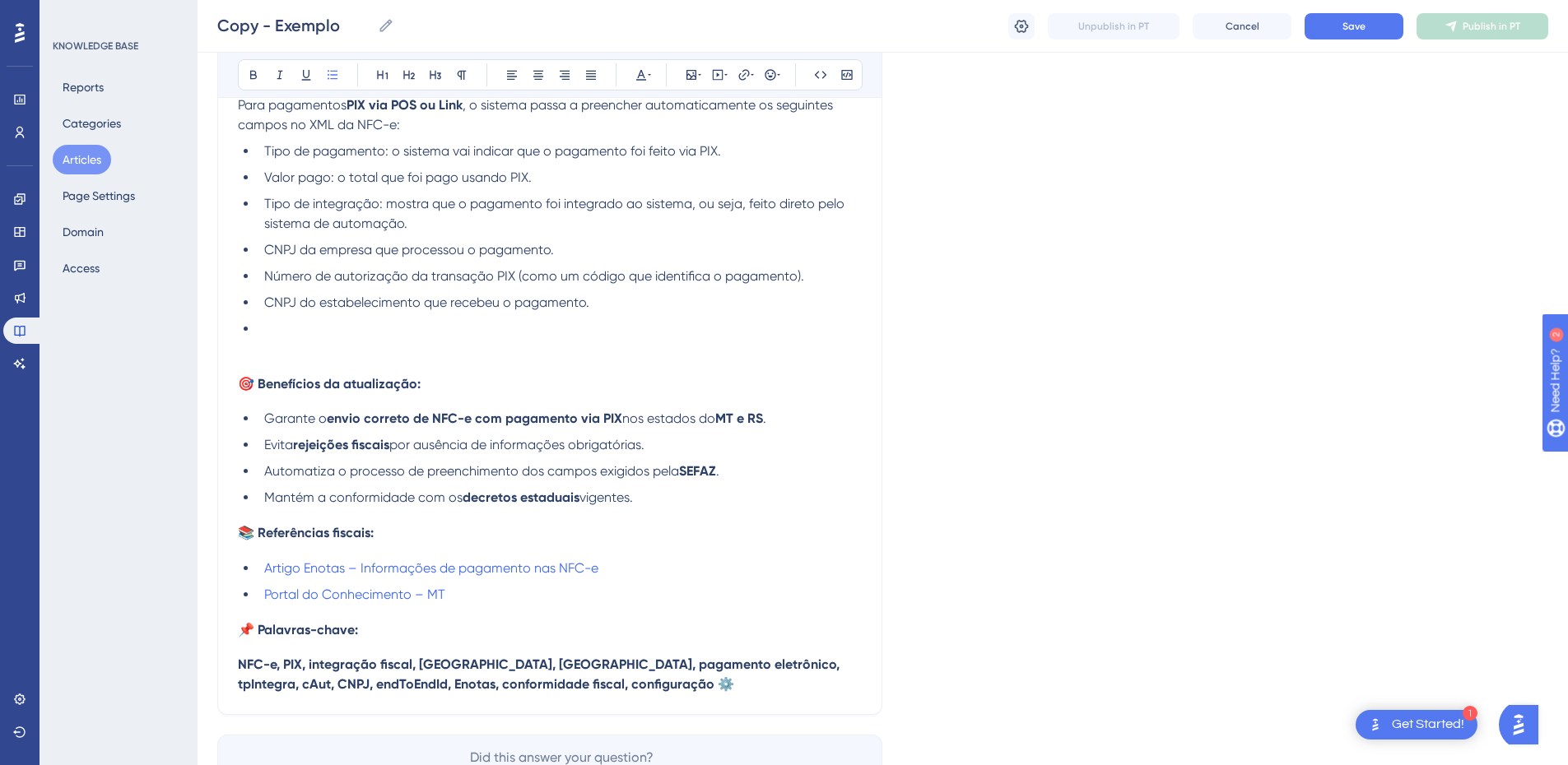
paste div
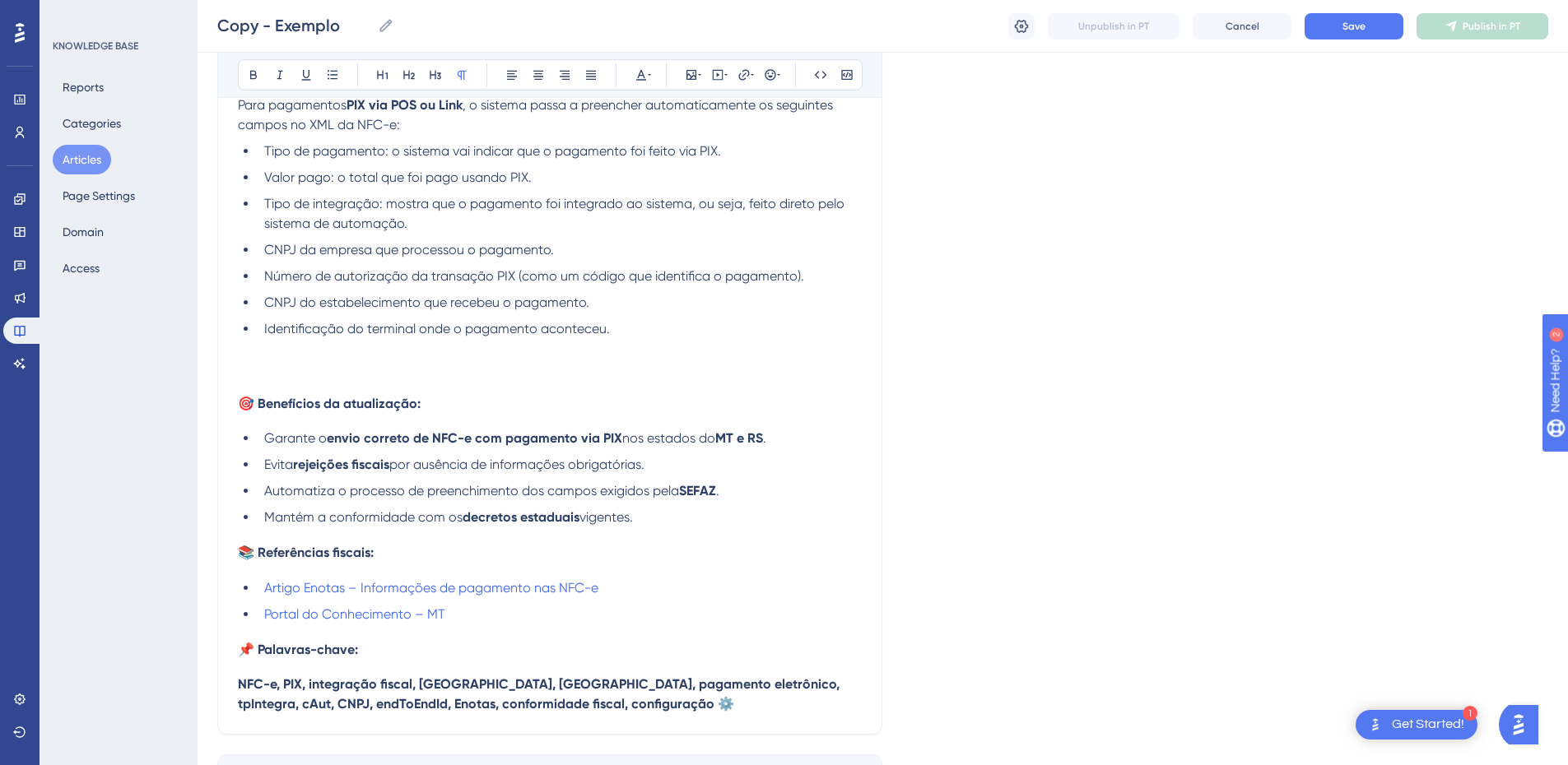
click at [421, 333] on span "Identificação do terminal onde o pagamento aconteceu." at bounding box center [437, 329] width 345 height 16
click at [262, 355] on p at bounding box center [550, 349] width 624 height 20
click at [280, 365] on p at bounding box center [550, 369] width 624 height 20
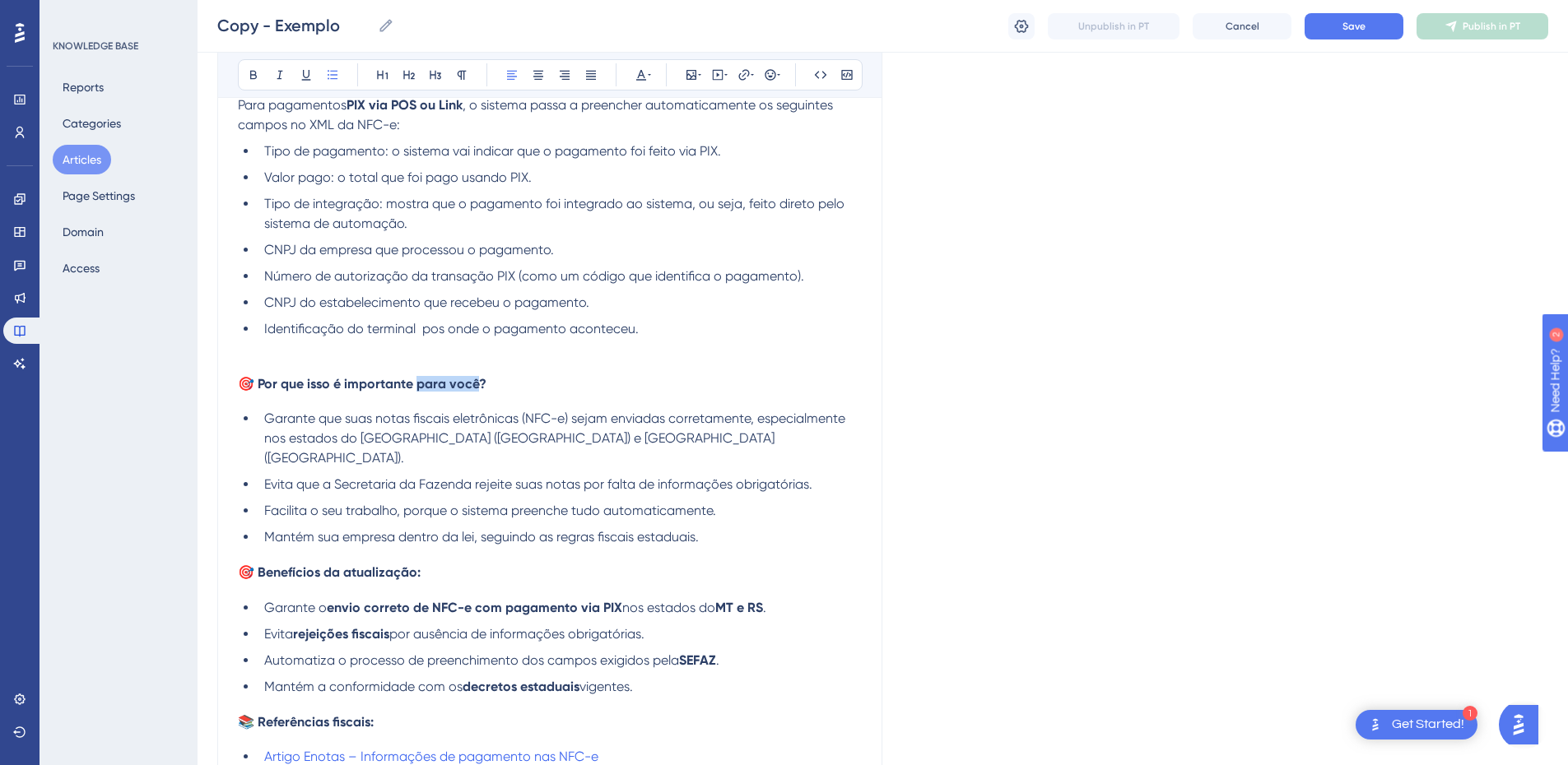
drag, startPoint x: 417, startPoint y: 388, endPoint x: 480, endPoint y: 389, distance: 63.0
click at [480, 389] on span "🎯 Por que isso é importante para você?" at bounding box center [362, 384] width 249 height 16
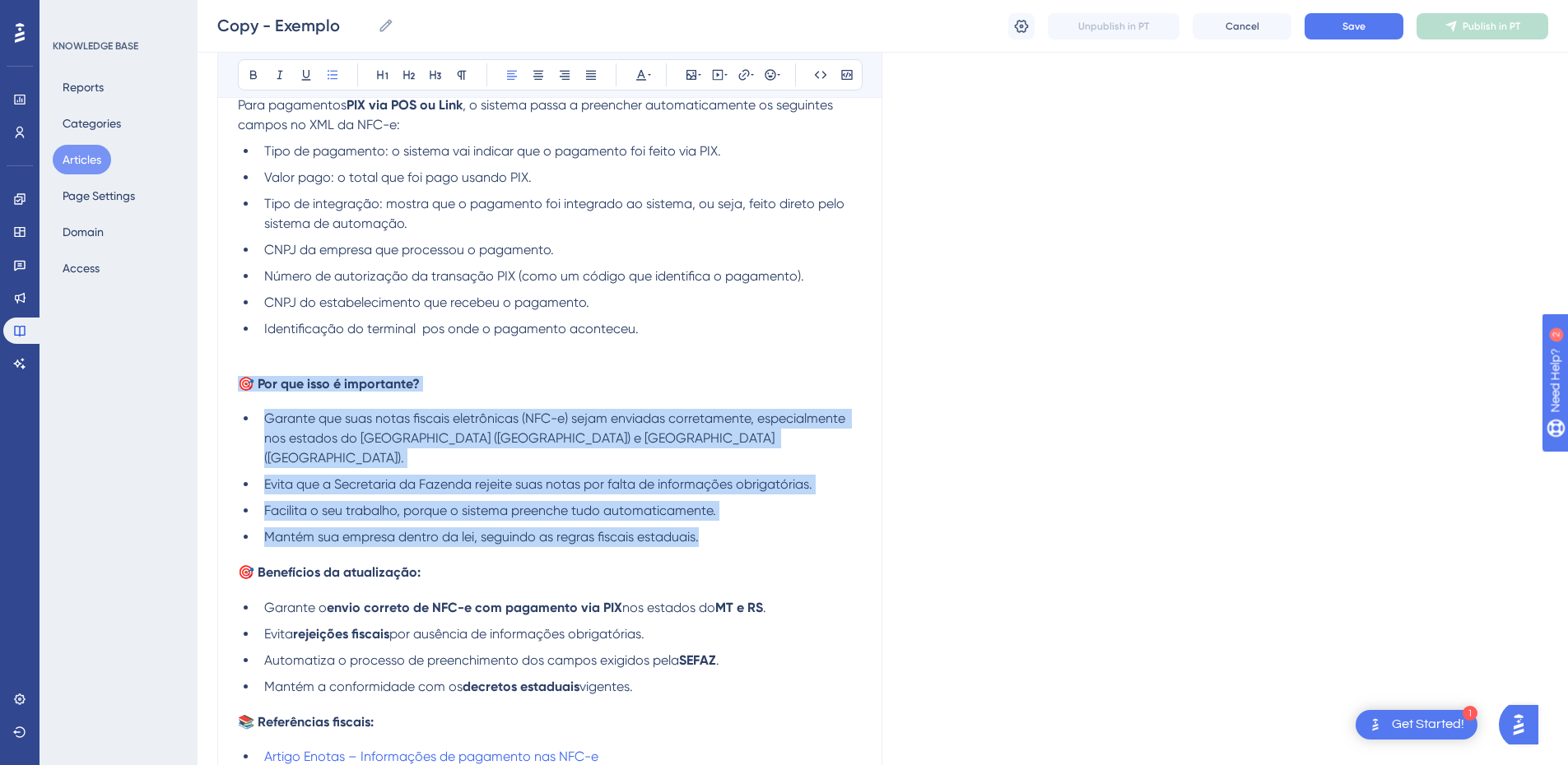
drag, startPoint x: 713, startPoint y: 520, endPoint x: 237, endPoint y: 380, distance: 496.2
click at [231, 387] on div "Adequação fiscal para pagamentos PIX nas NFC-e – MT e RS O sistema HITS foi atu…" at bounding box center [549, 352] width 665 height 1105
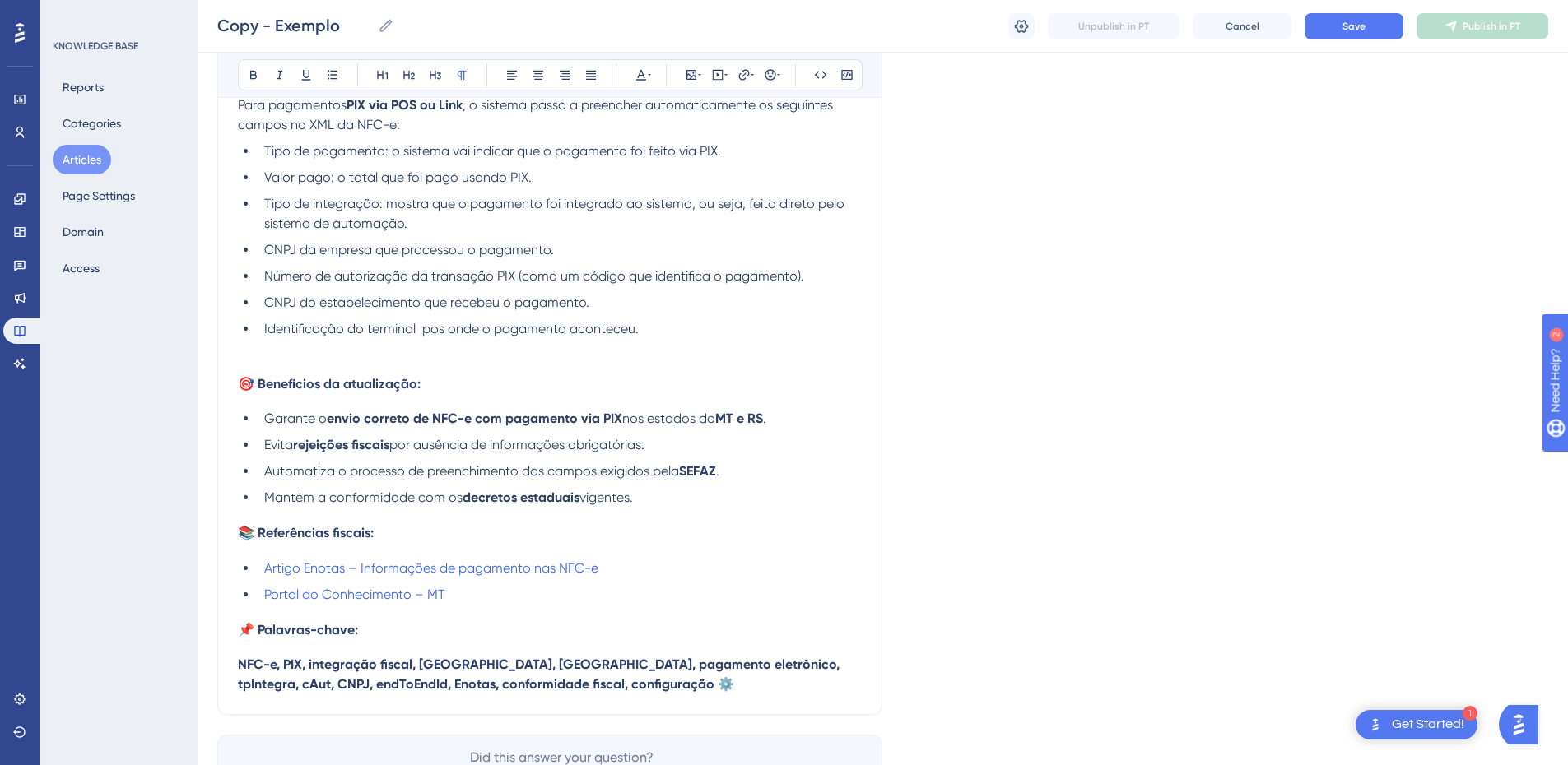
scroll to position [492, 0]
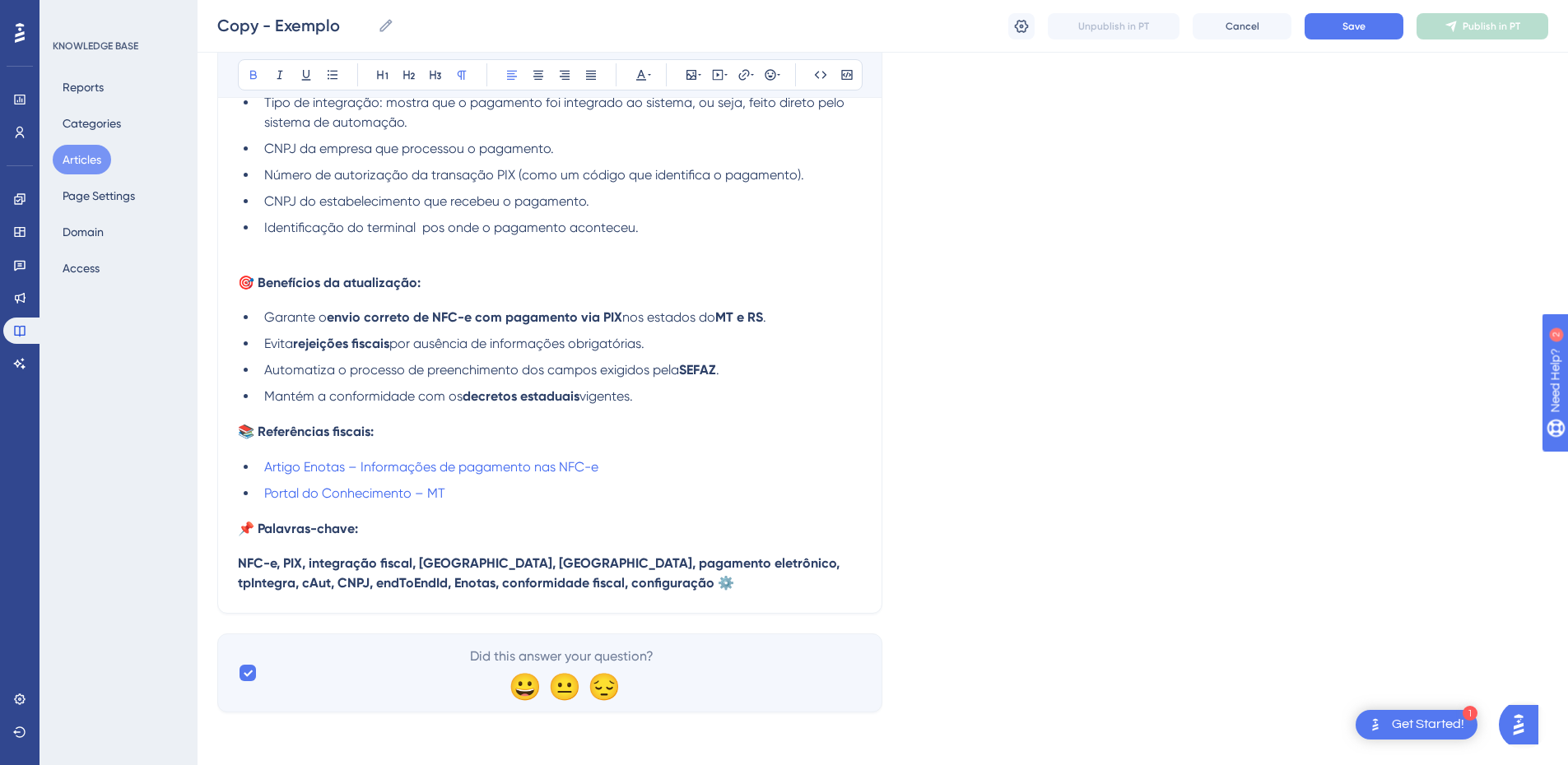
click at [644, 593] on p "NFC-e, PIX, integração fiscal, Mato Grosso, Rio Grande do Sul, pagamento eletrô…" at bounding box center [550, 573] width 624 height 39
click at [236, 563] on div "Adequação fiscal para pagamentos PIX nas NFC-e – MT e RS O sistema HITS foi atu…" at bounding box center [549, 156] width 665 height 915
click at [239, 566] on strong "NFC-e, PIX, integração fiscal, Mato Grosso, Rio Grande do Sul, pagamento eletrô…" at bounding box center [540, 573] width 605 height 35
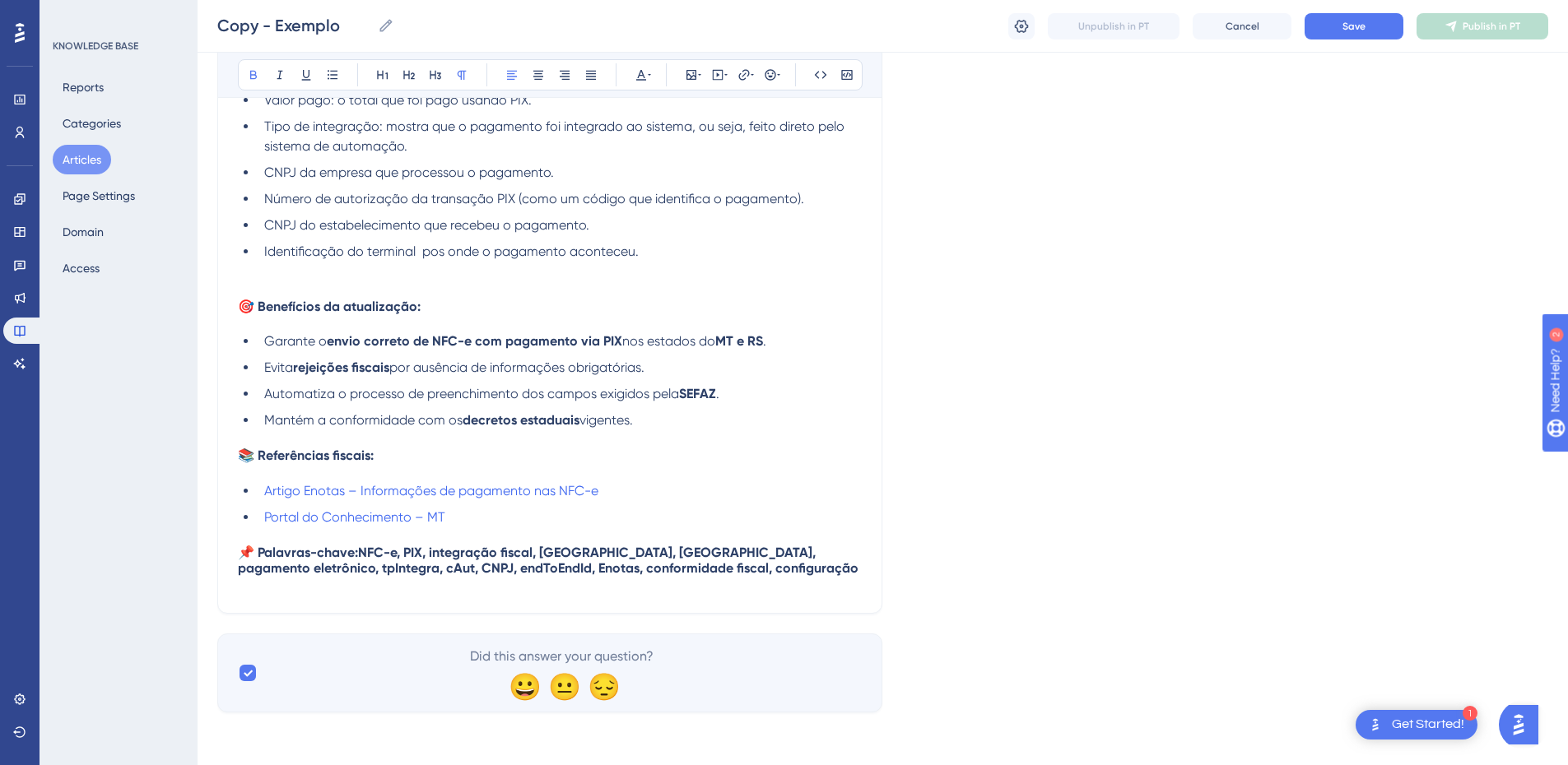
scroll to position [468, 0]
click at [261, 554] on span "📌 Palavras-chave:" at bounding box center [298, 552] width 120 height 16
click at [292, 556] on span "Palavras-chave:" at bounding box center [288, 552] width 100 height 16
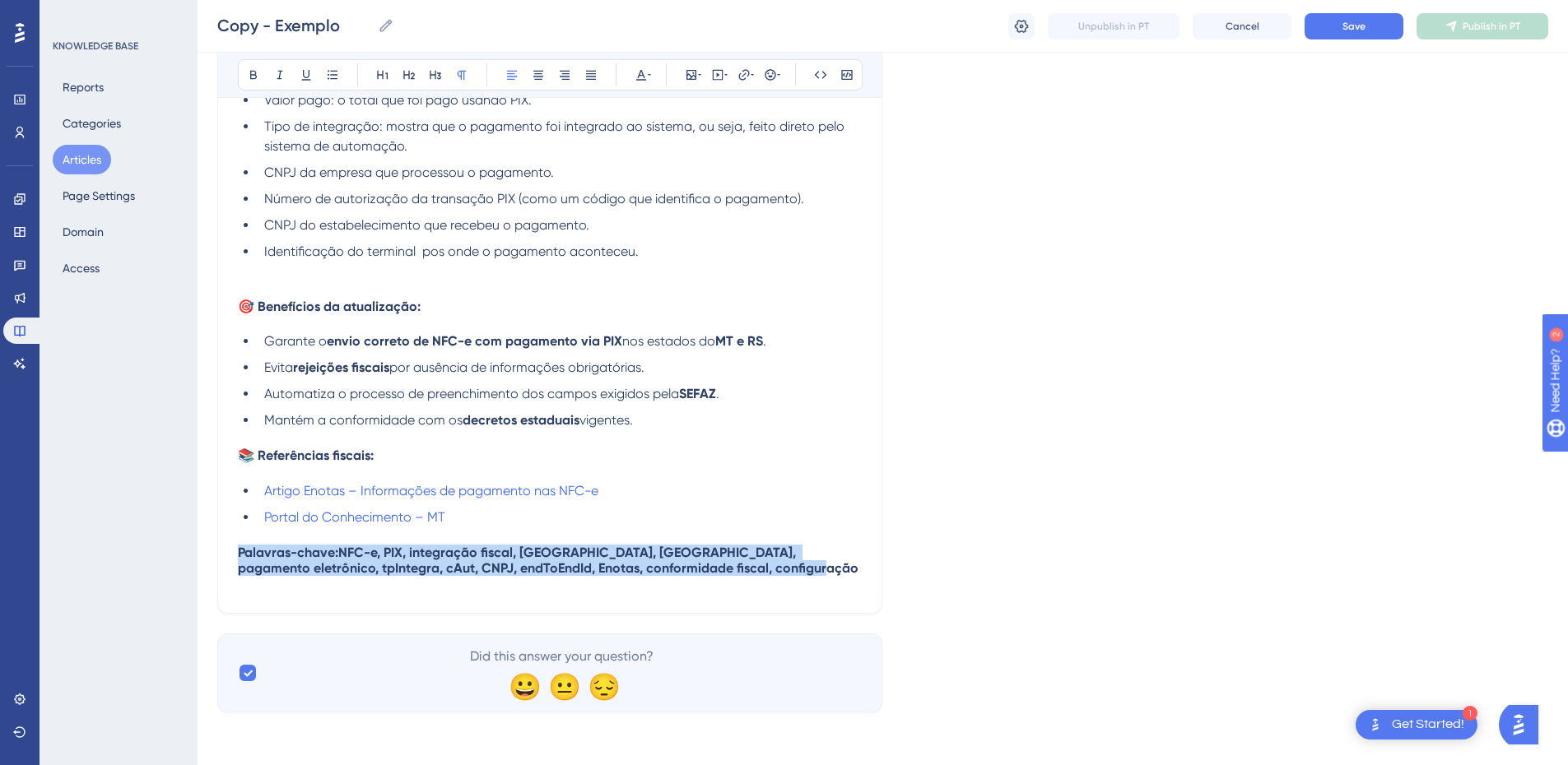
click at [292, 556] on span "Palavras-chave:" at bounding box center [288, 552] width 100 height 16
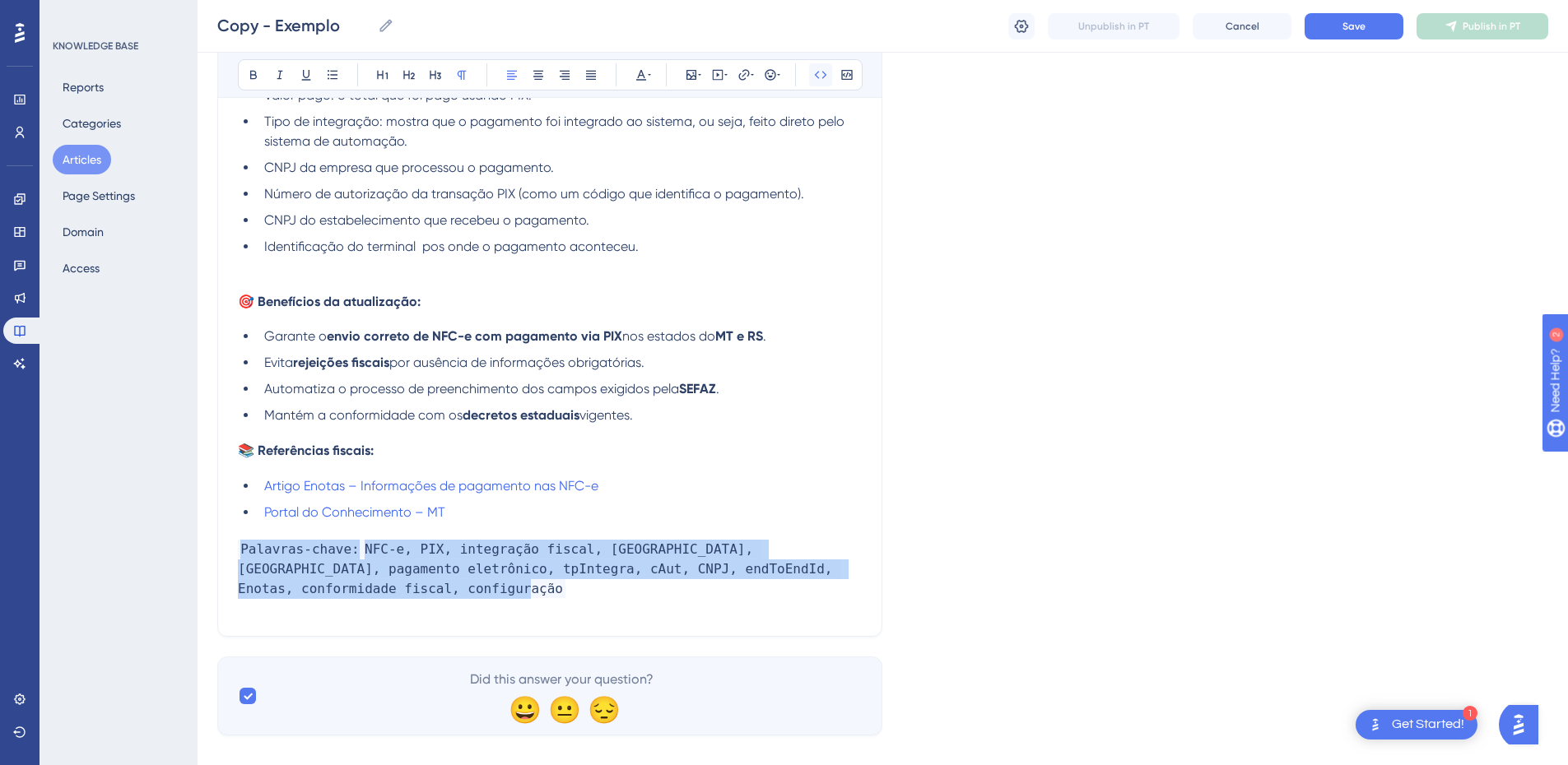
click at [814, 71] on button at bounding box center [821, 75] width 23 height 23
click at [366, 594] on h4 "Palavras-chave: NFC-e, PIX, integração fiscal, Mato Grosso, Rio Grande do Sul, …" at bounding box center [550, 569] width 624 height 59
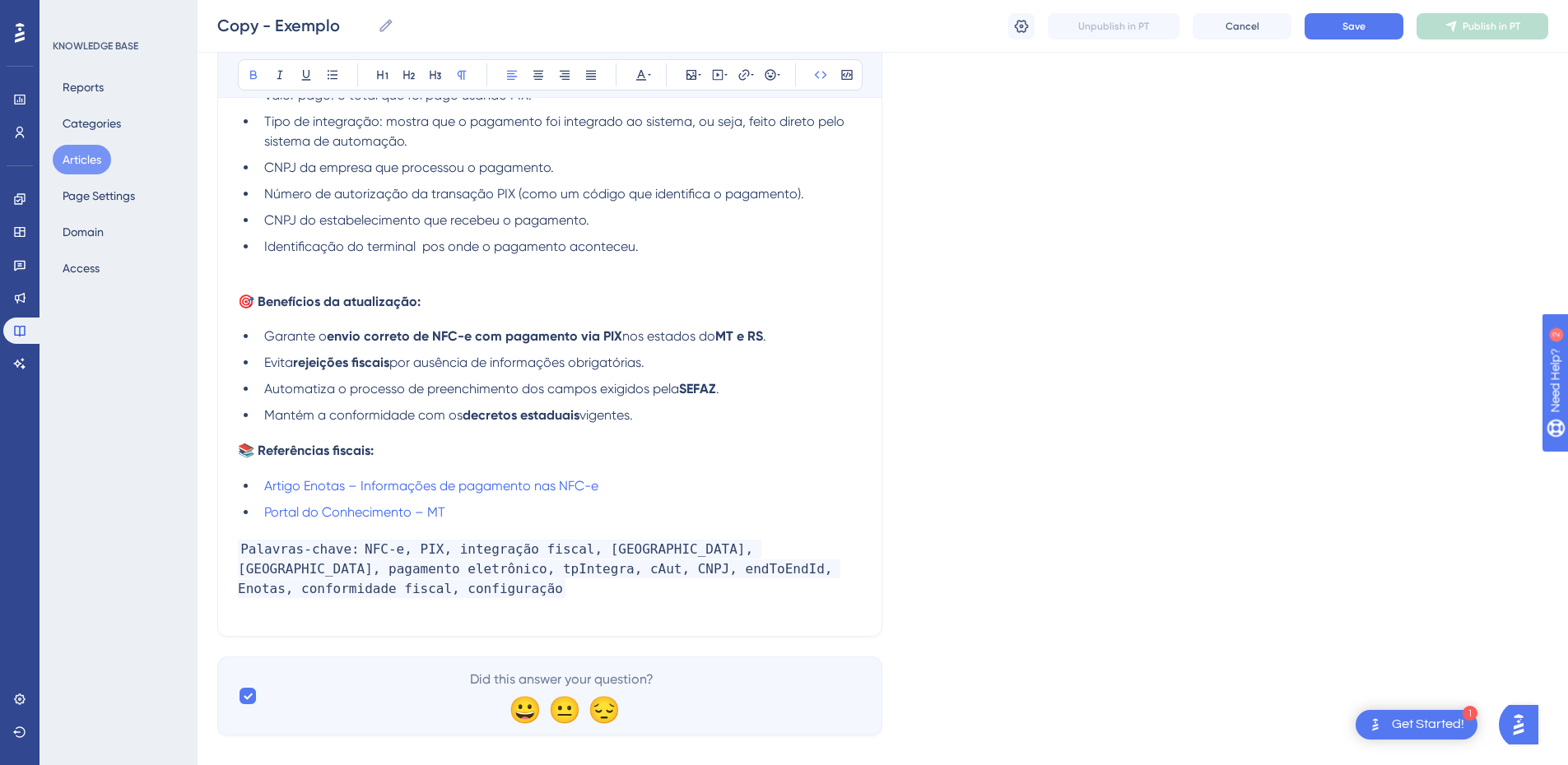
click at [359, 555] on strong "NFC-e, PIX, integração fiscal, Mato Grosso, Rio Grande do Sul, pagamento eletrô…" at bounding box center [539, 569] width 602 height 58
click at [407, 459] on h4 "📚 Referências fiscais:" at bounding box center [550, 450] width 624 height 16
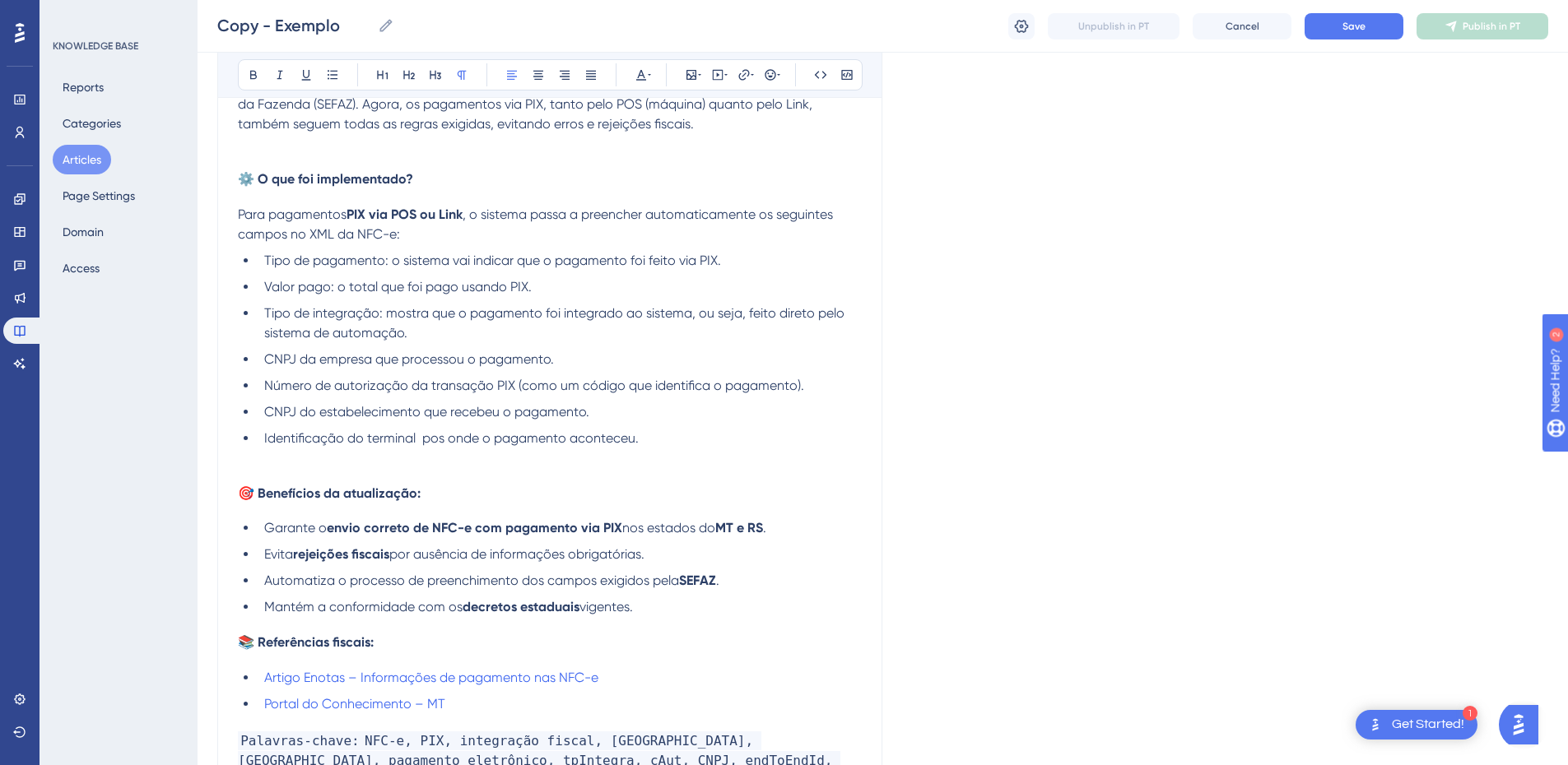
scroll to position [83, 0]
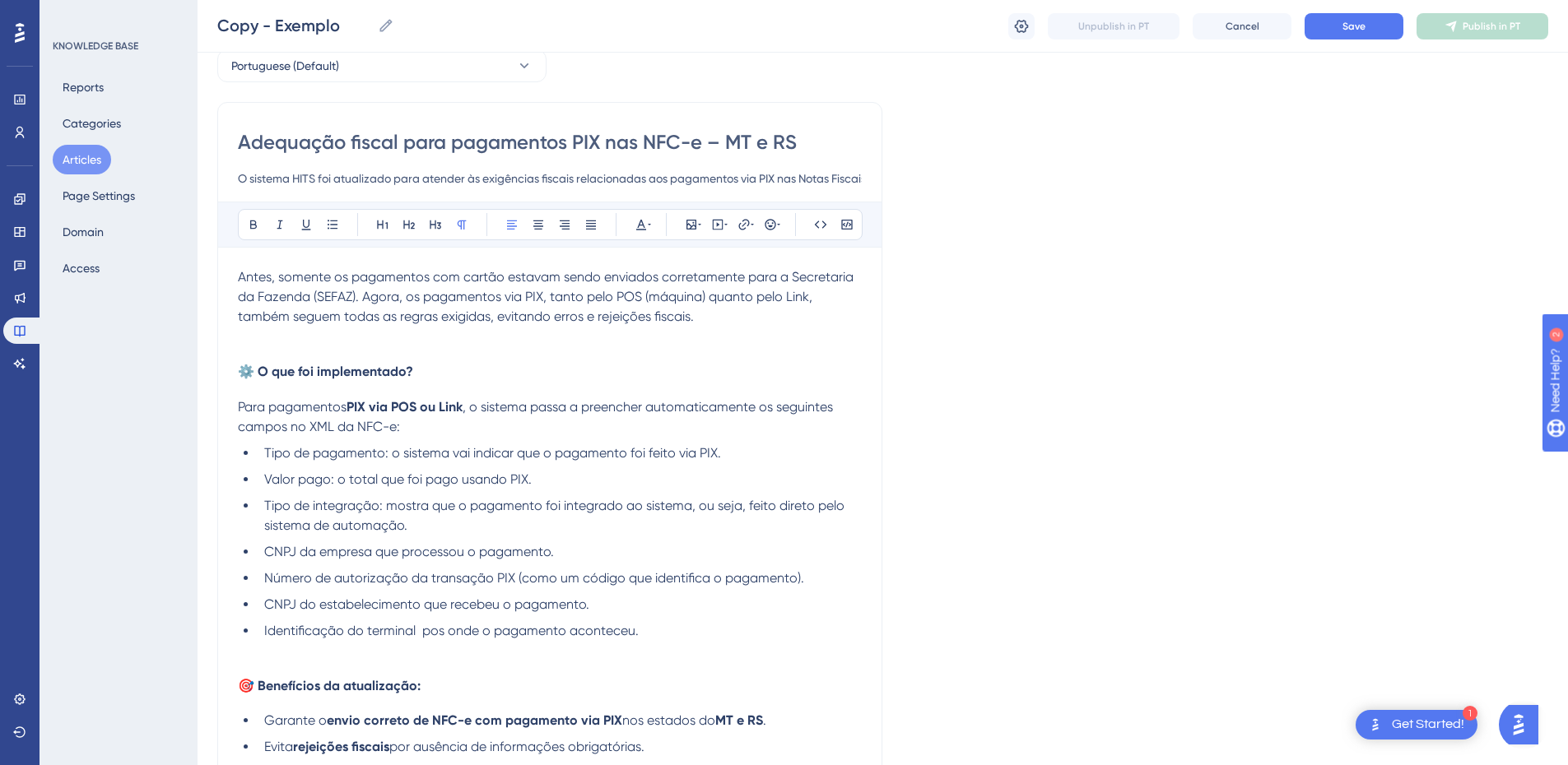
click at [369, 337] on p at bounding box center [550, 337] width 624 height 20
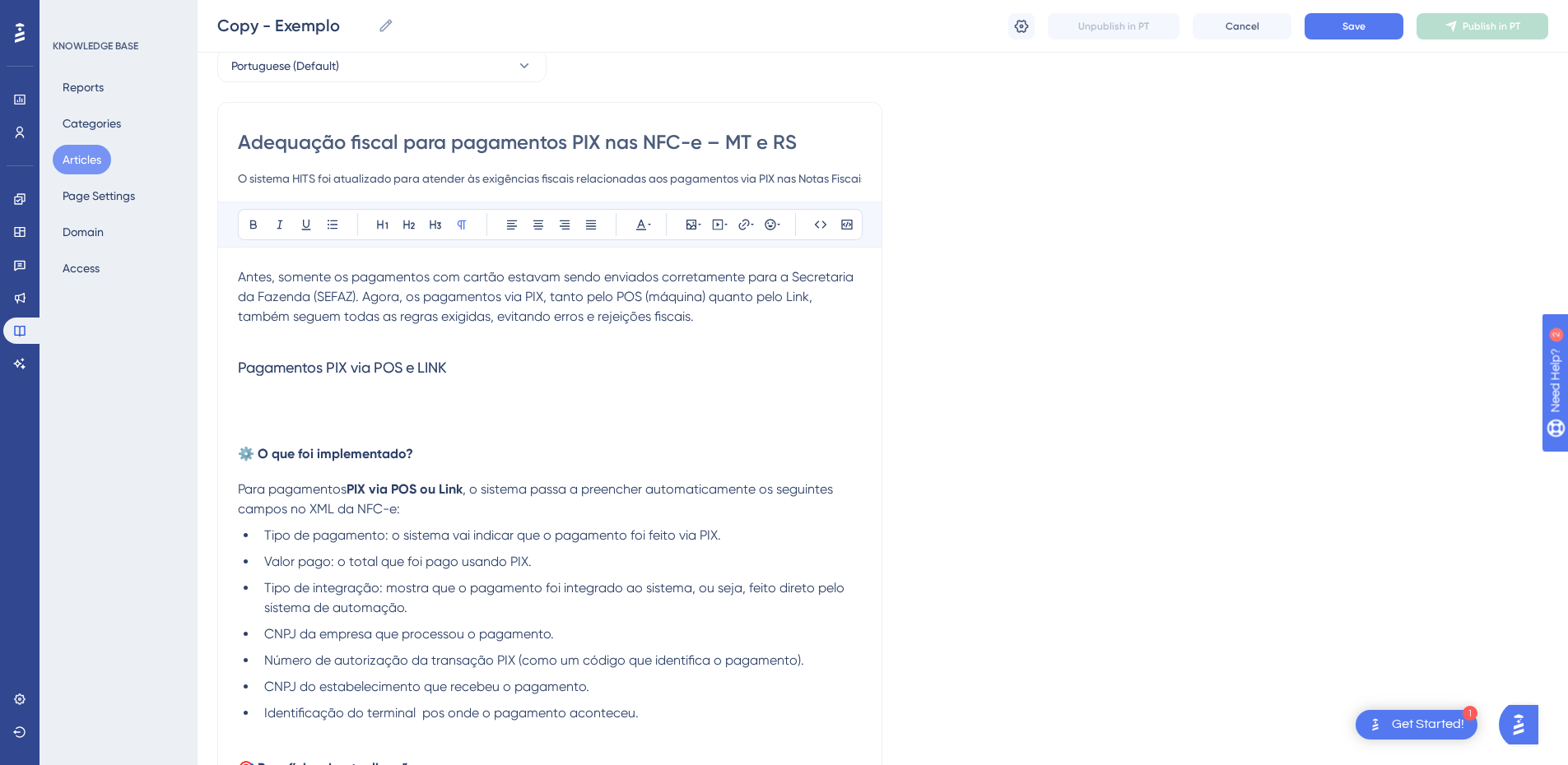
click at [326, 403] on p at bounding box center [550, 400] width 624 height 20
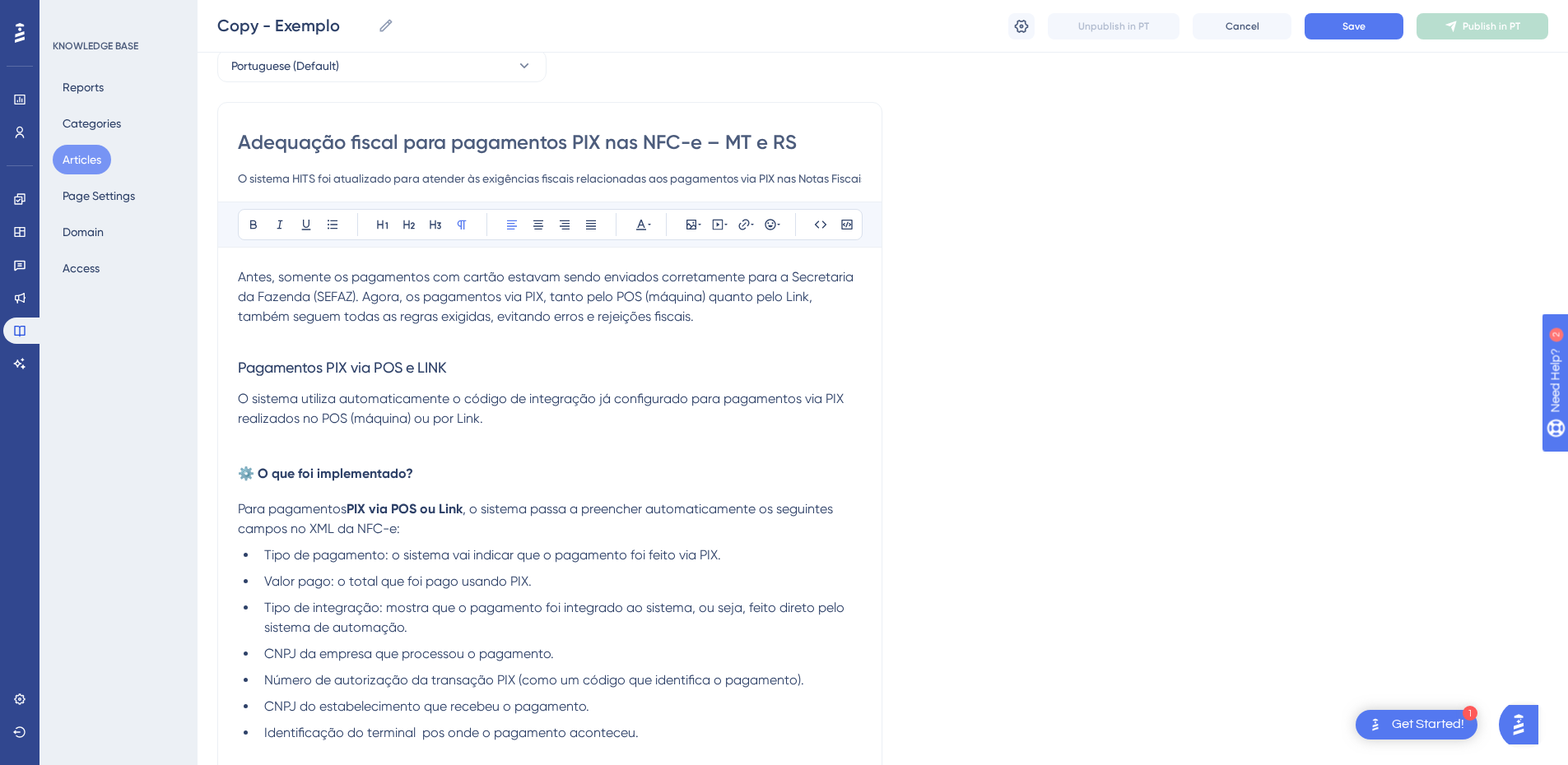
click at [510, 419] on p "O sistema utiliza automaticamente o código de integração já configurado para pa…" at bounding box center [550, 409] width 624 height 39
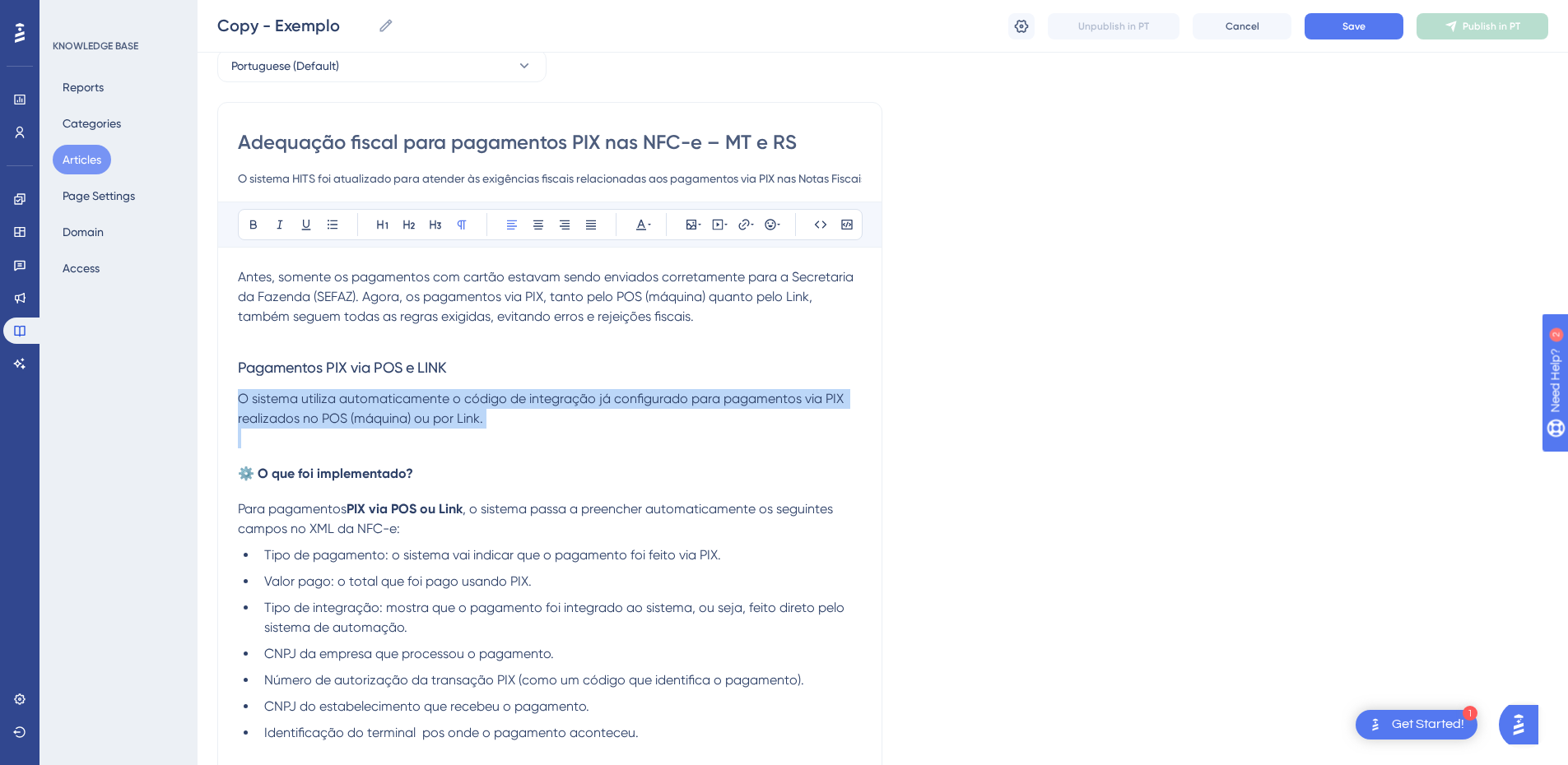
drag, startPoint x: 510, startPoint y: 419, endPoint x: 229, endPoint y: 391, distance: 282.4
click at [229, 391] on div "Adequação fiscal para pagamentos PIX nas NFC-e – MT e RS O sistema HITS foi atu…" at bounding box center [549, 612] width 665 height 1021
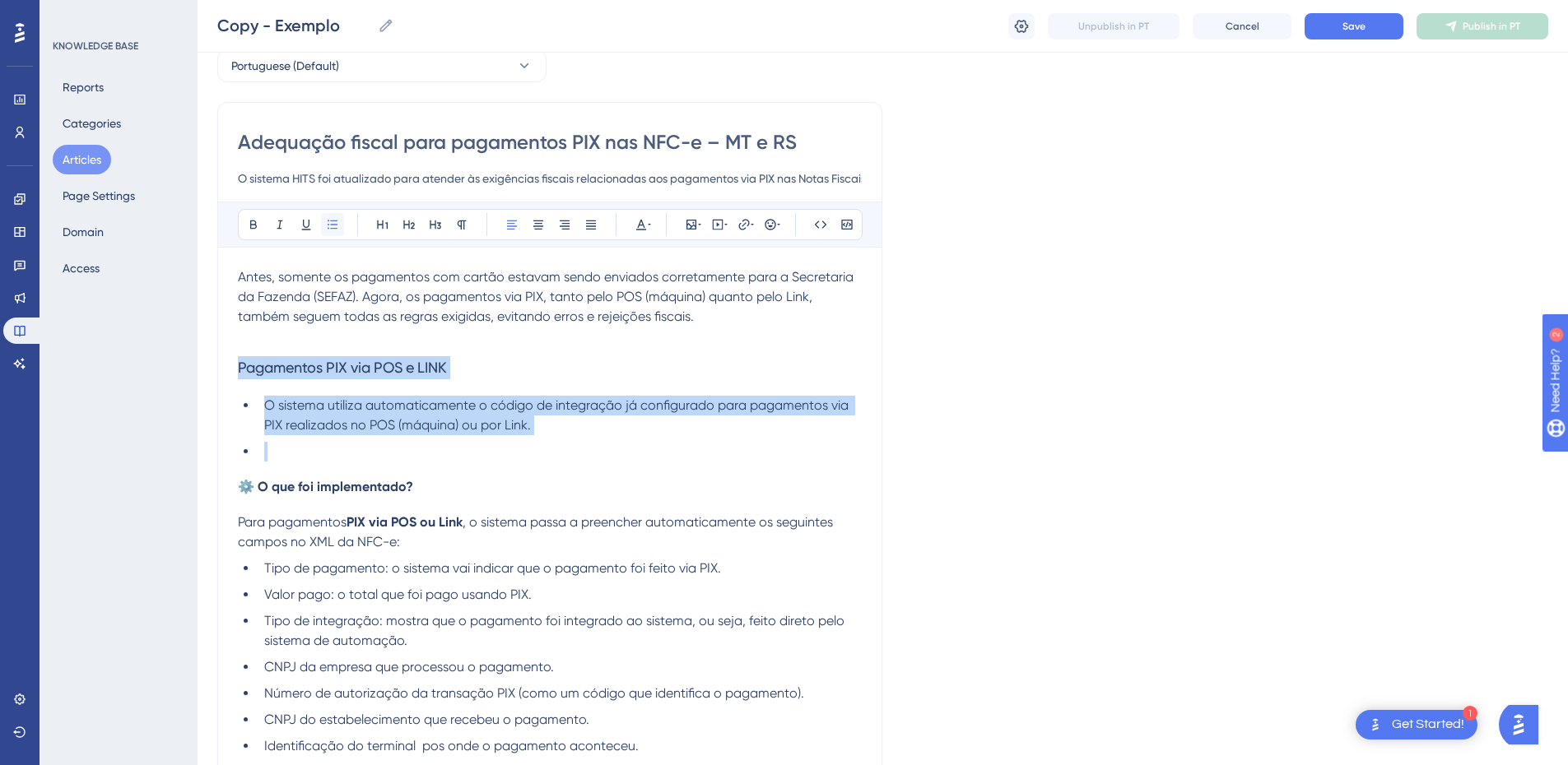
click at [326, 230] on icon at bounding box center [333, 224] width 13 height 13
click at [300, 443] on li at bounding box center [560, 452] width 604 height 20
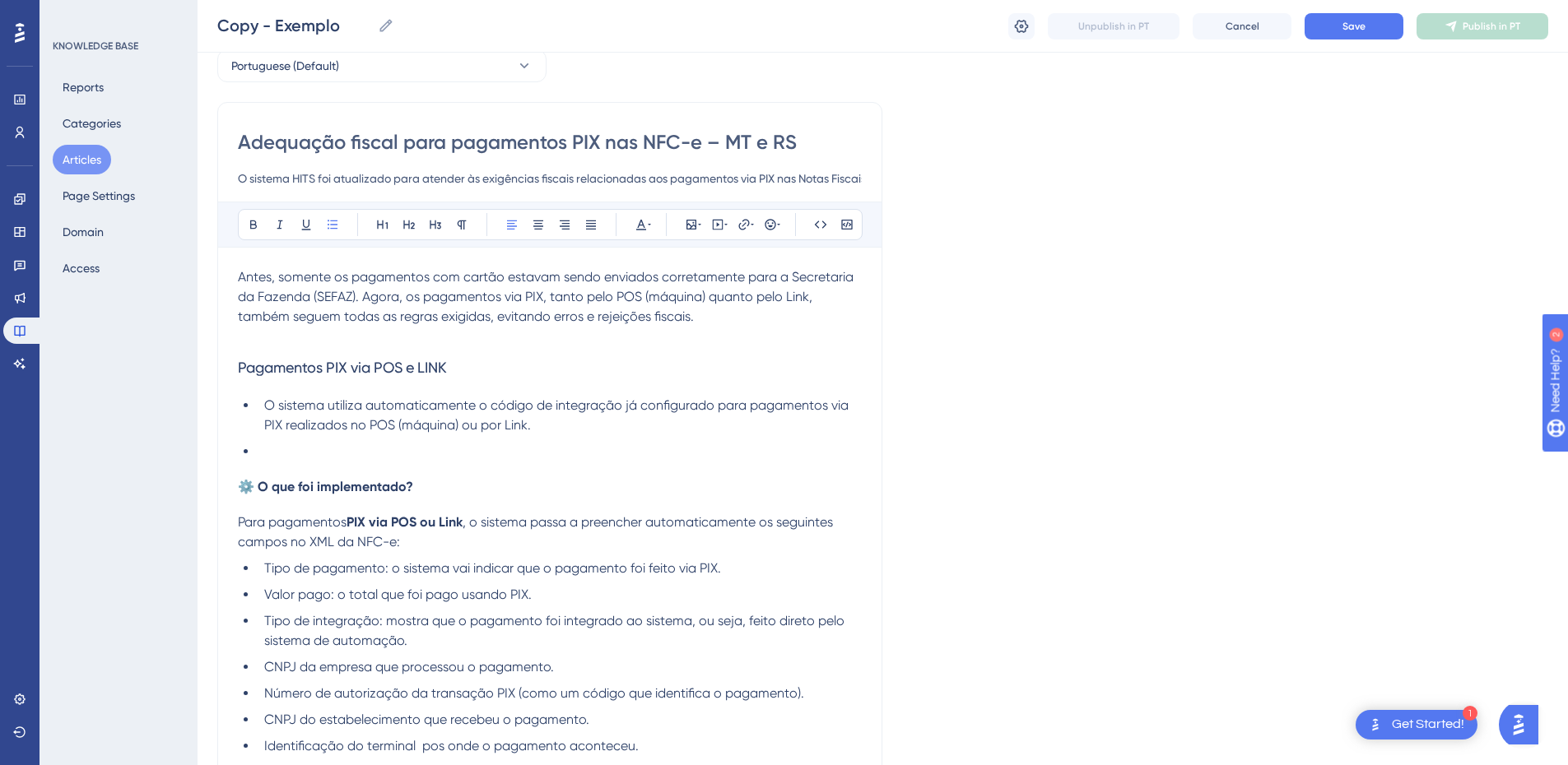
click at [440, 495] on h4 "⚙️ O que foi implementado?" at bounding box center [550, 486] width 624 height 16
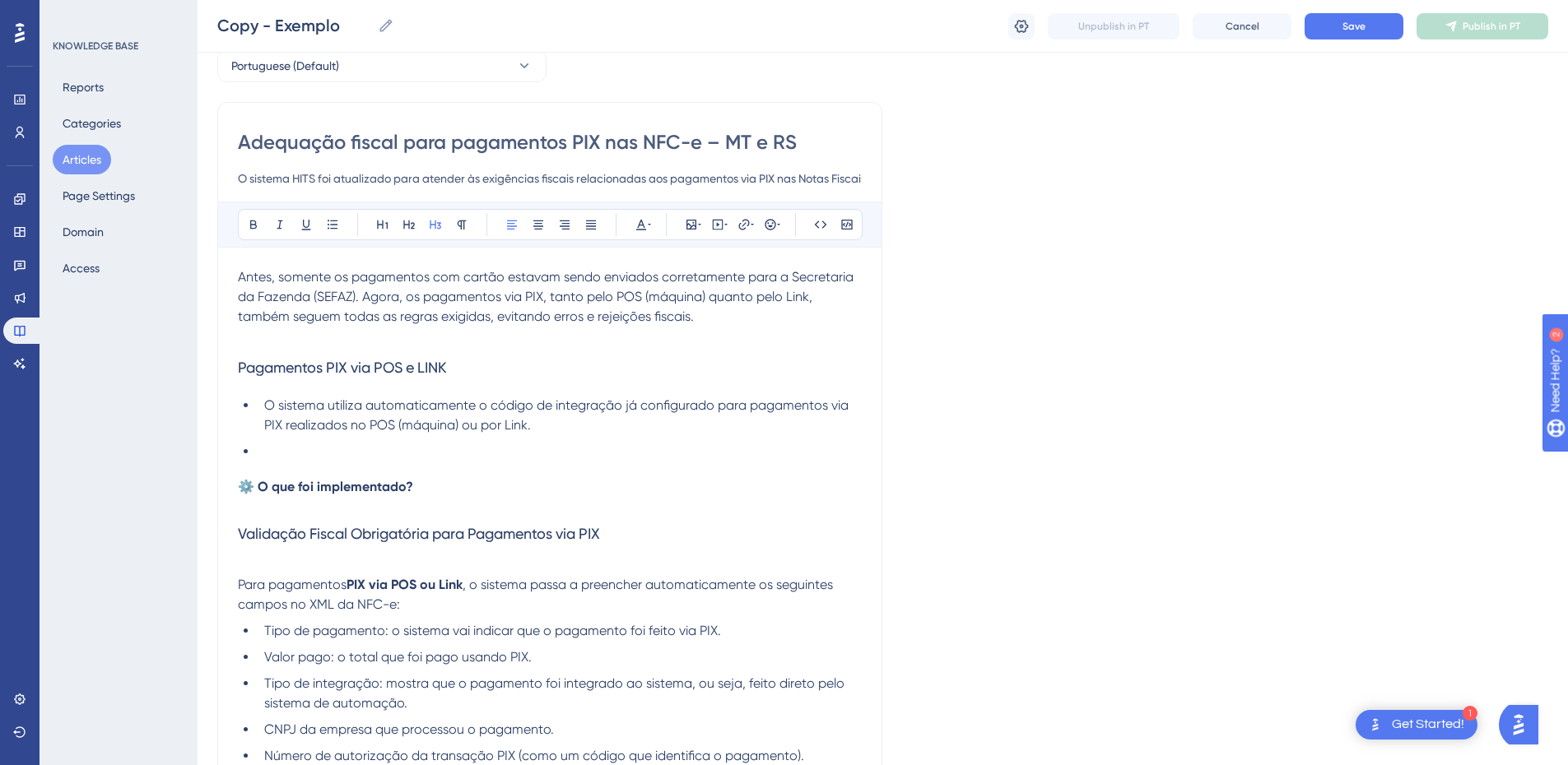
click at [239, 535] on span "Validação Fiscal Obrigatória para Pagamentos via PIX" at bounding box center [419, 533] width 362 height 18
click at [266, 533] on span "Validação Fiscal Obrigatória para Pagamentos via PIX" at bounding box center [419, 533] width 362 height 18
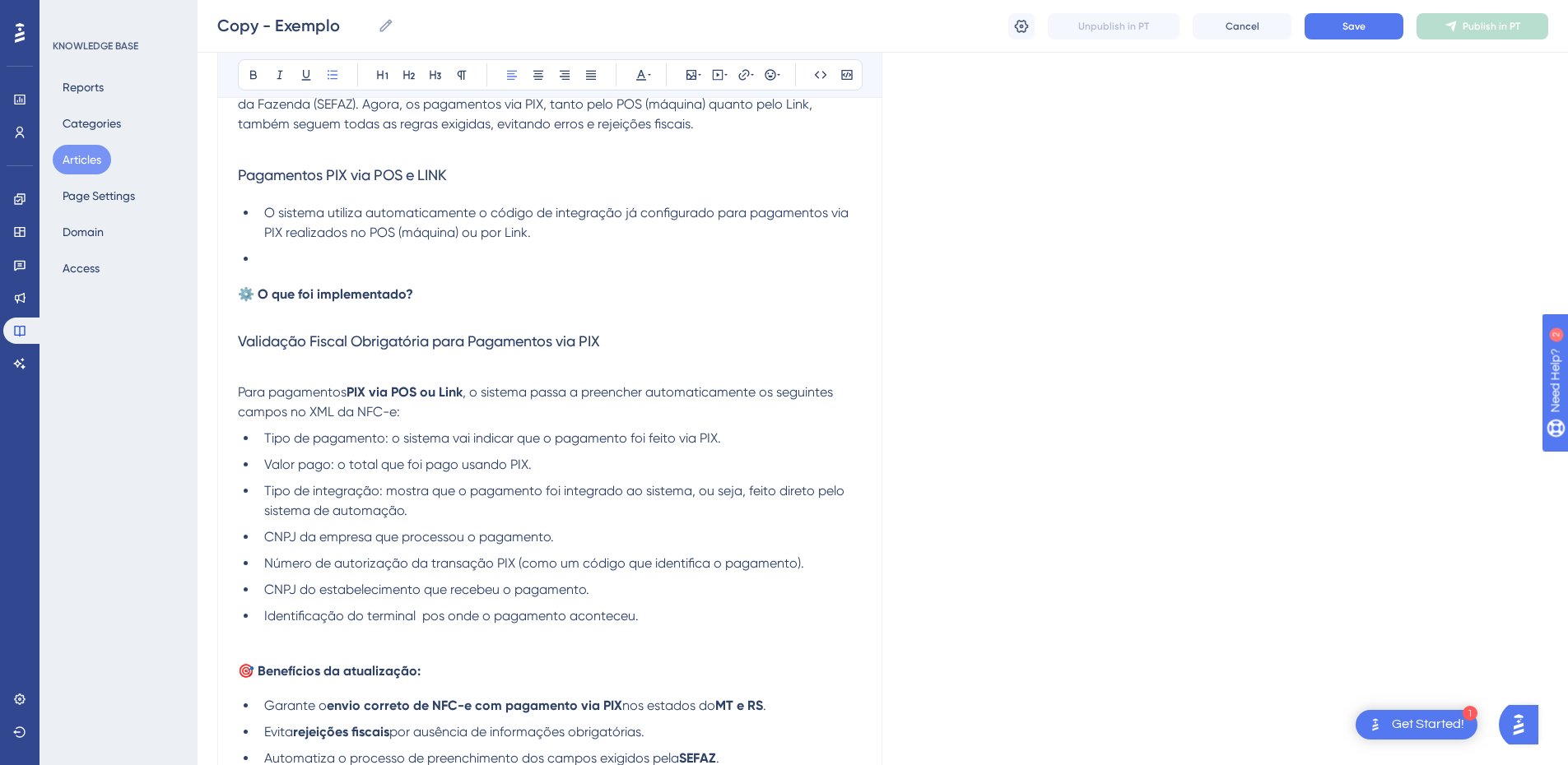
click at [694, 613] on li "Identificação do terminal pos onde o pagamento aconteceu." at bounding box center [560, 617] width 604 height 20
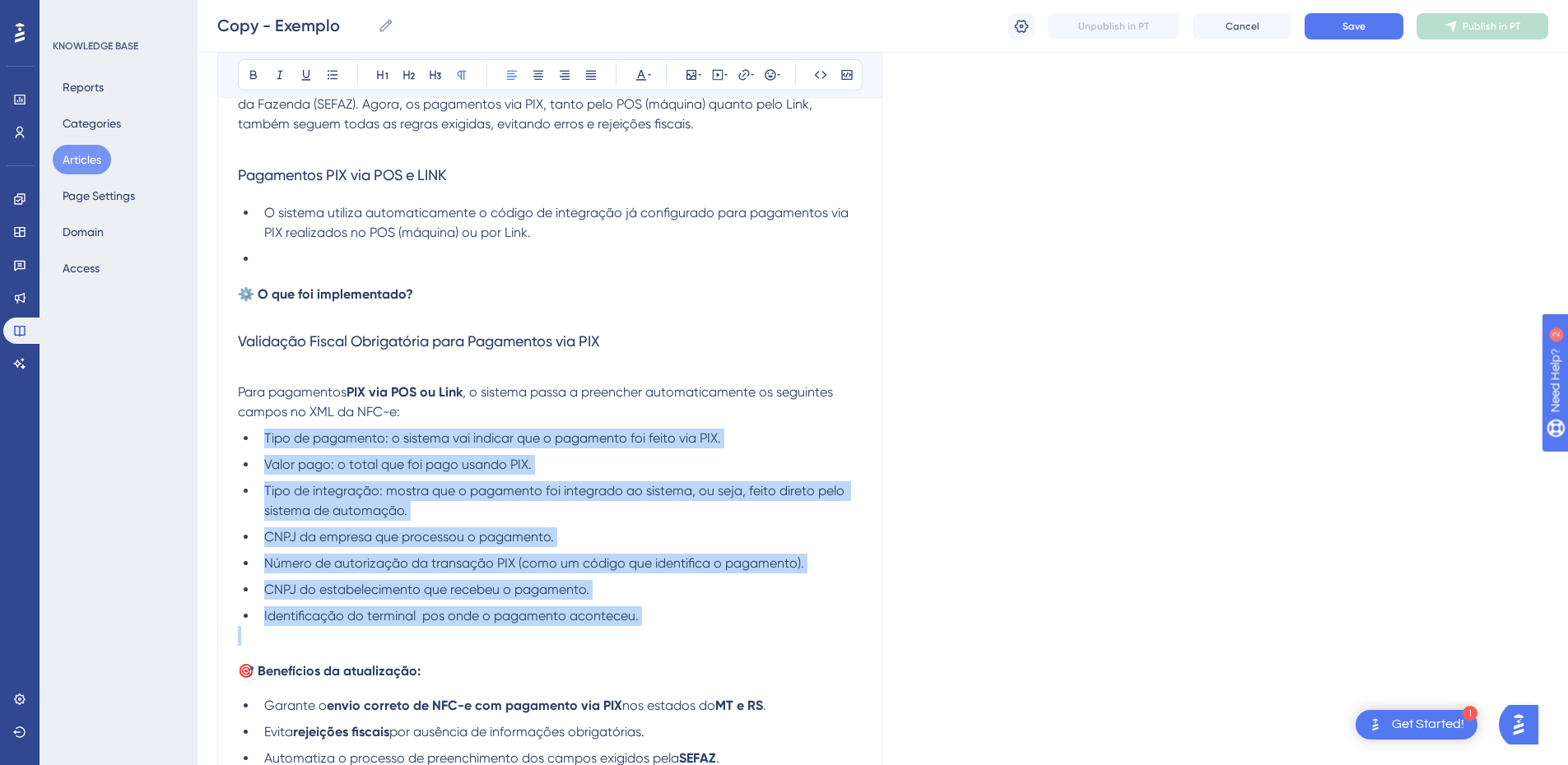
drag, startPoint x: 665, startPoint y: 626, endPoint x: 266, endPoint y: 438, distance: 441.1
click at [266, 438] on div "Antes, somente os pagamentos com cartão estavam sendo enviados corretamente par…" at bounding box center [550, 531] width 624 height 911
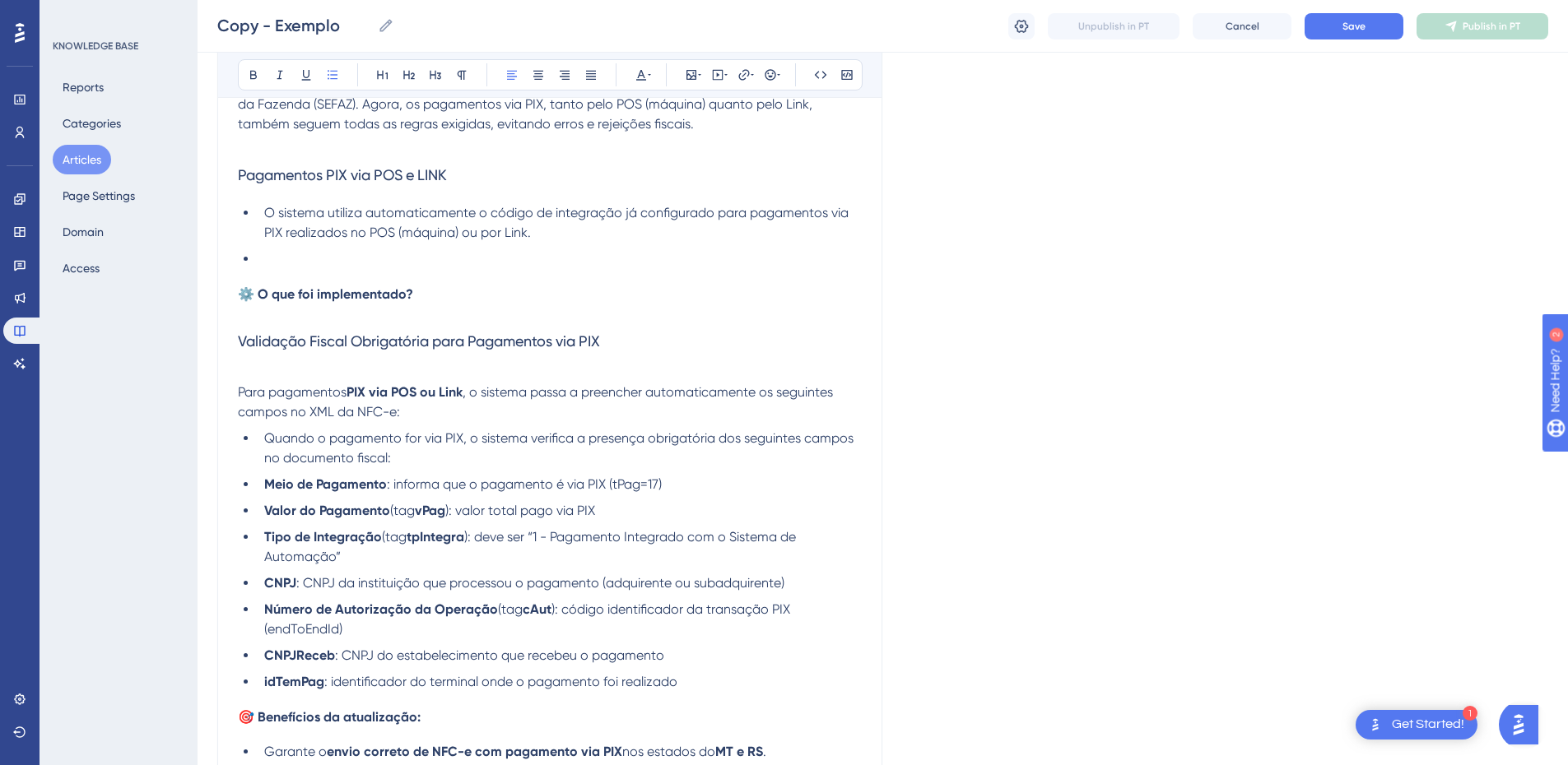
scroll to position [658, 0]
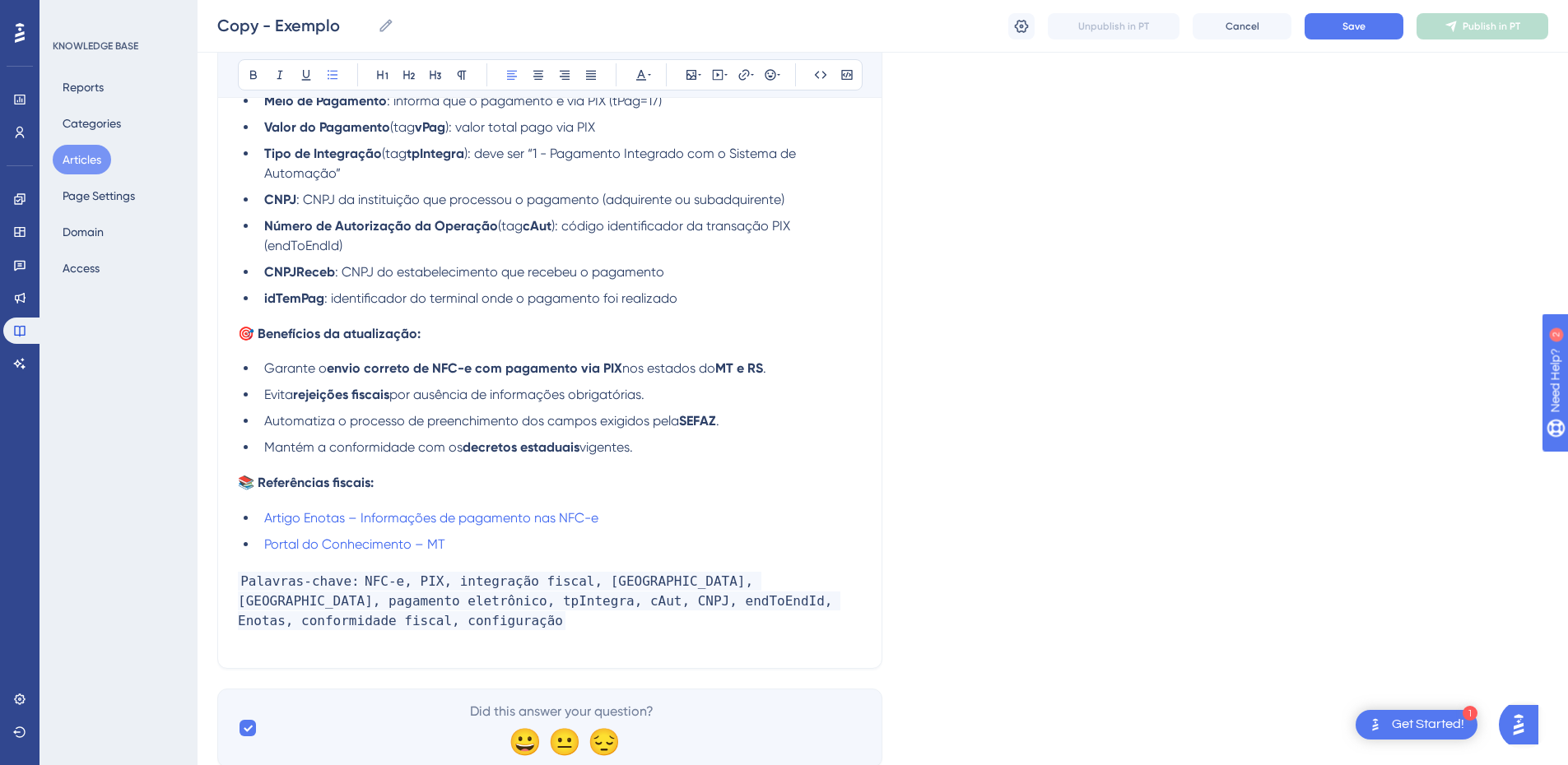
click at [396, 388] on ul "Garante o envio correto de NFC-e com pagamento via PIX nos estados do MT e RS .…" at bounding box center [550, 408] width 624 height 98
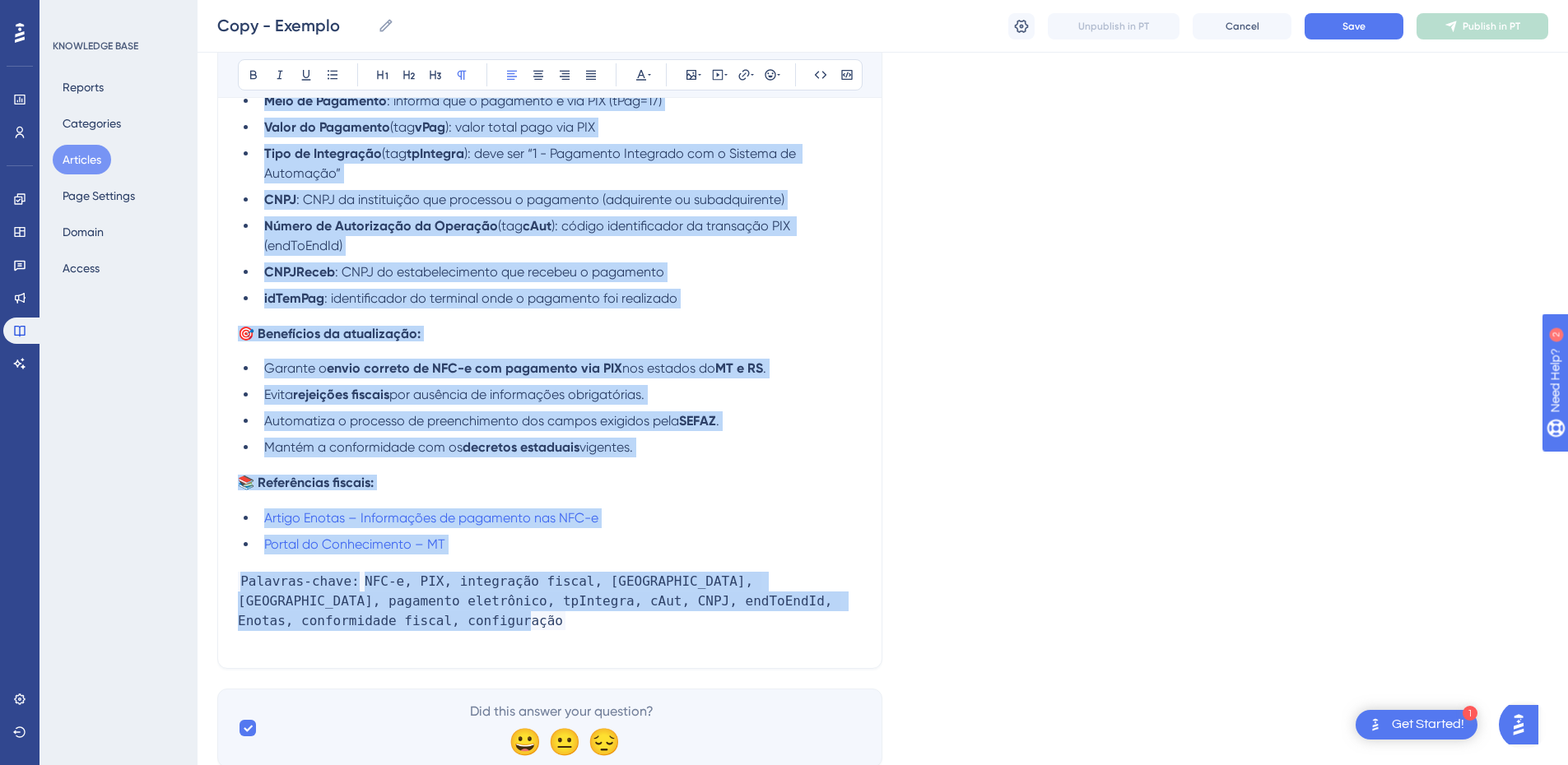
copy div "Antes, somente os pagamentos com cartão estavam sendo enviados corretamente par…"
click at [391, 480] on h4 "📚 Referências fiscais:" at bounding box center [550, 482] width 624 height 16
copy div "Antes, somente os pagamentos com cartão estavam sendo enviados corretamente par…"
click at [472, 396] on span "por ausência de informações obrigatórias." at bounding box center [517, 395] width 255 height 16
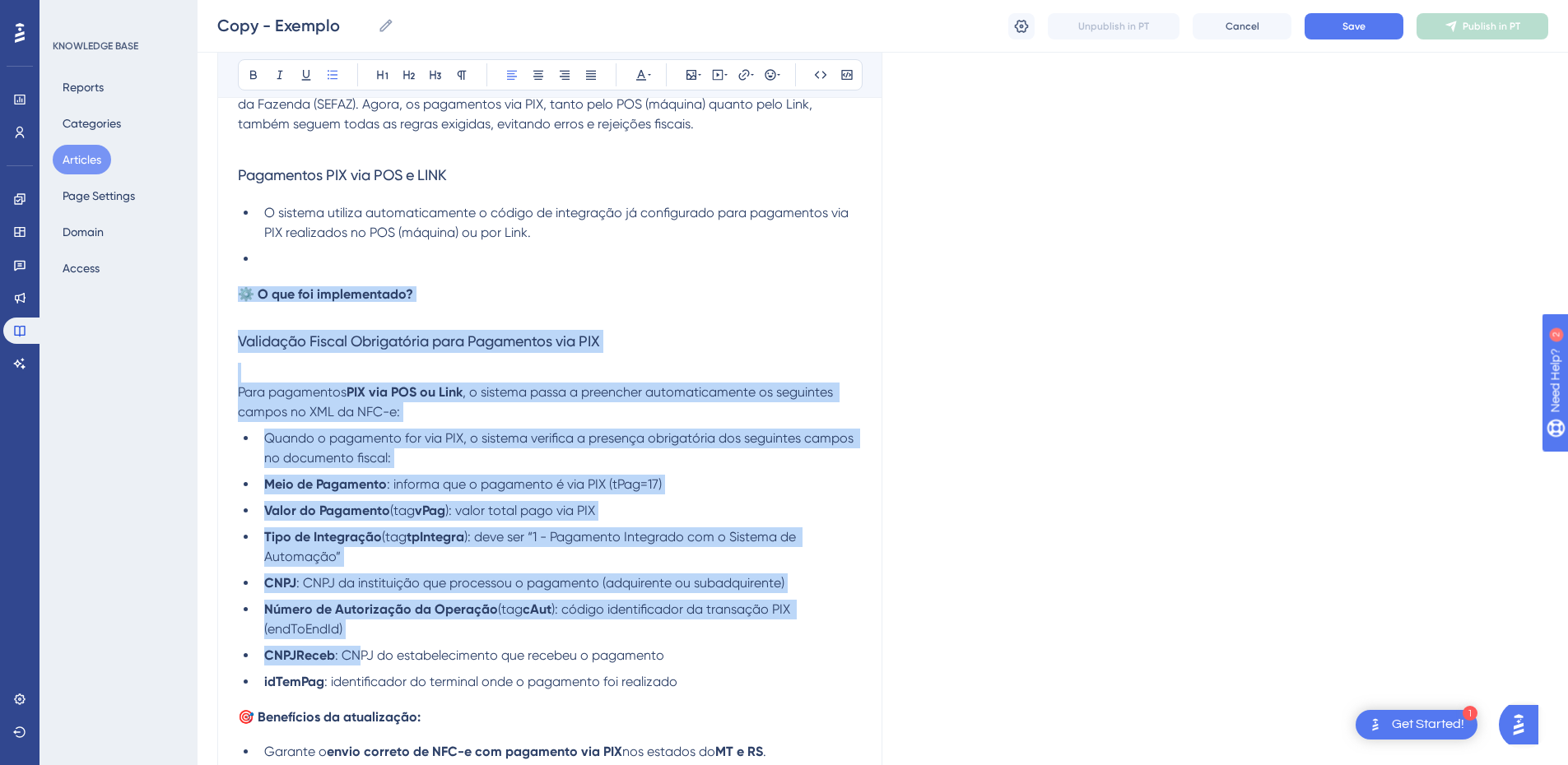
scroll to position [466, 0]
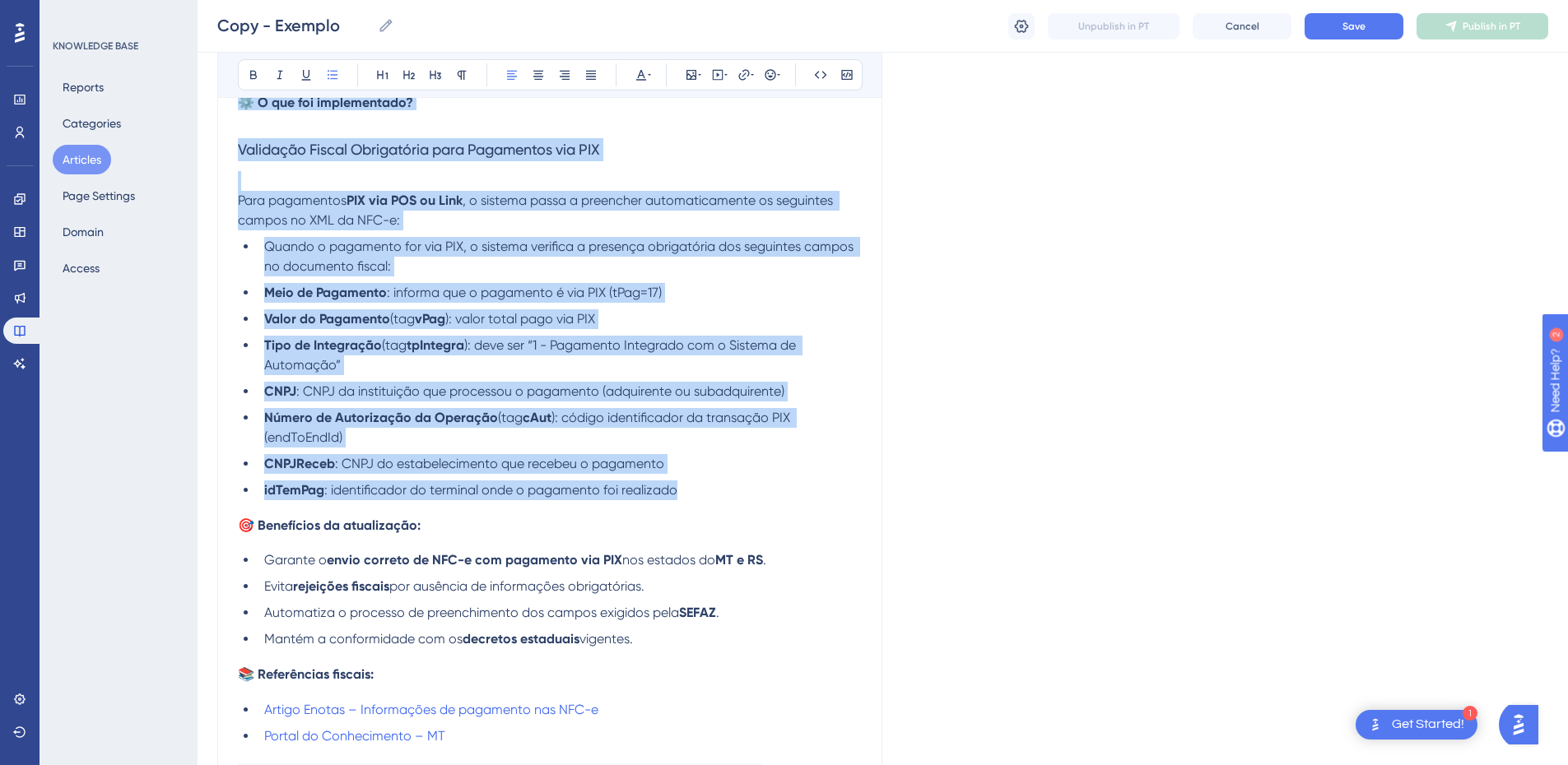
drag, startPoint x: 242, startPoint y: 298, endPoint x: 712, endPoint y: 483, distance: 505.1
click at [712, 483] on div "Antes, somente os pagamentos com cartão estavam sendo enviados corretamente par…" at bounding box center [550, 361] width 624 height 957
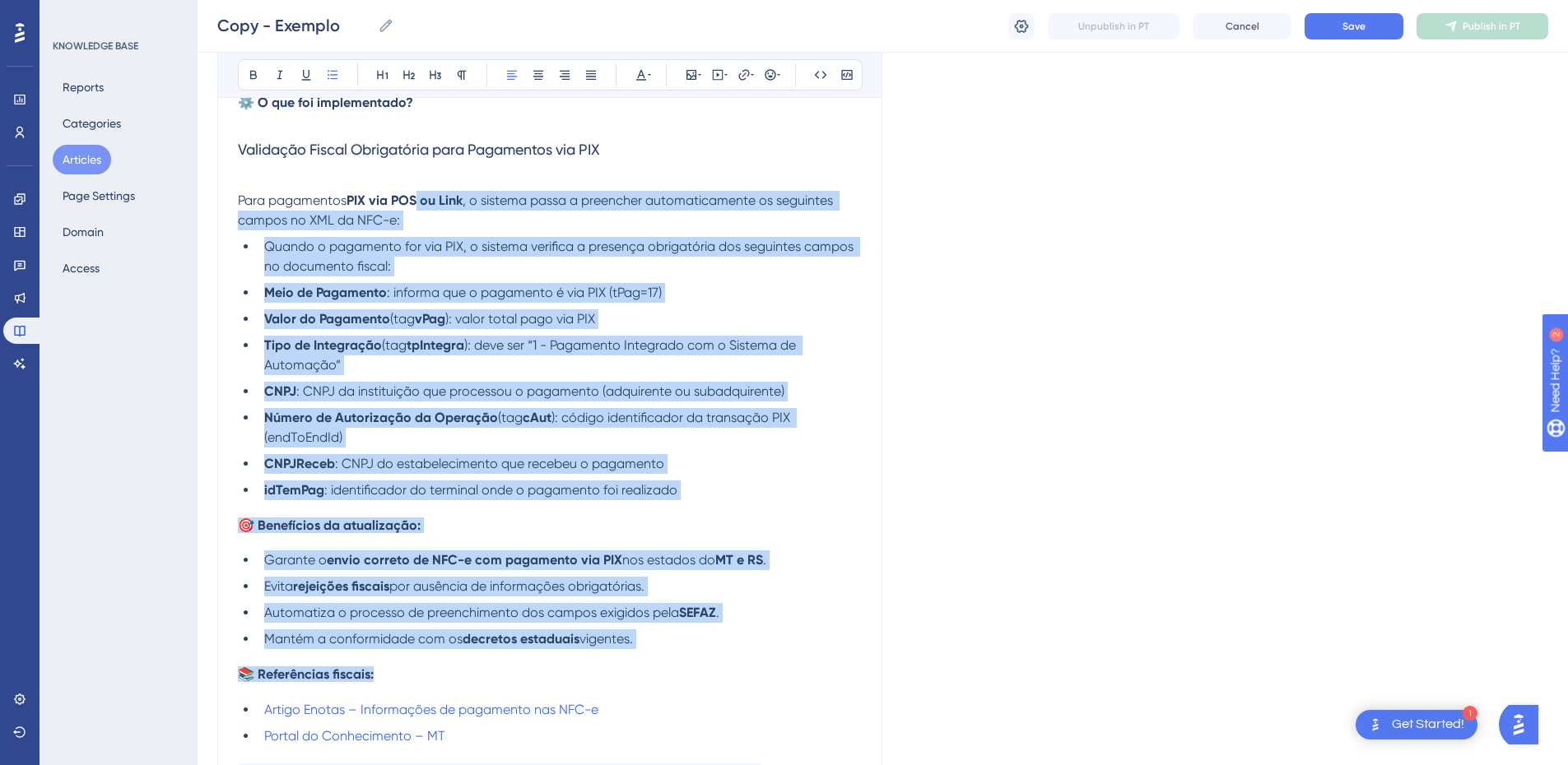
scroll to position [275, 0]
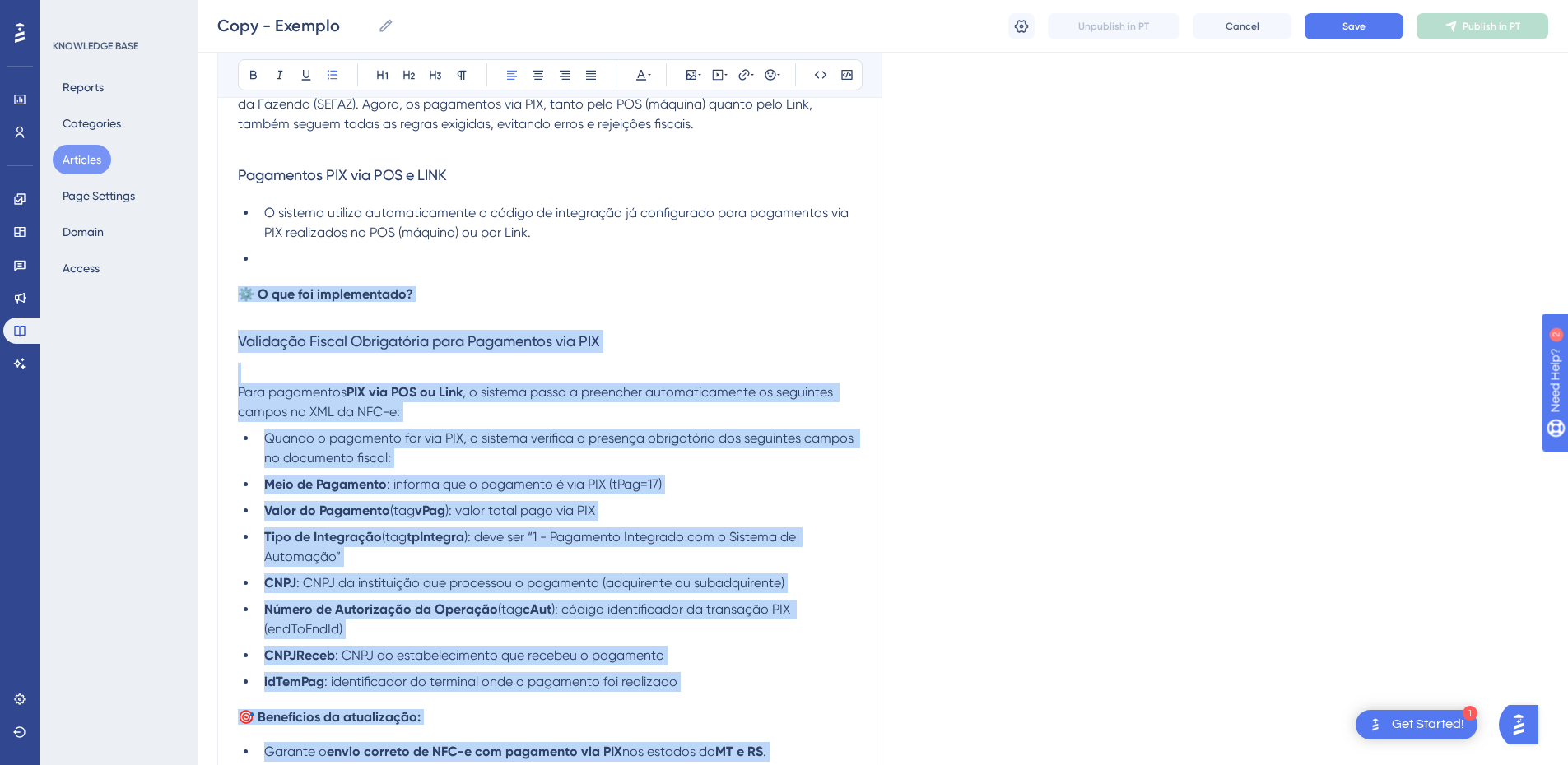
drag, startPoint x: 628, startPoint y: 605, endPoint x: 234, endPoint y: 282, distance: 509.5
click at [234, 282] on div "Adequação fiscal para pagamentos PIX nas NFC-e – MT e RS O sistema HITS foi atu…" at bounding box center [549, 481] width 665 height 1143
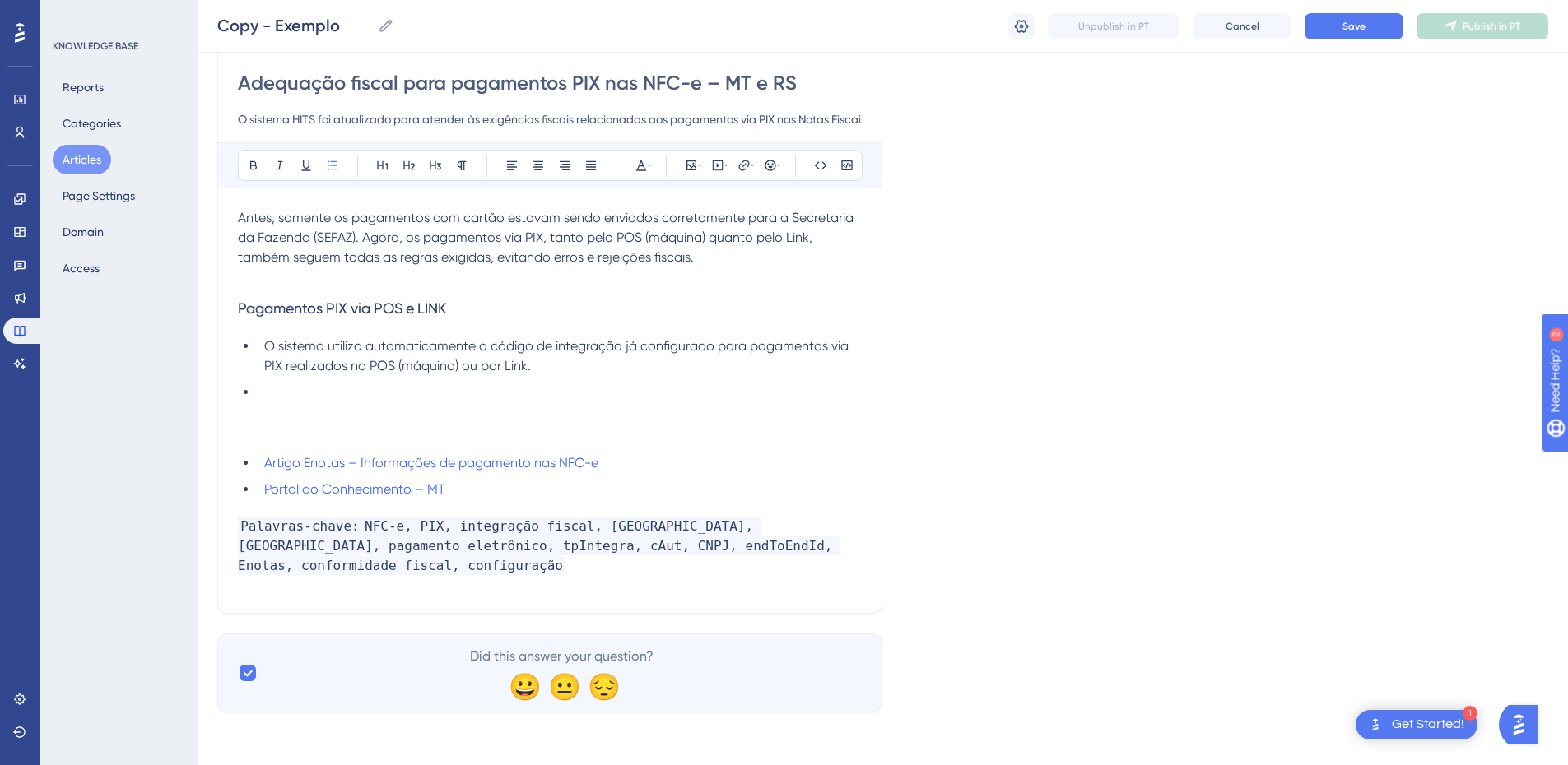
scroll to position [218, 0]
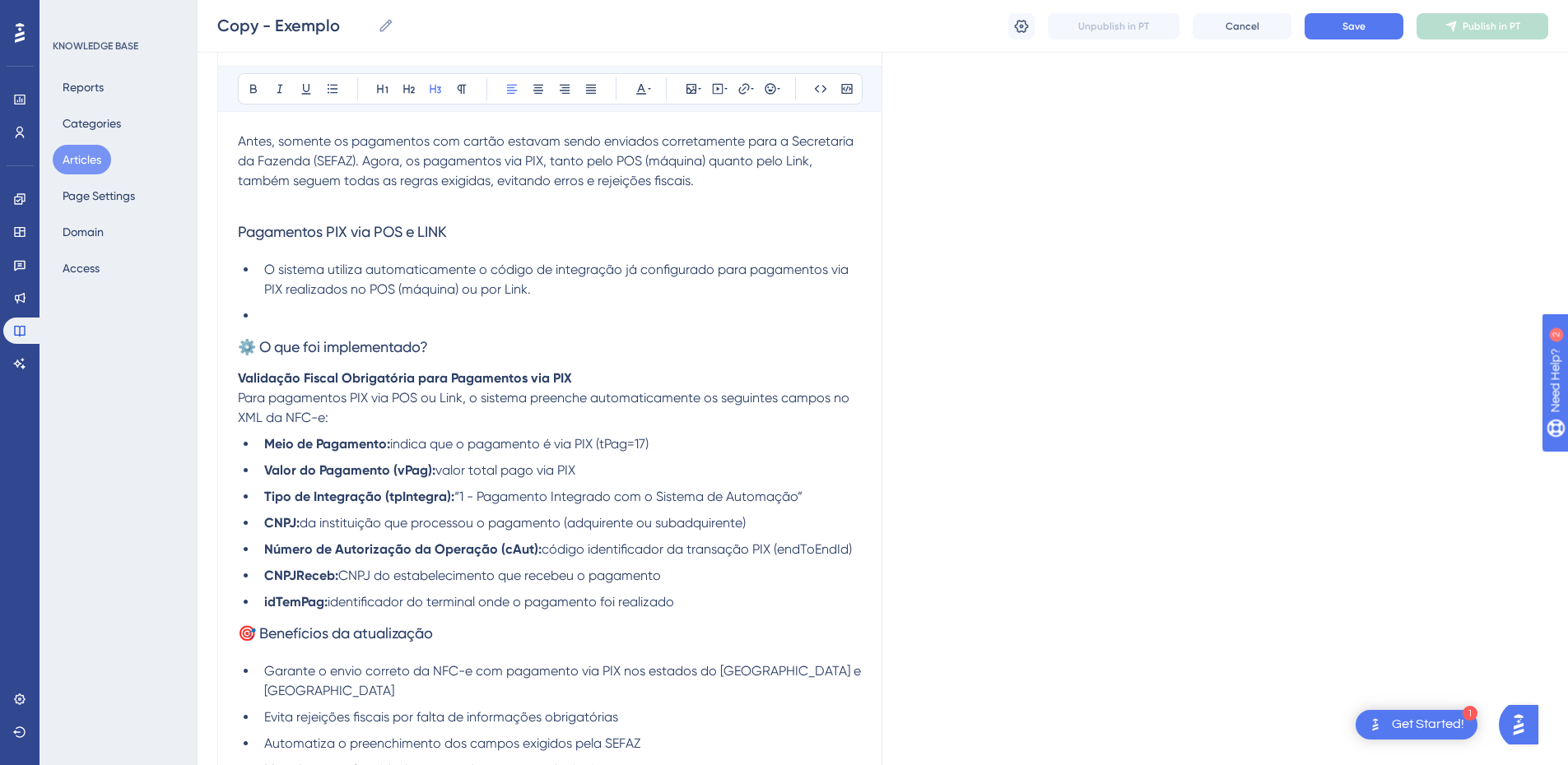
click at [256, 356] on h3 "⚙️ O que foi implementado?" at bounding box center [550, 347] width 624 height 43
click at [265, 309] on li at bounding box center [560, 316] width 604 height 20
click at [256, 348] on span "⚙️ O que foi implementado?" at bounding box center [333, 346] width 190 height 18
click at [272, 319] on li at bounding box center [560, 316] width 604 height 20
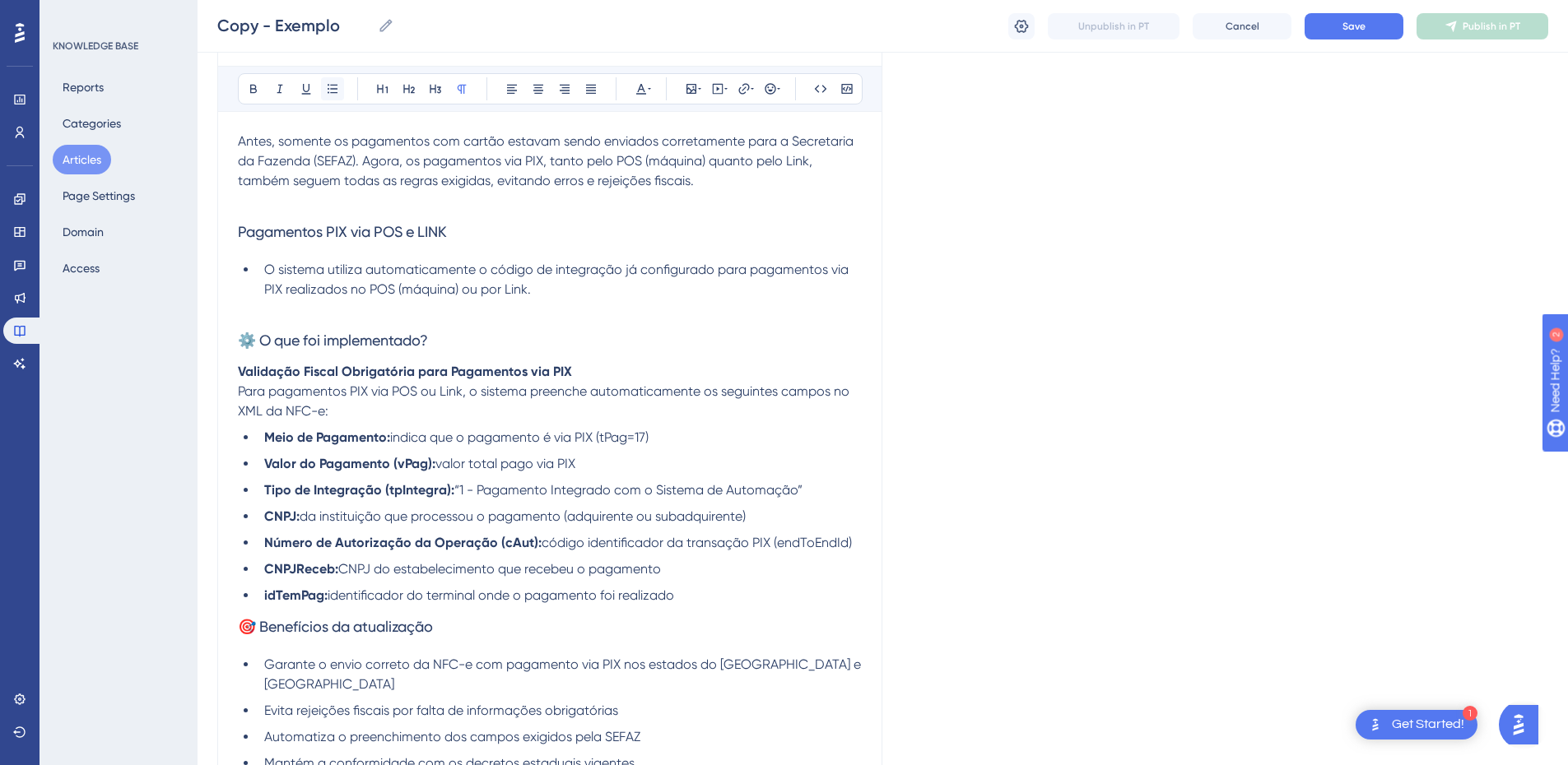
scroll to position [26, 0]
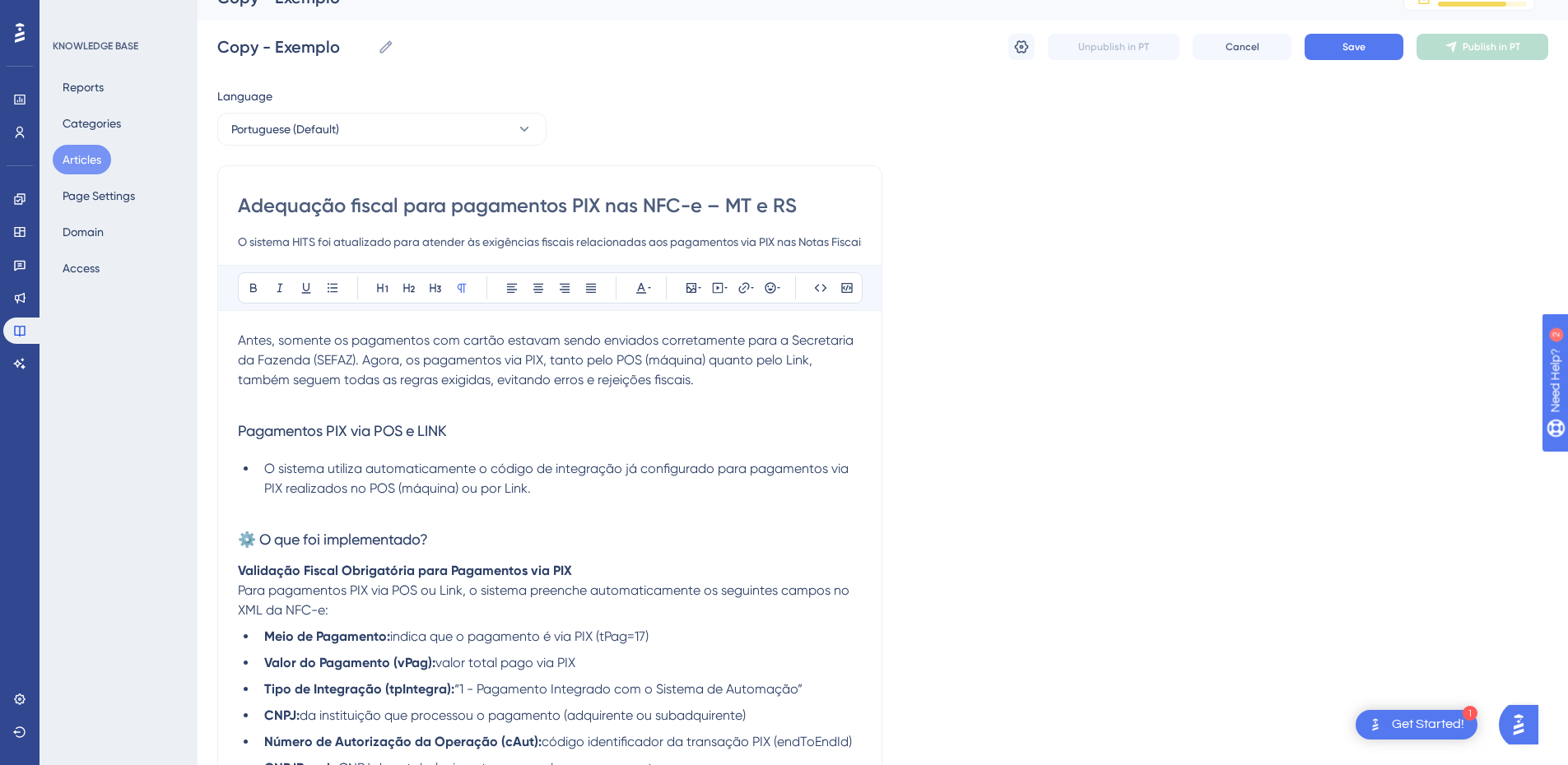
click at [391, 350] on p "Antes, somente os pagamentos com cartão estavam sendo enviados corretamente par…" at bounding box center [550, 360] width 624 height 59
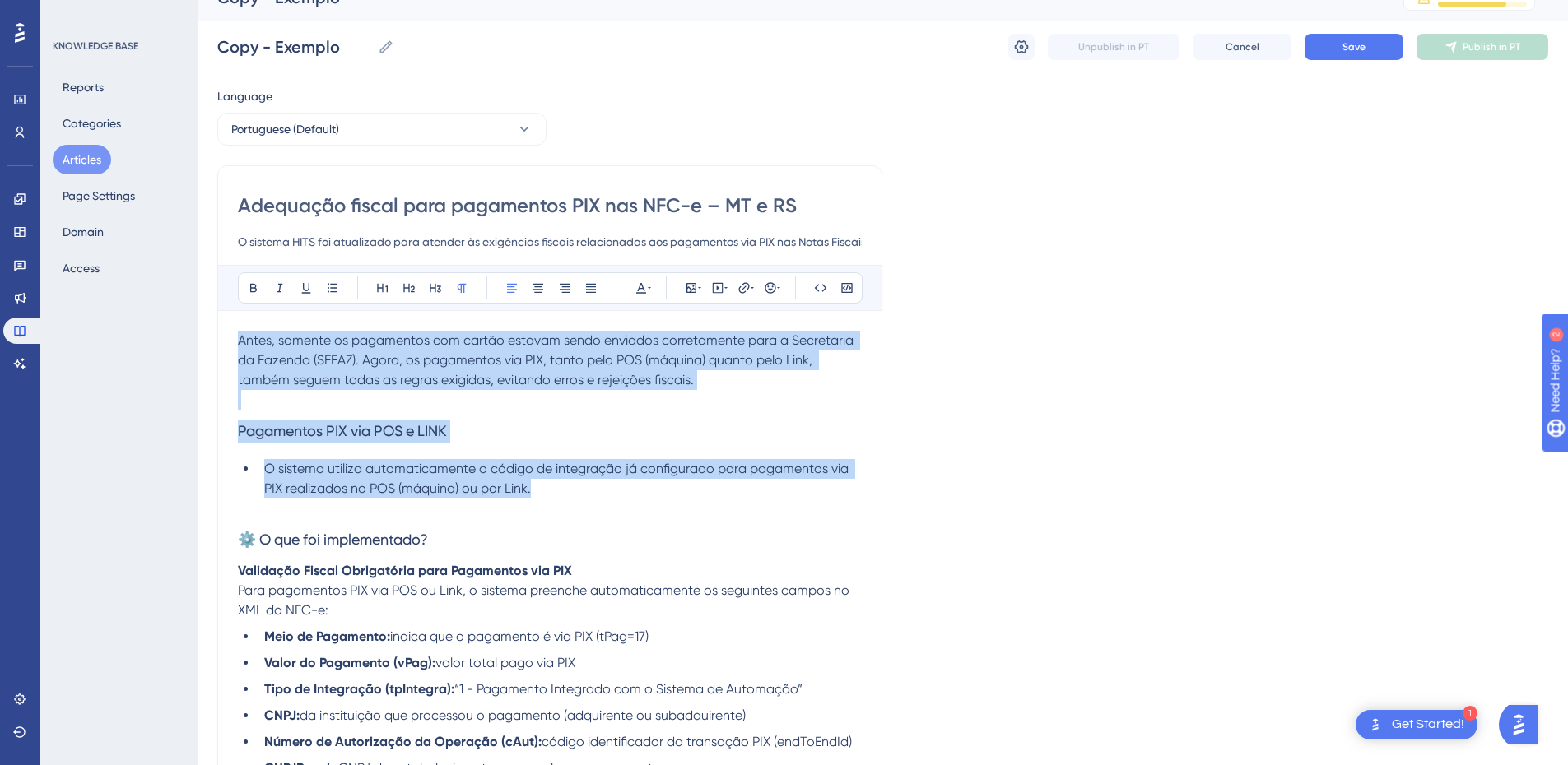
drag, startPoint x: 253, startPoint y: 349, endPoint x: 567, endPoint y: 486, distance: 342.6
click at [567, 486] on div "Antes, somente os pagamentos com cartão estavam sendo enviados corretamente par…" at bounding box center [550, 726] width 624 height 789
copy div "Antes, somente os pagamentos com cartão estavam sendo enviados corretamente par…"
click at [580, 508] on p at bounding box center [550, 509] width 624 height 20
drag, startPoint x: 570, startPoint y: 503, endPoint x: 219, endPoint y: 332, distance: 390.4
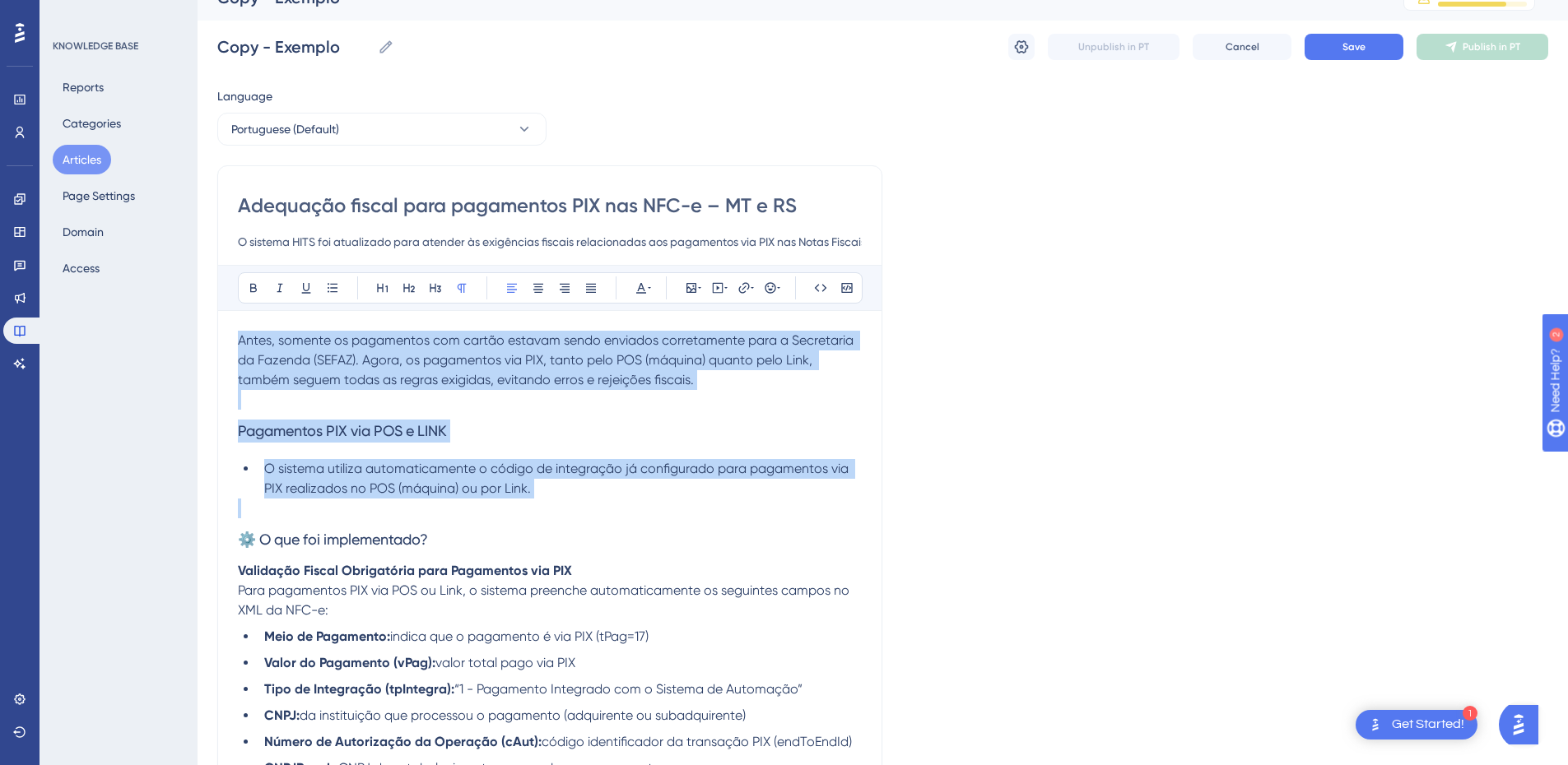
click at [219, 332] on div "Adequação fiscal para pagamentos PIX nas NFC-e – MT e RS O sistema HITS foi atu…" at bounding box center [549, 652] width 665 height 975
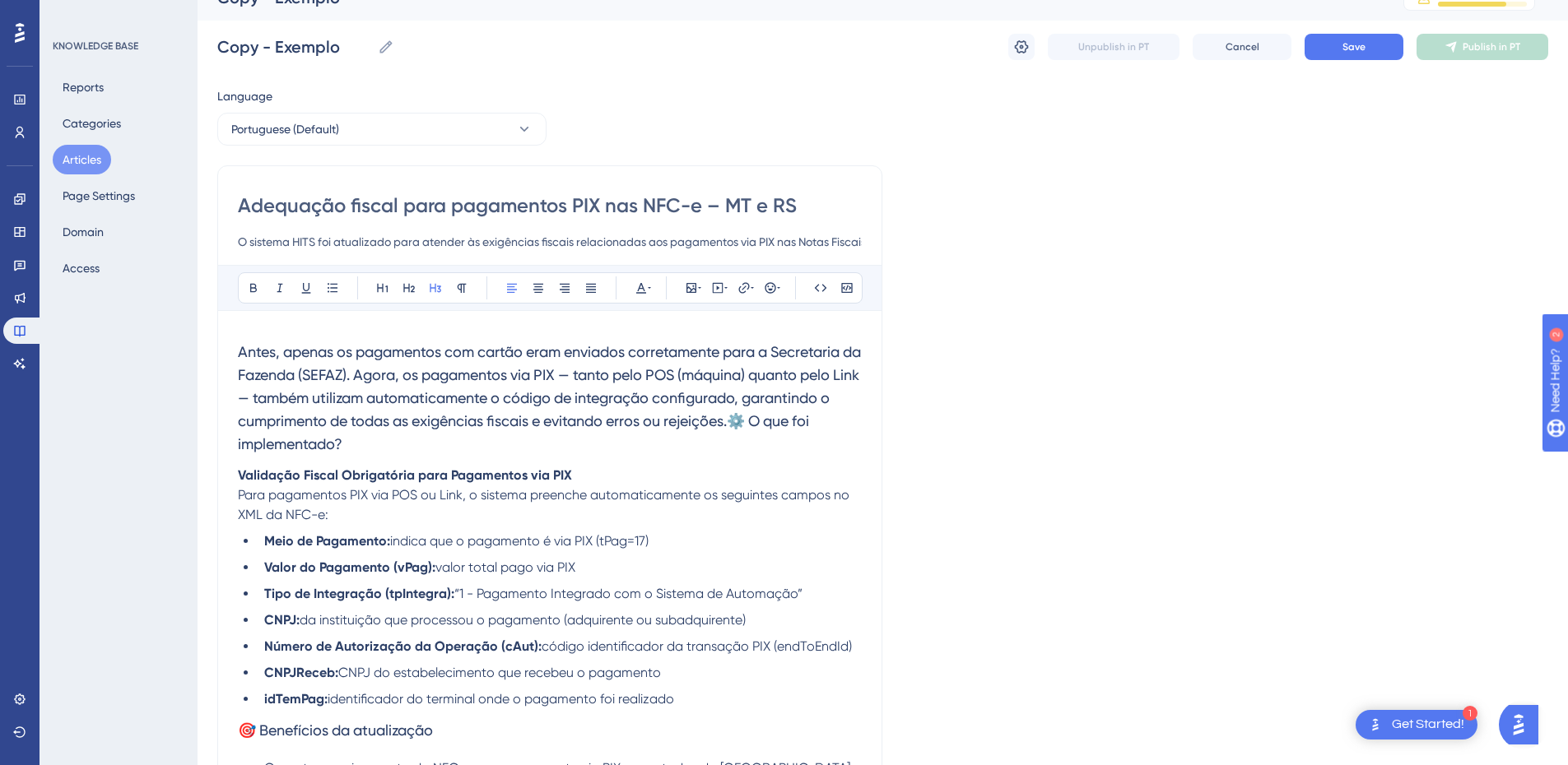
click at [472, 445] on h3 "Antes, apenas os pagamentos com cartão eram enviados corretamente para a Secret…" at bounding box center [550, 399] width 624 height 135
click at [855, 429] on span "Antes, apenas os pagamentos com cartão eram enviados corretamente para a Secret…" at bounding box center [551, 397] width 627 height 109
click at [834, 420] on span "Antes, apenas os pagamentos com cartão eram enviados corretamente para a Secret…" at bounding box center [551, 397] width 627 height 109
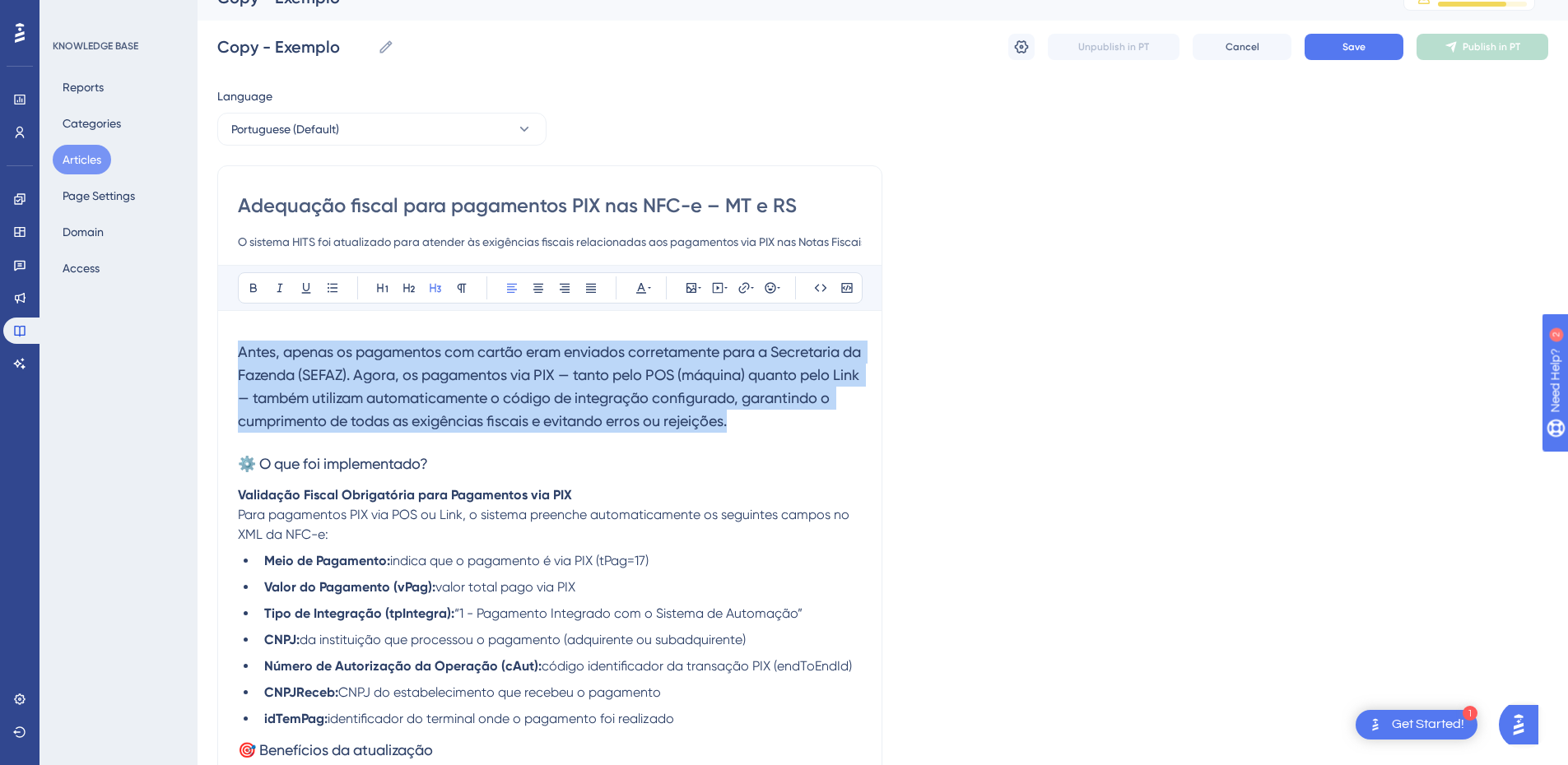
drag, startPoint x: 836, startPoint y: 428, endPoint x: 211, endPoint y: 338, distance: 631.4
click at [0, 0] on div "Performance Users Engagement Widgets Feedback Product Updates Knowledge Base AI…" at bounding box center [0, 0] width 0 height 0
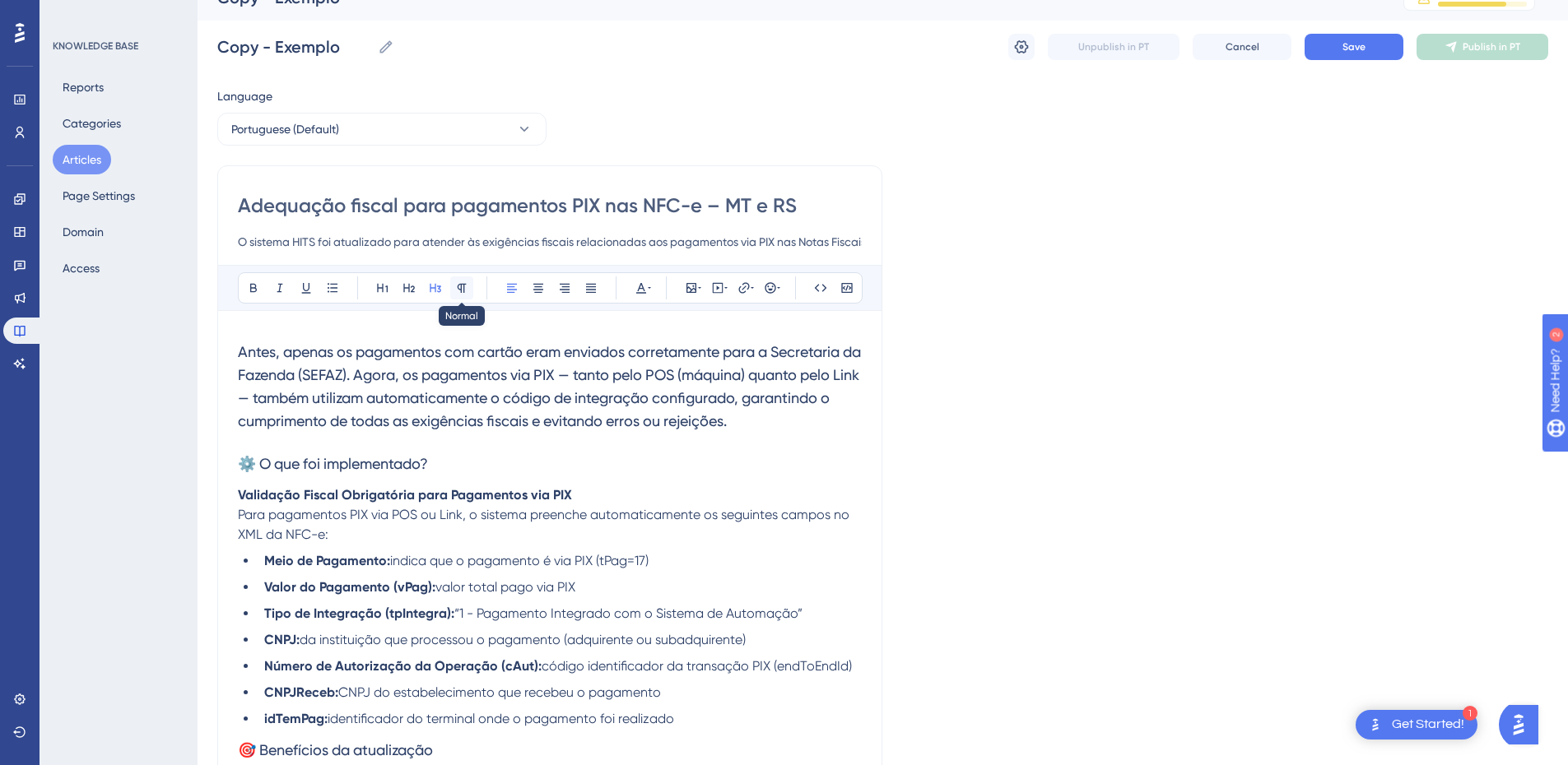
click at [467, 287] on icon at bounding box center [462, 288] width 13 height 13
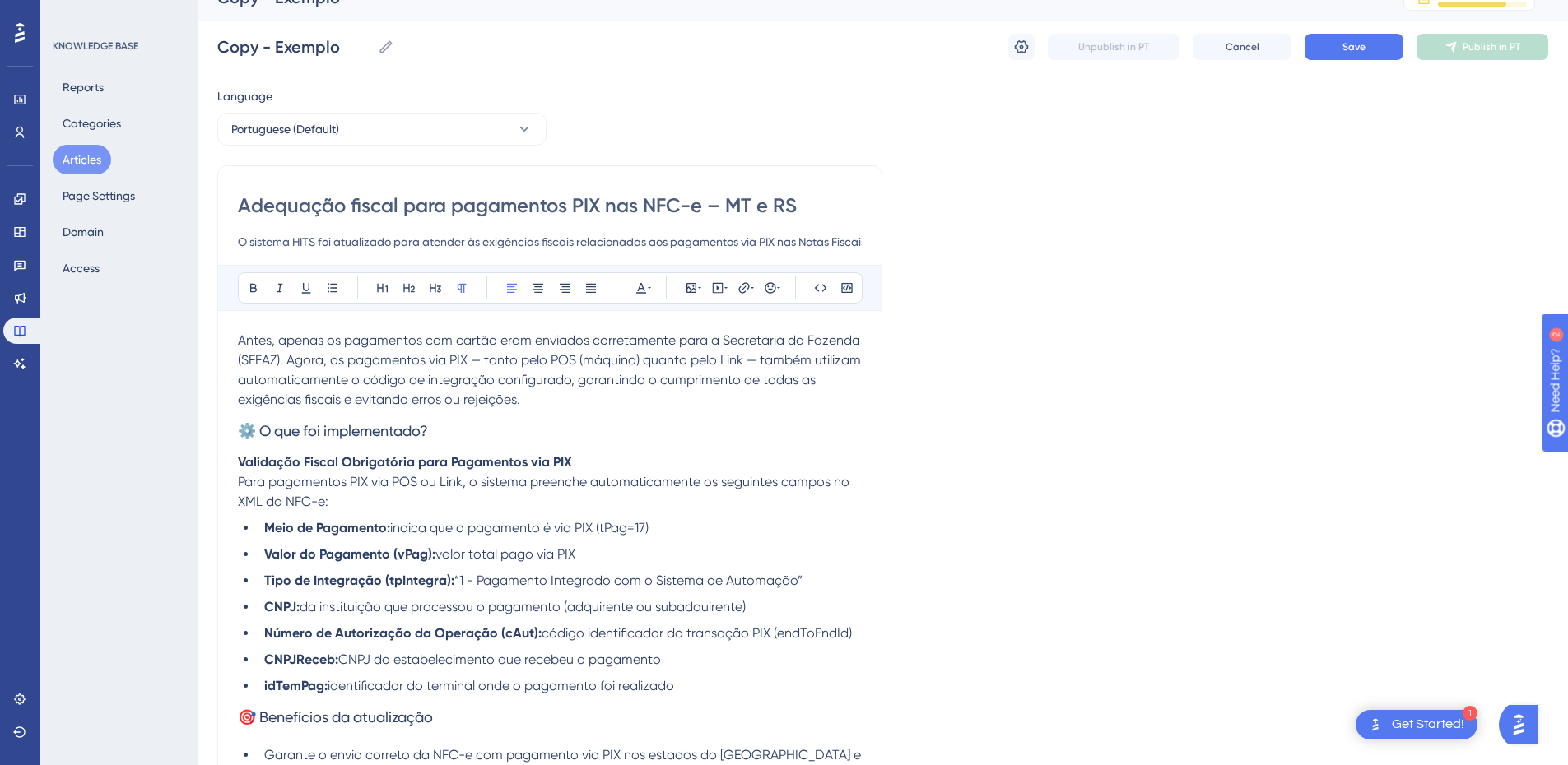
click at [361, 357] on span "Antes, apenas os pagamentos com cartão eram enviados corretamente para a Secret…" at bounding box center [551, 370] width 627 height 75
click at [235, 340] on div "Adequação fiscal para pagamentos PIX nas NFC-e – MT e RS O sistema HITS foi atu…" at bounding box center [549, 598] width 665 height 867
click at [240, 337] on span "Antes, apenas os pagamentos com cartão eram enviados corretamente para a Secret…" at bounding box center [551, 370] width 627 height 75
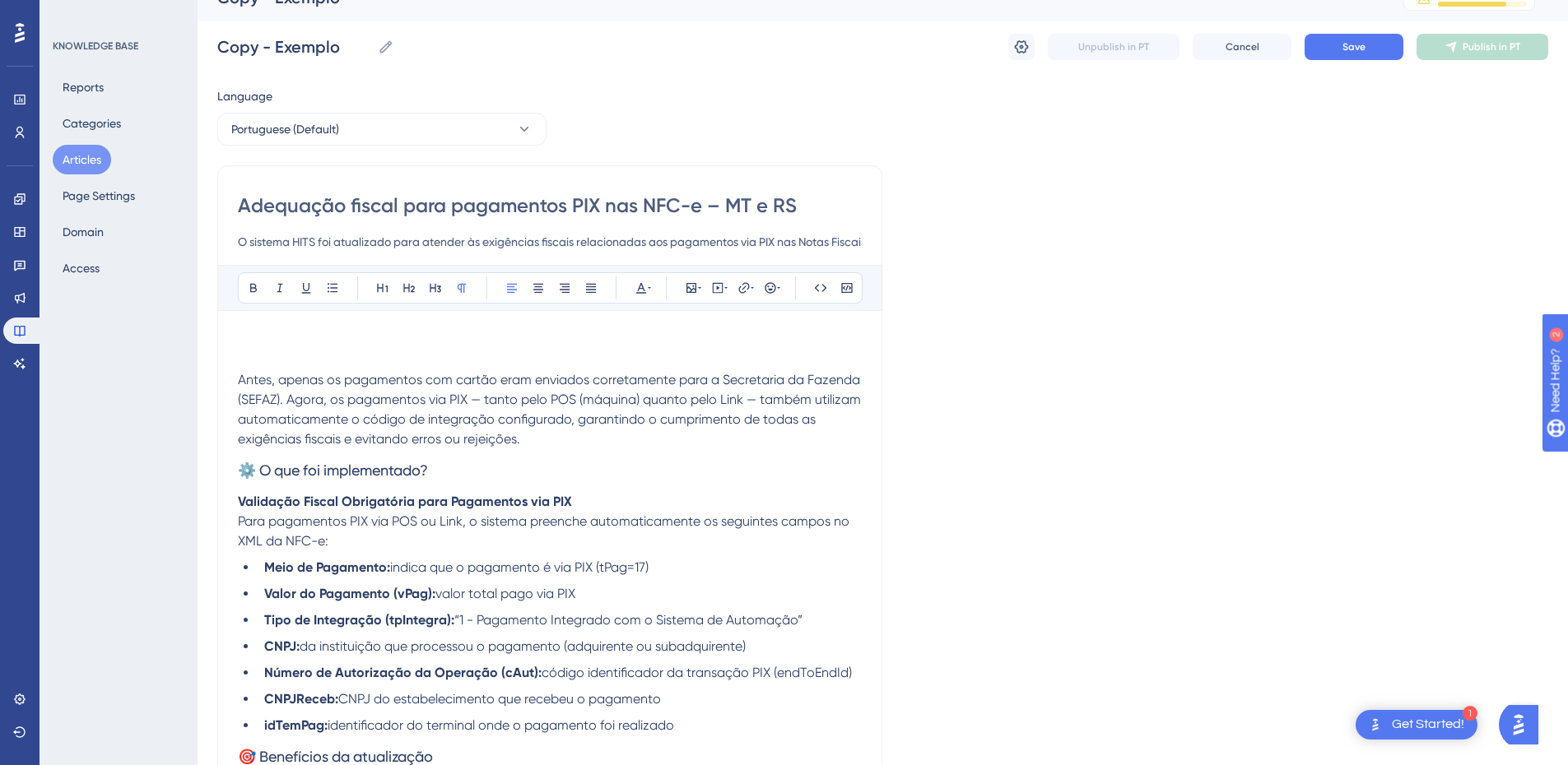
click at [271, 340] on p at bounding box center [550, 341] width 624 height 20
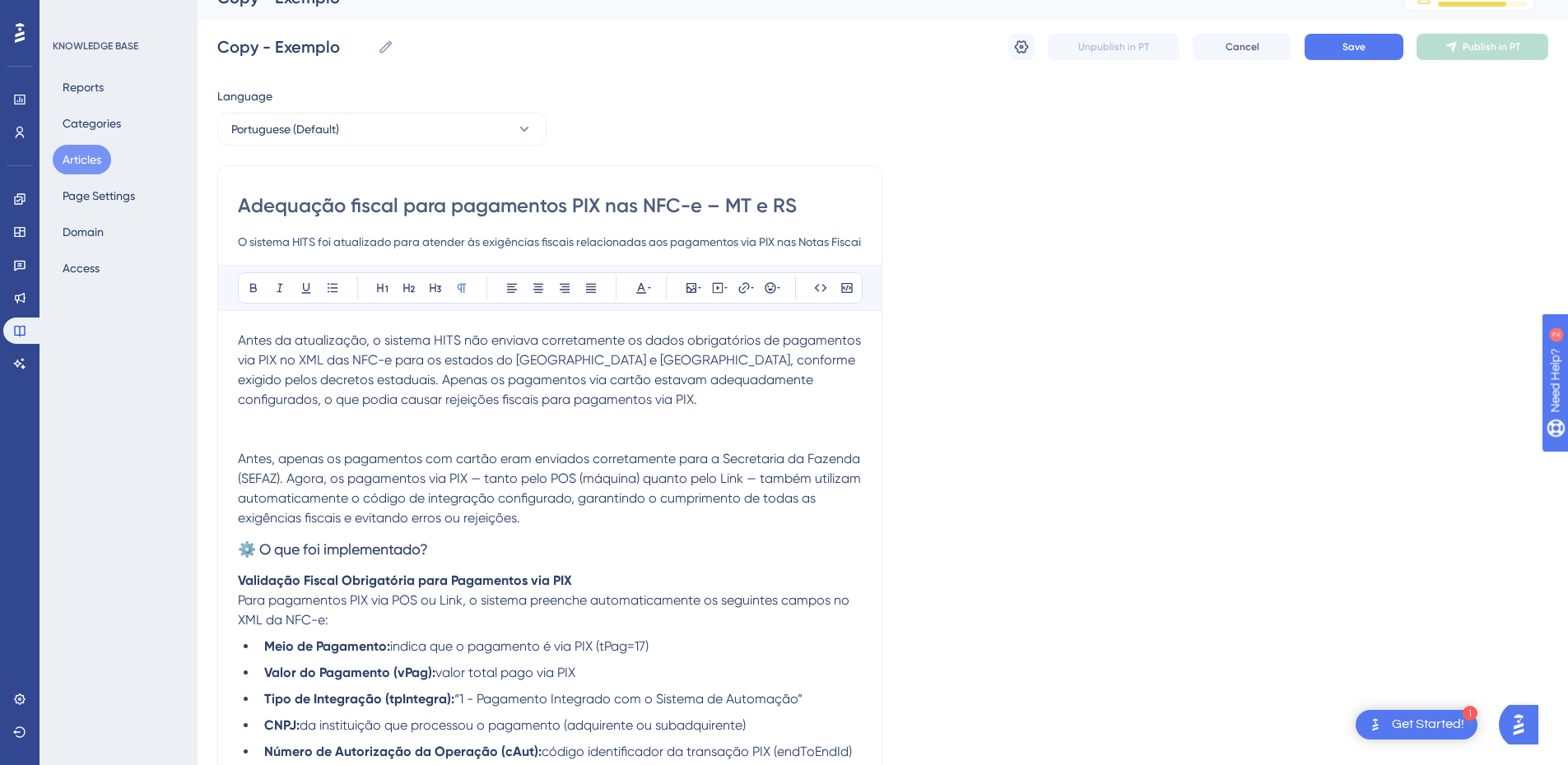
click at [243, 335] on span "Antes da atualização, o sistema HITS não enviava corretamente os dados obrigató…" at bounding box center [551, 370] width 627 height 75
click at [239, 340] on span "Antes da atualização, o sistema HITS não enviava corretamente os dados obrigató…" at bounding box center [551, 370] width 627 height 75
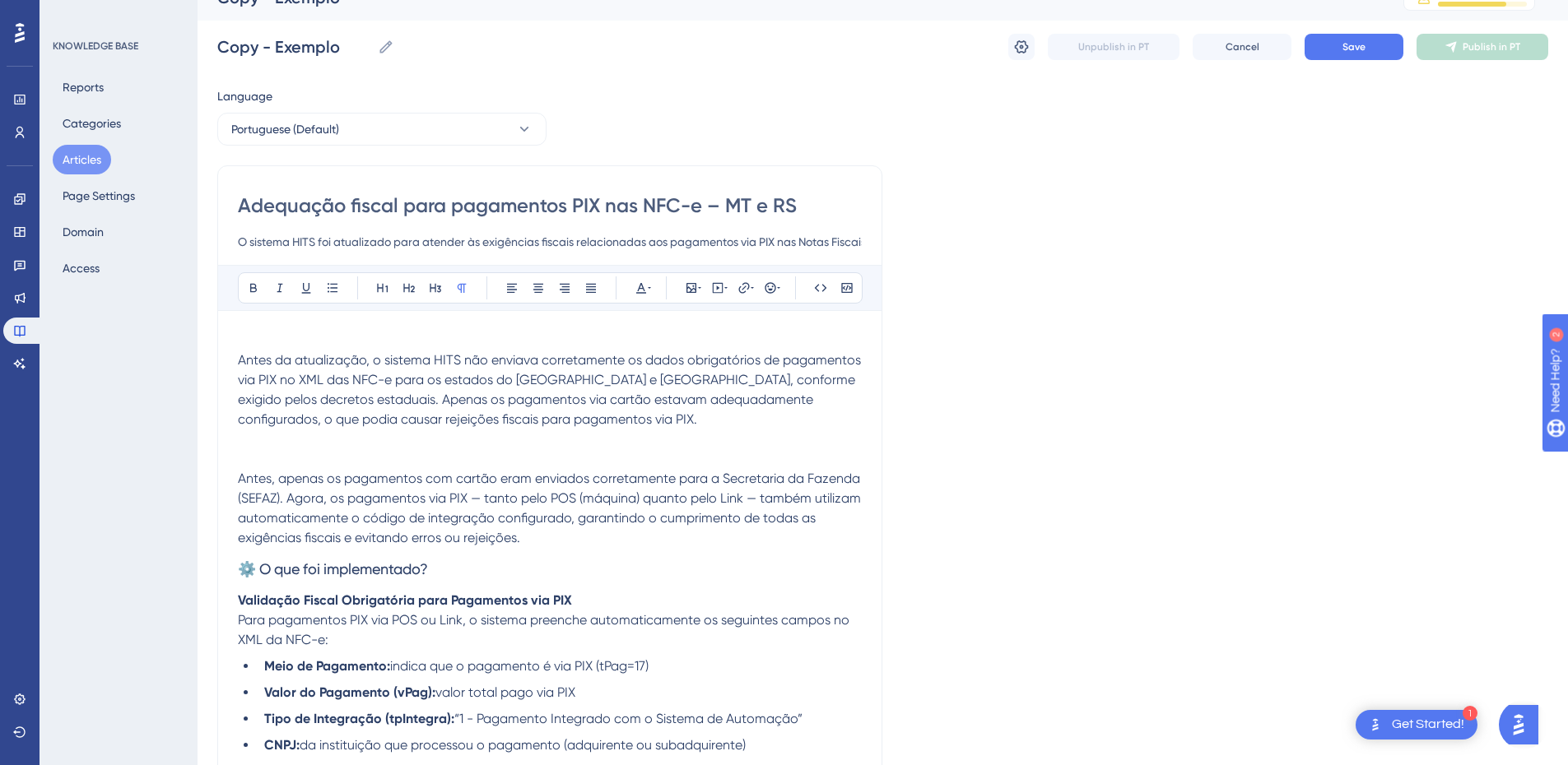
click at [286, 336] on p at bounding box center [550, 341] width 624 height 20
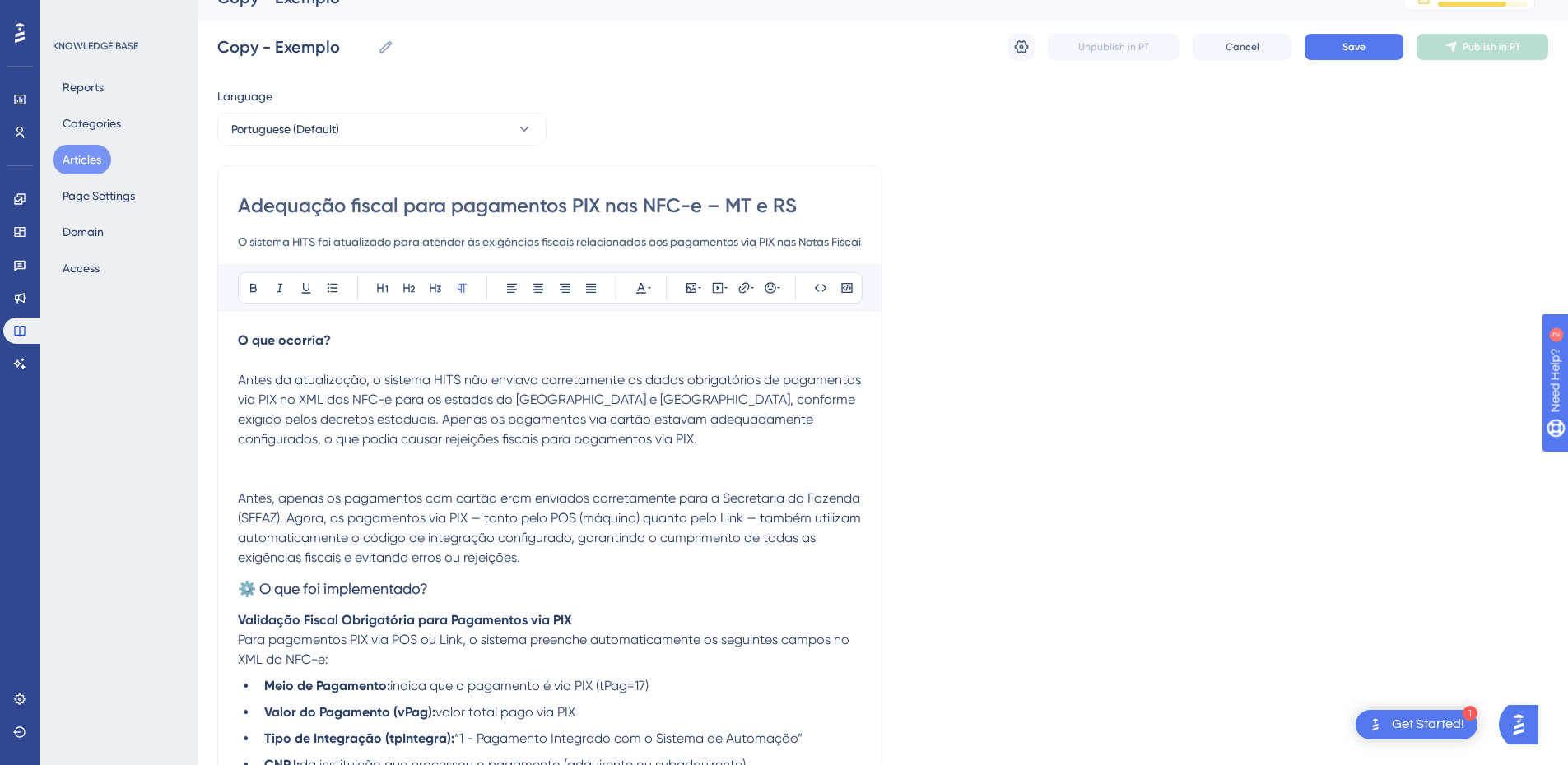
click at [236, 385] on div "Adequação fiscal para pagamentos PIX nas NFC-e – MT e RS O sistema HITS foi atu…" at bounding box center [549, 677] width 665 height 1024
click at [239, 380] on span "Antes da atualização, o sistema HITS não enviava corretamente os dados obrigató…" at bounding box center [551, 410] width 627 height 75
click at [406, 379] on span "Antes da atualização, o sistema HITS não enviava corretamente os dados obrigató…" at bounding box center [551, 410] width 627 height 75
click at [456, 375] on span "Antes da atualização, o sistema HITS não enviava corretamente os dados obrigató…" at bounding box center [551, 410] width 627 height 75
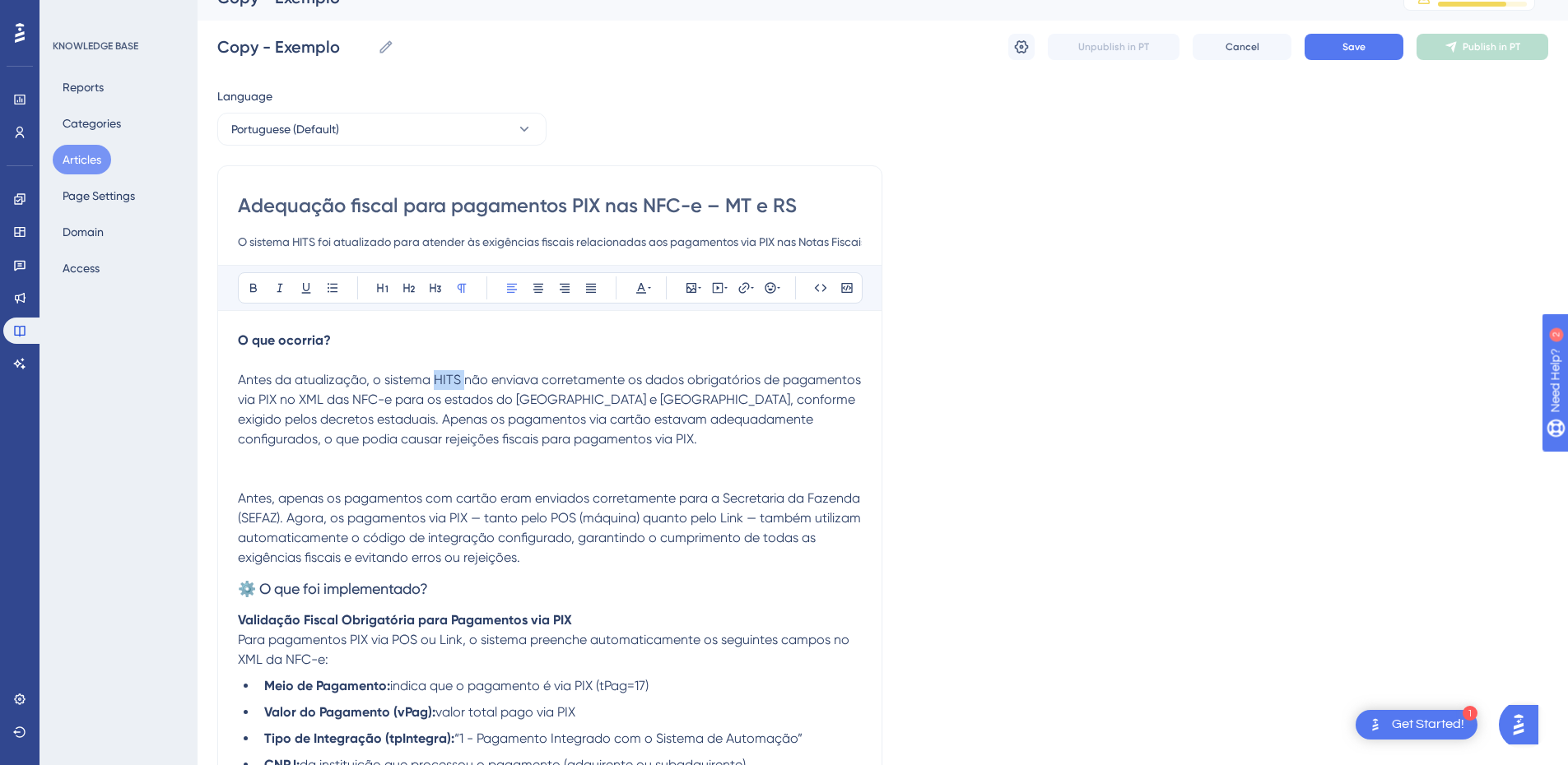
click at [456, 375] on span "Antes da atualização, o sistema HITS não enviava corretamente os dados obrigató…" at bounding box center [551, 410] width 627 height 75
click at [483, 403] on span "Antes da atualização, o sistema não enviava corretamente os dados obrigatórios …" at bounding box center [546, 410] width 617 height 75
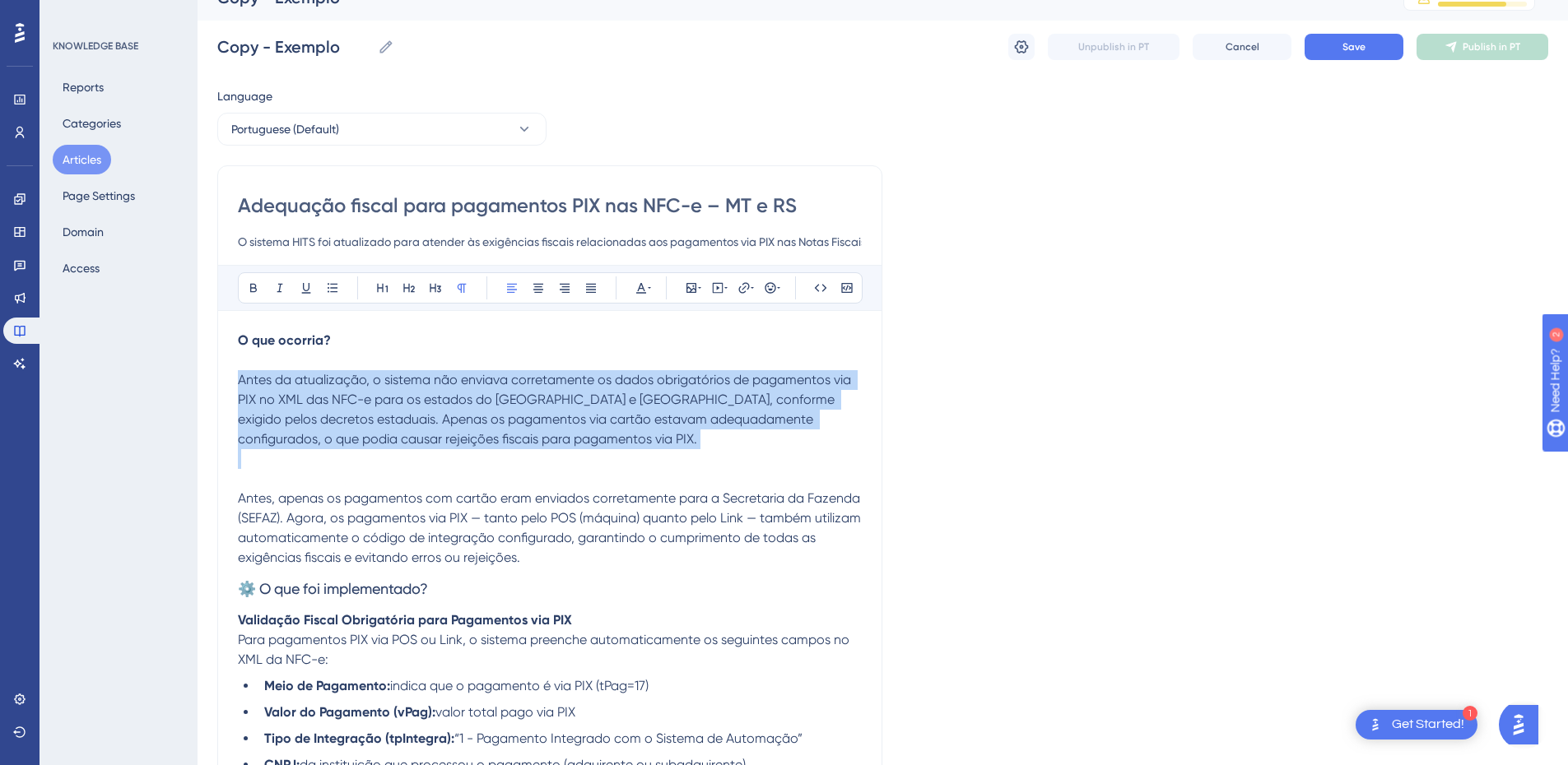
click at [483, 403] on span "Antes da atualização, o sistema não enviava corretamente os dados obrigatórios …" at bounding box center [546, 410] width 617 height 75
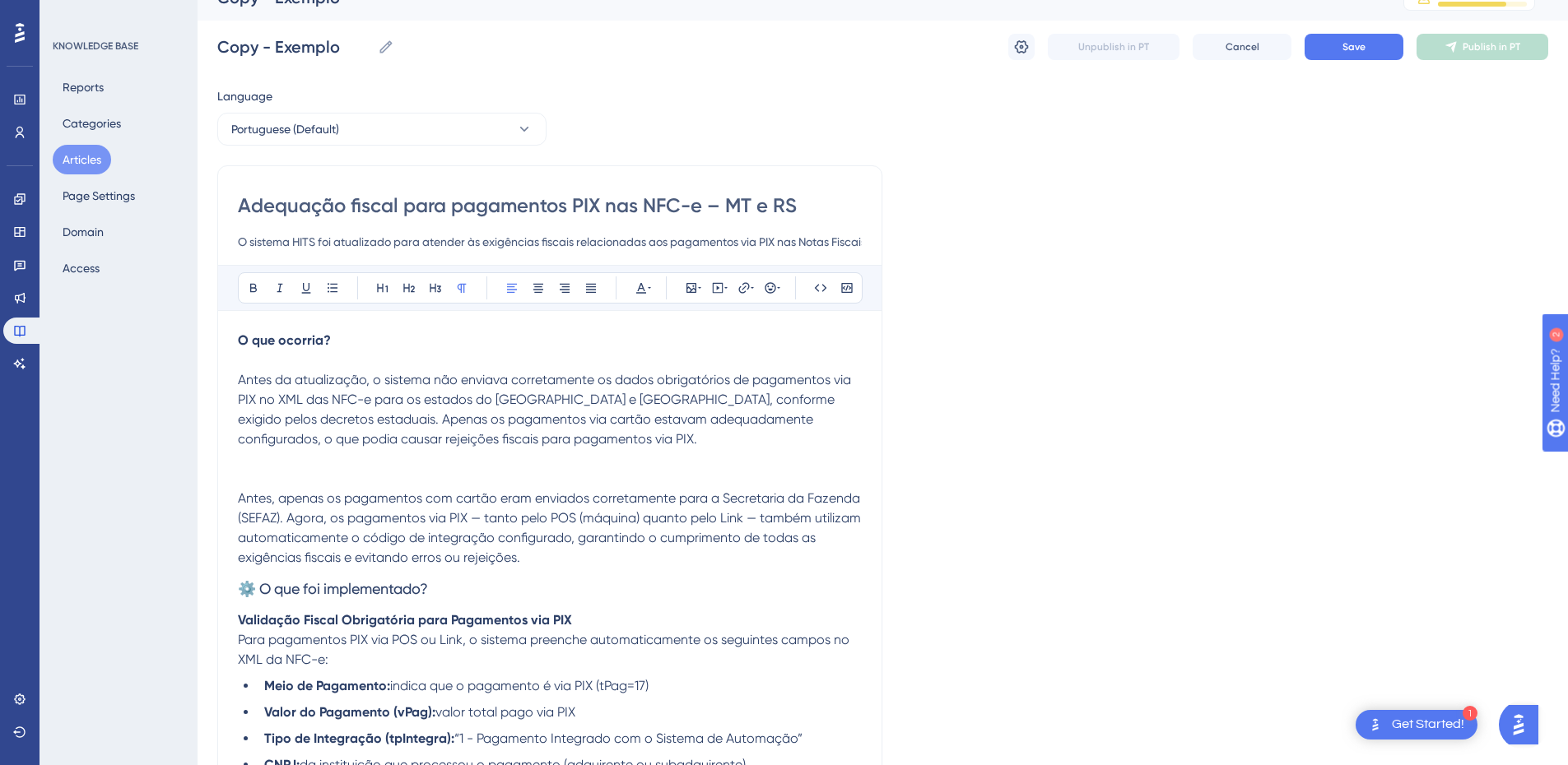
click at [385, 189] on div "Adequação fiscal para pagamentos PIX nas NFC-e – MT e RS O sistema HITS foi atu…" at bounding box center [549, 677] width 665 height 1024
click at [643, 217] on input "Adequação fiscal para pagamentos PIX nas NFC-e – MT e RS" at bounding box center [550, 206] width 624 height 27
click at [627, 211] on input "Adequação fiscal para pagamentos PIX nas NFC-e – MT e RS" at bounding box center [550, 206] width 624 height 27
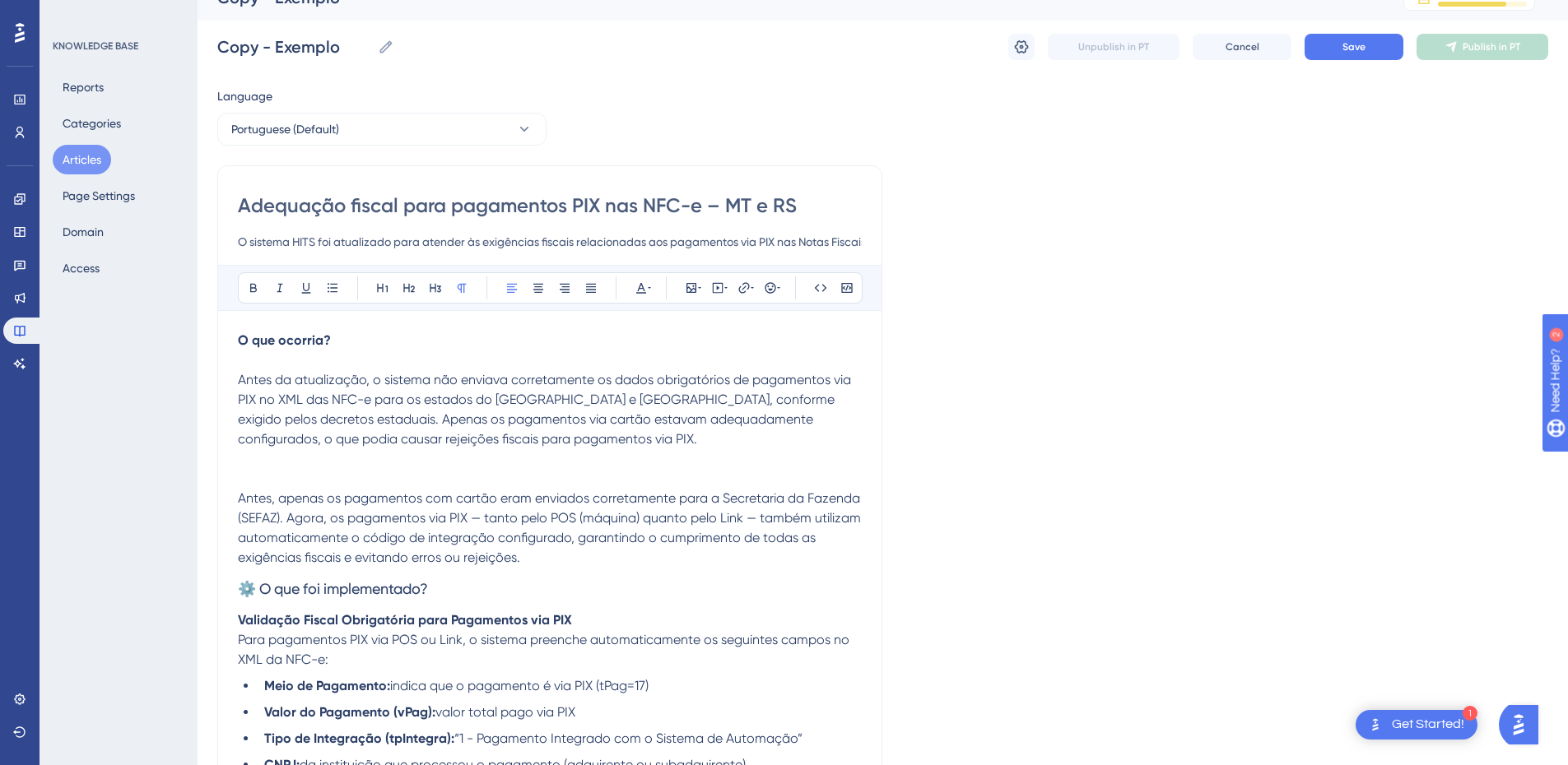
click at [627, 211] on input "Adequação fiscal para pagamentos PIX nas NFC-e – MT e RS" at bounding box center [550, 206] width 624 height 27
paste input "tualização na emissão da NFC-e: Pagamentos via PIX no Mato Grosso e Rio Grande …"
drag, startPoint x: 627, startPoint y: 211, endPoint x: 884, endPoint y: 211, distance: 257.0
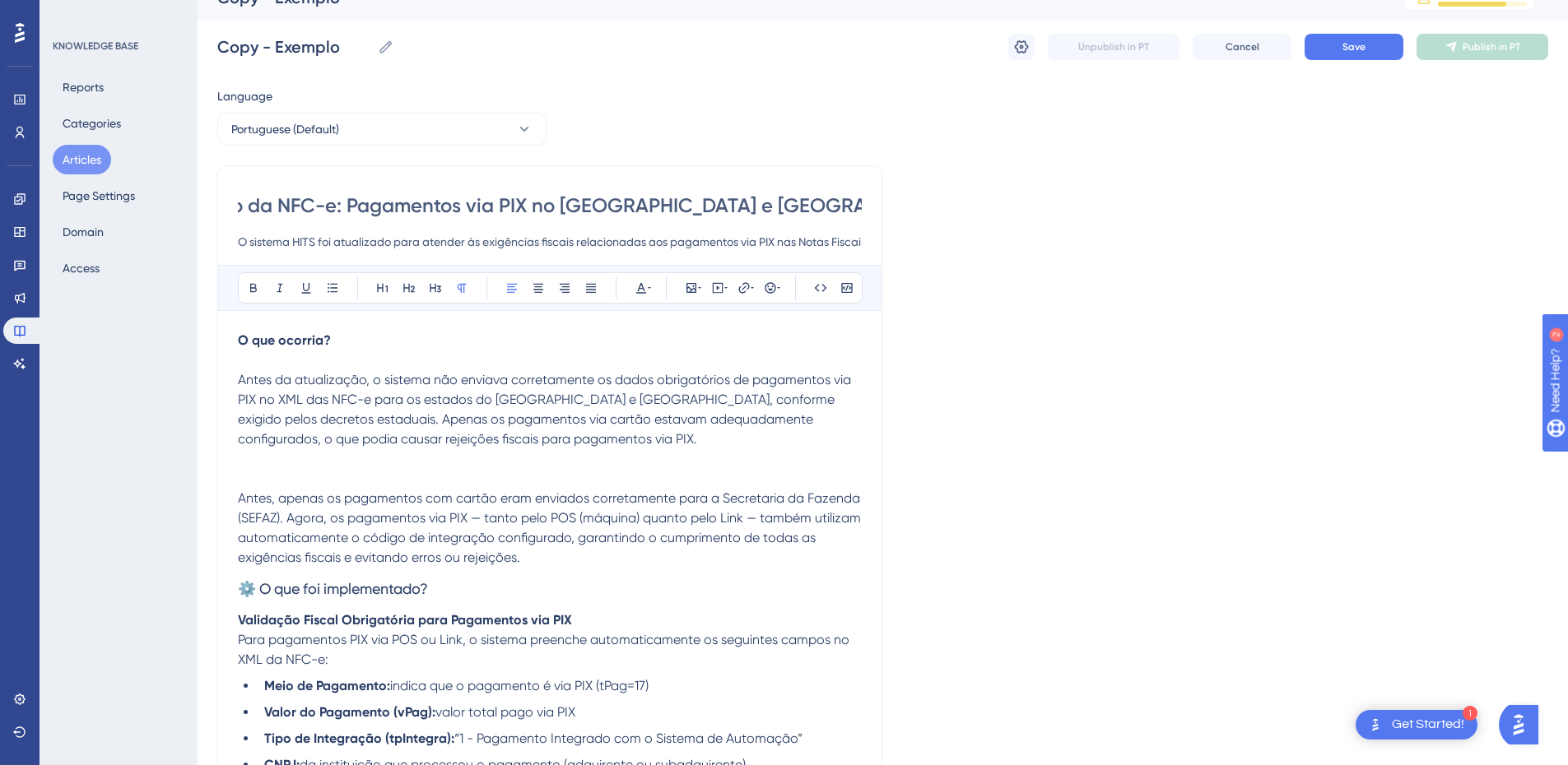
click at [884, 211] on div "Language Portuguese (Default) Atualização na emissão da NFC-e: Pagamentos via P…" at bounding box center [882, 687] width 1331 height 1202
type input "Atualização na emissão da NFC-e: Pagamentos via PIX no Mato Grosso e Rio Grande…"
click at [336, 447] on p "Antes da atualização, o sistema não enviava corretamente os dados obrigatórios …" at bounding box center [550, 410] width 624 height 79
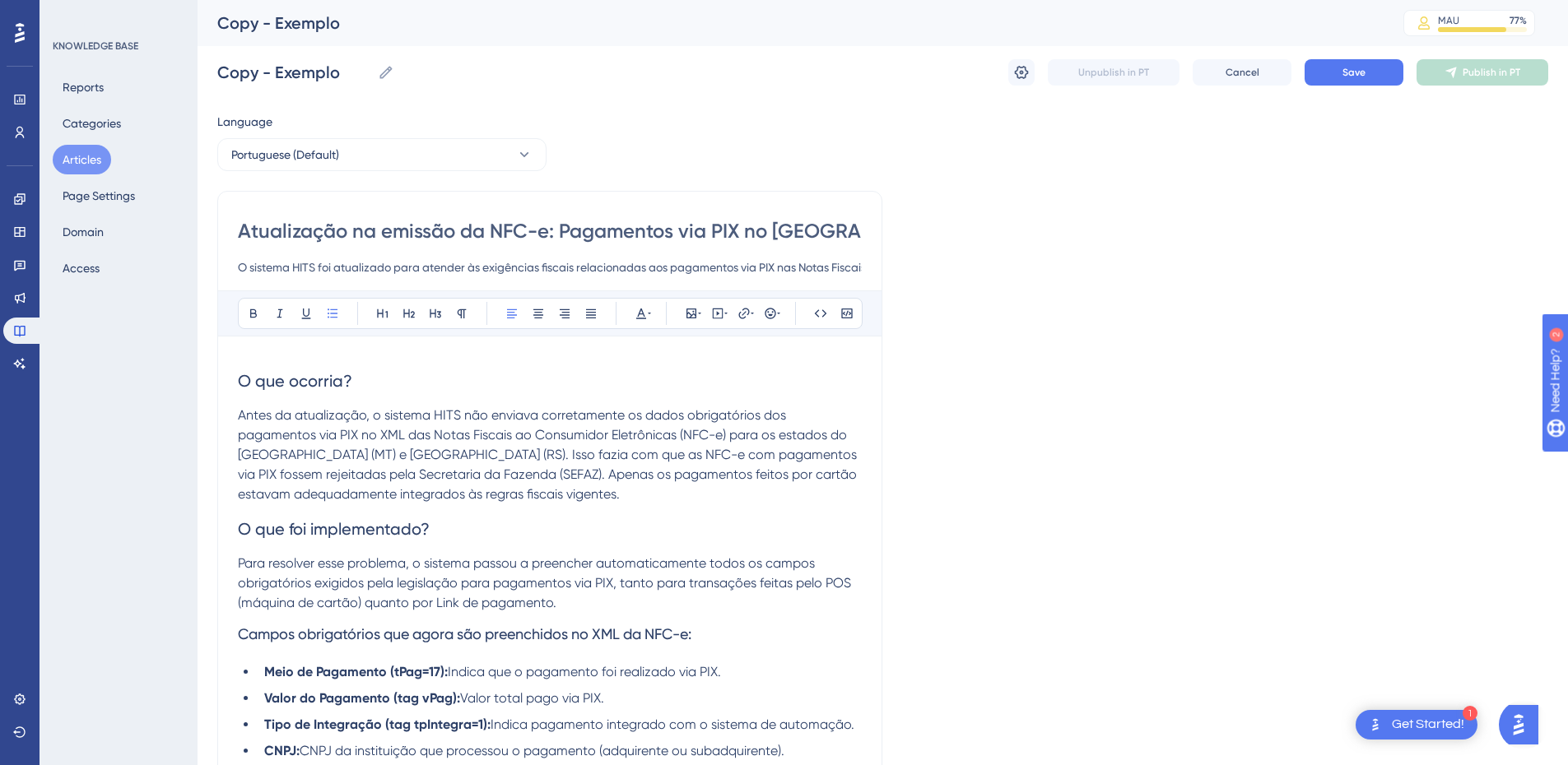
click at [274, 380] on span "O que ocorria?" at bounding box center [295, 381] width 114 height 20
click at [253, 315] on icon at bounding box center [254, 314] width 13 height 13
click at [436, 310] on icon at bounding box center [436, 314] width 12 height 9
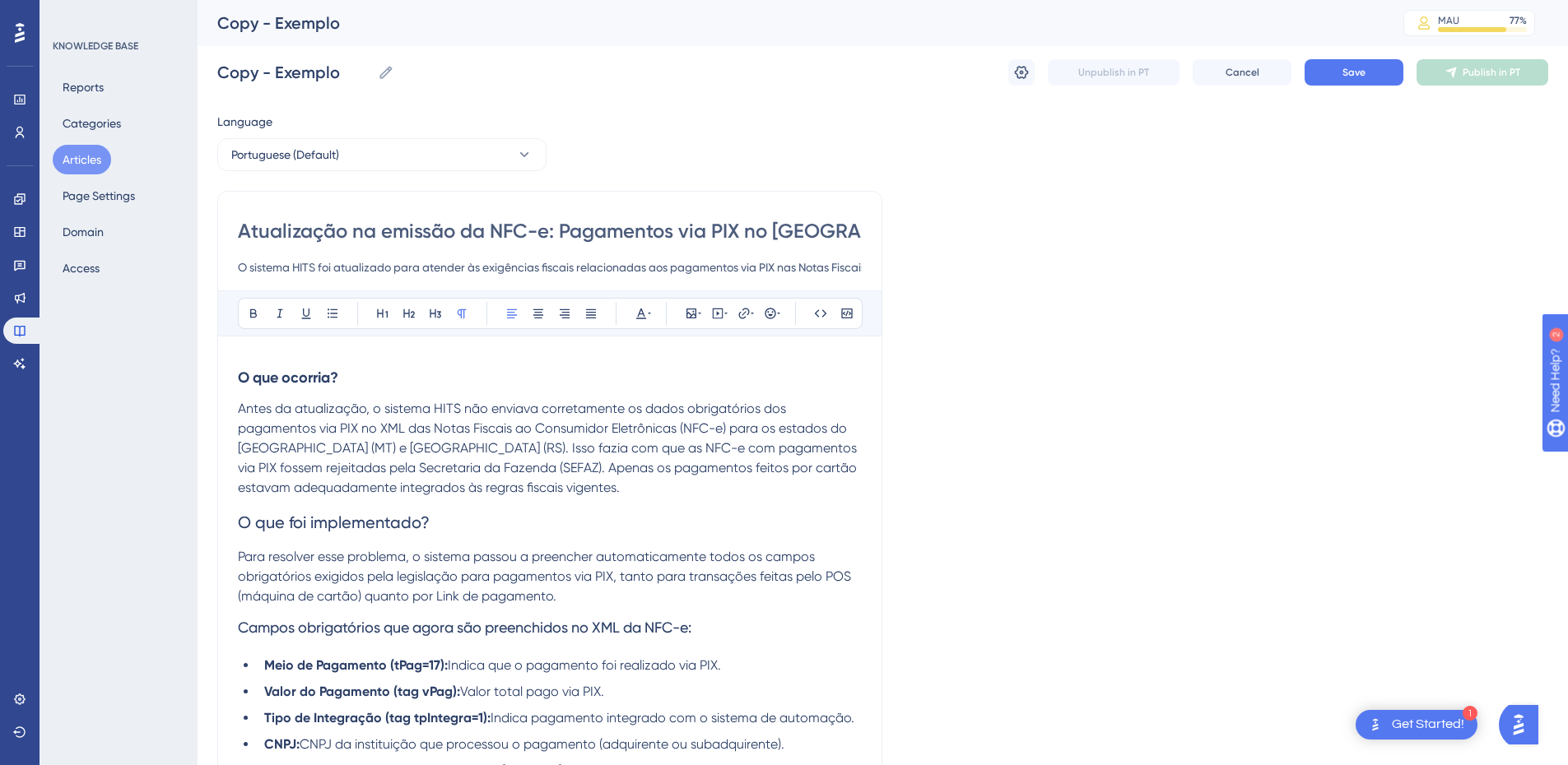
click at [376, 413] on span "Antes da atualização, o sistema HITS não enviava corretamente os dados obrigató…" at bounding box center [549, 447] width 623 height 94
click at [350, 431] on span "Antes da atualização, o sistema HITS não enviava corretamente os dados obrigató…" at bounding box center [549, 447] width 623 height 94
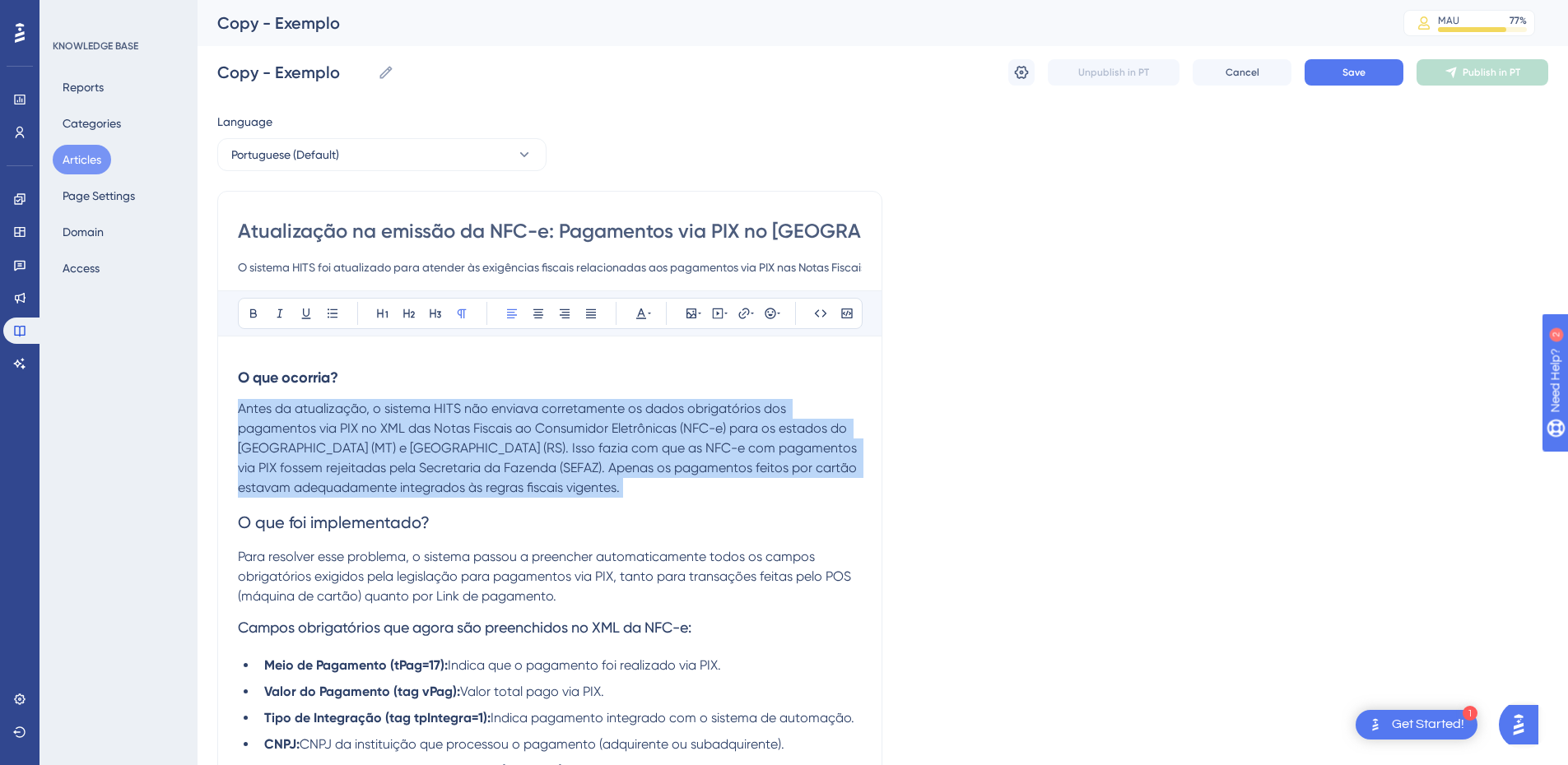
click at [350, 431] on span "Antes da atualização, o sistema HITS não enviava corretamente os dados obrigató…" at bounding box center [549, 447] width 623 height 94
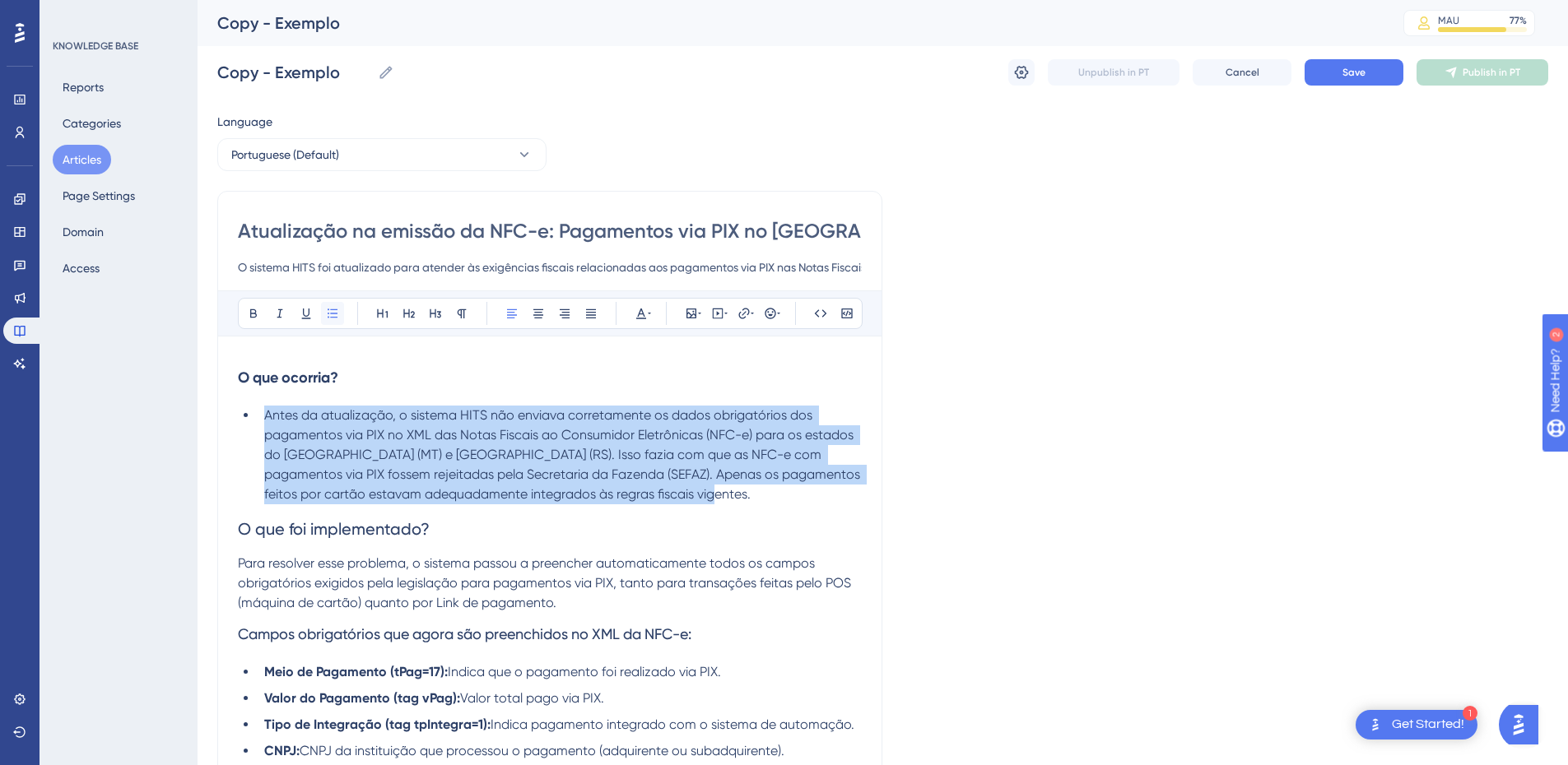
click at [336, 319] on icon at bounding box center [333, 314] width 13 height 13
click at [401, 465] on li "Antes da atualização, o sistema HITS não enviava corretamente os dados obrigató…" at bounding box center [560, 455] width 604 height 98
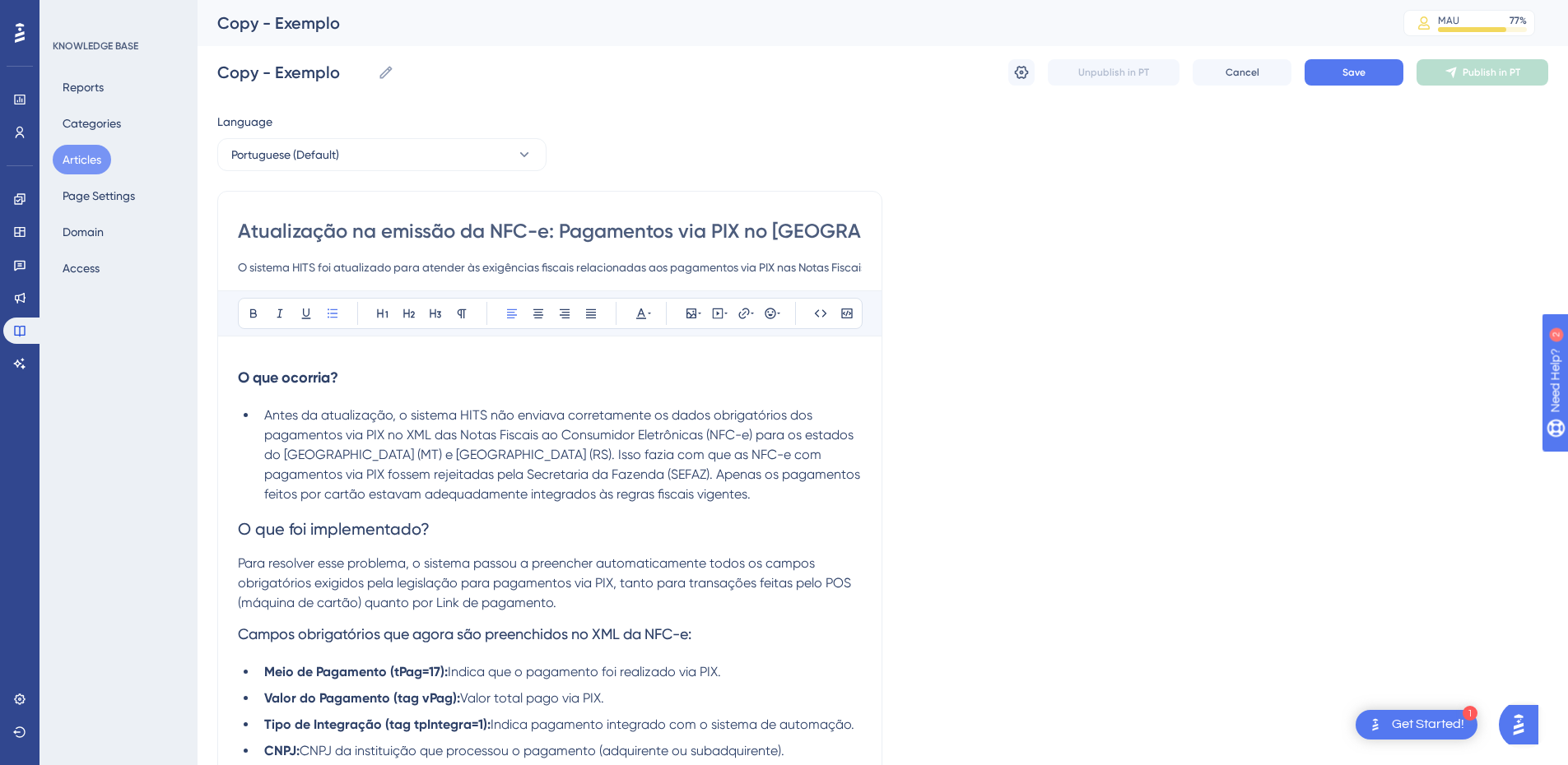
scroll to position [192, 0]
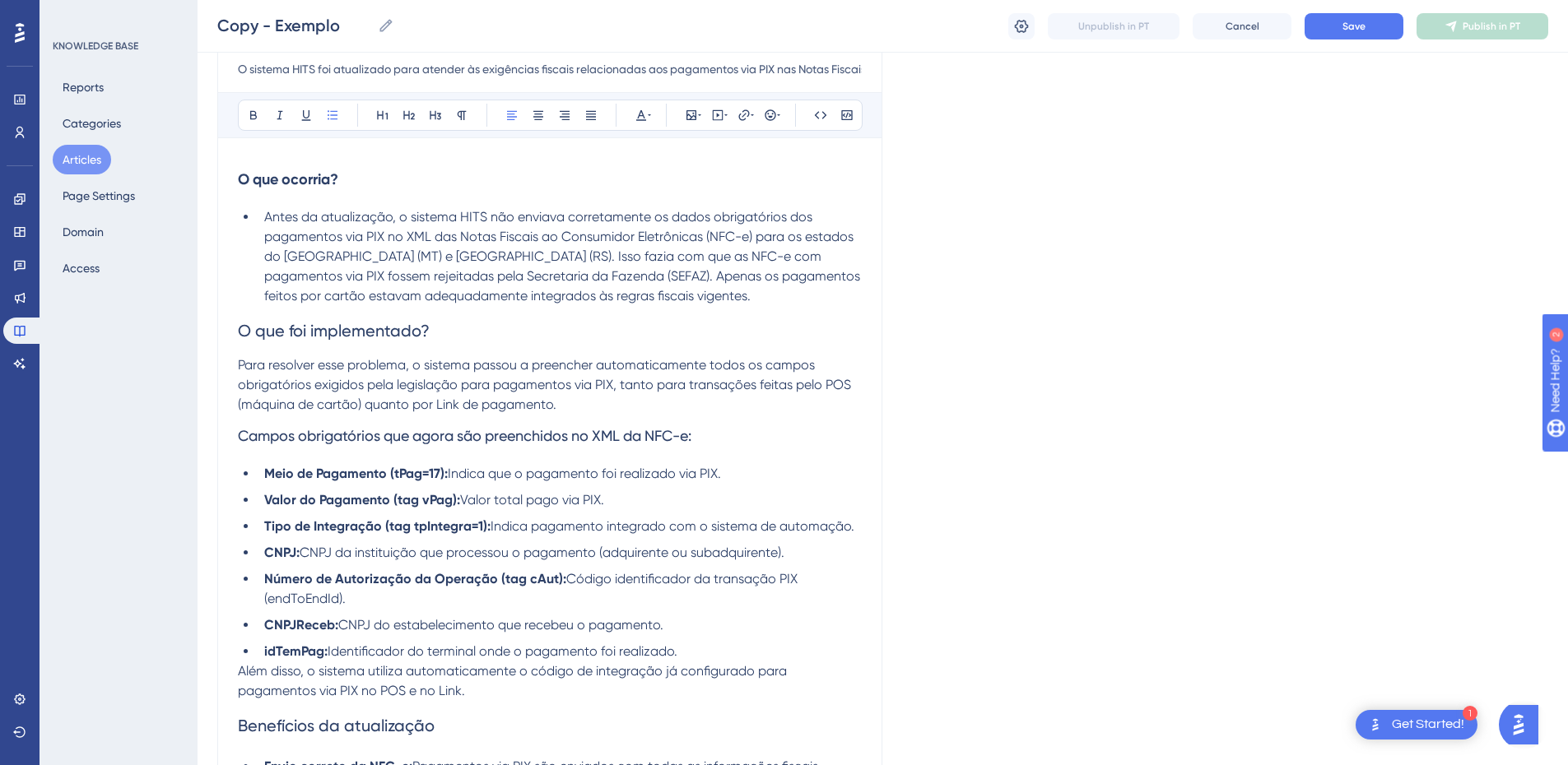
click at [299, 336] on span "O que foi implementado?" at bounding box center [334, 331] width 192 height 20
click at [255, 110] on icon at bounding box center [254, 115] width 13 height 13
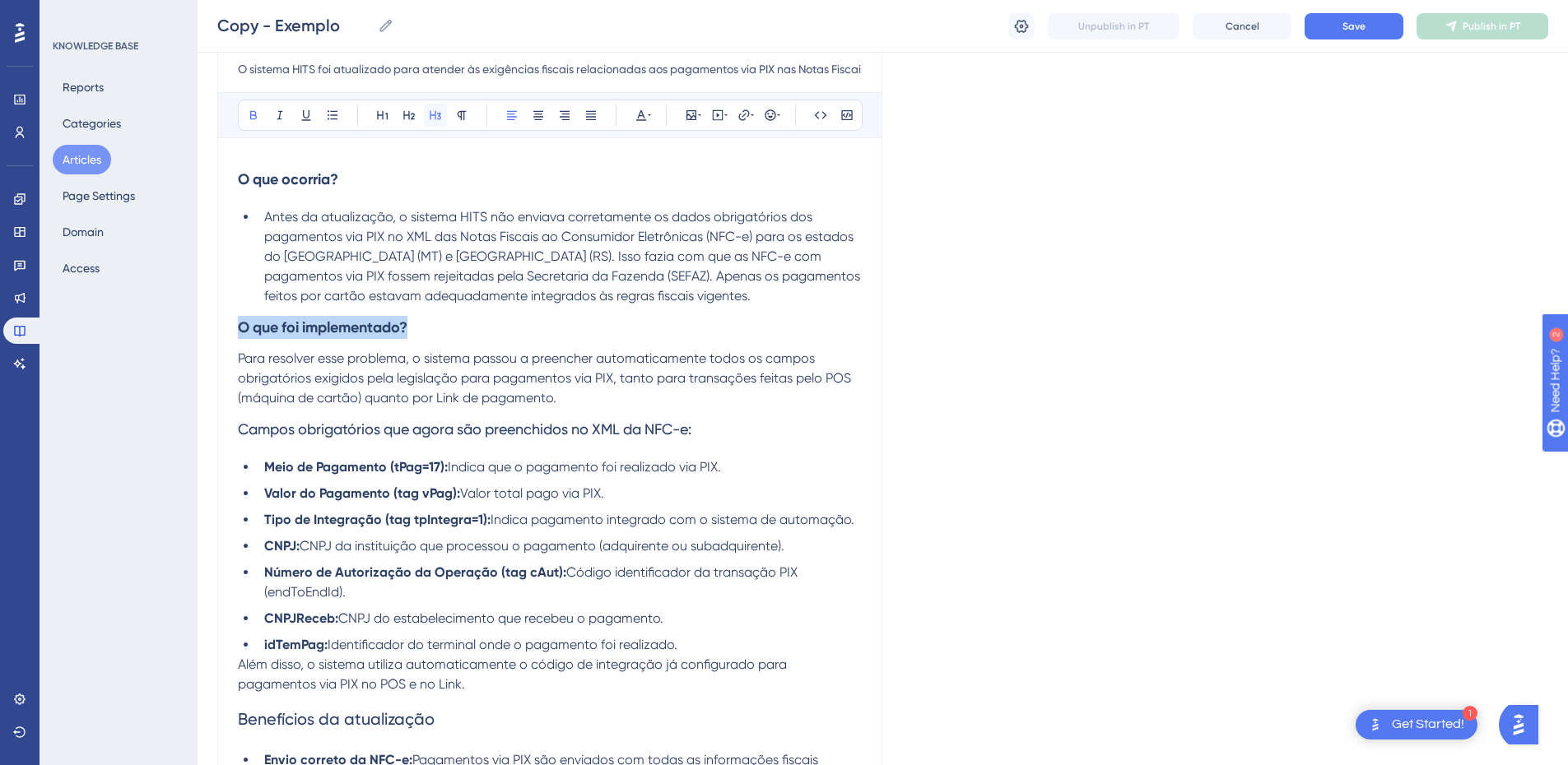
click at [436, 120] on icon at bounding box center [436, 115] width 13 height 13
click at [422, 287] on li "Antes da atualização, o sistema HITS não enviava corretamente os dados obrigató…" at bounding box center [560, 257] width 604 height 98
click at [335, 387] on p "Para resolver esse problema, o sistema passou a preencher automaticamente todos…" at bounding box center [550, 378] width 624 height 59
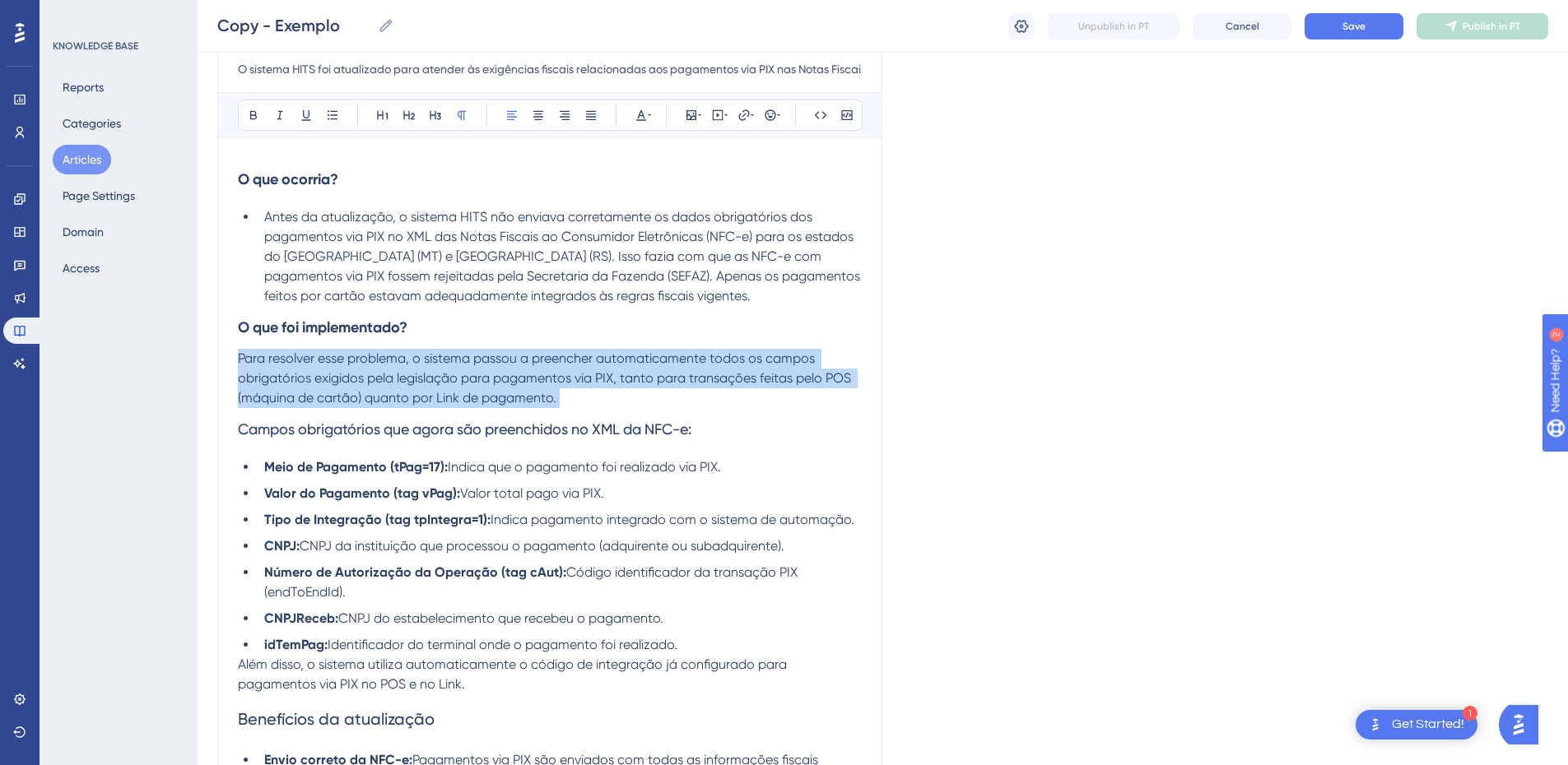
click at [335, 387] on p "Para resolver esse problema, o sistema passou a preencher automaticamente todos…" at bounding box center [550, 378] width 624 height 59
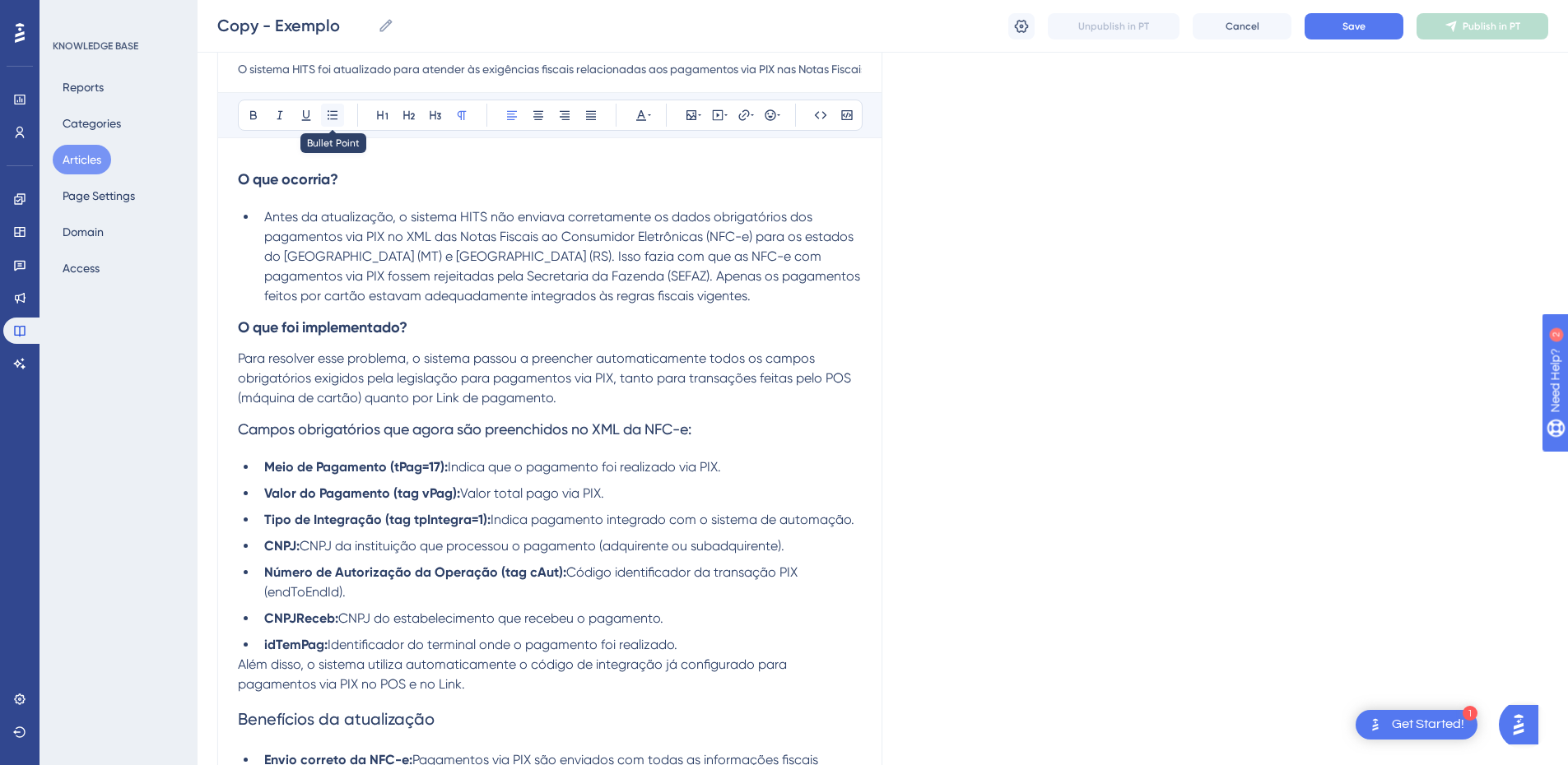
click at [335, 118] on icon at bounding box center [333, 114] width 10 height 9
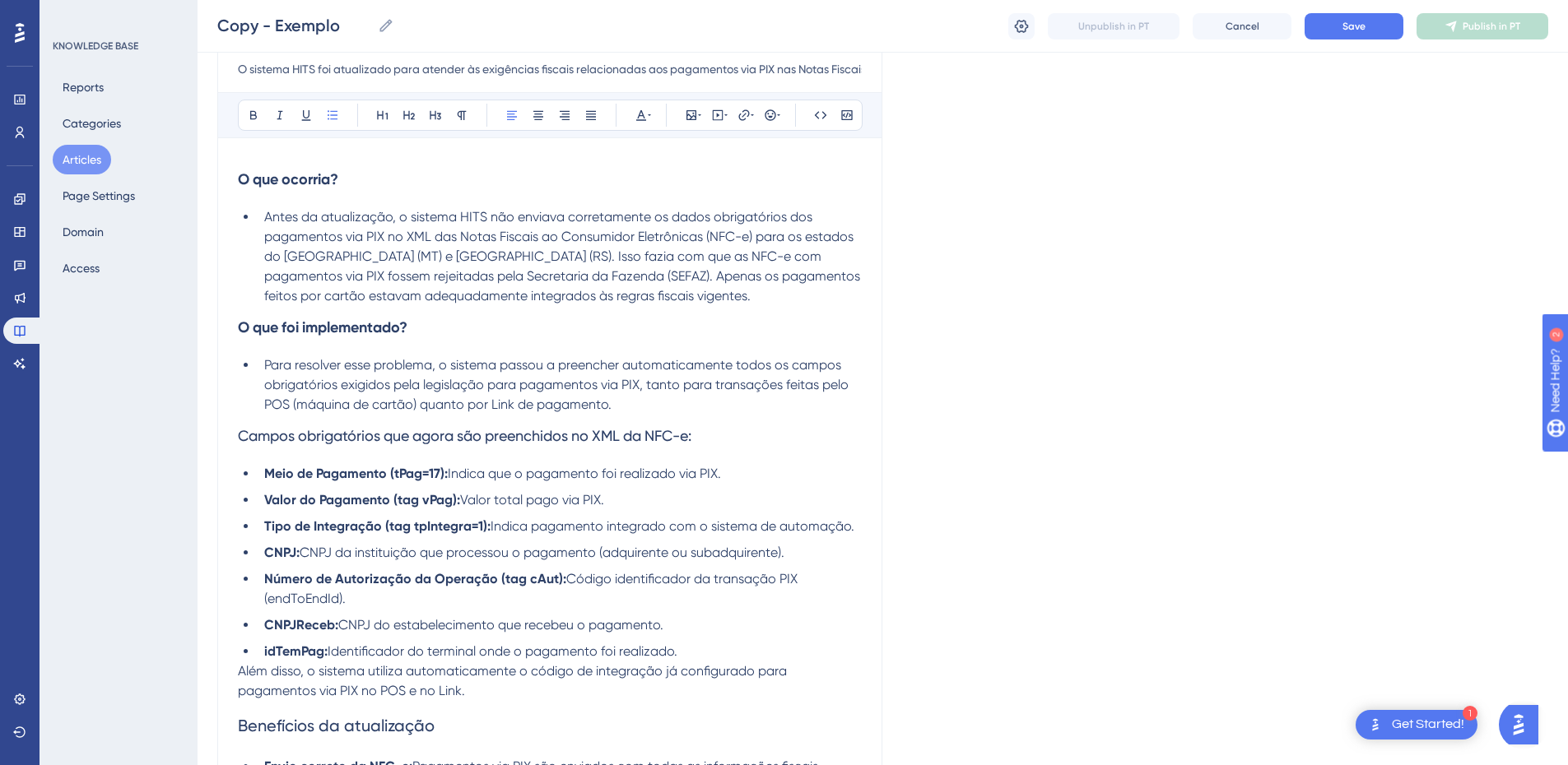
click at [553, 351] on div "O que ocorria? Antes da atualização, o sistema HITS não enviava corretamente os…" at bounding box center [550, 536] width 624 height 757
click at [386, 430] on span "Campos obrigatórios que agora são preenchidos no XML da NFC-e:" at bounding box center [465, 435] width 454 height 18
click at [259, 115] on icon at bounding box center [254, 115] width 13 height 13
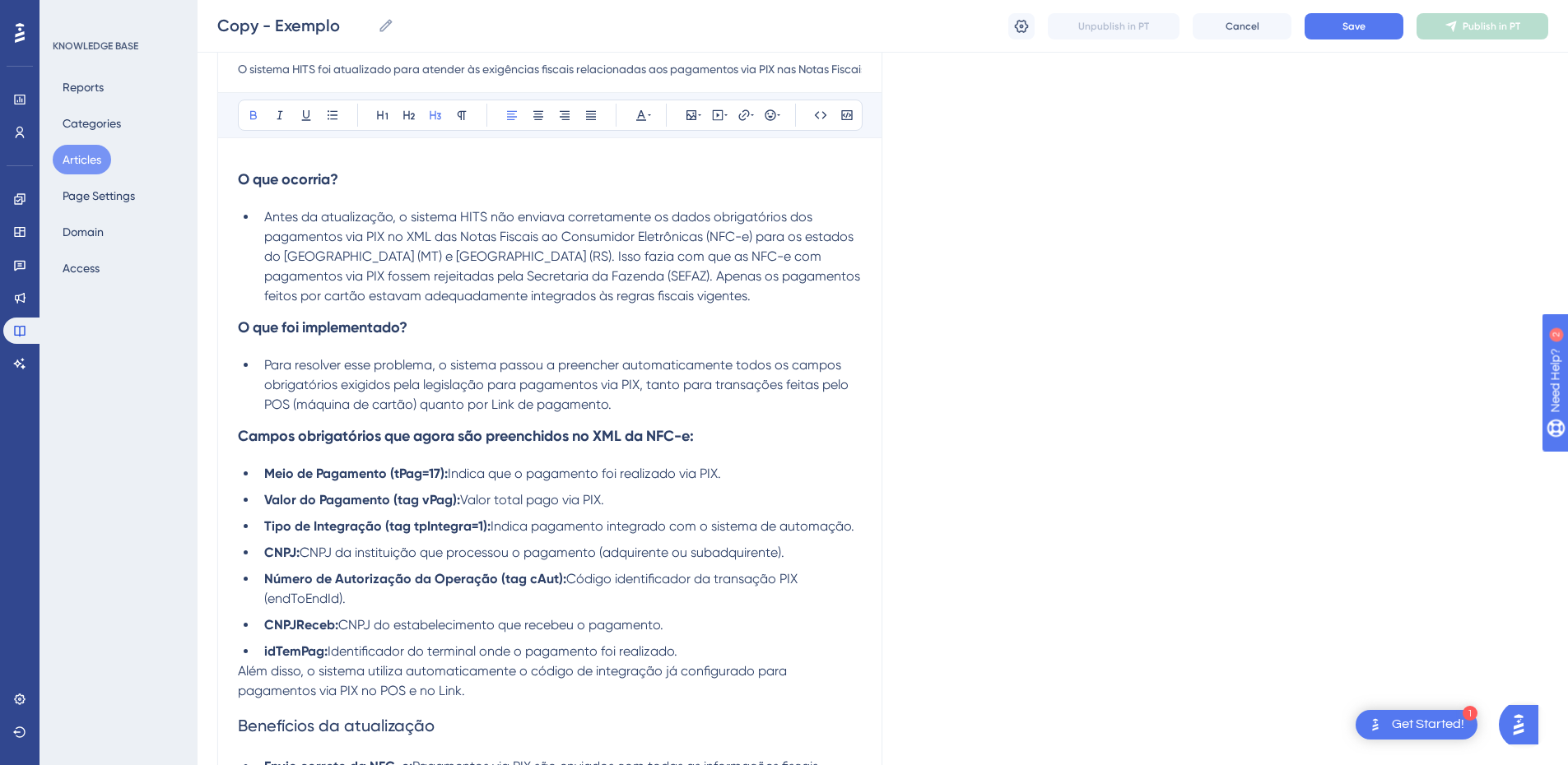
click at [472, 373] on li "Para resolver esse problema, o sistema passou a preencher automaticamente todos…" at bounding box center [560, 385] width 604 height 59
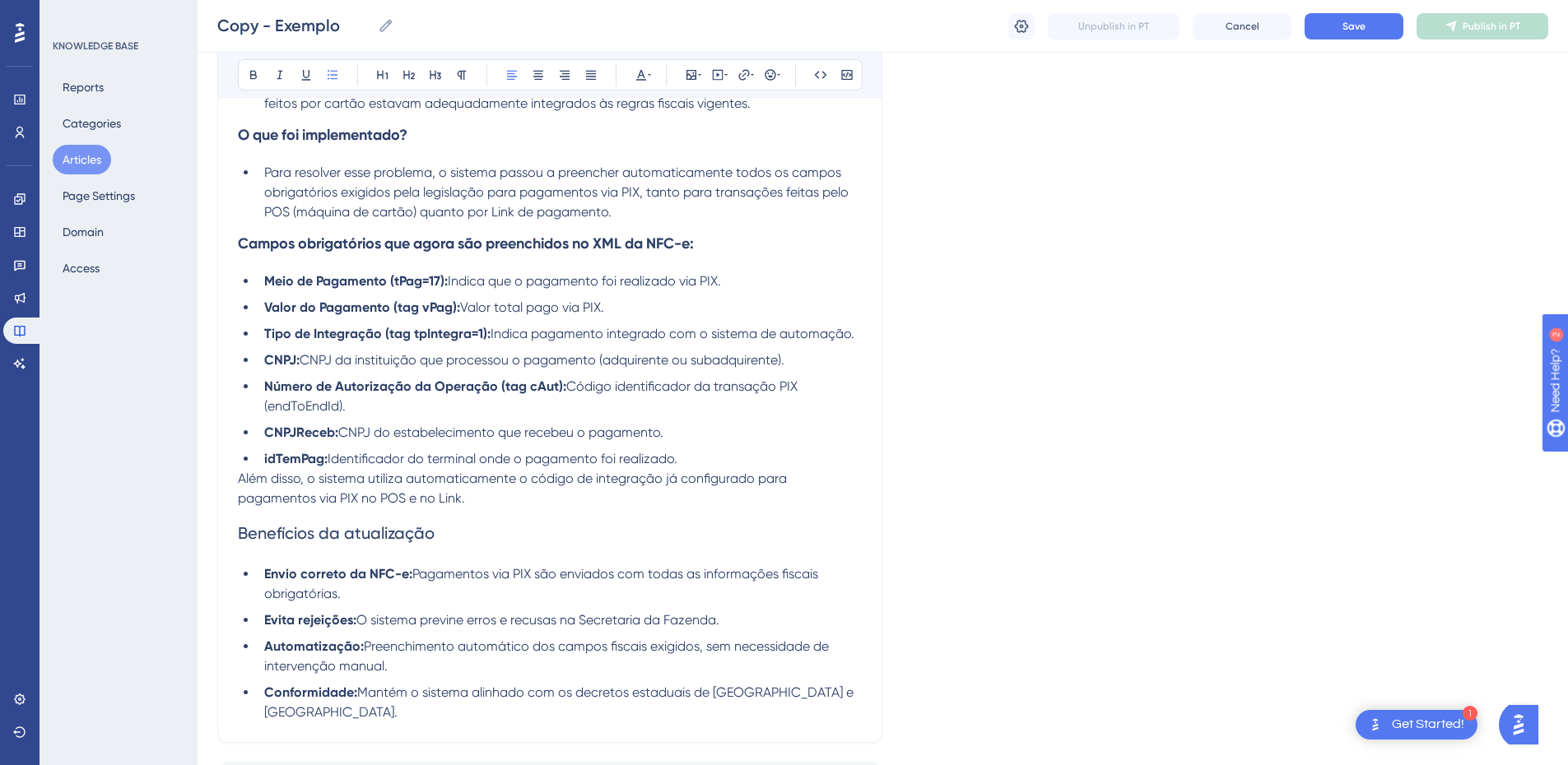
click at [239, 481] on span "Além disso, o sistema utiliza automaticamente o código de integração já configu…" at bounding box center [514, 488] width 552 height 35
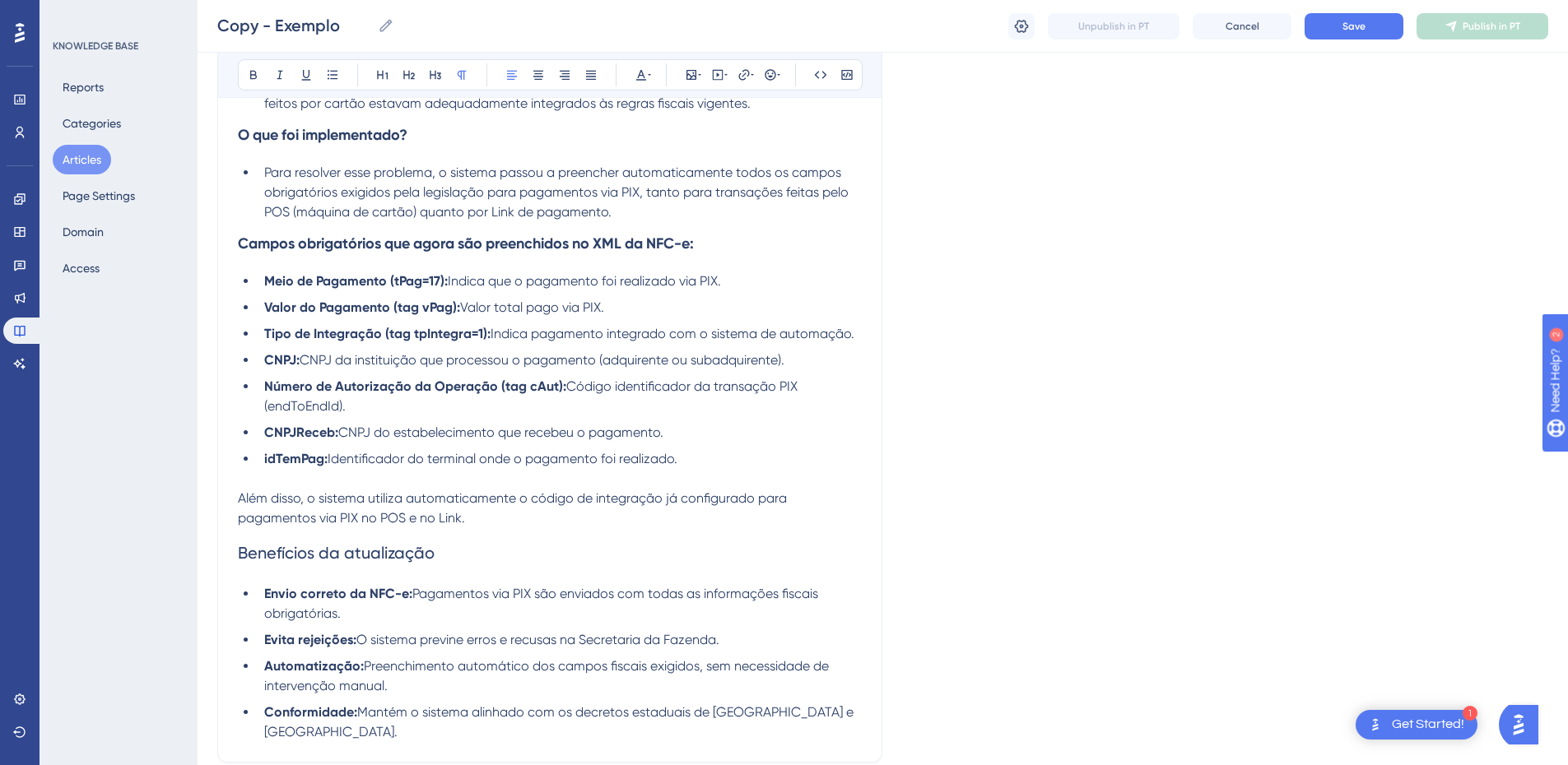
scroll to position [533, 0]
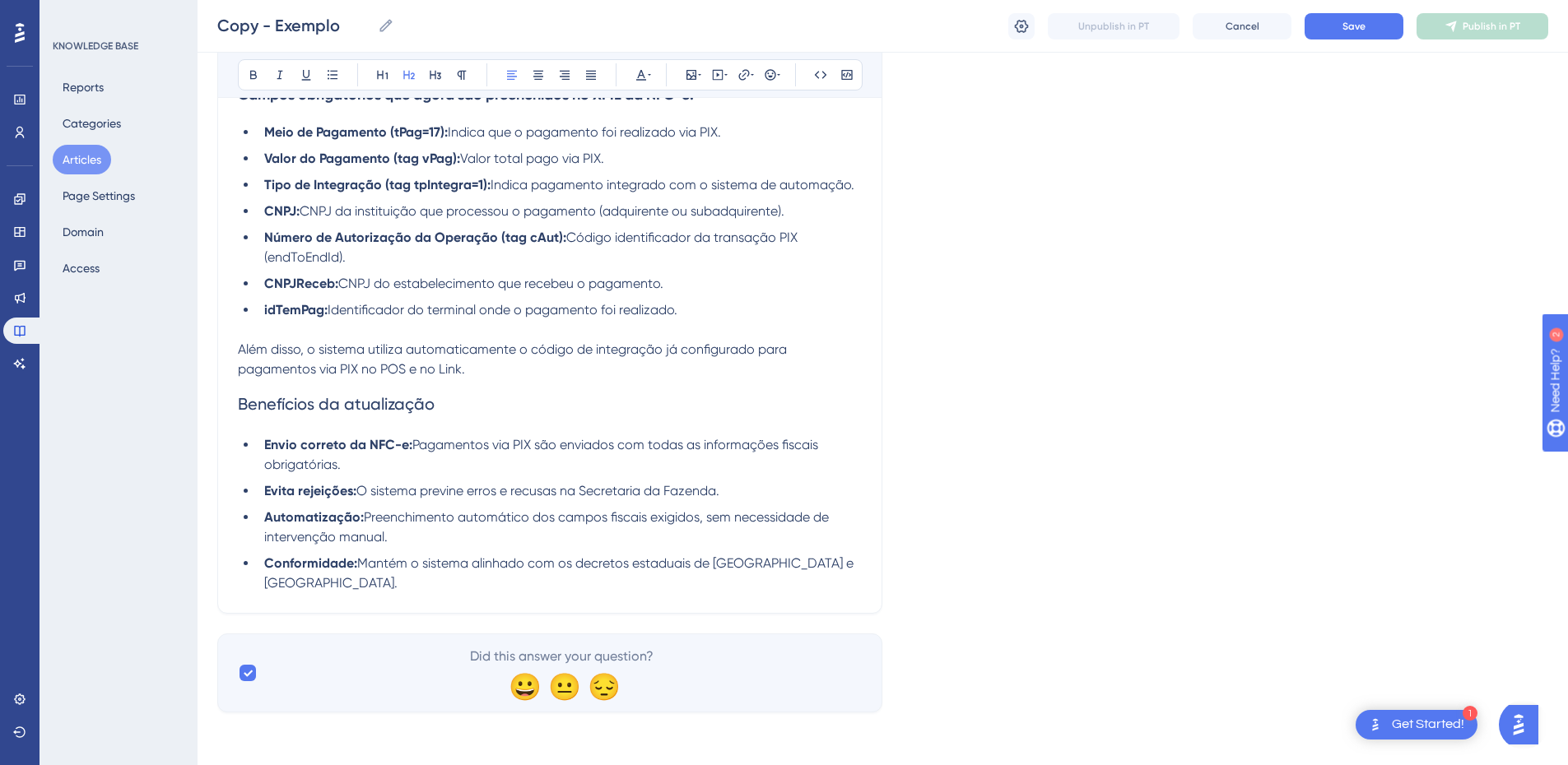
click at [370, 401] on span "Benefícios da atualização" at bounding box center [336, 405] width 197 height 20
click at [245, 72] on button at bounding box center [254, 75] width 23 height 23
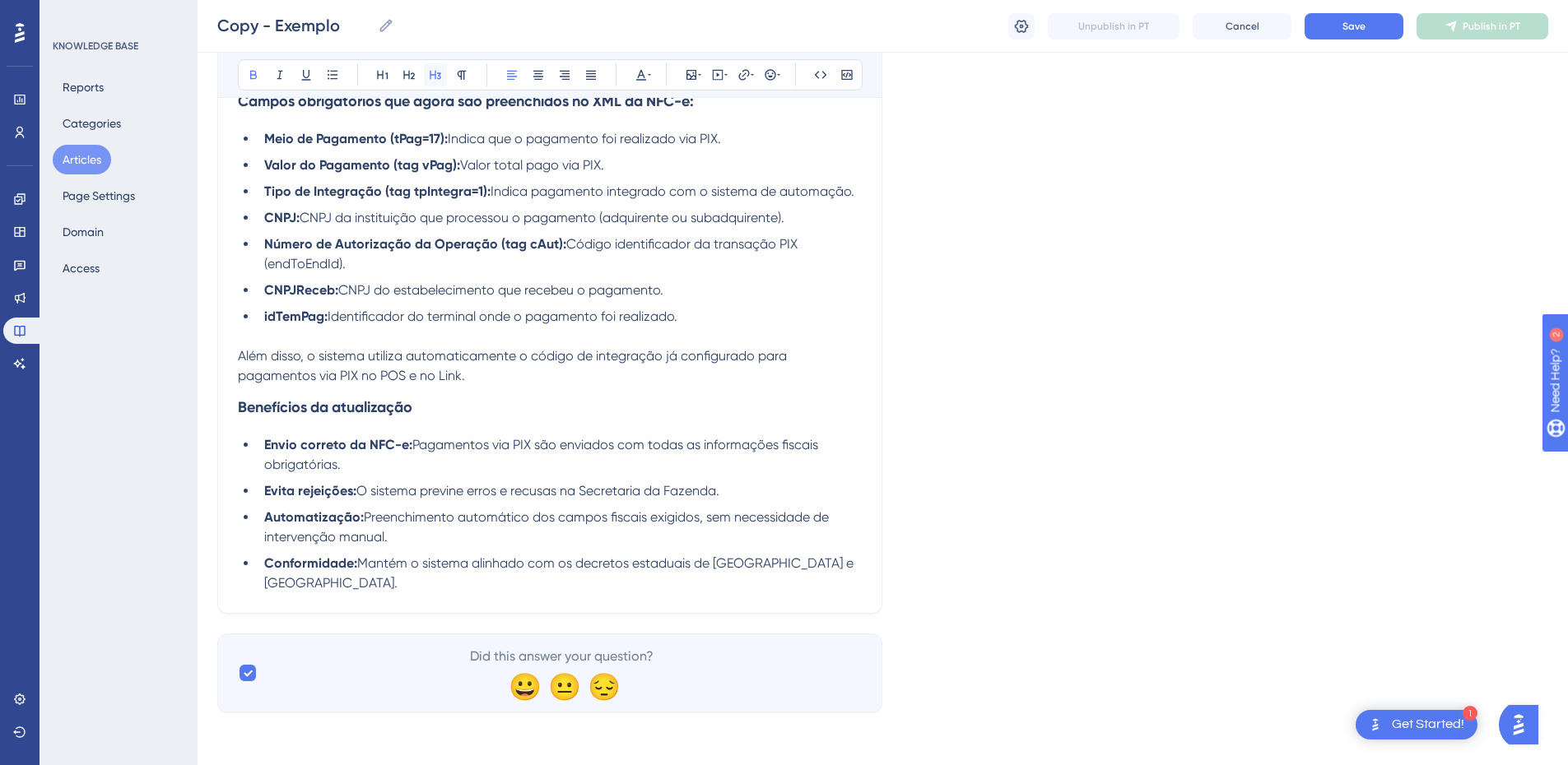
click at [440, 73] on icon at bounding box center [436, 75] width 13 height 13
click at [366, 397] on h3 "Benefícios da atualização" at bounding box center [550, 407] width 624 height 43
click at [482, 397] on h3 "Benefícios da atualização" at bounding box center [550, 407] width 624 height 43
click at [406, 581] on li "Conformidade: Mantém o sistema alinhado com os decretos estaduais de Mato Gross…" at bounding box center [560, 573] width 604 height 39
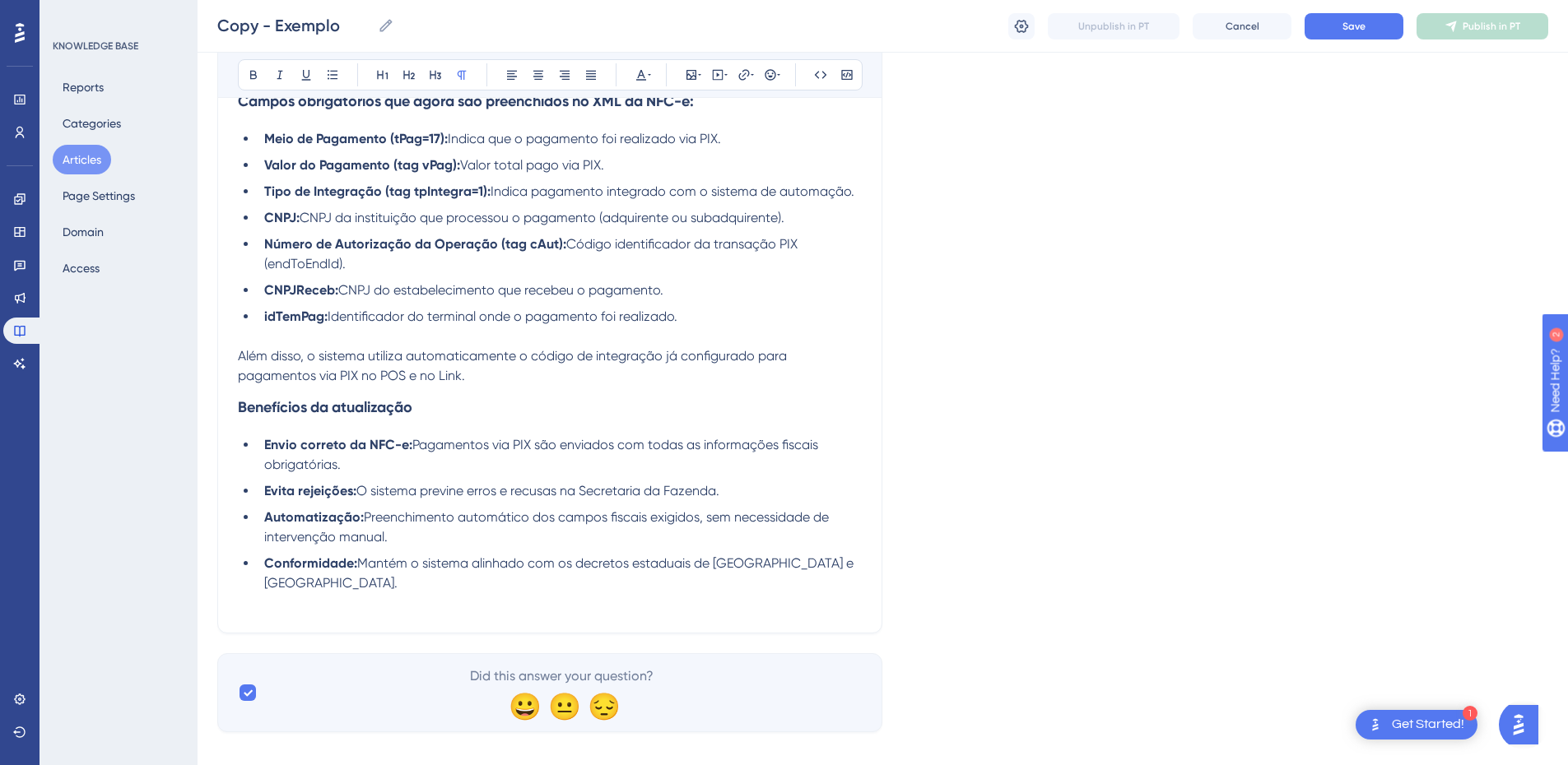
click at [280, 618] on div "Atualização na emissão da NFC-e: Pagamentos via PIX no Mato Grosso e Rio Grande…" at bounding box center [549, 146] width 665 height 976
click at [286, 608] on p at bounding box center [550, 603] width 624 height 20
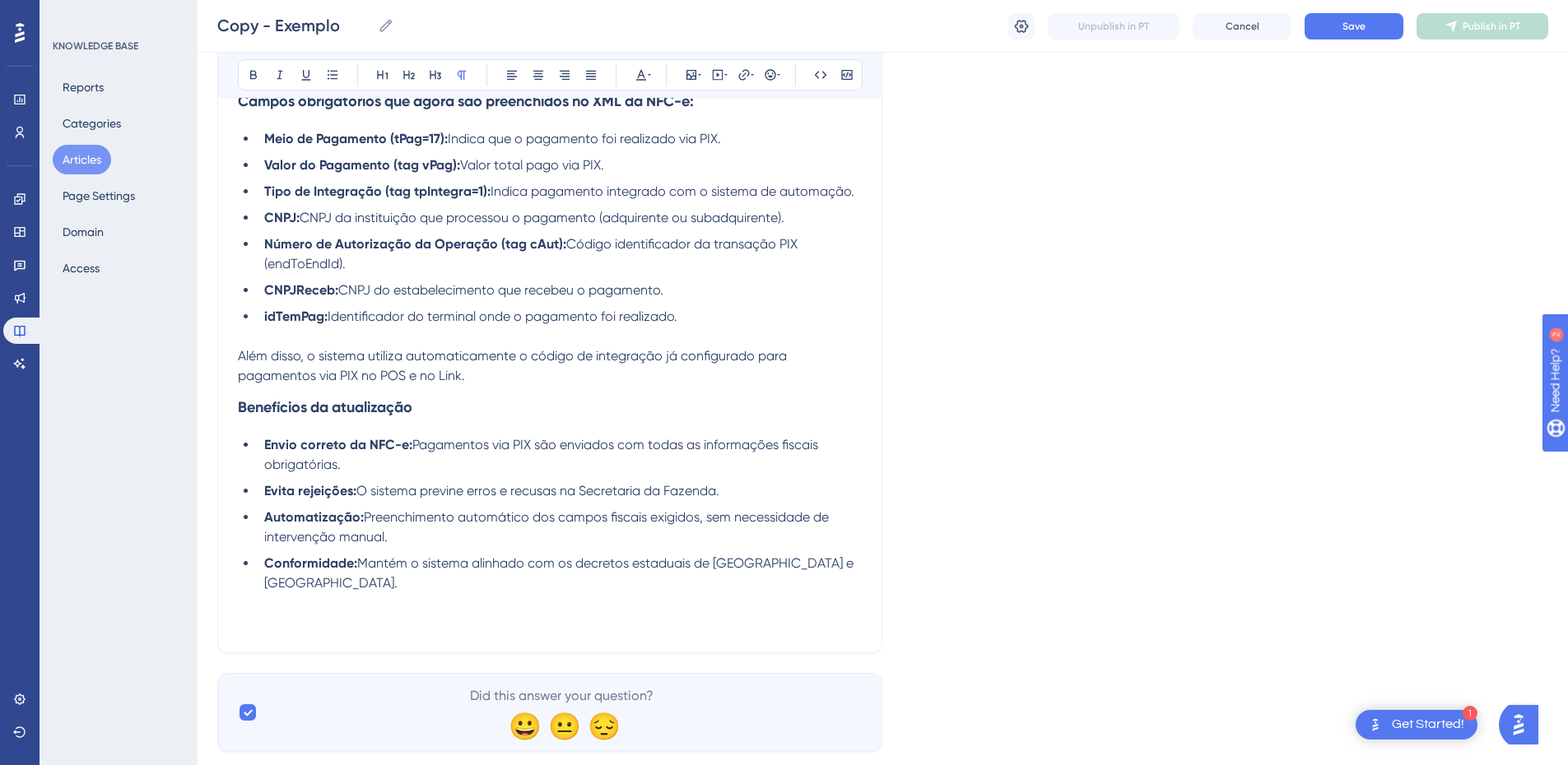
click at [323, 409] on strong "Benefícios da atualização" at bounding box center [325, 407] width 174 height 18
click at [366, 586] on li "Conformidade: Mantém o sistema alinhado com os decretos estaduais de Mato Gross…" at bounding box center [560, 575] width 604 height 39
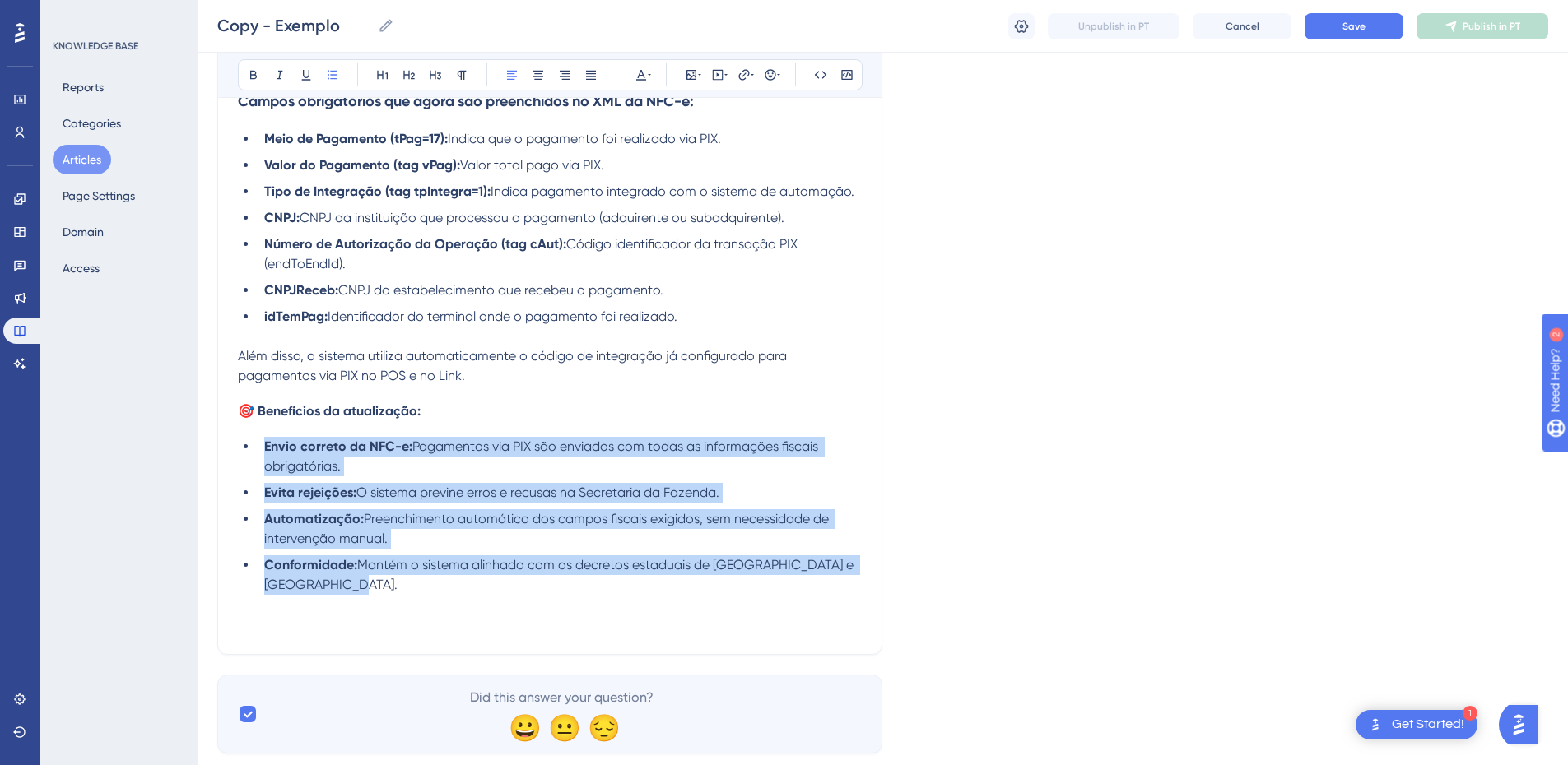
drag, startPoint x: 366, startPoint y: 586, endPoint x: 265, endPoint y: 447, distance: 171.8
click at [265, 447] on ul "Envio correto da NFC-e: Pagamentos via PIX são enviados com todas as informaçõe…" at bounding box center [550, 516] width 624 height 158
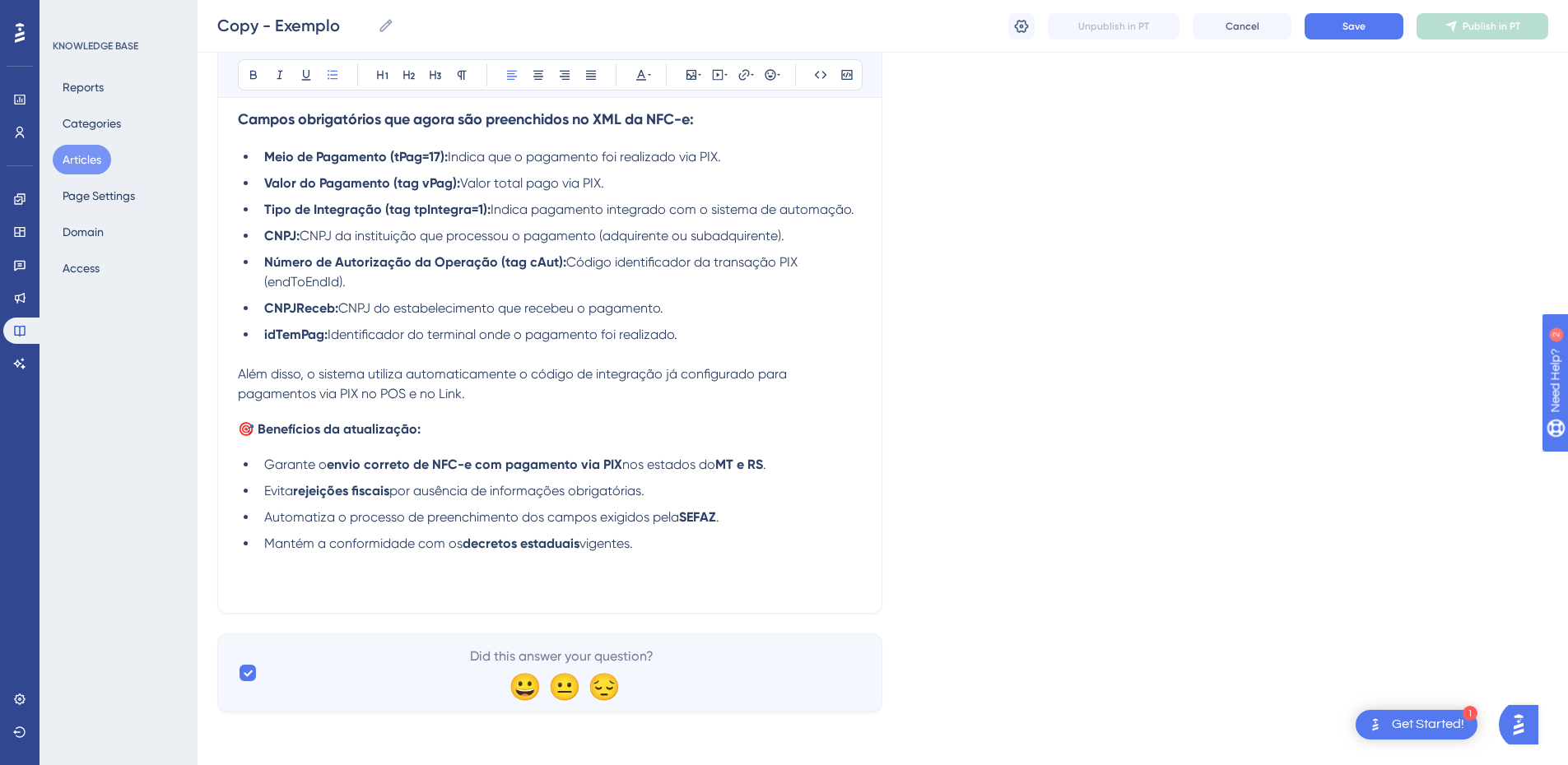
scroll to position [511, 0]
click at [662, 549] on li "Mantém a conformidade com os decretos estaduais vigentes." at bounding box center [560, 544] width 604 height 20
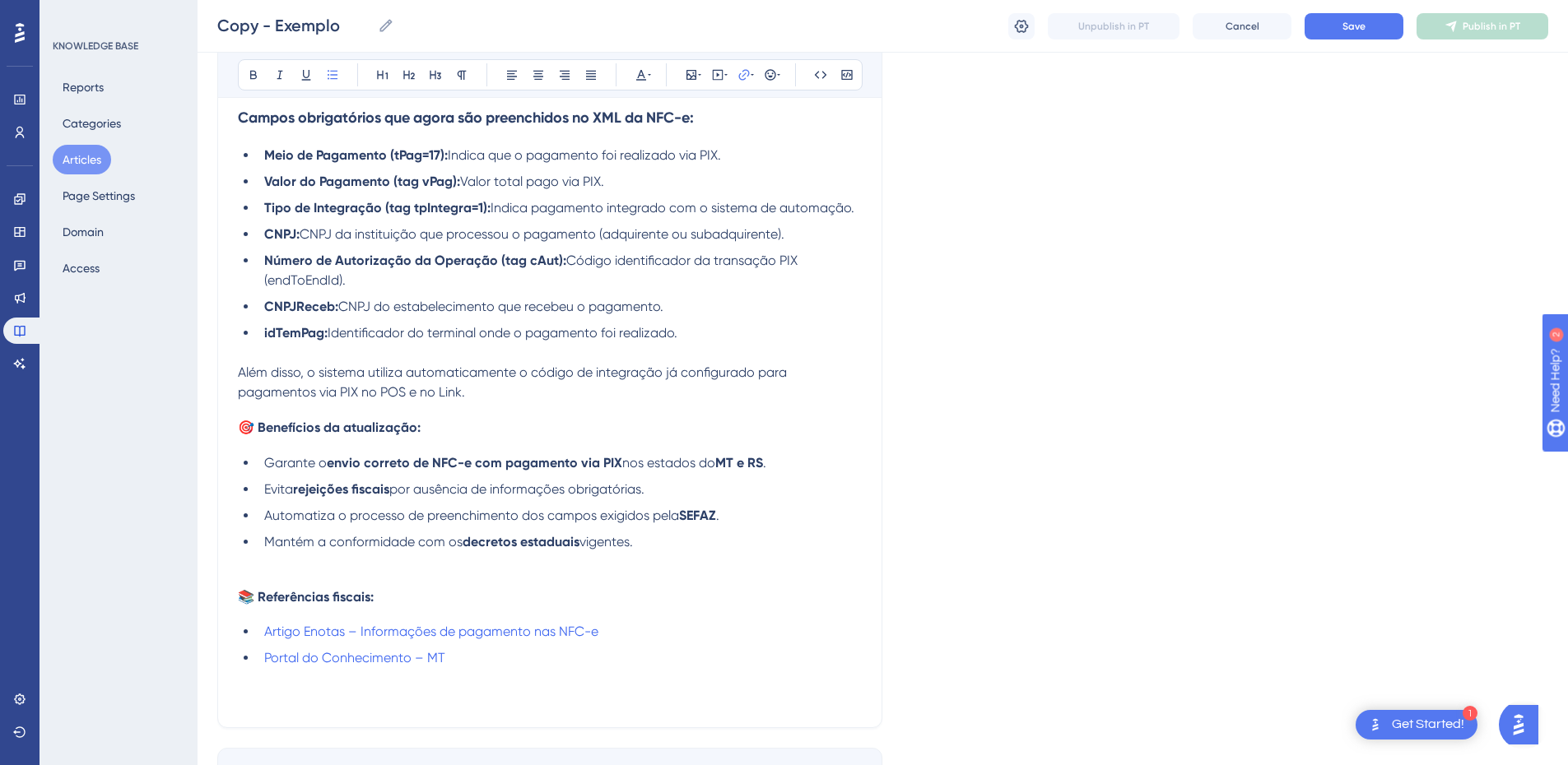
scroll to position [628, 0]
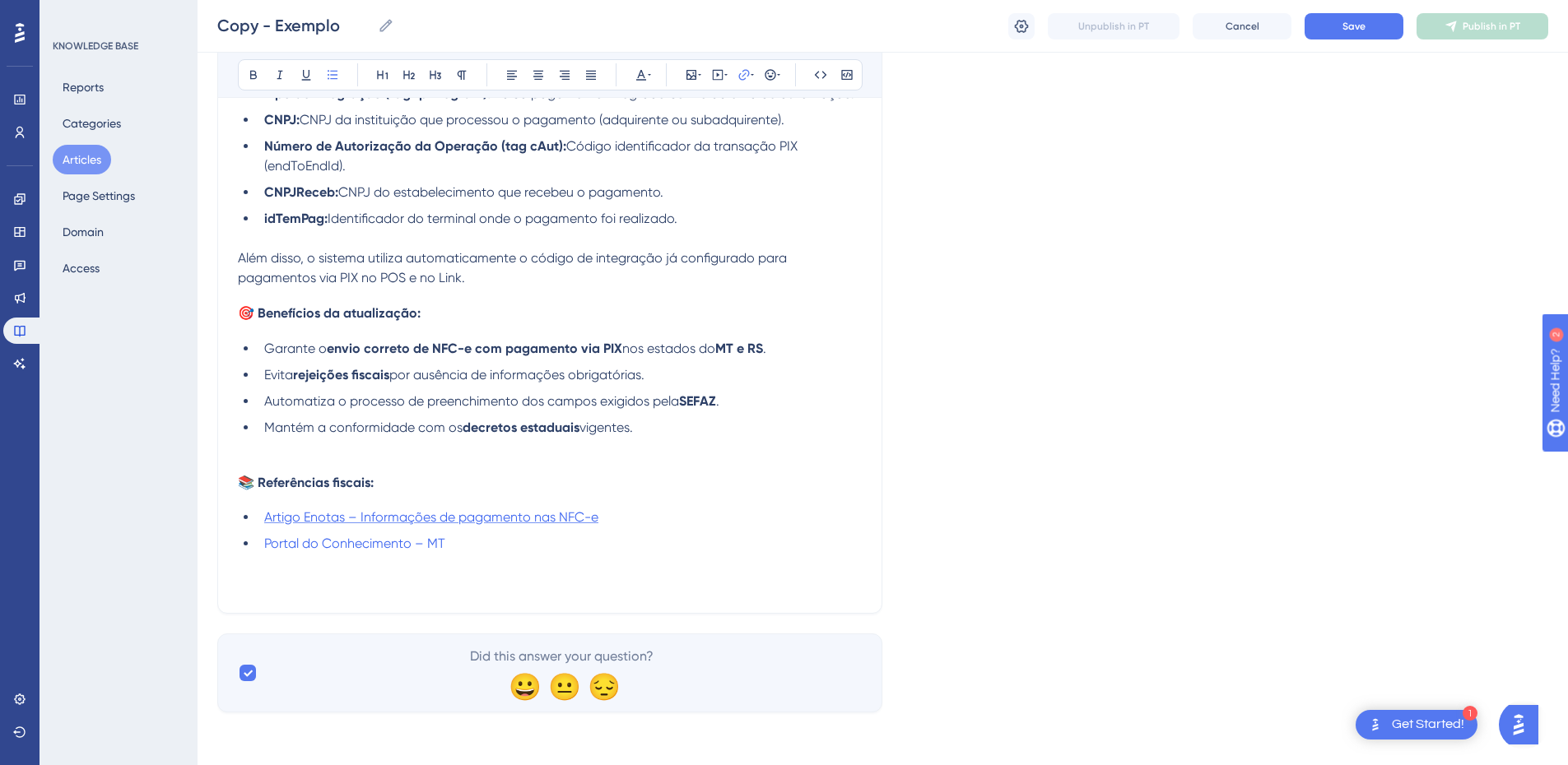
click at [446, 521] on span "Artigo Enotas – Informações de pagamento nas NFC-e" at bounding box center [431, 517] width 335 height 16
click at [707, 218] on span "Open in a new tab" at bounding box center [725, 223] width 97 height 20
checkbox input "true"
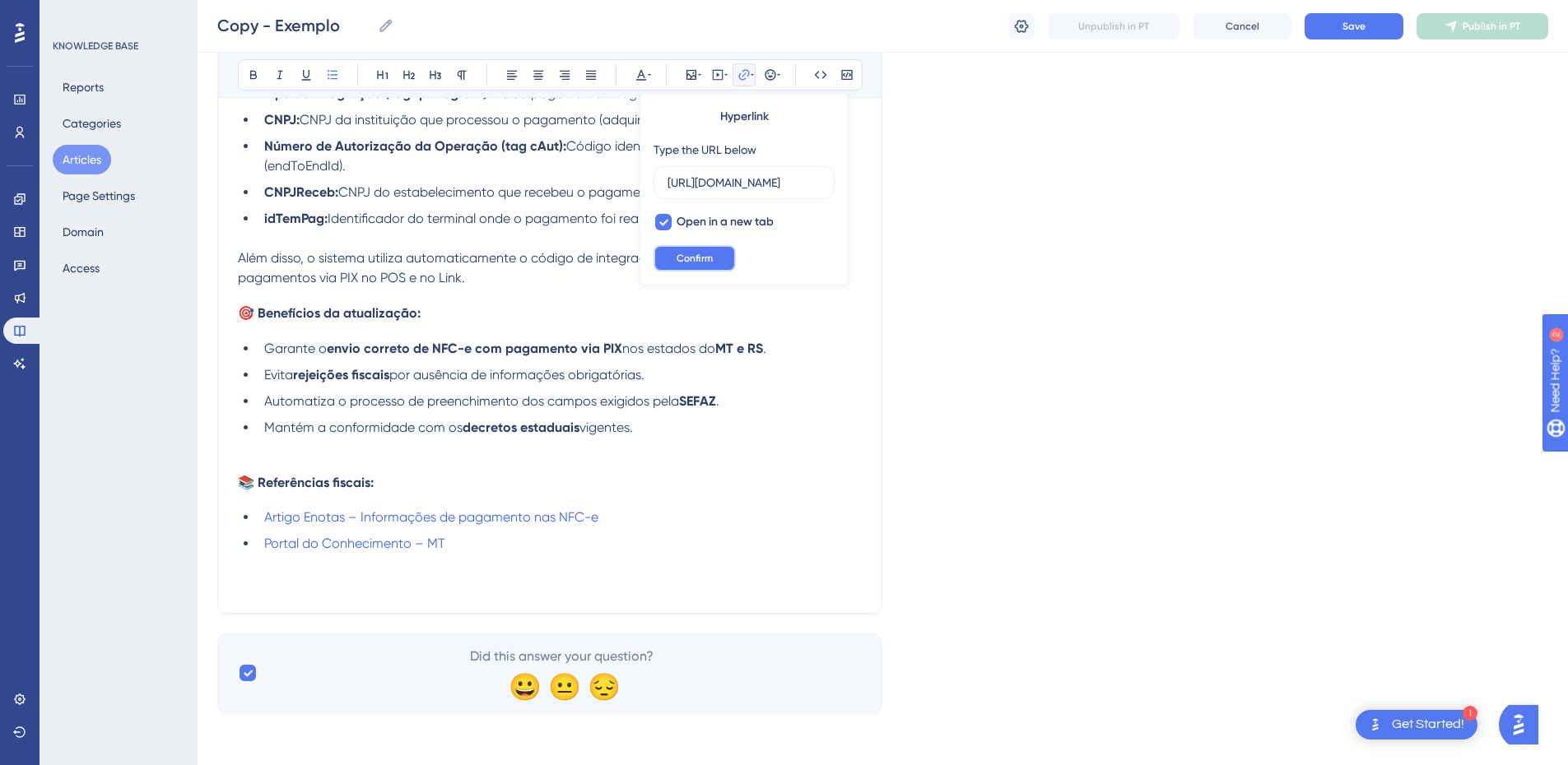
click at [694, 260] on span "Confirm" at bounding box center [694, 259] width 36 height 13
click at [458, 554] on div "O que ocorria? Antes da atualização, o sistema HITS não enviava corretamente os…" at bounding box center [550, 159] width 624 height 868
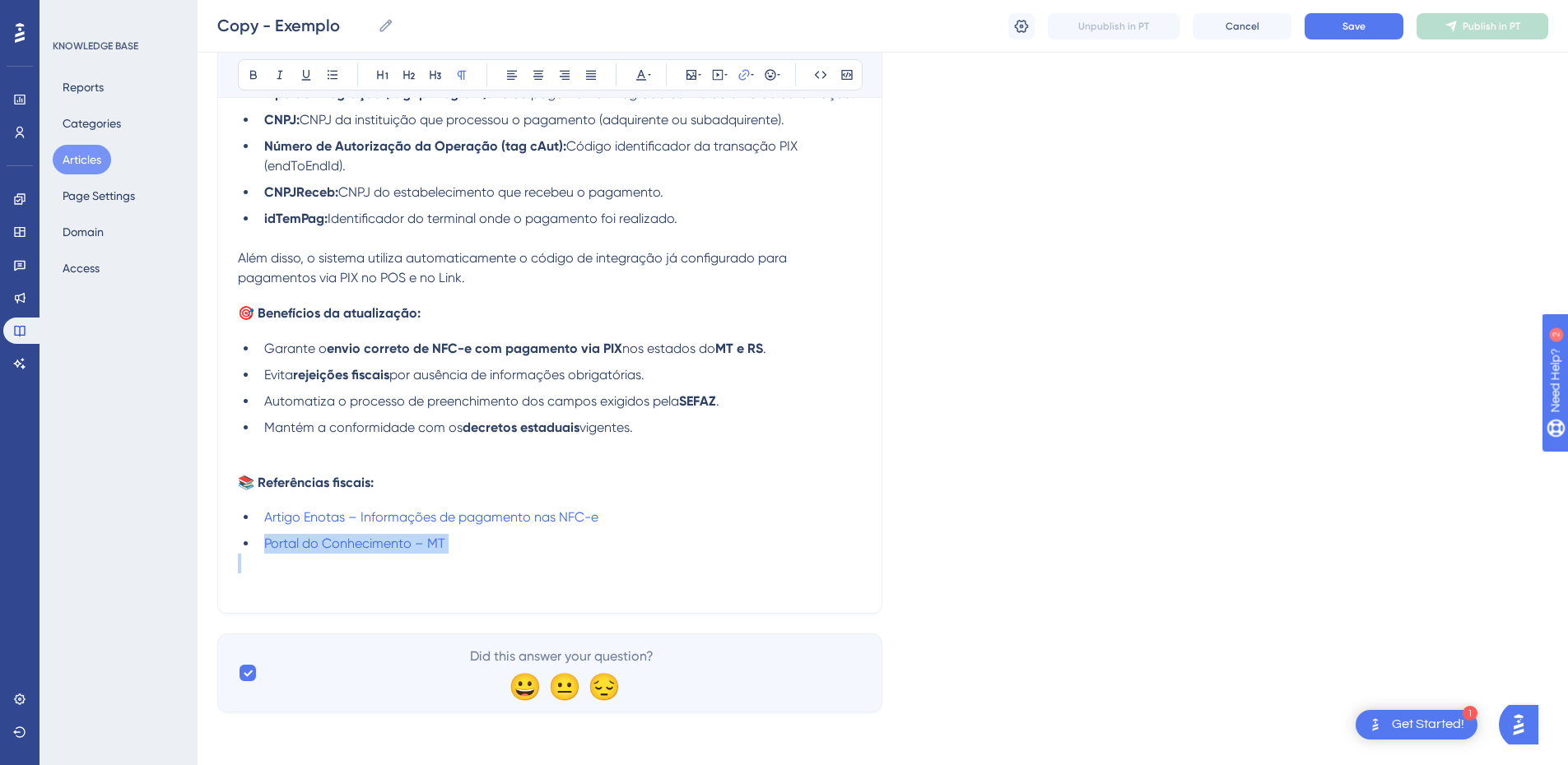
drag, startPoint x: 458, startPoint y: 554, endPoint x: 242, endPoint y: 538, distance: 216.6
click at [242, 538] on div "O que ocorria? Antes da atualização, o sistema HITS não enviava corretamente os…" at bounding box center [550, 159] width 624 height 868
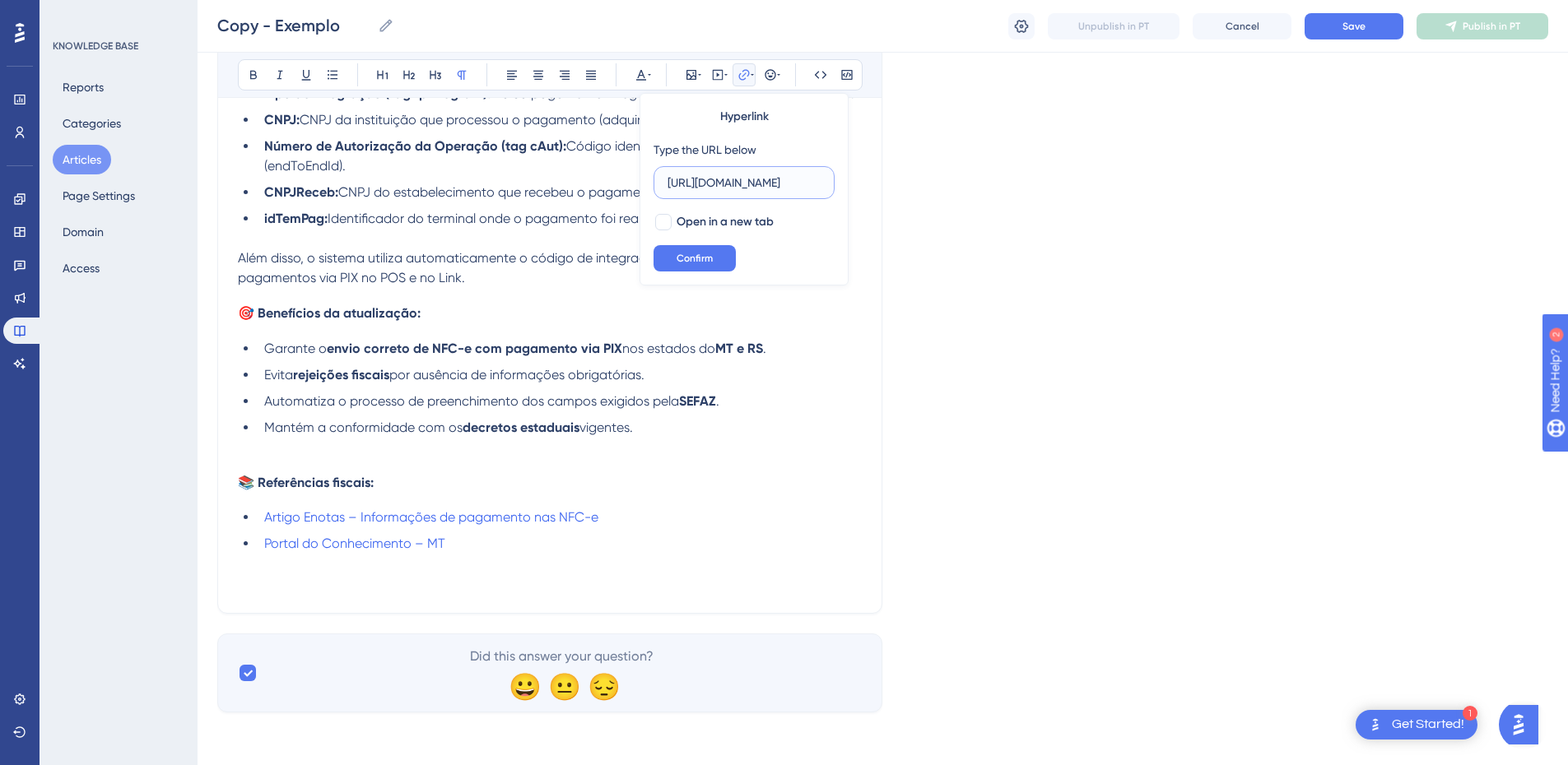
scroll to position [0, 334]
click at [684, 219] on span "Open in a new tab" at bounding box center [725, 223] width 97 height 20
checkbox input "true"
click at [681, 254] on span "Confirm" at bounding box center [694, 259] width 36 height 13
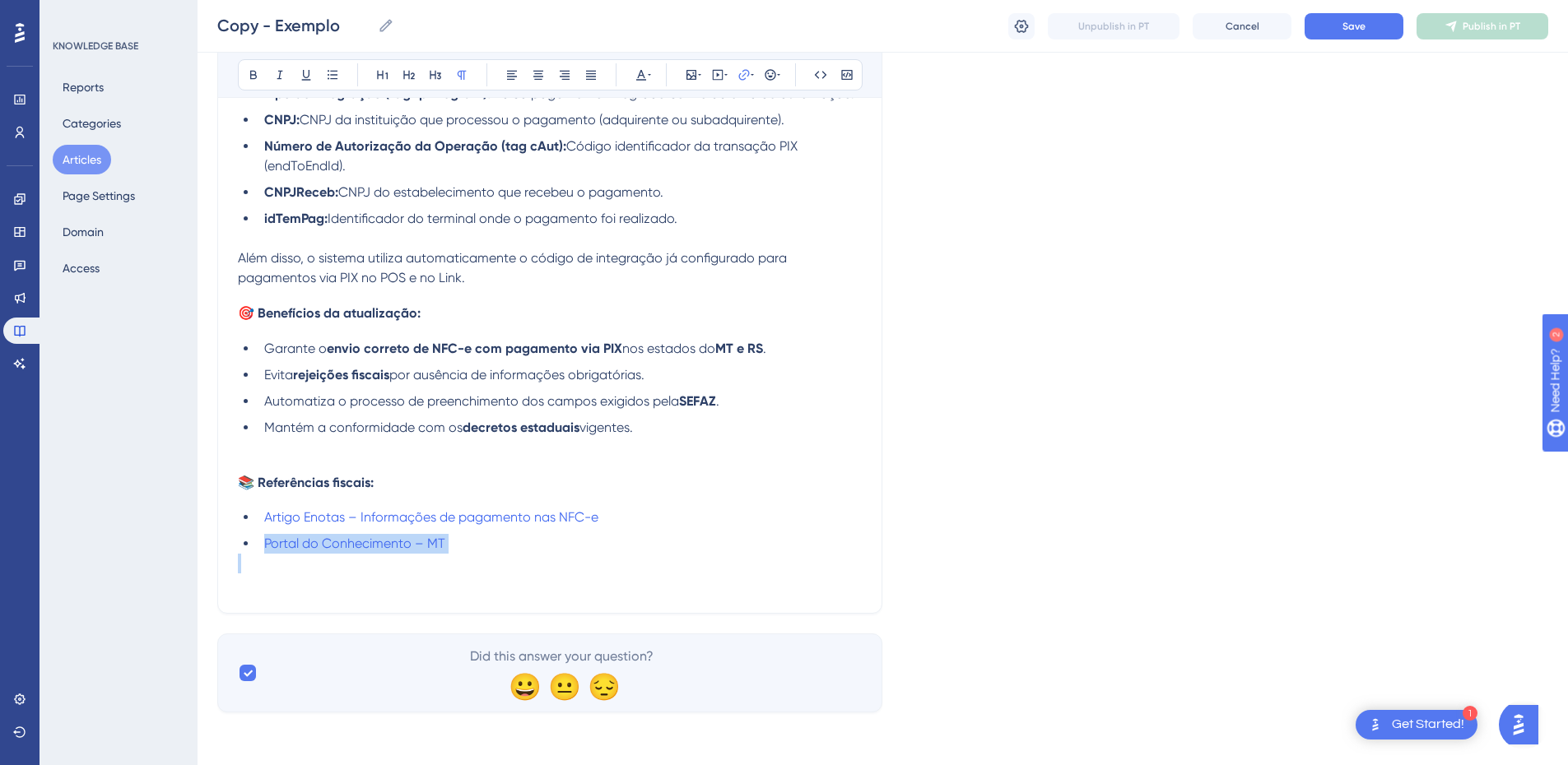
click at [485, 551] on li "Portal do Conhecimento – MT" at bounding box center [560, 544] width 604 height 20
click at [287, 576] on p at bounding box center [550, 584] width 624 height 20
click at [291, 587] on p at bounding box center [550, 584] width 624 height 20
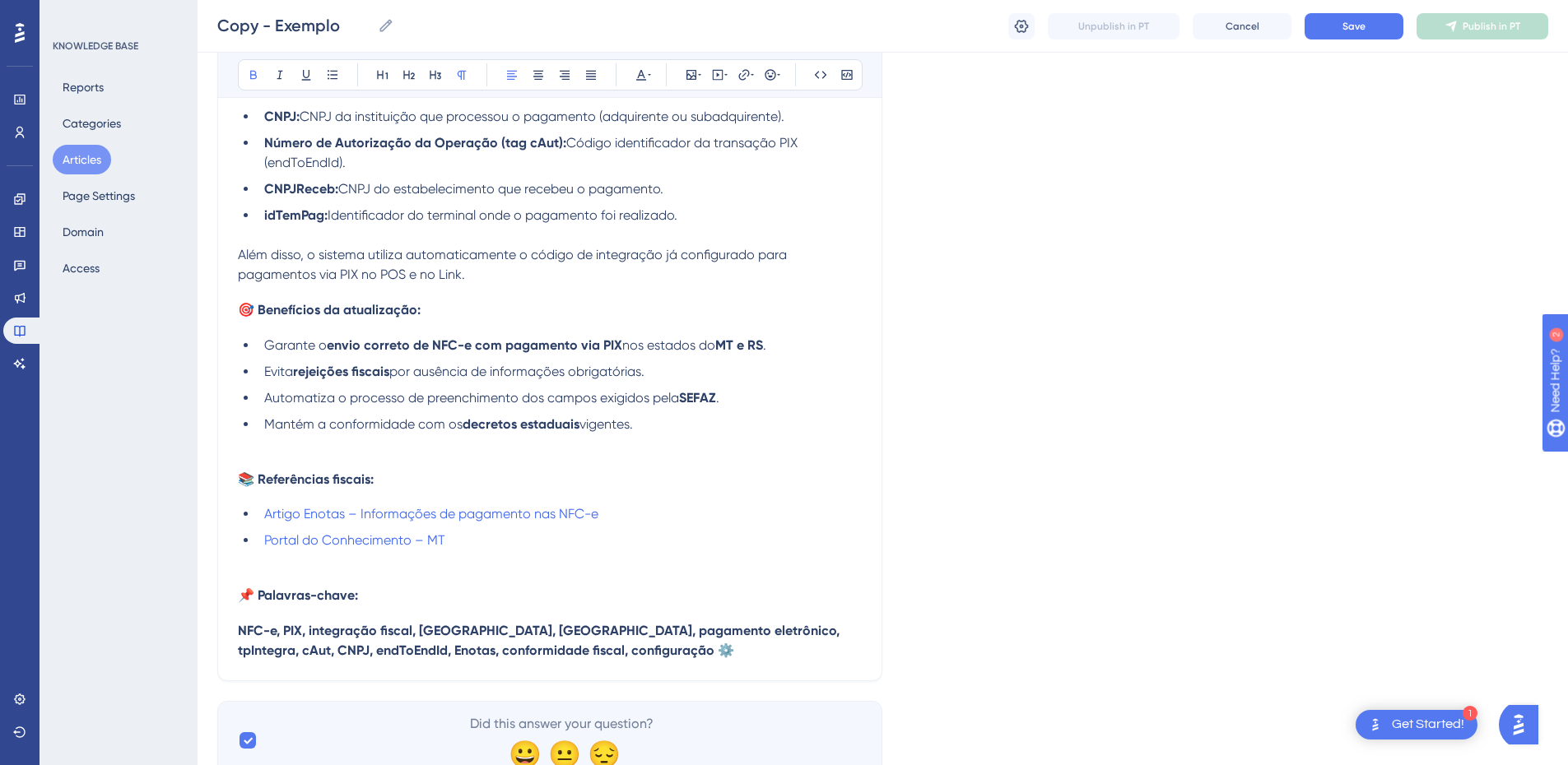
click at [243, 633] on strong "NFC-e, PIX, integração fiscal, Mato Grosso, Rio Grande do Sul, pagamento eletrô…" at bounding box center [540, 641] width 605 height 35
click at [234, 632] on div "Atualização na emissão da NFC-e: Pagamentos via PIX no Mato Grosso e Rio Grande…" at bounding box center [549, 118] width 665 height 1125
click at [239, 634] on strong "NFC-e, PIX, integração fiscal, Mato Grosso, Rio Grande do Sul, pagamento eletrô…" at bounding box center [540, 641] width 605 height 35
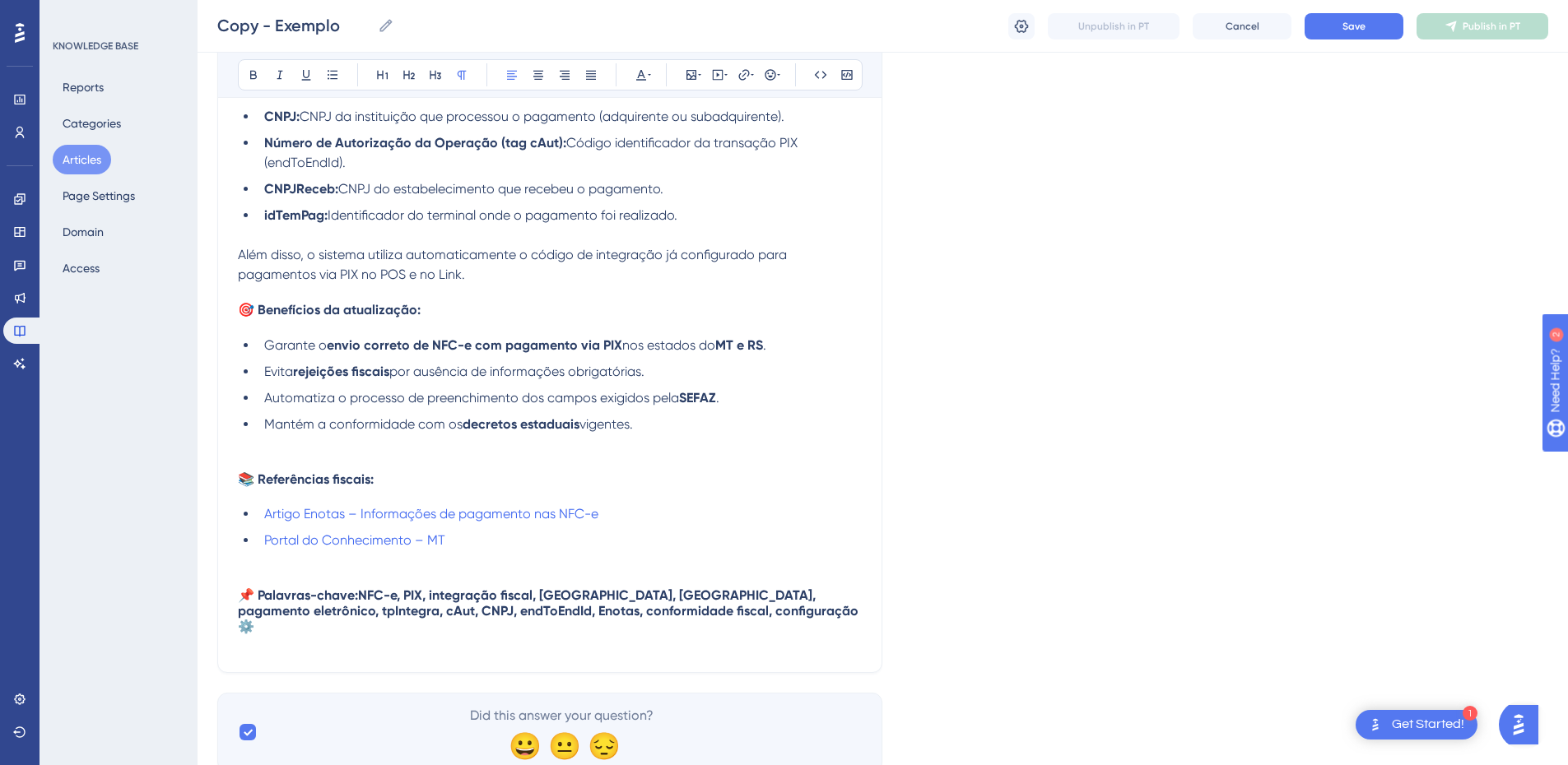
click at [262, 601] on span "📌 Palavras-chave:" at bounding box center [298, 595] width 120 height 16
click at [265, 601] on span "Palavras-chave:" at bounding box center [288, 595] width 100 height 16
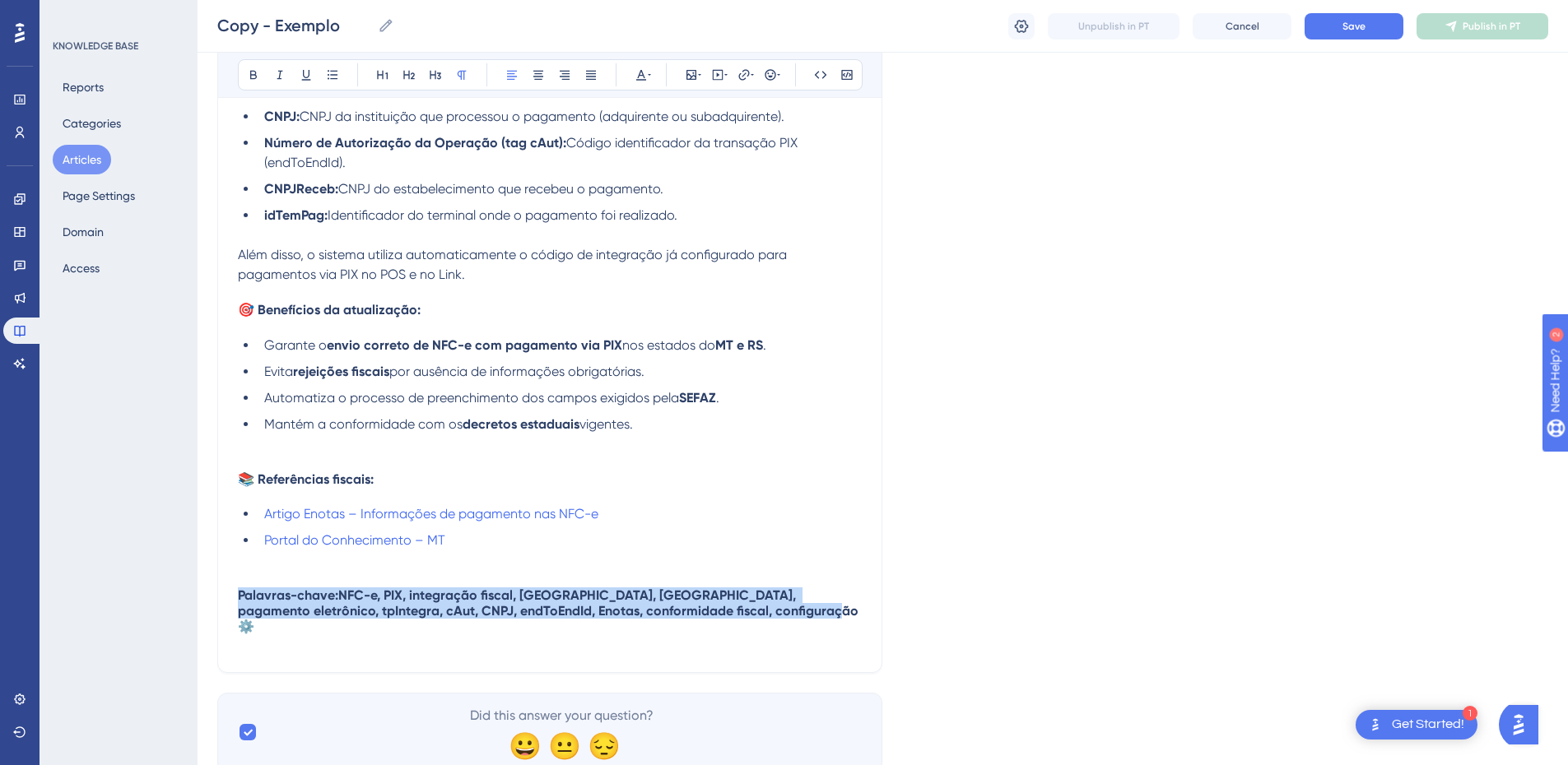
click at [265, 601] on span "Palavras-chave:" at bounding box center [288, 595] width 100 height 16
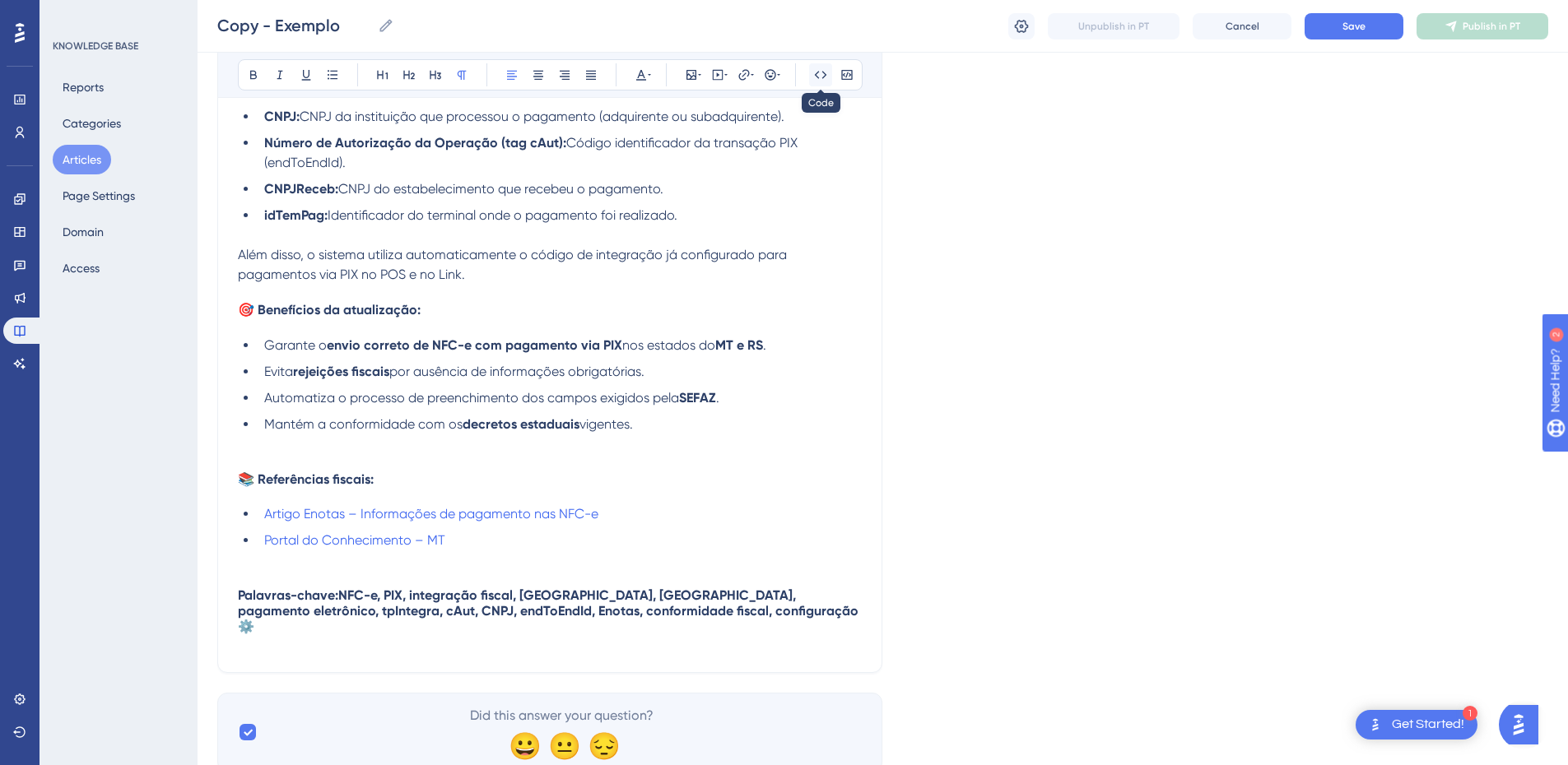
click at [825, 68] on icon at bounding box center [821, 75] width 13 height 13
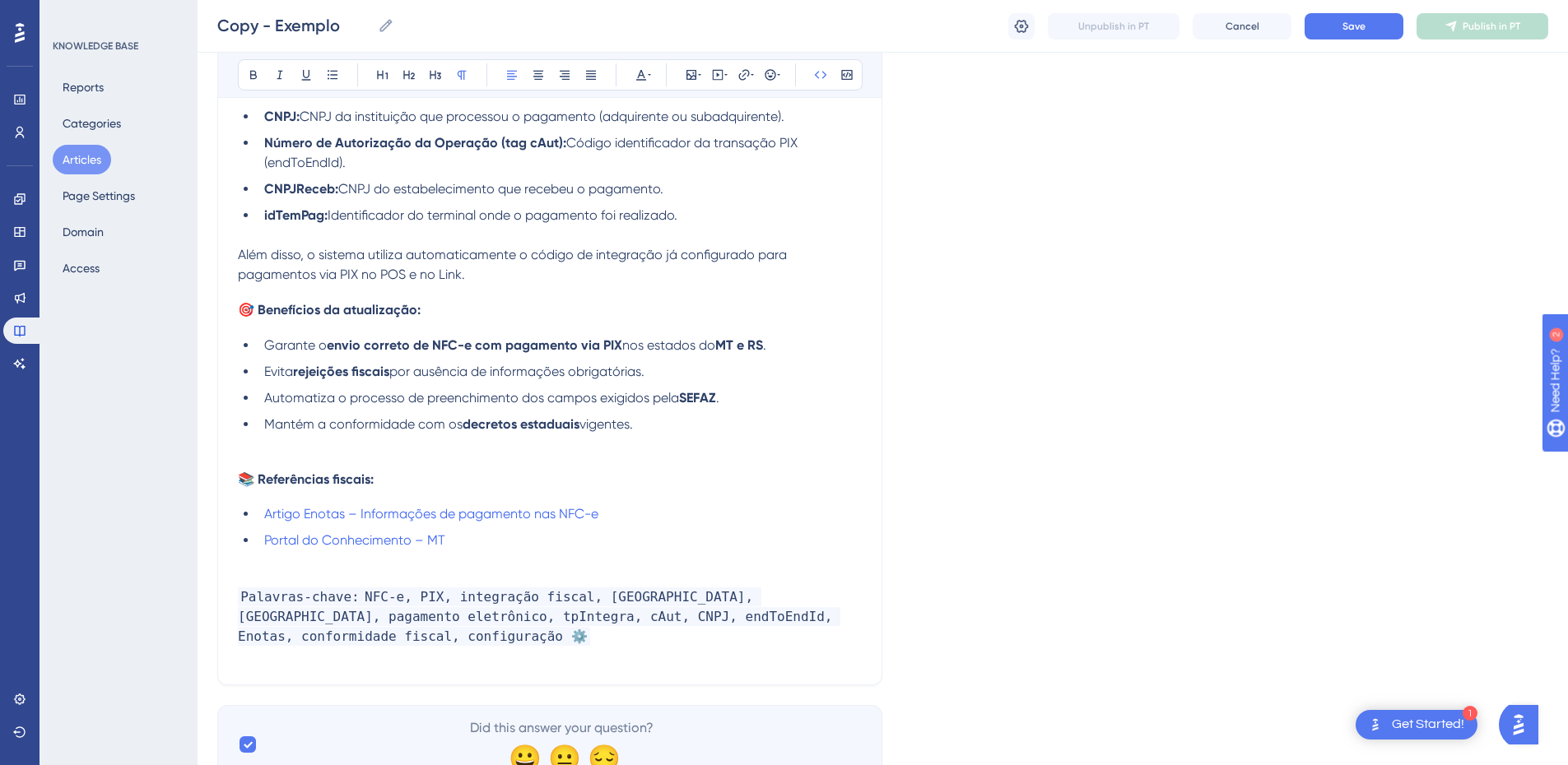
click at [305, 656] on div "O que ocorria? Antes da atualização, o sistema HITS não enviava corretamente os…" at bounding box center [550, 194] width 624 height 944
click at [374, 636] on h4 "Palavras-chave: NFC-e, PIX, integração fiscal, Mato Grosso, Rio Grande do Sul, …" at bounding box center [550, 617] width 624 height 59
click at [290, 576] on div "O que ocorria? Antes da atualização, o sistema HITS não enviava corretamente os…" at bounding box center [550, 194] width 624 height 944
click at [267, 571] on p at bounding box center [550, 561] width 624 height 20
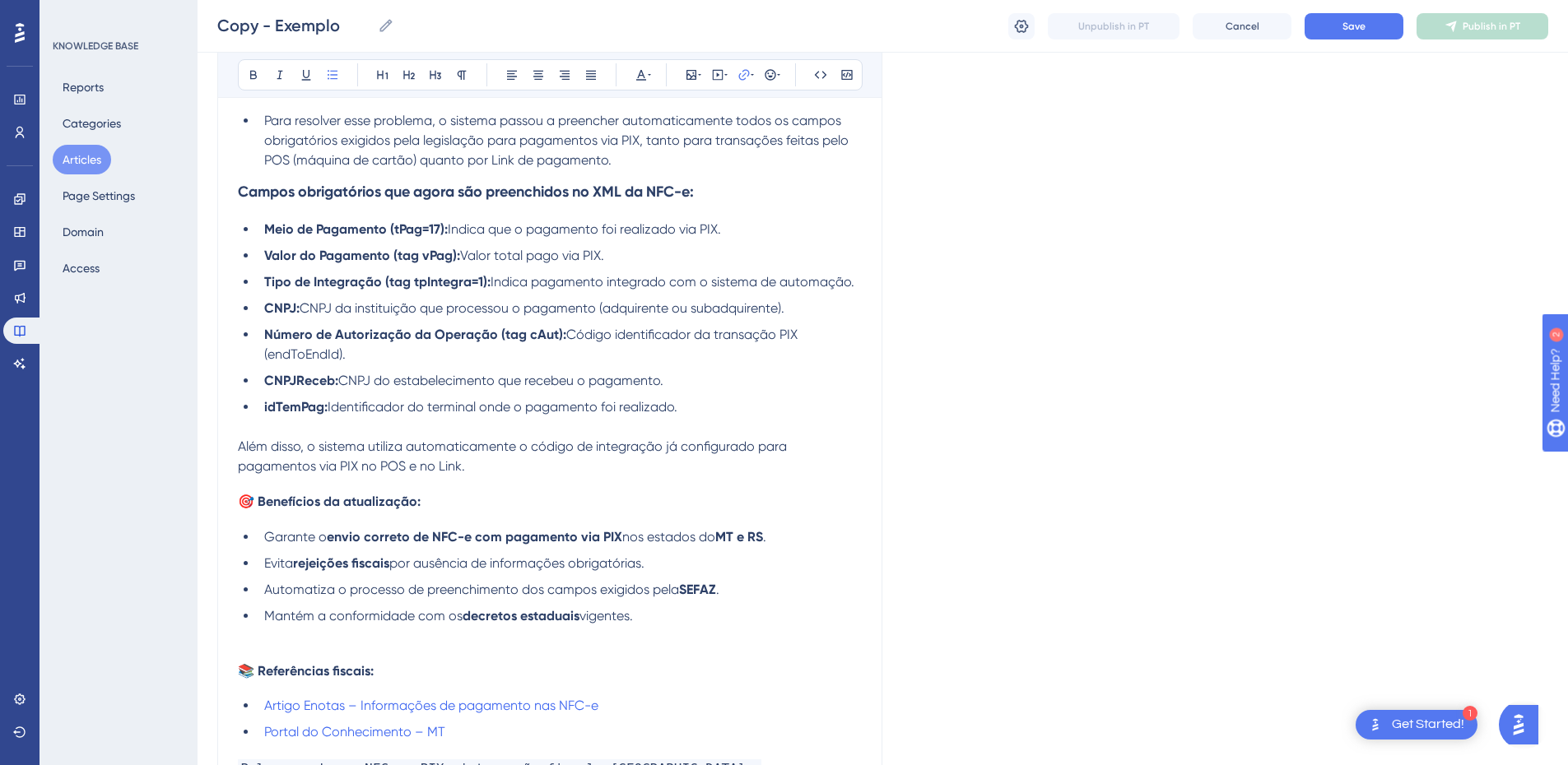
scroll to position [52, 0]
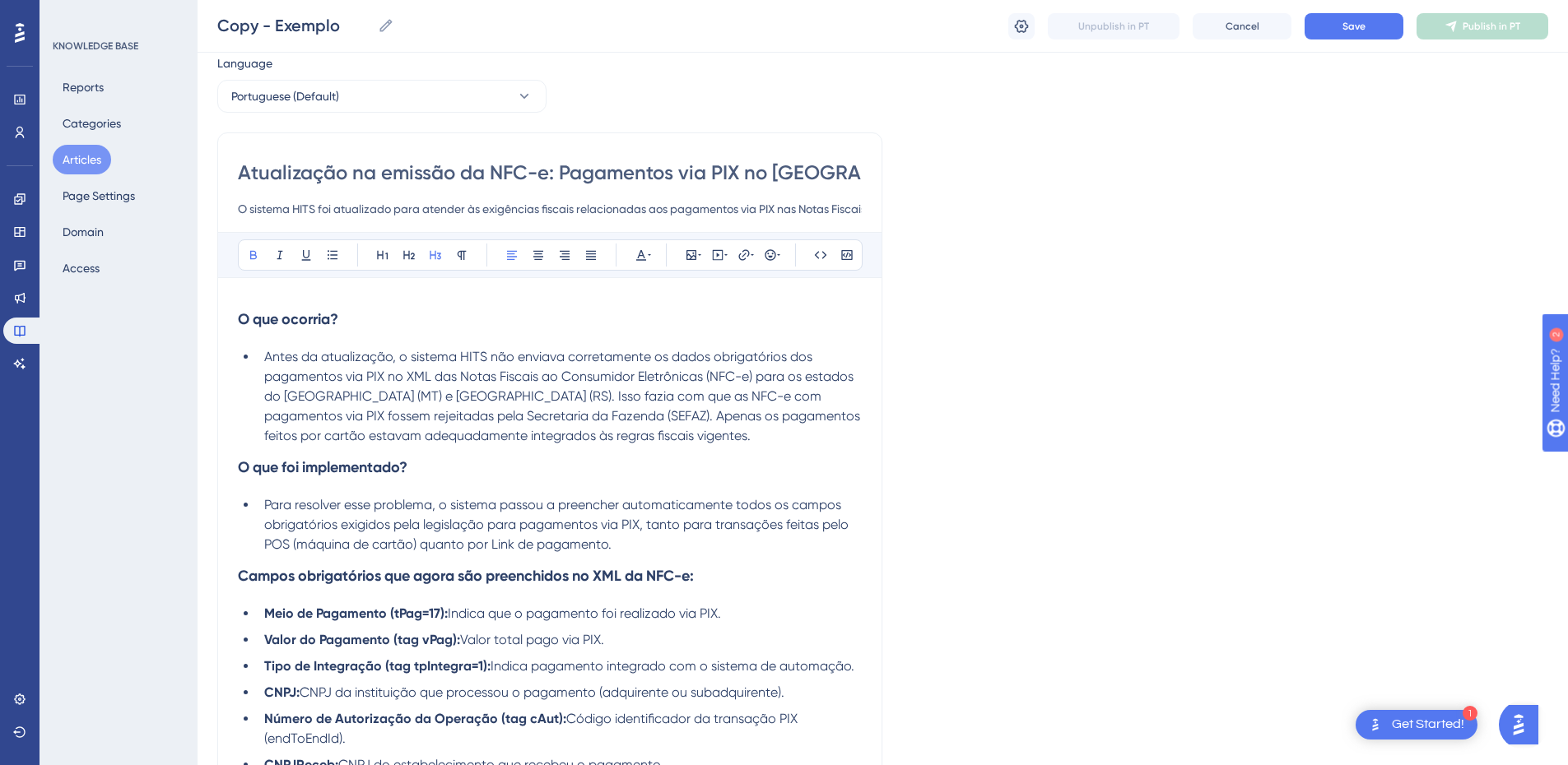
click at [242, 328] on strong "O que ocorria?" at bounding box center [288, 320] width 100 height 18
click at [248, 299] on h3 "O que ocorria?" at bounding box center [550, 319] width 624 height 43
click at [238, 308] on h3 "O que ocorria?" at bounding box center [550, 319] width 624 height 43
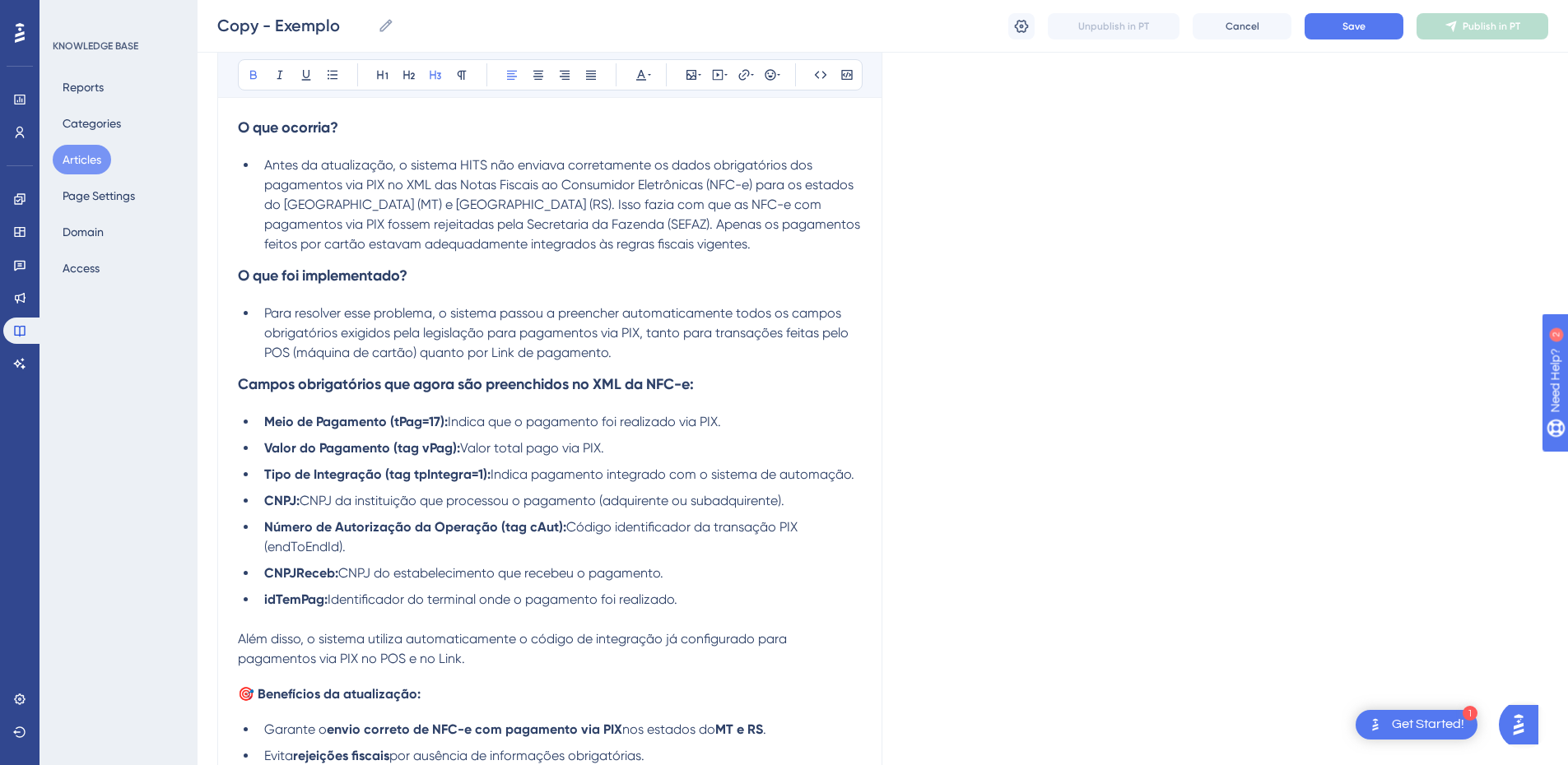
scroll to position [436, 0]
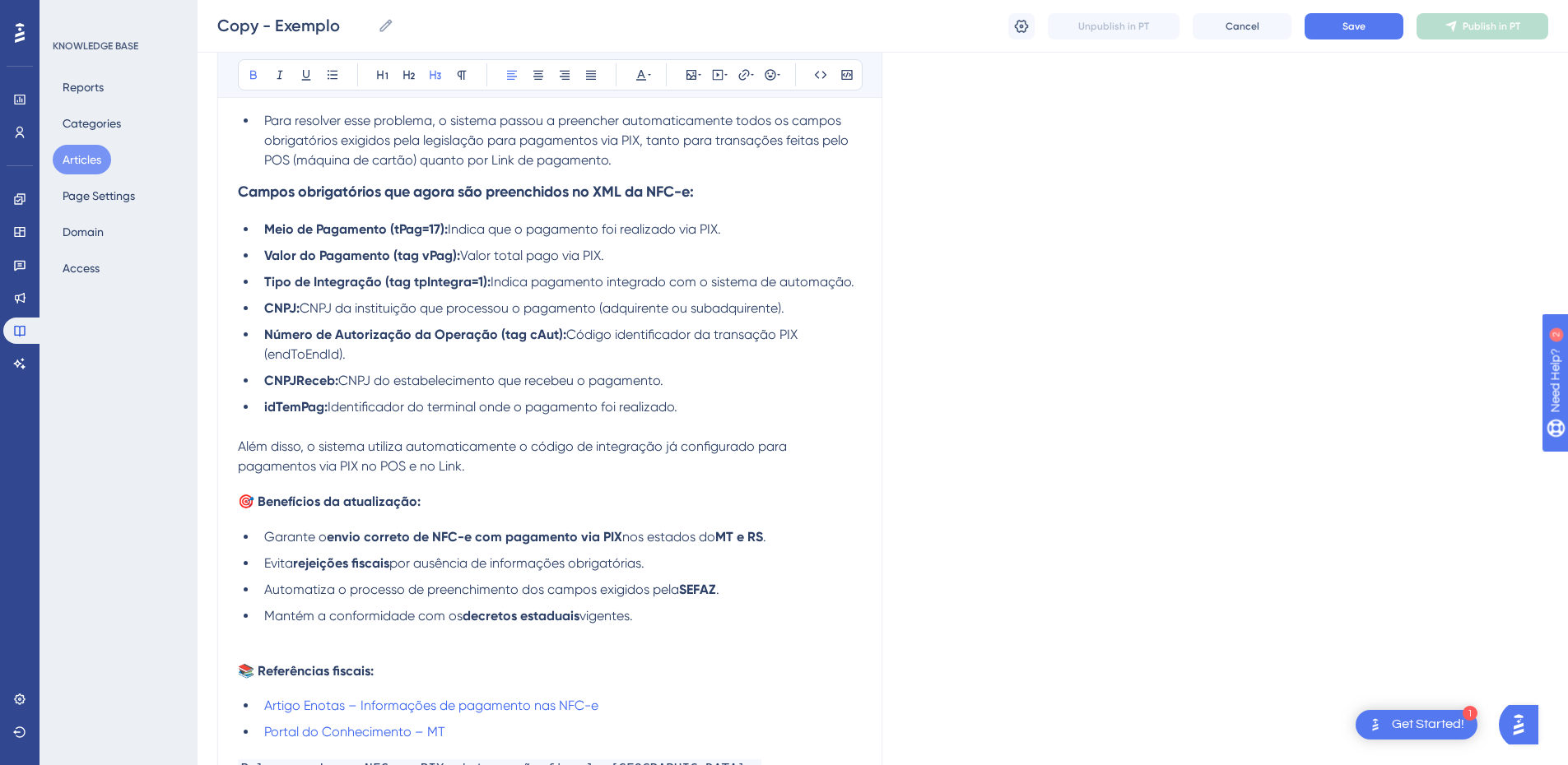
click at [285, 425] on p at bounding box center [550, 427] width 624 height 20
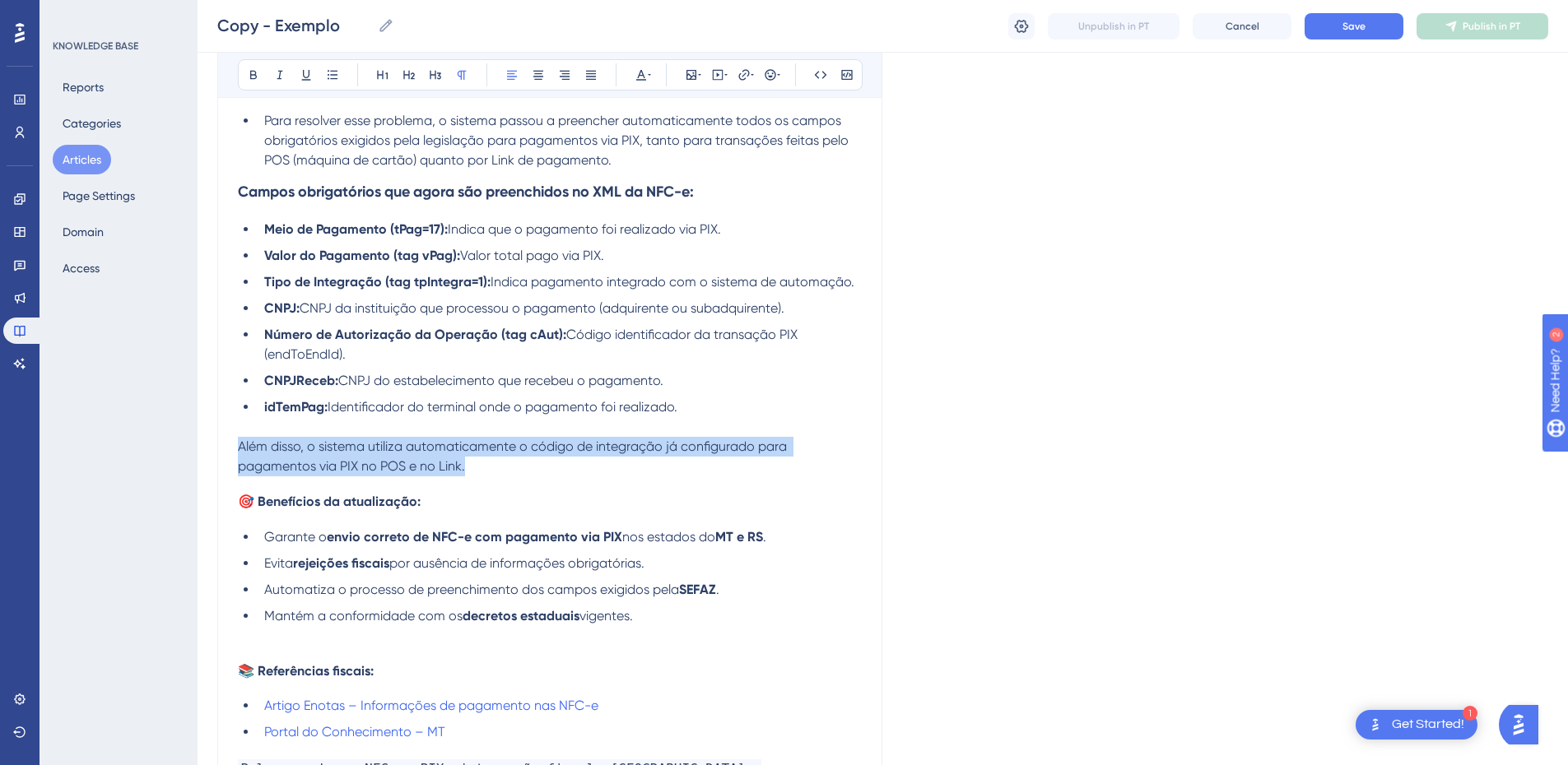
drag, startPoint x: 480, startPoint y: 464, endPoint x: 232, endPoint y: 440, distance: 249.2
click at [232, 440] on div "Atualização na emissão da NFC-e: Pagamentos via PIX no Mato Grosso e Rio Grande…" at bounding box center [549, 303] width 665 height 1110
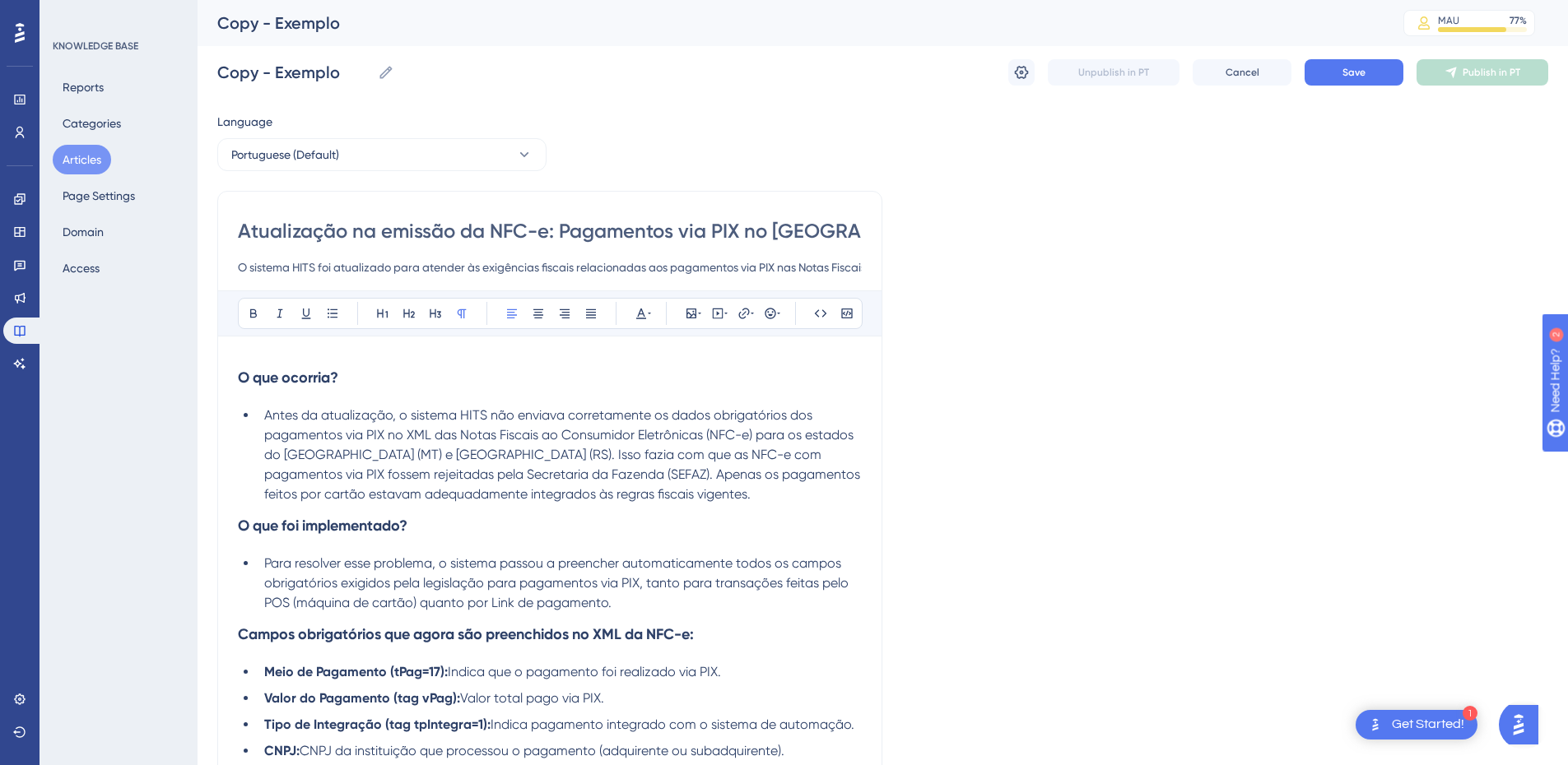
click at [318, 236] on input "Atualização na emissão da NFC-e: Pagamentos via PIX no Mato Grosso e Rio Grande…" at bounding box center [550, 231] width 624 height 27
click at [270, 48] on div "Copy - Exemplo Copy - Exemplo Unpublish in PT Cancel Save Publish in PT" at bounding box center [882, 72] width 1331 height 53
click at [259, 67] on input "Copy - Exemplo" at bounding box center [294, 73] width 154 height 23
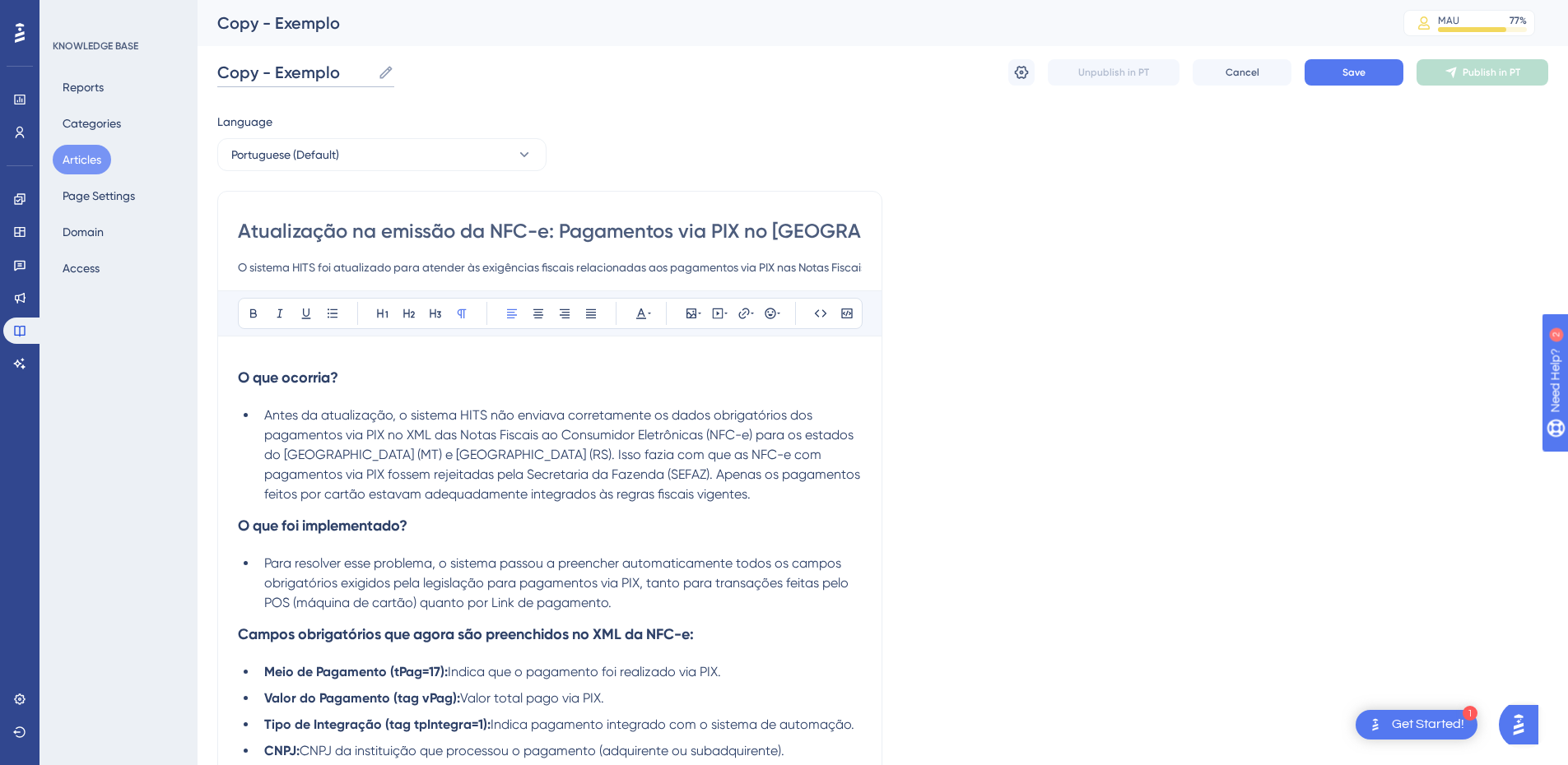
click at [259, 67] on input "Copy - Exemplo" at bounding box center [294, 73] width 154 height 23
paste input "Atualização na emissão da NFC-e: Pagamentos via PIX no Mato Grosso e Rio Grande…"
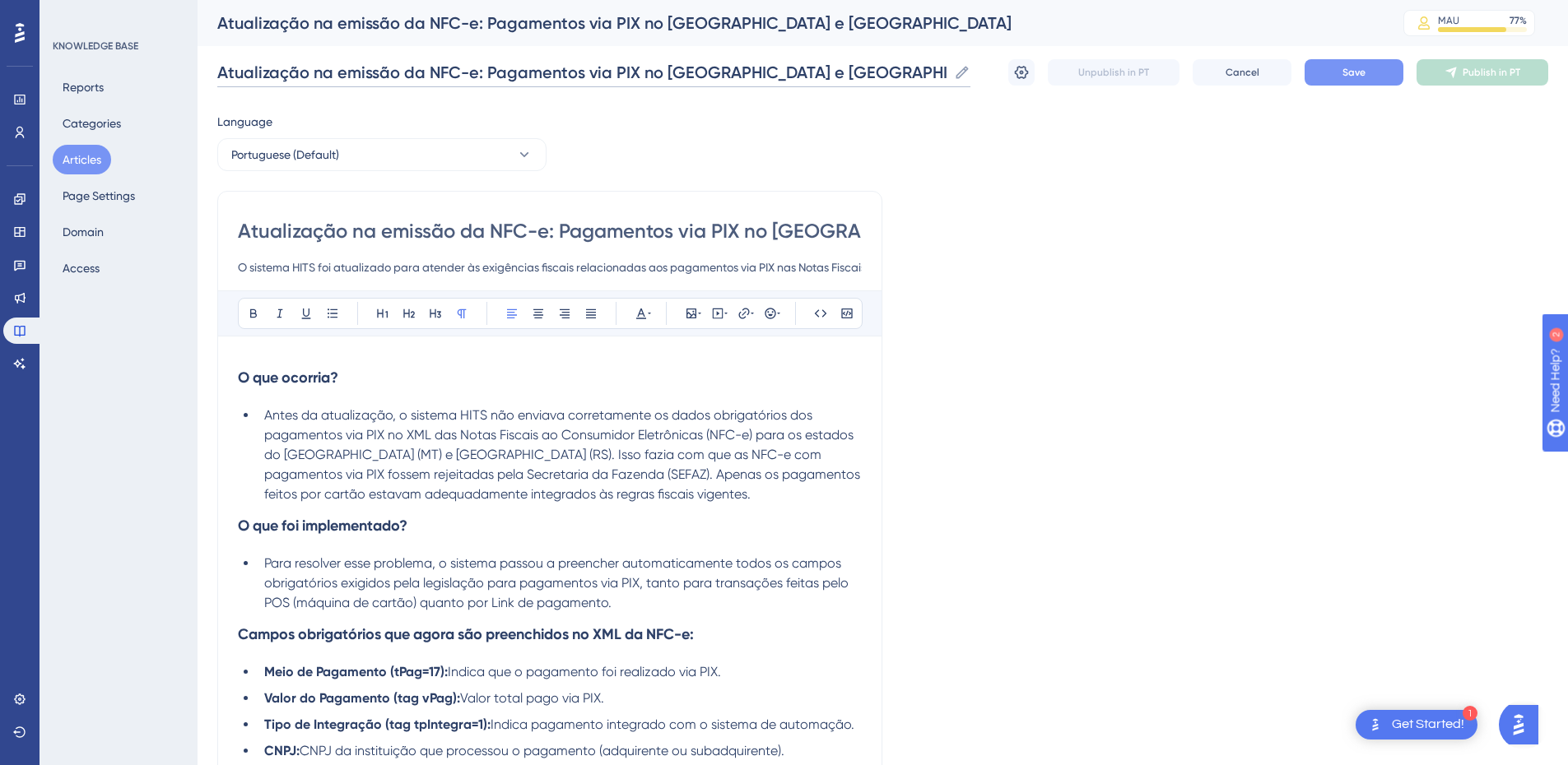
type input "Atualização na emissão da NFC-e: Pagamentos via PIX no Mato Grosso e Rio Grande…"
click at [1345, 69] on span "Save" at bounding box center [1354, 73] width 23 height 13
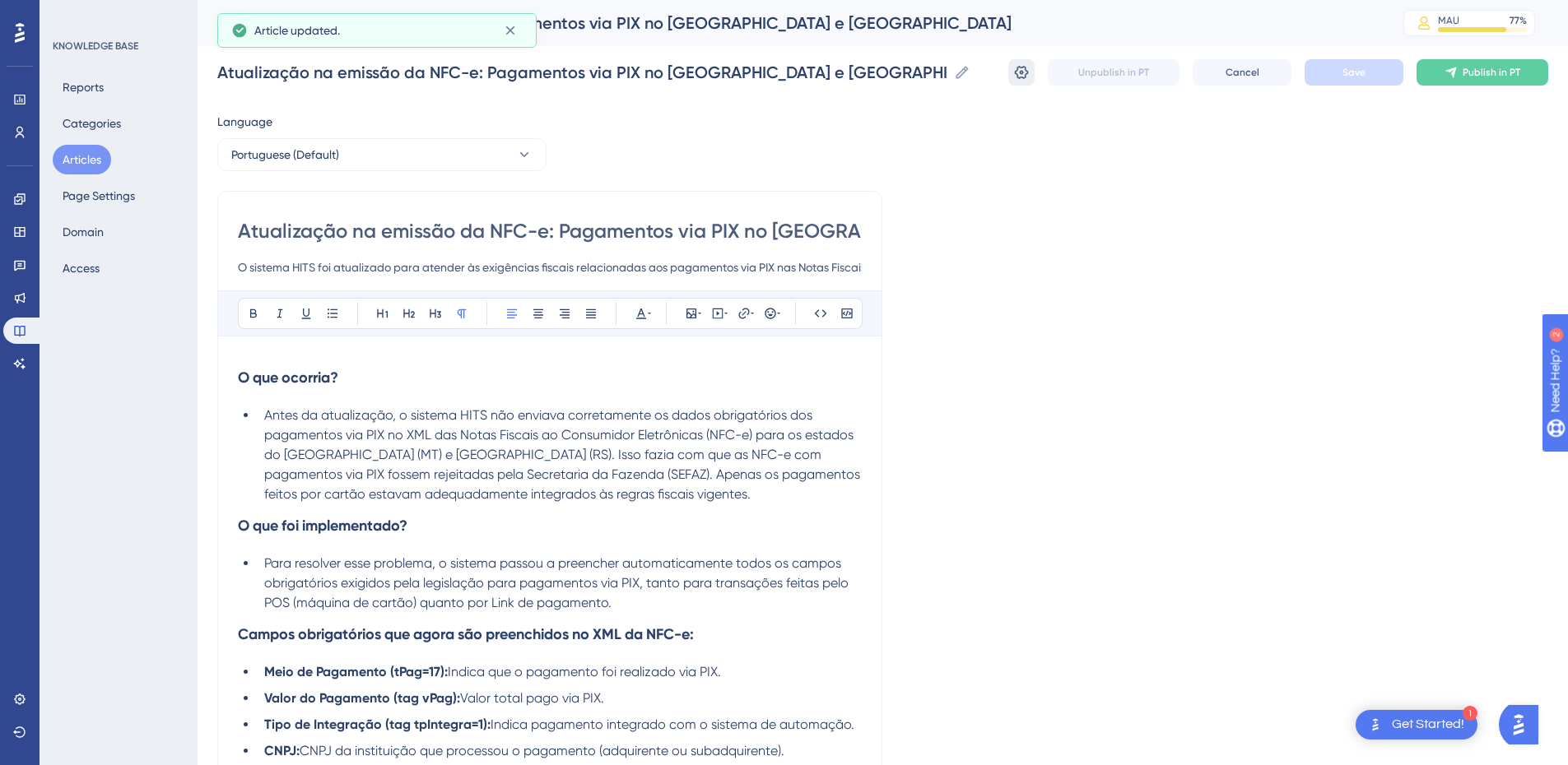
click at [1027, 67] on icon at bounding box center [1021, 73] width 17 height 17
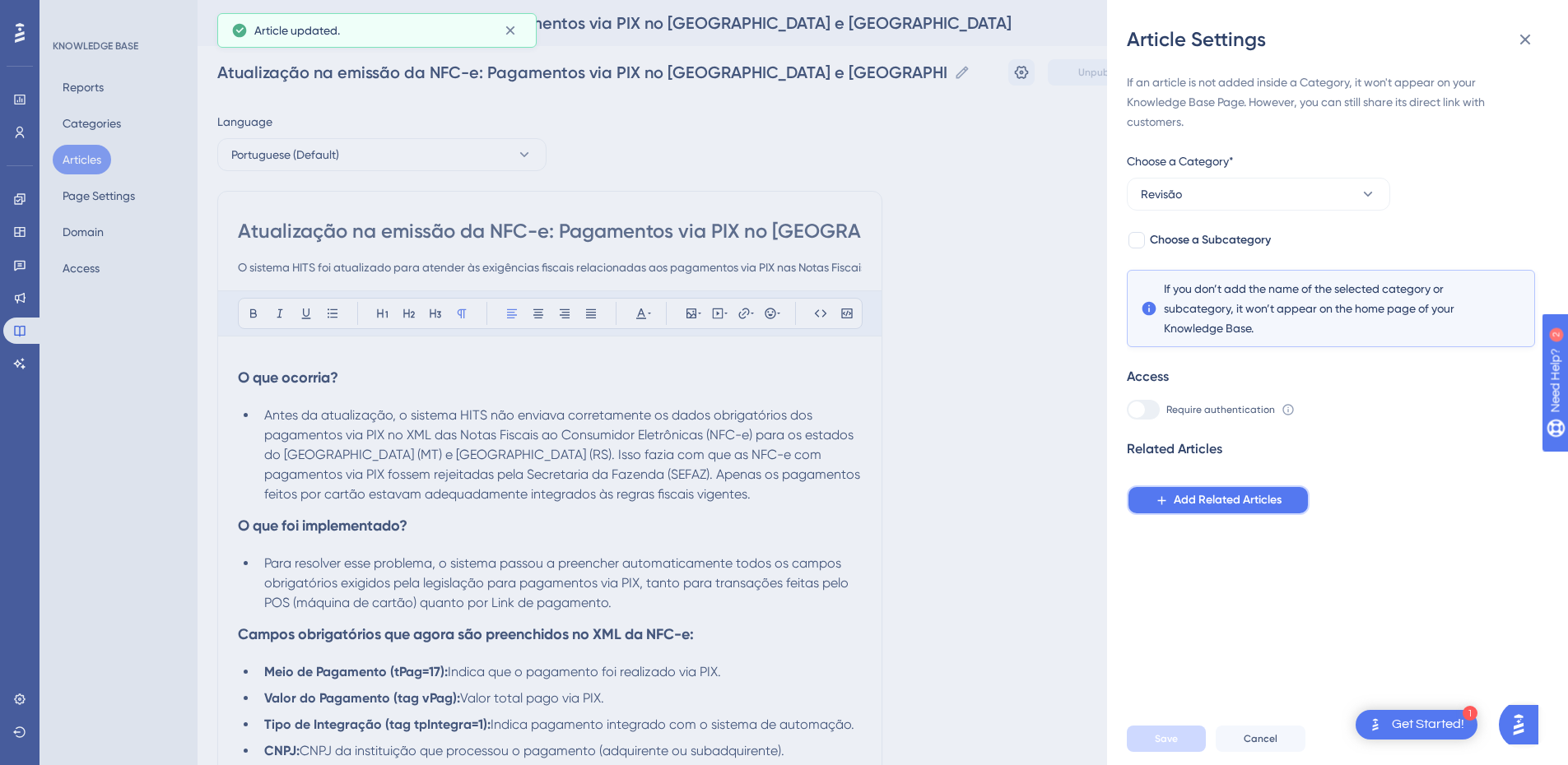
click at [1189, 495] on span "Add Related Articles" at bounding box center [1228, 501] width 108 height 20
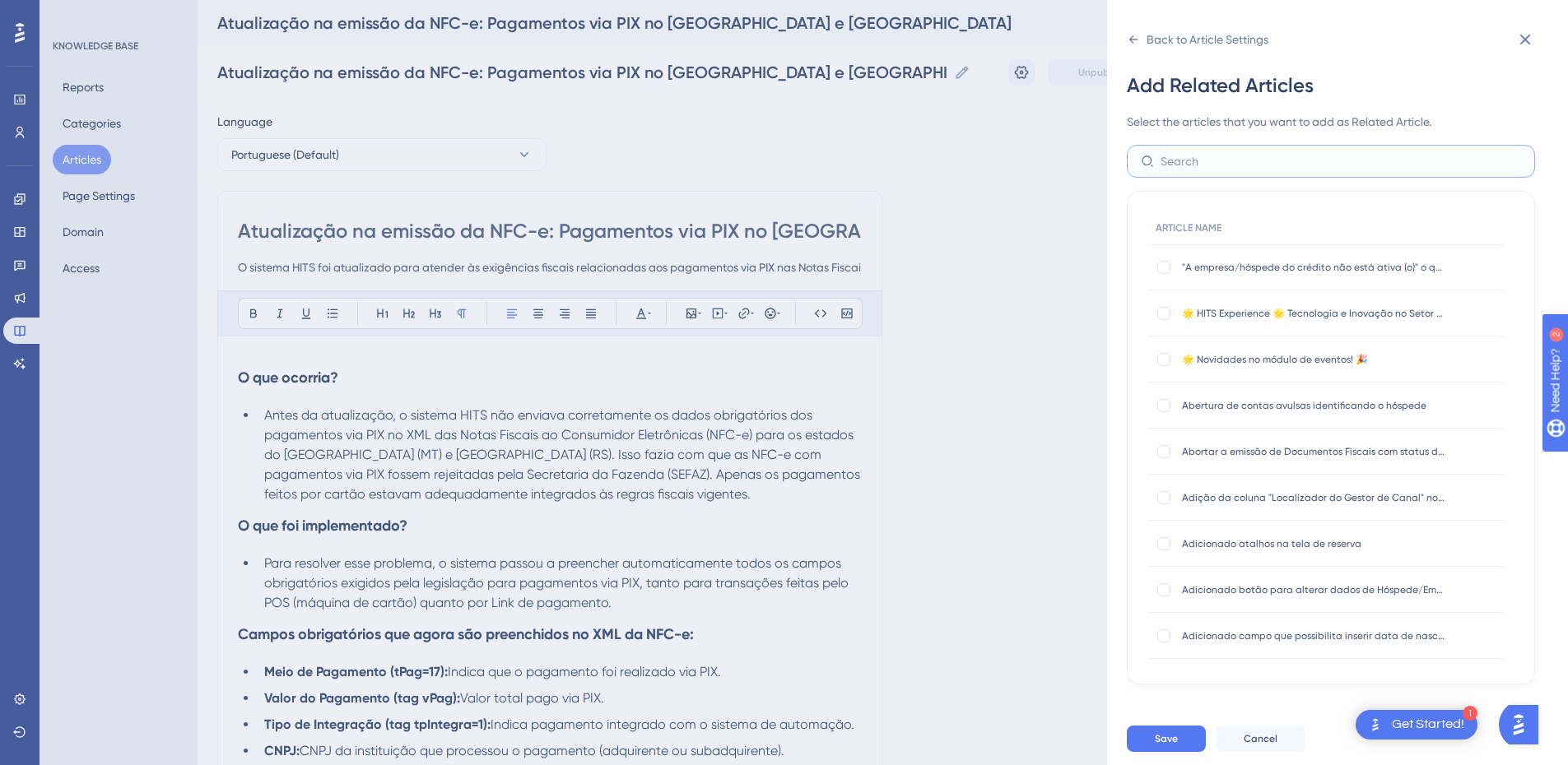
click at [1176, 162] on input "text" at bounding box center [1341, 162] width 360 height 18
type input "pix"
click at [1158, 546] on div at bounding box center [1164, 544] width 13 height 13
checkbox input "true"
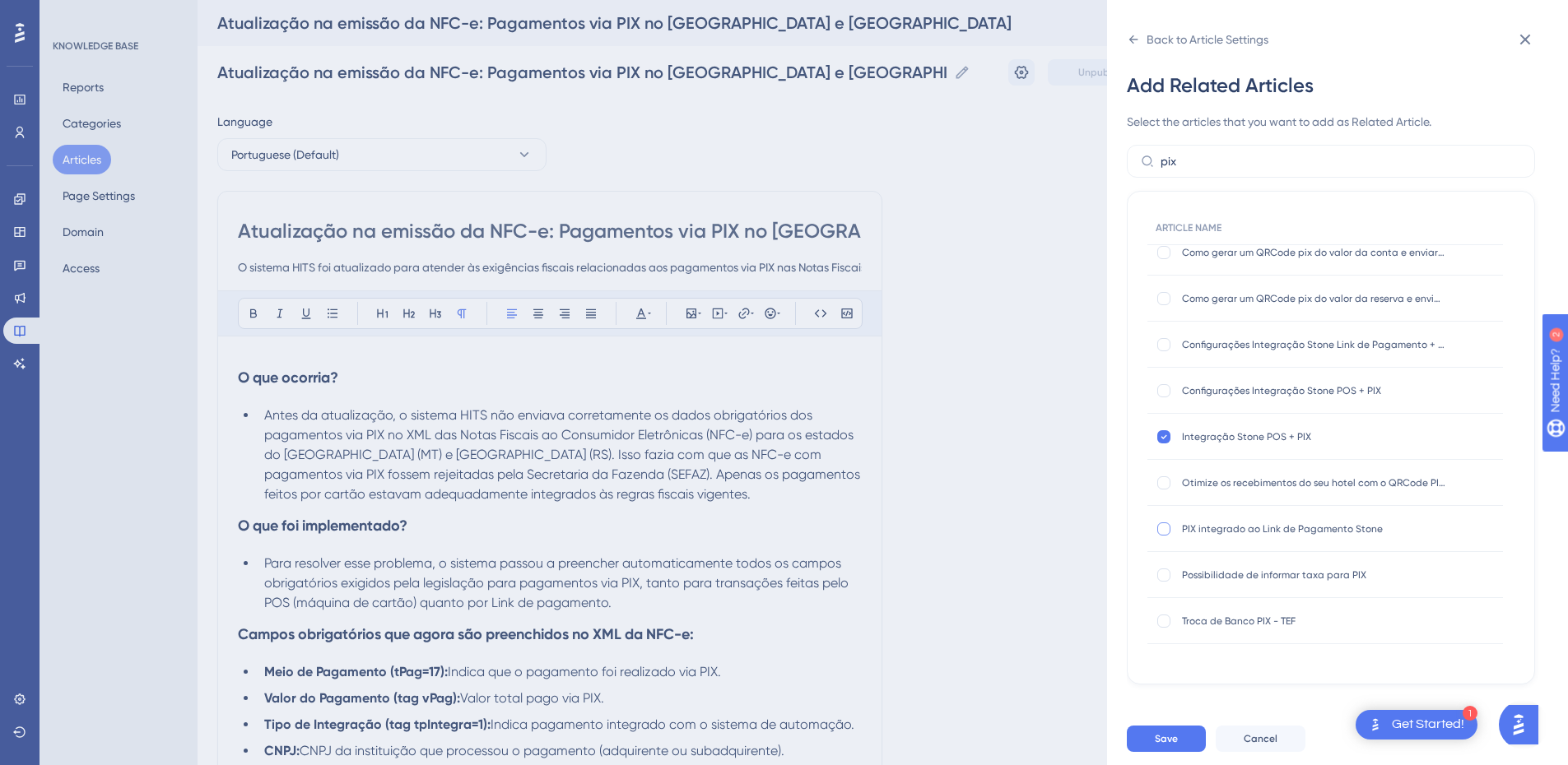
click at [1163, 536] on div at bounding box center [1164, 529] width 17 height 17
checkbox input "true"
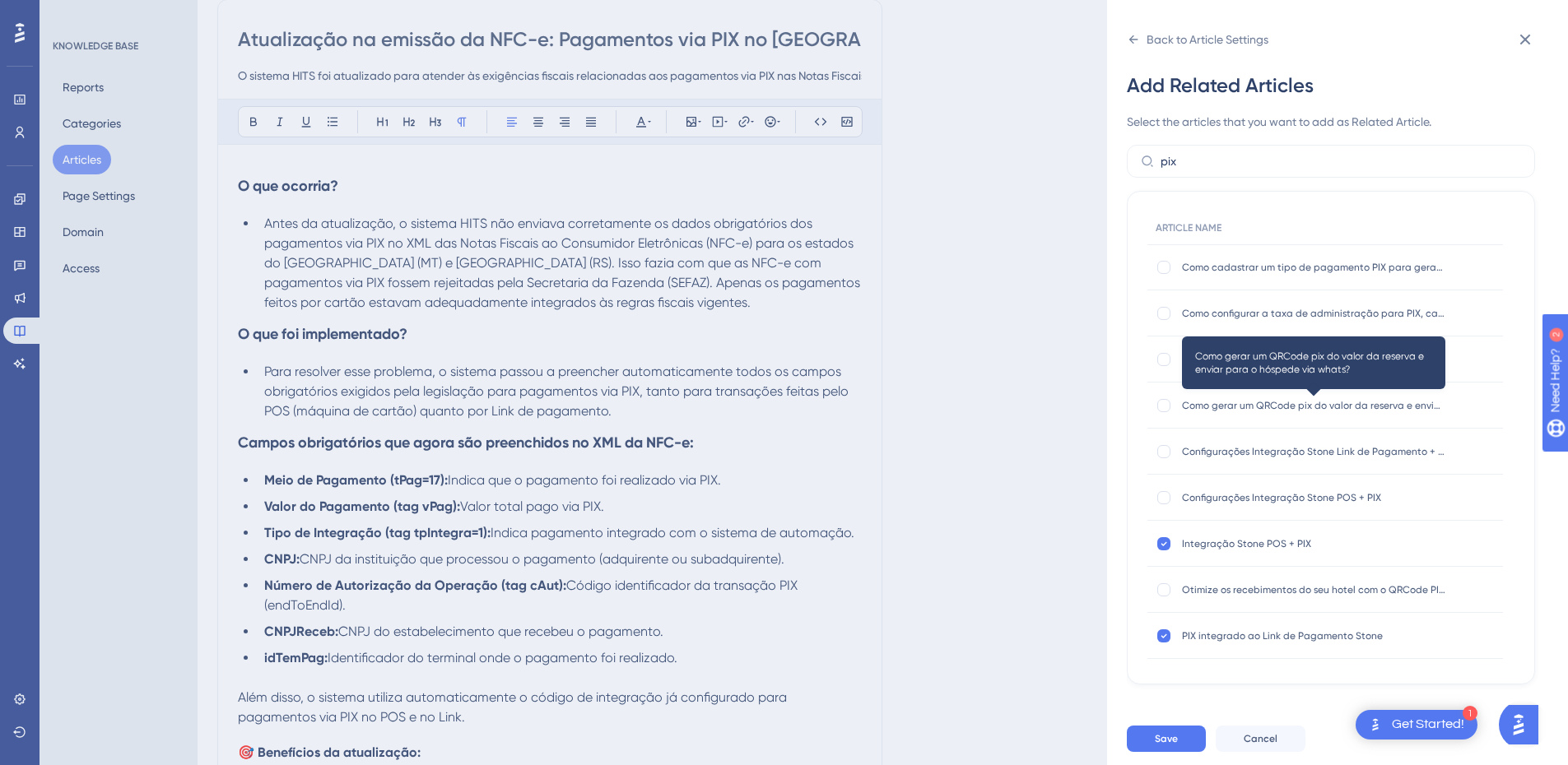
scroll to position [0, 0]
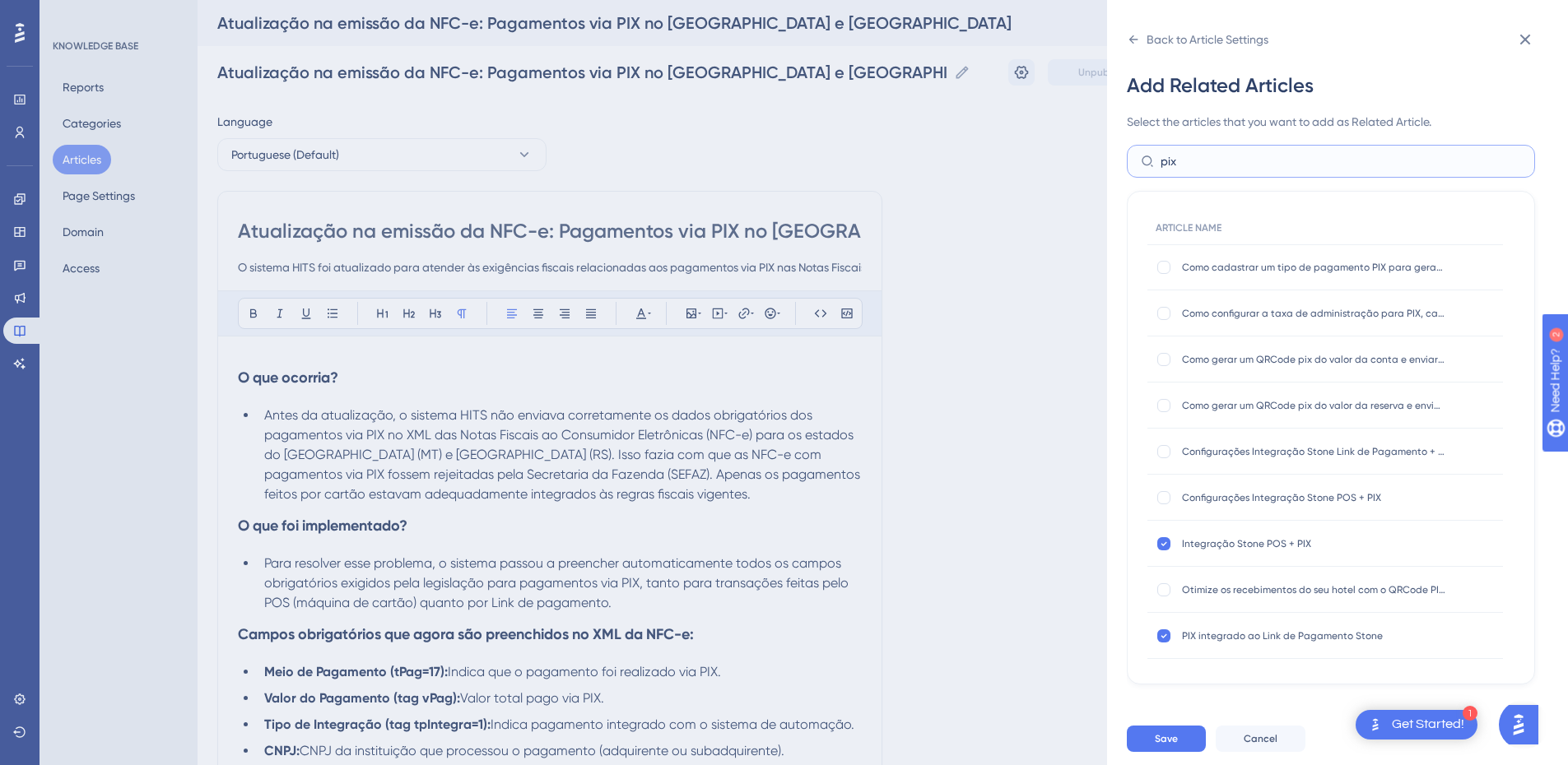
click at [1205, 169] on input "pix" at bounding box center [1341, 162] width 360 height 18
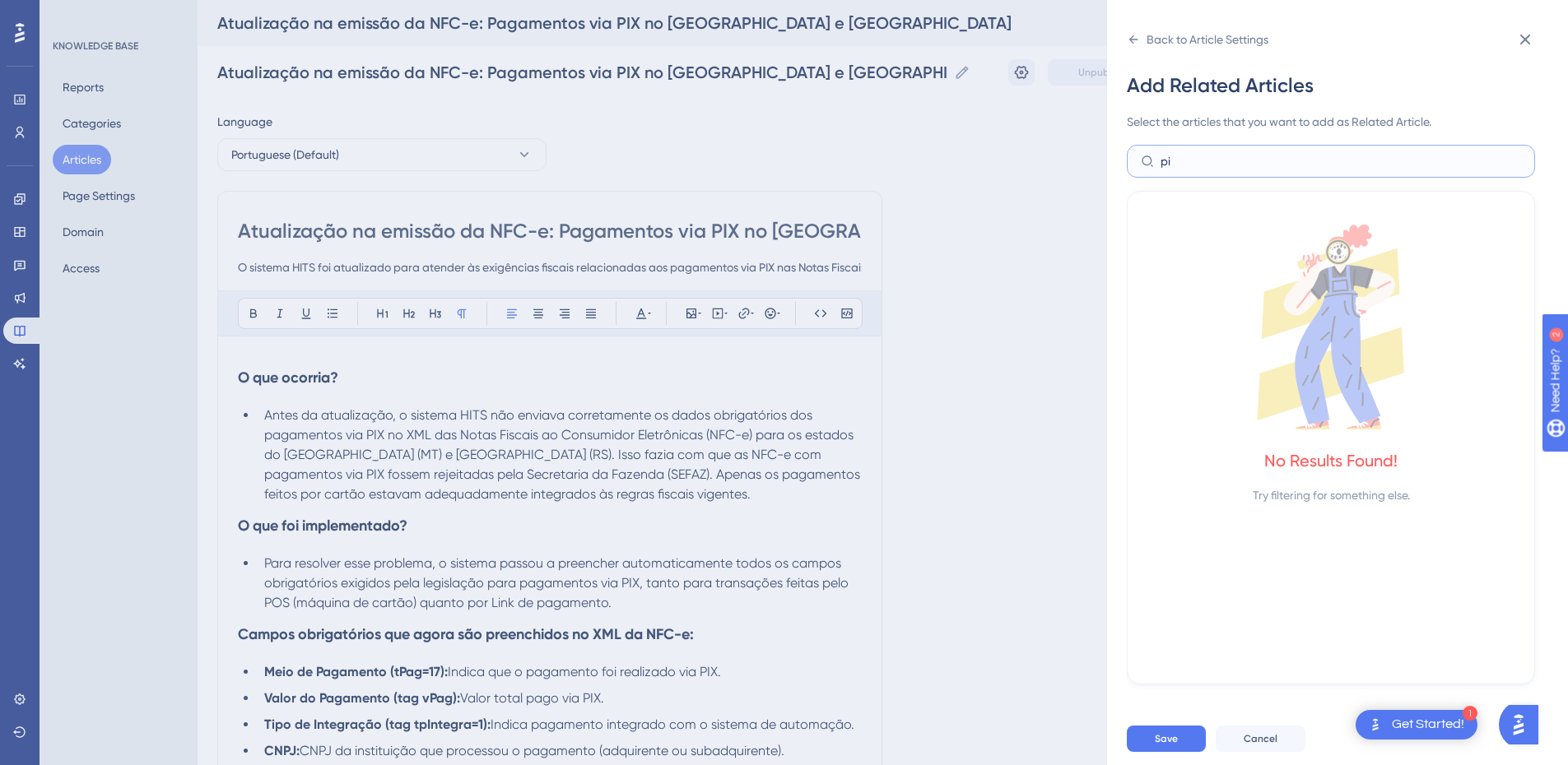
type input "p"
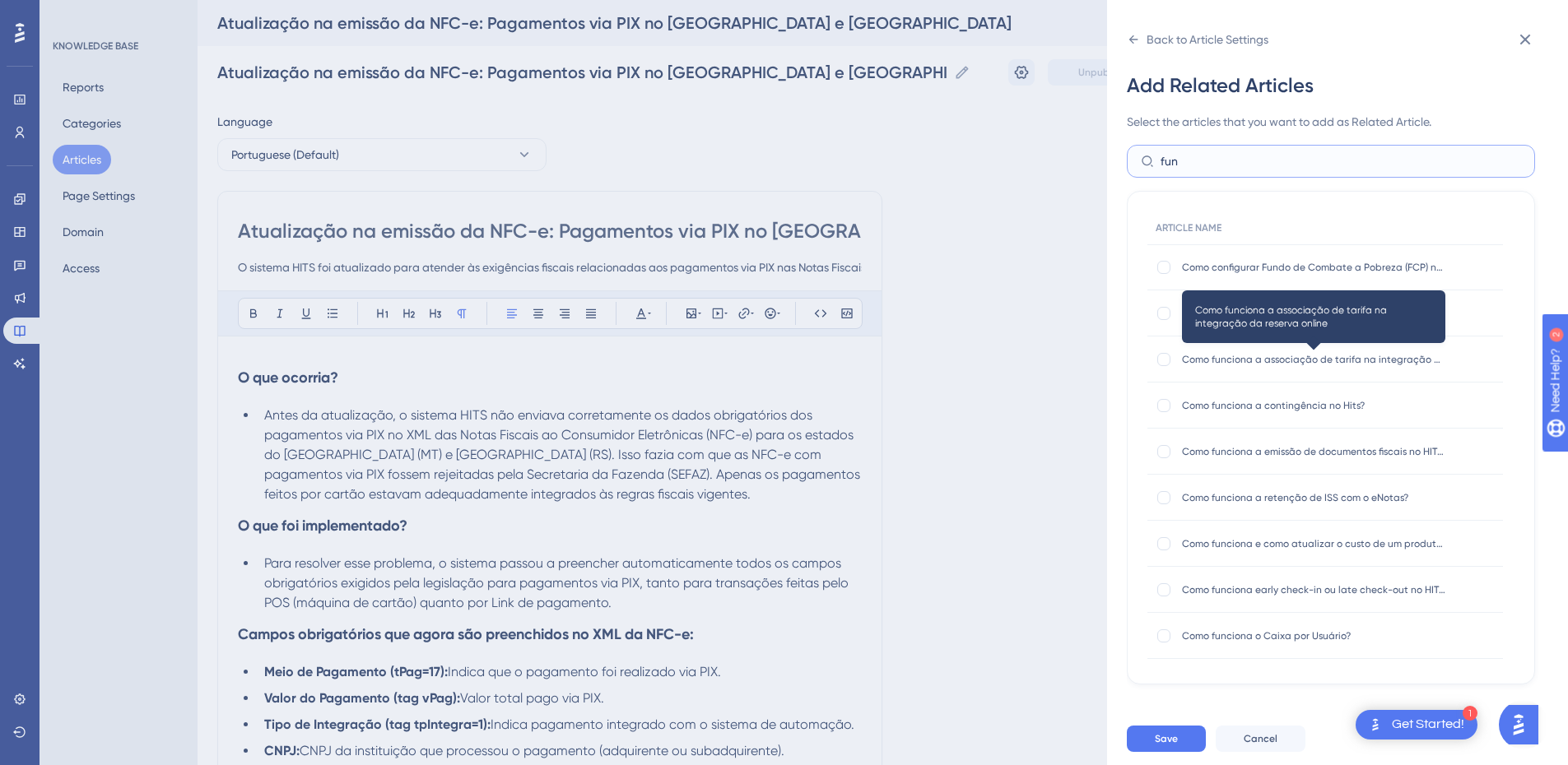
scroll to position [385, 0]
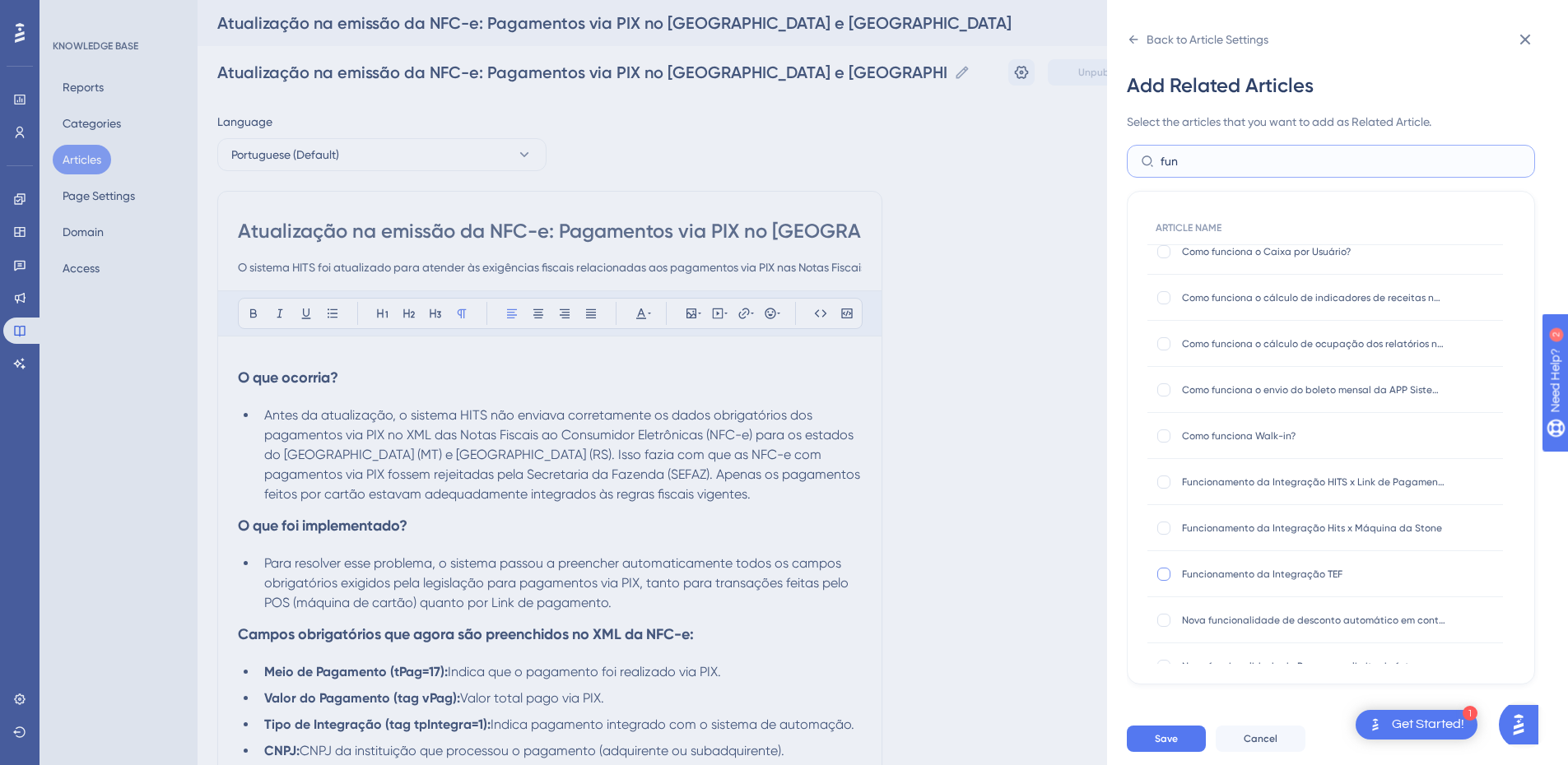
type input "fun"
click at [1162, 577] on div at bounding box center [1164, 575] width 13 height 13
checkbox input "true"
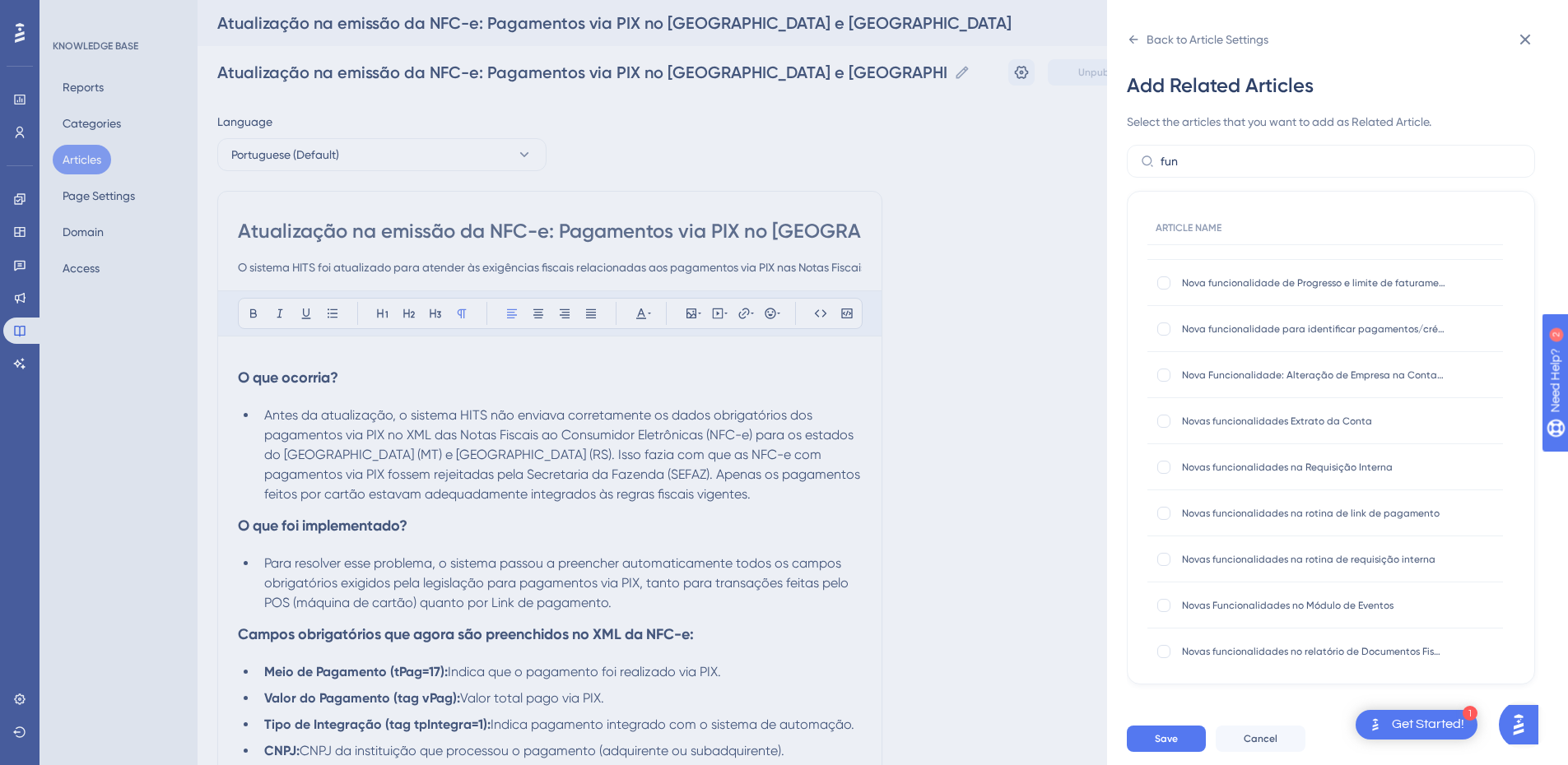
scroll to position [890, 0]
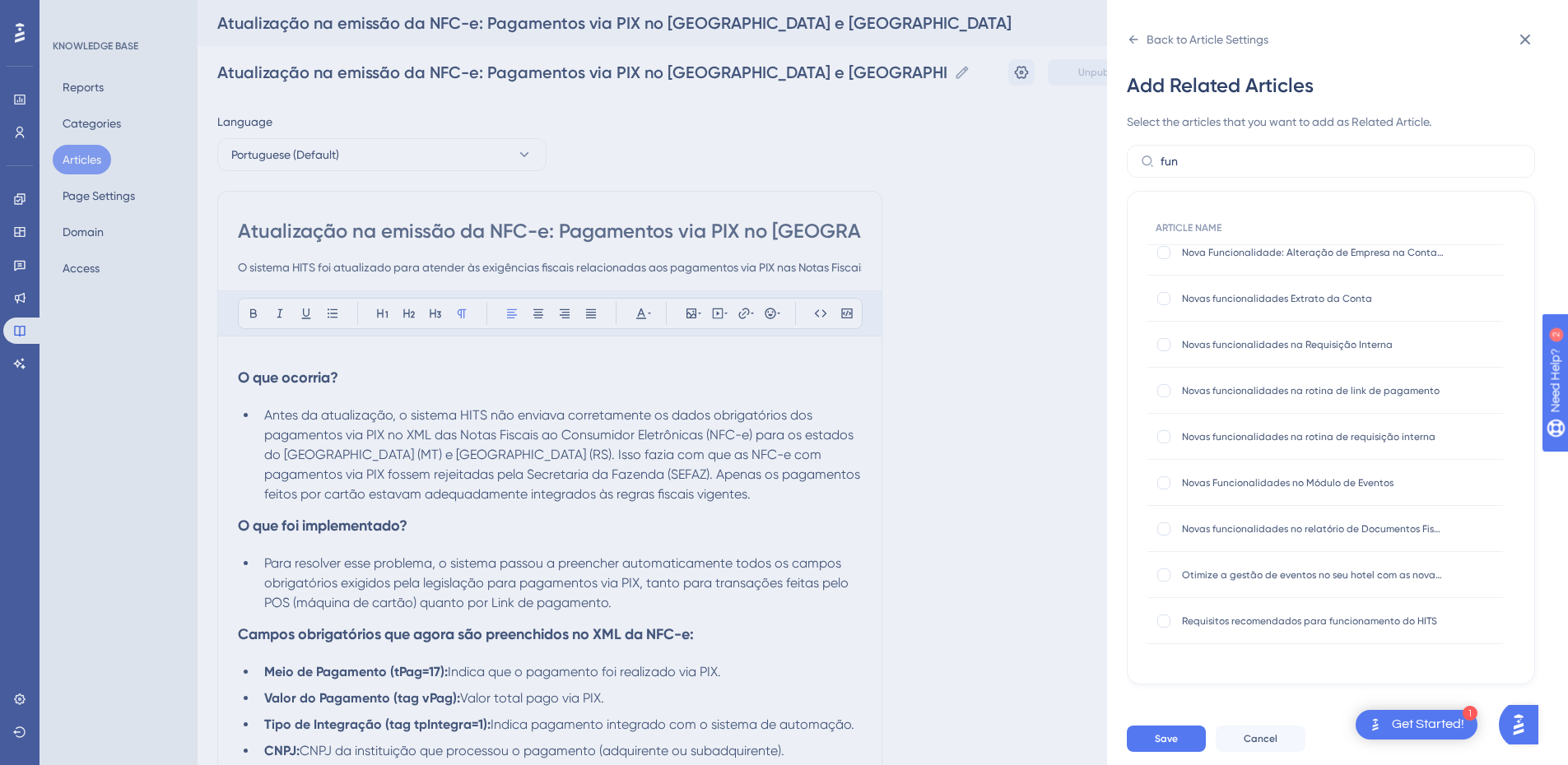
click at [362, 229] on div "Back to Article Settings Add Related Articles Select the articles that you want…" at bounding box center [784, 382] width 1568 height 765
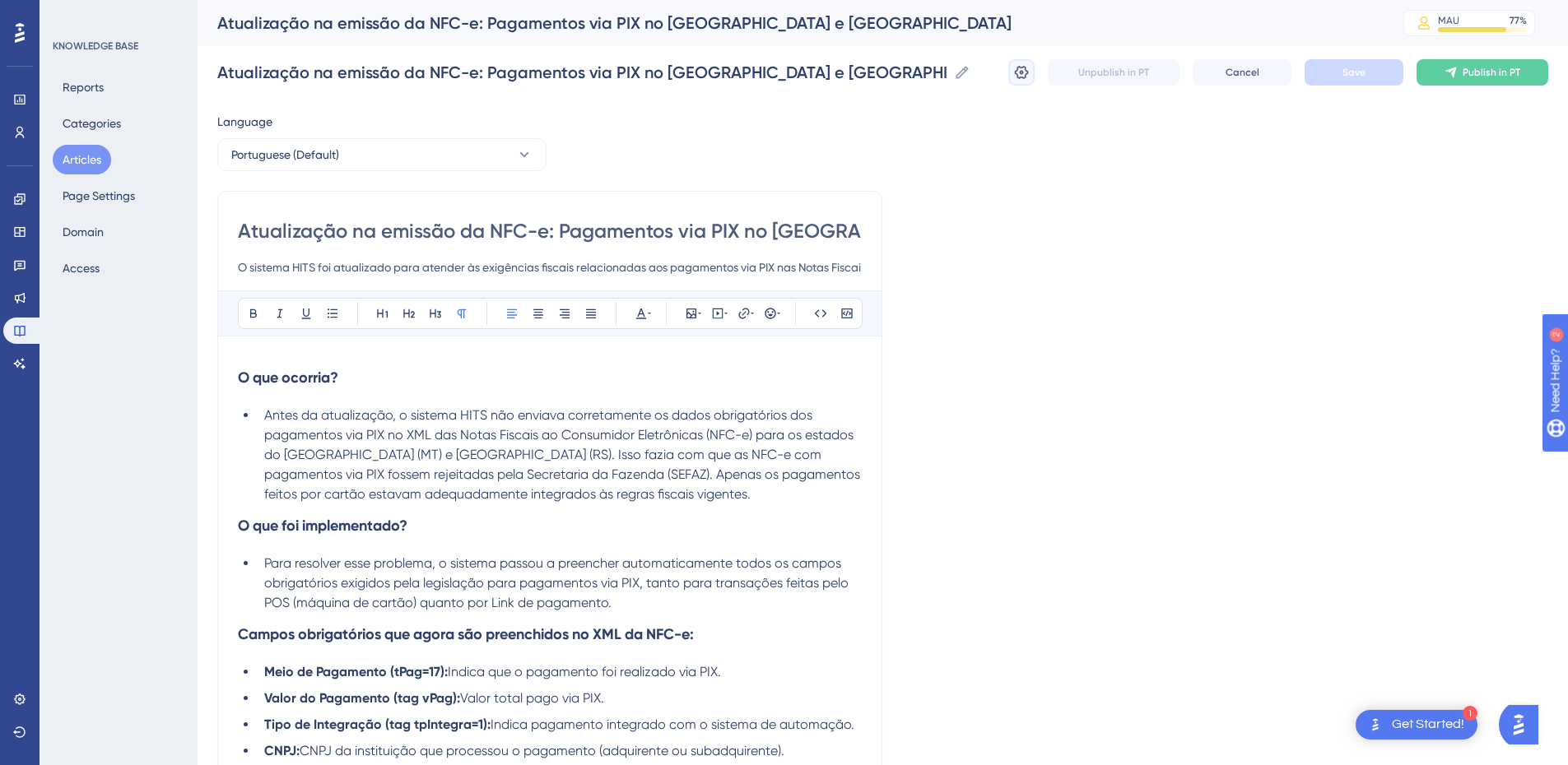
click at [1020, 75] on icon at bounding box center [1021, 73] width 17 height 17
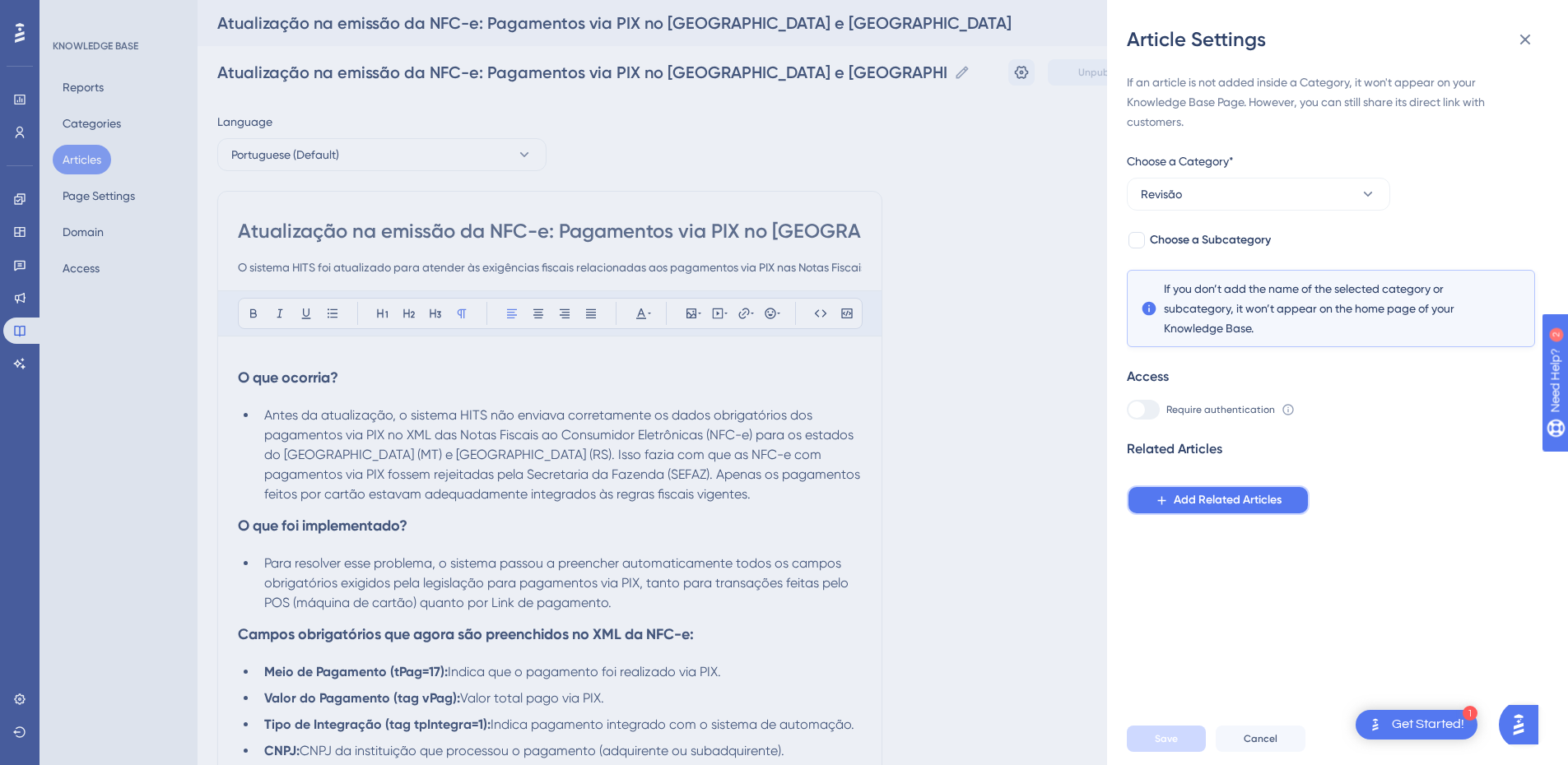
click at [1202, 500] on span "Add Related Articles" at bounding box center [1228, 501] width 108 height 20
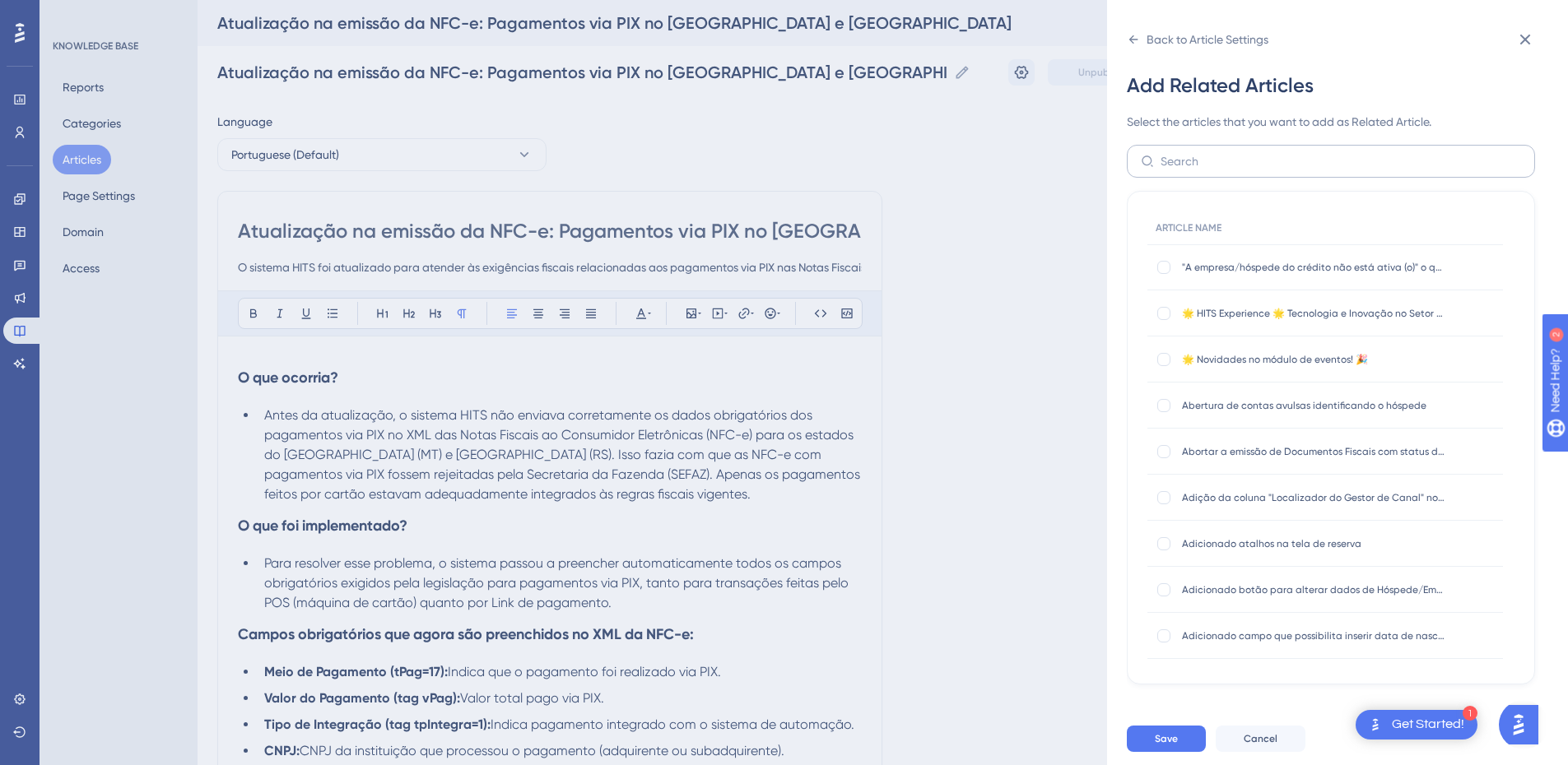
click at [1190, 147] on label at bounding box center [1331, 161] width 408 height 33
click at [1190, 153] on input "text" at bounding box center [1341, 162] width 360 height 18
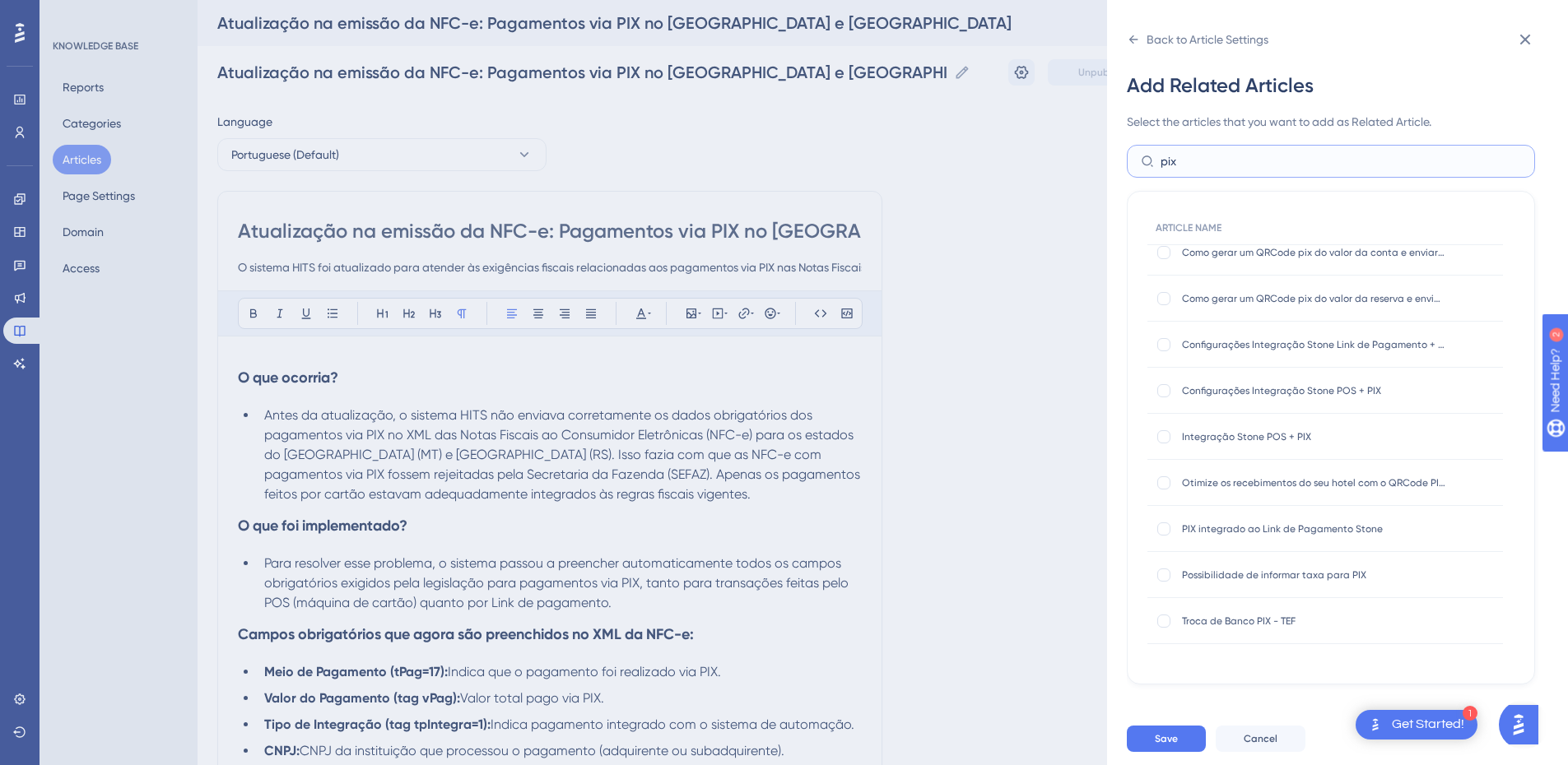
type input "pix"
click at [1152, 517] on div "PIX integrado ao Link de Pagamento Stone PIX integrado ao Link de Pagamento Sto…" at bounding box center [1325, 529] width 355 height 46
click at [1163, 522] on div at bounding box center [1164, 529] width 13 height 13
checkbox input "true"
click at [1163, 433] on div at bounding box center [1164, 437] width 13 height 13
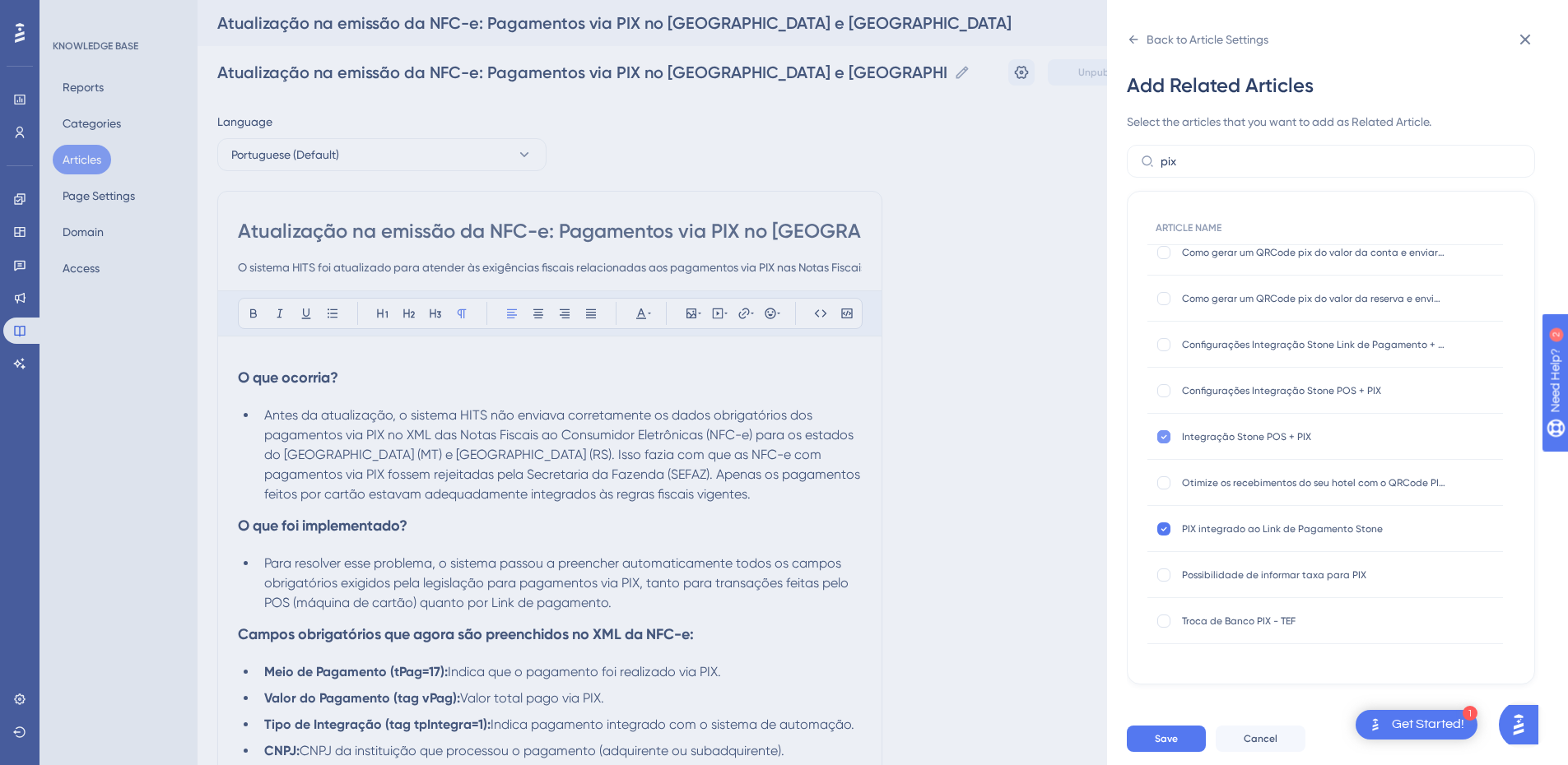
click at [1167, 439] on icon at bounding box center [1164, 437] width 7 height 13
checkbox input "false"
click at [1202, 164] on input "pix" at bounding box center [1341, 162] width 360 height 18
drag, startPoint x: 1202, startPoint y: 164, endPoint x: 1175, endPoint y: 163, distance: 27.0
click at [1175, 163] on input "pix" at bounding box center [1341, 162] width 360 height 18
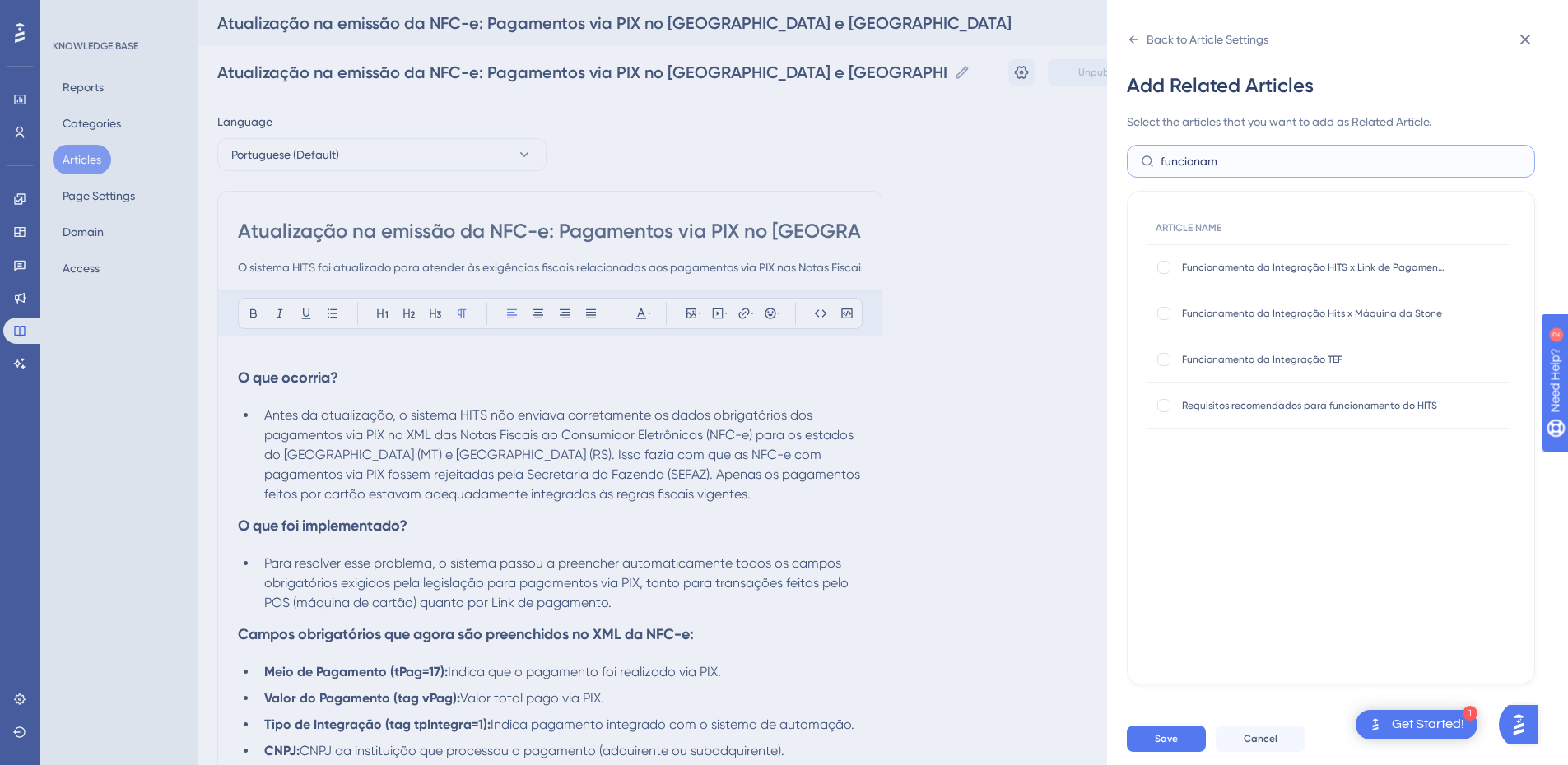
scroll to position [0, 0]
type input "funcioname"
click at [1157, 266] on div at bounding box center [1164, 268] width 13 height 13
checkbox input "true"
click at [1171, 368] on div "Funcionamento da Integração TEF Funcionamento da Integração TEF" at bounding box center [1328, 359] width 361 height 46
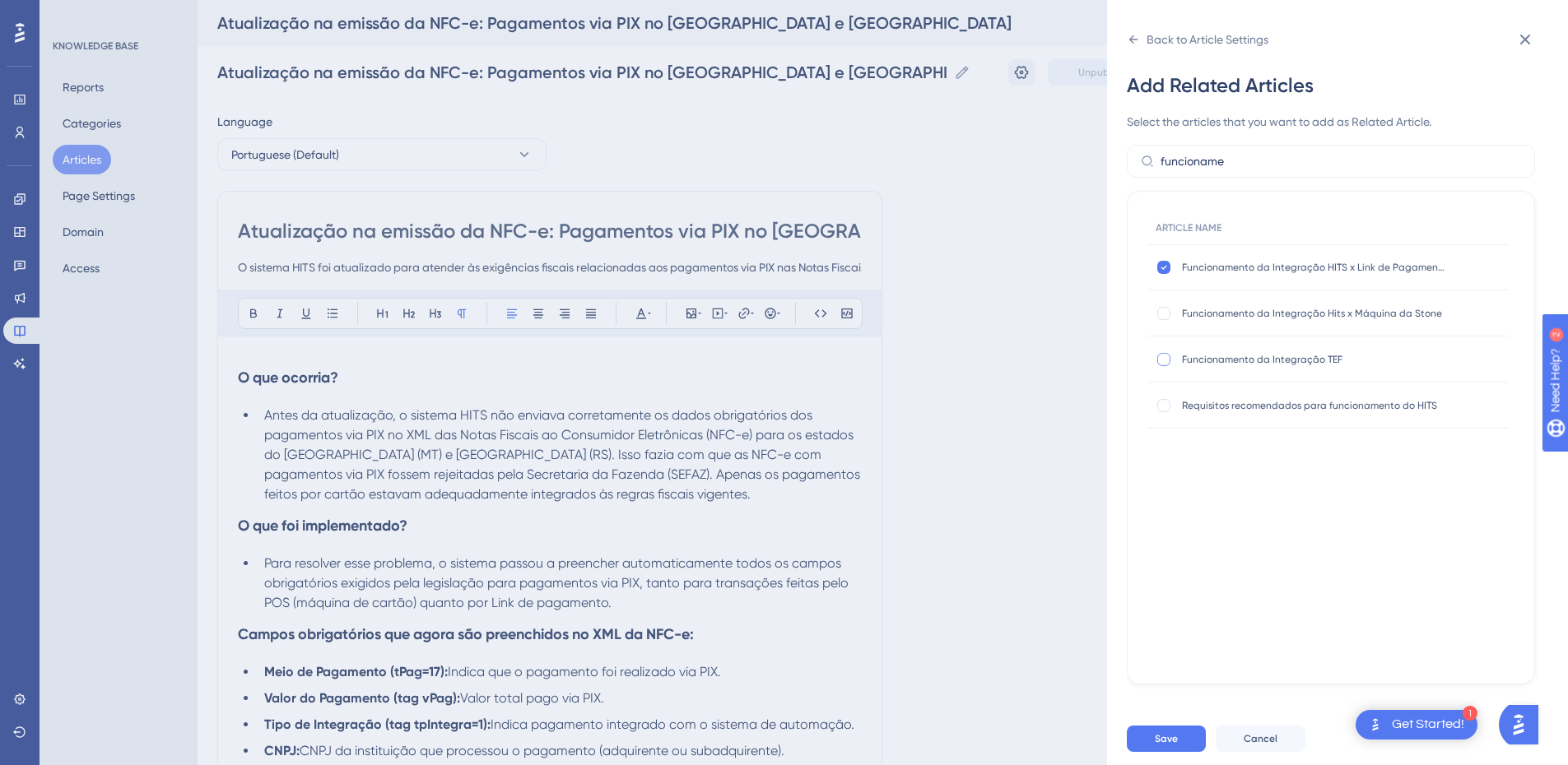
click at [1162, 355] on div at bounding box center [1164, 360] width 13 height 13
checkbox input "true"
click at [1156, 746] on span "Save" at bounding box center [1167, 739] width 23 height 13
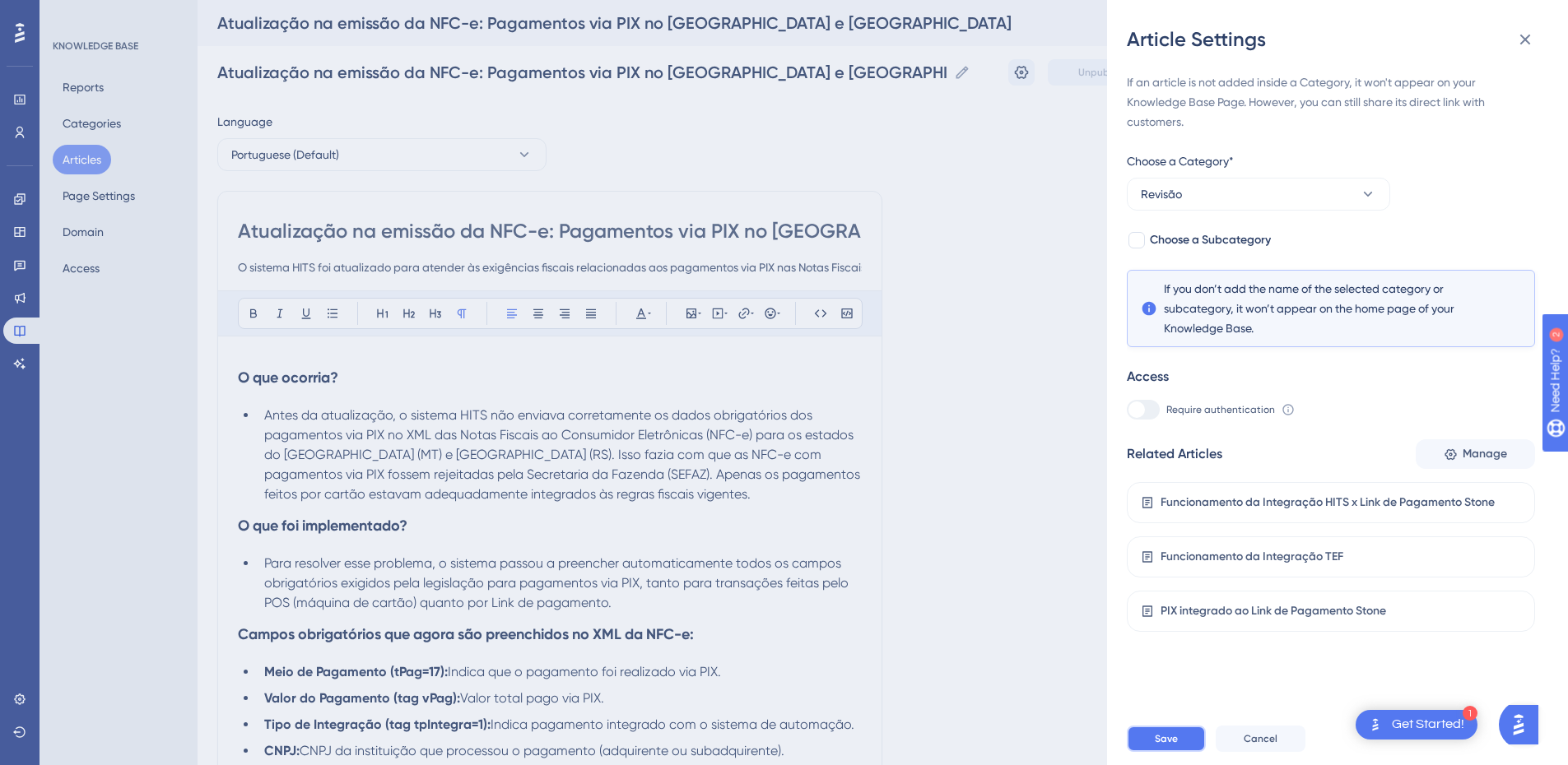
click at [1157, 746] on span "Save" at bounding box center [1167, 739] width 23 height 13
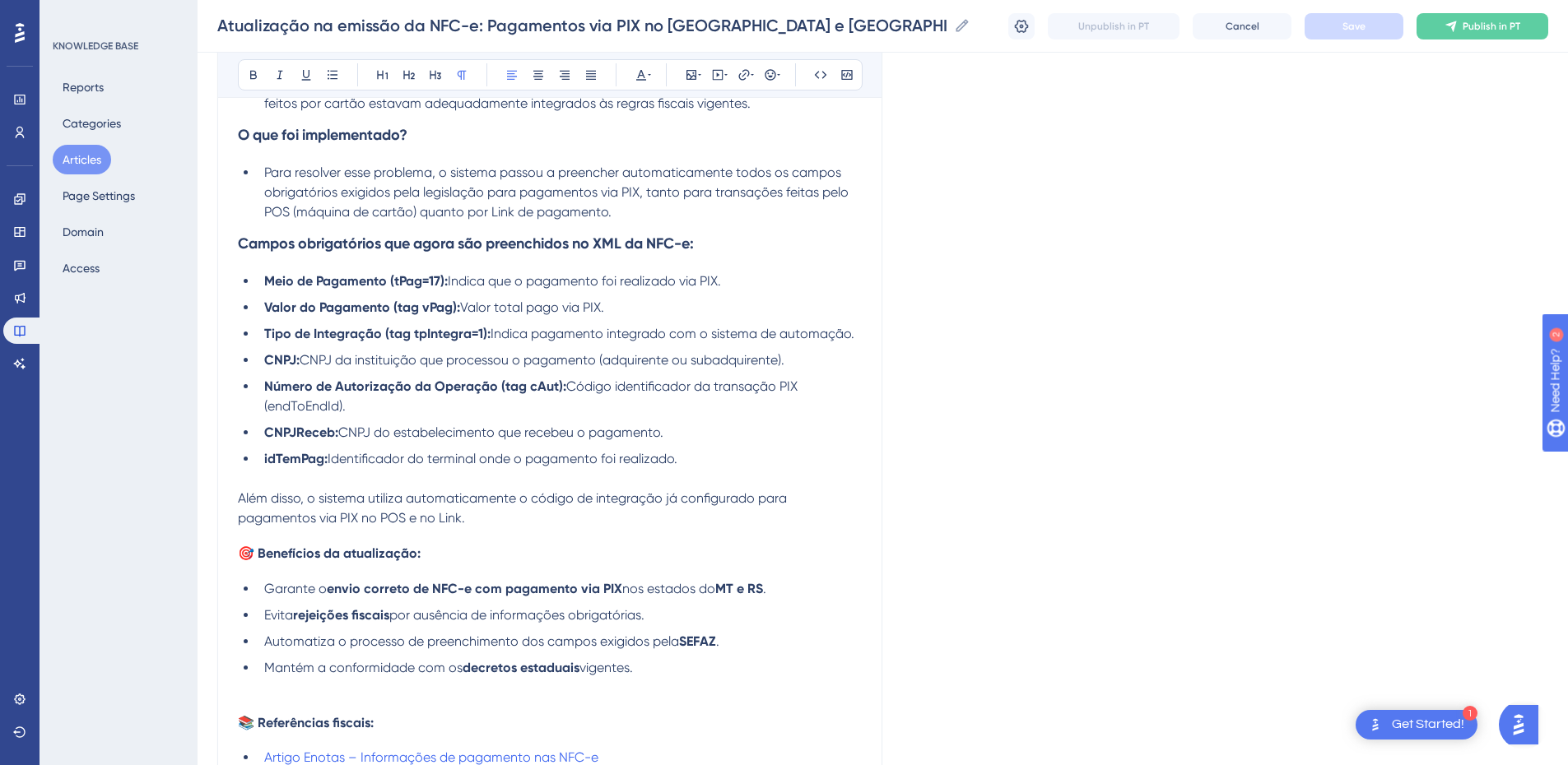
scroll to position [576, 0]
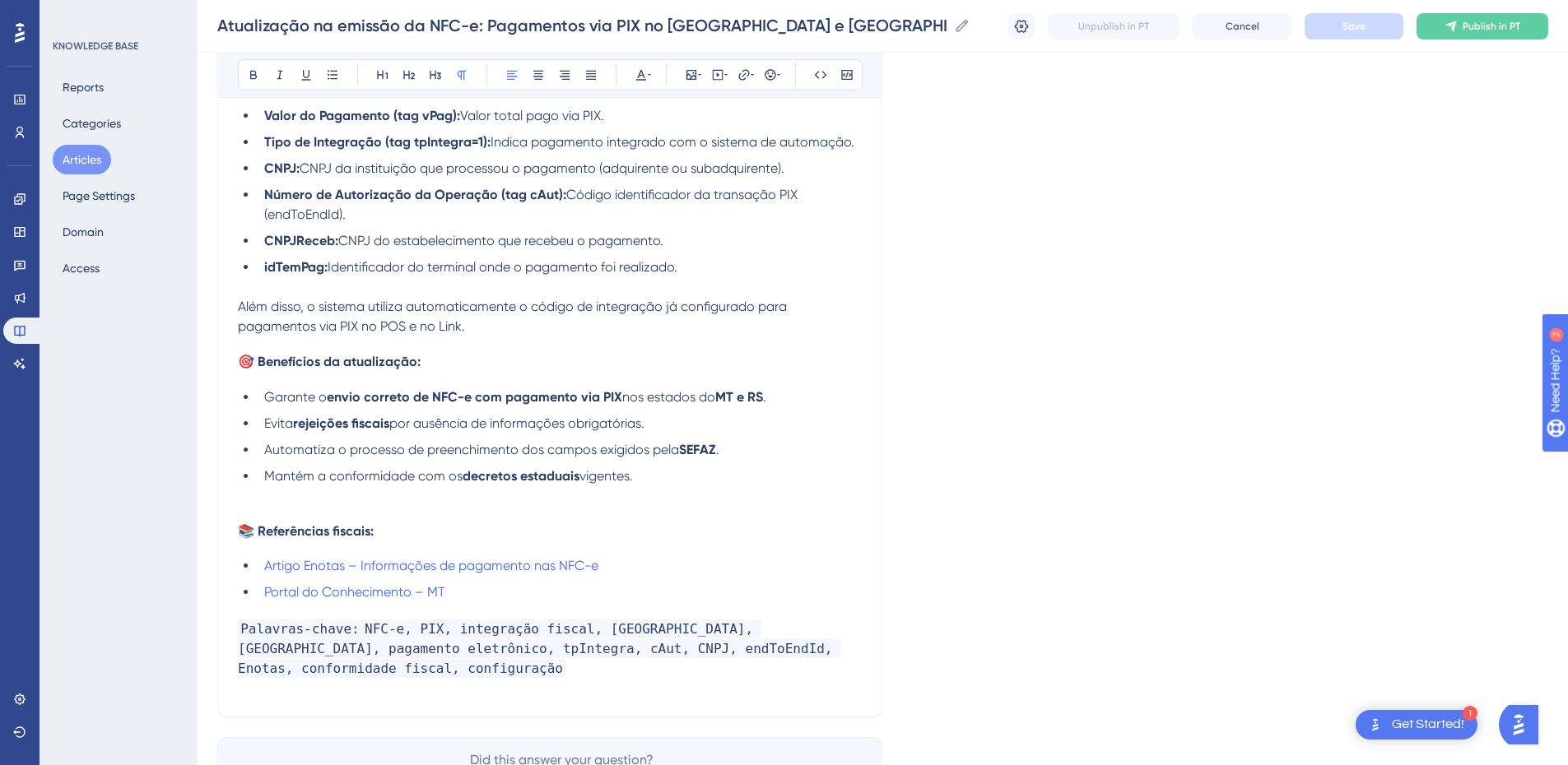
click at [512, 330] on p "Além disso, o sistema utiliza automaticamente o código de integração já configu…" at bounding box center [550, 316] width 624 height 39
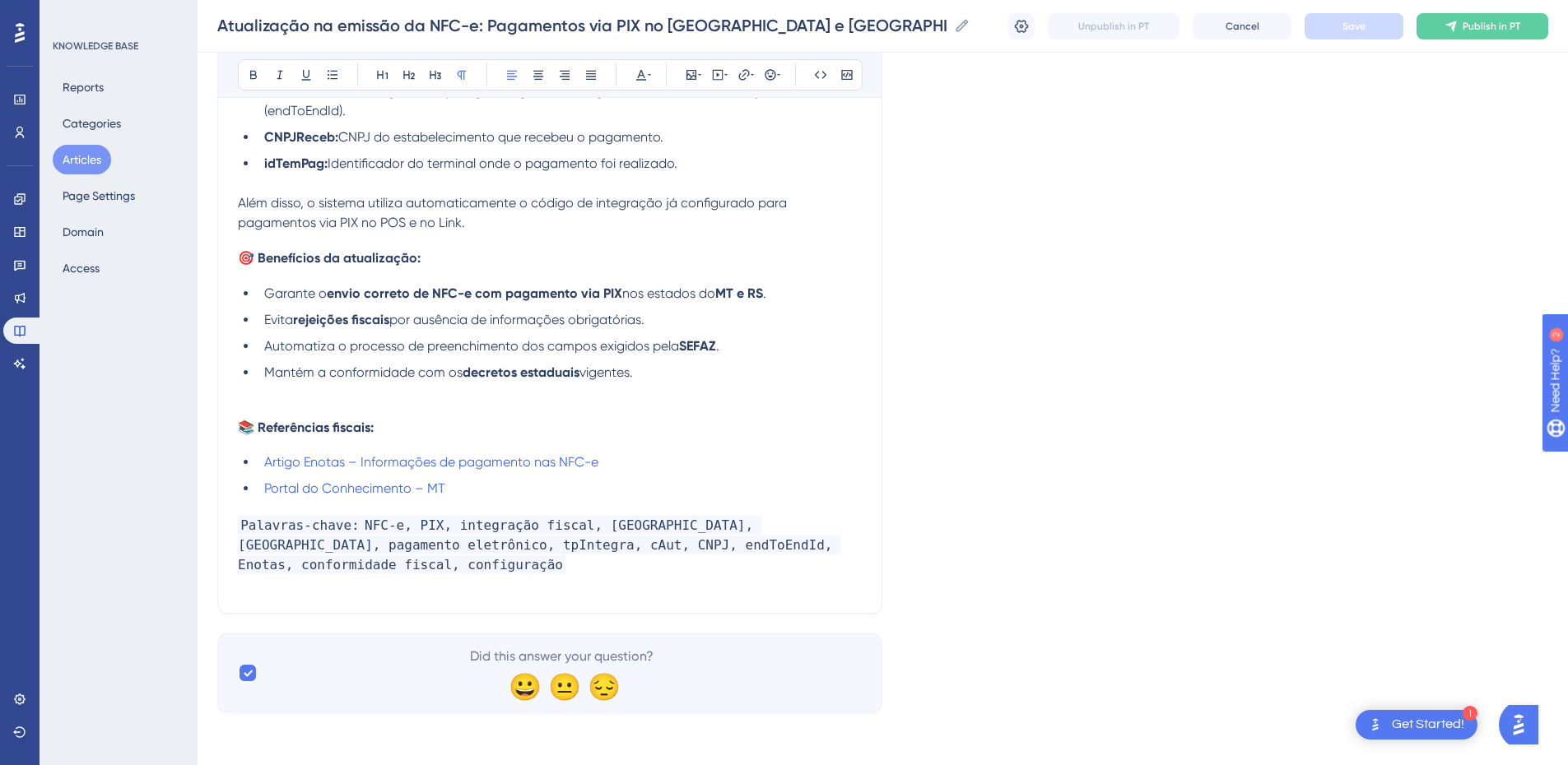
scroll to position [491, 0]
